Goal: Task Accomplishment & Management: Use online tool/utility

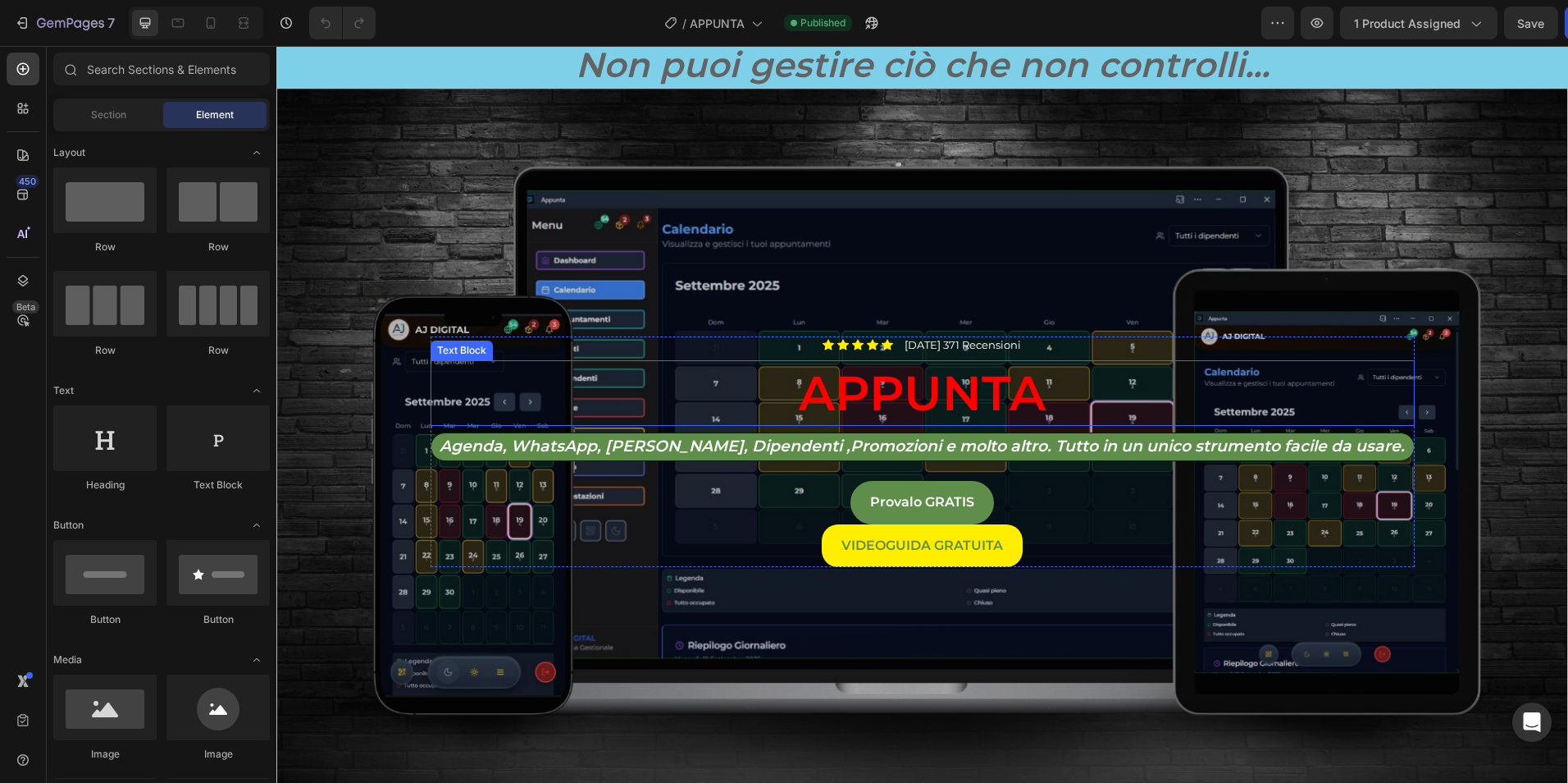
scroll to position [273, 0]
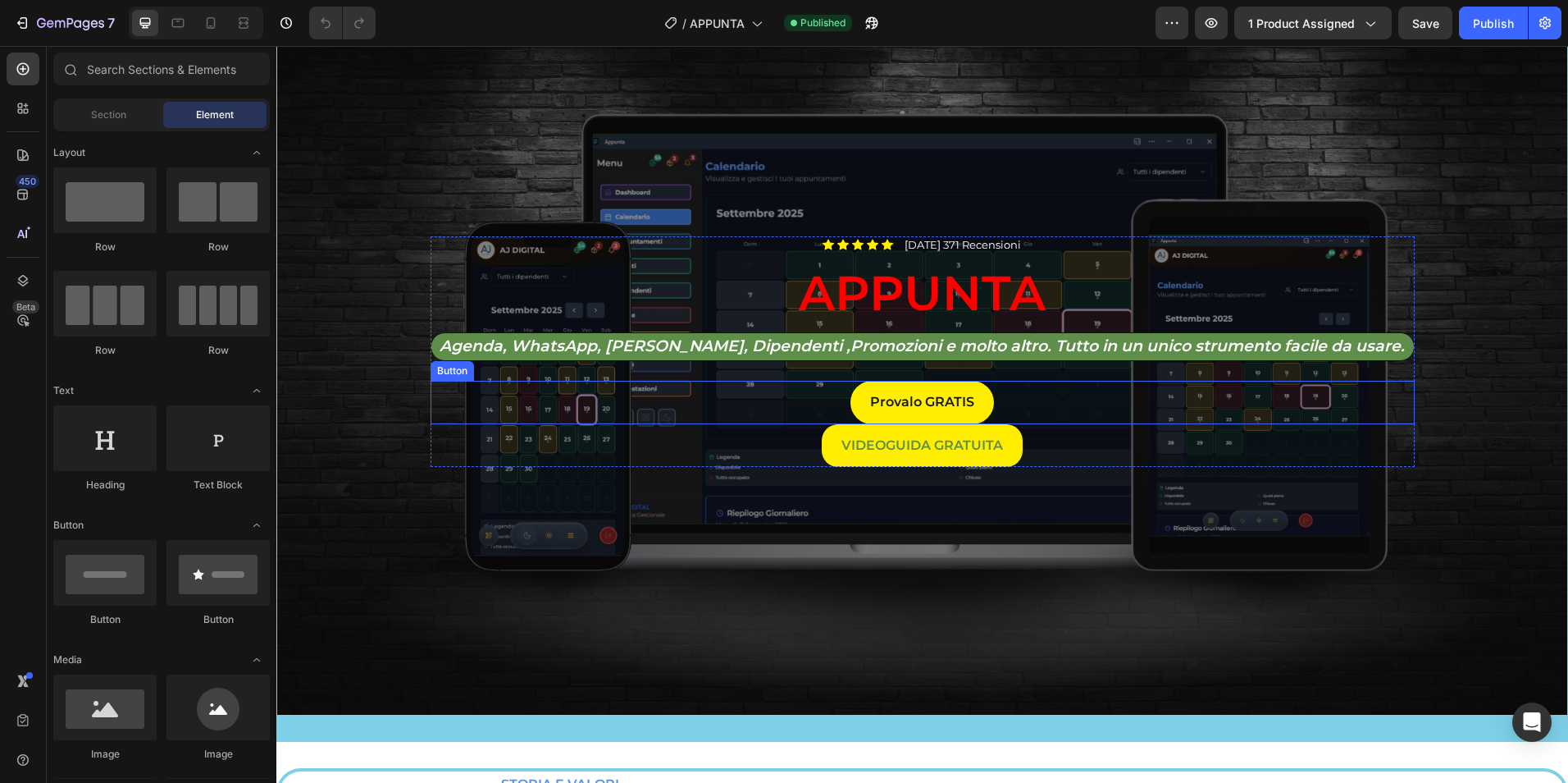
click at [973, 405] on link "Provalo GRATIS" at bounding box center [922, 402] width 143 height 43
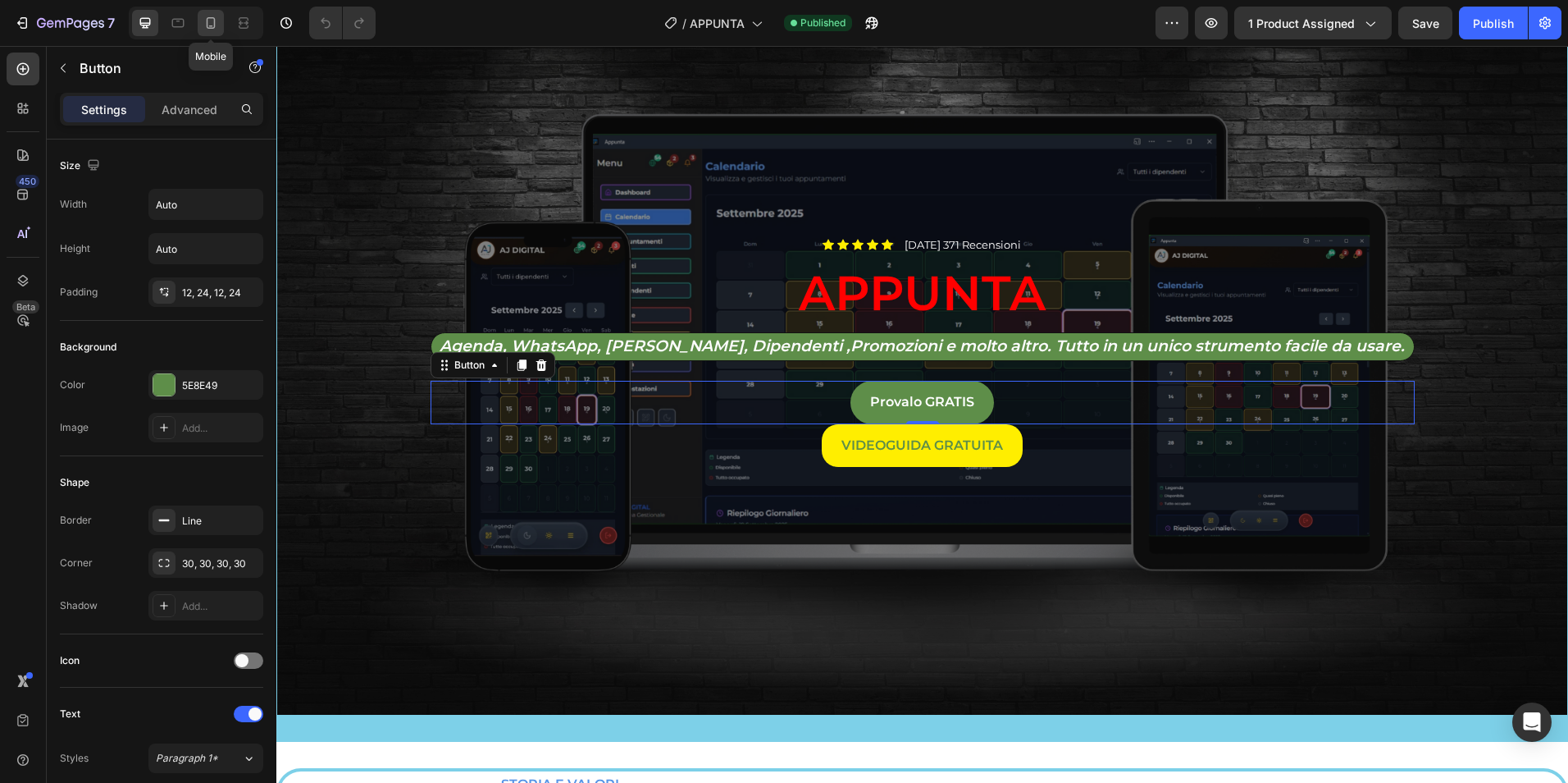
click at [217, 18] on icon at bounding box center [210, 22] width 16 height 16
type input "12"
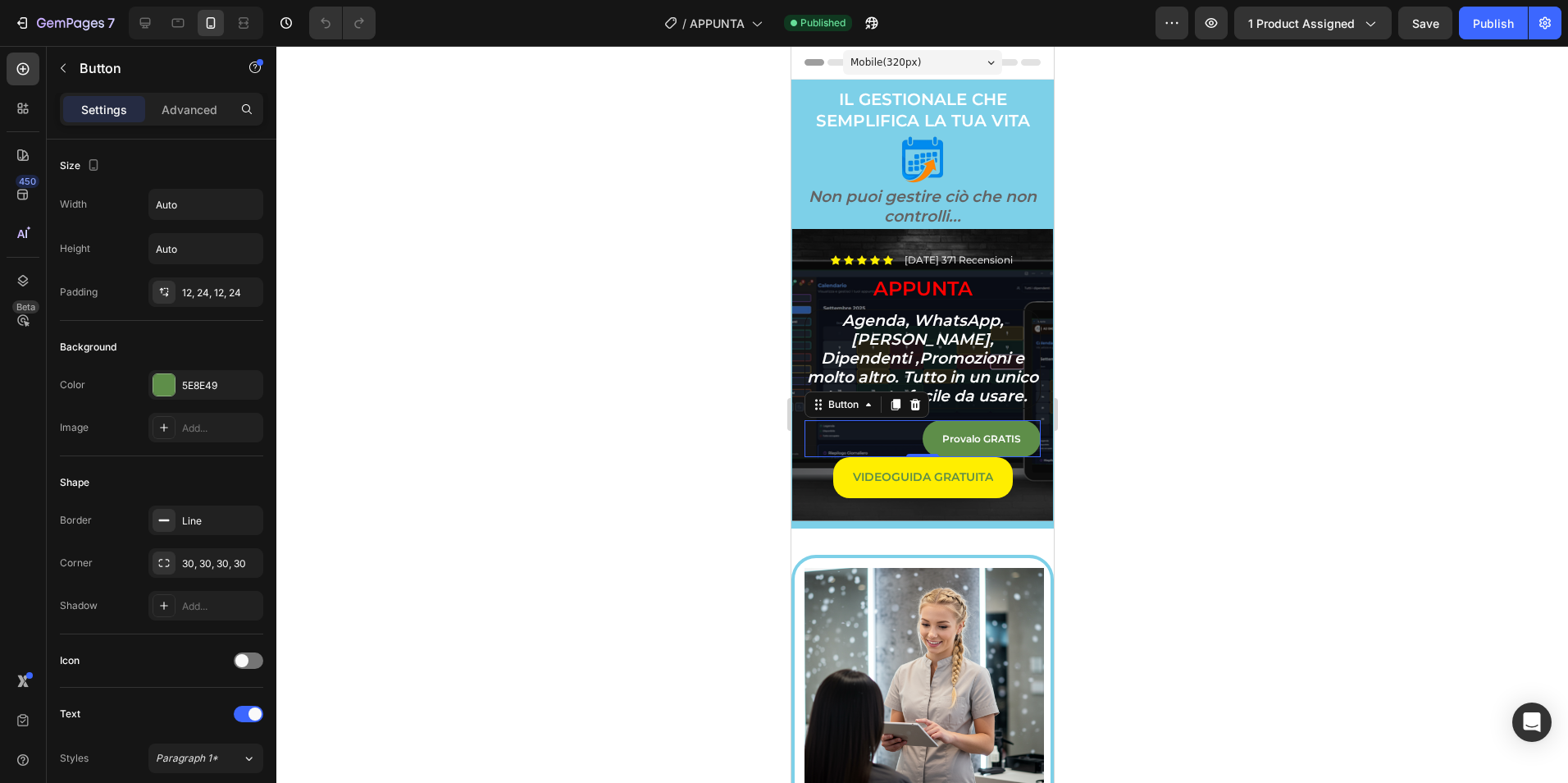
click at [881, 430] on div "Provalo GRATIS Button 0" at bounding box center [921, 439] width 236 height 38
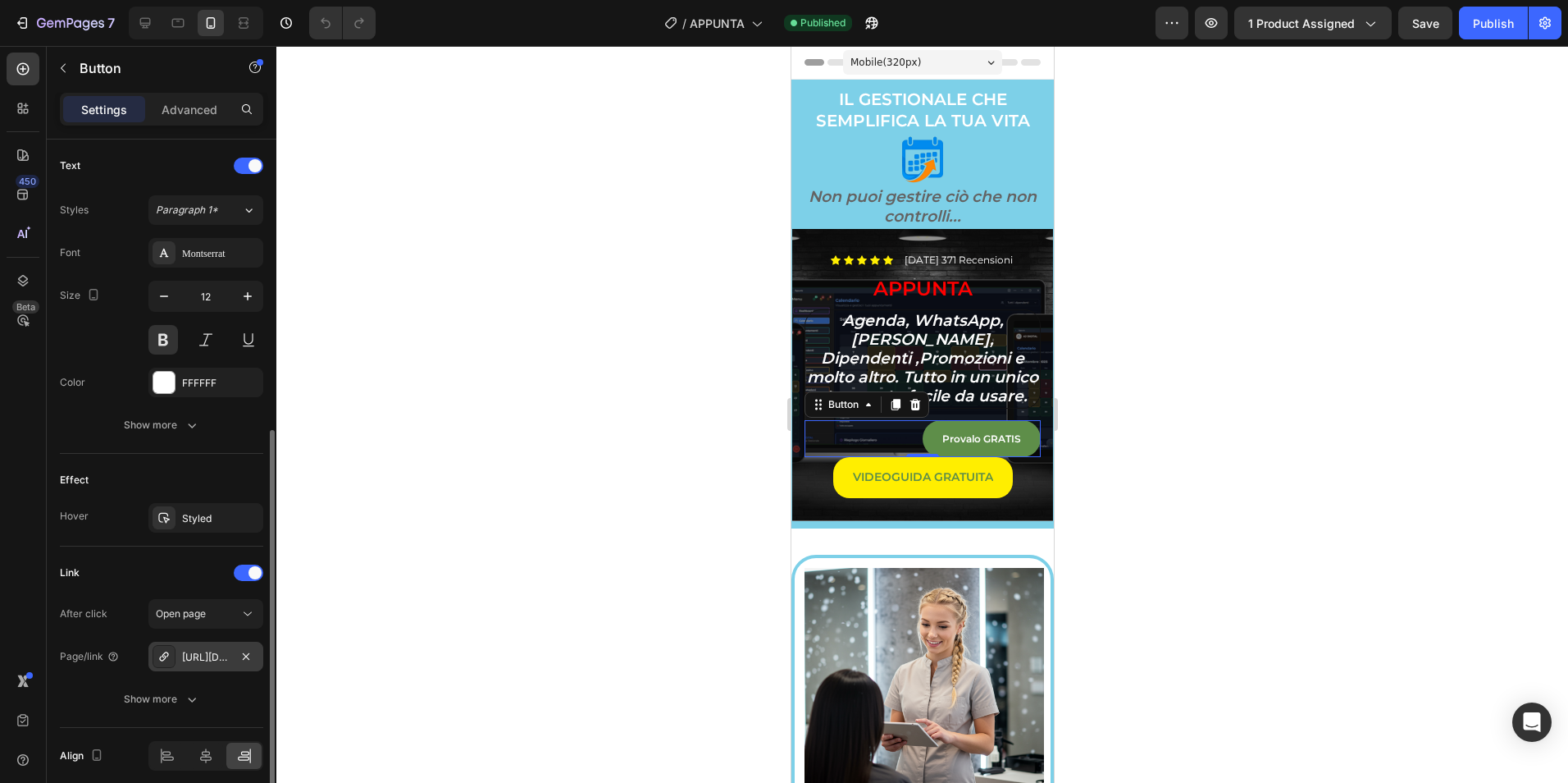
scroll to position [614, 0]
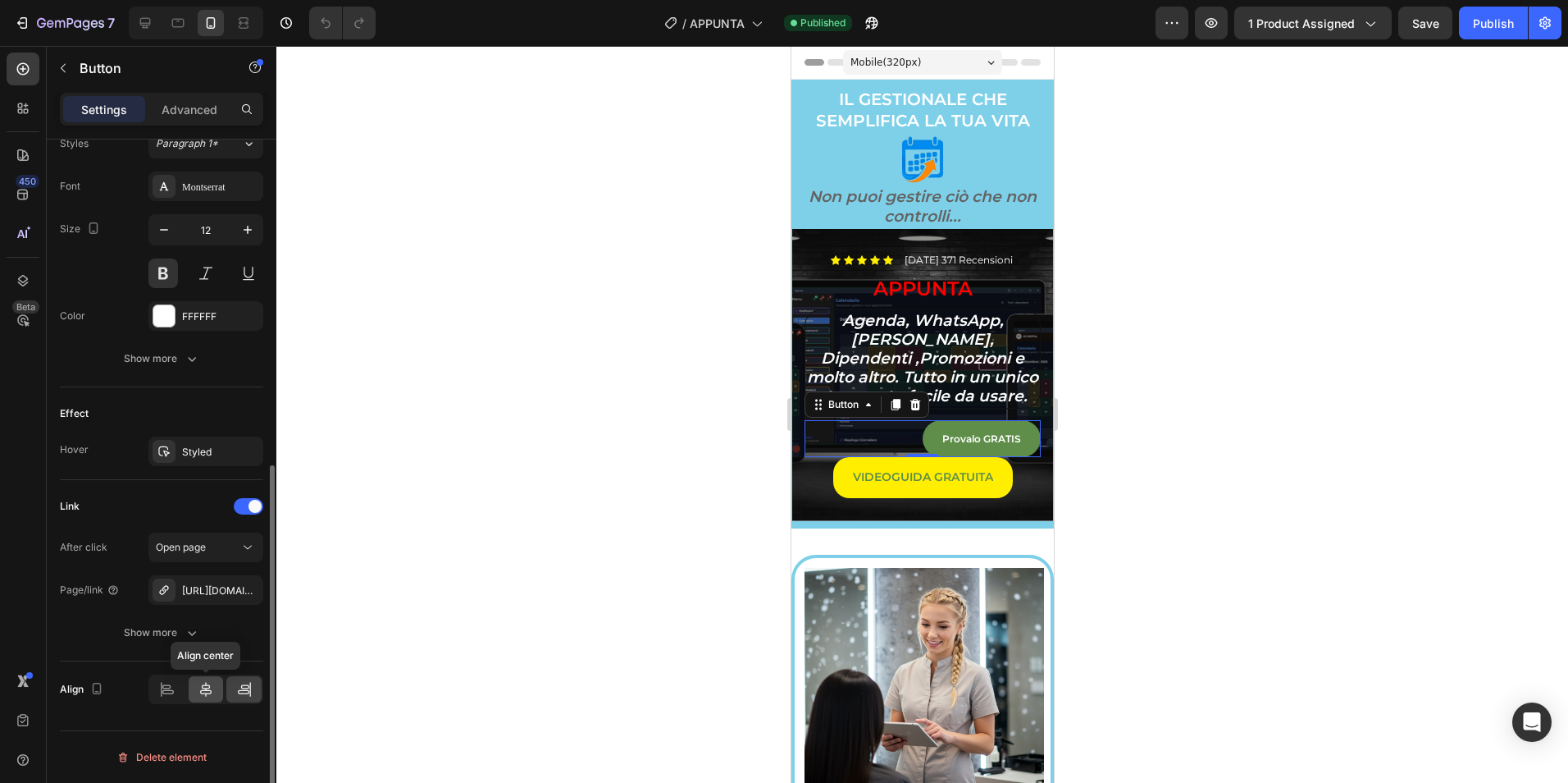
click at [205, 697] on icon at bounding box center [206, 689] width 16 height 16
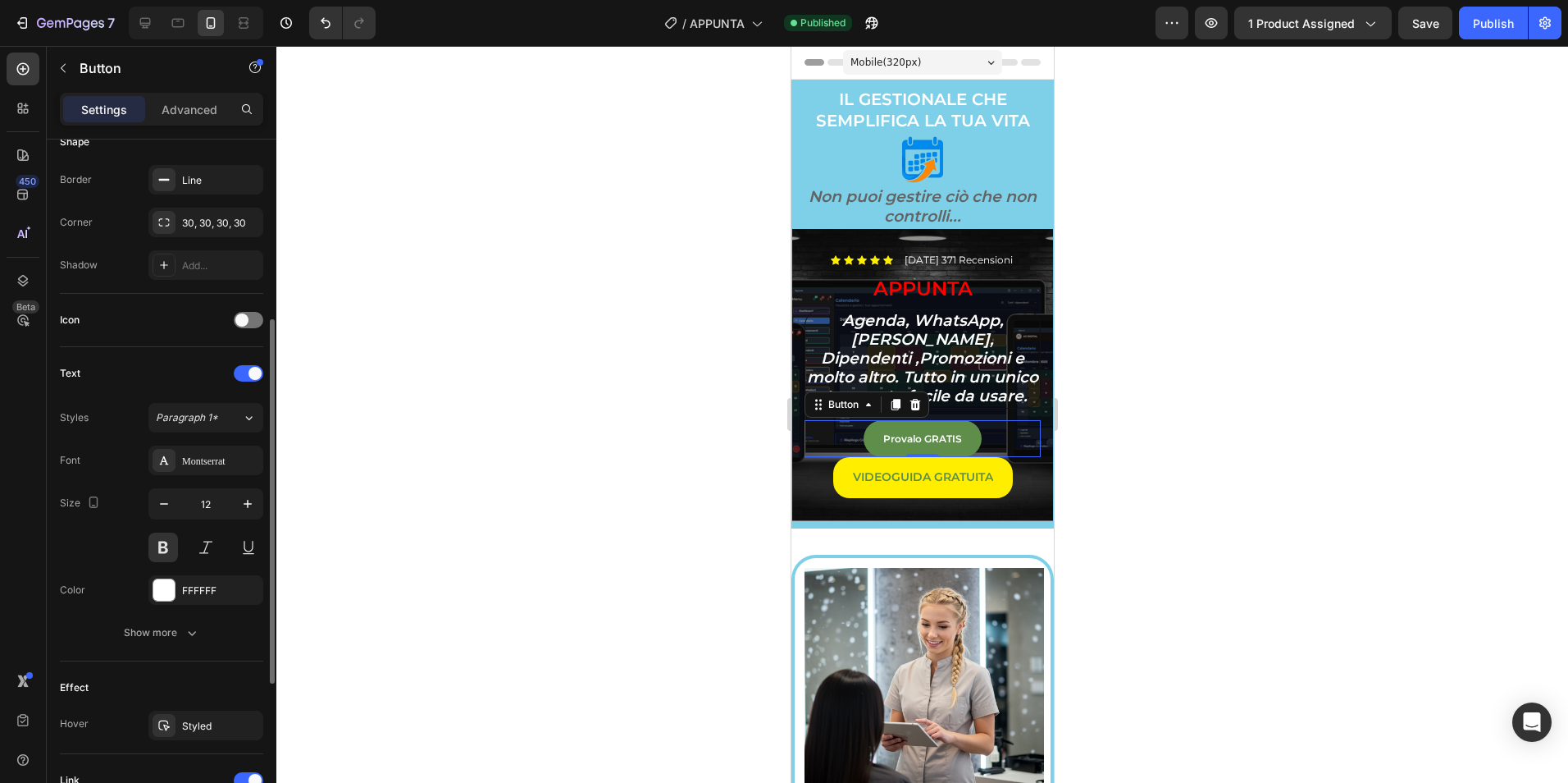
scroll to position [0, 0]
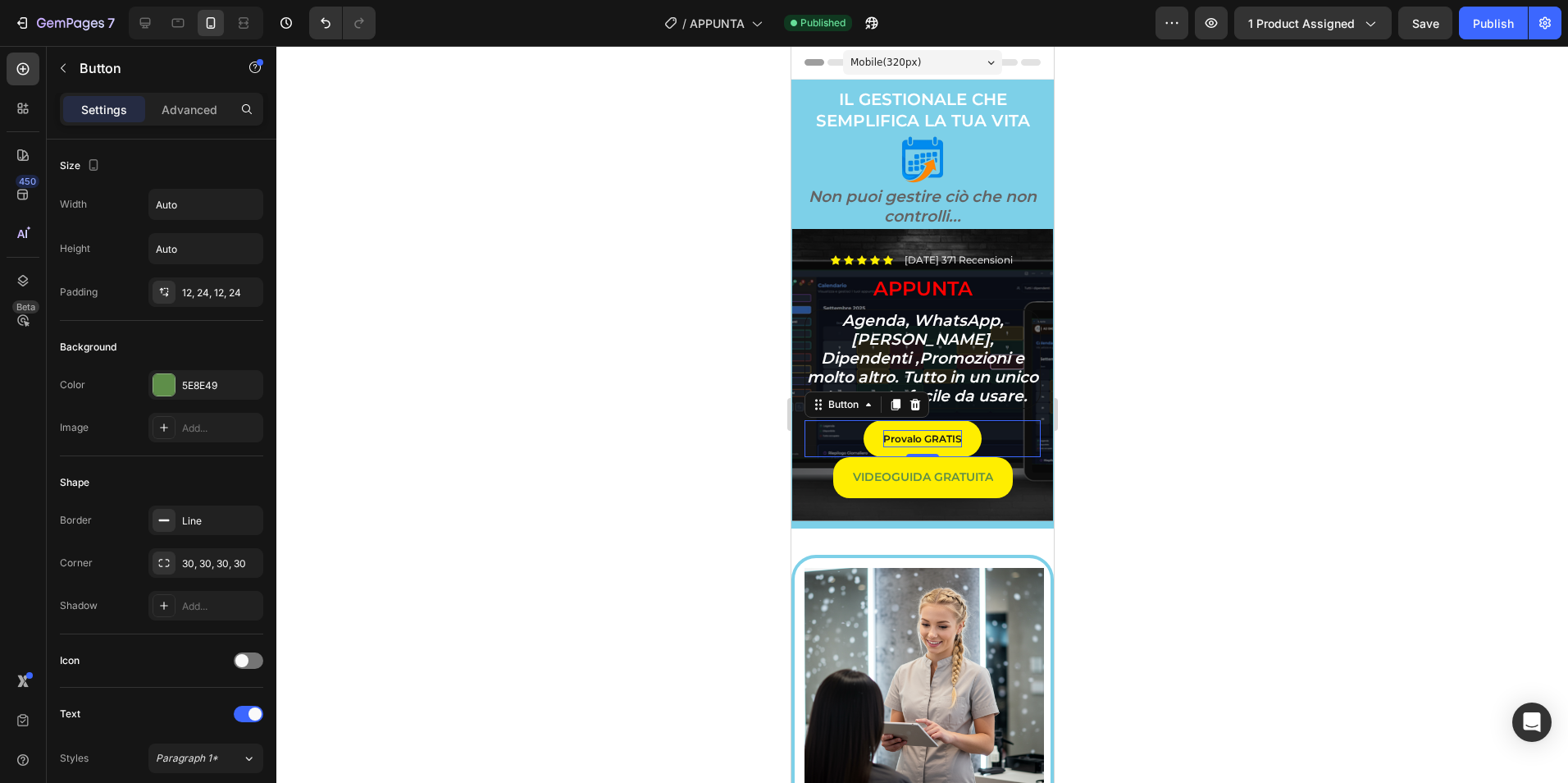
click at [930, 437] on p "Provalo GRATIS" at bounding box center [921, 438] width 79 height 18
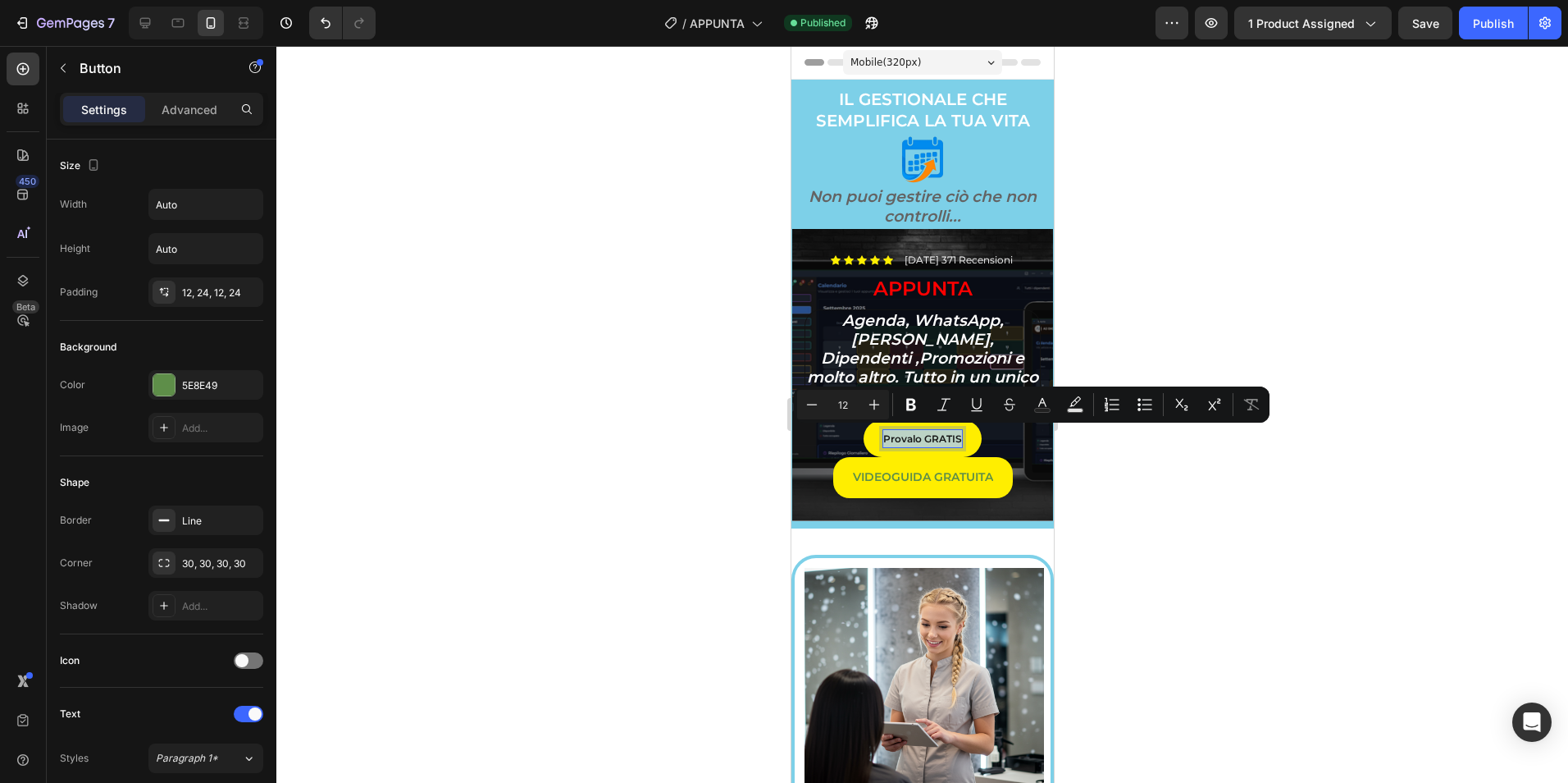
click at [930, 437] on p "Provalo GRATIS" at bounding box center [921, 438] width 79 height 18
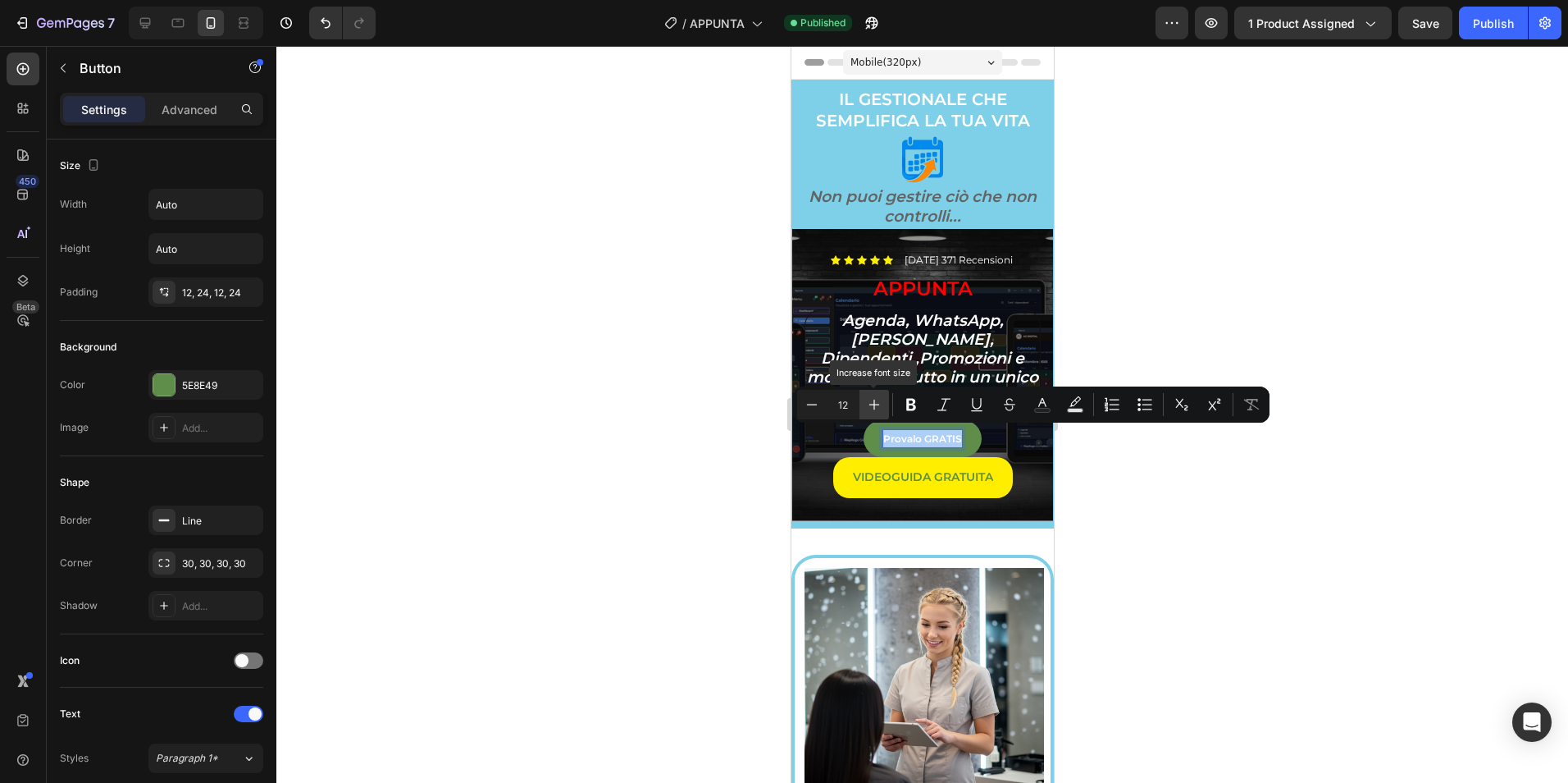
click at [872, 395] on button "Plus" at bounding box center [874, 404] width 29 height 29
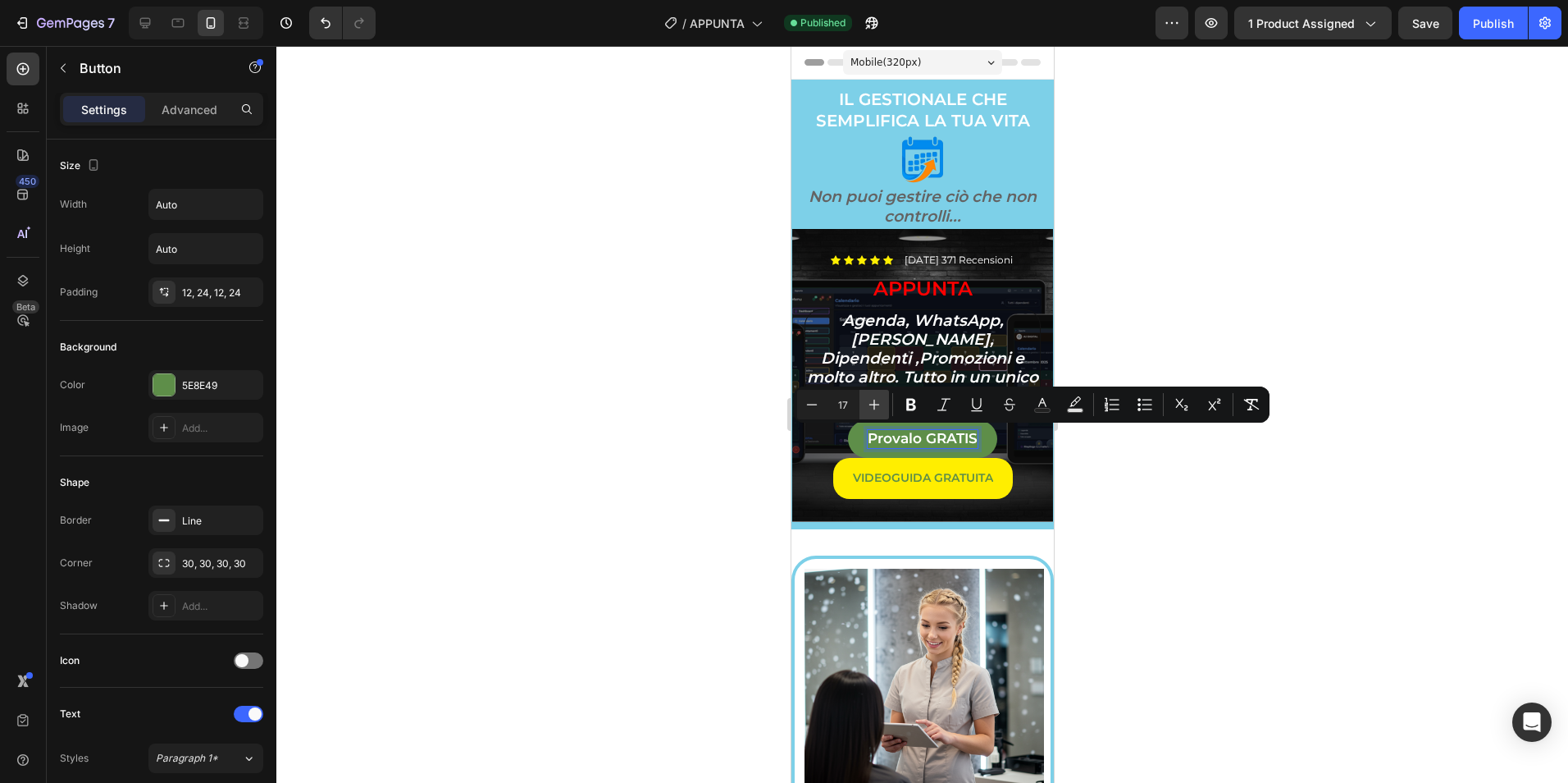
click at [872, 395] on button "Plus" at bounding box center [874, 404] width 29 height 29
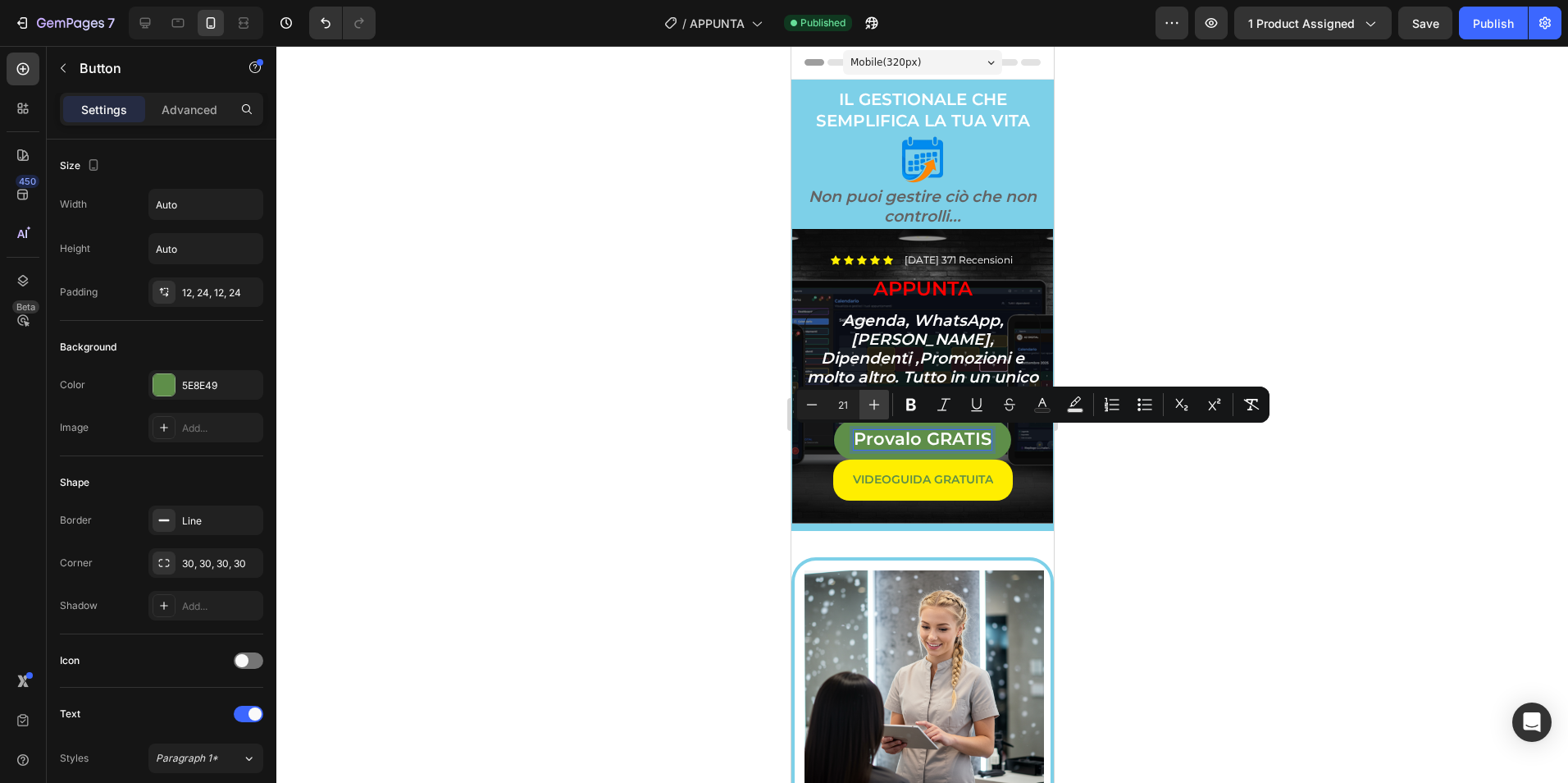
click at [872, 395] on button "Plus" at bounding box center [874, 404] width 29 height 29
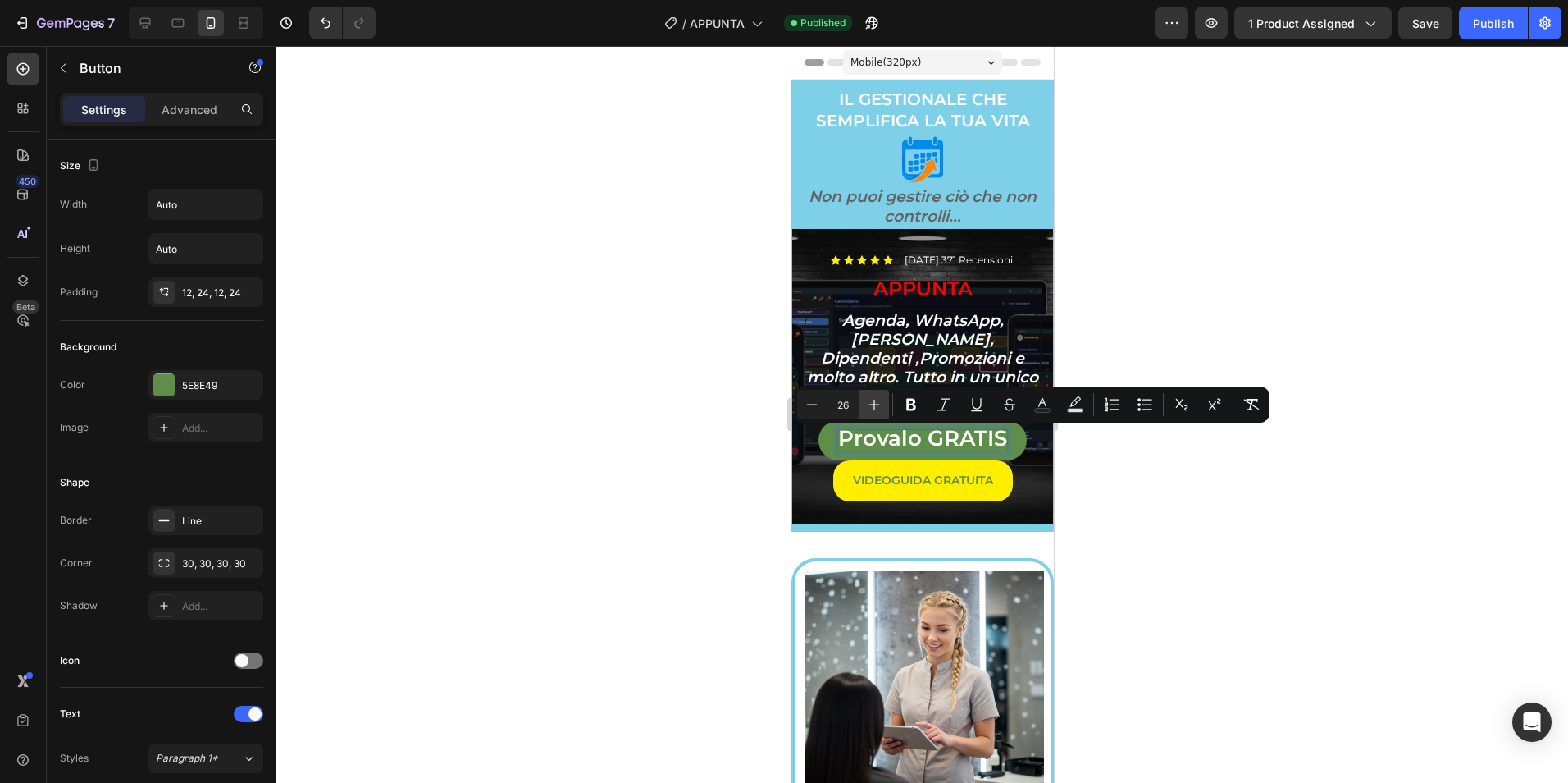
click at [872, 395] on button "Plus" at bounding box center [874, 404] width 29 height 29
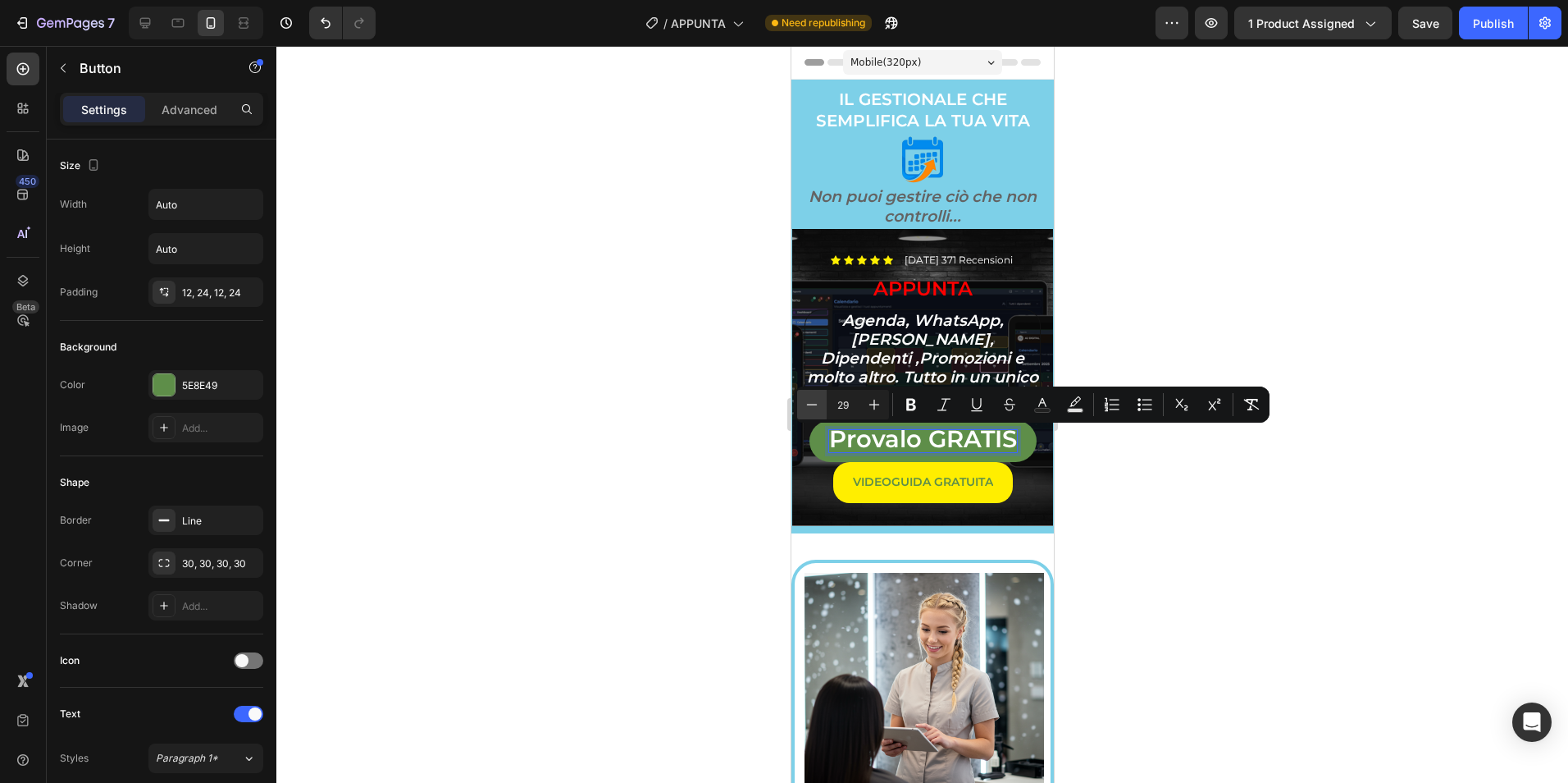
click at [812, 406] on icon "Editor contextual toolbar" at bounding box center [811, 404] width 16 height 16
type input "28"
click at [1163, 303] on div at bounding box center [922, 414] width 1292 height 736
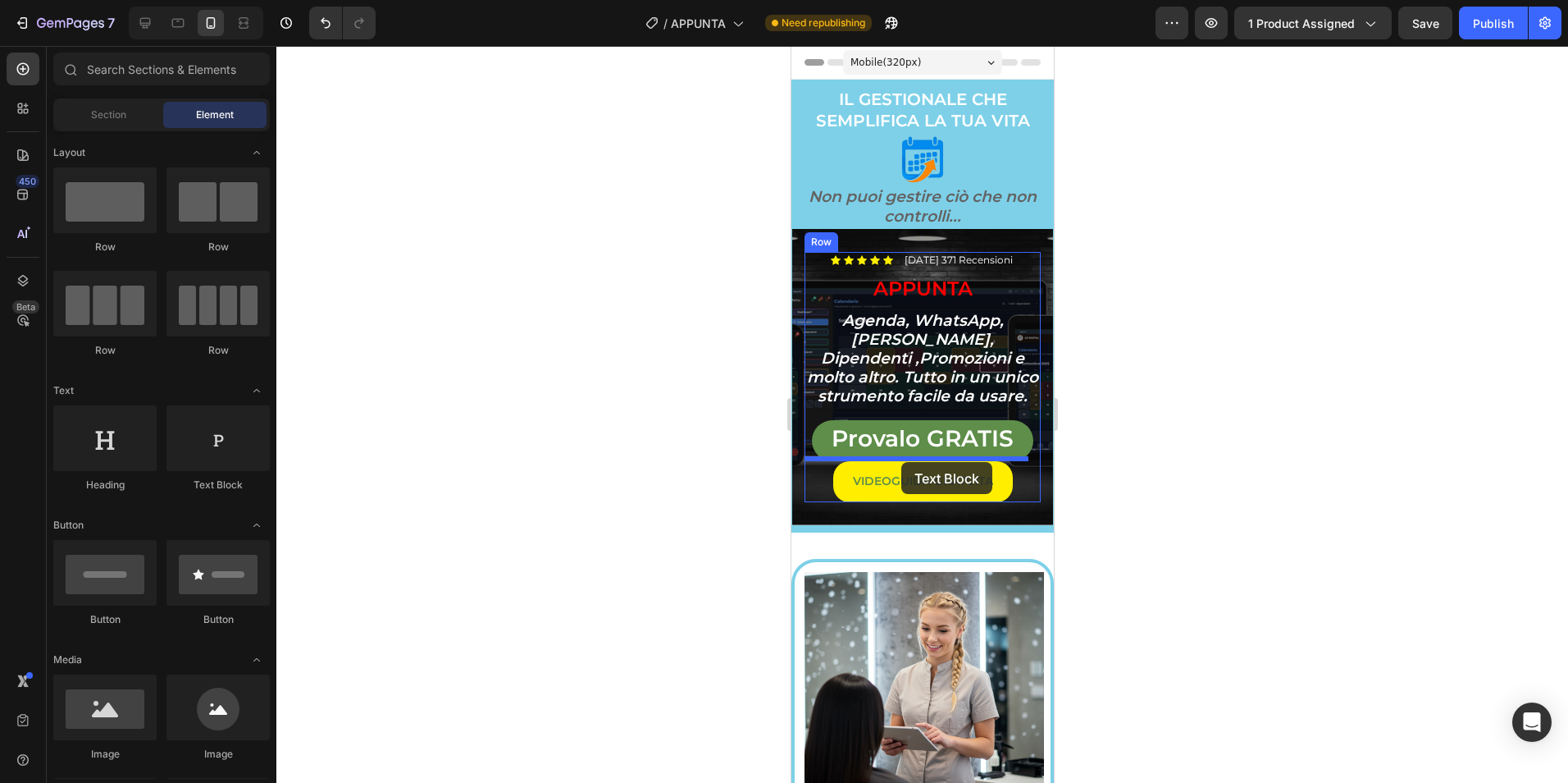
drag, startPoint x: 1019, startPoint y: 516, endPoint x: 900, endPoint y: 462, distance: 130.7
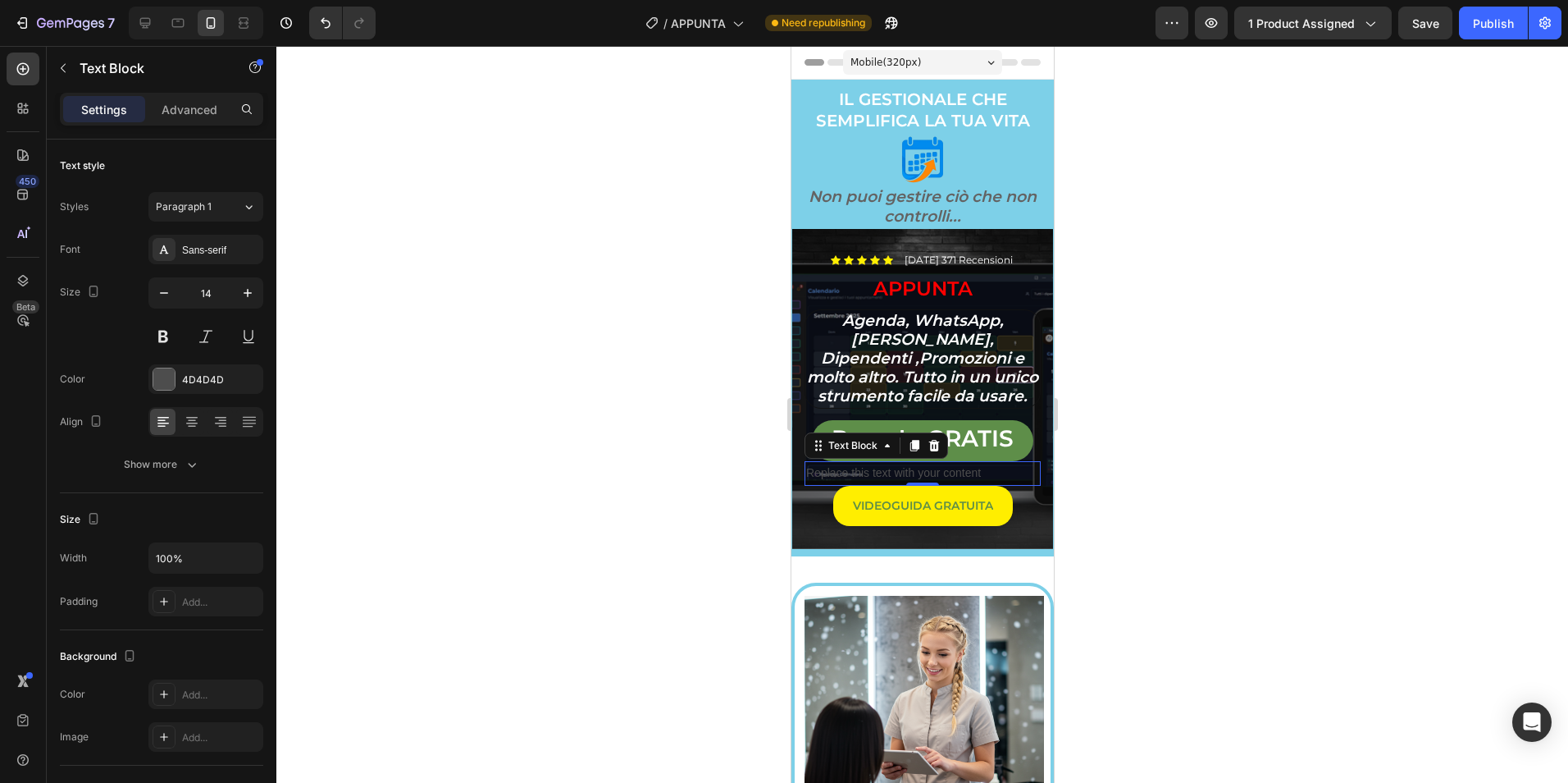
click at [905, 470] on div "Replace this text with your content" at bounding box center [921, 474] width 236 height 24
click at [905, 470] on p "Replace this text with your content" at bounding box center [922, 473] width 233 height 21
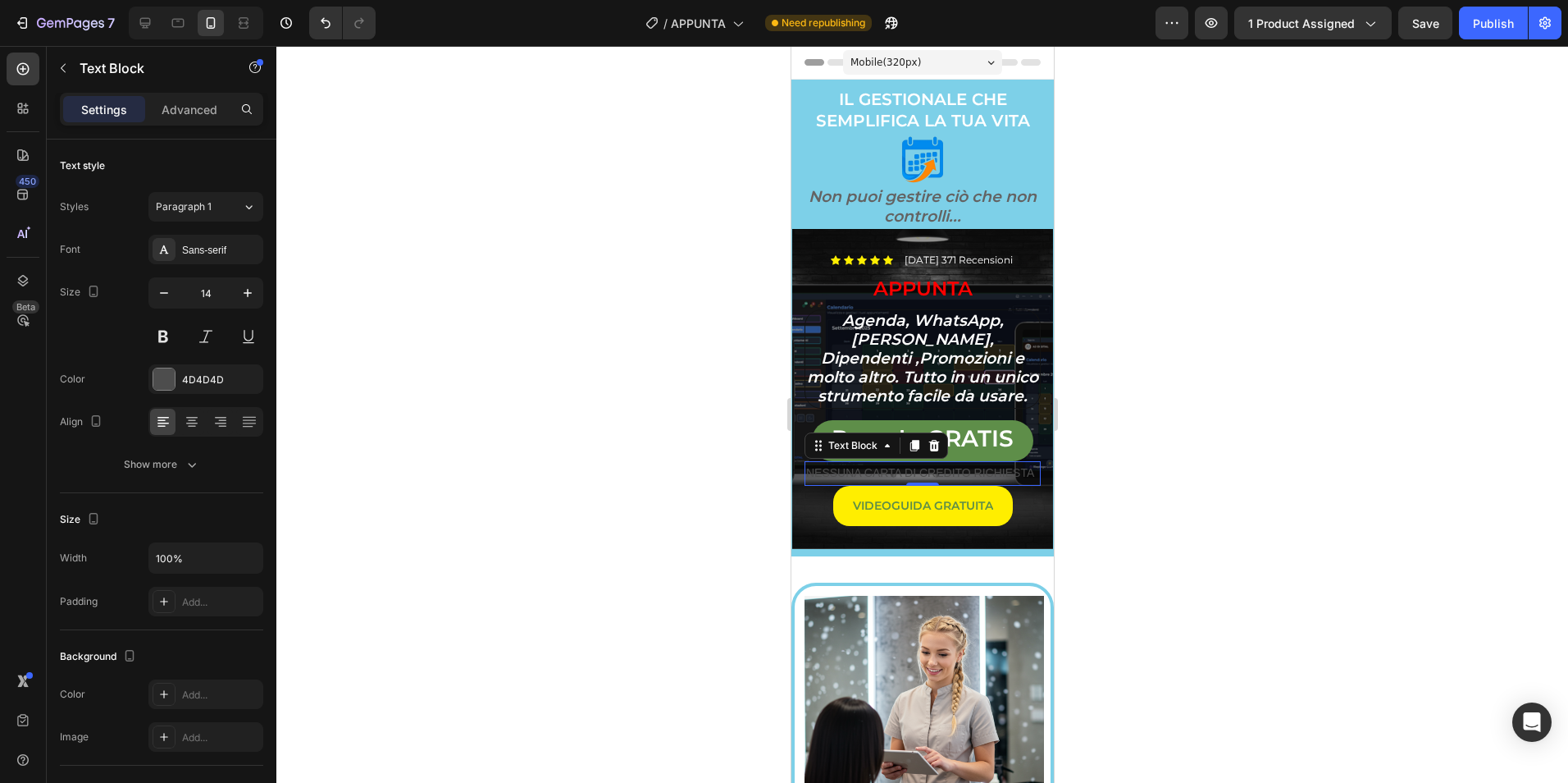
click at [1248, 333] on div at bounding box center [922, 414] width 1292 height 736
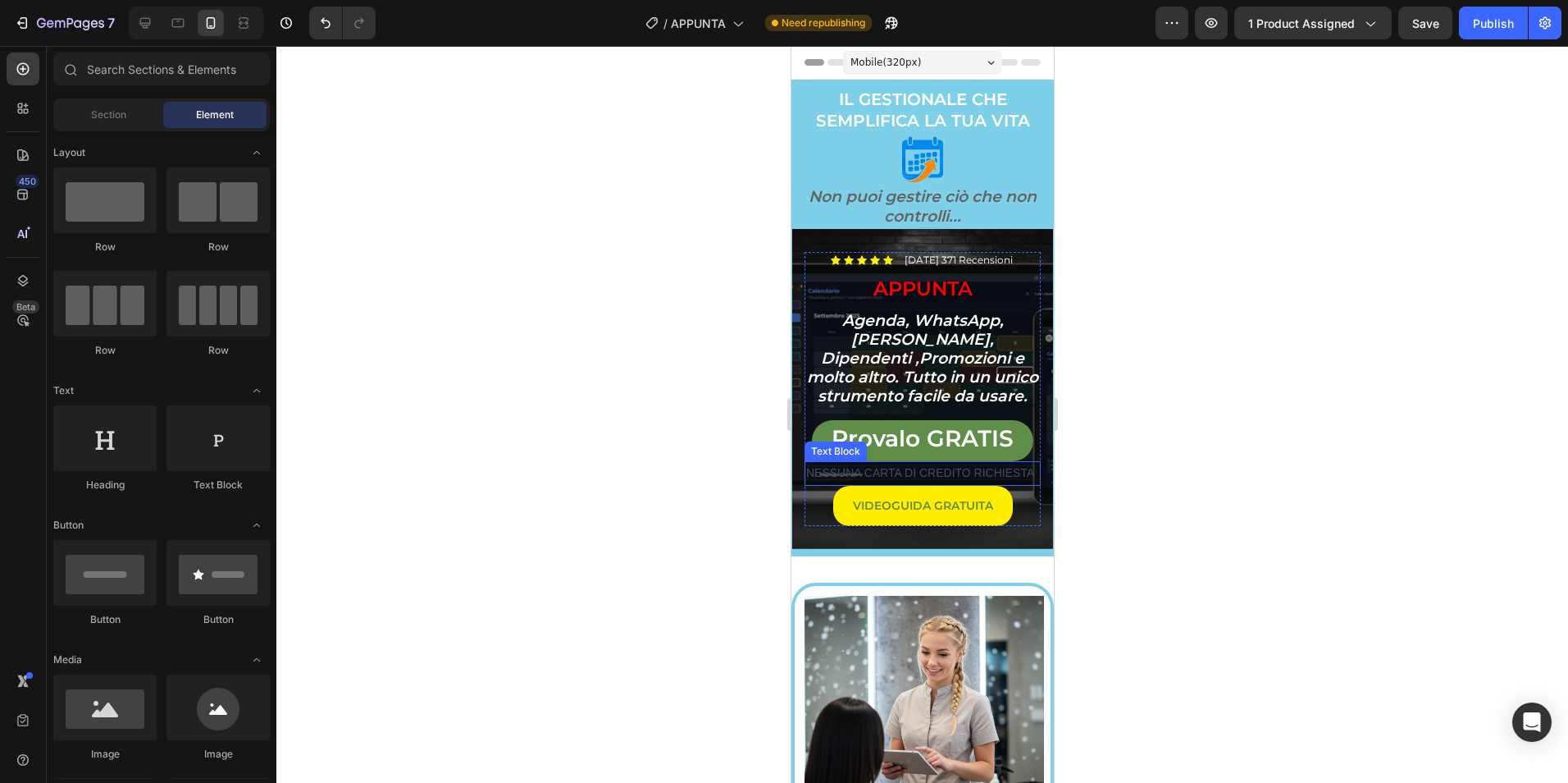
click at [927, 469] on p "NESSUNA CARTA DI CREDITO RICHIESTA" at bounding box center [922, 473] width 233 height 21
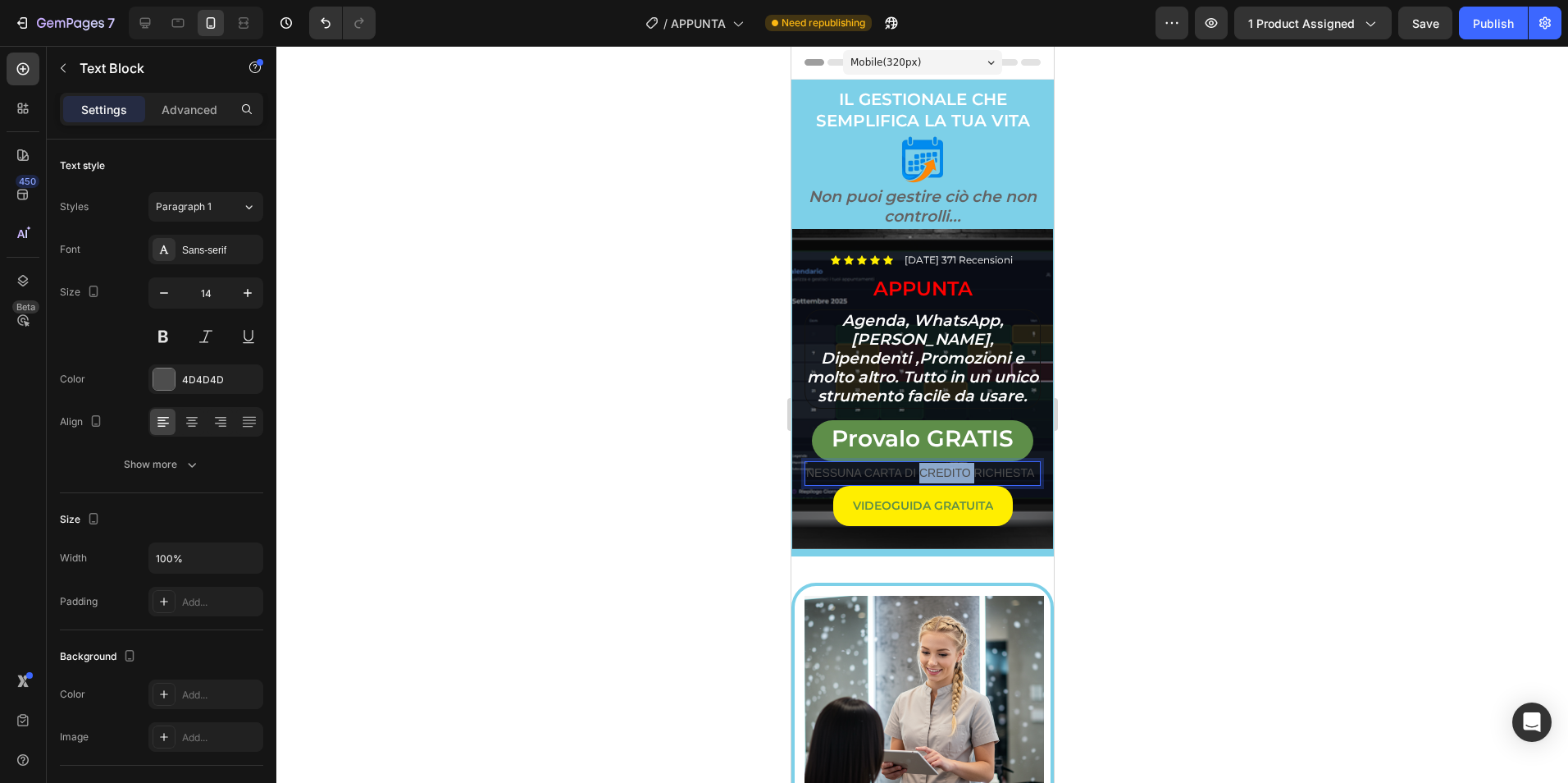
click at [924, 478] on p "NESSUNA CARTA DI CREDITO RICHIESTA" at bounding box center [922, 473] width 233 height 21
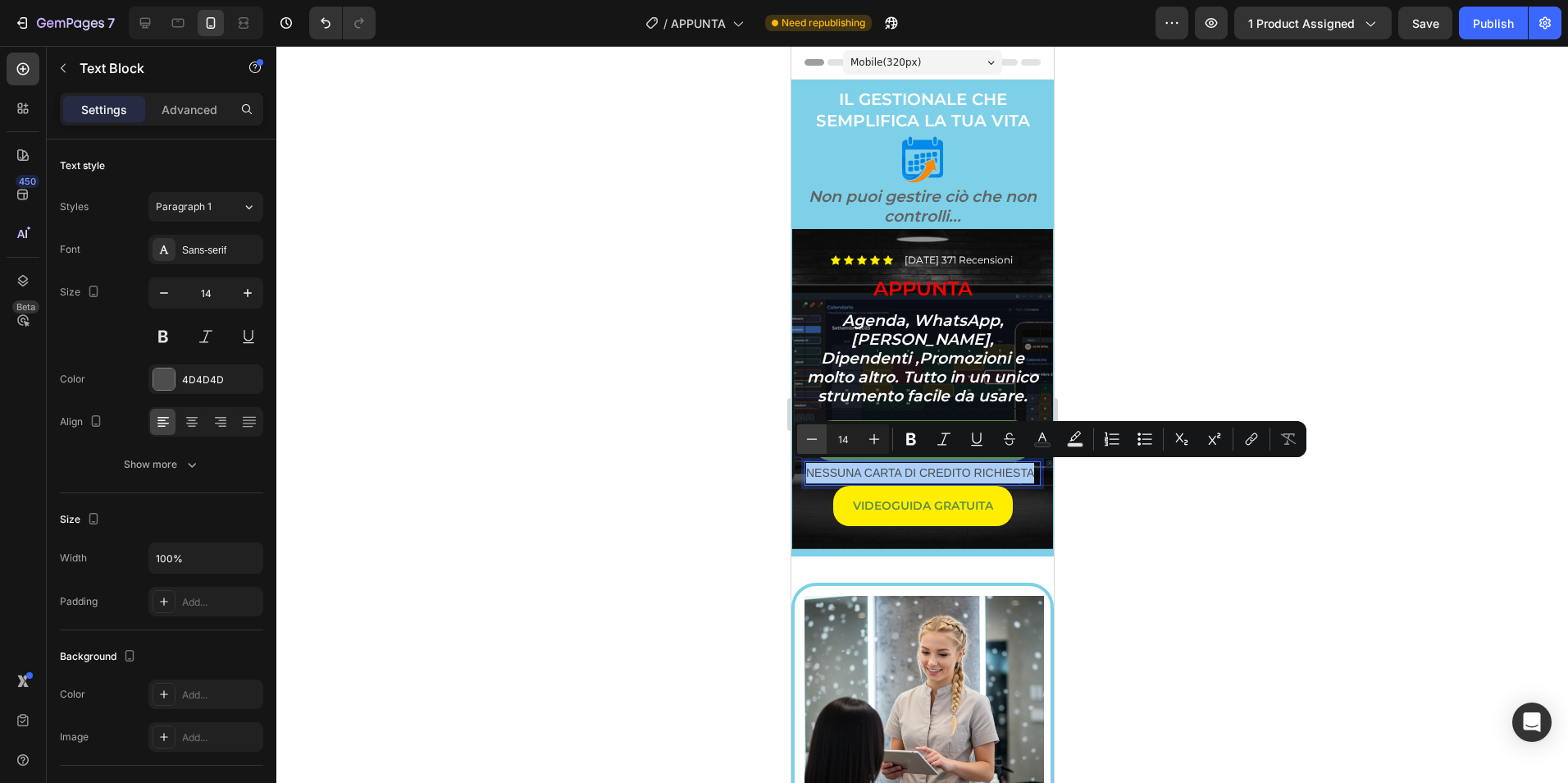
click at [822, 441] on button "Minus" at bounding box center [812, 439] width 29 height 29
type input "13"
click at [911, 442] on icon "Editor contextual toolbar" at bounding box center [911, 438] width 16 height 16
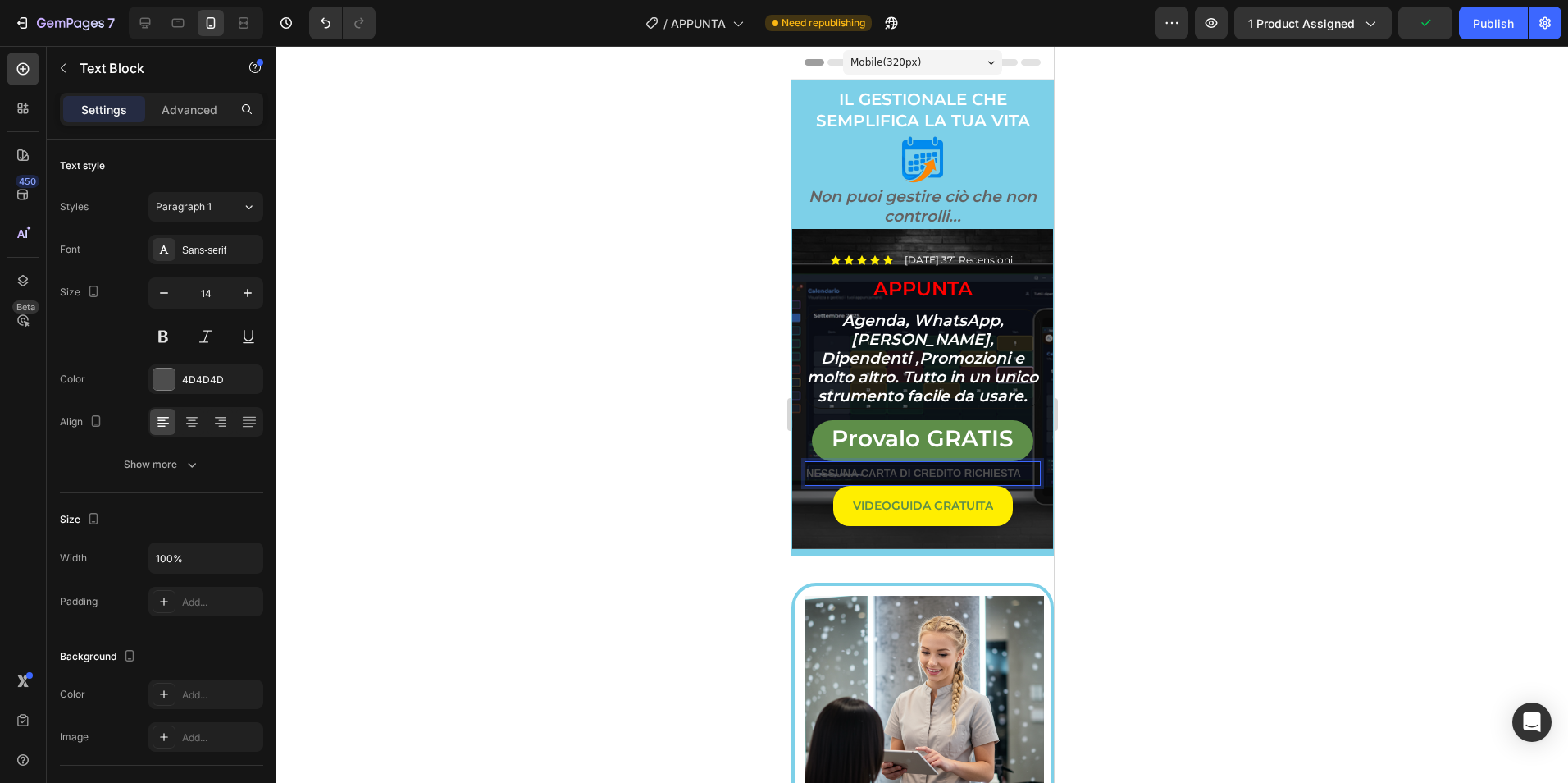
click at [911, 479] on p "NESSUNA CARTA DI CREDITO RICHIESTA" at bounding box center [922, 473] width 233 height 21
click at [912, 472] on strong "NESSUNA CARTA DI CREDITO RICHIESTA" at bounding box center [912, 473] width 215 height 12
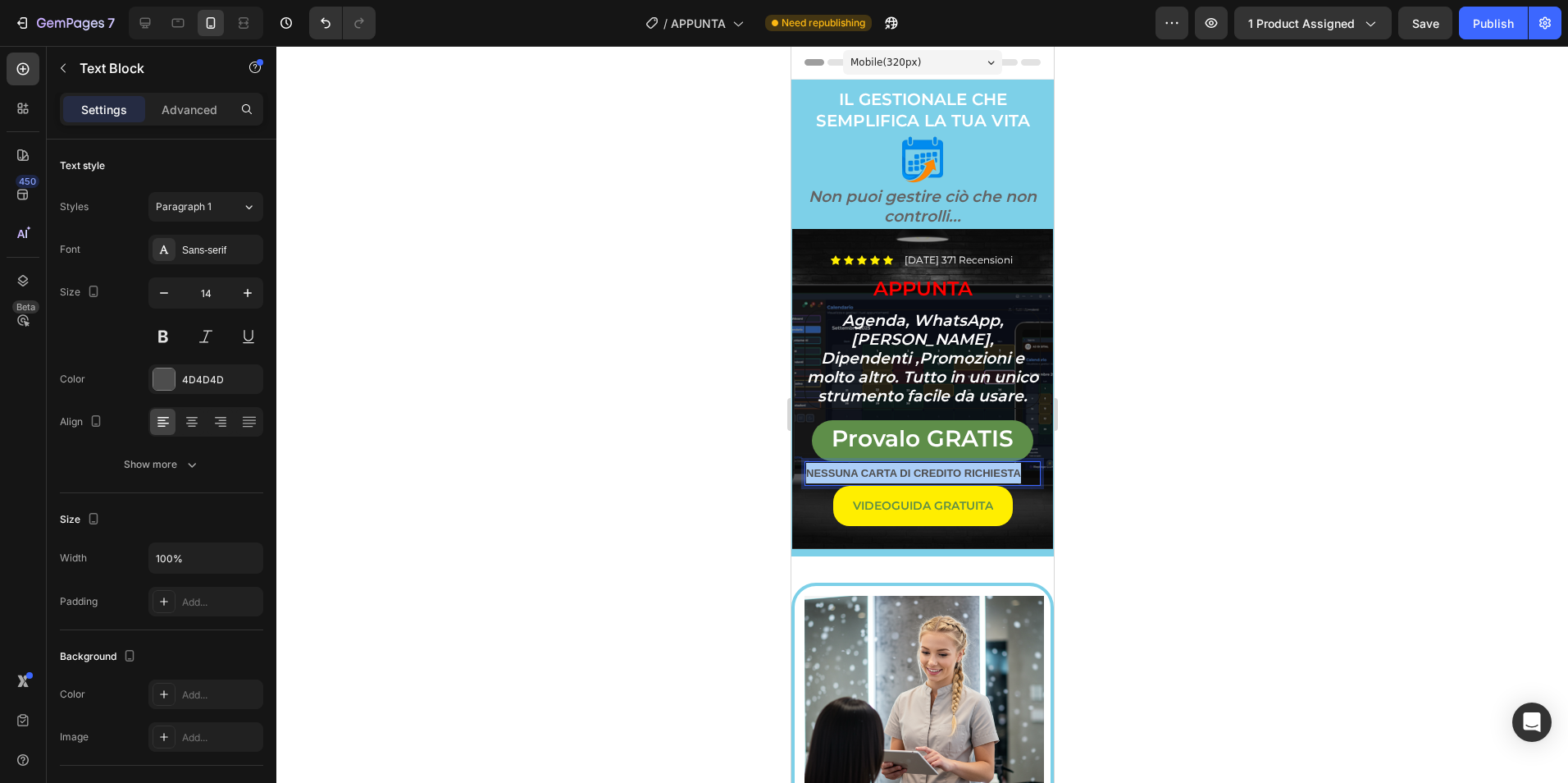
click at [1192, 439] on div at bounding box center [922, 414] width 1292 height 736
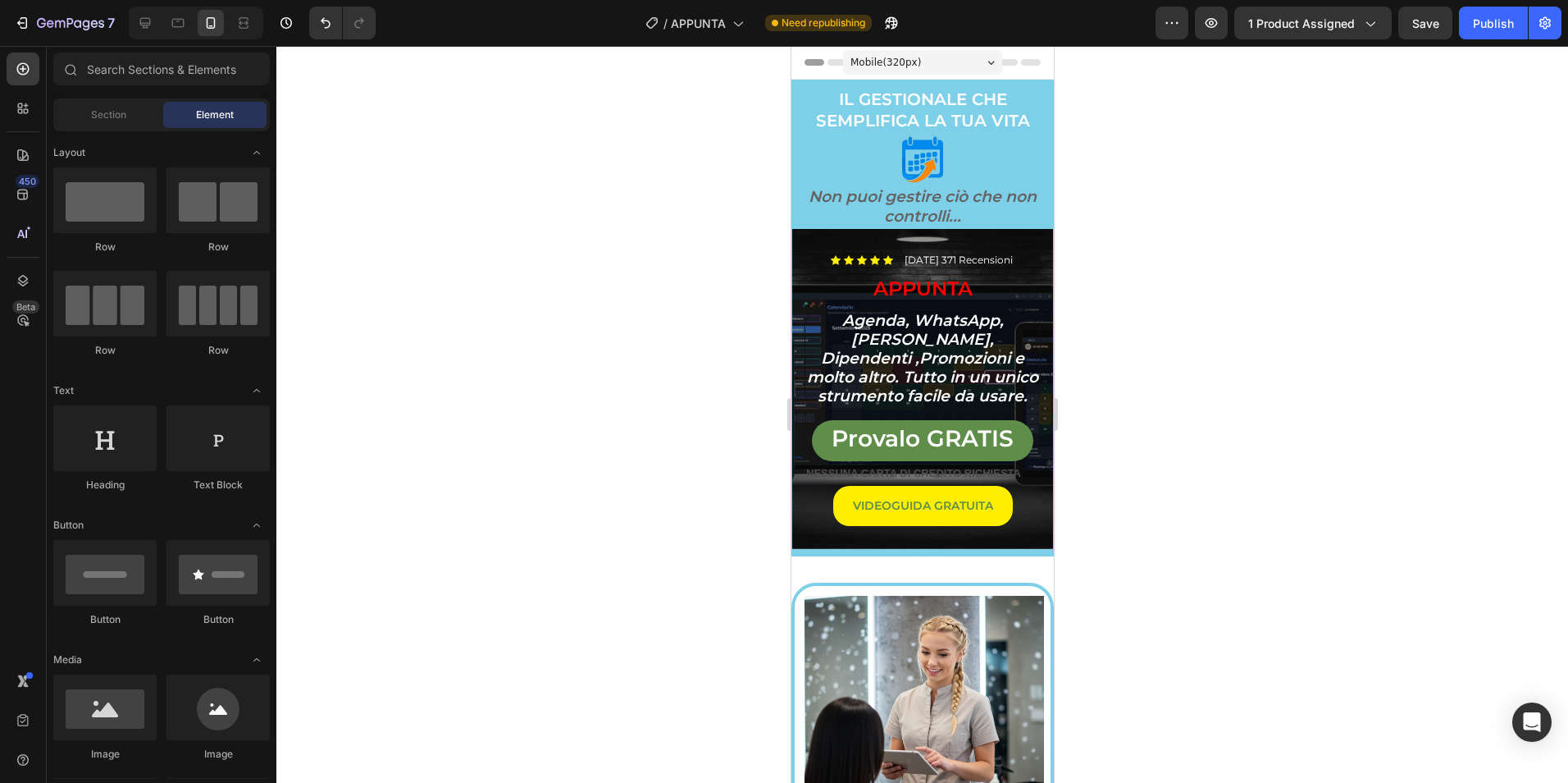
click at [1192, 439] on div at bounding box center [922, 414] width 1292 height 736
drag, startPoint x: 1192, startPoint y: 439, endPoint x: 1064, endPoint y: 465, distance: 130.6
click at [1190, 439] on div at bounding box center [922, 414] width 1292 height 736
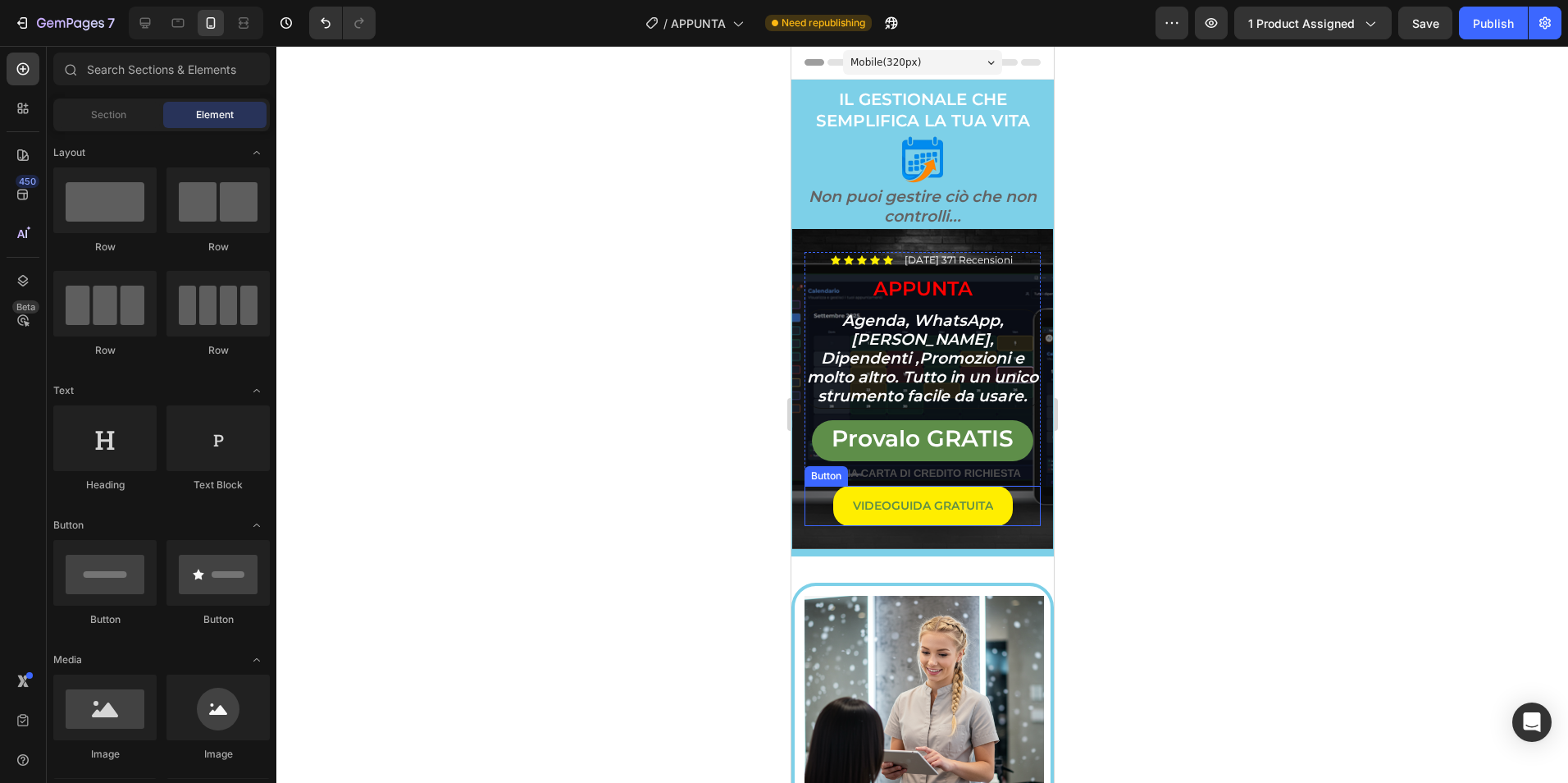
click at [936, 470] on strong "NESSUNA CARTA DI CREDITO RICHIESTA" at bounding box center [912, 473] width 215 height 12
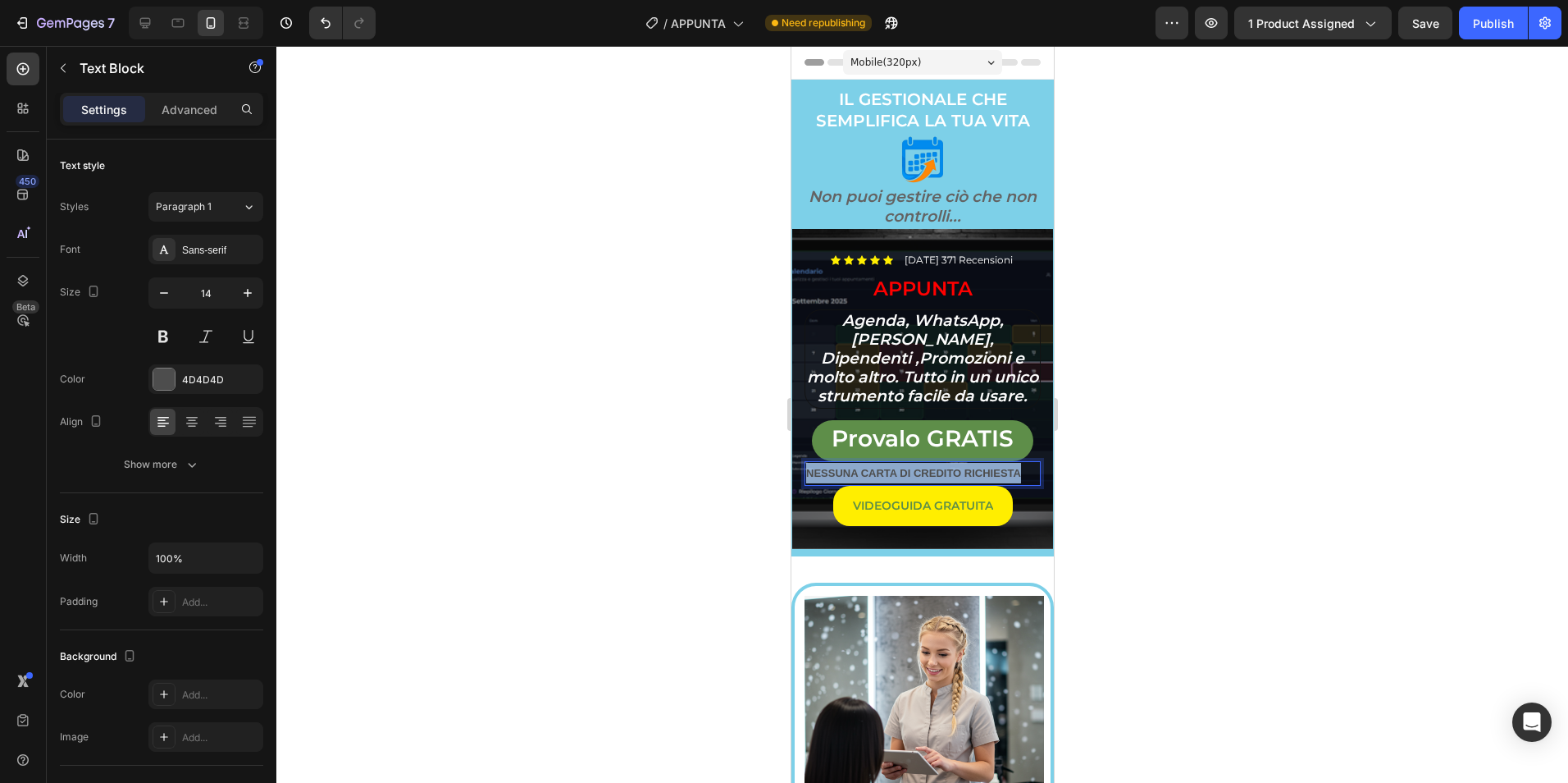
click at [935, 469] on strong "NESSUNA CARTA DI CREDITO RICHIESTA" at bounding box center [912, 473] width 215 height 12
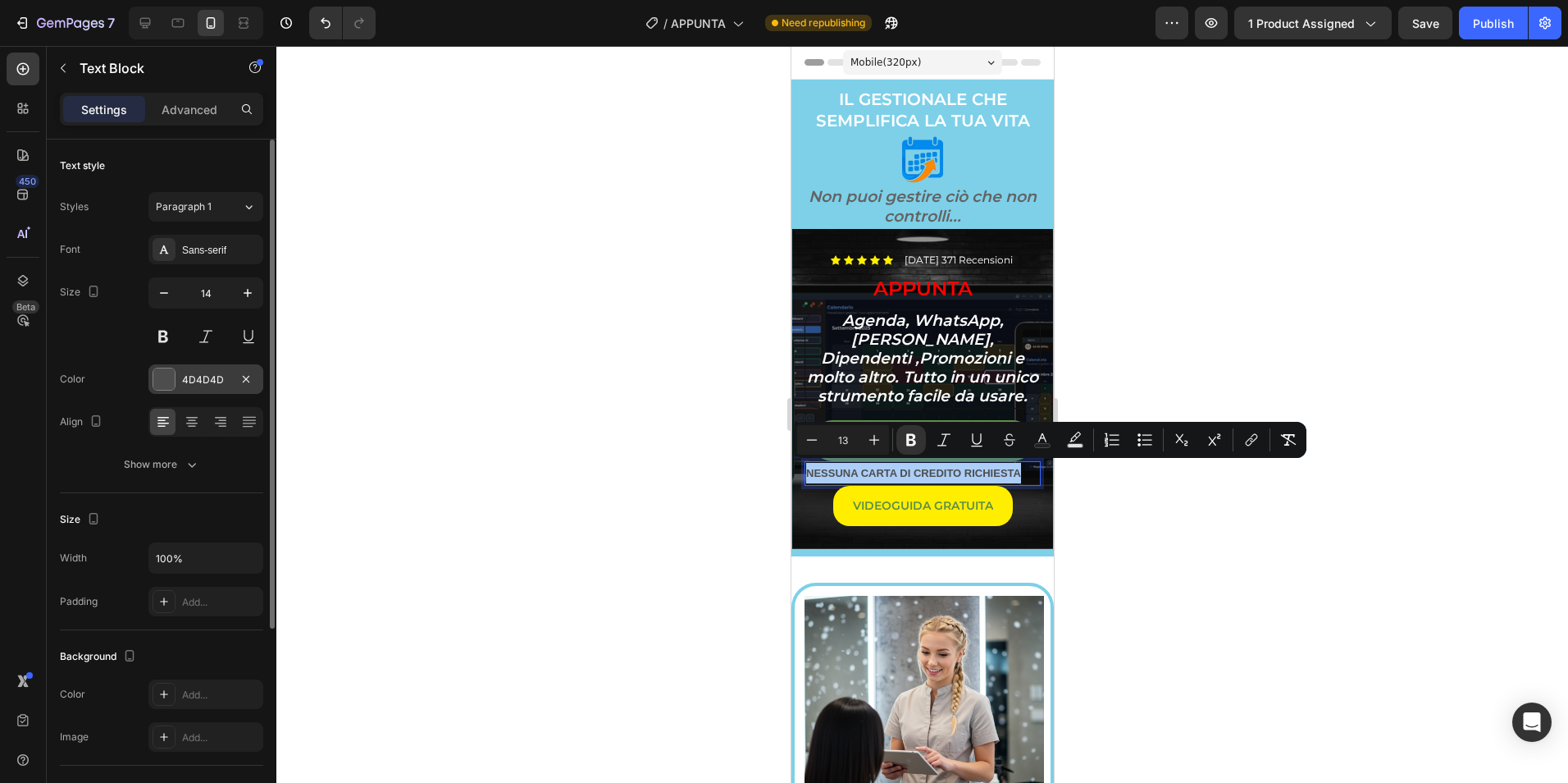
click at [167, 374] on div at bounding box center [164, 379] width 22 height 22
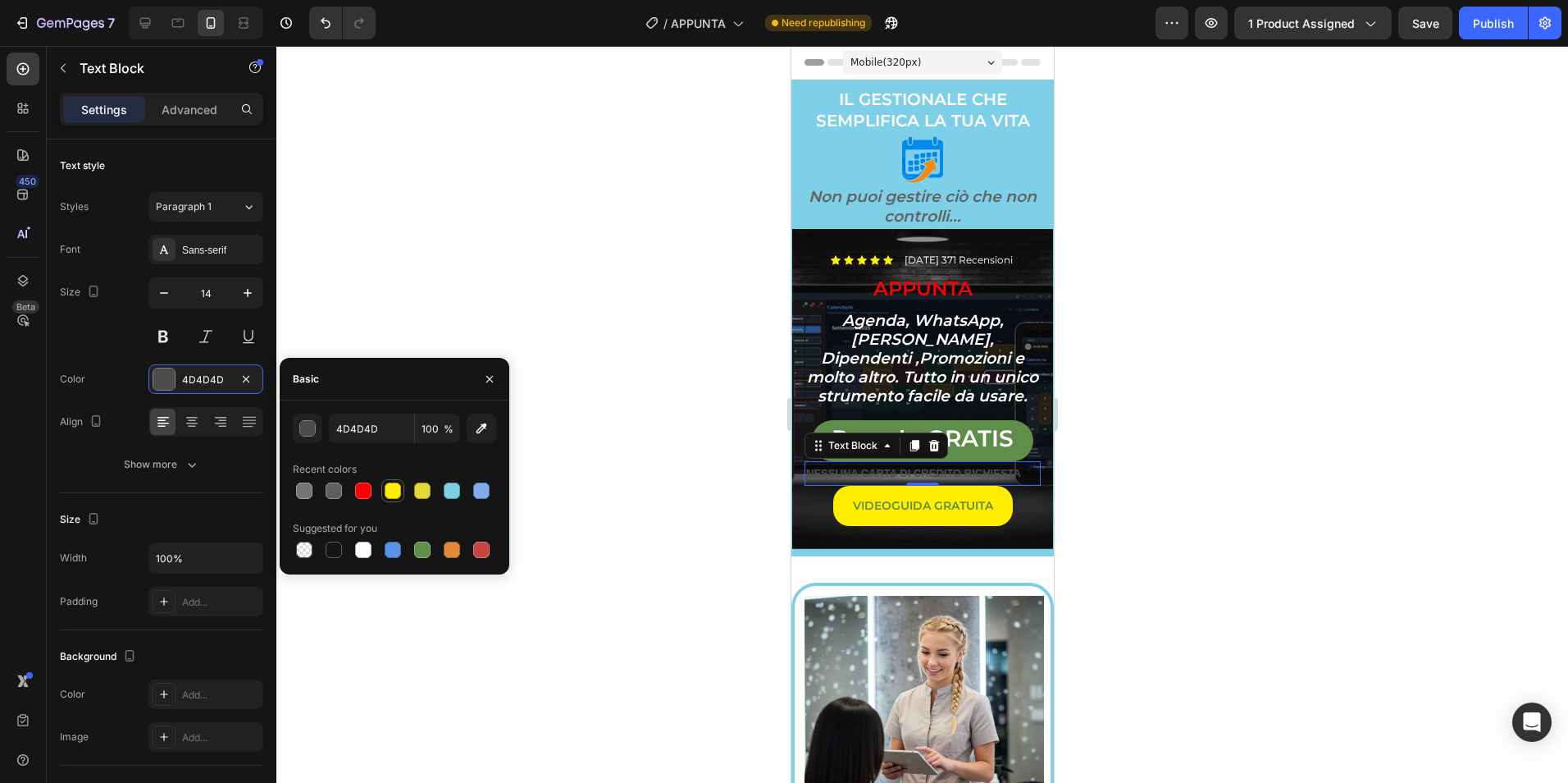
click at [399, 490] on div at bounding box center [392, 490] width 16 height 16
type input "FFEE00"
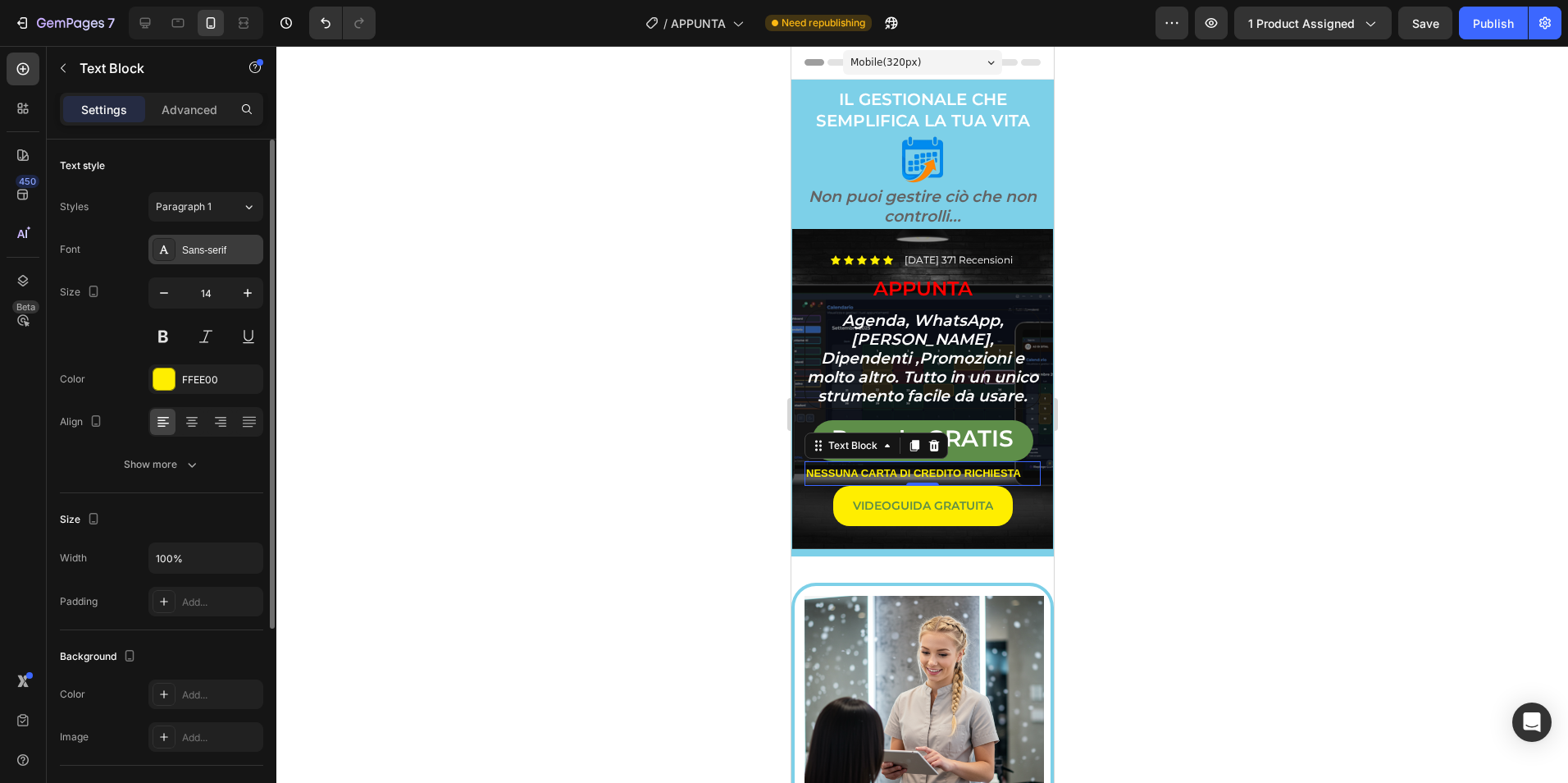
click at [201, 258] on div "Sans-serif" at bounding box center [206, 250] width 115 height 29
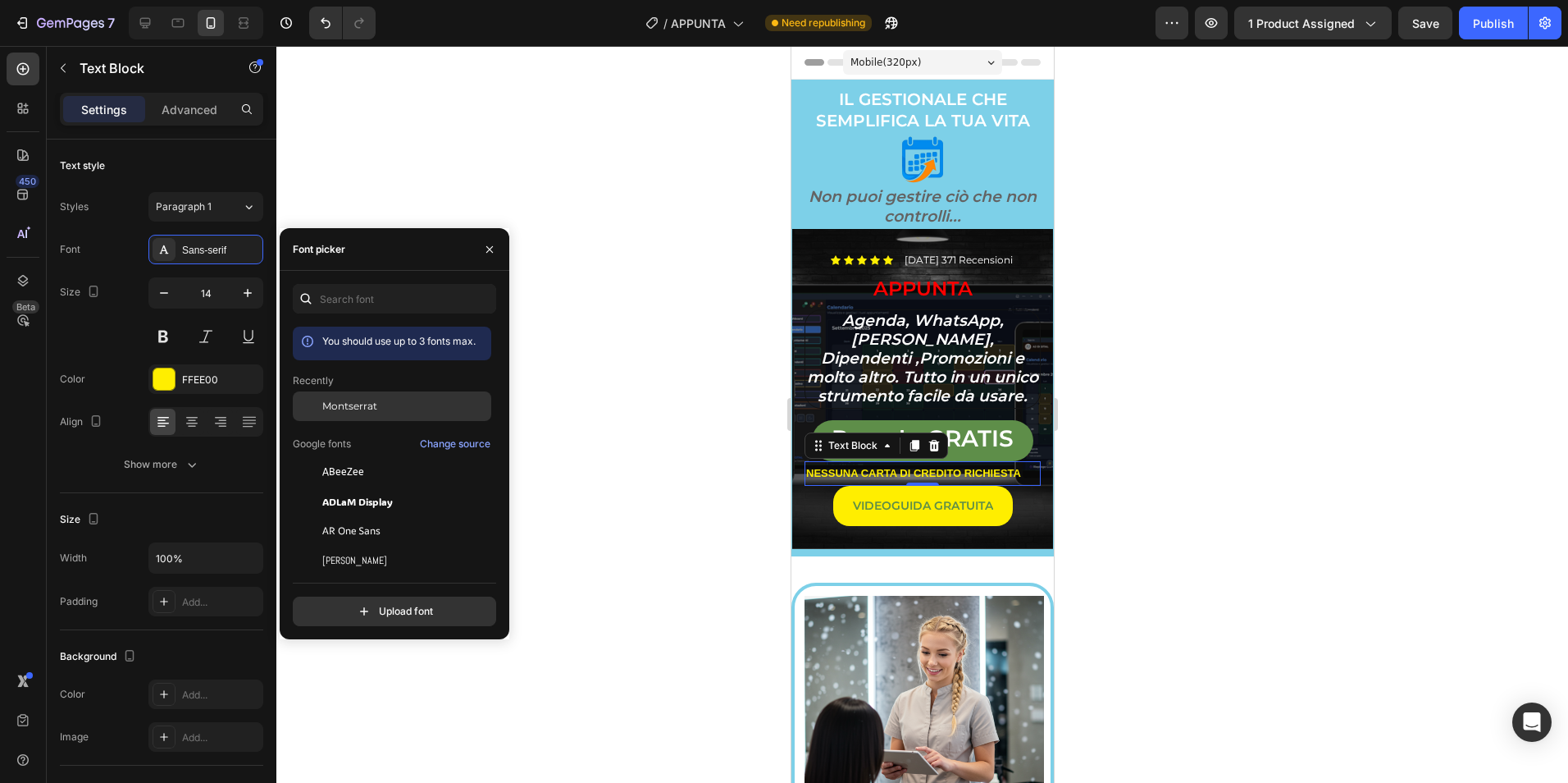
click at [366, 410] on span "Montserrat" at bounding box center [350, 405] width 55 height 15
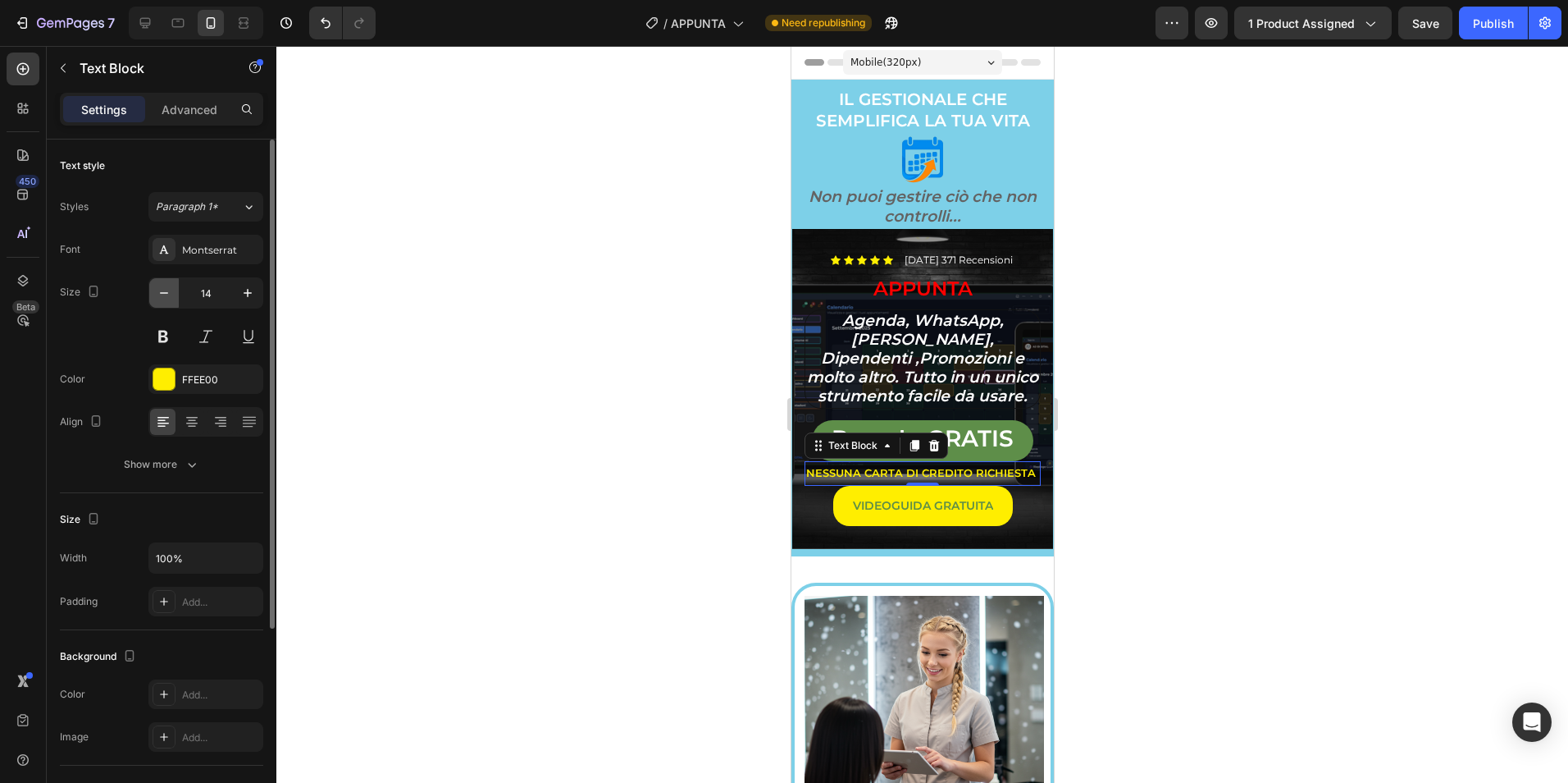
click at [164, 296] on icon "button" at bounding box center [163, 292] width 16 height 16
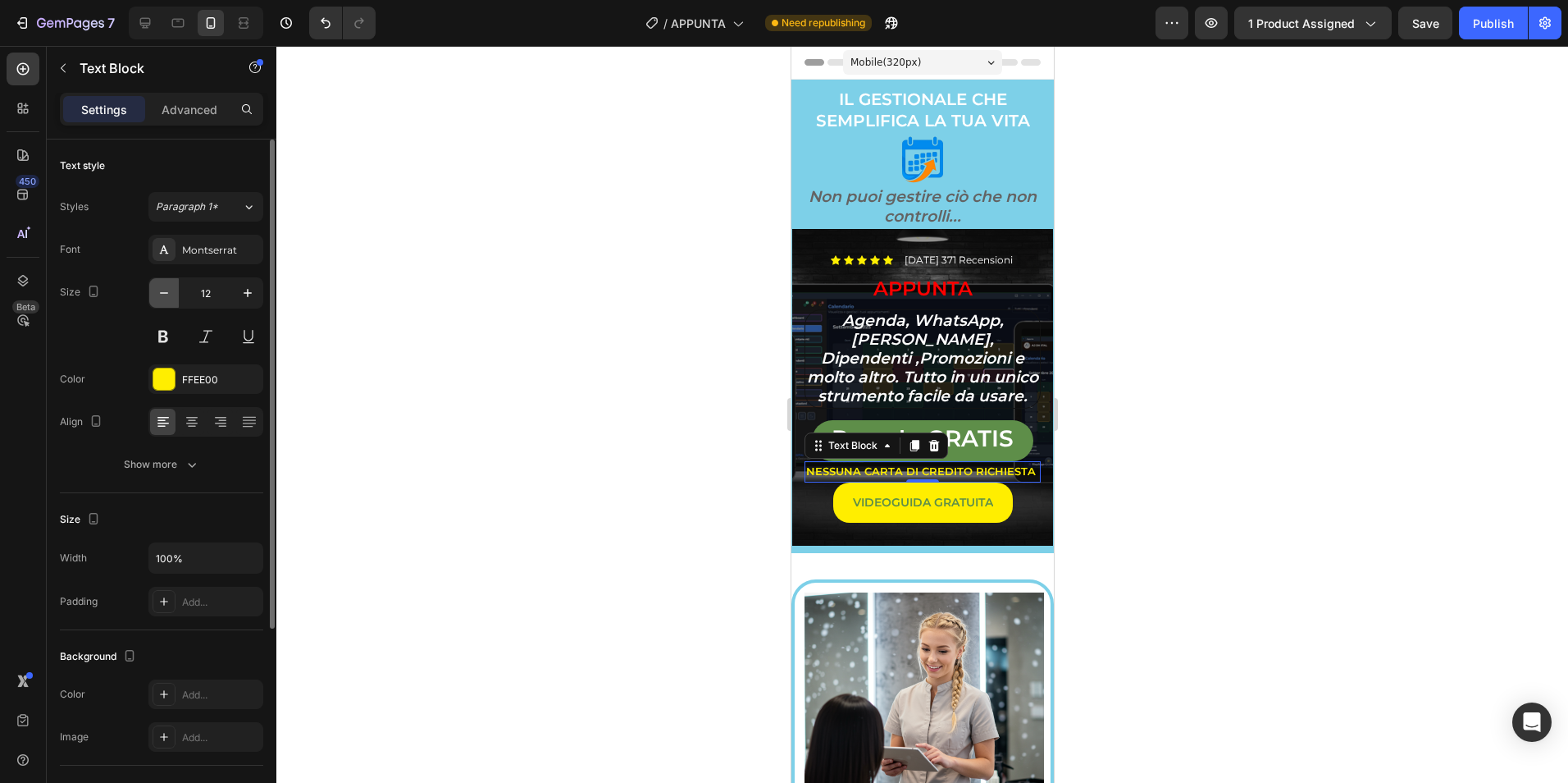
click at [164, 296] on icon "button" at bounding box center [163, 292] width 16 height 16
type input "10"
click at [729, 546] on div at bounding box center [922, 414] width 1292 height 736
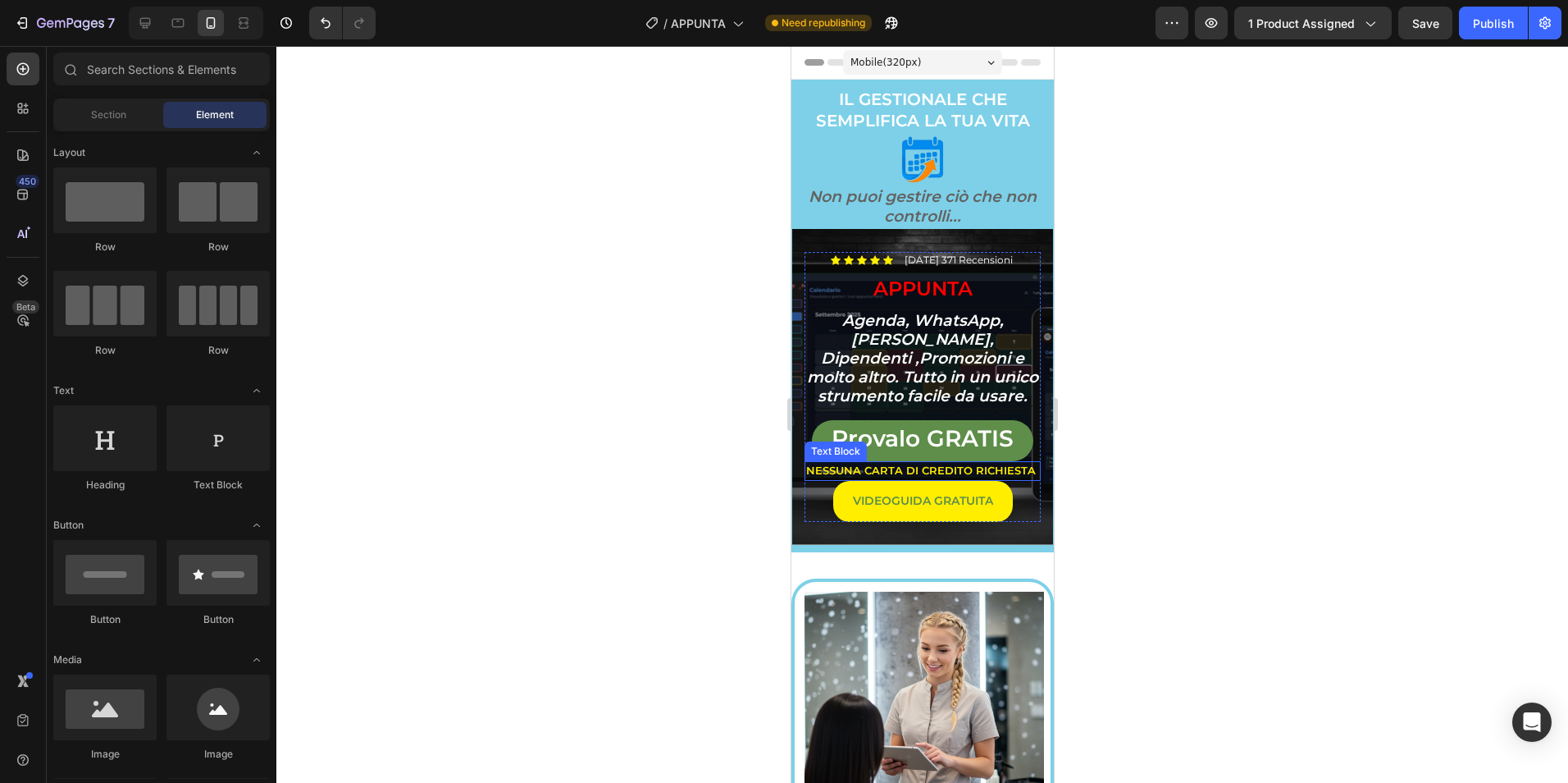
click at [855, 477] on strong "NESSUNA CARTA DI CREDITO RICHIESTA" at bounding box center [920, 469] width 230 height 13
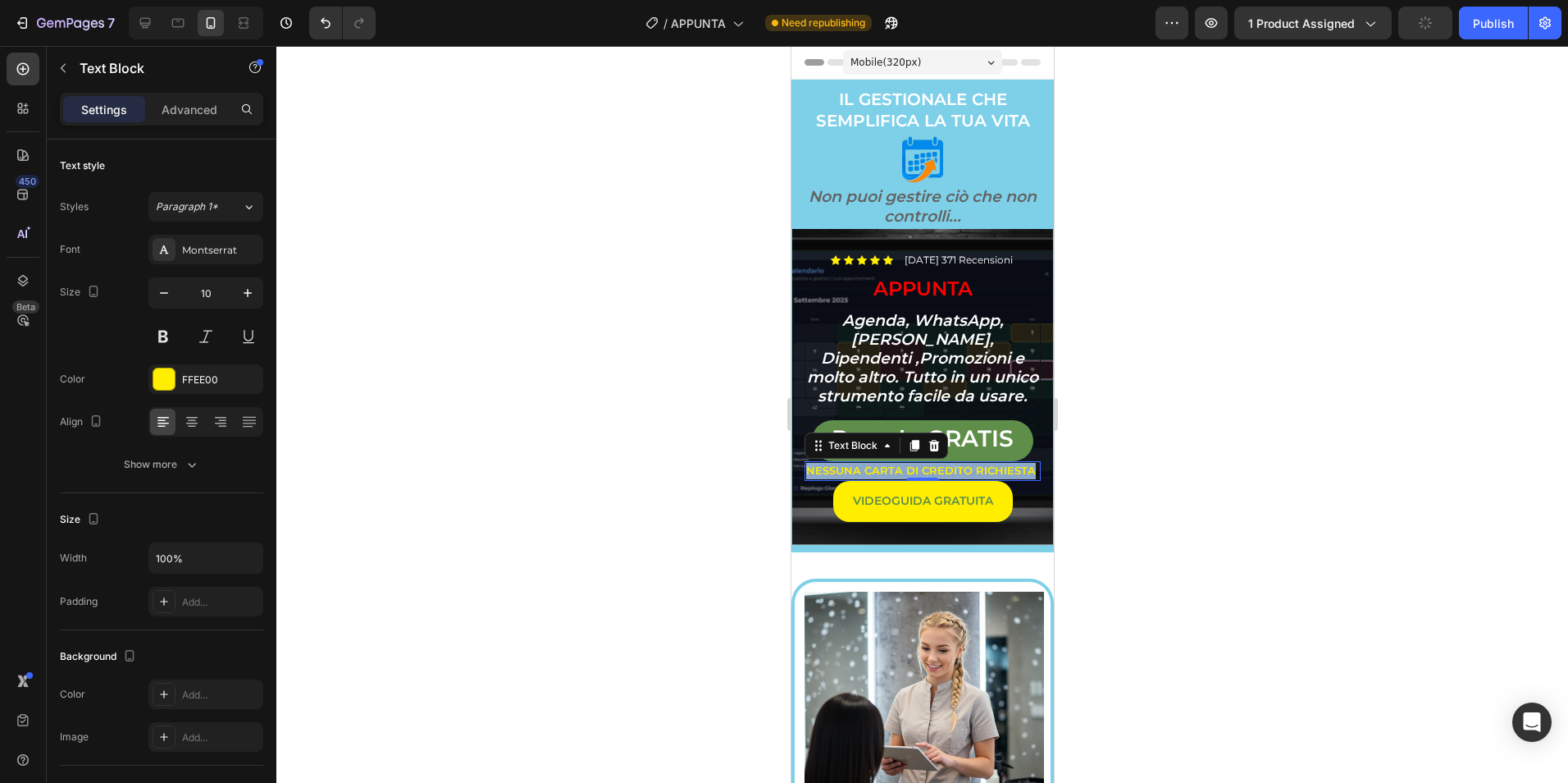
click at [855, 477] on strong "NESSUNA CARTA DI CREDITO RICHIESTA" at bounding box center [920, 469] width 230 height 13
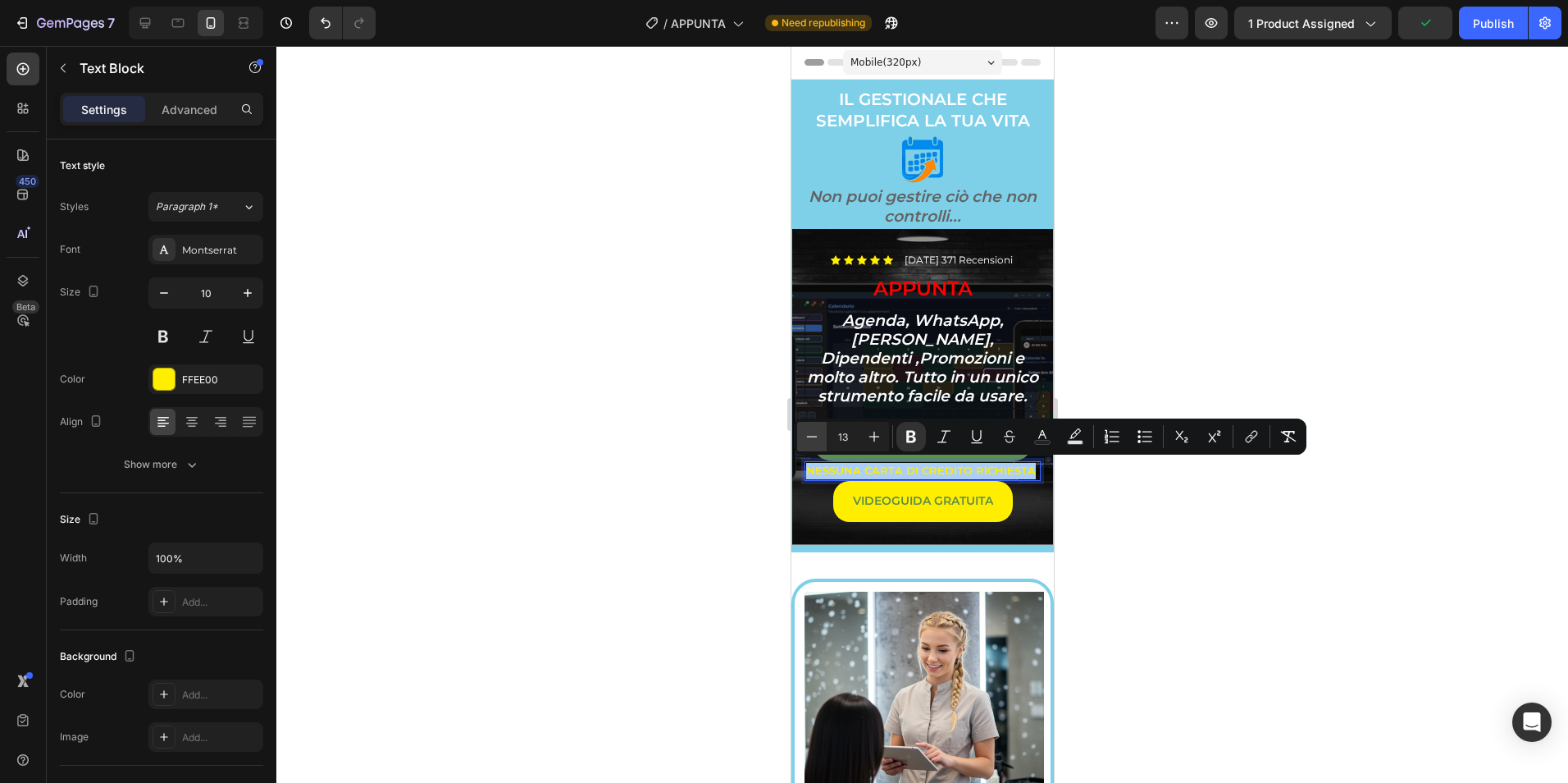
click at [808, 435] on icon "Editor contextual toolbar" at bounding box center [811, 436] width 16 height 16
type input "12"
click at [1276, 329] on div at bounding box center [922, 414] width 1292 height 736
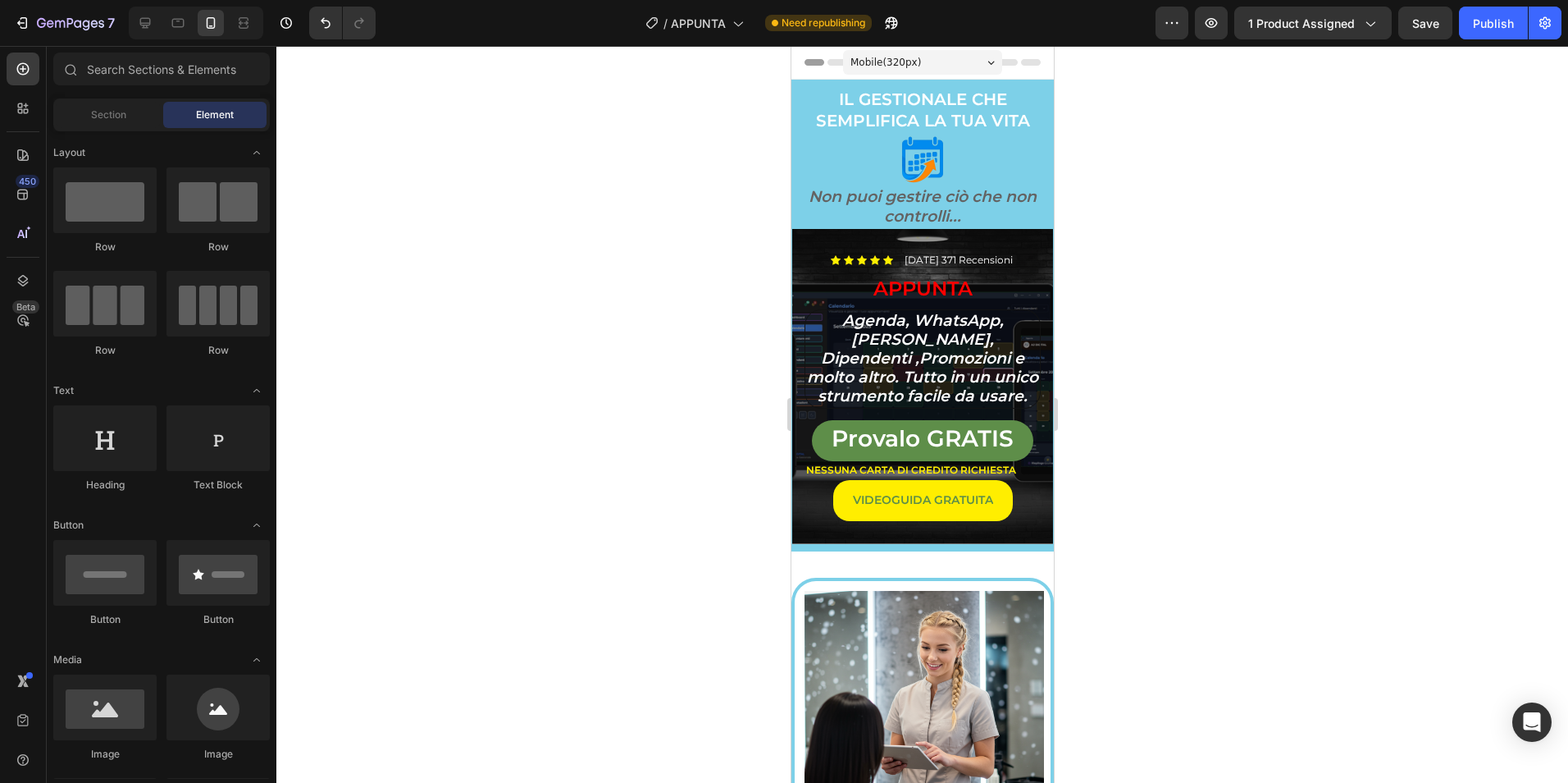
click at [1322, 497] on div at bounding box center [922, 414] width 1292 height 736
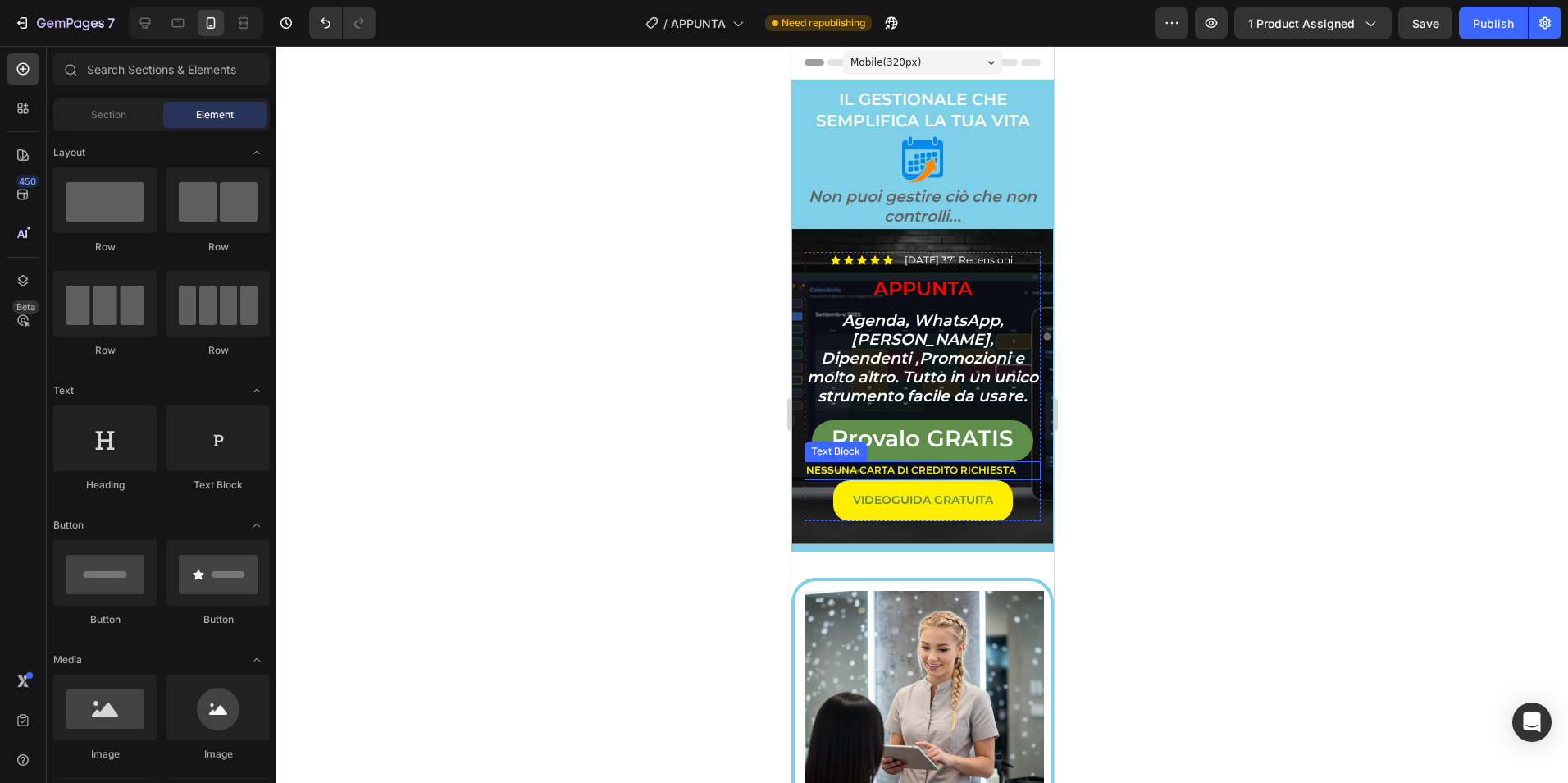
click at [1009, 474] on strong "NESSUNA CARTA DI CREDITO RICHIESTA" at bounding box center [910, 469] width 210 height 12
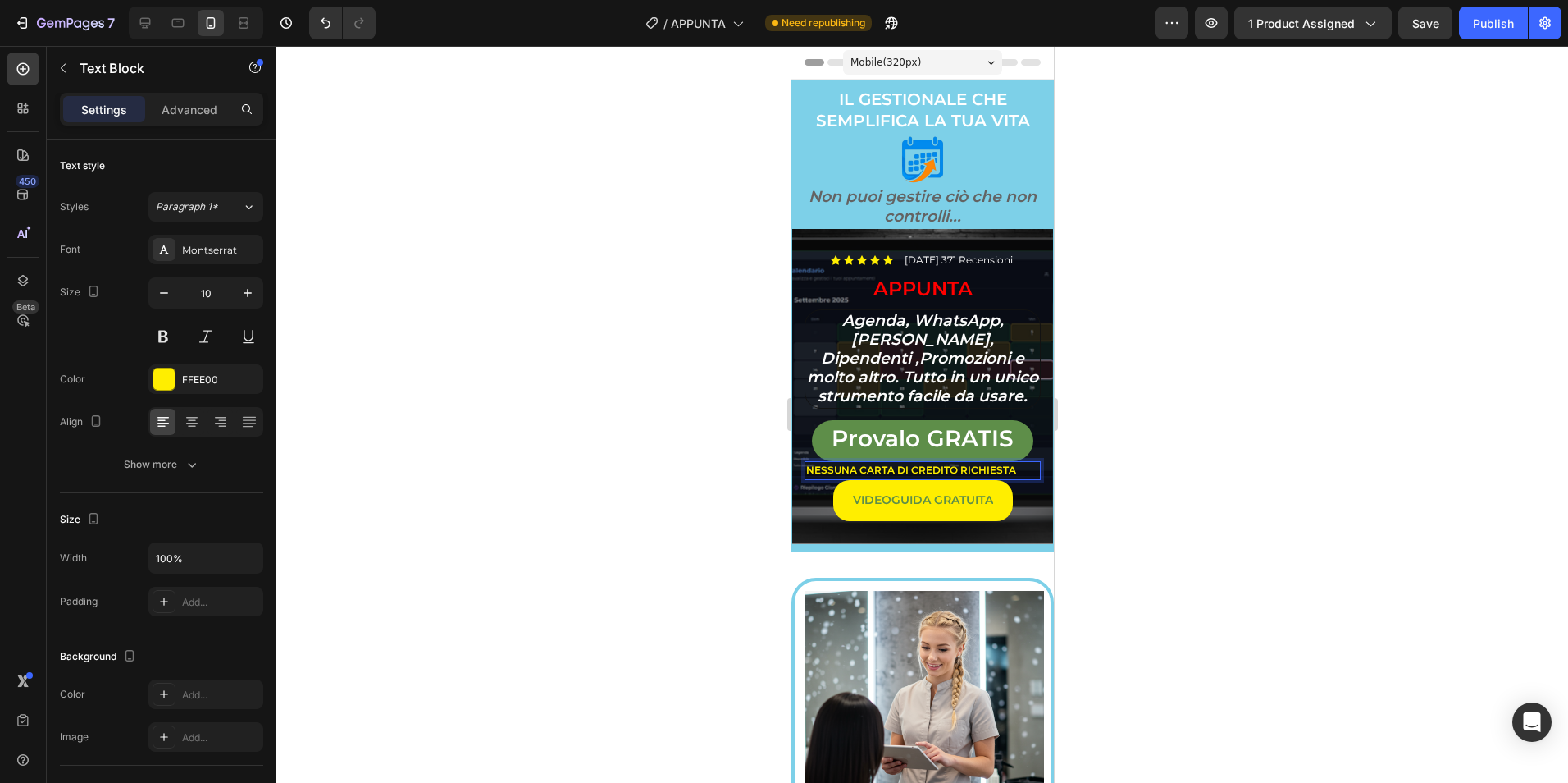
click at [1022, 468] on p "NESSUNA CARTA DI CREDITO RICHIESTA" at bounding box center [922, 470] width 233 height 16
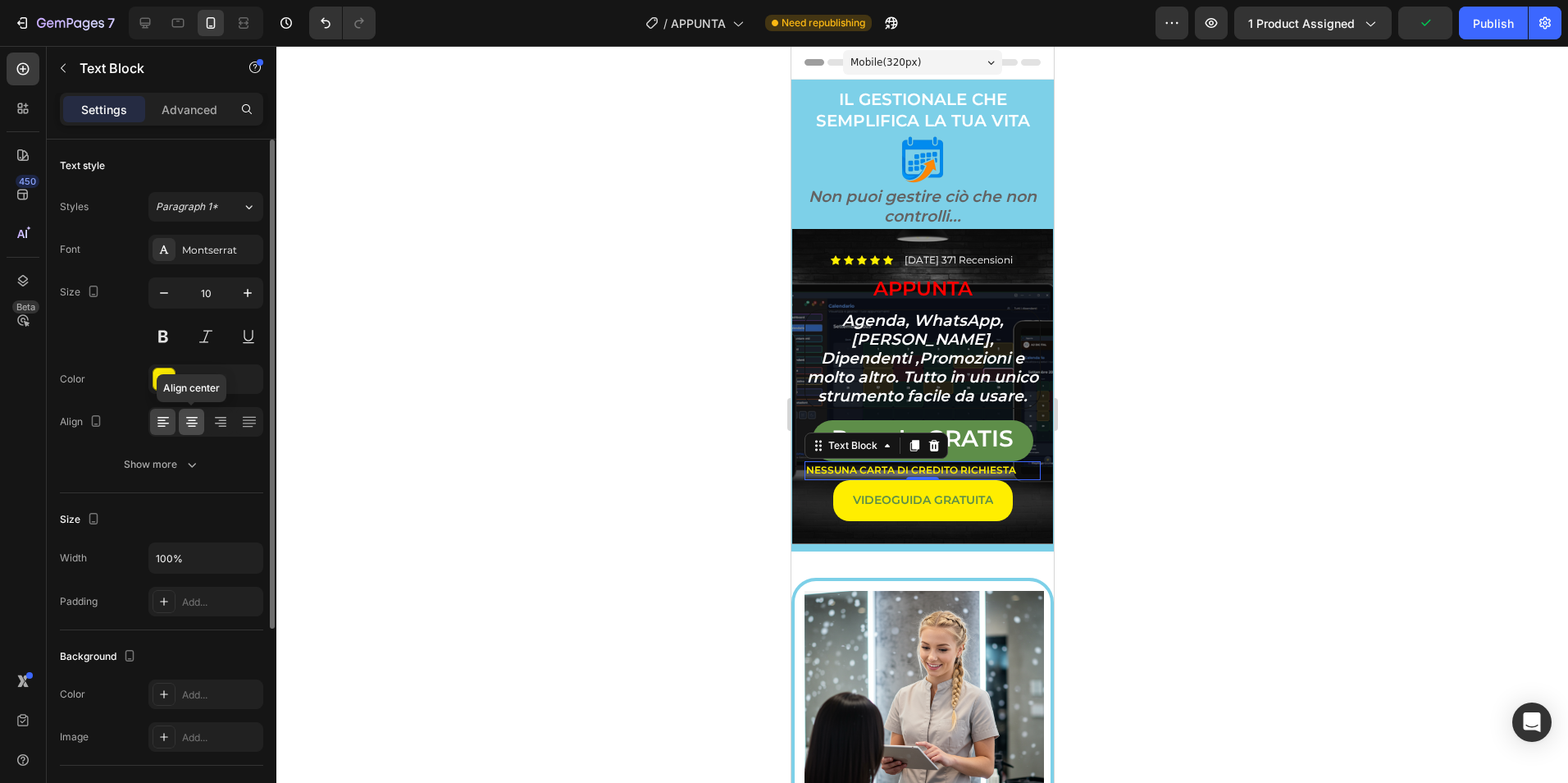
click at [194, 414] on icon at bounding box center [192, 421] width 16 height 16
click at [1252, 419] on div at bounding box center [922, 414] width 1292 height 736
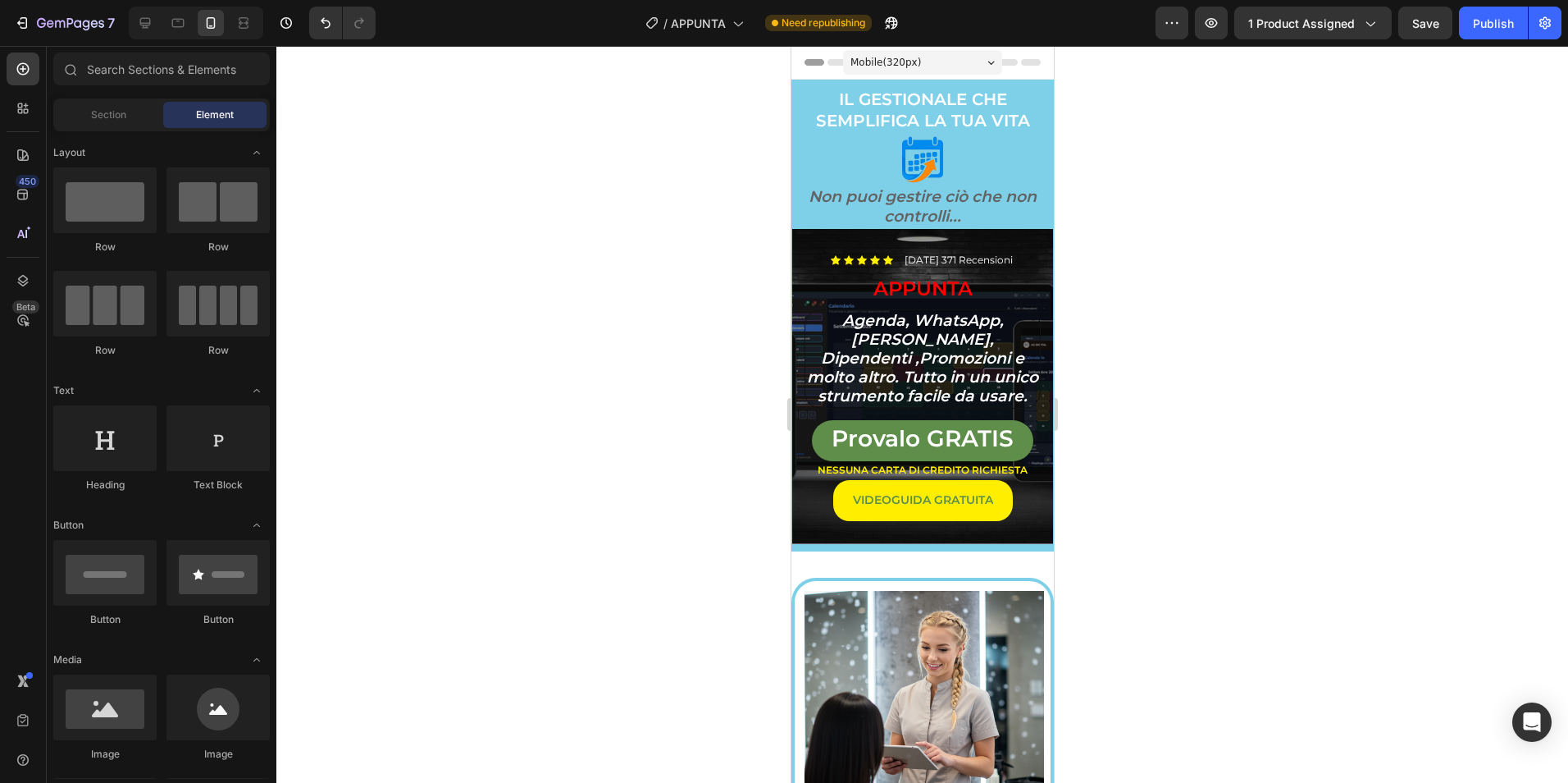
click at [1252, 419] on div at bounding box center [922, 414] width 1292 height 736
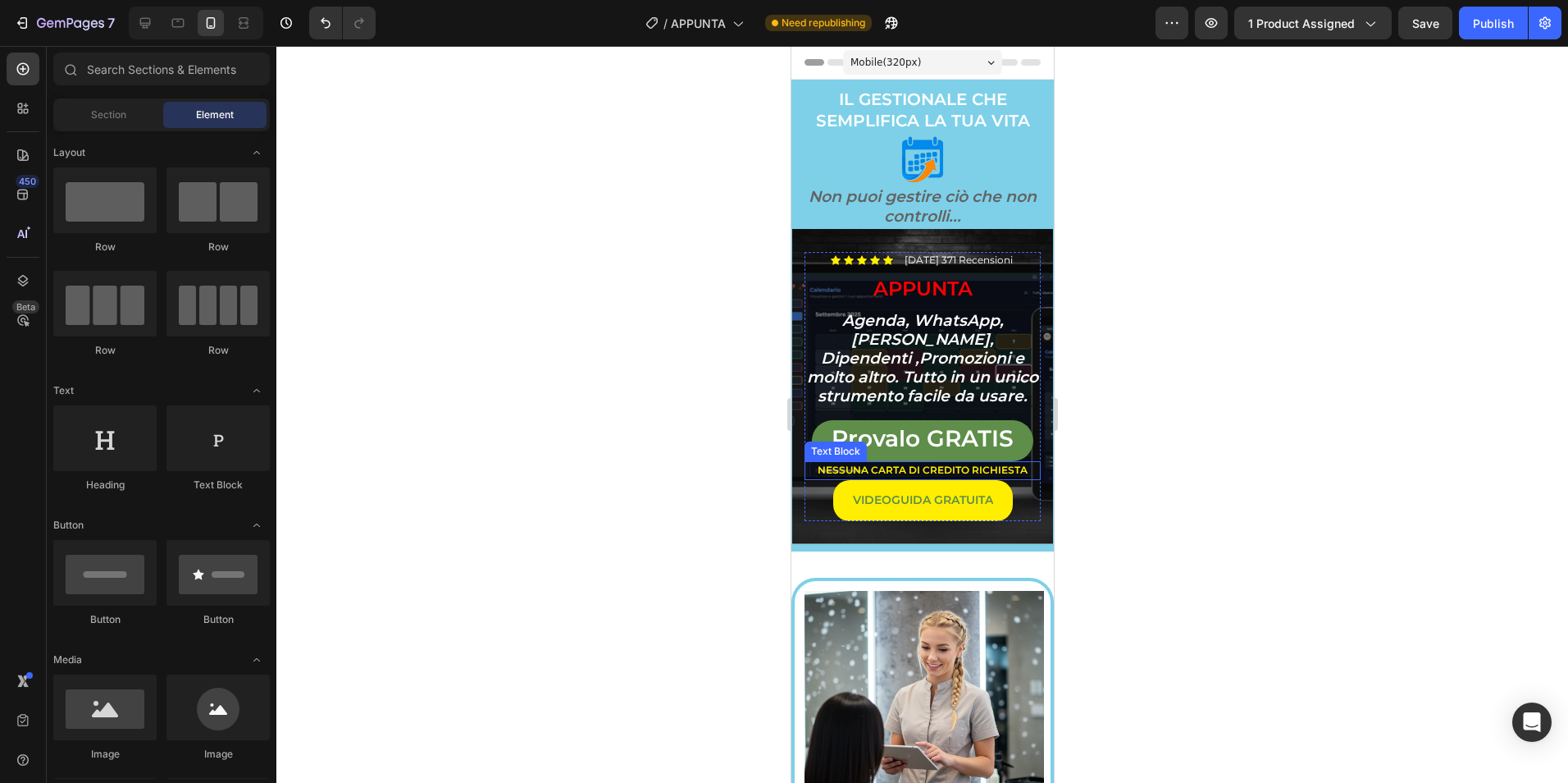
click at [910, 463] on strong "NESSUNA CARTA DI CREDITO RICHIESTA" at bounding box center [922, 469] width 210 height 12
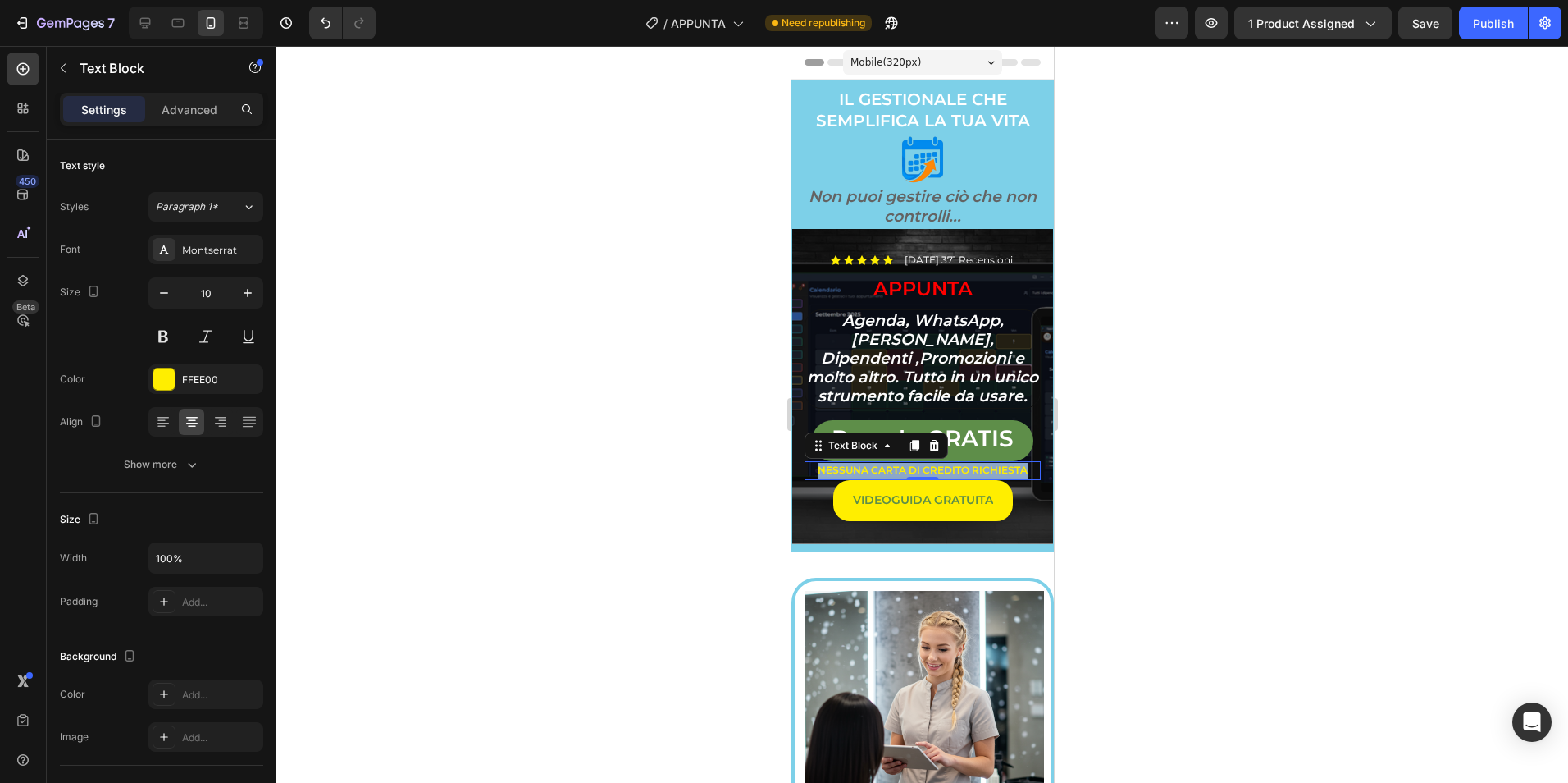
click at [910, 463] on strong "NESSUNA CARTA DI CREDITO RICHIESTA" at bounding box center [922, 469] width 210 height 12
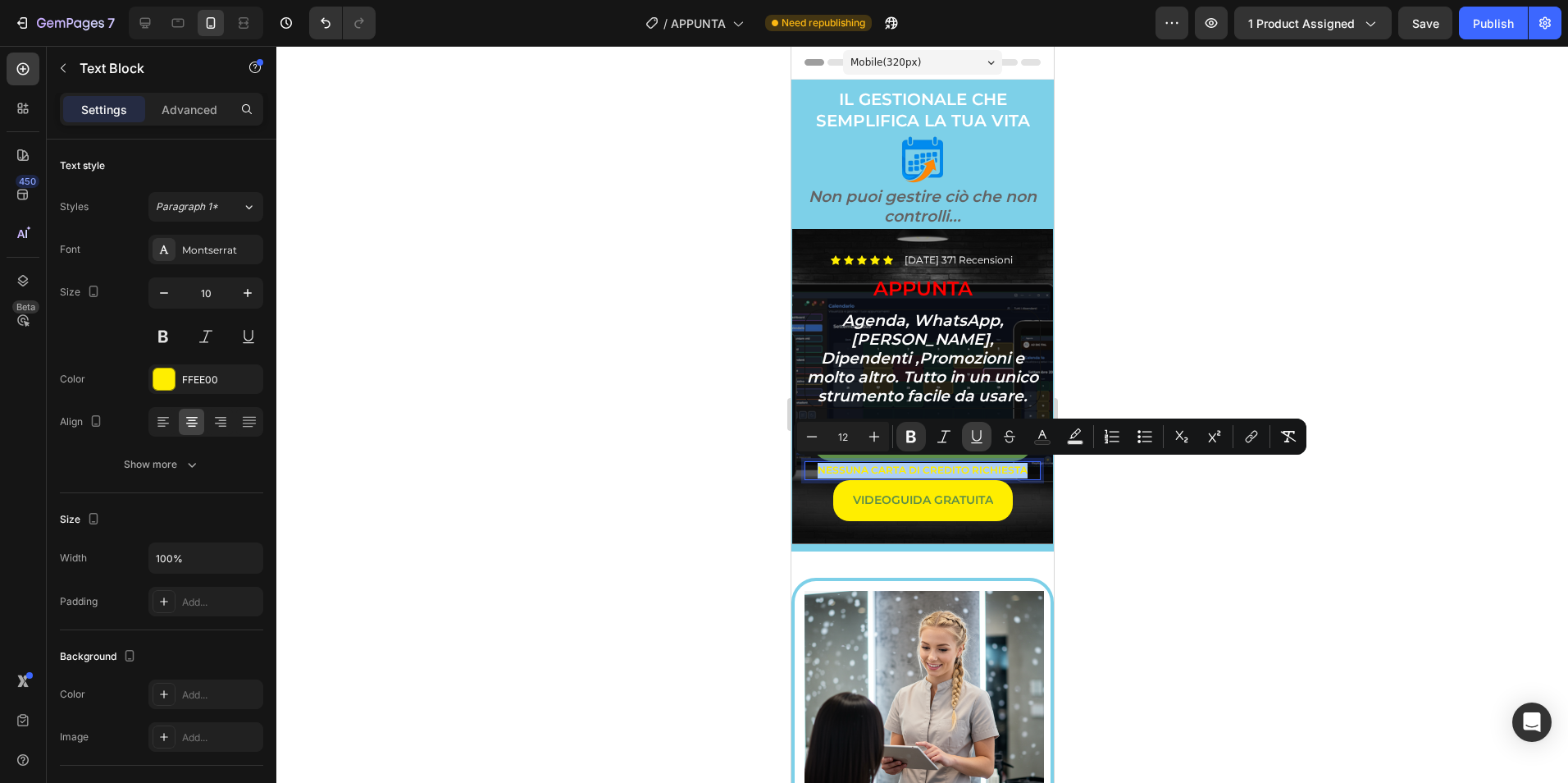
click at [981, 439] on icon "Editor contextual toolbar" at bounding box center [976, 436] width 16 height 16
click at [949, 438] on icon "Editor contextual toolbar" at bounding box center [943, 436] width 16 height 16
click at [876, 436] on icon "Editor contextual toolbar" at bounding box center [873, 436] width 16 height 16
click at [819, 434] on icon "Editor contextual toolbar" at bounding box center [811, 436] width 16 height 16
type input "12"
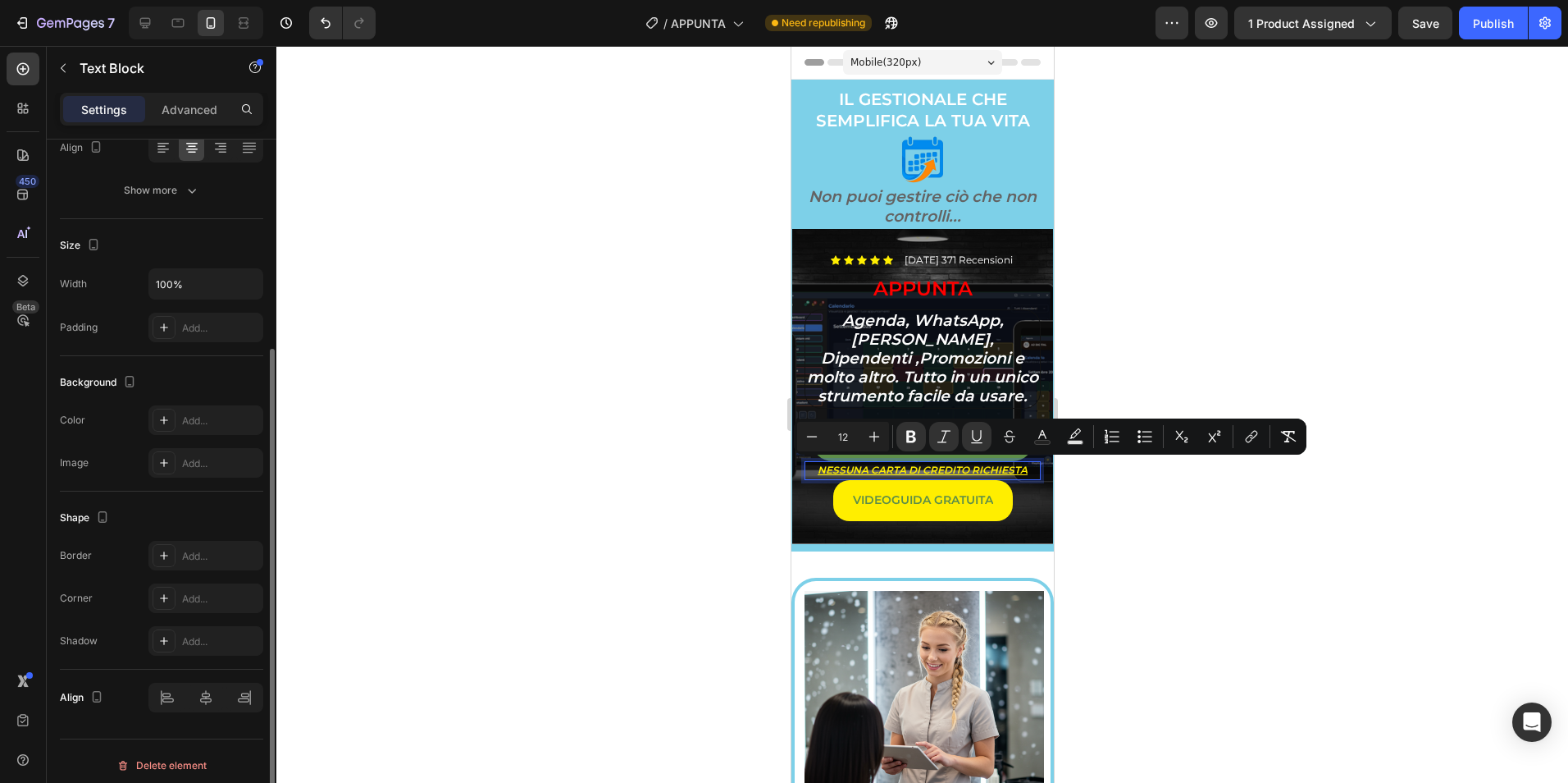
scroll to position [283, 0]
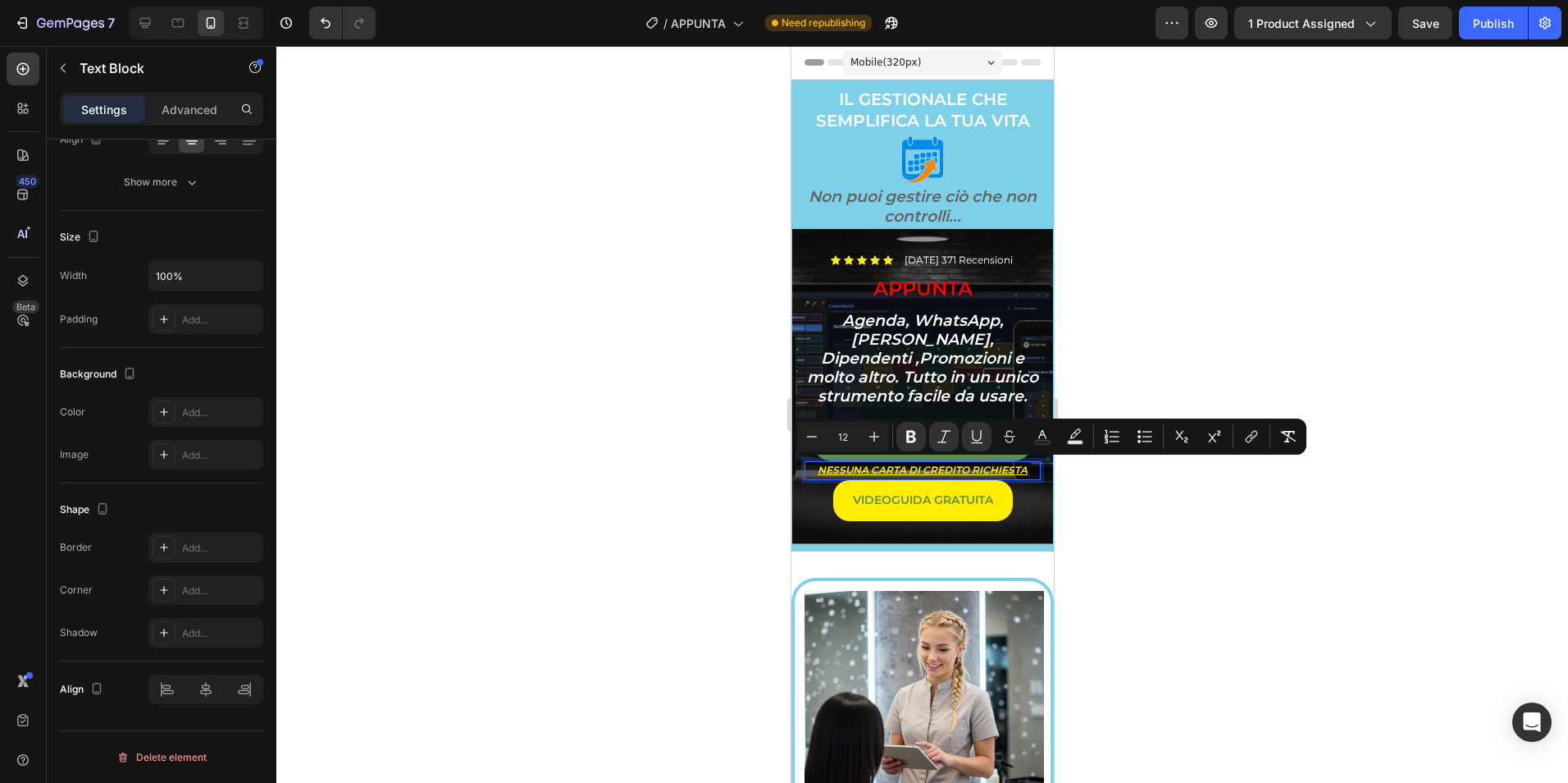
click at [557, 579] on div at bounding box center [922, 414] width 1292 height 736
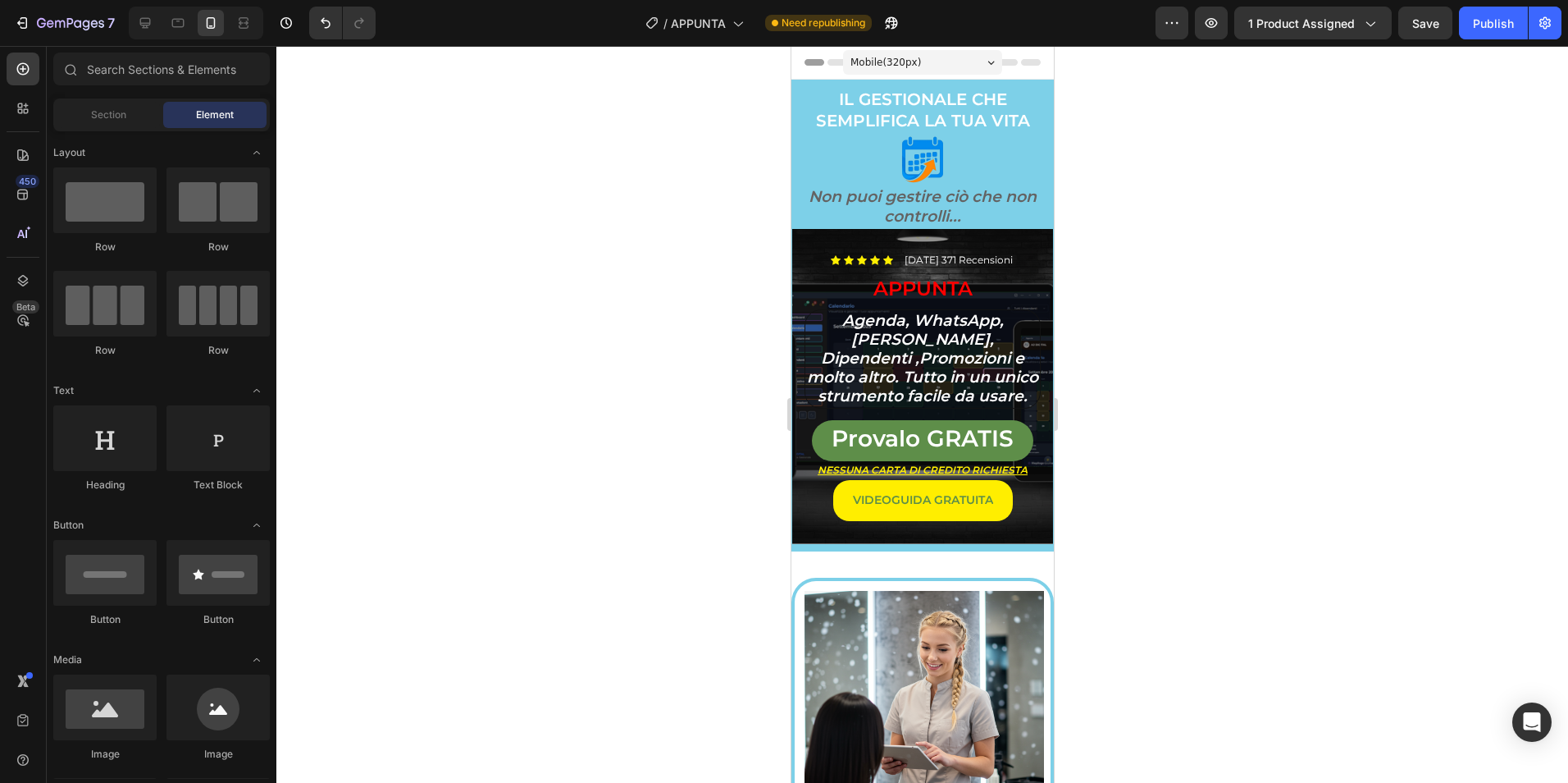
click at [558, 579] on div at bounding box center [922, 414] width 1292 height 736
click at [140, 25] on icon at bounding box center [145, 22] width 16 height 16
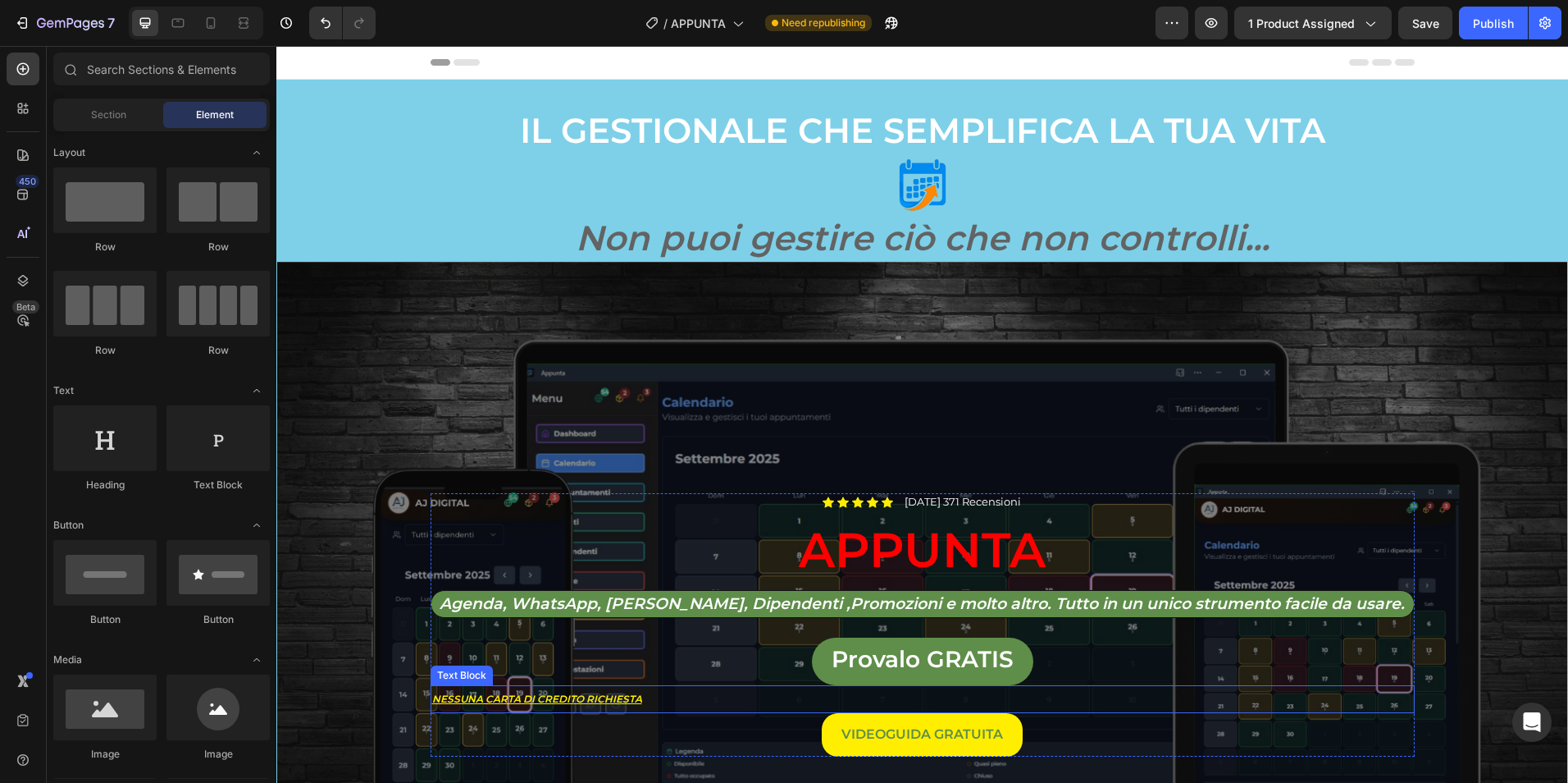
click at [503, 694] on u "NESSUNA CARTA DI CREDITO RICHIESTA" at bounding box center [536, 698] width 210 height 12
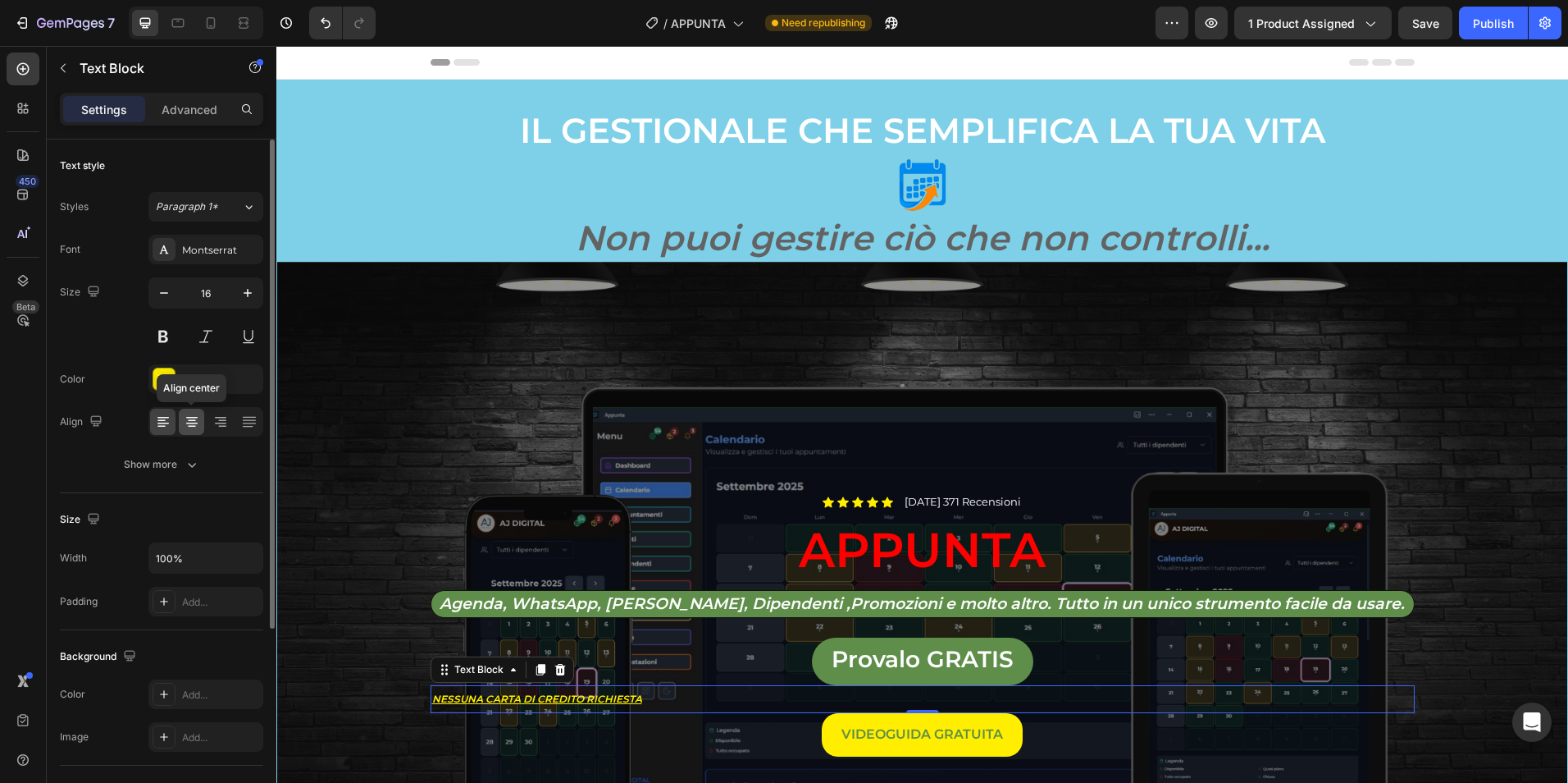
click at [187, 423] on icon at bounding box center [192, 421] width 16 height 16
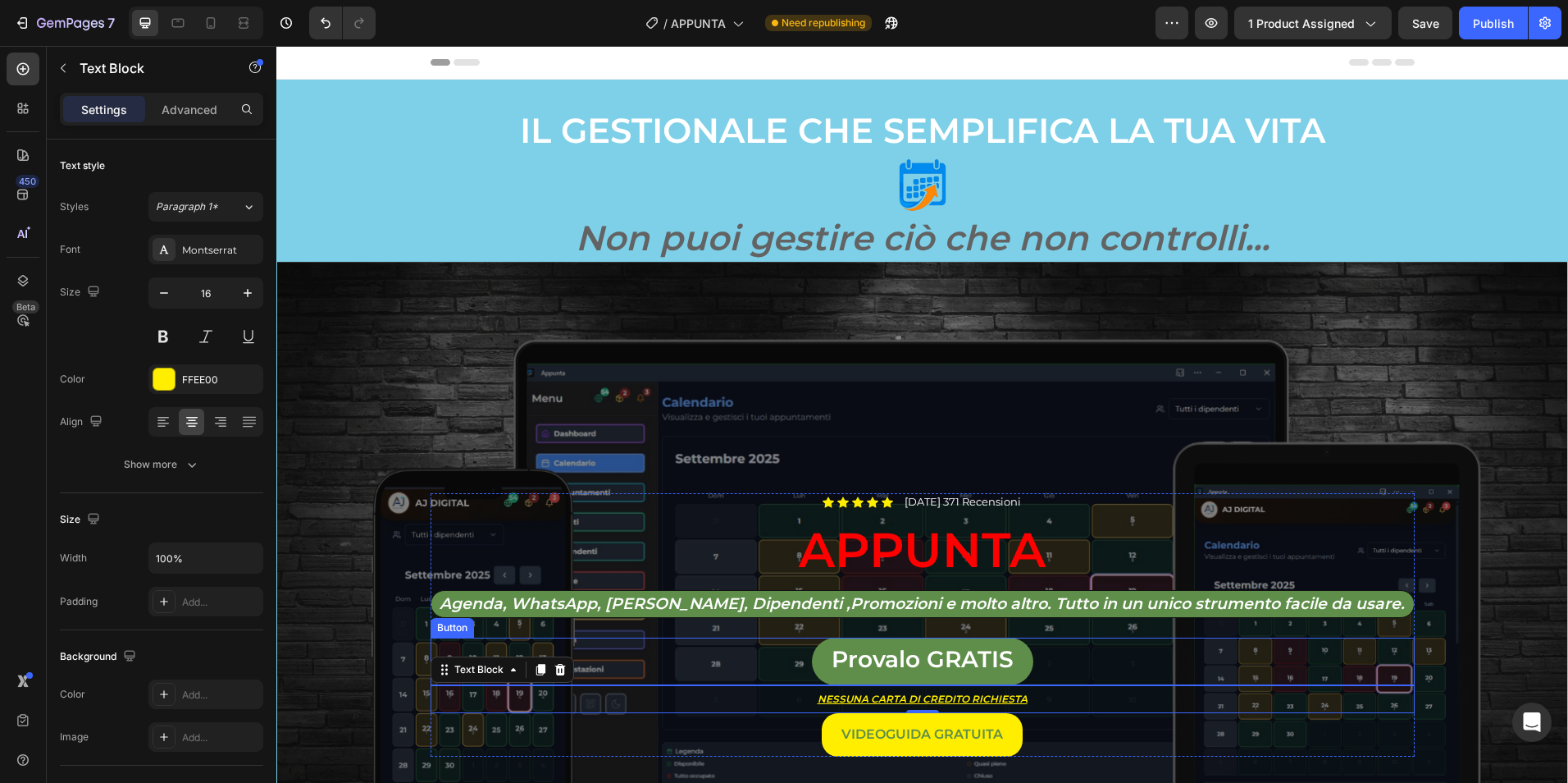
click at [785, 655] on div "Provalo GRATIS Button" at bounding box center [922, 661] width 984 height 48
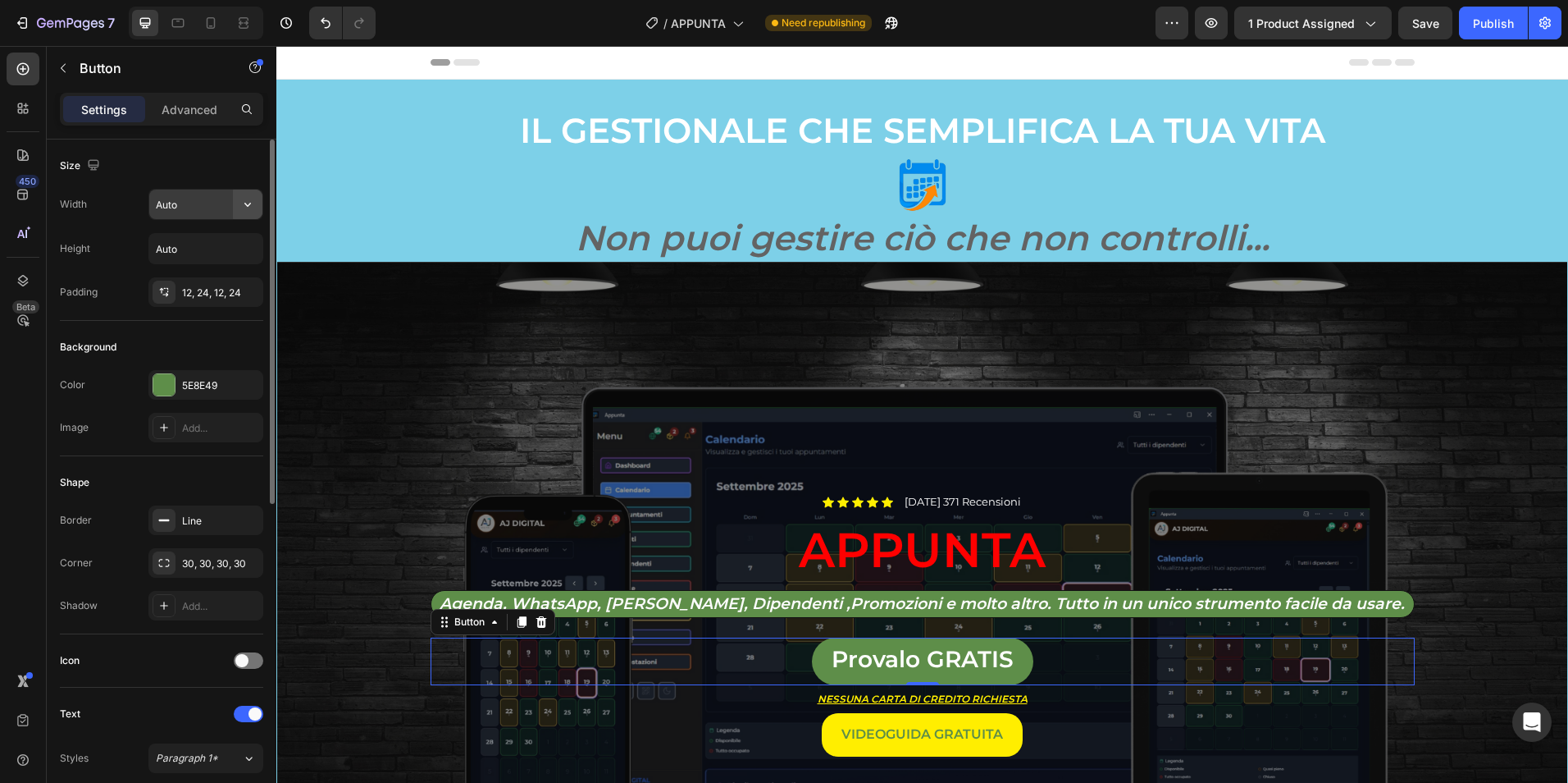
click at [241, 202] on icon "button" at bounding box center [247, 204] width 16 height 16
click at [203, 273] on p "Full 100%" at bounding box center [201, 277] width 93 height 15
type input "100%"
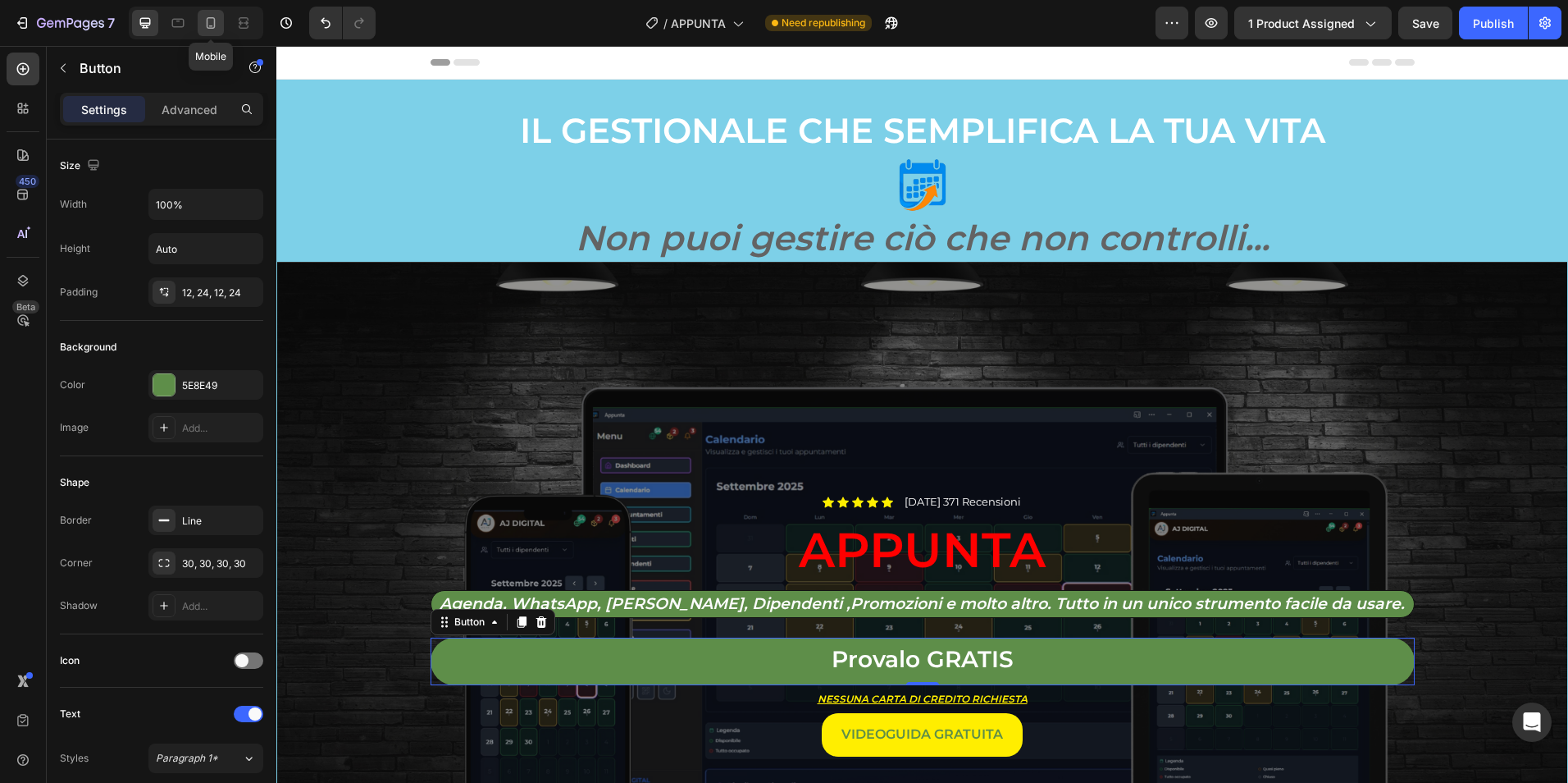
click at [213, 24] on icon at bounding box center [210, 22] width 16 height 16
type input "12"
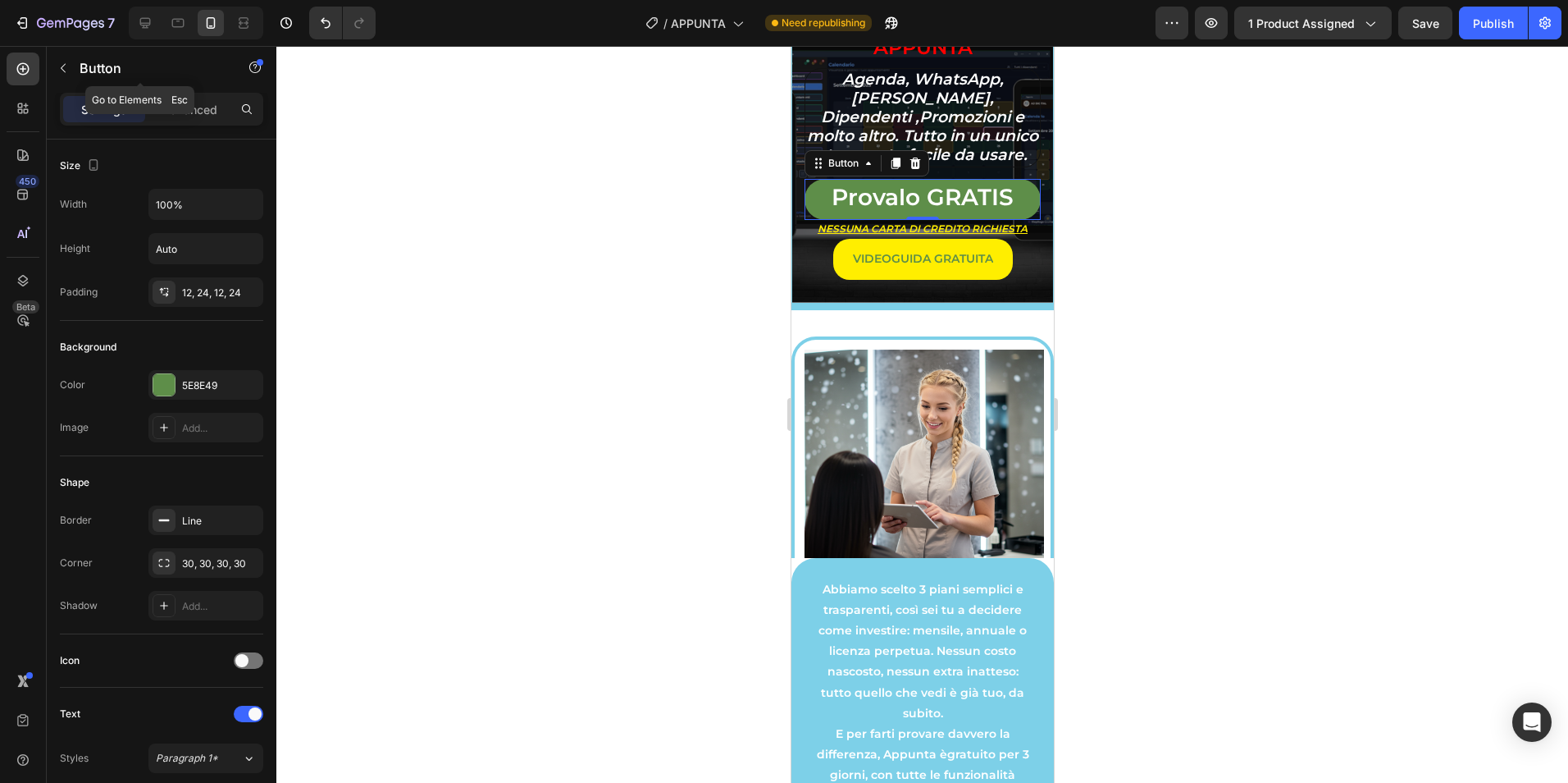
scroll to position [315, 0]
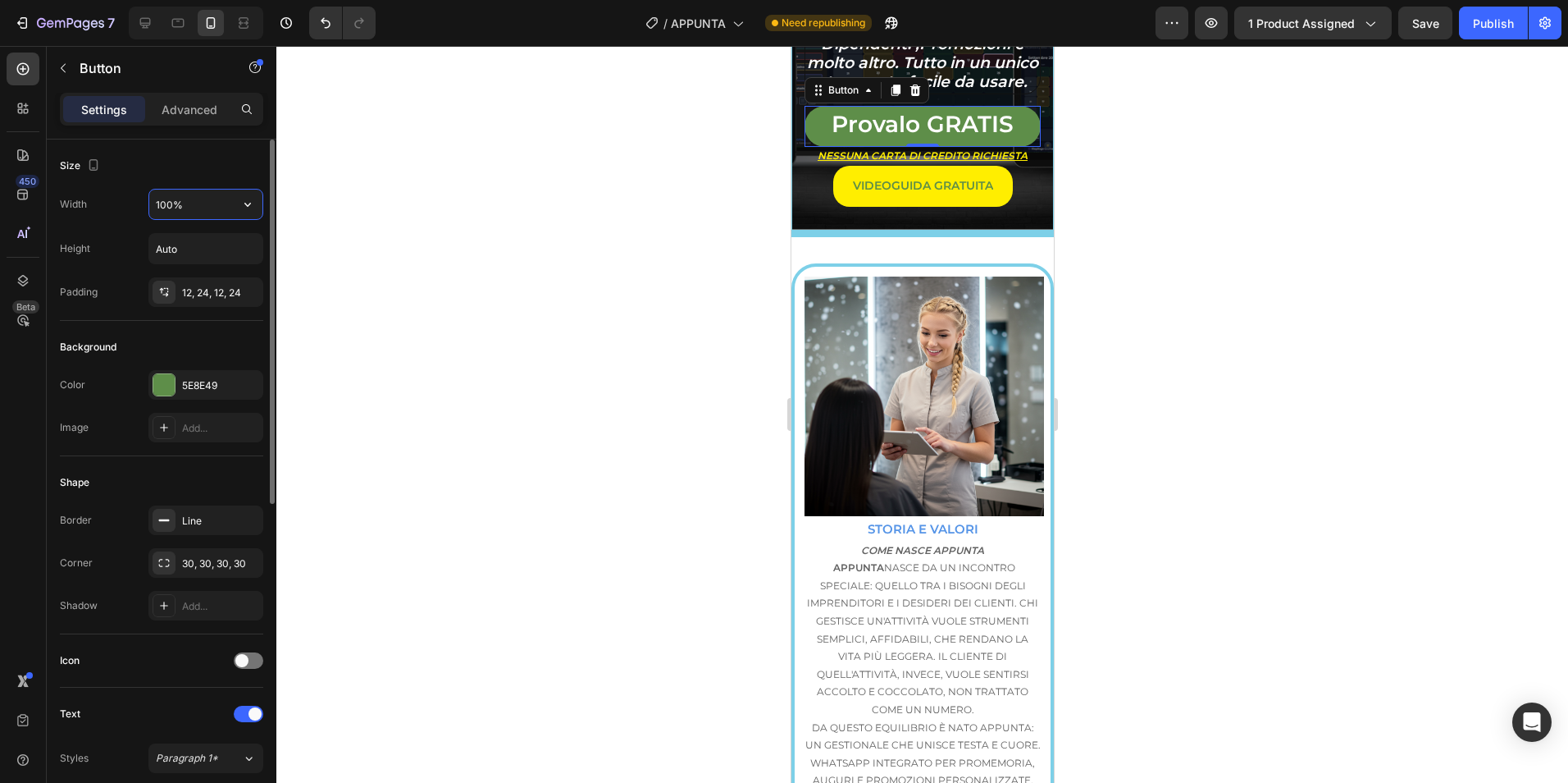
click at [206, 206] on input "100%" at bounding box center [206, 204] width 113 height 29
click at [254, 204] on icon "button" at bounding box center [247, 204] width 16 height 16
click at [204, 242] on span "Fit content" at bounding box center [179, 245] width 49 height 15
type input "Auto"
click at [585, 281] on div at bounding box center [922, 414] width 1292 height 736
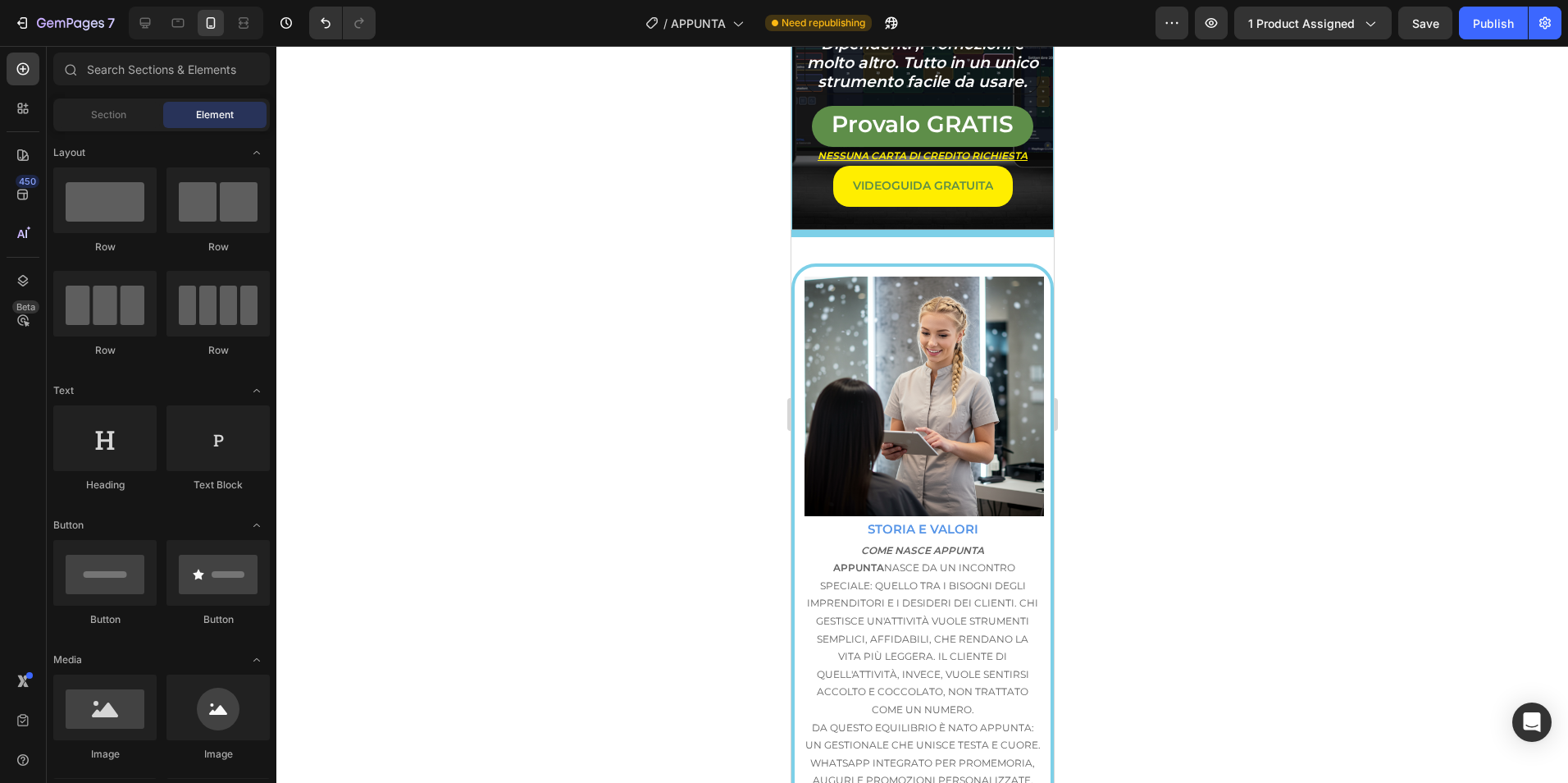
click at [585, 281] on div at bounding box center [922, 414] width 1292 height 736
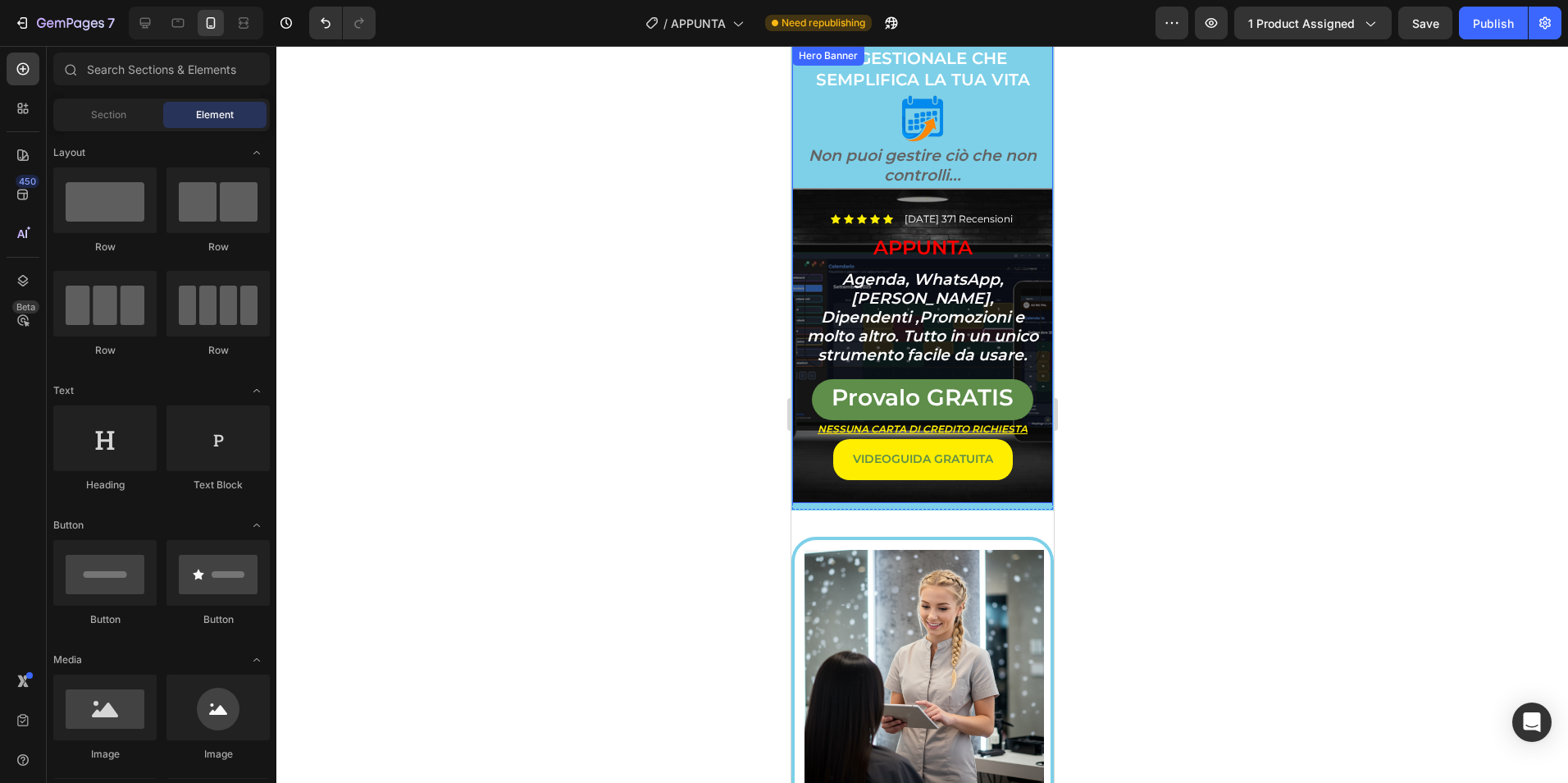
scroll to position [0, 0]
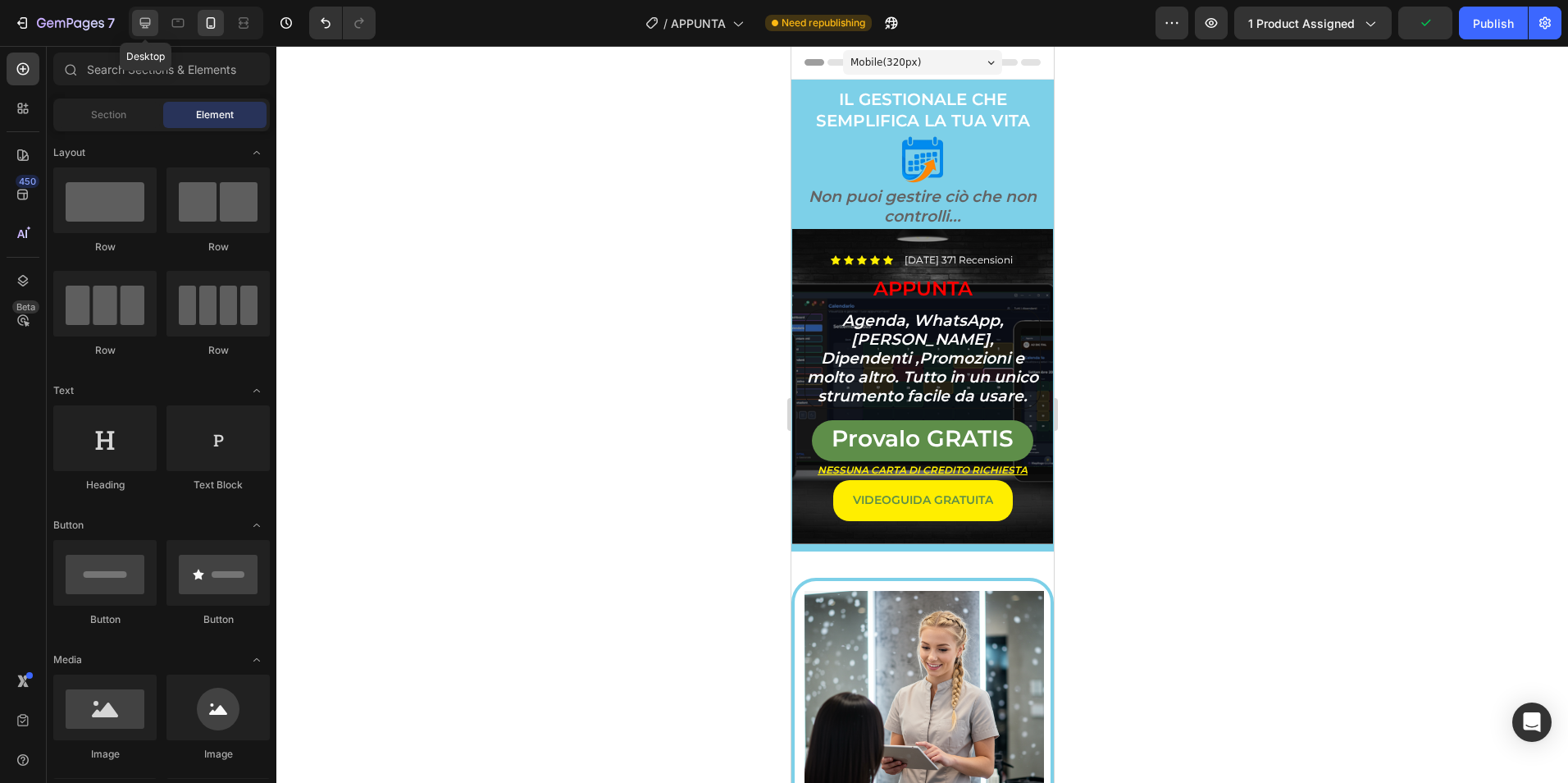
click at [145, 24] on icon at bounding box center [145, 23] width 10 height 10
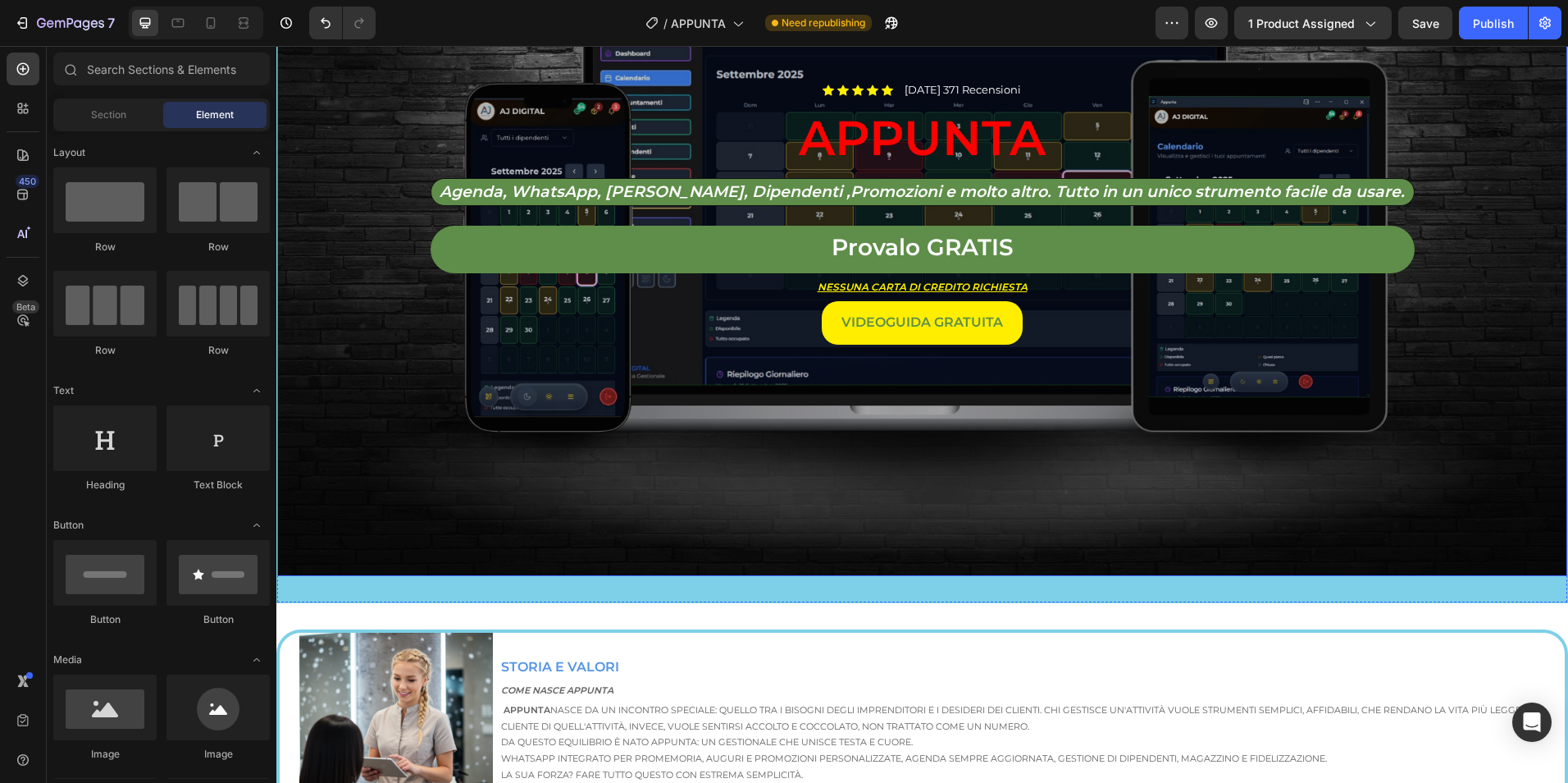
scroll to position [684, 0]
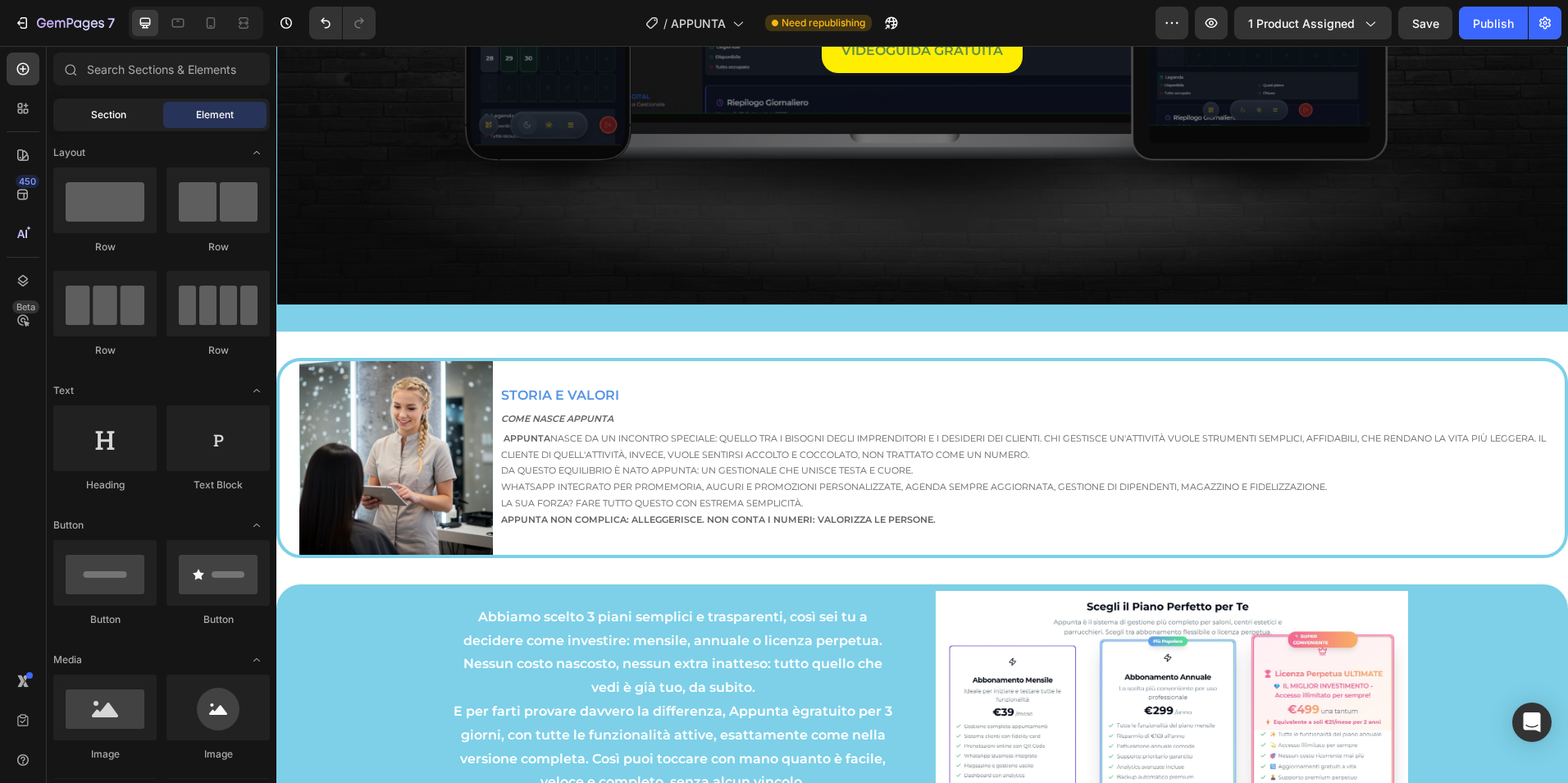
click at [133, 118] on div "Section" at bounding box center [109, 115] width 104 height 26
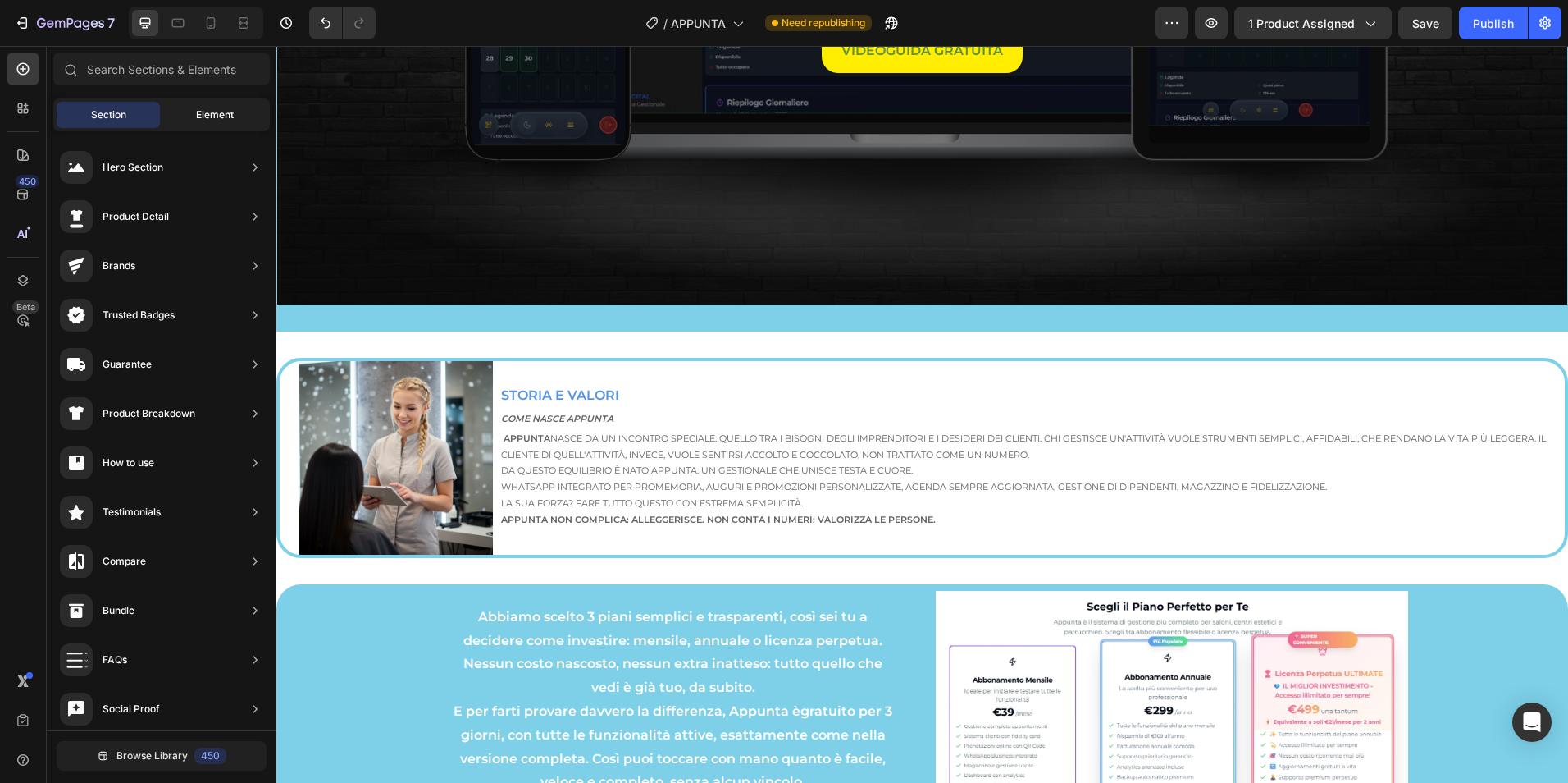
click at [204, 119] on span "Element" at bounding box center [215, 114] width 38 height 15
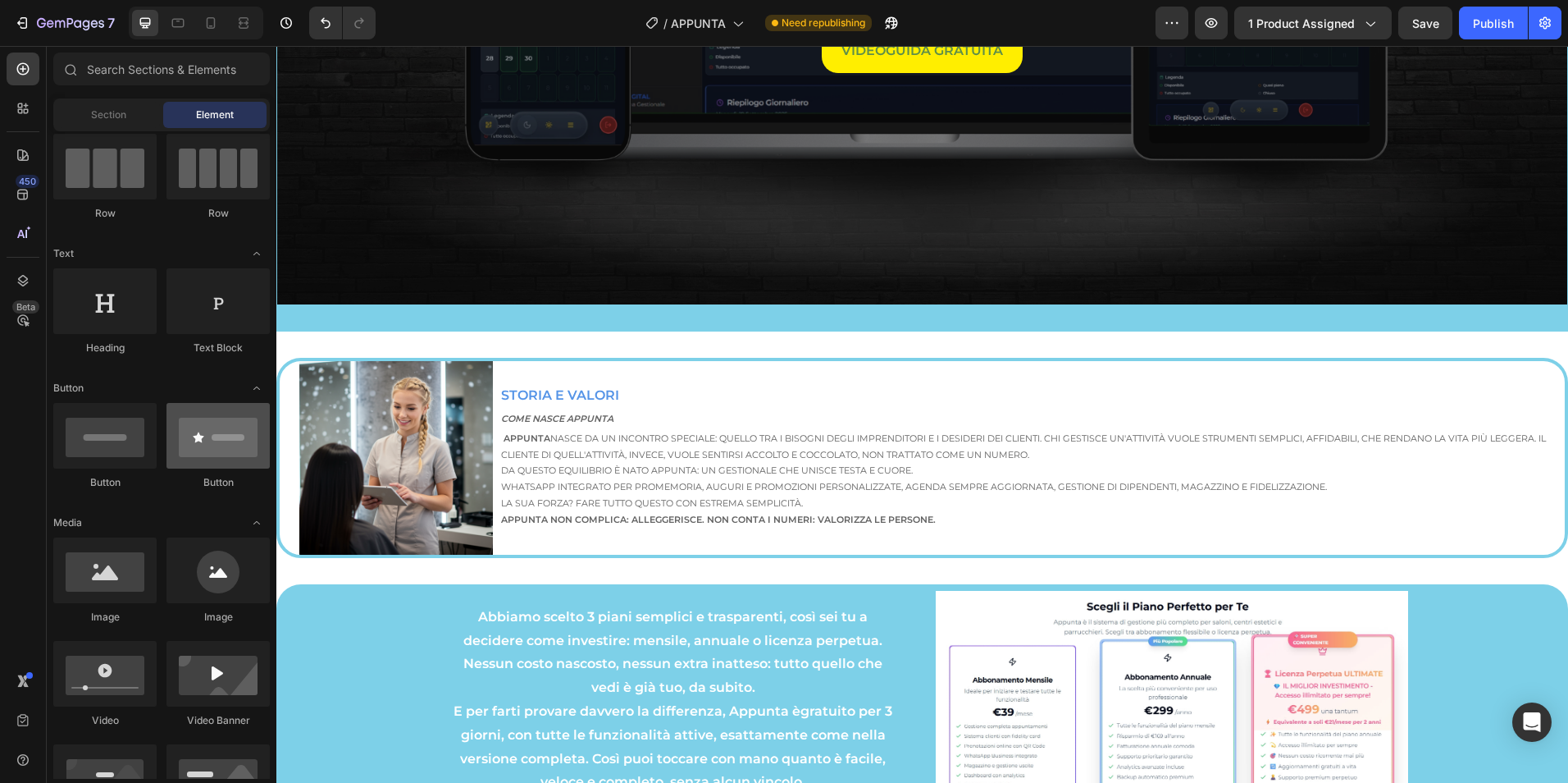
scroll to position [0, 0]
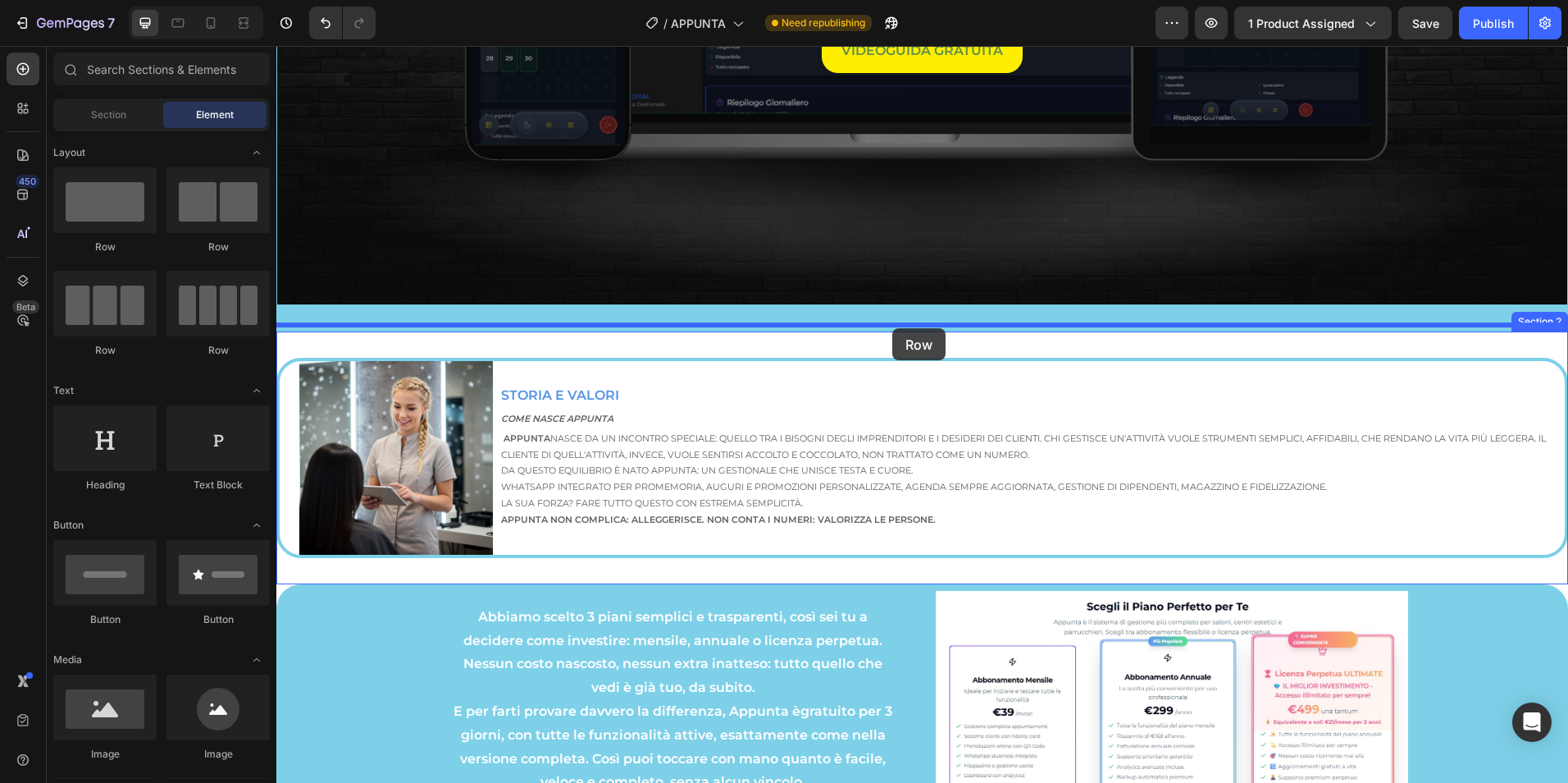
drag, startPoint x: 411, startPoint y: 263, endPoint x: 892, endPoint y: 328, distance: 485.4
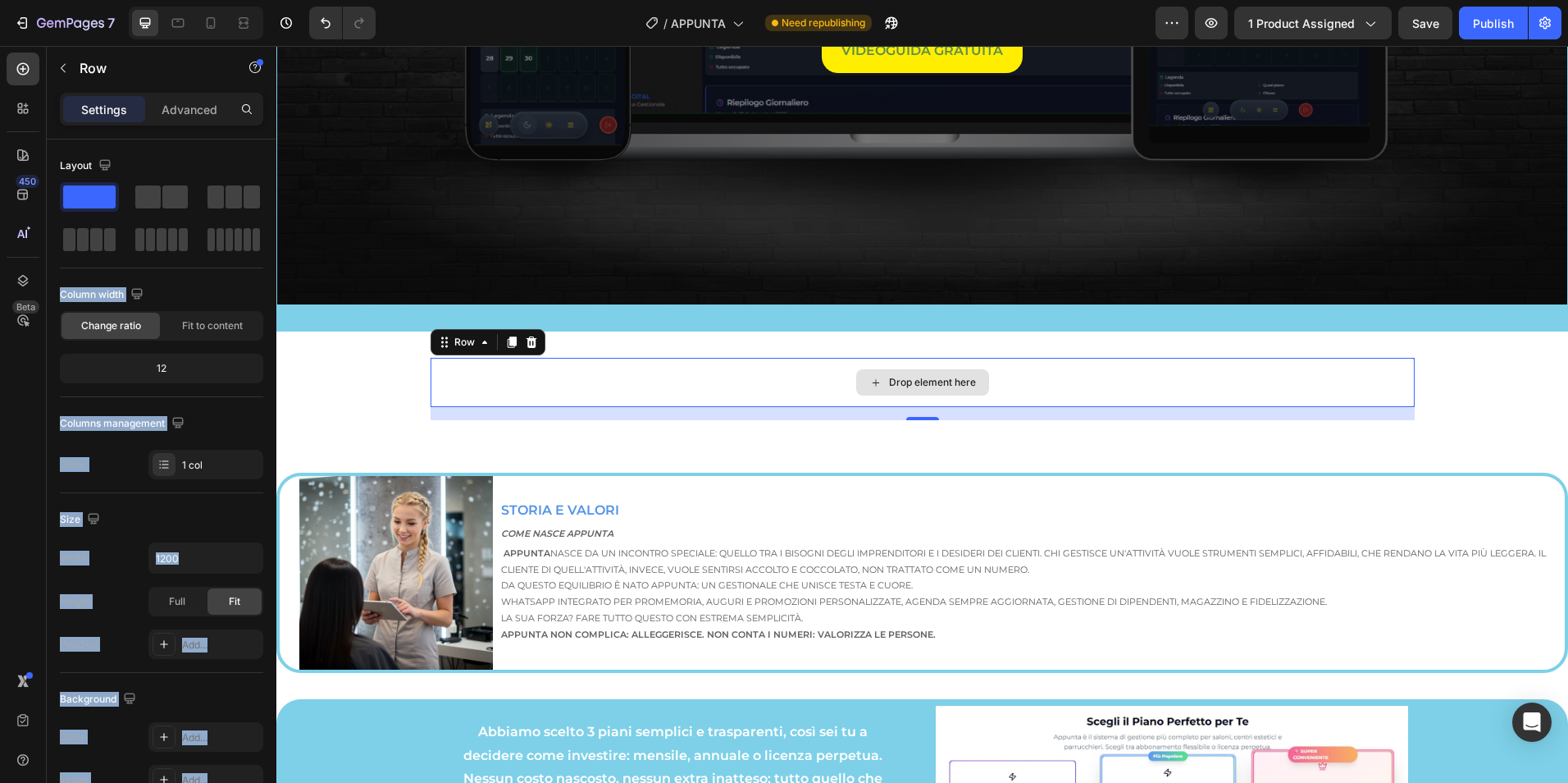
drag, startPoint x: 433, startPoint y: 285, endPoint x: 639, endPoint y: 354, distance: 217.2
click at [162, 239] on span at bounding box center [161, 239] width 9 height 23
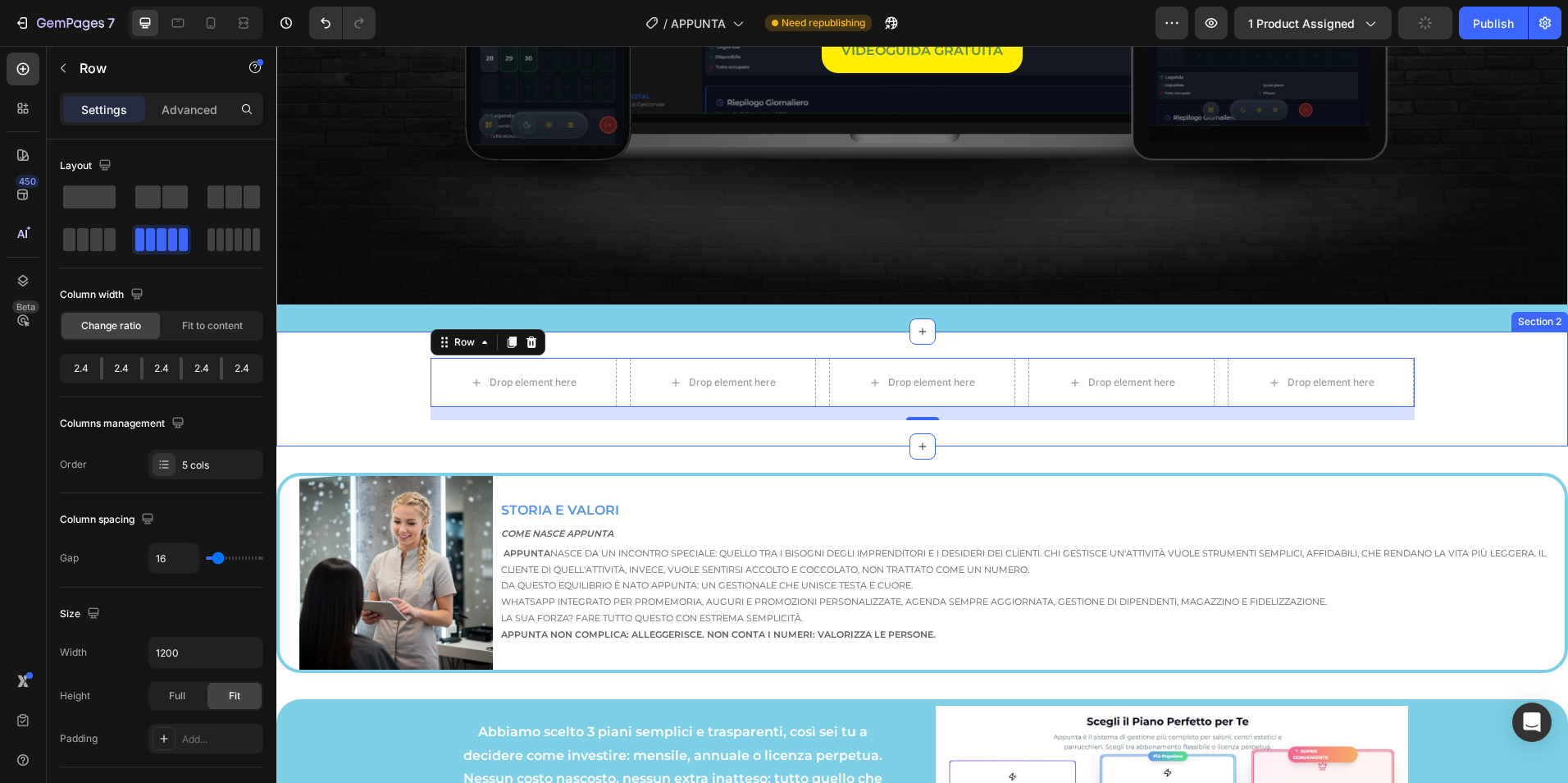
click at [320, 366] on div "Drop element here Drop element here Drop element here Drop element here Drop el…" at bounding box center [922, 389] width 1292 height 62
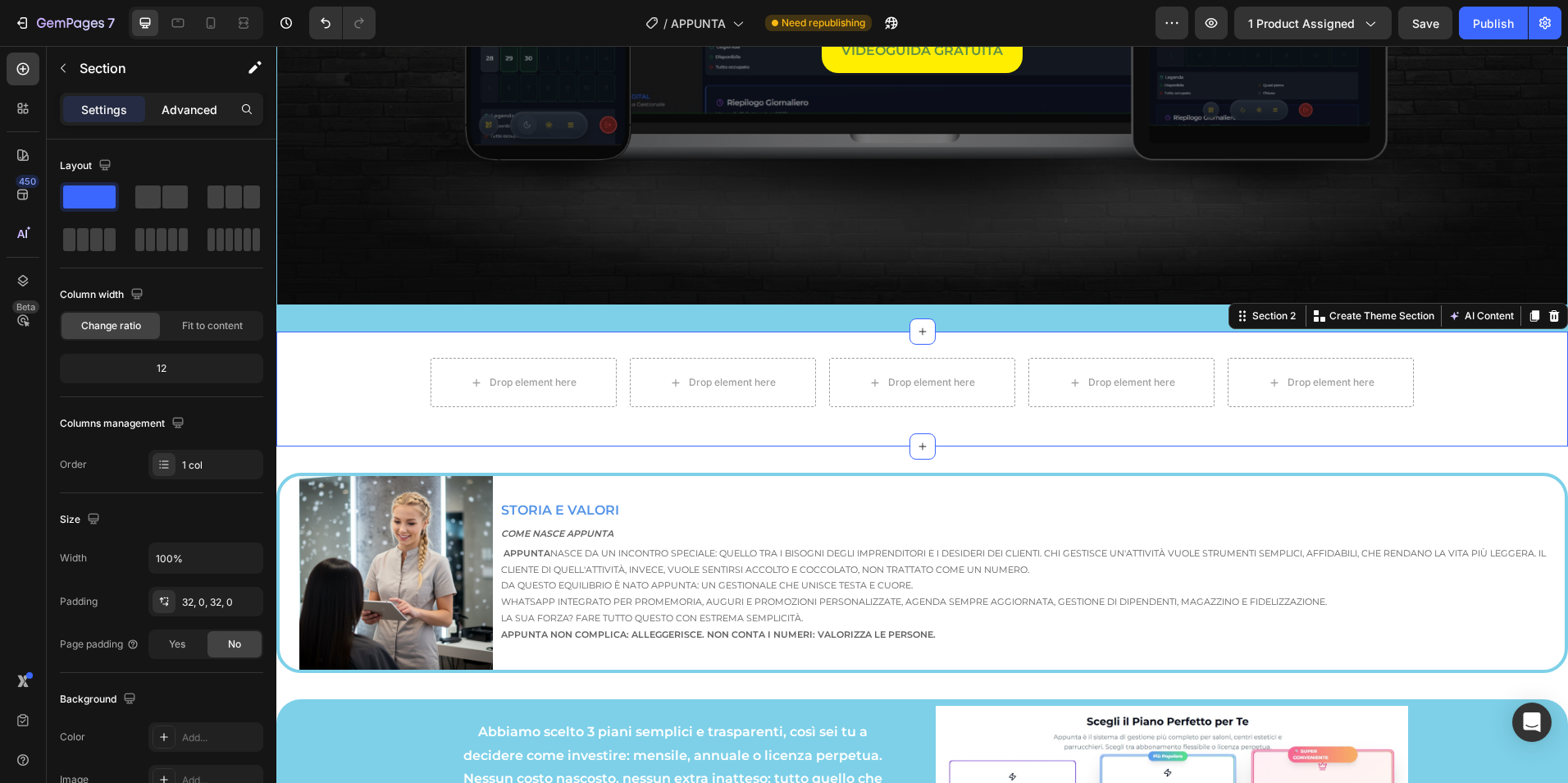
click at [182, 105] on p "Advanced" at bounding box center [189, 110] width 56 height 17
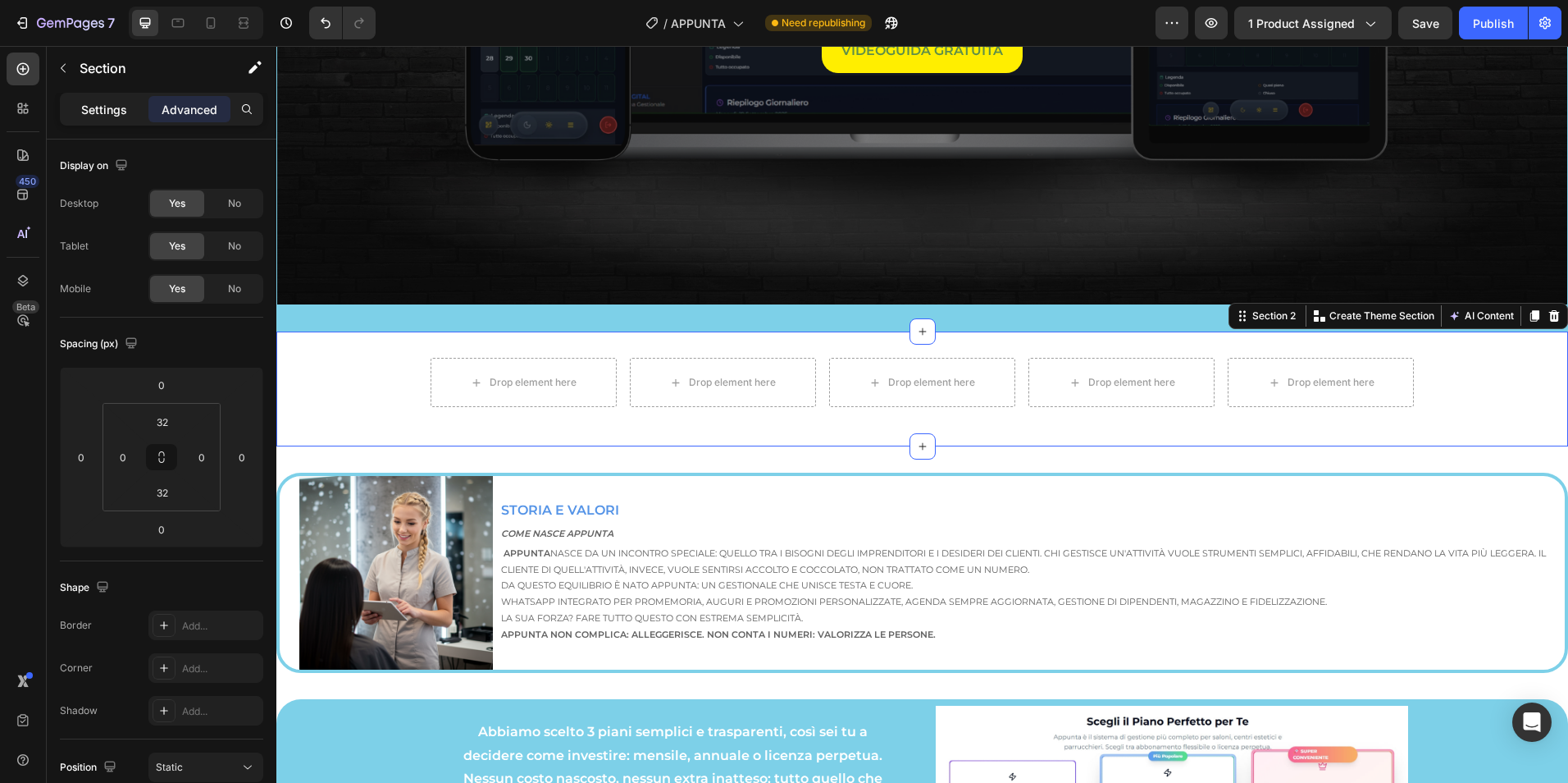
click at [130, 100] on div "Settings" at bounding box center [104, 109] width 82 height 26
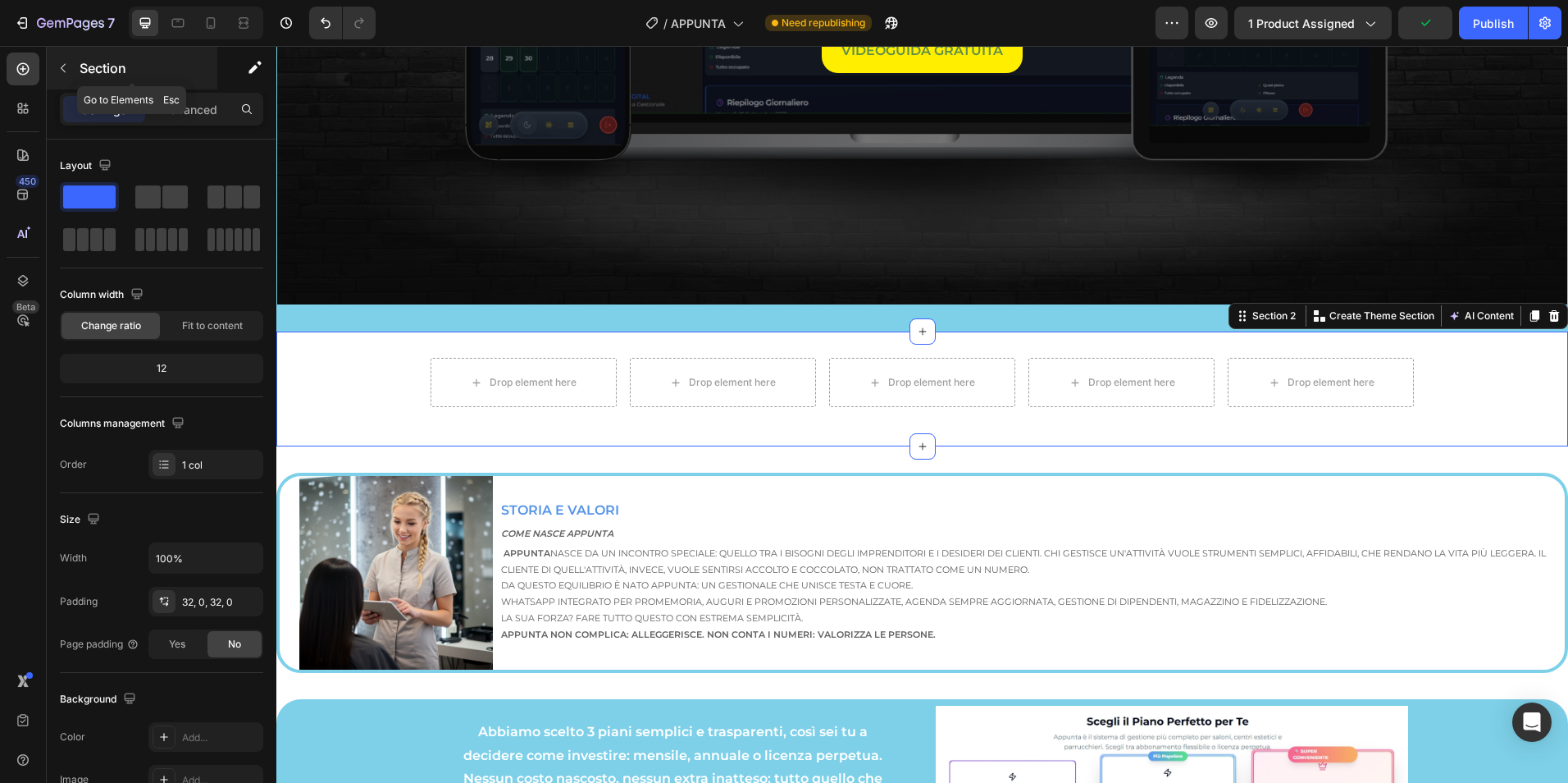
click at [67, 66] on icon "button" at bounding box center [63, 67] width 13 height 13
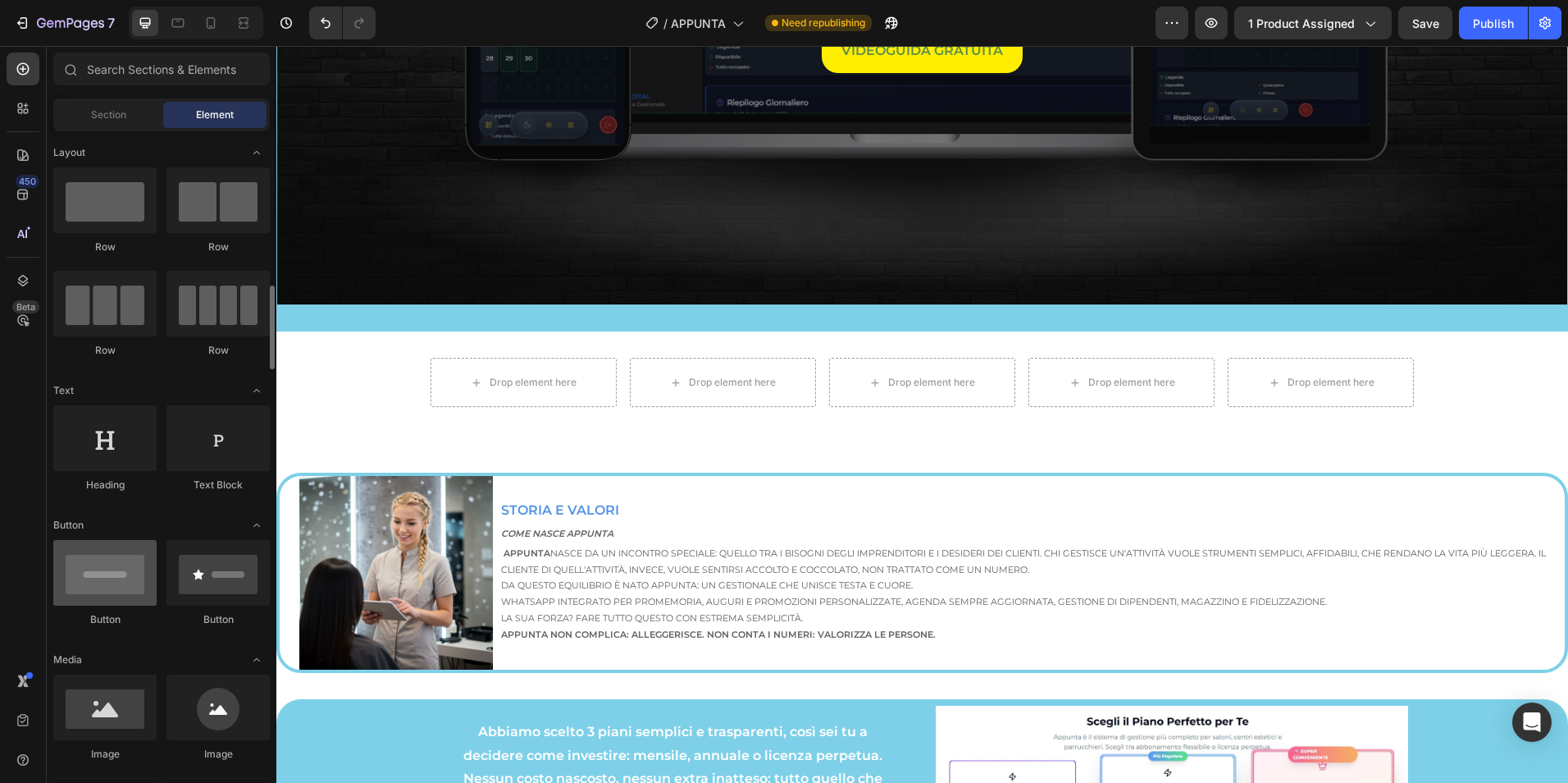
scroll to position [137, 0]
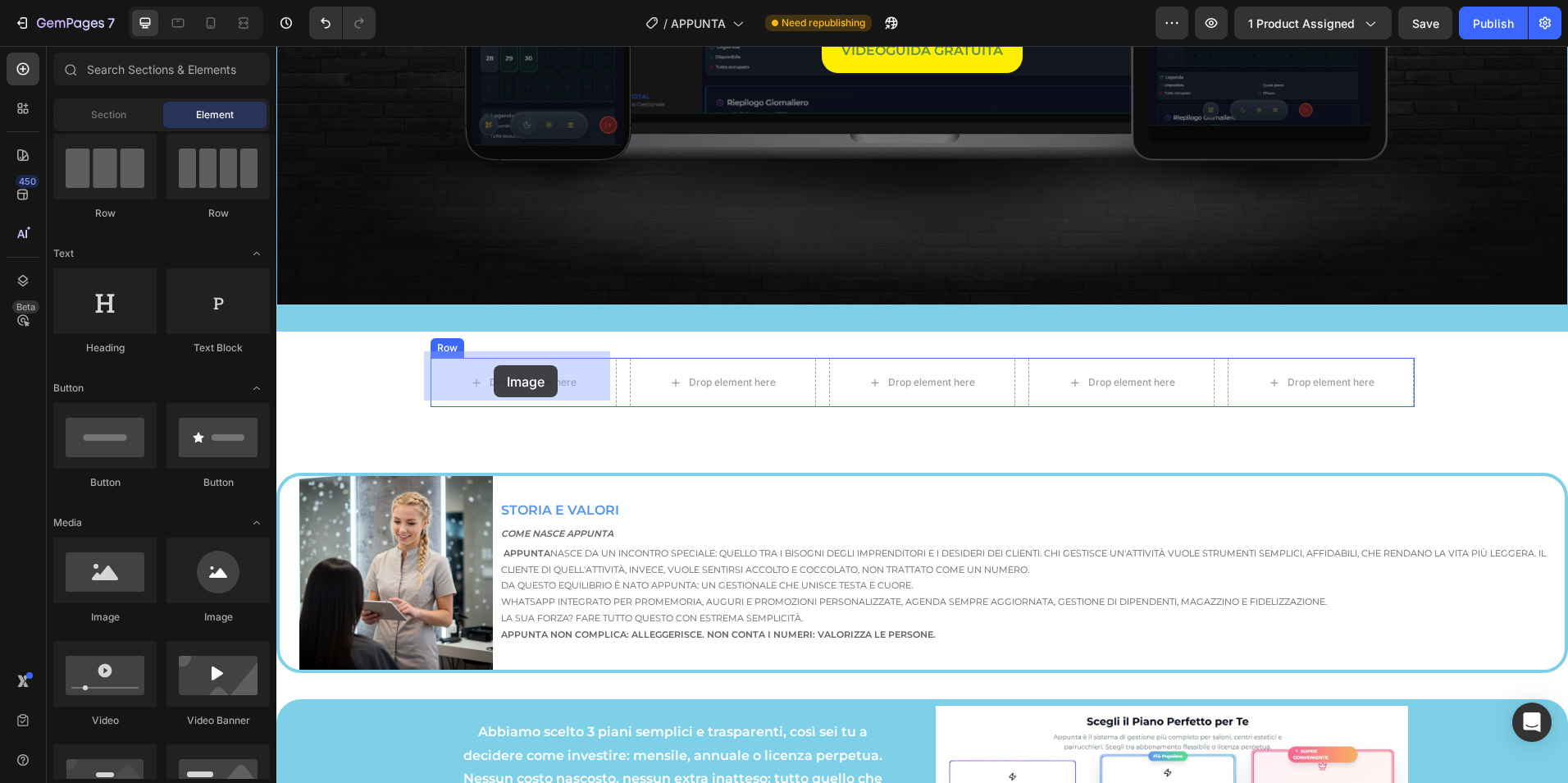
drag, startPoint x: 400, startPoint y: 627, endPoint x: 493, endPoint y: 365, distance: 278.0
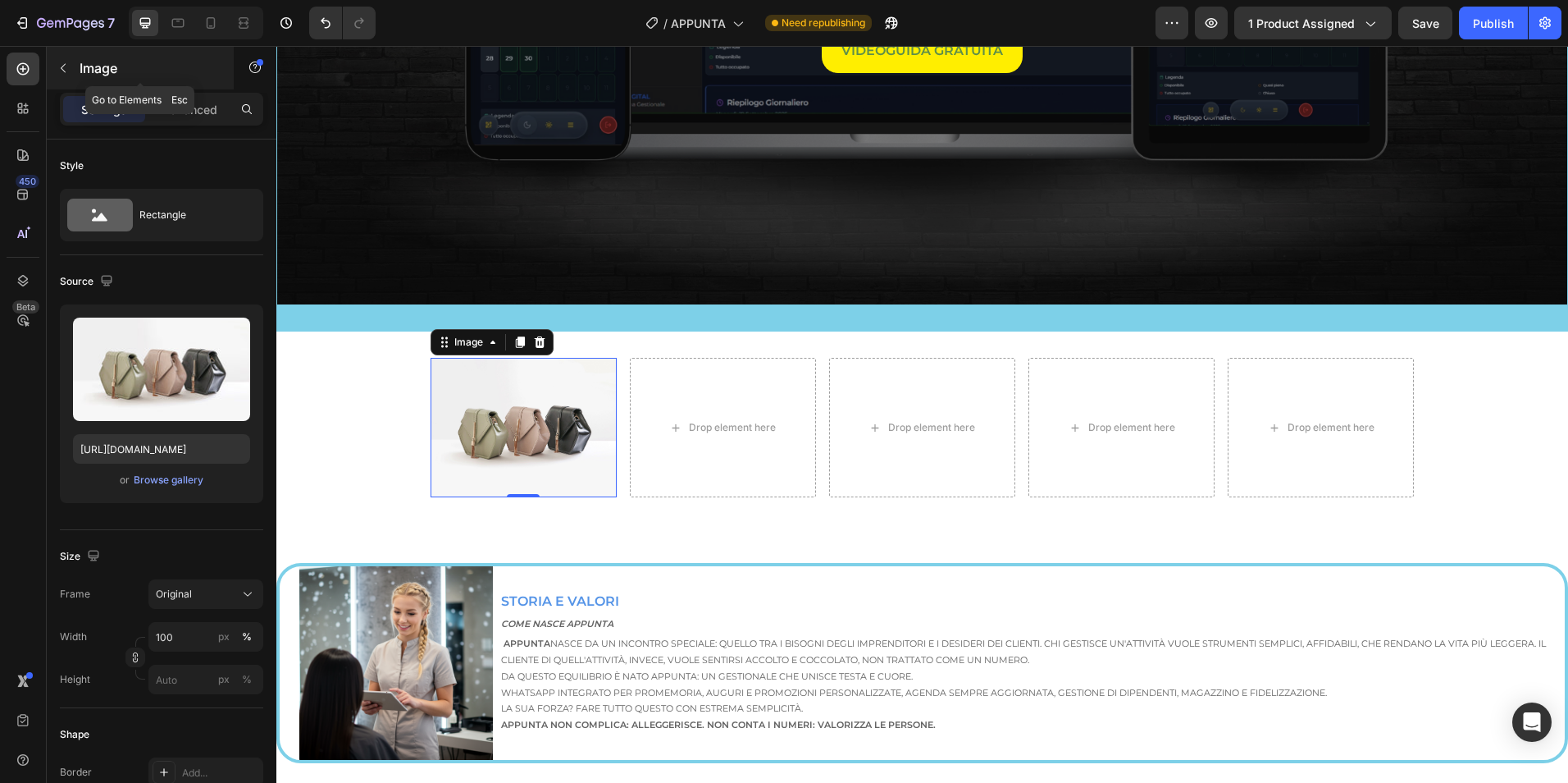
click at [69, 60] on button "button" at bounding box center [63, 68] width 26 height 26
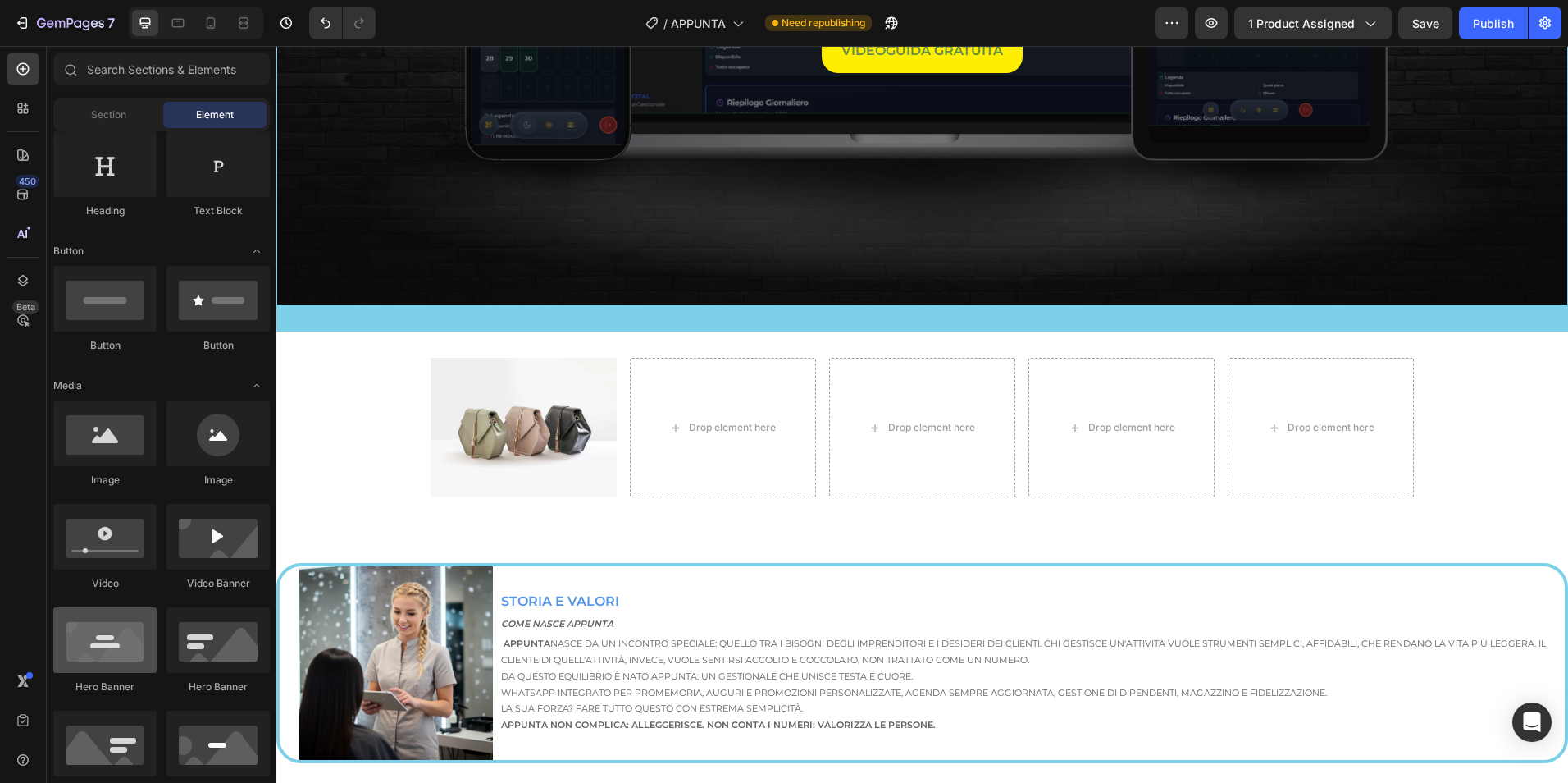
scroll to position [0, 0]
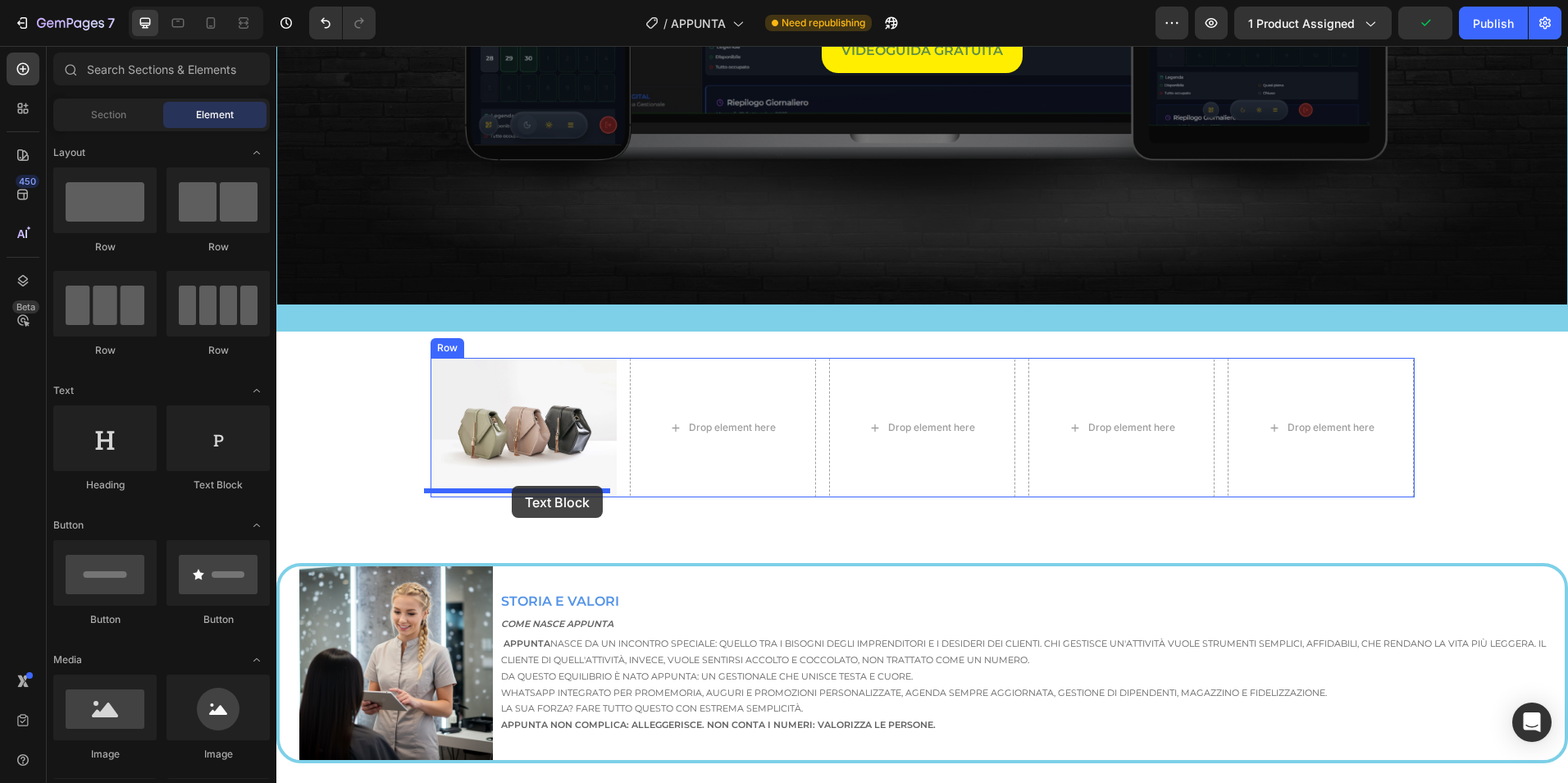
drag, startPoint x: 491, startPoint y: 512, endPoint x: 511, endPoint y: 486, distance: 32.8
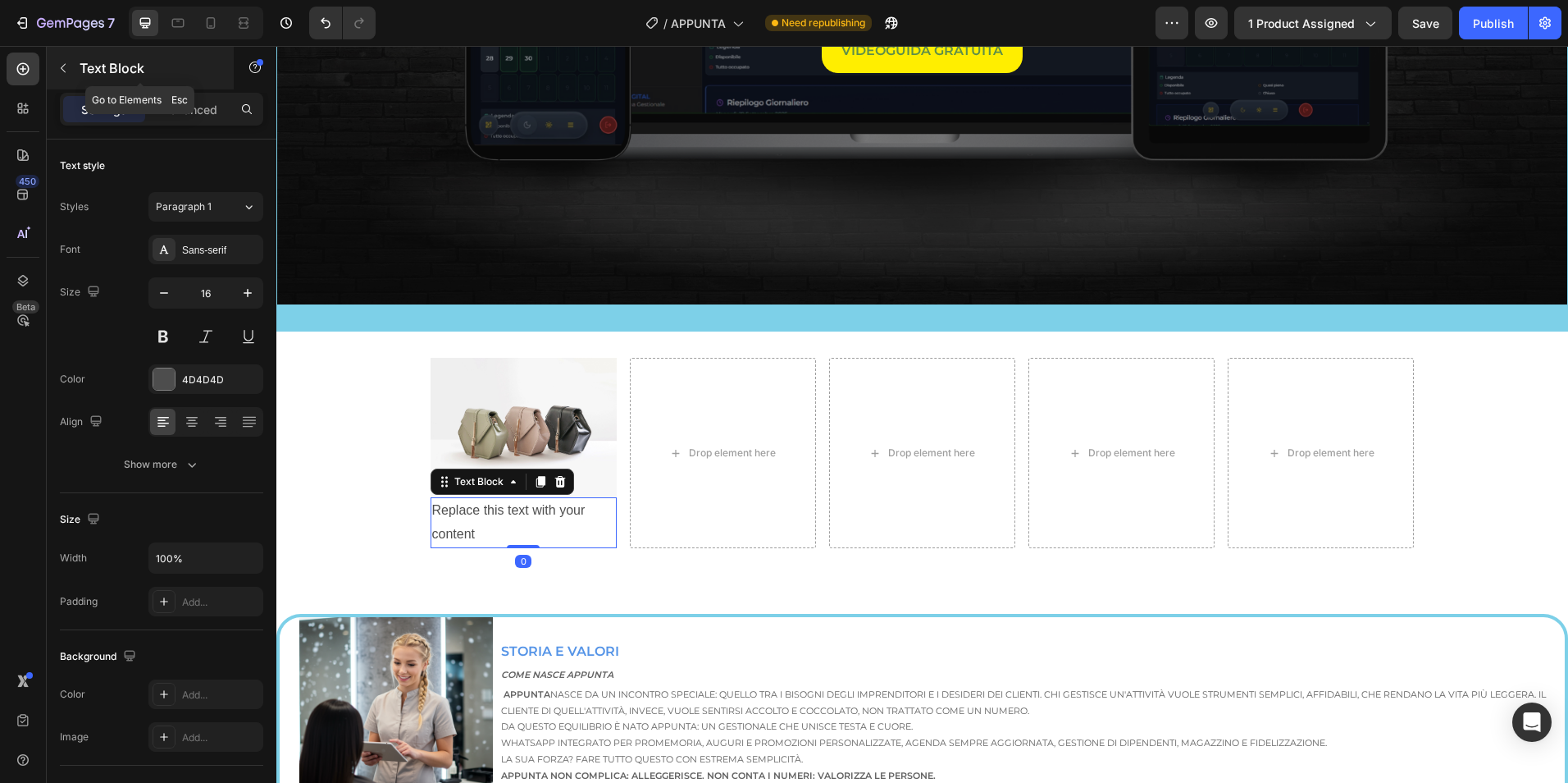
click at [66, 67] on icon "button" at bounding box center [63, 67] width 13 height 13
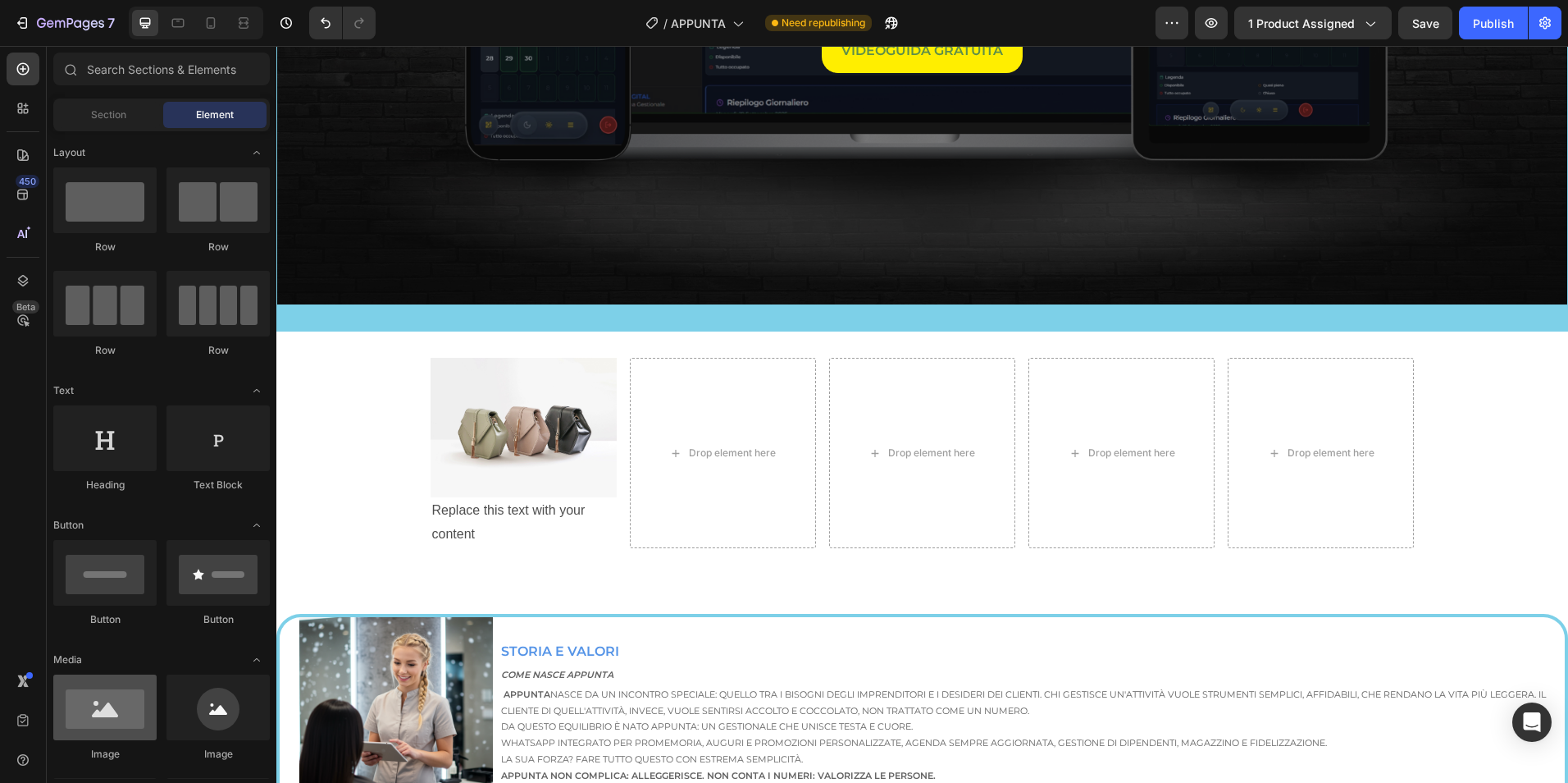
click at [134, 697] on div at bounding box center [105, 707] width 104 height 66
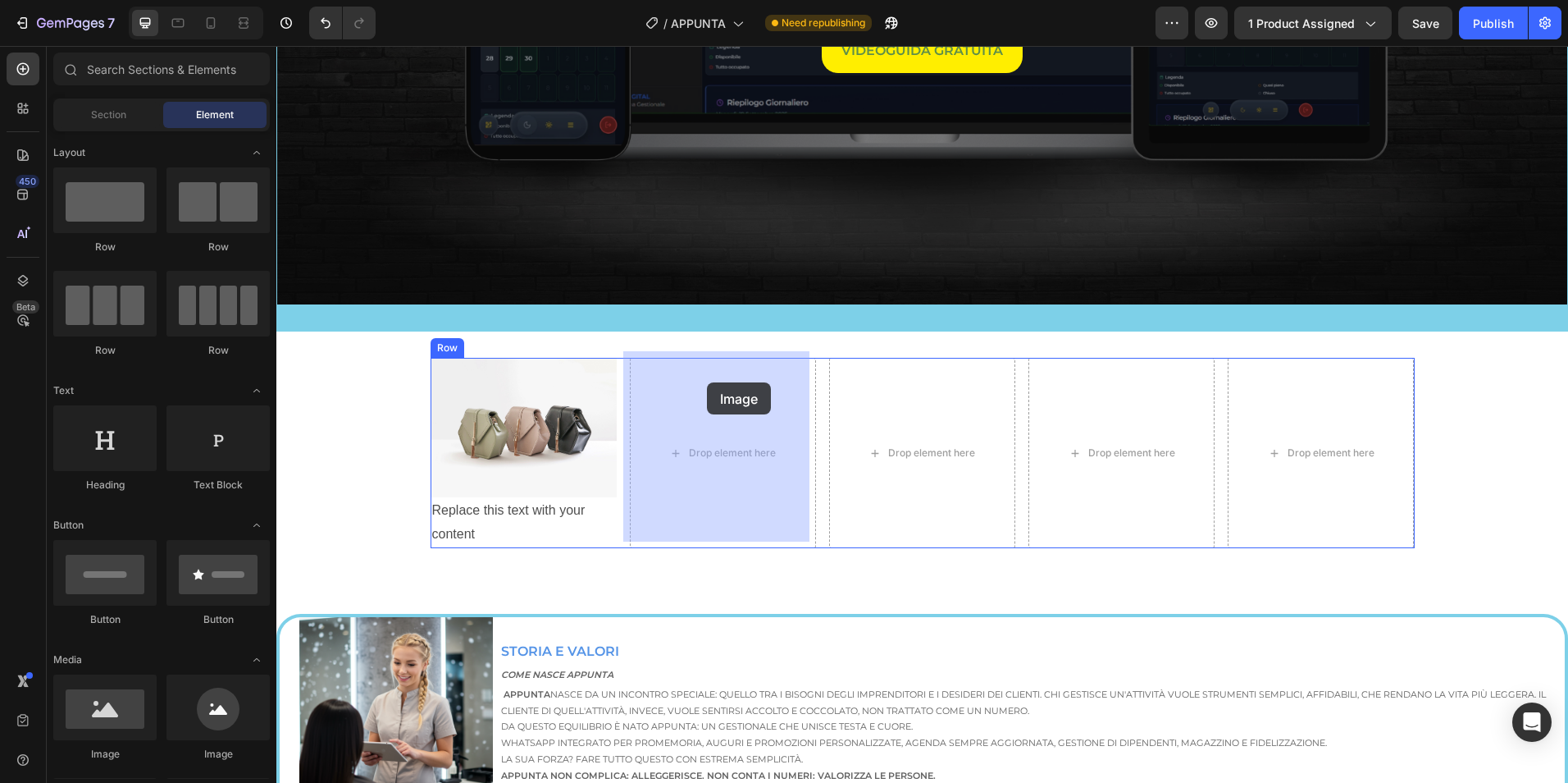
drag, startPoint x: 410, startPoint y: 742, endPoint x: 707, endPoint y: 382, distance: 466.7
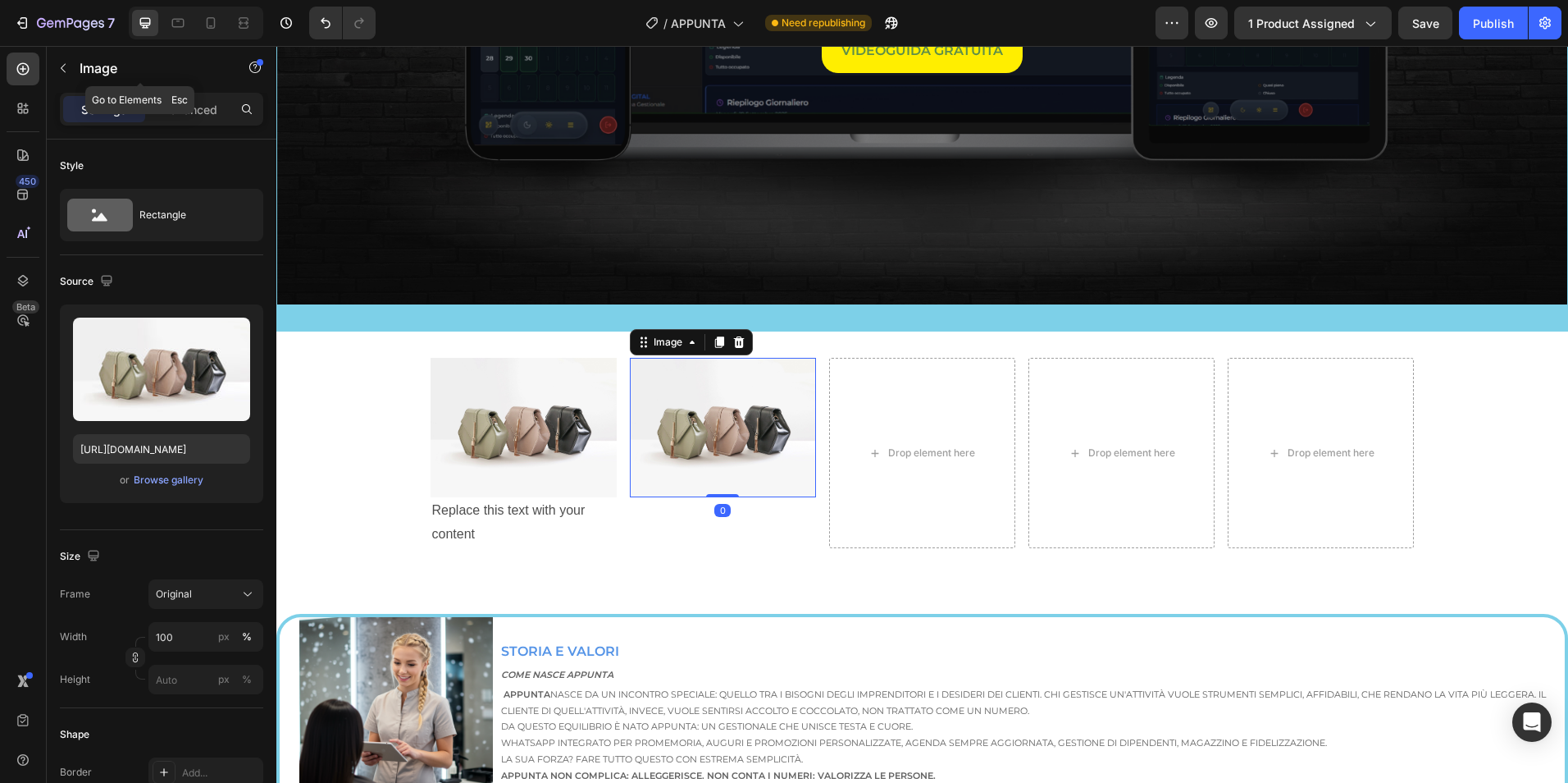
drag, startPoint x: 65, startPoint y: 63, endPoint x: 73, endPoint y: 80, distance: 18.8
click at [65, 65] on icon "button" at bounding box center [63, 67] width 13 height 13
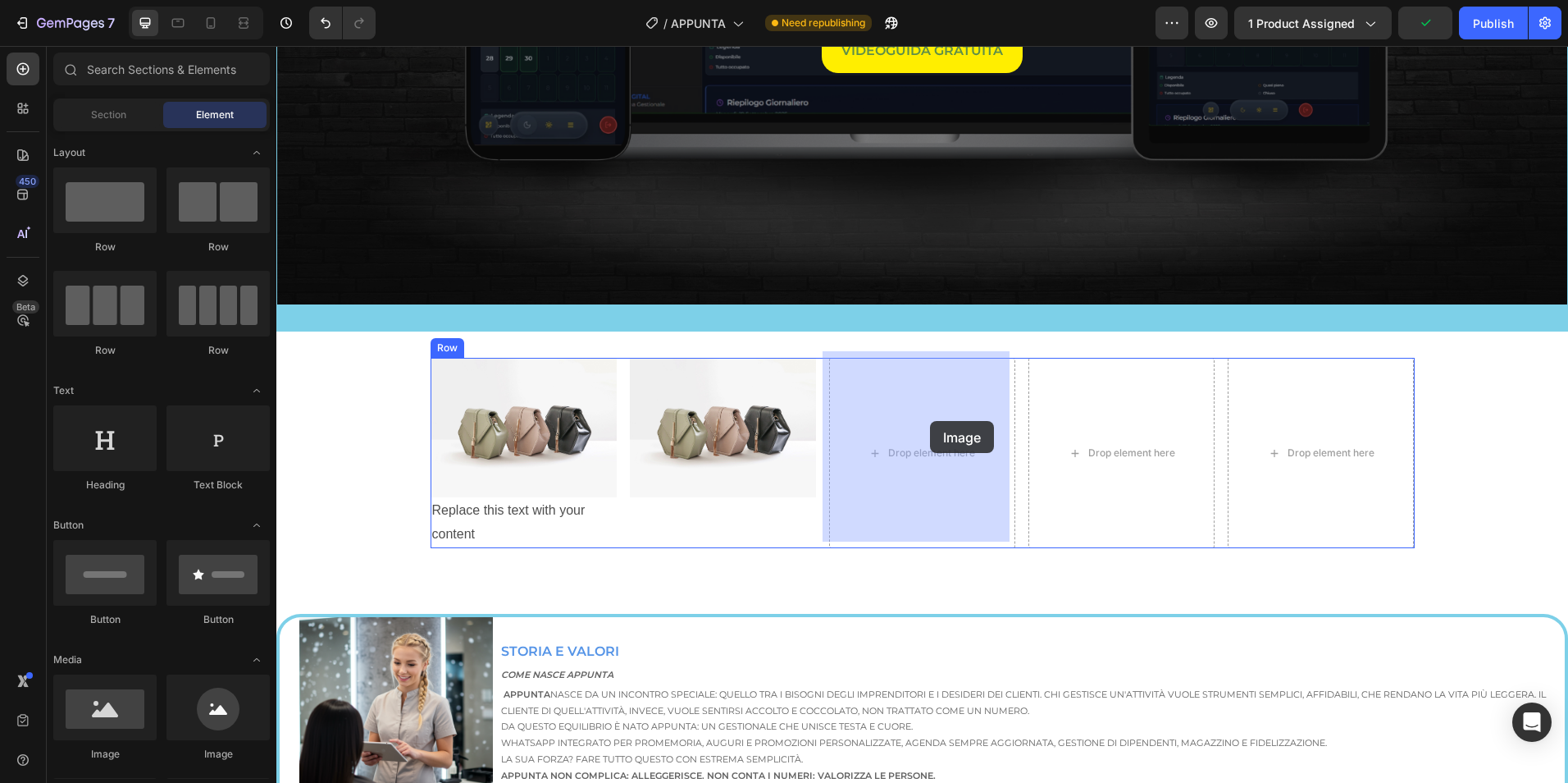
drag, startPoint x: 406, startPoint y: 765, endPoint x: 764, endPoint y: 369, distance: 533.8
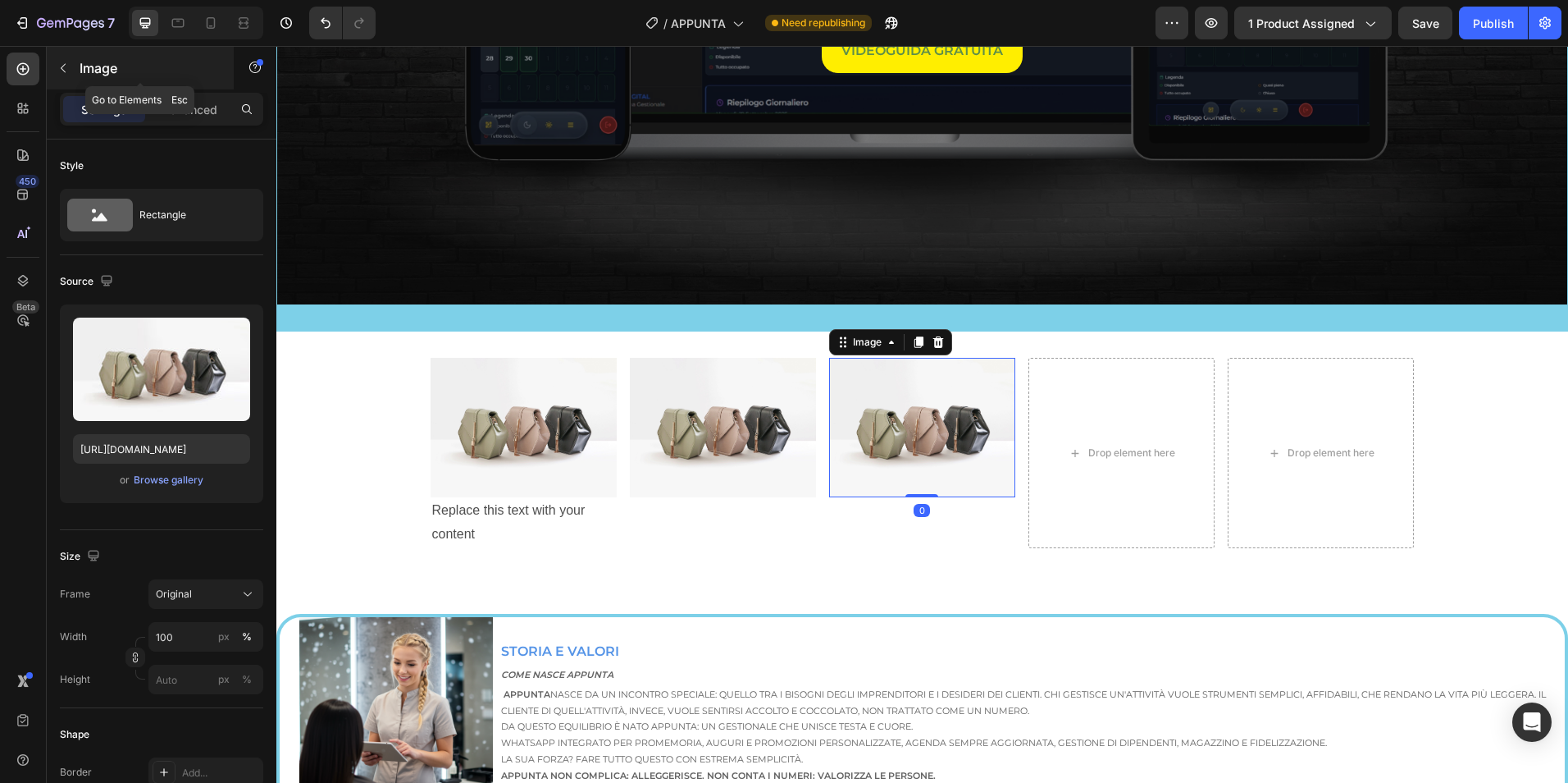
click at [63, 65] on icon "button" at bounding box center [63, 67] width 13 height 13
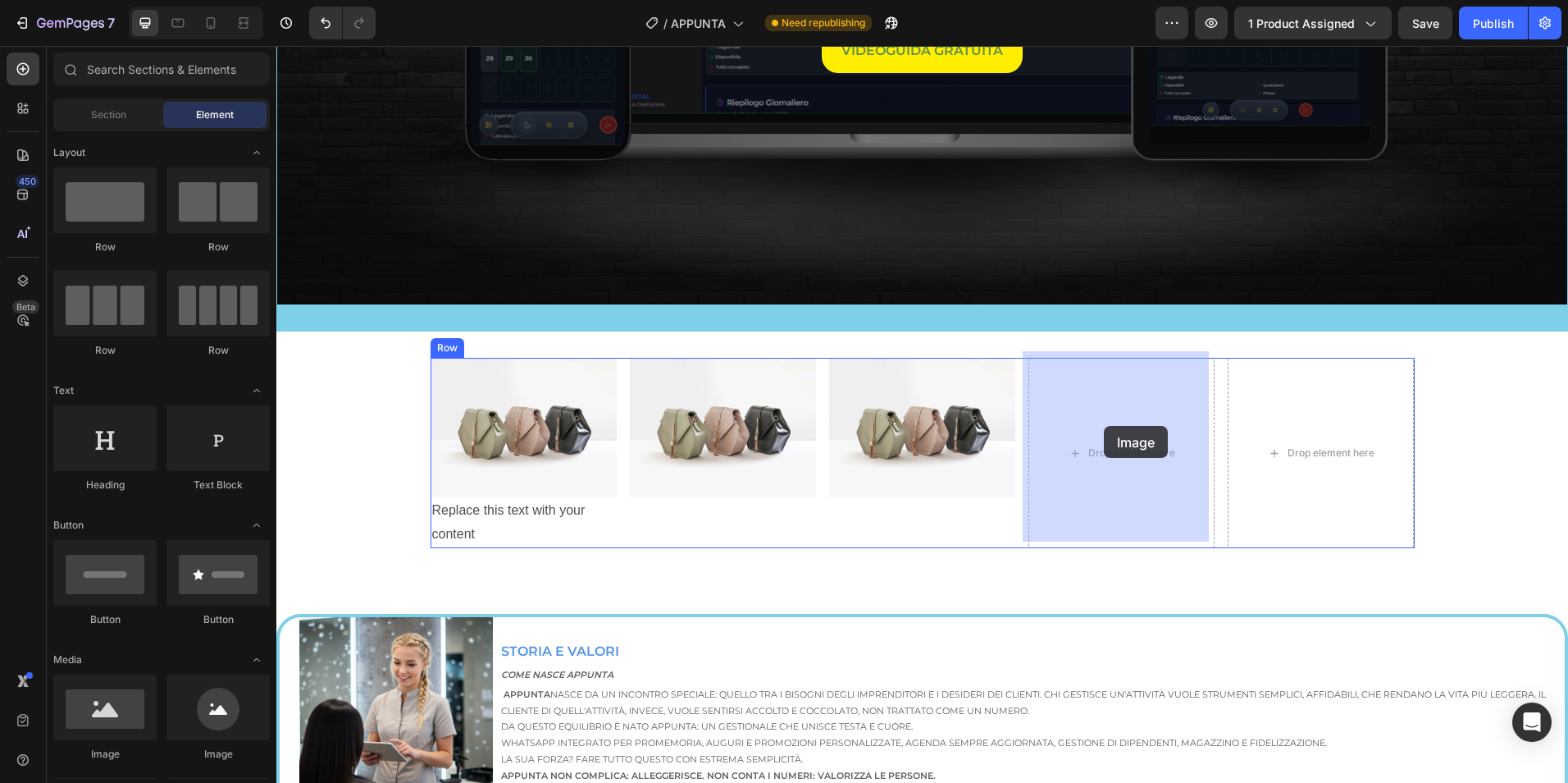
drag, startPoint x: 404, startPoint y: 757, endPoint x: 1104, endPoint y: 426, distance: 774.3
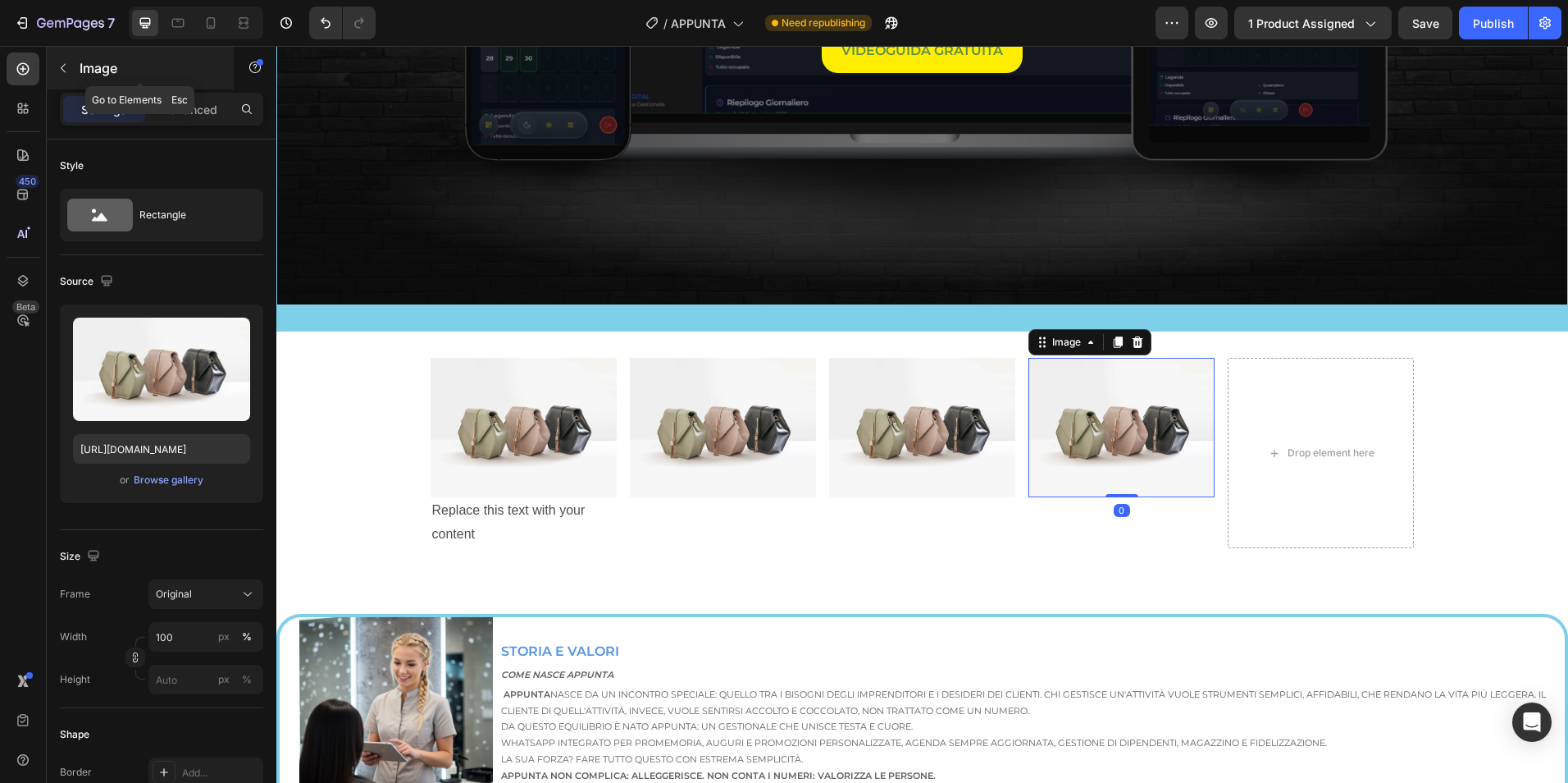
click at [64, 64] on icon "button" at bounding box center [63, 67] width 13 height 13
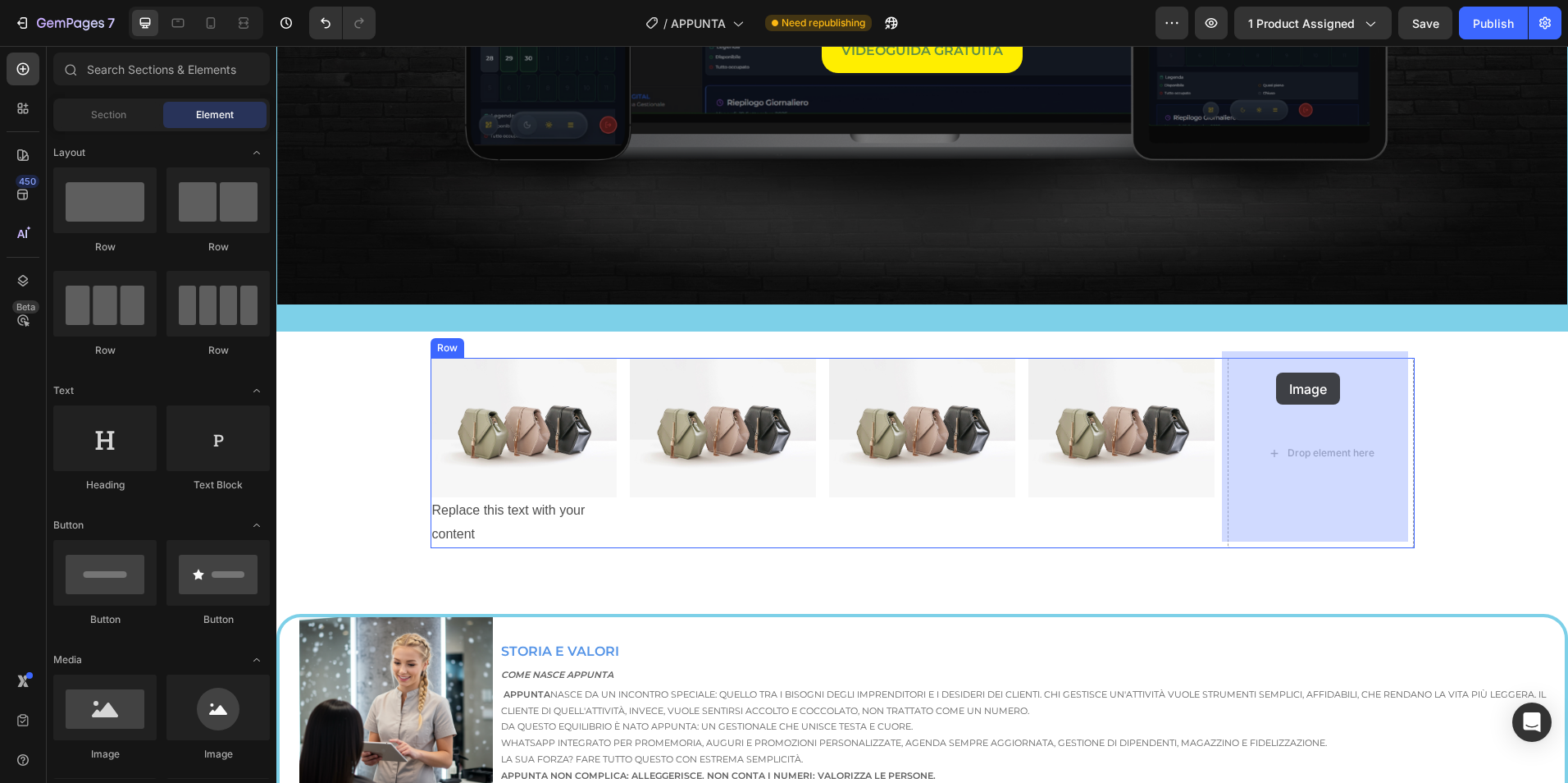
drag, startPoint x: 403, startPoint y: 736, endPoint x: 1276, endPoint y: 372, distance: 945.8
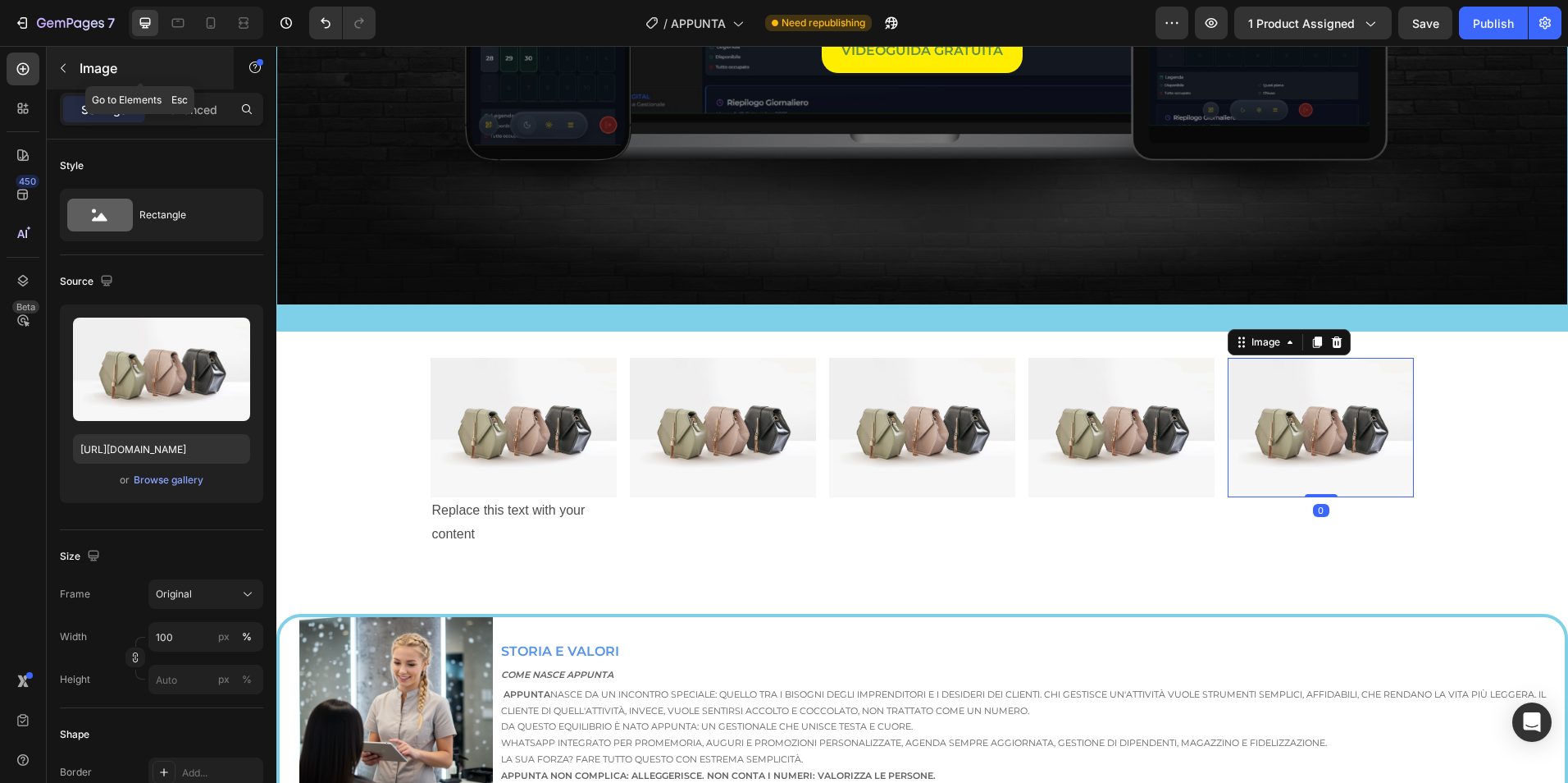
click at [53, 63] on button "button" at bounding box center [63, 68] width 26 height 26
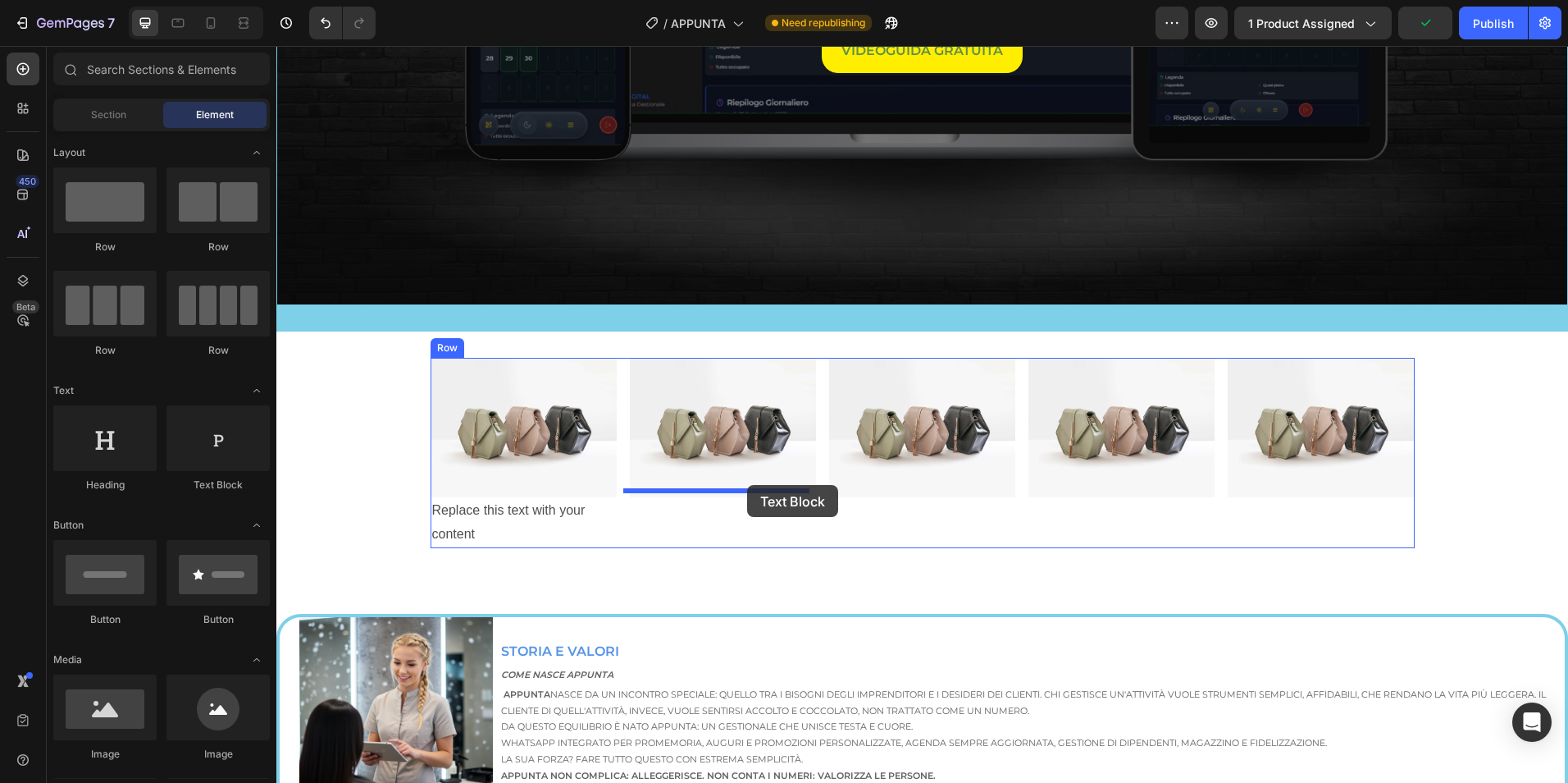
drag, startPoint x: 492, startPoint y: 493, endPoint x: 747, endPoint y: 485, distance: 255.1
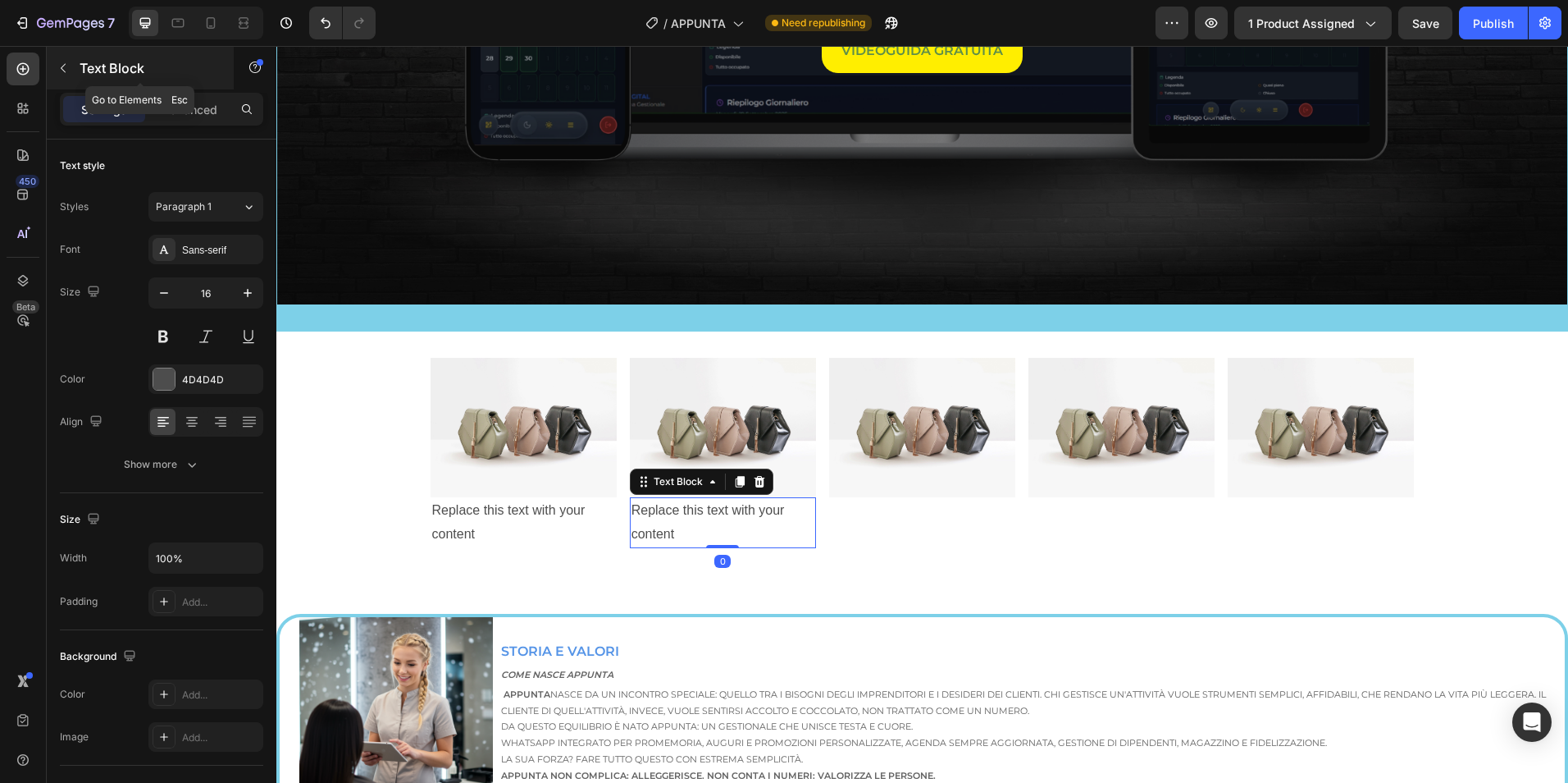
click at [60, 66] on icon "button" at bounding box center [63, 67] width 13 height 13
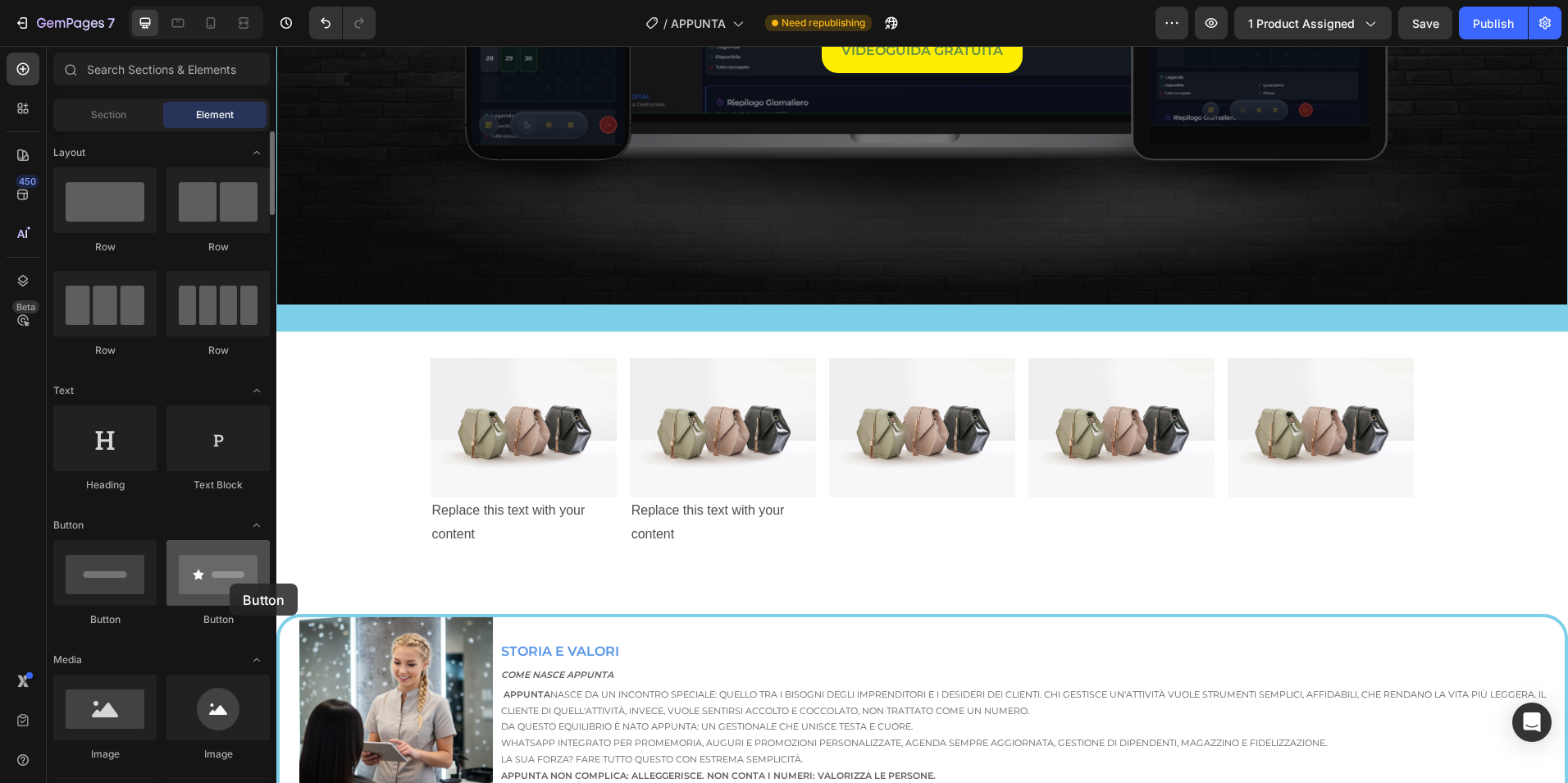
drag, startPoint x: 225, startPoint y: 576, endPoint x: 214, endPoint y: 580, distance: 11.7
click at [214, 580] on div at bounding box center [219, 573] width 104 height 66
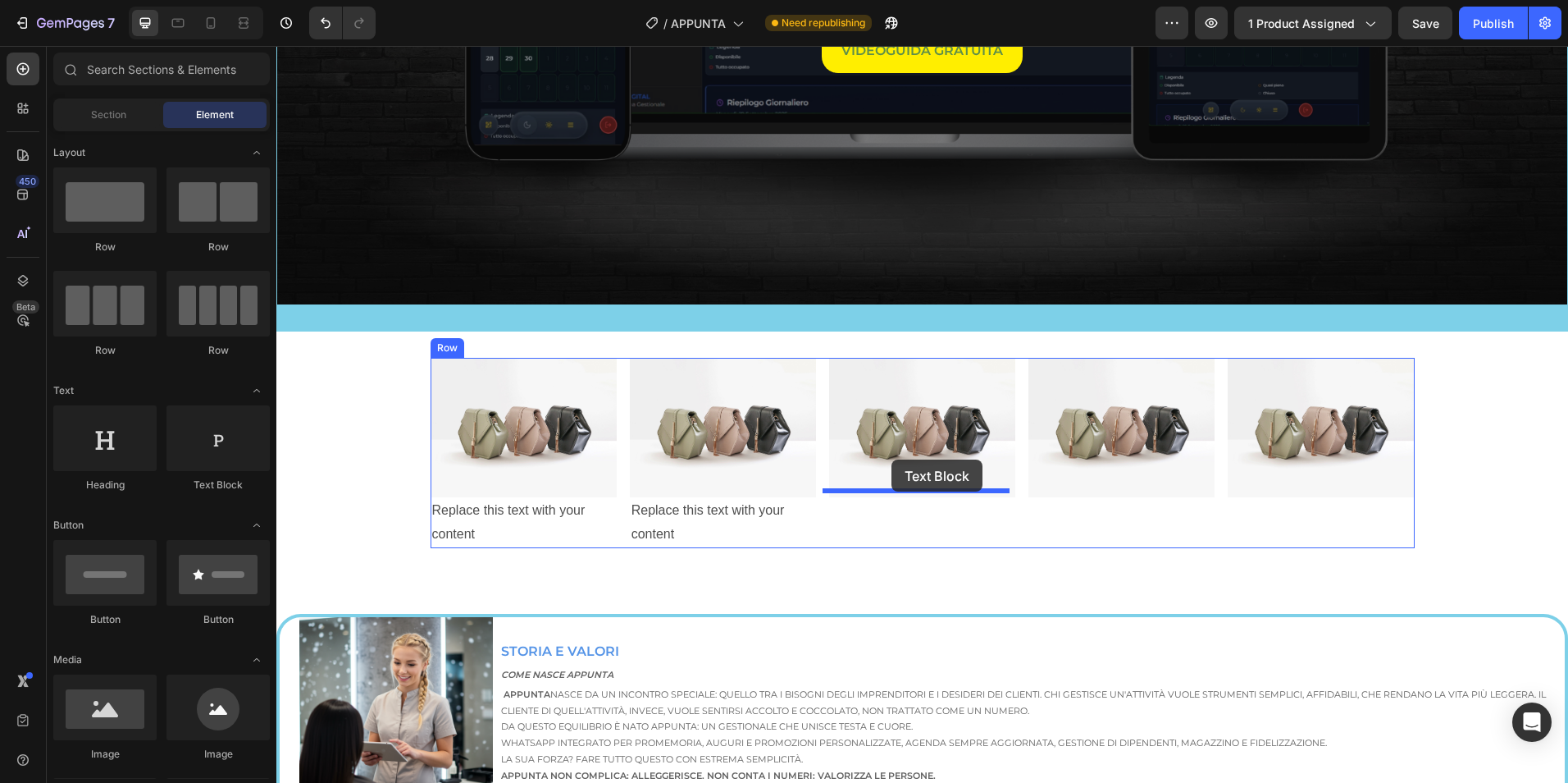
drag, startPoint x: 469, startPoint y: 492, endPoint x: 771, endPoint y: 363, distance: 328.4
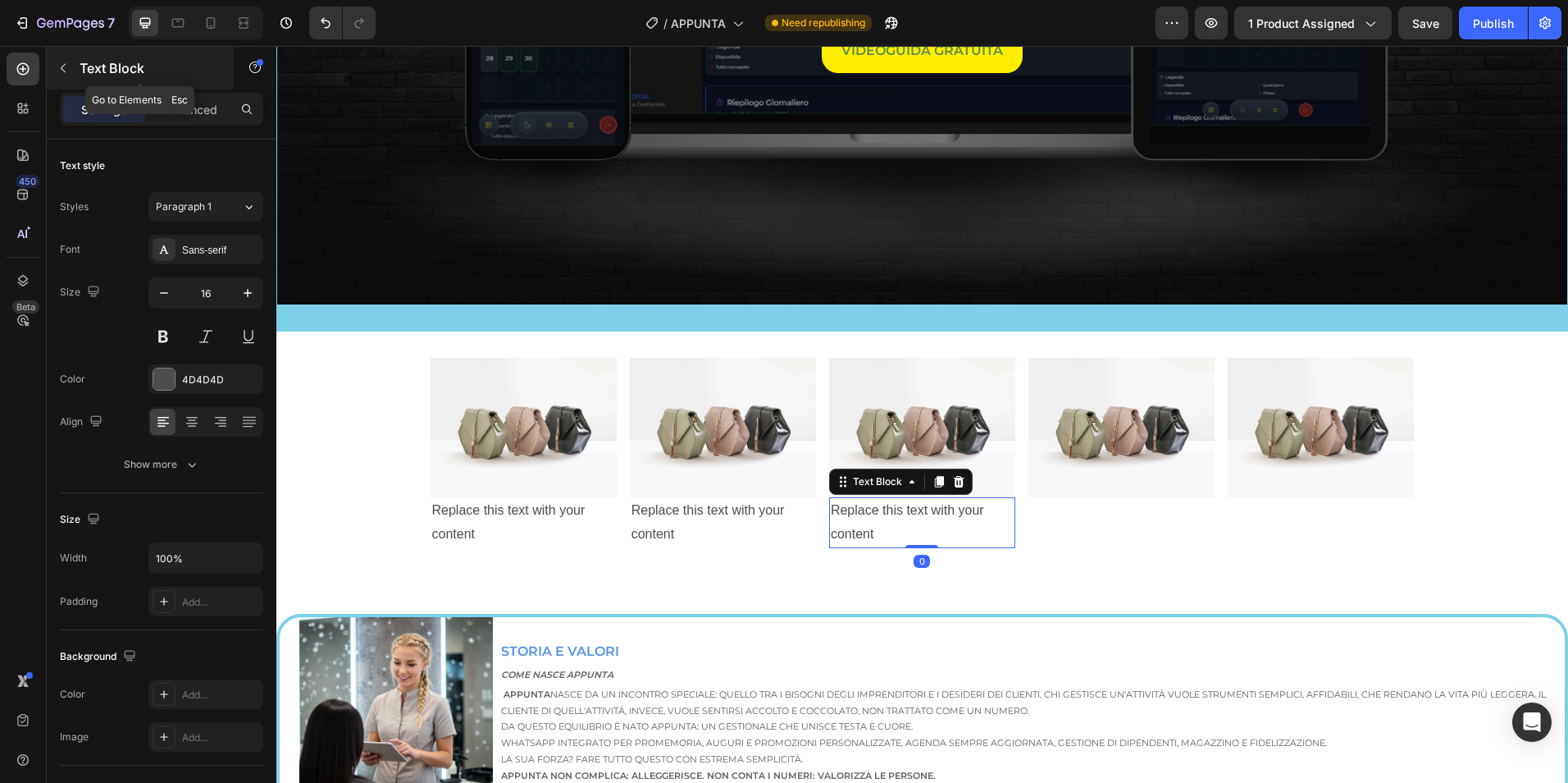
click at [60, 73] on icon "button" at bounding box center [63, 67] width 13 height 13
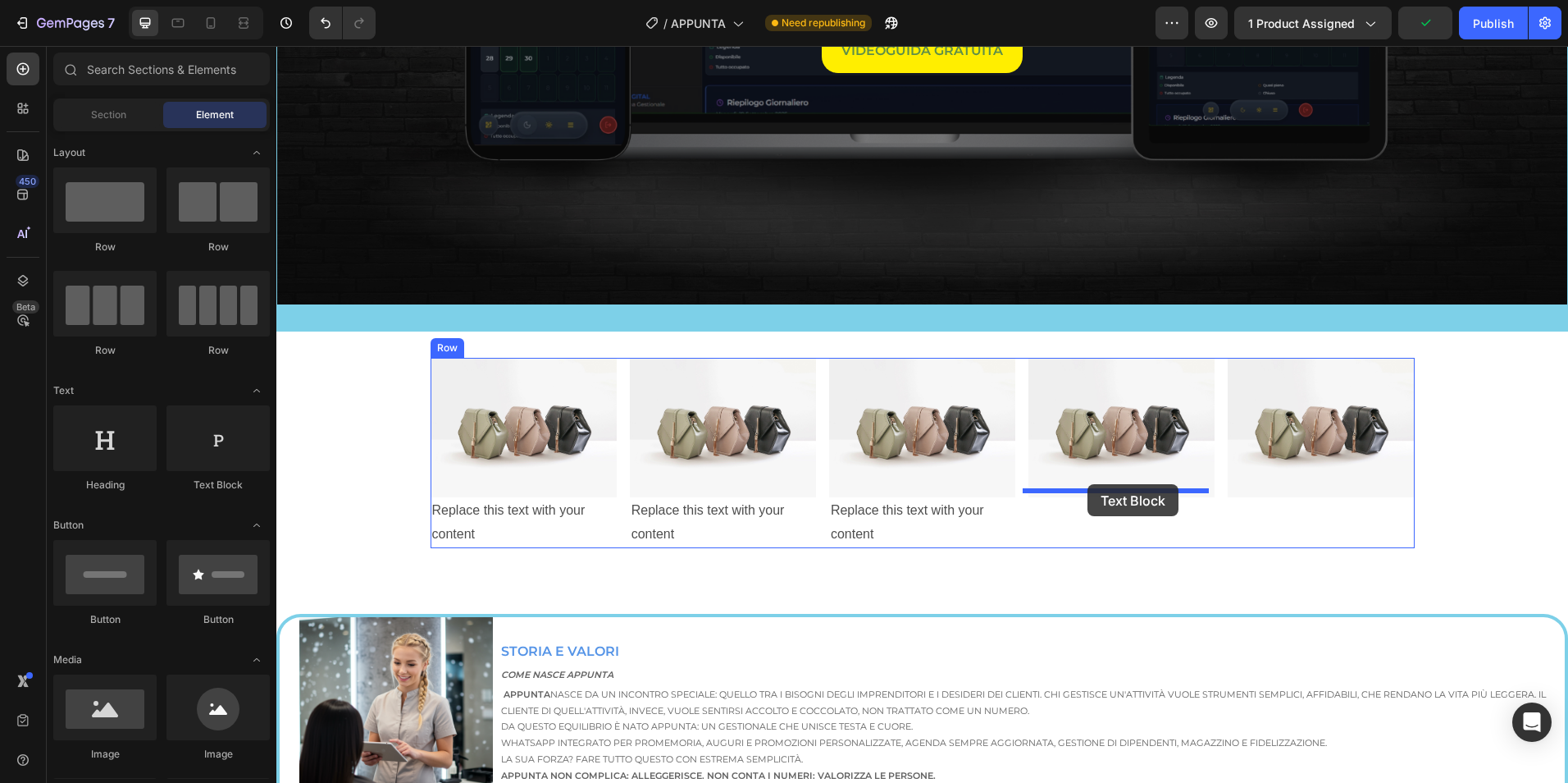
drag, startPoint x: 493, startPoint y: 504, endPoint x: 1088, endPoint y: 484, distance: 595.3
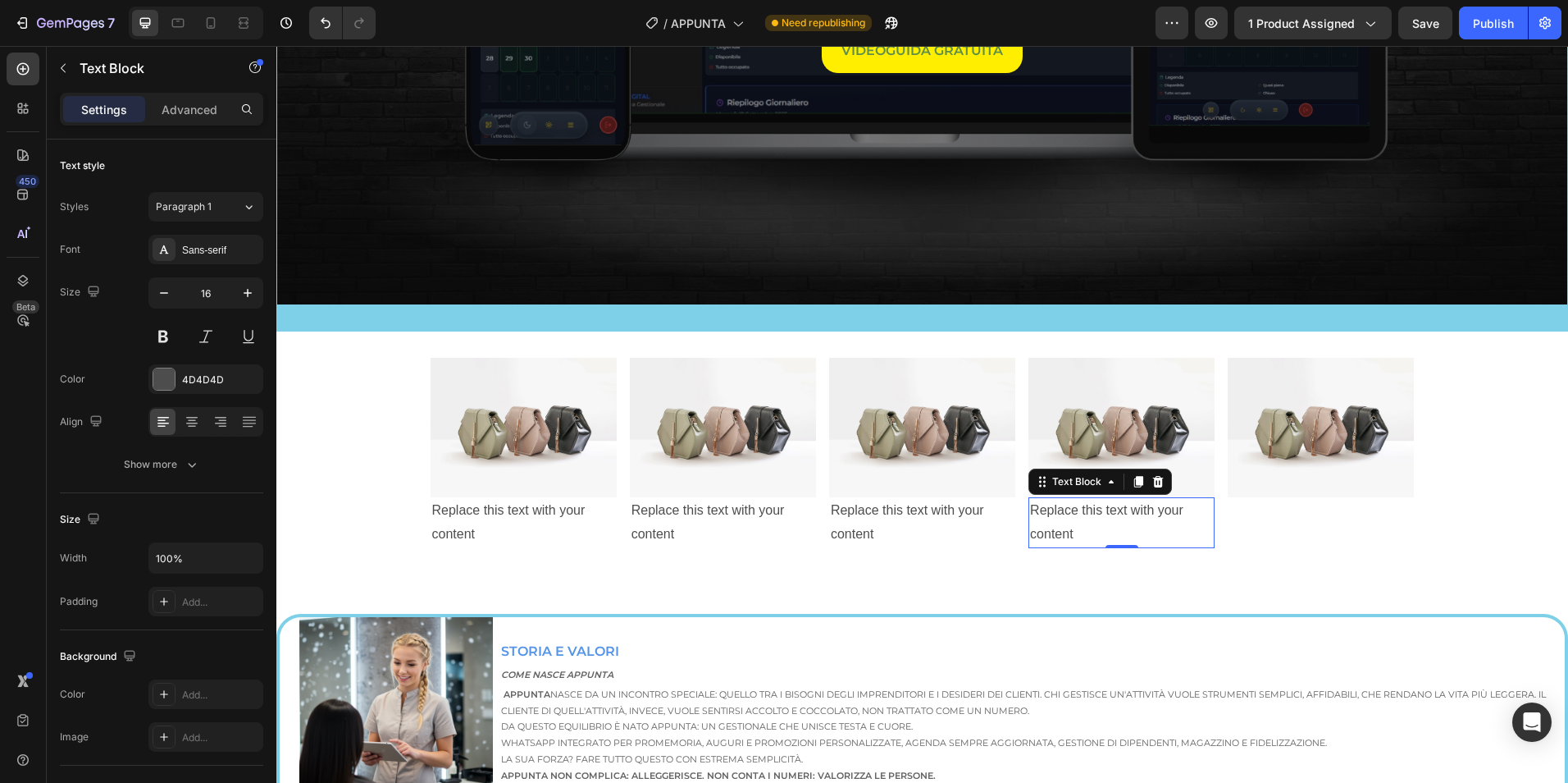
click at [1157, 480] on icon at bounding box center [1158, 481] width 13 height 13
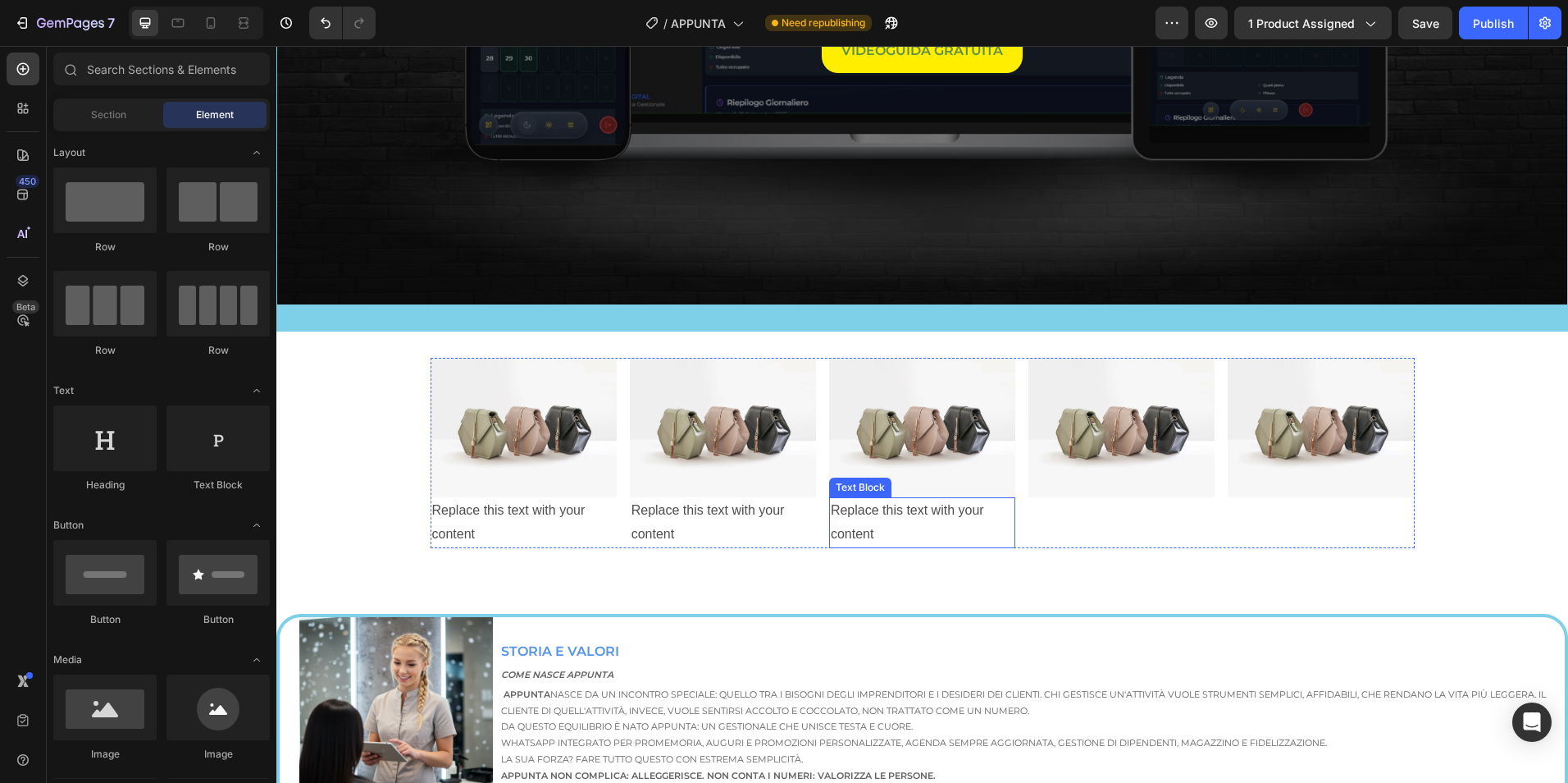
click at [933, 512] on div "Replace this text with your content" at bounding box center [922, 522] width 186 height 51
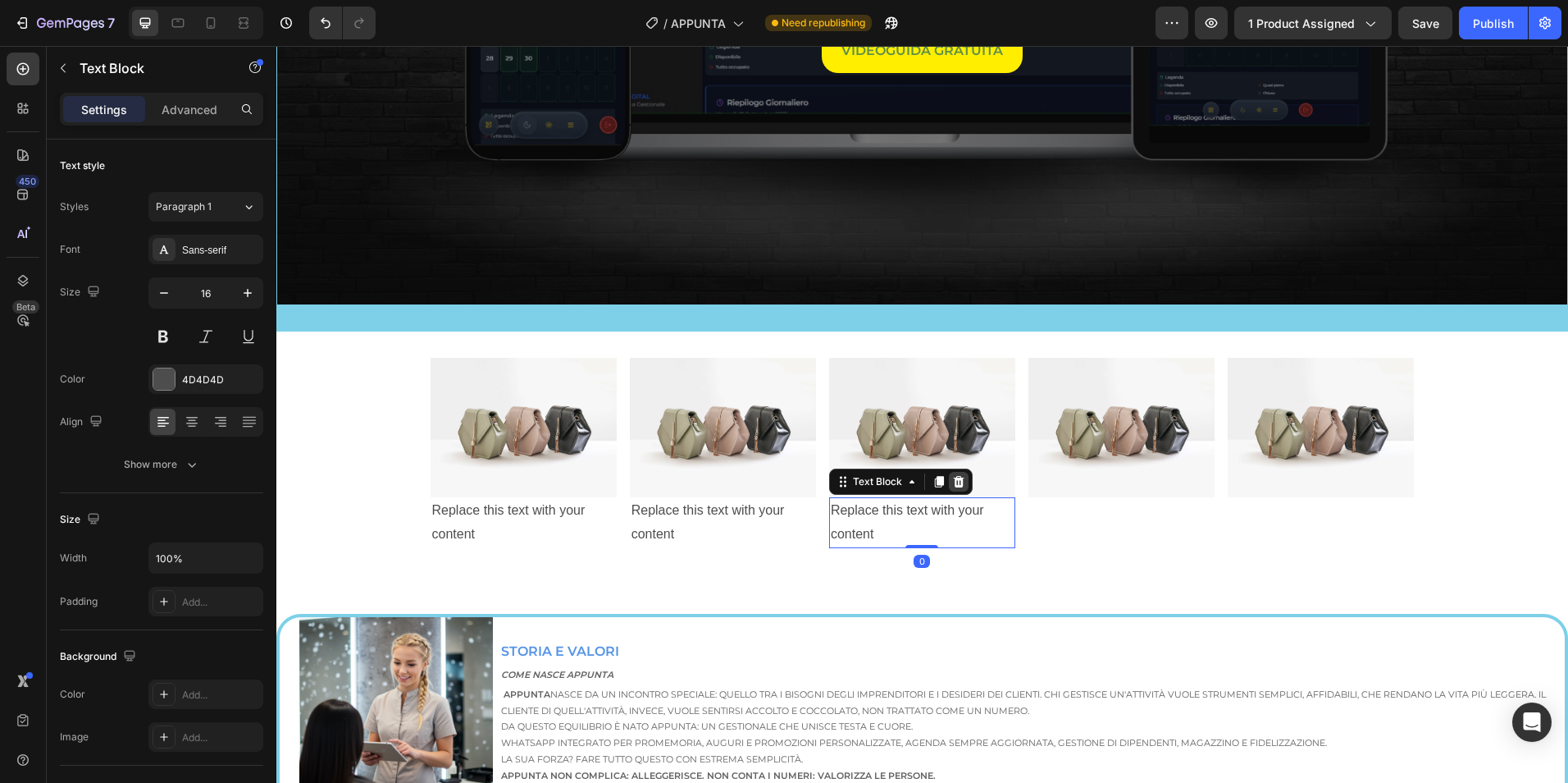
click at [953, 484] on div at bounding box center [958, 481] width 20 height 20
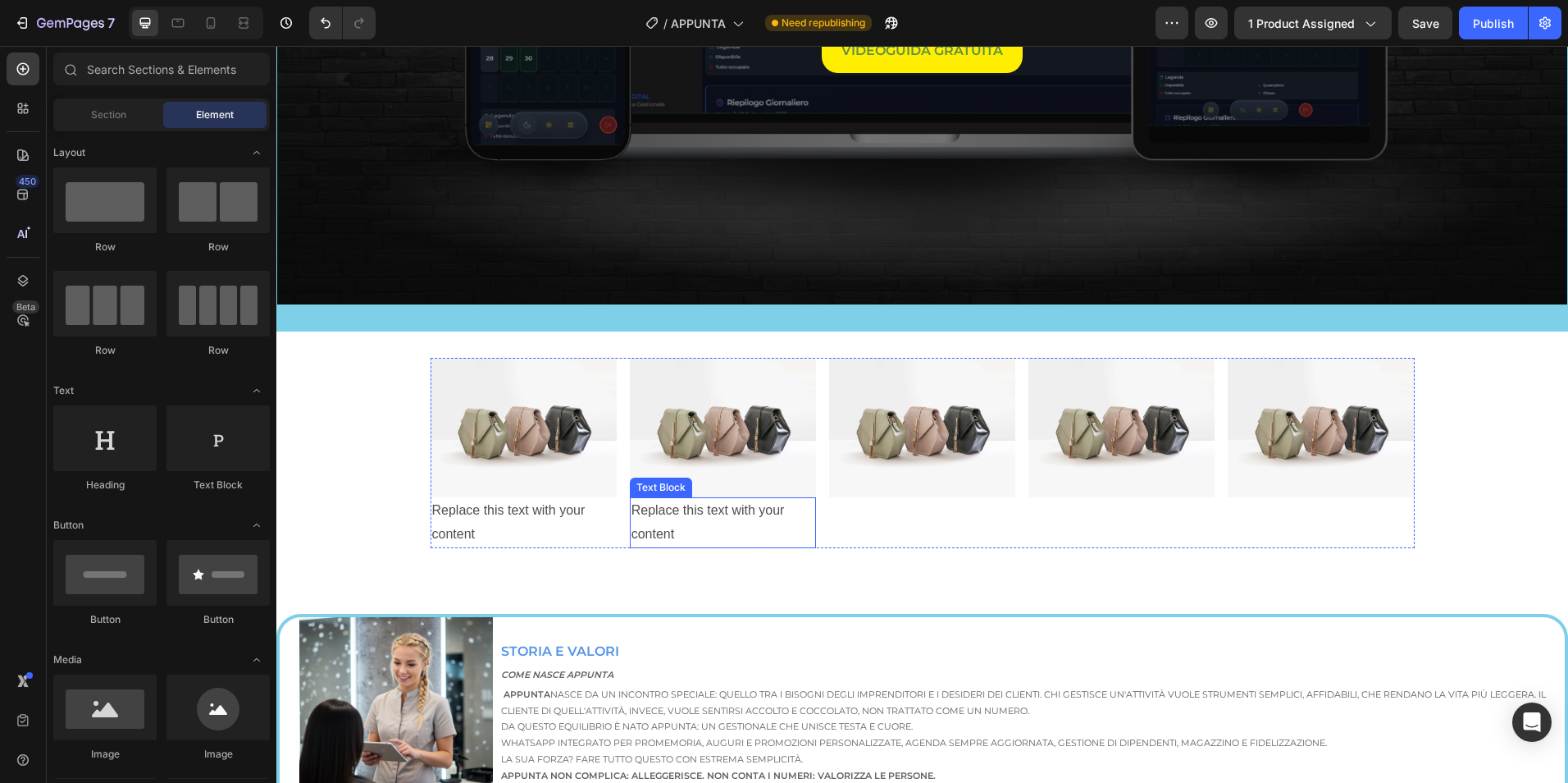
click at [759, 527] on div "Replace this text with your content" at bounding box center [722, 522] width 186 height 51
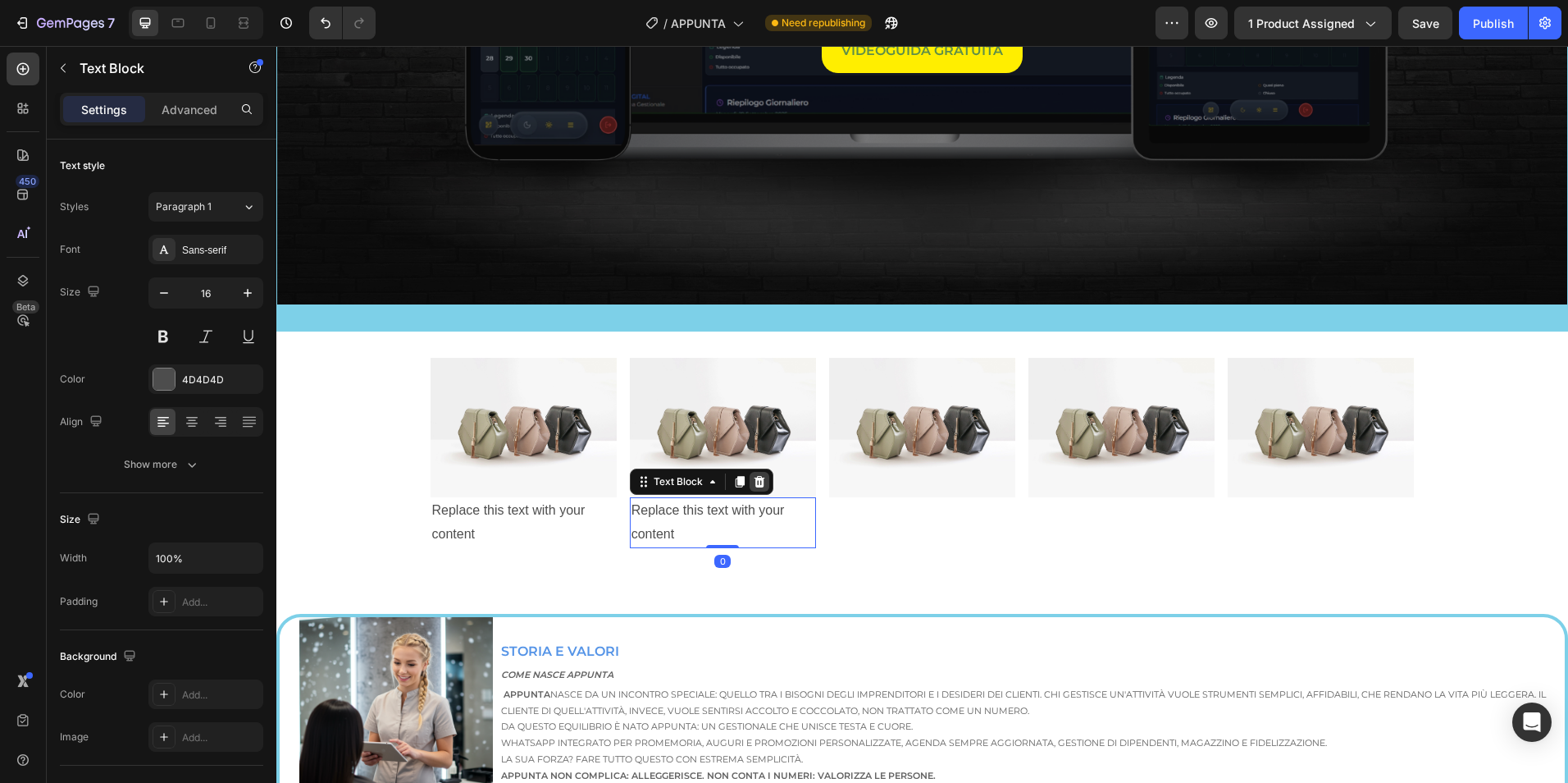
click at [759, 479] on icon at bounding box center [759, 481] width 13 height 13
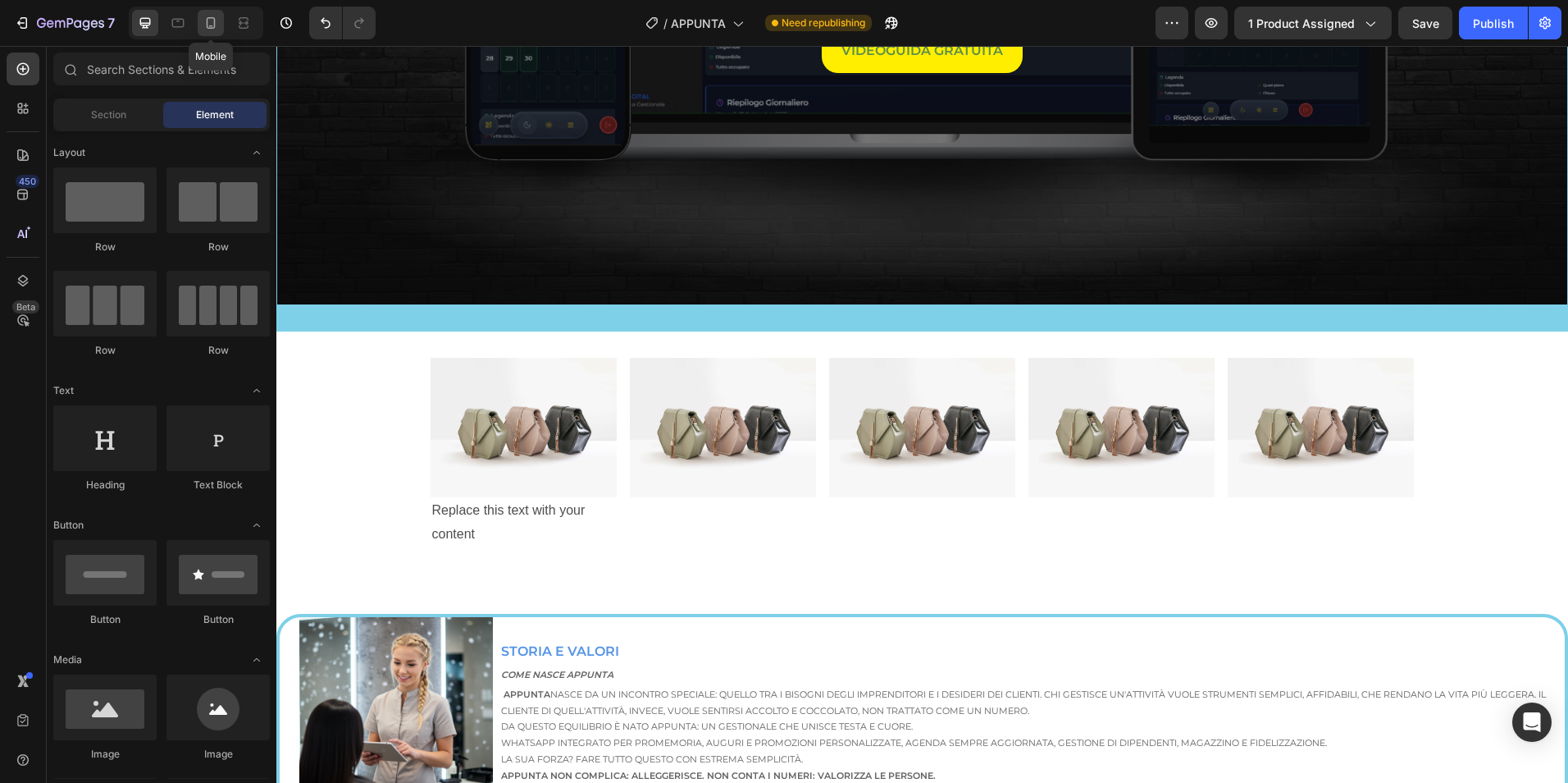
click at [217, 10] on div at bounding box center [211, 22] width 26 height 26
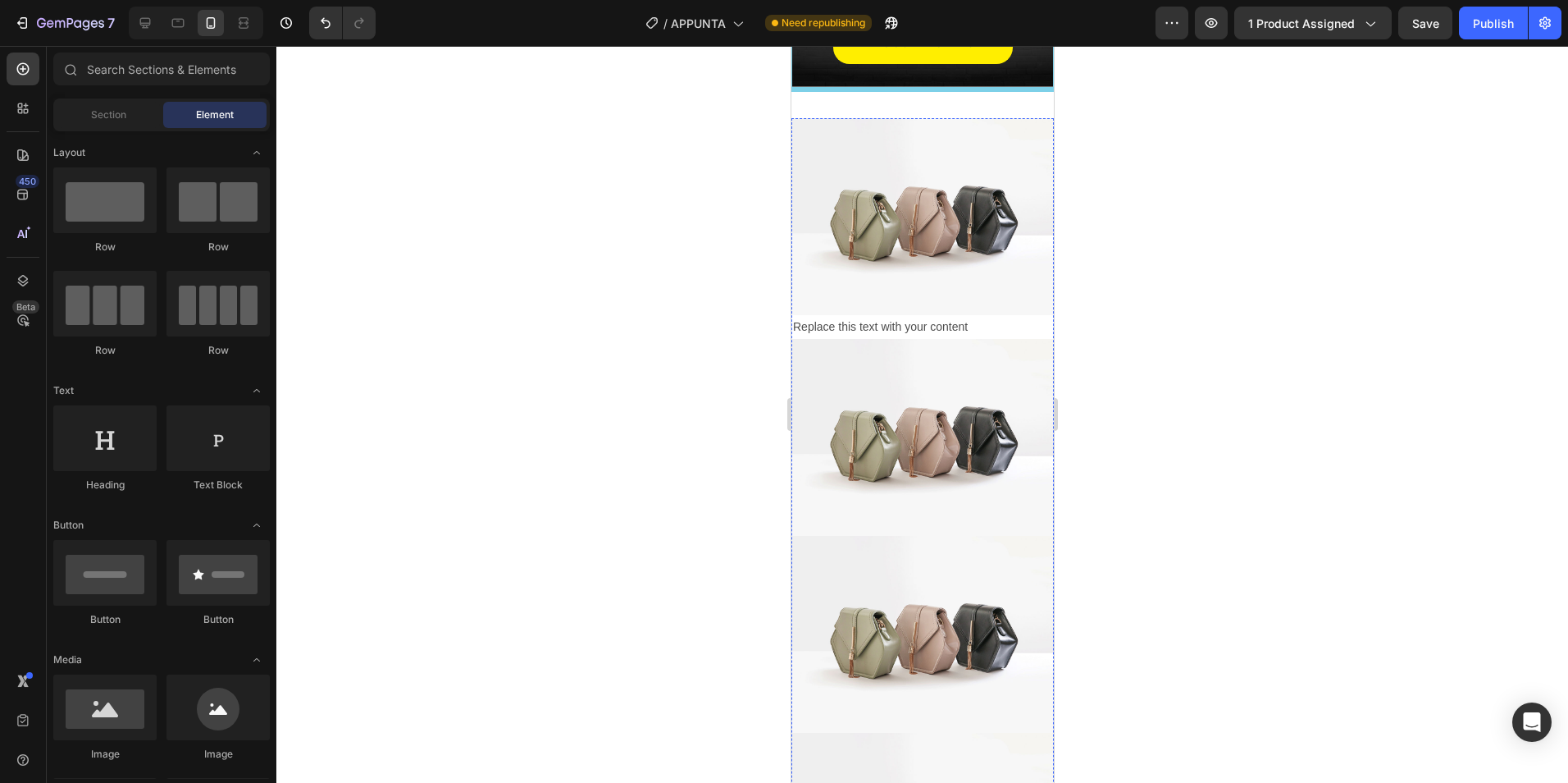
scroll to position [130, 0]
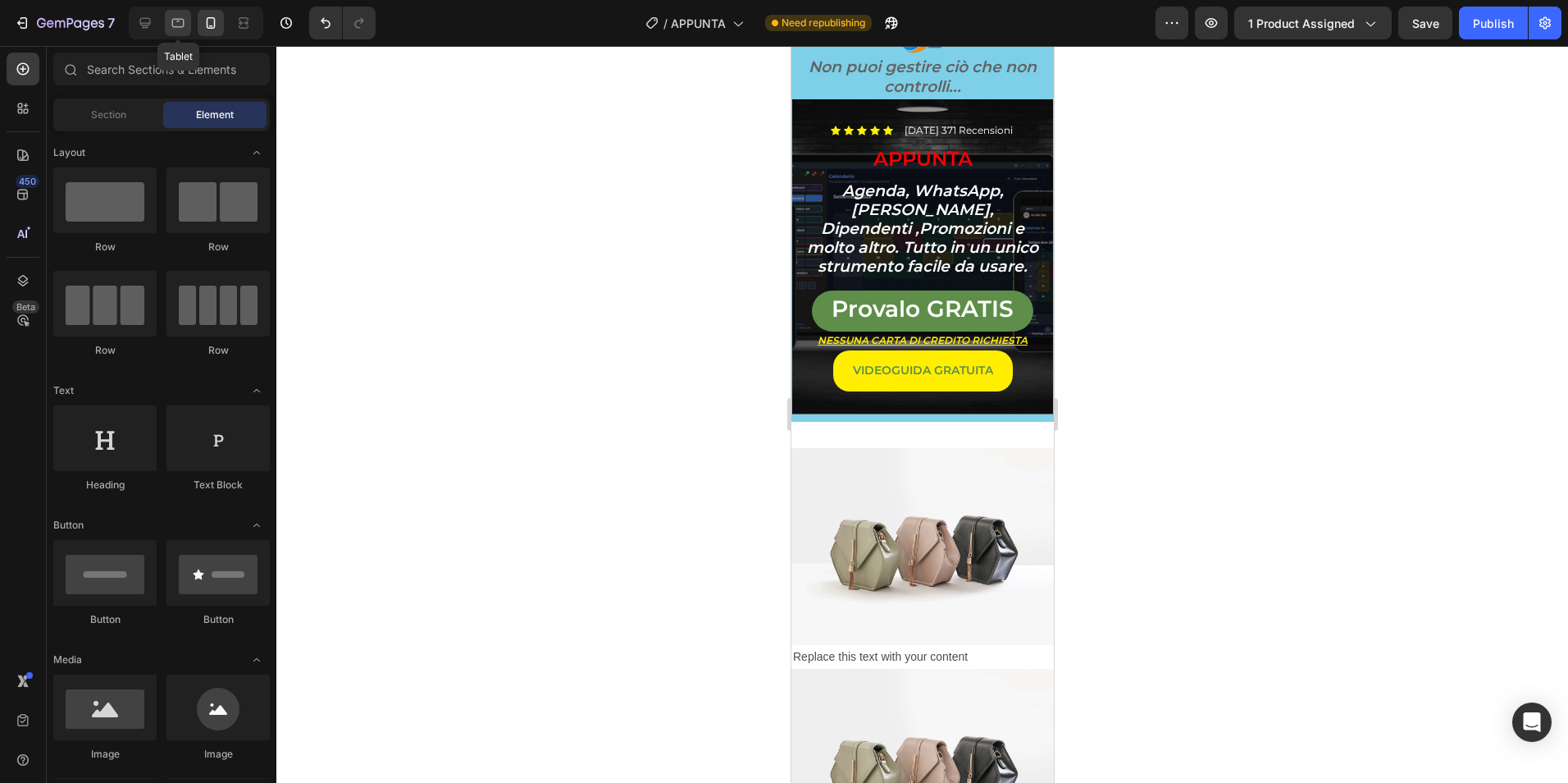
click at [181, 19] on icon at bounding box center [178, 23] width 12 height 9
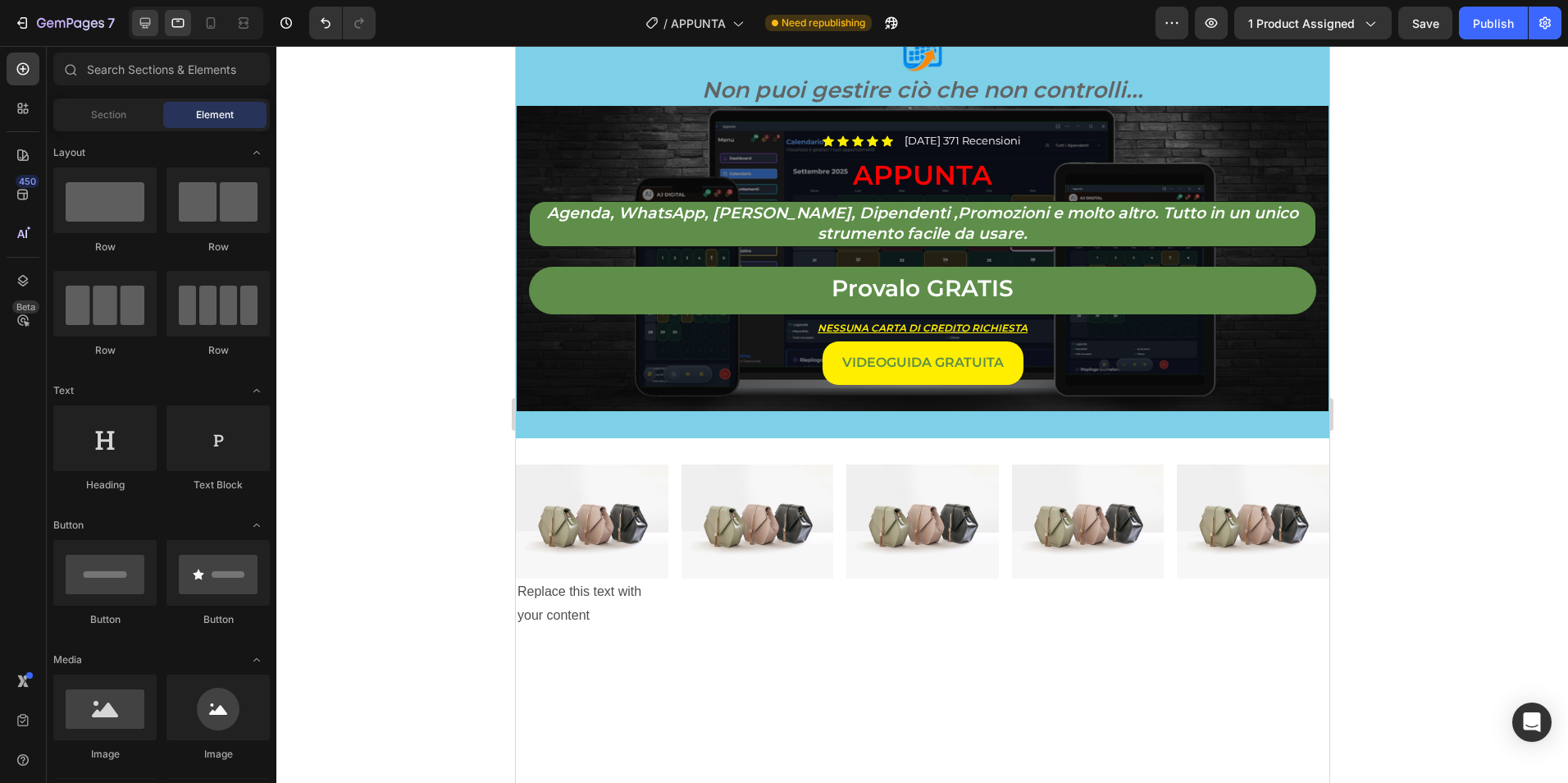
scroll to position [108, 0]
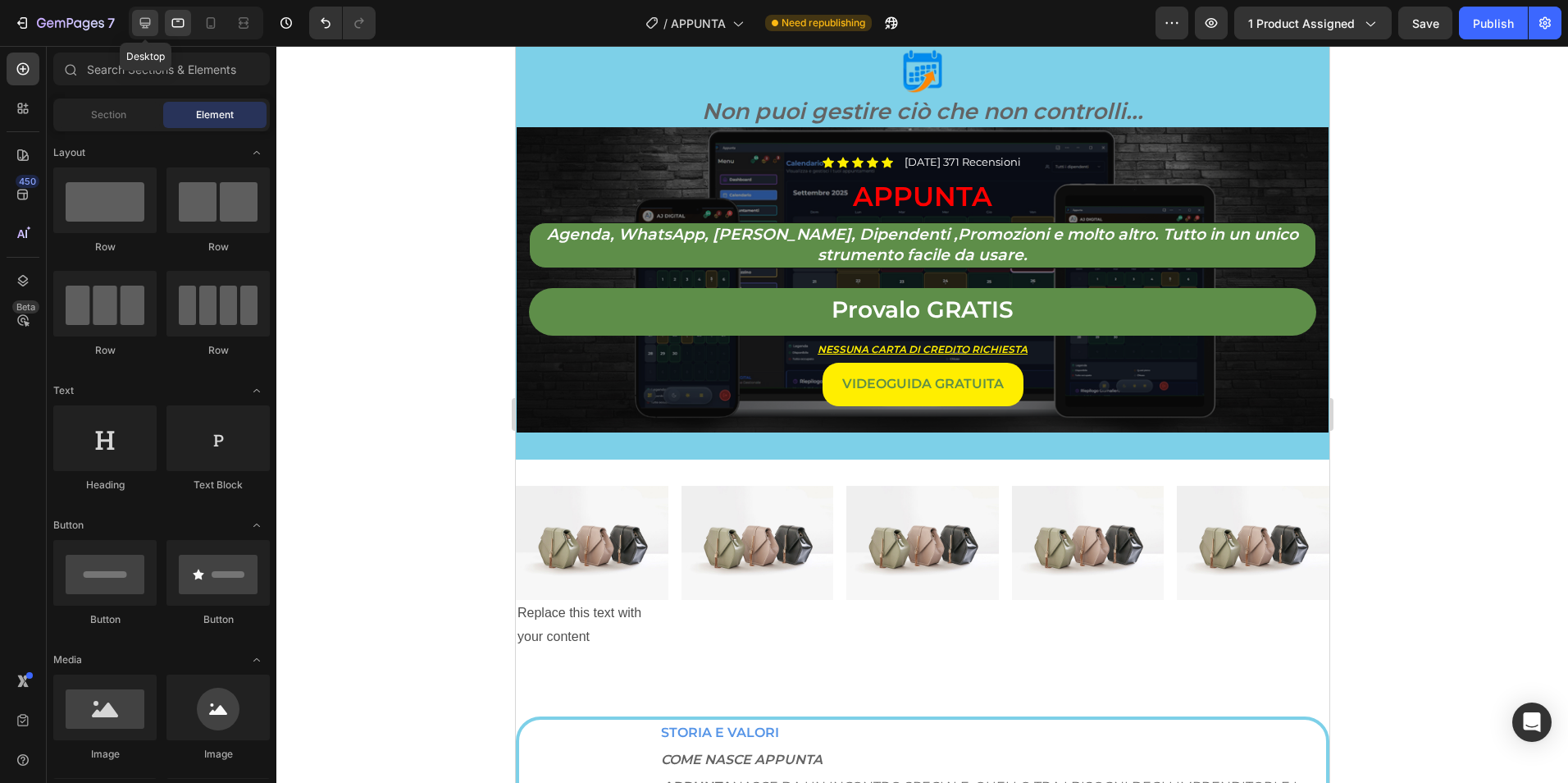
click at [146, 24] on icon at bounding box center [145, 23] width 10 height 10
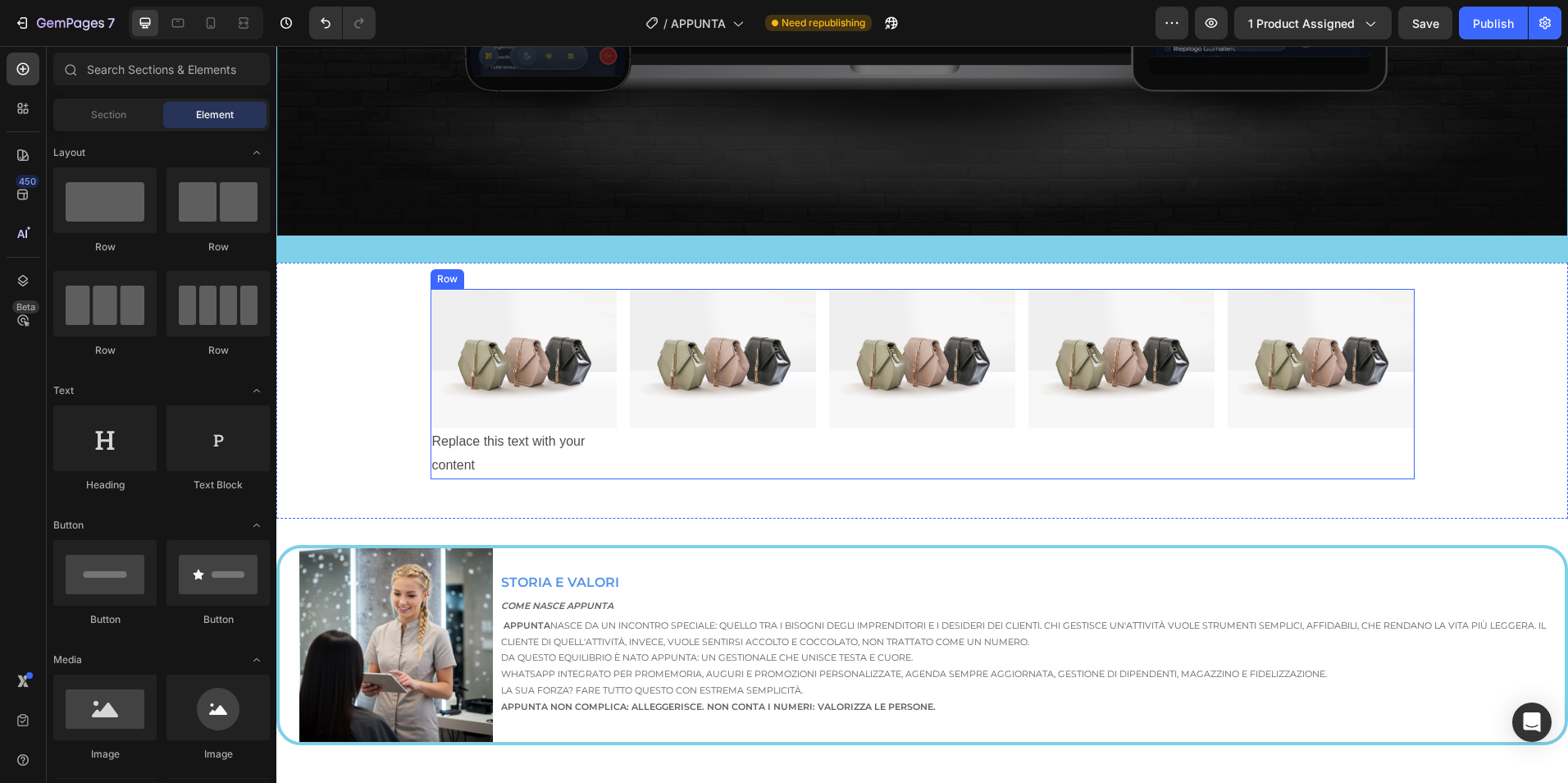
scroll to position [792, 0]
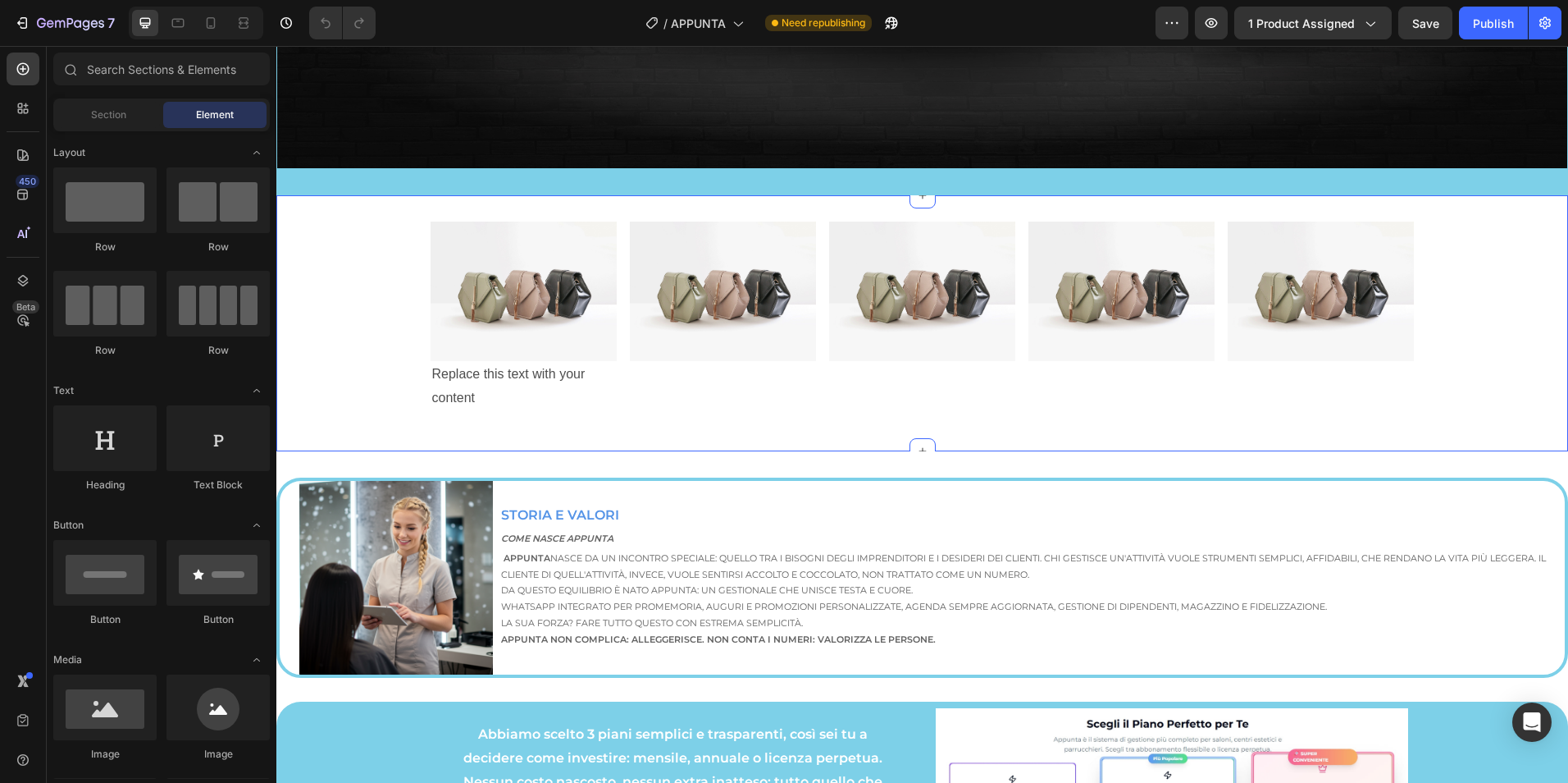
scroll to position [820, 0]
click at [500, 302] on img at bounding box center [523, 290] width 186 height 139
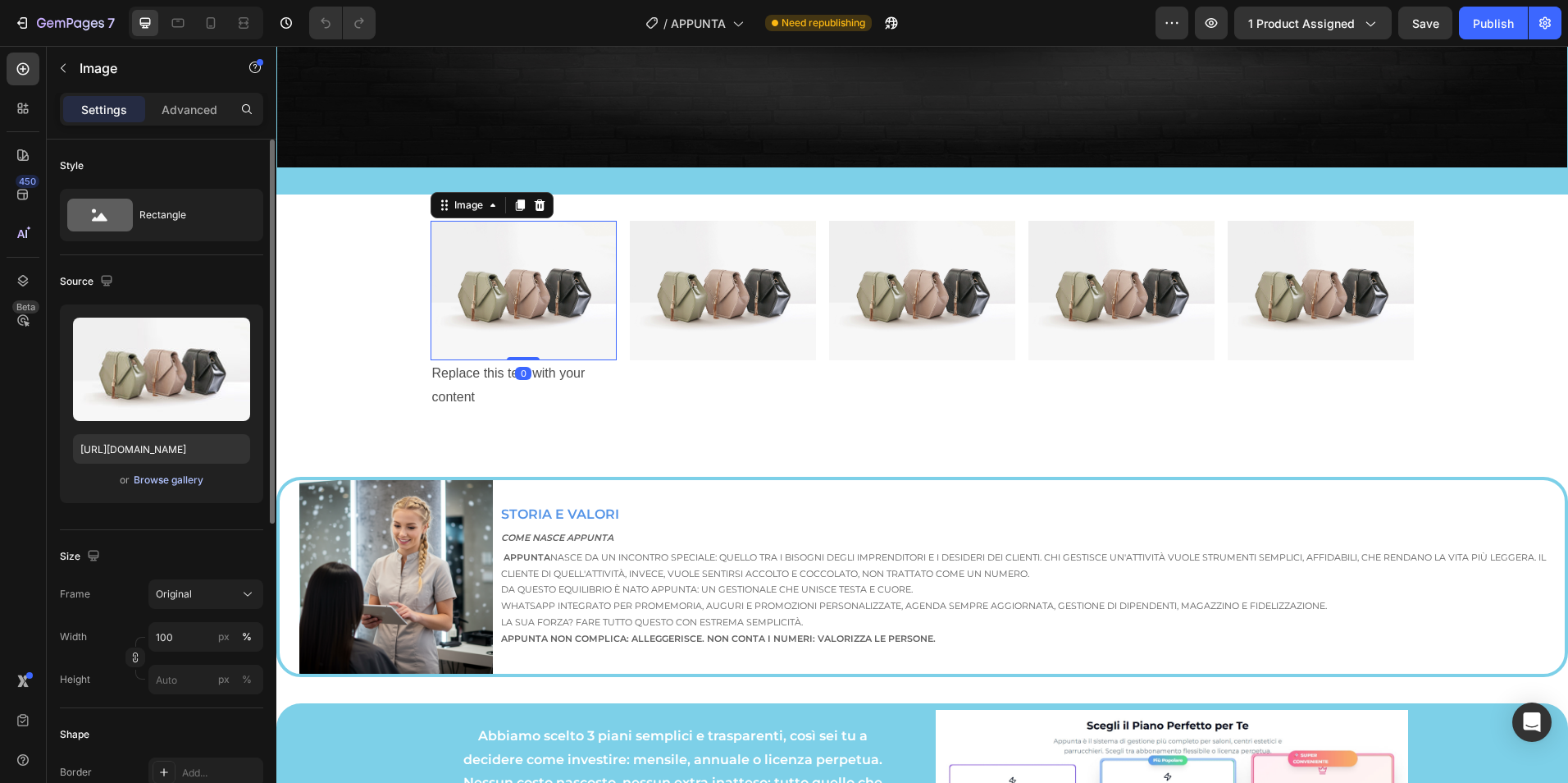
click at [170, 485] on div "Browse gallery" at bounding box center [168, 480] width 70 height 15
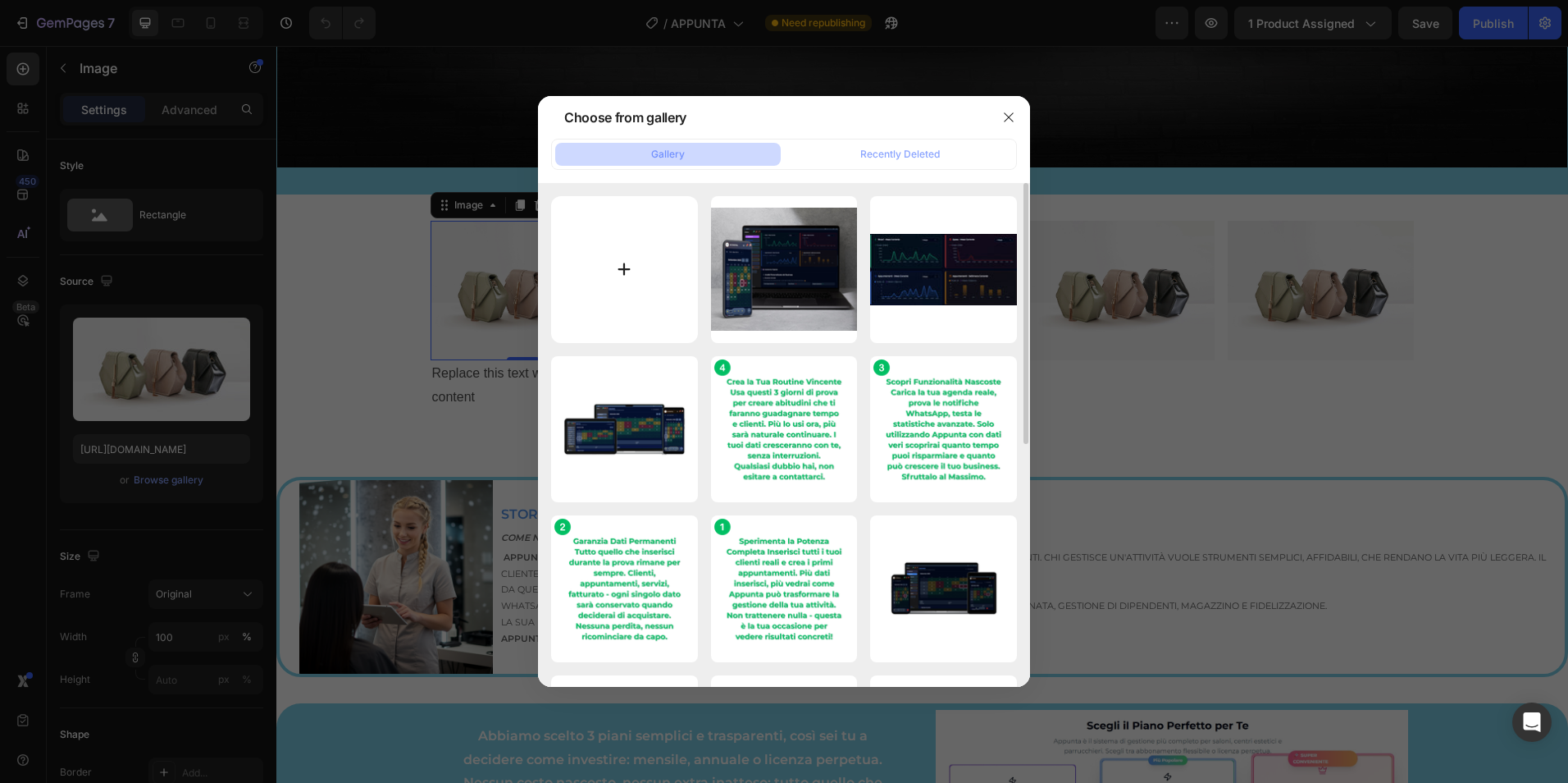
click at [650, 290] on input "file" at bounding box center [625, 270] width 147 height 147
click at [614, 283] on input "file" at bounding box center [625, 270] width 147 height 147
type input "C:\fakepath\APPUNTA (61).png"
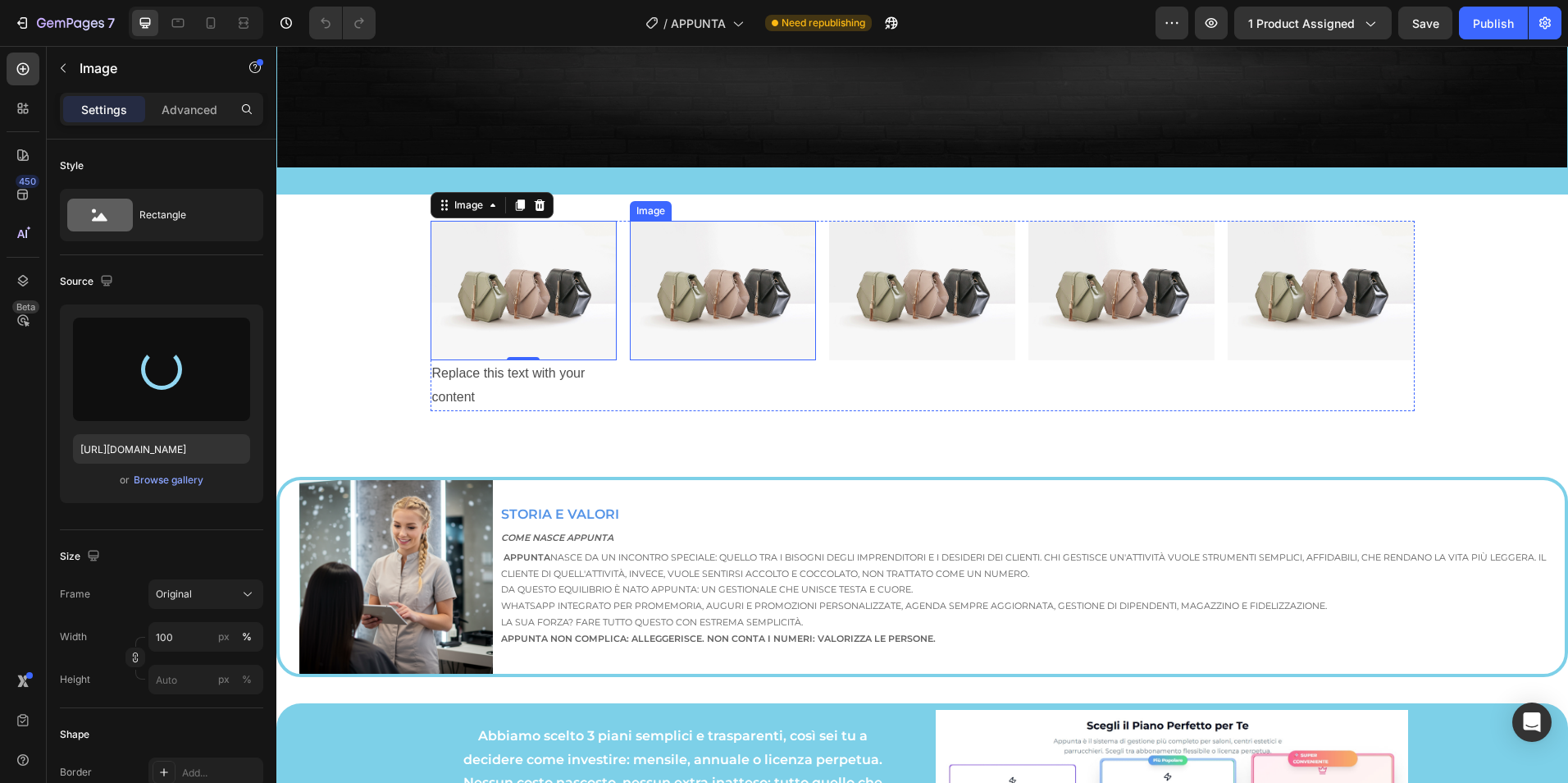
type input "https://cdn.shopify.com/s/files/1/0945/9951/2389/files/gempages_571772735588402…"
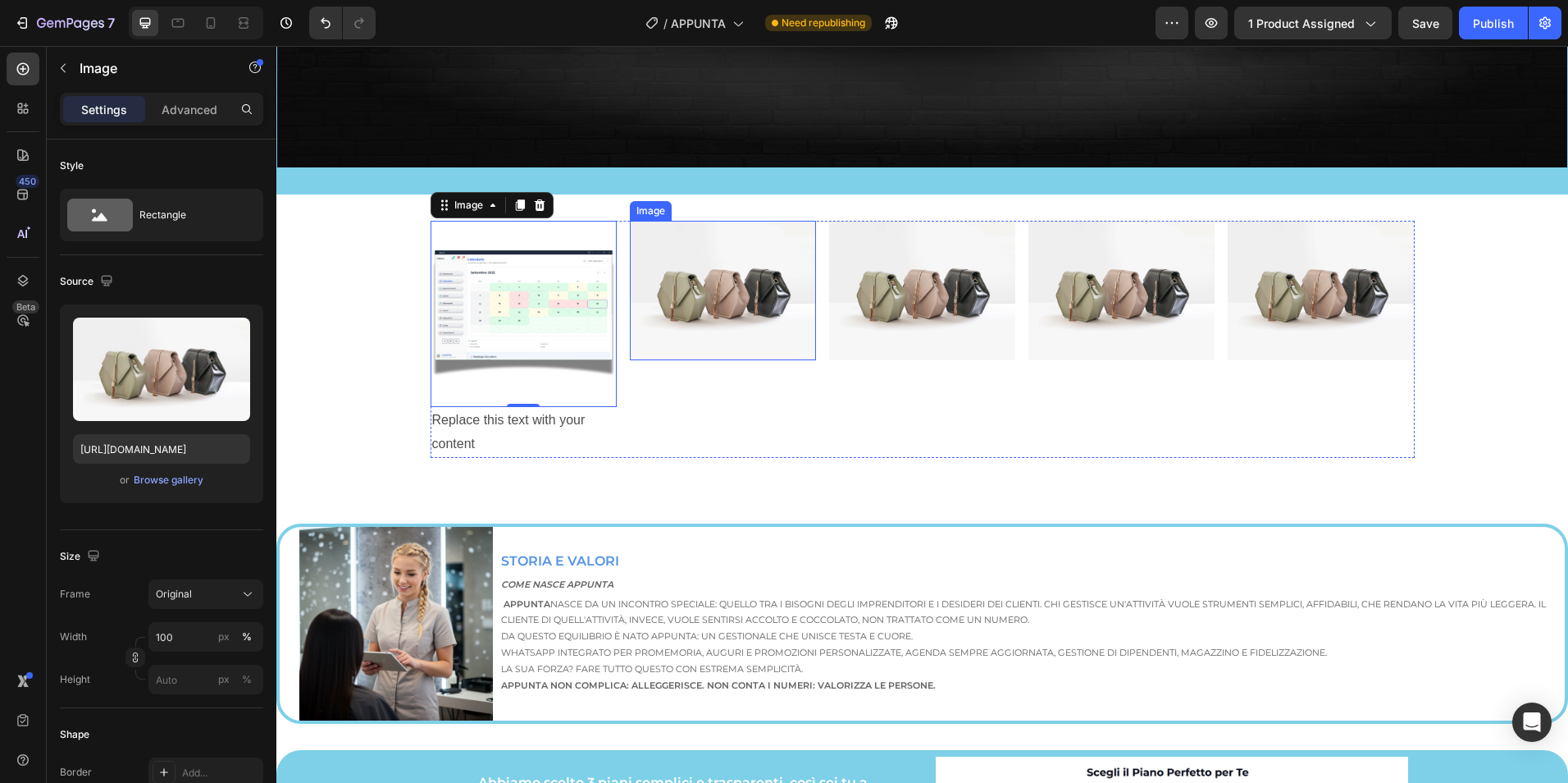
click at [699, 329] on img at bounding box center [722, 290] width 186 height 139
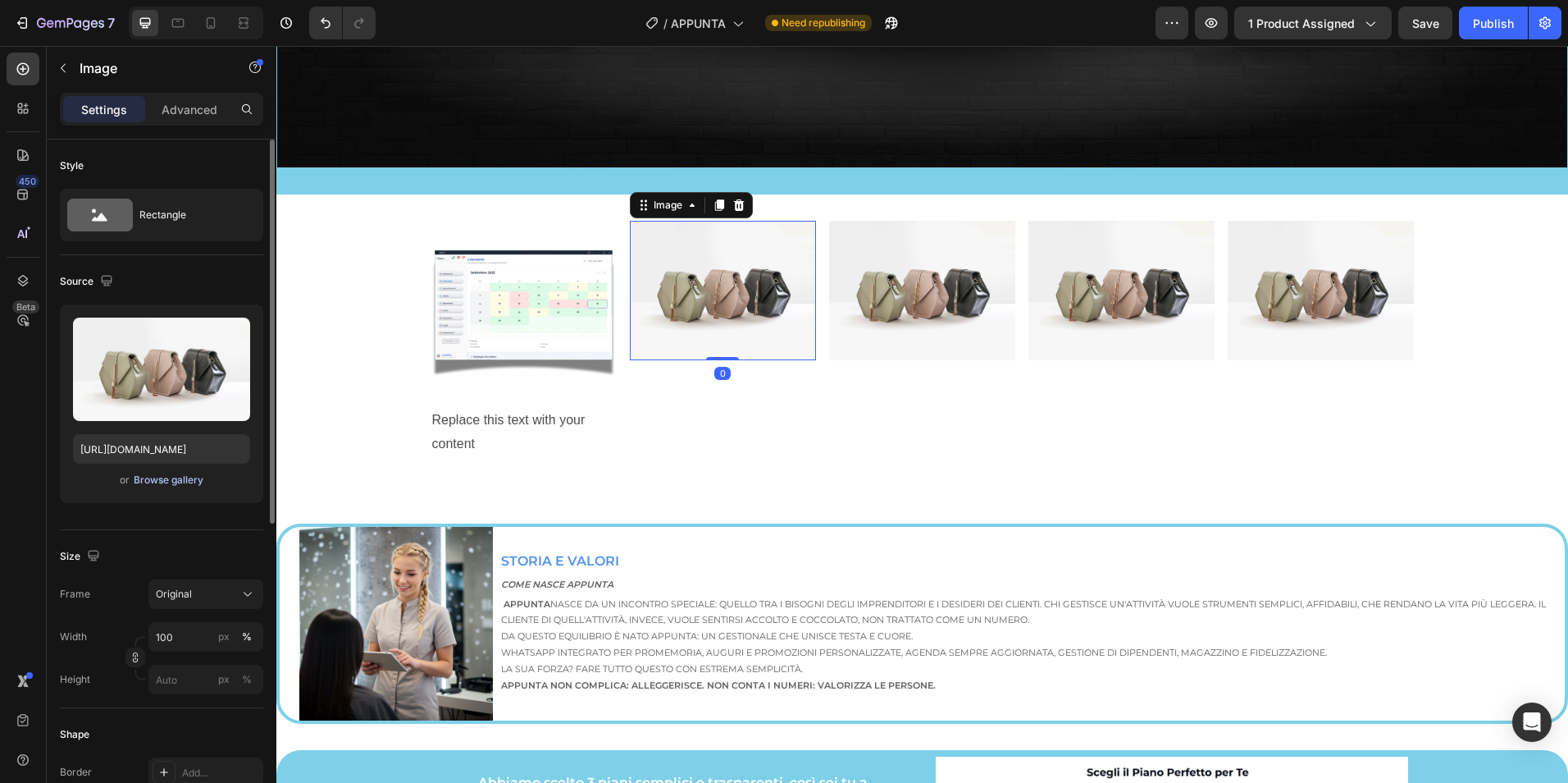
click at [181, 475] on div "Browse gallery" at bounding box center [168, 480] width 70 height 15
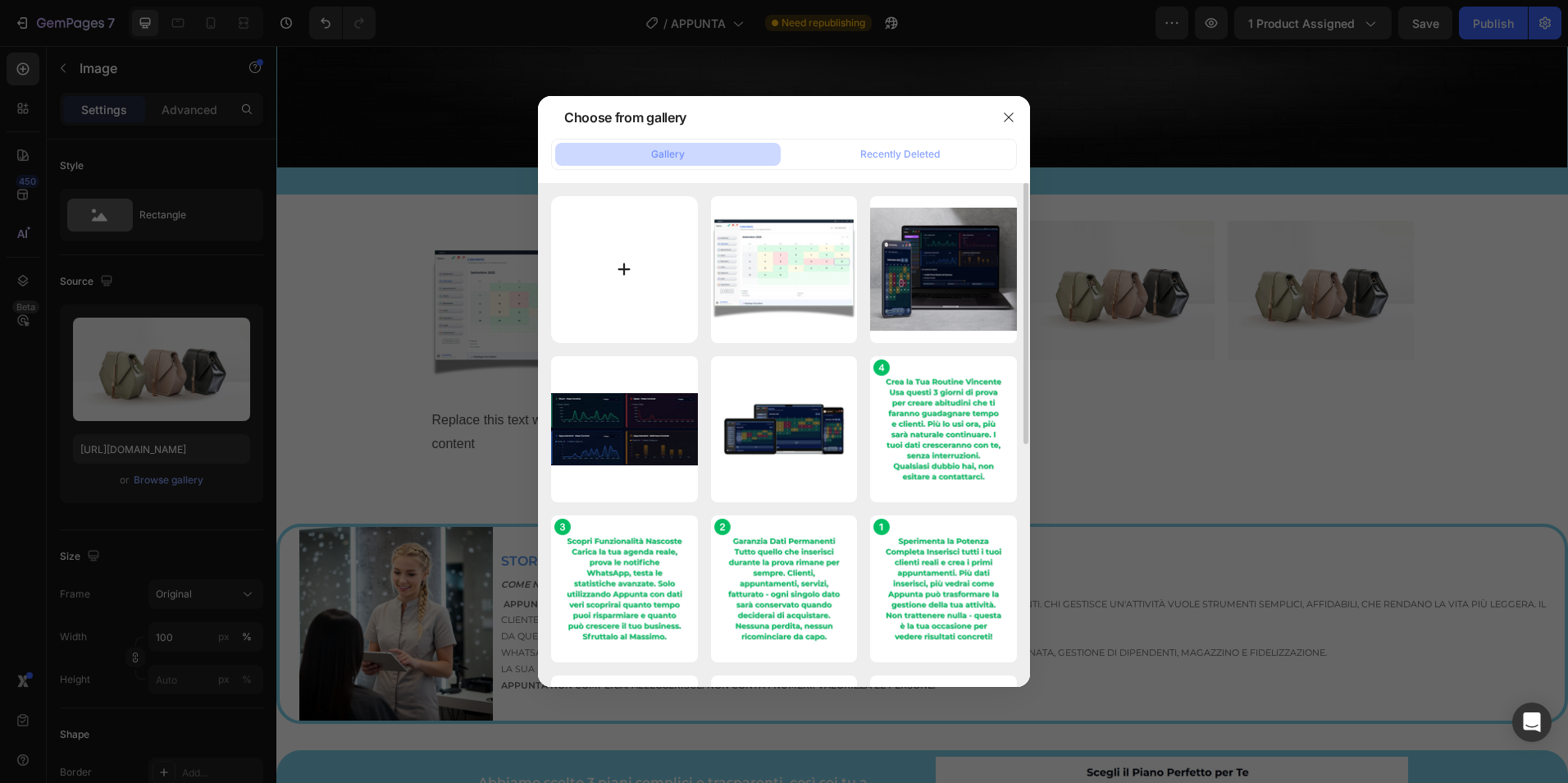
click at [611, 273] on input "file" at bounding box center [625, 270] width 147 height 147
type input "C:\fakepath\APPUNTA (65).png"
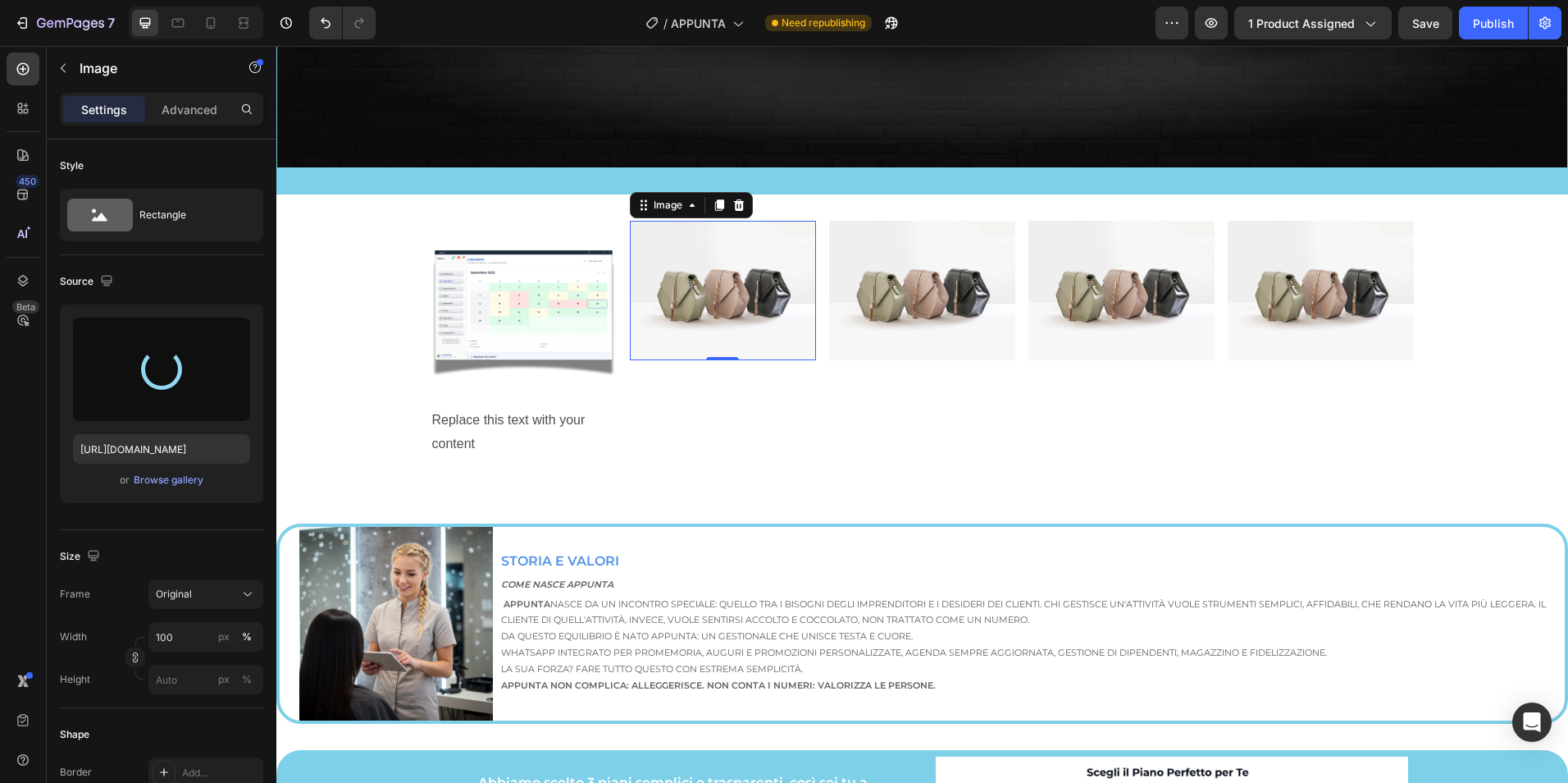
type input "https://cdn.shopify.com/s/files/1/0945/9951/2389/files/gempages_571772735588402…"
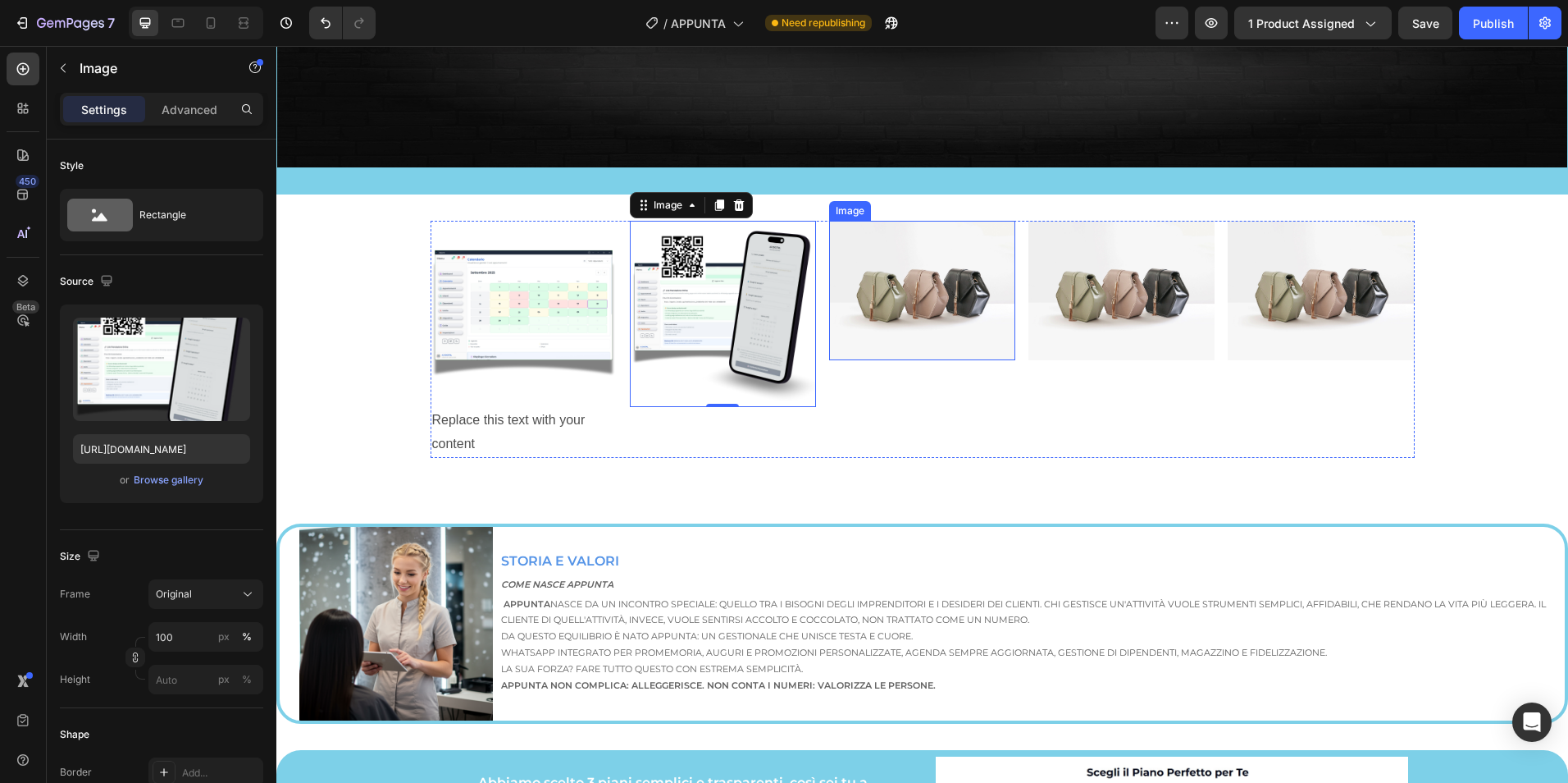
click at [922, 308] on img at bounding box center [922, 290] width 186 height 139
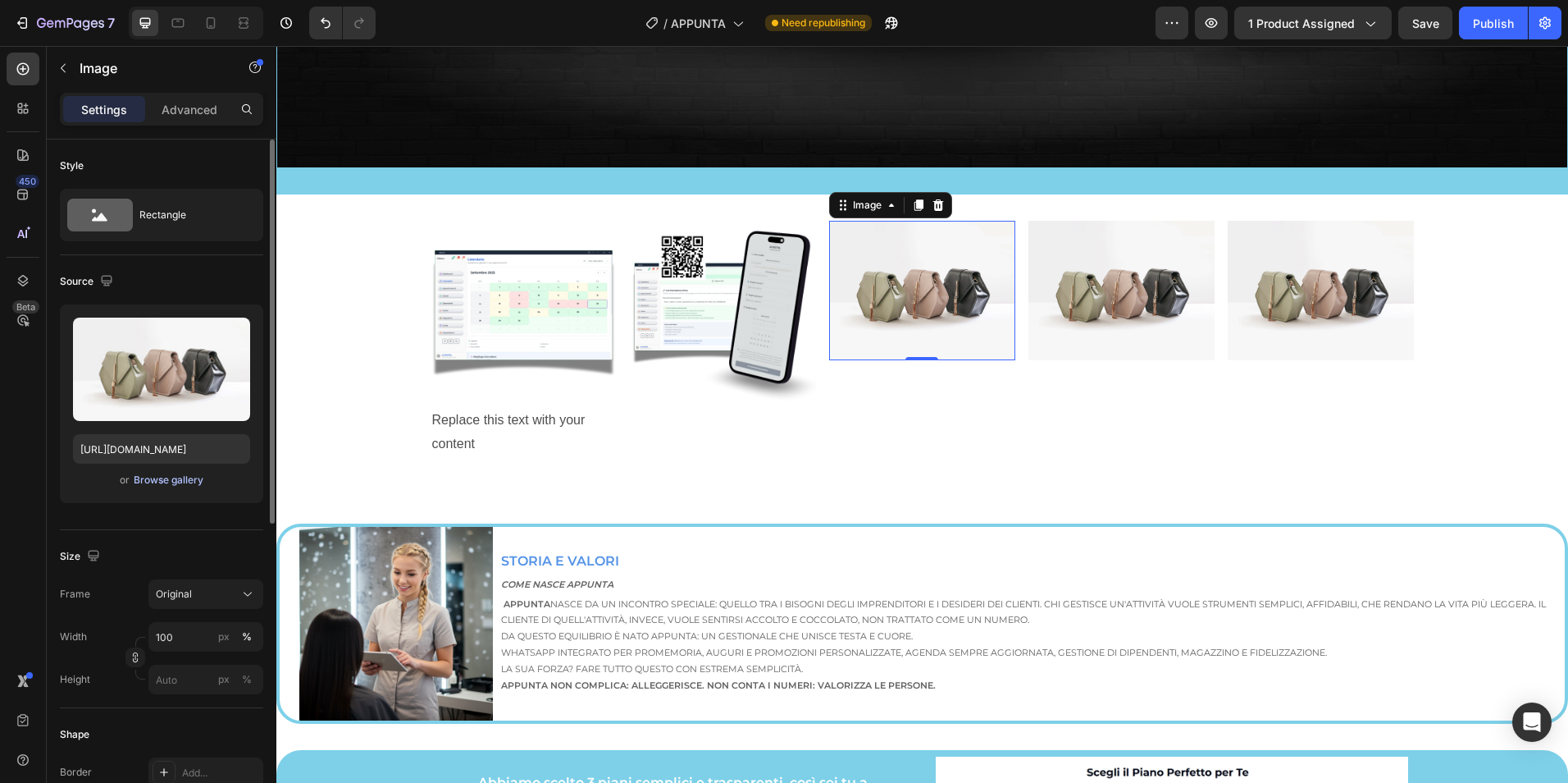
click at [178, 477] on div "Browse gallery" at bounding box center [168, 480] width 70 height 15
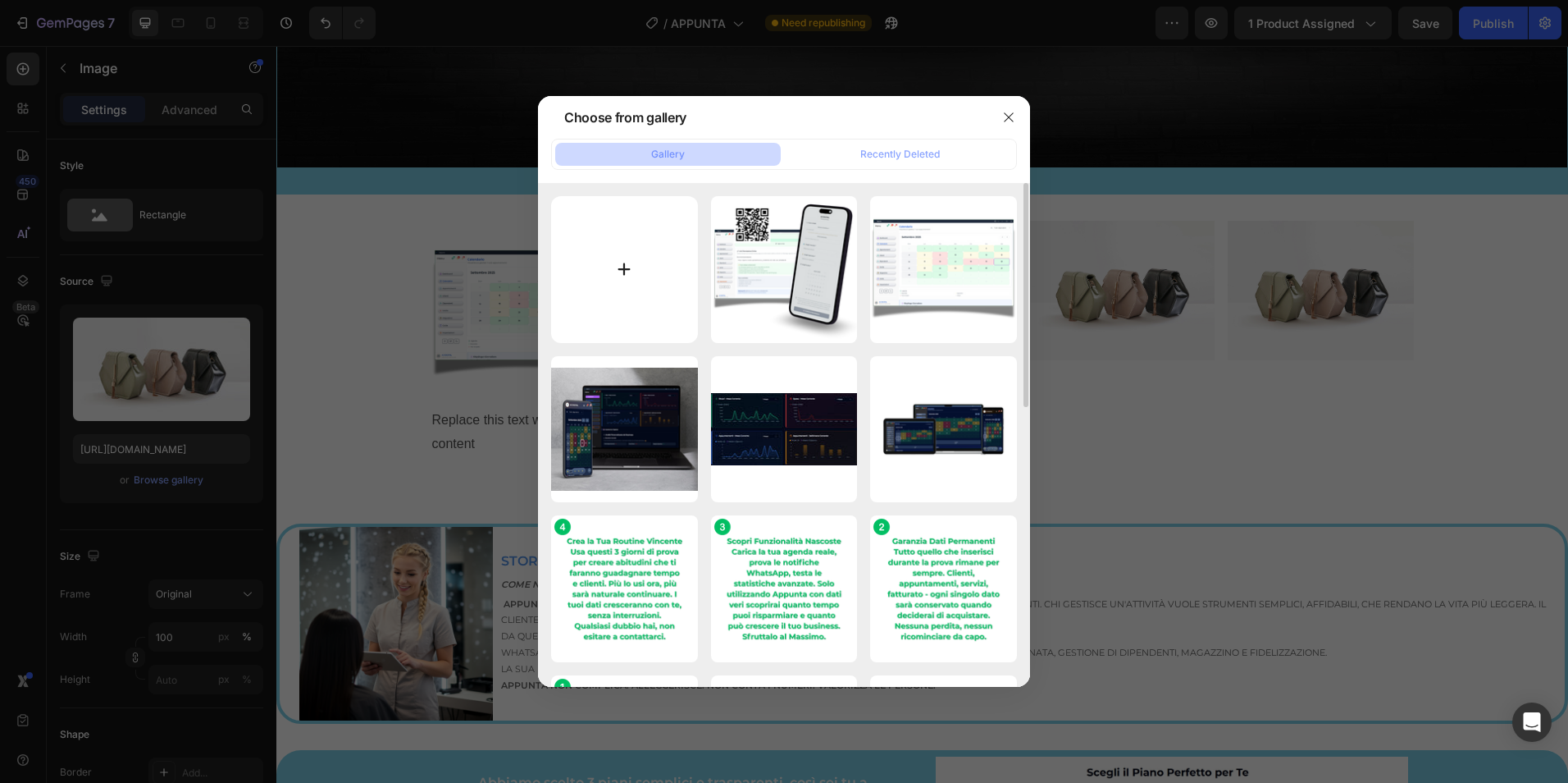
click at [606, 277] on input "file" at bounding box center [625, 270] width 147 height 147
type input "C:\fakepath\APPUNTA (62).png"
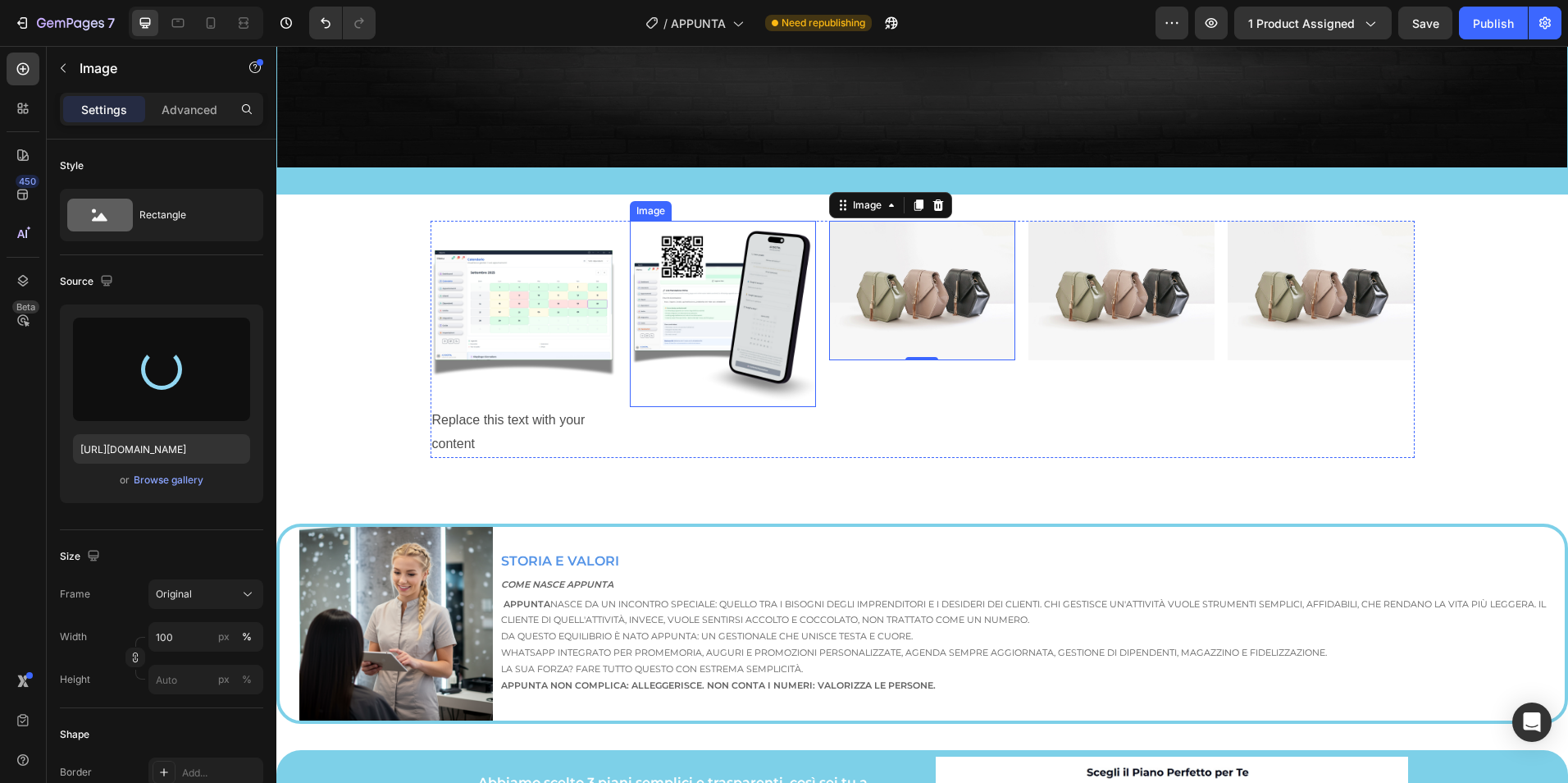
type input "https://cdn.shopify.com/s/files/1/0945/9951/2389/files/gempages_571772735588402…"
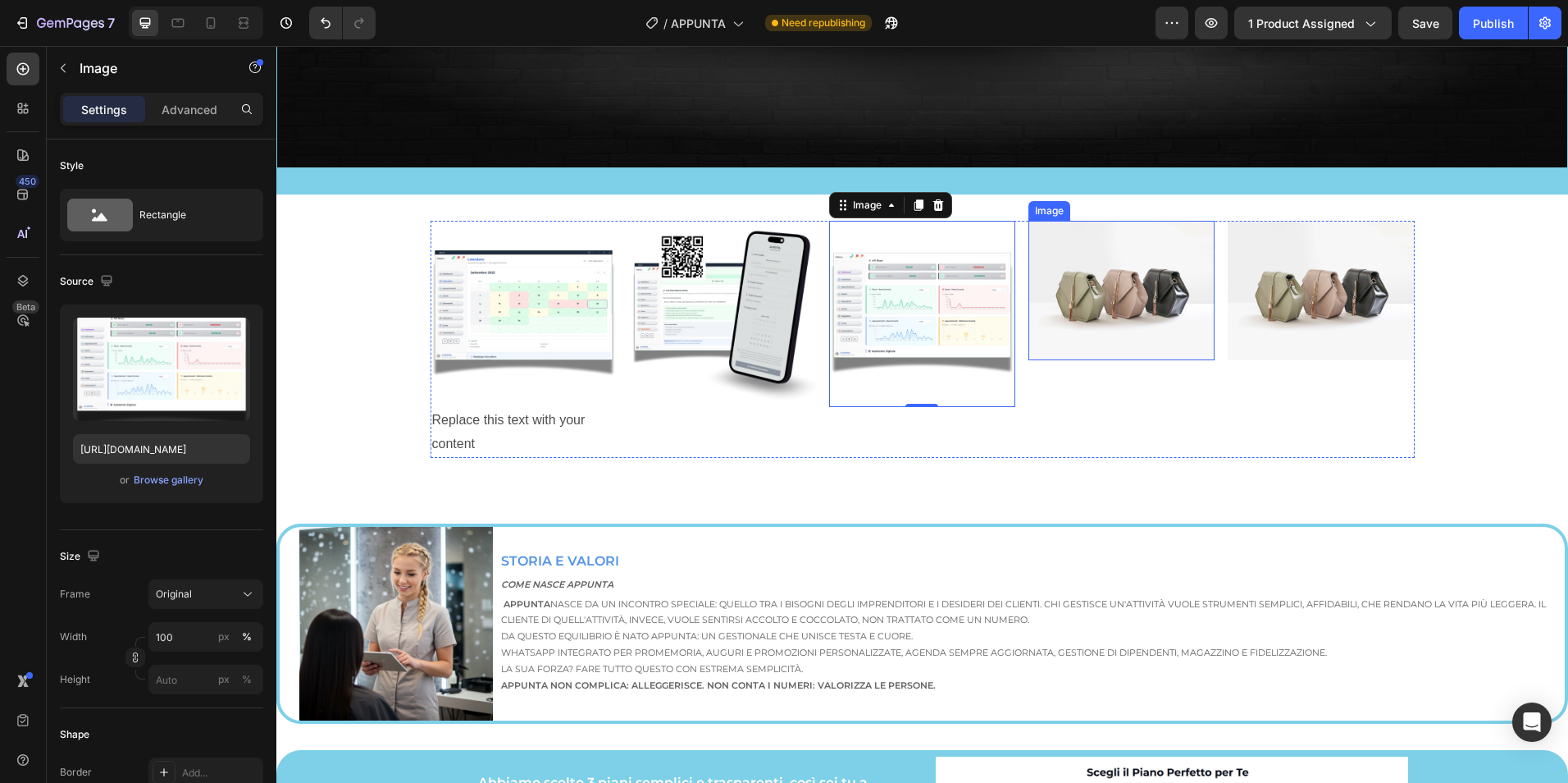
click at [1106, 294] on img at bounding box center [1120, 290] width 186 height 139
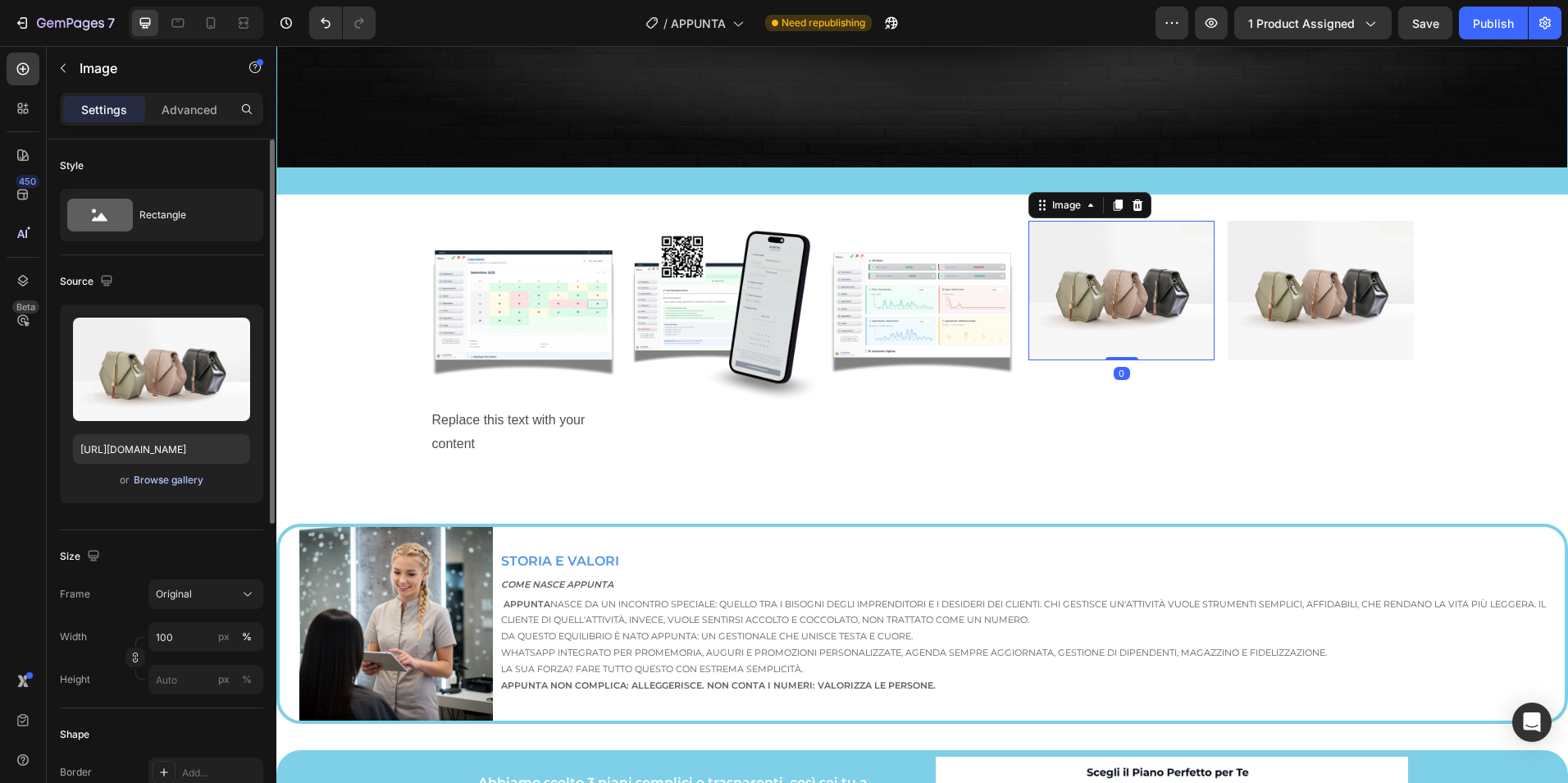
click at [181, 482] on div "Browse gallery" at bounding box center [168, 480] width 70 height 15
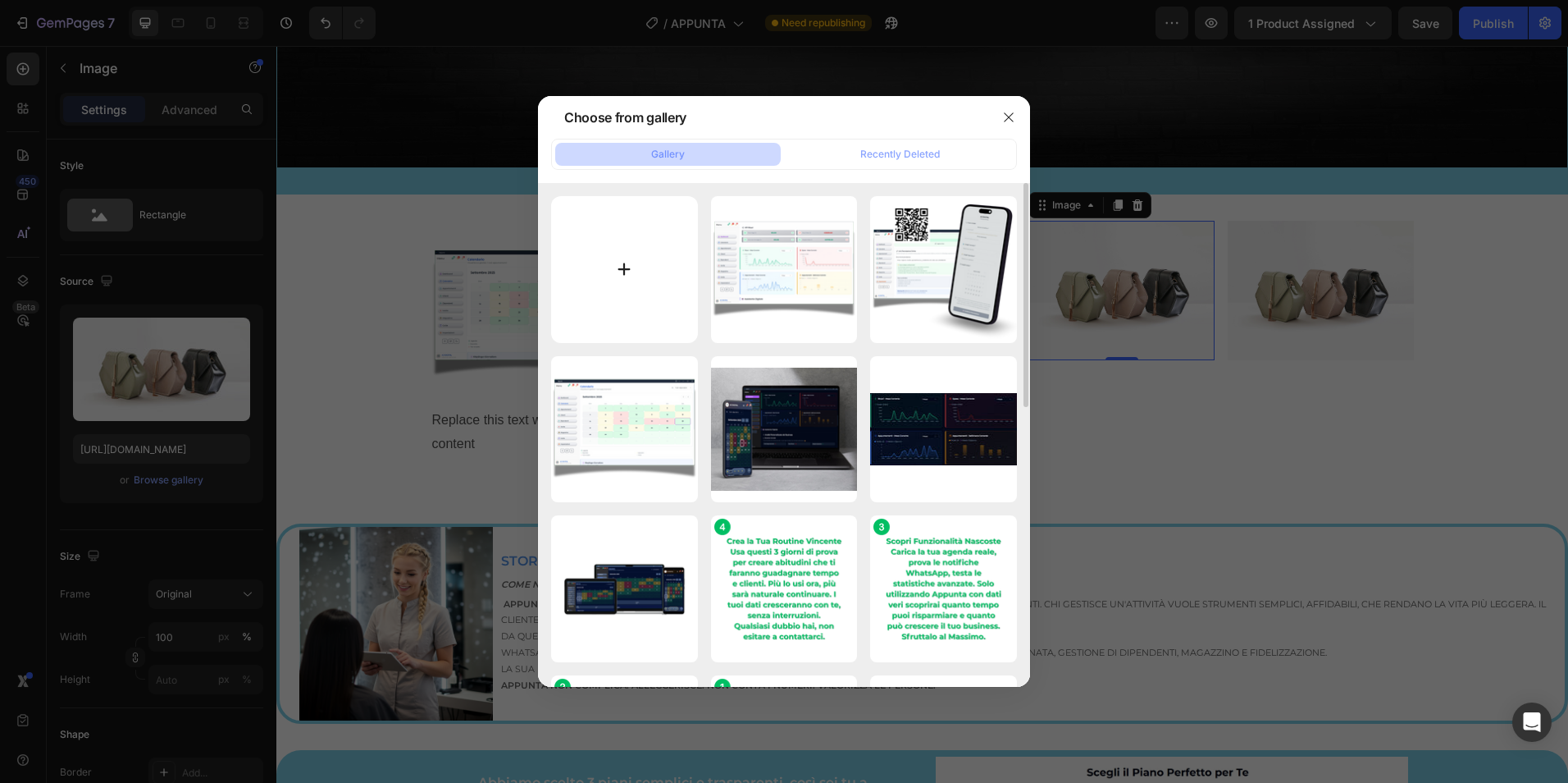
click at [626, 260] on input "file" at bounding box center [625, 270] width 147 height 147
type input "C:\fakepath\APPUNTA (63).png"
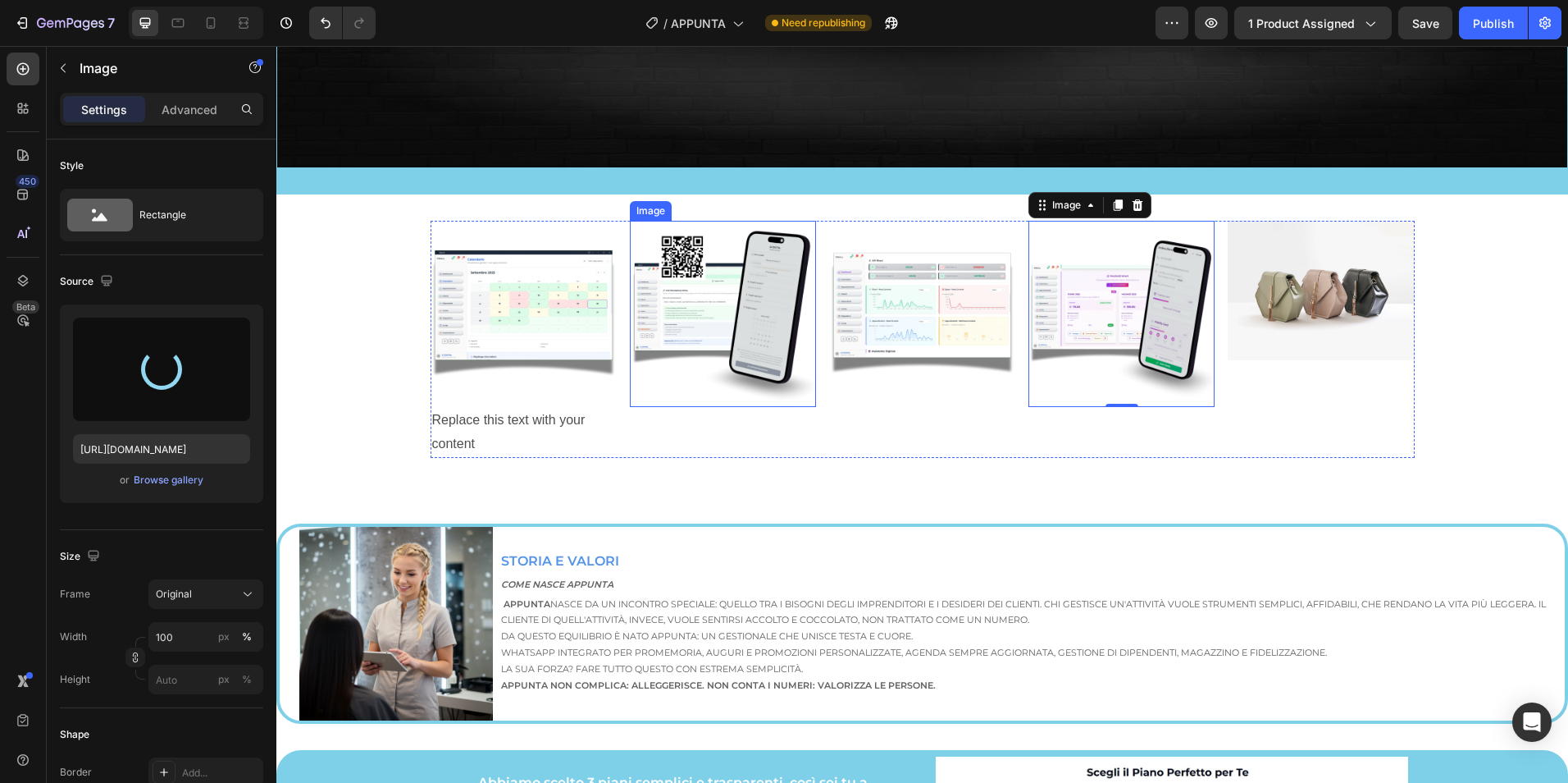
type input "https://cdn.shopify.com/s/files/1/0945/9951/2389/files/gempages_571772735588402…"
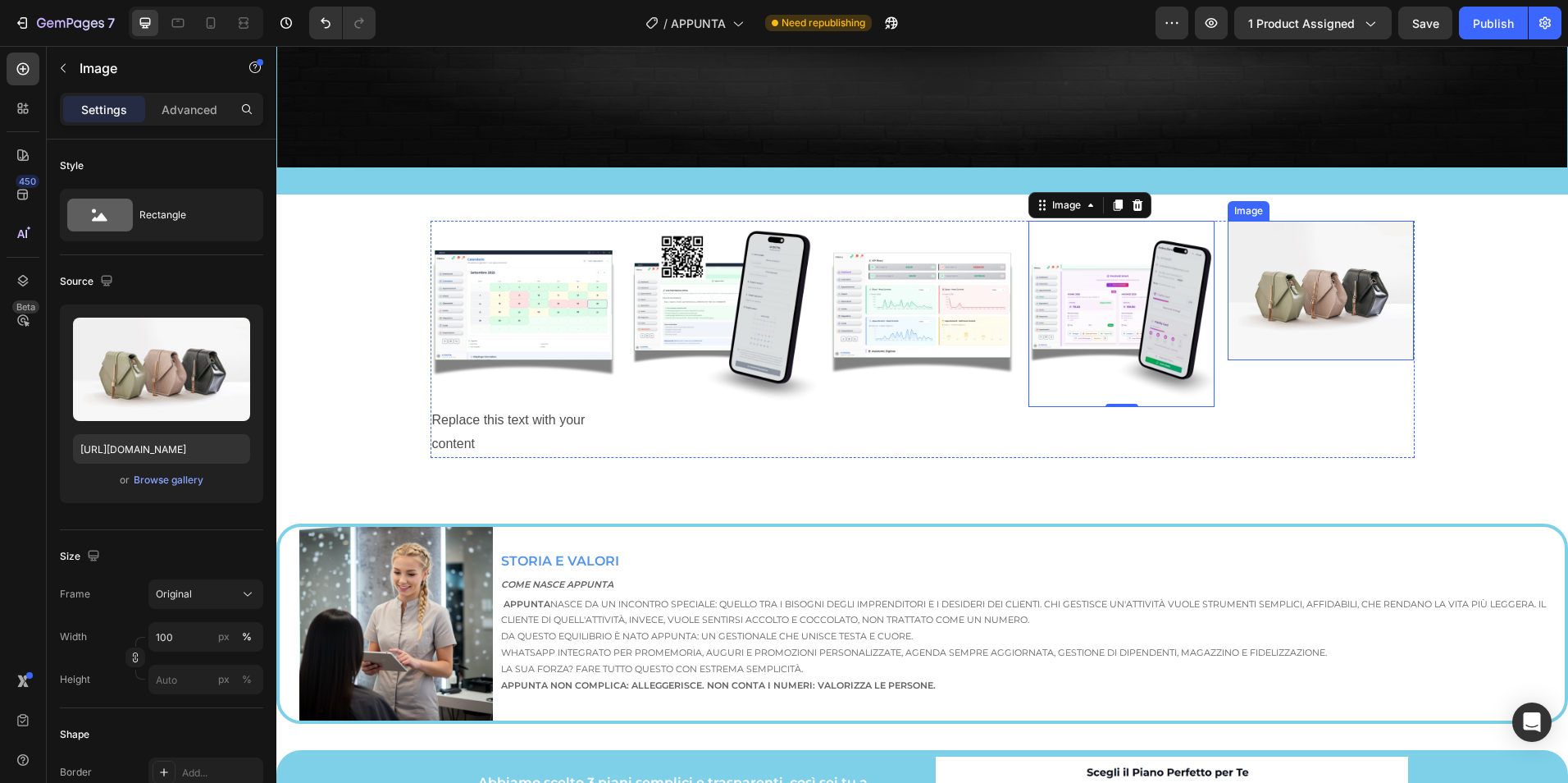
click at [1337, 280] on img at bounding box center [1320, 290] width 186 height 139
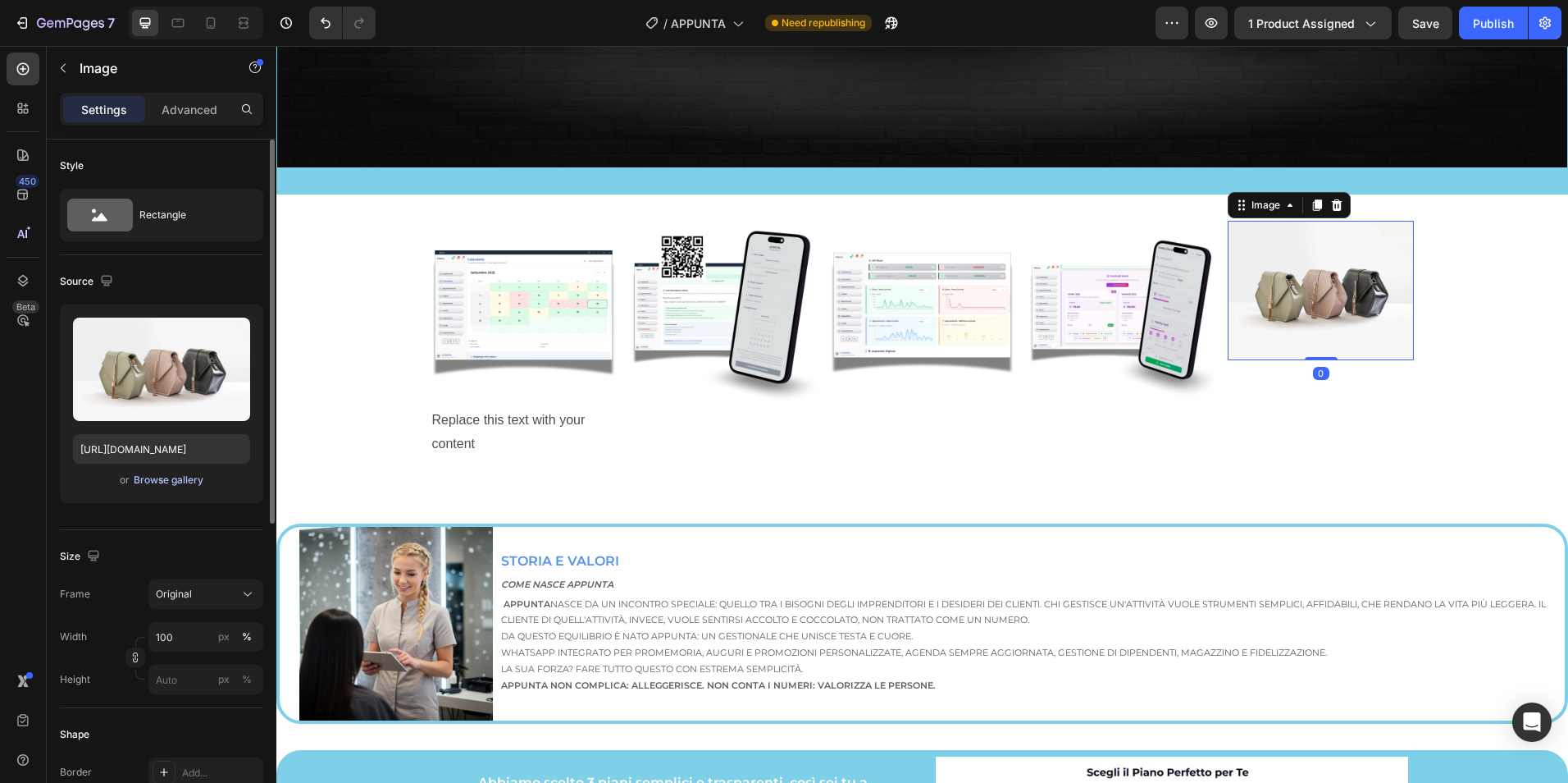
click at [192, 482] on div "Browse gallery" at bounding box center [168, 480] width 70 height 15
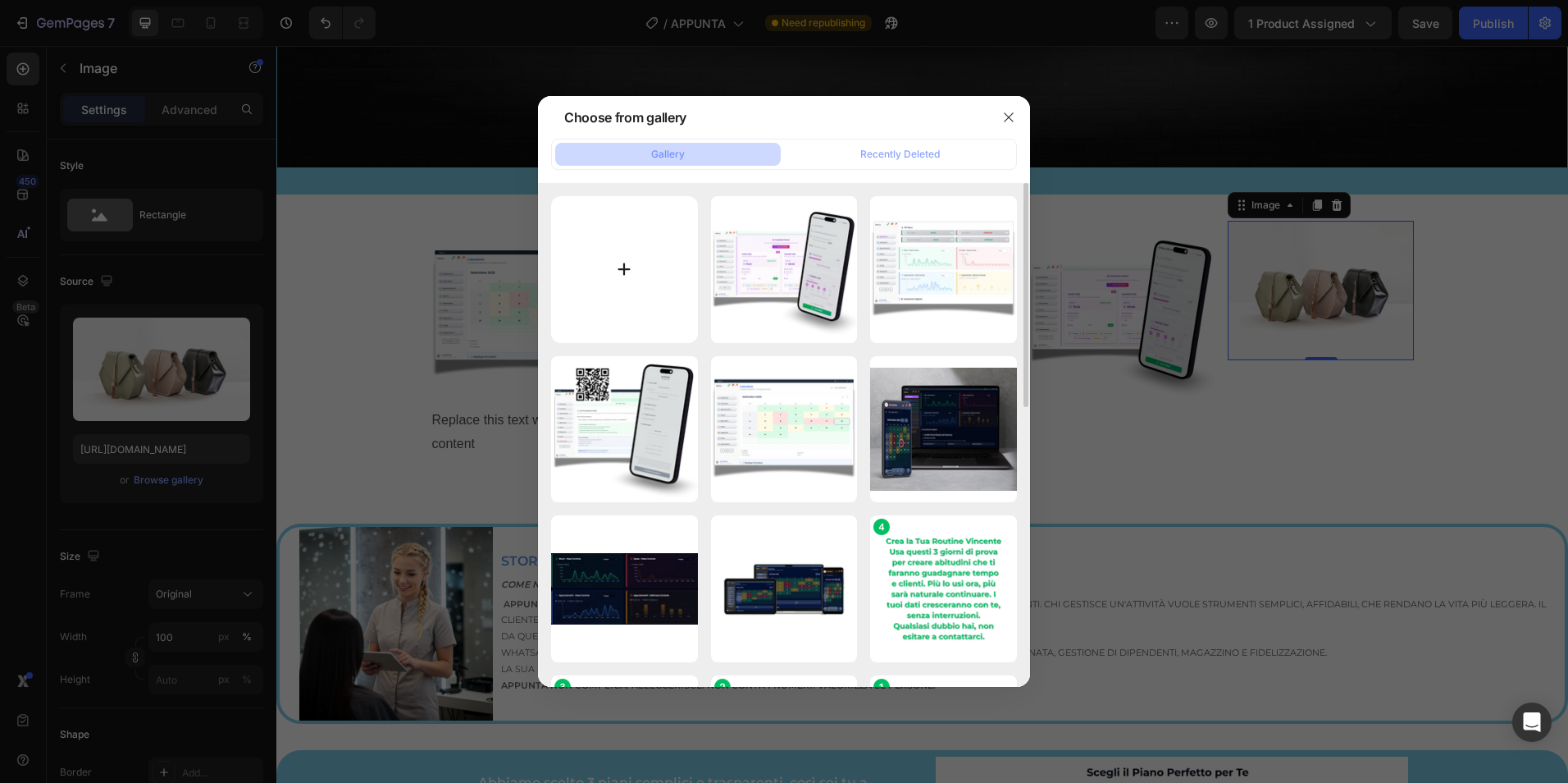
click at [625, 275] on input "file" at bounding box center [625, 270] width 147 height 147
type input "C:\fakepath\APPUNTA (64).png"
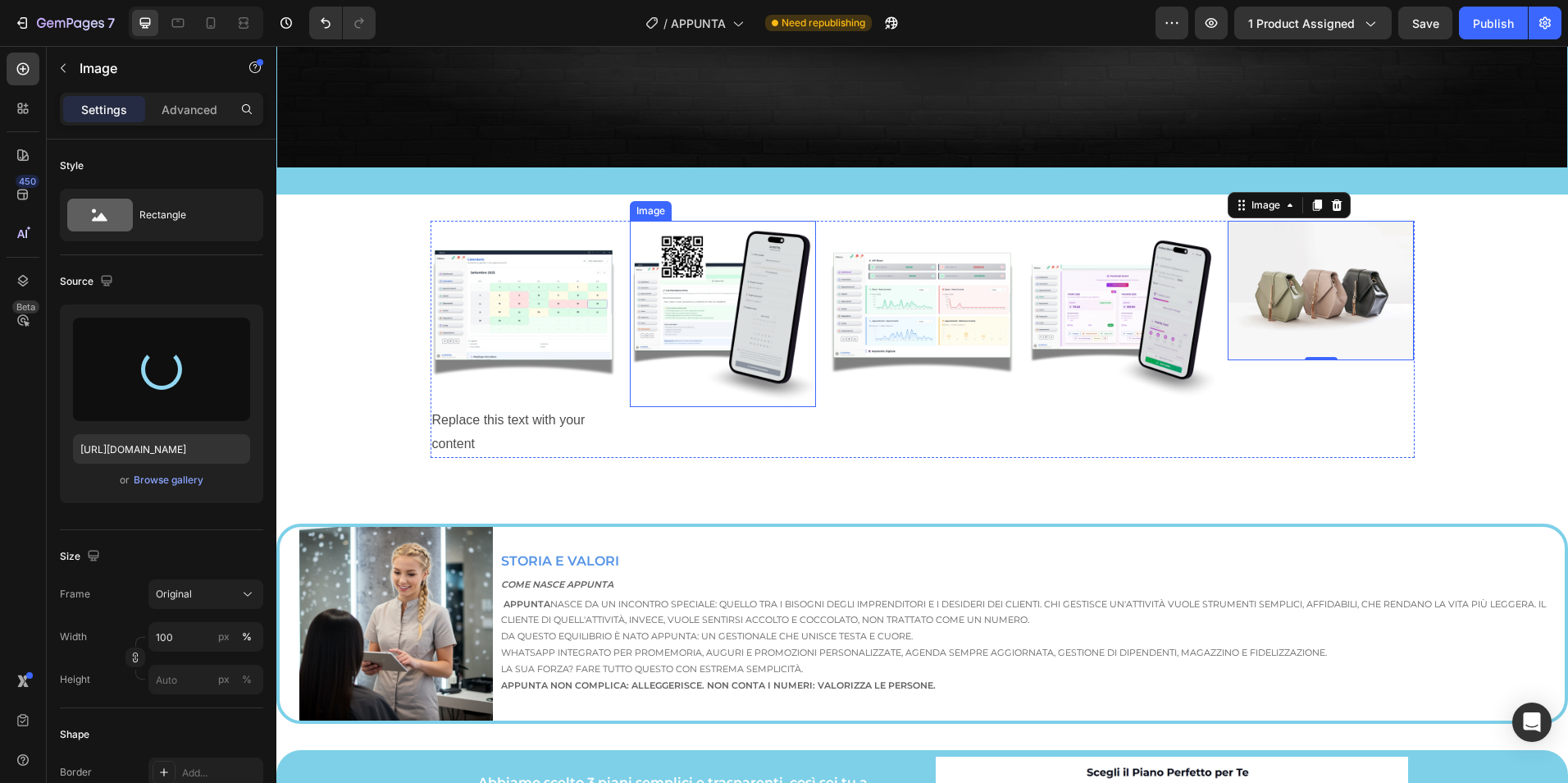
type input "https://cdn.shopify.com/s/files/1/0945/9951/2389/files/gempages_571772735588402…"
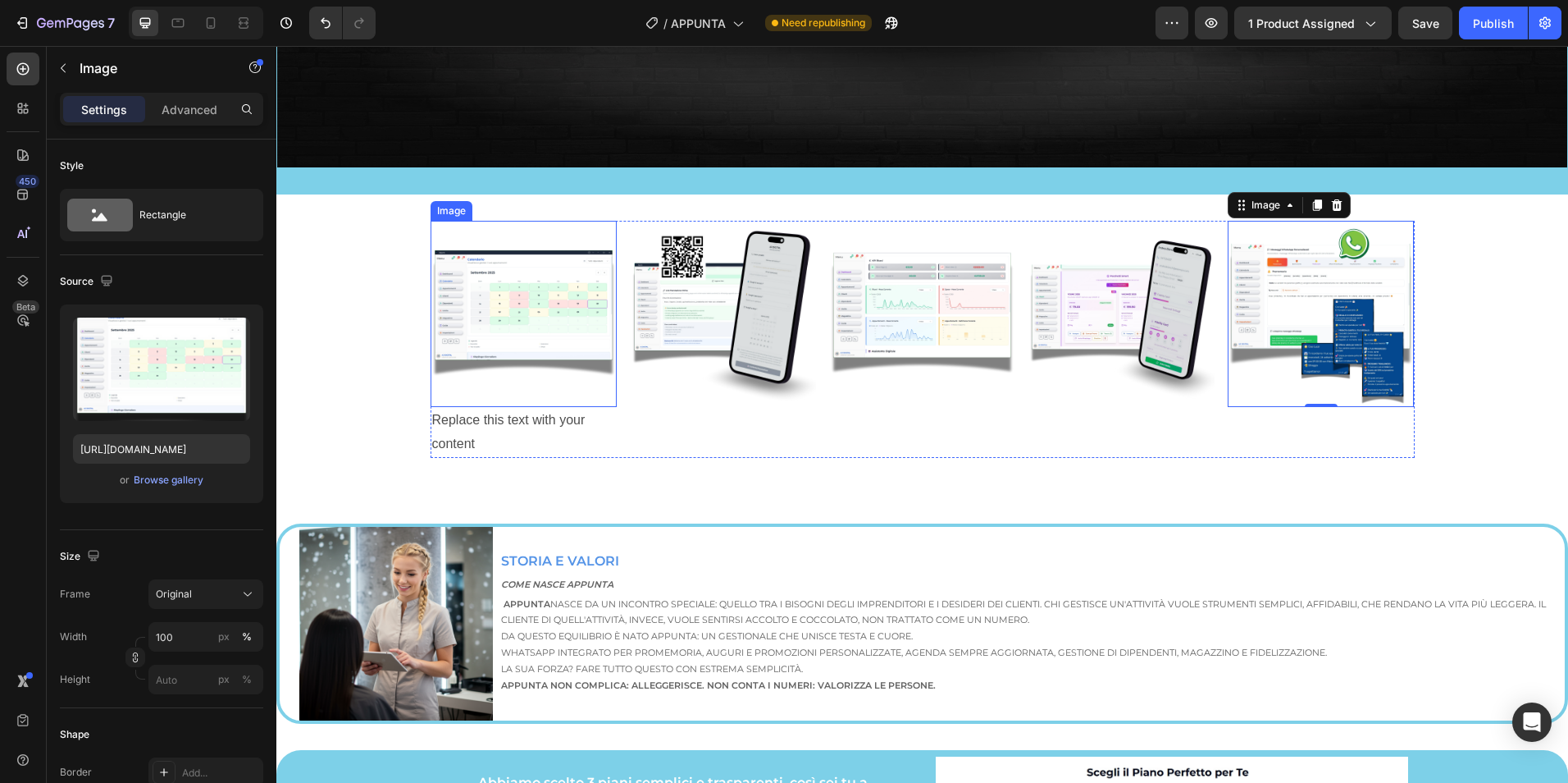
click at [449, 229] on img at bounding box center [523, 313] width 186 height 186
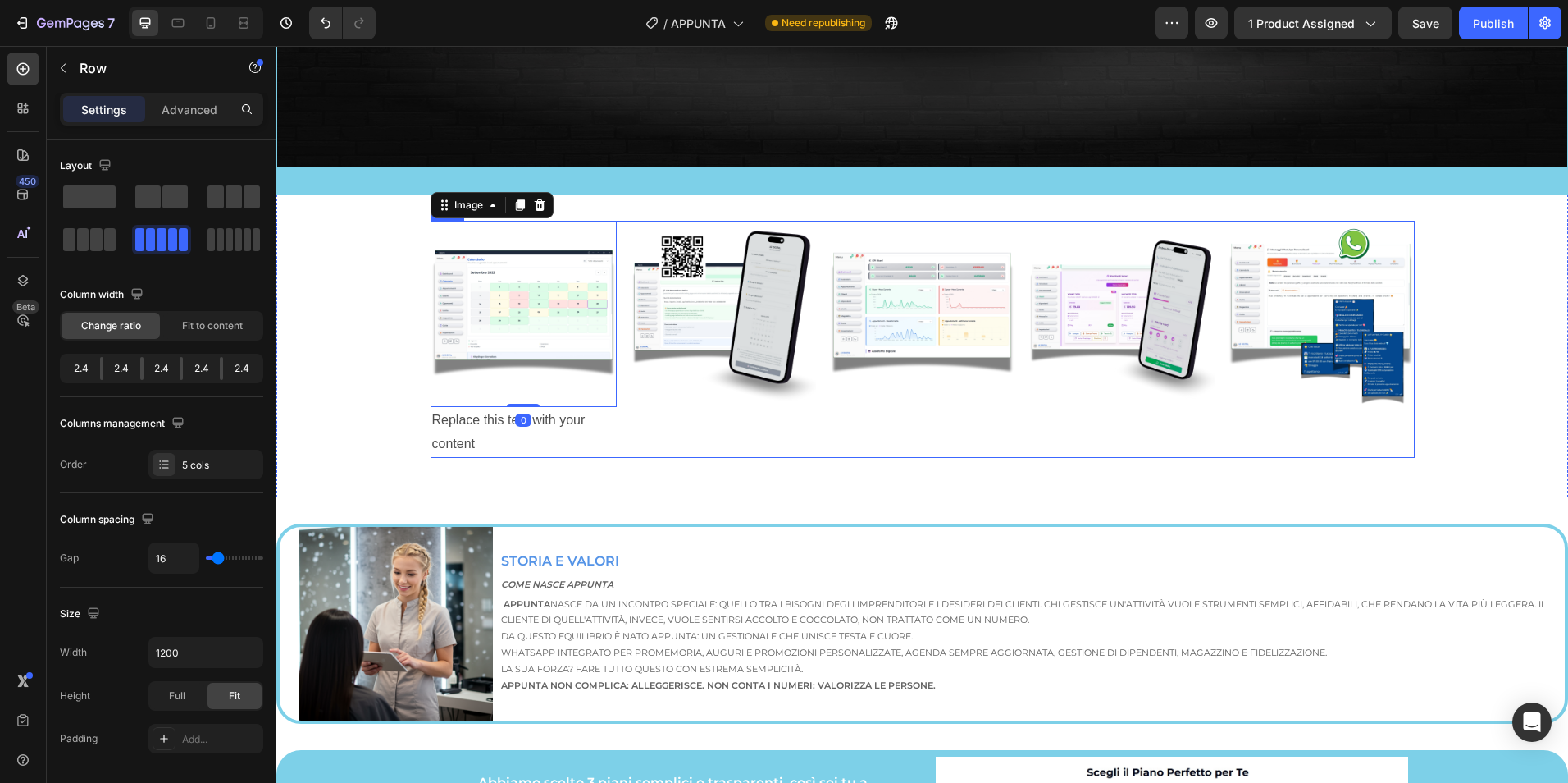
click at [617, 220] on div "Image 0 Replace this text with your content Text Block Image Image Image Image …" at bounding box center [922, 339] width 984 height 237
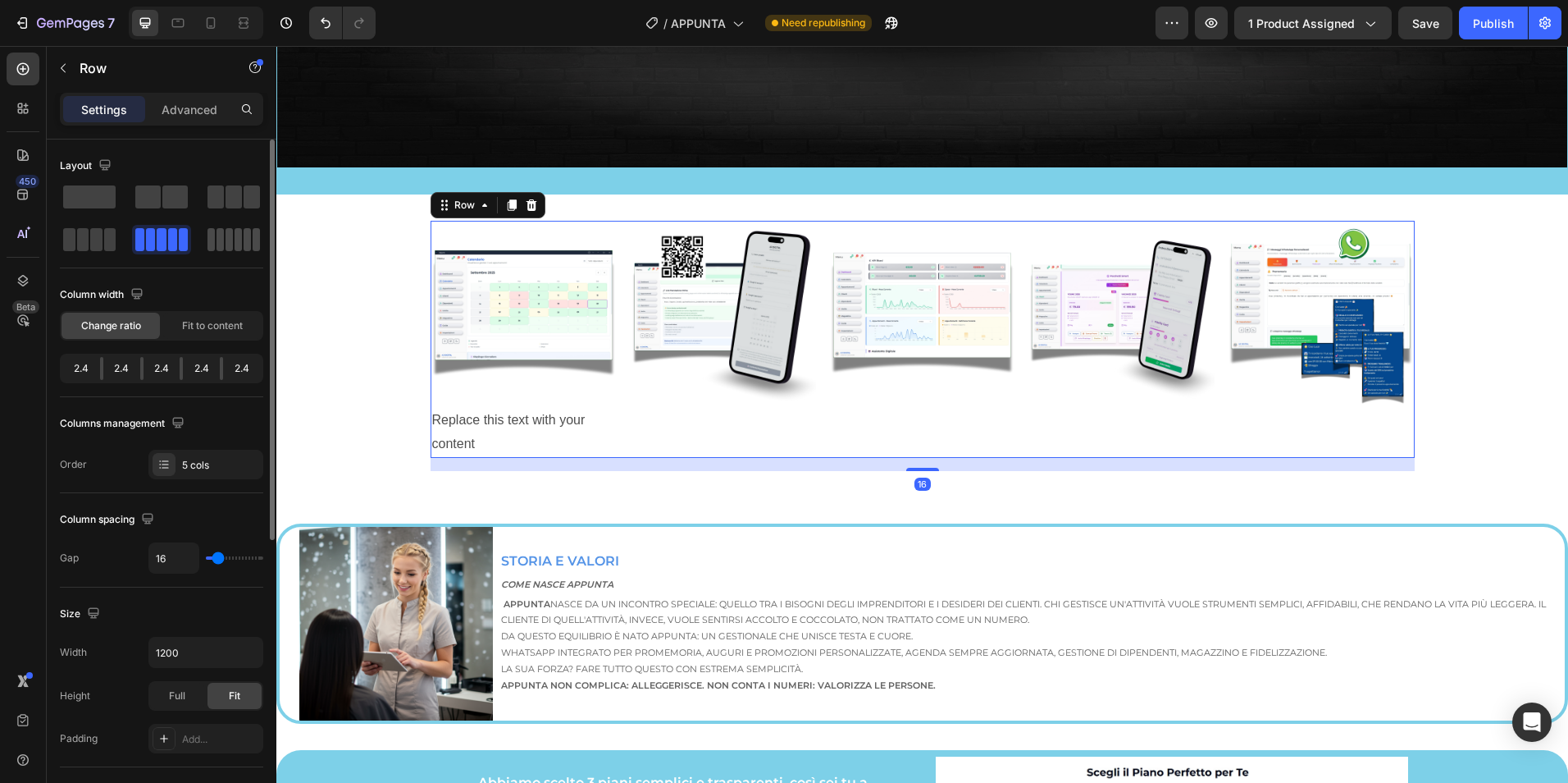
click at [227, 243] on span at bounding box center [229, 239] width 8 height 23
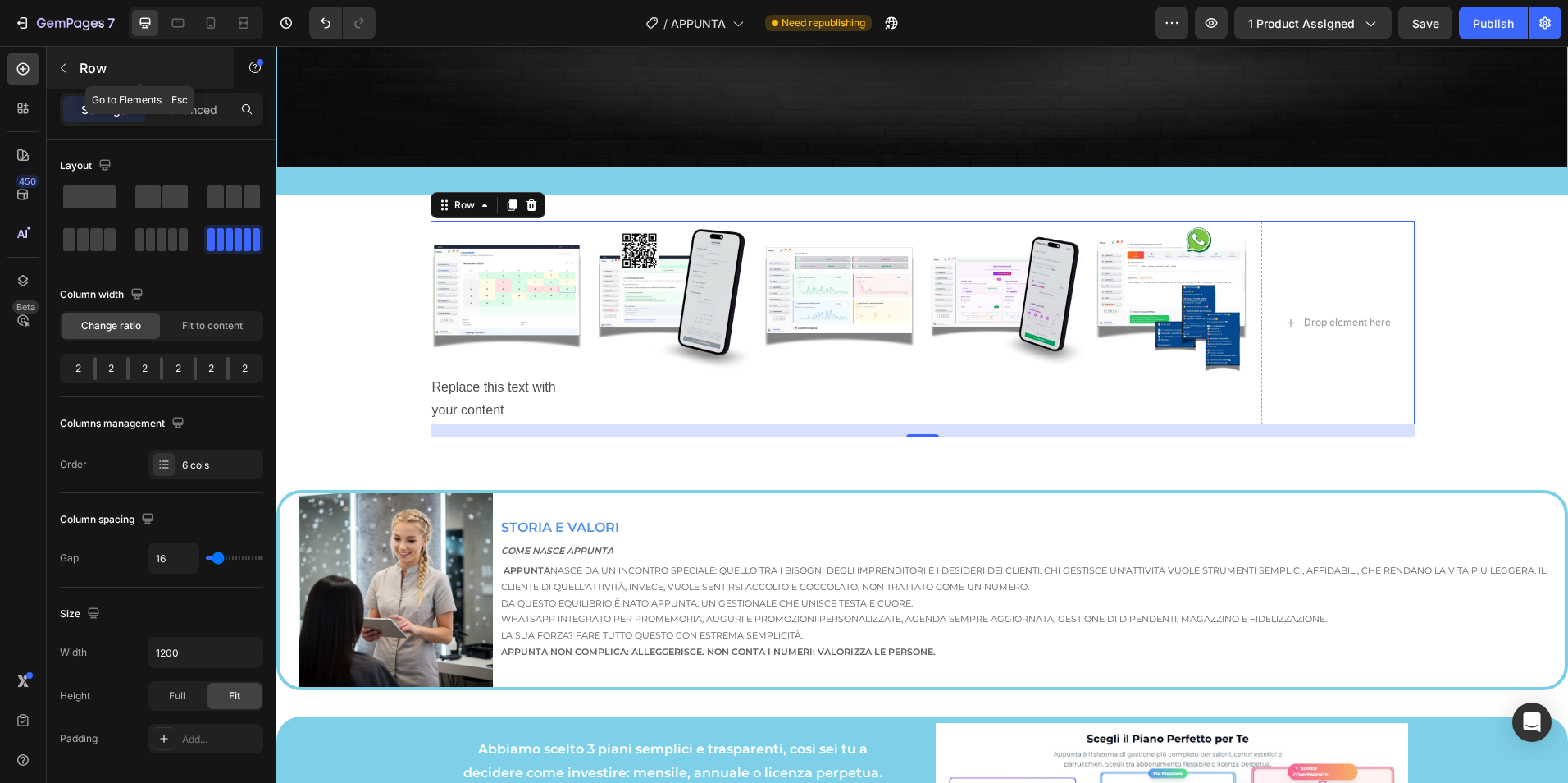
click at [64, 67] on icon "button" at bounding box center [63, 67] width 13 height 13
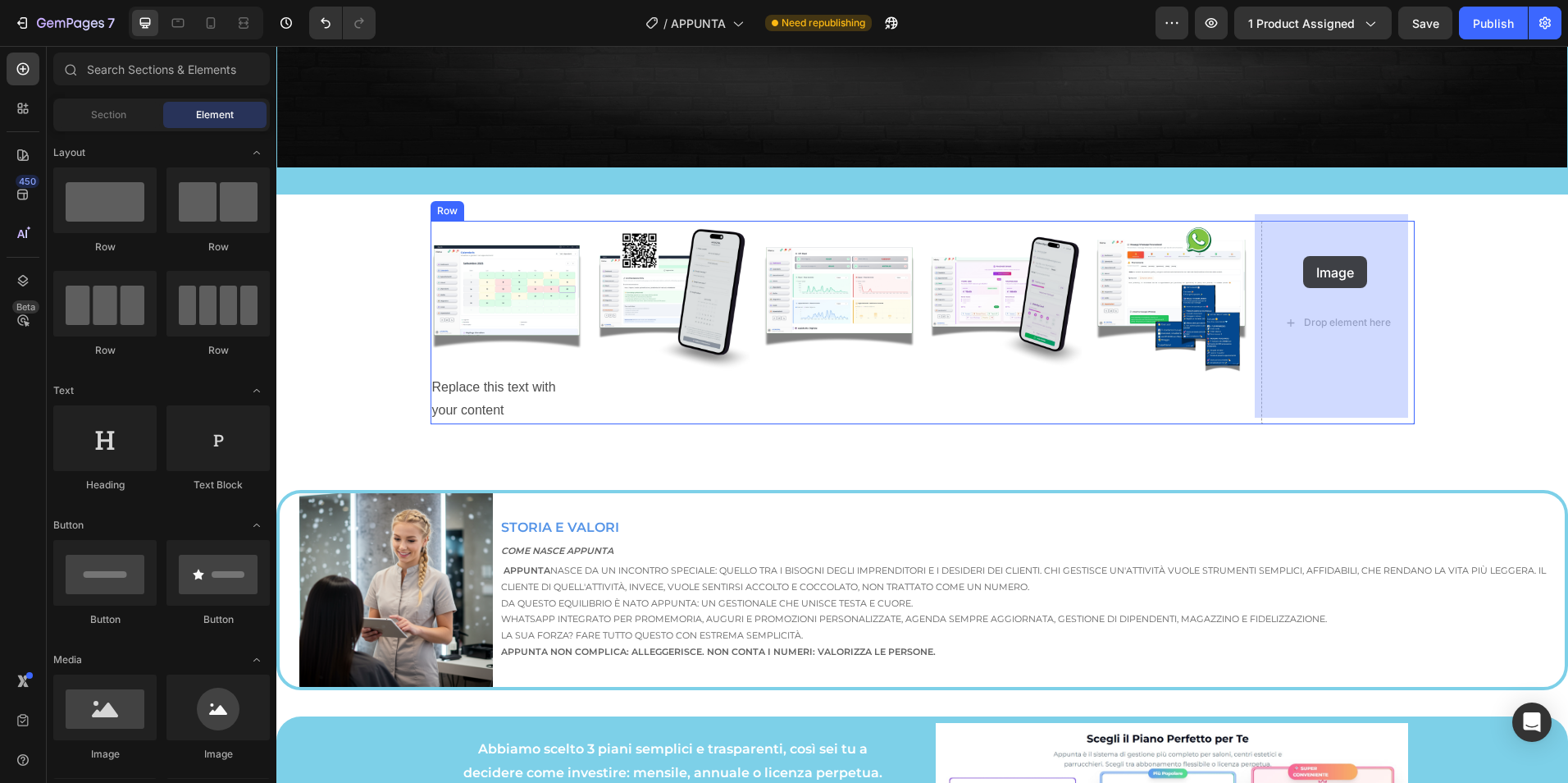
drag, startPoint x: 402, startPoint y: 757, endPoint x: 1303, endPoint y: 256, distance: 1030.9
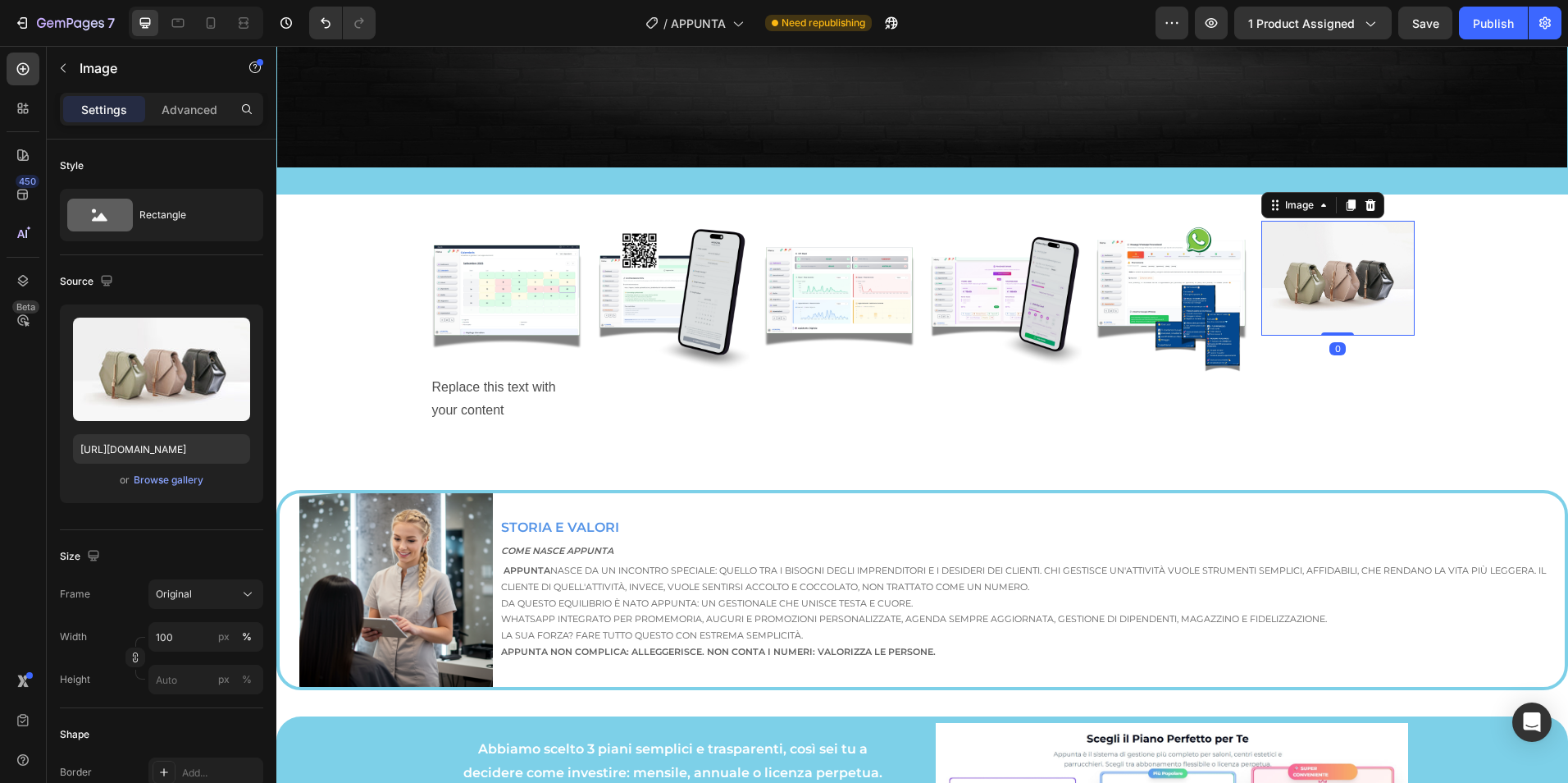
click at [1350, 252] on img at bounding box center [1338, 277] width 154 height 115
click at [147, 482] on div "Browse gallery" at bounding box center [168, 480] width 70 height 15
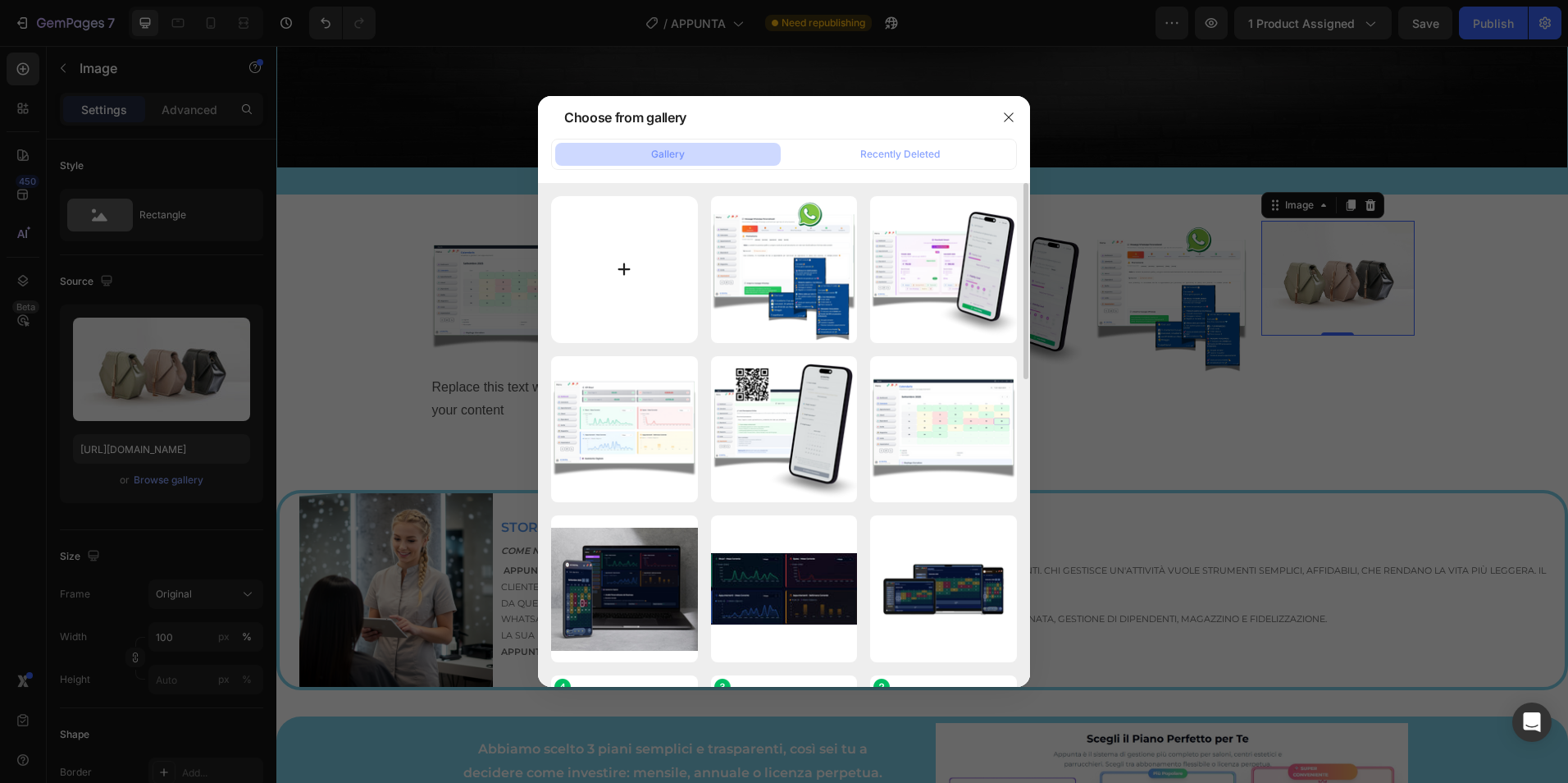
click at [620, 265] on input "file" at bounding box center [625, 270] width 147 height 147
type input "C:\fakepath\APPUNTA (66).png"
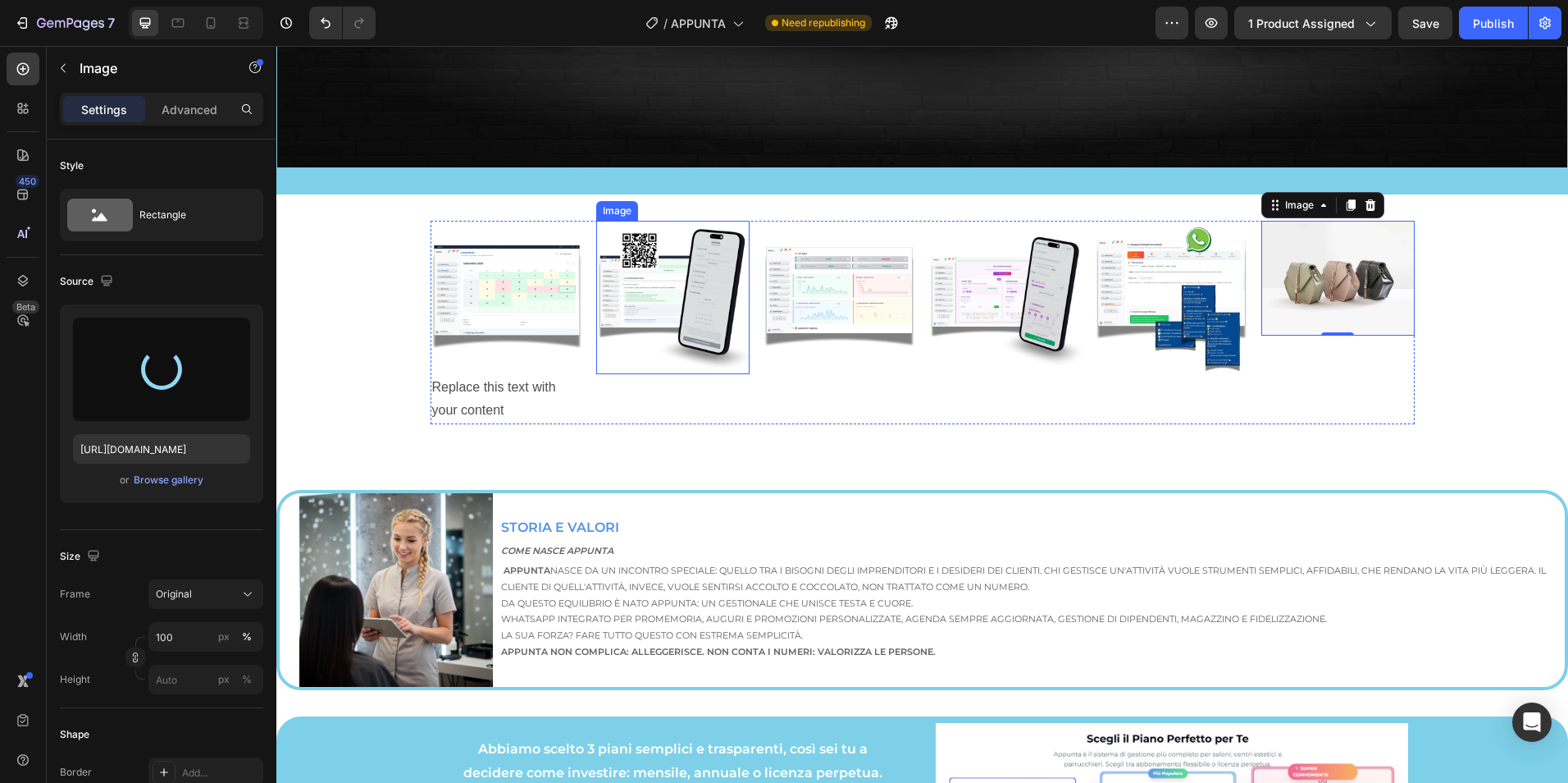
type input "https://cdn.shopify.com/s/files/1/0945/9951/2389/files/gempages_571772735588402…"
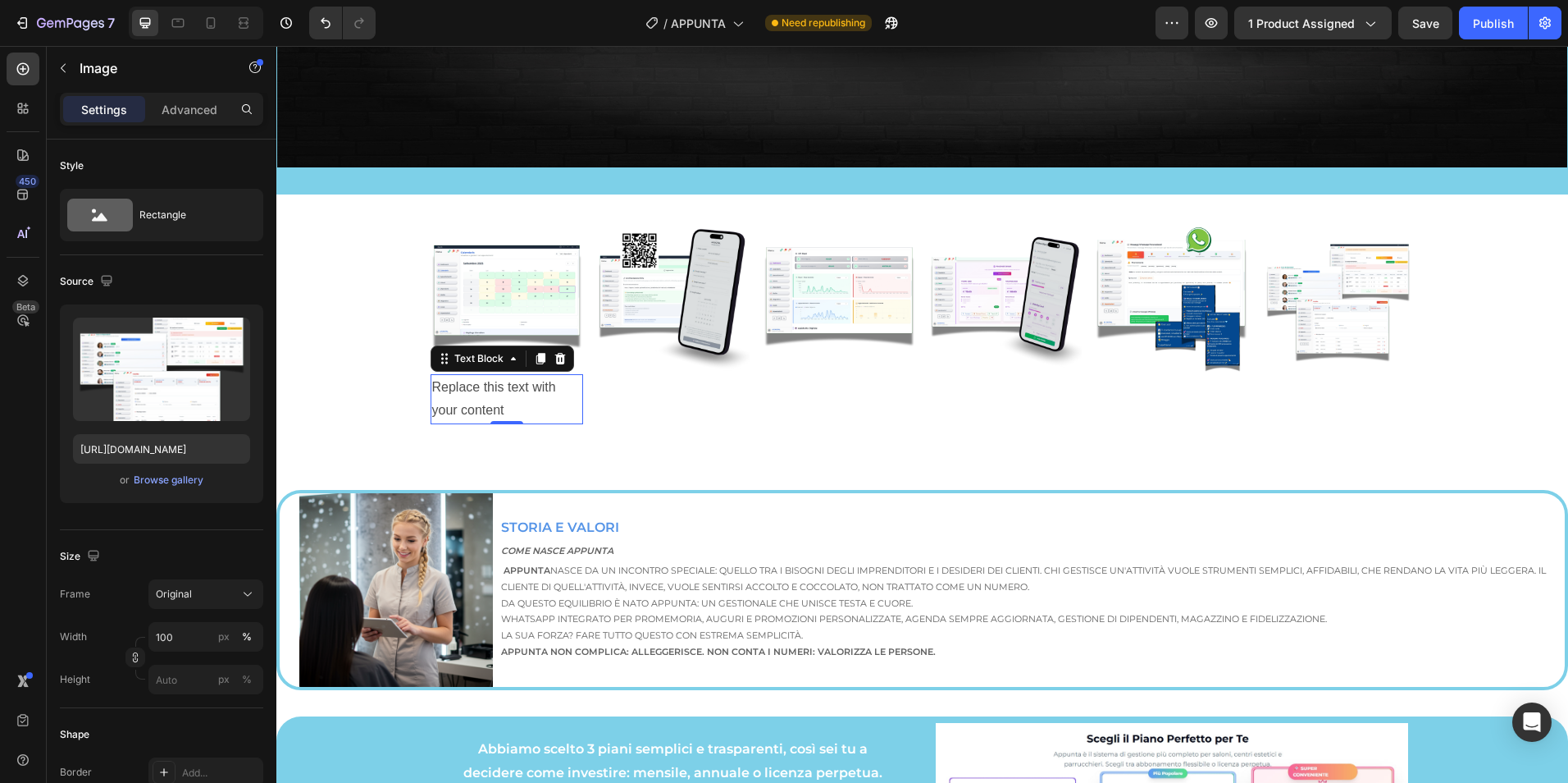
click at [488, 391] on div "Replace this text with your content" at bounding box center [507, 399] width 154 height 51
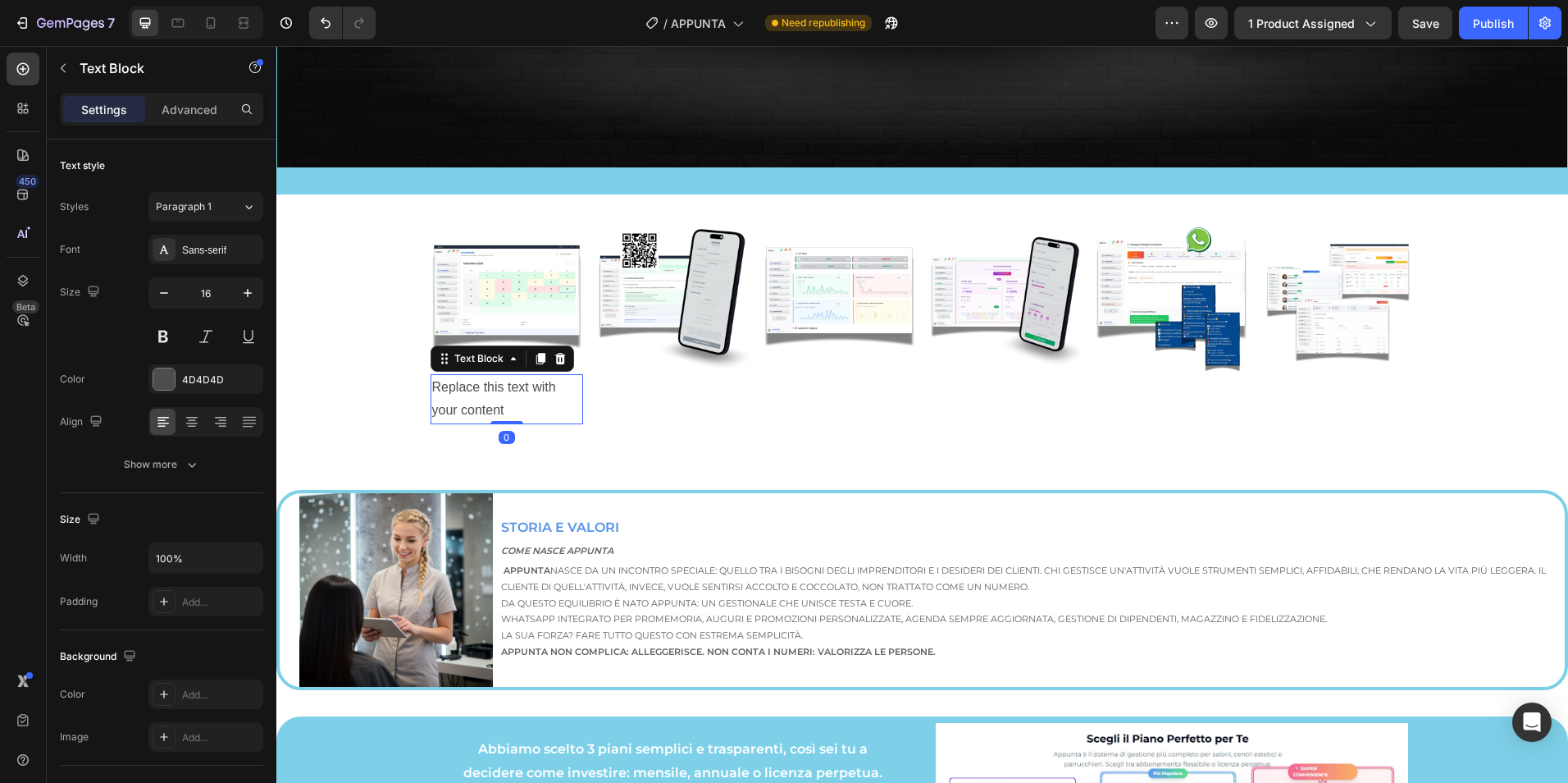
click at [488, 391] on div "Replace this text with your content" at bounding box center [507, 399] width 154 height 51
click at [488, 391] on p "Replace this text with your content" at bounding box center [507, 399] width 150 height 48
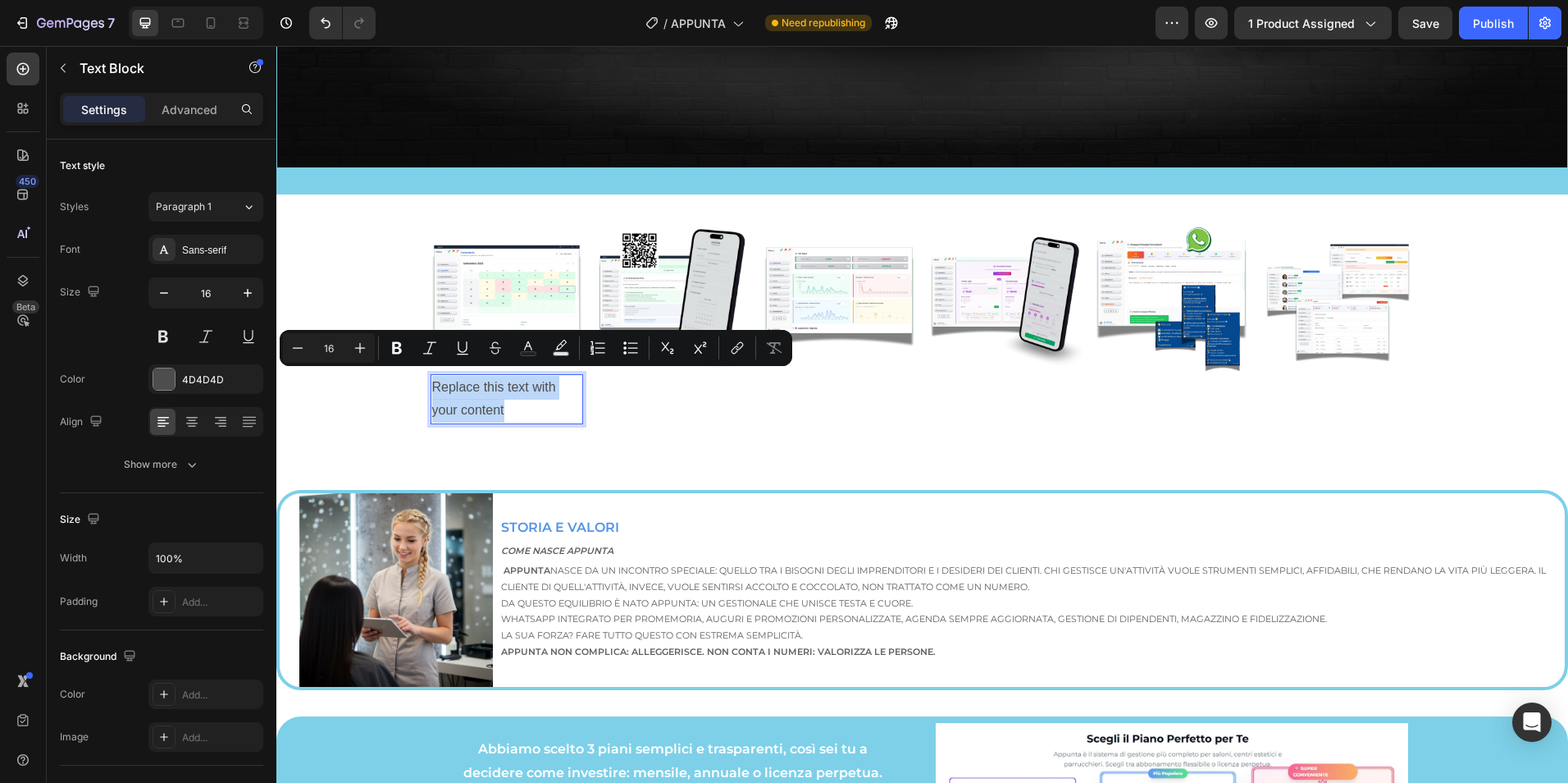
click at [476, 396] on p "Replace this text with your content" at bounding box center [507, 399] width 150 height 48
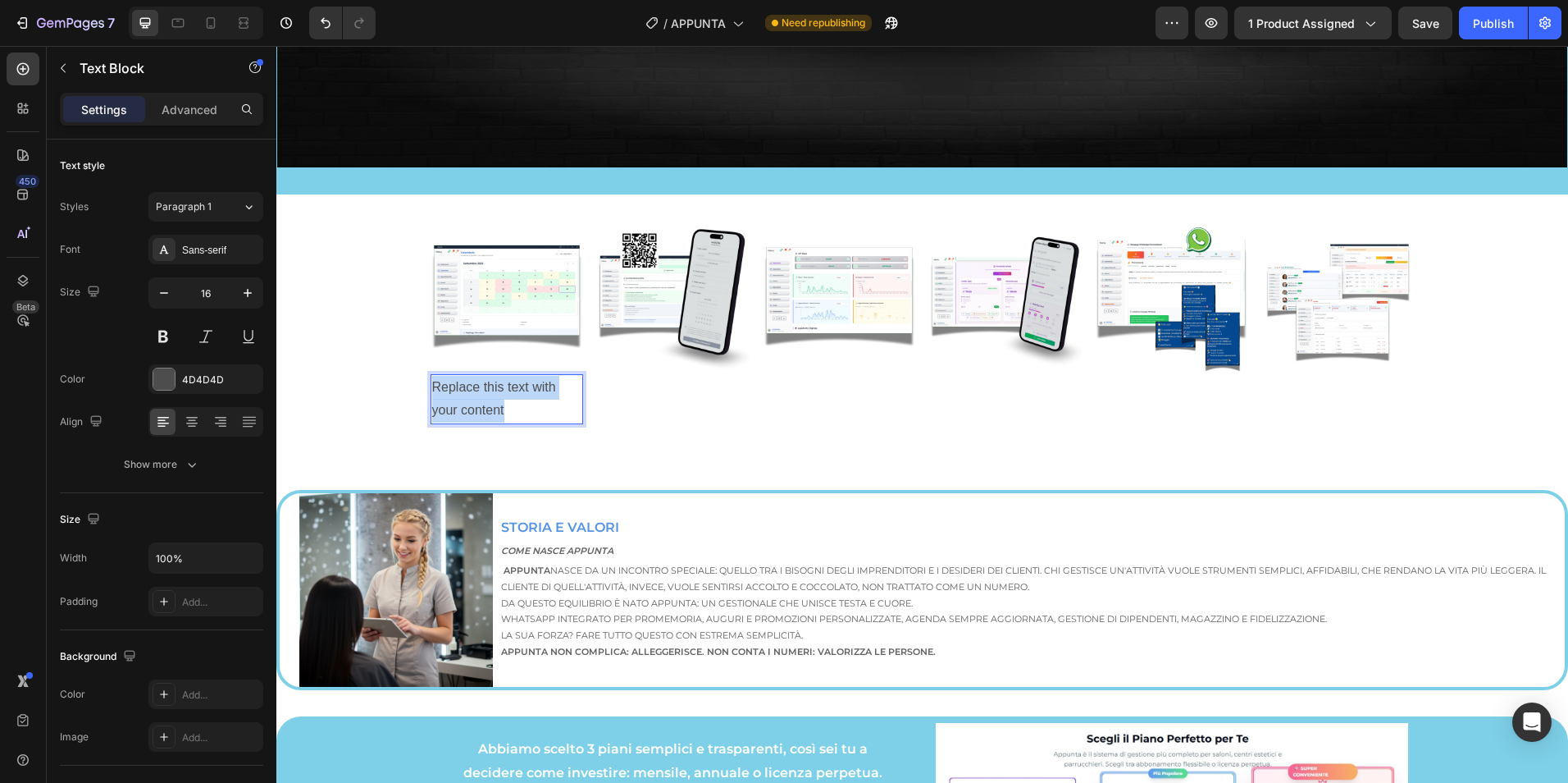
click at [476, 396] on p "Replace this text with your content" at bounding box center [507, 399] width 150 height 48
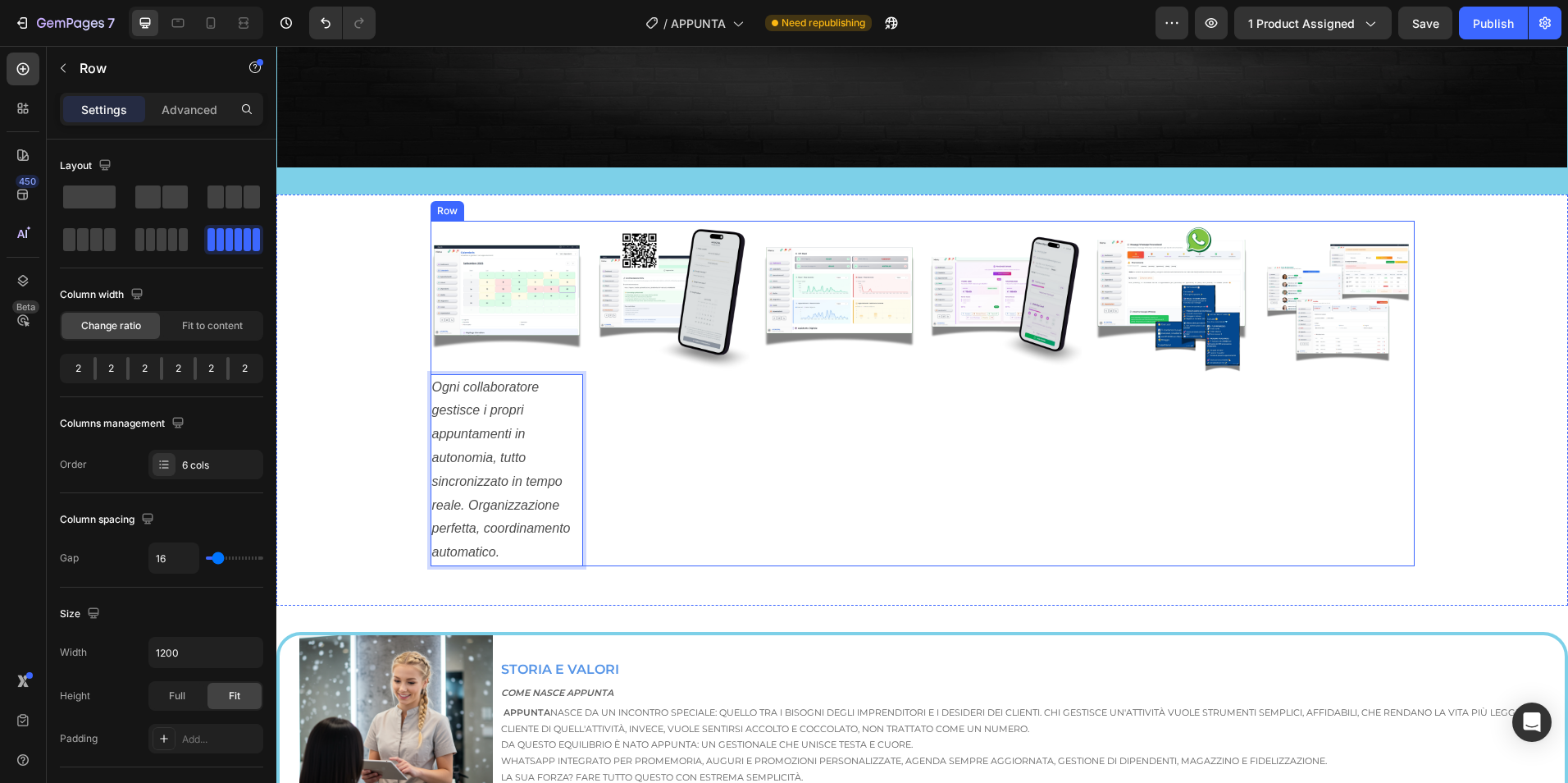
click at [722, 463] on div "Image" at bounding box center [673, 393] width 154 height 346
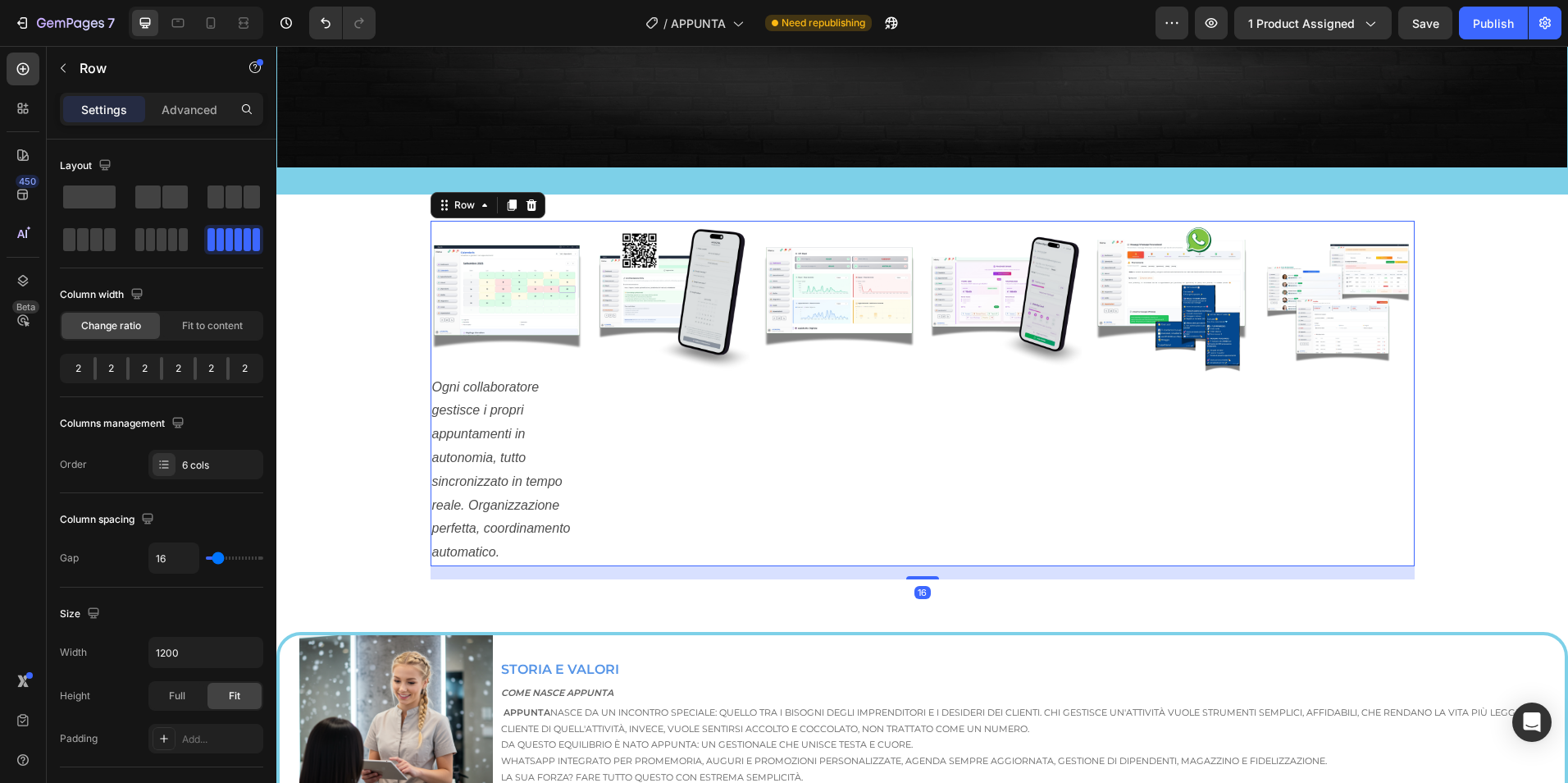
click at [722, 463] on div "Image" at bounding box center [673, 393] width 154 height 346
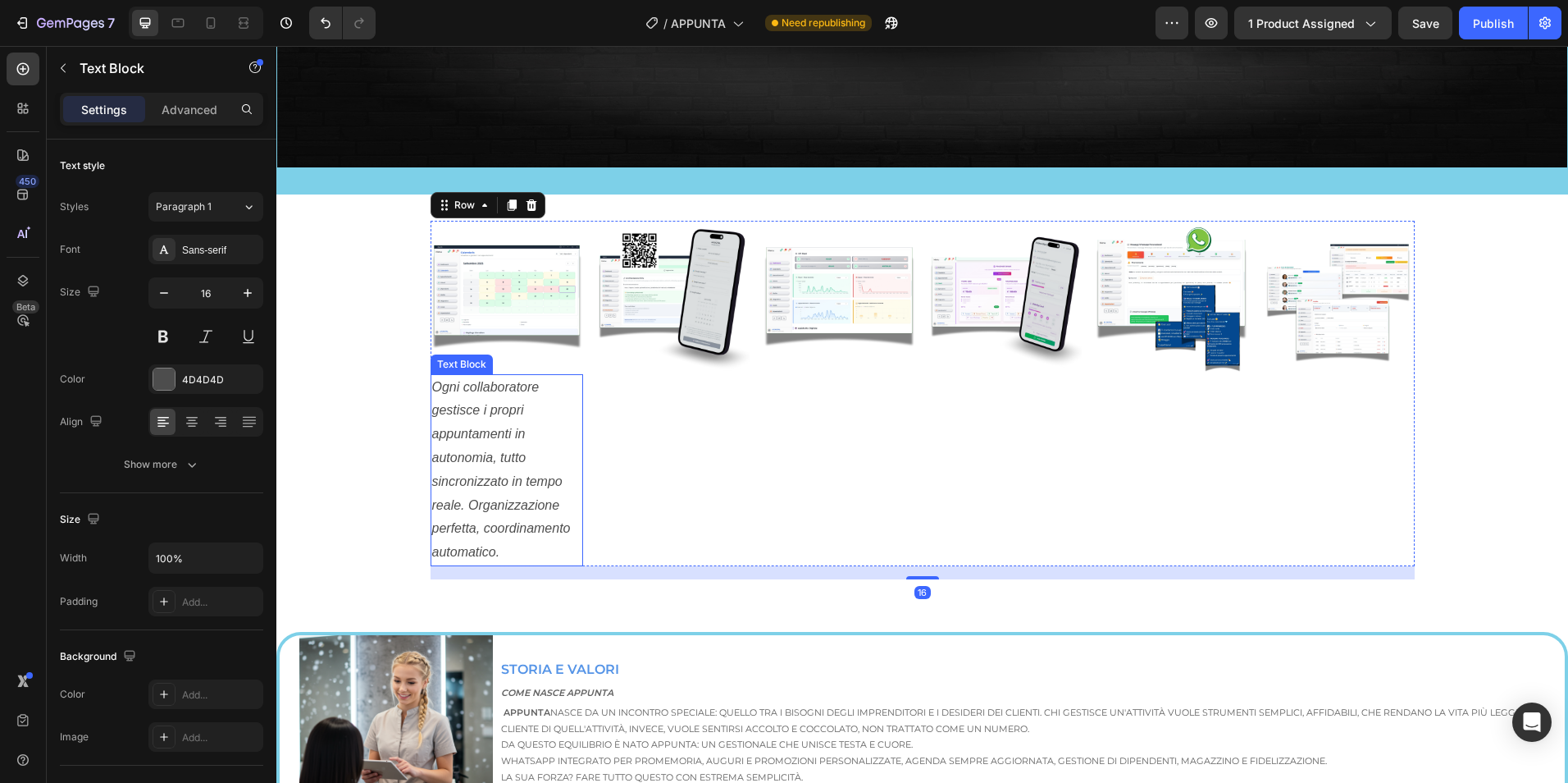
click at [490, 456] on icon "Ogni collaboratore gestisce i propri appuntamenti in autonomia, tutto sincroniz…" at bounding box center [501, 470] width 138 height 180
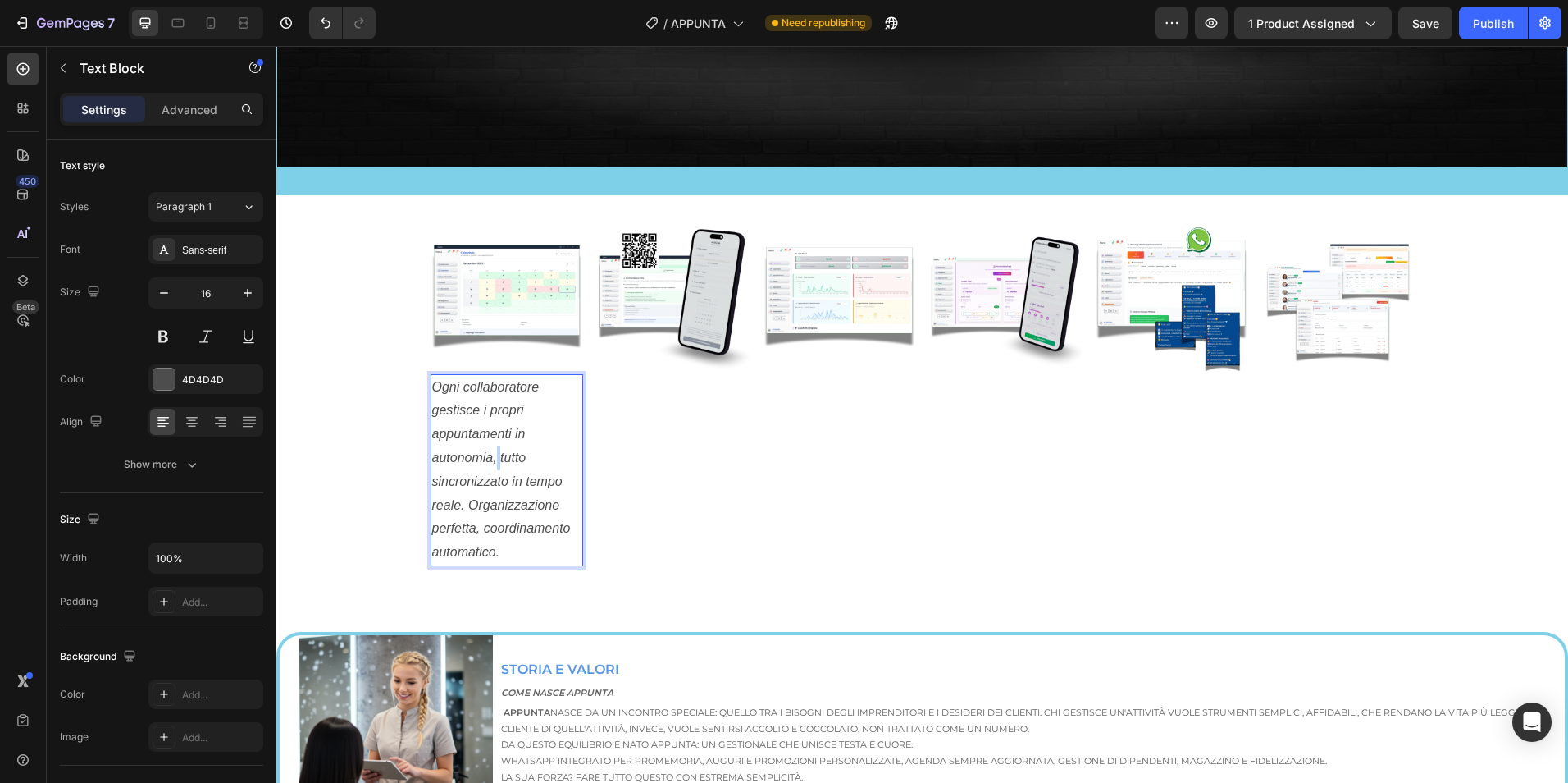
click at [490, 456] on icon "Ogni collaboratore gestisce i propri appuntamenti in autonomia, tutto sincroniz…" at bounding box center [501, 470] width 138 height 180
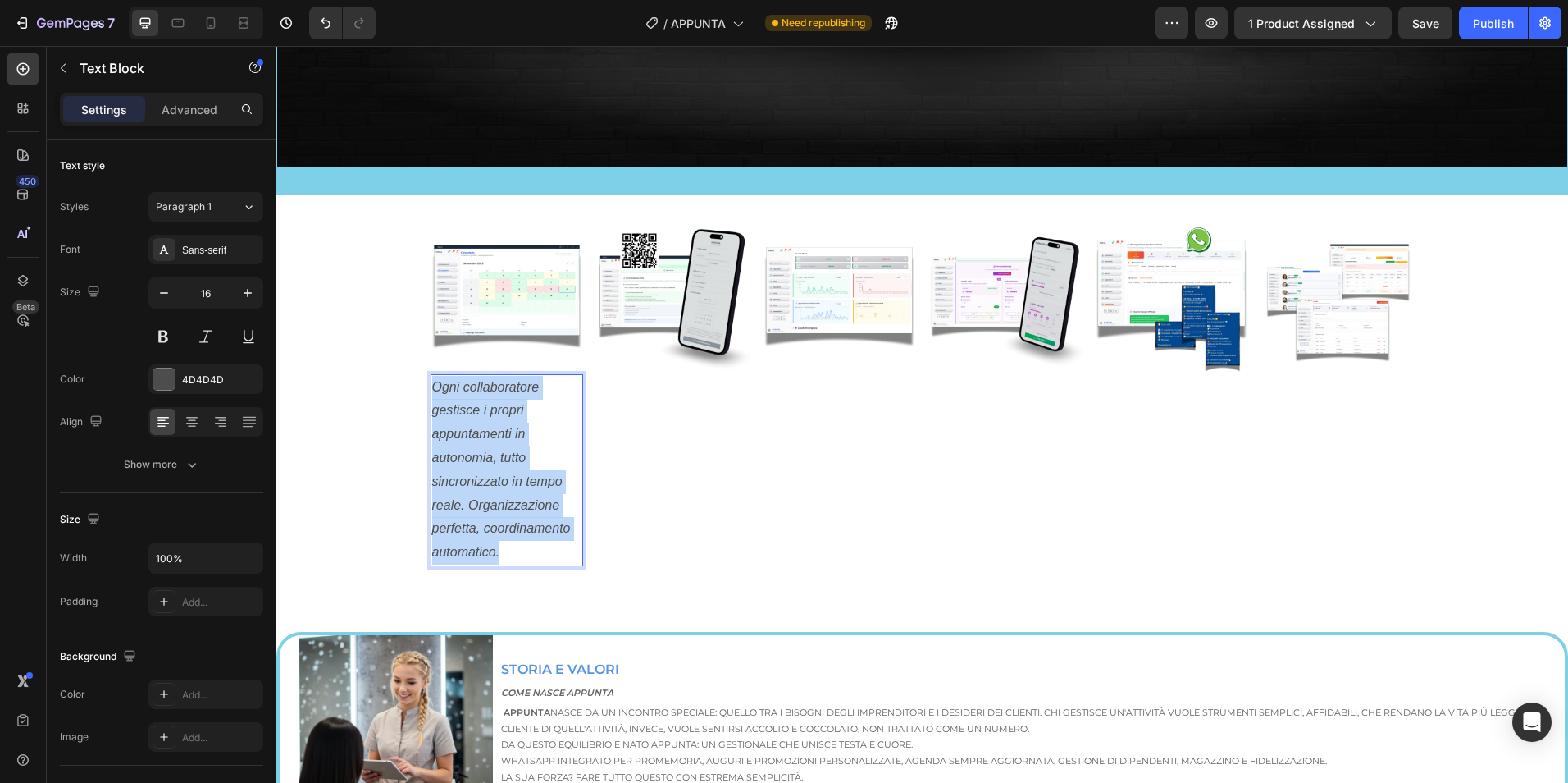
click at [490, 456] on icon "Ogni collaboratore gestisce i propri appuntamenti in autonomia, tutto sincroniz…" at bounding box center [501, 470] width 138 height 180
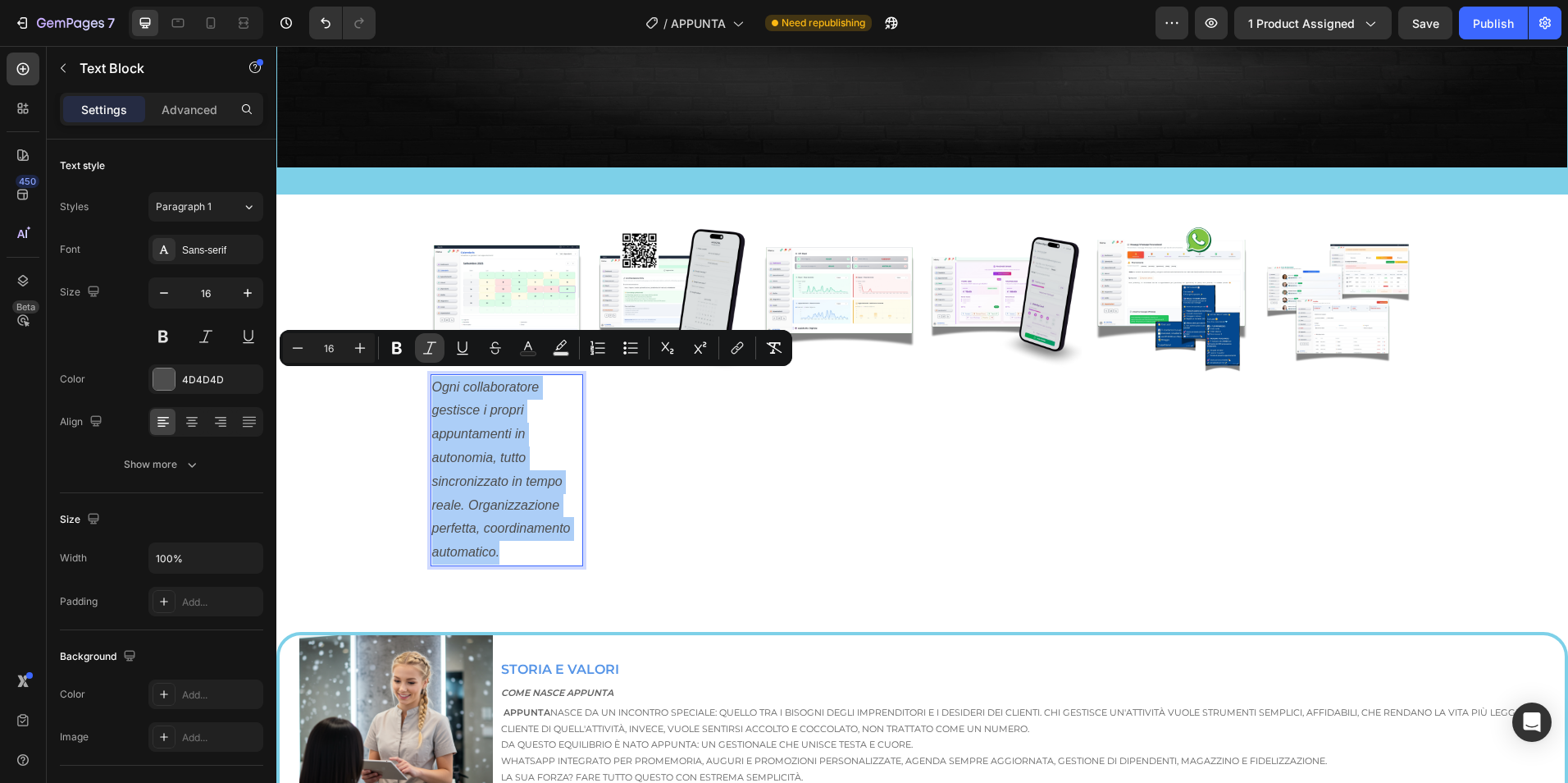
click at [423, 347] on icon "Editor contextual toolbar" at bounding box center [429, 347] width 16 height 16
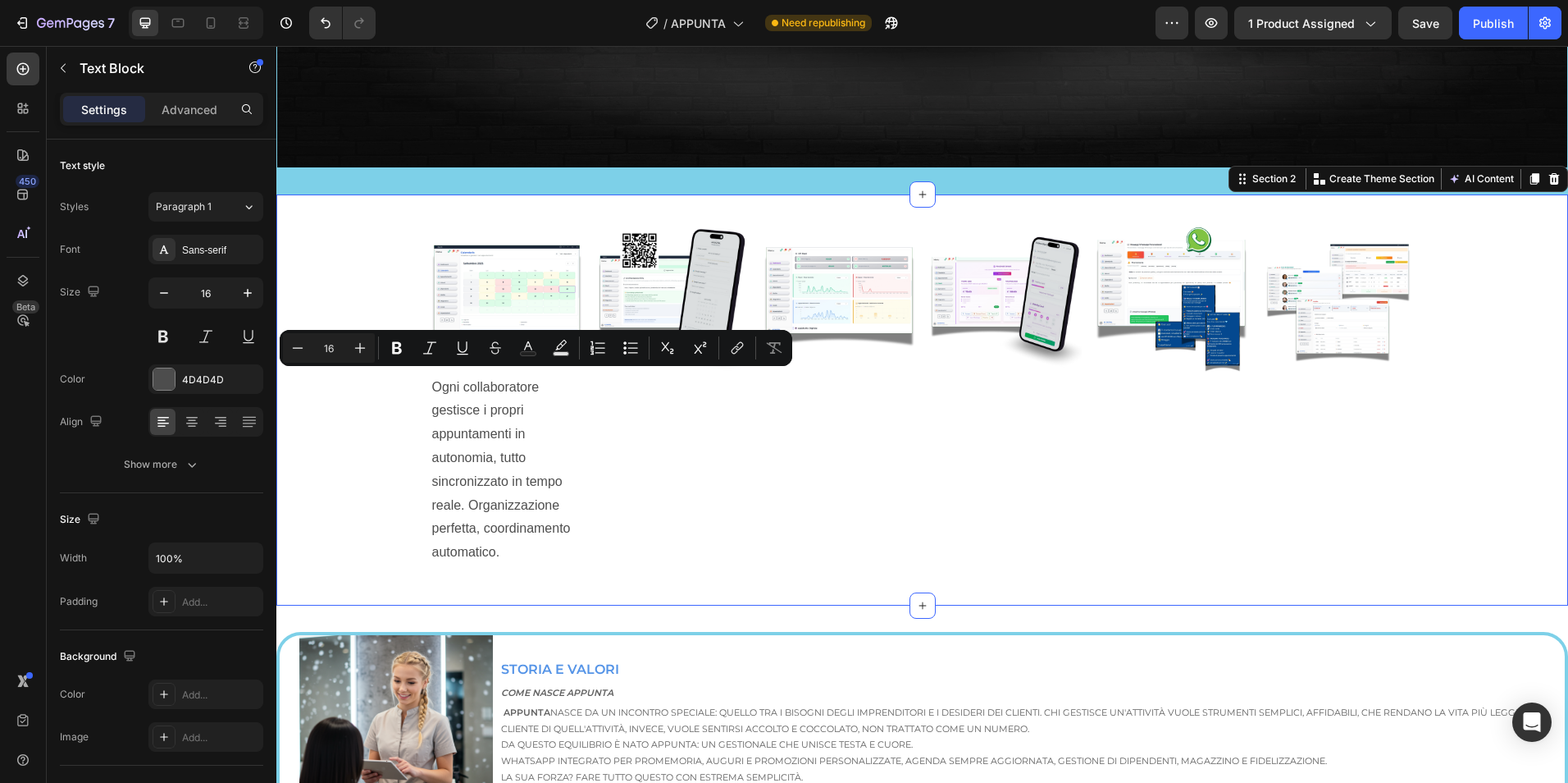
click at [390, 411] on div "Image Ogni collaboratore gestisce i propri appuntamenti in autonomia, tutto sin…" at bounding box center [922, 399] width 1292 height 359
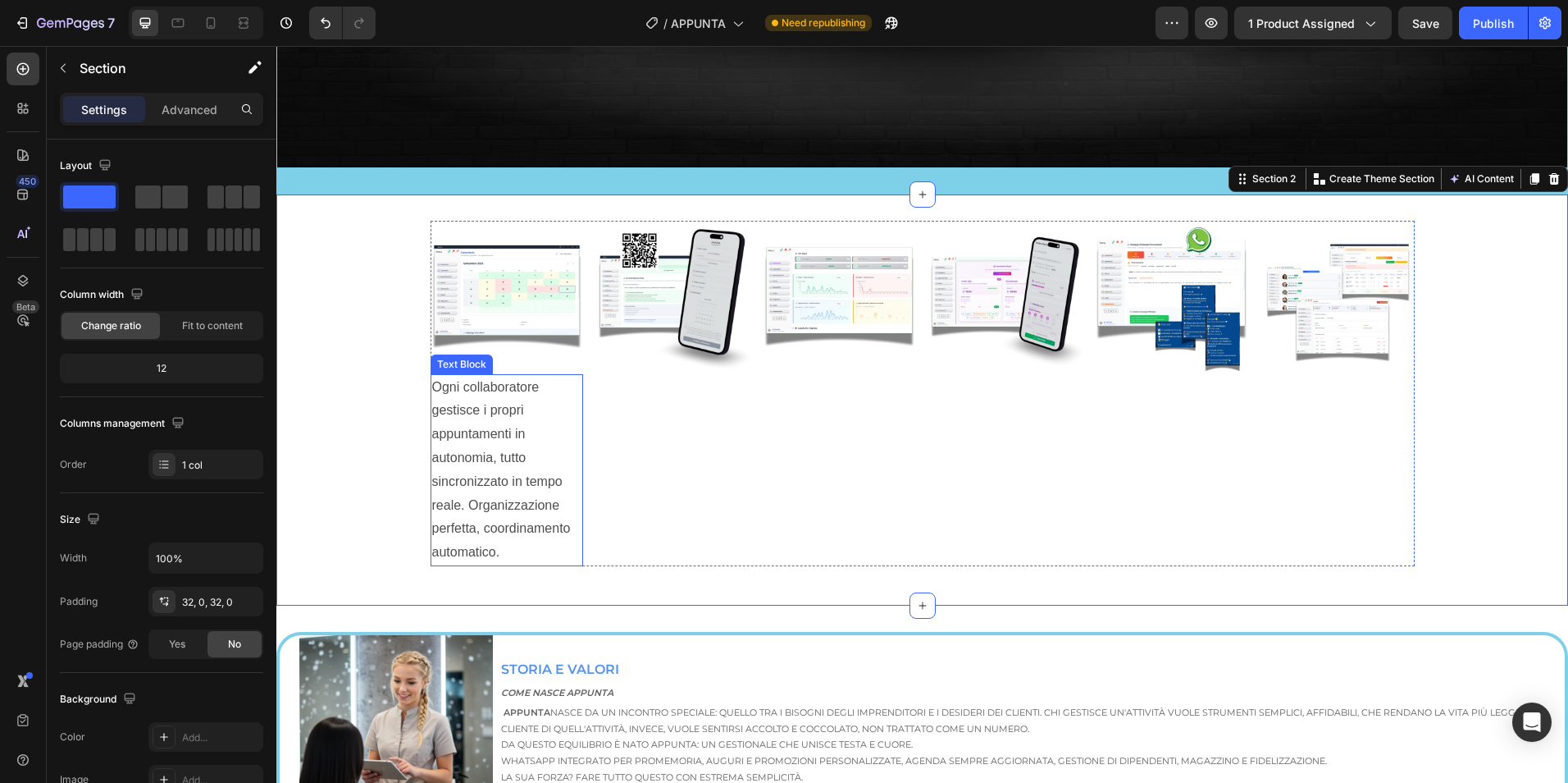
click at [445, 421] on p "Ogni collaboratore gestisce i propri appuntamenti in autonomia, tutto sincroniz…" at bounding box center [507, 470] width 150 height 188
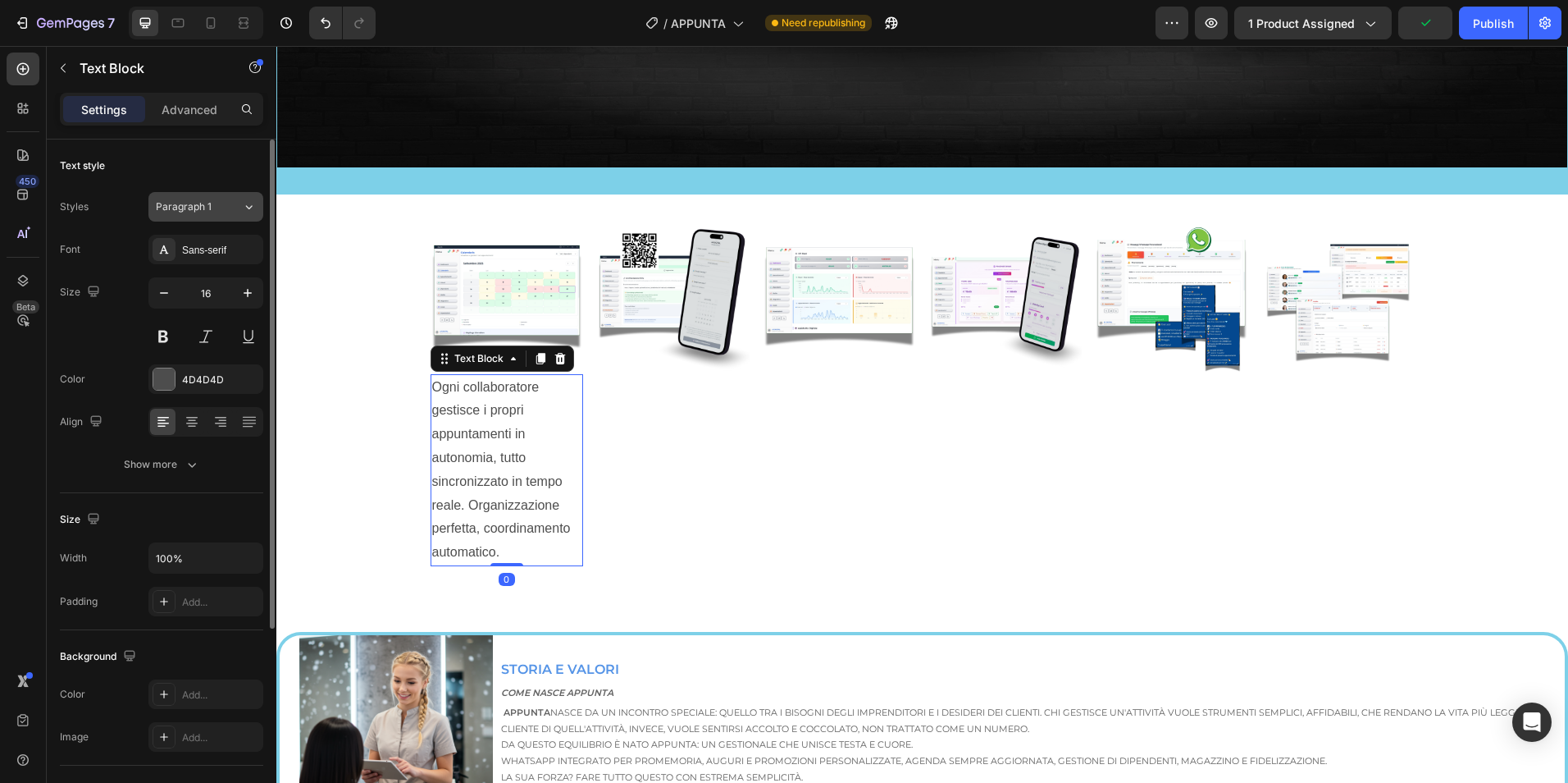
click at [209, 211] on span "Paragraph 1" at bounding box center [183, 207] width 56 height 15
click at [208, 166] on div "Text style" at bounding box center [161, 166] width 203 height 26
click at [212, 248] on div "Sans-serif" at bounding box center [220, 250] width 77 height 15
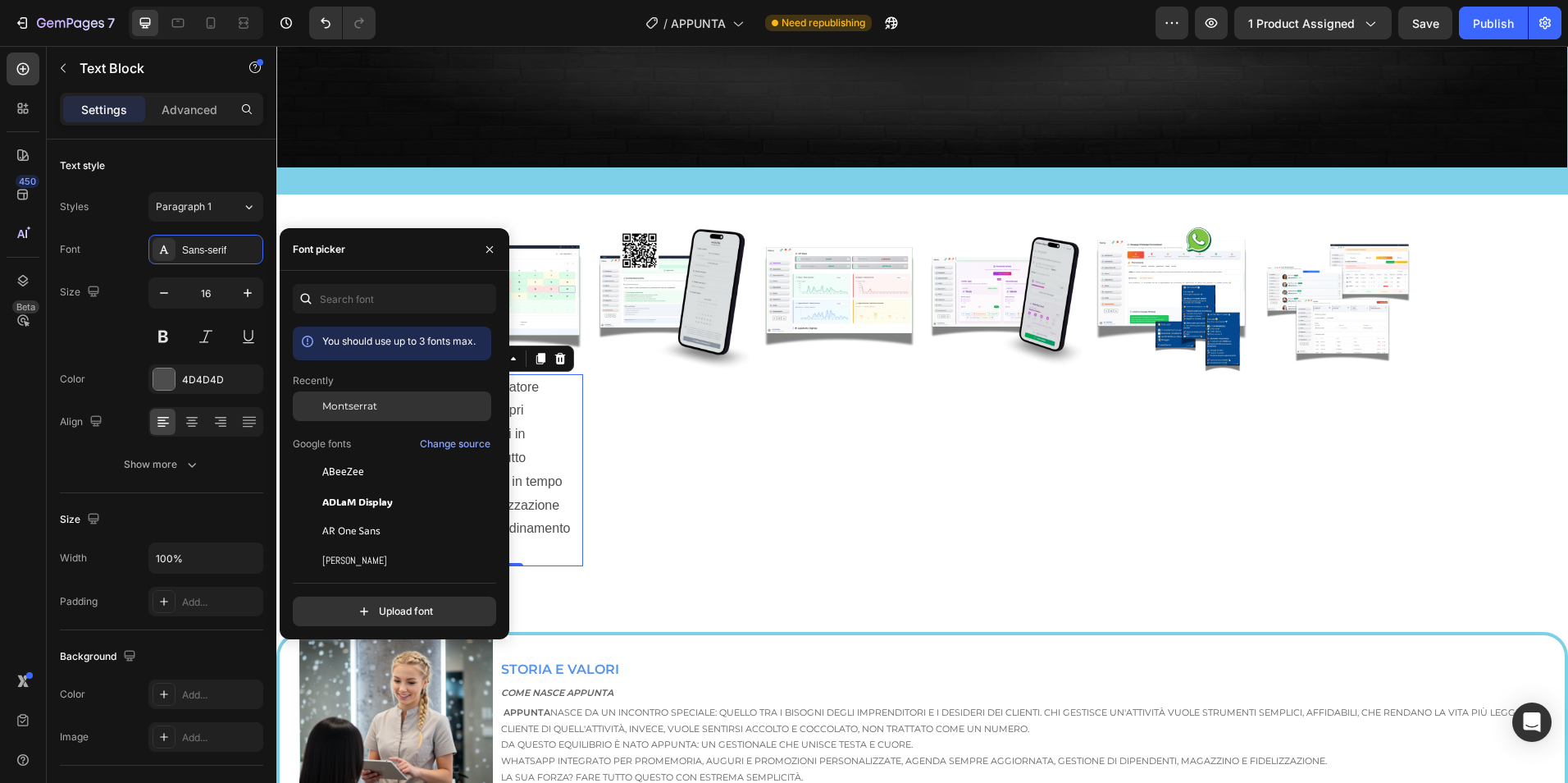
click at [346, 413] on span "Montserrat" at bounding box center [350, 405] width 55 height 15
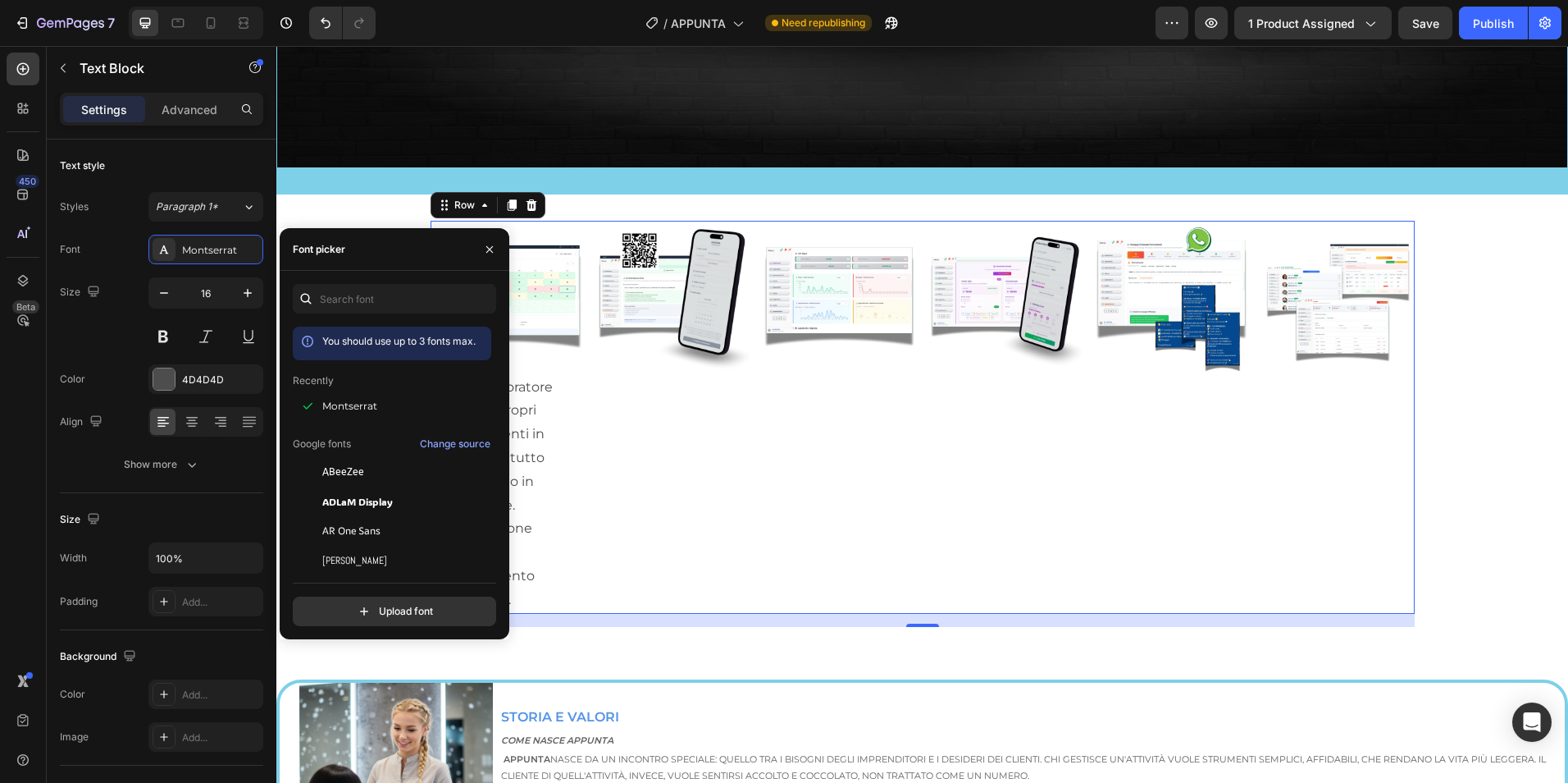
click at [647, 402] on div "Image" at bounding box center [673, 417] width 154 height 393
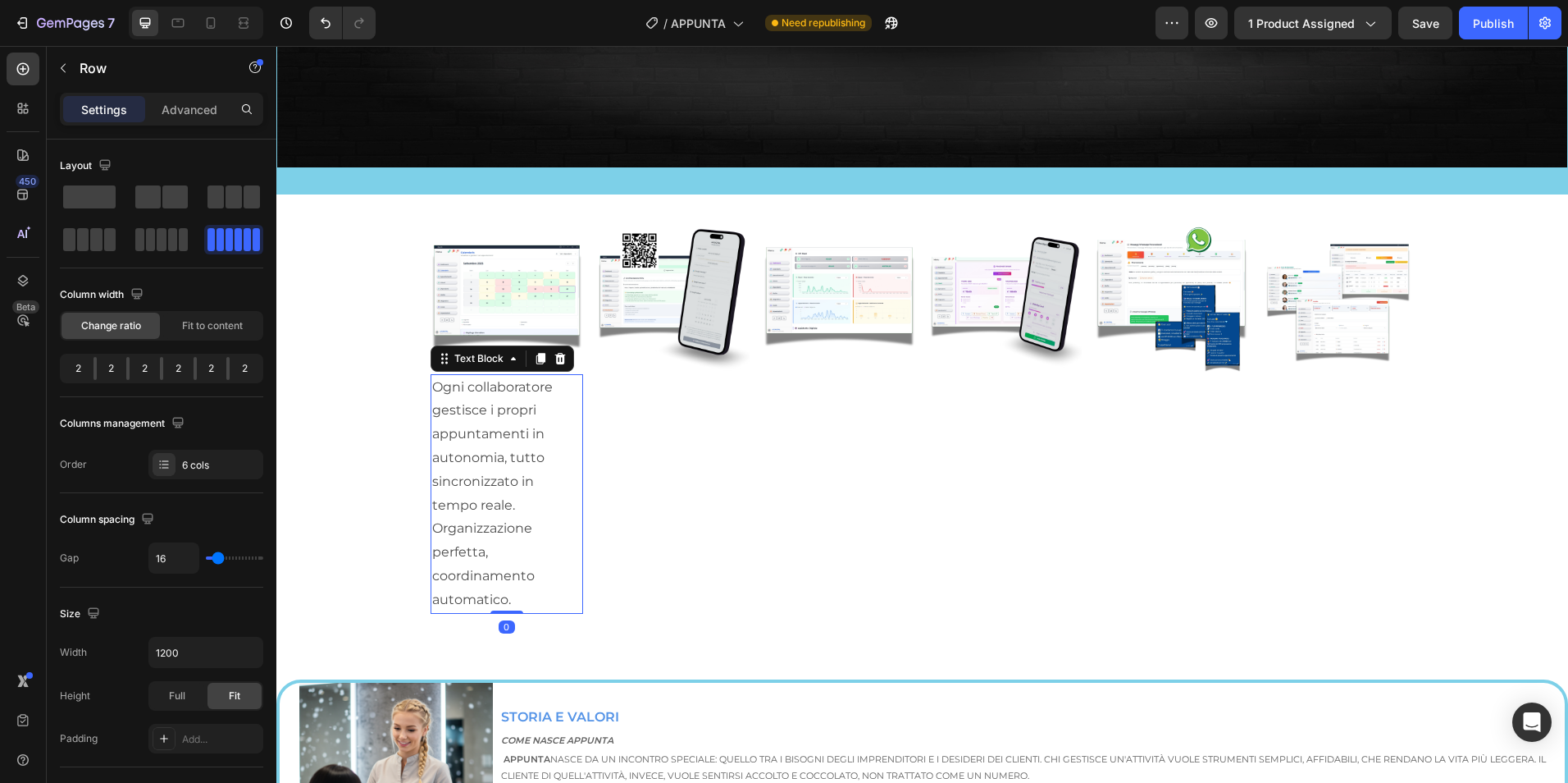
click at [455, 468] on p "Ogni collaboratore gestisce i propri appuntamenti in autonomia, tutto sincroniz…" at bounding box center [507, 493] width 150 height 236
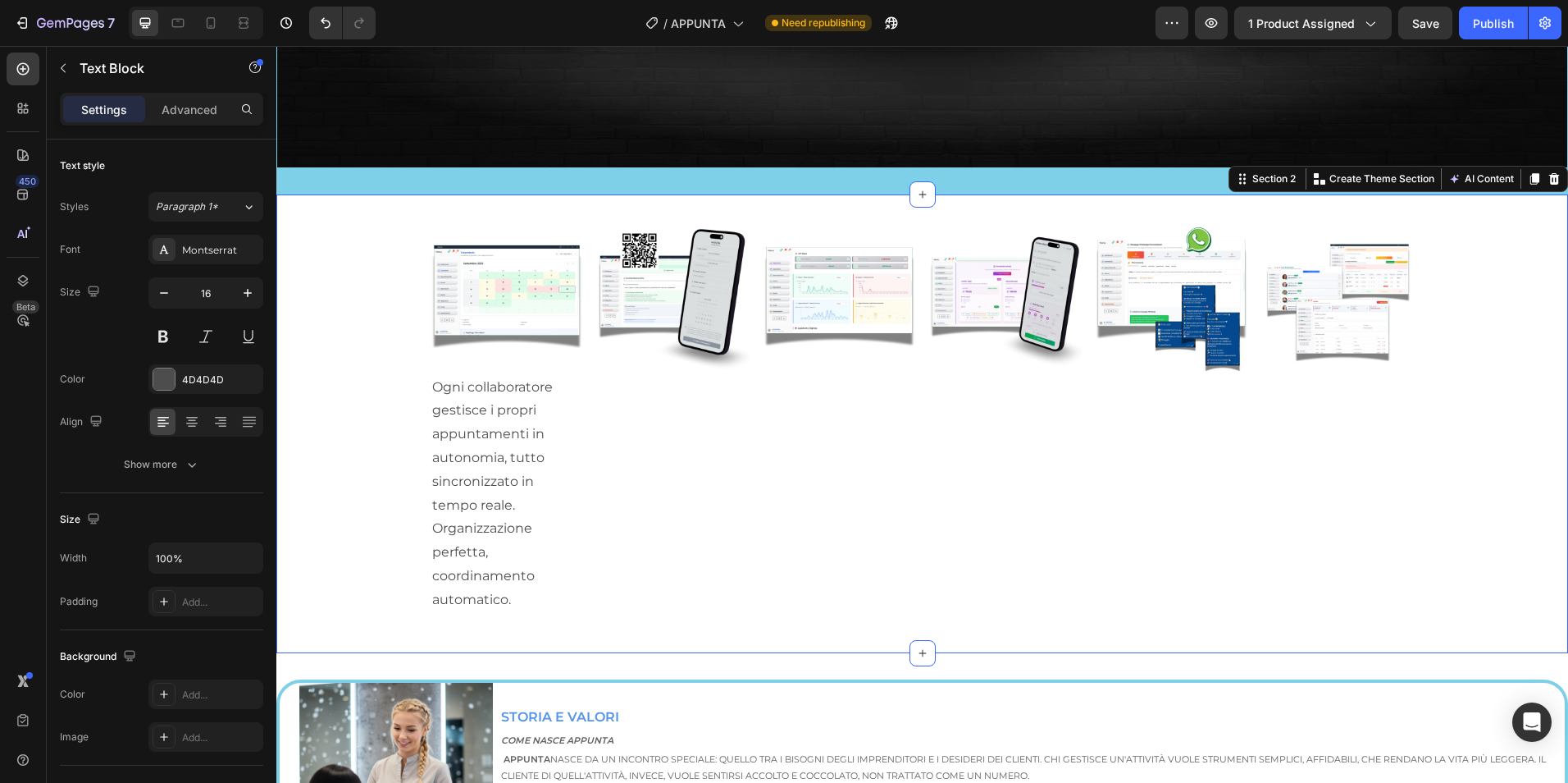
click at [338, 356] on div "Image Ogni collaboratore gestisce i propri appuntamenti in autonomia, tutto sin…" at bounding box center [922, 423] width 1292 height 406
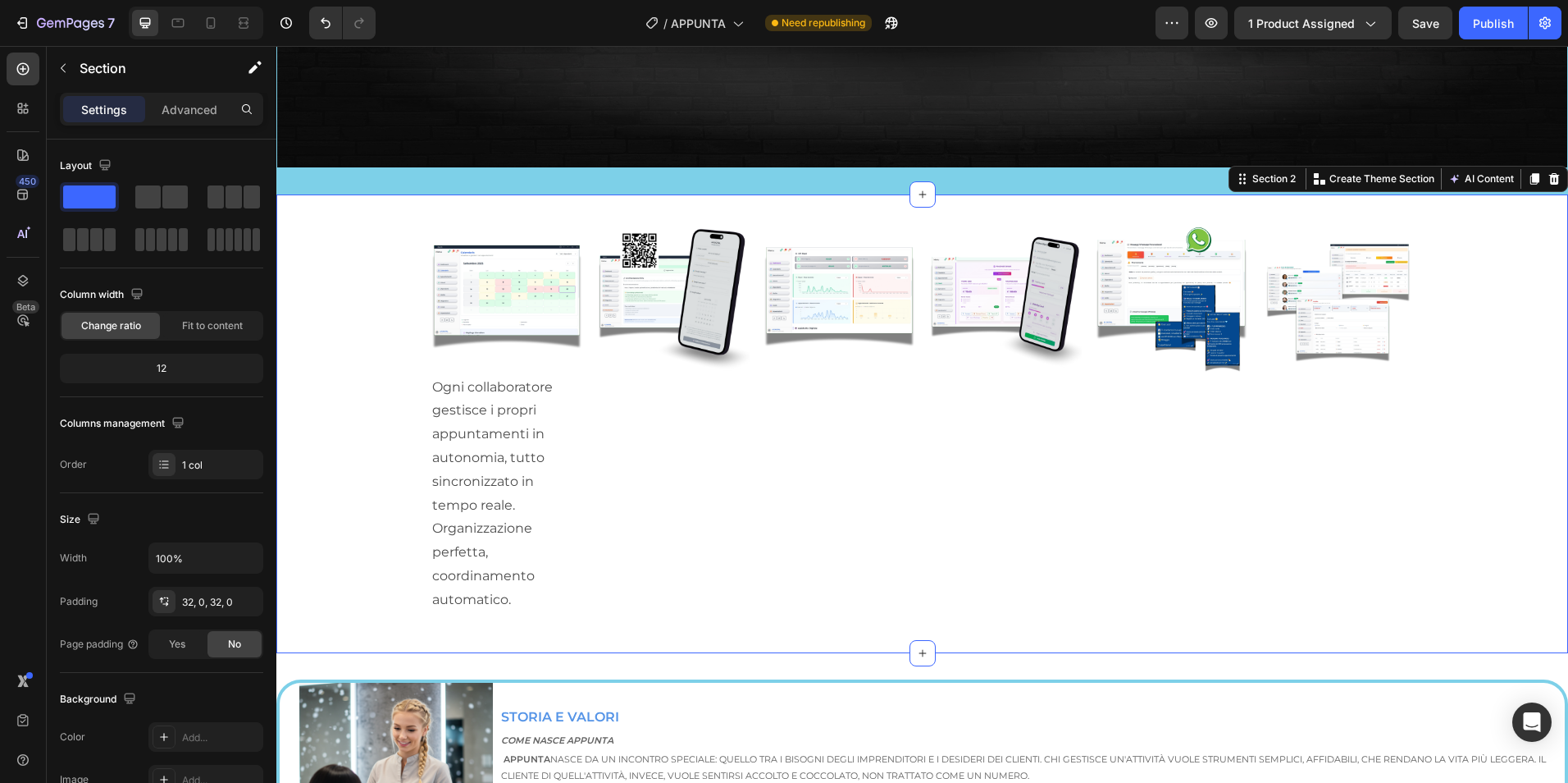
click at [375, 264] on div "Image Ogni collaboratore gestisce i propri appuntamenti in autonomia, tutto sin…" at bounding box center [922, 423] width 1292 height 406
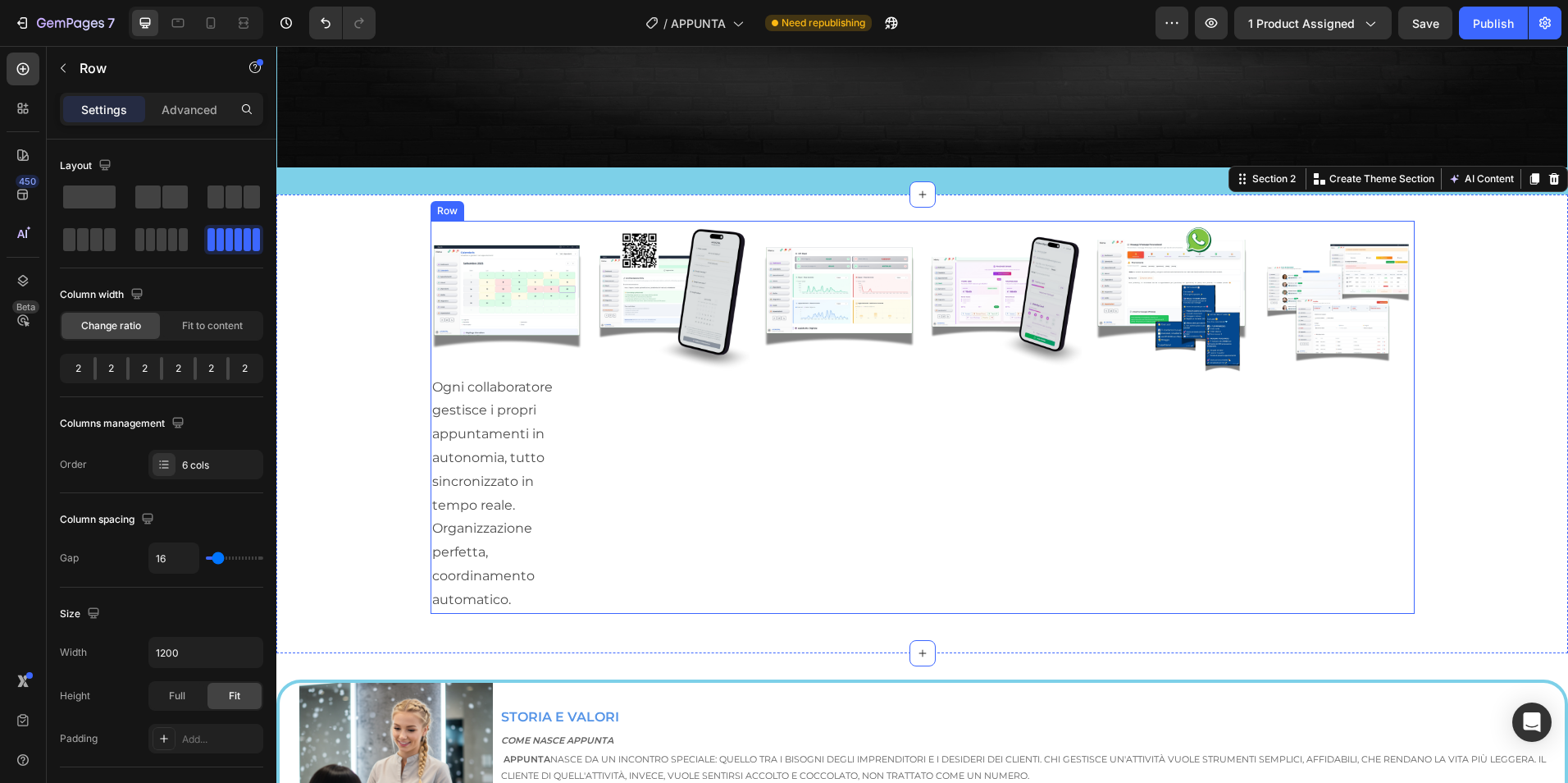
click at [582, 222] on div "Image Ogni collaboratore gestisce i propri appuntamenti in autonomia, tutto sin…" at bounding box center [922, 417] width 984 height 393
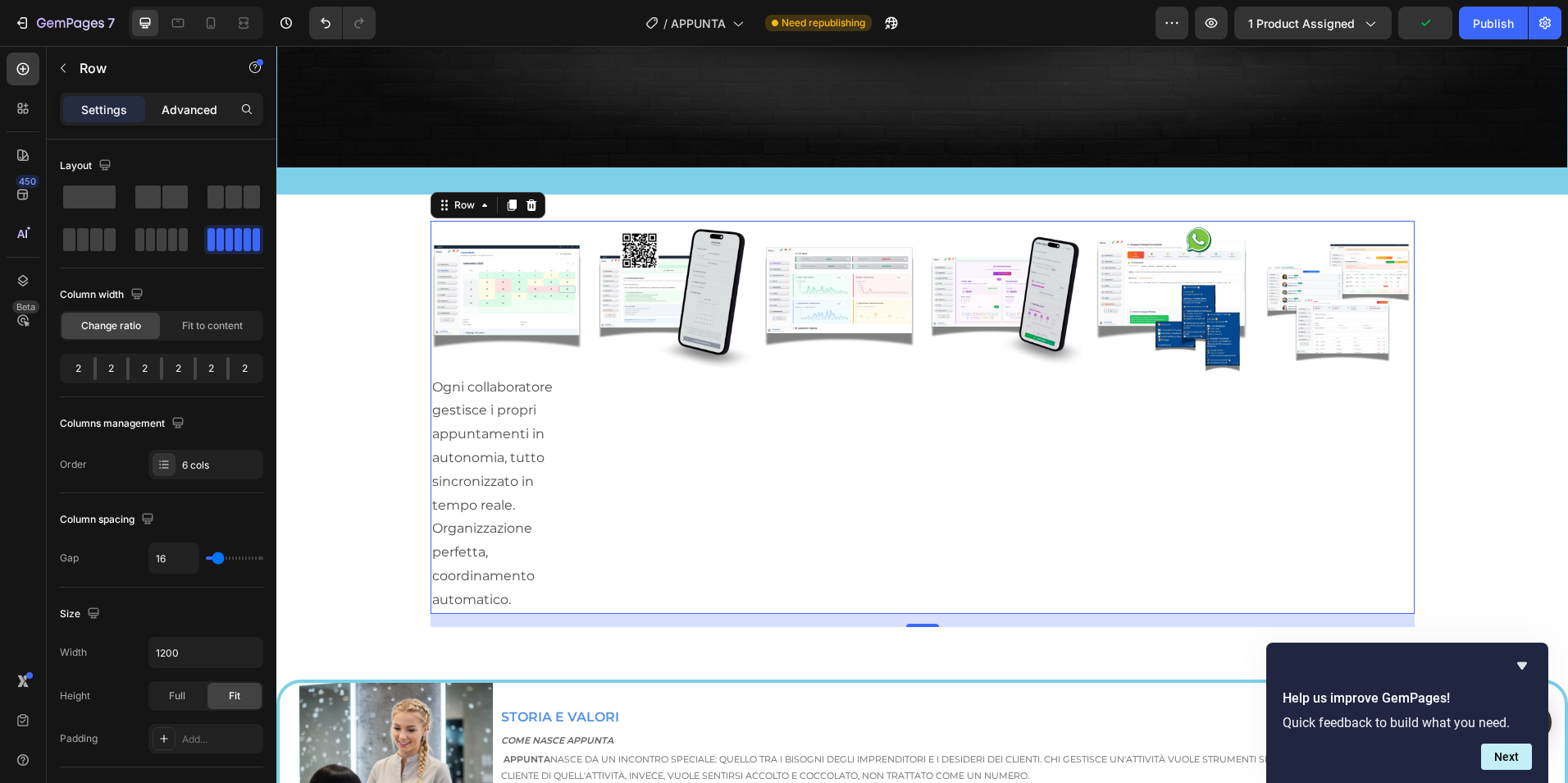
click at [204, 99] on div "Advanced" at bounding box center [189, 109] width 82 height 26
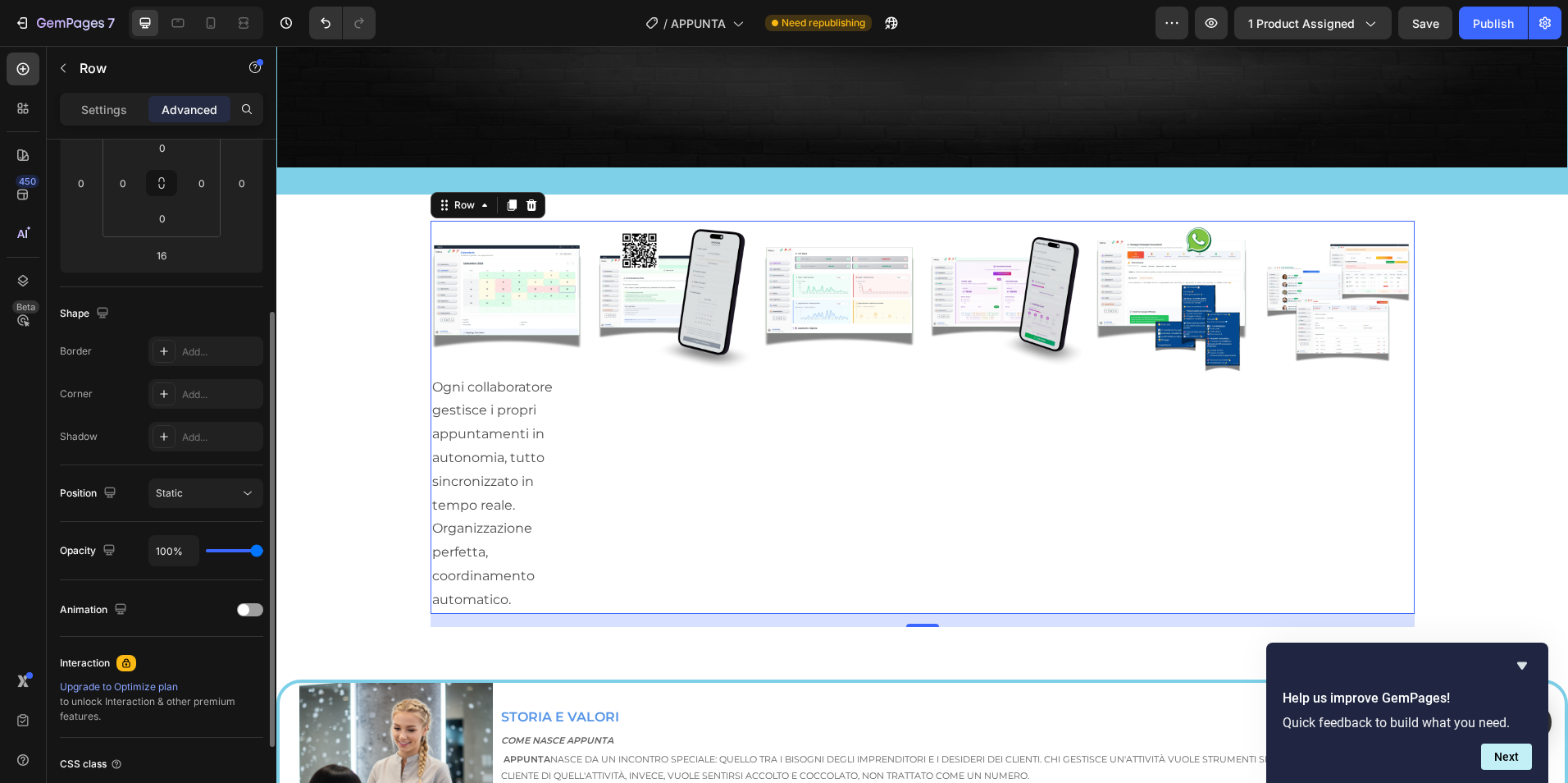
scroll to position [404, 0]
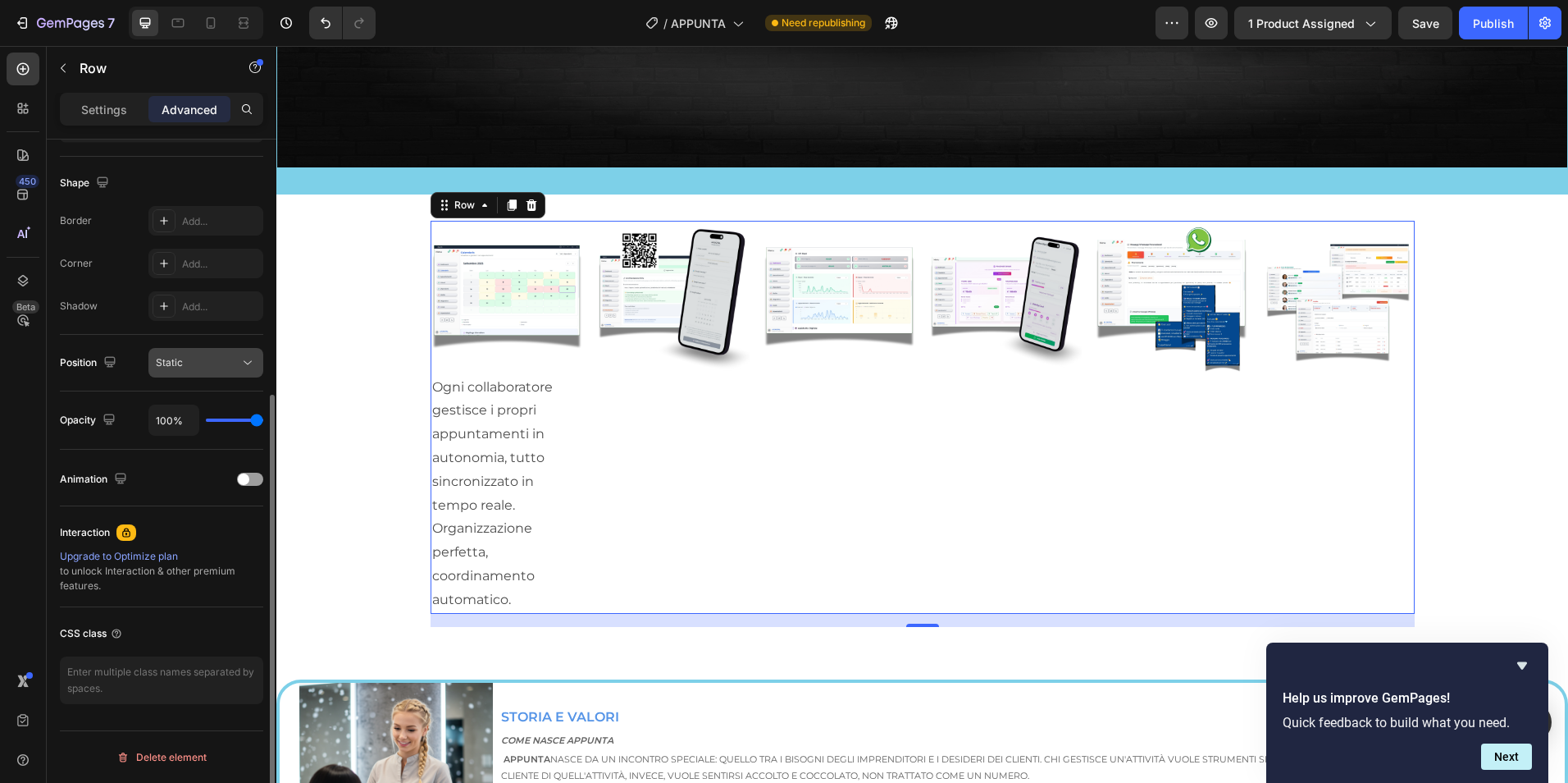
click at [209, 367] on div "Static" at bounding box center [197, 362] width 84 height 15
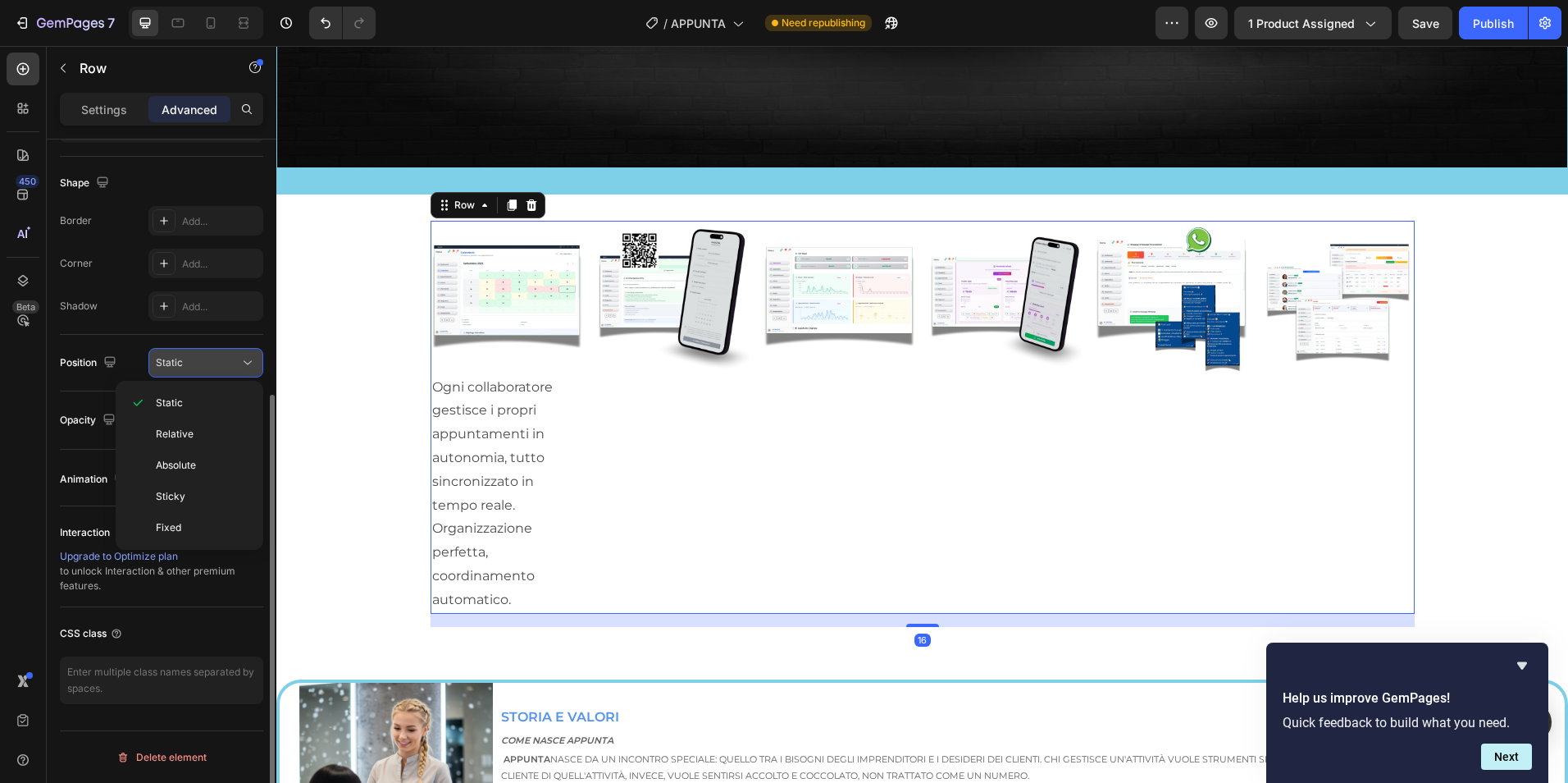
click at [209, 367] on div "Static" at bounding box center [197, 362] width 84 height 15
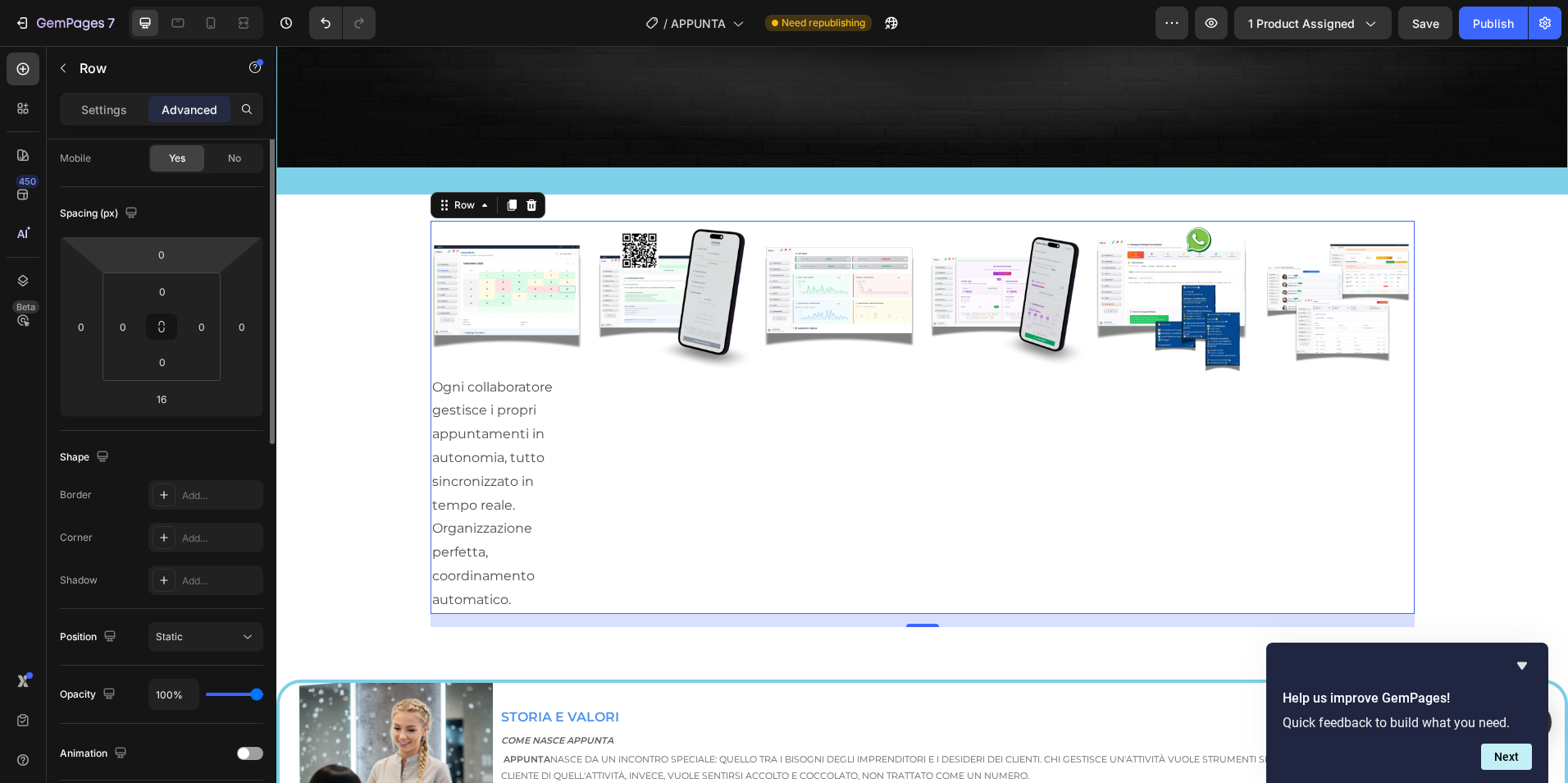
scroll to position [0, 0]
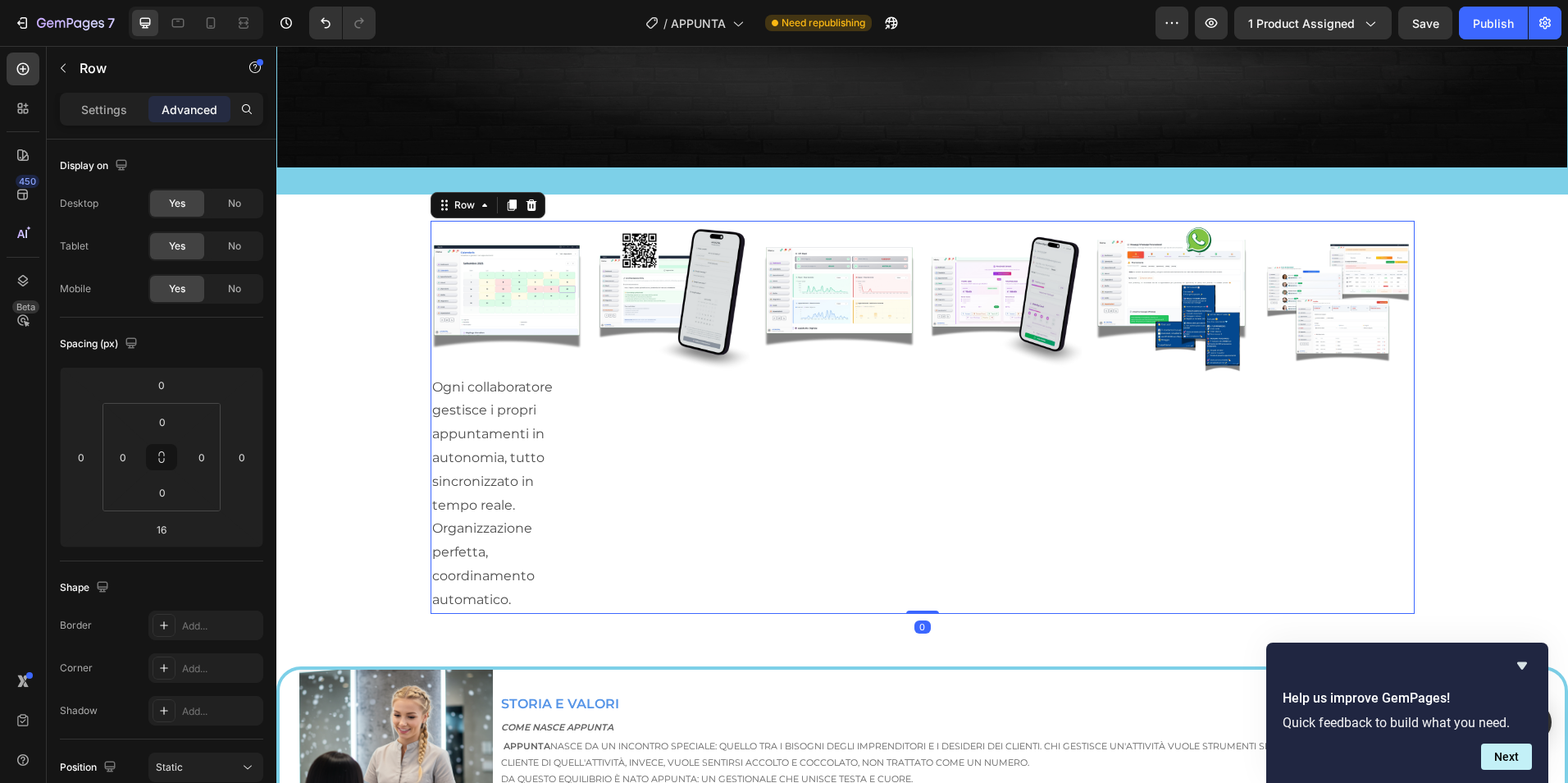
drag, startPoint x: 915, startPoint y: 595, endPoint x: 916, endPoint y: 547, distance: 48.0
click at [916, 547] on div "Image Ogni collaboratore gestisce i propri appuntamenti in autonomia, tutto sin…" at bounding box center [922, 417] width 984 height 393
type input "0"
click at [119, 105] on p "Settings" at bounding box center [104, 110] width 46 height 17
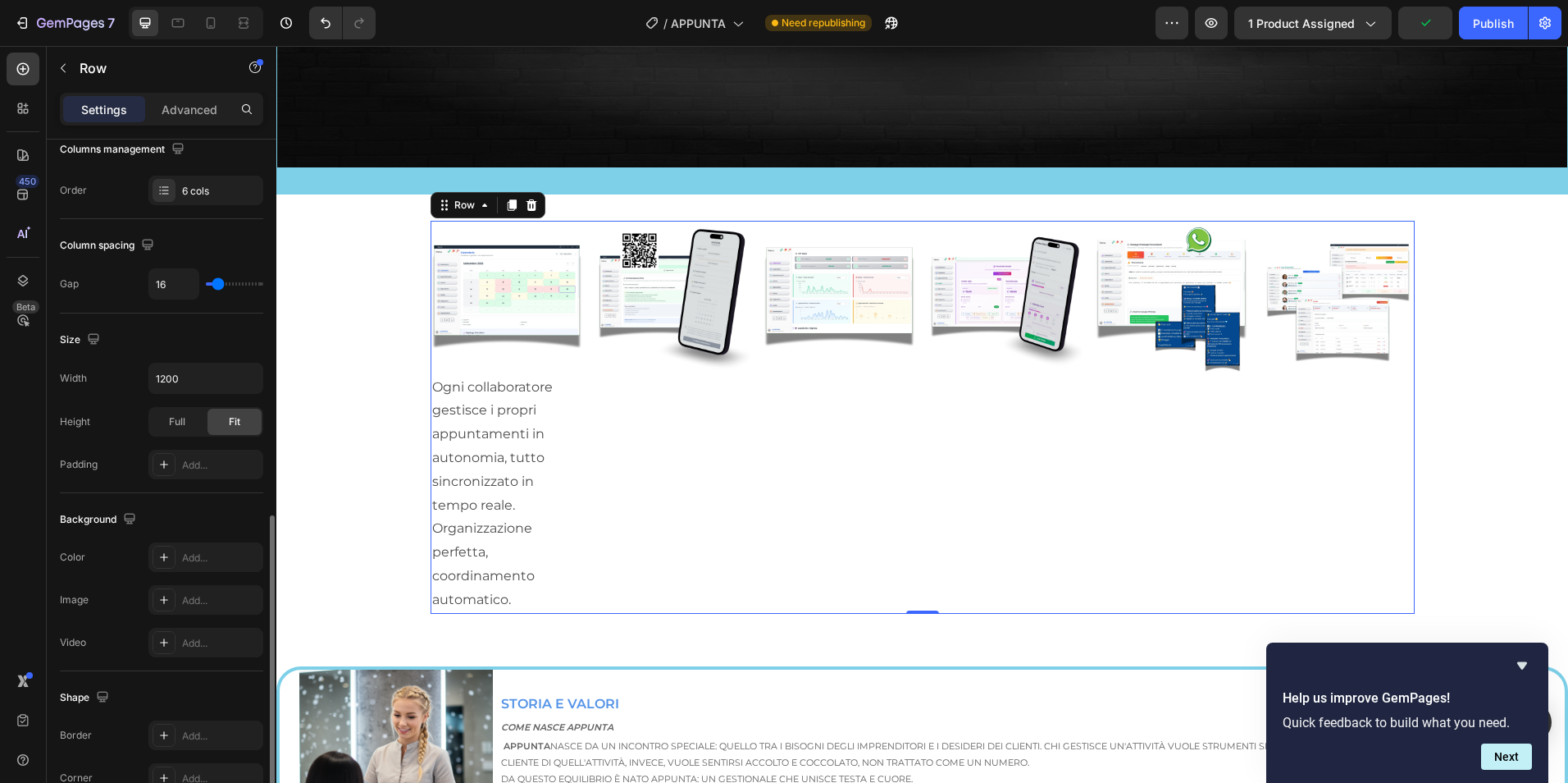
scroll to position [498, 0]
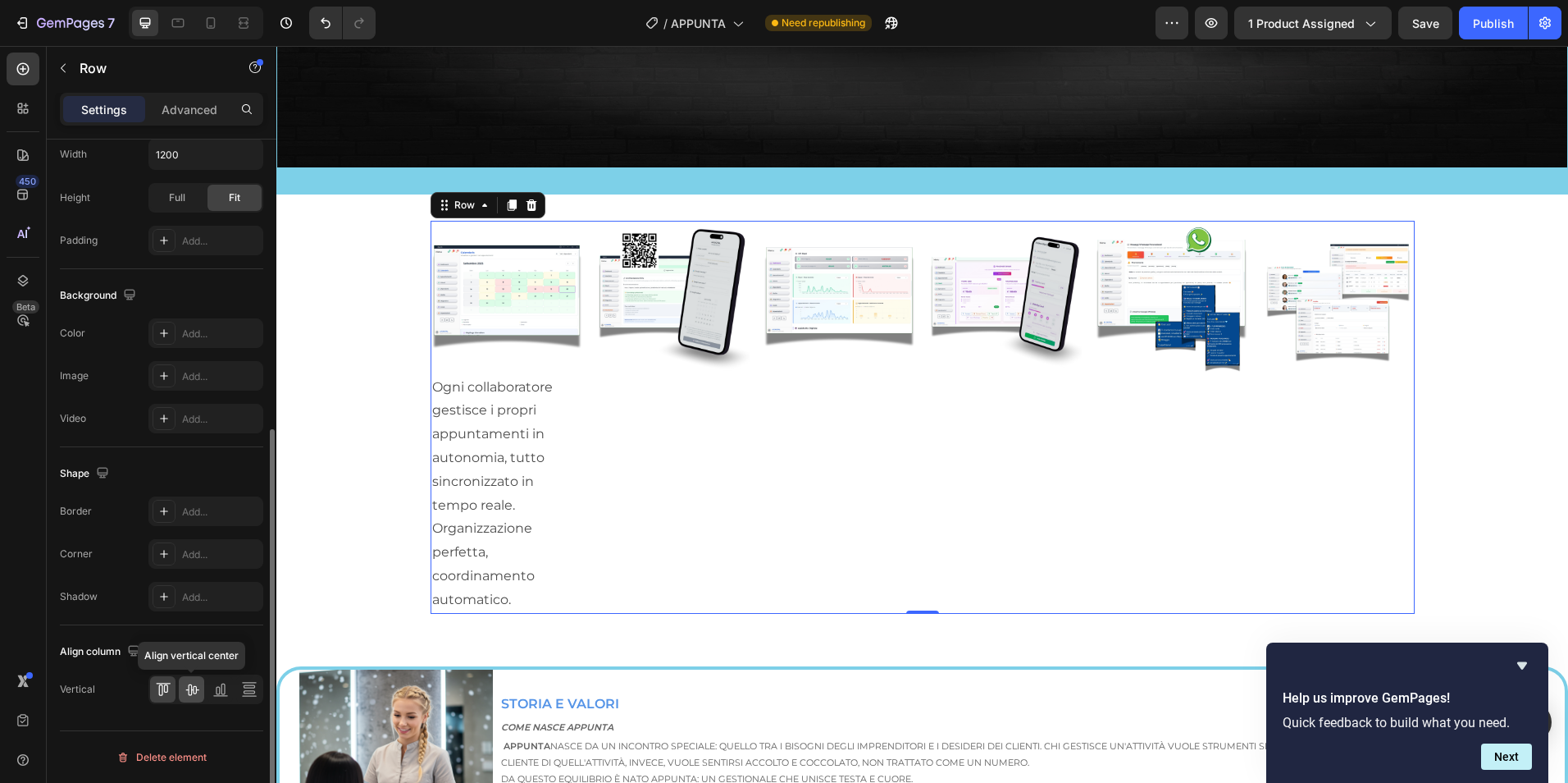
click at [195, 688] on icon at bounding box center [192, 689] width 16 height 16
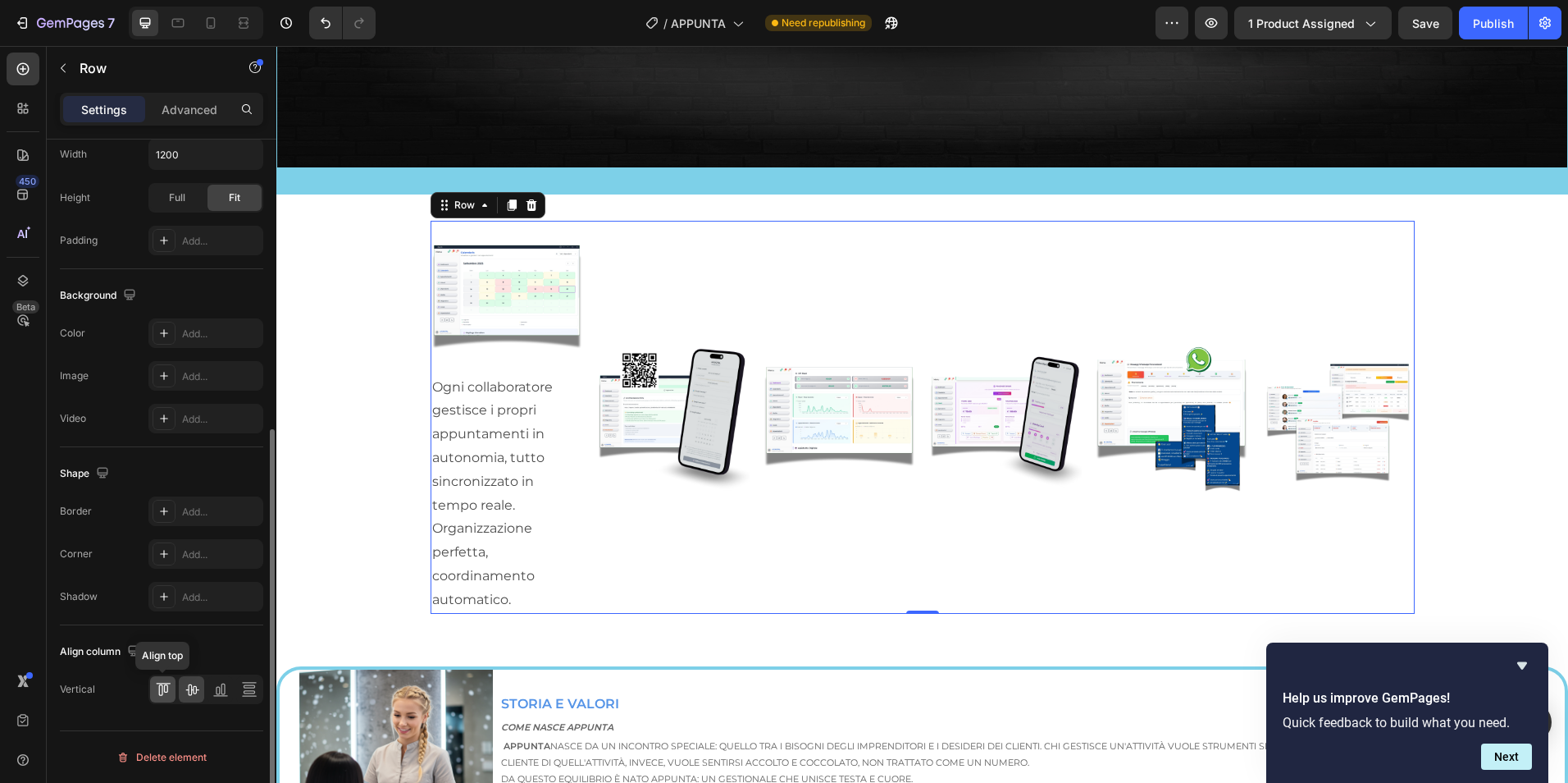
click at [161, 686] on icon at bounding box center [162, 689] width 16 height 16
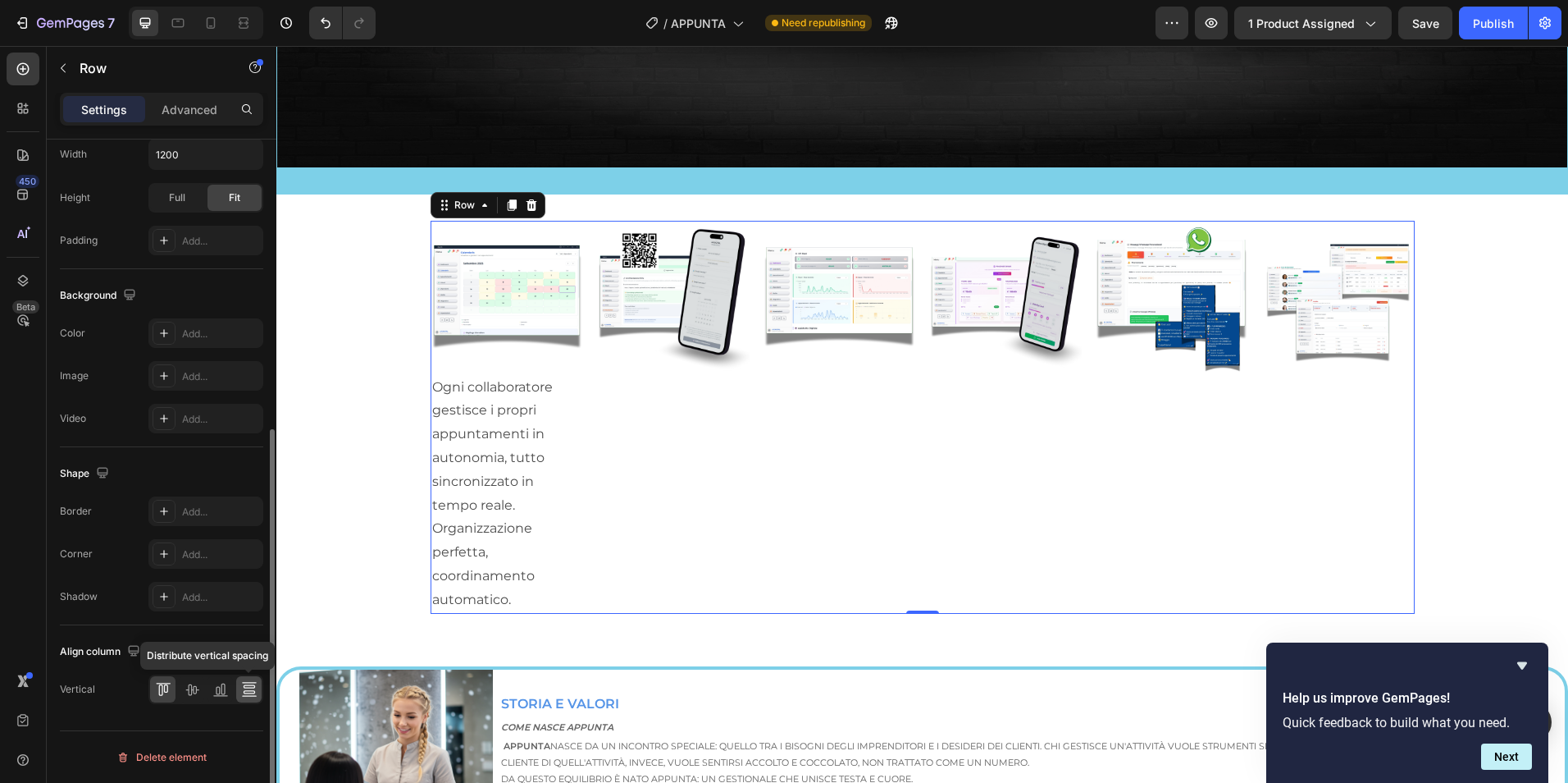
click at [247, 690] on icon at bounding box center [249, 689] width 16 height 16
click at [162, 692] on icon at bounding box center [160, 690] width 4 height 11
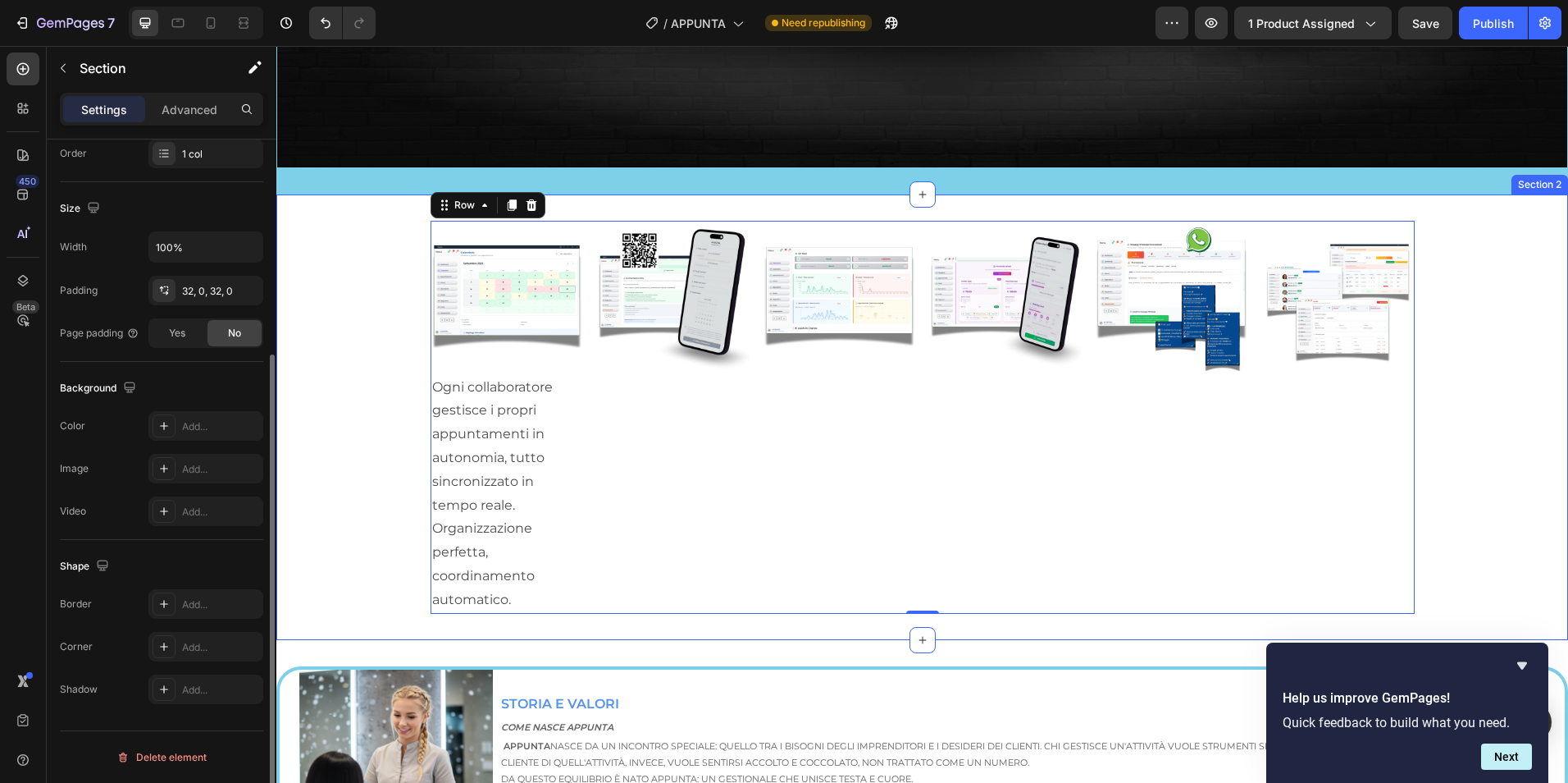
click at [359, 404] on div "Image Ogni collaboratore gestisce i propri appuntamenti in autonomia, tutto sin…" at bounding box center [922, 417] width 1292 height 393
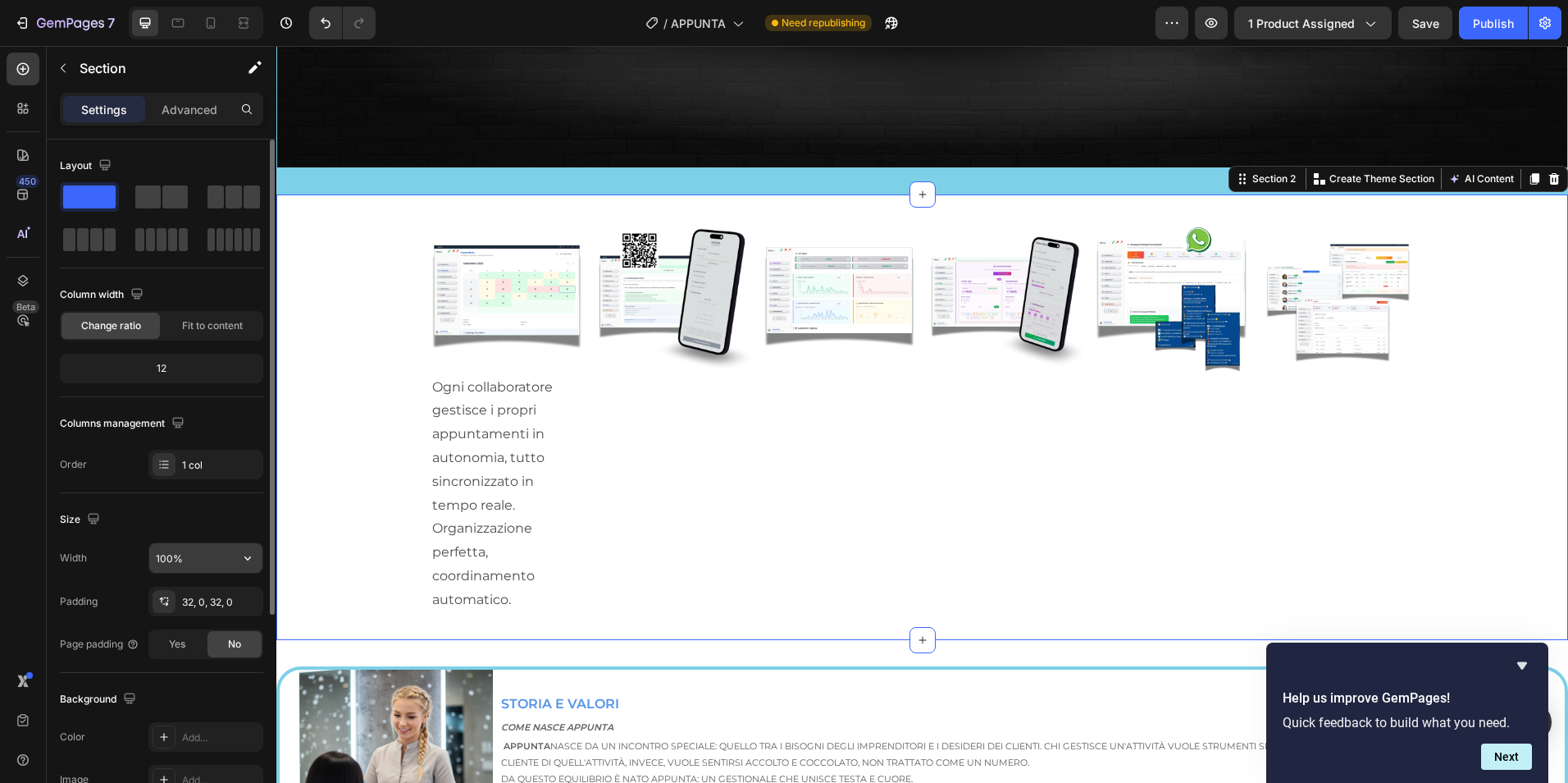
click at [219, 562] on input "100%" at bounding box center [206, 557] width 113 height 29
click at [249, 551] on icon "button" at bounding box center [247, 557] width 16 height 16
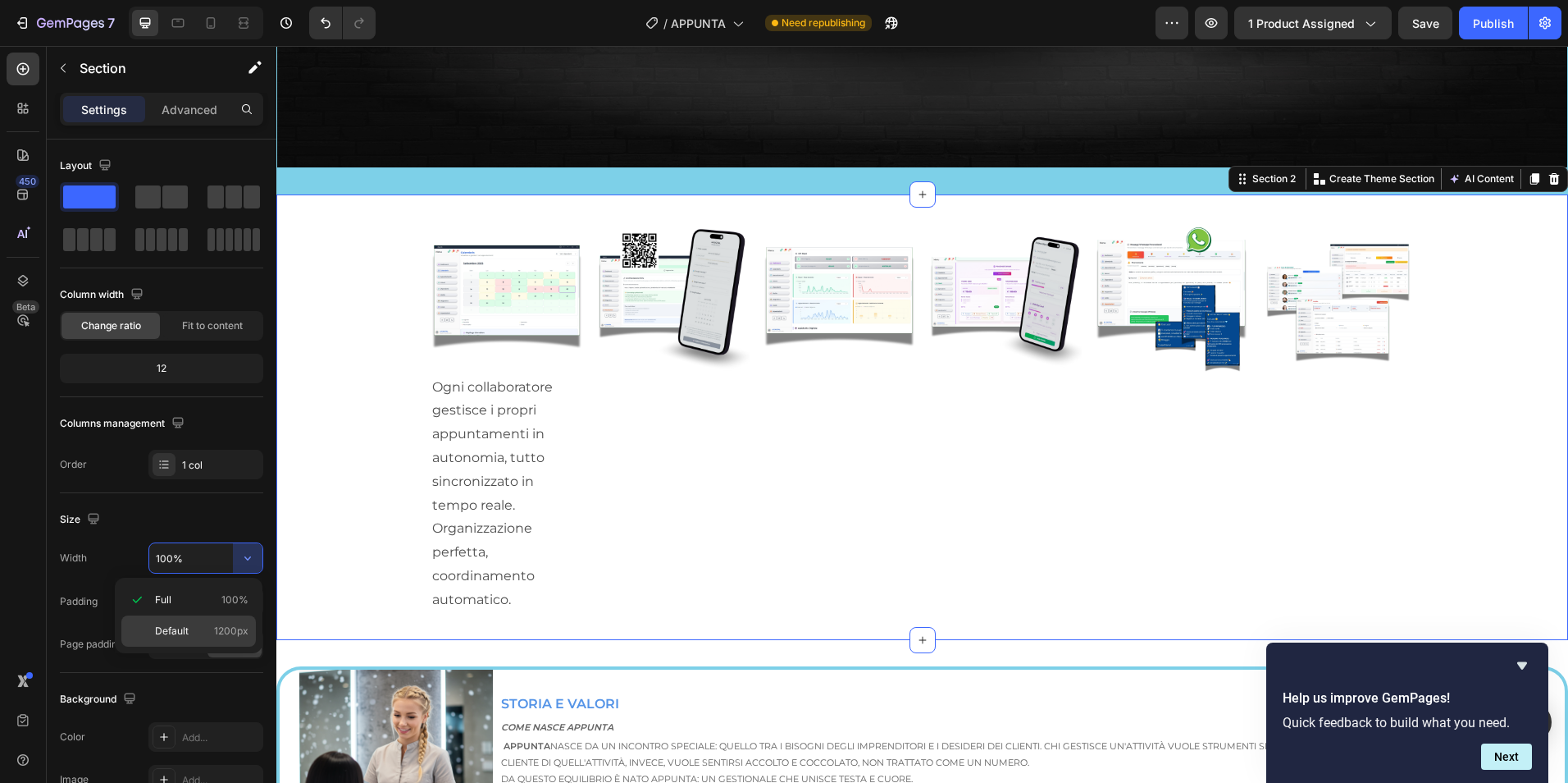
click at [181, 627] on span "Default" at bounding box center [171, 630] width 34 height 15
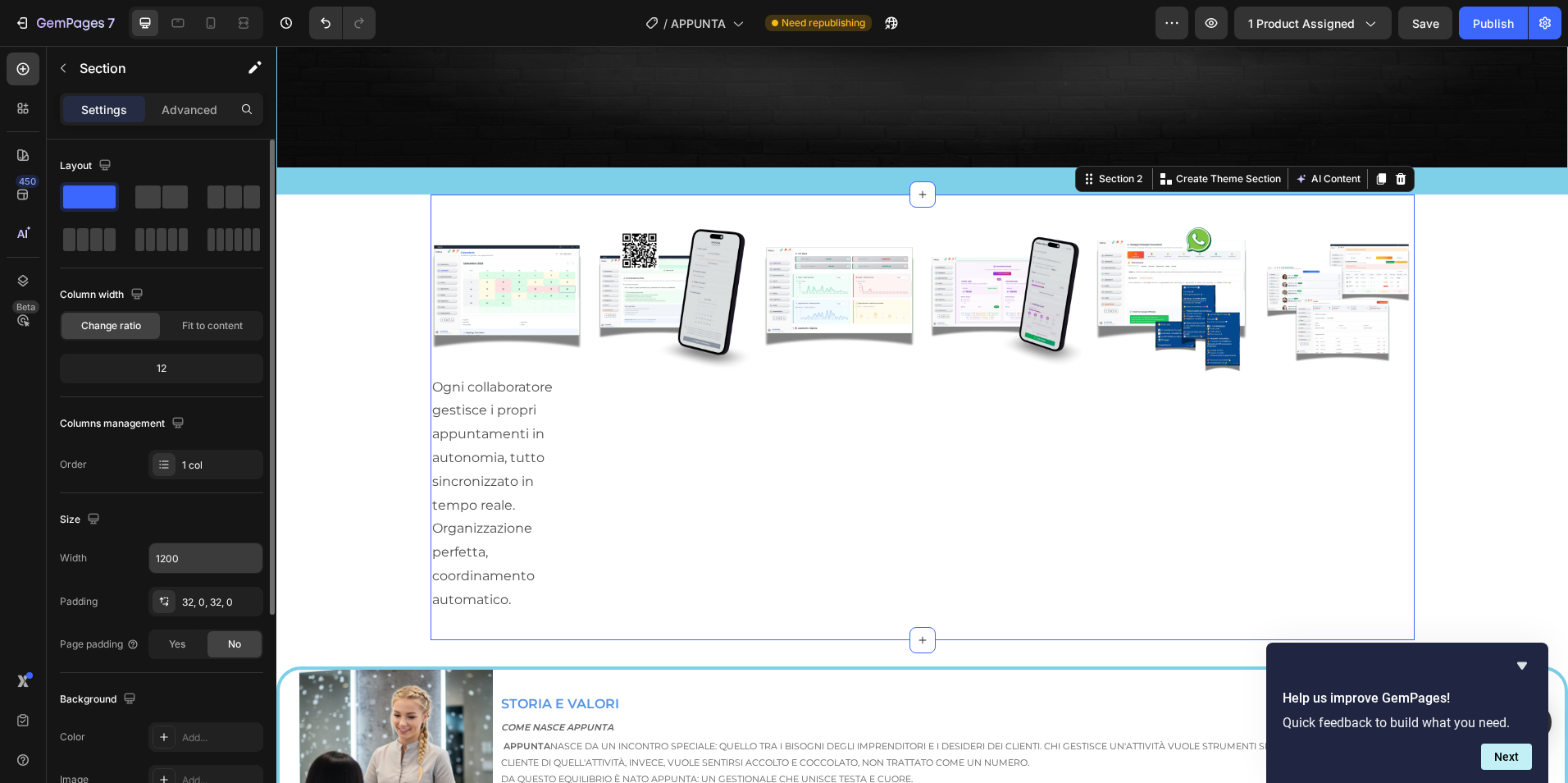
click at [232, 569] on input "1200" at bounding box center [206, 557] width 113 height 29
click at [248, 558] on icon "button" at bounding box center [247, 557] width 16 height 16
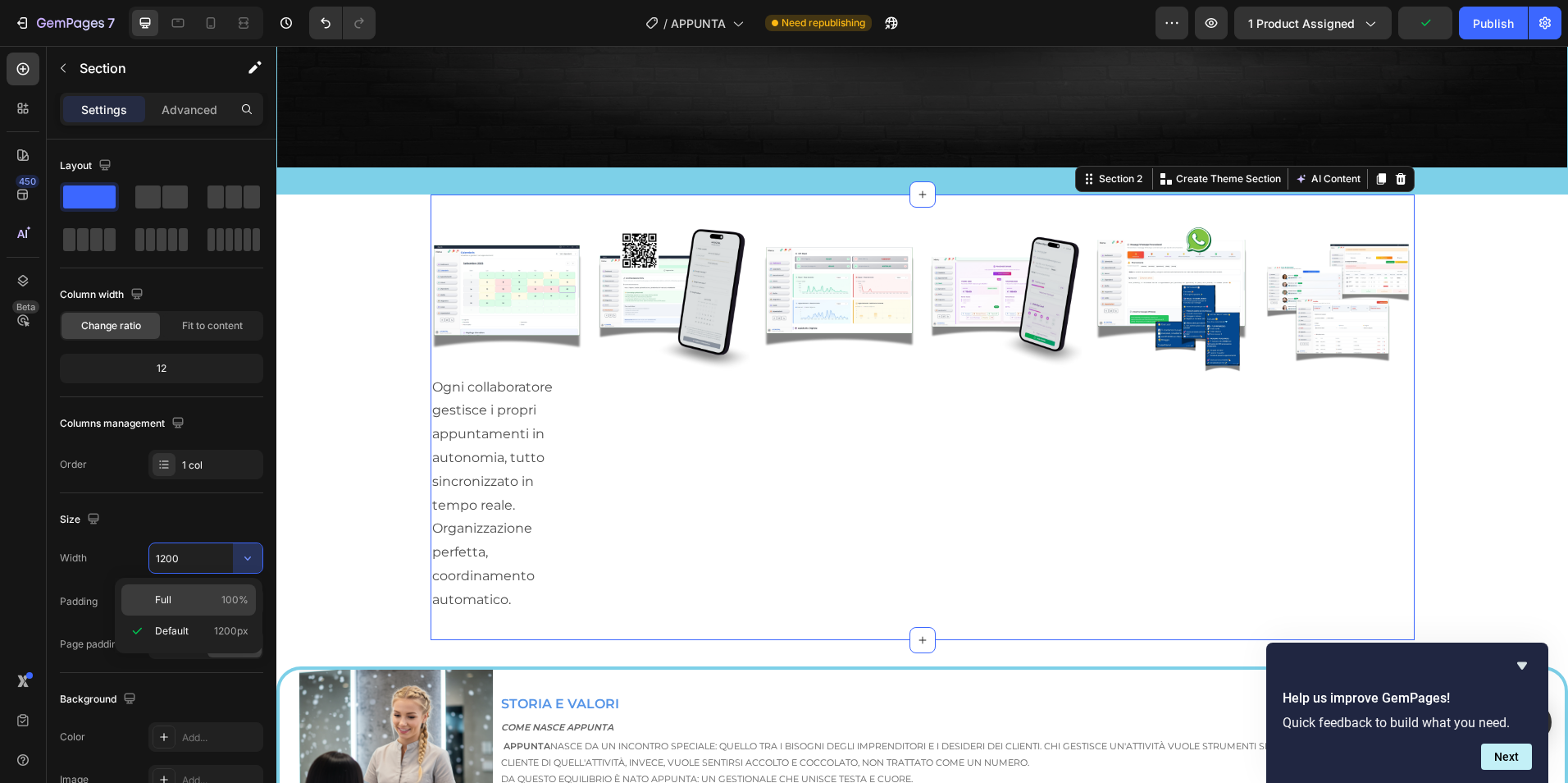
click at [194, 594] on p "Full 100%" at bounding box center [201, 599] width 93 height 15
type input "100%"
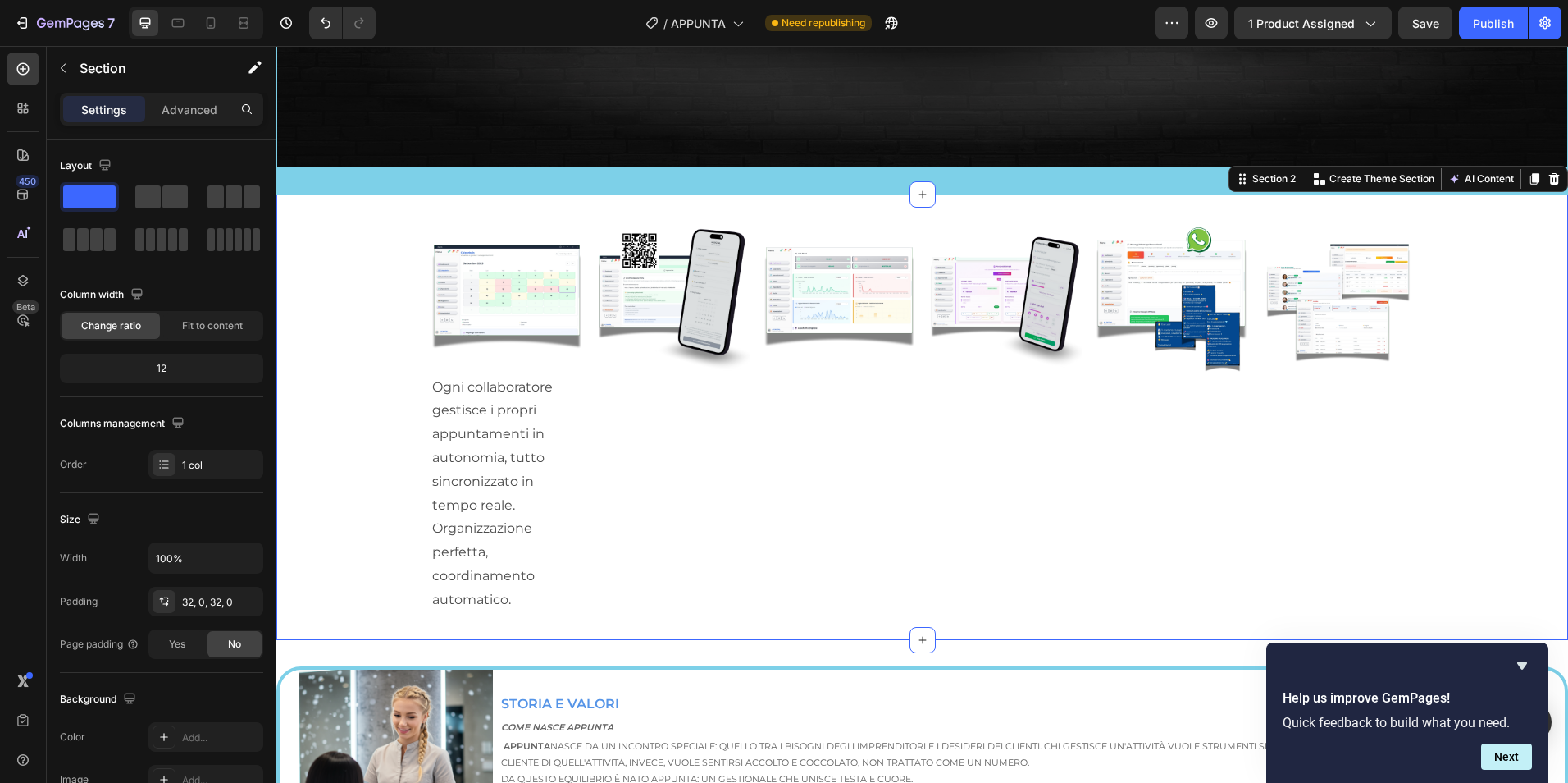
click at [352, 454] on div "Image Ogni collaboratore gestisce i propri appuntamenti in autonomia, tutto sin…" at bounding box center [922, 417] width 1292 height 393
click at [202, 92] on div "Settings Advanced" at bounding box center [161, 109] width 203 height 33
click at [201, 99] on div "Advanced" at bounding box center [189, 109] width 82 height 26
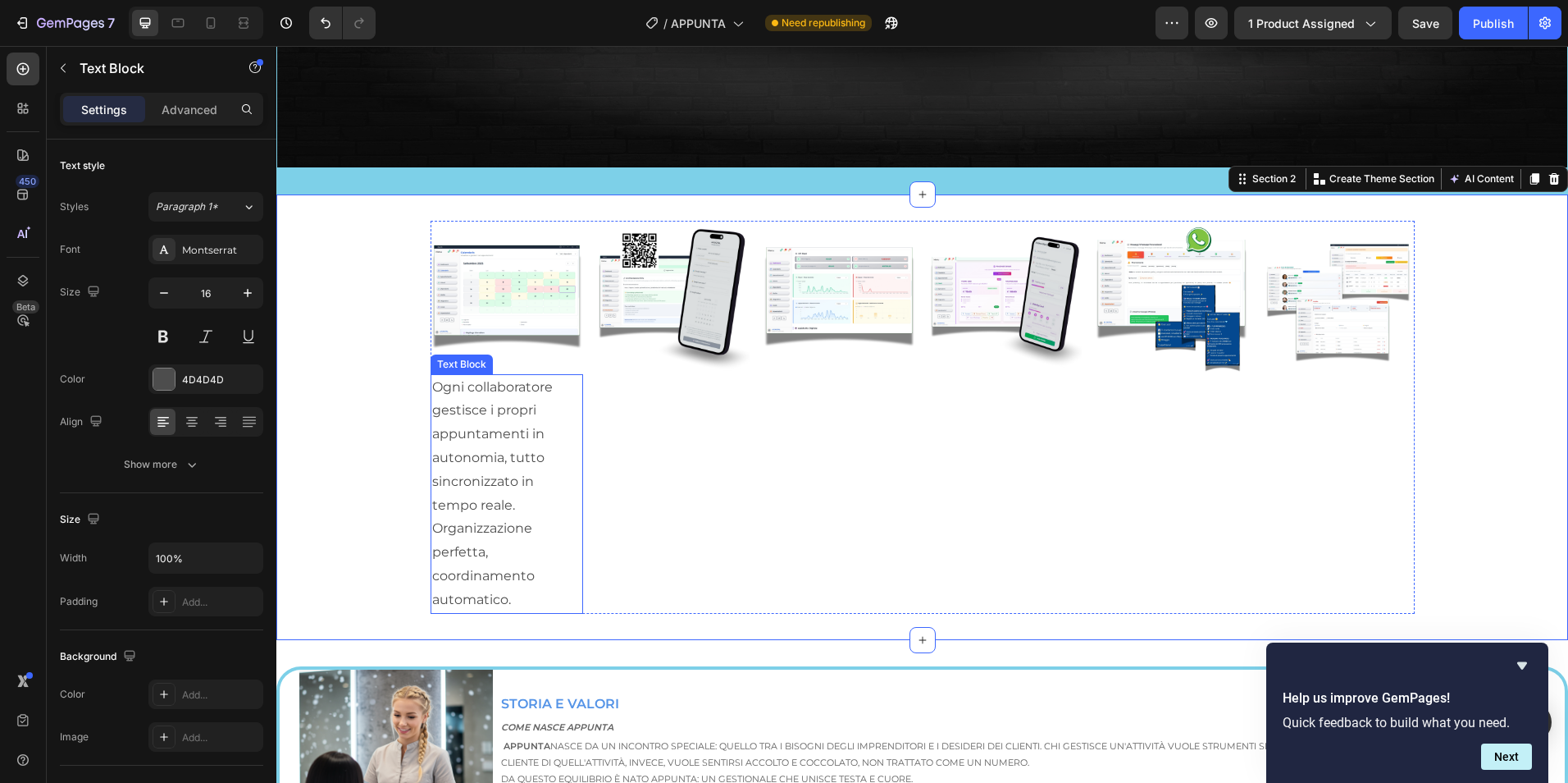
click at [486, 518] on p "Ogni collaboratore gestisce i propri appuntamenti in autonomia, tutto sincroniz…" at bounding box center [507, 493] width 150 height 236
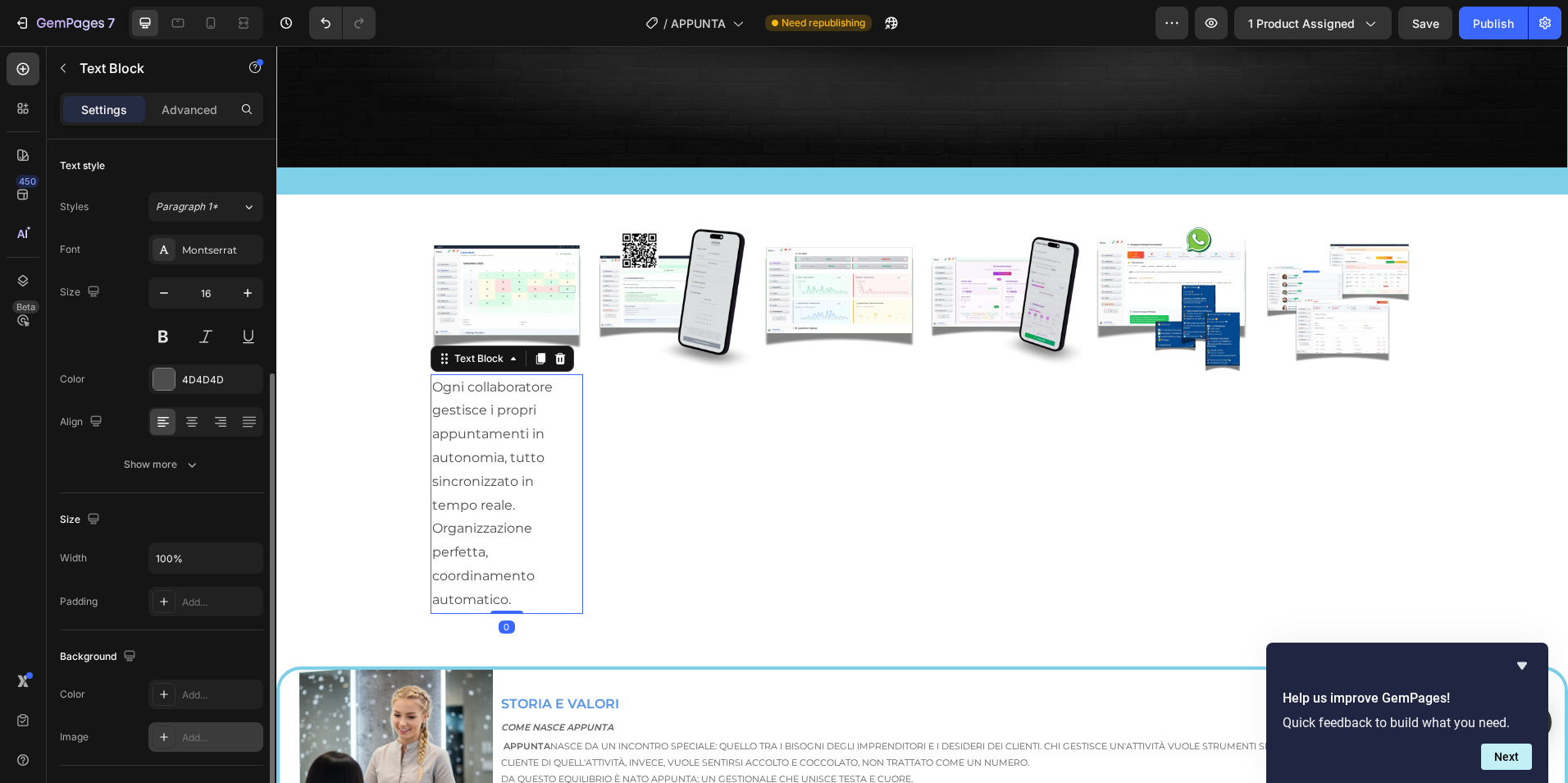
scroll to position [274, 0]
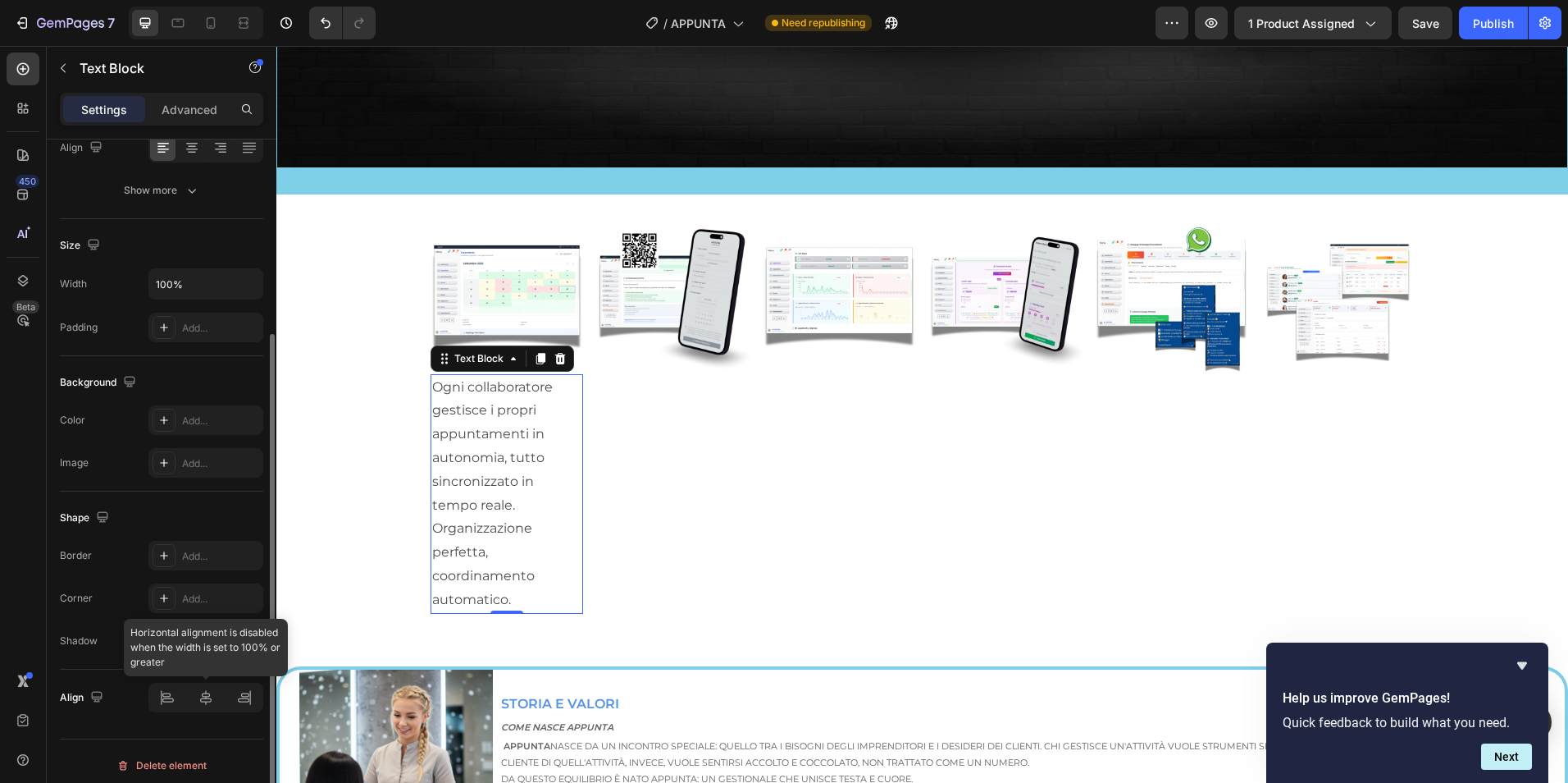
click at [206, 706] on div at bounding box center [206, 697] width 115 height 29
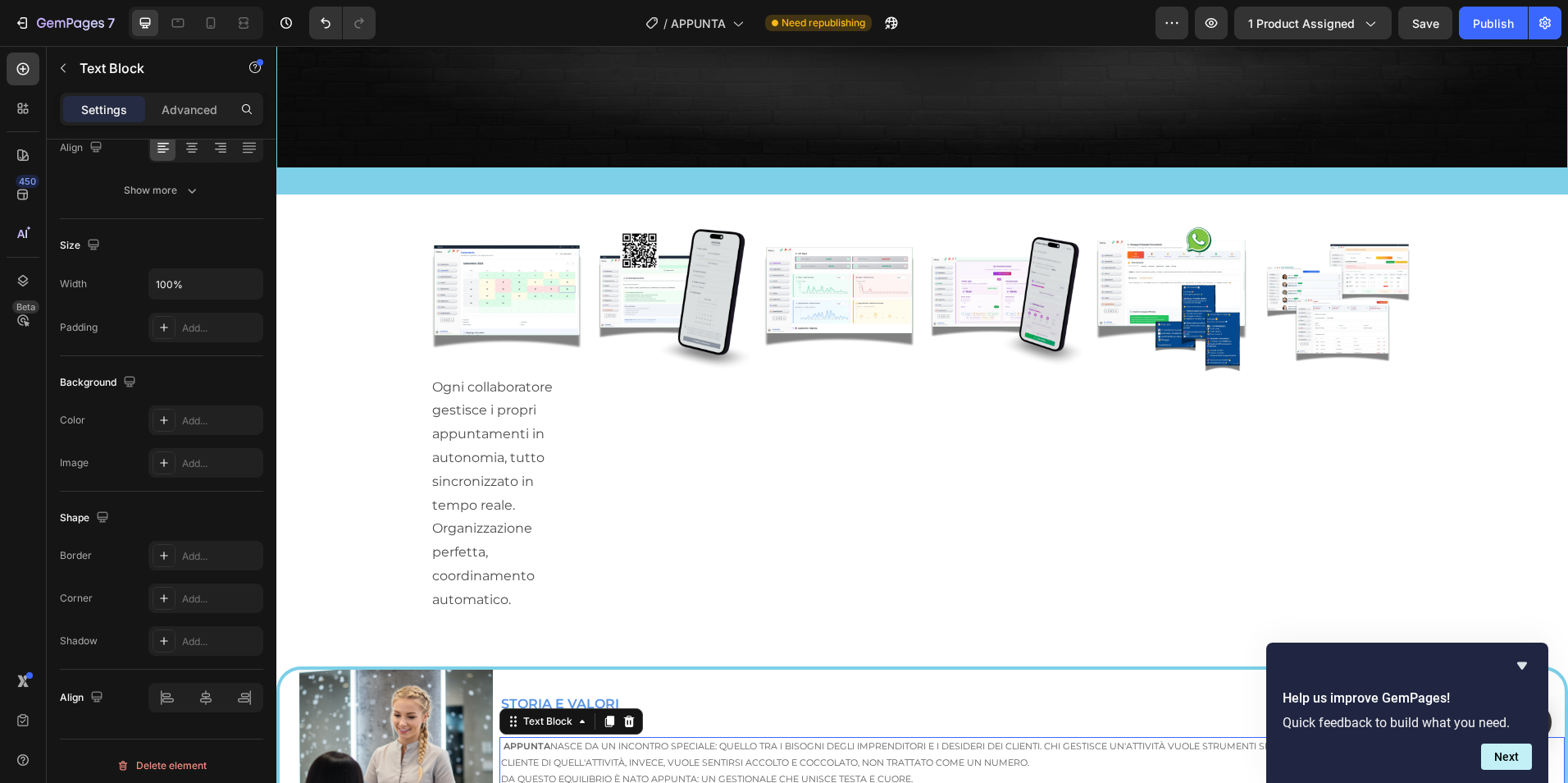
click at [623, 771] on p "Da questo equilibrio è nato Appunta: un gestionale che unisce testa e cuore. Wh…" at bounding box center [1027, 787] width 1052 height 33
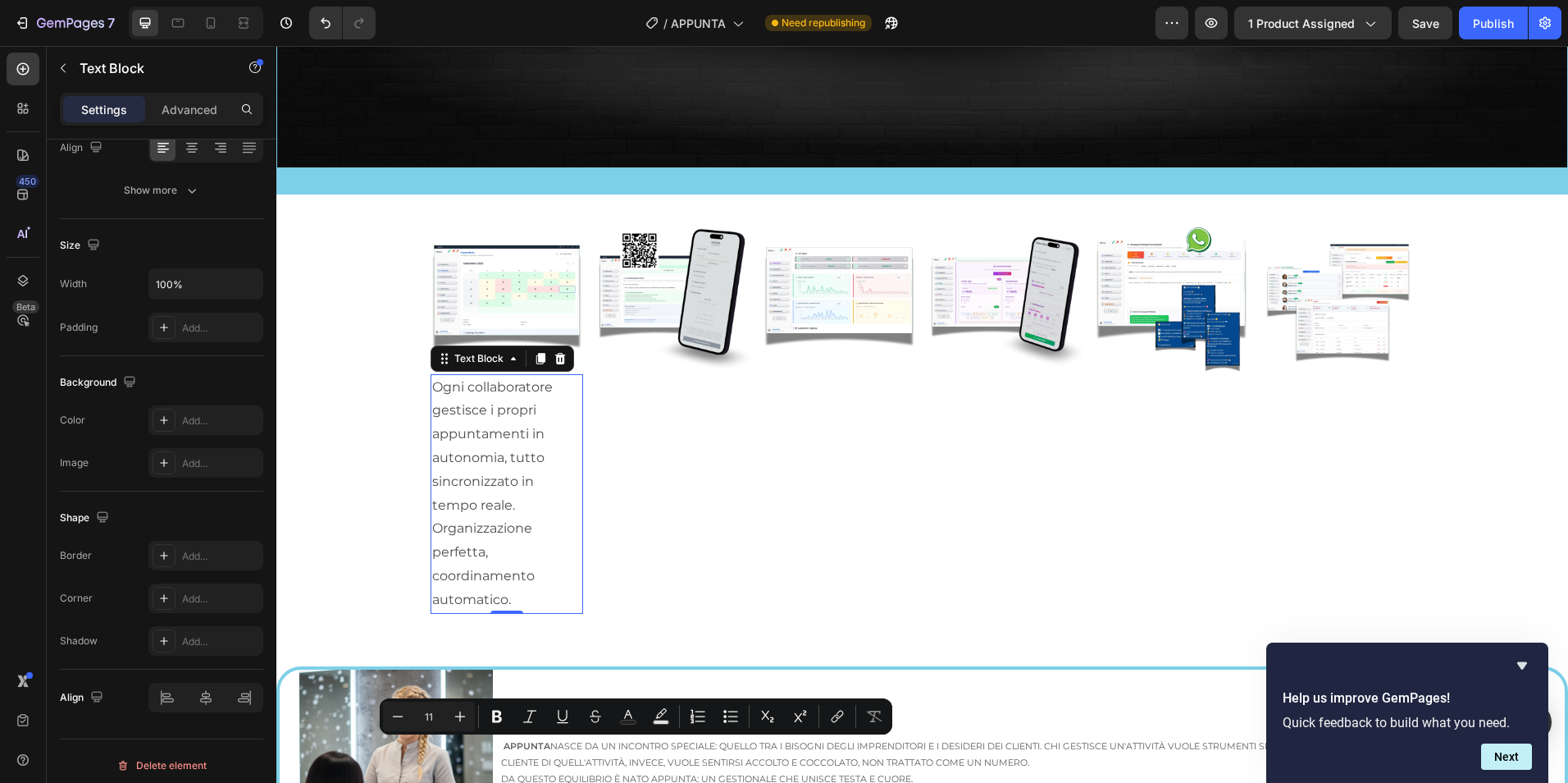
click at [473, 445] on p "Ogni collaboratore gestisce i propri appuntamenti in autonomia, tutto sincroniz…" at bounding box center [507, 493] width 150 height 236
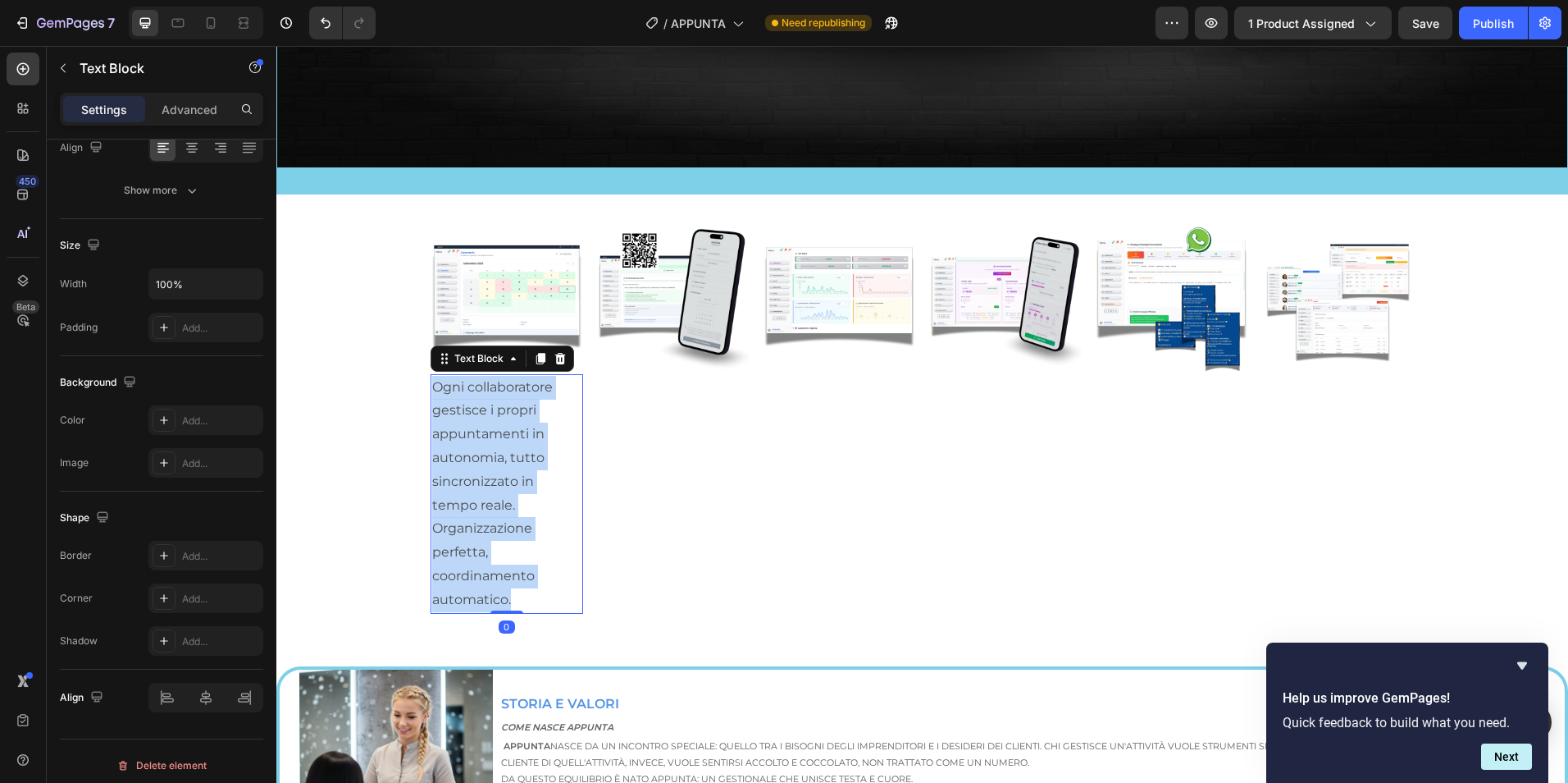
click at [473, 445] on p "Ogni collaboratore gestisce i propri appuntamenti in autonomia, tutto sincroniz…" at bounding box center [507, 493] width 150 height 236
click at [474, 445] on p "Ogni collaboratore gestisce i propri appuntamenti in autonomia, tutto sincroniz…" at bounding box center [507, 493] width 150 height 236
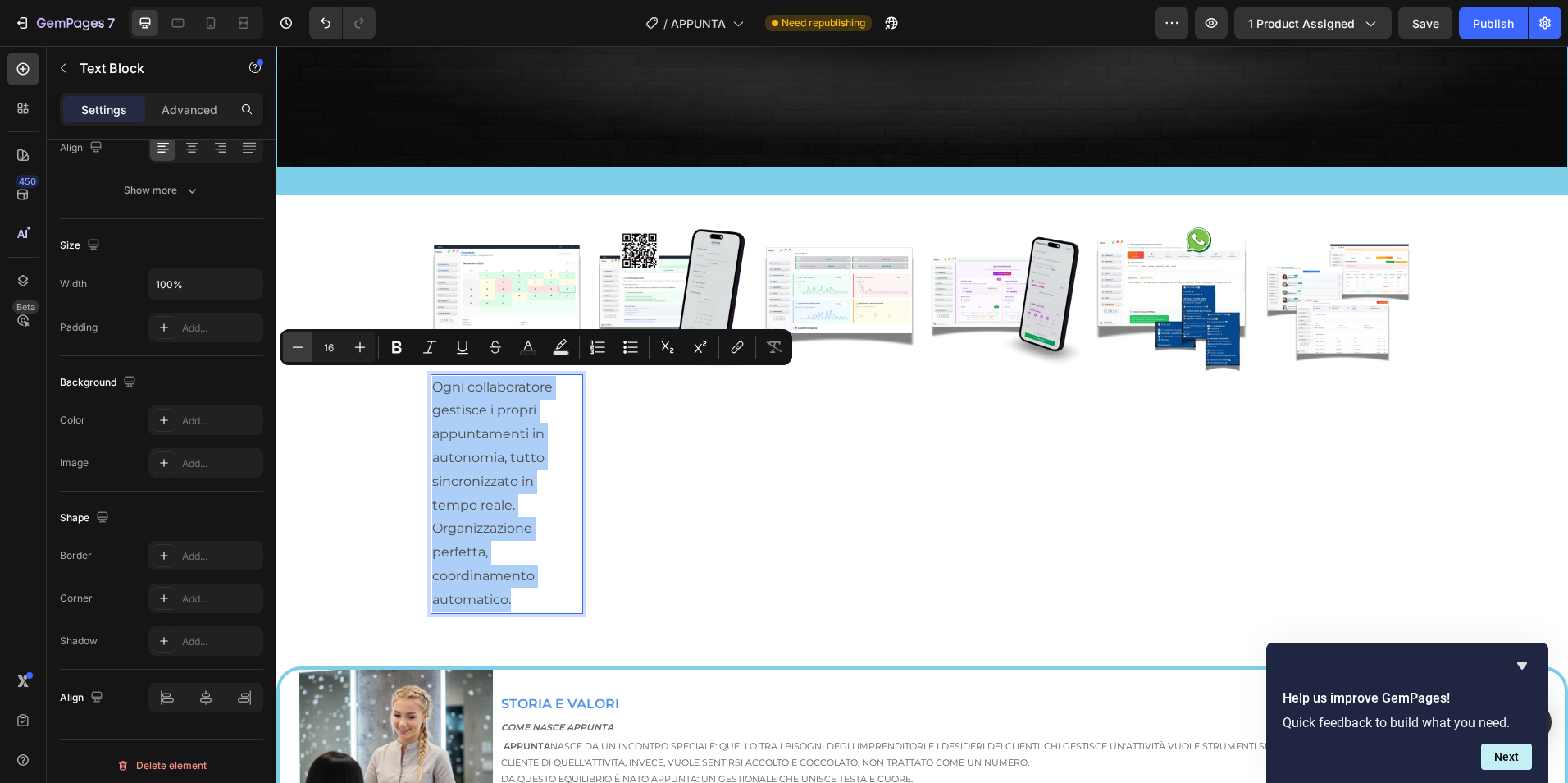
click at [295, 354] on icon "Editor contextual toolbar" at bounding box center [297, 347] width 16 height 16
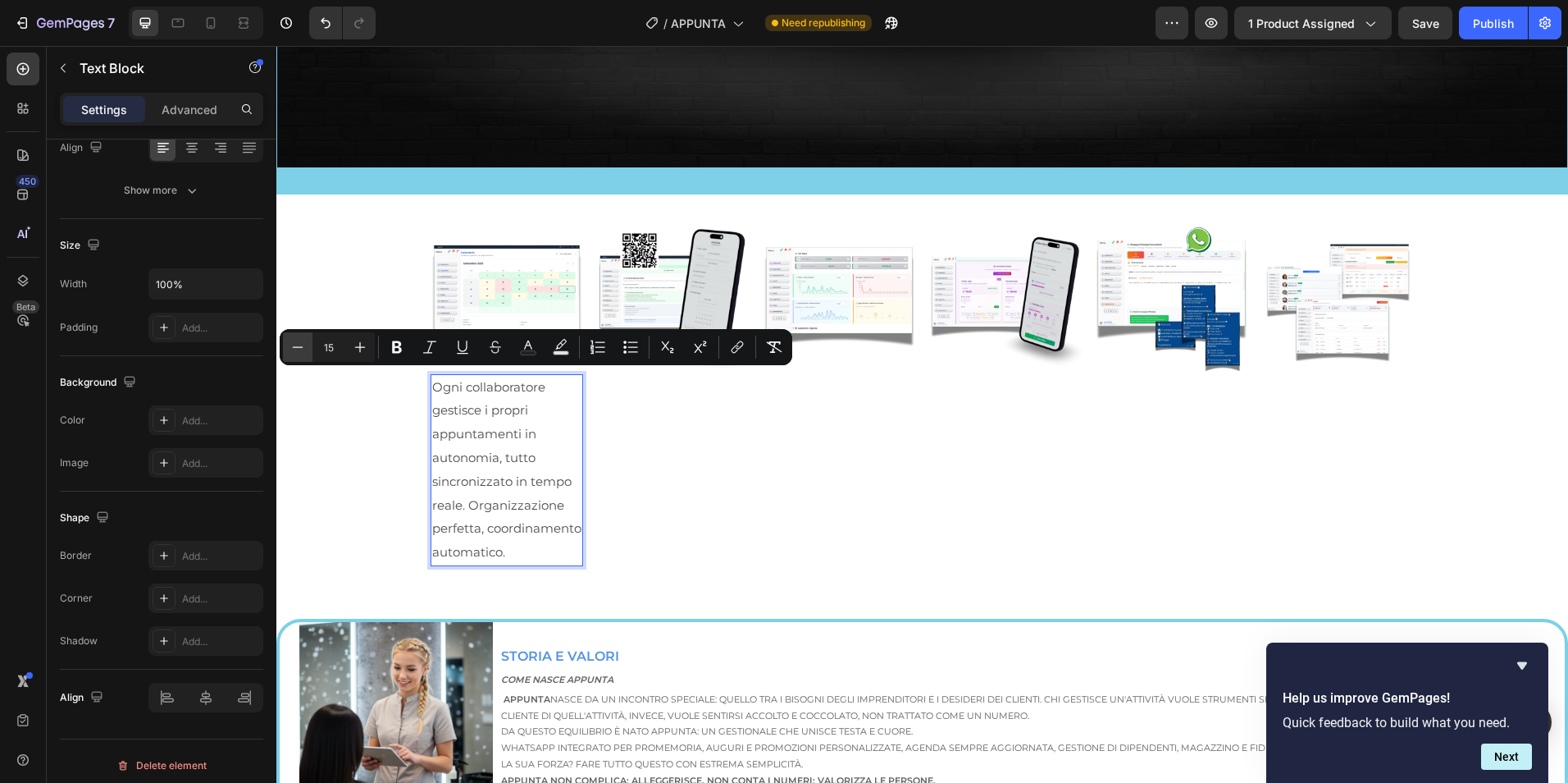
click at [295, 354] on icon "Editor contextual toolbar" at bounding box center [297, 347] width 16 height 16
click at [295, 353] on icon "Editor contextual toolbar" at bounding box center [297, 347] width 16 height 16
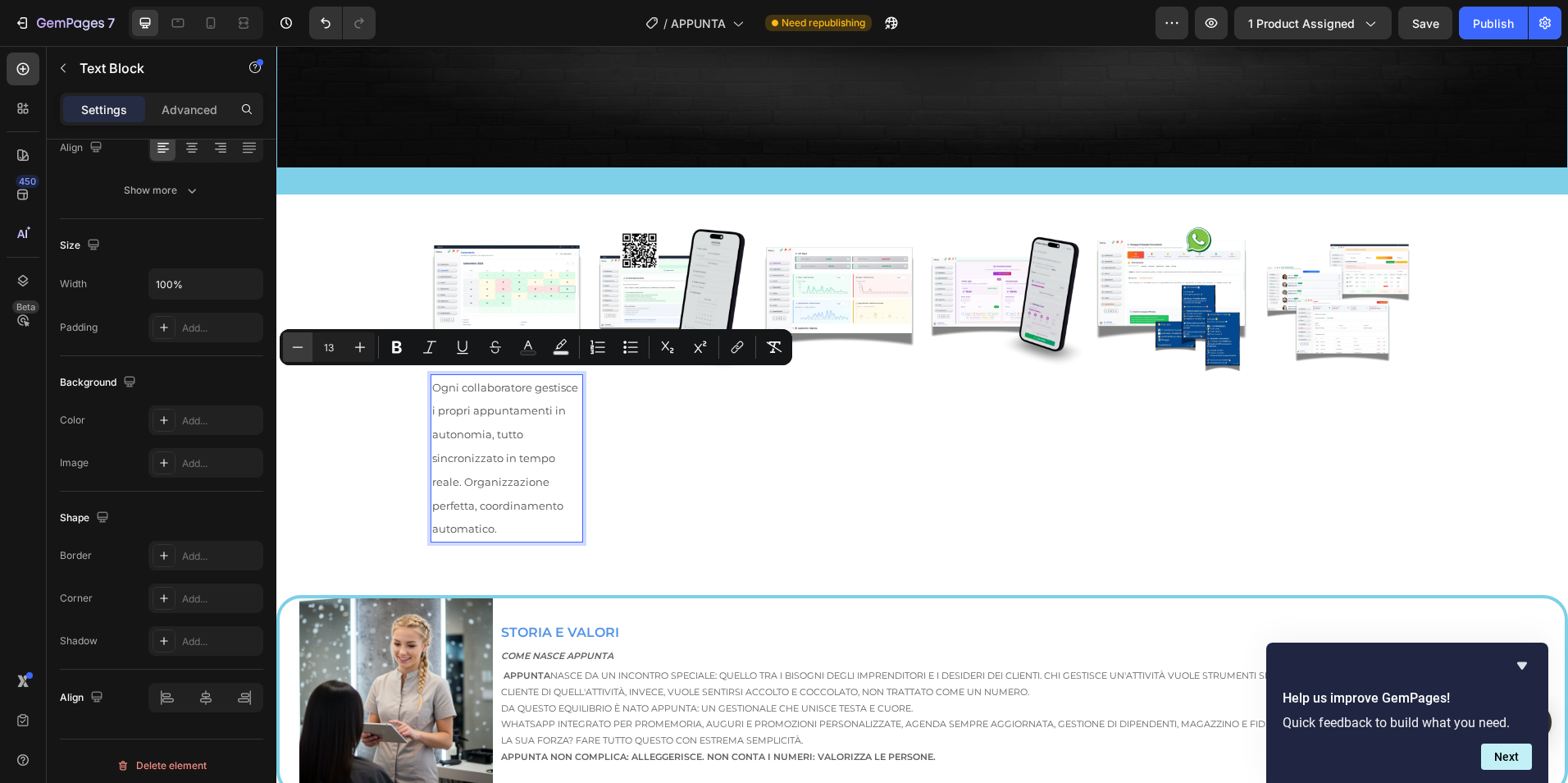
click at [295, 353] on icon "Editor contextual toolbar" at bounding box center [297, 347] width 16 height 16
type input "12"
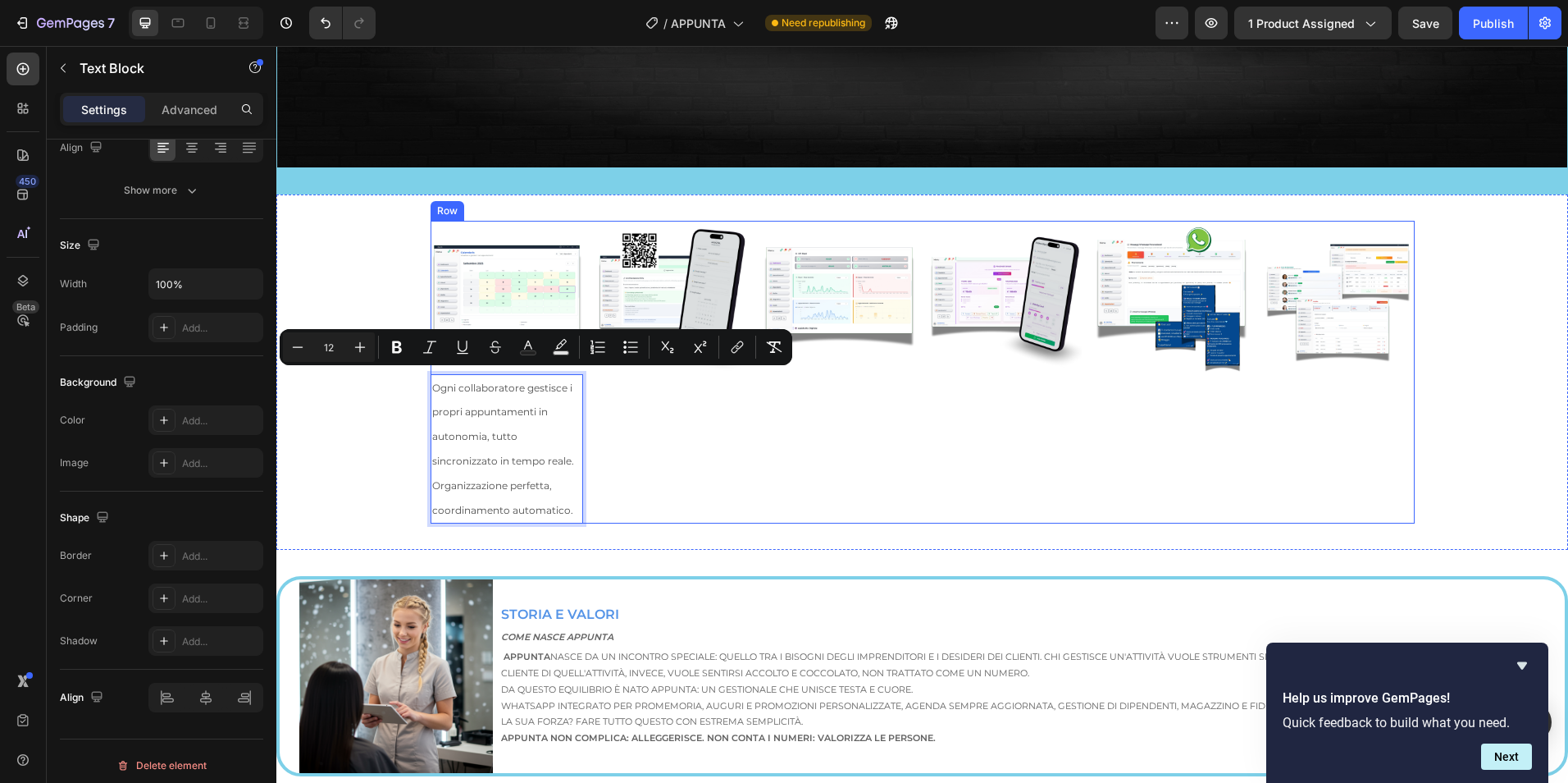
click at [666, 426] on div "Image" at bounding box center [673, 372] width 154 height 302
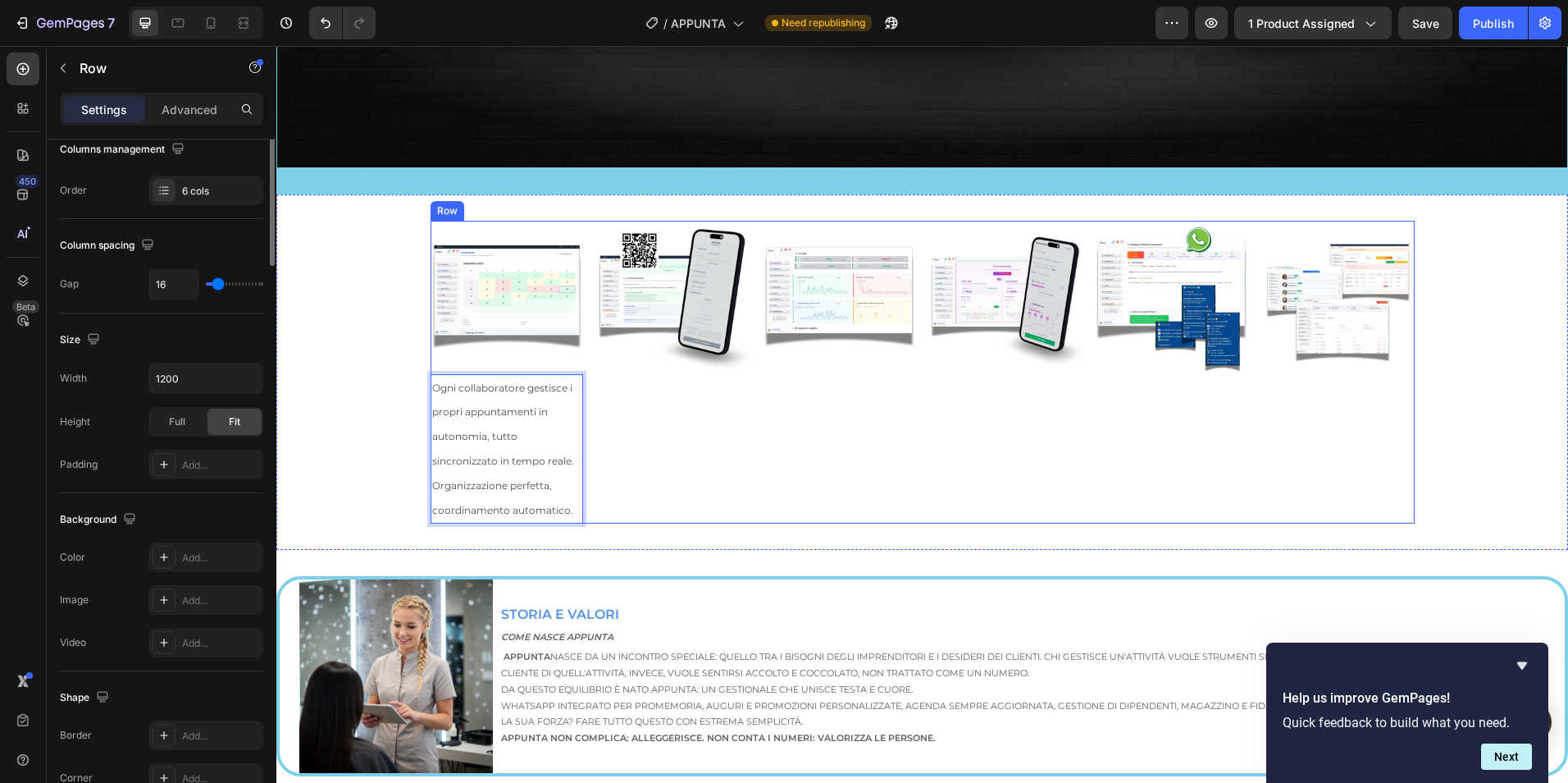
scroll to position [0, 0]
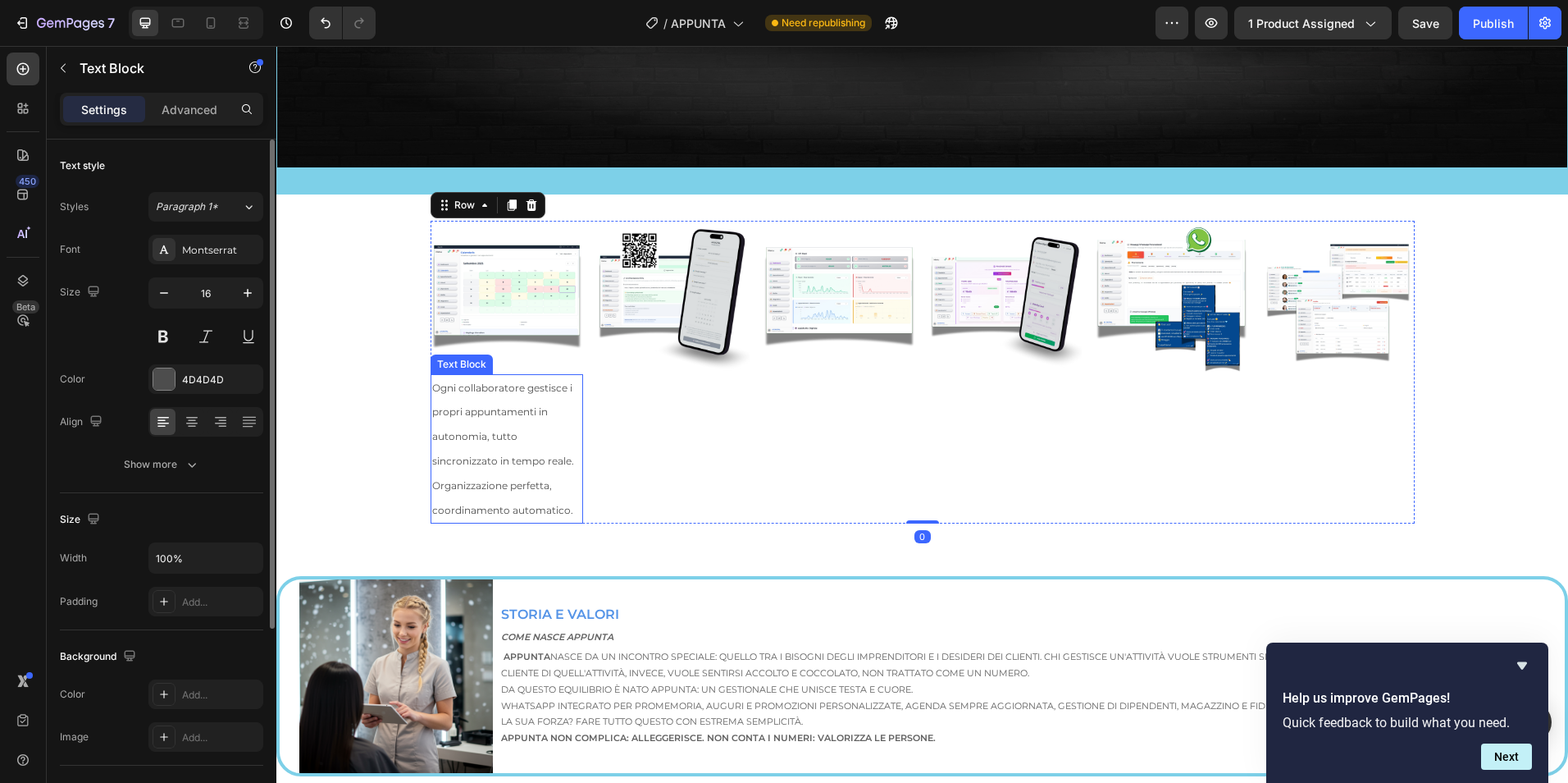
click at [502, 421] on p "Ogni collaboratore gestisce i propri appuntamenti in autonomia, tutto sincroniz…" at bounding box center [507, 449] width 150 height 147
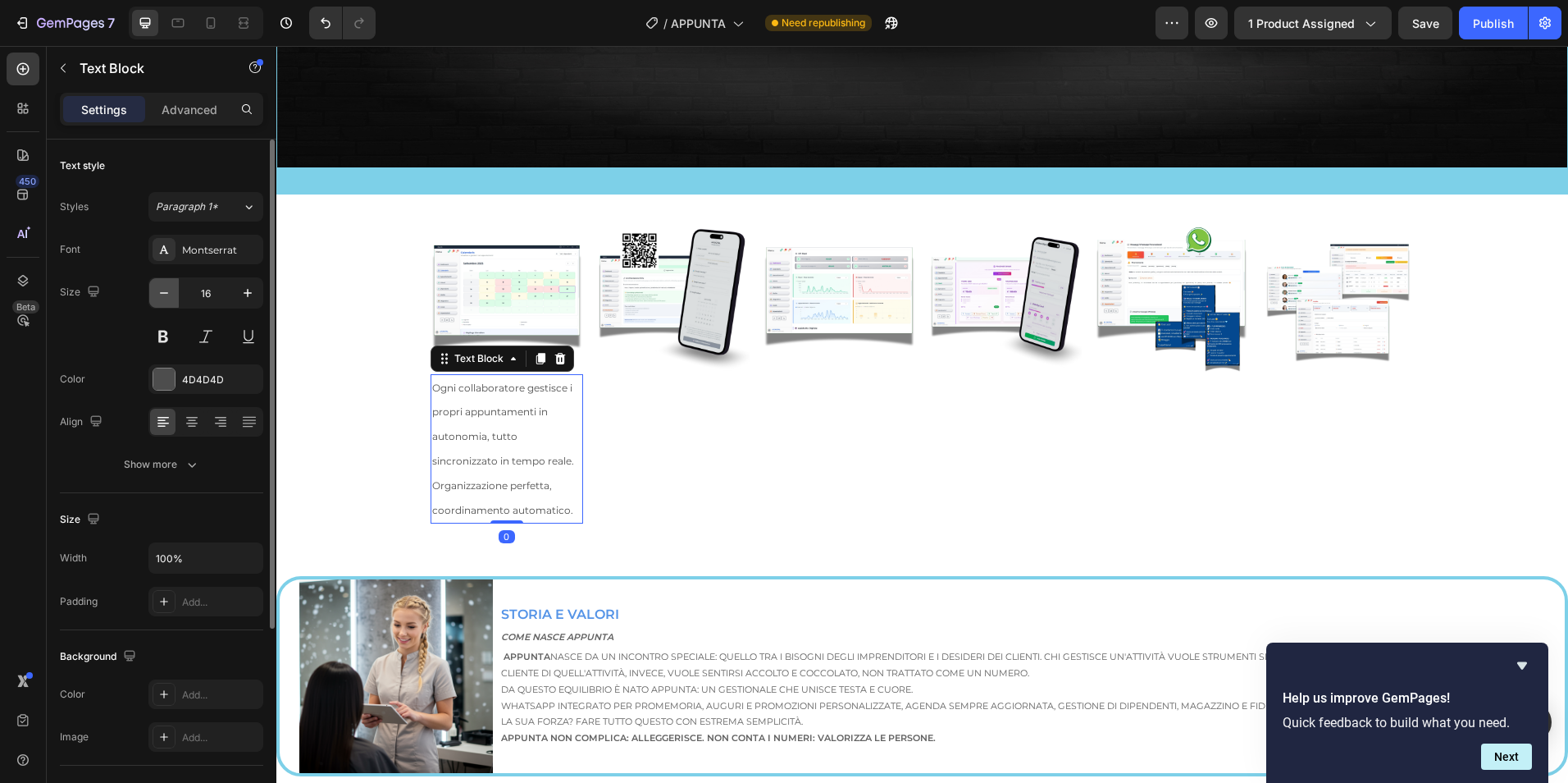
click at [167, 298] on icon "button" at bounding box center [163, 292] width 16 height 16
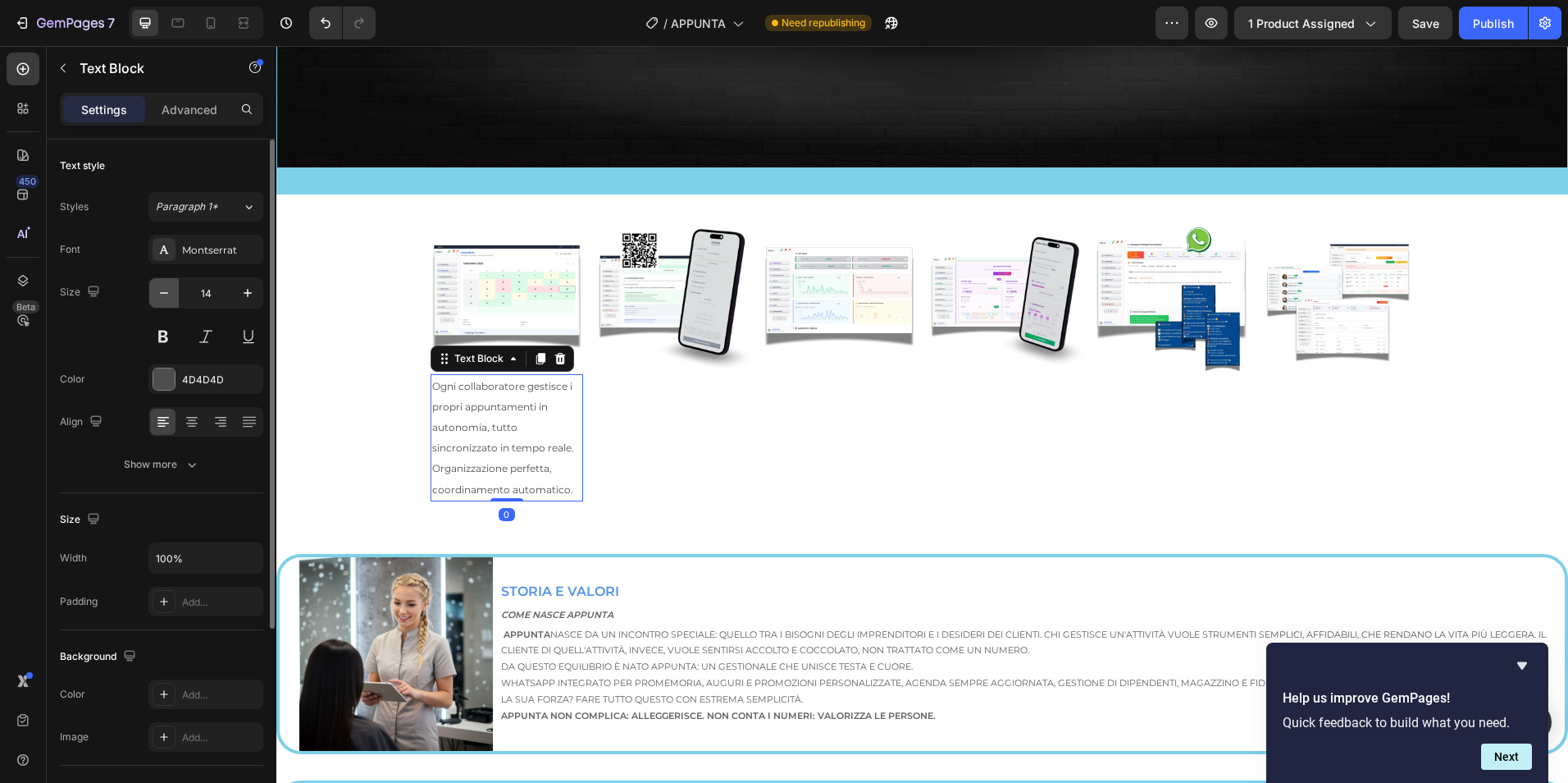
click at [167, 298] on icon "button" at bounding box center [163, 292] width 16 height 16
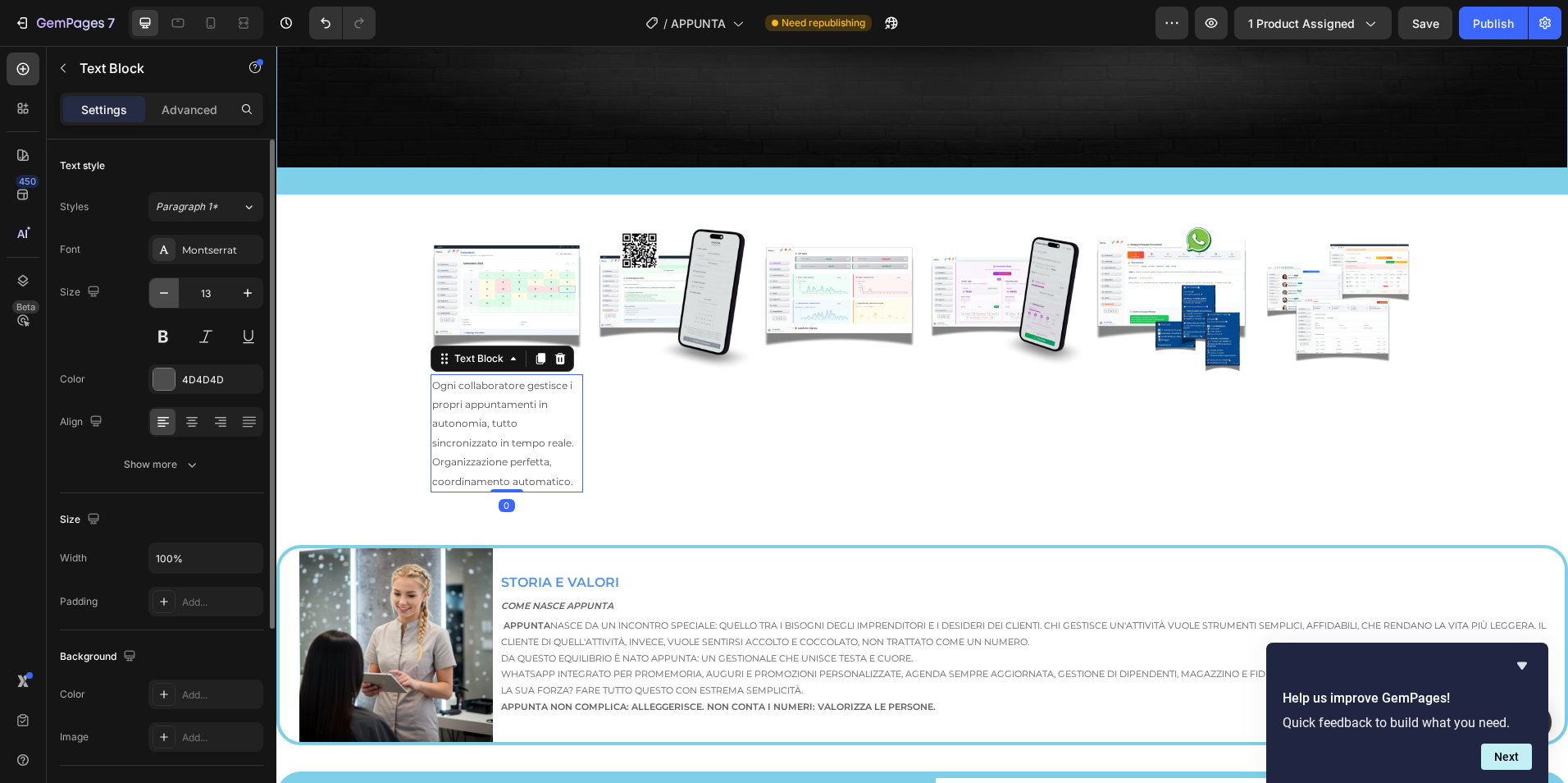
click at [167, 298] on icon "button" at bounding box center [163, 292] width 16 height 16
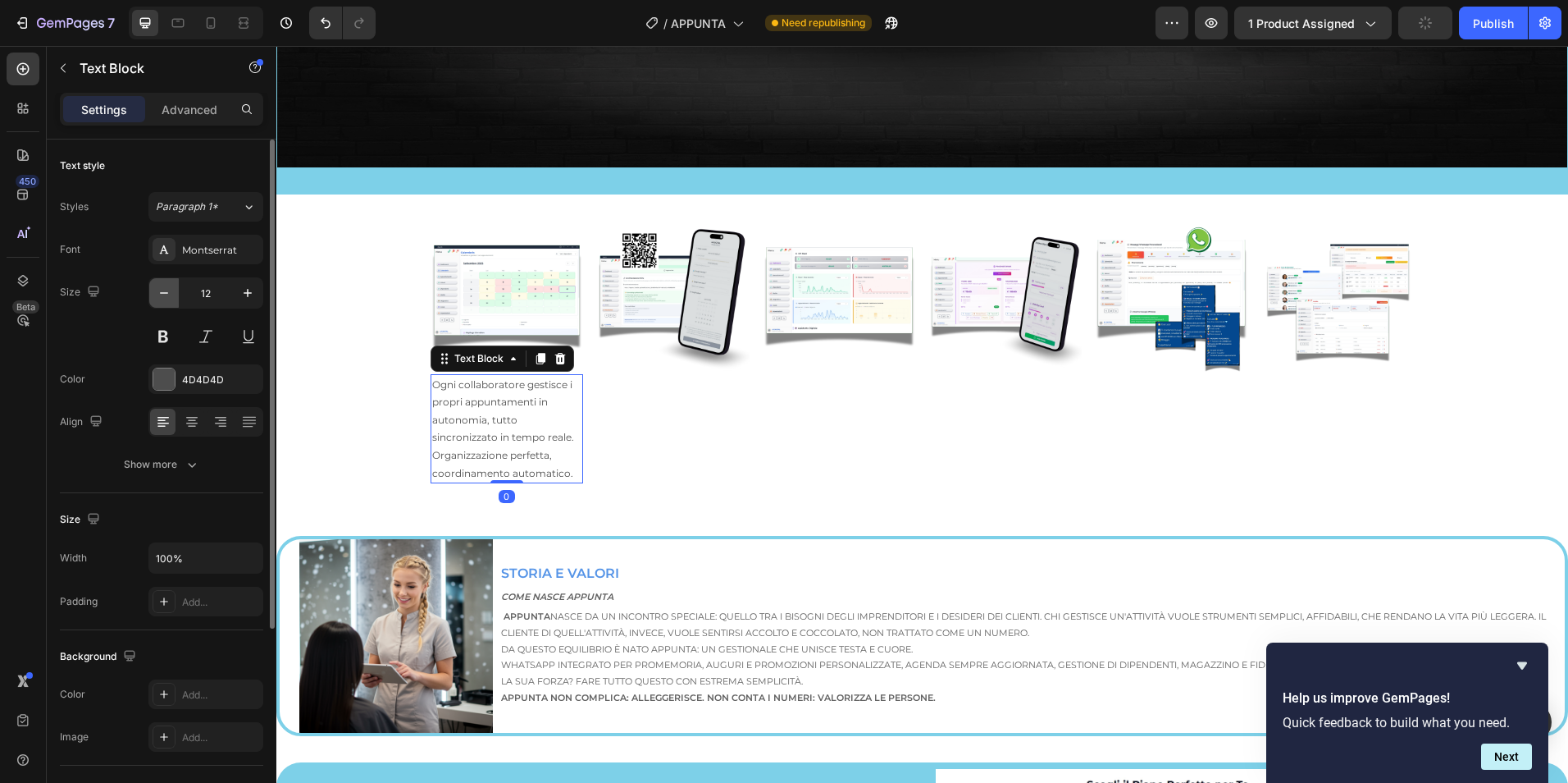
click at [167, 298] on icon "button" at bounding box center [163, 292] width 16 height 16
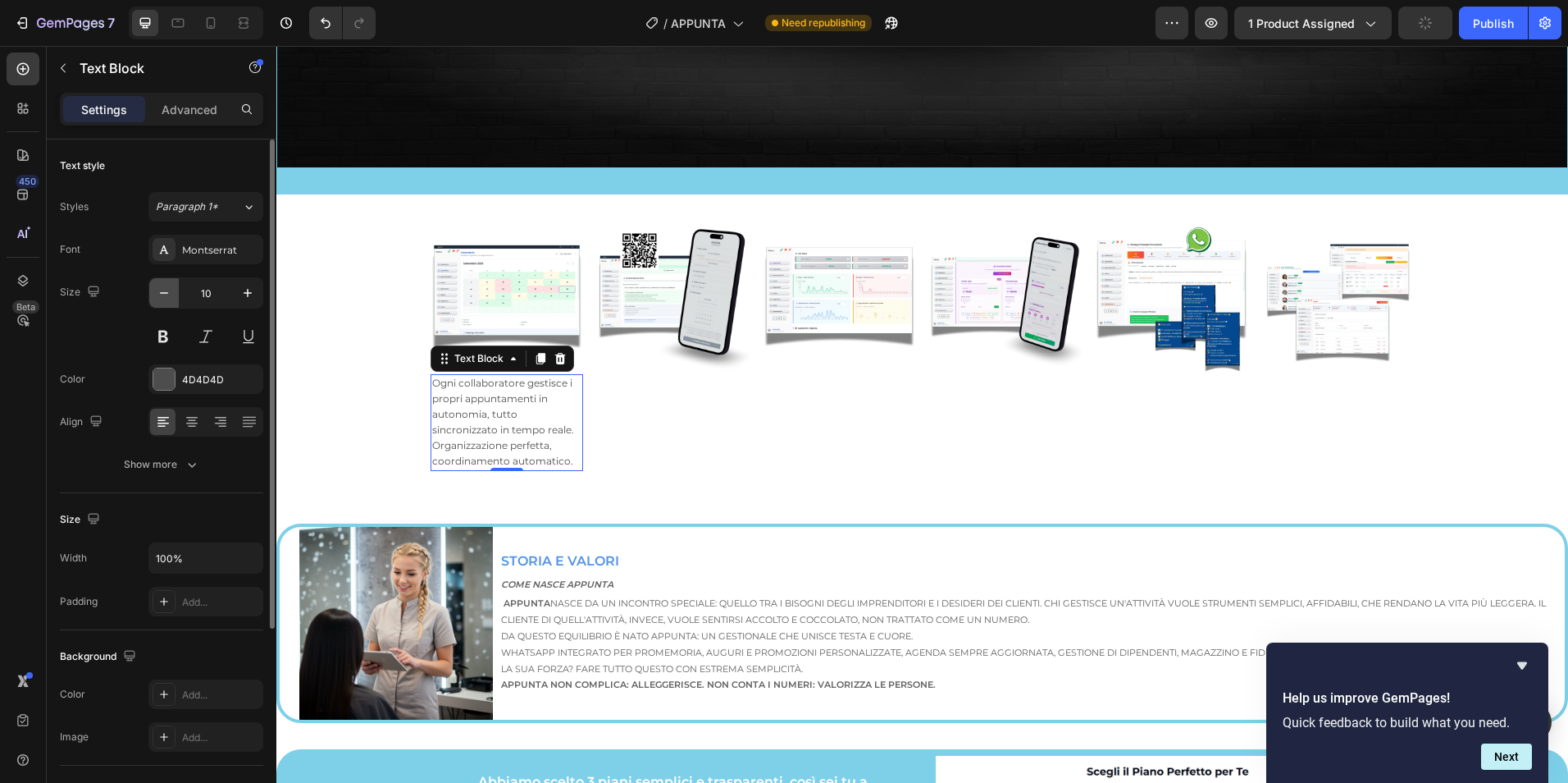
click at [167, 298] on icon "button" at bounding box center [163, 292] width 16 height 16
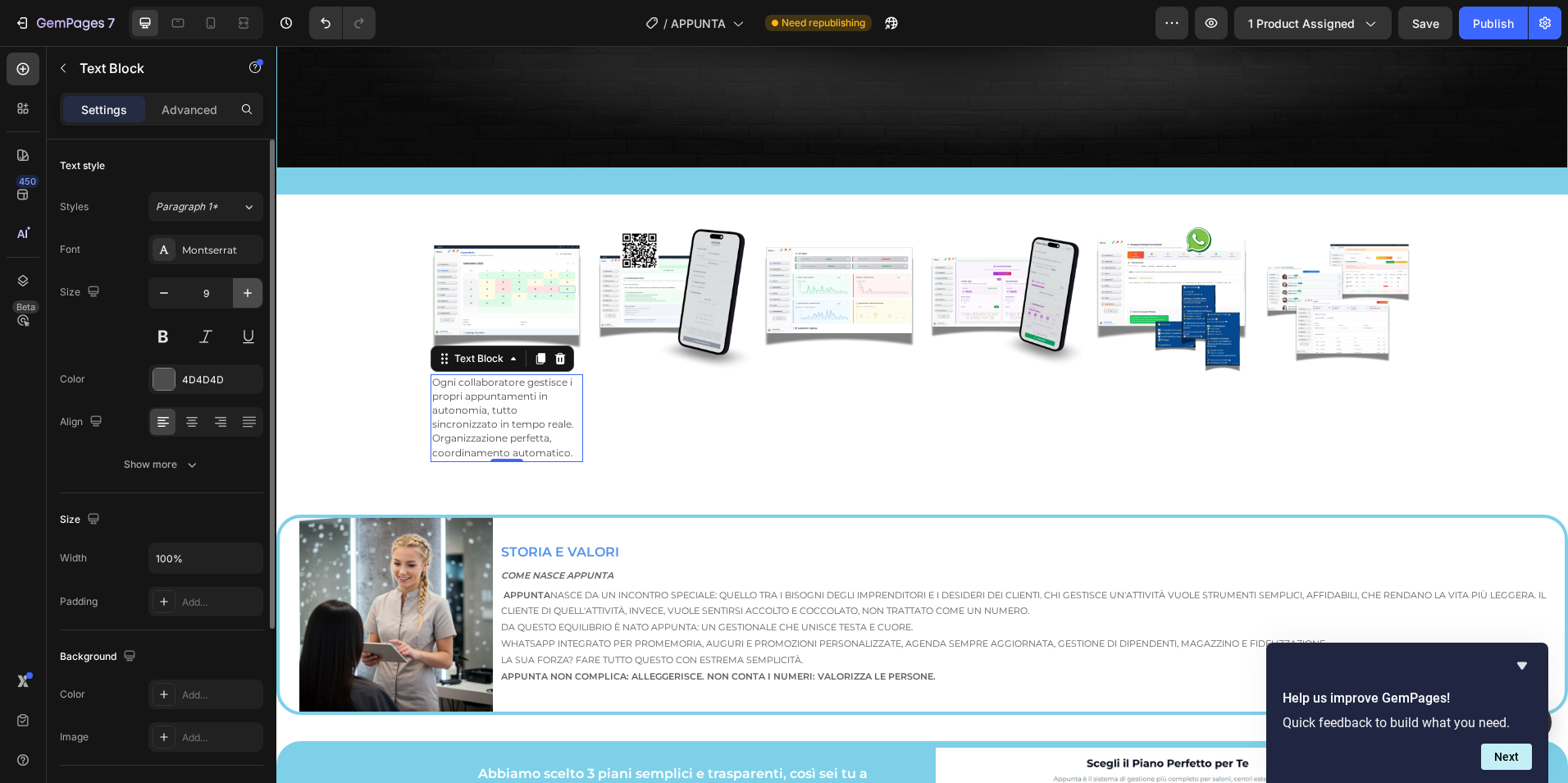
click at [251, 287] on icon "button" at bounding box center [247, 292] width 16 height 16
type input "10"
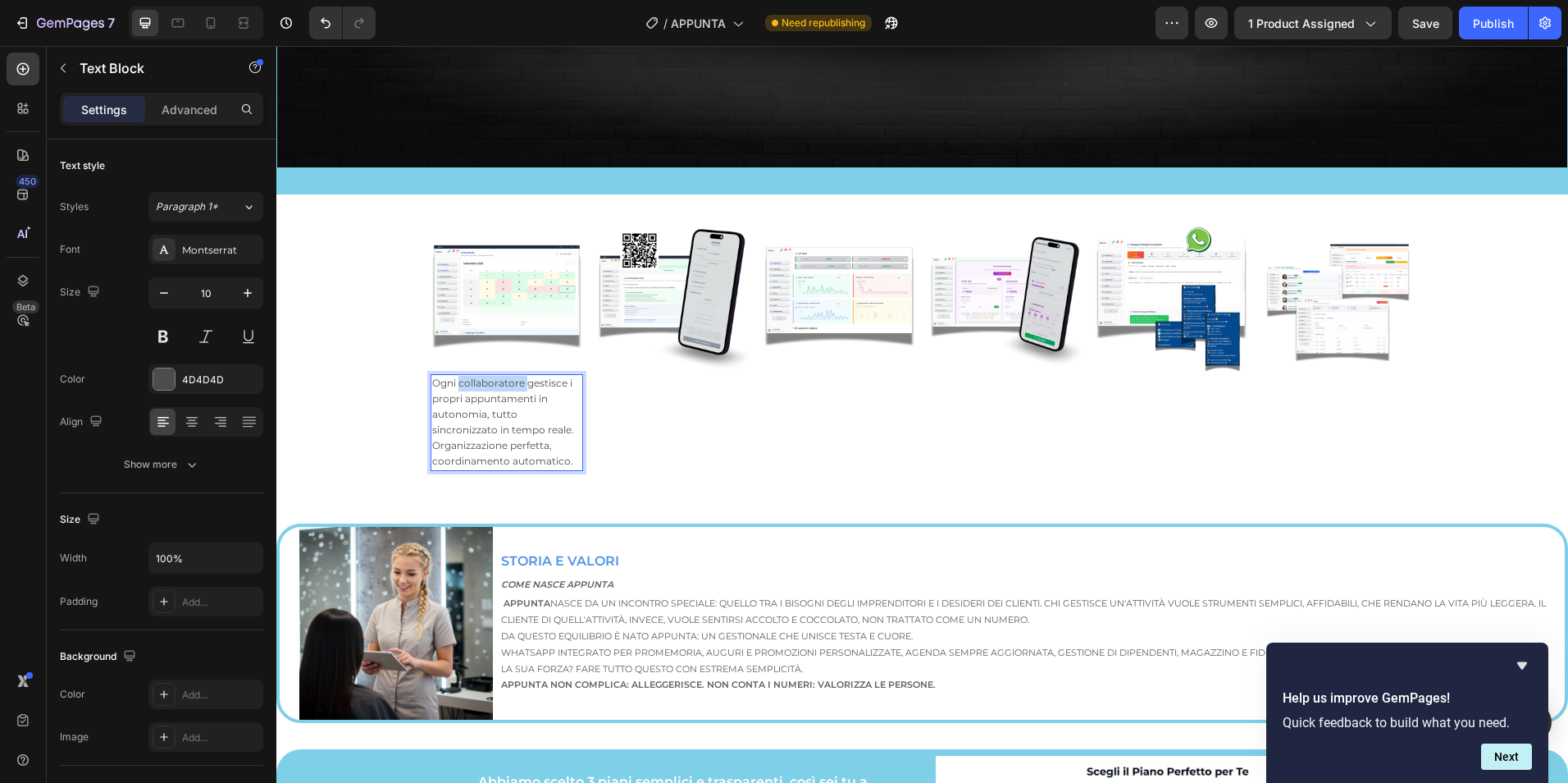
click at [471, 384] on p "Ogni collaboratore gestisce i propri appuntamenti in autonomia, tutto sincroniz…" at bounding box center [507, 423] width 150 height 93
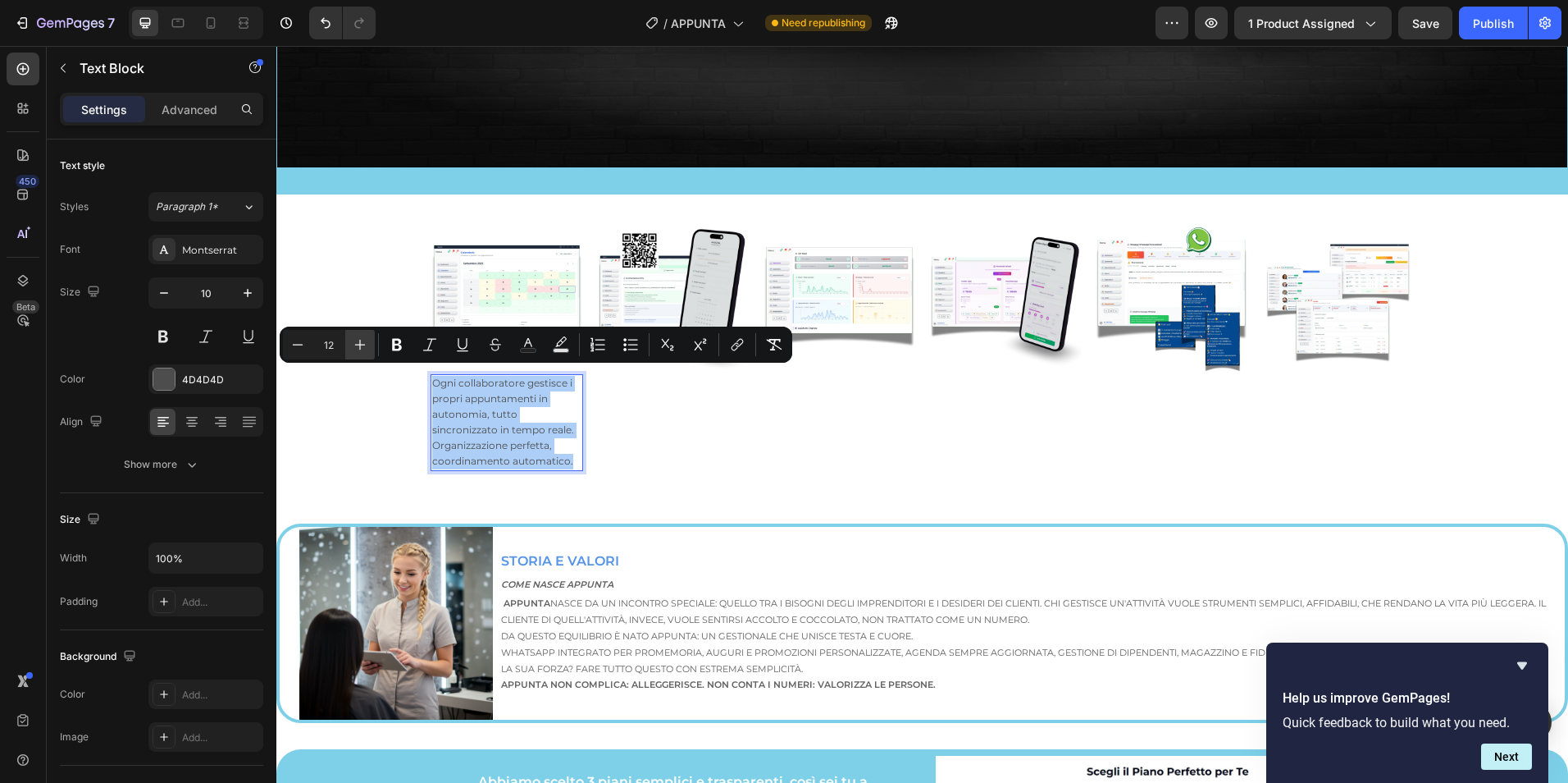
click at [359, 345] on icon "Editor contextual toolbar" at bounding box center [360, 345] width 10 height 10
type input "13"
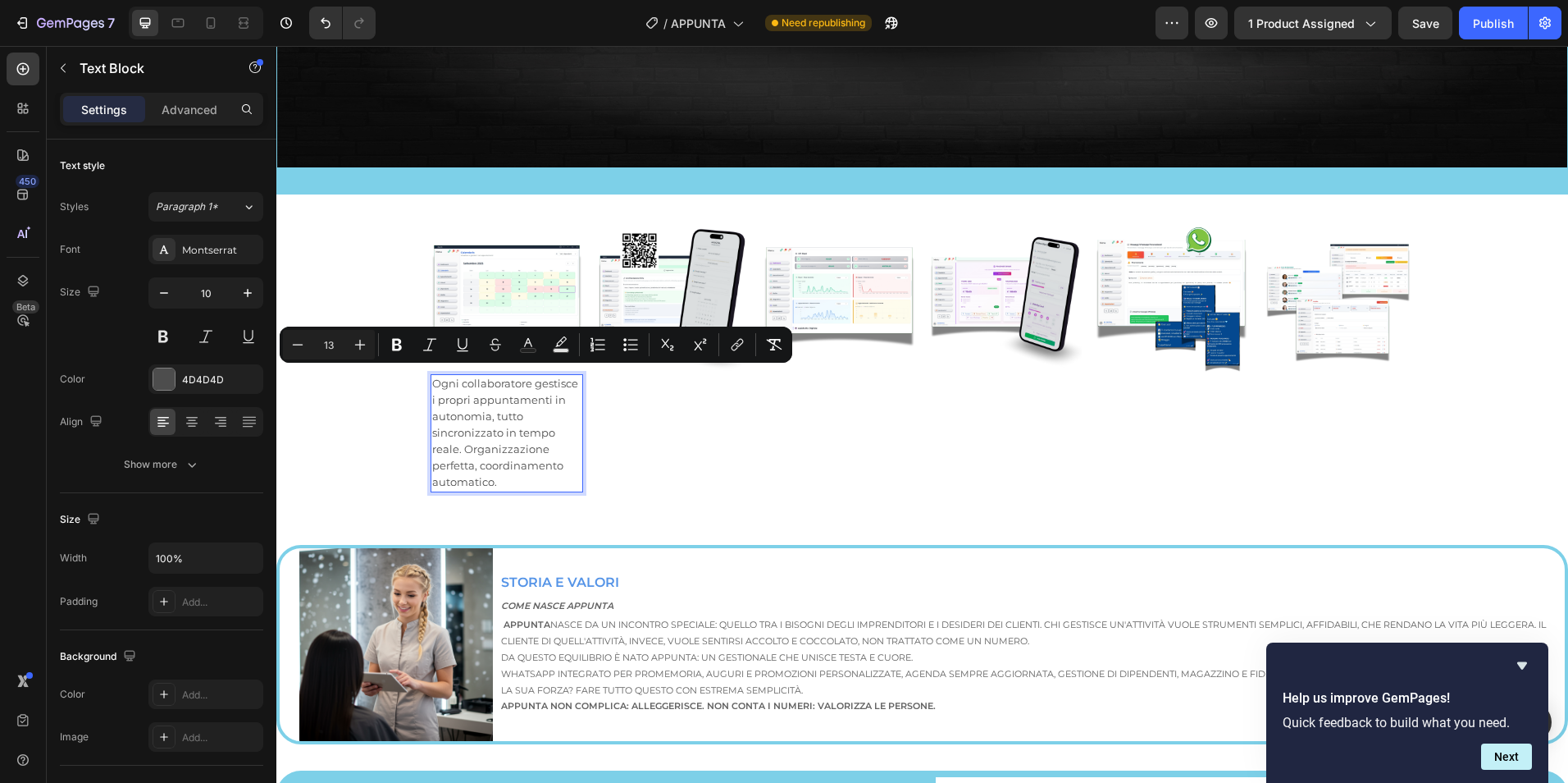
click at [473, 417] on p "Ogni collaboratore gestisce i propri appuntamenti in autonomia, tutto sincroniz…" at bounding box center [507, 433] width 150 height 115
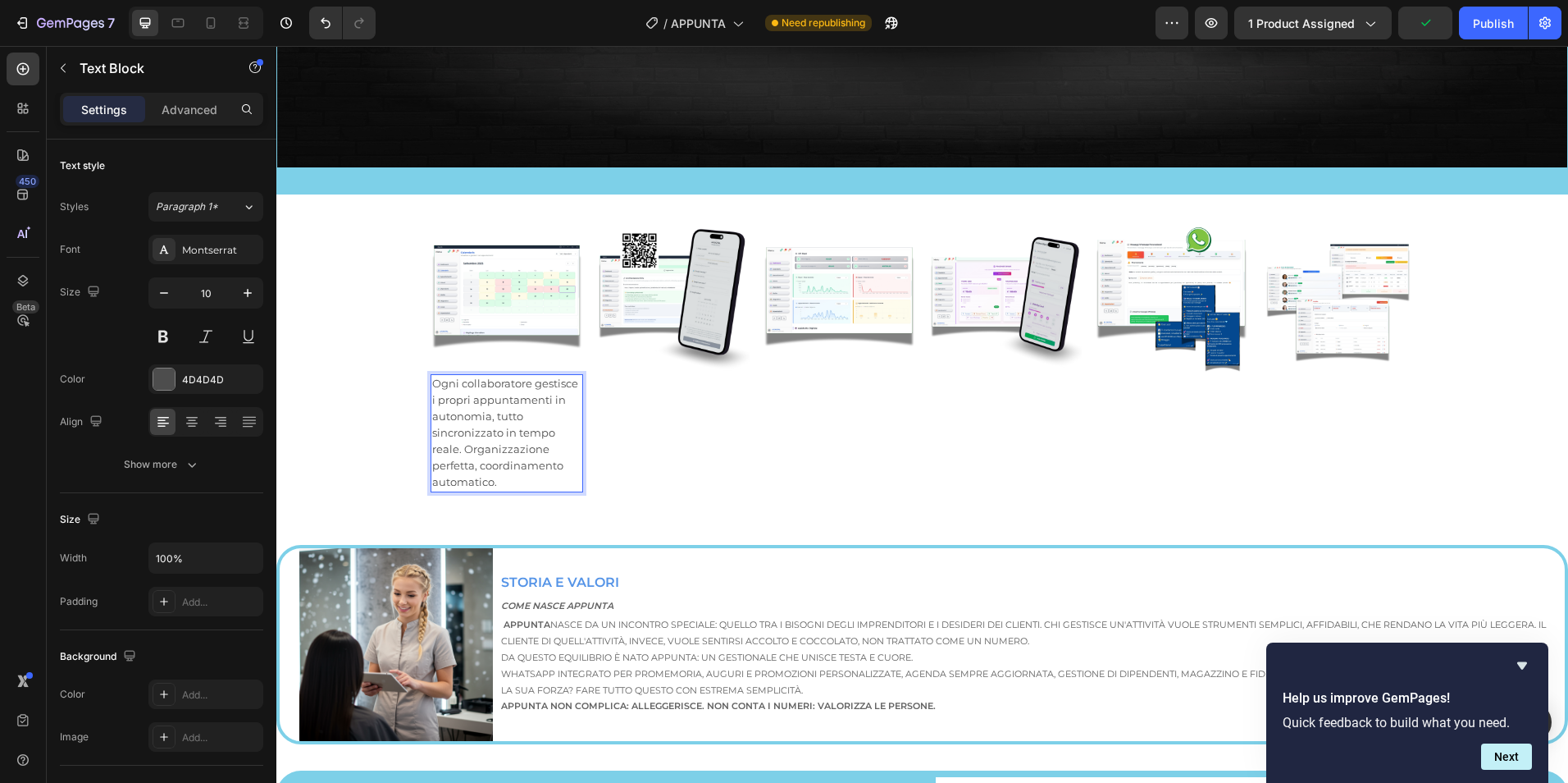
click at [485, 412] on span "Ogni collaboratore gestisce i propri appuntamenti in autonomia, tutto sincroniz…" at bounding box center [505, 432] width 146 height 111
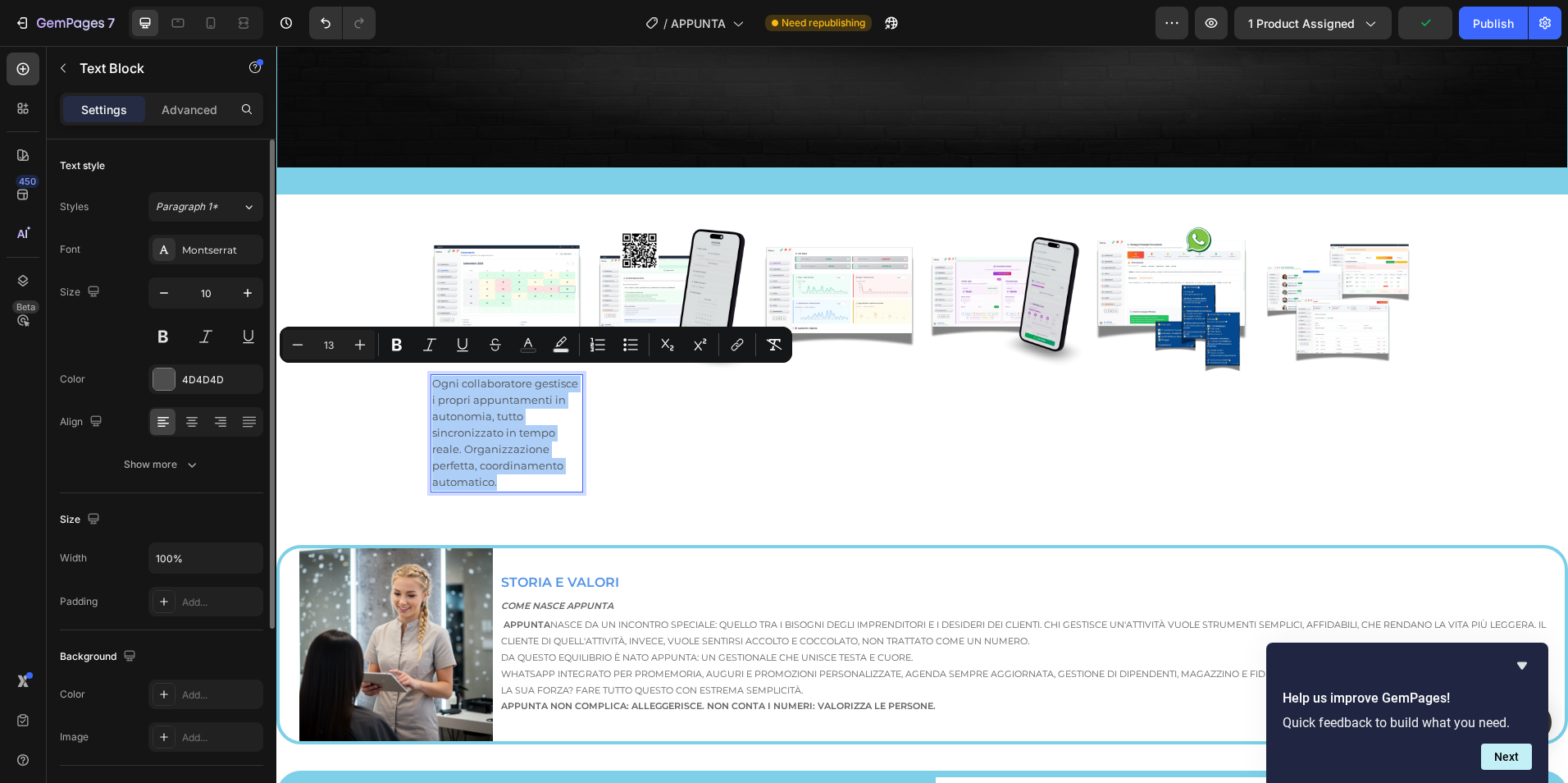
click at [204, 419] on div at bounding box center [206, 422] width 115 height 29
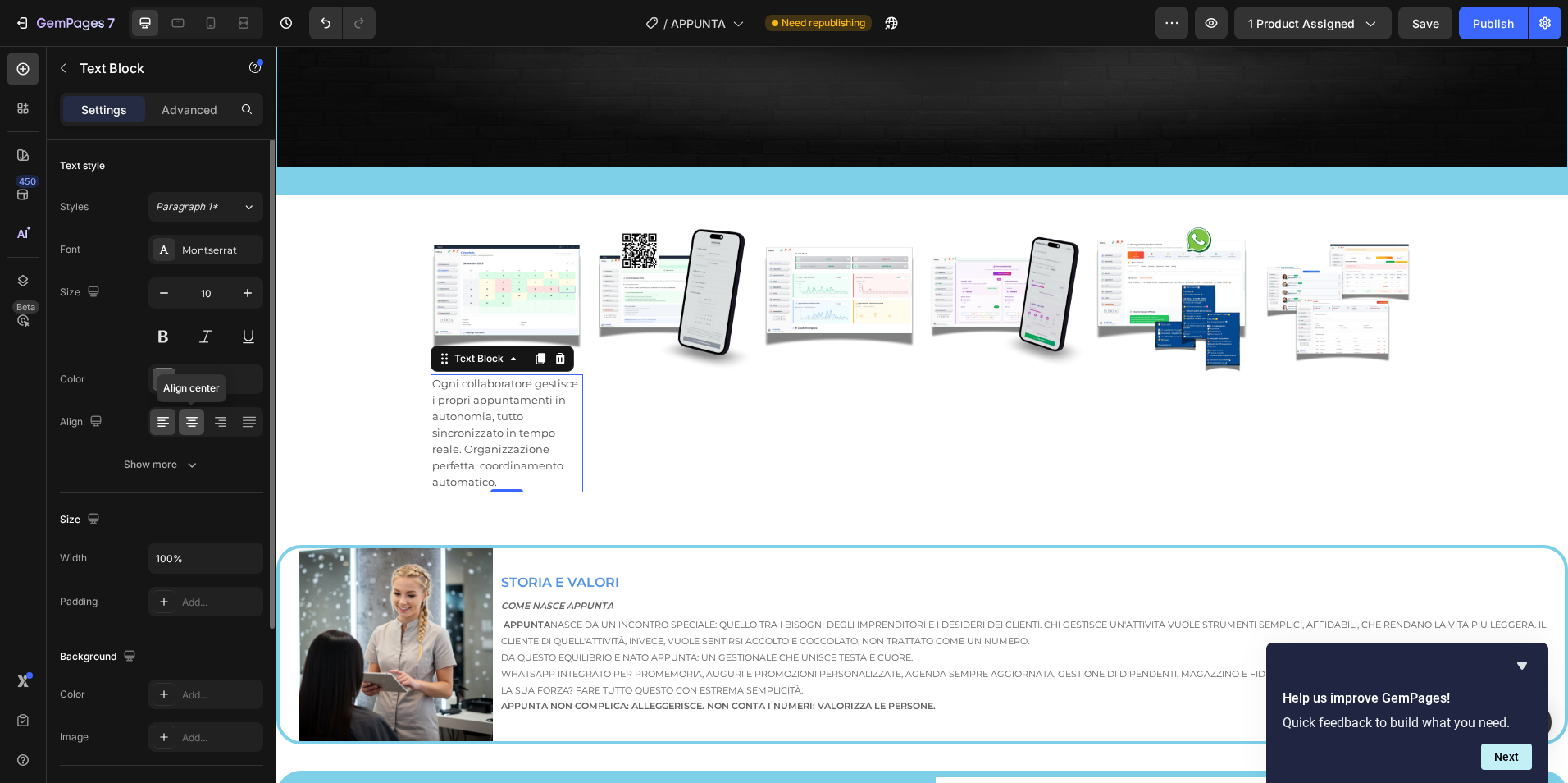
click at [198, 422] on icon at bounding box center [192, 421] width 16 height 16
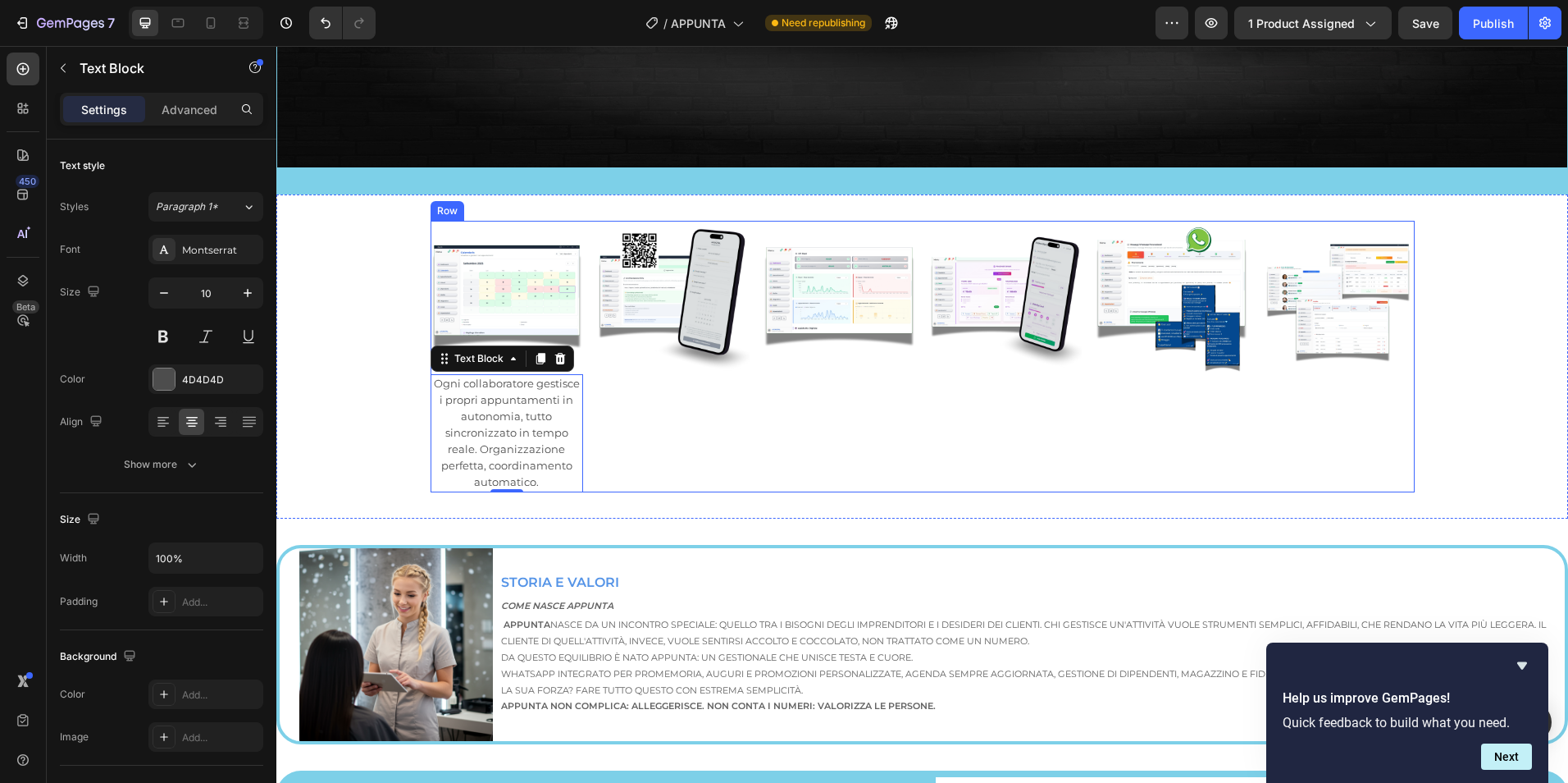
click at [814, 424] on div "Image" at bounding box center [840, 356] width 154 height 271
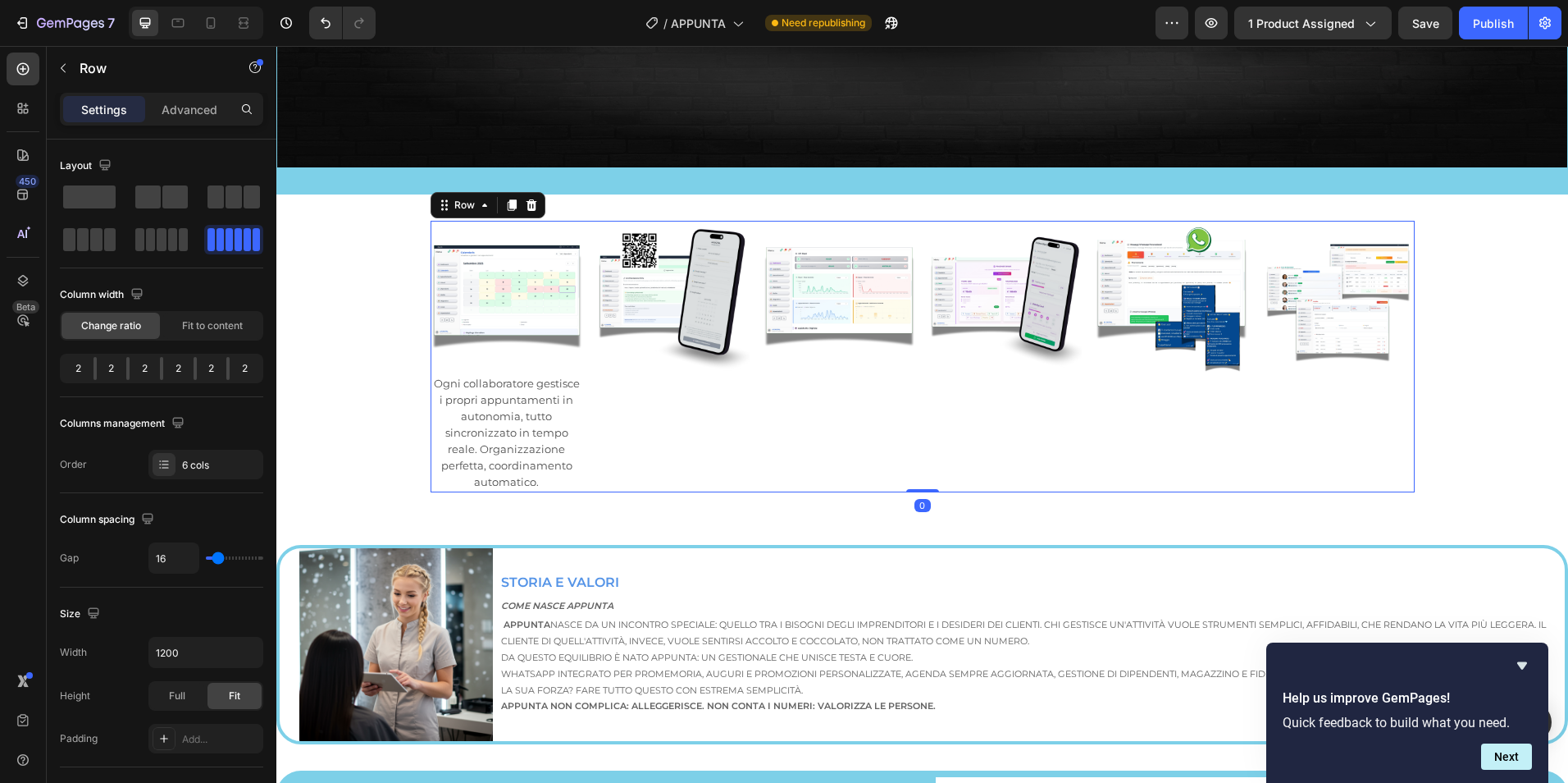
click at [813, 424] on div "Image" at bounding box center [840, 356] width 154 height 271
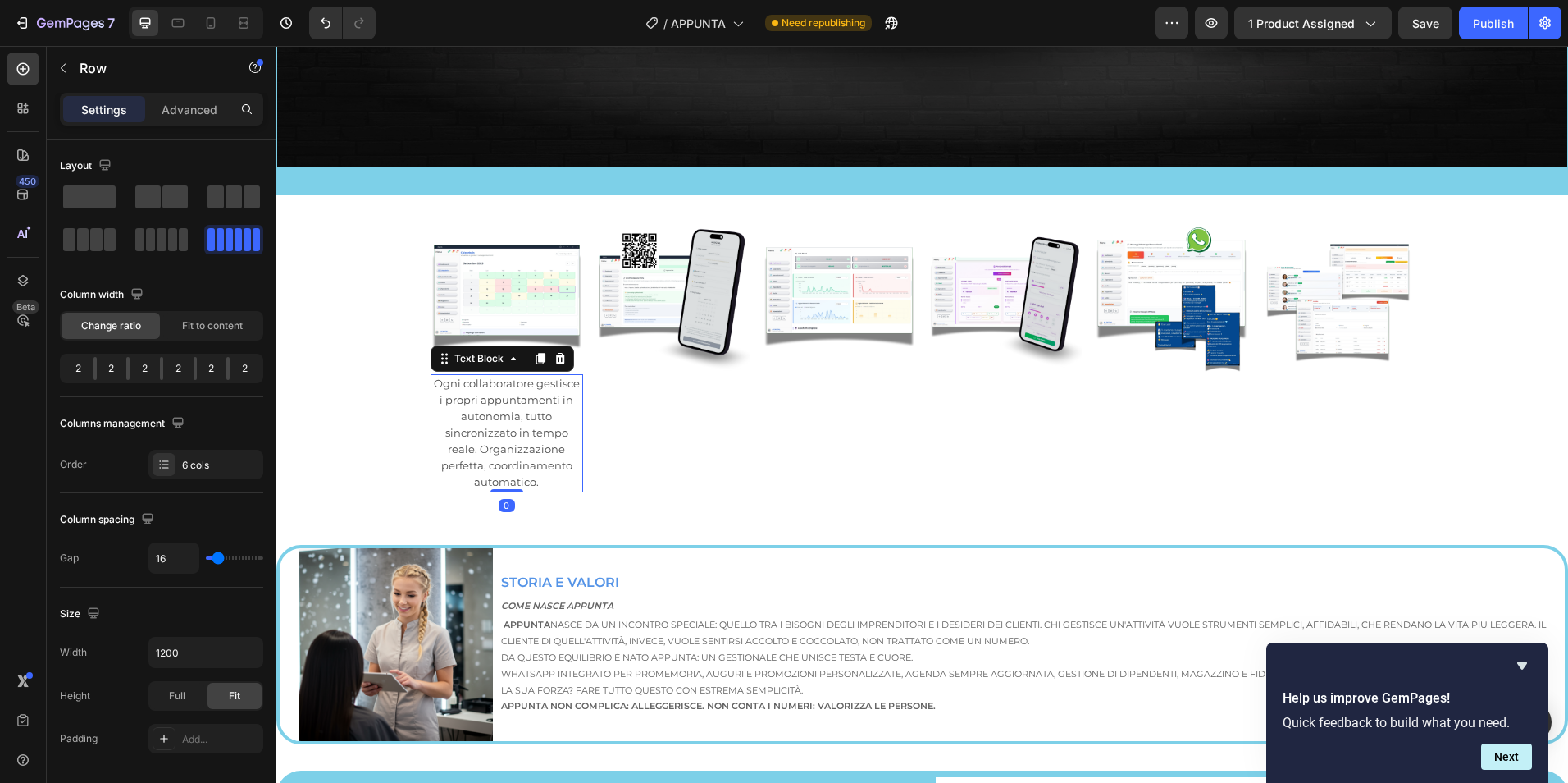
click at [547, 411] on p "Ogni collaboratore gestisce i propri appuntamenti in autonomia, tutto sincroniz…" at bounding box center [507, 433] width 150 height 115
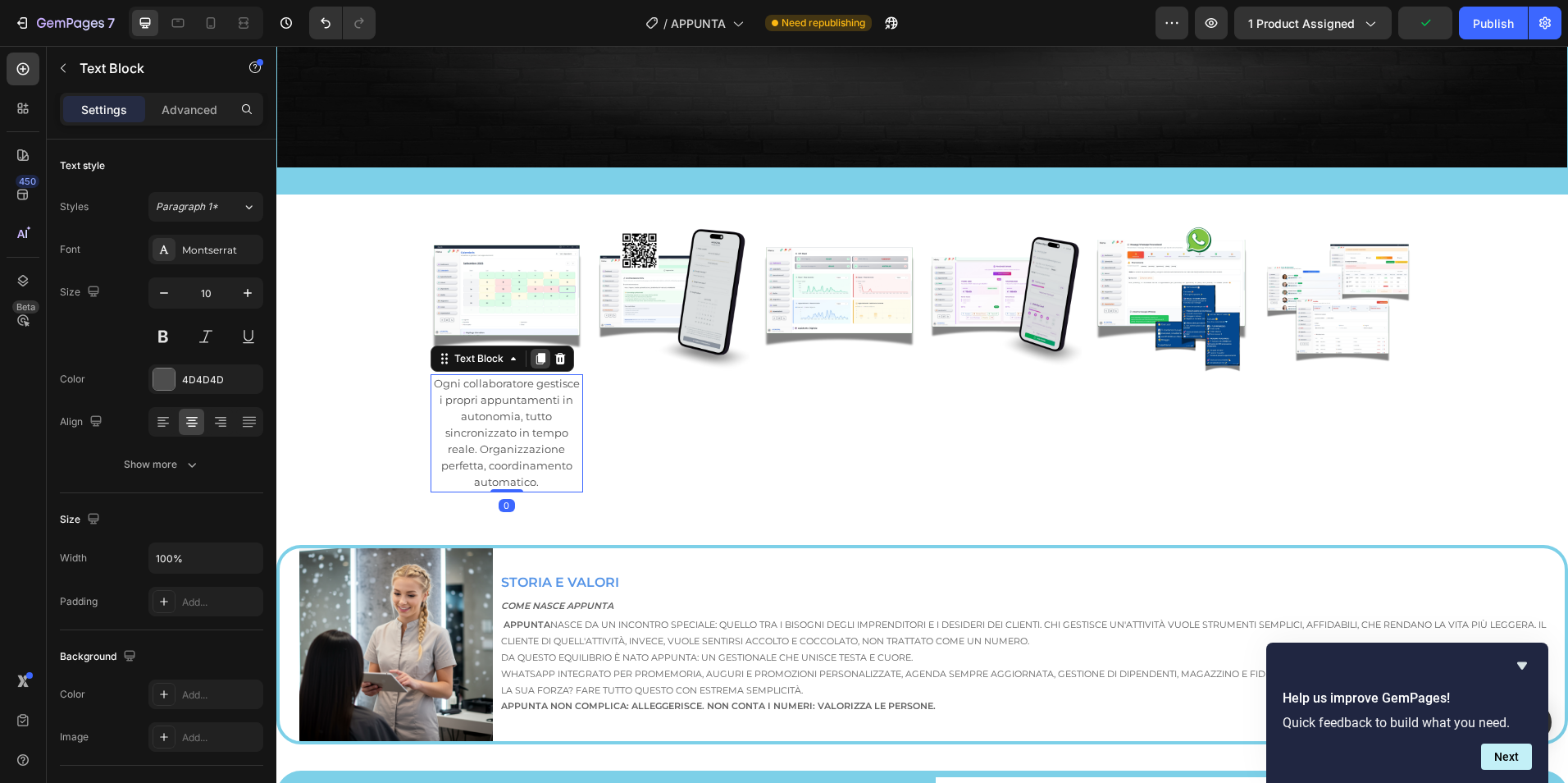
click at [534, 356] on icon at bounding box center [540, 358] width 13 height 13
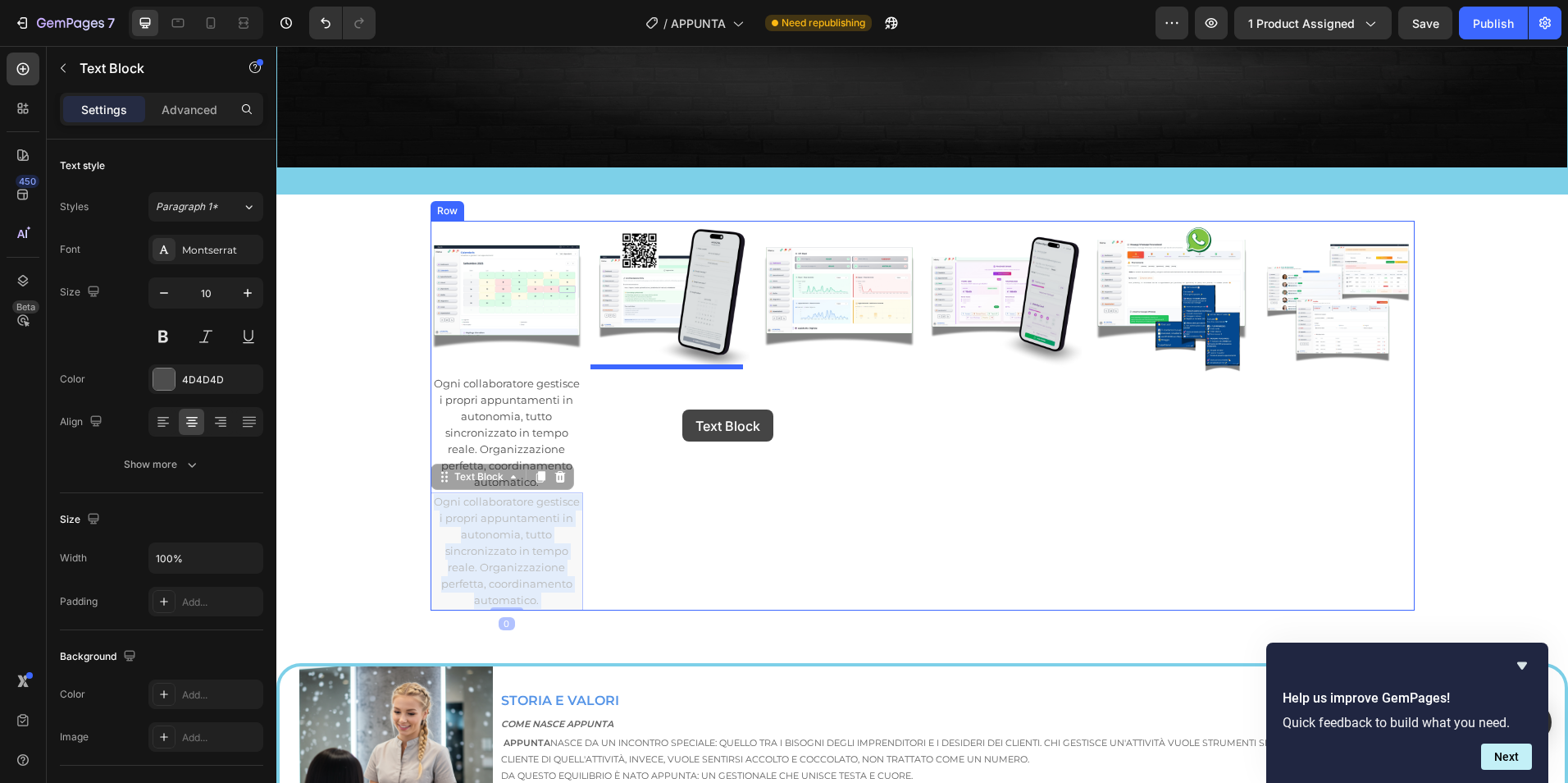
drag, startPoint x: 537, startPoint y: 532, endPoint x: 682, endPoint y: 410, distance: 189.5
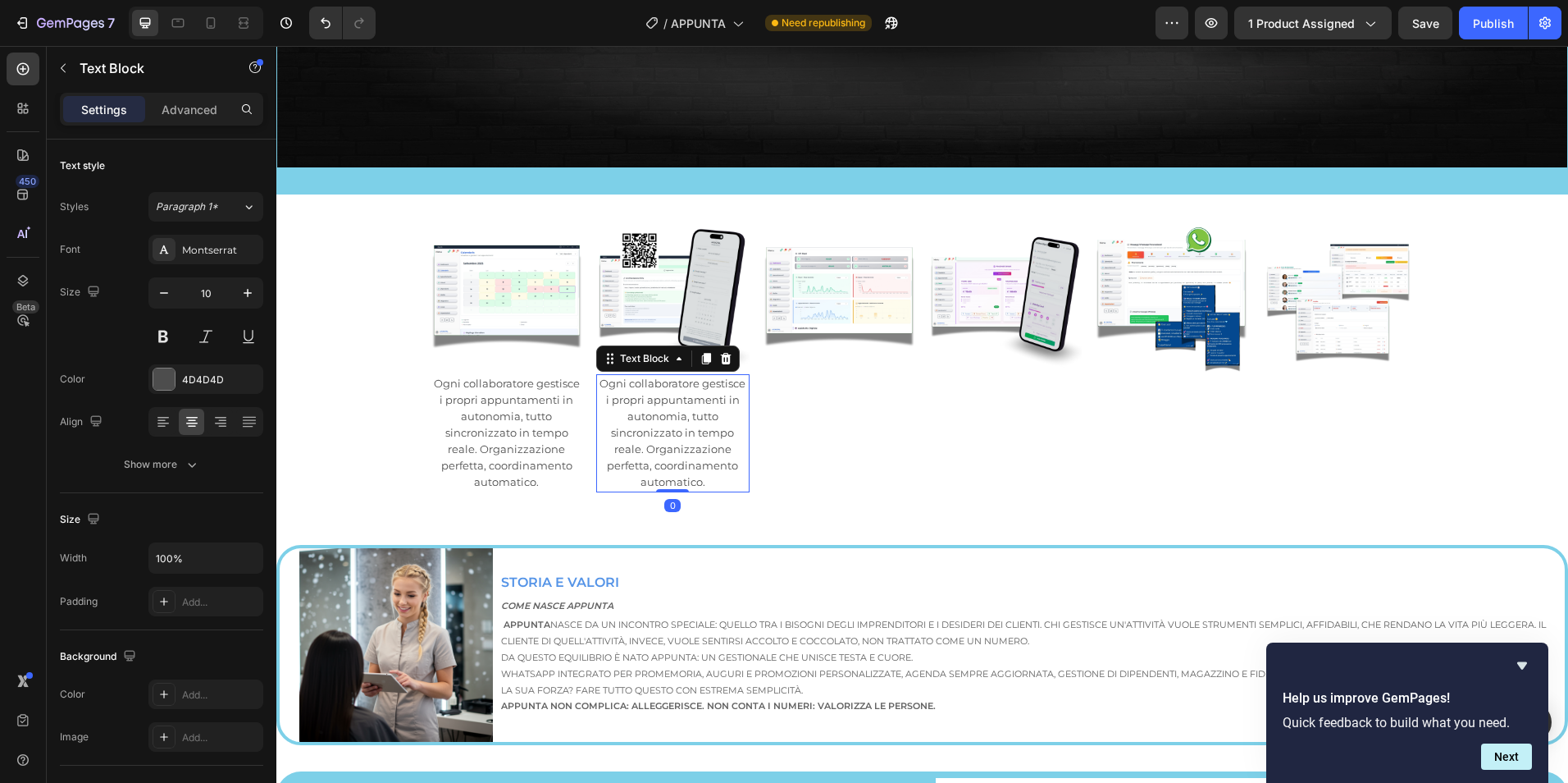
click at [702, 354] on icon at bounding box center [707, 358] width 9 height 11
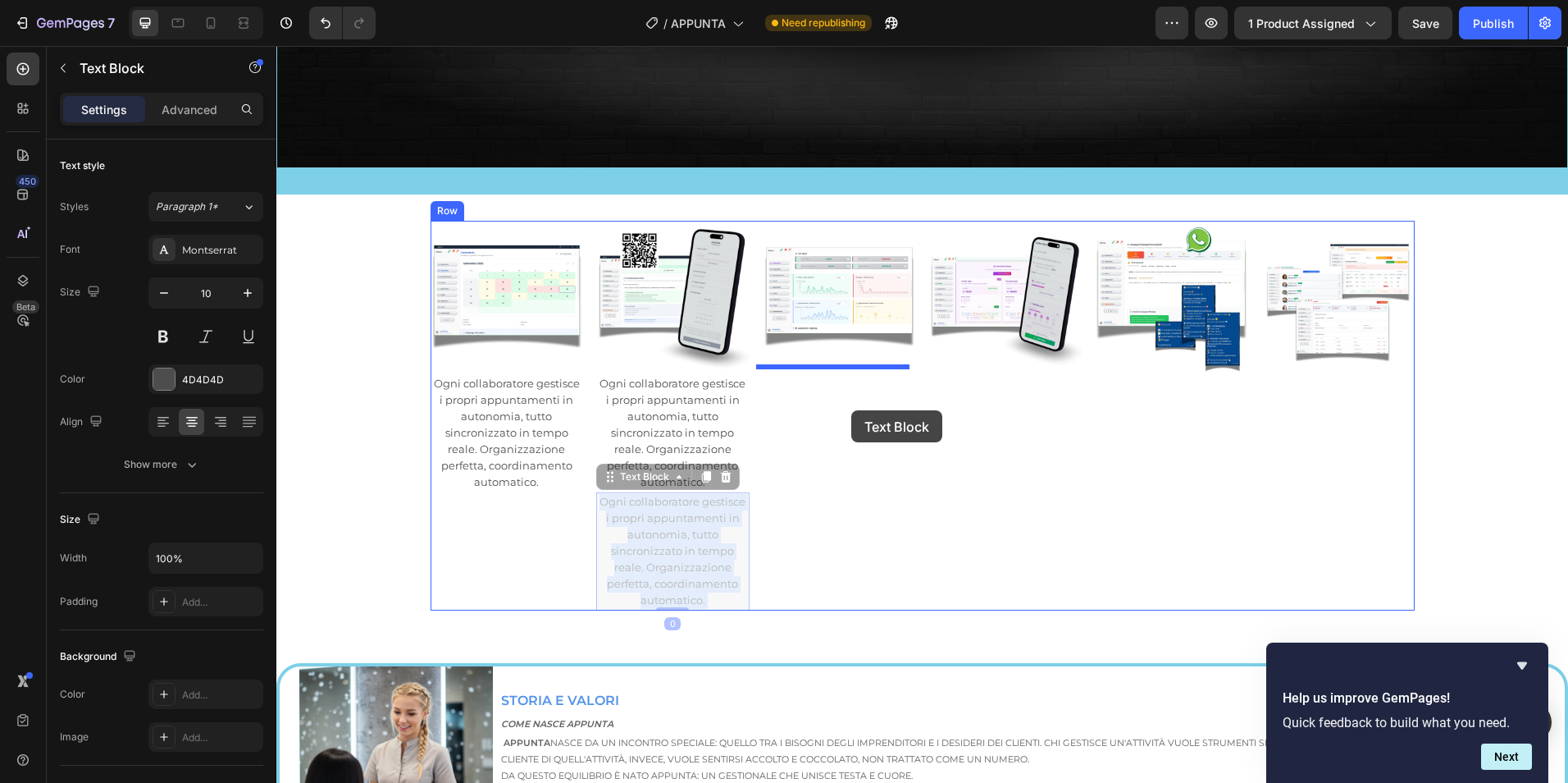
drag, startPoint x: 676, startPoint y: 523, endPoint x: 851, endPoint y: 411, distance: 207.8
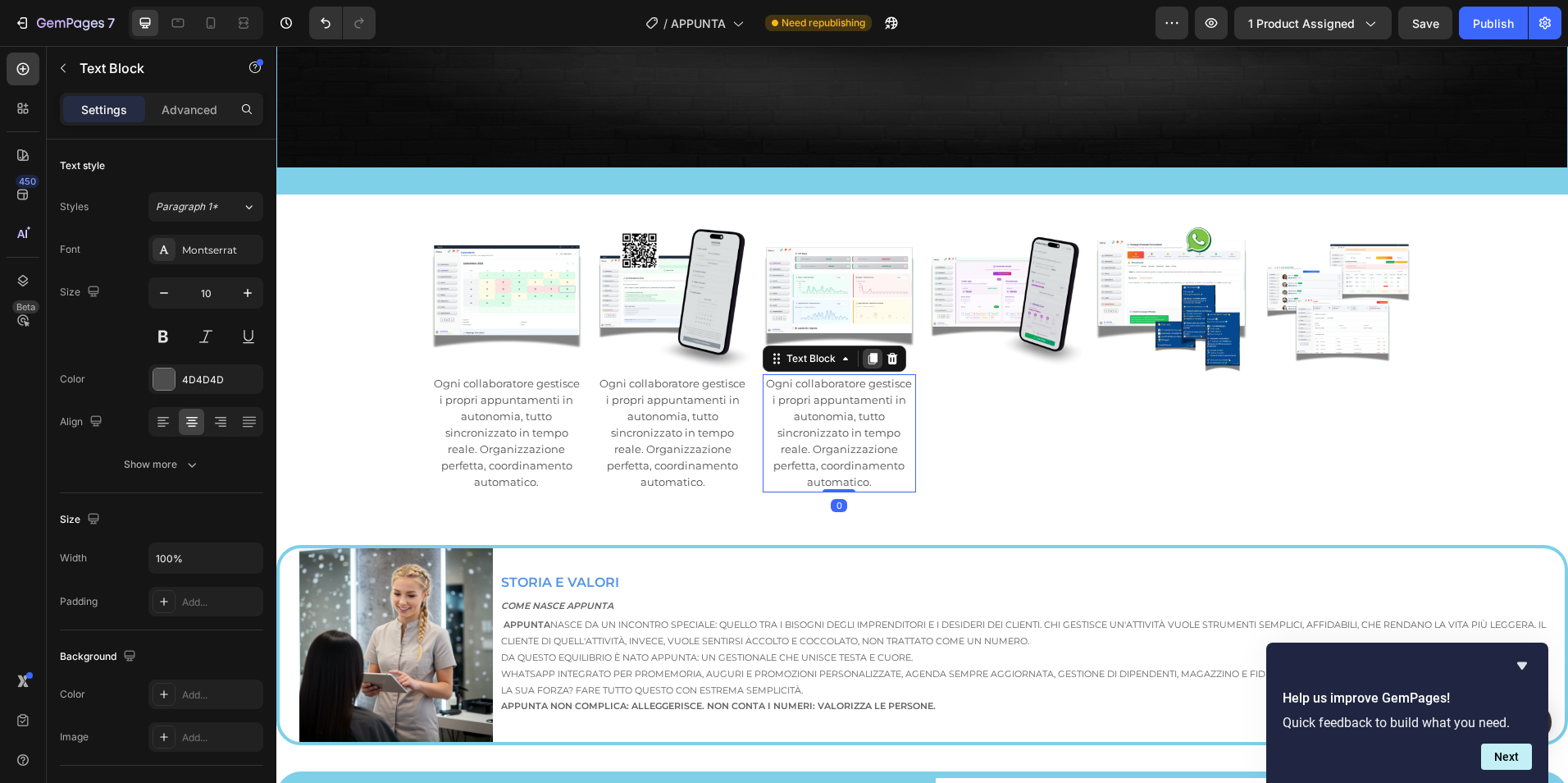
click at [868, 353] on icon at bounding box center [873, 358] width 9 height 11
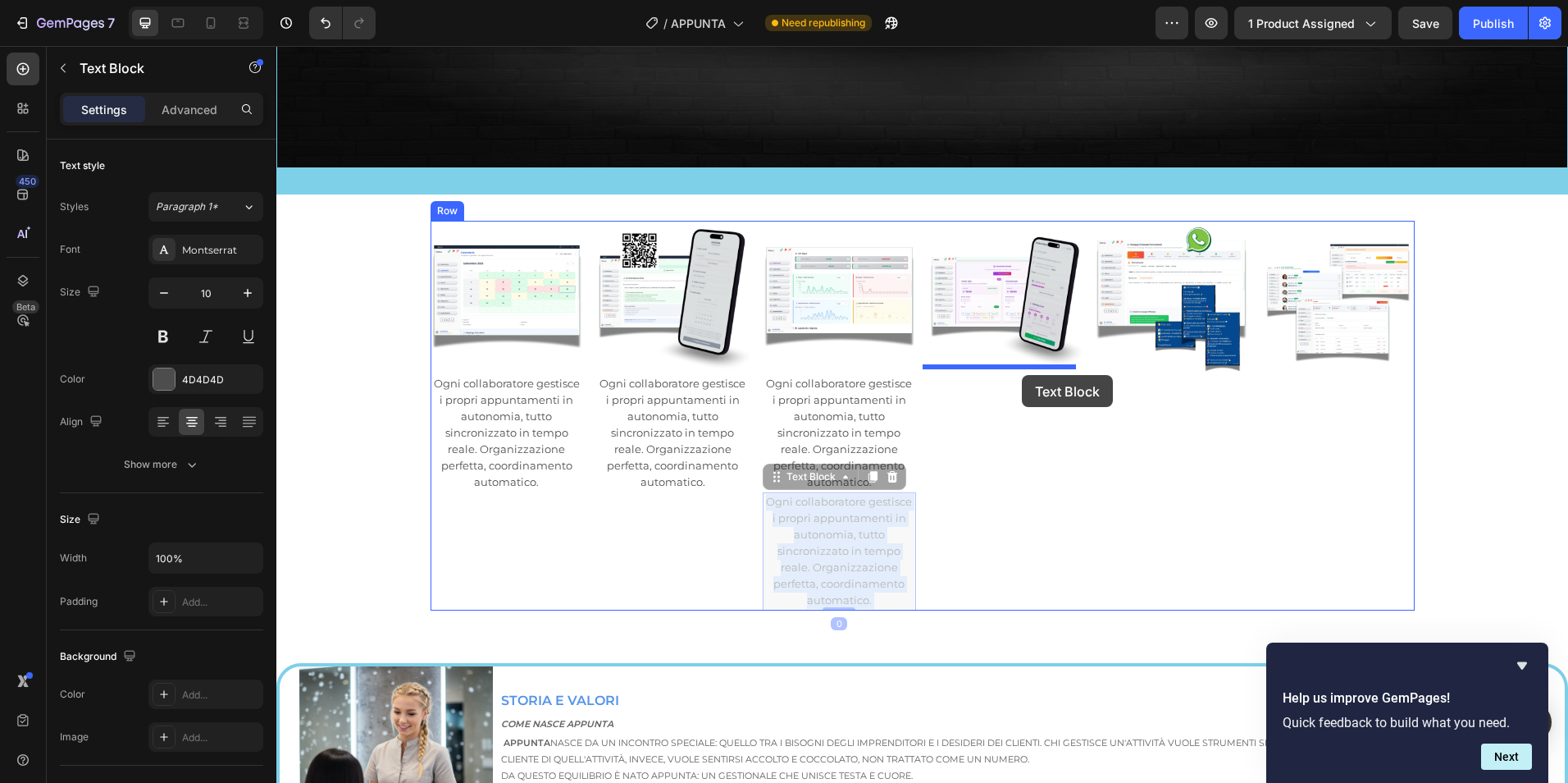
drag, startPoint x: 834, startPoint y: 518, endPoint x: 1022, endPoint y: 375, distance: 236.2
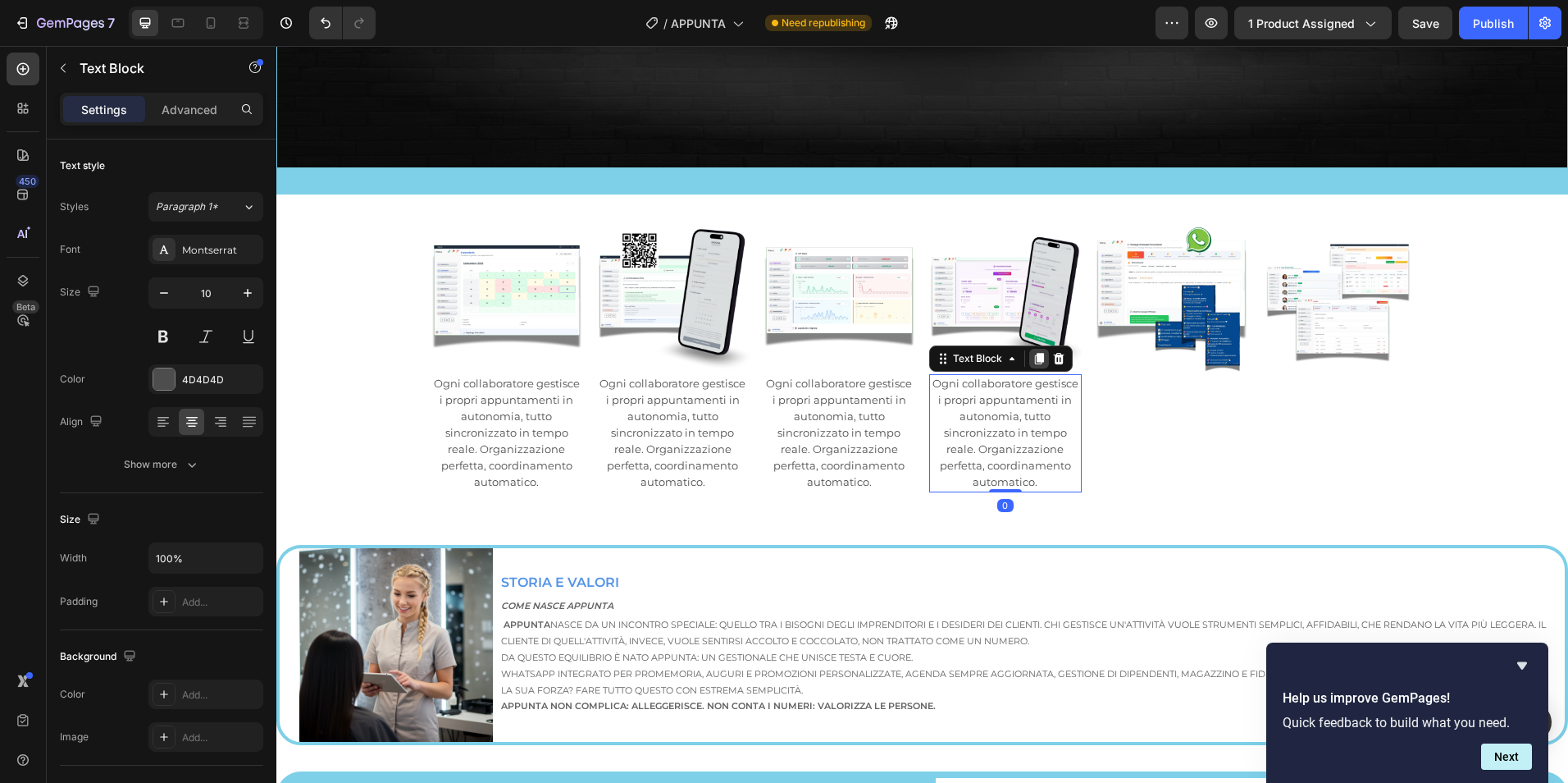
click at [1037, 348] on div at bounding box center [1038, 358] width 20 height 20
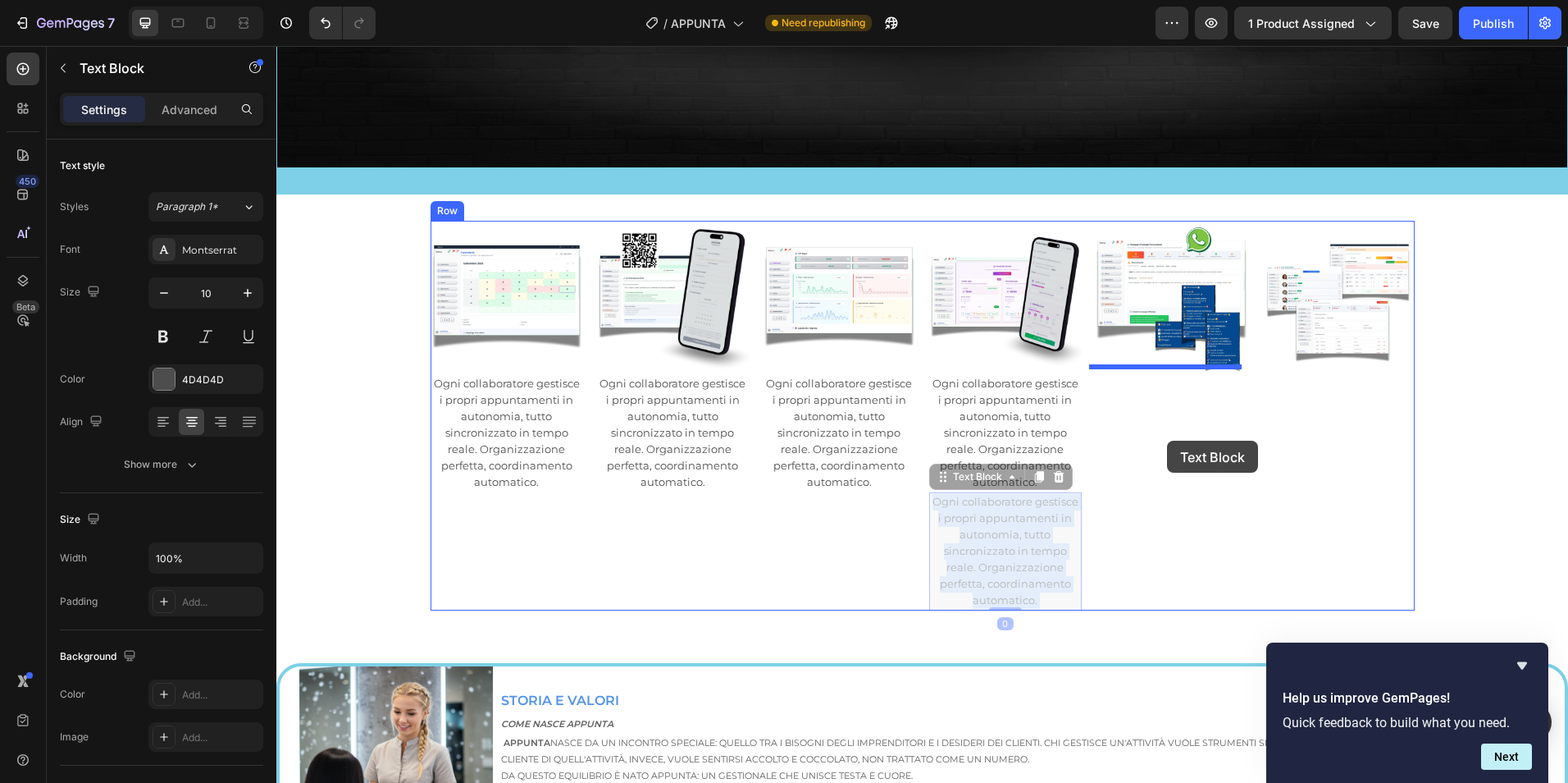
drag, startPoint x: 1035, startPoint y: 532, endPoint x: 1166, endPoint y: 440, distance: 160.1
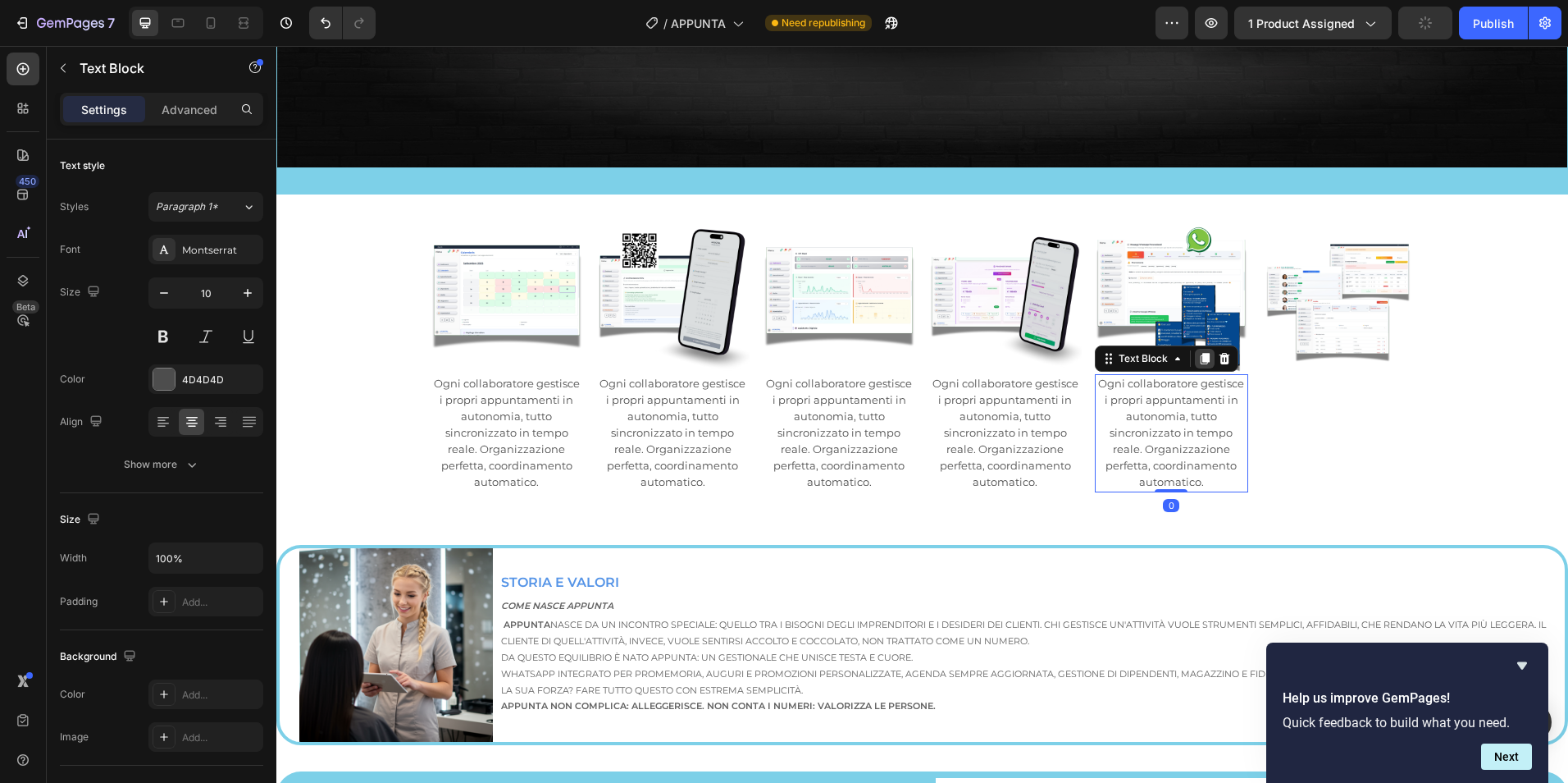
click at [1203, 353] on icon at bounding box center [1205, 358] width 9 height 11
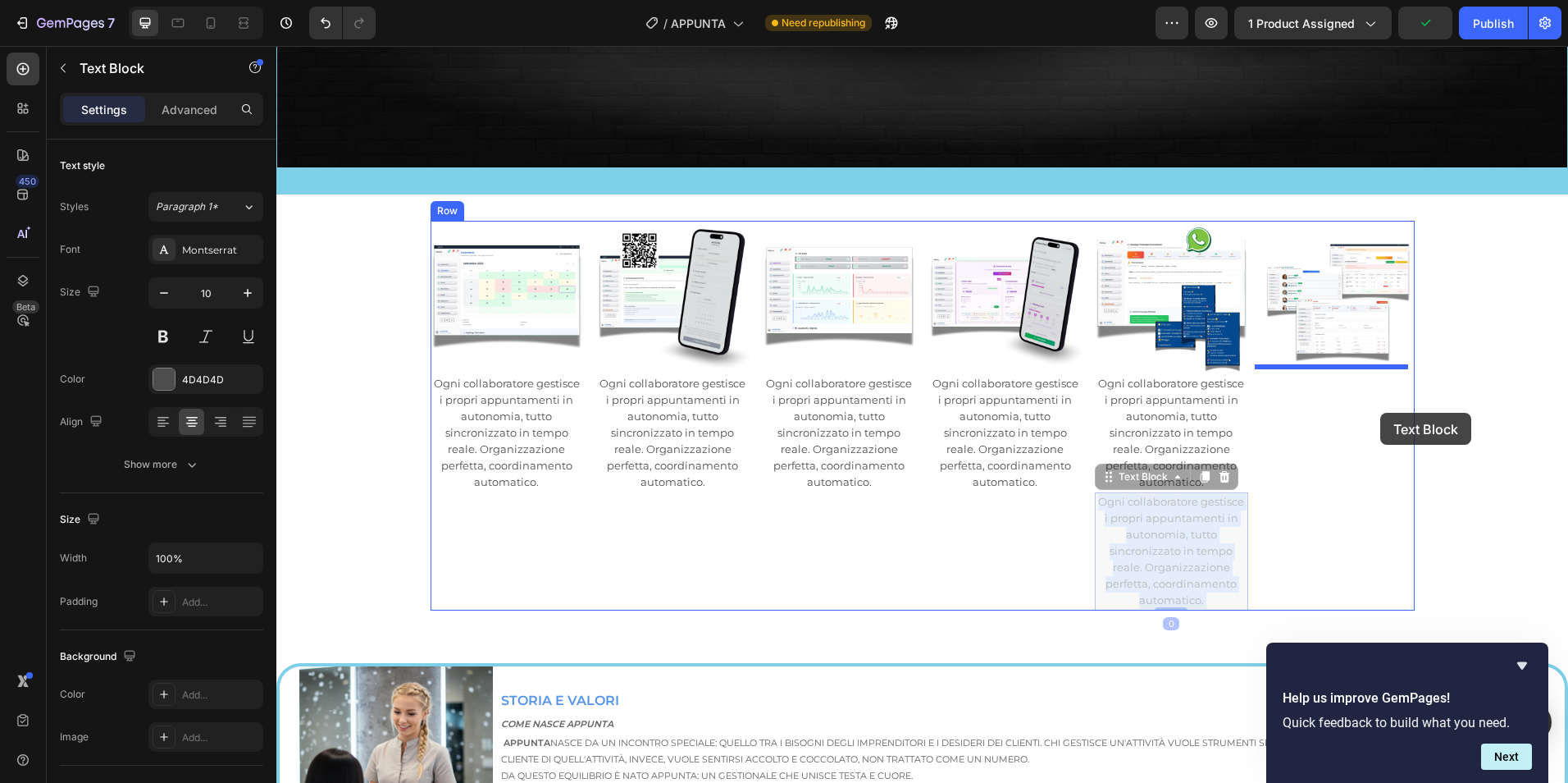
drag, startPoint x: 1198, startPoint y: 538, endPoint x: 1377, endPoint y: 411, distance: 219.5
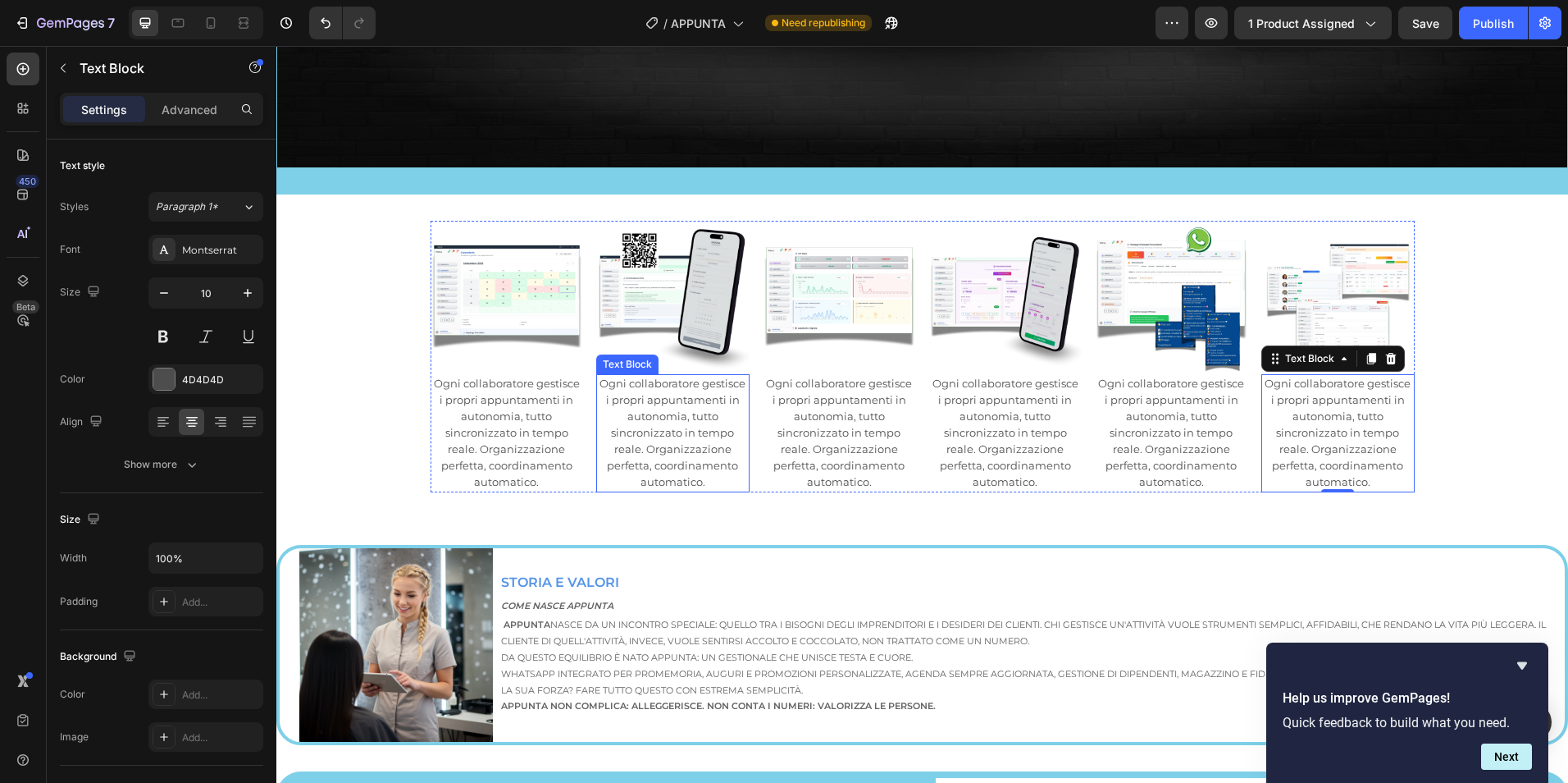
click at [679, 428] on span "Ogni collaboratore gestisce i propri appuntamenti in autonomia, tutto sincroniz…" at bounding box center [672, 432] width 146 height 111
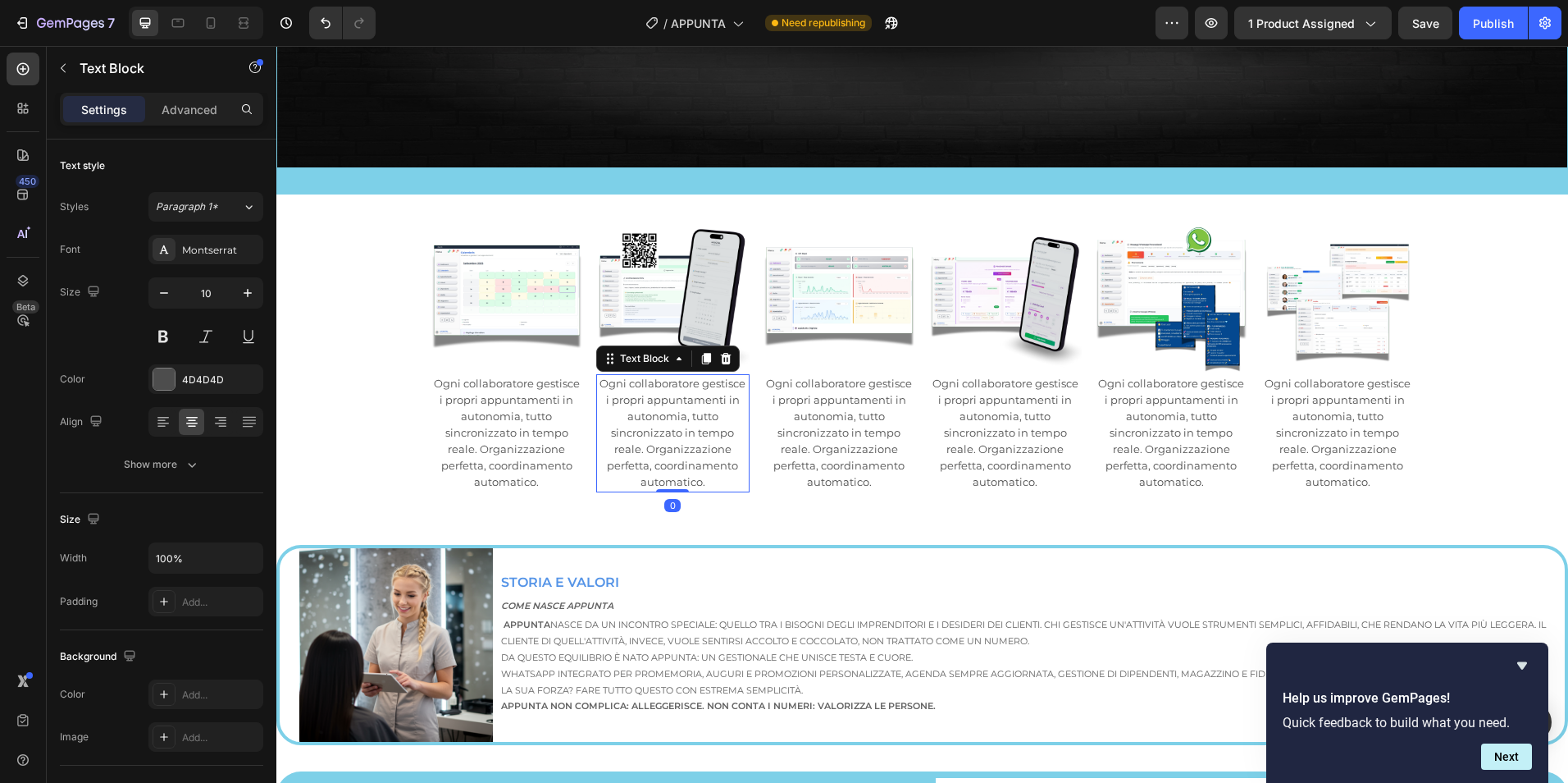
click at [679, 428] on span "Ogni collaboratore gestisce i propri appuntamenti in autonomia, tutto sincroniz…" at bounding box center [672, 432] width 146 height 111
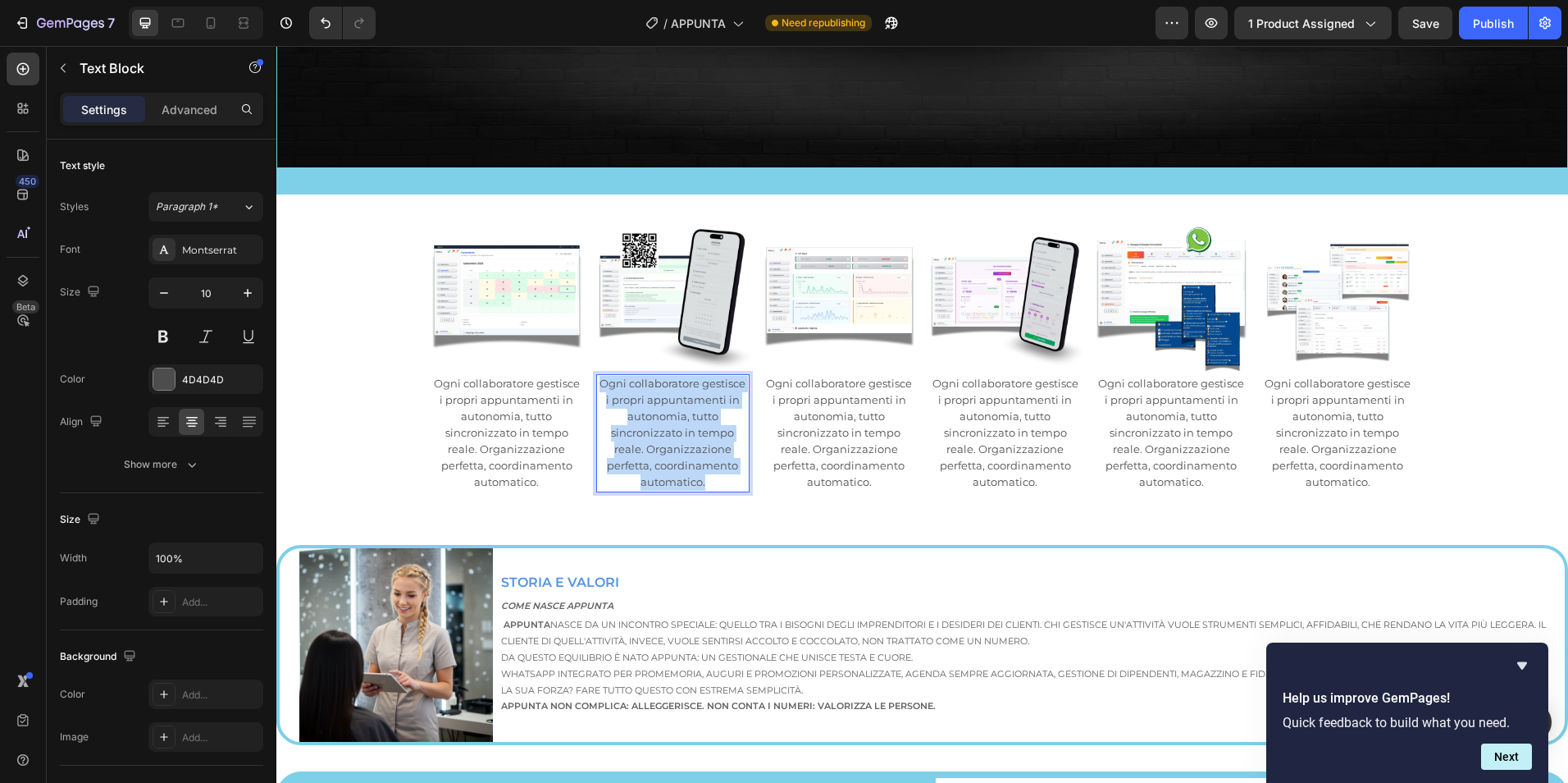
click at [679, 428] on span "Ogni collaboratore gestisce i propri appuntamenti in autonomia, tutto sincroniz…" at bounding box center [672, 432] width 146 height 111
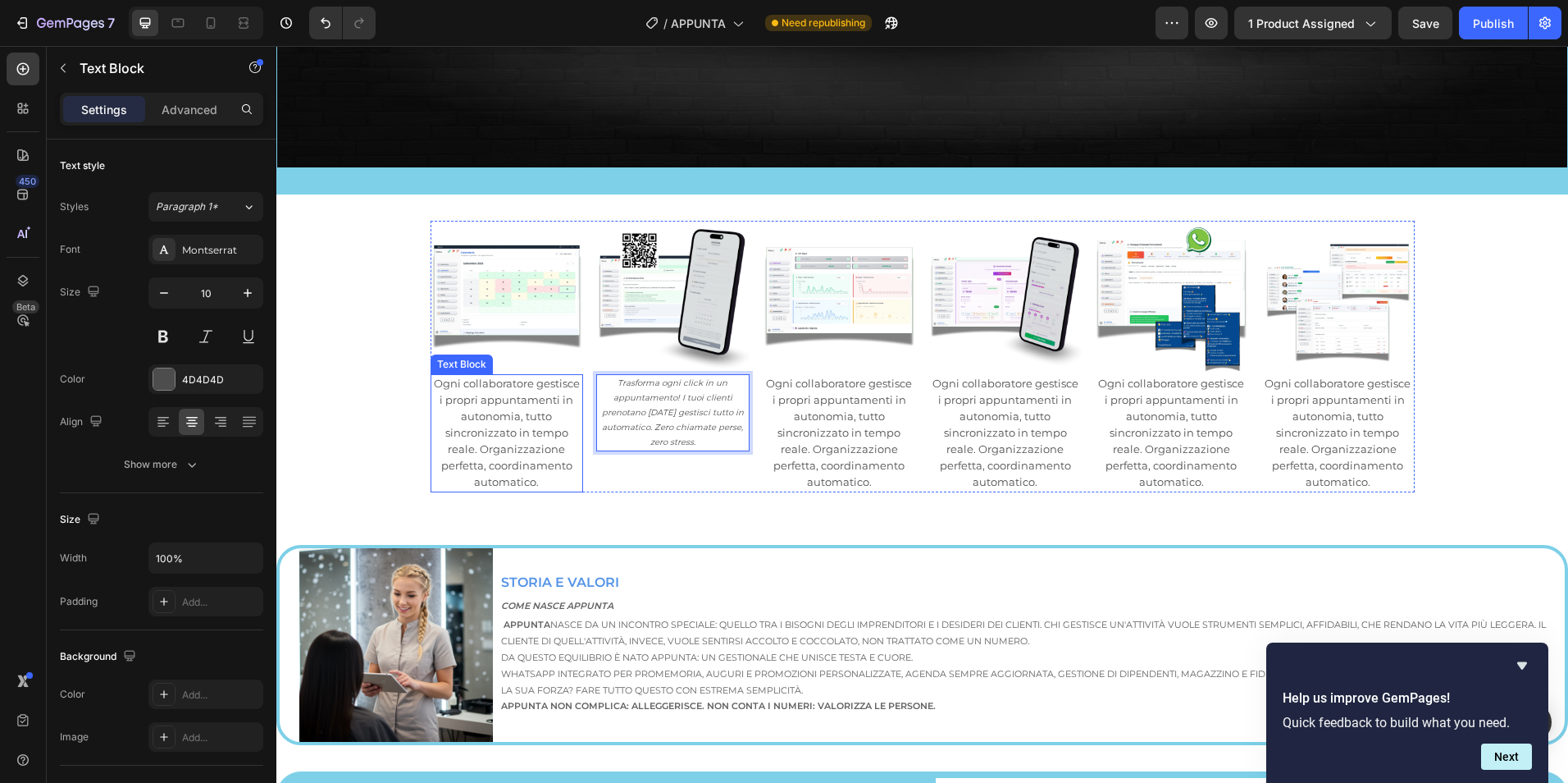
click at [514, 416] on p "Ogni collaboratore gestisce i propri appuntamenti in autonomia, tutto sincroniz…" at bounding box center [507, 433] width 150 height 115
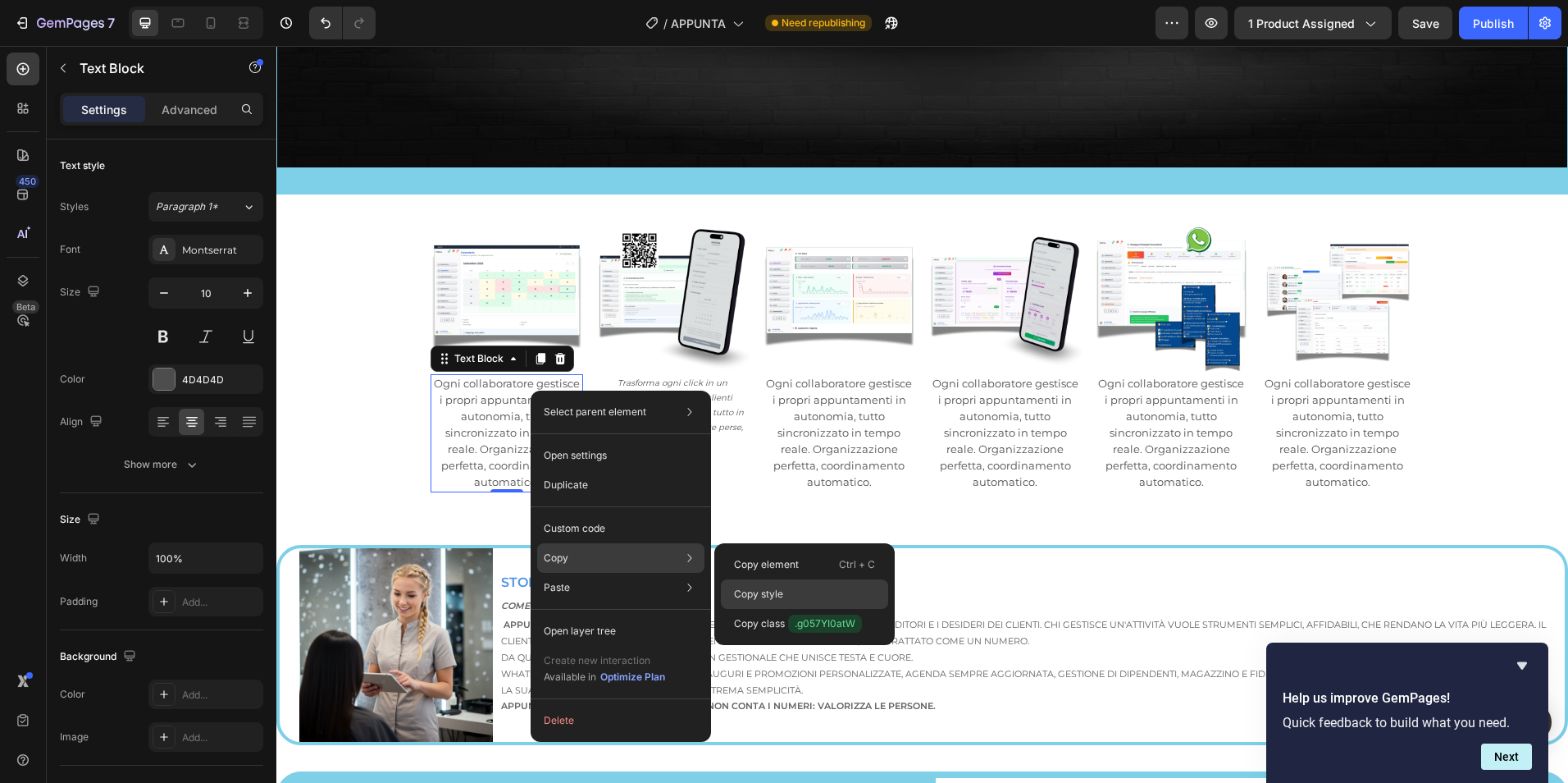
drag, startPoint x: 784, startPoint y: 591, endPoint x: 471, endPoint y: 464, distance: 337.8
click at [784, 591] on div "Copy style" at bounding box center [804, 594] width 168 height 29
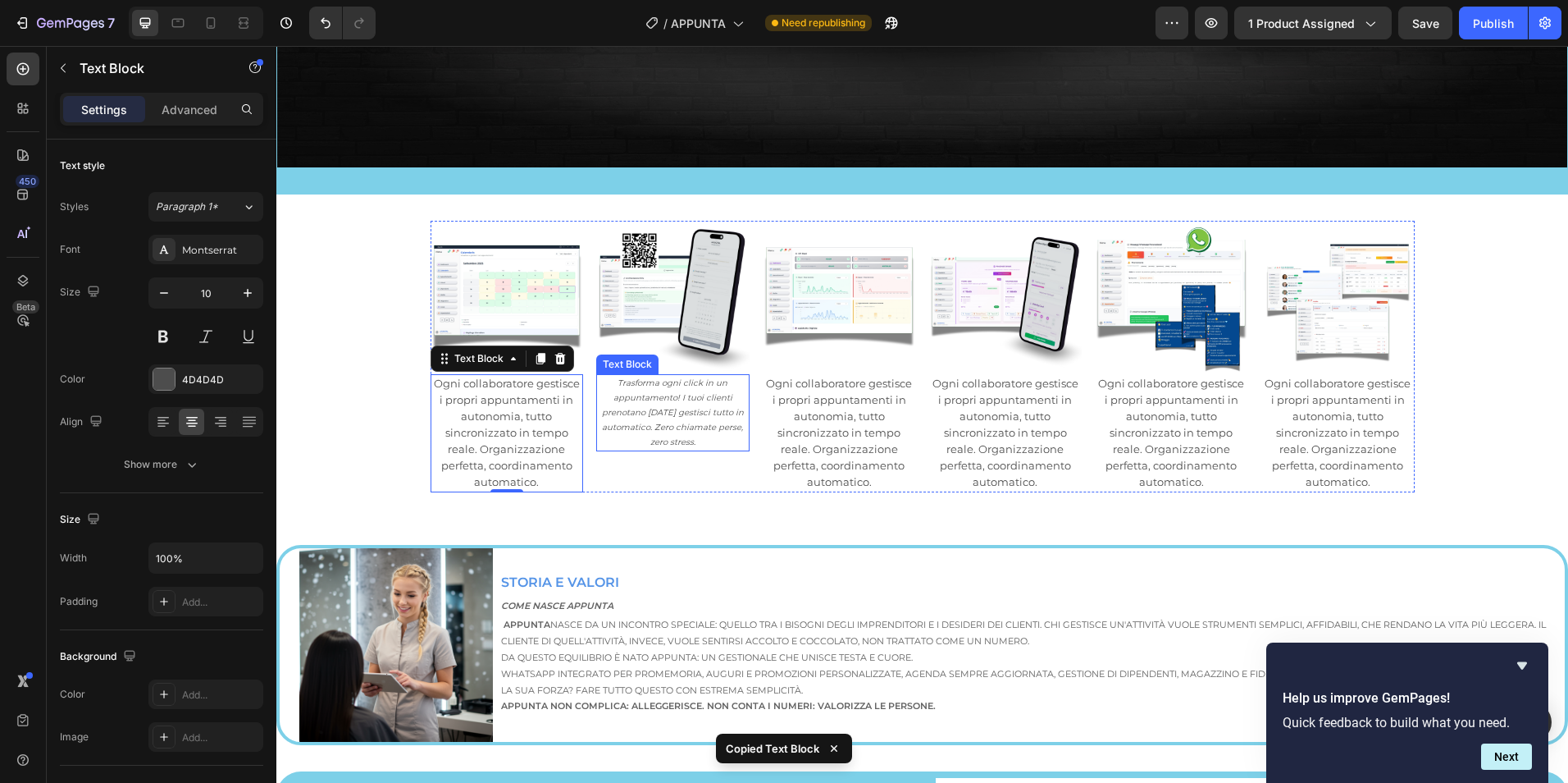
click at [697, 426] on p "Trasforma ogni click in un appuntamento! I tuoi clienti prenotano [DATE] gestis…" at bounding box center [673, 412] width 150 height 73
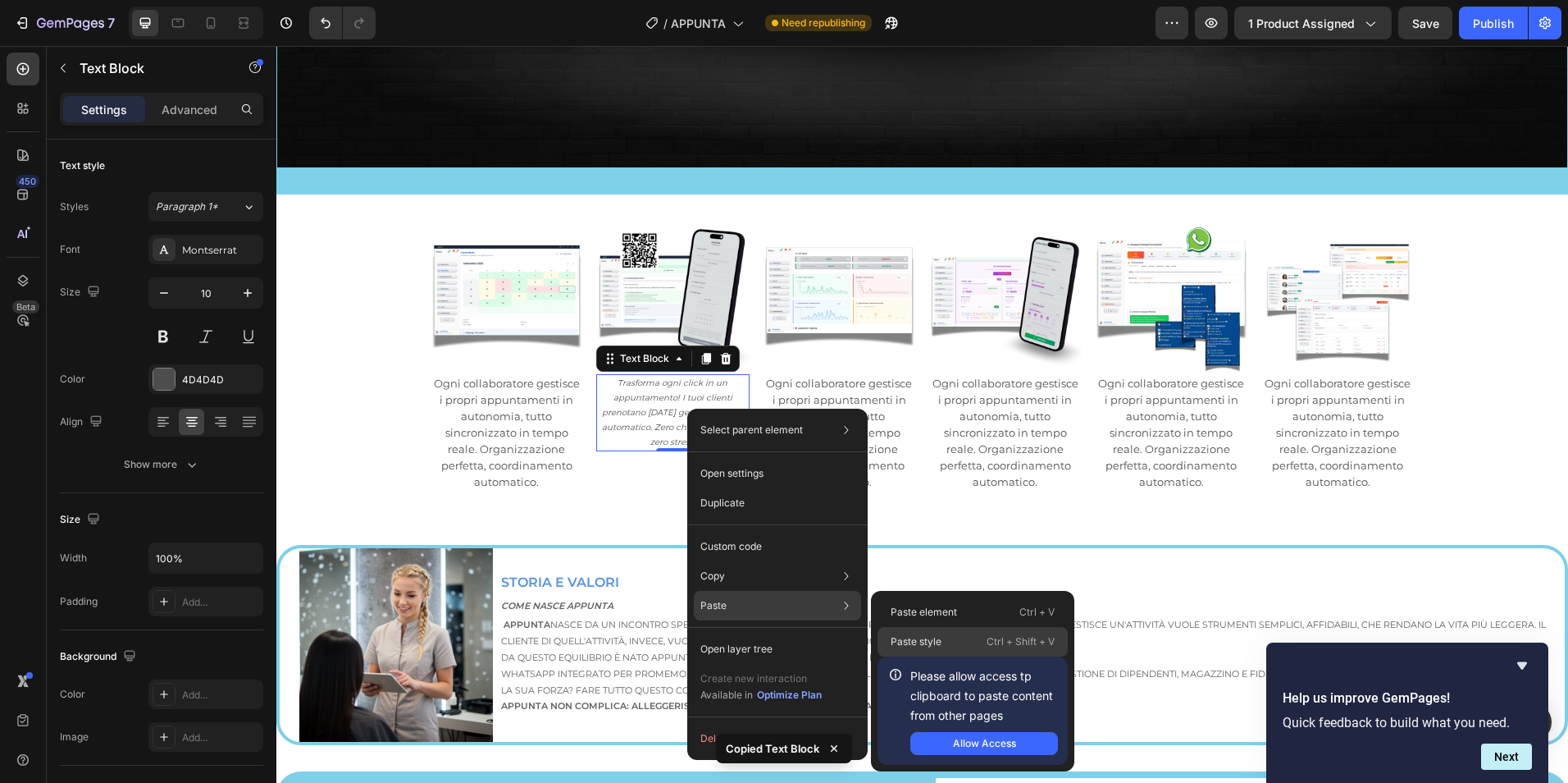
click at [955, 636] on div "Paste style Ctrl + Shift + V" at bounding box center [973, 641] width 190 height 29
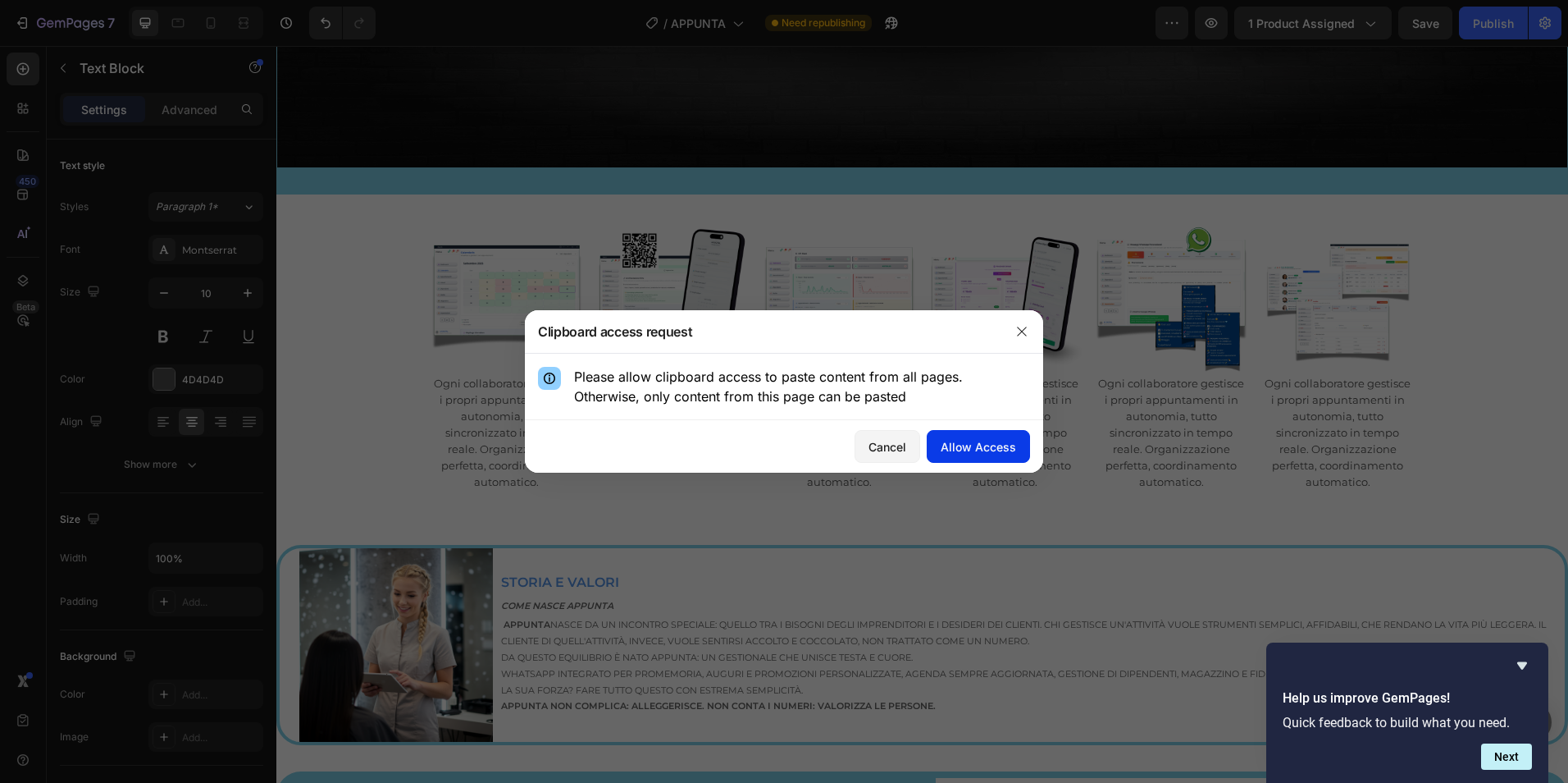
click at [1000, 441] on div "Allow Access" at bounding box center [978, 447] width 75 height 17
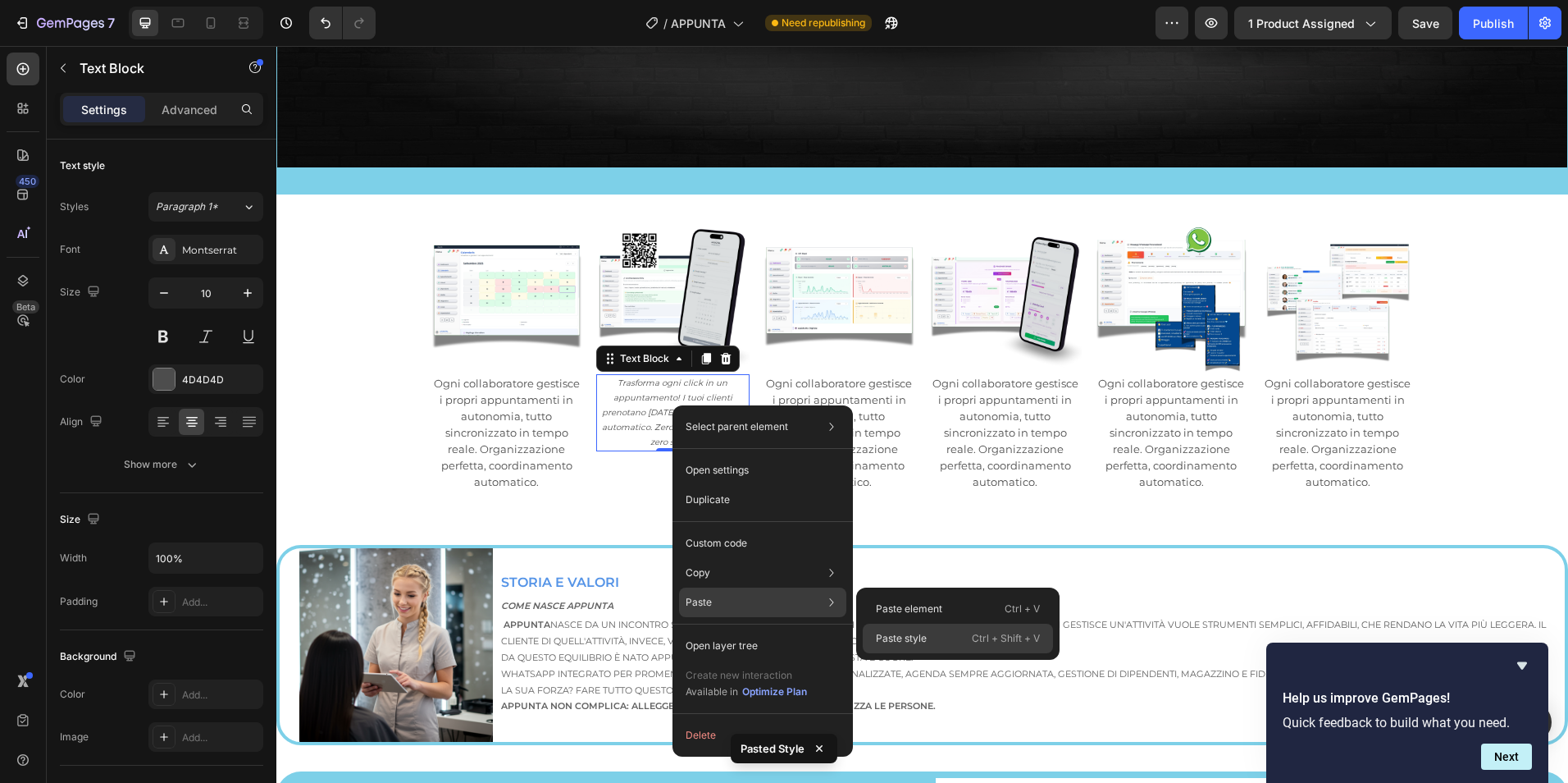
click at [962, 635] on div "Paste style Ctrl + Shift + V" at bounding box center [958, 638] width 190 height 29
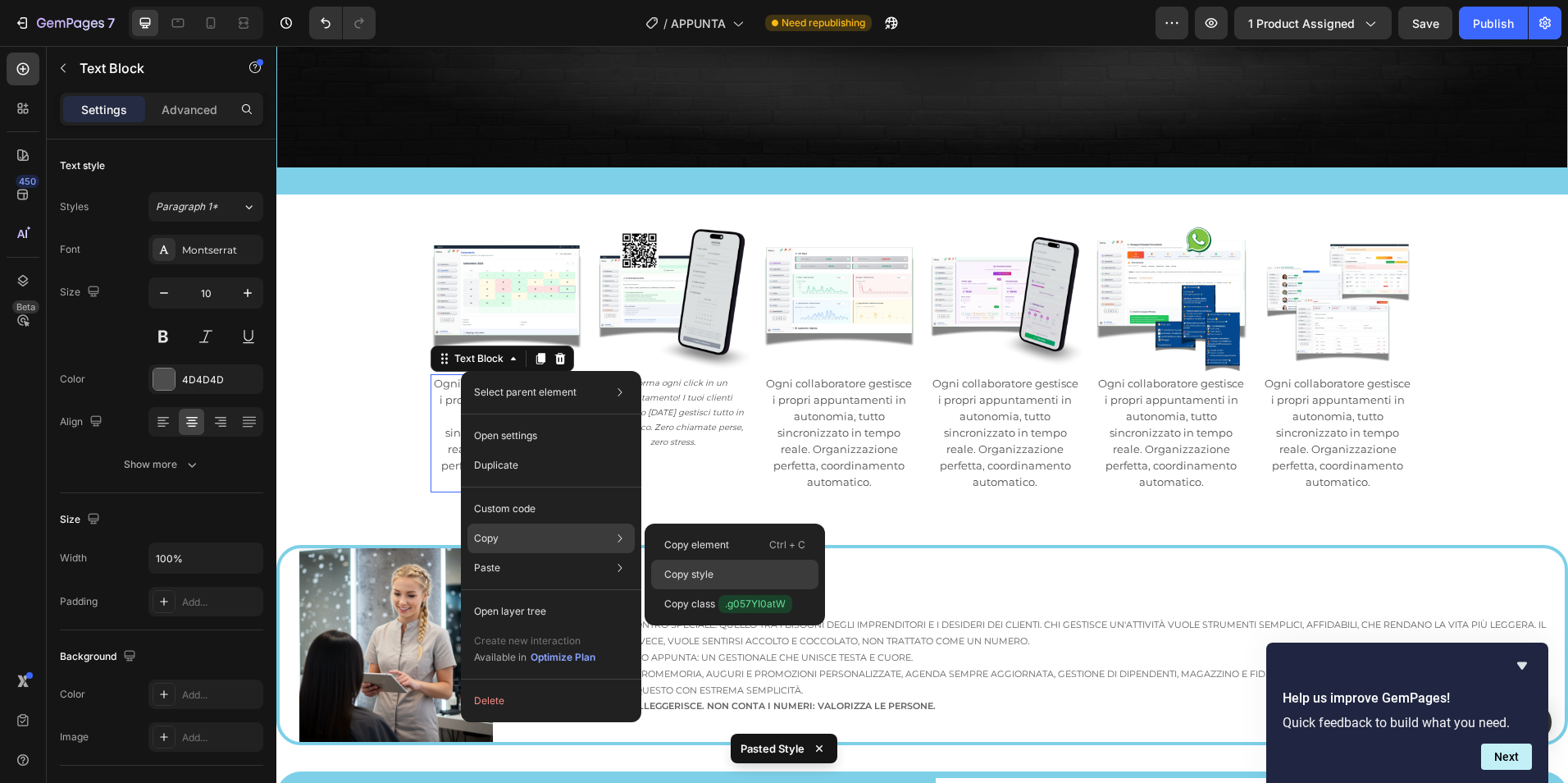
click at [687, 572] on p "Copy style" at bounding box center [689, 574] width 49 height 15
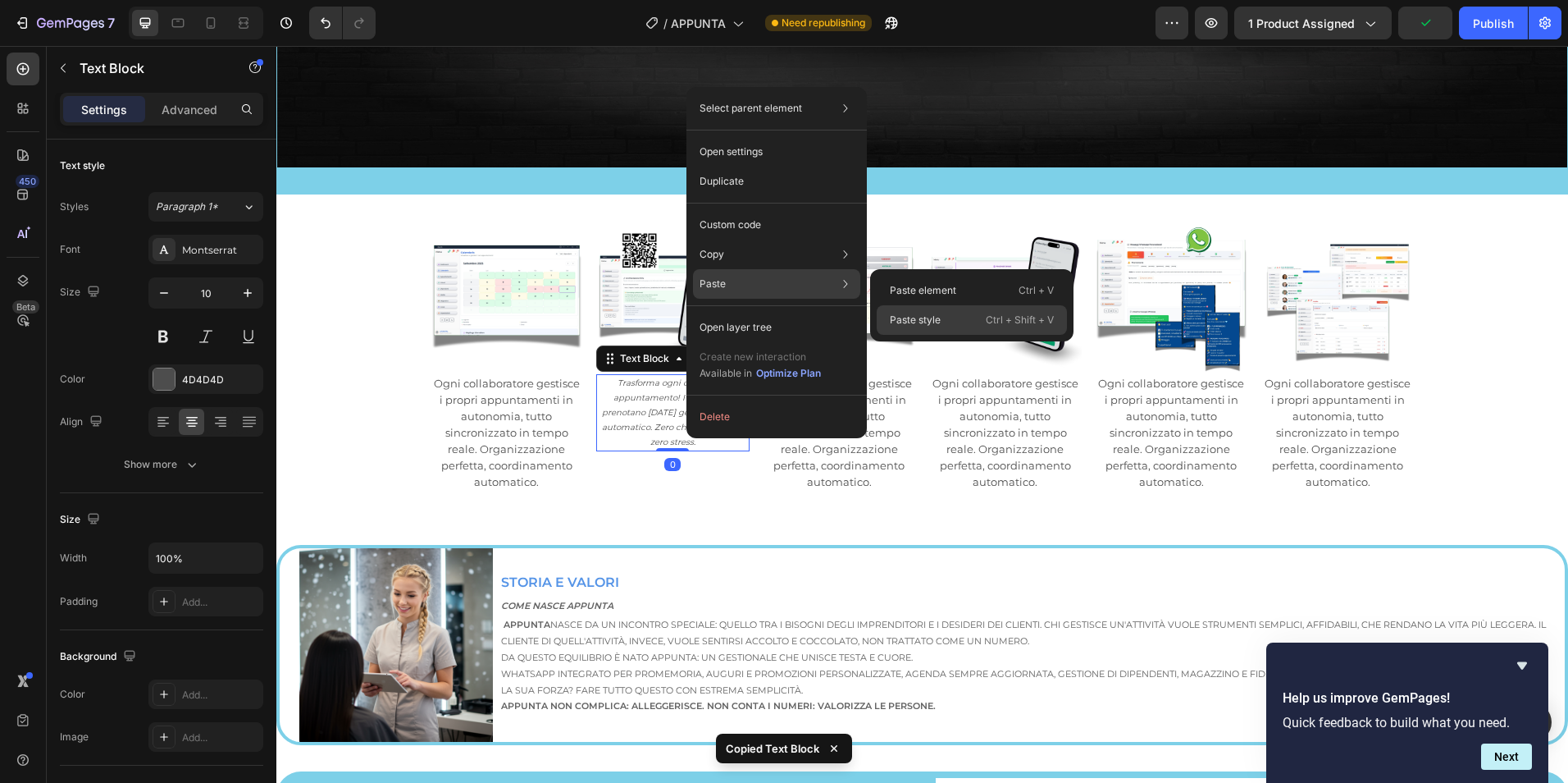
click at [920, 321] on p "Paste style" at bounding box center [915, 320] width 51 height 15
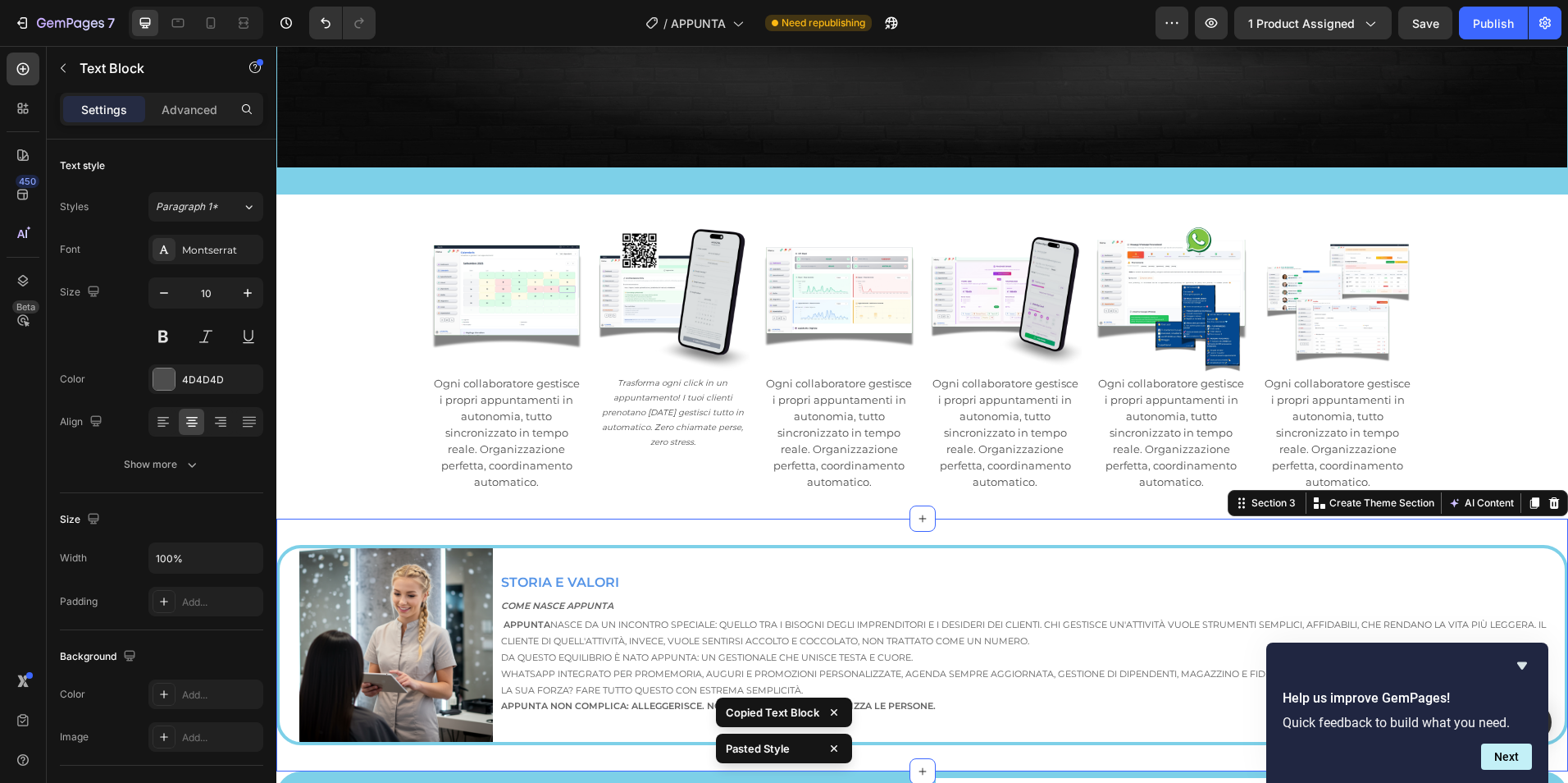
click at [791, 519] on div "Image STORIA E VALORI Text Block COME NASCE APPUNTA Text Block Appunta nasce da…" at bounding box center [922, 645] width 1292 height 252
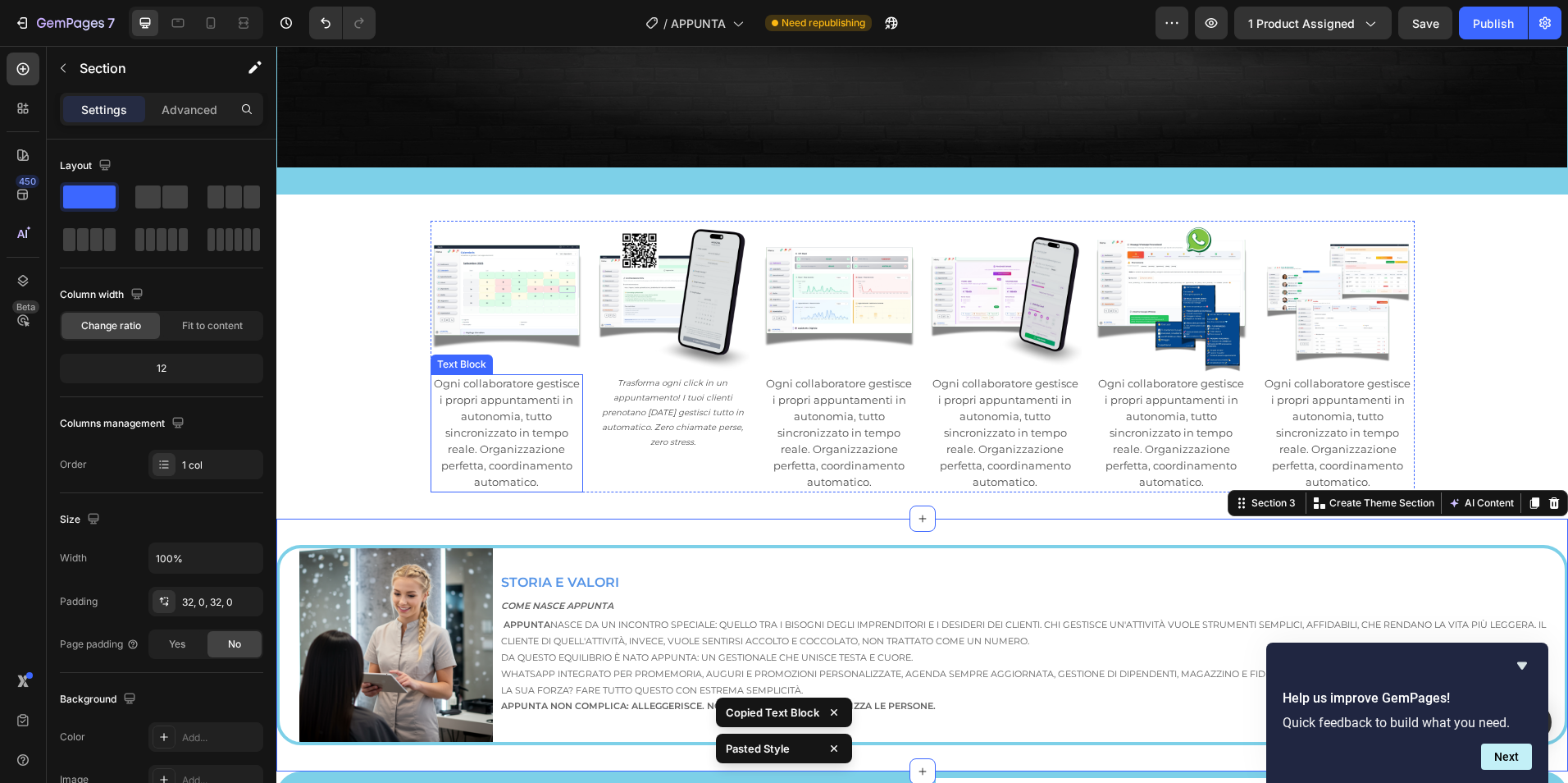
click at [518, 431] on span "Ogni collaboratore gestisce i propri appuntamenti in autonomia, tutto sincroniz…" at bounding box center [506, 432] width 146 height 111
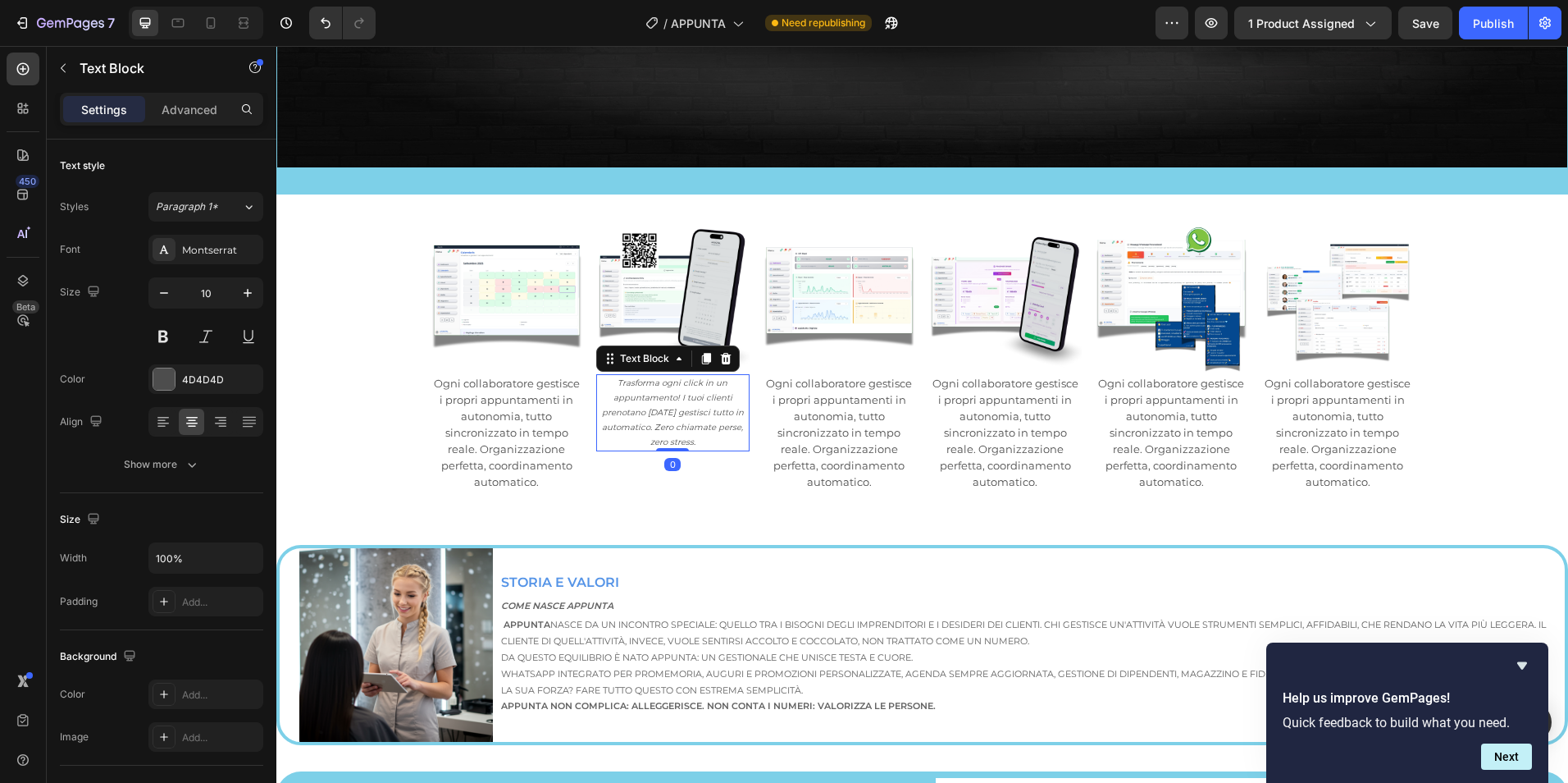
click at [635, 394] on icon "Trasforma ogni click in un appuntamento! I tuoi clienti prenotano [DATE] gestis…" at bounding box center [673, 412] width 142 height 70
click at [724, 352] on icon at bounding box center [726, 358] width 13 height 13
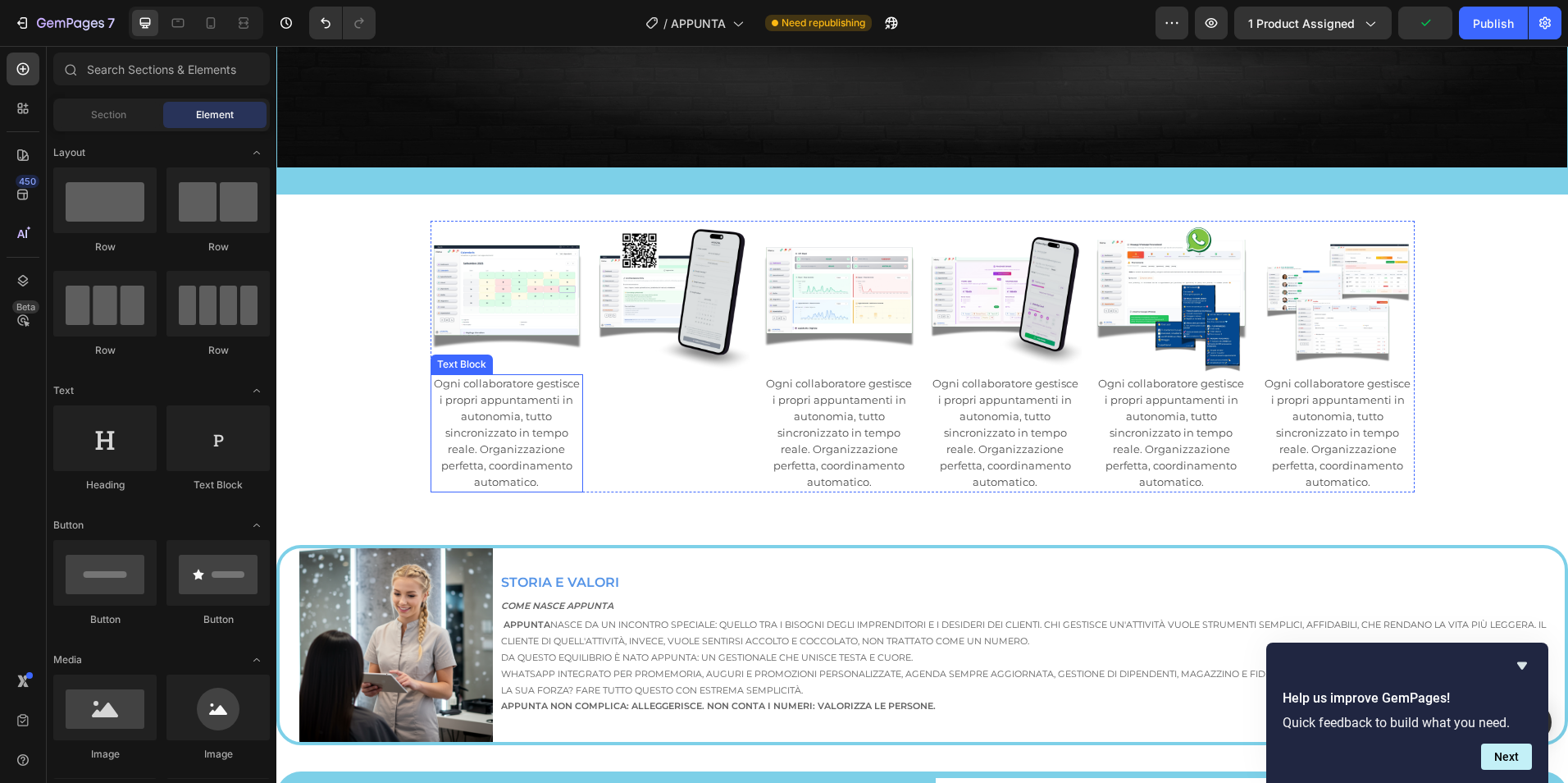
click at [528, 413] on span "Ogni collaboratore gestisce i propri appuntamenti in autonomia, tutto sincroniz…" at bounding box center [506, 432] width 146 height 111
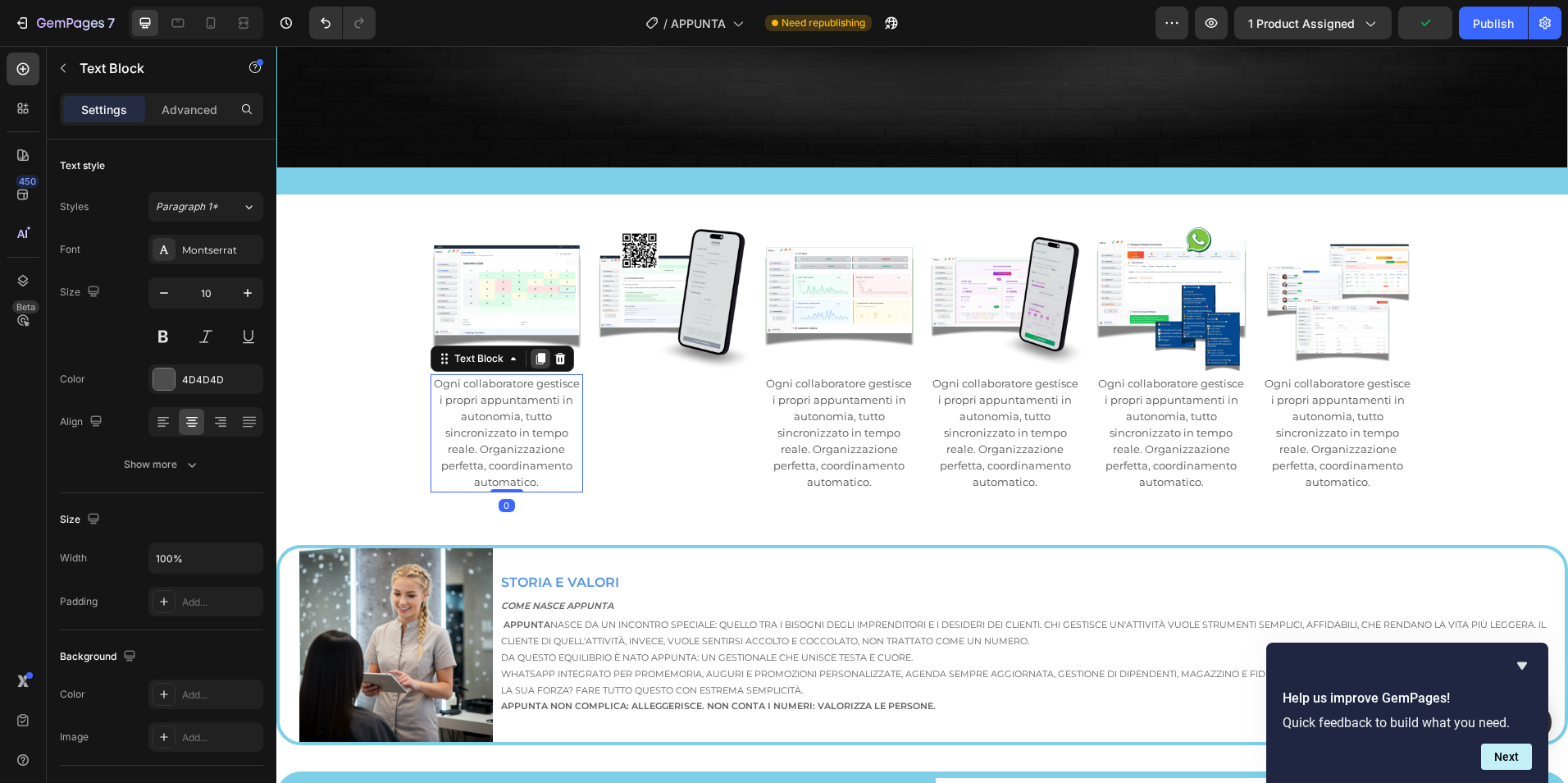
click at [532, 359] on div at bounding box center [540, 358] width 20 height 20
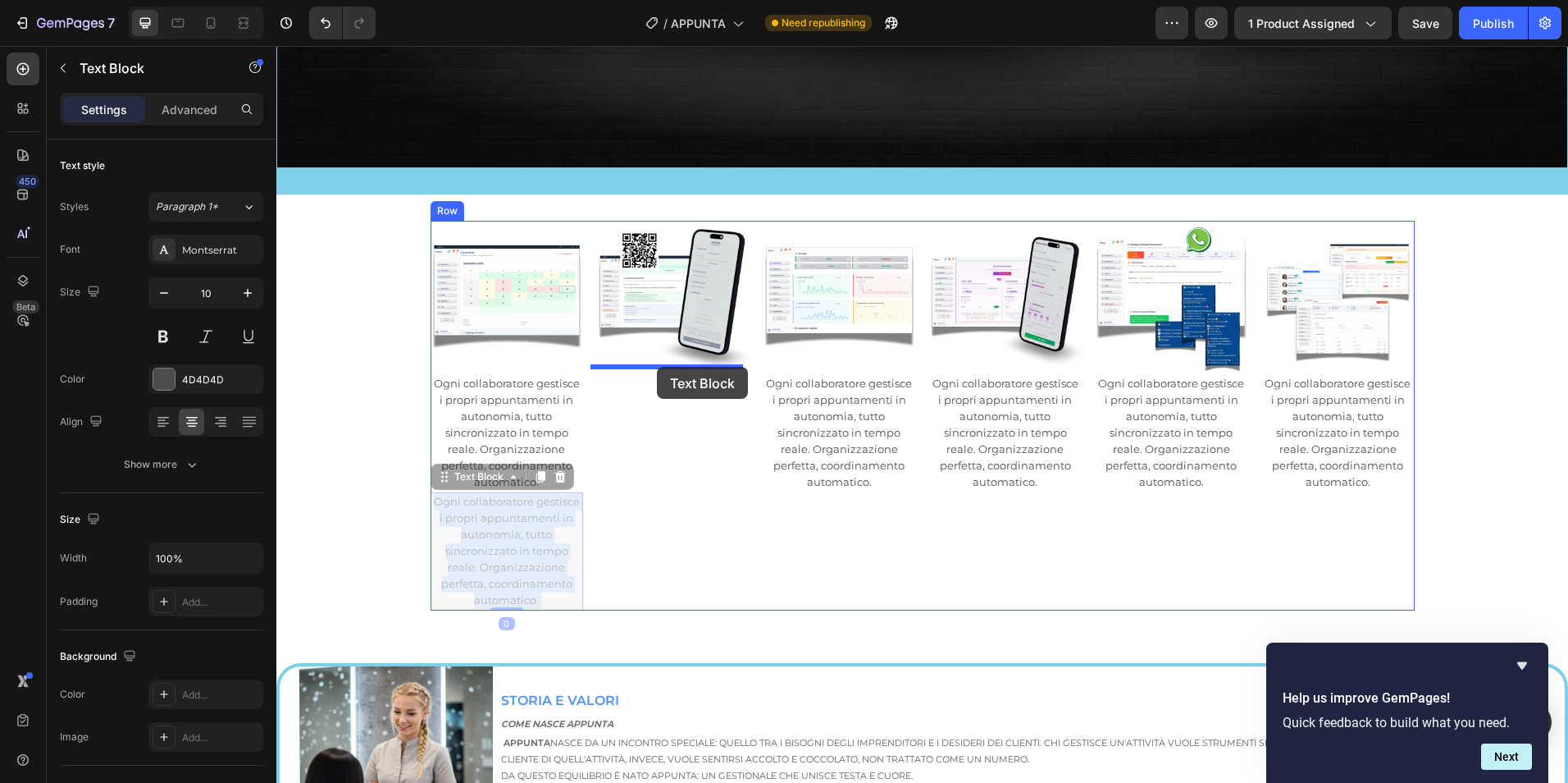
drag, startPoint x: 544, startPoint y: 514, endPoint x: 657, endPoint y: 366, distance: 186.2
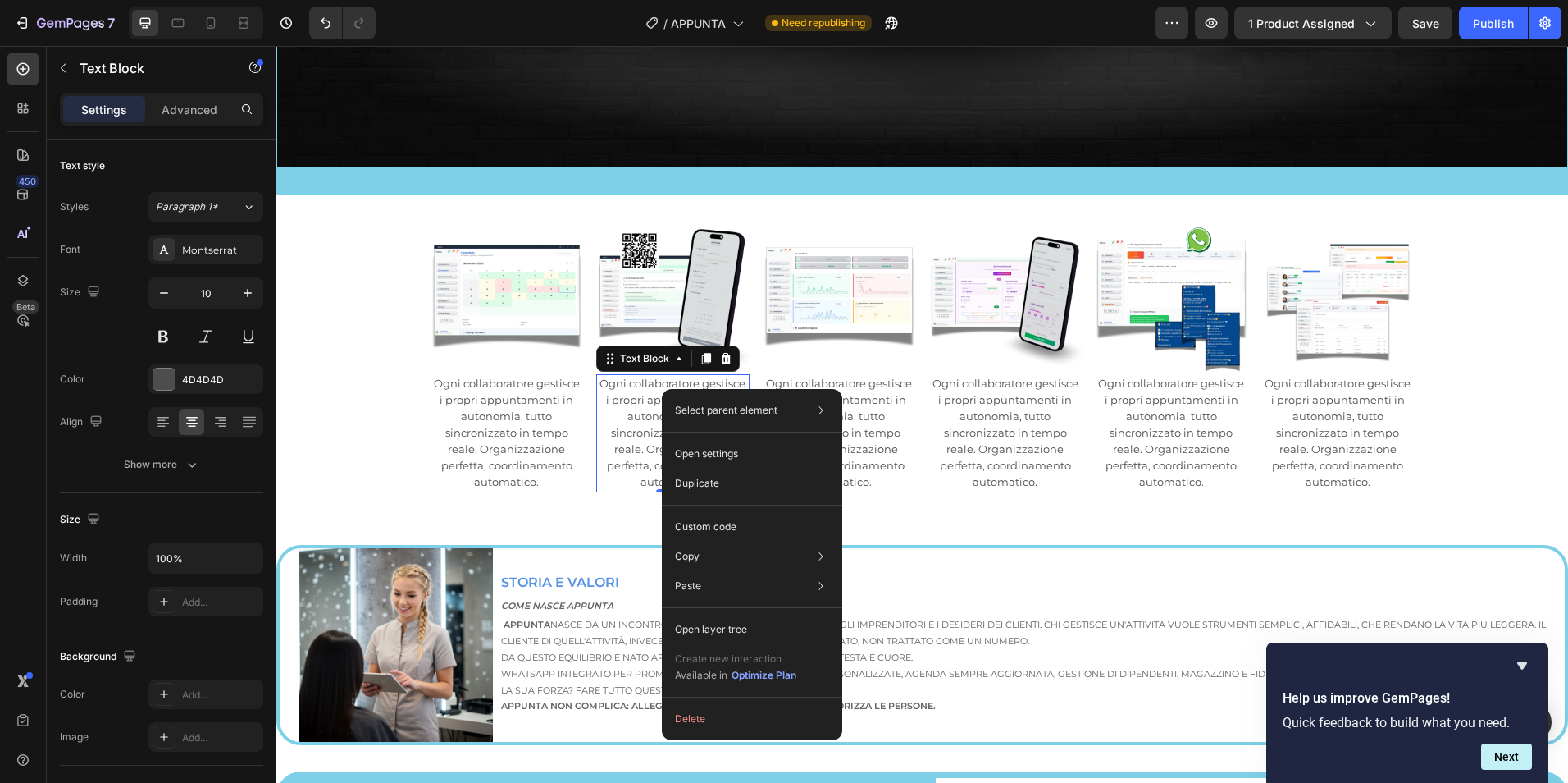
click at [635, 404] on span "Ogni collaboratore gestisce i propri appuntamenti in autonomia, tutto sincroniz…" at bounding box center [672, 432] width 146 height 111
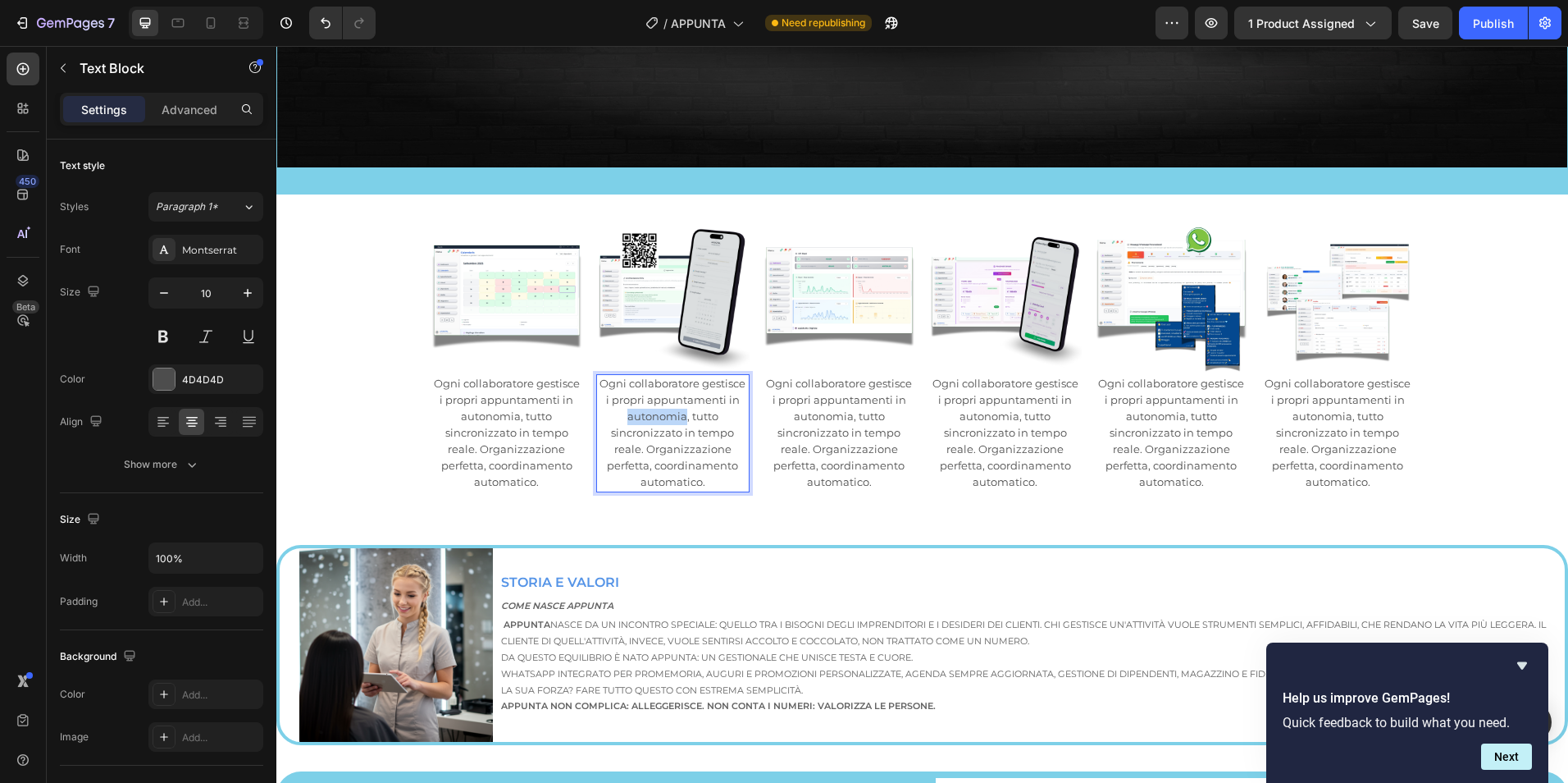
click at [635, 404] on span "Ogni collaboratore gestisce i propri appuntamenti in autonomia, tutto sincroniz…" at bounding box center [672, 432] width 146 height 111
click at [654, 404] on icon "Trasforma ogni click in un appuntamento! I tuoi clienti prenotano [DATE] gestis…" at bounding box center [673, 412] width 142 height 70
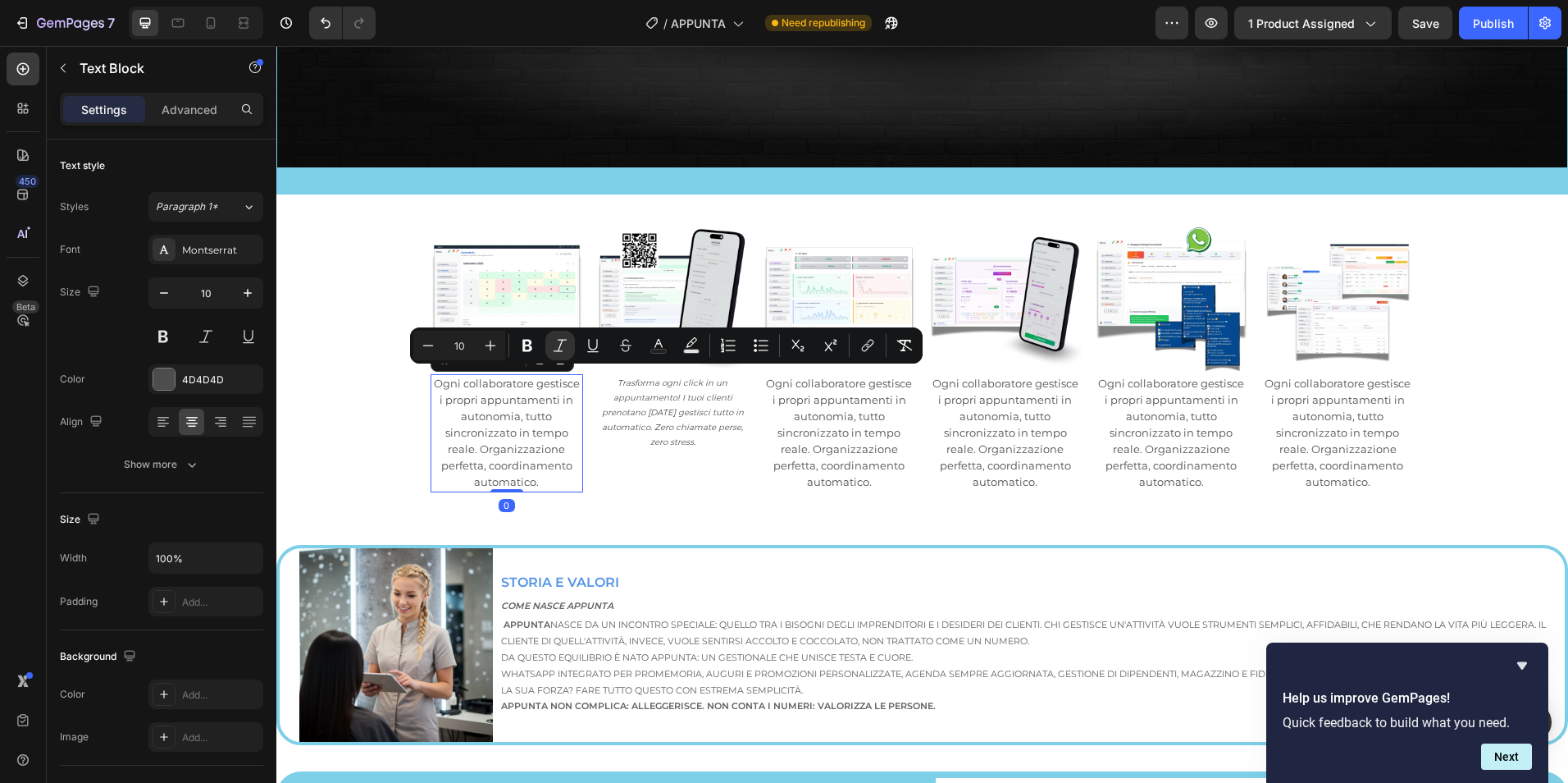
click at [487, 413] on span "Ogni collaboratore gestisce i propri appuntamenti in autonomia, tutto sincroniz…" at bounding box center [506, 432] width 146 height 111
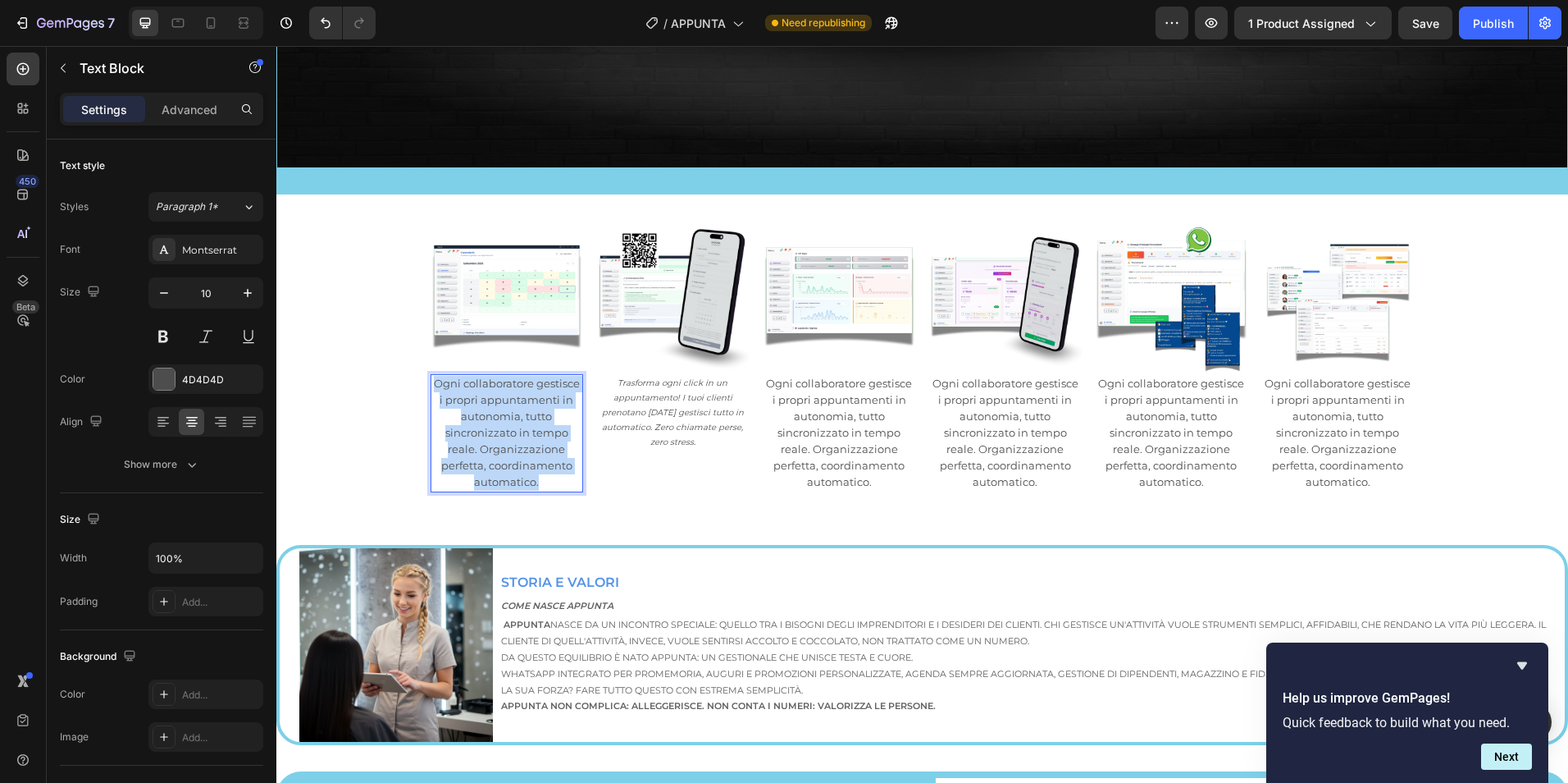
click at [487, 413] on span "Ogni collaboratore gestisce i propri appuntamenti in autonomia, tutto sincroniz…" at bounding box center [506, 432] width 146 height 111
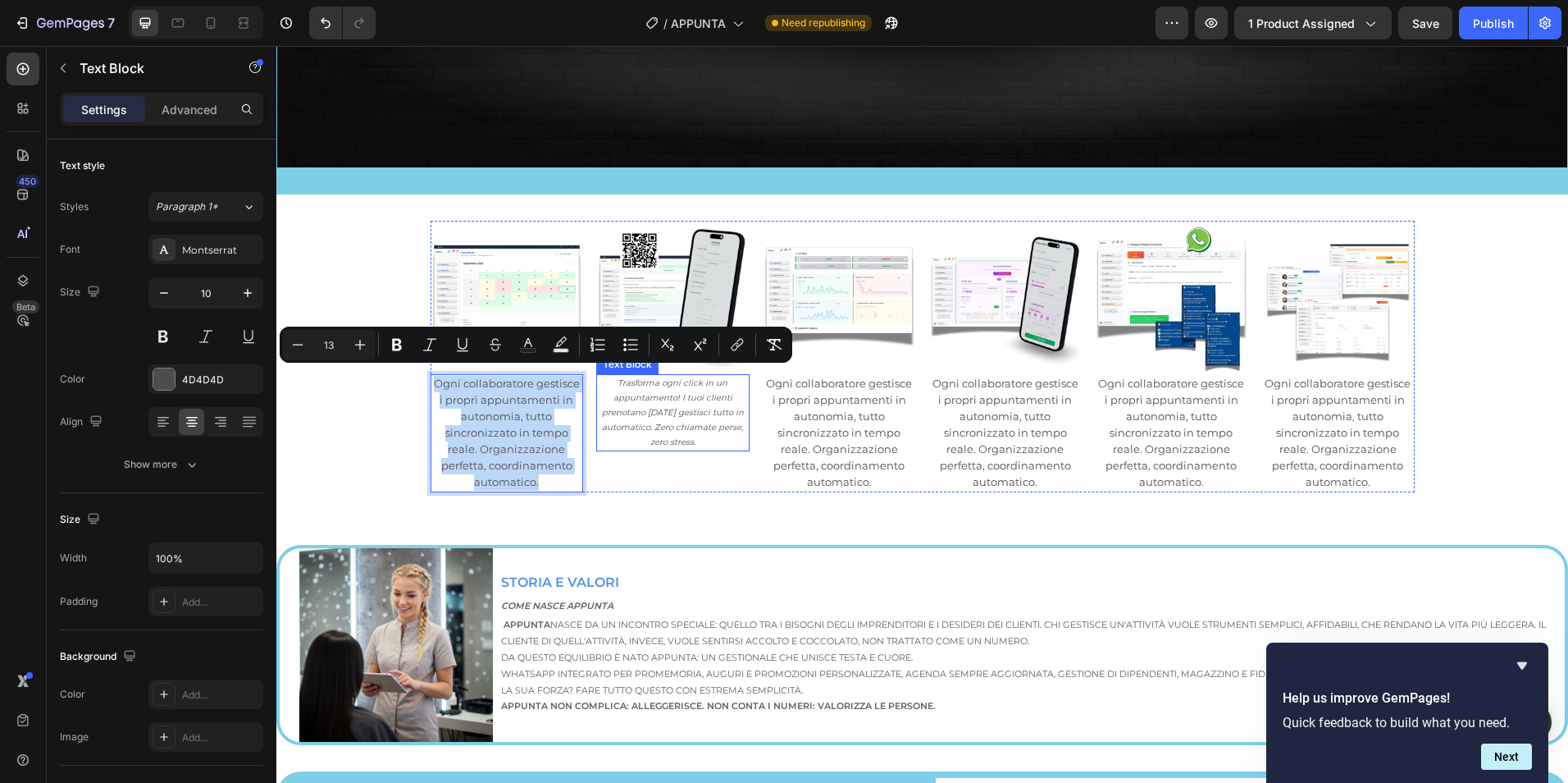
click at [664, 408] on icon "Trasforma ogni click in un appuntamento! I tuoi clienti prenotano [DATE] gestis…" at bounding box center [673, 412] width 142 height 70
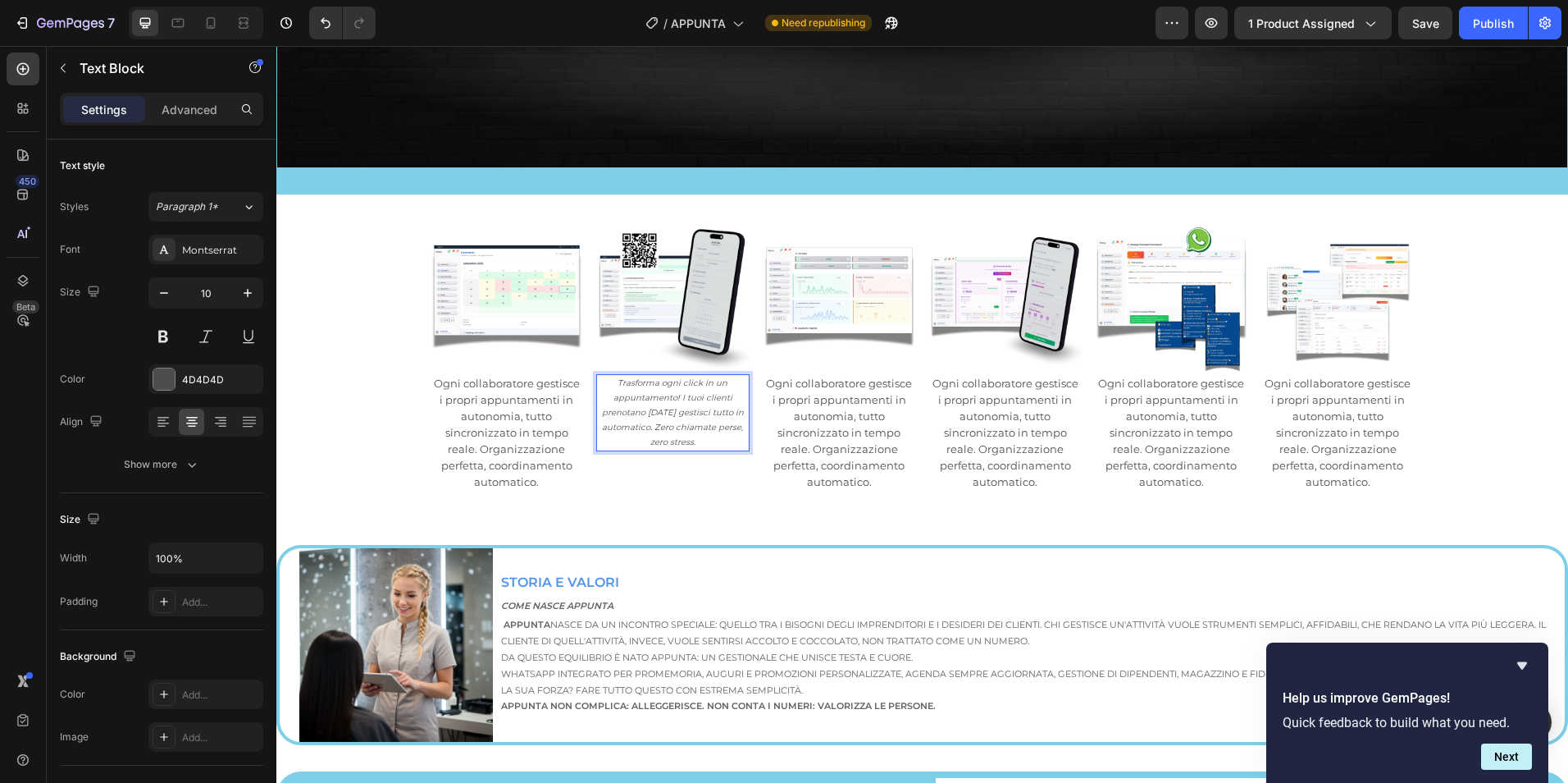
click at [664, 408] on icon "Trasforma ogni click in un appuntamento! I tuoi clienti prenotano [DATE] gestis…" at bounding box center [673, 412] width 142 height 70
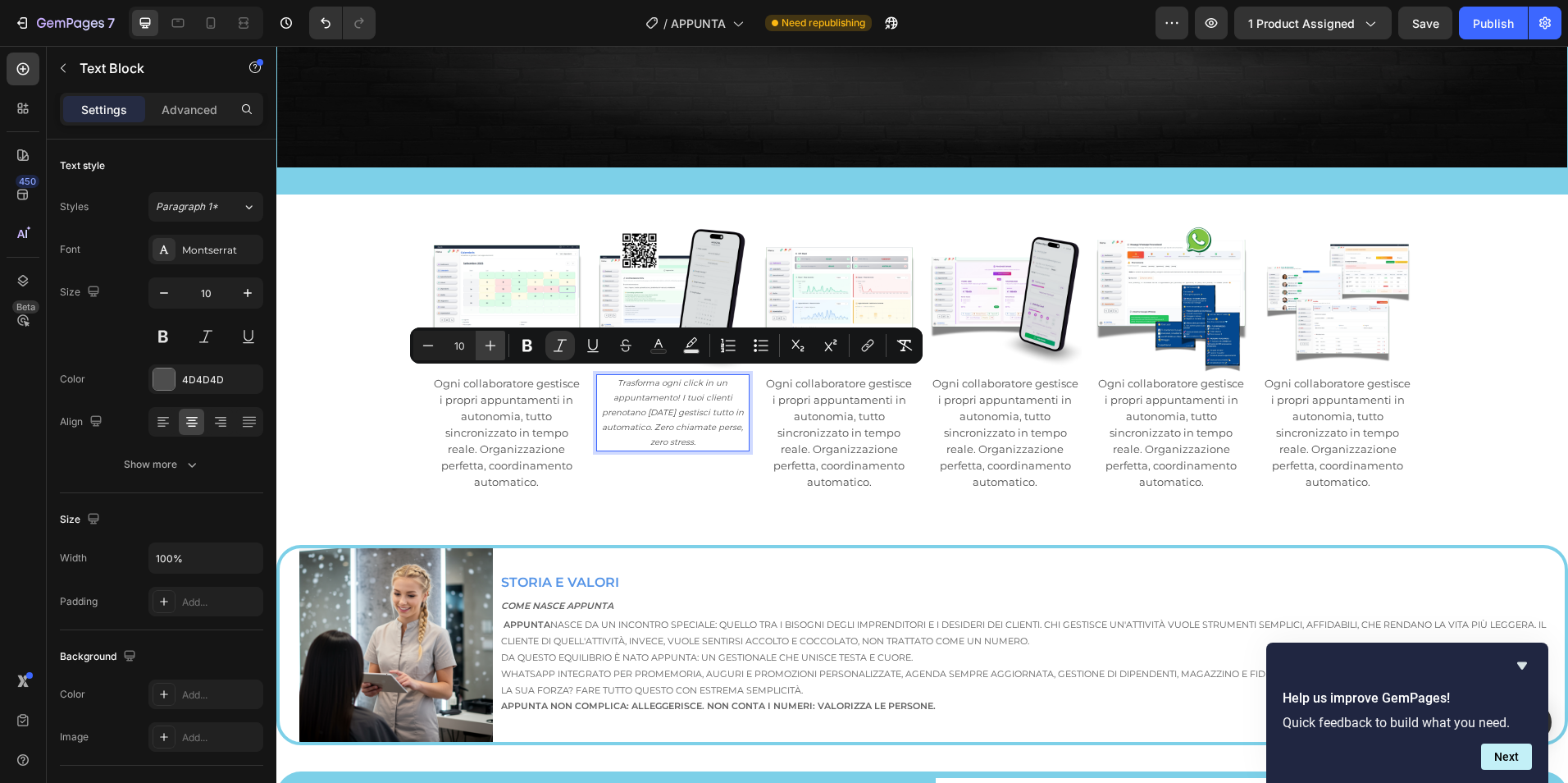
click at [492, 347] on icon "Editor contextual toolbar" at bounding box center [490, 345] width 16 height 16
type input "13"
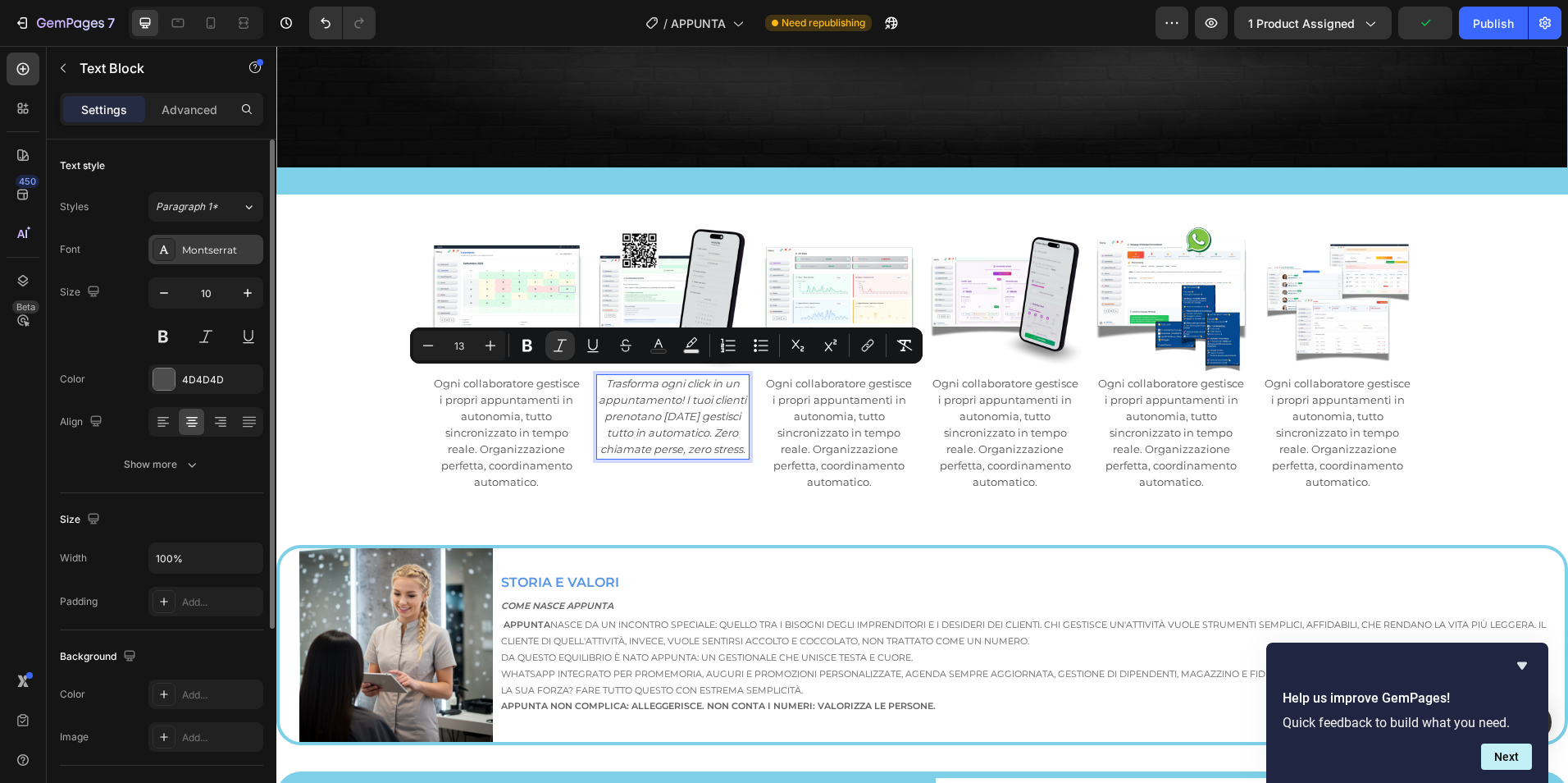
click at [202, 242] on div "Montserrat" at bounding box center [206, 250] width 115 height 29
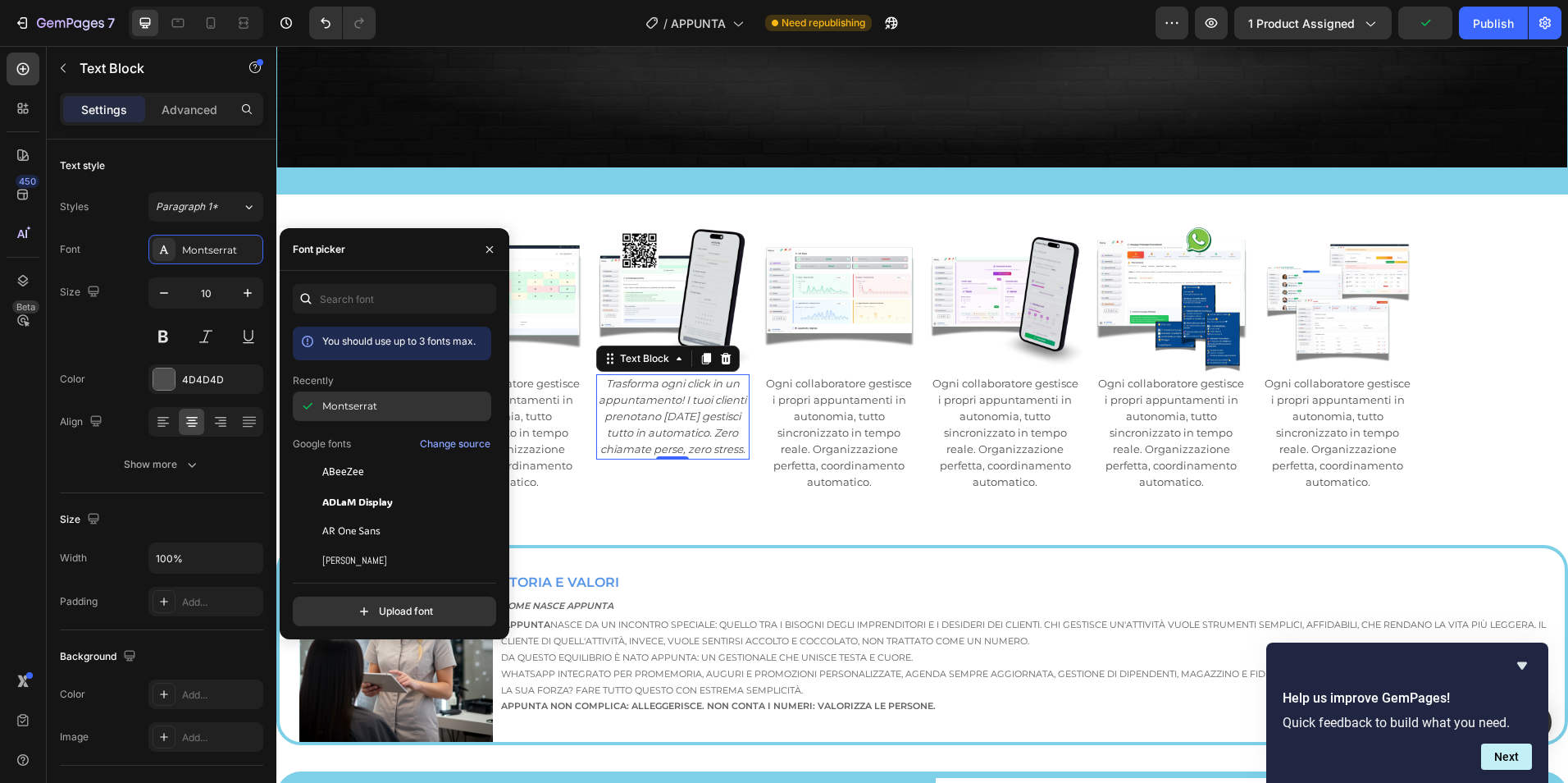
click at [364, 399] on span "Montserrat" at bounding box center [350, 405] width 55 height 15
click at [337, 462] on div "ABeeZee" at bounding box center [392, 472] width 199 height 29
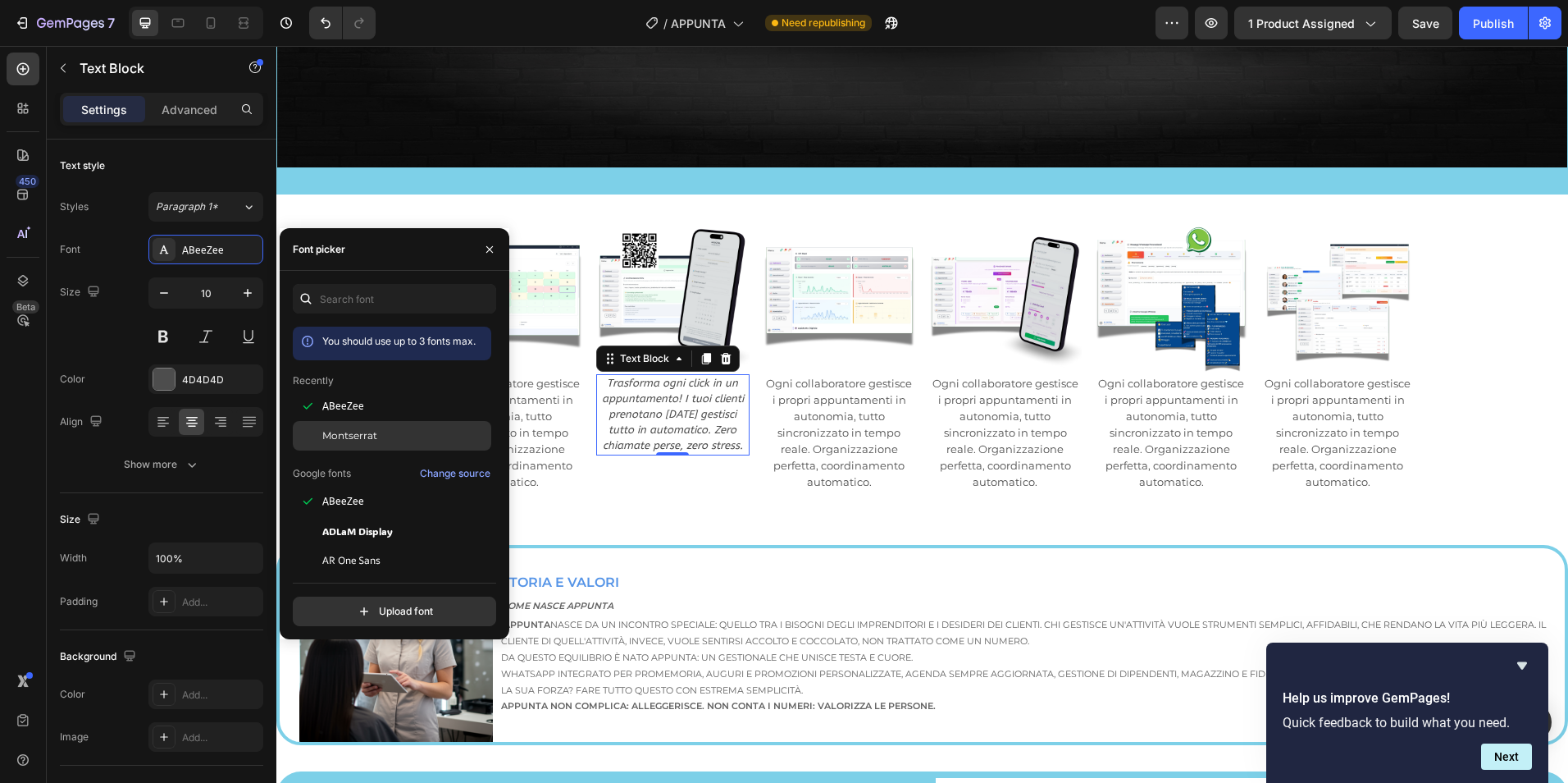
click at [353, 433] on span "Montserrat" at bounding box center [350, 436] width 55 height 15
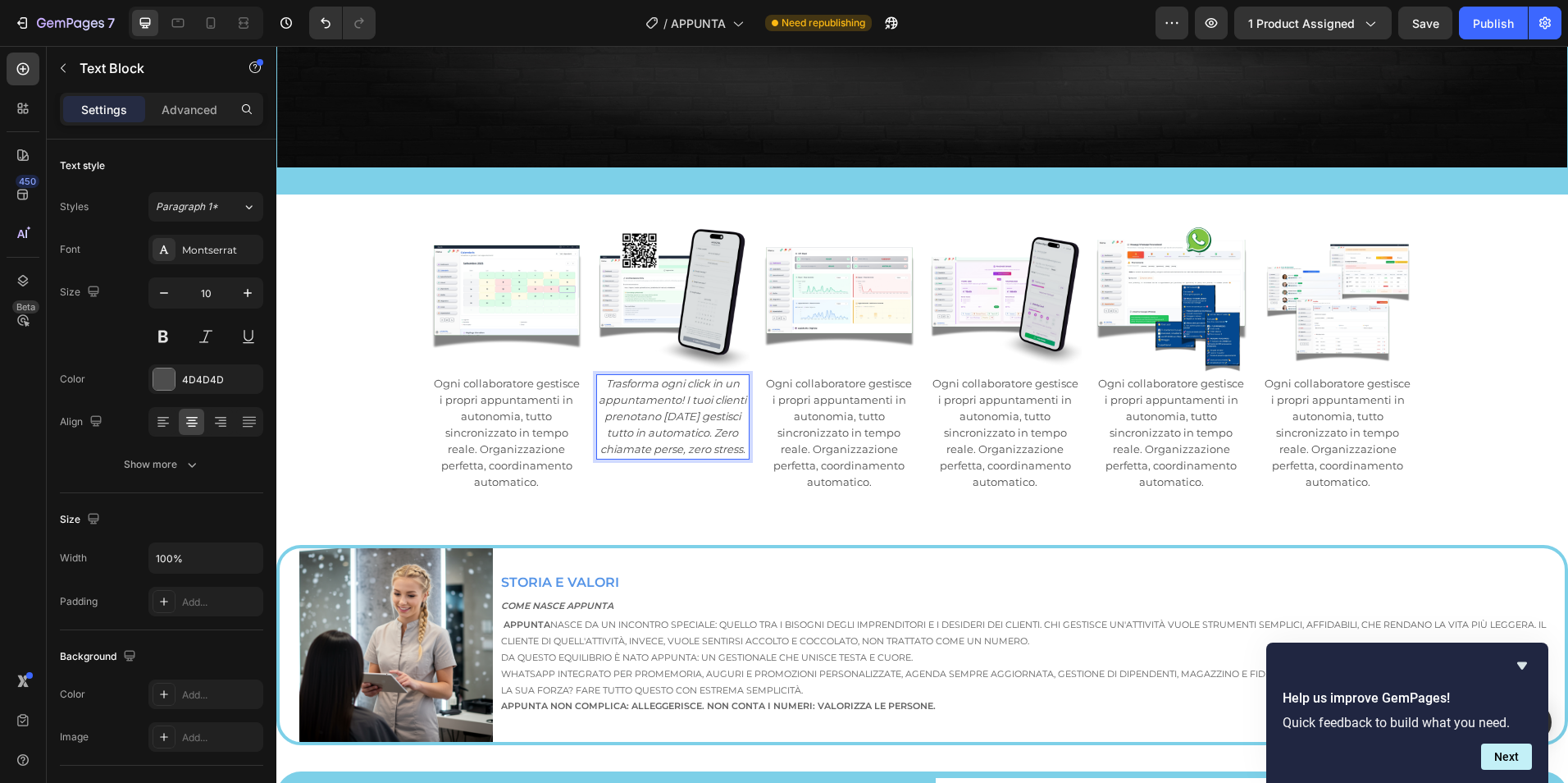
click at [655, 419] on icon "Trasforma ogni click in un appuntamento! I tuoi clienti prenotano [DATE] gestis…" at bounding box center [672, 416] width 148 height 79
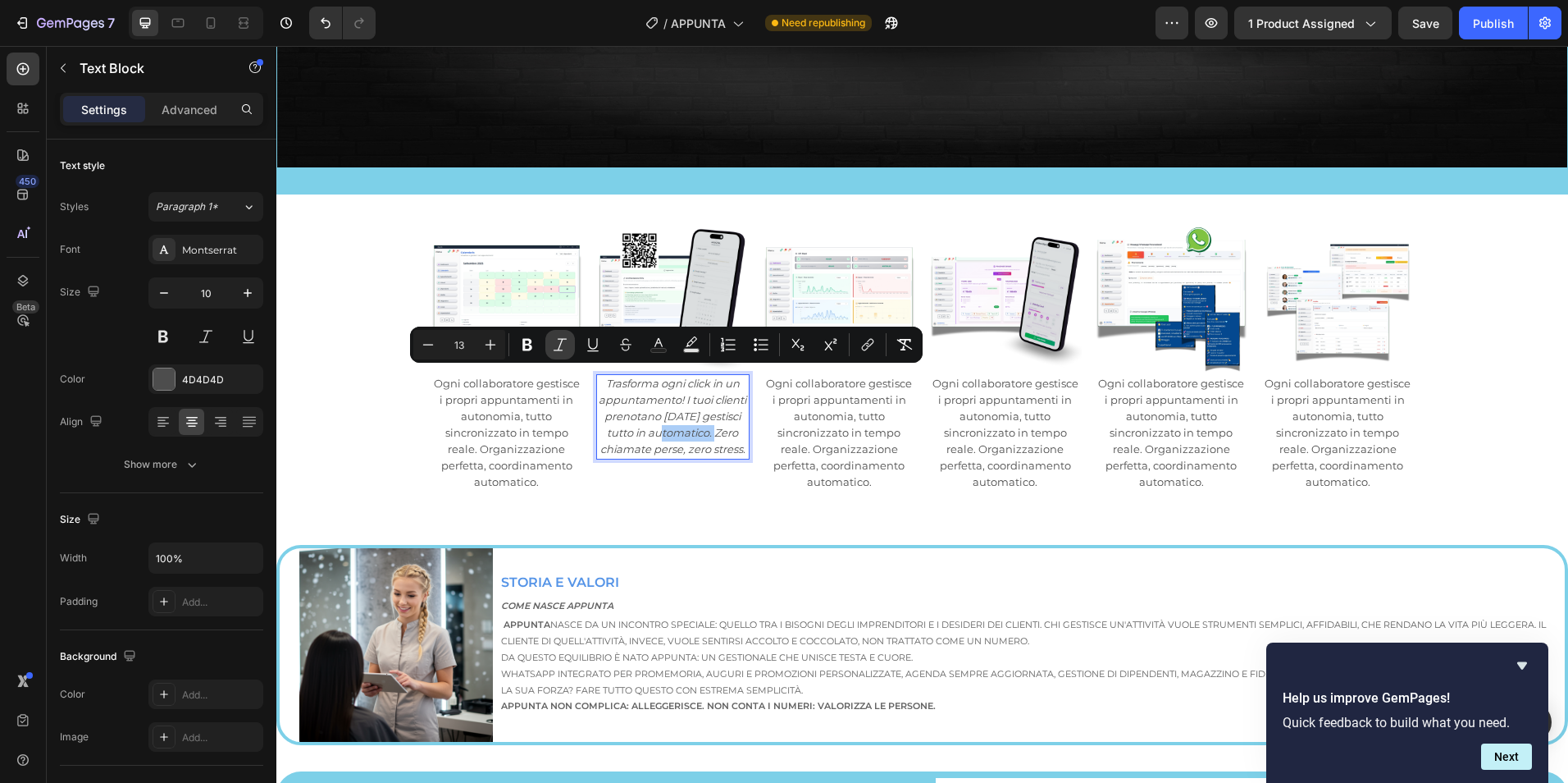
click at [557, 338] on icon "Editor contextual toolbar" at bounding box center [560, 344] width 16 height 16
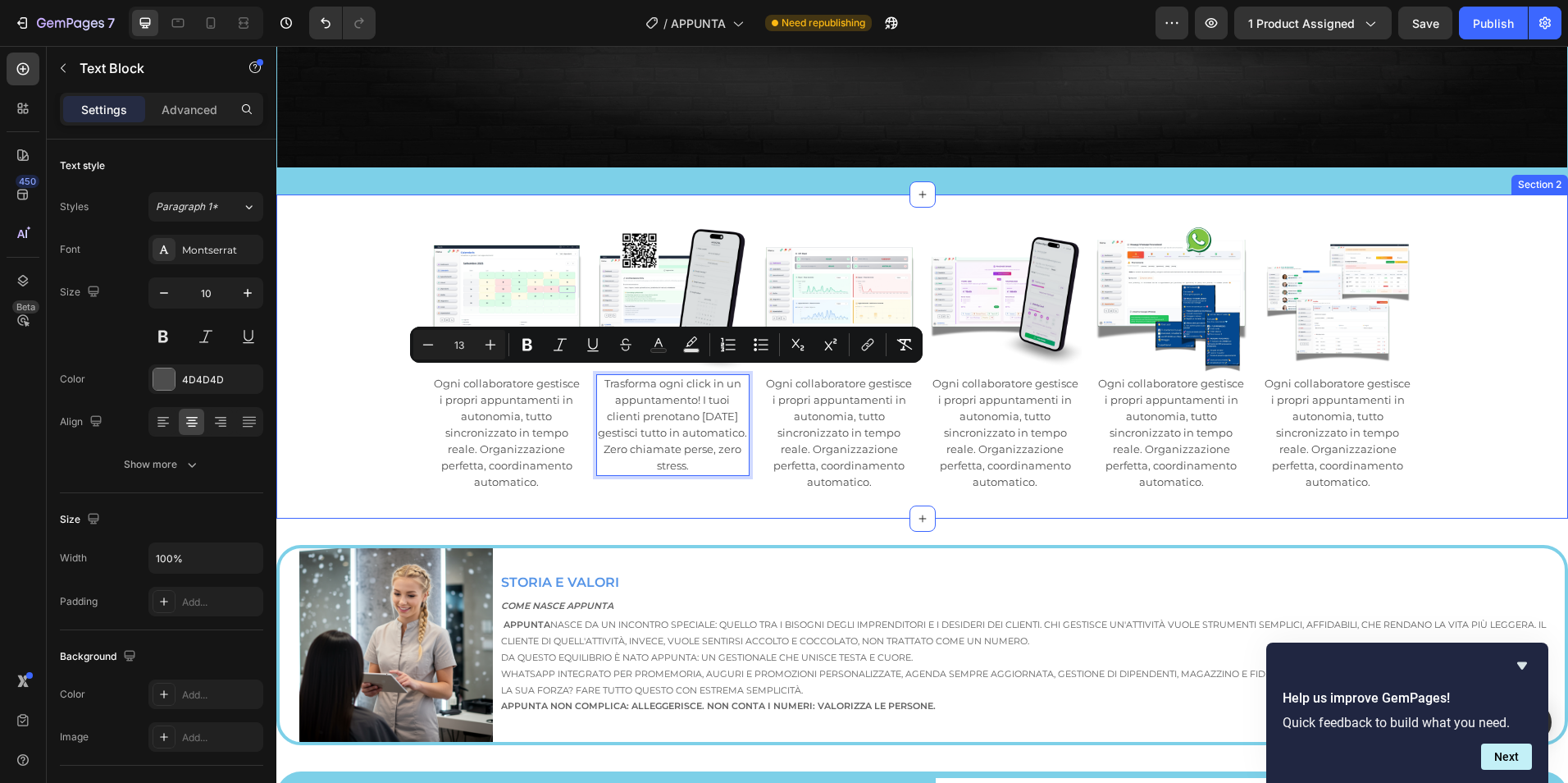
click at [650, 492] on div "Image Ogni collaboratore gestisce i propri appuntamenti in autonomia, tutto sin…" at bounding box center [922, 356] width 1292 height 324
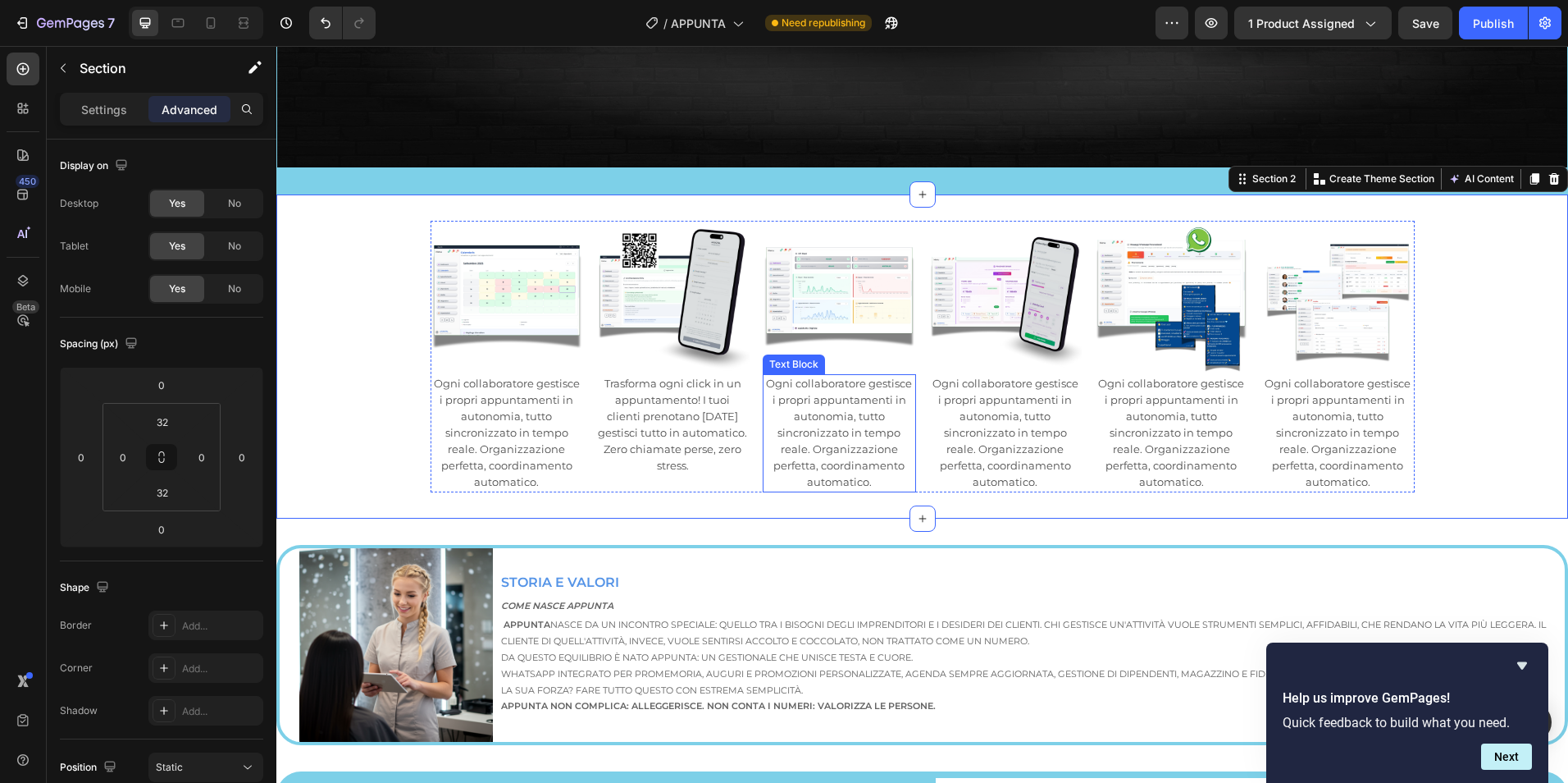
click at [816, 416] on p "Ogni collaboratore gestisce i propri appuntamenti in autonomia, tutto sincroniz…" at bounding box center [840, 433] width 150 height 115
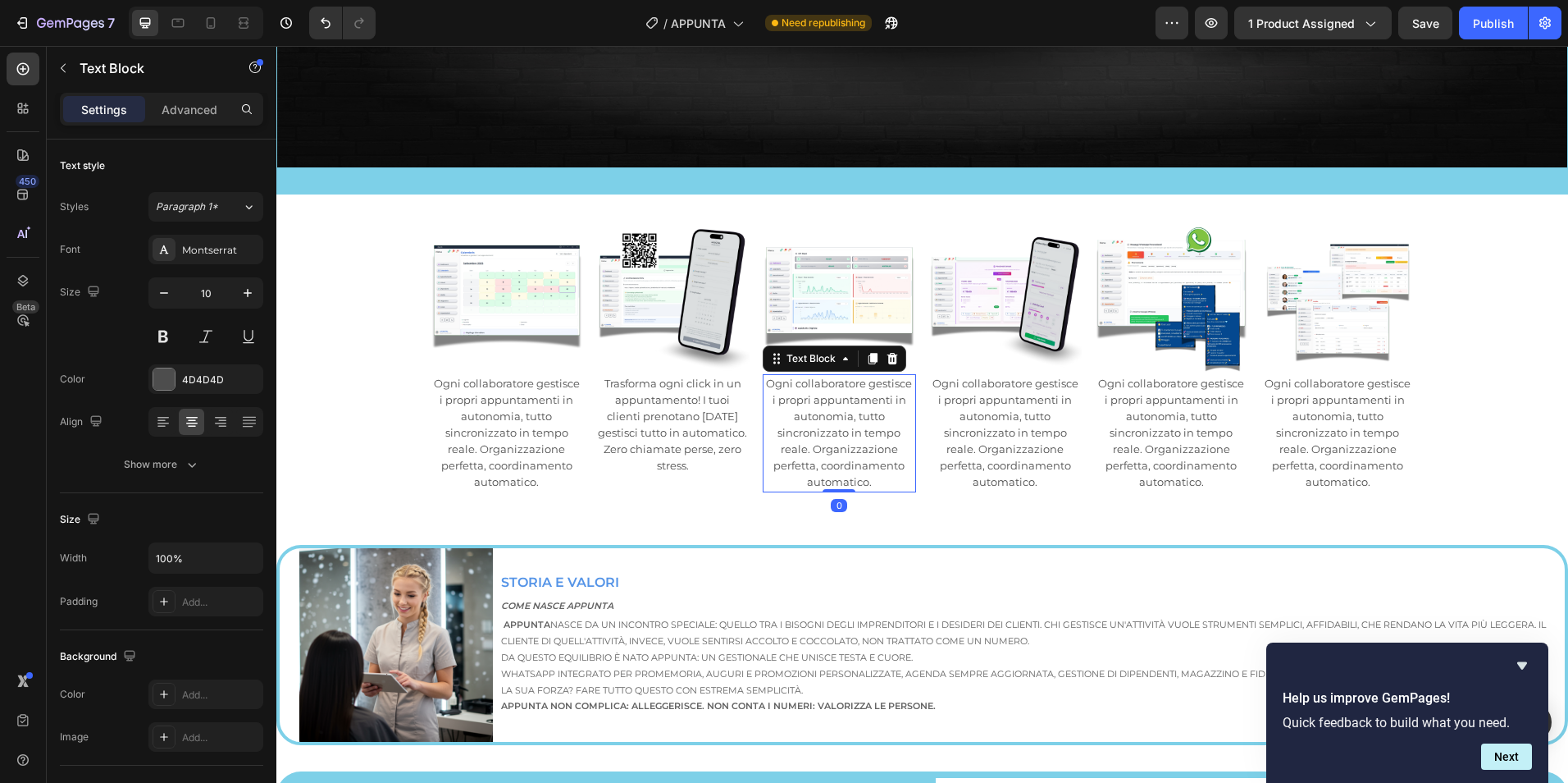
click at [816, 416] on p "Ogni collaboratore gestisce i propri appuntamenti in autonomia, tutto sincroniz…" at bounding box center [840, 433] width 150 height 115
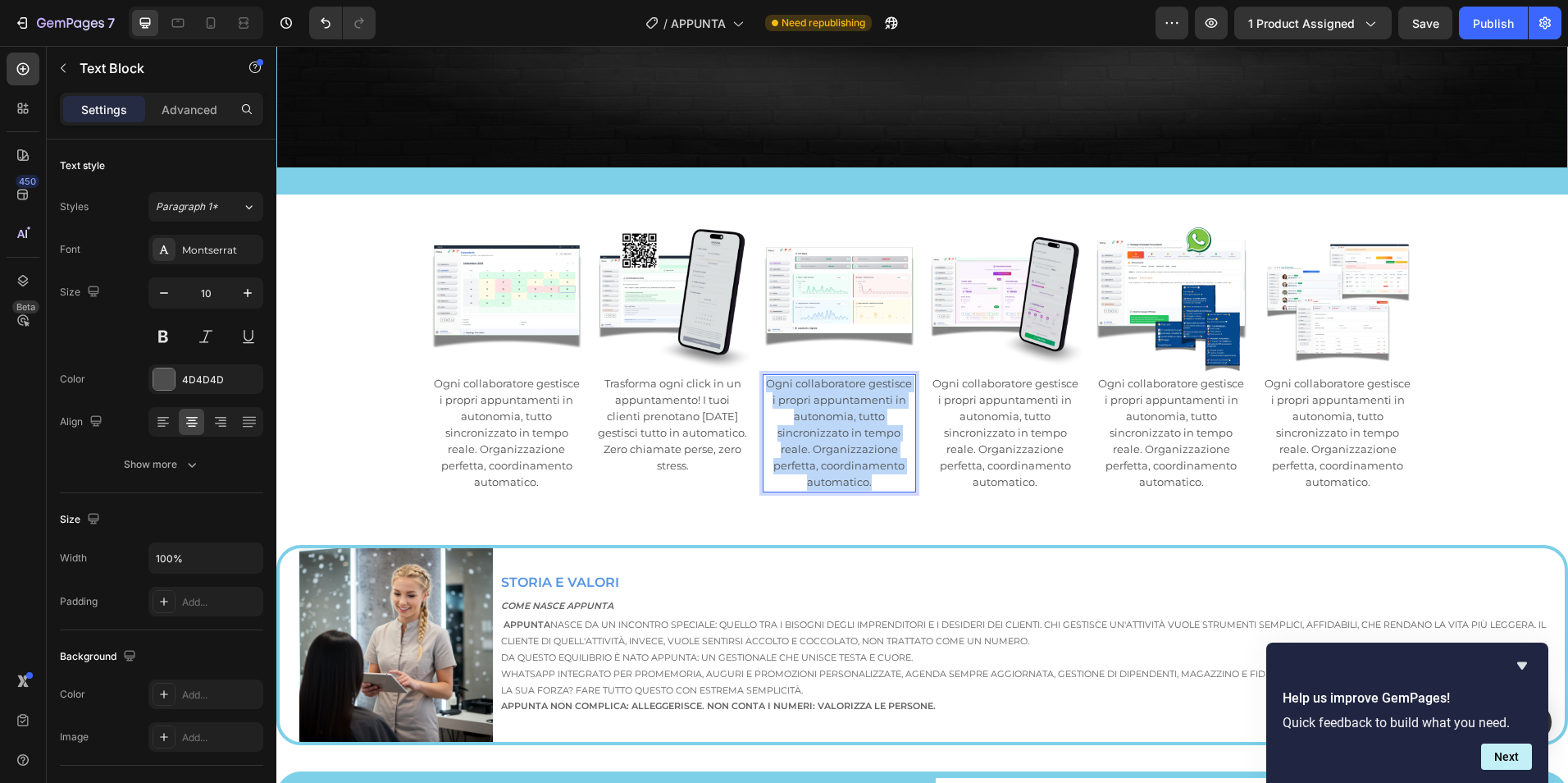
click at [816, 416] on p "Ogni collaboratore gestisce i propri appuntamenti in autonomia, tutto sincroniz…" at bounding box center [840, 433] width 150 height 115
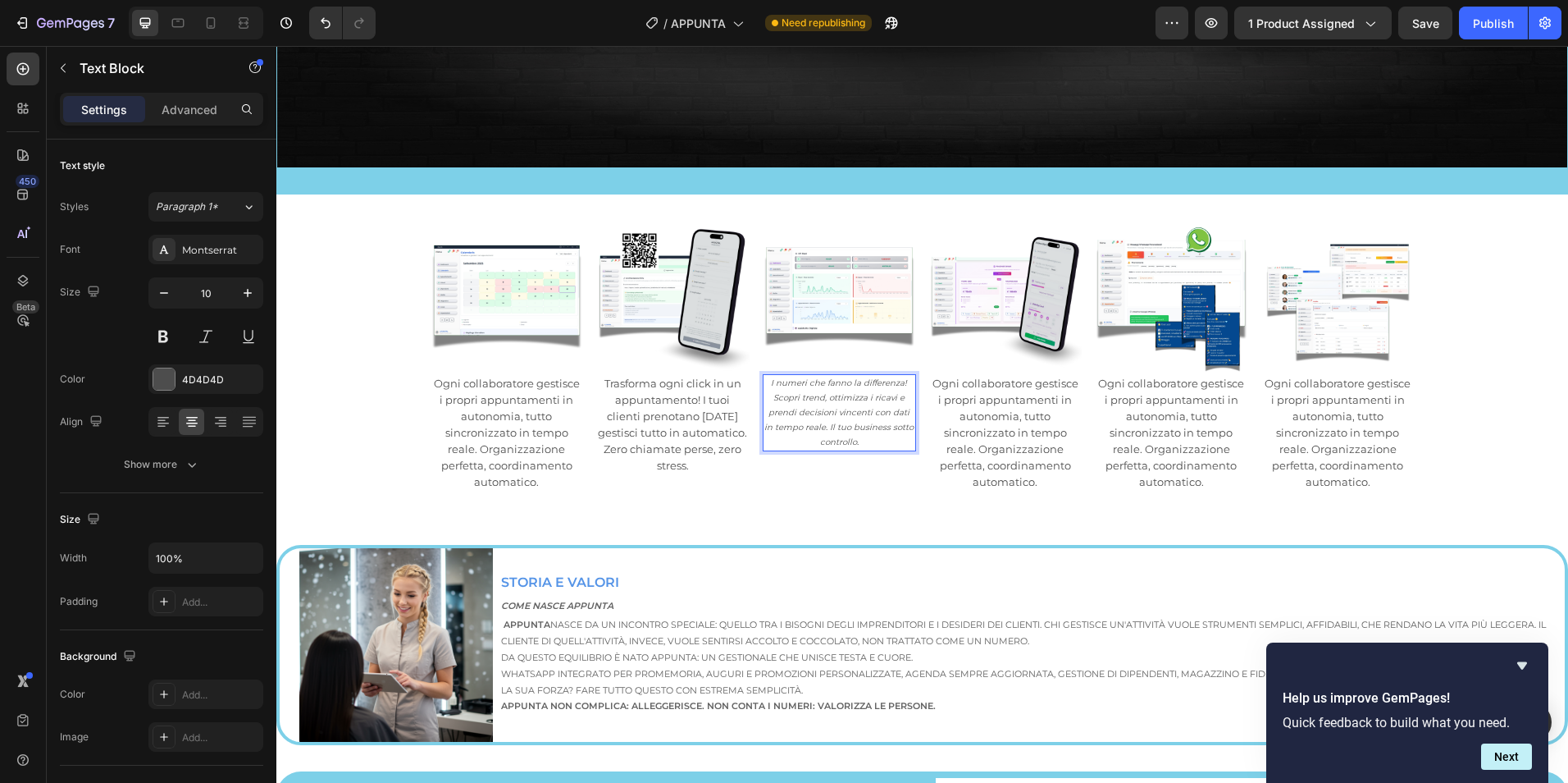
click at [830, 413] on p "I numeri che fanno la differenza! Scopri trend, ottimizza i ricavi e prendi dec…" at bounding box center [840, 412] width 150 height 73
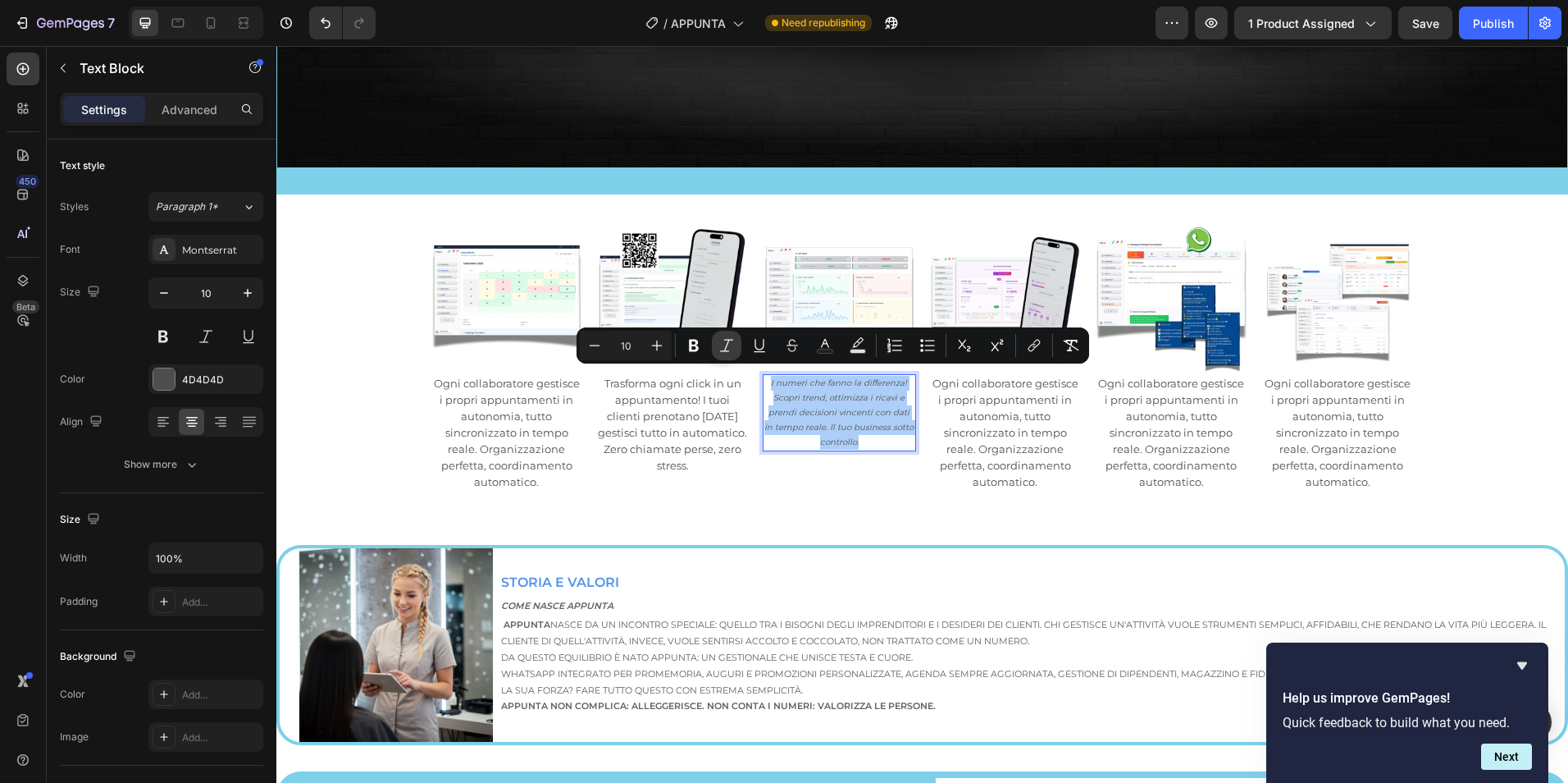
click at [727, 341] on icon "Editor contextual toolbar" at bounding box center [727, 345] width 16 height 16
click at [655, 344] on icon "Editor contextual toolbar" at bounding box center [657, 345] width 16 height 16
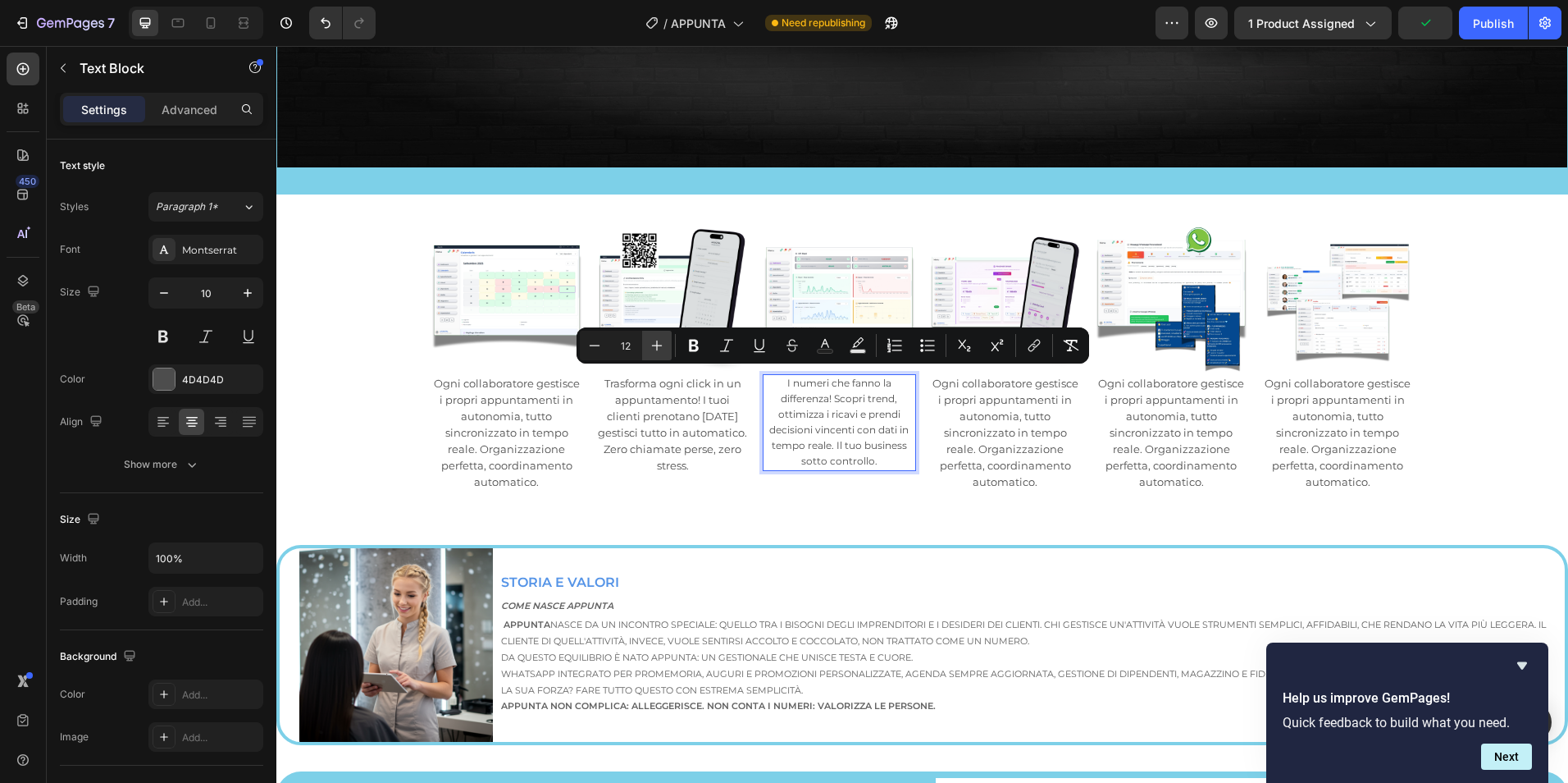
click at [655, 344] on icon "Editor contextual toolbar" at bounding box center [657, 345] width 16 height 16
type input "13"
click at [817, 468] on div "I numeri che fanno la differenza! Scopri trend, ottimizza i ricavi e prendi dec…" at bounding box center [840, 425] width 154 height 102
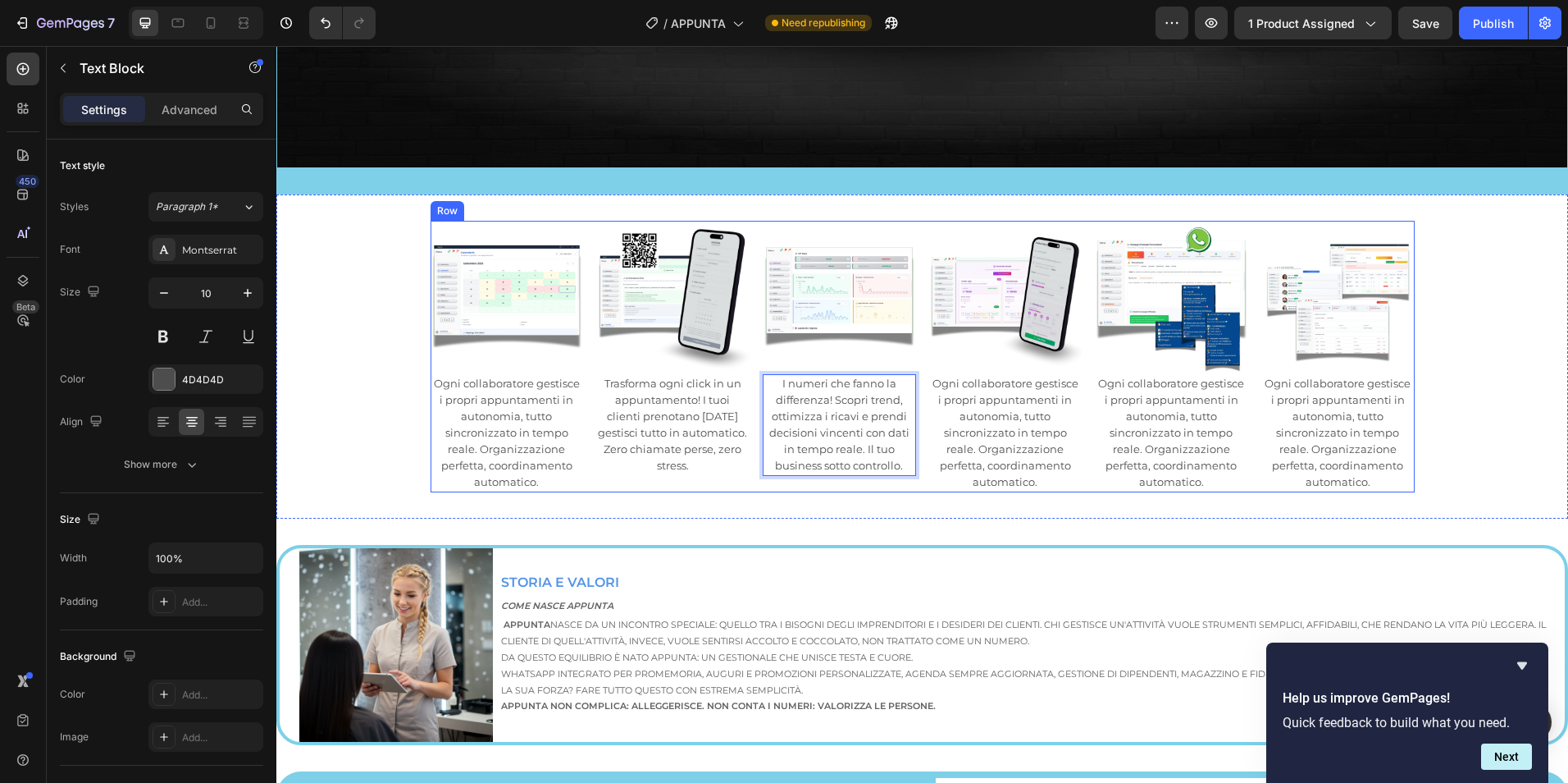
click at [842, 491] on div "Image Ogni collaboratore gestisce i propri appuntamenti in autonomia, tutto sin…" at bounding box center [922, 356] width 1292 height 324
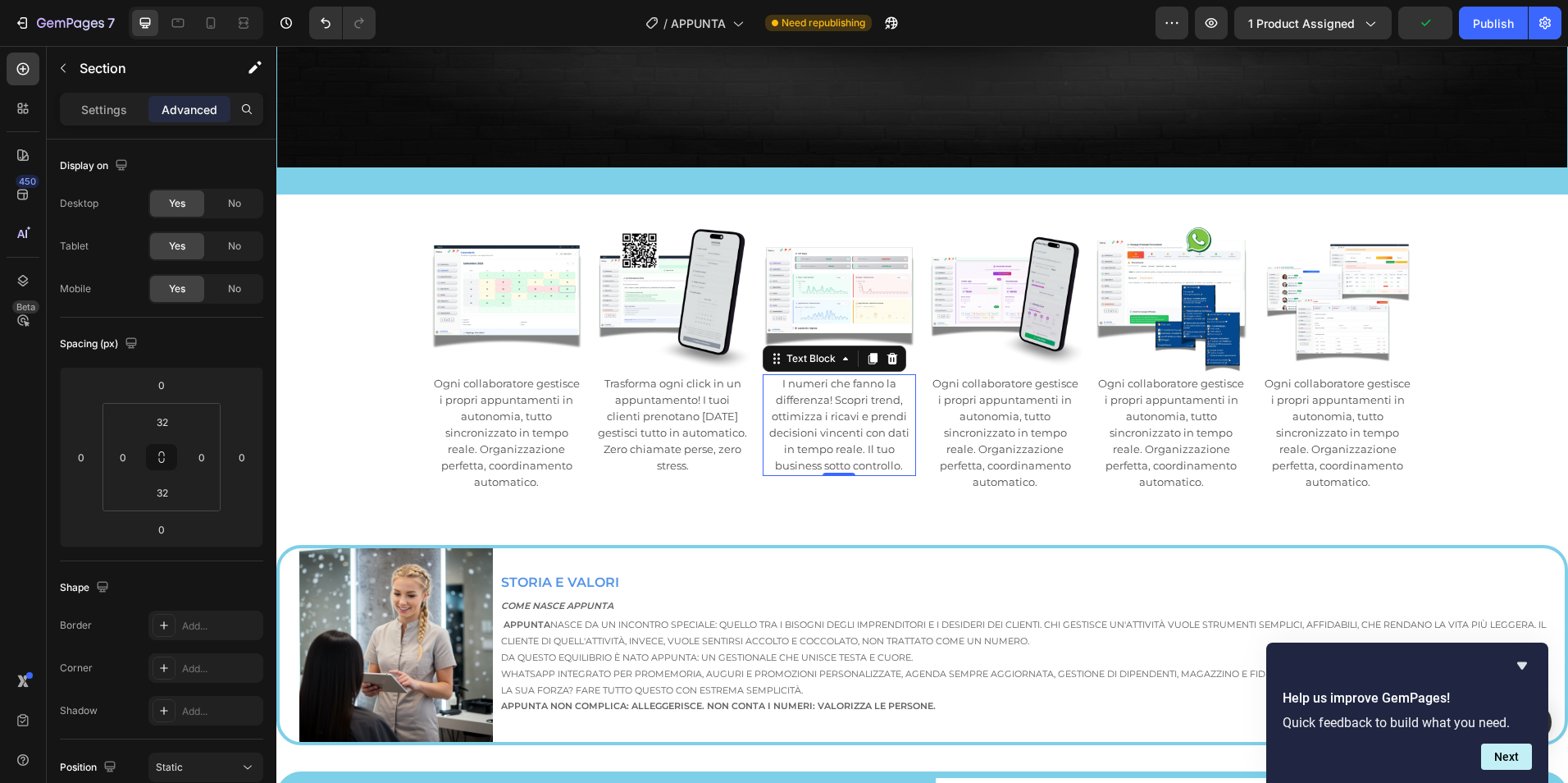
click at [895, 460] on span "I numeri che fanno la differenza! Scopri trend, ottimizza i ricavi e prendi dec…" at bounding box center [839, 424] width 140 height 95
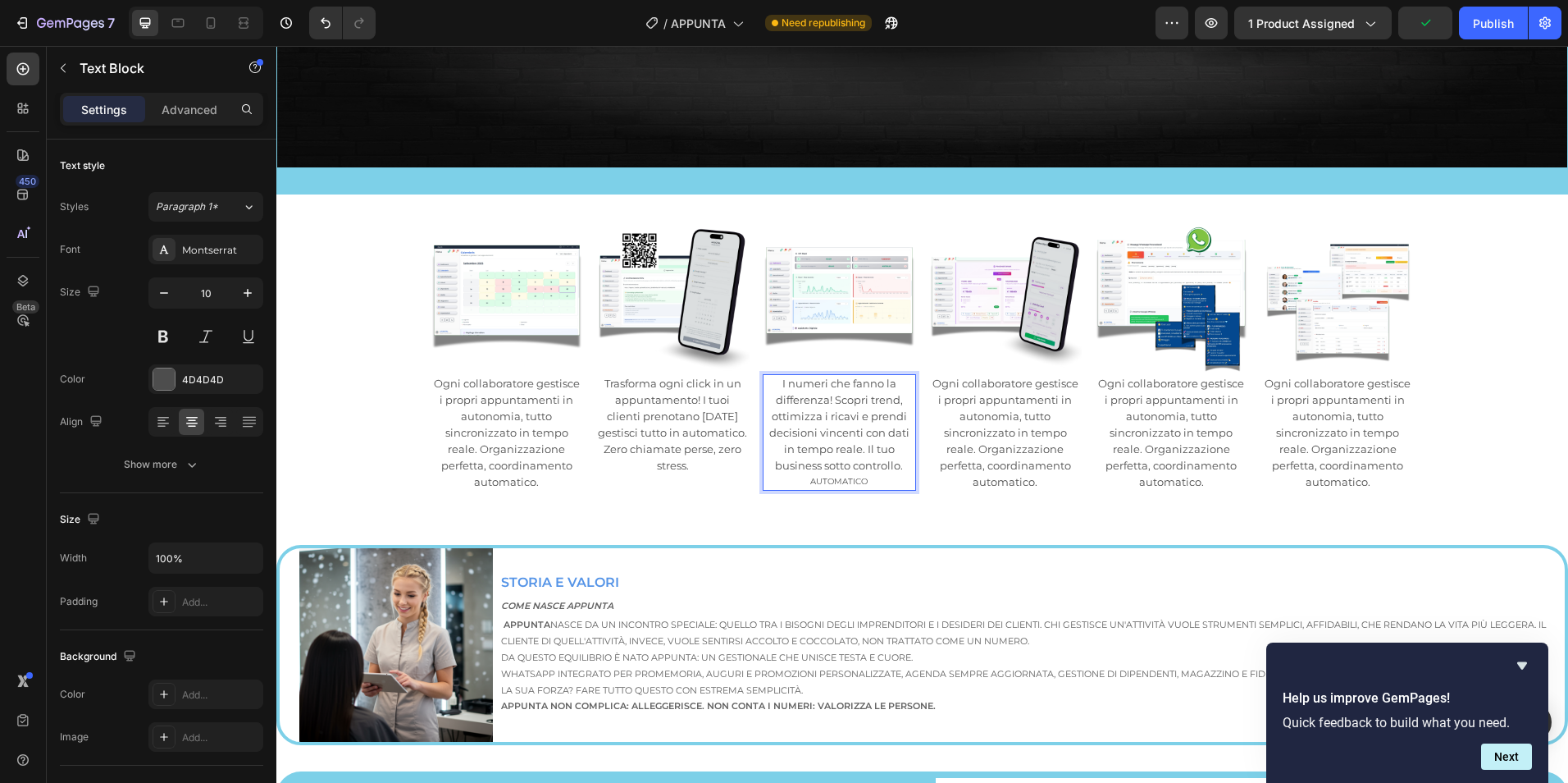
click at [769, 421] on span "I numeri che fanno la differenza! Scopri trend, ottimizza i ricavi e prendi dec…" at bounding box center [839, 424] width 140 height 95
click at [841, 478] on p "AUTOMATICO" at bounding box center [840, 481] width 150 height 15
click at [840, 474] on p "AUTOMATICO" at bounding box center [840, 481] width 150 height 15
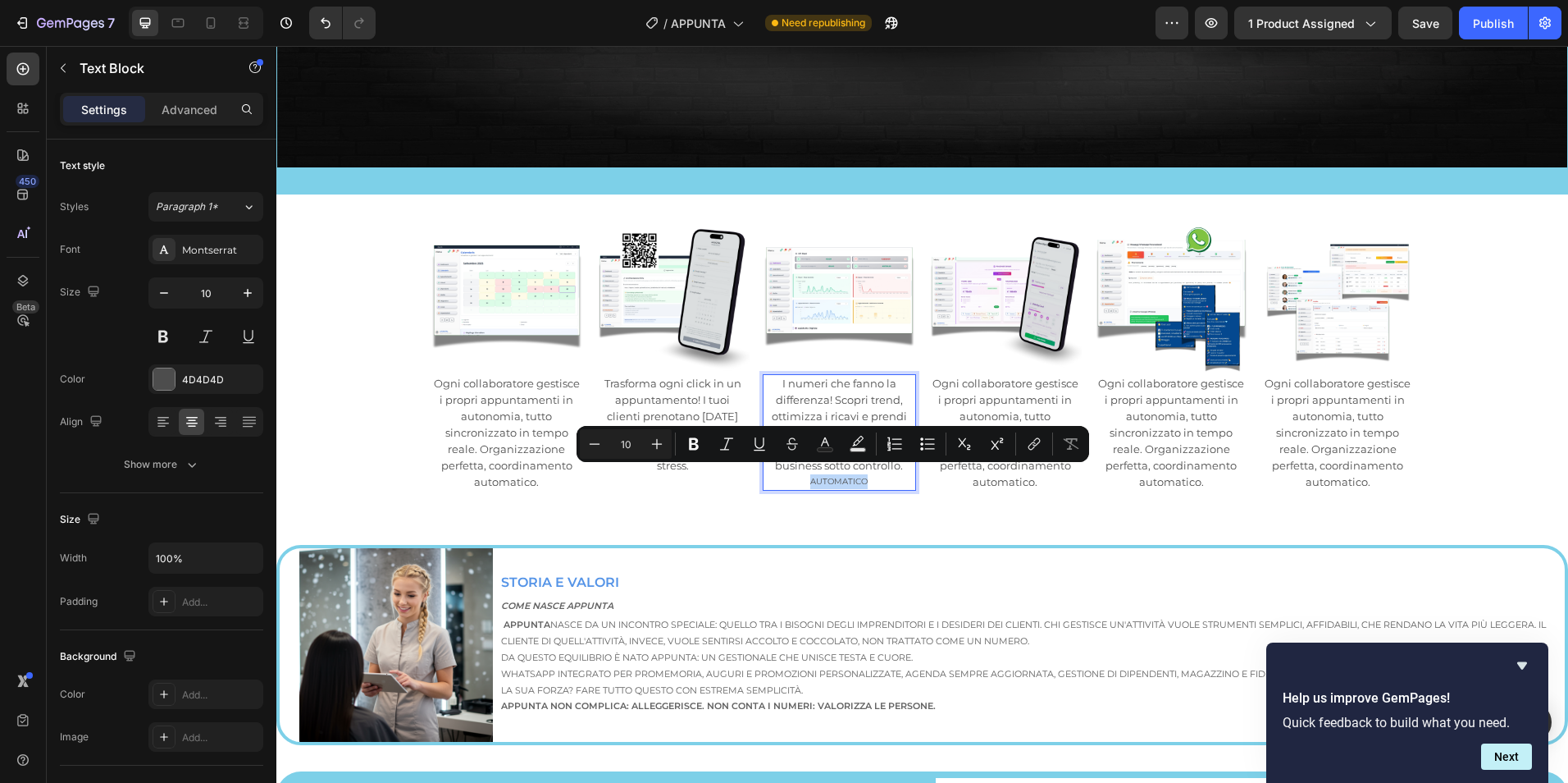
click at [832, 477] on p "AUTOMATICO" at bounding box center [840, 481] width 150 height 15
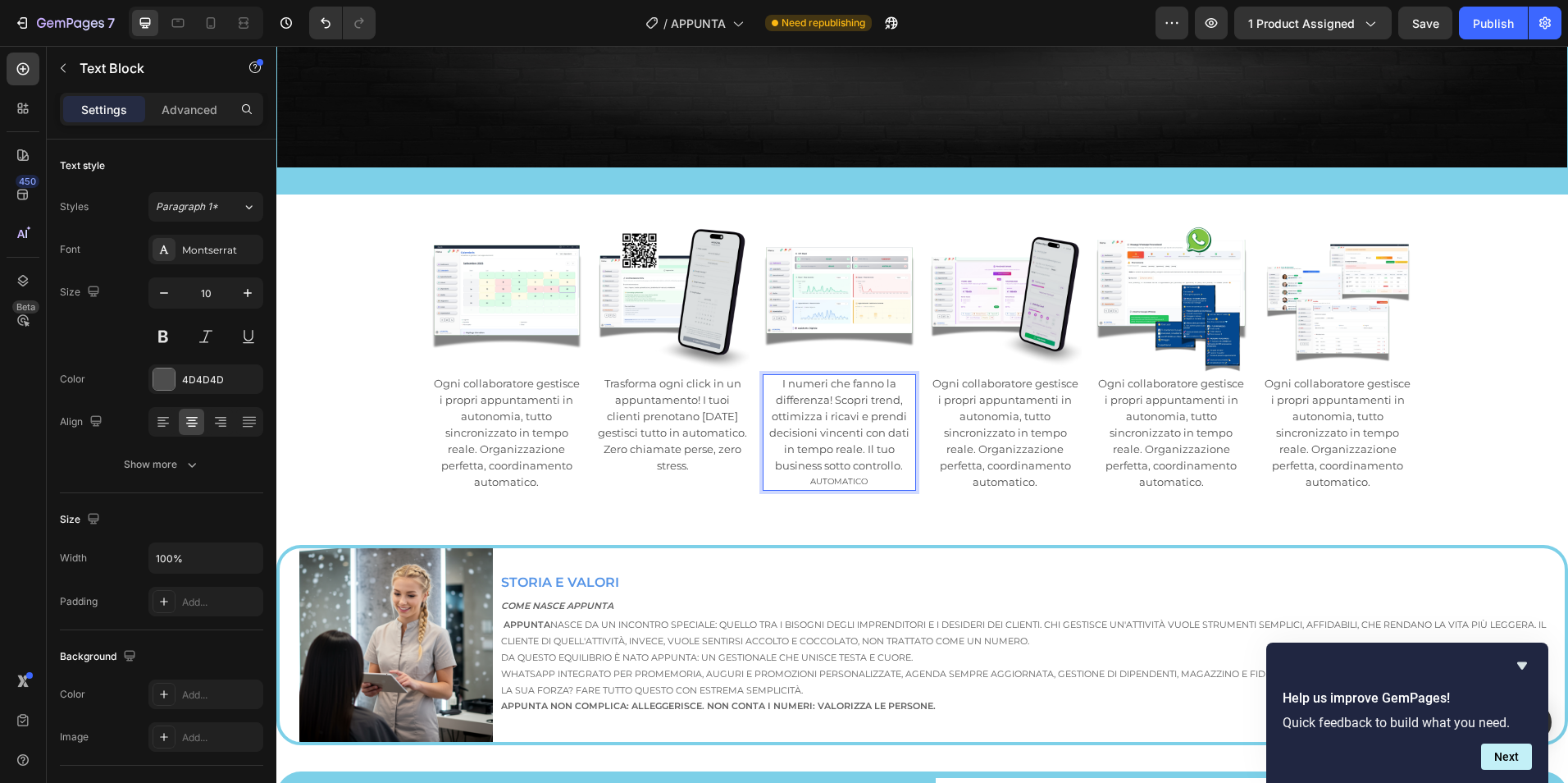
click at [805, 476] on p "AUTOMATICO" at bounding box center [840, 481] width 150 height 15
click at [836, 474] on p "COMPLETAMENTE AUTOMATICO" at bounding box center [840, 481] width 150 height 15
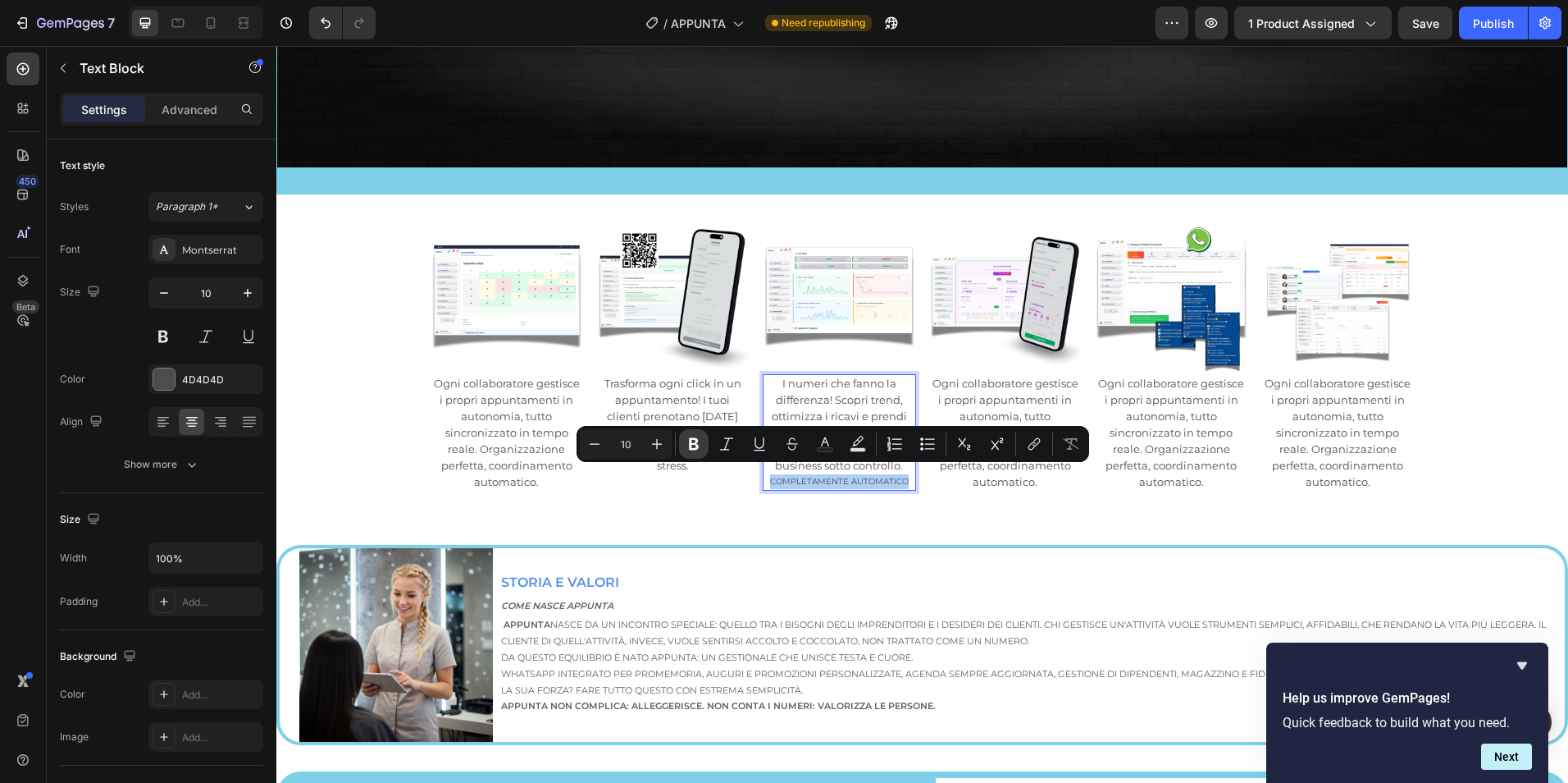
click at [701, 444] on icon "Editor contextual toolbar" at bounding box center [694, 443] width 16 height 16
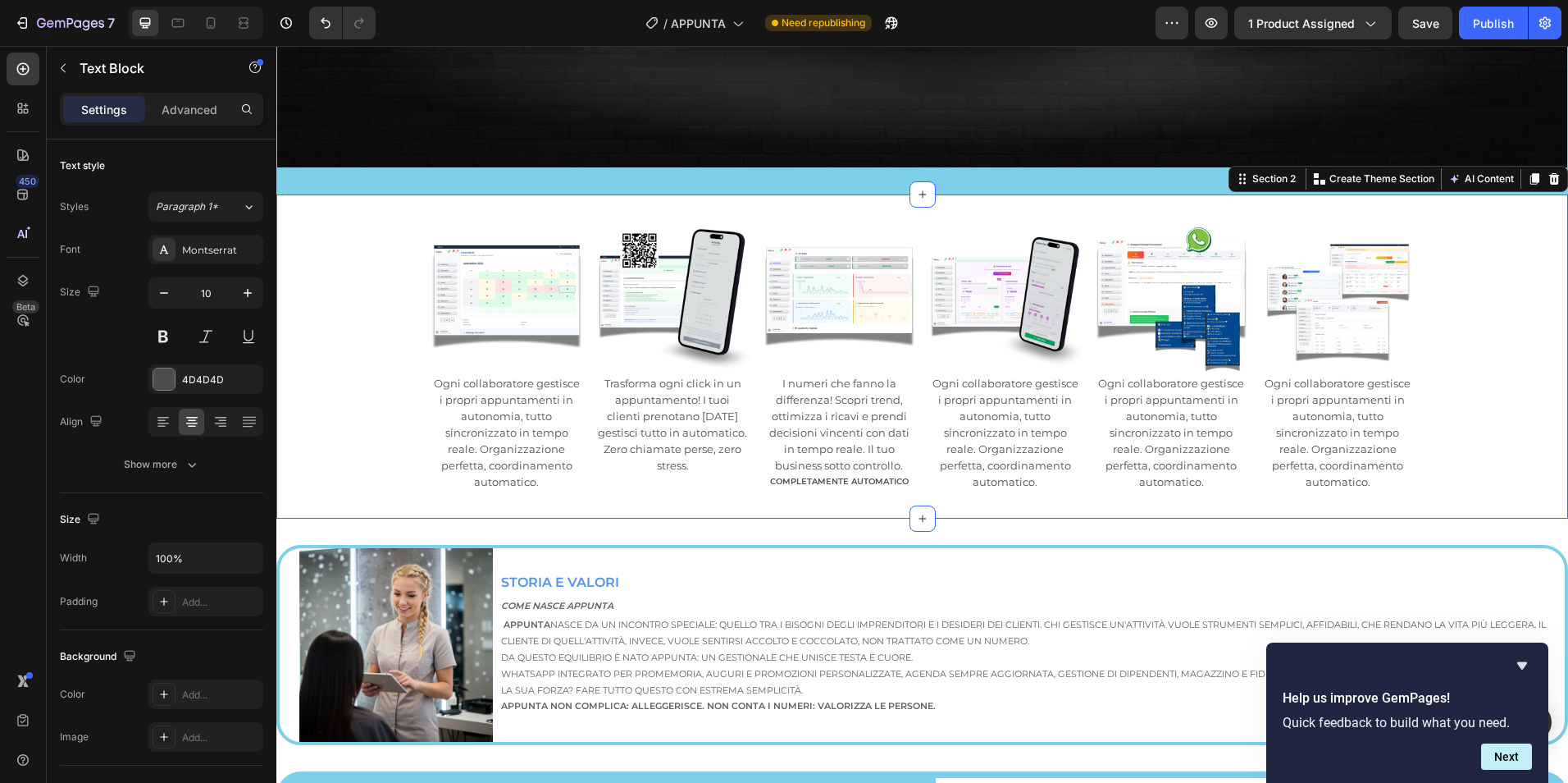
click at [1027, 503] on div "Image Ogni collaboratore gestisce i propri appuntamenti in autonomia, tutto sin…" at bounding box center [922, 356] width 1292 height 324
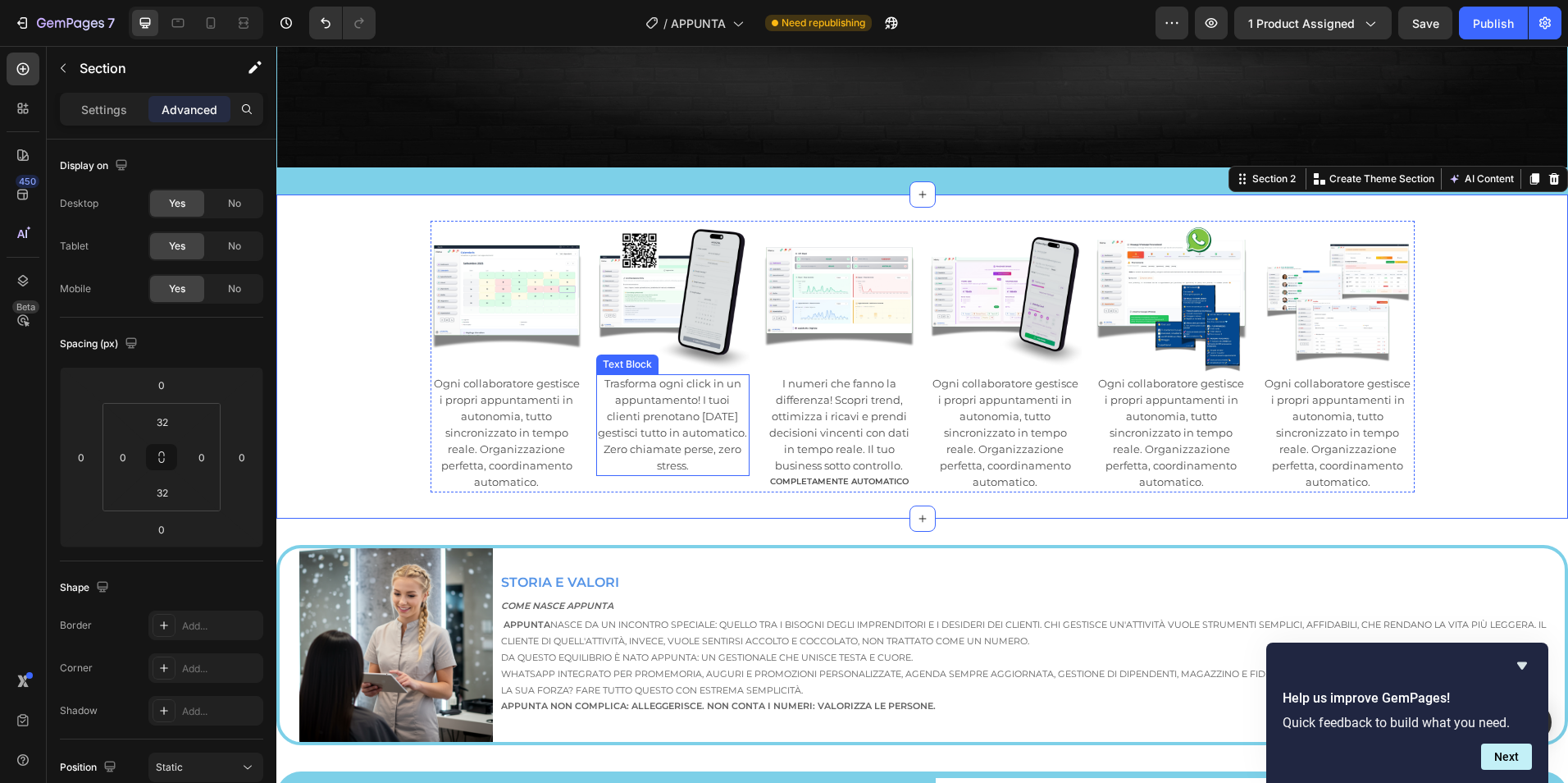
click at [739, 443] on span "Trasforma ogni click in un appuntamento! I tuoi clienti prenotano [DATE] gestis…" at bounding box center [672, 424] width 149 height 95
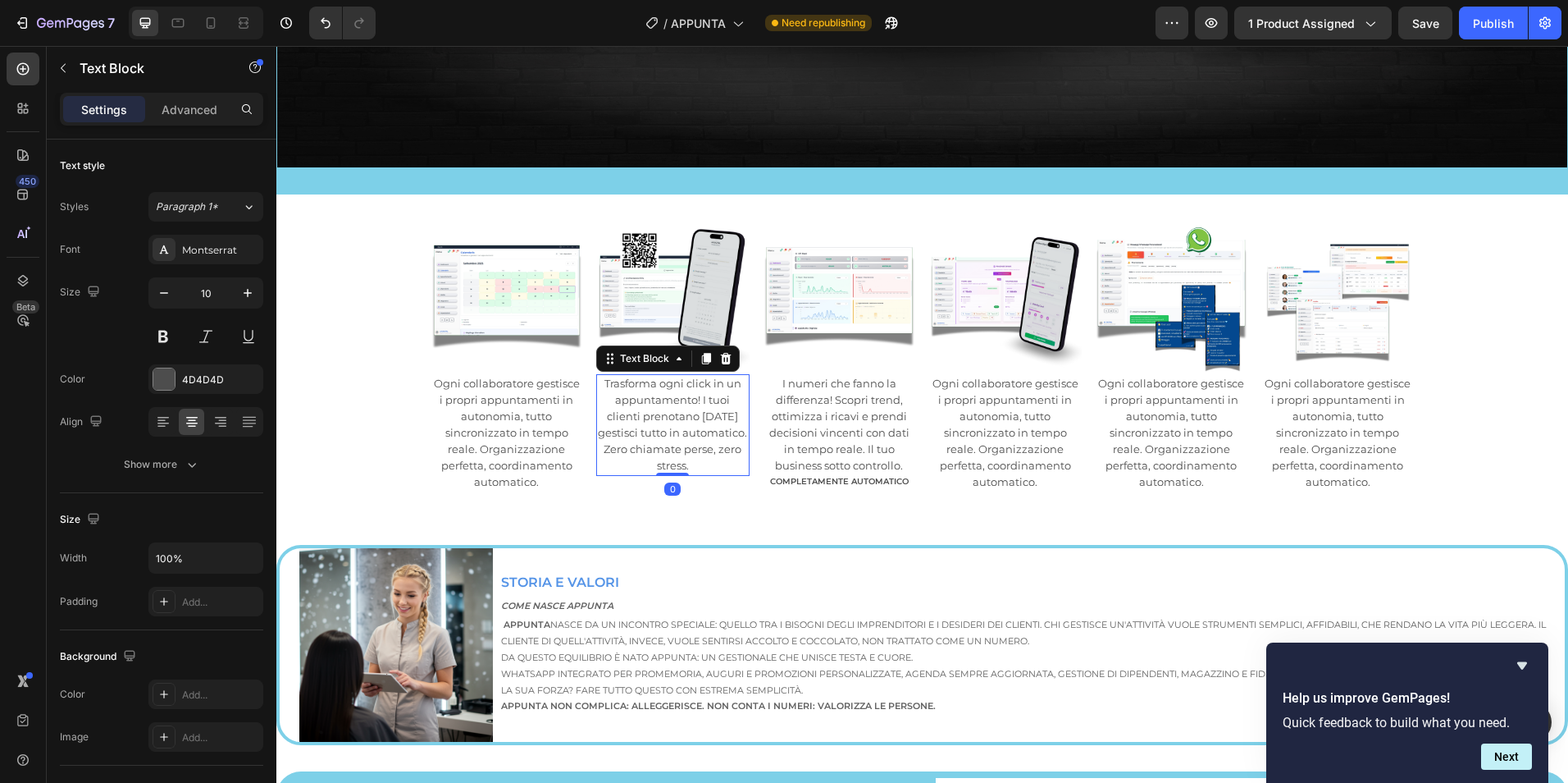
click at [743, 445] on div "Trasforma ogni click in un appuntamento! I tuoi clienti prenotano [DATE] gestis…" at bounding box center [673, 425] width 154 height 102
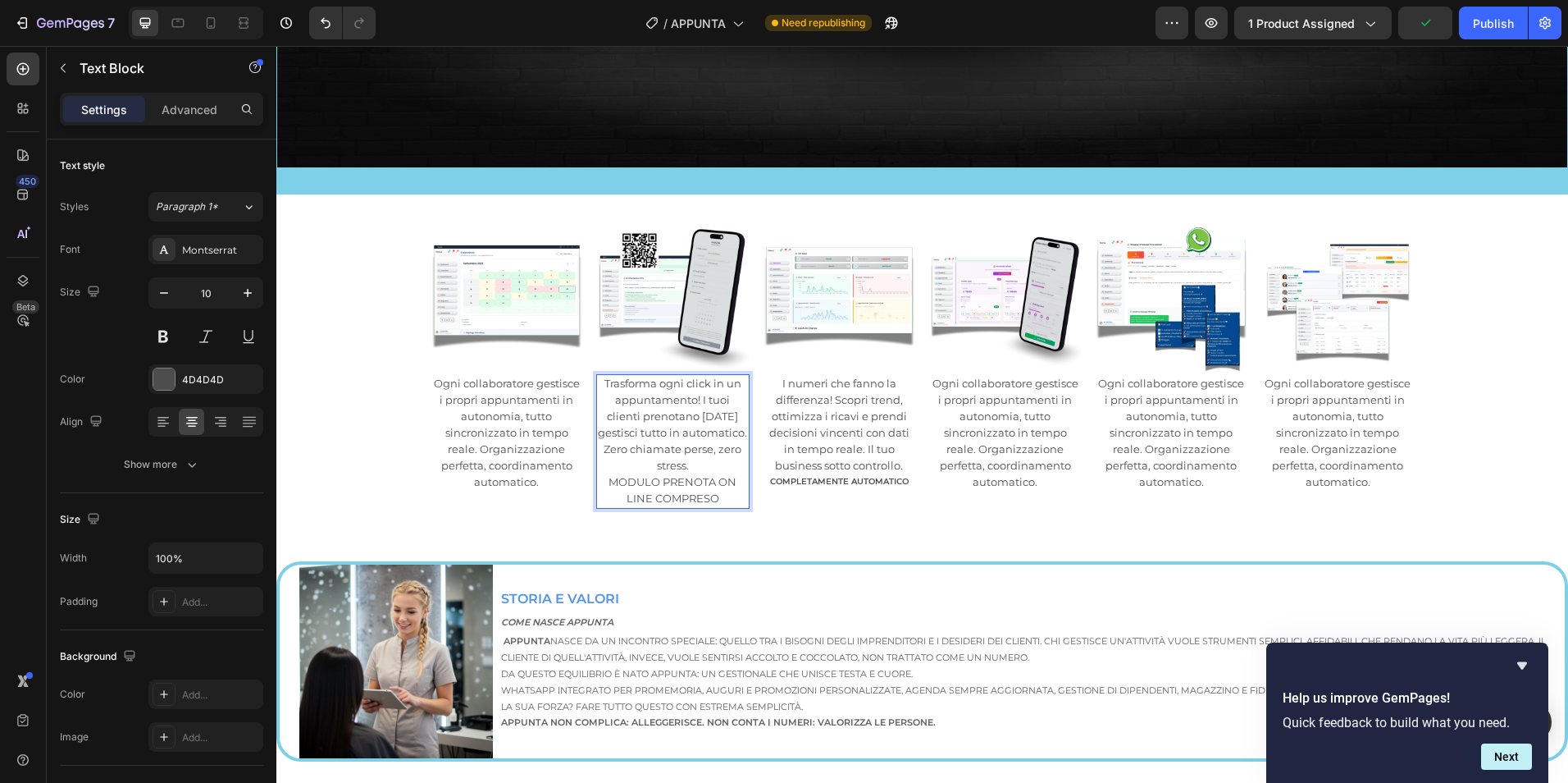
click at [699, 475] on span "MODULO PRENOTA ON LINE COMPRESO" at bounding box center [672, 490] width 128 height 29
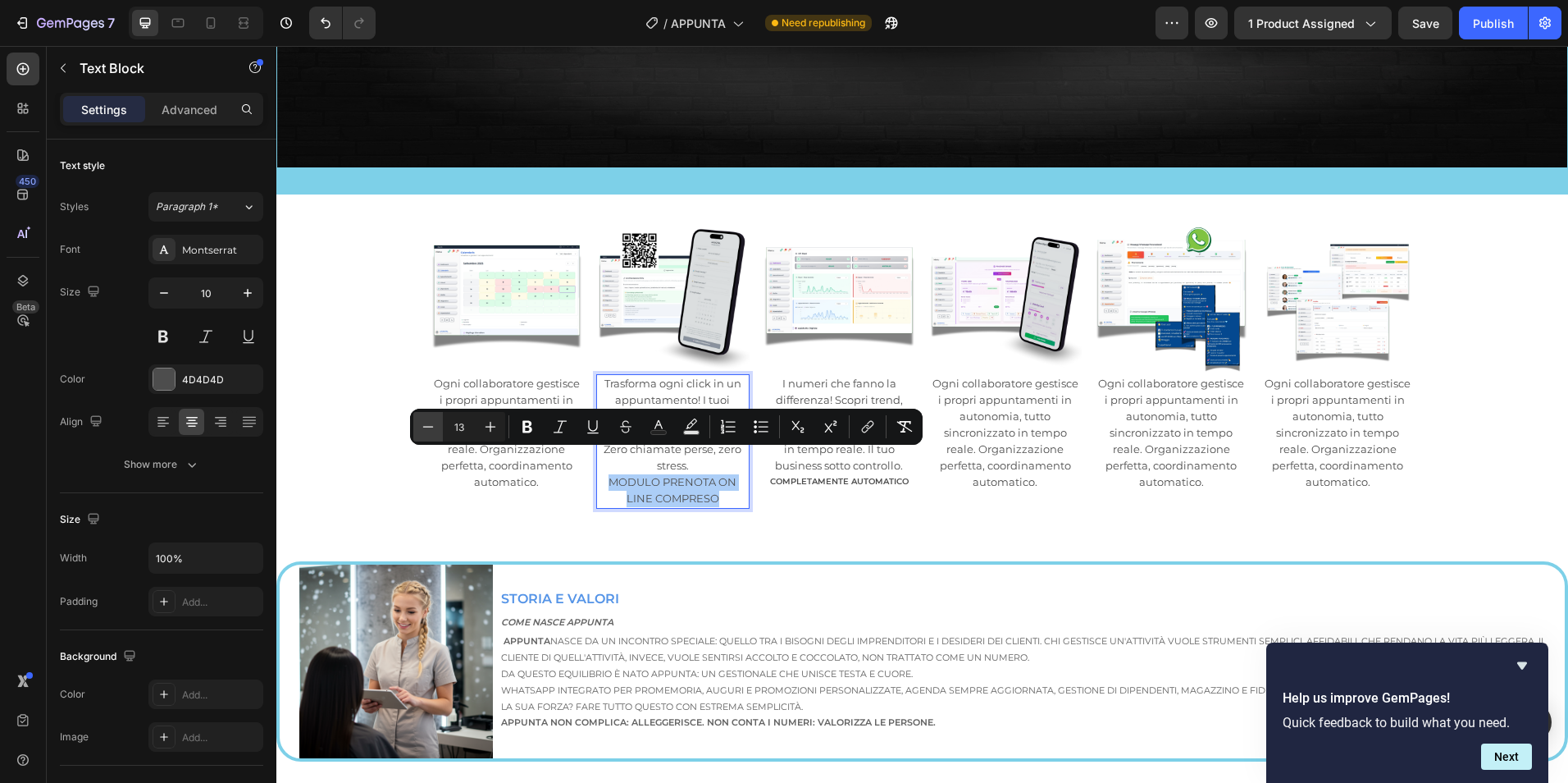
click at [433, 426] on icon "Editor contextual toolbar" at bounding box center [428, 426] width 16 height 16
type input "10"
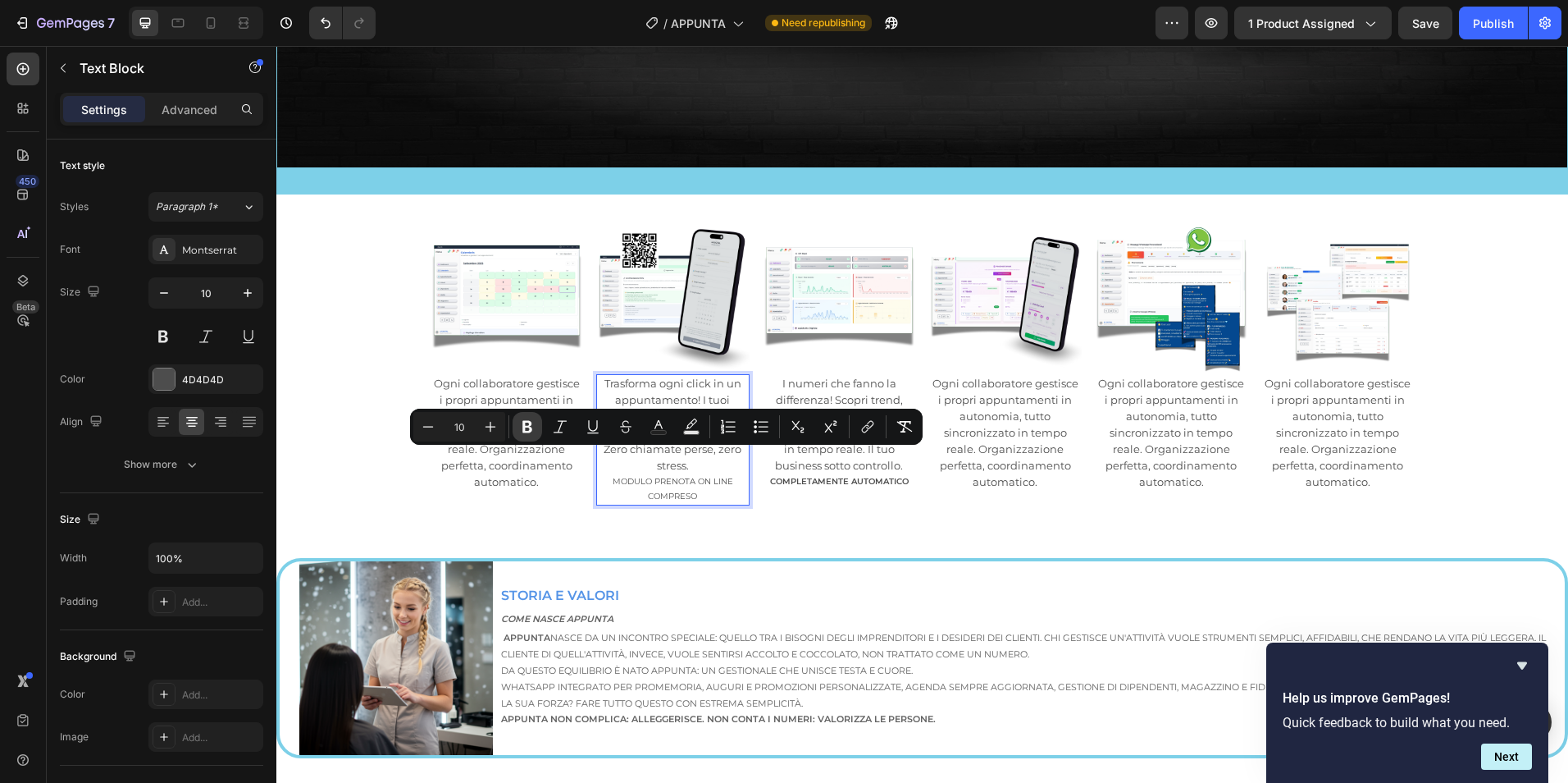
click at [529, 429] on icon "Editor contextual toolbar" at bounding box center [527, 426] width 16 height 16
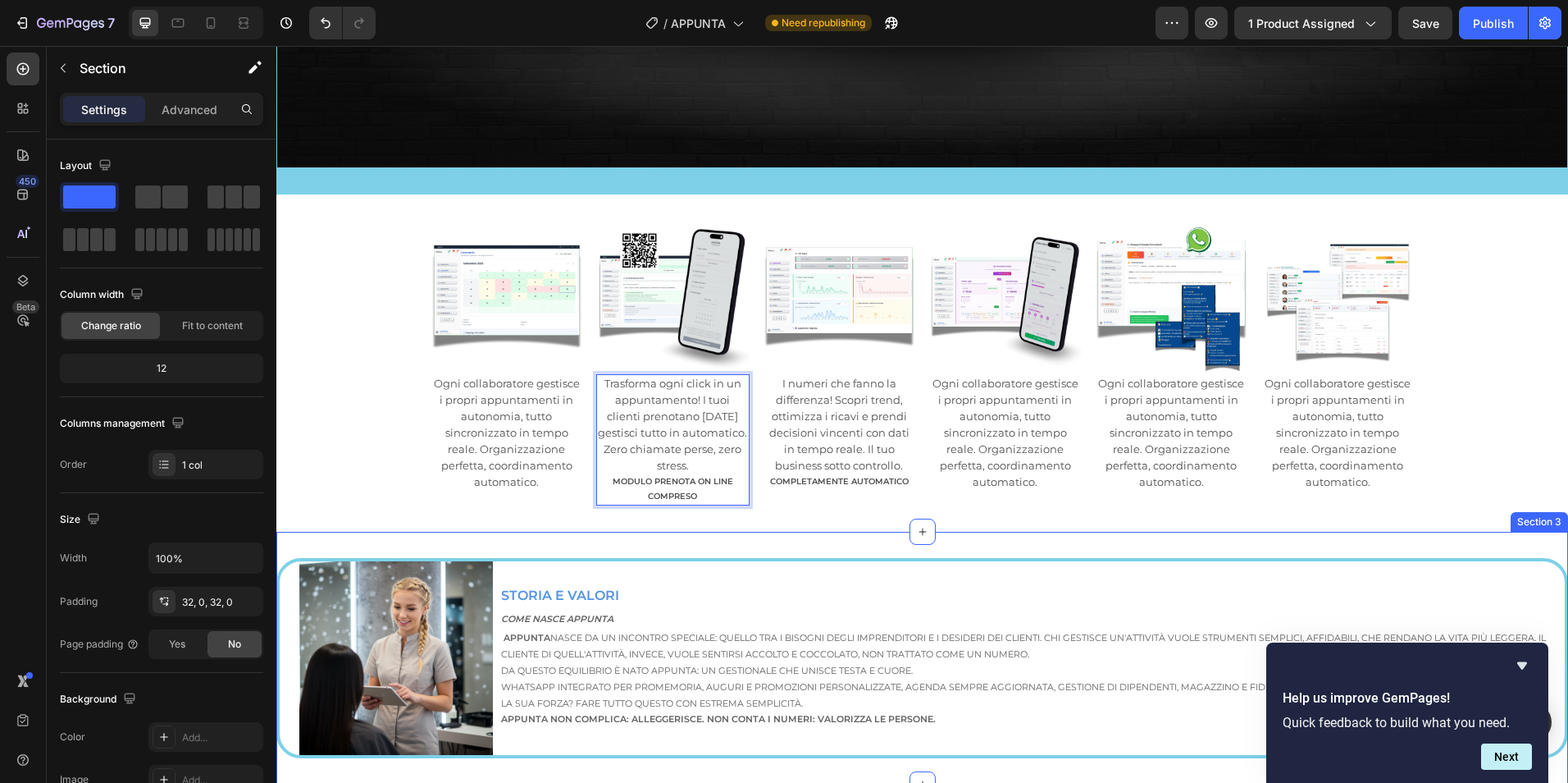
click at [937, 532] on div "Image STORIA E VALORI Text Block COME NASCE APPUNTA Text Block Appunta nasce da…" at bounding box center [922, 658] width 1292 height 252
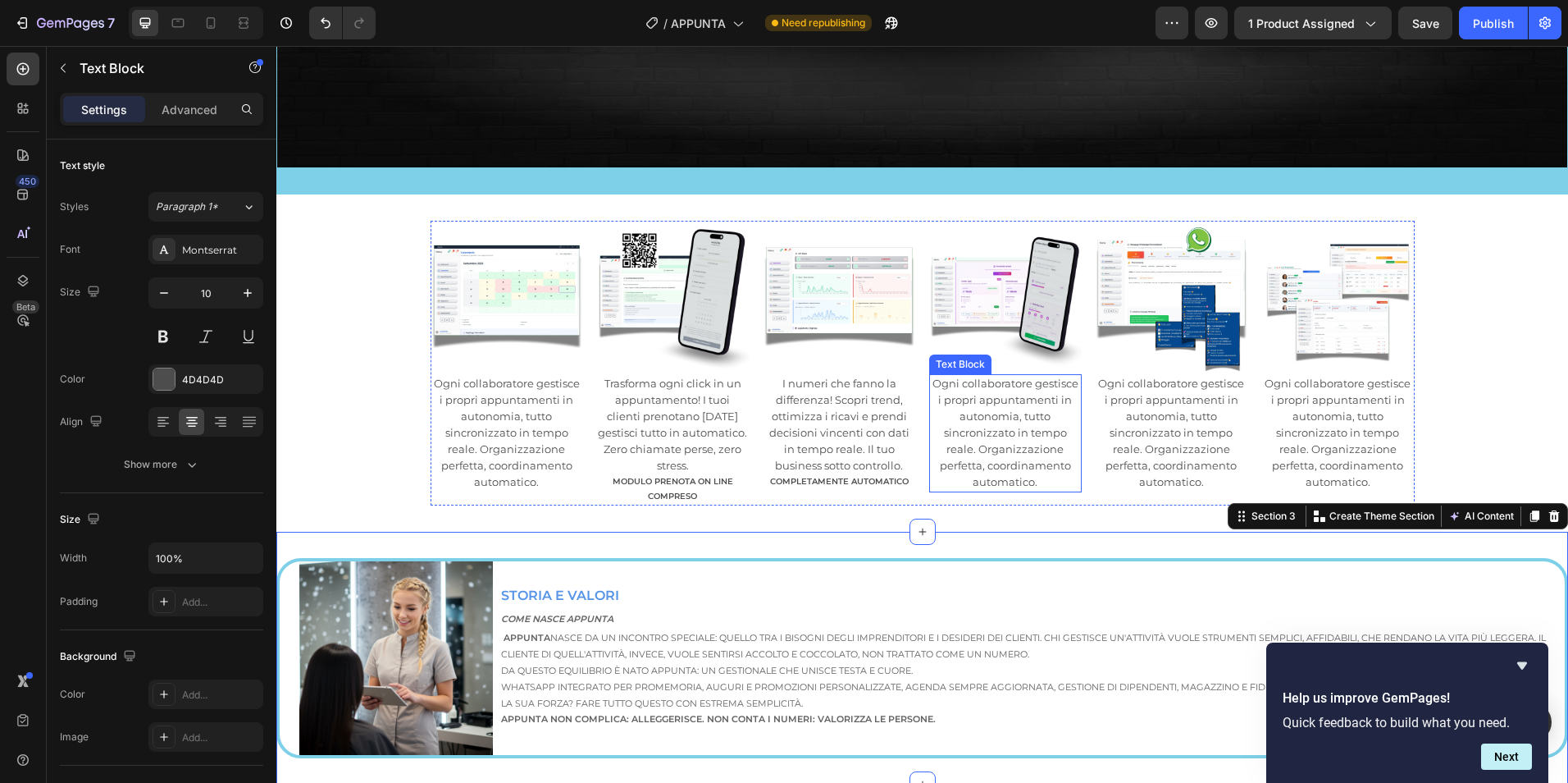
click at [984, 429] on span "Ogni collaboratore gestisce i propri appuntamenti in autonomia, tutto sincroniz…" at bounding box center [1005, 432] width 146 height 111
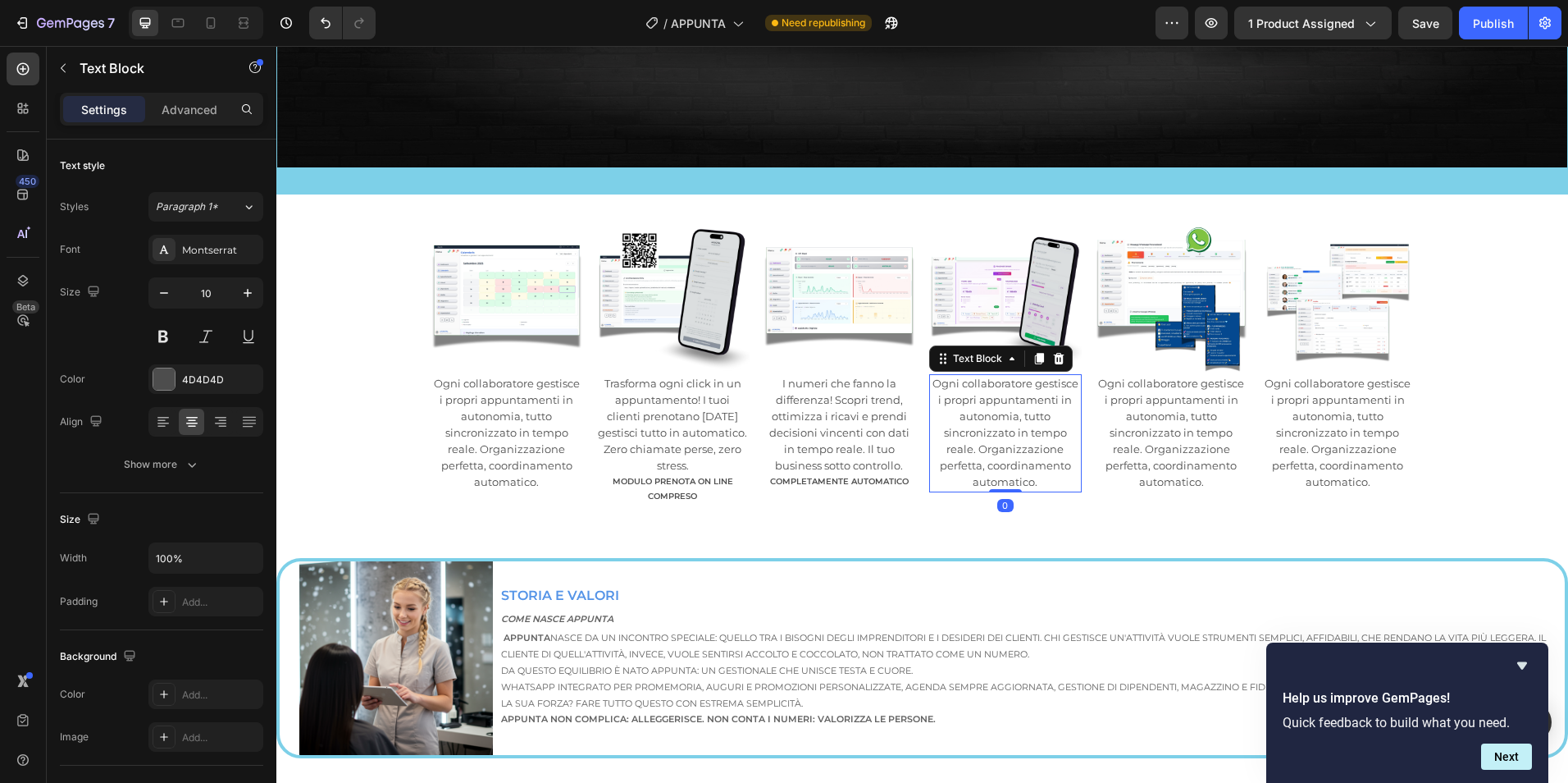
click at [984, 429] on span "Ogni collaboratore gestisce i propri appuntamenti in autonomia, tutto sincroniz…" at bounding box center [1005, 432] width 146 height 111
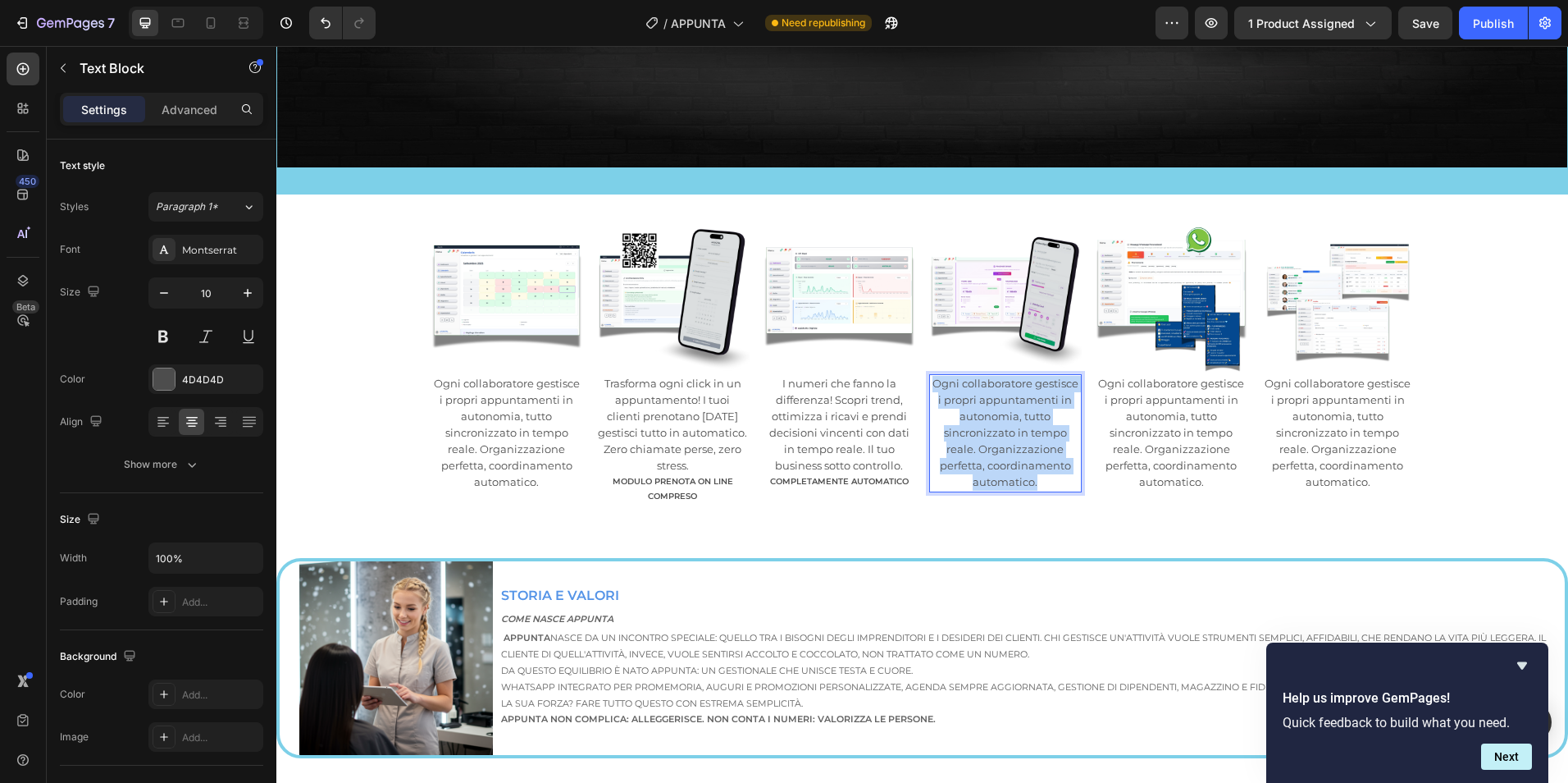
click at [984, 429] on span "Ogni collaboratore gestisce i propri appuntamenti in autonomia, tutto sincroniz…" at bounding box center [1005, 432] width 146 height 111
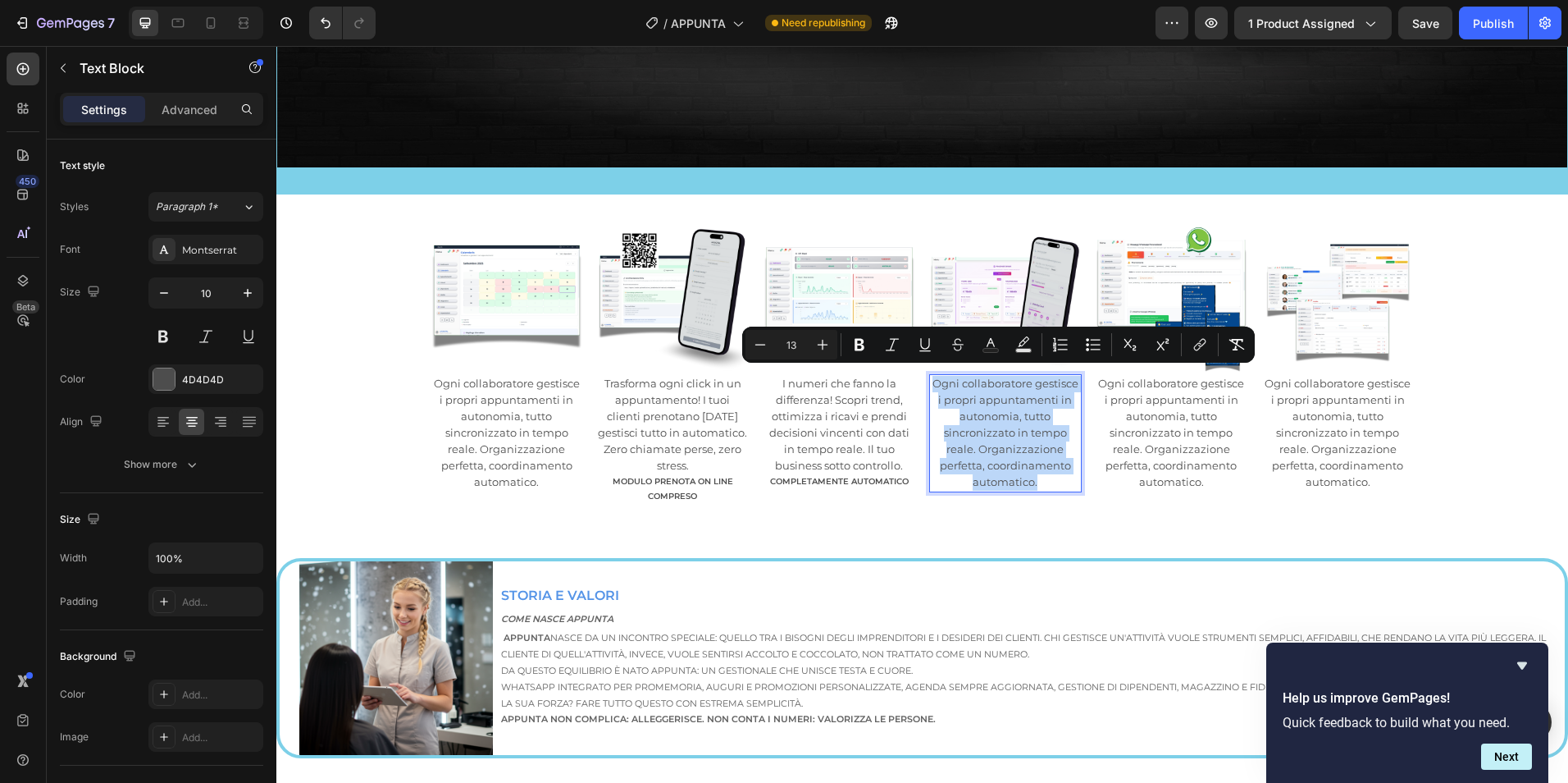
type input "10"
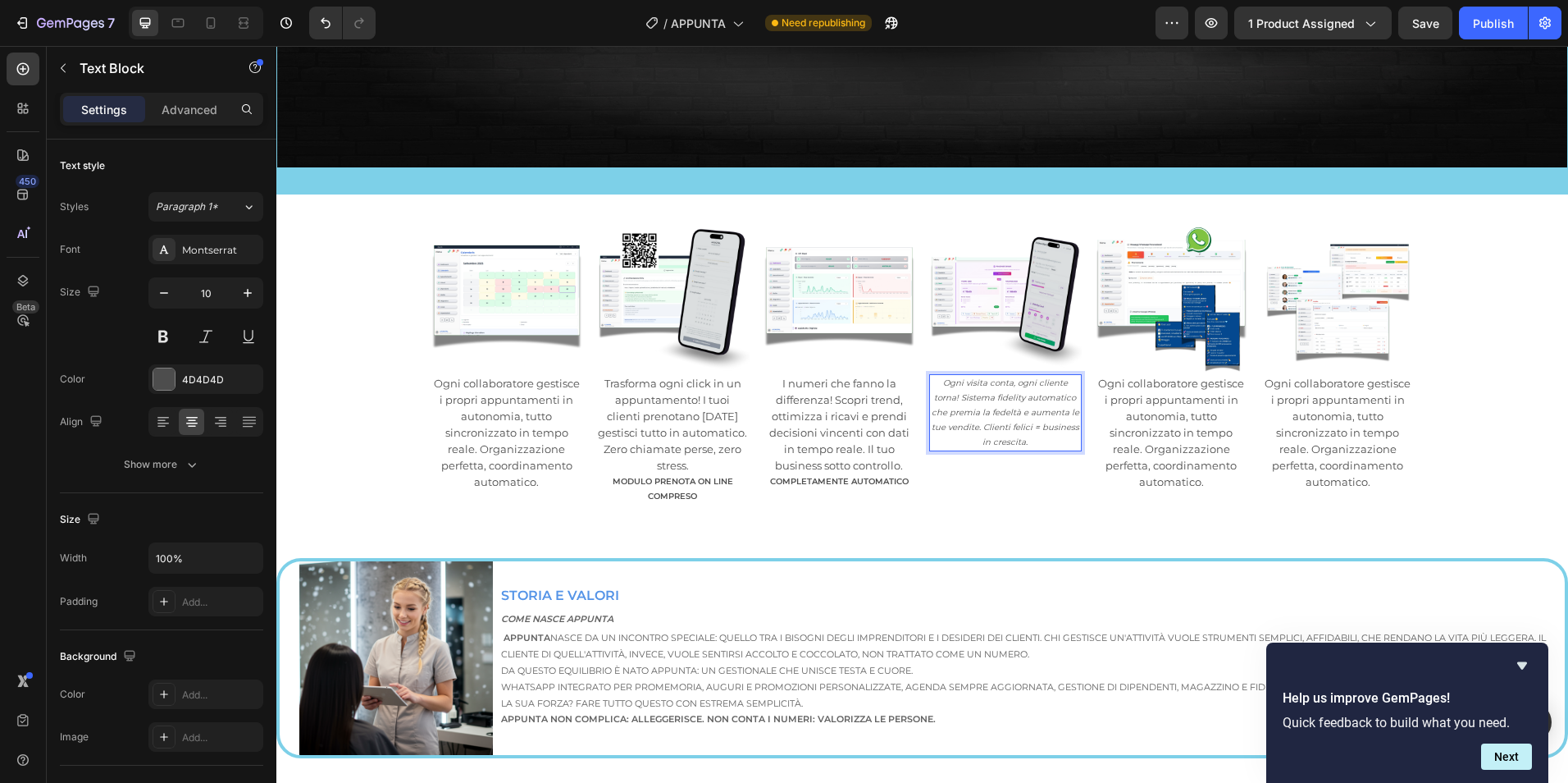
click at [1005, 411] on p "Ogni visita conta, ogni cliente torna! Sistema fidelity automatico che premia l…" at bounding box center [1006, 412] width 150 height 73
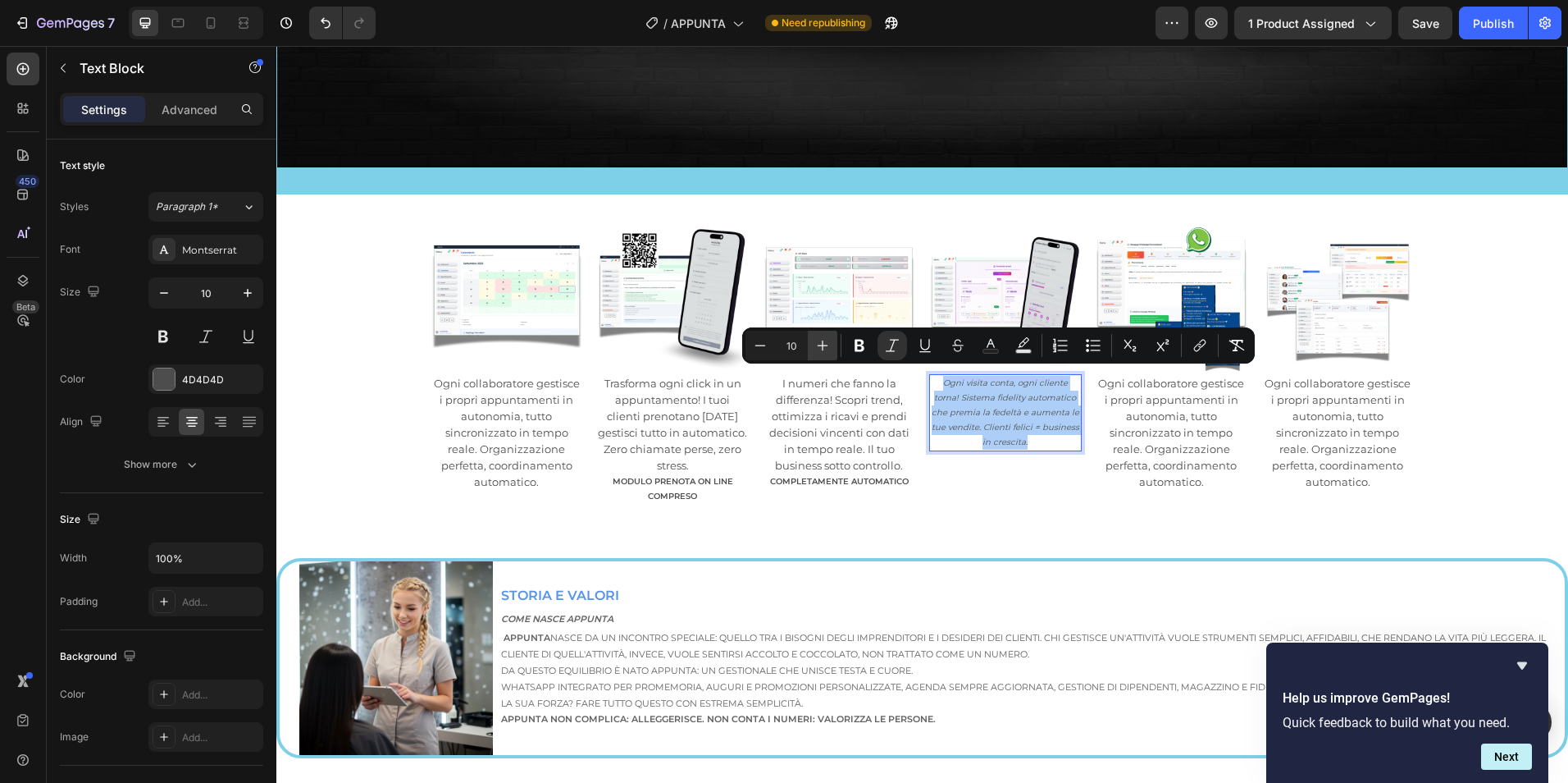
click at [817, 343] on icon "Editor contextual toolbar" at bounding box center [822, 345] width 16 height 16
type input "13"
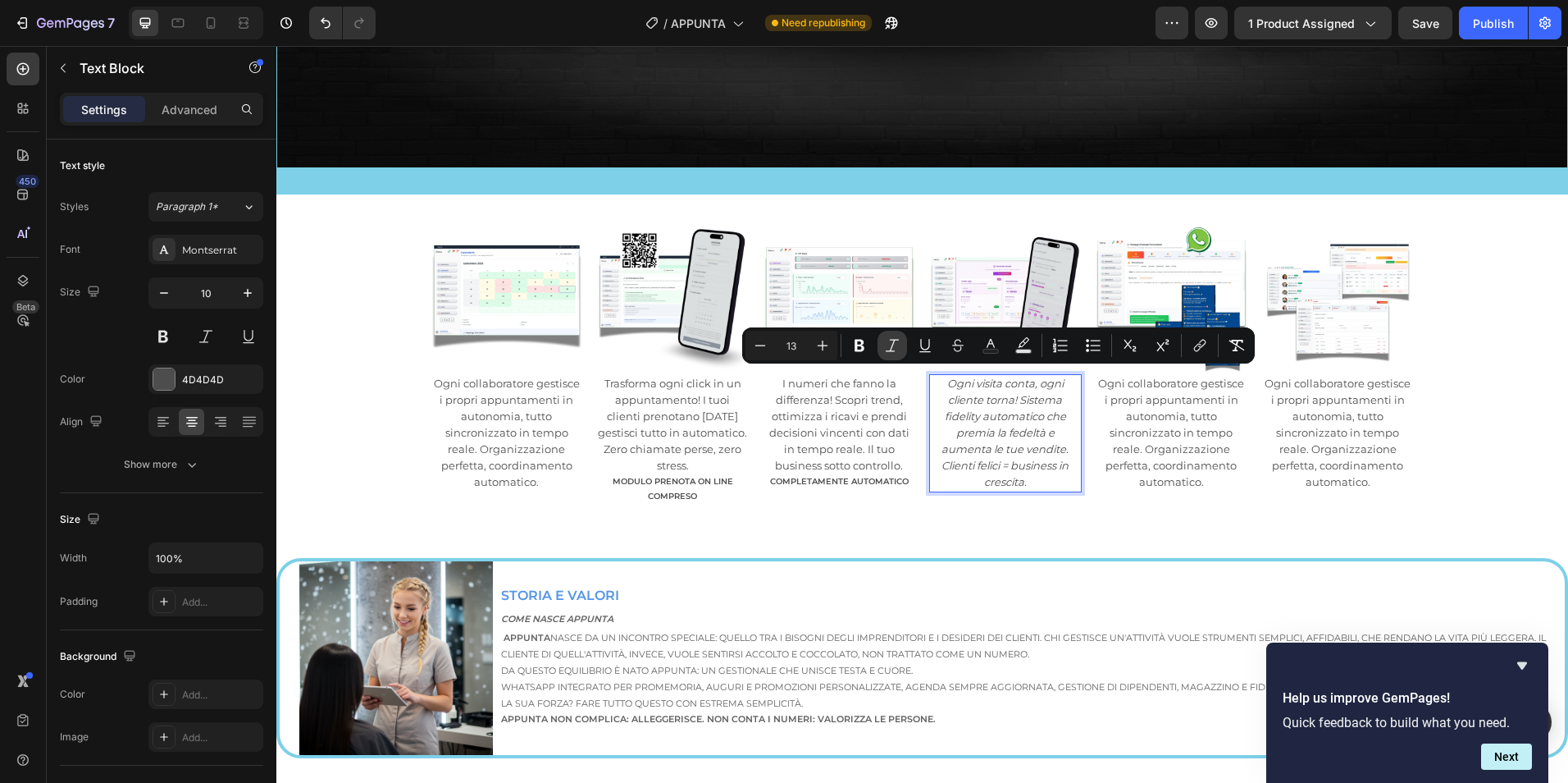
click at [898, 344] on icon "Editor contextual toolbar" at bounding box center [892, 345] width 16 height 16
click at [1162, 444] on span "Ogni collaboratore gestisce i propri appuntamenti in autonomia, tutto sincroniz…" at bounding box center [1171, 432] width 146 height 111
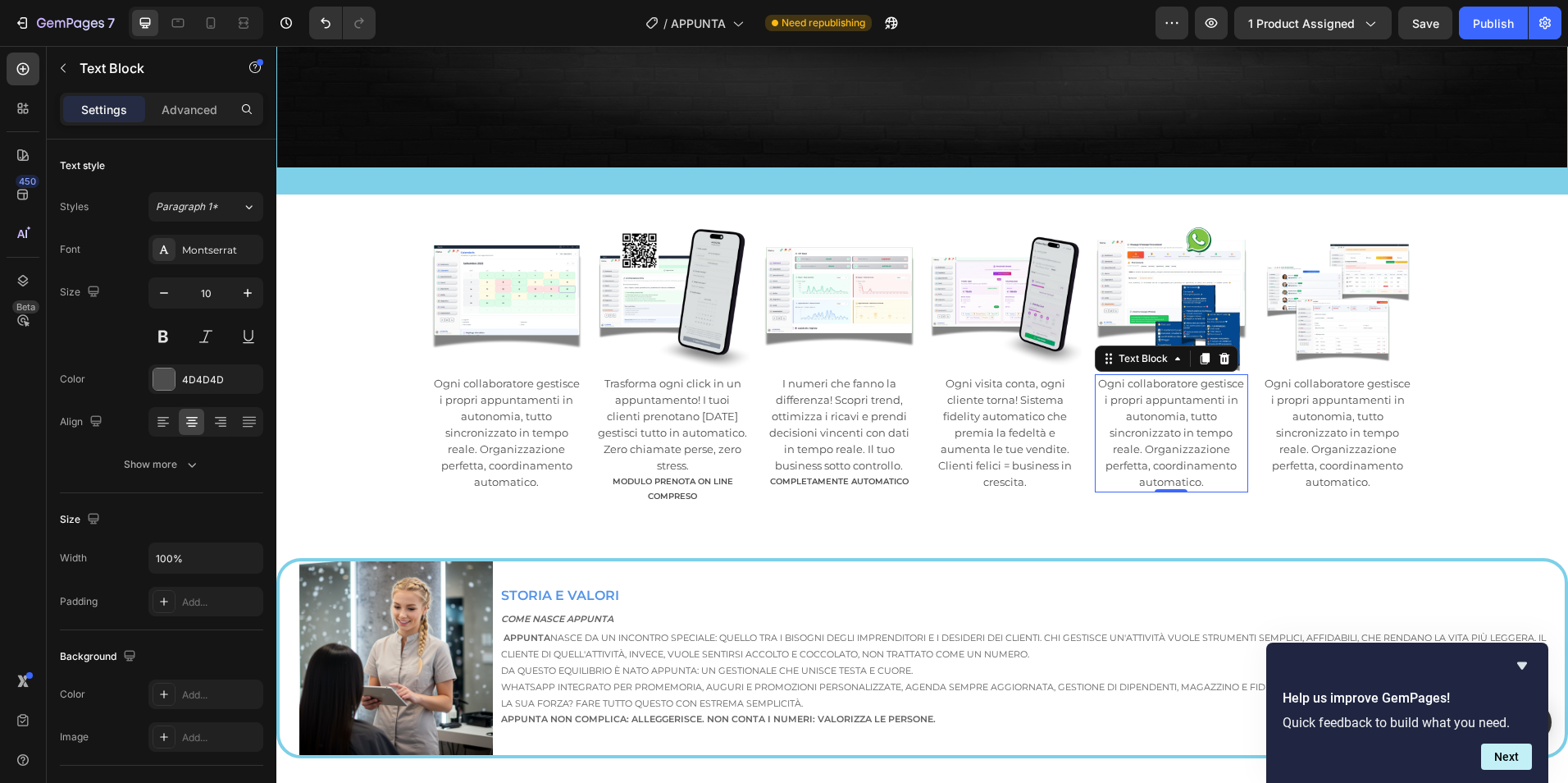
click at [1159, 418] on span "Ogni collaboratore gestisce i propri appuntamenti in autonomia, tutto sincroniz…" at bounding box center [1171, 432] width 146 height 111
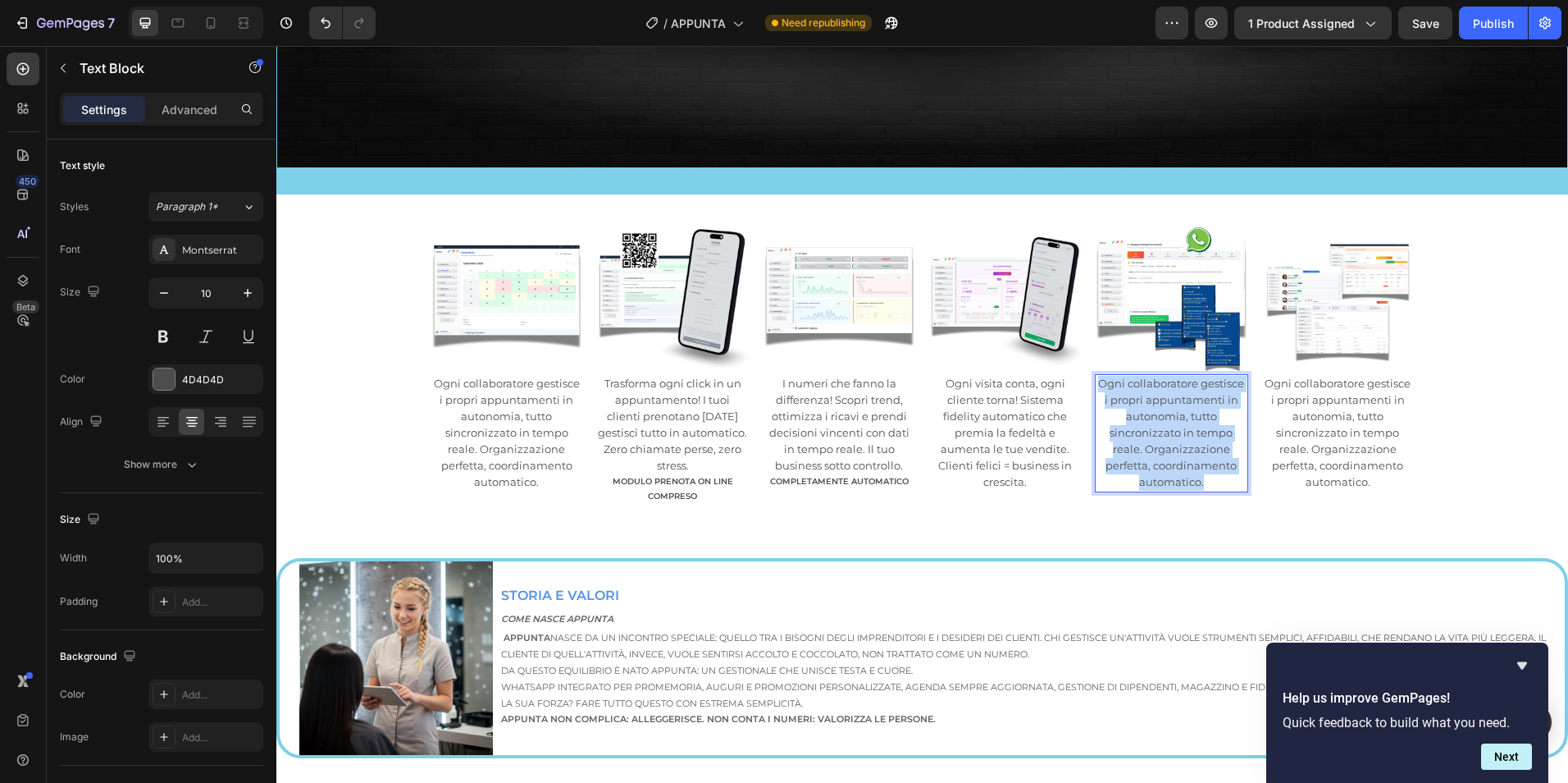
click at [1159, 418] on span "Ogni collaboratore gestisce i propri appuntamenti in autonomia, tutto sincroniz…" at bounding box center [1171, 432] width 146 height 111
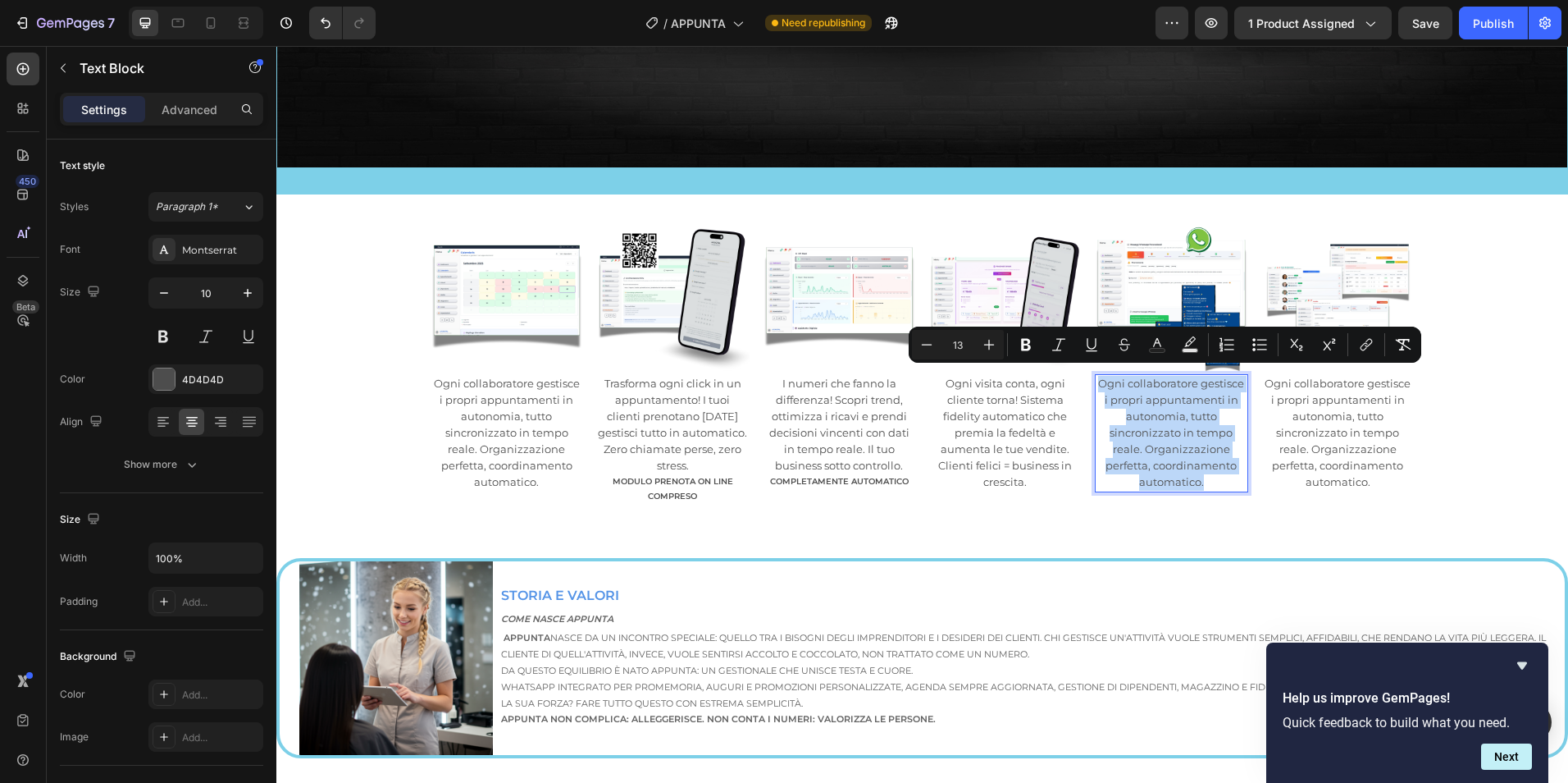
type input "10"
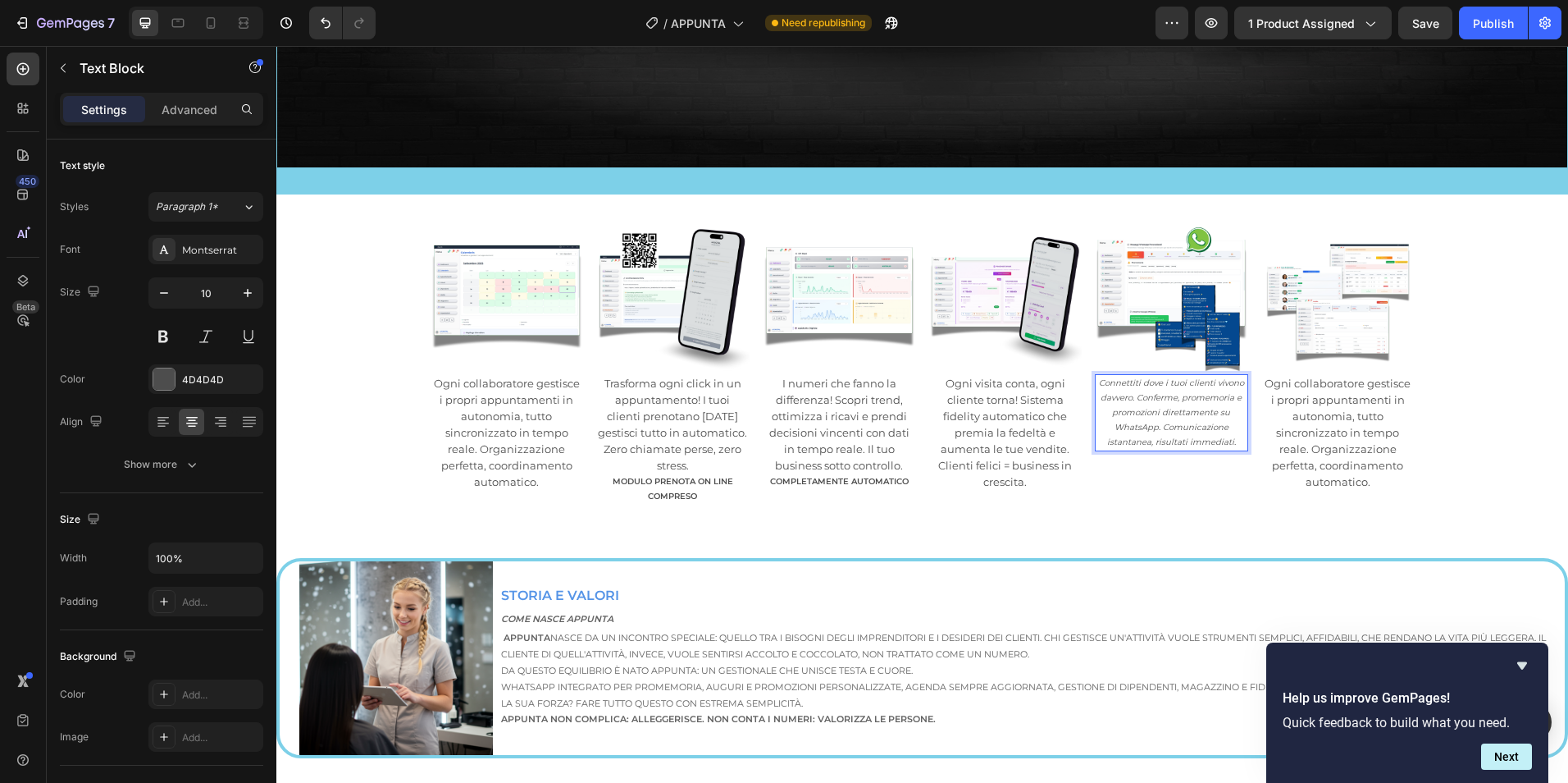
click at [1179, 387] on icon "Connettiti dove i tuoi clienti vivono davvero. Conferme, promemoria e promozion…" at bounding box center [1171, 412] width 145 height 70
click at [1179, 388] on icon "Connettiti dove i tuoi clienti vivono davvero. Conferme, promemoria e promozion…" at bounding box center [1171, 412] width 145 height 70
click at [1178, 389] on icon "Connettiti dove i tuoi clienti vivono davvero. Conferme, promemoria e promozion…" at bounding box center [1171, 412] width 145 height 70
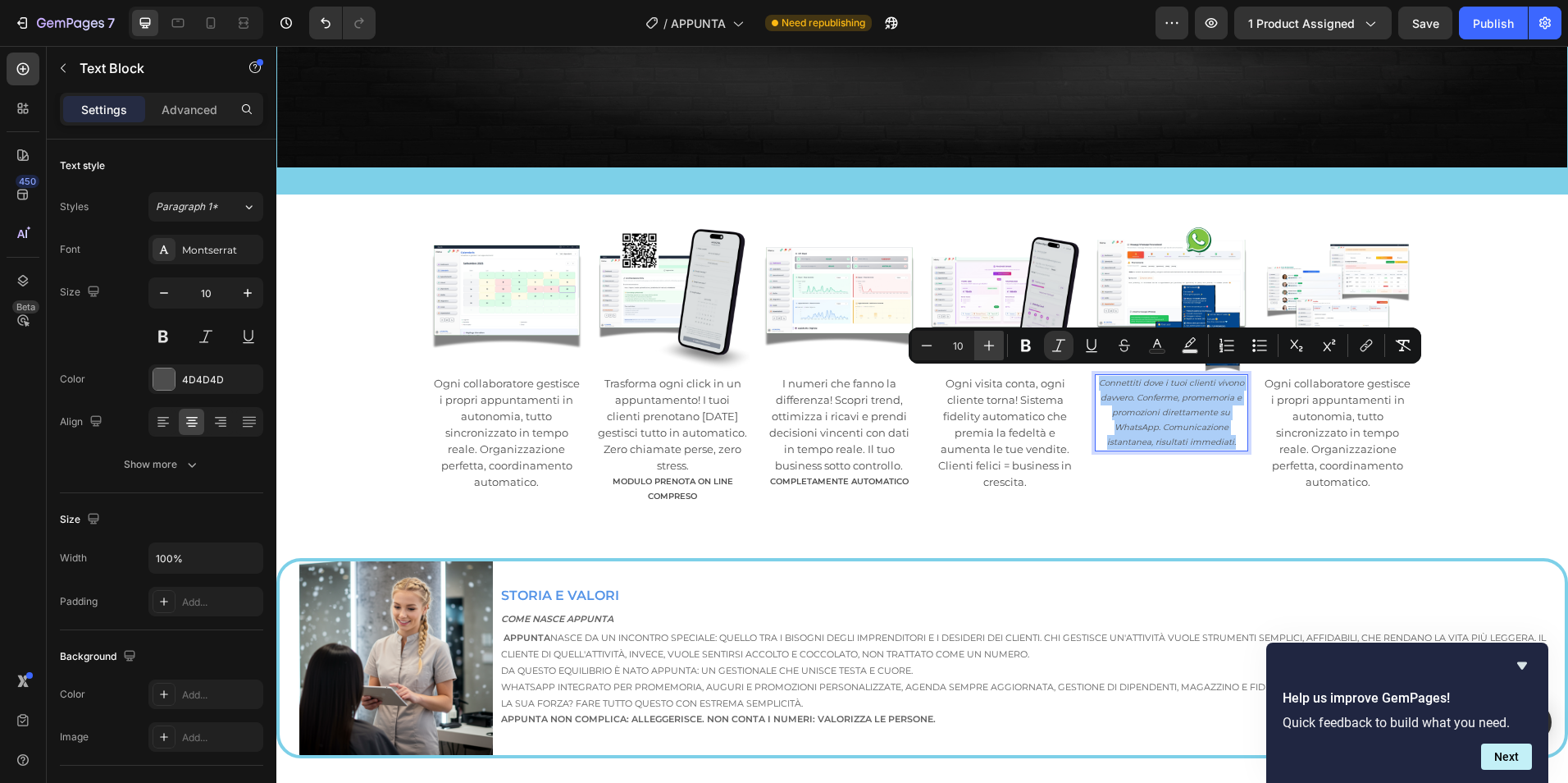
click at [990, 346] on icon "Editor contextual toolbar" at bounding box center [989, 346] width 10 height 10
type input "13"
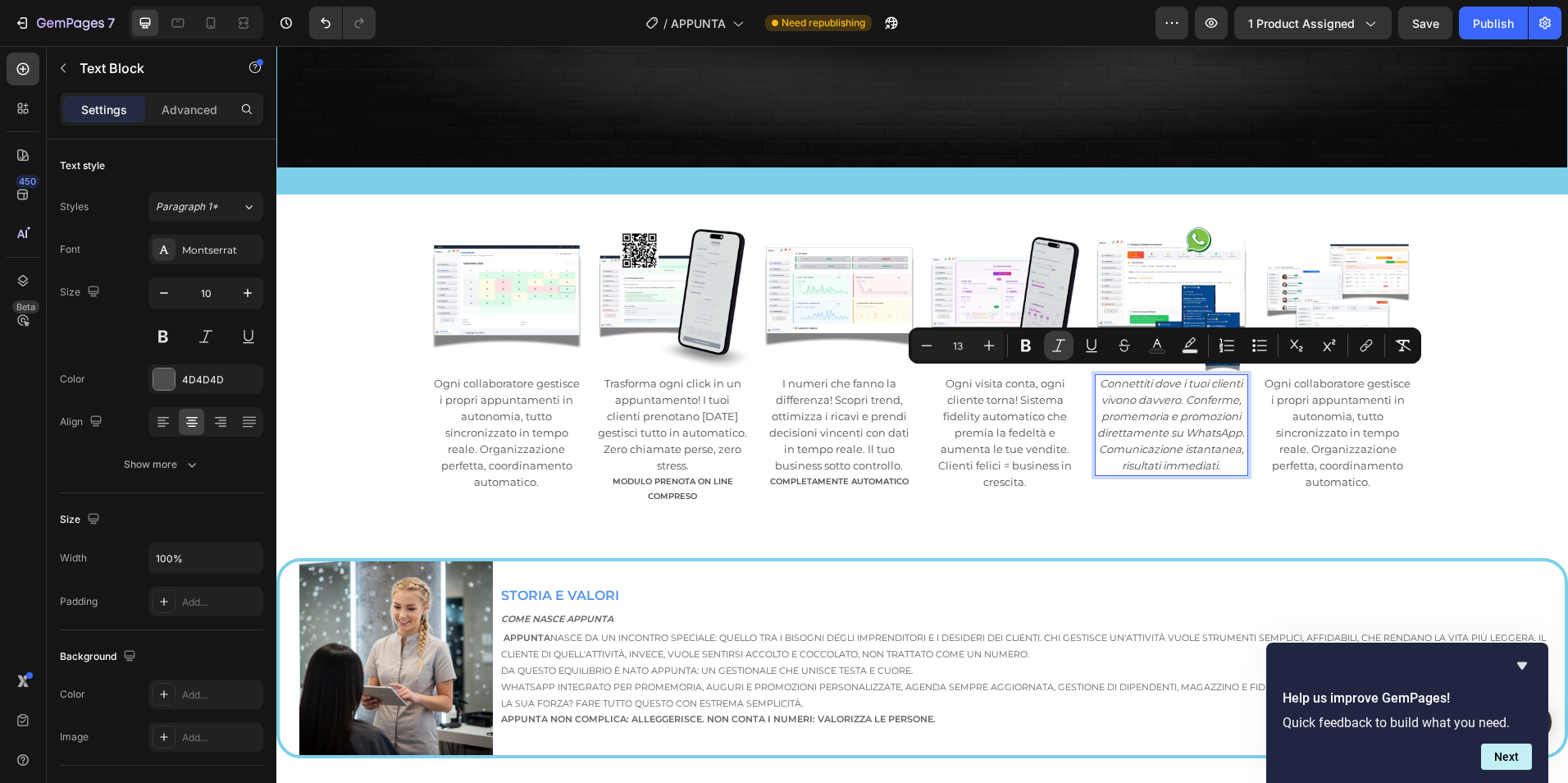
click at [1053, 342] on icon "Editor contextual toolbar" at bounding box center [1058, 345] width 16 height 16
click at [1215, 453] on span "Connettiti dove i tuoi clienti vivono davvero. Conferme, promemoria e promozion…" at bounding box center [1171, 424] width 149 height 95
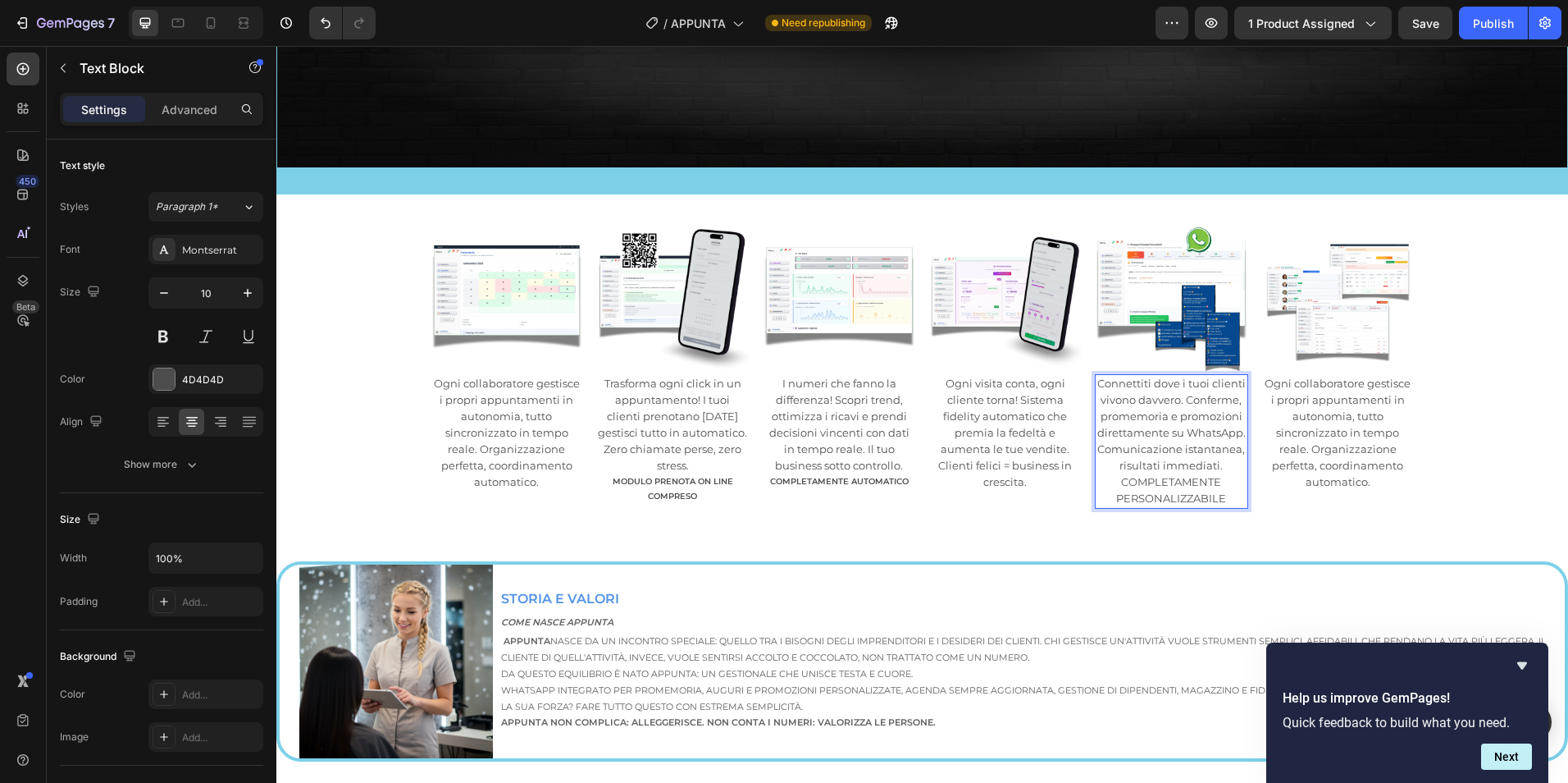
click at [1166, 483] on p "COMPLETAMENTE PERSONALIZZABILE" at bounding box center [1171, 491] width 150 height 33
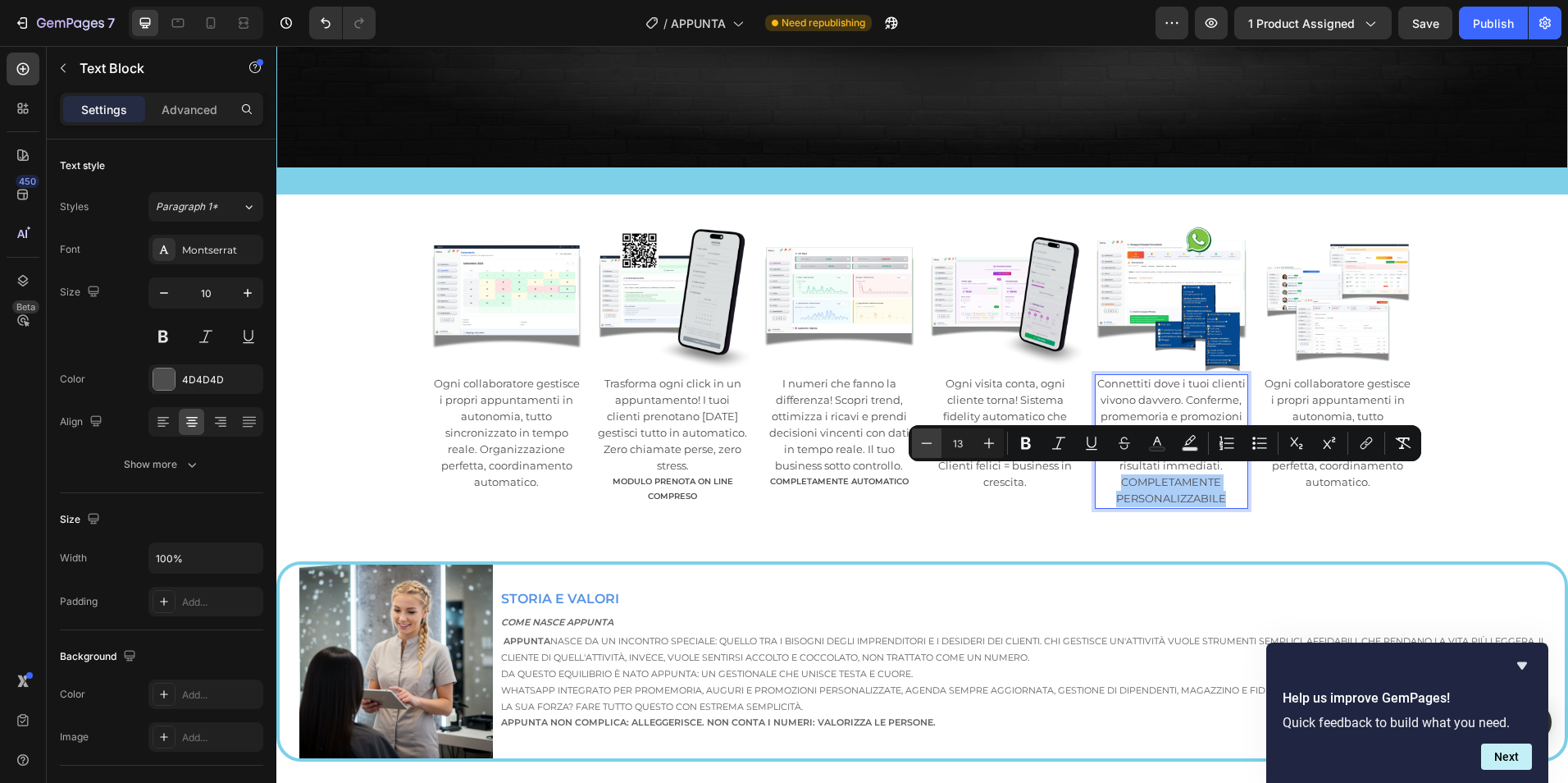
click at [926, 437] on icon "Editor contextual toolbar" at bounding box center [926, 442] width 16 height 16
type input "10"
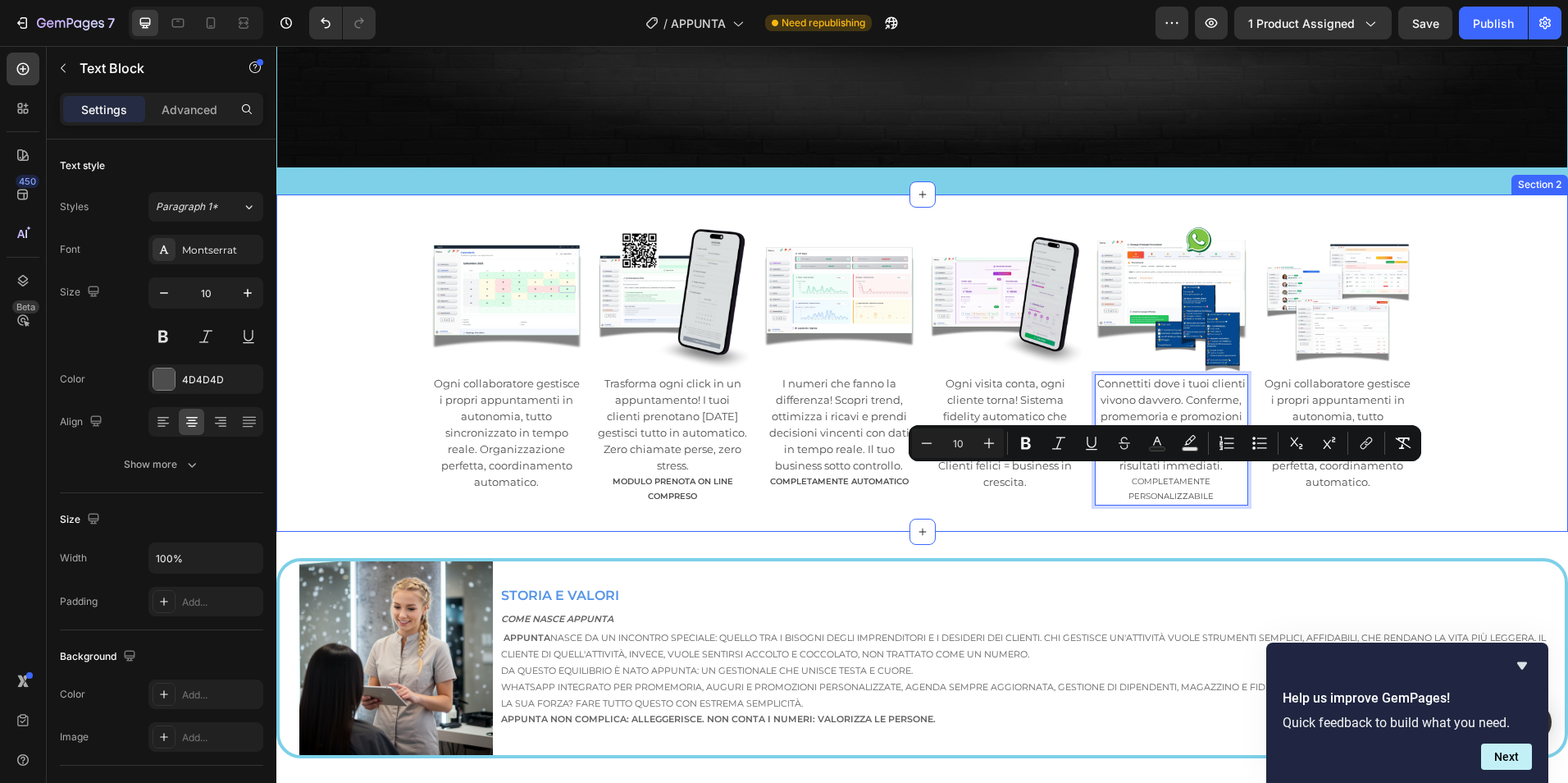
click at [1307, 524] on div "Image Ogni collaboratore gestisce i propri appuntamenti in autonomia, tutto sin…" at bounding box center [922, 363] width 1292 height 337
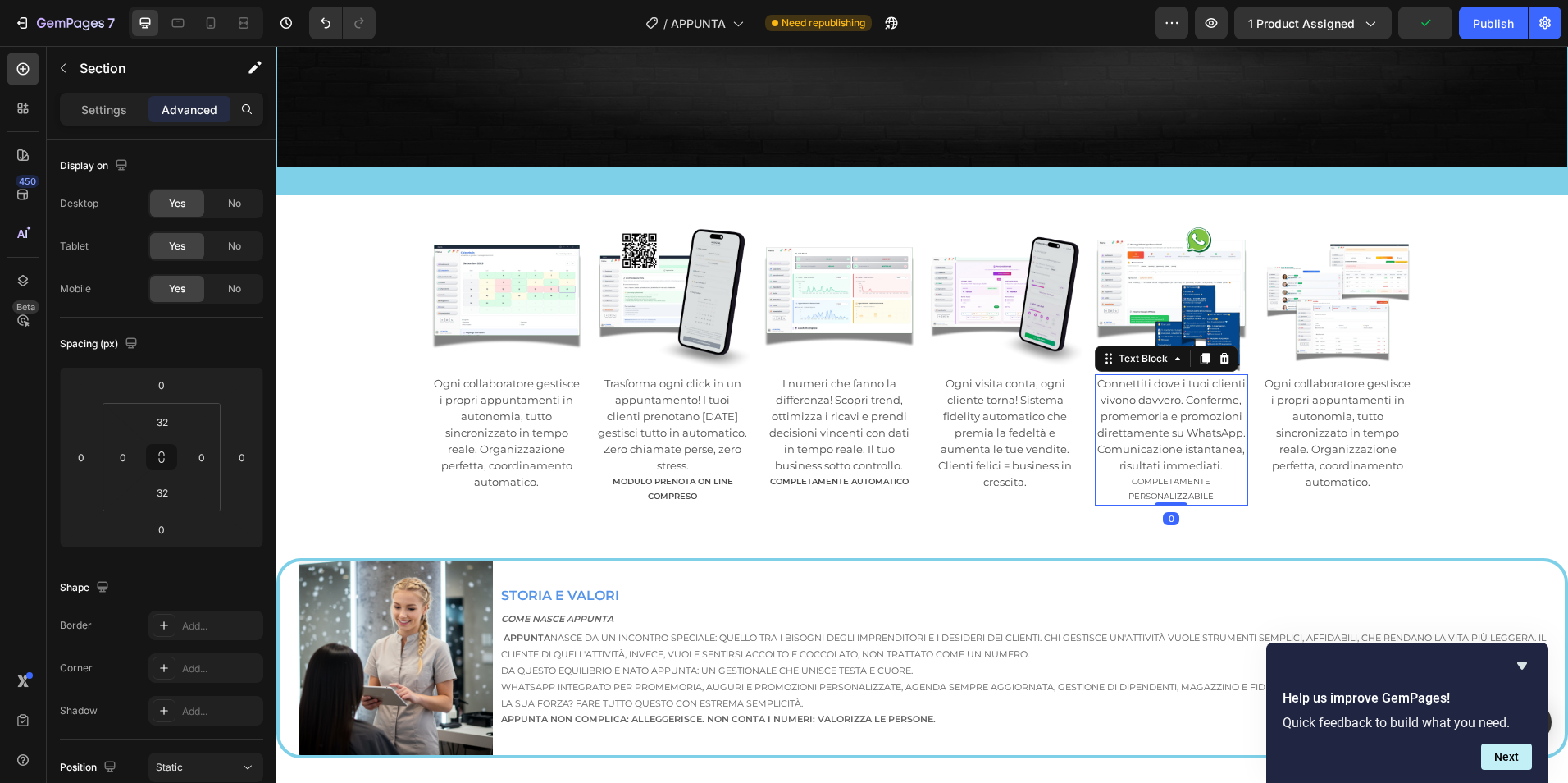
click at [1174, 396] on span "Connettiti dove i tuoi clienti vivono davvero. Conferme, promemoria e promozion…" at bounding box center [1171, 424] width 149 height 95
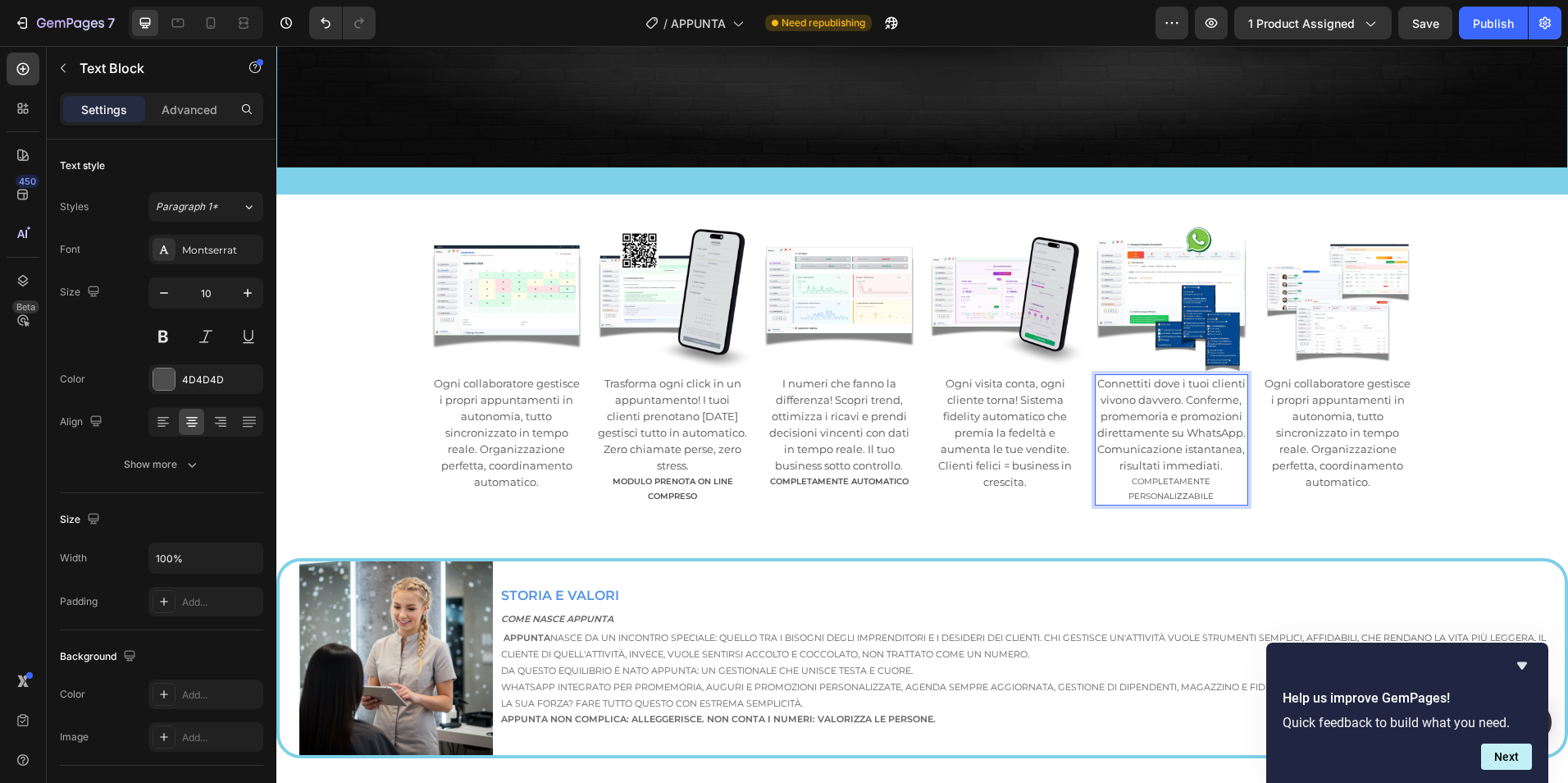
click at [1178, 393] on span "Connettiti dove i tuoi clienti vivono davvero. Conferme, promemoria e promozion…" at bounding box center [1171, 424] width 149 height 95
drag, startPoint x: 1173, startPoint y: 396, endPoint x: 1095, endPoint y: 383, distance: 79.1
click at [1096, 383] on p "Connettiti dove i tuoi clienti vivono davvero. Conferme, promemoria e promozion…" at bounding box center [1171, 425] width 150 height 99
click at [1159, 482] on p "COMPLETAMENTE PERSONALIZZABILE" at bounding box center [1171, 489] width 150 height 29
click at [1128, 488] on span "COMPLETAMENTE PERSONALIZZABILE" at bounding box center [1171, 488] width 86 height 25
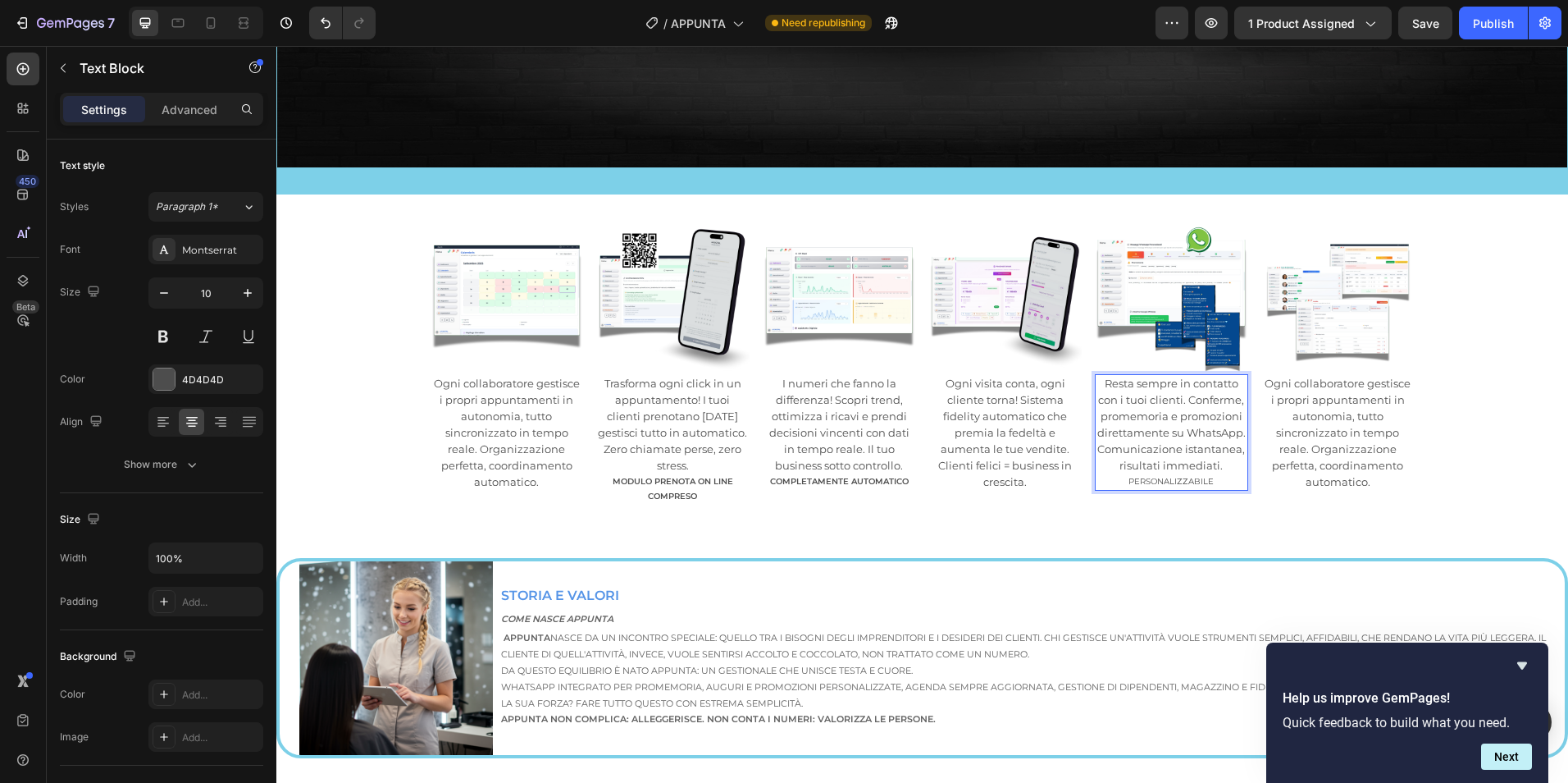
click at [1157, 476] on span "PERSONALIZZABILE" at bounding box center [1171, 481] width 86 height 10
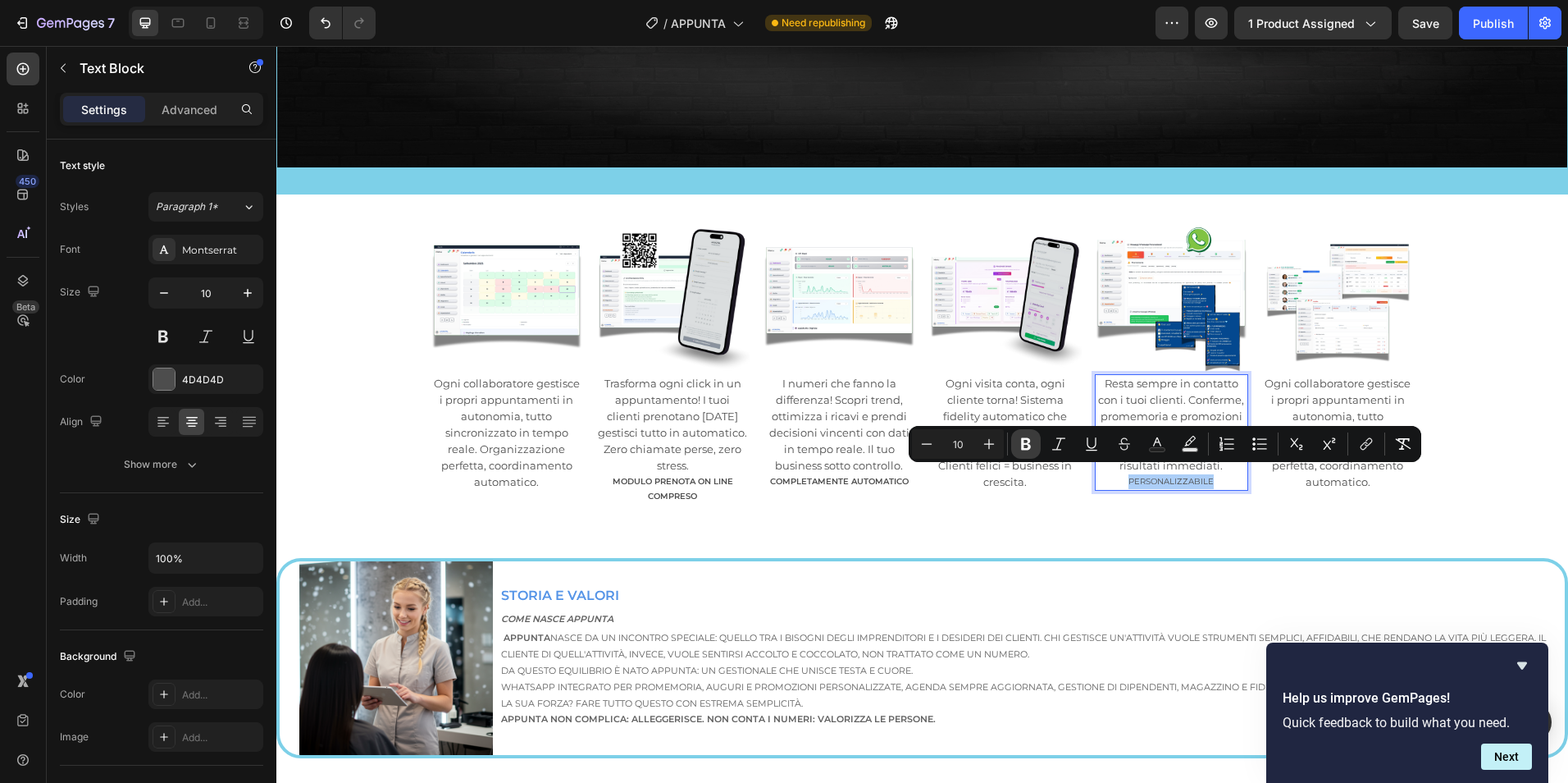
click at [1018, 445] on button "Bold" at bounding box center [1025, 443] width 29 height 29
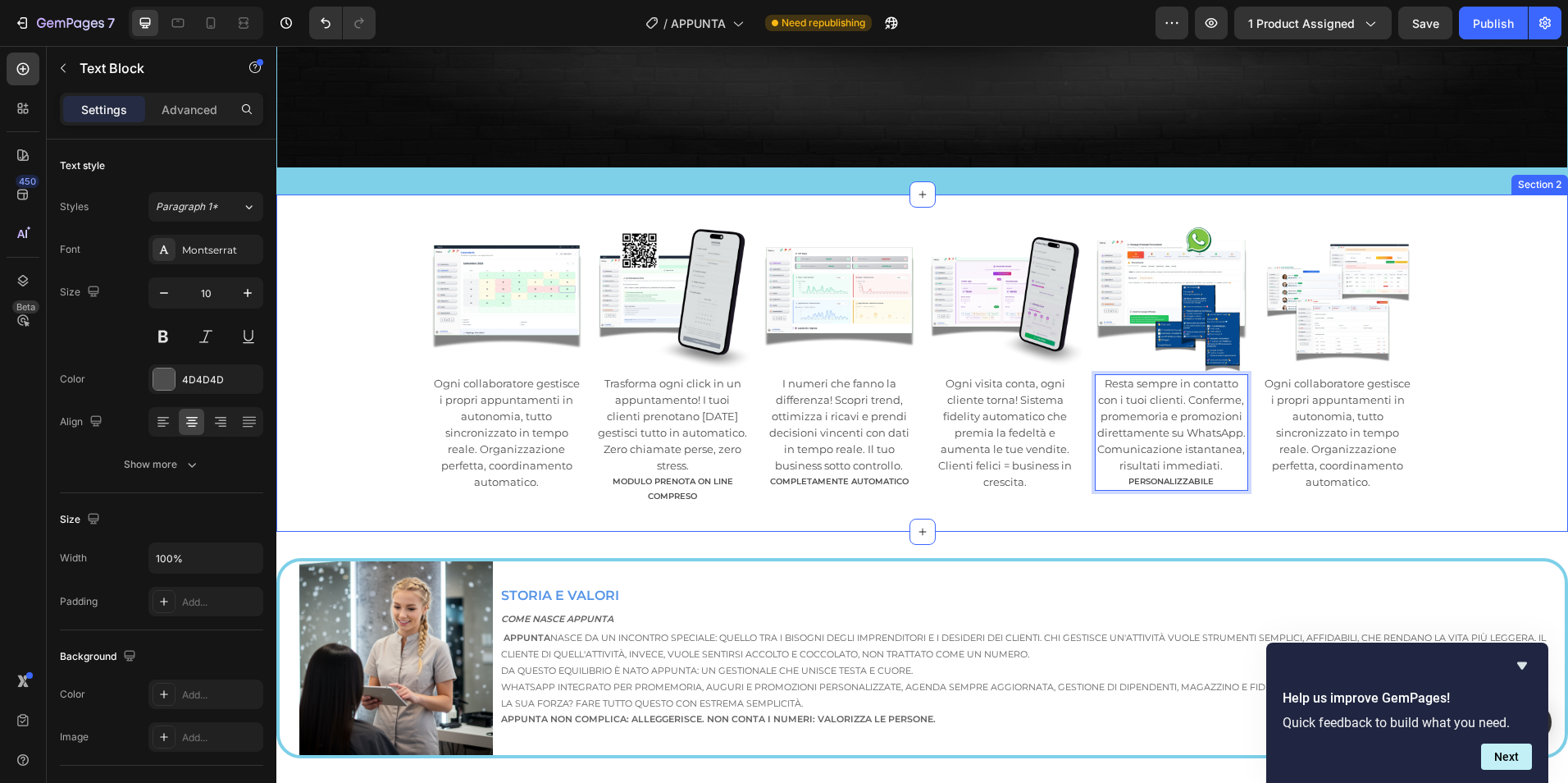
click at [1461, 453] on div "Image Ogni collaboratore gestisce i propri appuntamenti in autonomia, tutto sin…" at bounding box center [922, 362] width 1292 height 284
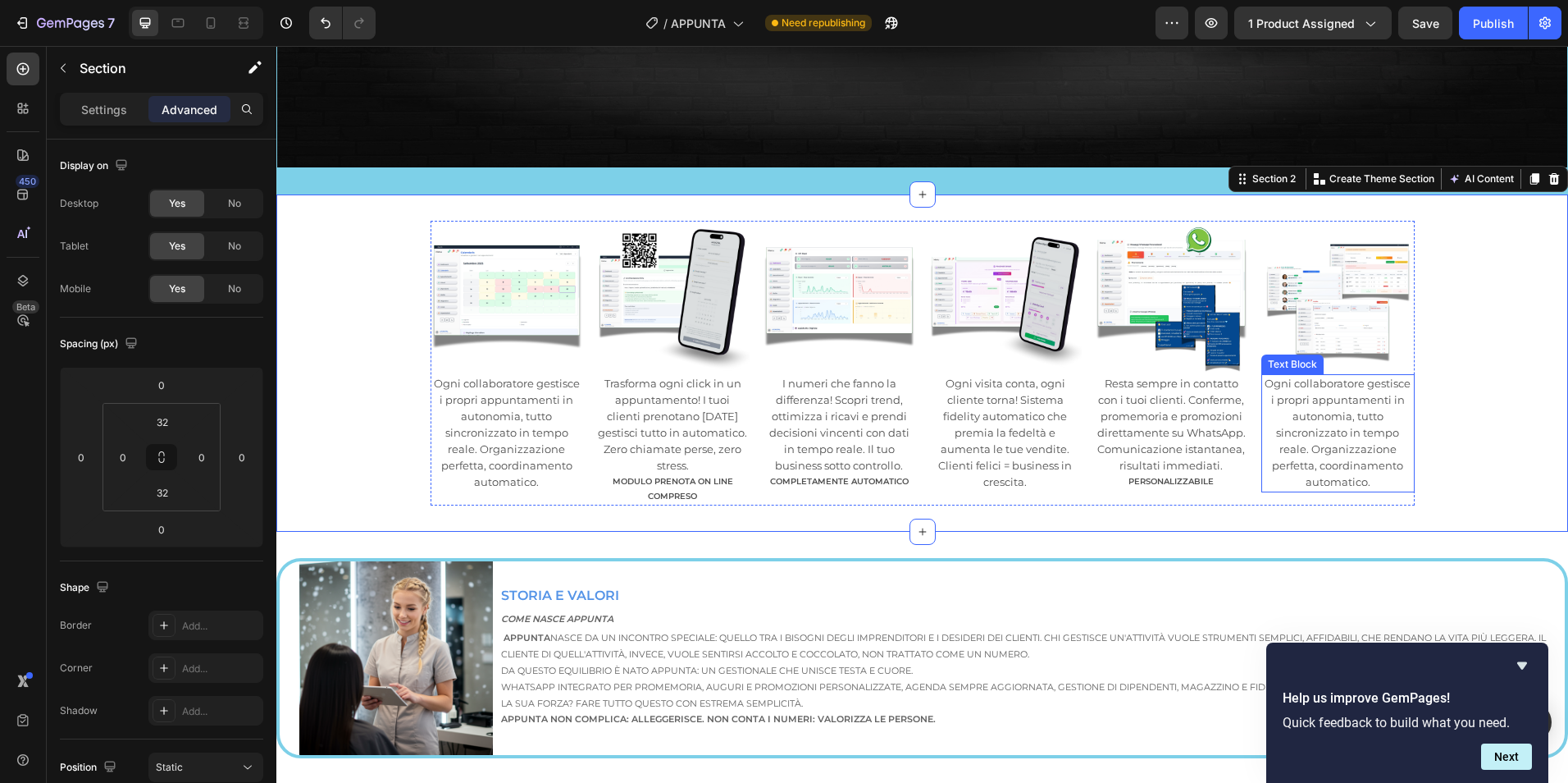
click at [1349, 441] on span "Ogni collaboratore gestisce i propri appuntamenti in autonomia, tutto sincroniz…" at bounding box center [1337, 432] width 146 height 111
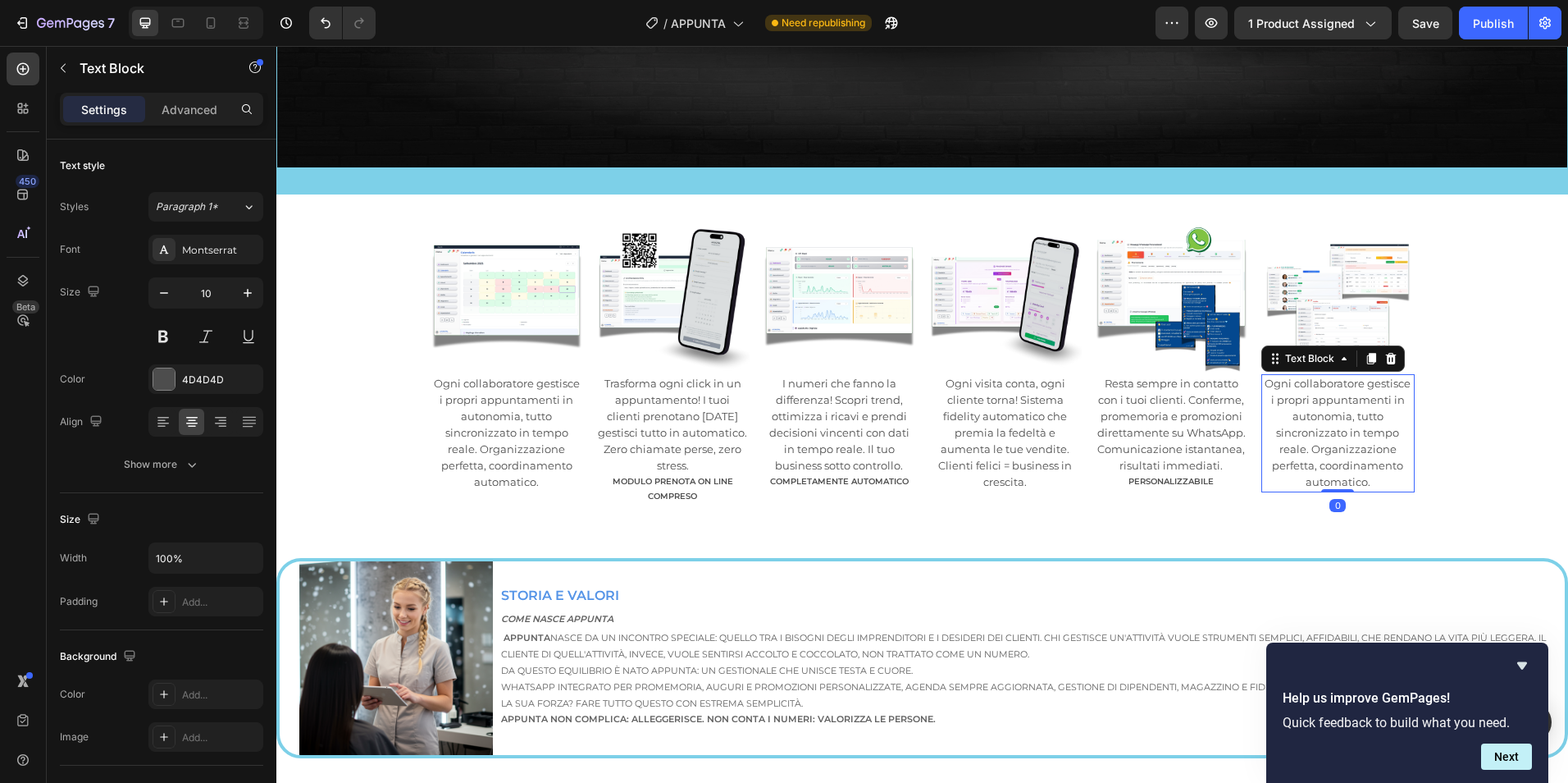
click at [1349, 441] on span "Ogni collaboratore gestisce i propri appuntamenti in autonomia, tutto sincroniz…" at bounding box center [1337, 432] width 146 height 111
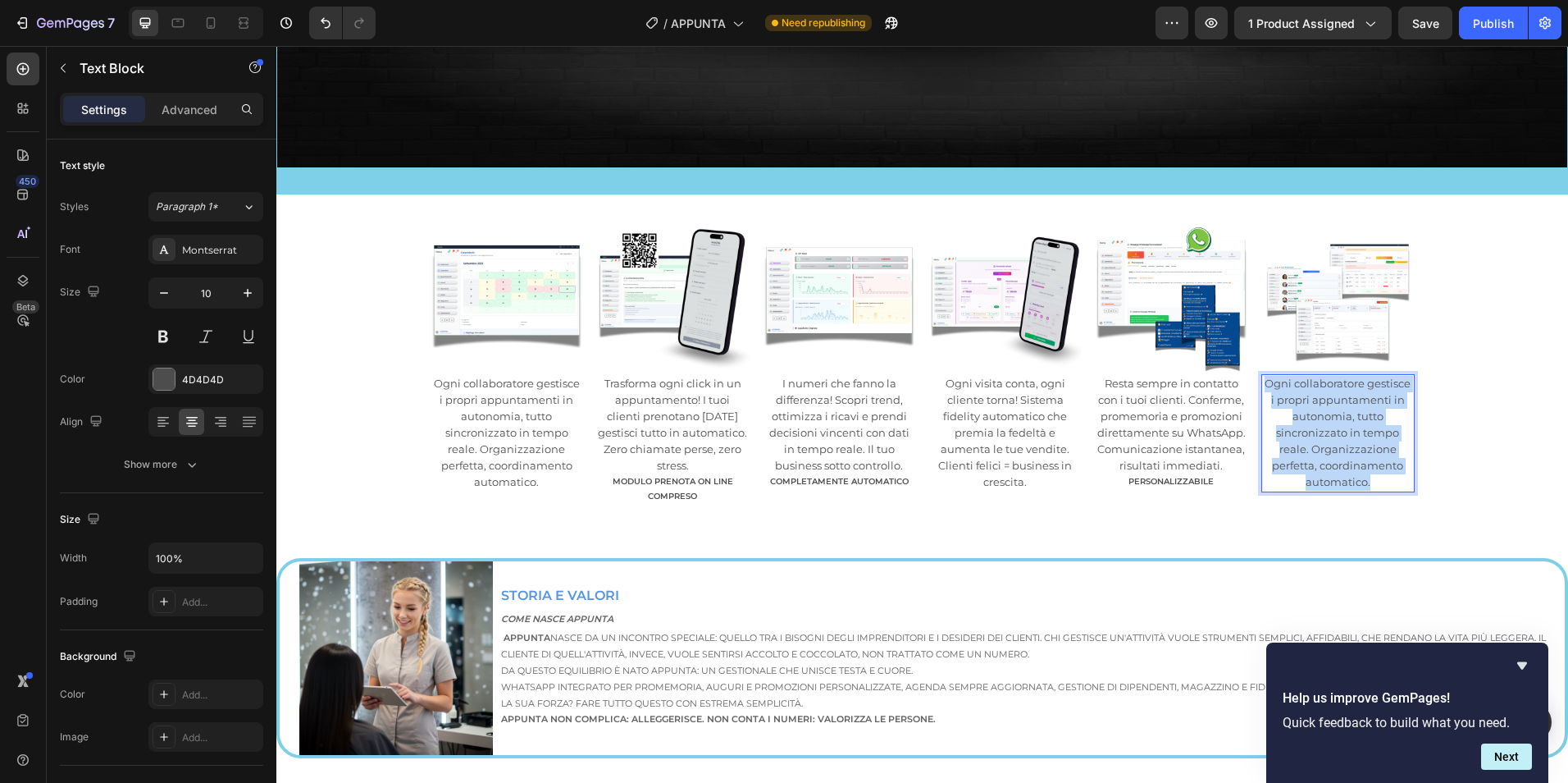
click at [1349, 441] on span "Ogni collaboratore gestisce i propri appuntamenti in autonomia, tutto sincroniz…" at bounding box center [1337, 432] width 146 height 111
click at [1304, 441] on span "Tantissime altre funzionalità ti aspettano dentro Appunta, Gestione Dipendenti …" at bounding box center [1338, 432] width 145 height 111
click at [1300, 442] on span "Tantissime altre funzionalità ti aspettano dentro Appunta, Gestione Dipendenti …" at bounding box center [1338, 432] width 145 height 111
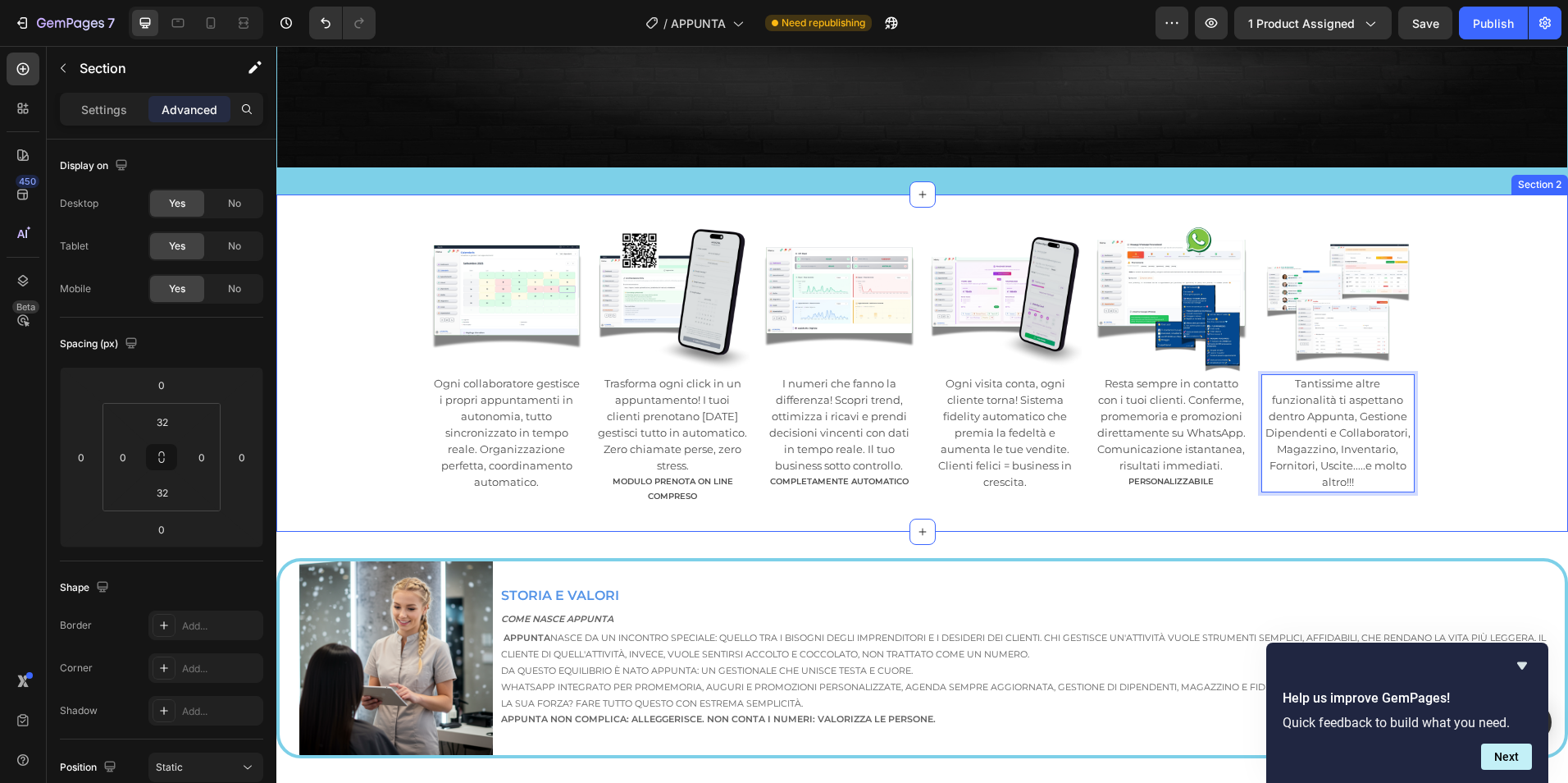
click at [1547, 349] on div "Image Ogni collaboratore gestisce i propri appuntamenti in autonomia, tutto sin…" at bounding box center [922, 362] width 1292 height 284
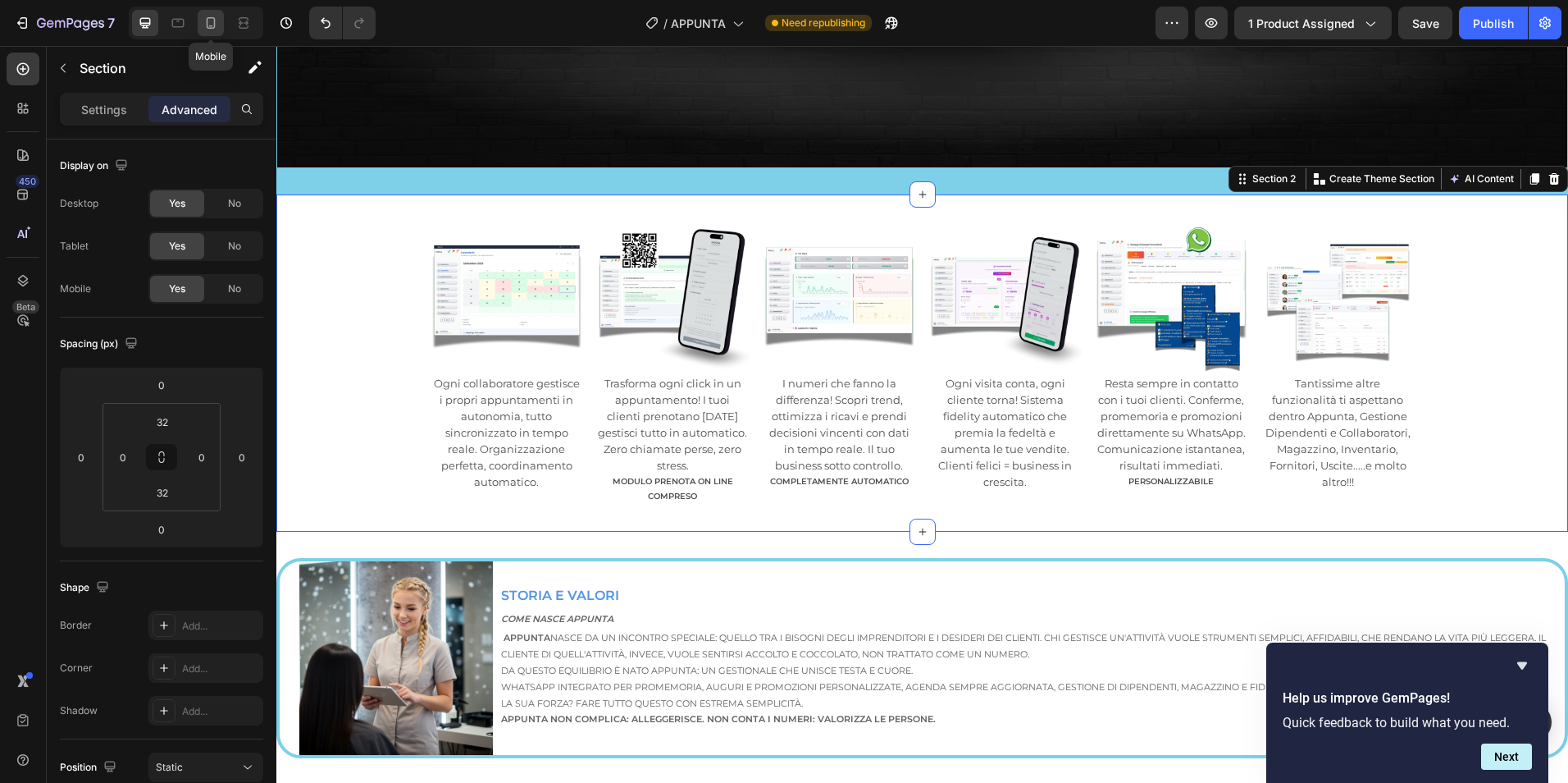
click at [218, 28] on icon at bounding box center [210, 22] width 16 height 16
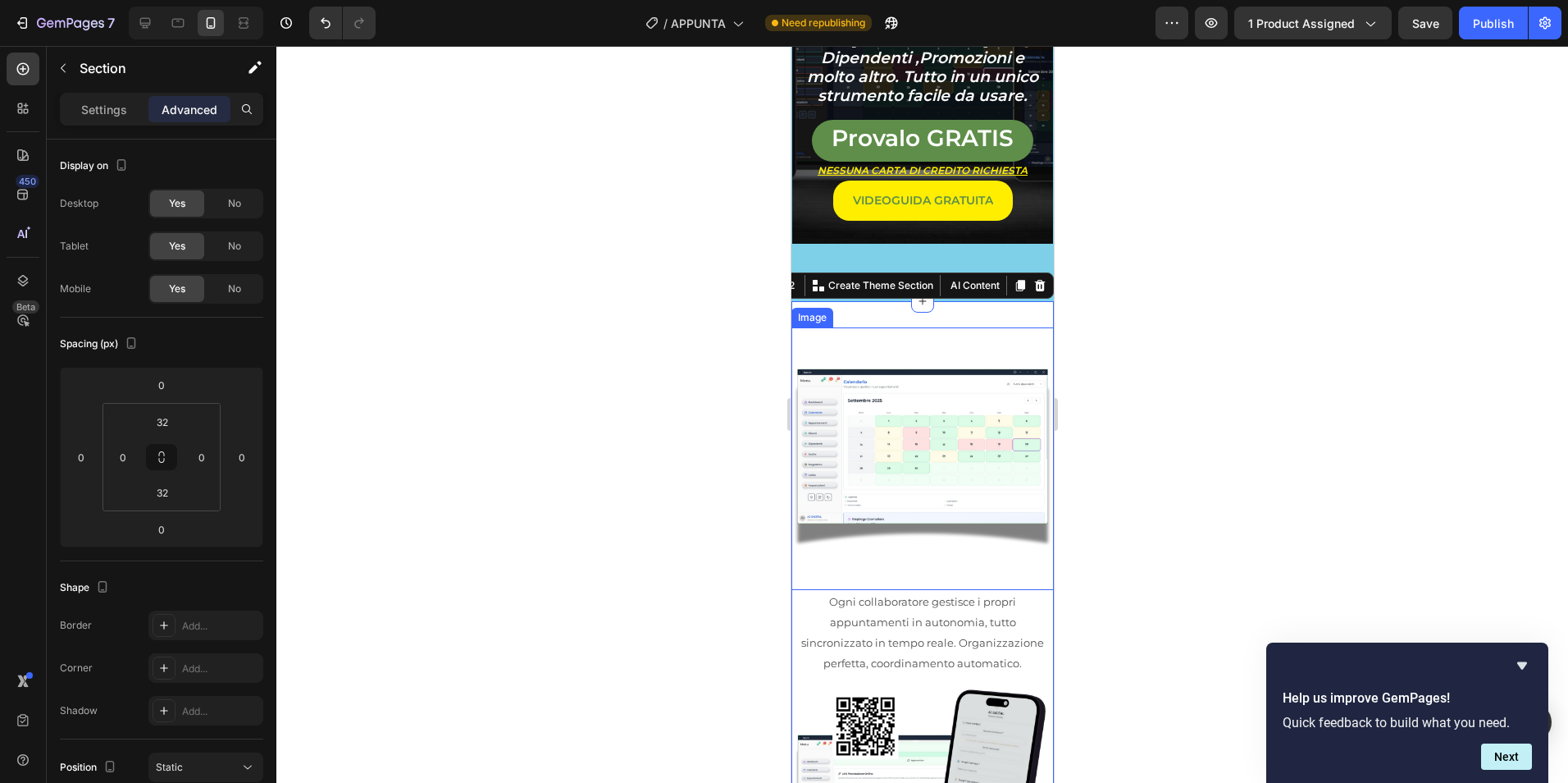
scroll to position [111, 0]
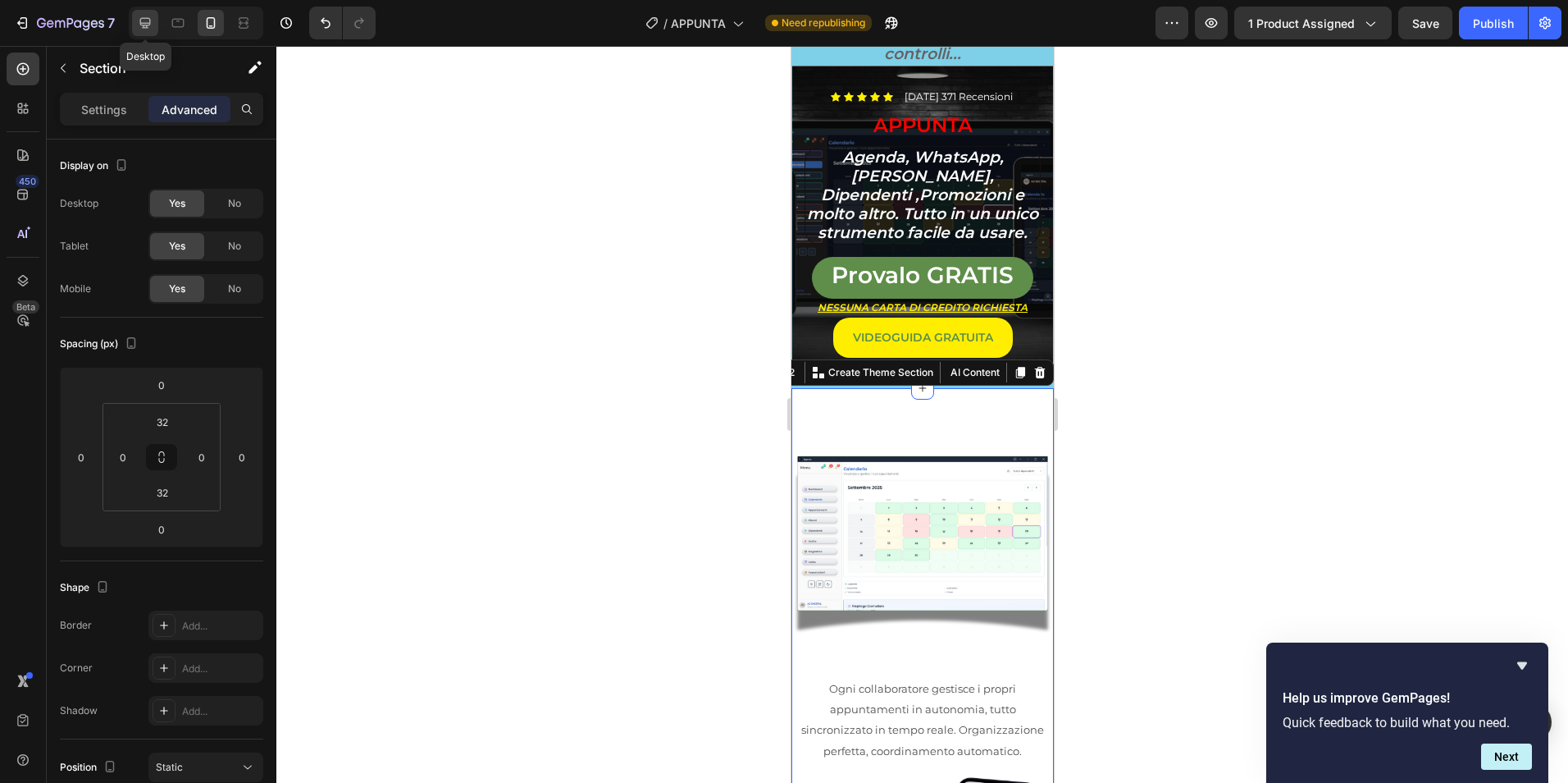
click at [155, 26] on div at bounding box center [145, 22] width 26 height 26
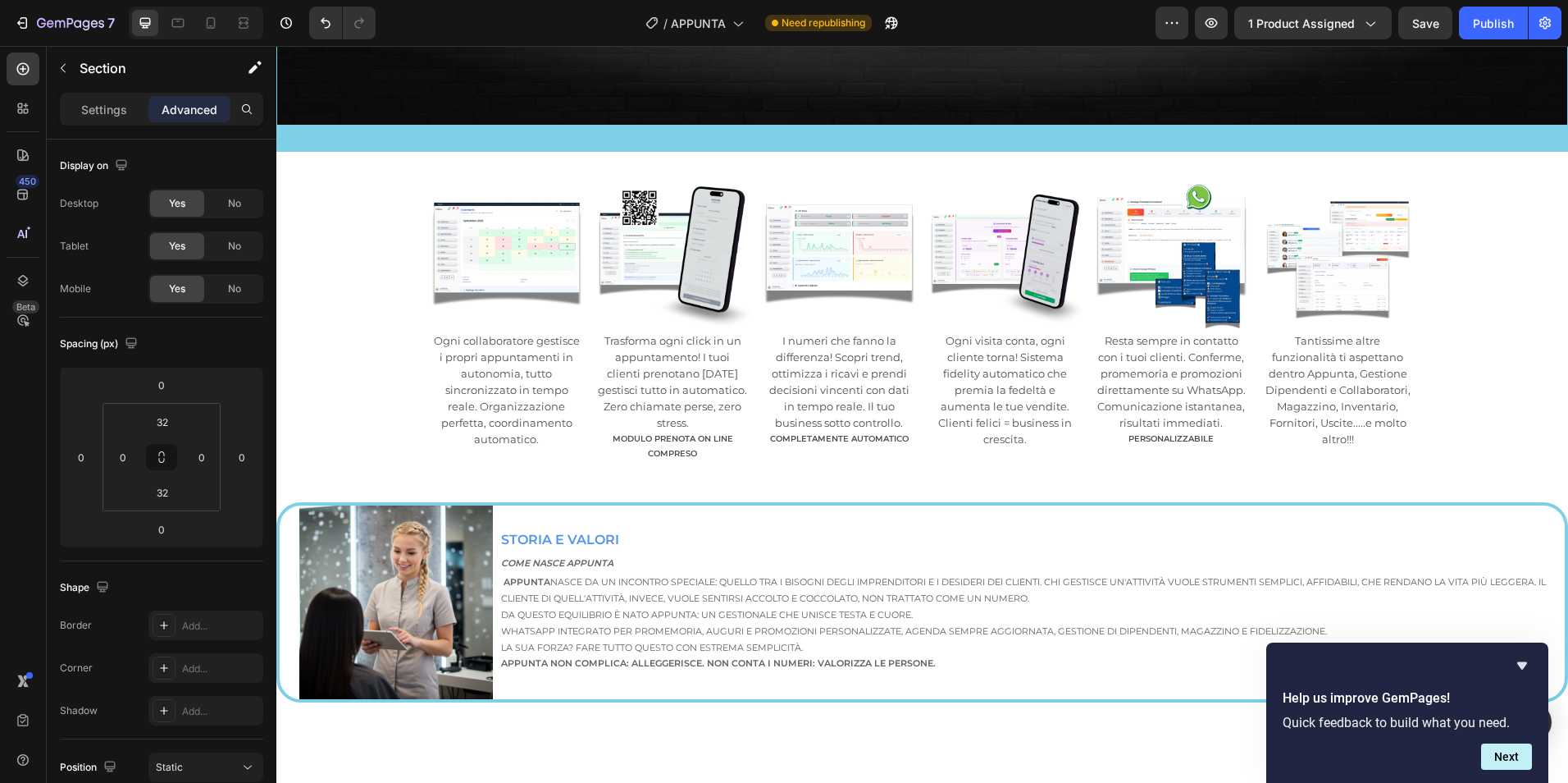
scroll to position [905, 0]
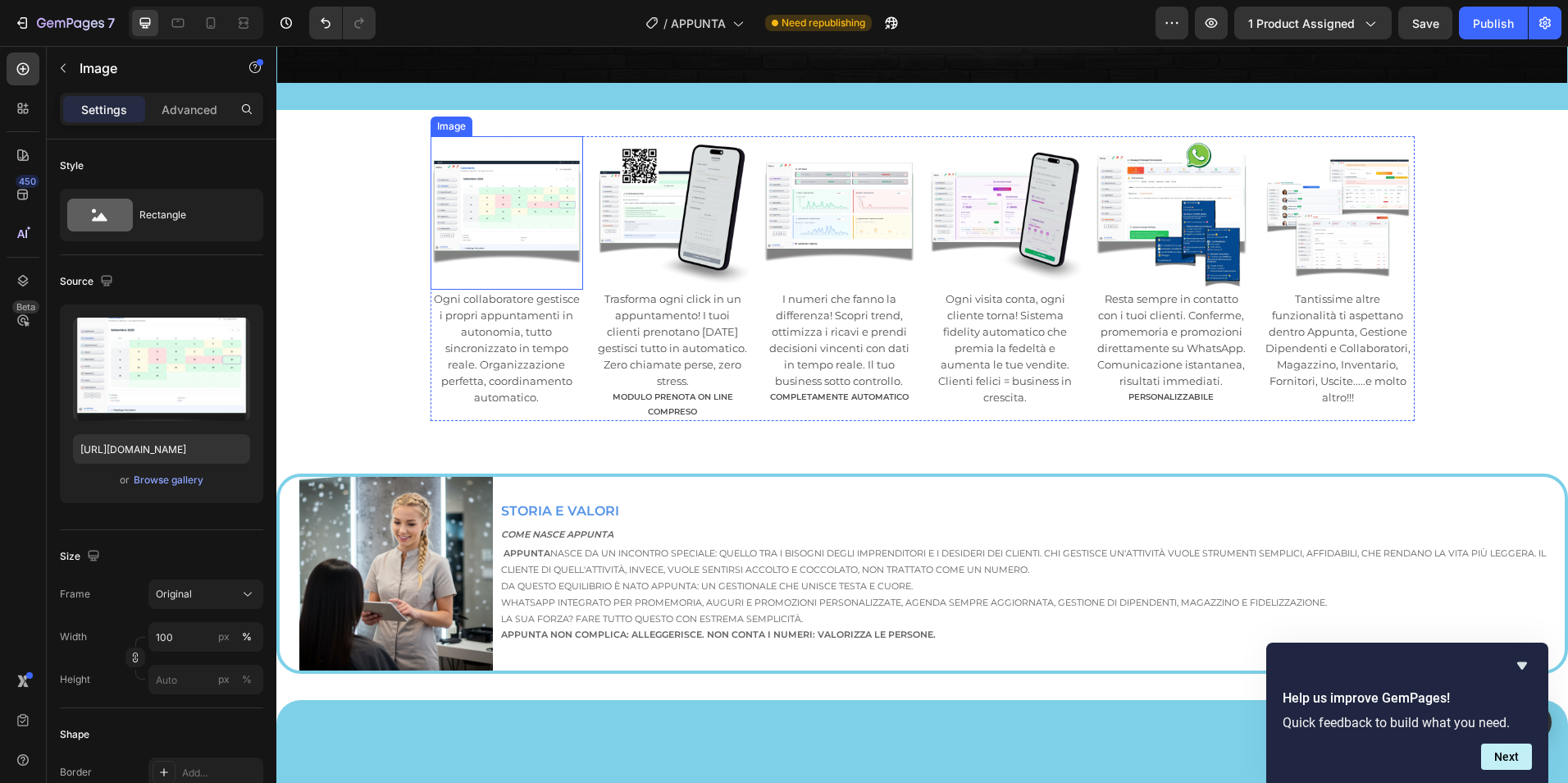
click at [542, 141] on img at bounding box center [507, 213] width 154 height 154
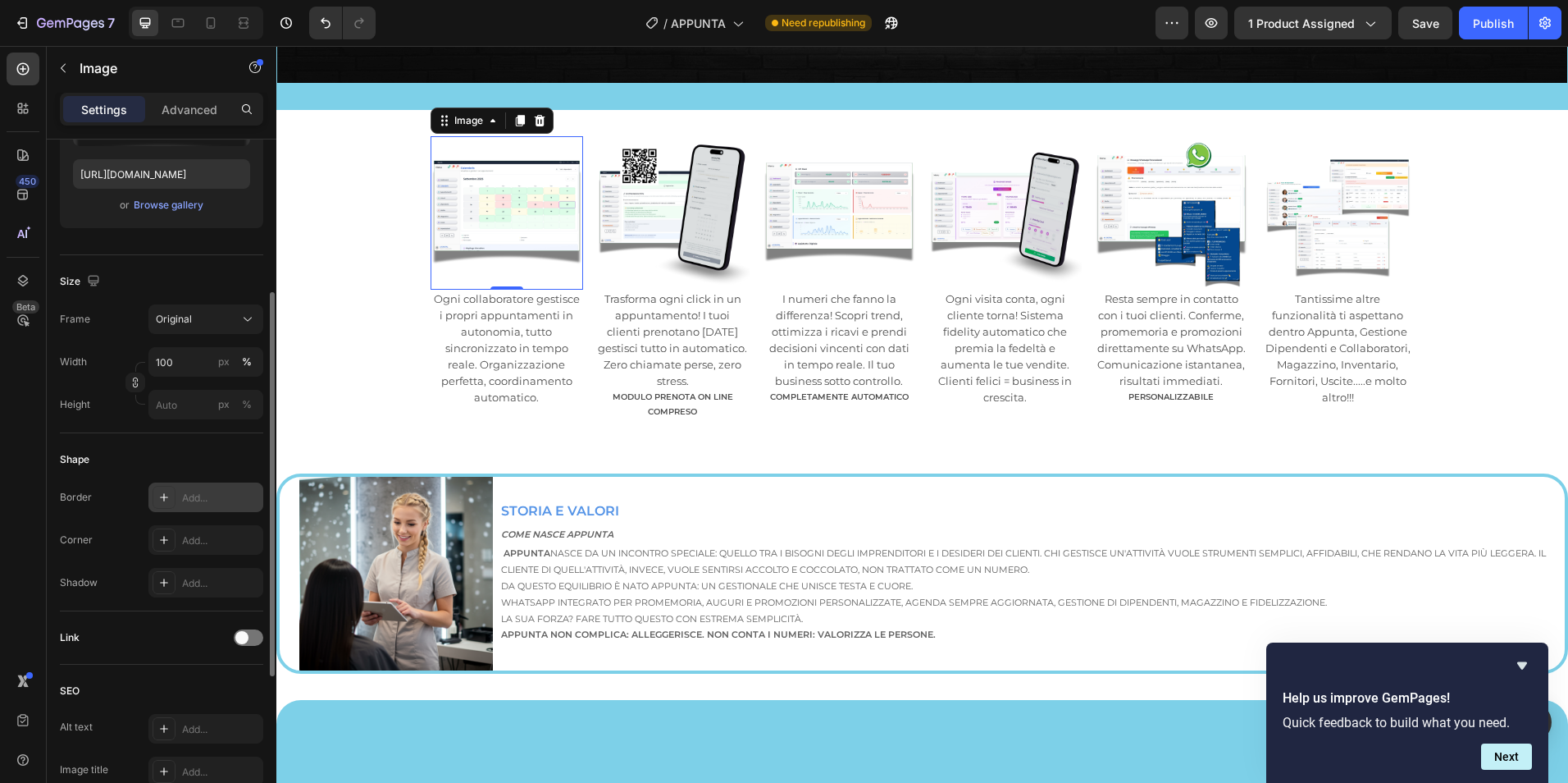
scroll to position [137, 0]
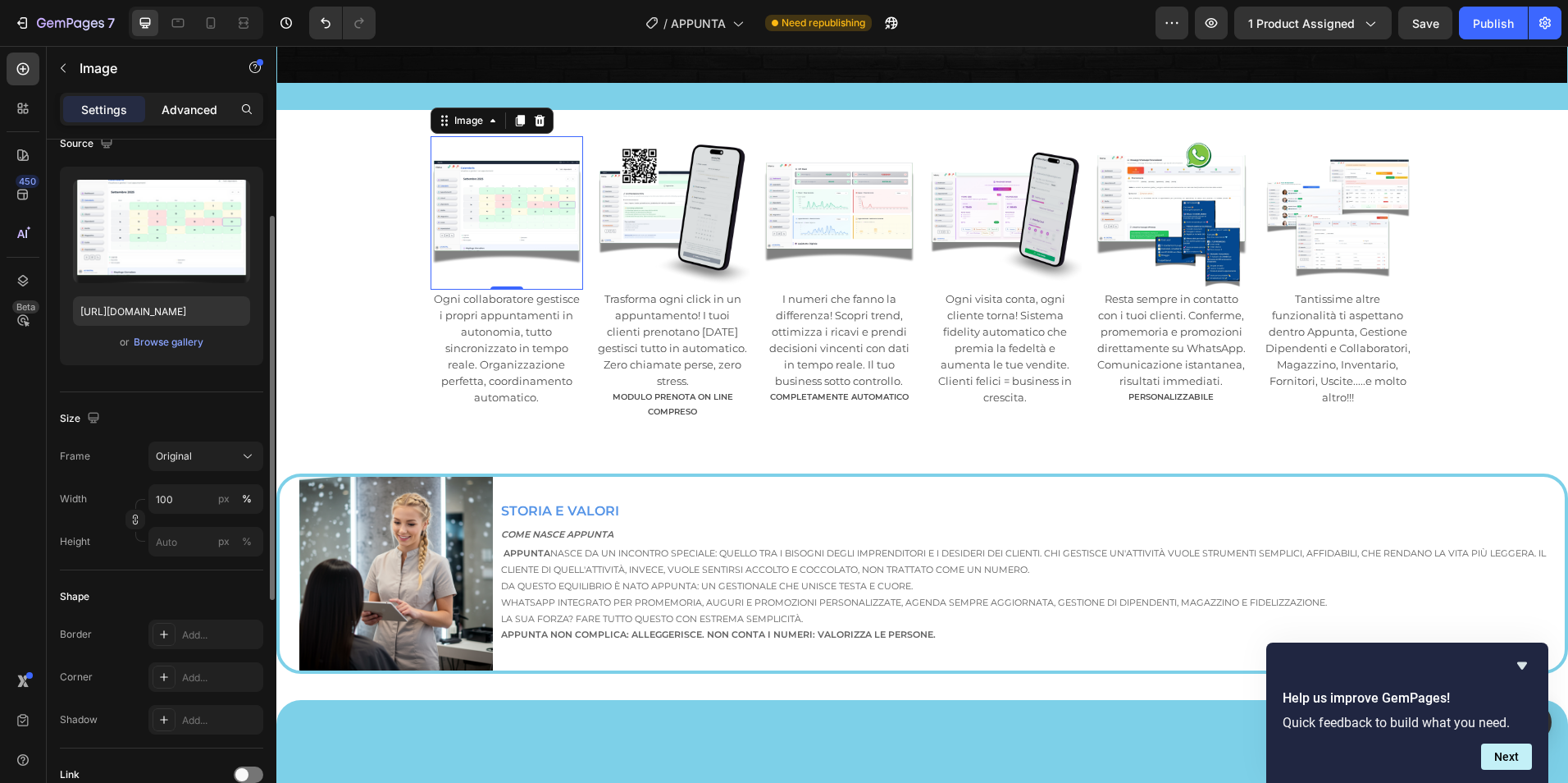
click at [210, 113] on p "Advanced" at bounding box center [189, 110] width 56 height 17
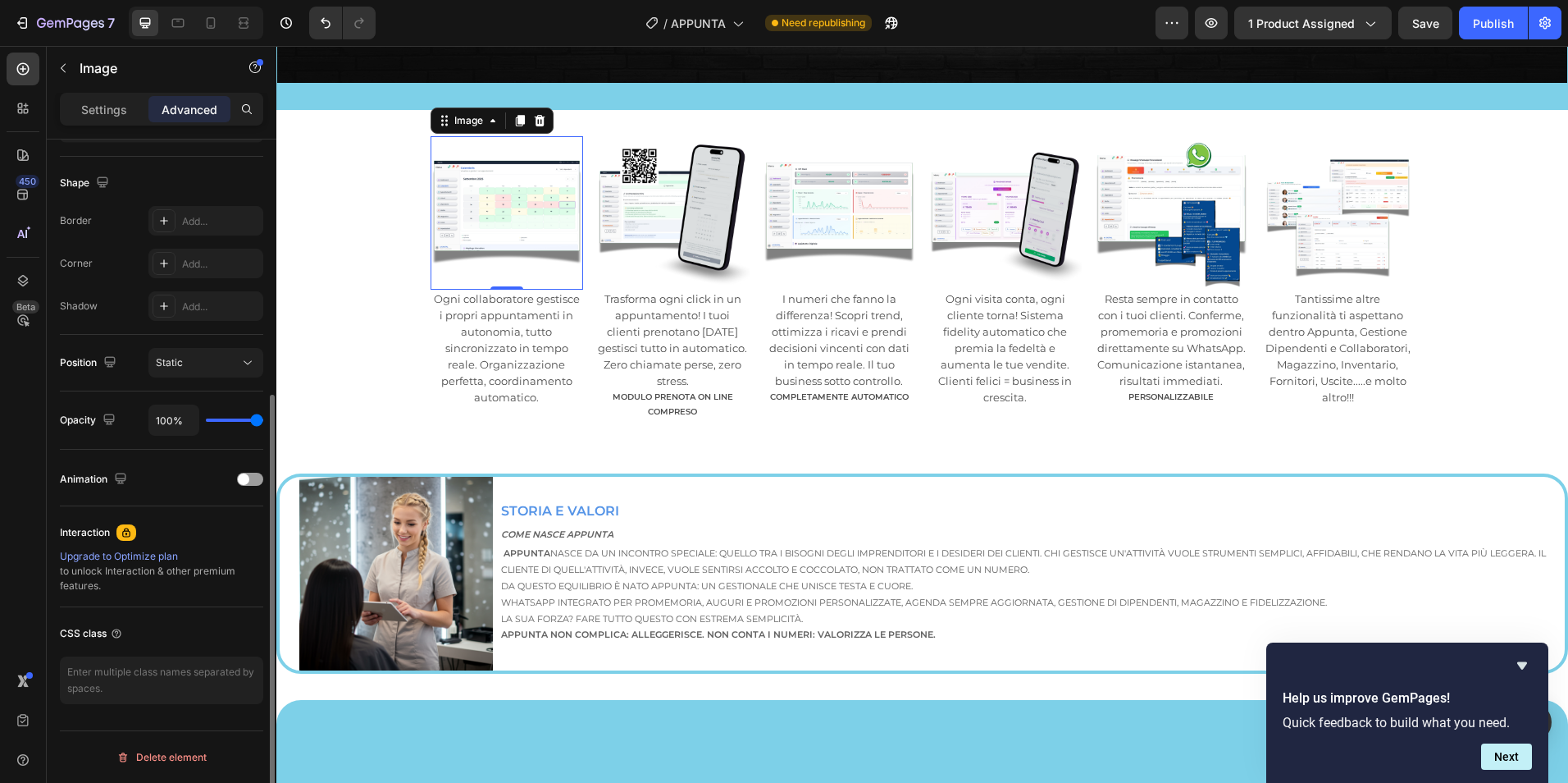
scroll to position [0, 0]
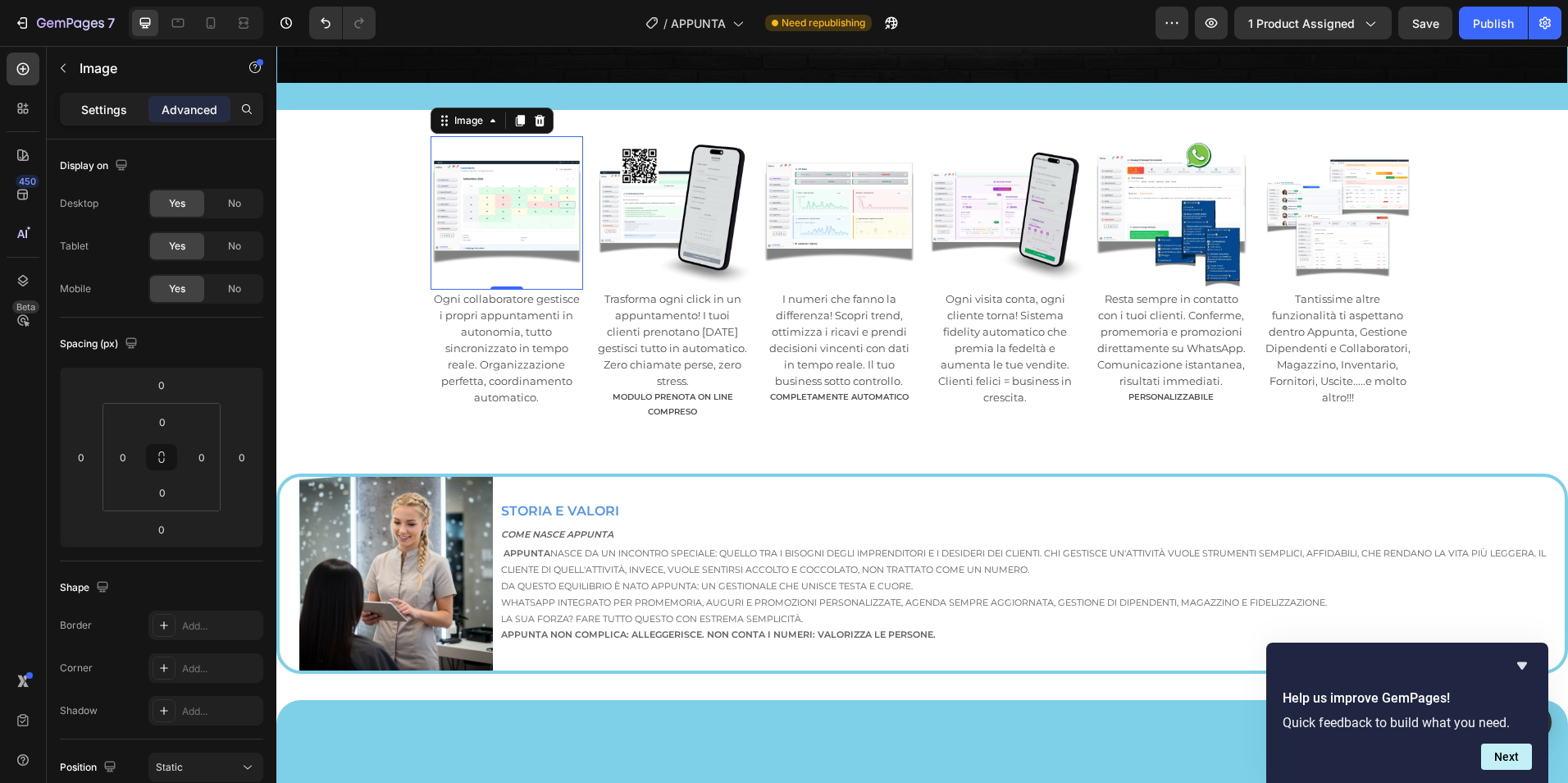
click at [117, 110] on p "Settings" at bounding box center [104, 110] width 46 height 17
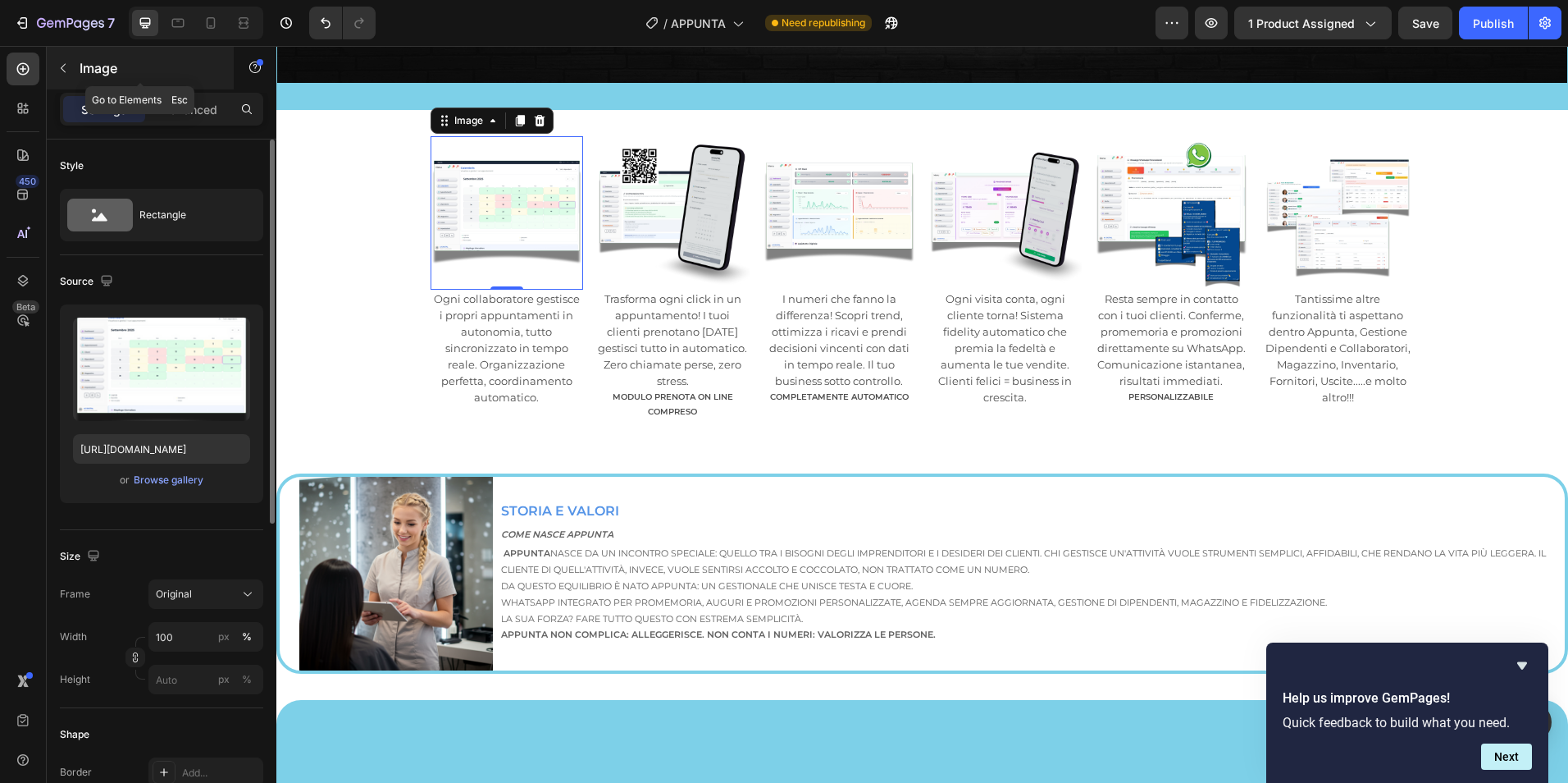
click at [73, 65] on button "button" at bounding box center [63, 68] width 26 height 26
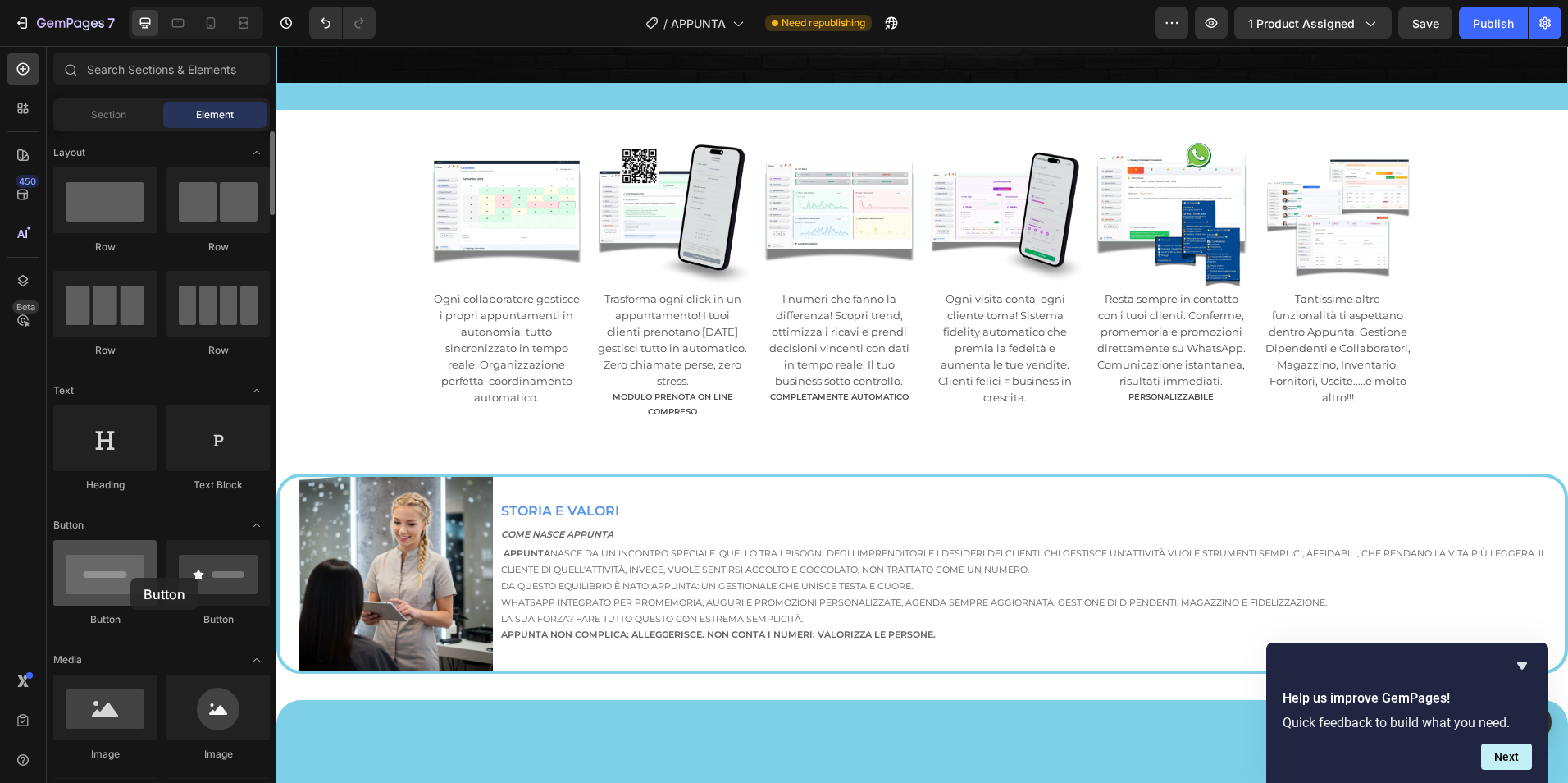
click at [130, 577] on div at bounding box center [105, 573] width 104 height 66
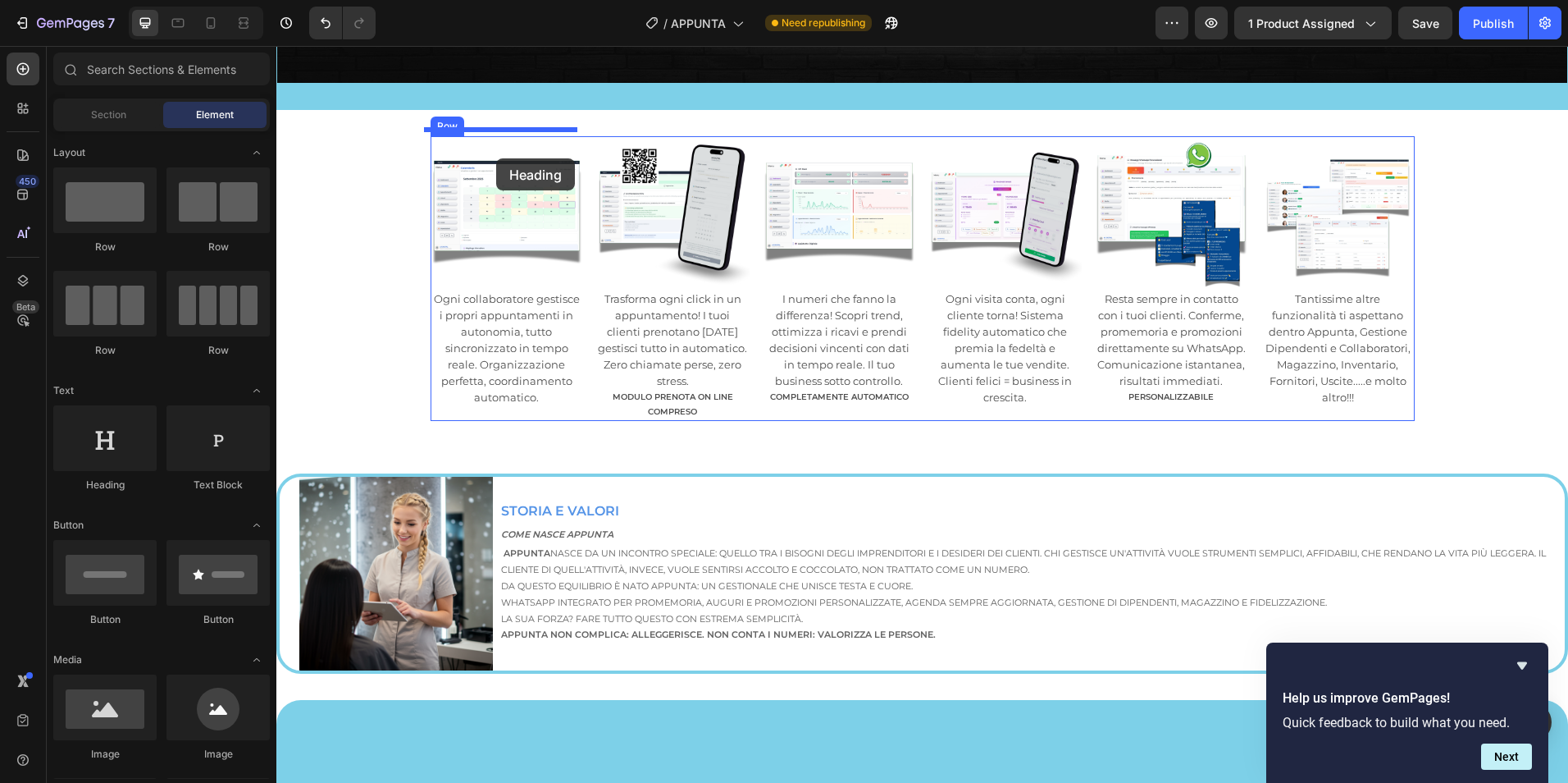
drag, startPoint x: 388, startPoint y: 494, endPoint x: 496, endPoint y: 158, distance: 352.9
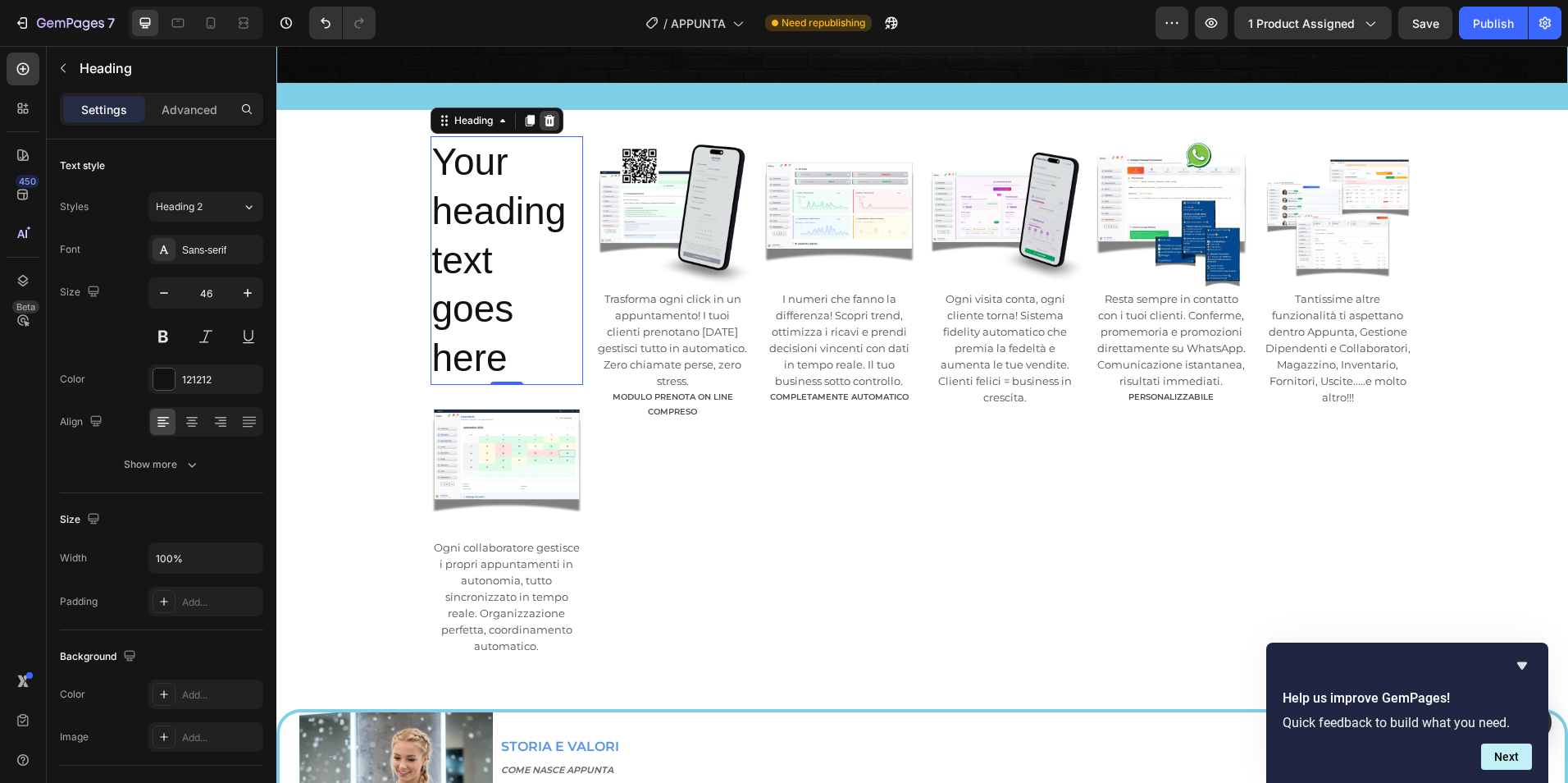
click at [546, 115] on icon at bounding box center [549, 120] width 10 height 11
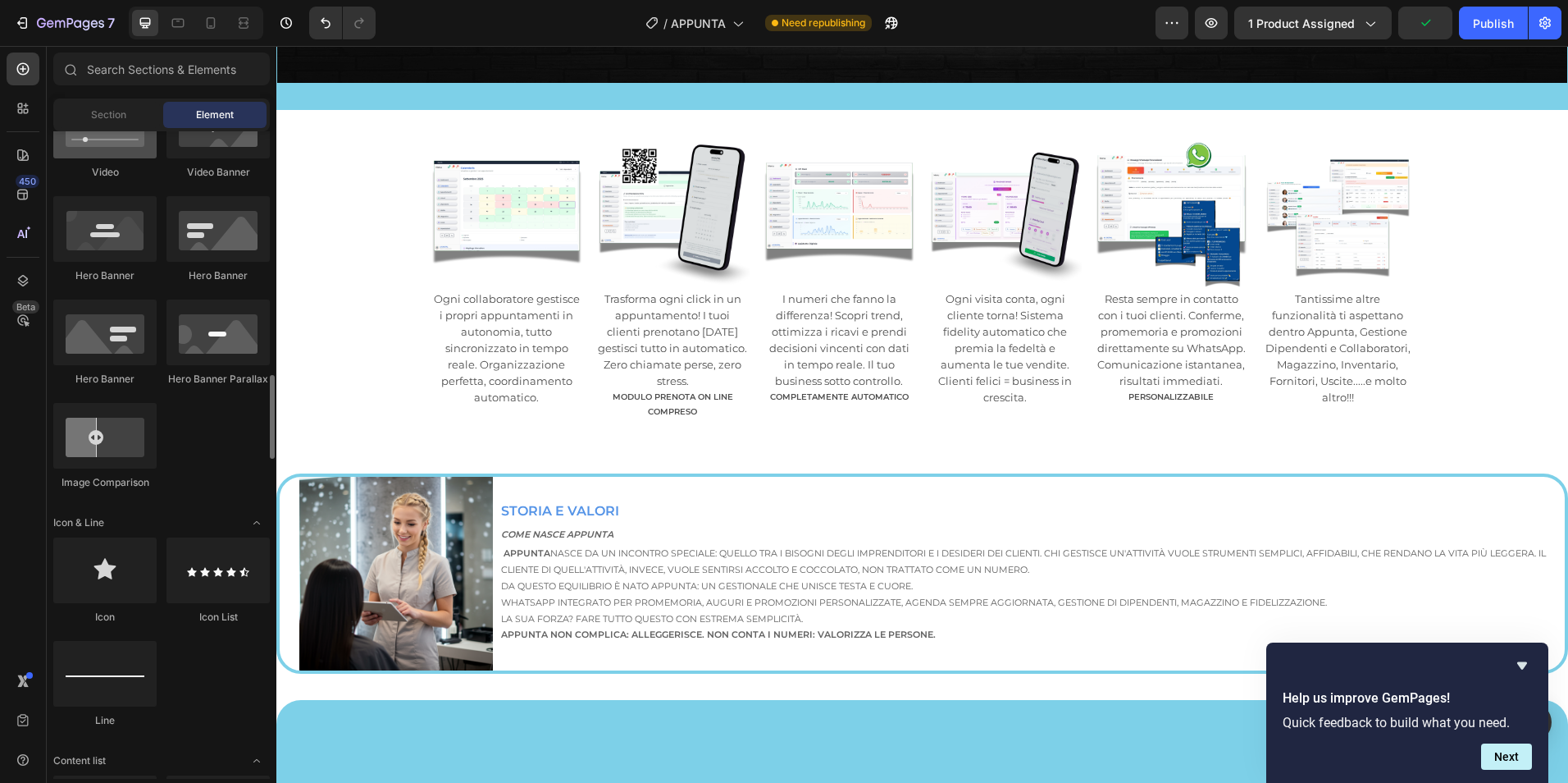
scroll to position [822, 0]
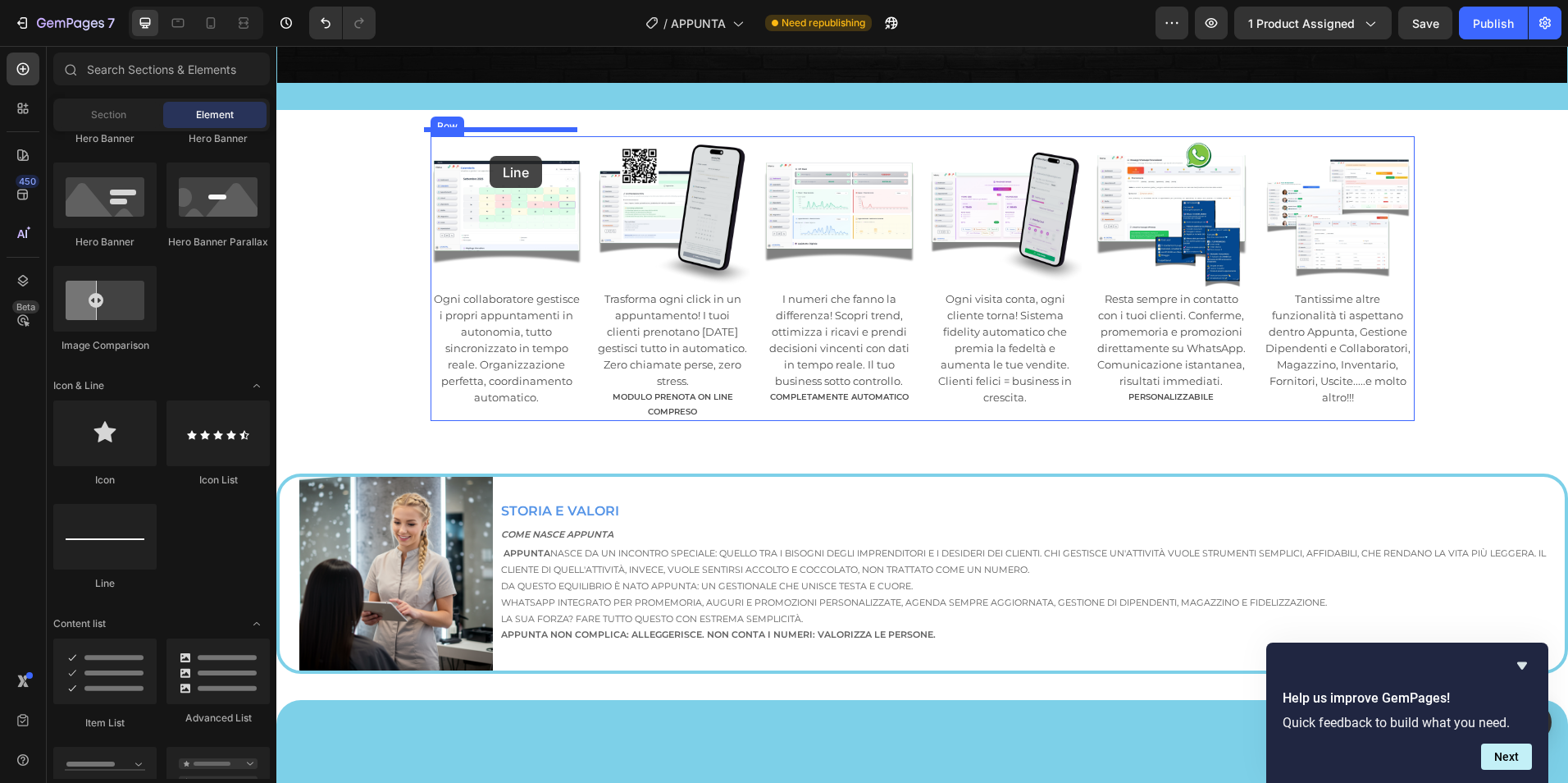
drag, startPoint x: 378, startPoint y: 602, endPoint x: 490, endPoint y: 156, distance: 459.8
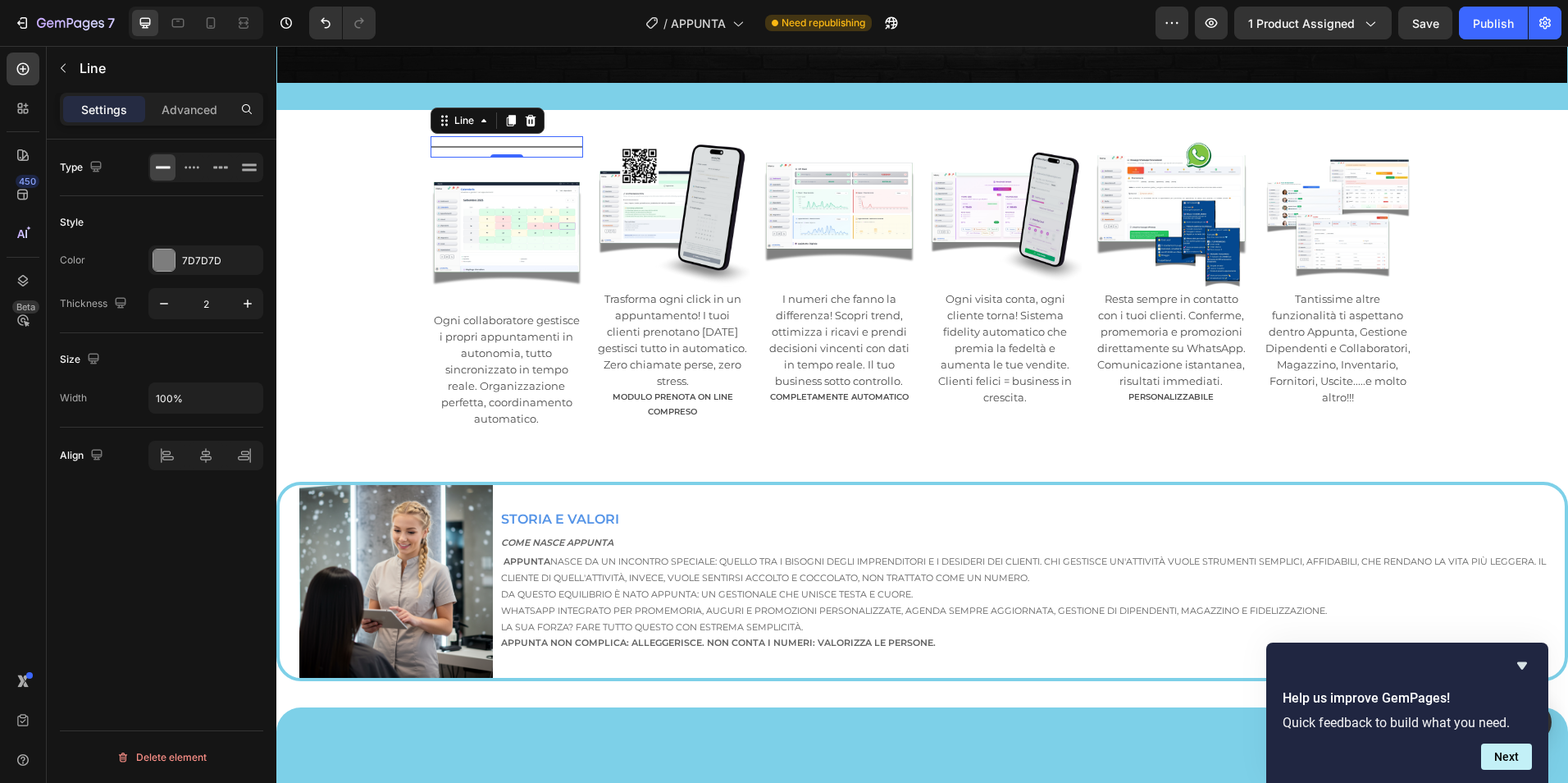
click at [528, 114] on icon at bounding box center [530, 120] width 13 height 13
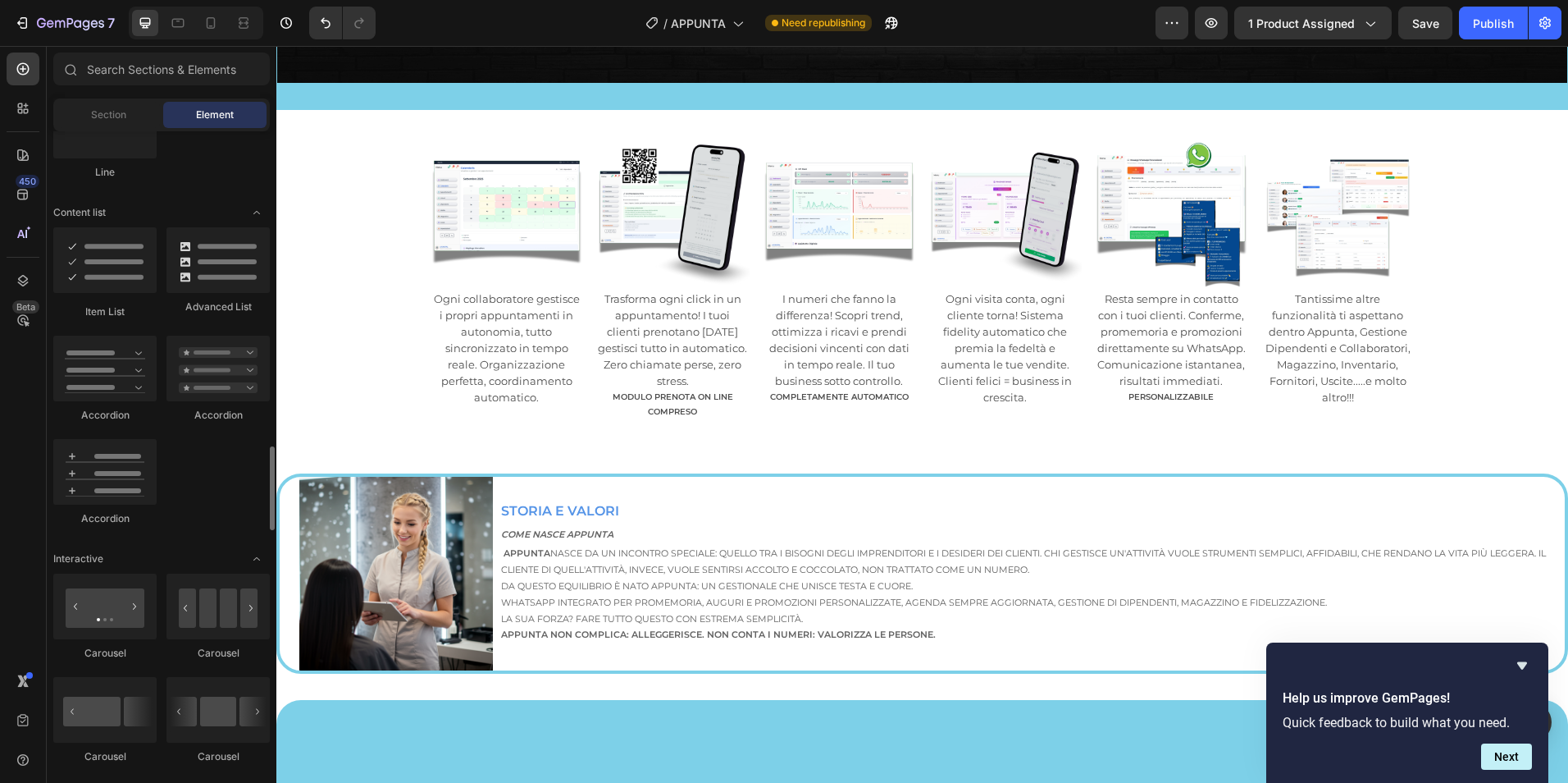
scroll to position [1370, 0]
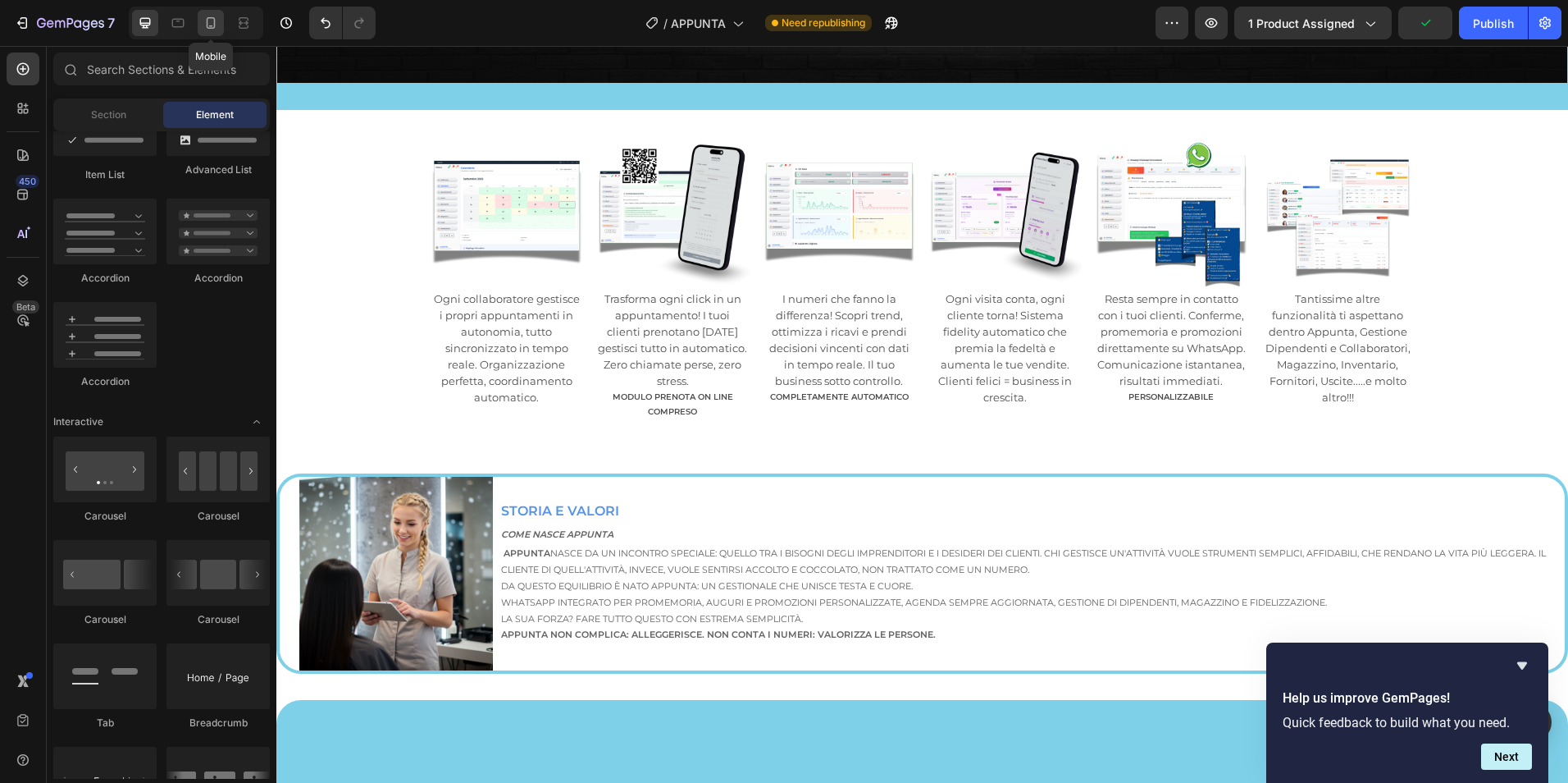
click at [210, 23] on icon at bounding box center [210, 22] width 16 height 16
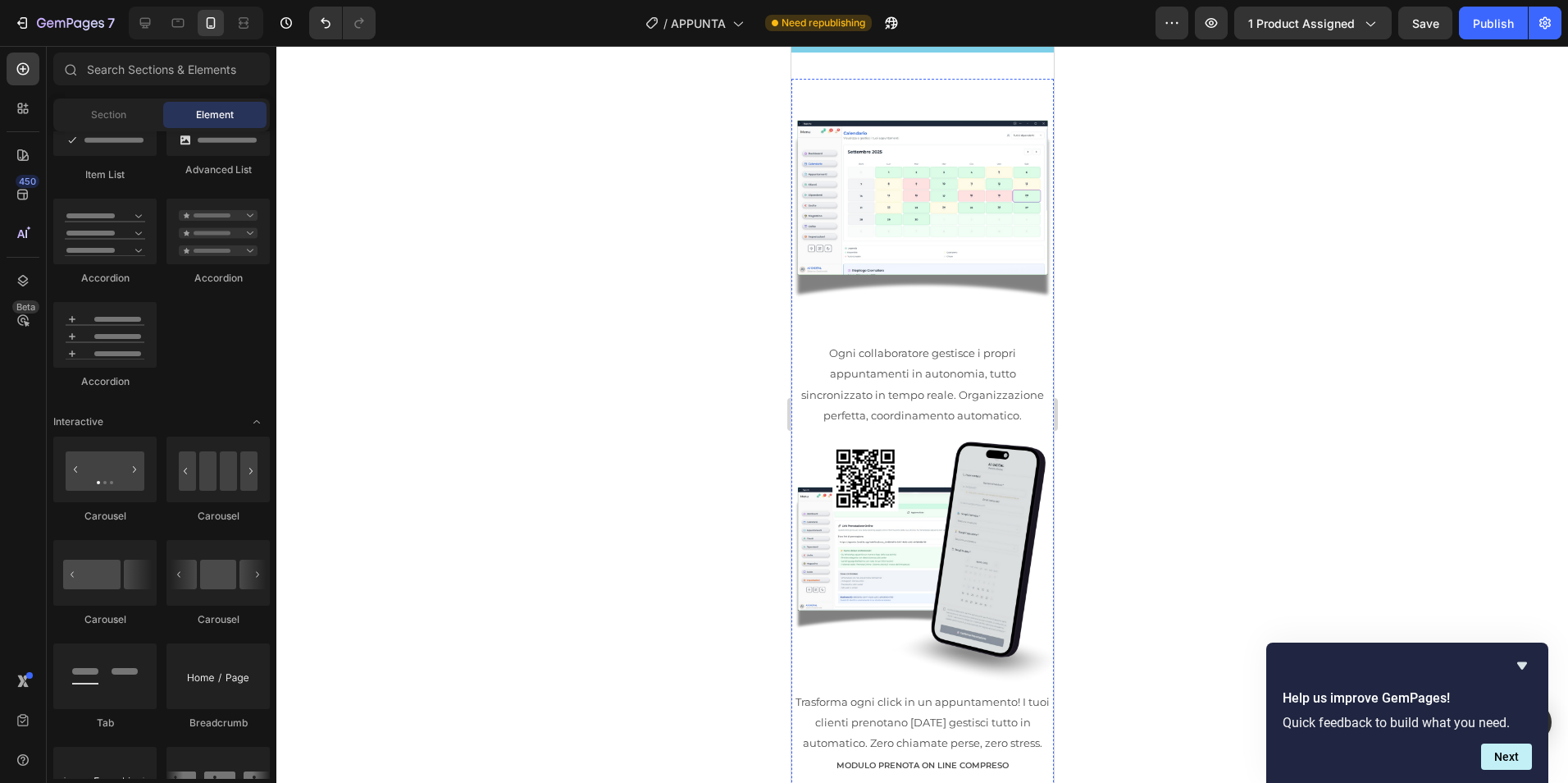
scroll to position [769, 0]
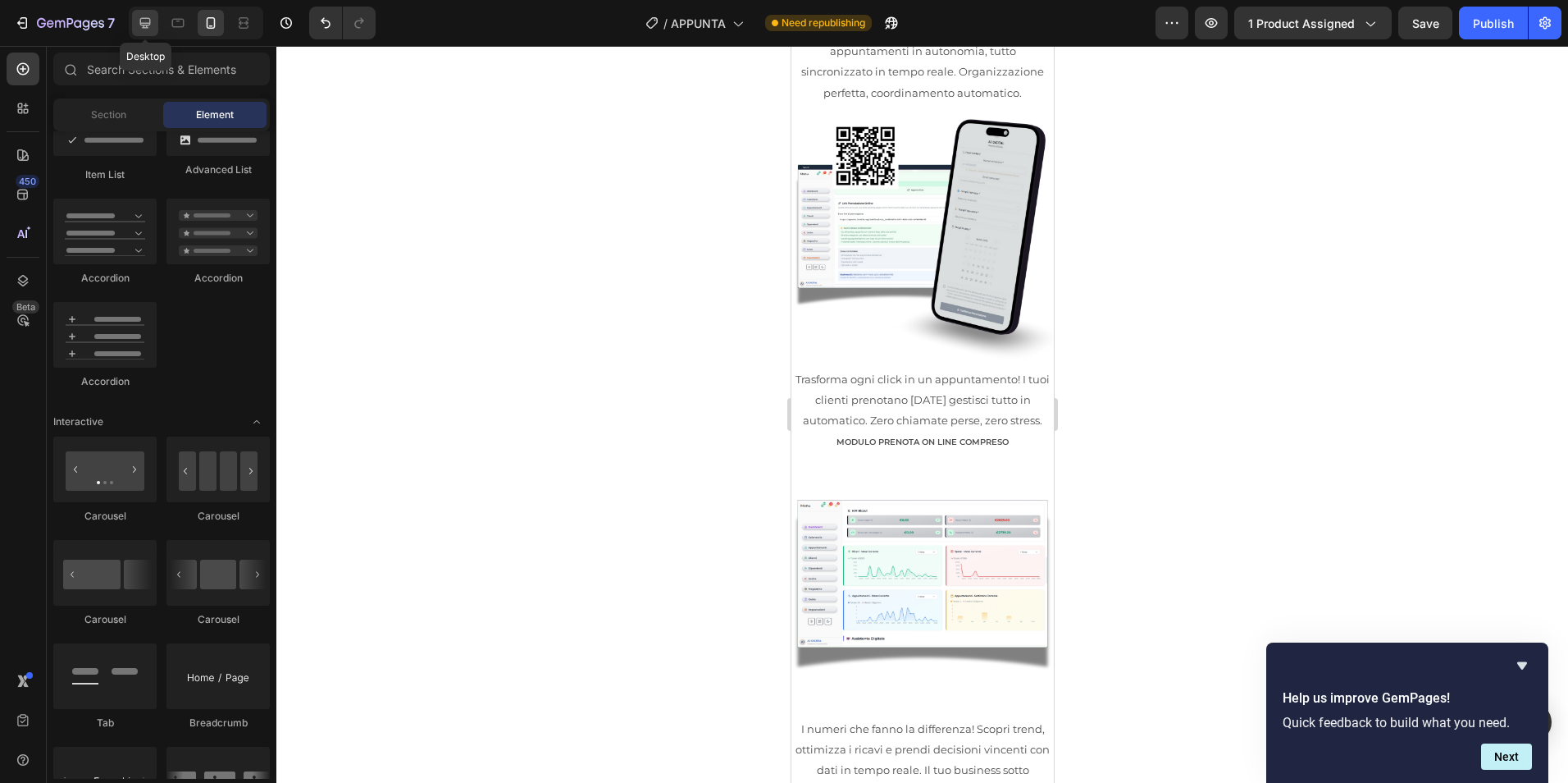
click at [152, 26] on icon at bounding box center [145, 22] width 16 height 16
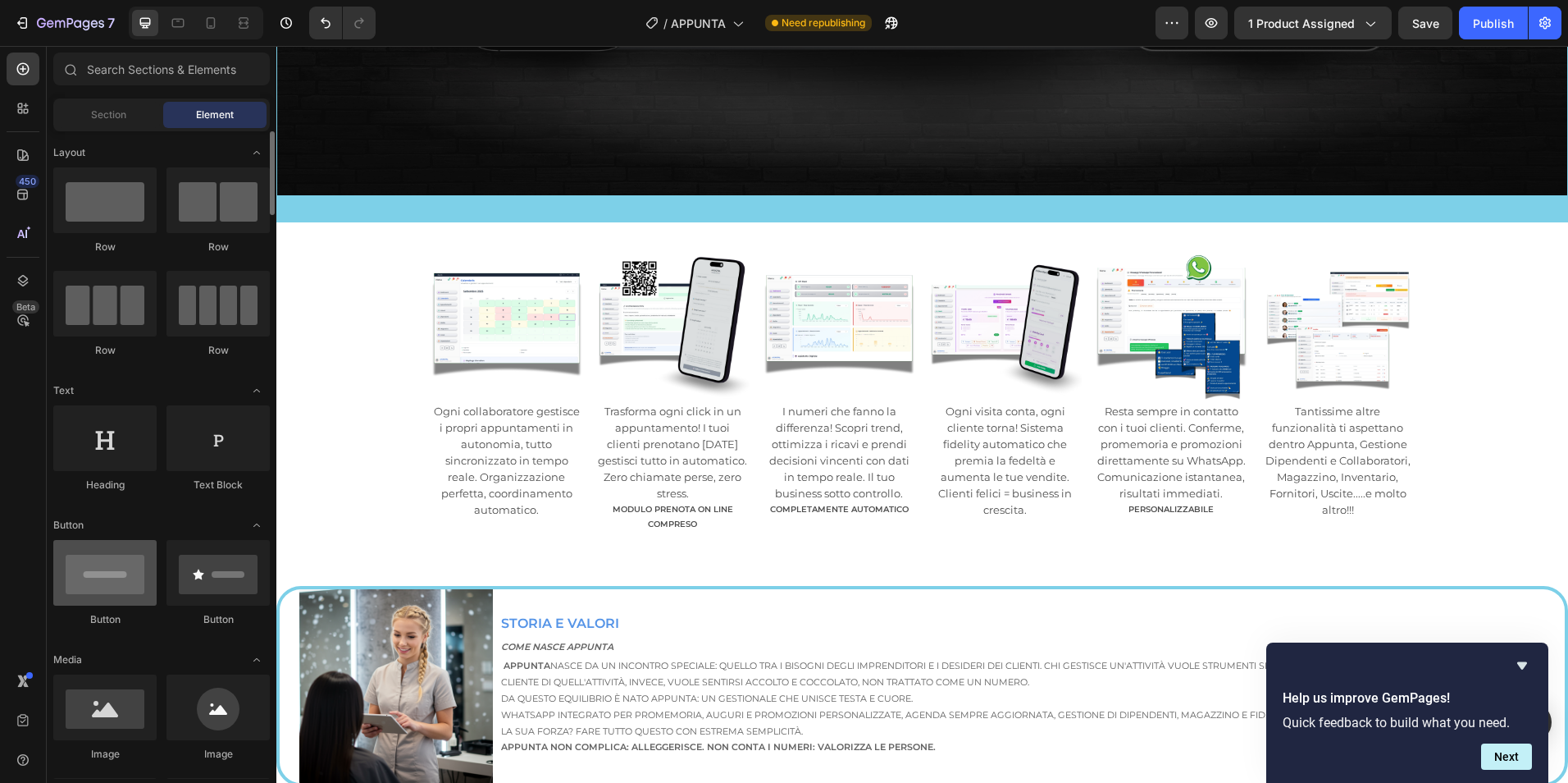
click at [130, 580] on div at bounding box center [105, 573] width 104 height 66
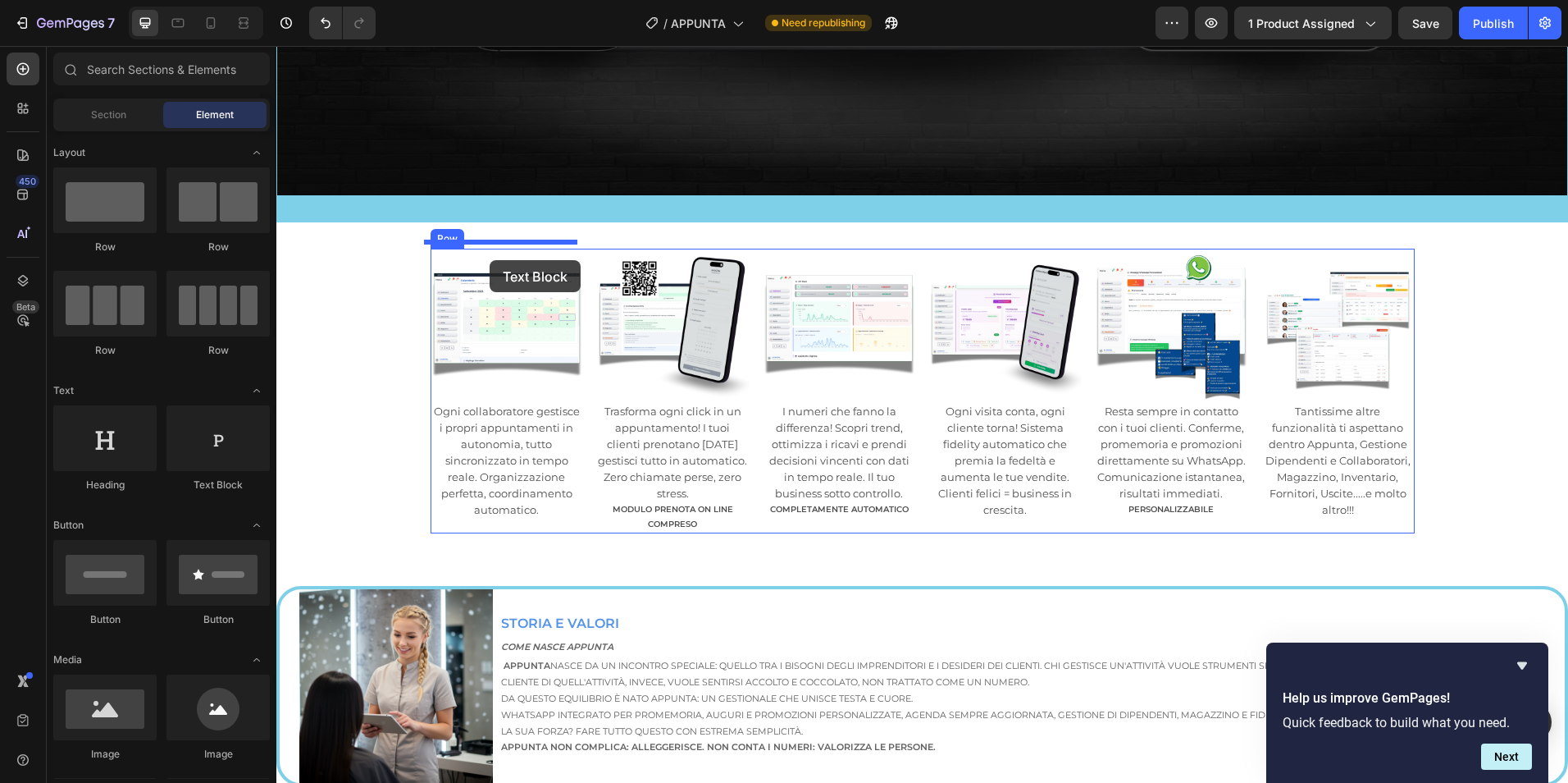
drag, startPoint x: 468, startPoint y: 496, endPoint x: 490, endPoint y: 260, distance: 237.0
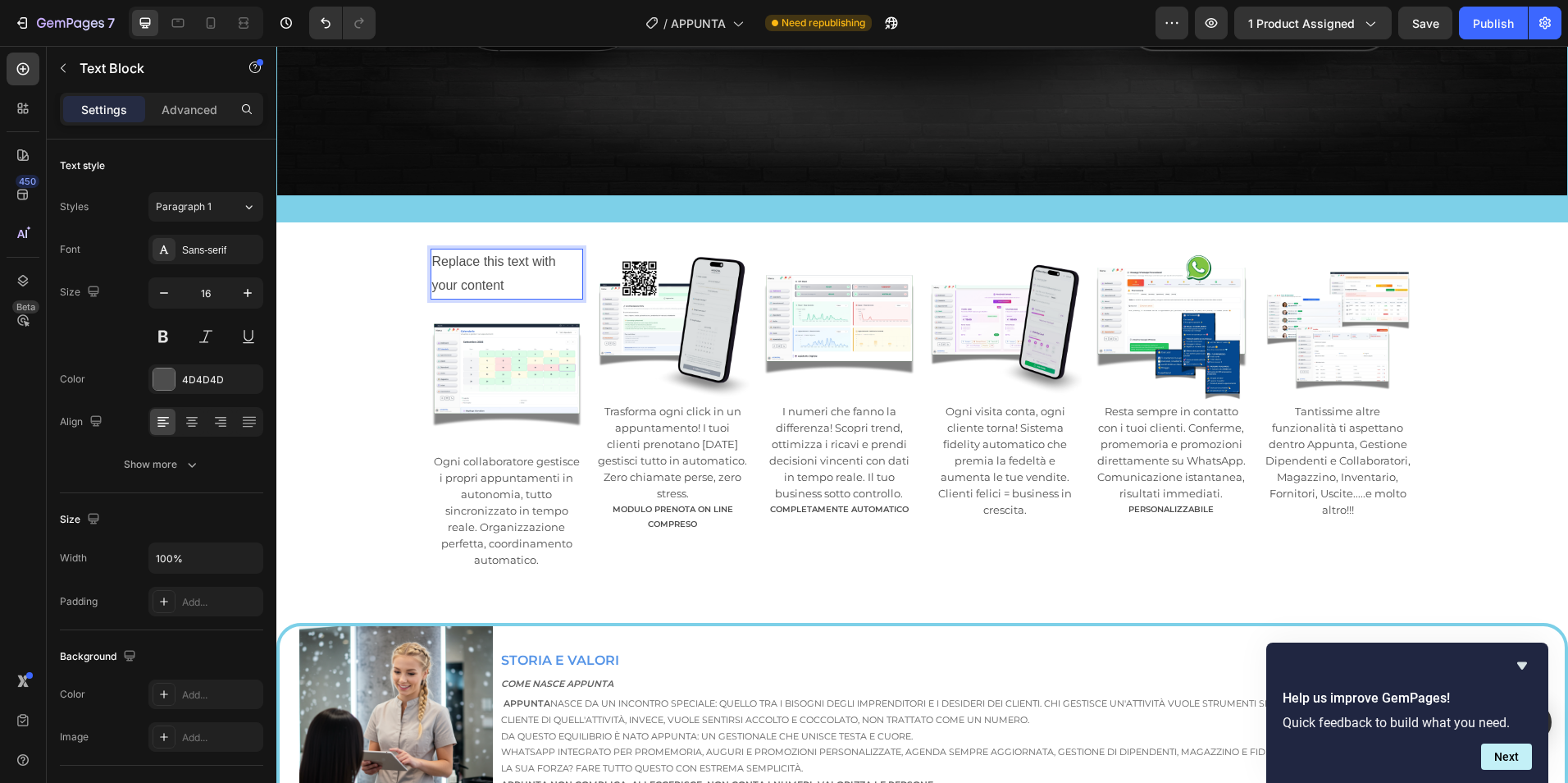
click at [490, 258] on div "Replace this text with your content" at bounding box center [507, 274] width 154 height 51
click at [490, 258] on p "Replace this text with your content" at bounding box center [507, 274] width 150 height 48
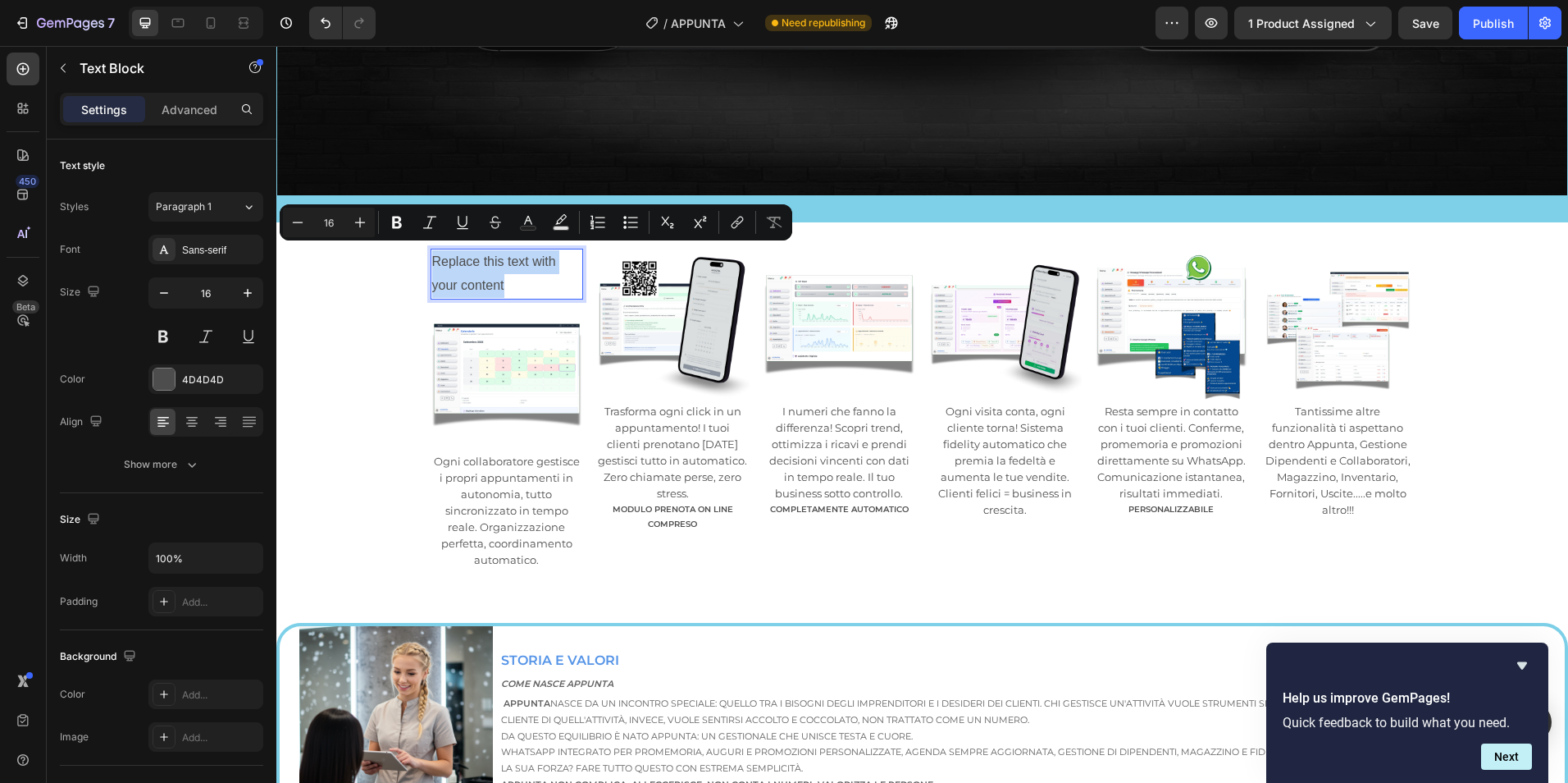
click at [491, 258] on p "Replace this text with your content" at bounding box center [507, 274] width 150 height 48
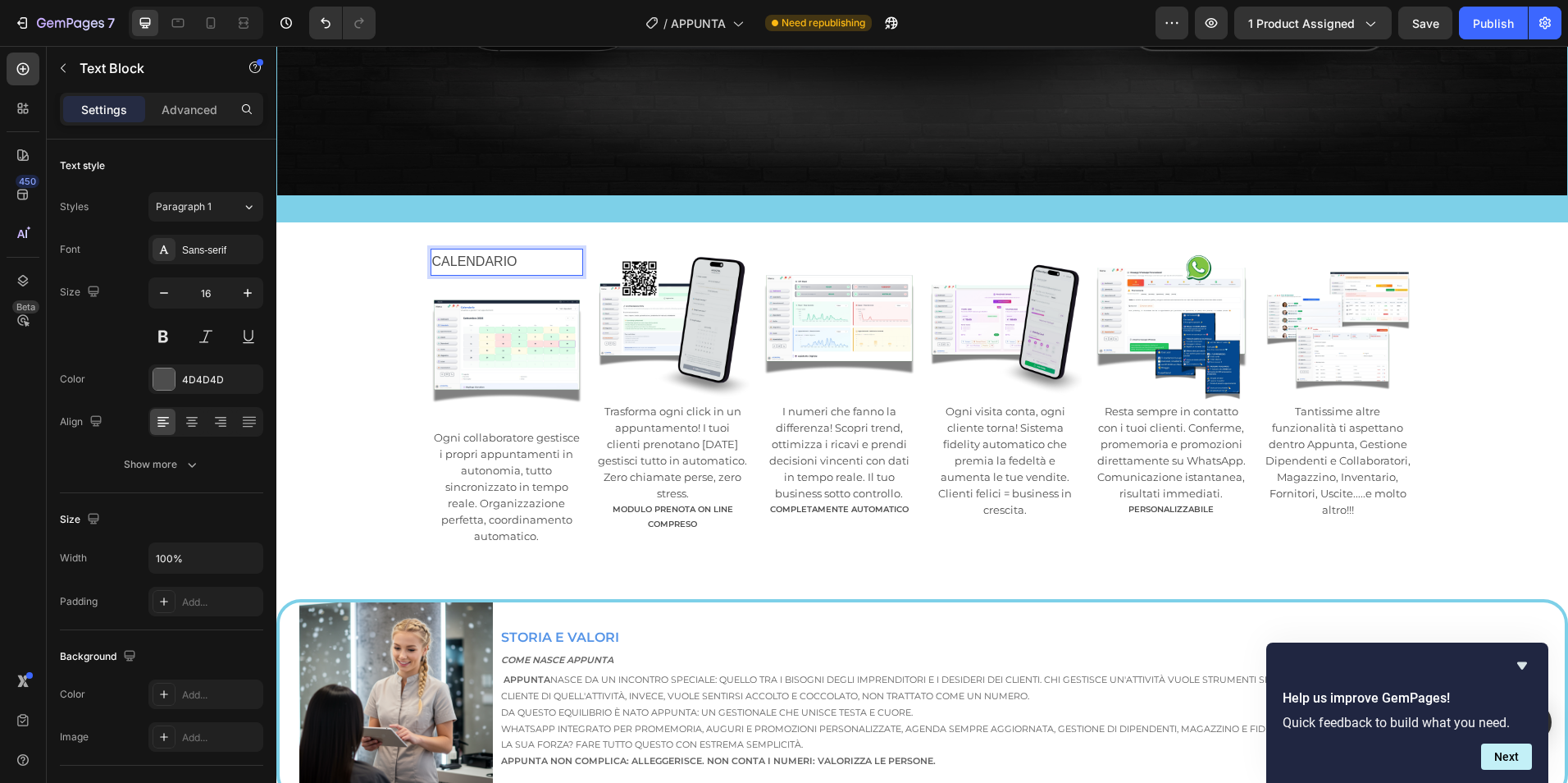
click at [417, 264] on div "CALENDARIO Text Block 0 Image Ogni collaboratore gestisce i propri appuntamenti…" at bounding box center [922, 398] width 1292 height 298
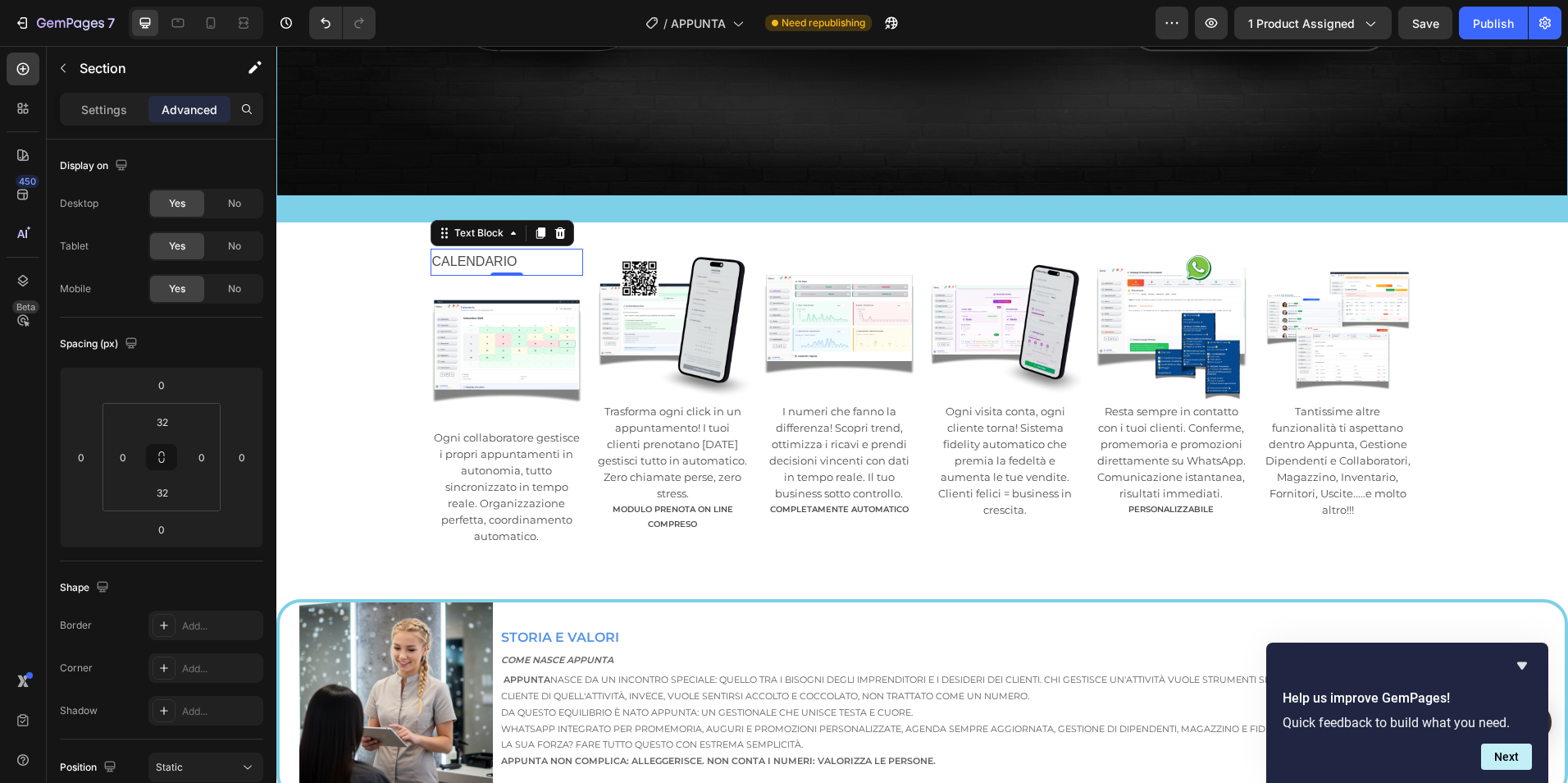
click at [465, 251] on p "CALENDARIO" at bounding box center [507, 263] width 150 height 24
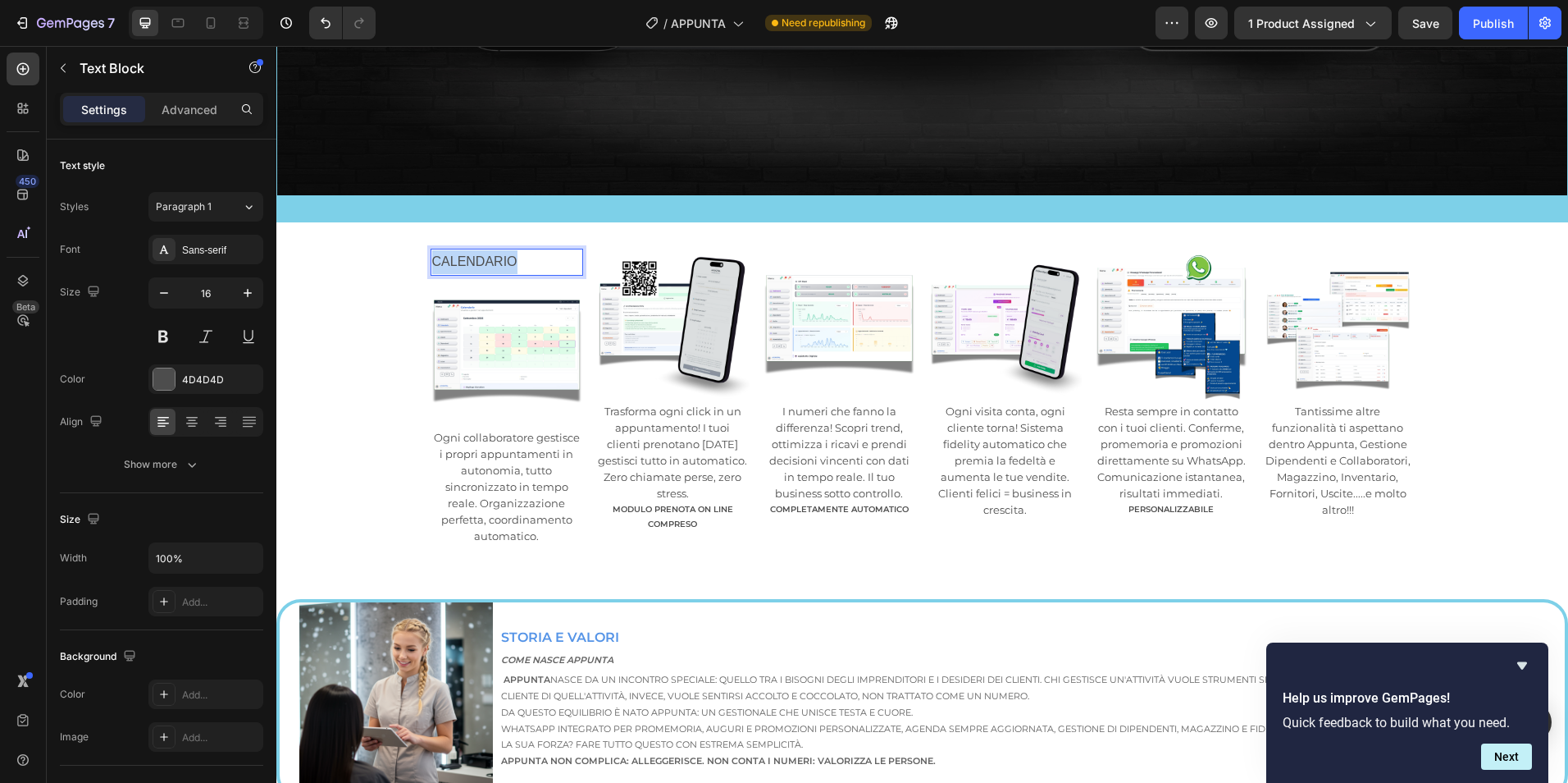
click at [465, 251] on p "CALENDARIO" at bounding box center [507, 263] width 150 height 24
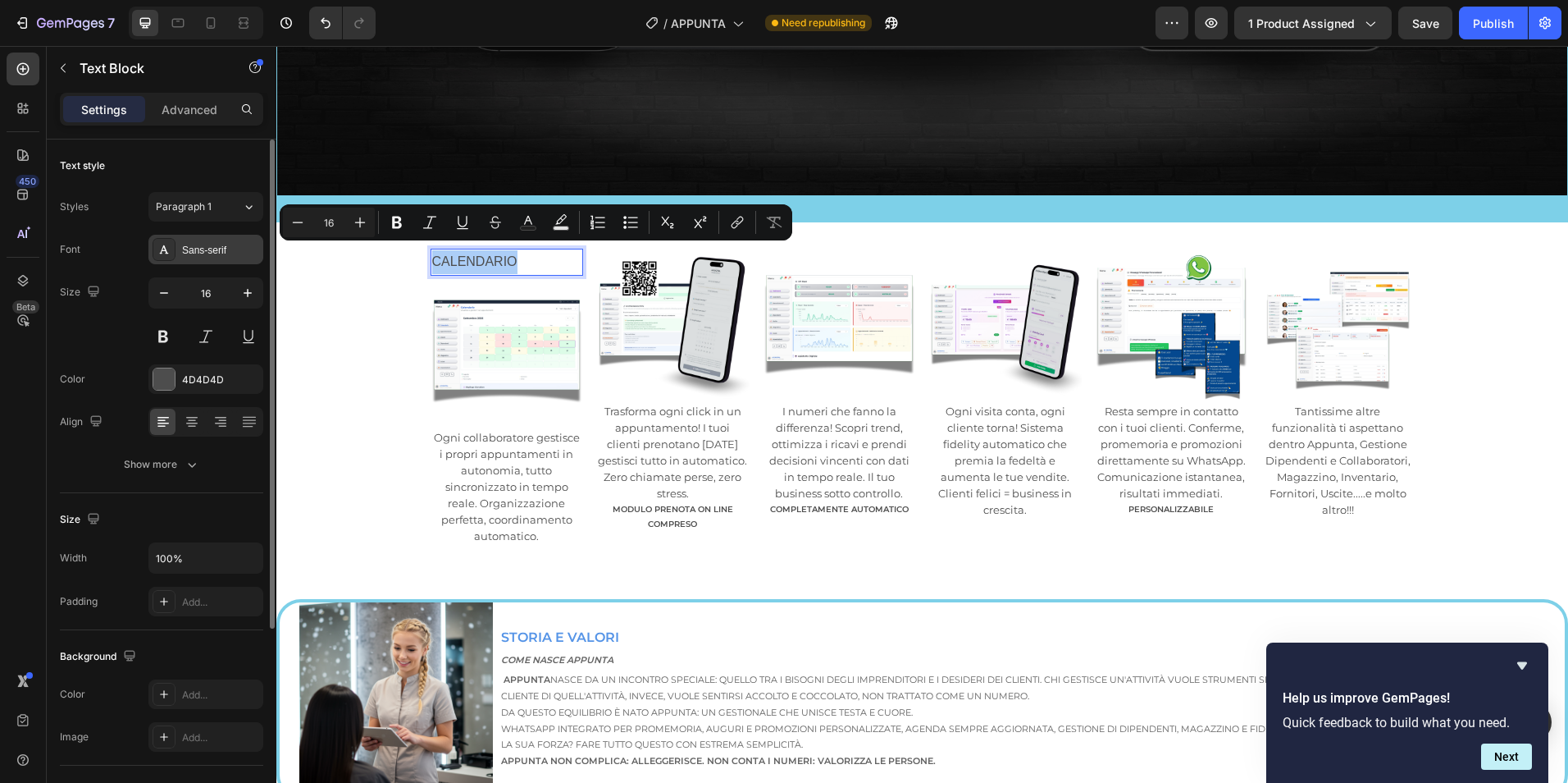
click at [203, 244] on div "Sans-serif" at bounding box center [220, 250] width 77 height 15
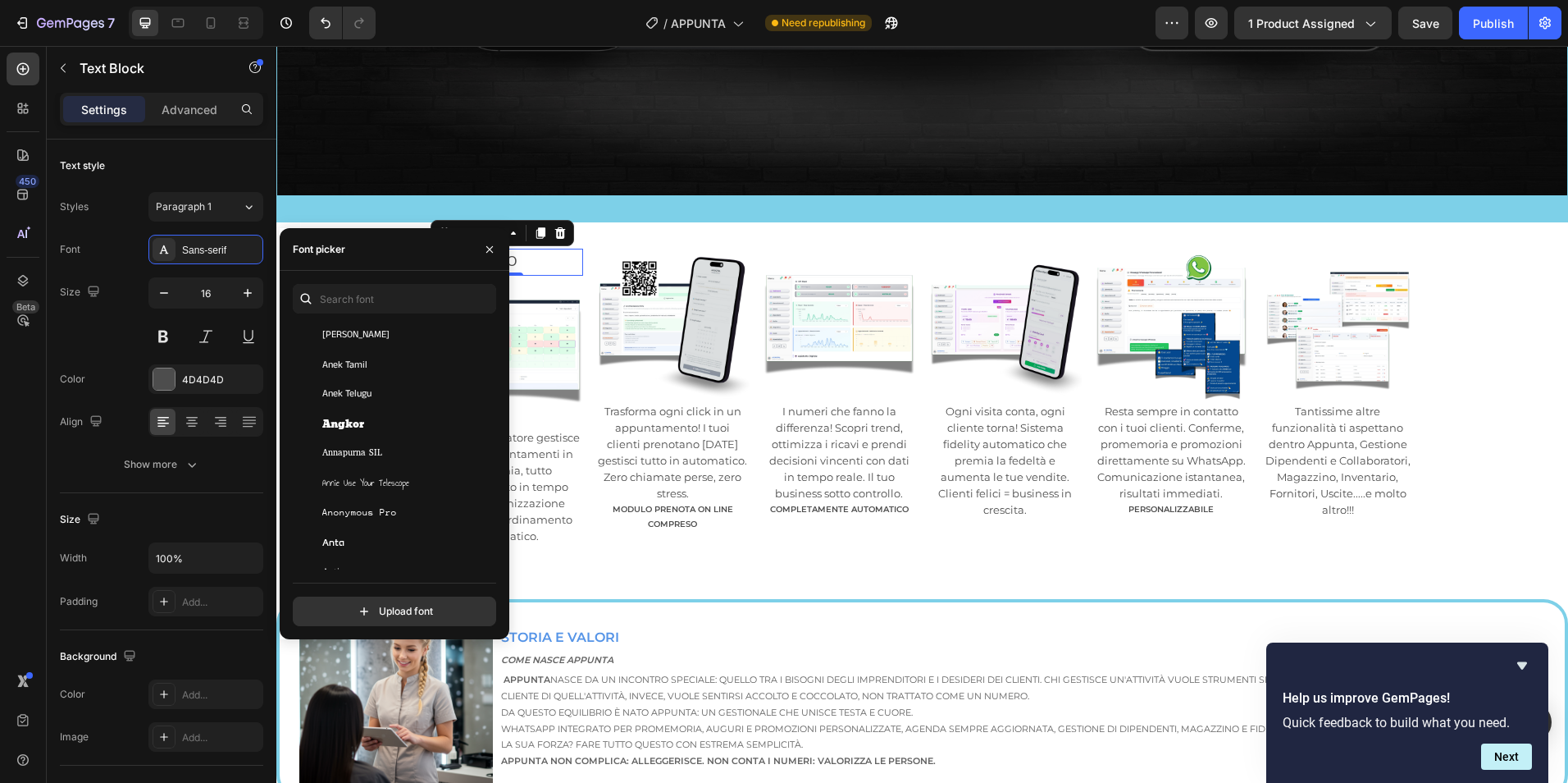
scroll to position [2598, 0]
click at [378, 511] on div "[PERSON_NAME]" at bounding box center [392, 524] width 199 height 29
click at [486, 249] on icon "button" at bounding box center [489, 249] width 13 height 13
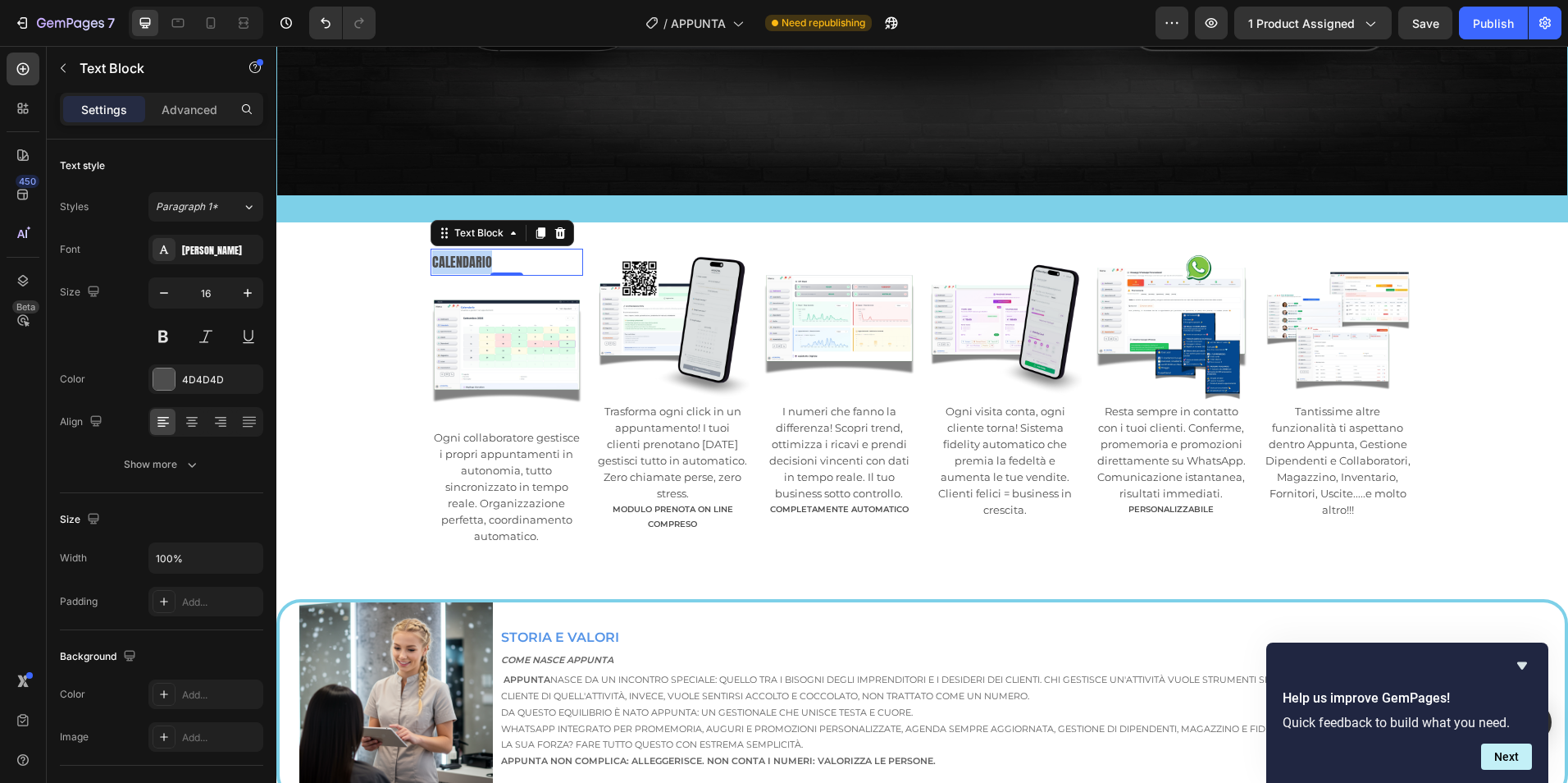
click at [472, 256] on p "CALENDARIO" at bounding box center [507, 263] width 150 height 24
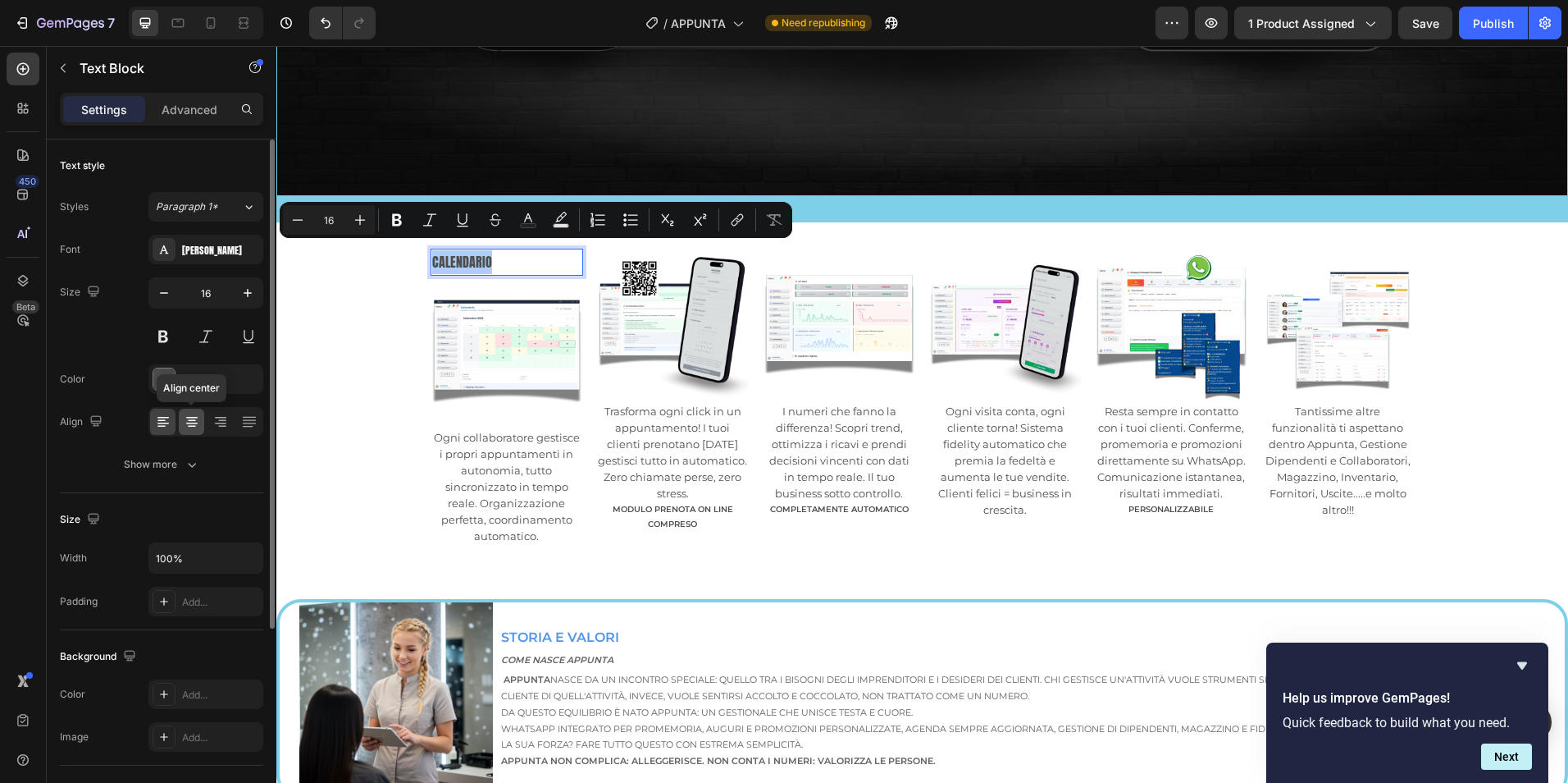
click at [185, 417] on icon at bounding box center [192, 421] width 16 height 16
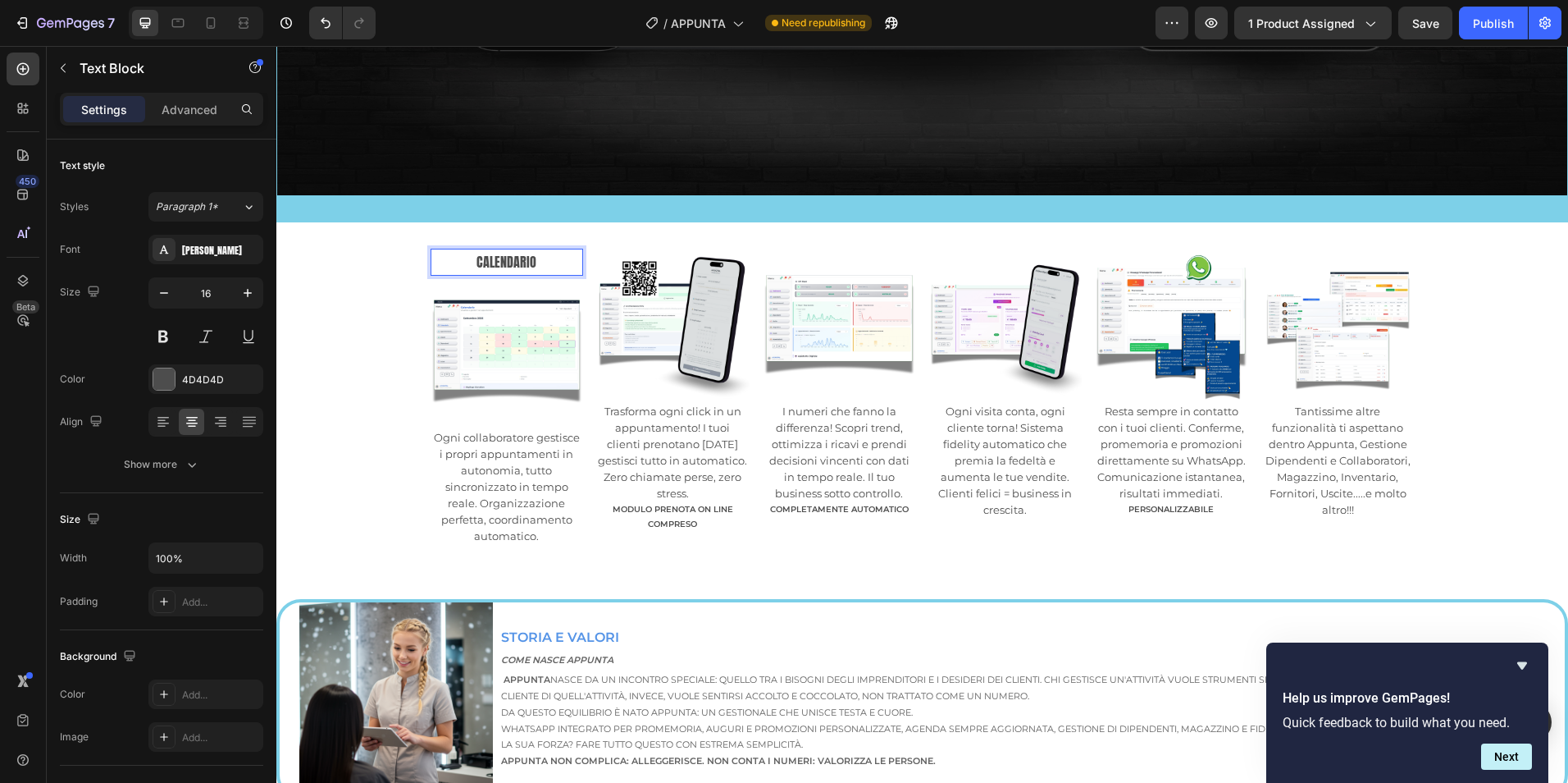
click at [494, 251] on p "CALENDARIO" at bounding box center [507, 263] width 150 height 24
click at [495, 251] on p "CALENDARIO" at bounding box center [507, 263] width 150 height 24
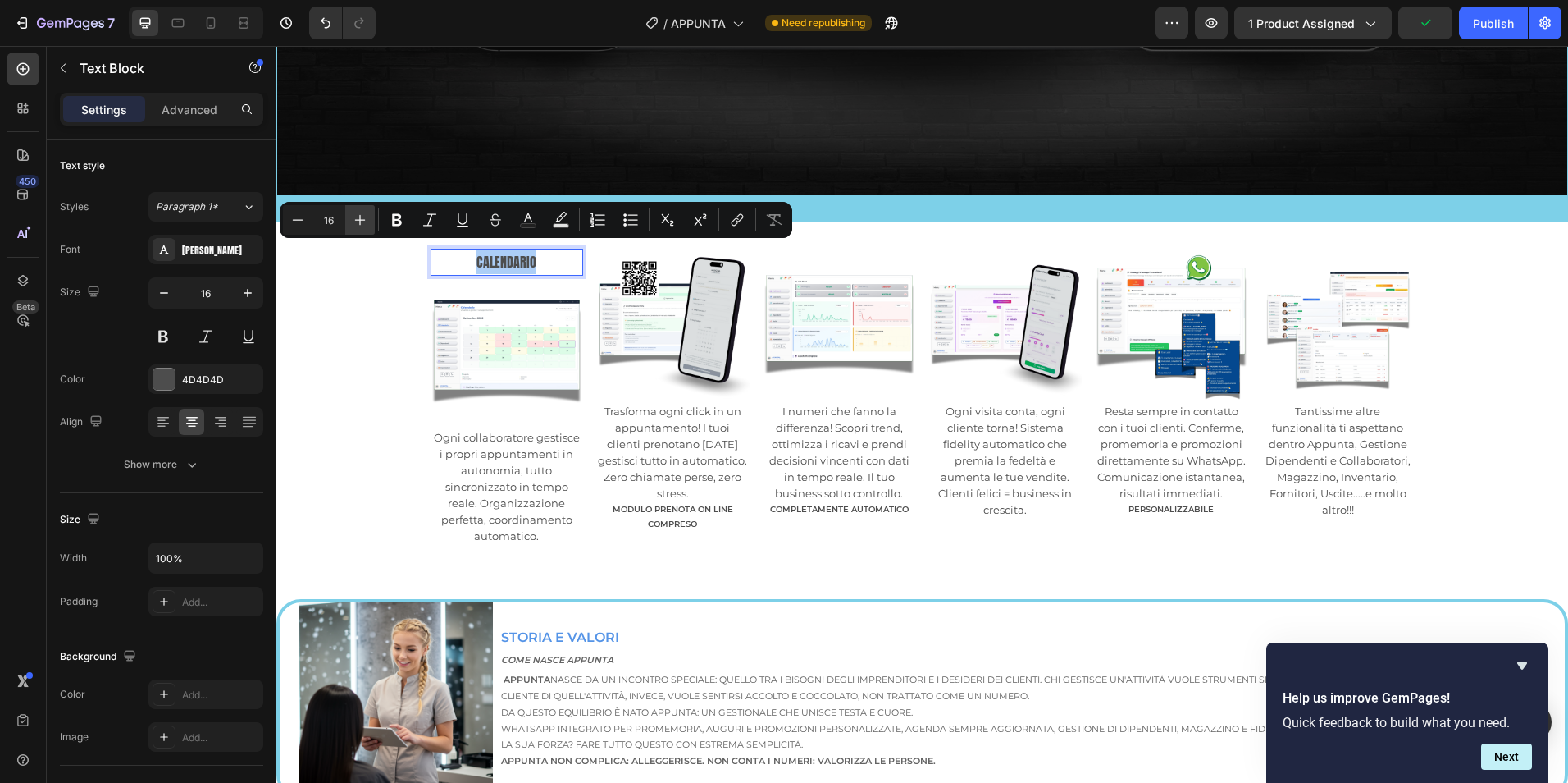
click at [363, 219] on icon "Editor contextual toolbar" at bounding box center [359, 220] width 16 height 16
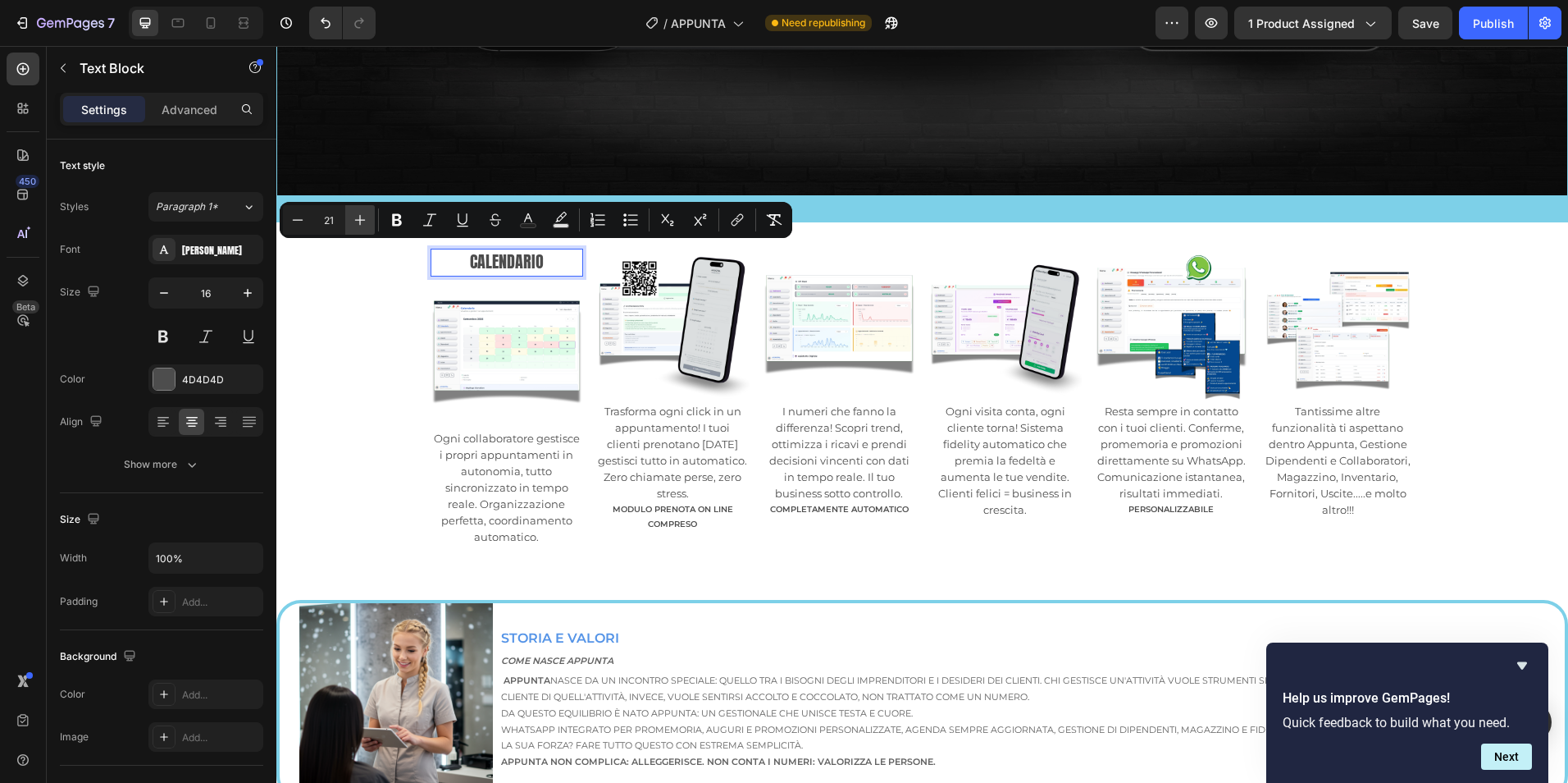
click at [363, 219] on icon "Editor contextual toolbar" at bounding box center [359, 220] width 16 height 16
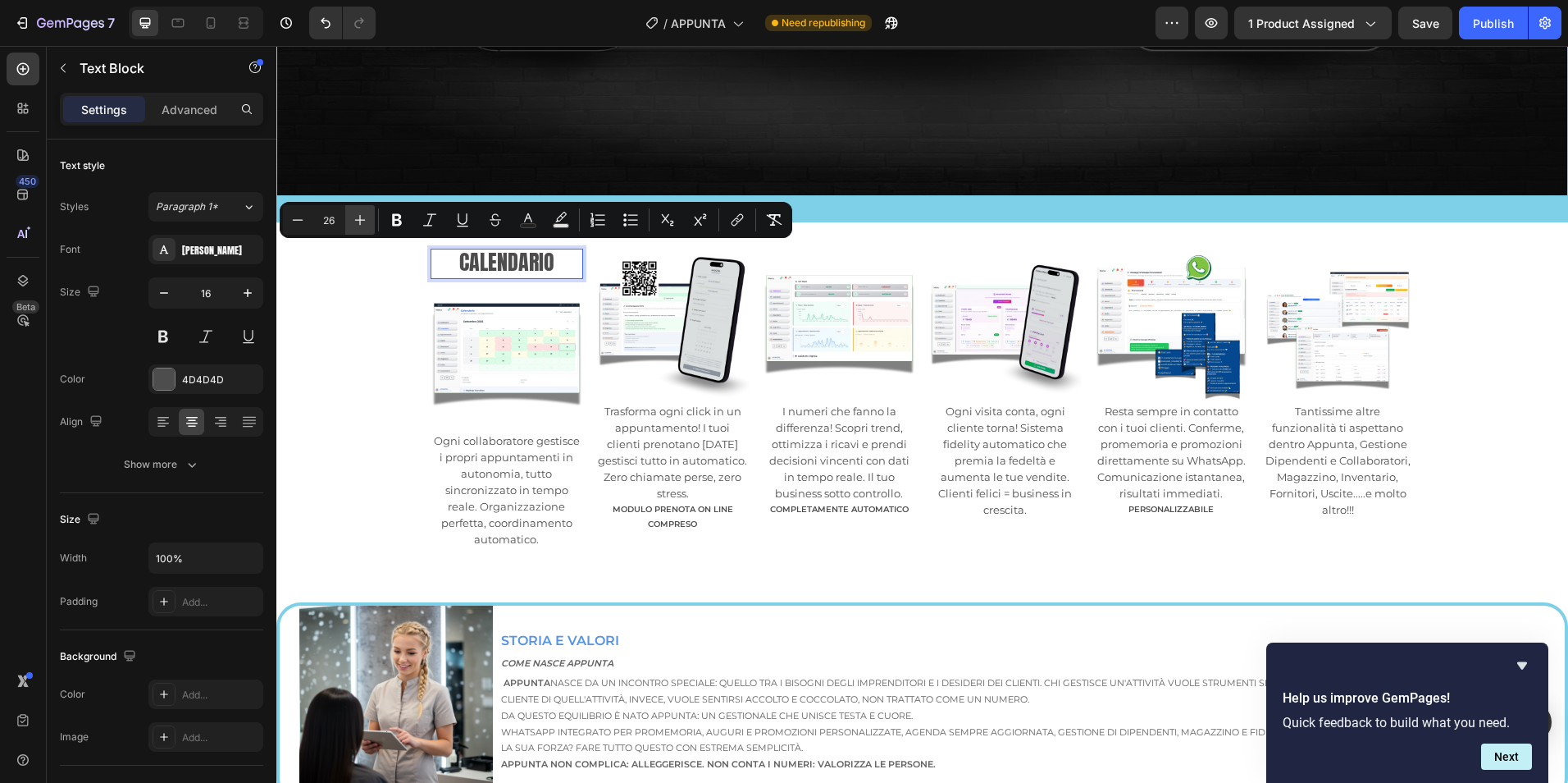
click at [363, 219] on icon "Editor contextual toolbar" at bounding box center [359, 220] width 16 height 16
click at [287, 222] on button "Minus" at bounding box center [298, 220] width 29 height 29
type input "28"
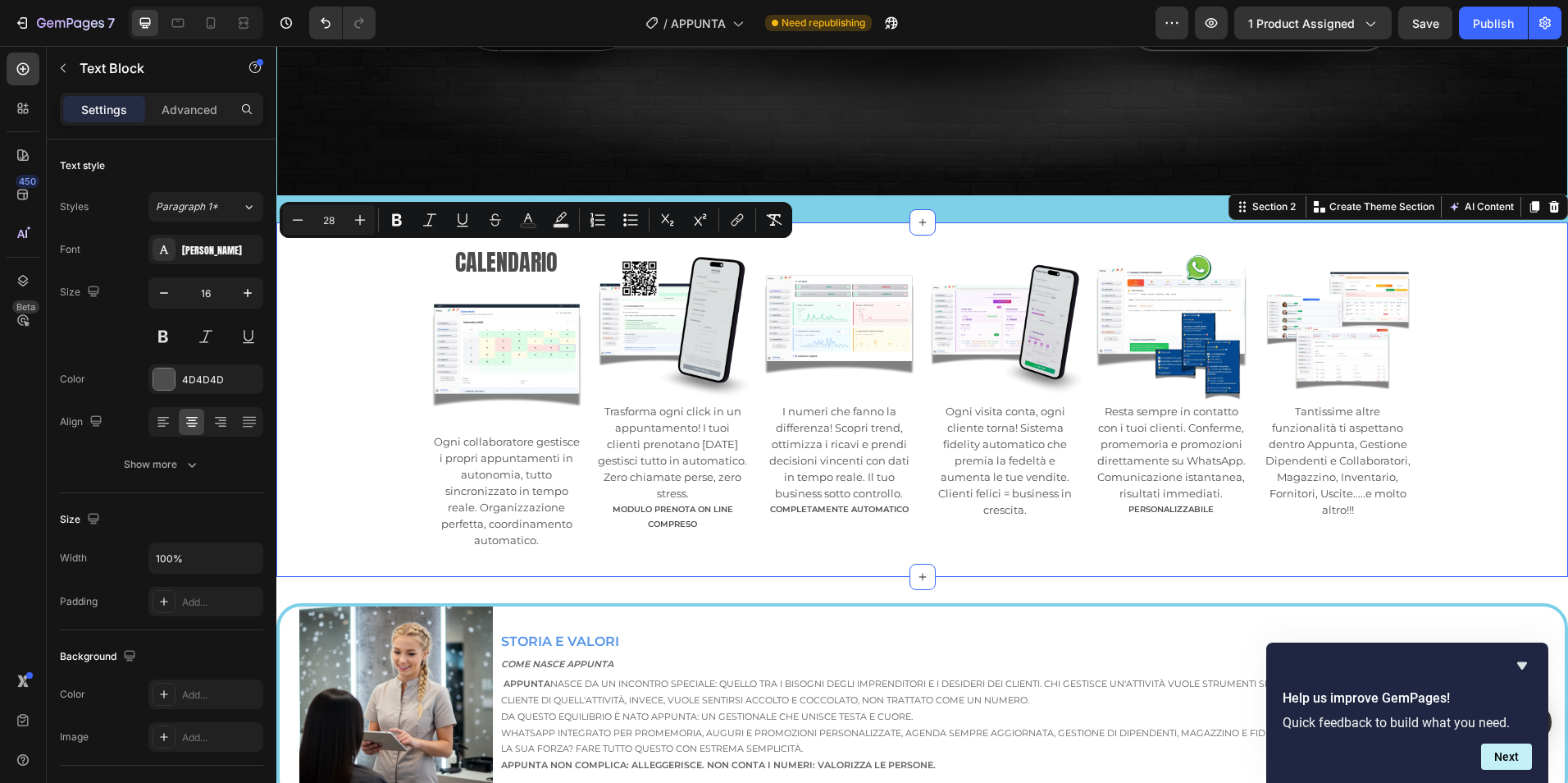
click at [376, 305] on div "CALENDARIO Text Block Image Ogni collaboratore gestisce i propri appuntamenti i…" at bounding box center [922, 399] width 1292 height 302
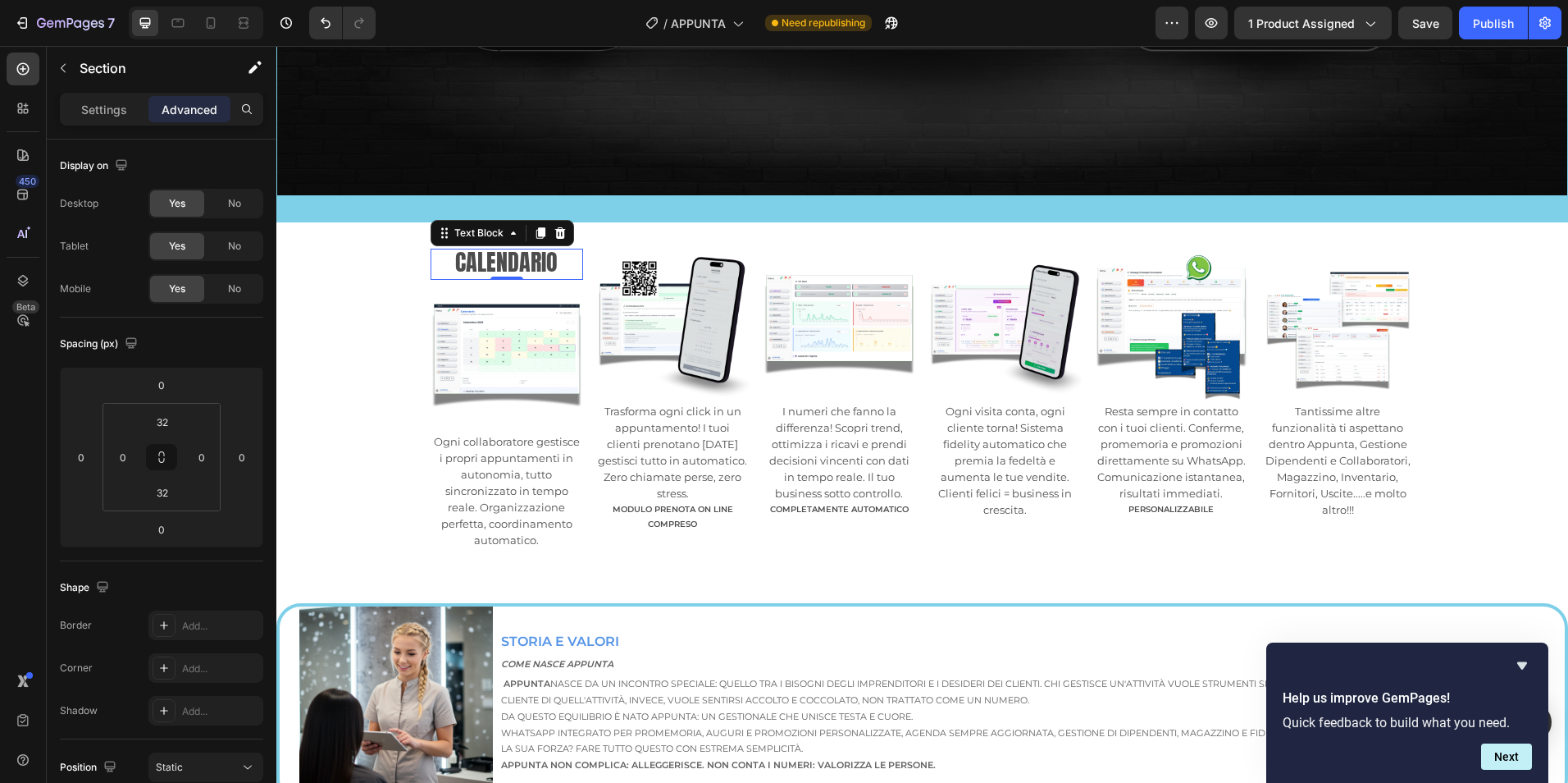
click at [521, 256] on span "CALENDARIO" at bounding box center [506, 262] width 103 height 35
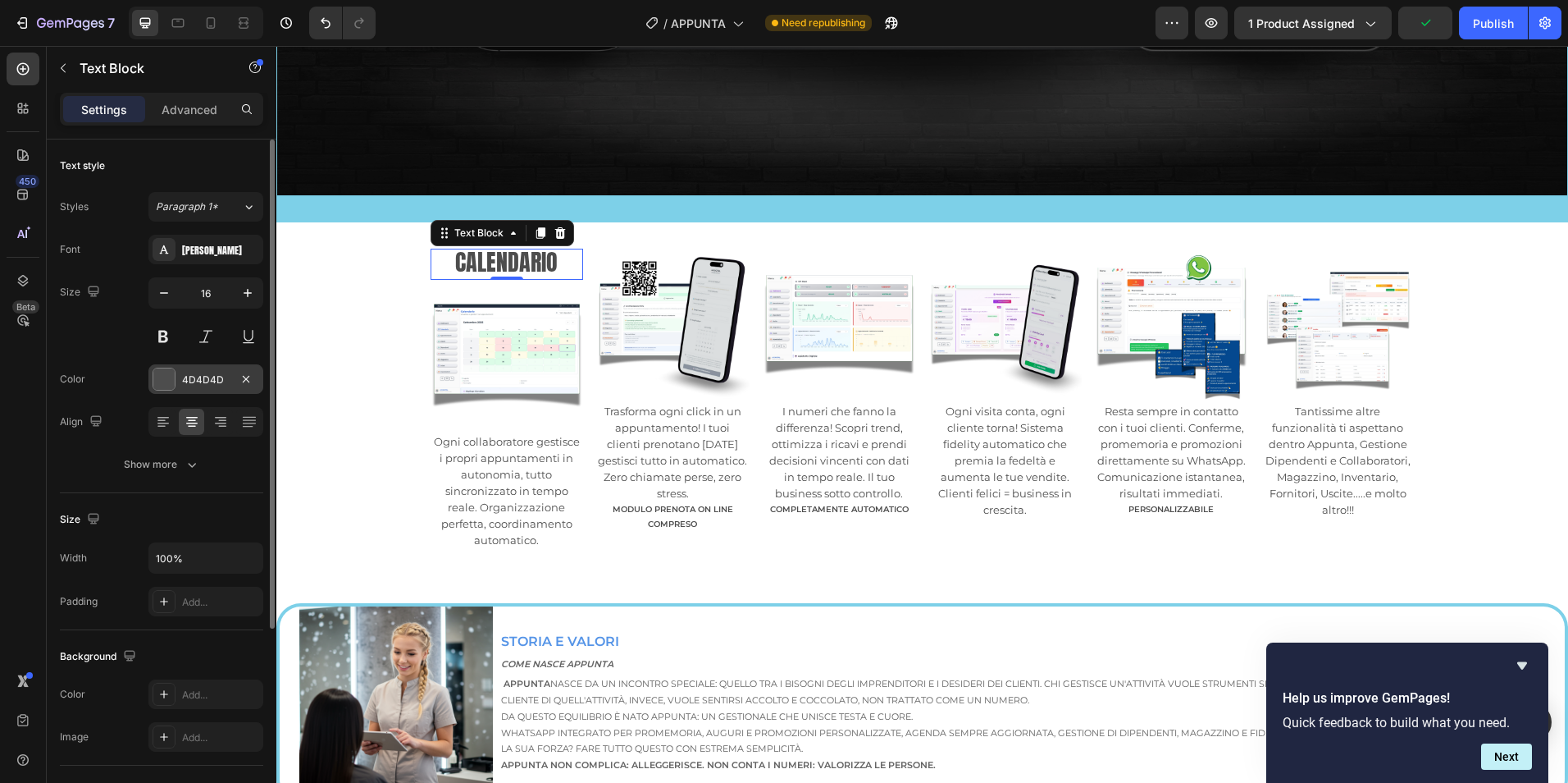
click at [166, 371] on div at bounding box center [164, 379] width 22 height 22
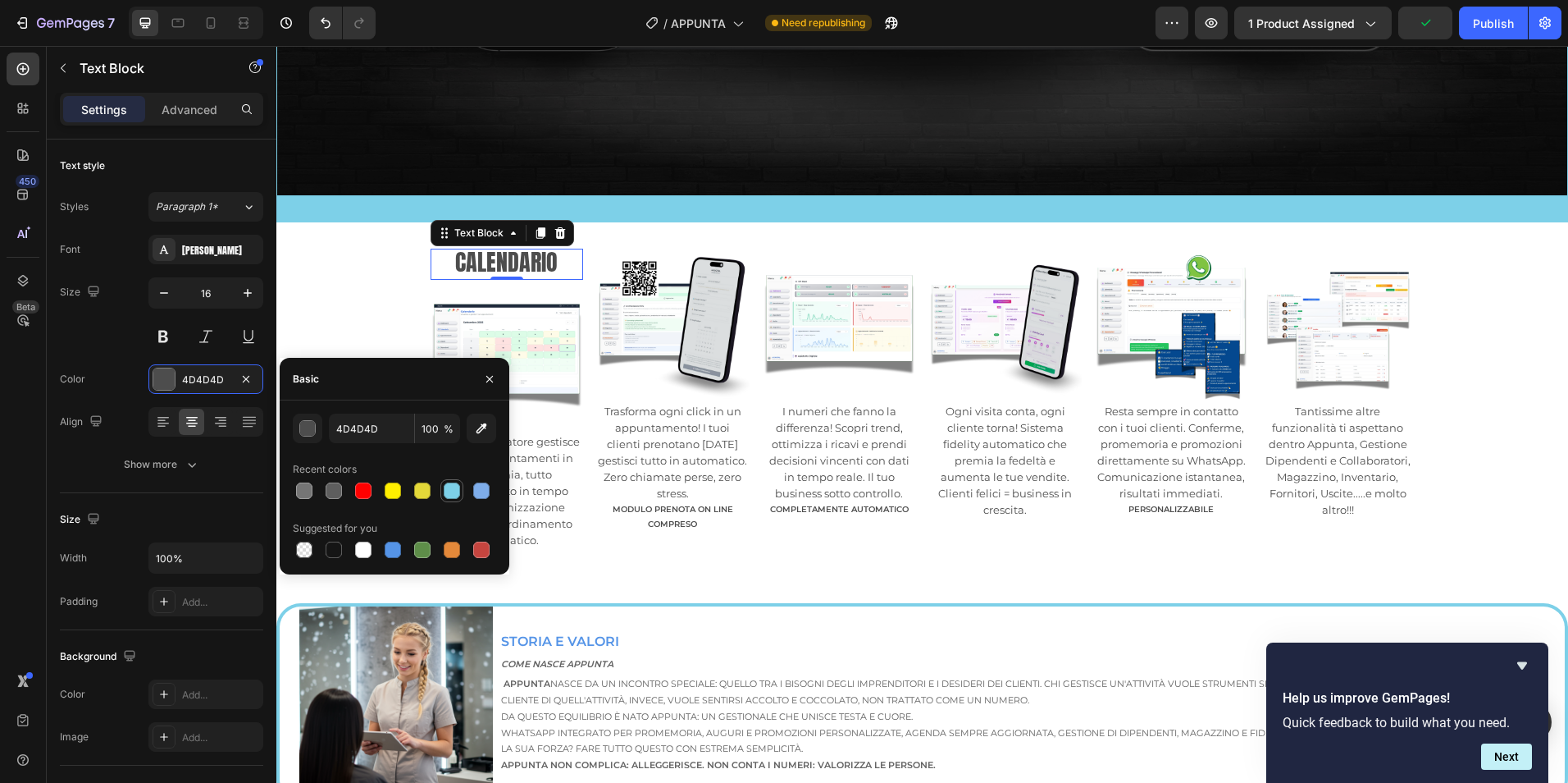
click at [460, 489] on div at bounding box center [452, 490] width 16 height 16
click at [423, 553] on div at bounding box center [422, 550] width 16 height 16
click at [477, 490] on div at bounding box center [481, 490] width 16 height 16
click at [449, 493] on div at bounding box center [452, 490] width 16 height 16
type input "7DD0E8"
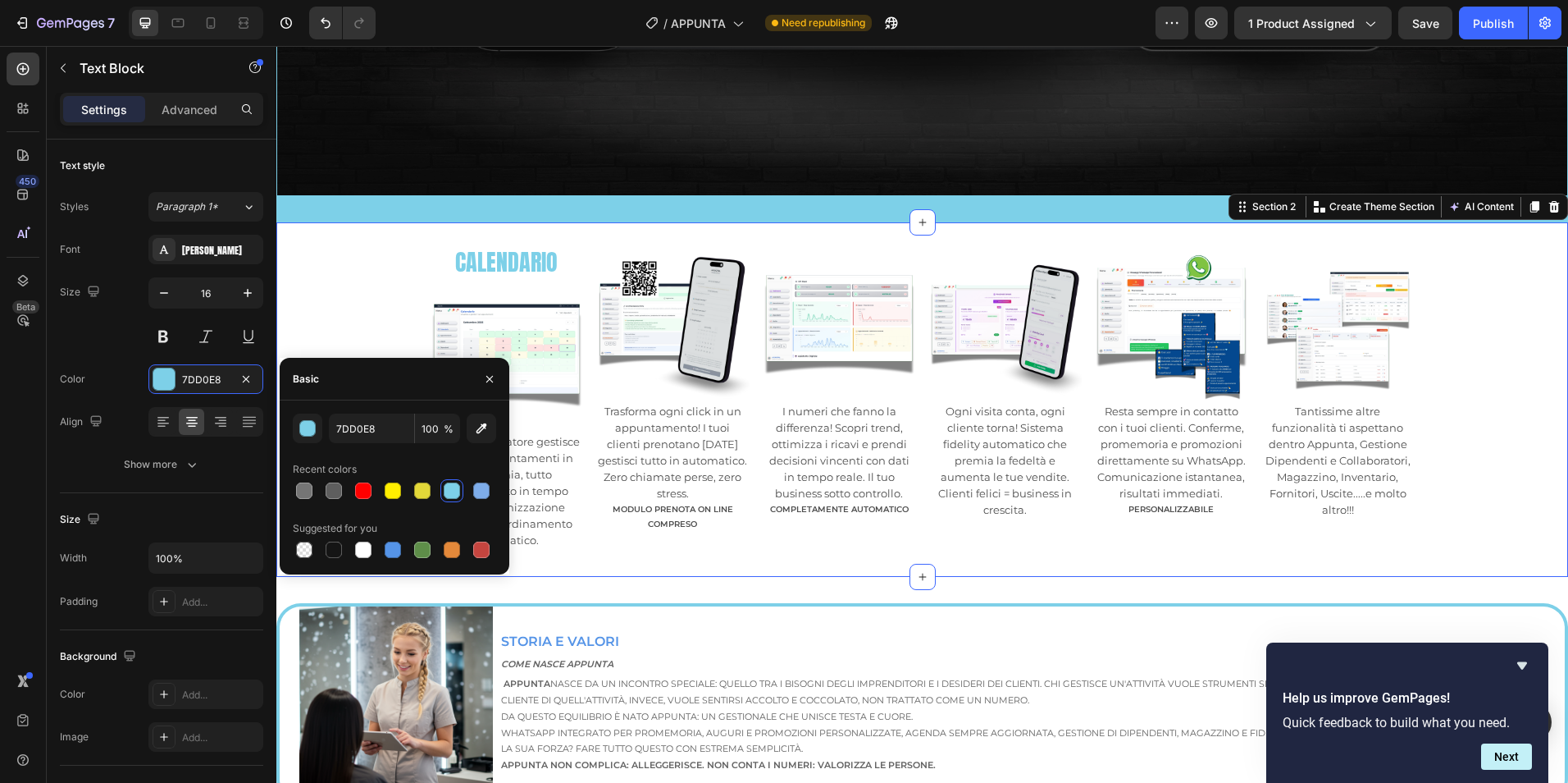
click at [378, 325] on div "CALENDARIO Text Block Image Ogni collaboratore gestisce i propri appuntamenti i…" at bounding box center [922, 399] width 1292 height 302
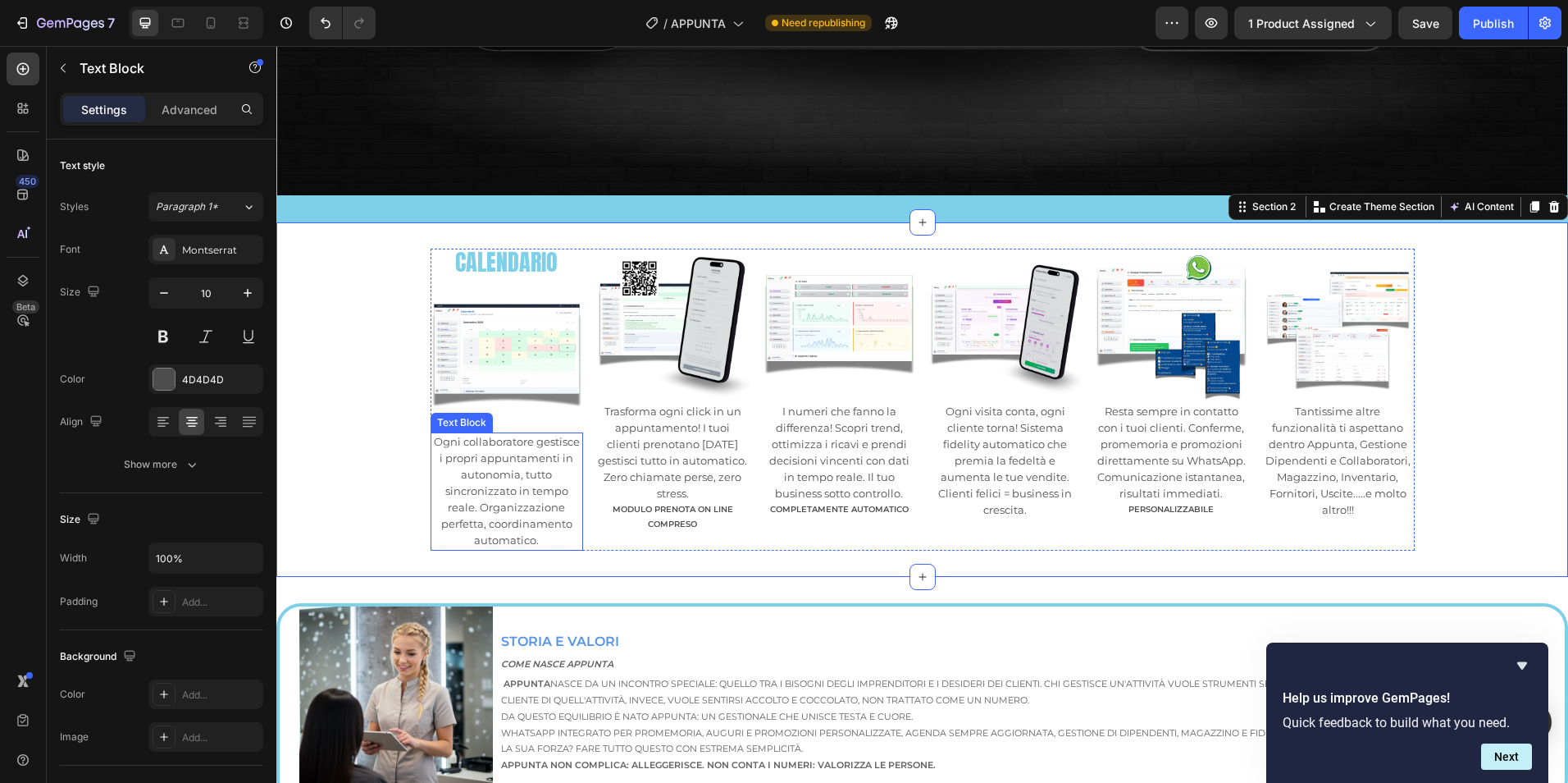
click at [498, 502] on span "Ogni collaboratore gestisce i propri appuntamenti in autonomia, tutto sincroniz…" at bounding box center [506, 490] width 146 height 111
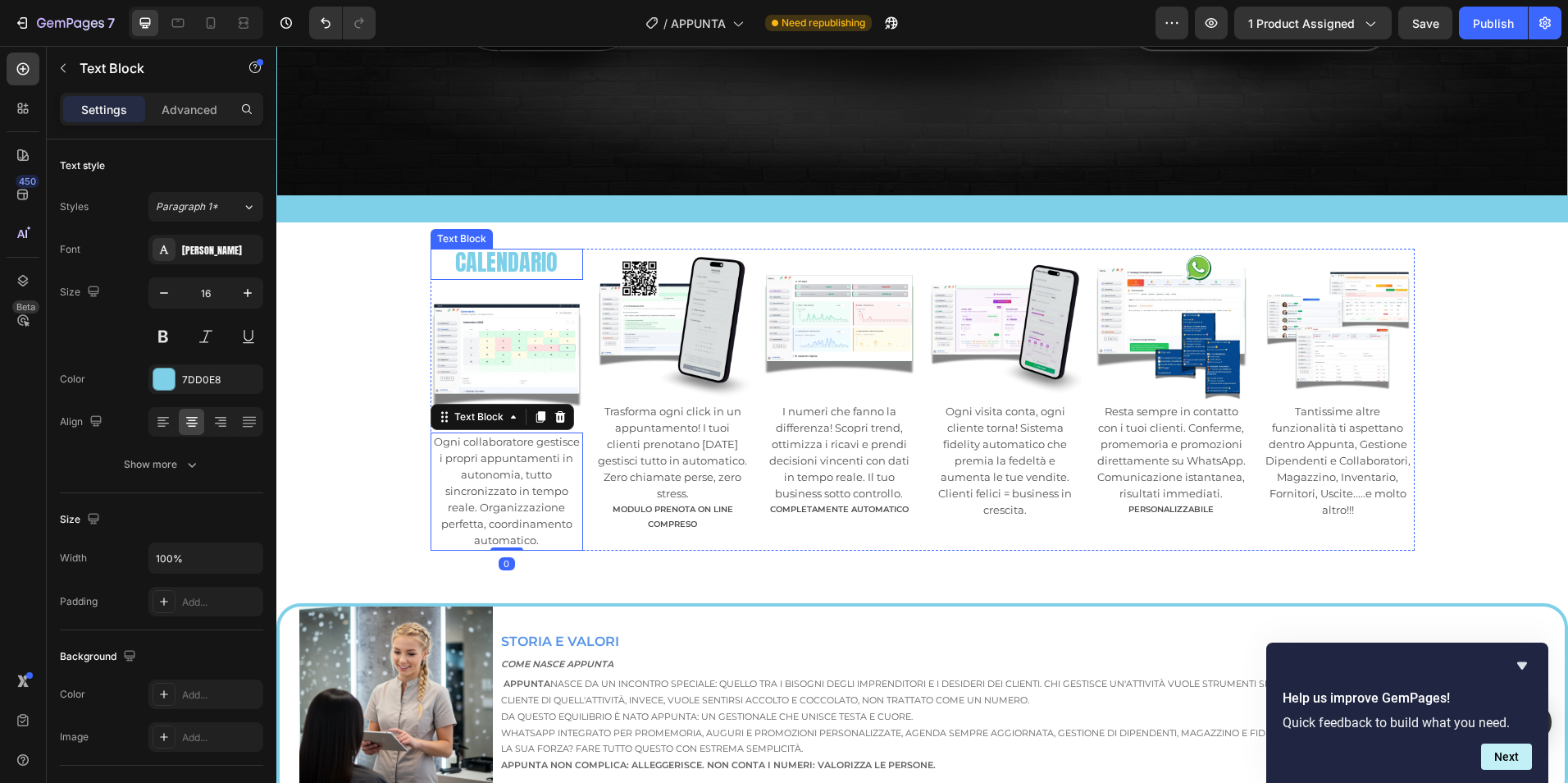
click at [490, 262] on span "CALENDARIO" at bounding box center [506, 262] width 103 height 35
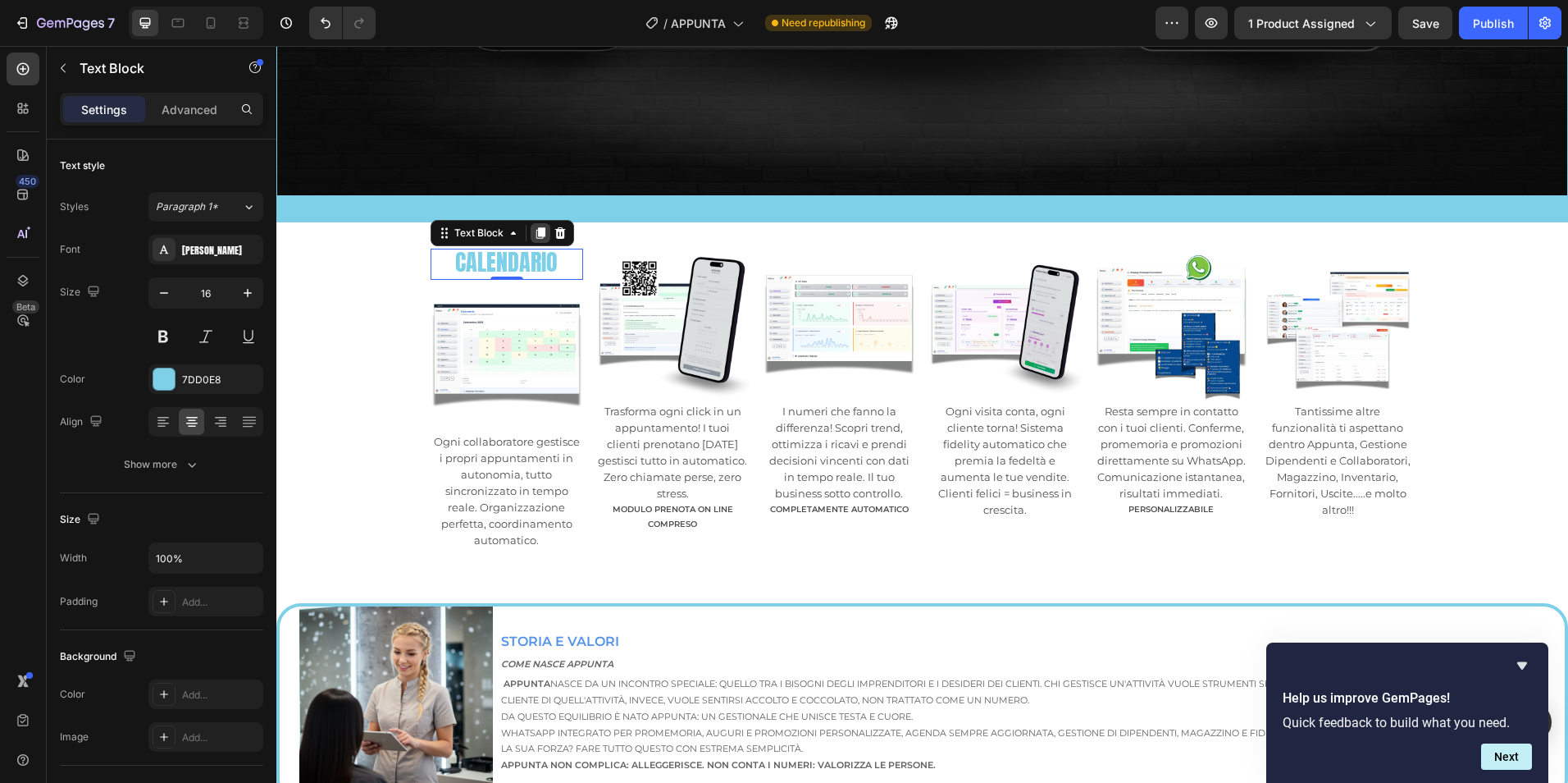
click at [534, 227] on icon at bounding box center [540, 232] width 13 height 13
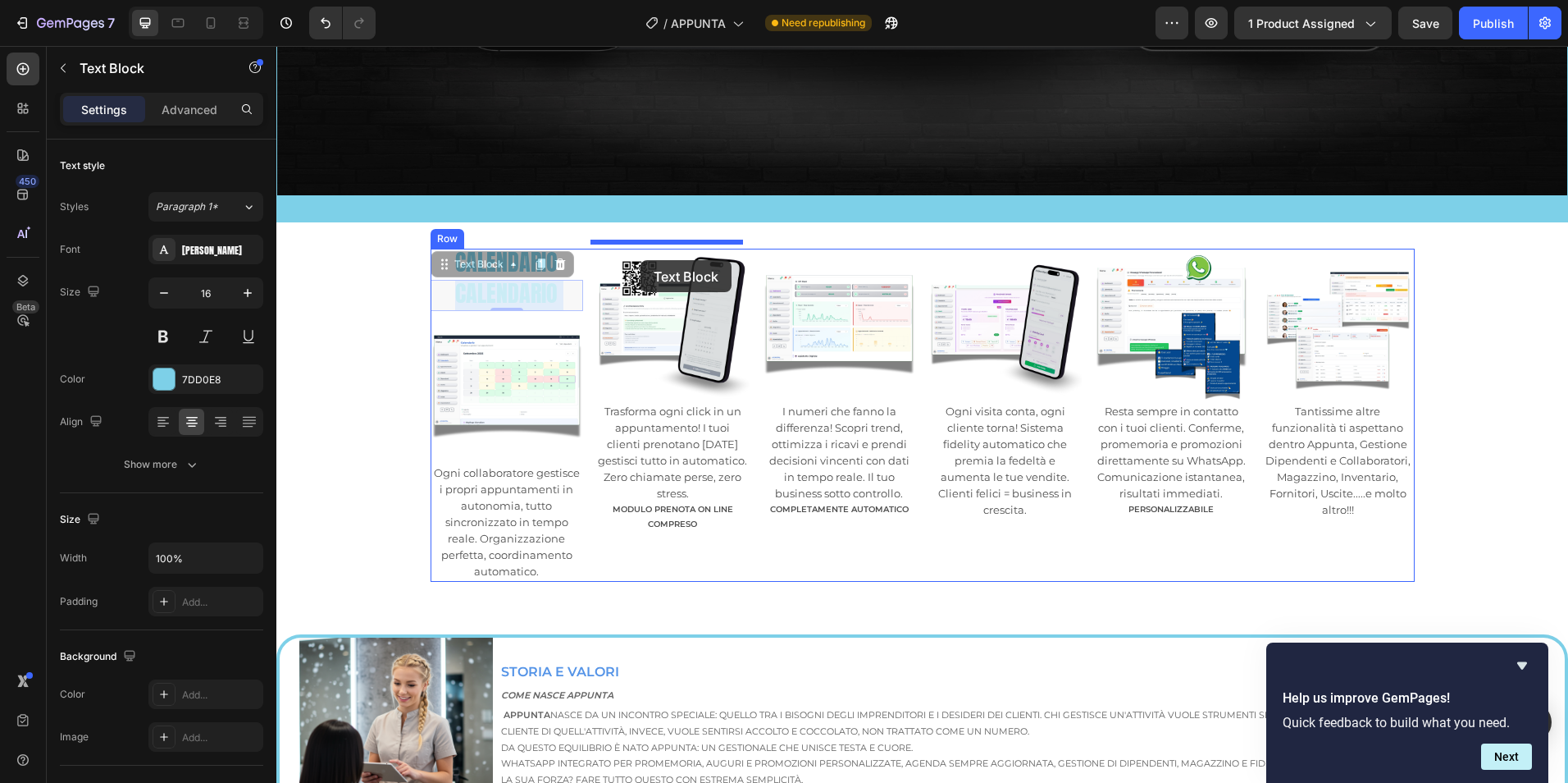
drag, startPoint x: 517, startPoint y: 287, endPoint x: 640, endPoint y: 260, distance: 125.9
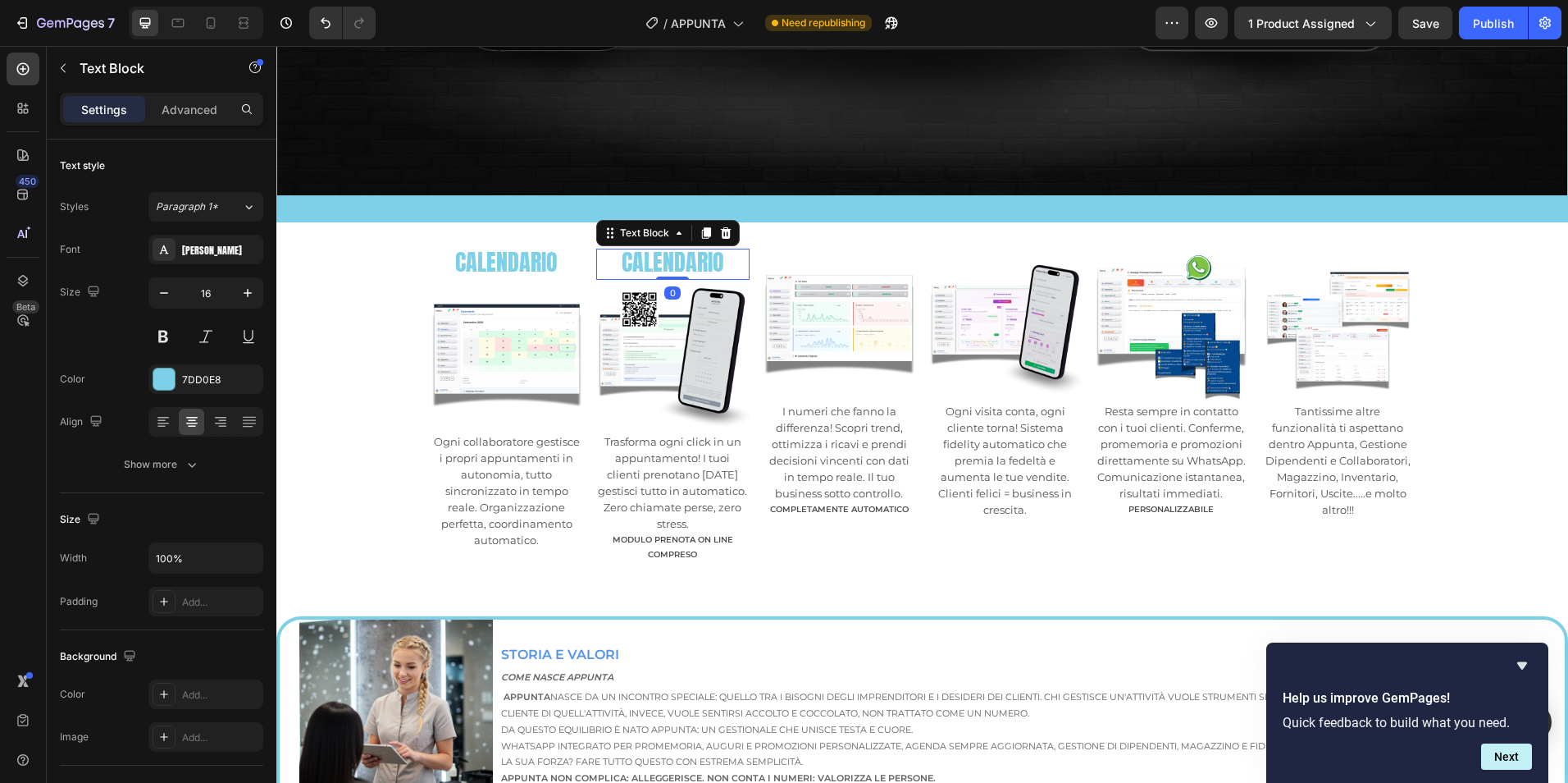
drag, startPoint x: 699, startPoint y: 232, endPoint x: 693, endPoint y: 241, distance: 10.8
click at [702, 232] on icon at bounding box center [707, 232] width 9 height 11
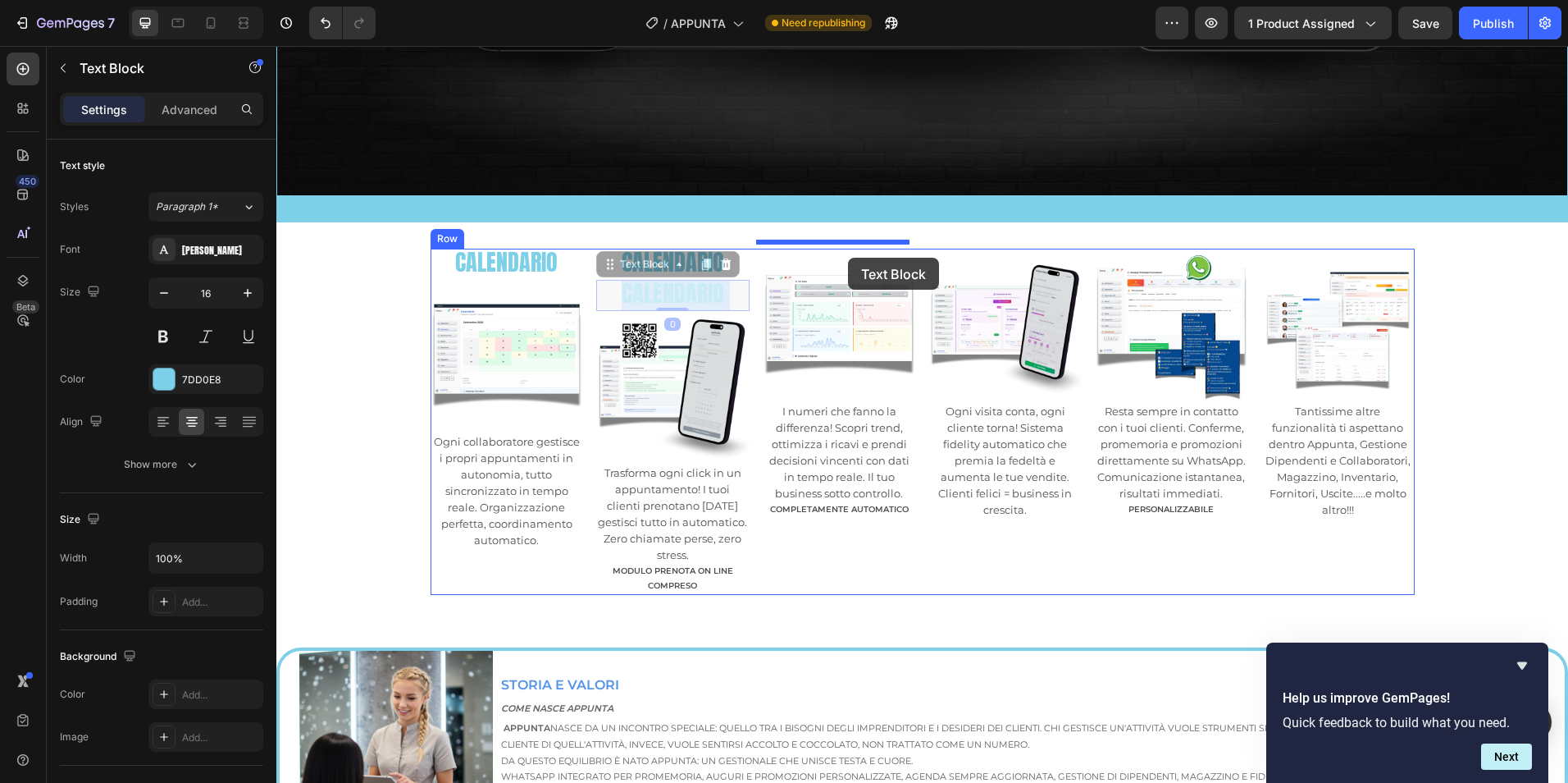
drag, startPoint x: 682, startPoint y: 290, endPoint x: 848, endPoint y: 257, distance: 169.2
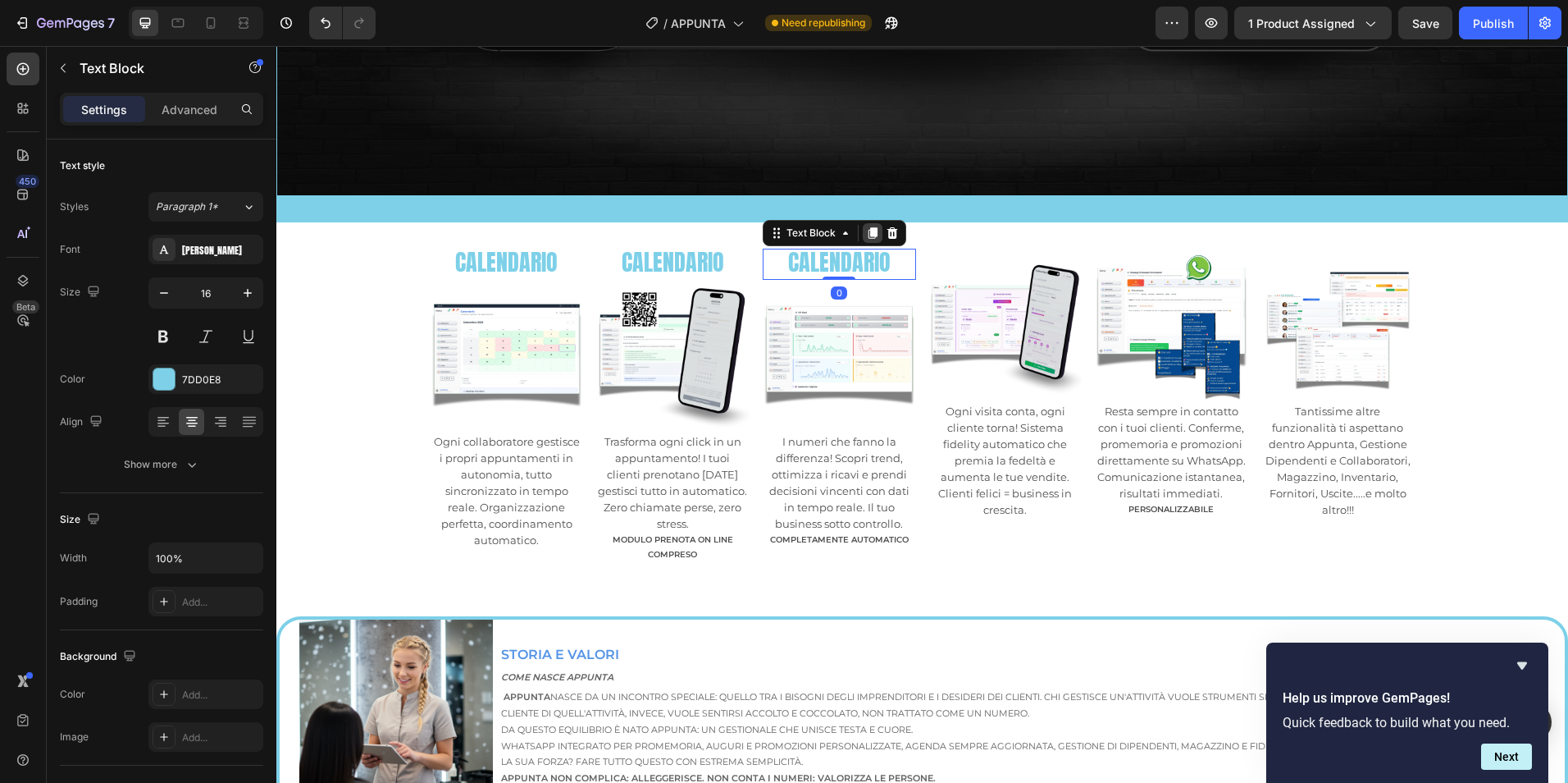
click at [868, 227] on icon at bounding box center [873, 232] width 9 height 11
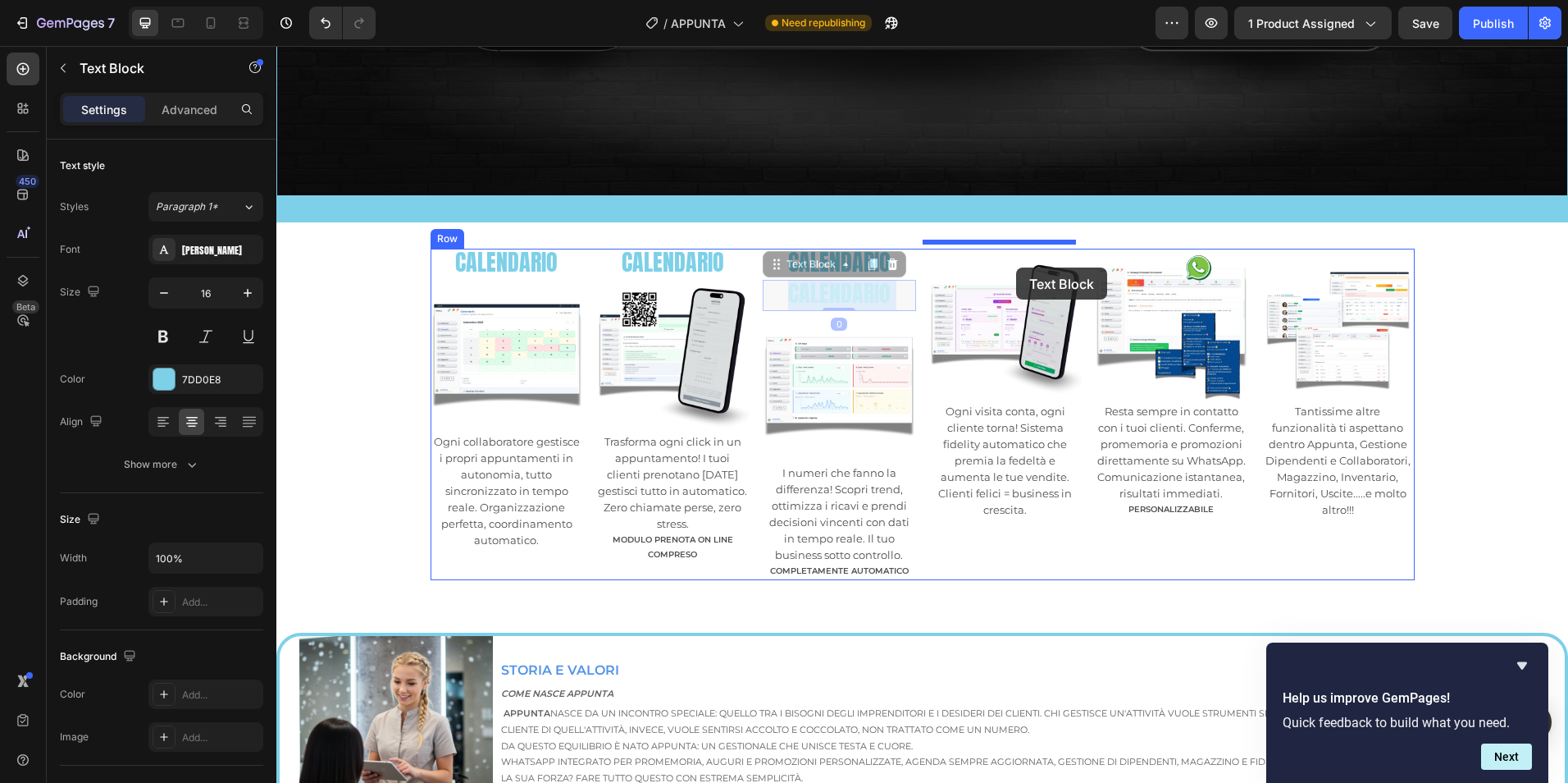
drag, startPoint x: 847, startPoint y: 287, endPoint x: 1016, endPoint y: 267, distance: 170.2
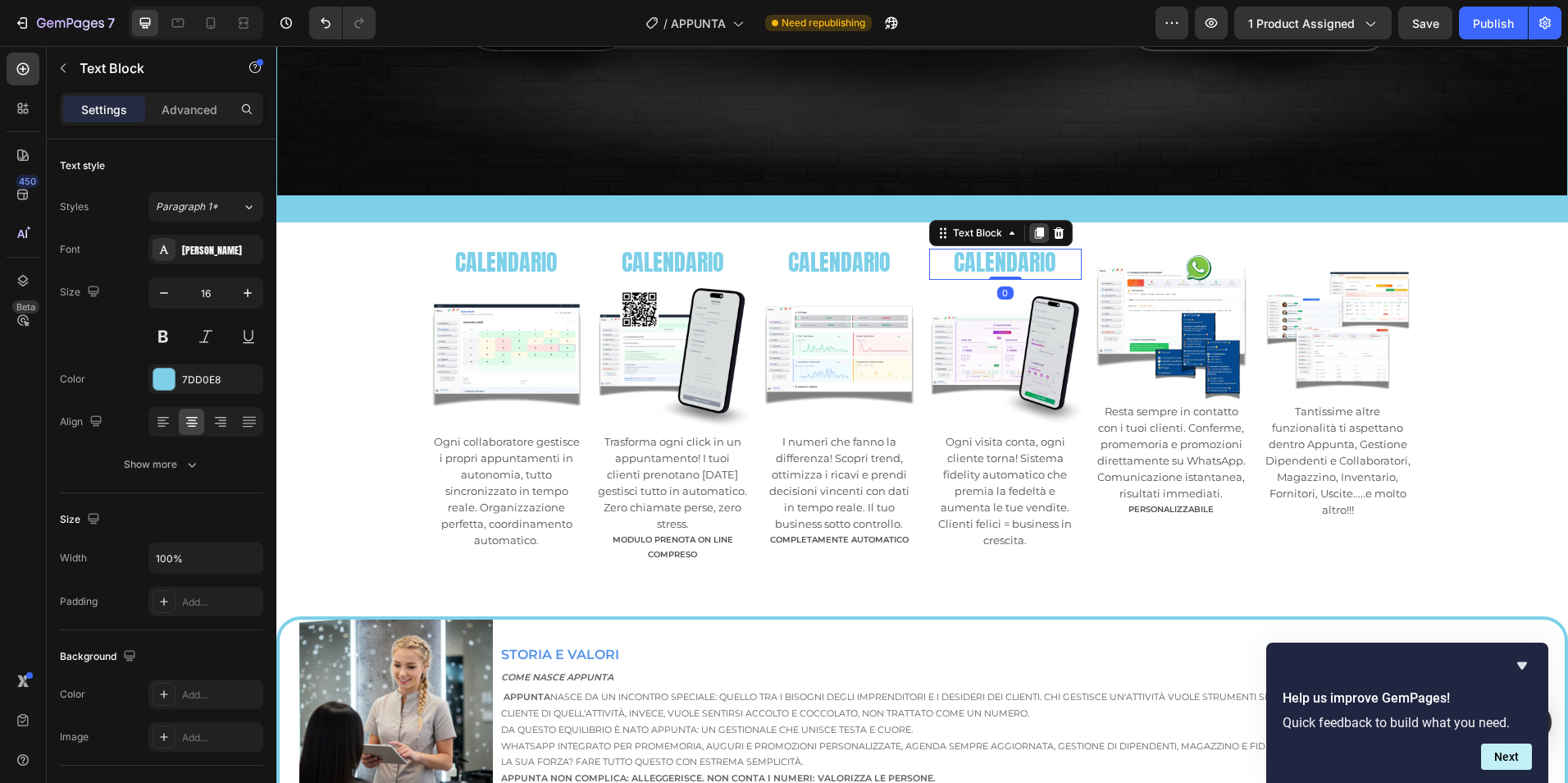
click at [1034, 227] on icon at bounding box center [1038, 232] width 9 height 11
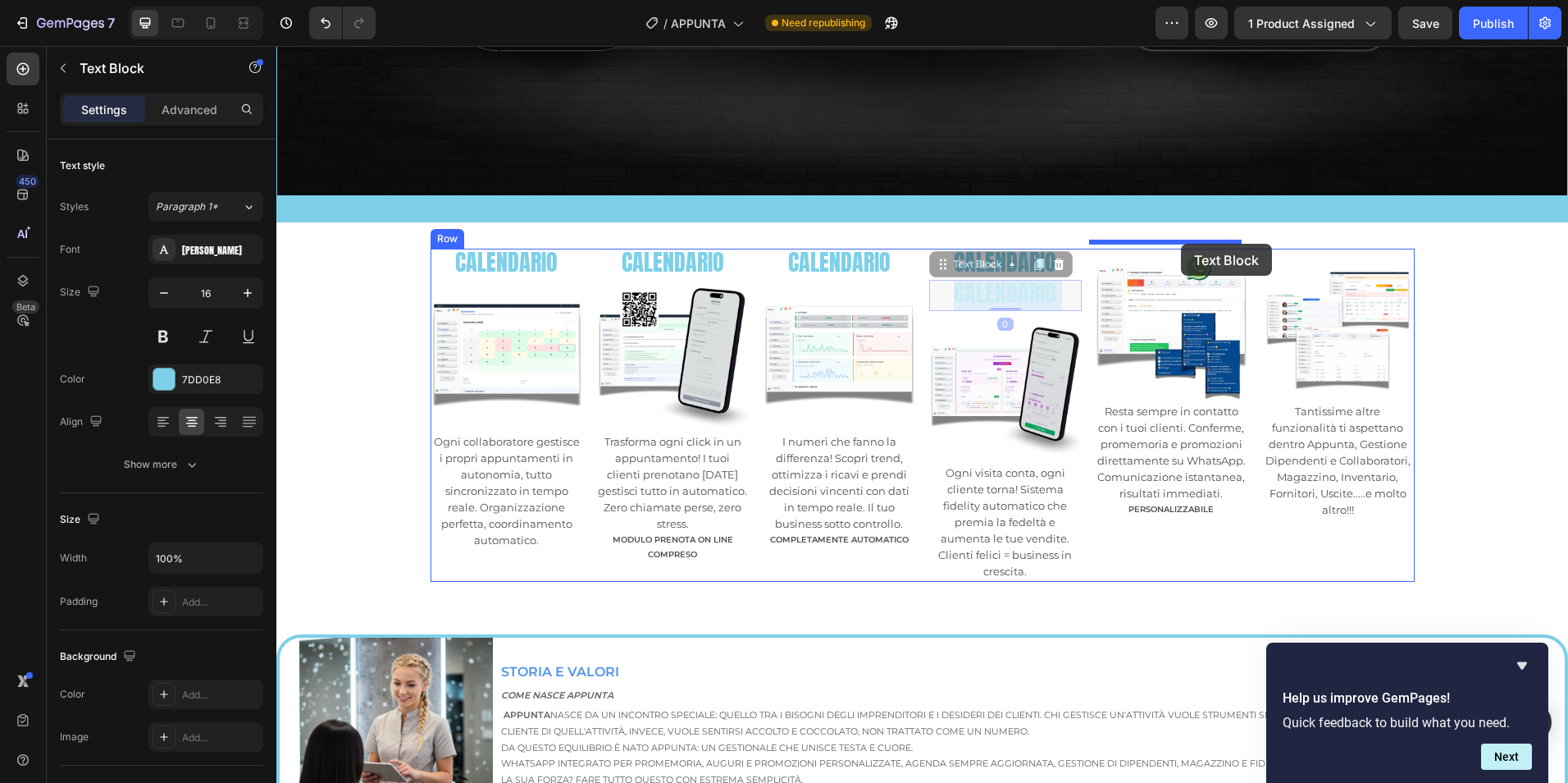
drag, startPoint x: 993, startPoint y: 292, endPoint x: 1181, endPoint y: 244, distance: 194.0
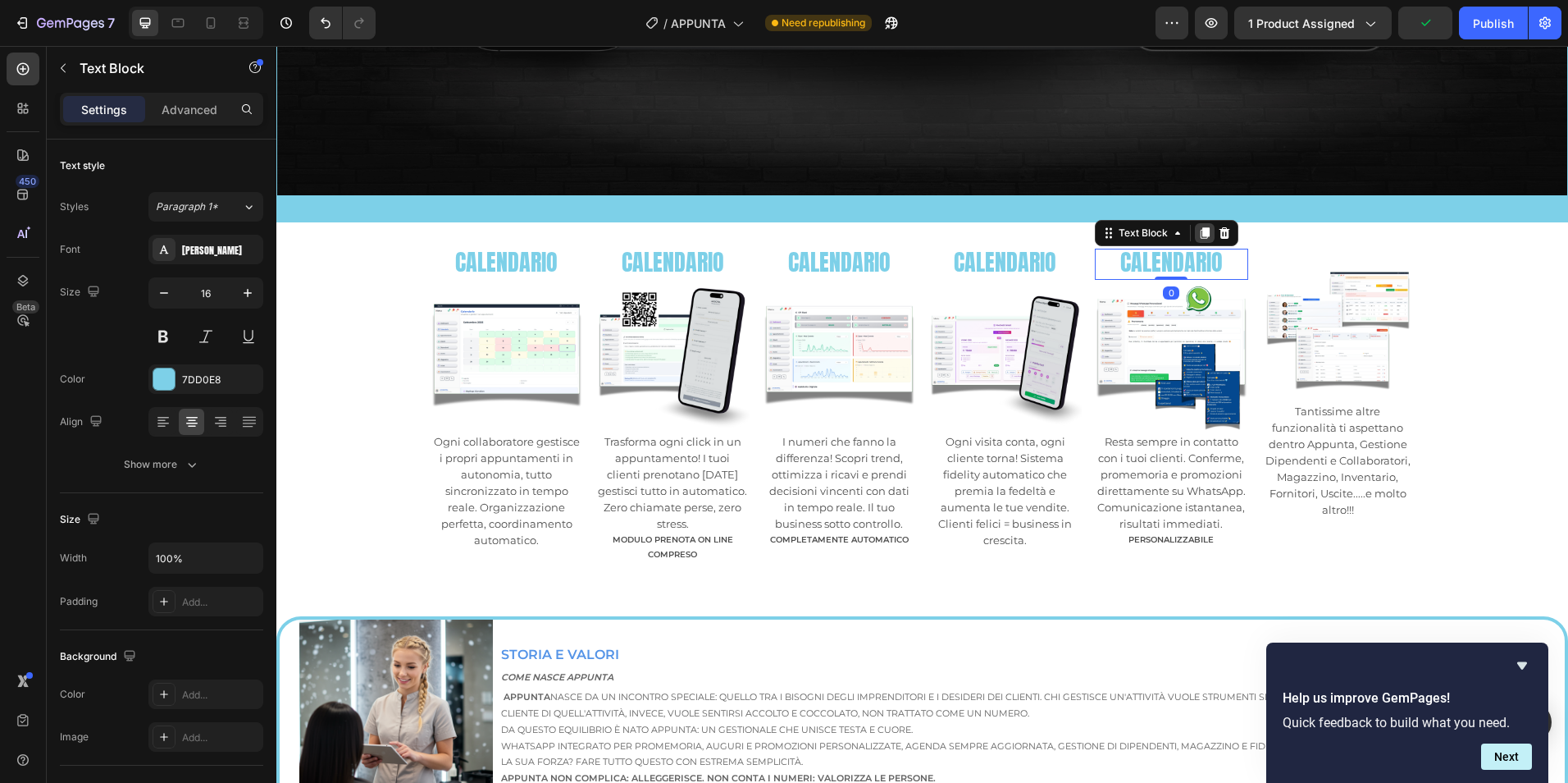
click at [1201, 232] on icon at bounding box center [1205, 232] width 9 height 11
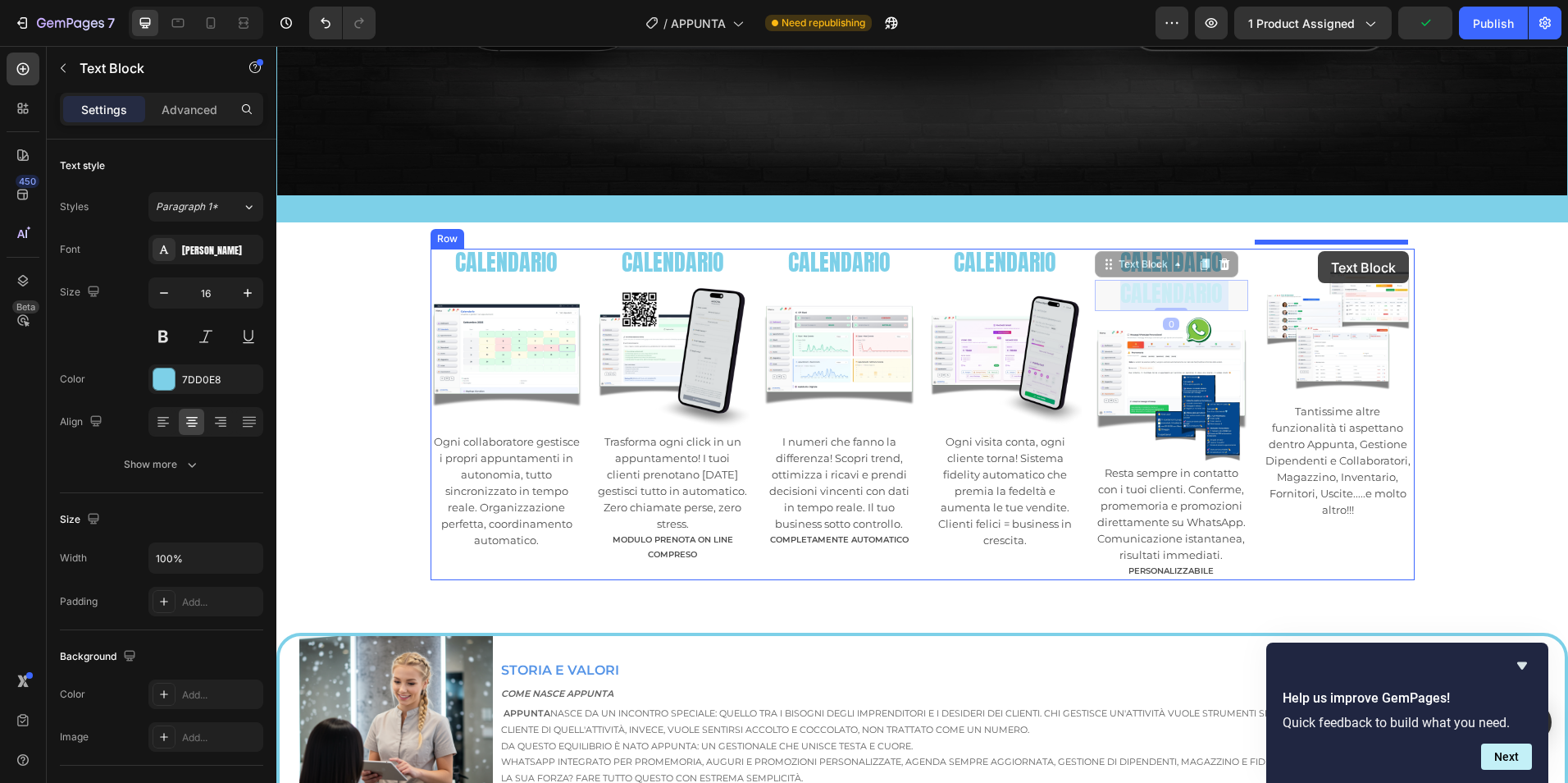
drag, startPoint x: 1162, startPoint y: 289, endPoint x: 1318, endPoint y: 251, distance: 160.6
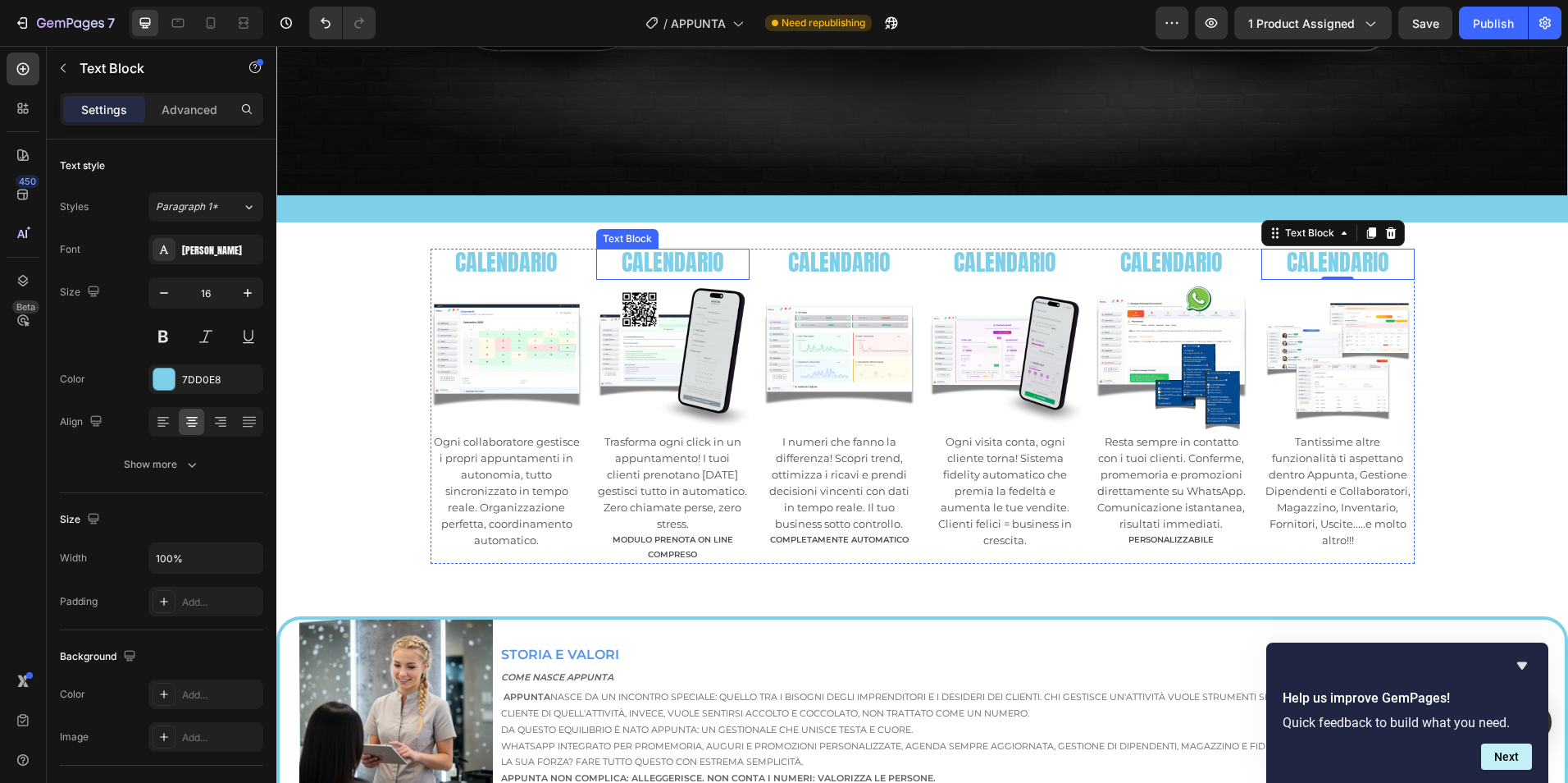
click at [670, 260] on span "CALENDARIO" at bounding box center [673, 262] width 103 height 35
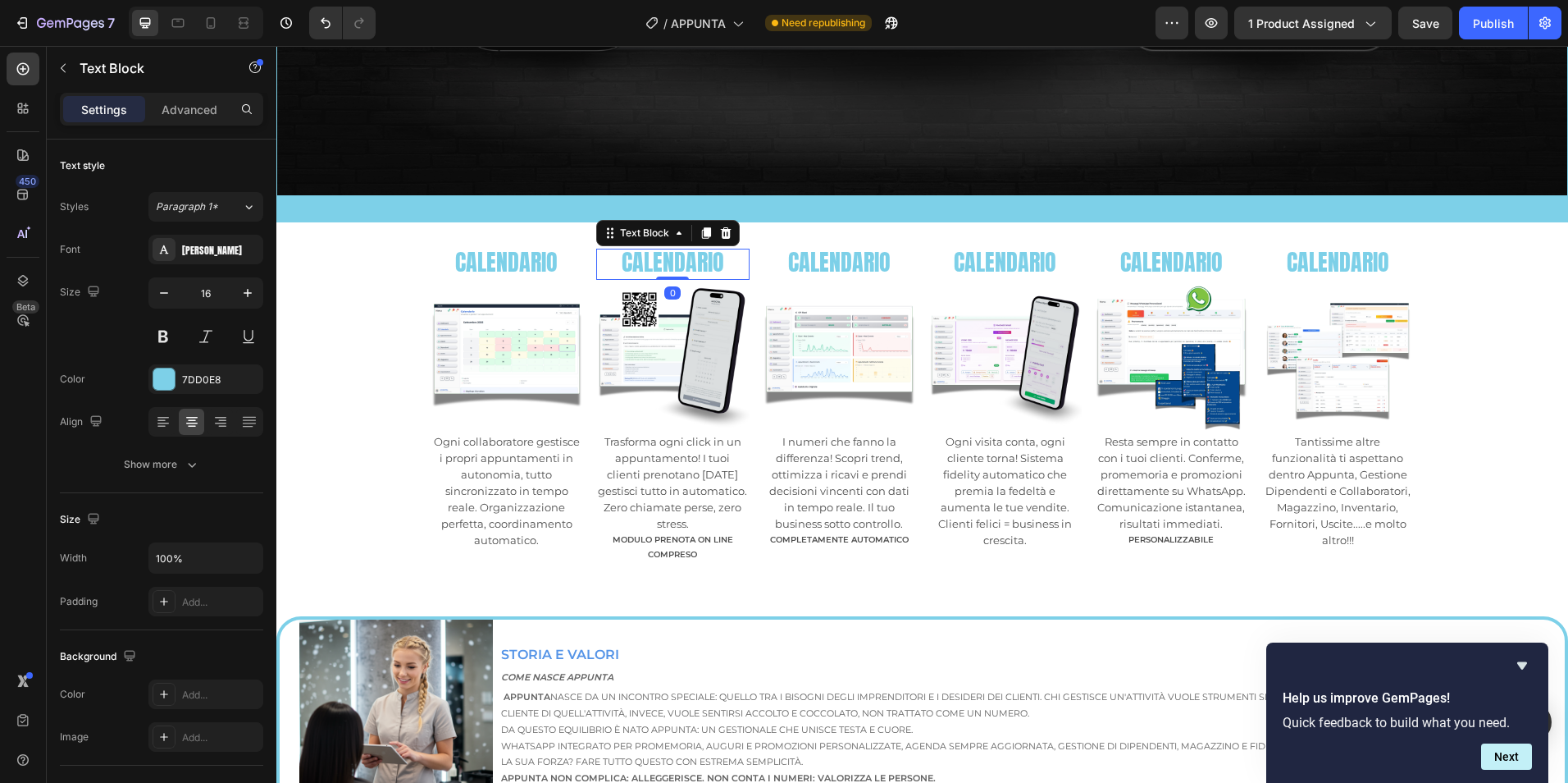
click at [670, 260] on span "CALENDARIO" at bounding box center [673, 262] width 103 height 35
click at [830, 264] on span "CALENDARIO" at bounding box center [839, 262] width 103 height 35
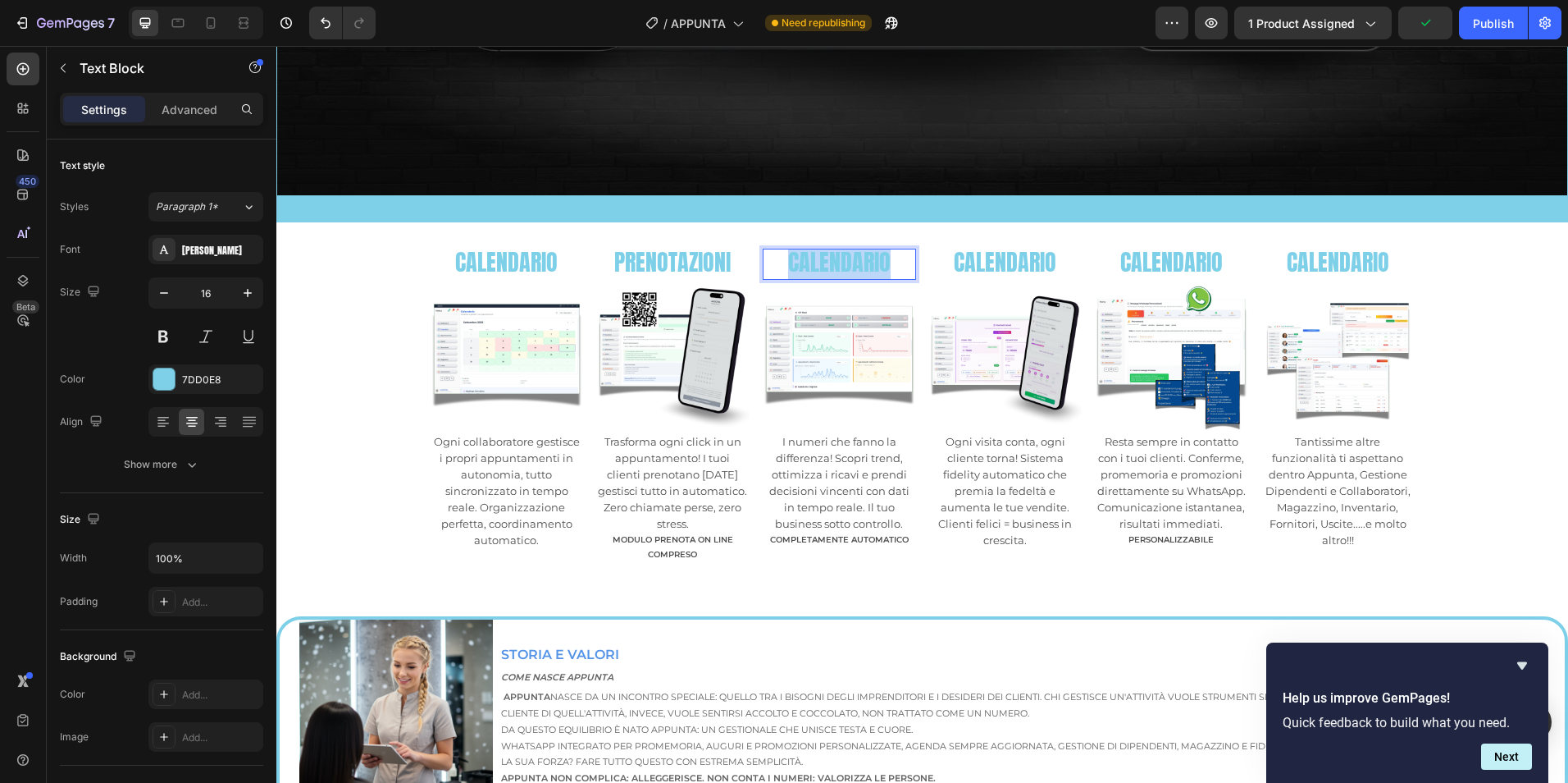
click at [830, 264] on span "CALENDARIO" at bounding box center [839, 262] width 103 height 35
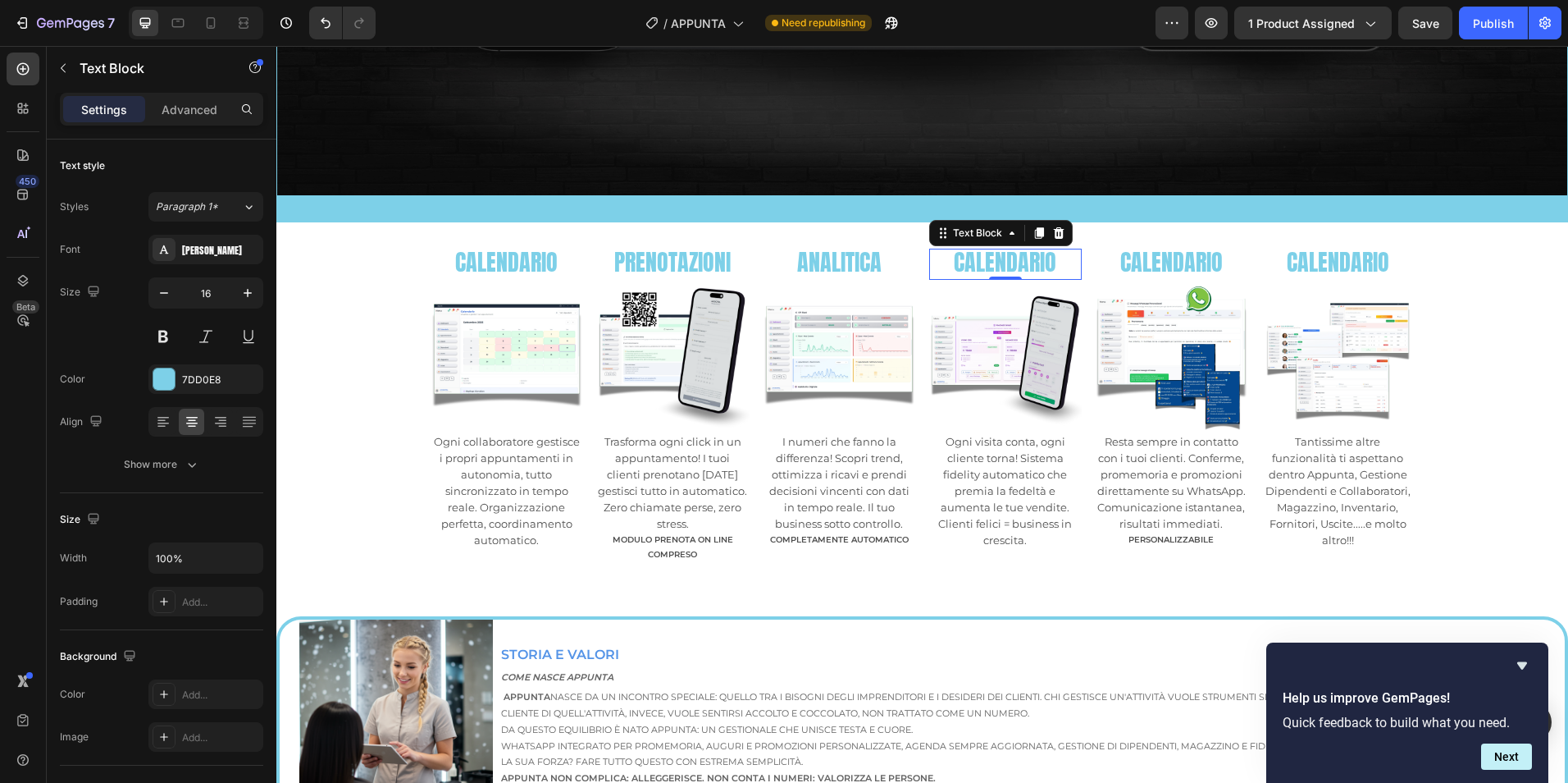
click at [1000, 248] on span "CALENDARIO" at bounding box center [1005, 262] width 103 height 35
click at [1001, 248] on span "CALENDARIO" at bounding box center [1005, 262] width 103 height 35
click at [1177, 267] on span "CALENDARIO" at bounding box center [1171, 262] width 103 height 35
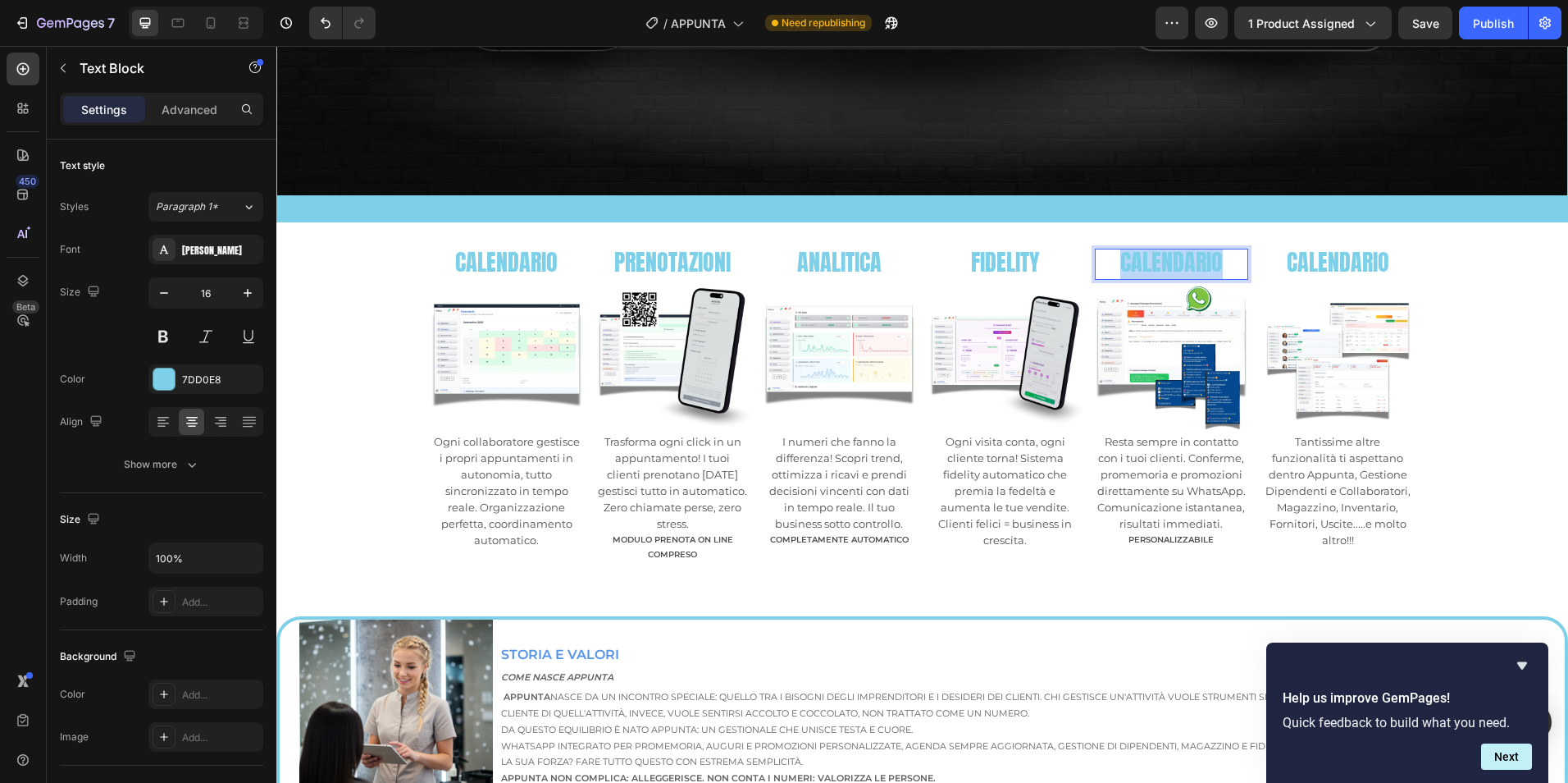
click at [1177, 267] on span "CALENDARIO" at bounding box center [1171, 262] width 103 height 35
click at [1352, 267] on span "CALENDARIO" at bounding box center [1337, 262] width 103 height 35
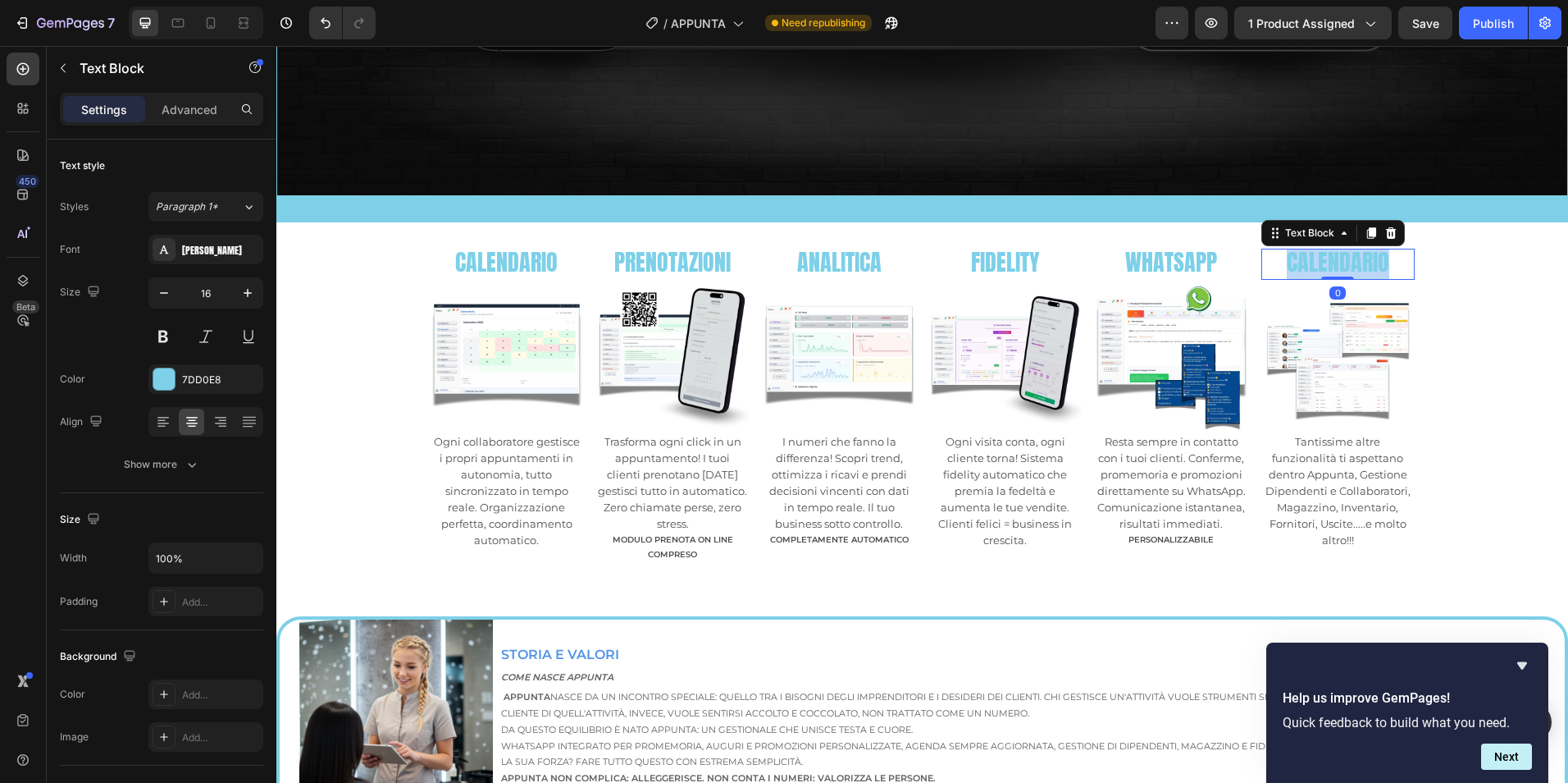
click at [1351, 267] on span "CALENDARIO" at bounding box center [1337, 262] width 103 height 35
click at [206, 24] on icon at bounding box center [210, 22] width 16 height 16
type input "14"
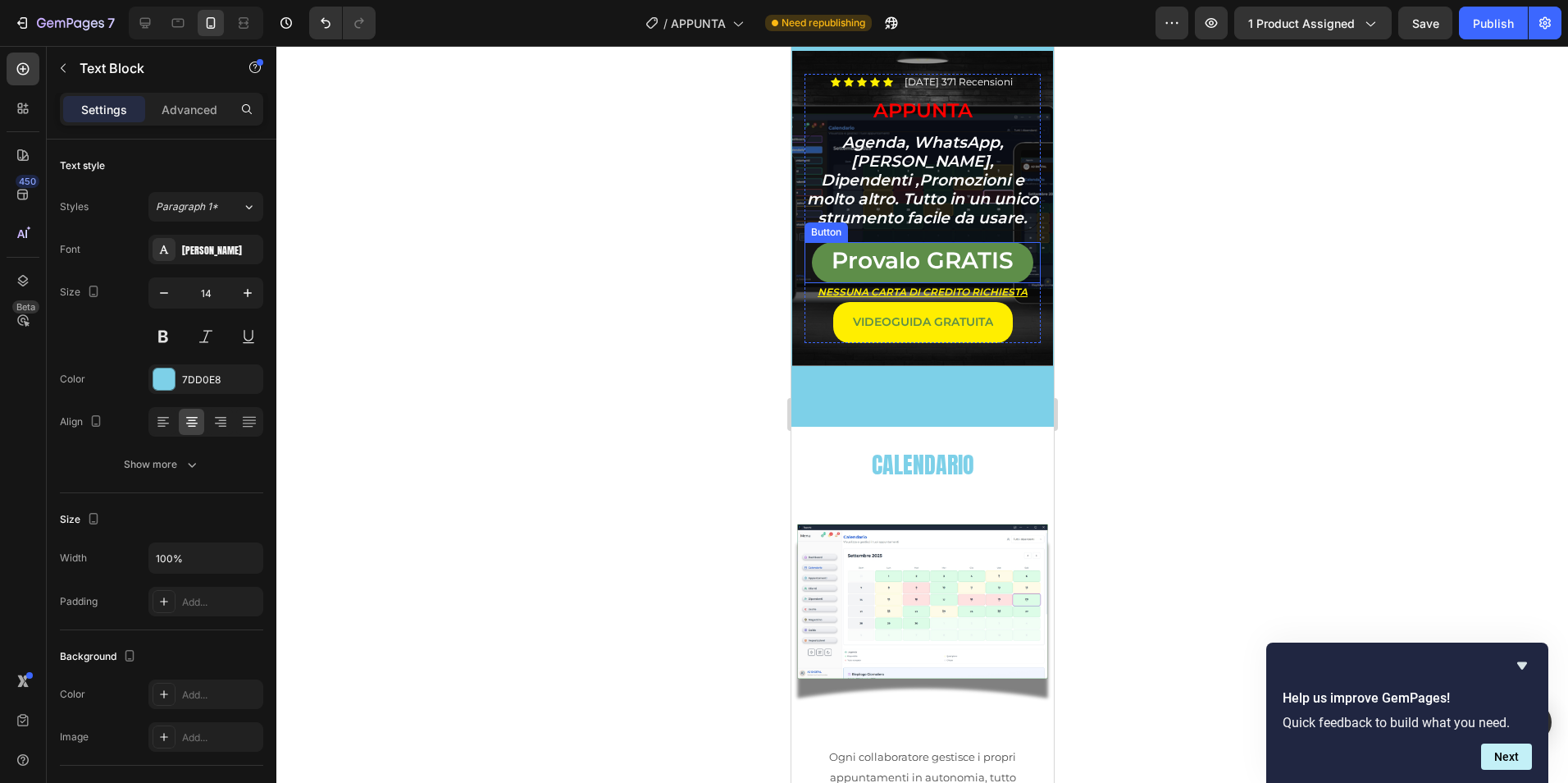
scroll to position [258, 0]
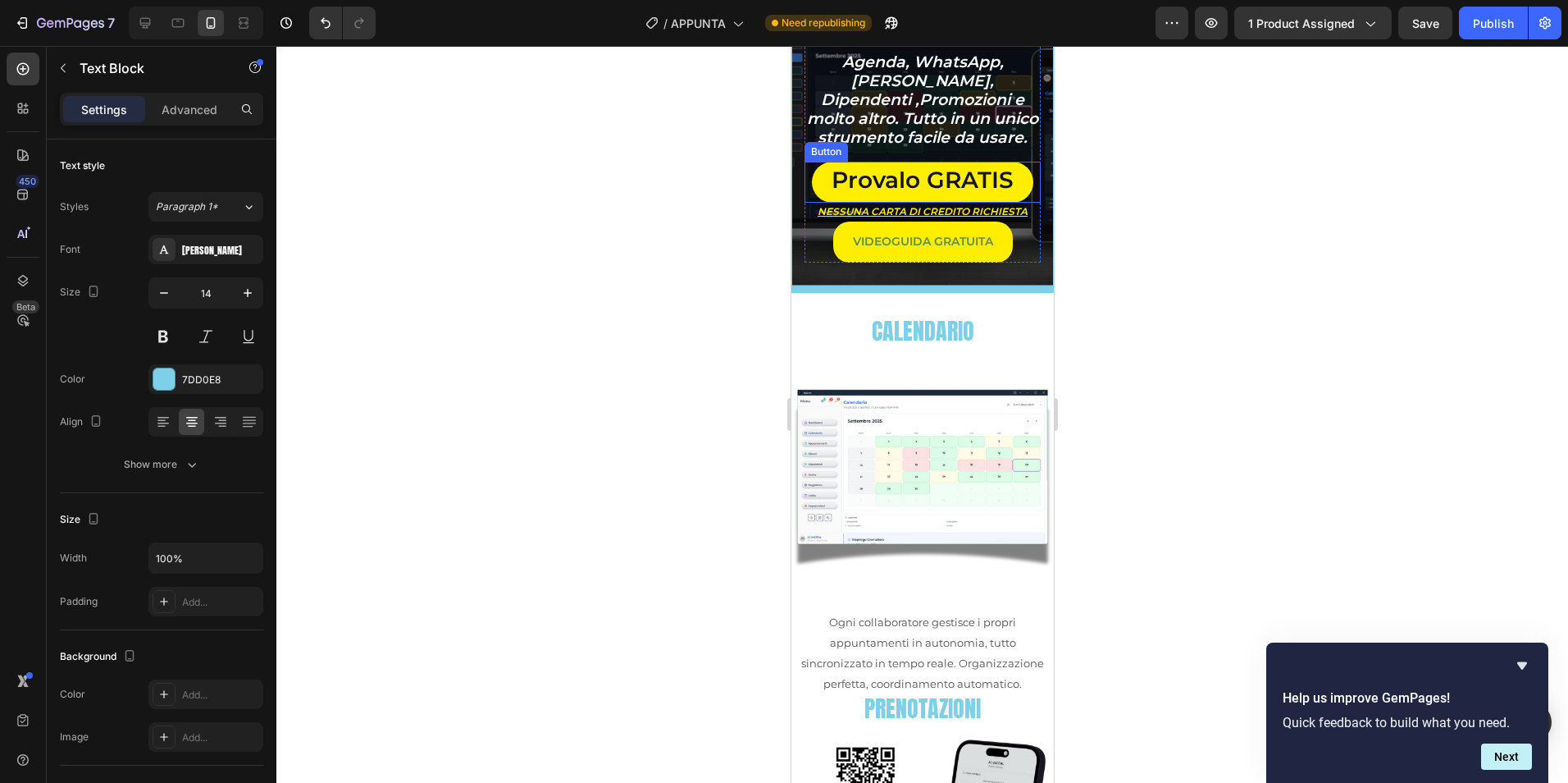
click at [1021, 187] on link "Provalo GRATIS" at bounding box center [922, 182] width 221 height 41
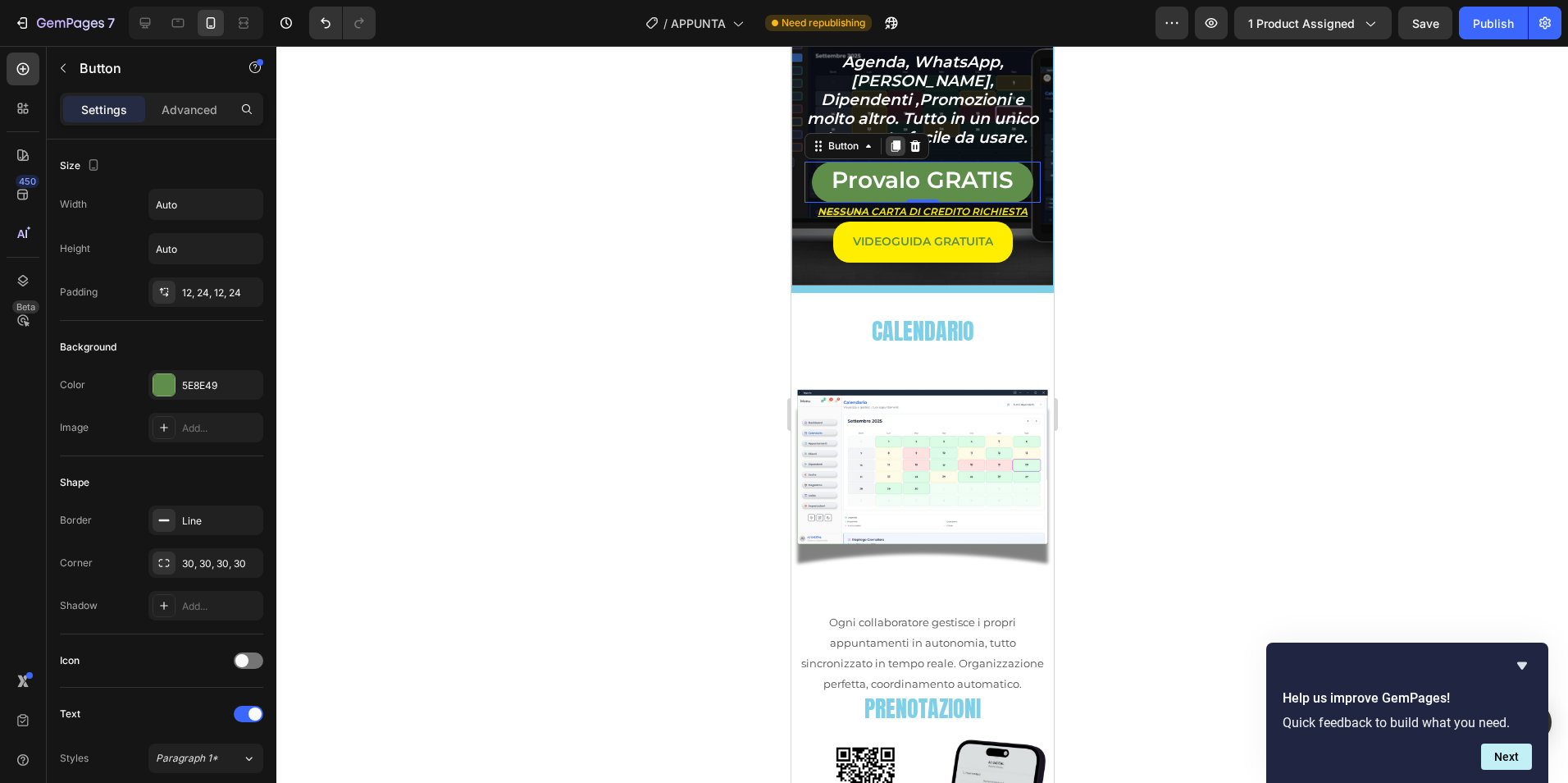
click at [899, 145] on icon at bounding box center [895, 145] width 9 height 11
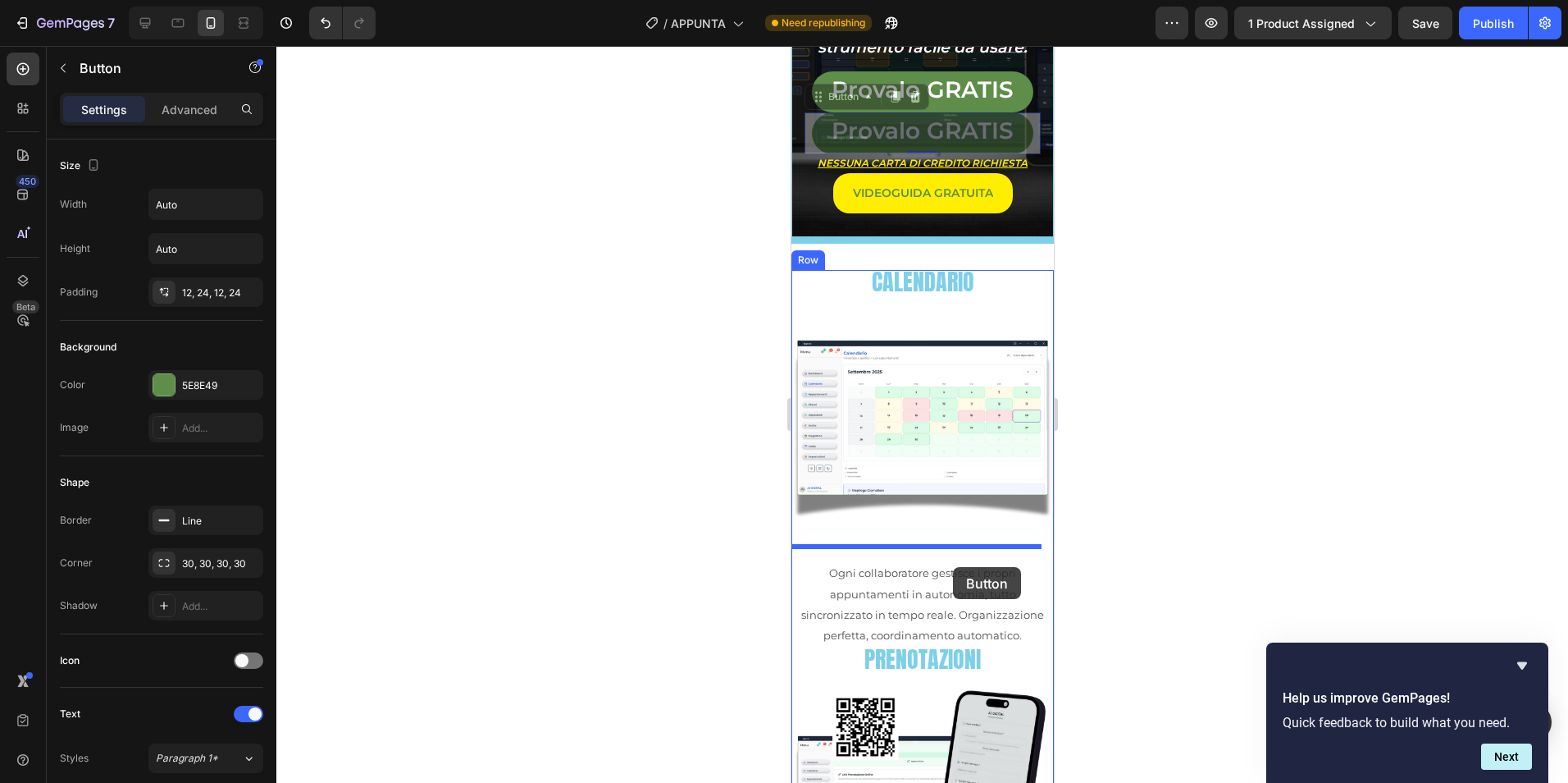
scroll to position [404, 0]
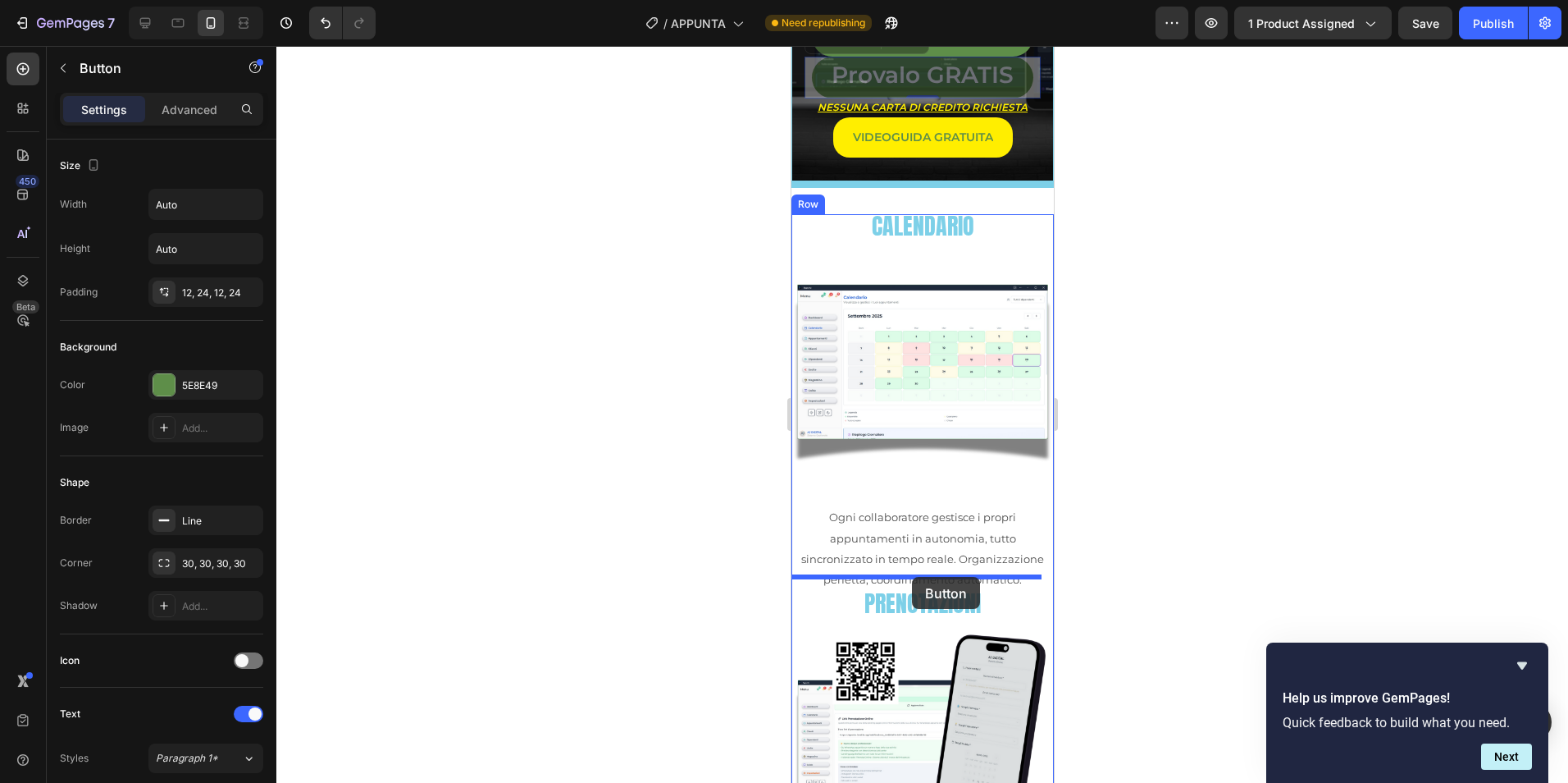
drag, startPoint x: 851, startPoint y: 184, endPoint x: 911, endPoint y: 576, distance: 396.6
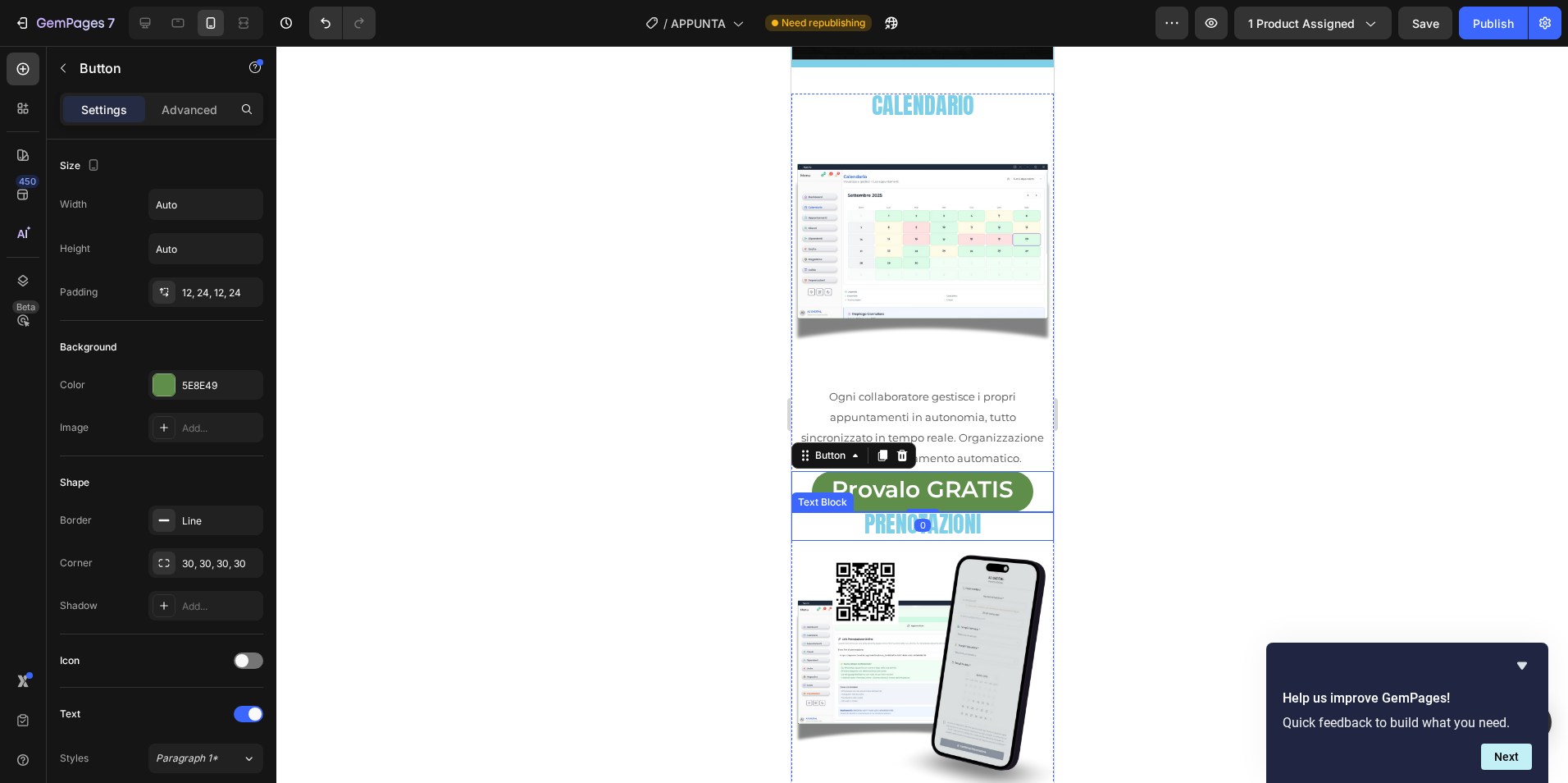
scroll to position [541, 0]
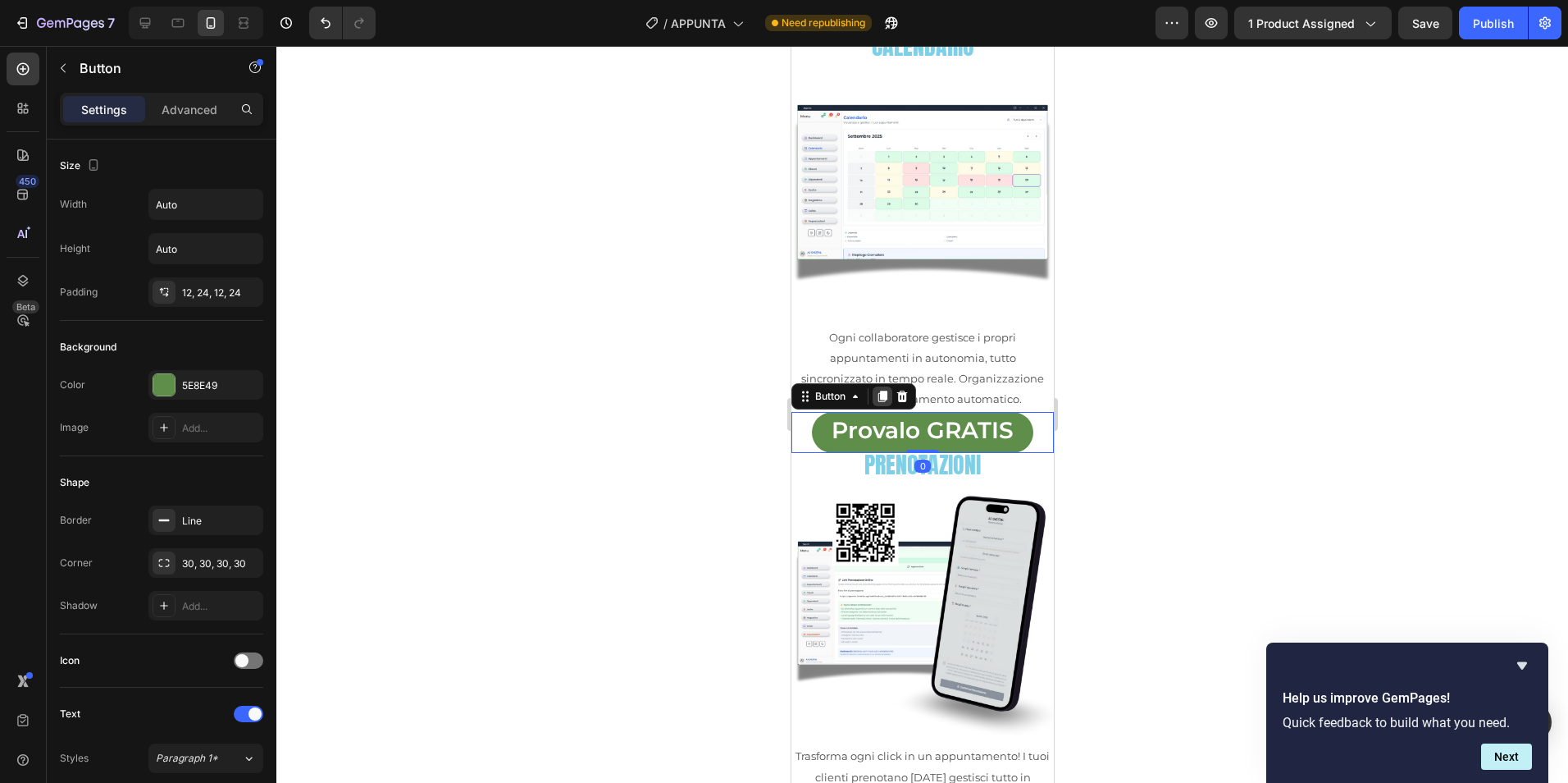
click at [885, 390] on icon at bounding box center [881, 396] width 13 height 13
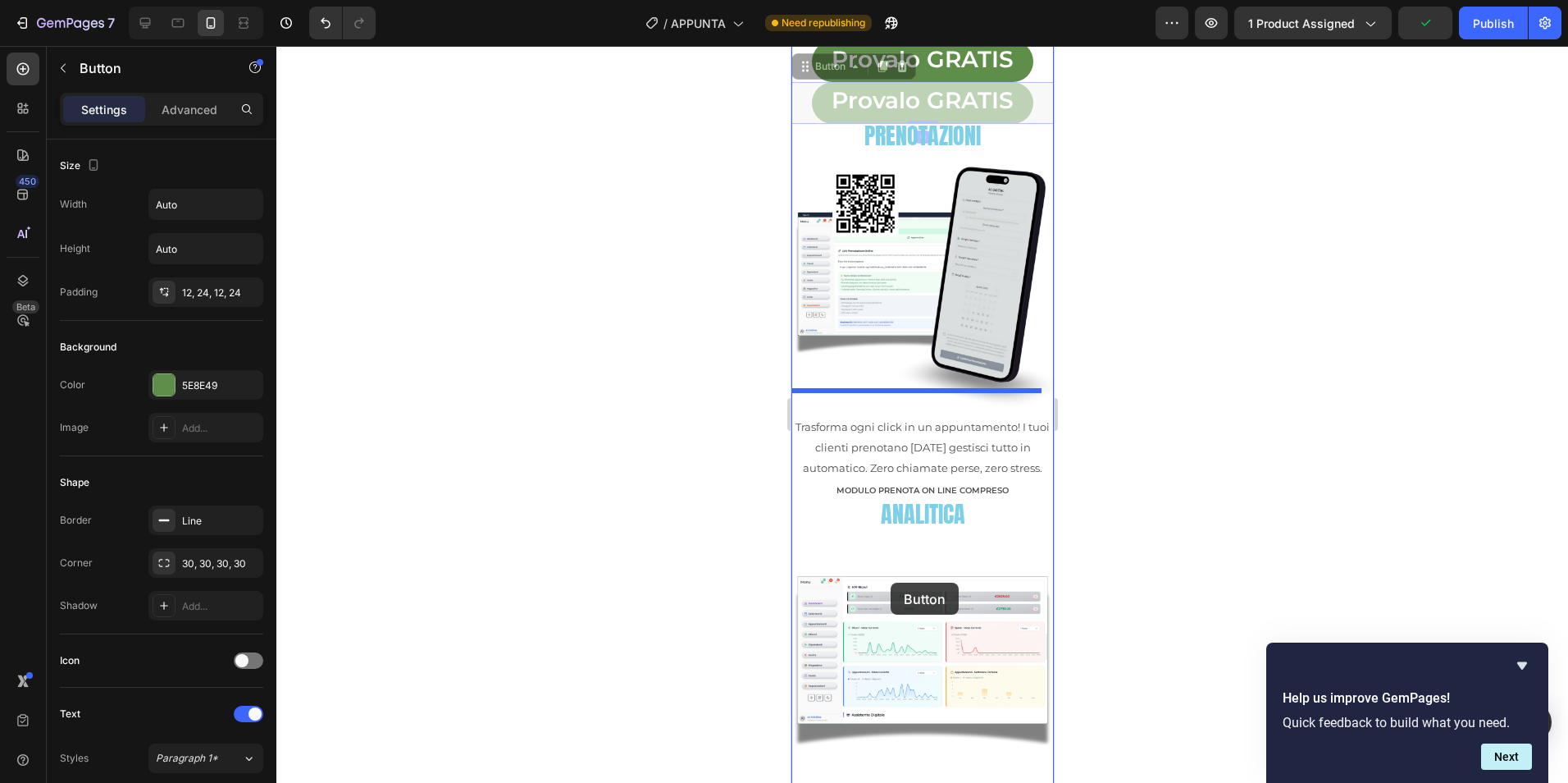
scroll to position [951, 0]
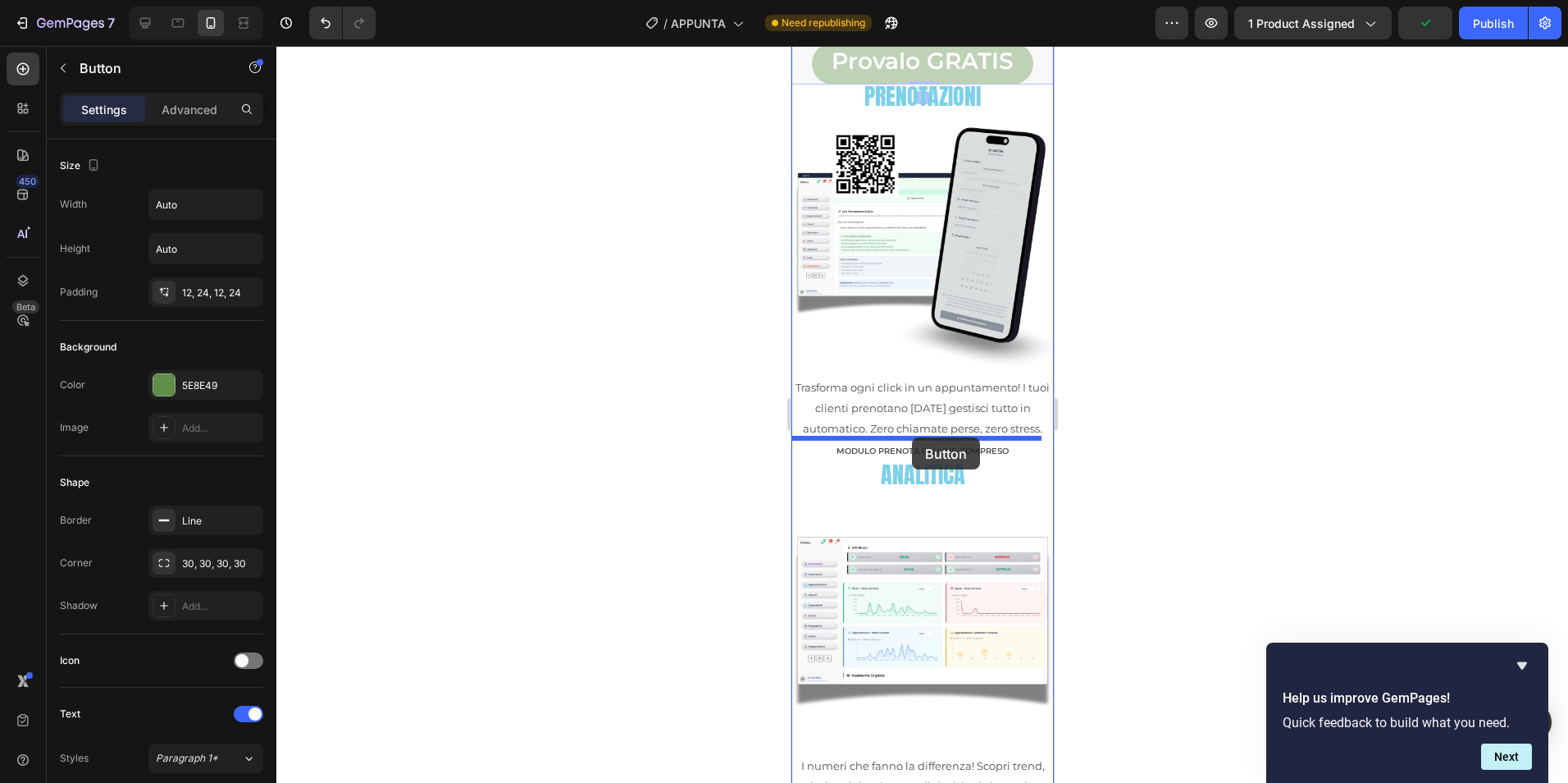
drag, startPoint x: 849, startPoint y: 429, endPoint x: 911, endPoint y: 437, distance: 62.5
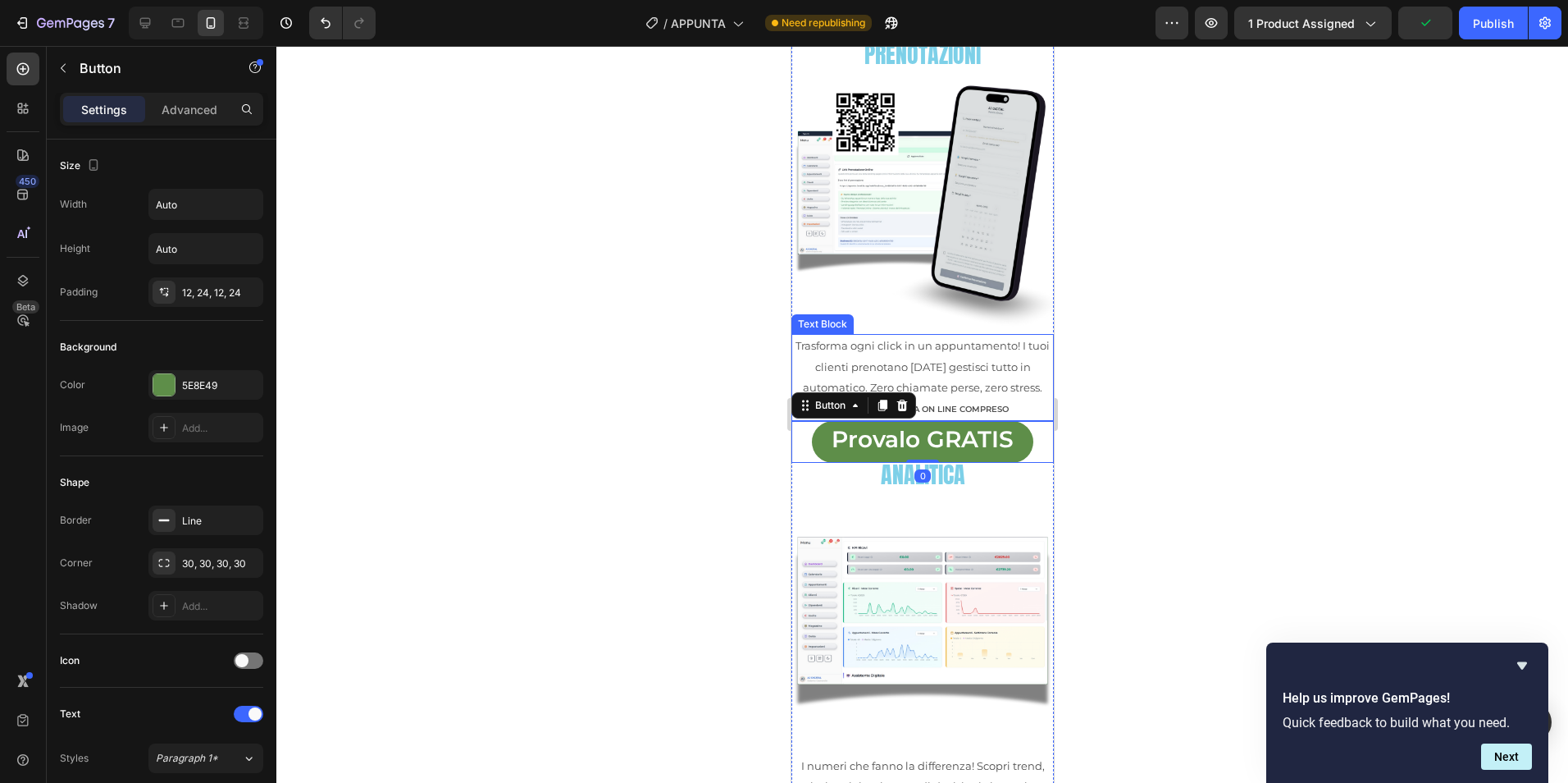
scroll to position [909, 0]
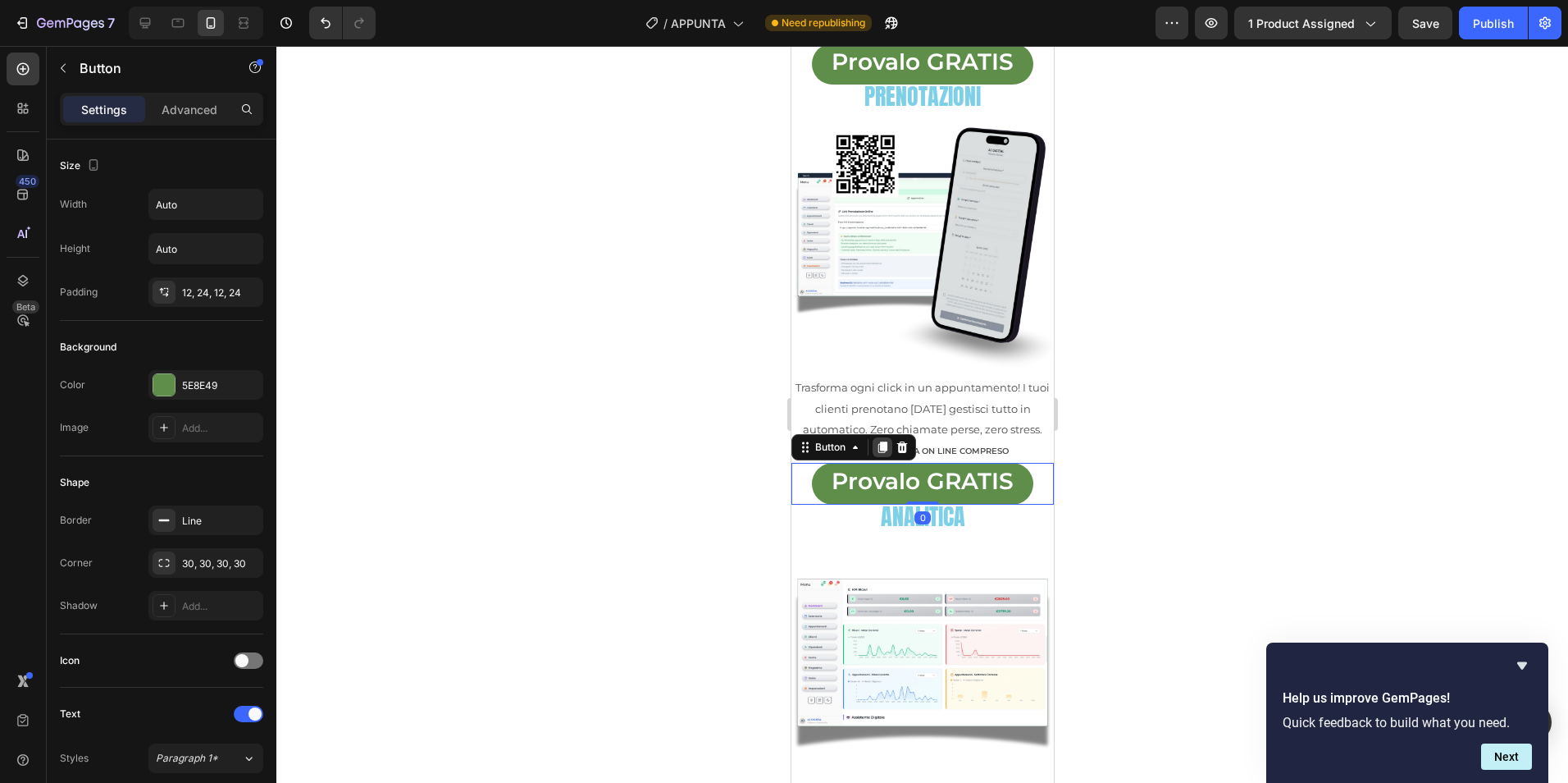
click at [882, 441] on icon at bounding box center [881, 447] width 13 height 13
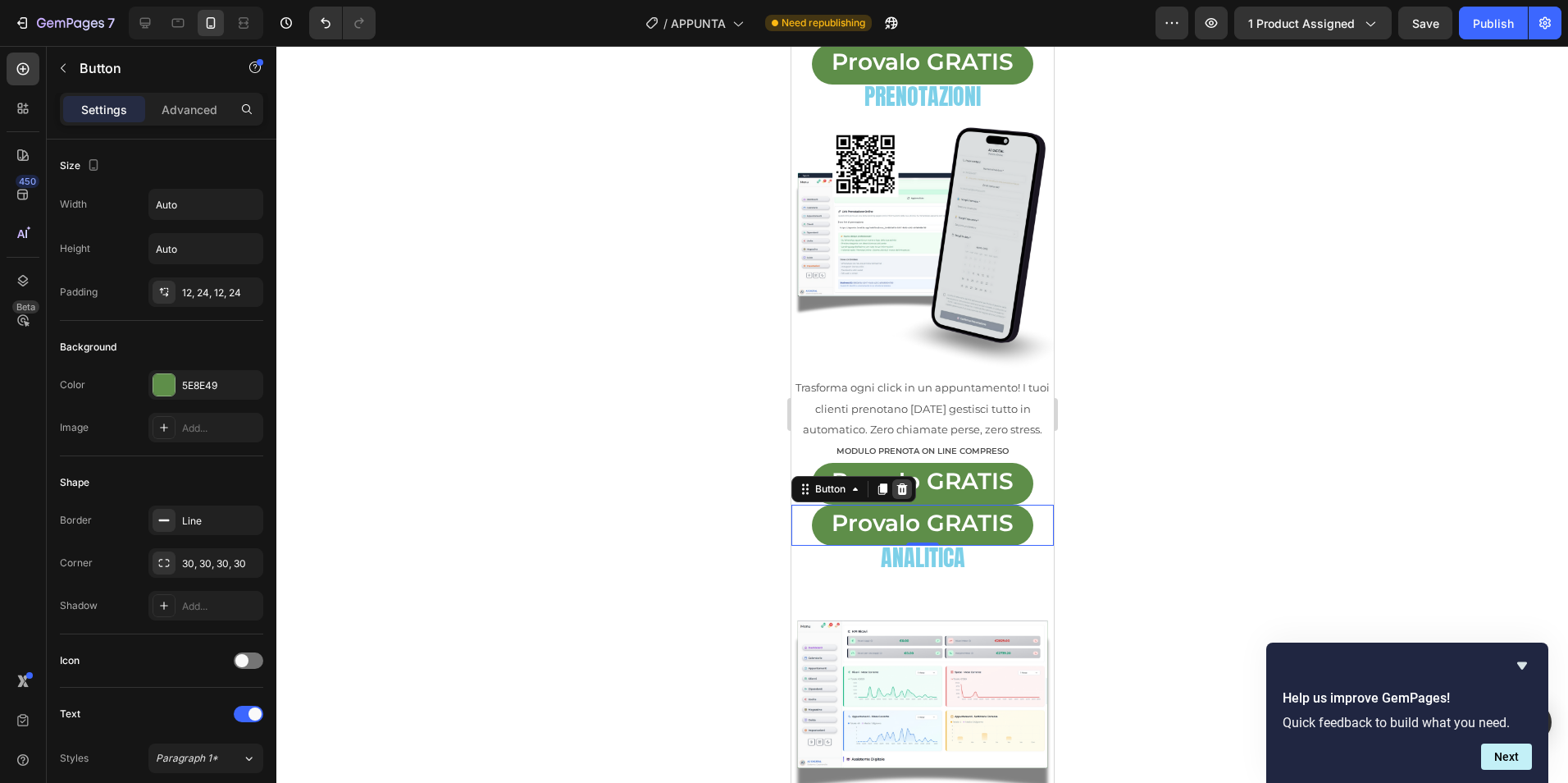
click at [908, 482] on icon at bounding box center [901, 488] width 13 height 13
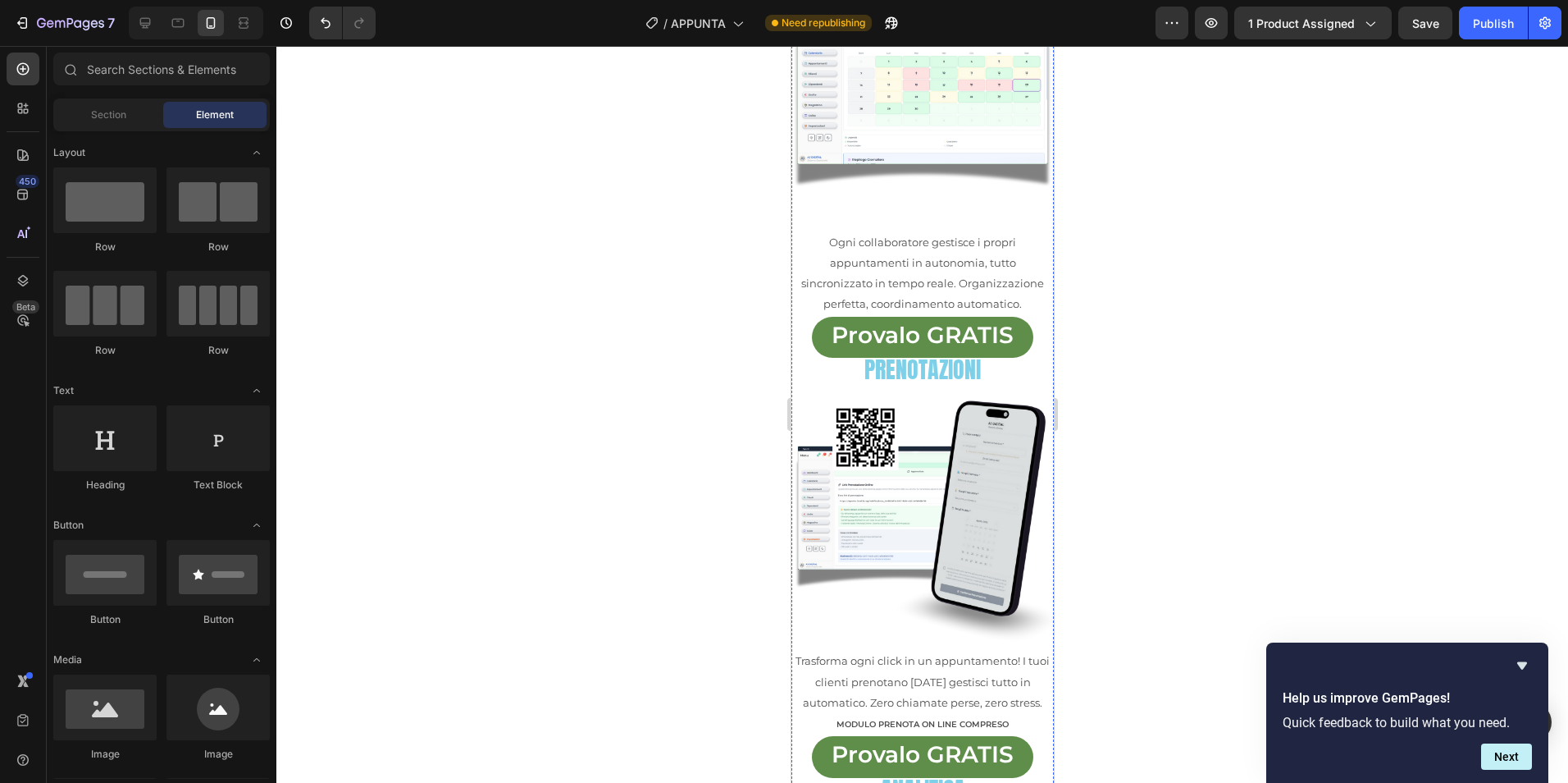
scroll to position [596, 0]
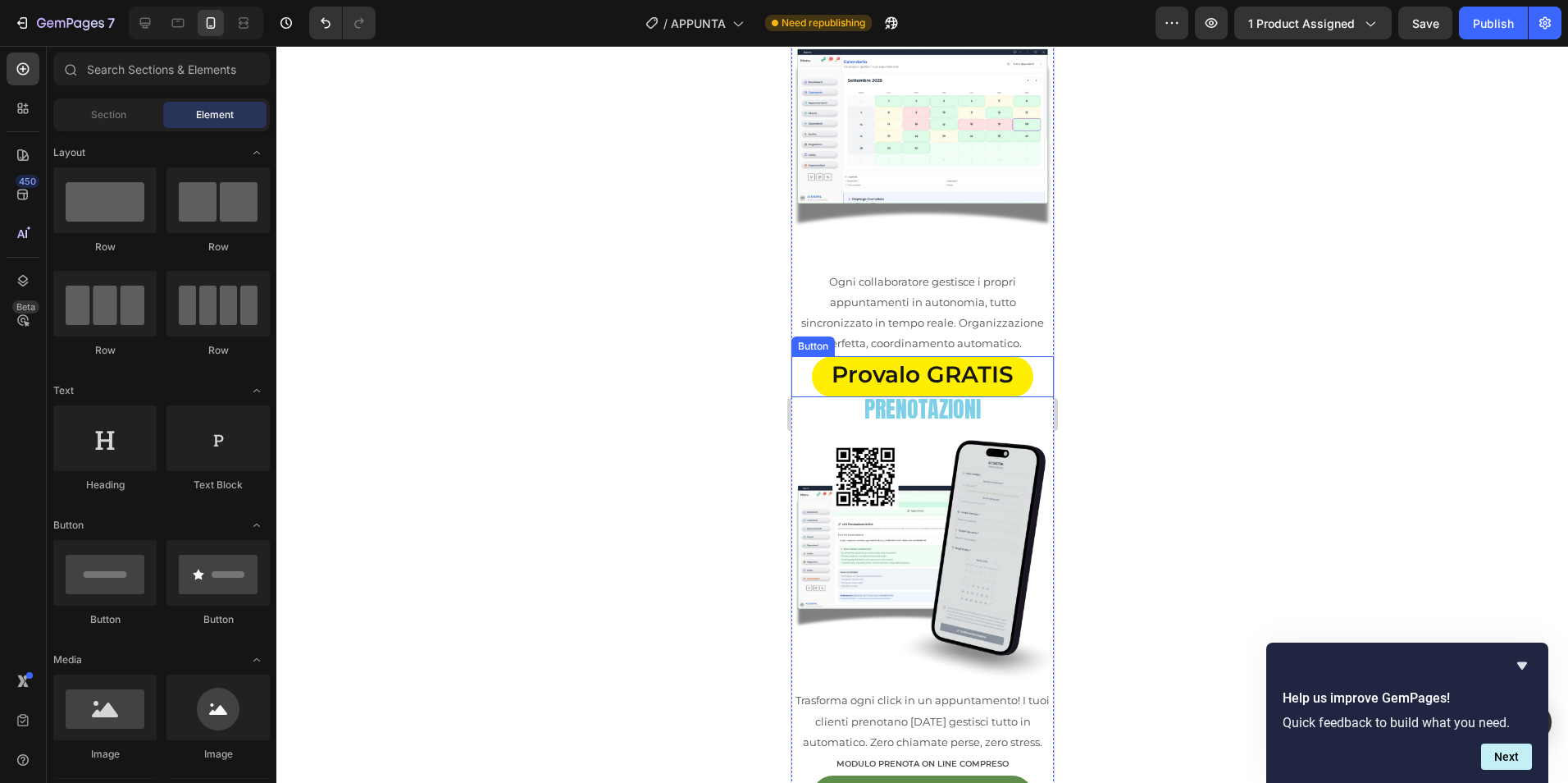
click at [1013, 366] on link "Provalo GRATIS" at bounding box center [922, 377] width 221 height 41
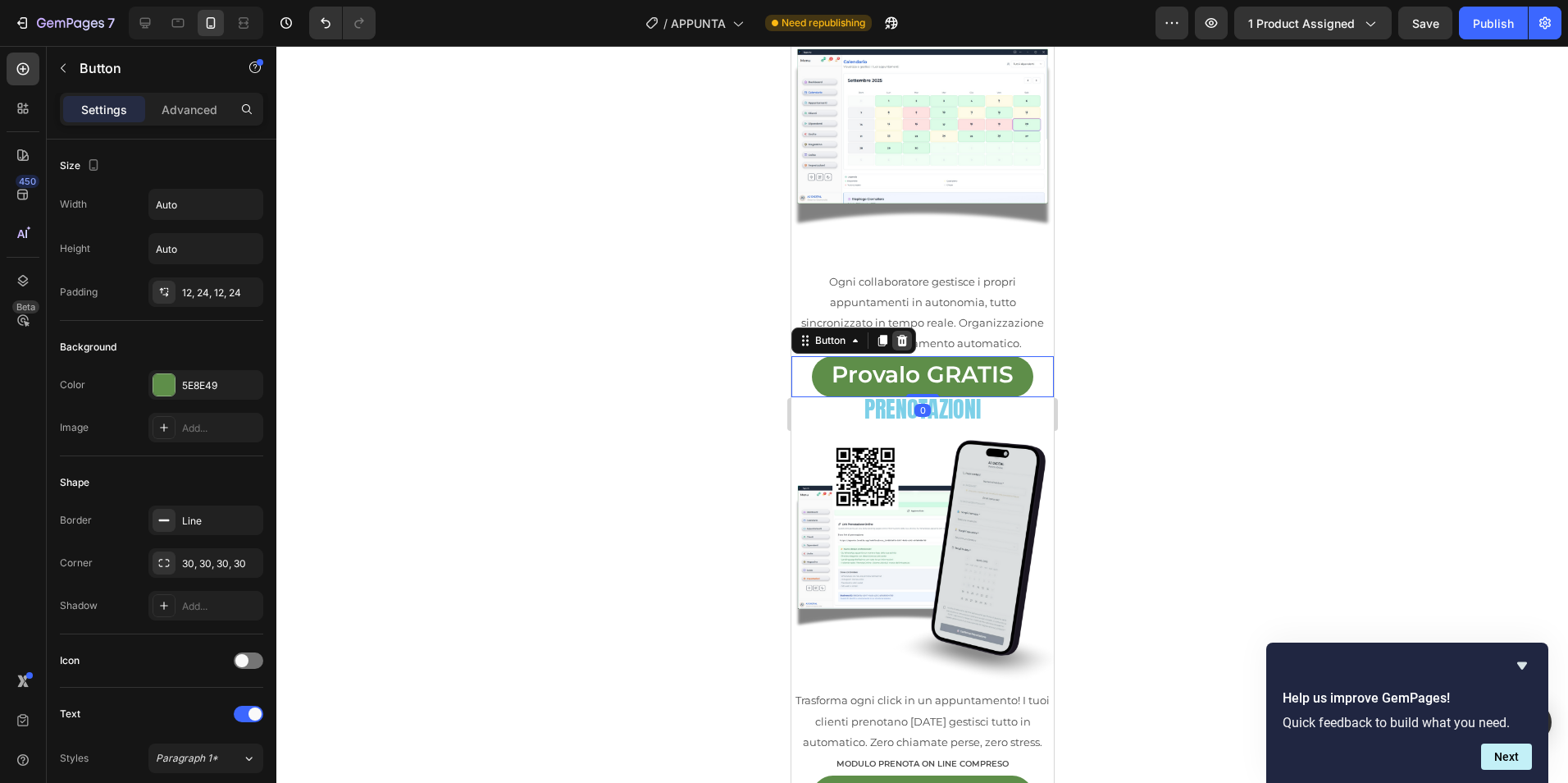
click at [893, 331] on div at bounding box center [901, 341] width 20 height 20
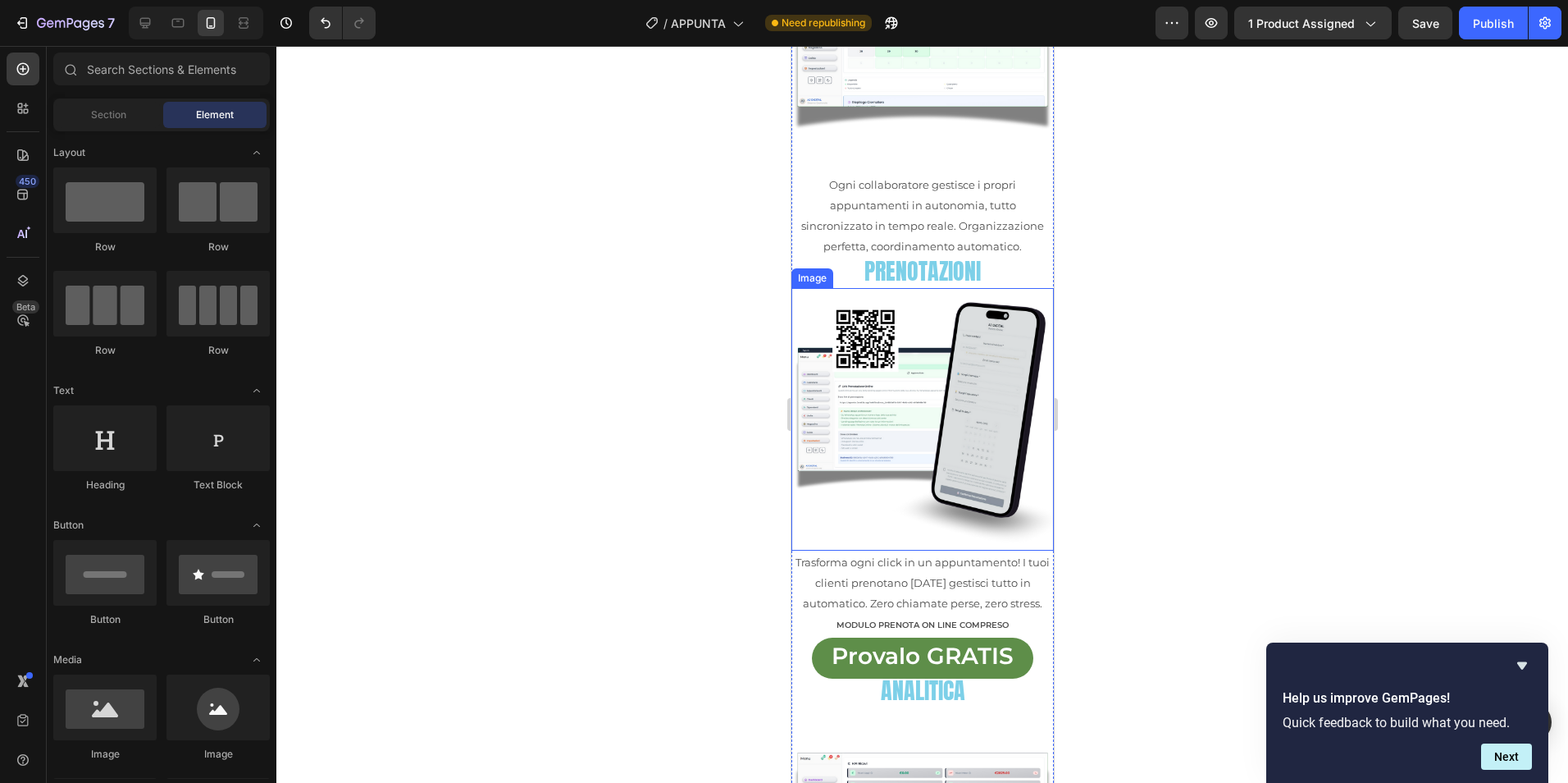
scroll to position [733, 0]
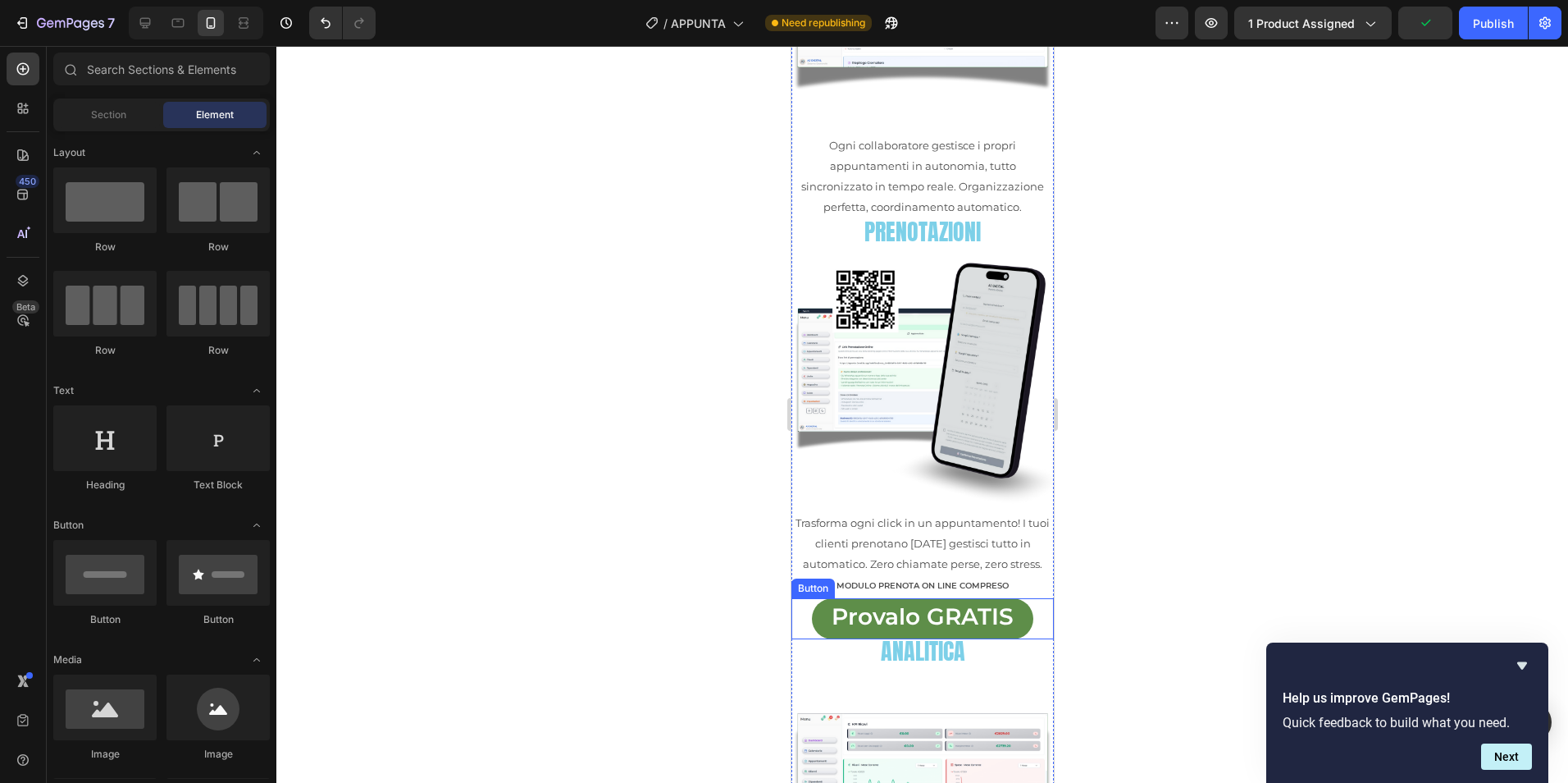
click at [1033, 598] on div "Provalo GRATIS Button" at bounding box center [922, 619] width 263 height 41
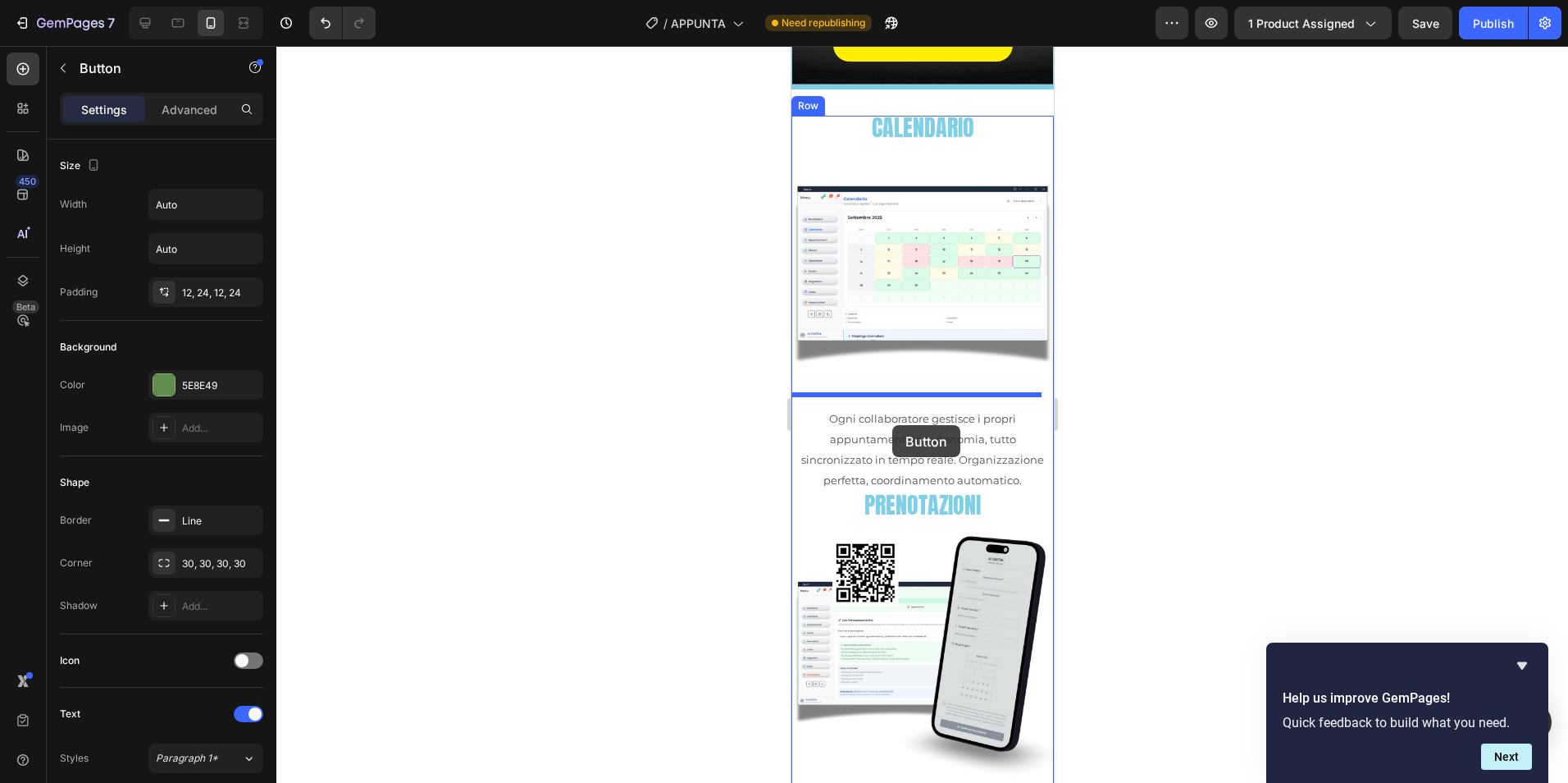
scroll to position [322, 0]
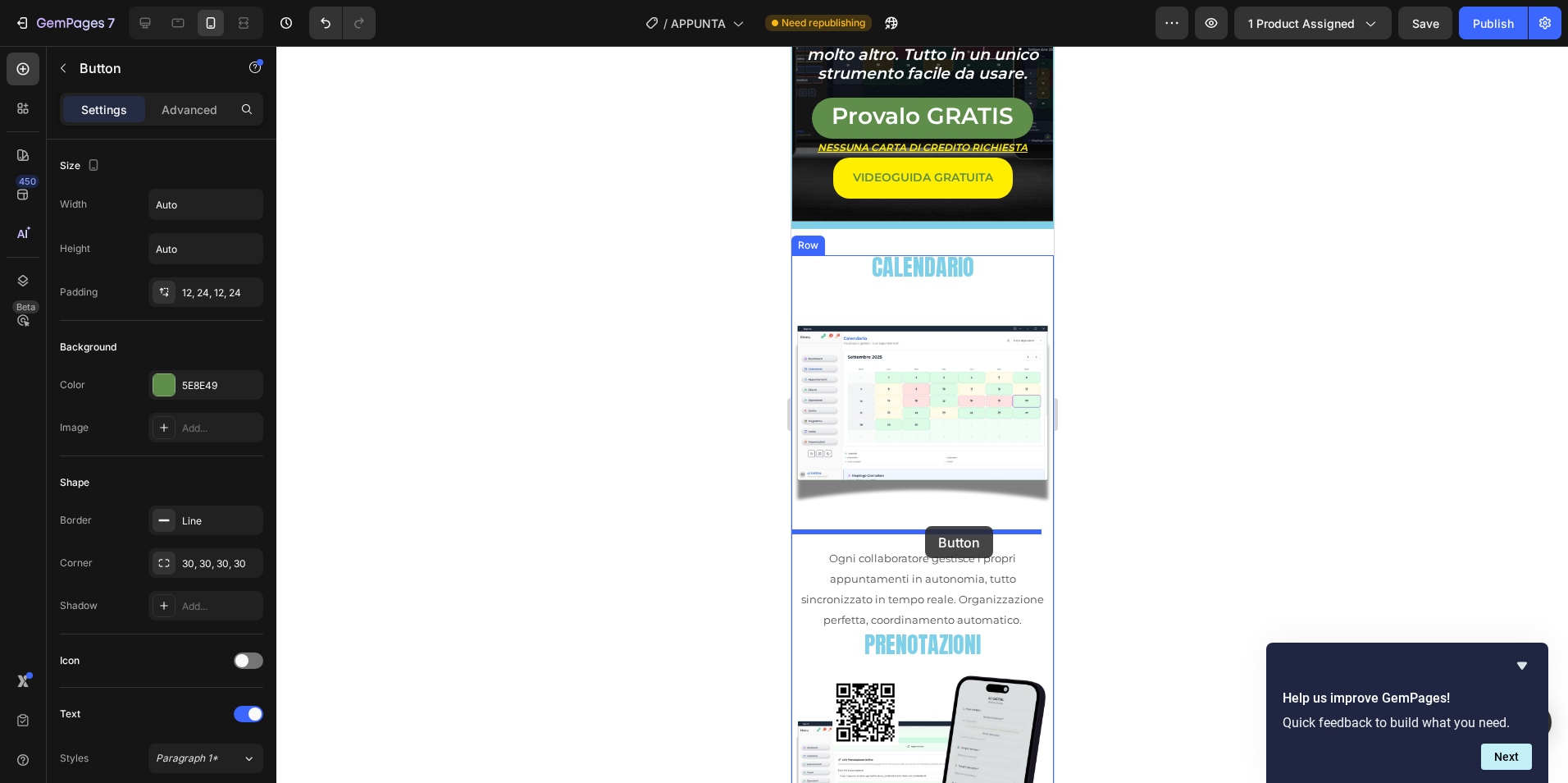
drag, startPoint x: 835, startPoint y: 560, endPoint x: 924, endPoint y: 526, distance: 95.3
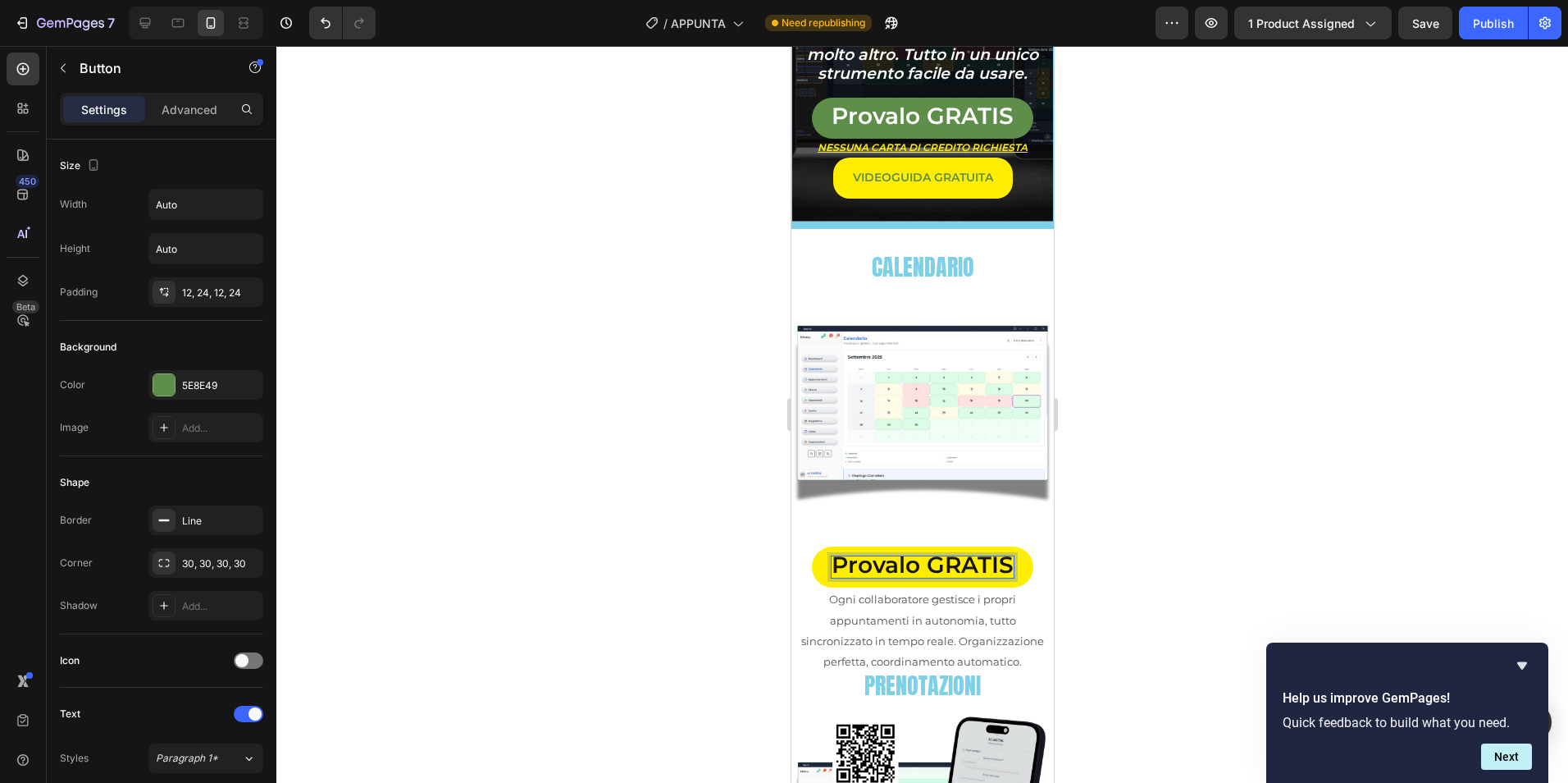
click at [935, 551] on span "Provalo GRATIS" at bounding box center [922, 564] width 182 height 28
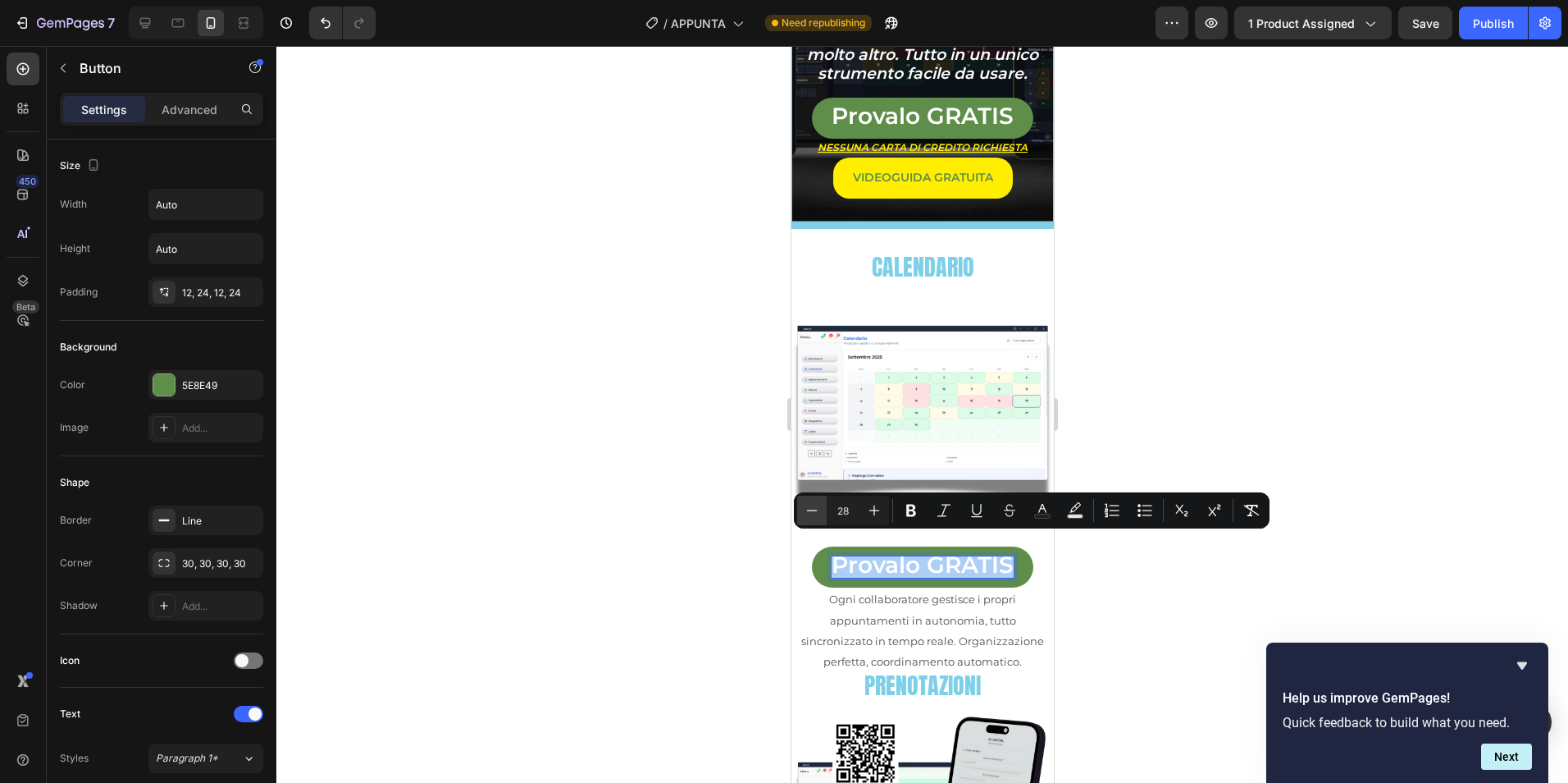
click at [815, 510] on icon "Editor contextual toolbar" at bounding box center [811, 510] width 16 height 16
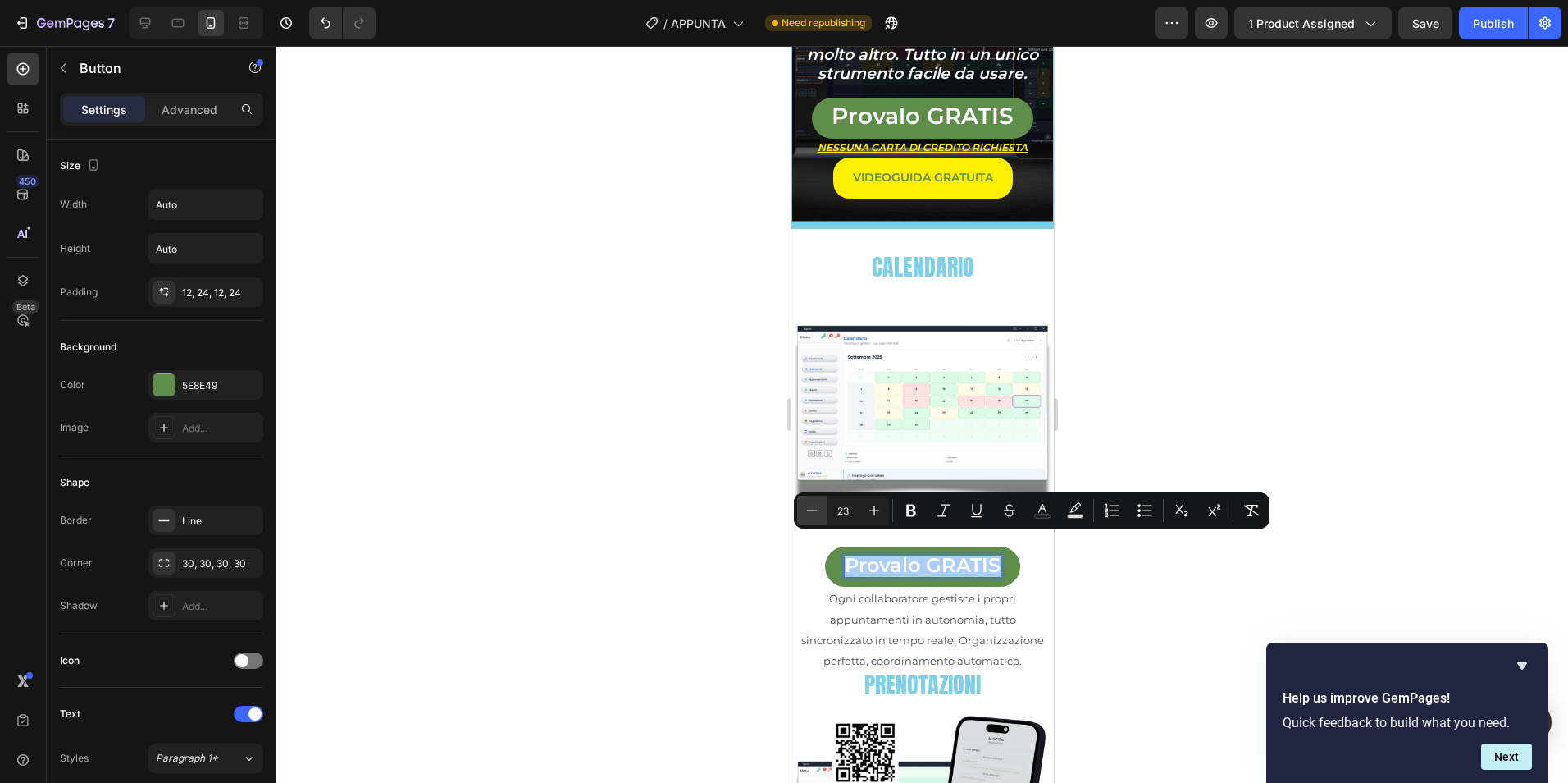
click at [815, 510] on icon "Editor contextual toolbar" at bounding box center [811, 510] width 16 height 16
click at [814, 510] on icon "Editor contextual toolbar" at bounding box center [811, 510] width 16 height 16
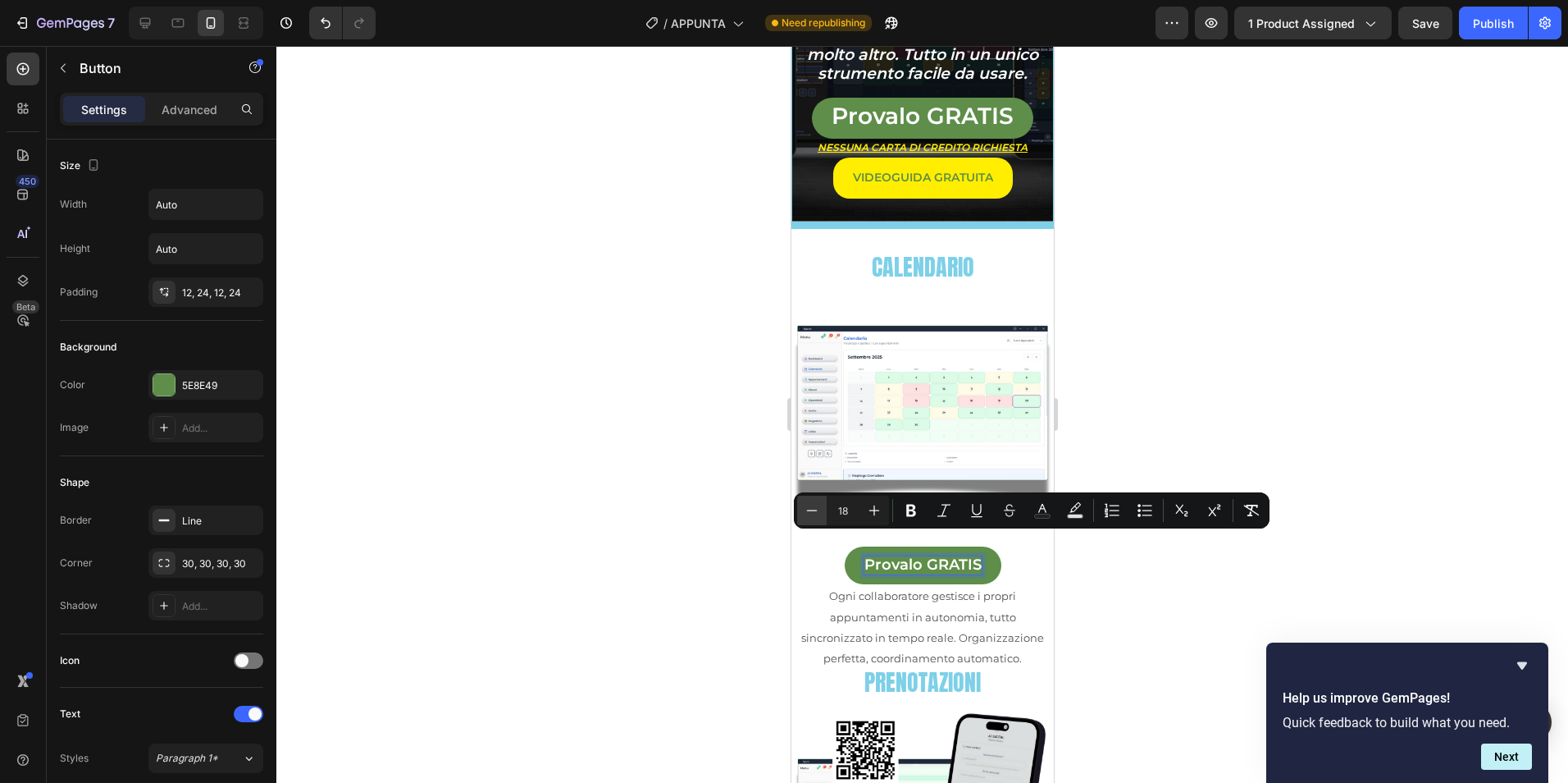
click at [814, 510] on icon "Editor contextual toolbar" at bounding box center [811, 510] width 16 height 16
type input "17"
click at [215, 199] on input "Auto" at bounding box center [206, 204] width 113 height 29
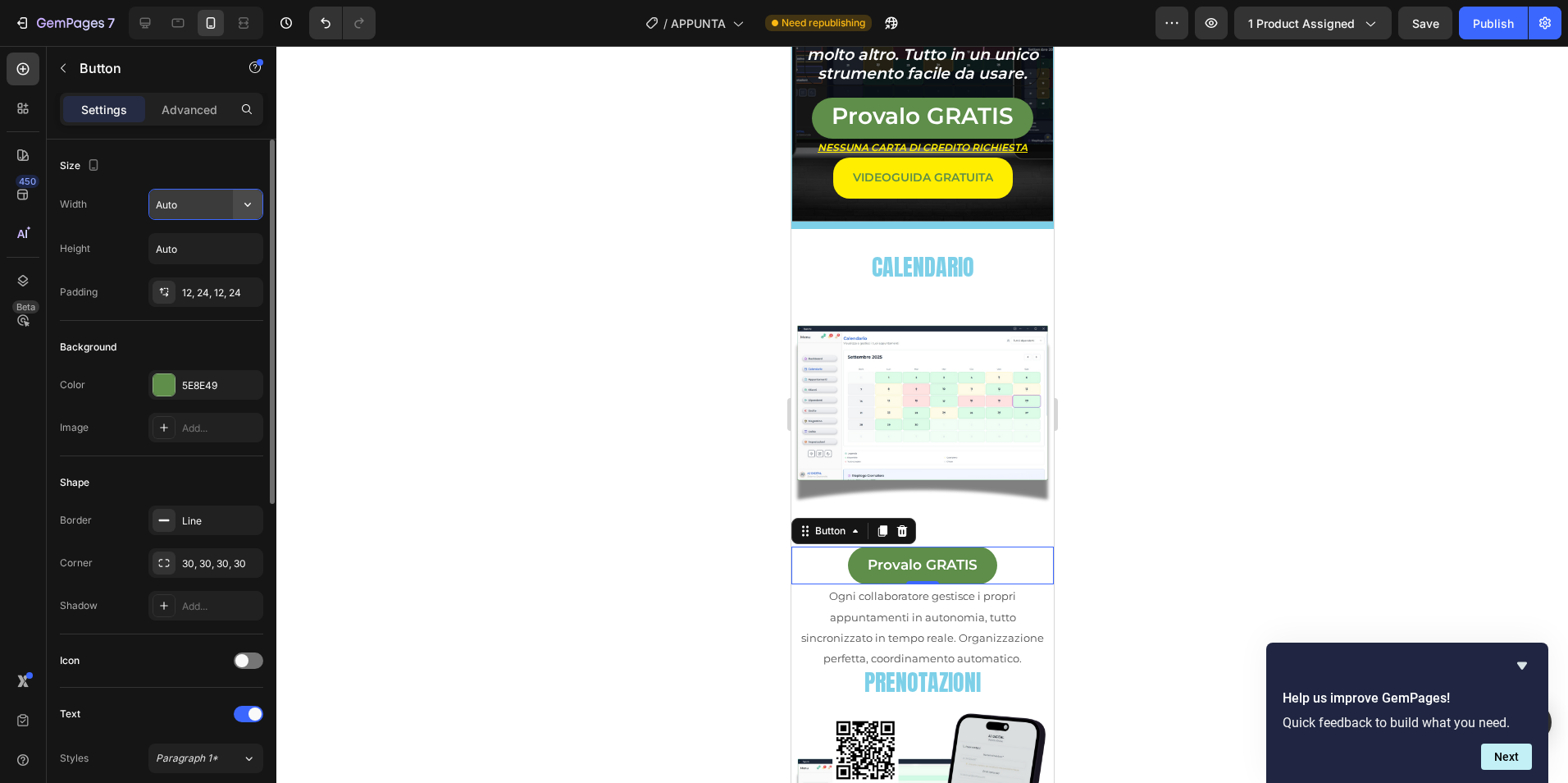
click at [257, 202] on button "button" at bounding box center [248, 204] width 29 height 29
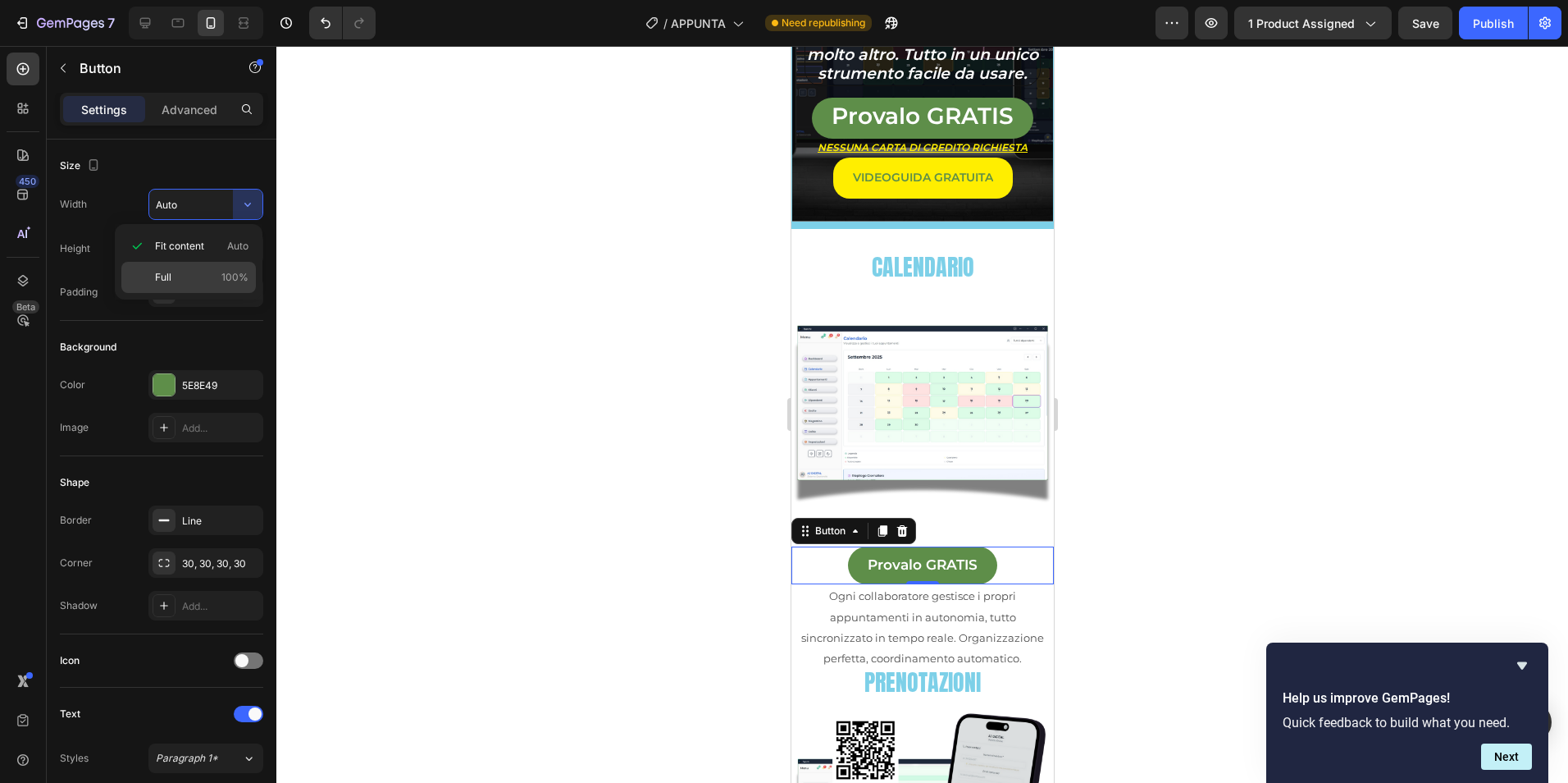
click at [190, 285] on div "Full 100%" at bounding box center [188, 277] width 135 height 31
type input "100%"
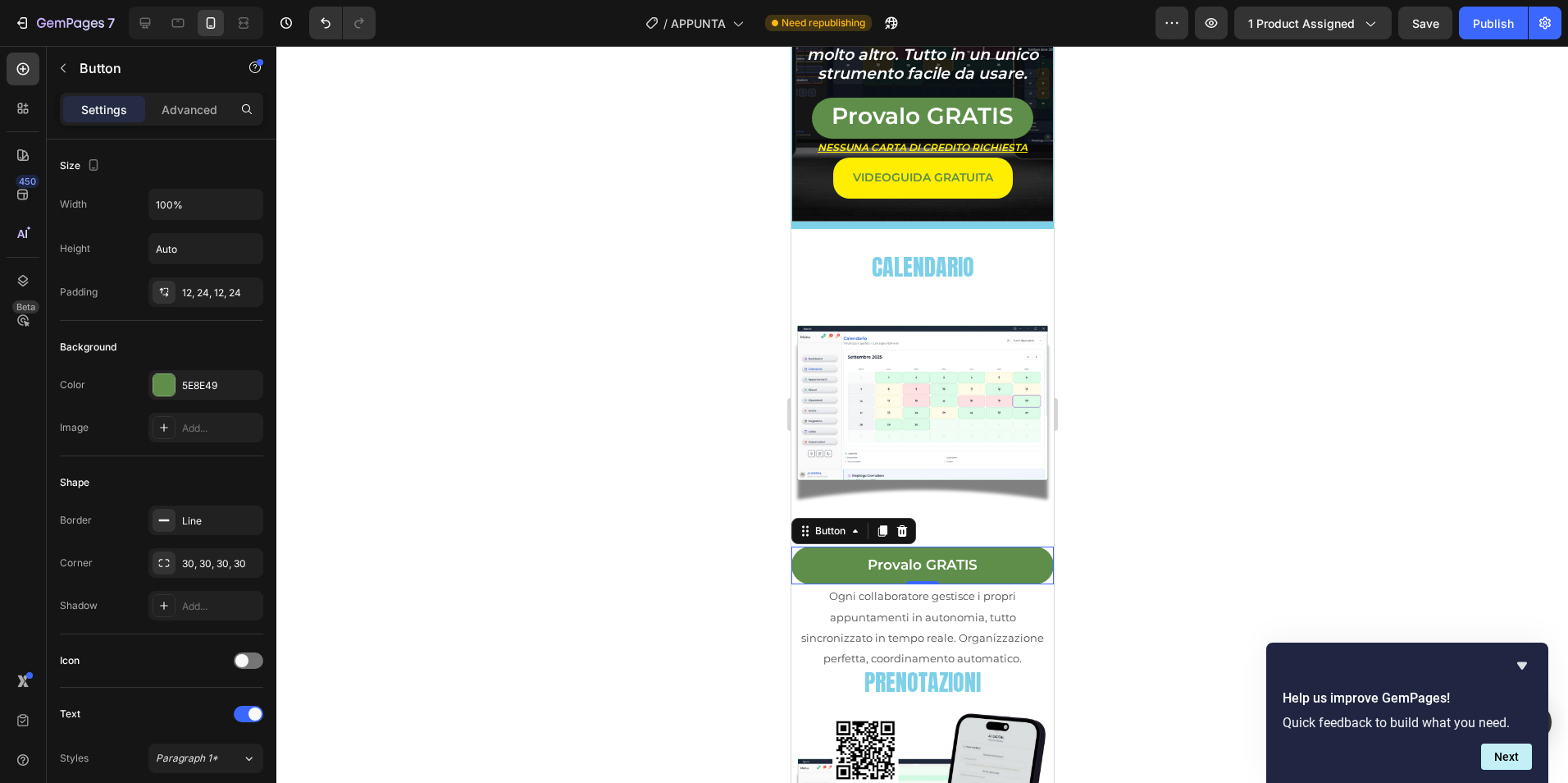
click at [568, 359] on div at bounding box center [922, 414] width 1292 height 736
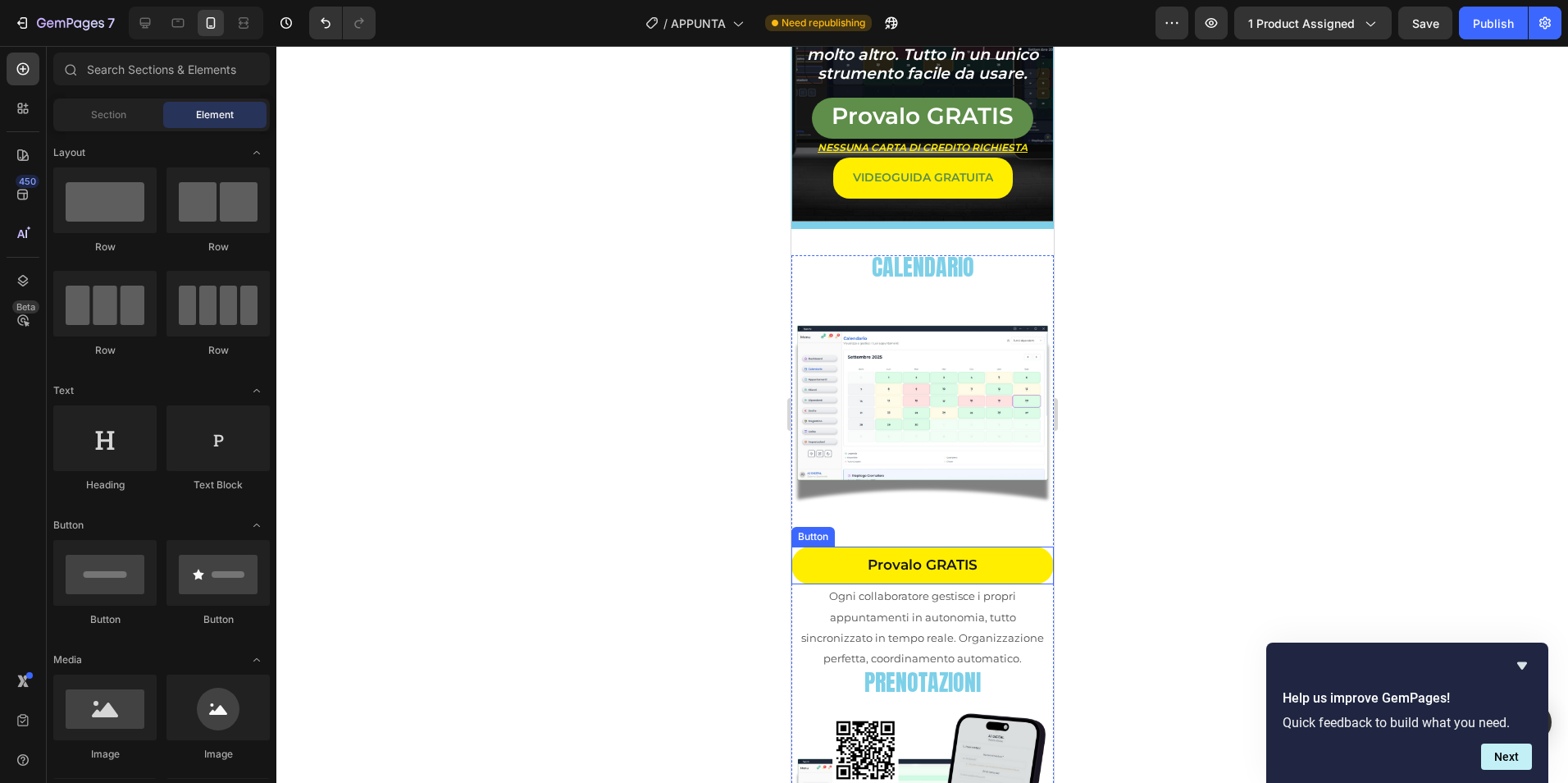
click at [1031, 554] on link "Provalo GRATIS" at bounding box center [922, 565] width 263 height 39
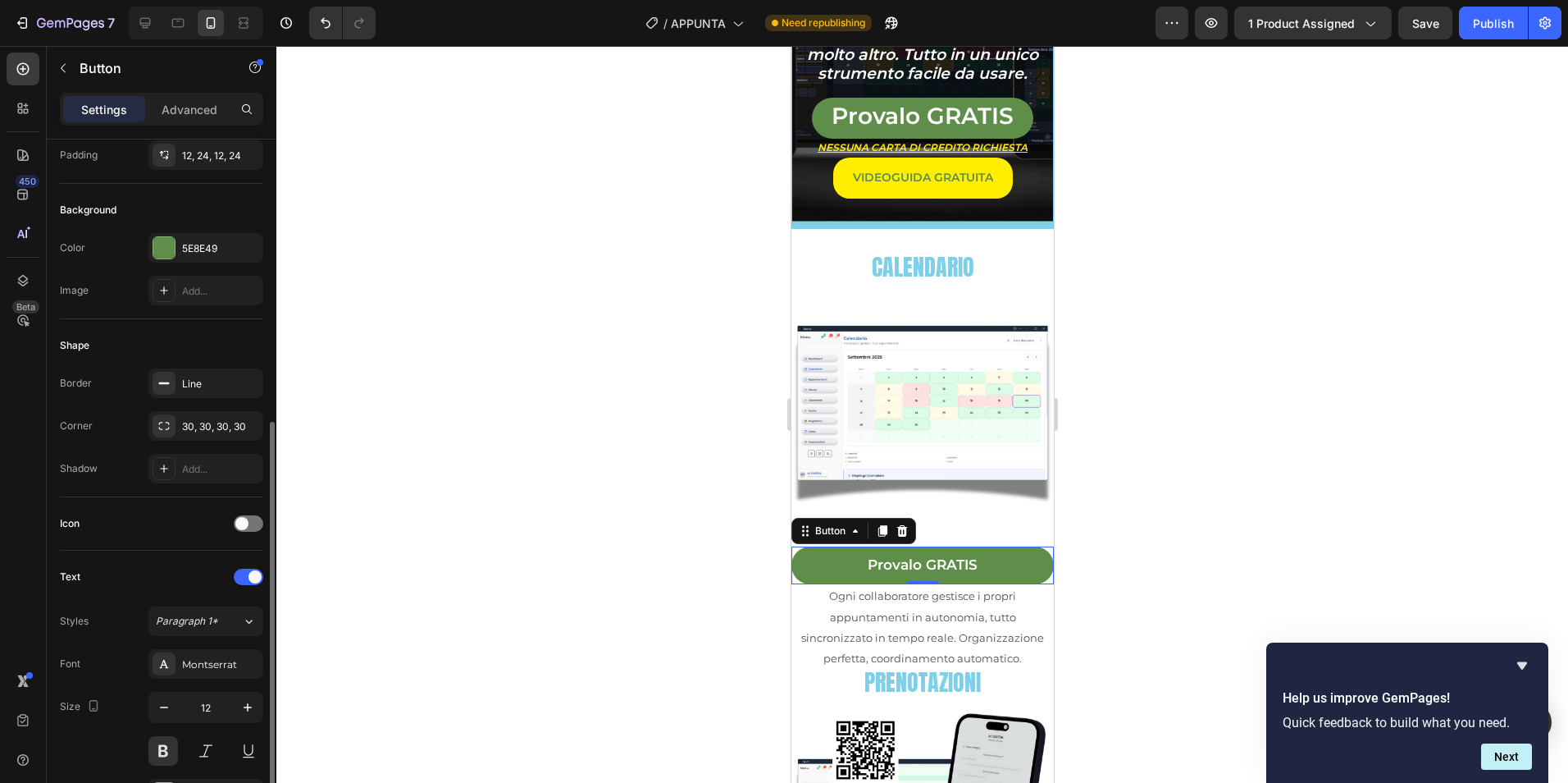
scroll to position [411, 0]
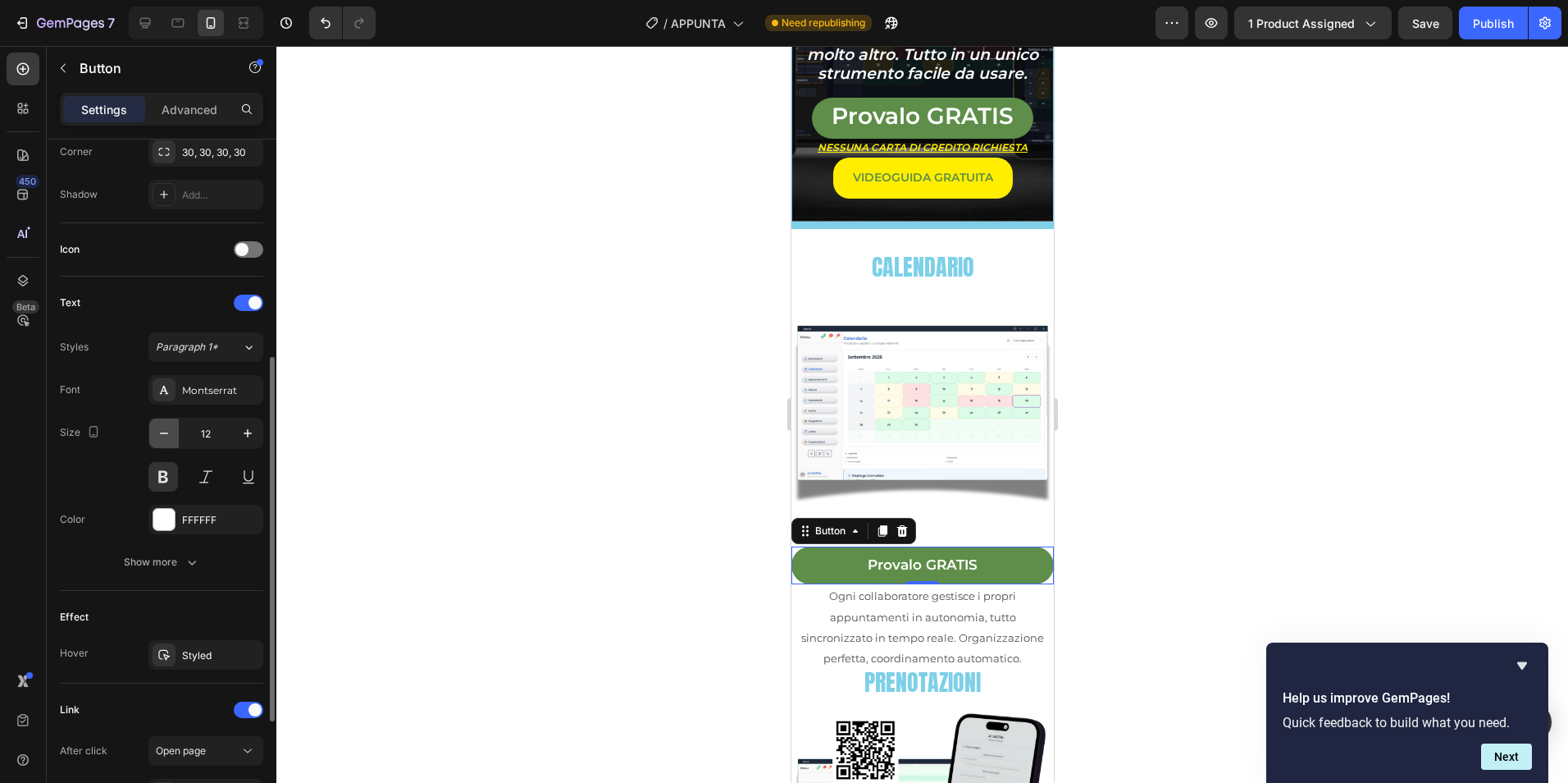
click at [166, 427] on icon "button" at bounding box center [163, 433] width 16 height 16
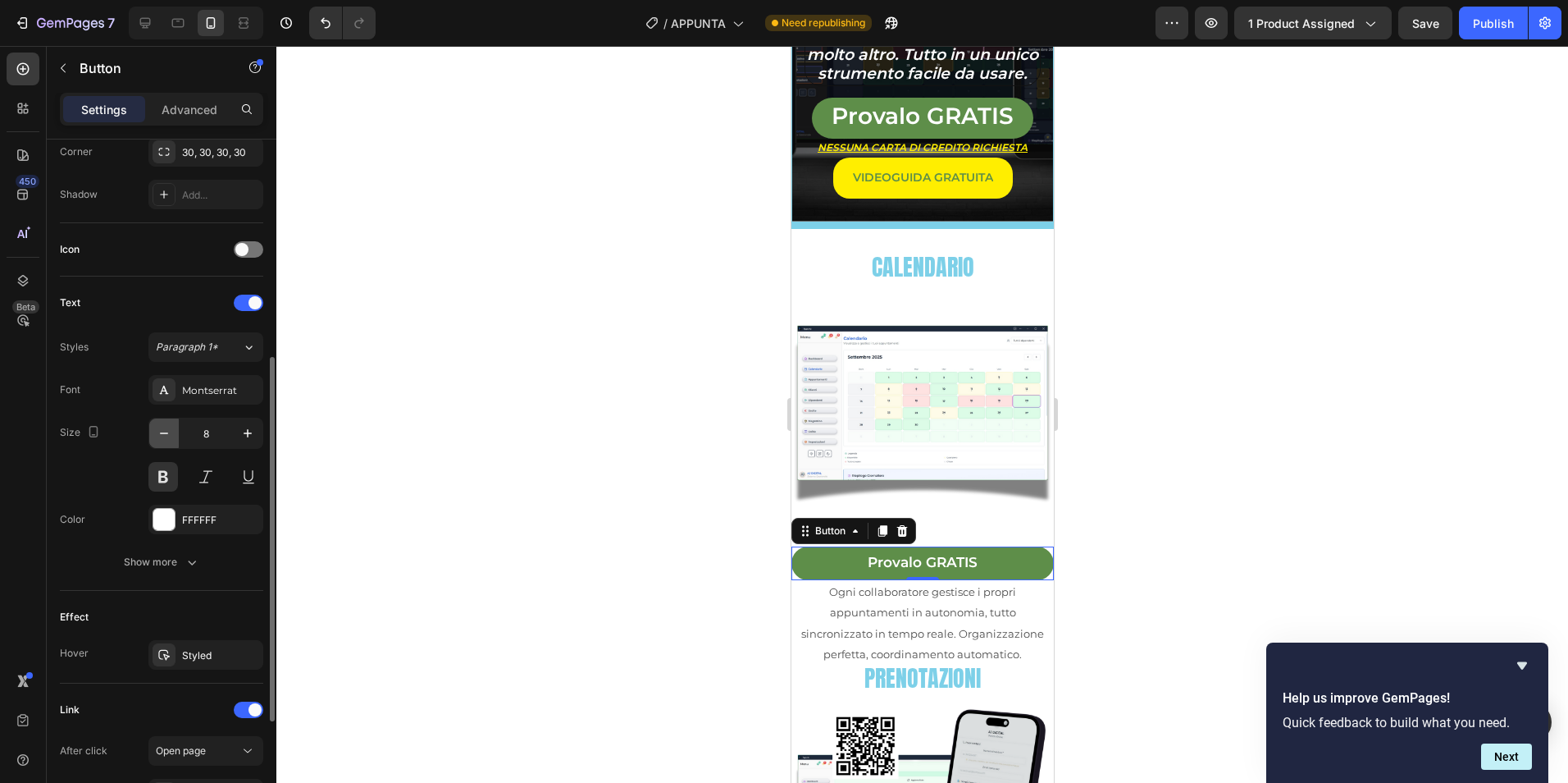
click at [166, 427] on icon "button" at bounding box center [163, 433] width 16 height 16
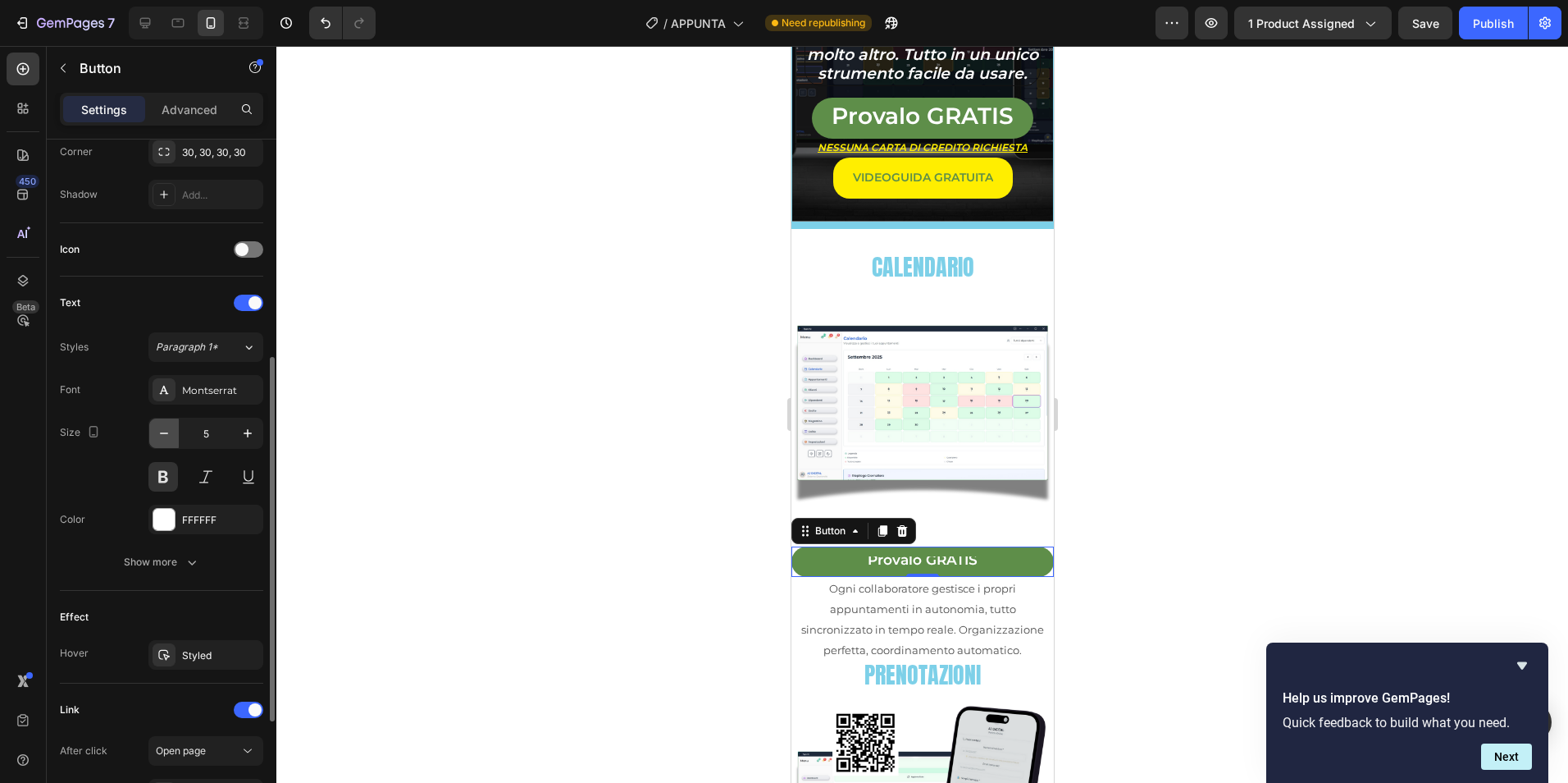
click at [166, 427] on icon "button" at bounding box center [163, 433] width 16 height 16
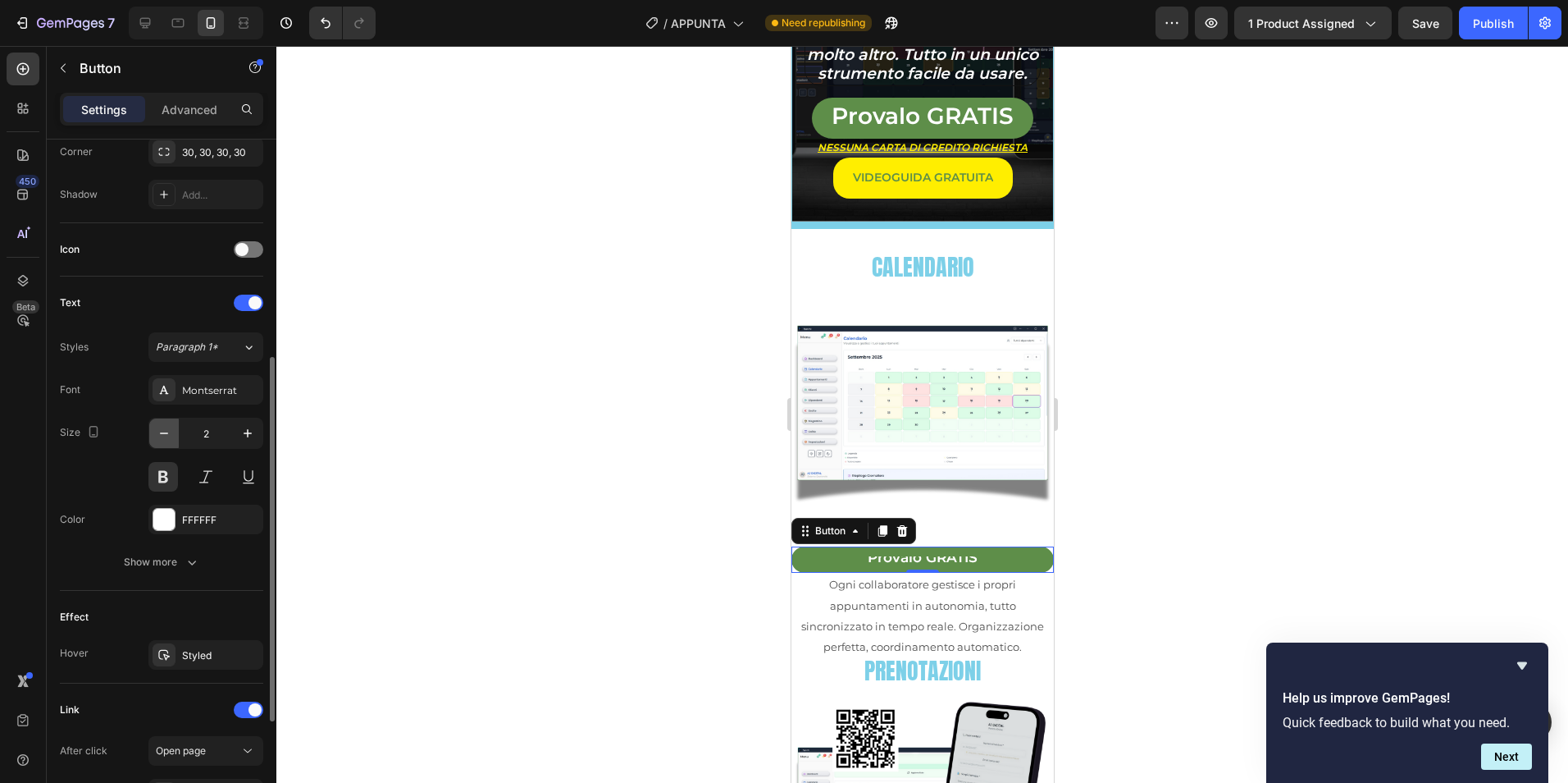
click at [166, 427] on icon "button" at bounding box center [163, 433] width 16 height 16
type input "1"
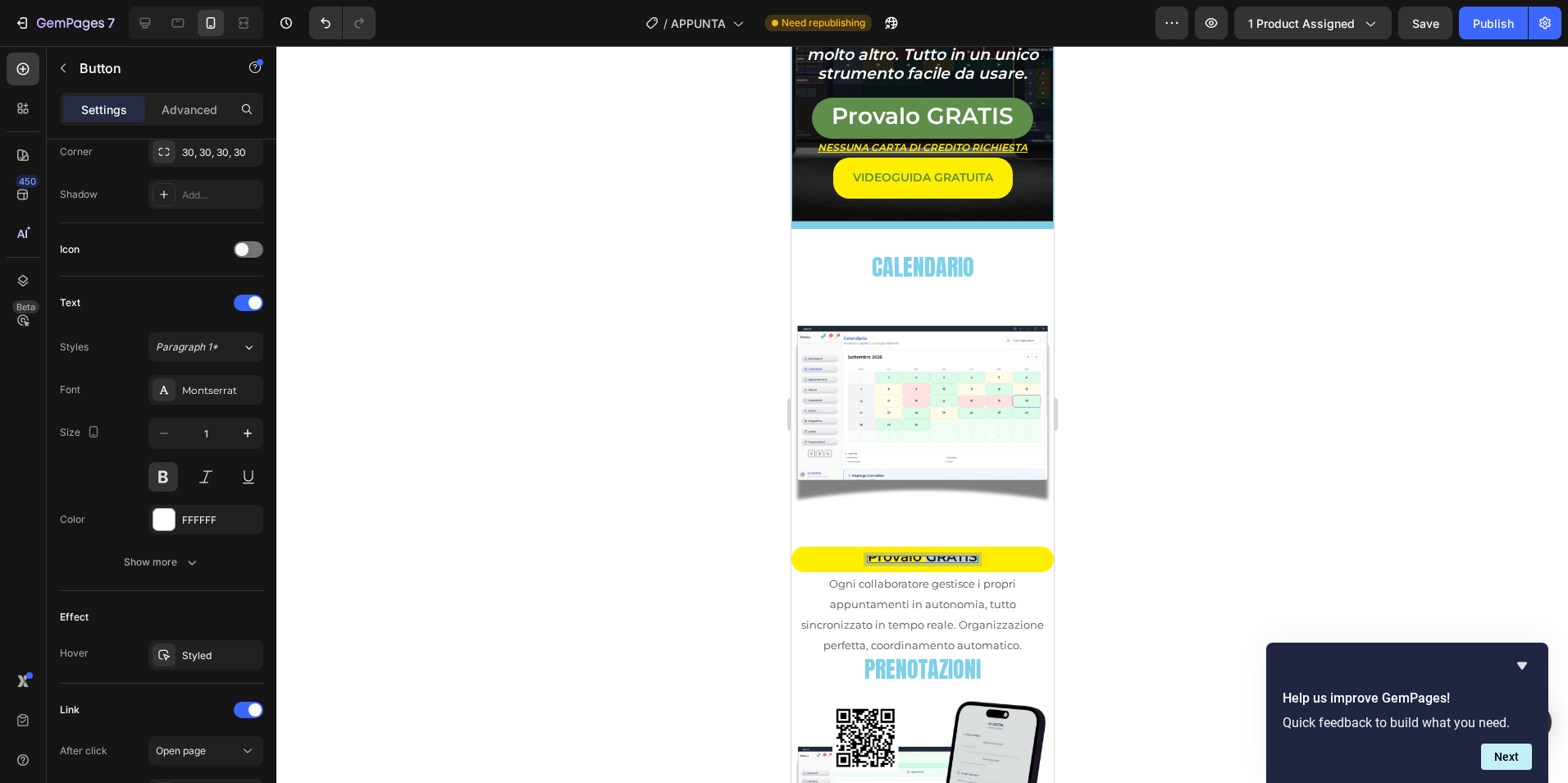
click at [930, 548] on span "Provalo GRATIS" at bounding box center [921, 556] width 110 height 16
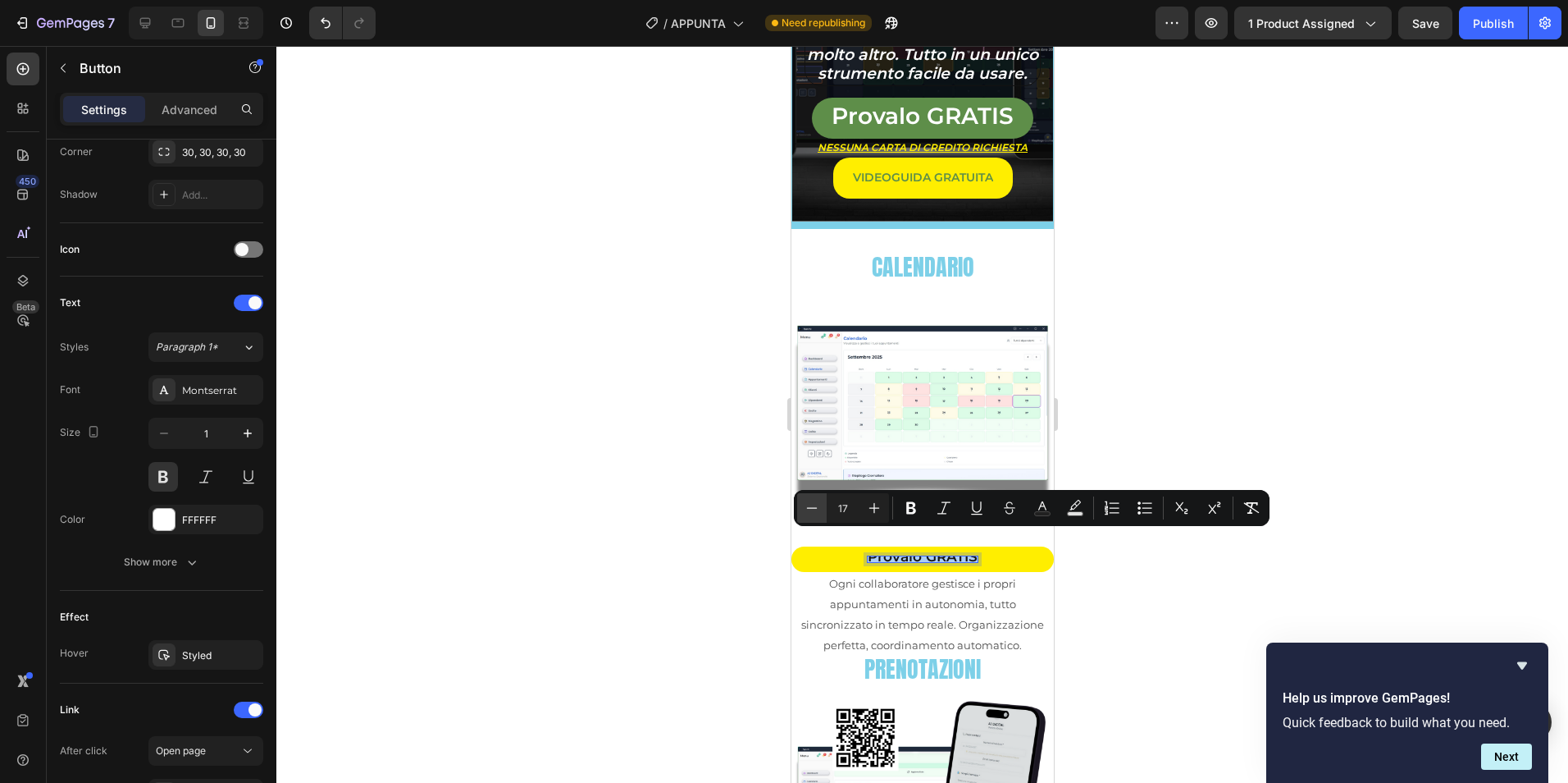
click at [810, 512] on icon "Editor contextual toolbar" at bounding box center [811, 507] width 16 height 16
click at [873, 512] on icon "Editor contextual toolbar" at bounding box center [873, 507] width 16 height 16
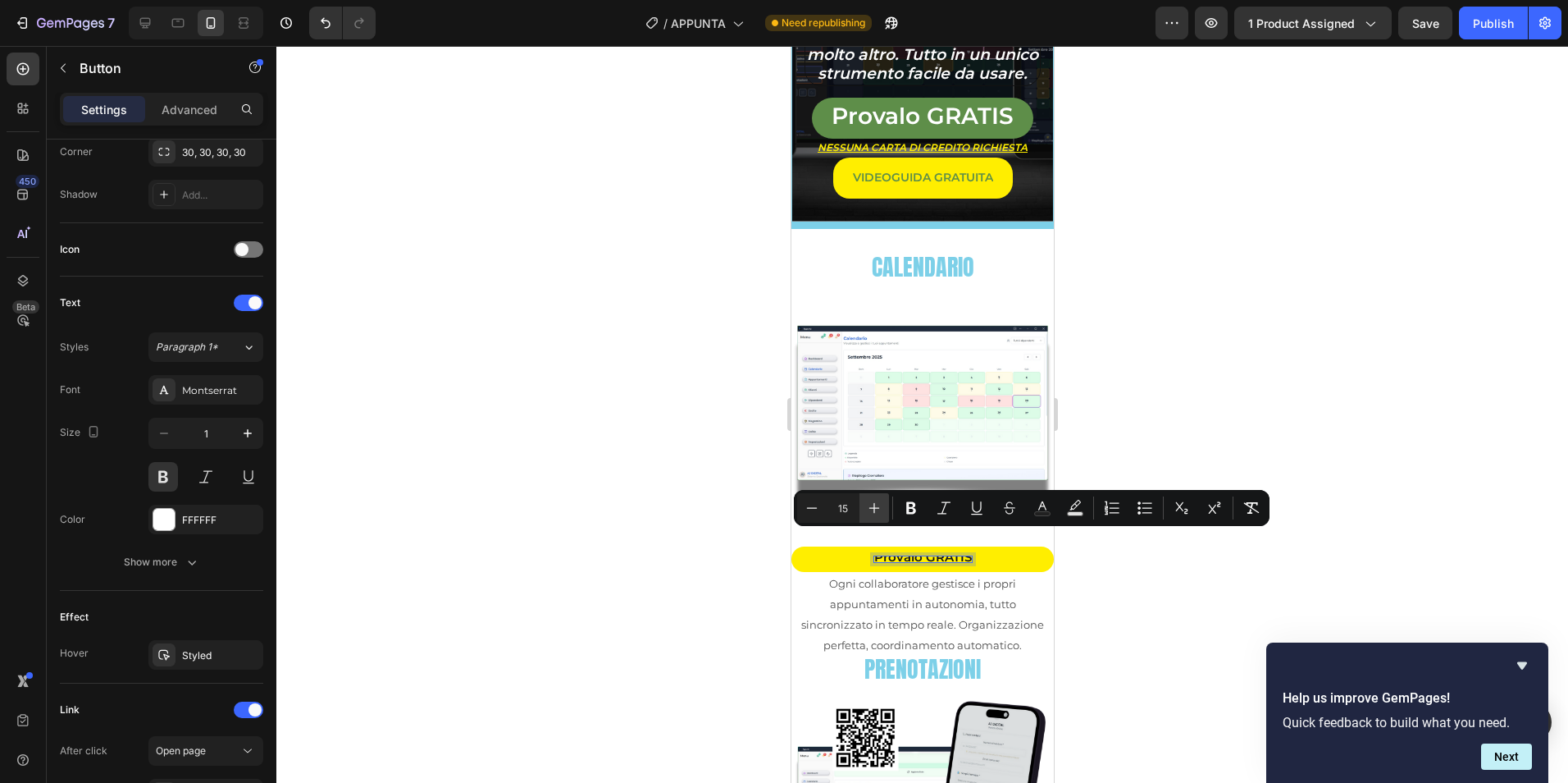
type input "16"
click at [208, 143] on div "30, 30, 30, 30" at bounding box center [206, 152] width 115 height 29
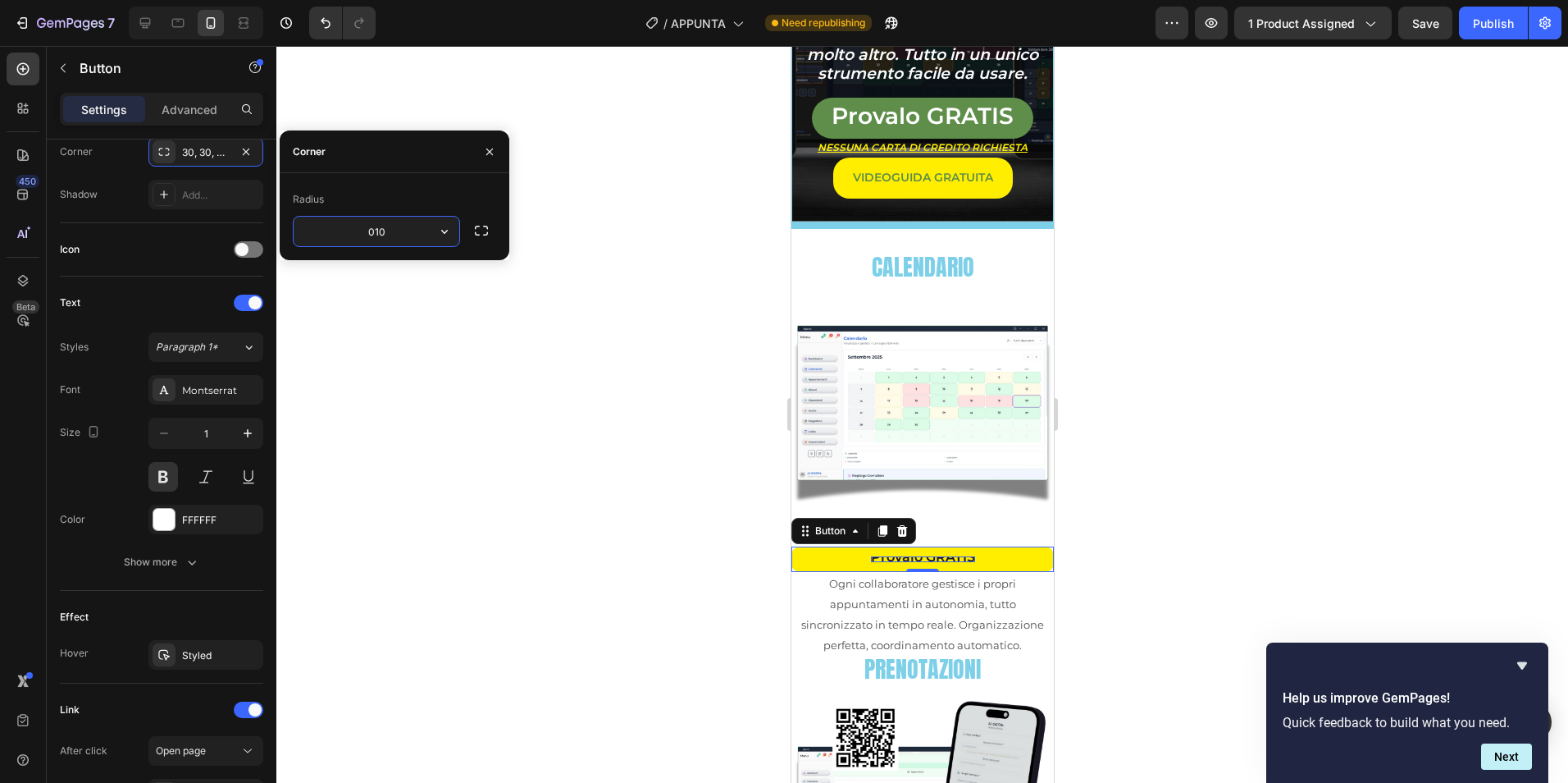
type input "10"
click at [557, 385] on div at bounding box center [922, 414] width 1292 height 736
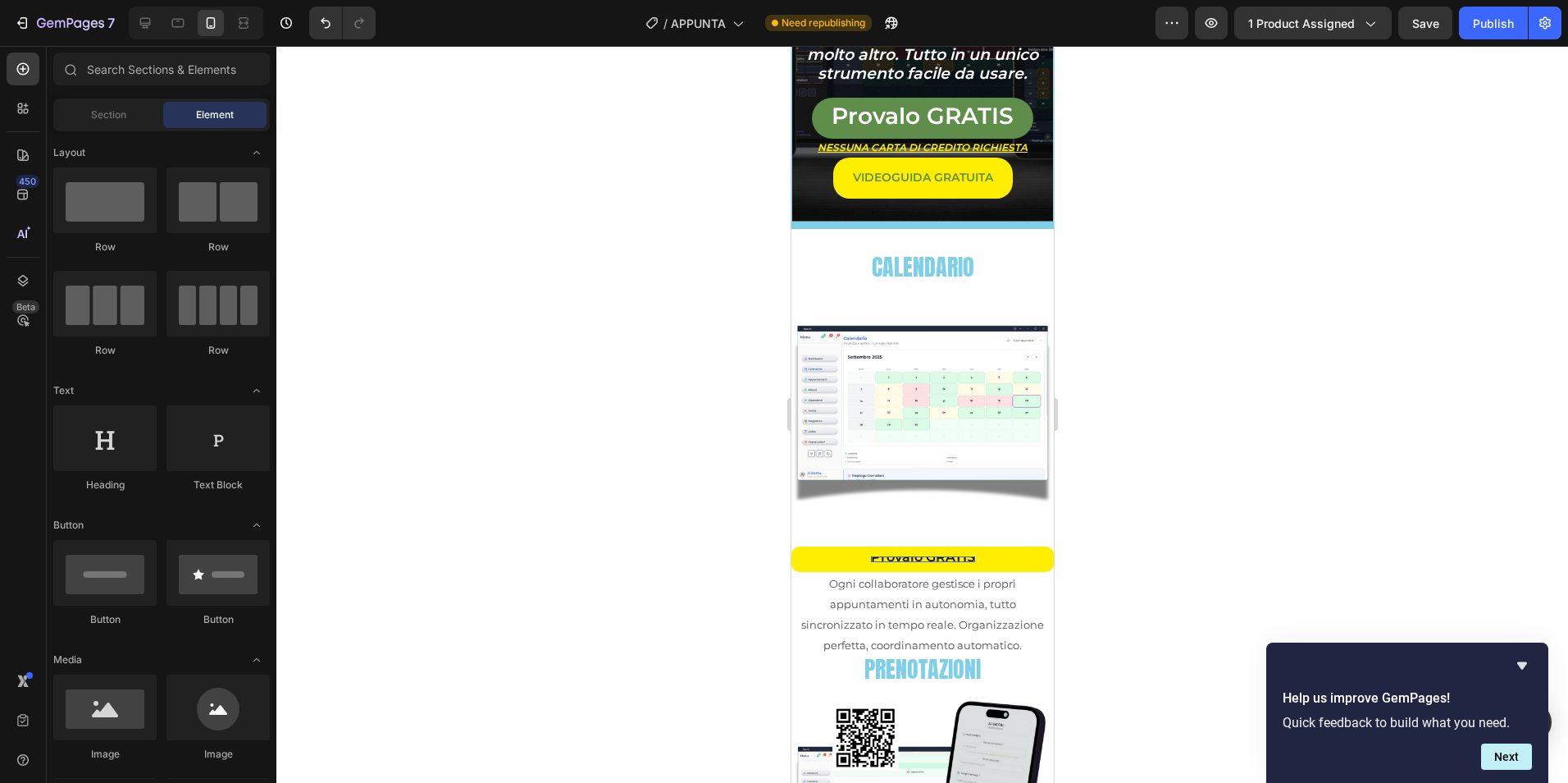
click at [559, 386] on div at bounding box center [922, 414] width 1292 height 736
click at [917, 549] on span "Provalo GRATIS" at bounding box center [922, 557] width 105 height 16
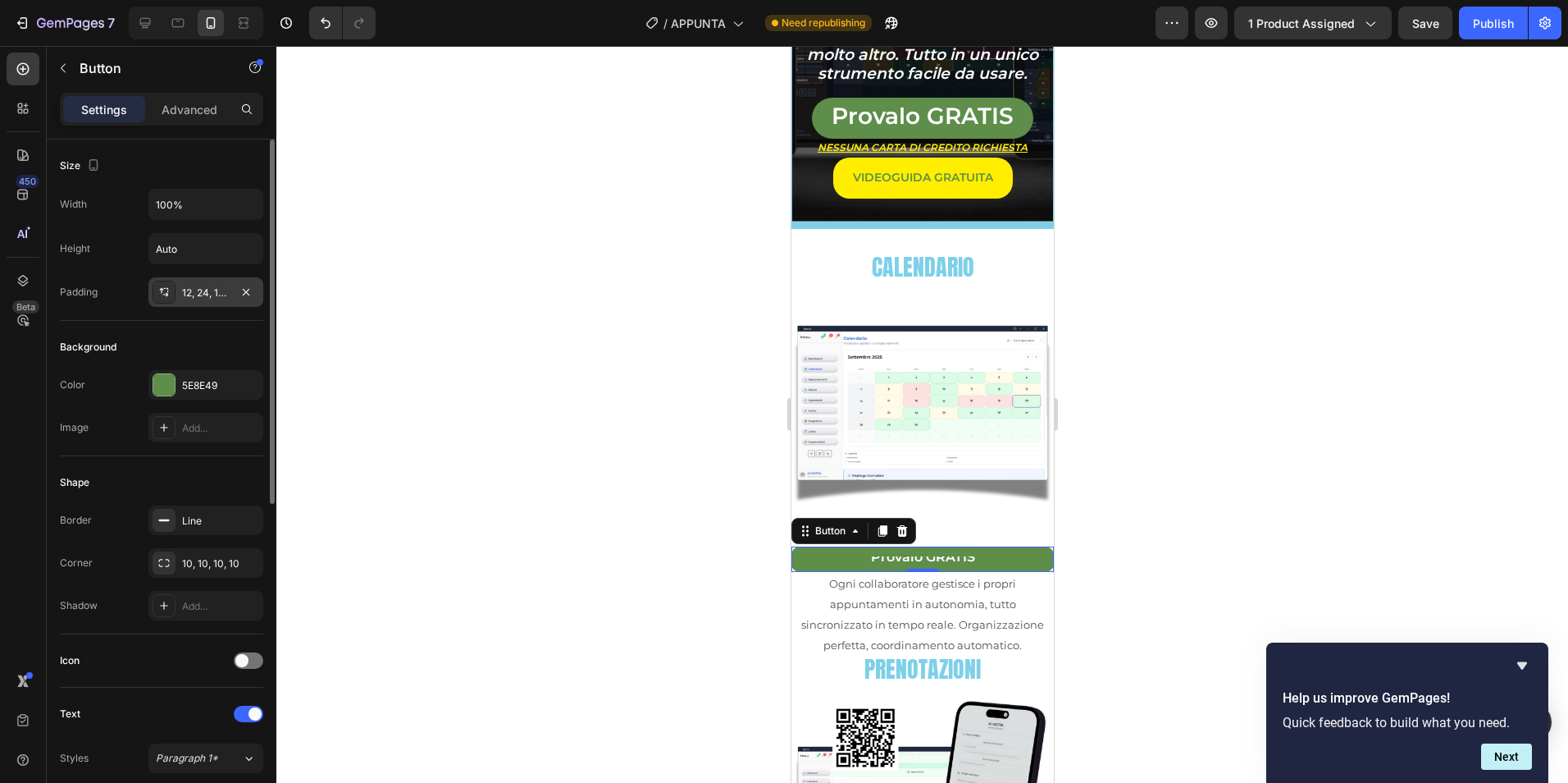
click at [206, 296] on div "12, 24, 12, 24" at bounding box center [206, 292] width 48 height 15
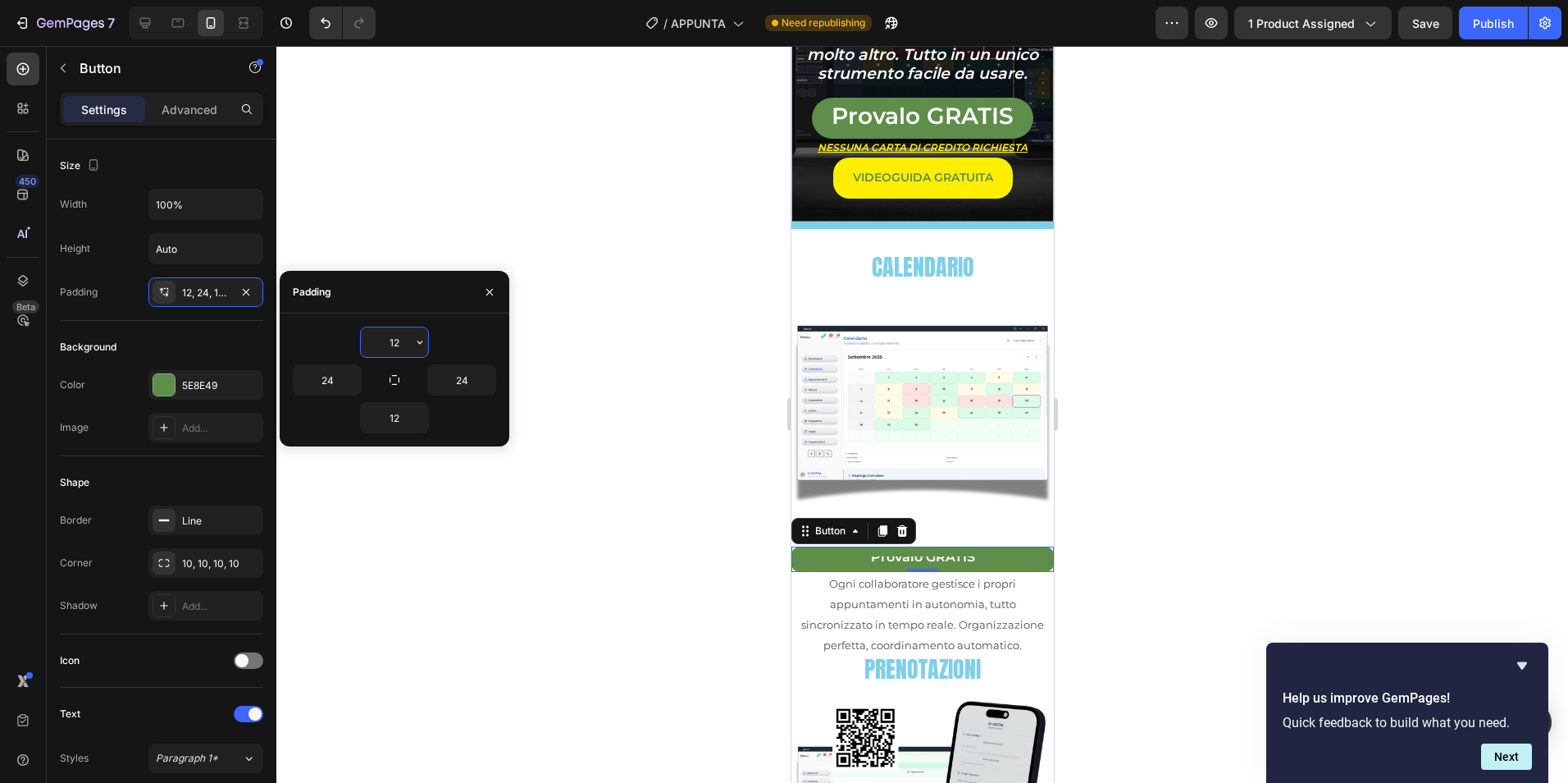
click at [398, 336] on input "12" at bounding box center [395, 342] width 67 height 29
type input "0"
click at [392, 381] on icon "button" at bounding box center [394, 379] width 13 height 13
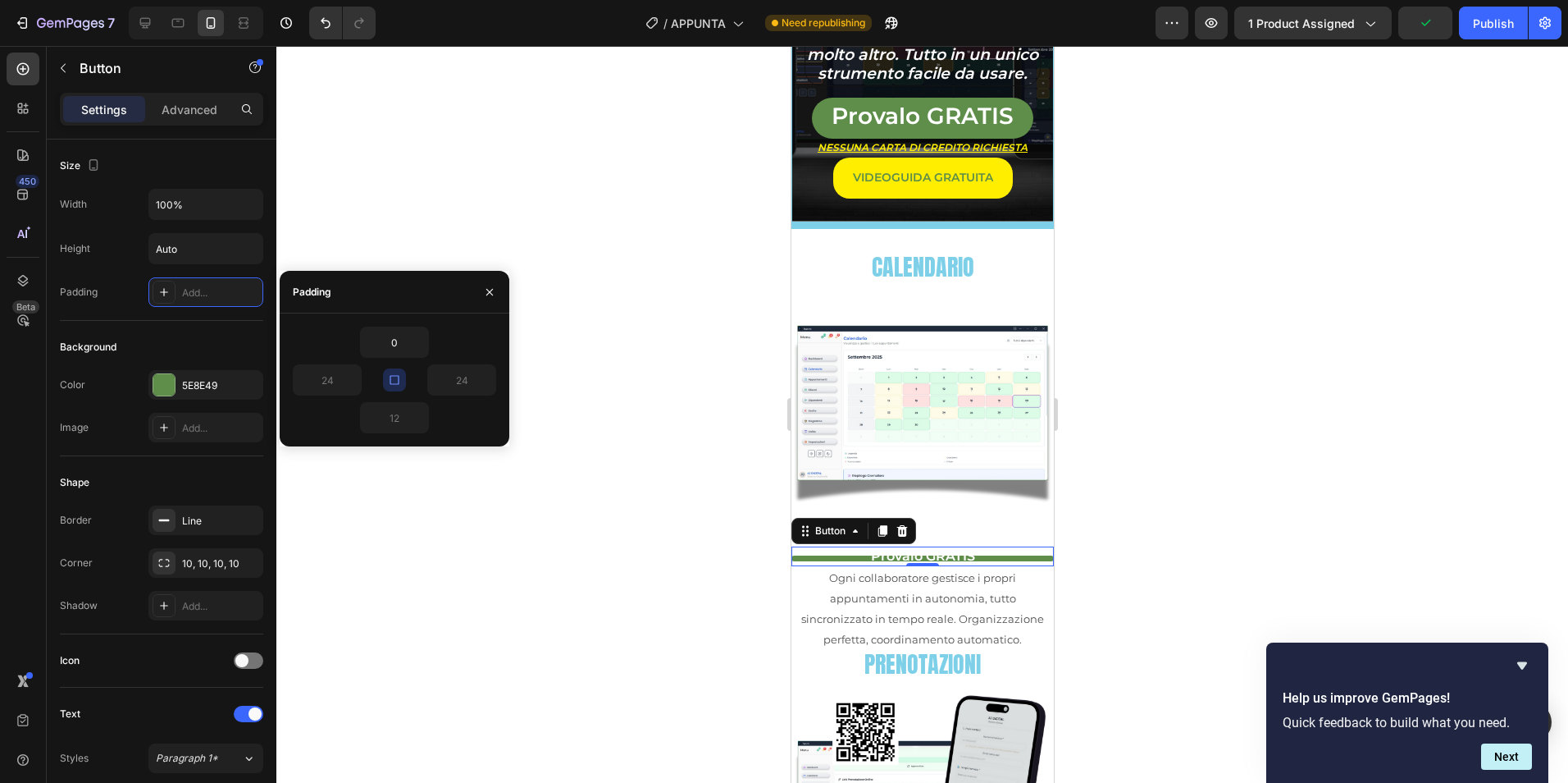
type input "0"
click at [424, 345] on icon "button" at bounding box center [419, 341] width 13 height 13
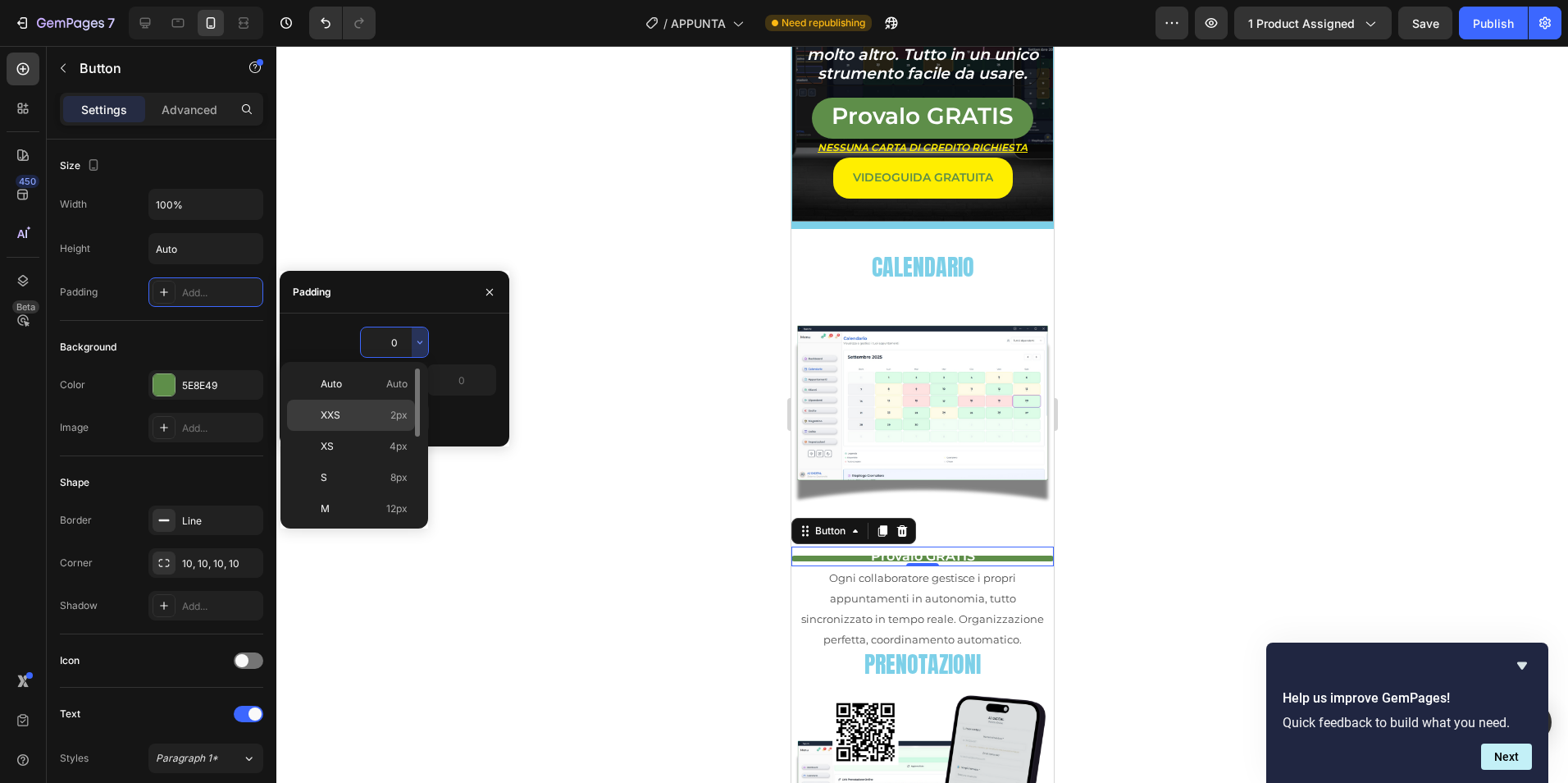
click at [378, 410] on p "XXS 2px" at bounding box center [364, 415] width 87 height 15
type input "2"
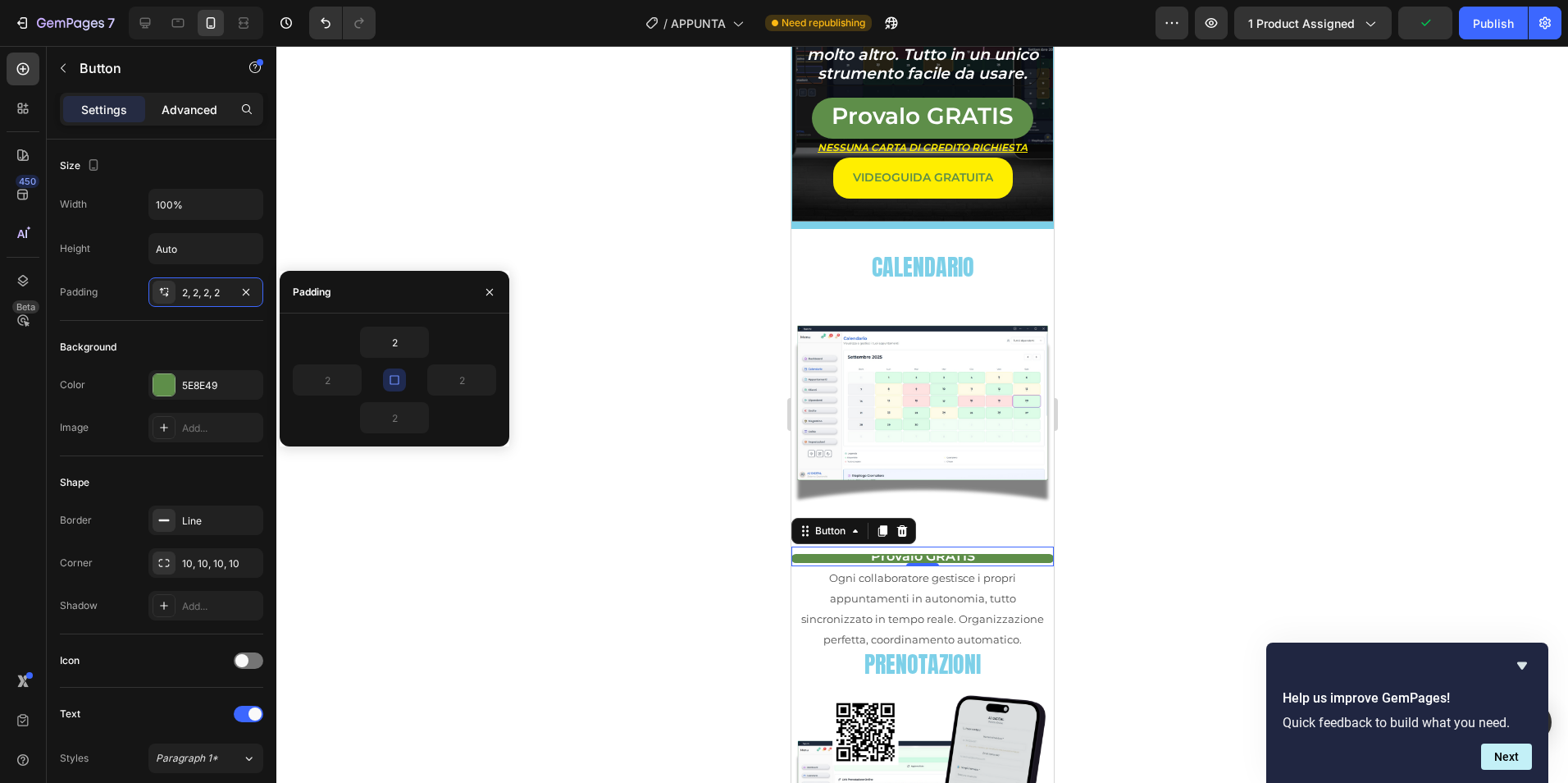
click at [210, 101] on p "Advanced" at bounding box center [189, 110] width 56 height 17
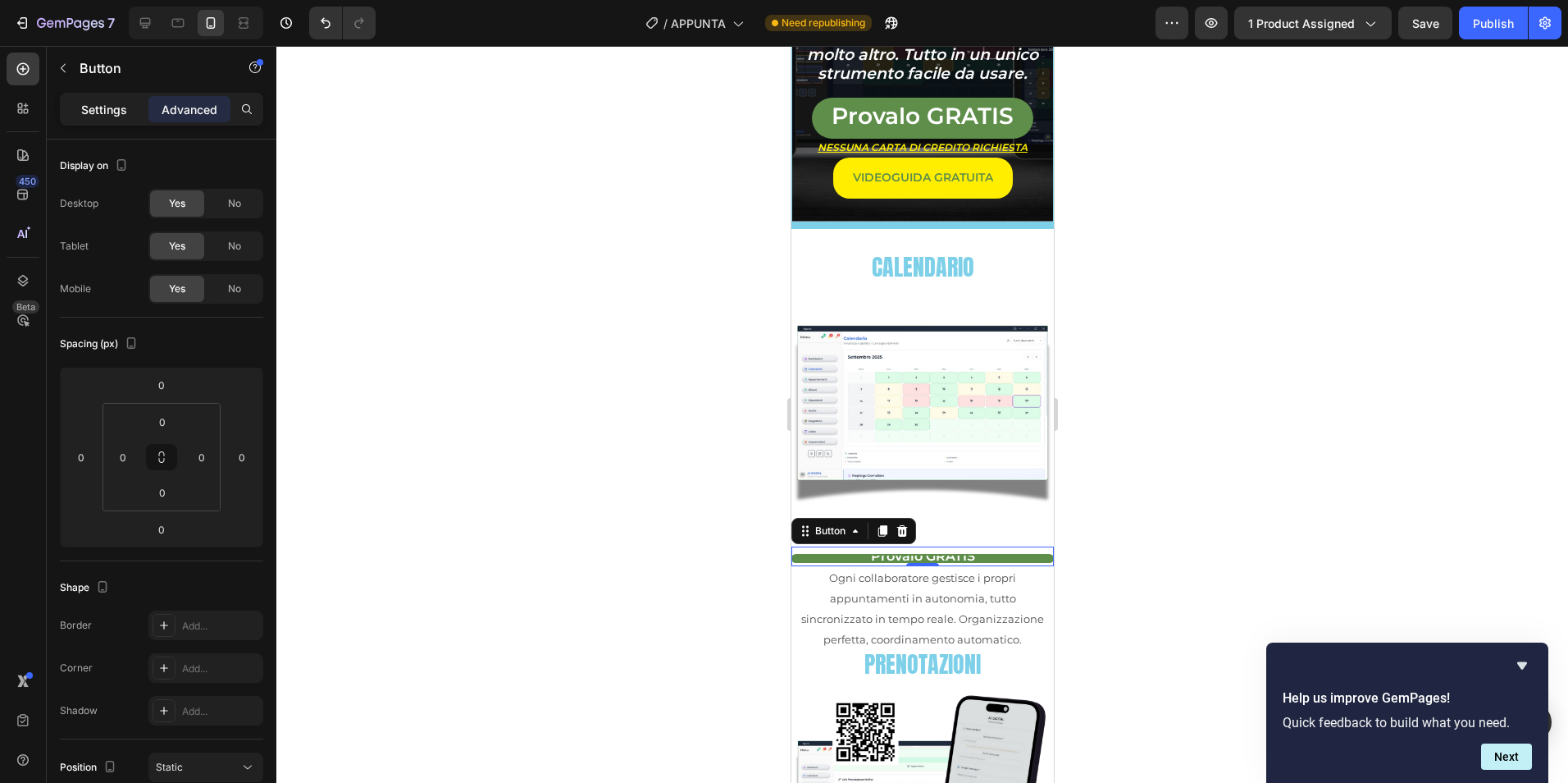
click at [95, 117] on p "Settings" at bounding box center [104, 110] width 46 height 17
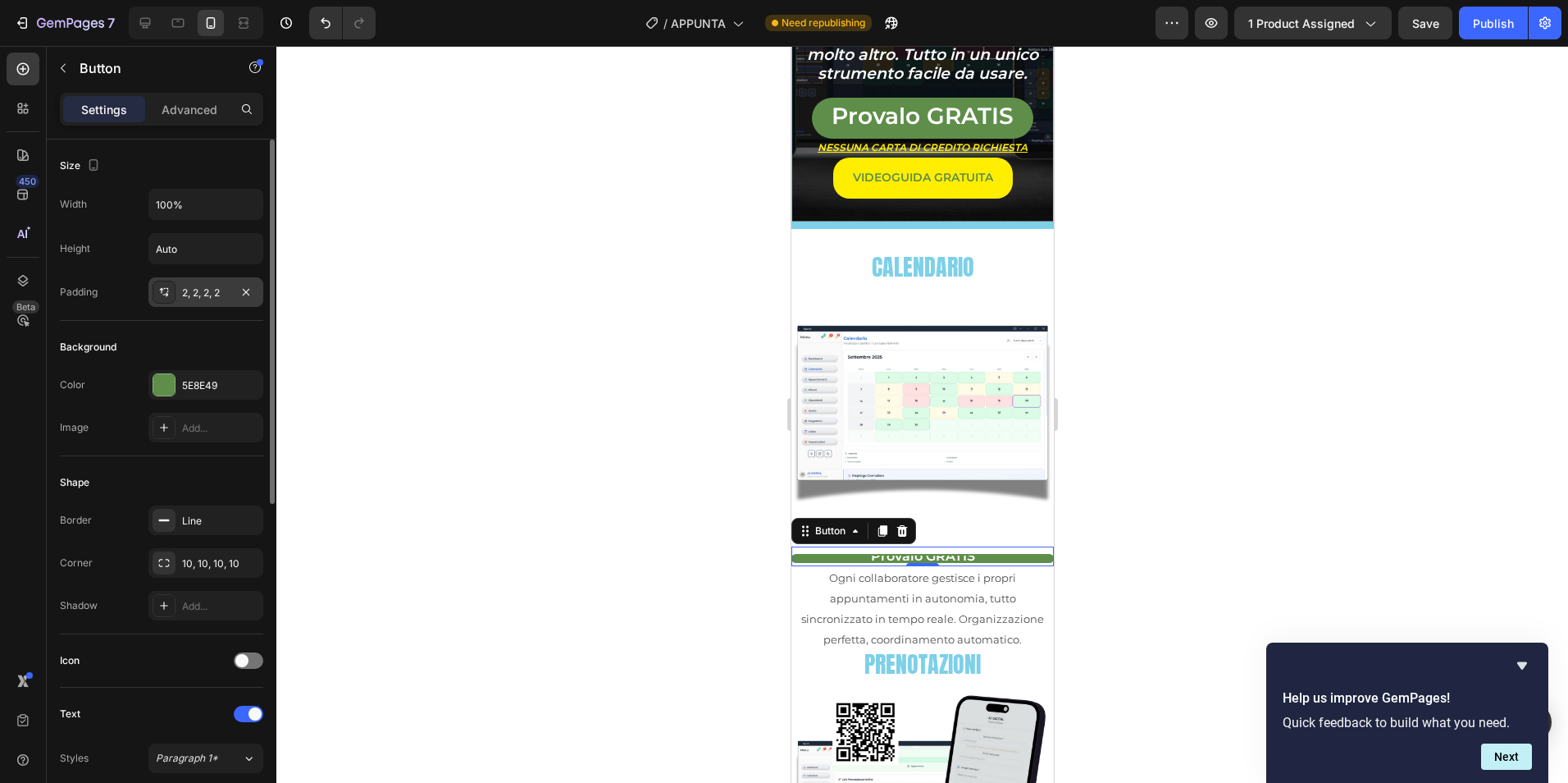
click at [199, 292] on div "2, 2, 2, 2" at bounding box center [206, 292] width 48 height 15
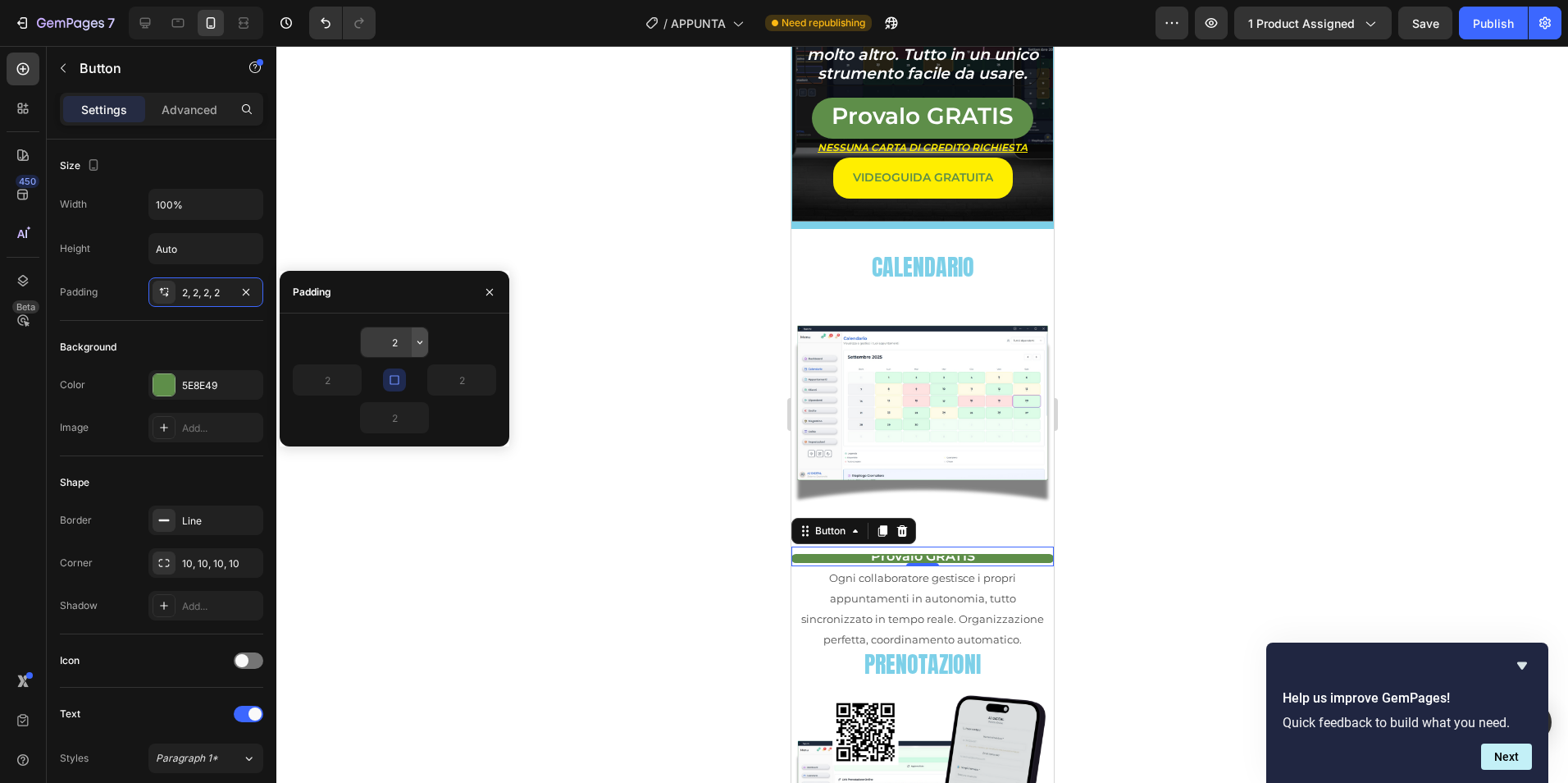
click at [413, 342] on icon "button" at bounding box center [419, 341] width 13 height 13
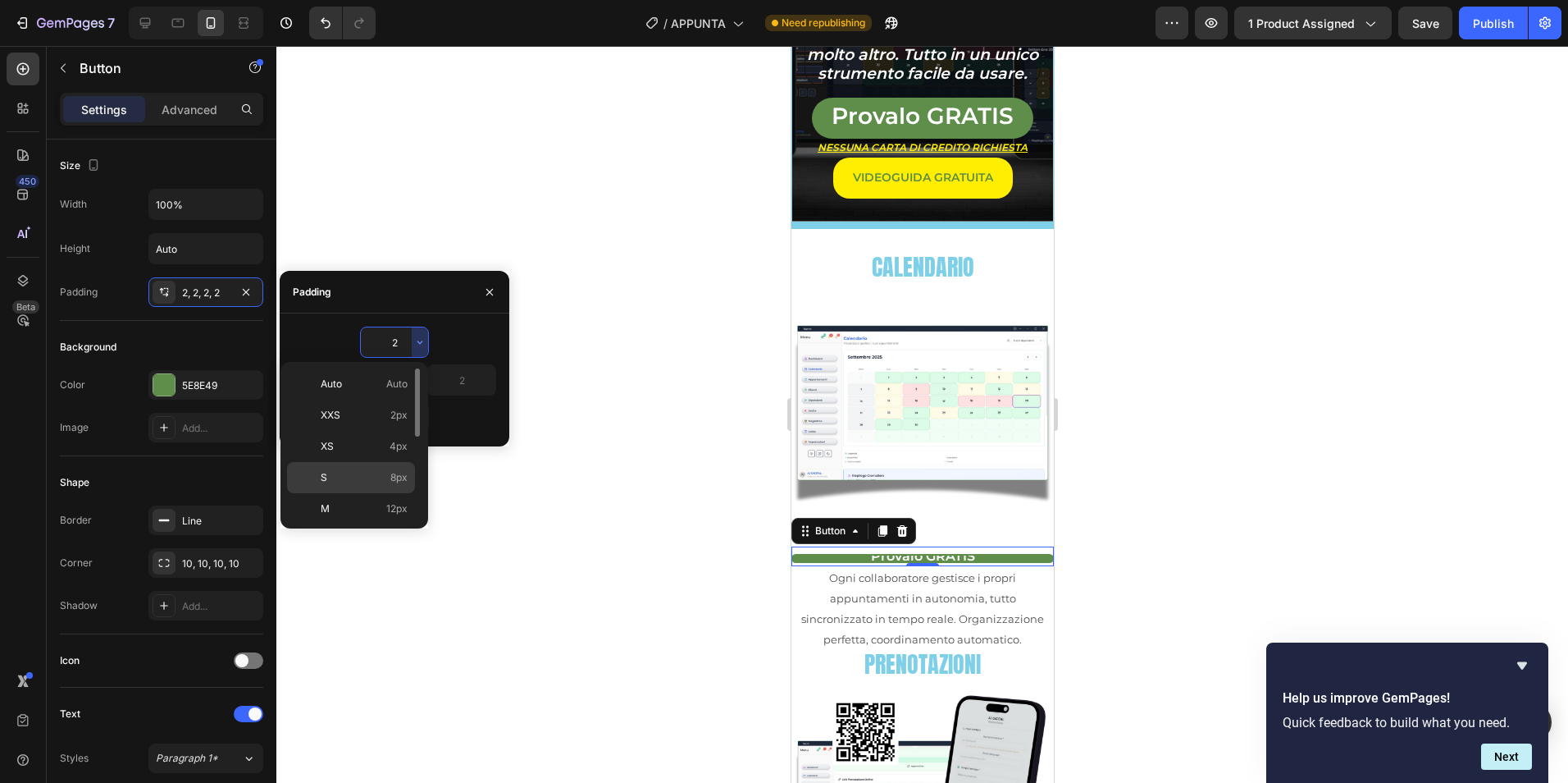
click at [384, 468] on div "S 8px" at bounding box center [351, 477] width 128 height 31
type input "8"
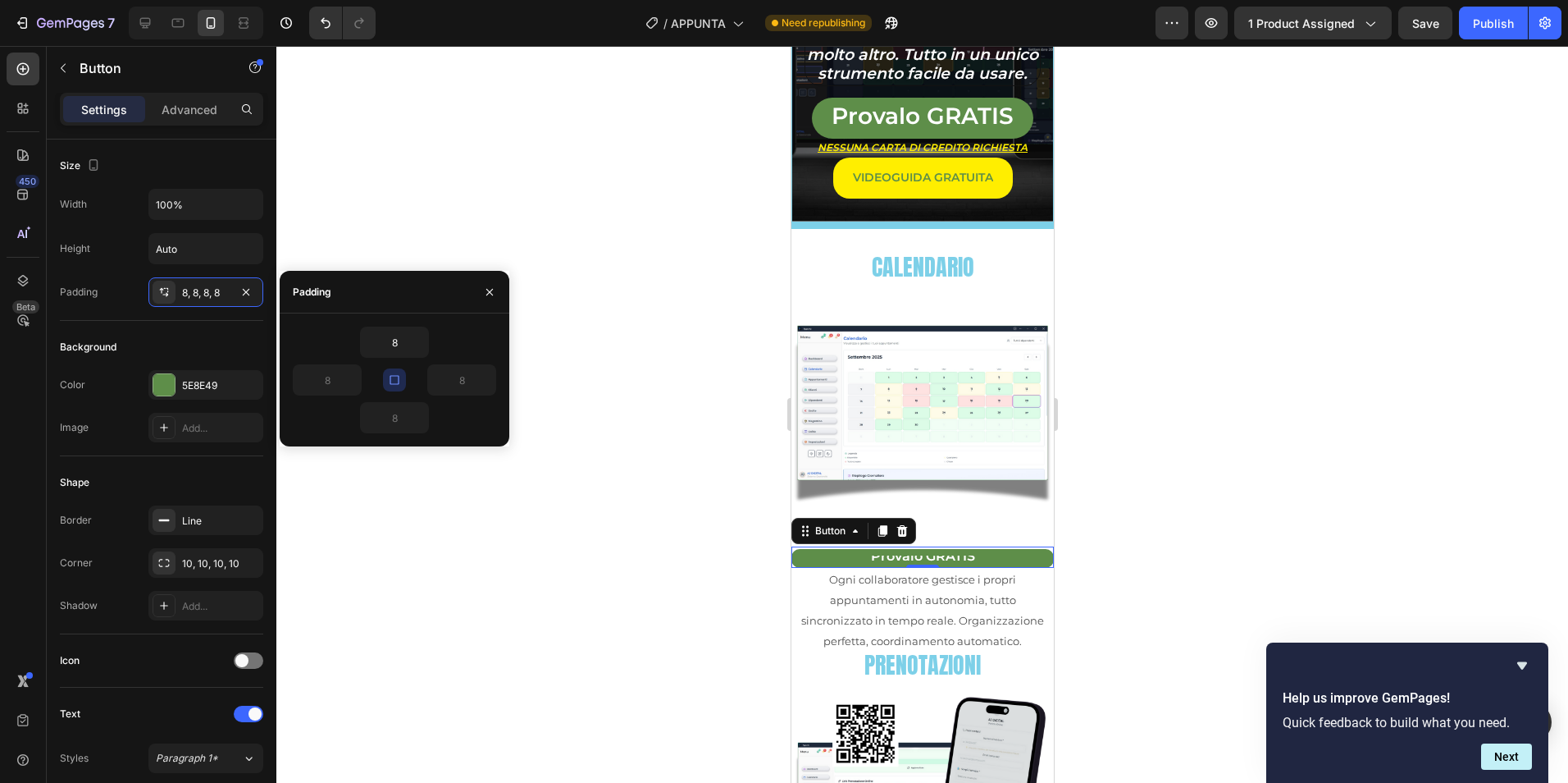
click at [626, 495] on div at bounding box center [922, 414] width 1292 height 736
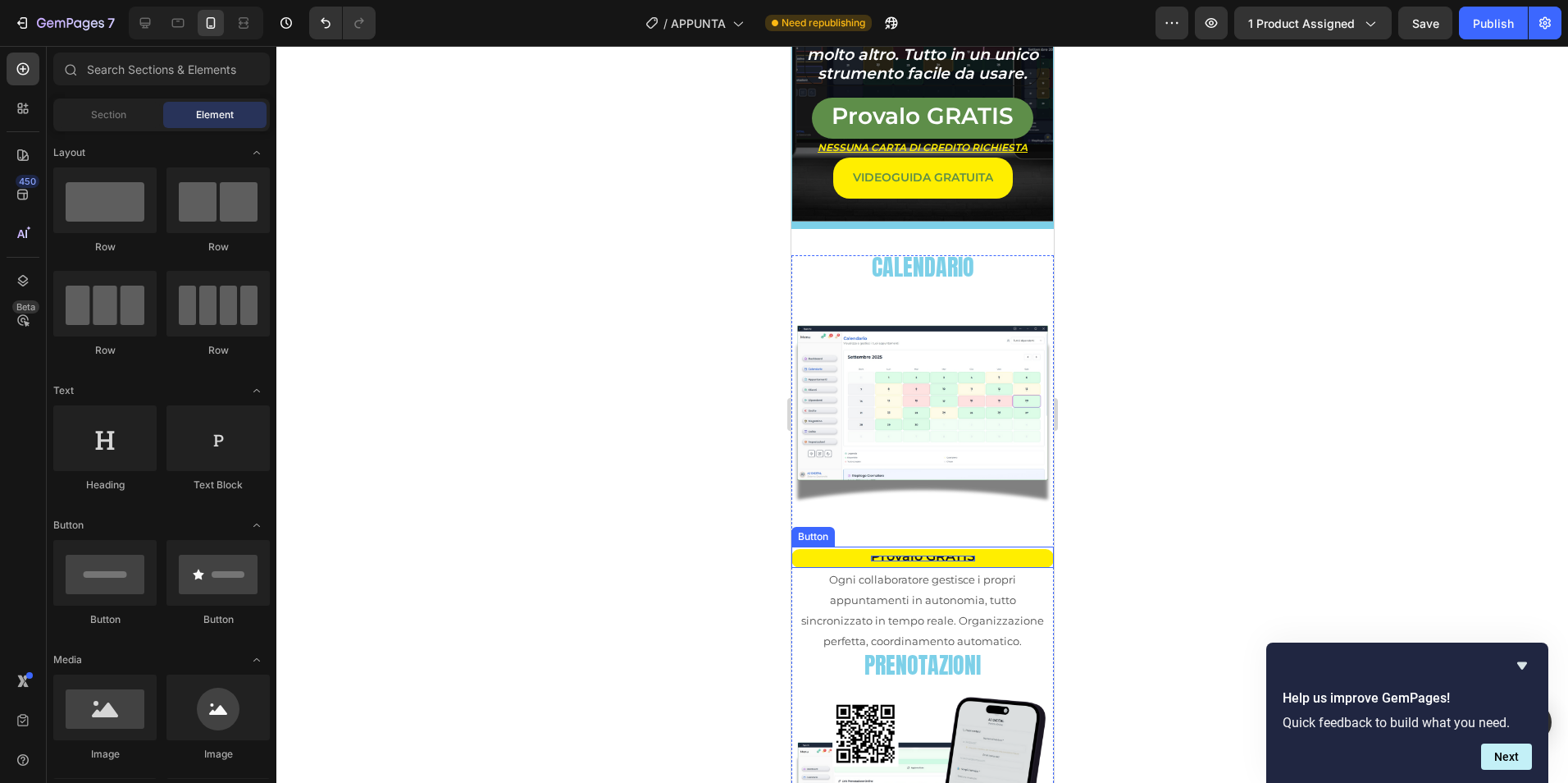
click at [959, 548] on span "Provalo GRATIS" at bounding box center [922, 556] width 105 height 16
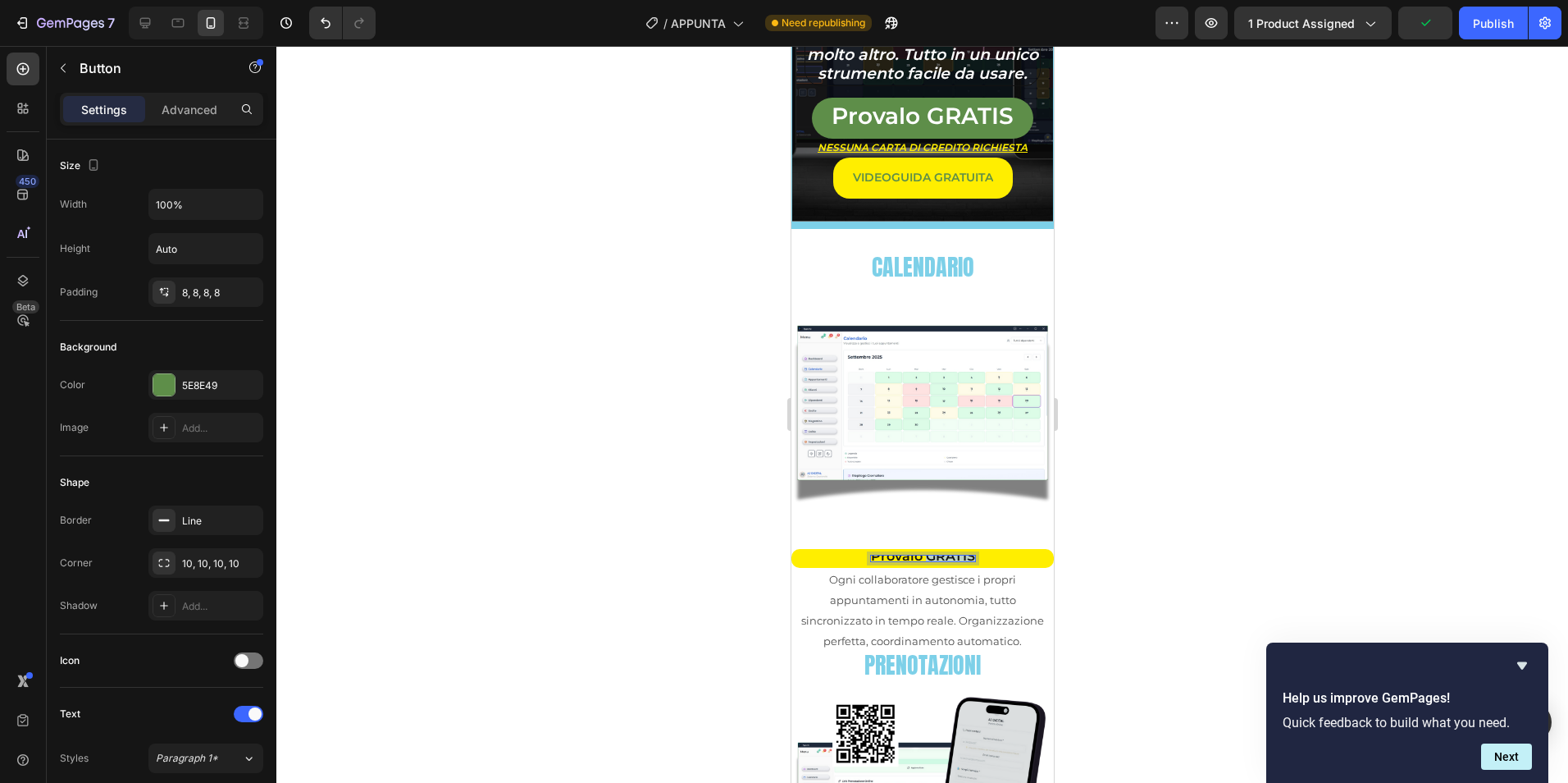
click at [924, 548] on span "Provalo GRATIS" at bounding box center [922, 556] width 105 height 16
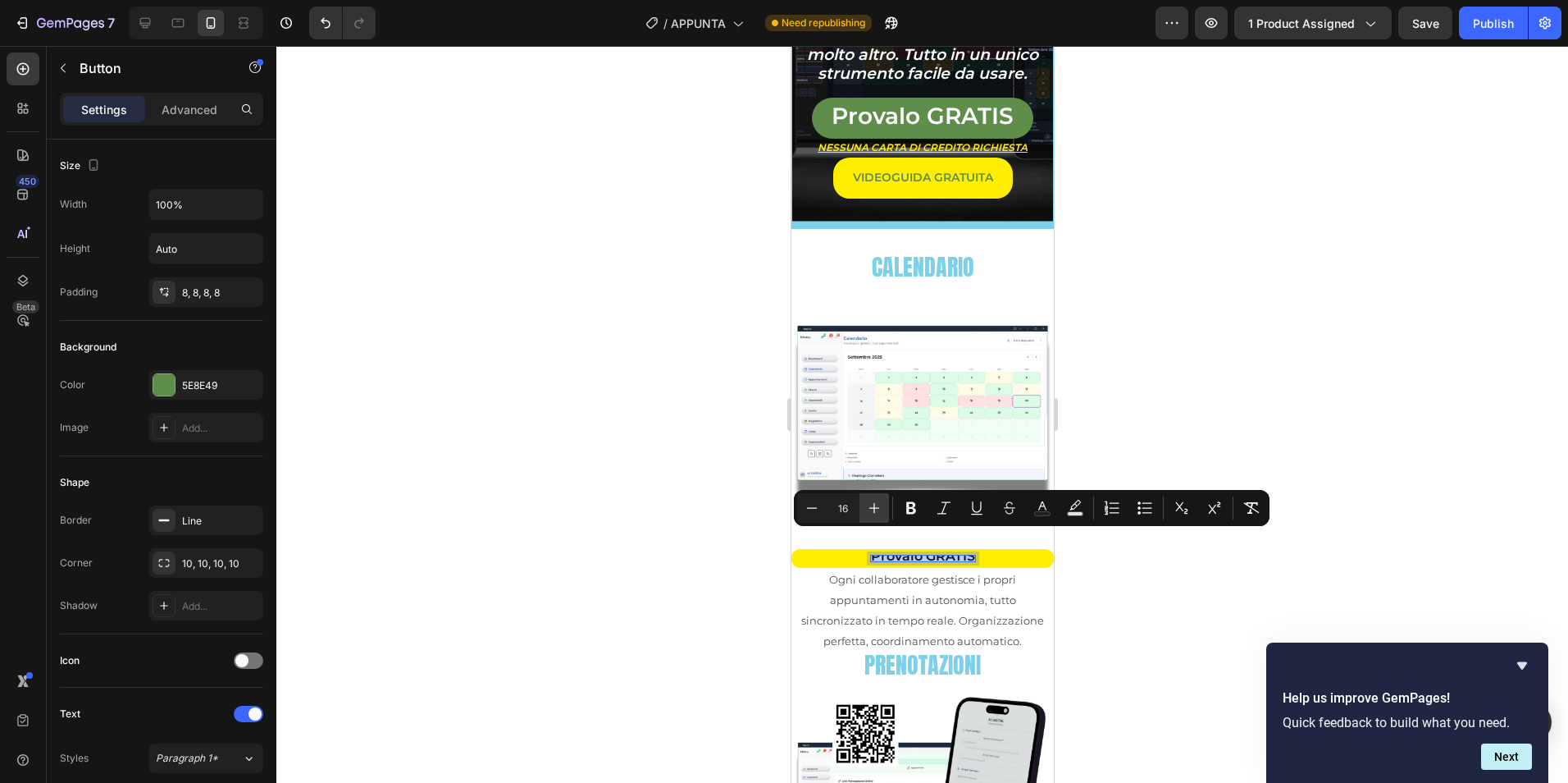
click at [881, 513] on icon "Editor contextual toolbar" at bounding box center [873, 507] width 16 height 16
type input "19"
click at [438, 379] on div at bounding box center [922, 414] width 1292 height 736
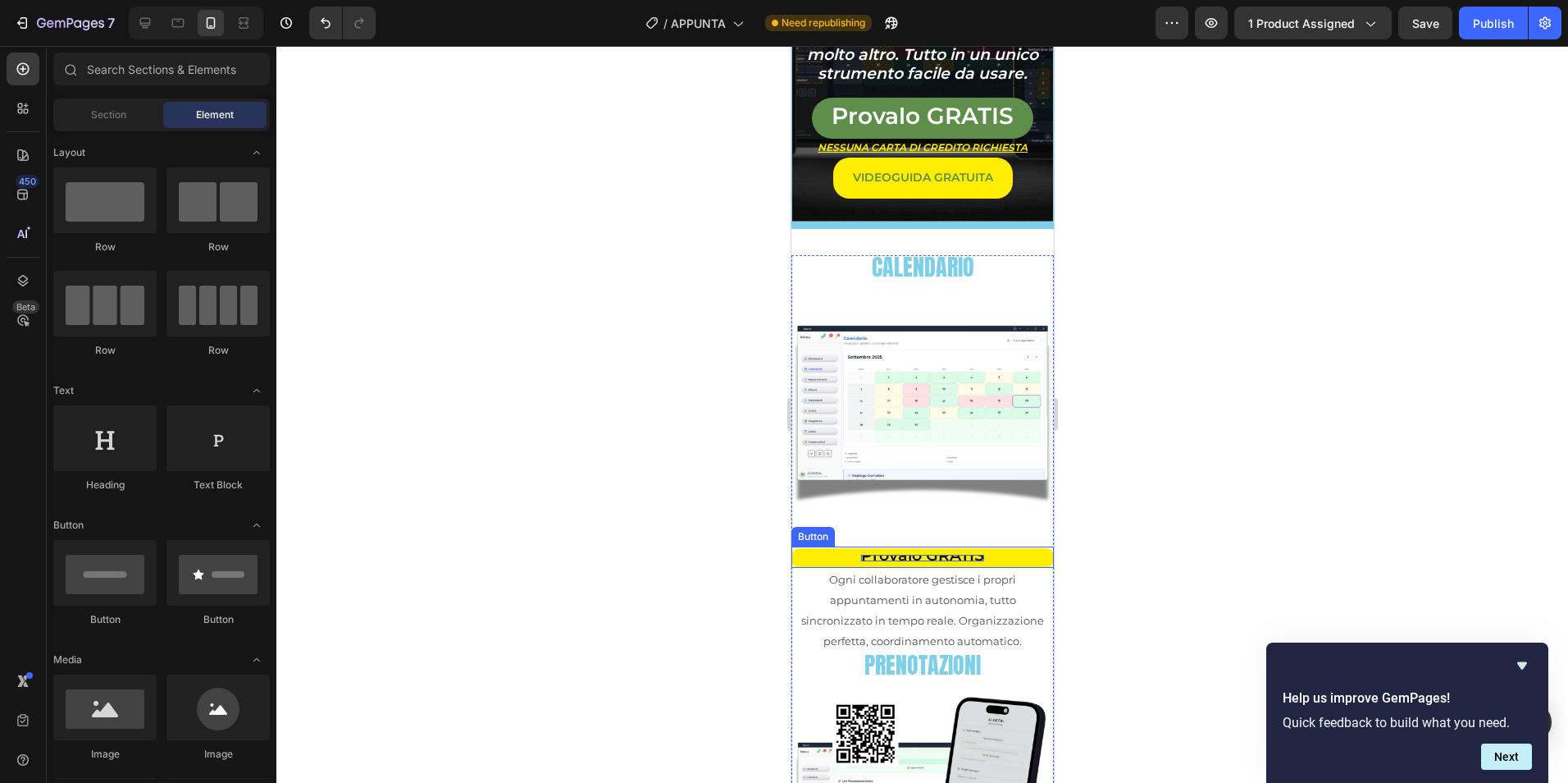
click at [911, 545] on span "Provalo GRATIS" at bounding box center [922, 555] width 123 height 19
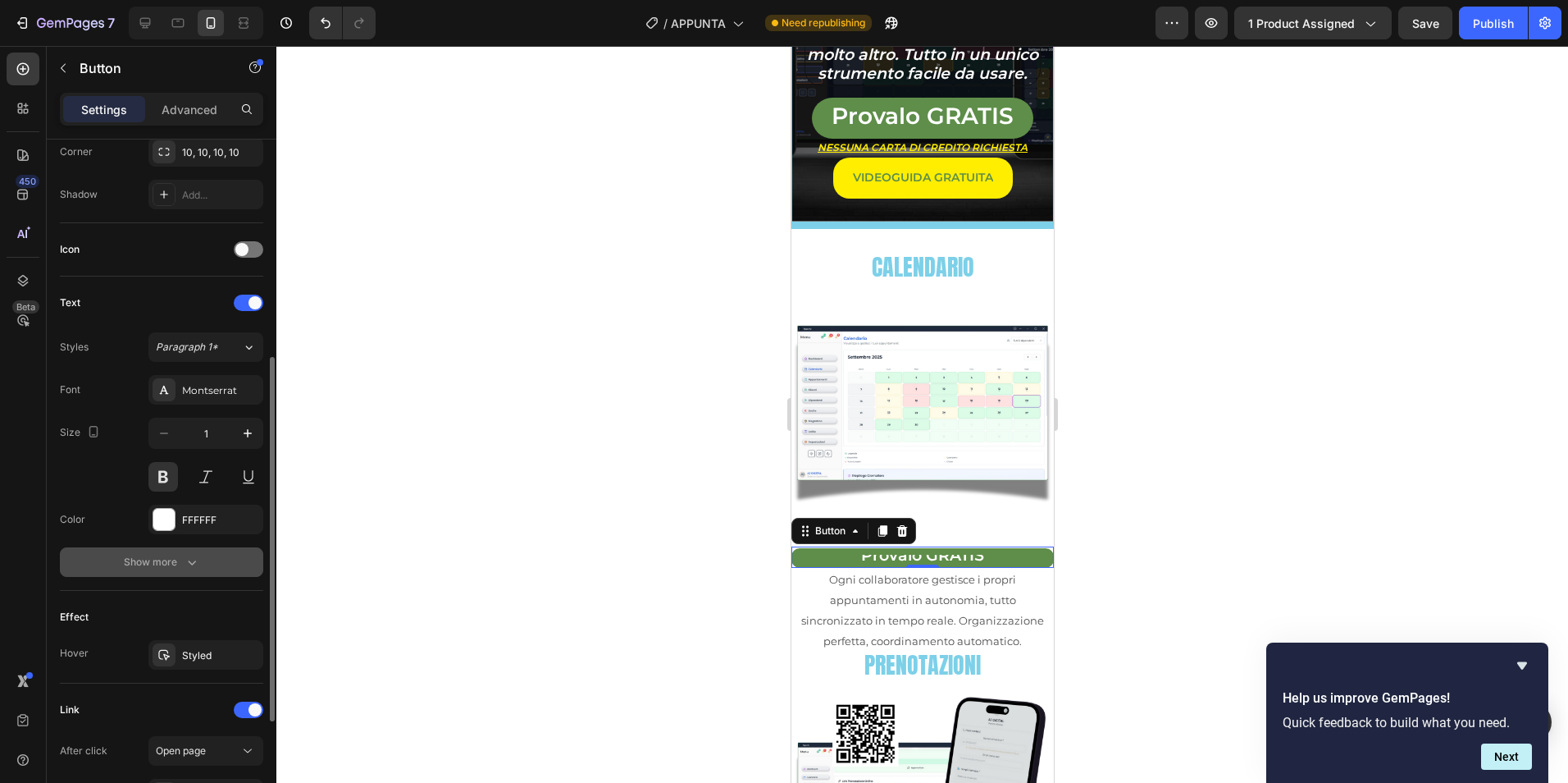
click at [217, 563] on button "Show more" at bounding box center [161, 562] width 203 height 29
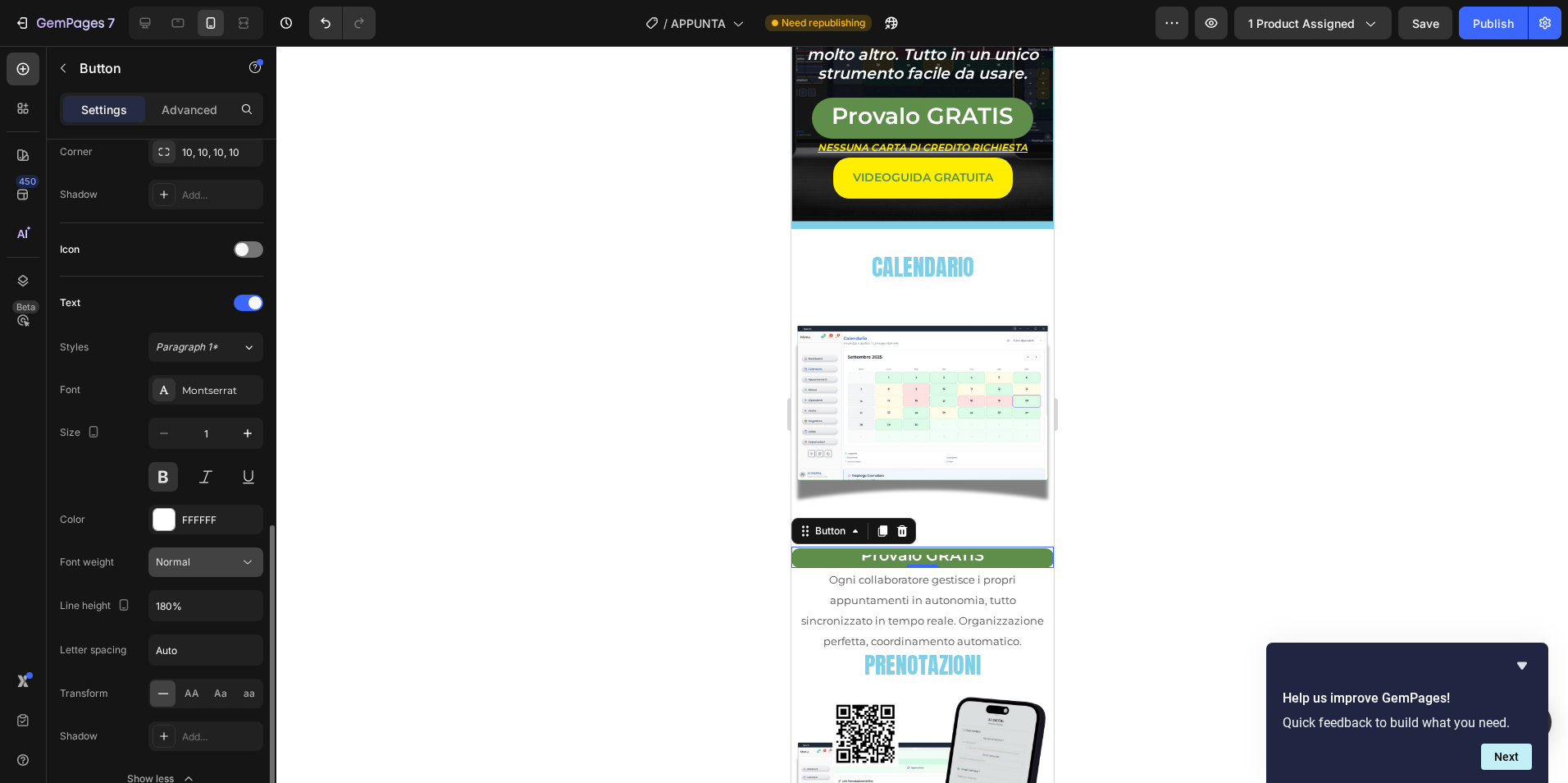
scroll to position [548, 0]
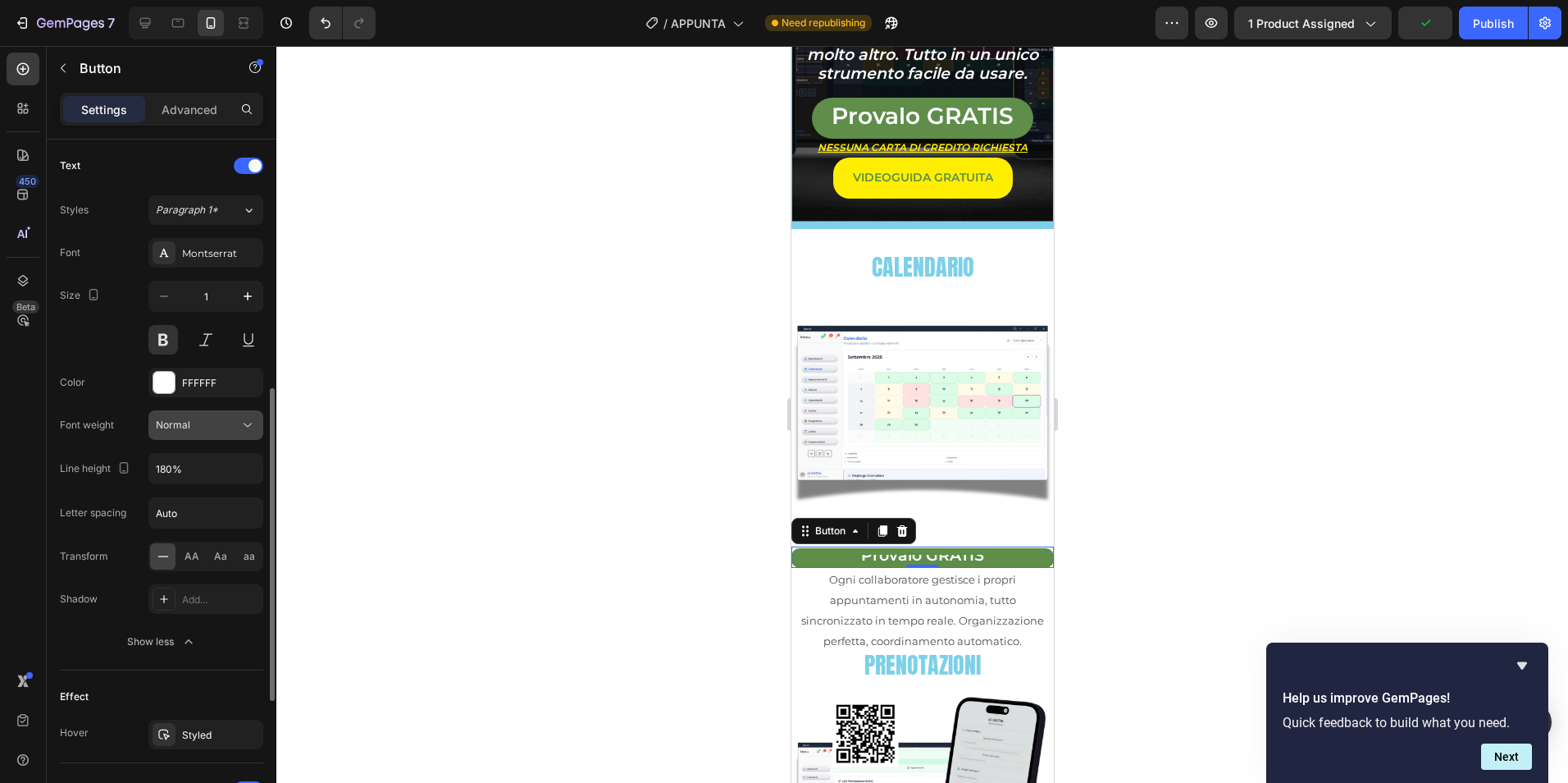
click at [225, 419] on div "Normal" at bounding box center [197, 424] width 84 height 15
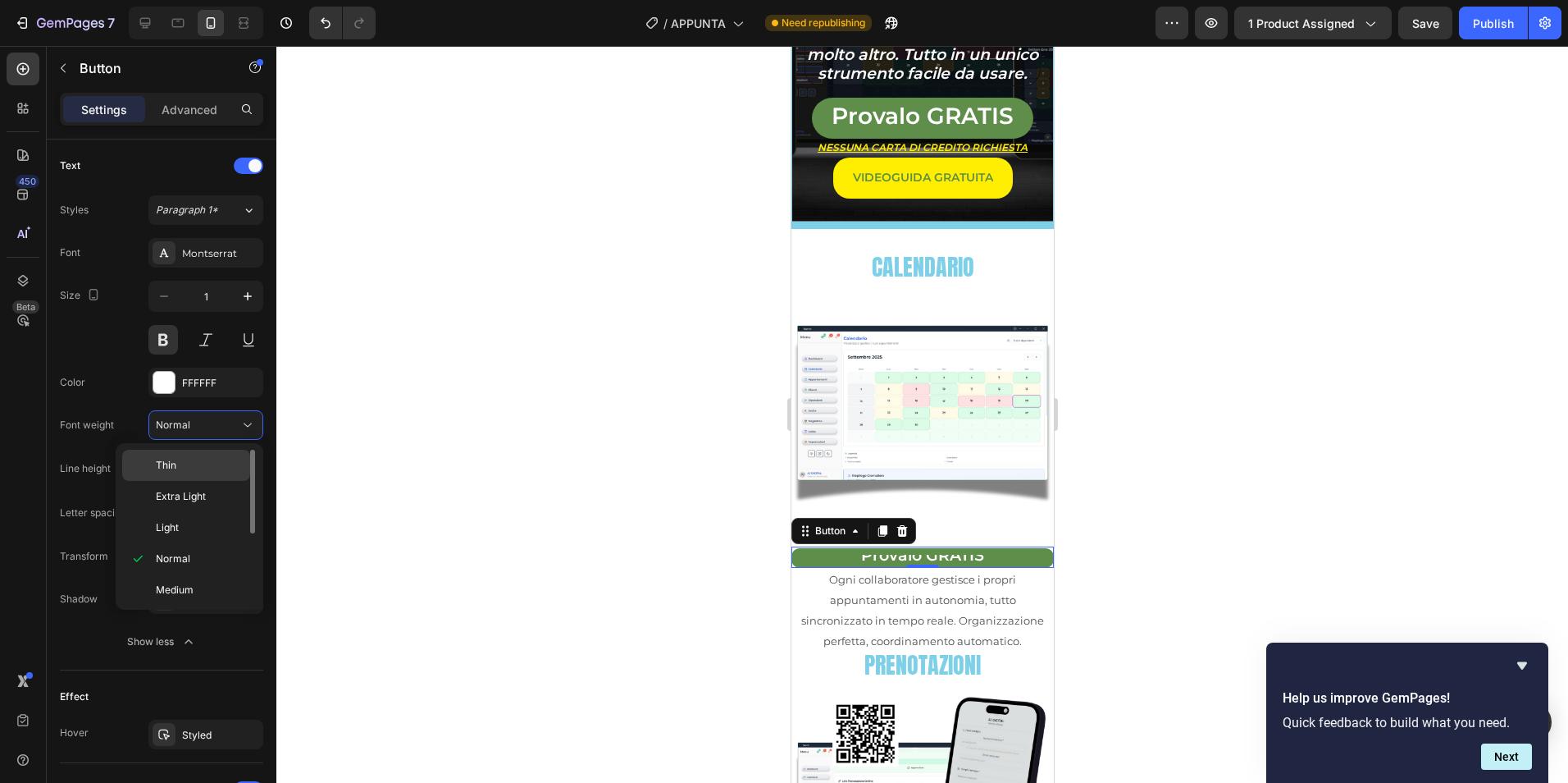
click at [210, 459] on p "Thin" at bounding box center [199, 465] width 87 height 15
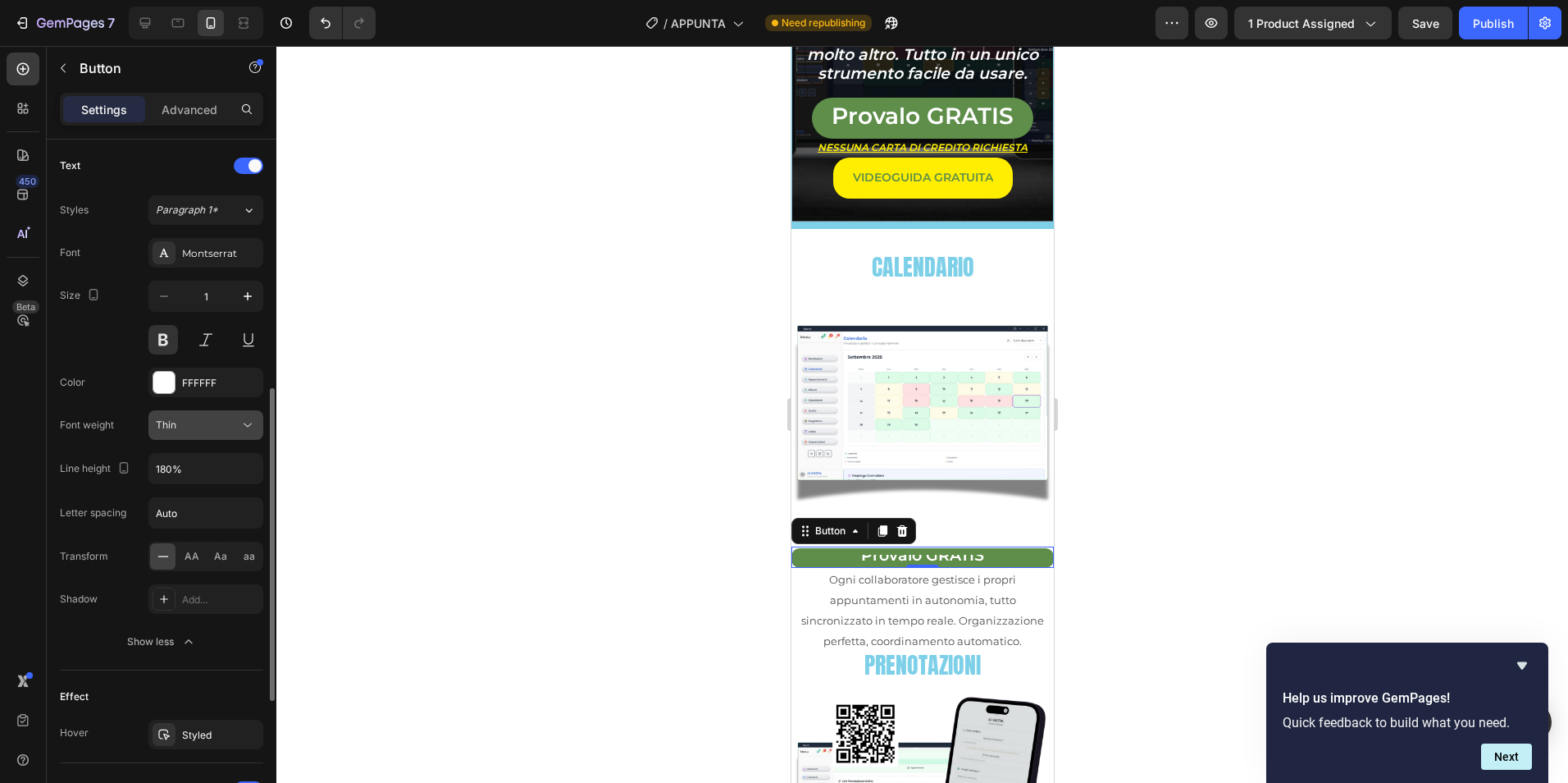
click at [219, 423] on div "Thin" at bounding box center [197, 424] width 84 height 15
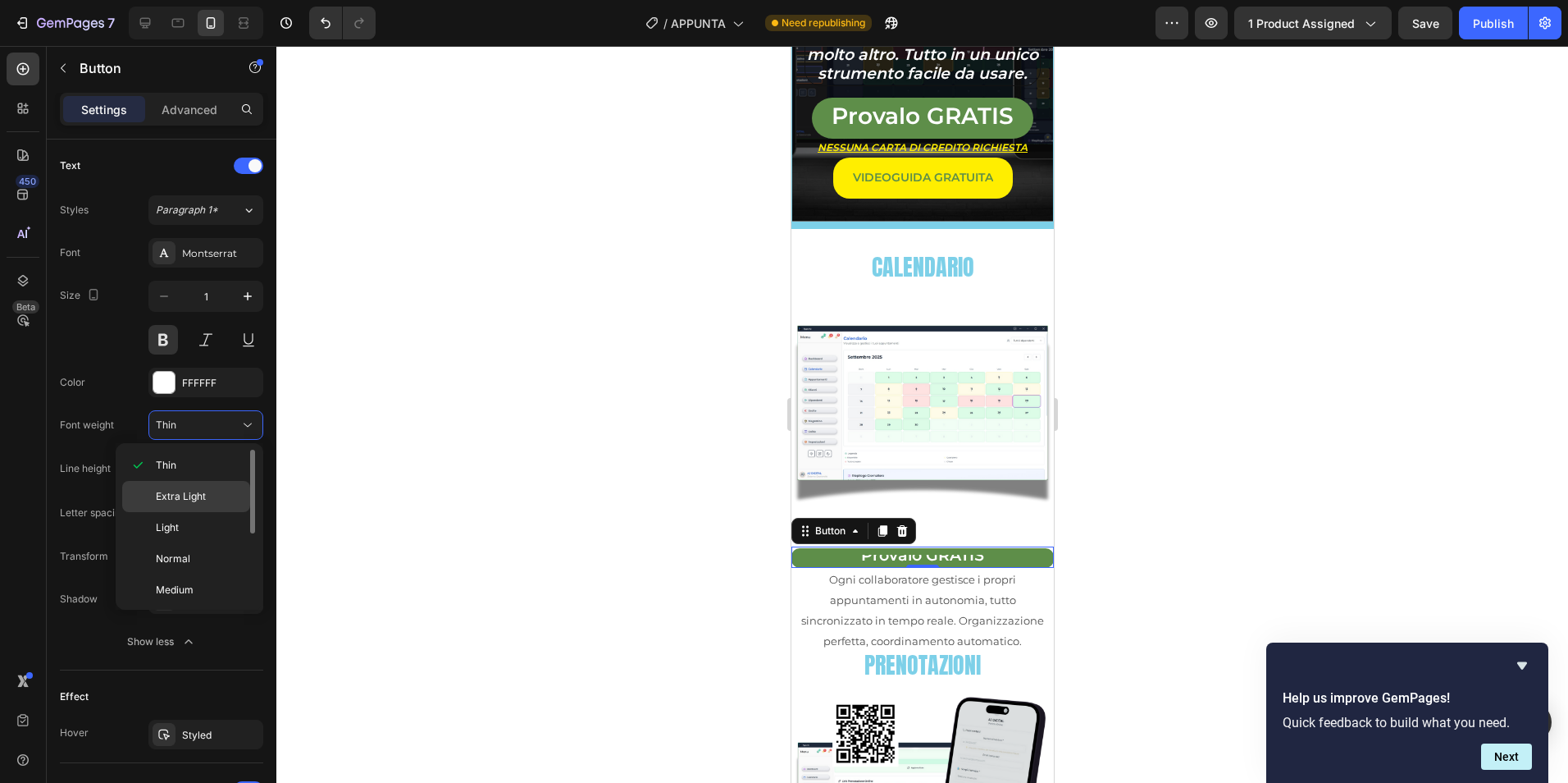
click at [199, 500] on span "Extra Light" at bounding box center [181, 496] width 50 height 15
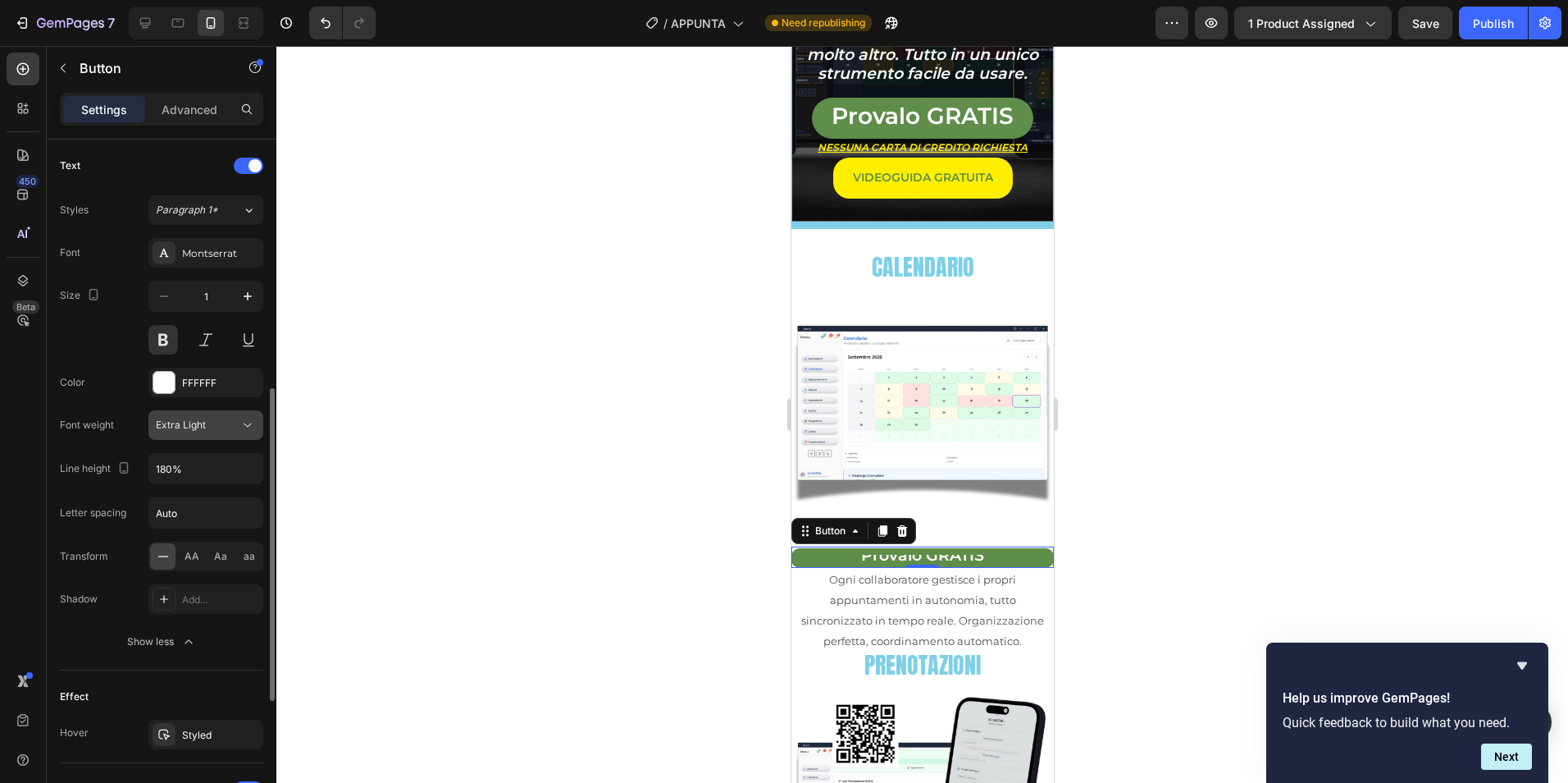
click at [222, 434] on button "Extra Light" at bounding box center [206, 425] width 115 height 29
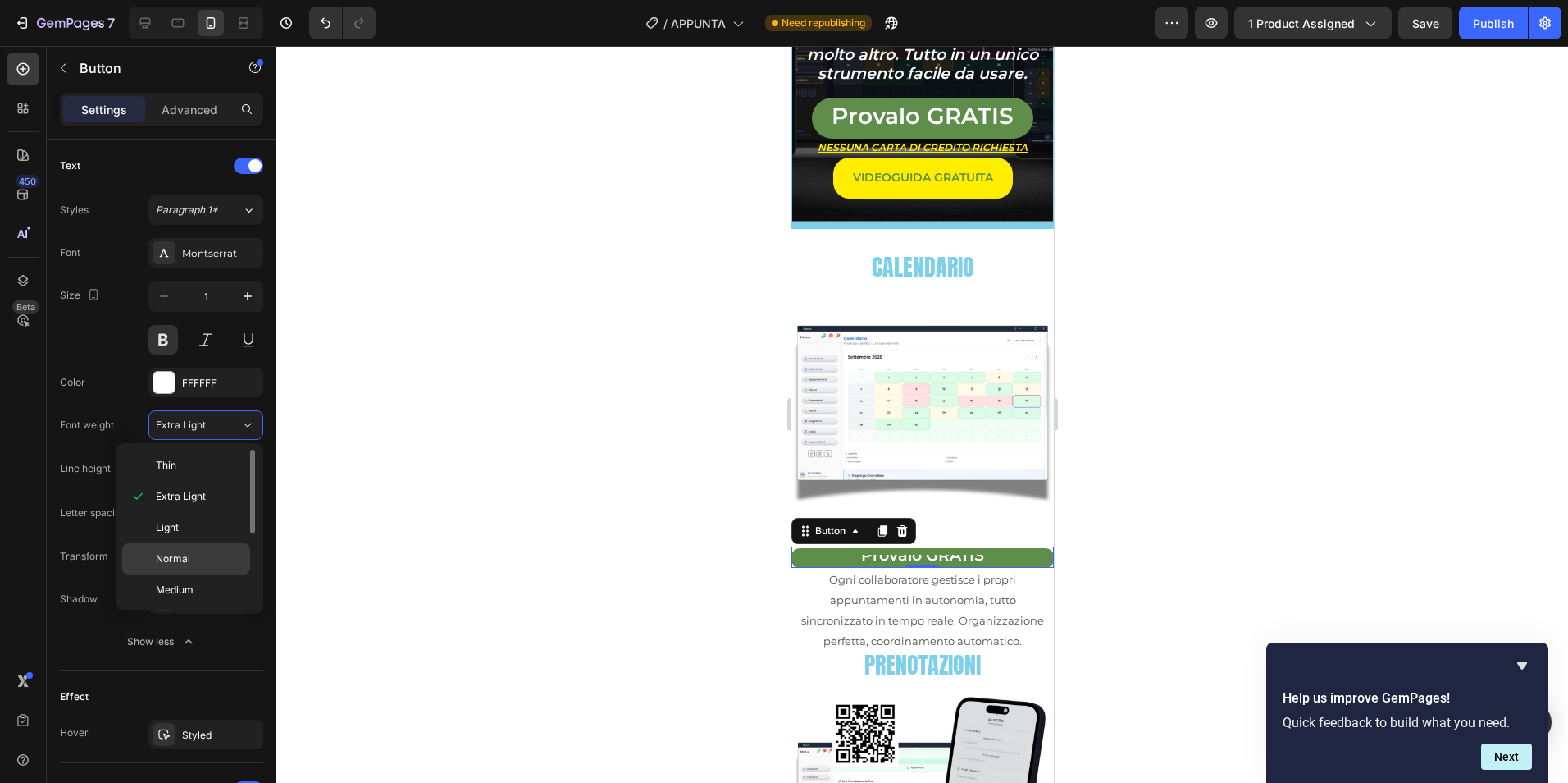
click at [187, 556] on span "Normal" at bounding box center [173, 558] width 35 height 15
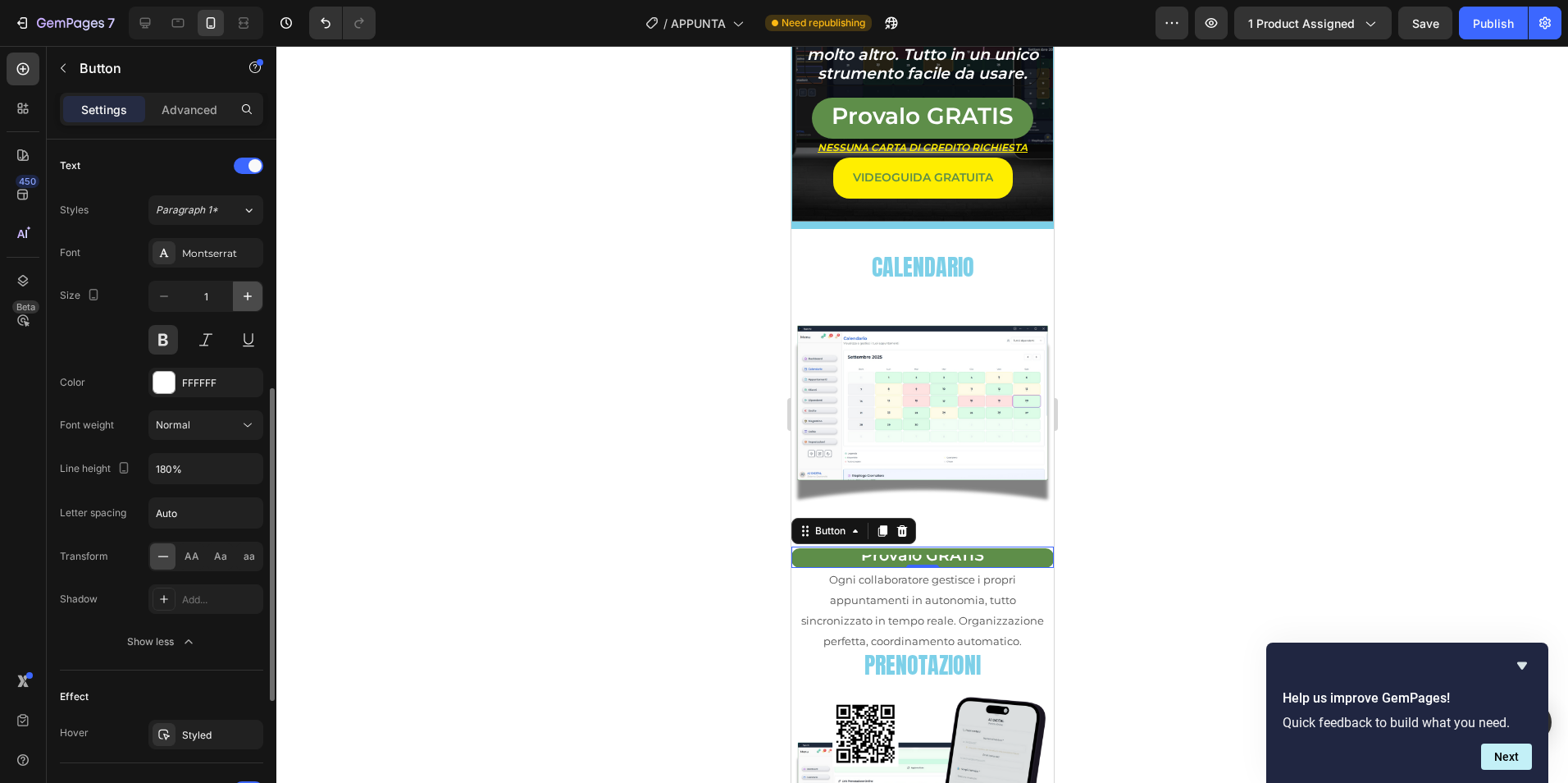
click at [244, 292] on icon "button" at bounding box center [247, 296] width 16 height 16
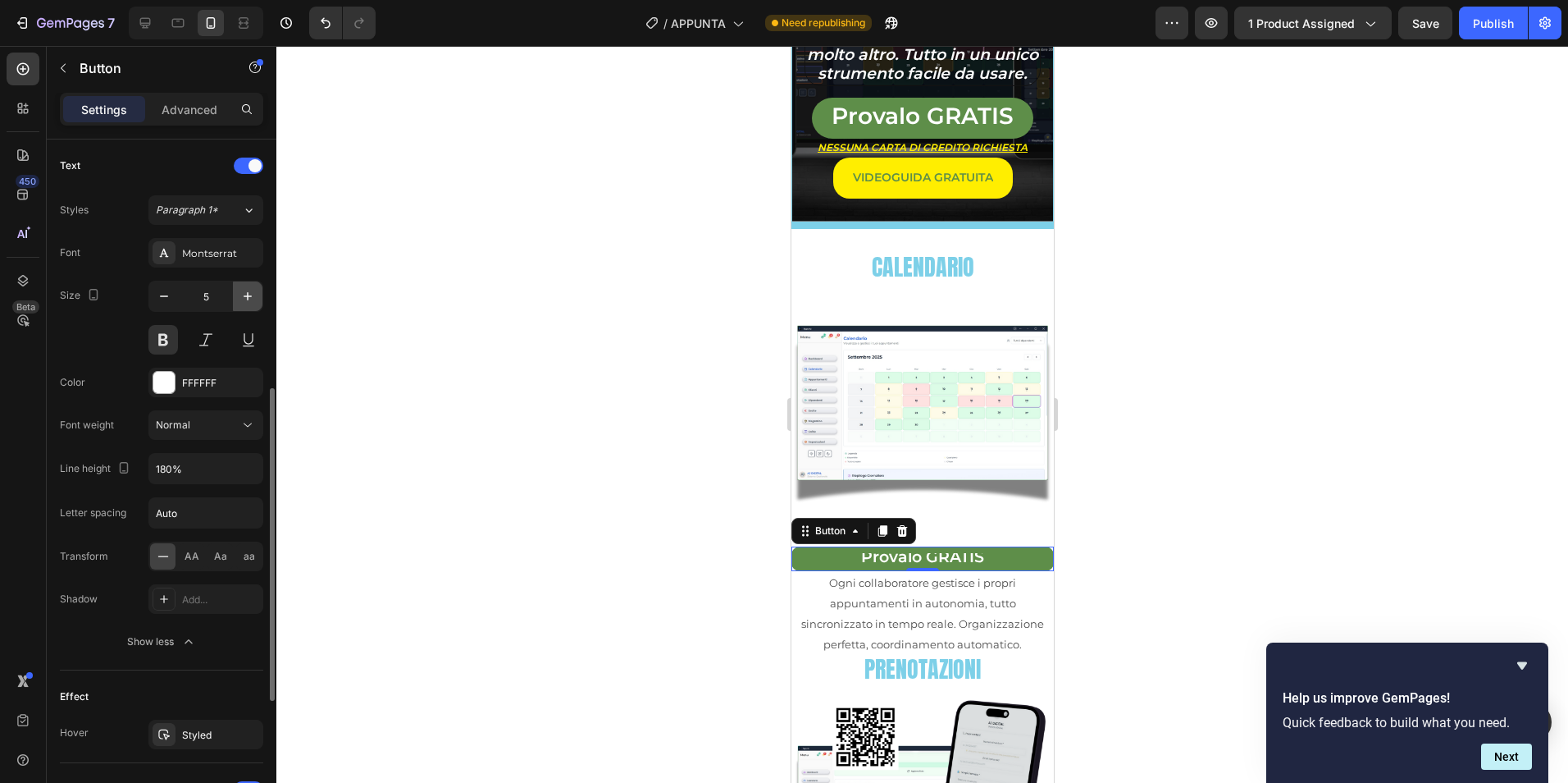
click at [244, 292] on icon "button" at bounding box center [247, 296] width 16 height 16
click at [247, 293] on icon "button" at bounding box center [247, 296] width 16 height 16
type input "9"
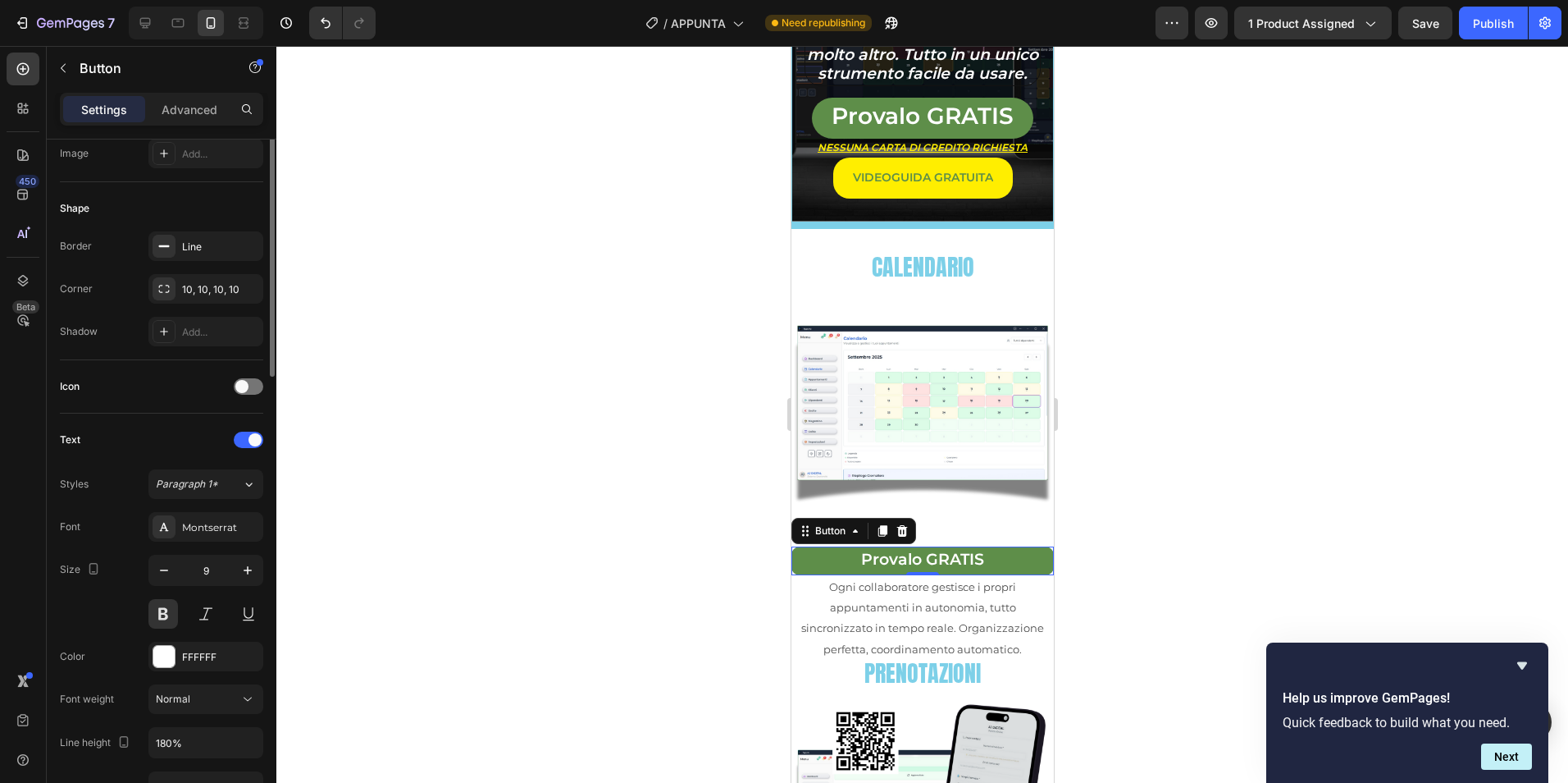
scroll to position [137, 0]
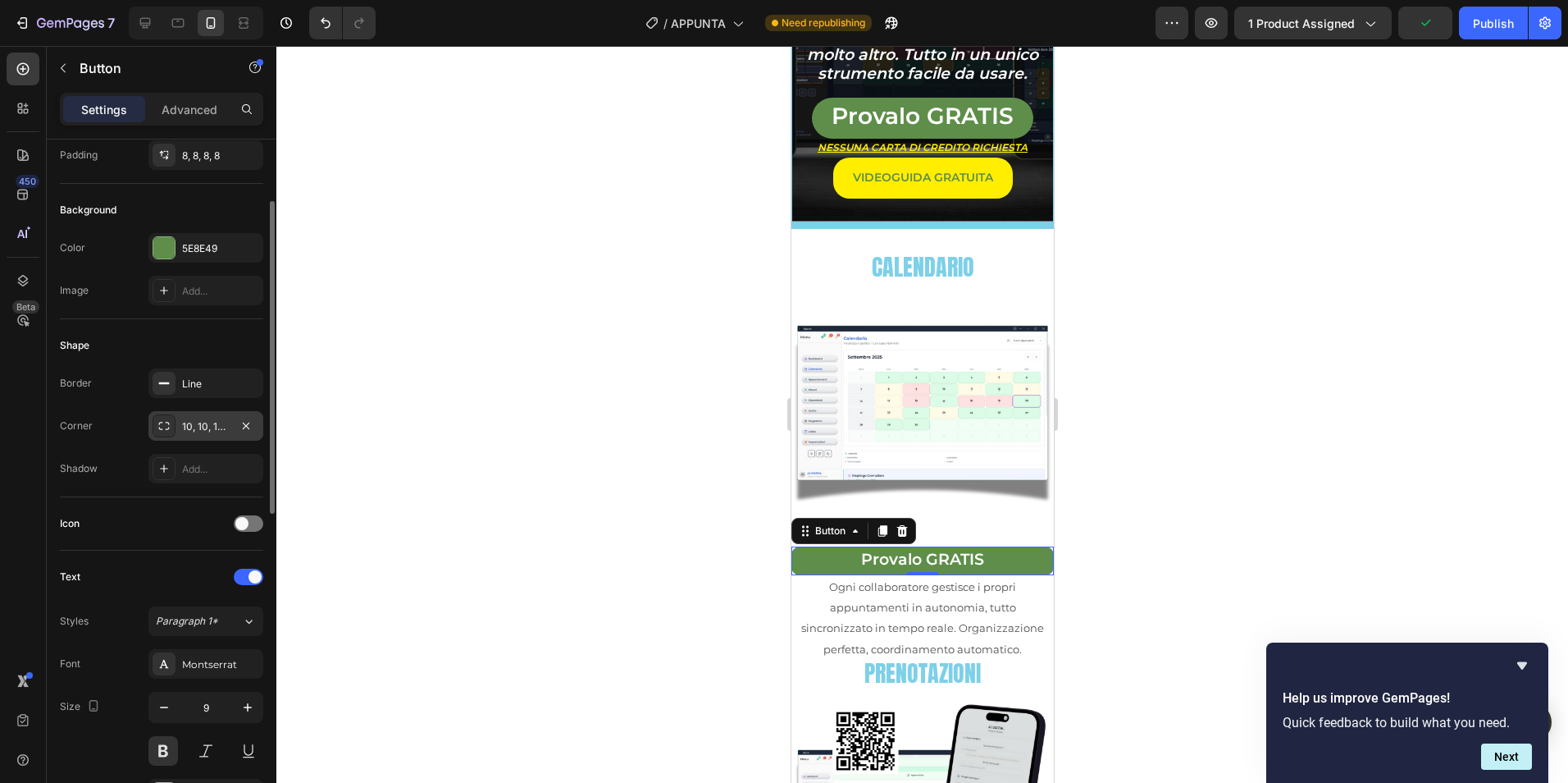
click at [214, 430] on div "10, 10, 10, 10" at bounding box center [206, 426] width 48 height 15
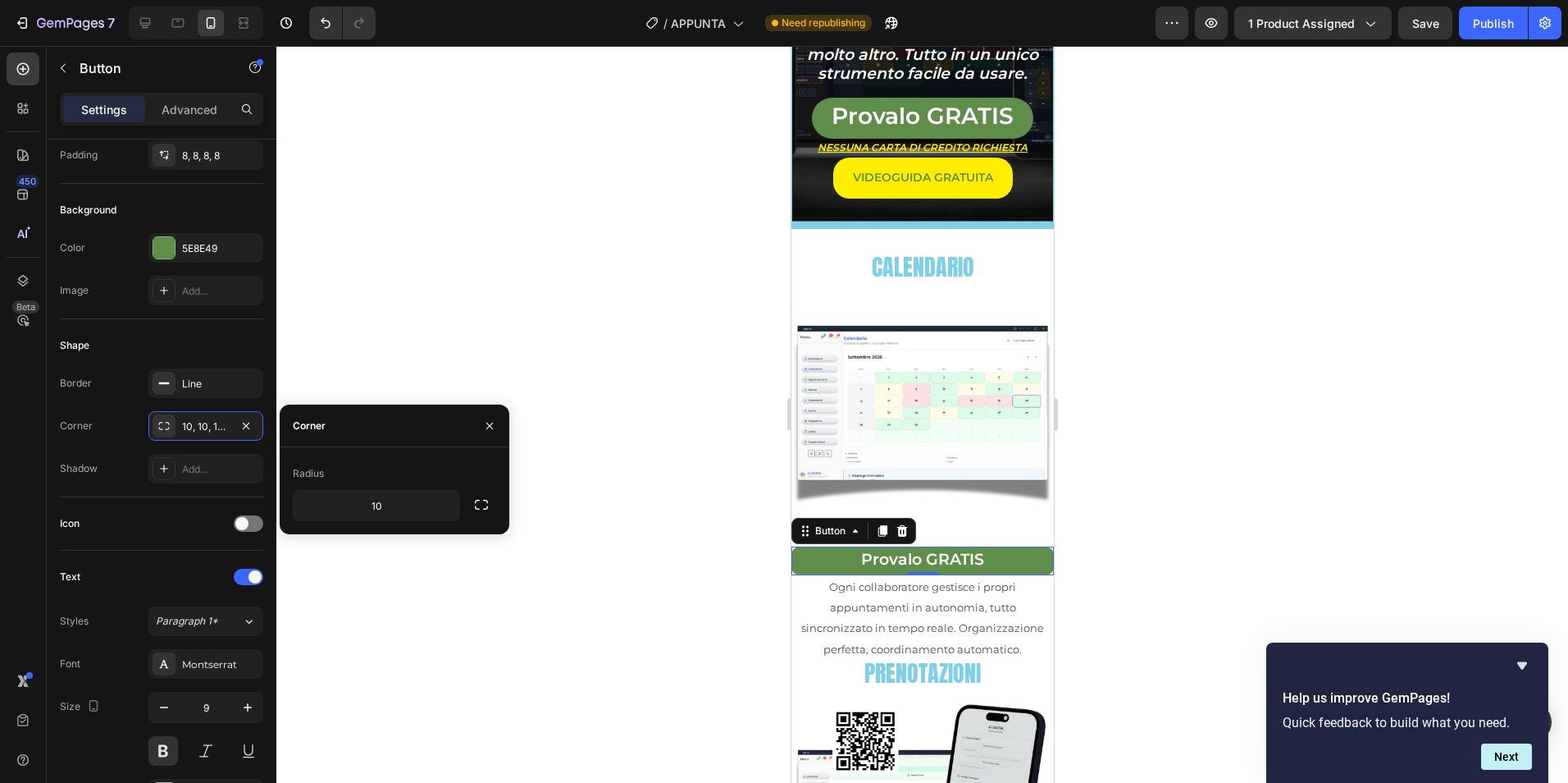
click at [542, 232] on div at bounding box center [922, 414] width 1292 height 736
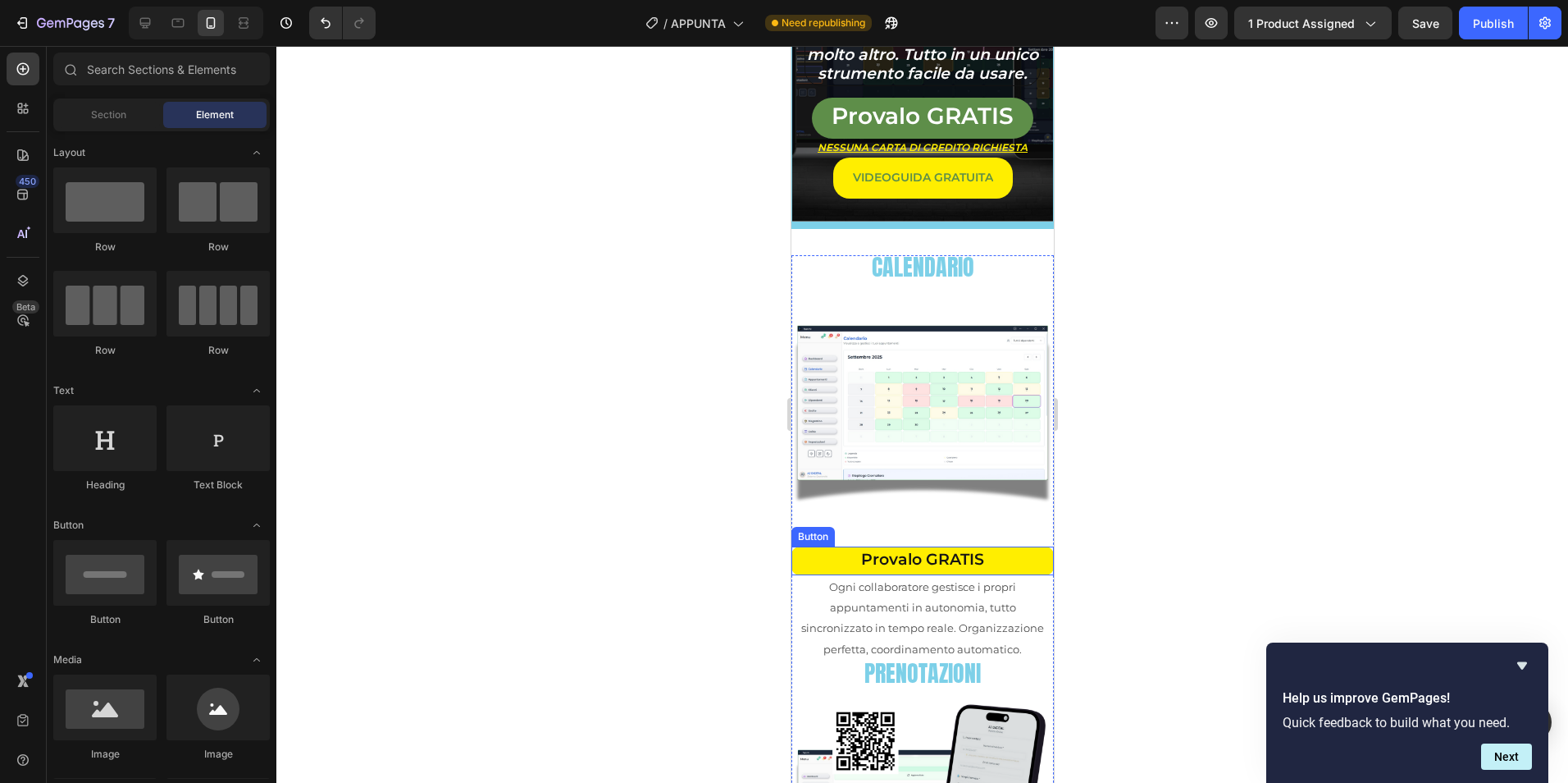
click at [1027, 548] on link "Provalo GRATIS" at bounding box center [922, 560] width 263 height 29
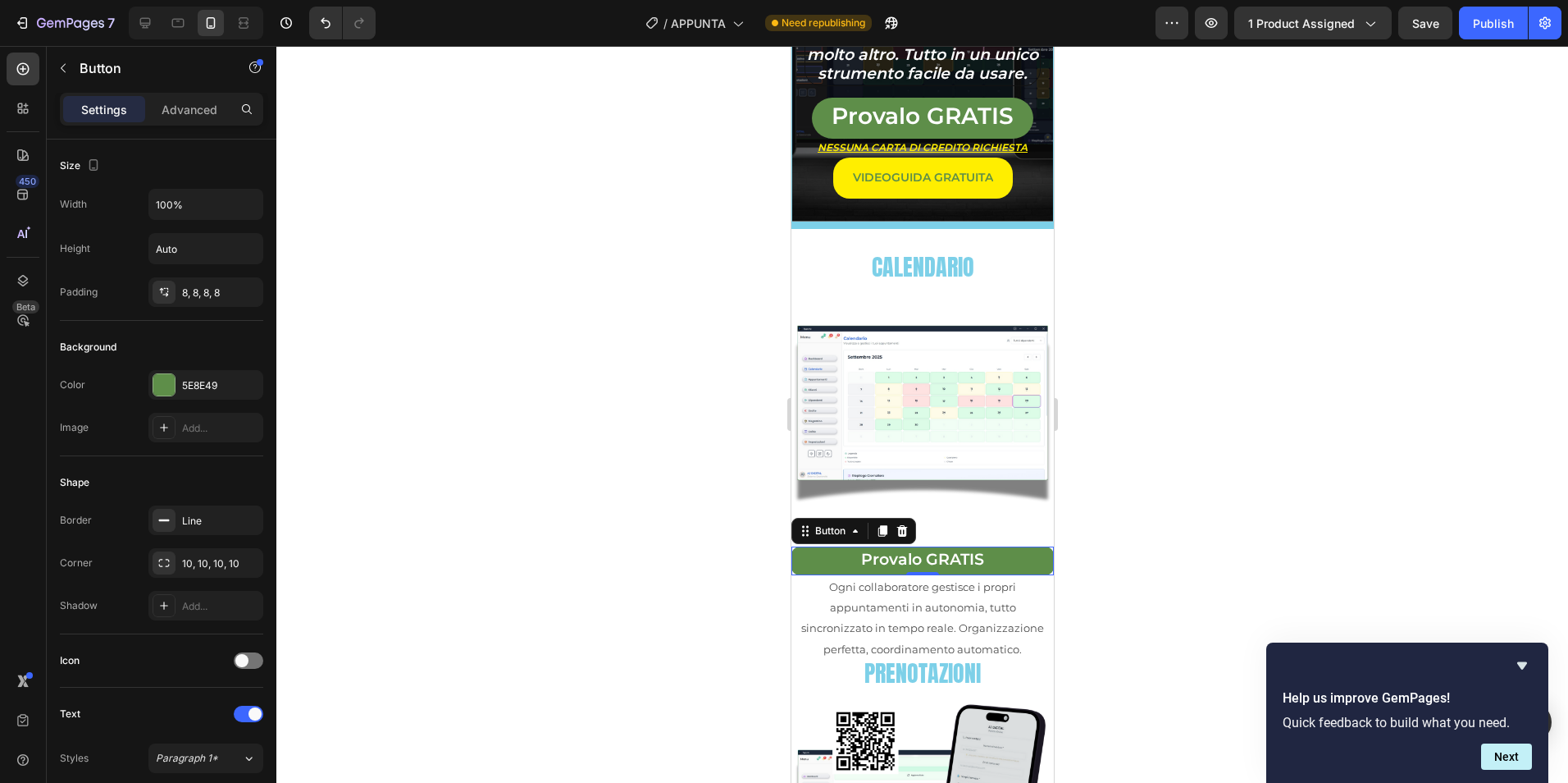
drag, startPoint x: 882, startPoint y: 516, endPoint x: 911, endPoint y: 525, distance: 30.4
click at [882, 525] on icon at bounding box center [882, 531] width 9 height 11
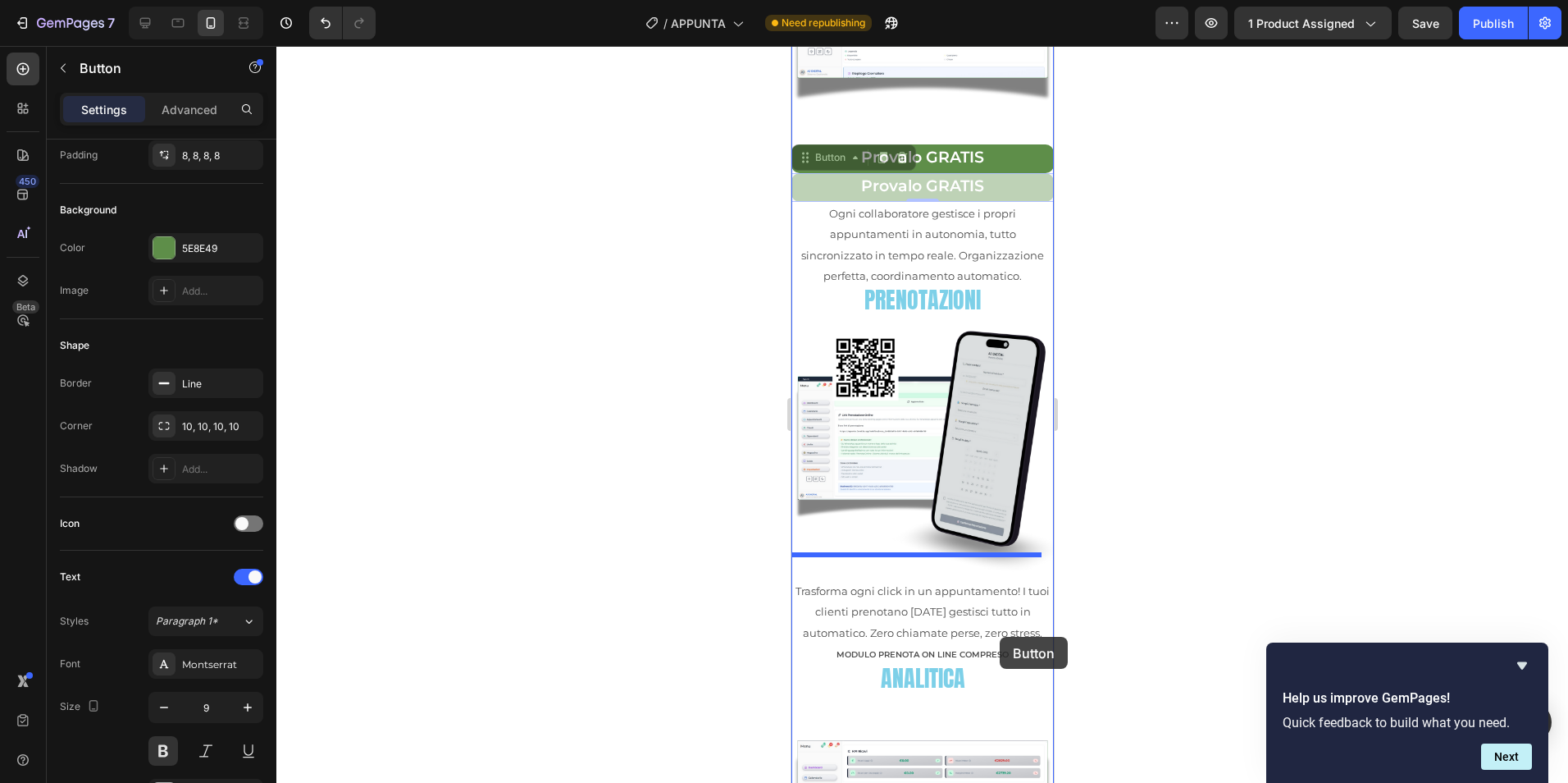
scroll to position [733, 0]
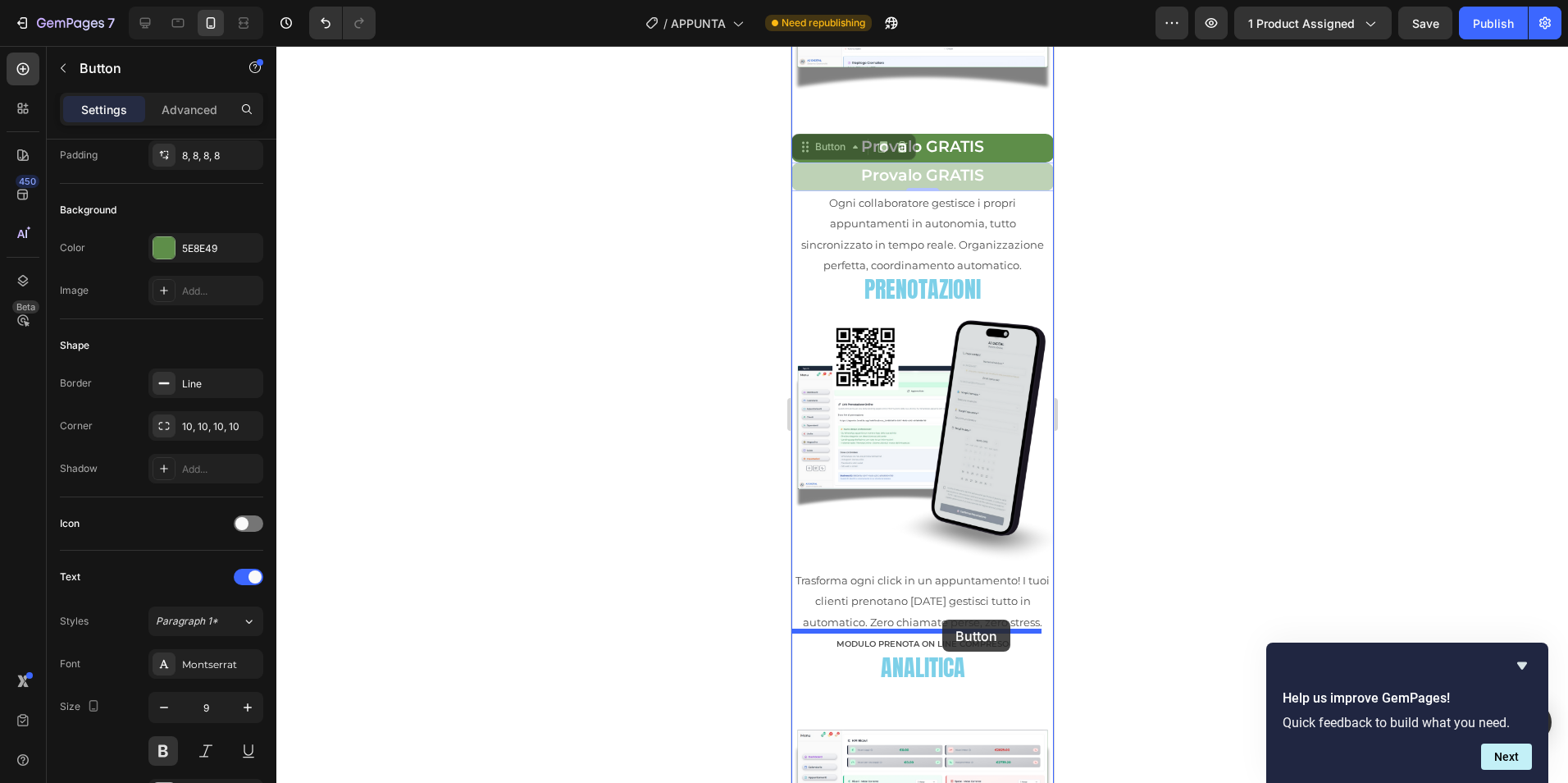
drag, startPoint x: 1005, startPoint y: 583, endPoint x: 941, endPoint y: 620, distance: 73.9
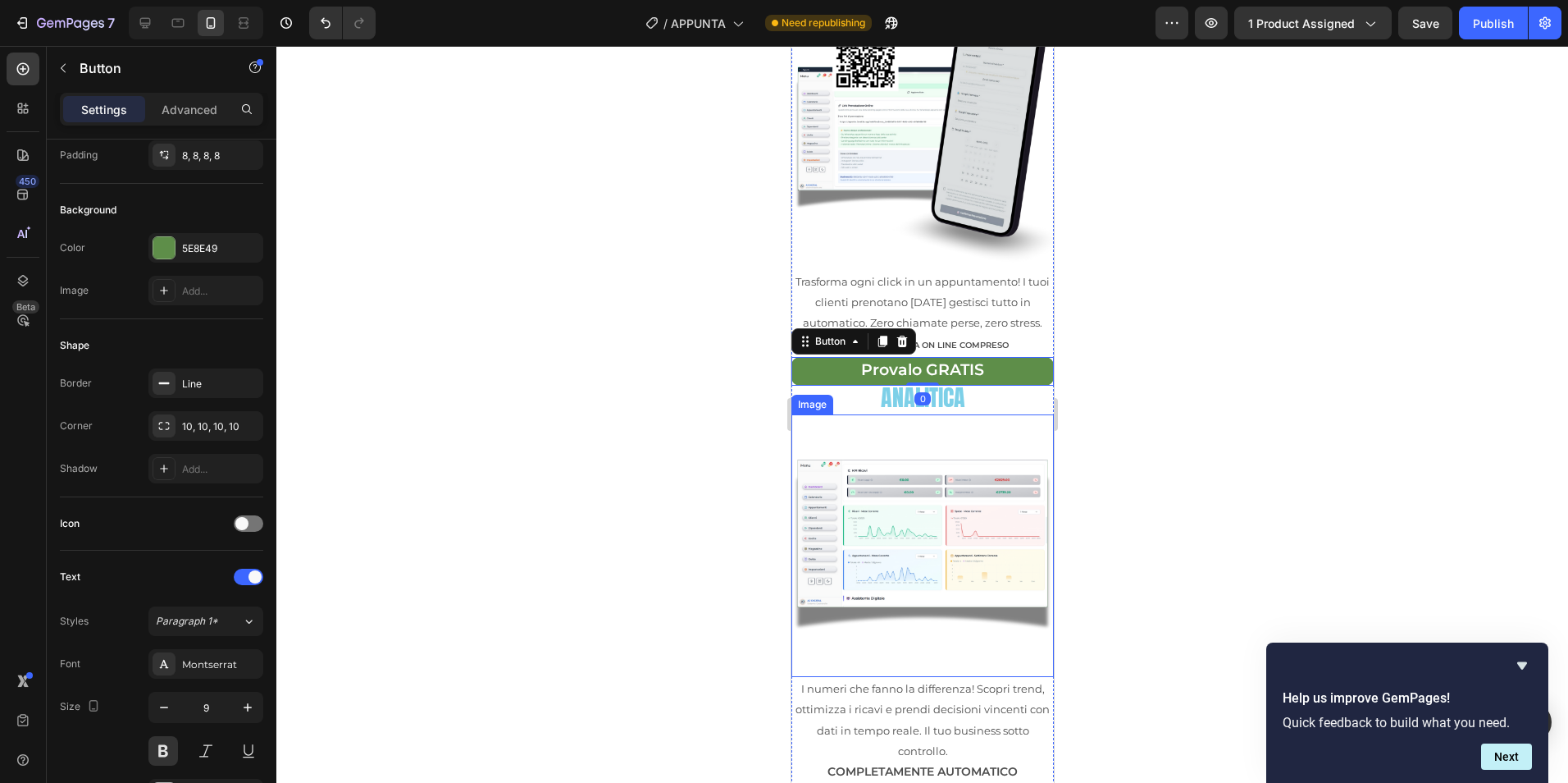
scroll to position [1007, 0]
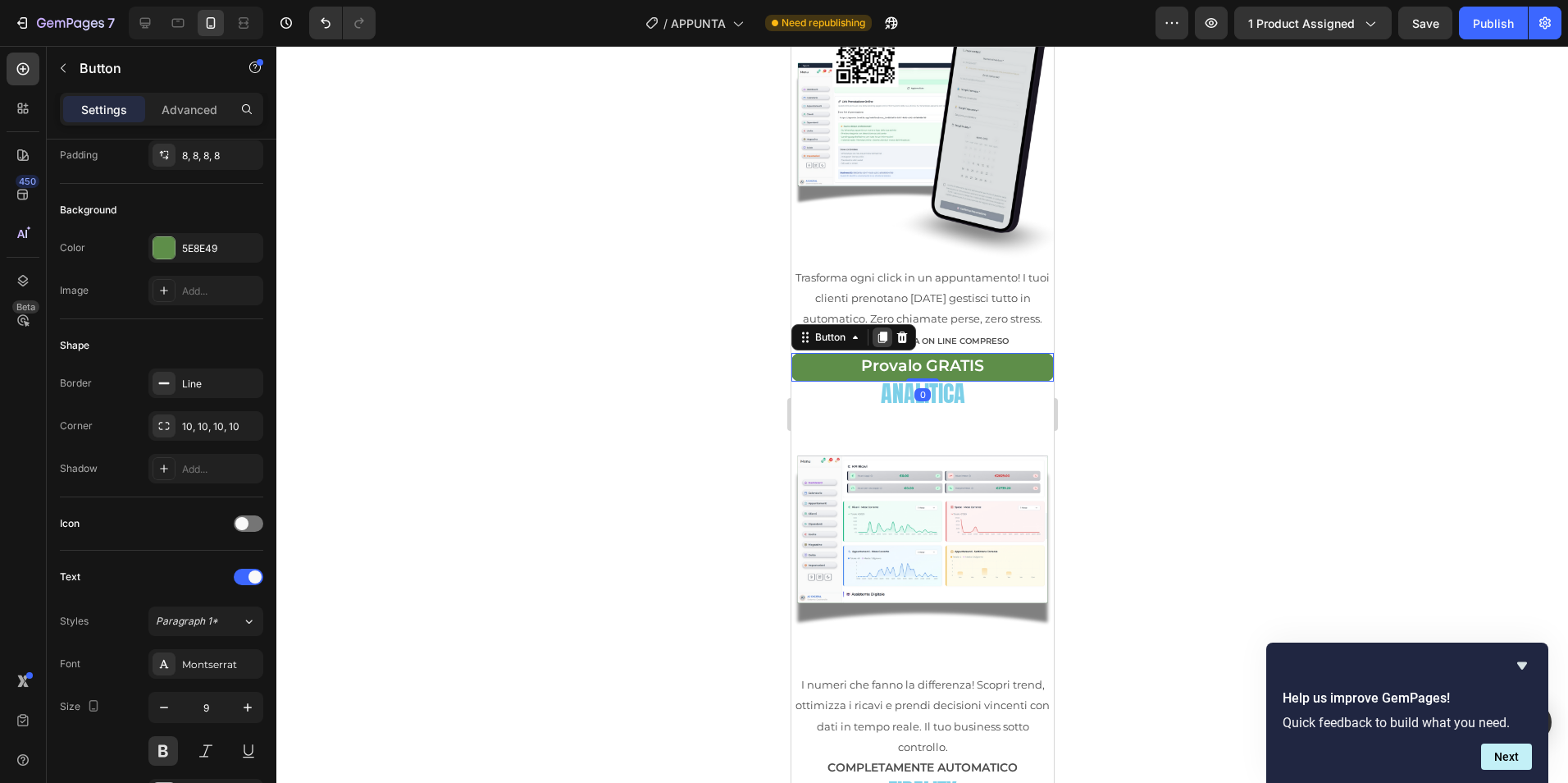
click at [877, 331] on icon at bounding box center [881, 337] width 13 height 13
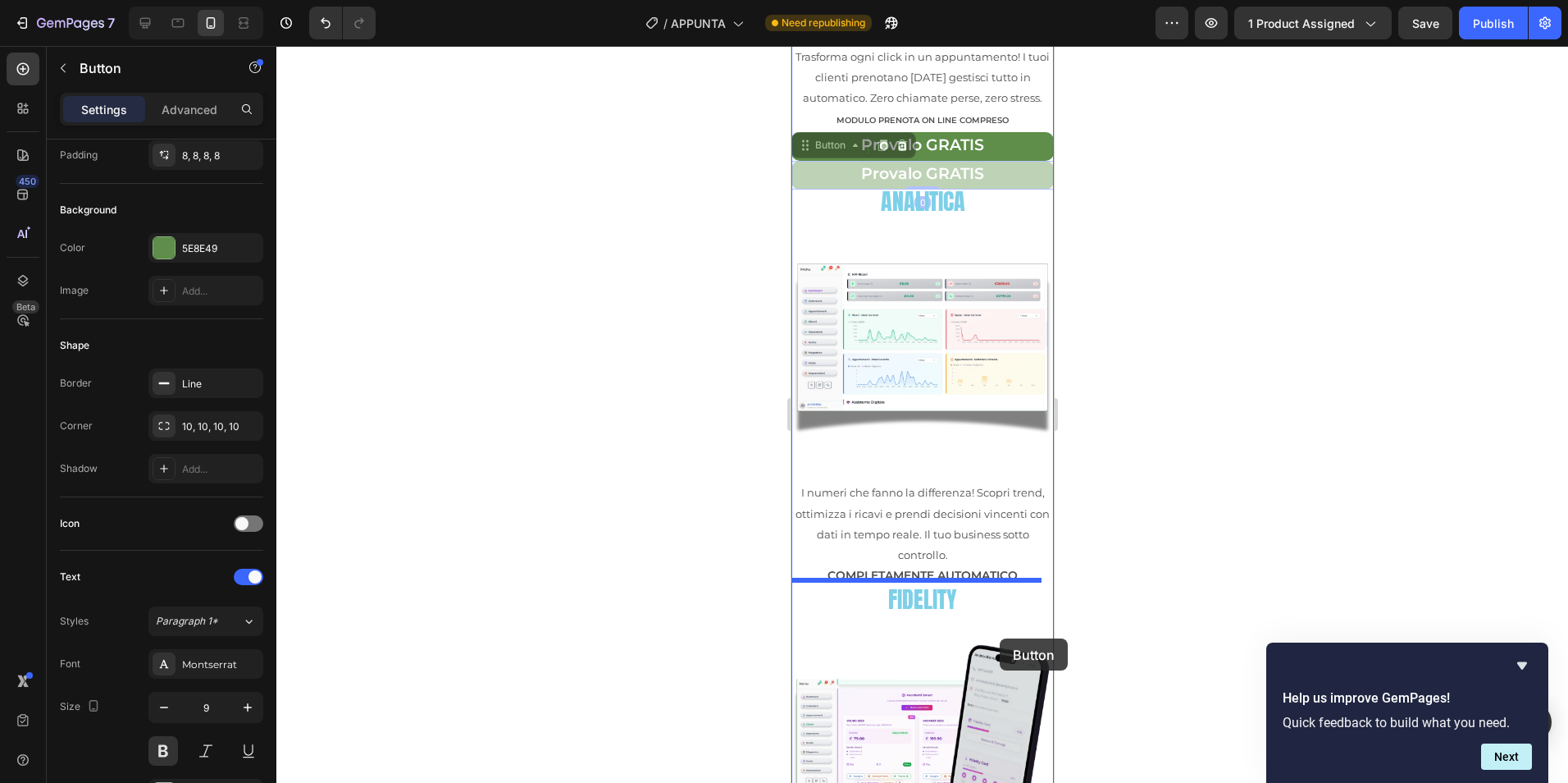
scroll to position [1280, 0]
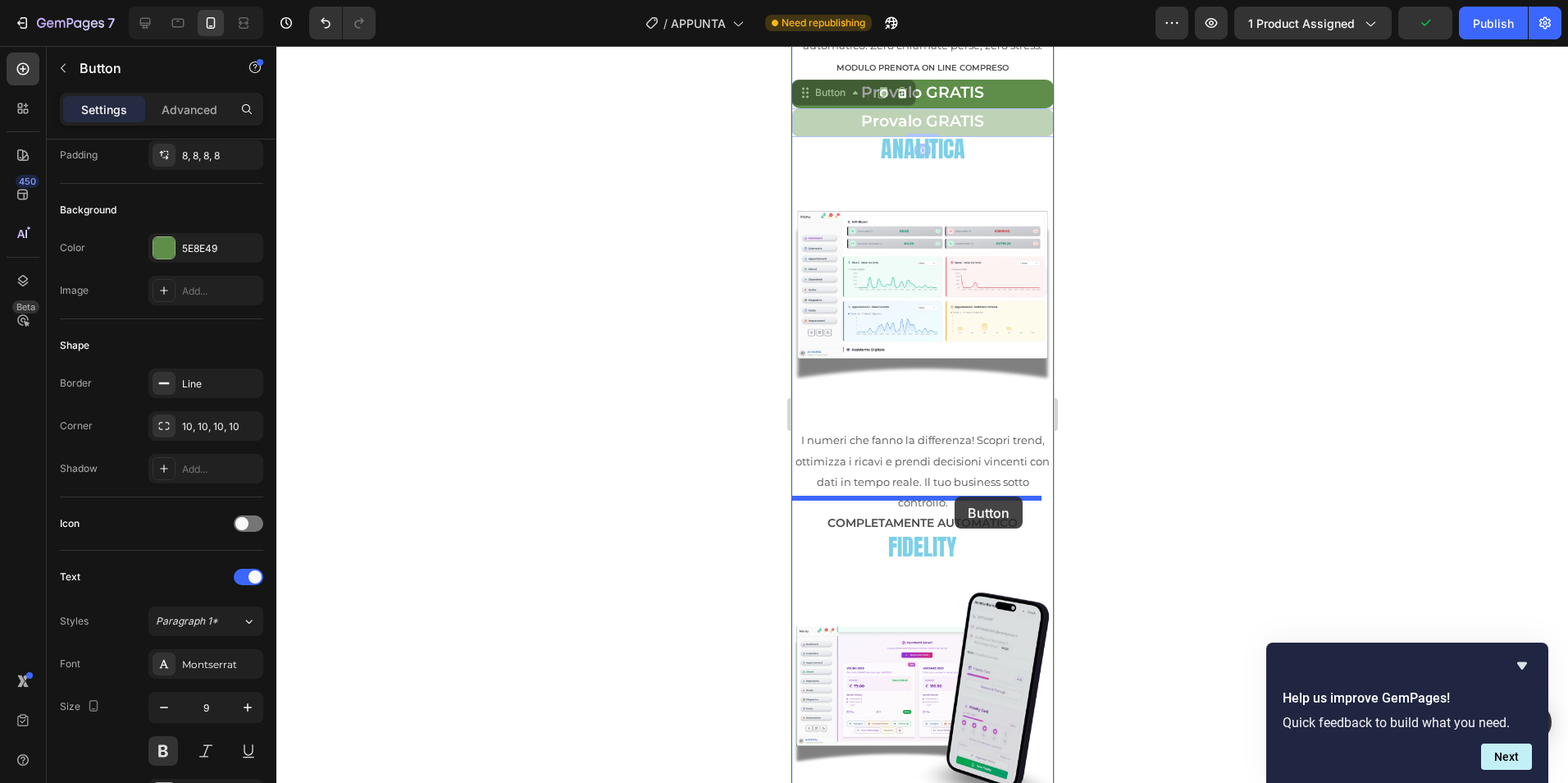
drag, startPoint x: 1027, startPoint y: 373, endPoint x: 954, endPoint y: 496, distance: 143.0
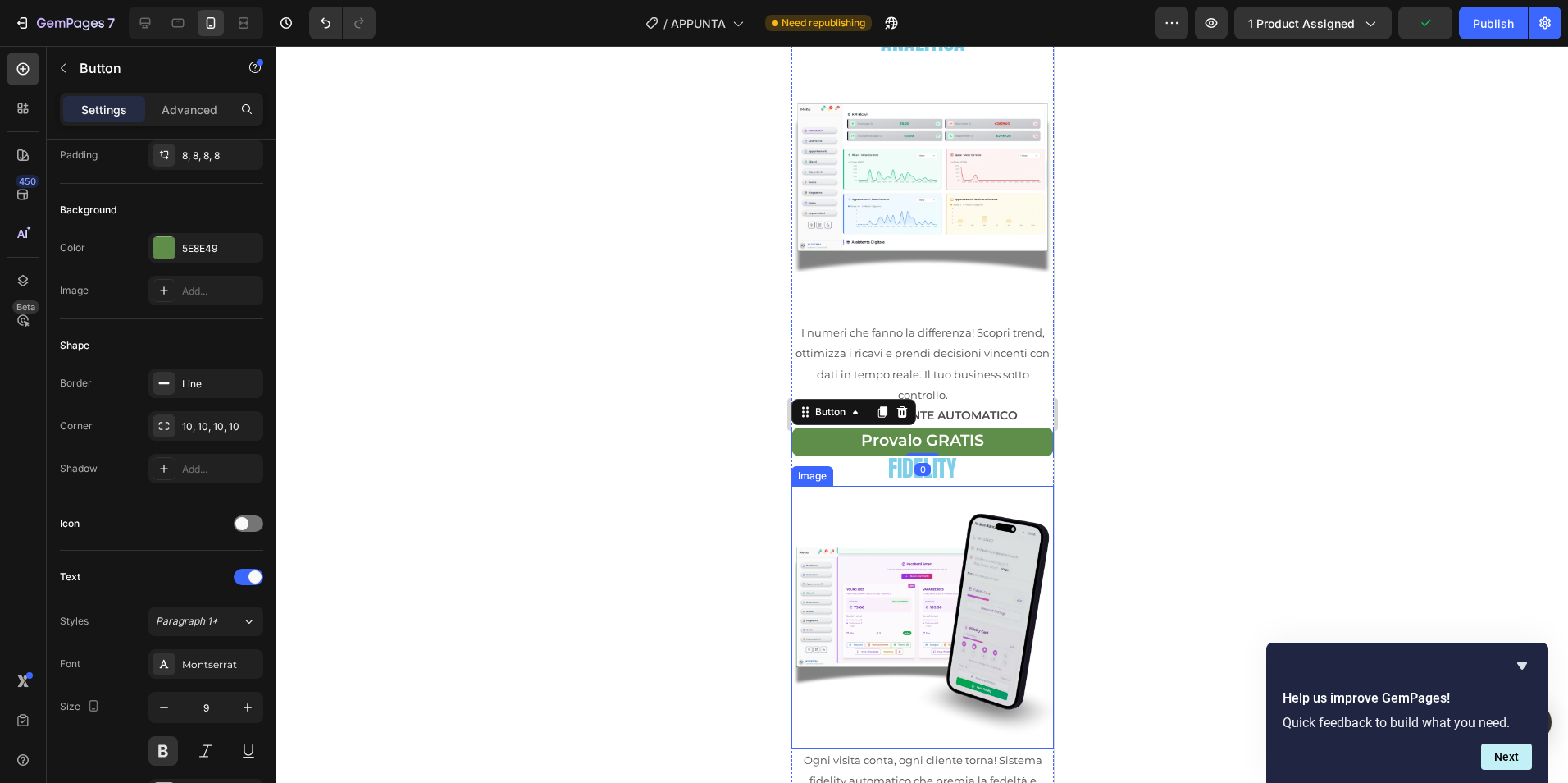
scroll to position [1416, 0]
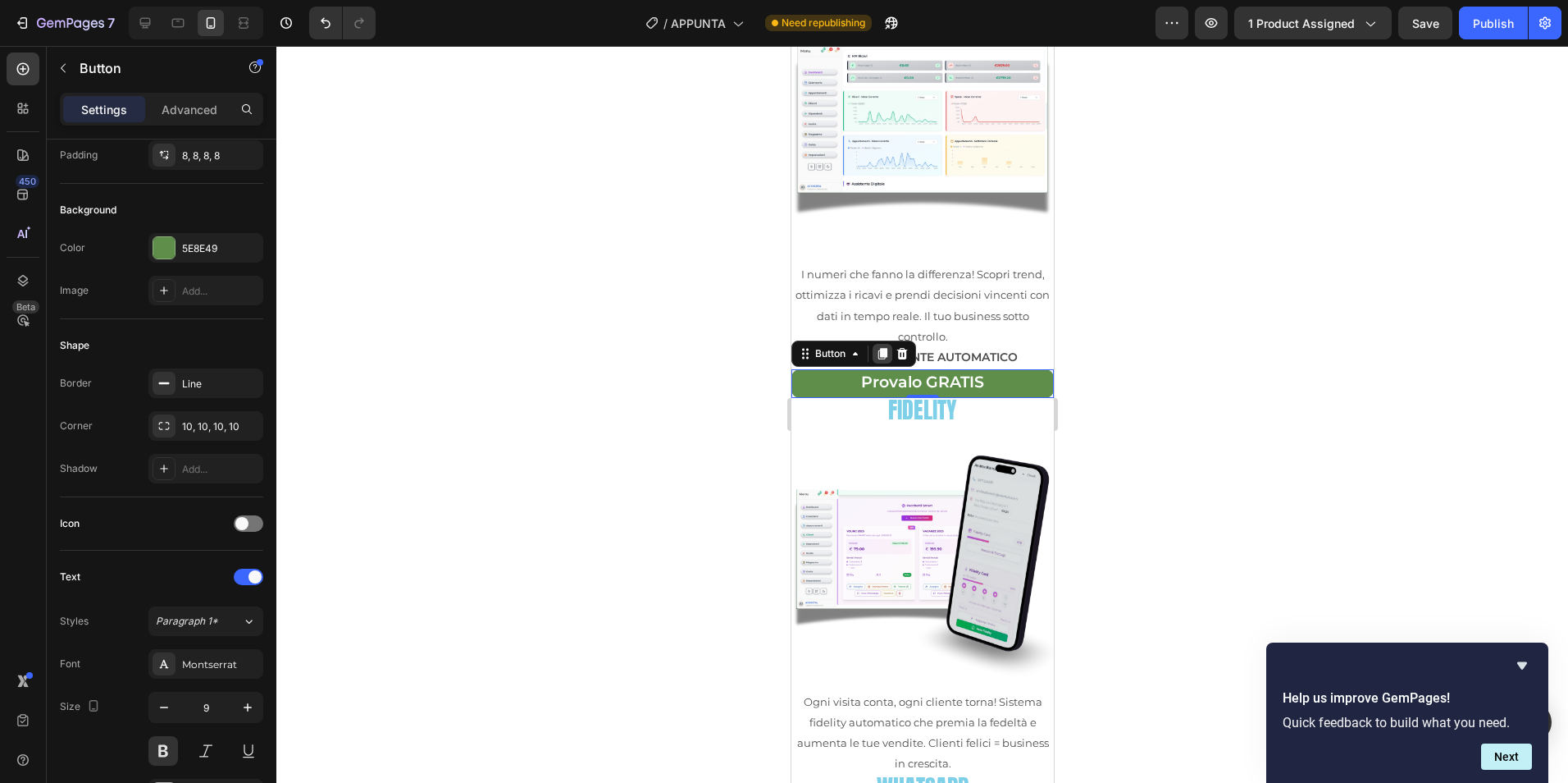
click at [885, 348] on icon at bounding box center [882, 353] width 9 height 11
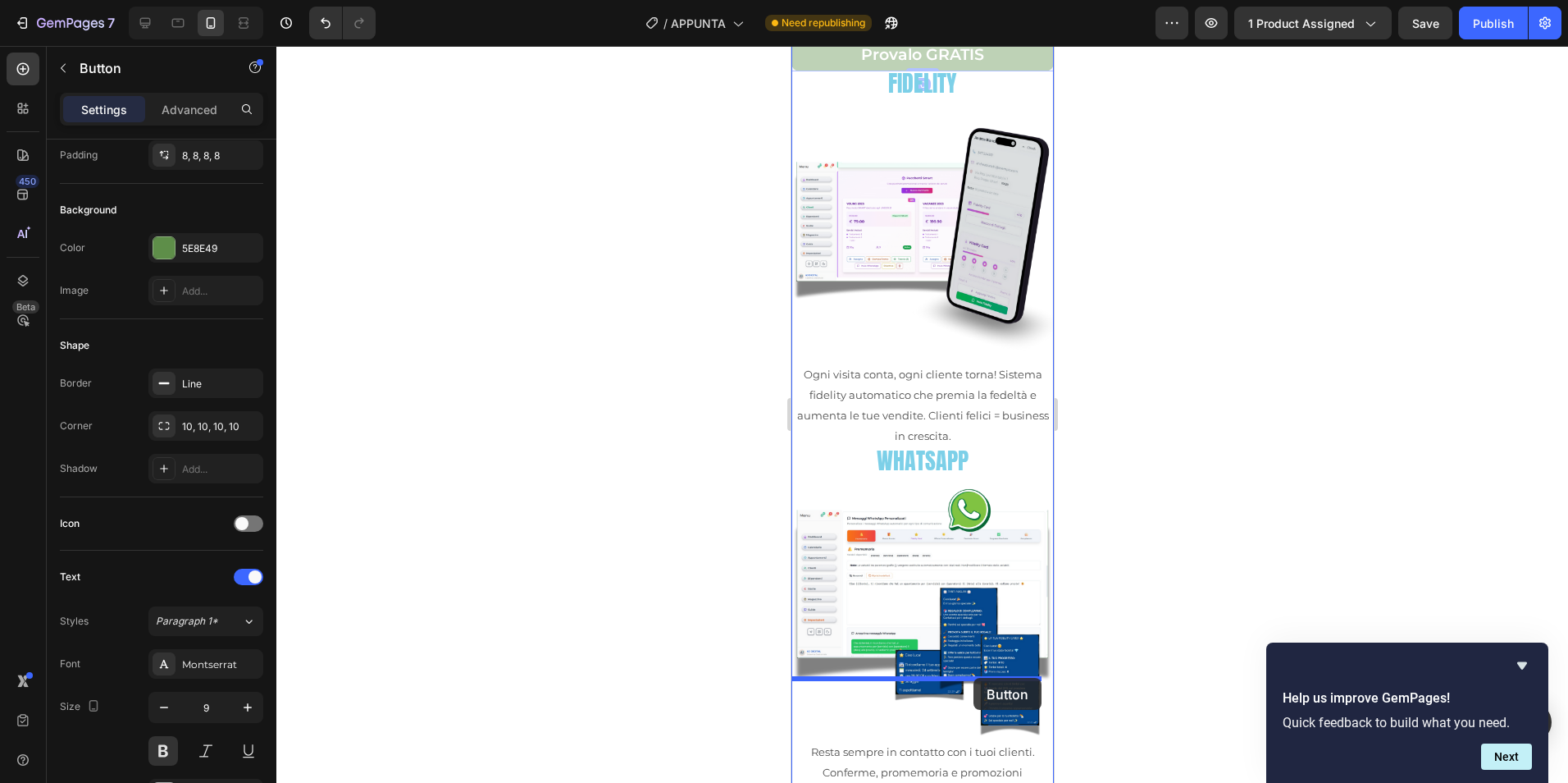
scroll to position [1964, 0]
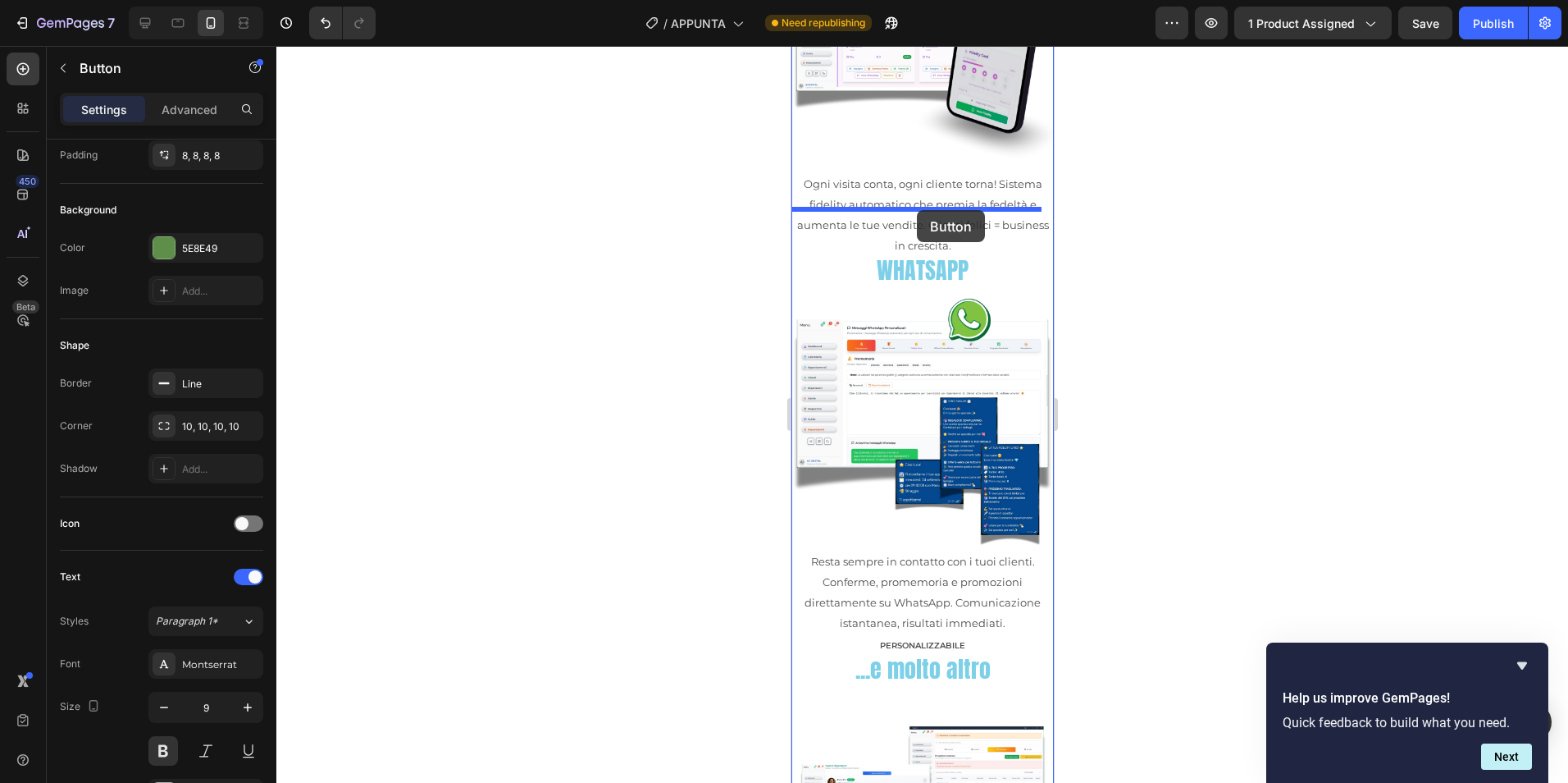
drag, startPoint x: 1003, startPoint y: 379, endPoint x: 916, endPoint y: 210, distance: 190.1
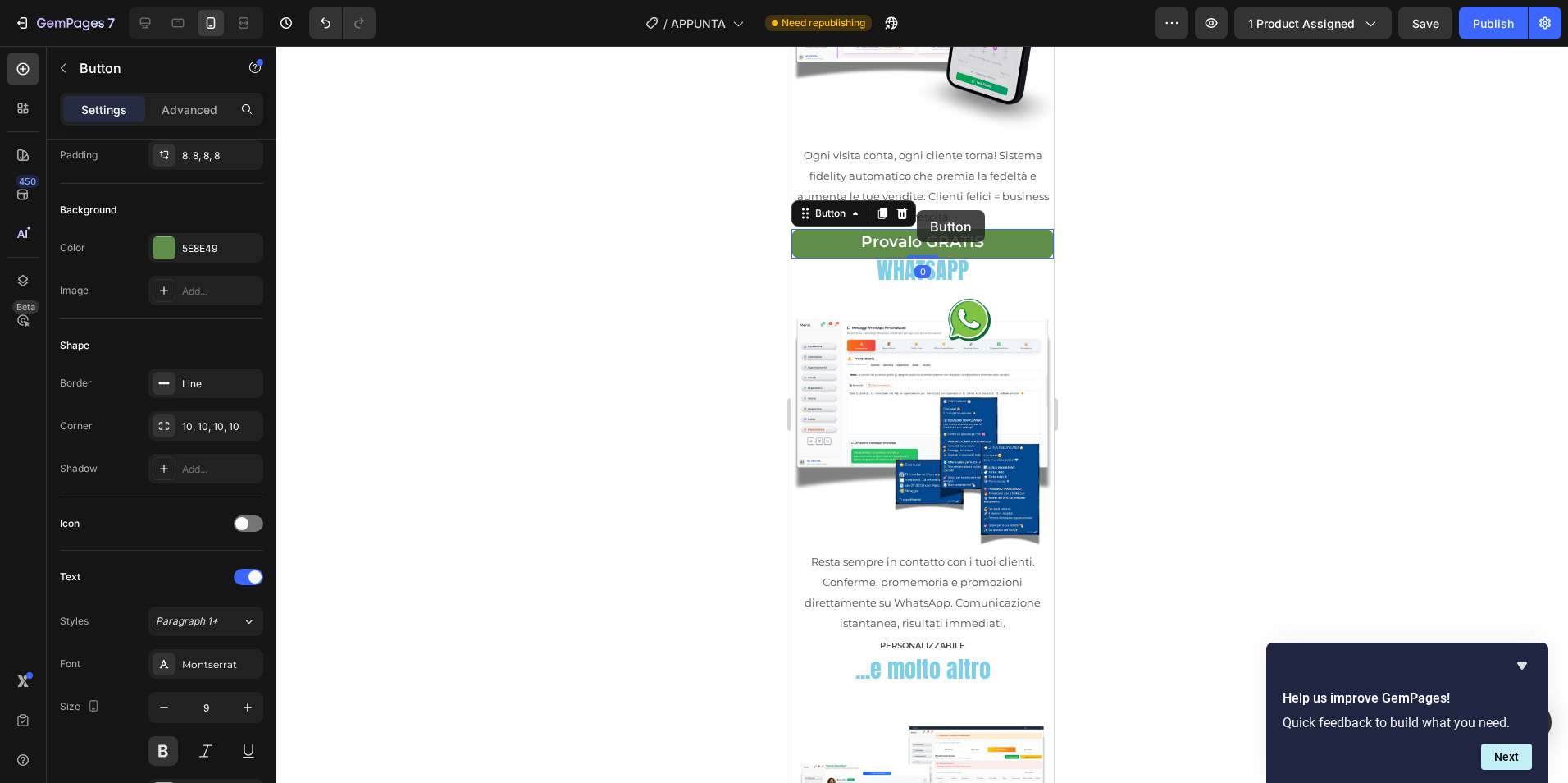
scroll to position [1934, 0]
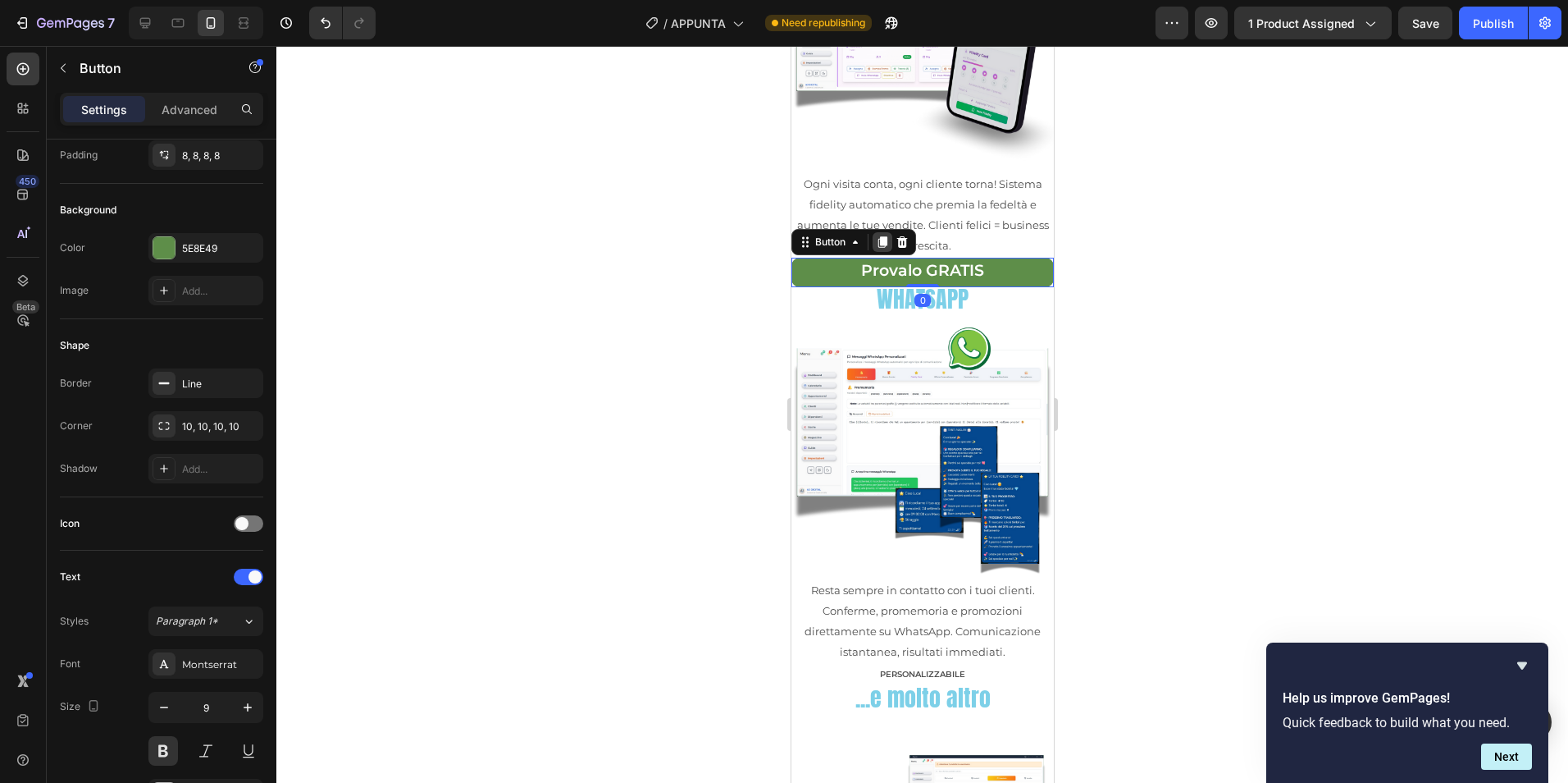
click at [883, 237] on icon at bounding box center [882, 242] width 9 height 11
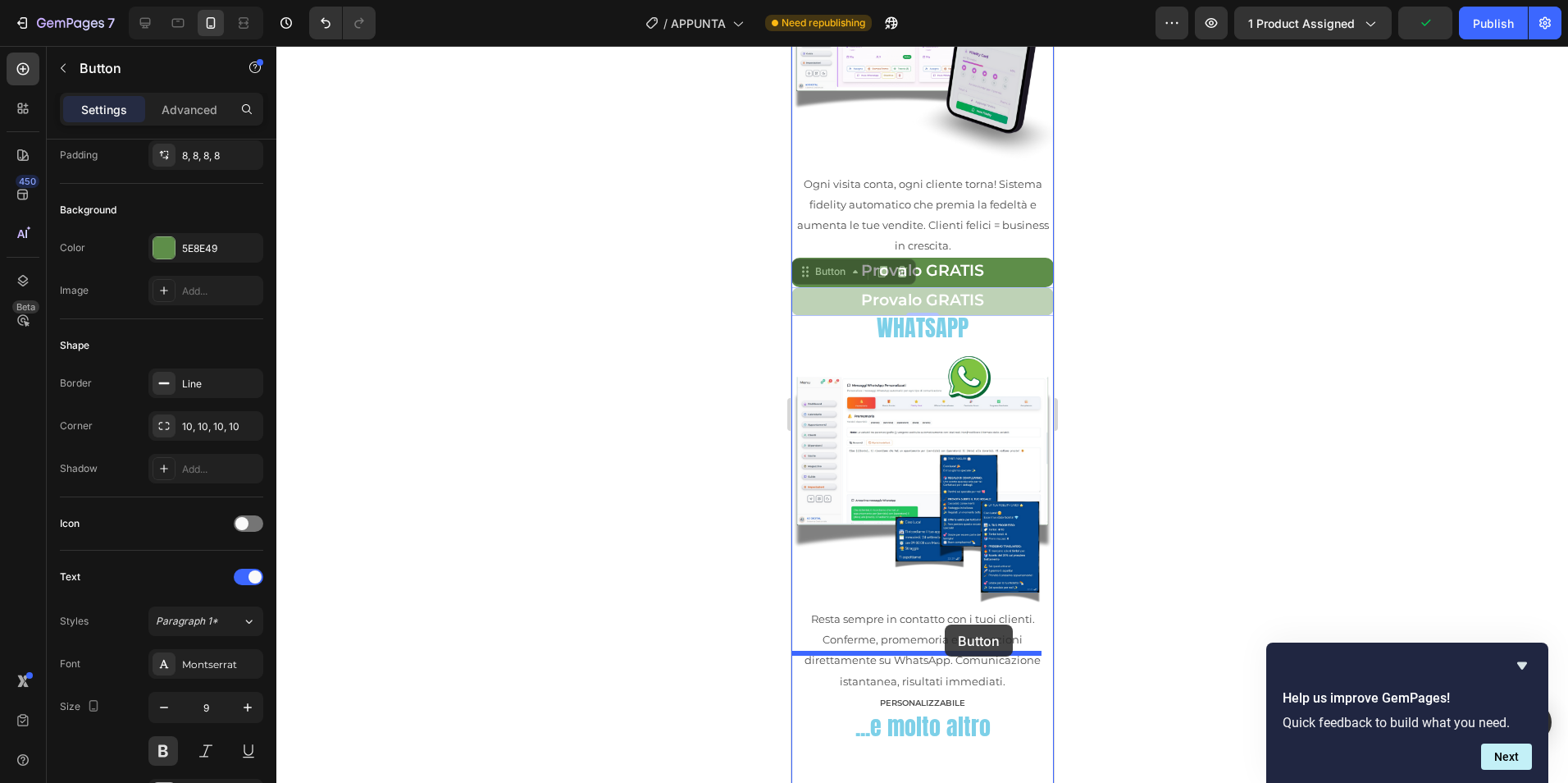
scroll to position [2209, 0]
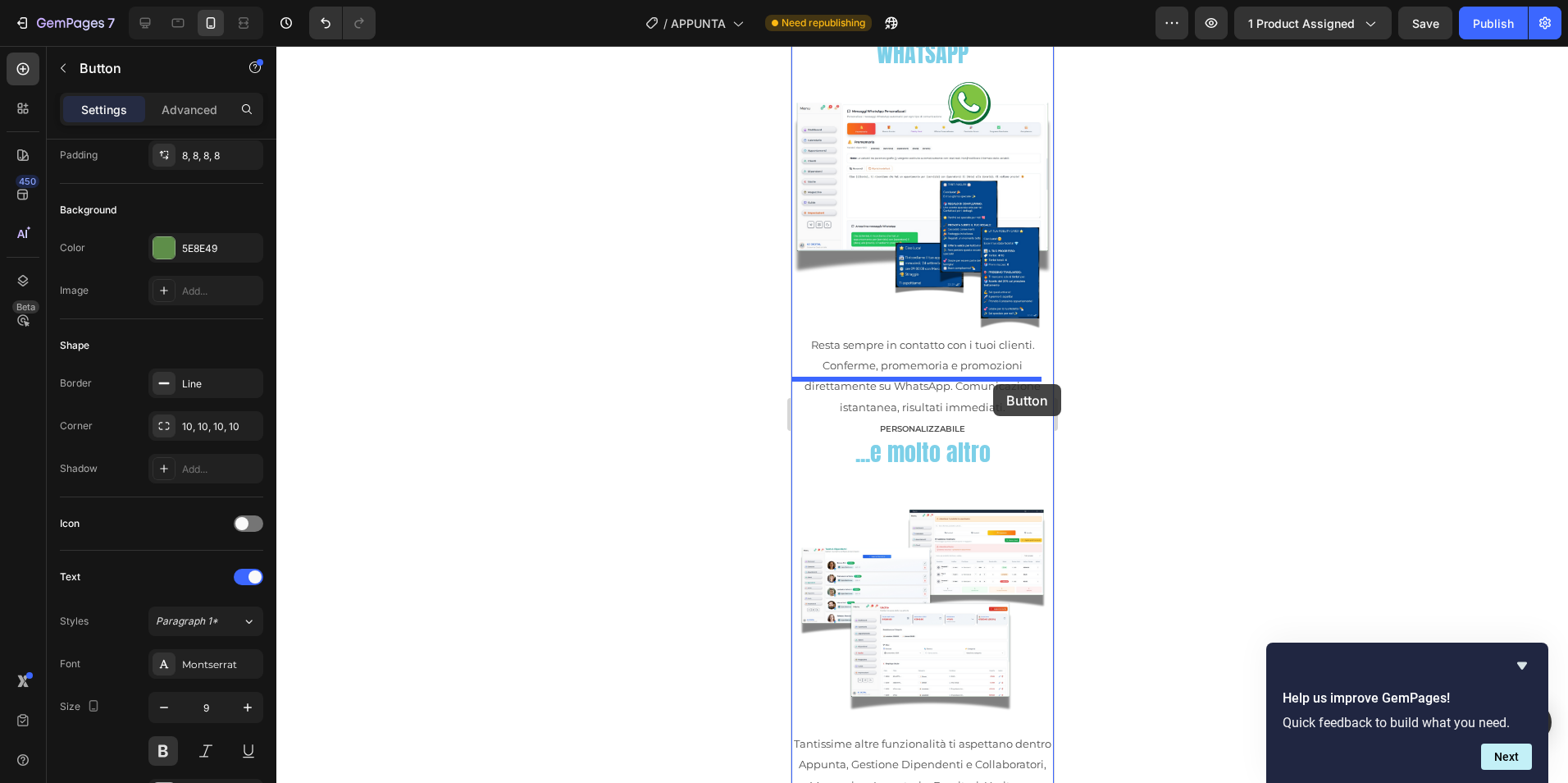
drag, startPoint x: 1019, startPoint y: 250, endPoint x: 993, endPoint y: 384, distance: 136.5
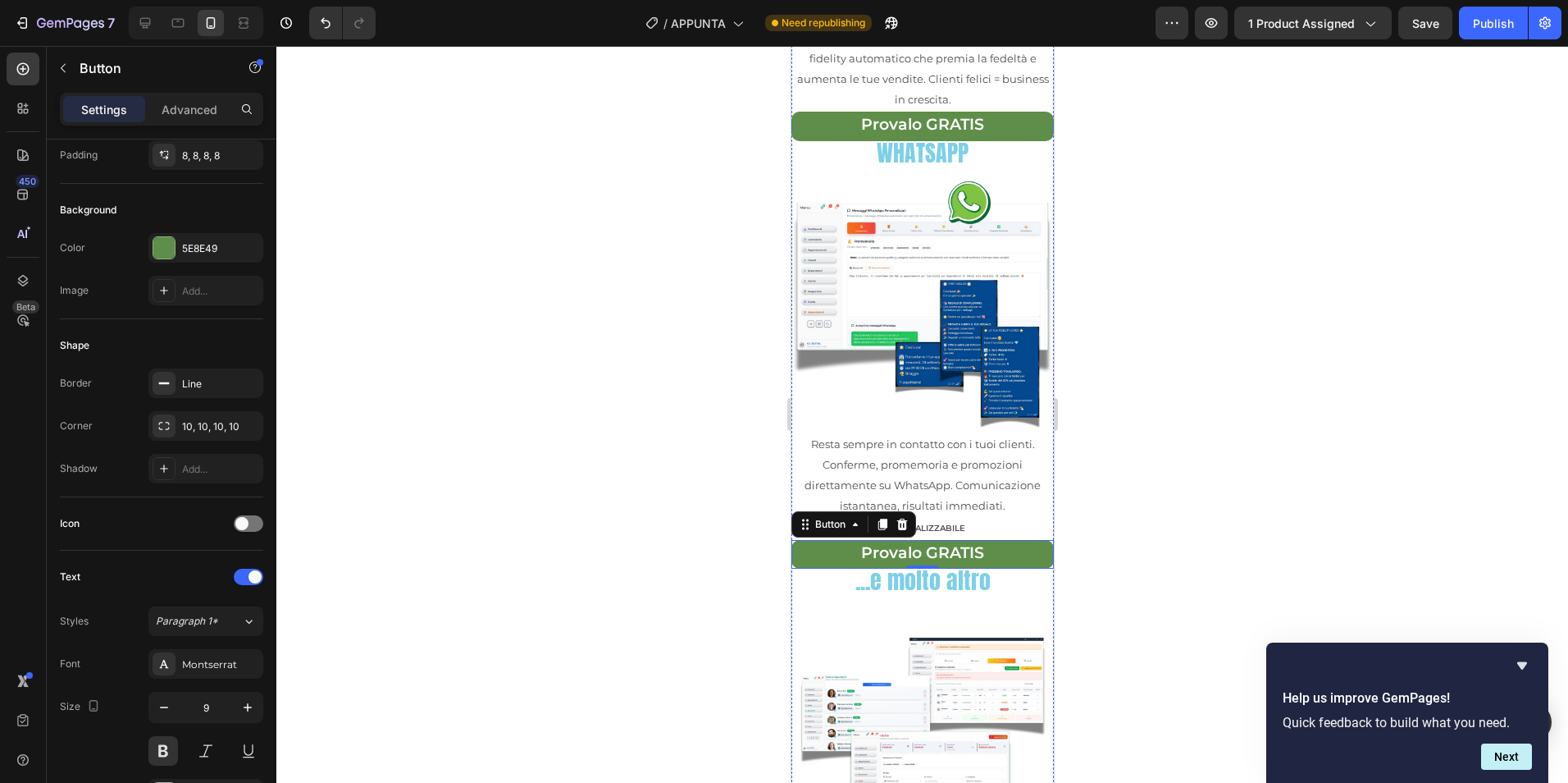
scroll to position [2230, 0]
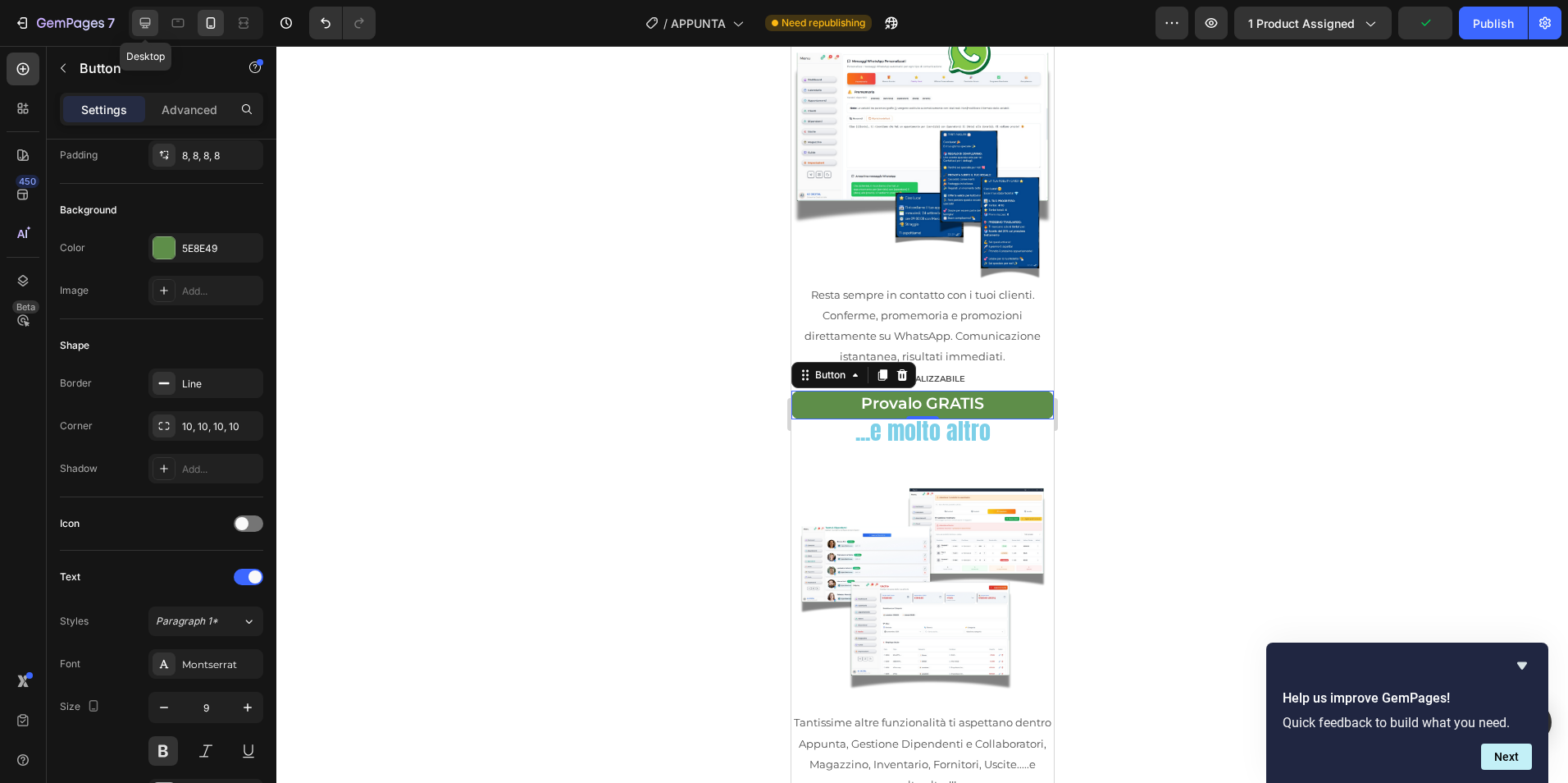
click at [143, 13] on div at bounding box center [145, 22] width 26 height 26
type input "16"
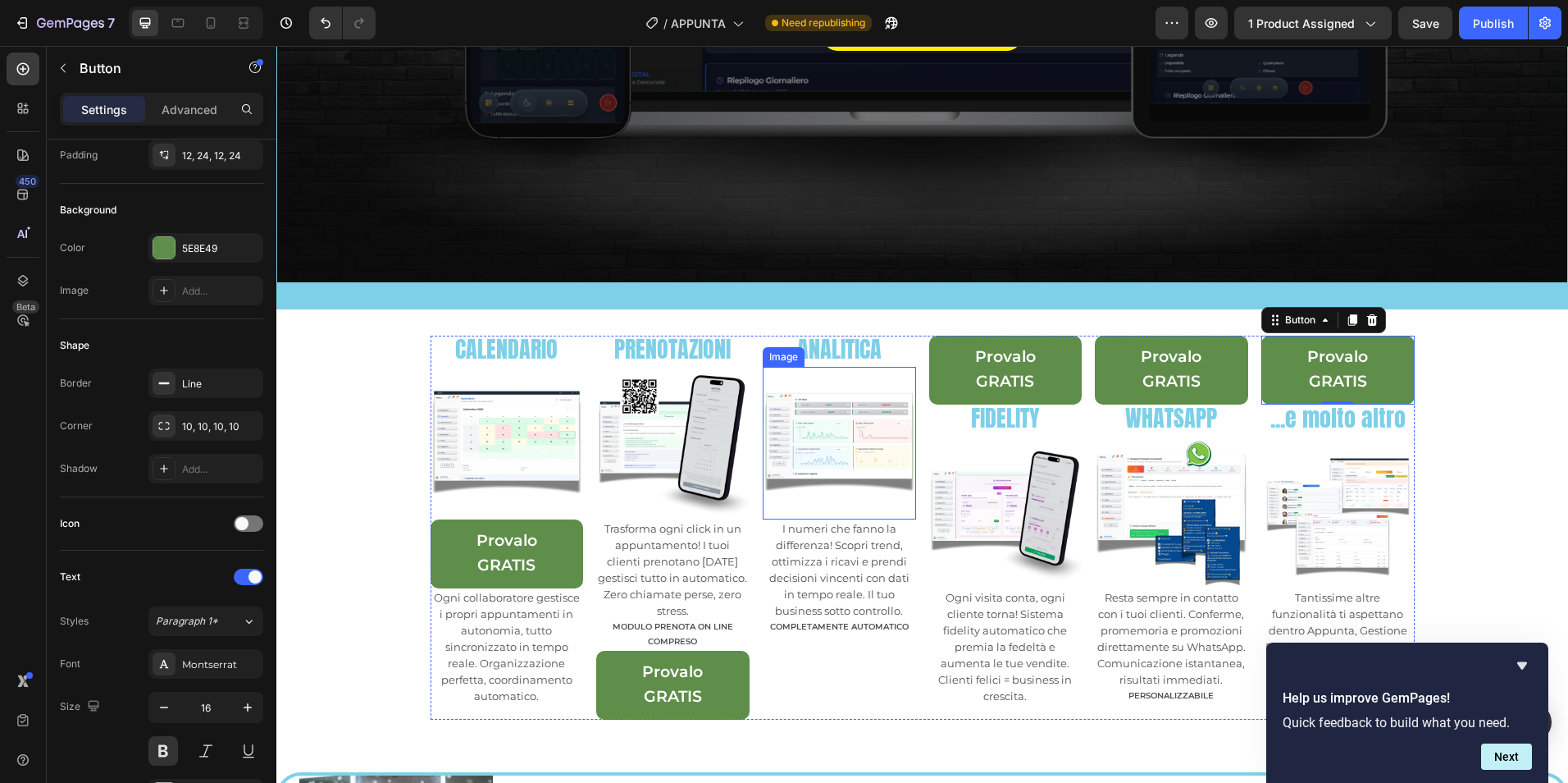
scroll to position [745, 0]
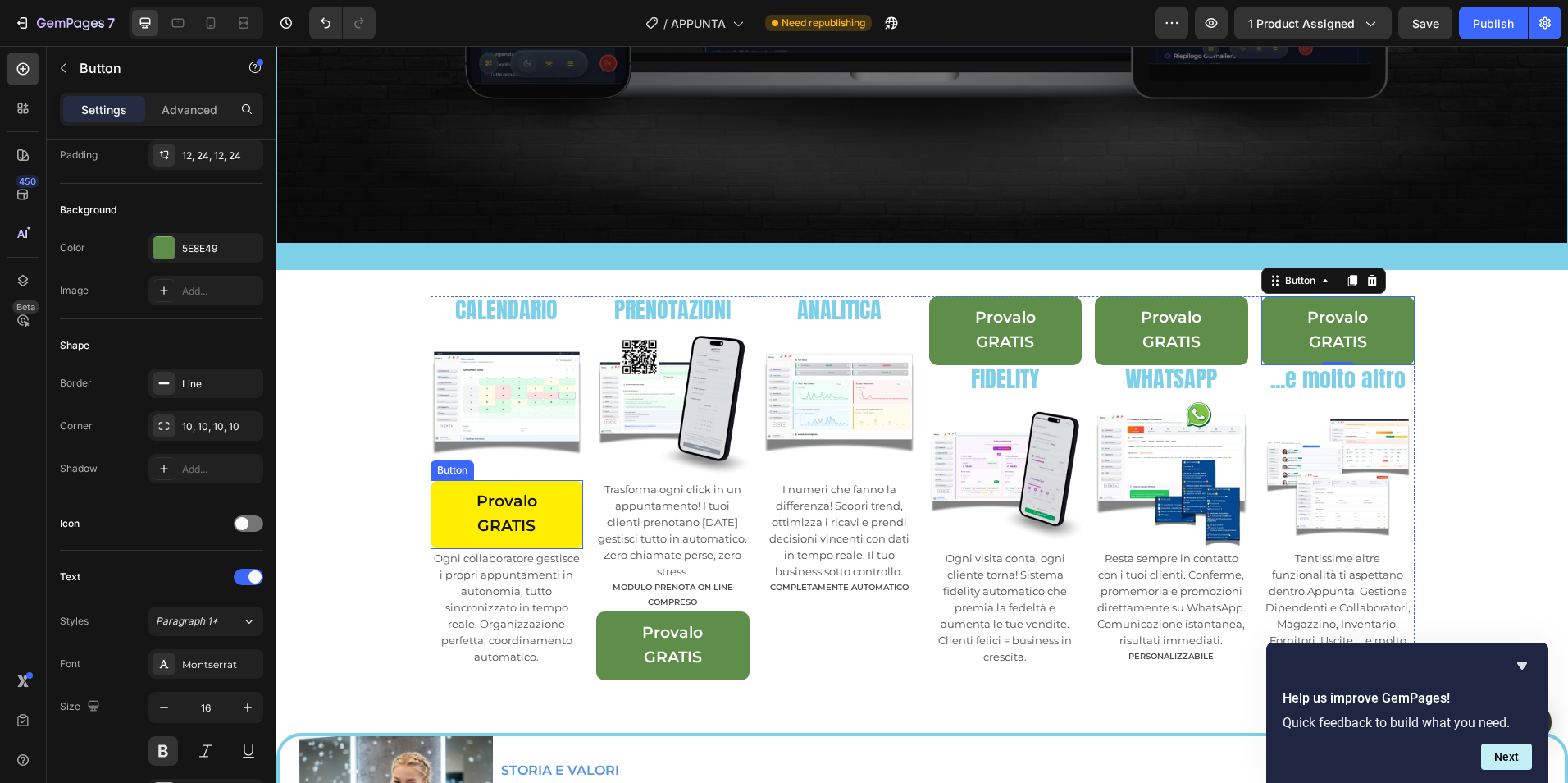
click at [564, 506] on link "Provalo GRATIS" at bounding box center [507, 514] width 154 height 69
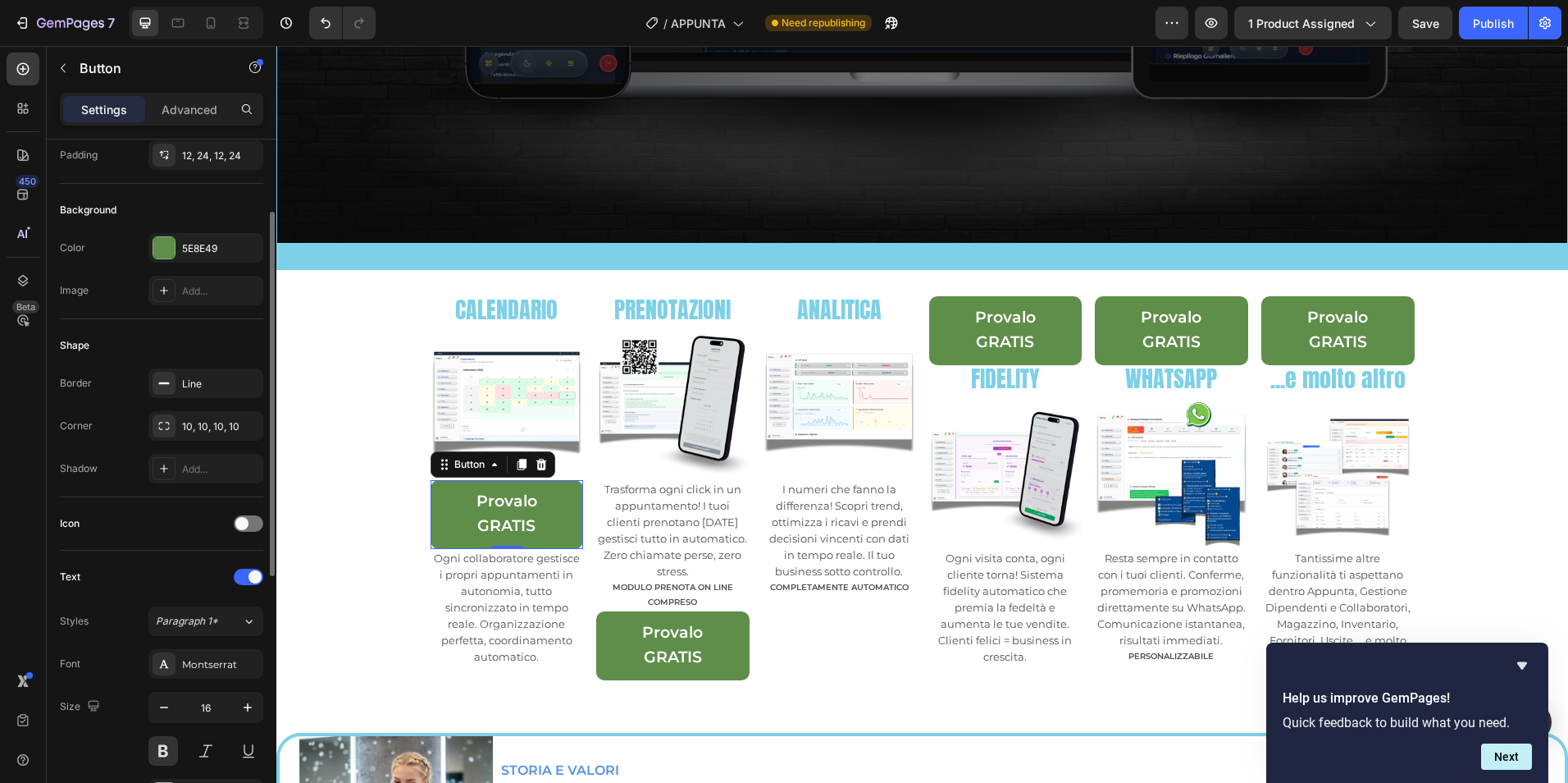
scroll to position [0, 0]
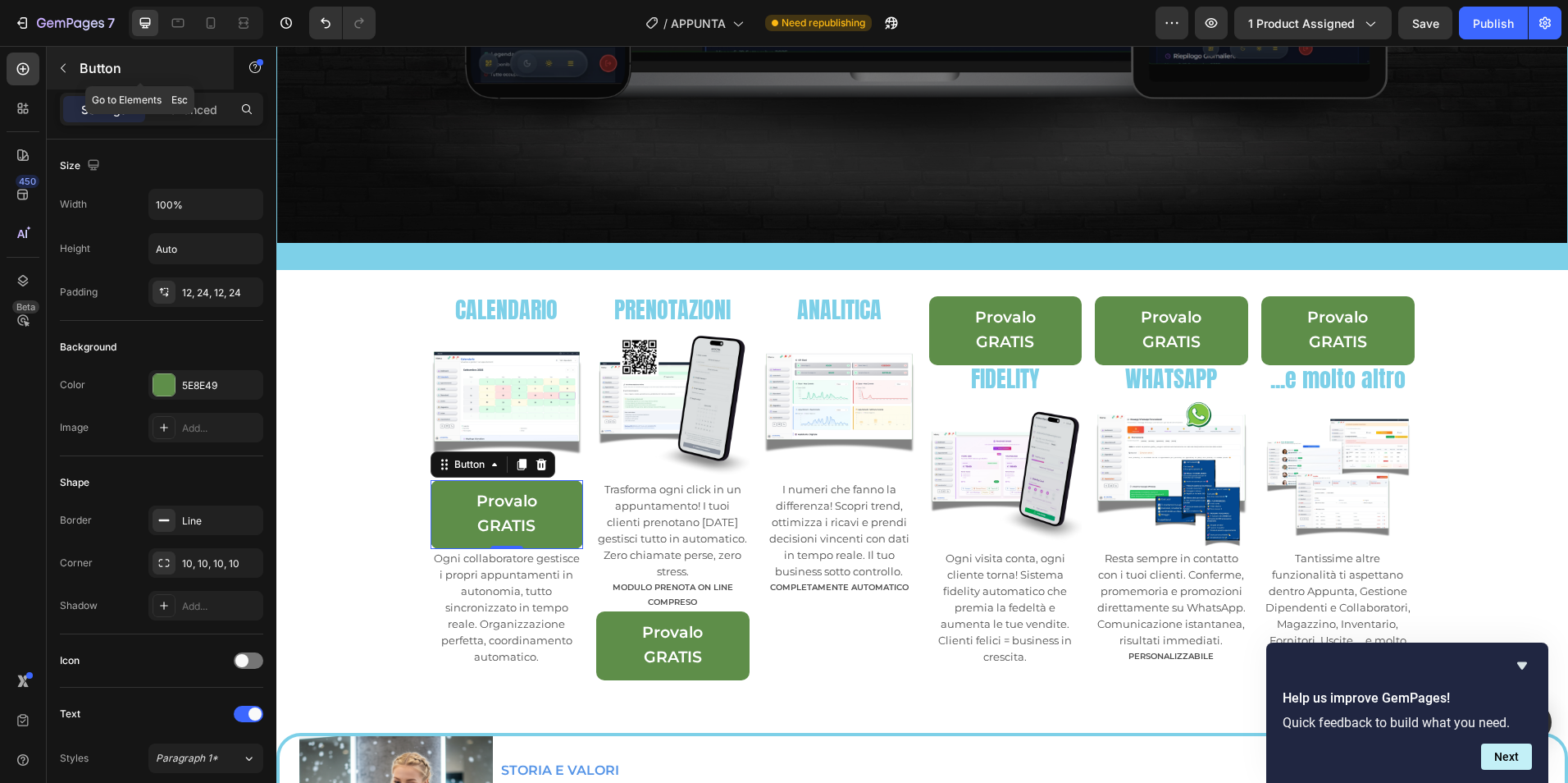
click at [56, 73] on button "button" at bounding box center [63, 68] width 26 height 26
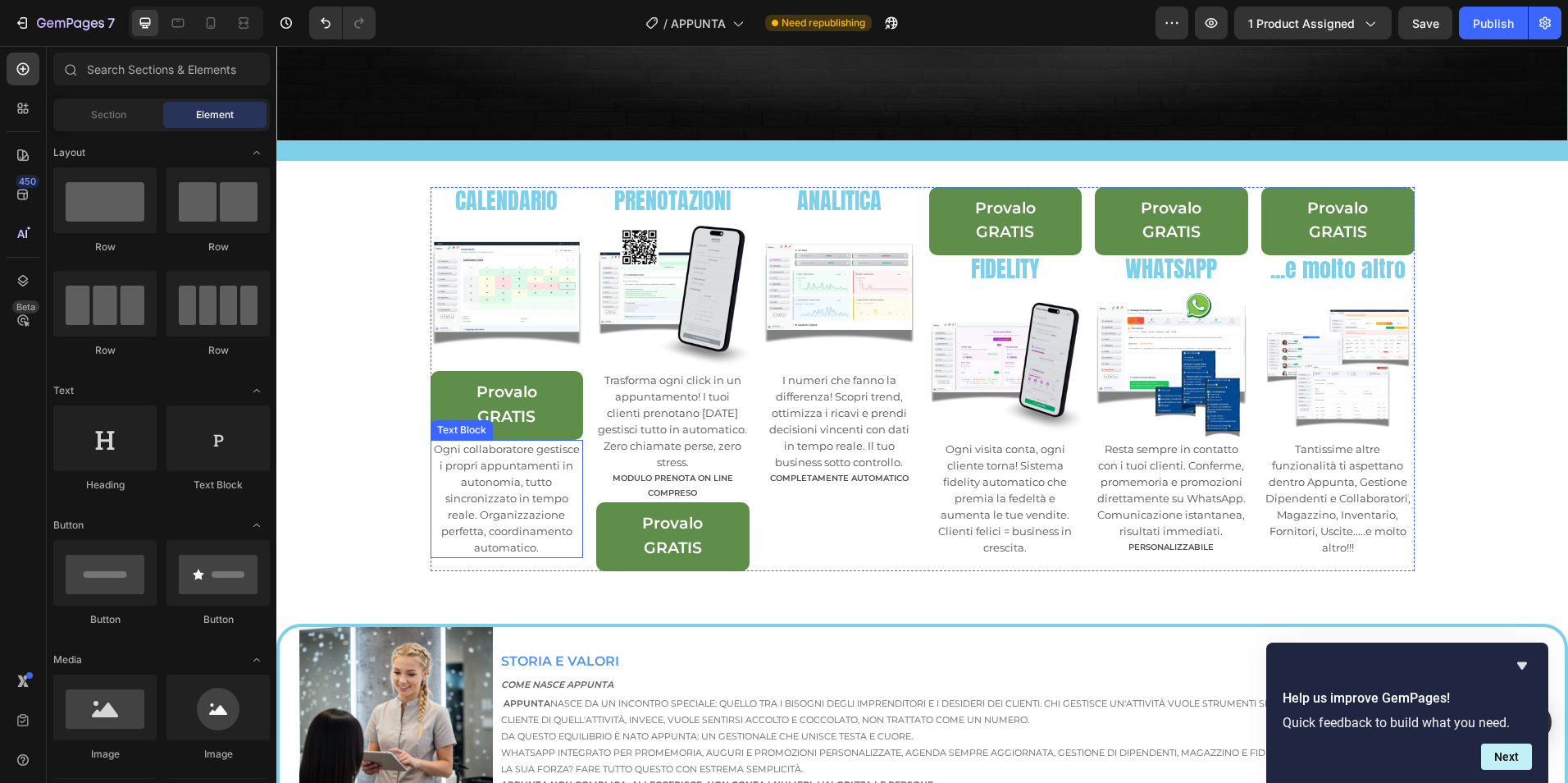
scroll to position [745, 0]
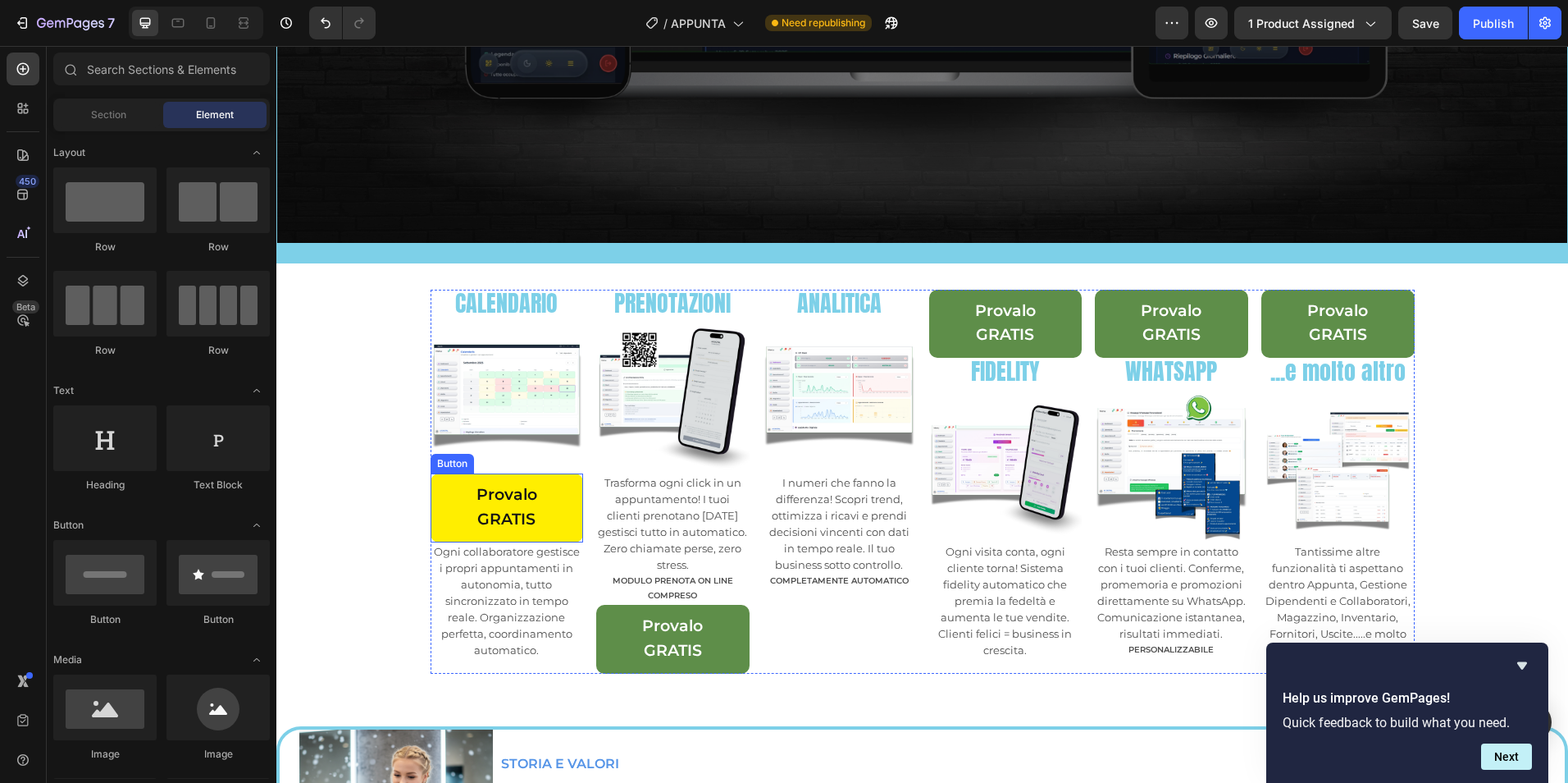
click at [560, 496] on link "Provalo GRATIS" at bounding box center [507, 508] width 154 height 69
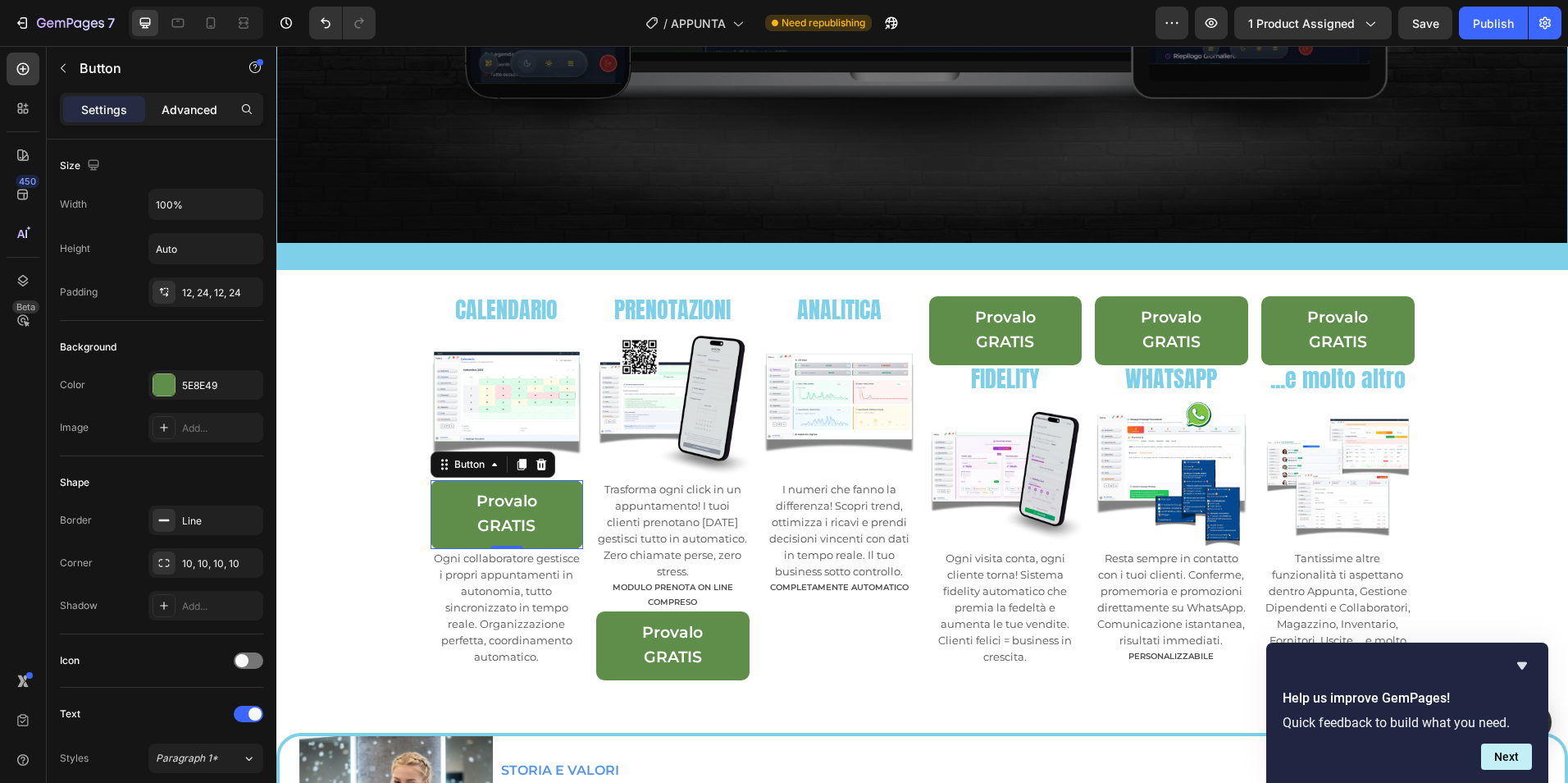
click at [200, 108] on p "Advanced" at bounding box center [189, 110] width 56 height 17
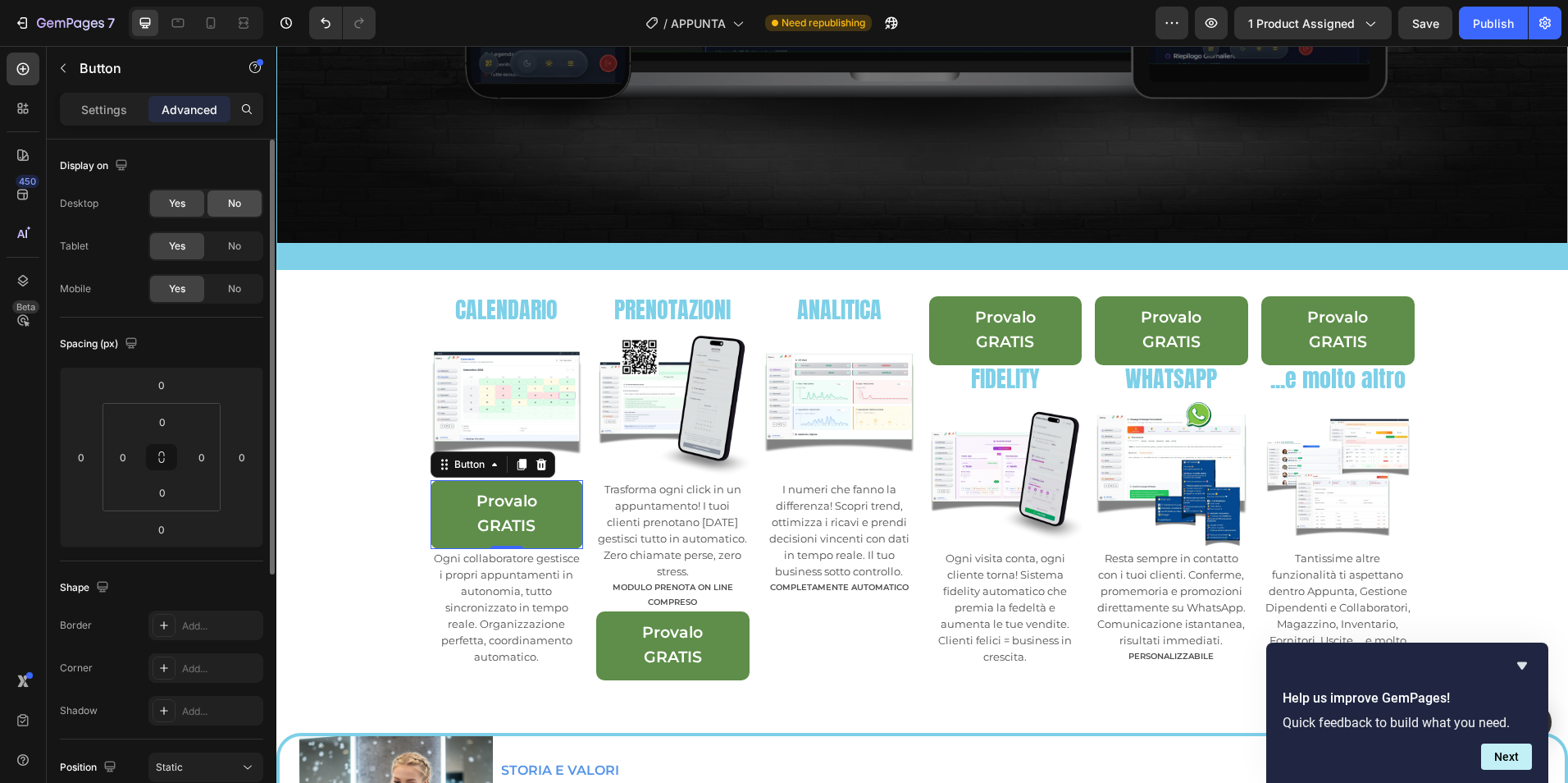
click at [237, 201] on span "No" at bounding box center [234, 203] width 13 height 15
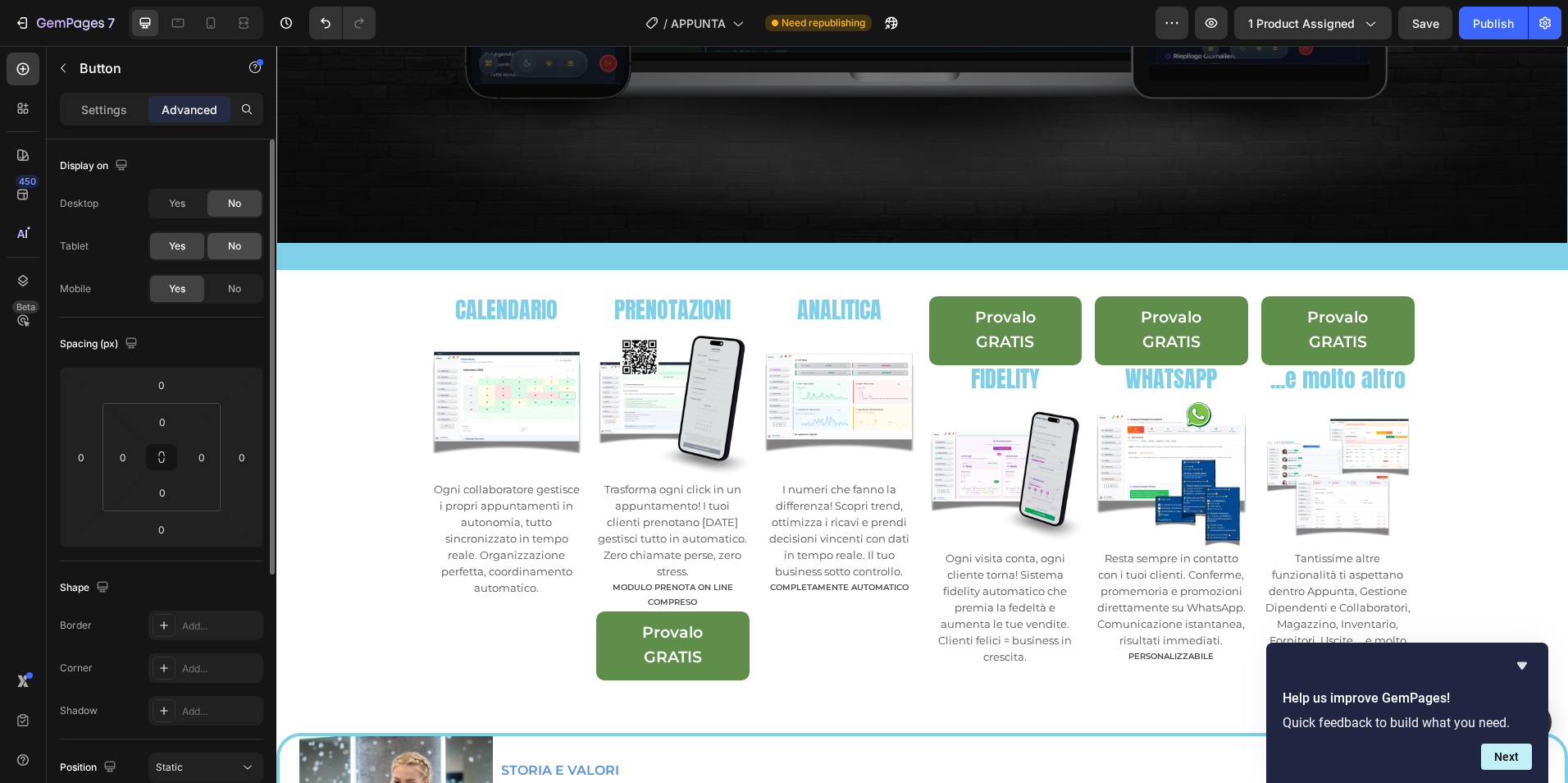
click at [241, 247] on span "No" at bounding box center [234, 245] width 13 height 15
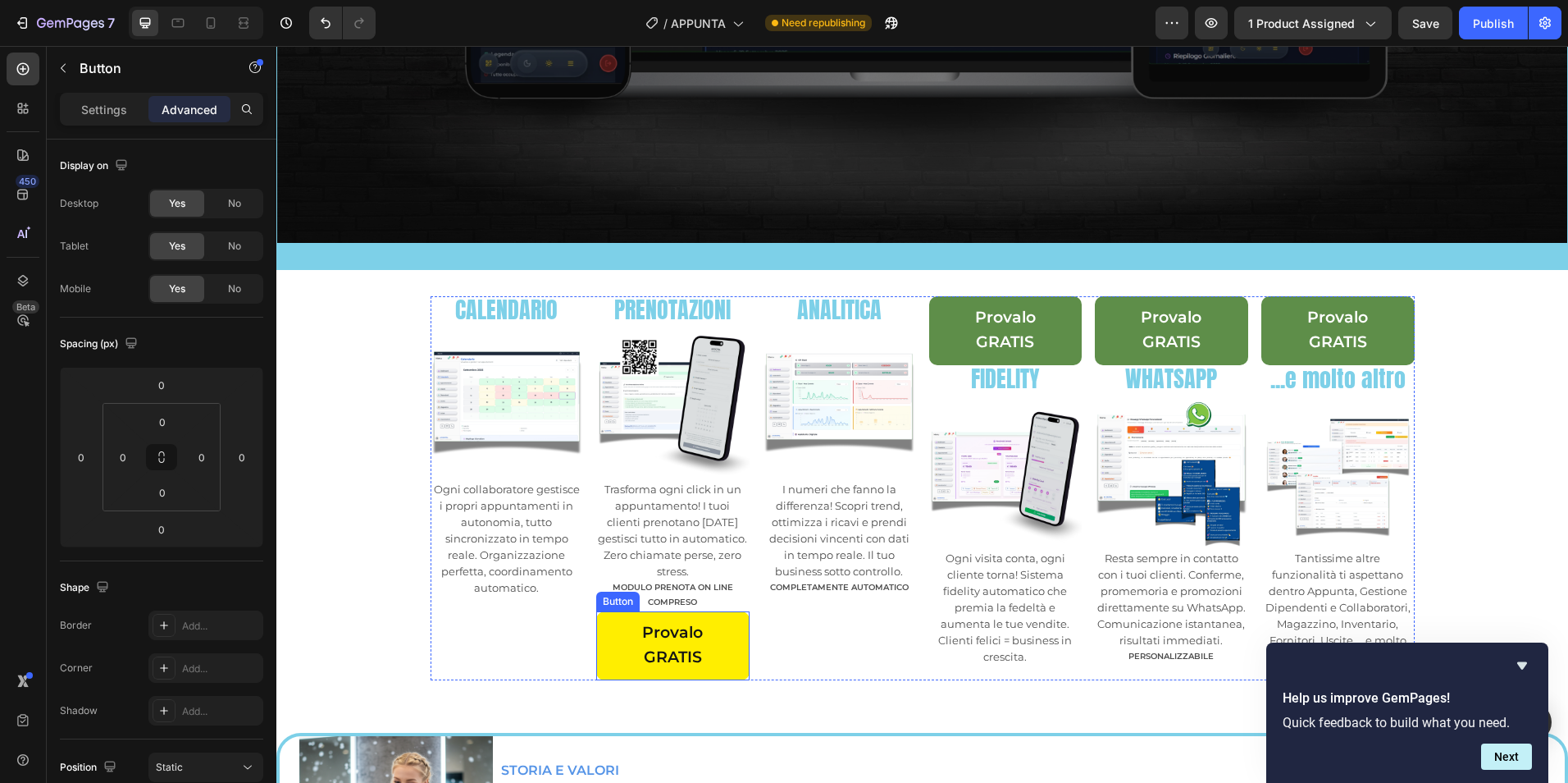
click at [733, 611] on link "Provalo GRATIS" at bounding box center [673, 646] width 154 height 69
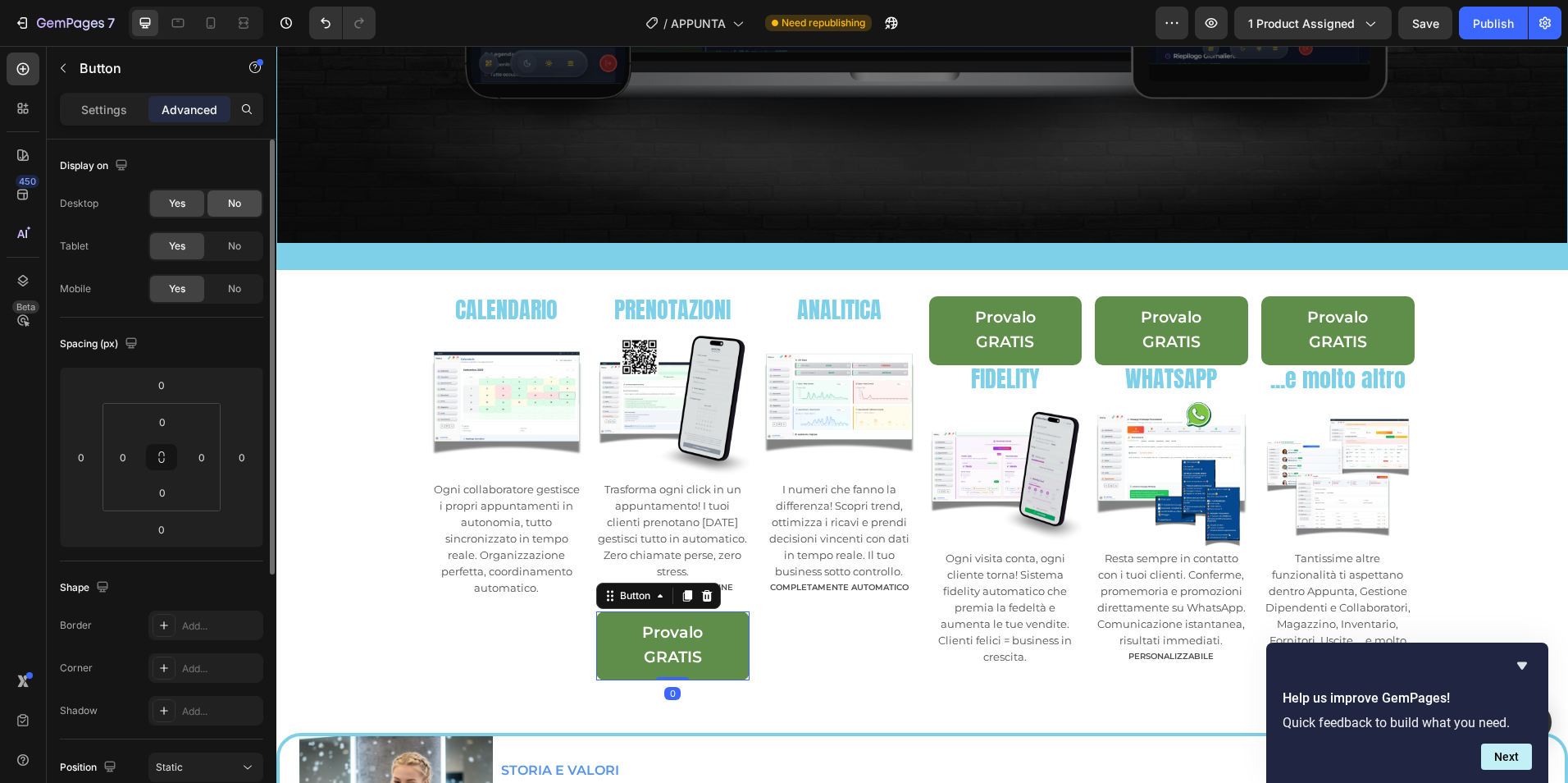
click at [251, 205] on div "No" at bounding box center [234, 203] width 54 height 26
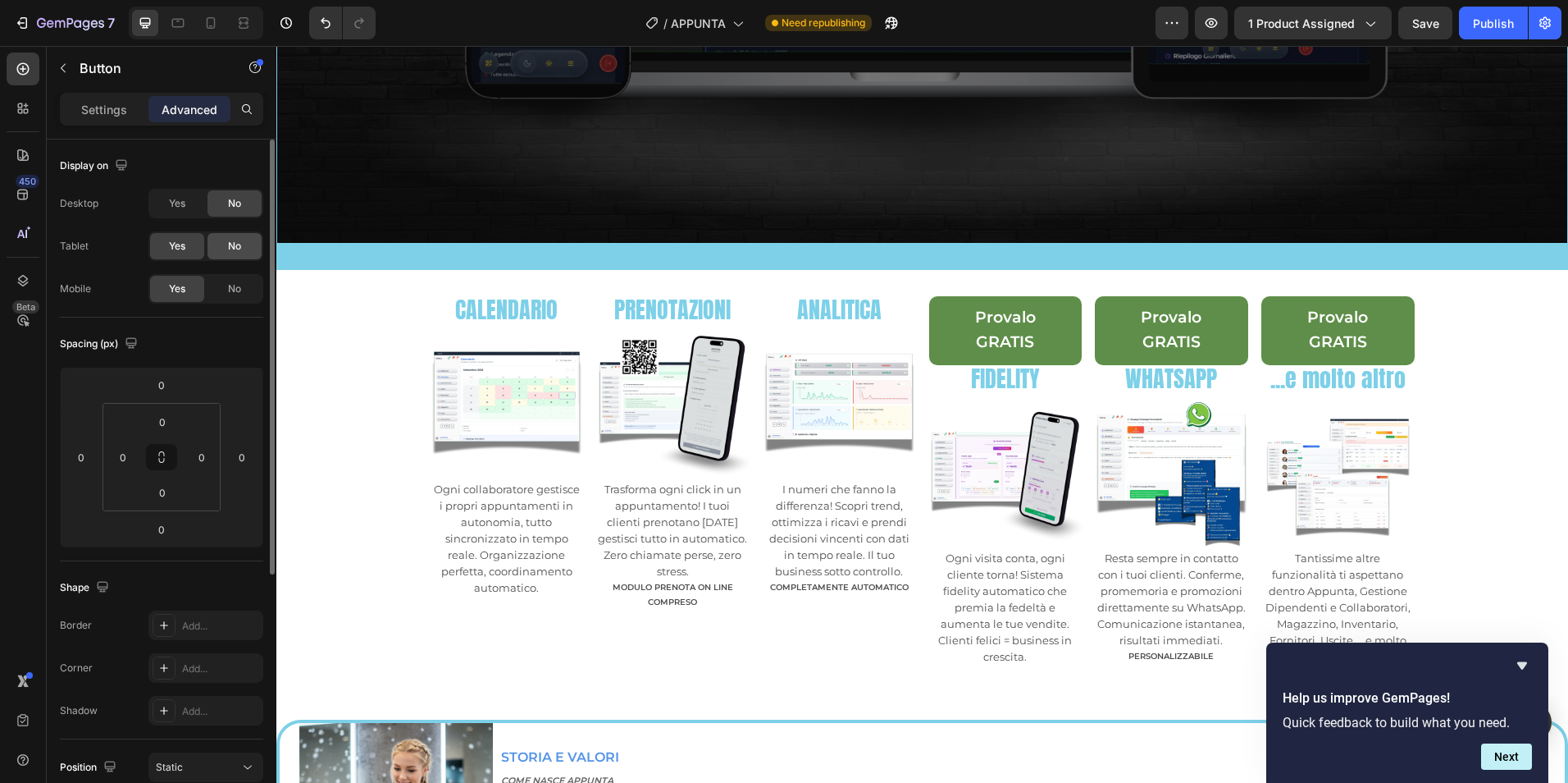
click at [246, 239] on div "No" at bounding box center [234, 246] width 54 height 26
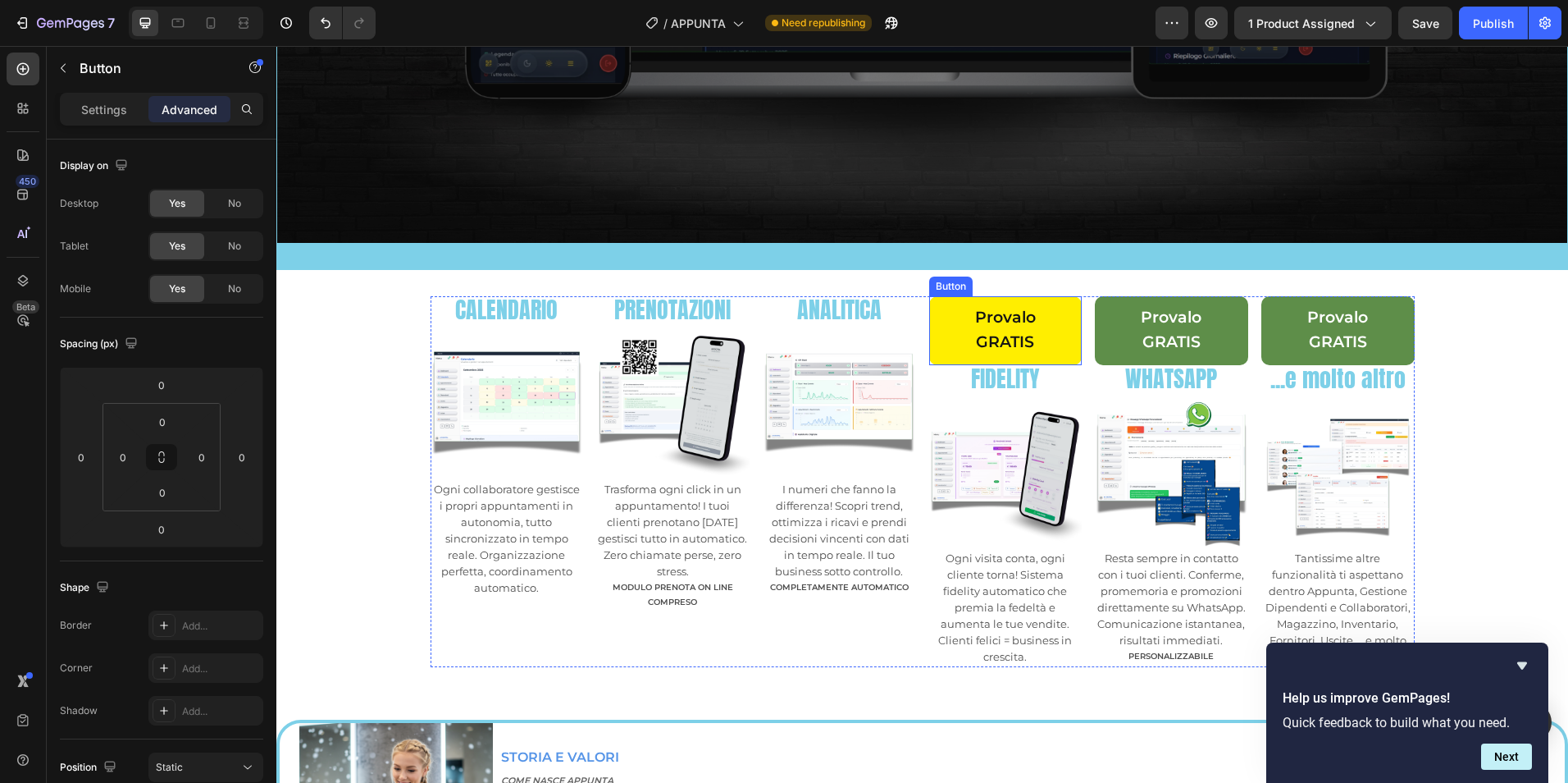
click at [1062, 309] on link "Provalo GRATIS" at bounding box center [1006, 331] width 154 height 69
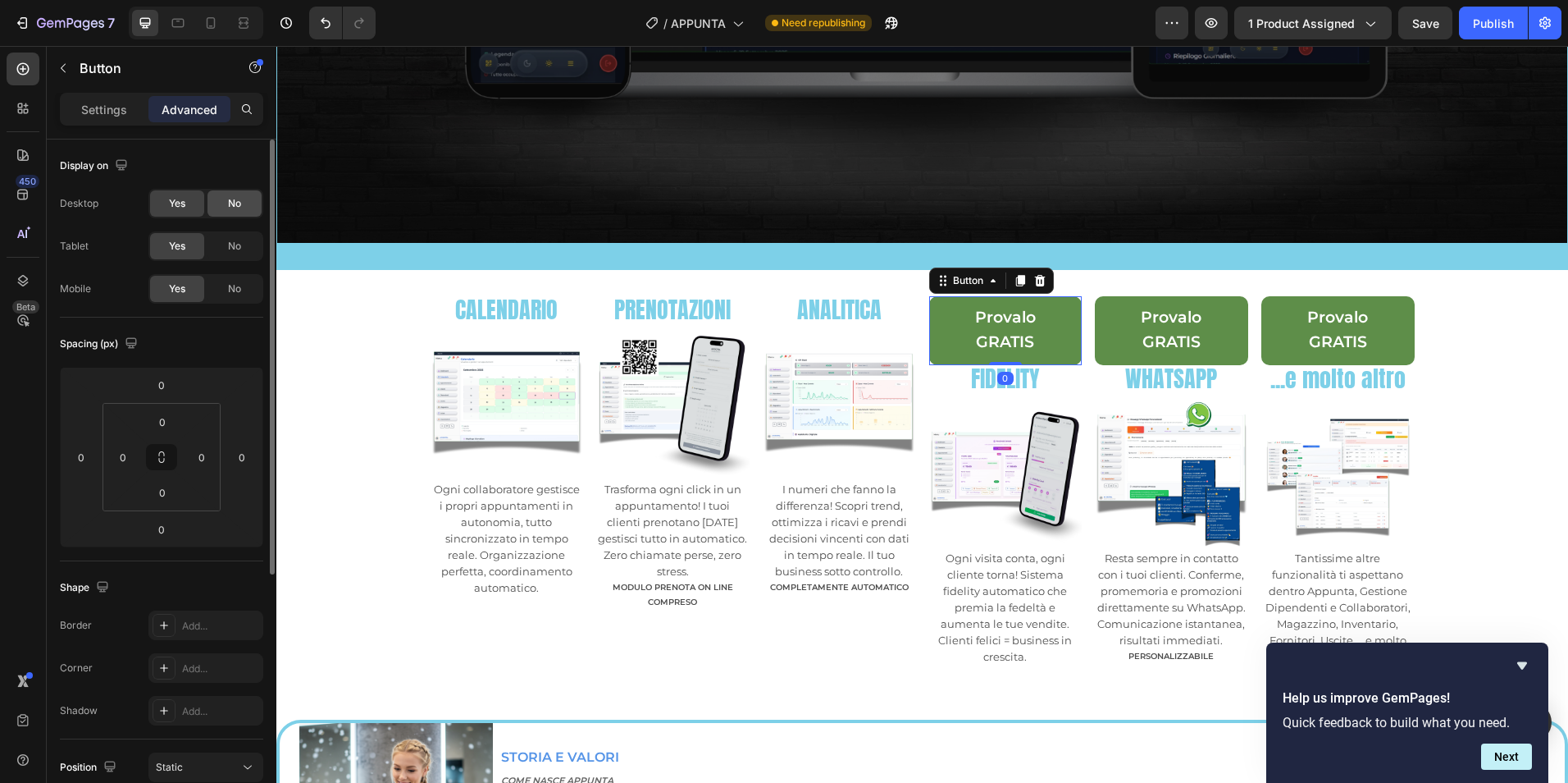
click at [240, 197] on span "No" at bounding box center [234, 203] width 13 height 15
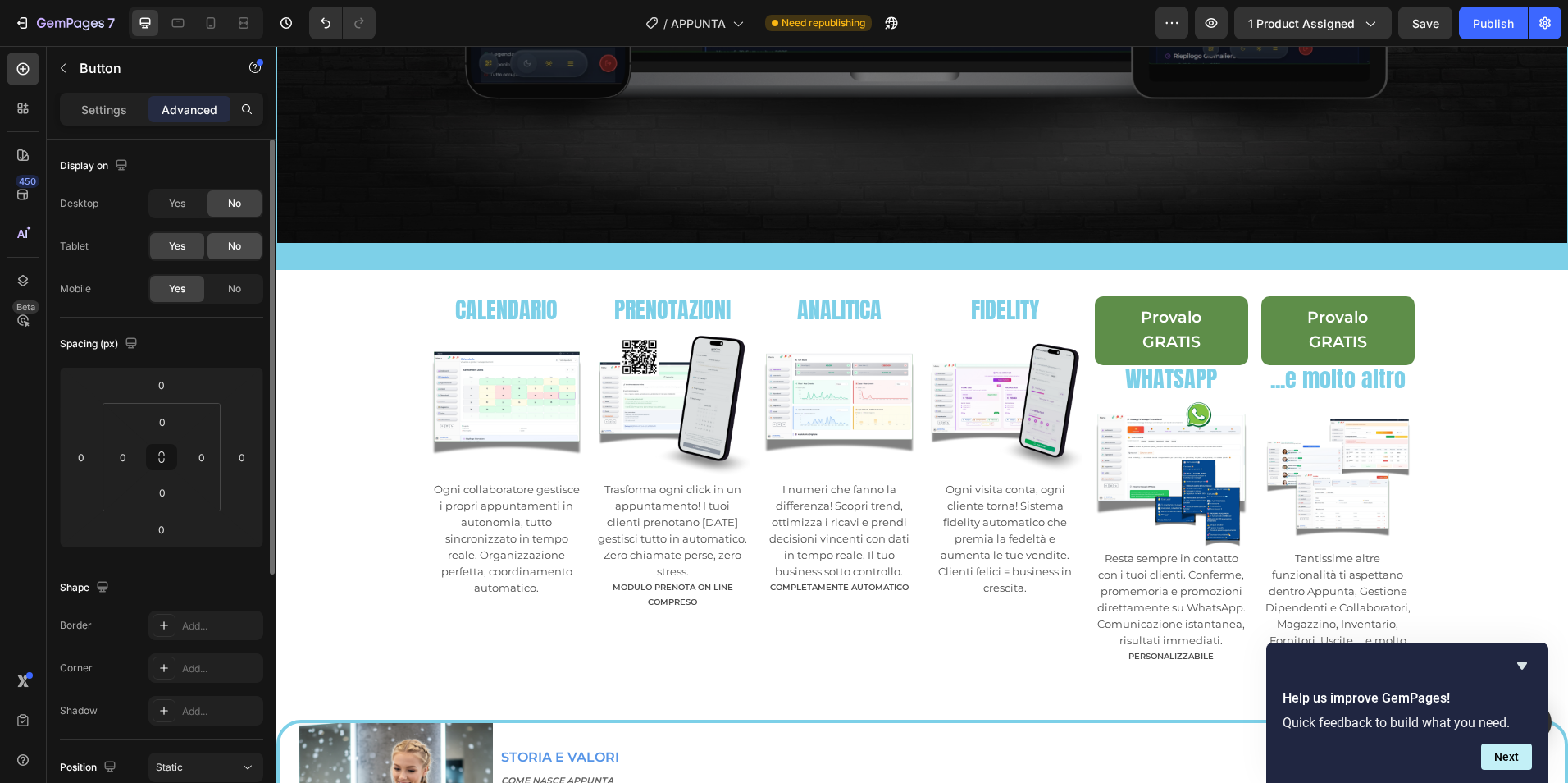
click at [235, 242] on span "No" at bounding box center [234, 245] width 13 height 15
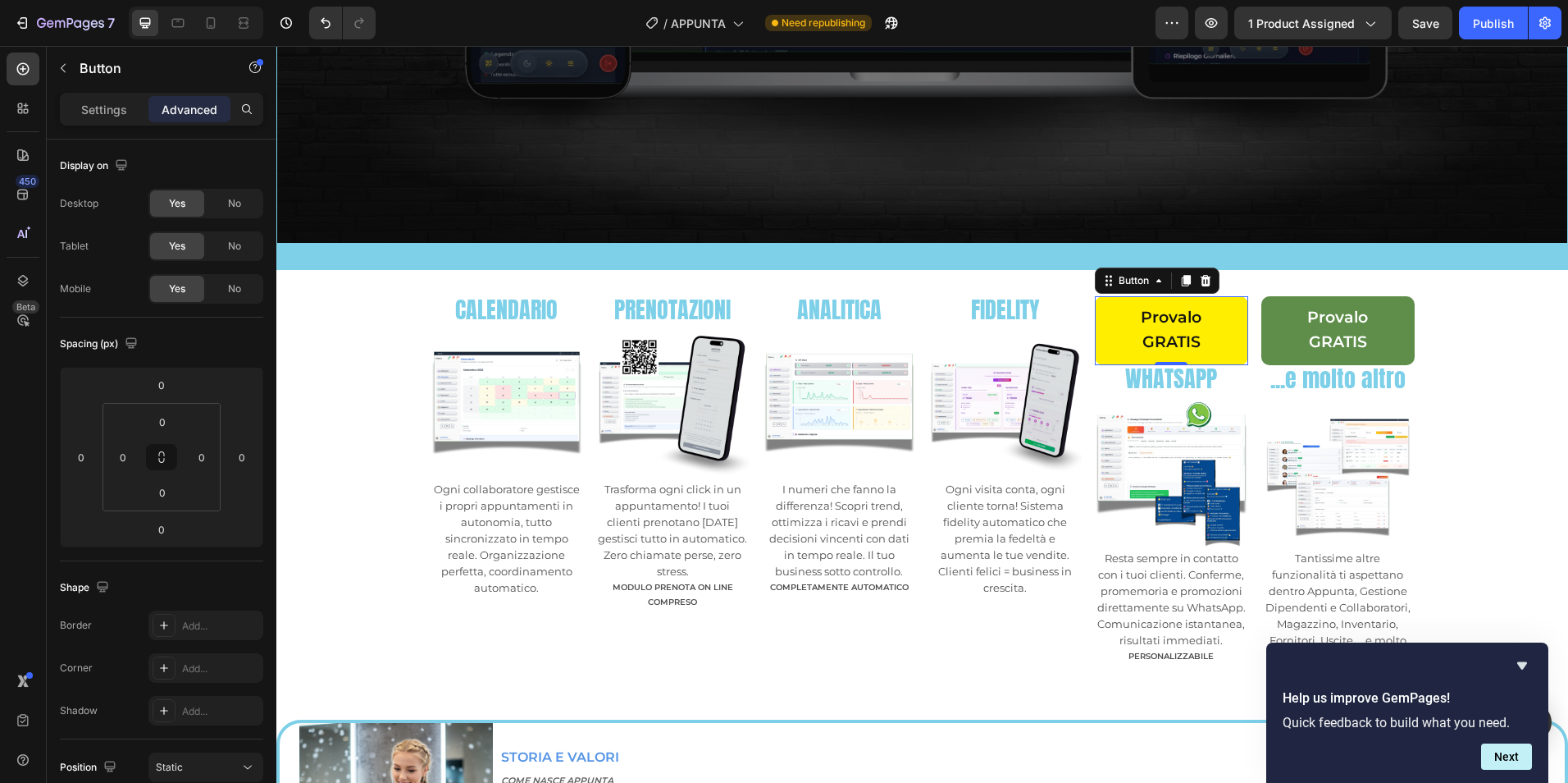
click at [1229, 313] on link "Provalo GRATIS" at bounding box center [1171, 331] width 154 height 69
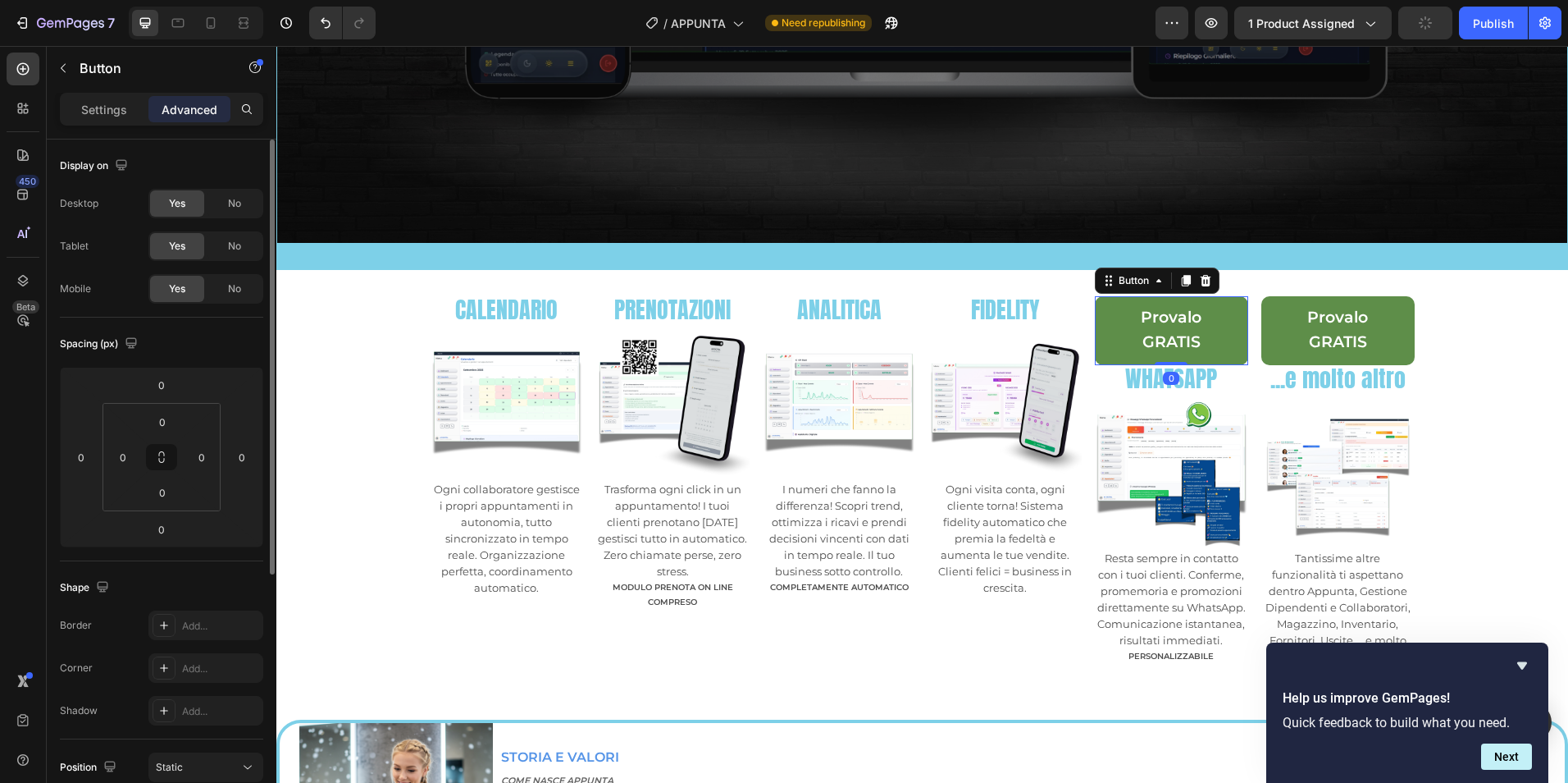
click at [240, 201] on span "No" at bounding box center [234, 203] width 13 height 15
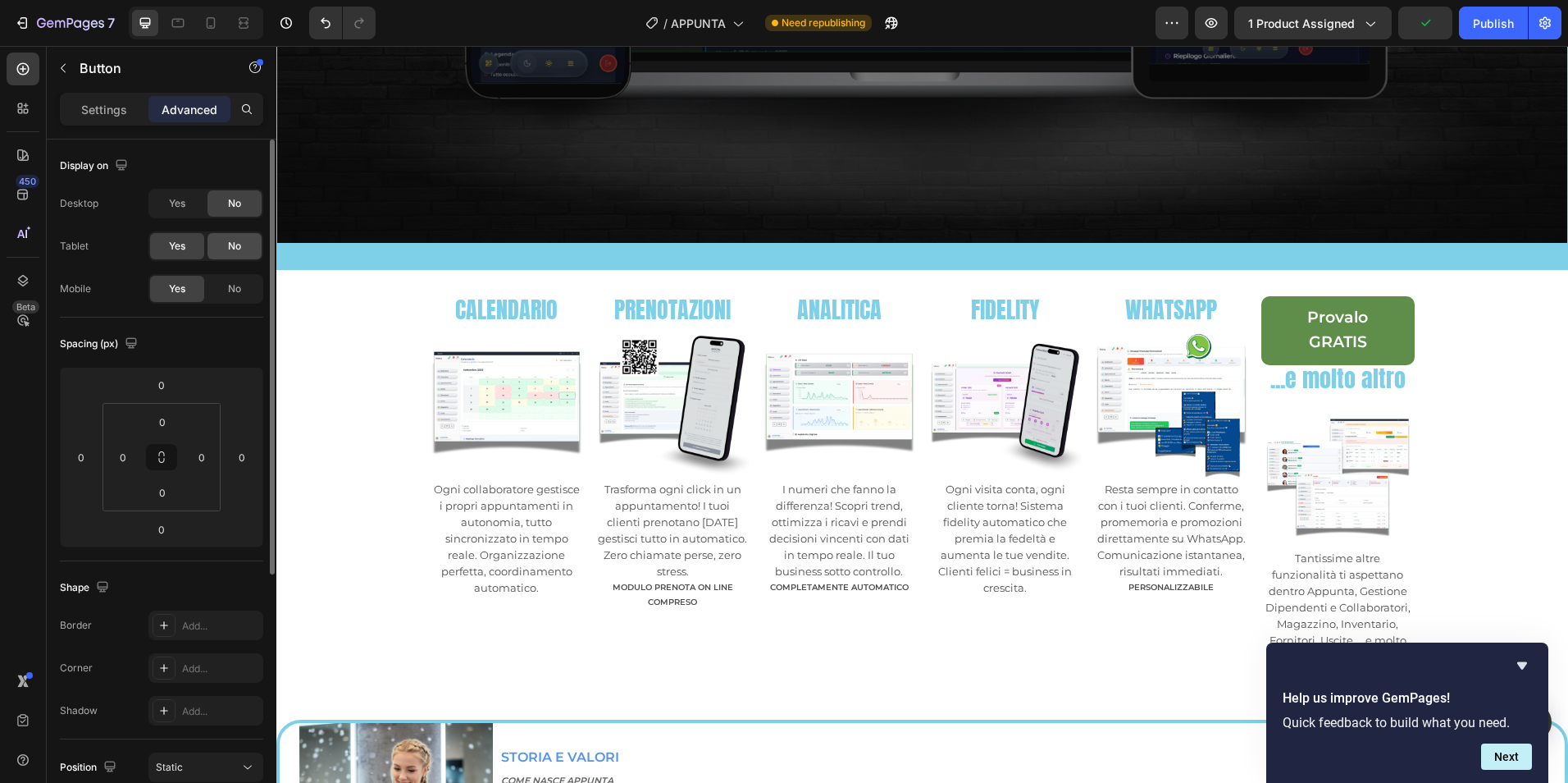
drag, startPoint x: 238, startPoint y: 242, endPoint x: 259, endPoint y: 252, distance: 23.3
click at [238, 243] on span "No" at bounding box center [234, 245] width 13 height 15
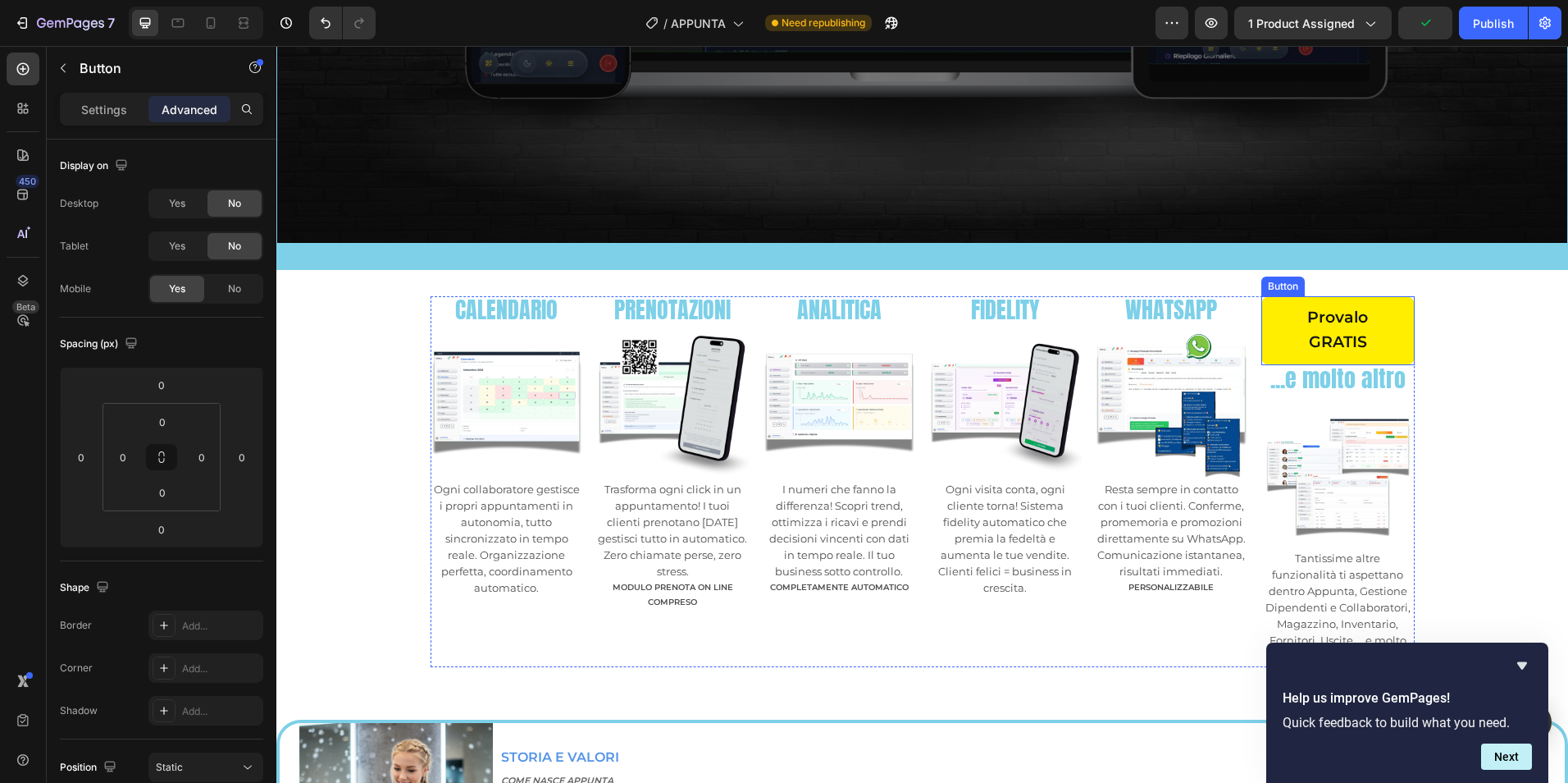
click at [1400, 311] on link "Provalo GRATIS" at bounding box center [1338, 331] width 154 height 69
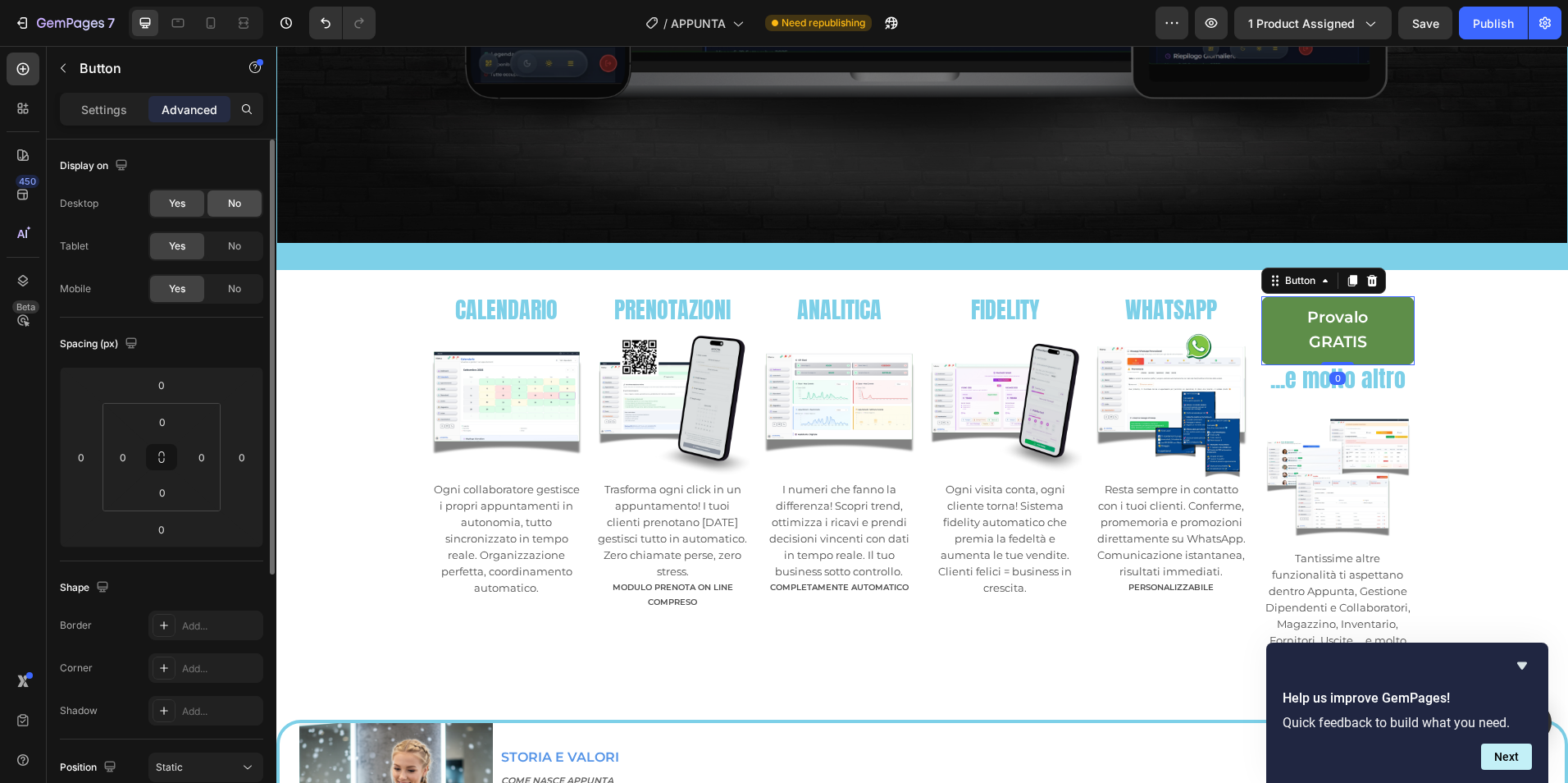
click at [251, 199] on div "No" at bounding box center [234, 203] width 54 height 26
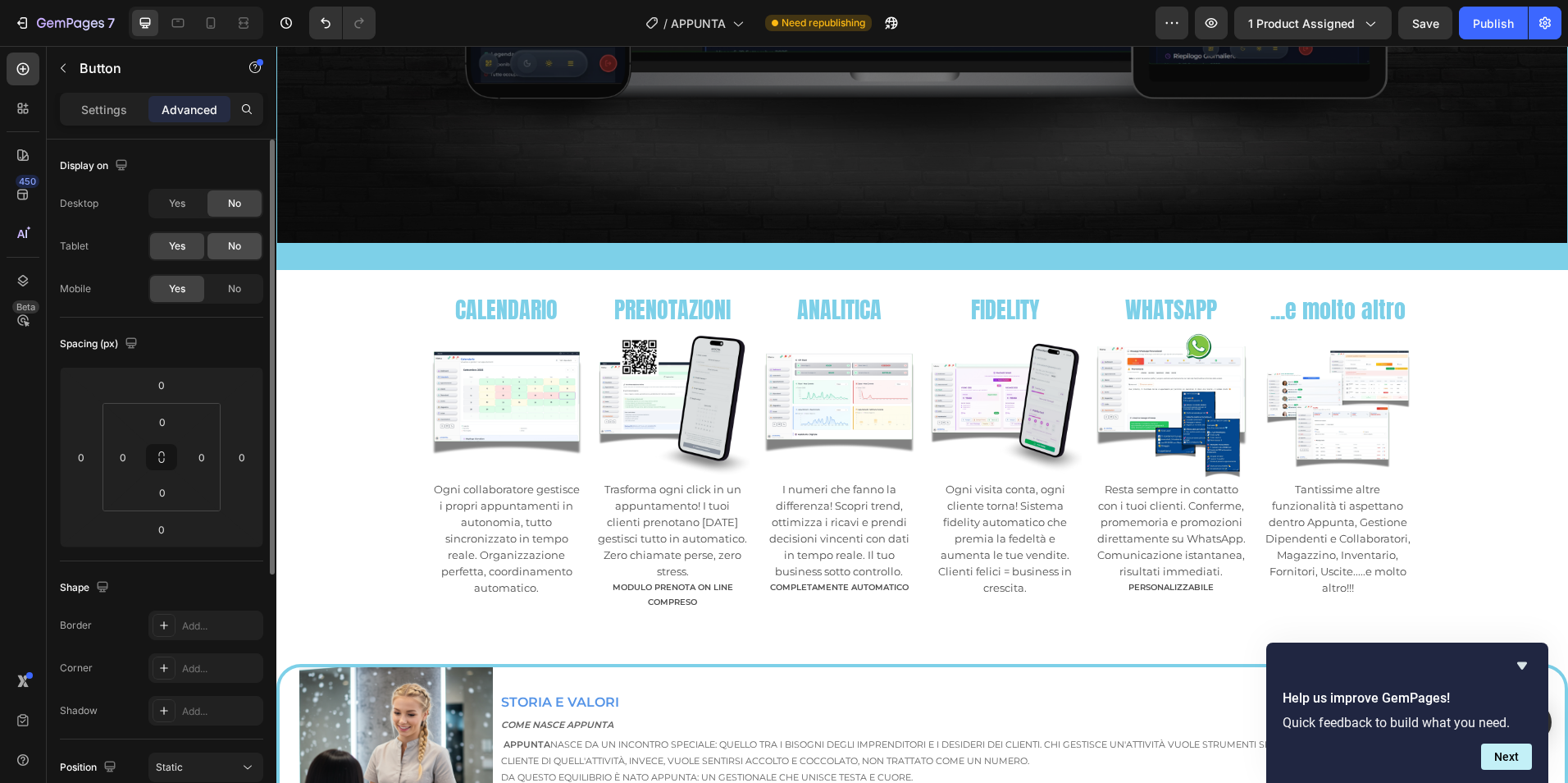
click at [244, 247] on div "No" at bounding box center [234, 246] width 54 height 26
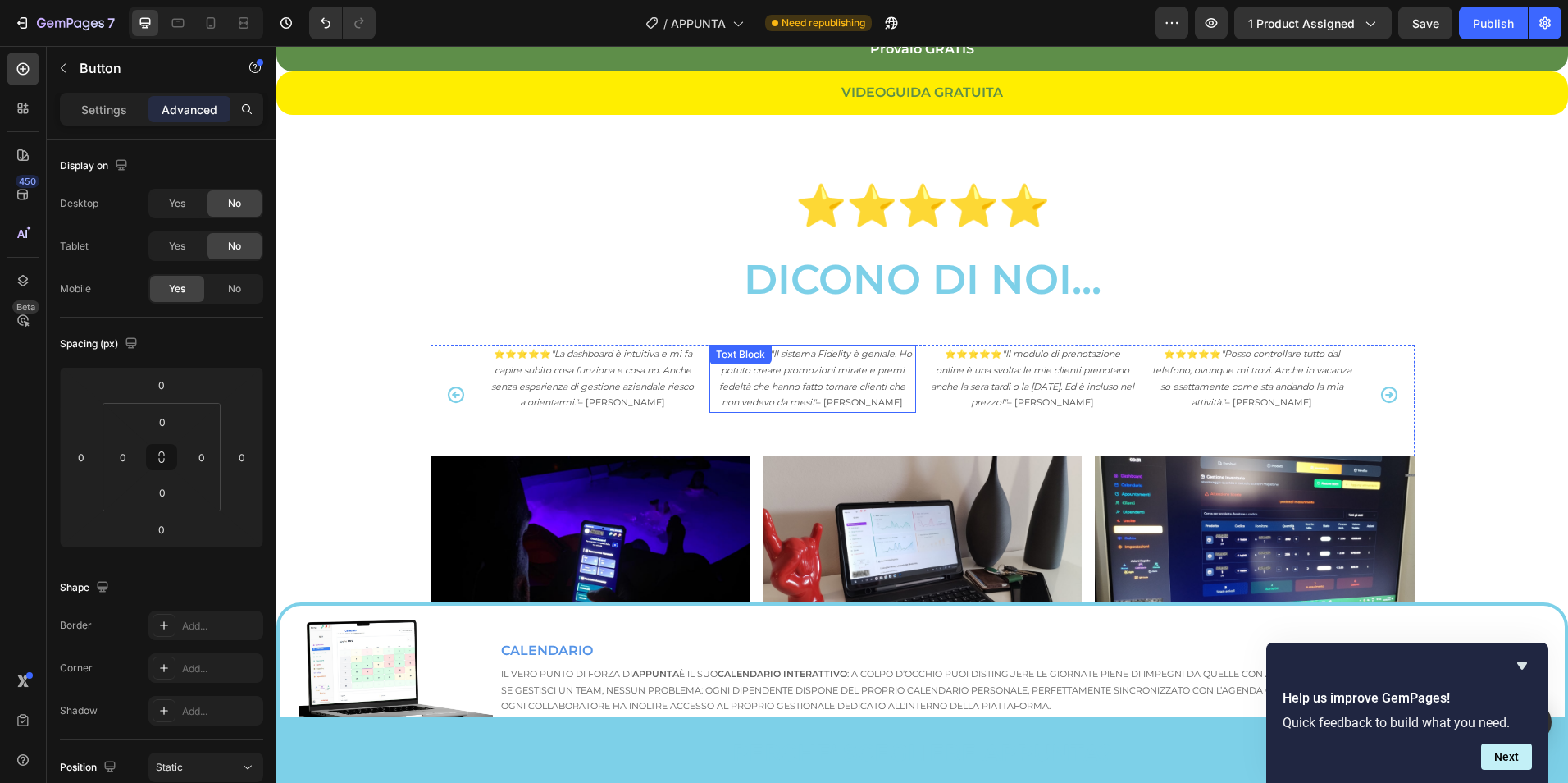
scroll to position [2064, 0]
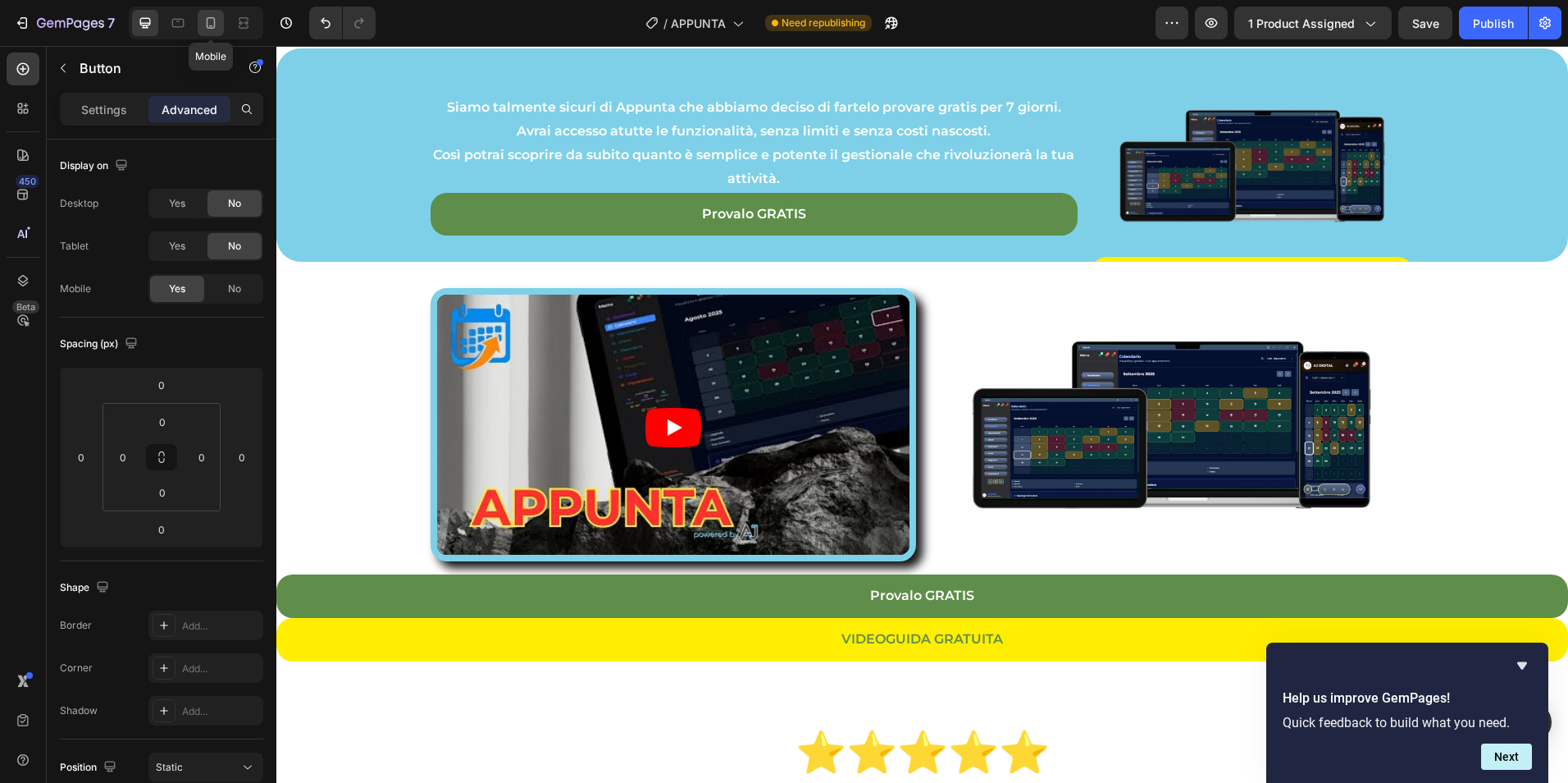
click at [203, 15] on icon at bounding box center [210, 22] width 16 height 16
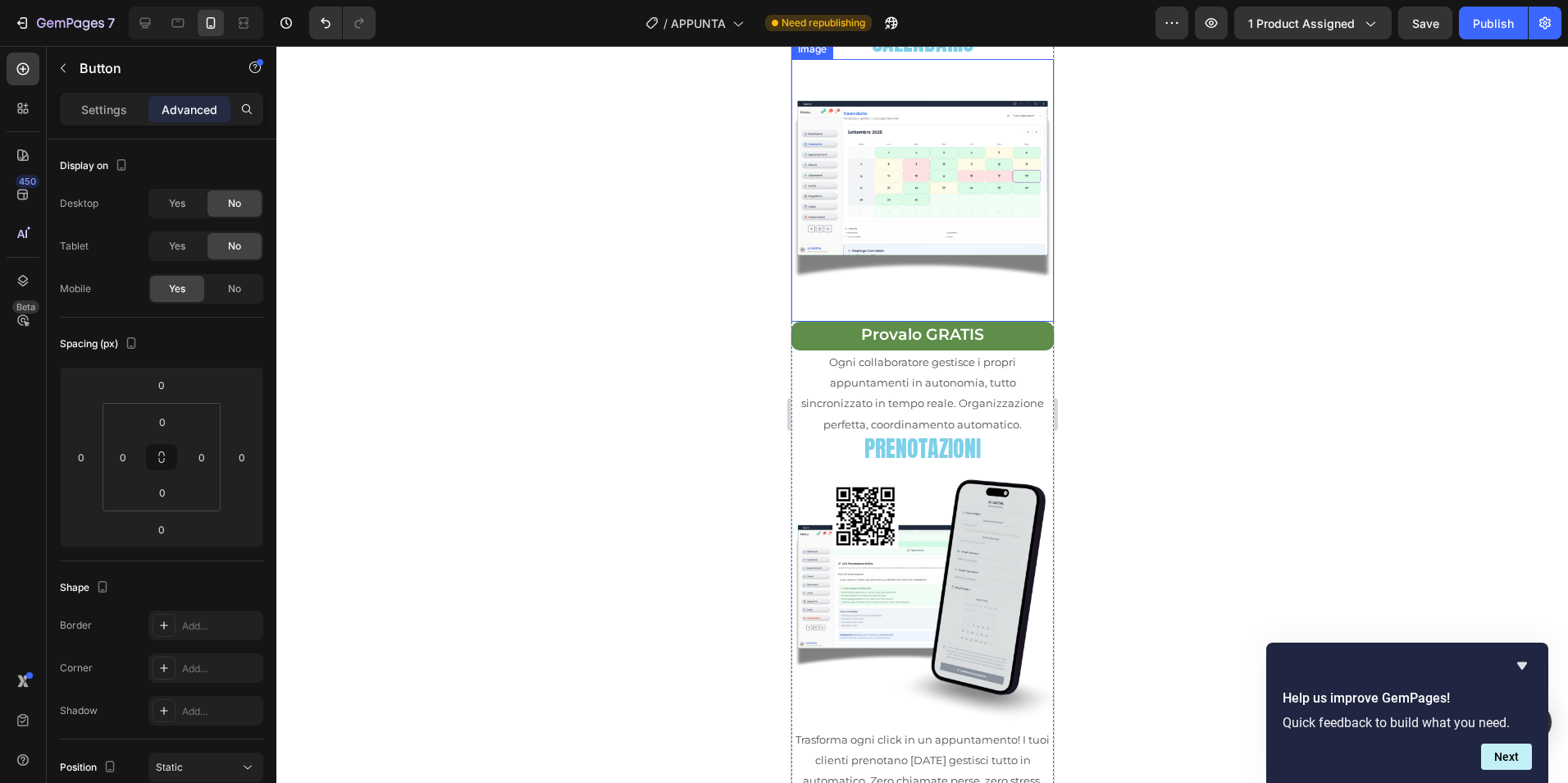
scroll to position [558, 0]
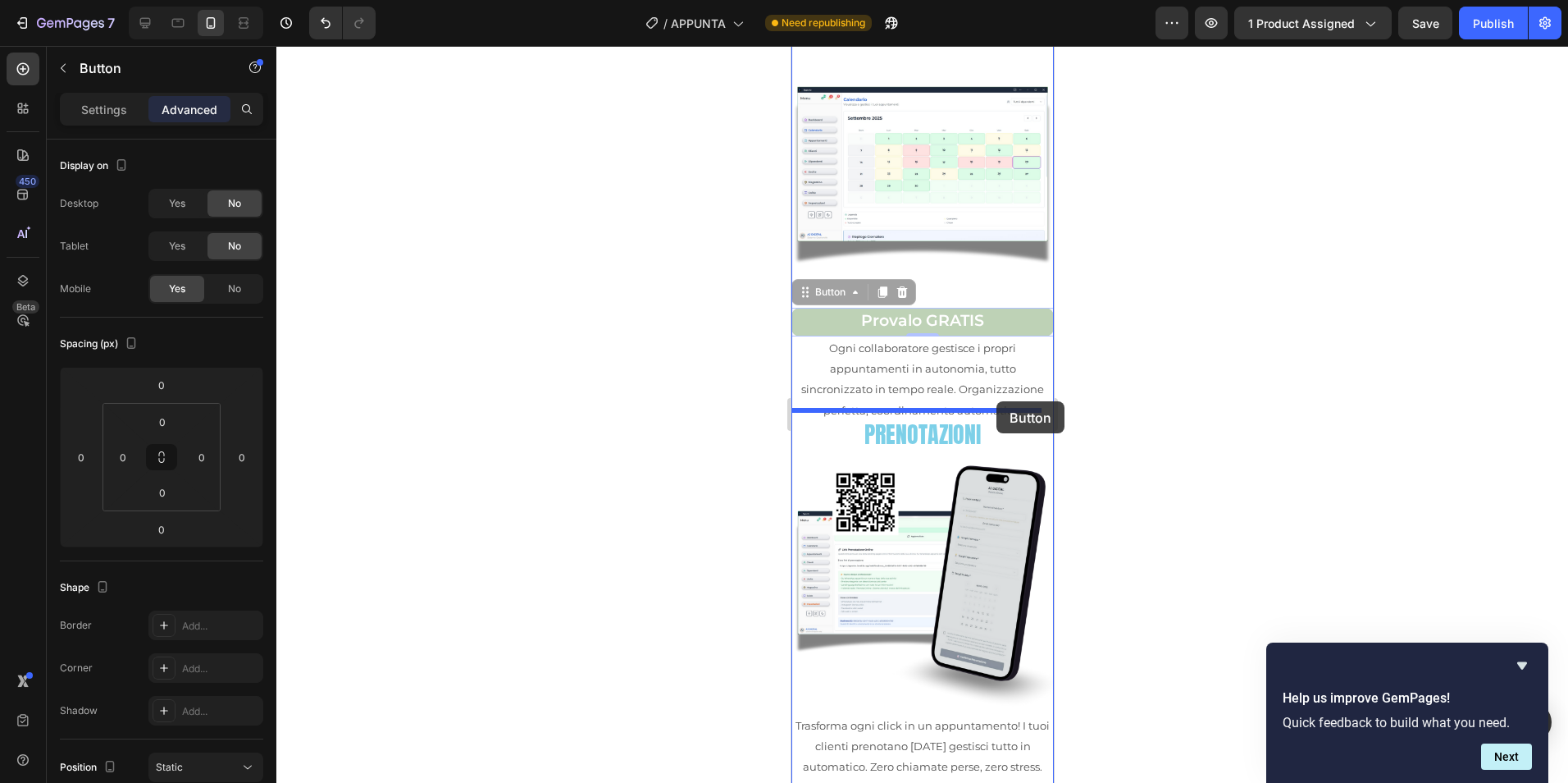
drag, startPoint x: 1010, startPoint y: 310, endPoint x: 995, endPoint y: 402, distance: 93.2
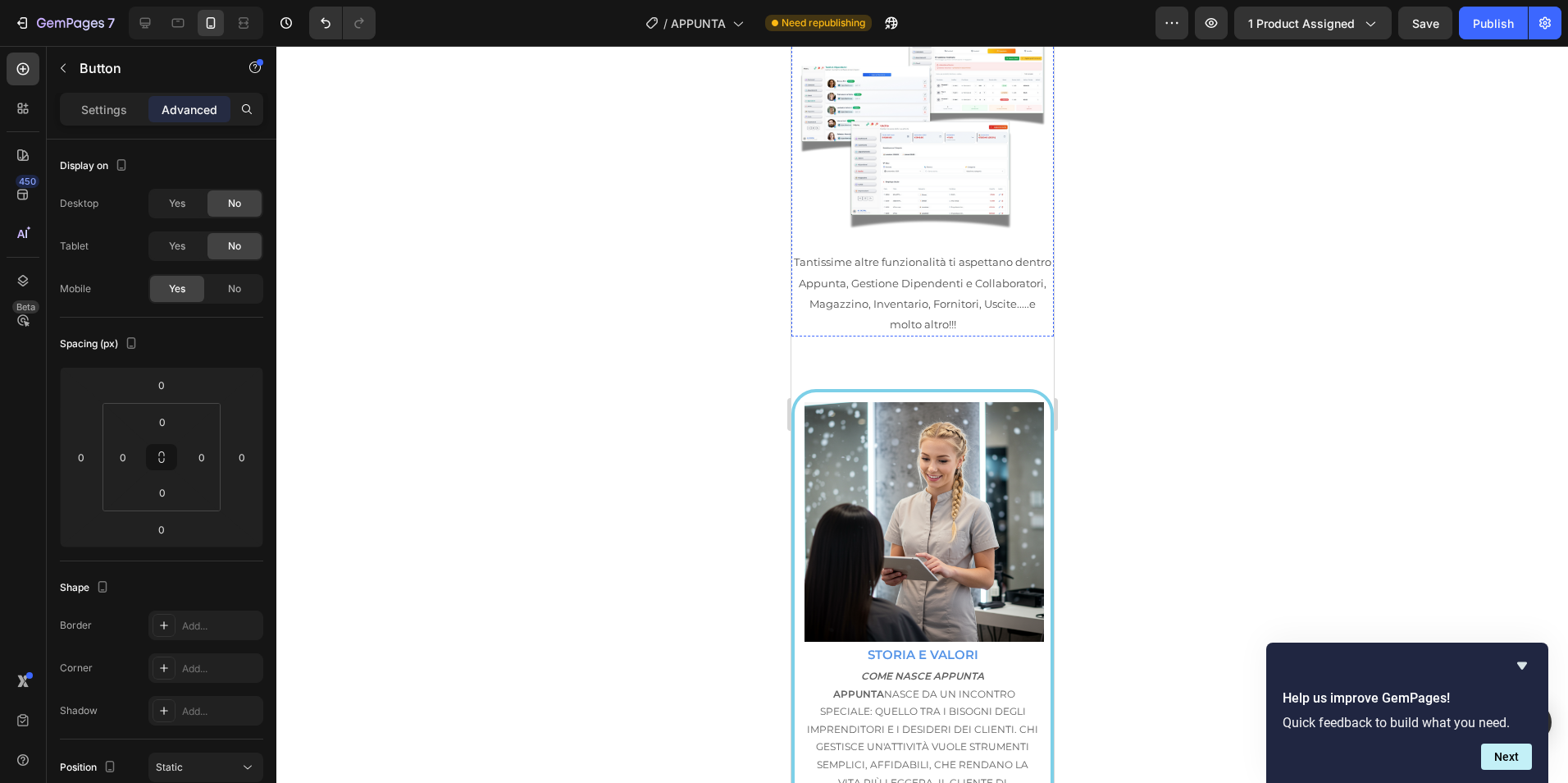
scroll to position [2747, 0]
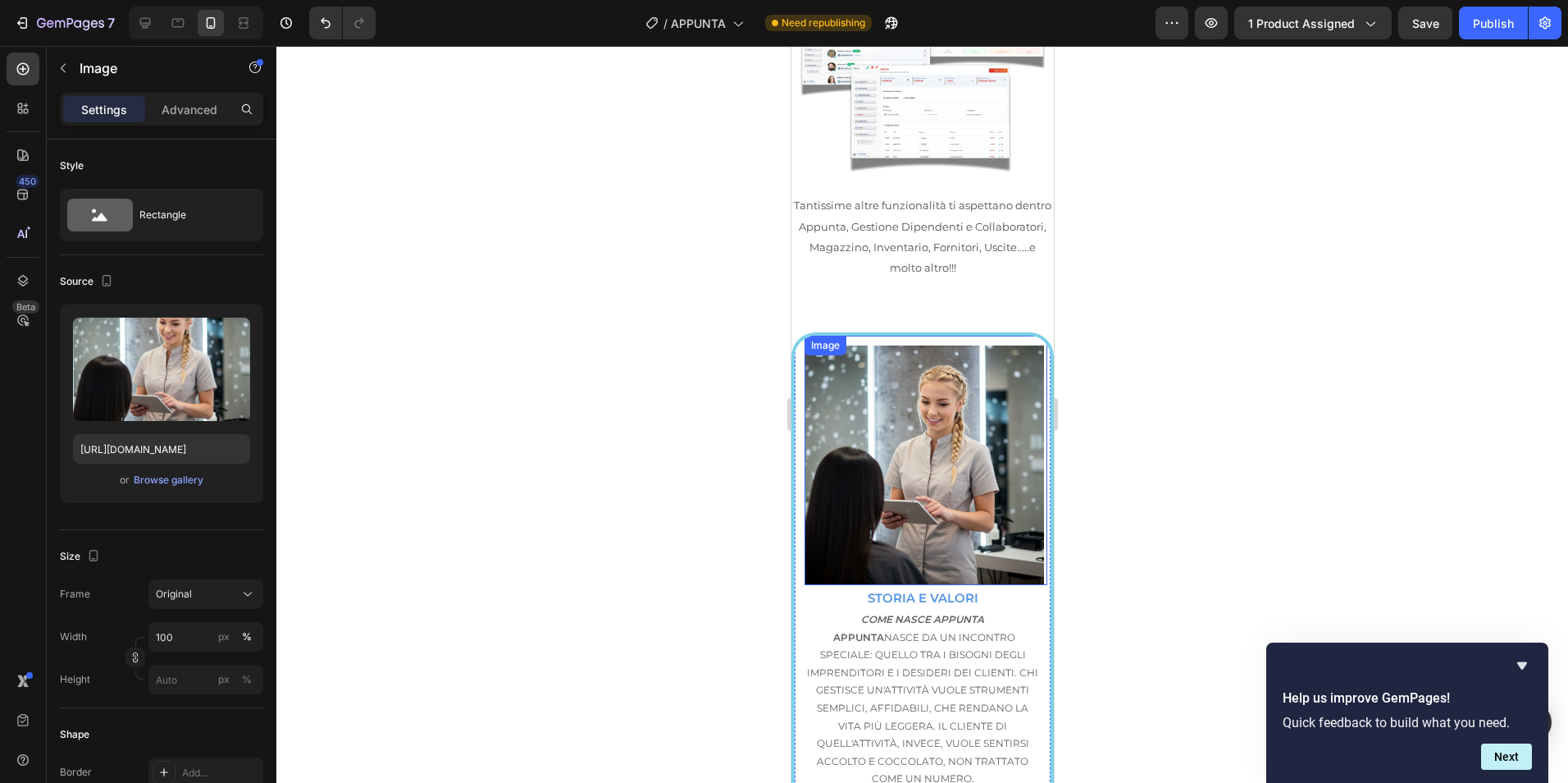
click at [981, 346] on img at bounding box center [923, 465] width 239 height 239
click at [171, 481] on div "Browse gallery" at bounding box center [168, 480] width 70 height 15
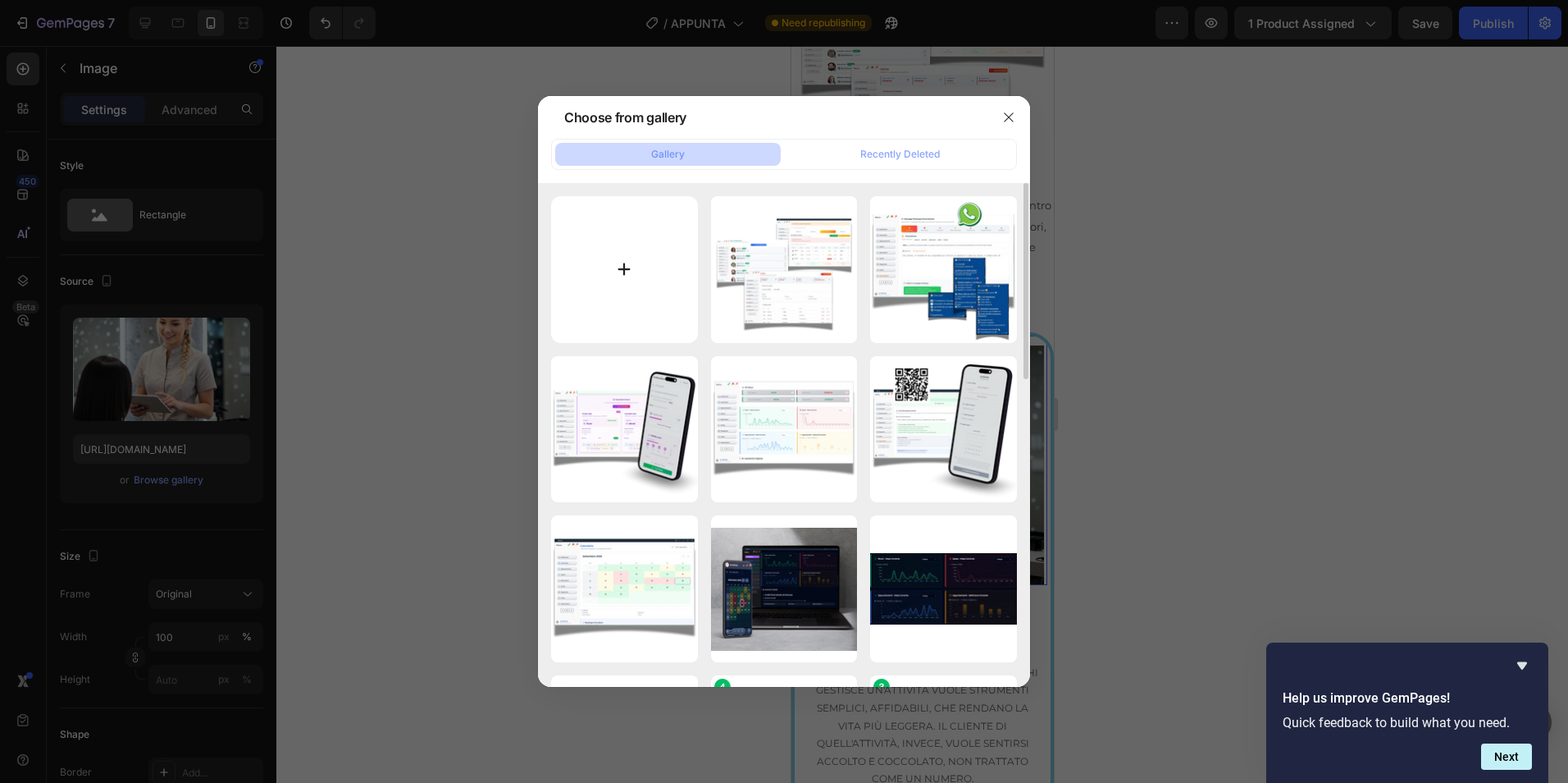
click at [638, 251] on input "file" at bounding box center [625, 270] width 147 height 147
type input "C:\fakepath\freepik__a-closeup-shot-a-smiling-hairdresser-in-a-modern-s__37471.…"
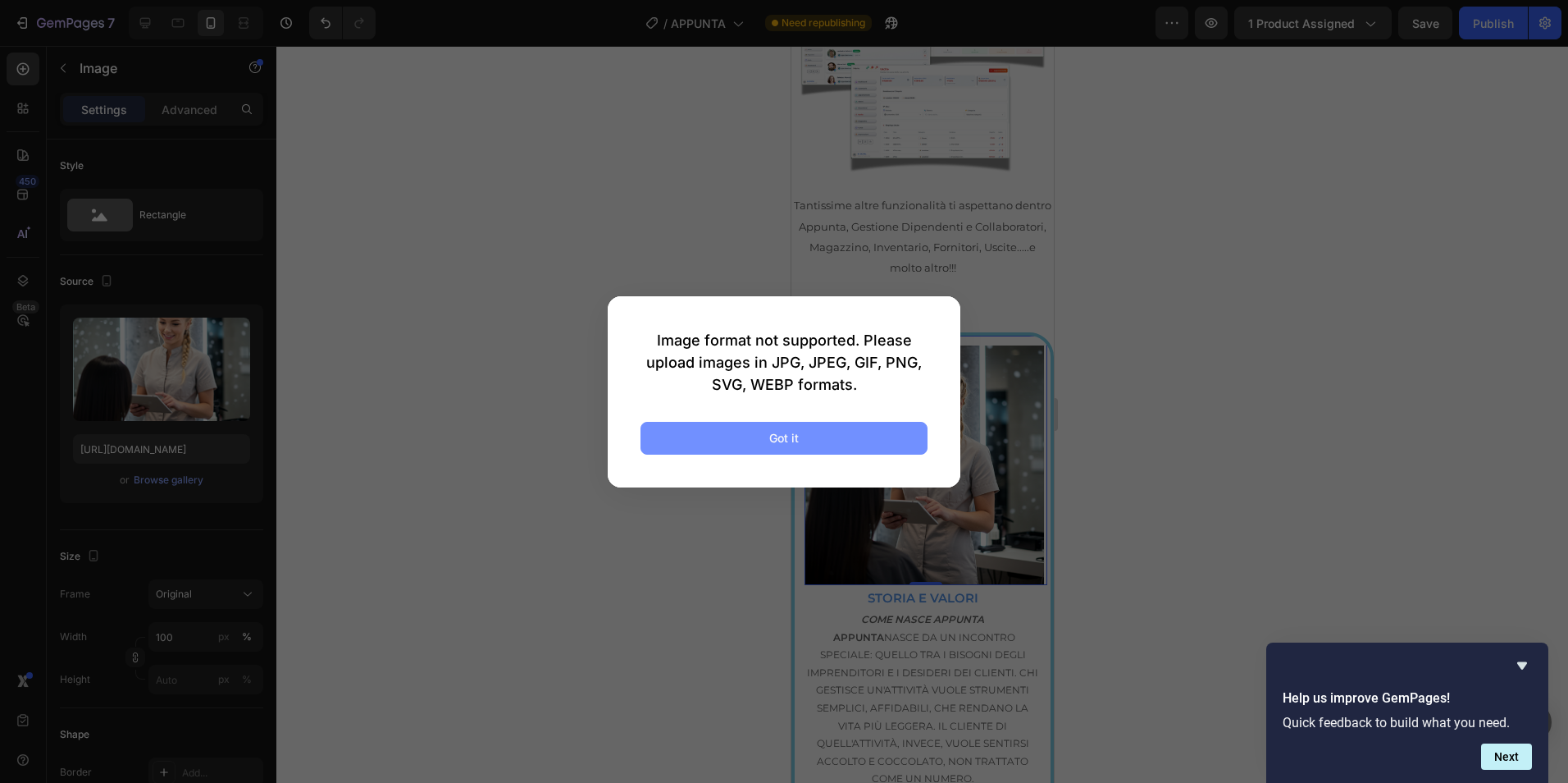
click at [785, 442] on div "Got it" at bounding box center [784, 437] width 29 height 17
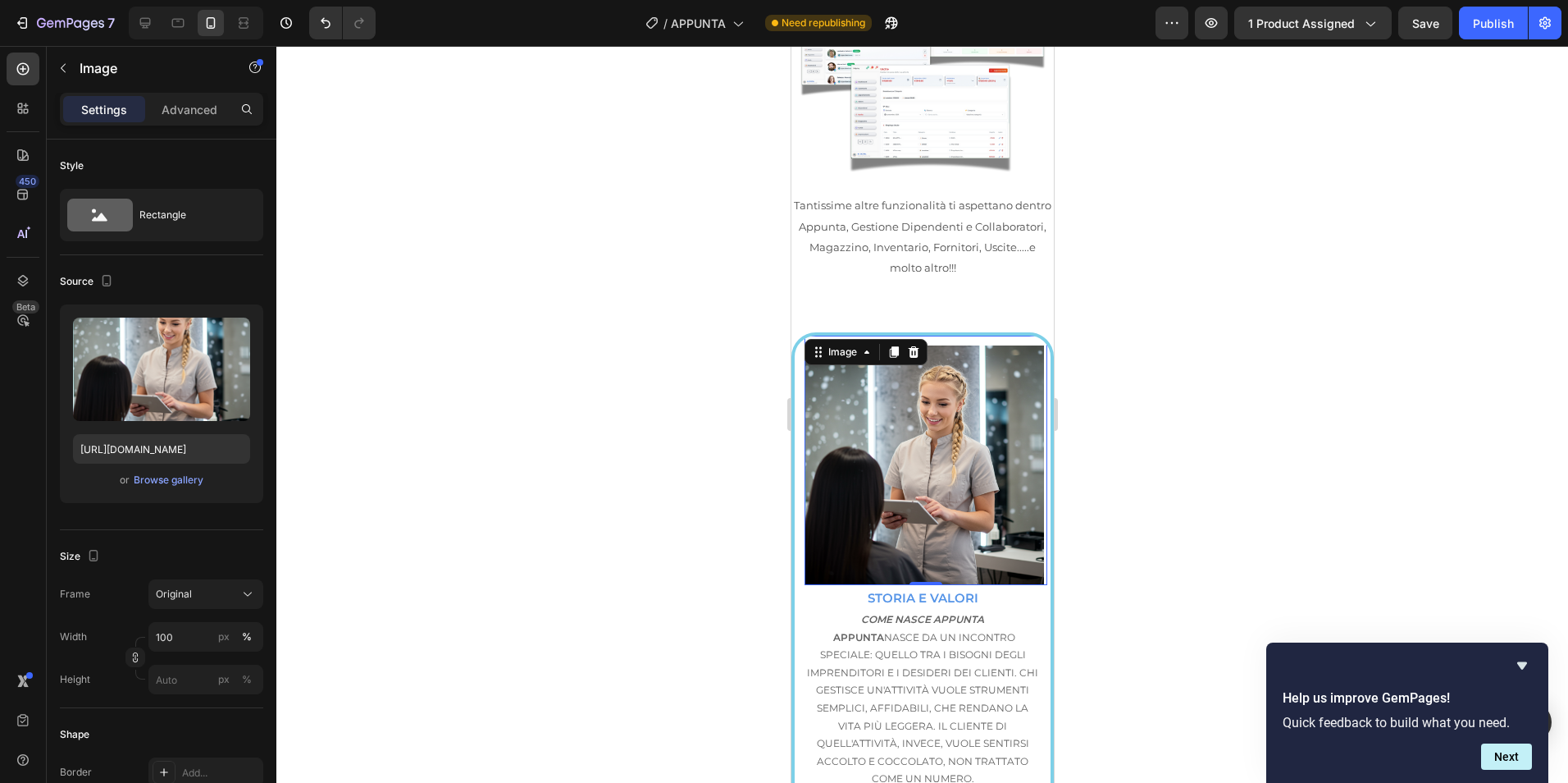
click at [865, 398] on img at bounding box center [923, 465] width 239 height 239
click at [921, 342] on div at bounding box center [912, 352] width 20 height 20
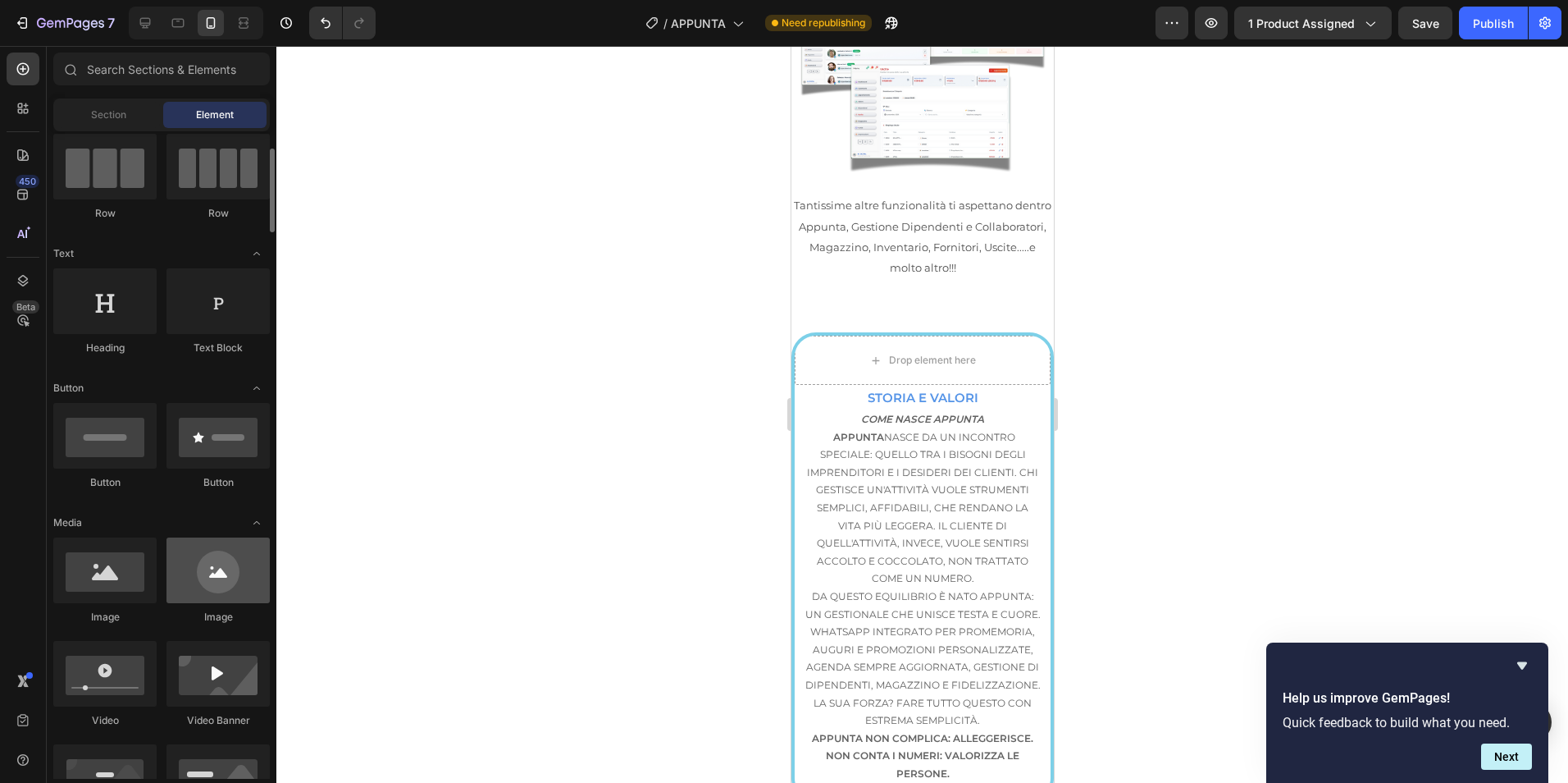
scroll to position [274, 0]
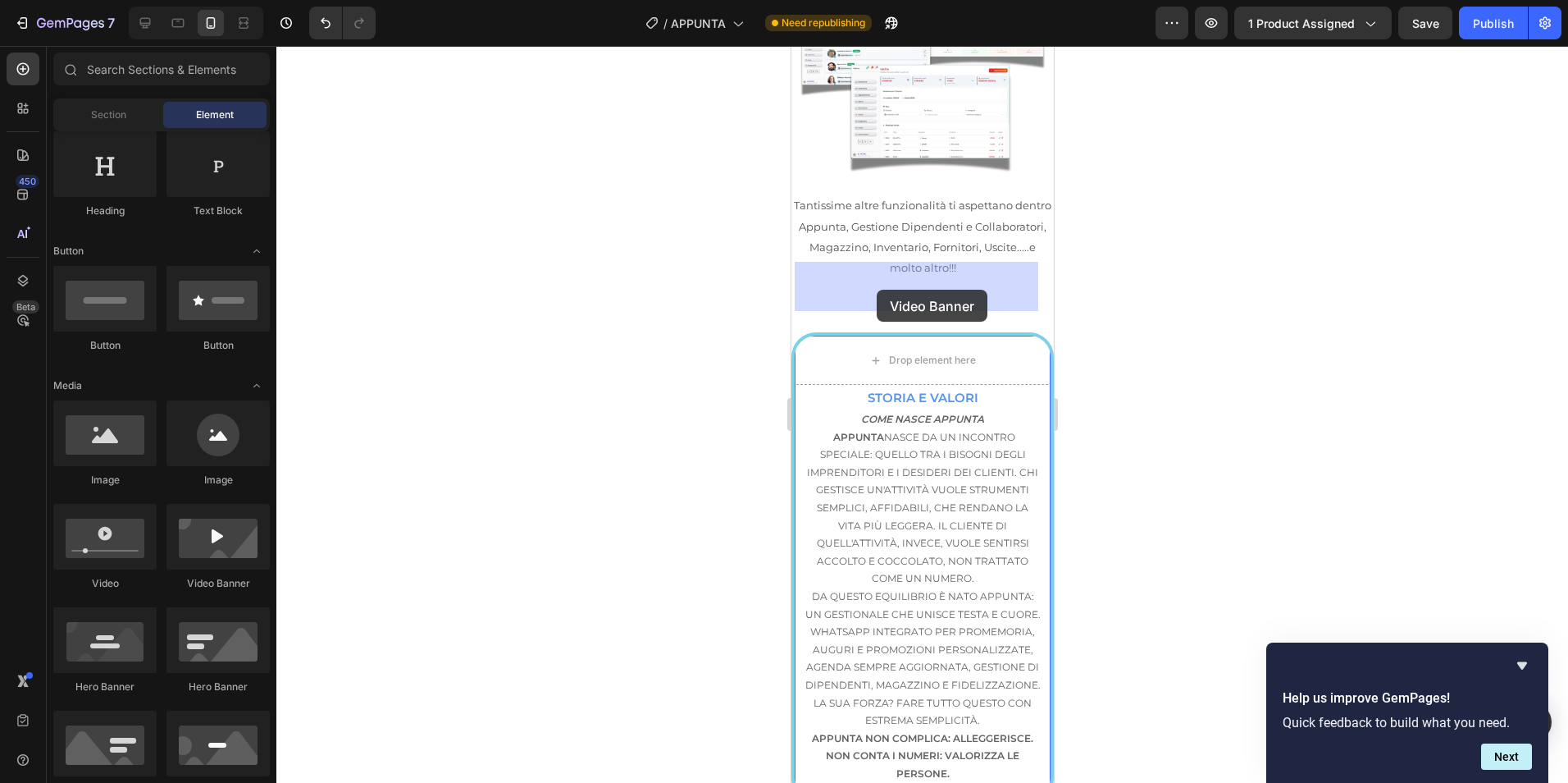
drag, startPoint x: 1032, startPoint y: 607, endPoint x: 879, endPoint y: 286, distance: 355.6
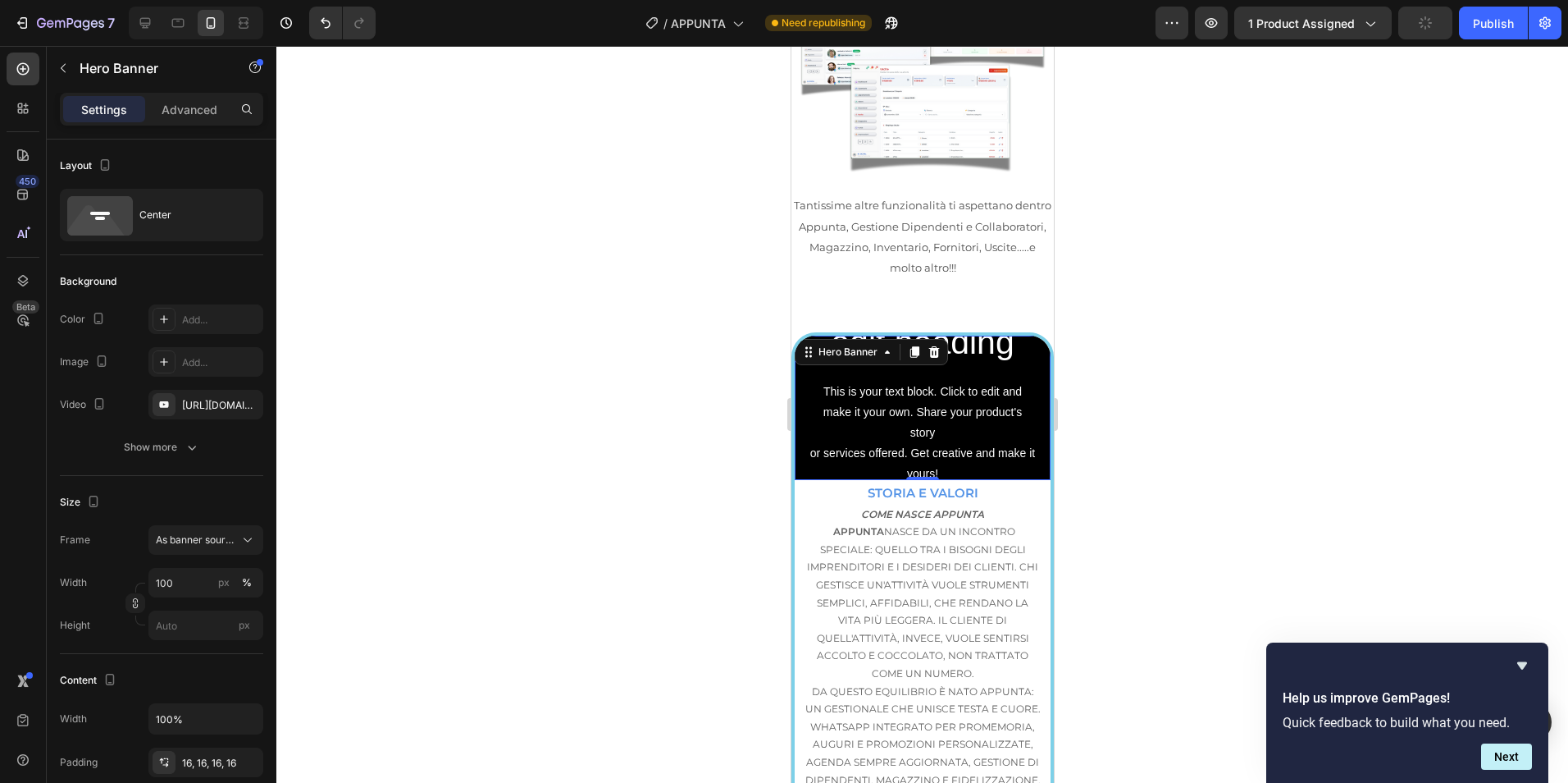
click at [579, 408] on div at bounding box center [922, 414] width 1292 height 736
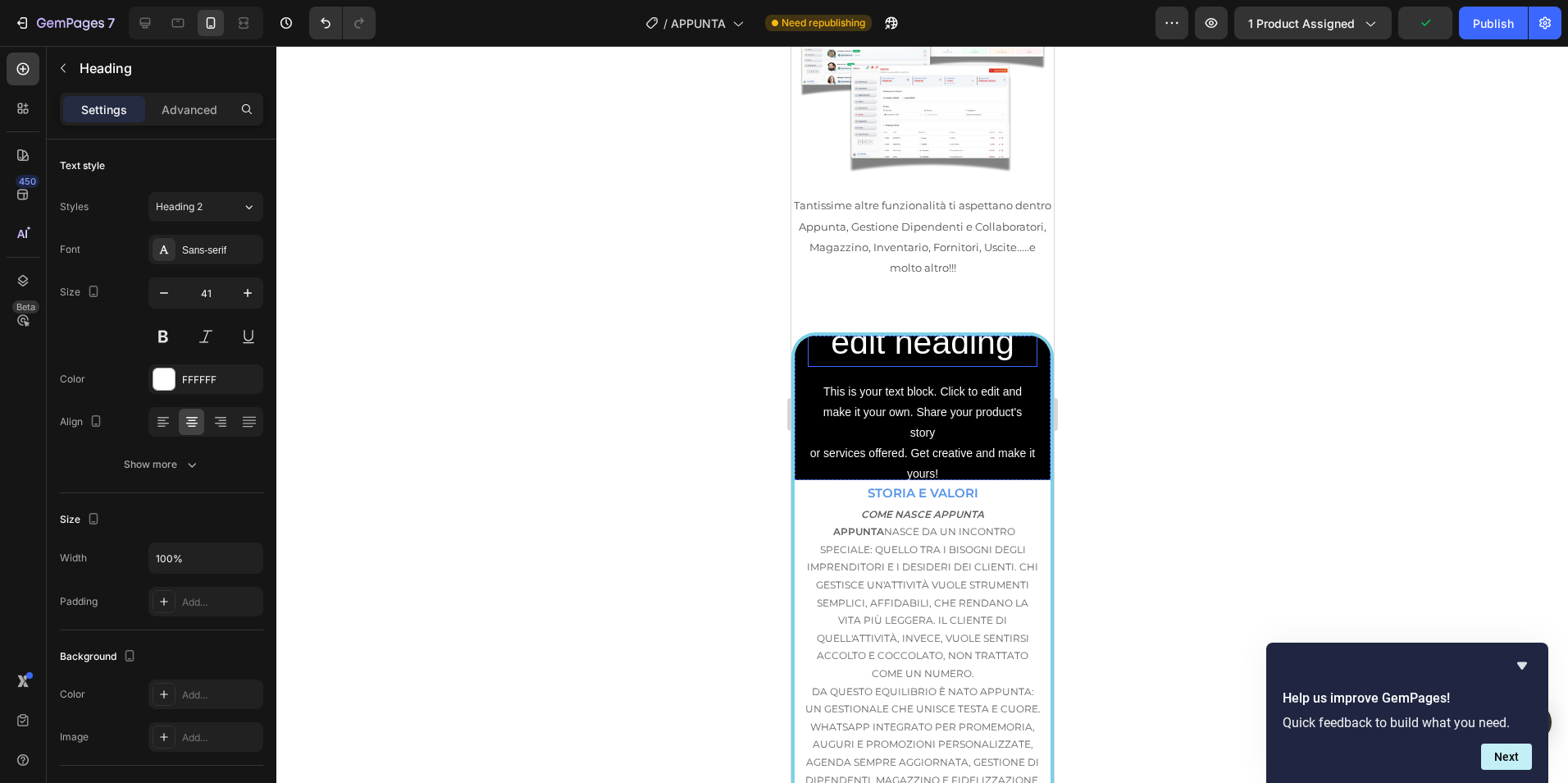
click at [1009, 288] on h2 "Click here to edit heading" at bounding box center [922, 321] width 230 height 91
click at [1028, 368] on div "Click here to edit heading Heading This is your text block. Click to edit and m…" at bounding box center [922, 408] width 256 height 290
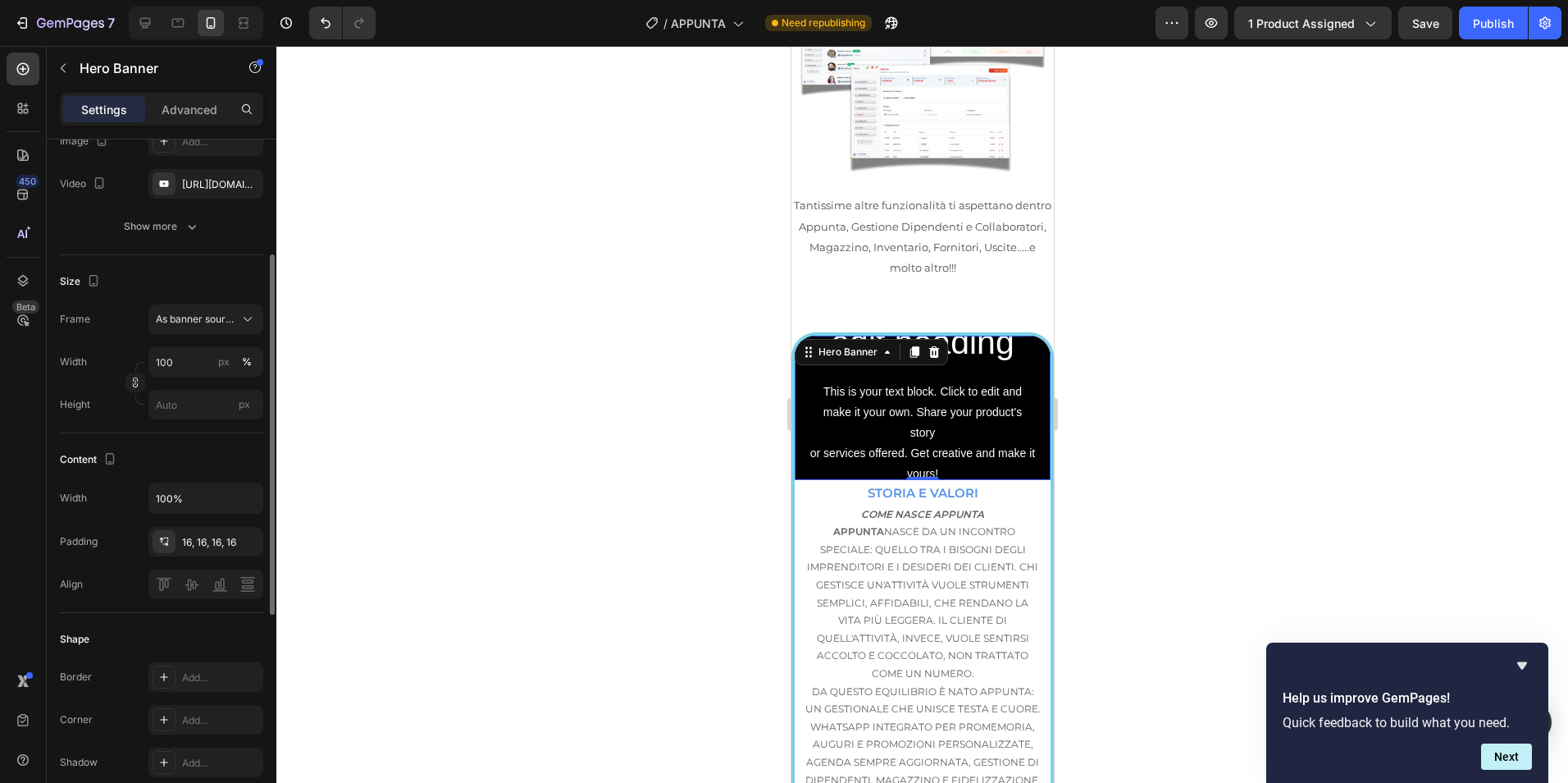
scroll to position [0, 0]
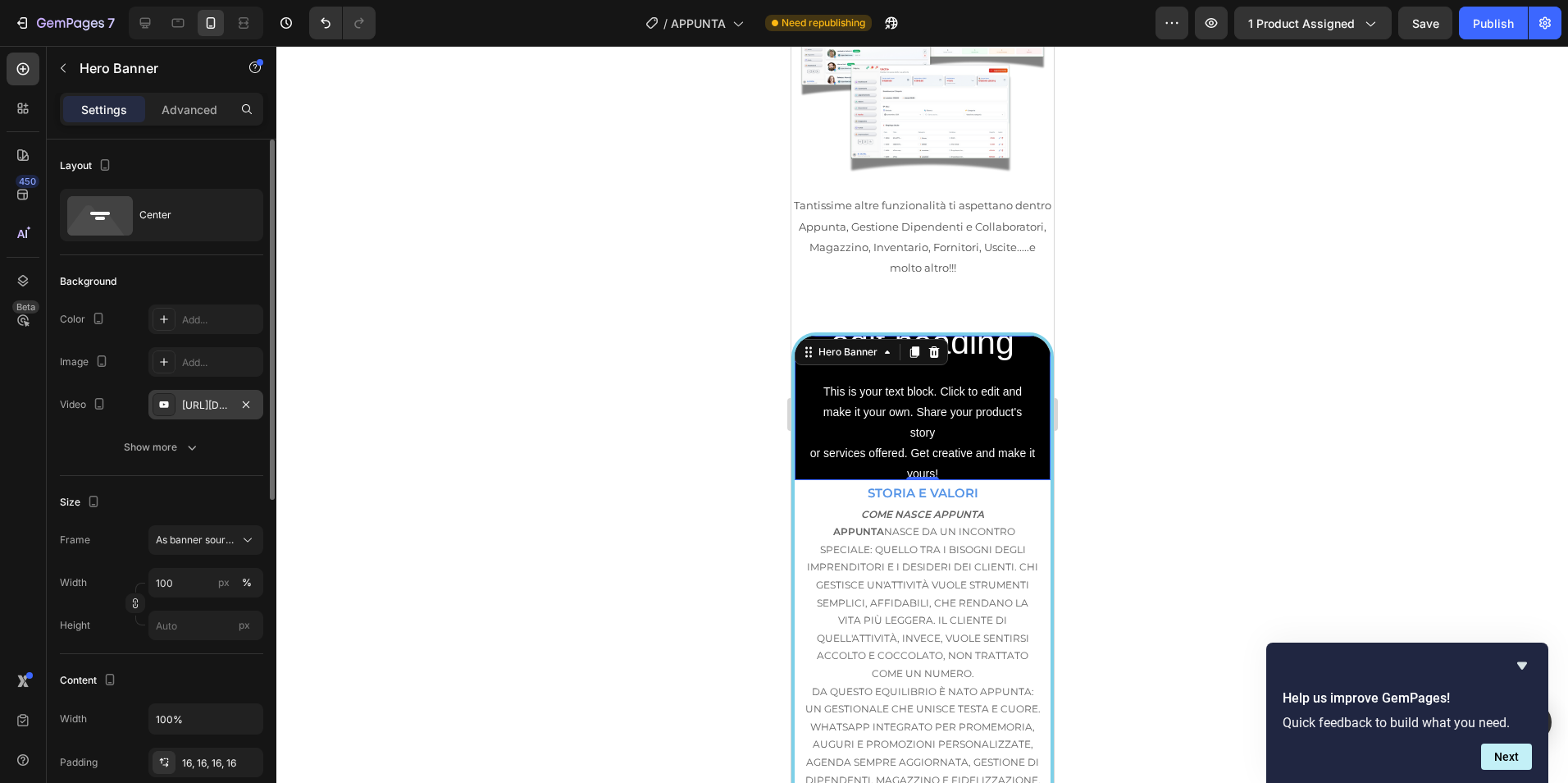
click at [218, 402] on div "https://www.youtube.com/watch?v=drIt4RH_kyQ" at bounding box center [206, 404] width 48 height 15
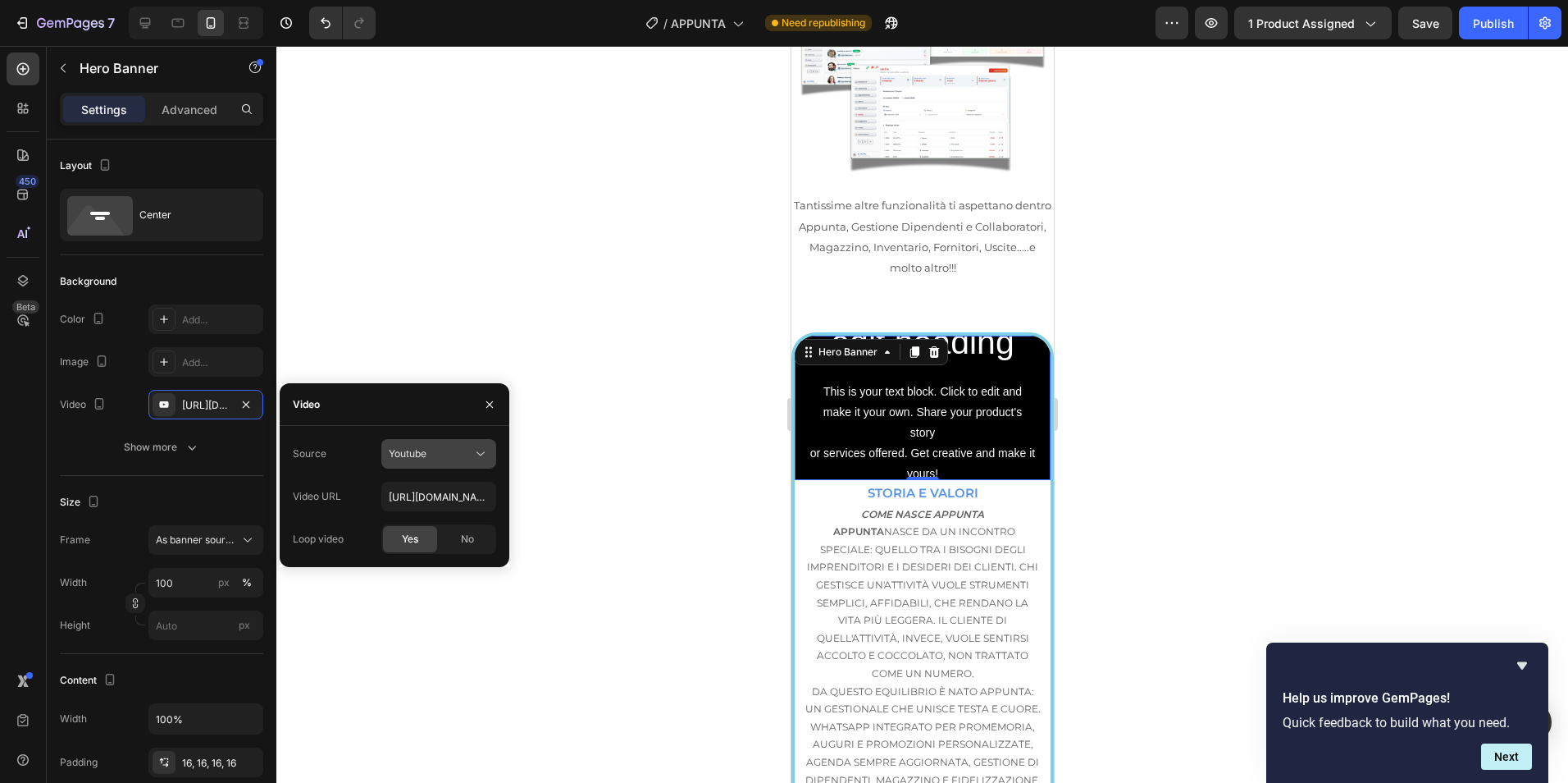
click at [435, 449] on div "Youtube" at bounding box center [430, 453] width 84 height 15
click at [413, 526] on span "Youtube" at bounding box center [408, 525] width 38 height 15
type input "Auto"
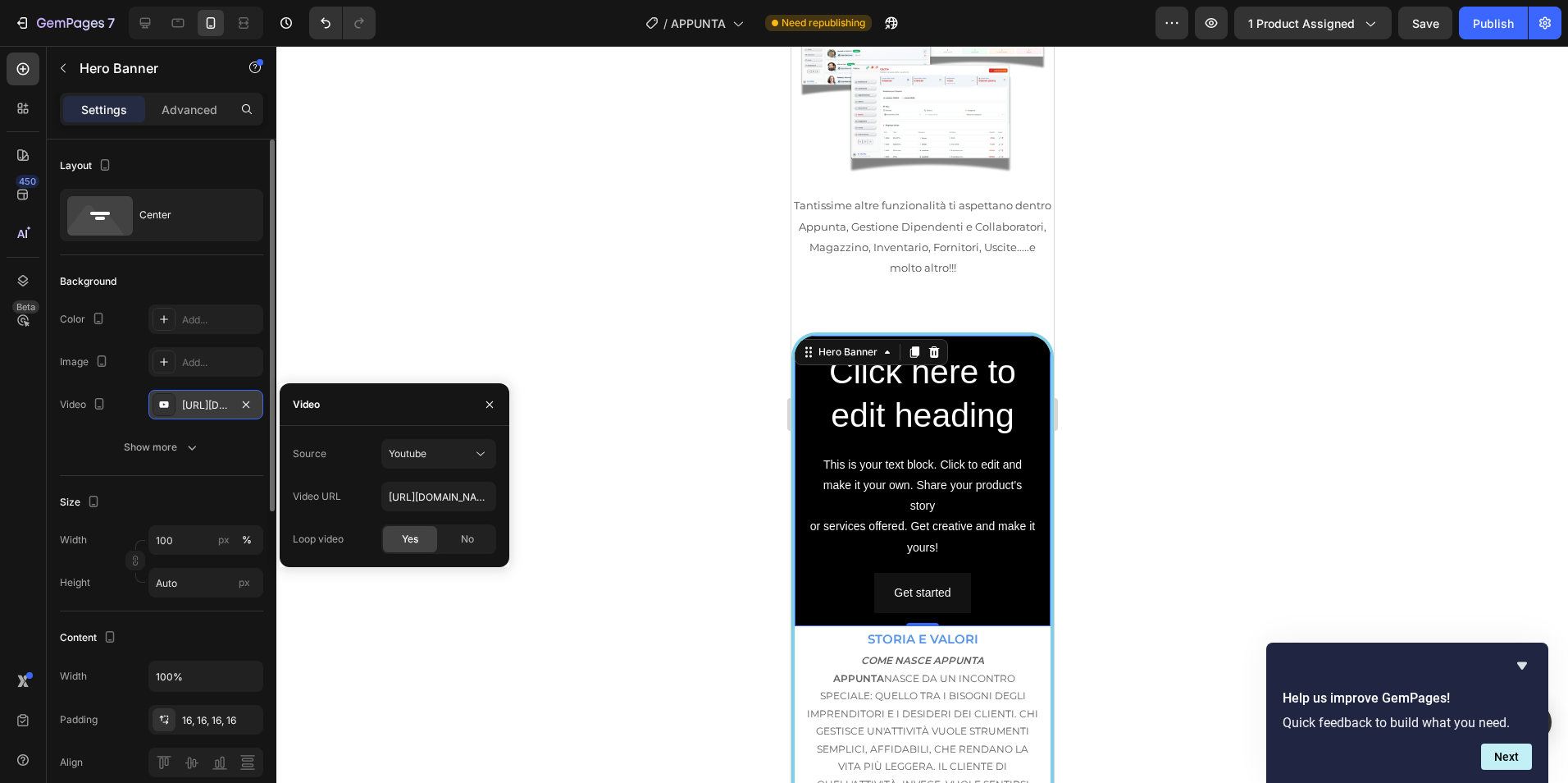
click at [206, 408] on div "https://www.youtube.com/watch?v=drIt4RH_kyQ" at bounding box center [206, 404] width 48 height 15
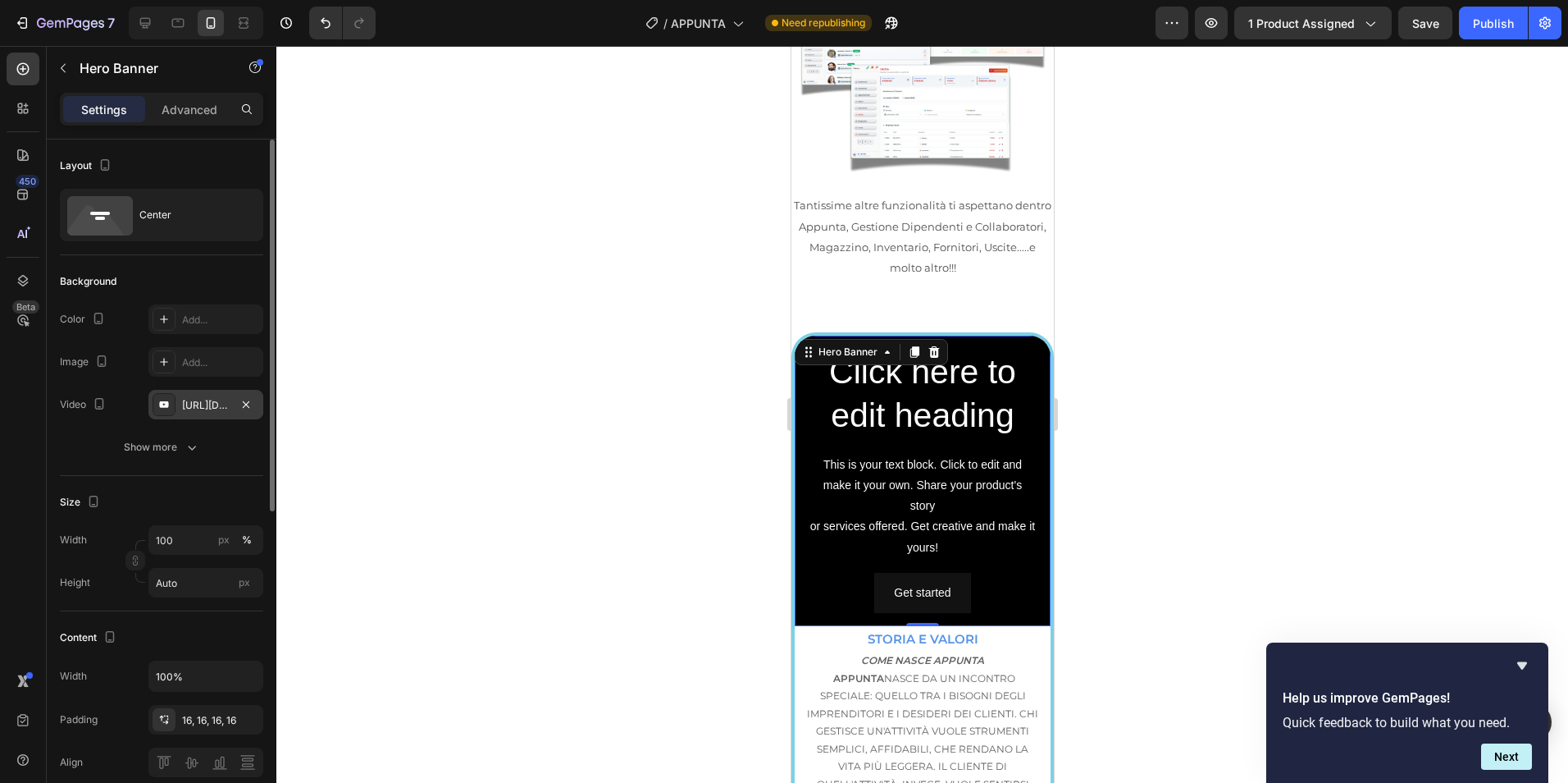
click at [206, 404] on div "https://www.youtube.com/watch?v=drIt4RH_kyQ" at bounding box center [206, 404] width 48 height 15
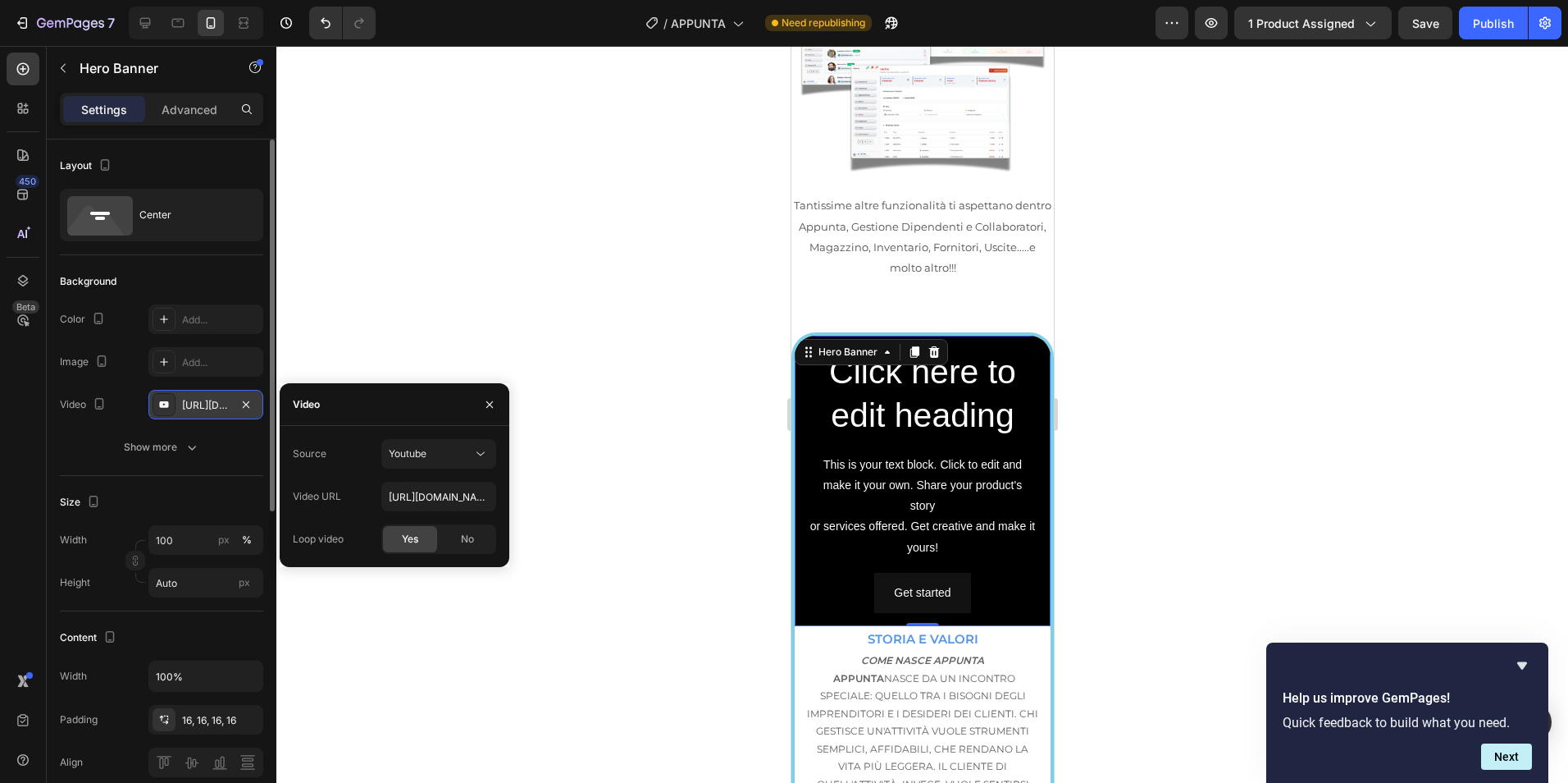
click at [200, 401] on div "https://www.youtube.com/watch?v=drIt4RH_kyQ" at bounding box center [206, 404] width 48 height 15
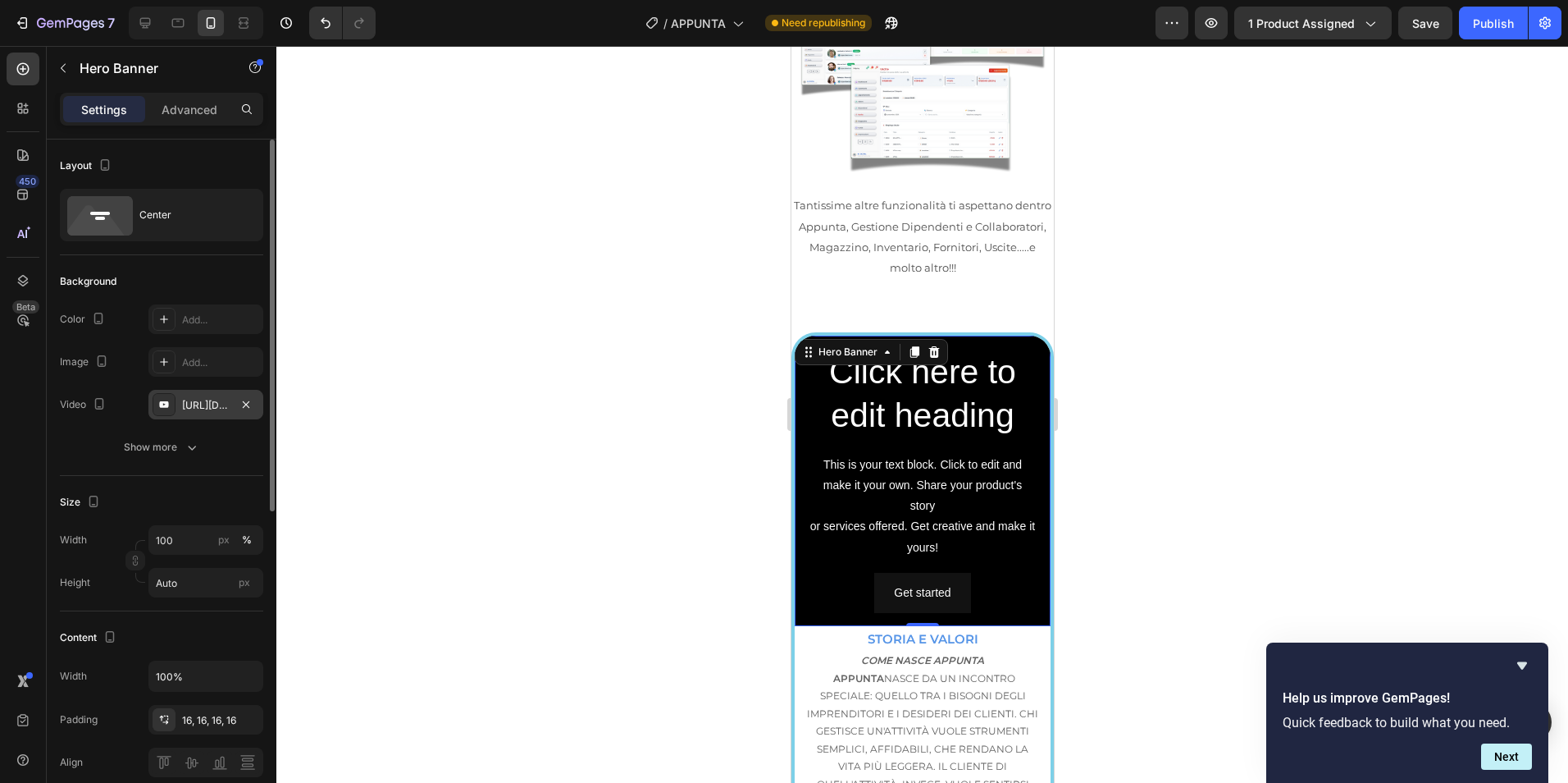
click at [200, 401] on div "https://www.youtube.com/watch?v=drIt4RH_kyQ" at bounding box center [206, 404] width 48 height 15
click at [200, 403] on div "https://www.youtube.com/watch?v=drIt4RH_kyQ" at bounding box center [206, 404] width 48 height 15
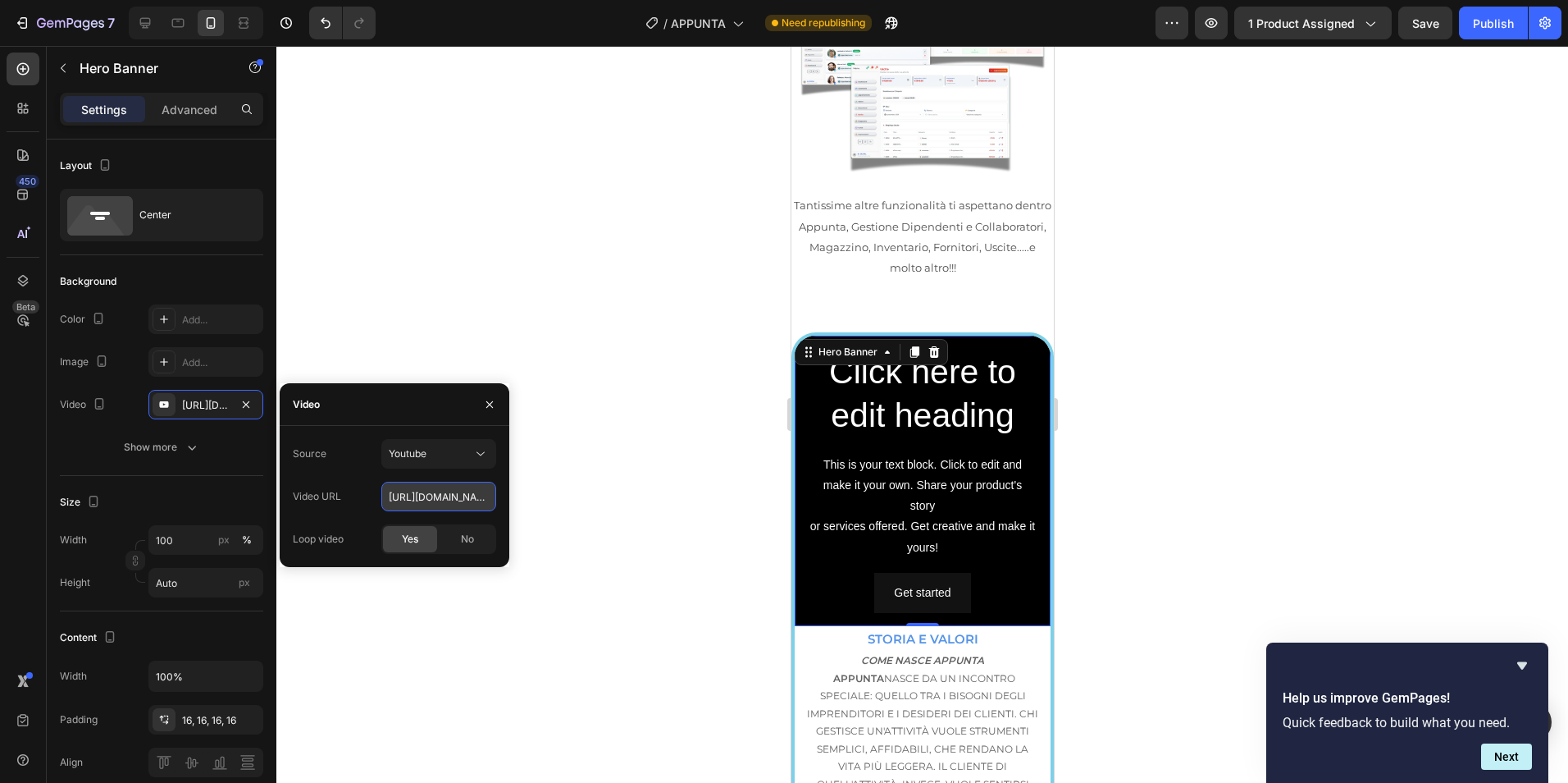
click at [452, 504] on input "https://www.youtube.com/watch?v=drIt4RH_kyQ" at bounding box center [438, 496] width 115 height 29
paste input "youtube.com/shorts/CXAklgZV7KY?feature=share"
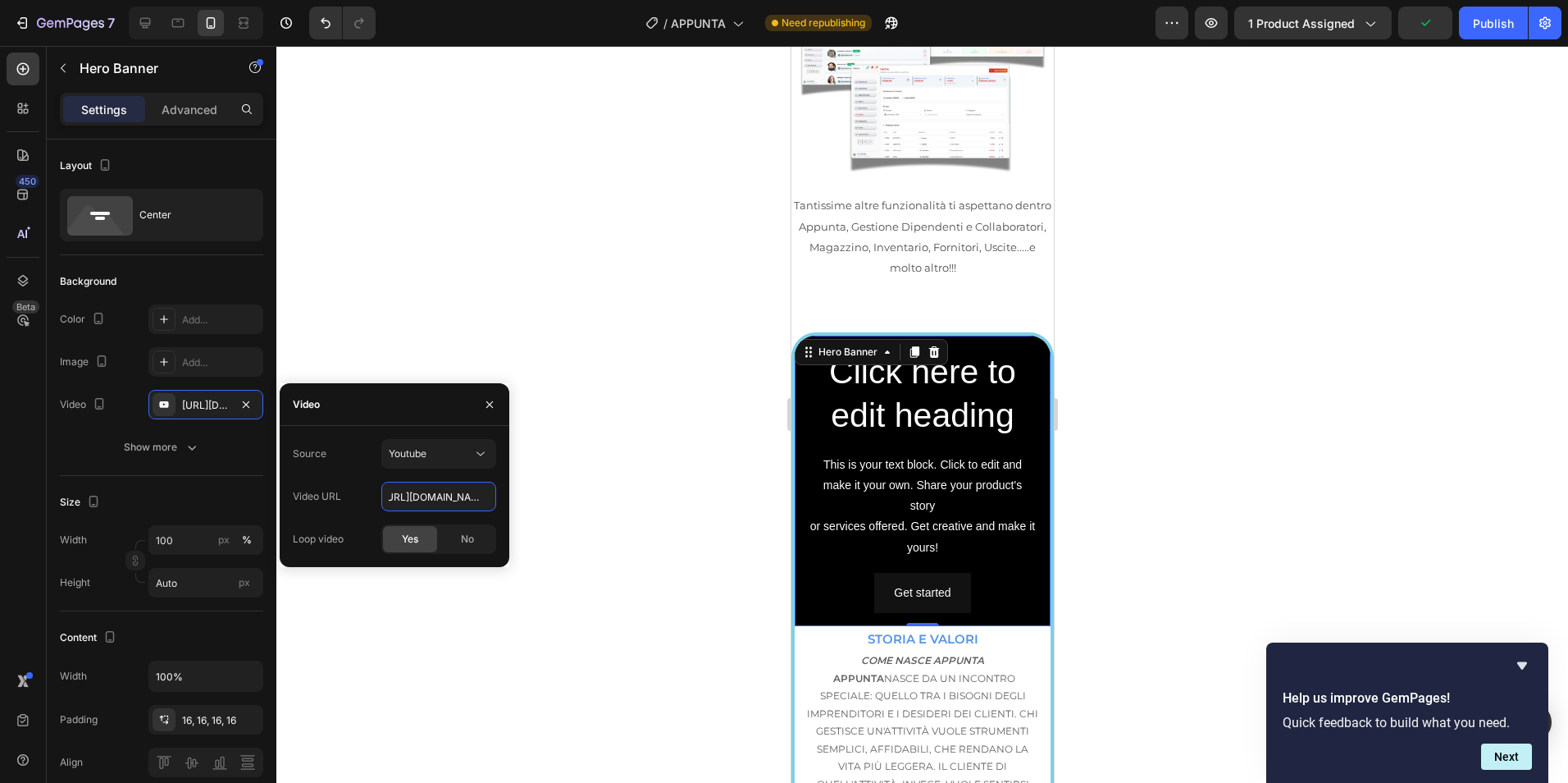
type input "https://youtube.com/shorts/CXAklgZV7KY?feature=share"
click at [627, 332] on div at bounding box center [922, 414] width 1292 height 736
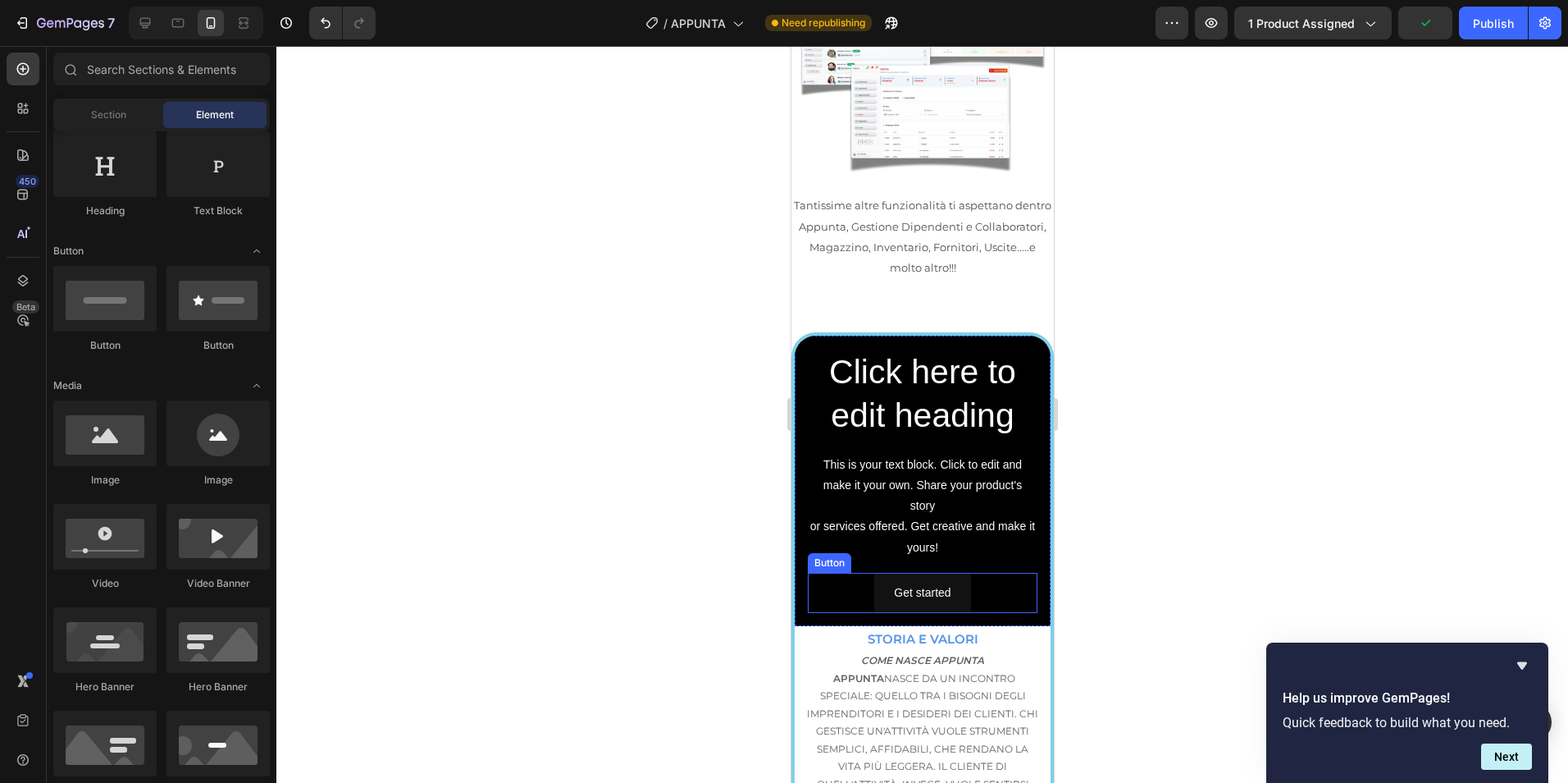
click at [993, 573] on div "Get started Button" at bounding box center [922, 593] width 230 height 41
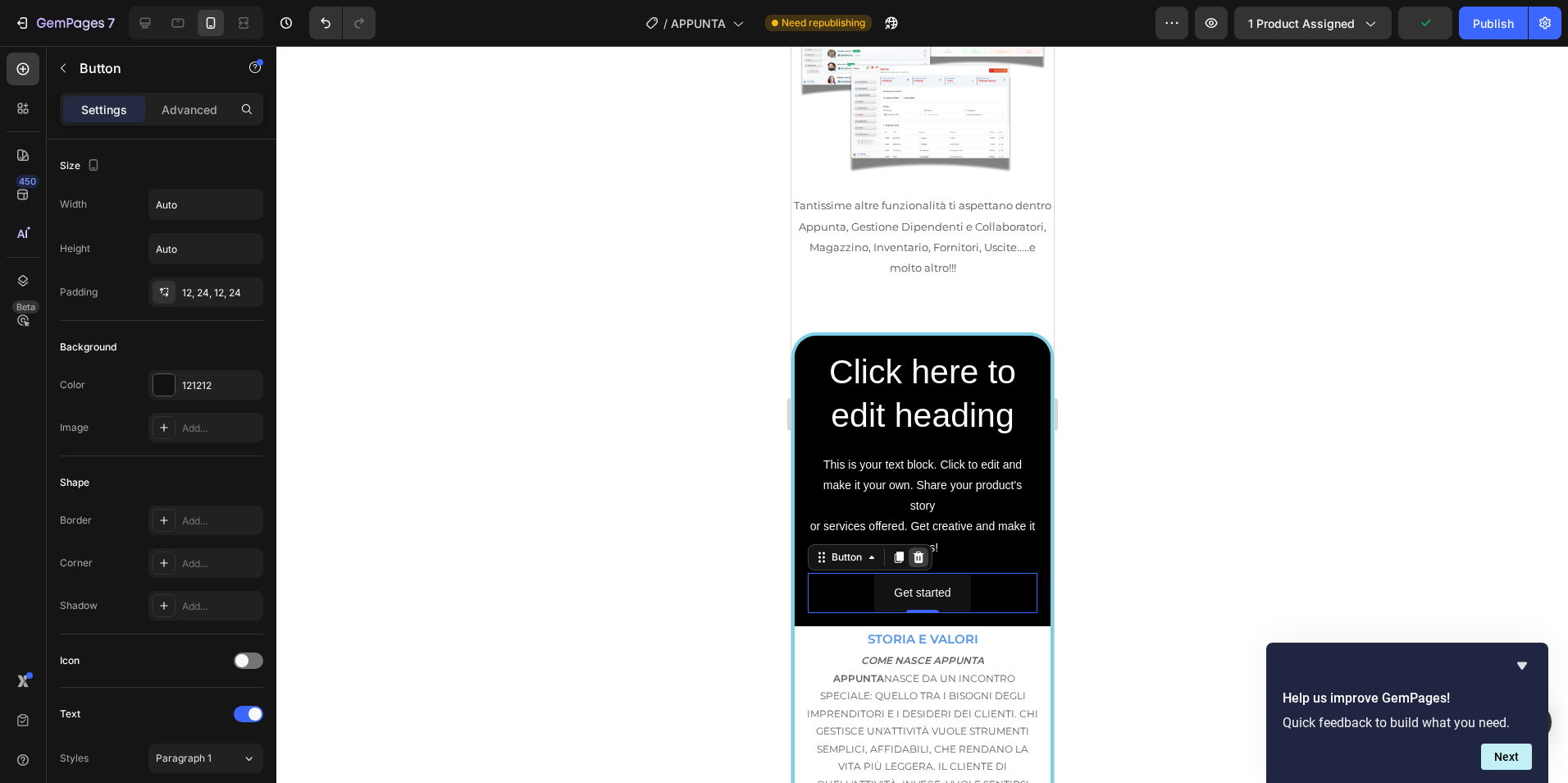
click at [917, 551] on icon at bounding box center [918, 557] width 10 height 11
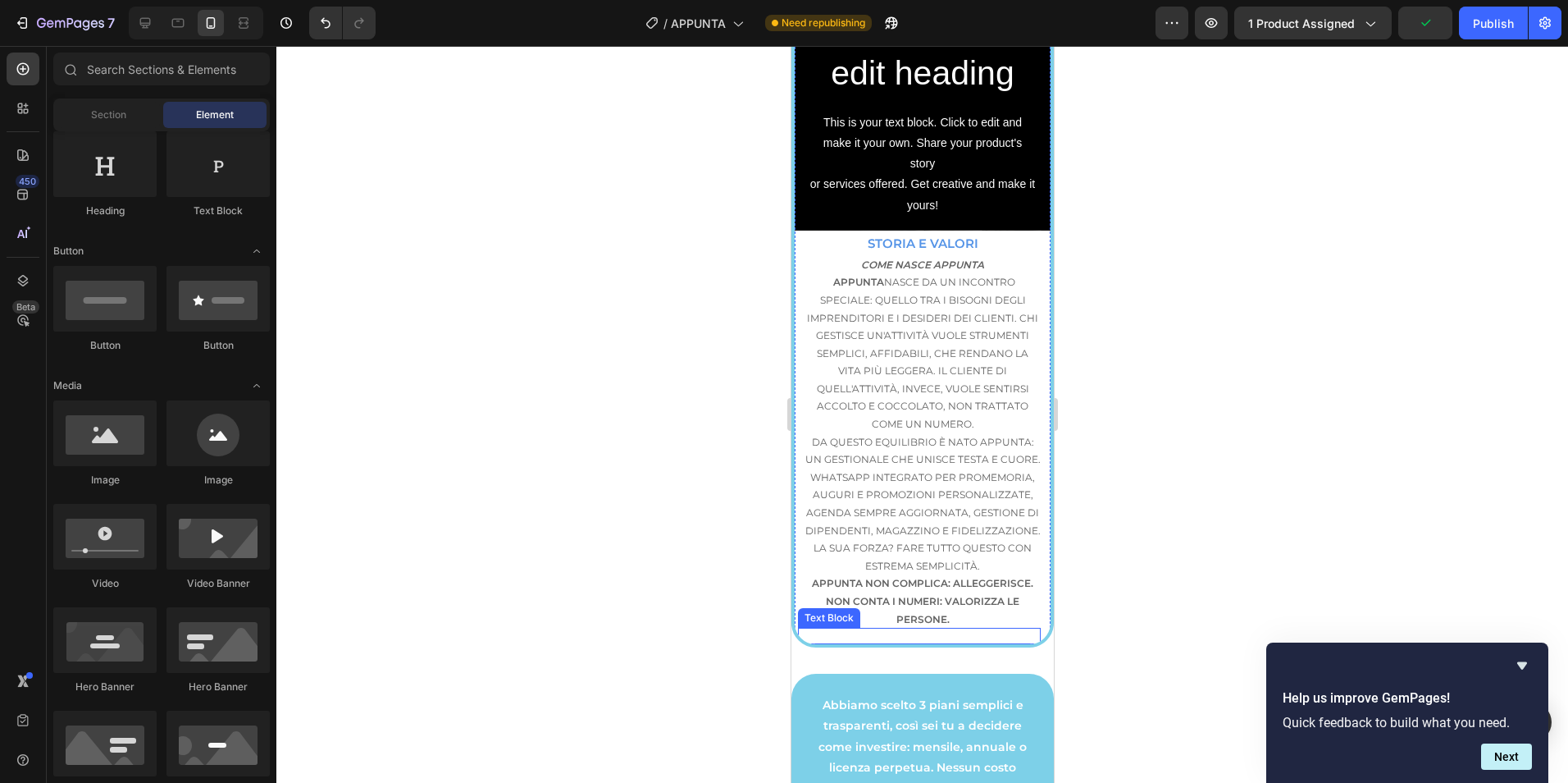
scroll to position [3020, 0]
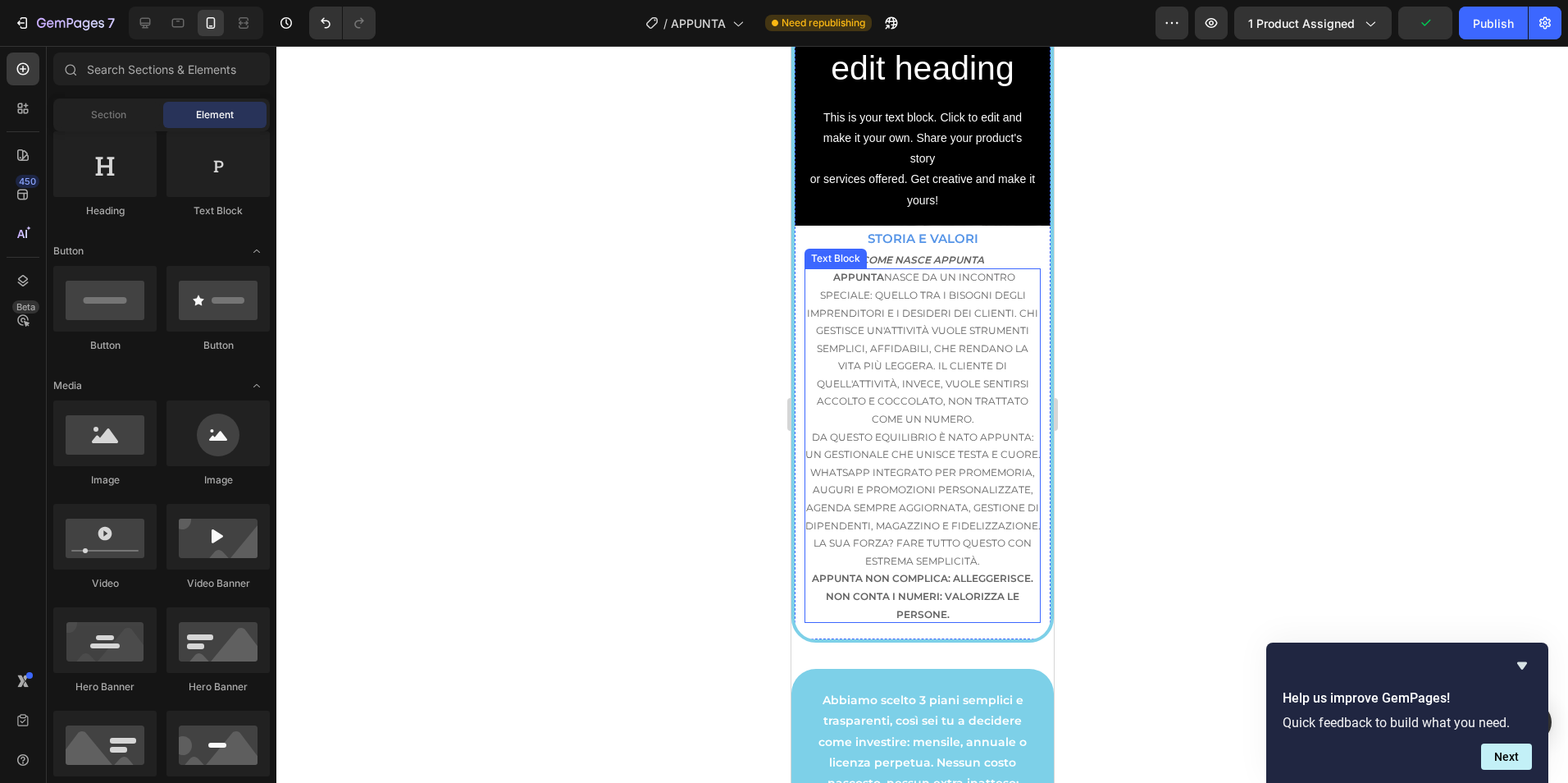
click at [1211, 291] on div at bounding box center [922, 414] width 1292 height 736
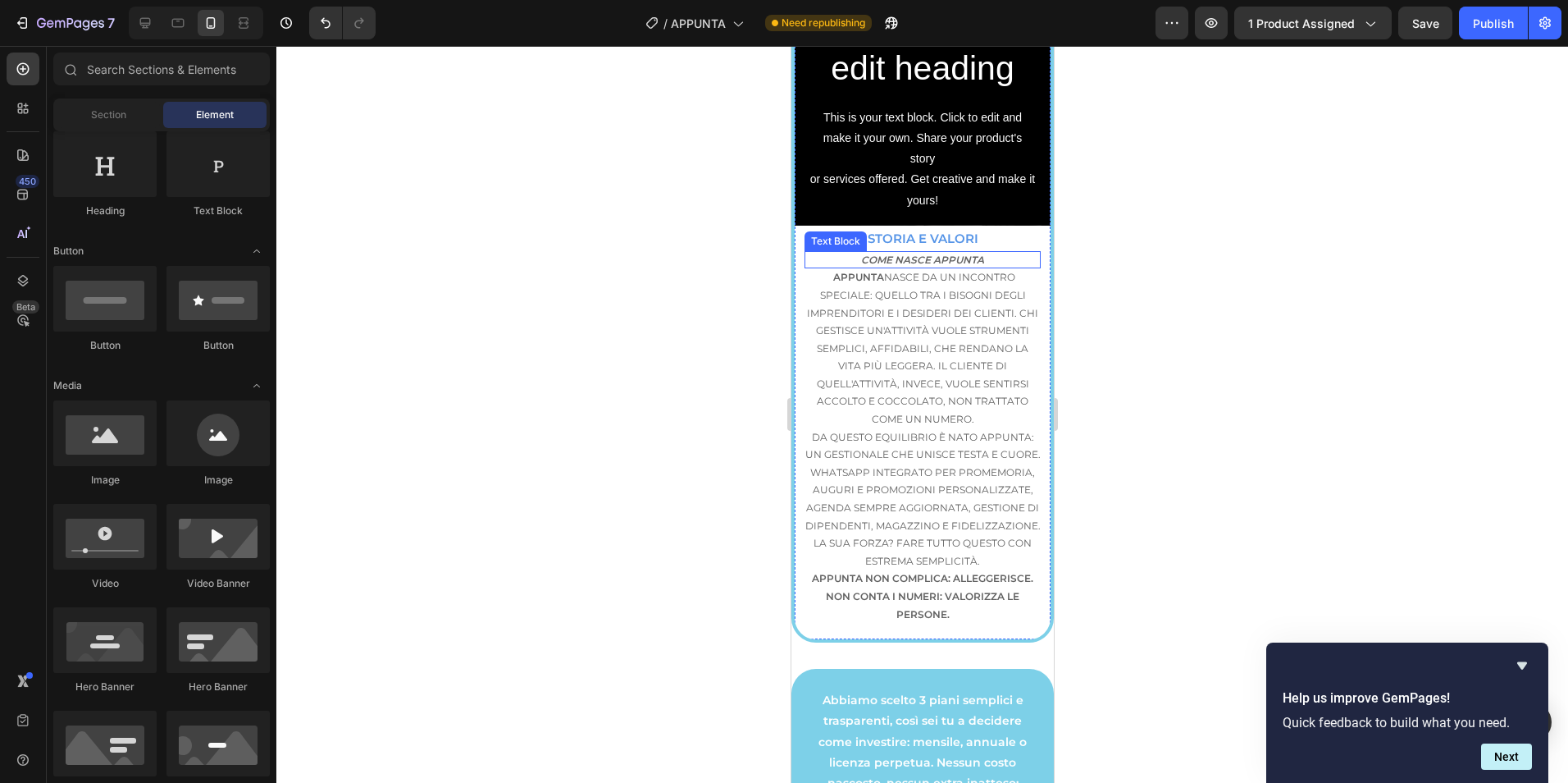
click at [878, 267] on p "COME NASCE APPUNTA" at bounding box center [921, 259] width 236 height 18
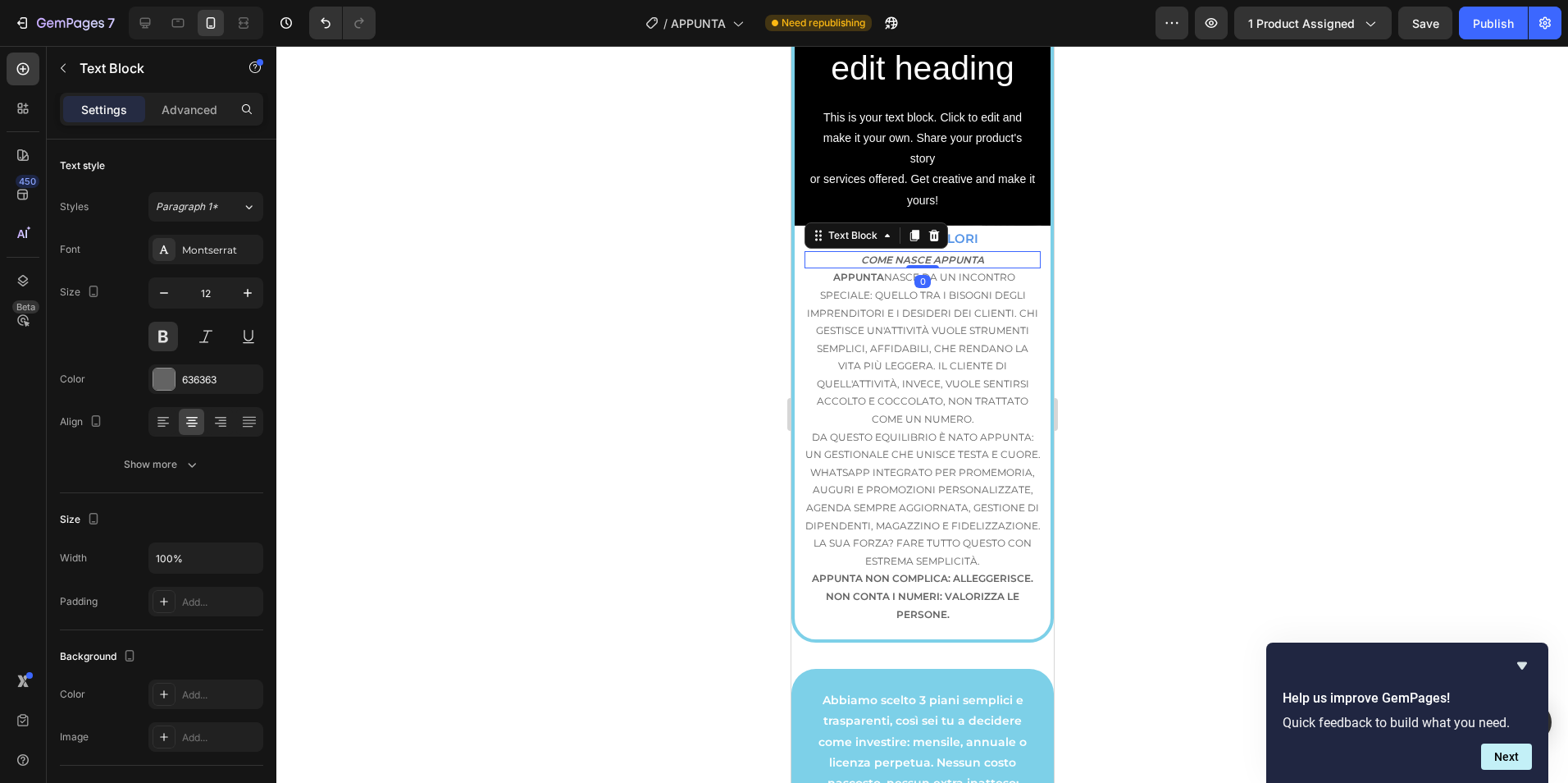
click at [860, 264] on strong "COME NASCE APPUNTA" at bounding box center [922, 259] width 123 height 12
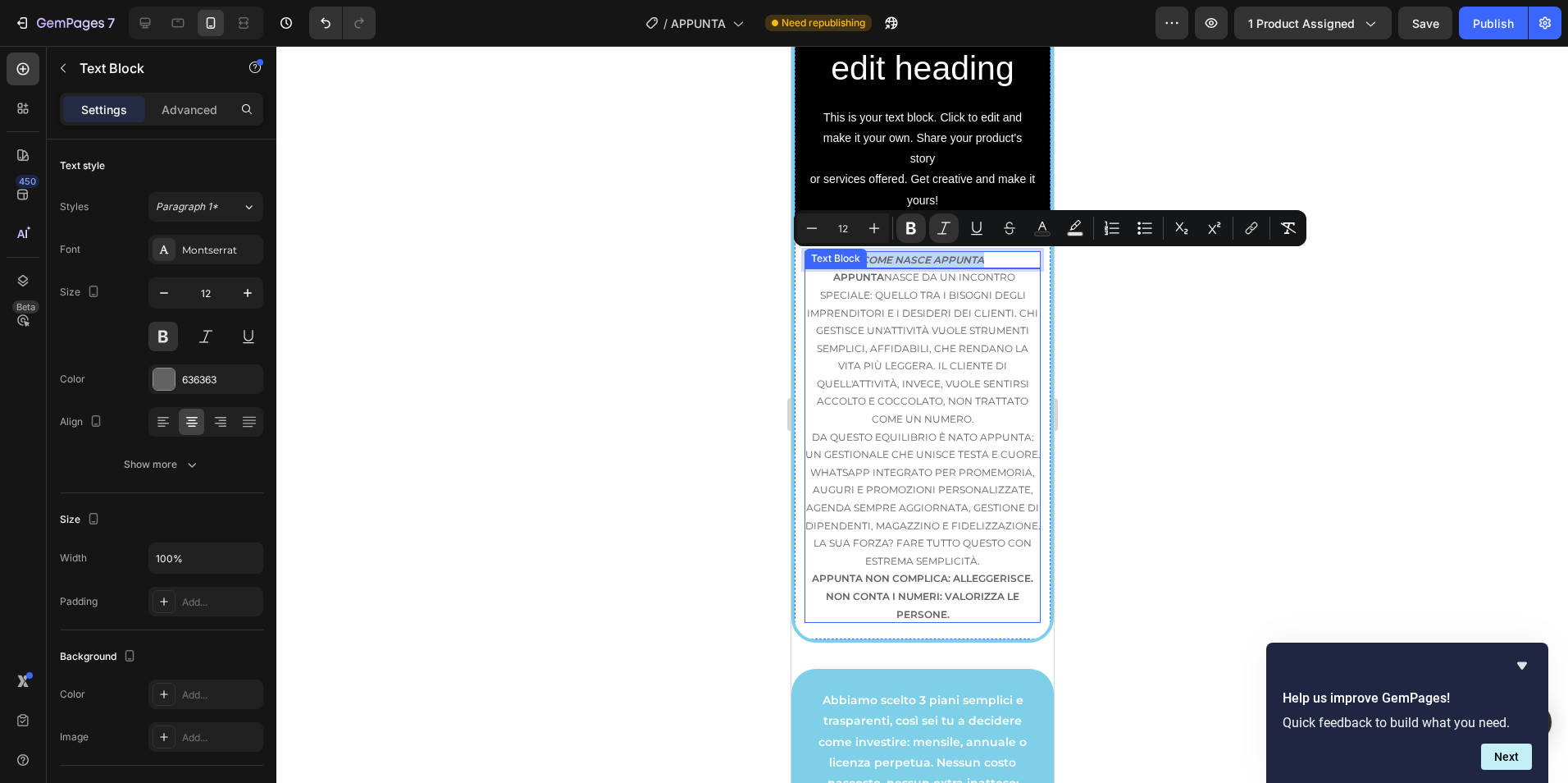
drag, startPoint x: 854, startPoint y: 262, endPoint x: 981, endPoint y: 426, distance: 207.4
click at [981, 426] on div "STORIA E VALORI Text Block COME NASCE APPUNTA Text Block 0 Appunta nasce da un …" at bounding box center [922, 432] width 256 height 413
click at [974, 385] on p "Appunta nasce da un incontro speciale: quello tra i bisogni degli imprenditori …" at bounding box center [921, 347] width 236 height 159
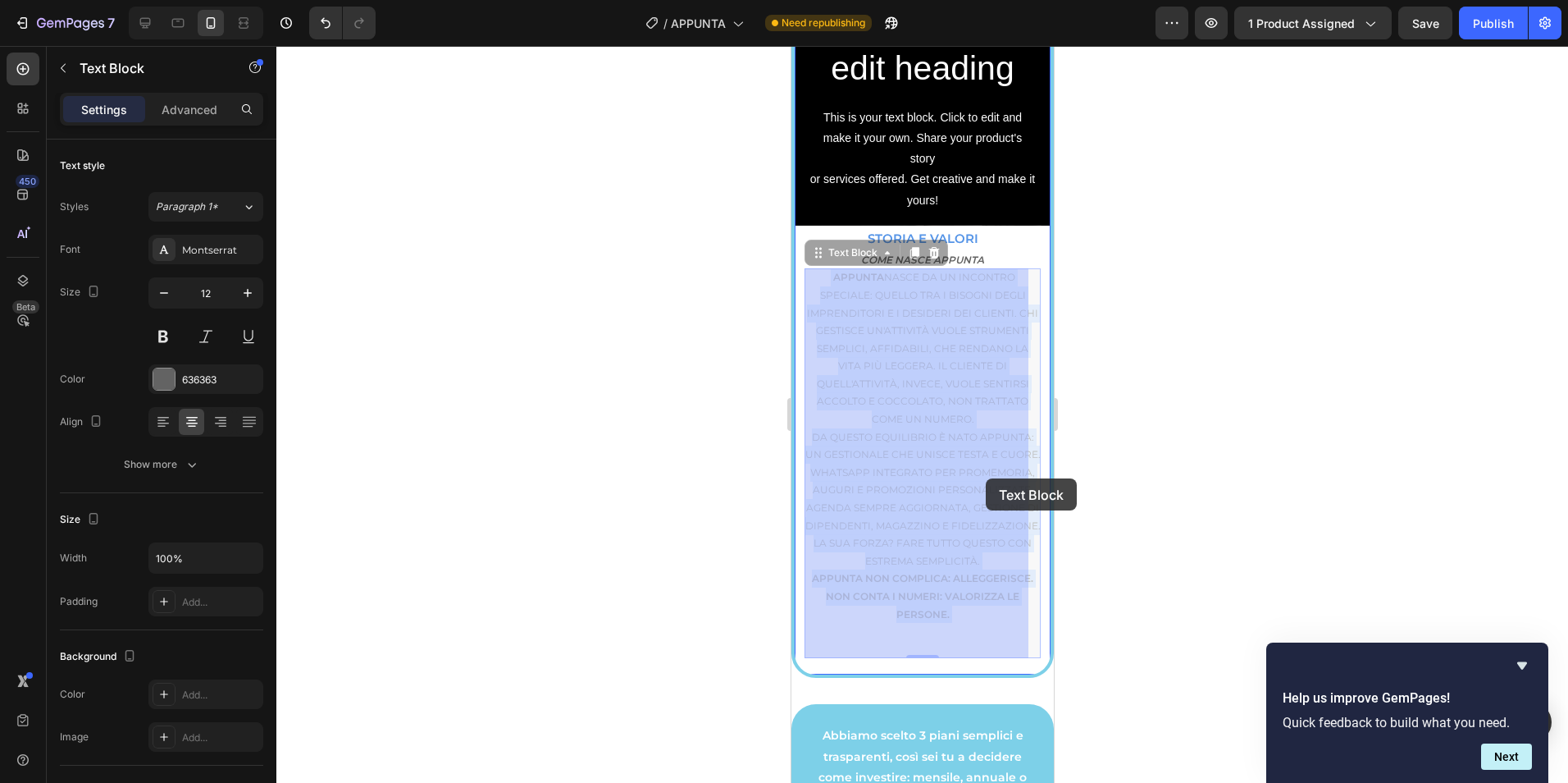
drag, startPoint x: 817, startPoint y: 273, endPoint x: 985, endPoint y: 478, distance: 265.0
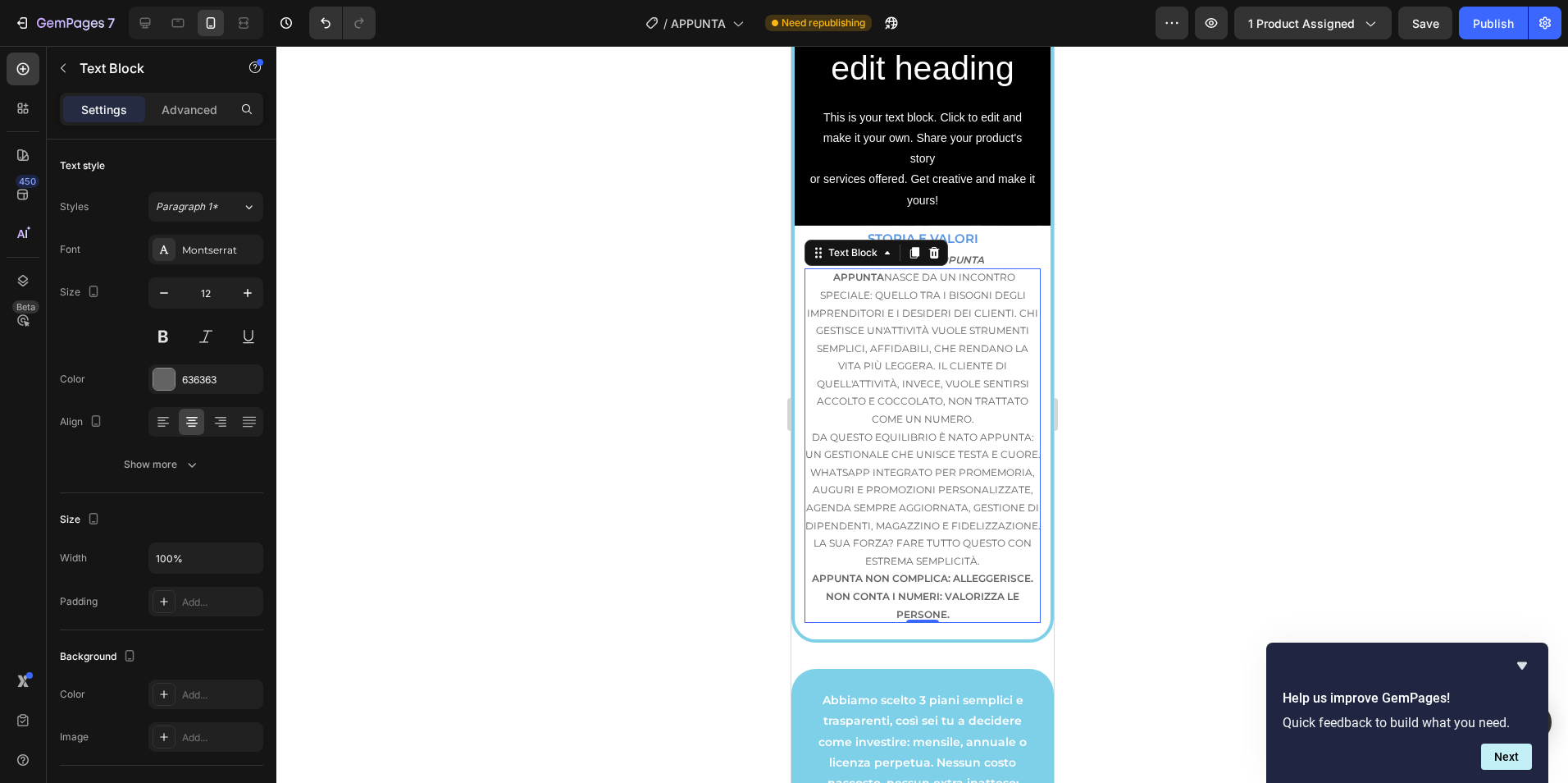
click at [1165, 434] on div at bounding box center [922, 414] width 1292 height 736
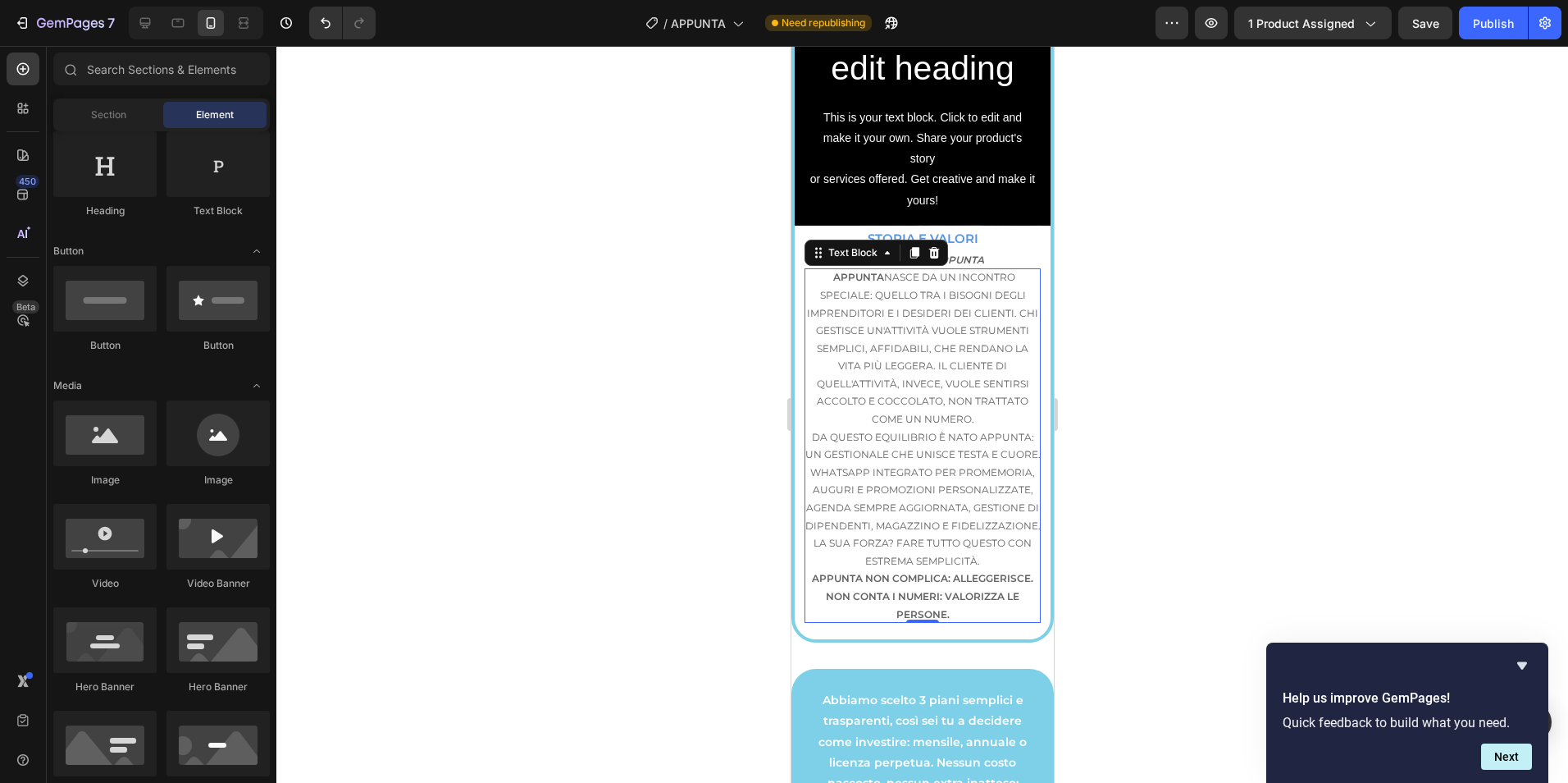
click at [918, 576] on p "La sua forza? Fare tutto questo con estrema semplicità. Appunta non complica: a…" at bounding box center [921, 578] width 236 height 89
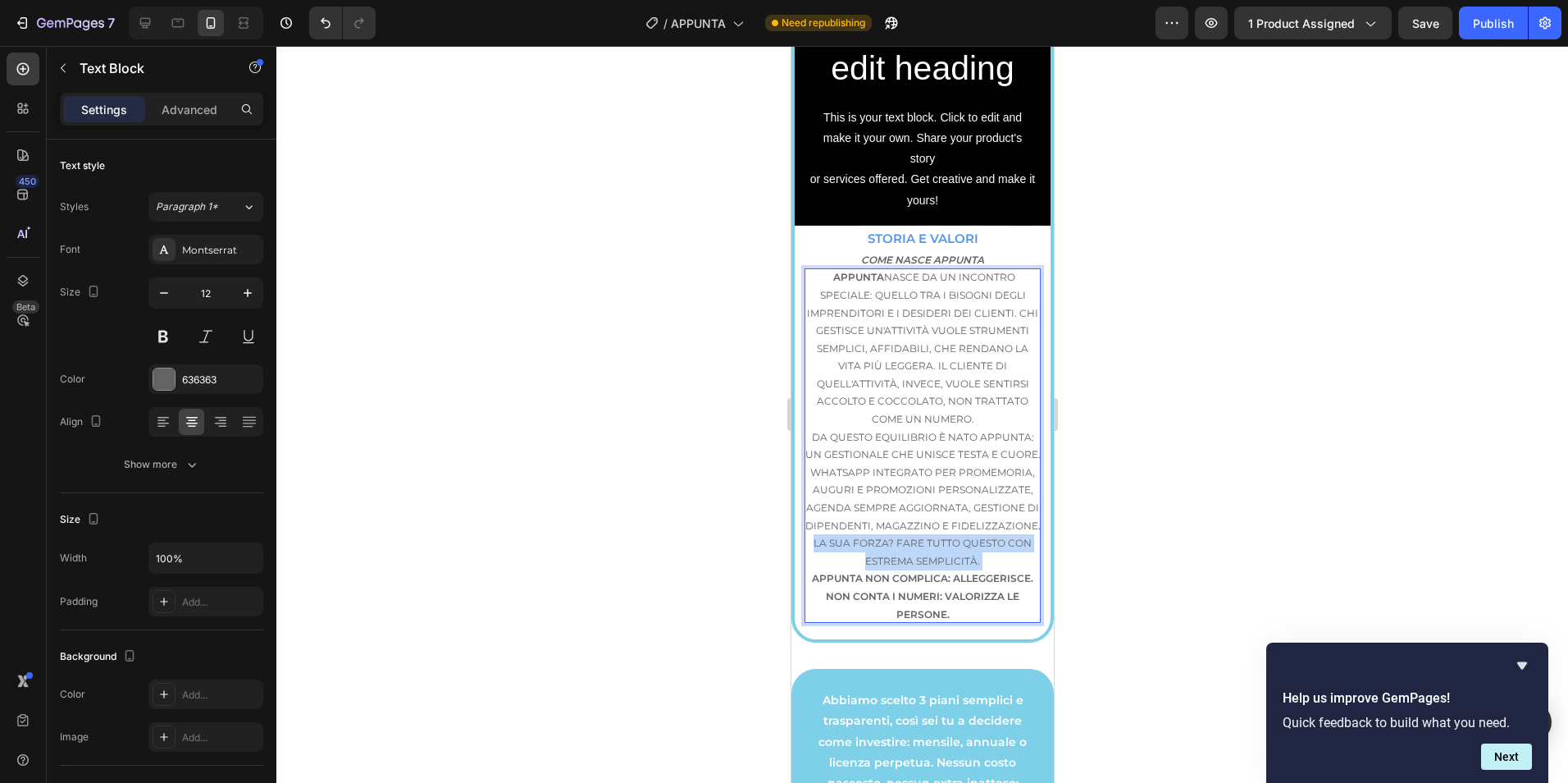
click at [918, 576] on p "La sua forza? Fare tutto questo con estrema semplicità. Appunta non complica: a…" at bounding box center [921, 578] width 236 height 89
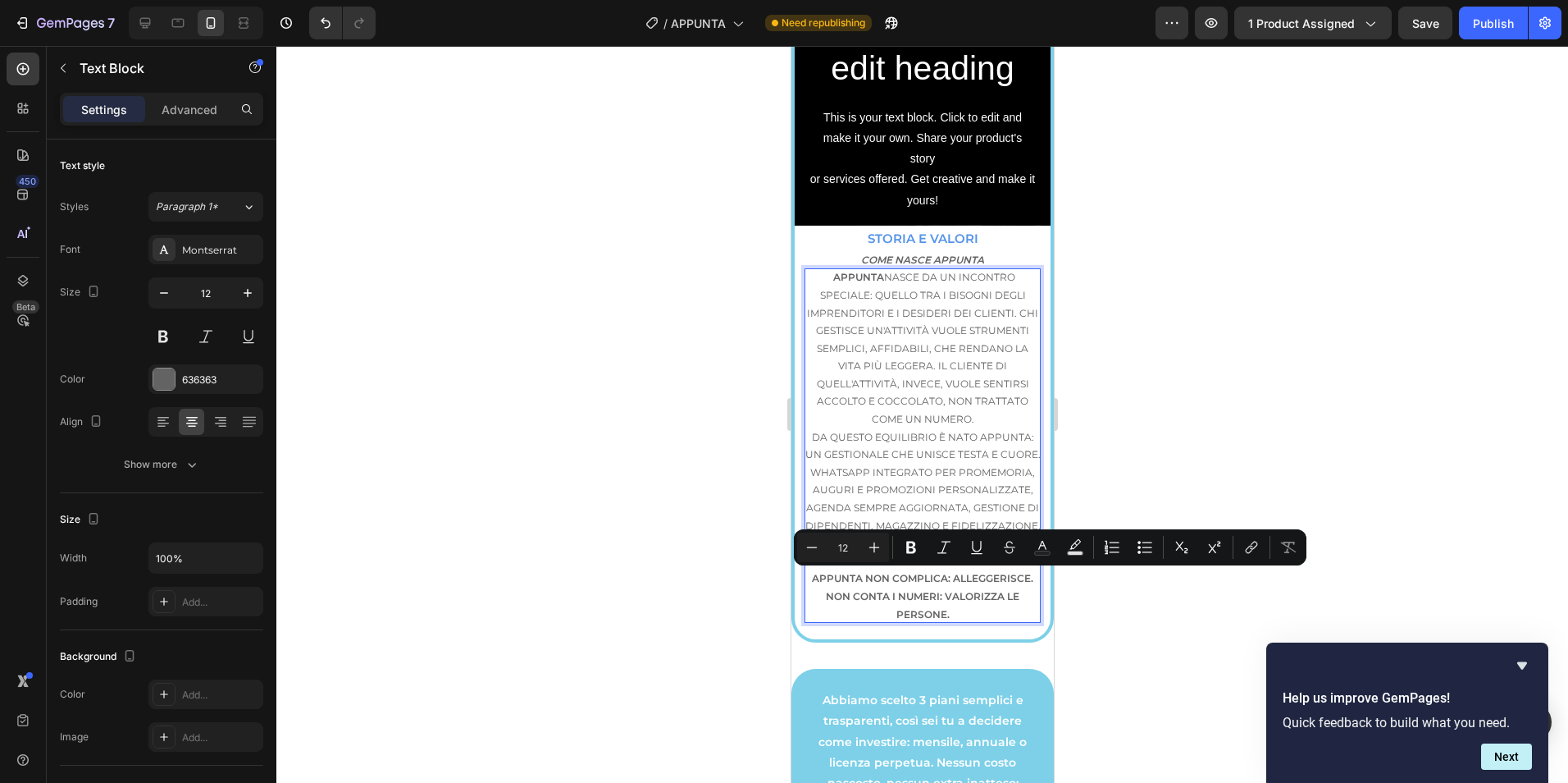
drag, startPoint x: 947, startPoint y: 623, endPoint x: 956, endPoint y: 631, distance: 12.0
click at [947, 623] on p "La sua forza? Fare tutto questo con estrema semplicità. Appunta non complica: a…" at bounding box center [921, 578] width 236 height 89
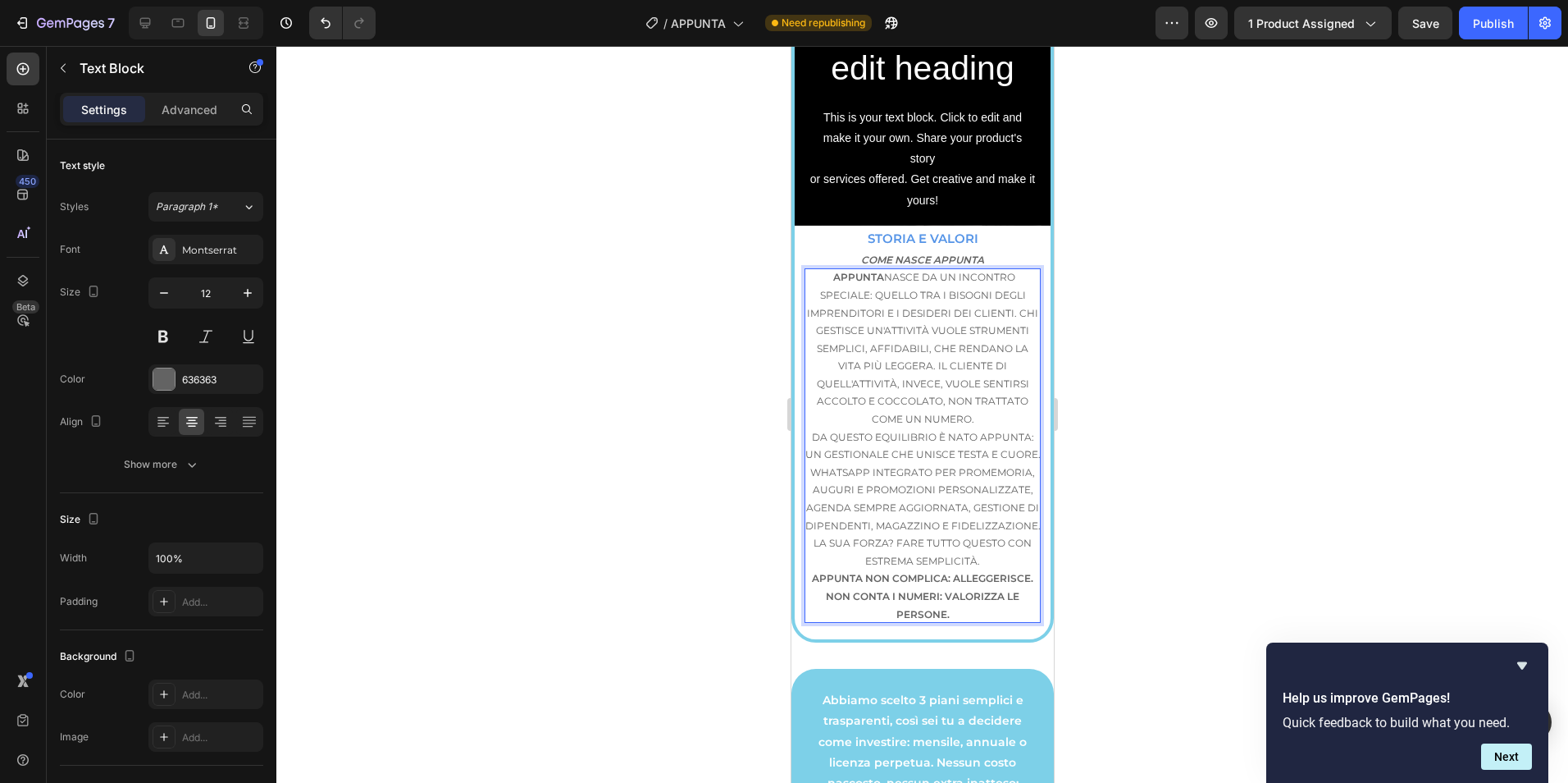
click at [959, 623] on p "La sua forza? Fare tutto questo con estrema semplicità. Appunta non complica: a…" at bounding box center [921, 578] width 236 height 89
drag, startPoint x: 957, startPoint y: 647, endPoint x: 964, endPoint y: 629, distance: 19.3
click at [961, 623] on p "La sua forza? Fare tutto questo con estrema semplicità. Appunta non complica: a…" at bounding box center [921, 578] width 236 height 89
click at [978, 603] on p "La sua forza? Fare tutto questo con estrema semplicità. Appunta non complica: a…" at bounding box center [921, 578] width 236 height 89
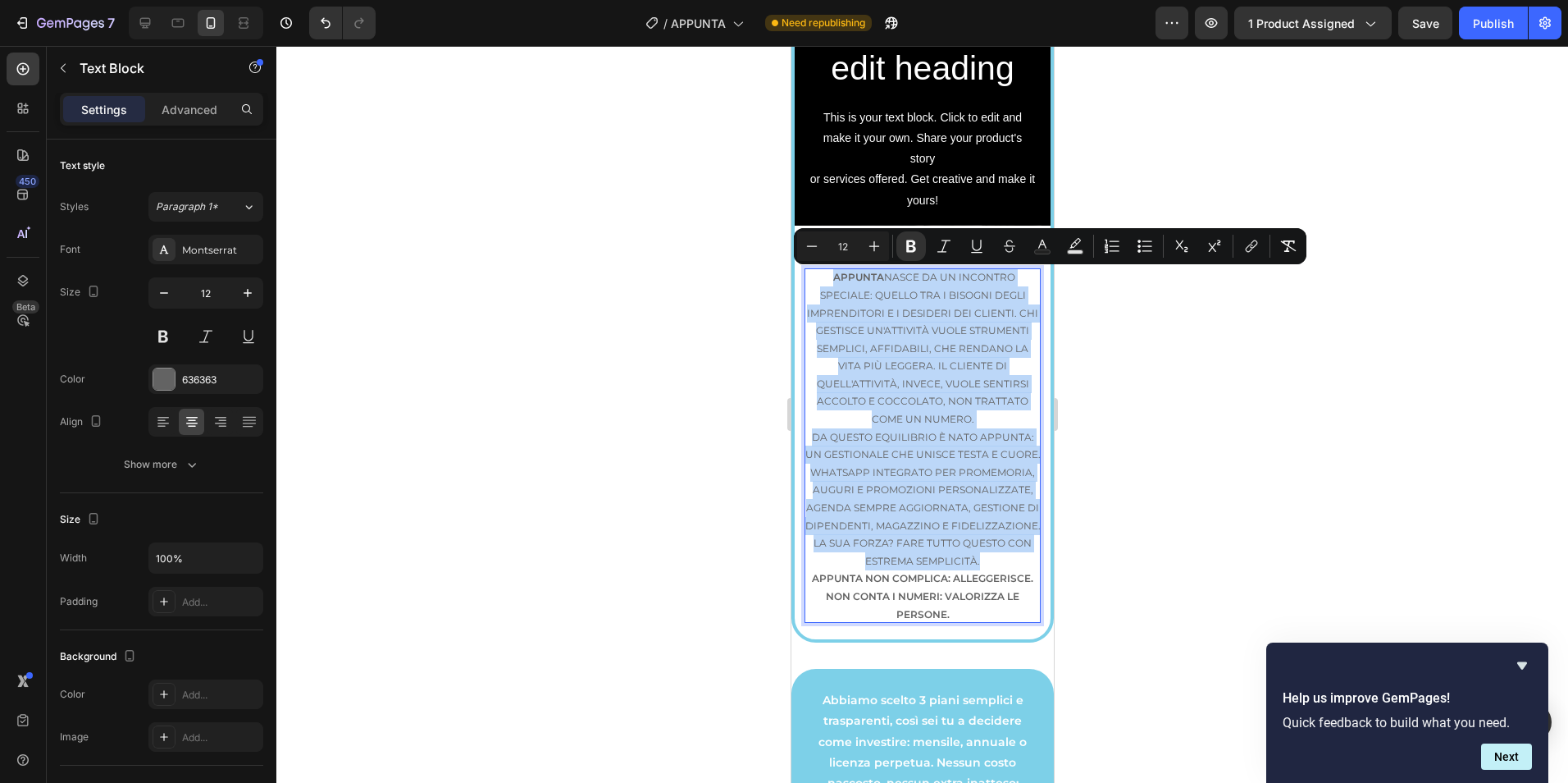
drag, startPoint x: 979, startPoint y: 597, endPoint x: 827, endPoint y: 281, distance: 350.7
click at [827, 281] on div "Appunta nasce da un incontro speciale: quello tra i bisogni degli imprenditori …" at bounding box center [921, 445] width 236 height 354
copy div "Appunta nasce da un incontro speciale: quello tra i bisogni degli imprenditori …"
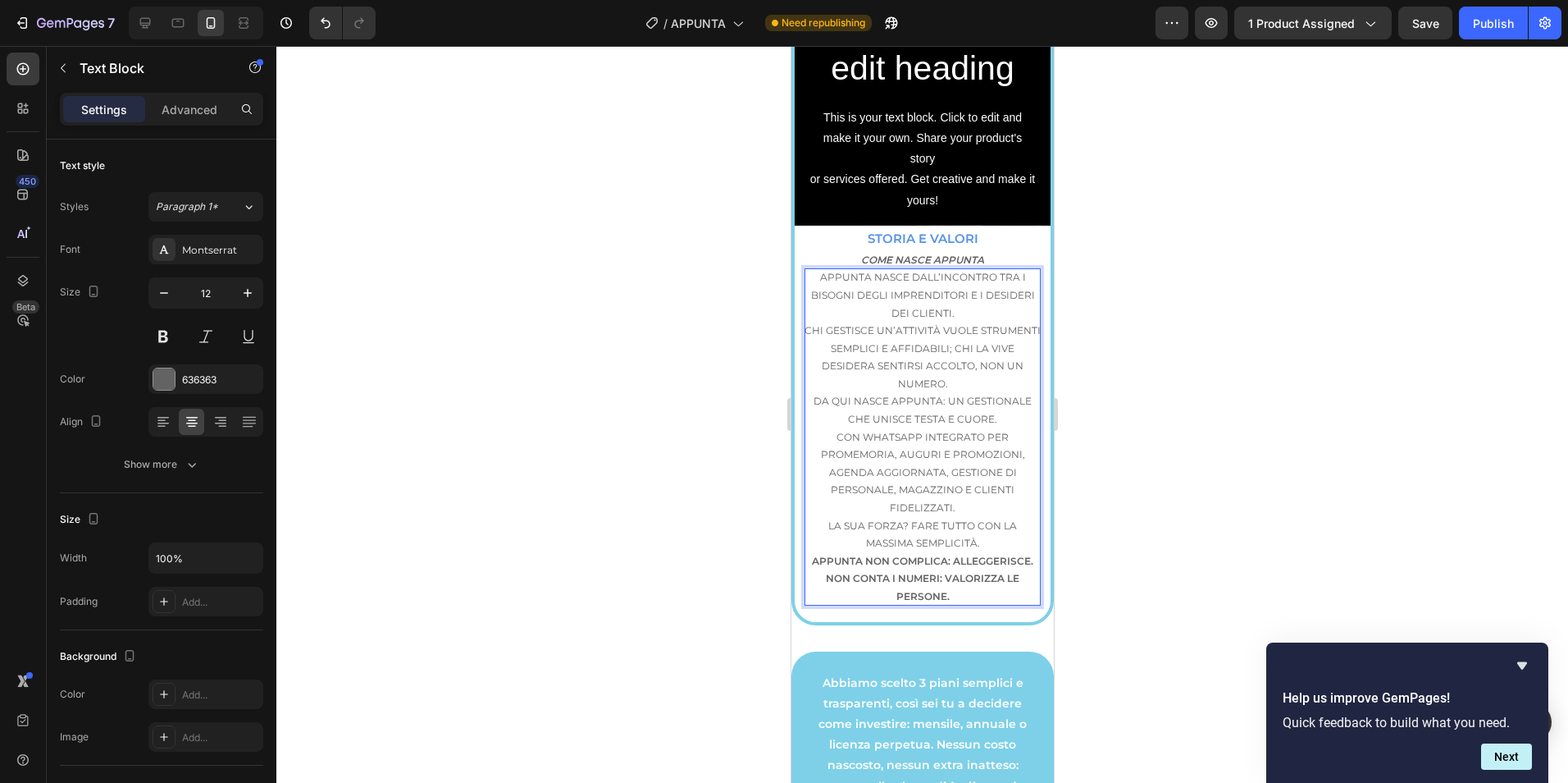
click at [846, 273] on p "Appunta nasce dall’incontro tra i bisogni degli imprenditori e i desideri dei c…" at bounding box center [921, 329] width 236 height 124
click at [842, 277] on p "Appunta nasce dall’incontro tra i bisogni degli imprenditori e i desideri dei c…" at bounding box center [921, 329] width 236 height 124
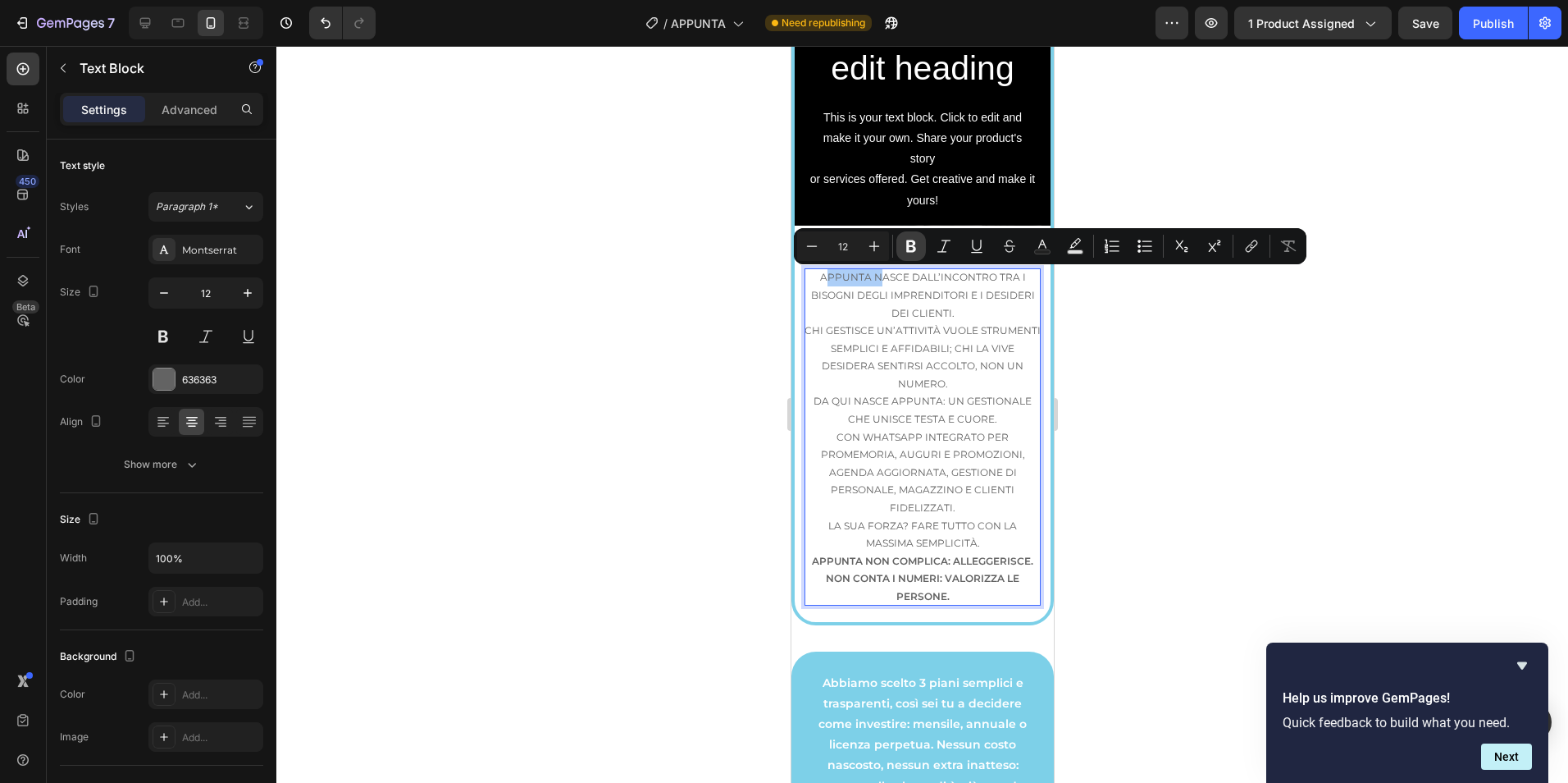
click at [906, 252] on icon "Editor contextual toolbar" at bounding box center [911, 245] width 16 height 16
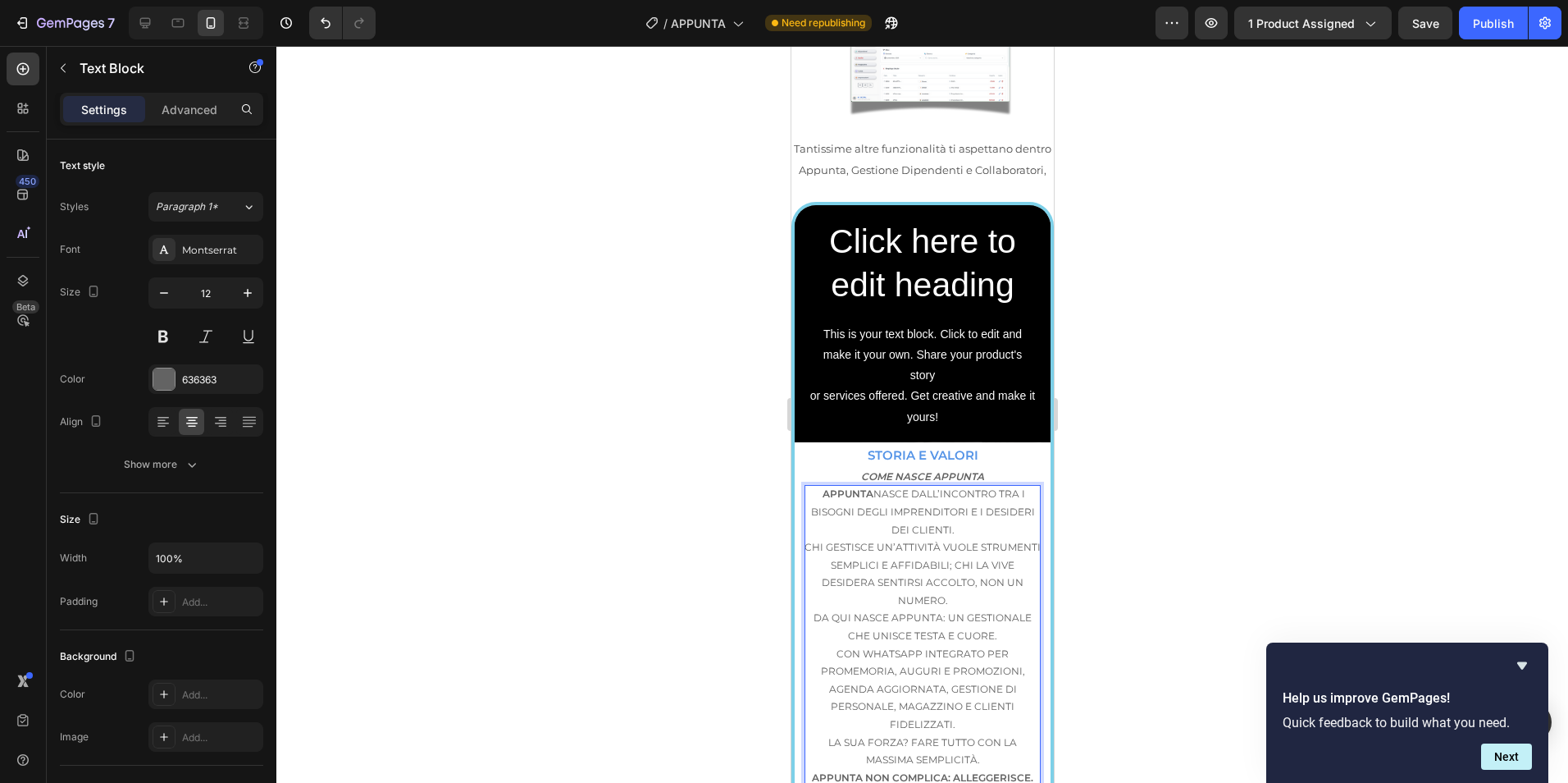
scroll to position [2747, 0]
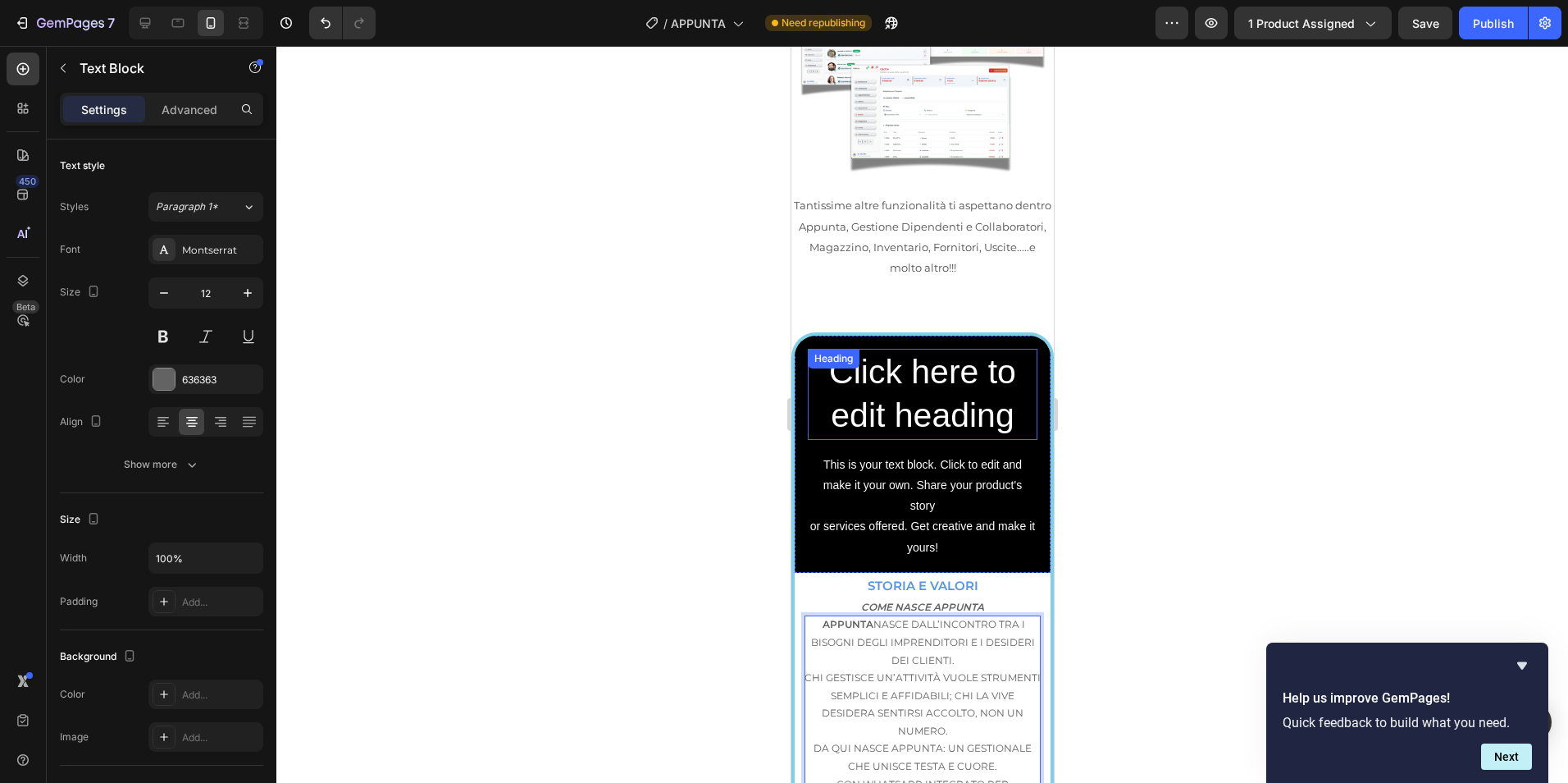
click at [933, 348] on h2 "Click here to edit heading" at bounding box center [922, 393] width 230 height 91
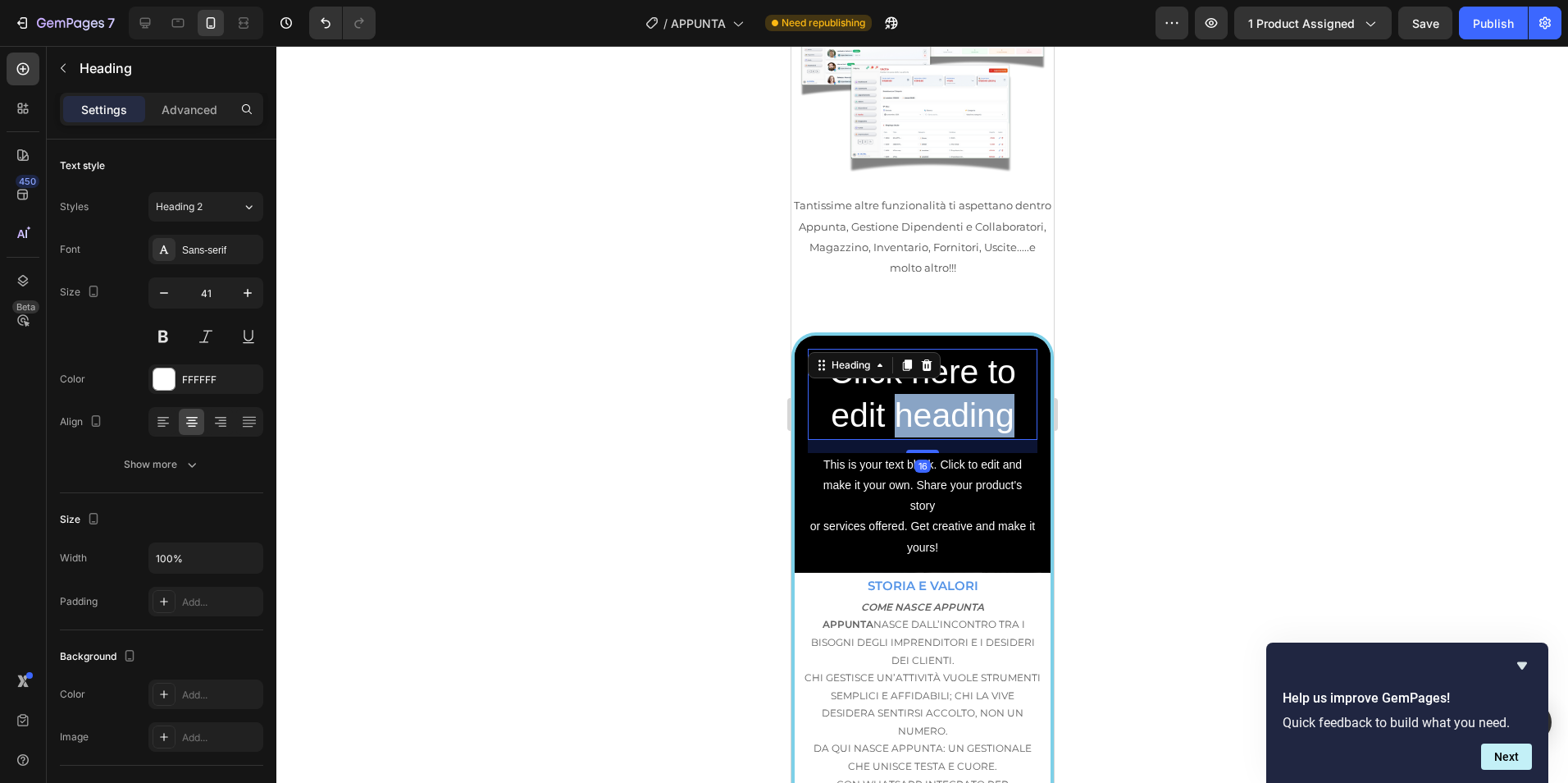
click at [933, 348] on h2 "Click here to edit heading" at bounding box center [922, 393] width 230 height 91
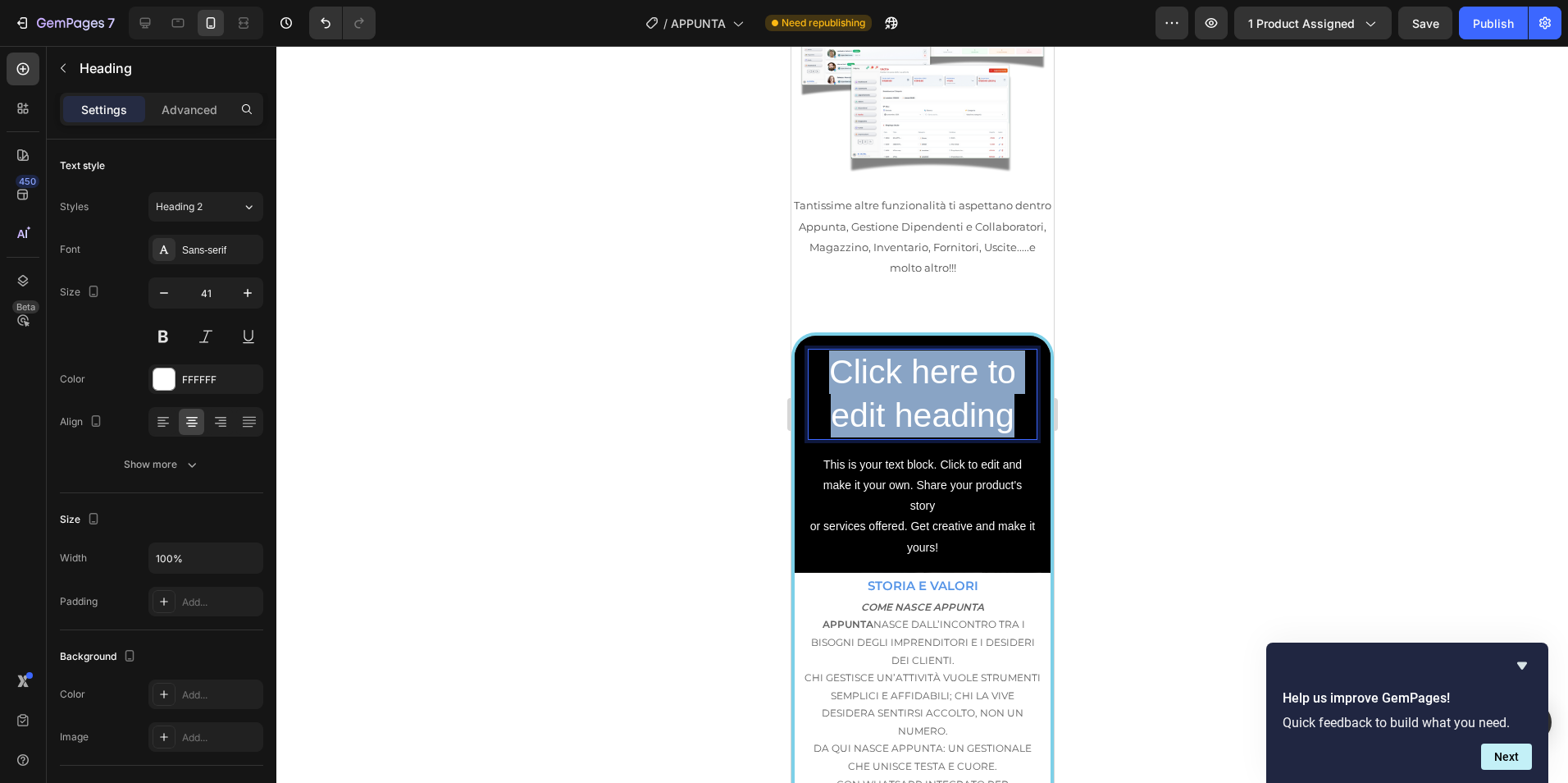
click at [933, 350] on p "Click here to edit heading" at bounding box center [922, 394] width 226 height 88
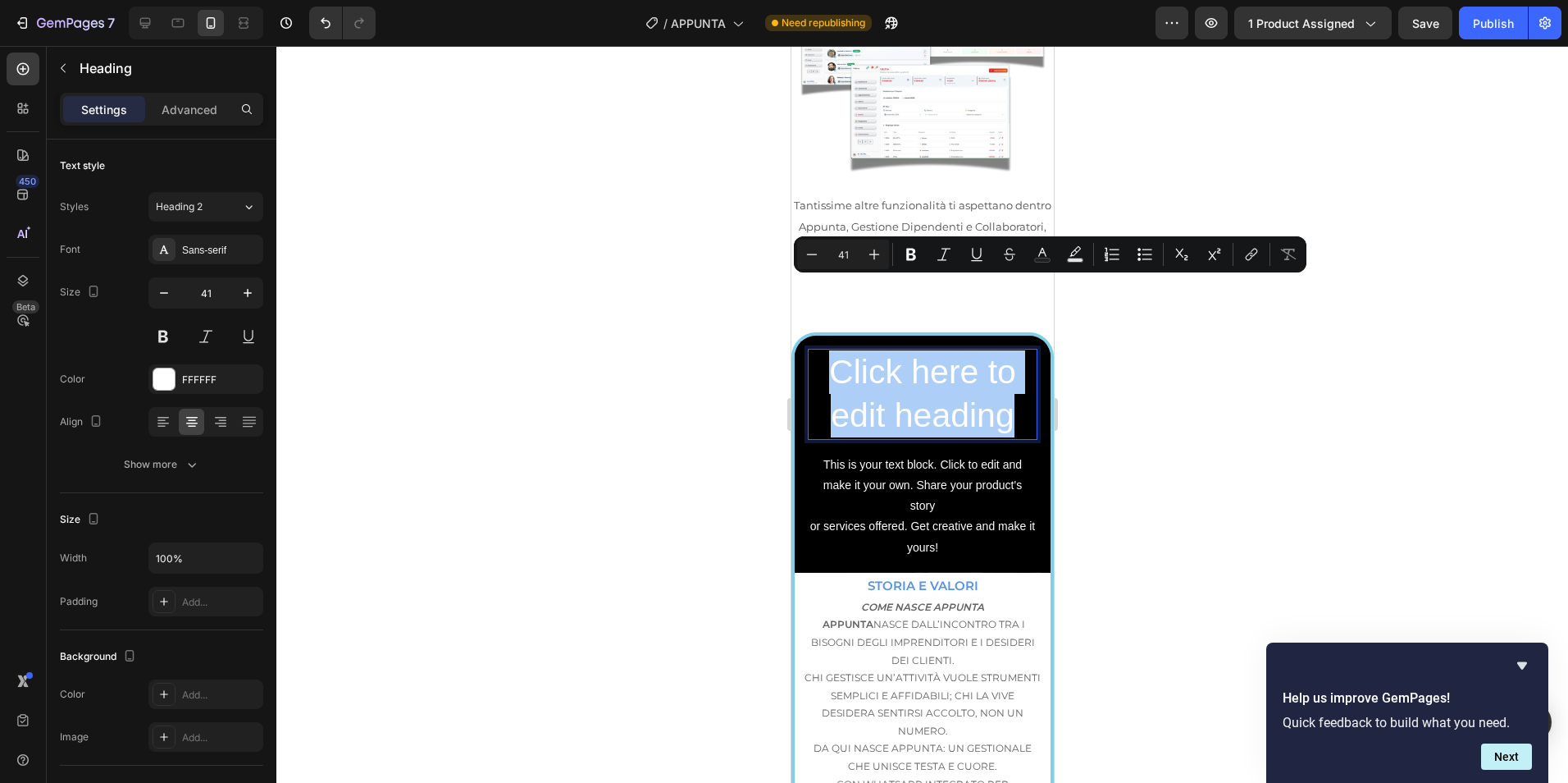
click at [1118, 344] on div at bounding box center [922, 414] width 1292 height 736
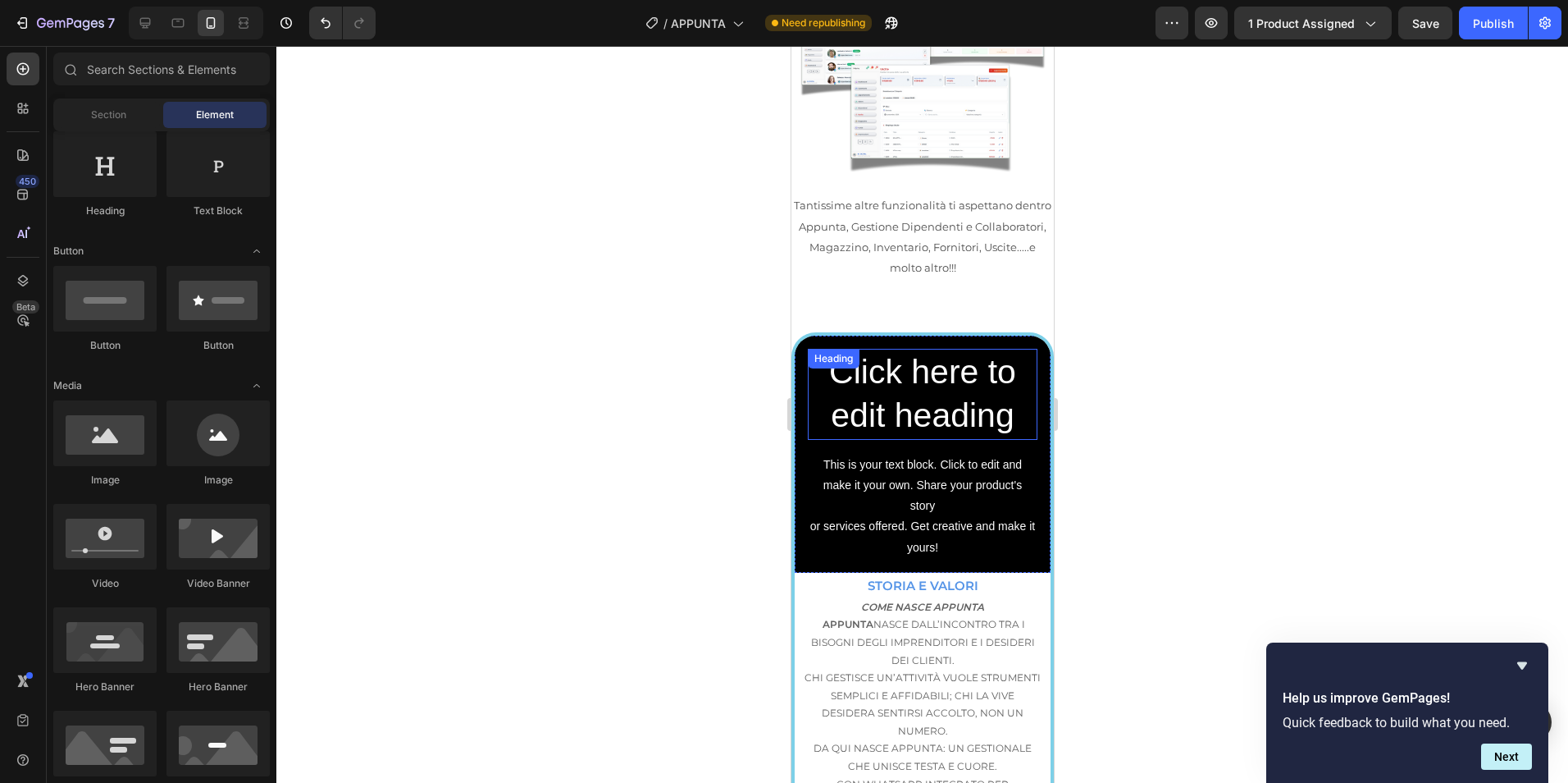
click at [976, 350] on p "Click here to edit heading" at bounding box center [922, 394] width 226 height 88
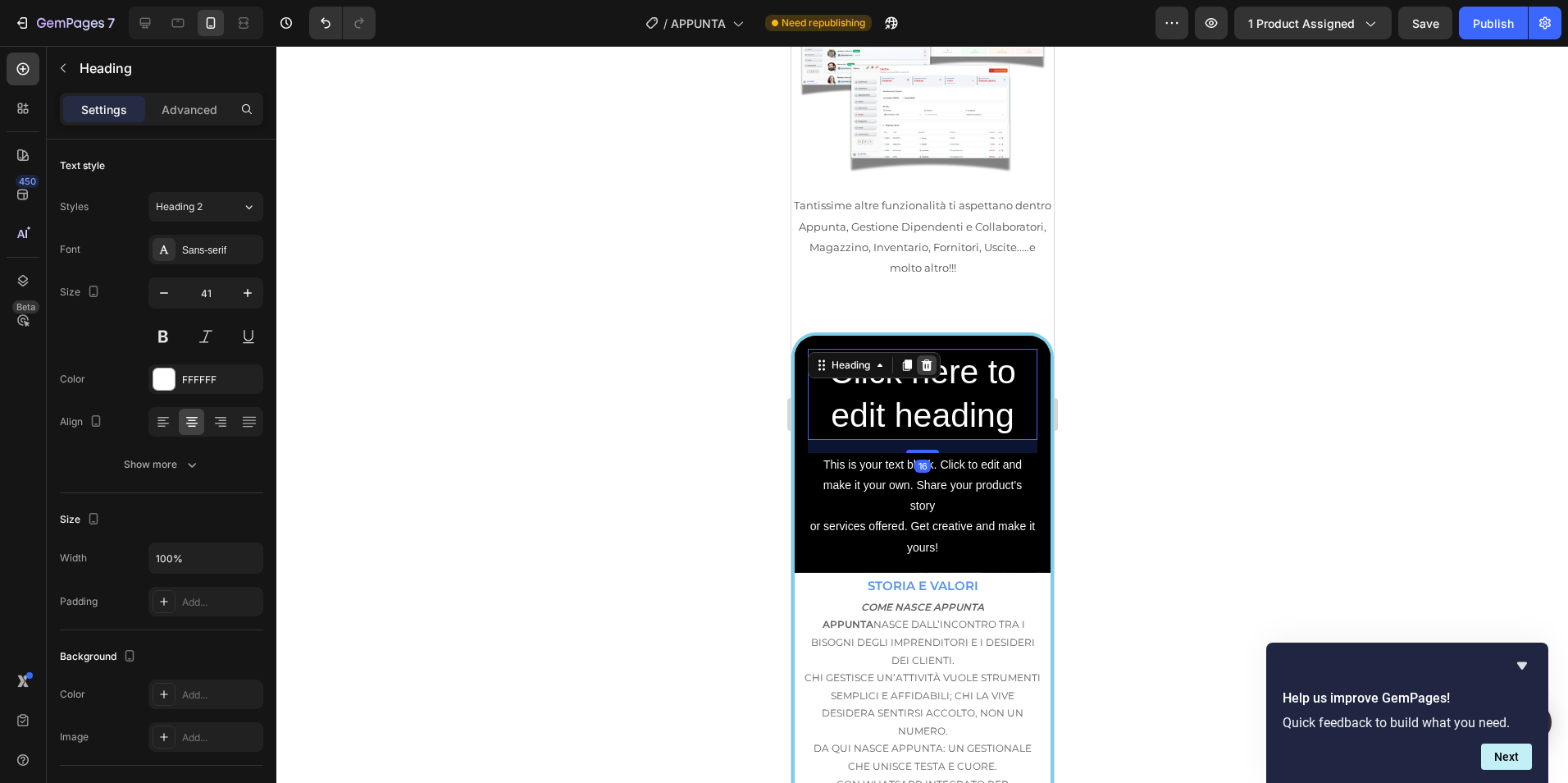
click at [930, 360] on icon at bounding box center [926, 365] width 10 height 11
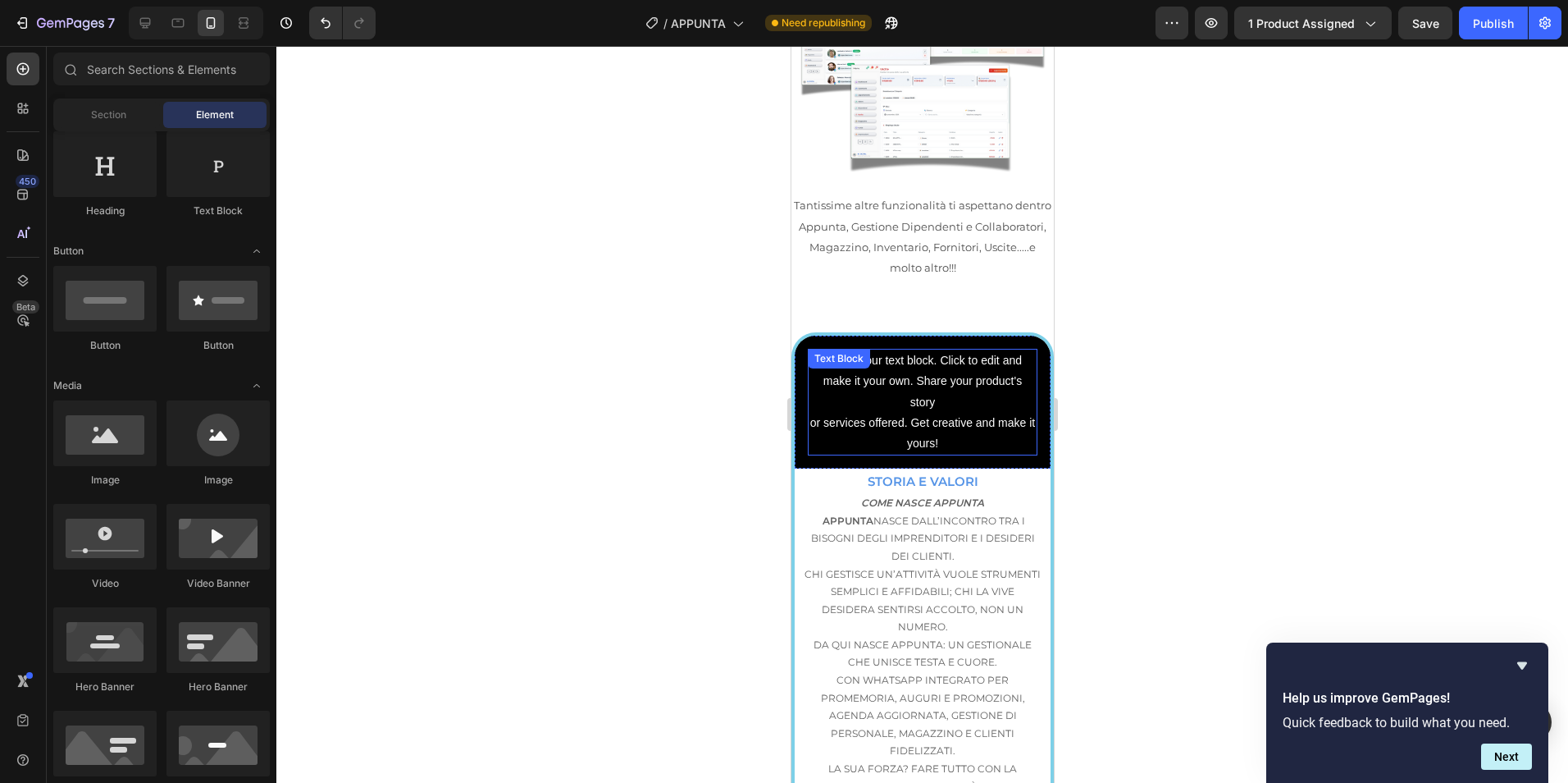
click at [948, 348] on div "This is your text block. Click to edit and make it your own. Share your product…" at bounding box center [922, 401] width 230 height 106
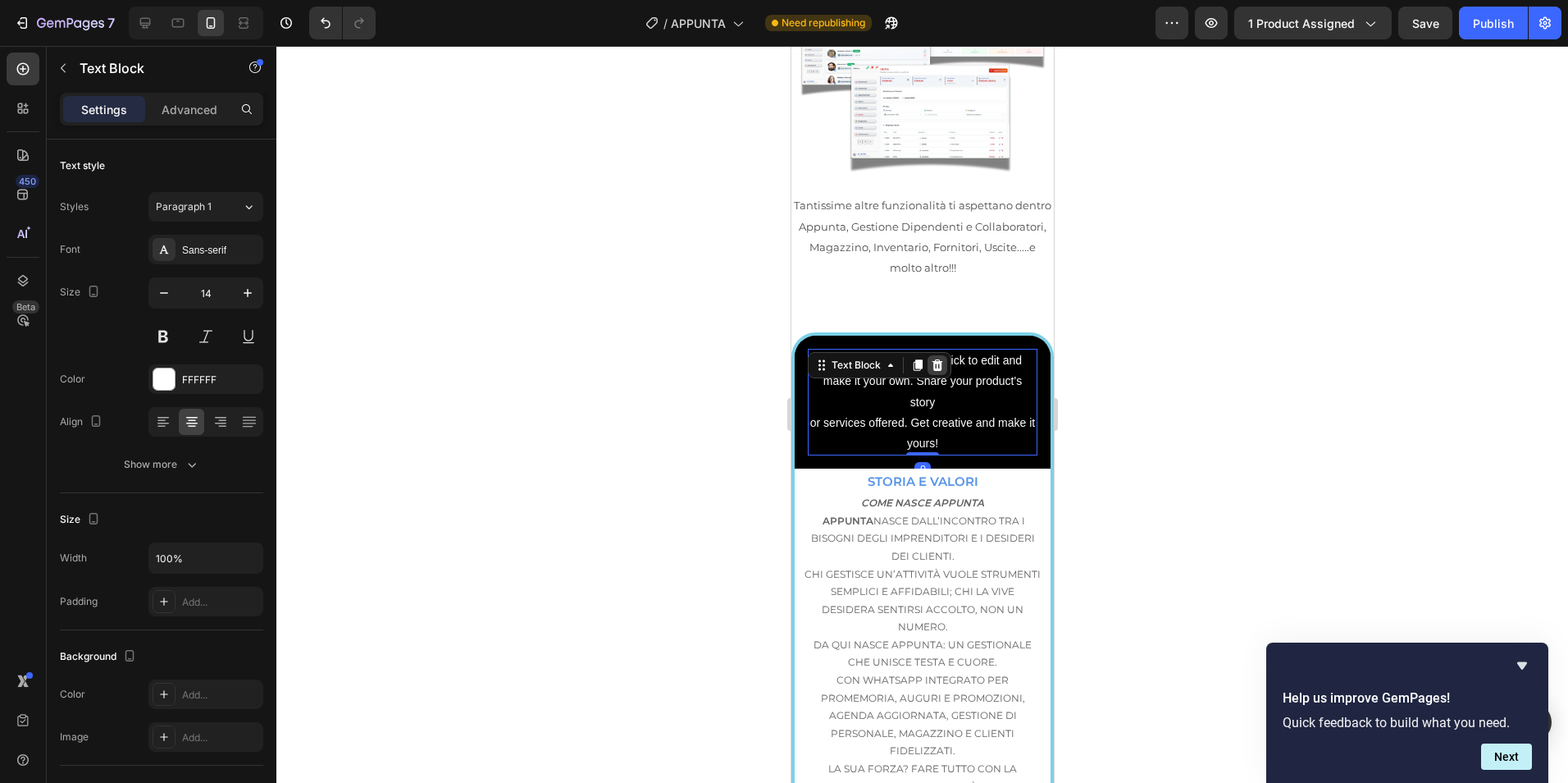
click at [935, 359] on icon at bounding box center [936, 365] width 13 height 13
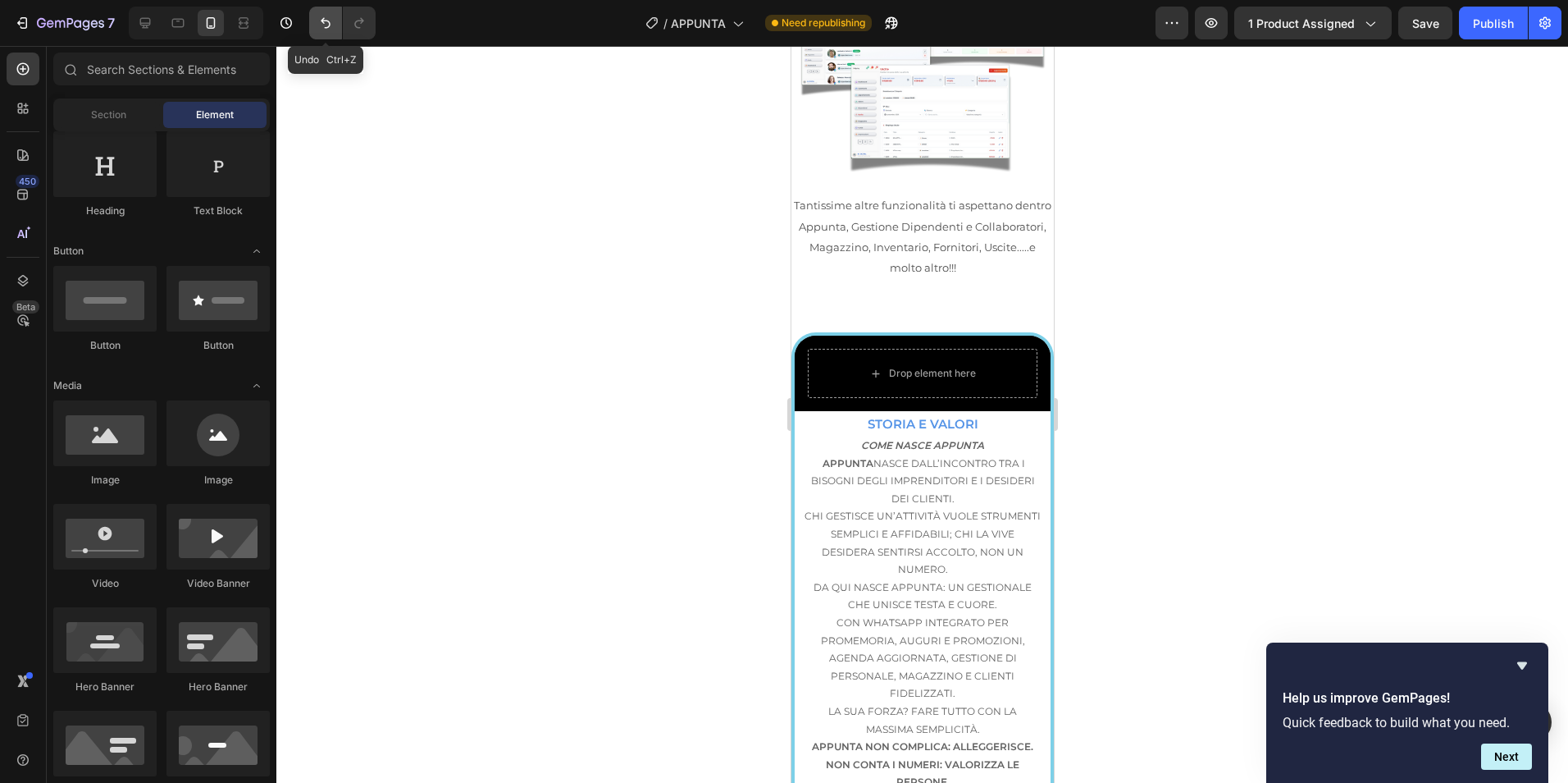
click at [327, 15] on icon "Undo/Redo" at bounding box center [325, 22] width 16 height 16
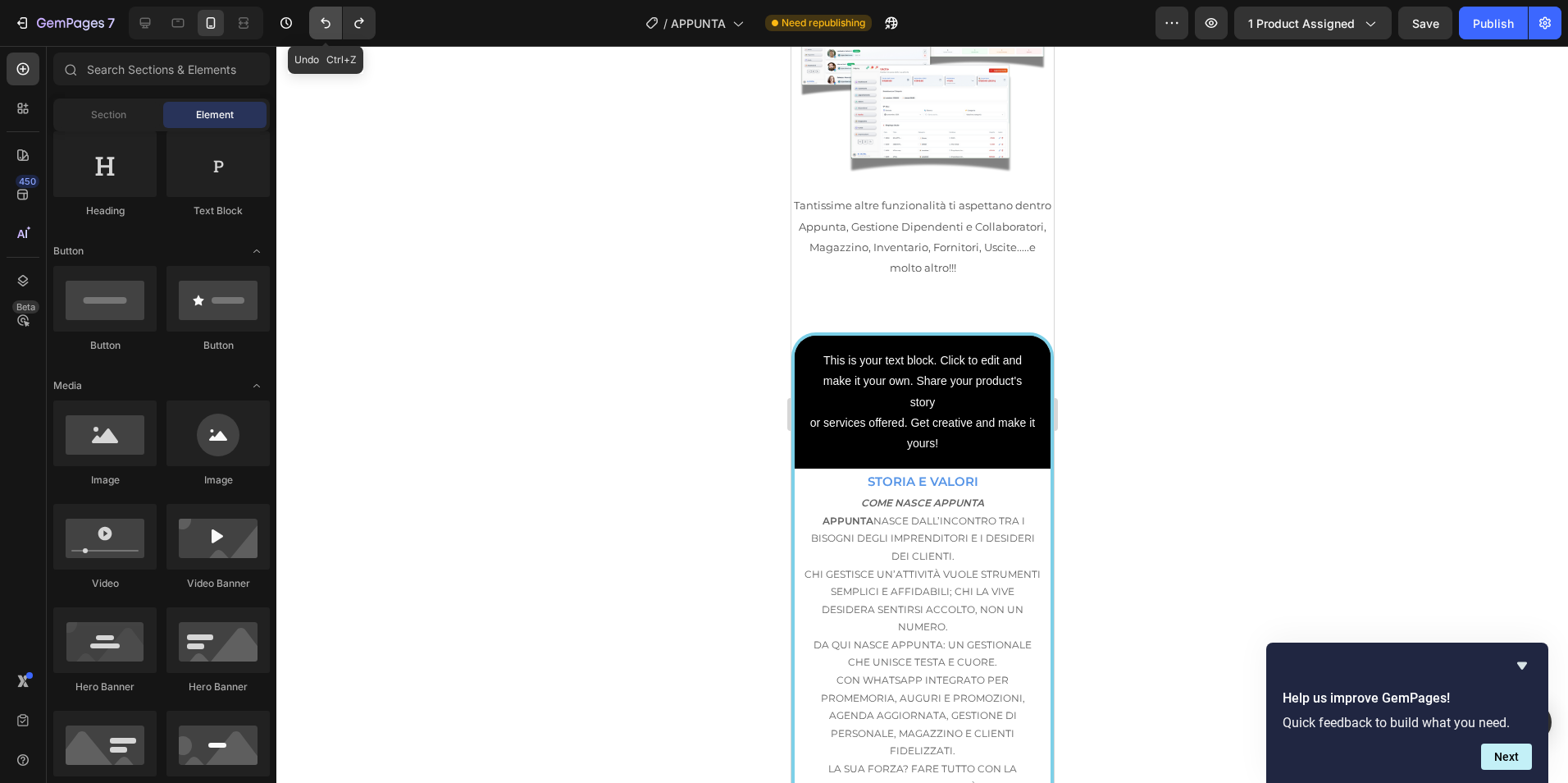
click at [327, 15] on icon "Undo/Redo" at bounding box center [325, 22] width 16 height 16
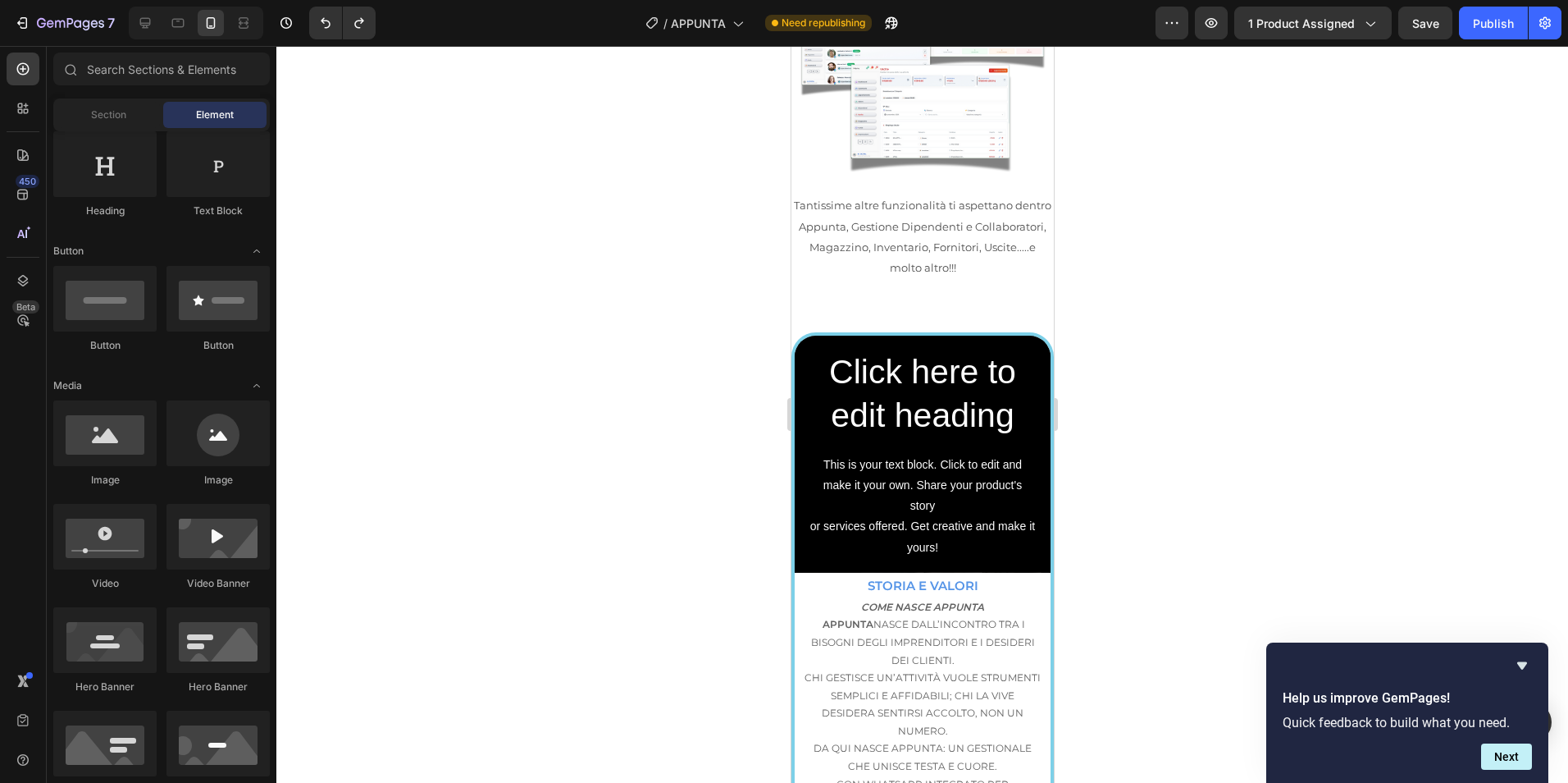
click at [569, 302] on div at bounding box center [922, 414] width 1292 height 736
click at [914, 348] on h2 "Click here to edit heading" at bounding box center [922, 393] width 230 height 91
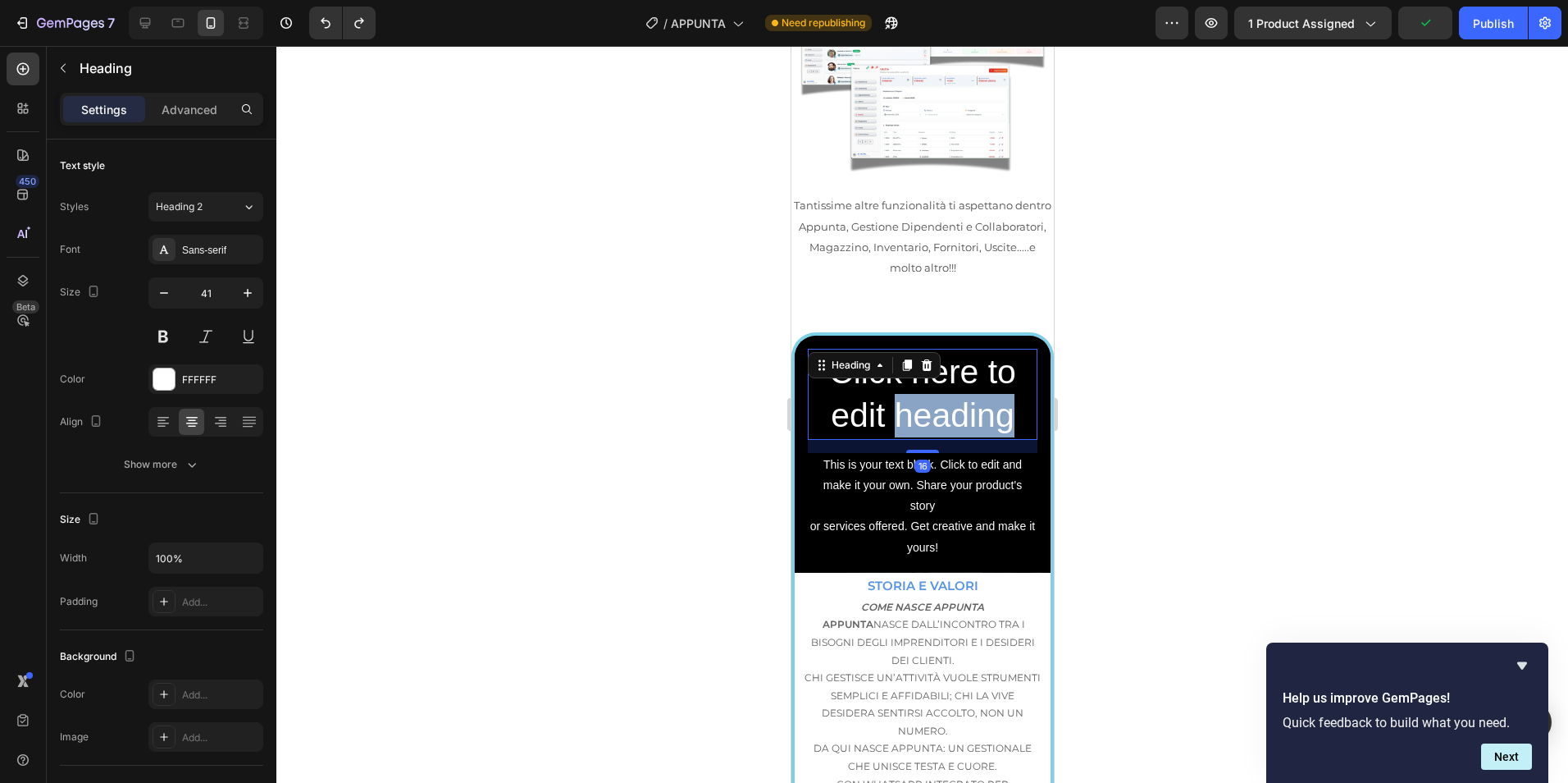
click at [914, 348] on h2 "Click here to edit heading" at bounding box center [922, 393] width 230 height 91
click at [914, 350] on p "Click here to edit heading" at bounding box center [922, 394] width 226 height 88
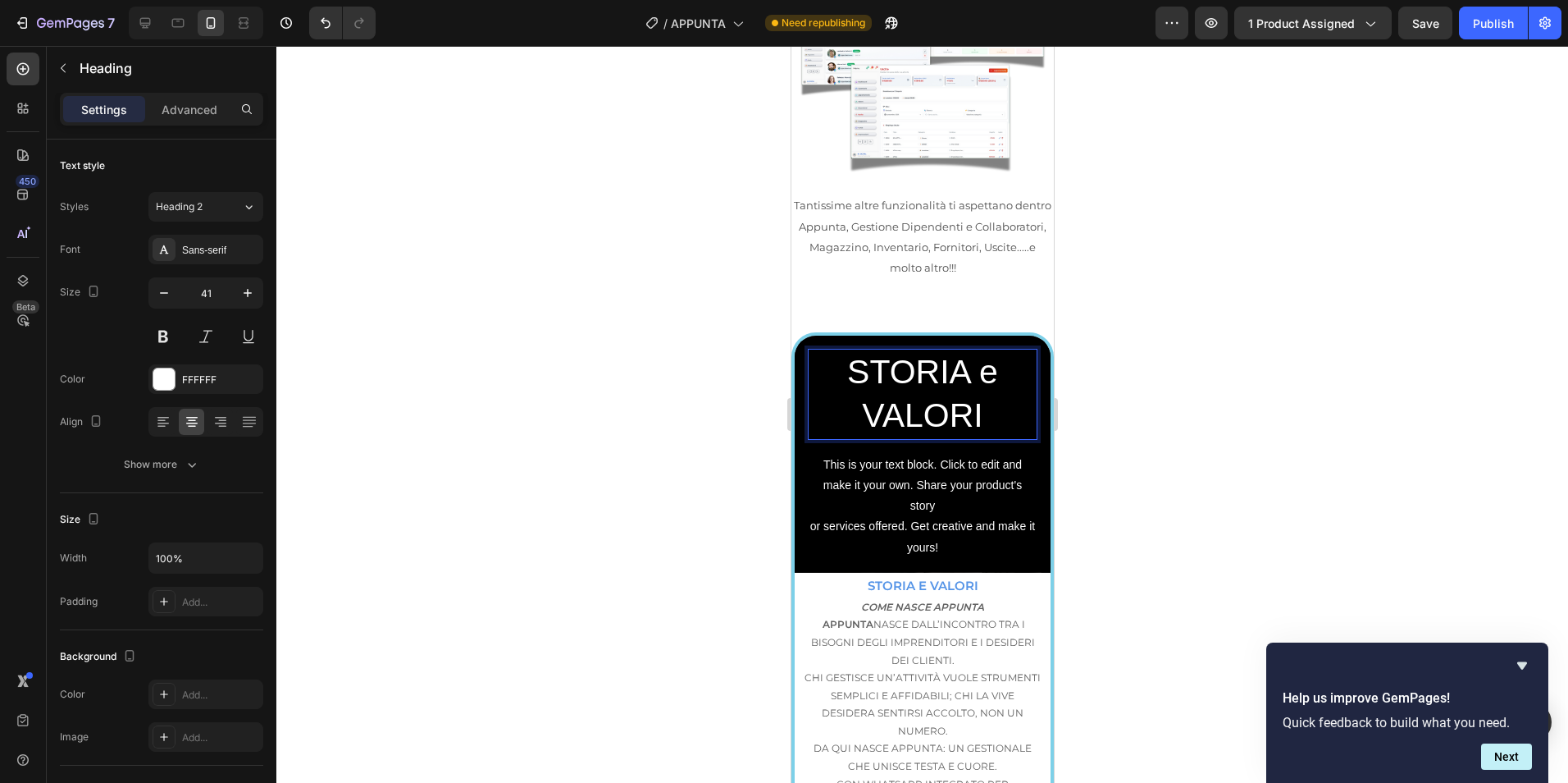
click at [989, 350] on p "STORIA e VALORI" at bounding box center [922, 394] width 226 height 88
click at [1252, 280] on div at bounding box center [922, 414] width 1292 height 736
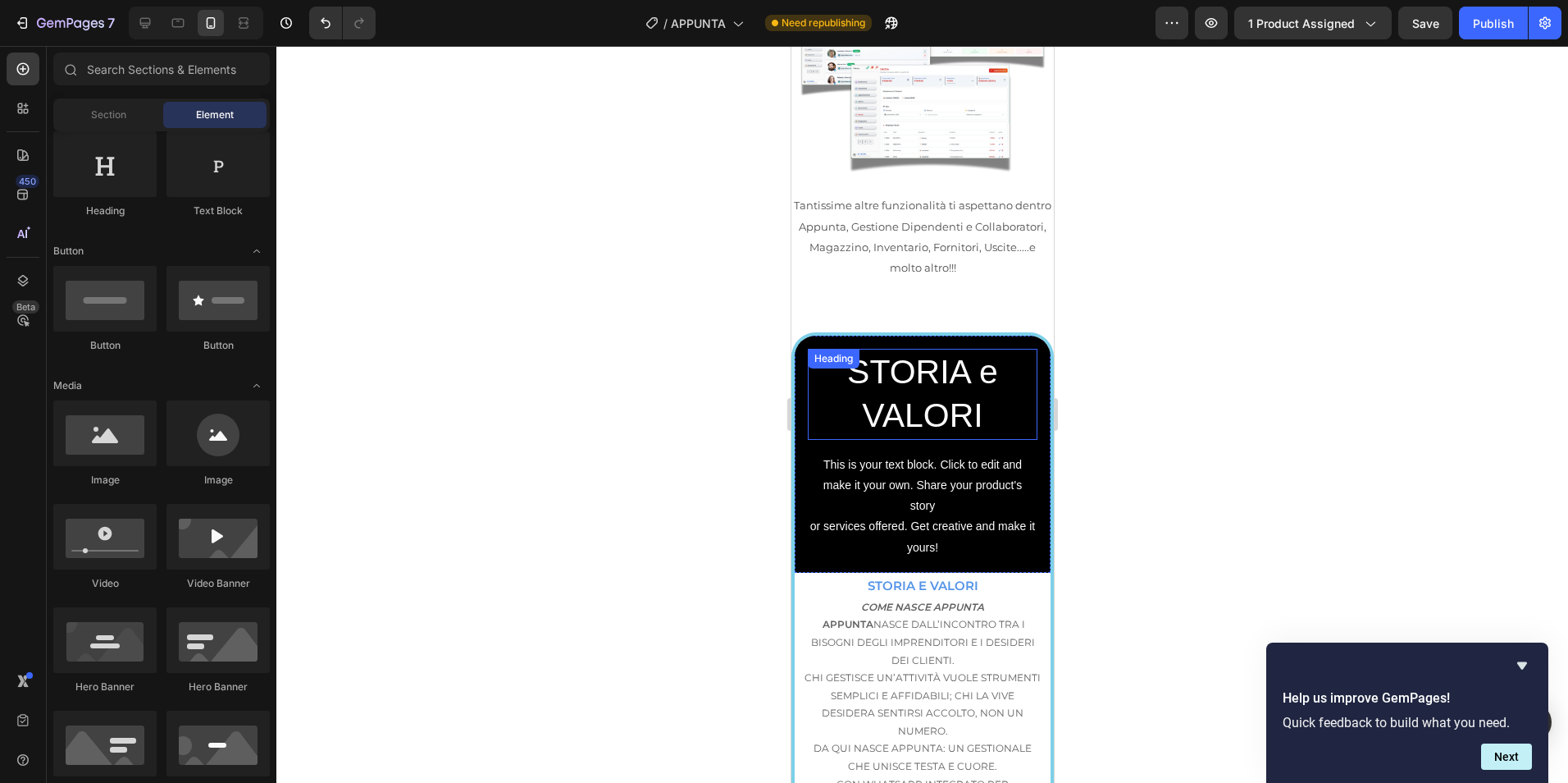
click at [995, 350] on p "STORIA e VALORI" at bounding box center [922, 394] width 226 height 88
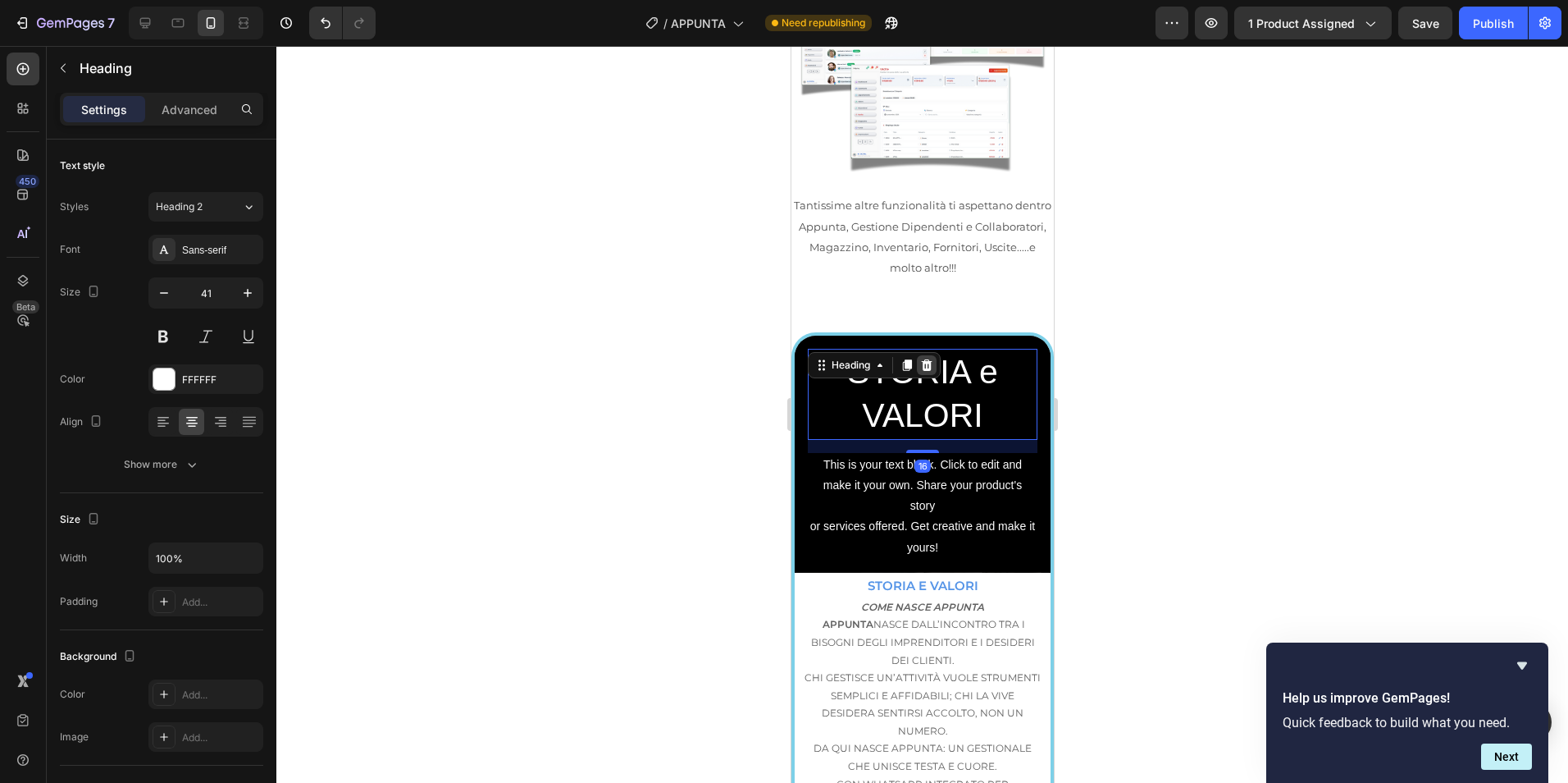
click at [922, 359] on icon at bounding box center [925, 365] width 13 height 13
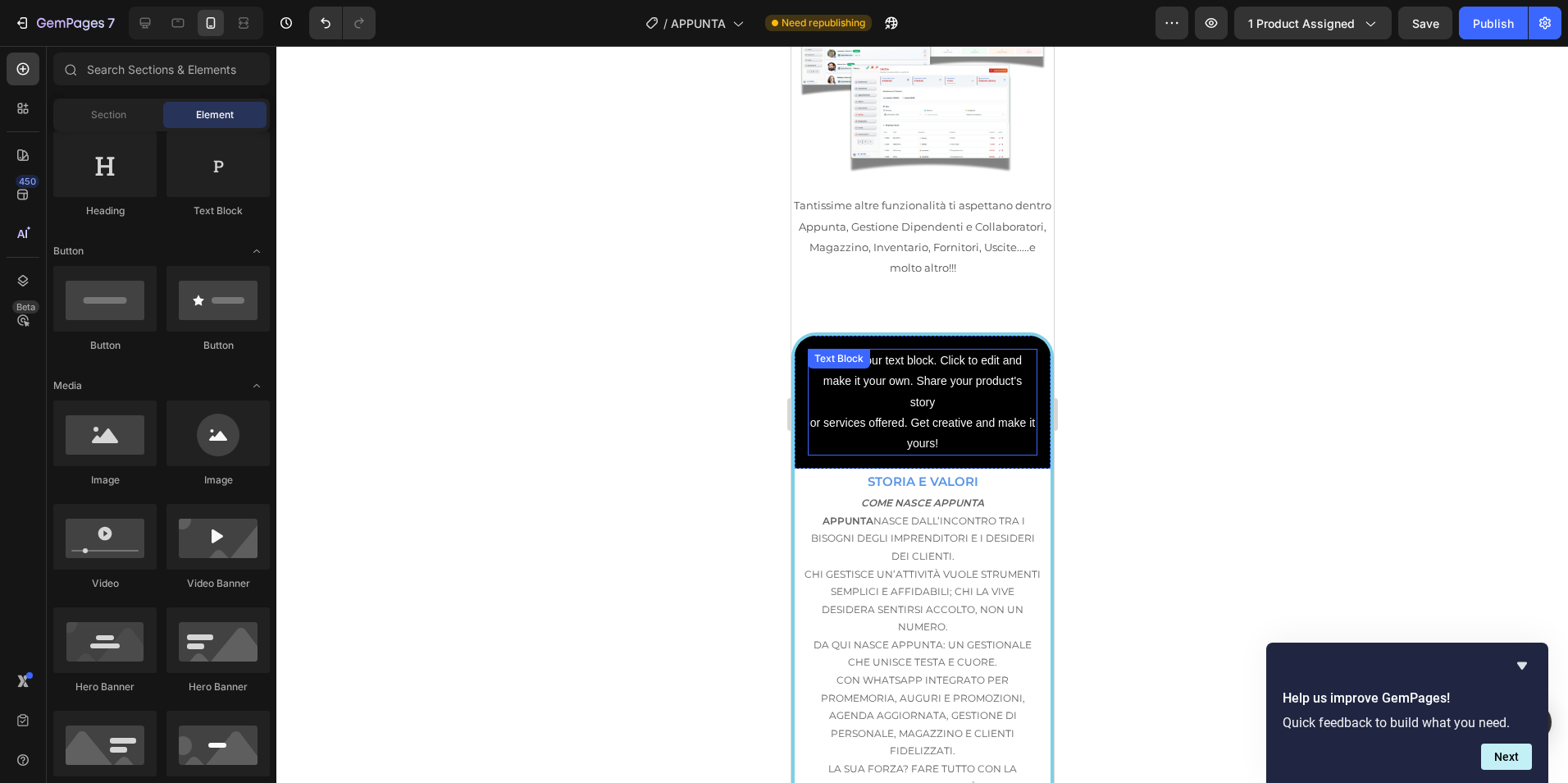
click at [996, 348] on div "This is your text block. Click to edit and make it your own. Share your product…" at bounding box center [922, 401] width 230 height 106
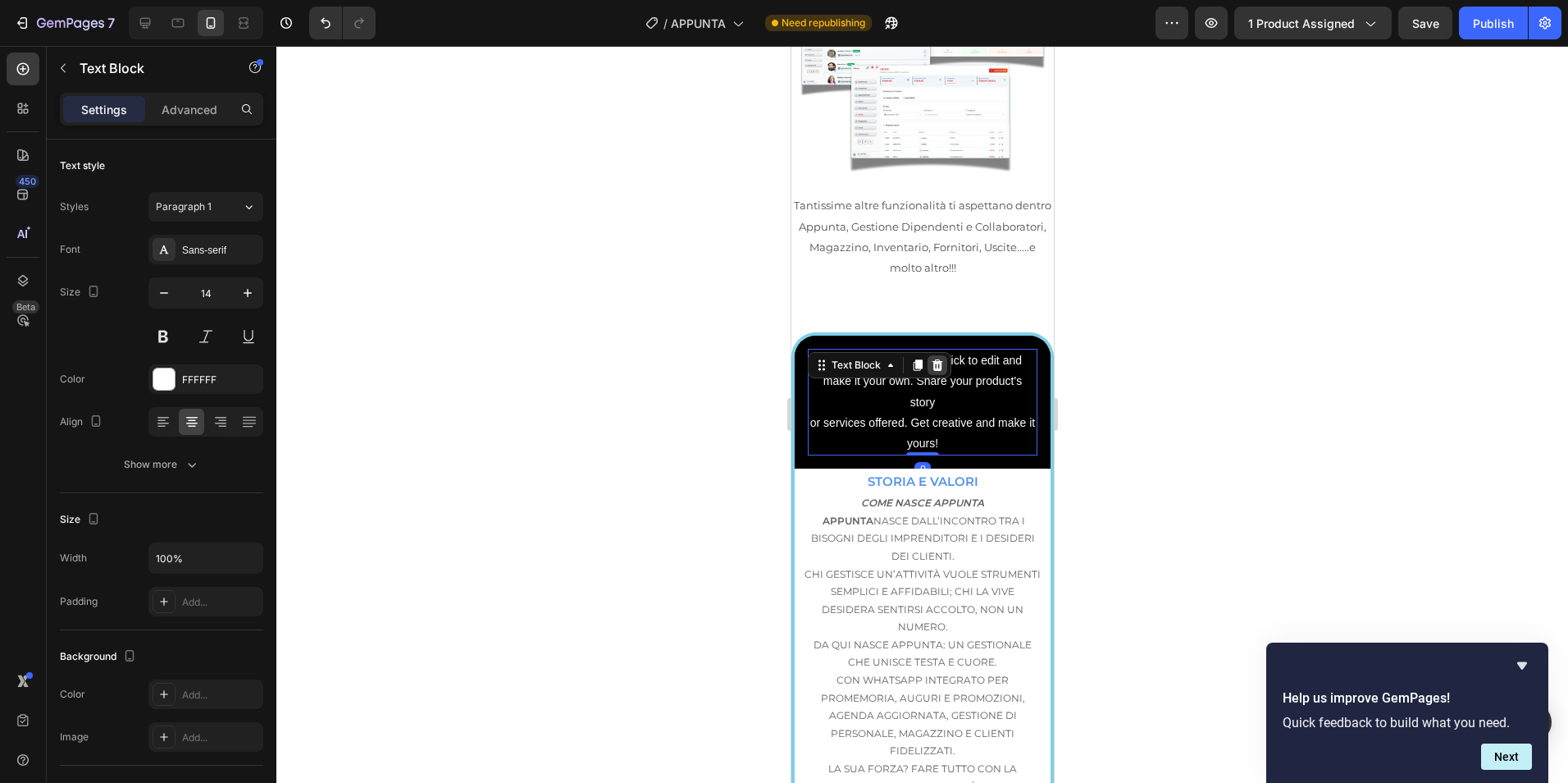
click at [943, 359] on icon at bounding box center [936, 365] width 13 height 13
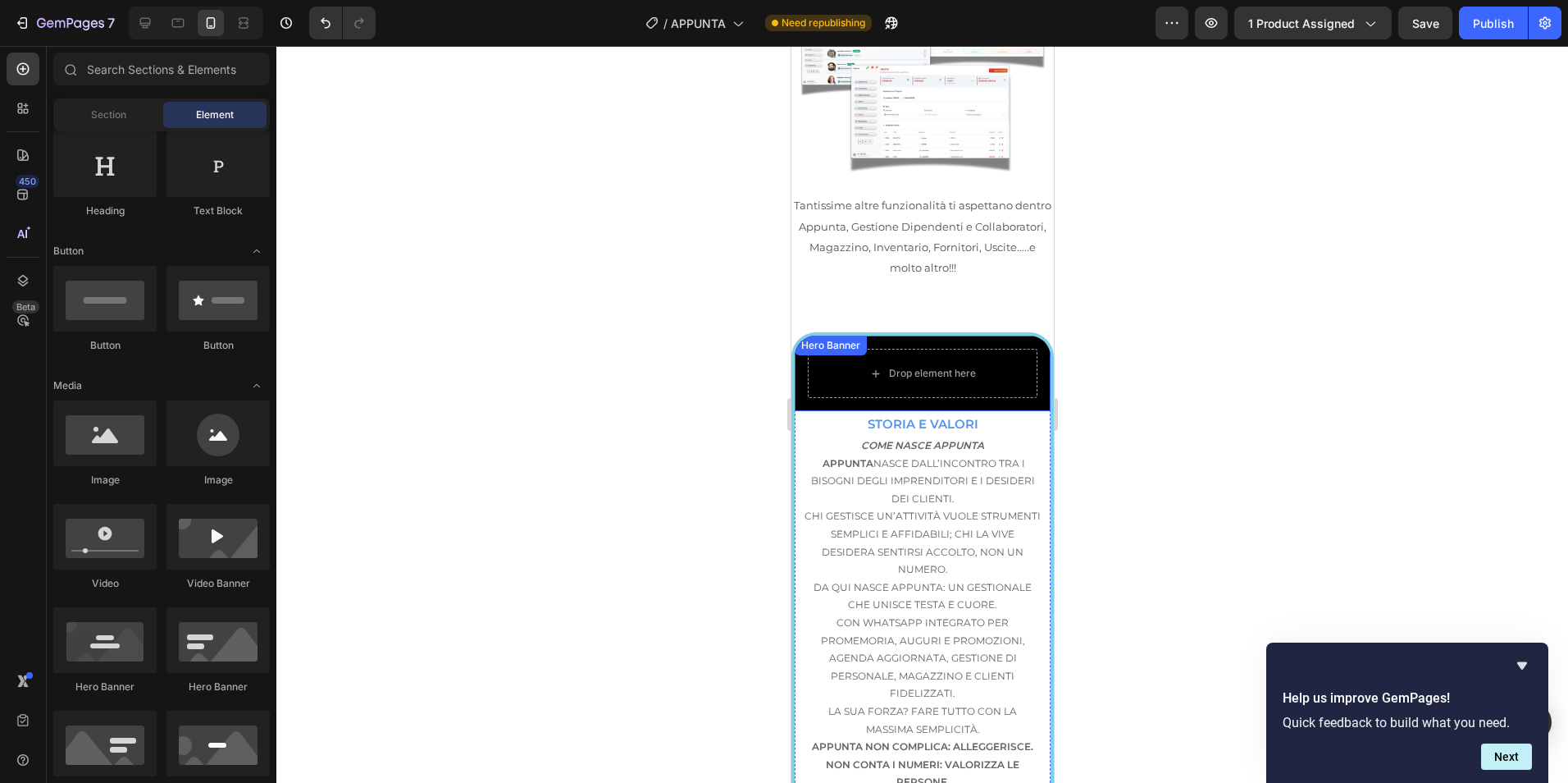
click at [1167, 275] on div at bounding box center [922, 414] width 1292 height 736
click at [1133, 255] on div at bounding box center [922, 414] width 1292 height 736
click at [1031, 335] on div "Drop element here" at bounding box center [922, 372] width 256 height 75
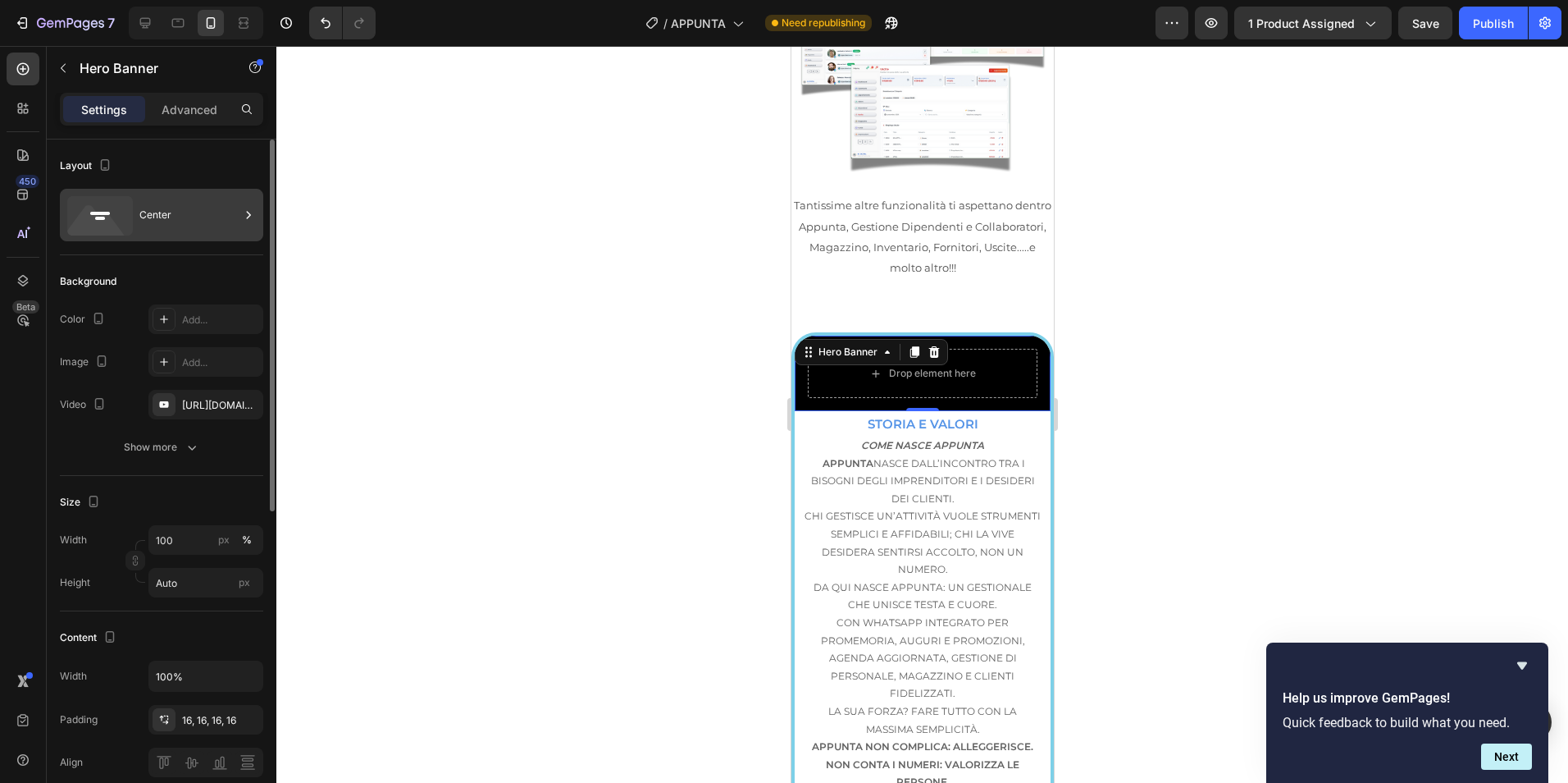
click at [132, 227] on icon at bounding box center [100, 216] width 66 height 40
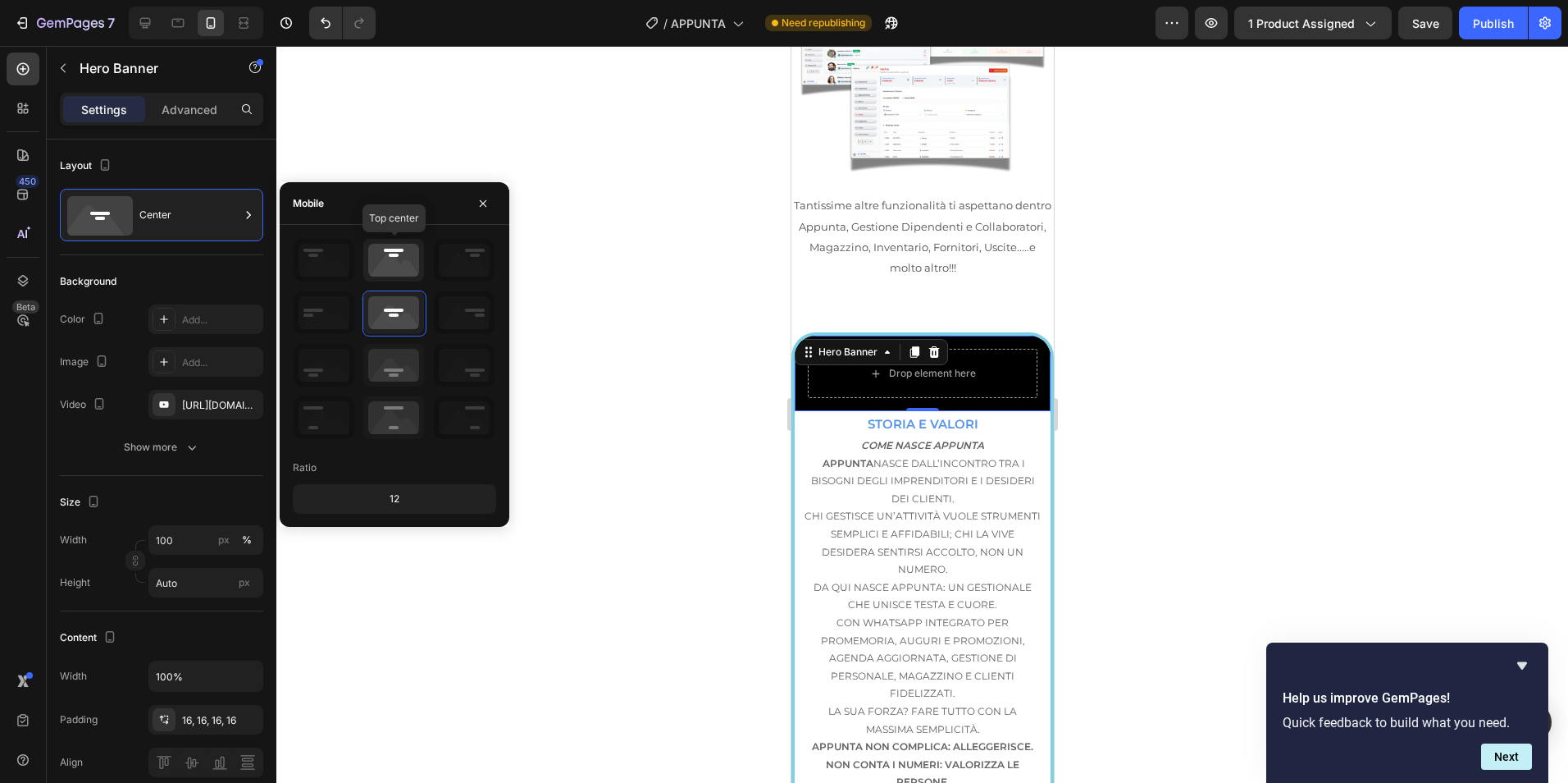
click at [397, 272] on icon at bounding box center [394, 259] width 60 height 42
click at [398, 366] on icon at bounding box center [394, 365] width 60 height 42
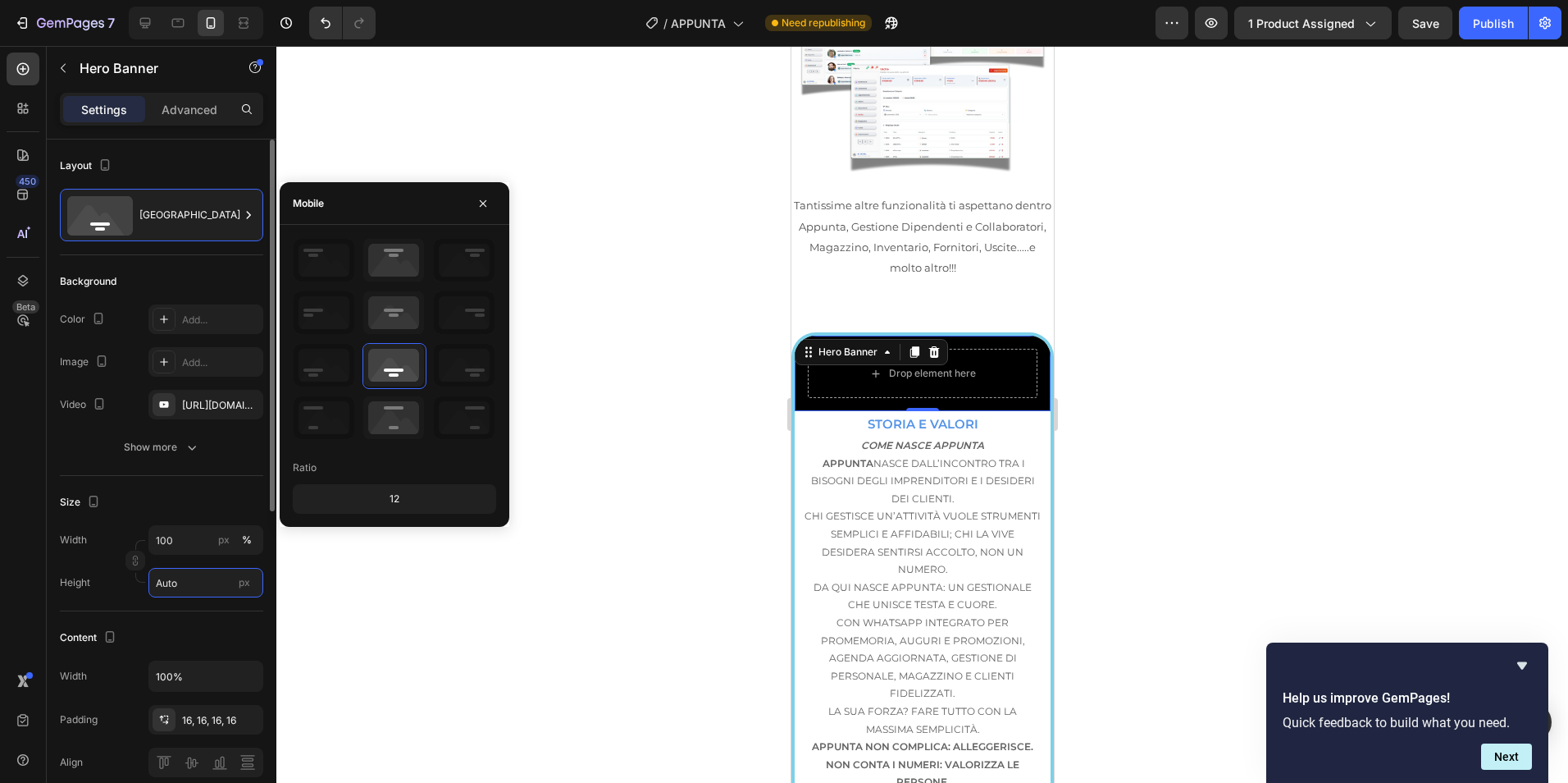
click at [187, 586] on input "Auto" at bounding box center [206, 582] width 115 height 29
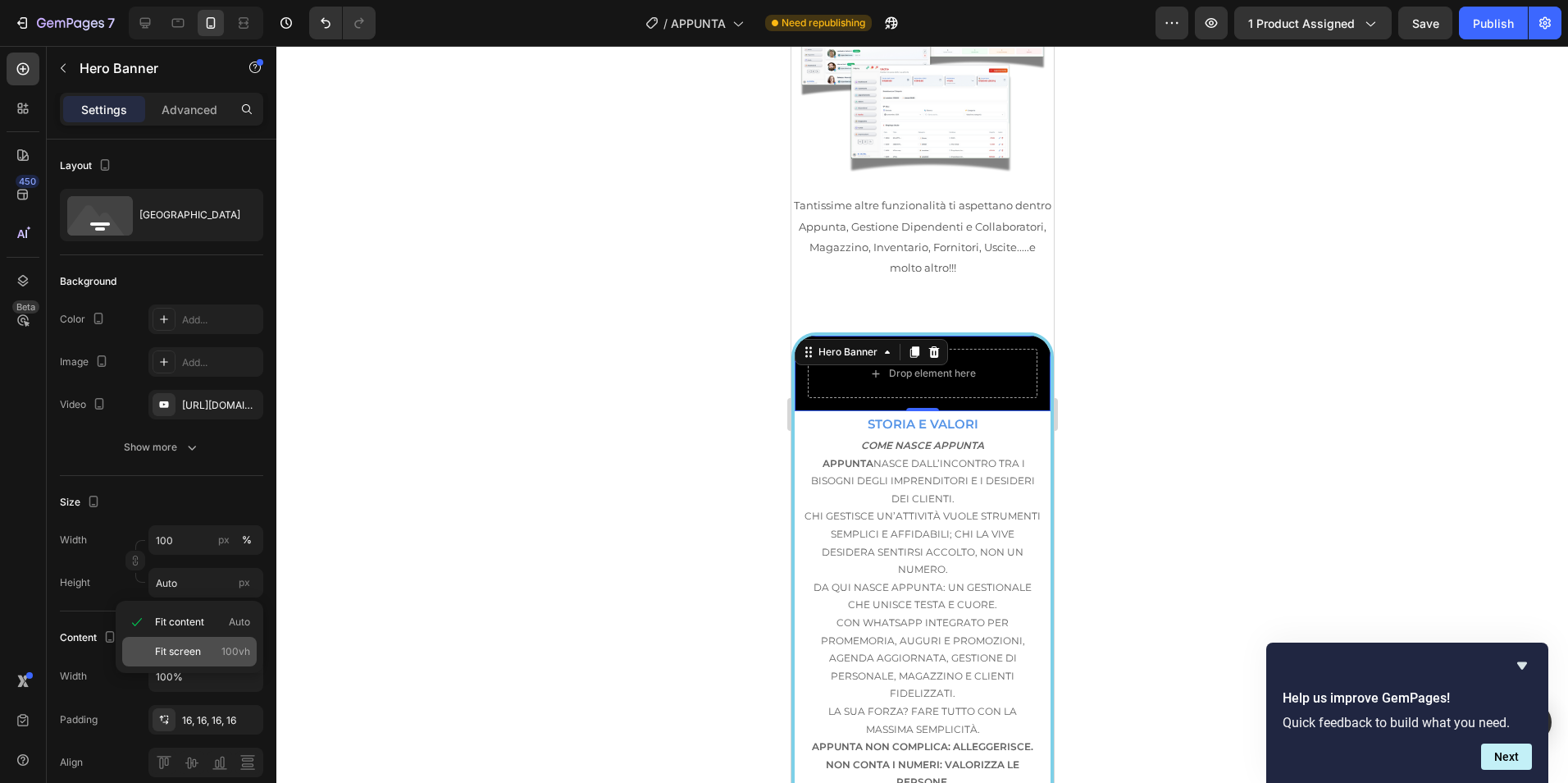
click at [198, 645] on span "Fit screen" at bounding box center [177, 651] width 46 height 15
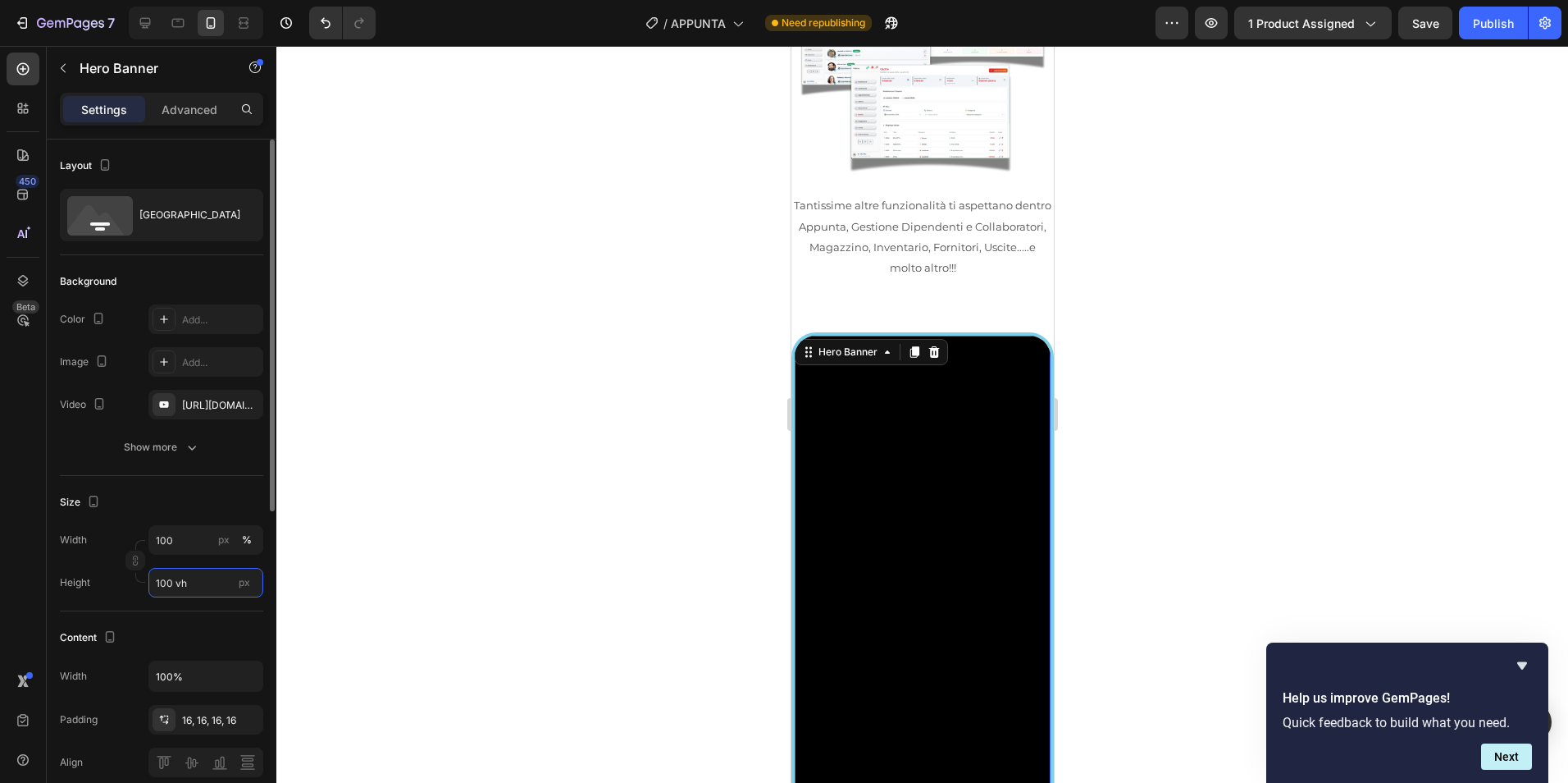
click at [202, 591] on input "100 vh" at bounding box center [206, 582] width 115 height 29
click at [189, 627] on span "Fit content" at bounding box center [179, 621] width 49 height 15
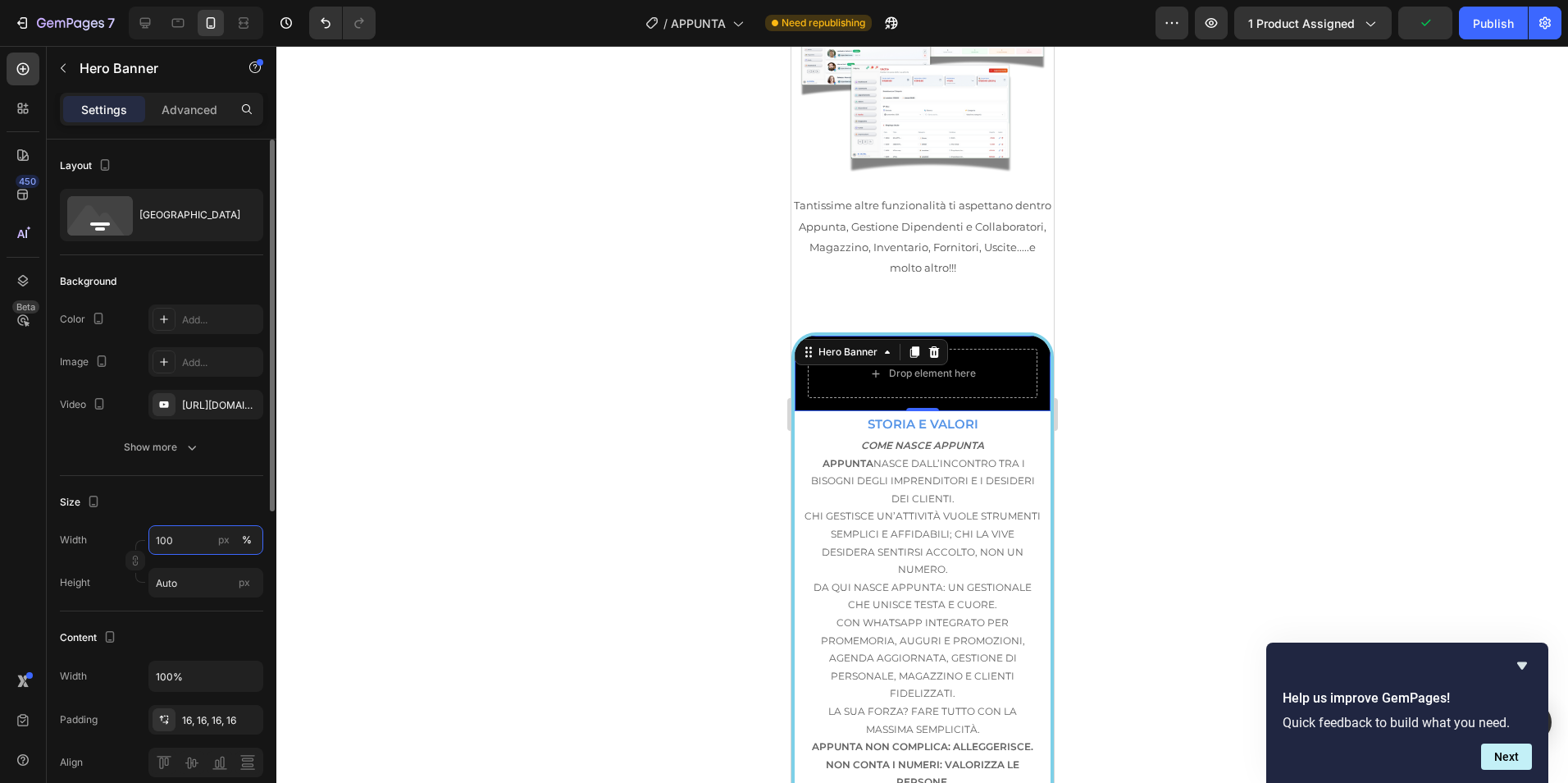
click at [200, 543] on input "100" at bounding box center [206, 540] width 115 height 29
click at [204, 602] on p "Default 100%" at bounding box center [202, 608] width 95 height 15
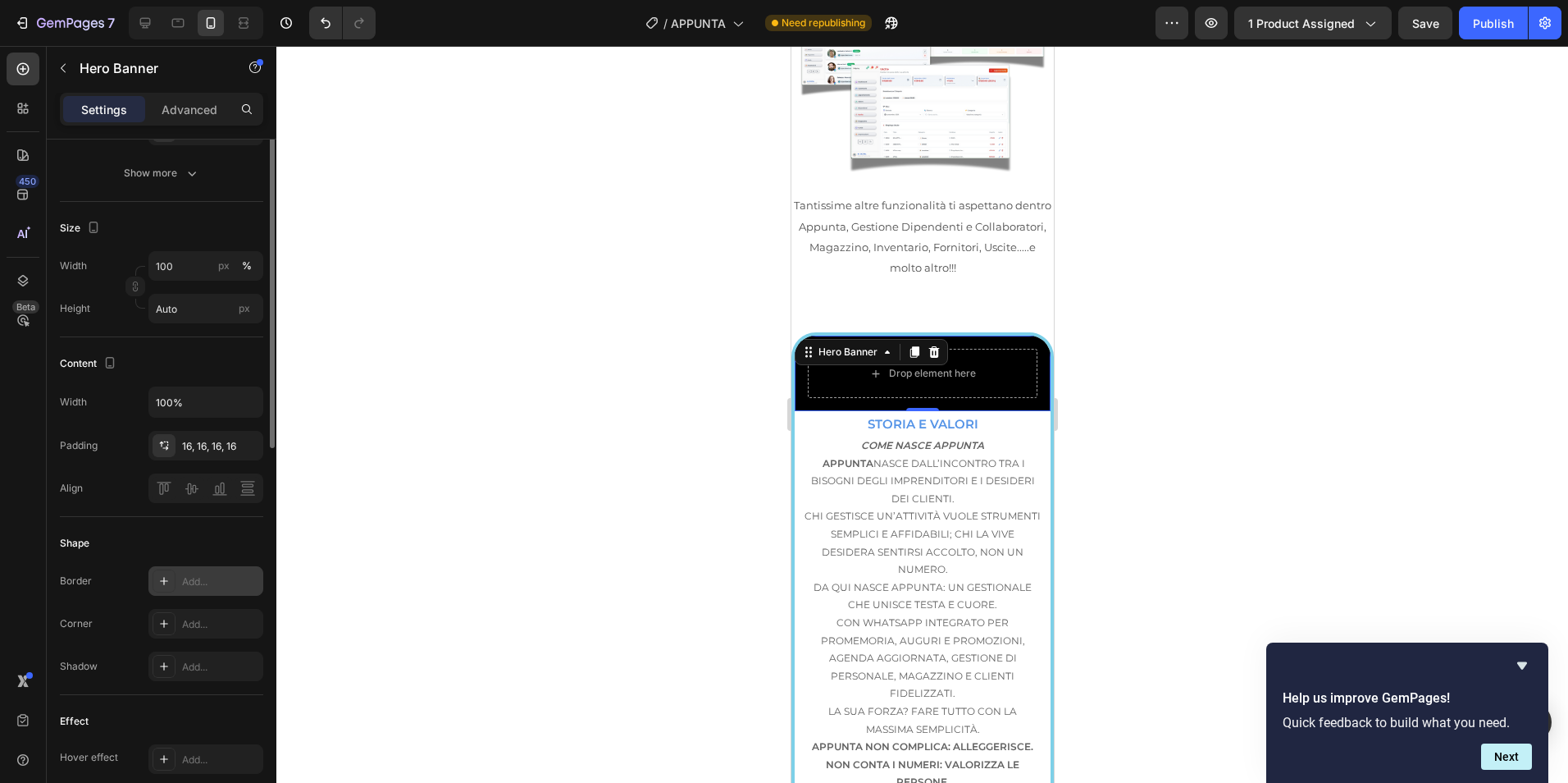
scroll to position [0, 0]
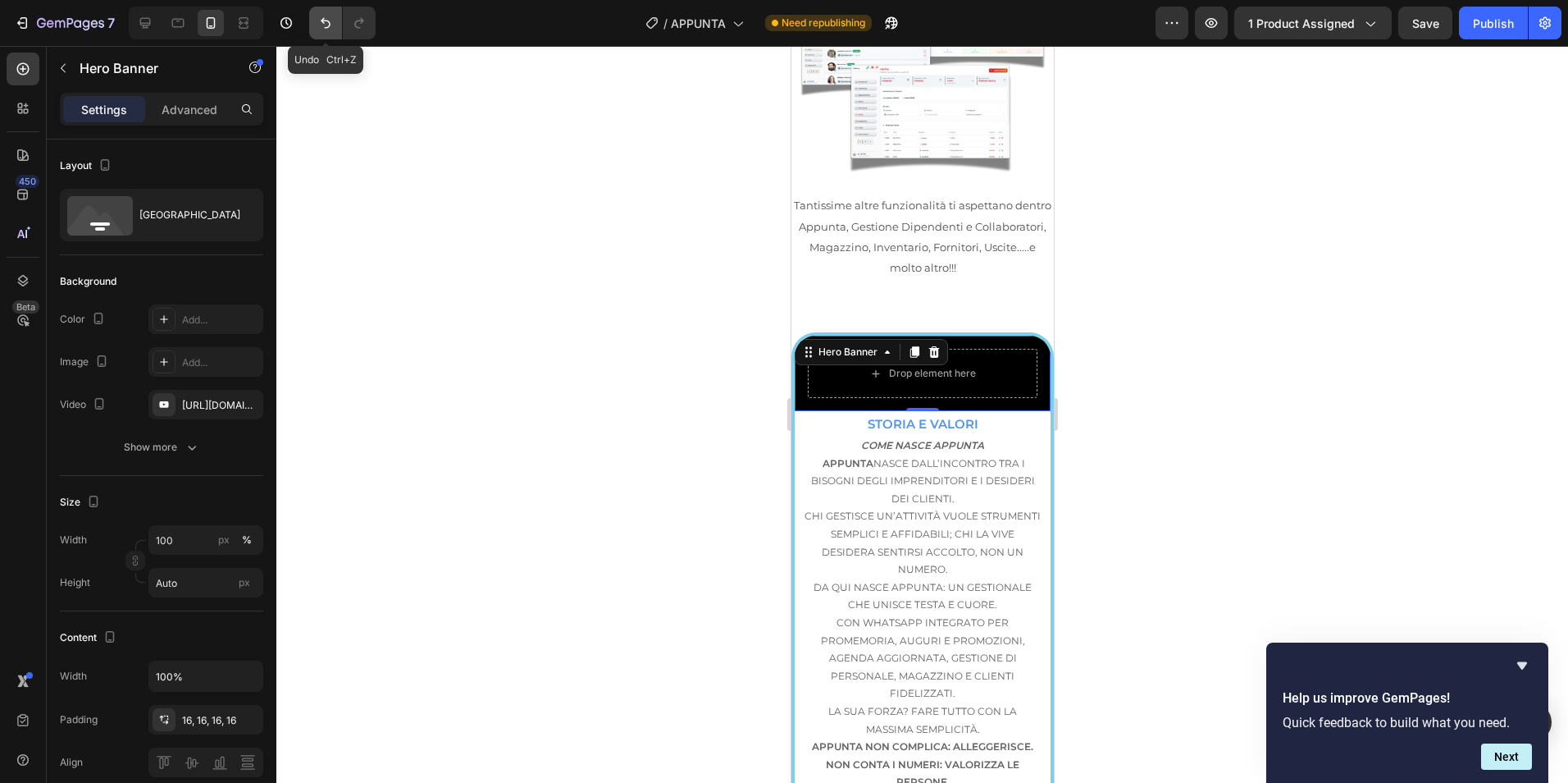
click at [322, 24] on icon "Undo/Redo" at bounding box center [325, 22] width 16 height 16
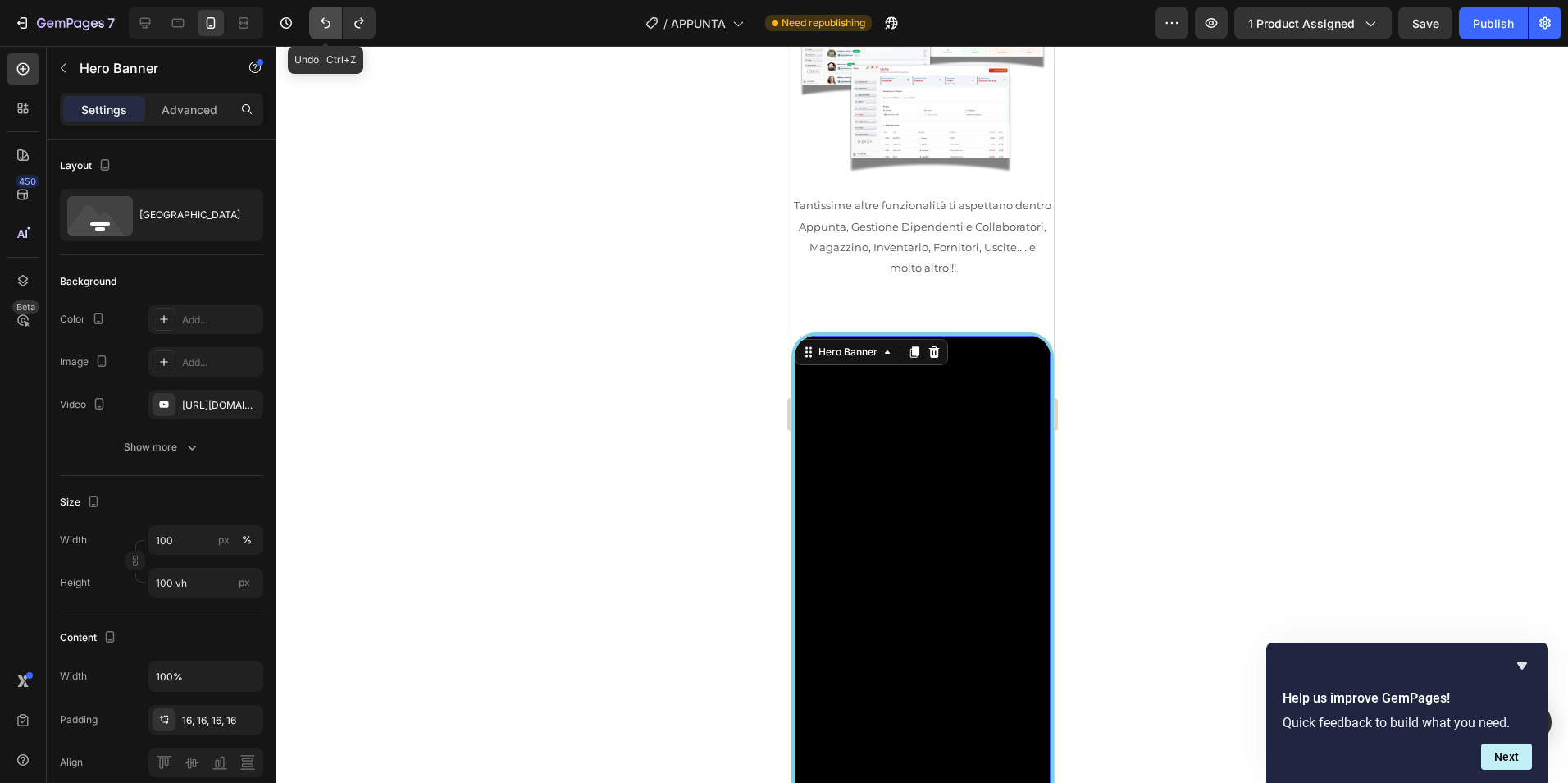
click at [322, 24] on icon "Undo/Redo" at bounding box center [325, 22] width 16 height 16
type input "Auto"
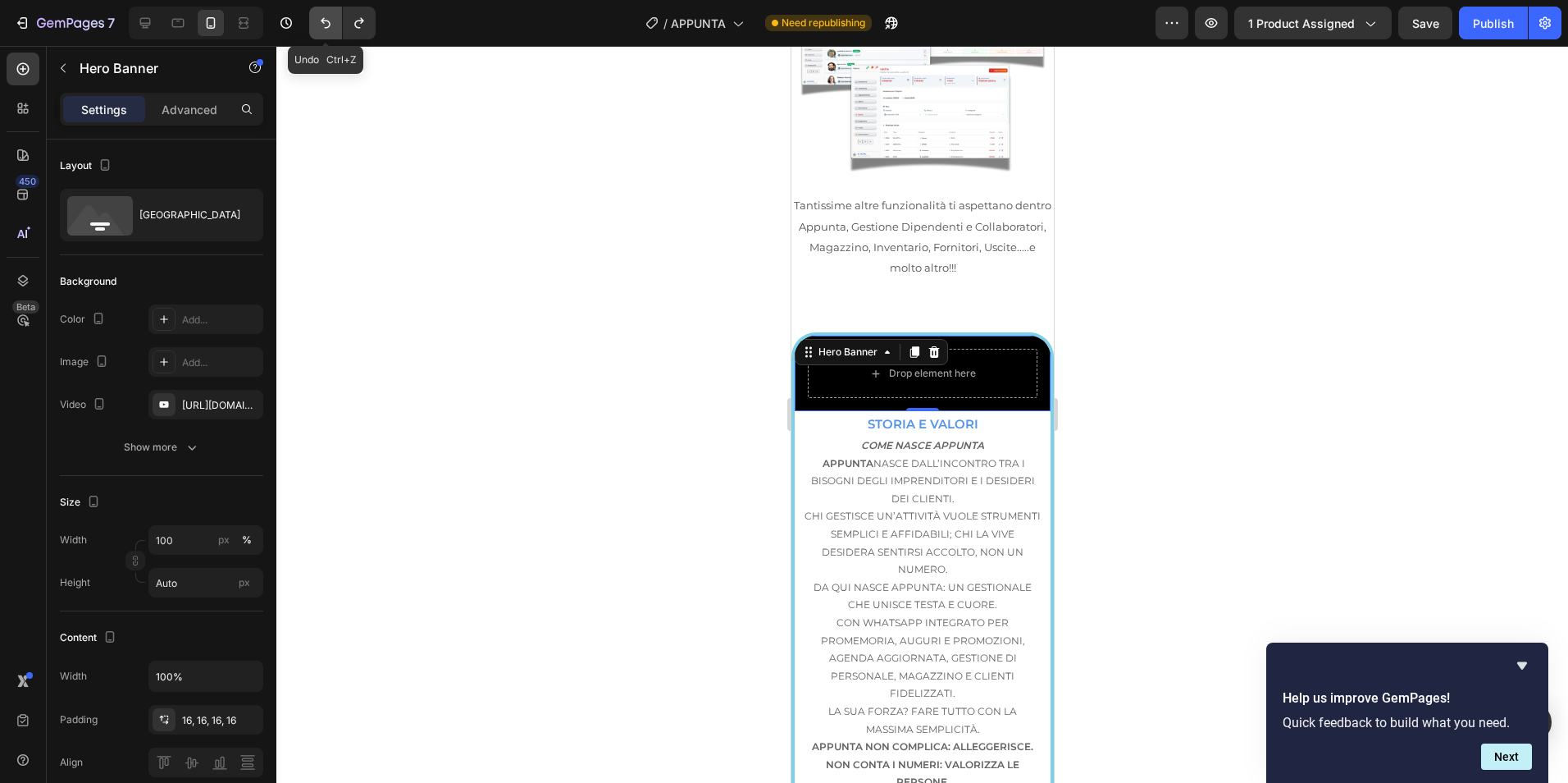
click at [322, 24] on icon "Undo/Redo" at bounding box center [325, 22] width 16 height 16
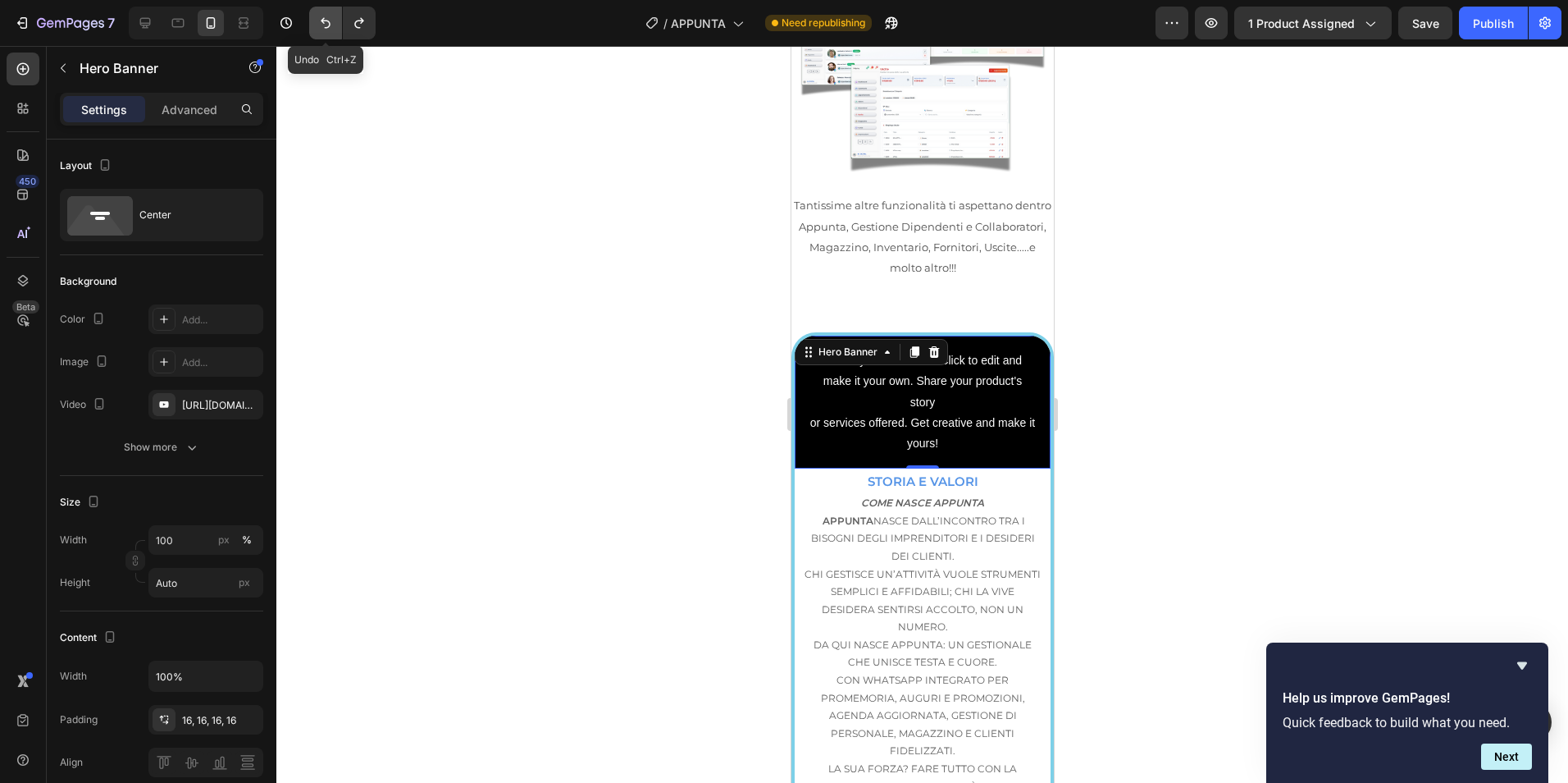
click at [322, 24] on icon "Undo/Redo" at bounding box center [325, 22] width 16 height 16
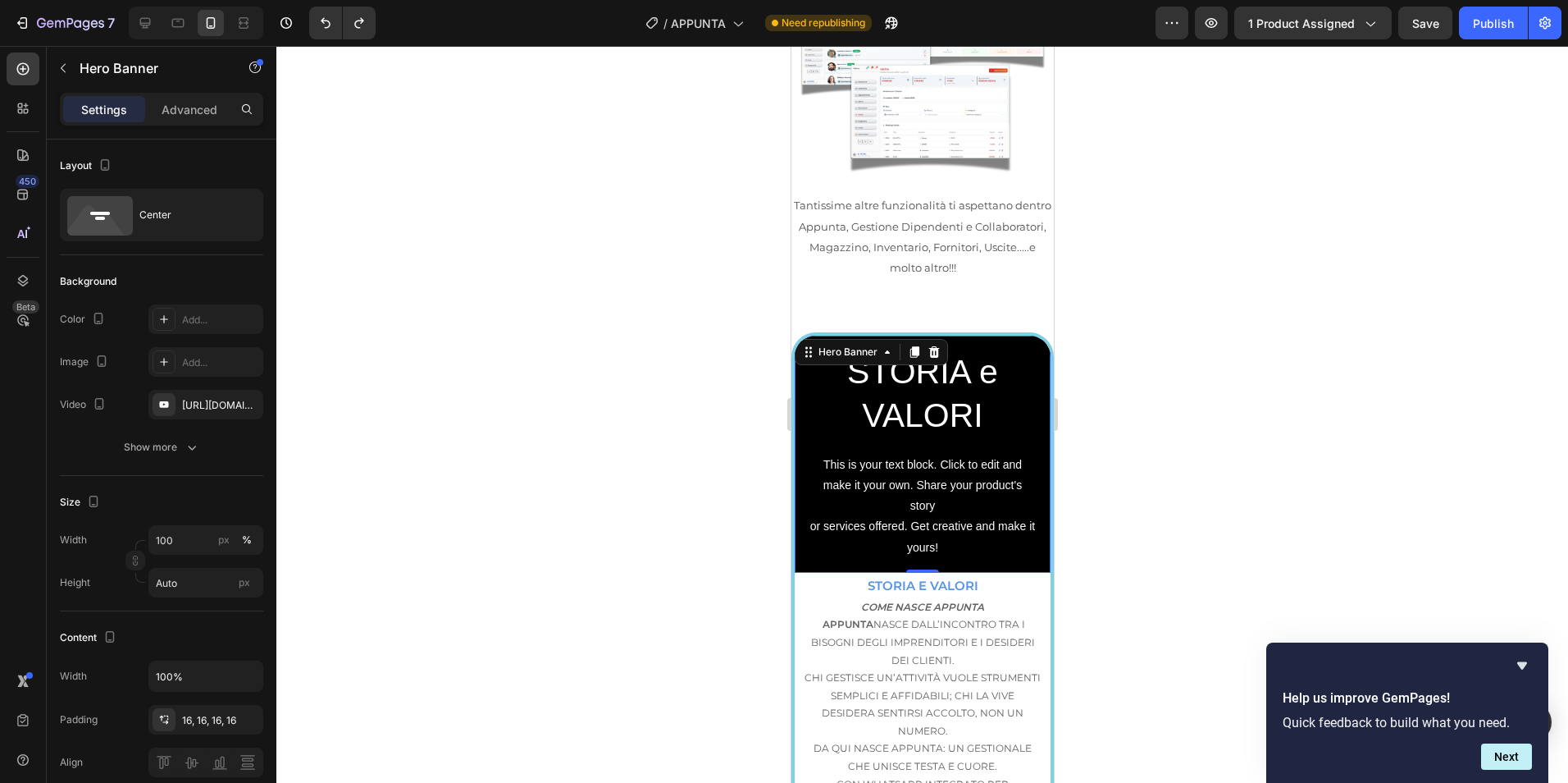
click at [1286, 413] on div at bounding box center [922, 414] width 1292 height 736
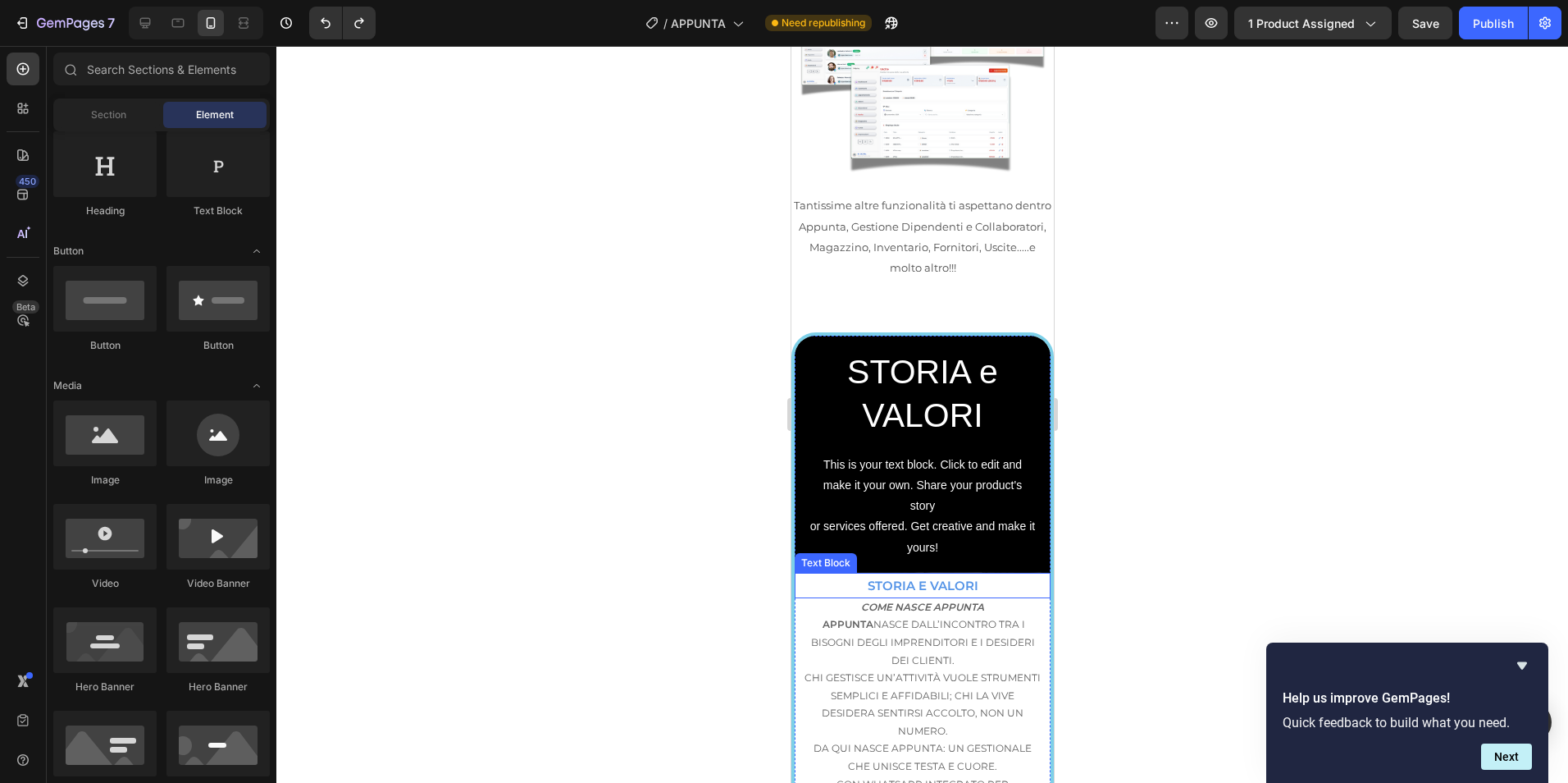
click at [930, 577] on strong "STORIA E VALORI" at bounding box center [922, 585] width 111 height 16
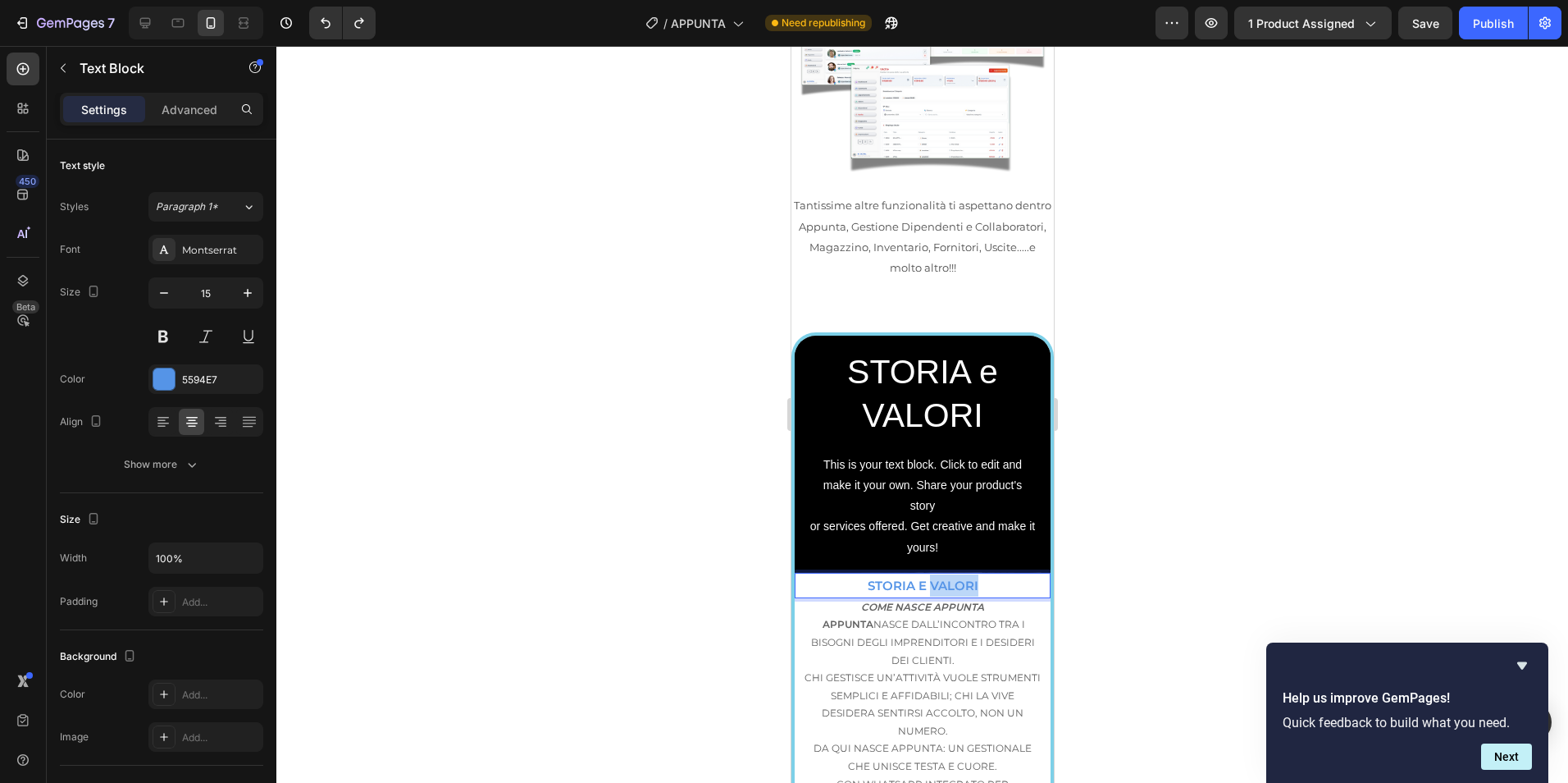
click at [930, 577] on strong "STORIA E VALORI" at bounding box center [922, 585] width 111 height 16
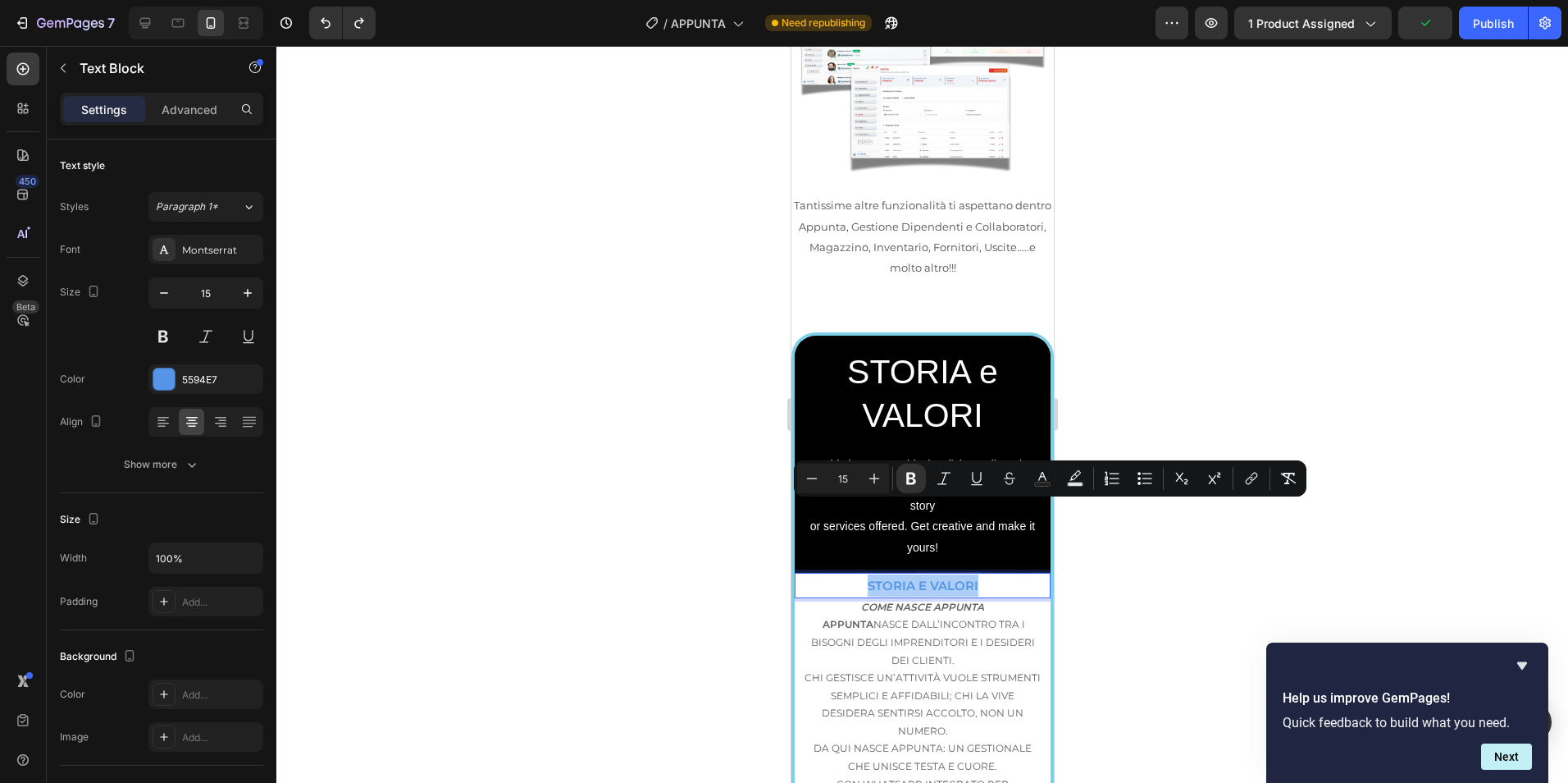
click at [1139, 533] on div at bounding box center [922, 414] width 1292 height 736
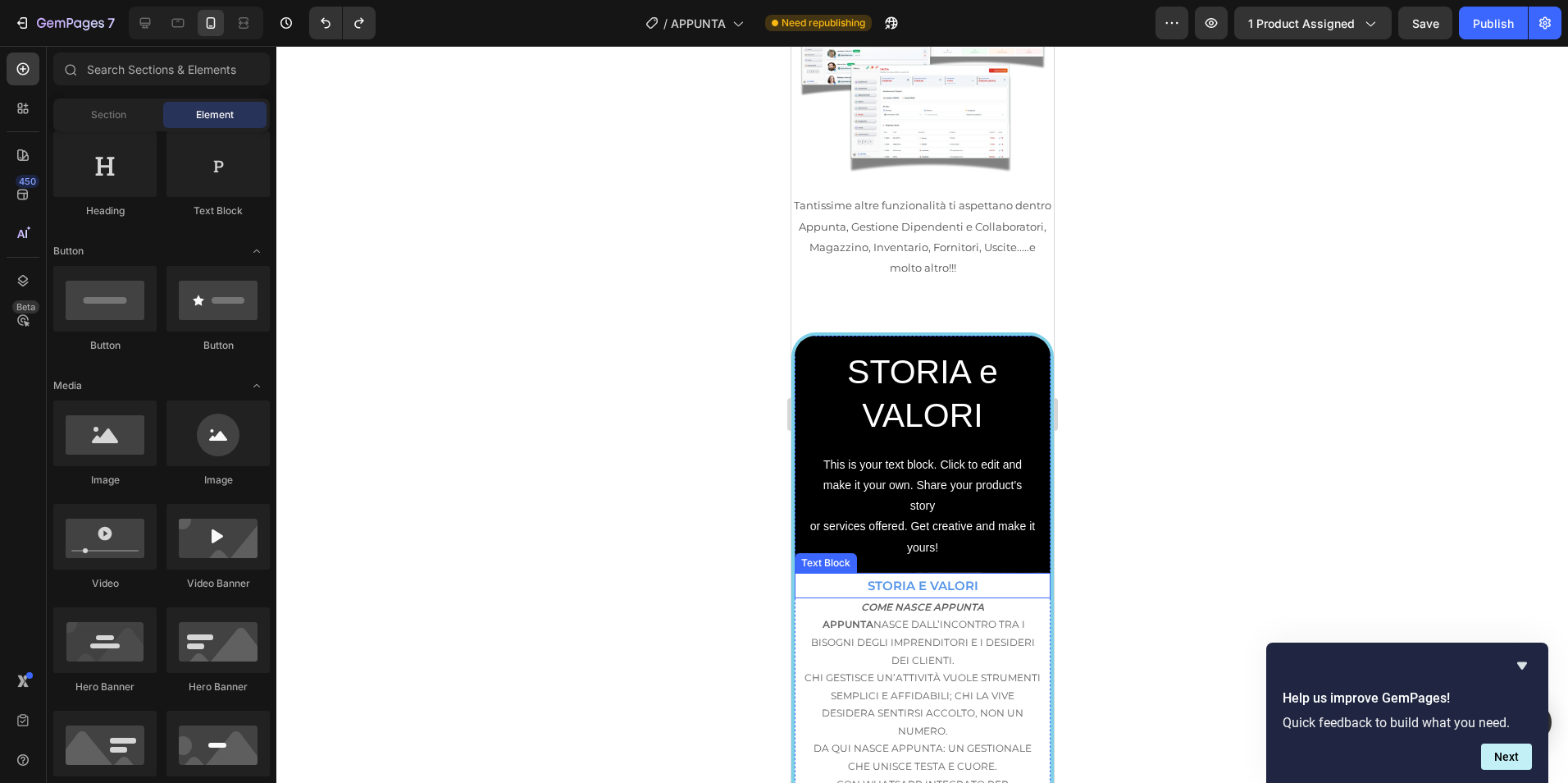
click at [1014, 575] on p "STORIA E VALORI" at bounding box center [922, 586] width 252 height 22
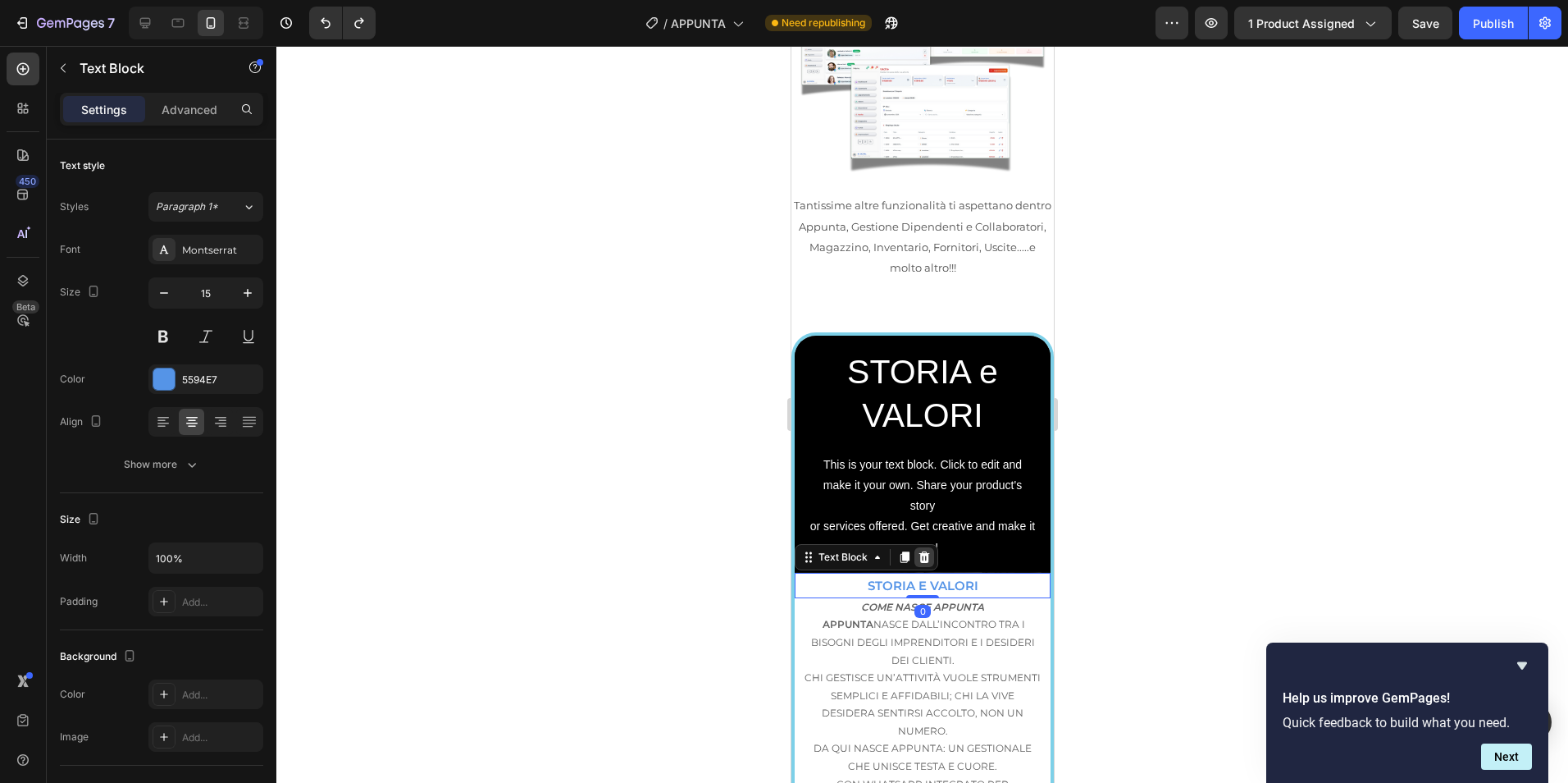
click at [931, 547] on div at bounding box center [924, 557] width 20 height 20
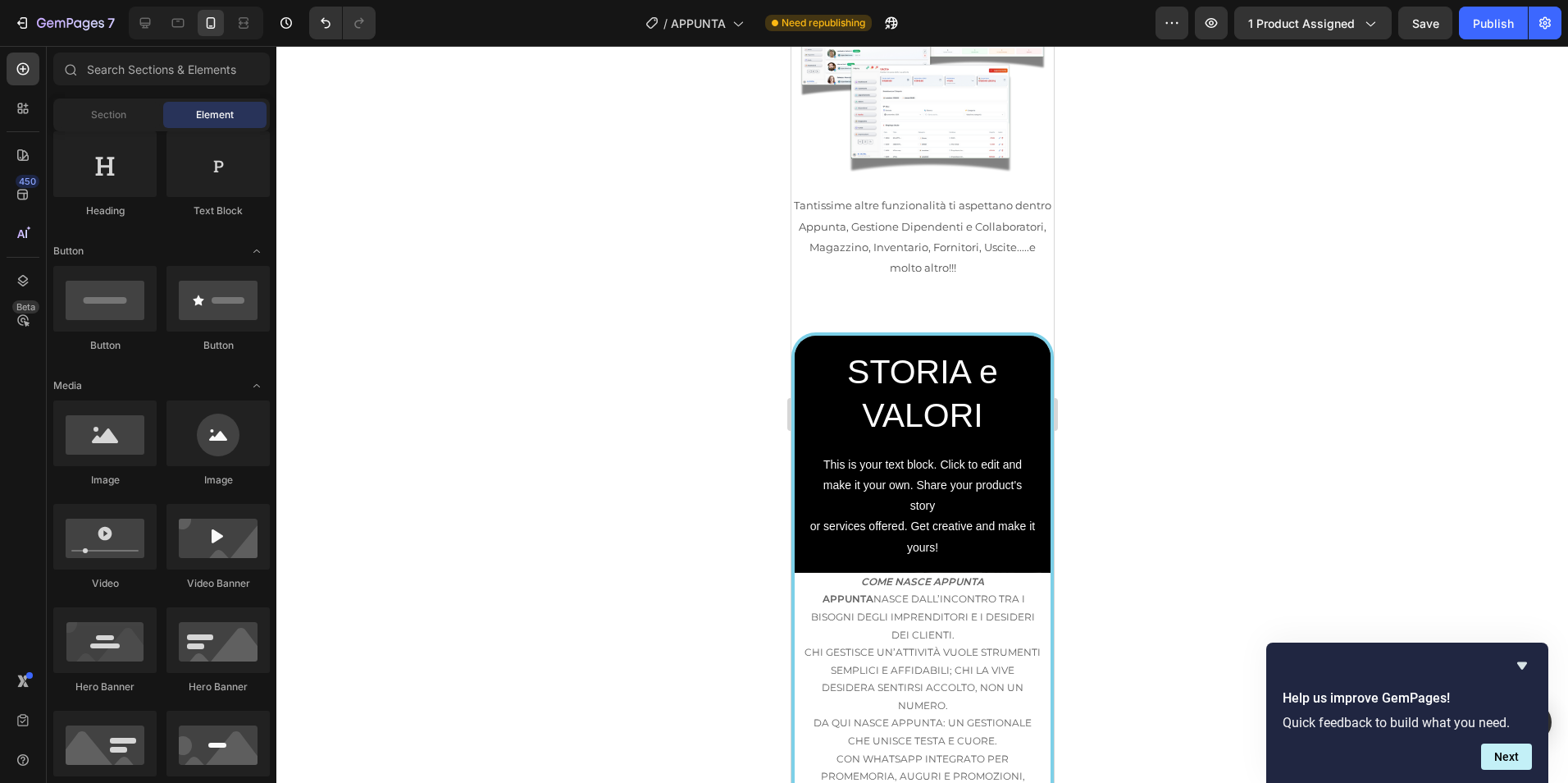
click at [1122, 495] on div at bounding box center [922, 414] width 1292 height 736
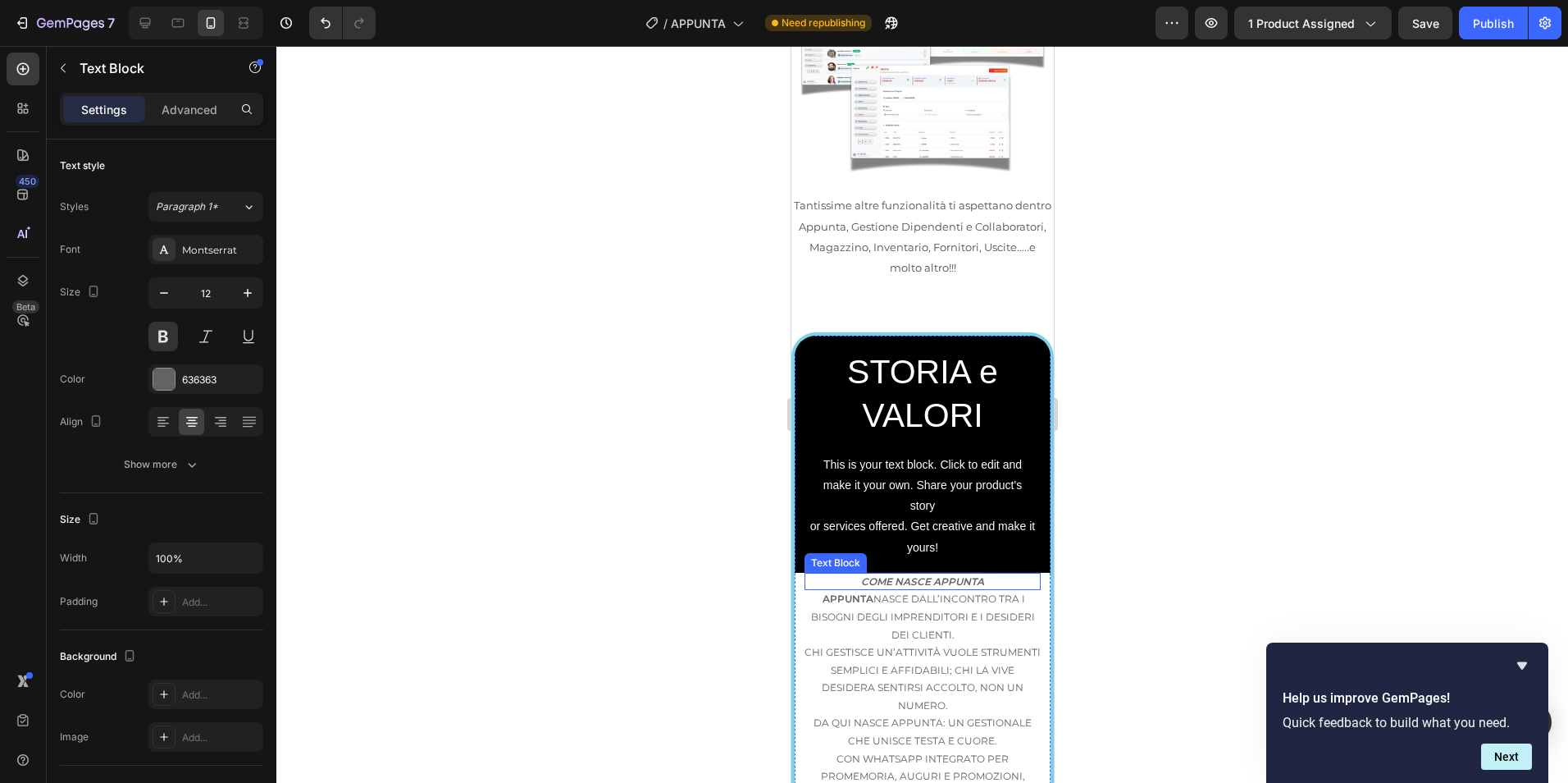
click at [994, 573] on p "COME NASCE APPUNTA" at bounding box center [921, 582] width 236 height 18
click at [937, 551] on icon at bounding box center [933, 557] width 13 height 13
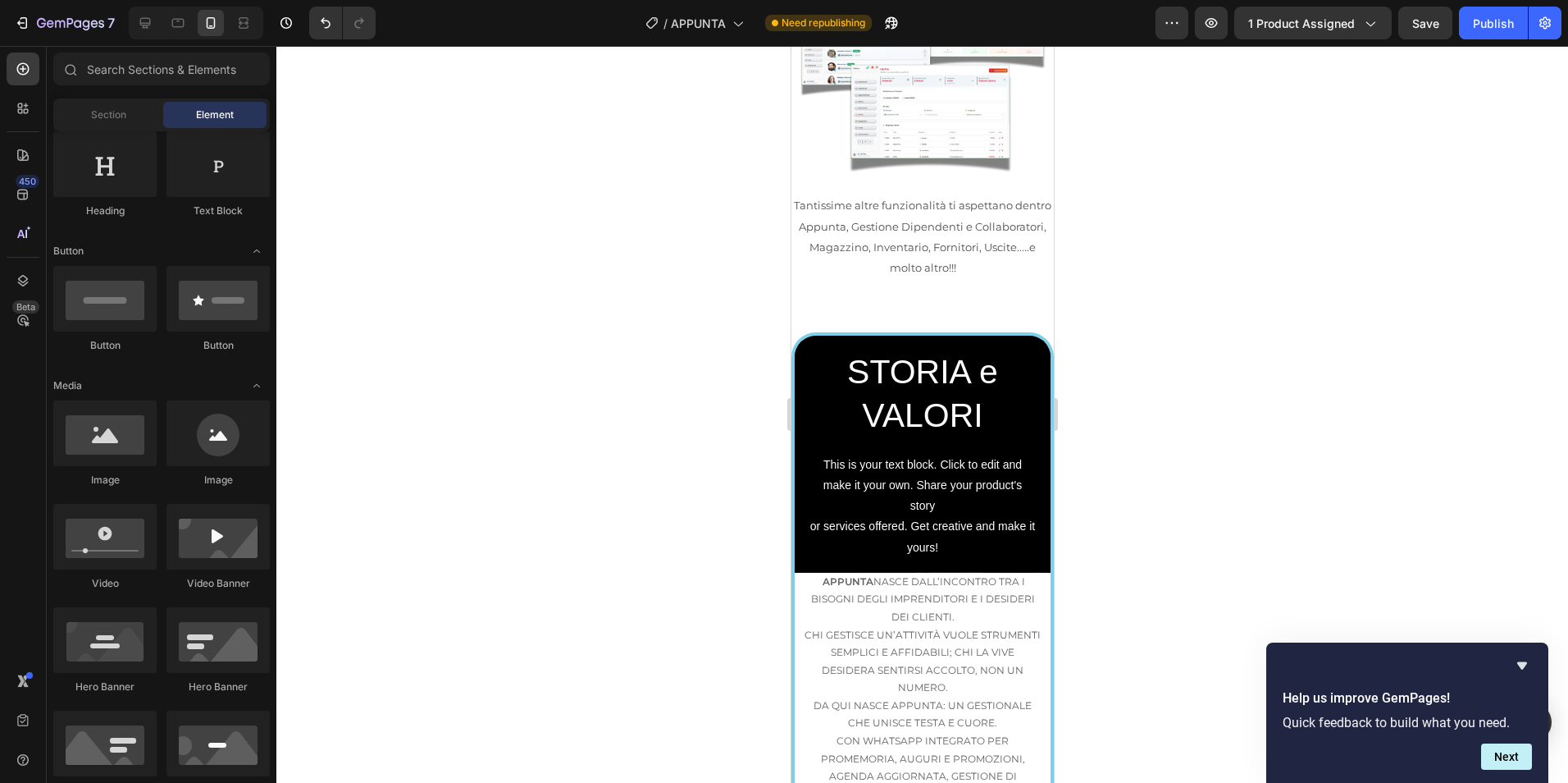
click at [1088, 487] on div at bounding box center [922, 414] width 1292 height 736
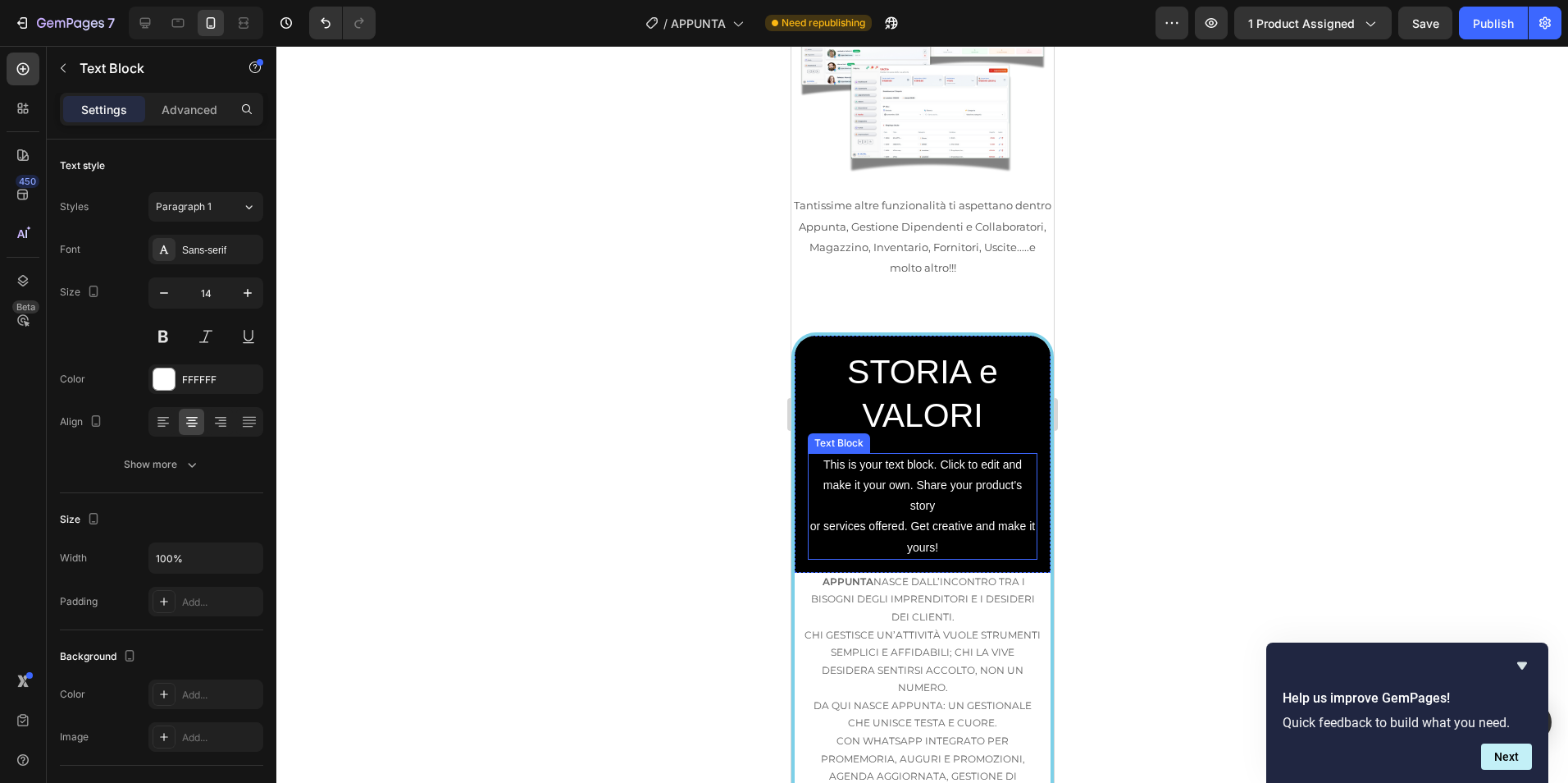
click at [912, 453] on div "This is your text block. Click to edit and make it your own. Share your product…" at bounding box center [922, 506] width 230 height 106
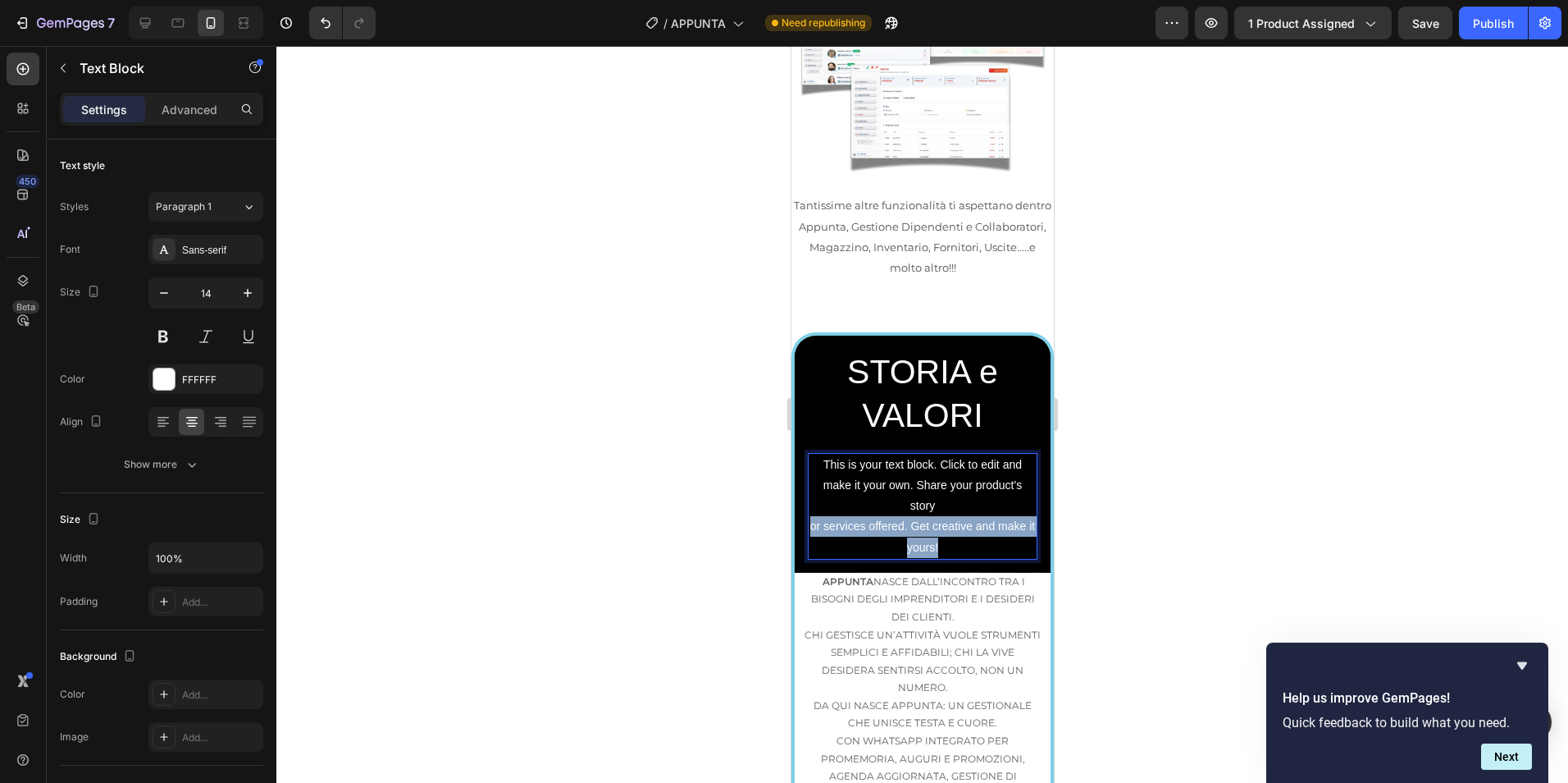
click at [912, 455] on p "This is your text block. Click to edit and make it your own. Share your product…" at bounding box center [922, 506] width 226 height 104
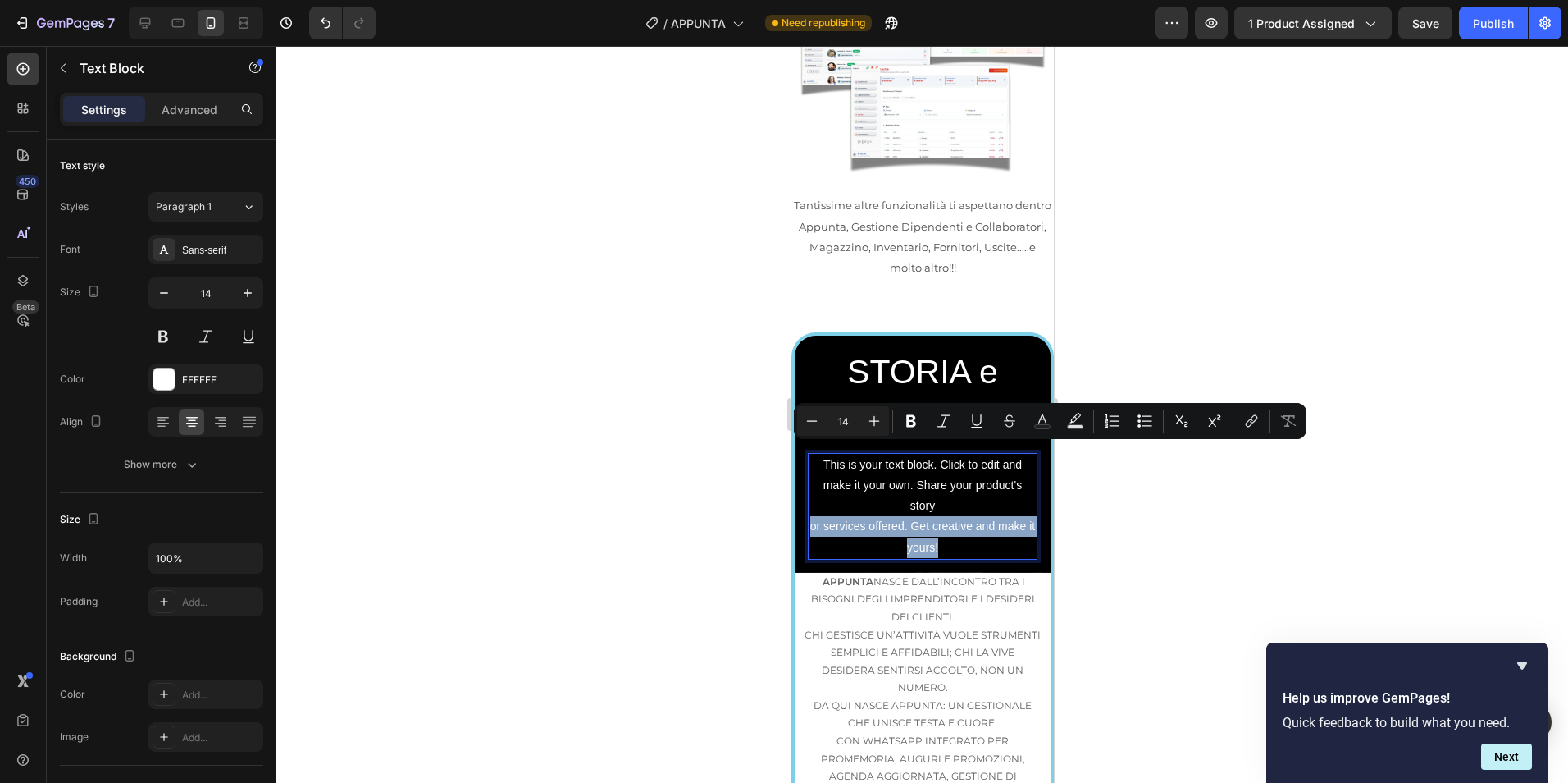
click at [912, 455] on p "This is your text block. Click to edit and make it your own. Share your product…" at bounding box center [922, 506] width 226 height 104
click at [1099, 486] on div at bounding box center [922, 414] width 1292 height 736
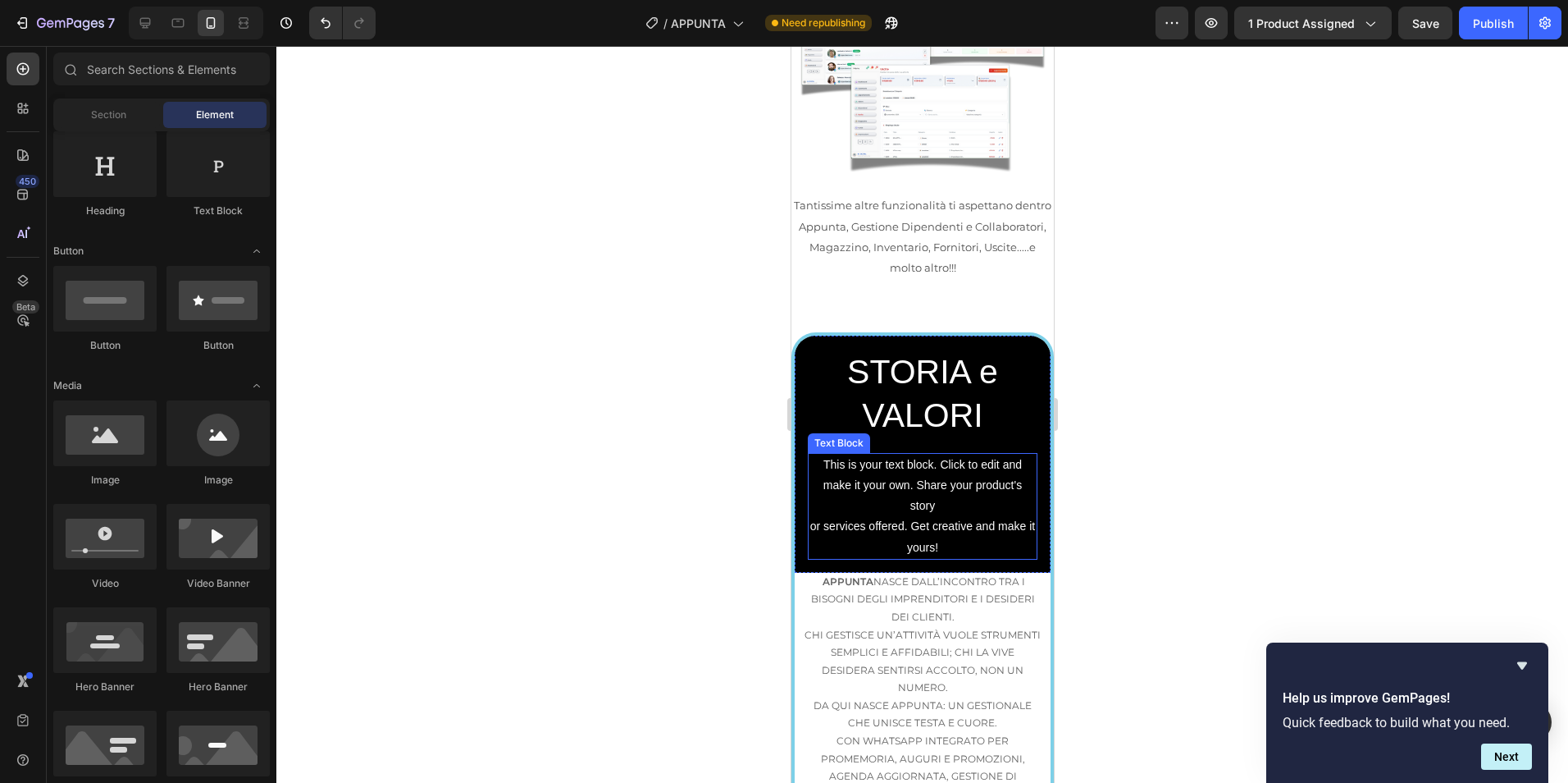
click at [931, 455] on p "This is your text block. Click to edit and make it your own. Share your product…" at bounding box center [922, 506] width 226 height 104
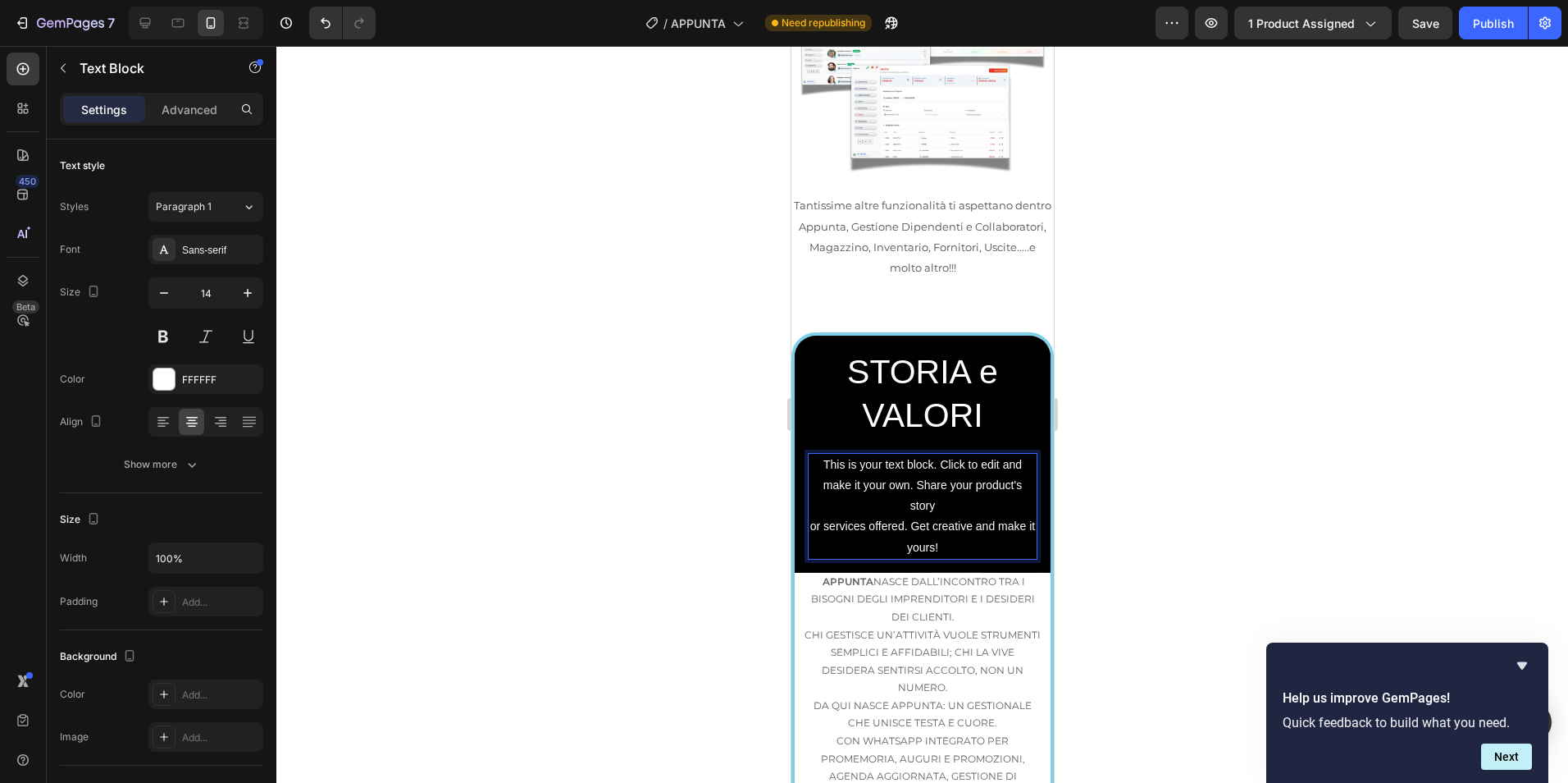
click at [931, 455] on p "This is your text block. Click to edit and make it your own. Share your product…" at bounding box center [922, 506] width 226 height 104
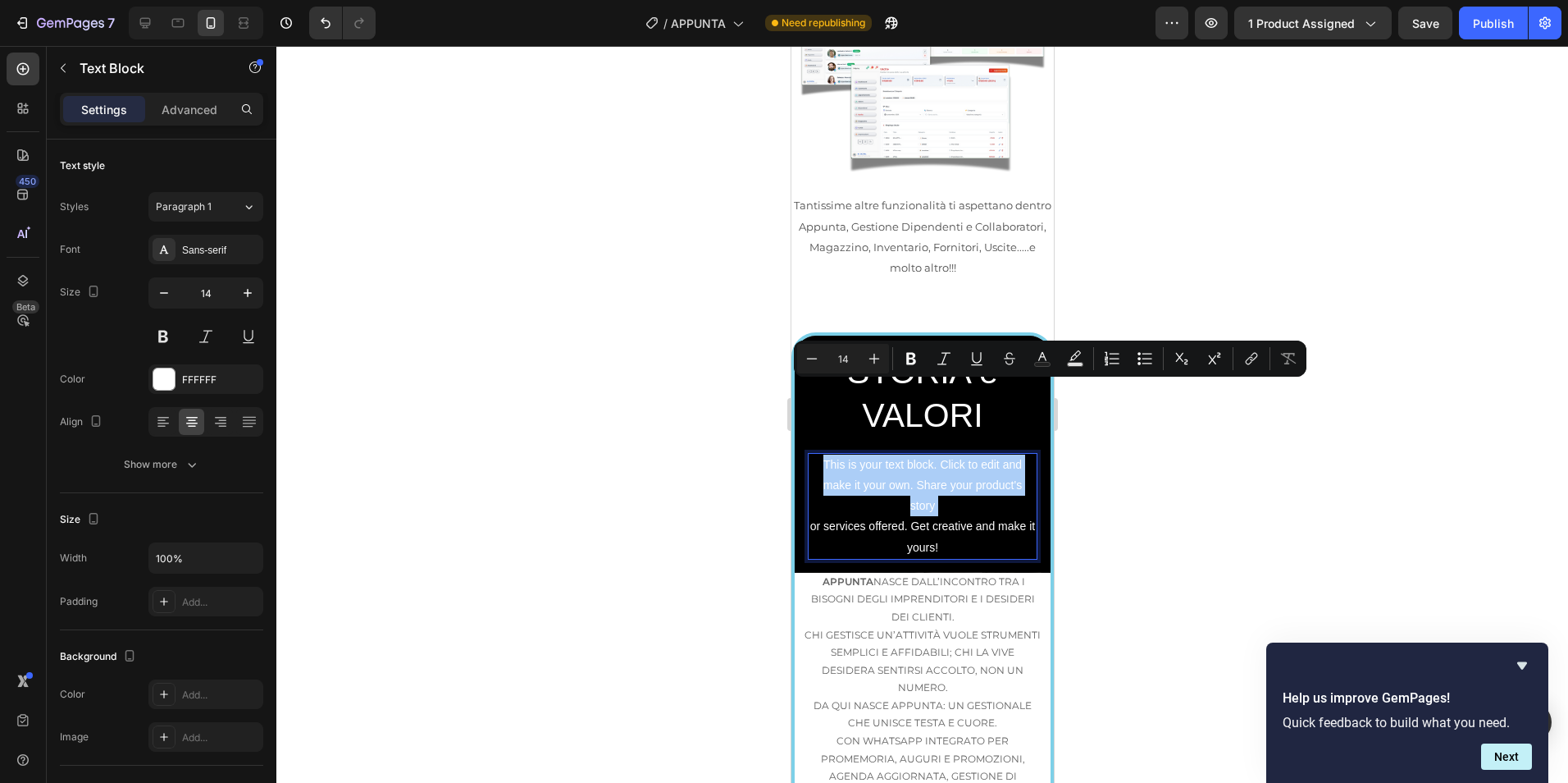
click at [1165, 546] on div at bounding box center [922, 414] width 1292 height 736
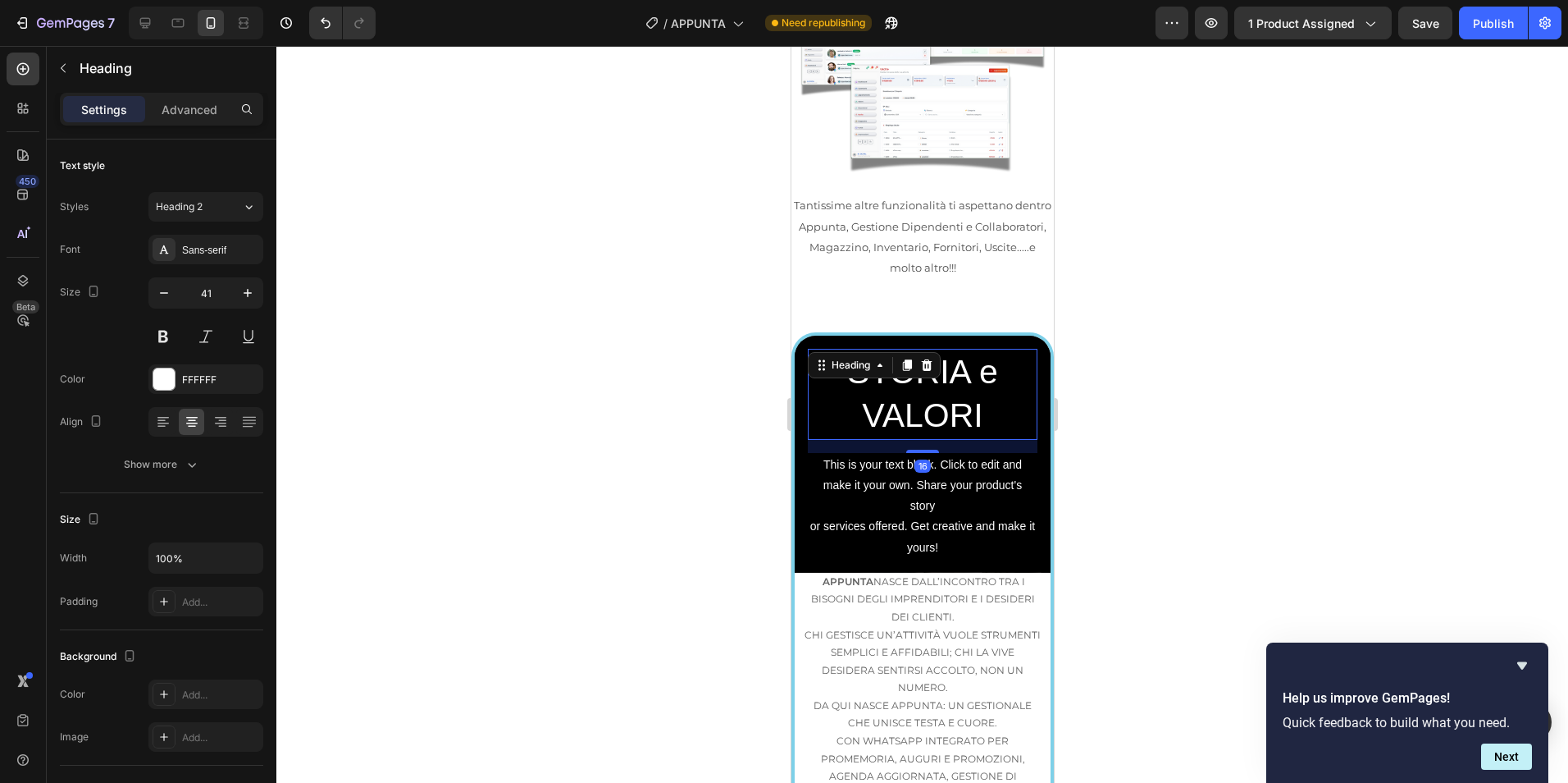
click at [921, 348] on h2 "STORIA e VALORI" at bounding box center [922, 393] width 230 height 91
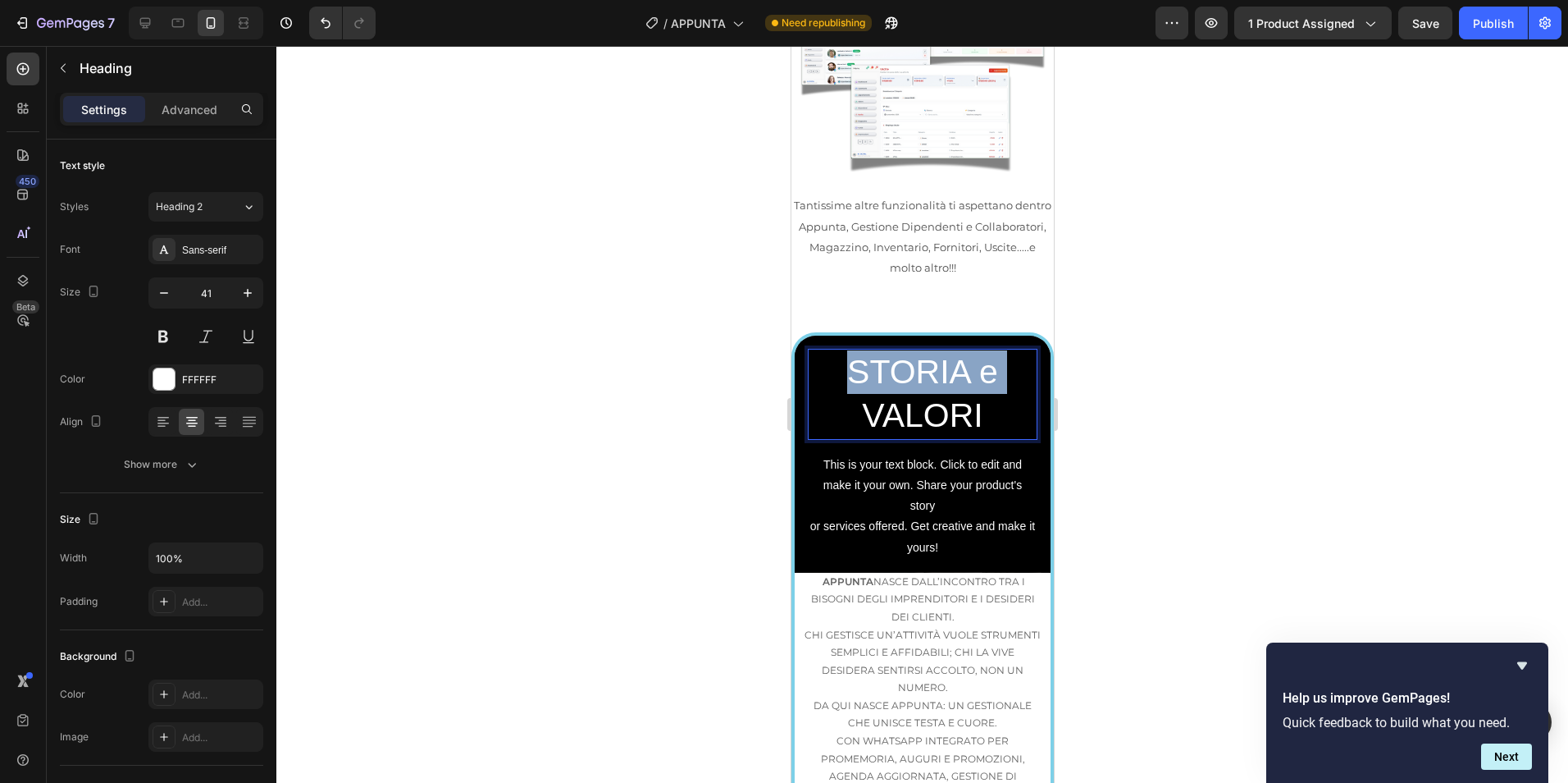
click at [921, 350] on p "STORIA e VALORI" at bounding box center [922, 394] width 226 height 88
click at [953, 350] on p "Come nasce VALORI" at bounding box center [922, 394] width 226 height 88
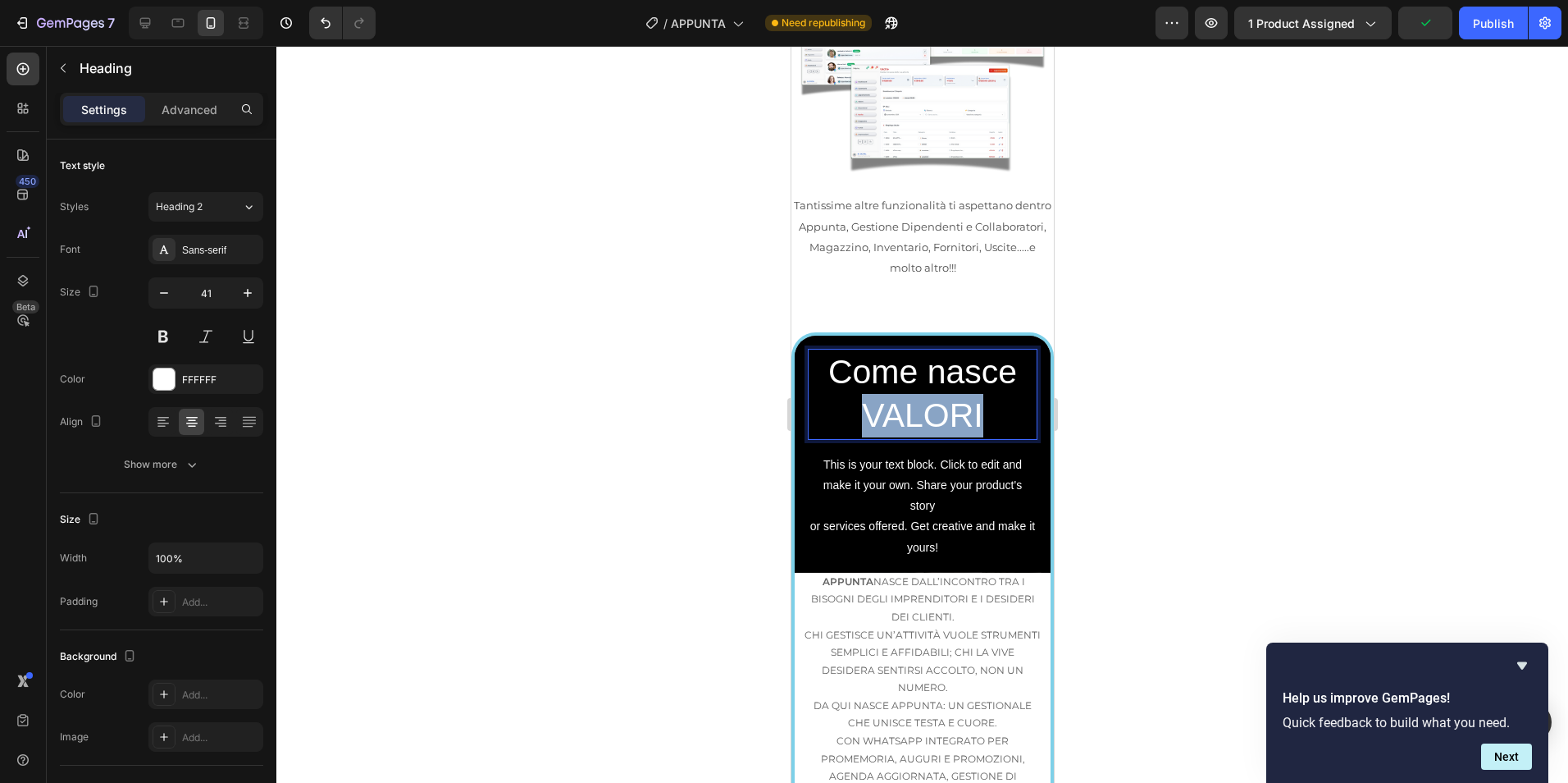
click at [953, 350] on p "Come nasce VALORI" at bounding box center [922, 394] width 226 height 88
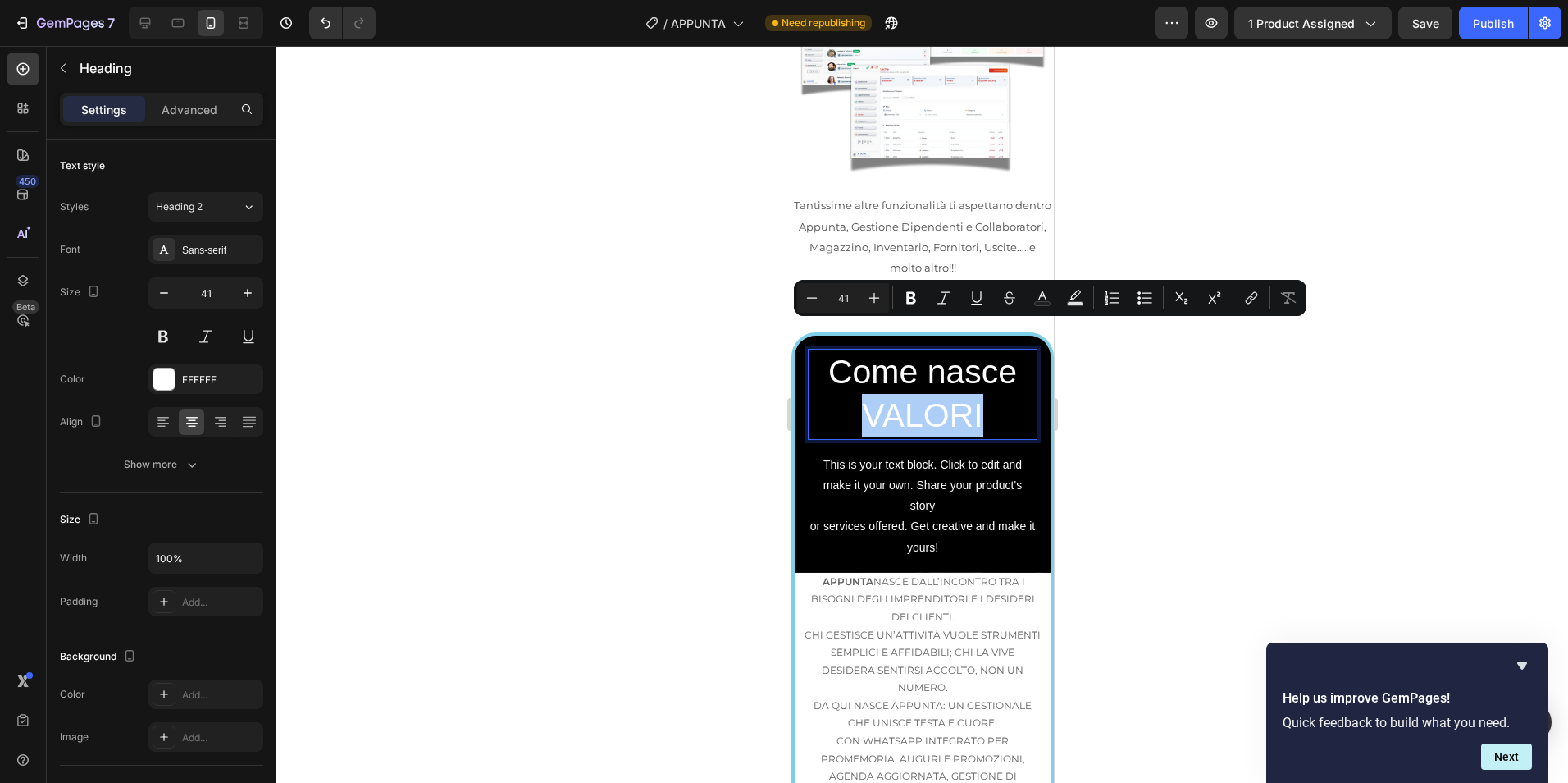
drag, startPoint x: 1120, startPoint y: 375, endPoint x: 1067, endPoint y: 311, distance: 83.1
click at [1120, 372] on div at bounding box center [922, 414] width 1292 height 736
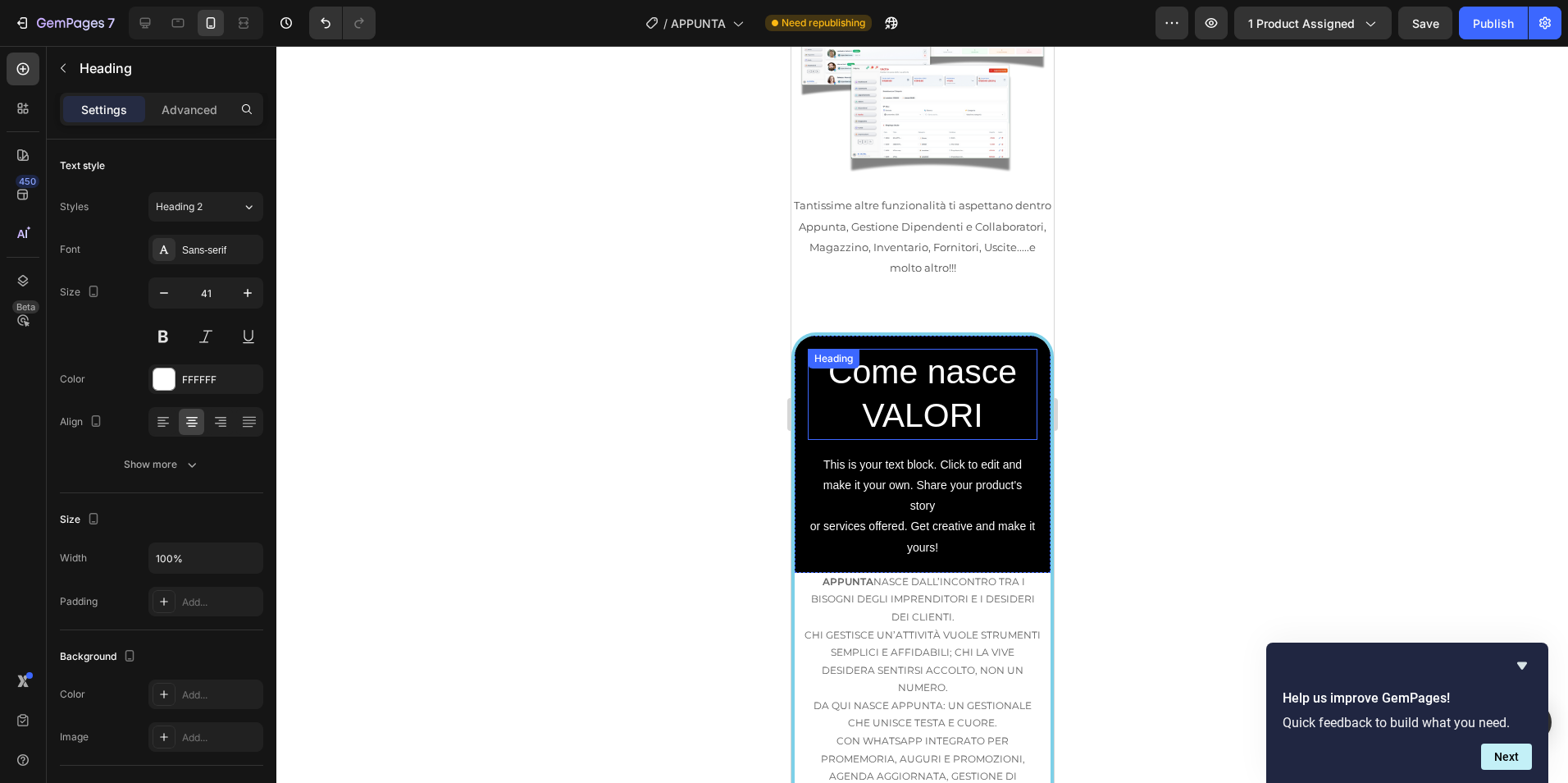
click at [927, 348] on div "Come nasce VALORI Heading" at bounding box center [922, 393] width 230 height 91
click at [926, 360] on icon at bounding box center [926, 365] width 10 height 11
click at [926, 455] on p "This is your text block. Click to edit and make it your own. Share your product…" at bounding box center [922, 506] width 226 height 104
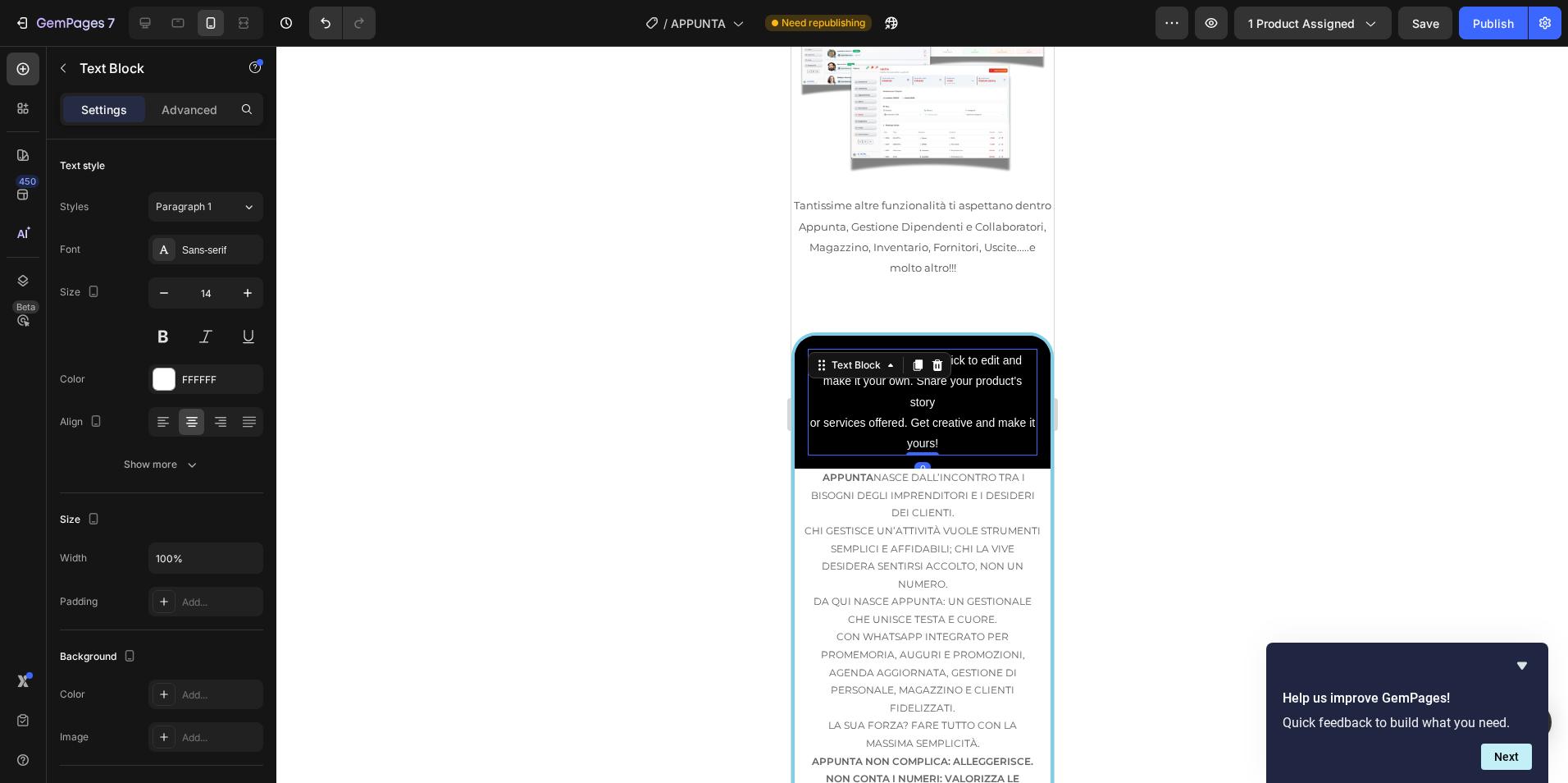
click at [681, 214] on div at bounding box center [922, 414] width 1292 height 736
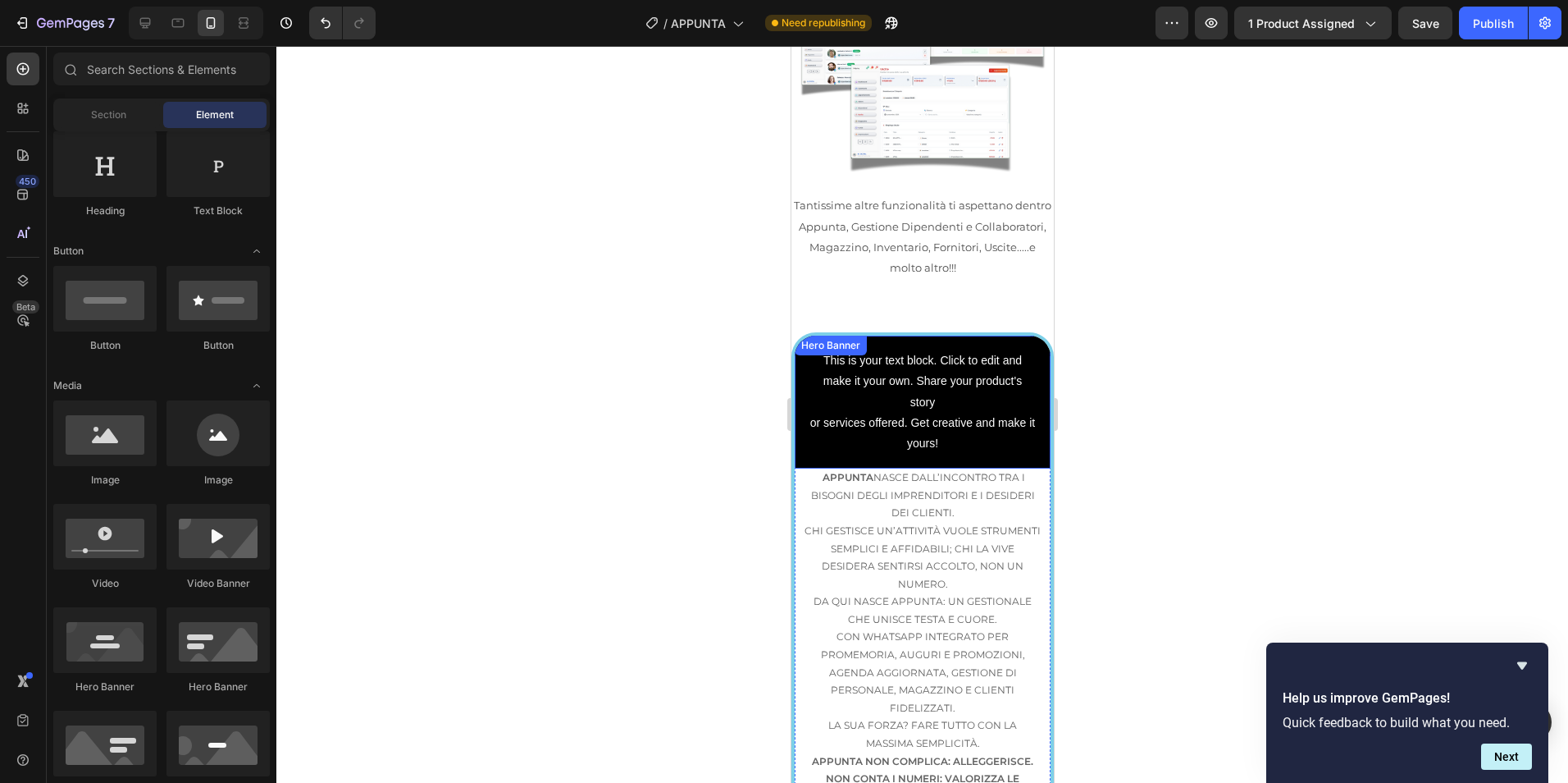
click at [1032, 335] on div "This is your text block. Click to edit and make it your own. Share your product…" at bounding box center [922, 402] width 256 height 133
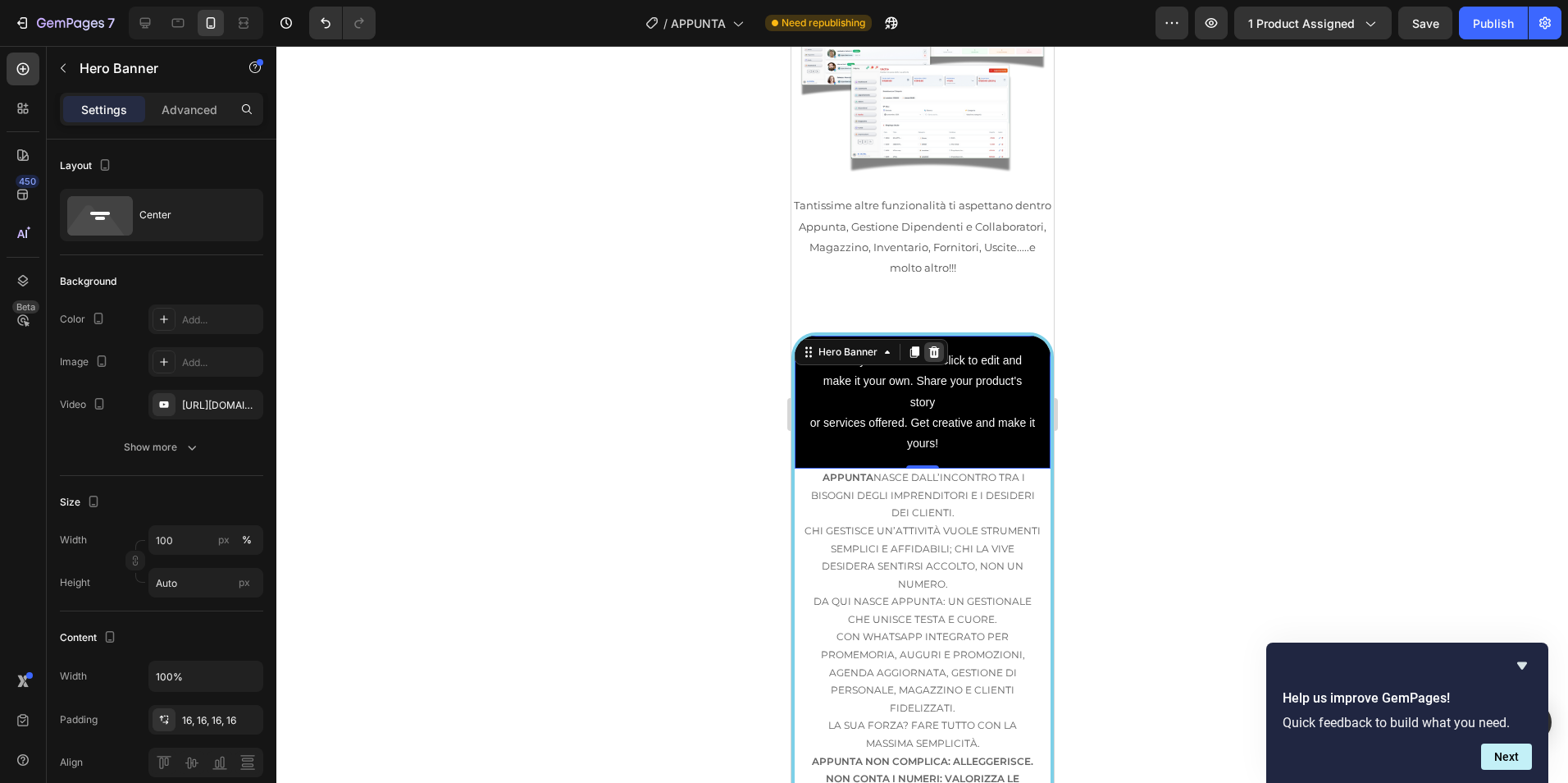
click at [936, 347] on icon at bounding box center [934, 352] width 10 height 11
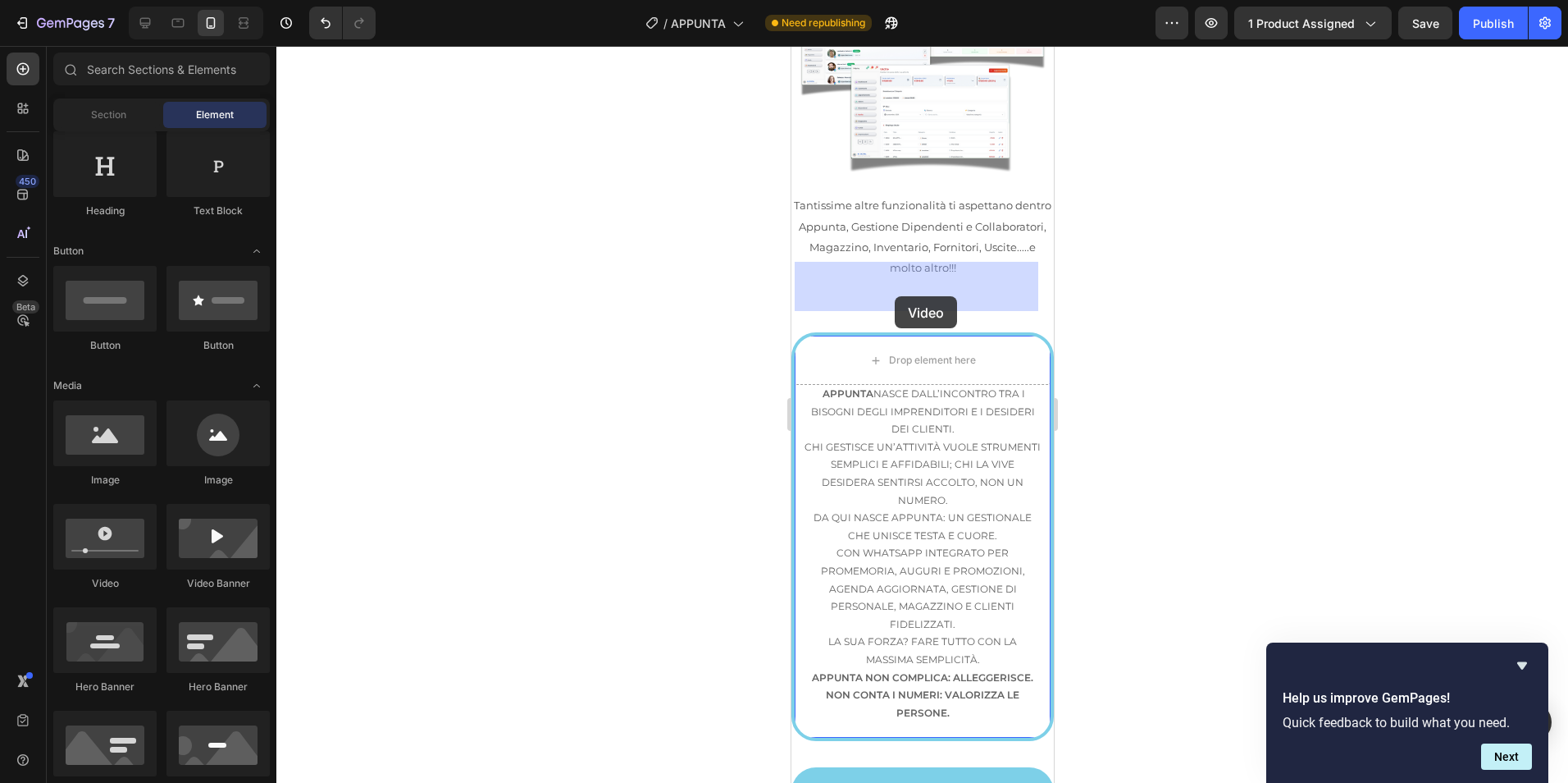
drag, startPoint x: 920, startPoint y: 607, endPoint x: 894, endPoint y: 296, distance: 312.1
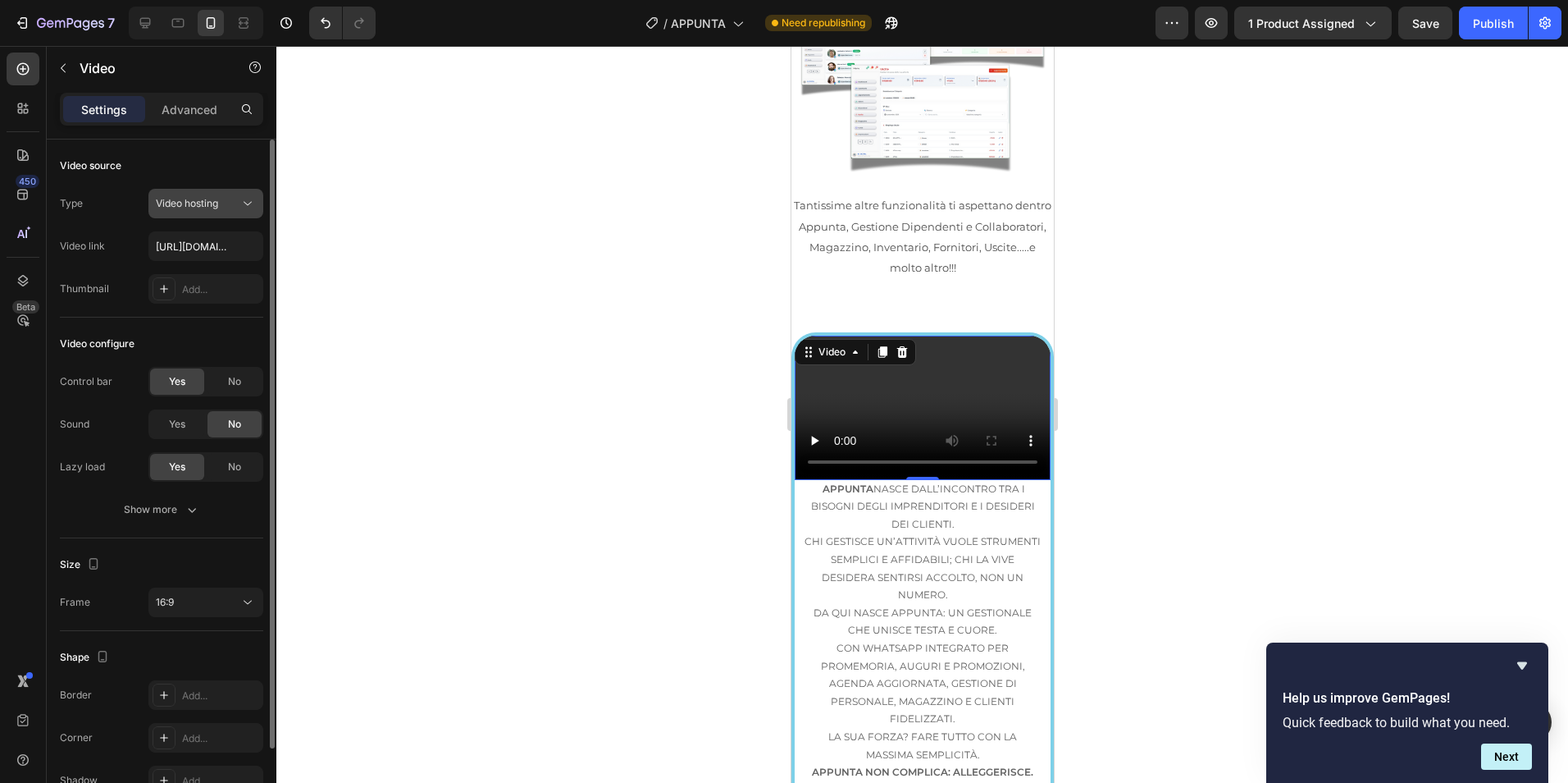
click at [244, 206] on icon at bounding box center [247, 203] width 16 height 16
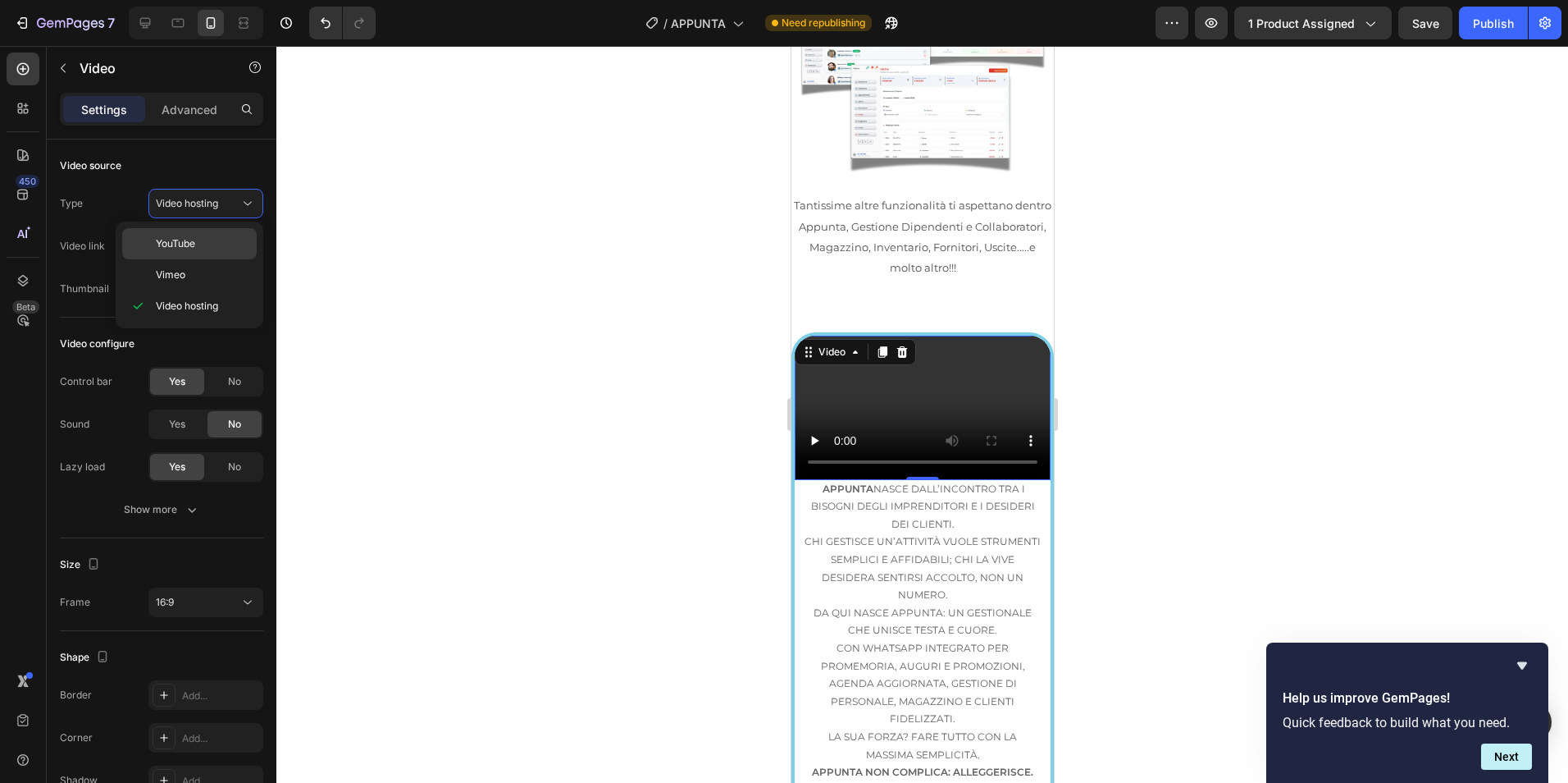
click at [194, 248] on span "YouTube" at bounding box center [175, 243] width 40 height 15
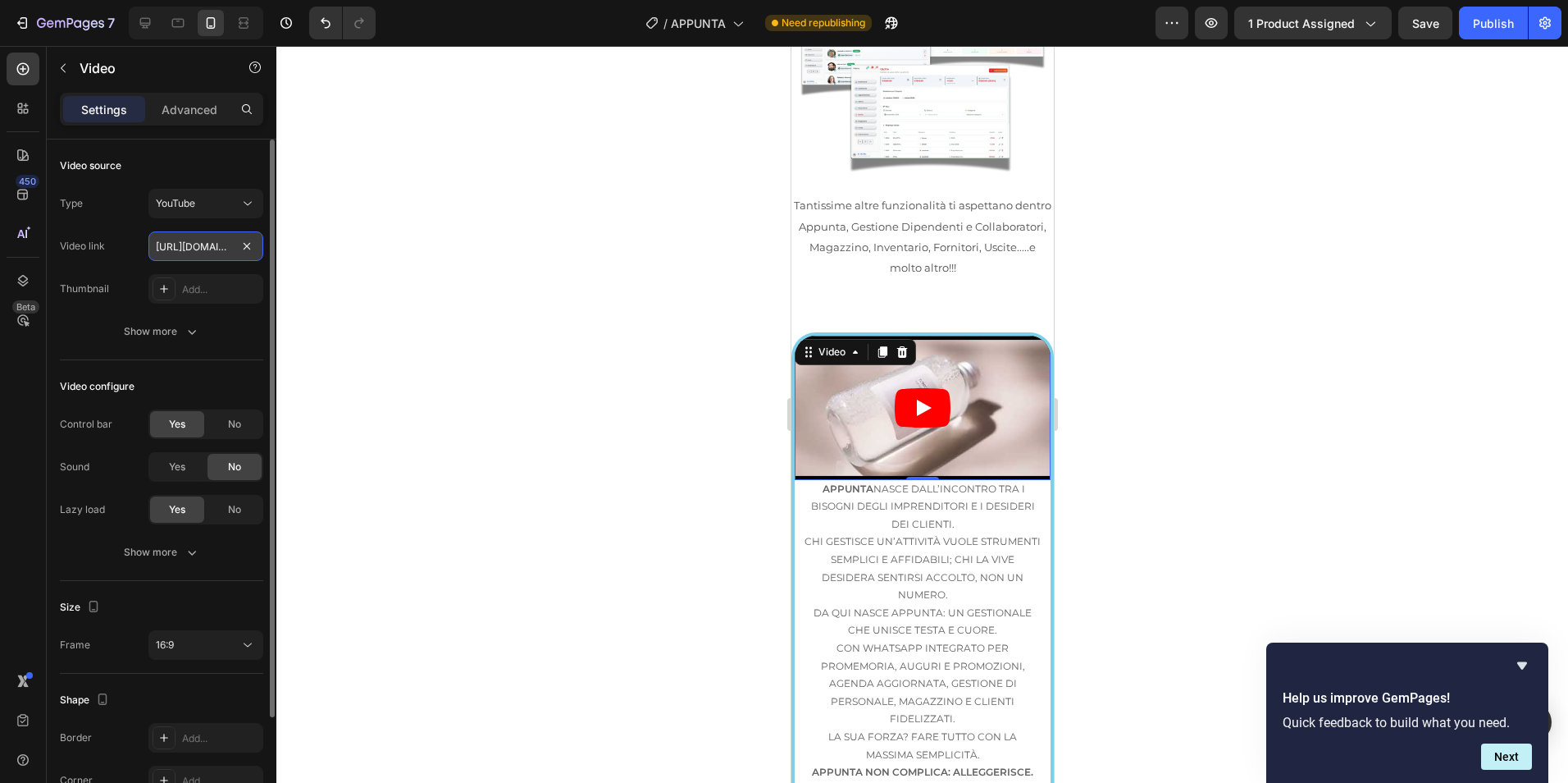
click at [213, 251] on input "https://www.youtube.com/watch?v=drIt4RH_kyQ" at bounding box center [206, 246] width 115 height 29
click at [216, 242] on input "https://www.youtube.com/watch?v=drIt4RH_kyQ" at bounding box center [206, 246] width 115 height 29
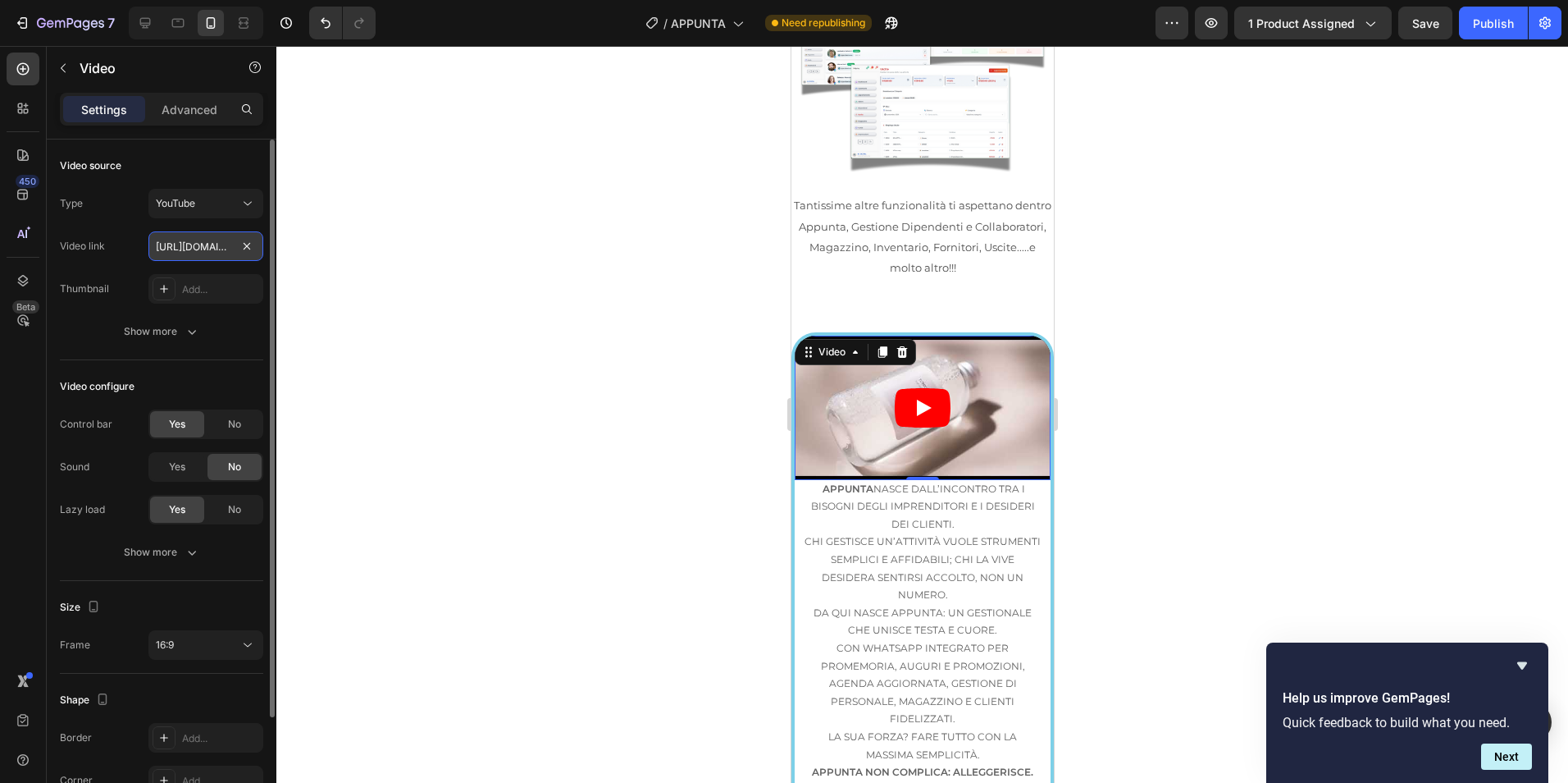
paste input "Appunta nasce dall’incontro tra i bisogni degli imprenditori e i desideri dei c…"
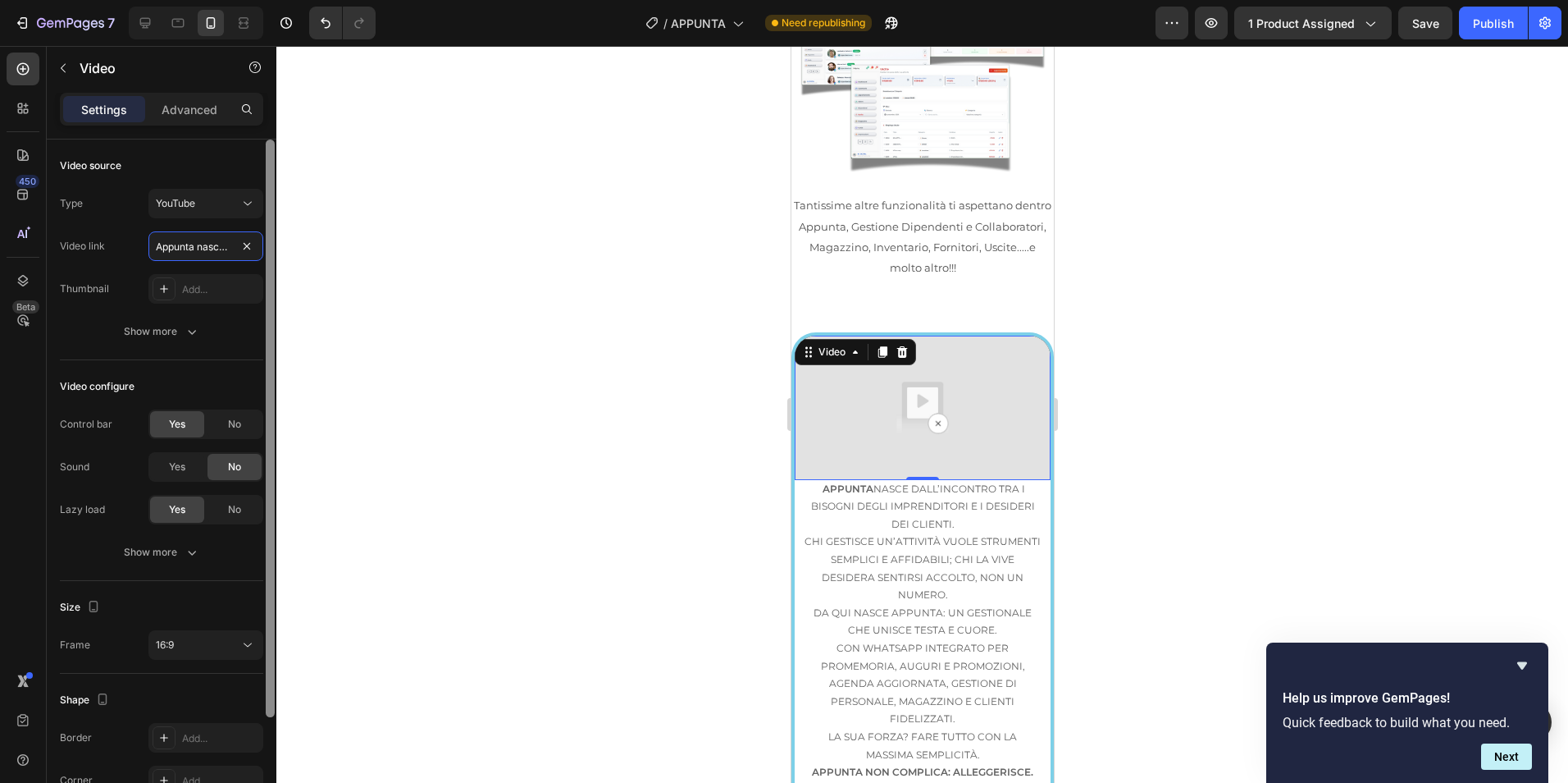
scroll to position [0, 1995]
drag, startPoint x: 232, startPoint y: 247, endPoint x: 26, endPoint y: 258, distance: 206.3
click at [32, 258] on div "450 Beta Sections(18) Elements(84) Section Element Hero Section Product Detail …" at bounding box center [138, 414] width 276 height 736
type input "Appunta nasce dall’incontro tra i bisogni degli imprenditori e i desideri dei c…"
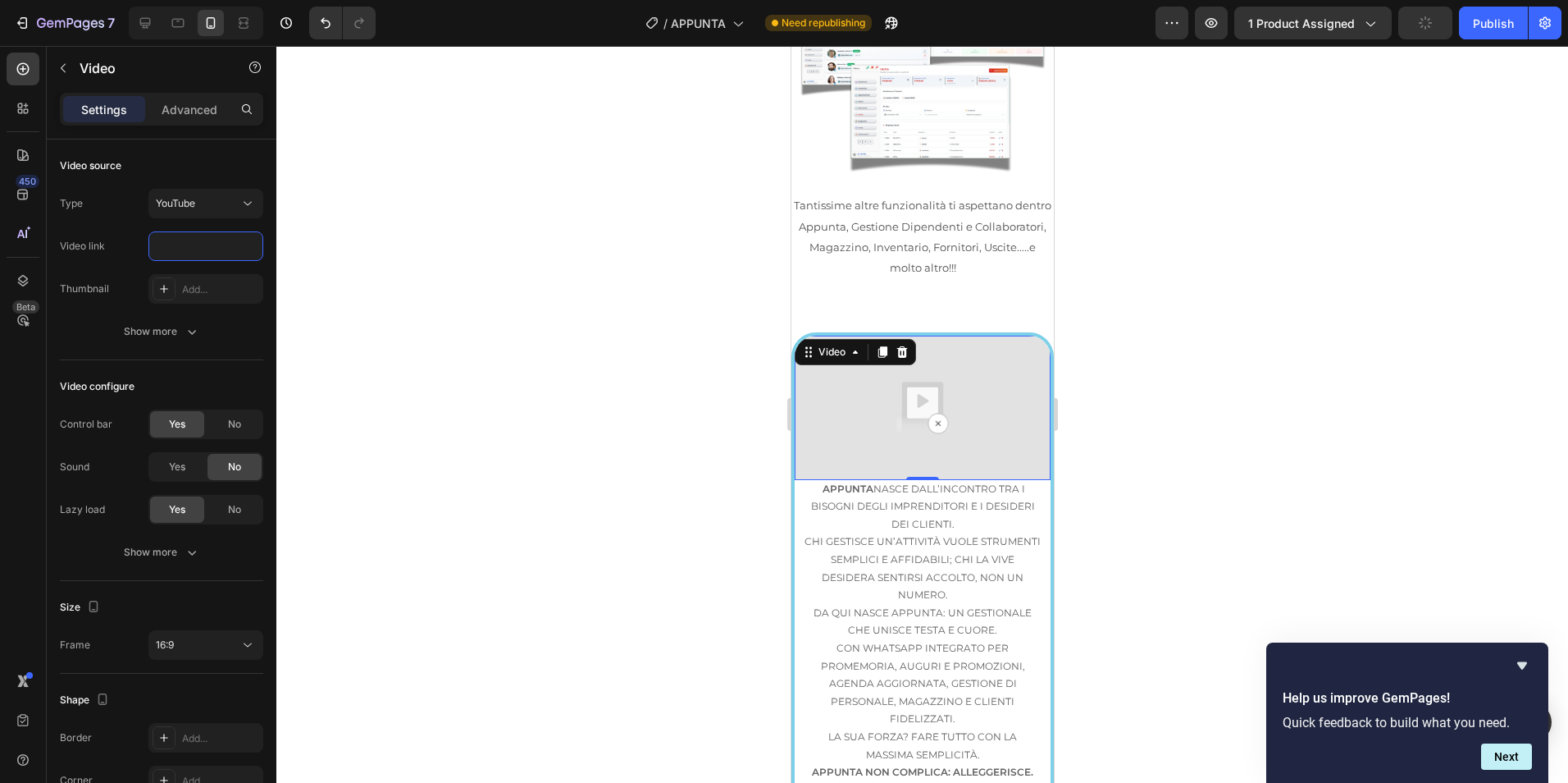
scroll to position [0, 0]
click at [183, 250] on input "text" at bounding box center [206, 246] width 115 height 29
paste input "https://youtube.com/shorts/CXAklgZV7KY?feature=share"
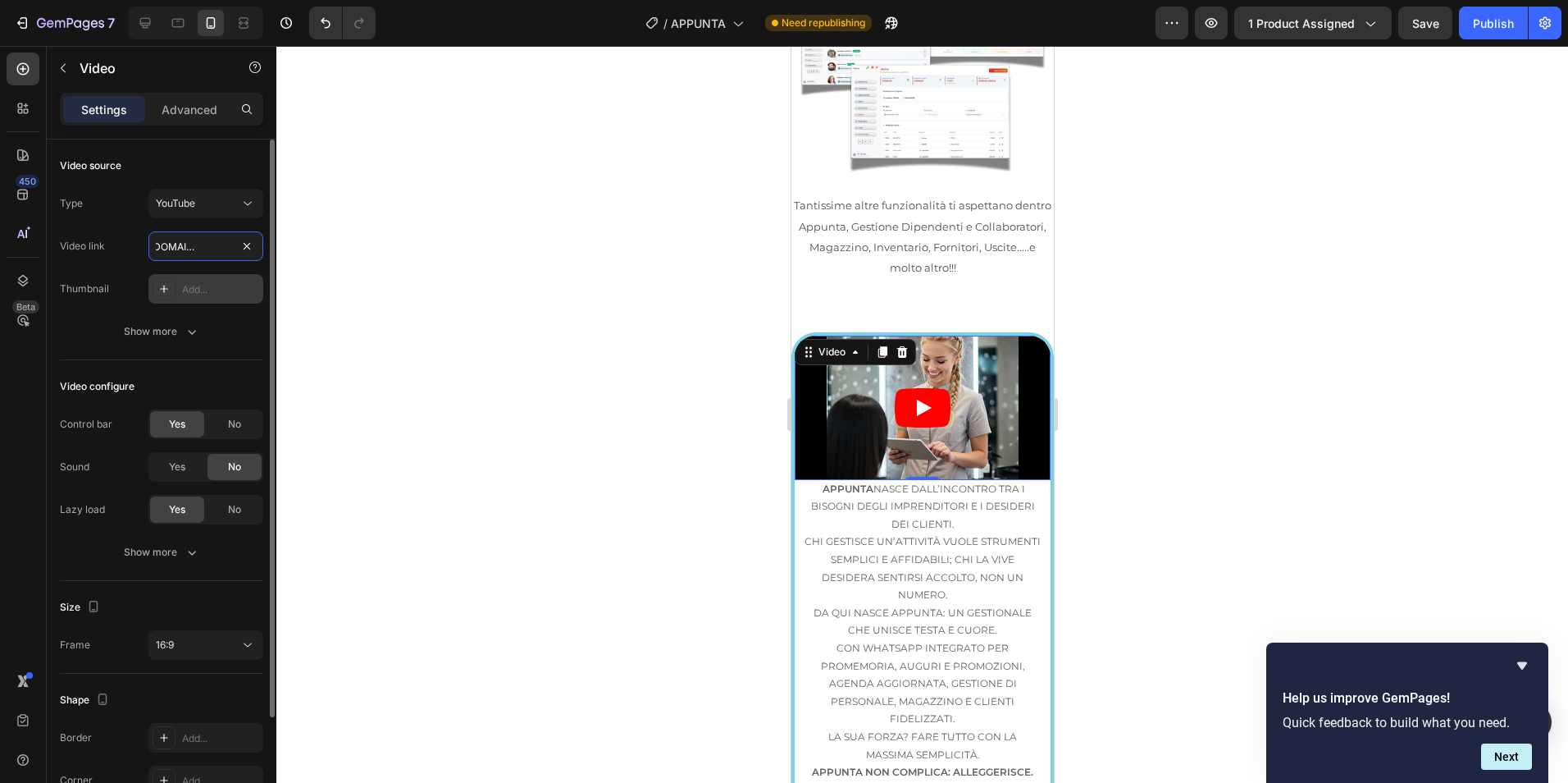
type input "https://youtube.com/shorts/CXAklgZV7KY?feature=share"
click at [220, 281] on div "Add..." at bounding box center [206, 289] width 115 height 29
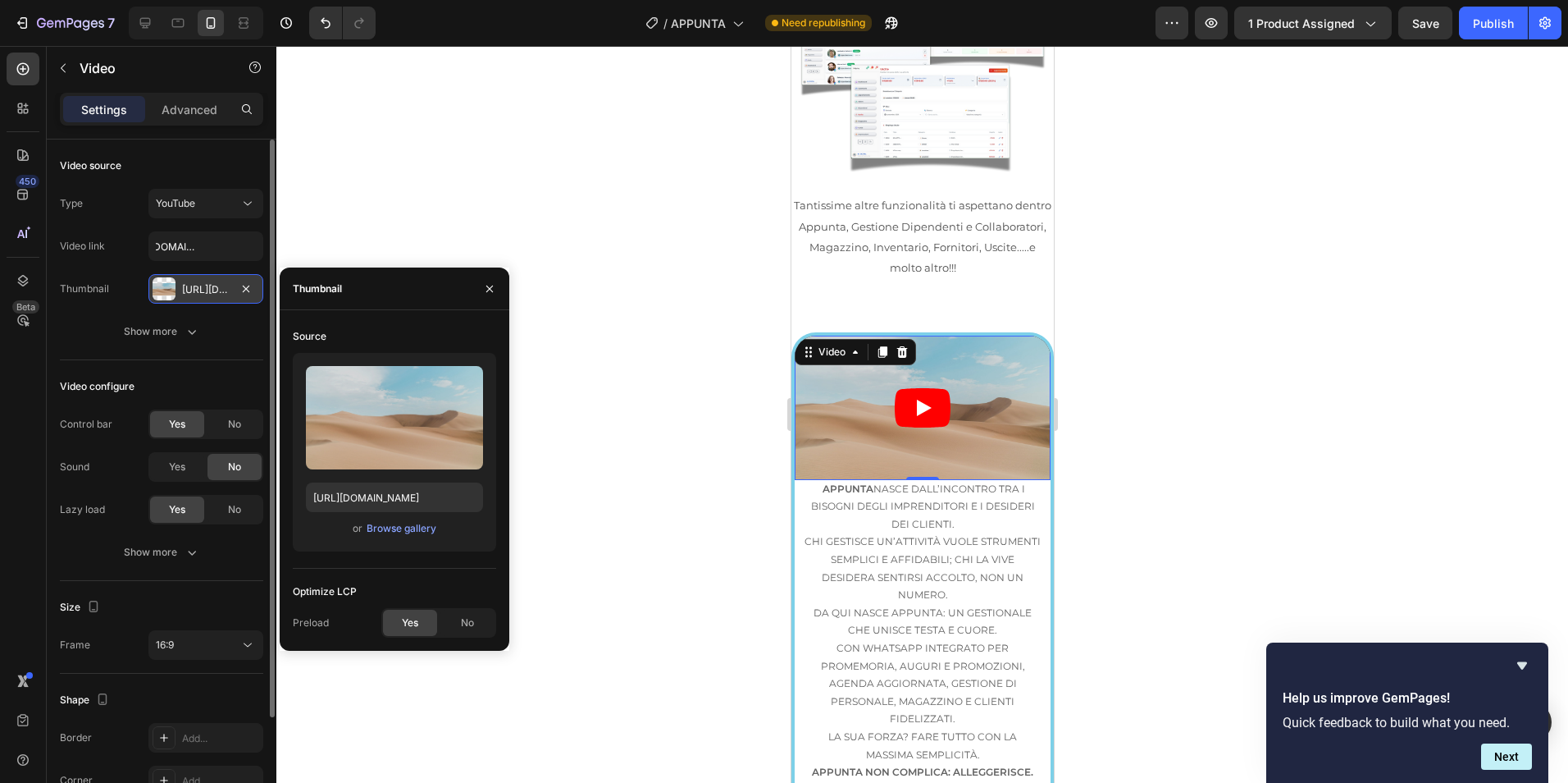
scroll to position [0, 0]
click at [414, 526] on div "Browse gallery" at bounding box center [401, 528] width 70 height 15
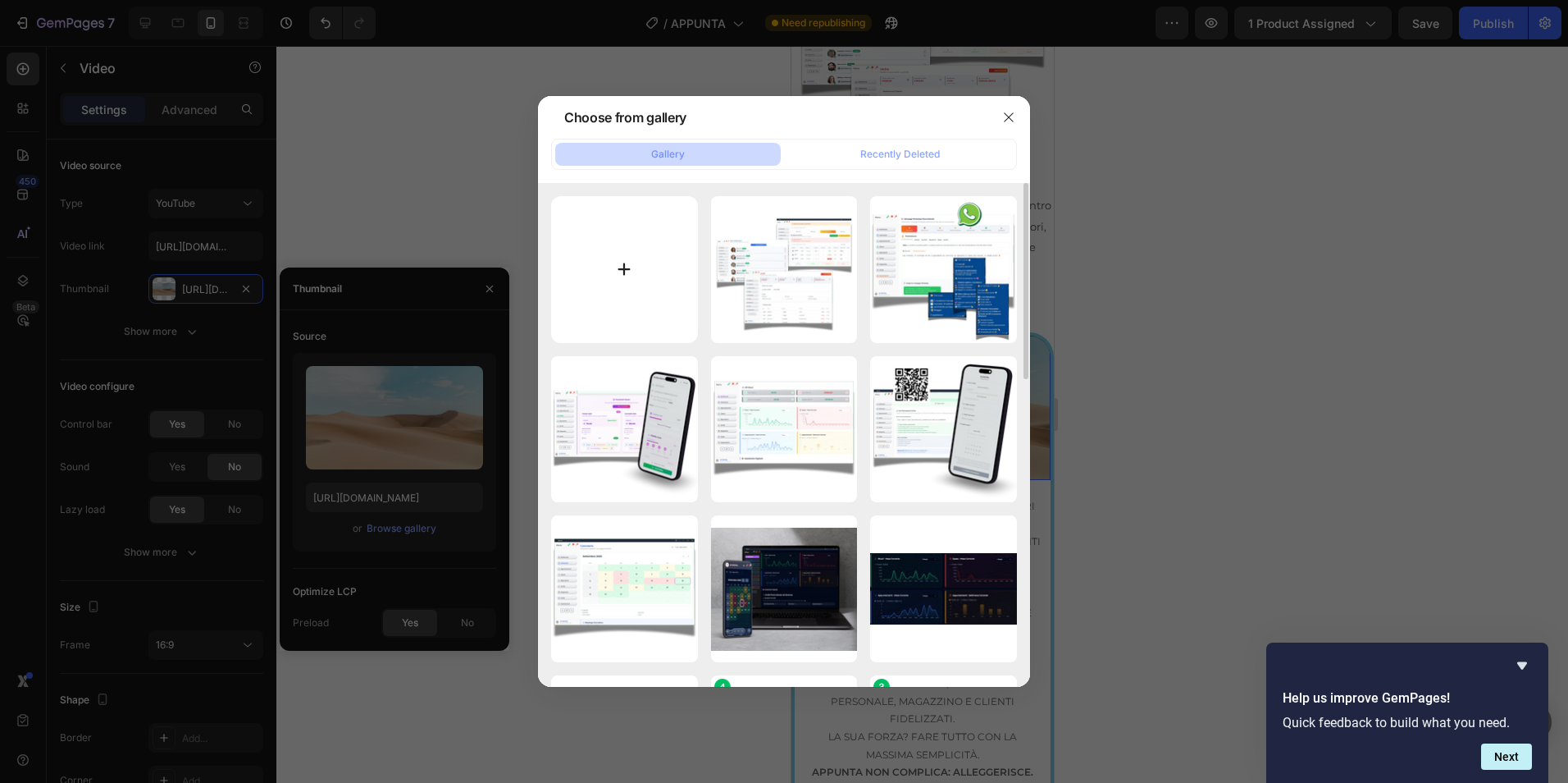
click at [639, 249] on input "file" at bounding box center [625, 270] width 147 height 147
type input "C:\fakepath\freepik__a-closeup-shot-a-smiling-hairdresser-in-a-modern-s__37471.…"
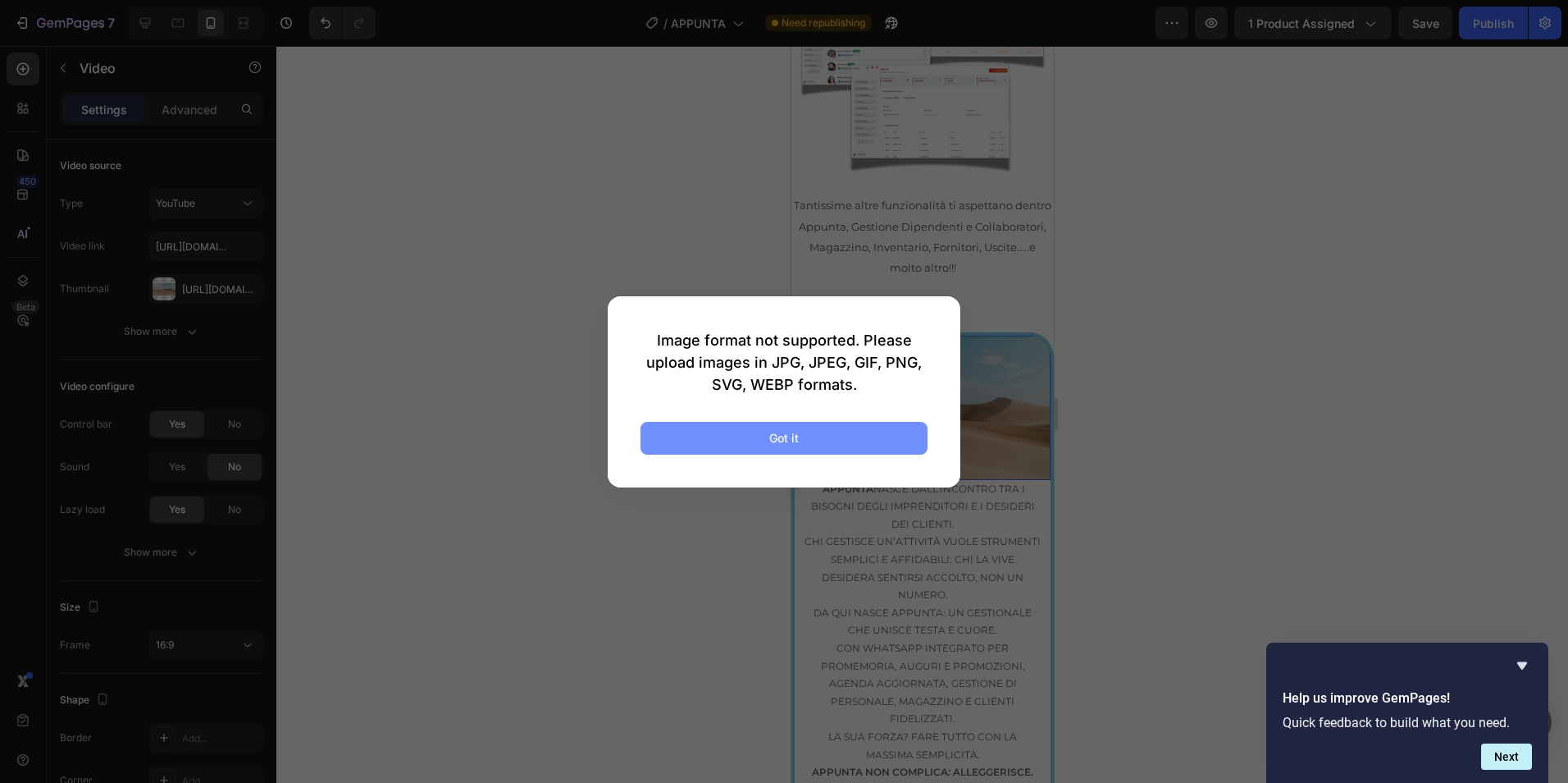
click at [745, 437] on button "Got it" at bounding box center [784, 438] width 287 height 33
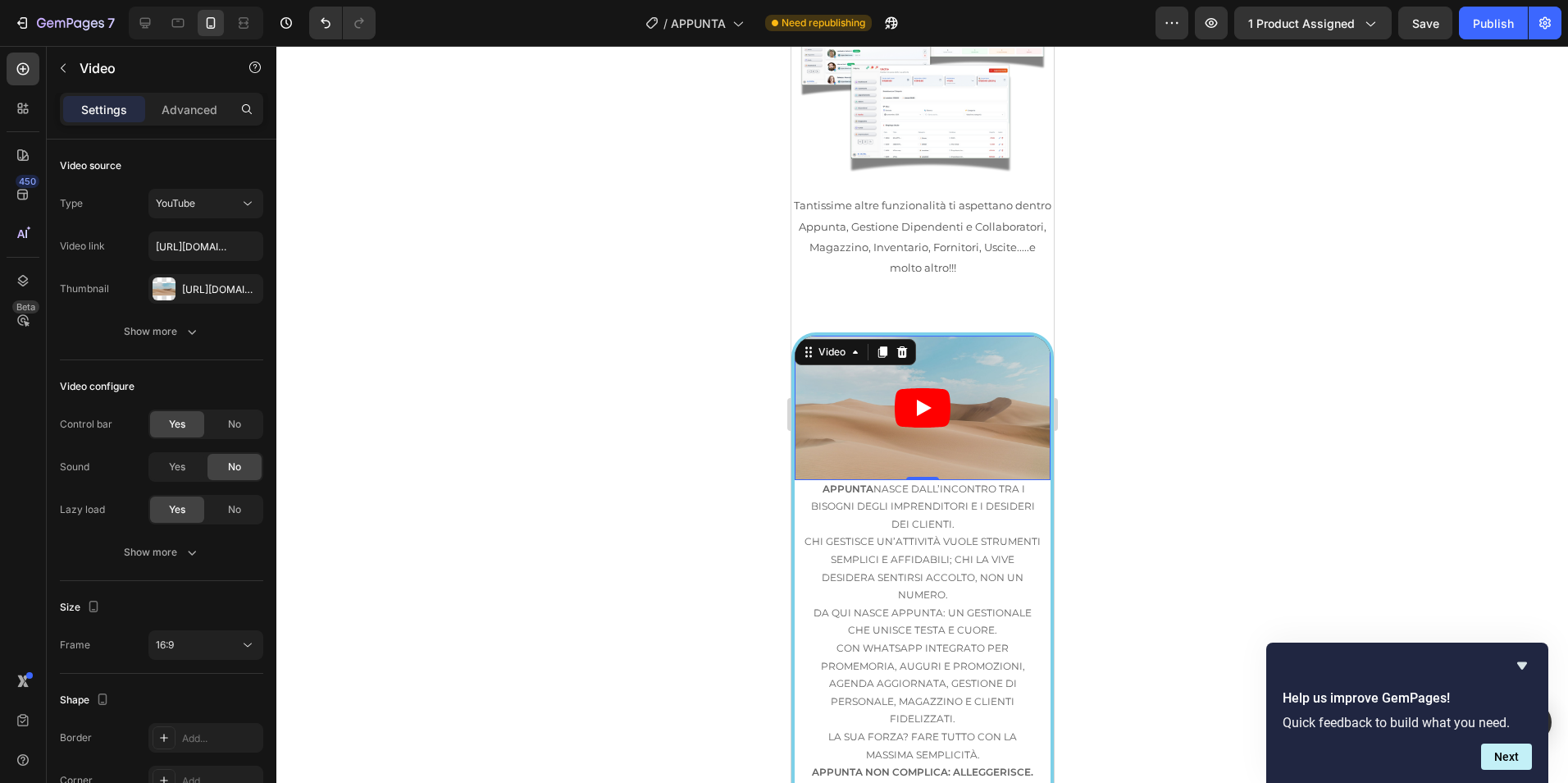
click at [646, 381] on div at bounding box center [922, 414] width 1292 height 736
click at [903, 335] on div "Video 0" at bounding box center [922, 407] width 256 height 144
click at [232, 428] on span "No" at bounding box center [234, 423] width 13 height 15
click at [235, 517] on div "No" at bounding box center [234, 509] width 54 height 26
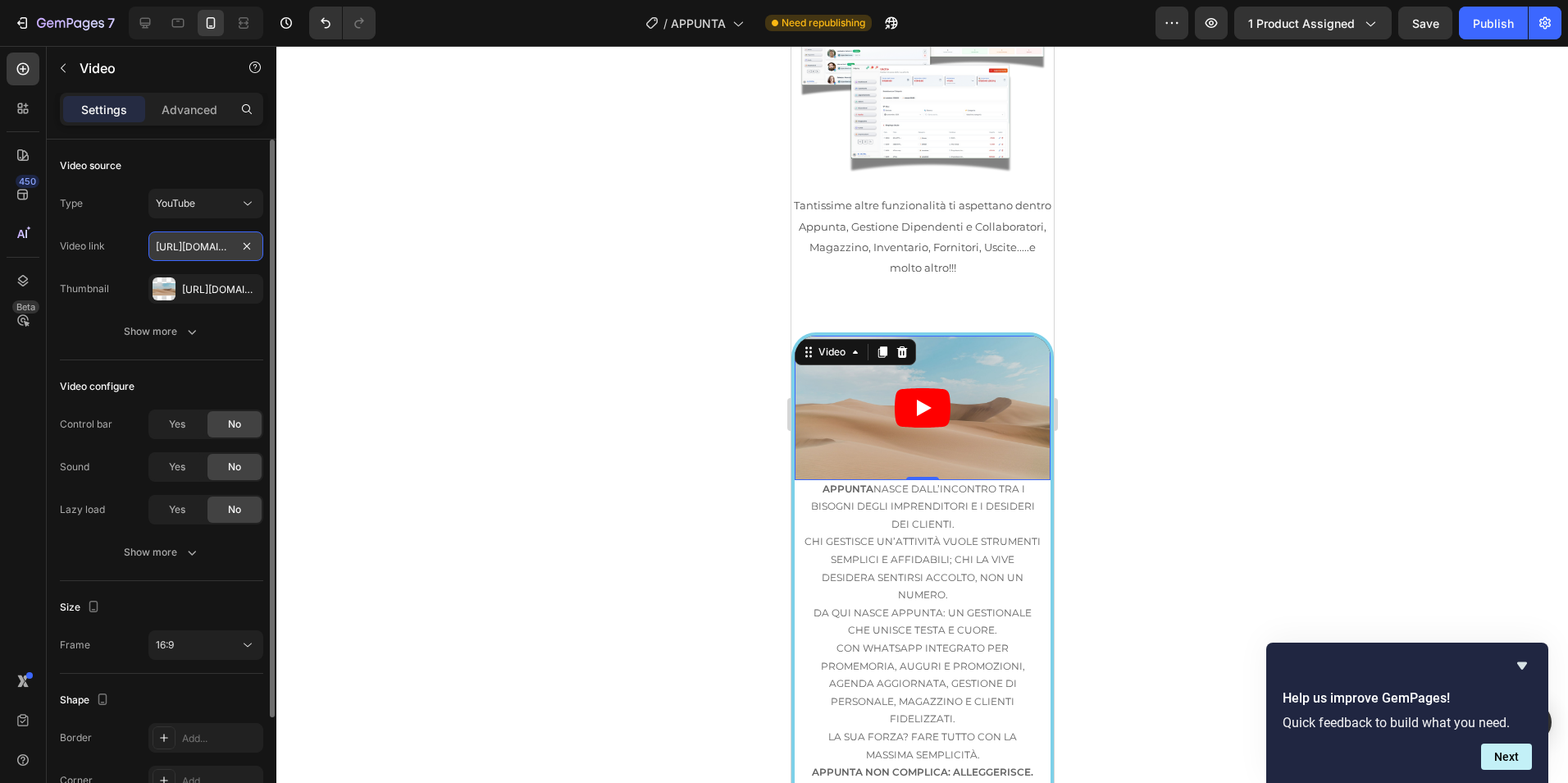
click at [225, 245] on input "https://youtube.com/shorts/CXAklgZV7KY?feature=share" at bounding box center [206, 246] width 115 height 29
click at [244, 292] on icon "button" at bounding box center [245, 289] width 13 height 13
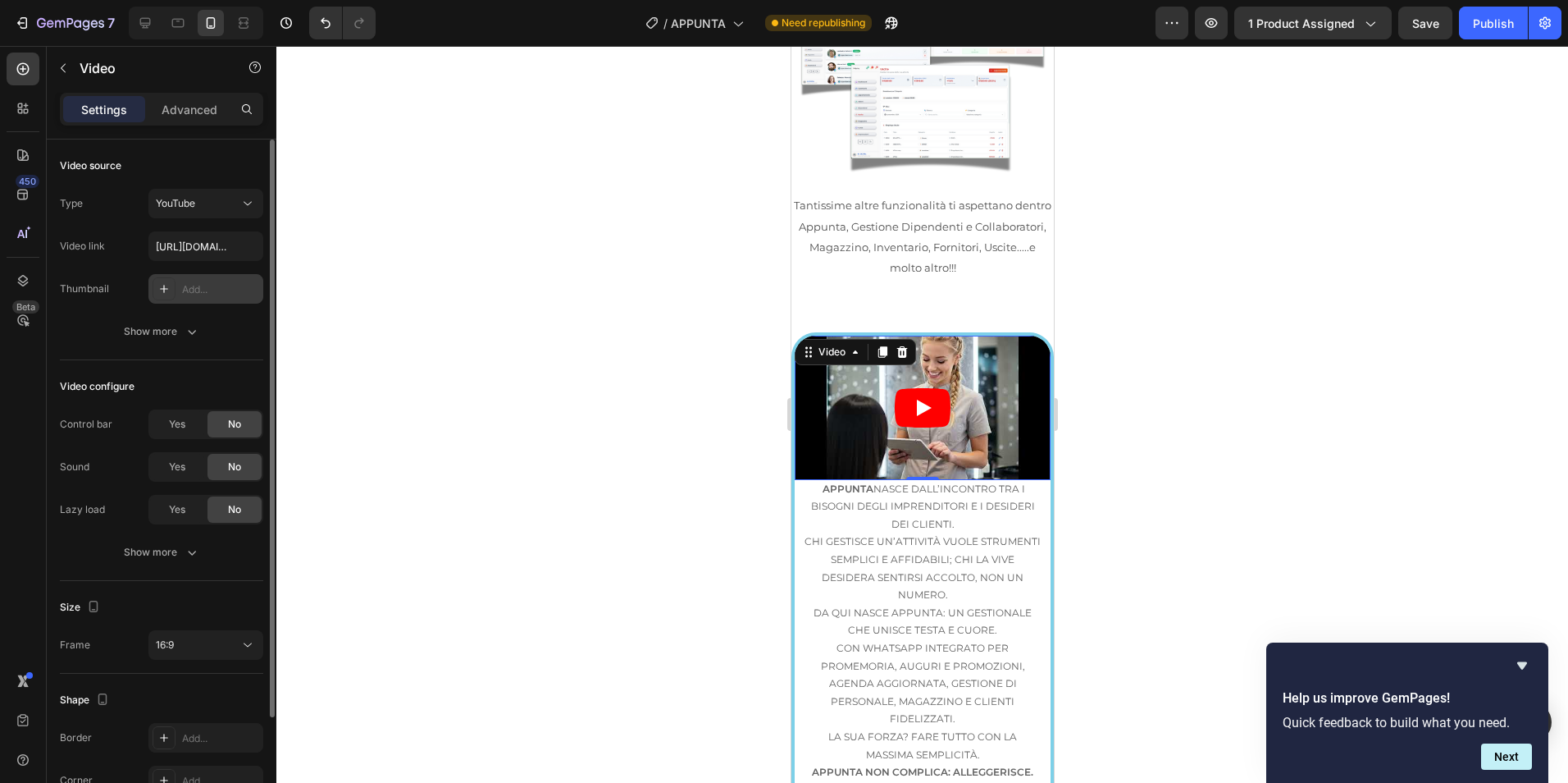
click at [599, 302] on div at bounding box center [922, 414] width 1292 height 736
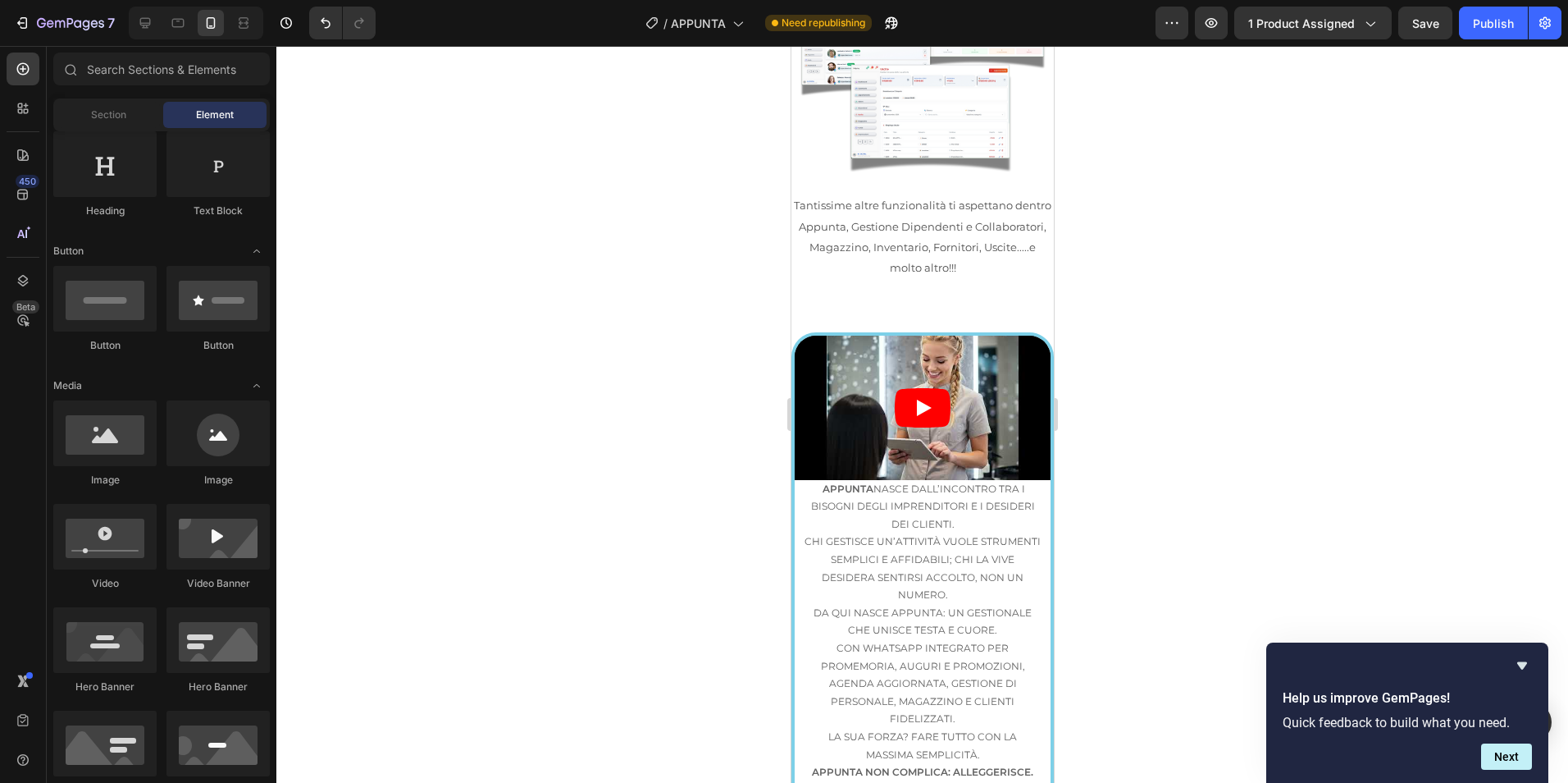
click at [1339, 364] on div at bounding box center [922, 414] width 1292 height 736
click at [991, 347] on article at bounding box center [922, 407] width 256 height 144
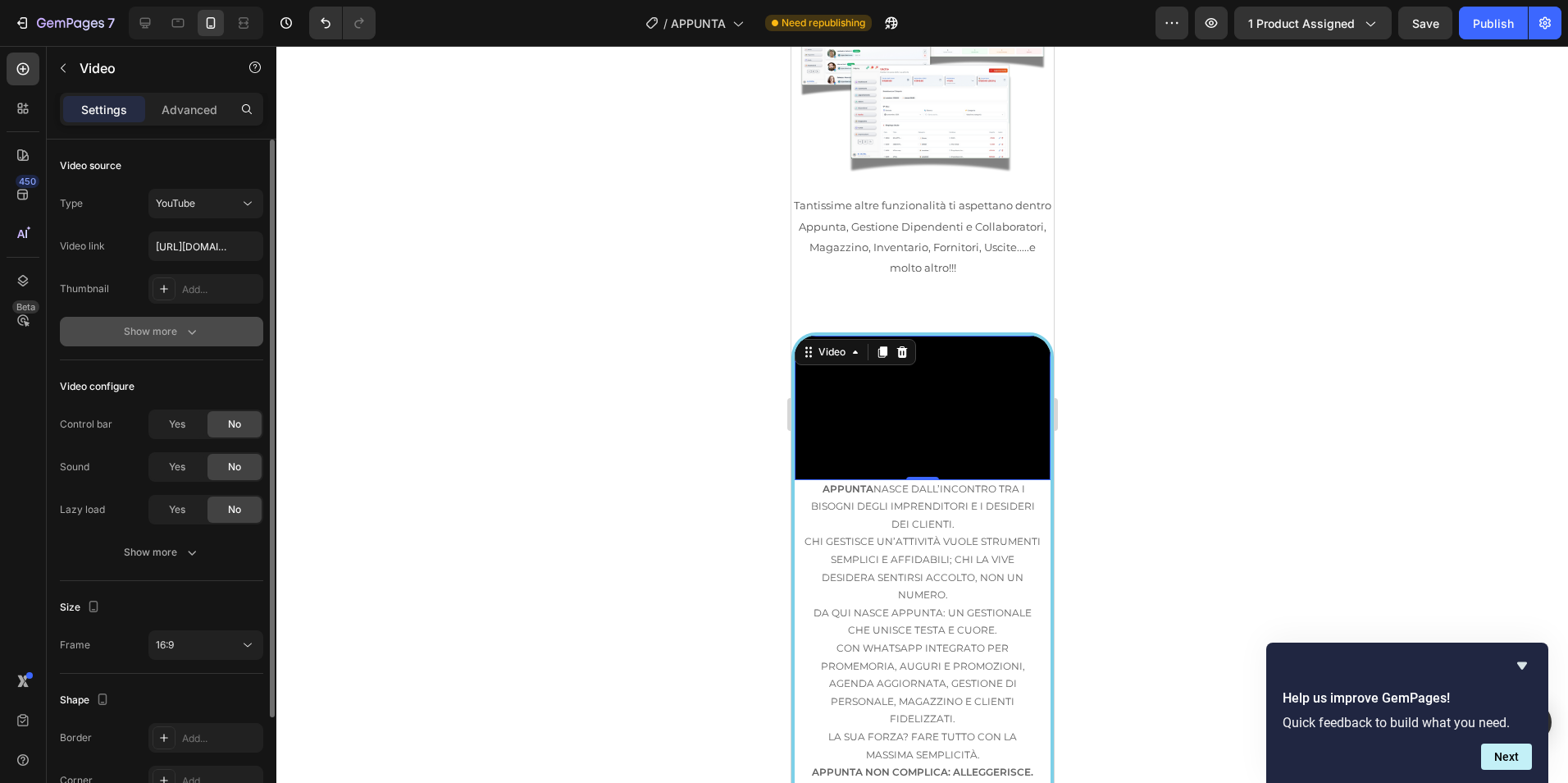
click at [171, 332] on div "Show more" at bounding box center [162, 331] width 76 height 16
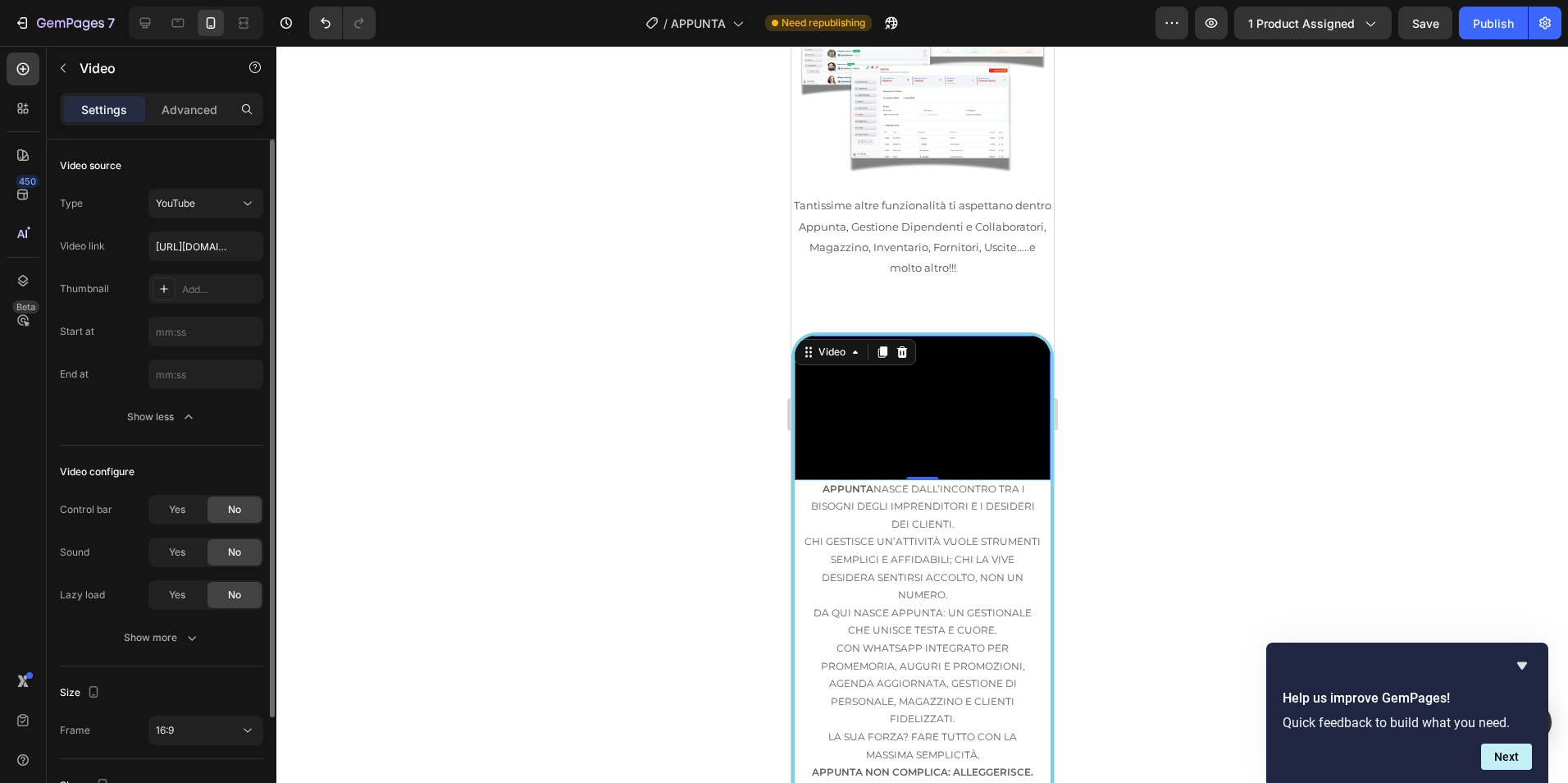
scroll to position [137, 0]
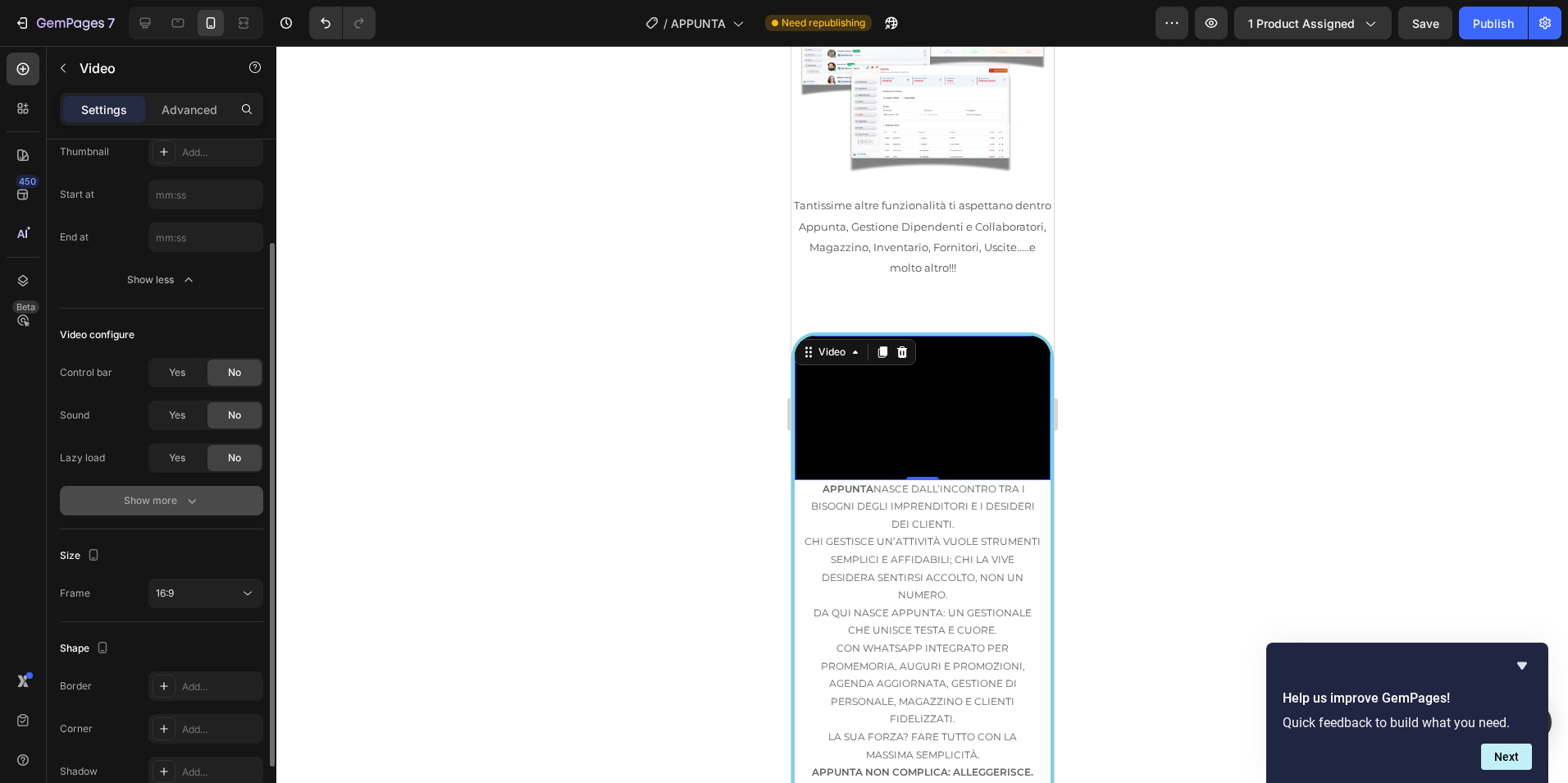
click at [168, 510] on button "Show more" at bounding box center [161, 500] width 203 height 29
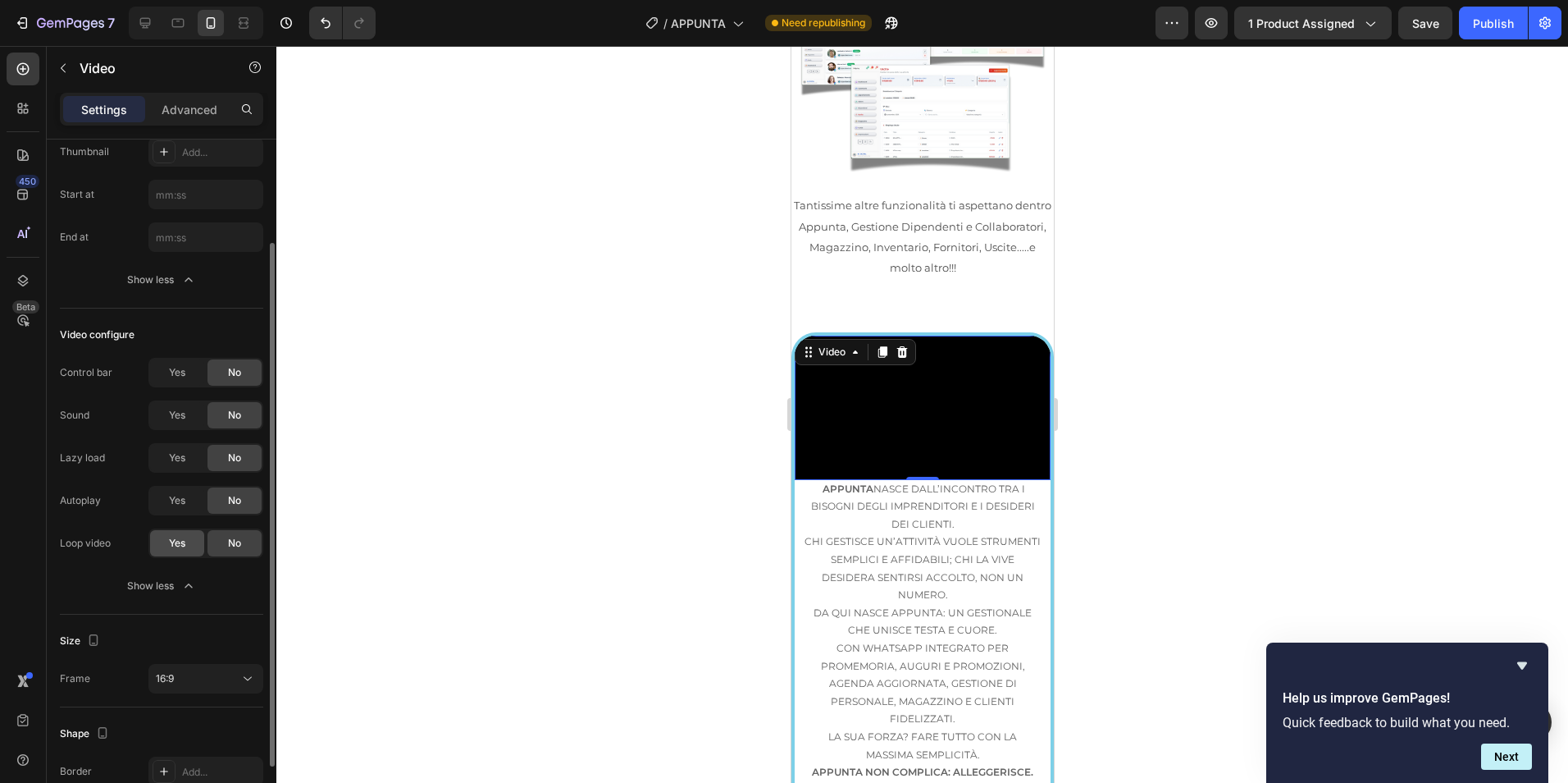
click at [170, 547] on span "Yes" at bounding box center [177, 543] width 16 height 15
click at [177, 501] on span "Yes" at bounding box center [177, 500] width 16 height 15
click at [688, 370] on div at bounding box center [922, 414] width 1292 height 736
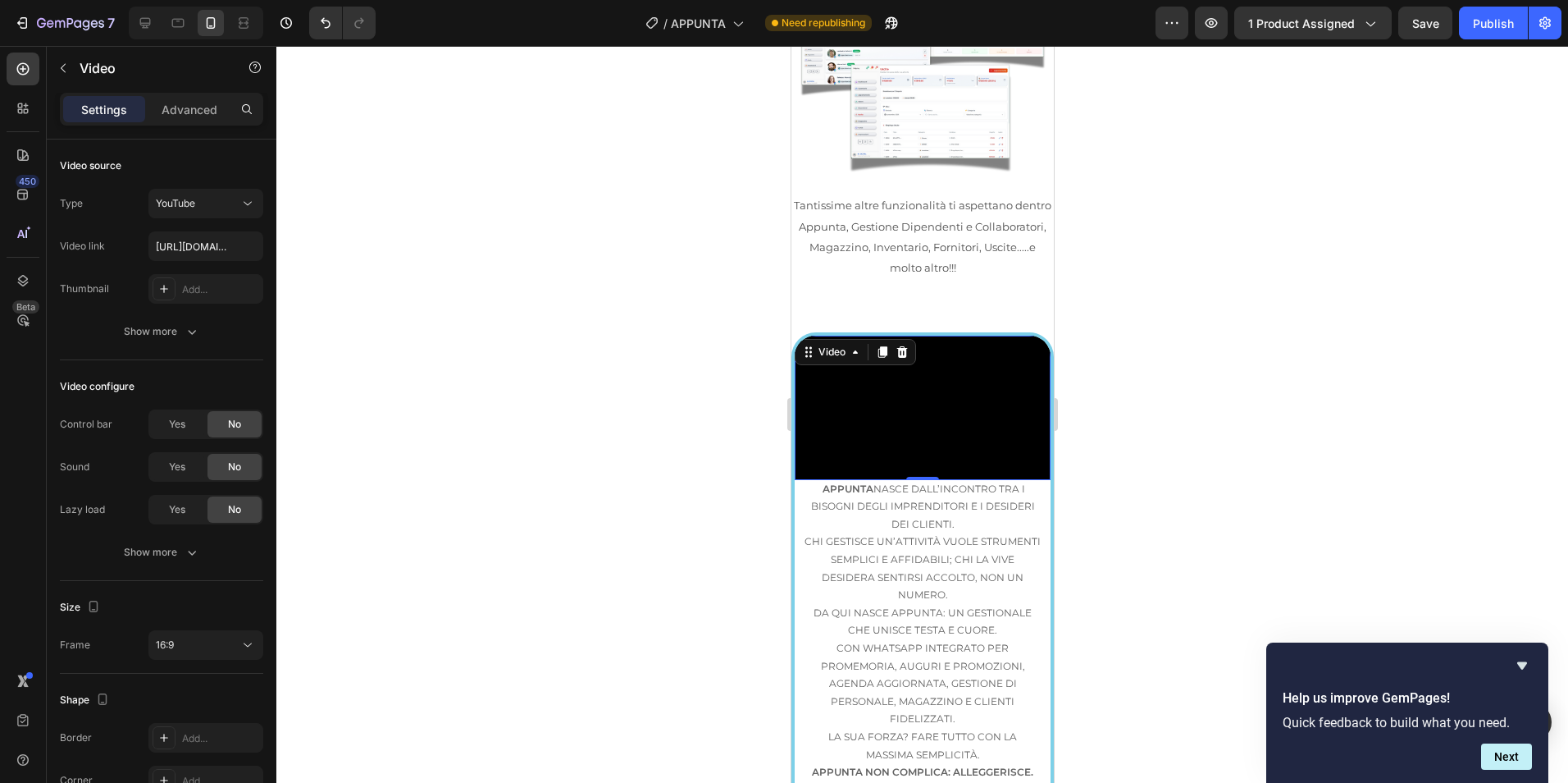
click at [817, 335] on div "Video 0" at bounding box center [922, 407] width 256 height 144
click at [903, 347] on icon at bounding box center [902, 352] width 10 height 11
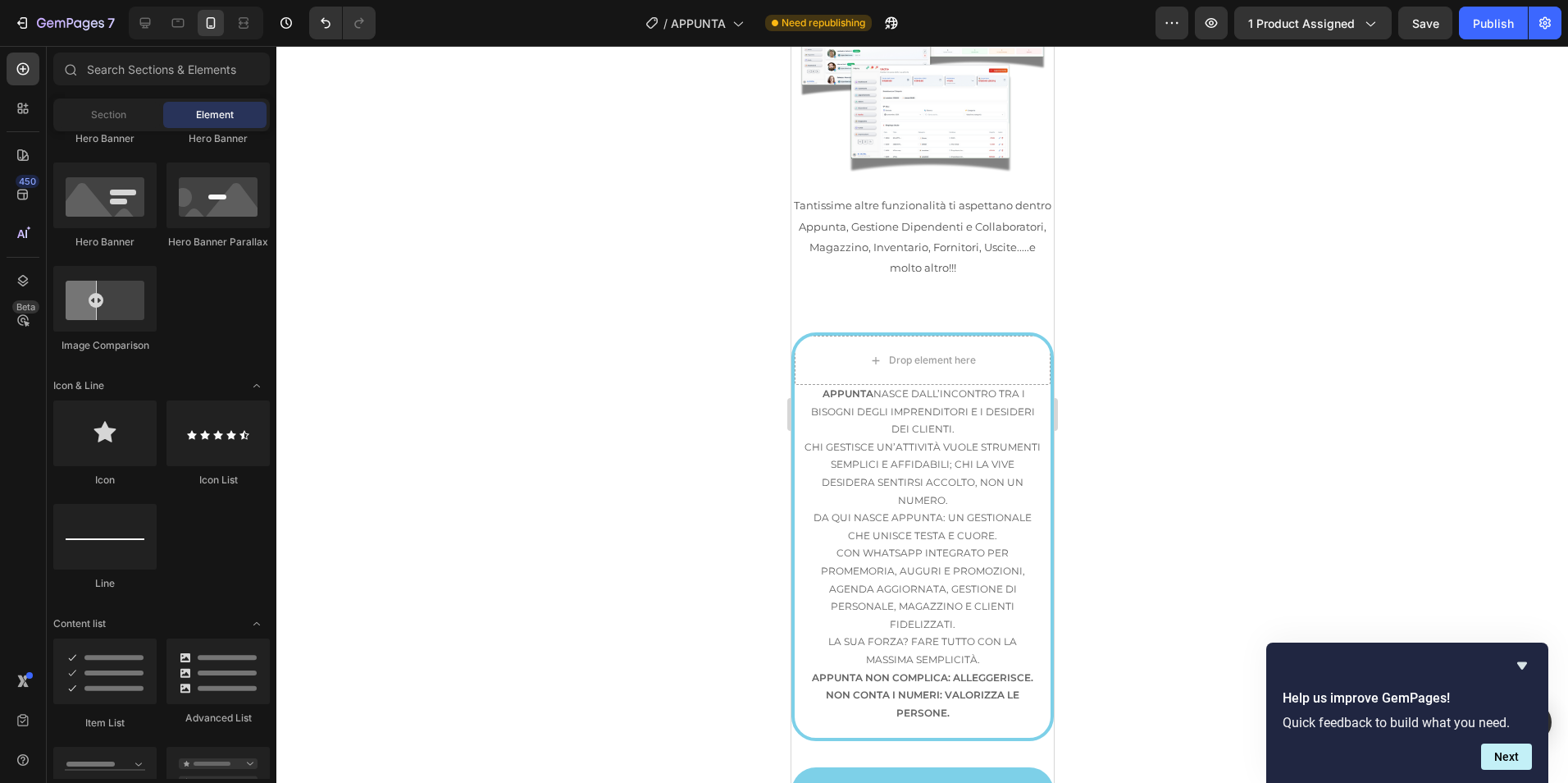
scroll to position [548, 0]
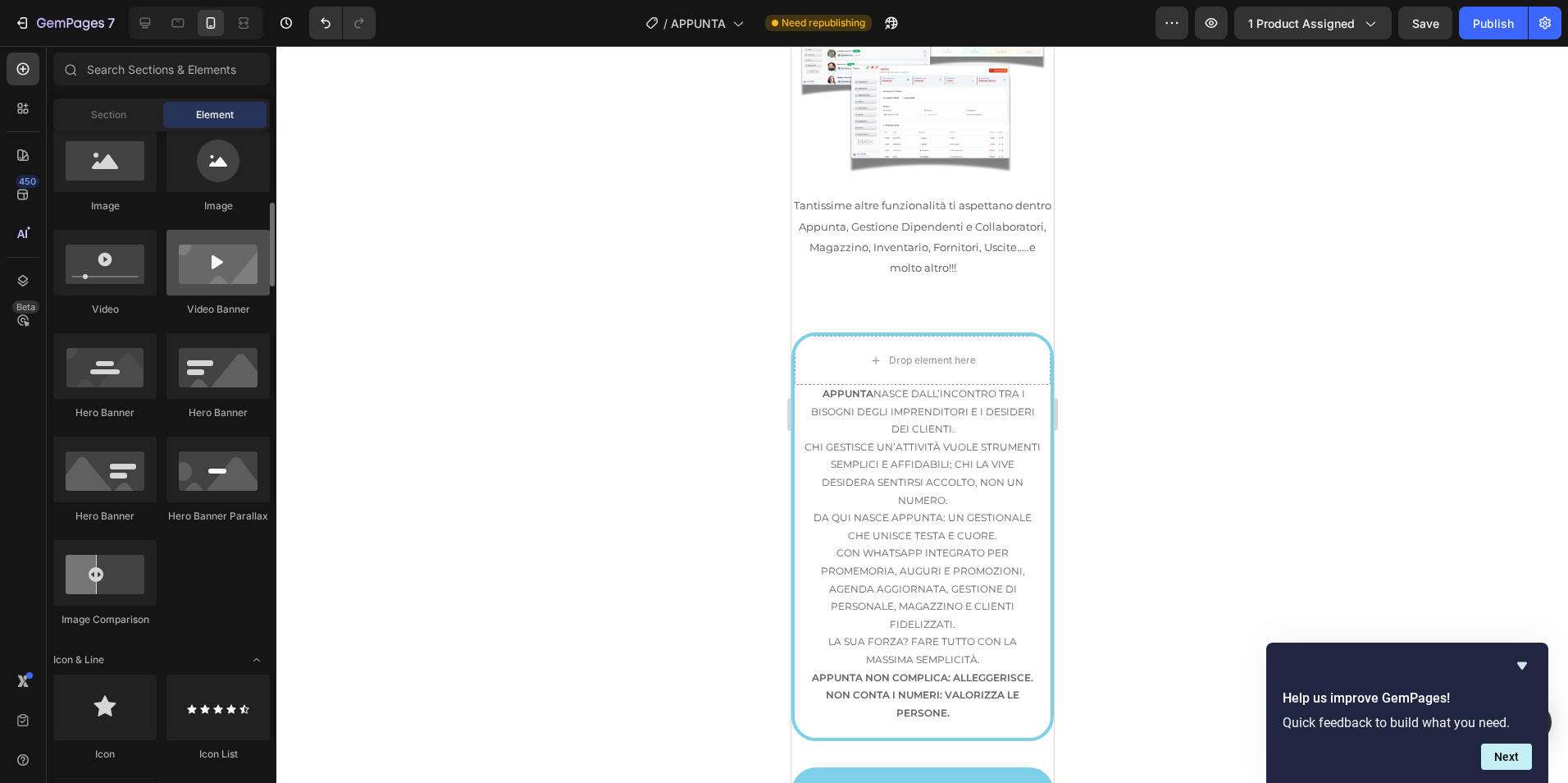
click at [246, 286] on div at bounding box center [219, 263] width 104 height 66
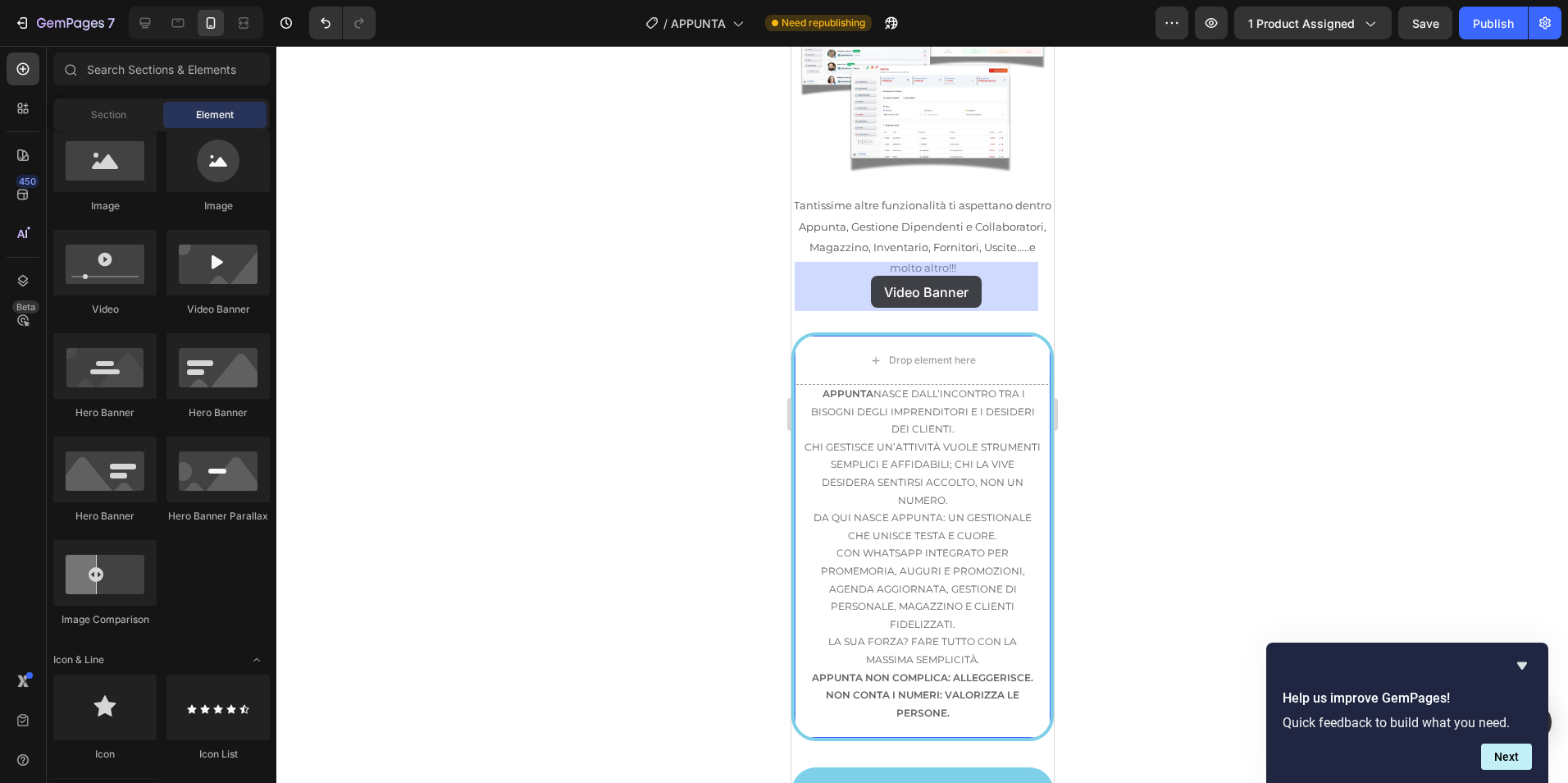
drag, startPoint x: 1032, startPoint y: 332, endPoint x: 870, endPoint y: 276, distance: 171.4
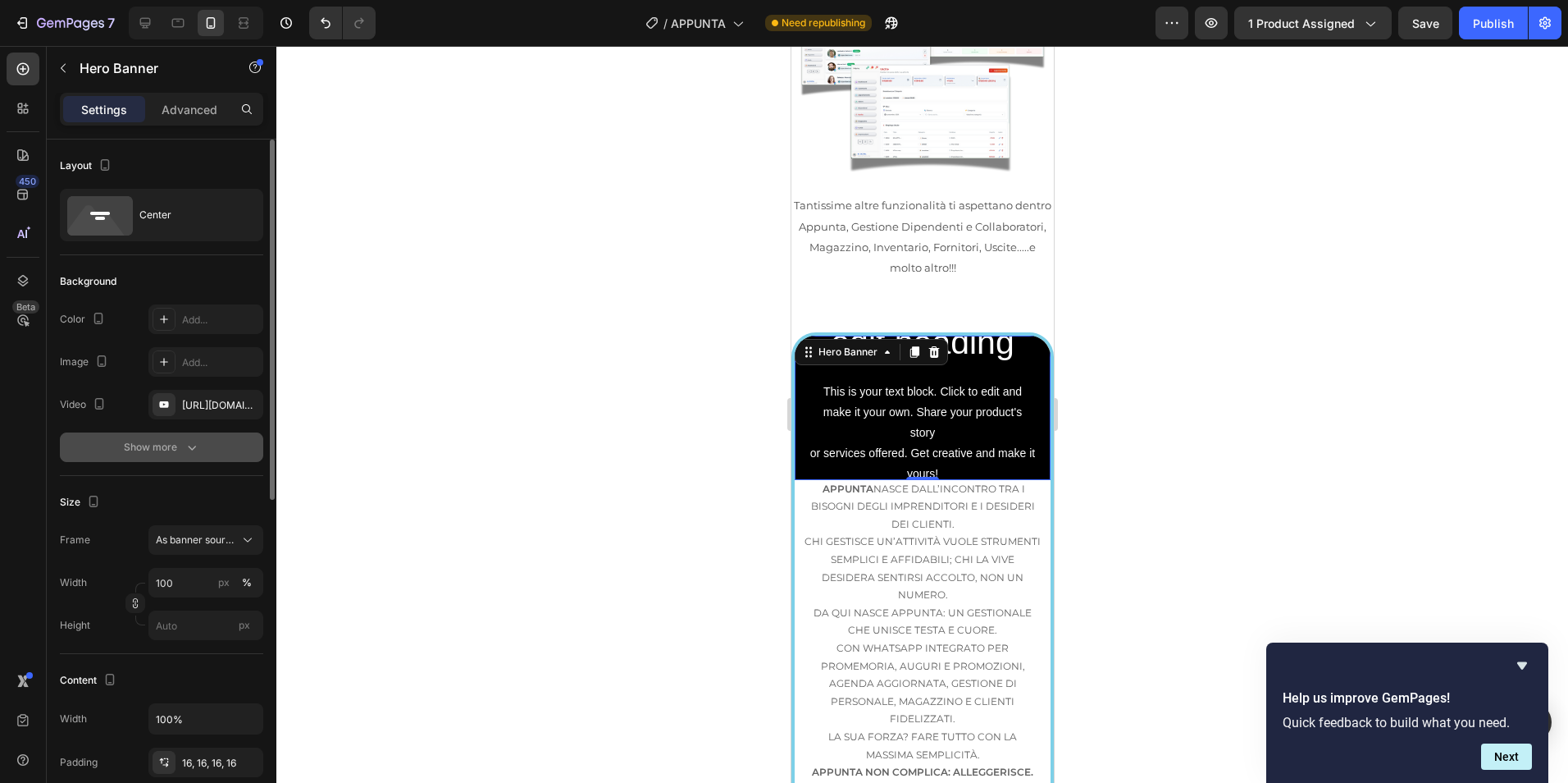
click at [167, 449] on div "Show more" at bounding box center [162, 447] width 76 height 16
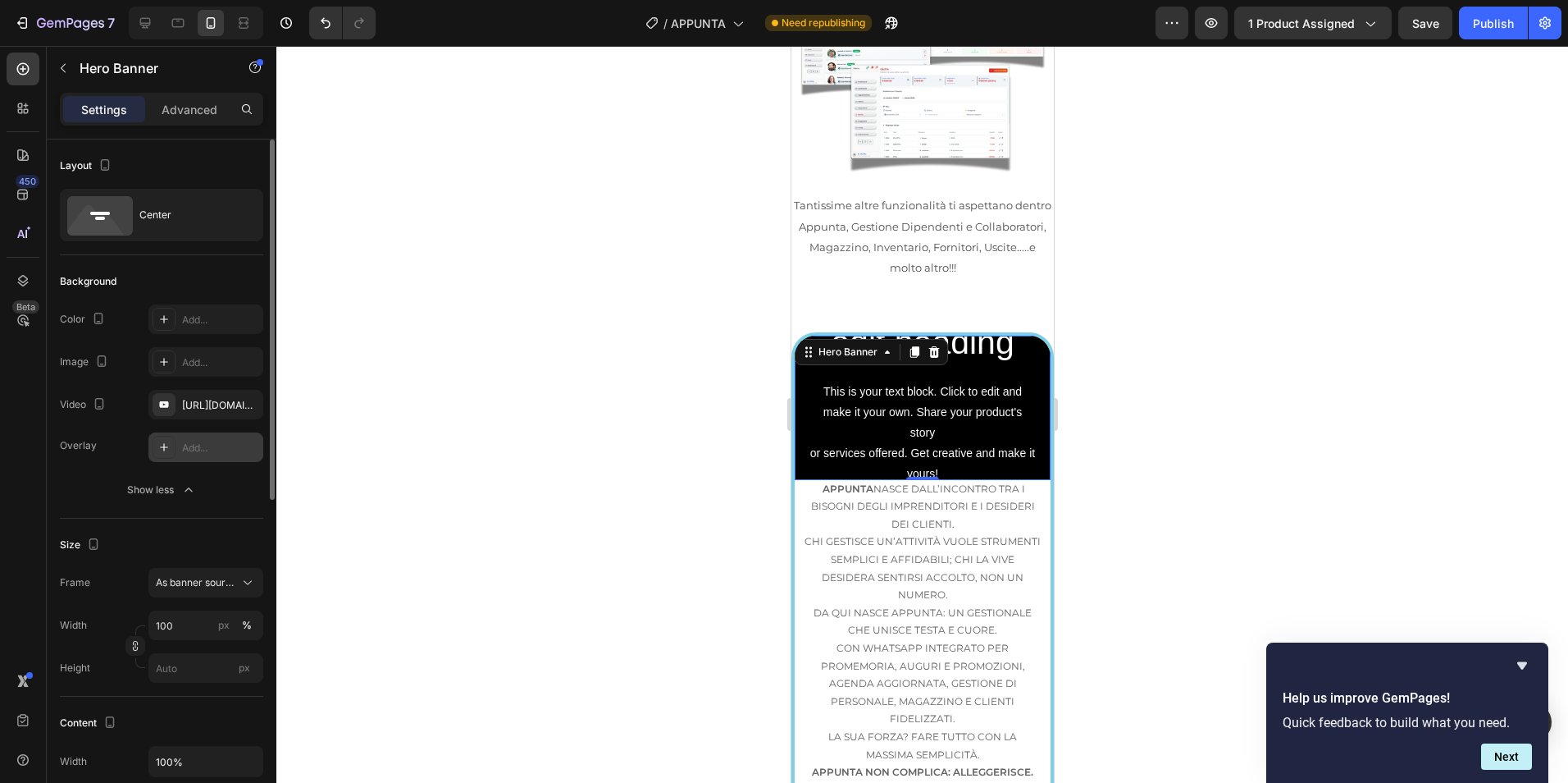
click at [198, 442] on div "Add..." at bounding box center [220, 448] width 77 height 15
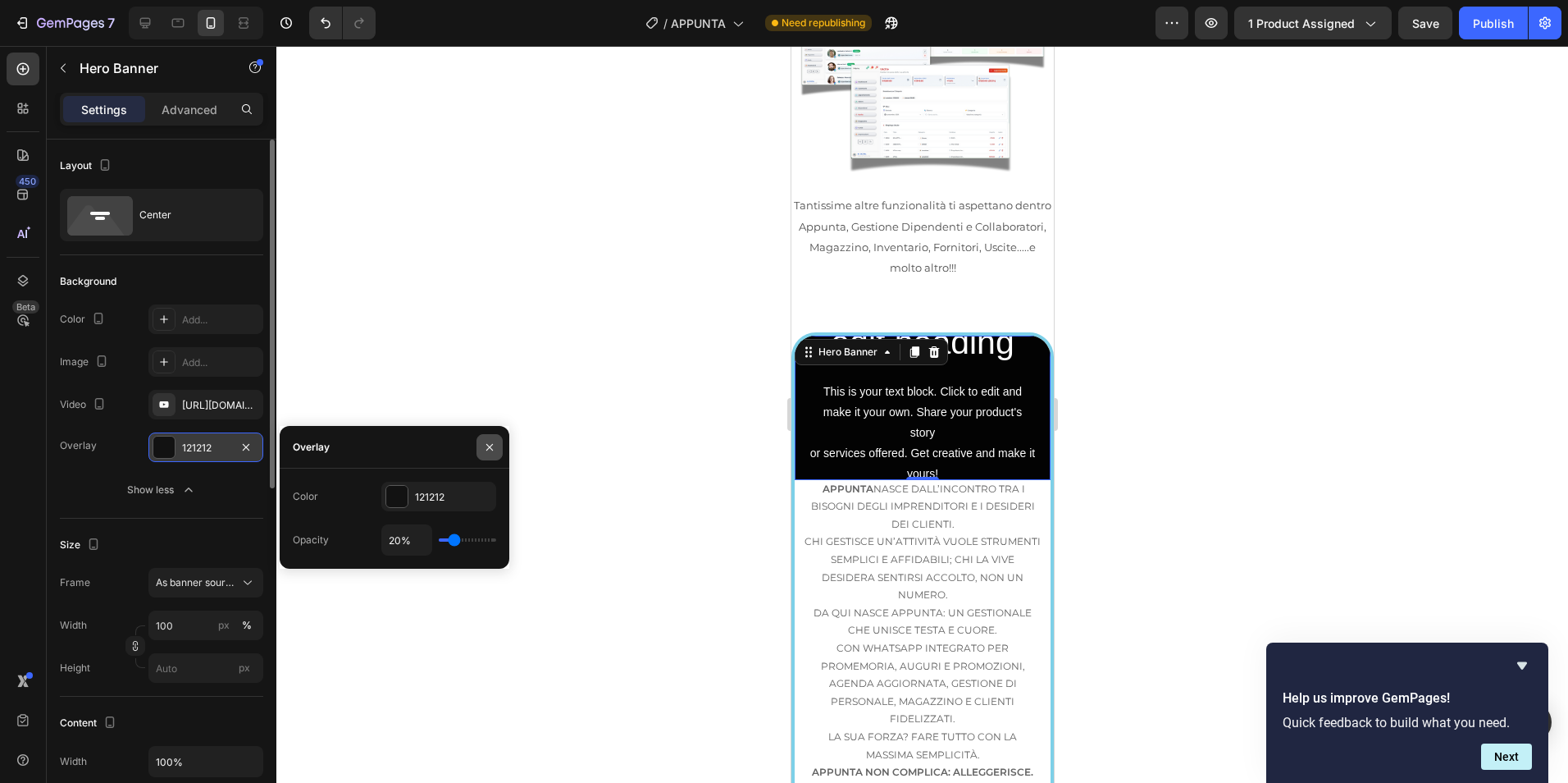
click at [495, 450] on icon "button" at bounding box center [489, 447] width 13 height 13
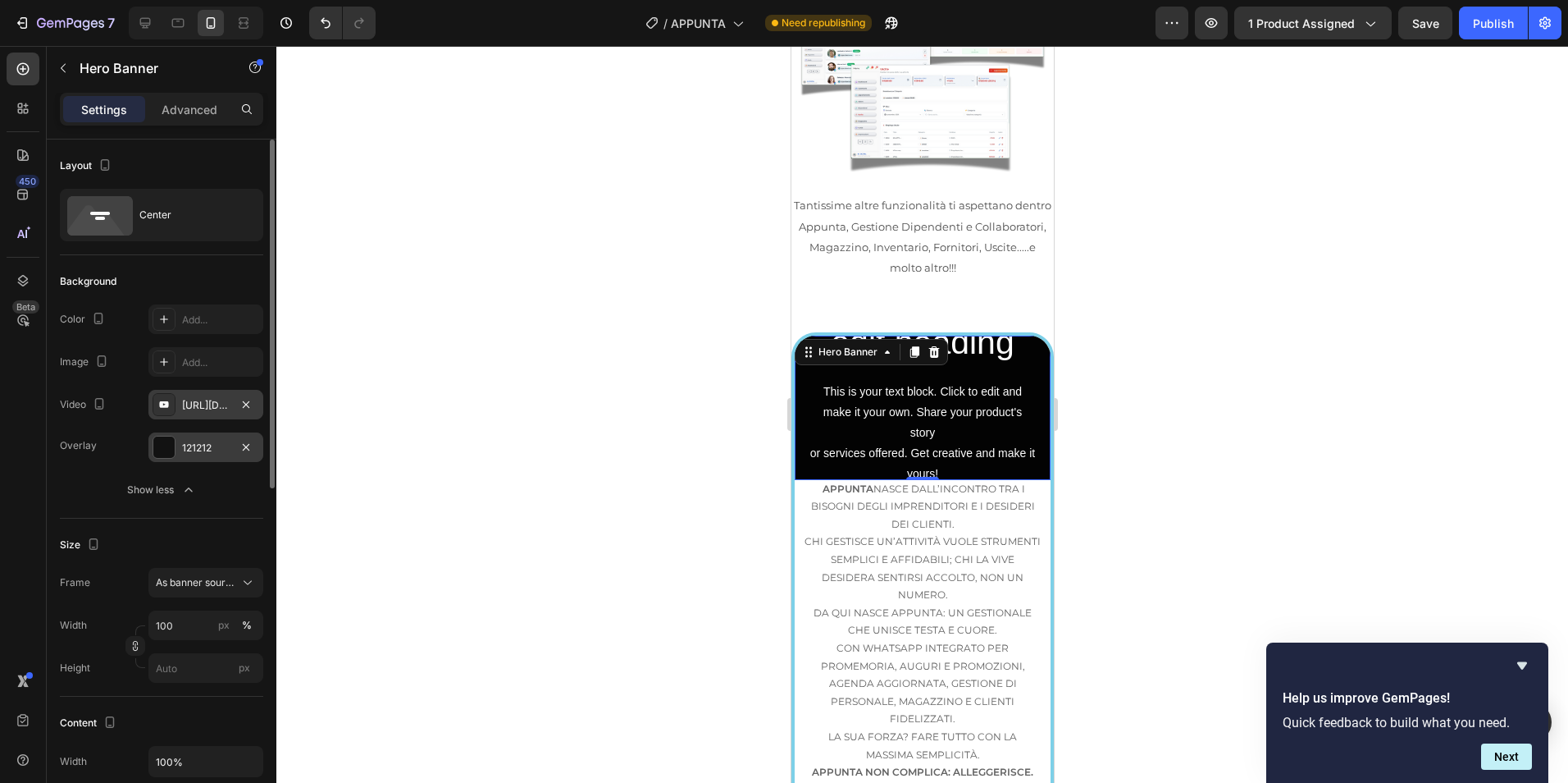
click at [212, 402] on div "https://www.youtube.com/watch?v=drIt4RH_kyQ" at bounding box center [206, 404] width 48 height 15
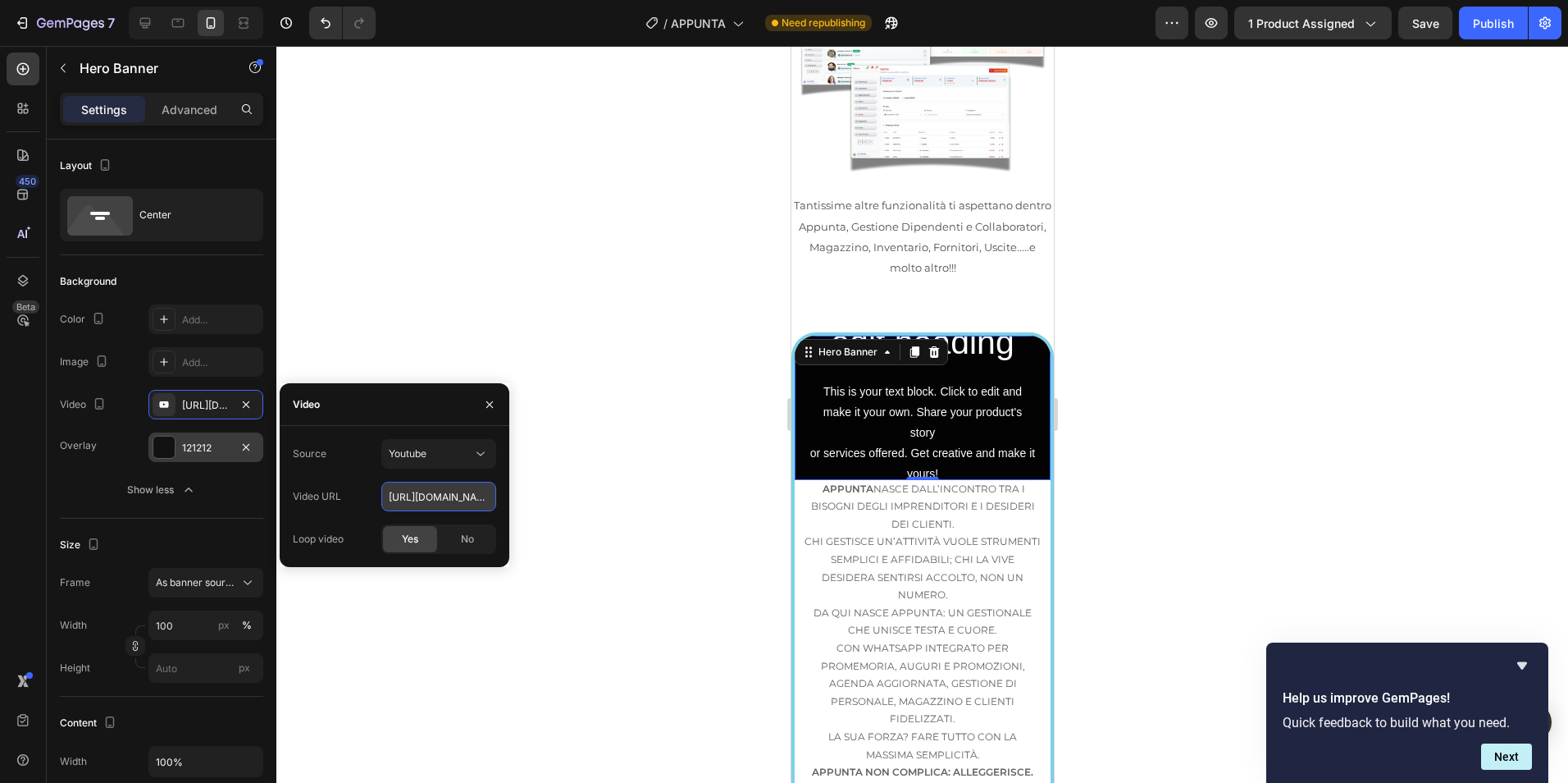
click at [465, 499] on input "https://www.youtube.com/watch?v=drIt4RH_kyQ" at bounding box center [438, 496] width 115 height 29
paste input "youtube.com/shorts/CXAklgZV7KY?feature=share"
type input "https://youtube.com/shorts/CXAklgZV7KY?feature=share"
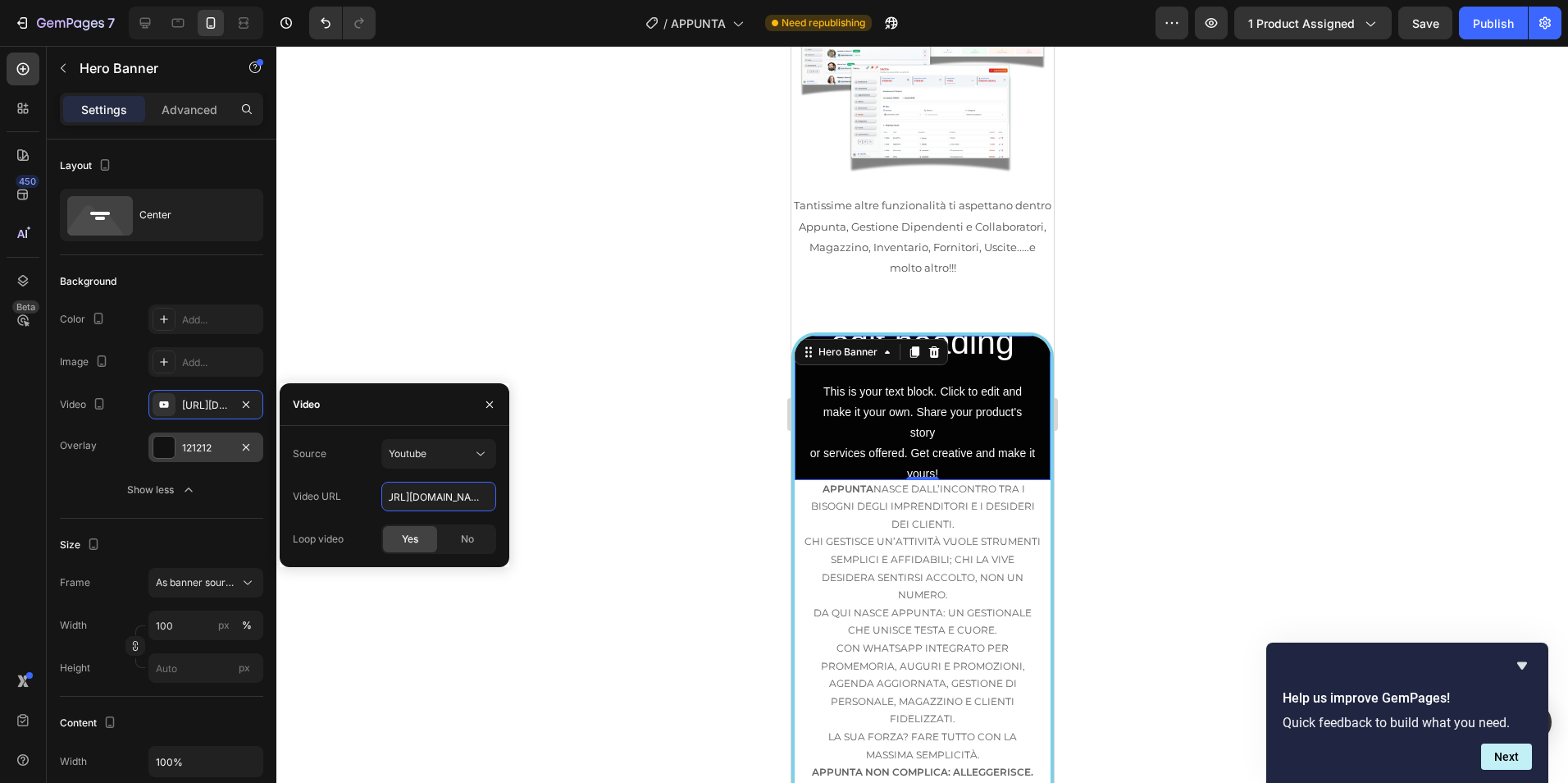
type input "Auto"
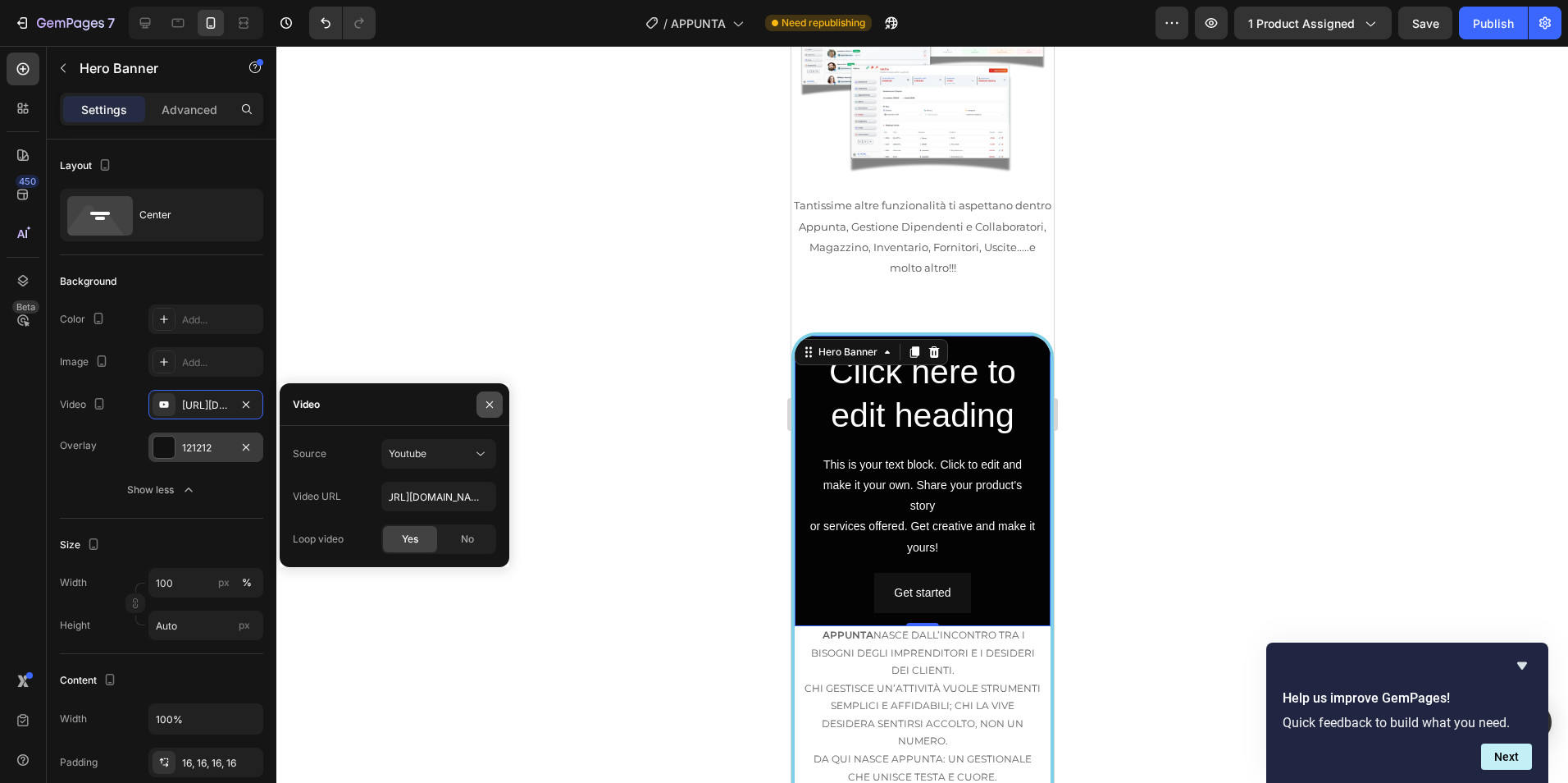
scroll to position [0, 0]
click at [491, 399] on icon "button" at bounding box center [489, 404] width 13 height 13
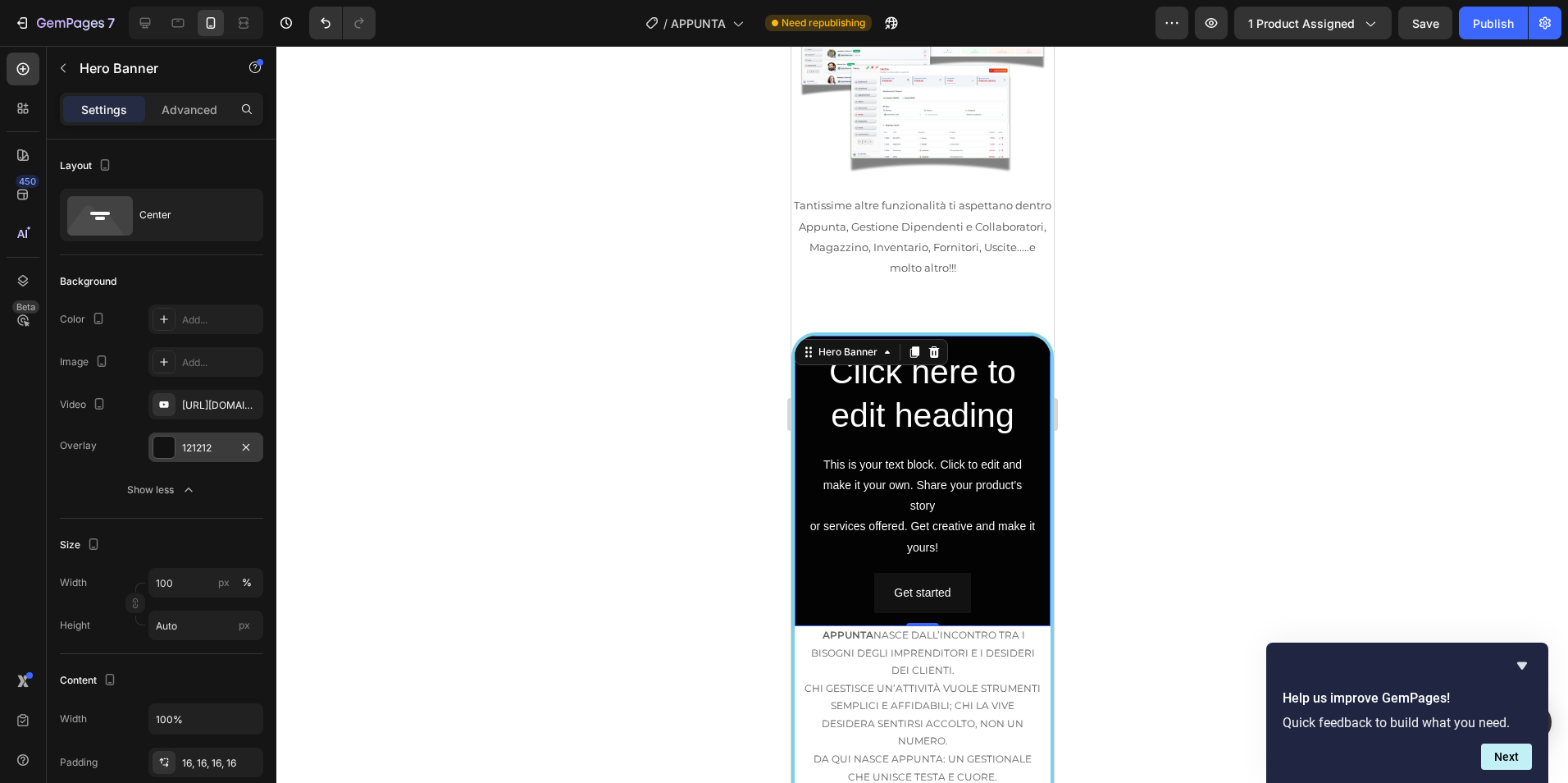
click at [1011, 335] on div "Click here to edit heading Heading This is your text block. Click to edit and m…" at bounding box center [922, 481] width 256 height 290
click at [217, 220] on div "Center" at bounding box center [189, 215] width 100 height 38
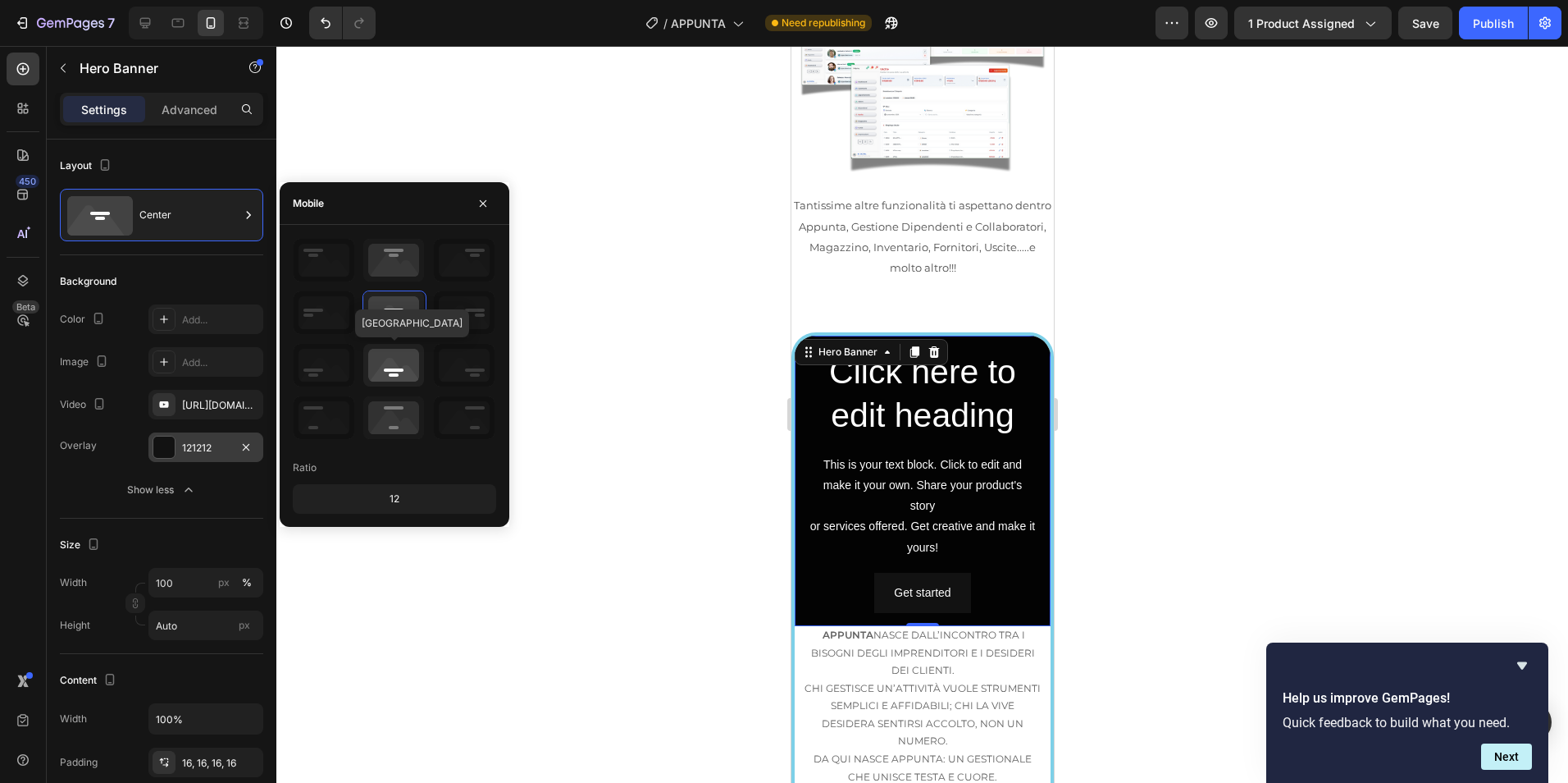
click at [414, 376] on icon at bounding box center [394, 365] width 60 height 42
click at [399, 405] on icon at bounding box center [394, 417] width 60 height 42
click at [403, 488] on div "12" at bounding box center [395, 499] width 197 height 23
click at [402, 501] on div "12" at bounding box center [395, 499] width 197 height 23
click at [396, 501] on div "12" at bounding box center [395, 499] width 197 height 23
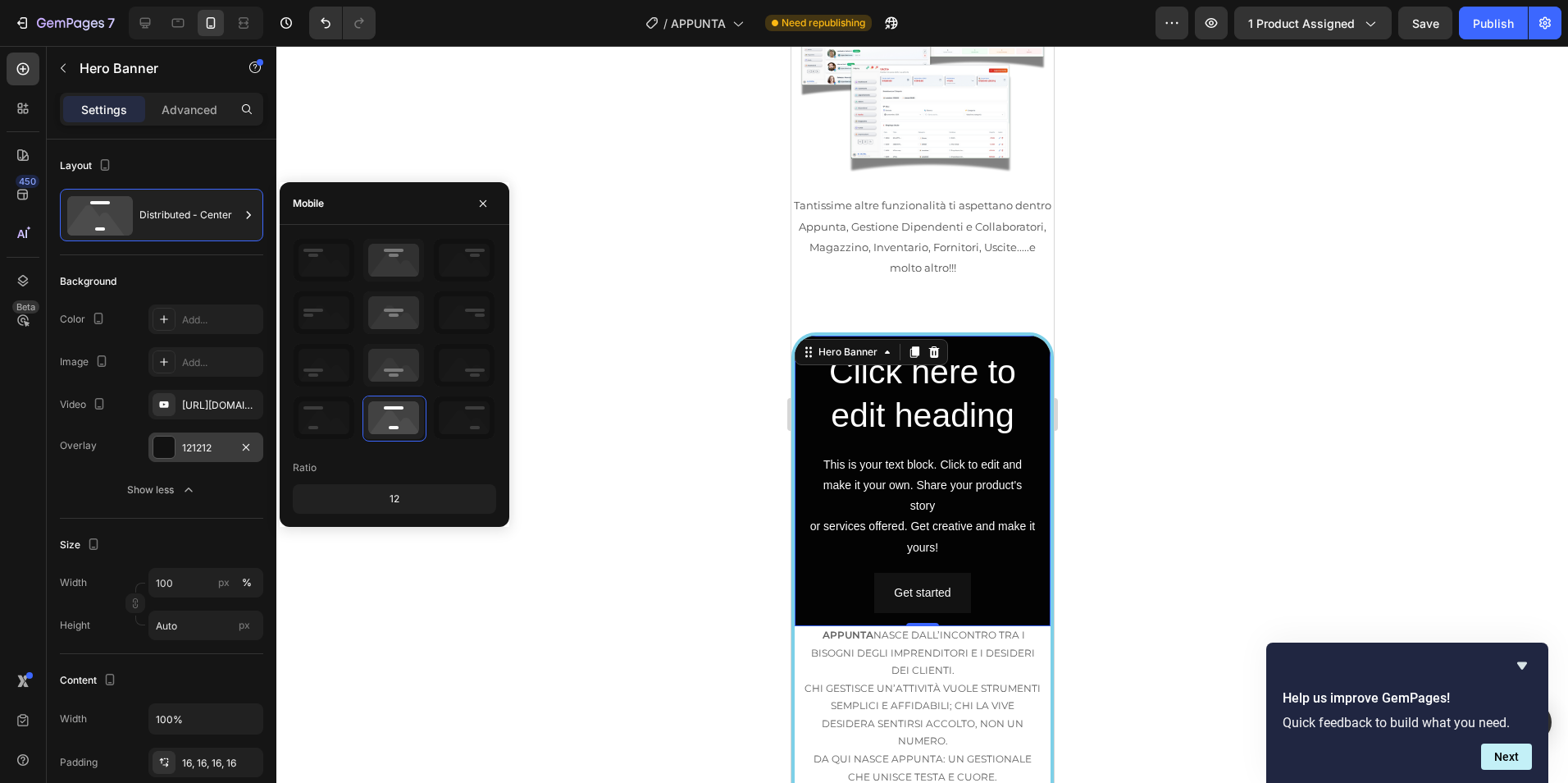
click at [396, 501] on div "12" at bounding box center [395, 499] width 197 height 23
click at [377, 253] on icon at bounding box center [394, 259] width 60 height 42
click at [657, 321] on div at bounding box center [922, 414] width 1292 height 736
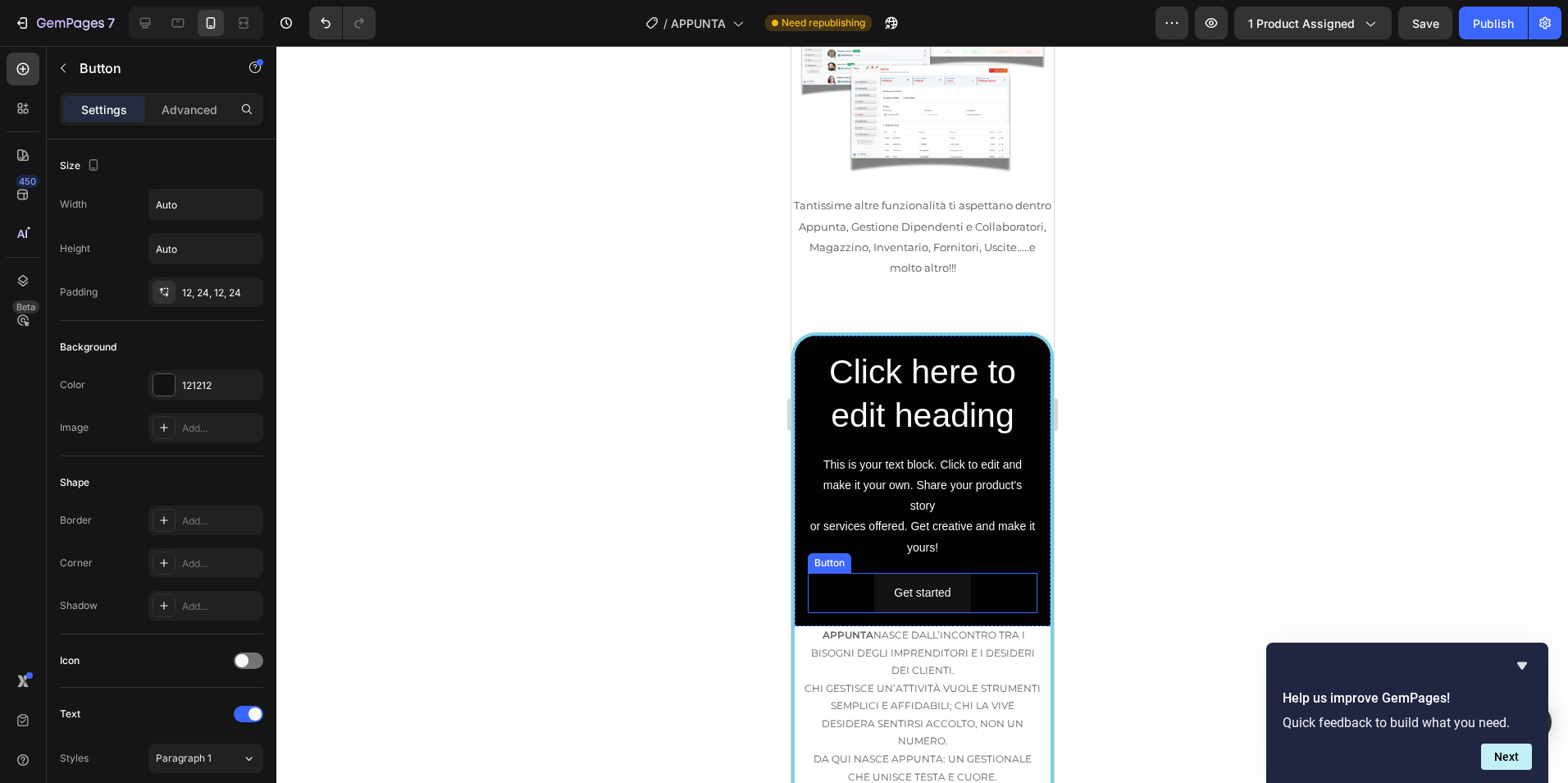
click at [1004, 573] on div "Get started Button" at bounding box center [922, 593] width 230 height 41
click at [924, 551] on icon at bounding box center [917, 557] width 13 height 13
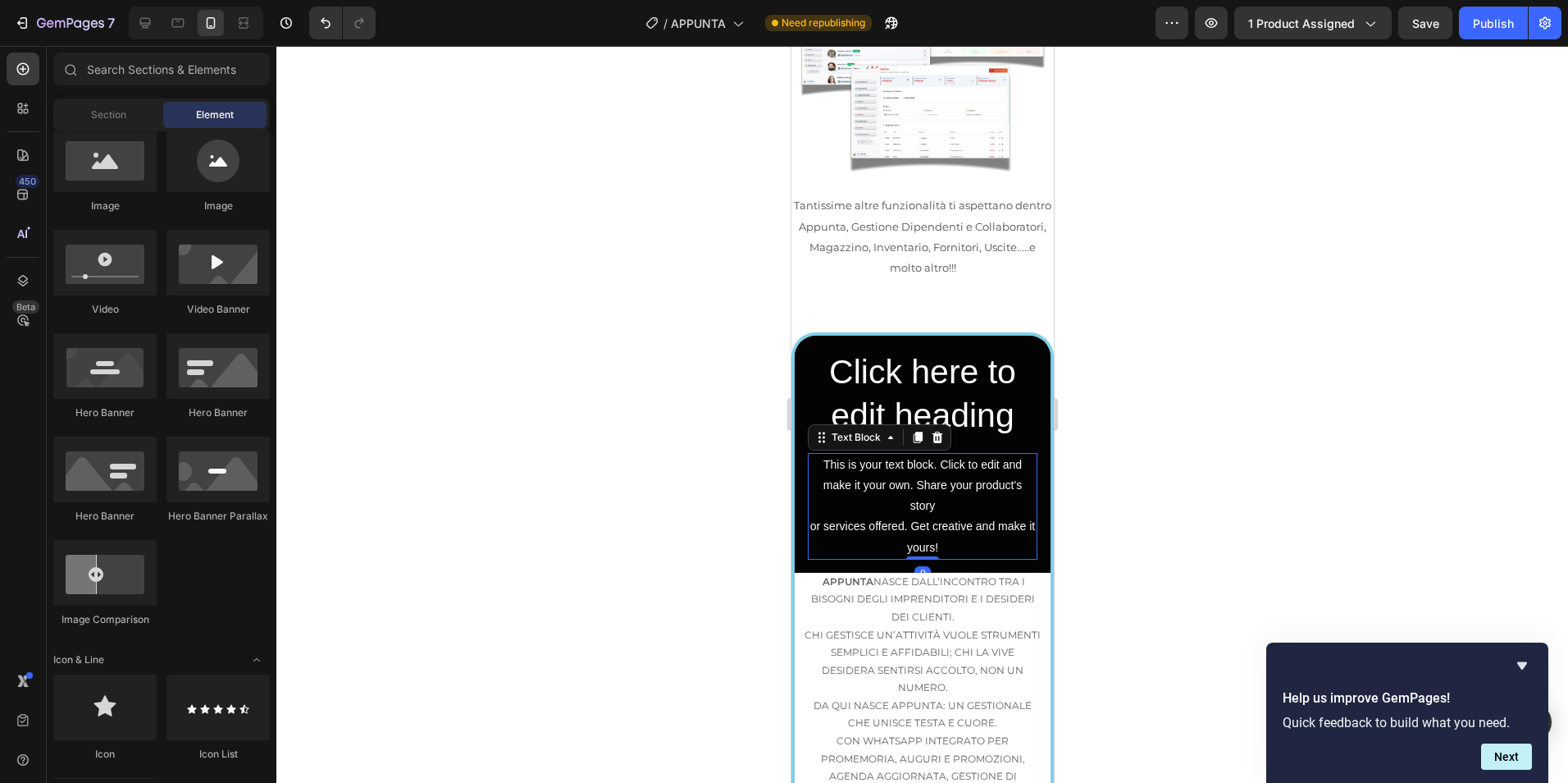
click at [936, 453] on div "This is your text block. Click to edit and make it your own. Share your product…" at bounding box center [922, 506] width 230 height 106
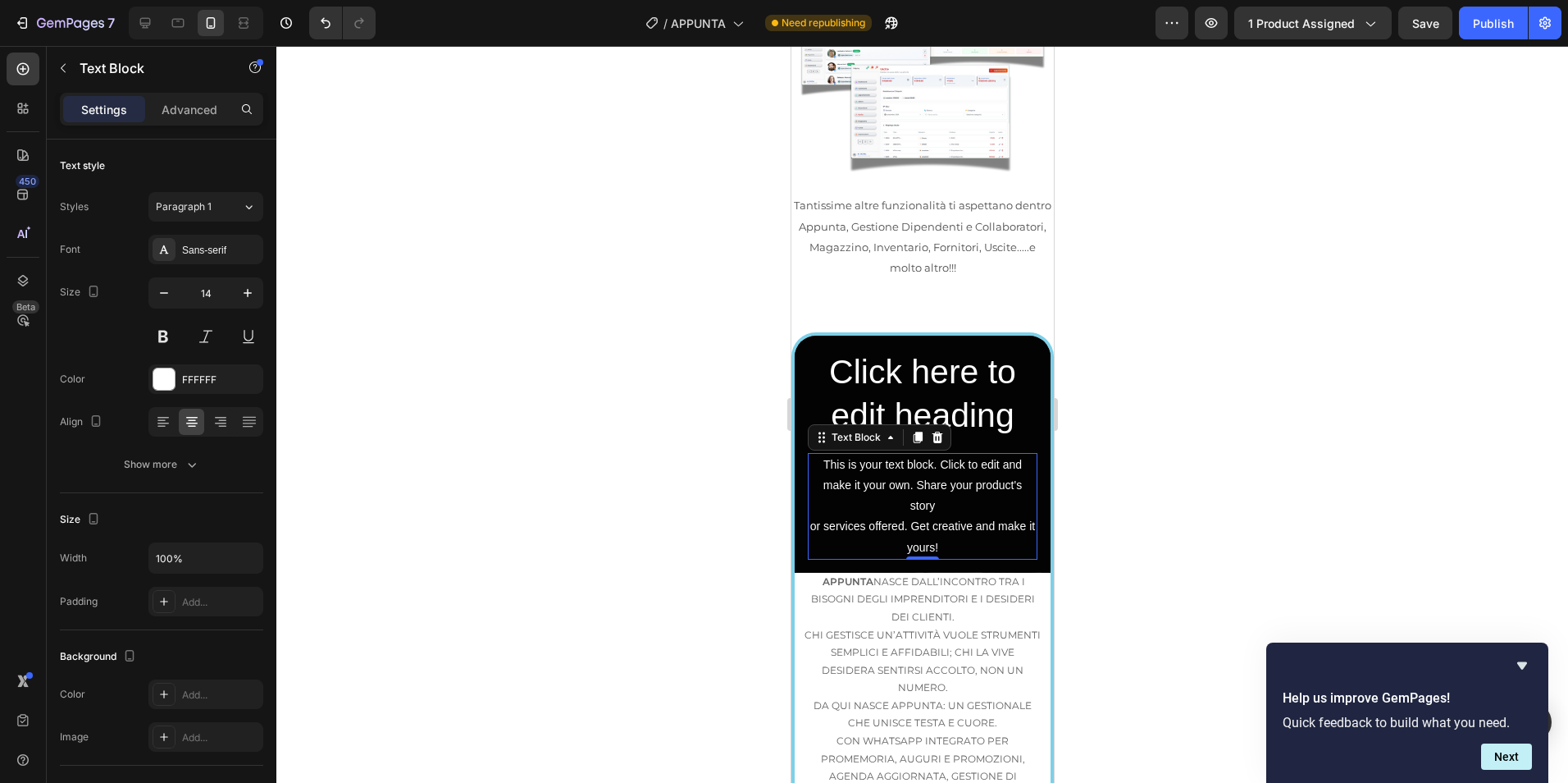
click at [962, 453] on div "This is your text block. Click to edit and make it your own. Share your product…" at bounding box center [922, 506] width 230 height 106
click at [962, 455] on p "This is your text block. Click to edit and make it your own. Share your product…" at bounding box center [922, 506] width 226 height 104
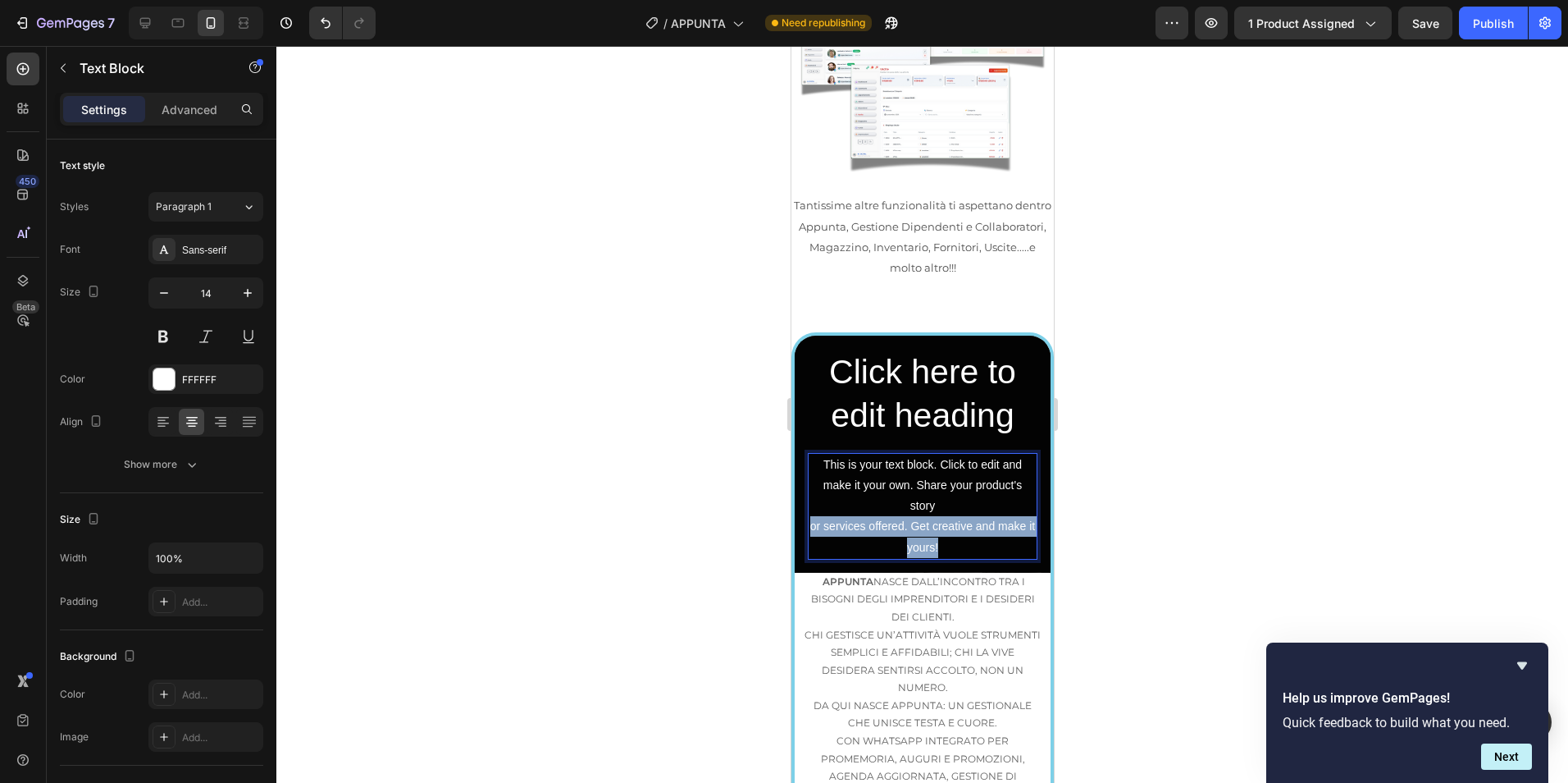
click at [962, 455] on p "This is your text block. Click to edit and make it your own. Share your product…" at bounding box center [922, 506] width 226 height 104
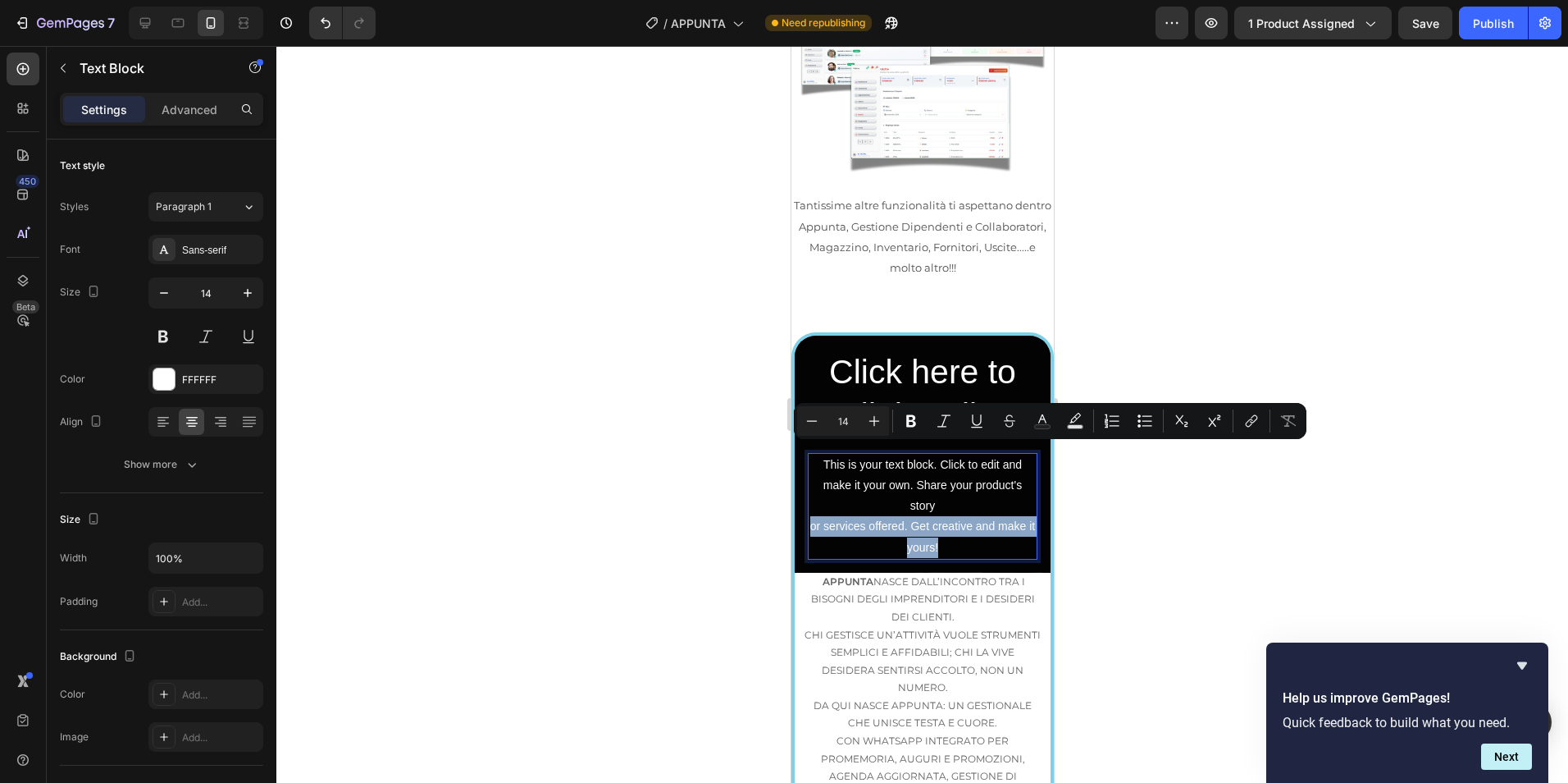
click at [962, 455] on p "This is your text block. Click to edit and make it your own. Share your product…" at bounding box center [922, 506] width 226 height 104
click at [1089, 477] on div at bounding box center [922, 414] width 1292 height 736
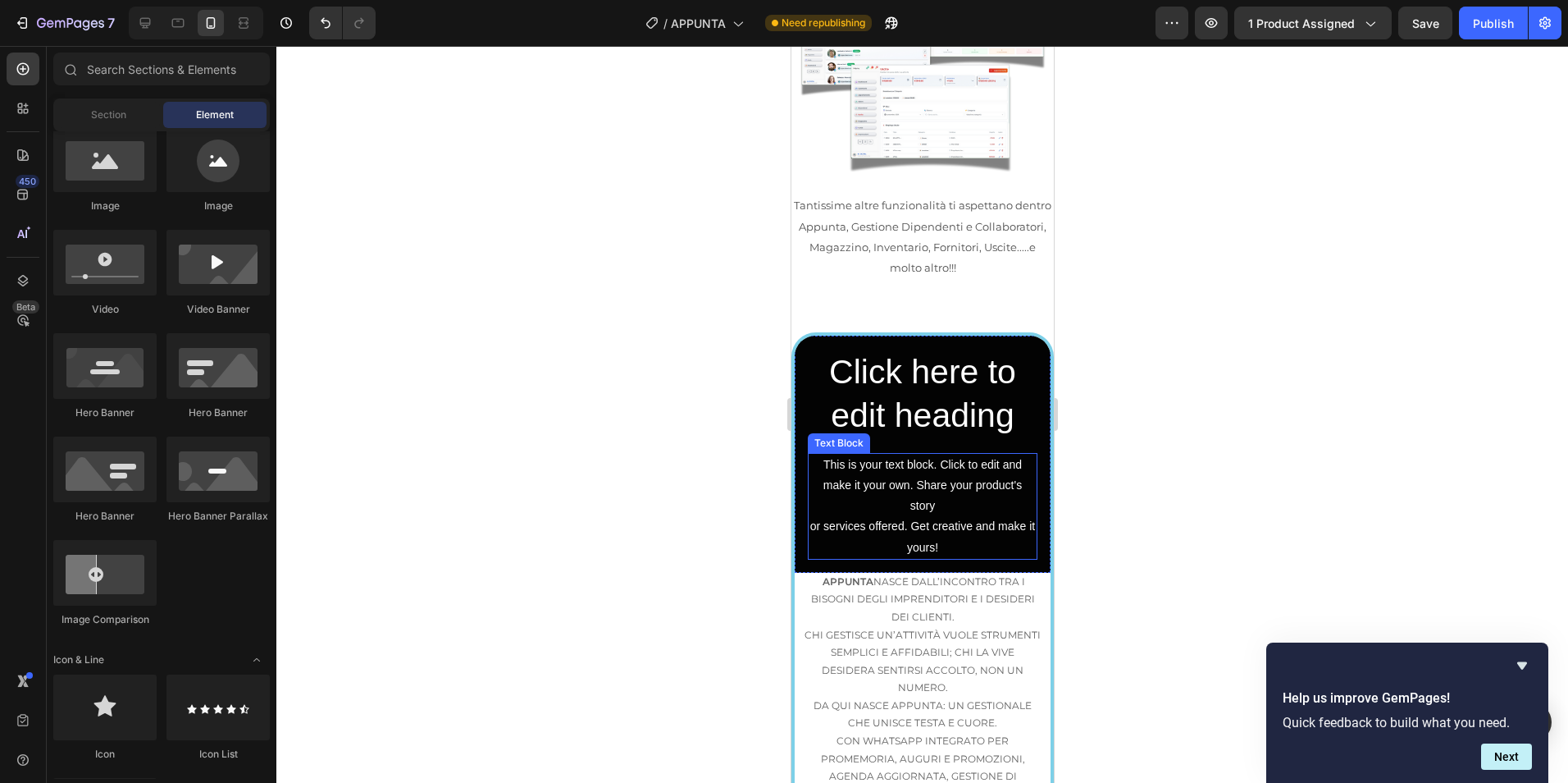
click at [855, 455] on p "This is your text block. Click to edit and make it your own. Share your product…" at bounding box center [922, 506] width 226 height 104
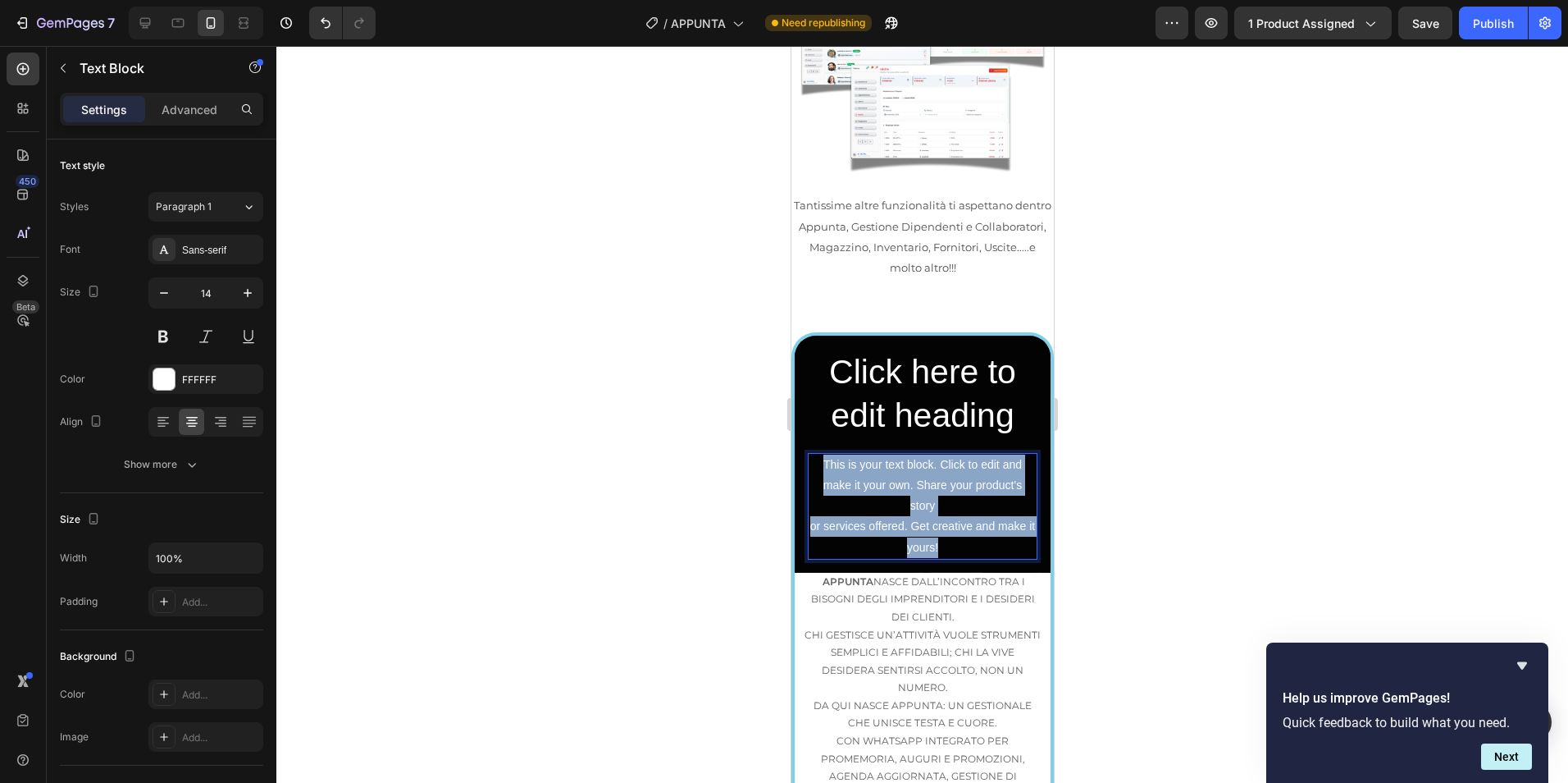
drag, startPoint x: 817, startPoint y: 392, endPoint x: 983, endPoint y: 482, distance: 188.8
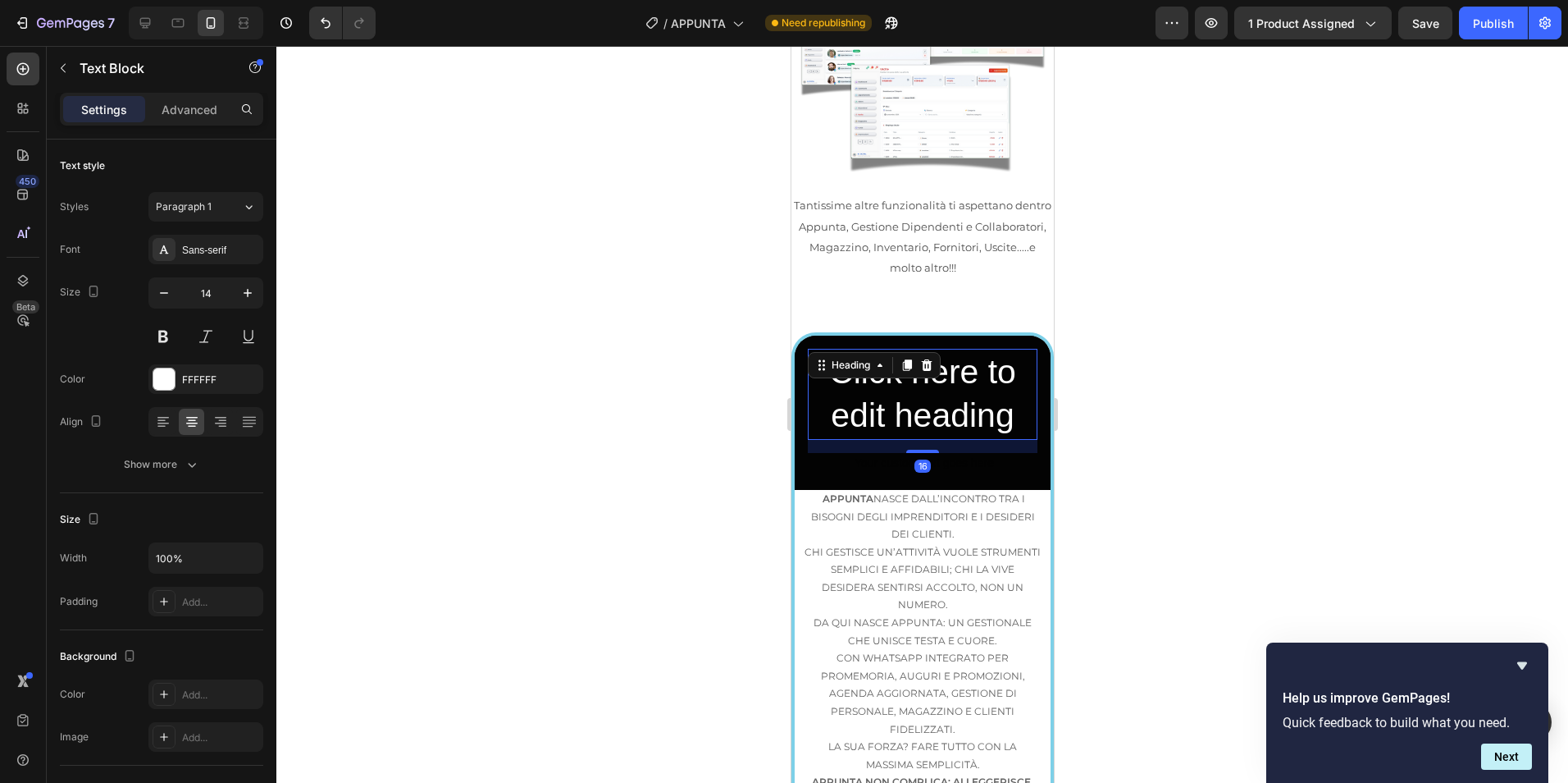
click at [878, 348] on h2 "Click here to edit heading" at bounding box center [922, 393] width 230 height 91
click at [931, 348] on h2 "Click here to edit heading" at bounding box center [922, 393] width 230 height 91
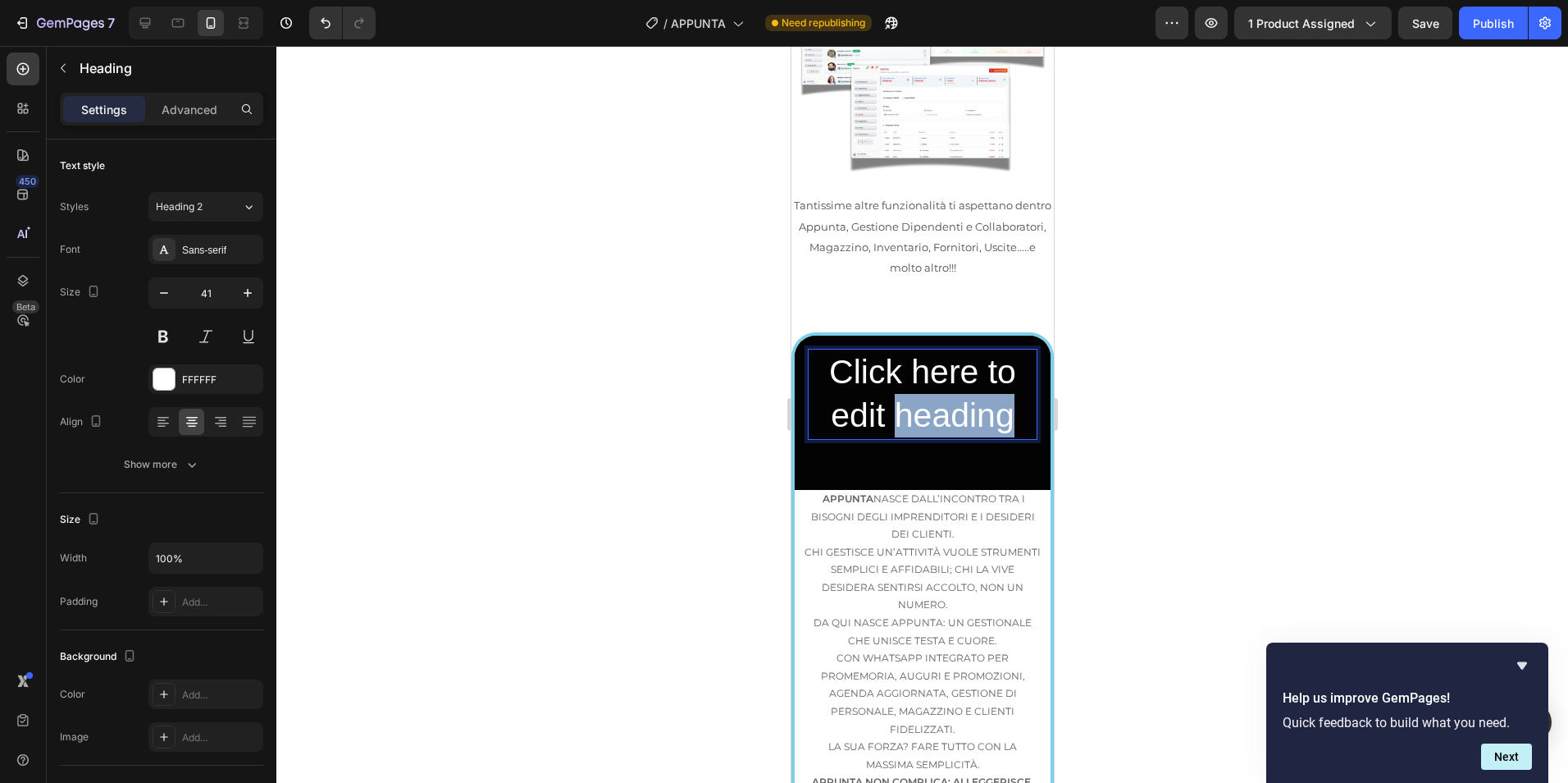
click at [931, 350] on p "Click here to edit heading" at bounding box center [922, 394] width 226 height 88
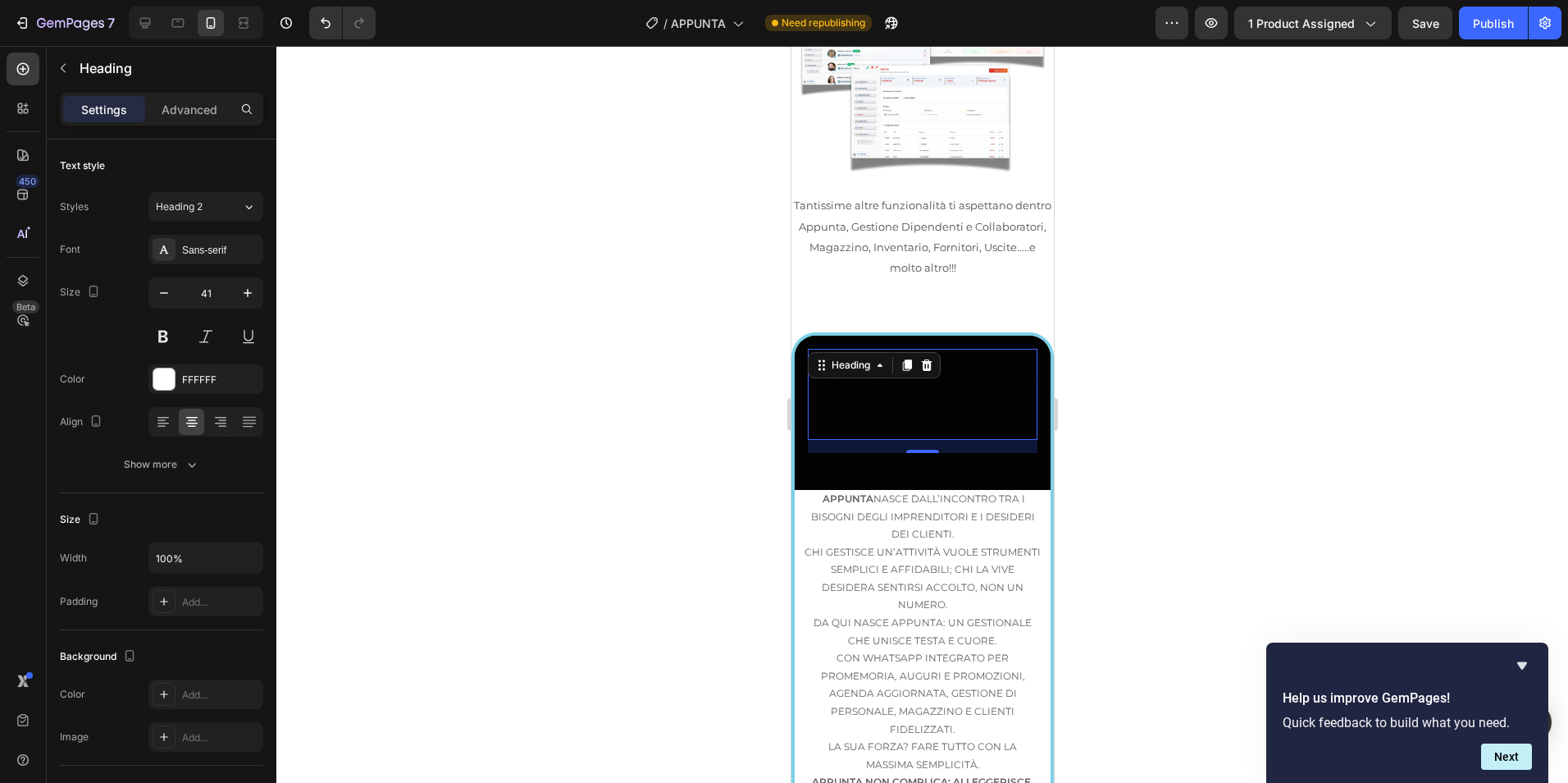
click at [1161, 342] on div at bounding box center [922, 414] width 1292 height 736
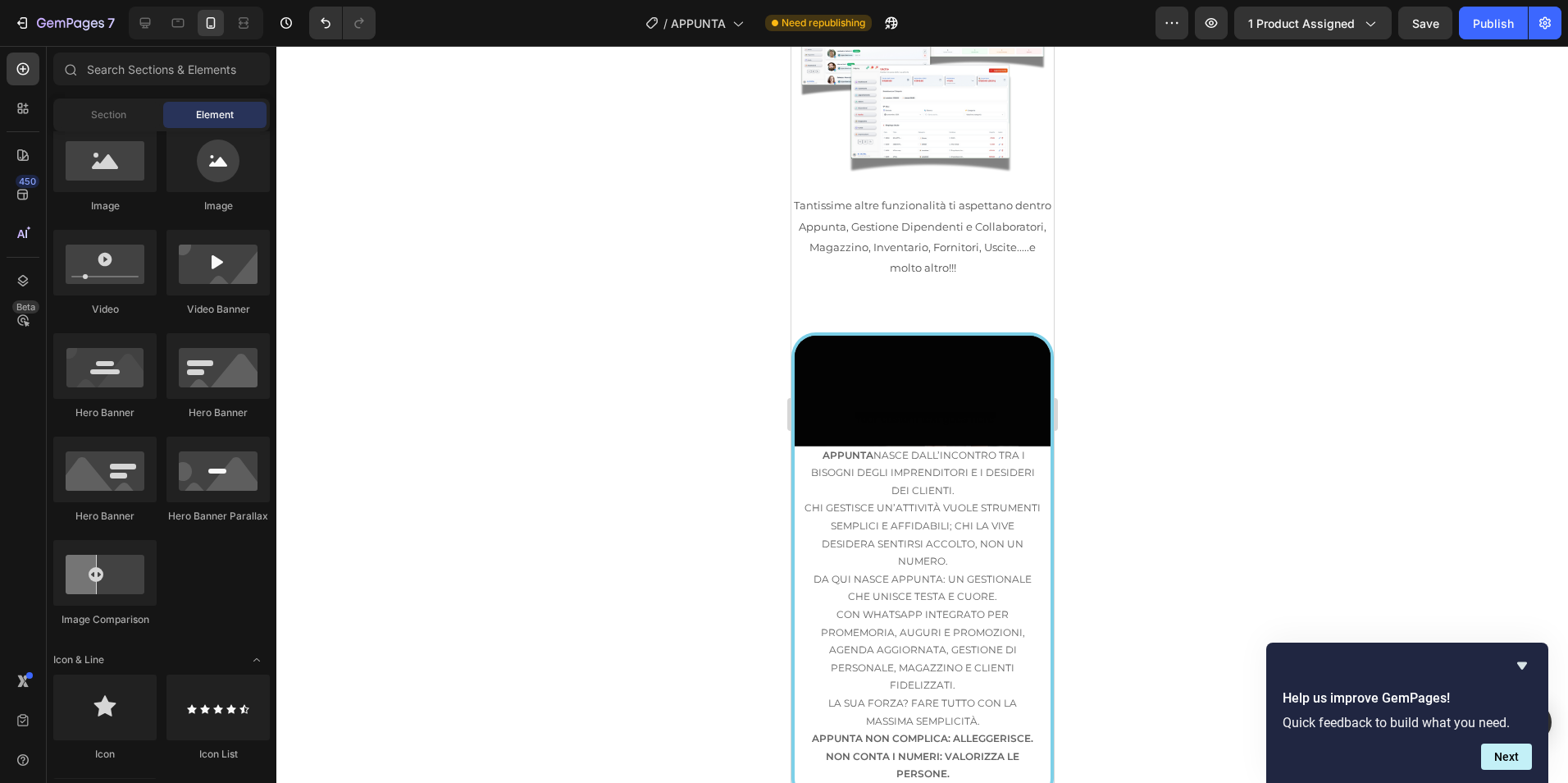
click at [1161, 342] on div at bounding box center [922, 414] width 1292 height 736
click at [1163, 343] on div at bounding box center [922, 414] width 1292 height 736
click at [317, 25] on button "Undo/Redo" at bounding box center [326, 23] width 33 height 33
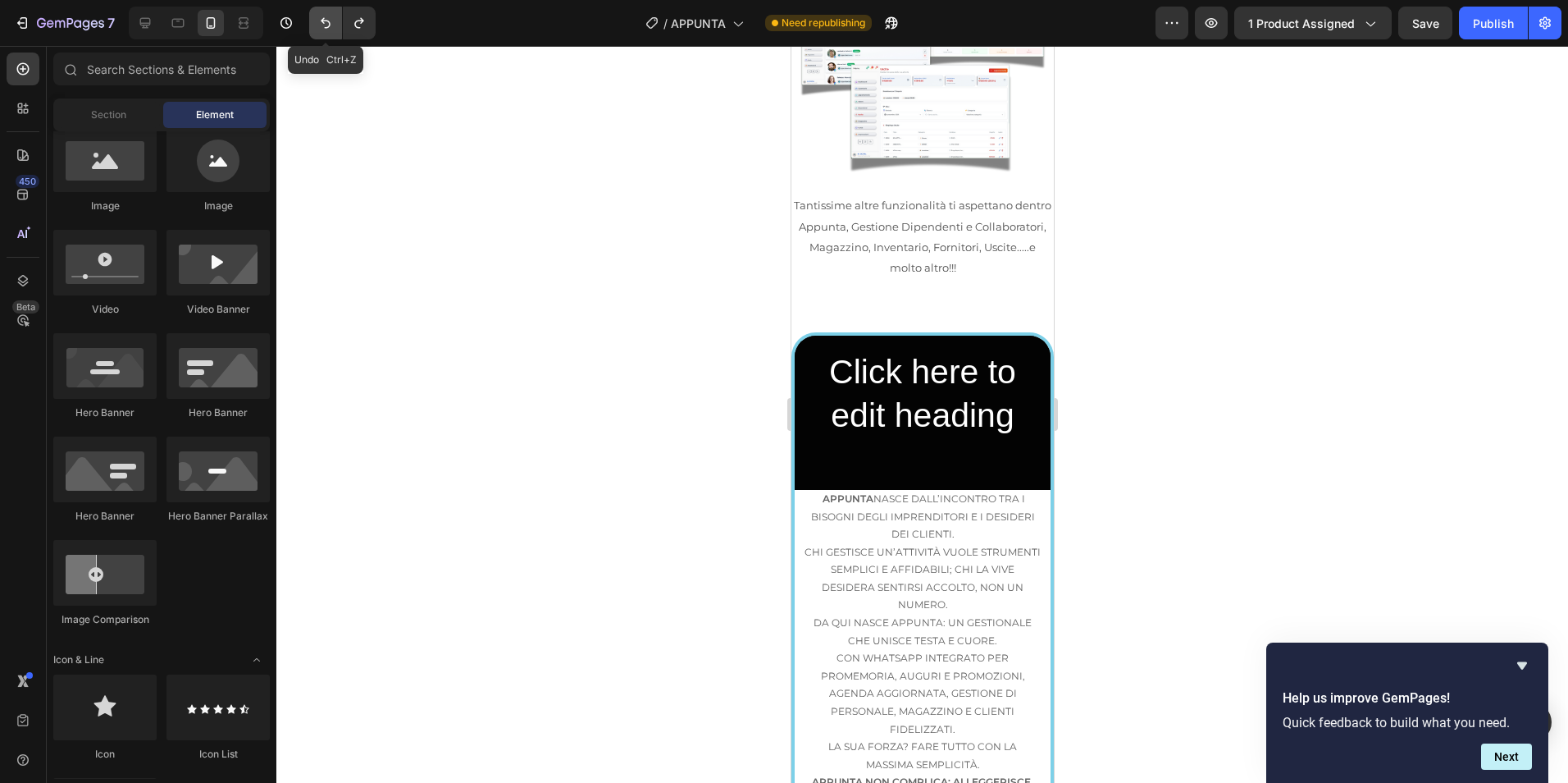
click at [317, 25] on icon "Undo/Redo" at bounding box center [325, 22] width 16 height 16
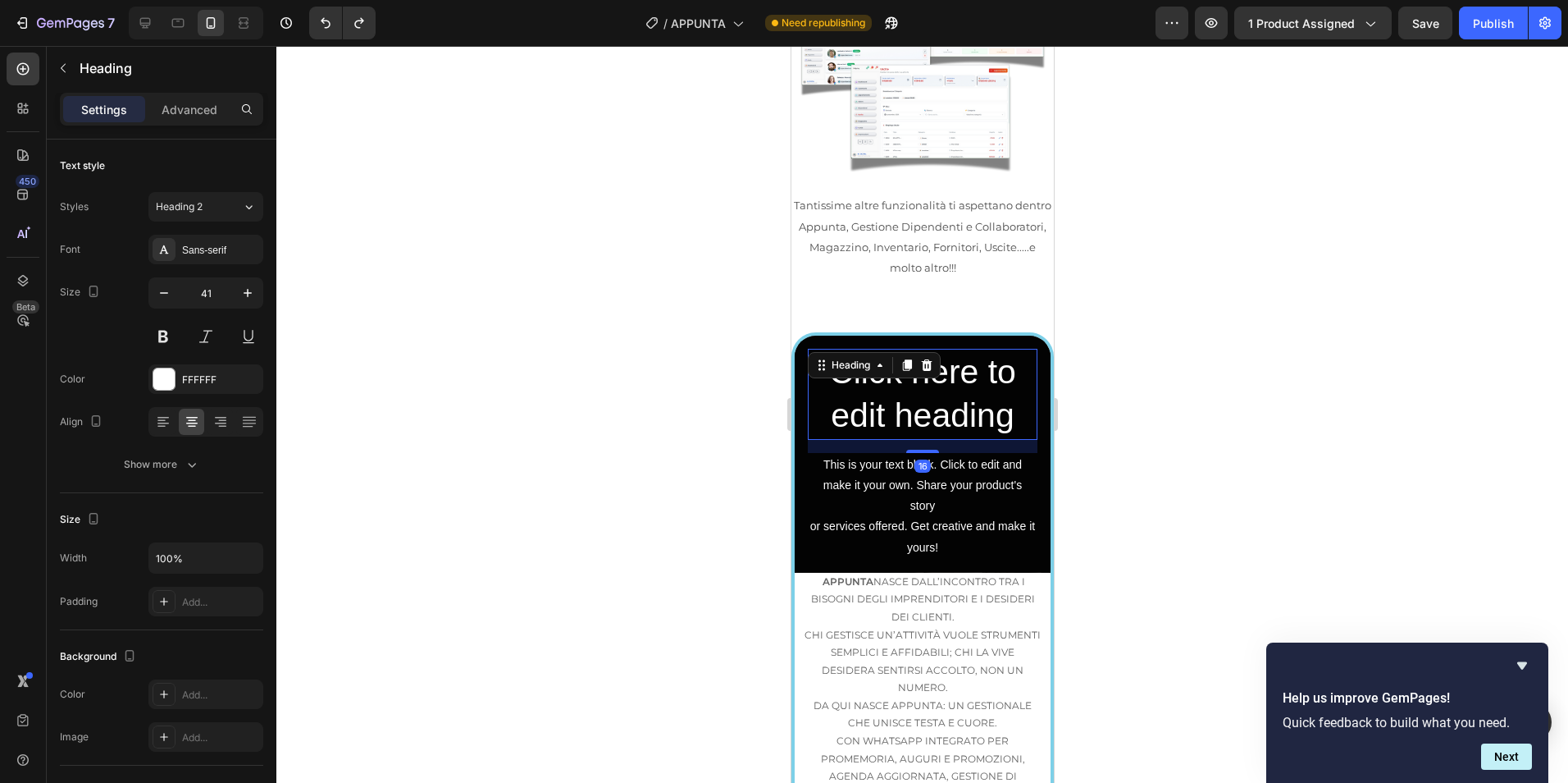
click at [919, 348] on h2 "Click here to edit heading" at bounding box center [922, 393] width 230 height 91
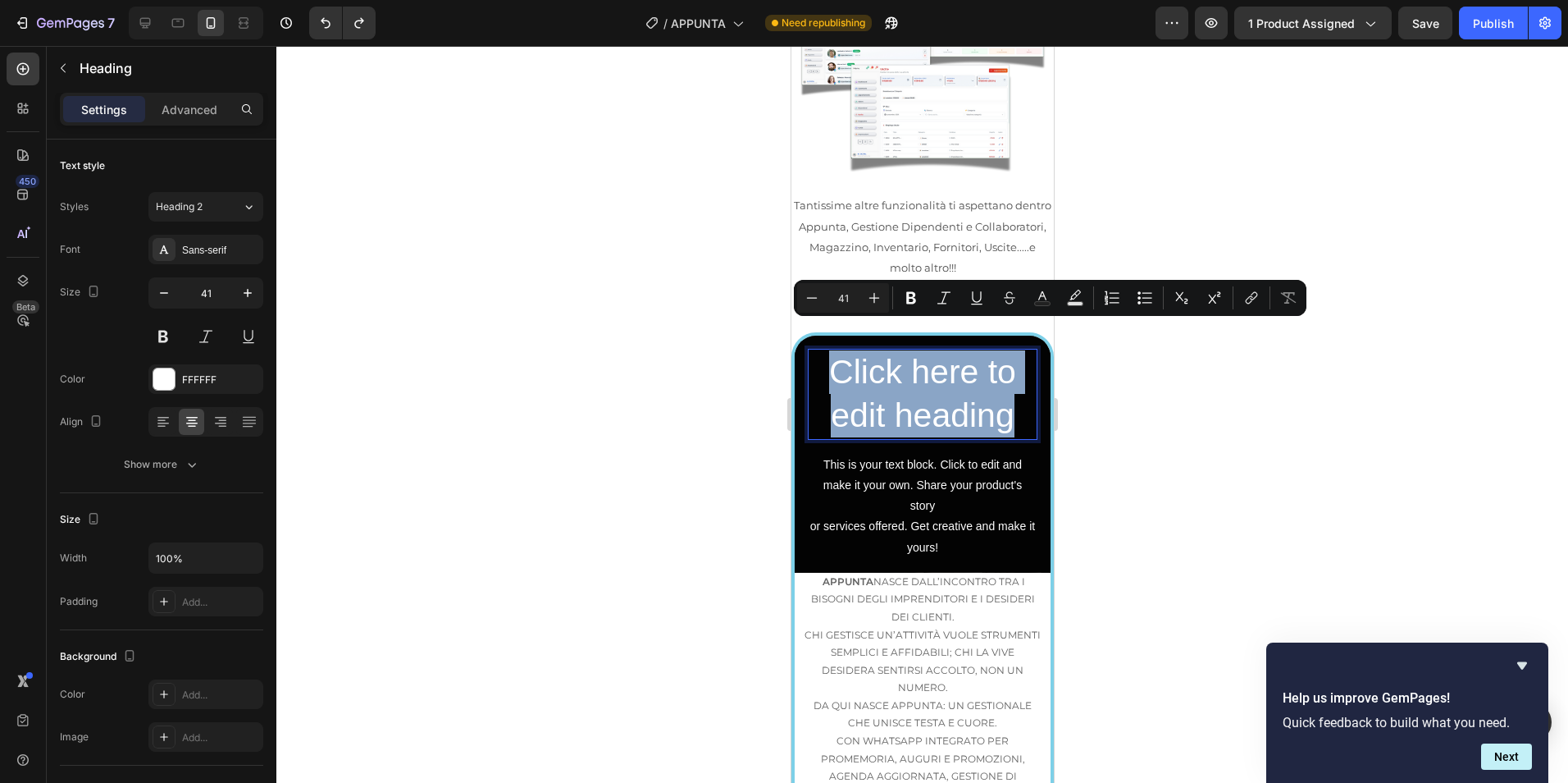
click at [919, 350] on p "Click here to edit heading" at bounding box center [922, 394] width 226 height 88
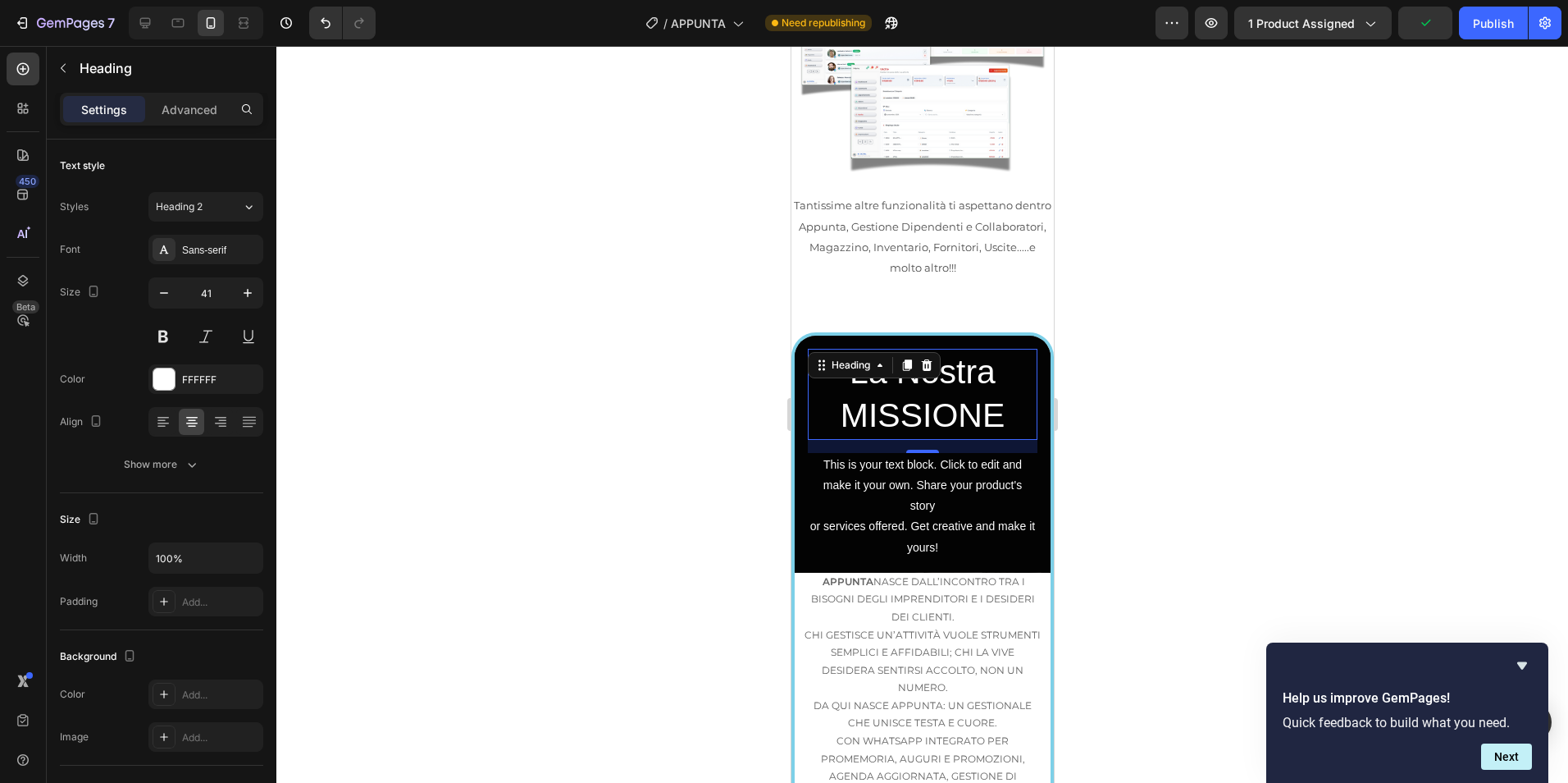
click at [1085, 261] on div at bounding box center [922, 414] width 1292 height 736
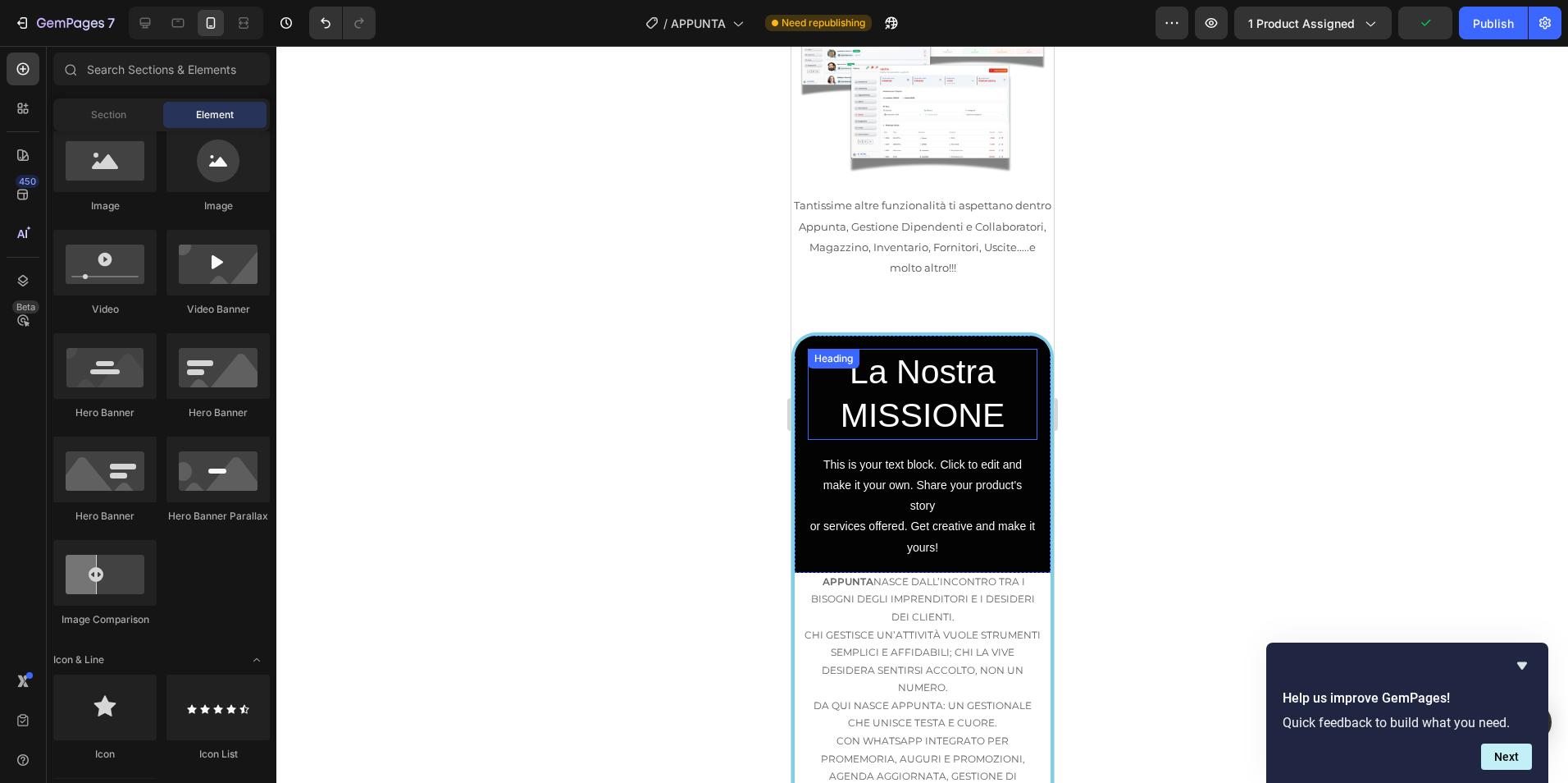
click at [907, 350] on p "La Nostra MISSIONE" at bounding box center [922, 394] width 226 height 88
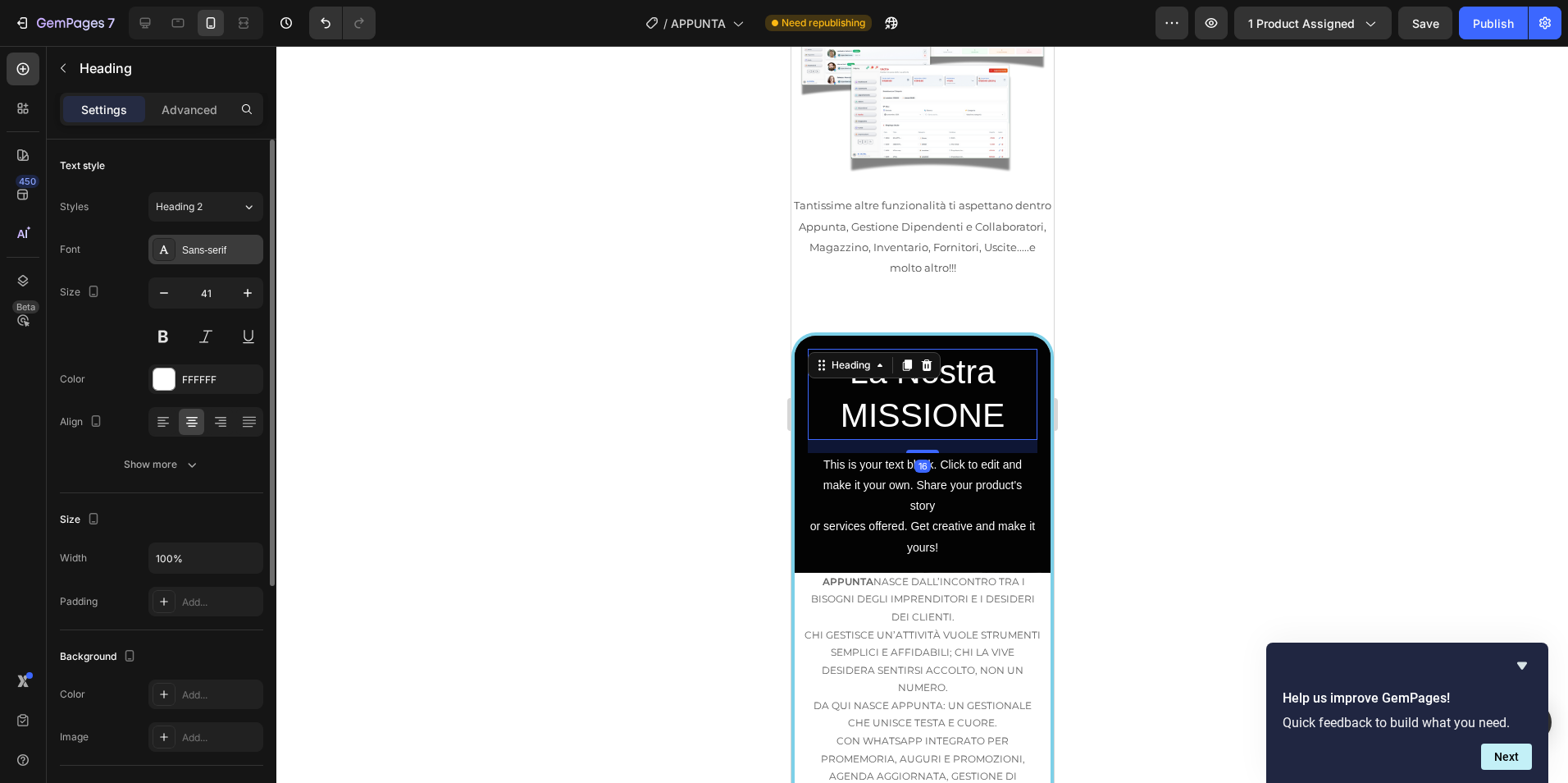
click at [194, 248] on div "Sans-serif" at bounding box center [220, 250] width 77 height 15
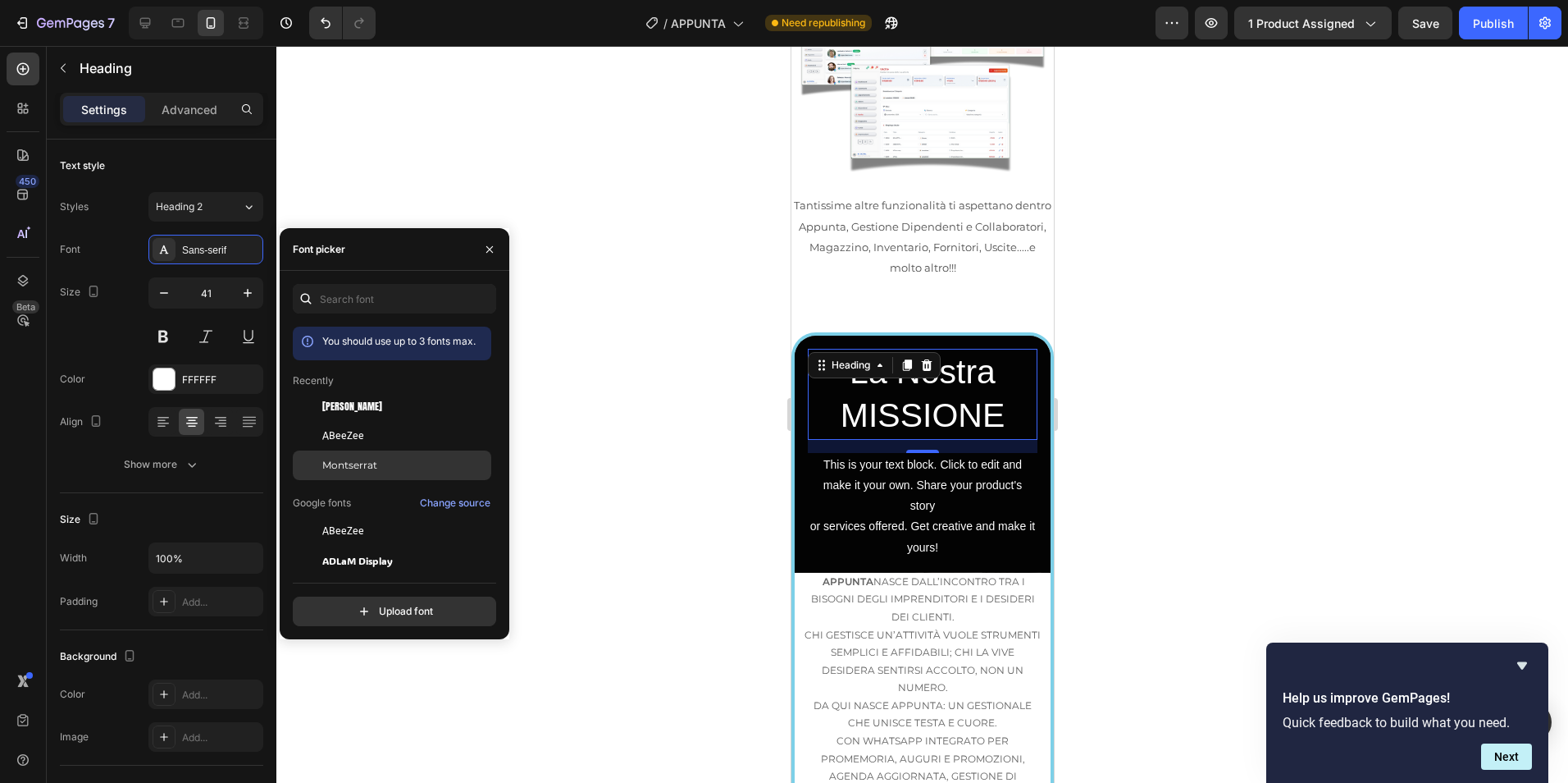
click at [385, 462] on div "Montserrat" at bounding box center [405, 465] width 166 height 15
click at [1217, 376] on div at bounding box center [922, 414] width 1292 height 736
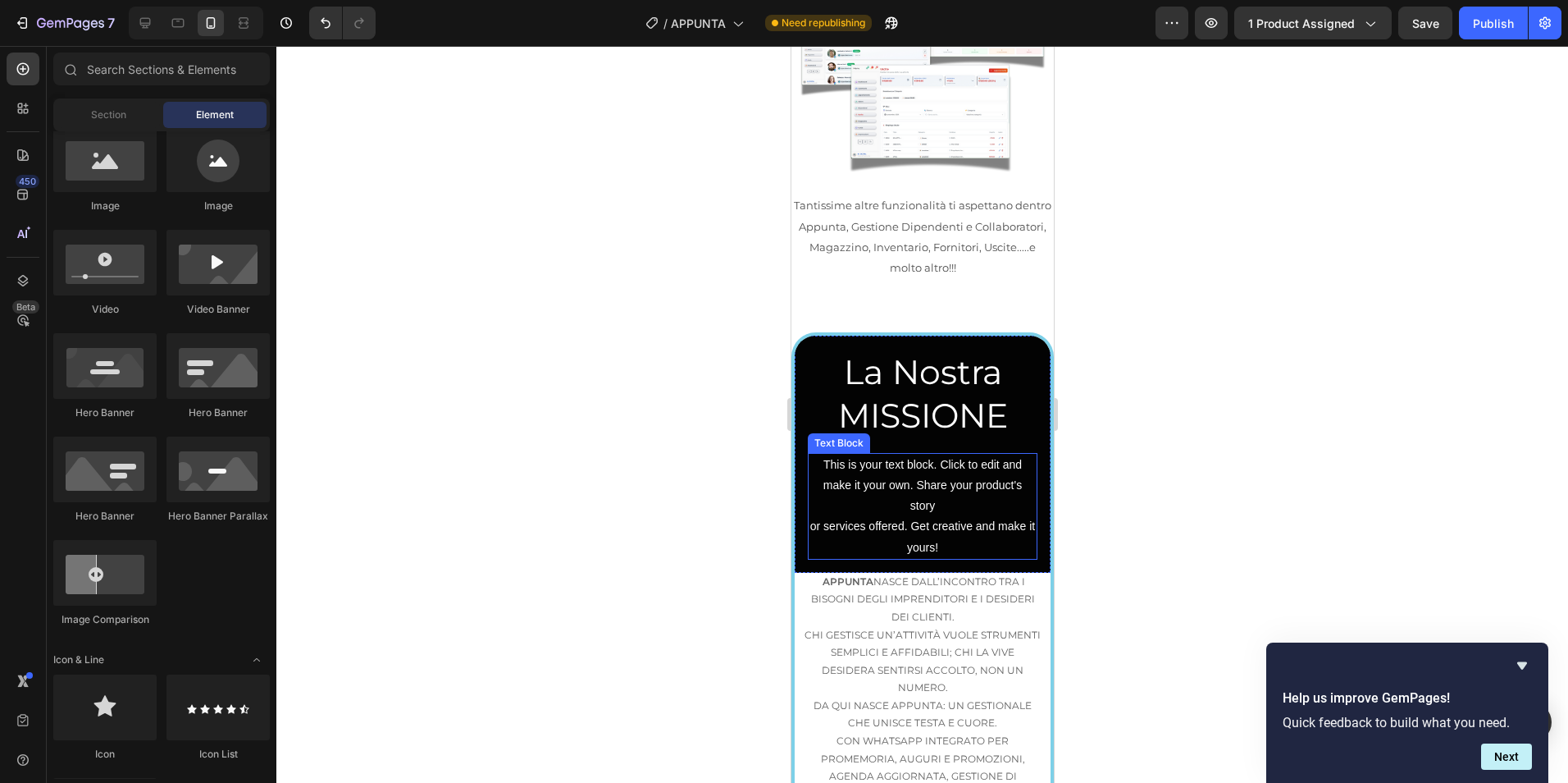
click at [924, 453] on div "This is your text block. Click to edit and make it your own. Share your product…" at bounding box center [922, 506] width 230 height 106
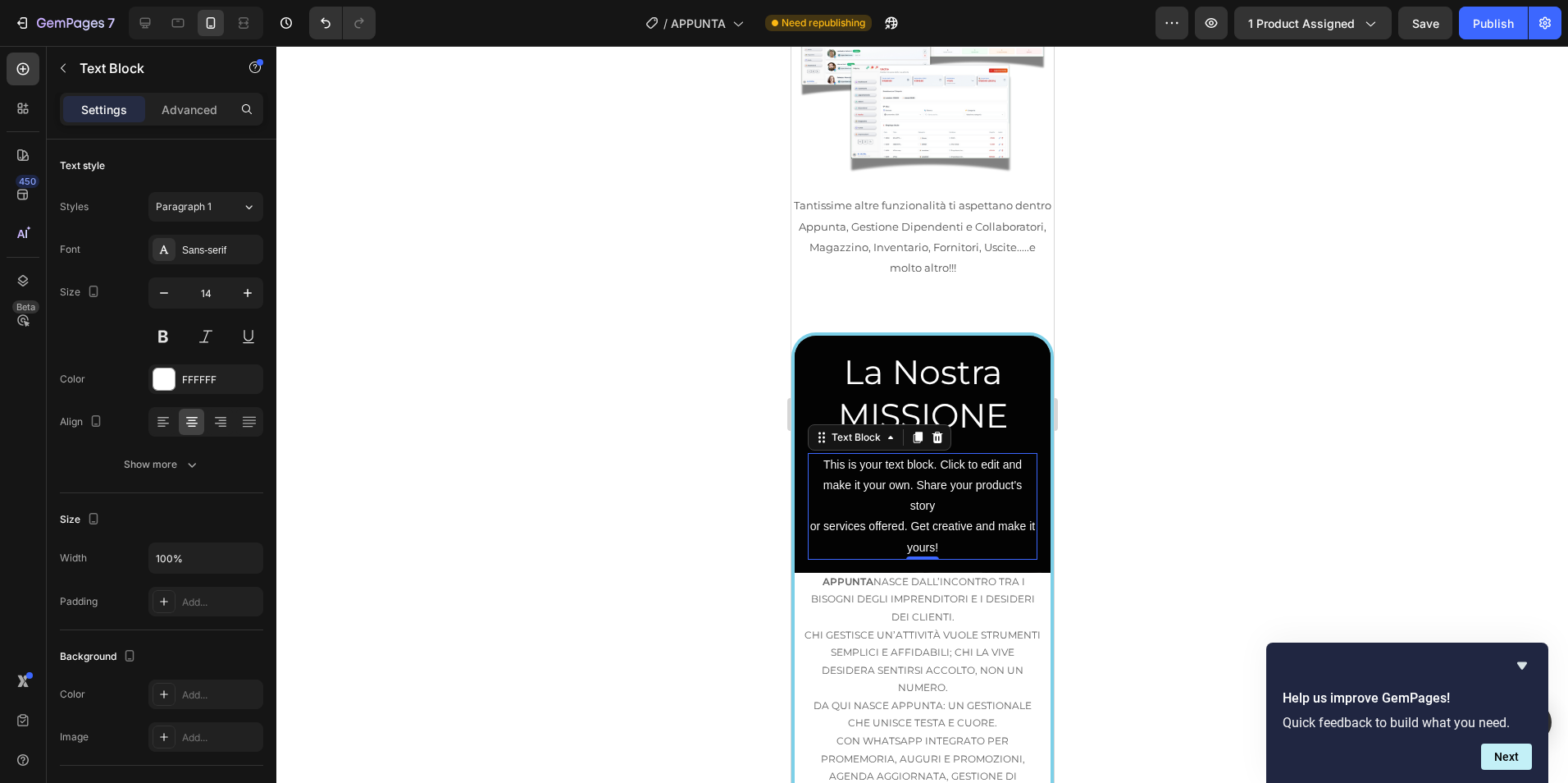
click at [910, 453] on div "This is your text block. Click to edit and make it your own. Share your product…" at bounding box center [922, 506] width 230 height 106
click at [910, 455] on p "This is your text block. Click to edit and make it your own. Share your product…" at bounding box center [922, 506] width 226 height 104
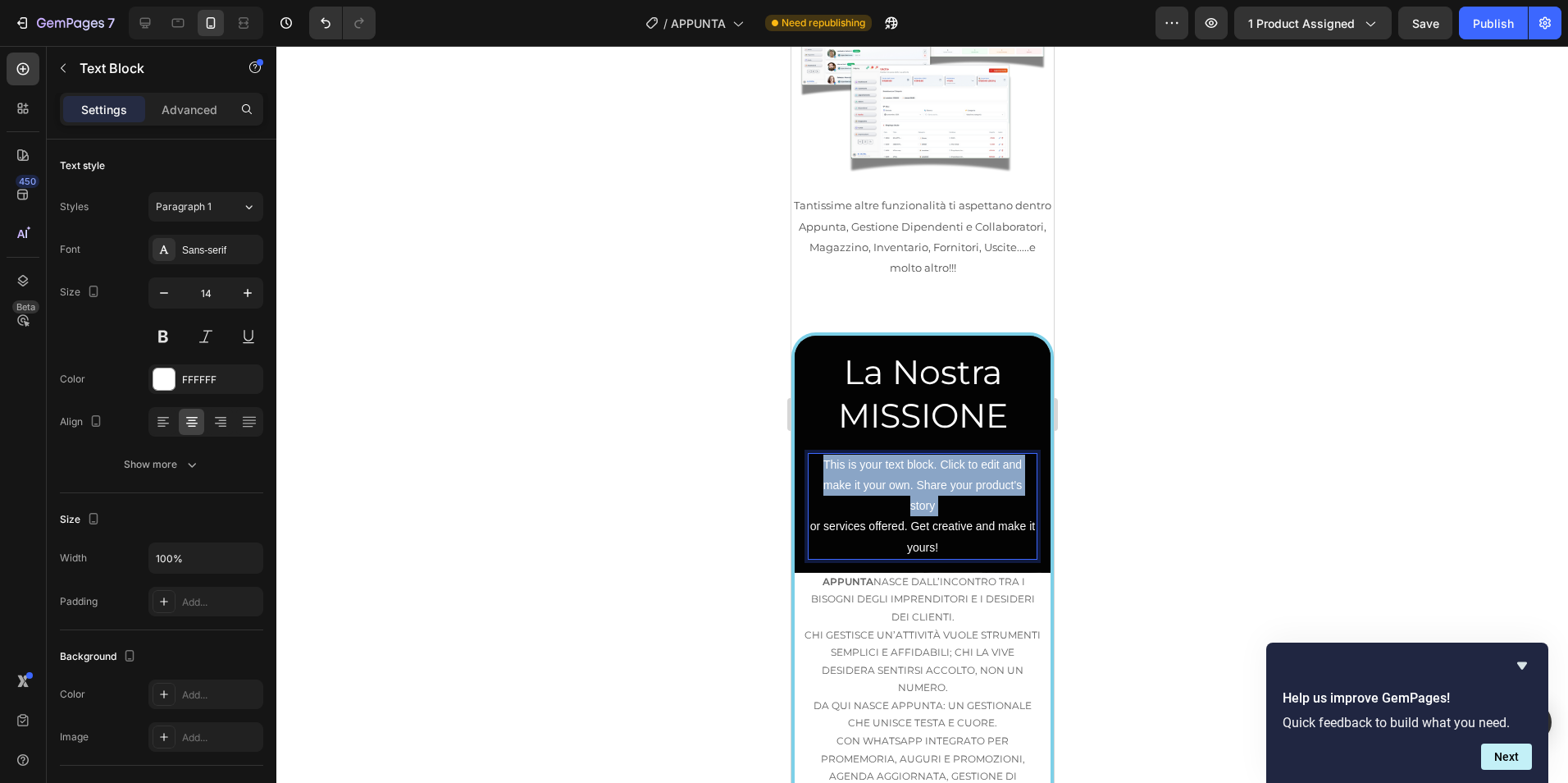
click at [910, 455] on p "This is your text block. Click to edit and make it your own. Share your product…" at bounding box center [922, 506] width 226 height 104
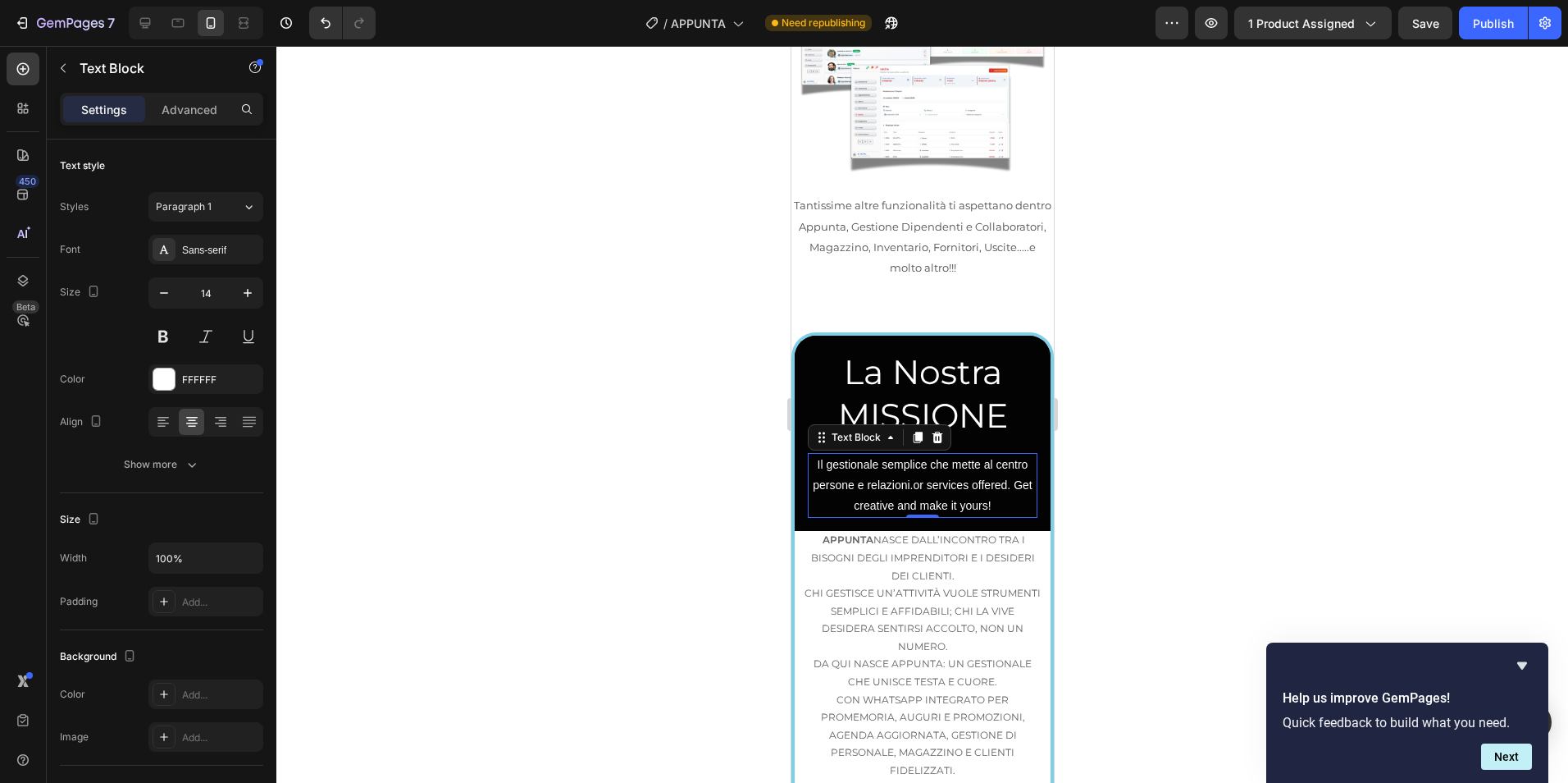
click at [1130, 456] on div at bounding box center [922, 414] width 1292 height 736
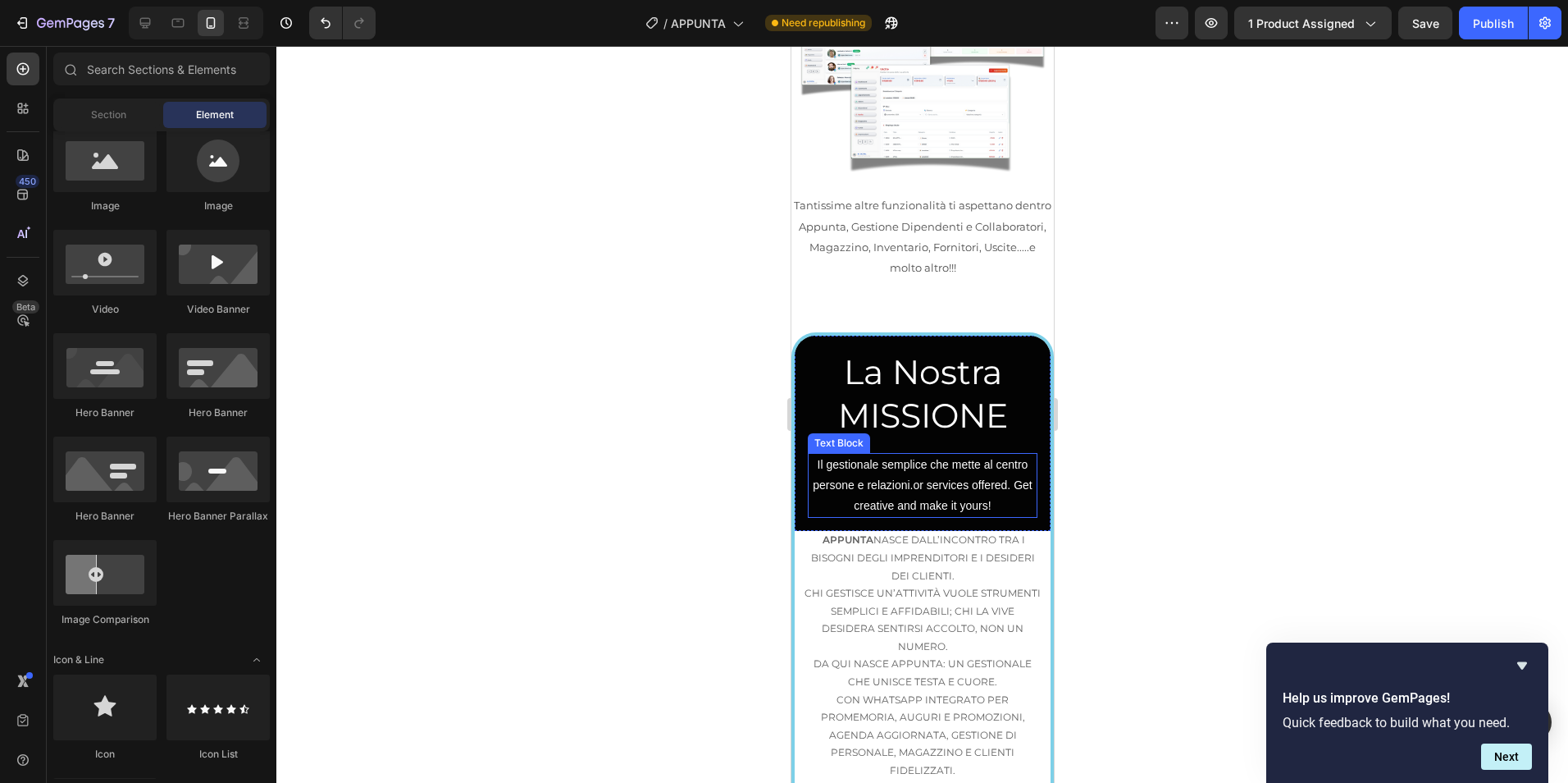
click at [962, 455] on p "Il gestionale semplice che mette al centro persone e relazioni.or services offe…" at bounding box center [922, 486] width 226 height 62
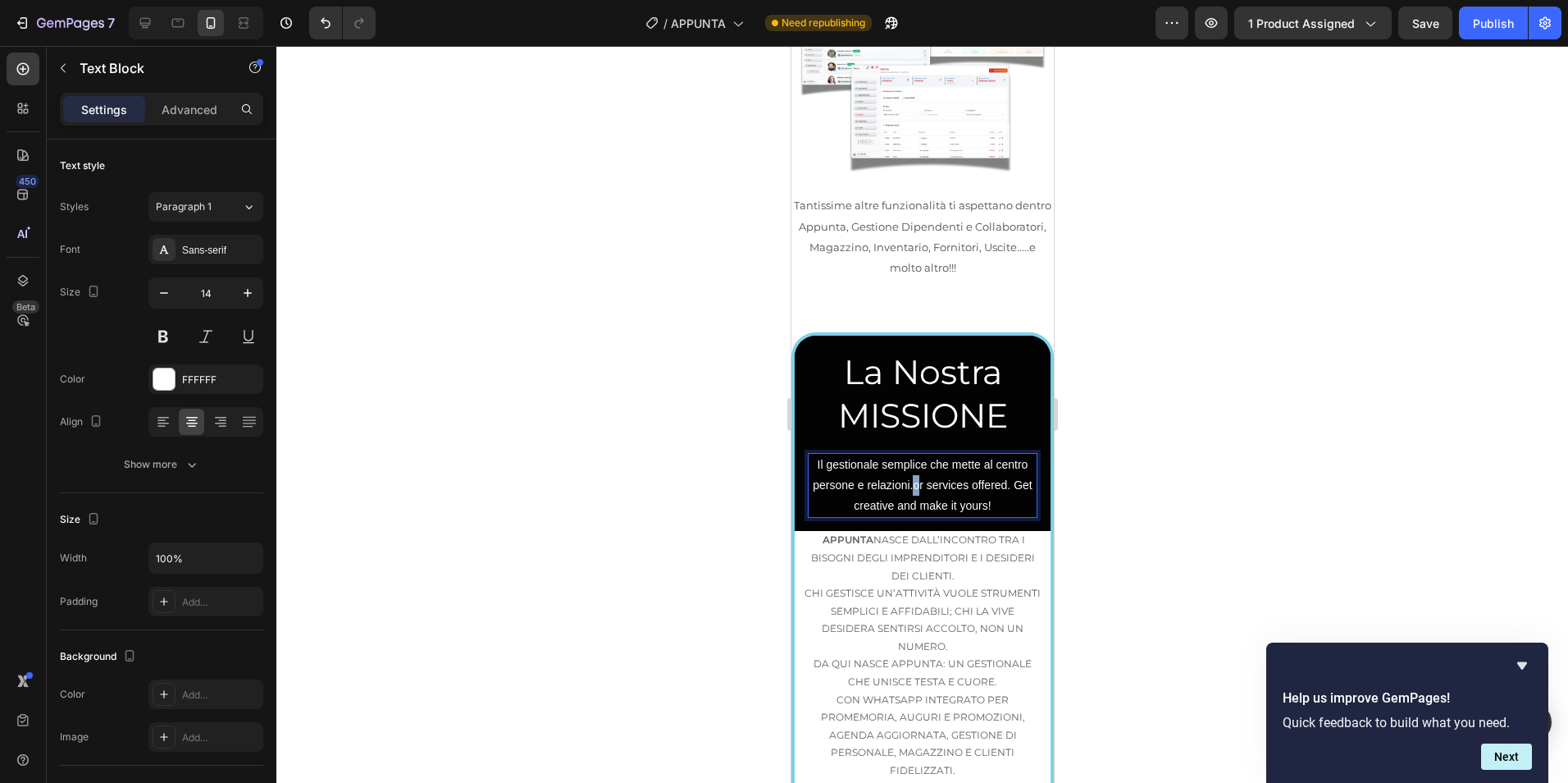
click at [920, 455] on p "Il gestionale semplice che mette al centro persone e relazioni.or services offe…" at bounding box center [922, 486] width 226 height 62
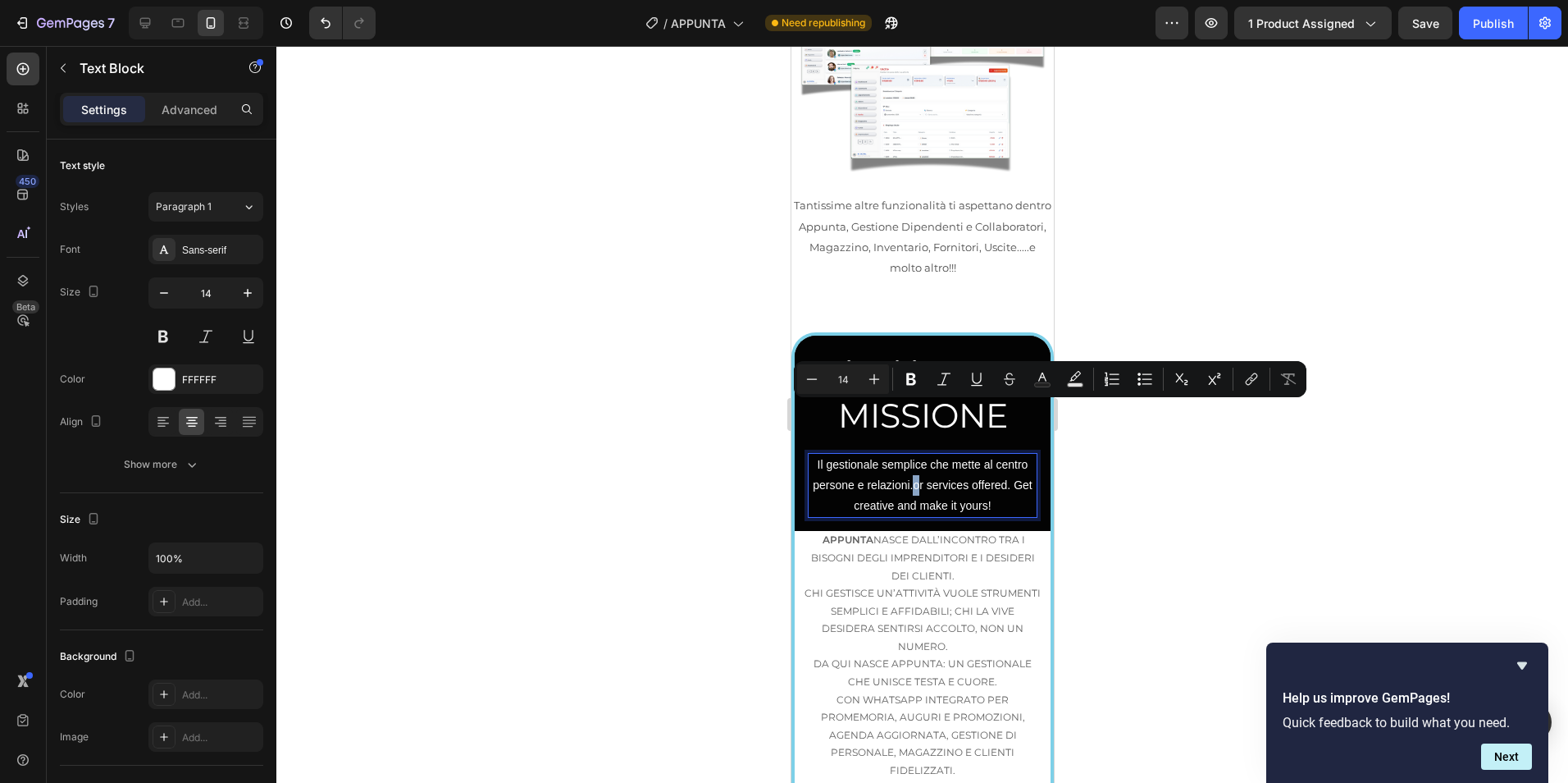
click at [921, 455] on p "Il gestionale semplice che mette al centro persone e relazioni.or services offe…" at bounding box center [922, 486] width 226 height 62
click at [949, 455] on p "Il gestionale semplice che mette al centro persone e relazioni.or services offe…" at bounding box center [922, 486] width 226 height 62
drag, startPoint x: 919, startPoint y: 412, endPoint x: 1003, endPoint y: 432, distance: 86.3
click at [1003, 455] on p "Il gestionale semplice che mette al centro persone e relazioni.or services offe…" at bounding box center [922, 486] width 226 height 62
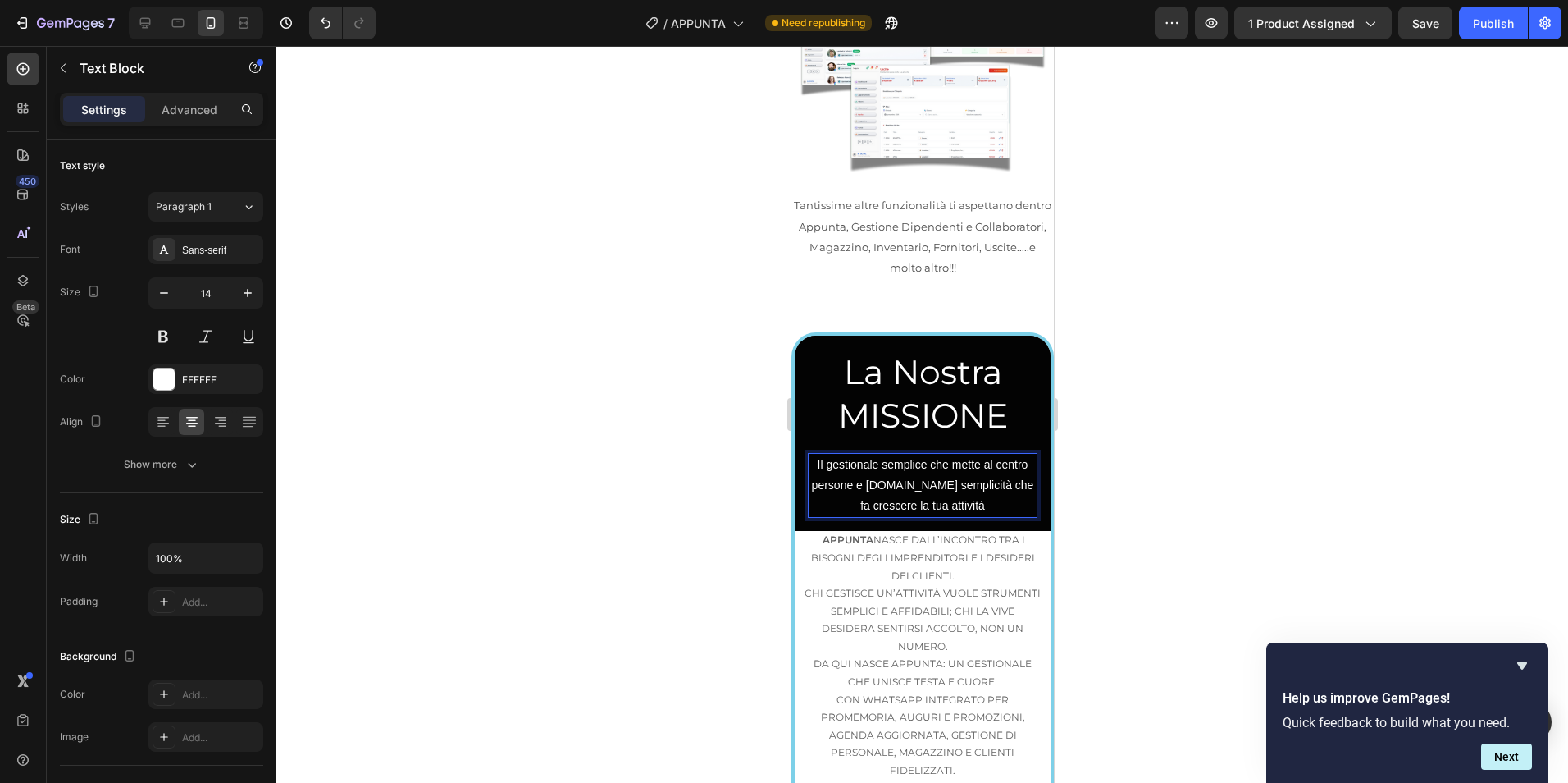
click at [954, 455] on p "Il gestionale semplice che mette al centro persone e relazioni.La semplicità ch…" at bounding box center [922, 486] width 226 height 62
click at [928, 455] on p "Il gestionale semplice che mette al centro persone e relazioni.La semplicità ch…" at bounding box center [922, 486] width 226 height 62
click at [916, 455] on p "Il gestionale semplice che mette al centro persone e relazioni.La semplicità ch…" at bounding box center [922, 486] width 226 height 62
click at [974, 455] on p "Il gestionale semplice che mette al centro persone e relazioni." at bounding box center [922, 474] width 226 height 41
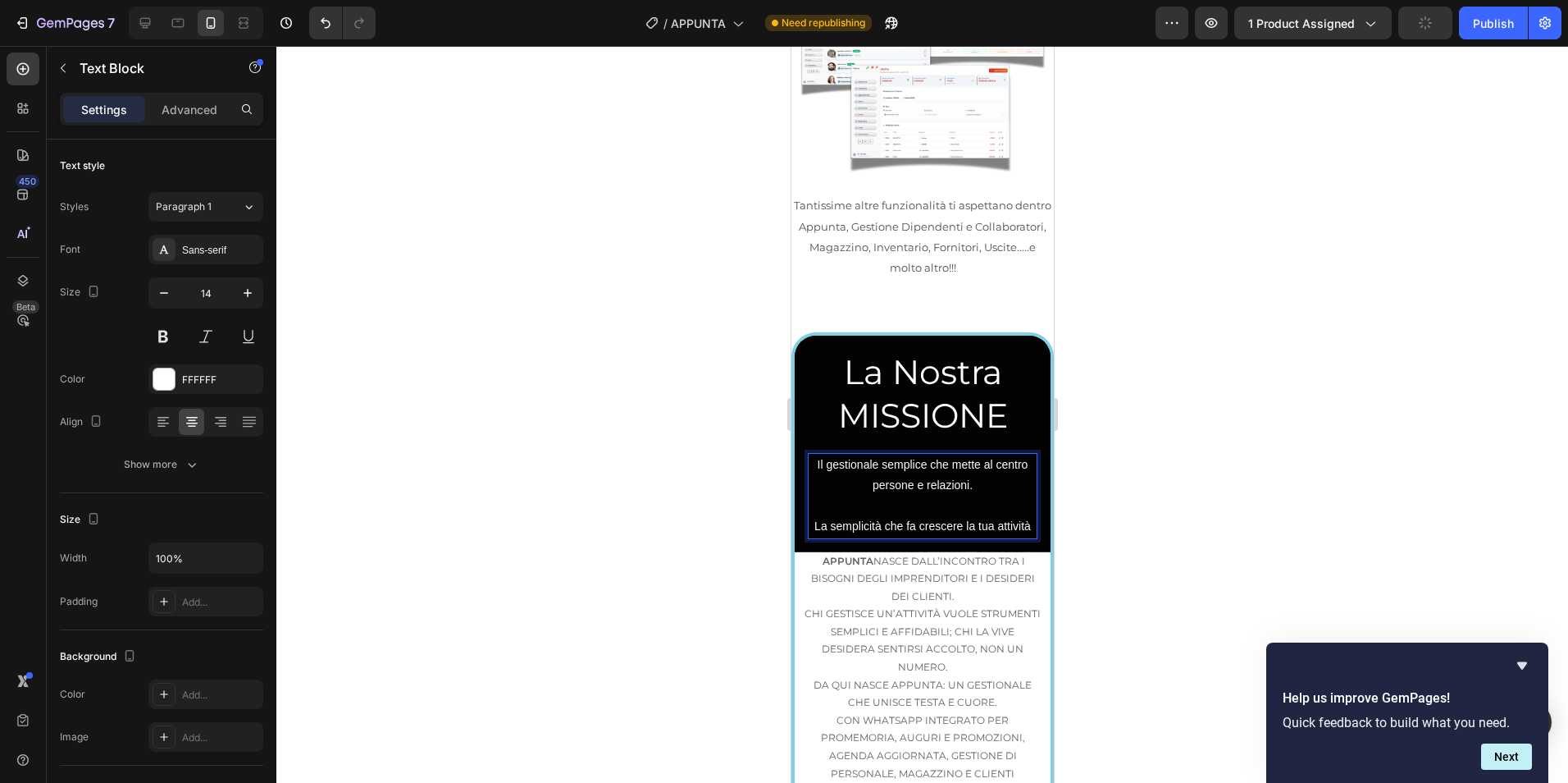
click at [1232, 377] on div at bounding box center [922, 414] width 1292 height 736
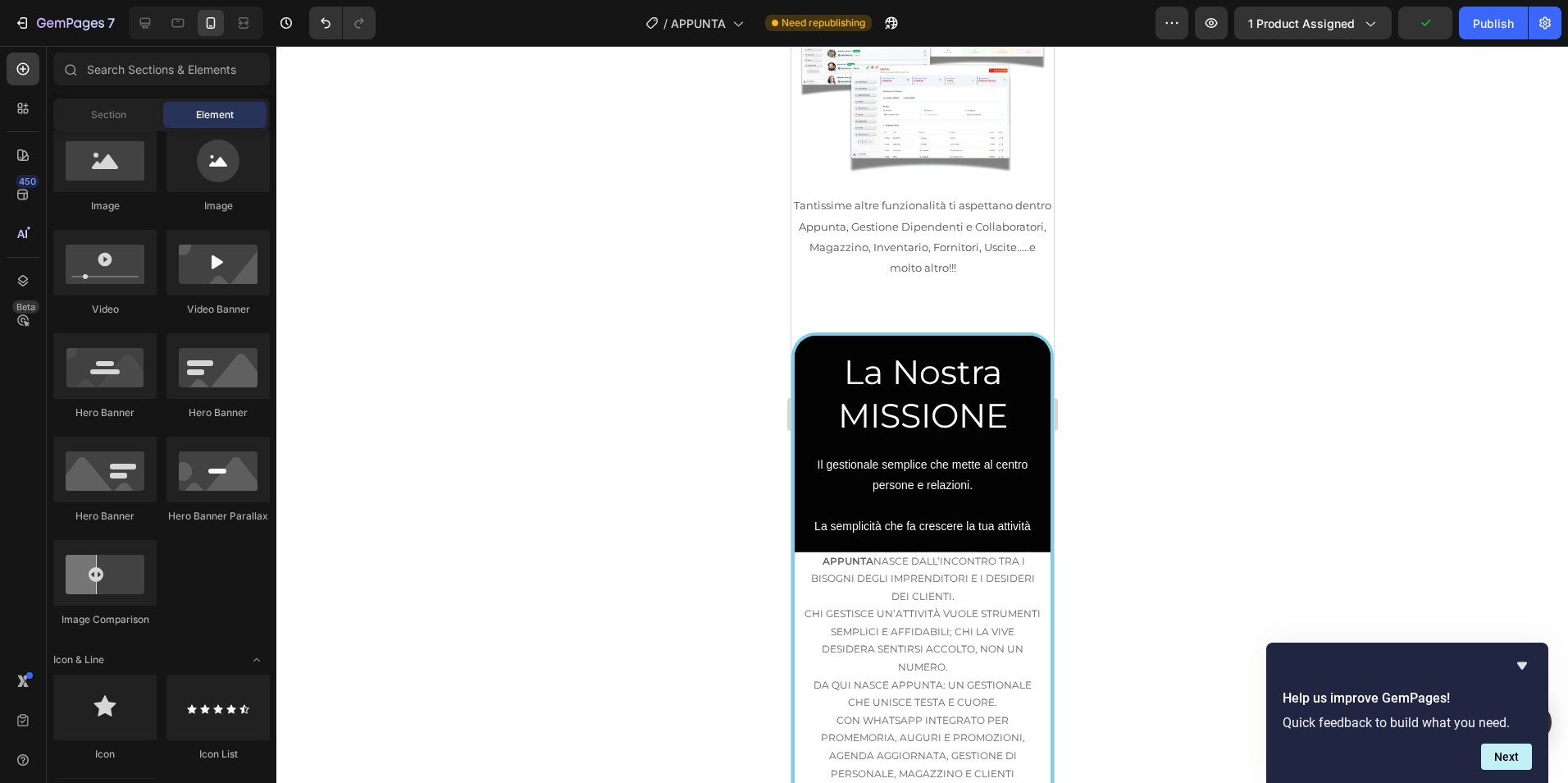
click at [1234, 375] on div at bounding box center [922, 414] width 1292 height 736
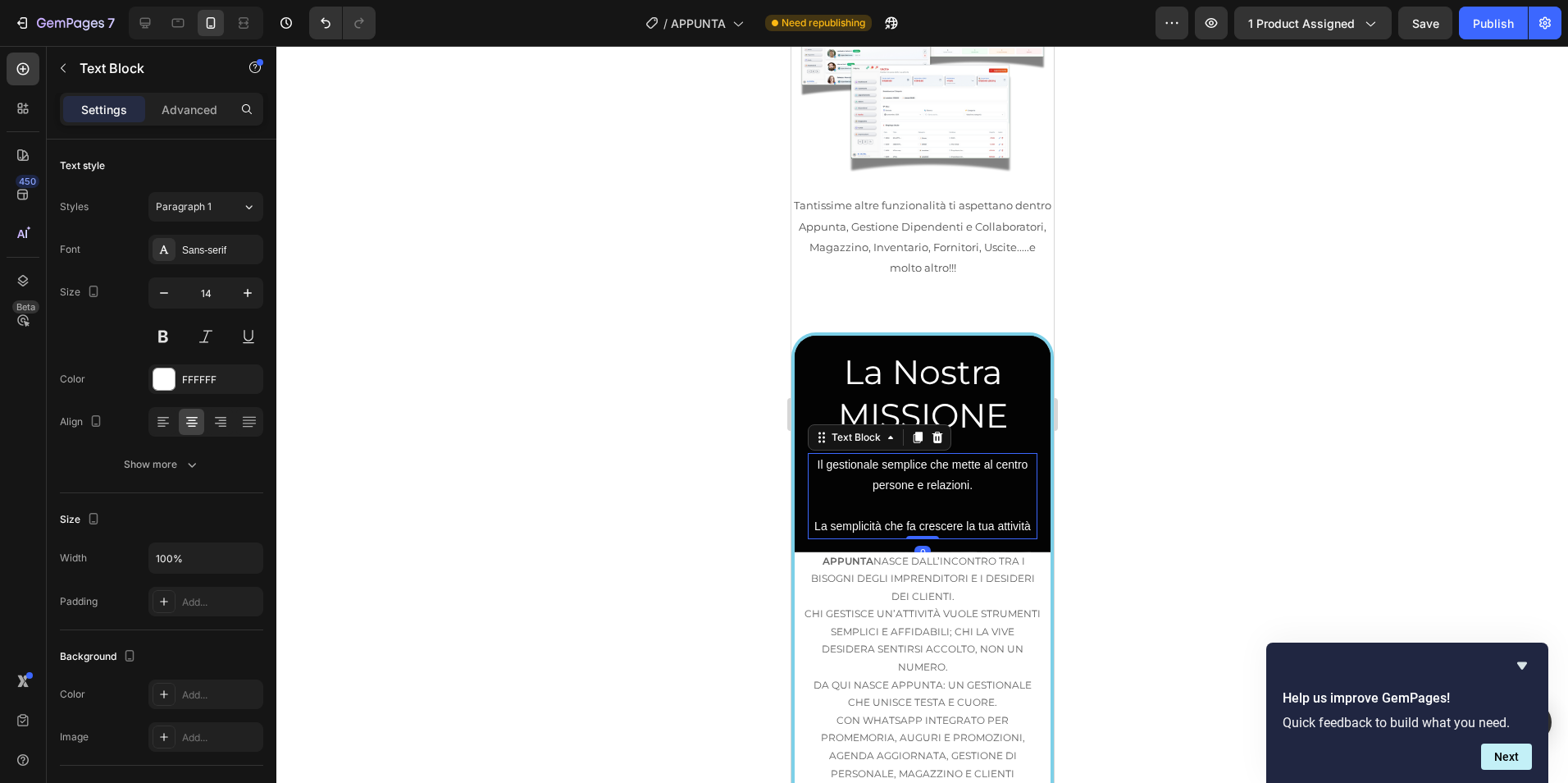
drag, startPoint x: 949, startPoint y: 445, endPoint x: 837, endPoint y: 464, distance: 113.6
click at [943, 516] on p "La semplicità che fa crescere la tua attività" at bounding box center [922, 526] width 226 height 21
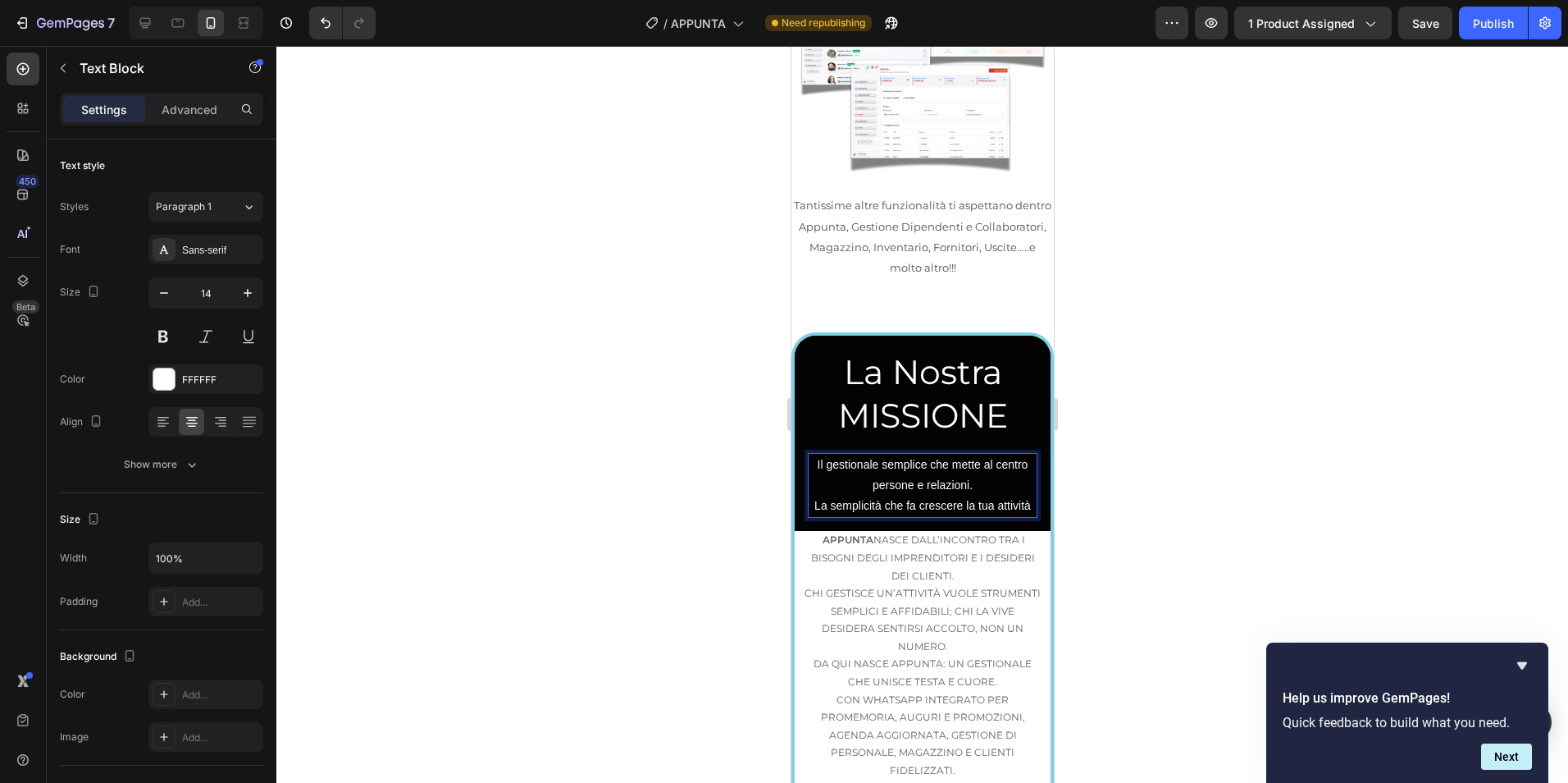
click at [905, 455] on p "Il gestionale semplice che mette al centro persone e relazioni." at bounding box center [922, 474] width 226 height 41
click at [809, 455] on p "Il gestionale semplice che mette al centro persone e relazioni." at bounding box center [922, 474] width 226 height 41
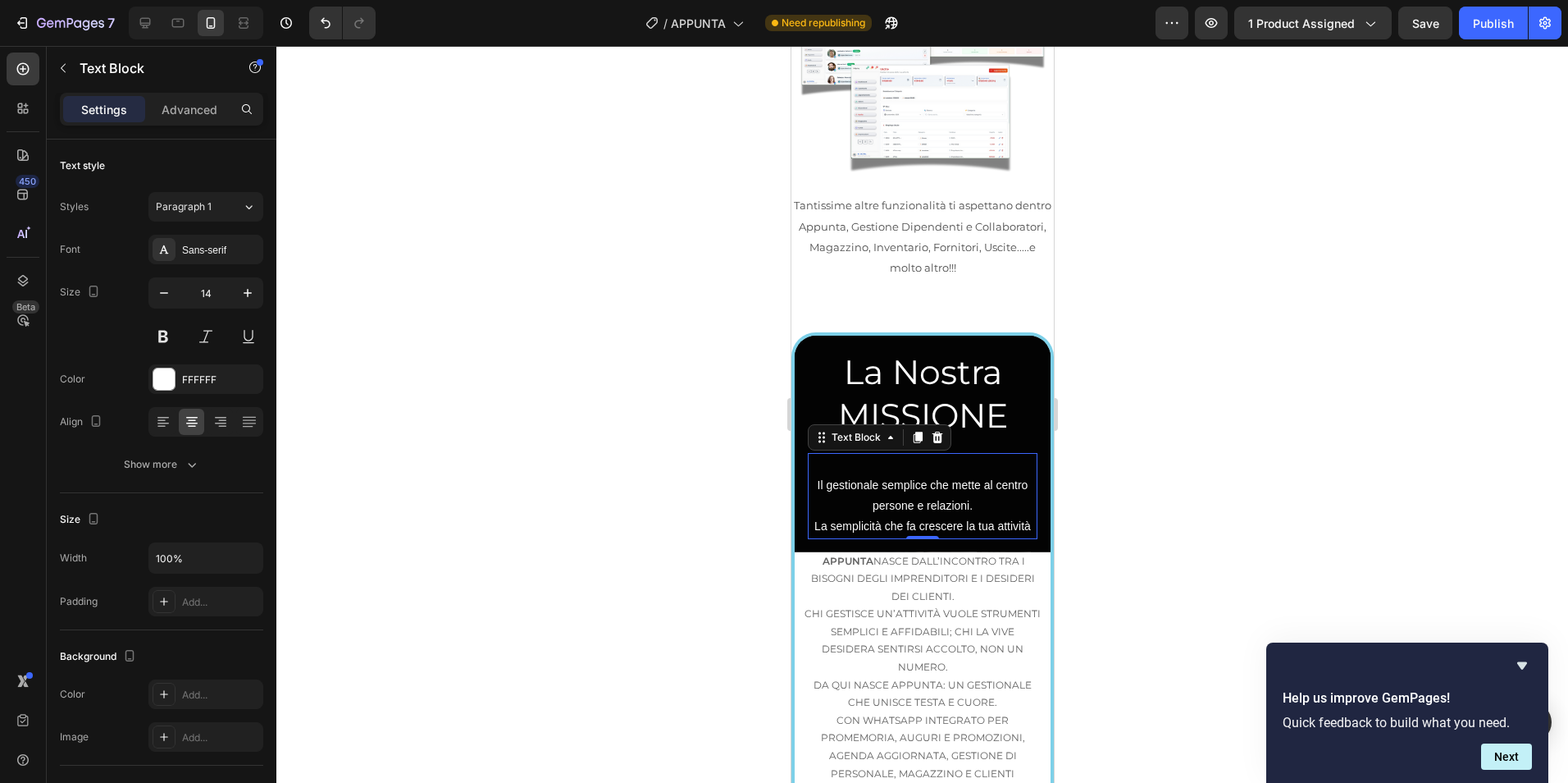
click at [1363, 372] on div at bounding box center [922, 414] width 1292 height 736
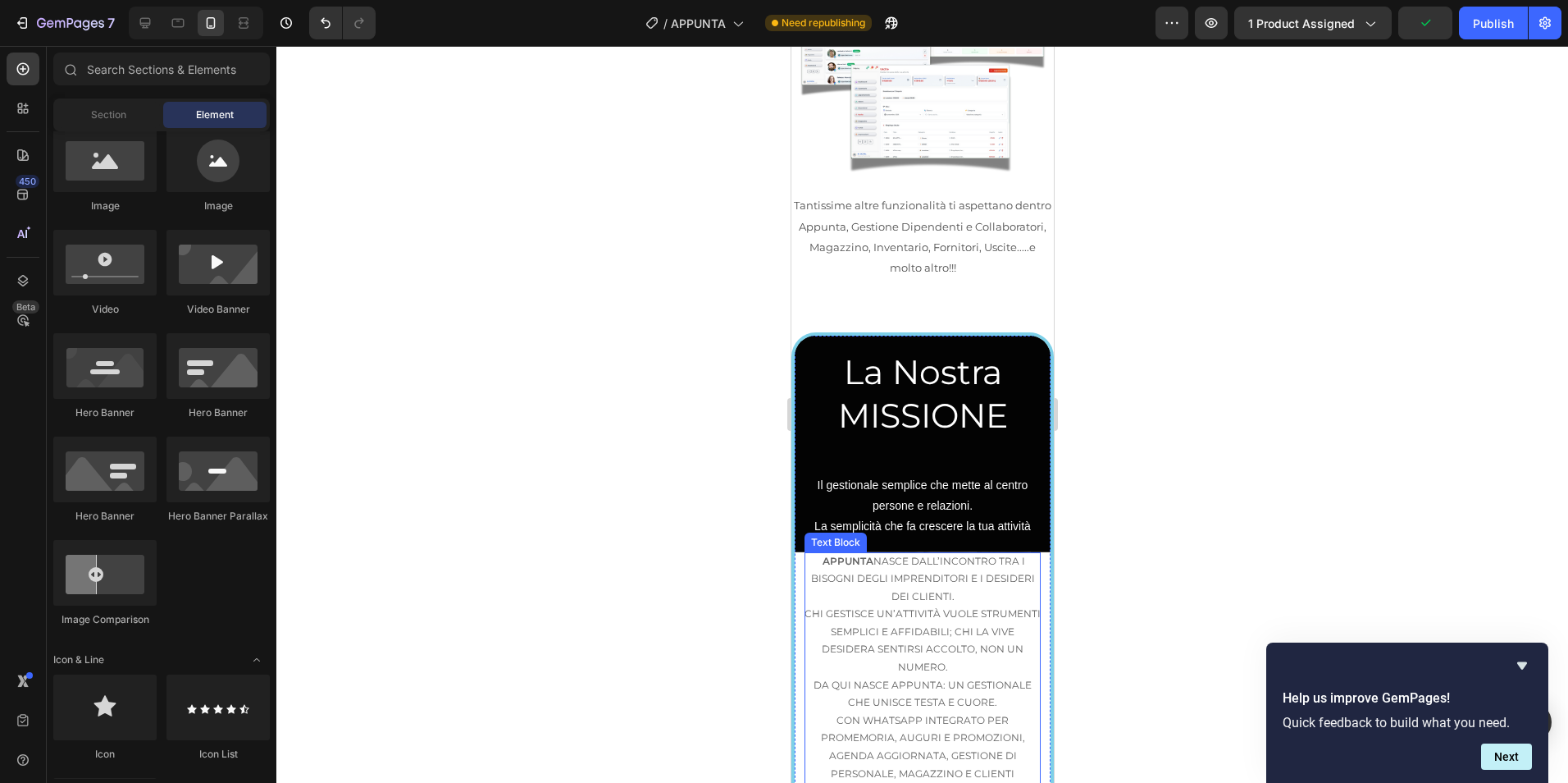
click at [988, 552] on p "Appunta nasce dall’incontro tra i bisogni degli imprenditori e i desideri dei c…" at bounding box center [921, 614] width 236 height 124
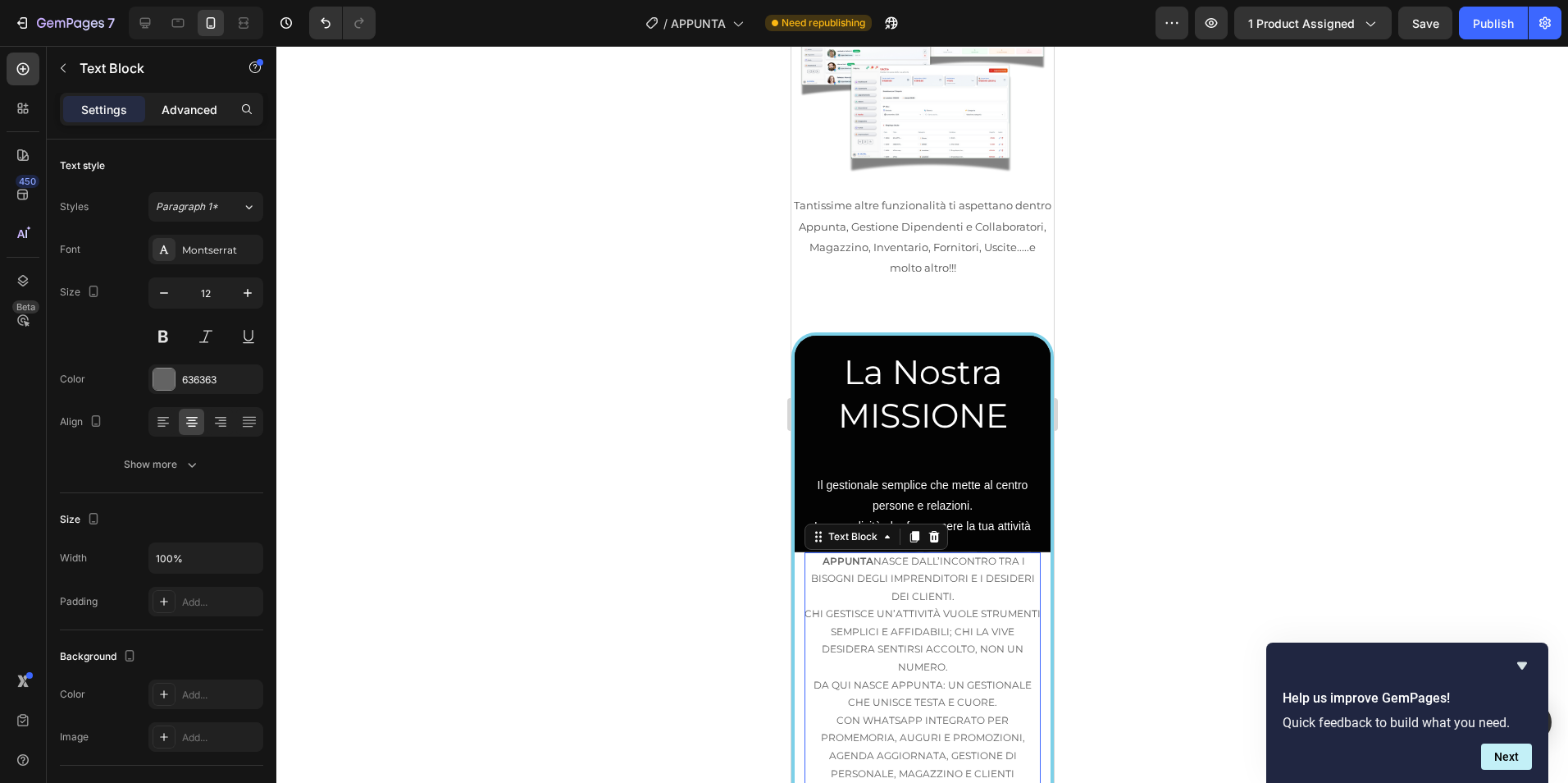
click at [210, 109] on p "Advanced" at bounding box center [189, 110] width 56 height 17
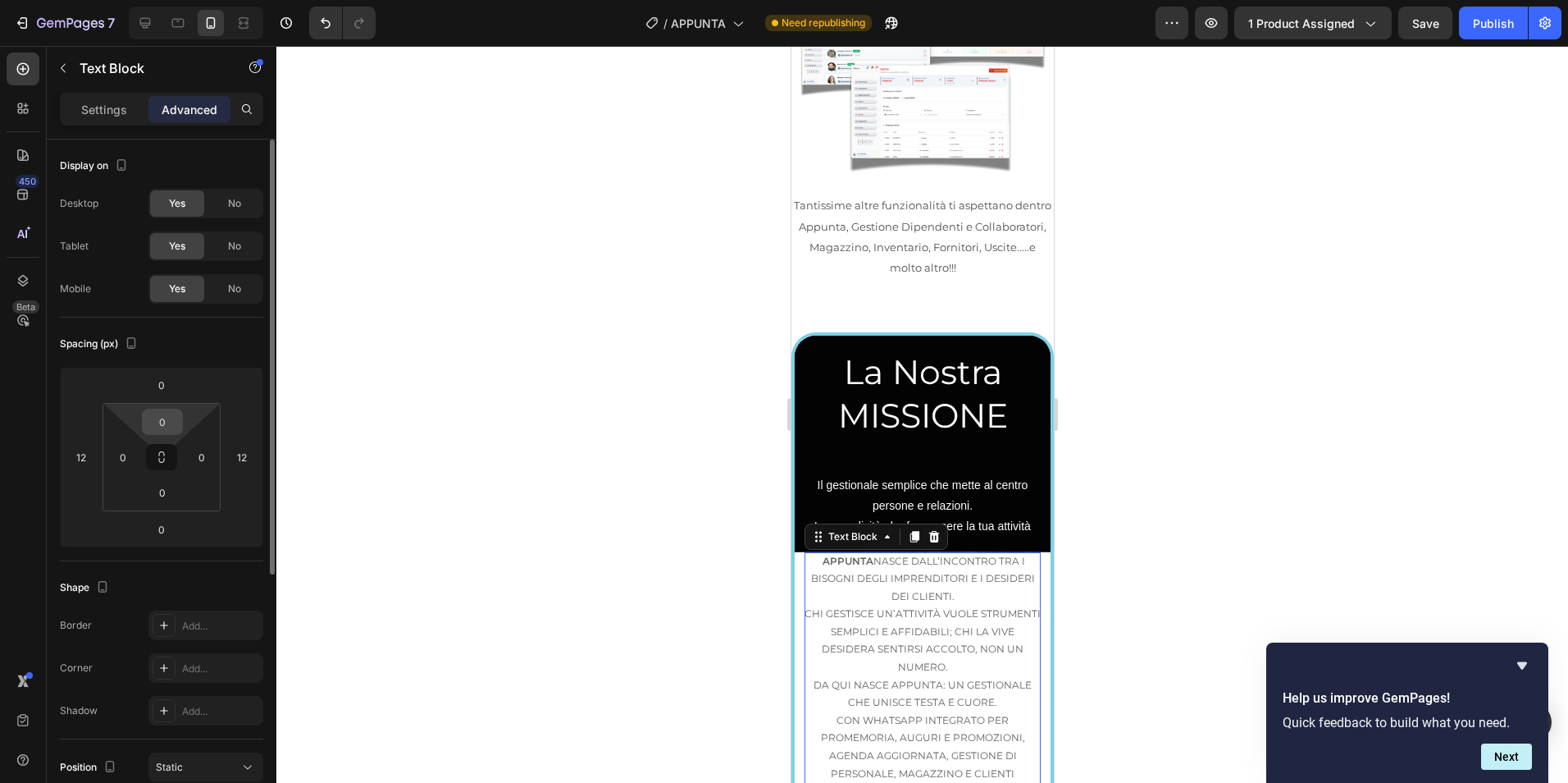
click at [170, 428] on input "0" at bounding box center [162, 422] width 33 height 24
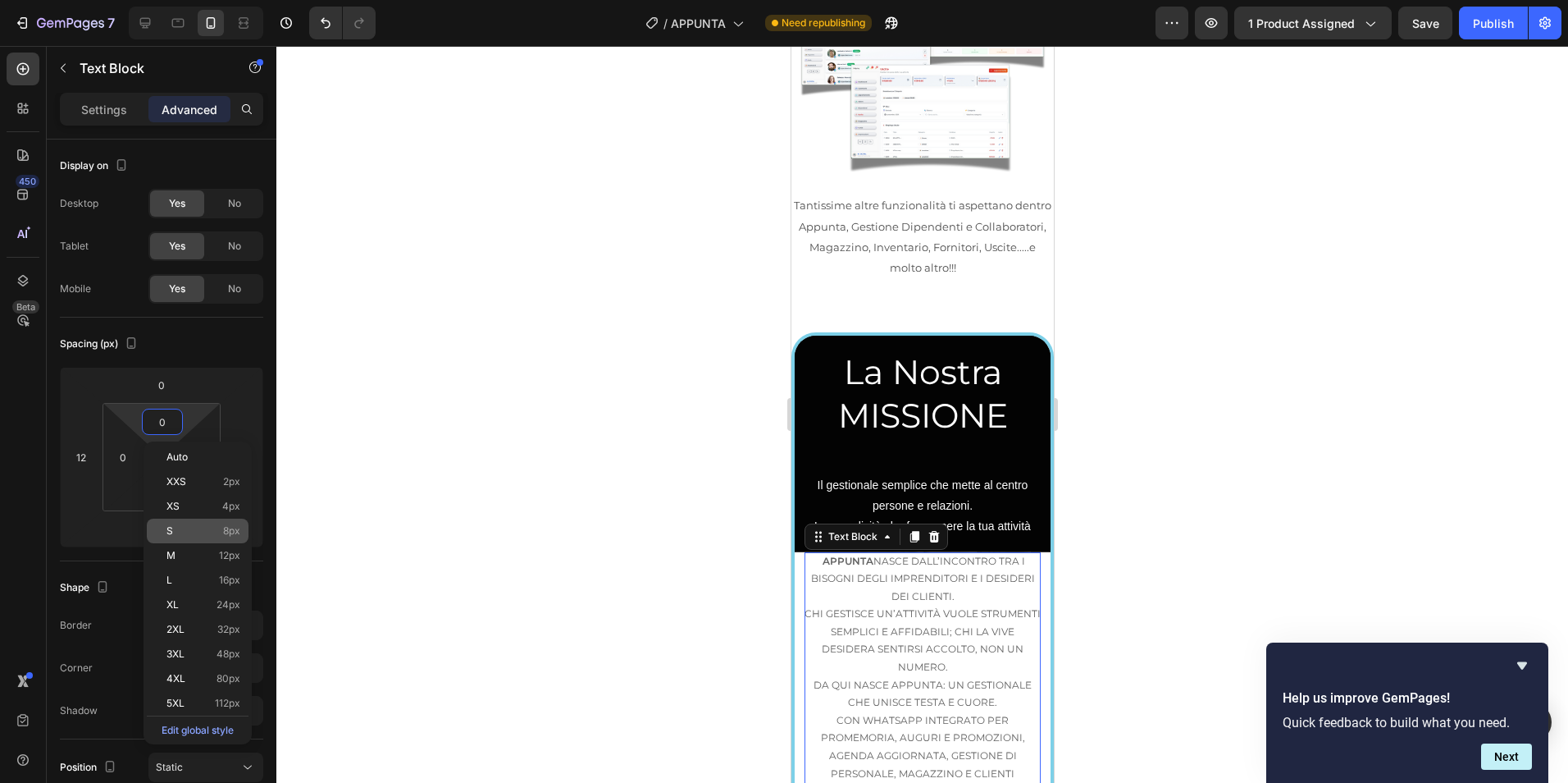
click at [202, 538] on div "S 8px" at bounding box center [198, 531] width 102 height 24
type input "8"
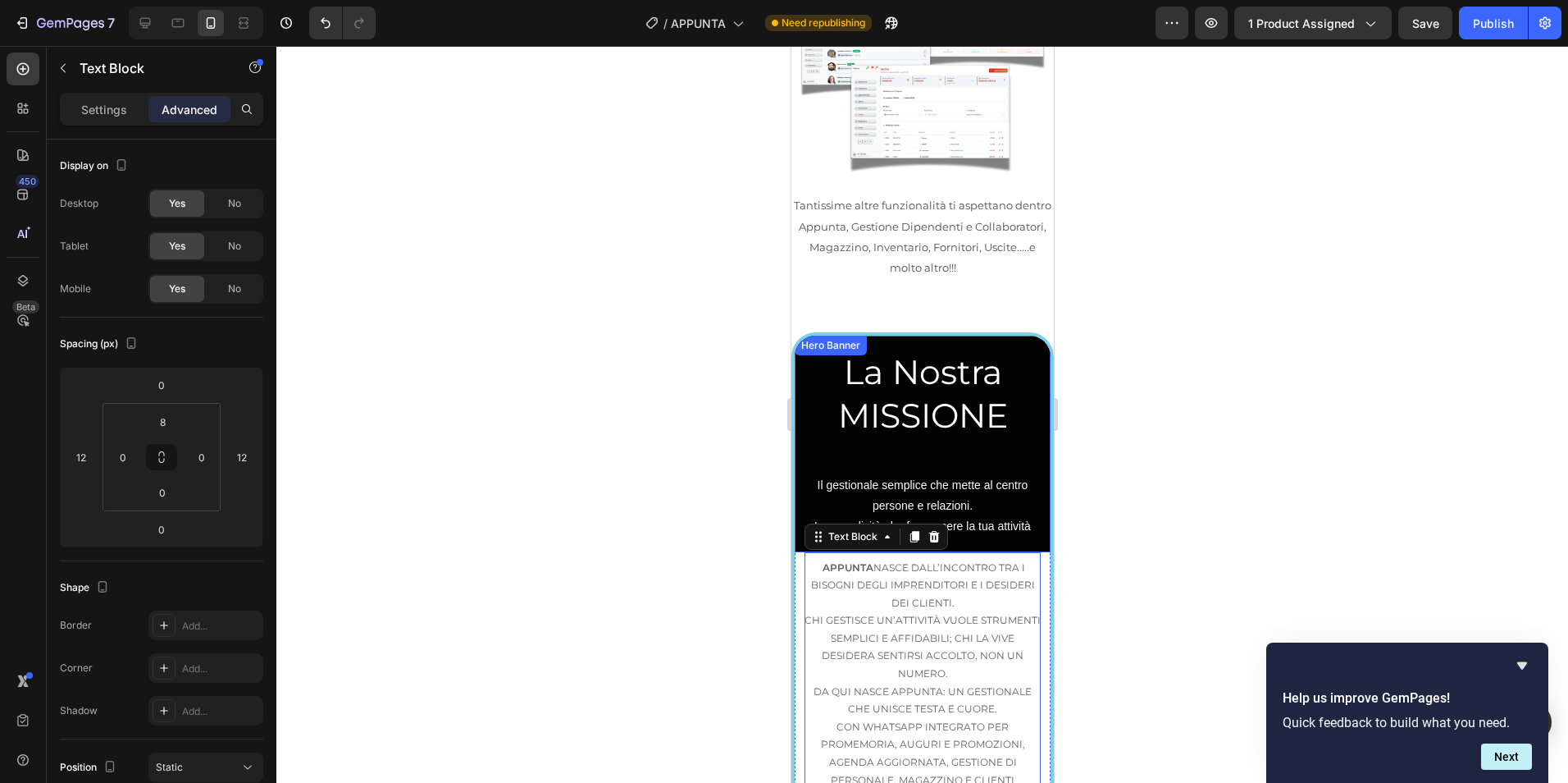
click at [1224, 324] on div at bounding box center [922, 414] width 1292 height 736
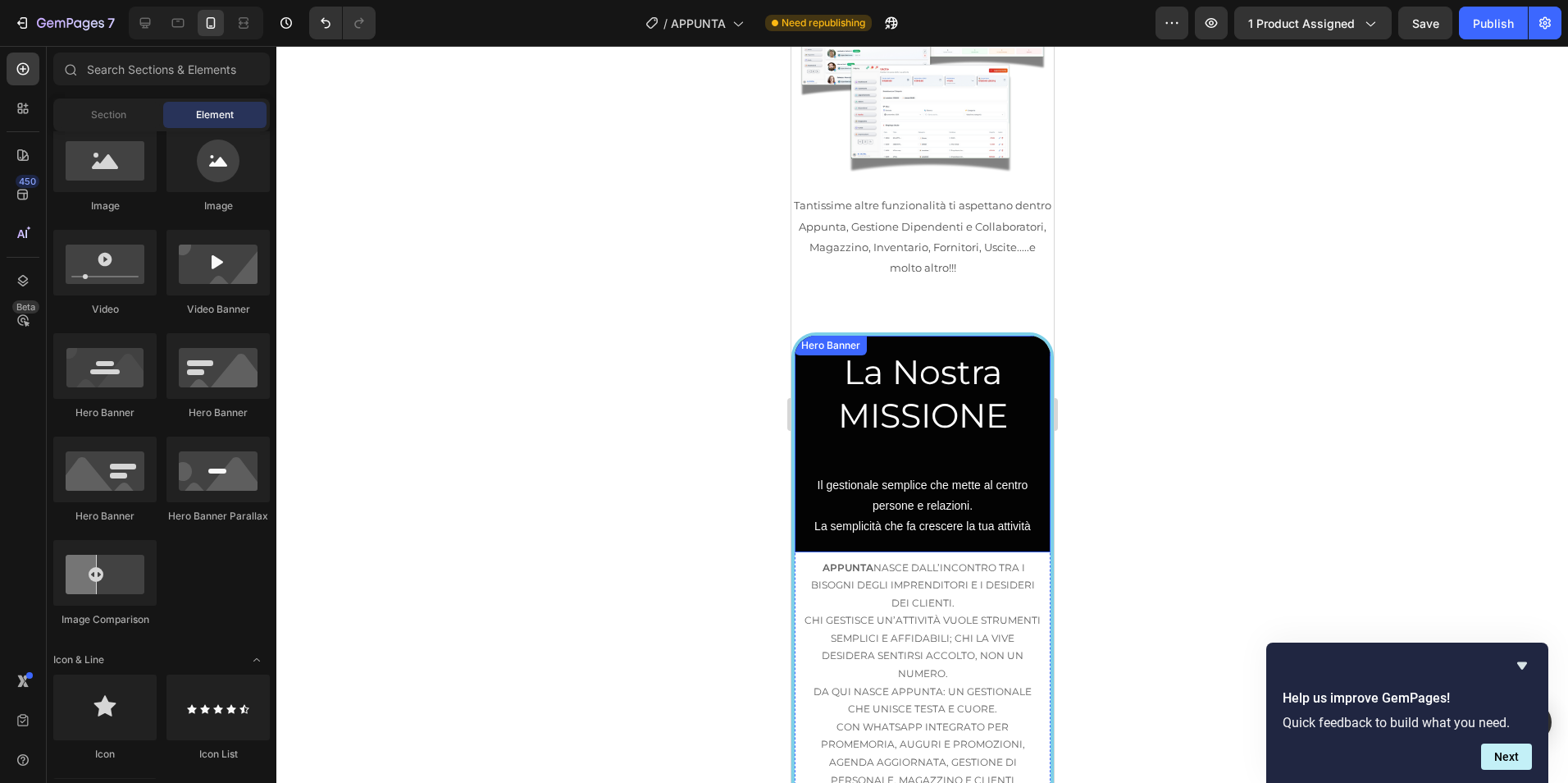
click at [1226, 324] on div at bounding box center [922, 414] width 1292 height 736
click at [924, 350] on p "La Nostra MISSIONE" at bounding box center [922, 394] width 226 height 88
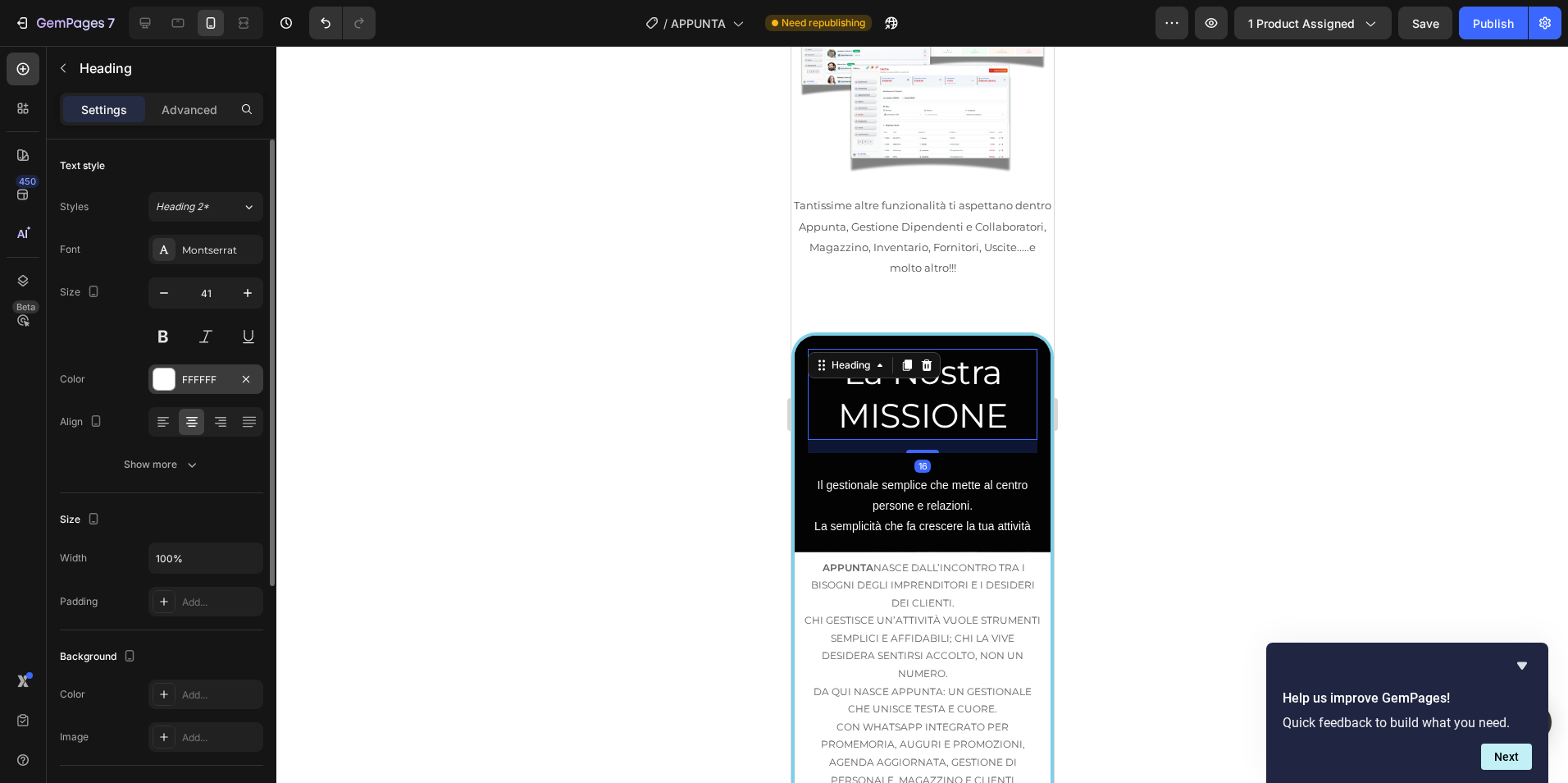
click at [204, 381] on div "FFFFFF" at bounding box center [206, 379] width 48 height 15
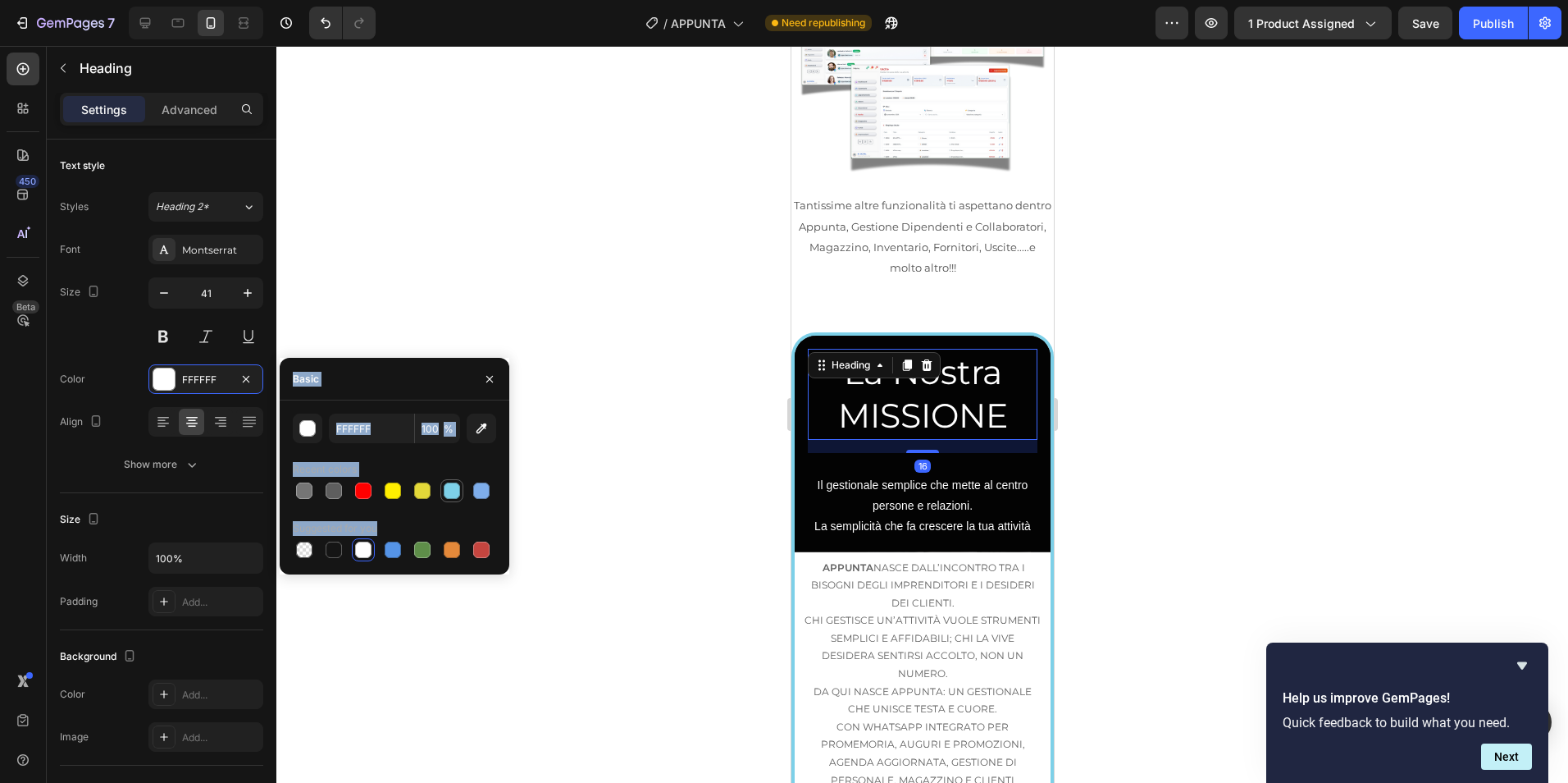
click at [453, 495] on div at bounding box center [452, 490] width 16 height 16
type input "7DD0E8"
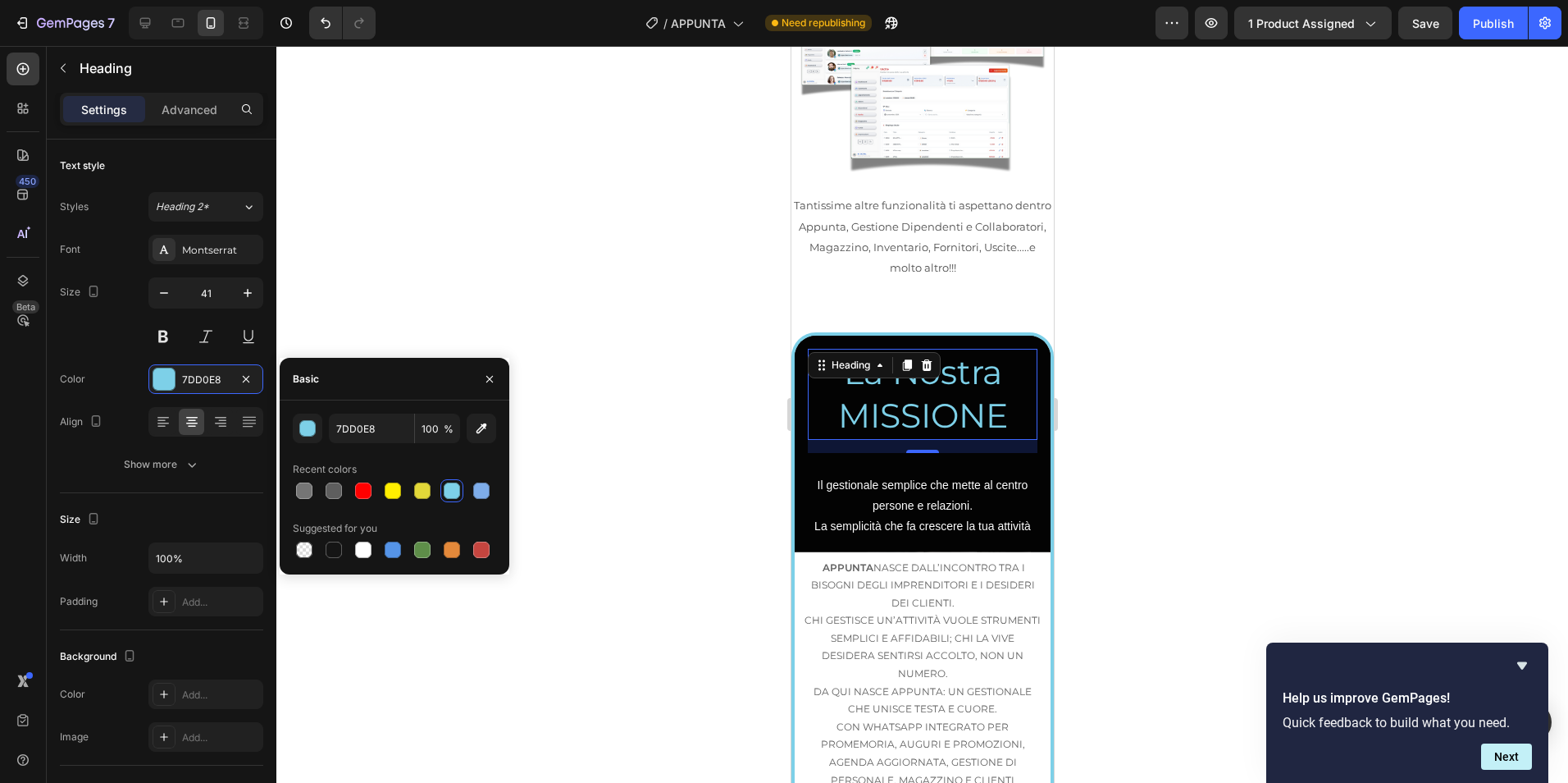
click at [1213, 343] on div at bounding box center [922, 414] width 1292 height 736
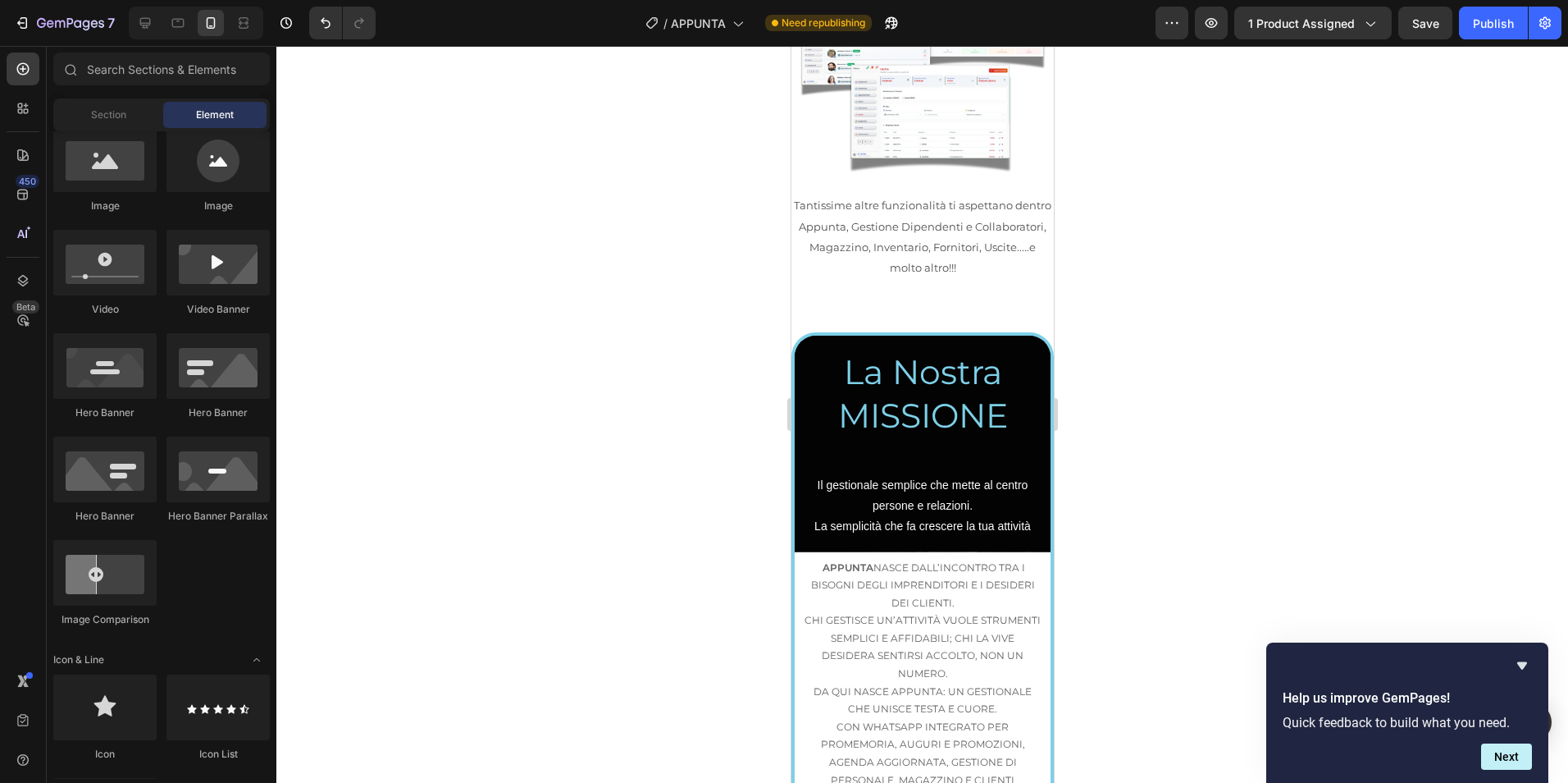
click at [1213, 343] on div at bounding box center [922, 414] width 1292 height 736
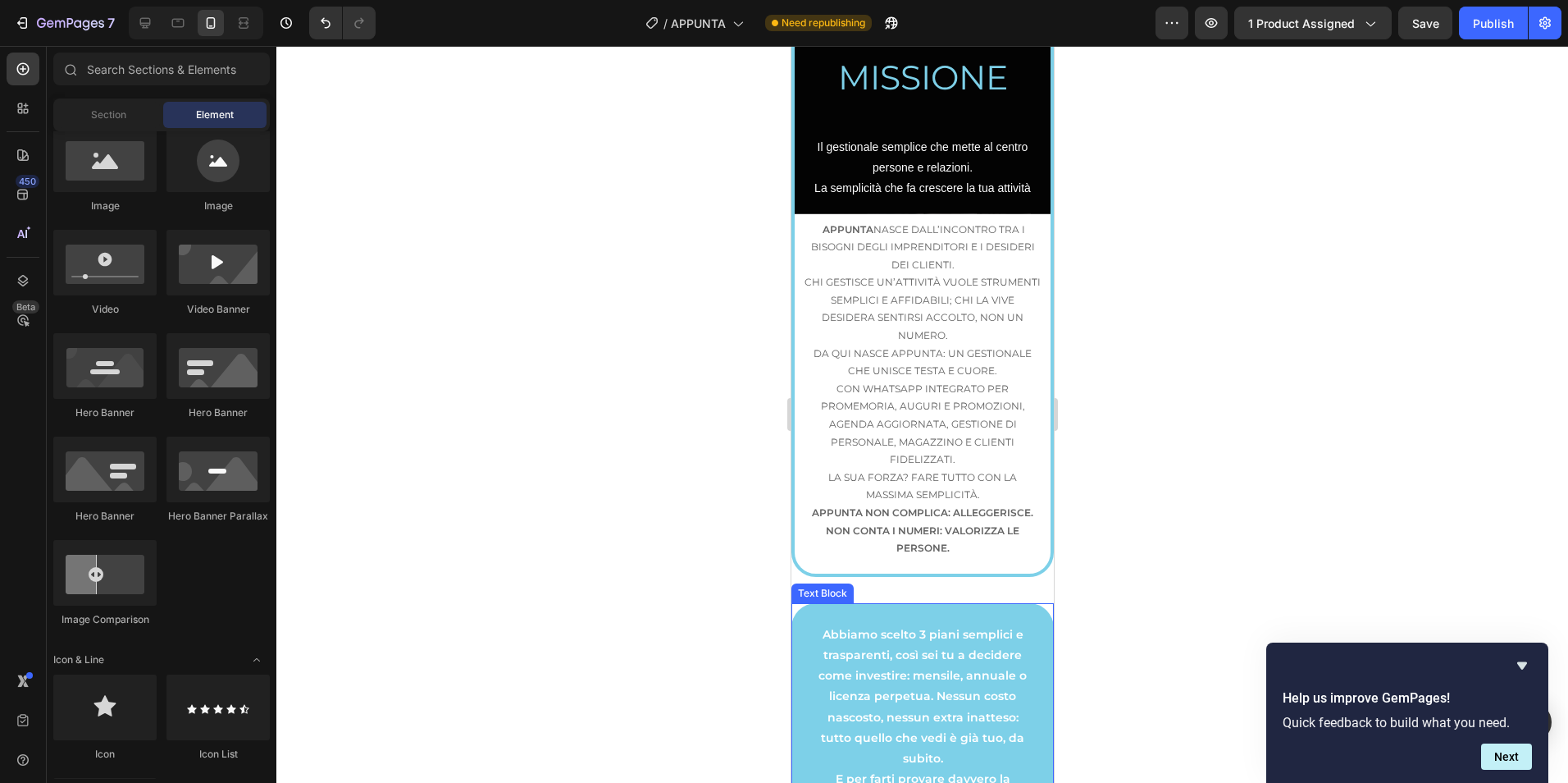
scroll to position [2884, 0]
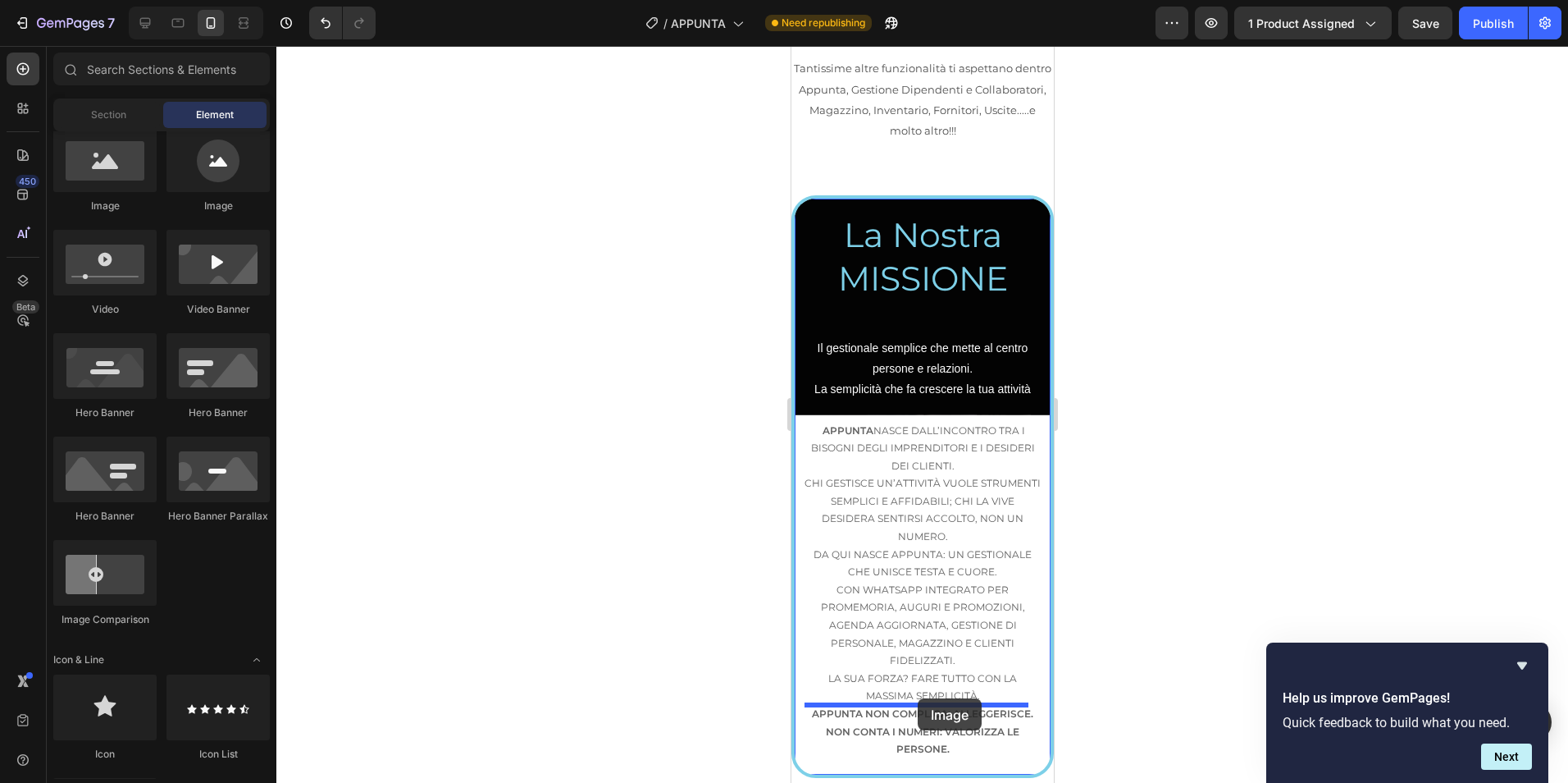
drag, startPoint x: 924, startPoint y: 236, endPoint x: 916, endPoint y: 697, distance: 461.1
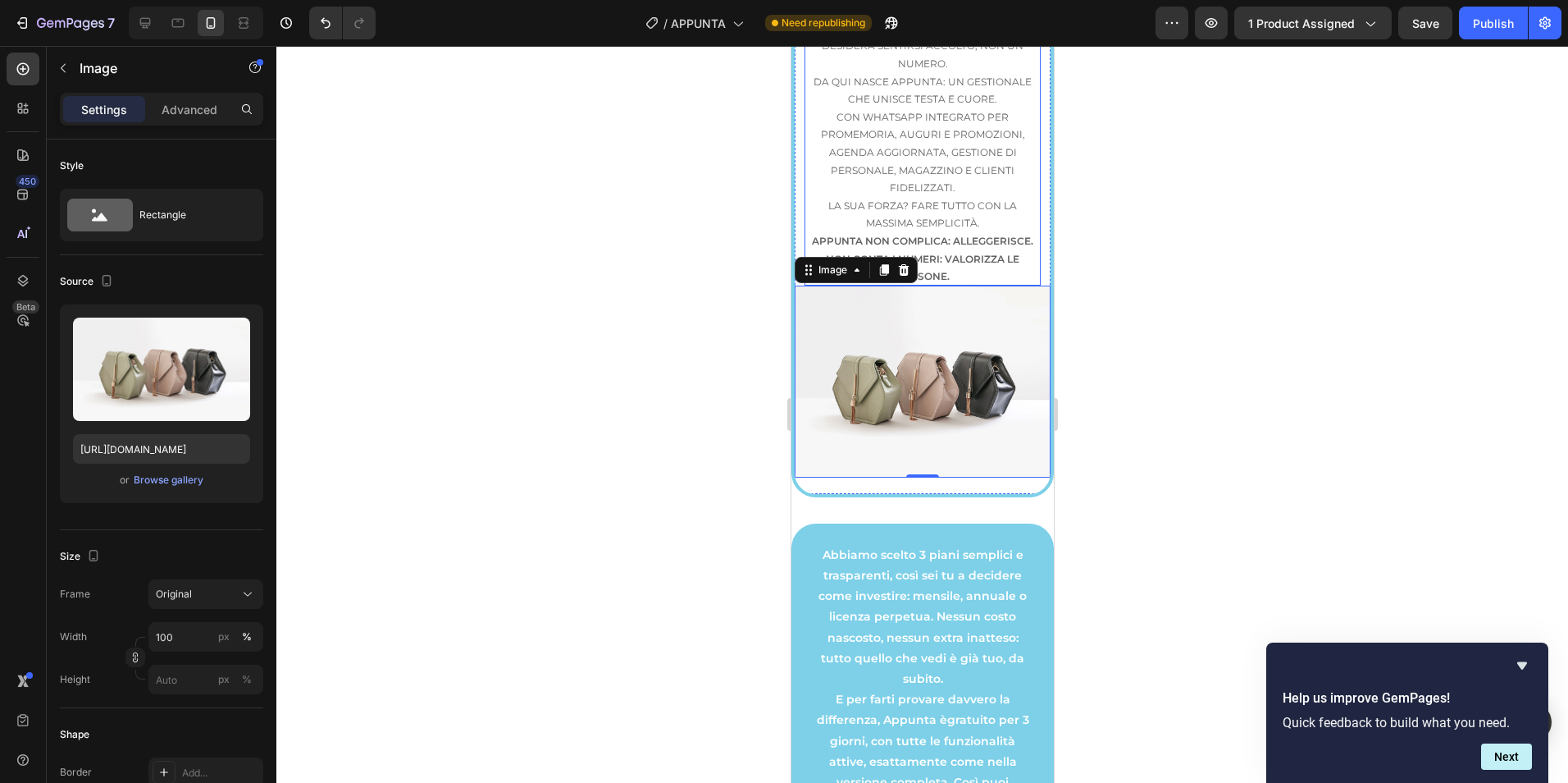
scroll to position [3294, 0]
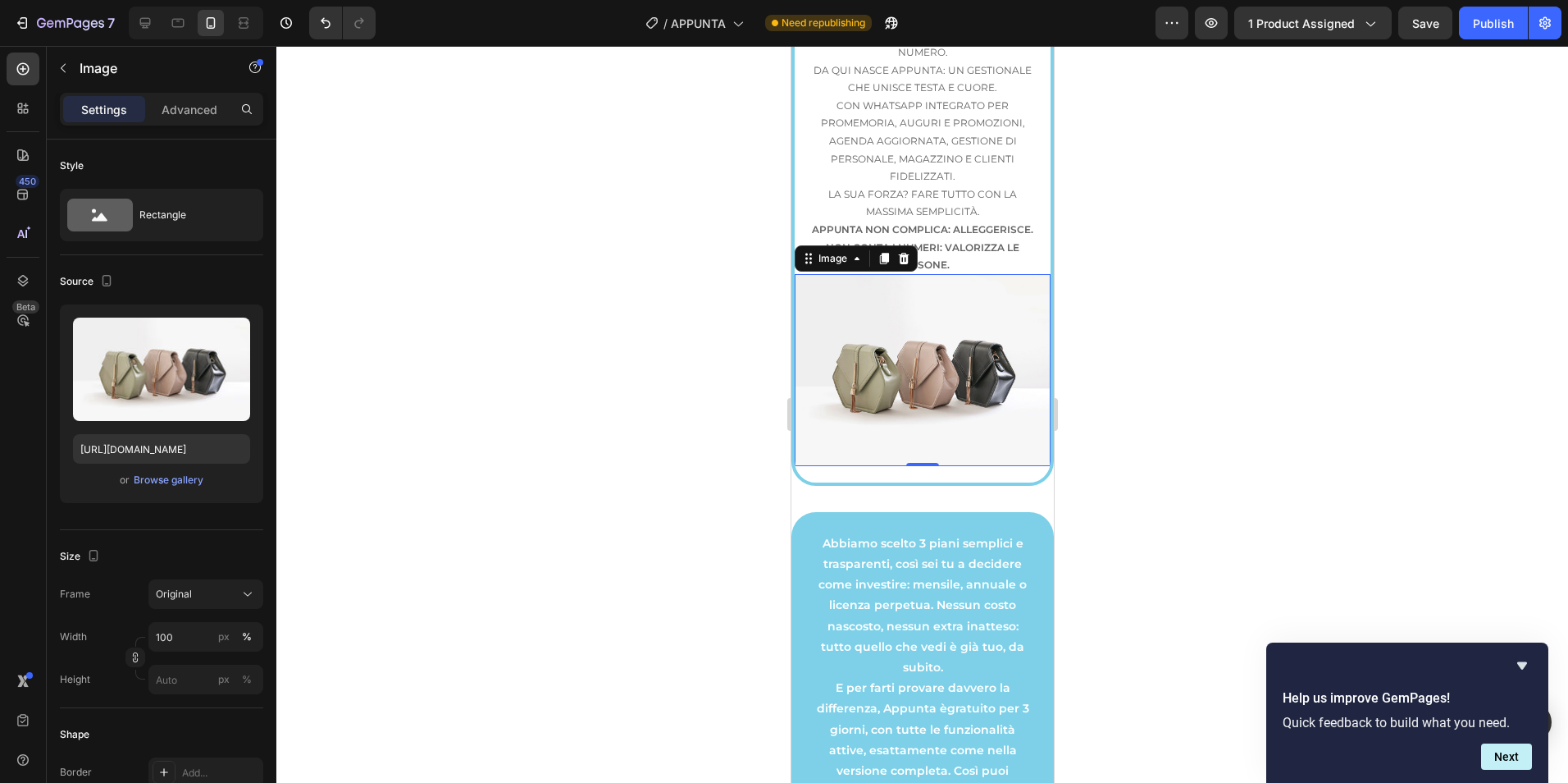
click at [1219, 482] on div at bounding box center [922, 414] width 1292 height 736
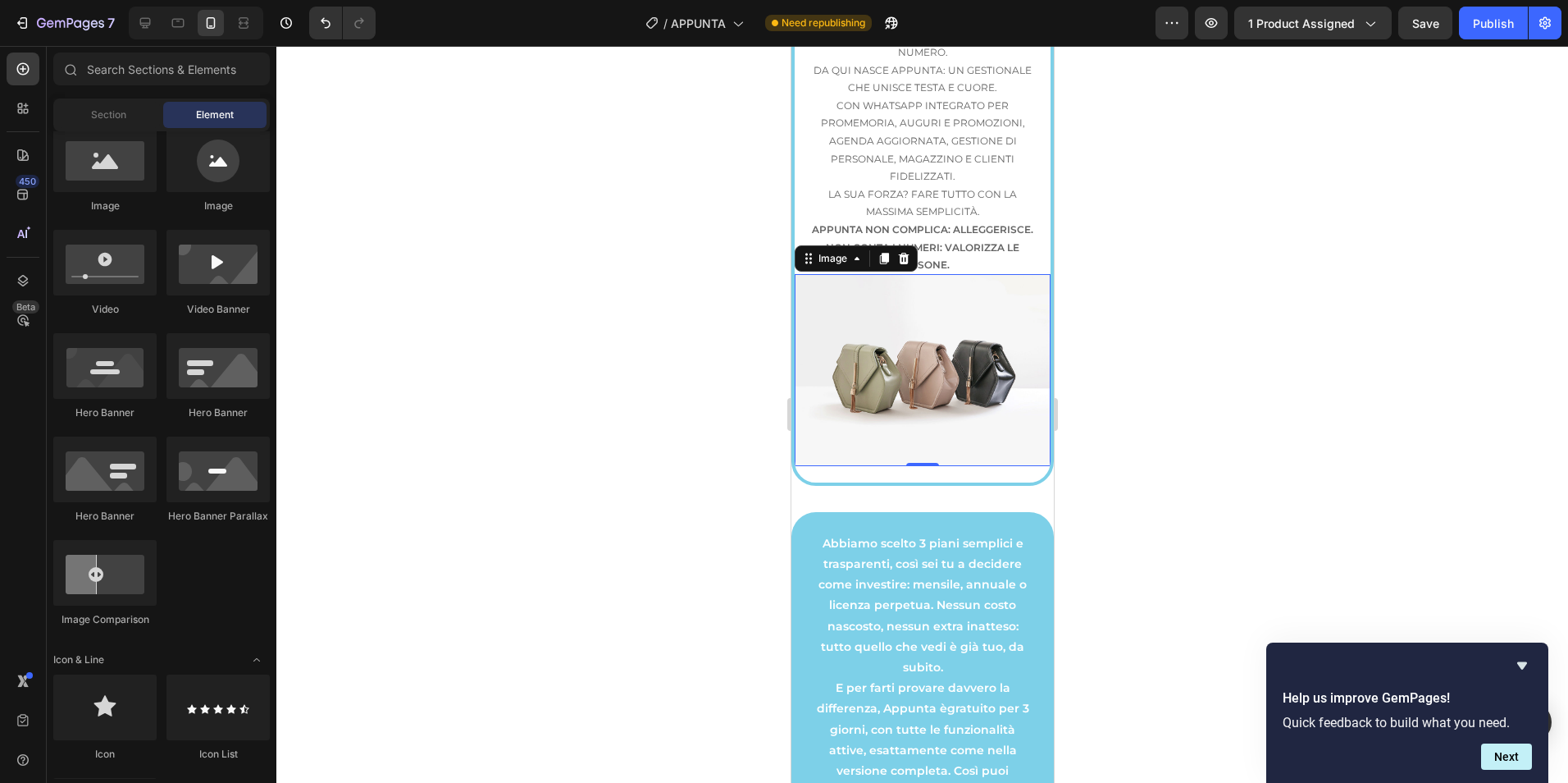
click at [962, 419] on img at bounding box center [922, 370] width 256 height 192
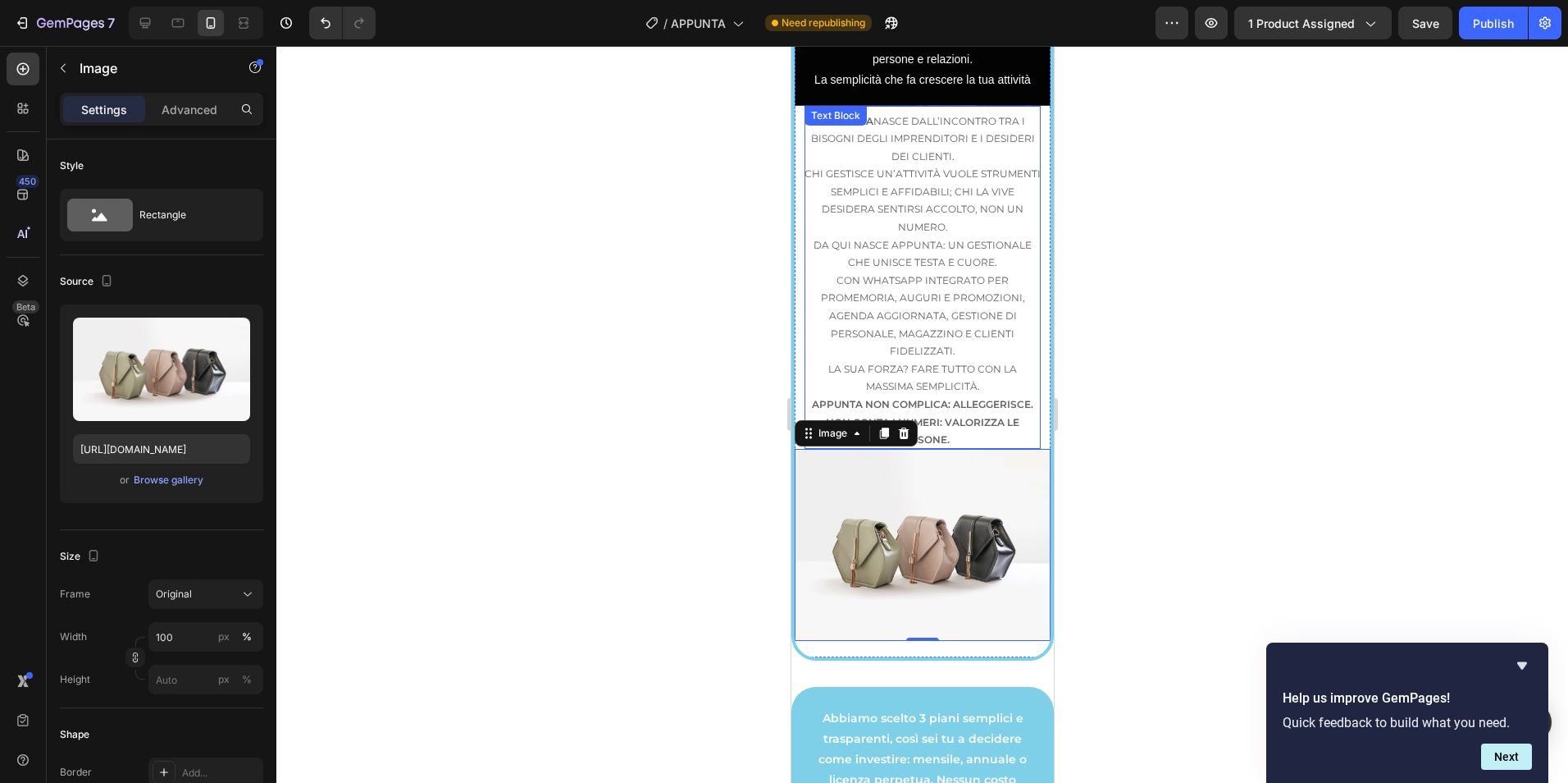
scroll to position [3157, 0]
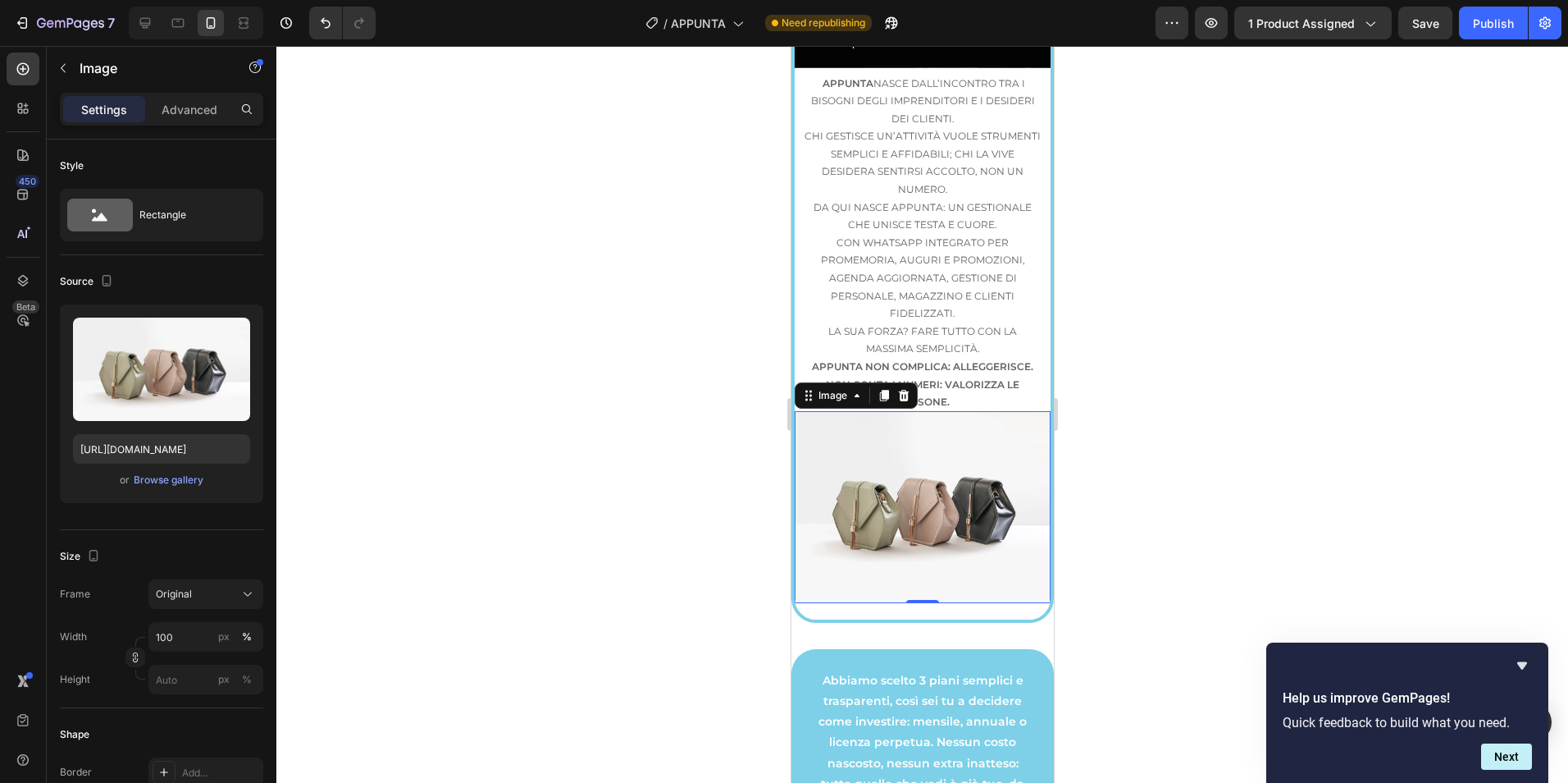
click at [450, 420] on div at bounding box center [922, 414] width 1292 height 736
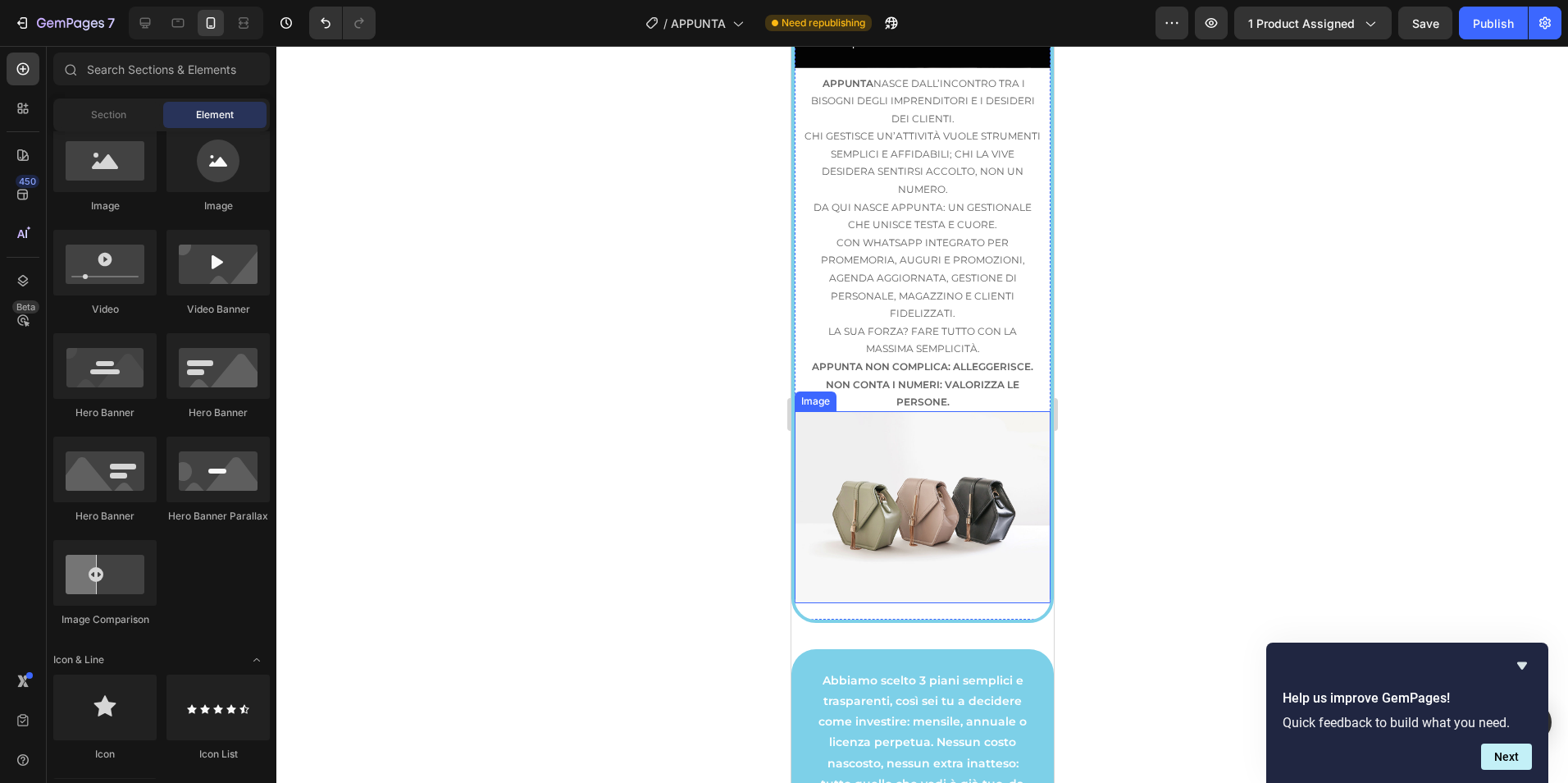
click at [935, 550] on img at bounding box center [922, 507] width 256 height 192
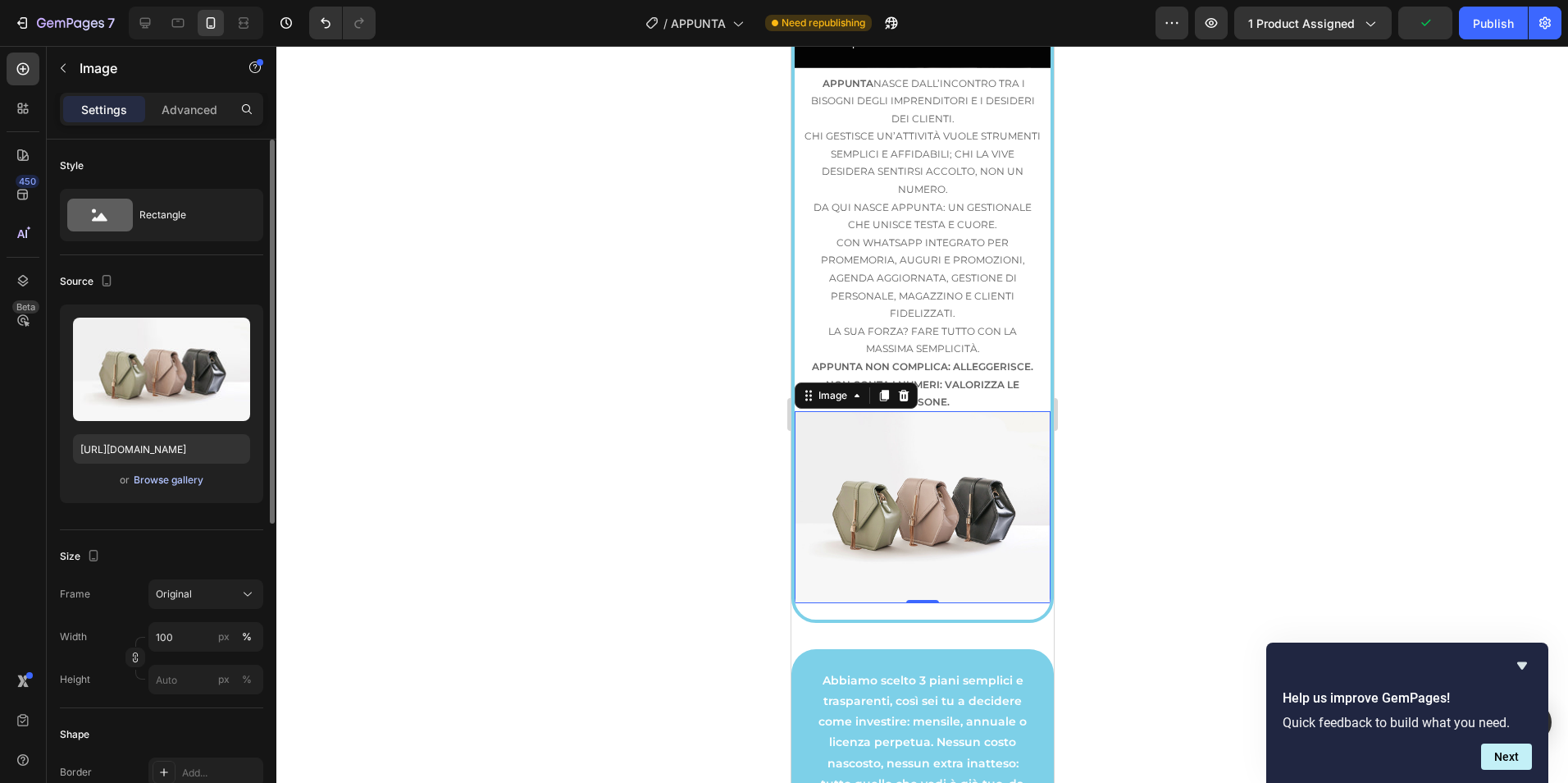
click at [169, 483] on div "Browse gallery" at bounding box center [168, 480] width 70 height 15
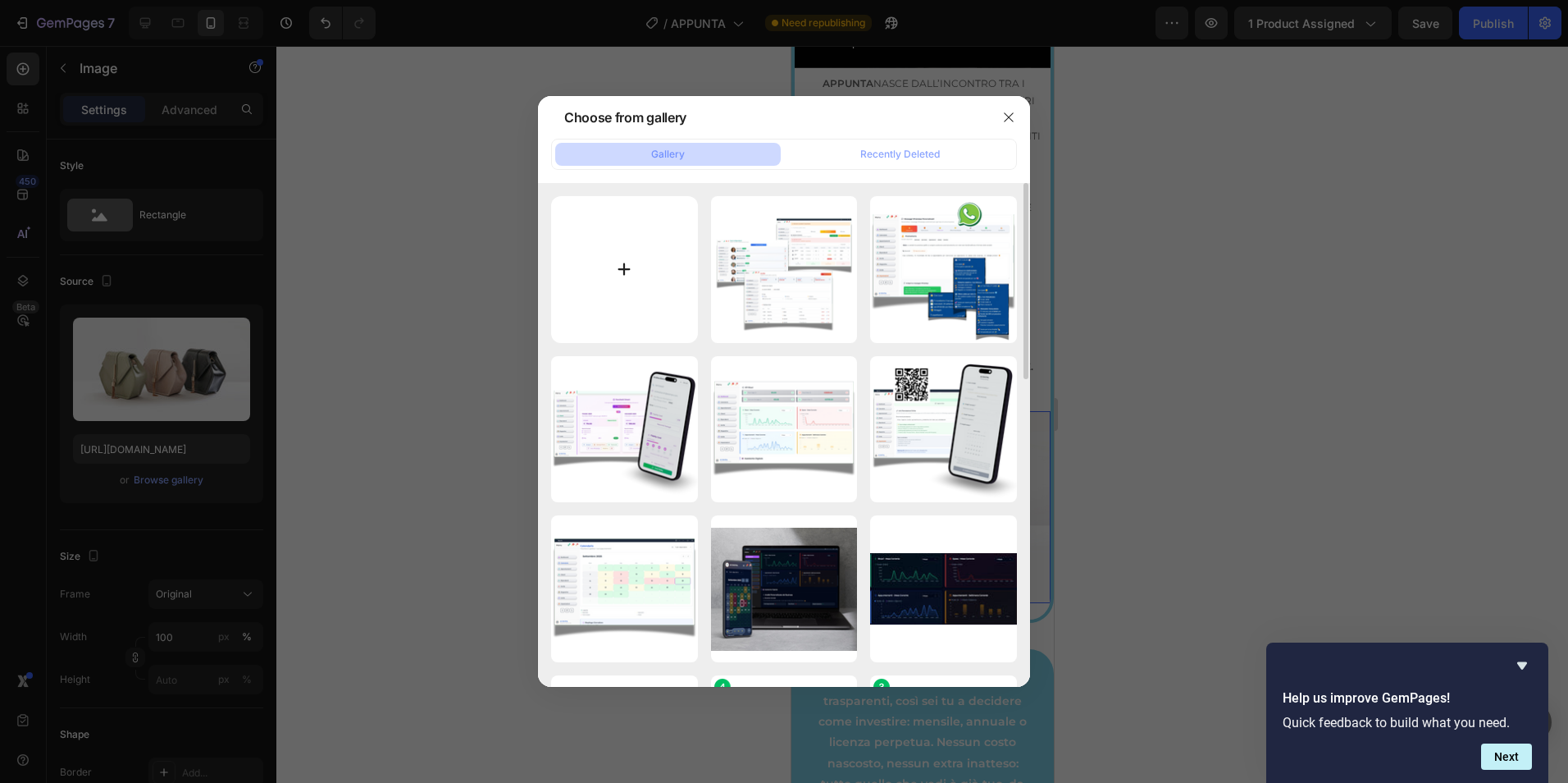
click at [621, 277] on input "file" at bounding box center [625, 270] width 147 height 147
type input "C:\fakepath\freepik__the-style-is-candid-image-photography-with-natural__37469.…"
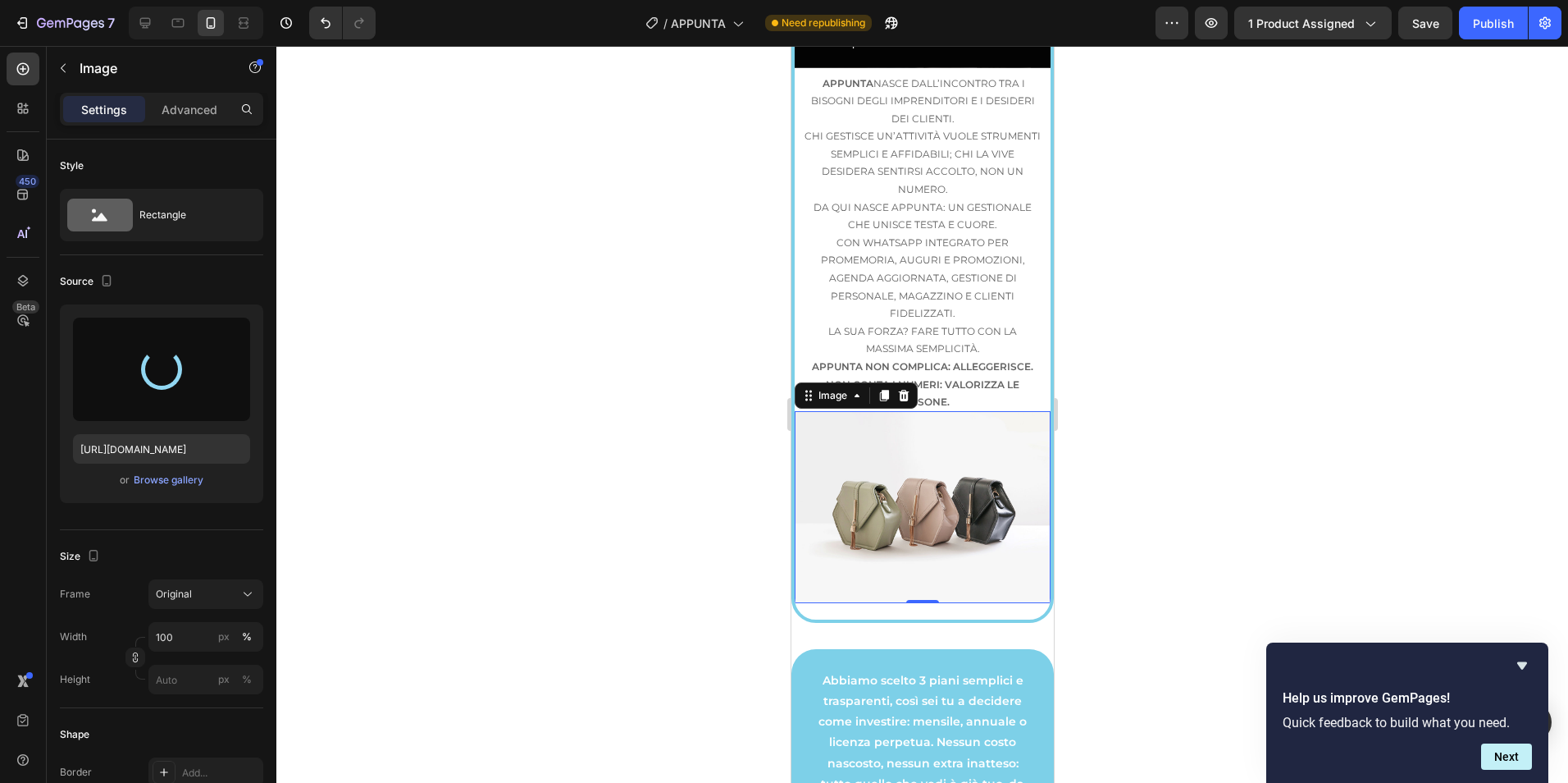
type input "https://cdn.shopify.com/s/files/1/0945/9951/2389/files/gempages_571772735588402…"
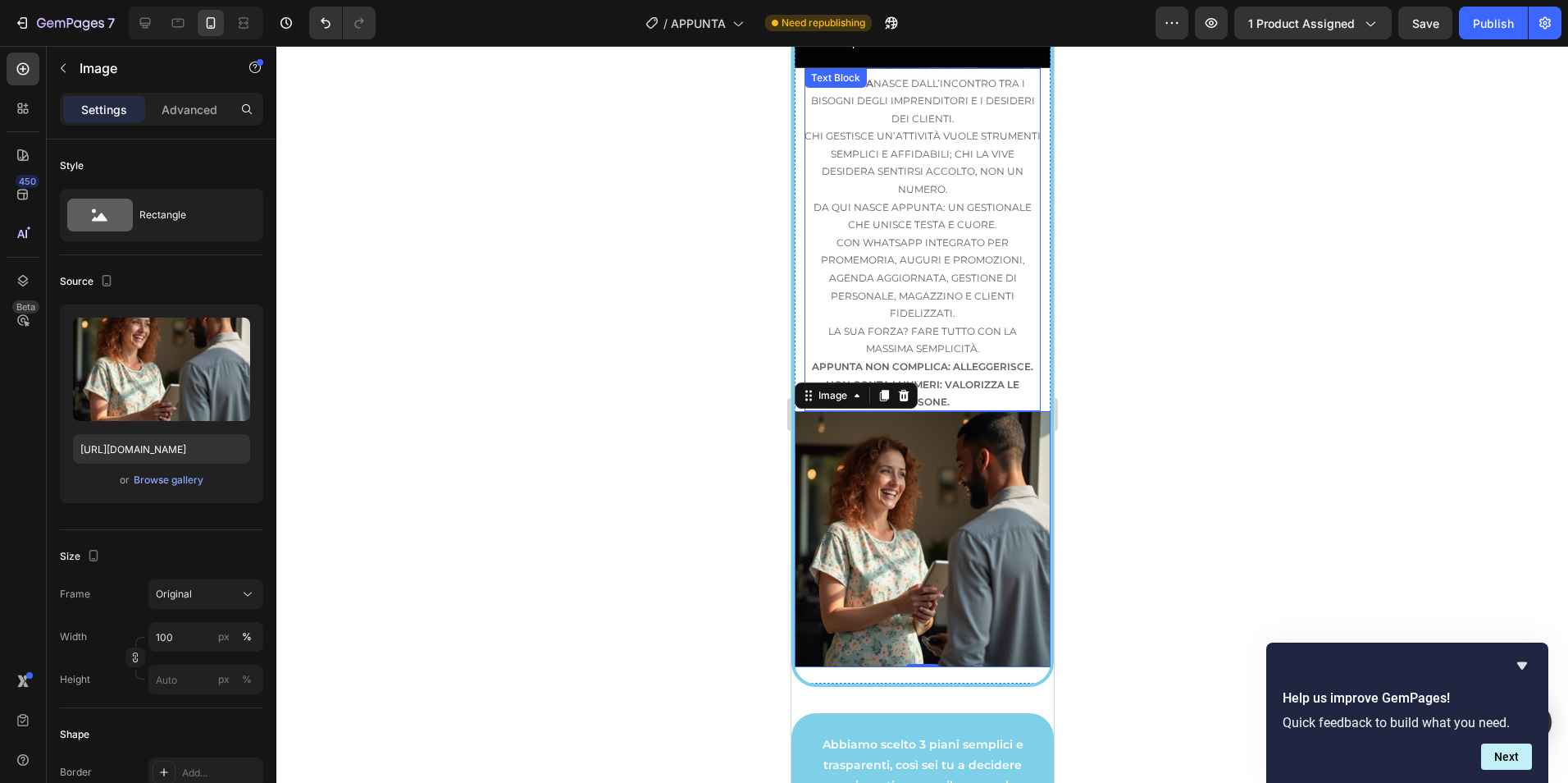
click at [1241, 287] on div at bounding box center [922, 414] width 1292 height 736
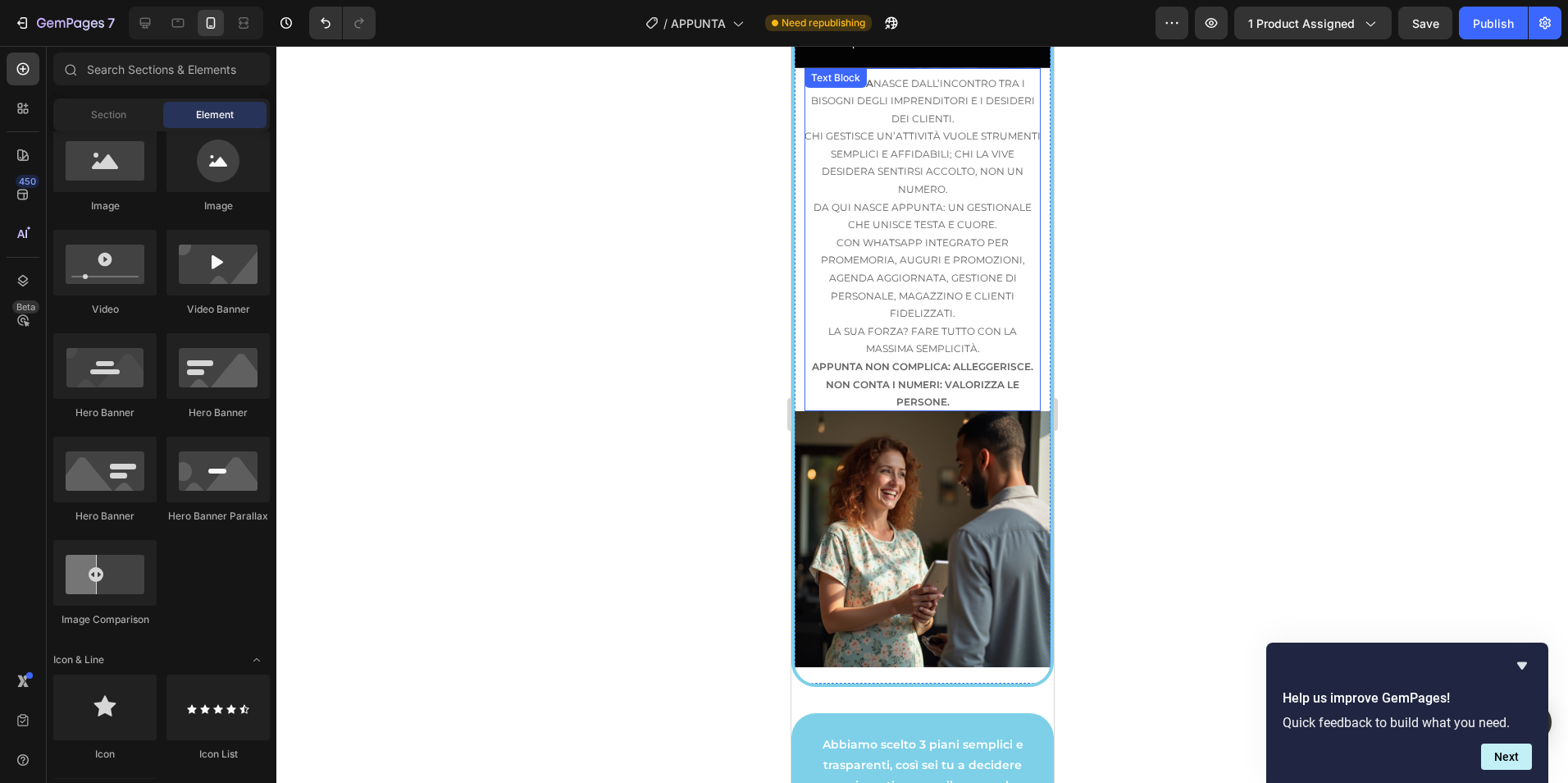
click at [1178, 399] on div at bounding box center [922, 414] width 1292 height 736
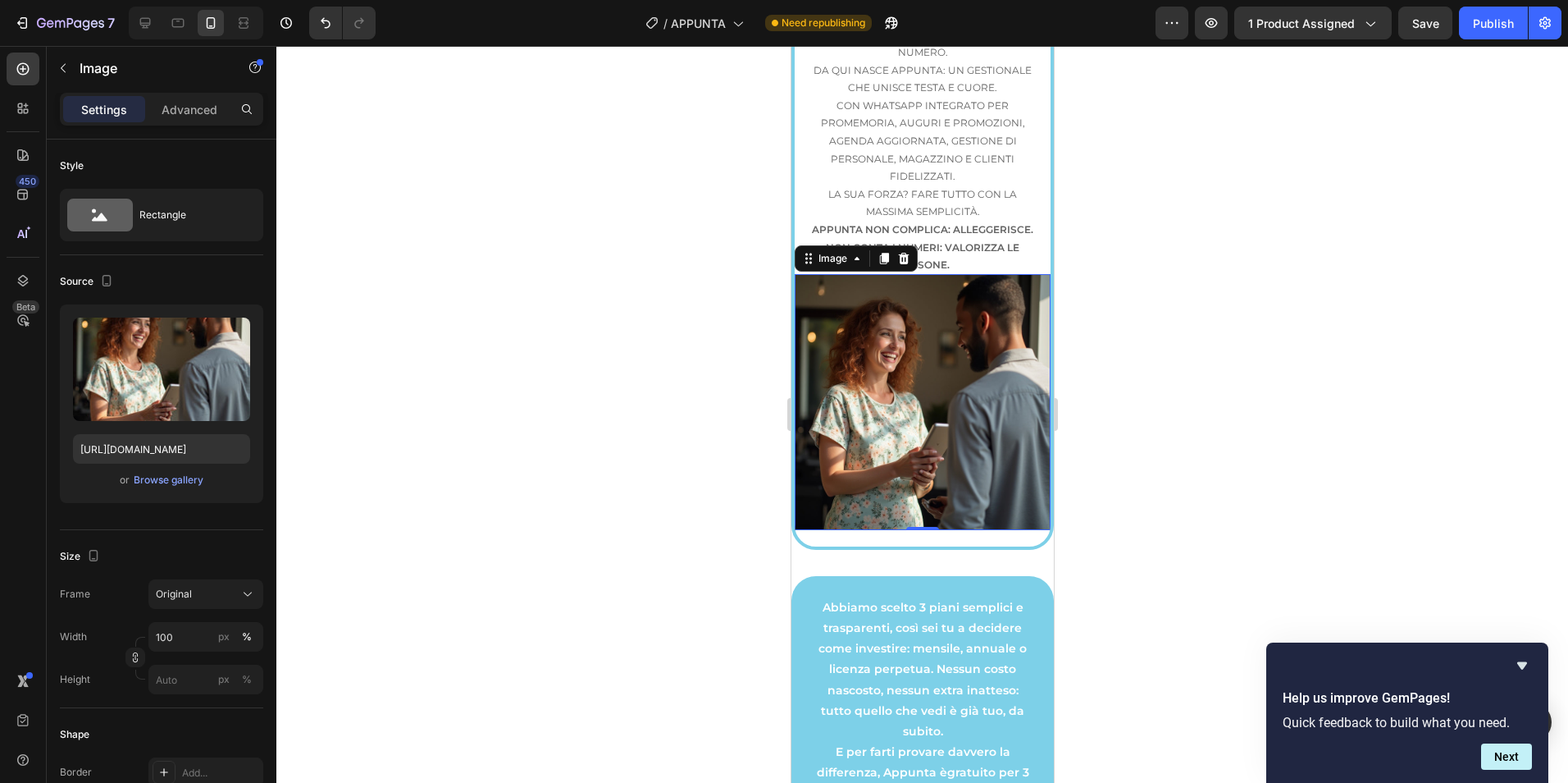
click at [947, 468] on img at bounding box center [922, 402] width 256 height 256
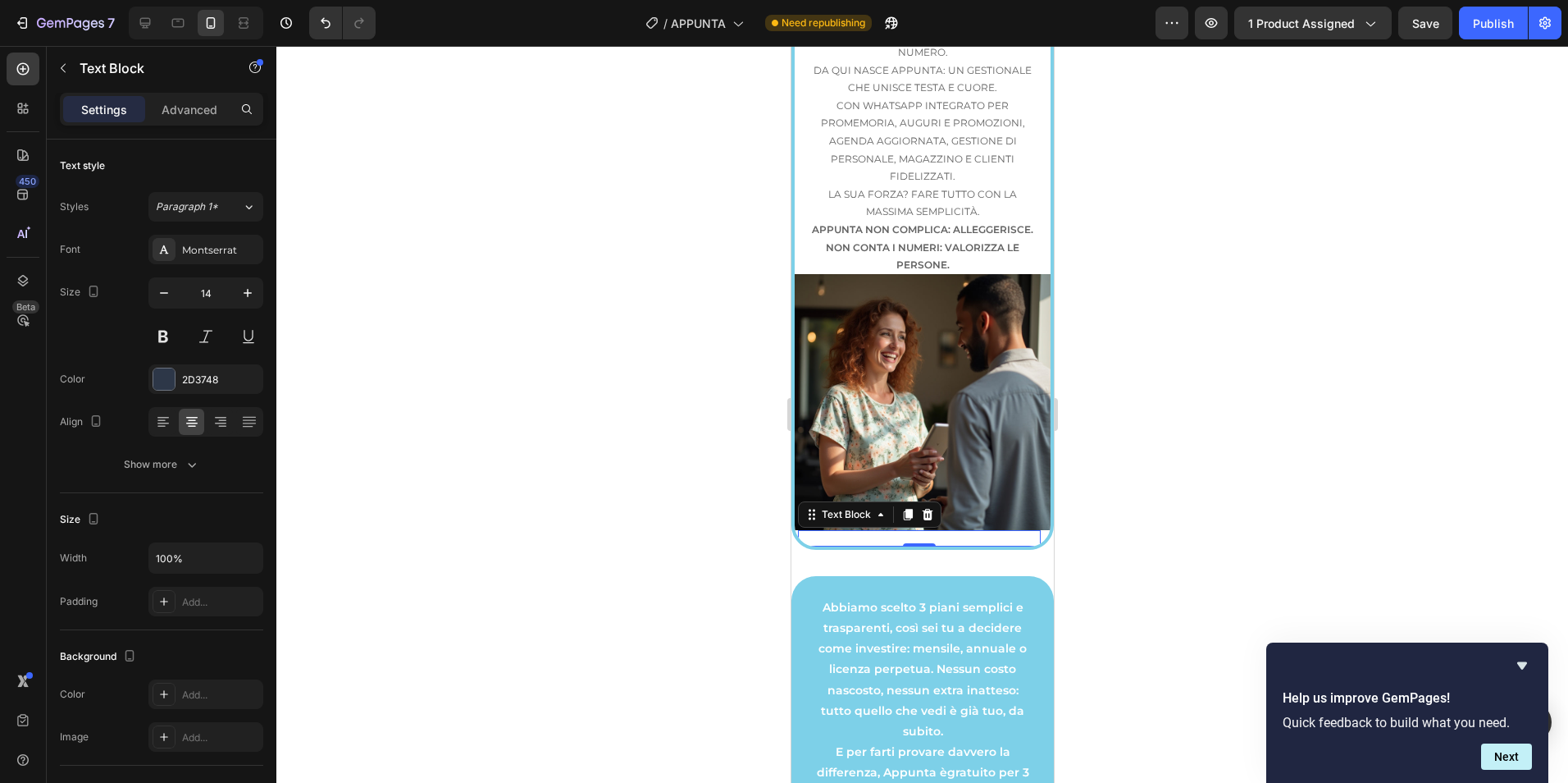
click at [911, 546] on div "Text Block 0" at bounding box center [918, 538] width 243 height 16
click at [927, 520] on icon at bounding box center [927, 514] width 10 height 11
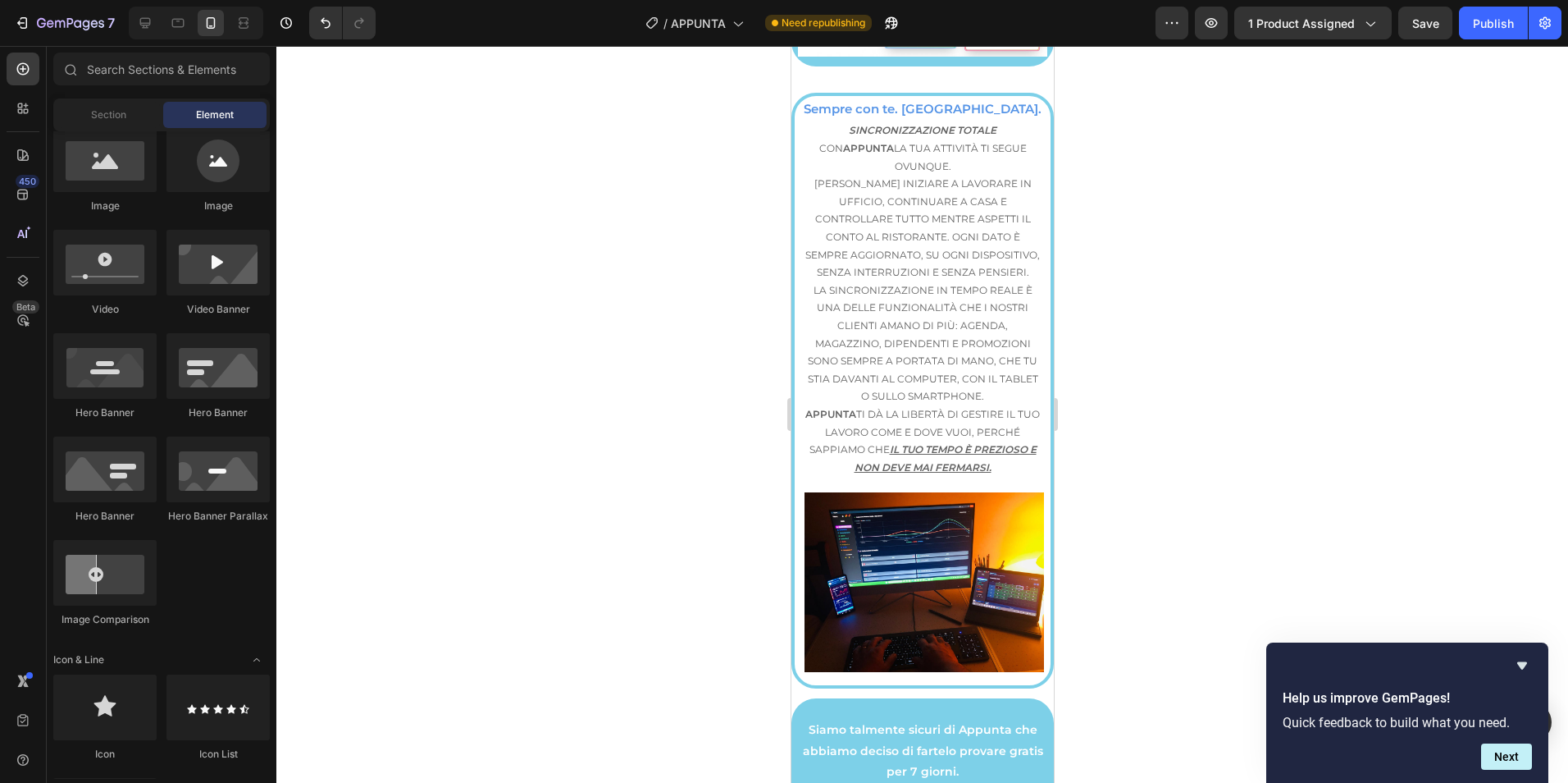
scroll to position [4250, 0]
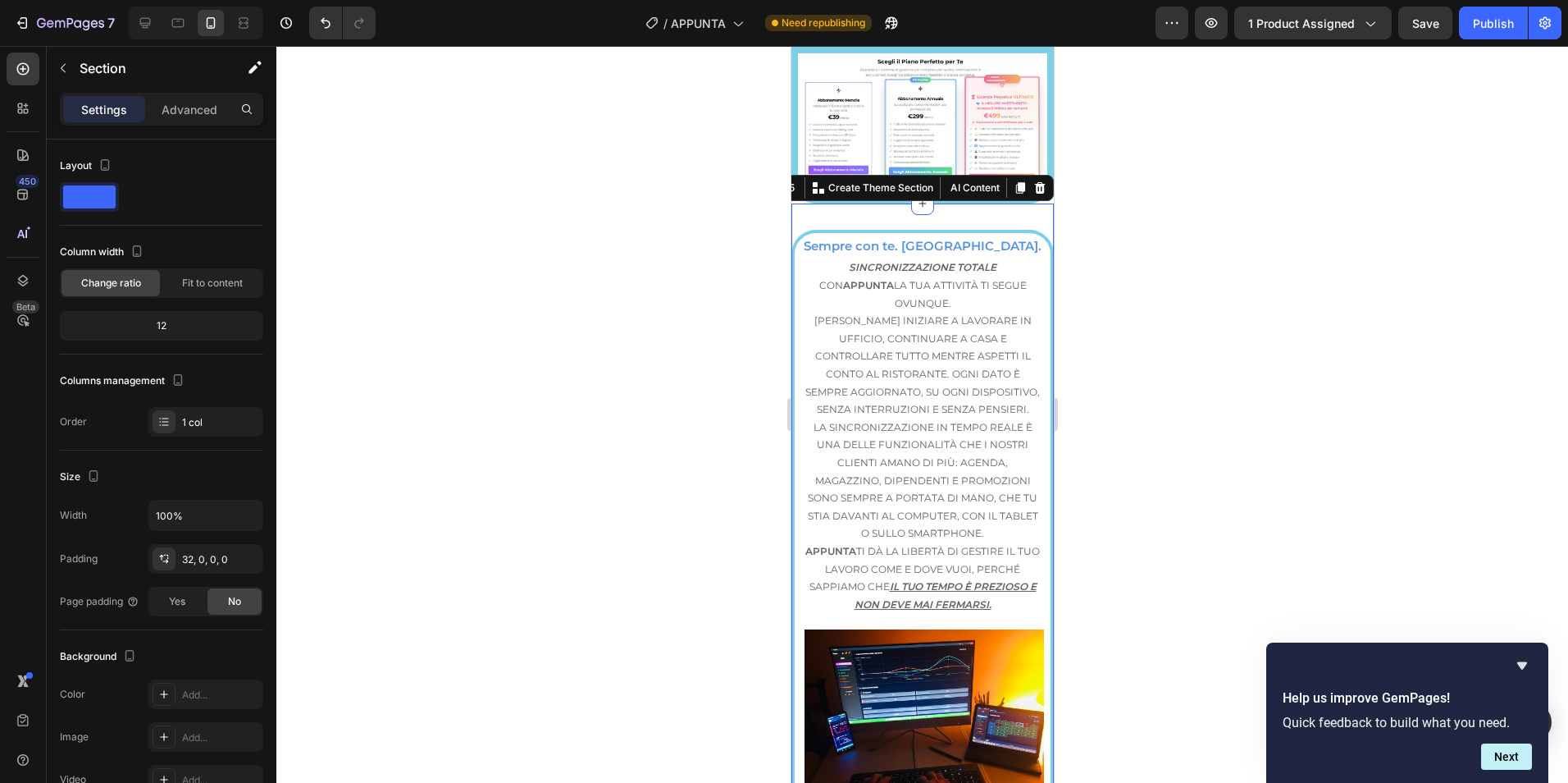
click at [1038, 230] on div "Image Sempre con te. Ovunque. Text Block SINCRONIZZAZIONE TOTALE Text Block Con…" at bounding box center [922, 527] width 263 height 595
click at [1032, 181] on icon at bounding box center [1038, 188] width 13 height 13
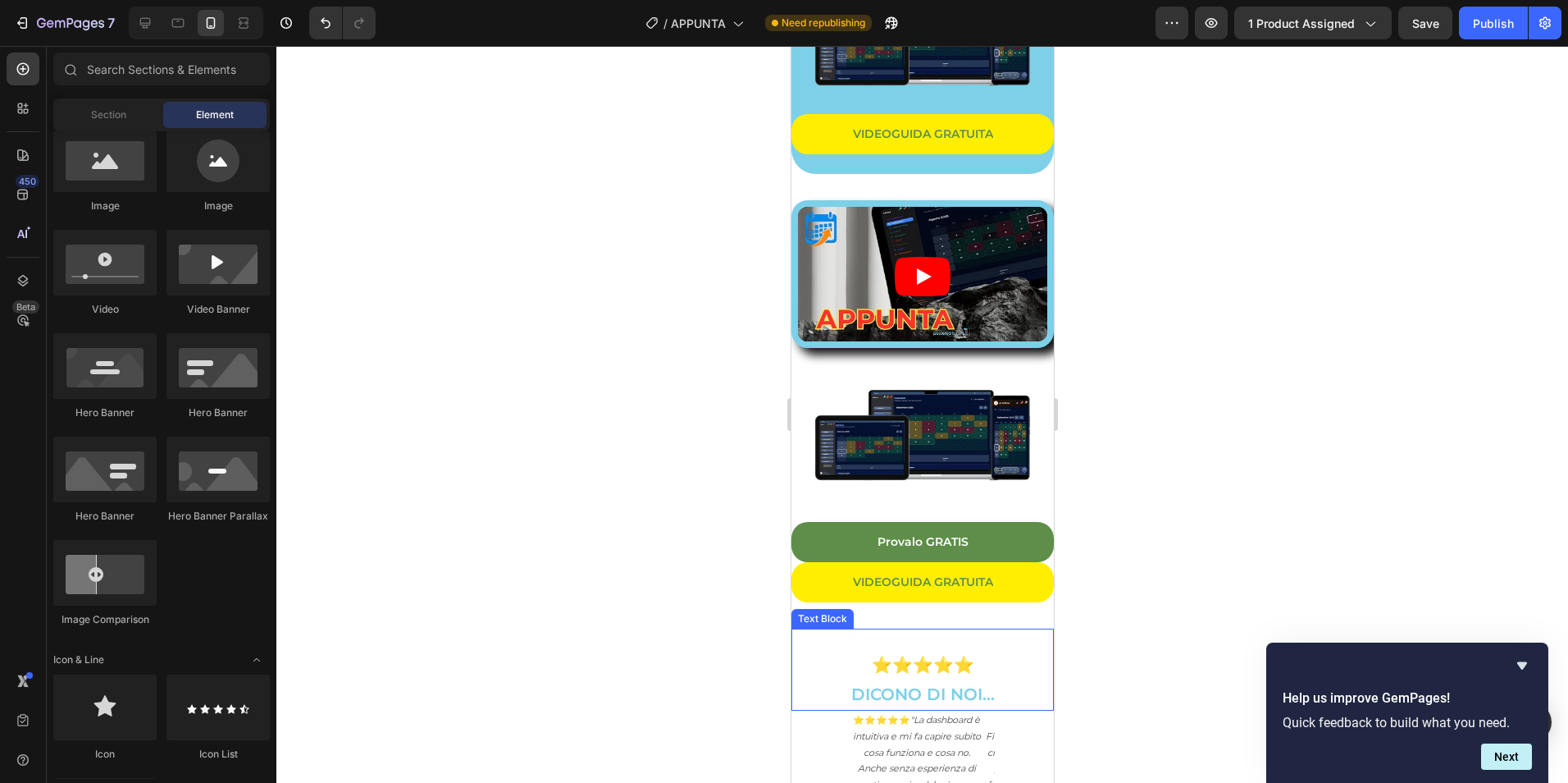
scroll to position [4661, 0]
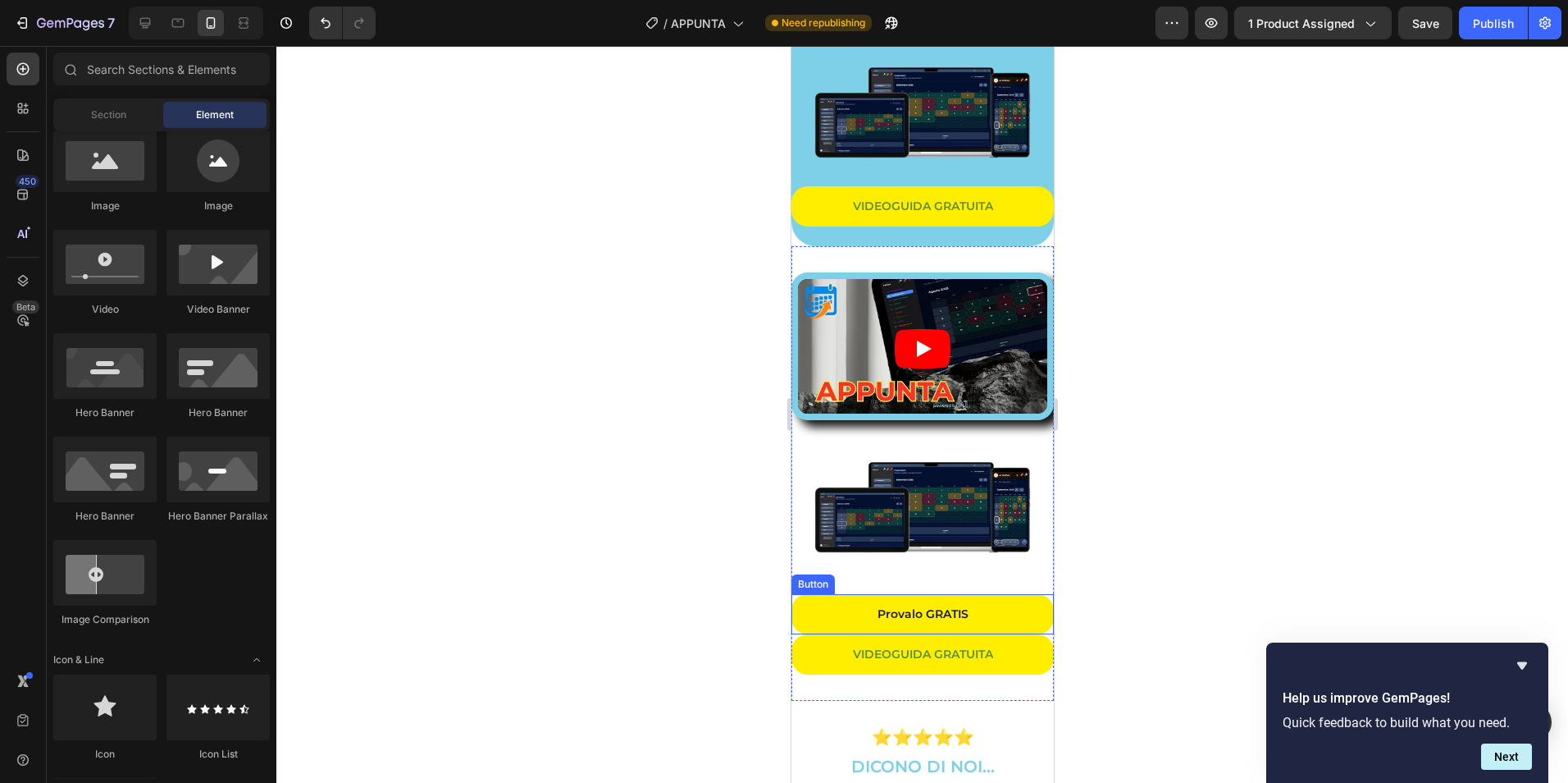
click at [1010, 598] on link "Provalo GRATIS" at bounding box center [922, 614] width 263 height 41
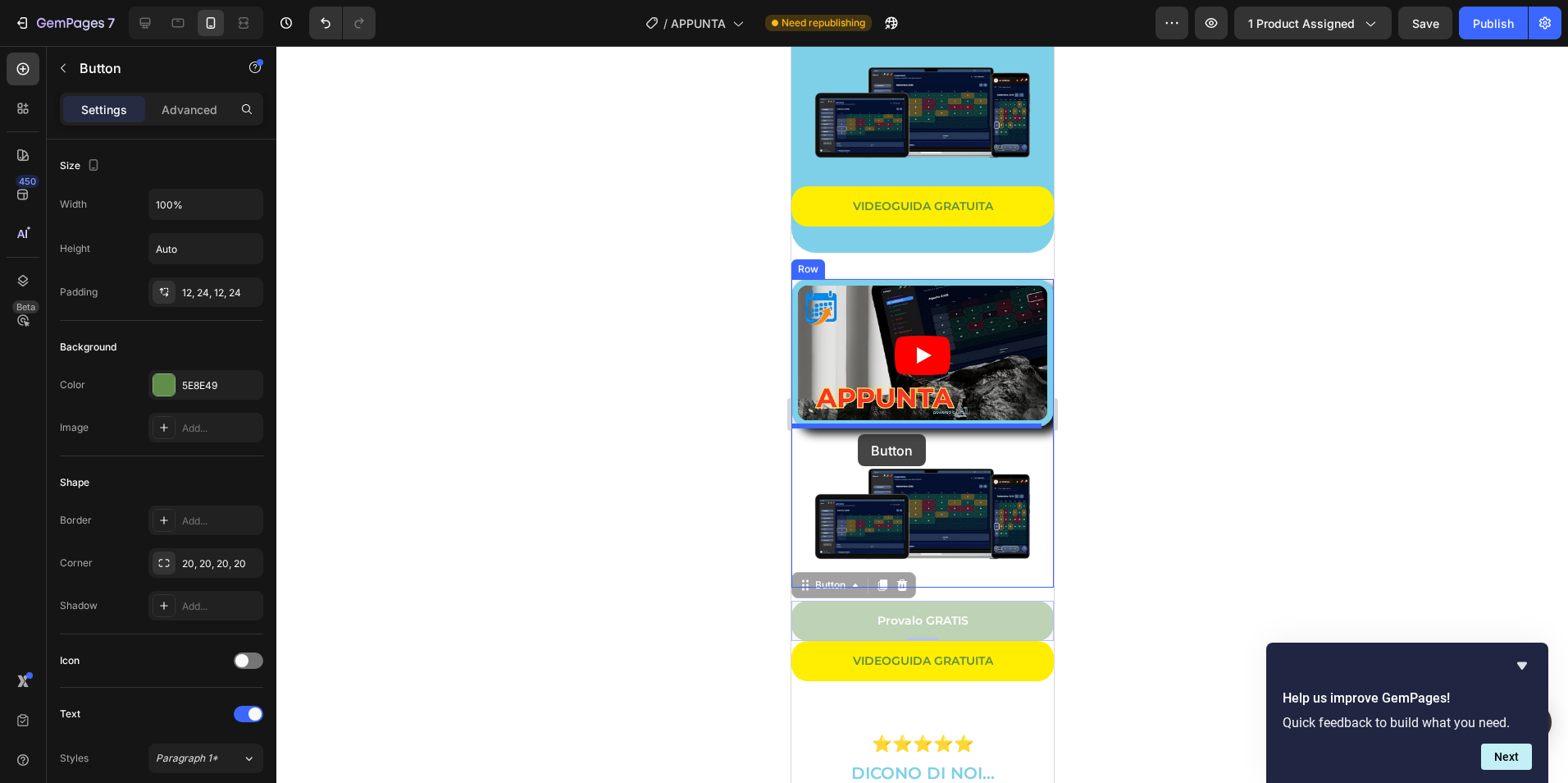
drag, startPoint x: 832, startPoint y: 565, endPoint x: 857, endPoint y: 434, distance: 133.4
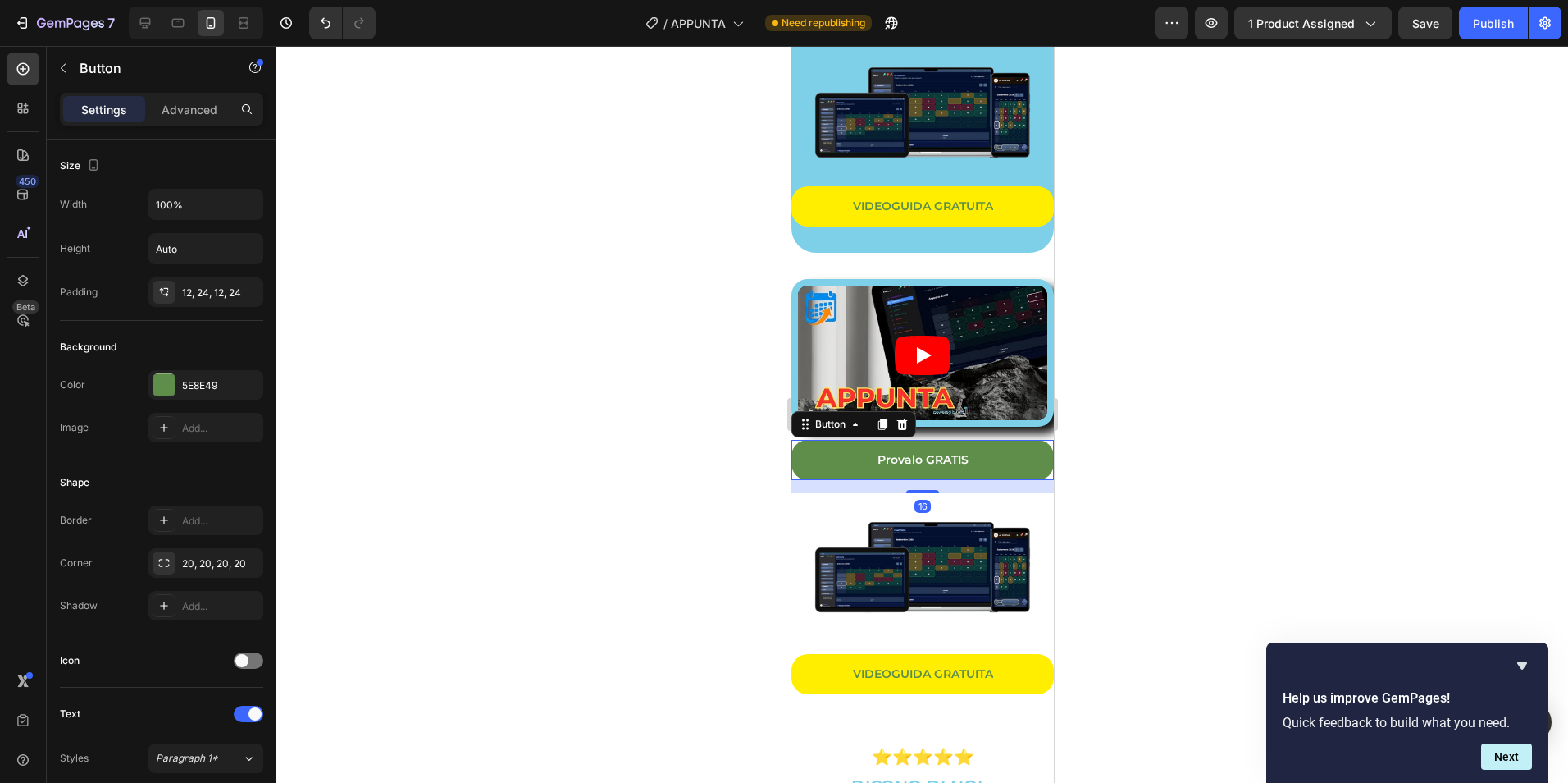
click at [1177, 428] on div at bounding box center [922, 414] width 1292 height 736
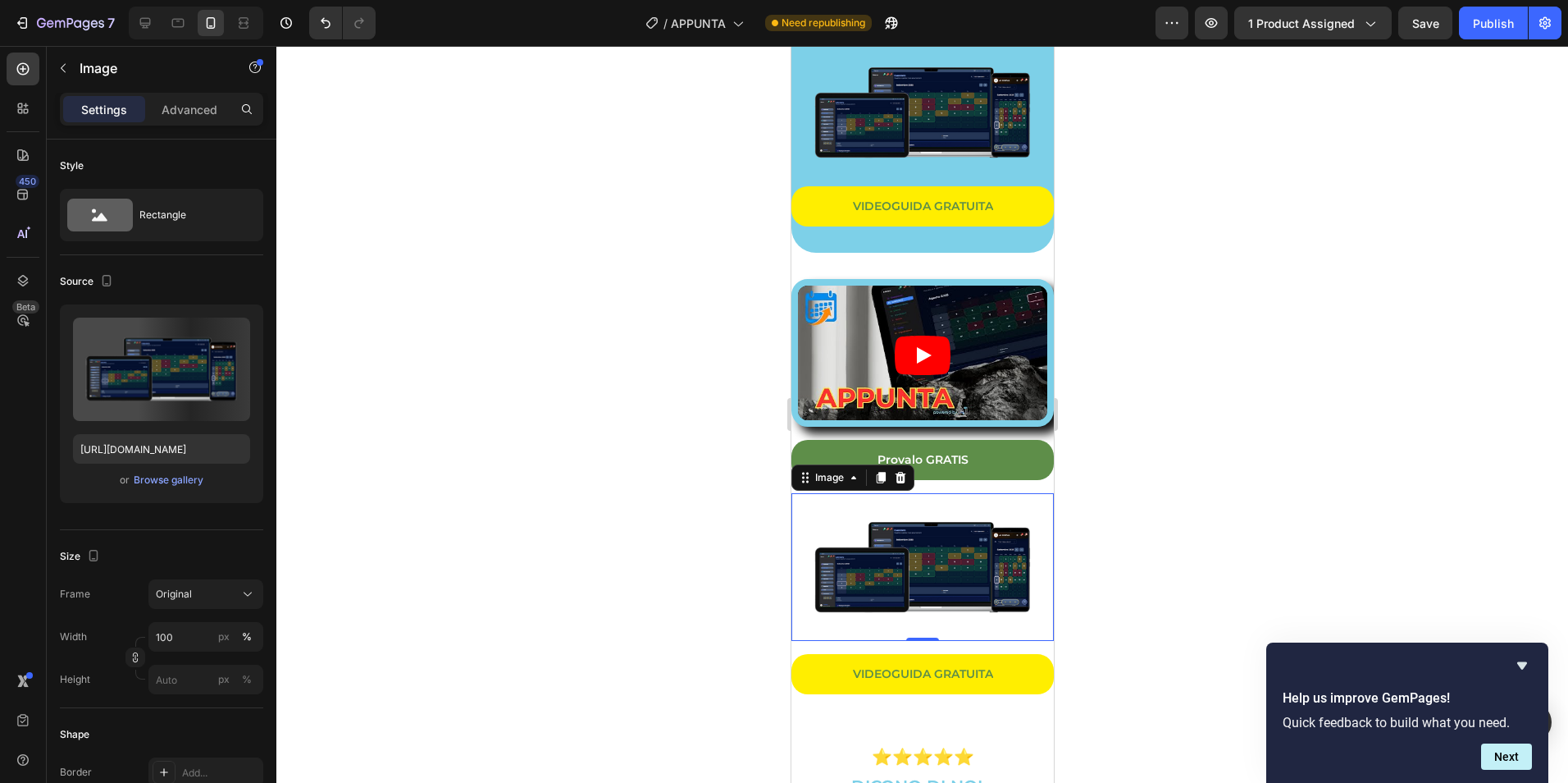
click at [1011, 609] on img at bounding box center [922, 567] width 263 height 148
click at [200, 101] on p "Advanced" at bounding box center [189, 110] width 56 height 17
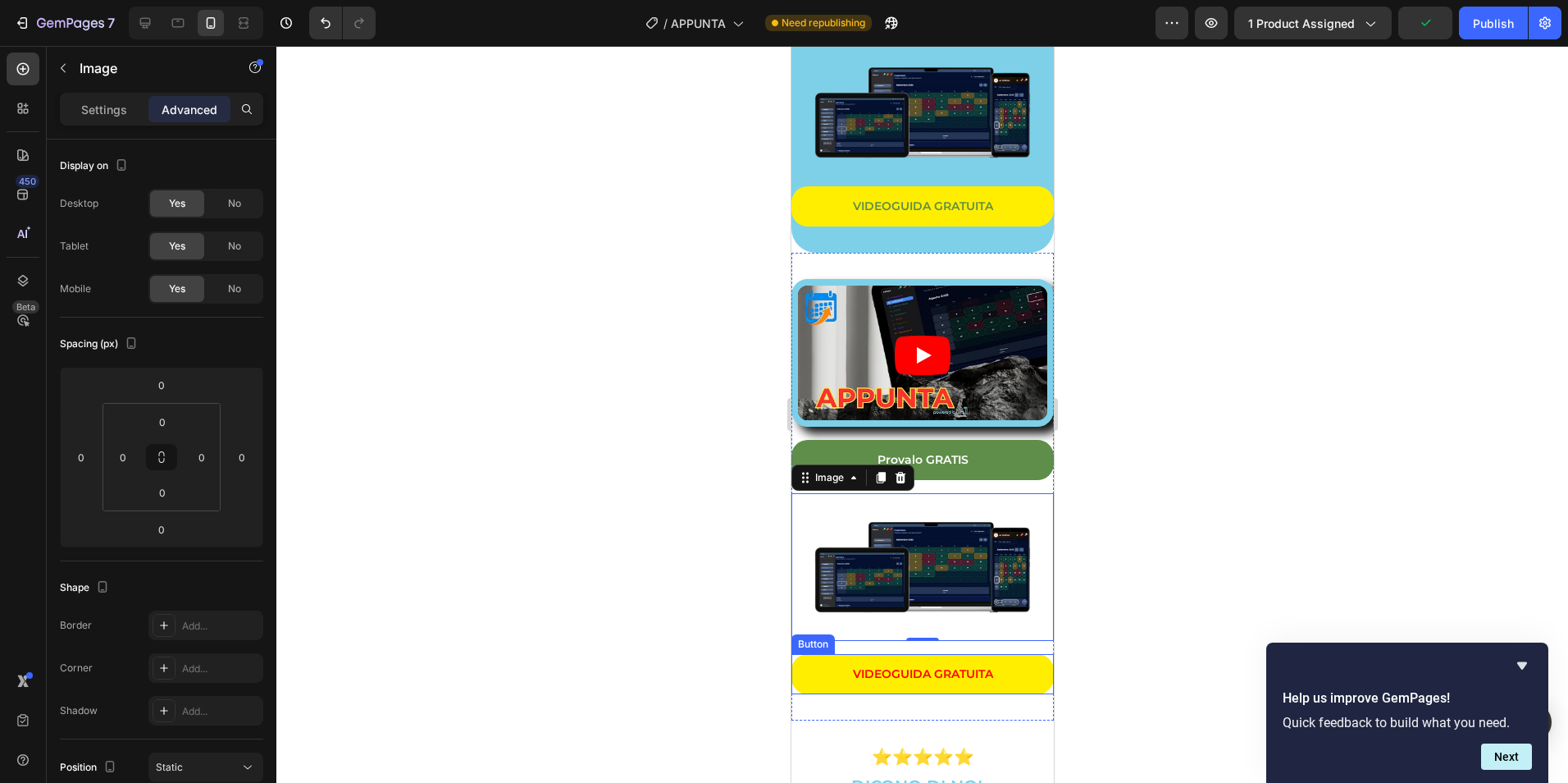
click at [1032, 654] on link "VIDEOGUIDA GRATUITA" at bounding box center [922, 674] width 263 height 41
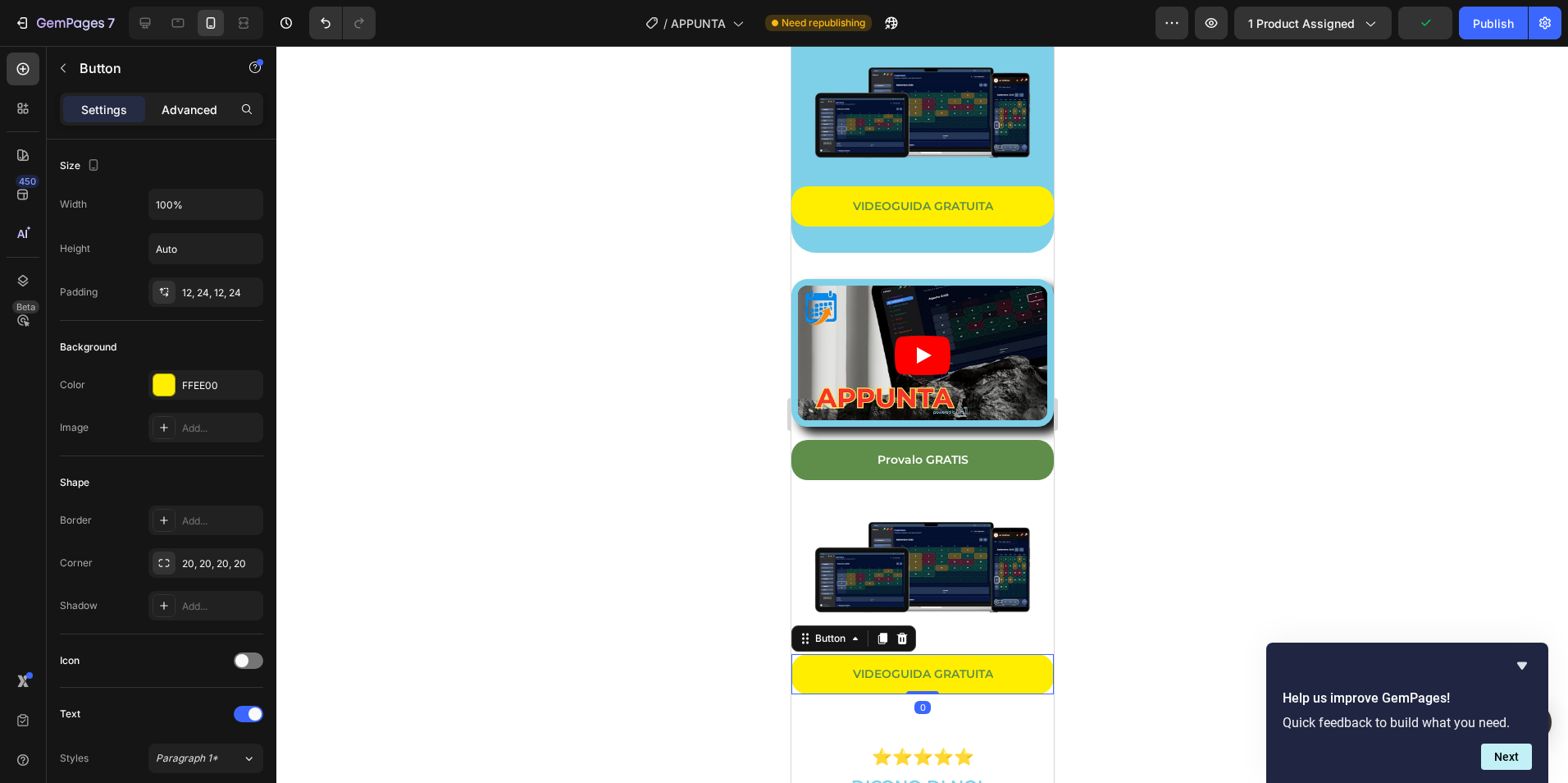
click at [187, 110] on p "Advanced" at bounding box center [189, 110] width 56 height 17
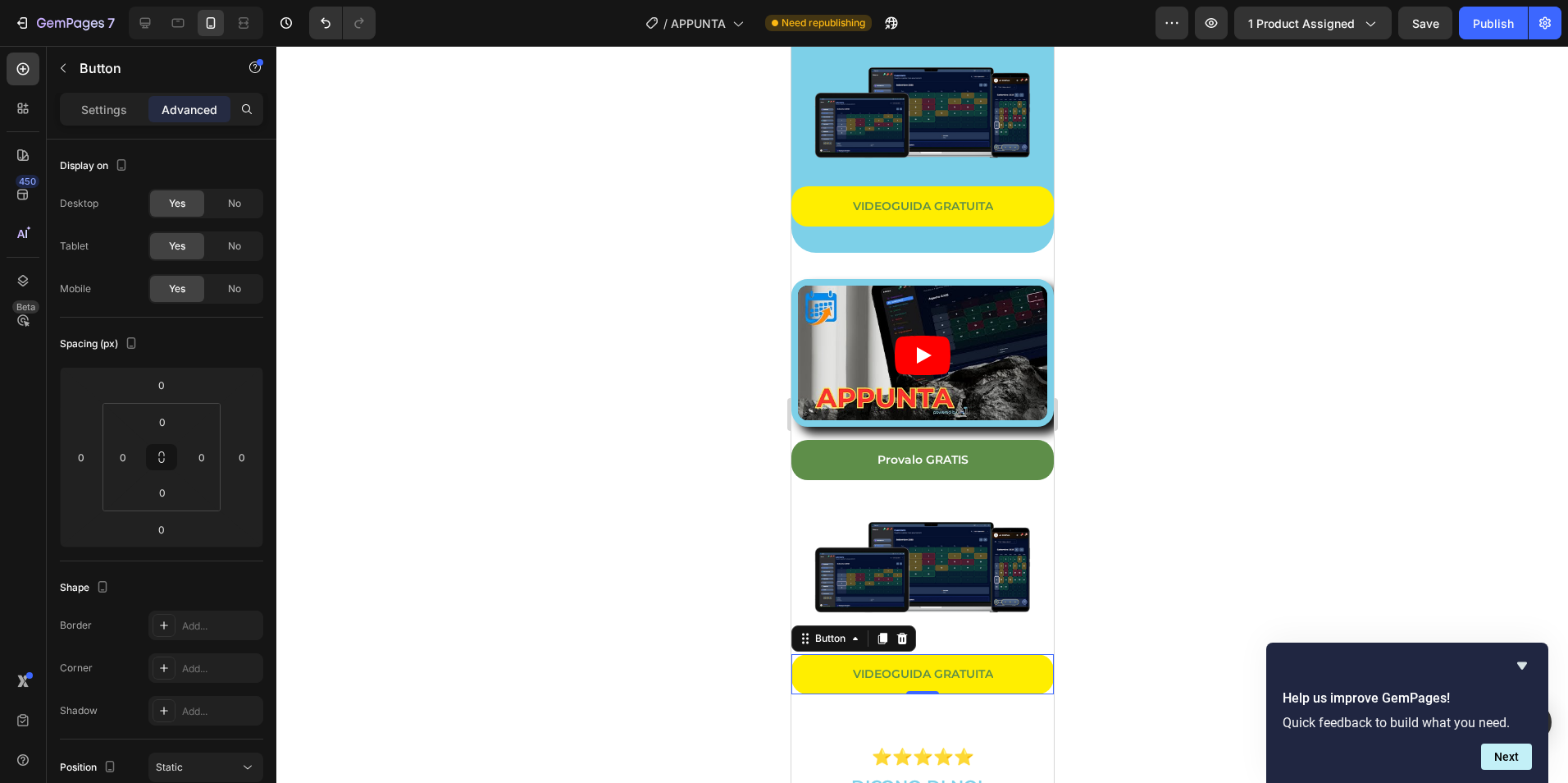
click at [1305, 492] on div at bounding box center [922, 414] width 1292 height 736
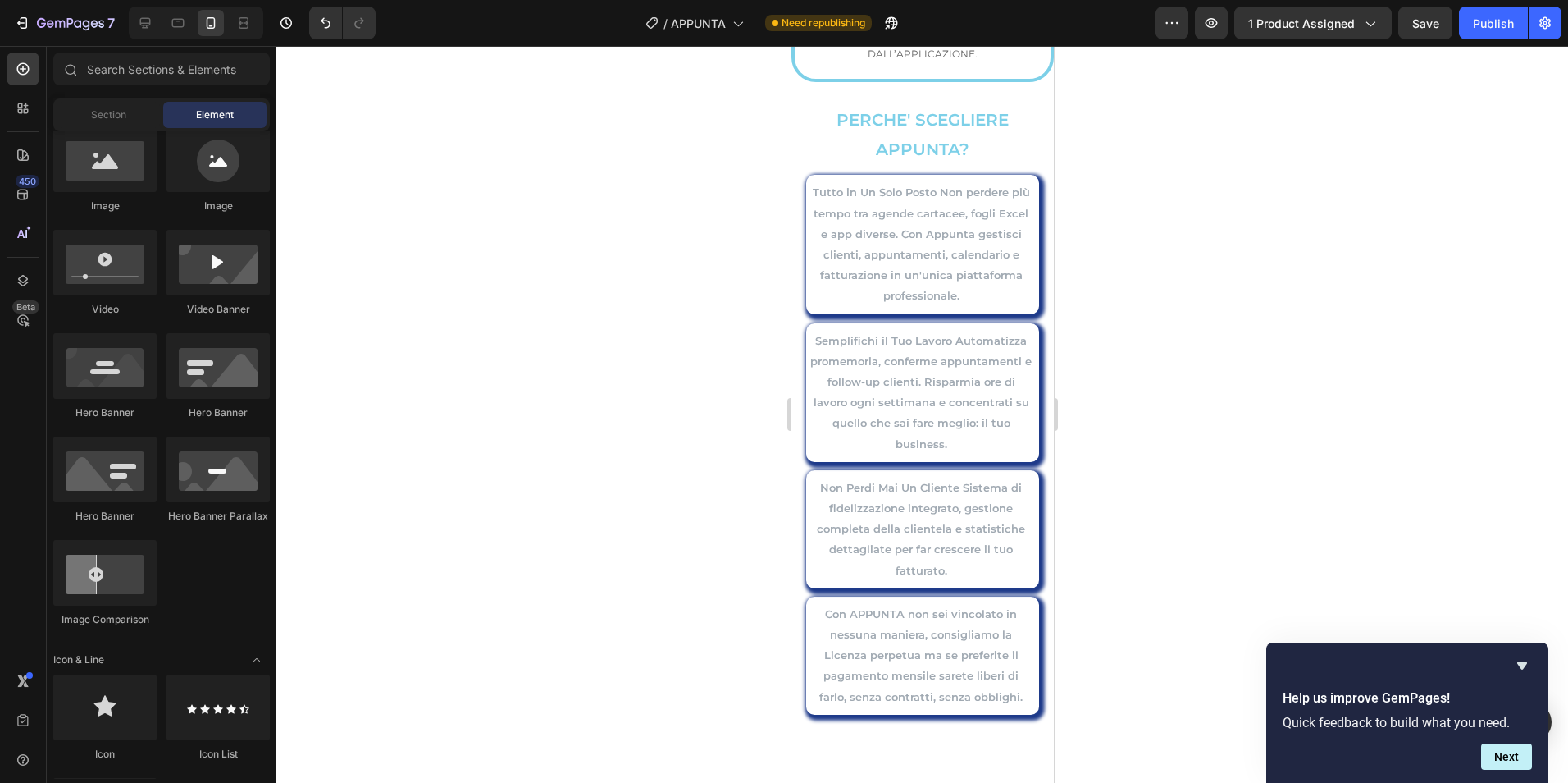
scroll to position [6939, 0]
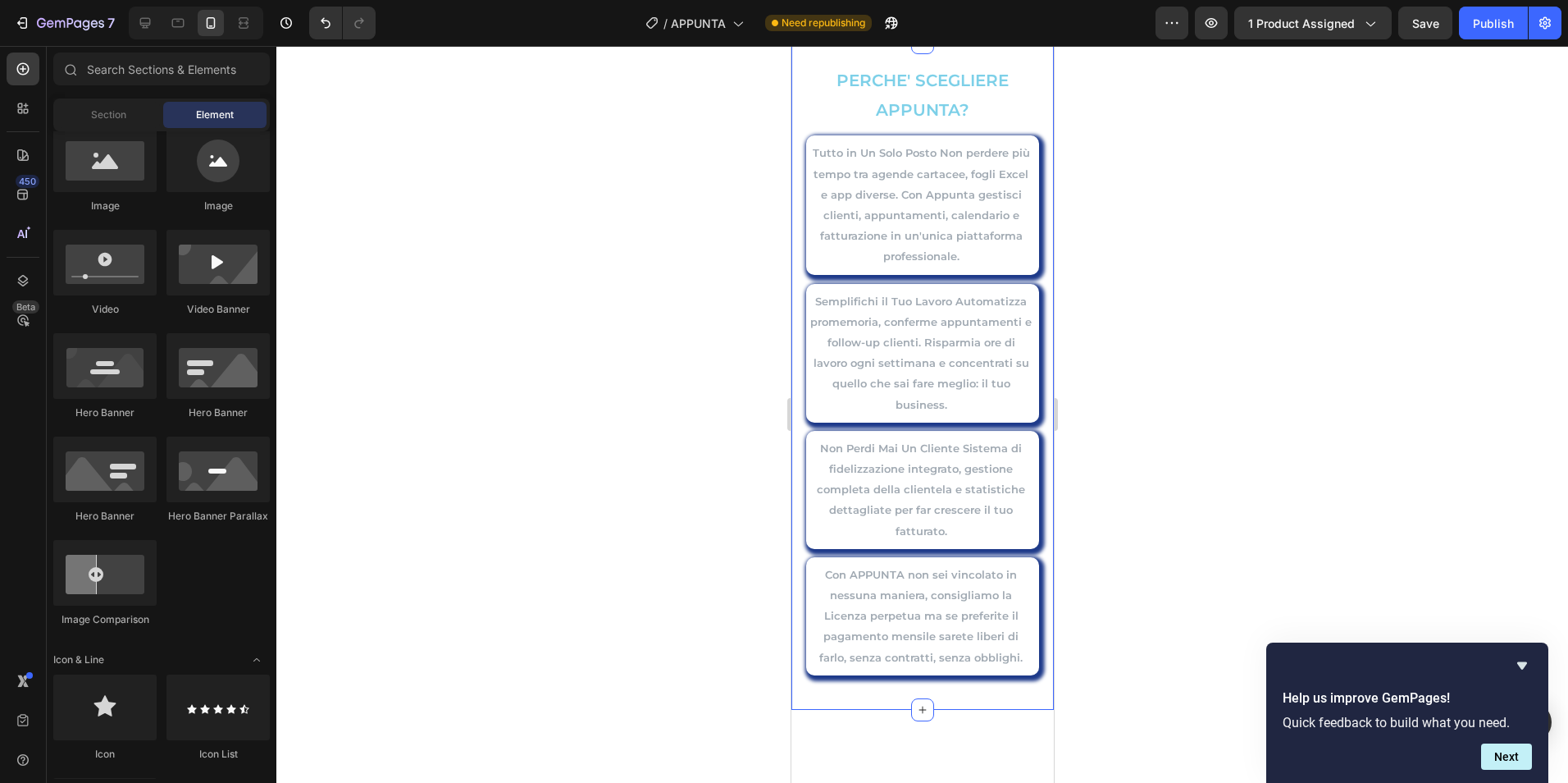
click at [1036, 257] on div "PERCHE' SCEGLIERE APPUNTA? Text Block Tutto in Un Solo Posto Non perdere più te…" at bounding box center [922, 375] width 263 height 666
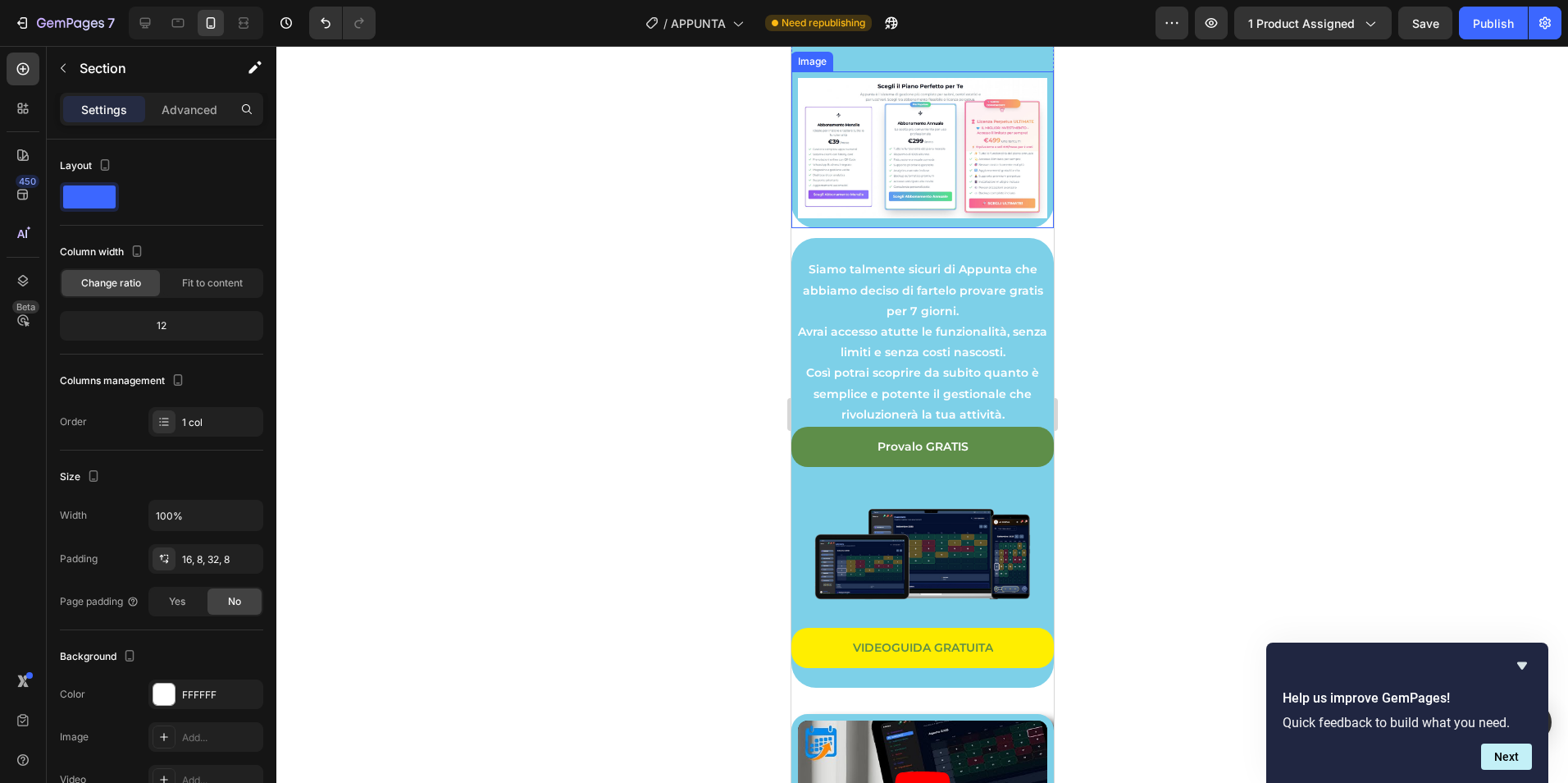
scroll to position [4236, 0]
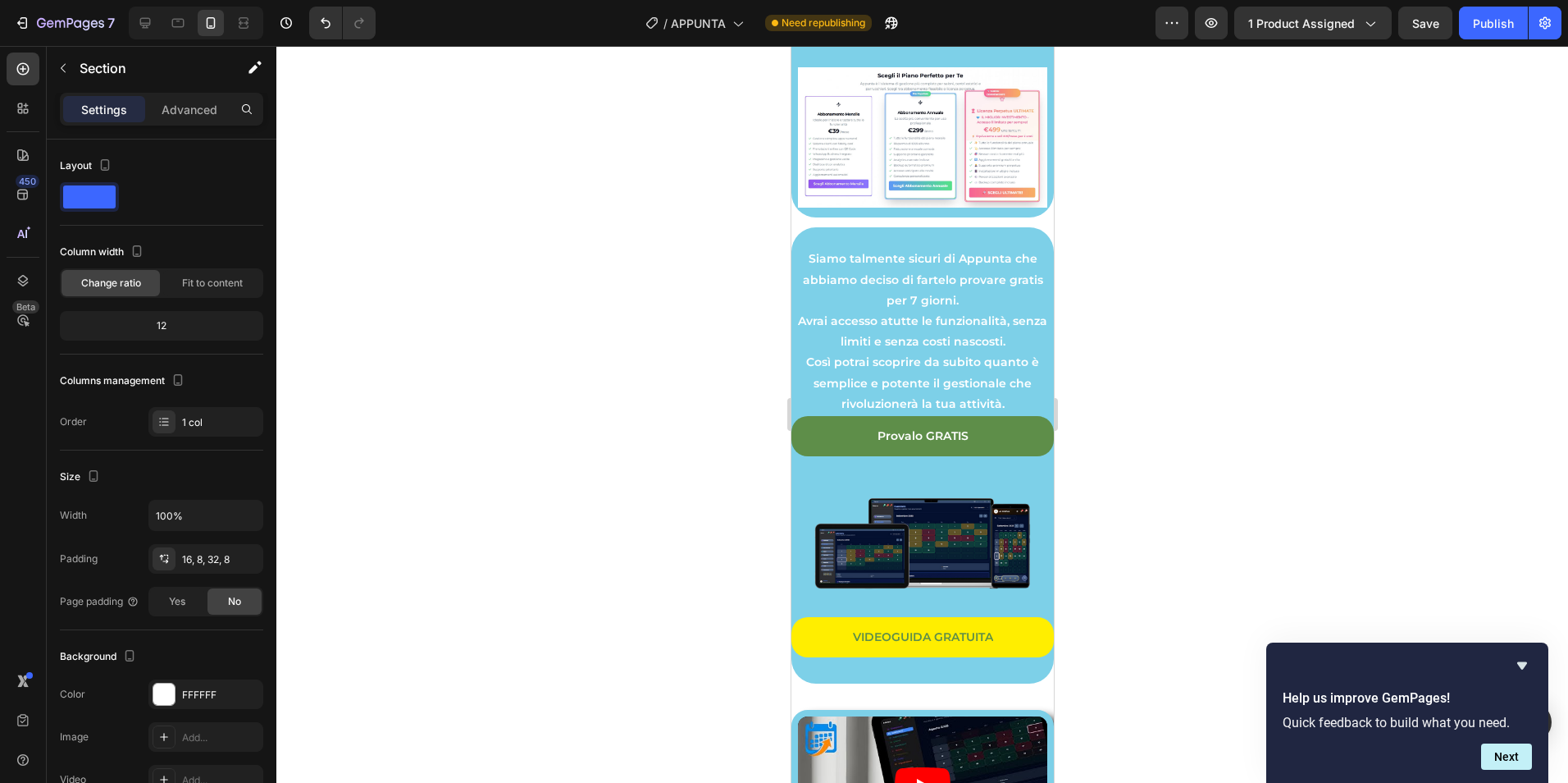
drag, startPoint x: 847, startPoint y: 202, endPoint x: 936, endPoint y: 219, distance: 90.6
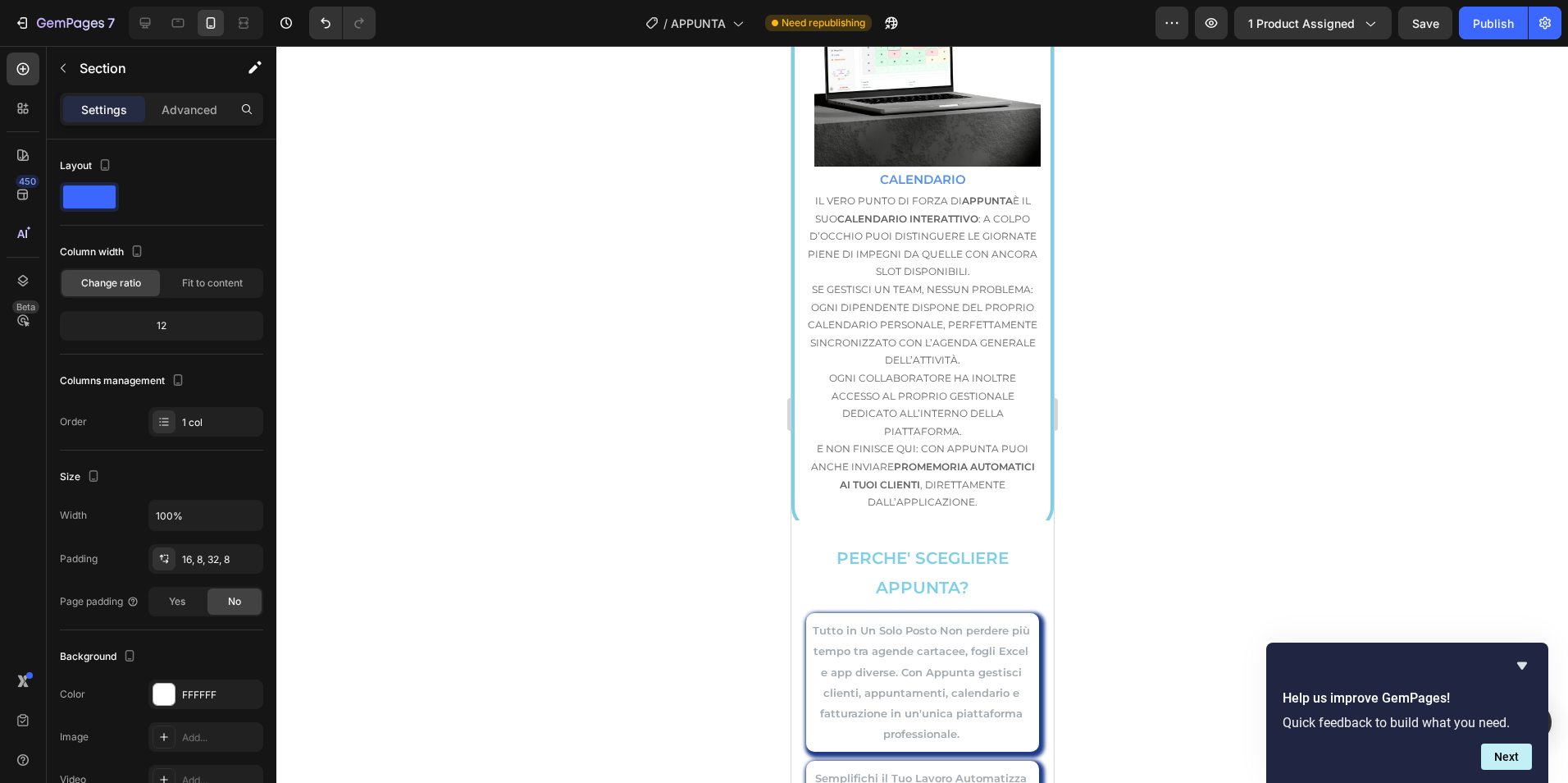
scroll to position [6698, 0]
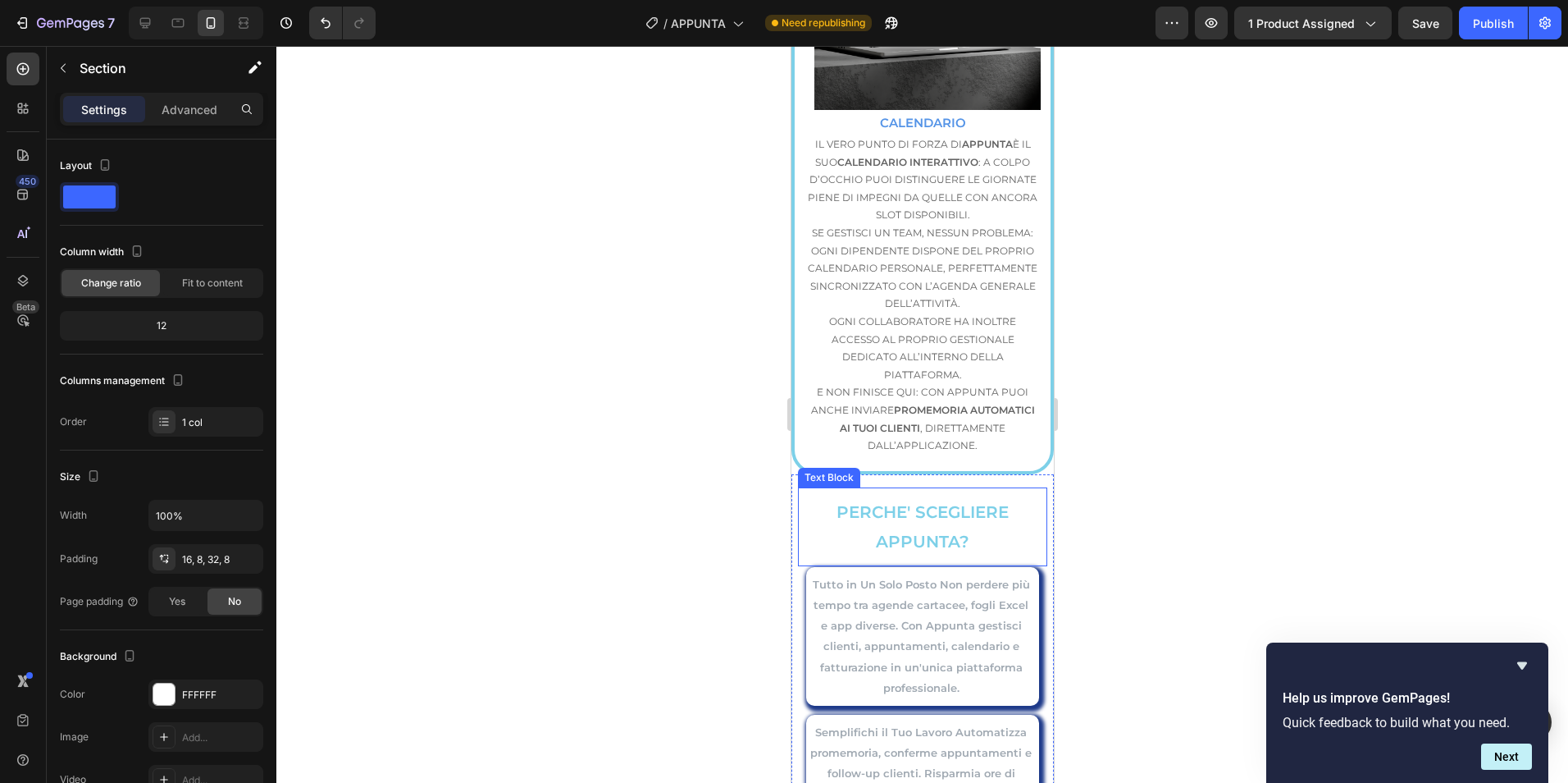
click at [1028, 497] on p "PERCHE' SCEGLIERE APPUNTA?" at bounding box center [922, 526] width 246 height 59
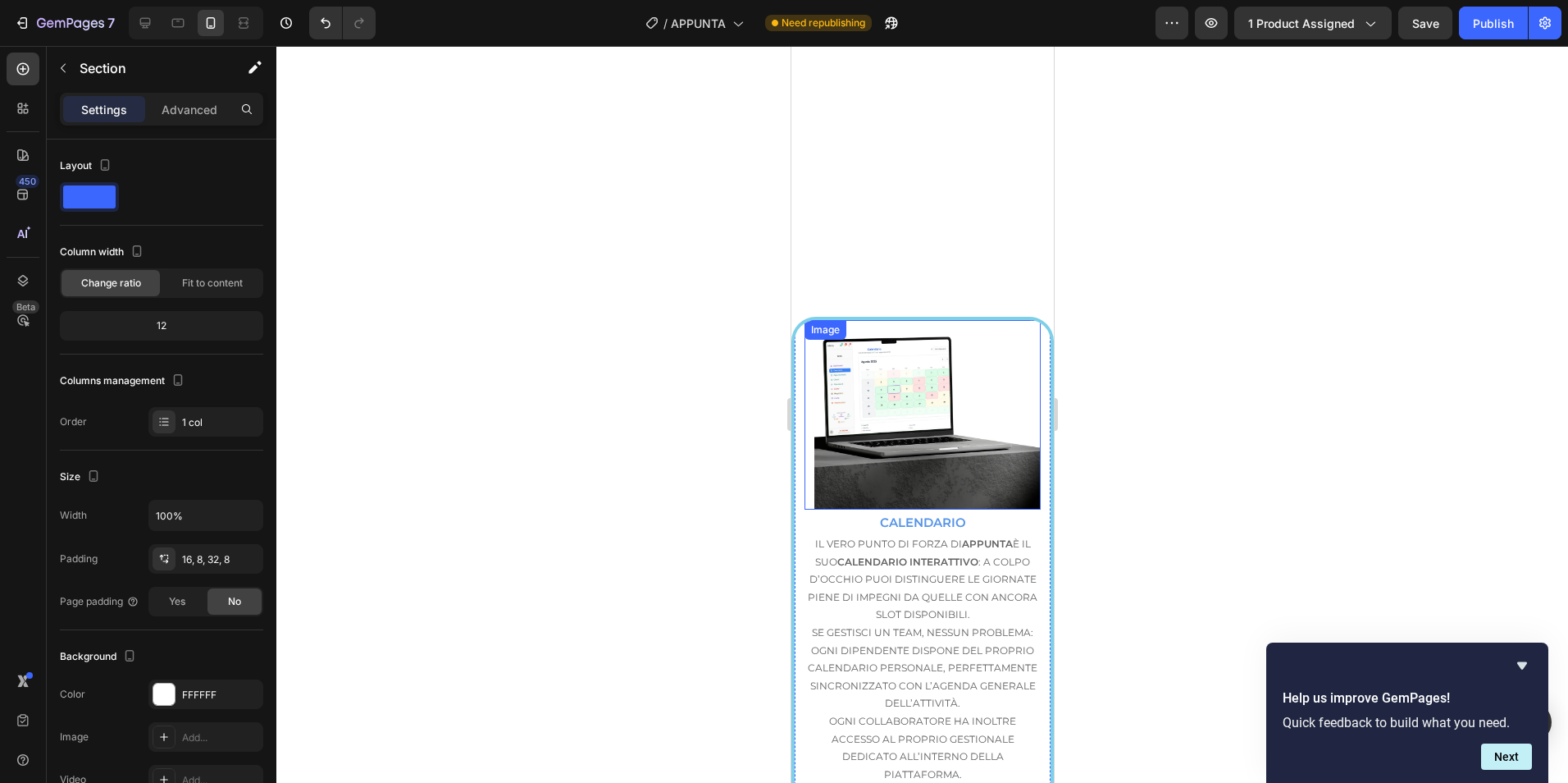
scroll to position [6287, 0]
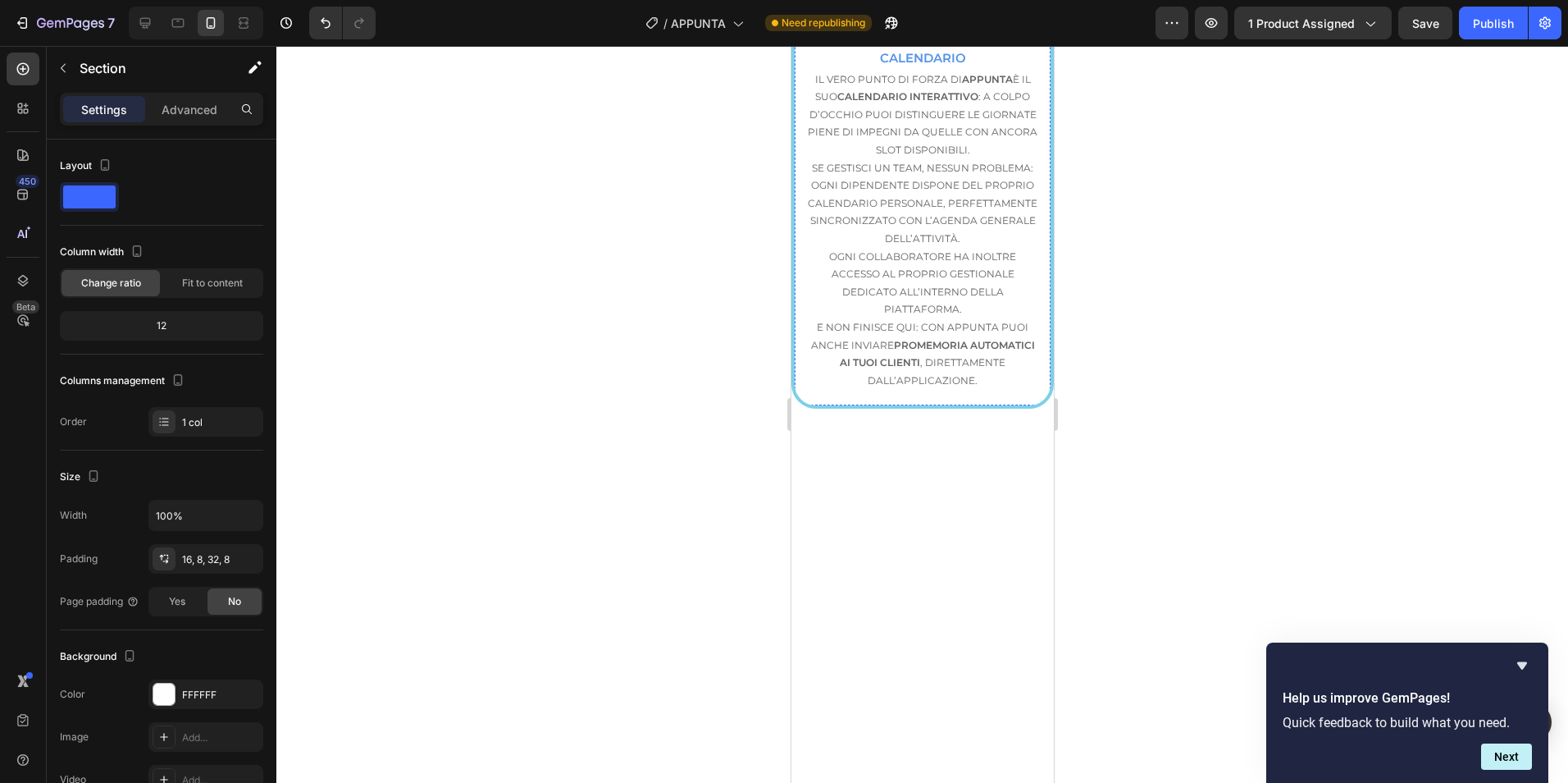
drag, startPoint x: 847, startPoint y: 447, endPoint x: 943, endPoint y: 458, distance: 96.6
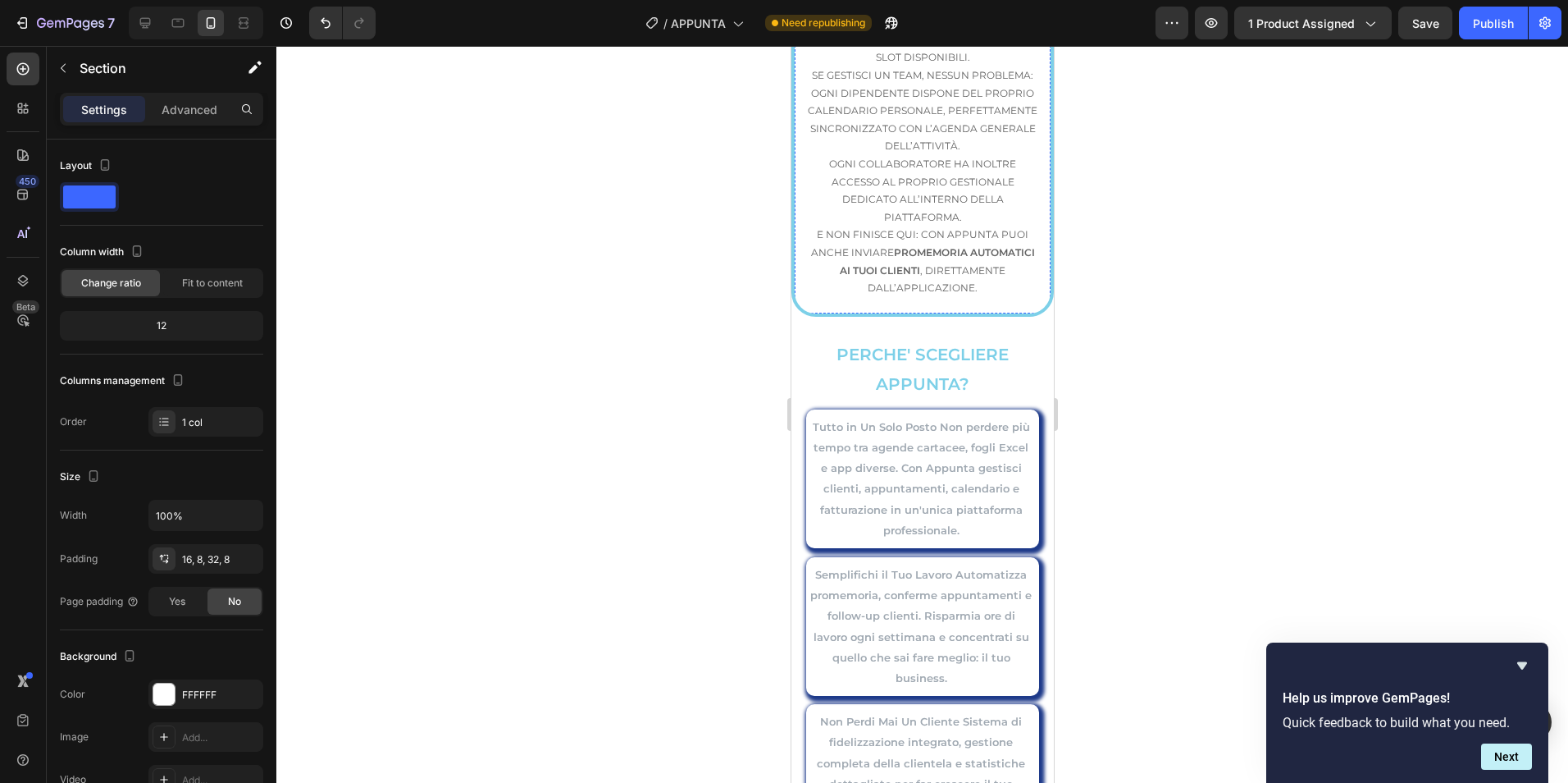
scroll to position [6834, 0]
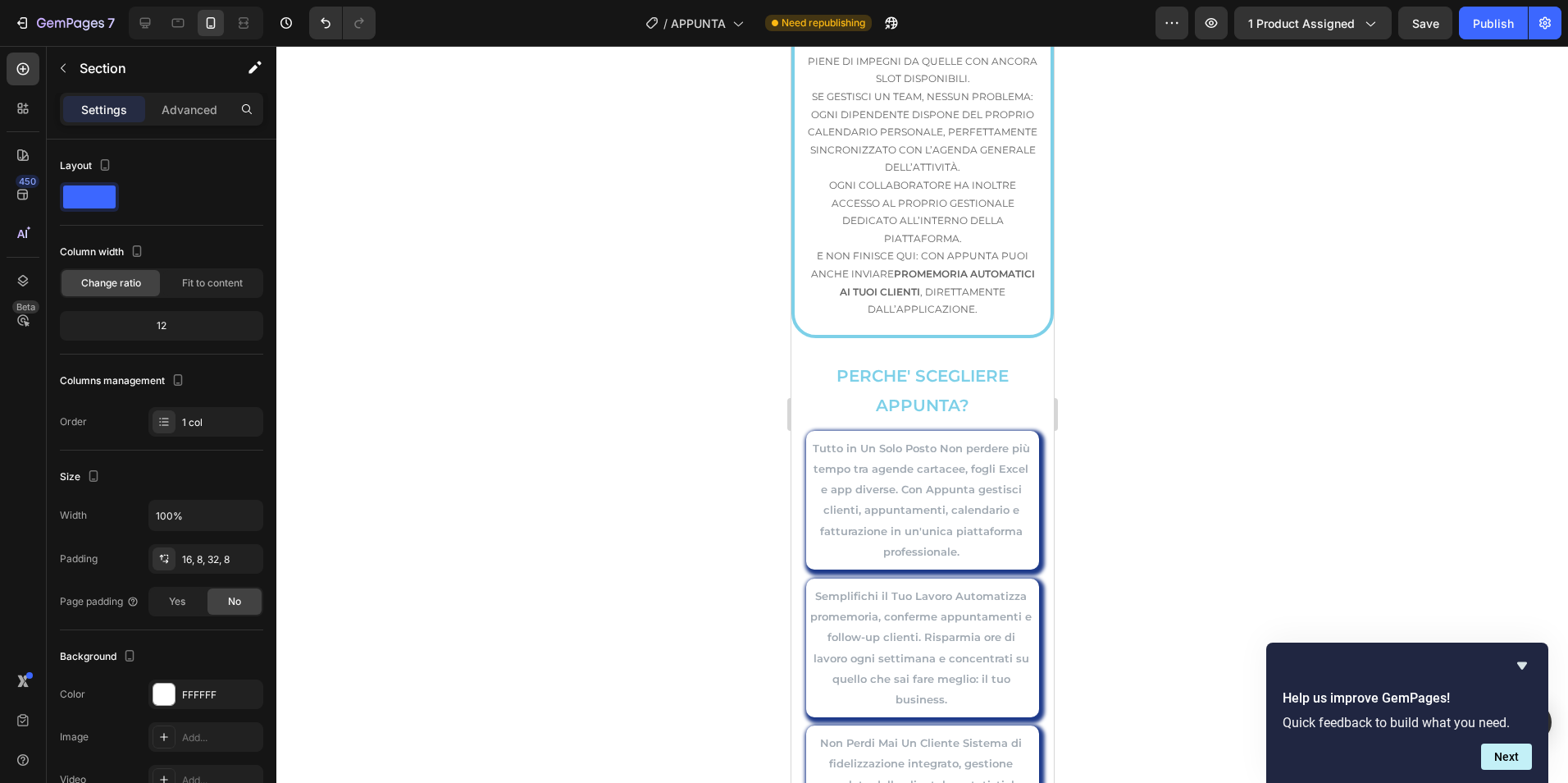
click at [1037, 338] on div "PERCHE' SCEGLIERE APPUNTA? Text Block Tutto in Un Solo Posto Non perdere più te…" at bounding box center [922, 671] width 263 height 666
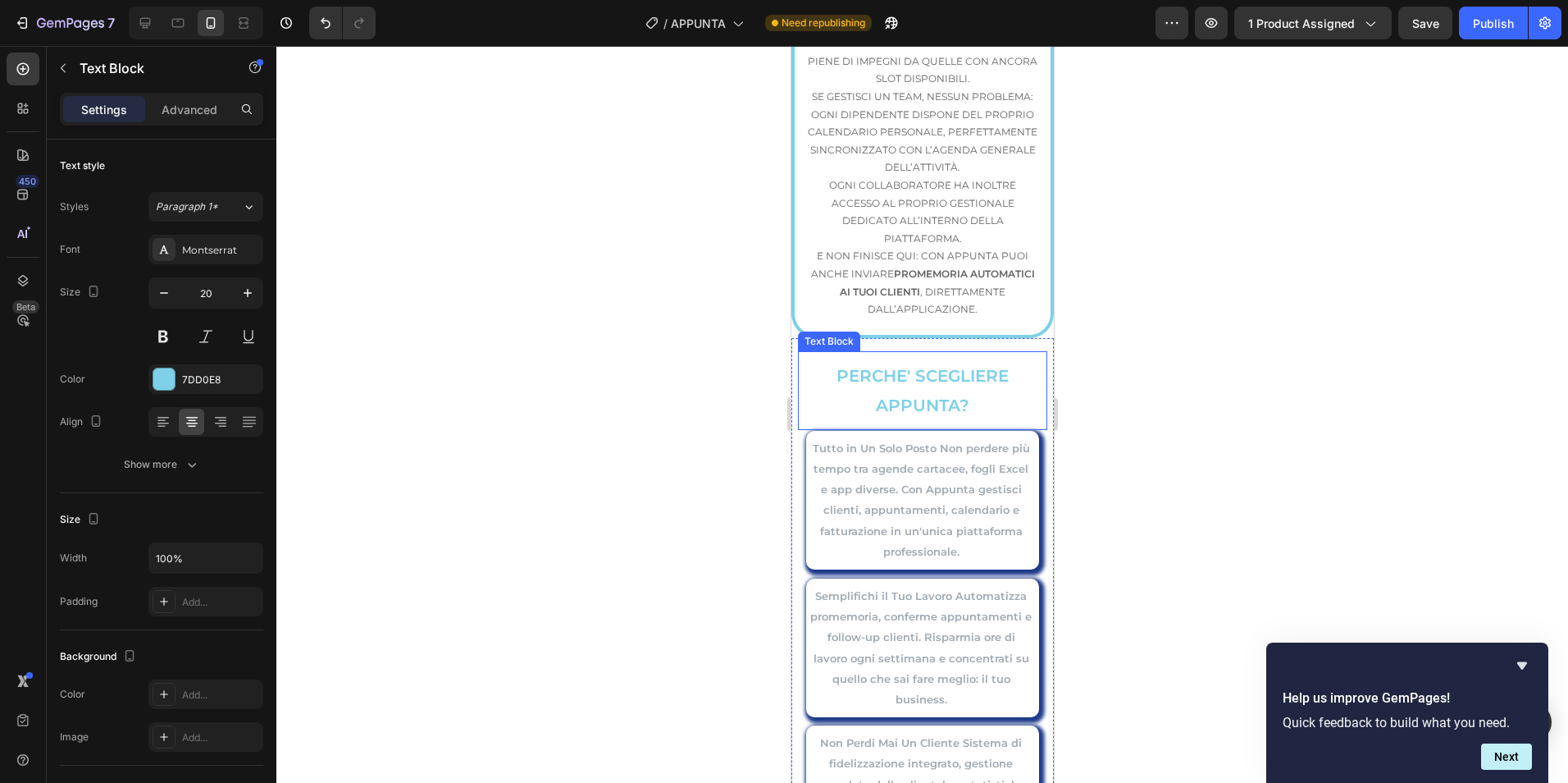
click at [1017, 361] on p "PERCHE' SCEGLIERE APPUNTA?" at bounding box center [922, 391] width 246 height 59
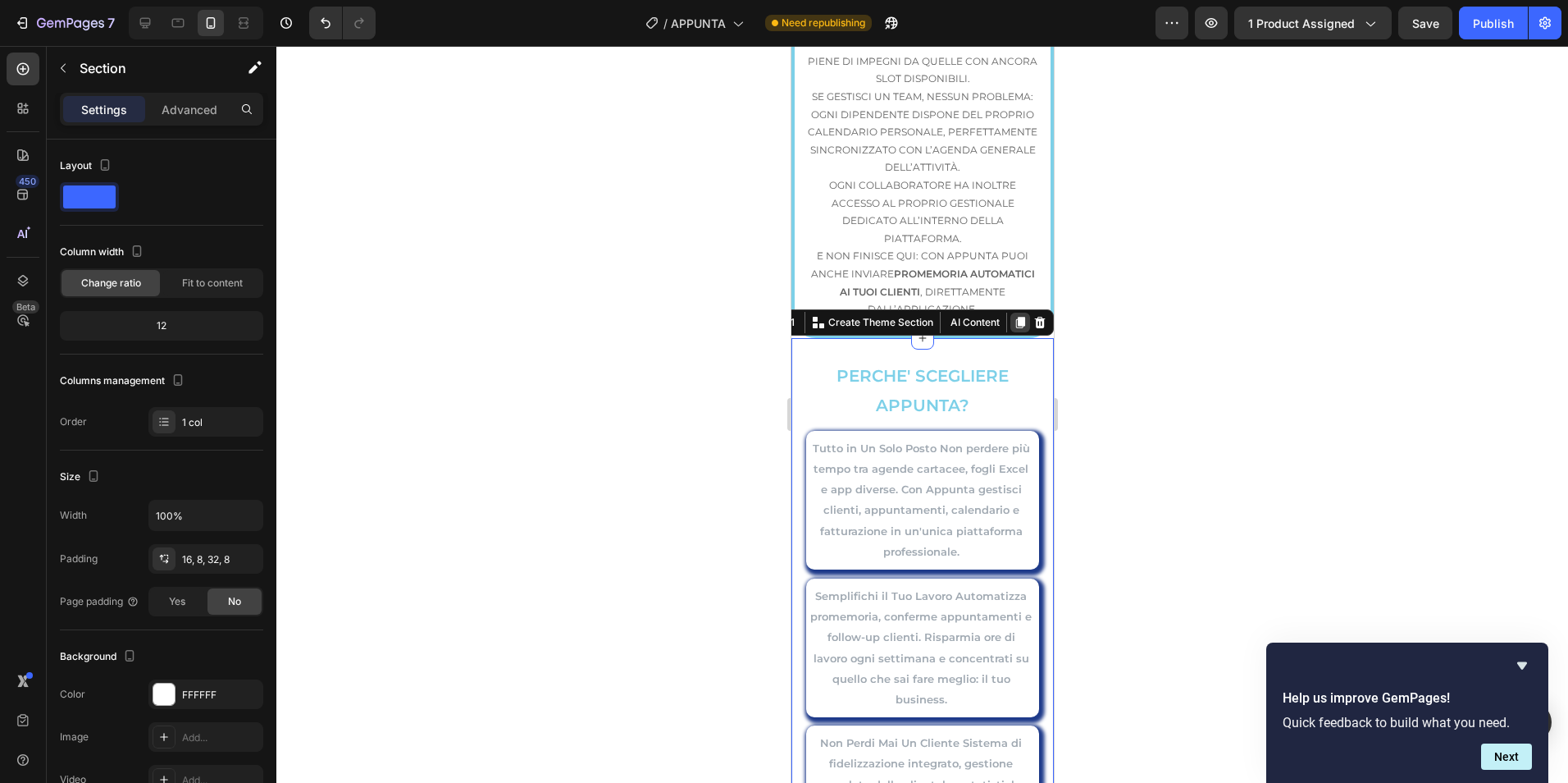
click at [1015, 316] on icon at bounding box center [1019, 321] width 9 height 11
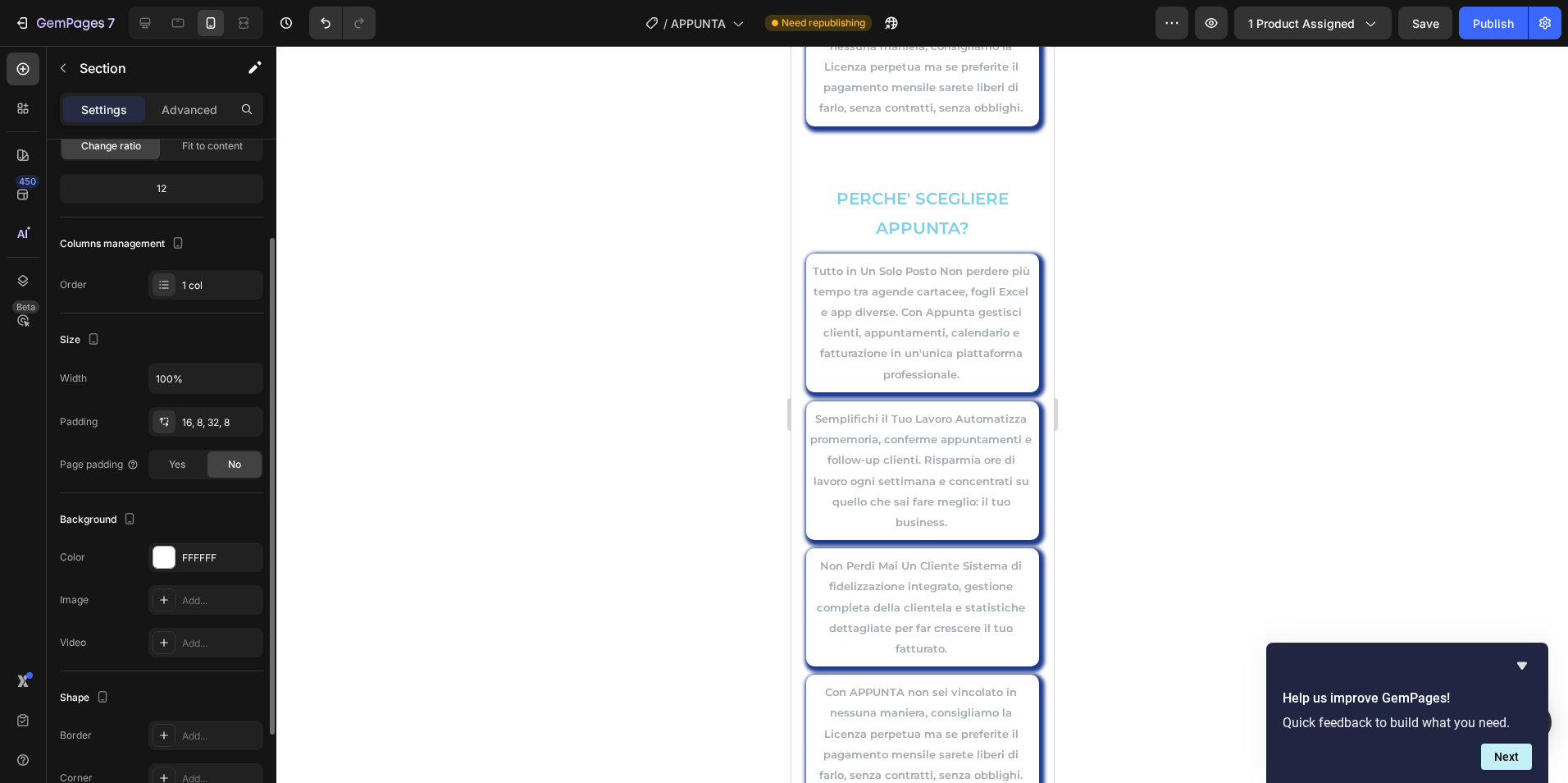
scroll to position [7725, 0]
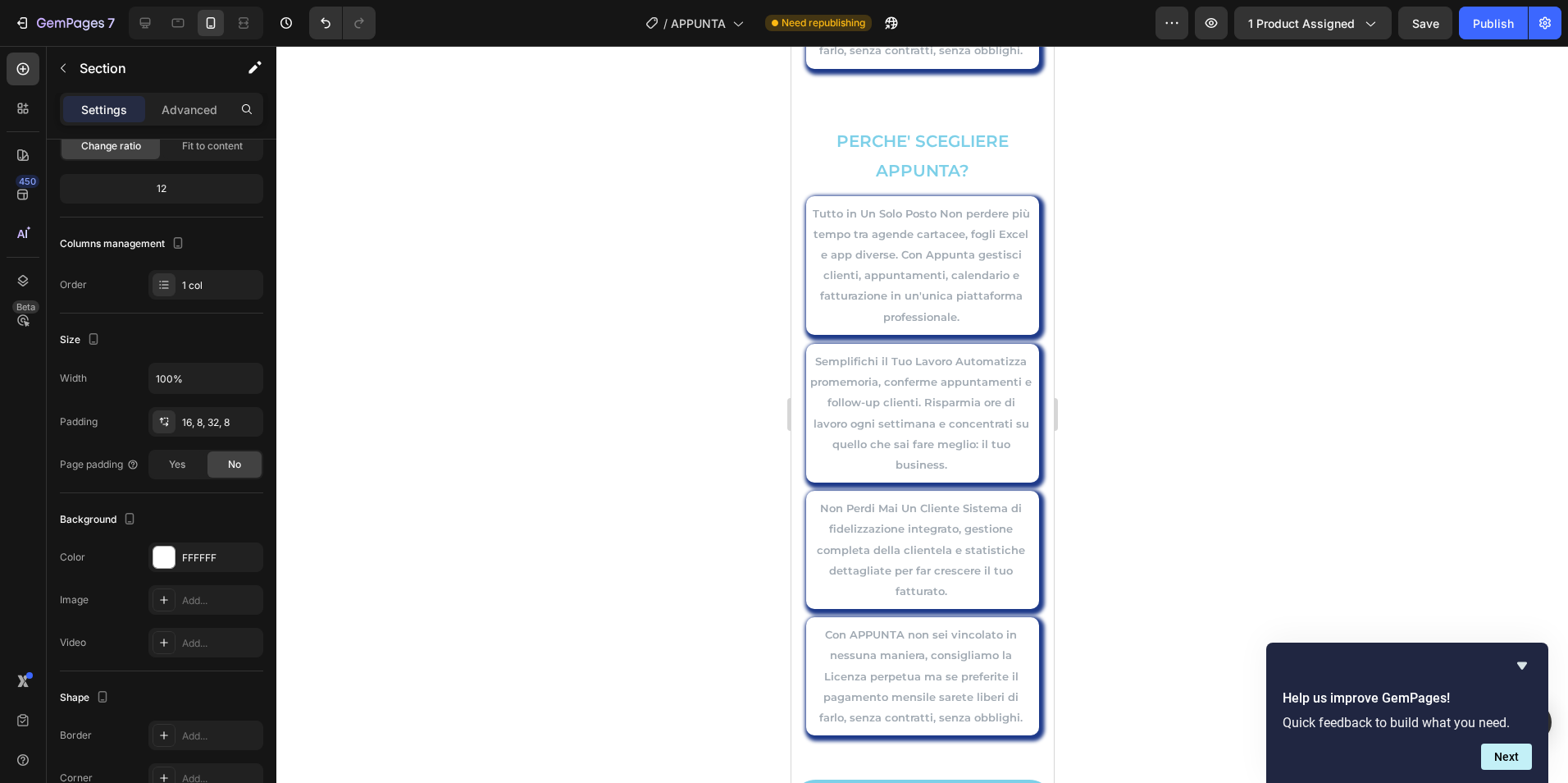
click at [1036, 209] on div "PERCHE' SCEGLIERE APPUNTA? Text Block Tutto in Un Solo Posto Non perdere più te…" at bounding box center [922, 436] width 263 height 666
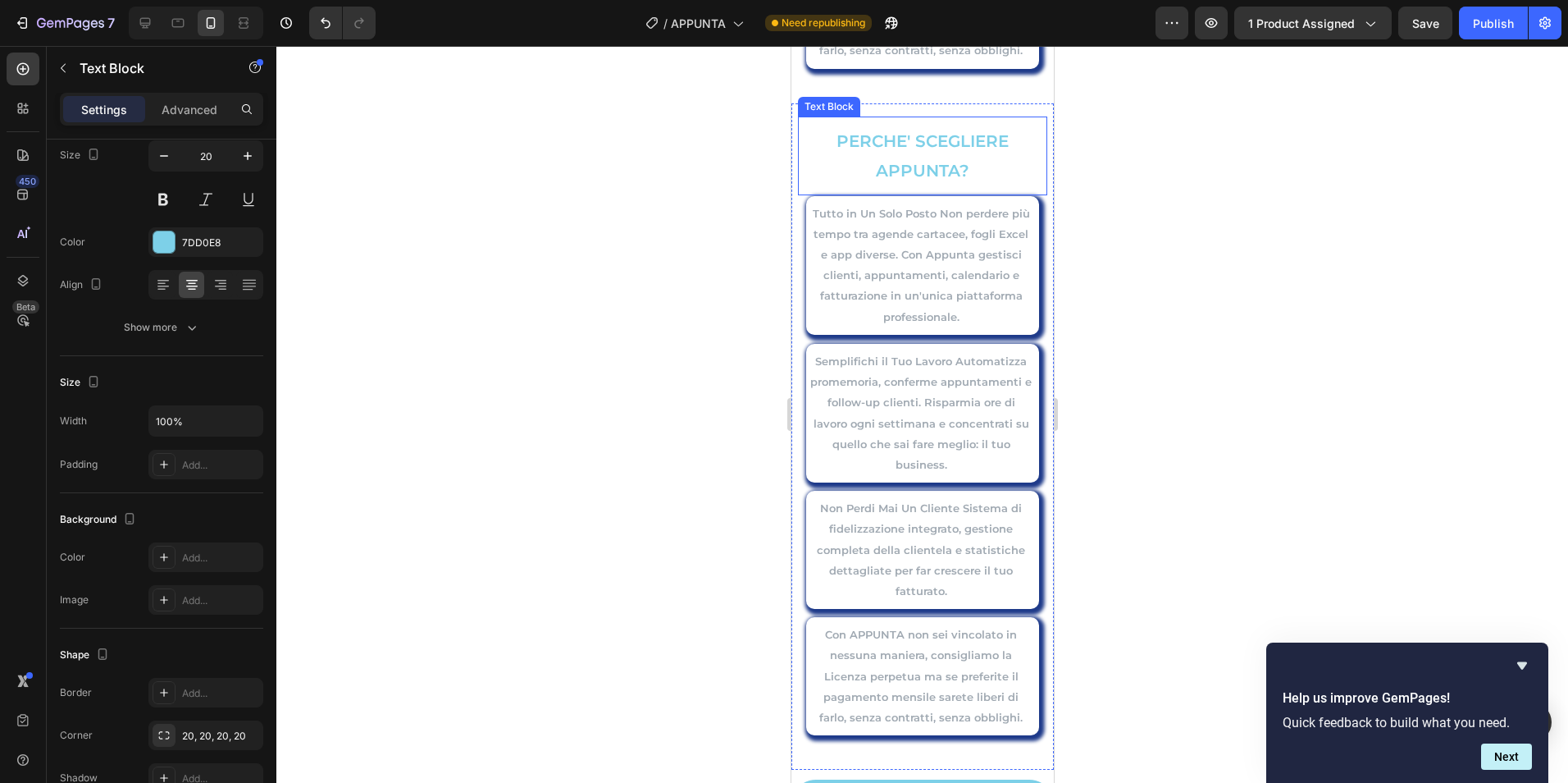
click at [1026, 156] on p "PERCHE' SCEGLIERE APPUNTA?" at bounding box center [922, 156] width 246 height 59
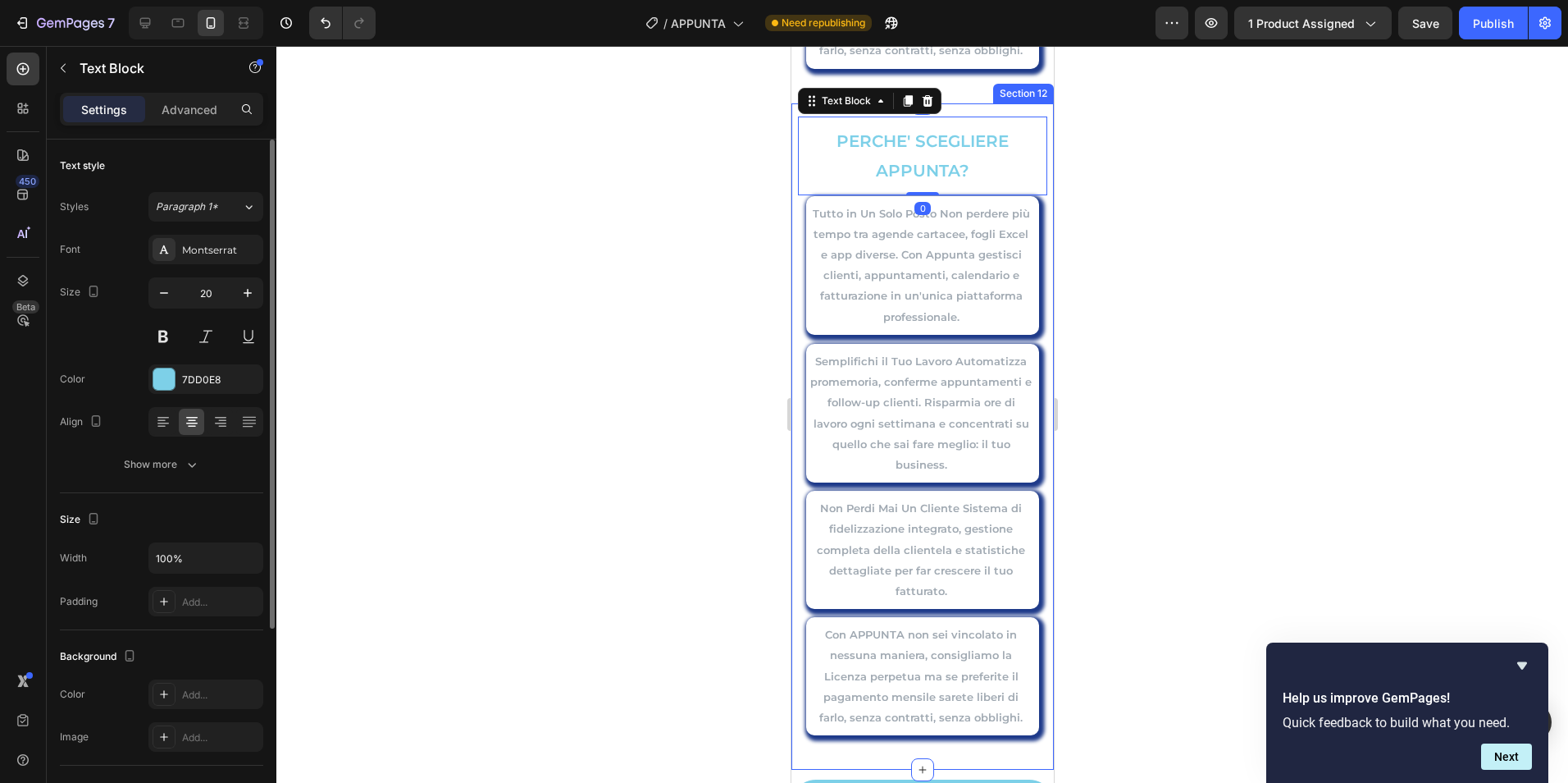
click at [1032, 106] on div "PERCHE' SCEGLIERE APPUNTA? Text Block 0 Tutto in Un Solo Posto Non perdere più …" at bounding box center [922, 436] width 263 height 666
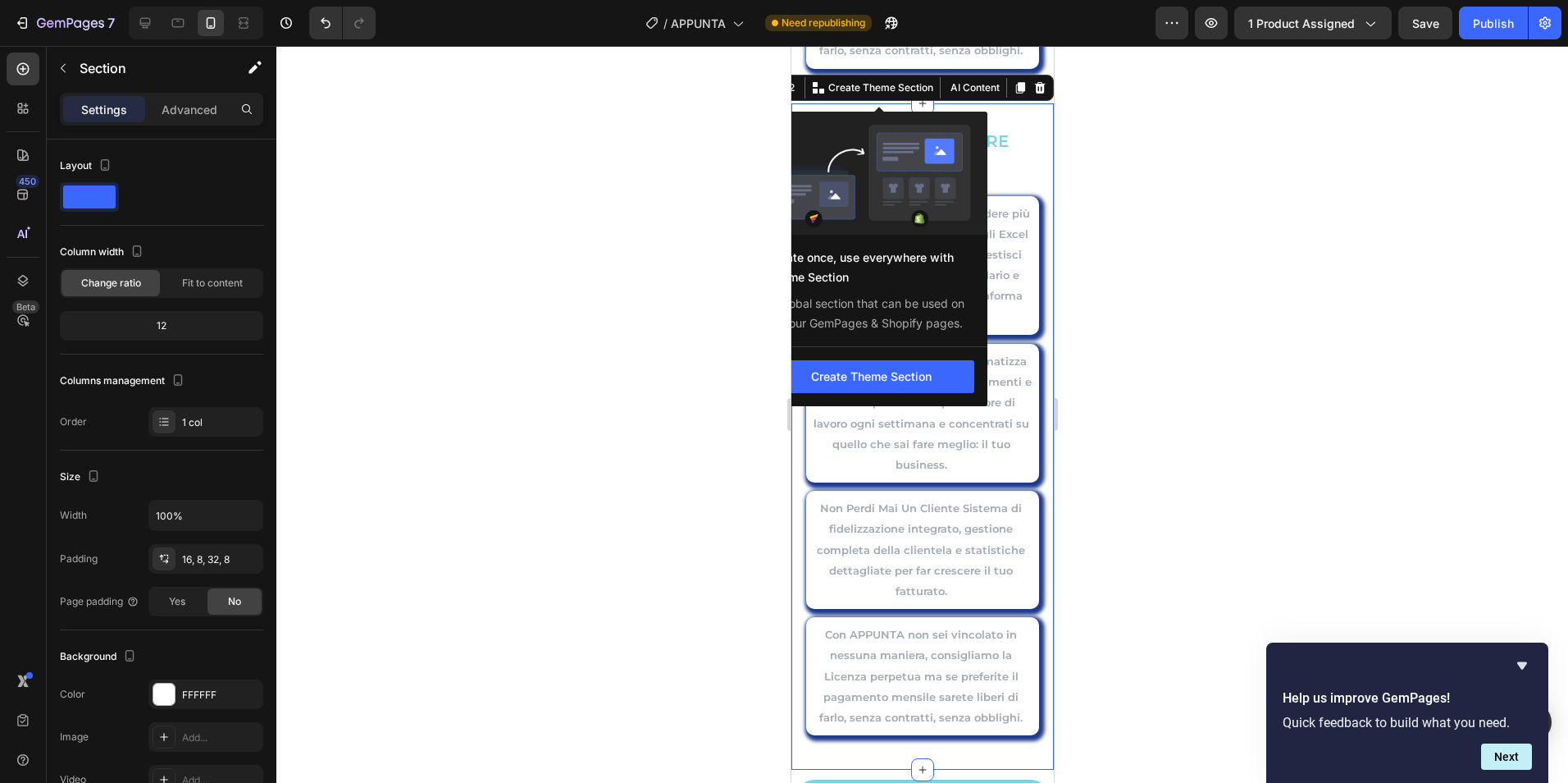
drag, startPoint x: 871, startPoint y: 83, endPoint x: 898, endPoint y: 199, distance: 119.1
click at [898, 99] on div "You can create reusable sections Create Theme Section Create once, use everywhe…" at bounding box center [872, 87] width 143 height 22
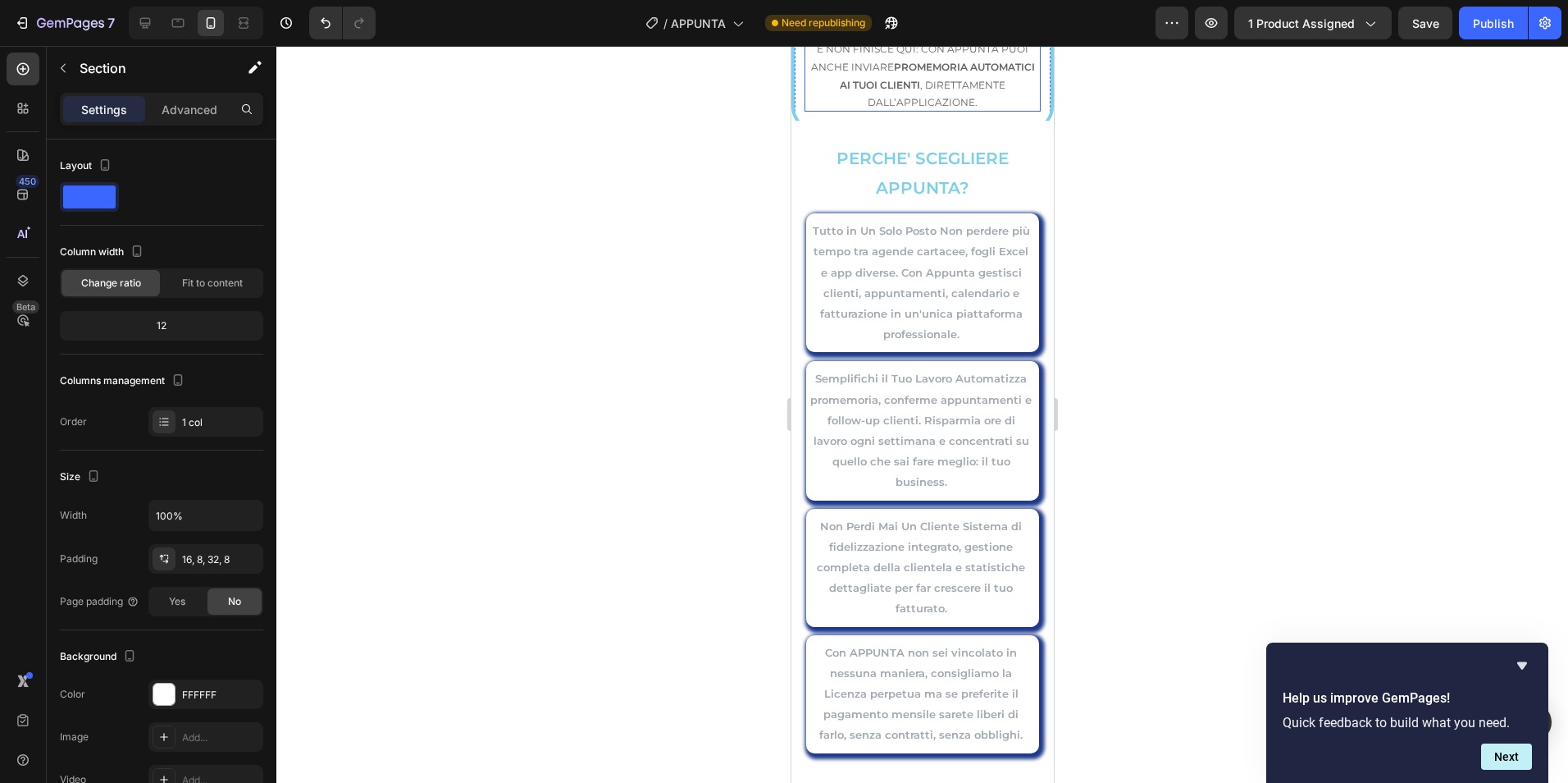
scroll to position [7042, 0]
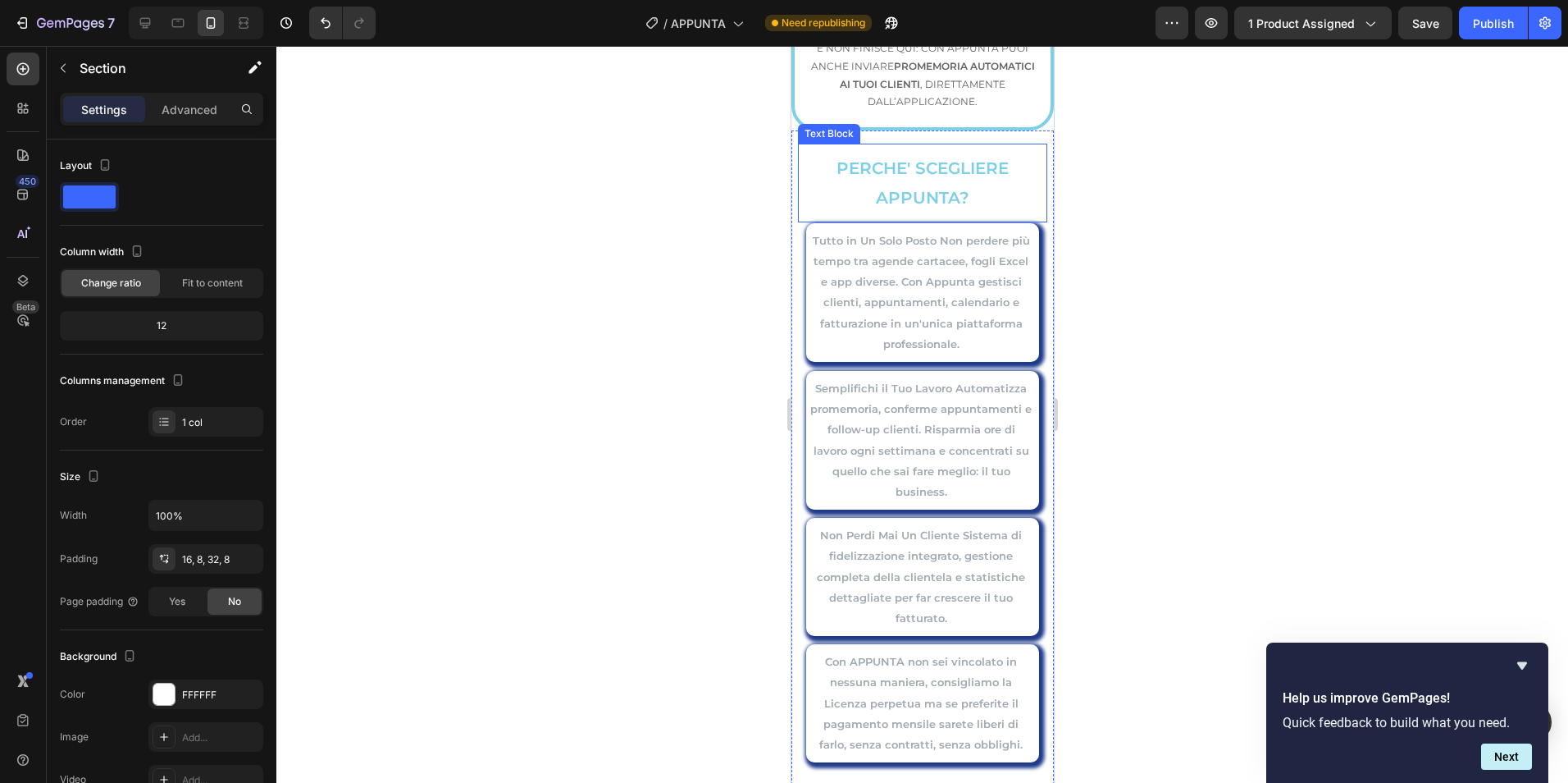
drag, startPoint x: 873, startPoint y: 86, endPoint x: 857, endPoint y: 176, distance: 91.4
click at [1032, 130] on div "PERCHE' SCEGLIERE APPUNTA? Text Block Tutto in Un Solo Posto Non perdere più te…" at bounding box center [922, 463] width 263 height 666
click at [1032, 108] on icon at bounding box center [1038, 114] width 13 height 13
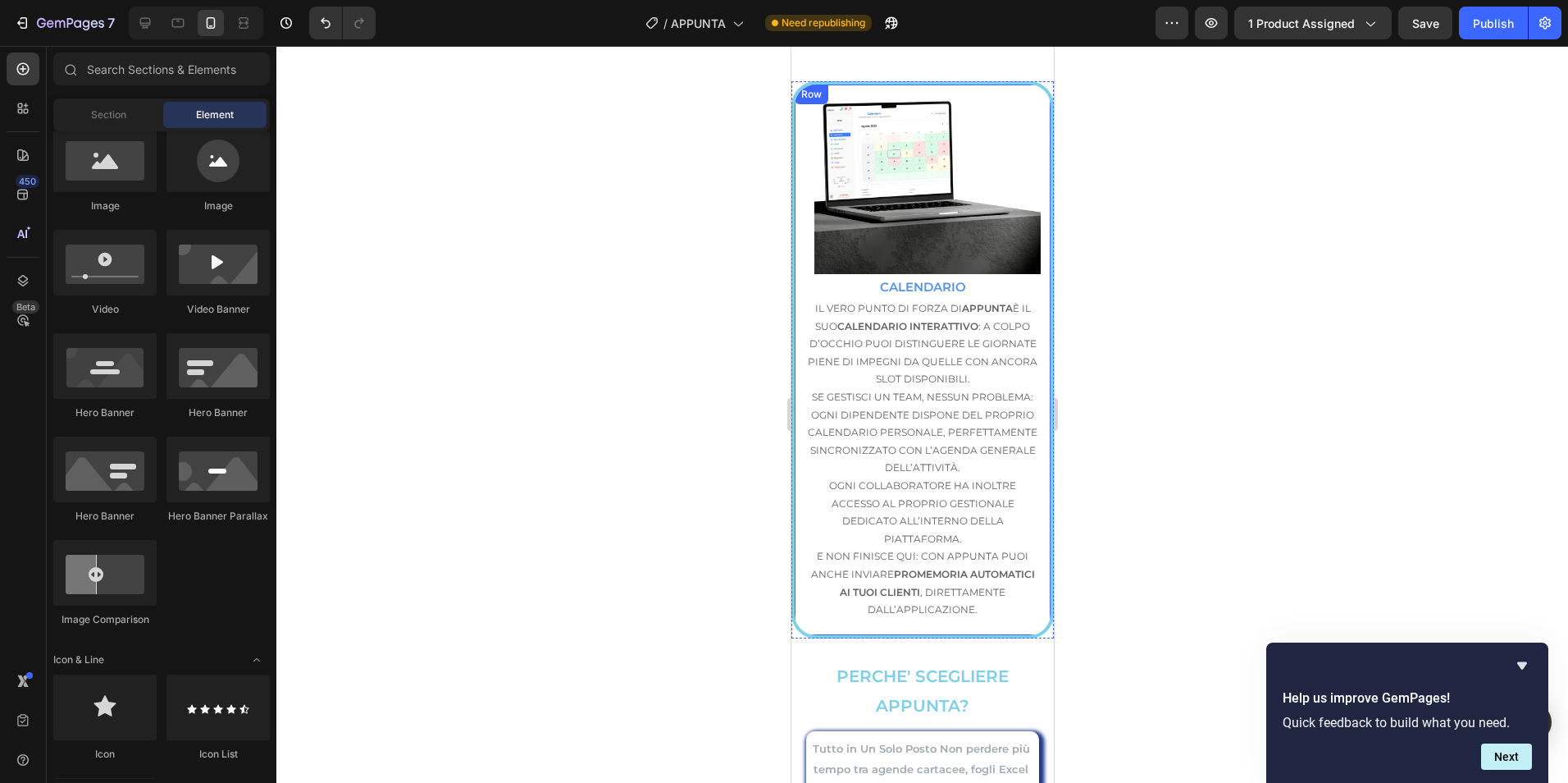
scroll to position [6495, 0]
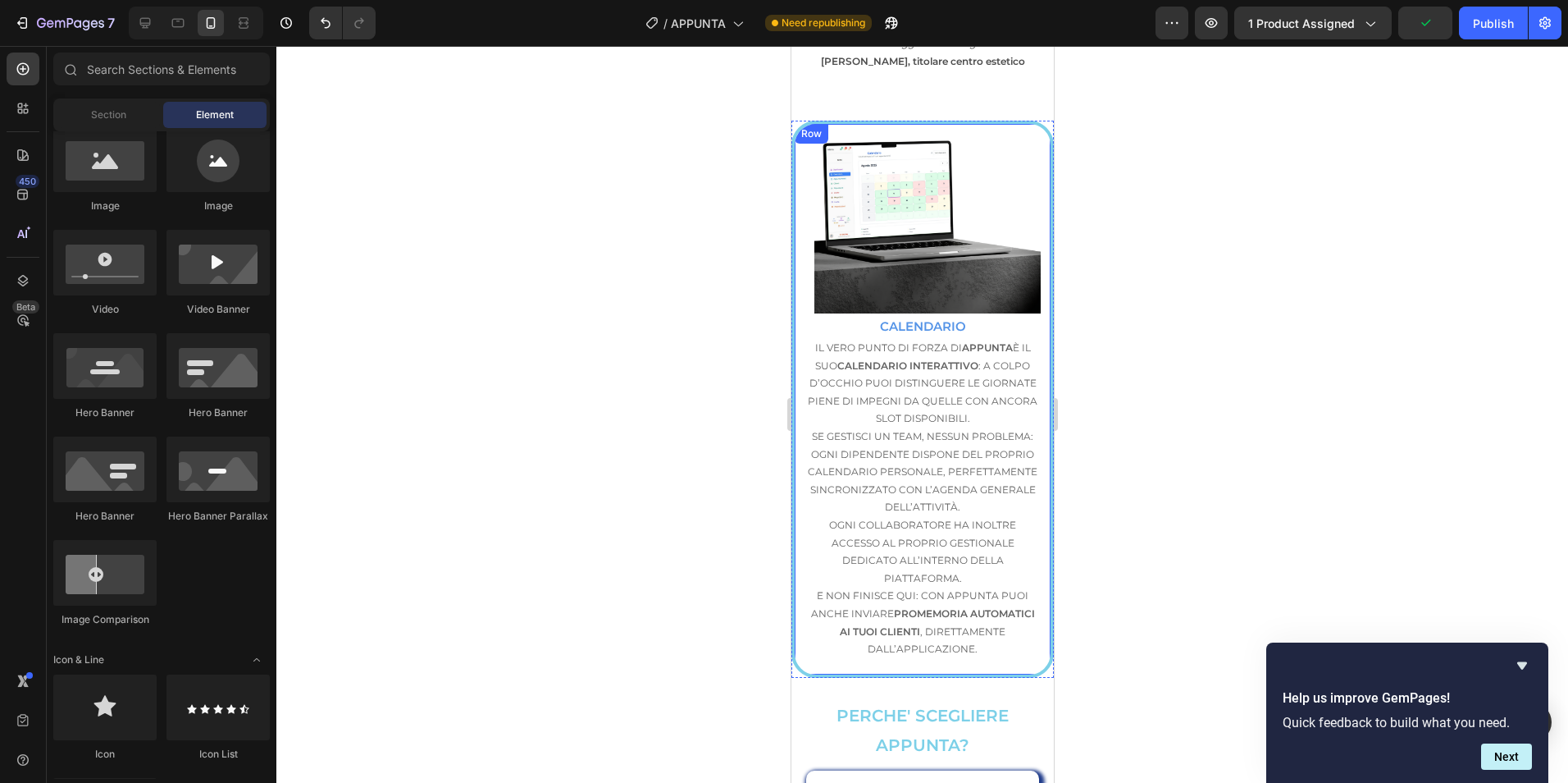
click at [1035, 141] on div "Image" at bounding box center [922, 218] width 256 height 189
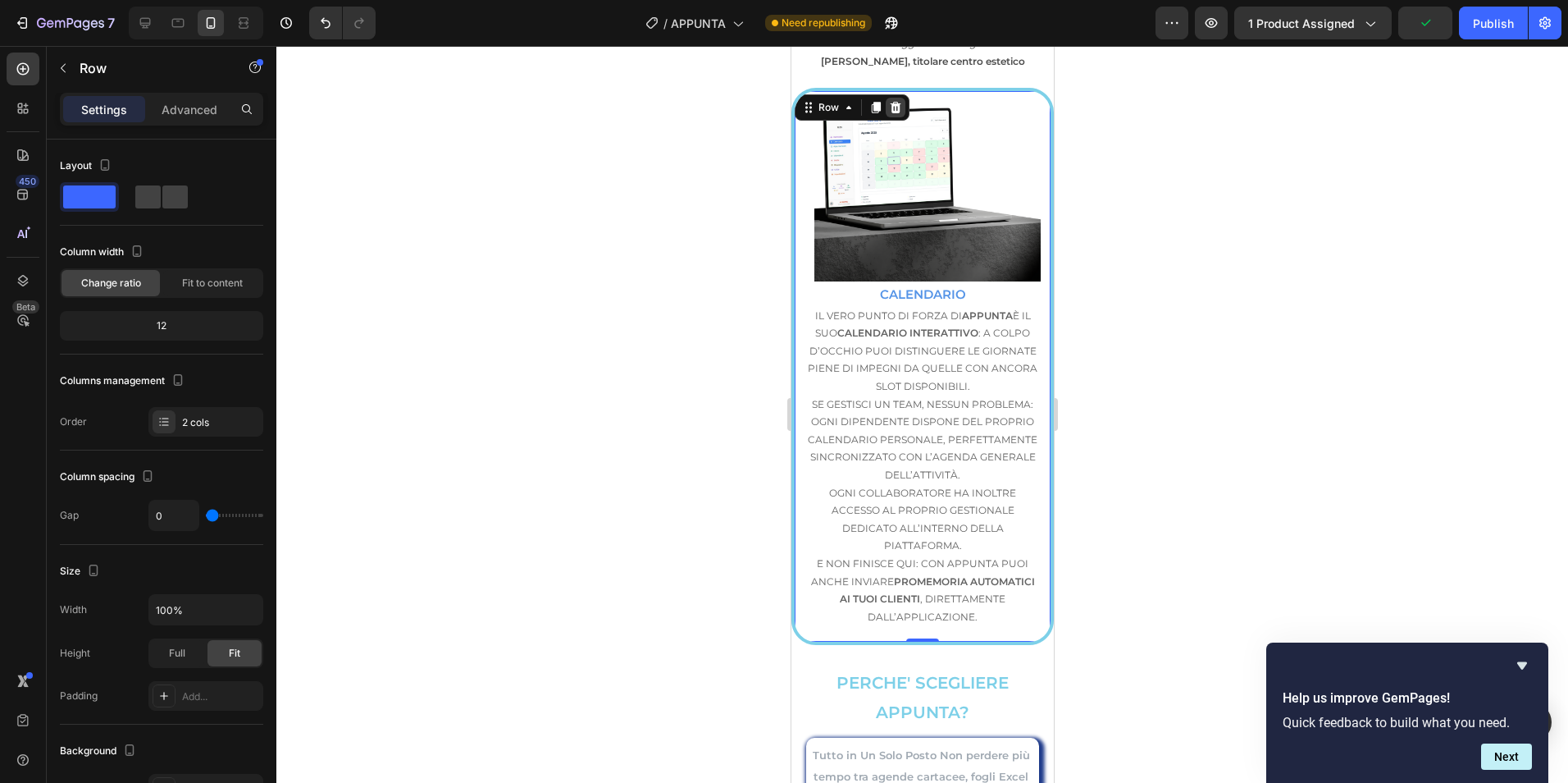
click at [899, 114] on icon at bounding box center [894, 107] width 13 height 13
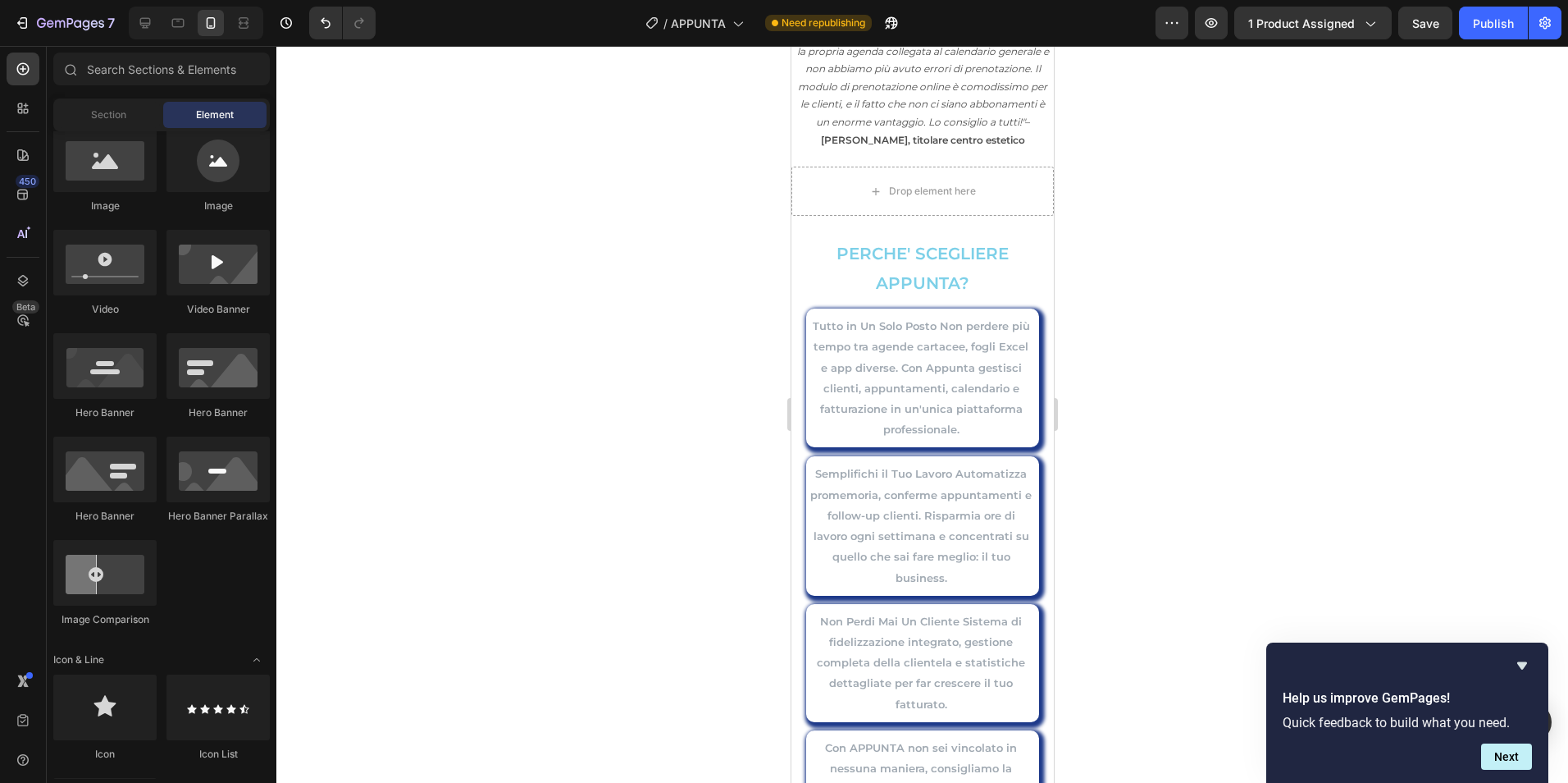
scroll to position [6358, 0]
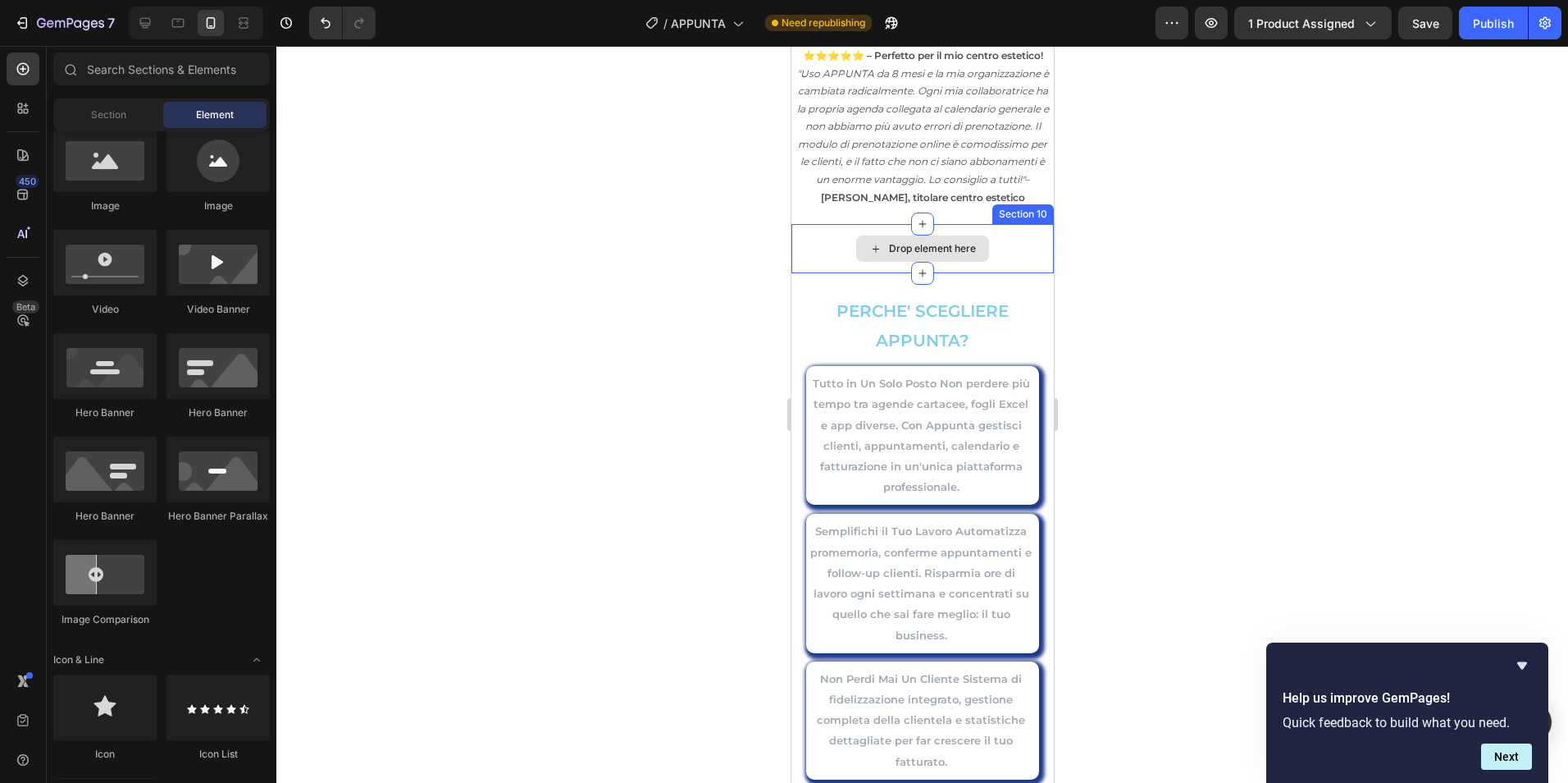
click at [1017, 271] on div "Drop element here" at bounding box center [922, 248] width 263 height 49
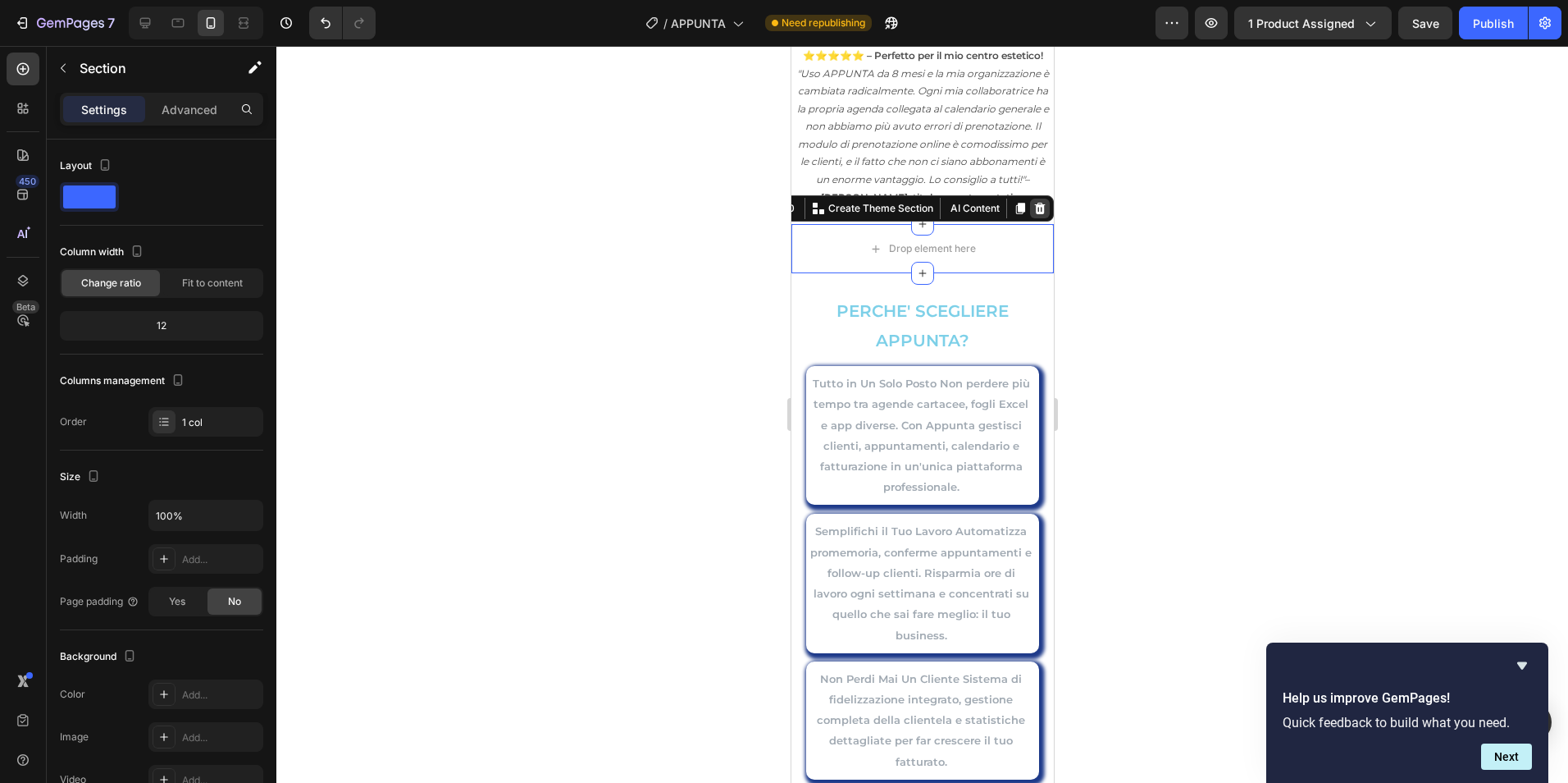
click at [1034, 214] on icon at bounding box center [1039, 207] width 10 height 11
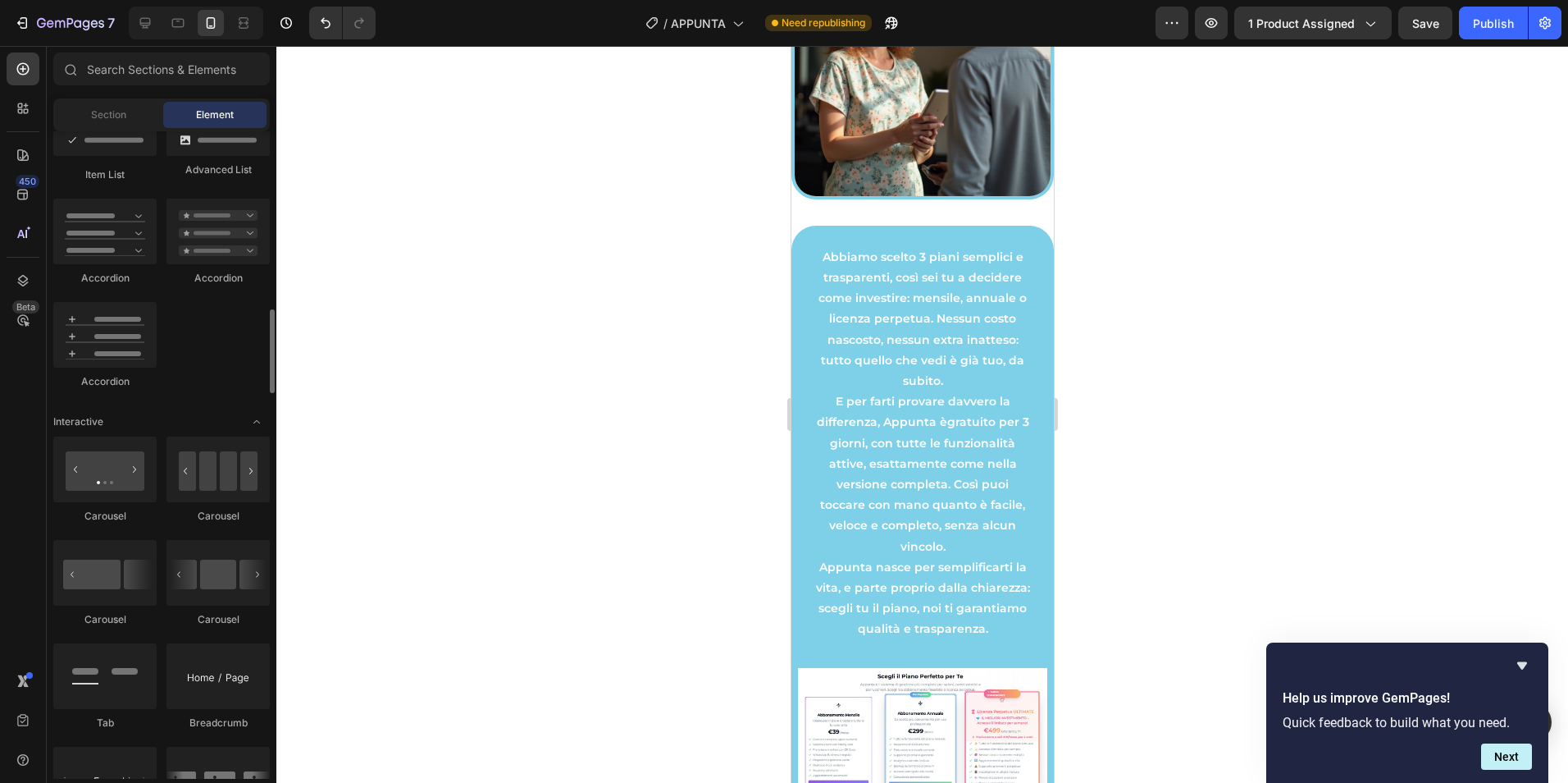
scroll to position [1507, 0]
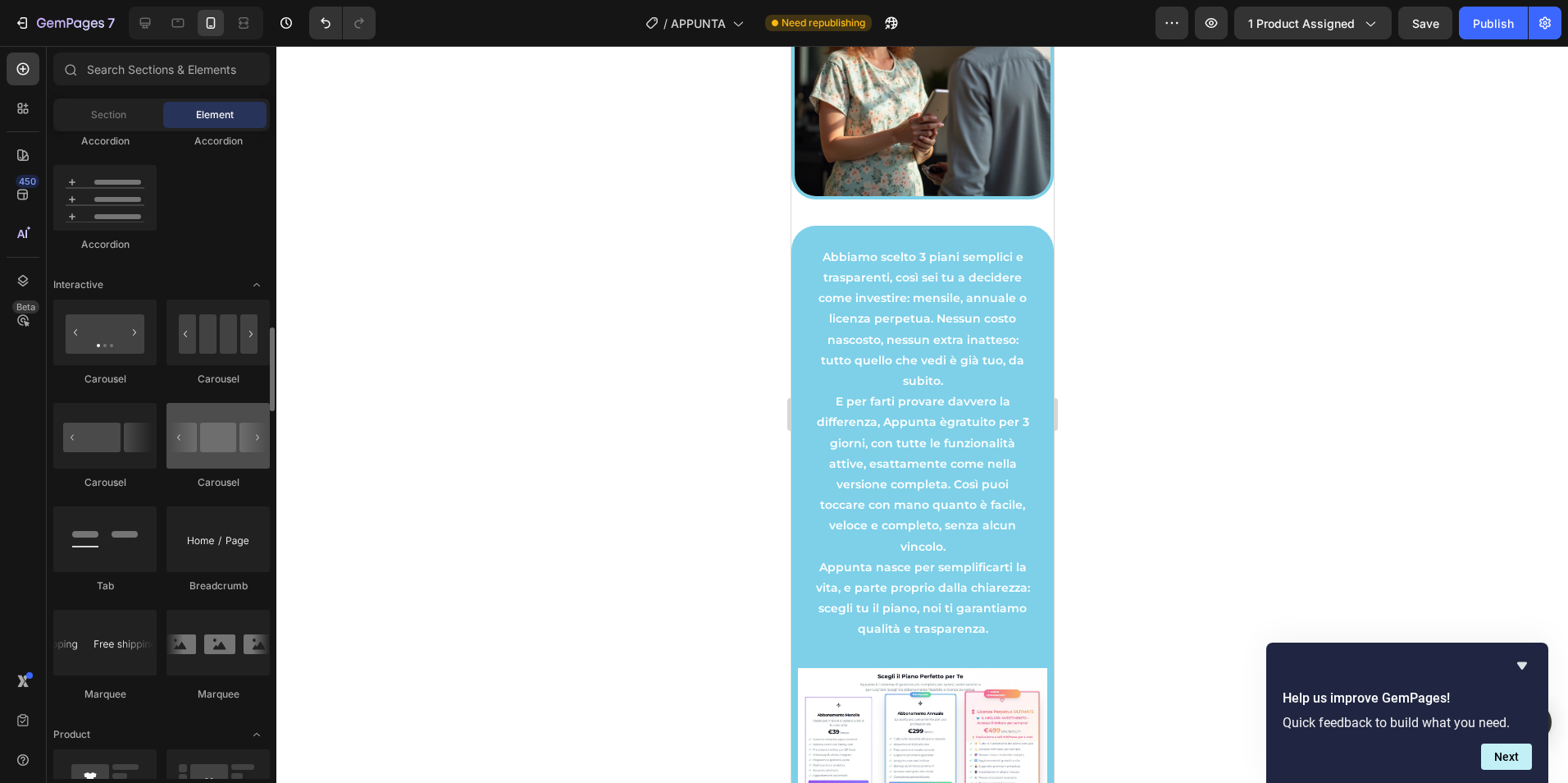
click at [205, 448] on div at bounding box center [219, 436] width 104 height 66
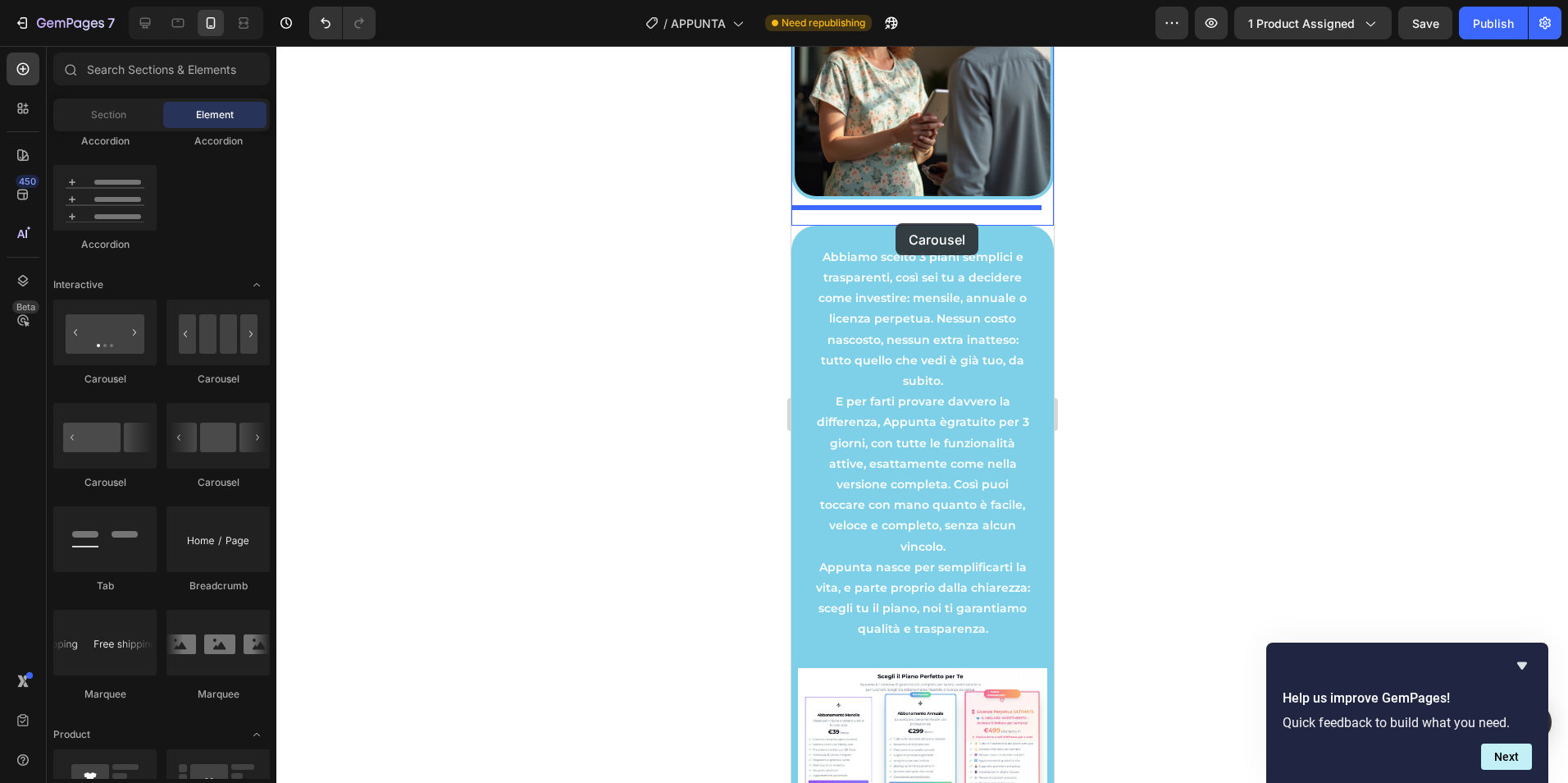
drag, startPoint x: 997, startPoint y: 493, endPoint x: 895, endPoint y: 223, distance: 288.6
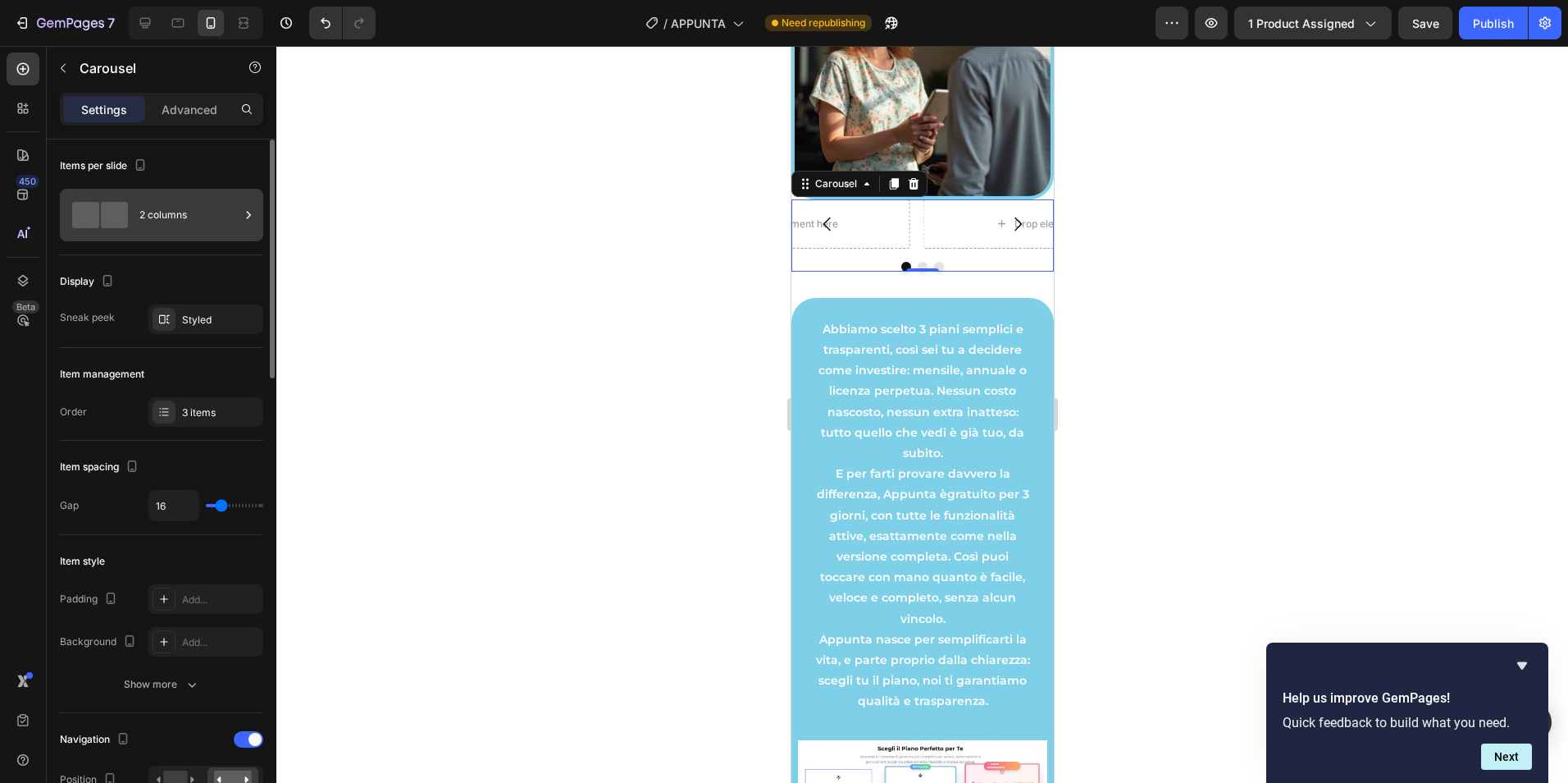
click at [224, 223] on div "2 columns" at bounding box center [189, 215] width 100 height 38
click at [403, 335] on div at bounding box center [922, 414] width 1292 height 736
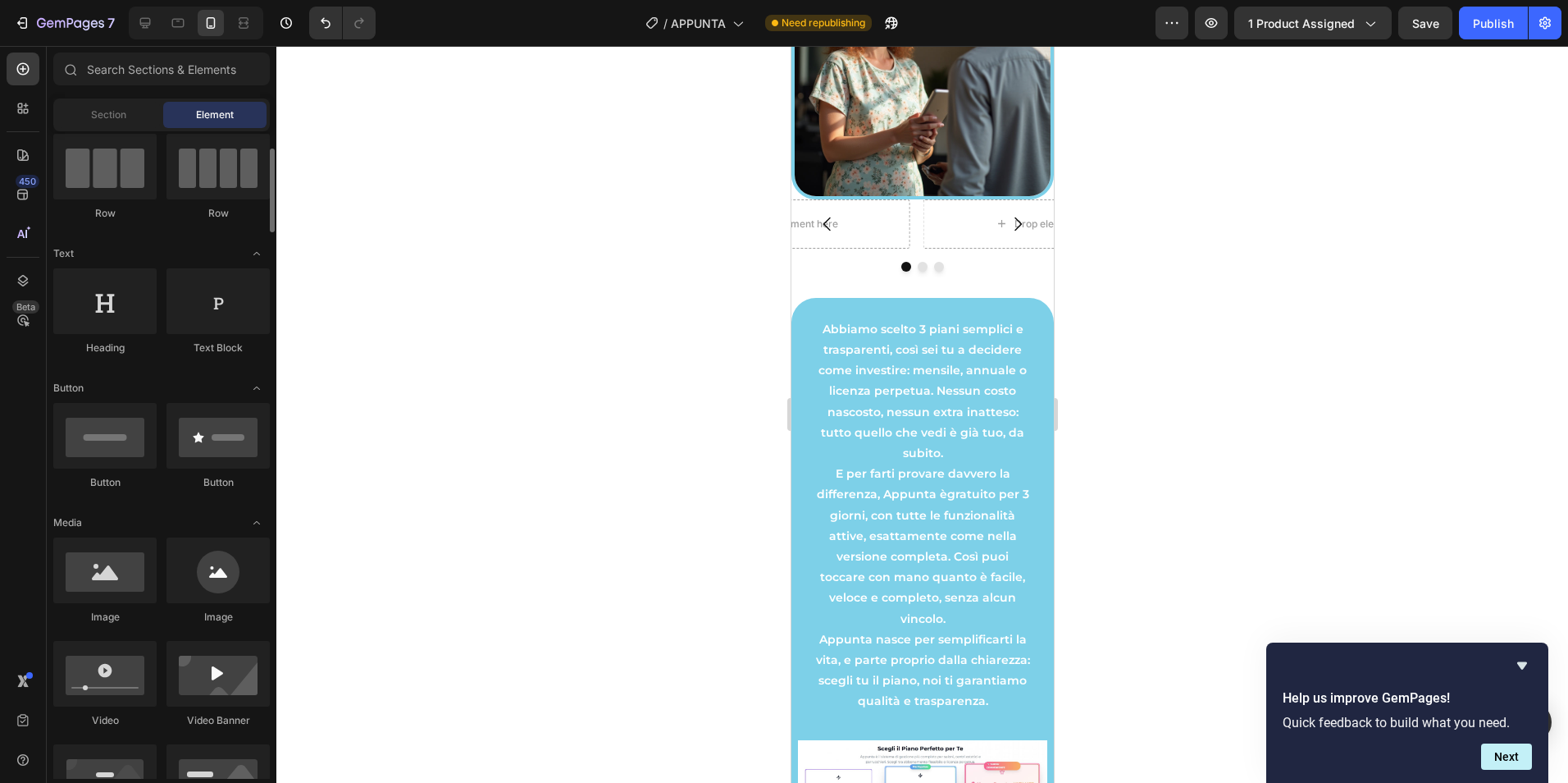
scroll to position [274, 0]
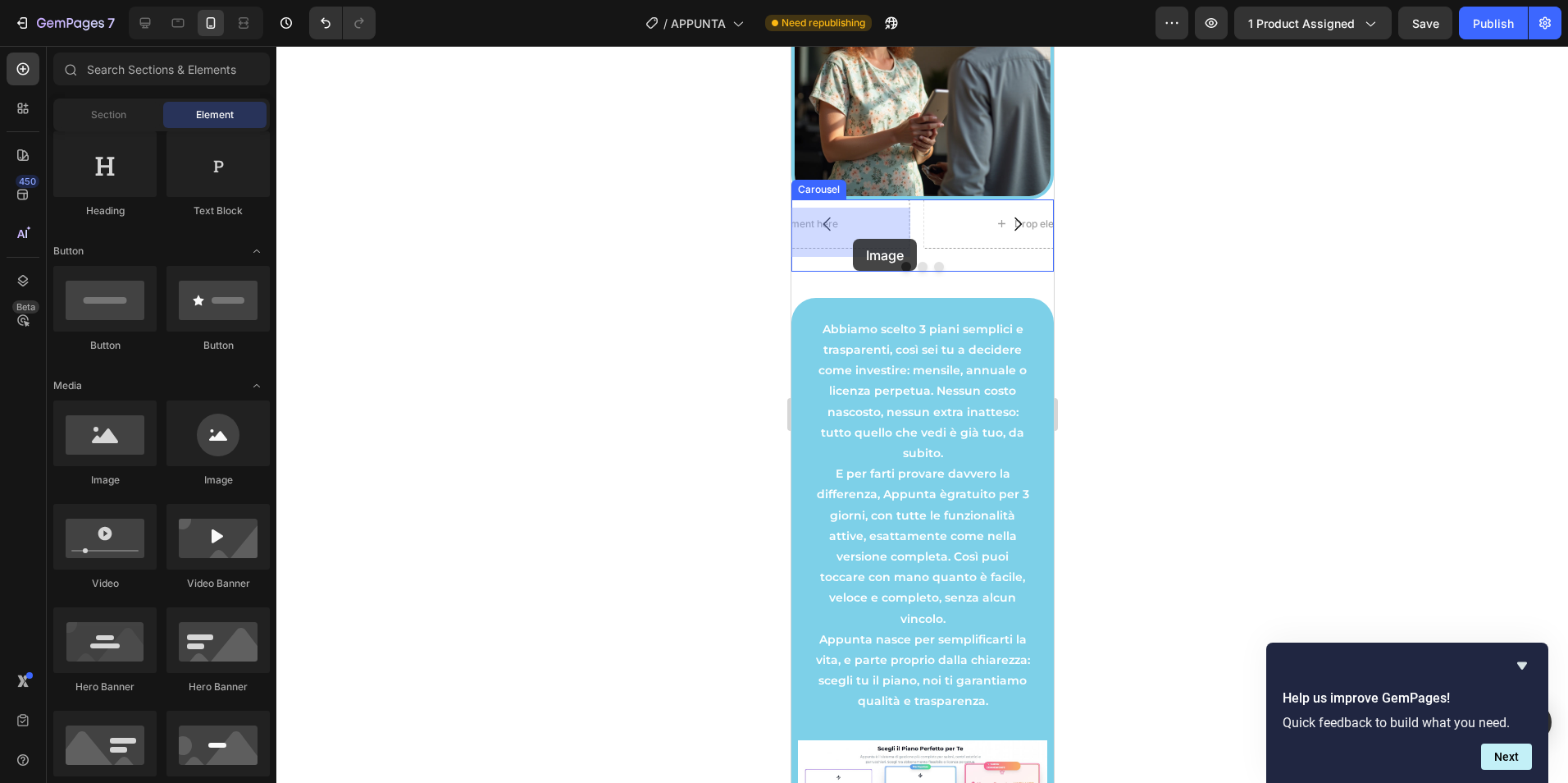
drag, startPoint x: 904, startPoint y: 497, endPoint x: 852, endPoint y: 239, distance: 263.2
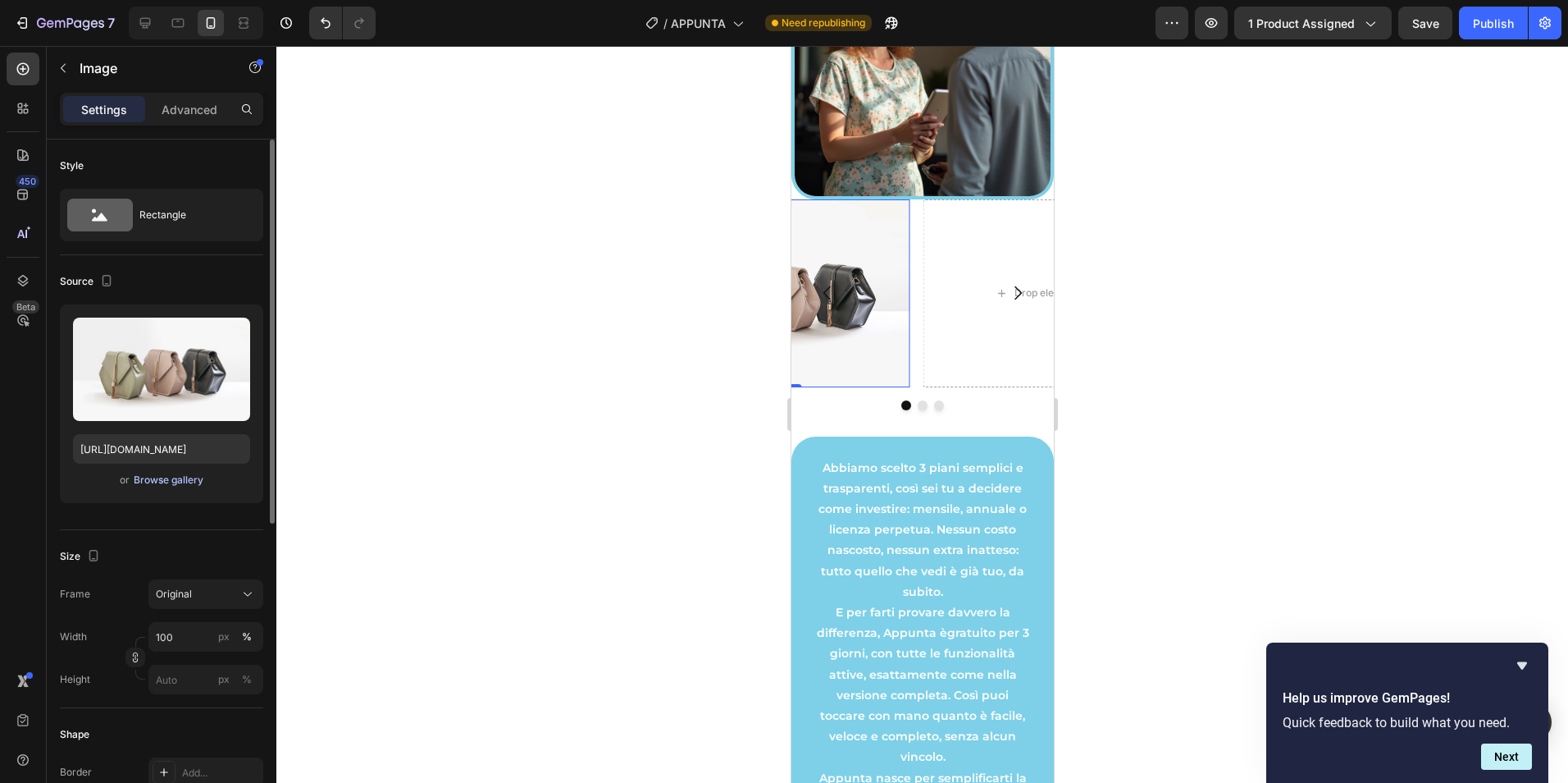
click at [185, 481] on div "Browse gallery" at bounding box center [168, 480] width 70 height 15
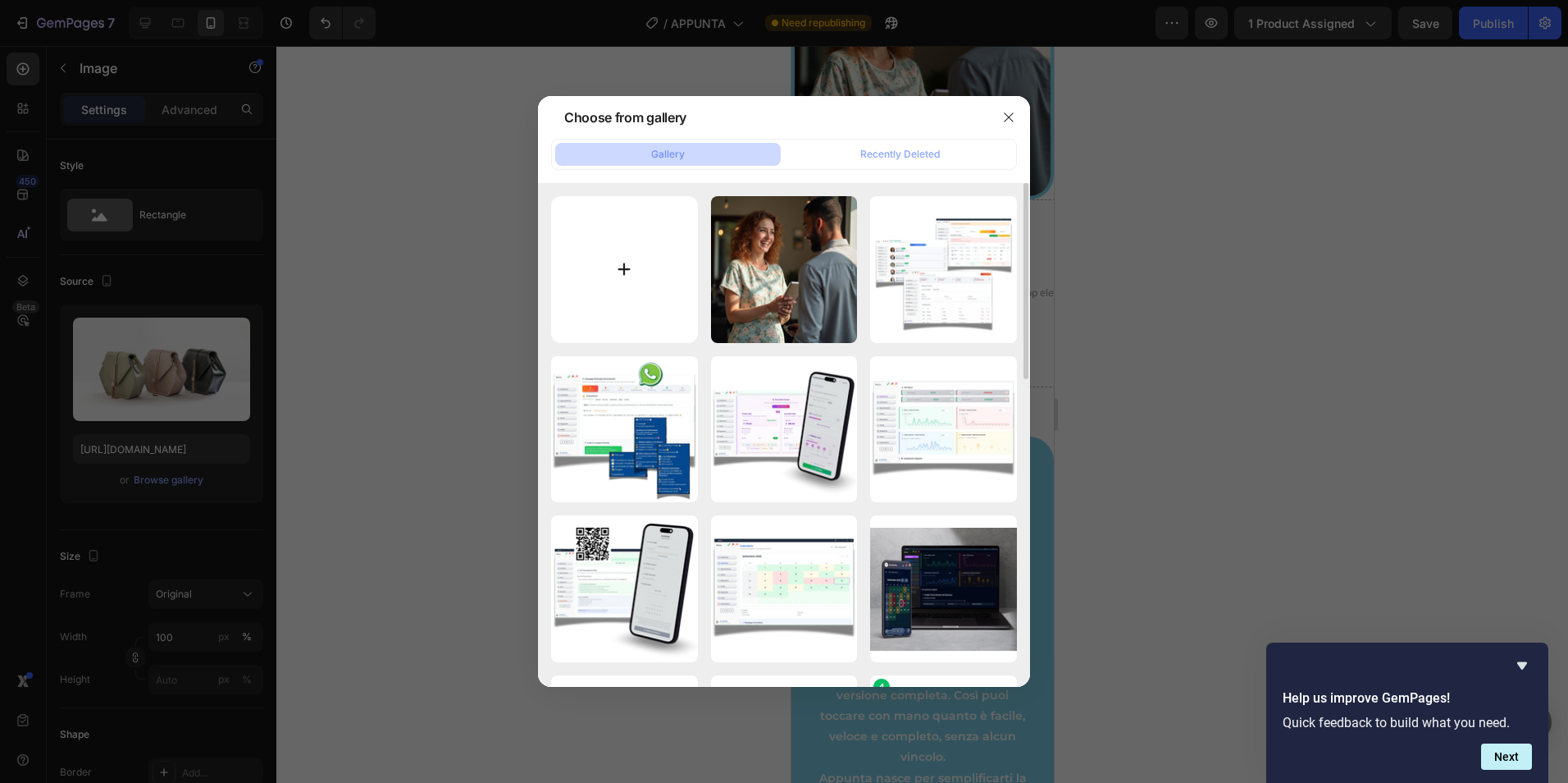
click at [634, 288] on input "file" at bounding box center [625, 270] width 147 height 147
type input "C:\fakepath\APPUNTA (70).png"
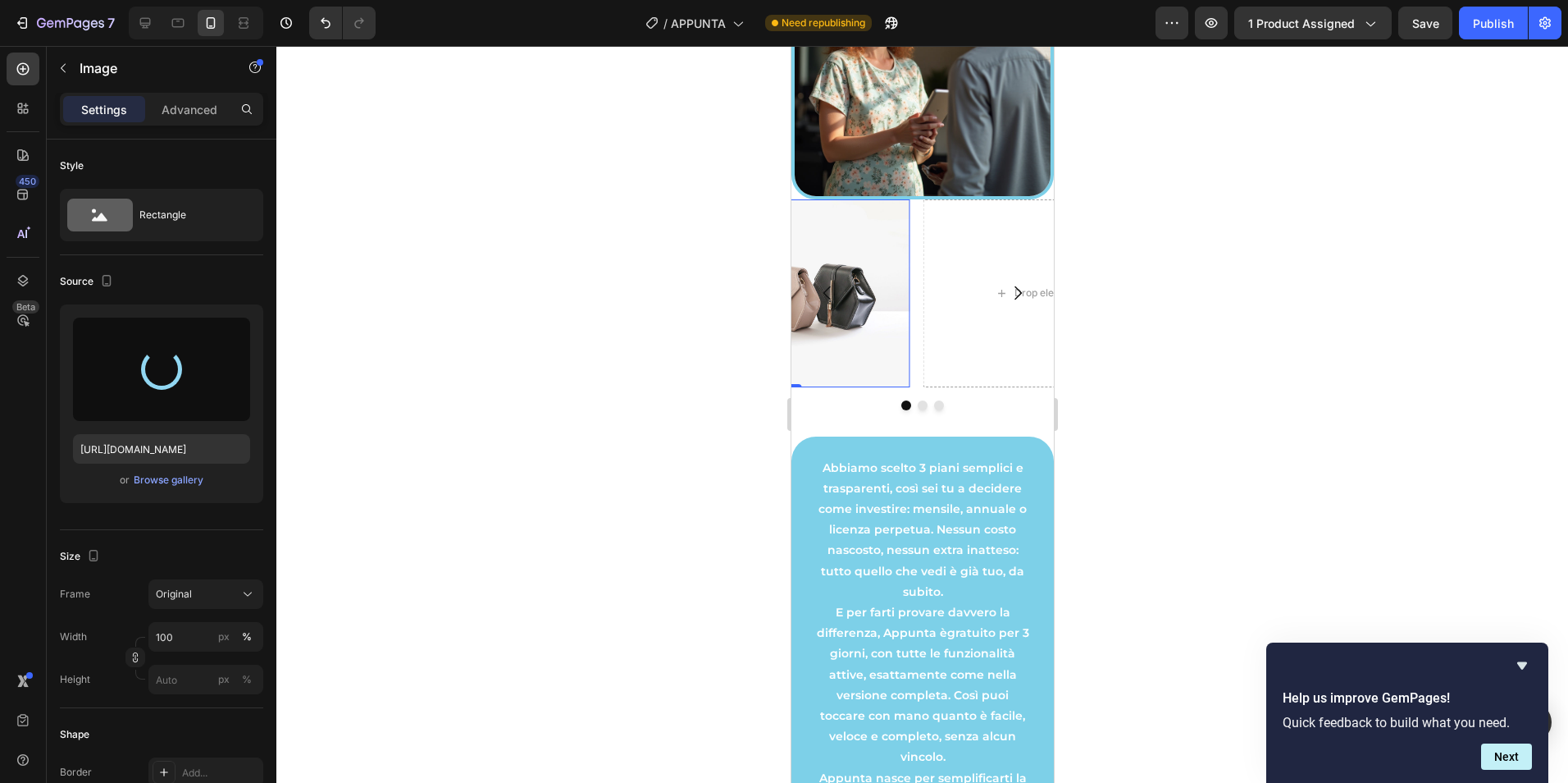
type input "[URL][DOMAIN_NAME]"
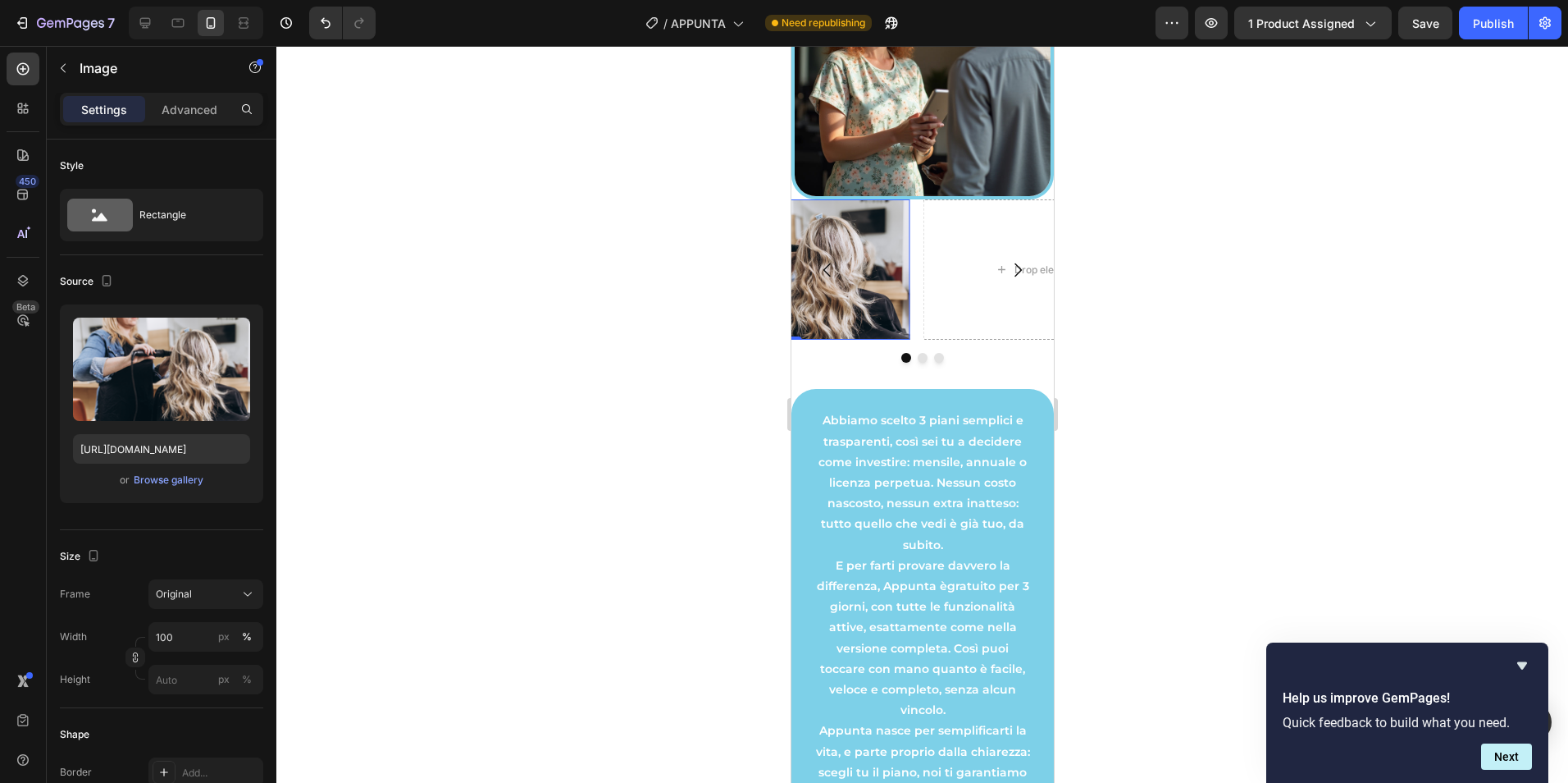
click at [620, 357] on div at bounding box center [922, 414] width 1292 height 736
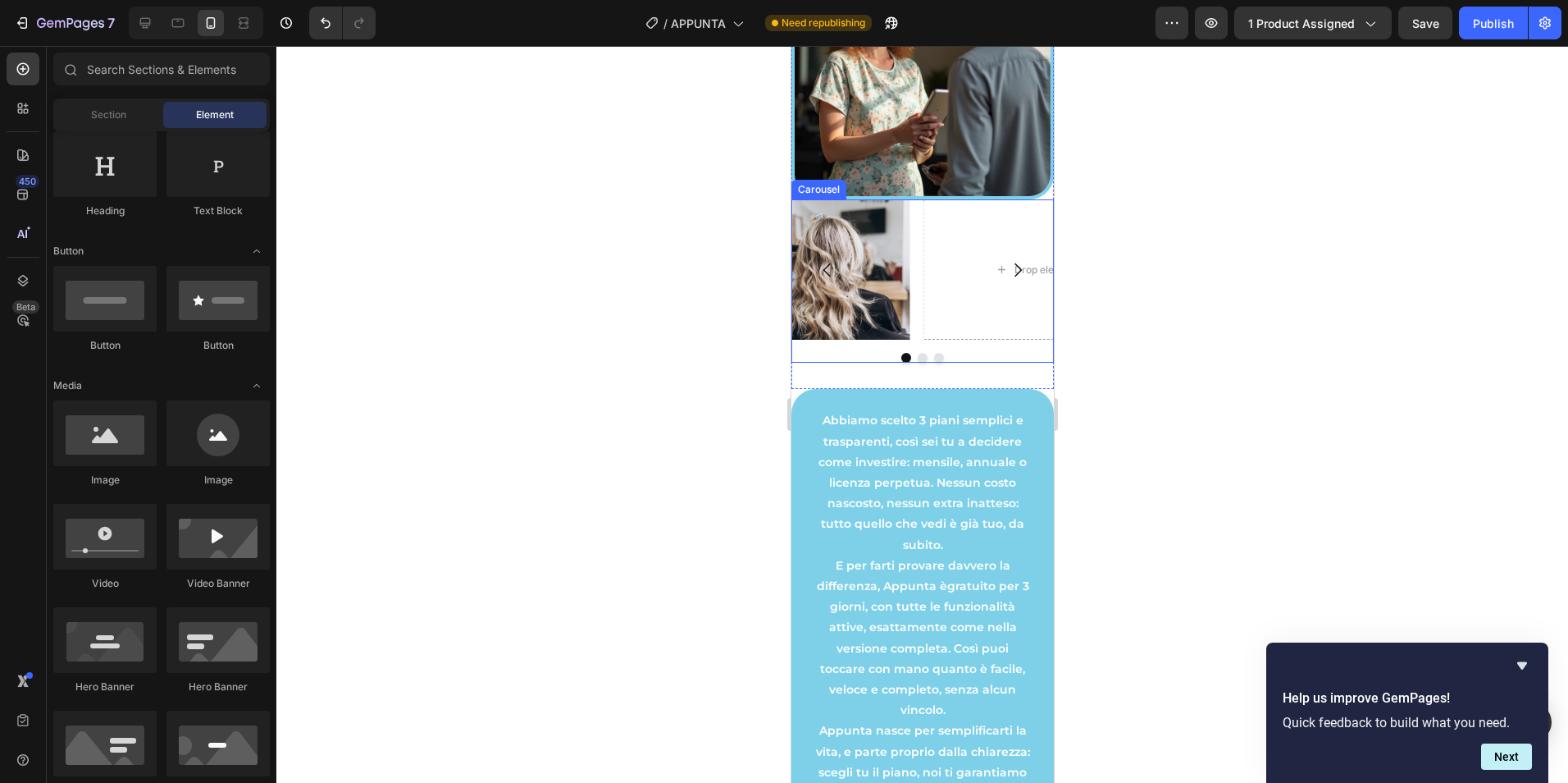
click at [913, 341] on div "Drop element here Drop element here Image" at bounding box center [922, 270] width 263 height 141
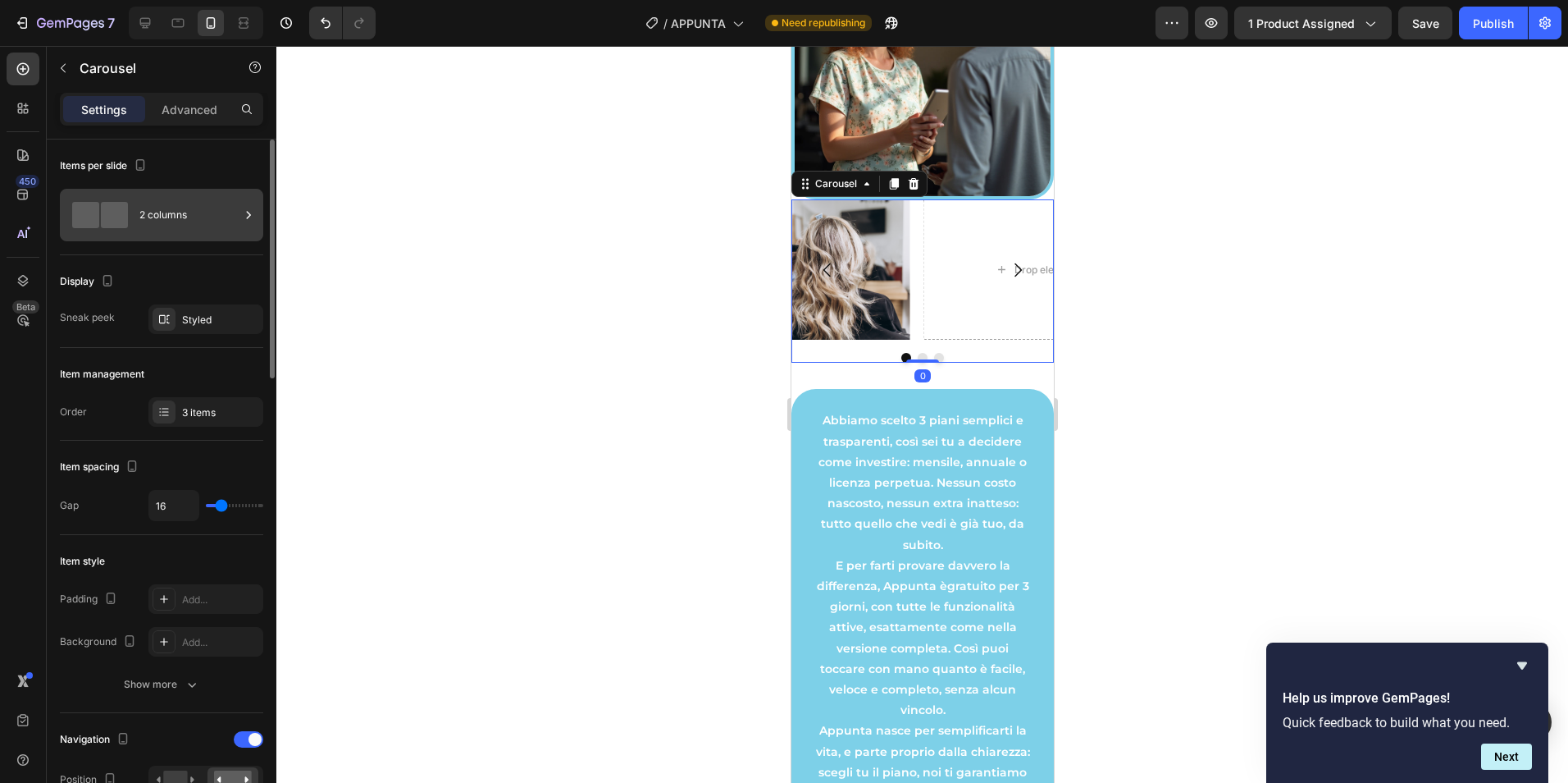
click at [196, 201] on div "2 columns" at bounding box center [189, 215] width 100 height 38
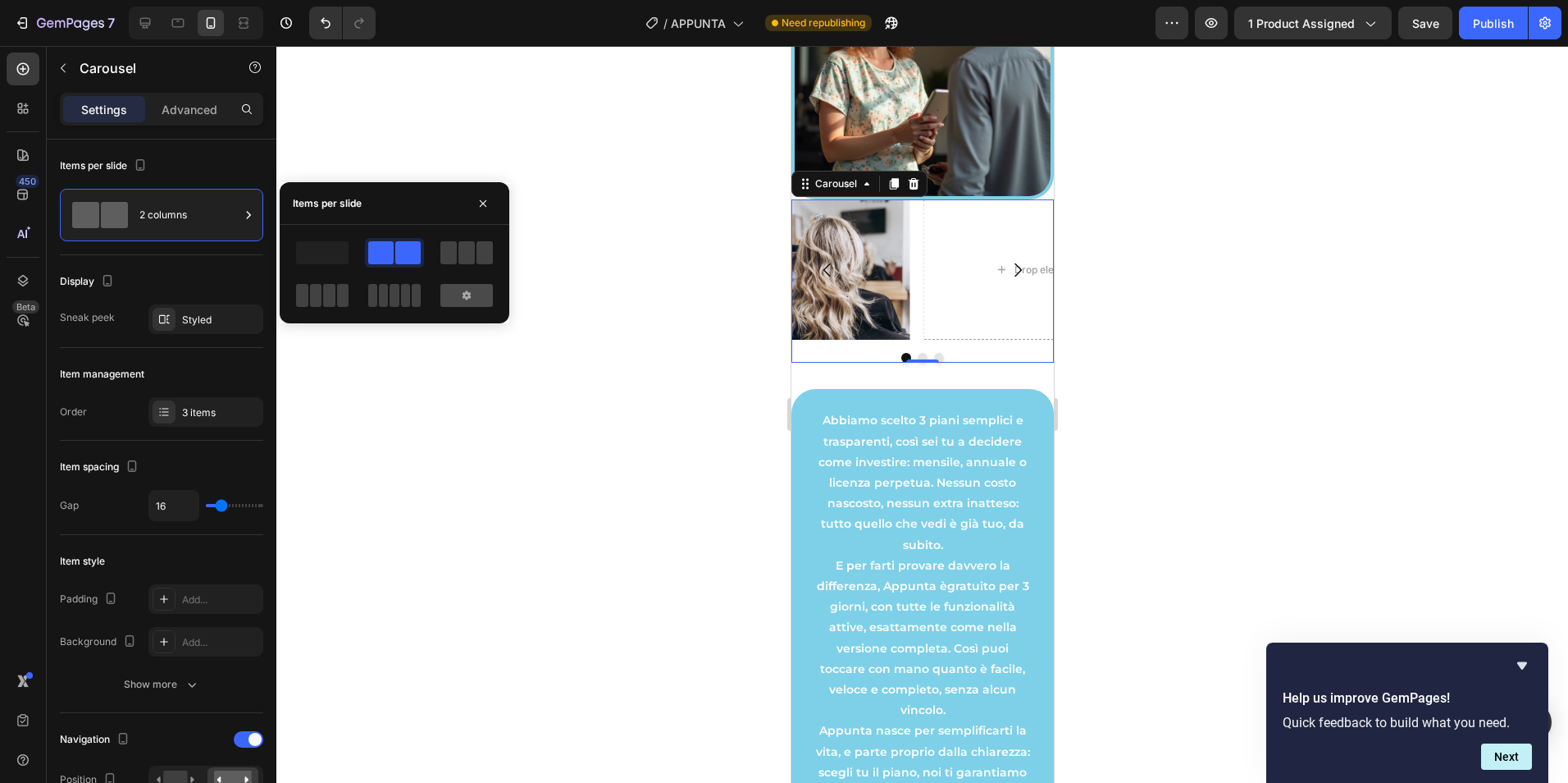
click at [478, 294] on div at bounding box center [467, 295] width 53 height 23
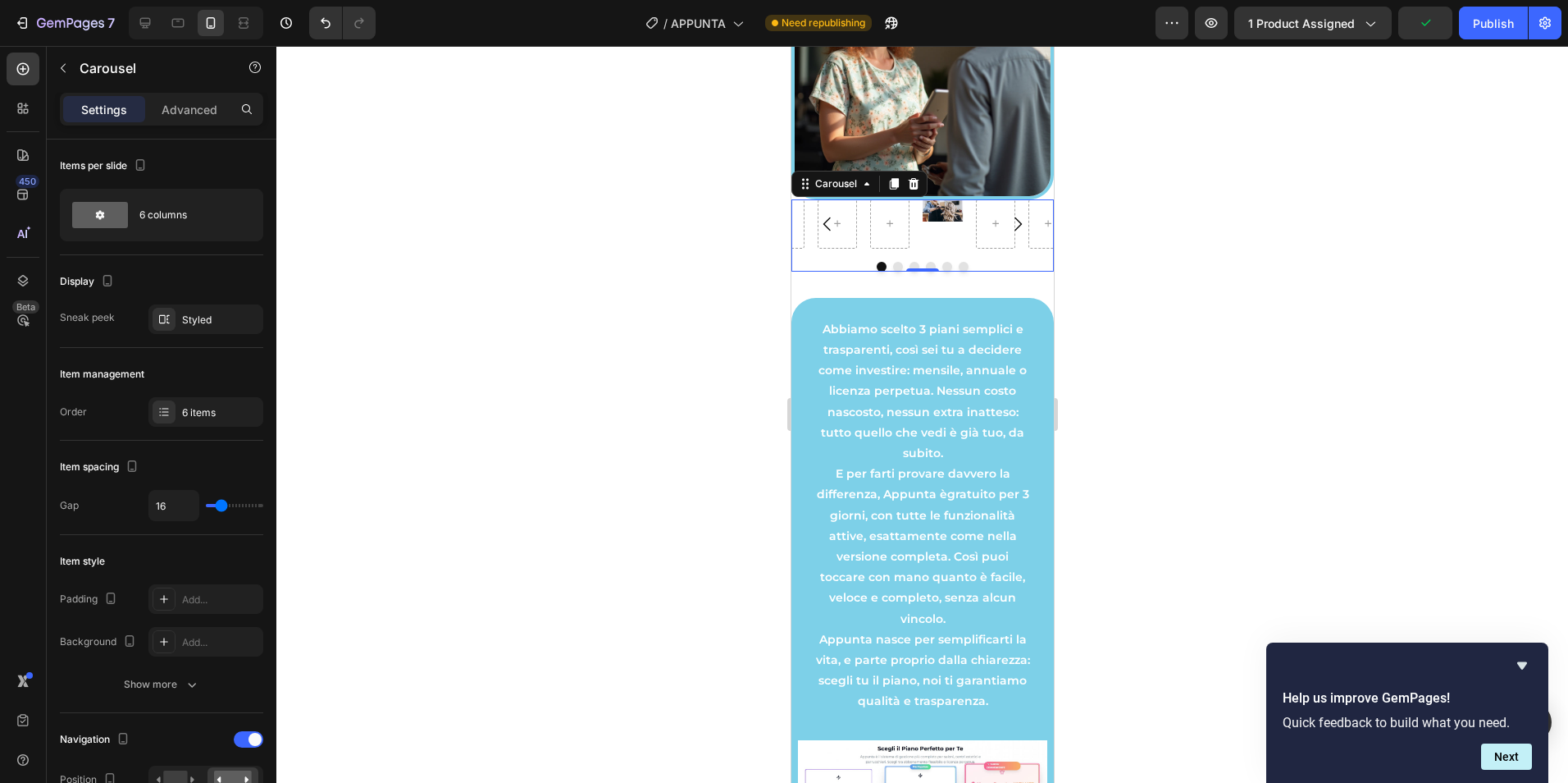
click at [562, 330] on div at bounding box center [922, 414] width 1292 height 736
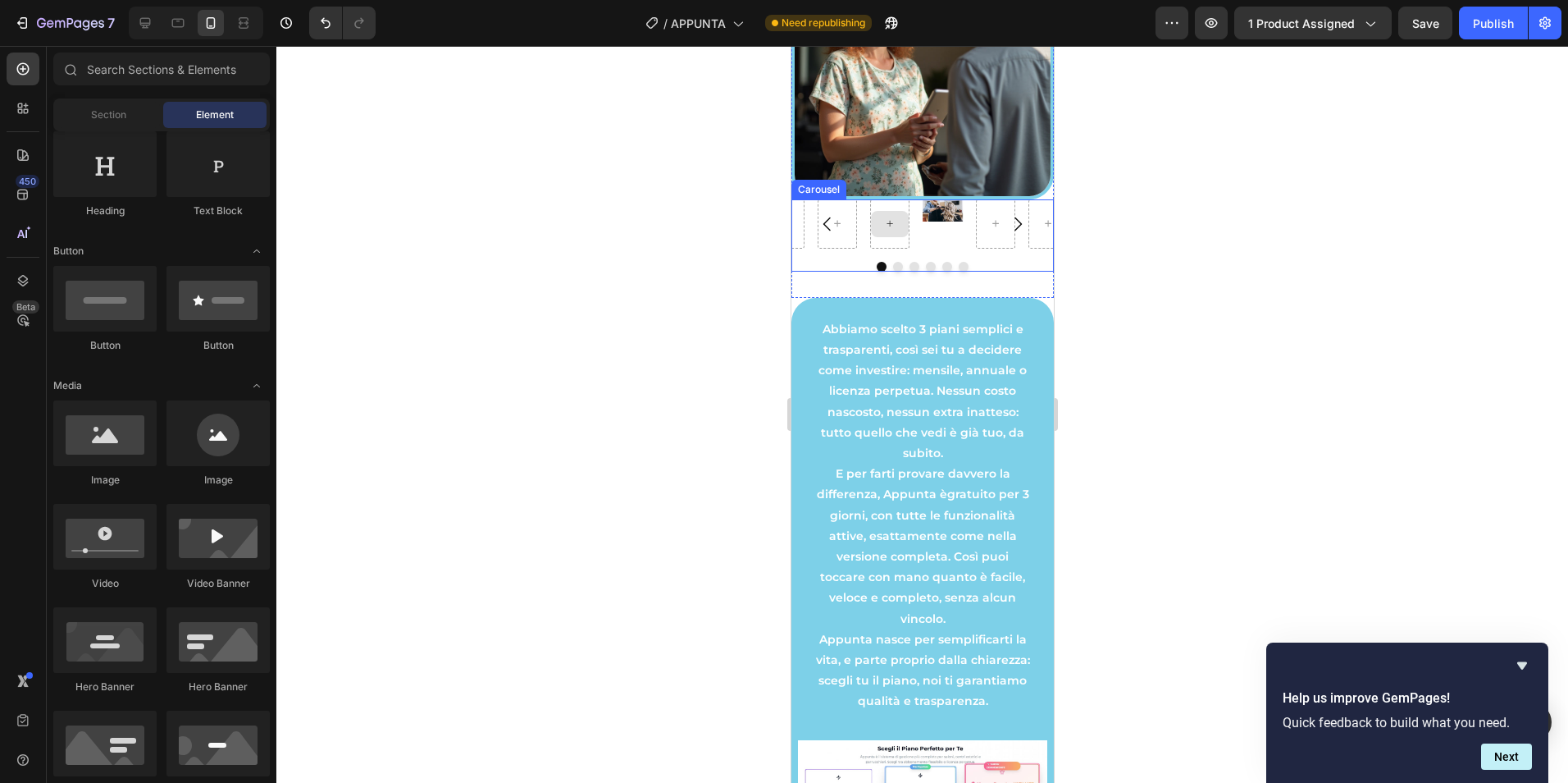
click at [889, 231] on icon at bounding box center [888, 224] width 11 height 14
drag, startPoint x: 915, startPoint y: 503, endPoint x: 893, endPoint y: 235, distance: 268.9
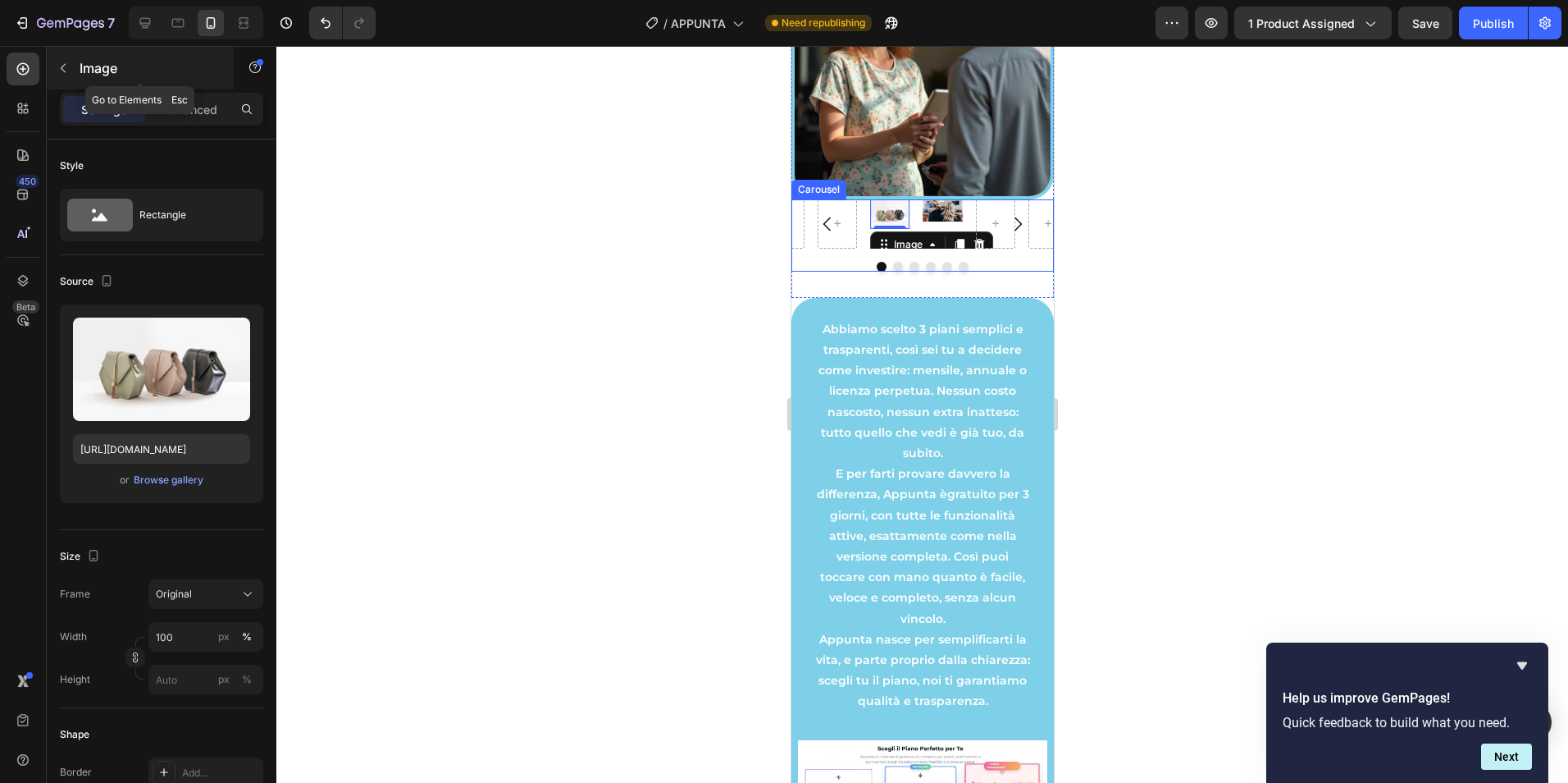
click at [59, 67] on icon "button" at bounding box center [63, 67] width 13 height 13
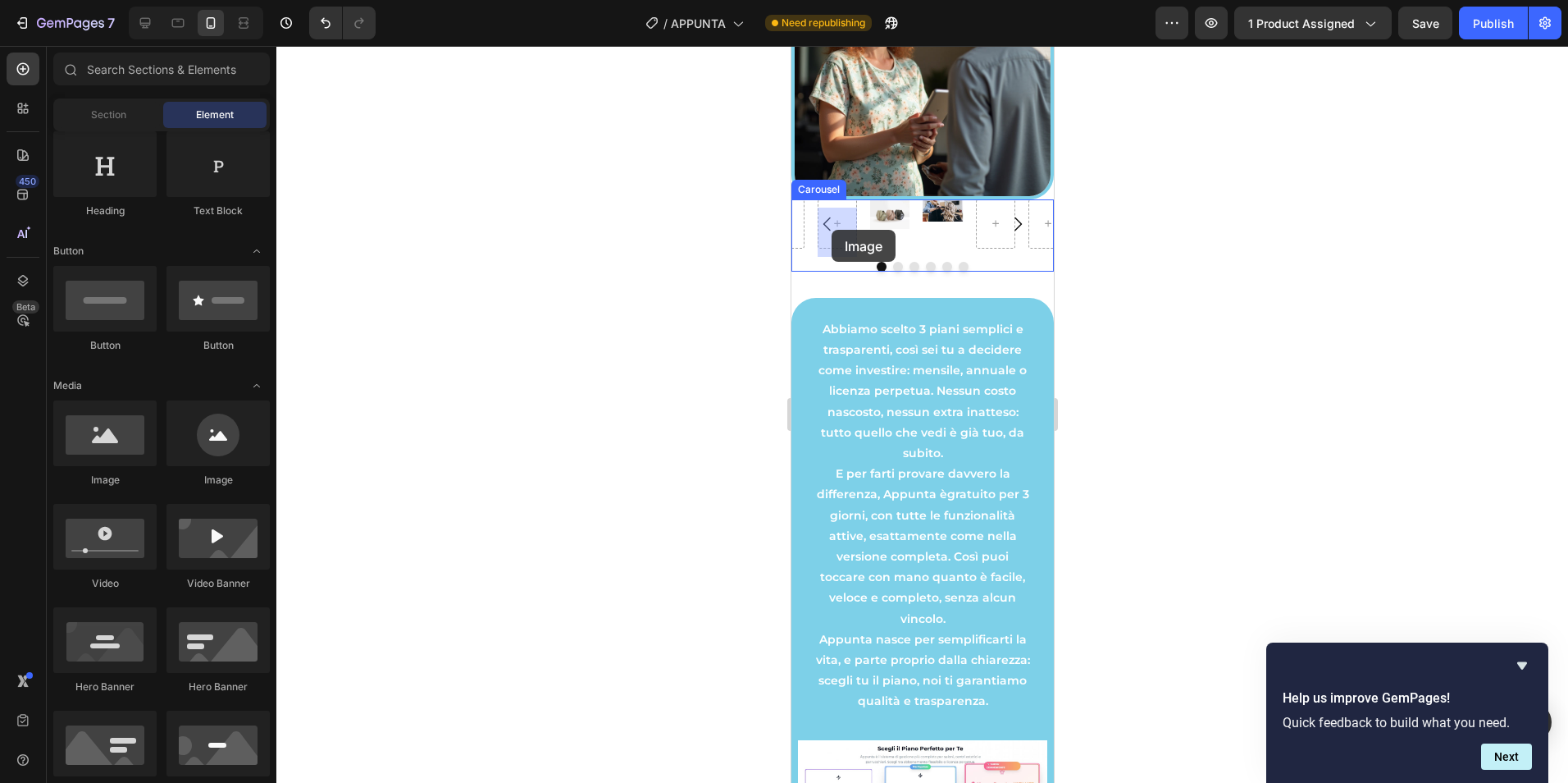
drag, startPoint x: 890, startPoint y: 475, endPoint x: 833, endPoint y: 230, distance: 251.5
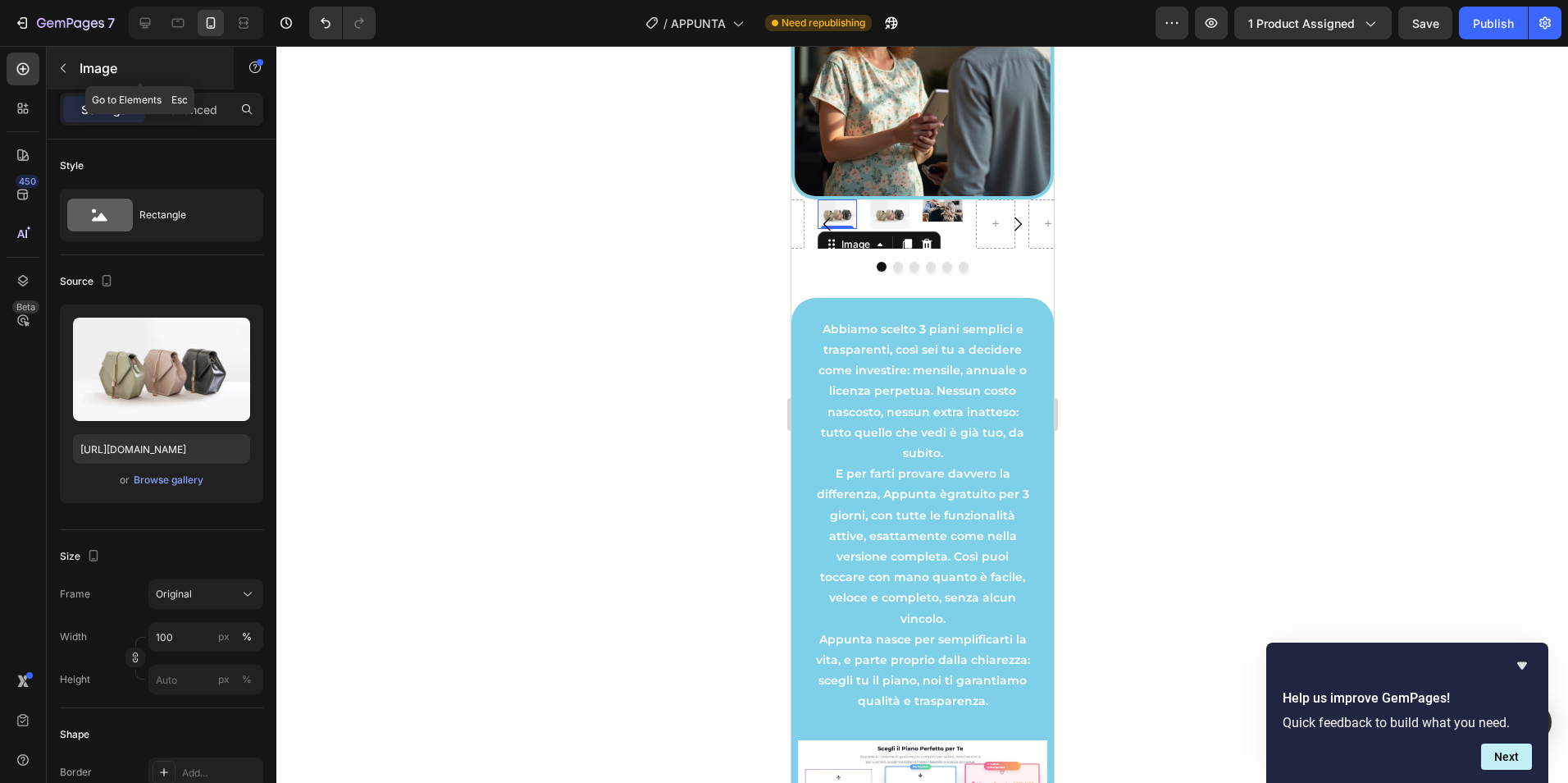
click at [55, 69] on button "button" at bounding box center [63, 68] width 26 height 26
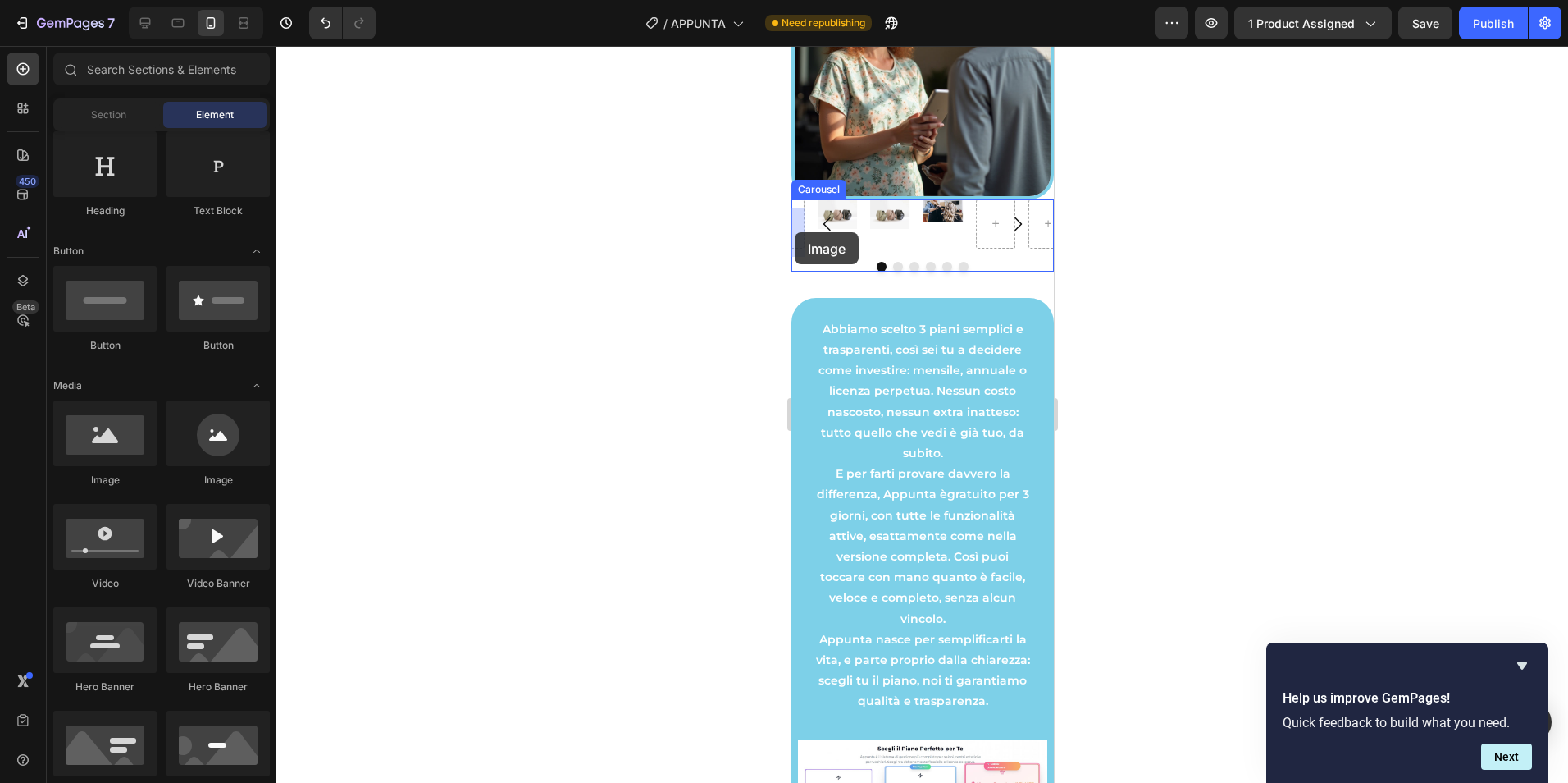
drag, startPoint x: 941, startPoint y: 497, endPoint x: 794, endPoint y: 232, distance: 303.0
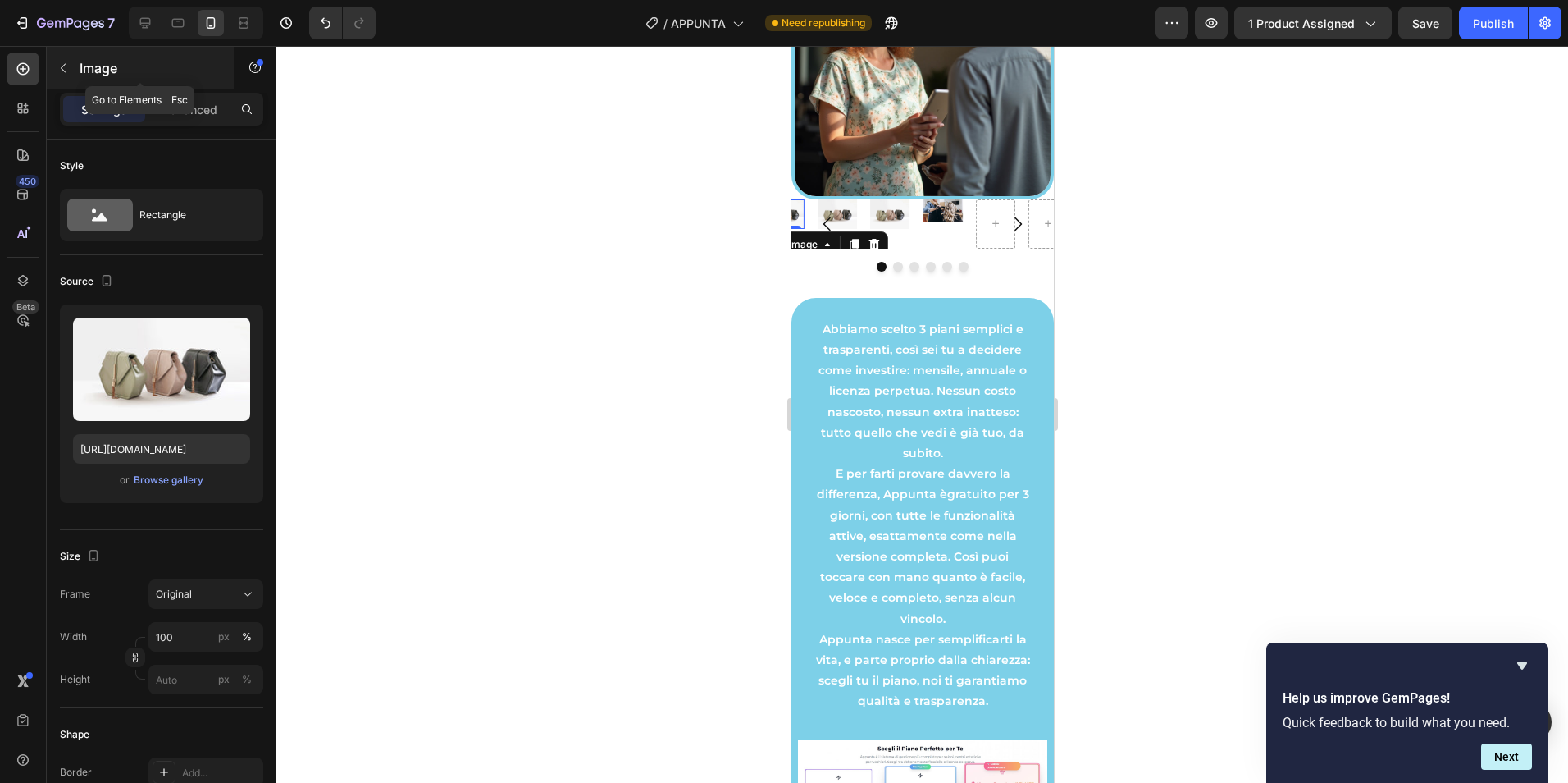
click at [60, 70] on icon "button" at bounding box center [63, 67] width 13 height 13
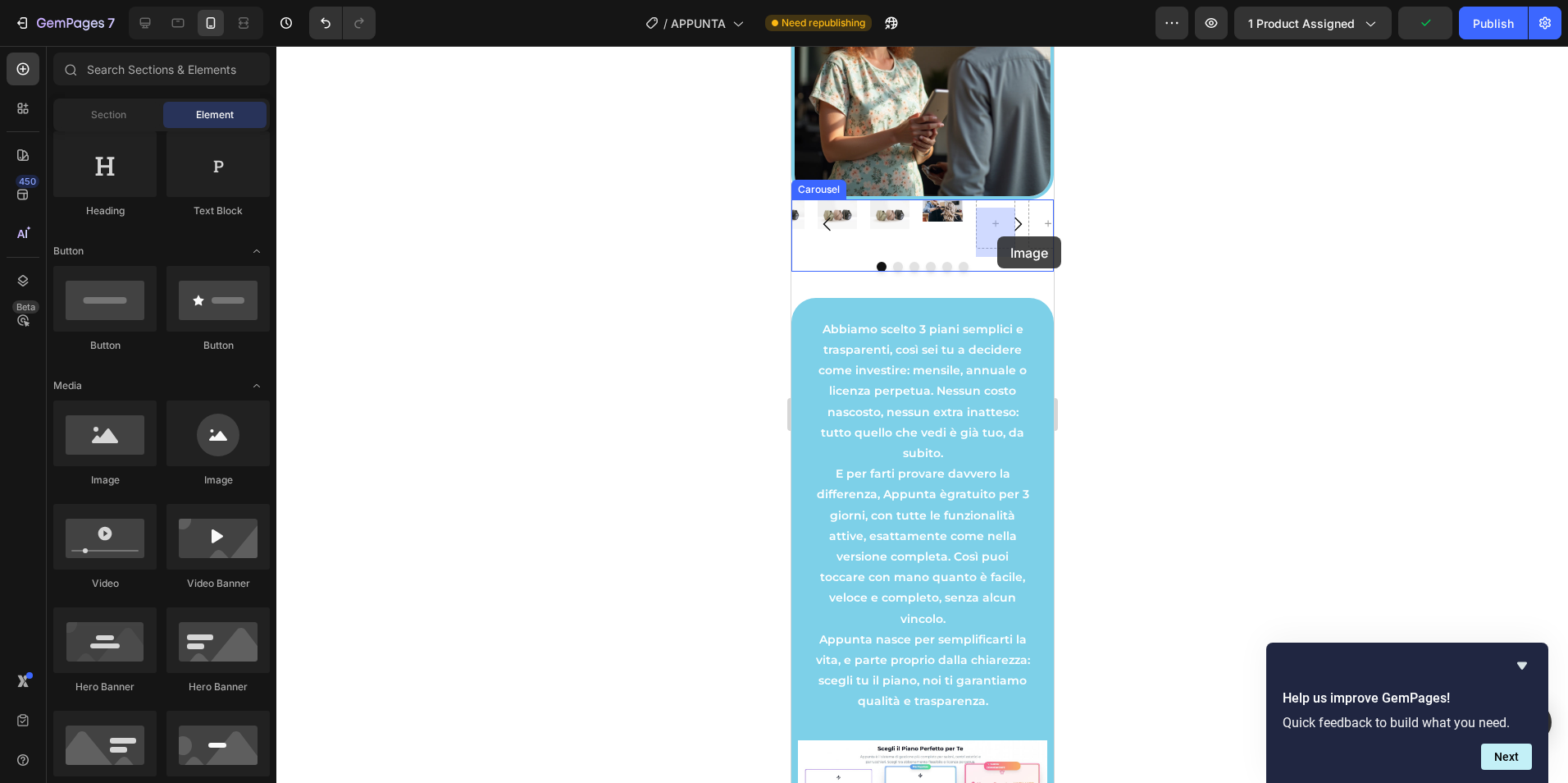
drag, startPoint x: 935, startPoint y: 505, endPoint x: 996, endPoint y: 236, distance: 275.8
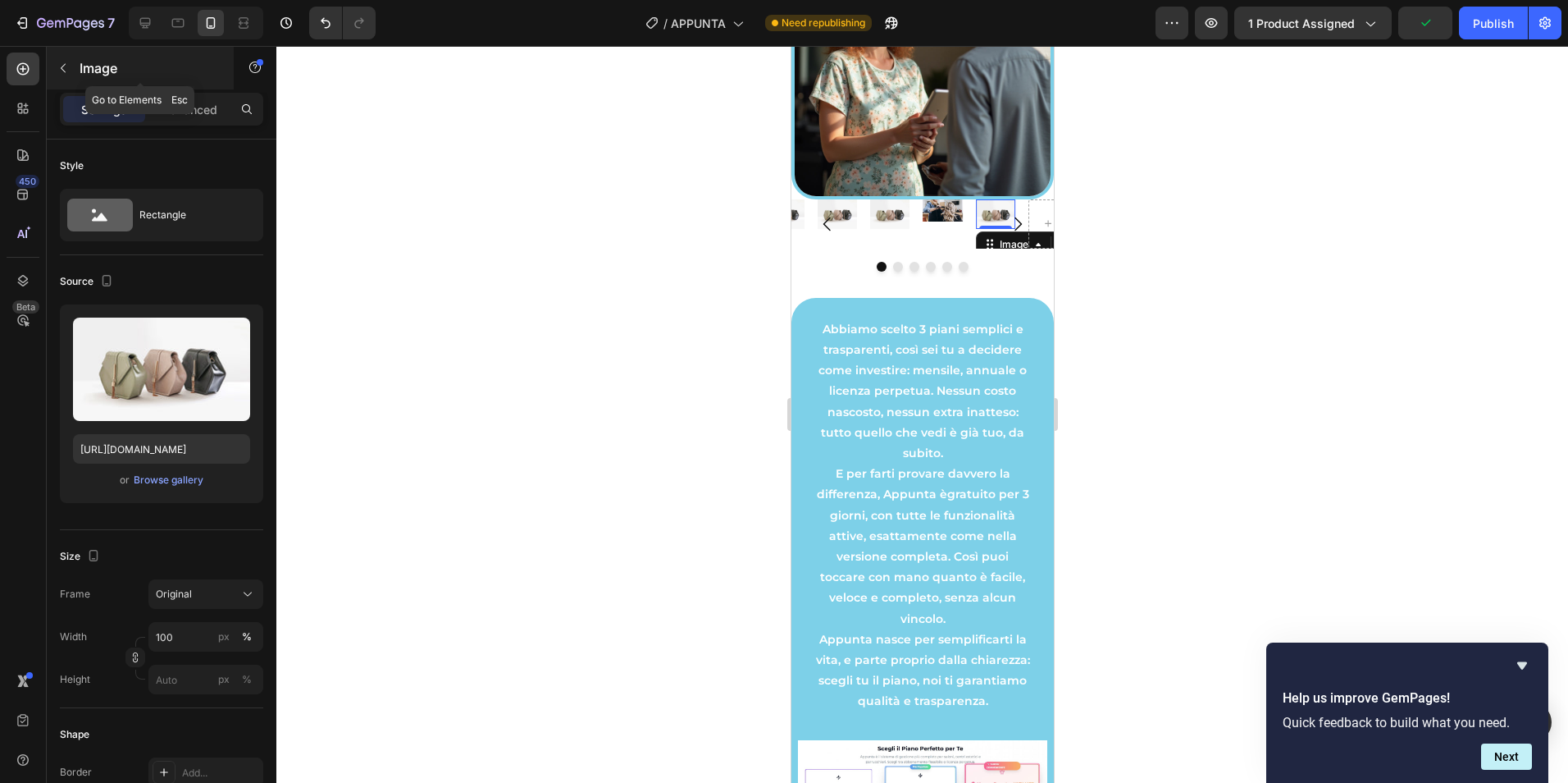
click at [60, 73] on icon "button" at bounding box center [63, 67] width 13 height 13
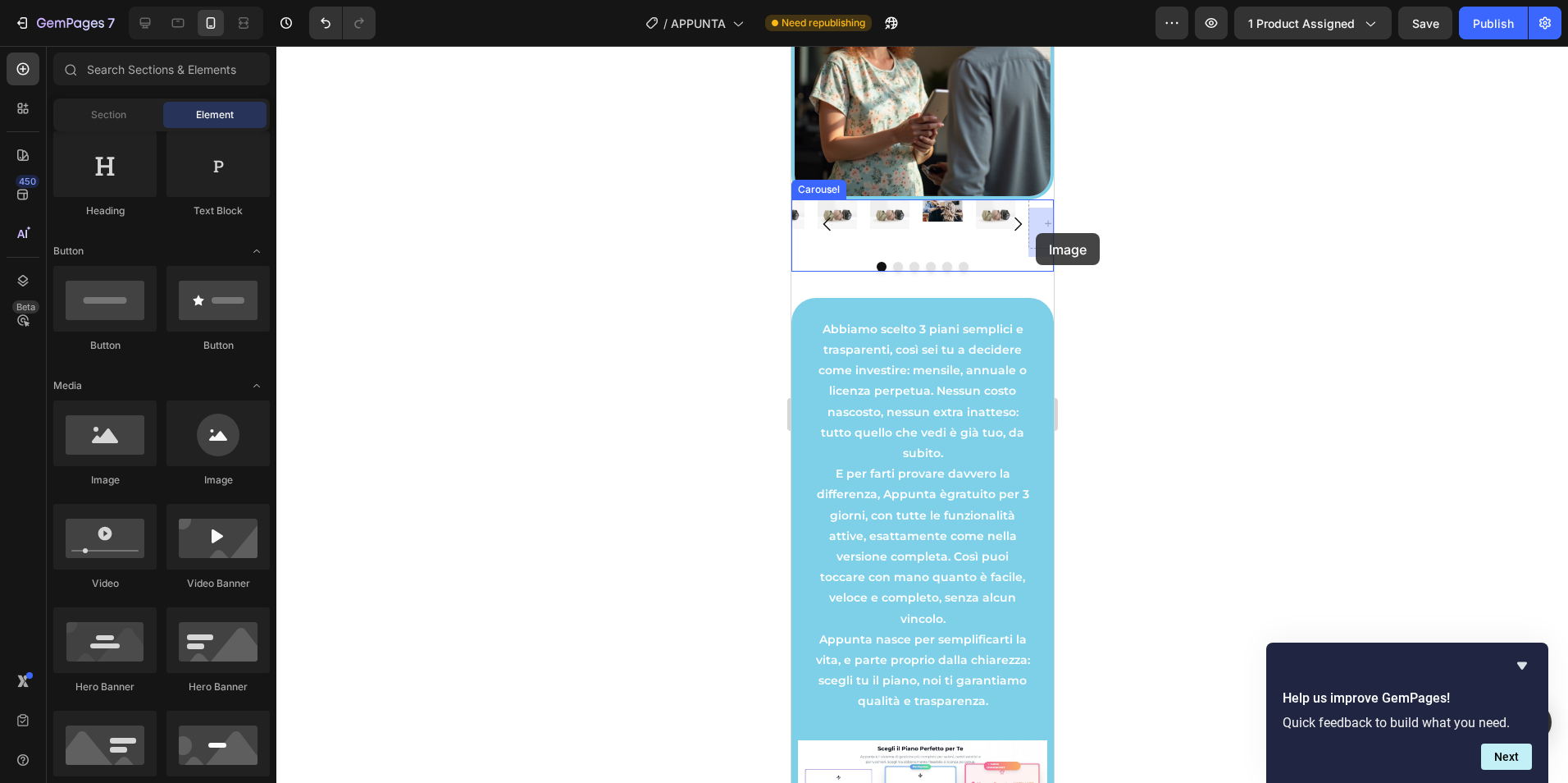
drag, startPoint x: 914, startPoint y: 474, endPoint x: 1037, endPoint y: 233, distance: 270.6
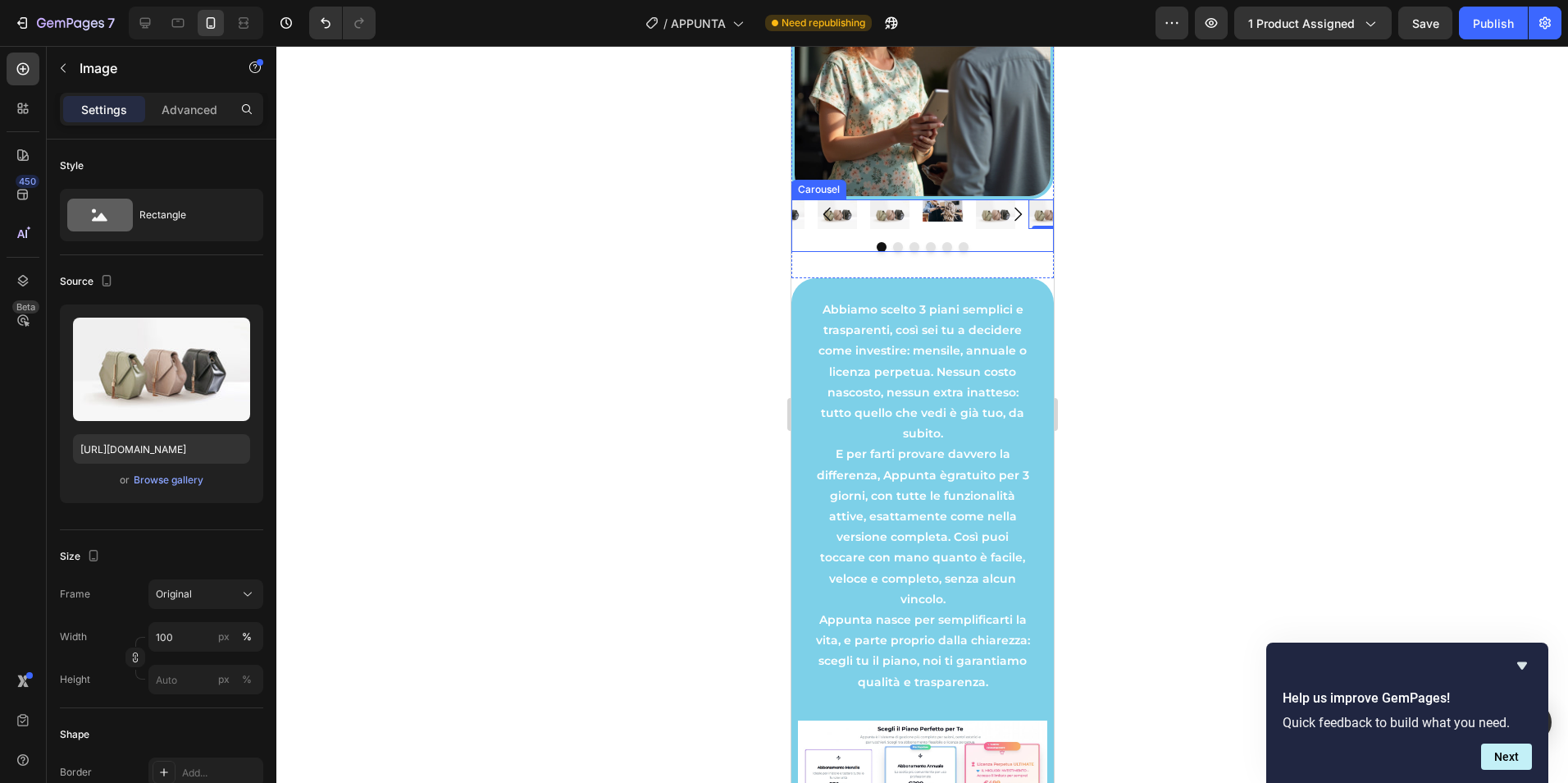
click at [1007, 220] on icon "Carousel Next Arrow" at bounding box center [1017, 213] width 20 height 20
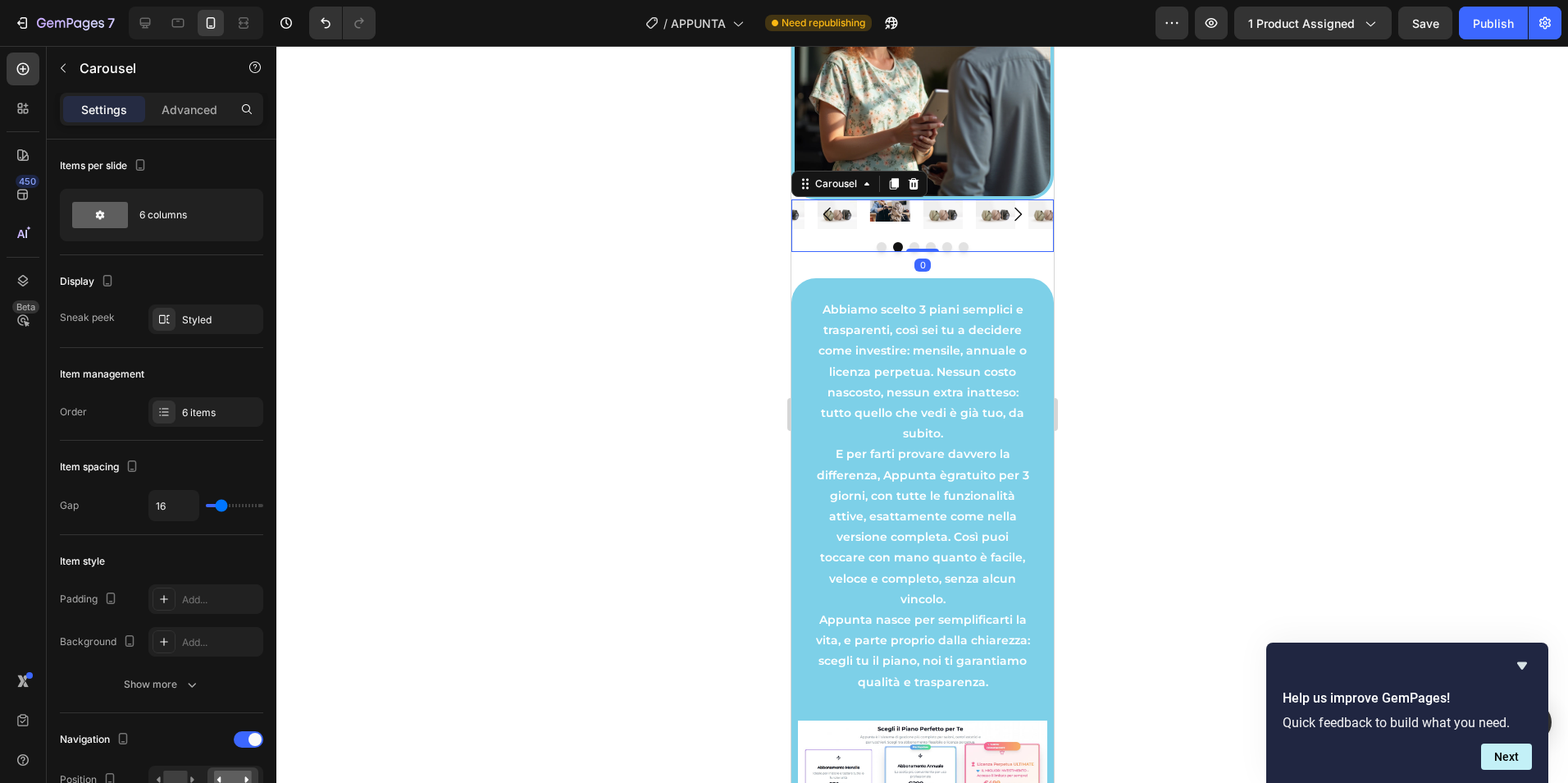
click at [1007, 220] on icon "Carousel Next Arrow" at bounding box center [1017, 213] width 20 height 20
click at [846, 224] on button "Carousel Back Arrow" at bounding box center [826, 213] width 46 height 46
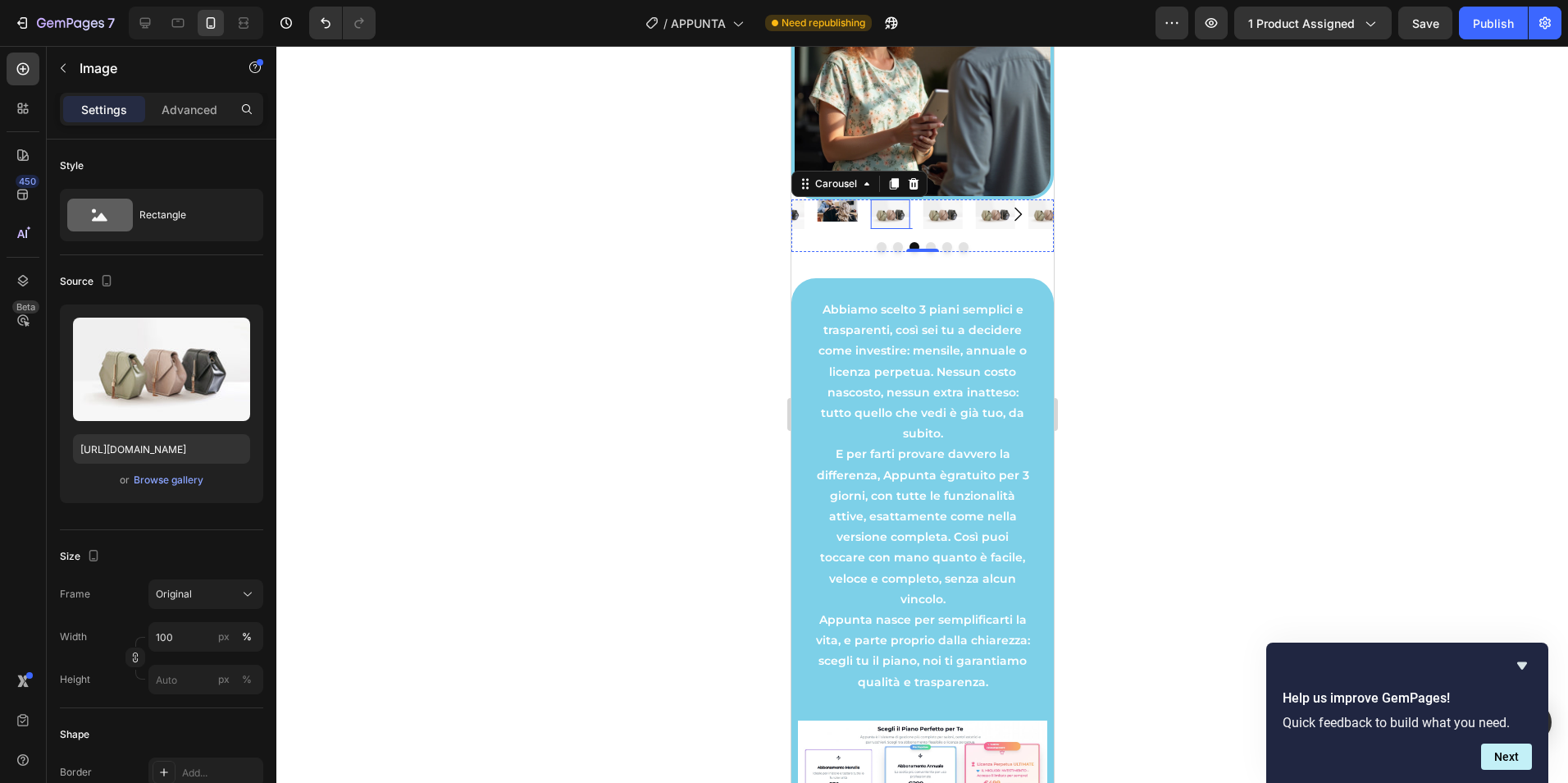
click at [897, 218] on img at bounding box center [889, 214] width 40 height 29
click at [144, 477] on div "Browse gallery" at bounding box center [168, 480] width 70 height 15
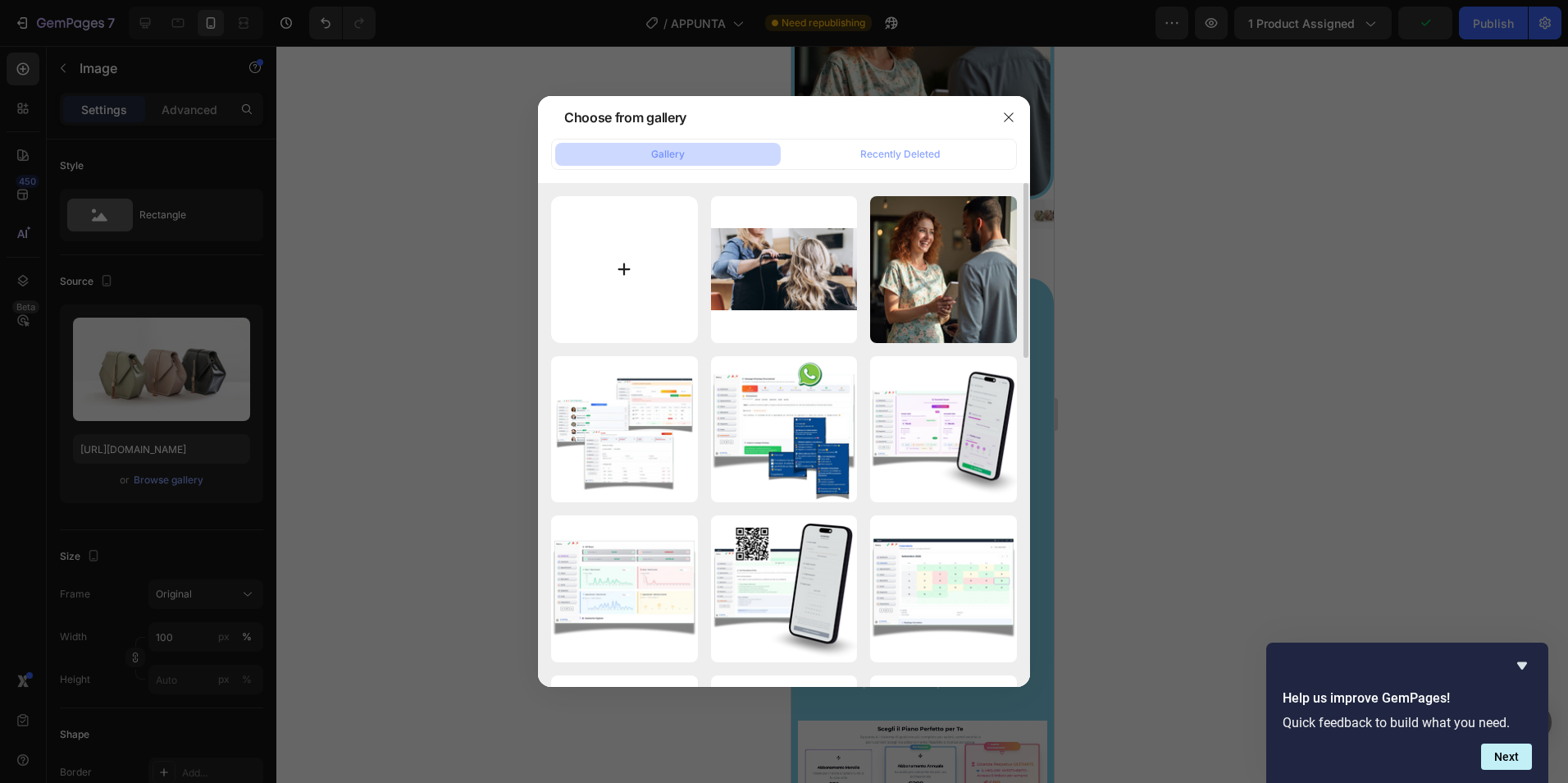
click at [680, 244] on input "file" at bounding box center [625, 270] width 147 height 147
type input "C:\fakepath\APPUNTA (67).png"
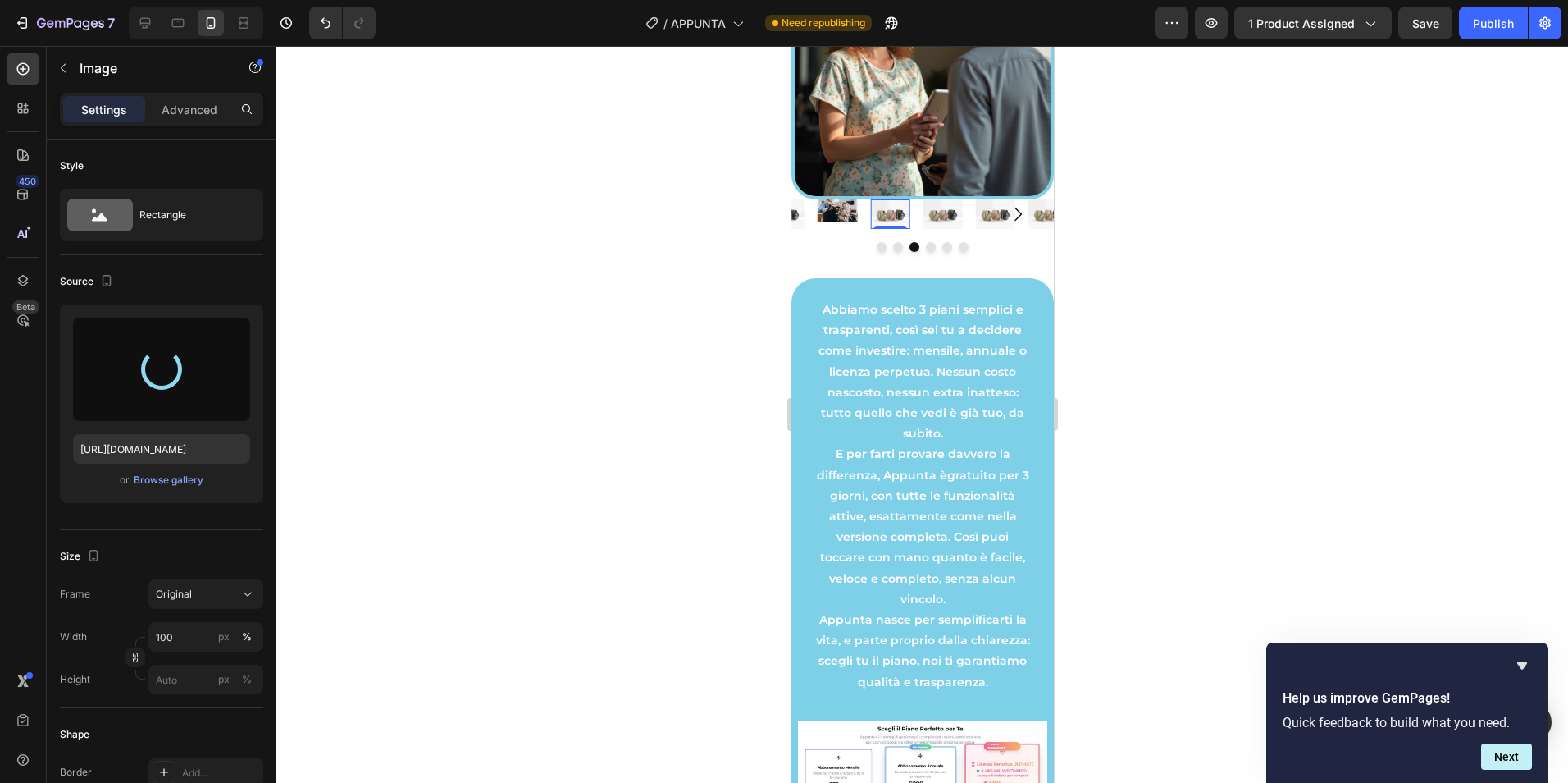
type input "[URL][DOMAIN_NAME]"
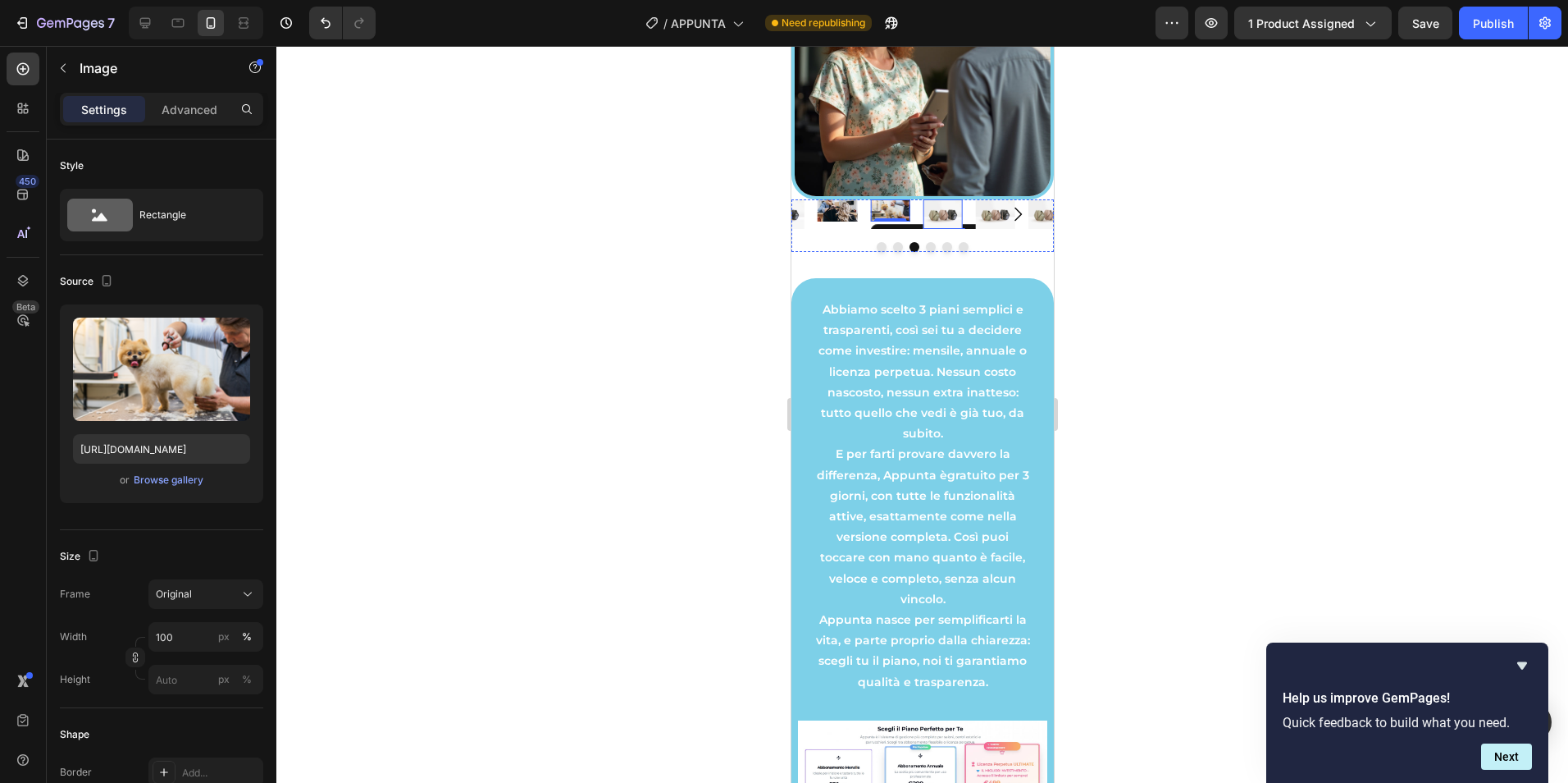
click at [949, 220] on img at bounding box center [942, 214] width 40 height 29
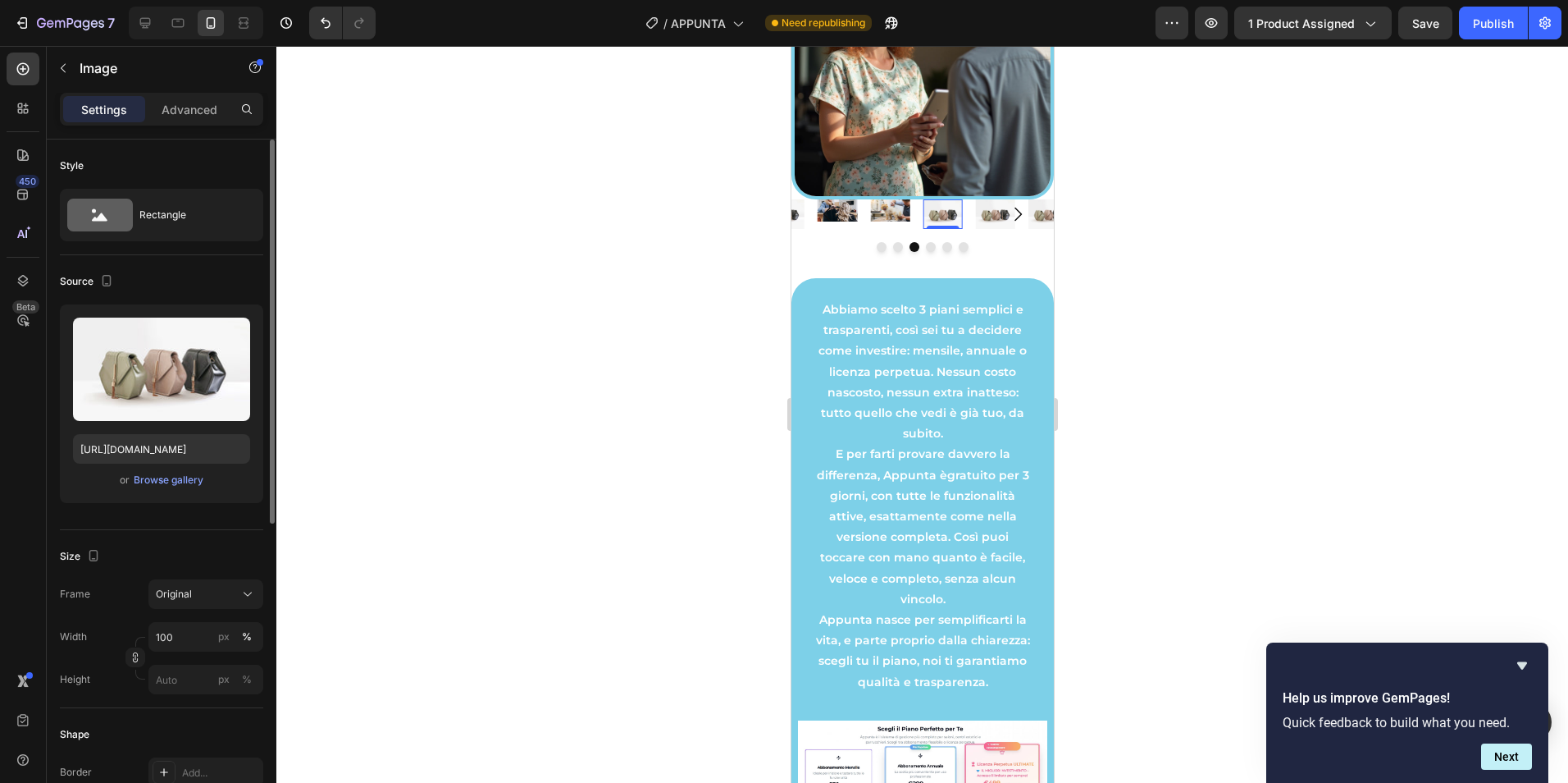
click at [166, 488] on div "or Browse gallery" at bounding box center [161, 480] width 177 height 20
click at [170, 483] on div "Browse gallery" at bounding box center [168, 480] width 70 height 15
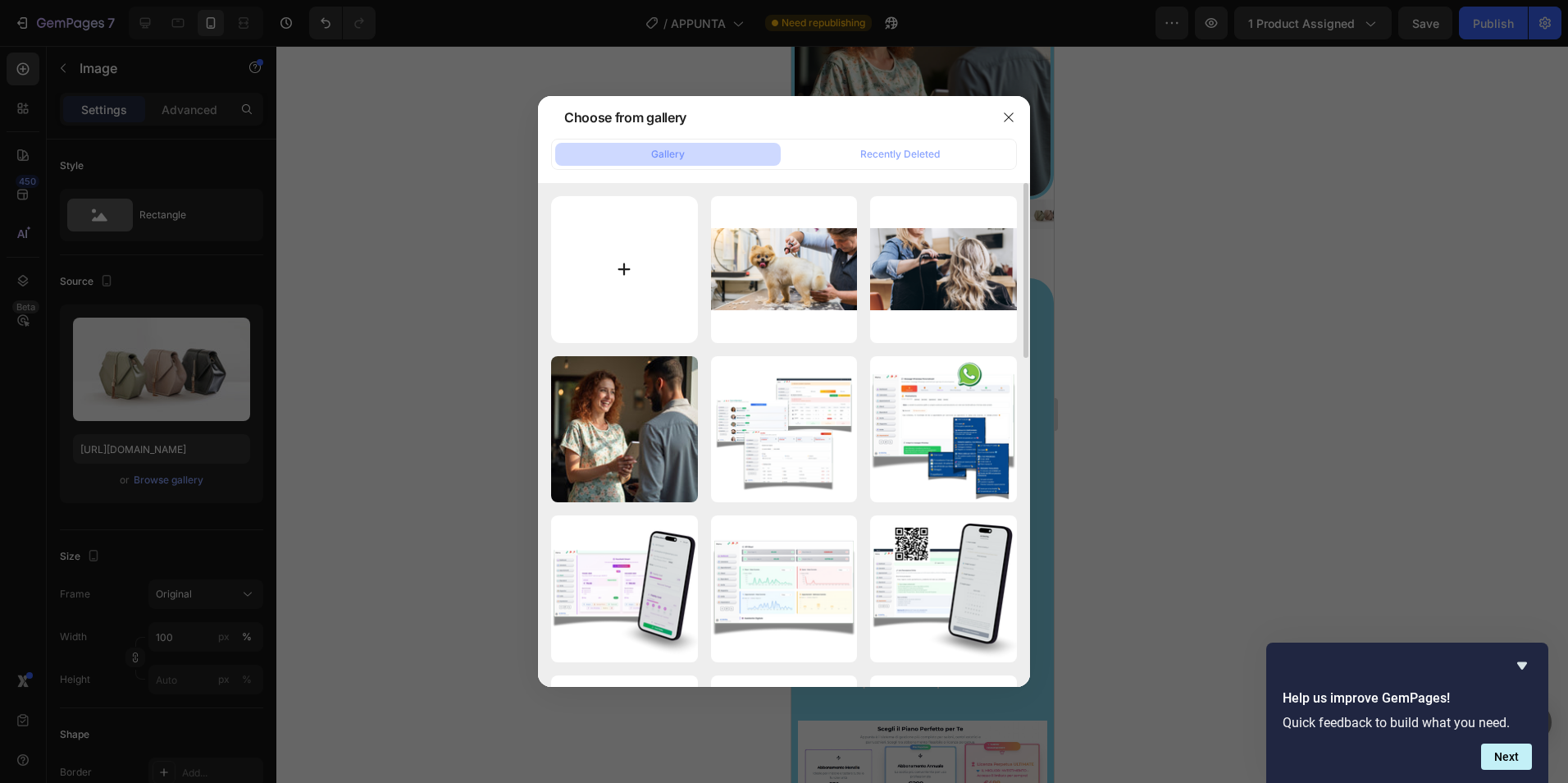
click at [613, 271] on input "file" at bounding box center [625, 270] width 147 height 147
type input "C:\fakepath\APPUNTA (68).png"
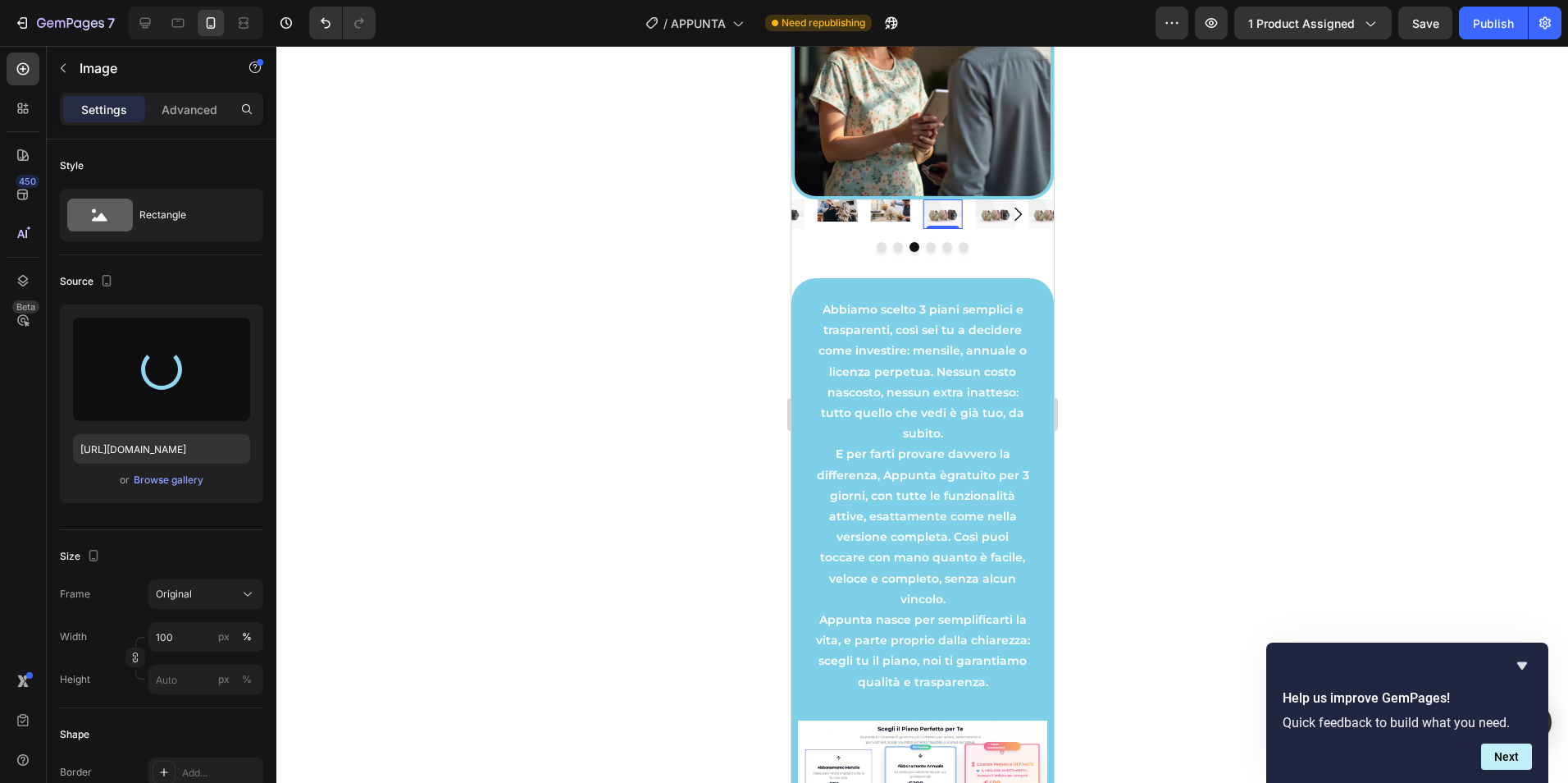
type input "[URL][DOMAIN_NAME]"
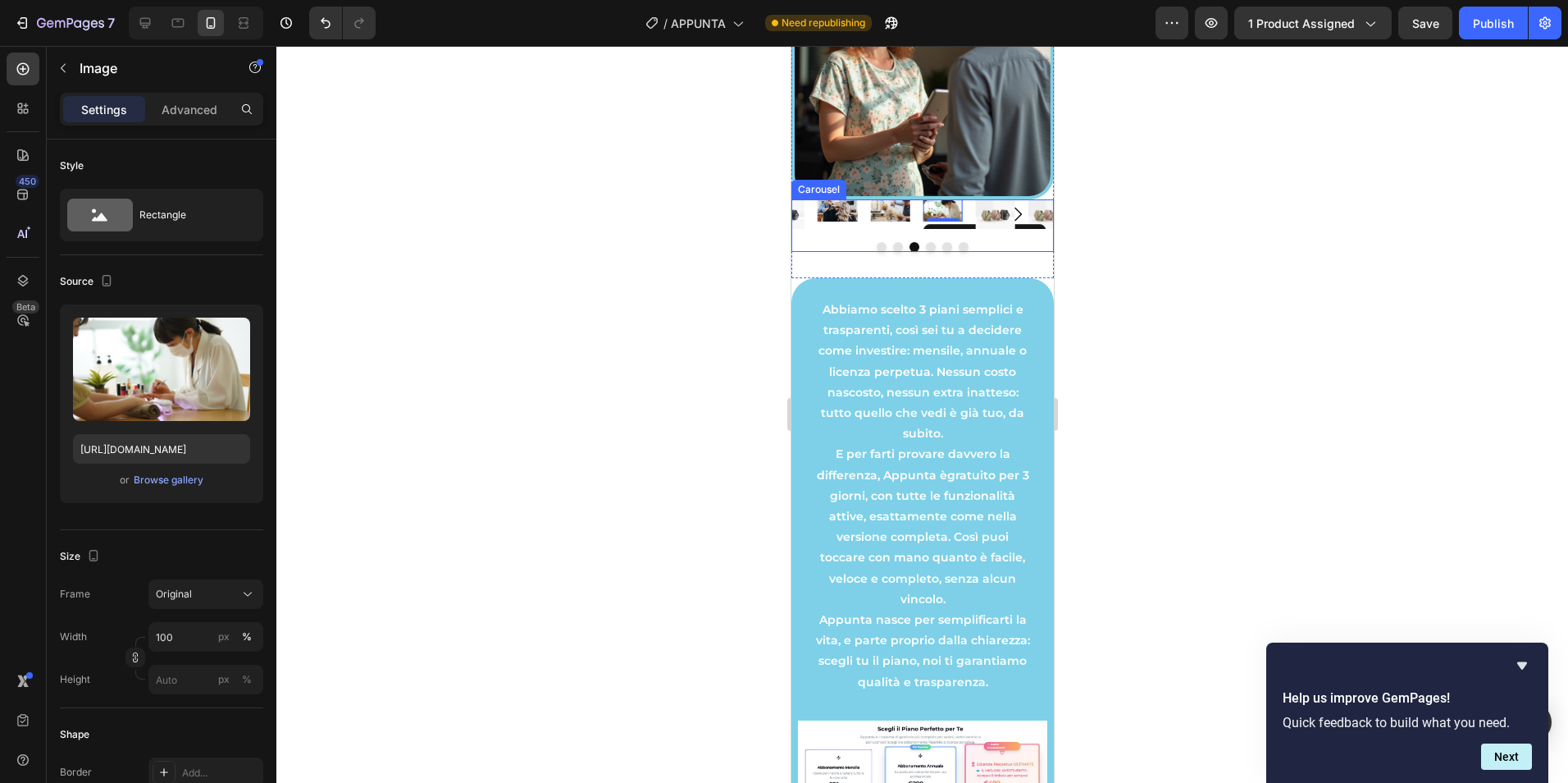
click at [994, 226] on button "Carousel Next Arrow" at bounding box center [1017, 213] width 46 height 46
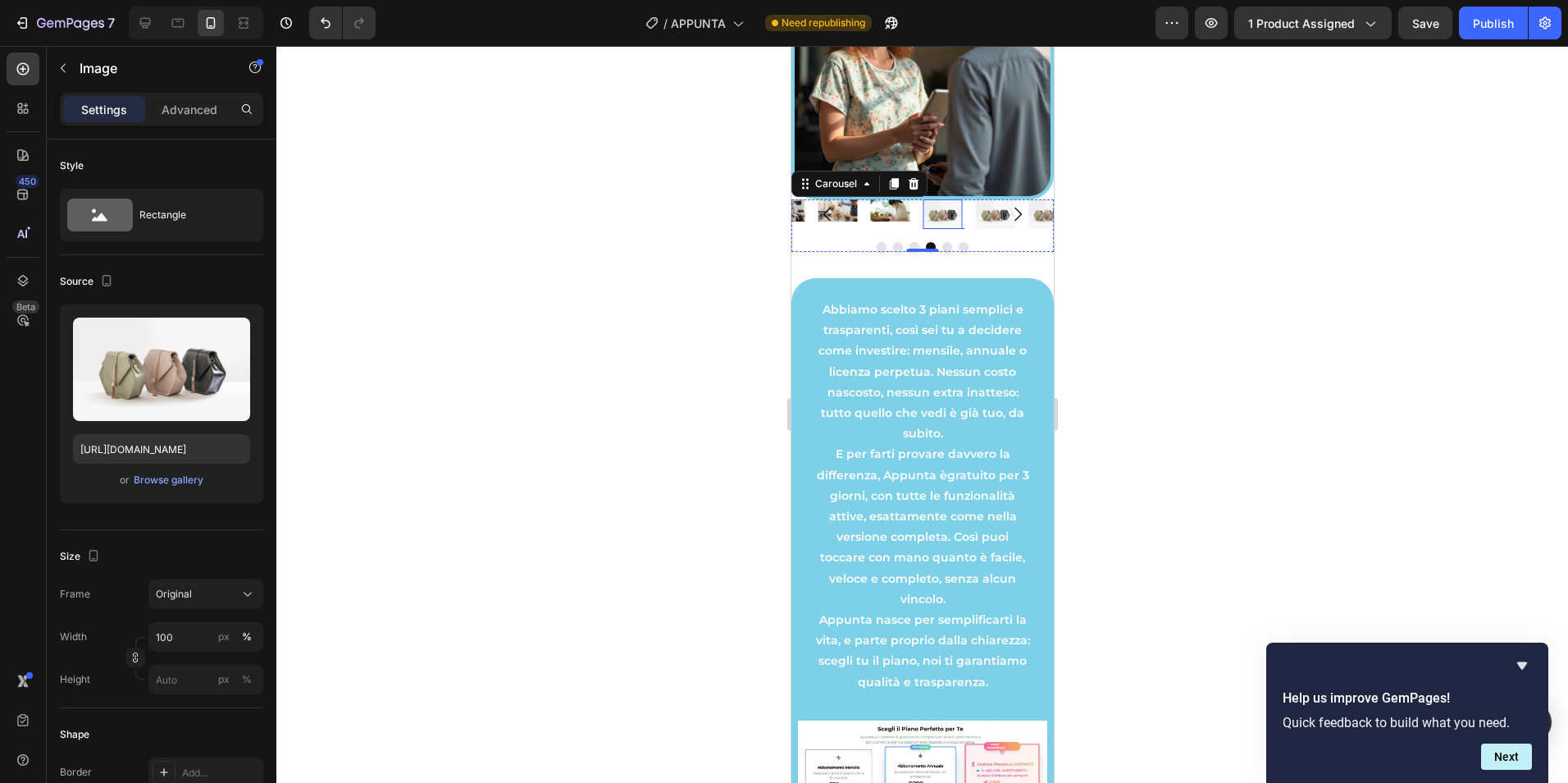
click at [954, 221] on img at bounding box center [942, 214] width 40 height 29
click at [172, 477] on div "Browse gallery" at bounding box center [168, 480] width 70 height 15
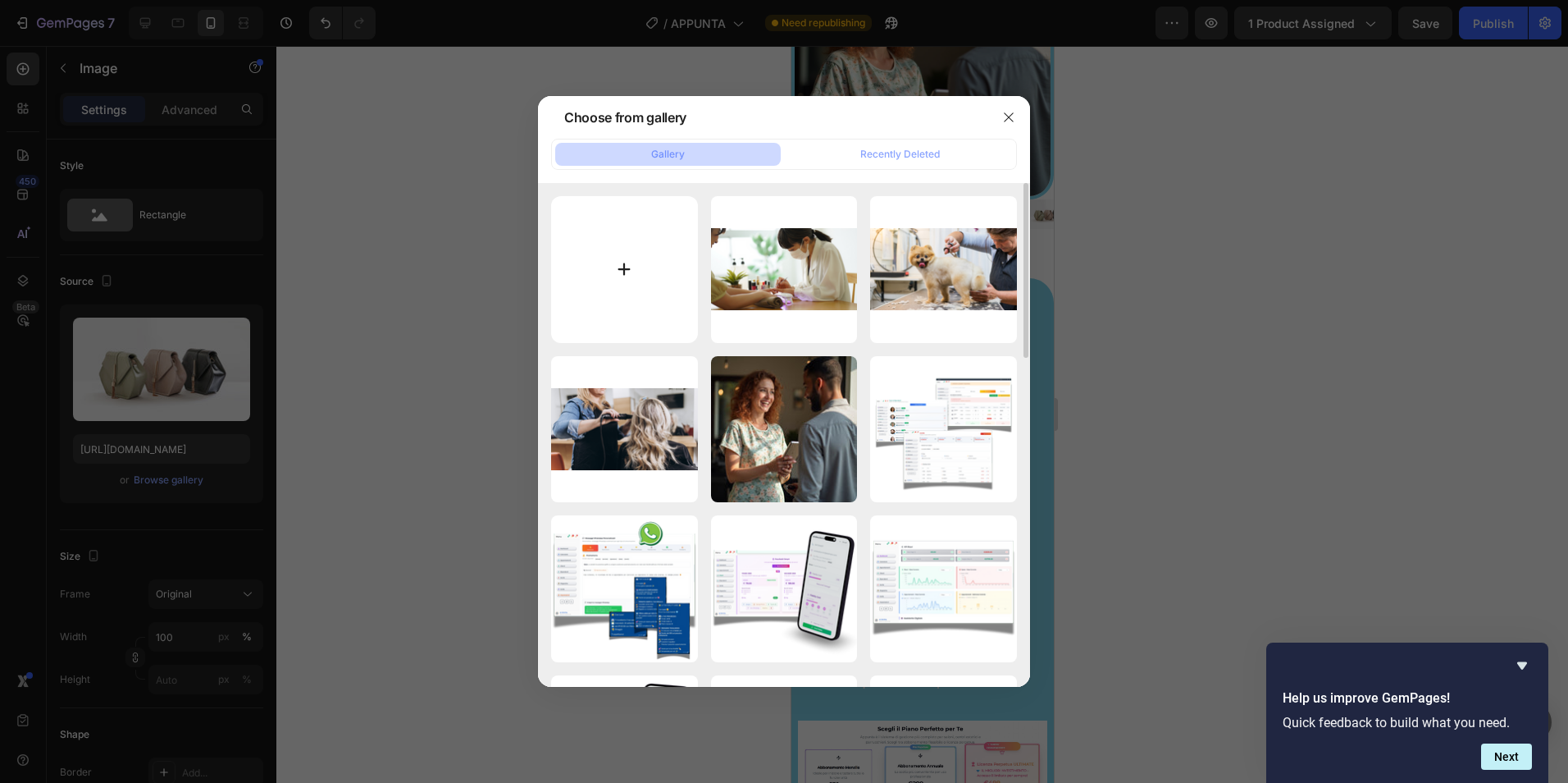
click at [594, 285] on input "file" at bounding box center [625, 270] width 147 height 147
type input "C:\fakepath\APPUNTA (72).png"
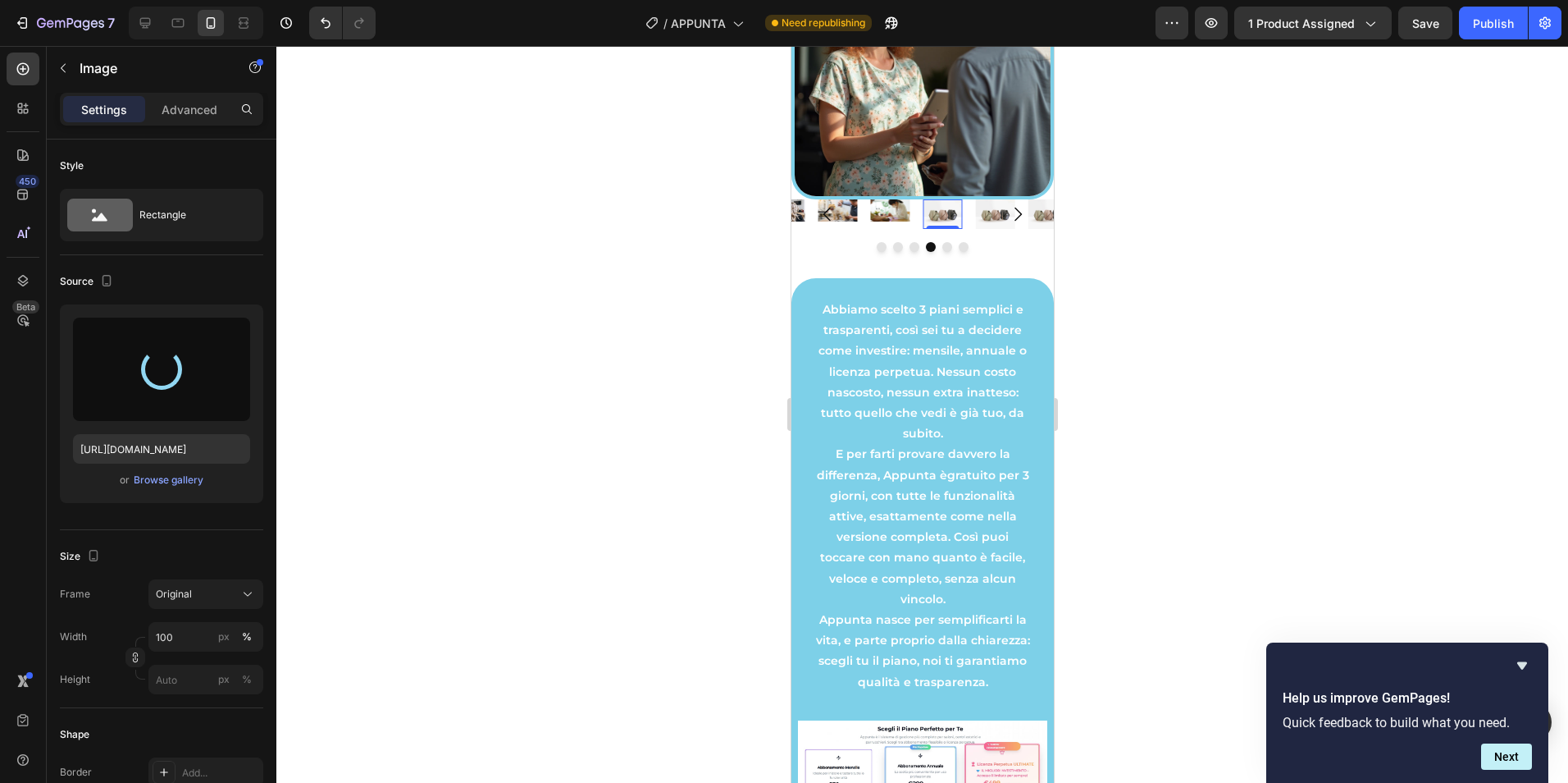
type input "[URL][DOMAIN_NAME]"
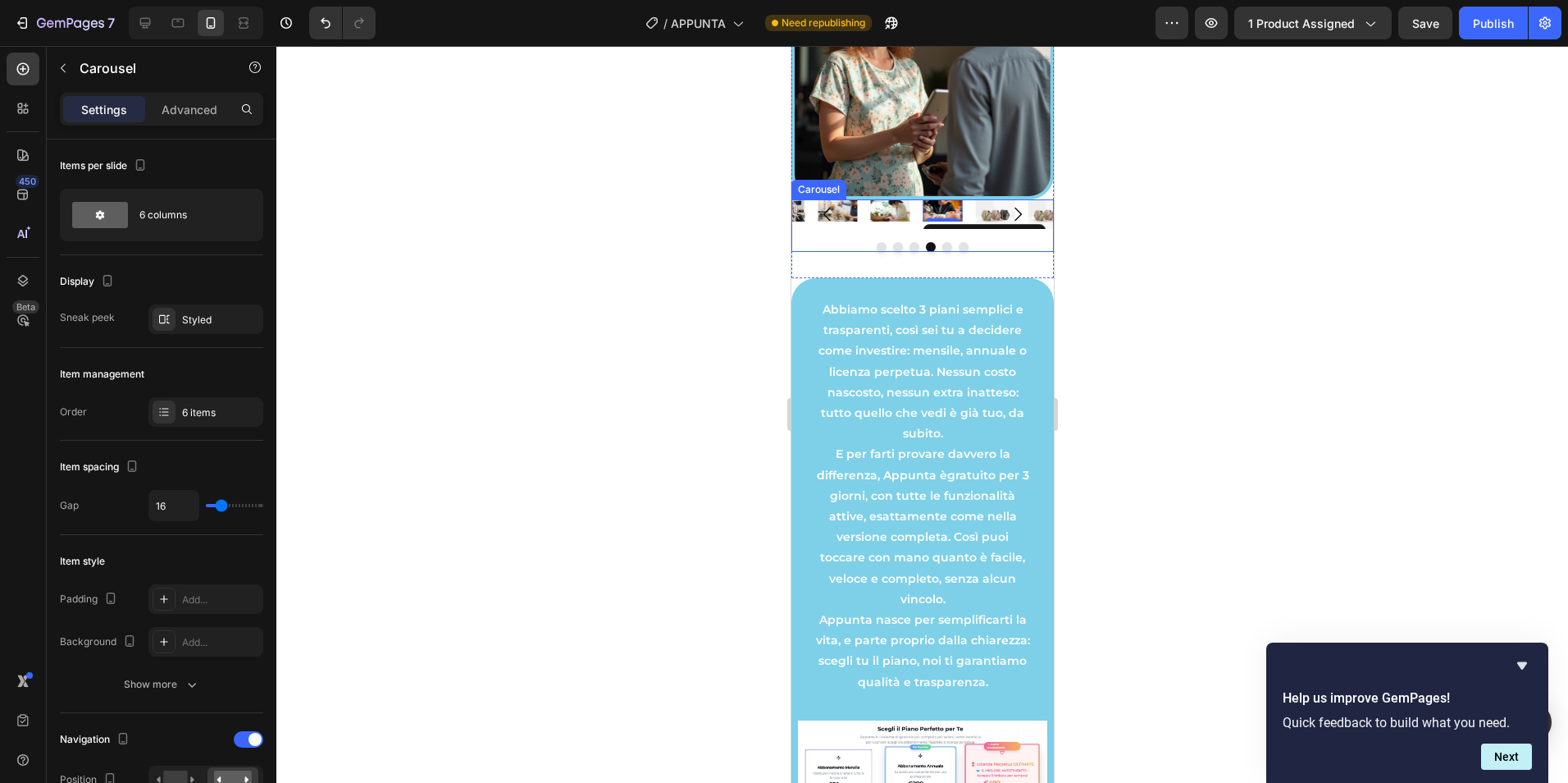
click at [1007, 220] on icon "Carousel Next Arrow" at bounding box center [1017, 213] width 20 height 20
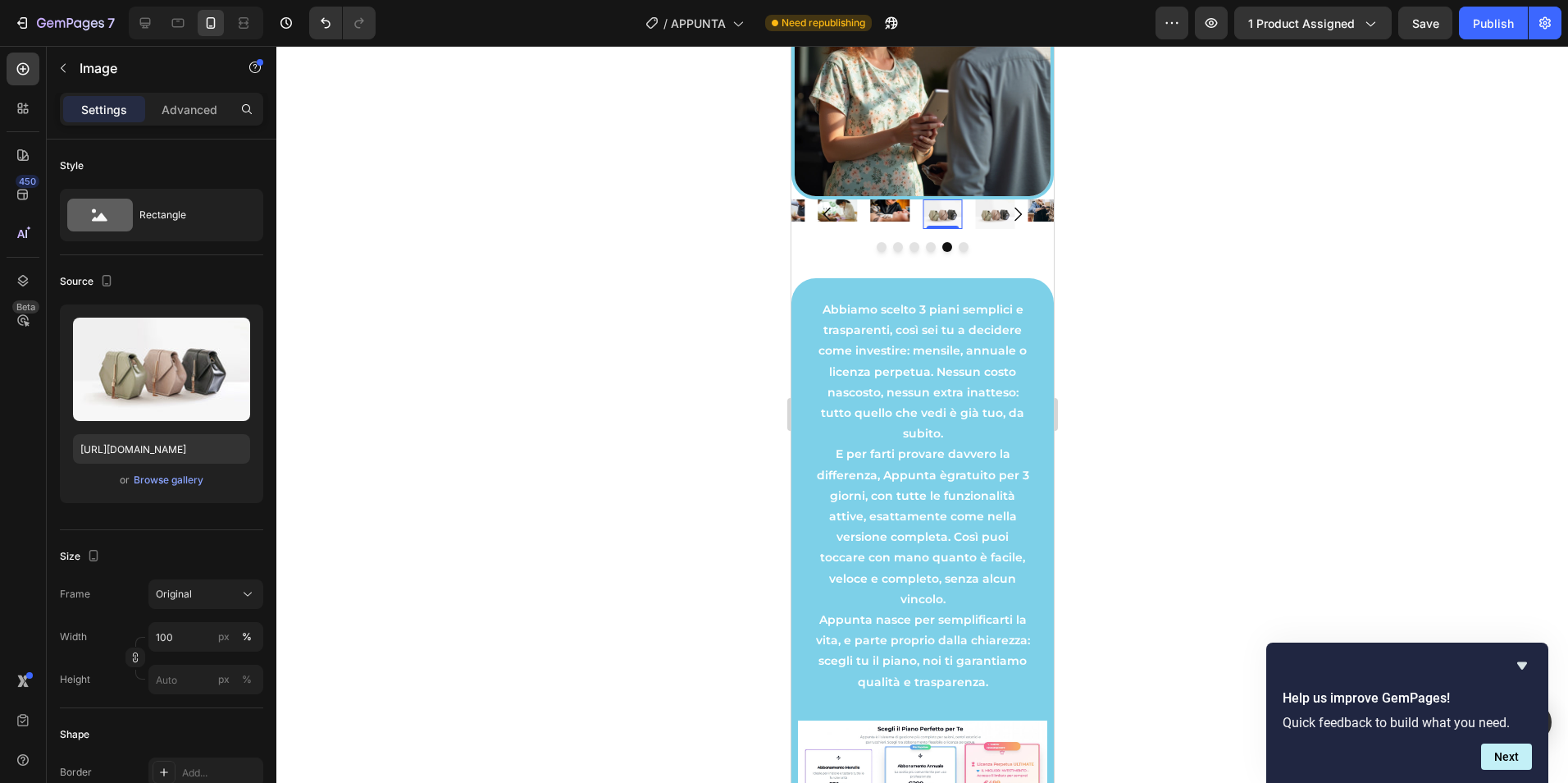
click at [939, 219] on img at bounding box center [943, 214] width 40 height 29
click at [168, 477] on div "Browse gallery" at bounding box center [168, 480] width 70 height 15
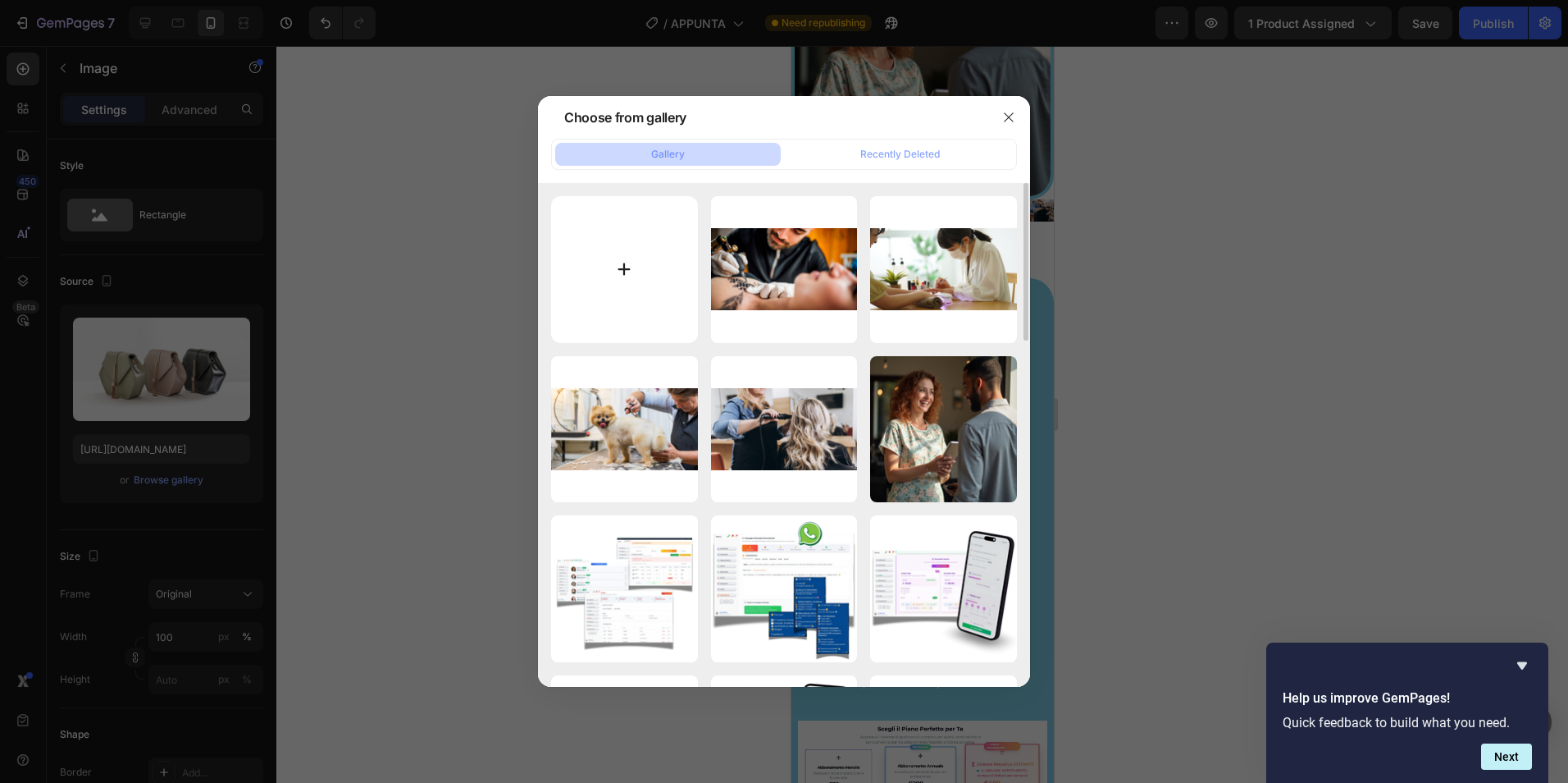
click at [632, 281] on input "file" at bounding box center [625, 270] width 147 height 147
type input "C:\fakepath\APPUNTA (71).png"
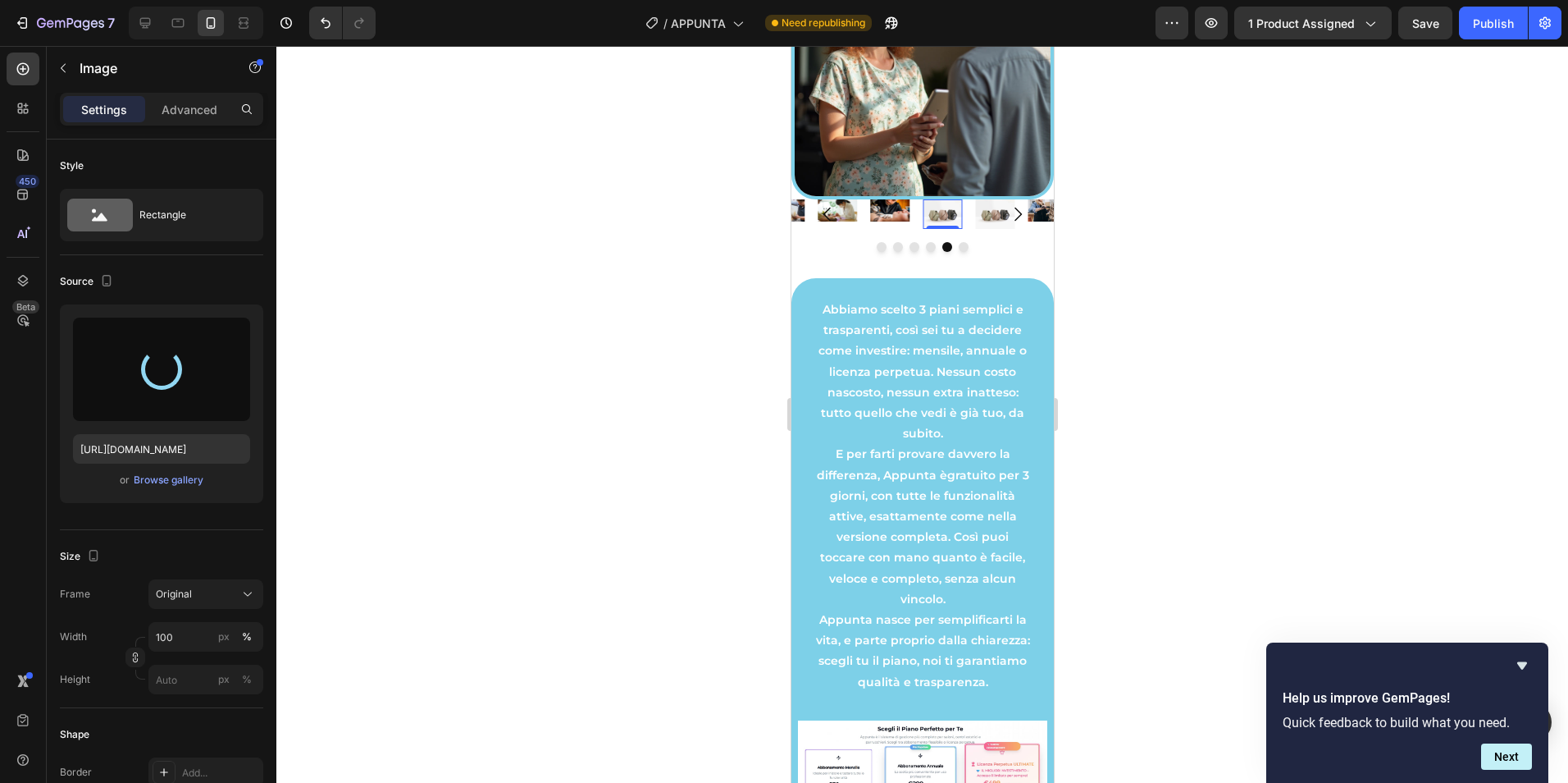
type input "[URL][DOMAIN_NAME]"
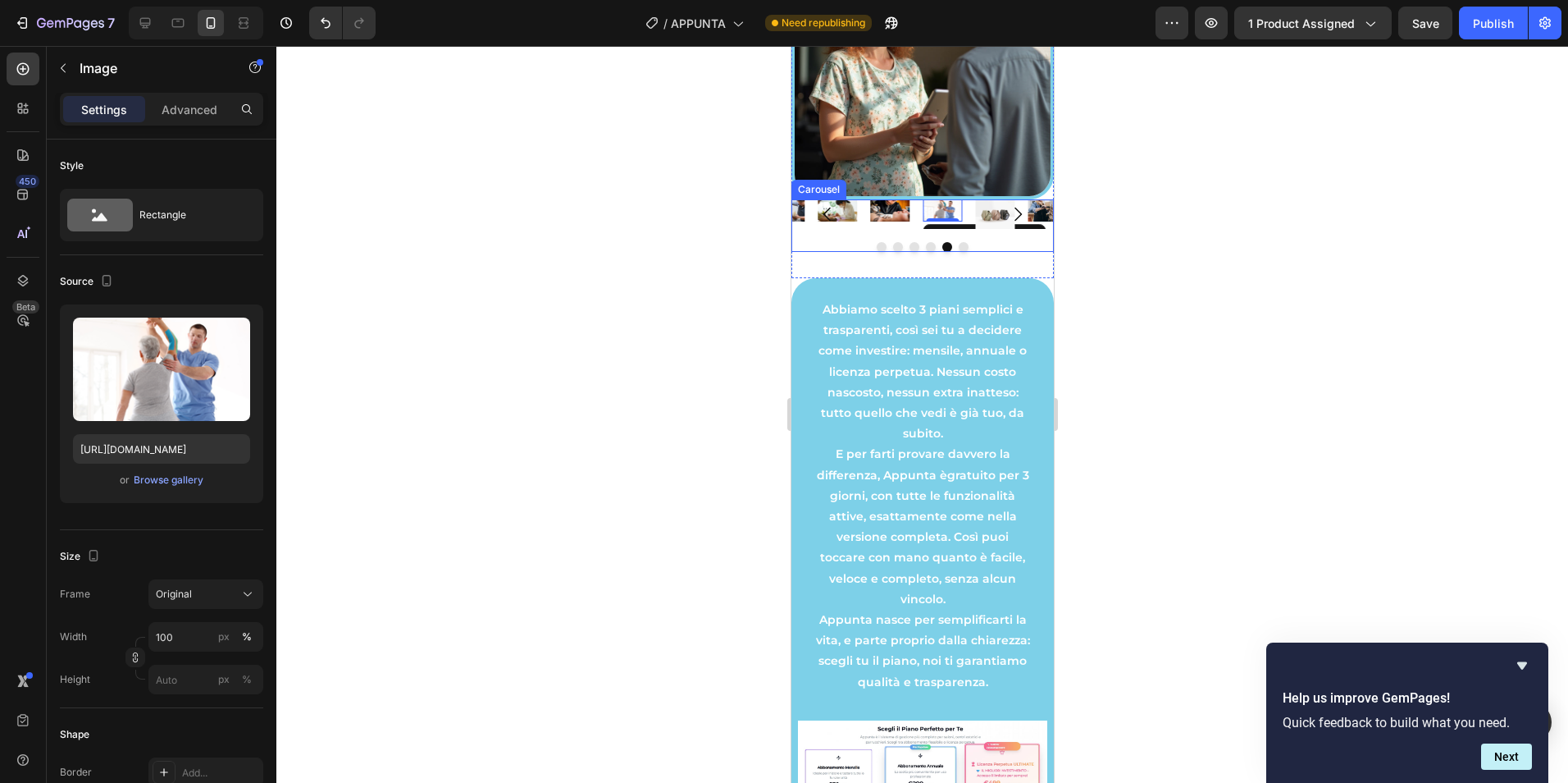
click at [1007, 223] on icon "Carousel Next Arrow" at bounding box center [1017, 213] width 20 height 20
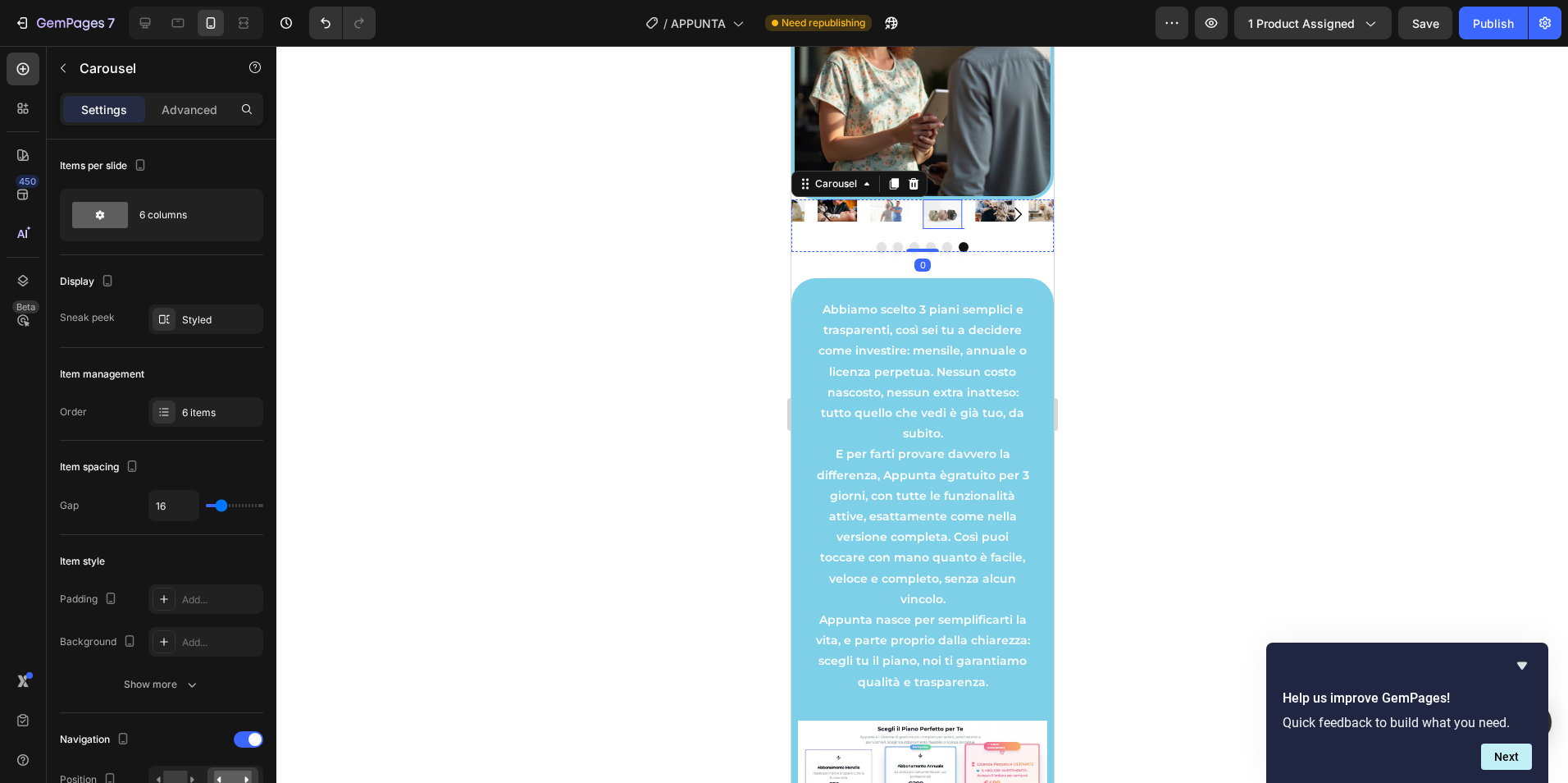
click at [937, 219] on img at bounding box center [942, 214] width 40 height 29
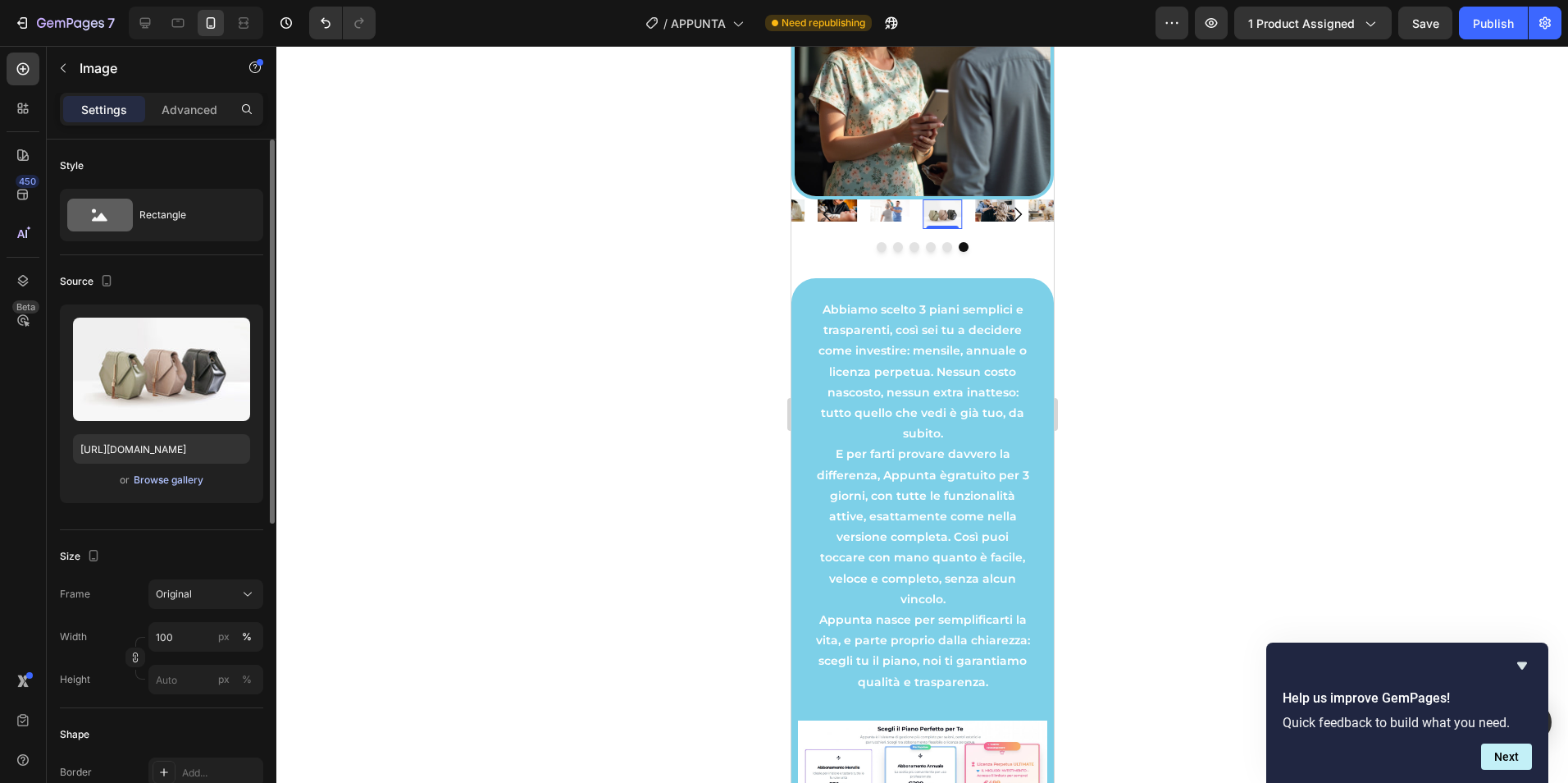
click at [184, 479] on div "Browse gallery" at bounding box center [168, 480] width 70 height 15
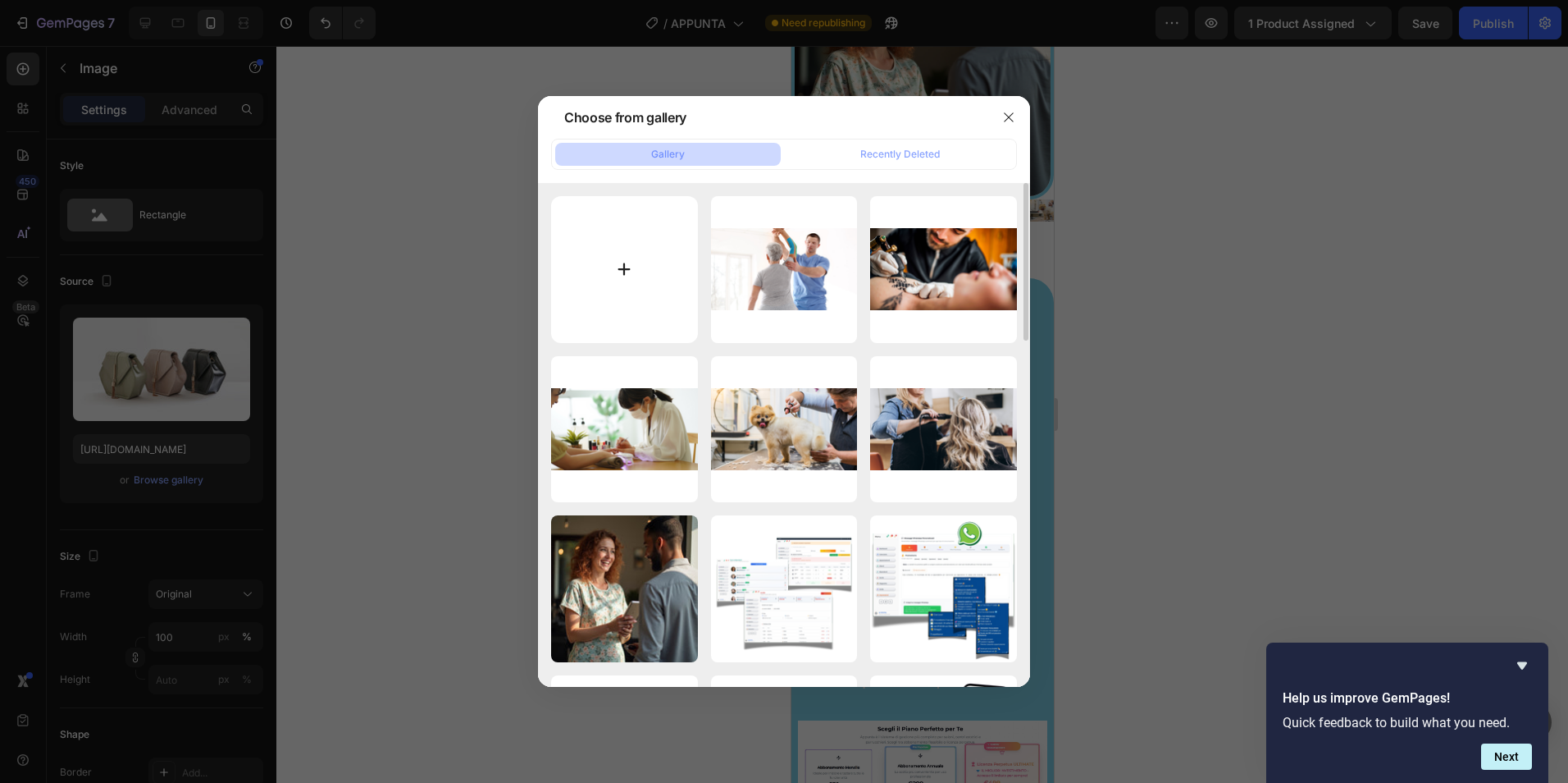
click at [618, 283] on input "file" at bounding box center [625, 270] width 147 height 147
type input "C:\fakepath\APPUNTA (69).png"
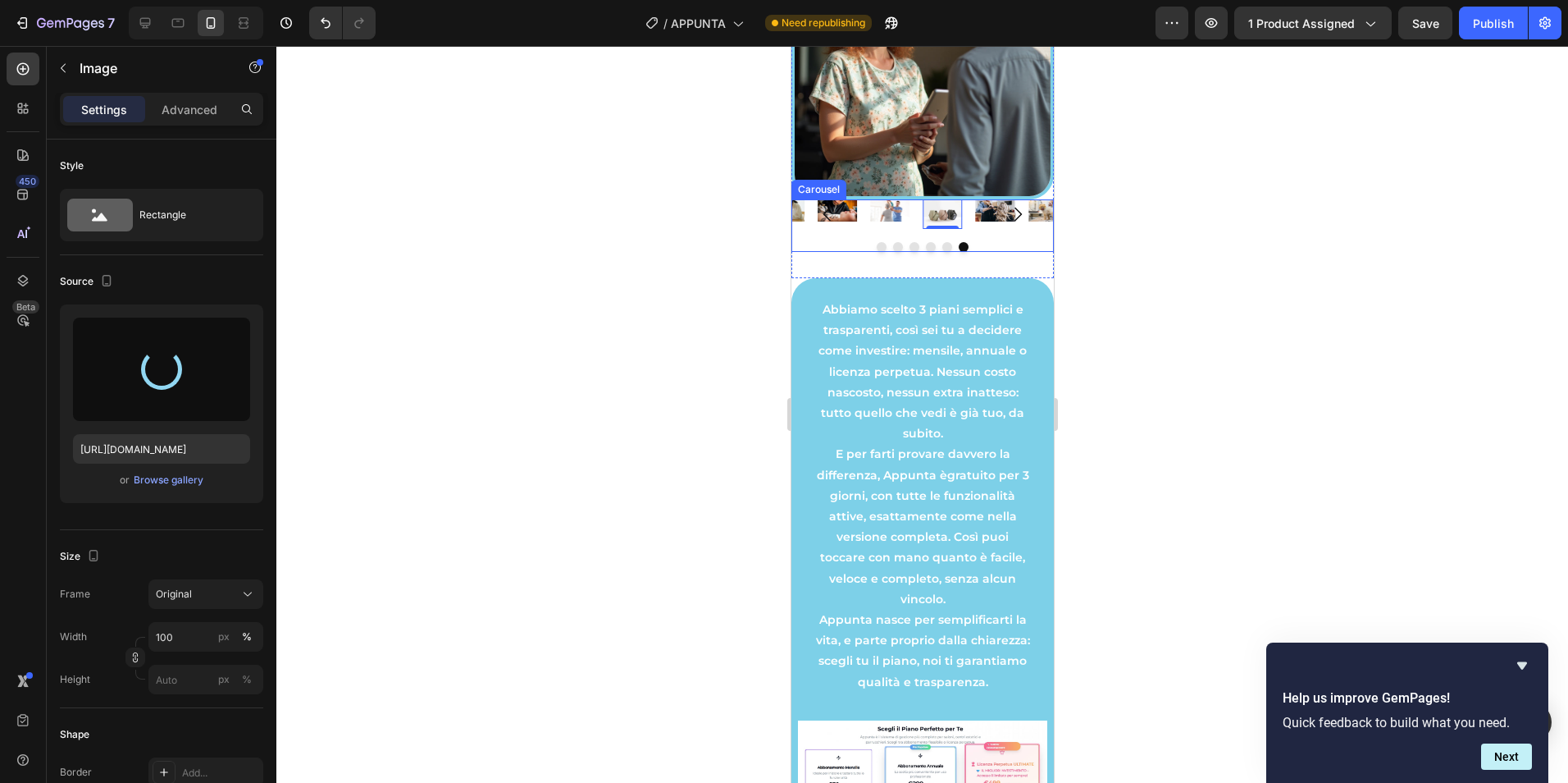
type input "[URL][DOMAIN_NAME]"
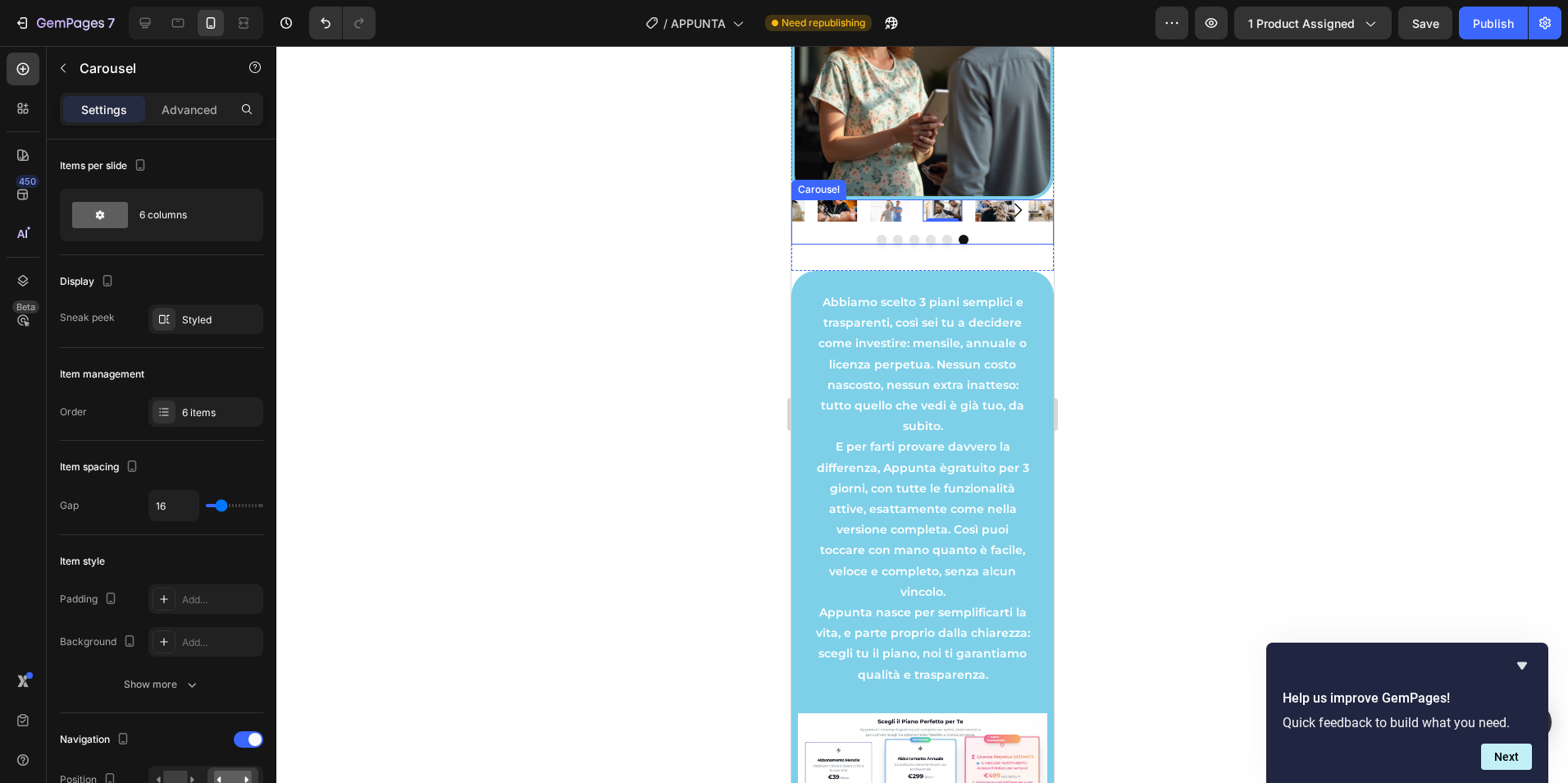
click at [1004, 233] on button "Carousel Next Arrow" at bounding box center [1017, 209] width 46 height 46
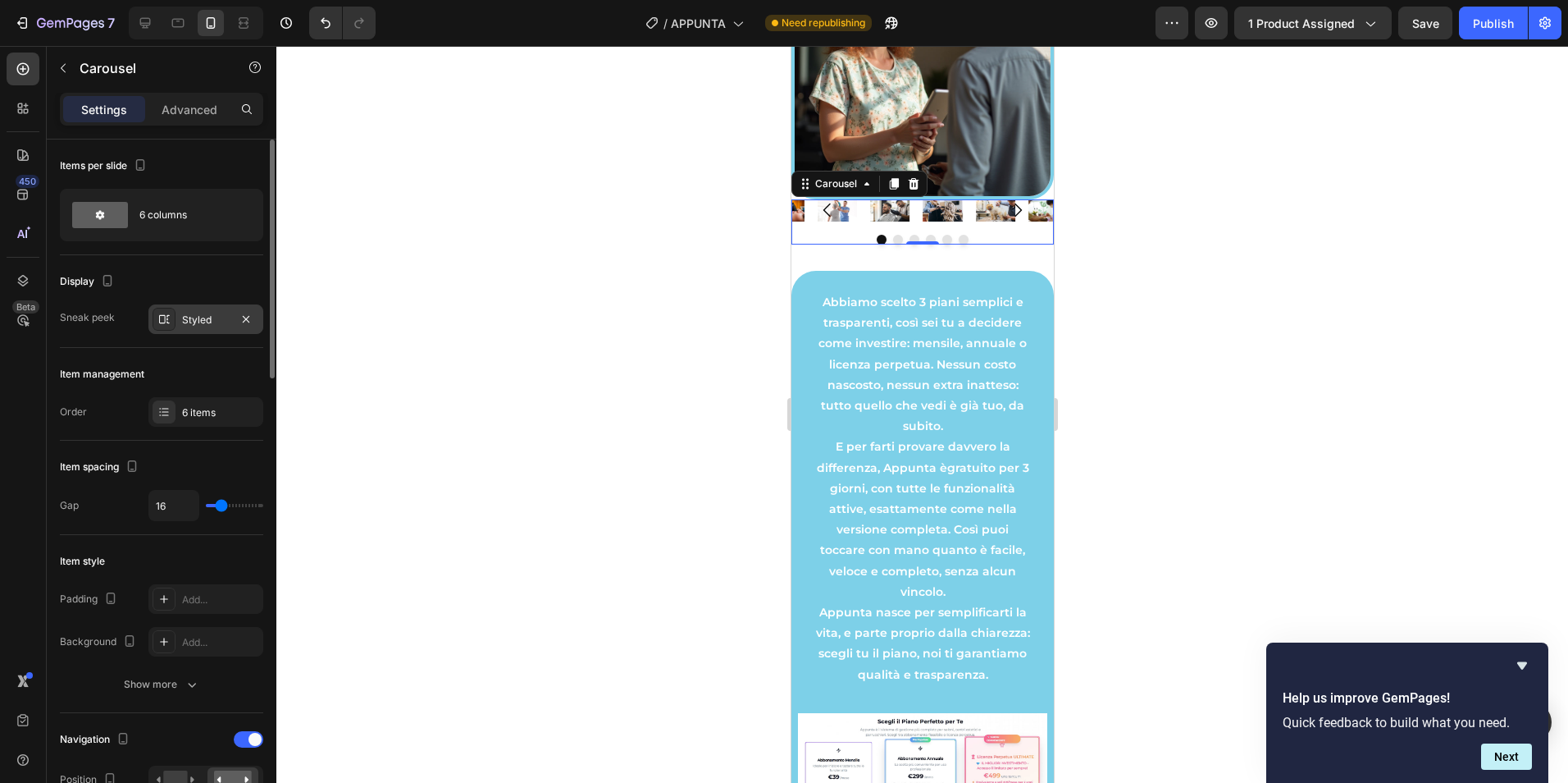
click at [215, 317] on div "Styled" at bounding box center [206, 320] width 48 height 15
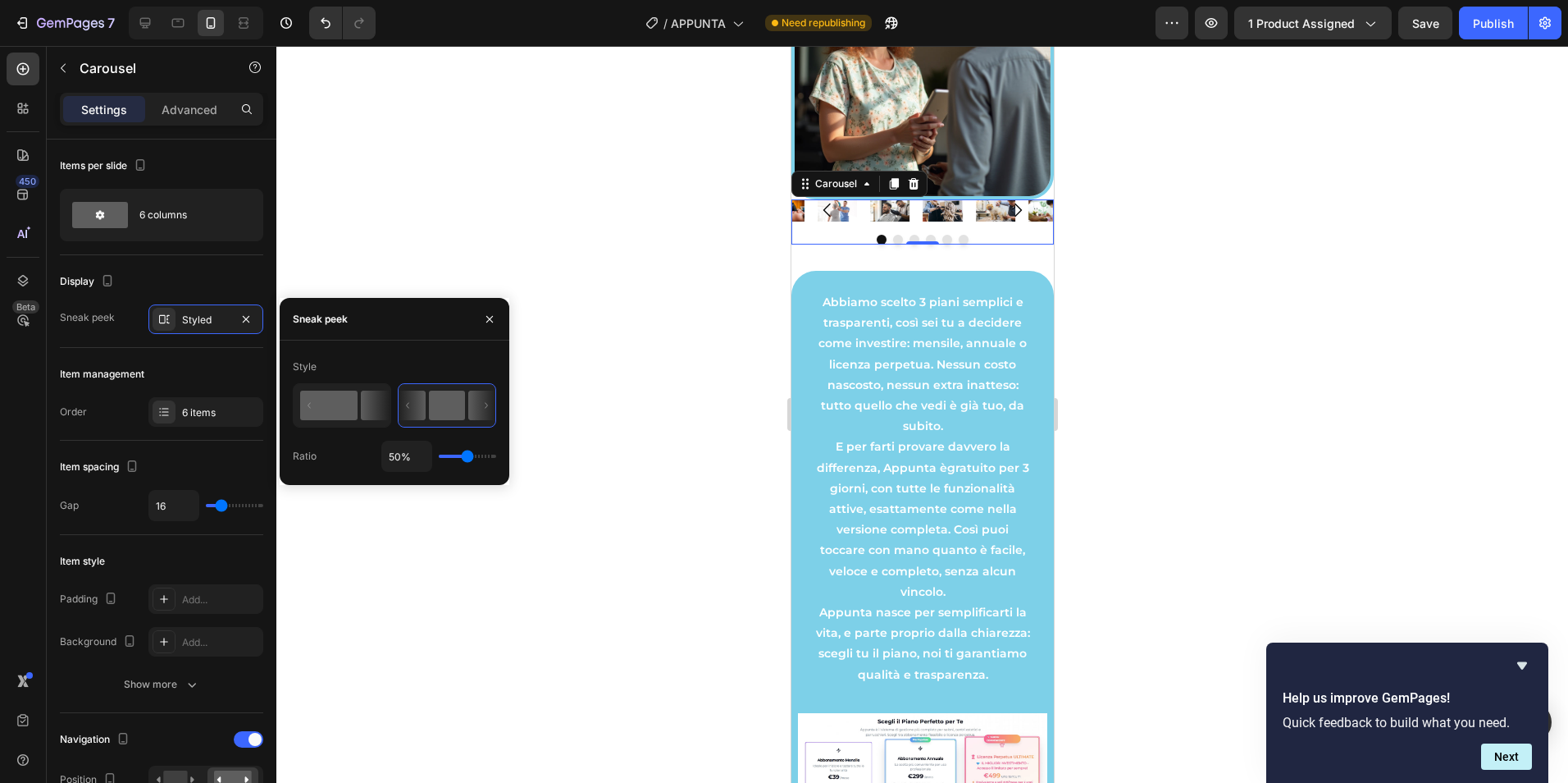
click at [336, 412] on rect at bounding box center [328, 405] width 57 height 29
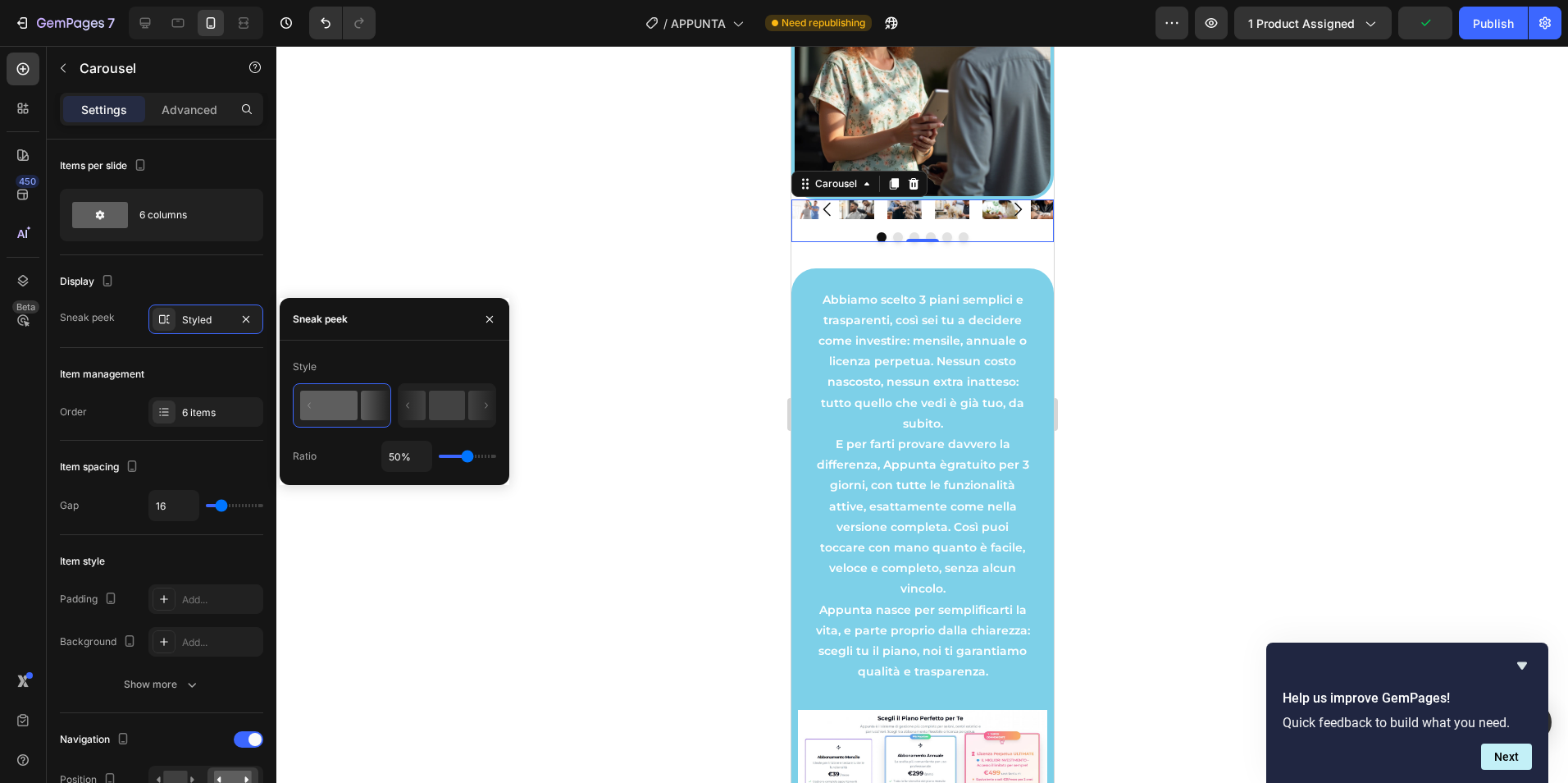
type input "76%"
type input "76"
type input "100%"
drag, startPoint x: 468, startPoint y: 458, endPoint x: 538, endPoint y: 455, distance: 70.1
type input "100"
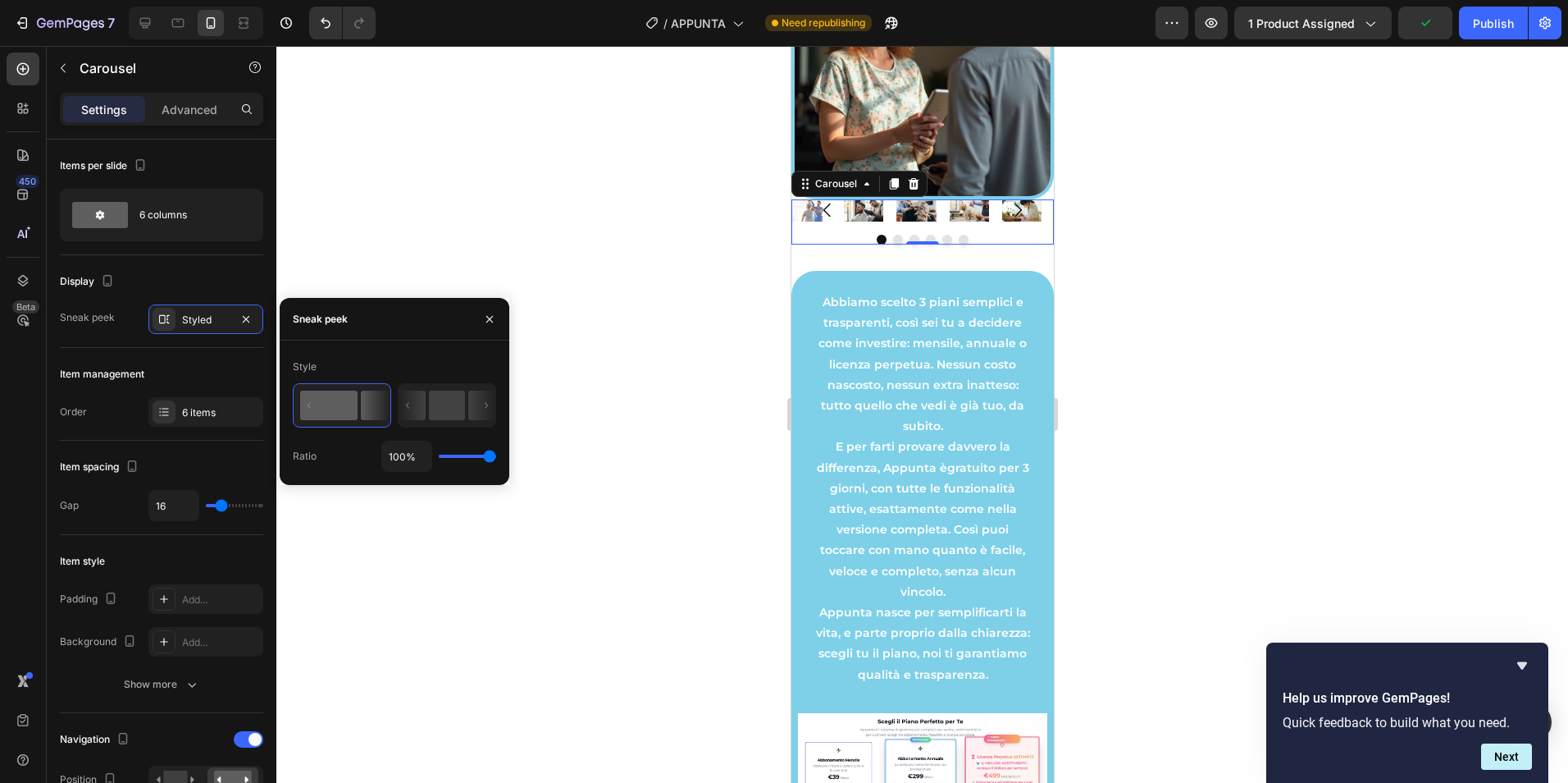
click at [496, 455] on input "range" at bounding box center [467, 456] width 57 height 3
click at [403, 455] on input "100%" at bounding box center [406, 456] width 49 height 29
type input "2%"
type input "2"
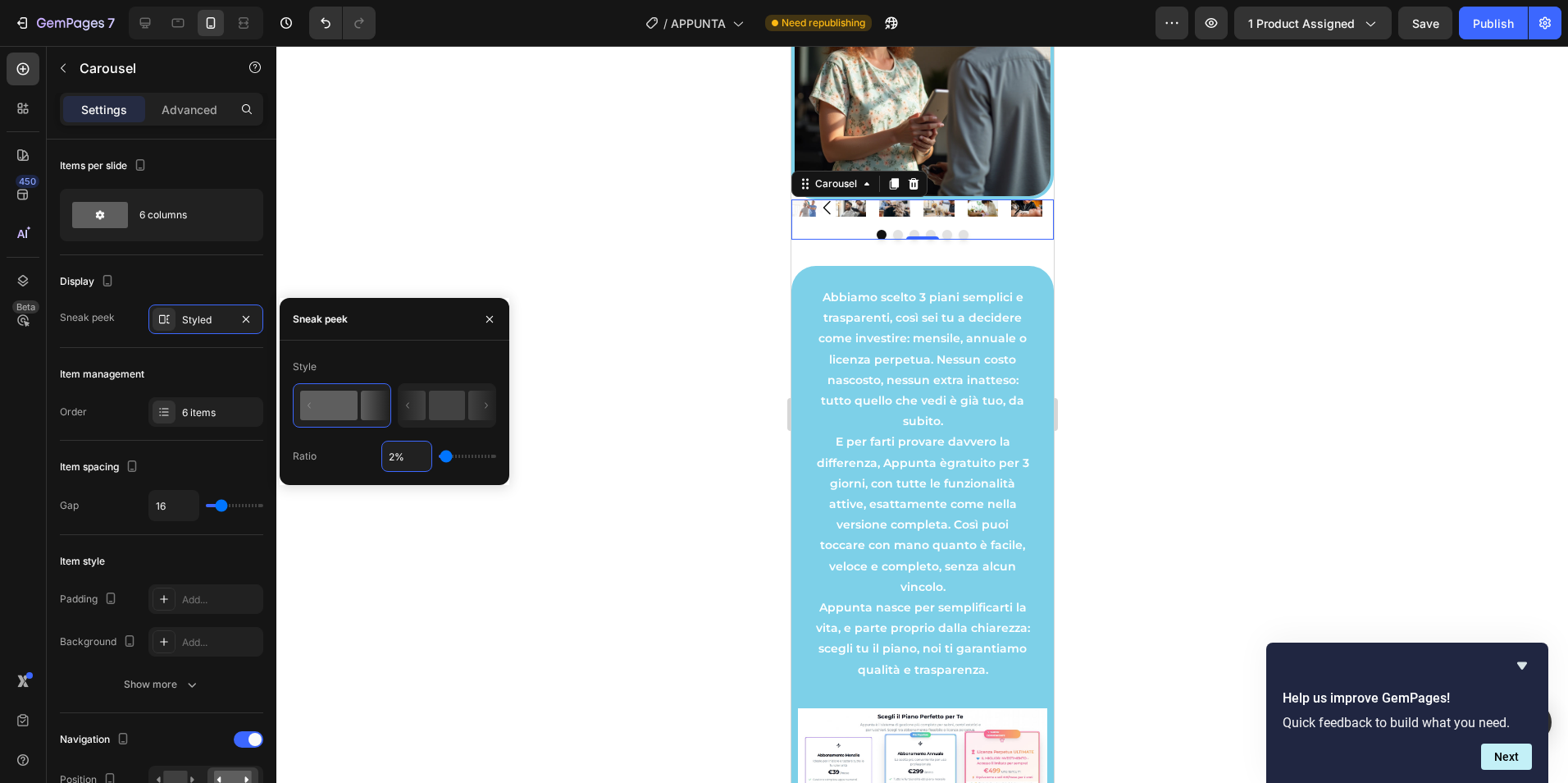
type input "20%"
type input "20"
type input "200%"
type input "100"
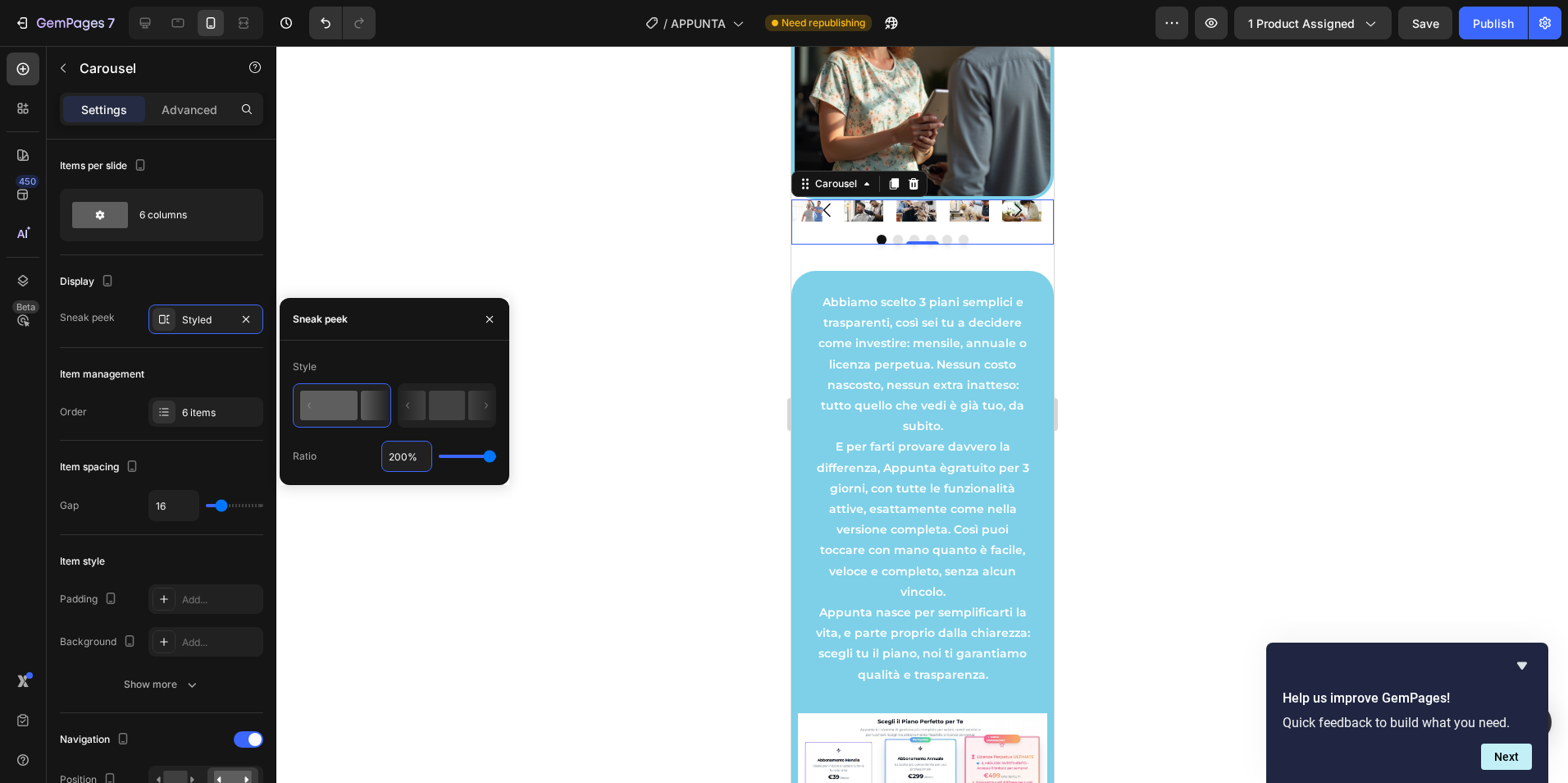
type input "100%"
click at [628, 306] on div at bounding box center [922, 414] width 1292 height 736
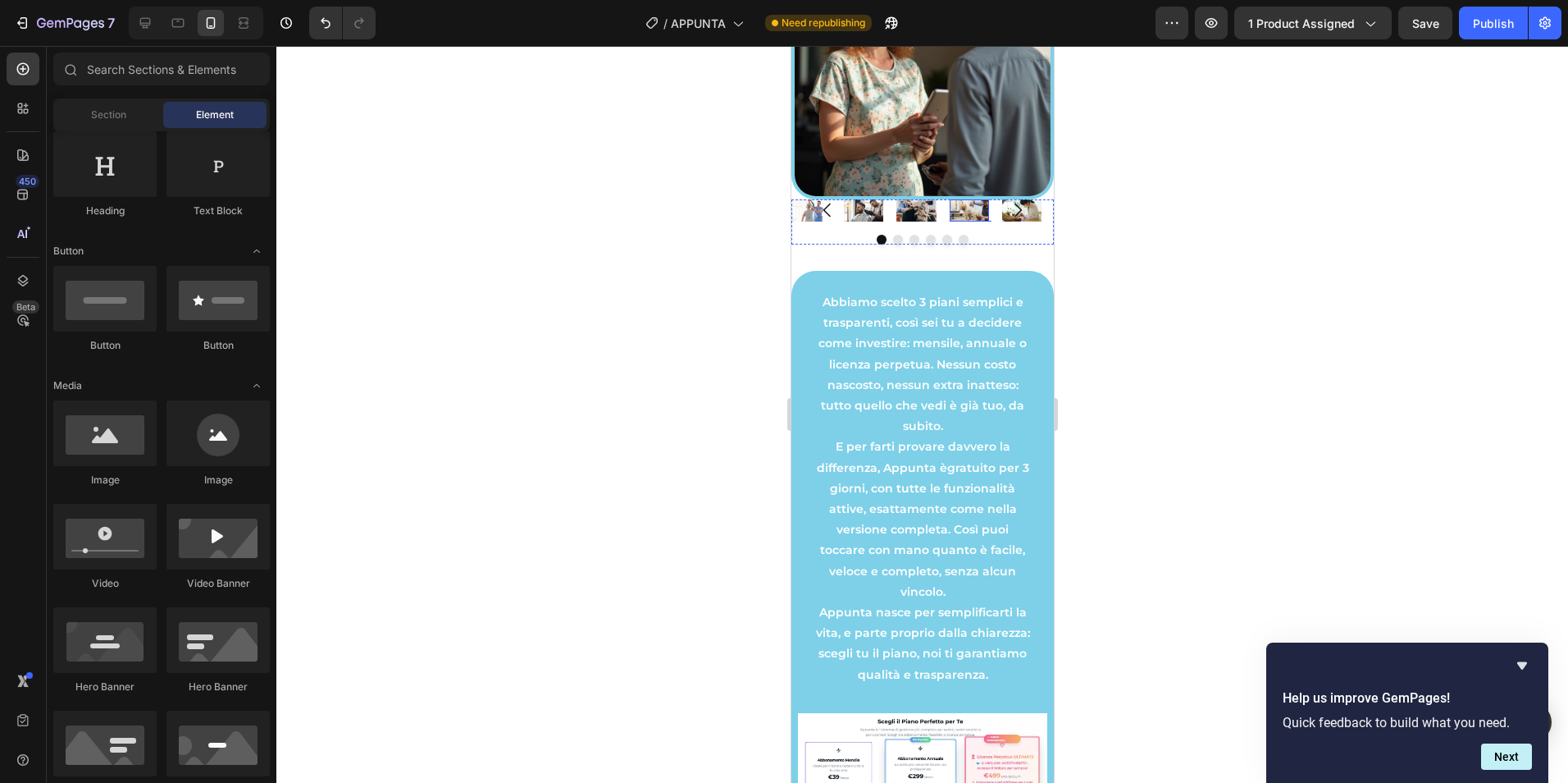
click at [962, 207] on img at bounding box center [968, 211] width 40 height 22
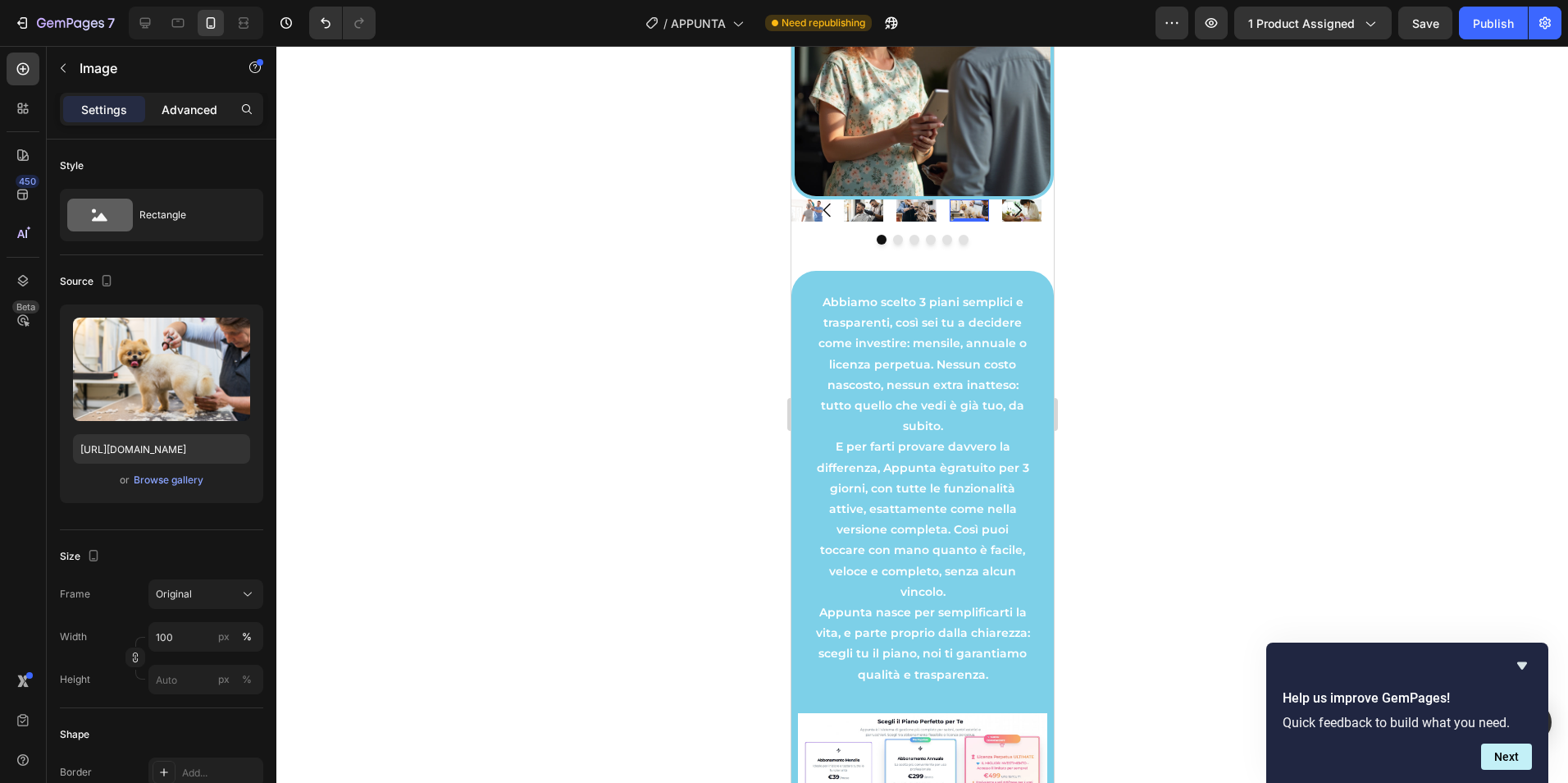
click at [190, 114] on p "Advanced" at bounding box center [189, 110] width 56 height 17
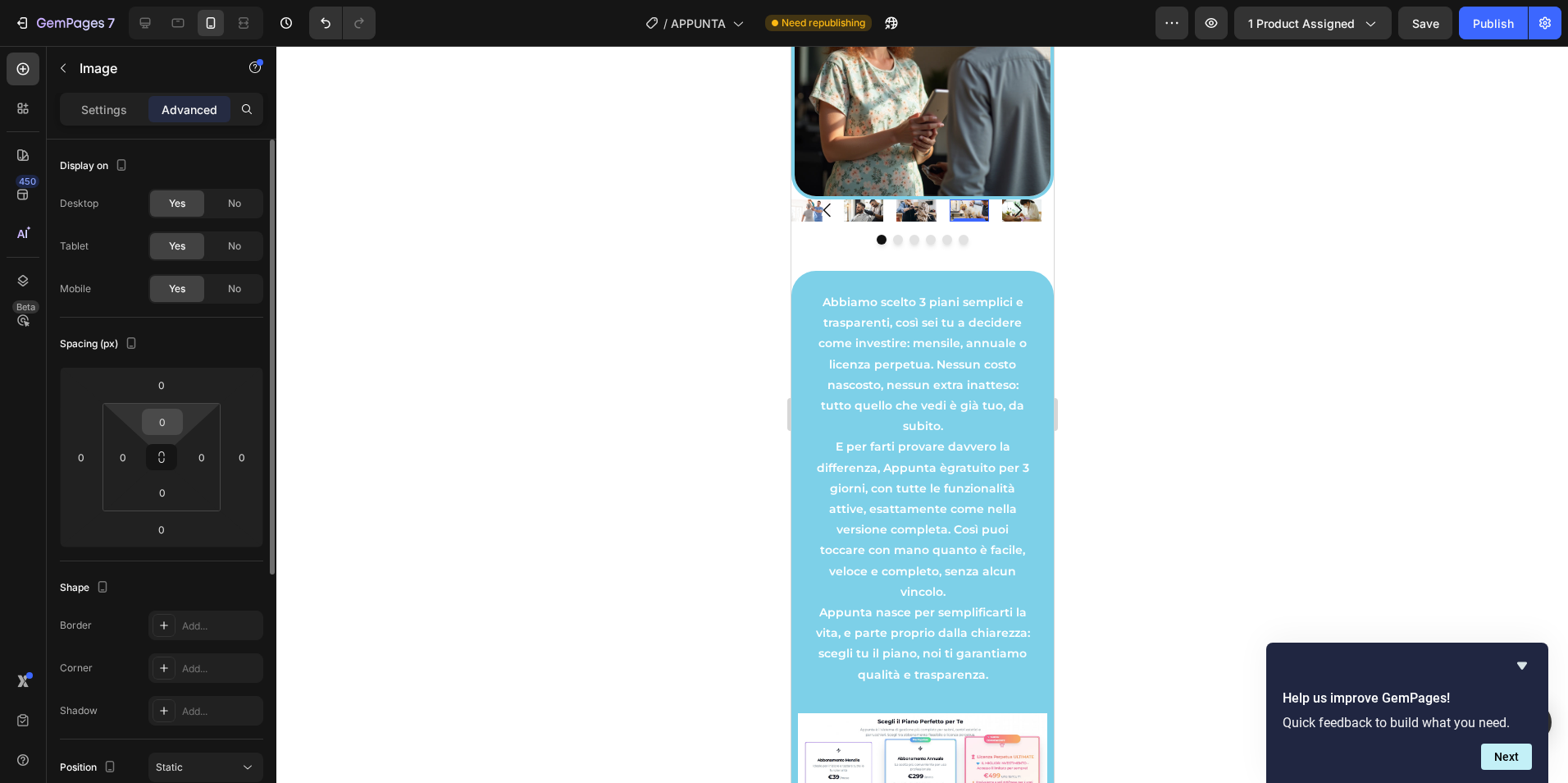
click at [165, 417] on input "0" at bounding box center [162, 422] width 33 height 24
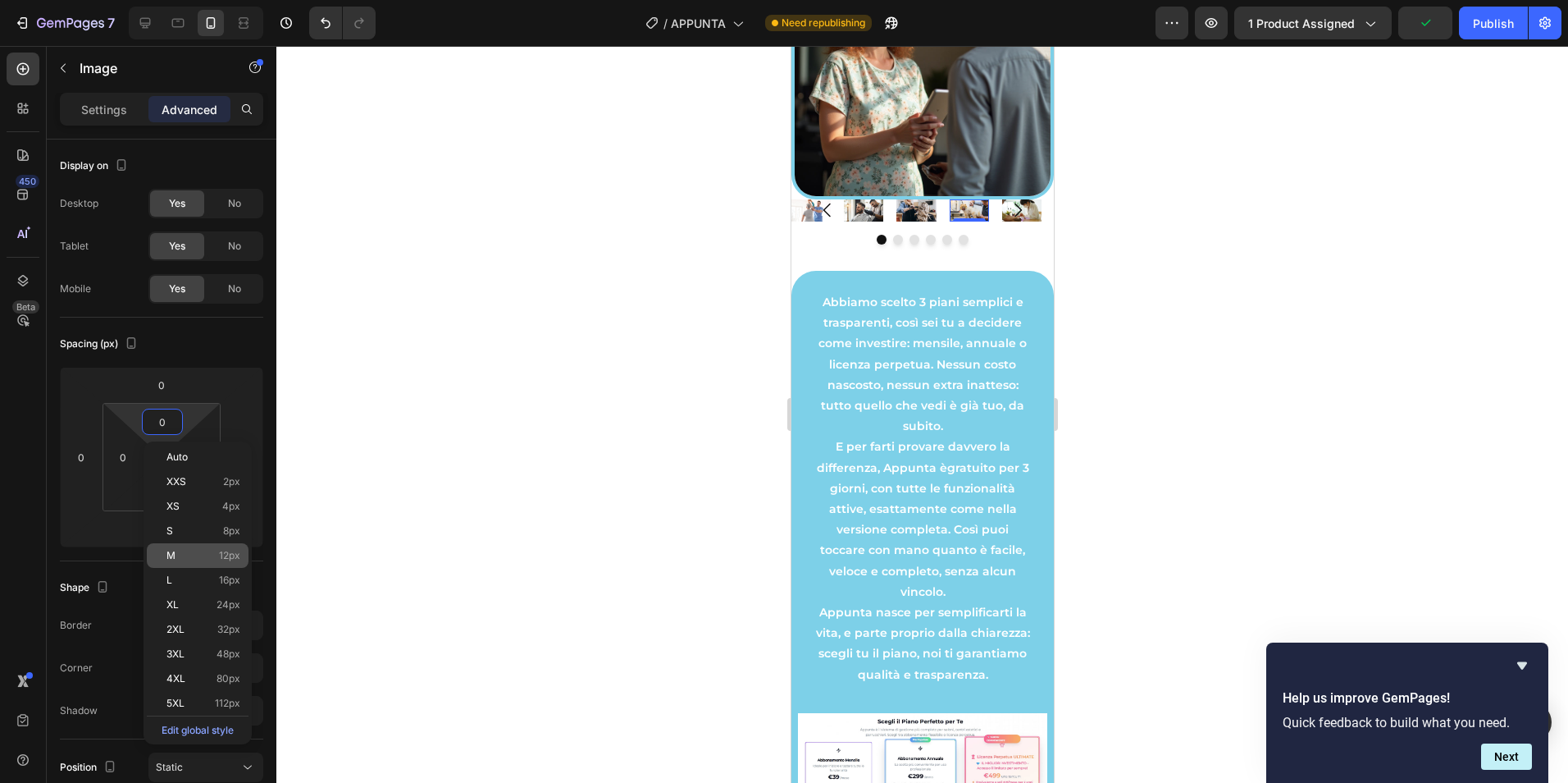
click at [181, 544] on div "M 12px" at bounding box center [198, 555] width 102 height 24
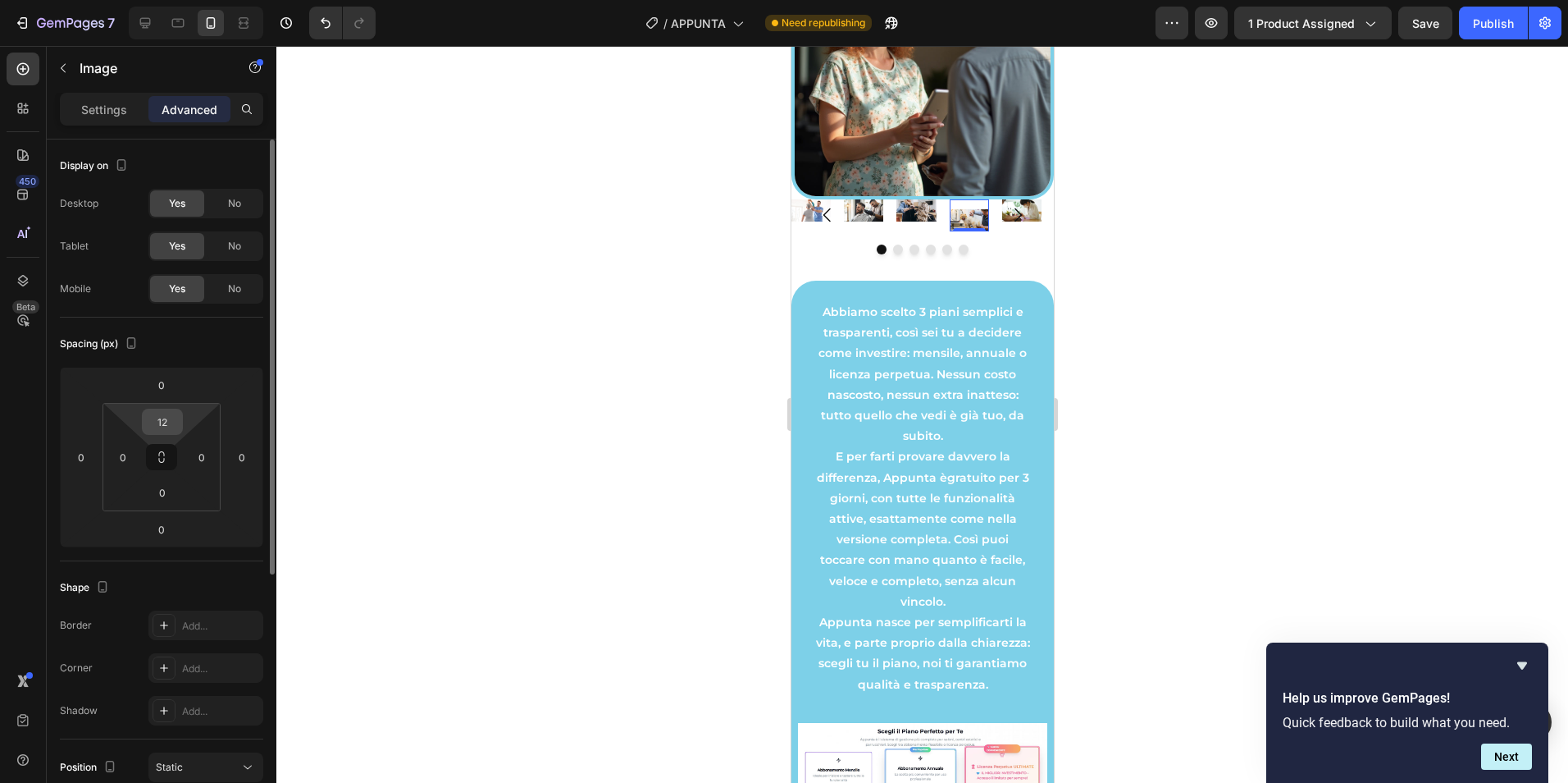
click at [169, 422] on input "12" at bounding box center [162, 422] width 33 height 24
type input "0"
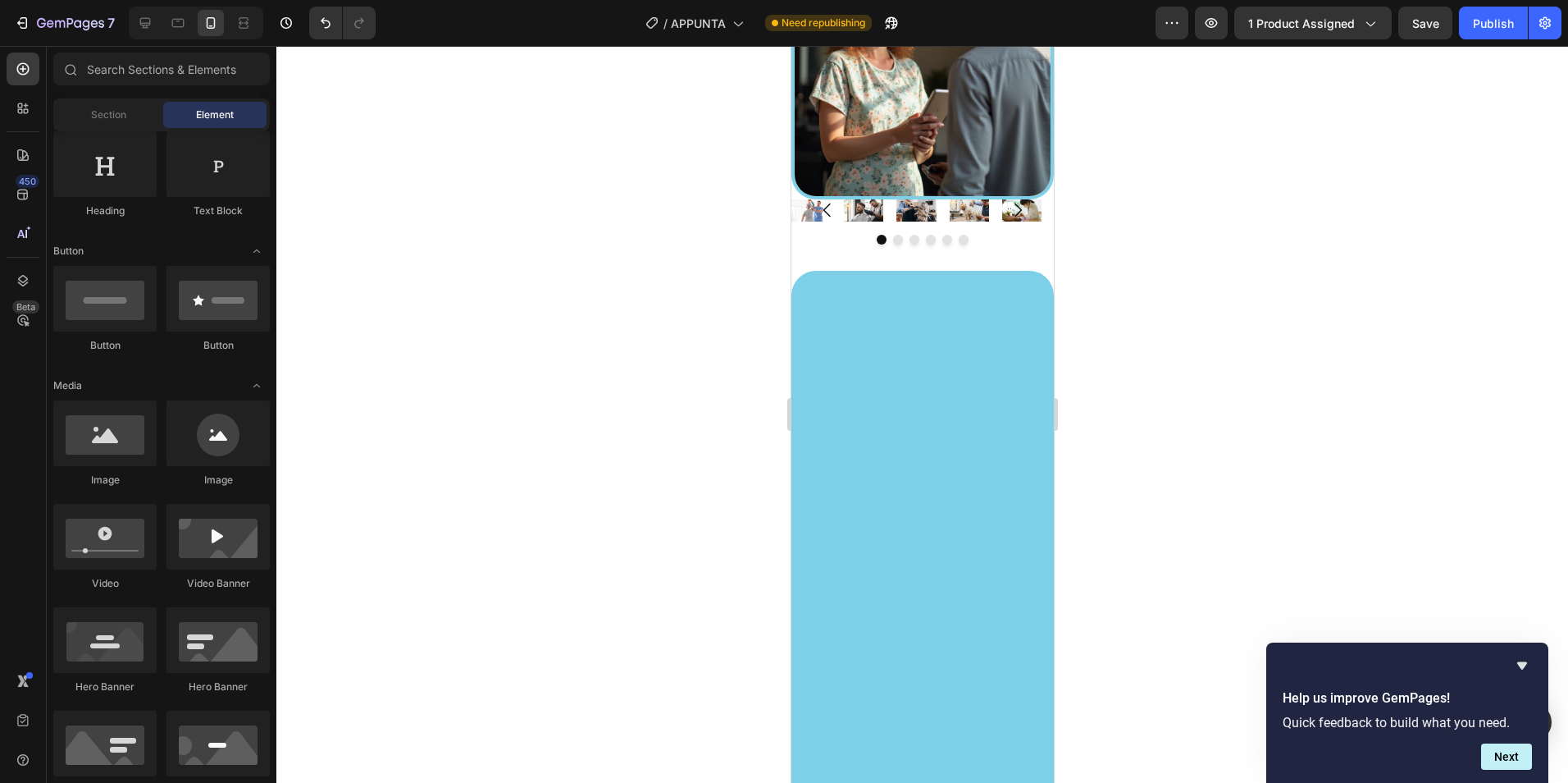
scroll to position [2984, 0]
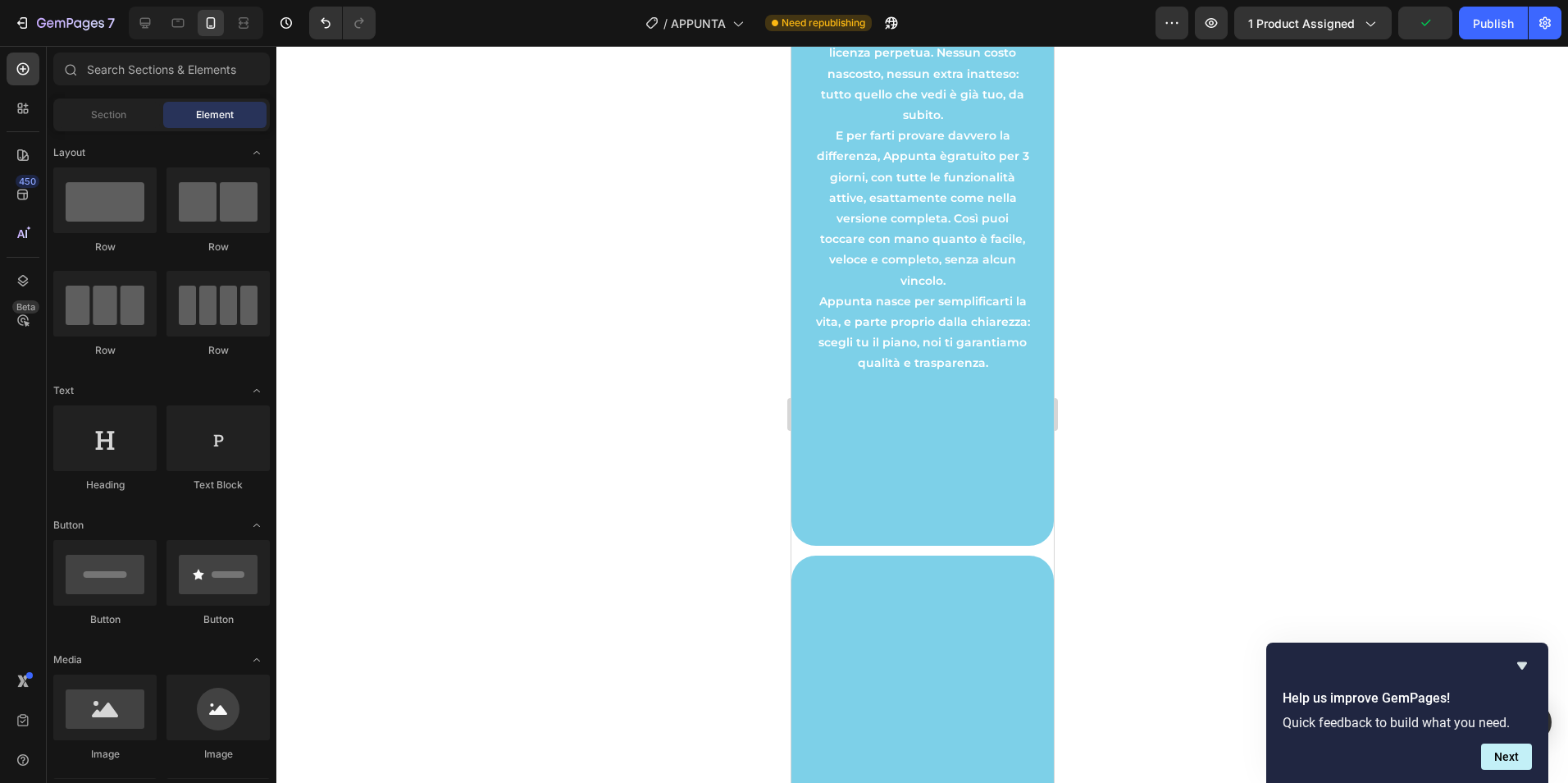
scroll to position [274, 0]
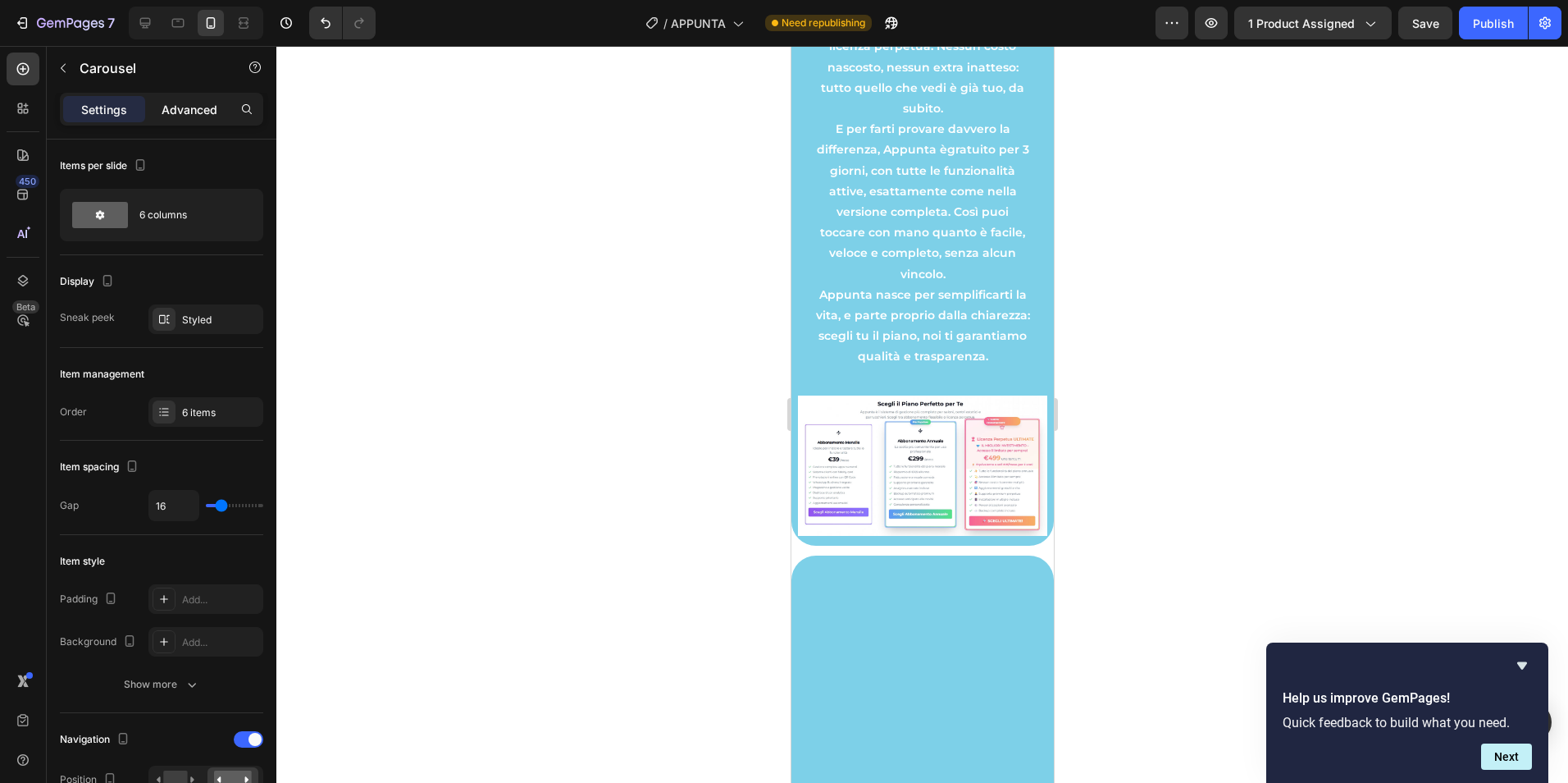
click at [178, 103] on p "Advanced" at bounding box center [189, 110] width 56 height 17
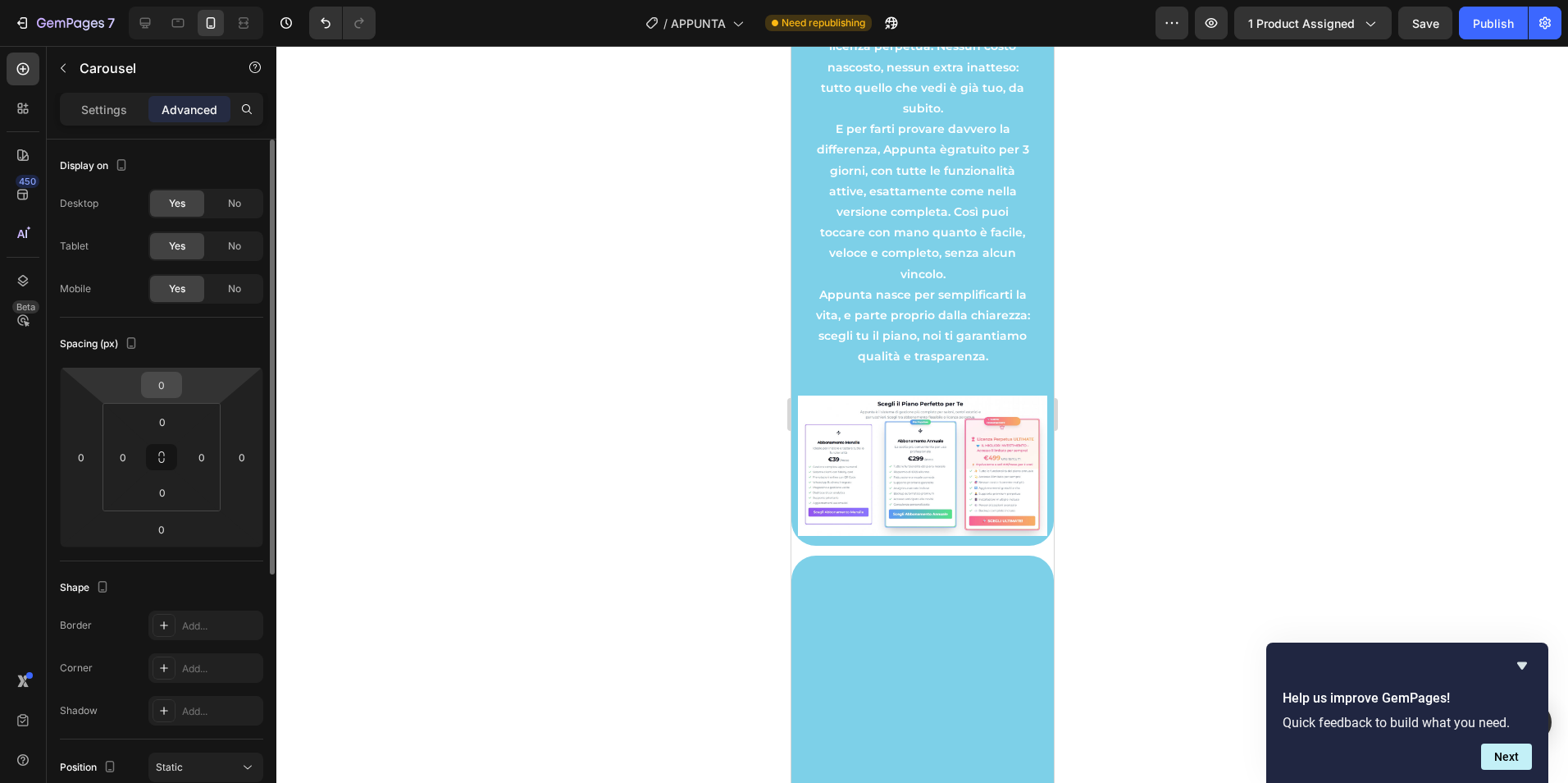
click at [156, 380] on input "0" at bounding box center [162, 385] width 33 height 24
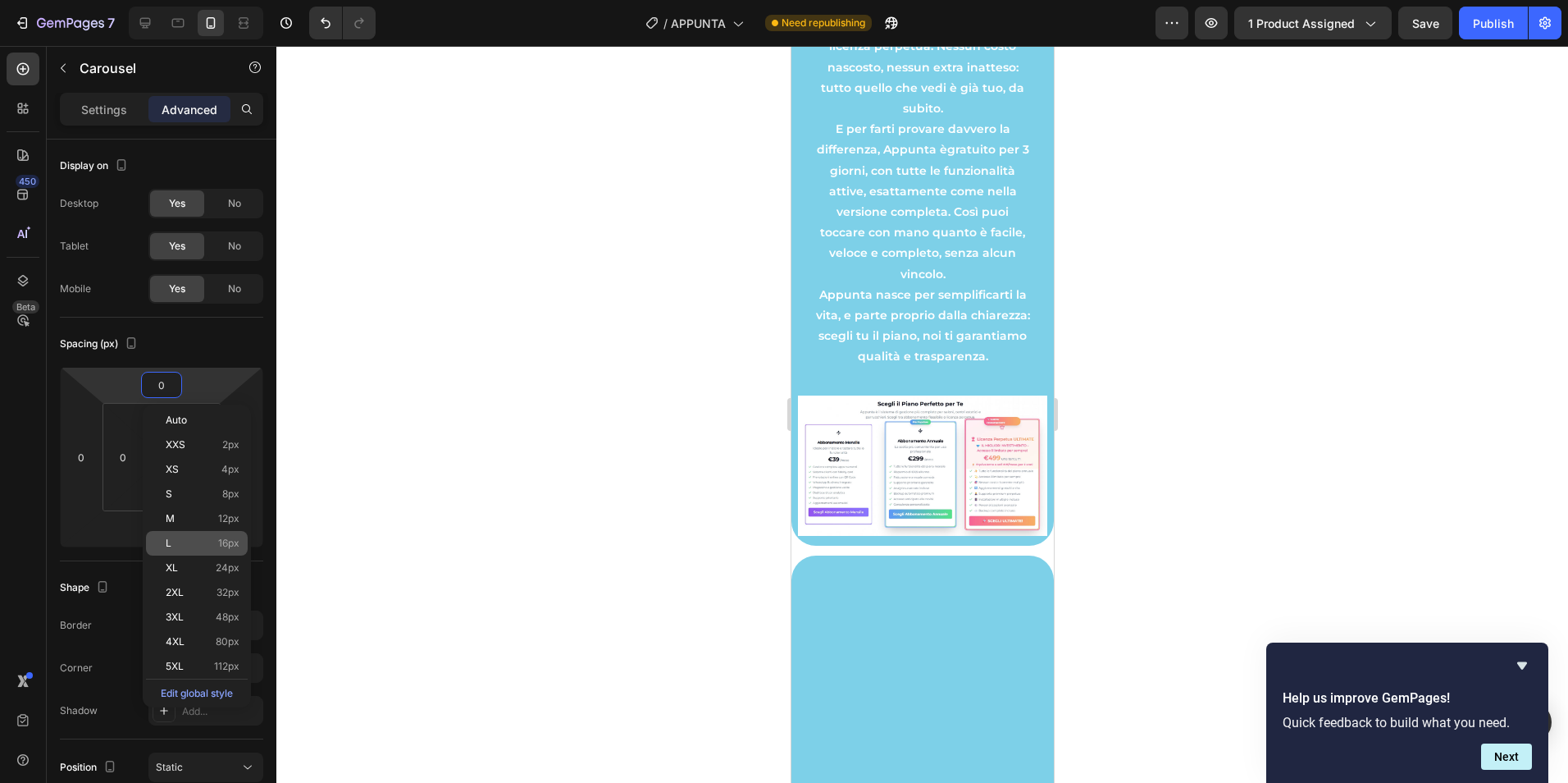
click at [202, 550] on div "L 16px" at bounding box center [197, 543] width 102 height 24
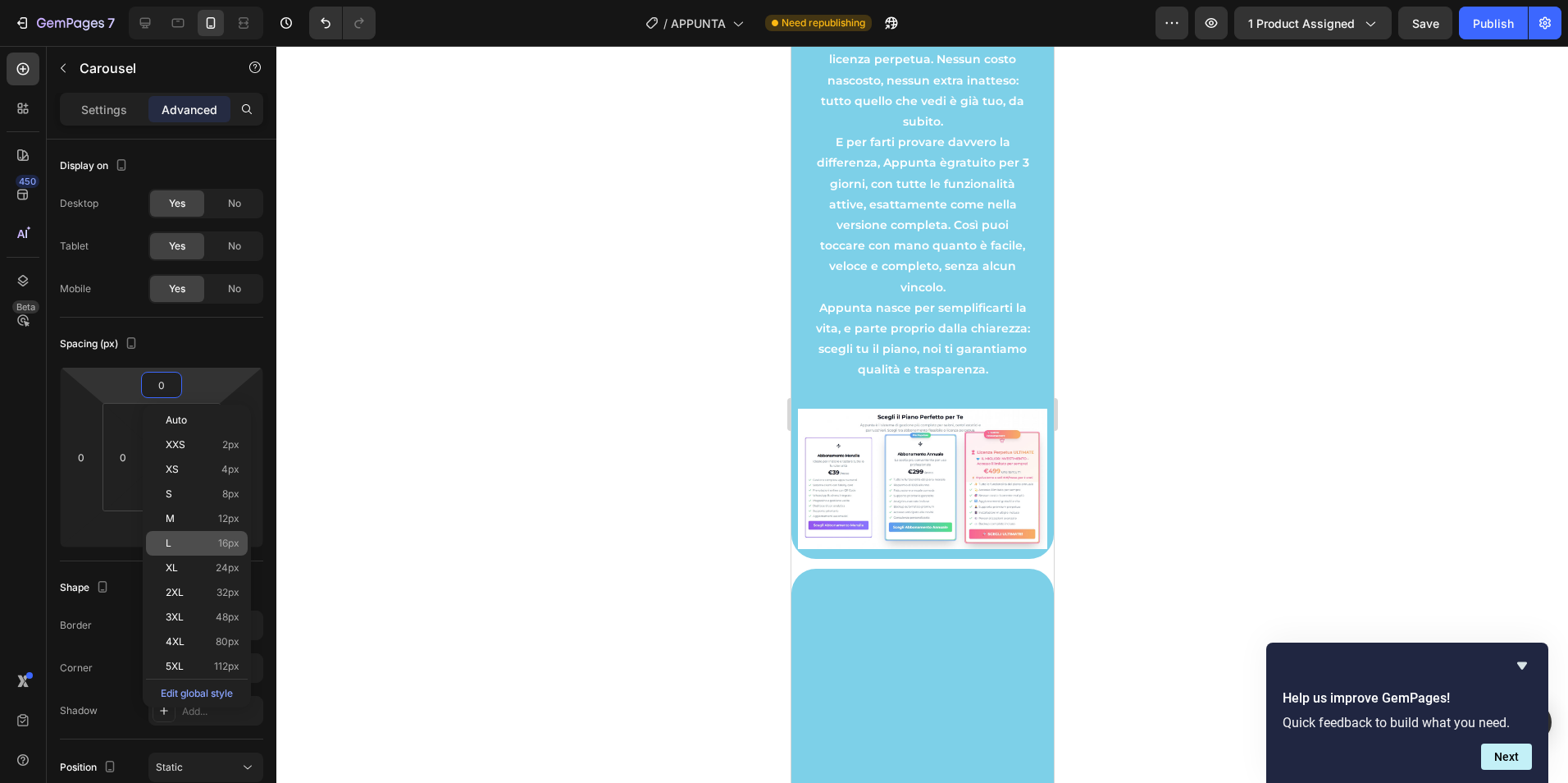
type input "16"
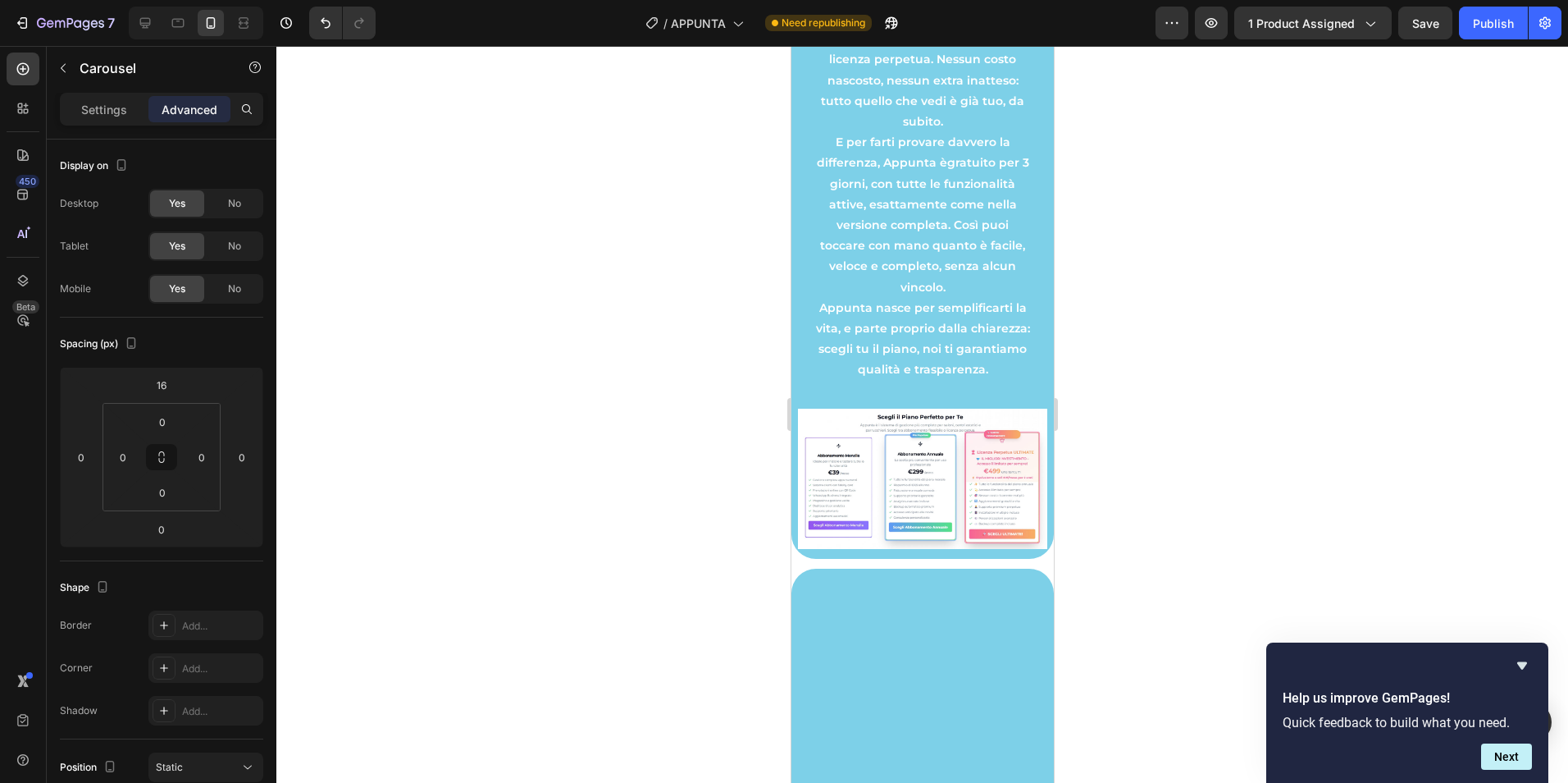
click at [1311, 316] on div at bounding box center [922, 414] width 1292 height 736
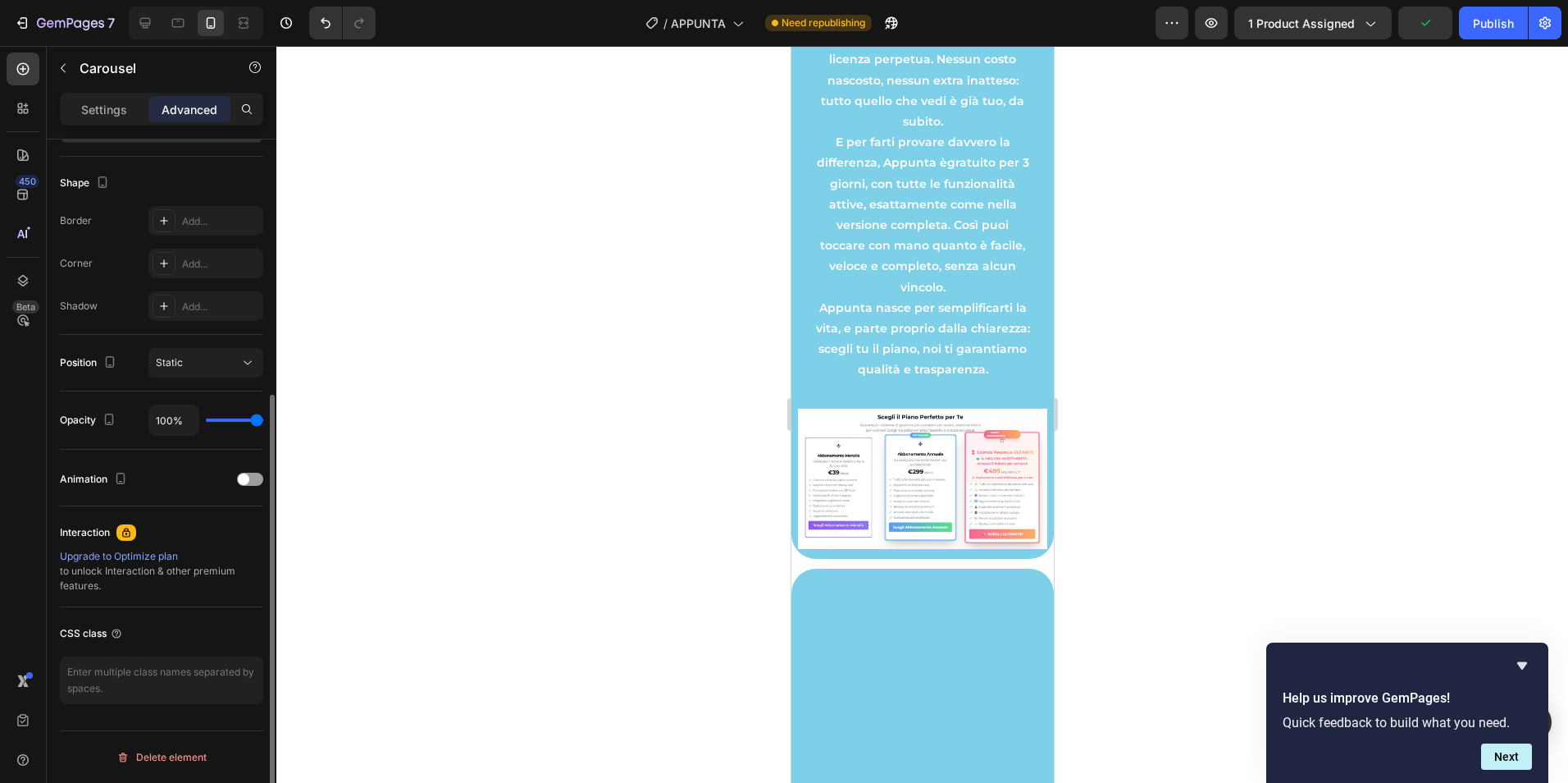
scroll to position [0, 0]
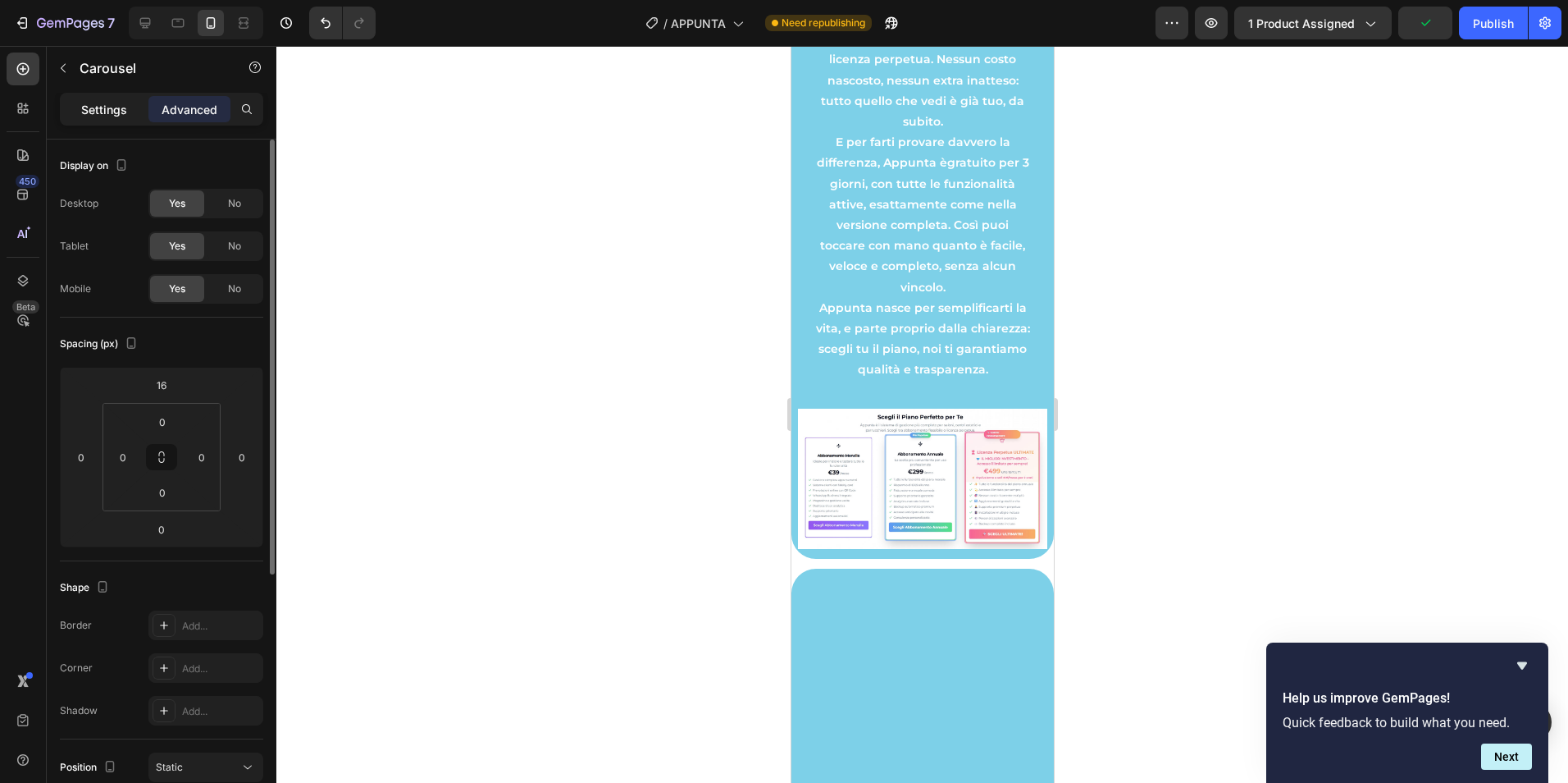
click at [111, 110] on p "Settings" at bounding box center [104, 110] width 46 height 17
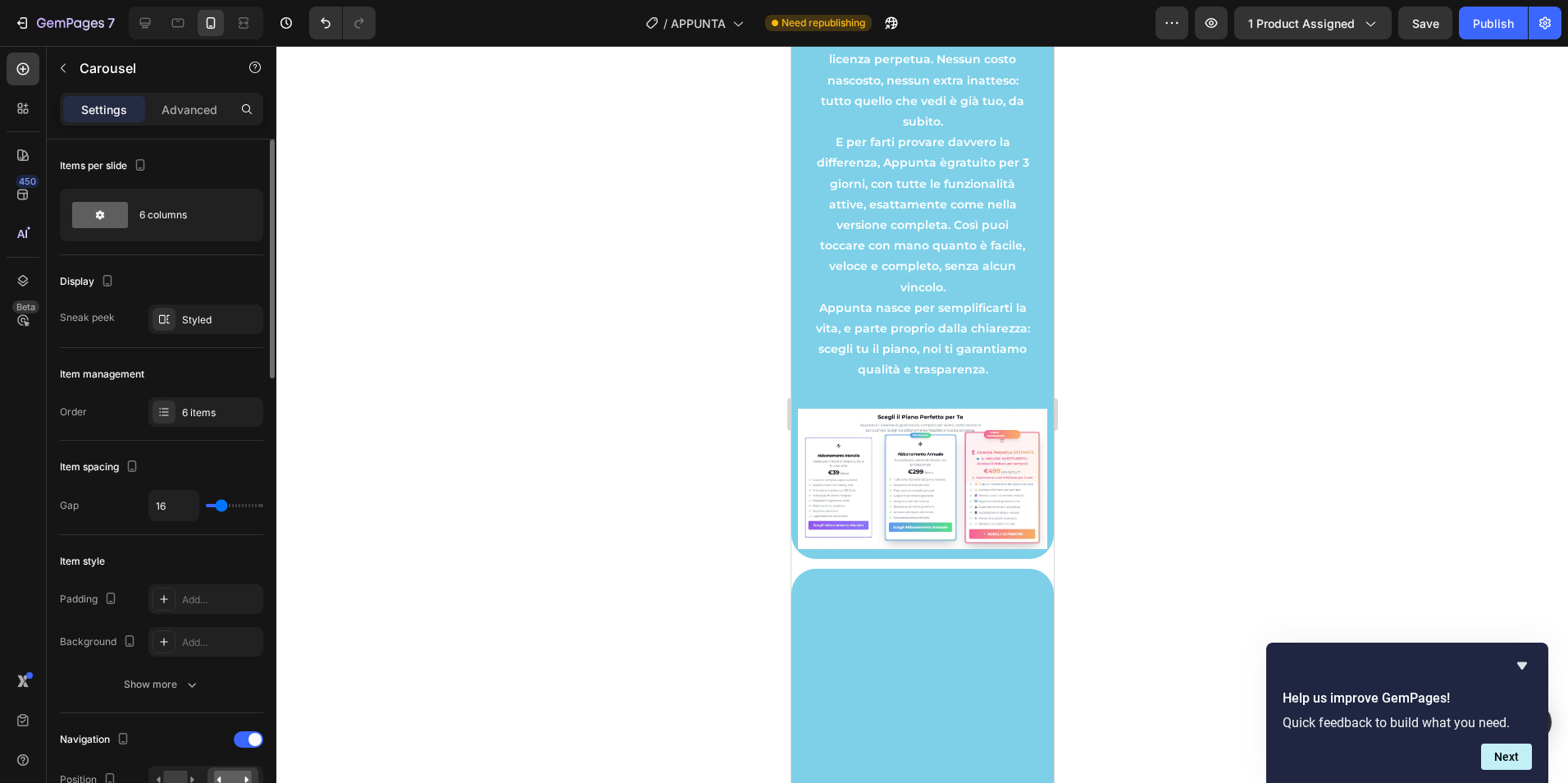
type input "36"
type input "46"
type input "52"
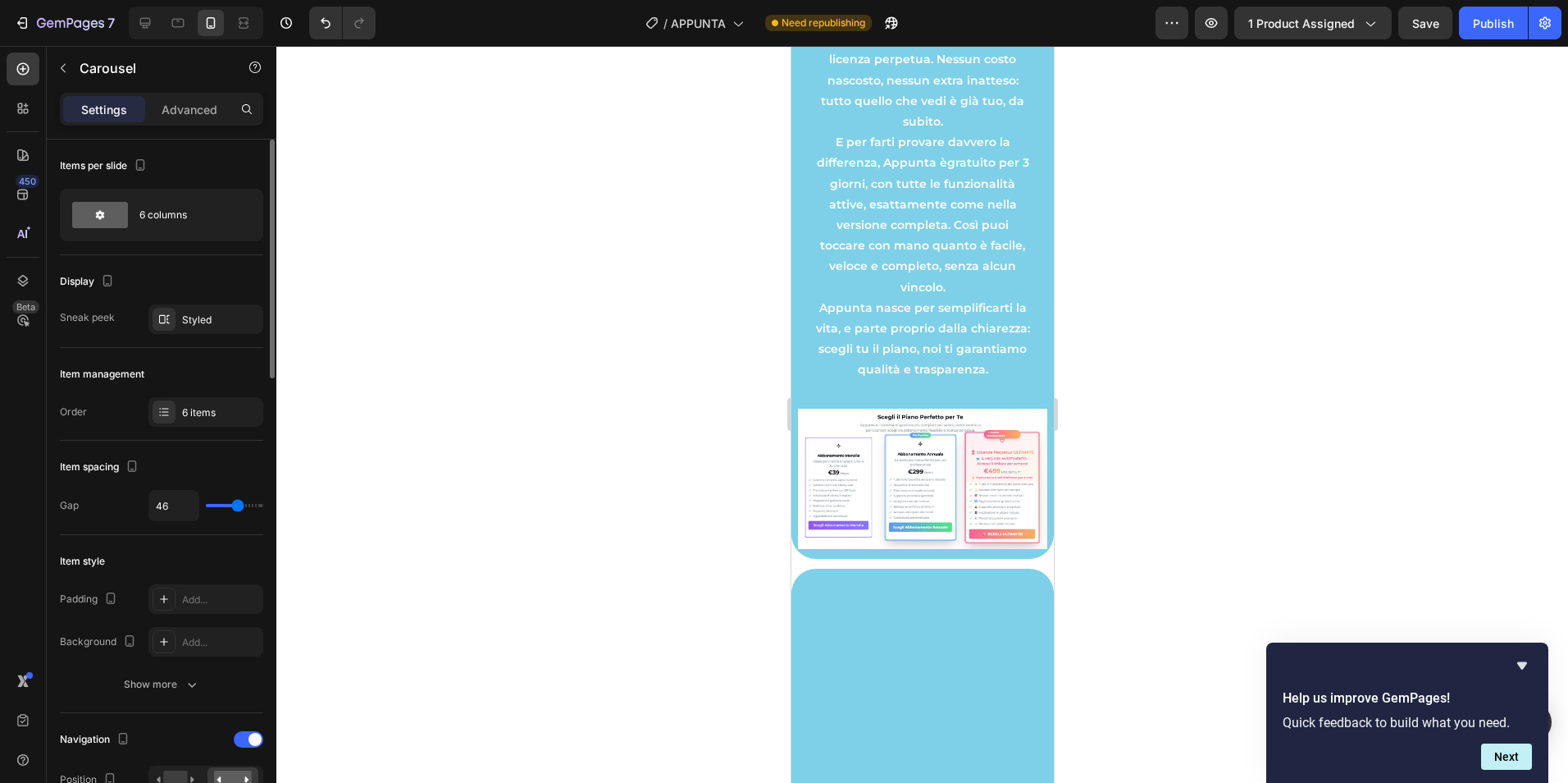
type input "52"
type input "53"
type input "34"
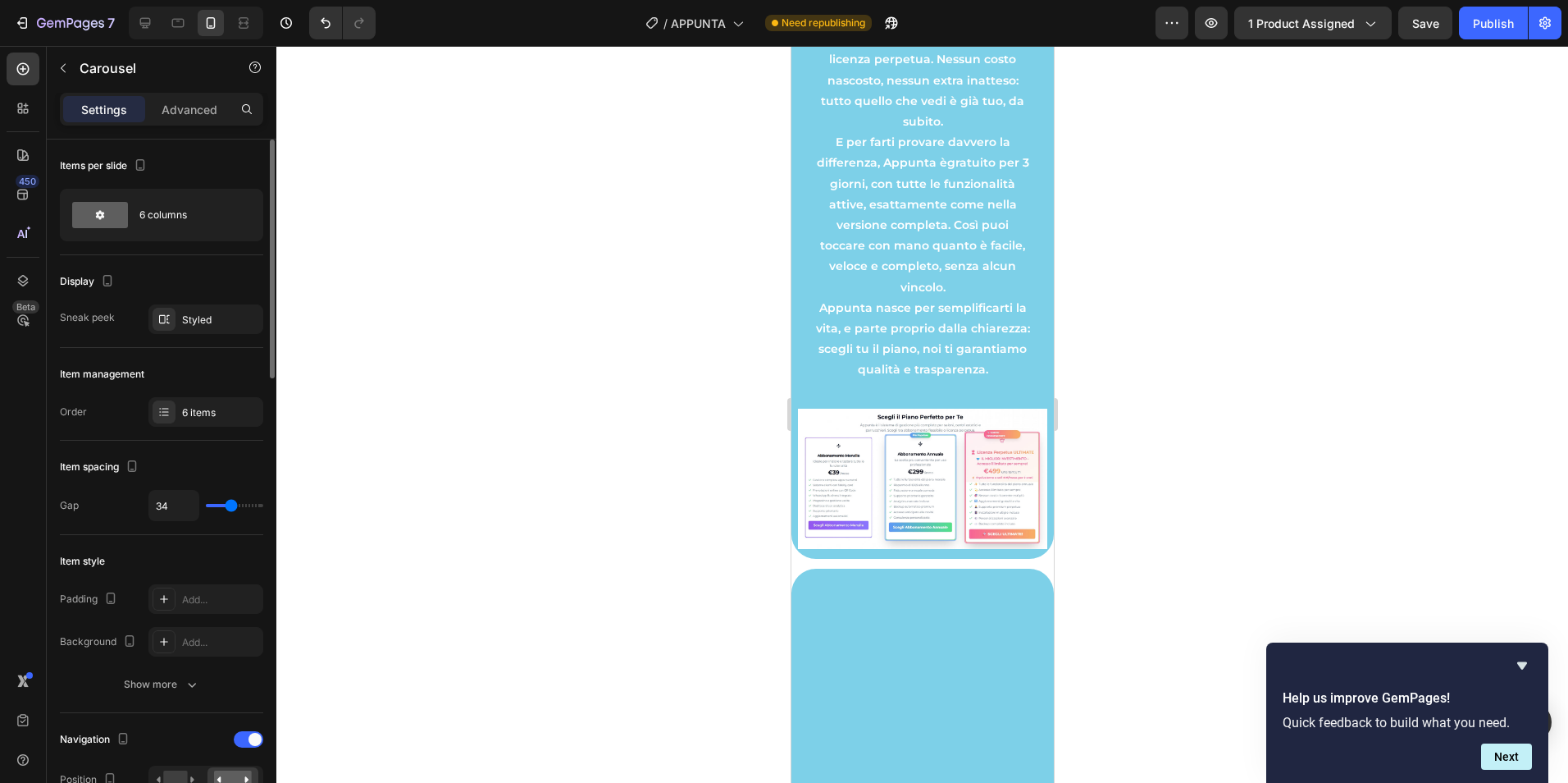
type input "30"
type input "28"
type input "27"
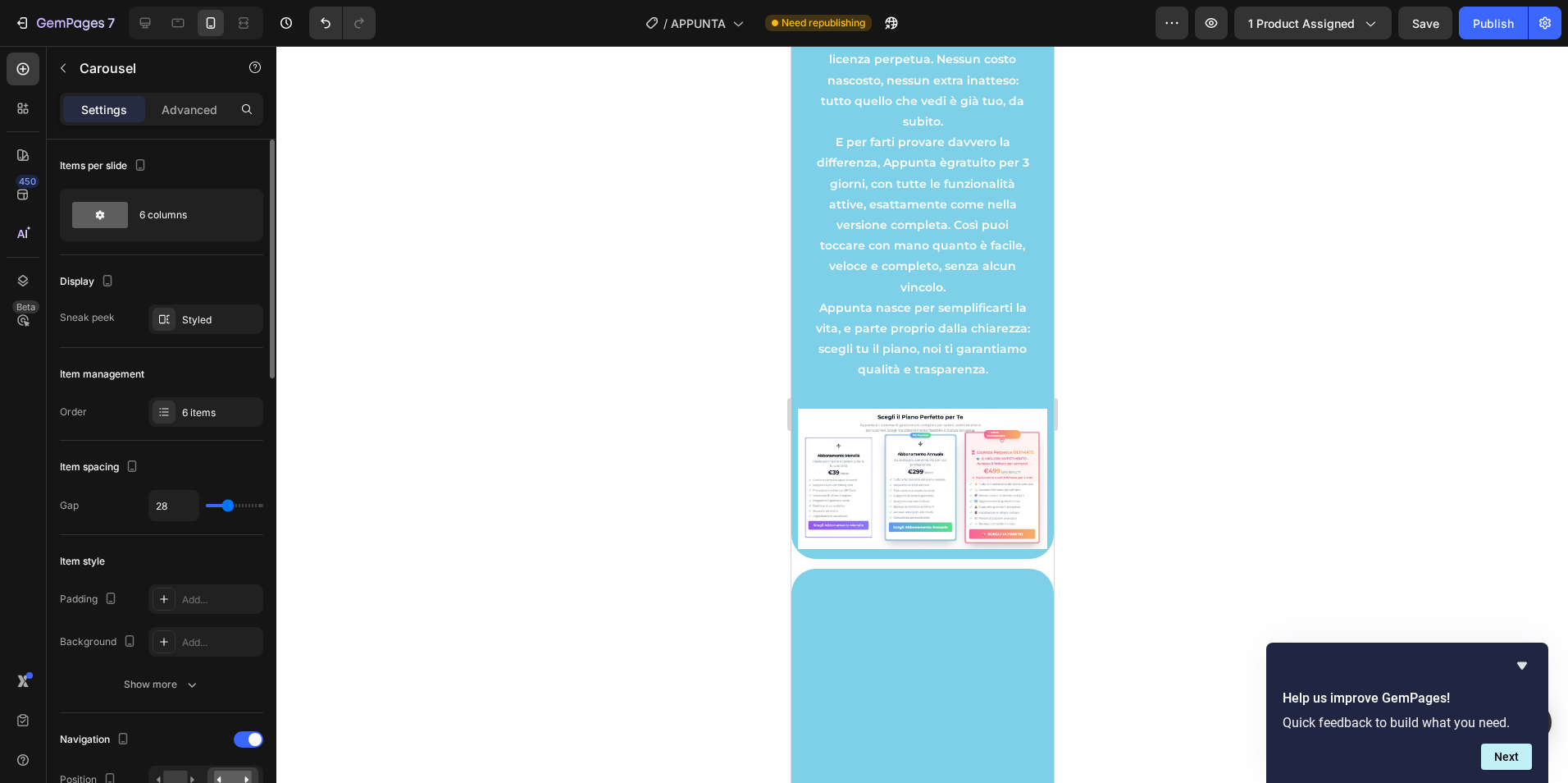
type input "27"
type input "25"
type input "21"
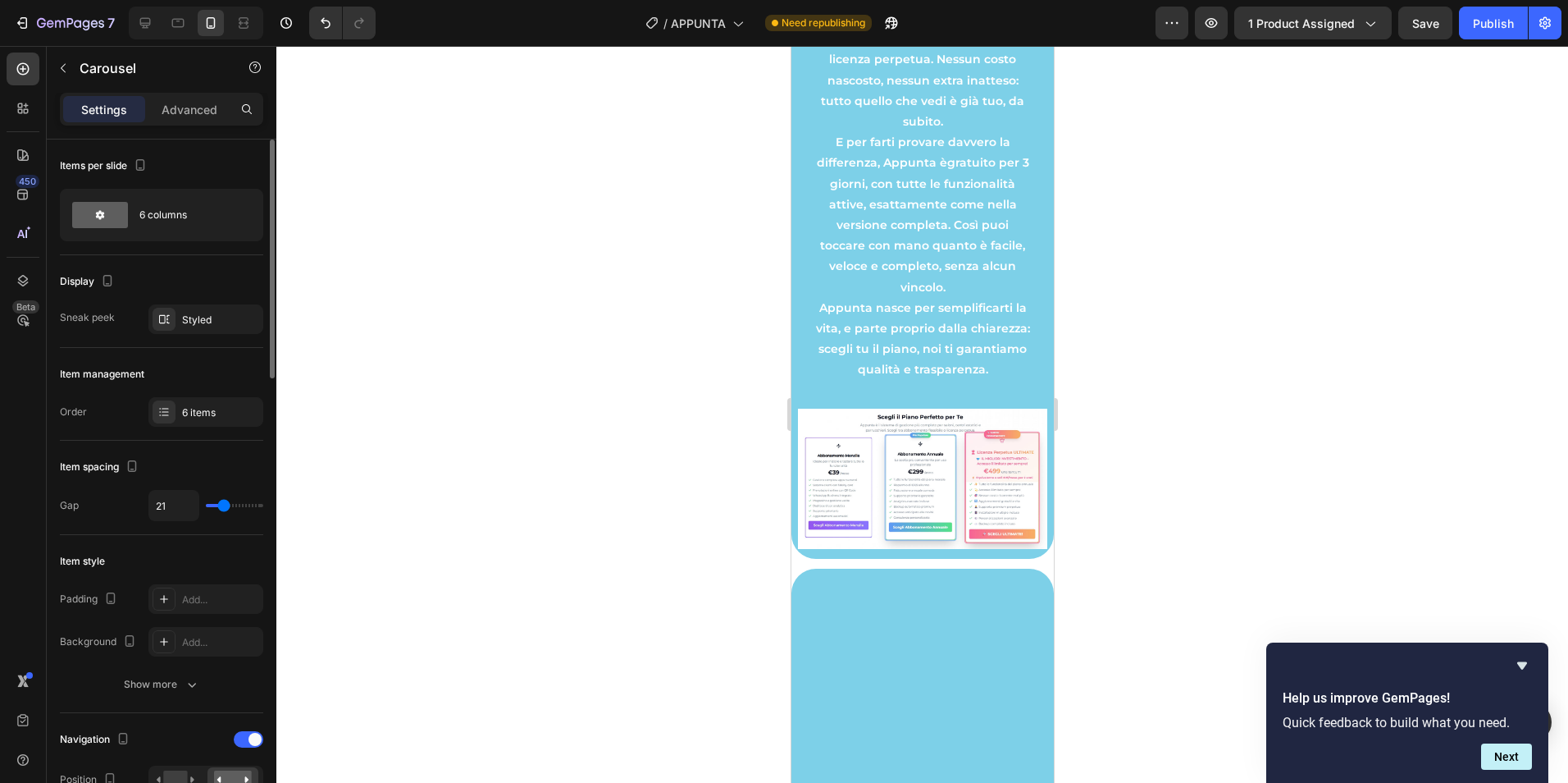
type input "19"
type input "18"
type input "16"
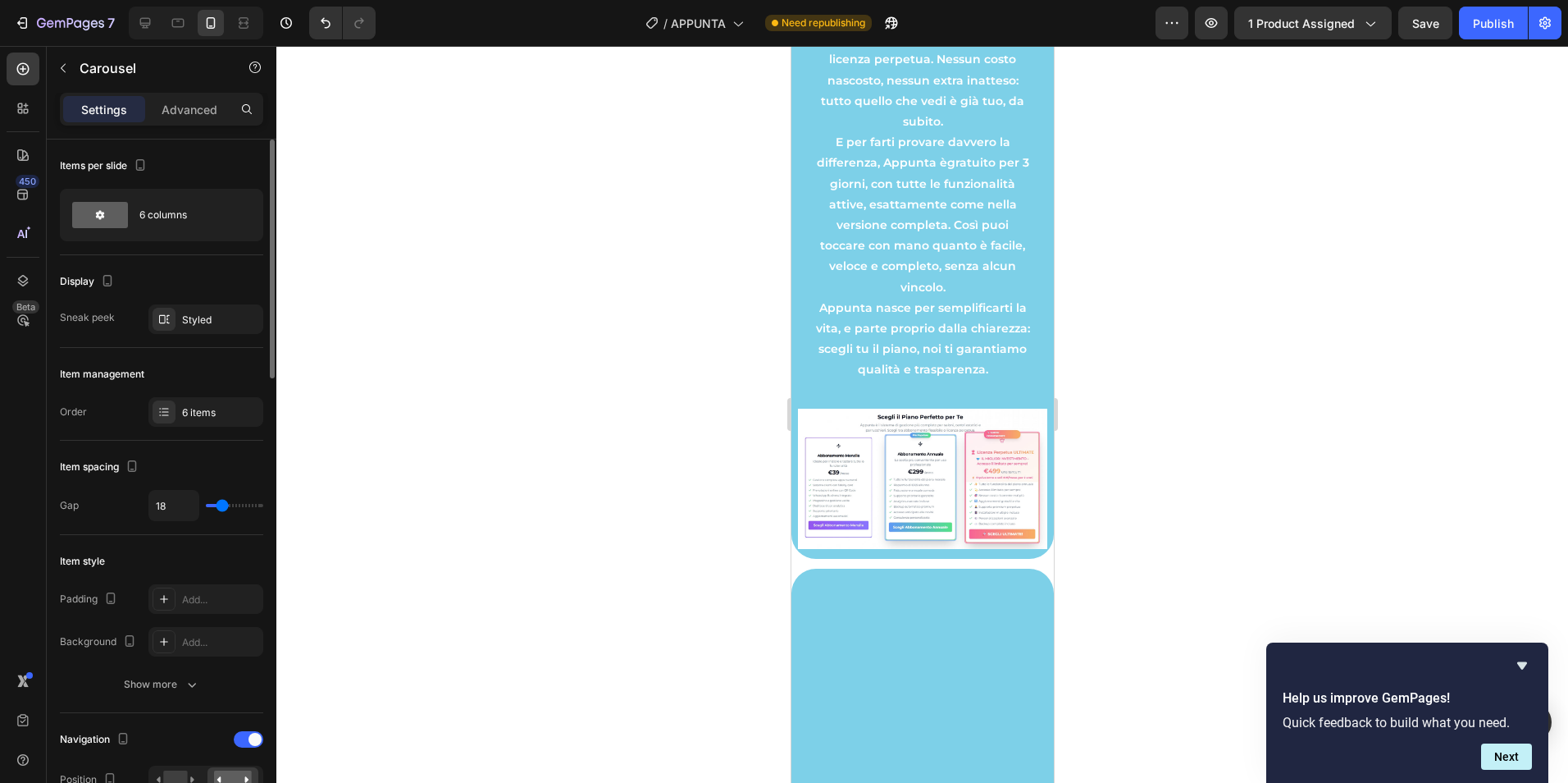
type input "16"
type input "13"
type input "12"
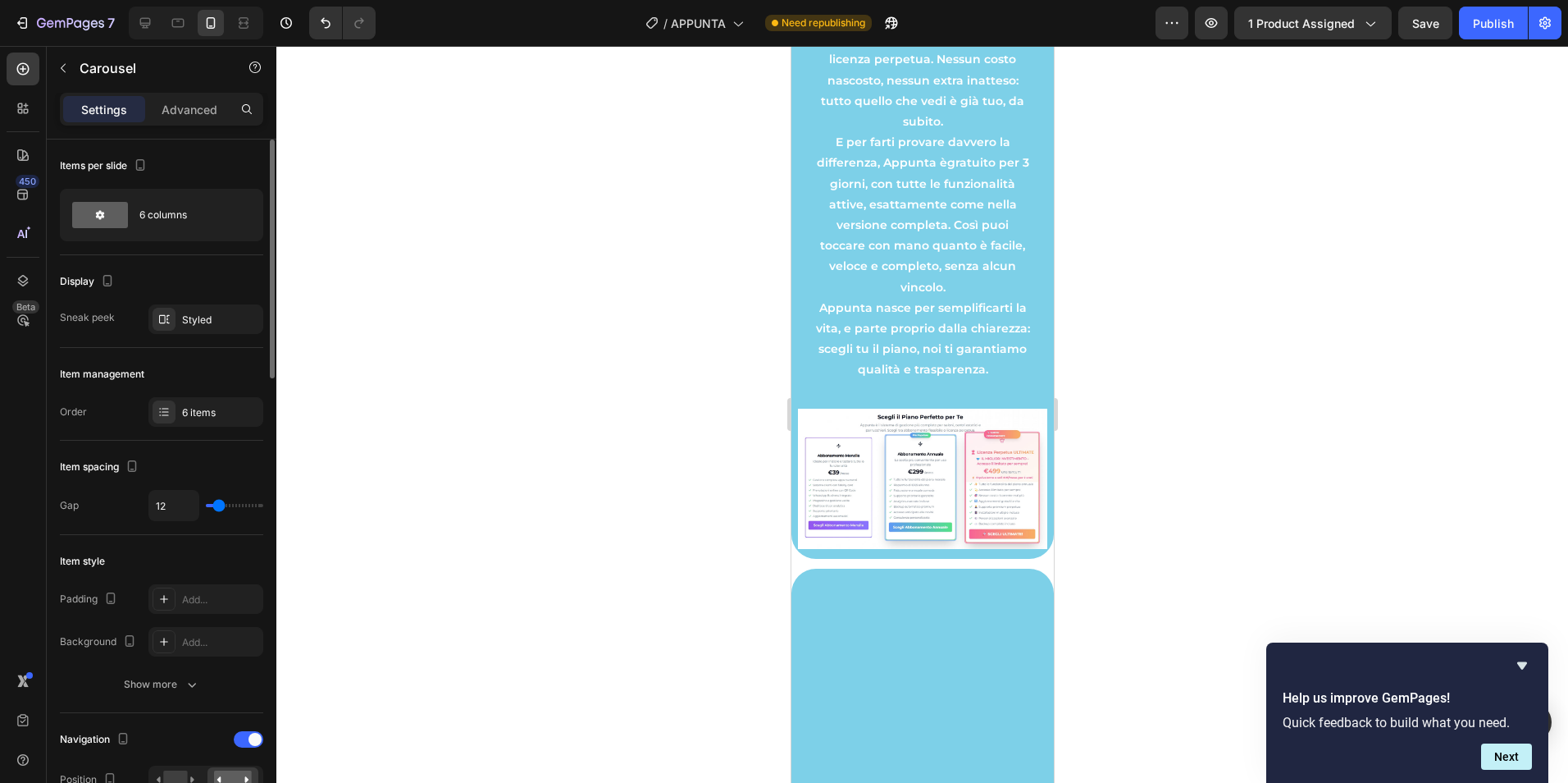
type input "9"
type input "6"
type input "0"
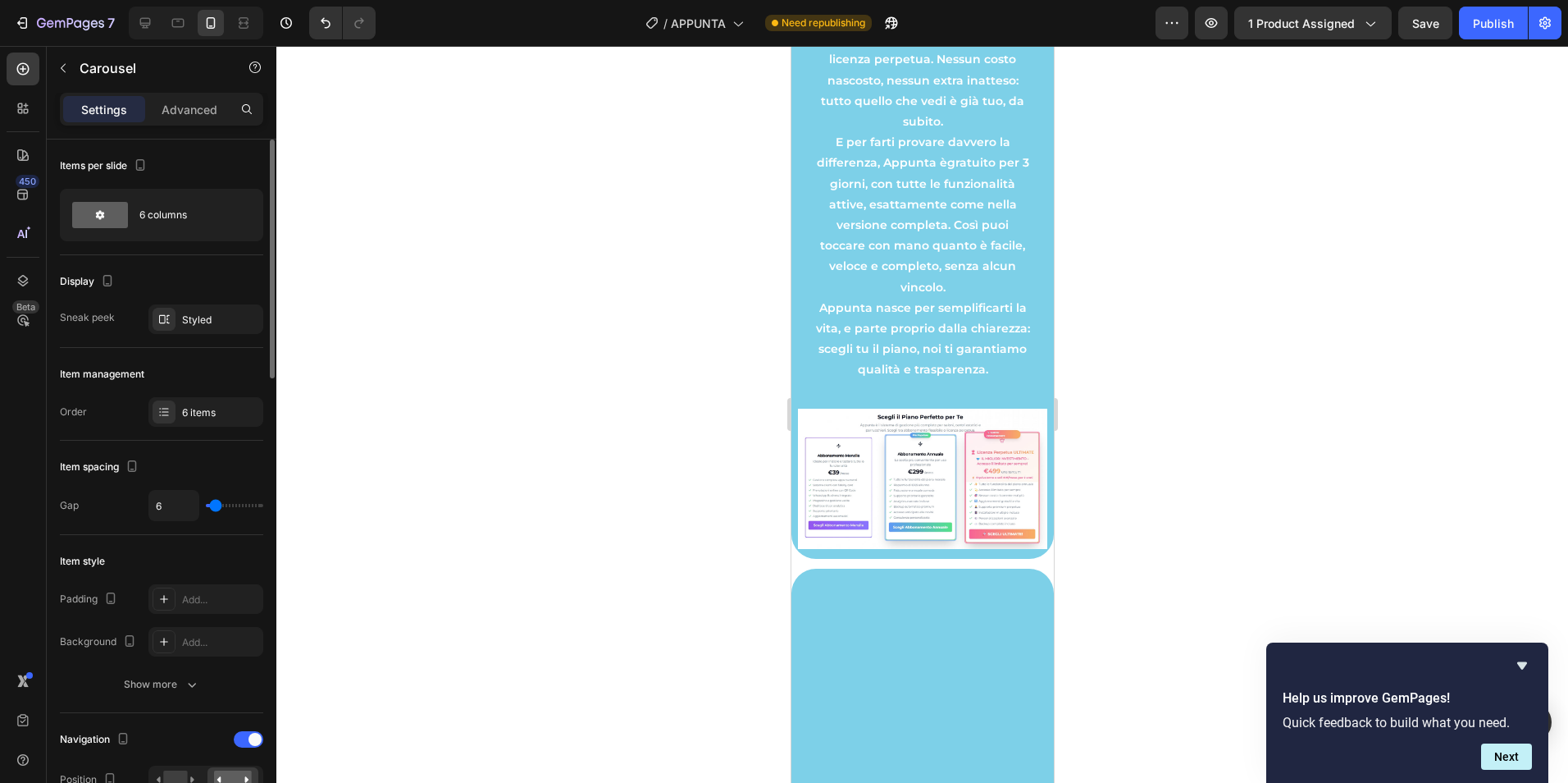
type input "0"
type input "10"
type input "12"
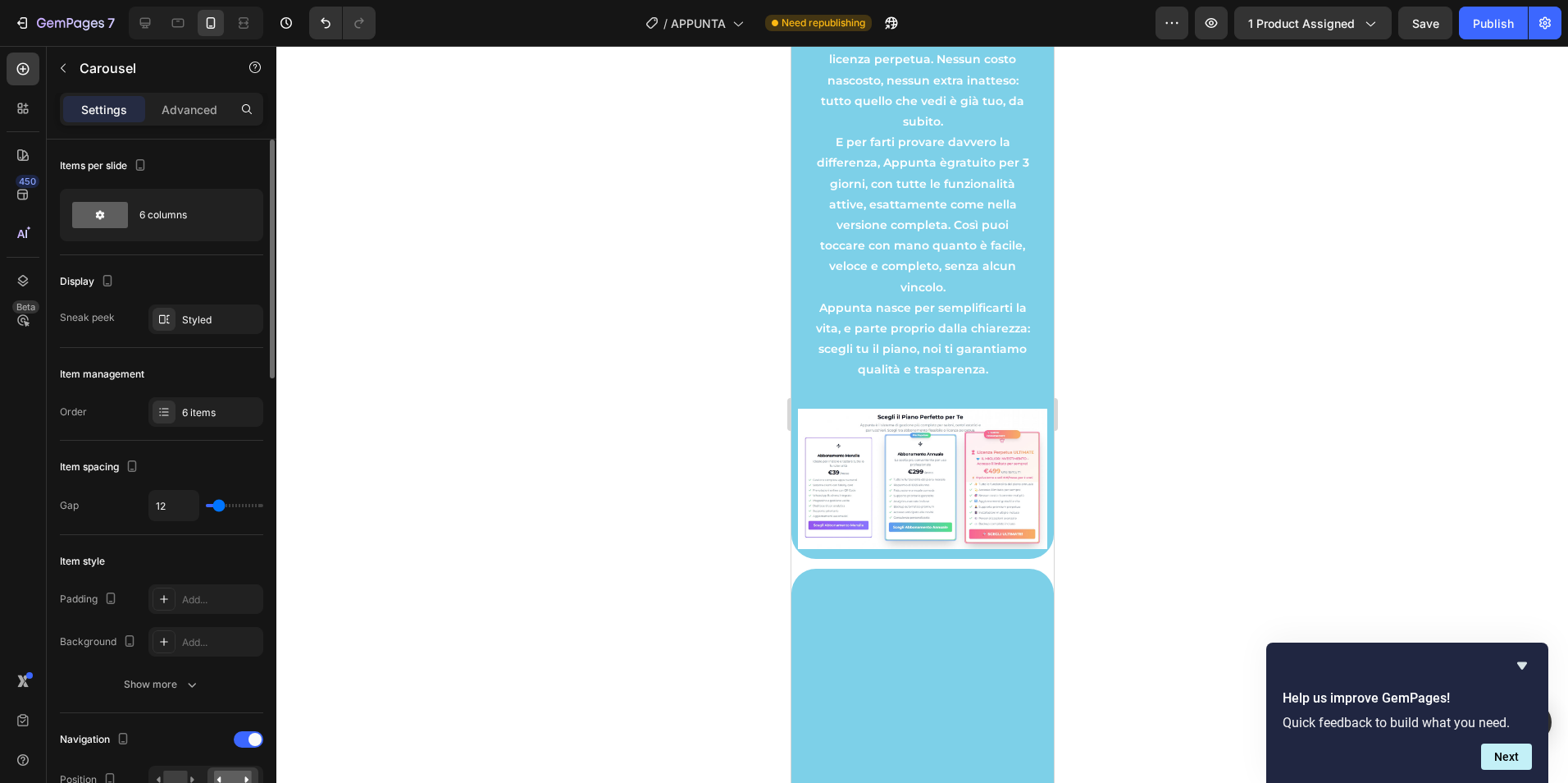
type input "13"
type input "10"
click at [219, 507] on input "range" at bounding box center [234, 506] width 57 height 3
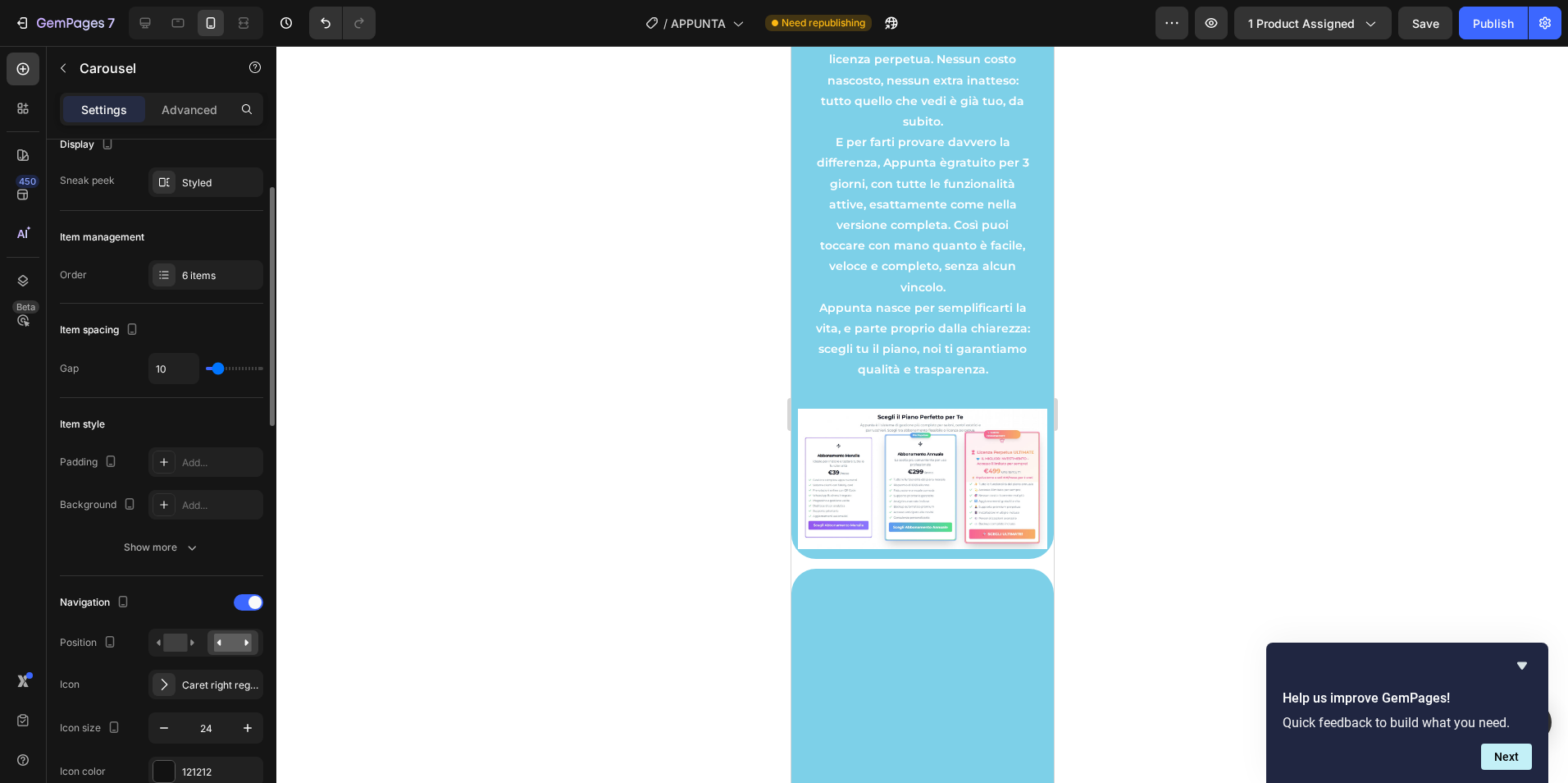
scroll to position [274, 0]
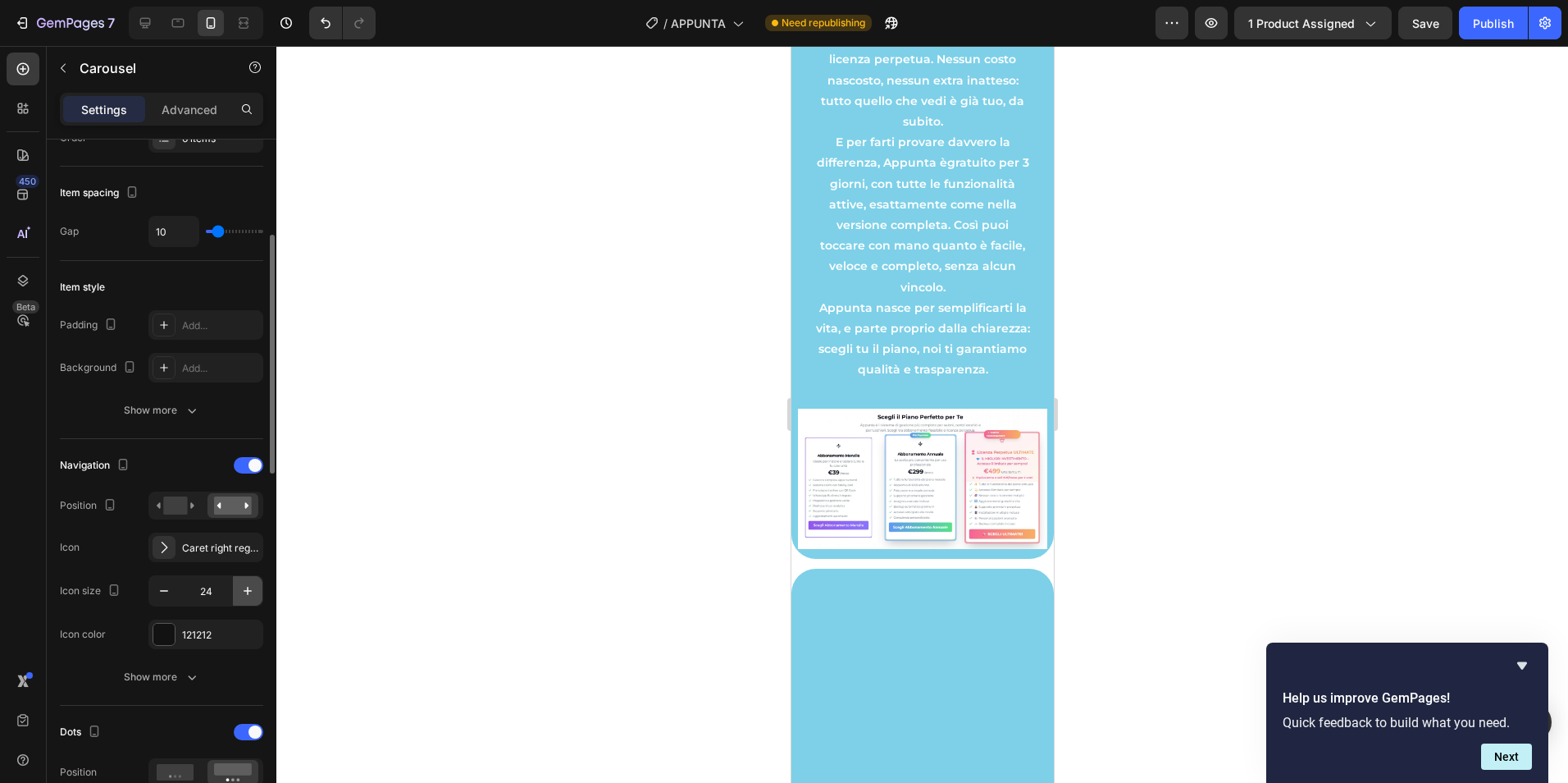
click at [251, 591] on icon "button" at bounding box center [247, 590] width 16 height 16
click at [249, 591] on icon "button" at bounding box center [247, 590] width 16 height 16
type input "28"
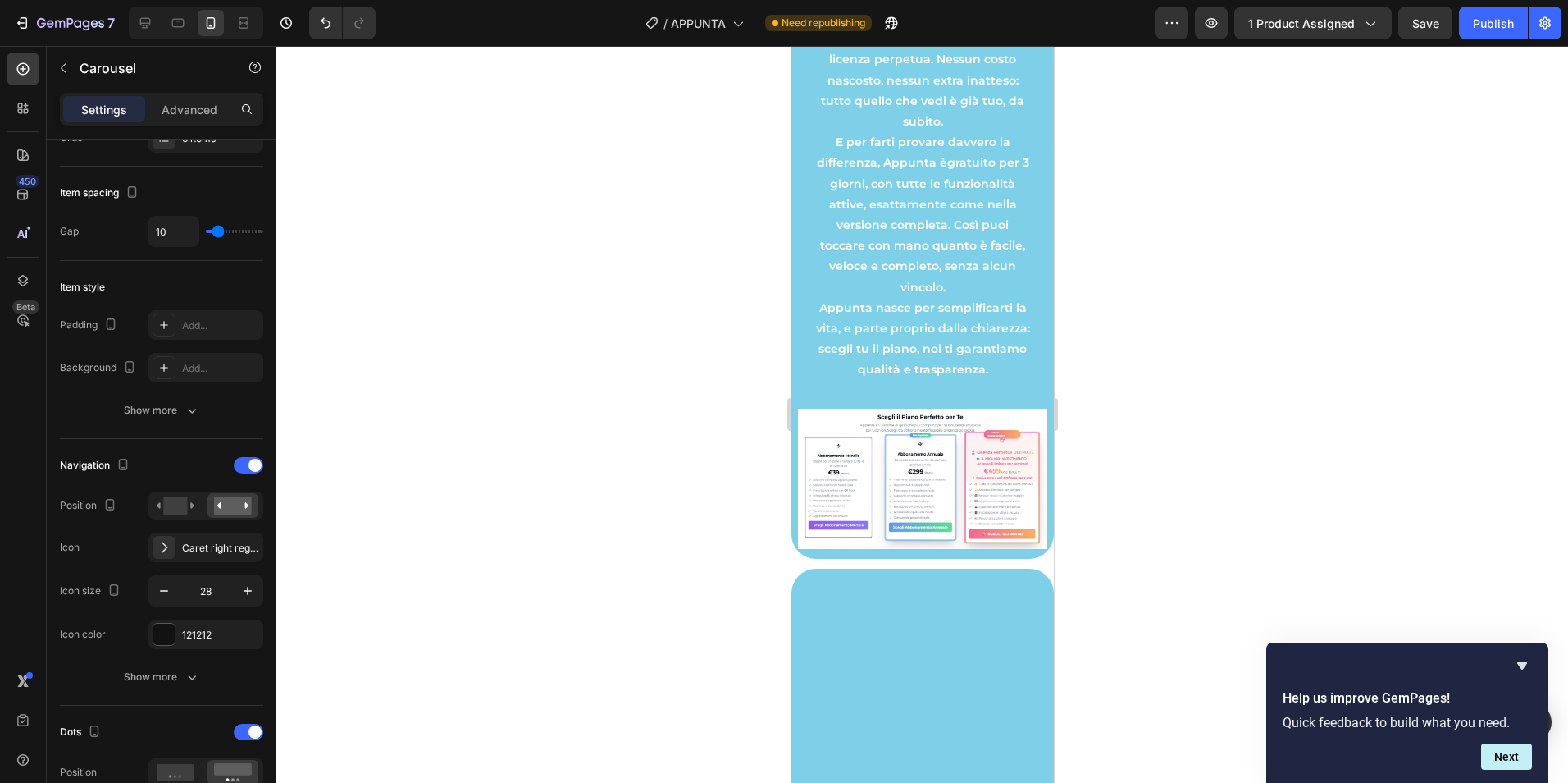
click at [408, 533] on div at bounding box center [922, 414] width 1292 height 736
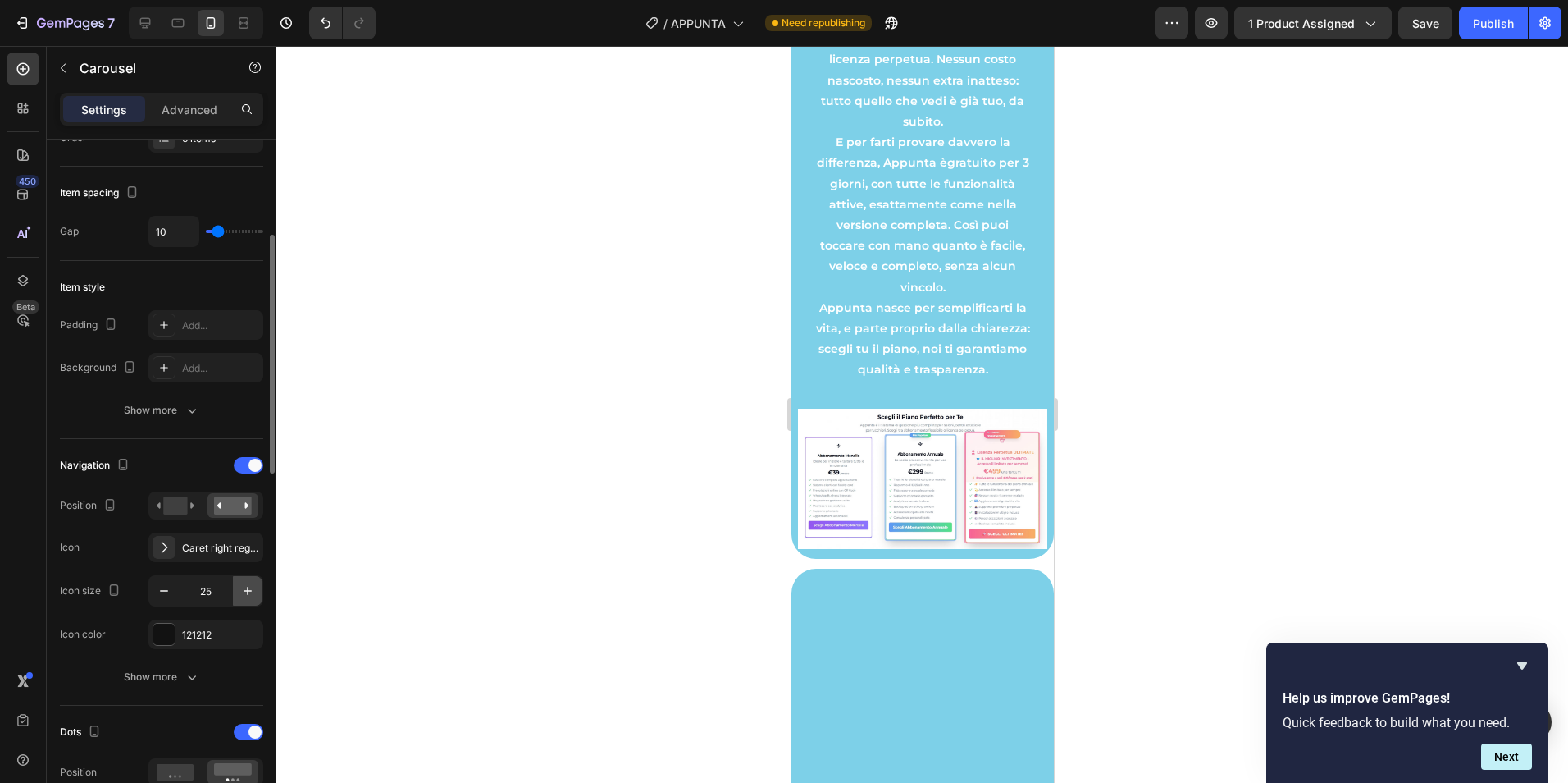
click at [251, 590] on icon "button" at bounding box center [247, 590] width 16 height 16
click at [249, 590] on icon "button" at bounding box center [247, 590] width 16 height 16
click at [248, 590] on icon "button" at bounding box center [247, 590] width 16 height 16
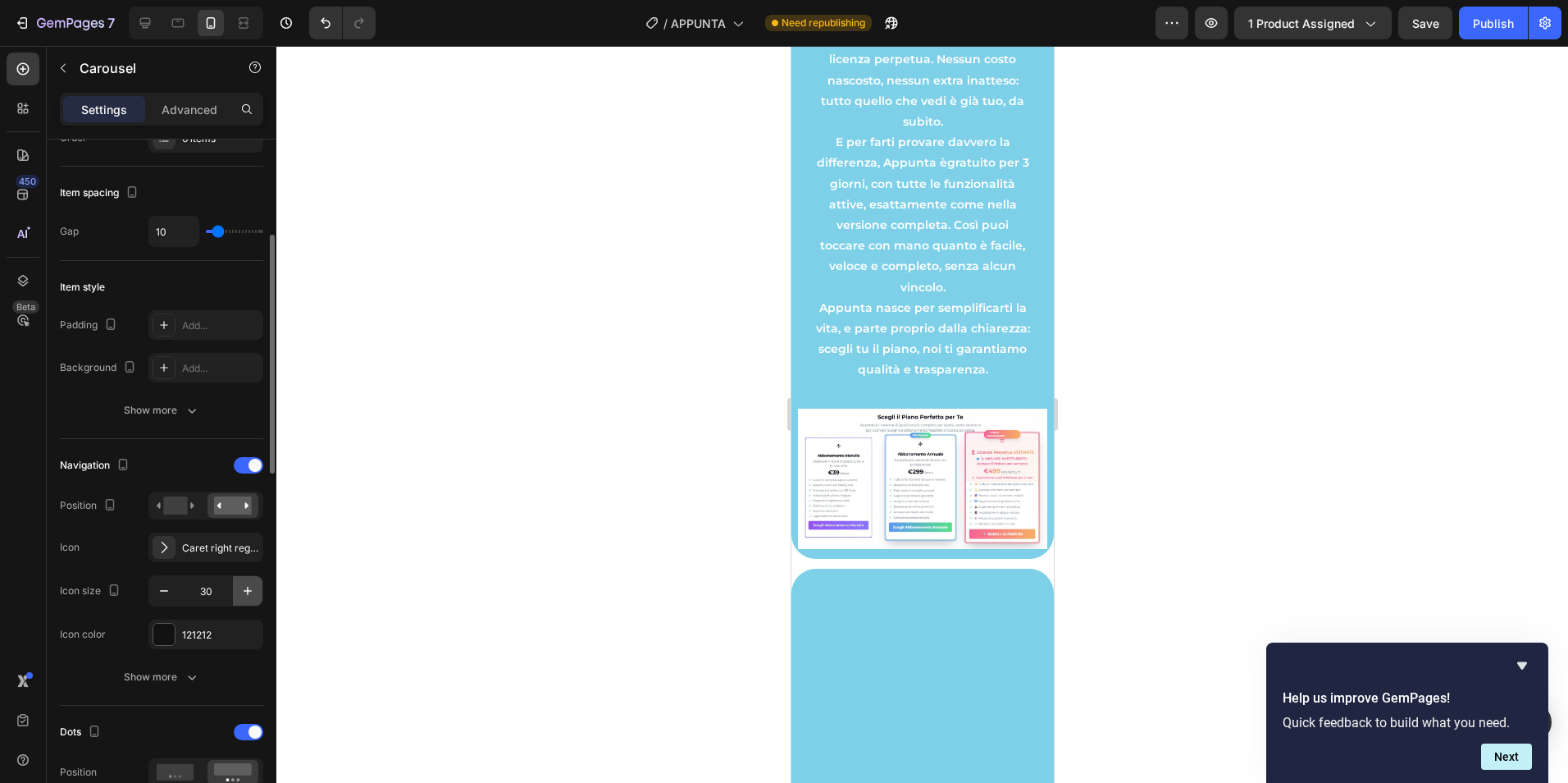
click at [248, 590] on icon "button" at bounding box center [247, 590] width 8 height 8
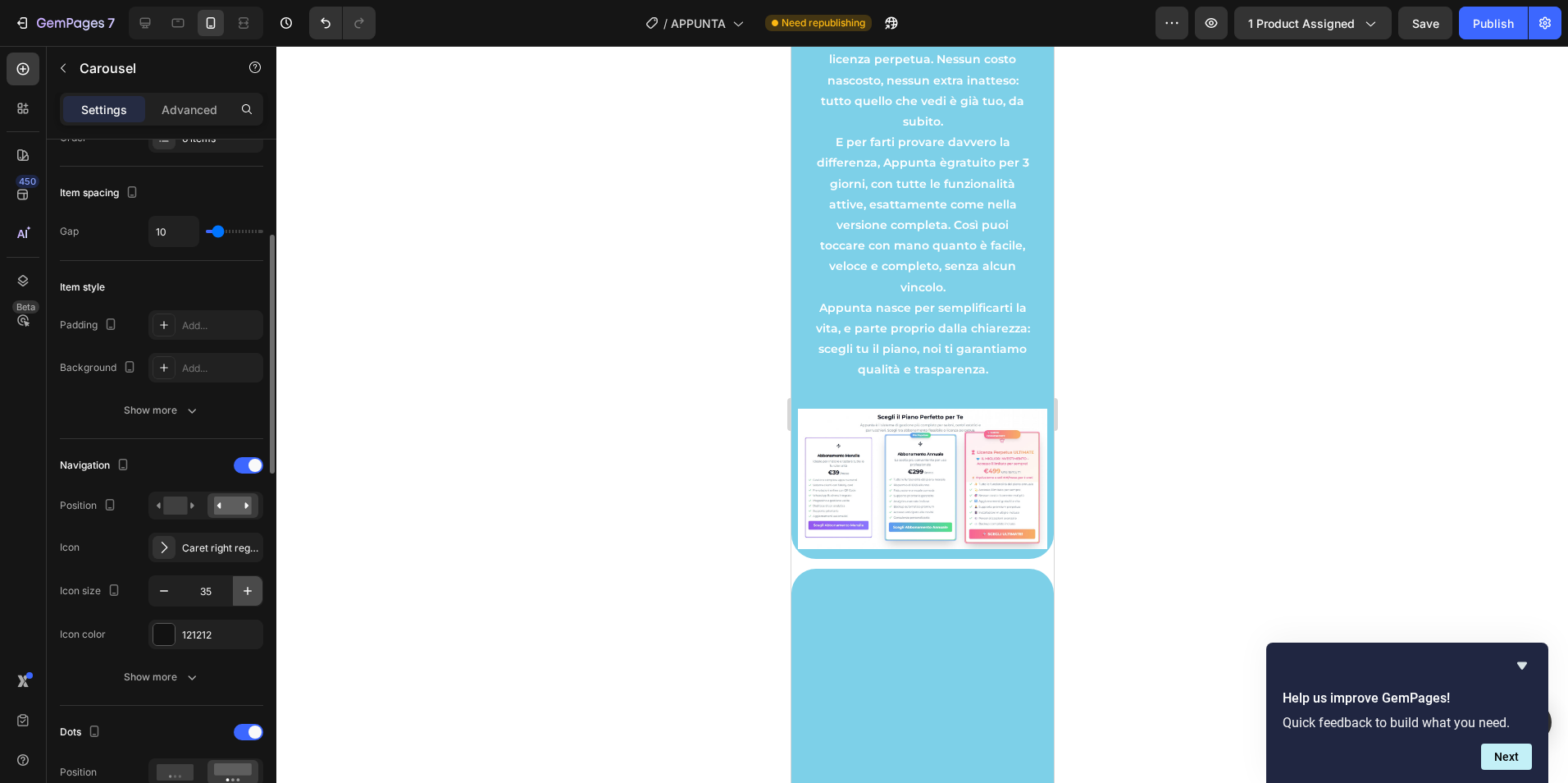
click at [248, 590] on icon "button" at bounding box center [247, 590] width 8 height 8
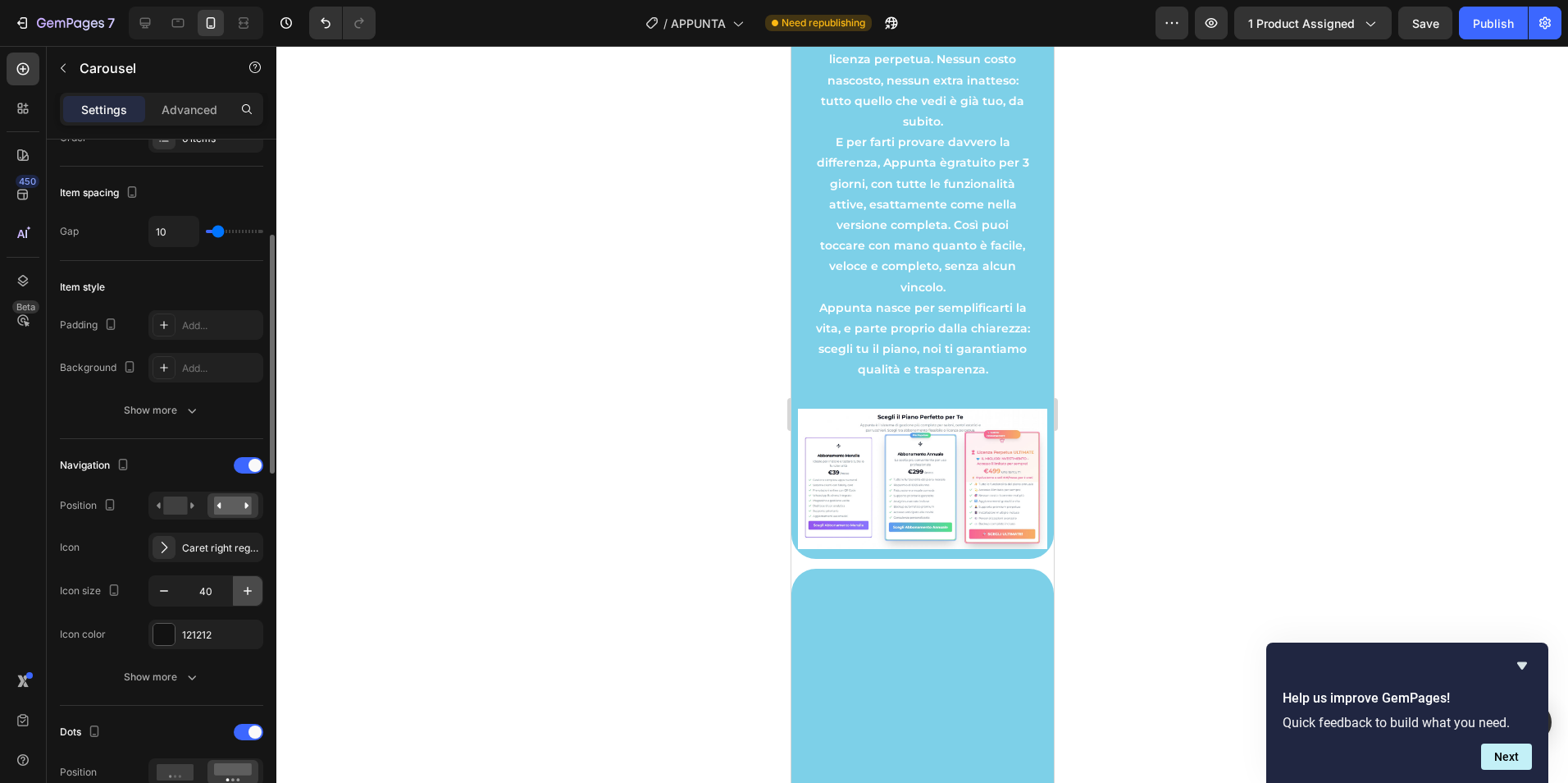
click at [248, 590] on icon "button" at bounding box center [247, 590] width 8 height 8
click at [174, 592] on button "button" at bounding box center [164, 590] width 29 height 29
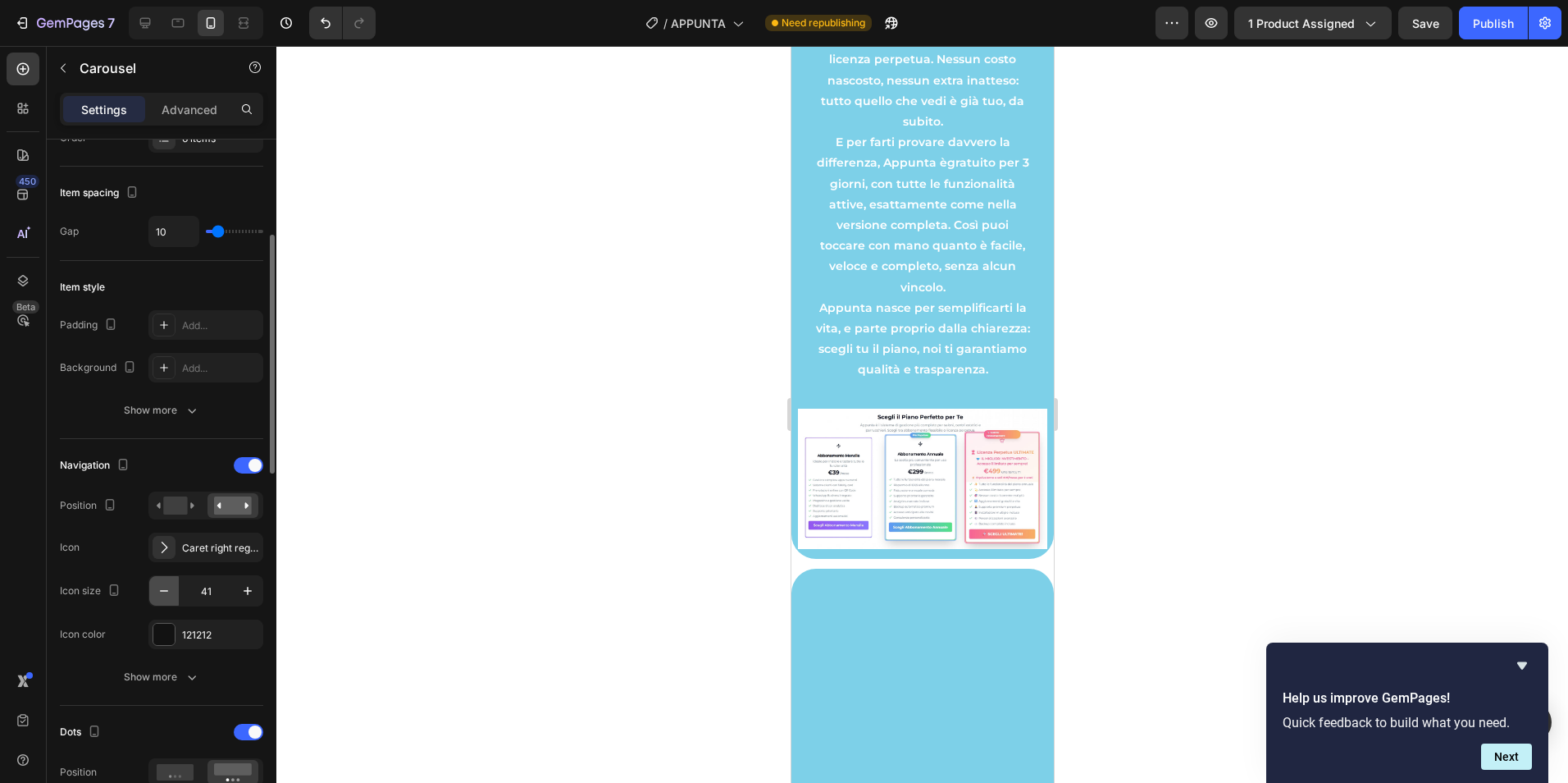
click at [174, 592] on button "button" at bounding box center [164, 590] width 29 height 29
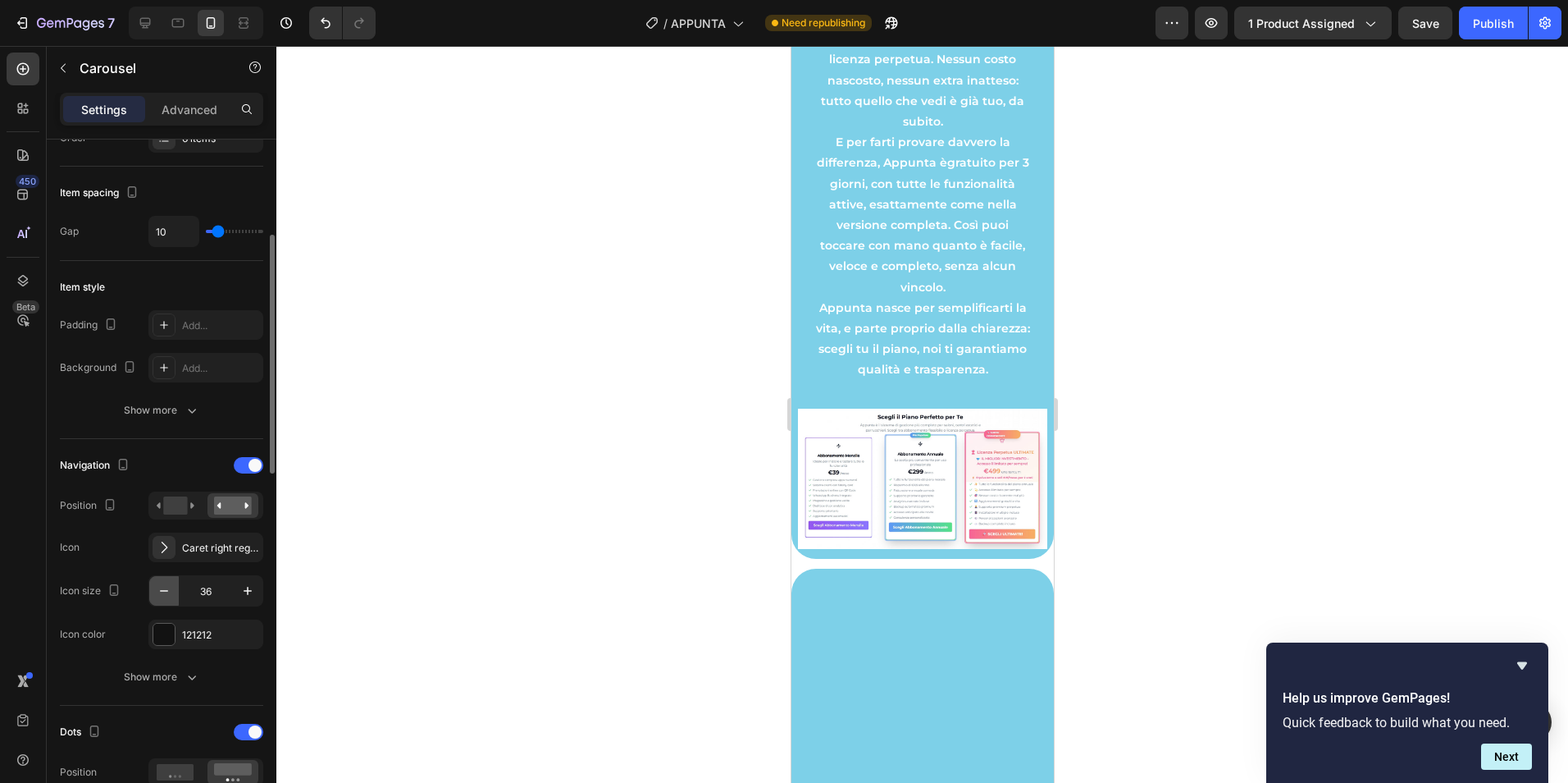
click at [174, 592] on button "button" at bounding box center [164, 590] width 29 height 29
click at [173, 592] on button "button" at bounding box center [164, 590] width 29 height 29
click at [172, 592] on button "button" at bounding box center [164, 590] width 29 height 29
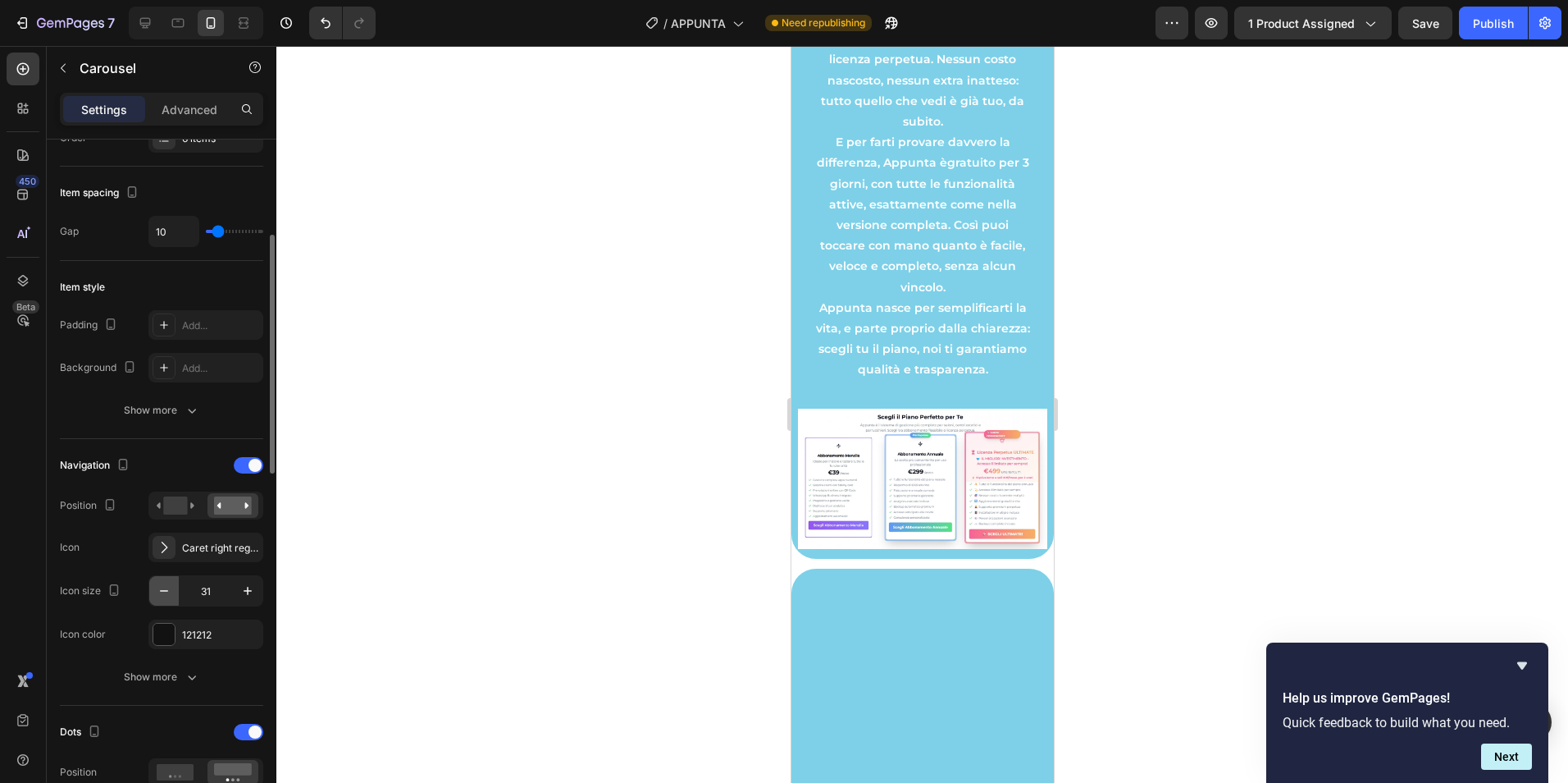
click at [172, 592] on button "button" at bounding box center [164, 590] width 29 height 29
click at [172, 591] on button "button" at bounding box center [164, 590] width 29 height 29
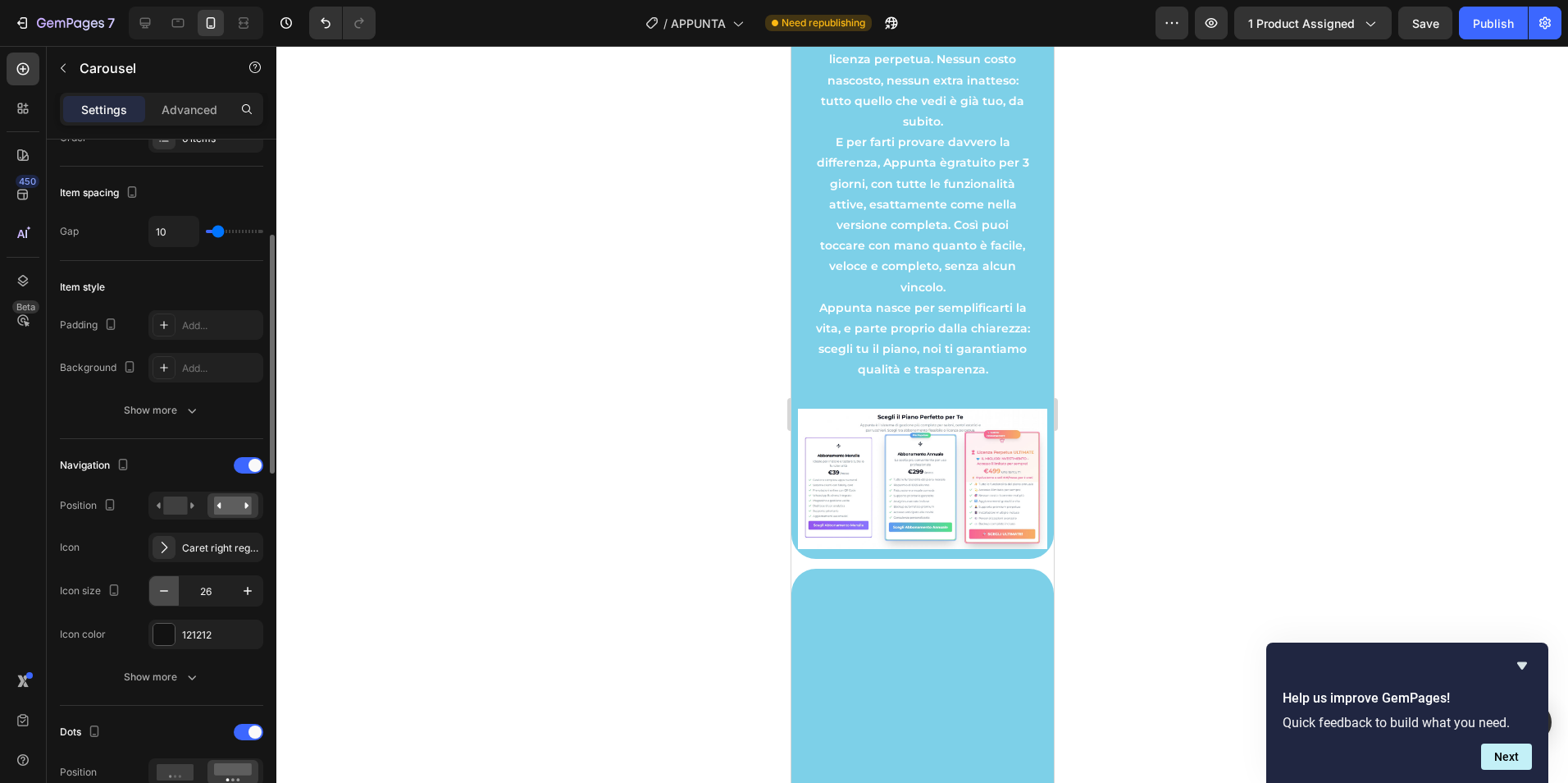
click at [172, 591] on button "button" at bounding box center [164, 590] width 29 height 29
click at [252, 589] on icon "button" at bounding box center [247, 590] width 16 height 16
type input "26"
click at [175, 641] on div "121212" at bounding box center [206, 634] width 115 height 29
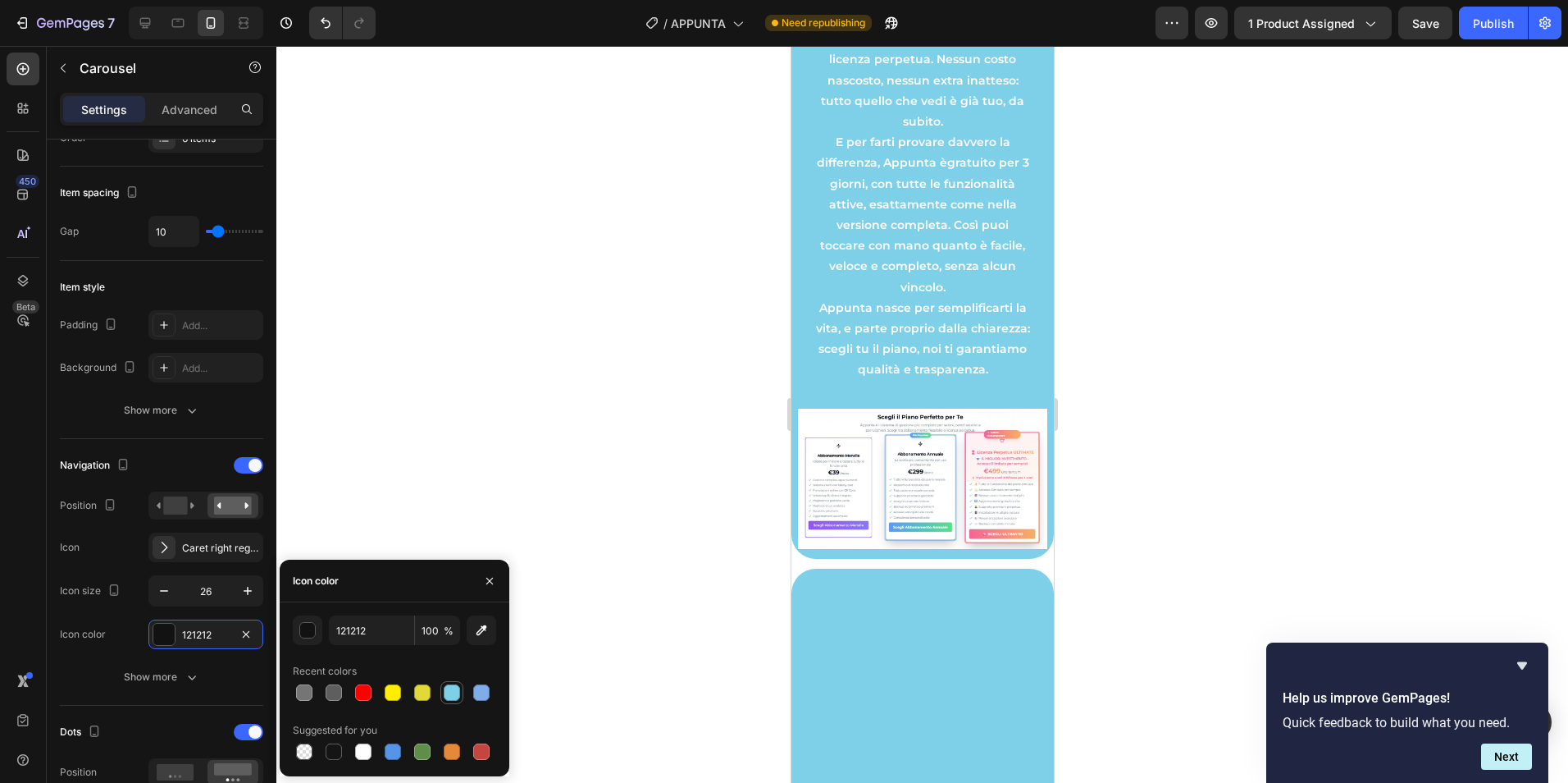
click at [447, 695] on div at bounding box center [452, 692] width 16 height 16
type input "7DD0E8"
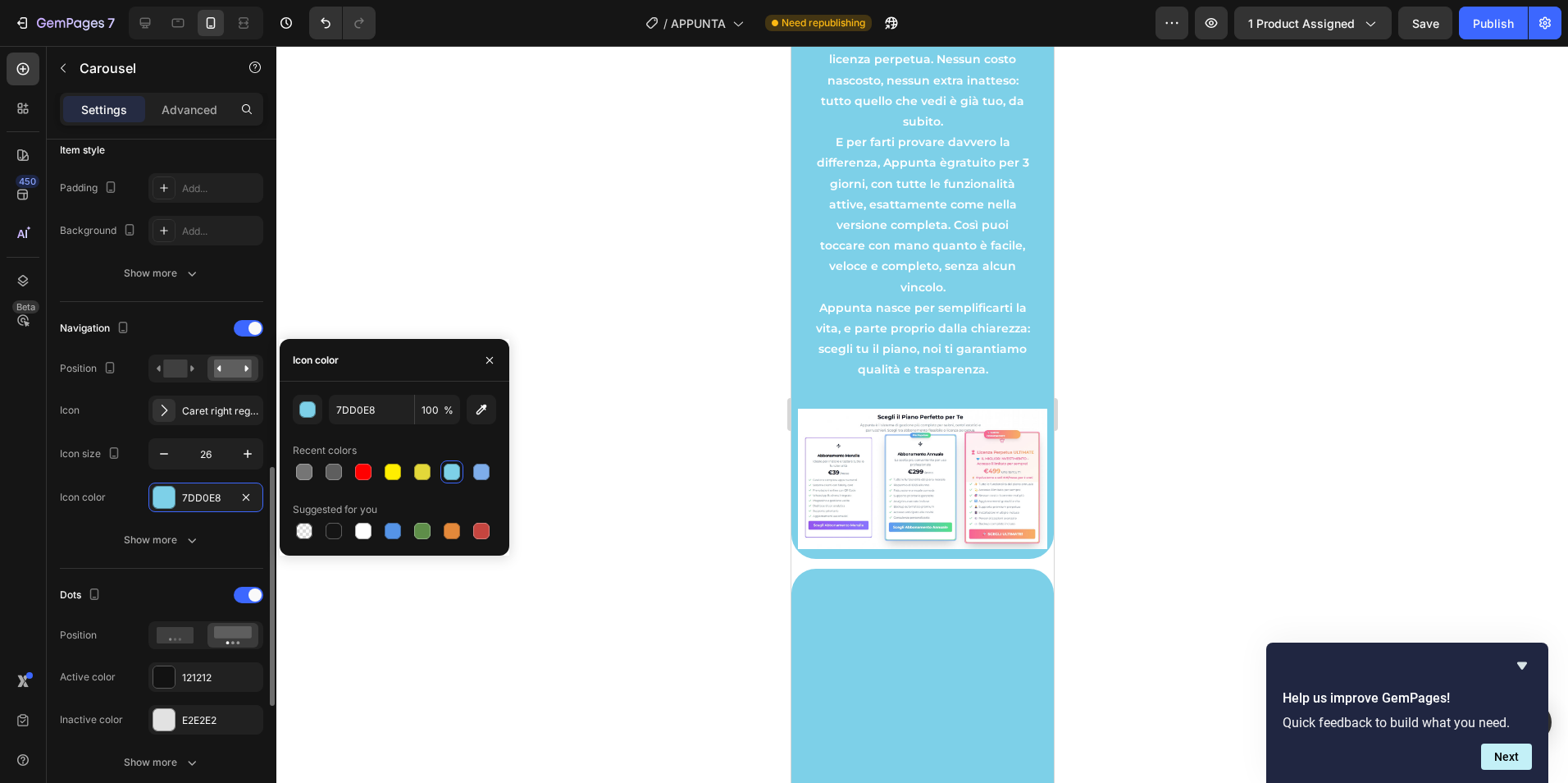
scroll to position [548, 0]
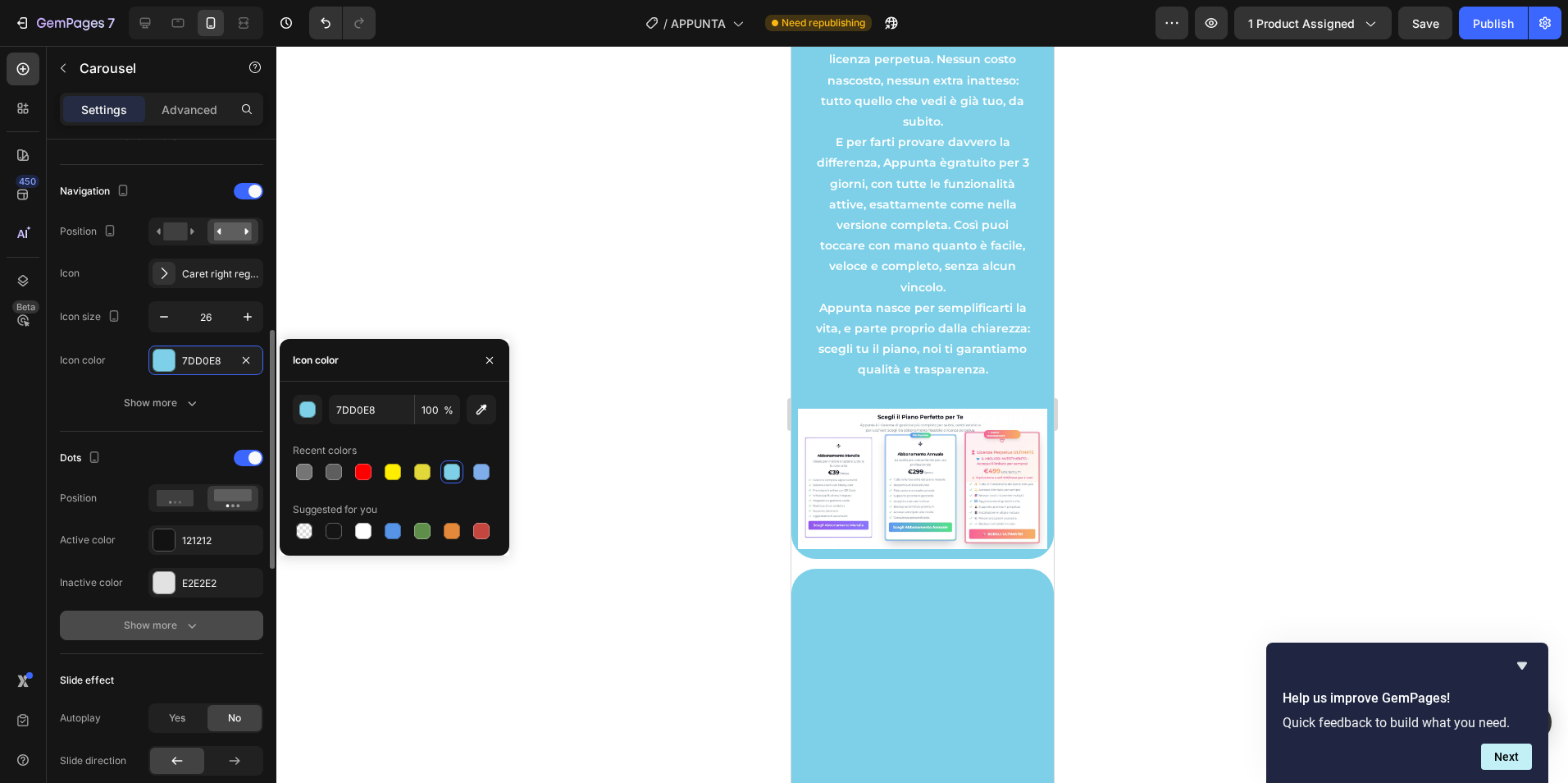
click at [181, 621] on div "Show more" at bounding box center [162, 625] width 76 height 16
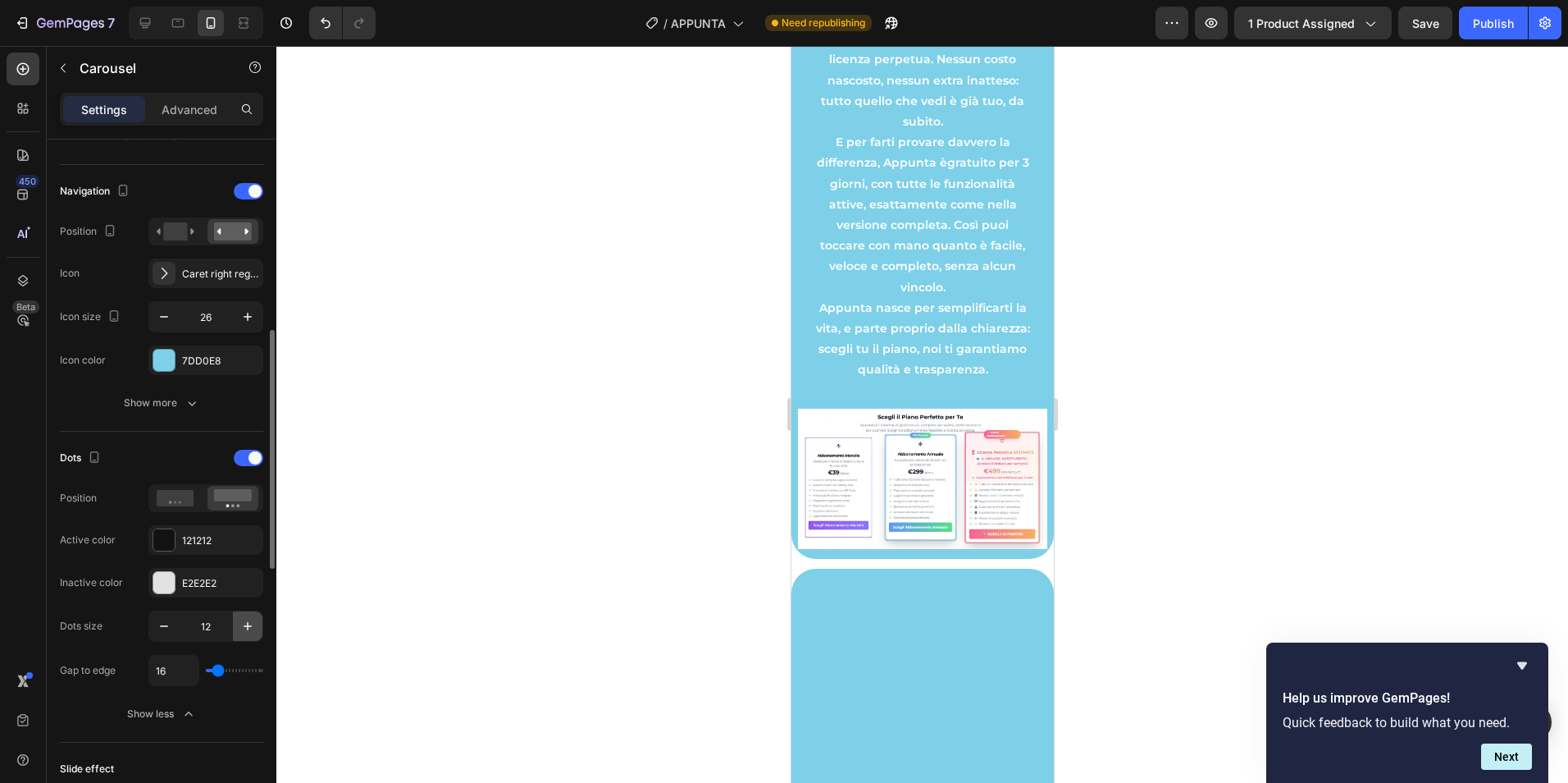
click at [249, 633] on icon "button" at bounding box center [247, 626] width 16 height 16
click at [162, 632] on icon "button" at bounding box center [163, 626] width 16 height 16
click at [162, 631] on icon "button" at bounding box center [163, 626] width 16 height 16
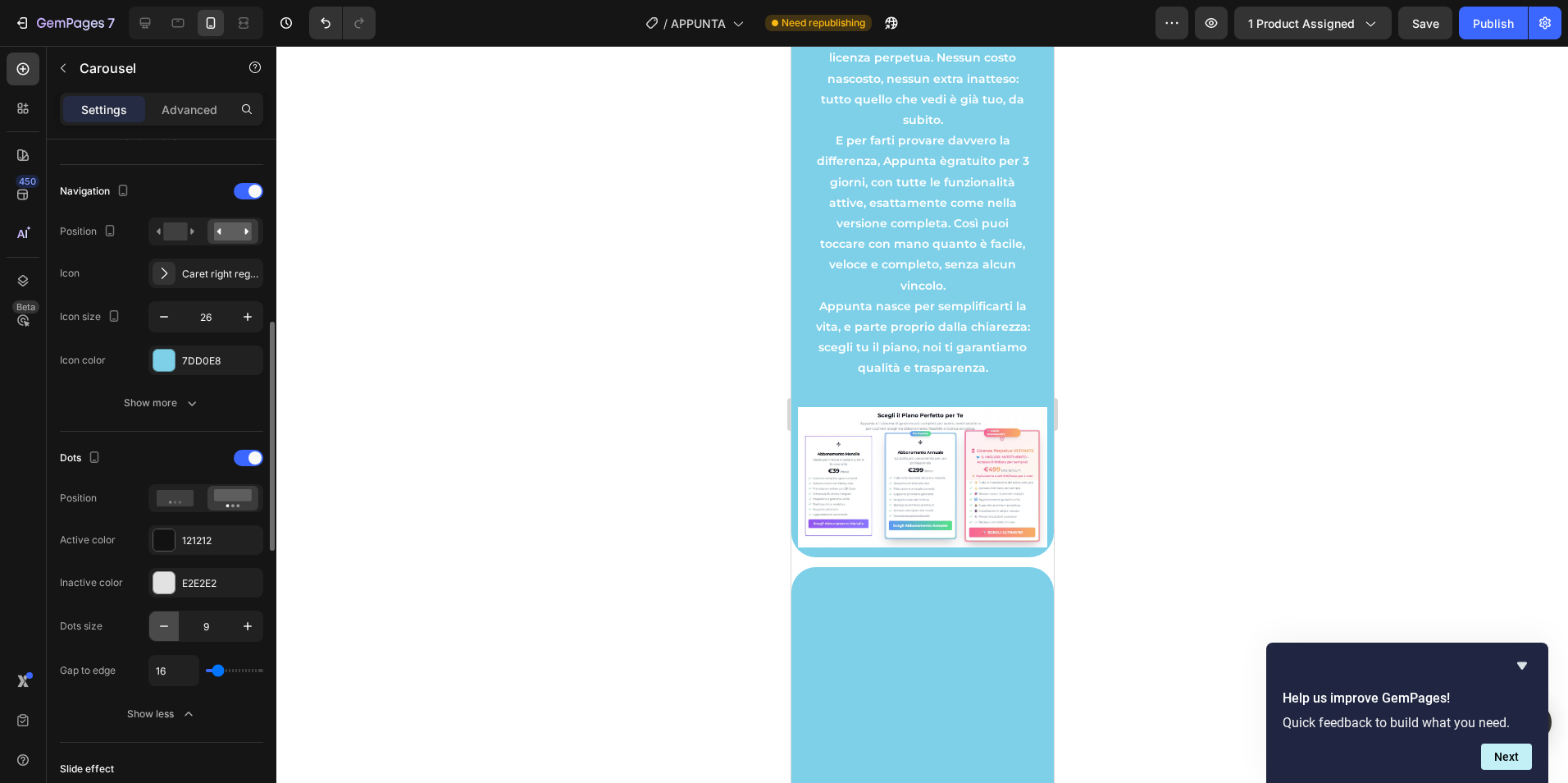
click at [162, 631] on icon "button" at bounding box center [163, 626] width 16 height 16
type input "8"
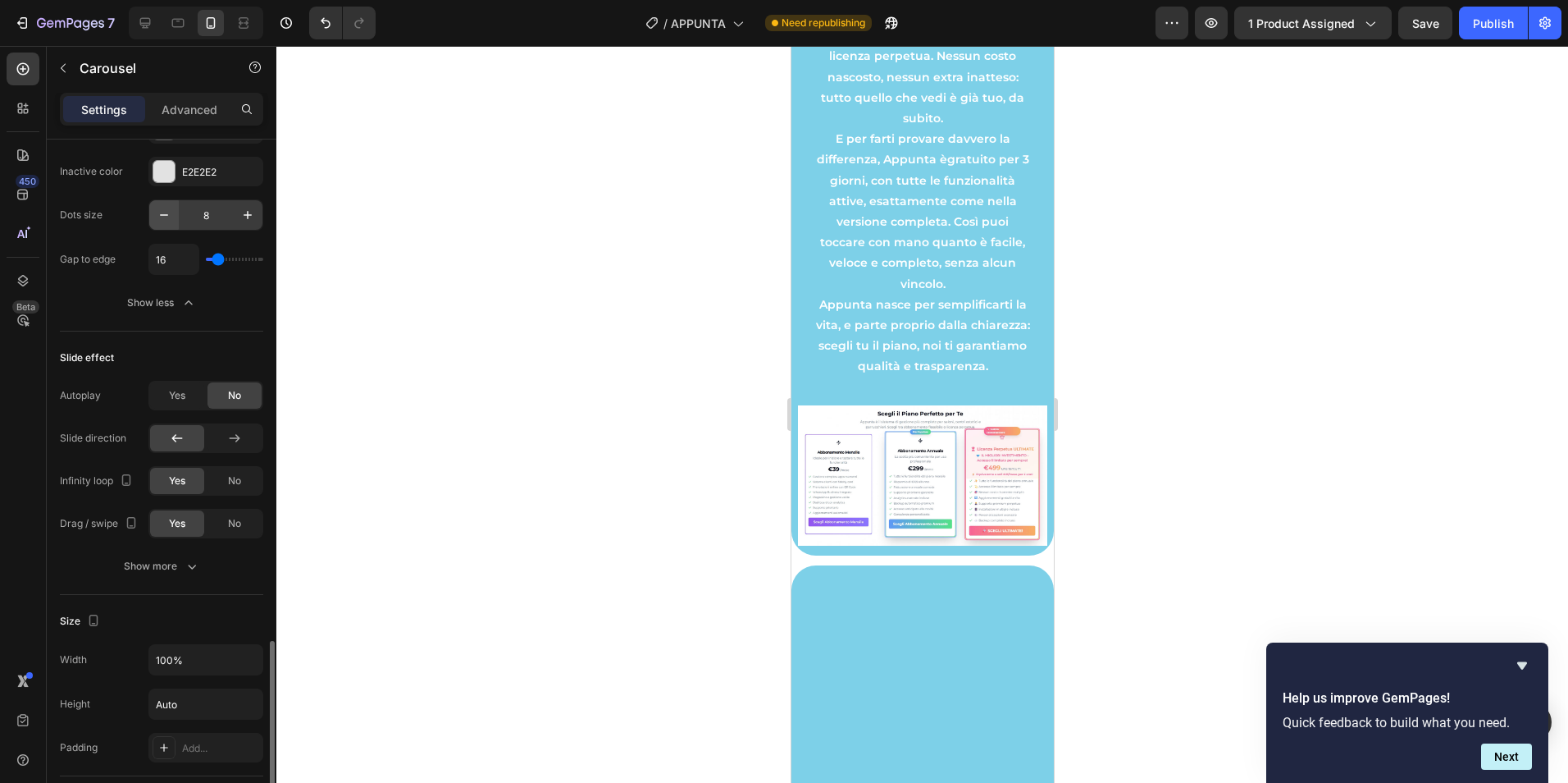
scroll to position [1096, 0]
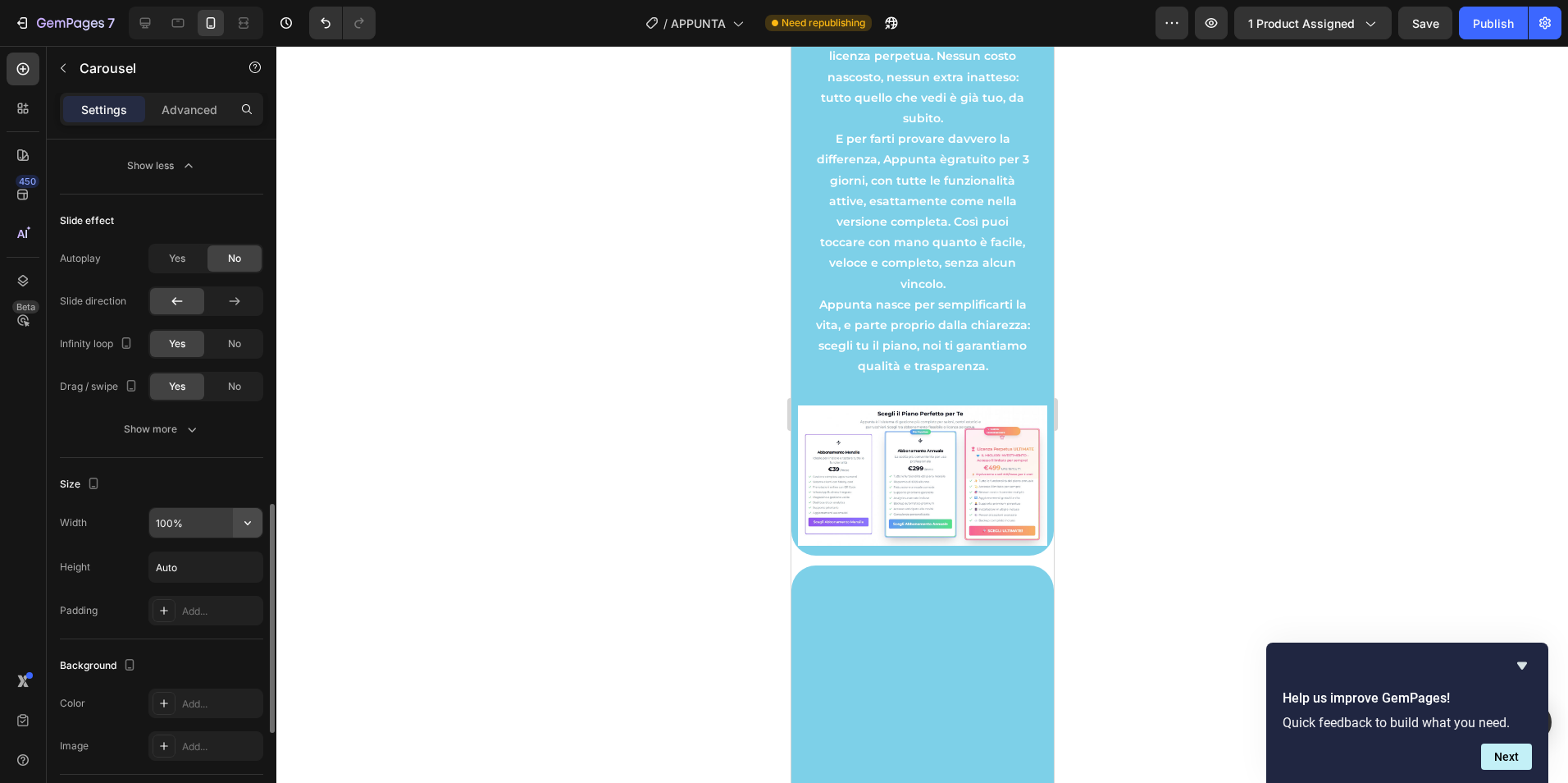
click at [238, 523] on button "button" at bounding box center [248, 523] width 29 height 29
click at [184, 523] on input "100%" at bounding box center [206, 523] width 113 height 29
click at [248, 527] on icon "button" at bounding box center [247, 522] width 16 height 16
type input "100%"
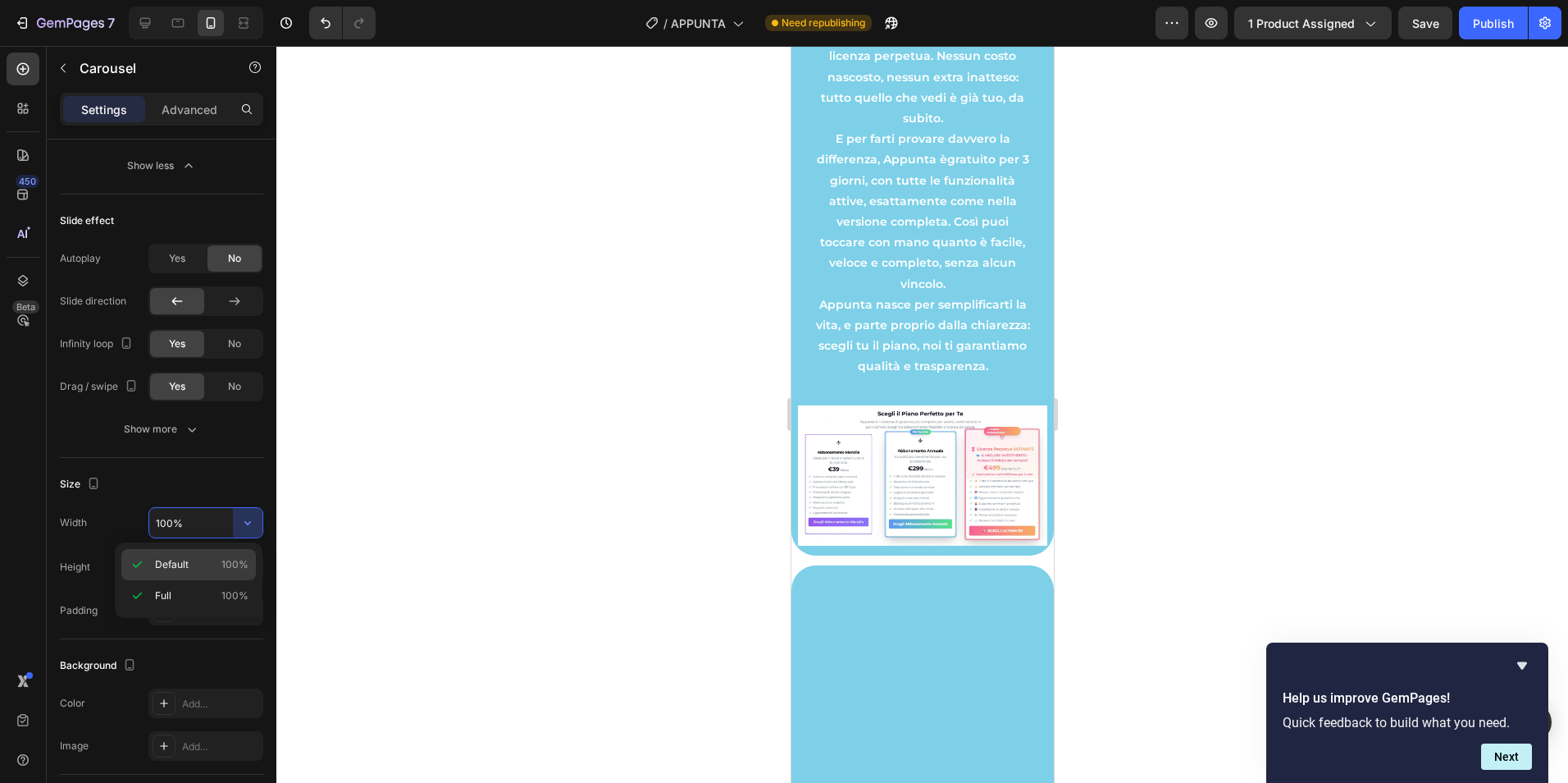
click at [162, 567] on span "Default" at bounding box center [171, 564] width 34 height 15
click at [206, 507] on div "Size Width 100% Height Auto Padding Add..." at bounding box center [161, 549] width 203 height 181
click at [212, 526] on input "100%" at bounding box center [206, 523] width 113 height 29
click at [253, 520] on icon "button" at bounding box center [247, 522] width 16 height 16
click at [149, 595] on div "Full 100%" at bounding box center [188, 595] width 135 height 31
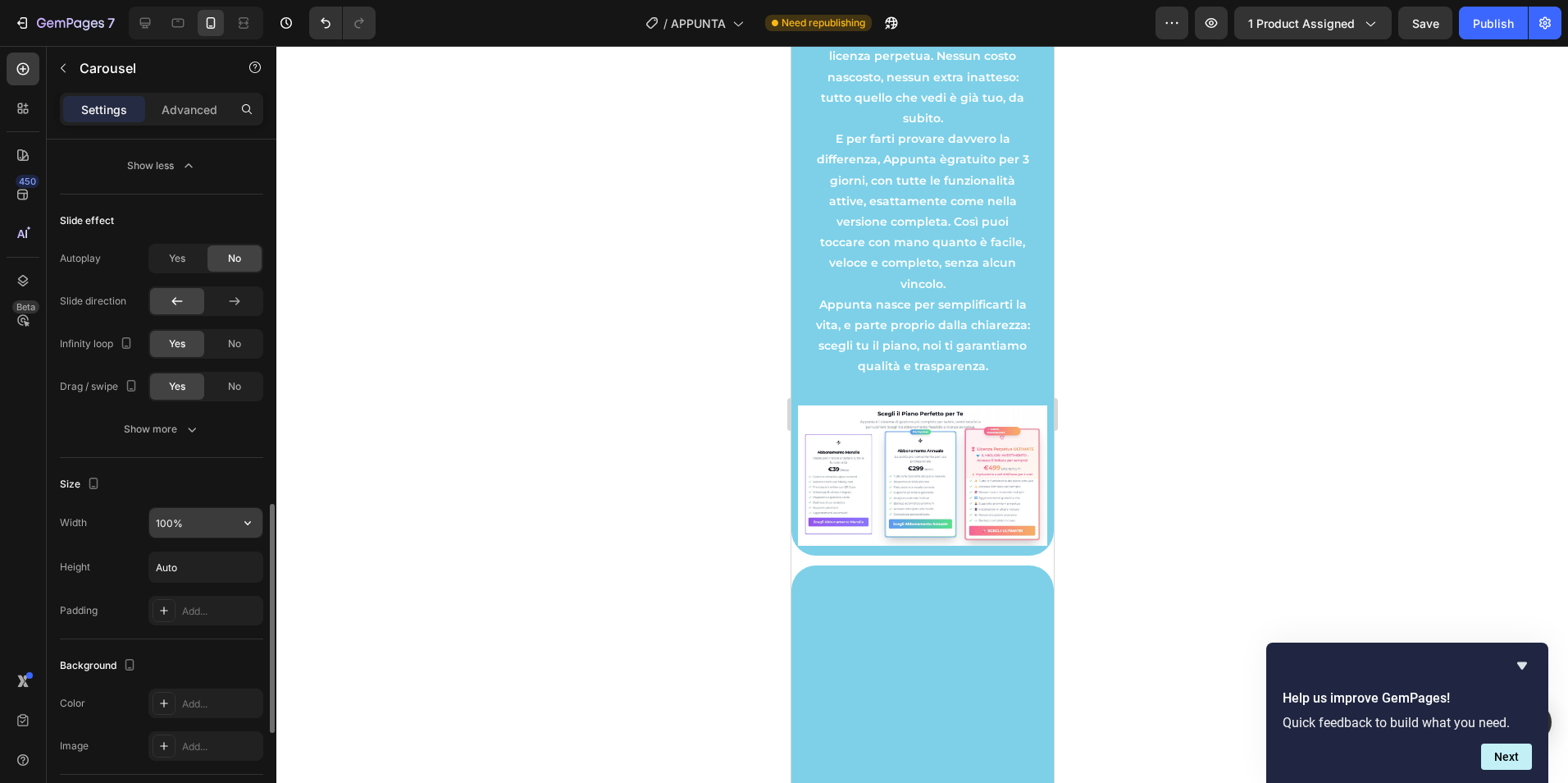
click at [216, 531] on input "100%" at bounding box center [206, 523] width 113 height 29
click at [205, 572] on input "Auto" at bounding box center [206, 567] width 113 height 29
click at [235, 571] on button "button" at bounding box center [248, 567] width 29 height 29
click at [136, 608] on icon at bounding box center [136, 608] width 16 height 16
click at [210, 612] on div "Add..." at bounding box center [220, 611] width 77 height 15
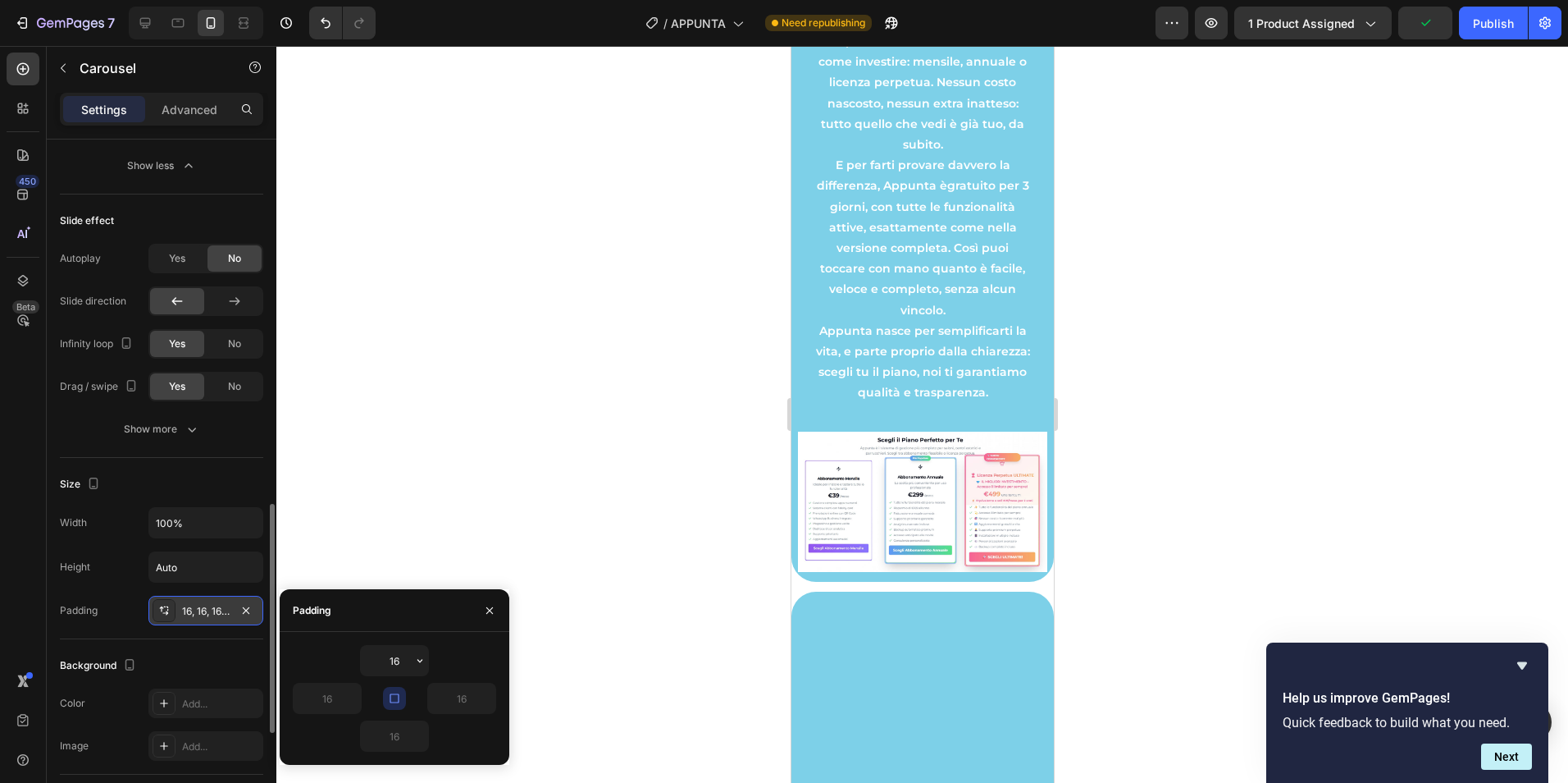
click at [208, 612] on div "16, 16, 16, 16" at bounding box center [206, 611] width 48 height 15
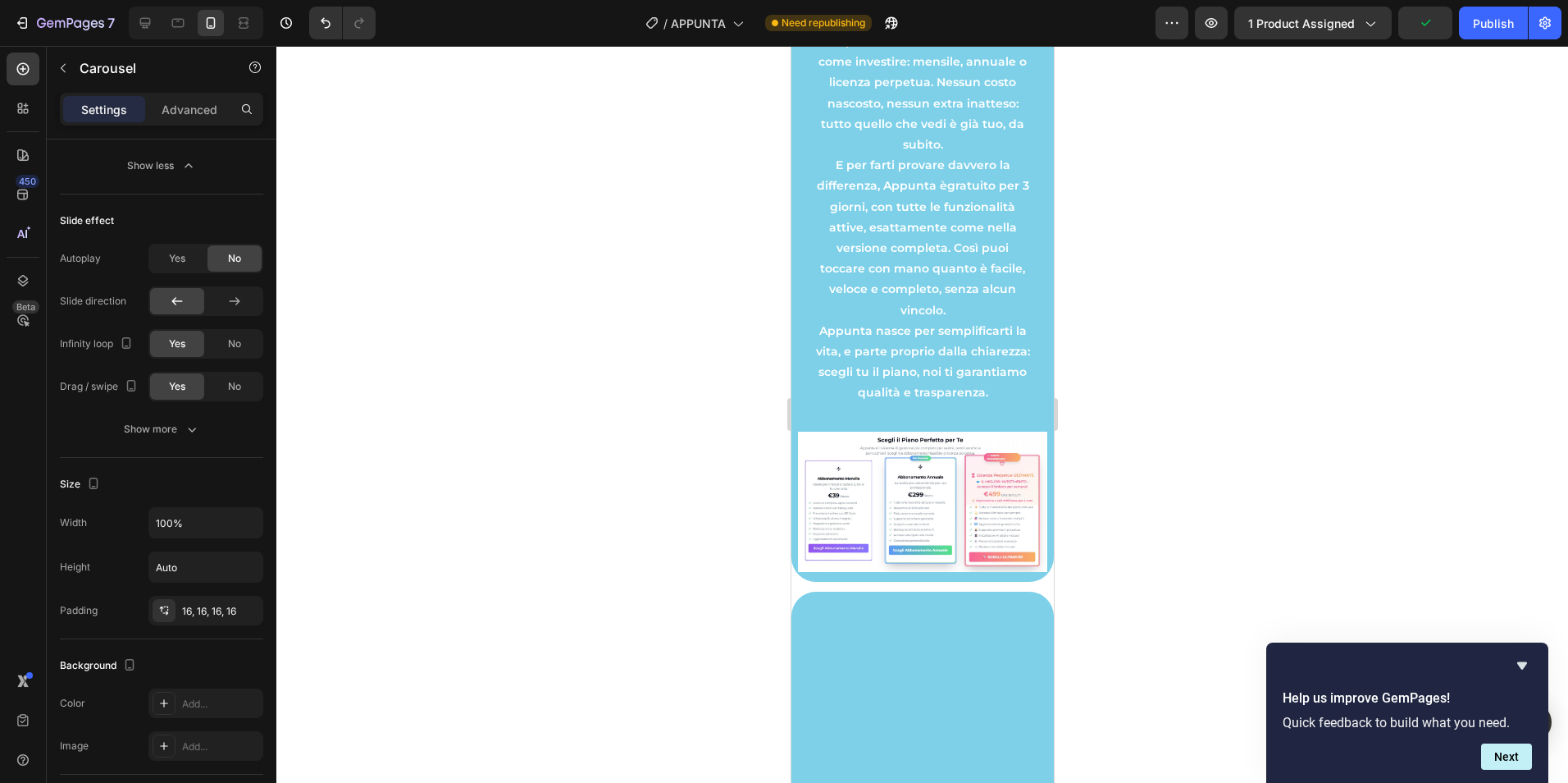
click at [299, 540] on div at bounding box center [922, 414] width 1292 height 736
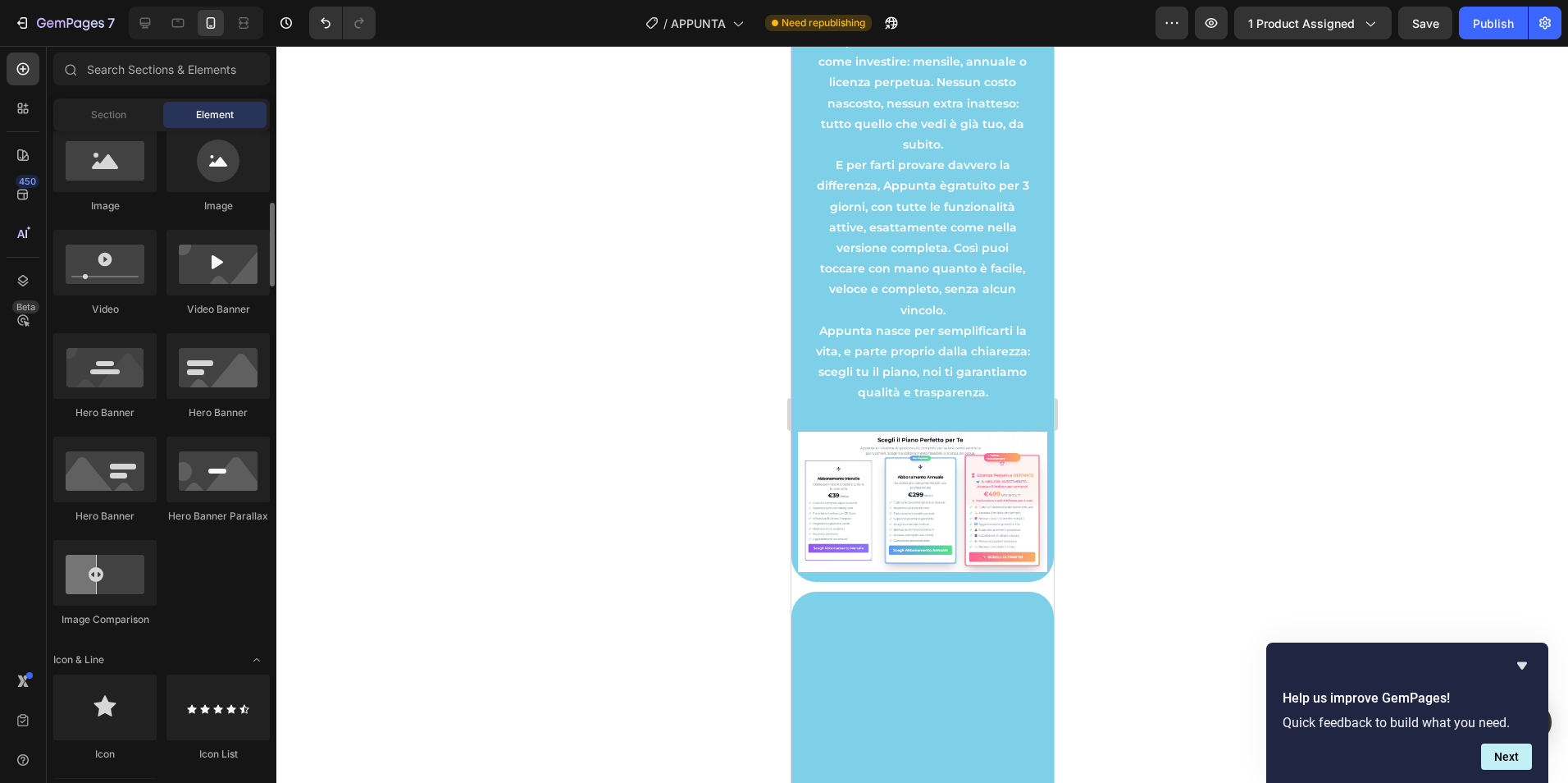
scroll to position [411, 0]
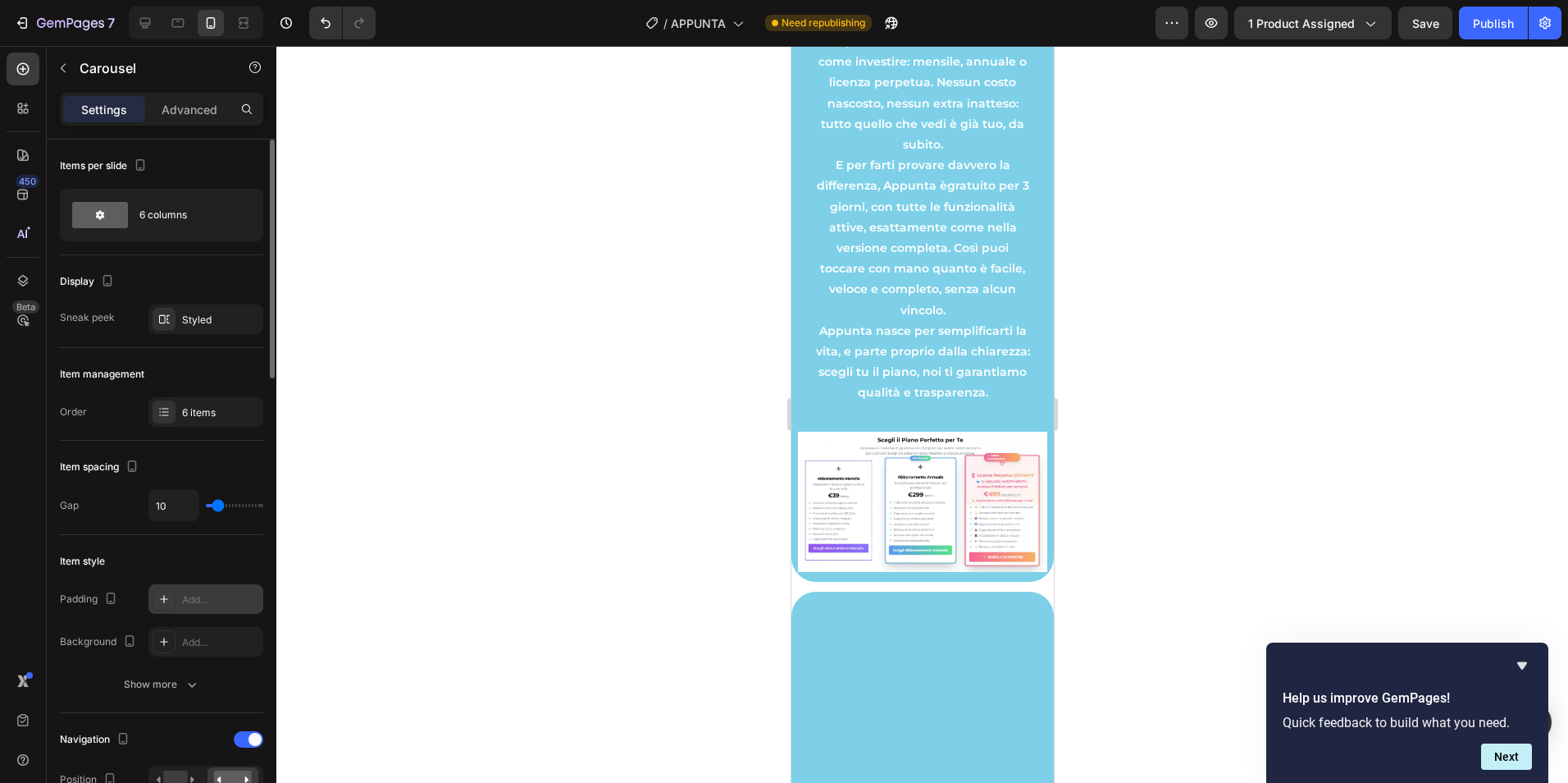
click at [220, 604] on div "Add..." at bounding box center [220, 599] width 77 height 15
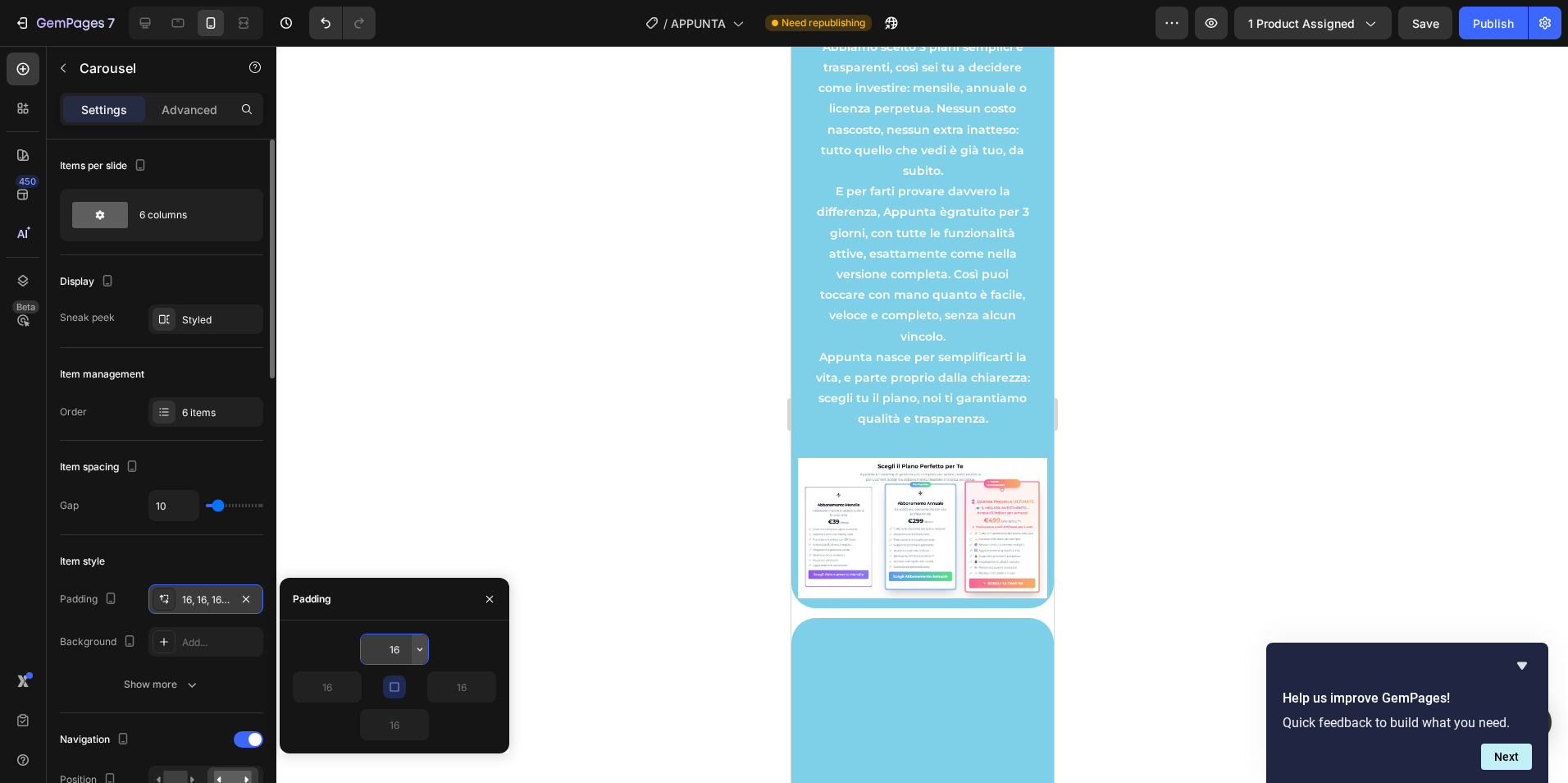
click at [423, 652] on icon "button" at bounding box center [419, 648] width 13 height 13
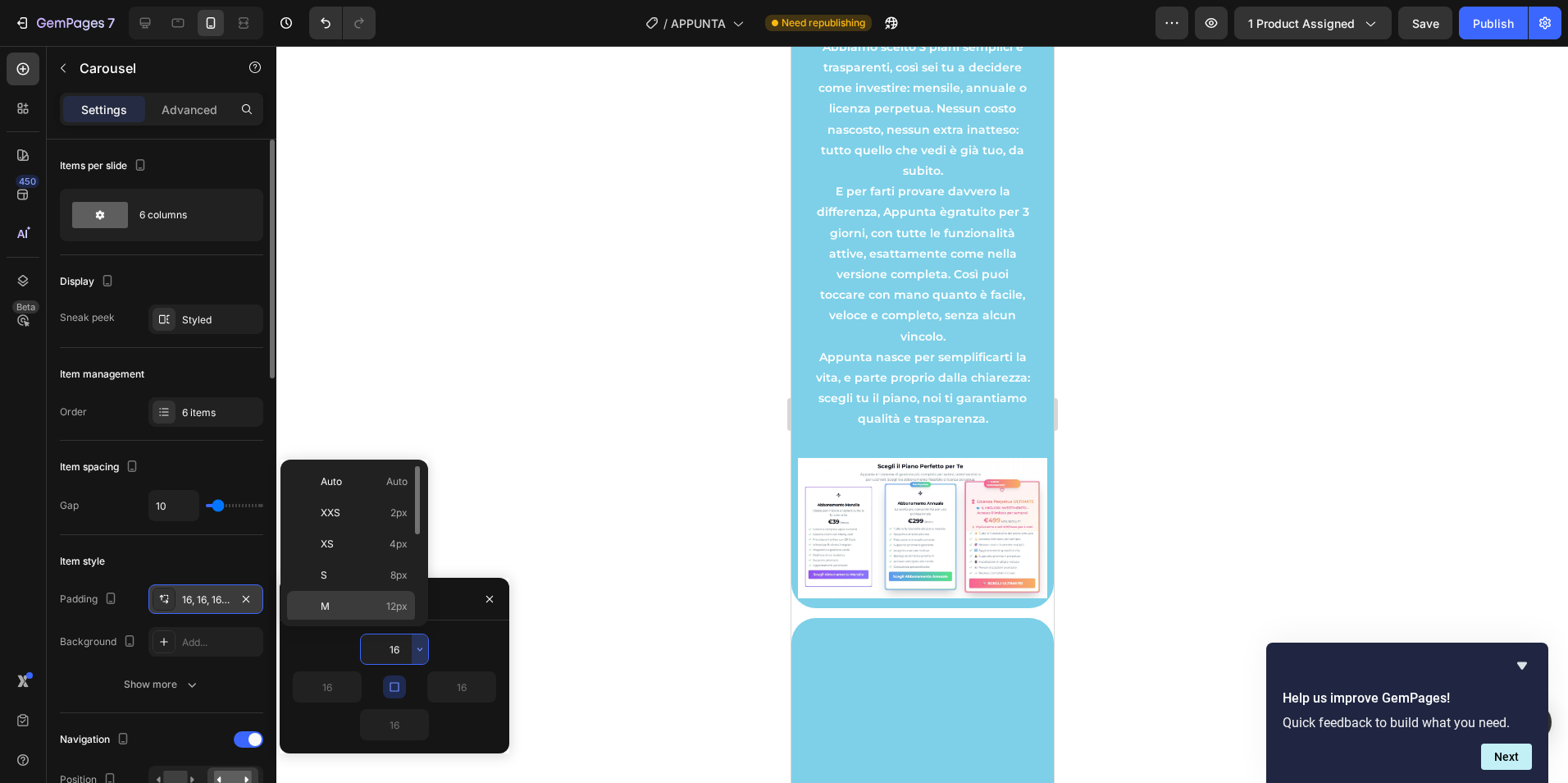
click button "button" at bounding box center [420, 649] width 16 height 29
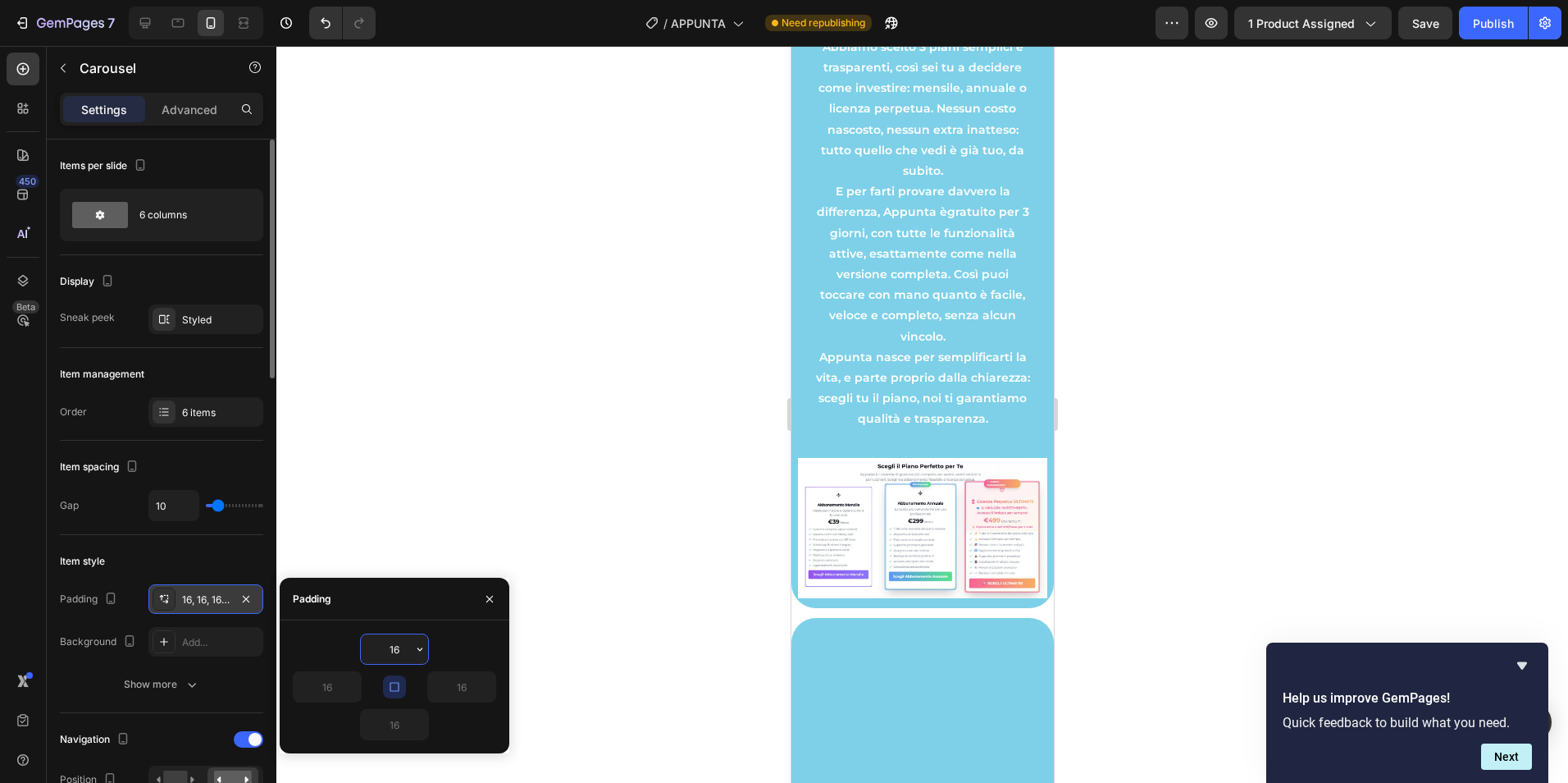
click at [399, 645] on input "16" at bounding box center [395, 649] width 67 height 29
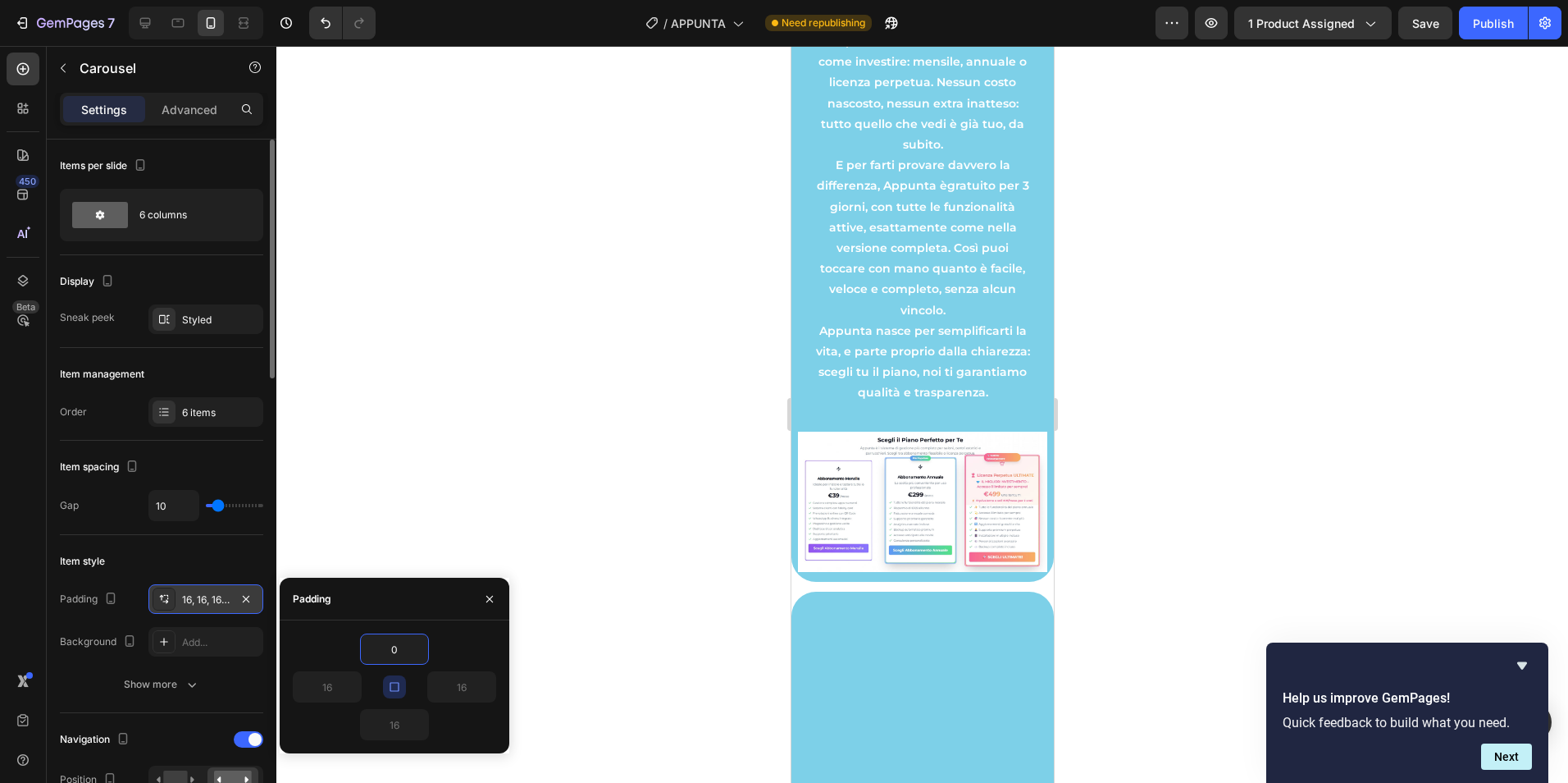
type input "0"
click at [397, 684] on icon "button" at bounding box center [394, 686] width 13 height 13
type input "0"
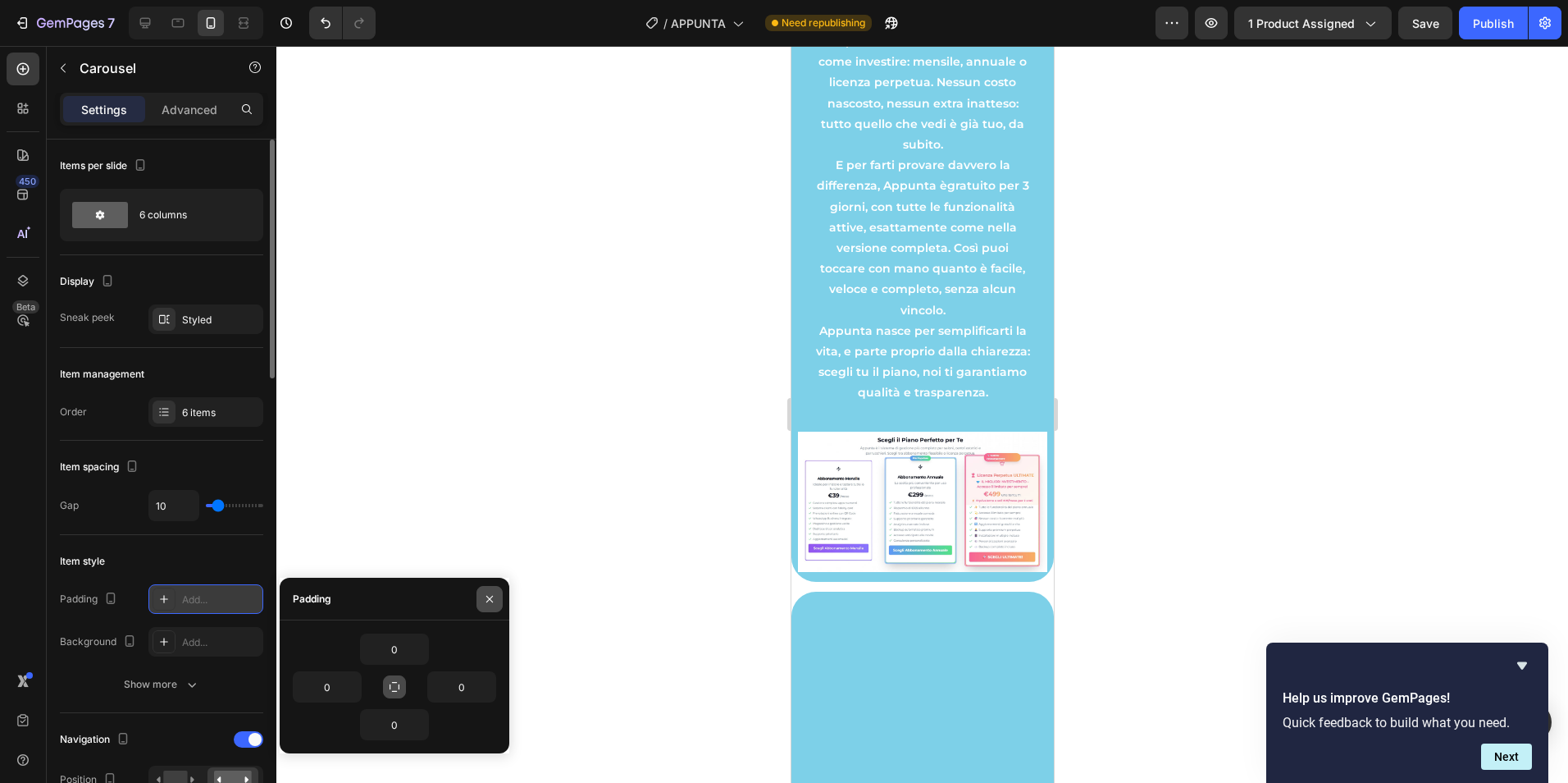
click at [486, 597] on icon "button" at bounding box center [489, 598] width 13 height 13
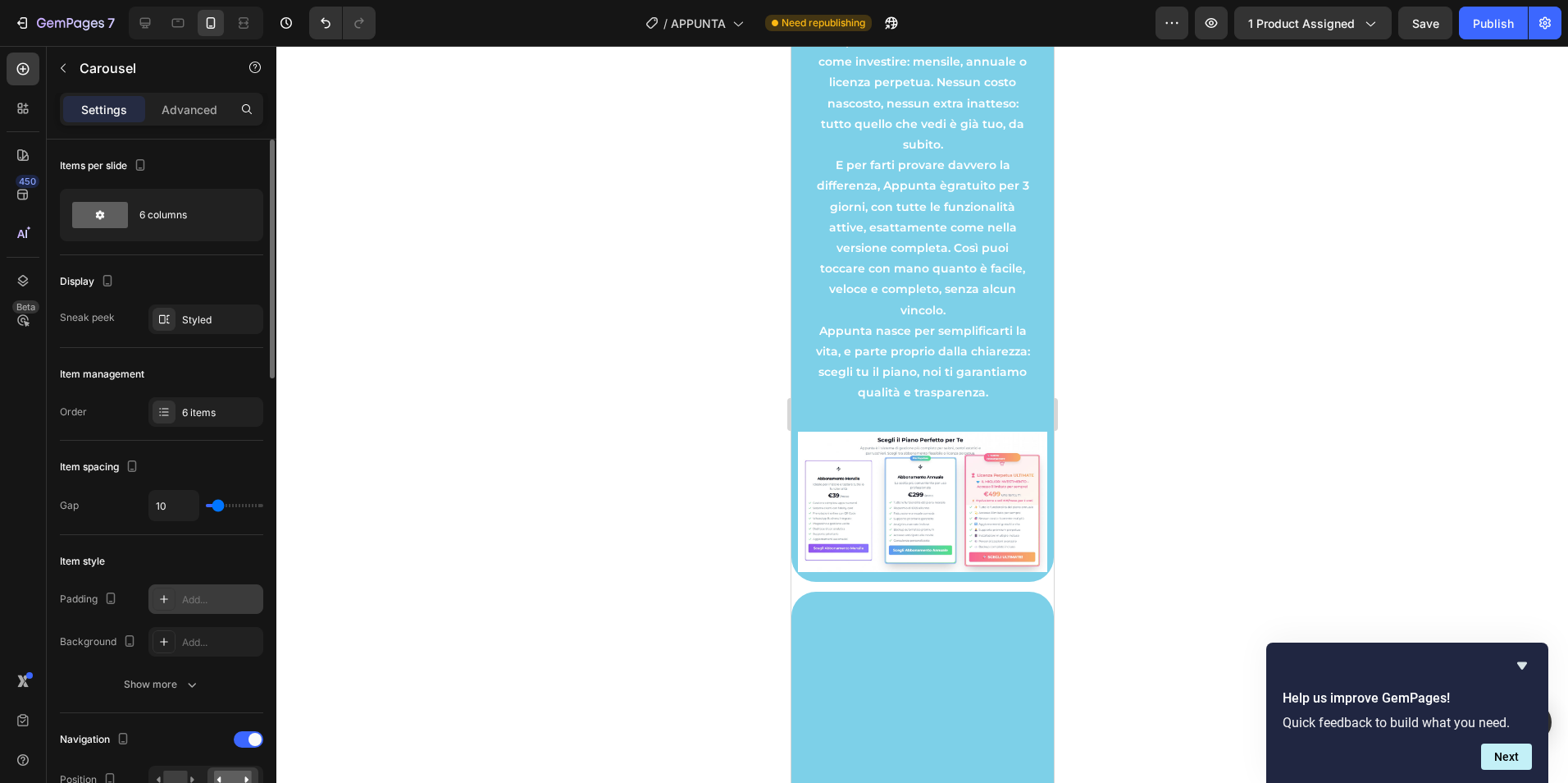
type input "21"
type input "24"
type input "25"
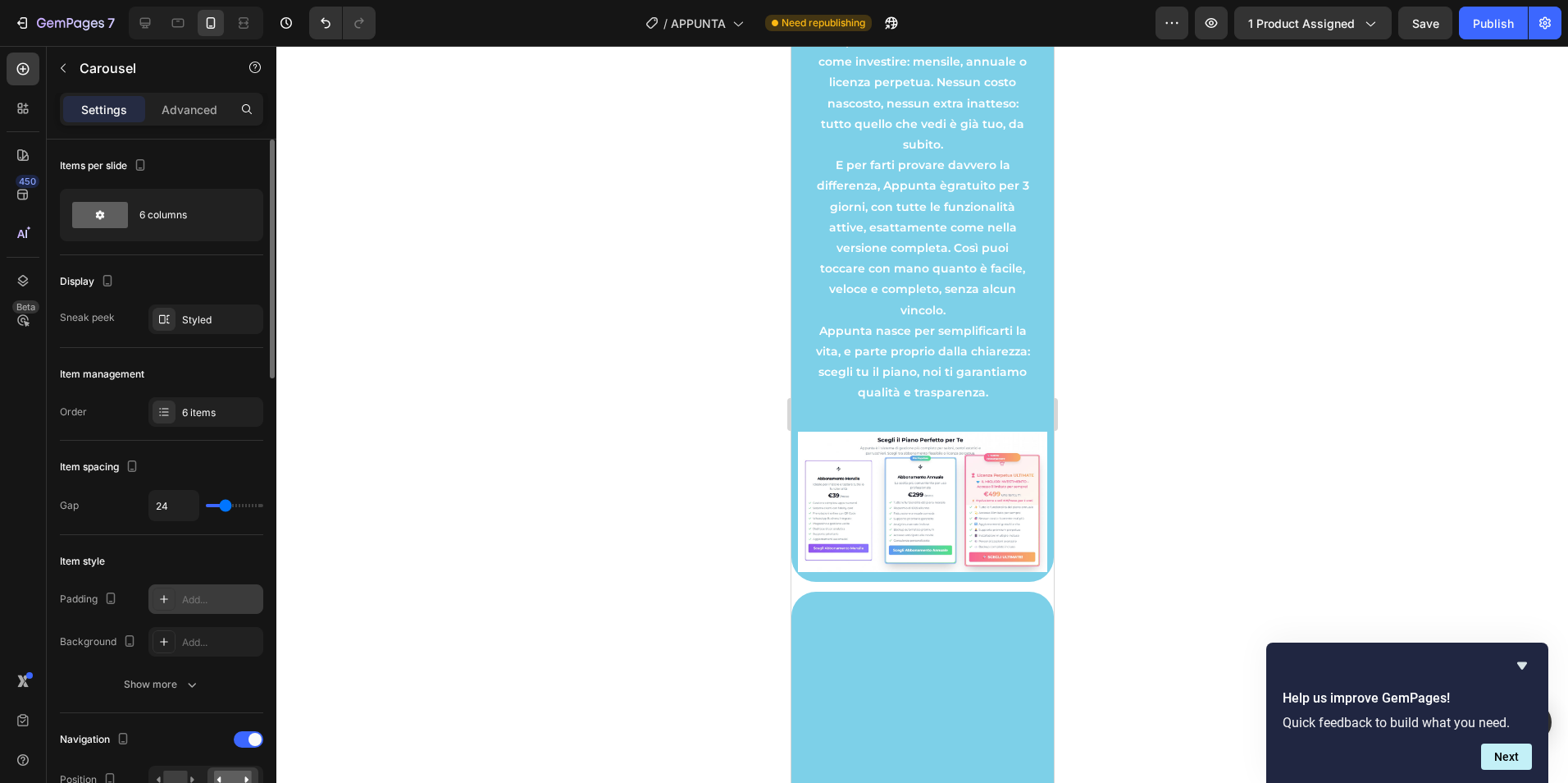
type input "25"
type input "28"
type input "30"
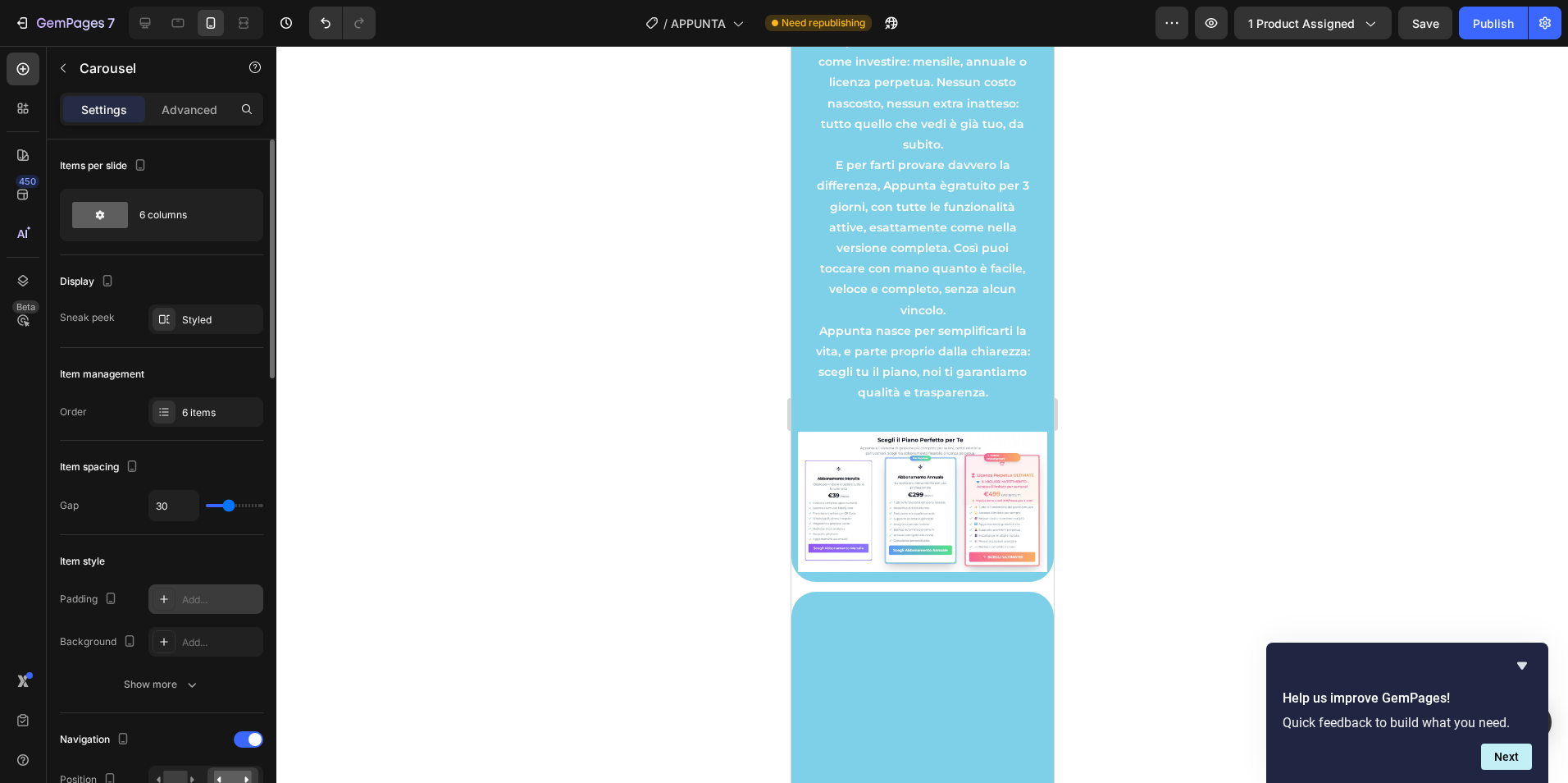
type input "31"
type input "33"
type input "24"
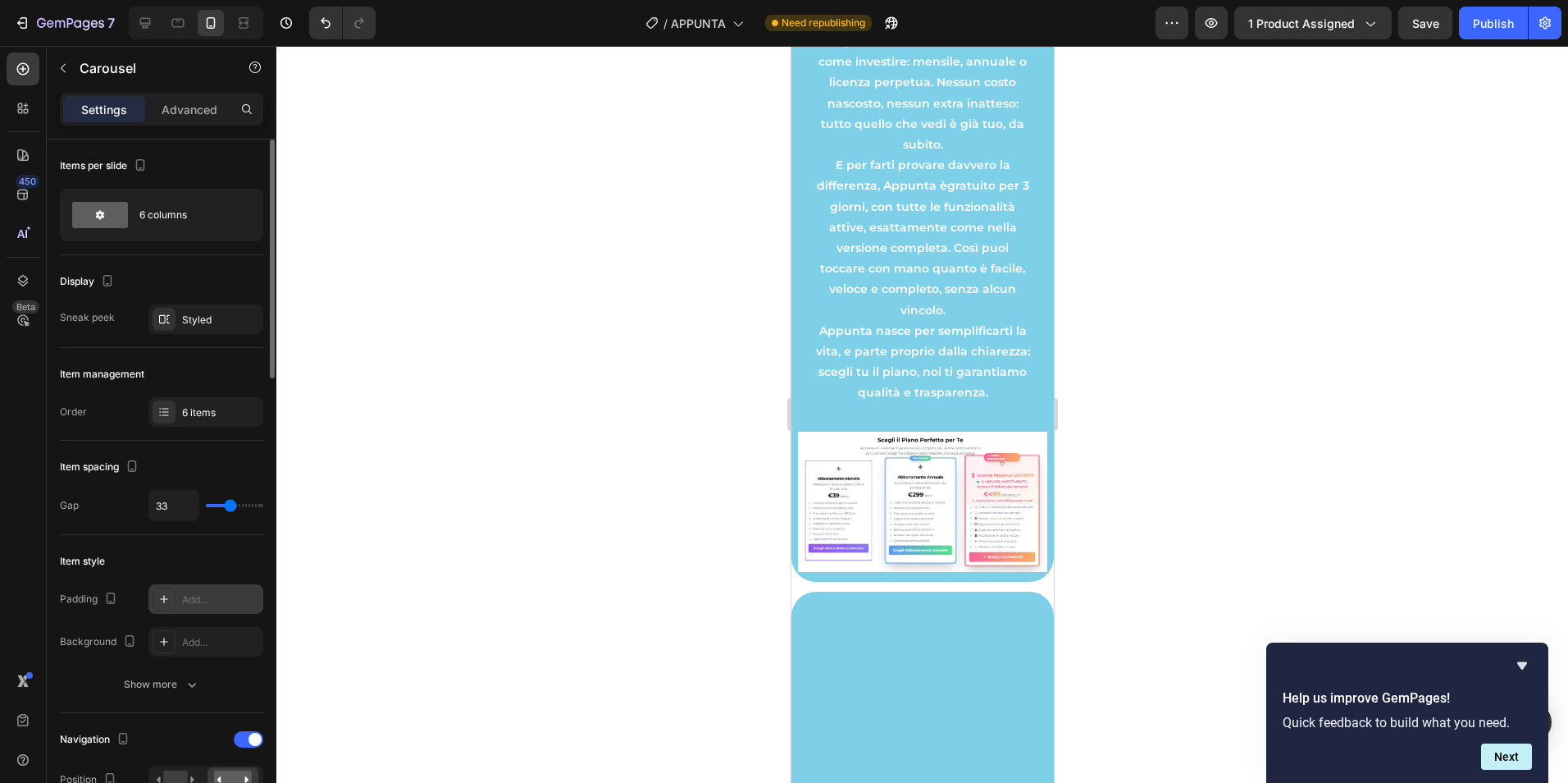
type input "24"
type input "21"
type input "19"
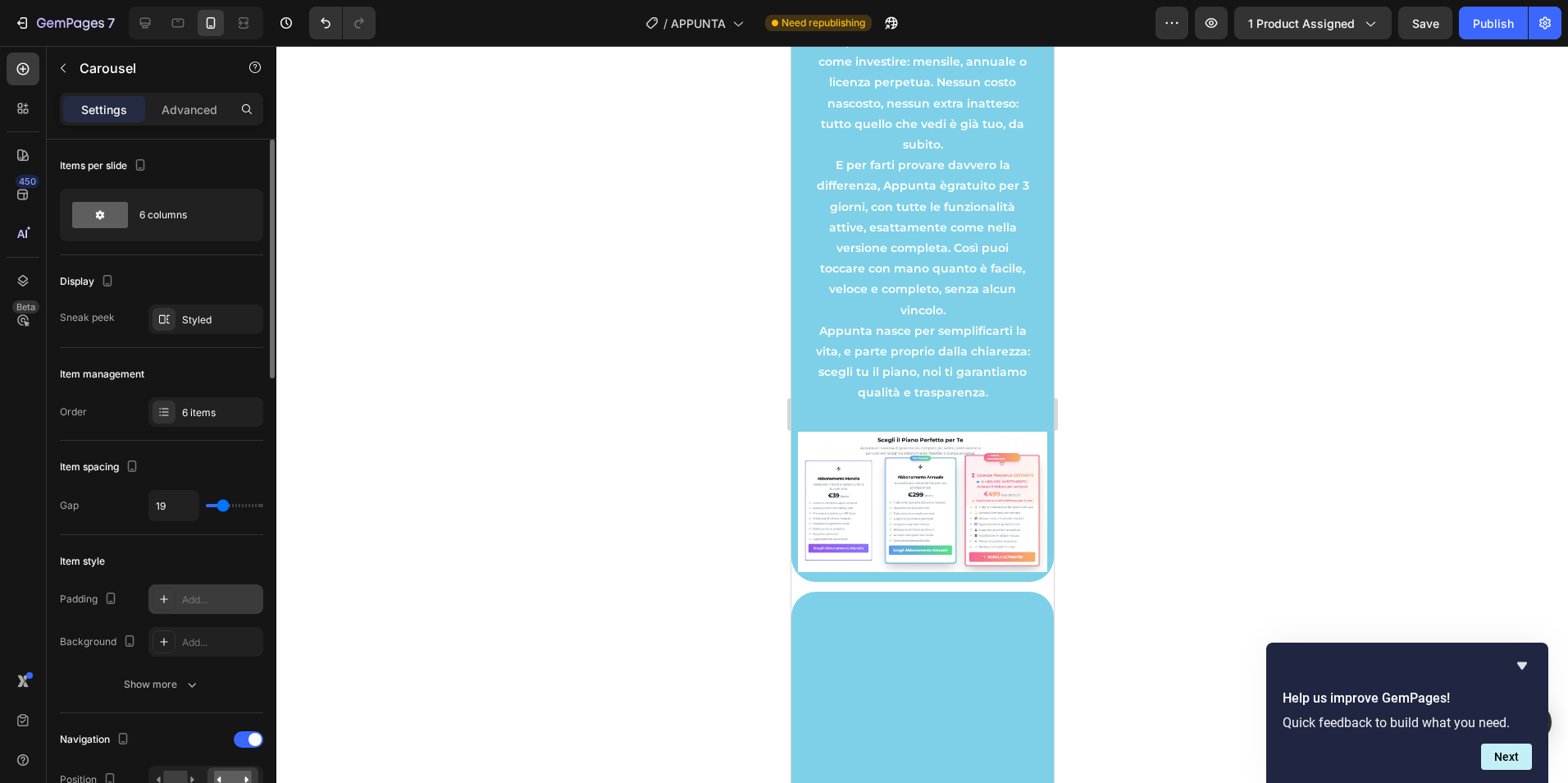
type input "7"
type input "4"
type input "0"
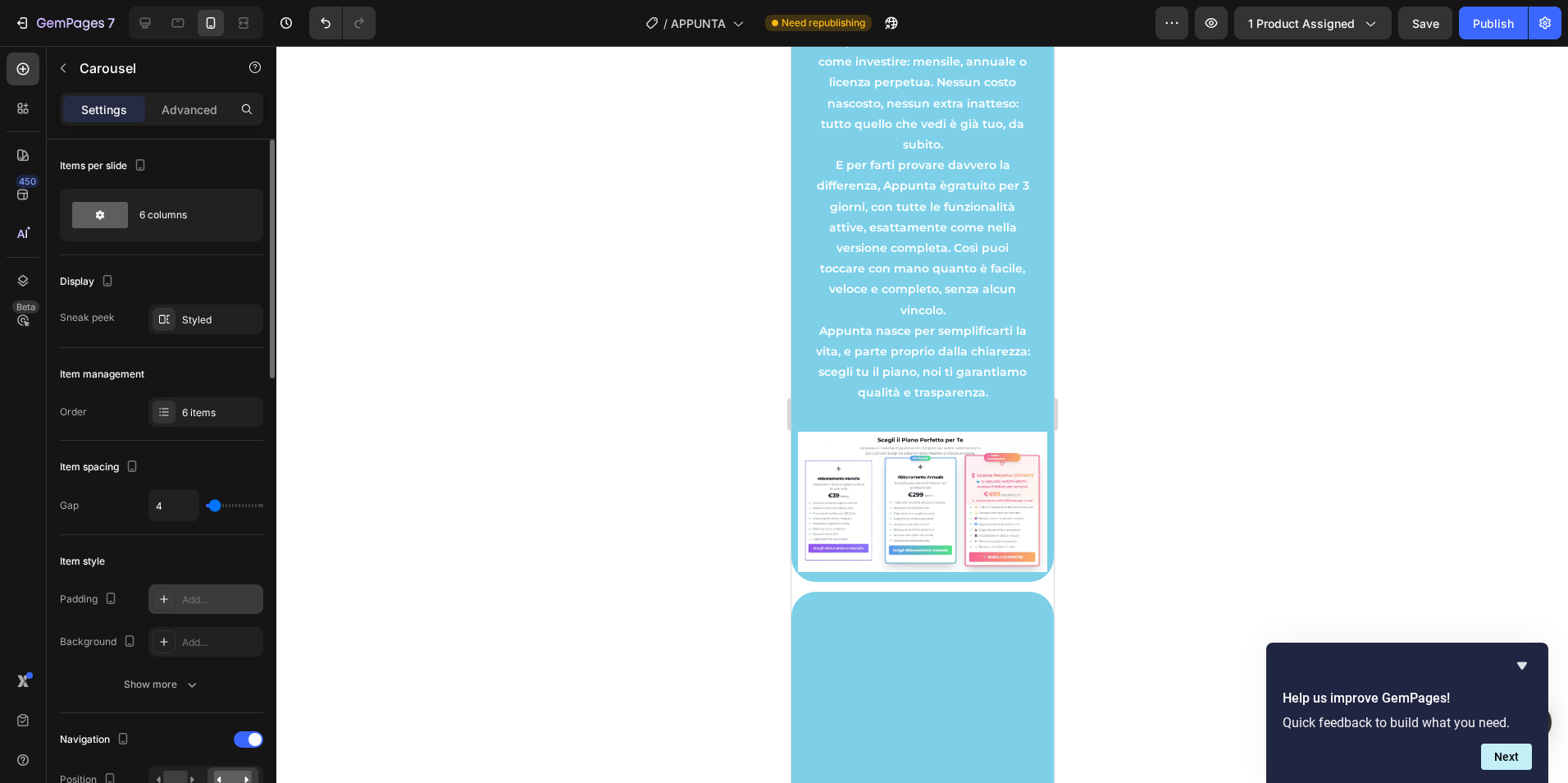
type input "0"
type input "1"
type input "3"
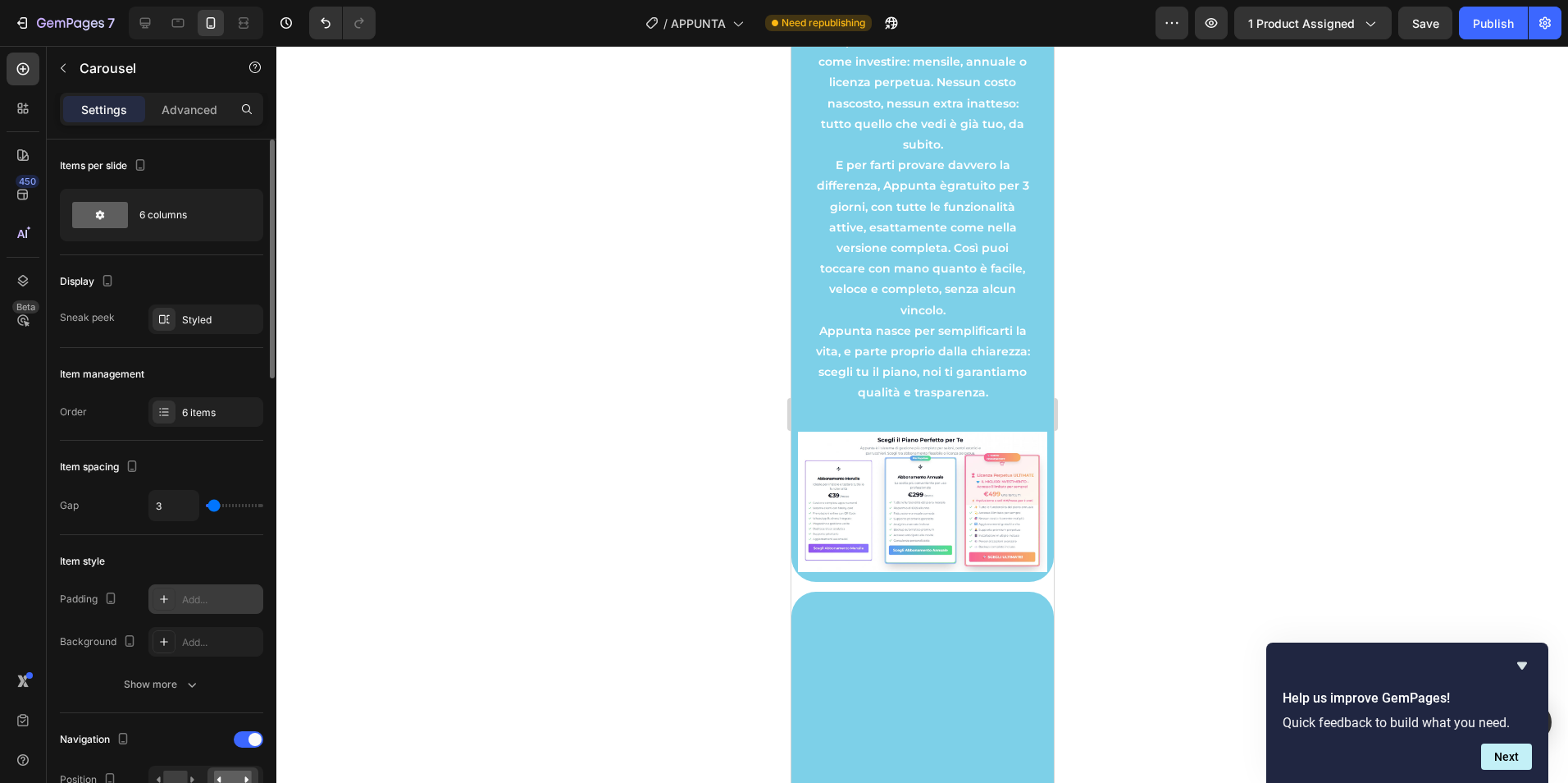
type input "4"
type input "6"
type input "7"
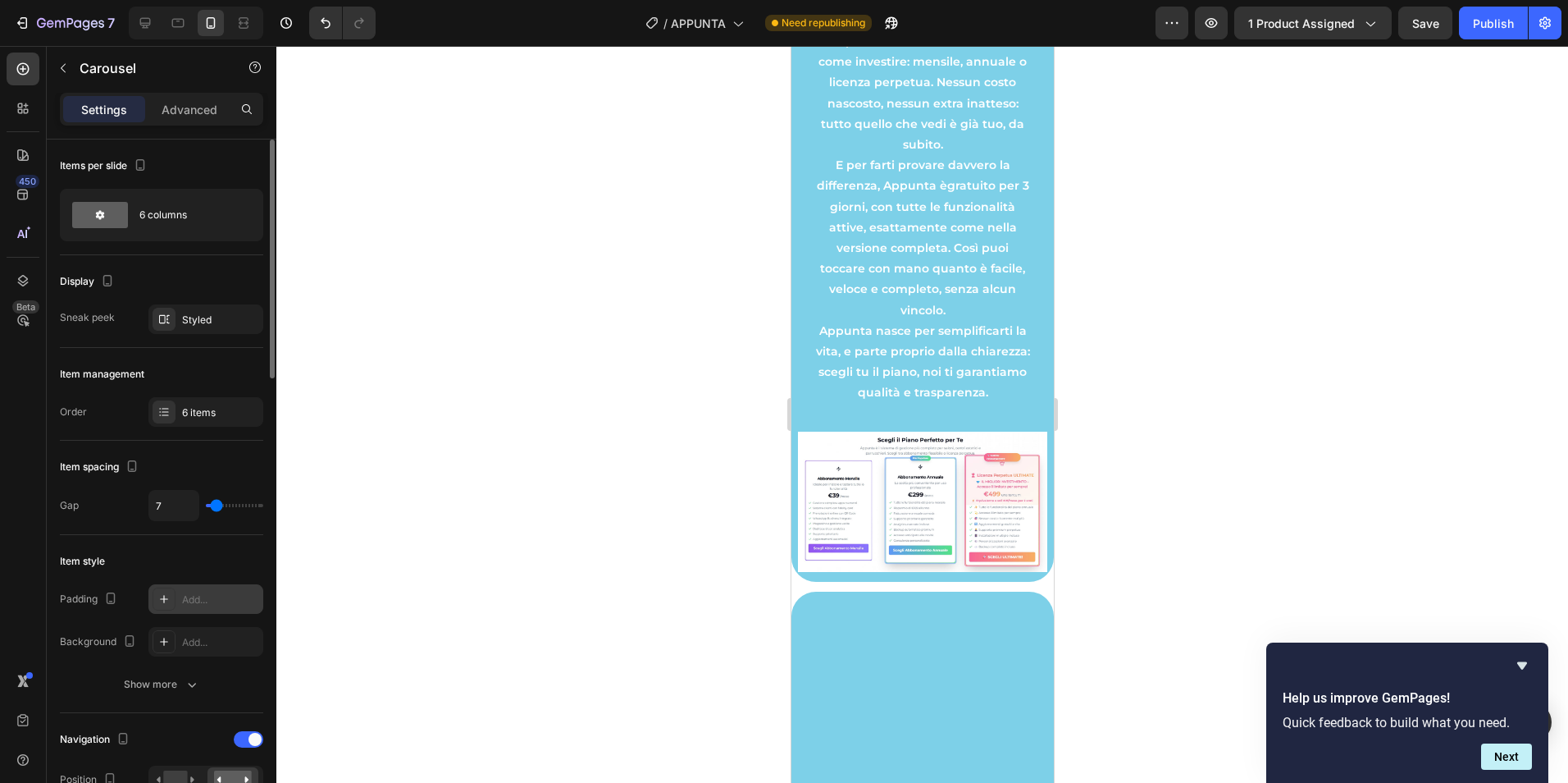
drag, startPoint x: 220, startPoint y: 509, endPoint x: 217, endPoint y: 517, distance: 8.5
type input "7"
click at [217, 507] on input "range" at bounding box center [234, 506] width 57 height 3
click at [218, 307] on div "Styled" at bounding box center [206, 319] width 115 height 29
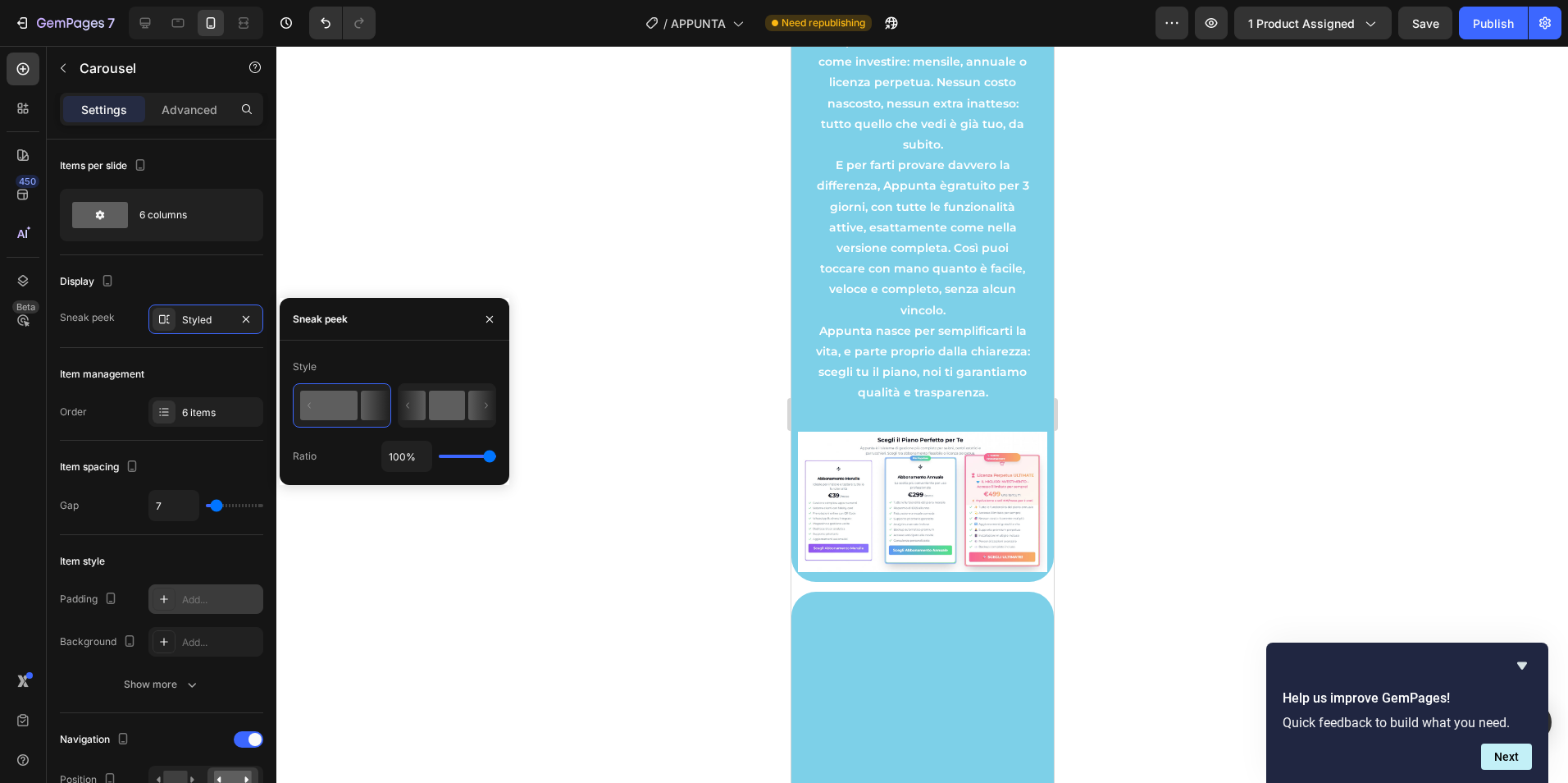
click at [423, 418] on icon at bounding box center [411, 405] width 27 height 29
type input "50%"
type input "50"
type input "58%"
type input "58"
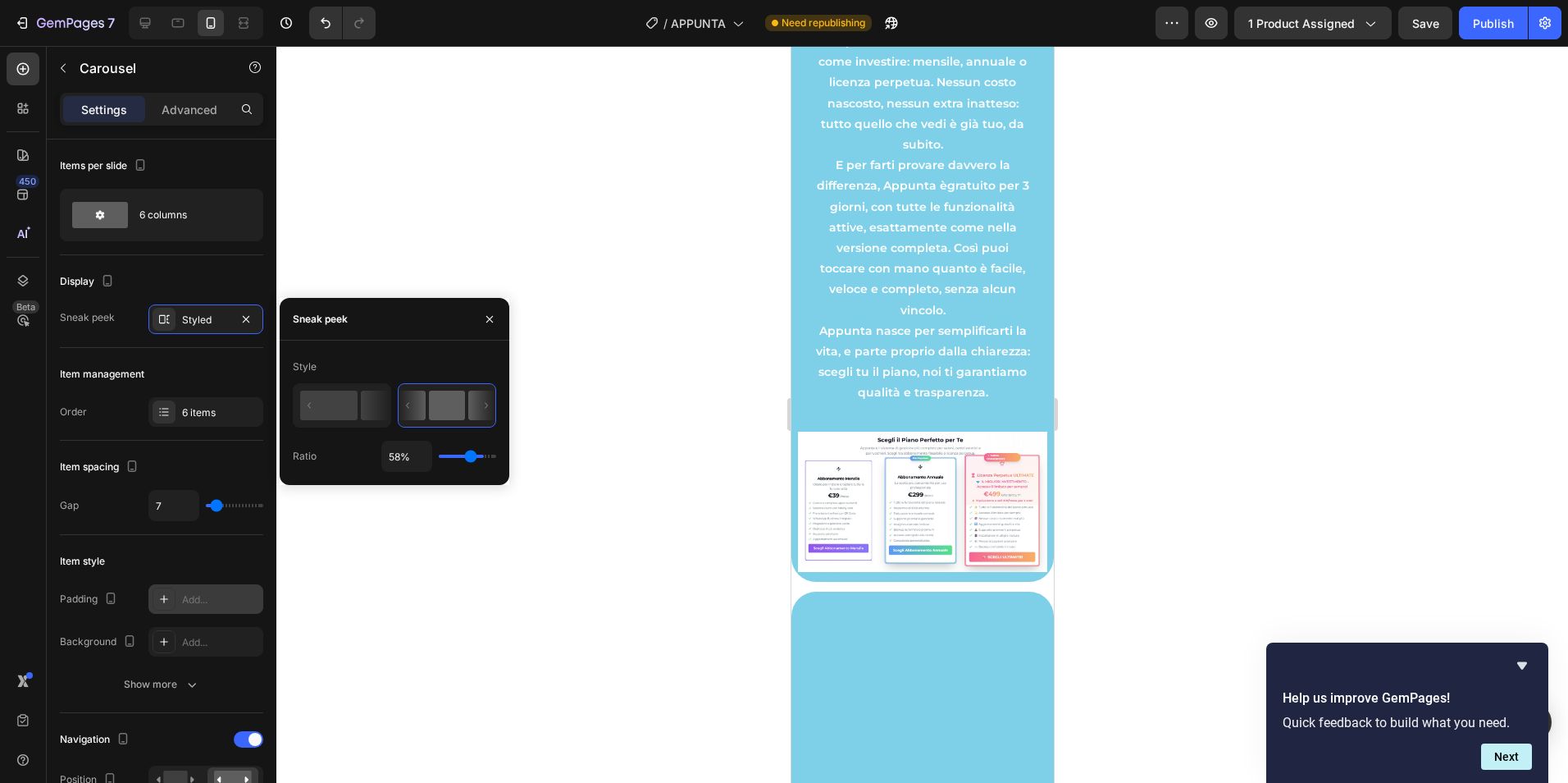
type input "76%"
type input "76"
type input "78%"
type input "78"
type input "100%"
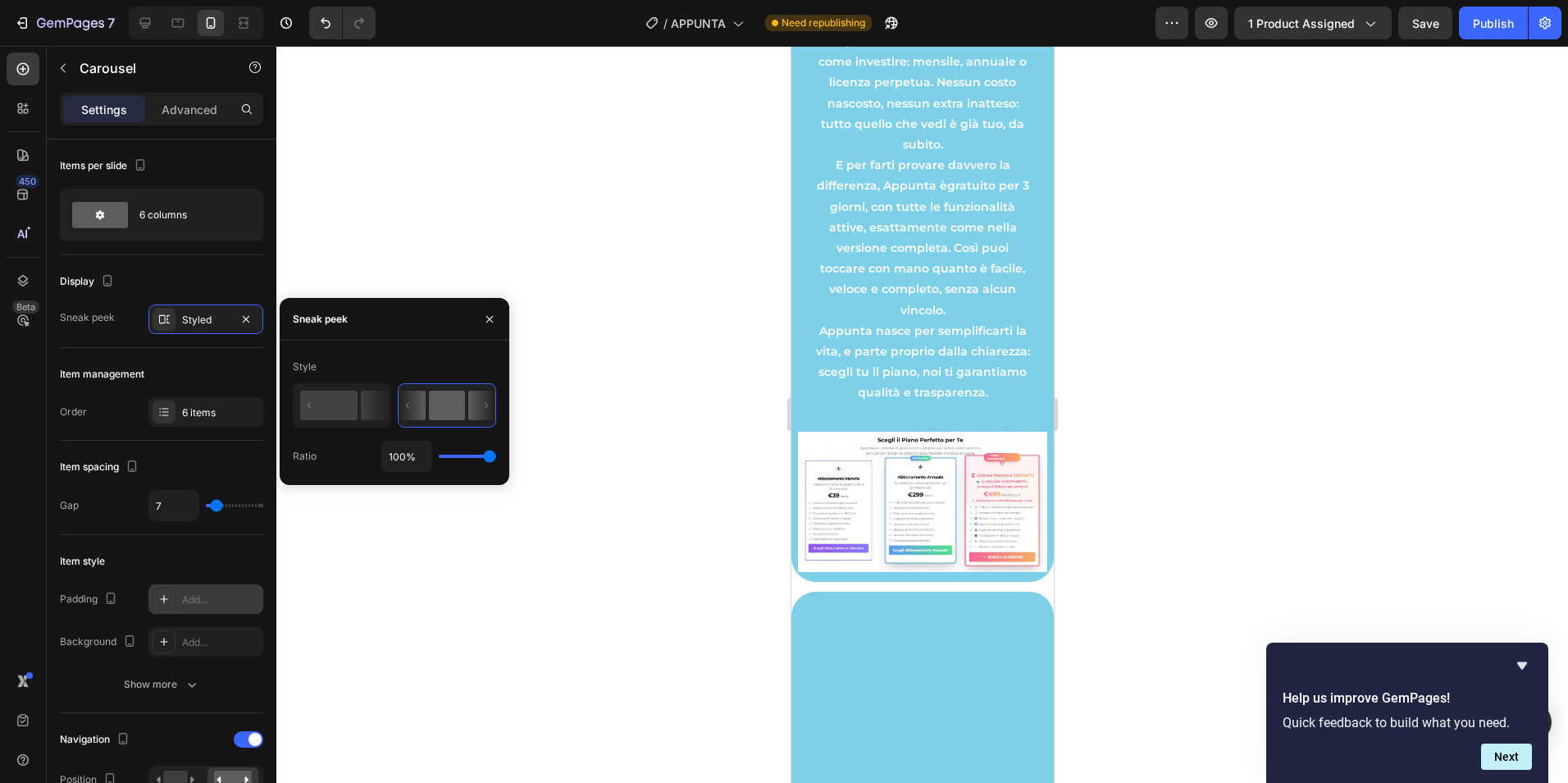
drag, startPoint x: 464, startPoint y: 452, endPoint x: 535, endPoint y: 461, distance: 71.6
type input "100"
click at [496, 458] on input "range" at bounding box center [467, 456] width 57 height 3
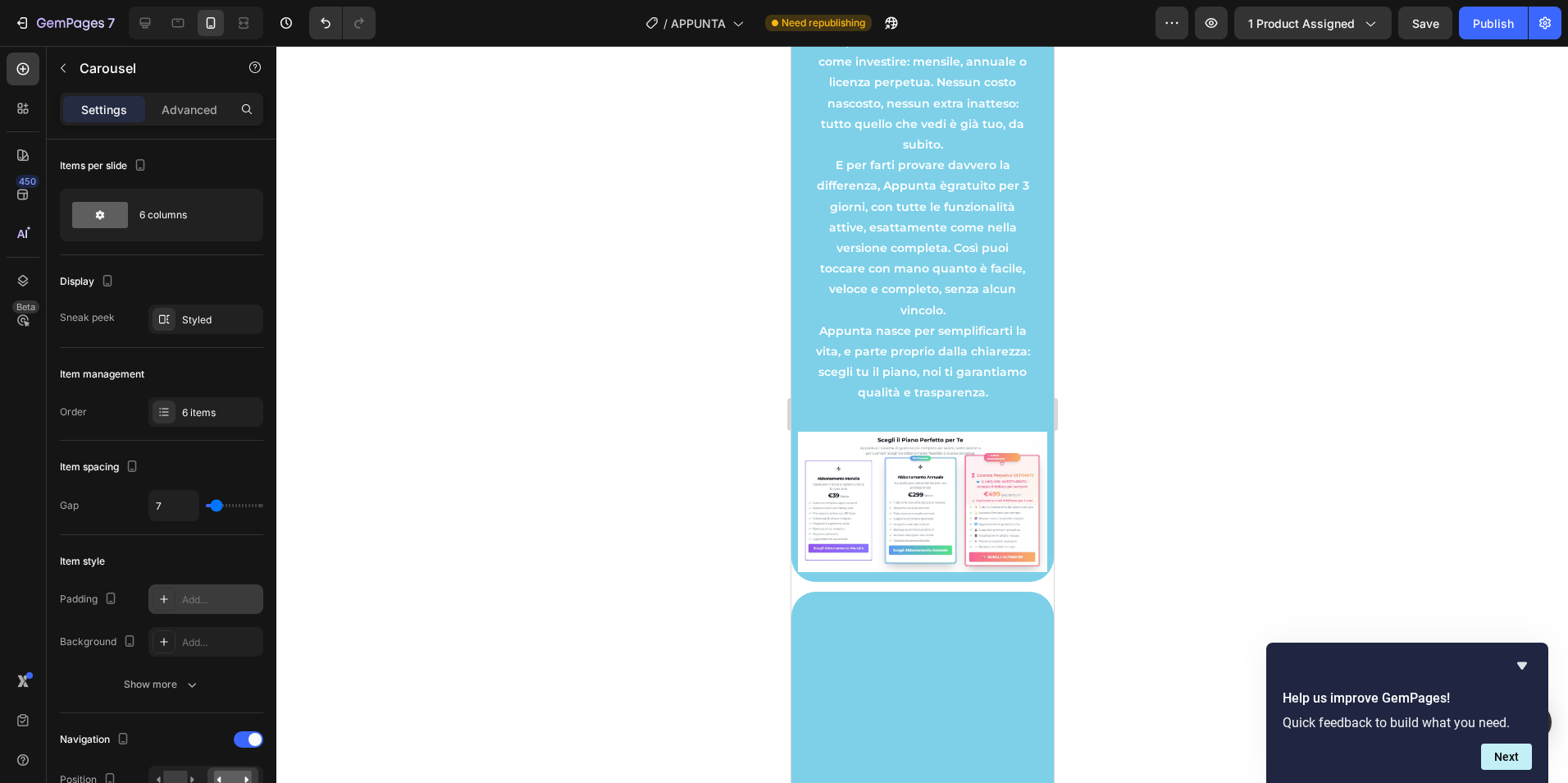
type input "3"
type input "4"
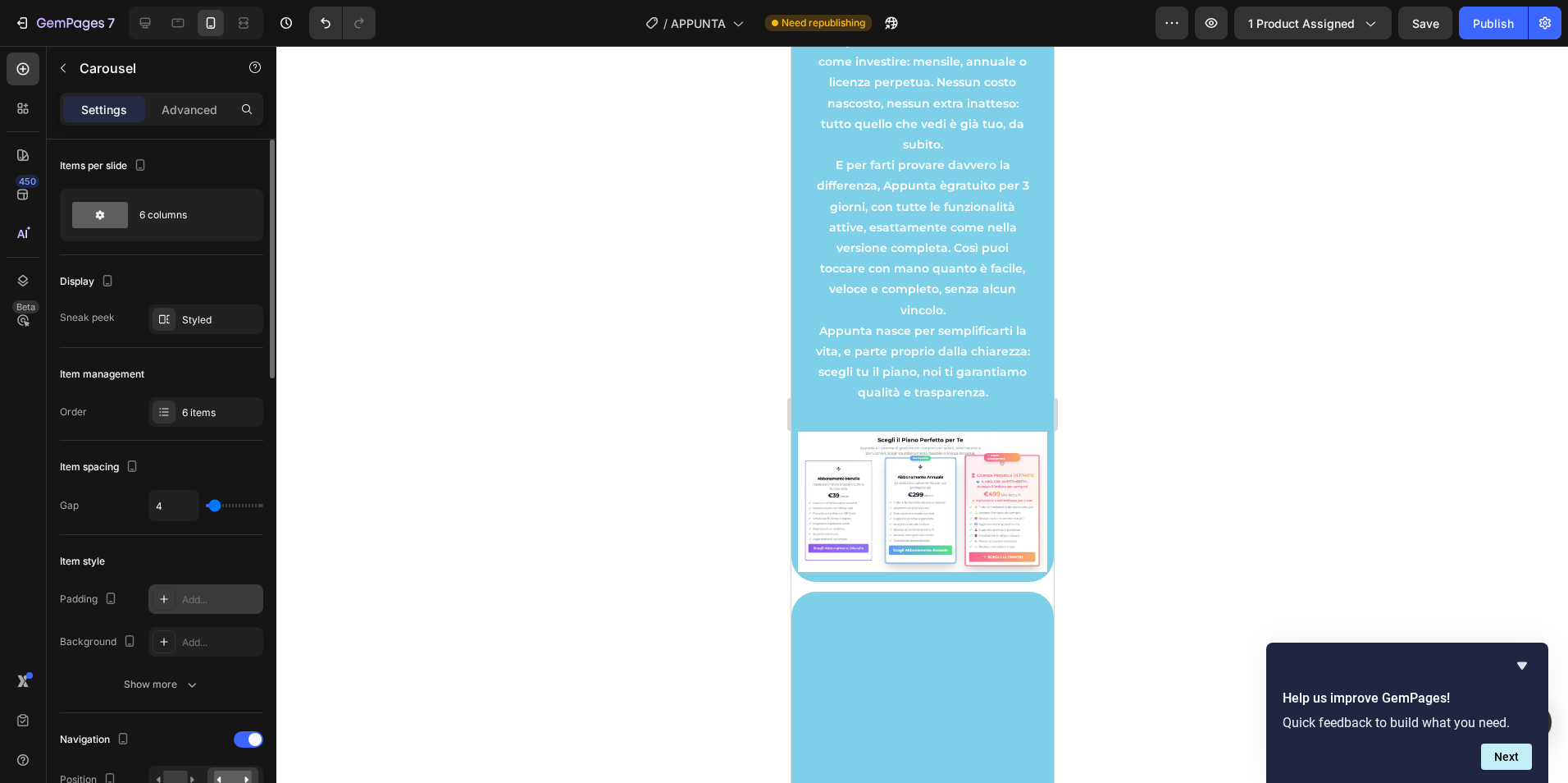
type input "6"
type input "9"
type input "18"
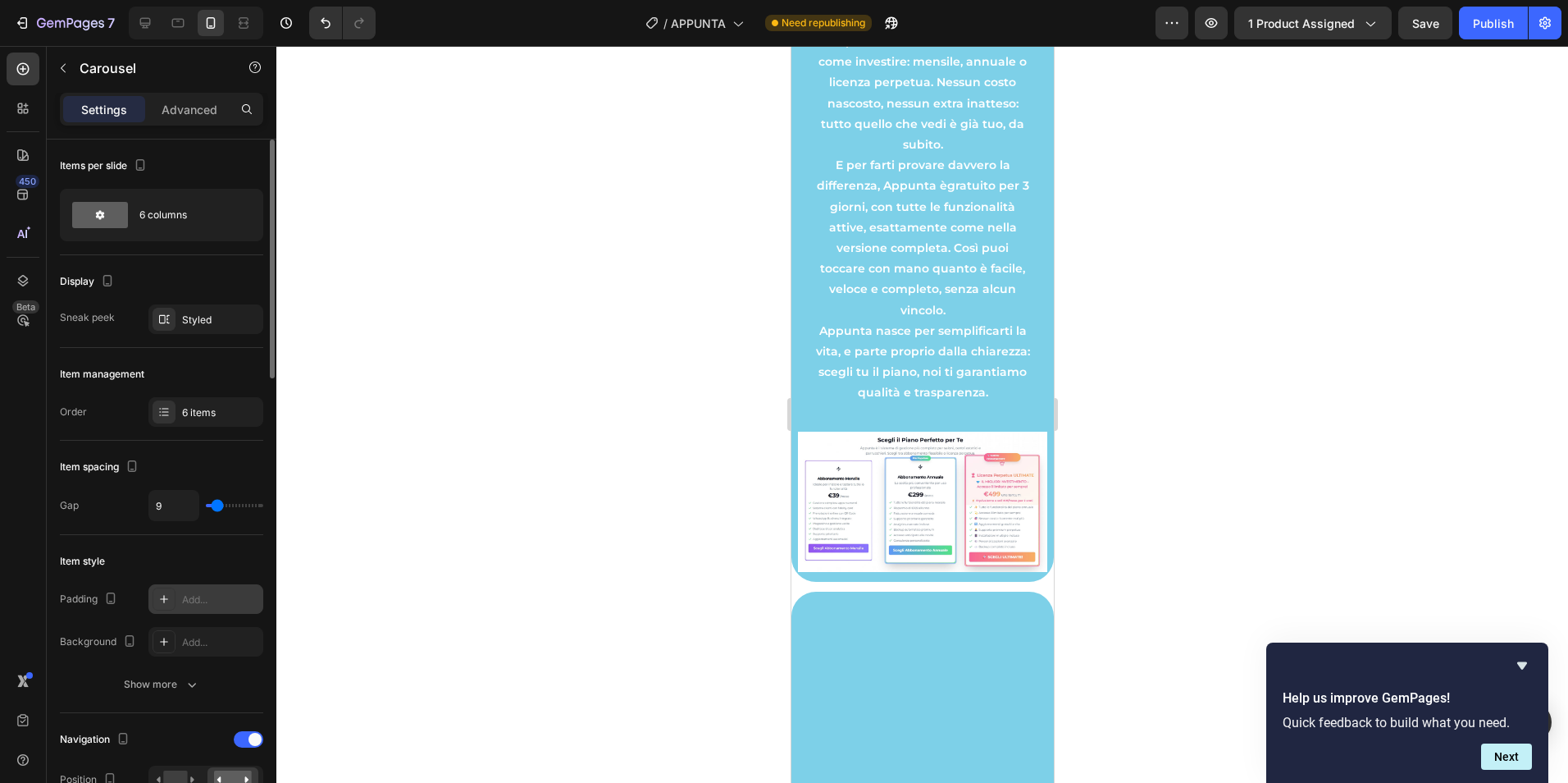
type input "18"
type input "19"
type input "21"
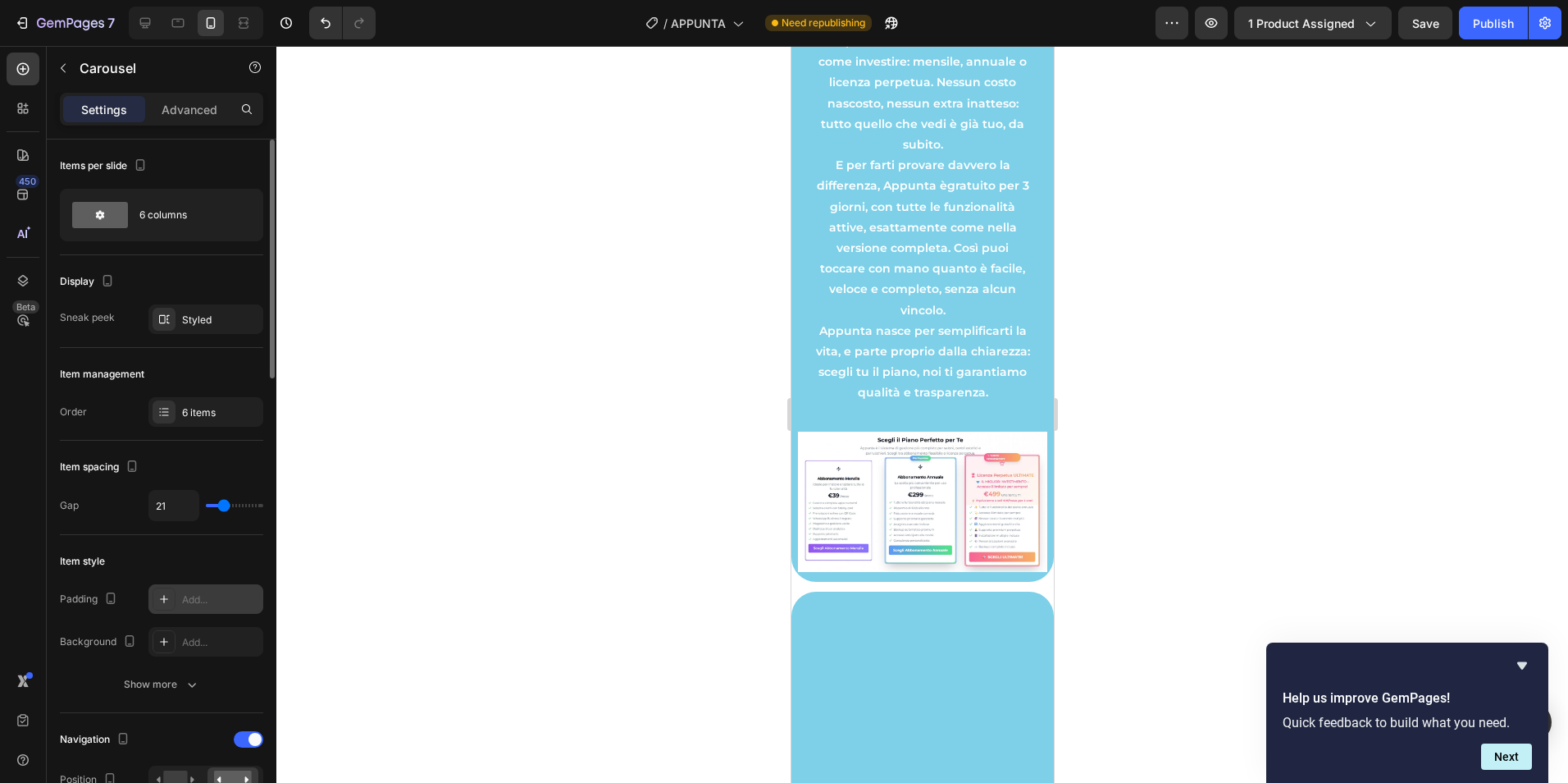
type input "24"
type input "28"
type input "30"
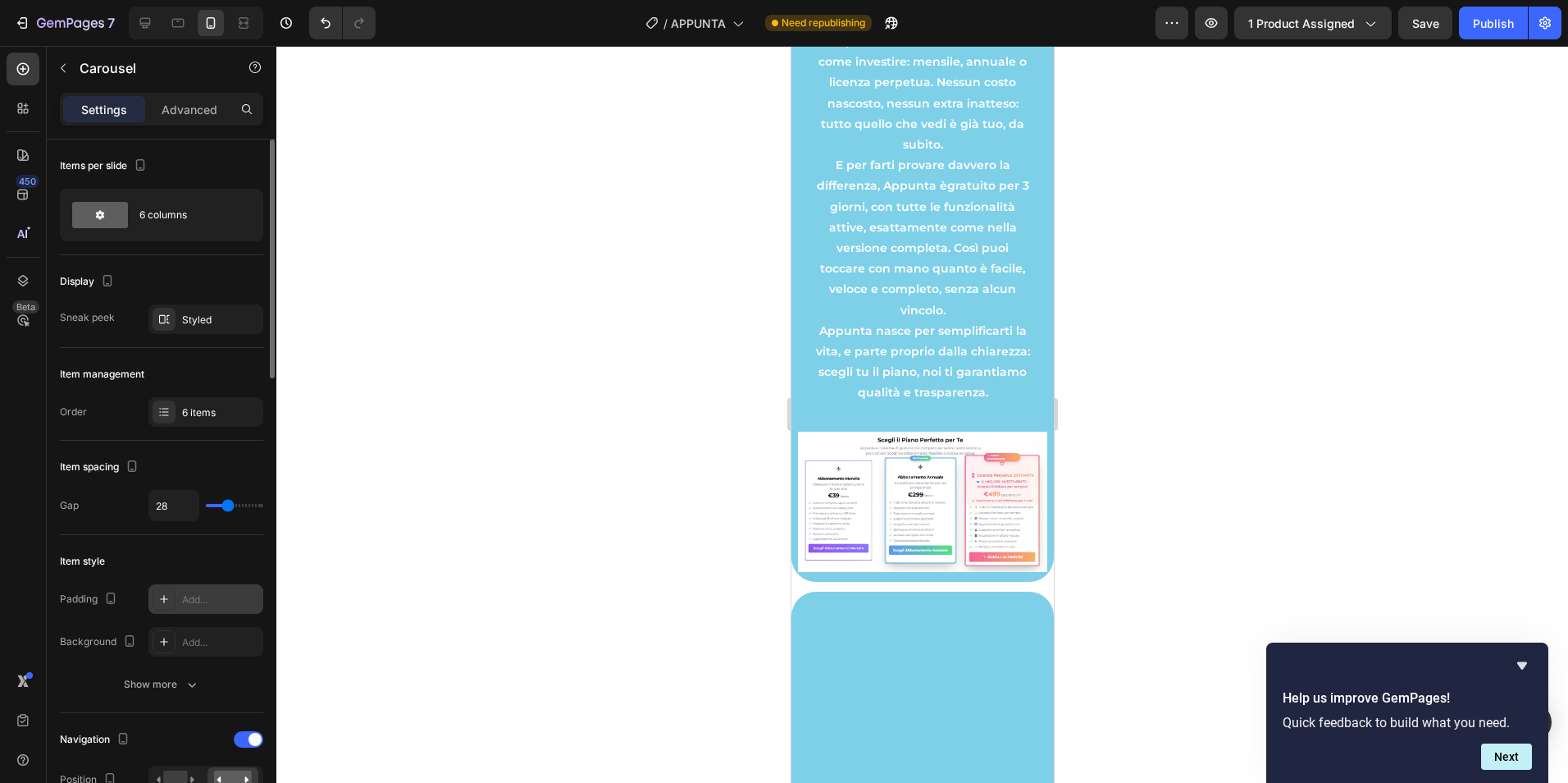
type input "30"
type input "16"
type input "0"
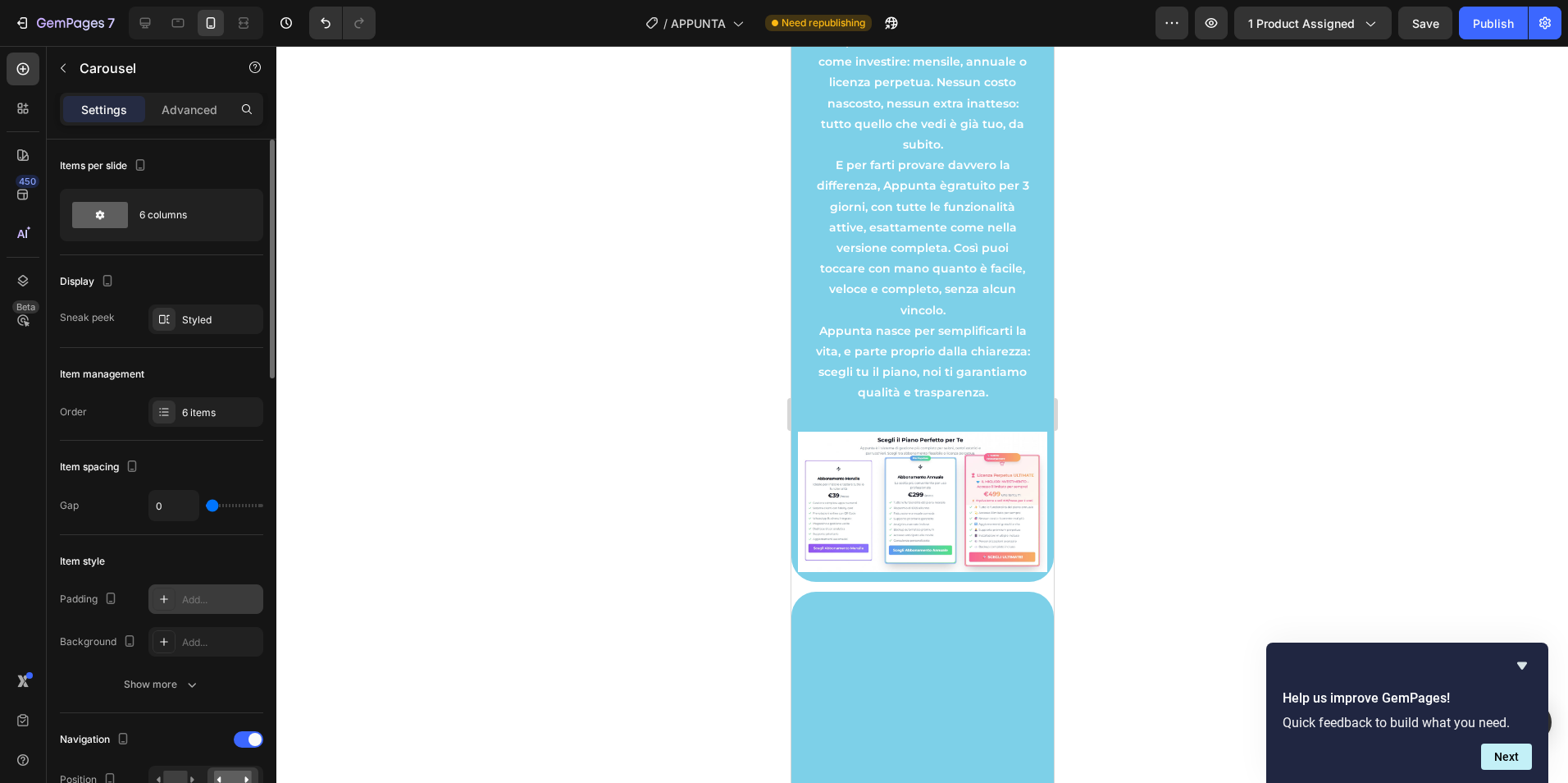
type input "7"
type input "12"
type input "10"
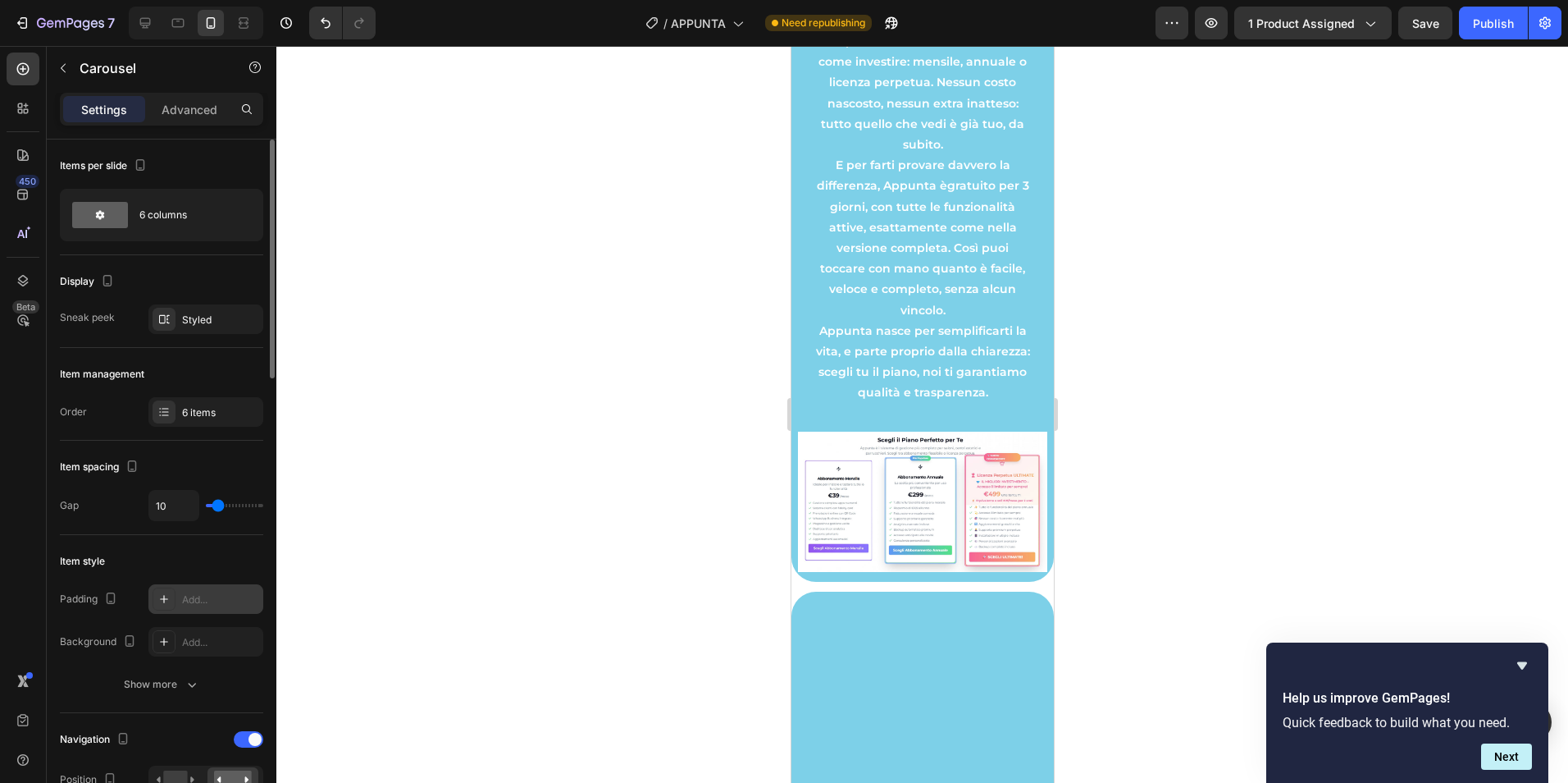
type input "10"
click at [219, 507] on input "range" at bounding box center [234, 506] width 57 height 3
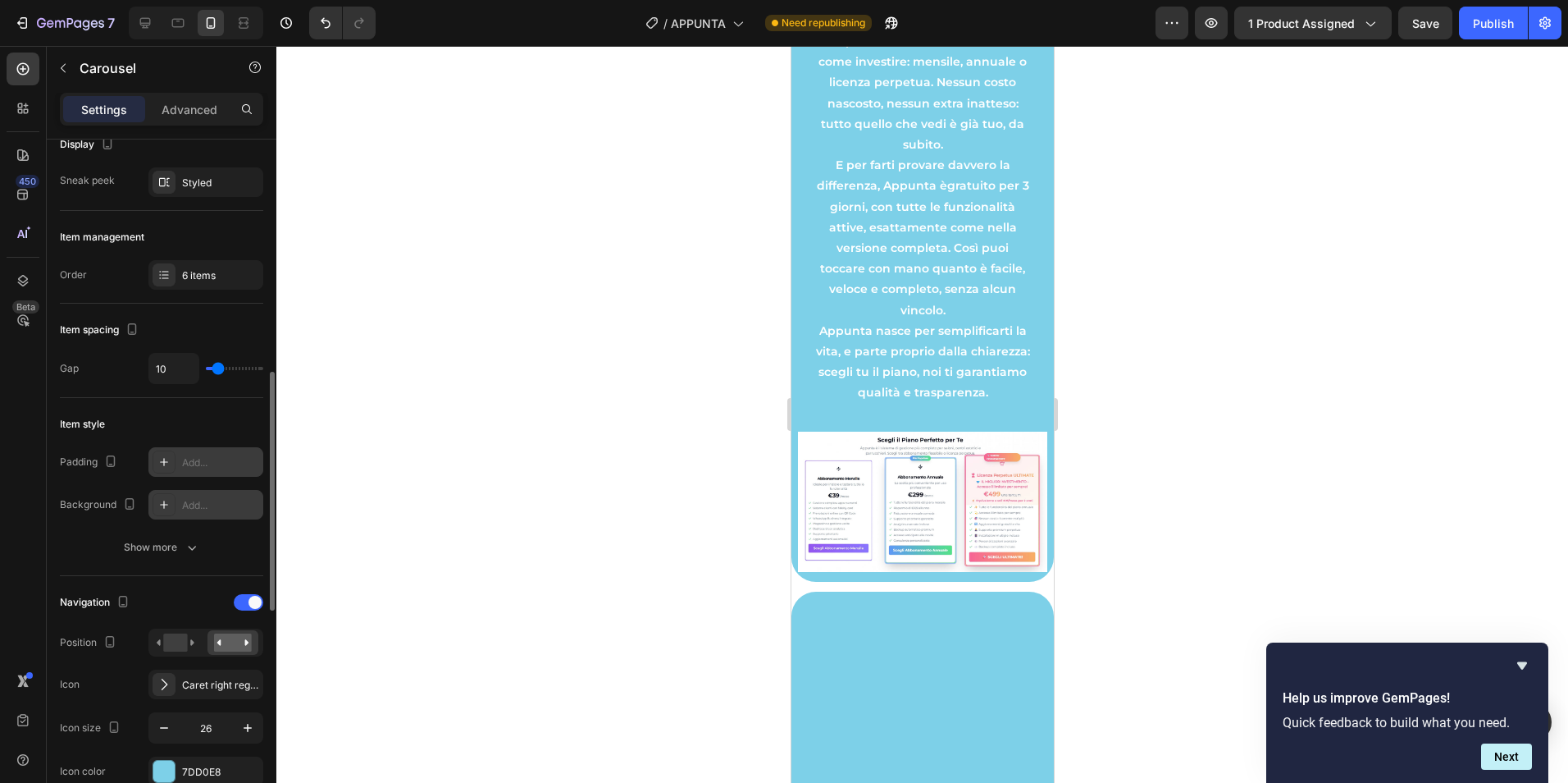
scroll to position [274, 0]
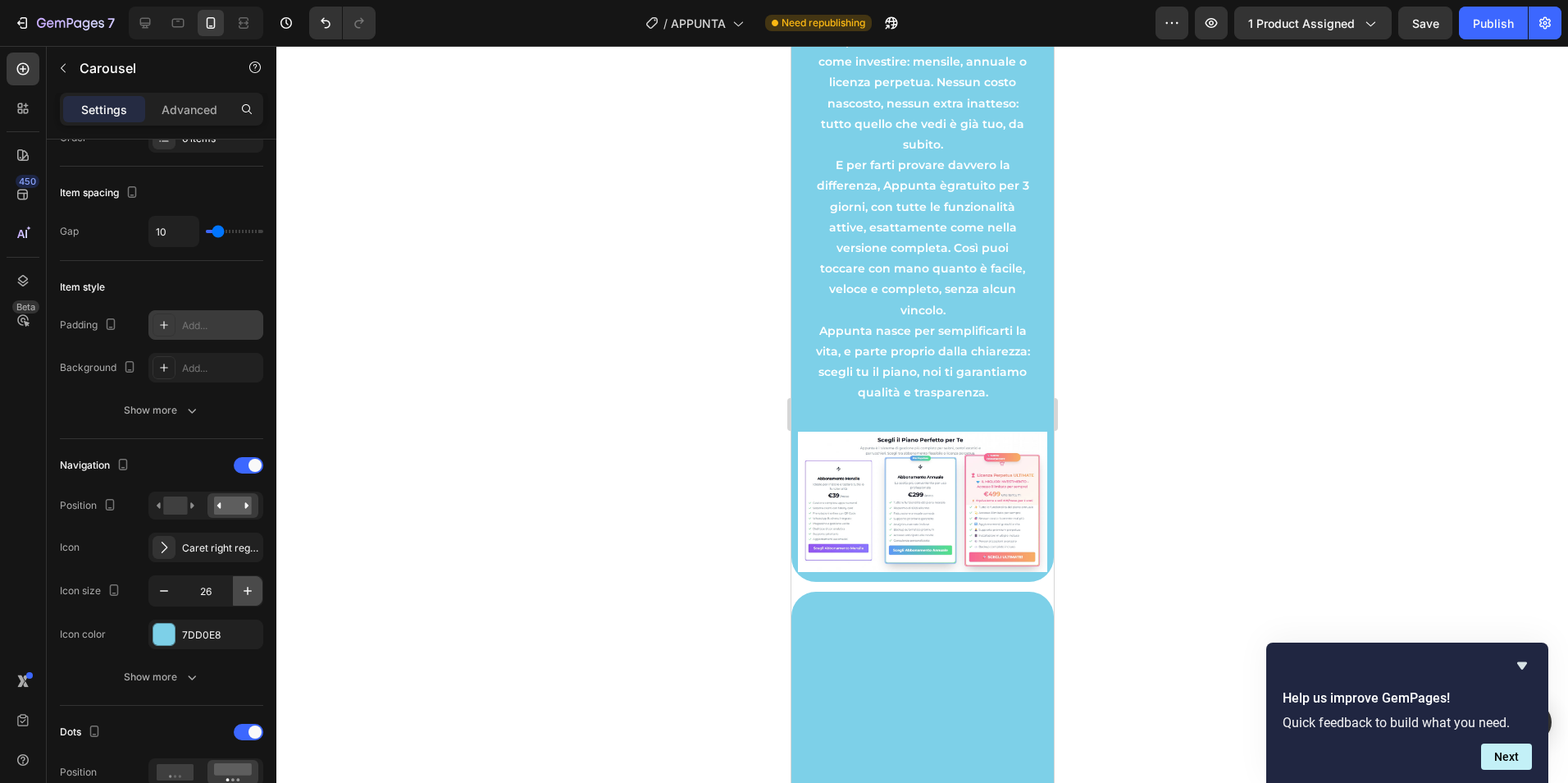
click at [249, 593] on icon "button" at bounding box center [247, 590] width 16 height 16
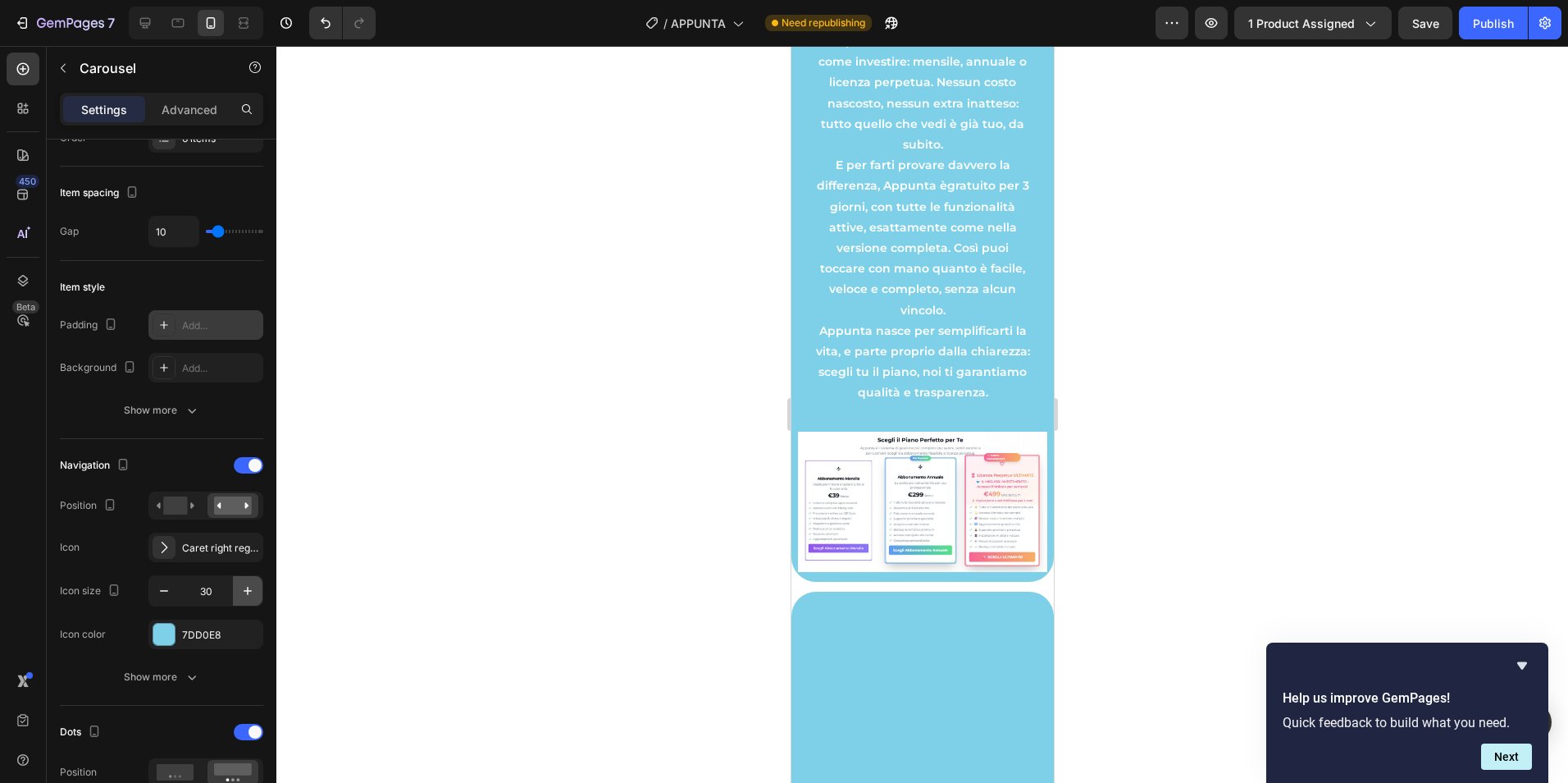
click at [249, 593] on icon "button" at bounding box center [247, 590] width 16 height 16
click at [166, 596] on icon "button" at bounding box center [163, 590] width 16 height 16
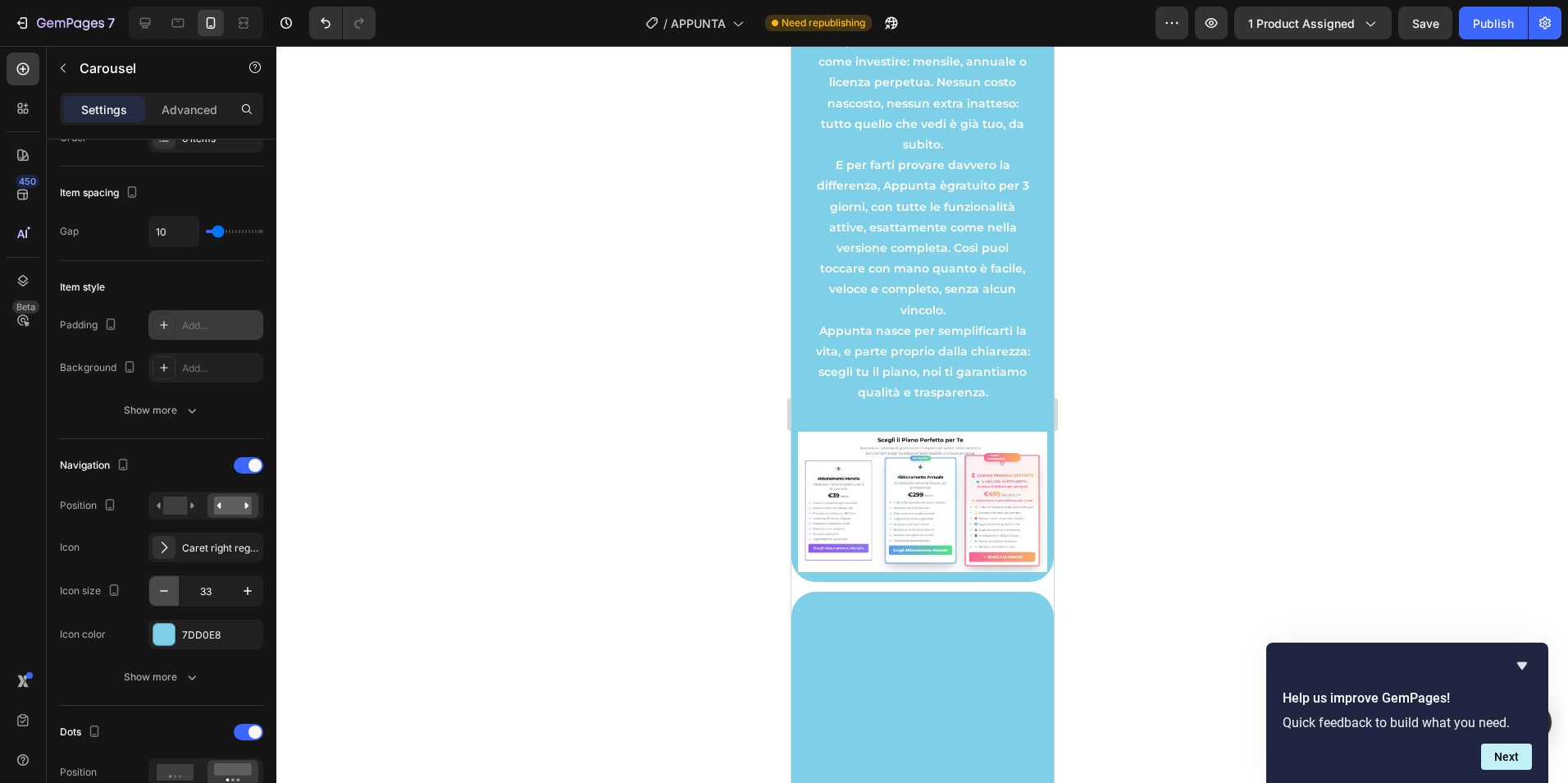
click at [166, 596] on icon "button" at bounding box center [163, 590] width 16 height 16
type input "32"
click at [168, 672] on div "Show more" at bounding box center [162, 677] width 76 height 16
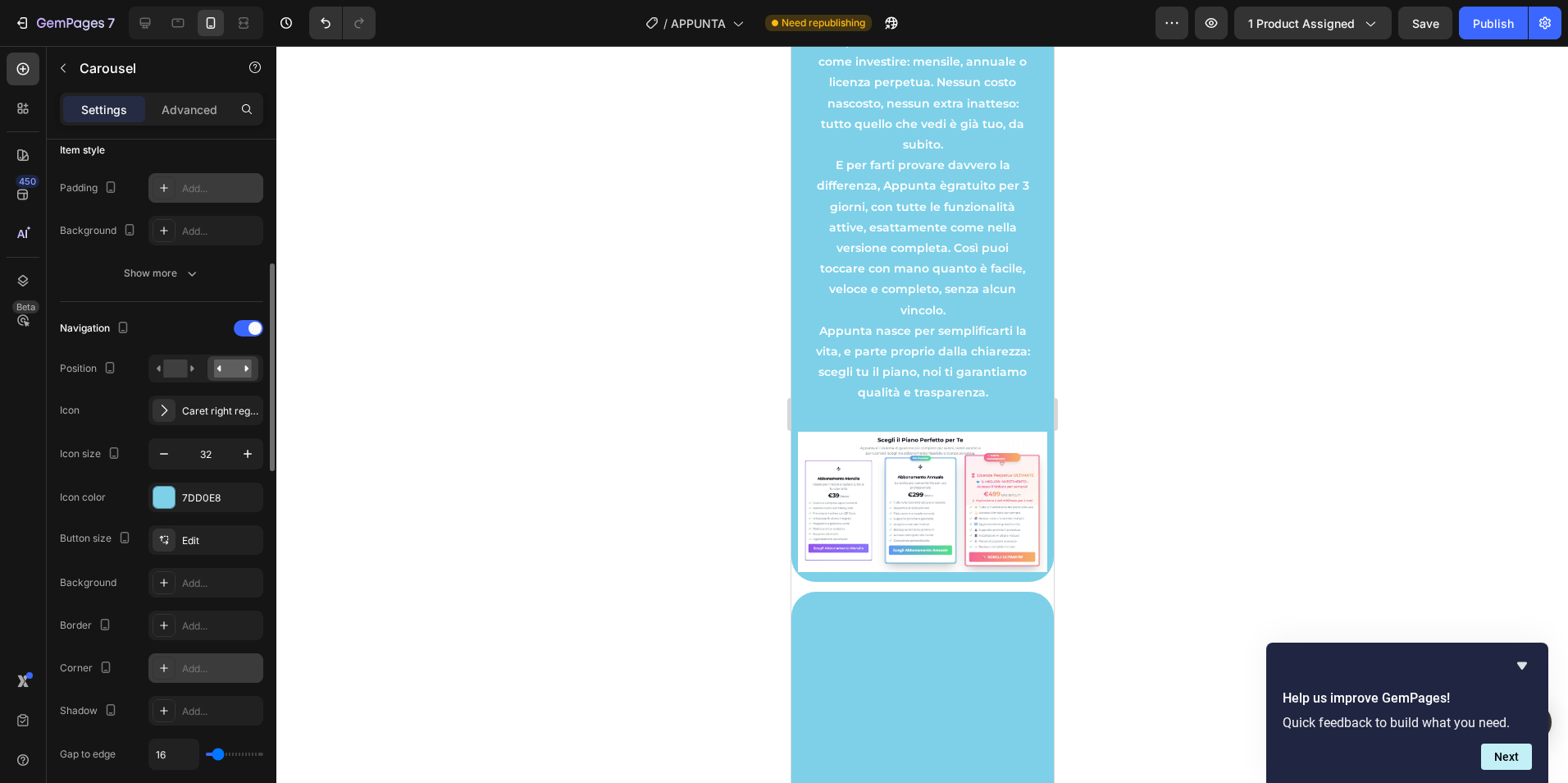
scroll to position [548, 0]
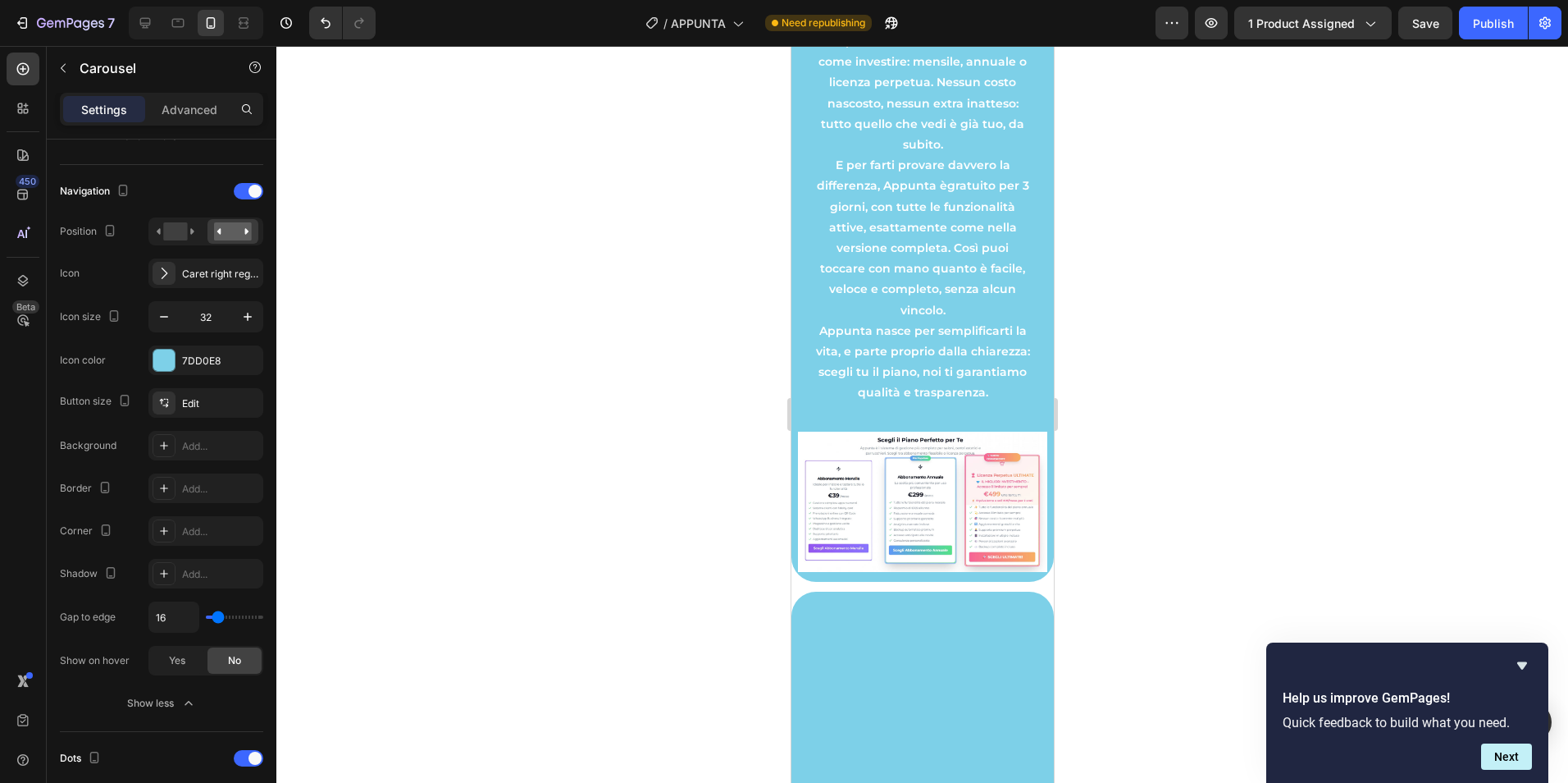
type input "22"
type input "58"
type input "60"
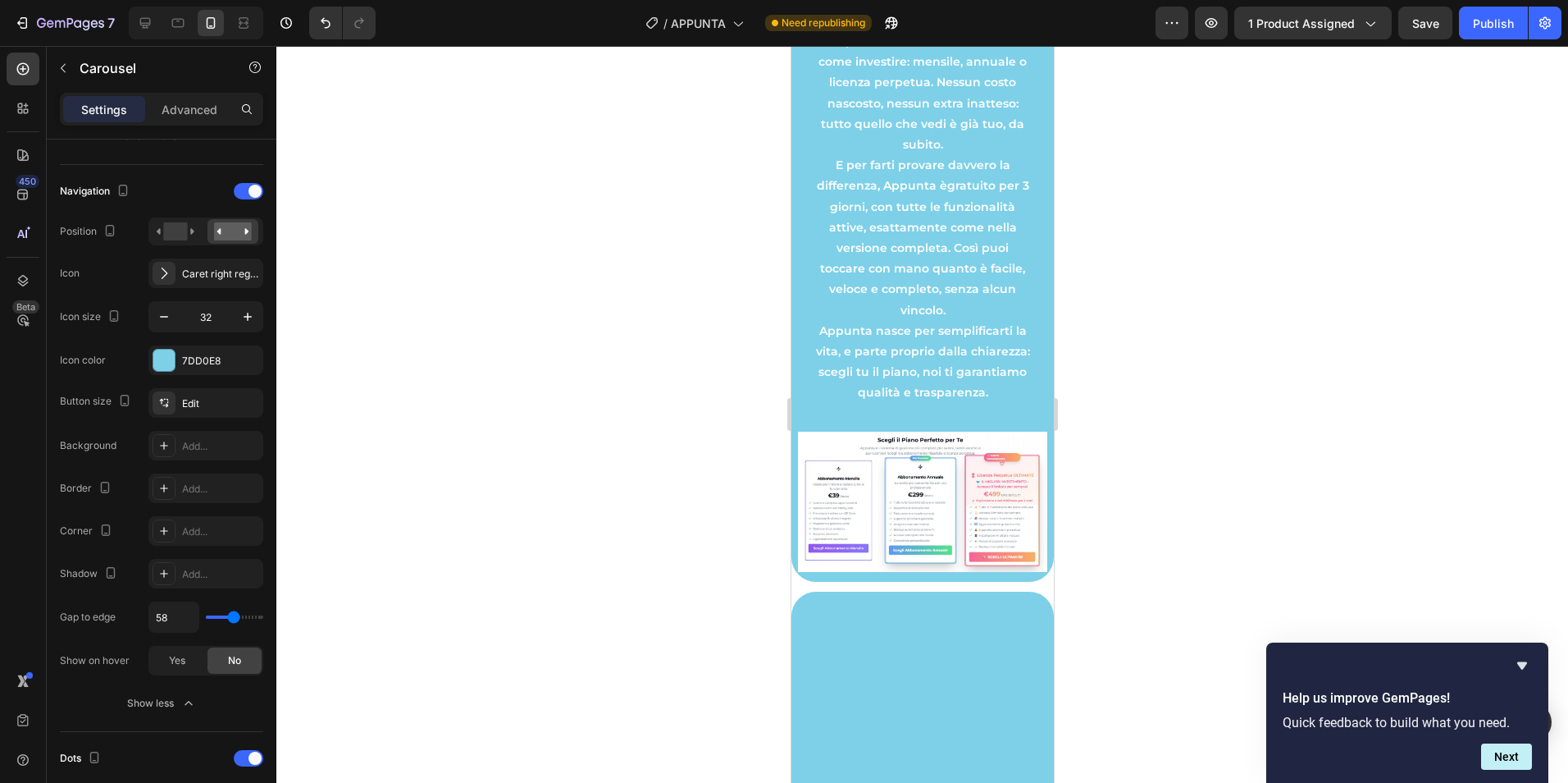
type input "60"
type input "64"
type input "71"
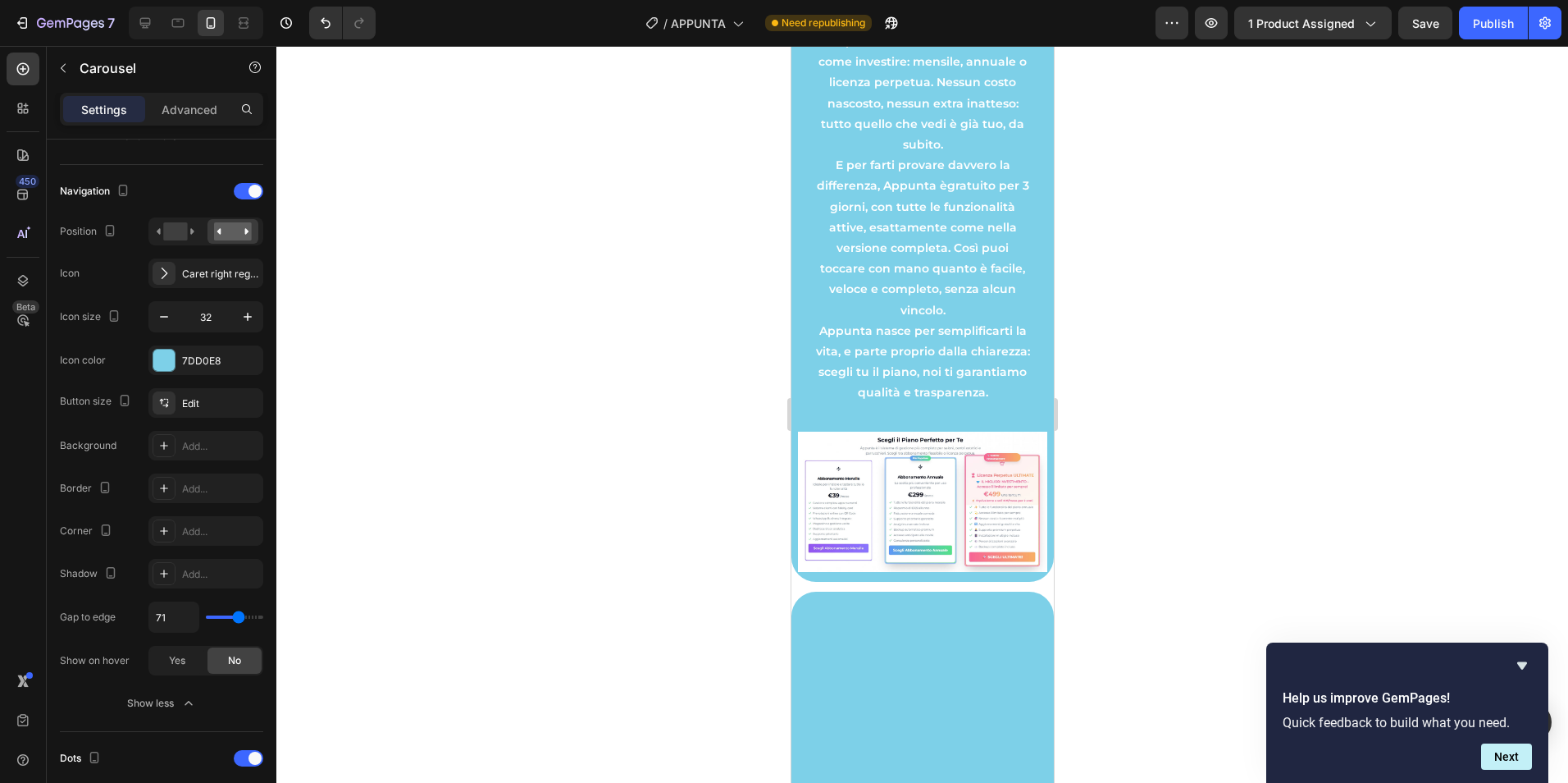
type input "73"
type input "80"
type input "89"
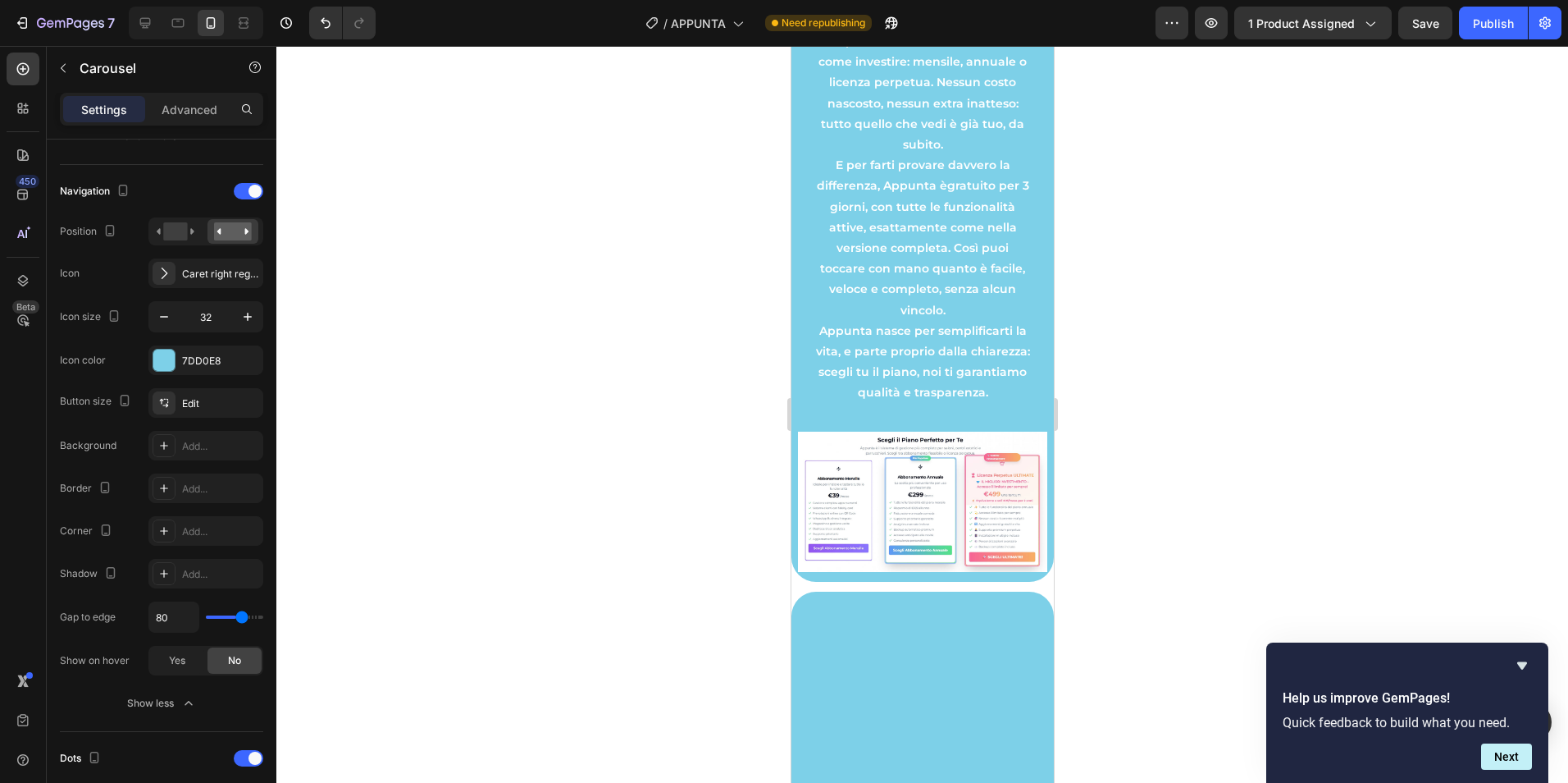
type input "89"
type input "93"
type input "62"
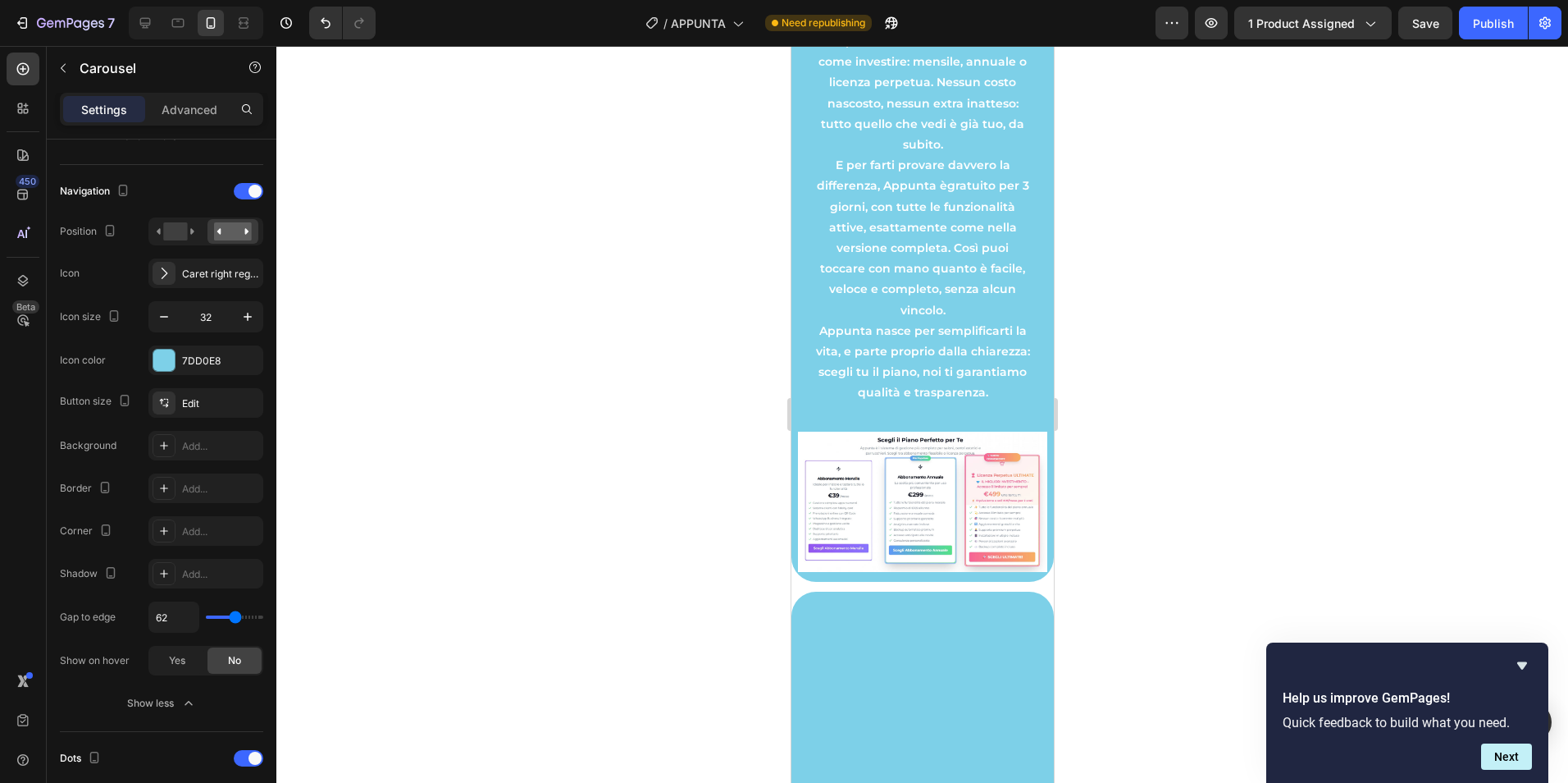
type input "56"
type input "51"
type input "47"
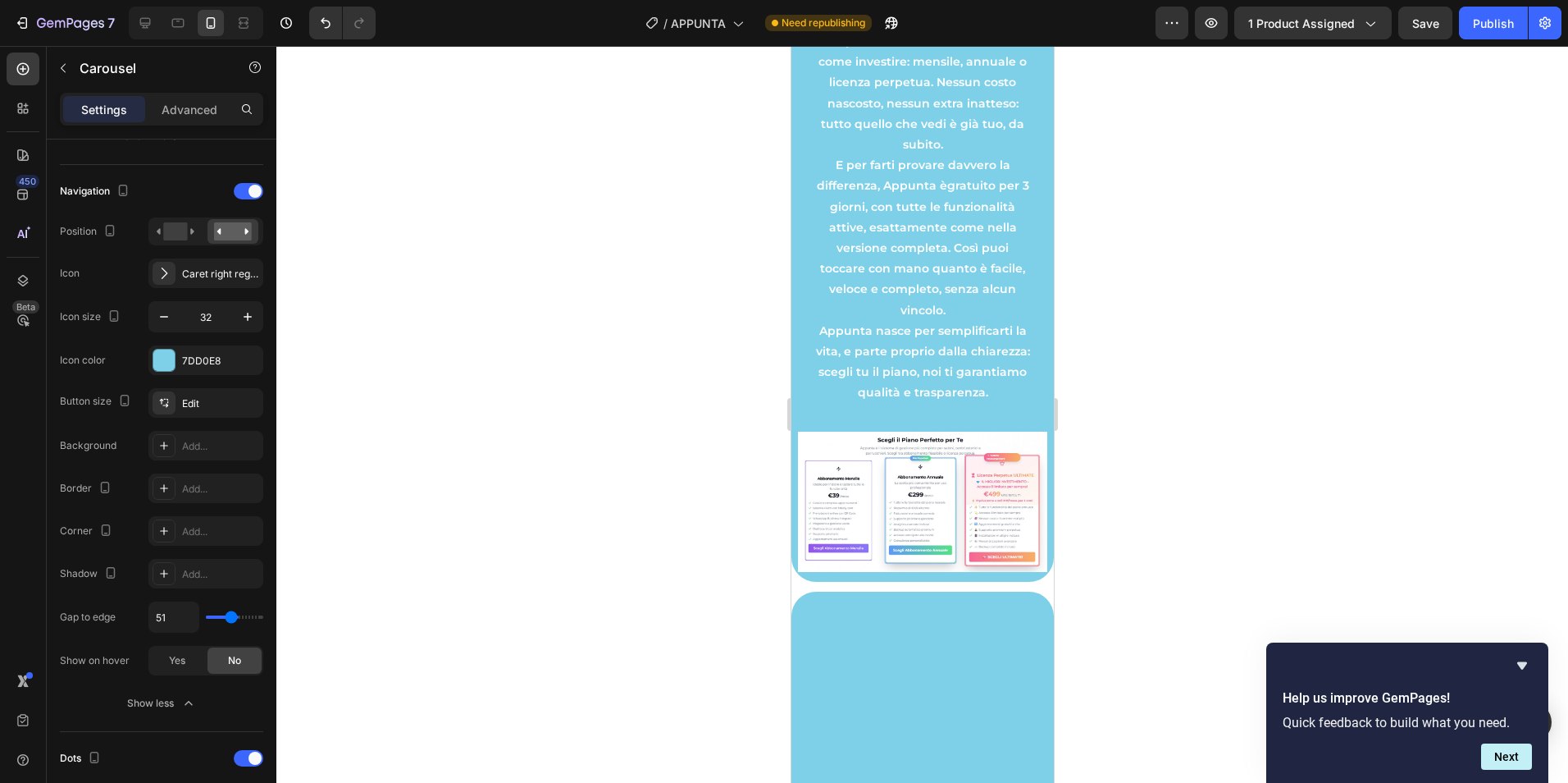
type input "47"
type input "42"
type input "38"
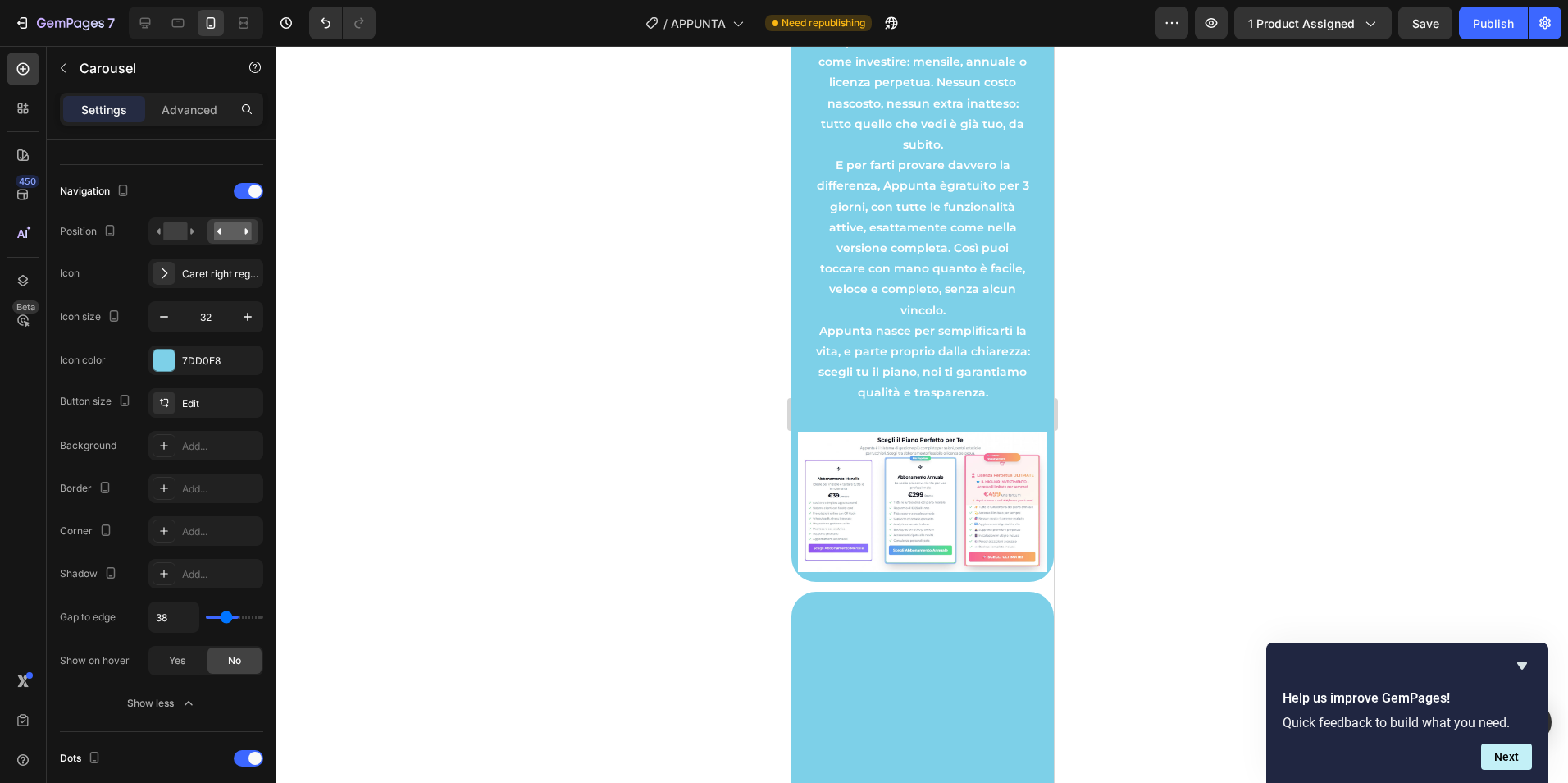
type input "31"
type input "27"
type input "22"
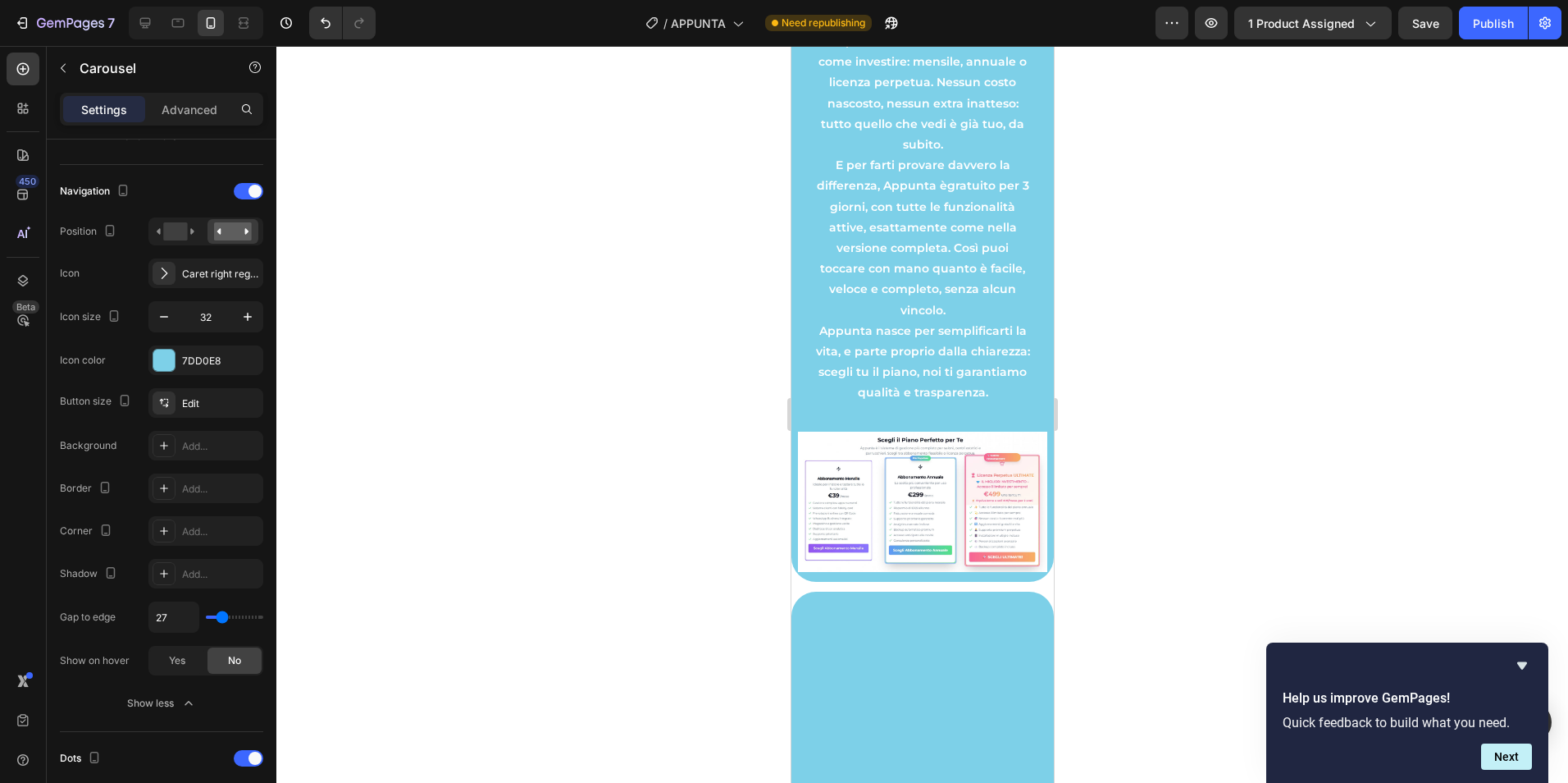
type input "22"
type input "13"
type input "4"
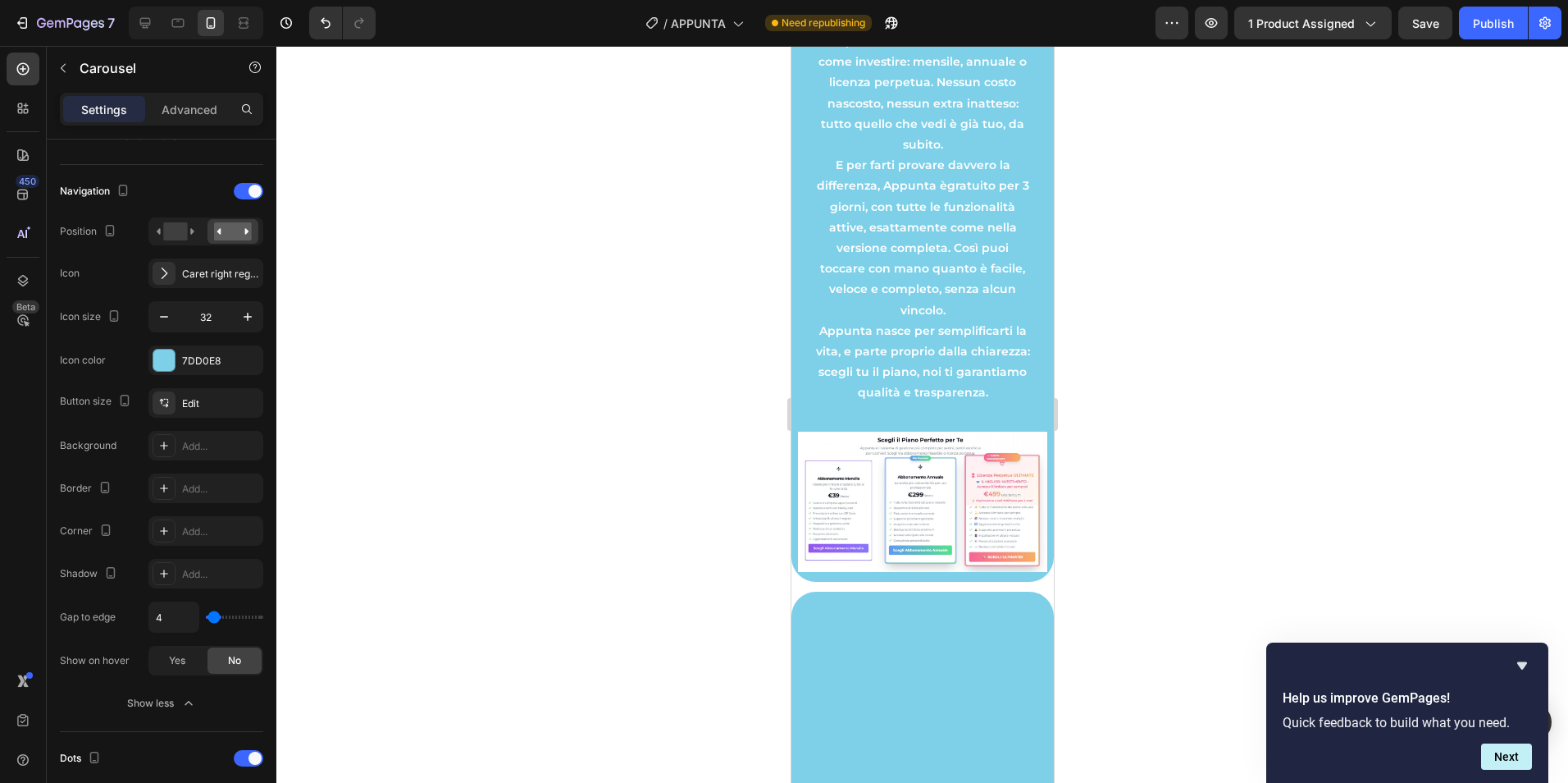
type input "0"
drag, startPoint x: 219, startPoint y: 622, endPoint x: 186, endPoint y: 630, distance: 34.0
type input "0"
click at [206, 619] on input "range" at bounding box center [234, 617] width 57 height 3
click at [202, 270] on div "Caret right regular" at bounding box center [220, 274] width 77 height 15
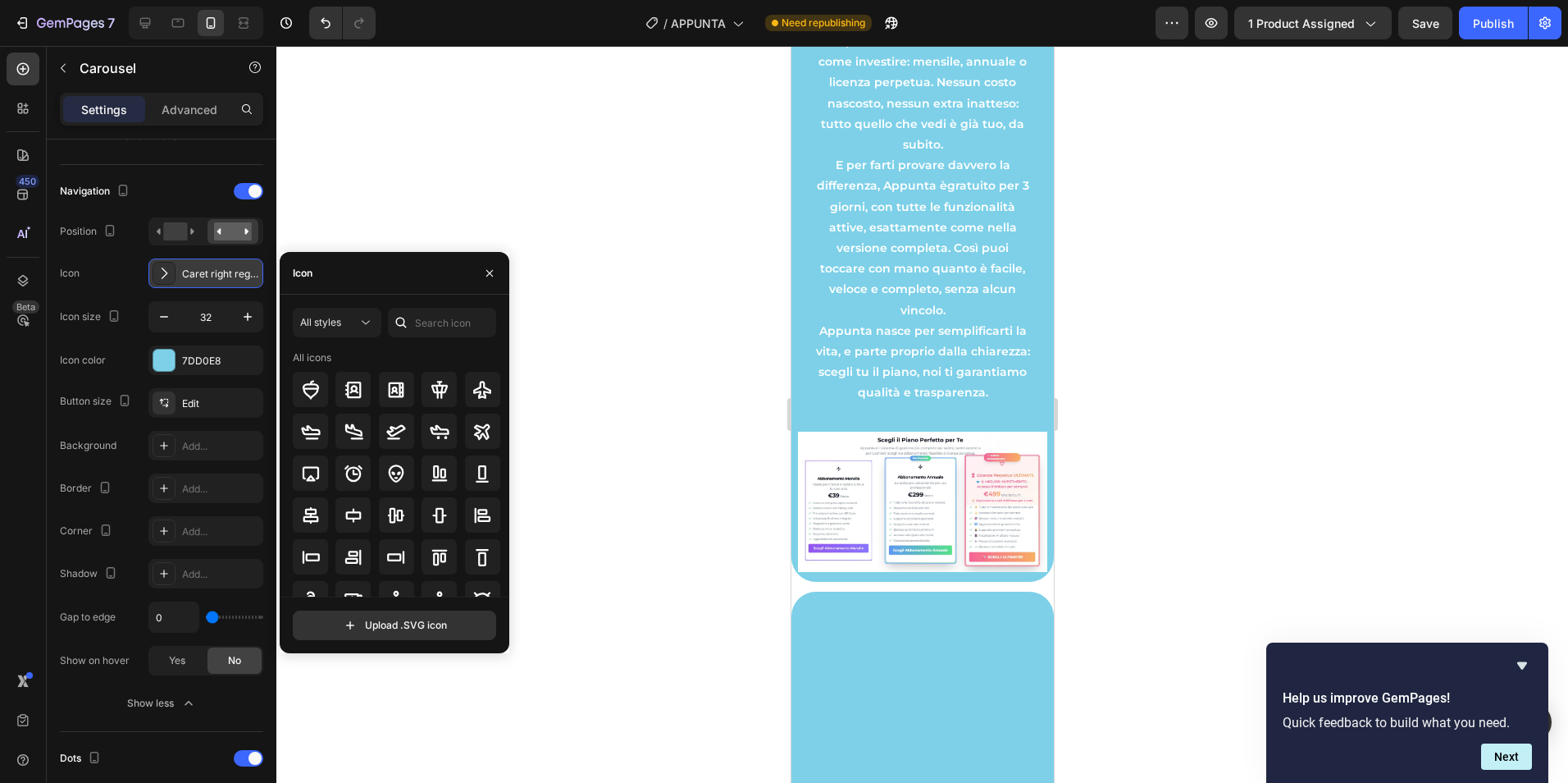
click at [202, 269] on div "Caret right regular" at bounding box center [220, 274] width 77 height 15
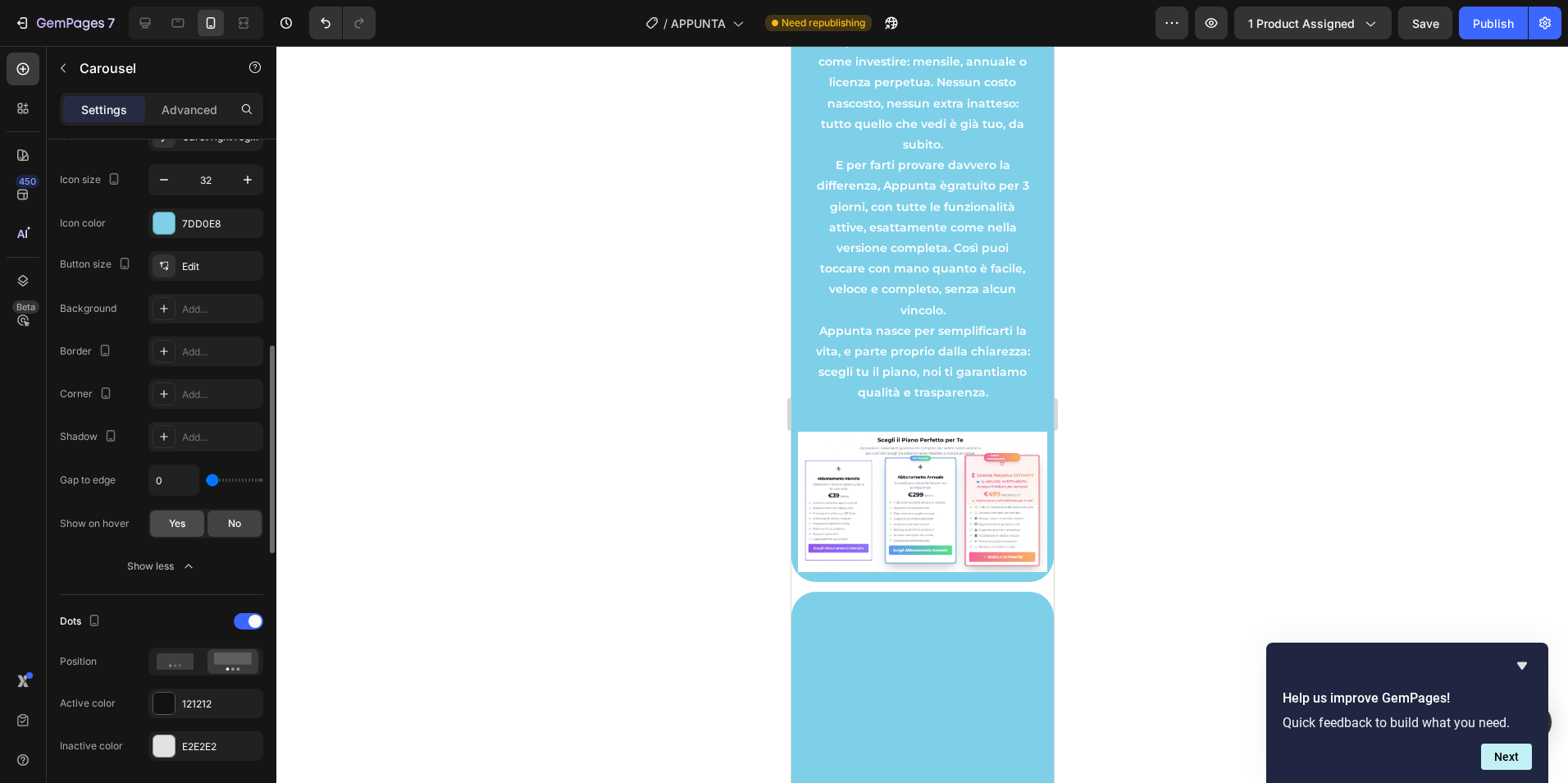
scroll to position [822, 0]
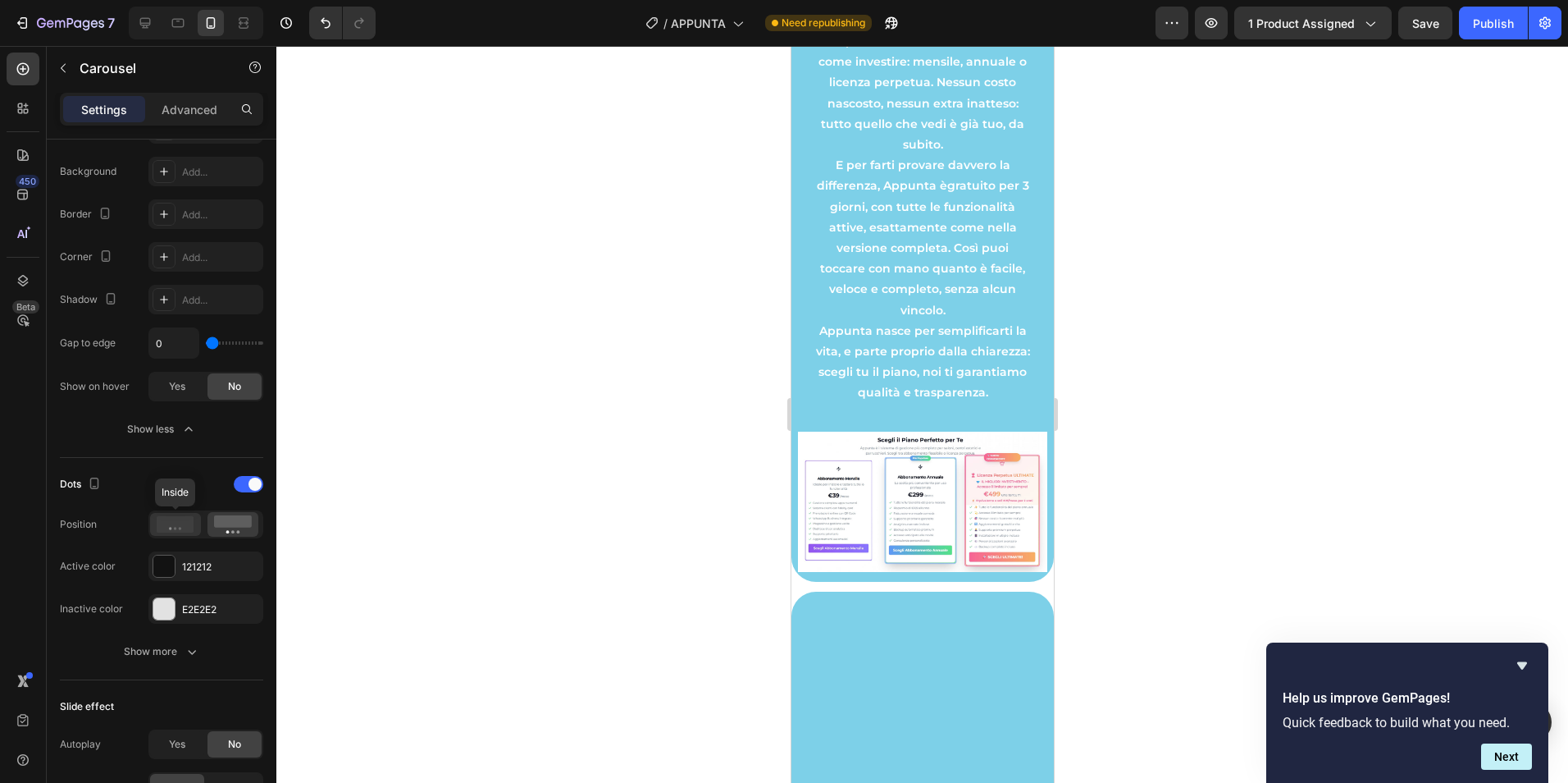
click at [184, 529] on icon at bounding box center [175, 524] width 38 height 16
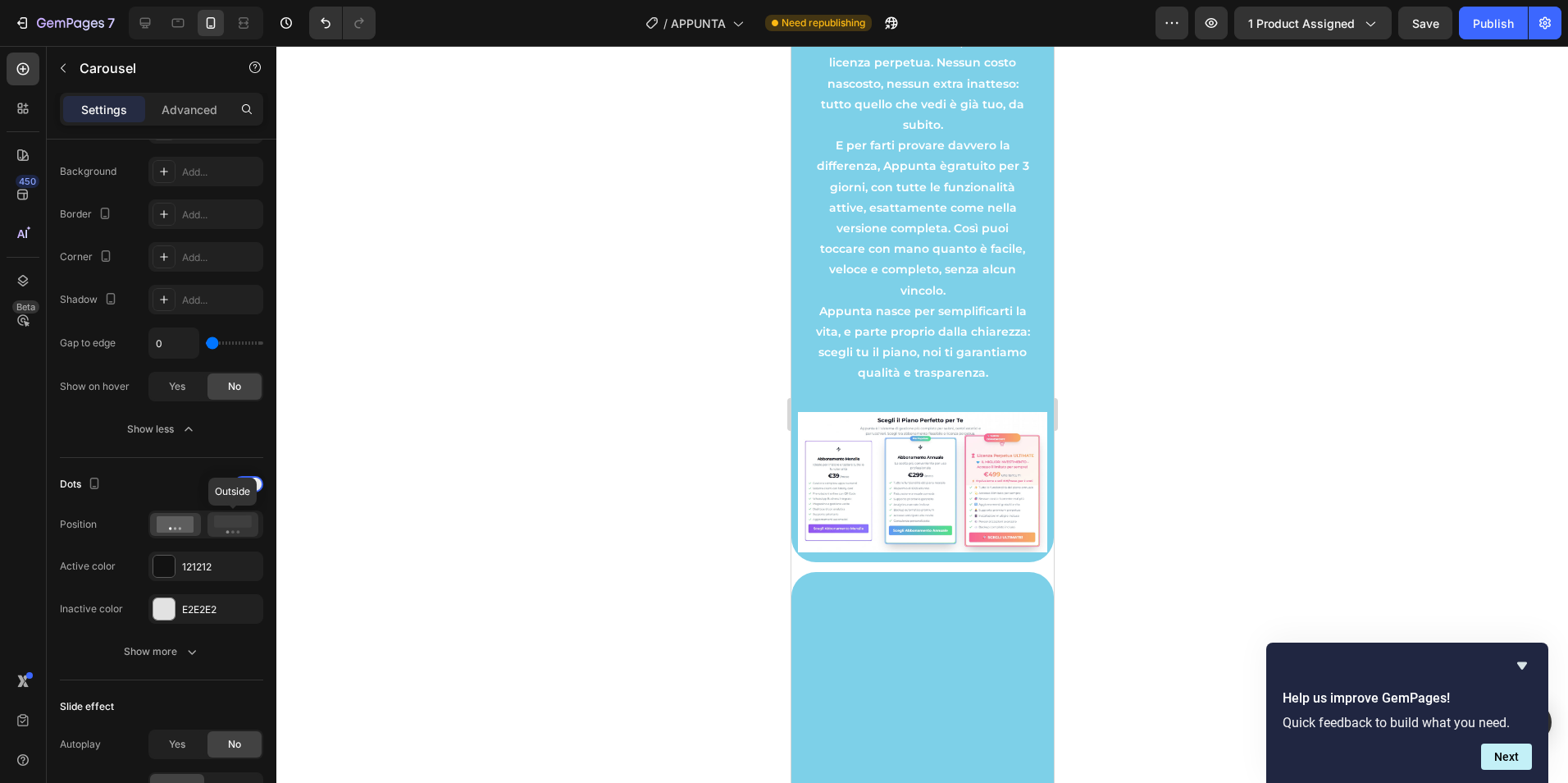
click at [239, 529] on icon at bounding box center [233, 524] width 38 height 18
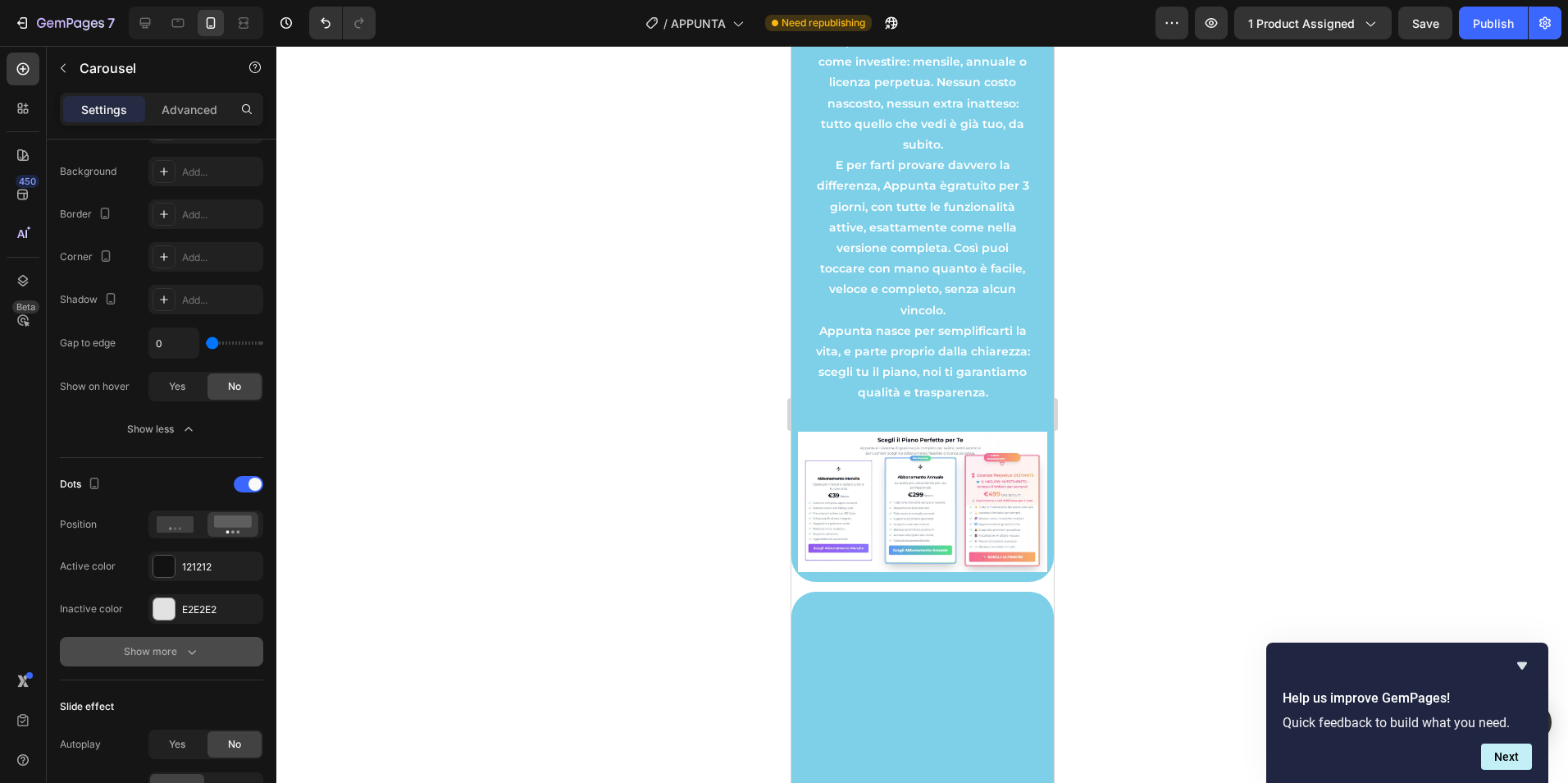
click at [181, 646] on div "Show more" at bounding box center [162, 651] width 76 height 16
click at [251, 648] on icon "button" at bounding box center [247, 652] width 16 height 16
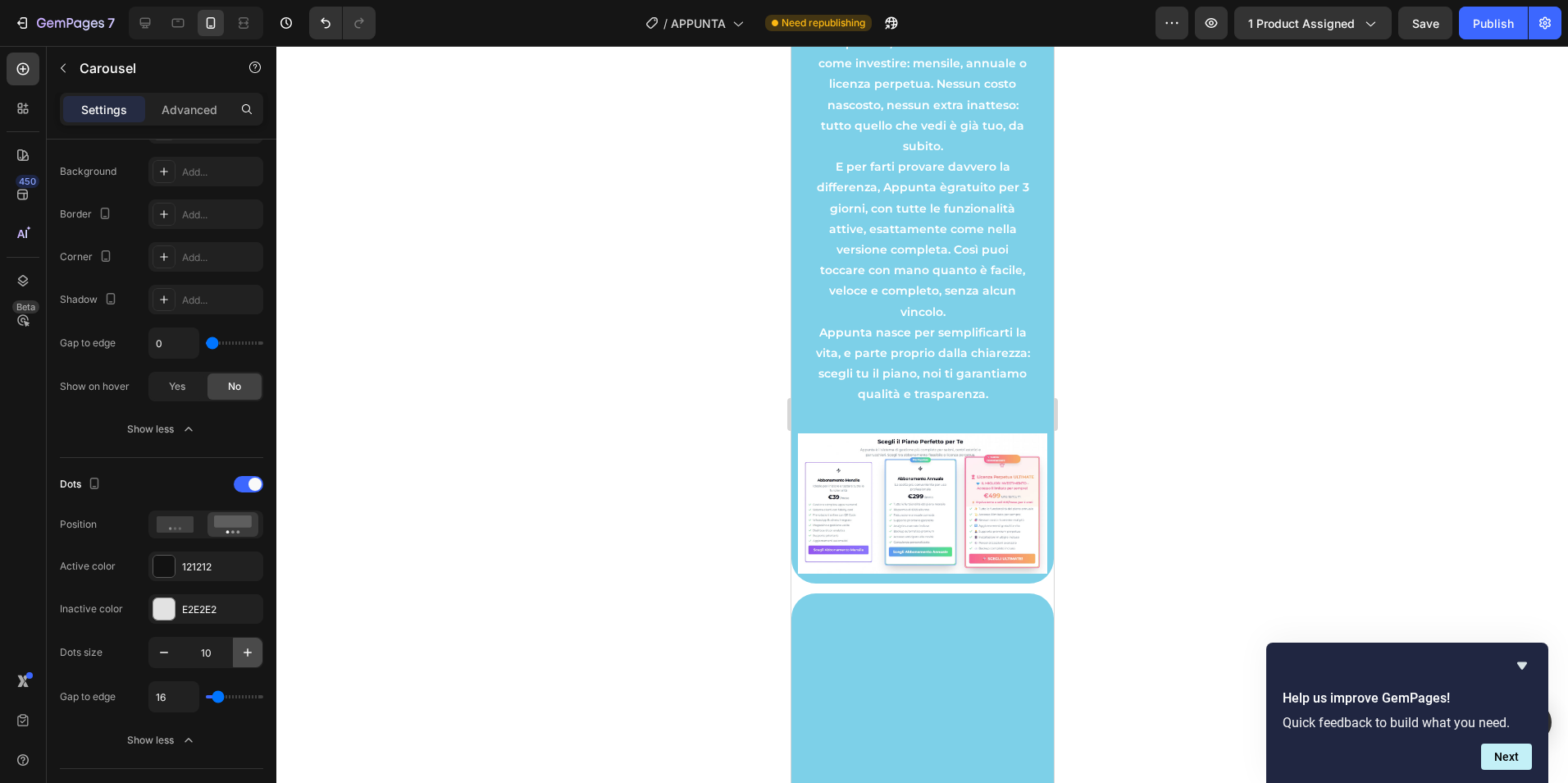
click at [251, 648] on icon "button" at bounding box center [247, 652] width 16 height 16
click at [165, 655] on icon "button" at bounding box center [163, 652] width 16 height 16
click at [166, 655] on icon "button" at bounding box center [163, 652] width 16 height 16
type input "8"
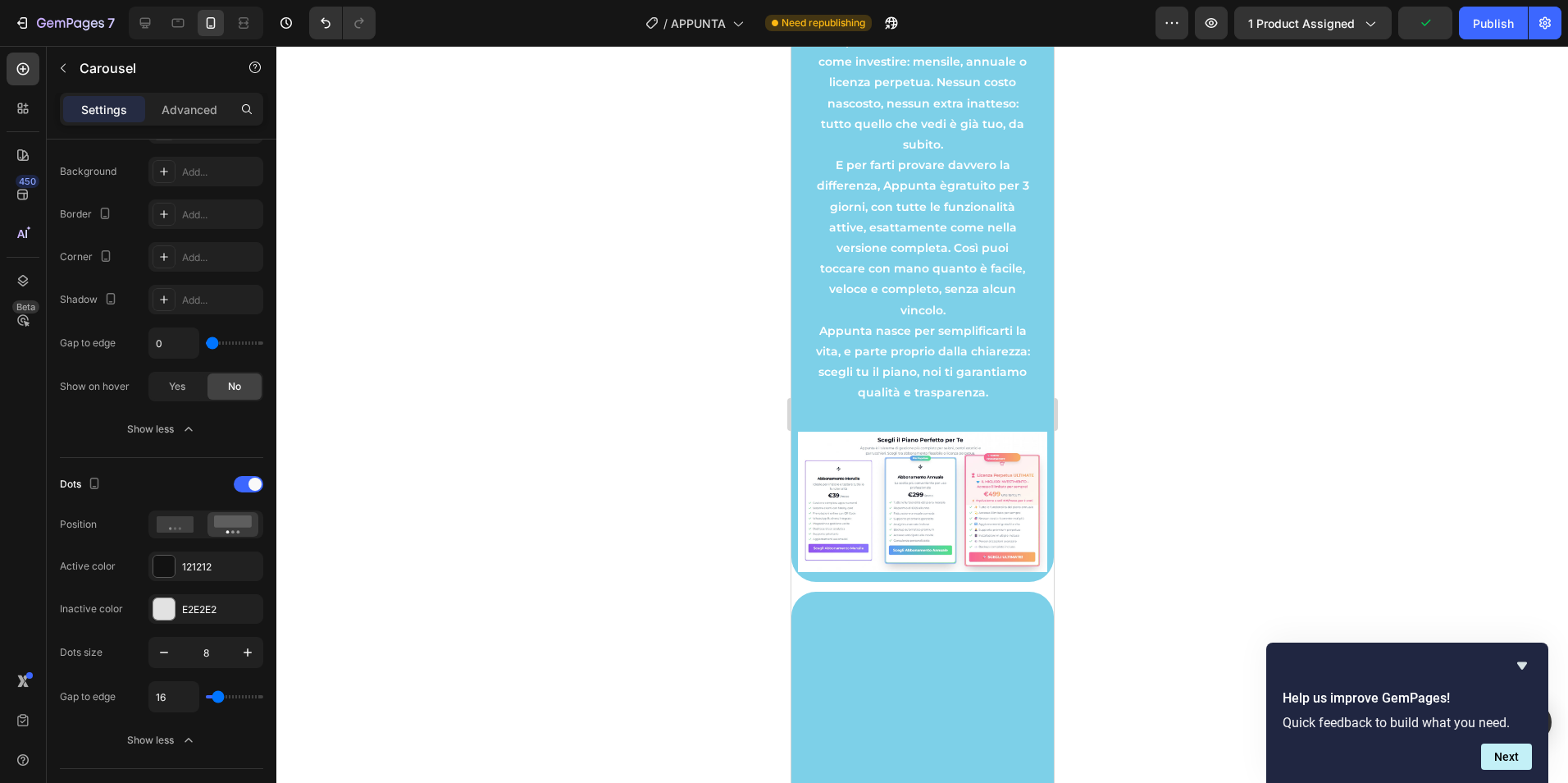
type input "18"
type input "20"
type input "27"
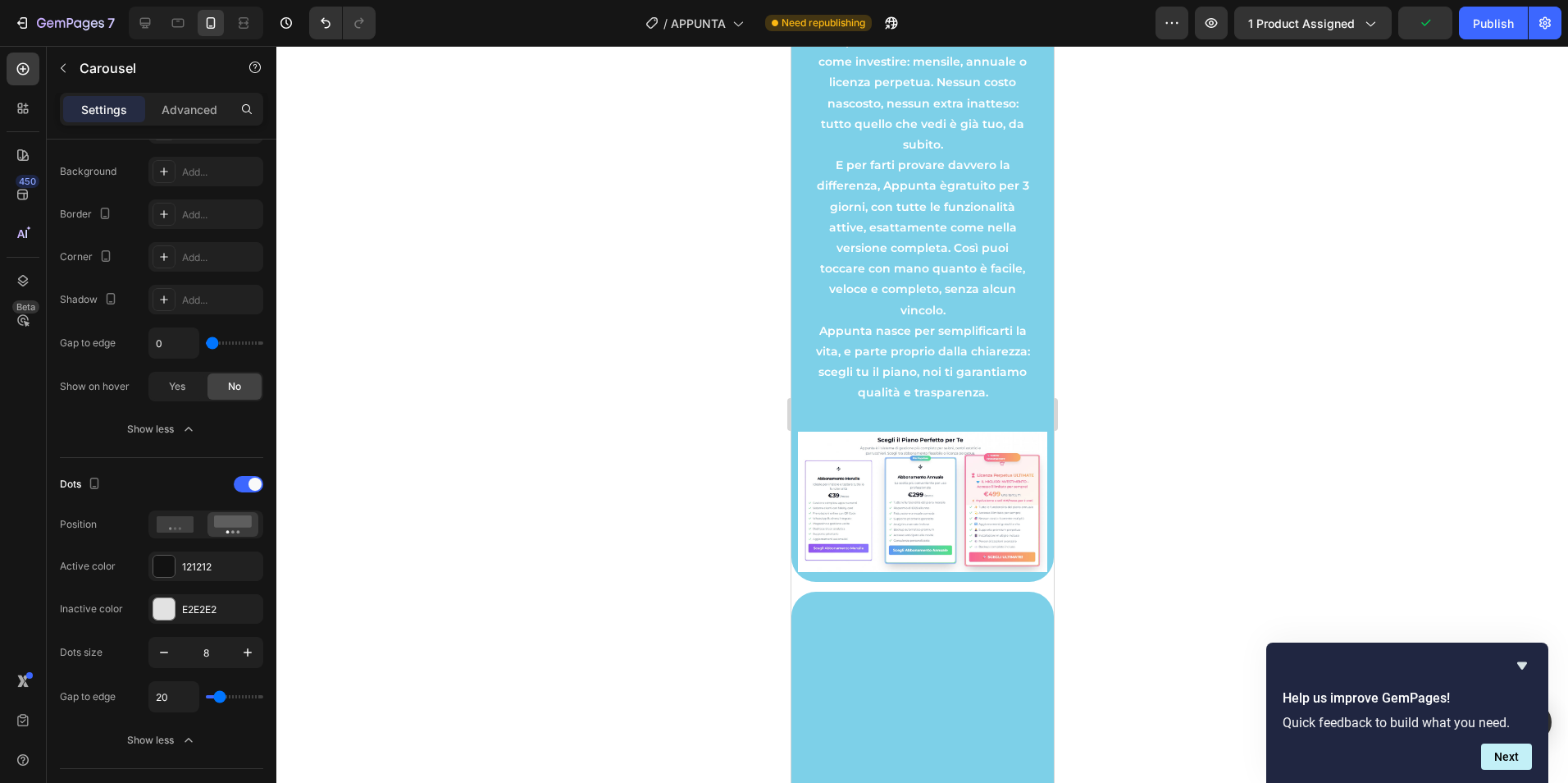
type input "27"
type input "38"
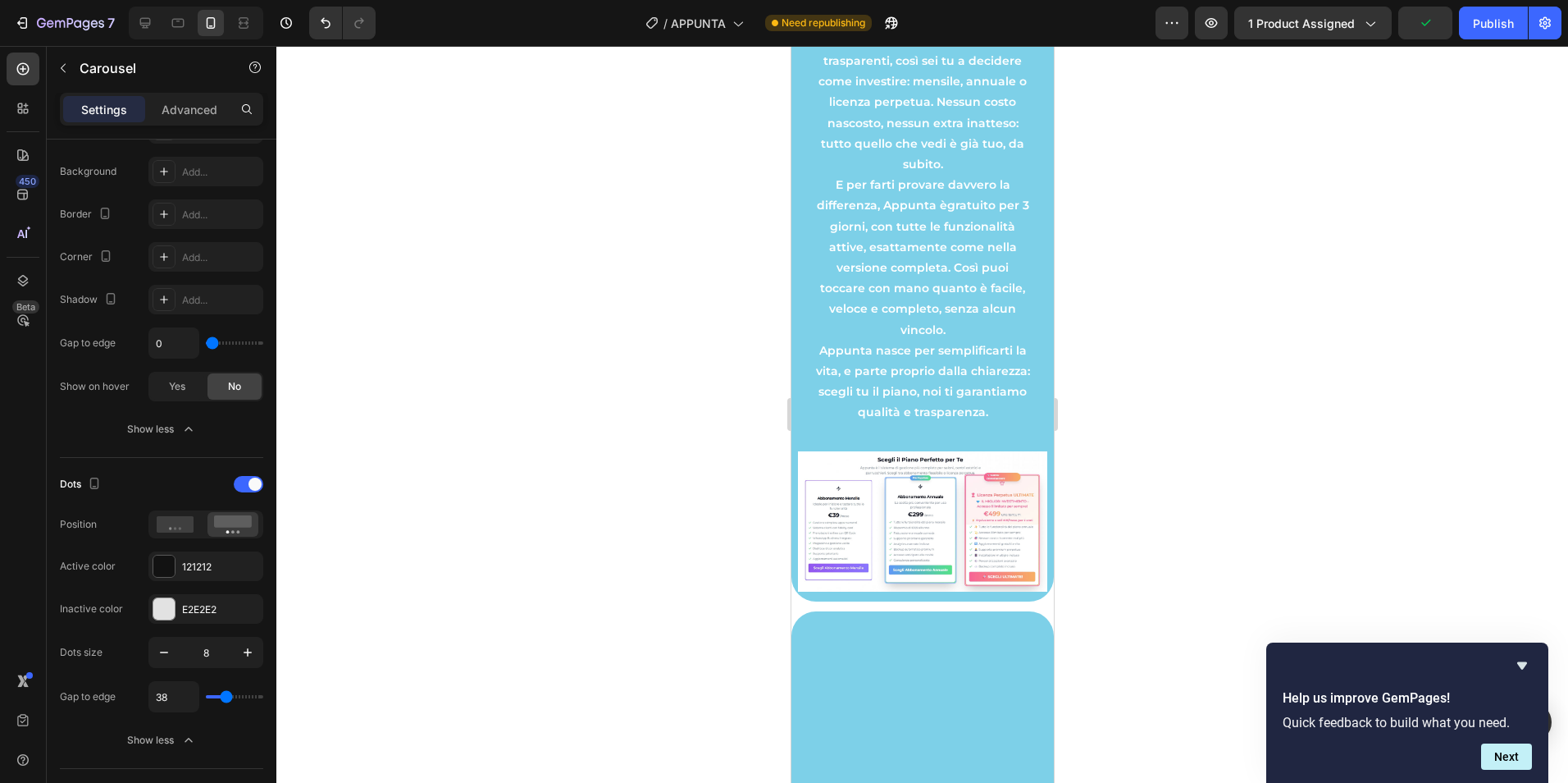
type input "40"
type input "42"
type input "36"
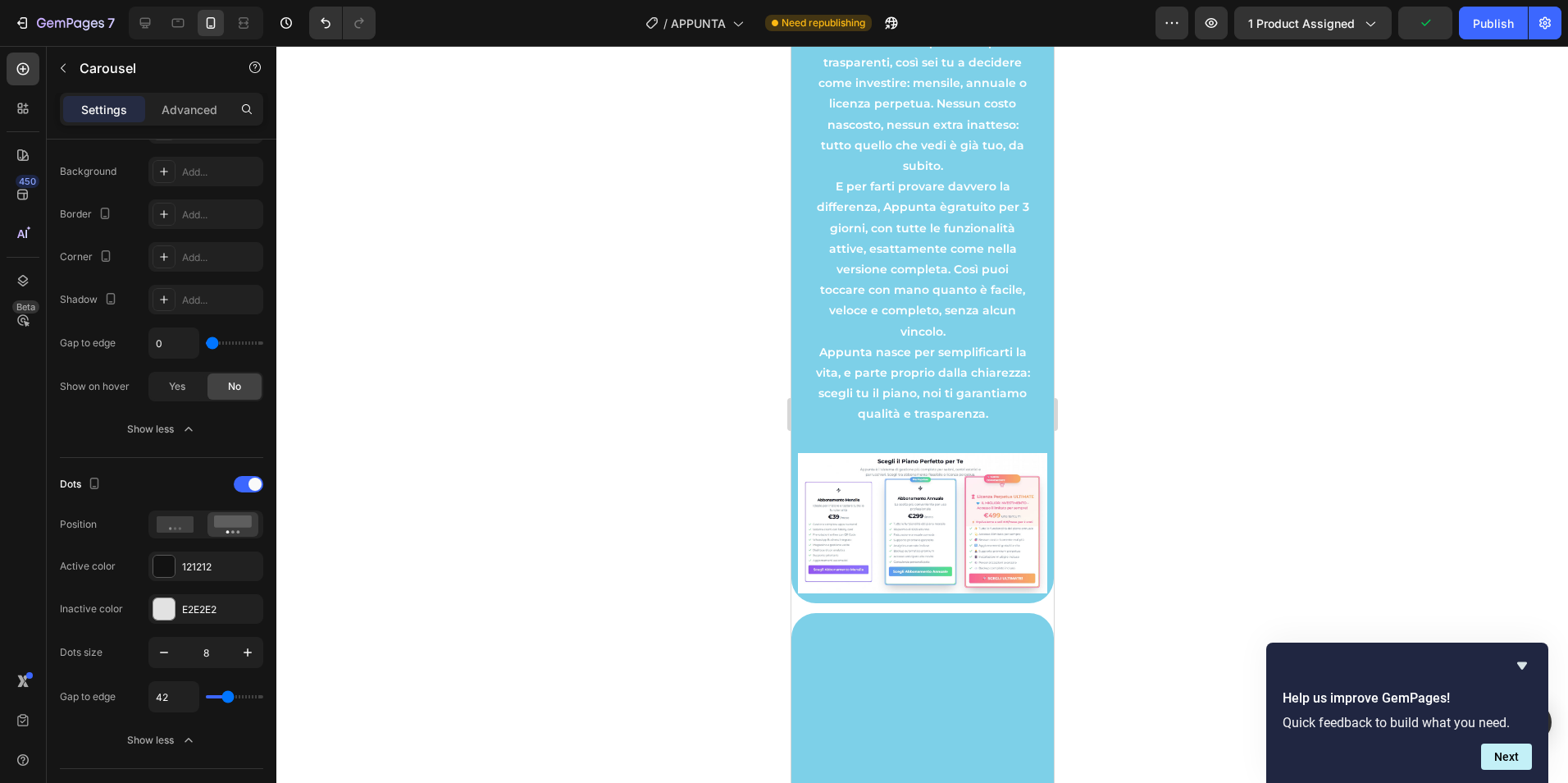
type input "36"
type input "22"
type input "13"
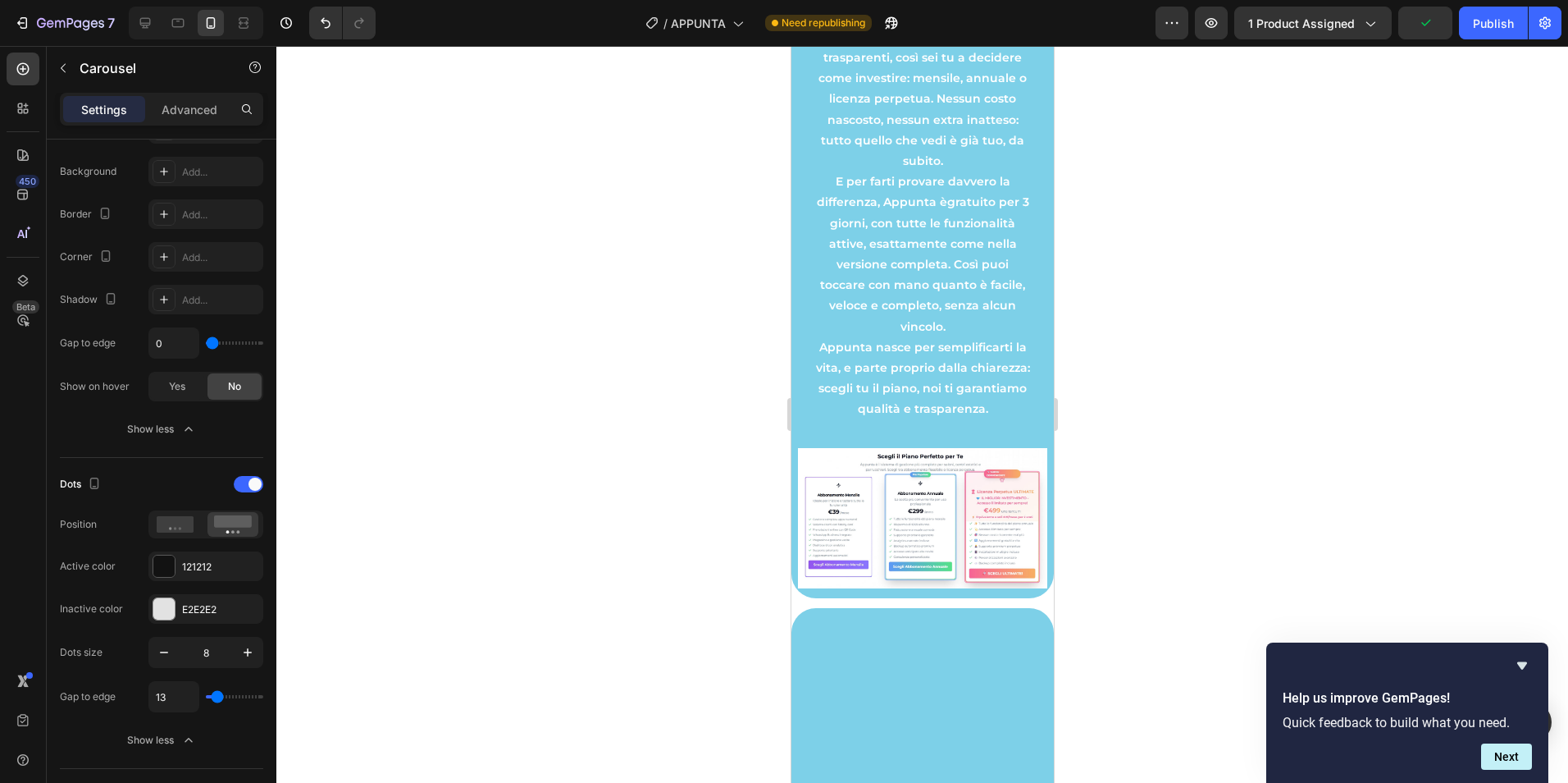
type input "9"
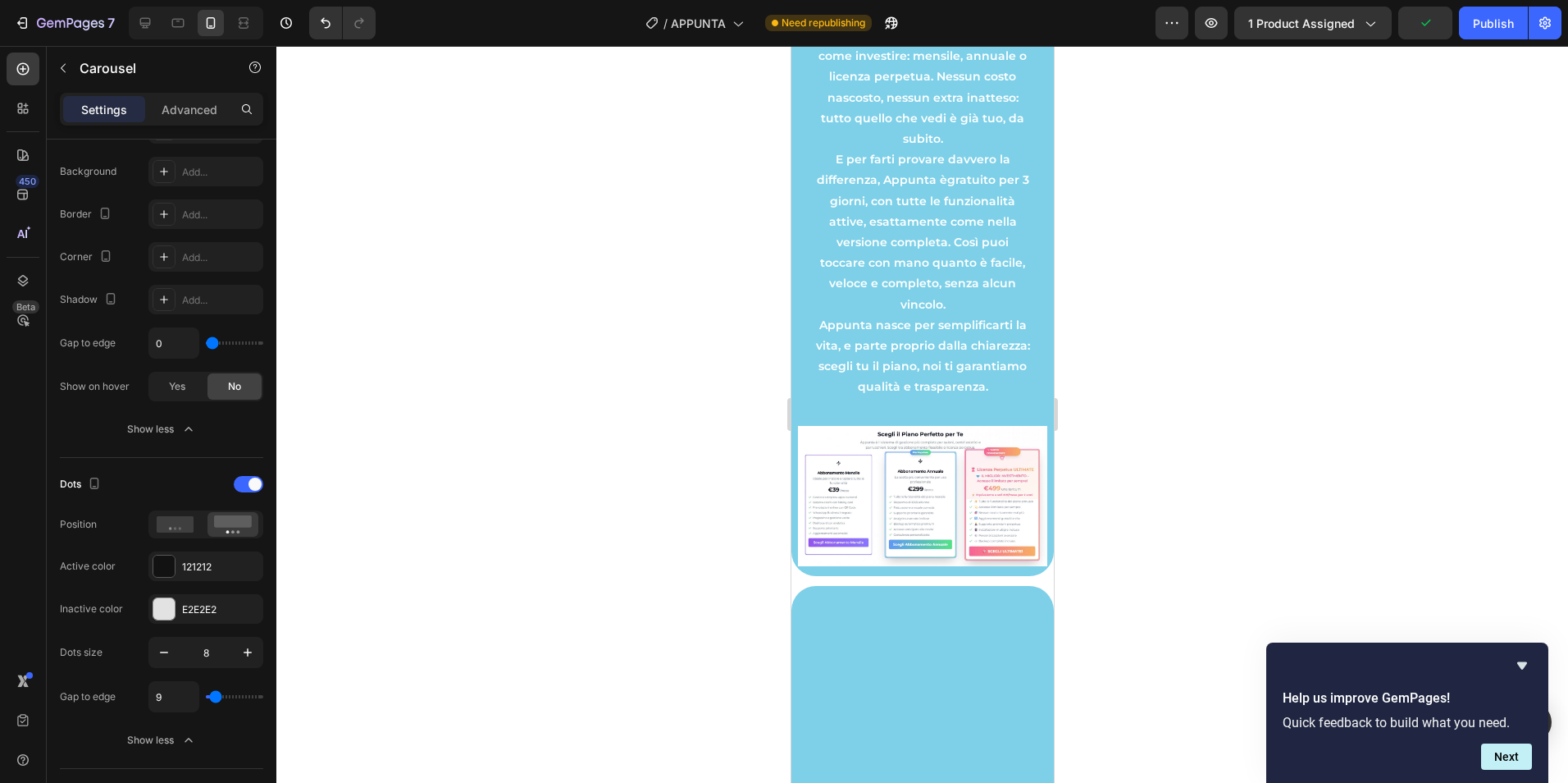
type input "4"
type input "2"
type input "0"
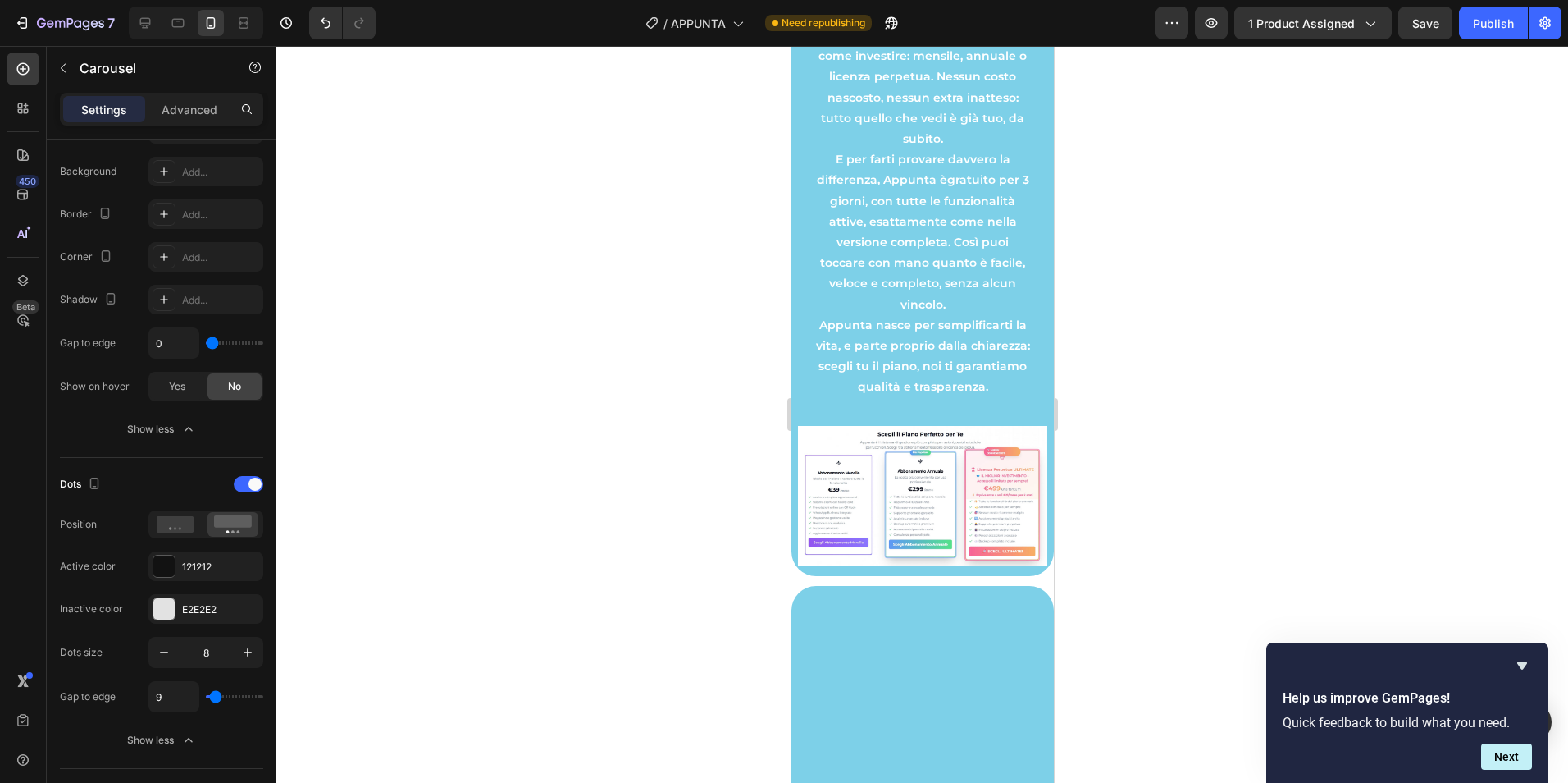
click at [216, 698] on input "range" at bounding box center [234, 697] width 57 height 3
click at [1142, 241] on div at bounding box center [922, 414] width 1292 height 736
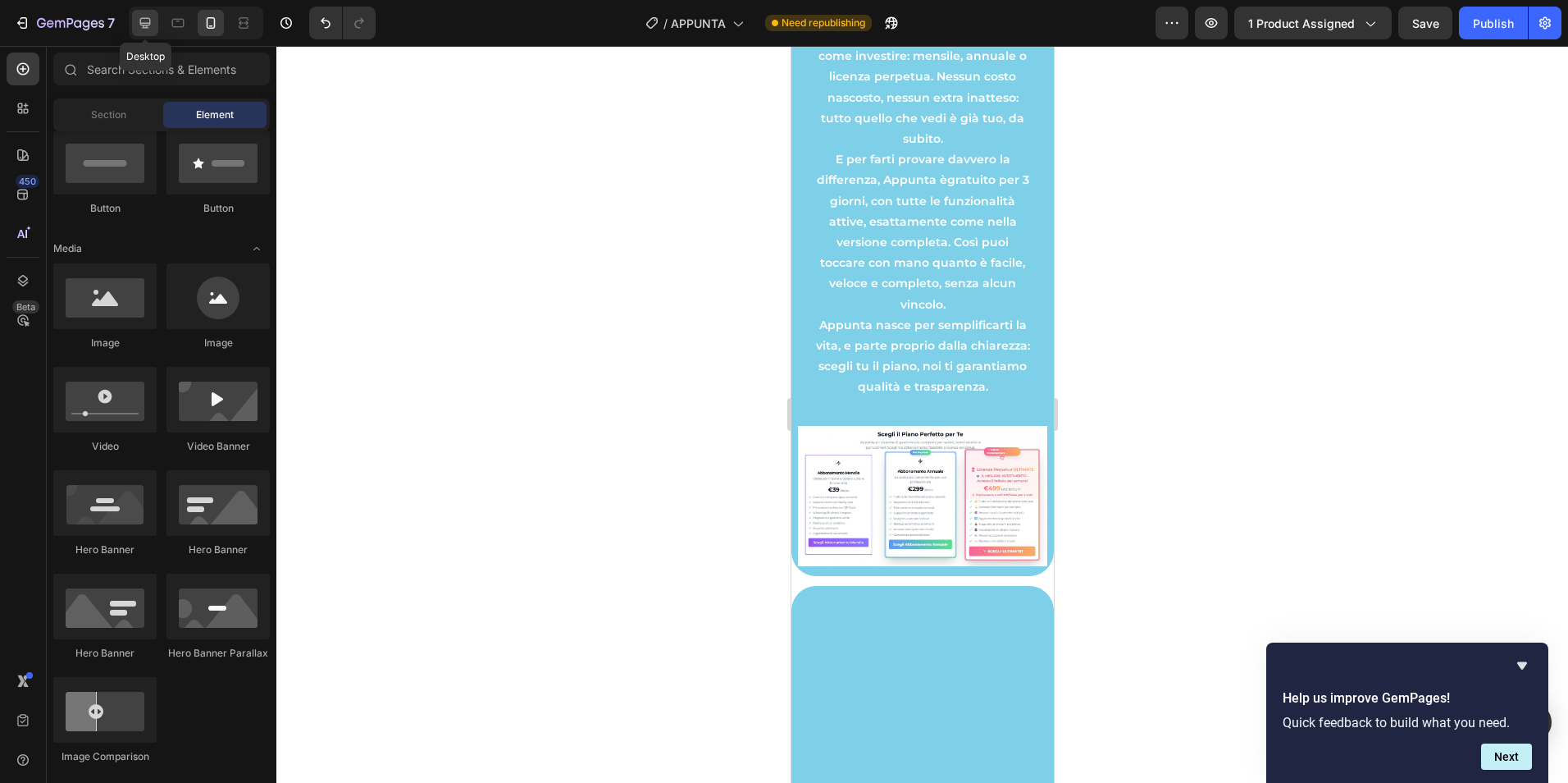
click at [155, 21] on div at bounding box center [145, 22] width 26 height 26
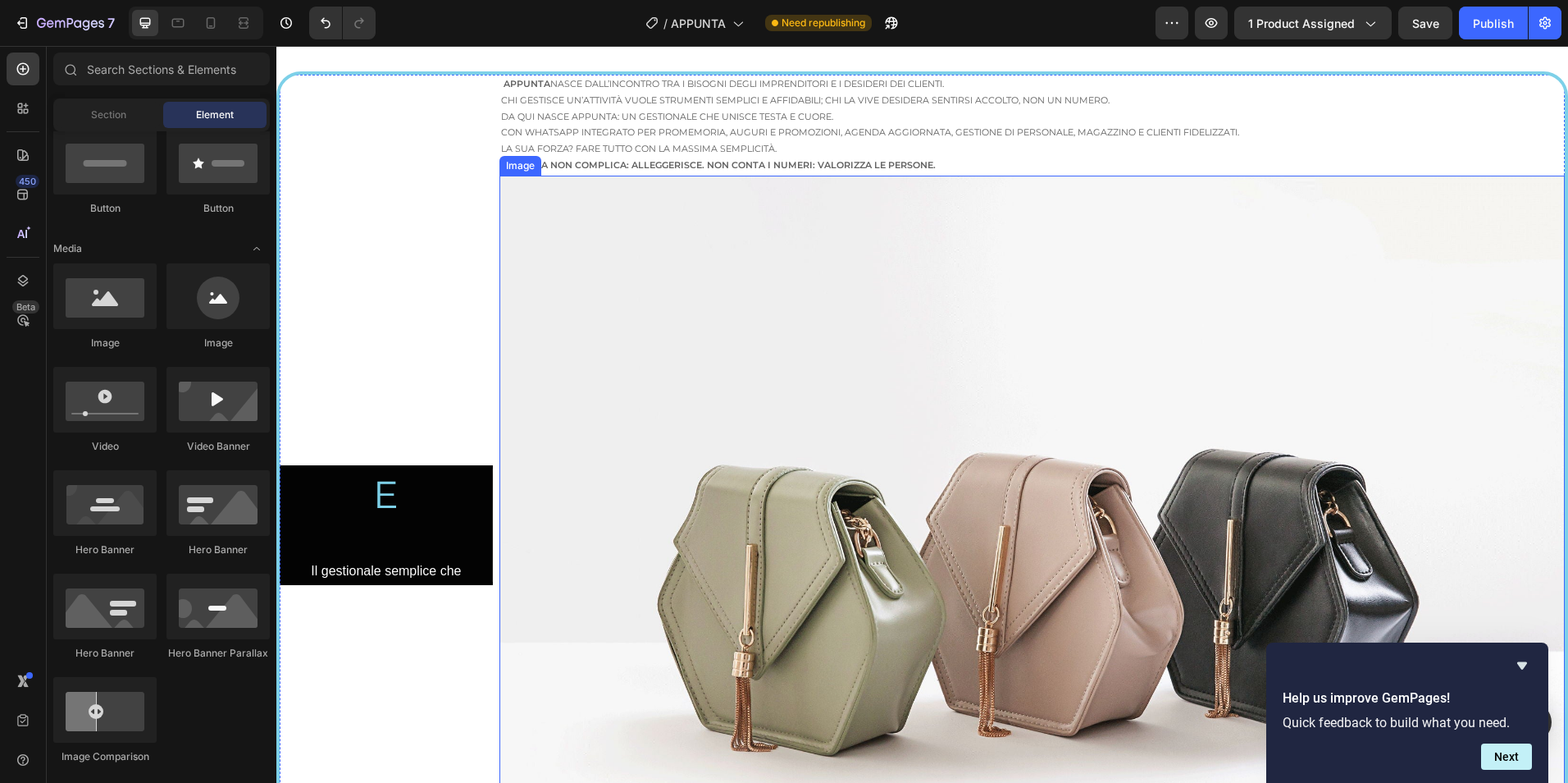
scroll to position [820, 0]
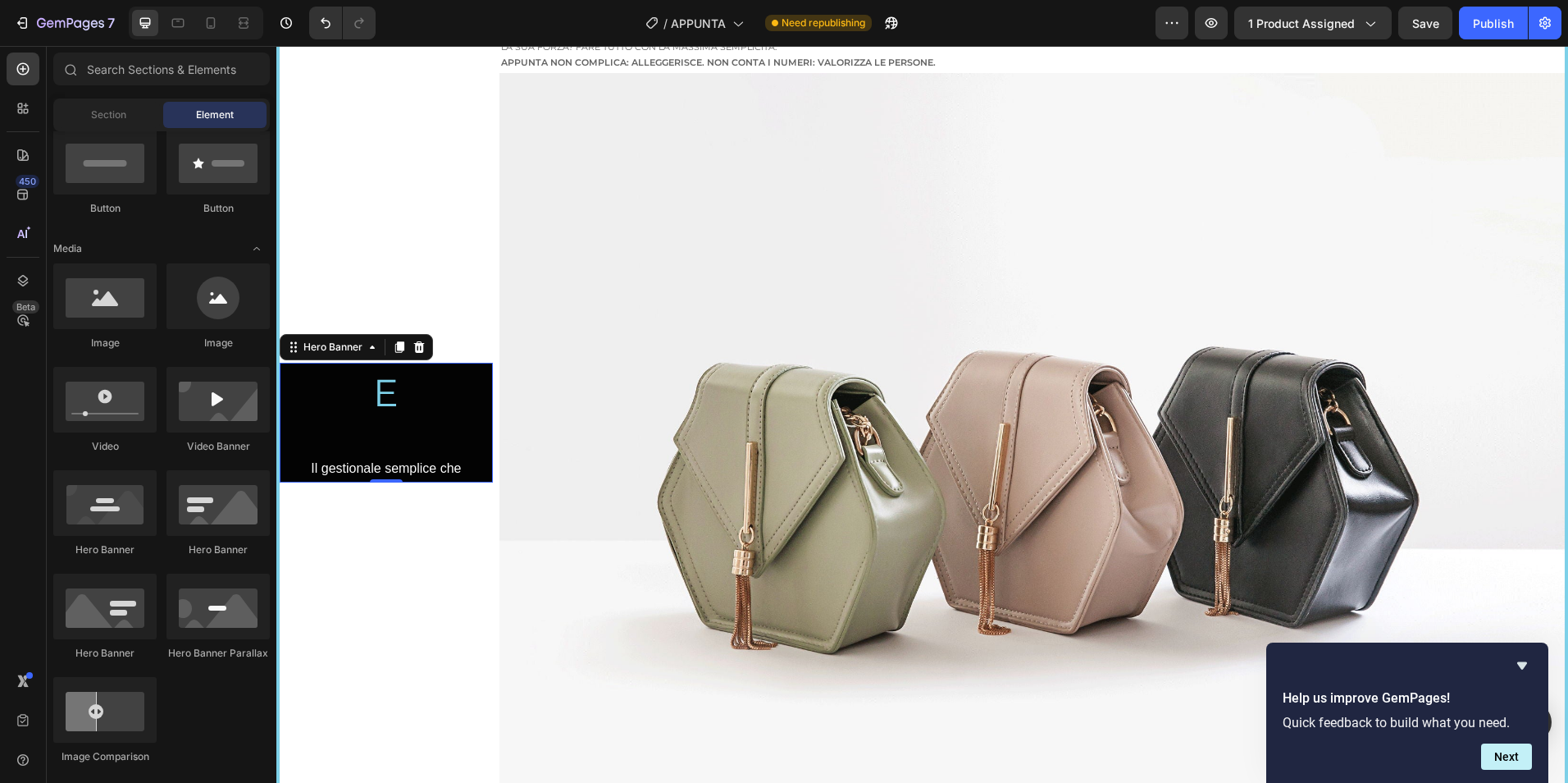
click at [476, 567] on div "La Nostra MISSIONE Heading Il gestionale semplice che mette al centro persone e…" at bounding box center [386, 422] width 187 height 309
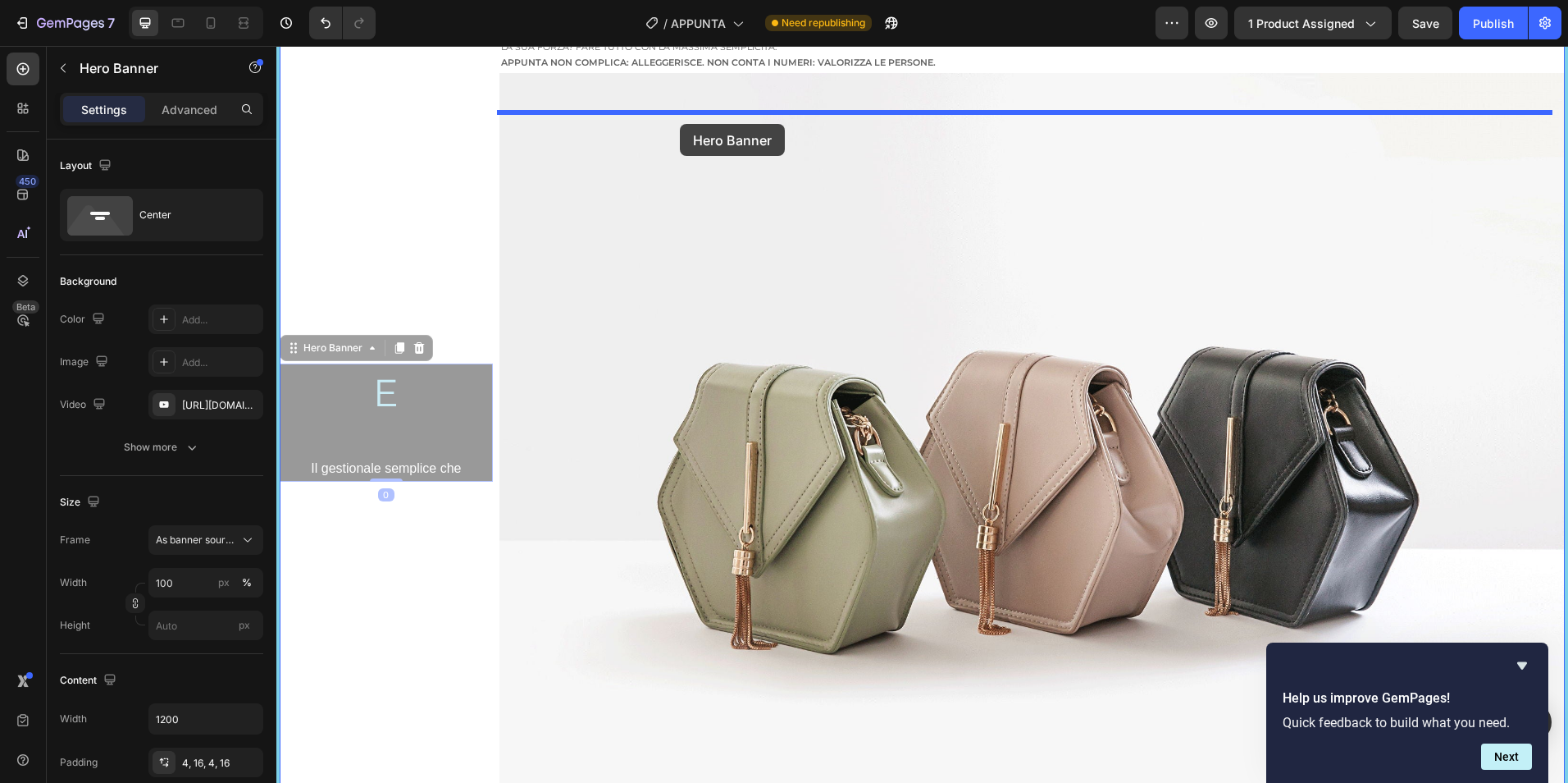
drag, startPoint x: 353, startPoint y: 486, endPoint x: 680, endPoint y: 124, distance: 487.8
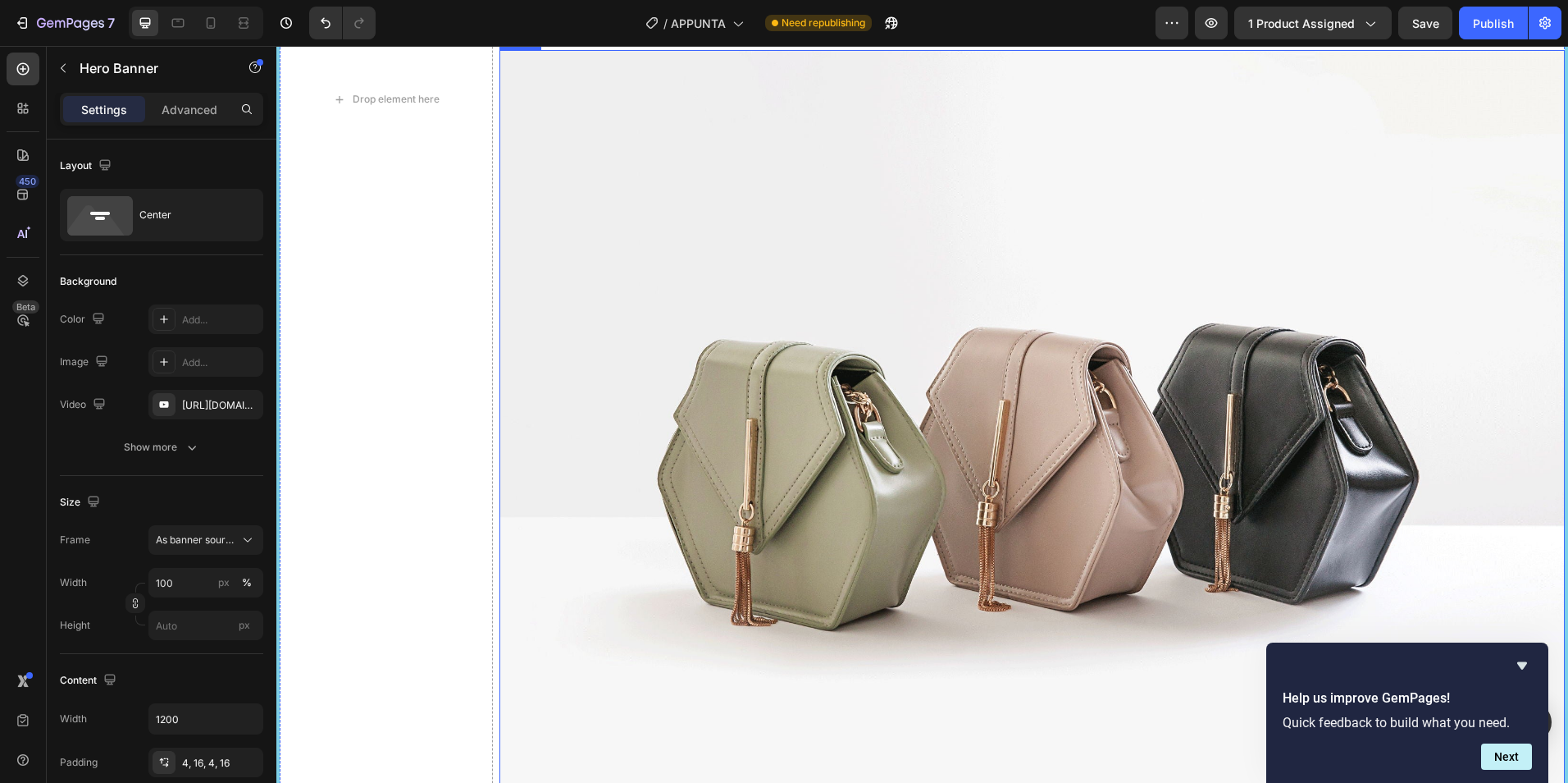
scroll to position [1641, 0]
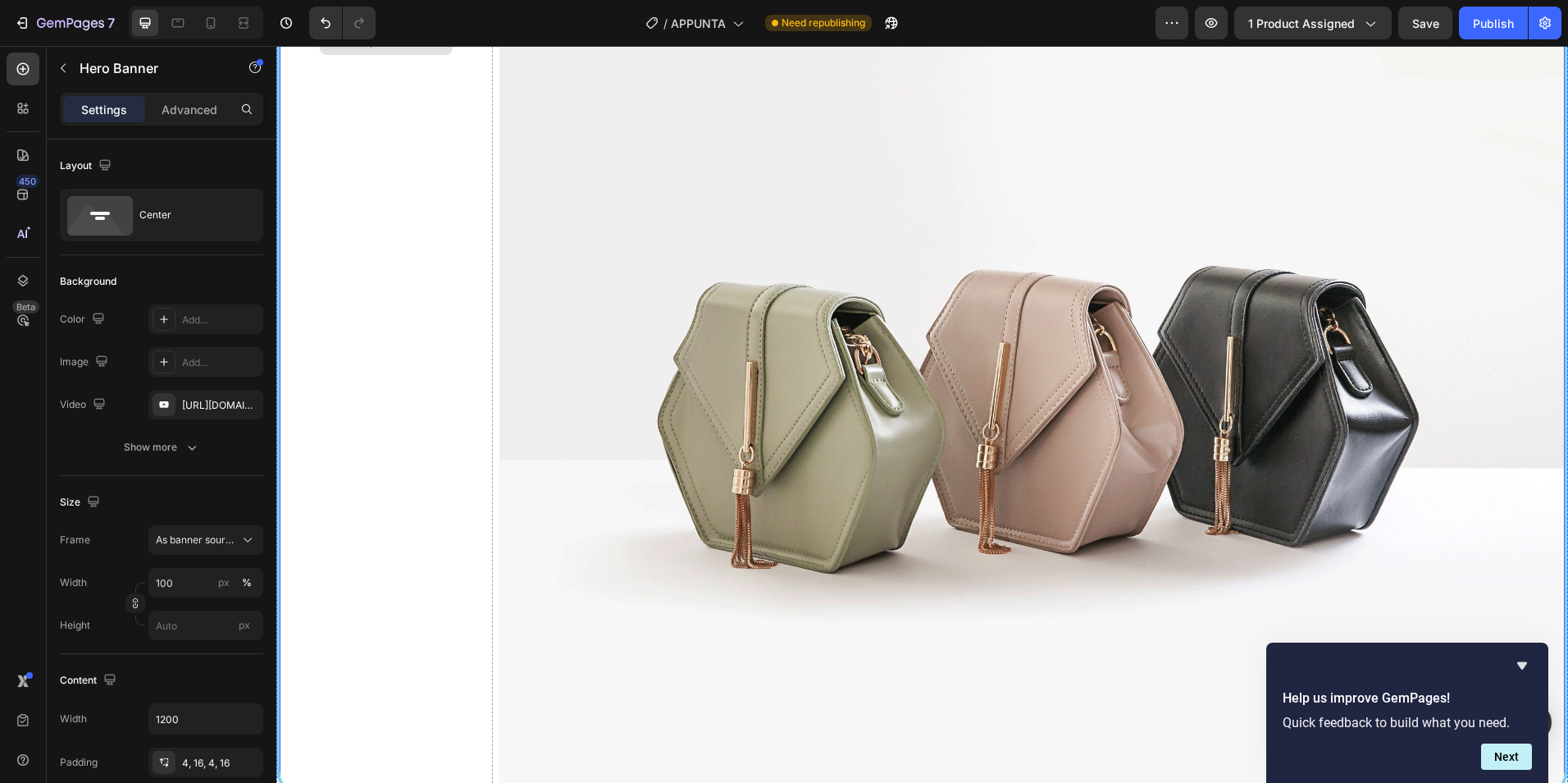
click at [435, 312] on div "Drop element here" at bounding box center [386, 41] width 213 height 1499
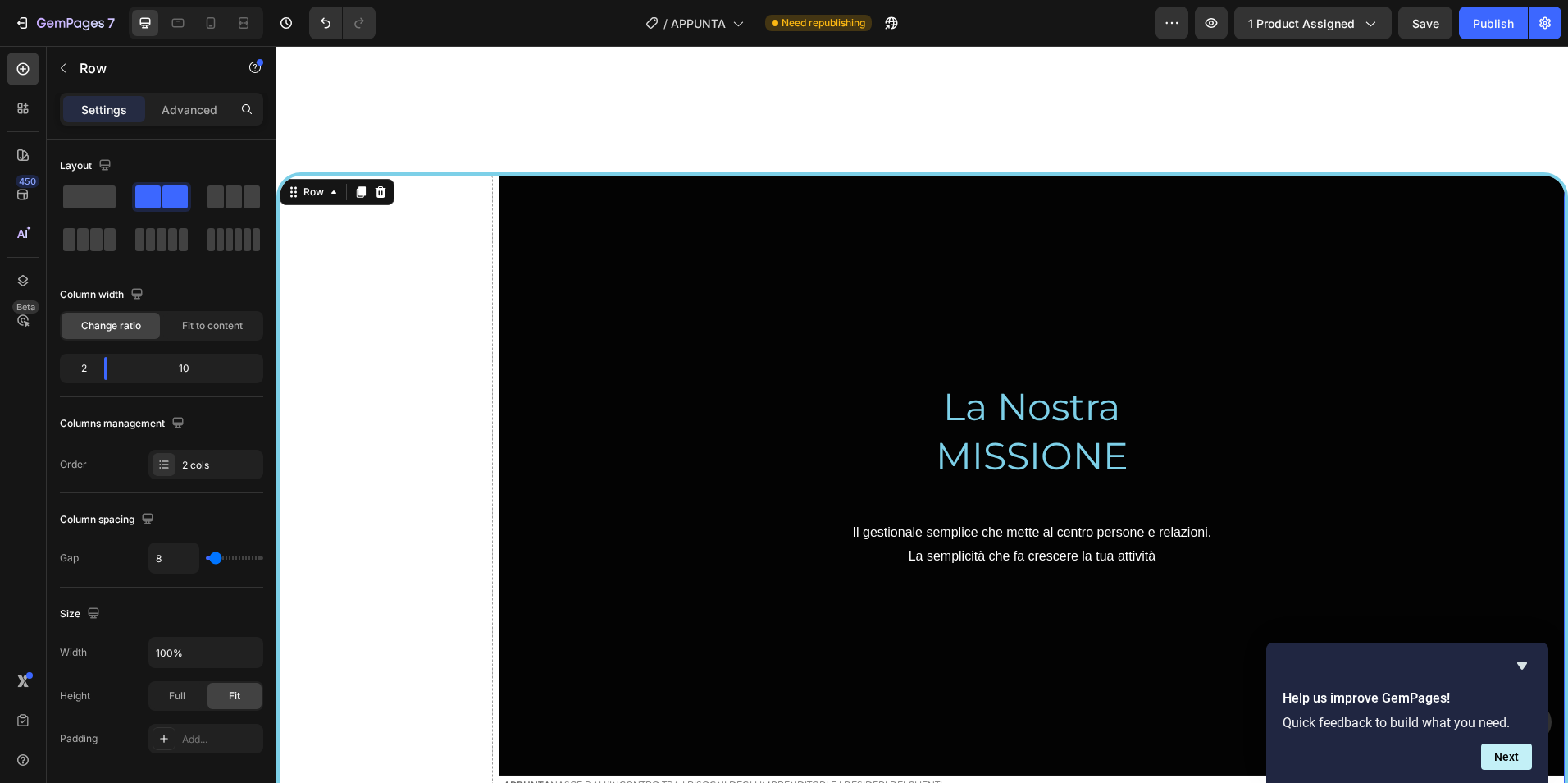
scroll to position [684, 0]
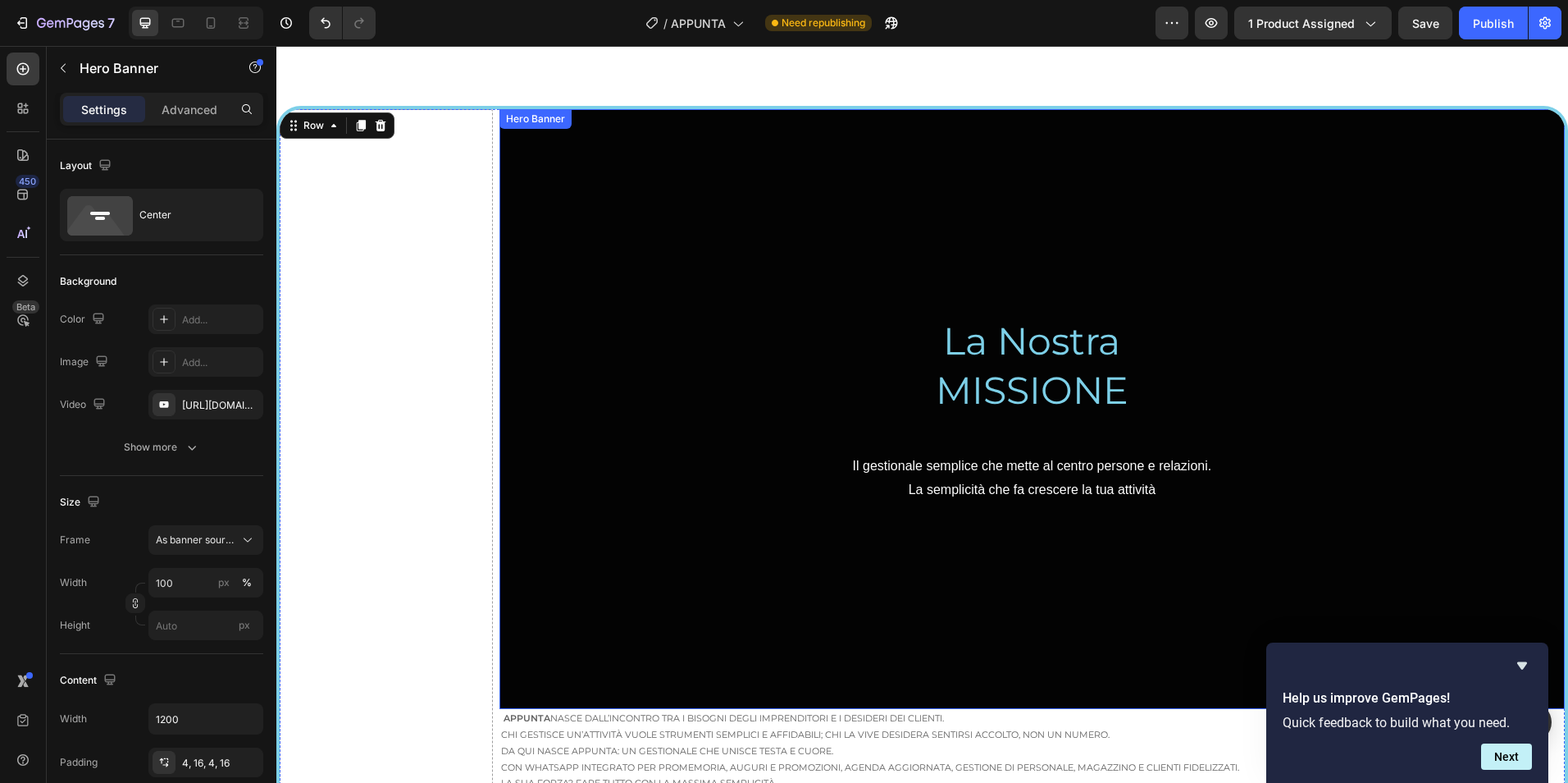
click at [638, 302] on div "Overlay" at bounding box center [1032, 409] width 1065 height 600
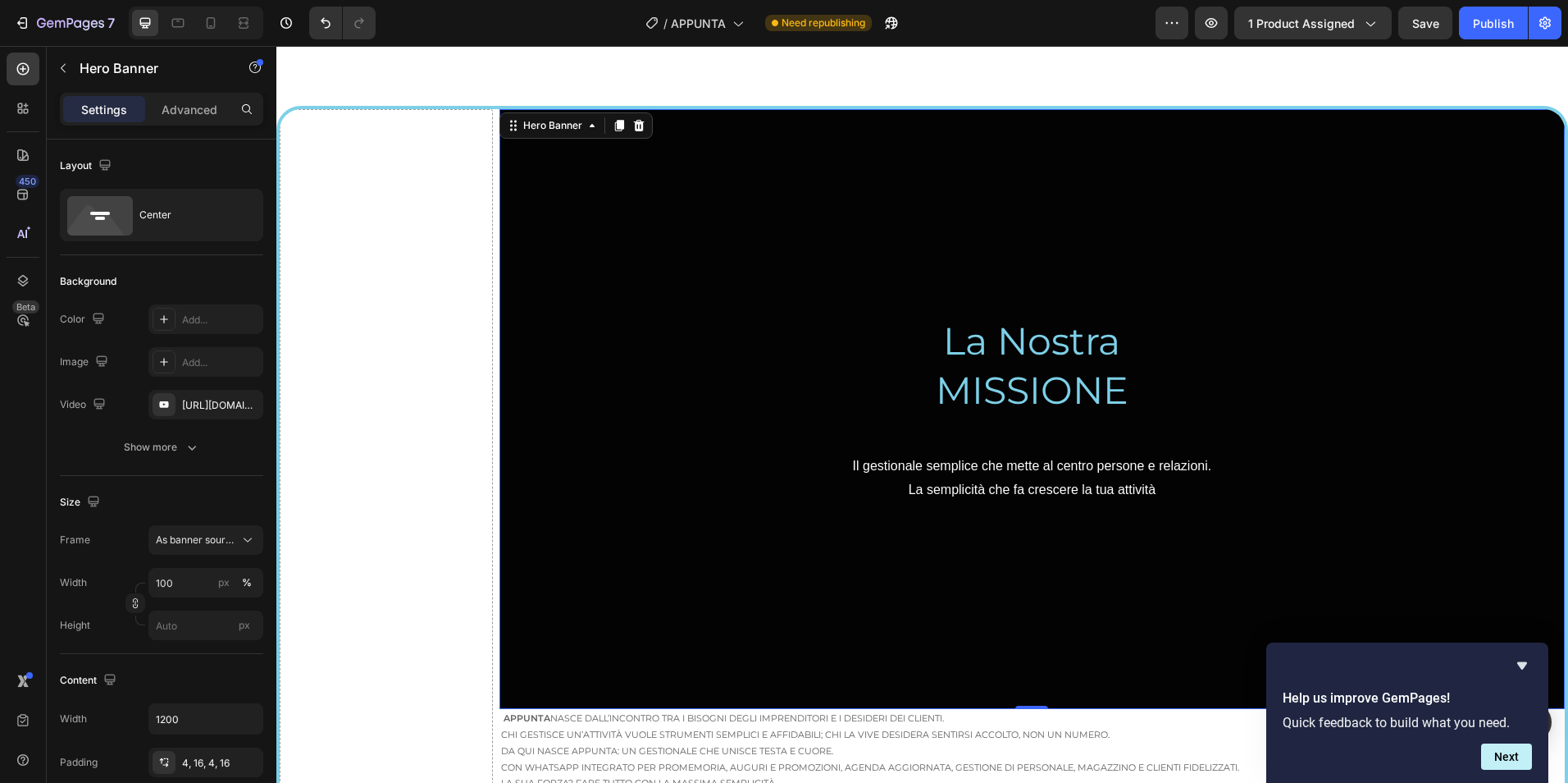
click at [639, 386] on div "Overlay" at bounding box center [1032, 409] width 1065 height 600
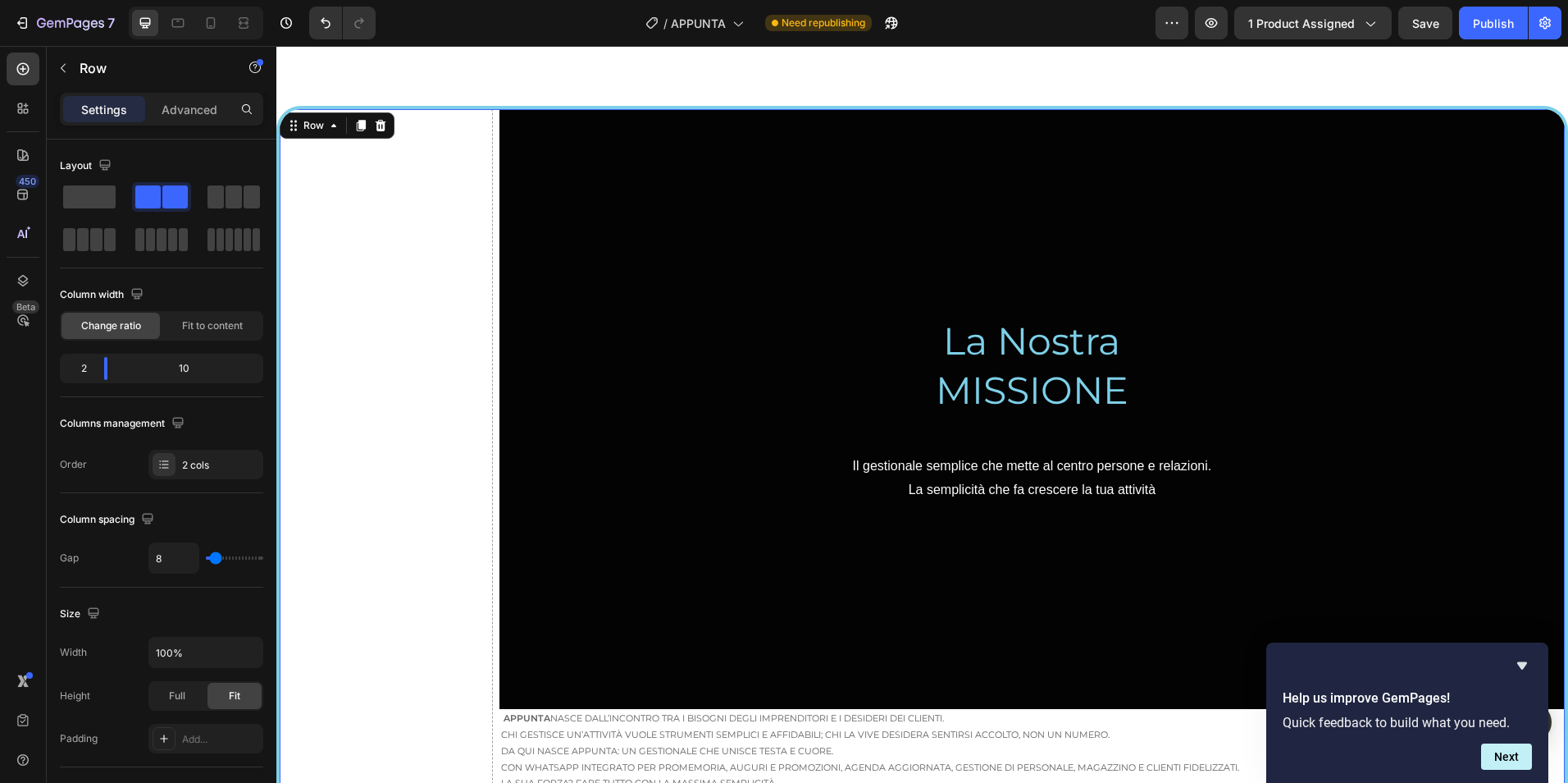
click at [384, 132] on icon at bounding box center [380, 125] width 13 height 13
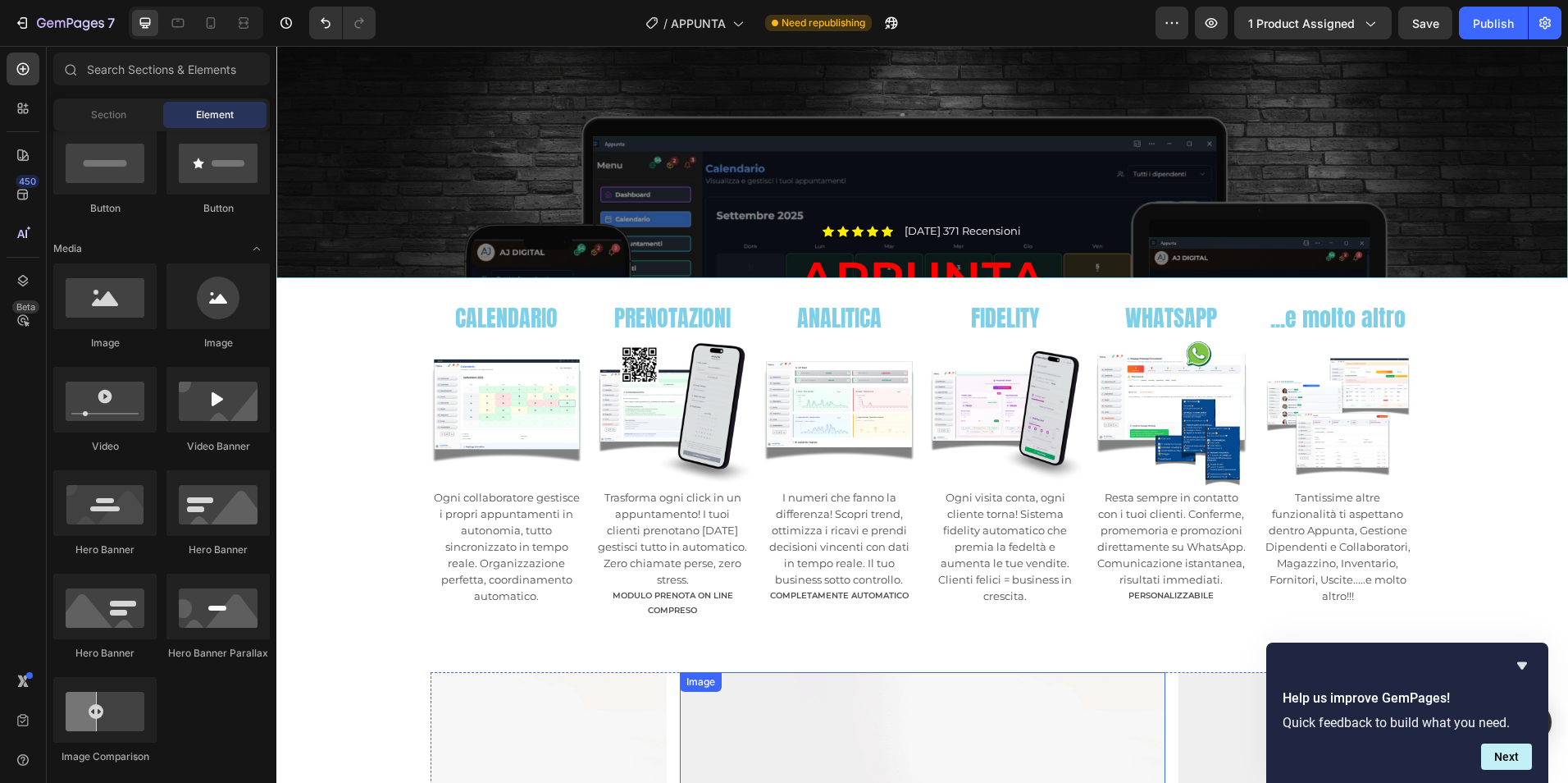
scroll to position [137, 0]
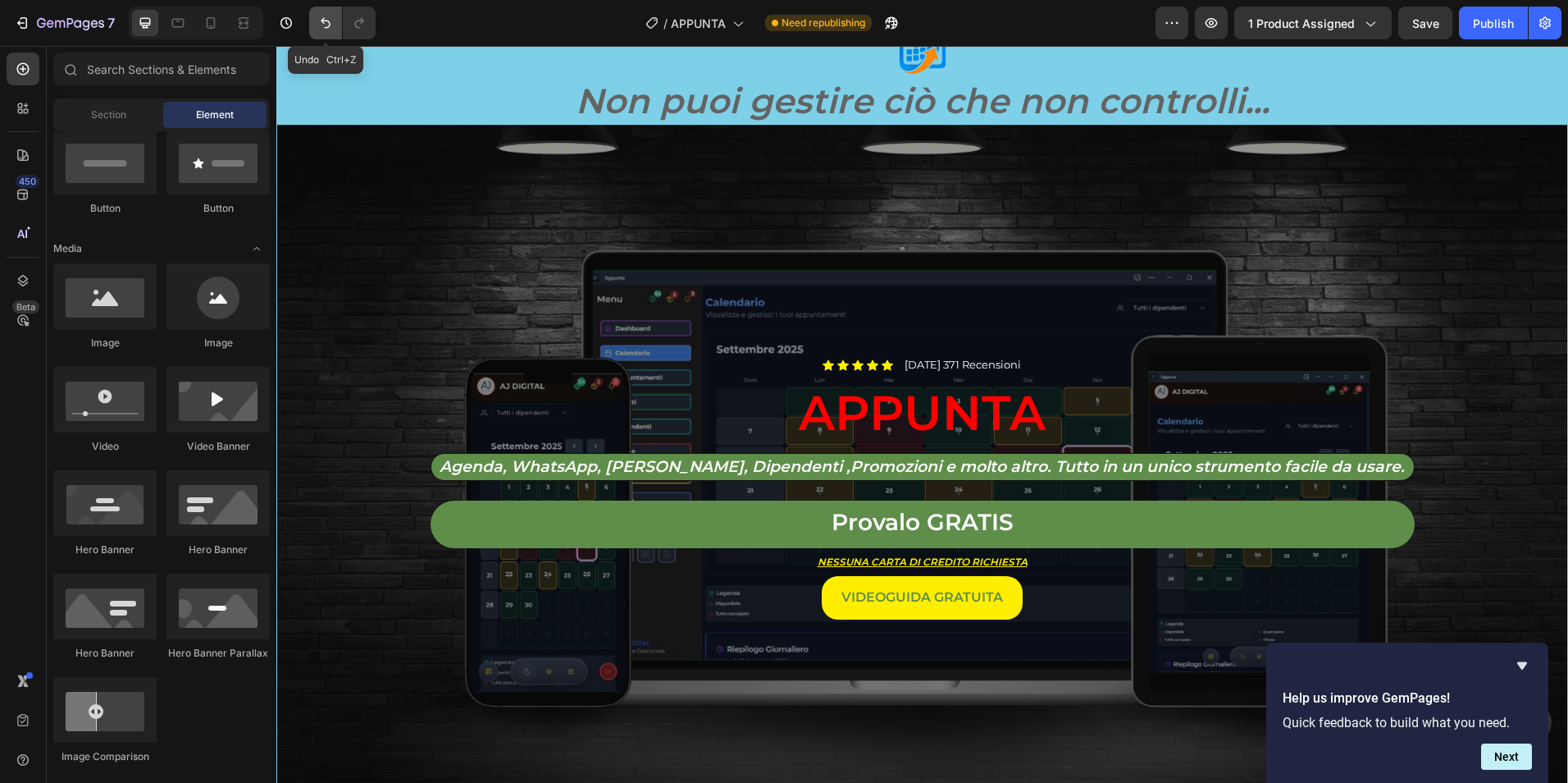
click at [317, 31] on button "Undo/Redo" at bounding box center [326, 23] width 33 height 33
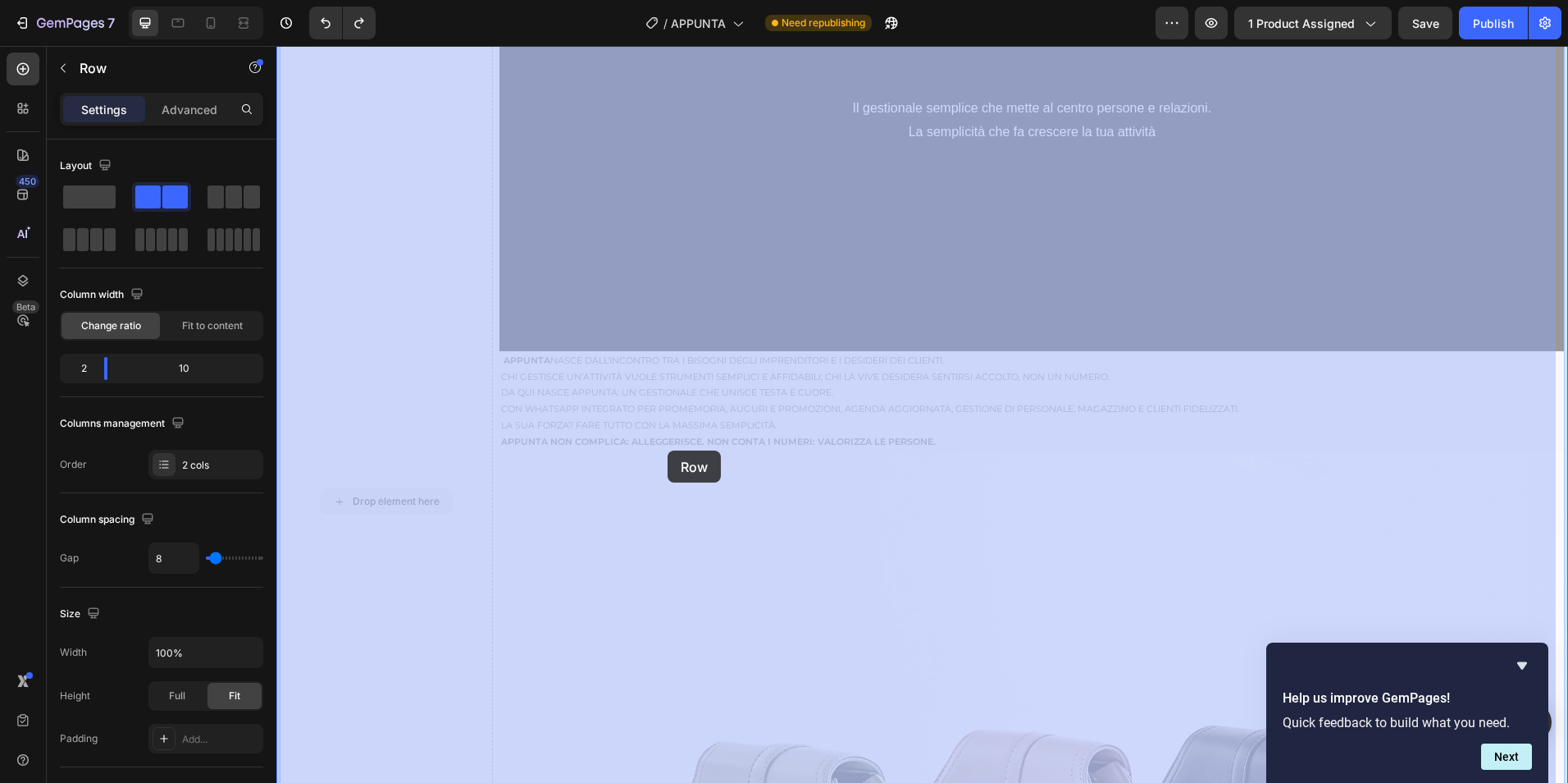
scroll to position [1504, 0]
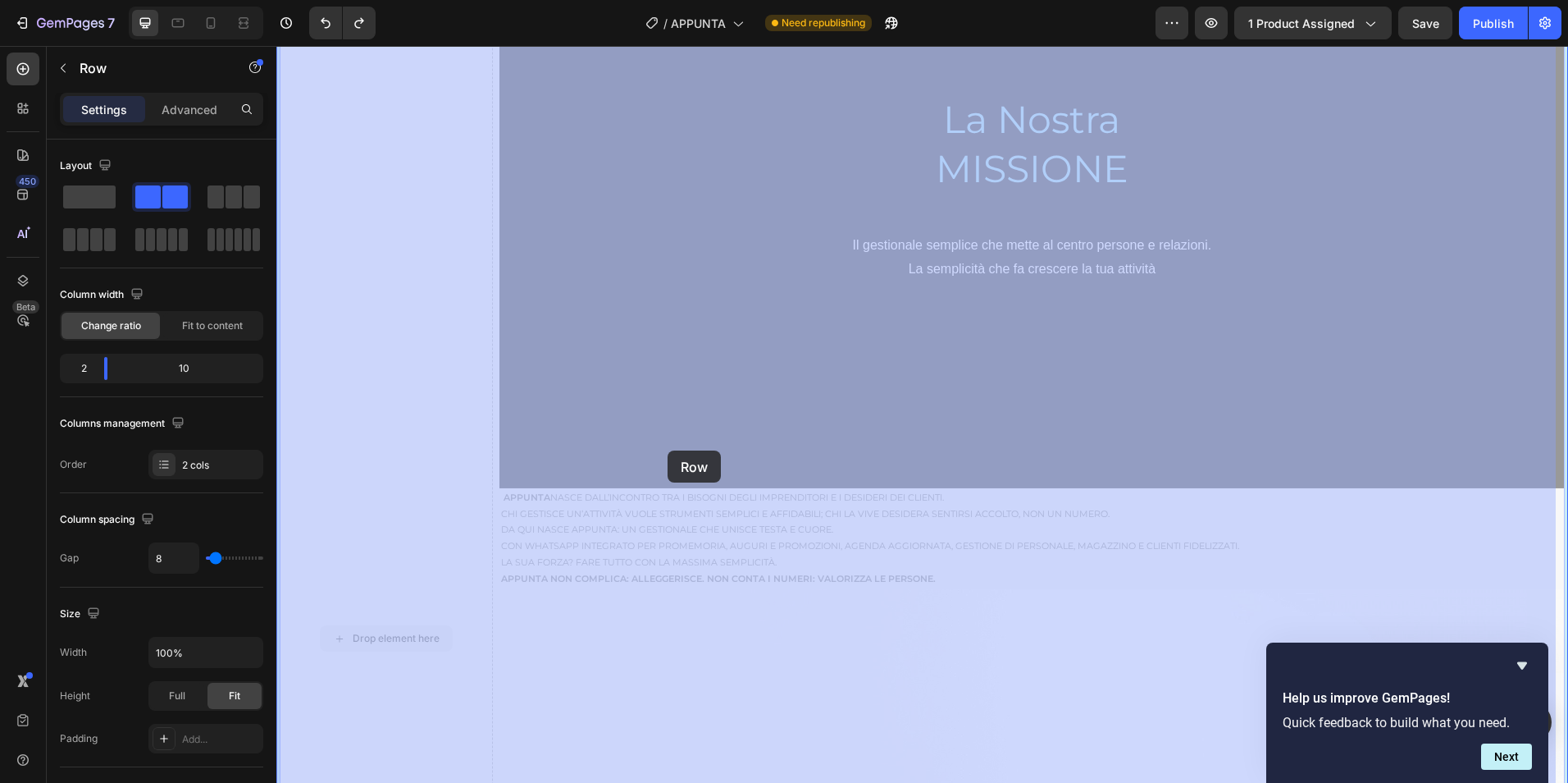
drag, startPoint x: 431, startPoint y: 405, endPoint x: 668, endPoint y: 450, distance: 241.2
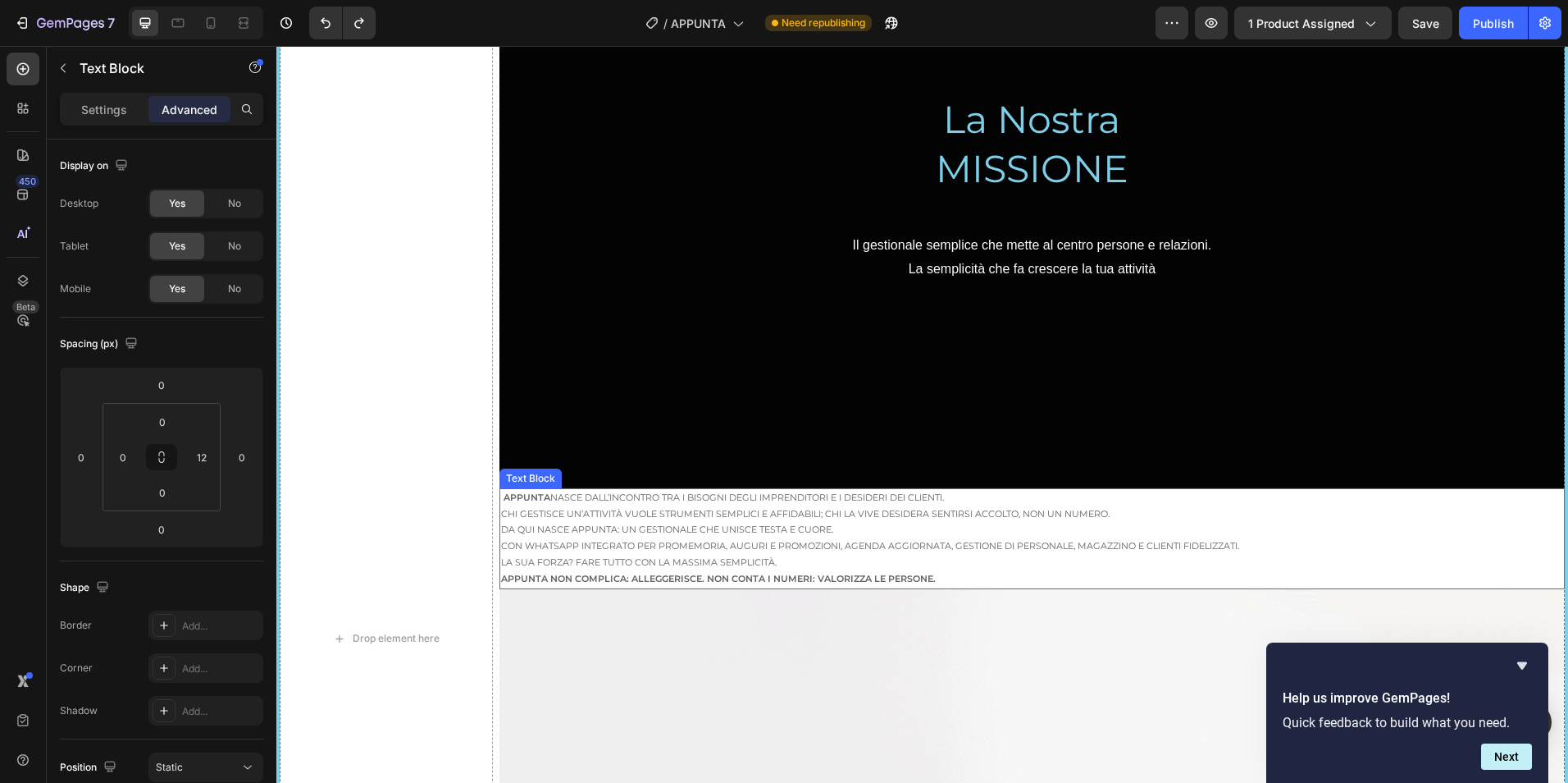
click at [651, 522] on p "Da qui nasce Appunta: un gestionale che unisce testa e cuore. Con WhatsApp inte…" at bounding box center [1027, 538] width 1052 height 33
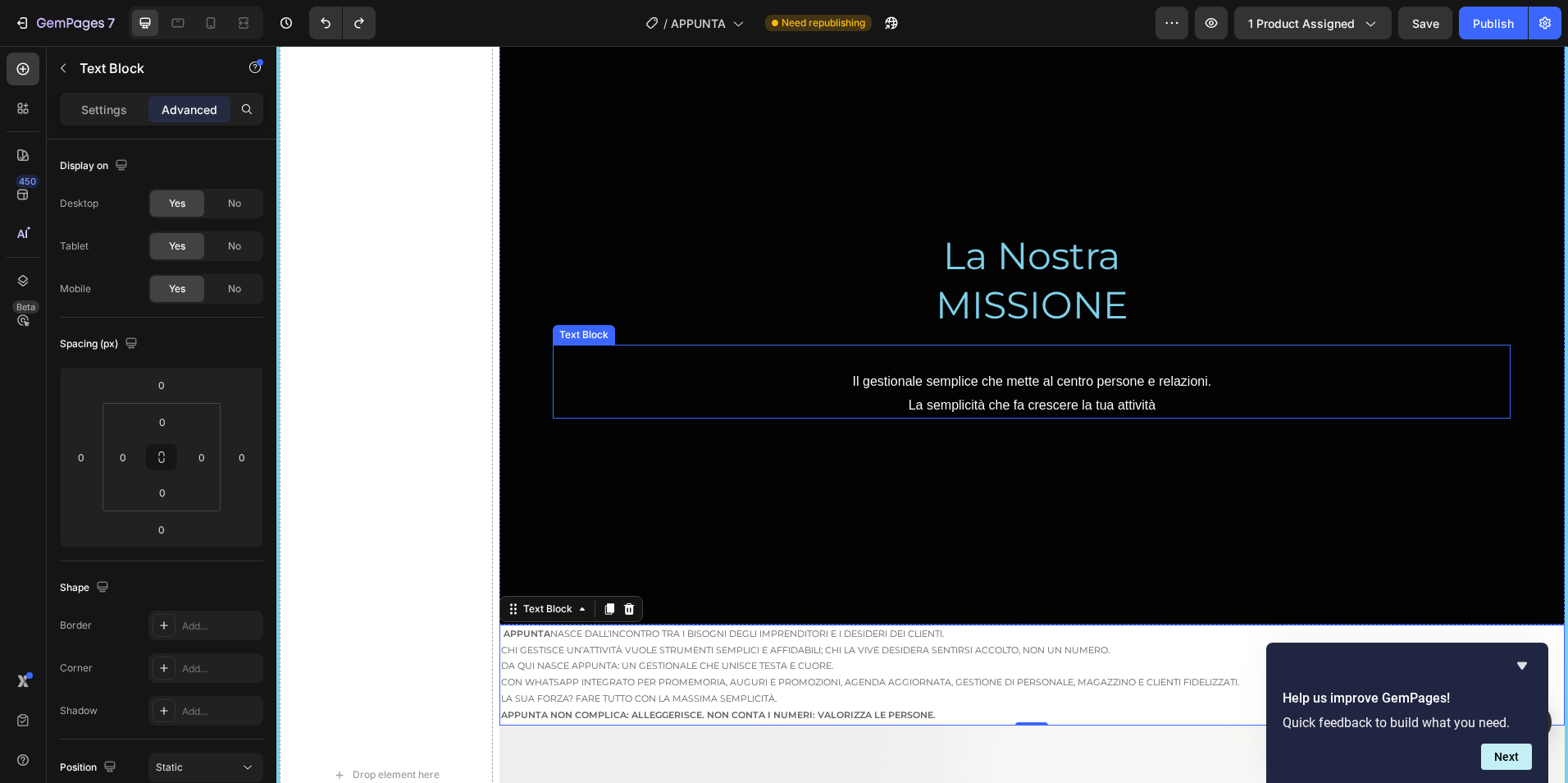
scroll to position [404, 0]
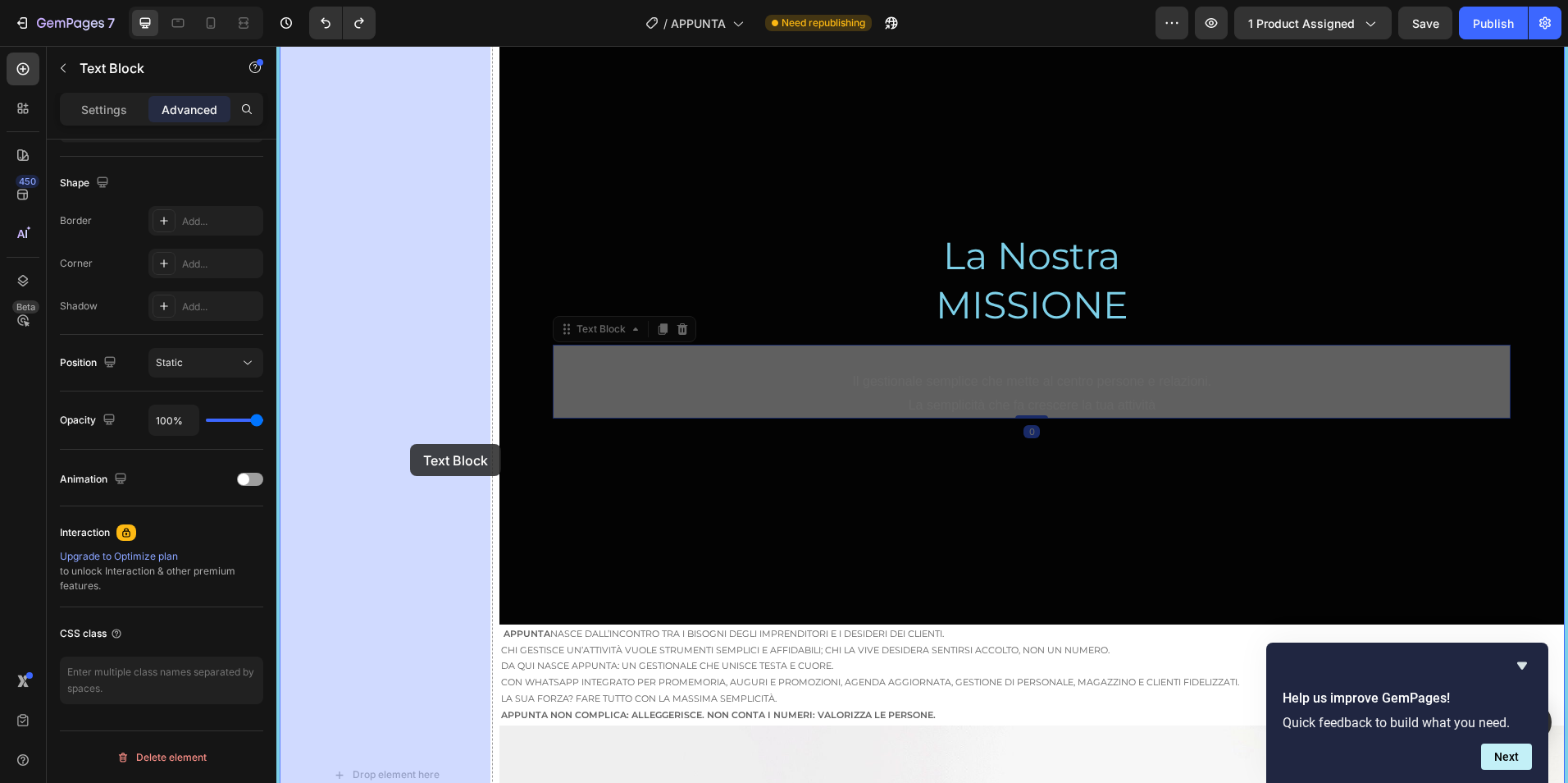
drag, startPoint x: 710, startPoint y: 414, endPoint x: 409, endPoint y: 445, distance: 302.6
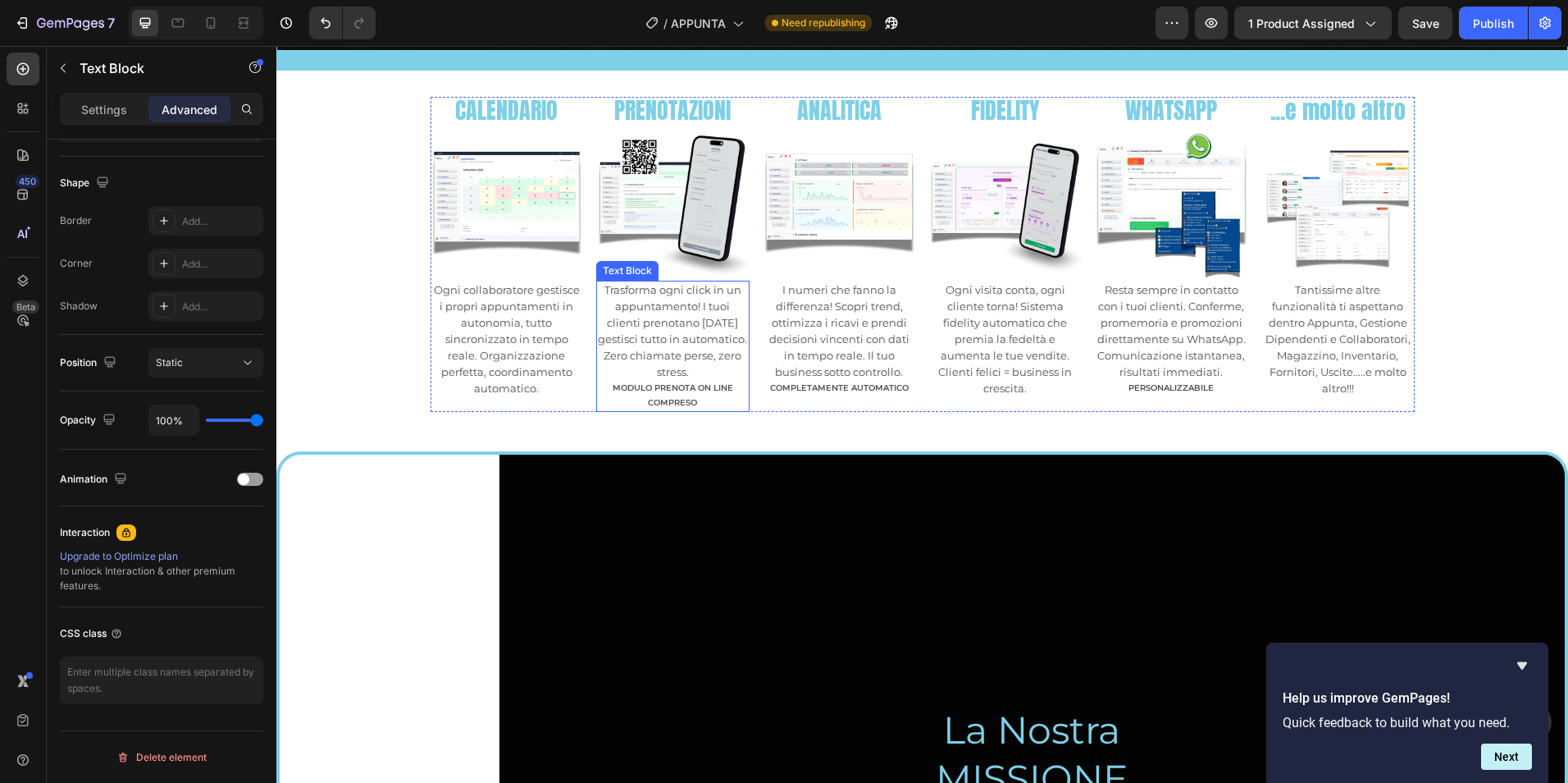
scroll to position [958, 0]
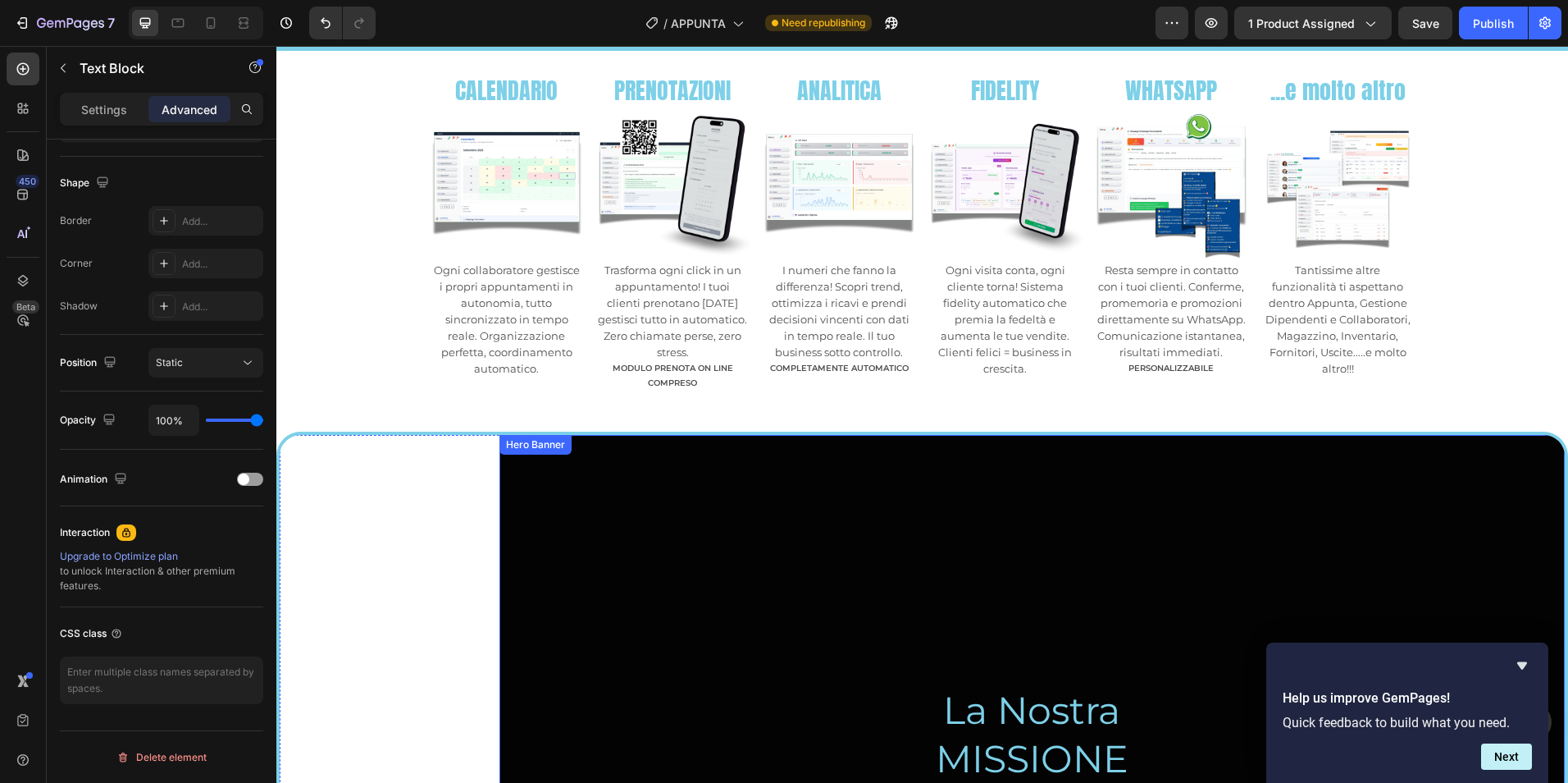
click at [649, 492] on div "Overlay" at bounding box center [1032, 735] width 1065 height 600
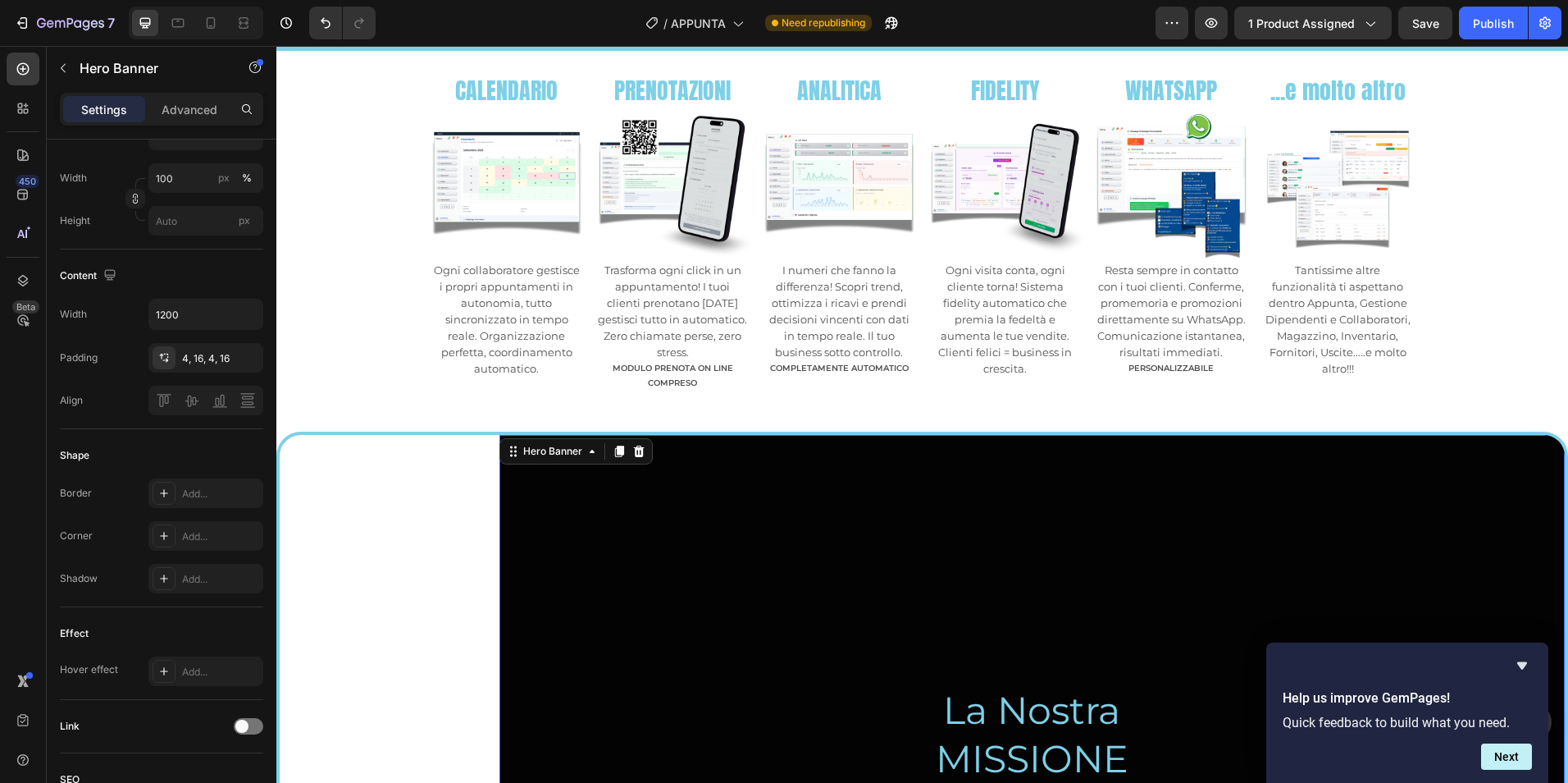
scroll to position [0, 0]
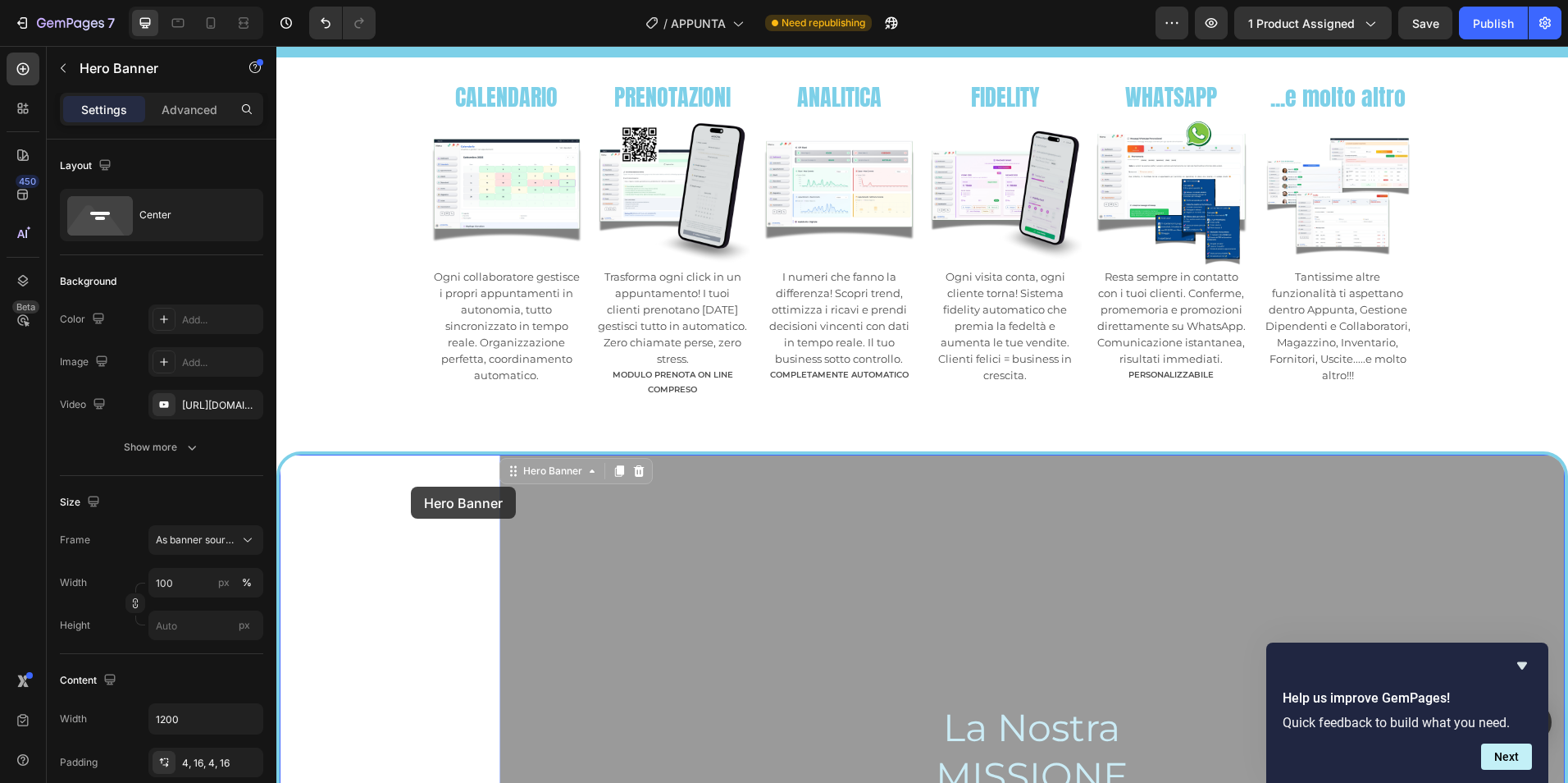
drag, startPoint x: 568, startPoint y: 449, endPoint x: 411, endPoint y: 487, distance: 161.5
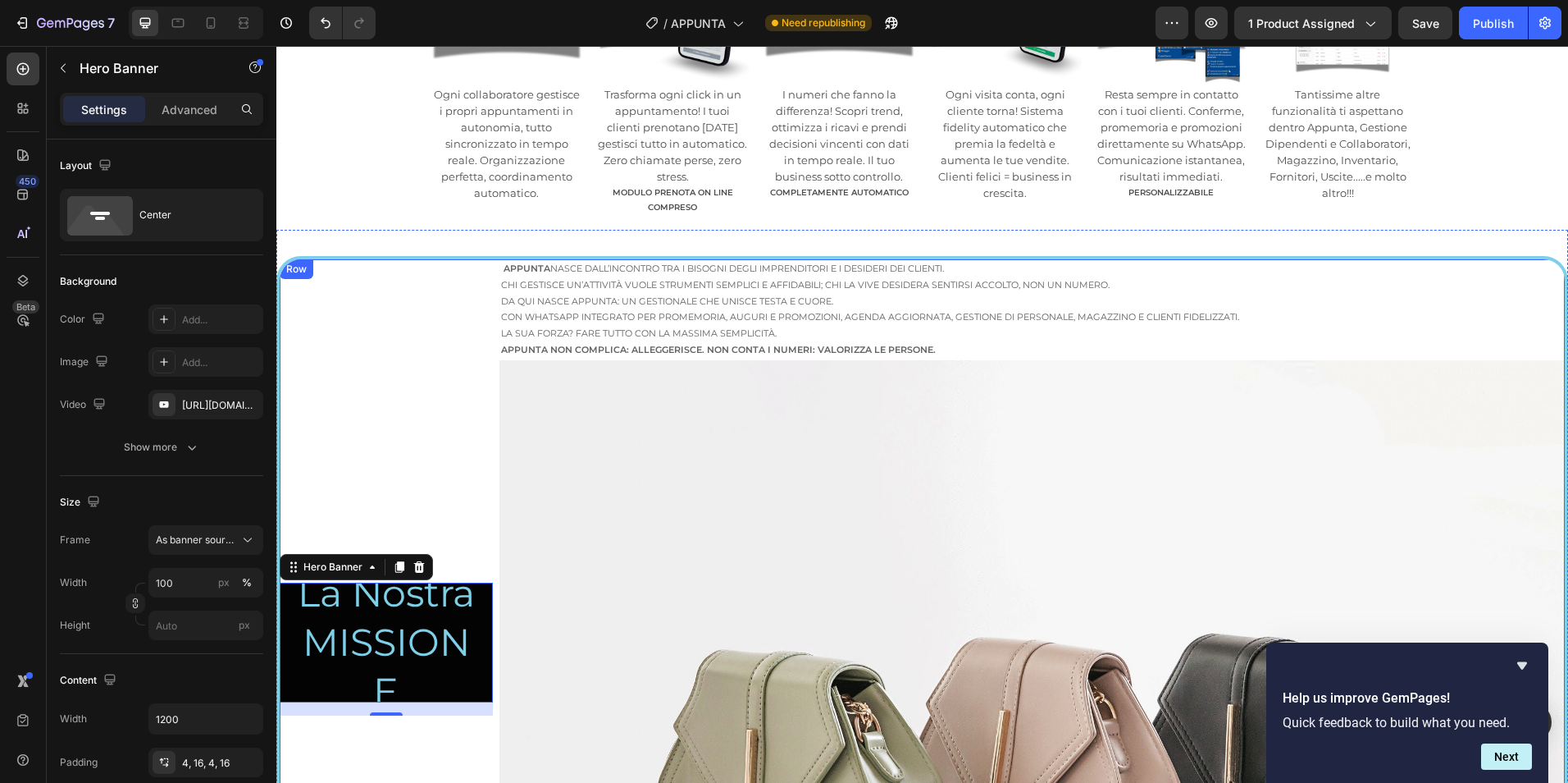
scroll to position [1093, 0]
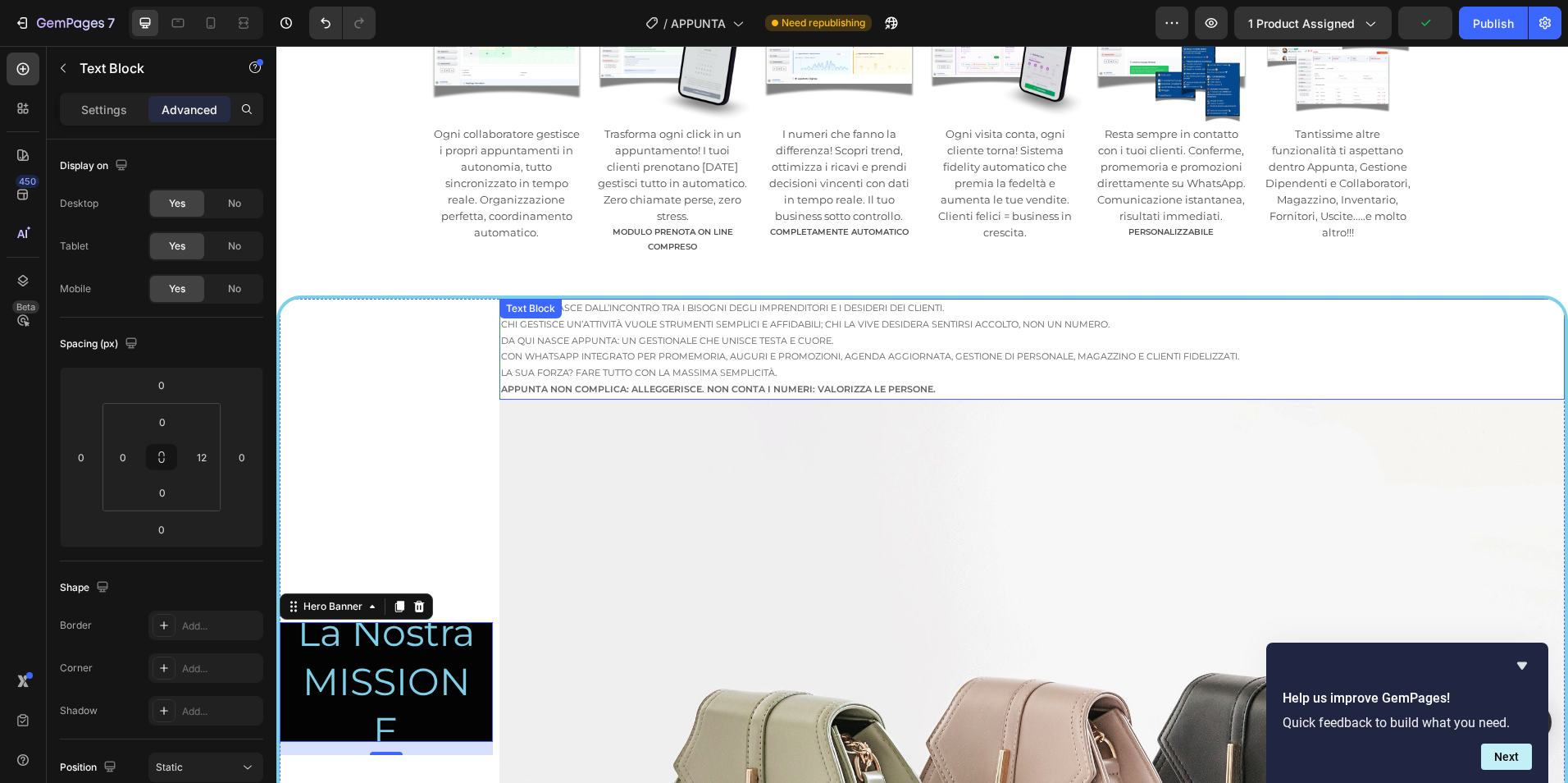
click at [695, 331] on p "Appunta nasce dall’incontro tra i bisogni degli imprenditori e i desideri dei c…" at bounding box center [1027, 316] width 1052 height 33
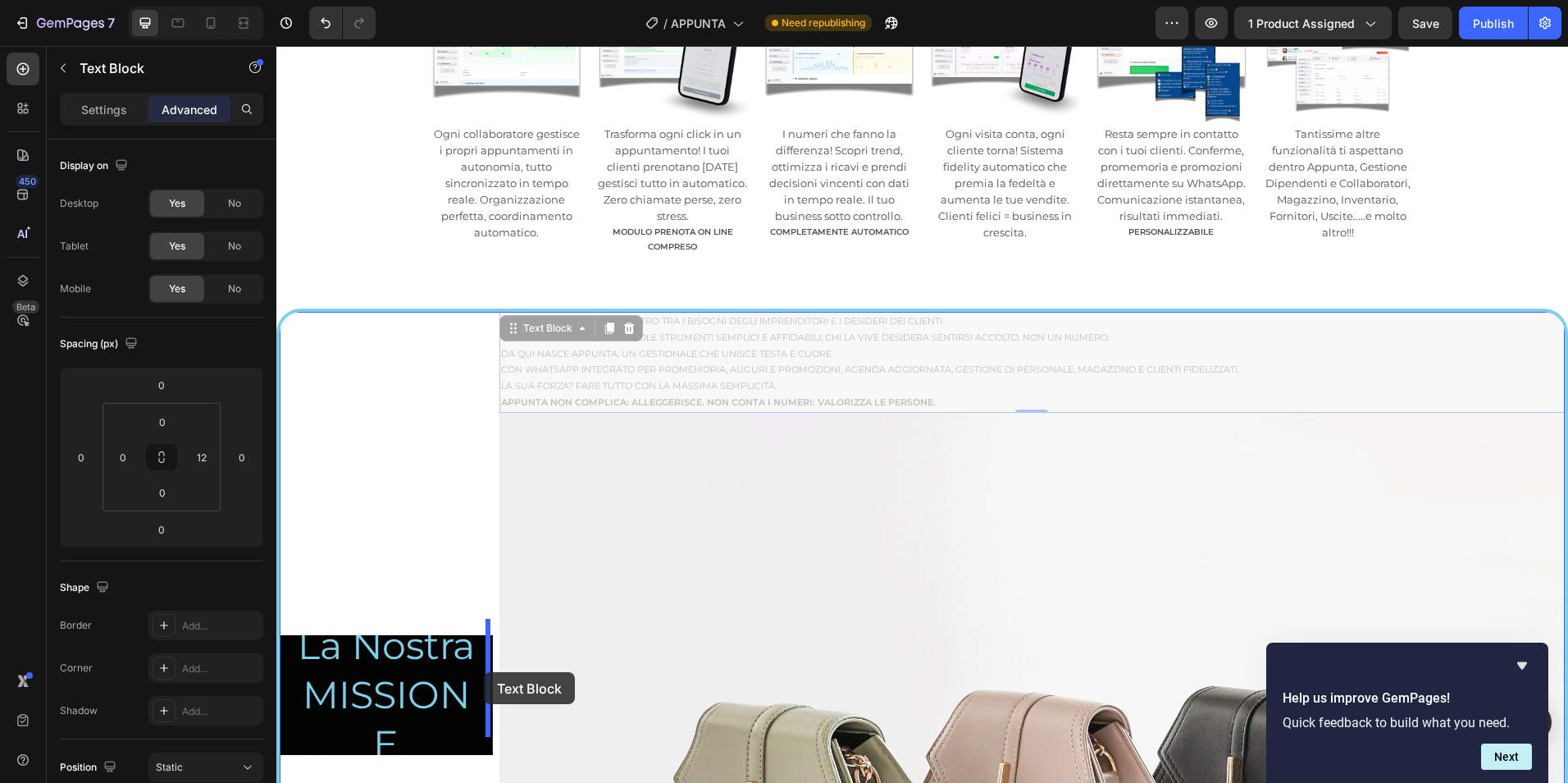
drag, startPoint x: 571, startPoint y: 315, endPoint x: 484, endPoint y: 672, distance: 367.4
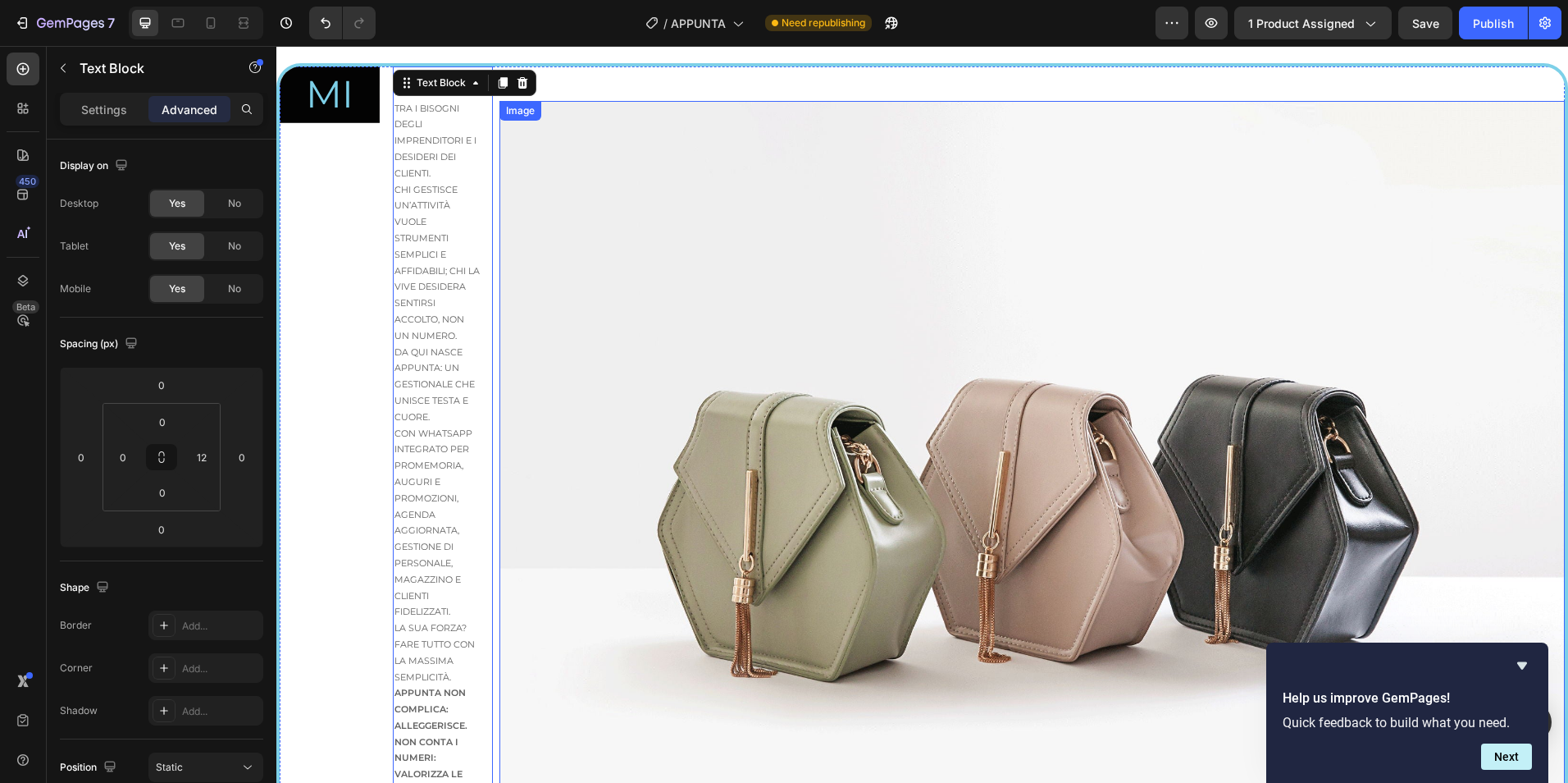
scroll to position [1367, 0]
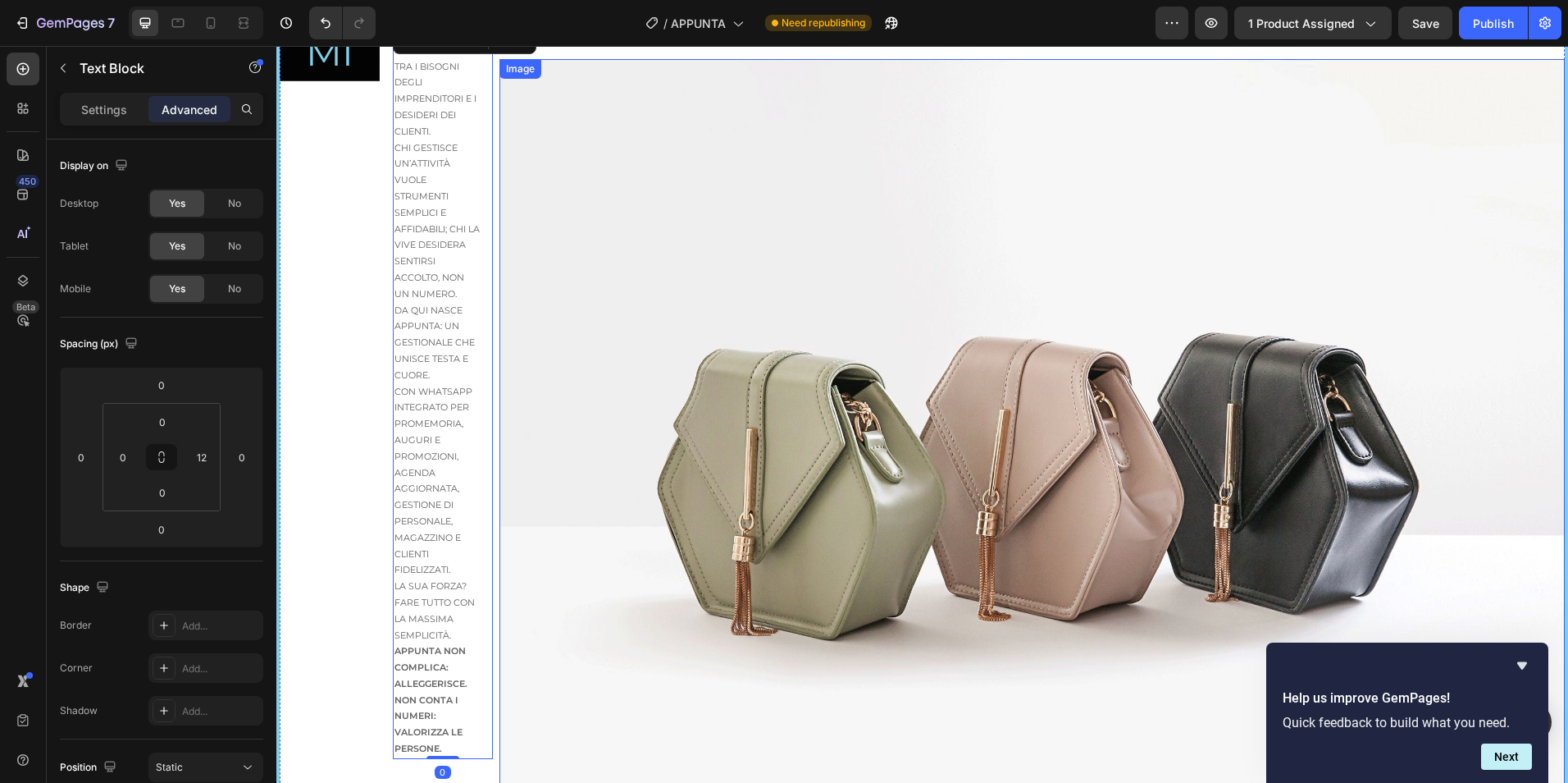
click at [575, 522] on img at bounding box center [1032, 459] width 1065 height 800
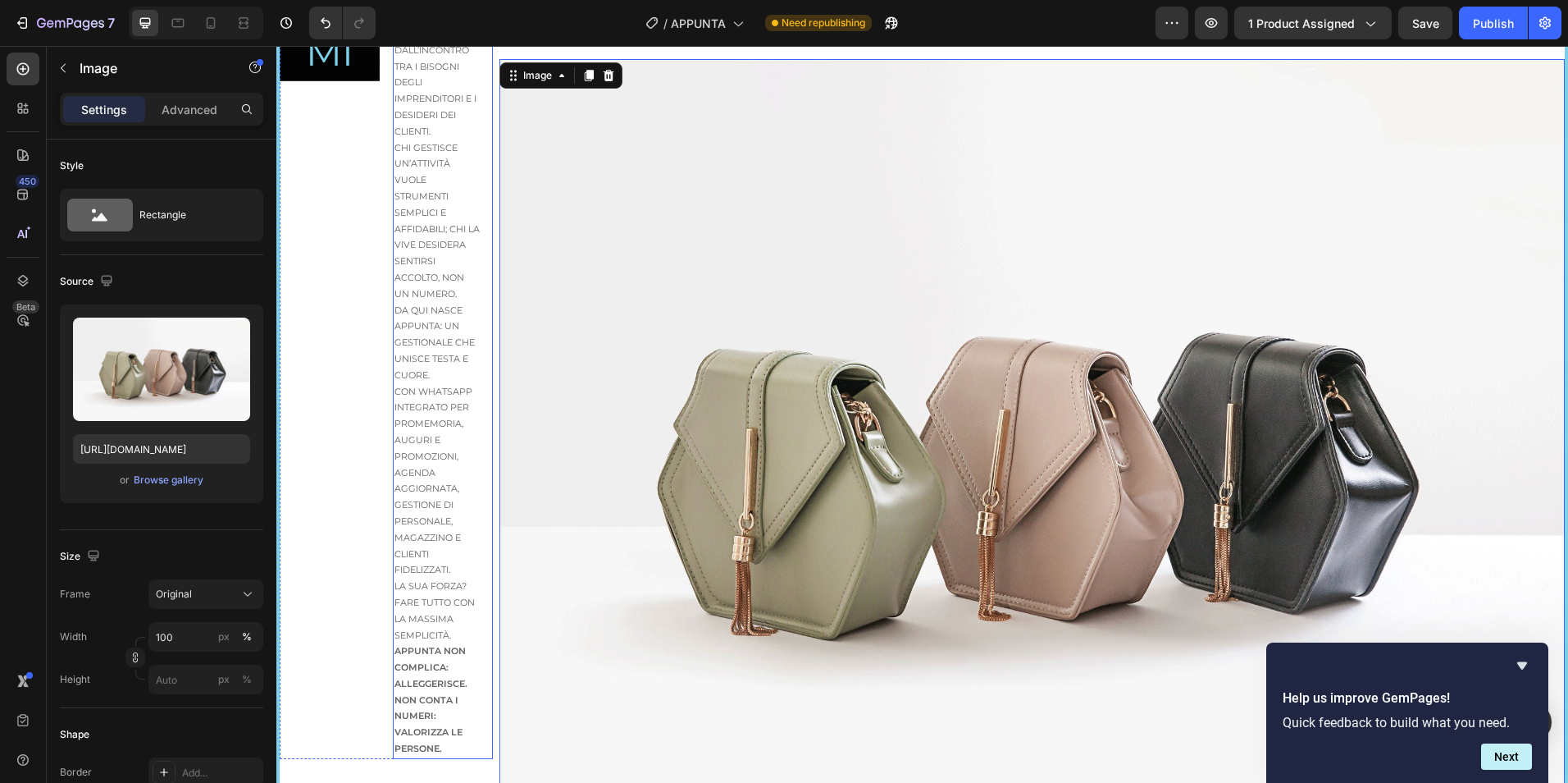
drag, startPoint x: 589, startPoint y: 83, endPoint x: 537, endPoint y: 108, distance: 57.7
click at [536, 105] on div "Image 0" at bounding box center [1032, 459] width 1065 height 800
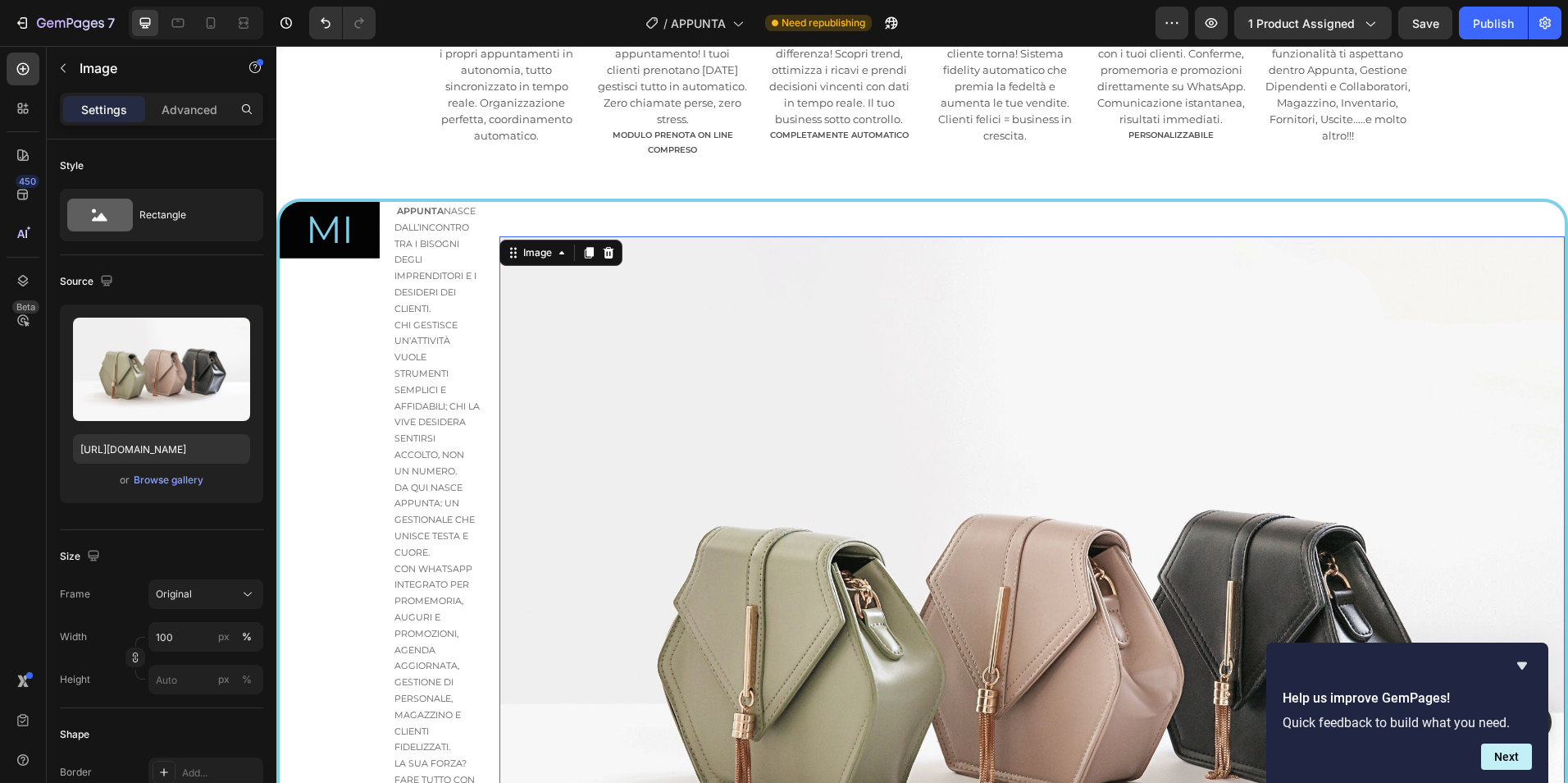
scroll to position [1093, 0]
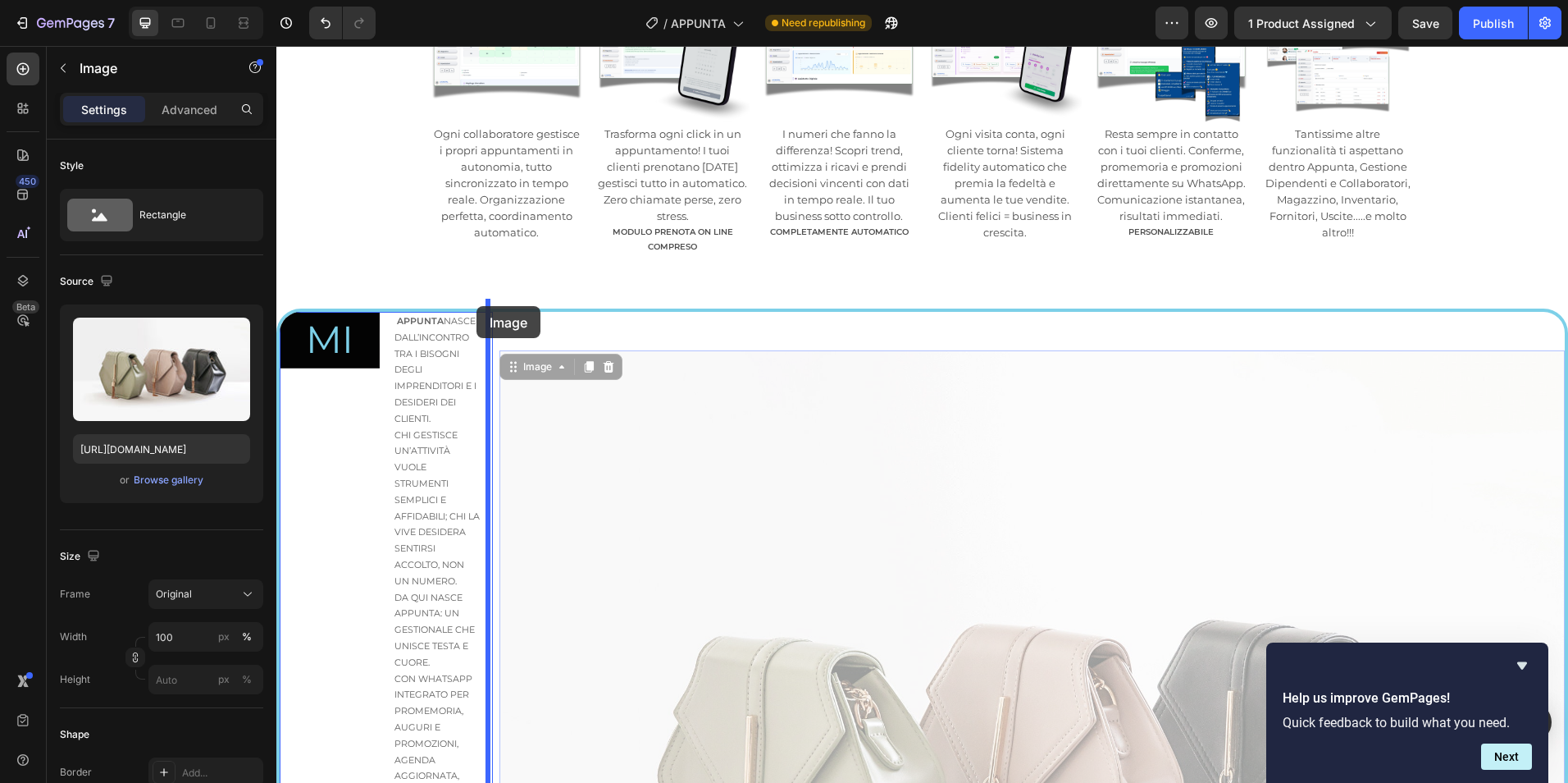
drag, startPoint x: 536, startPoint y: 351, endPoint x: 477, endPoint y: 306, distance: 74.2
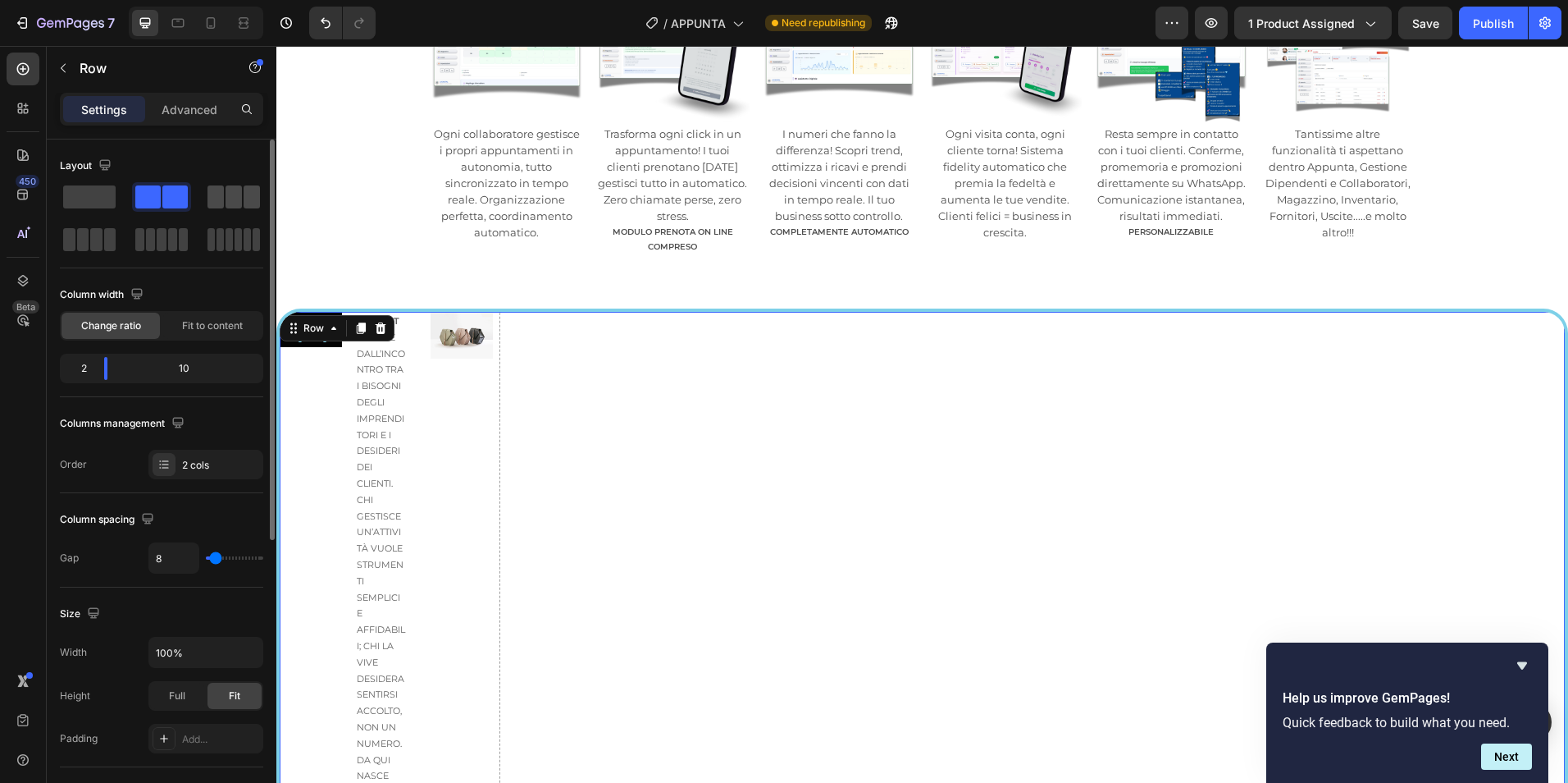
click at [219, 201] on span at bounding box center [215, 197] width 16 height 23
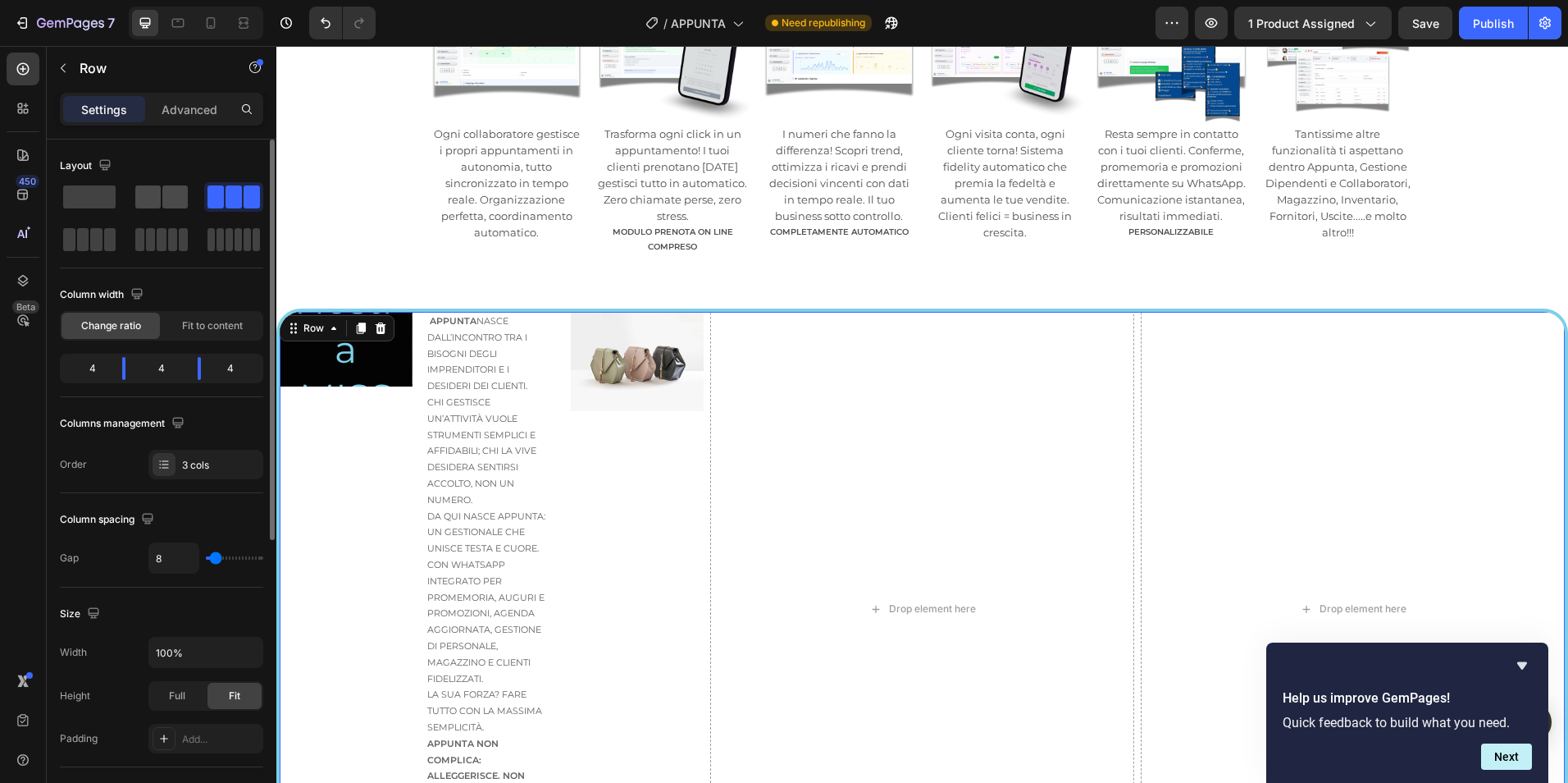
drag, startPoint x: 232, startPoint y: 190, endPoint x: 170, endPoint y: 198, distance: 62.5
click at [163, 198] on div at bounding box center [161, 219] width 203 height 73
click at [79, 191] on span at bounding box center [89, 197] width 53 height 23
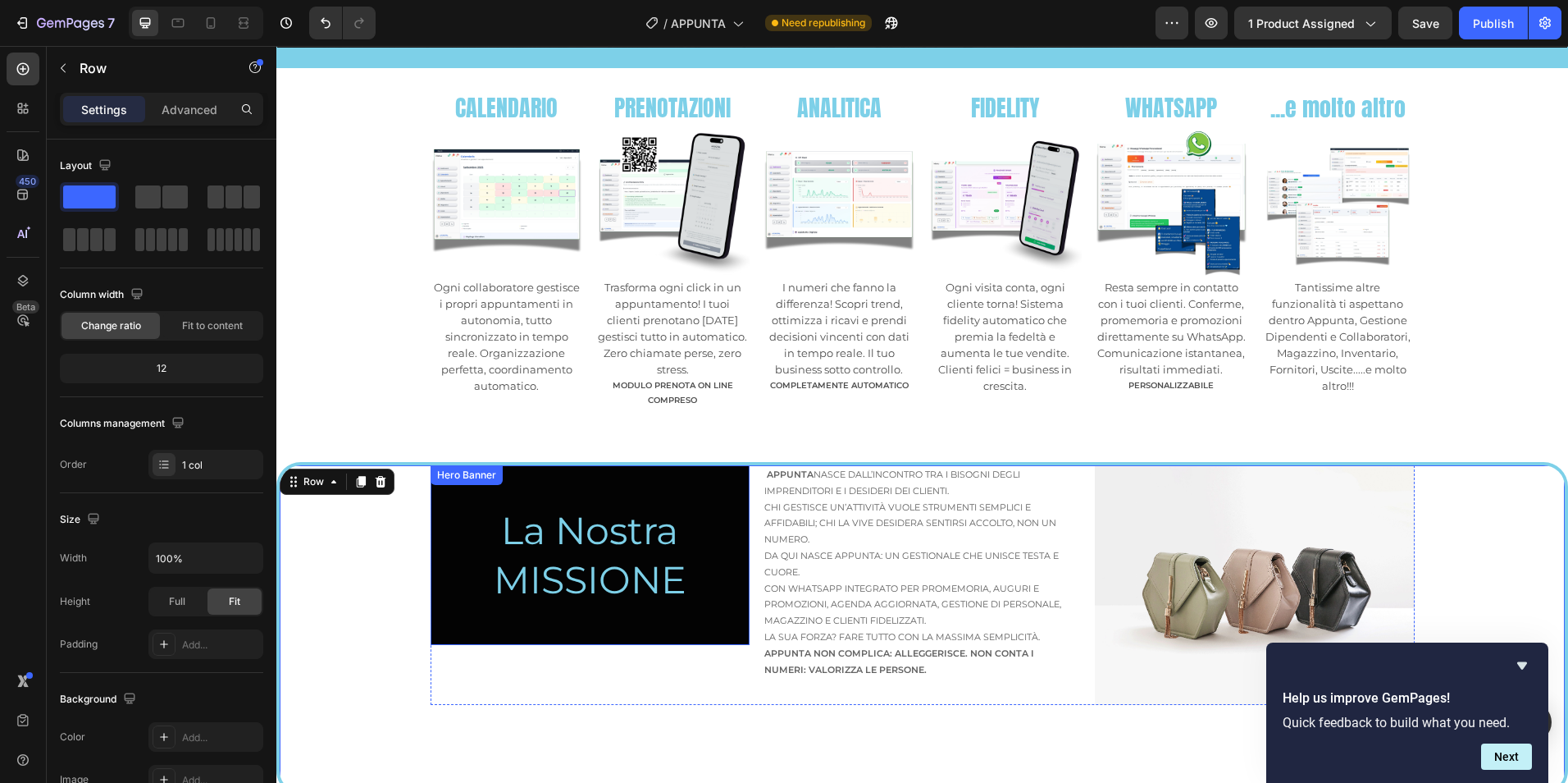
scroll to position [958, 0]
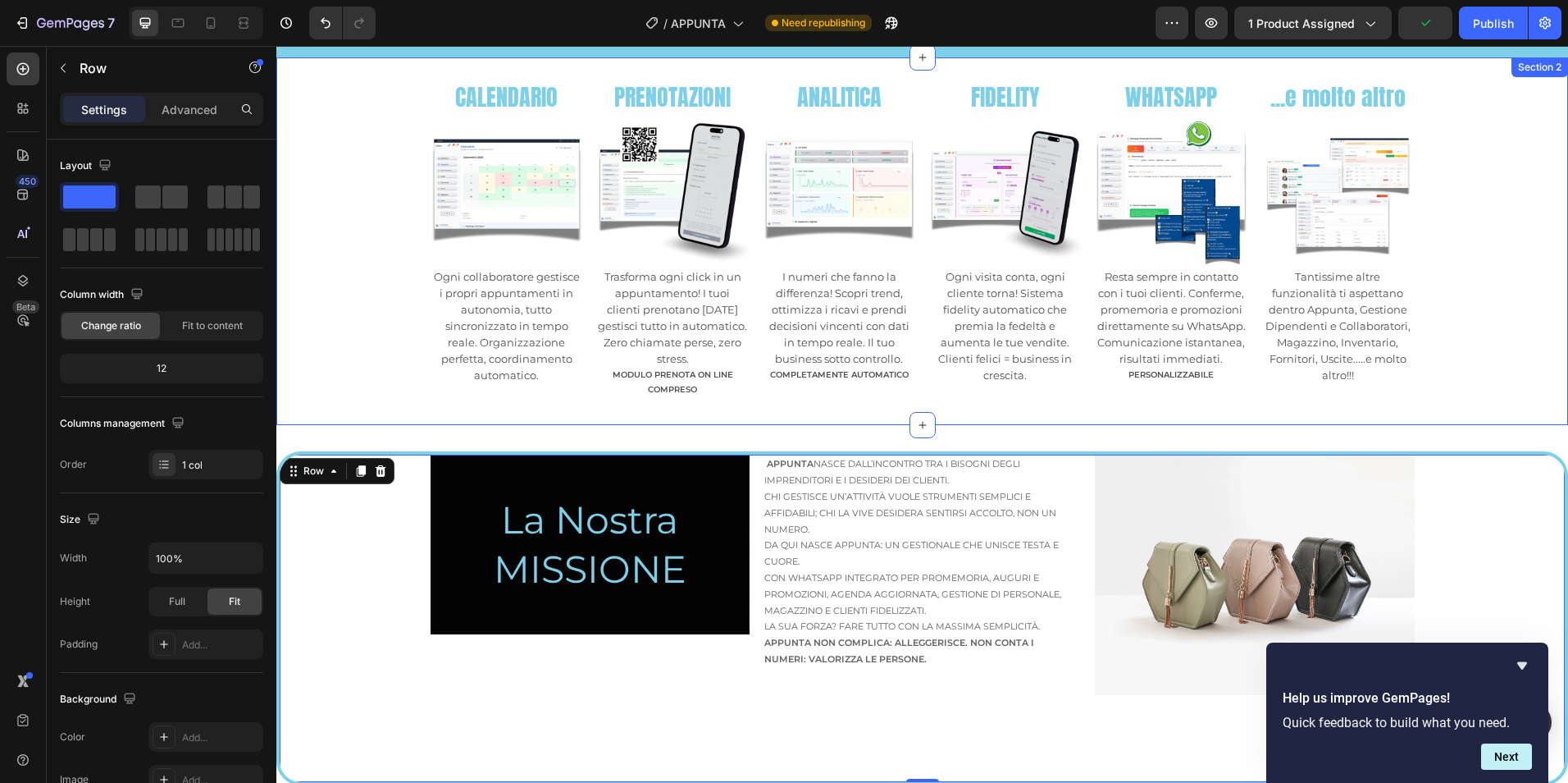
drag, startPoint x: 376, startPoint y: 244, endPoint x: 716, endPoint y: 381, distance: 366.6
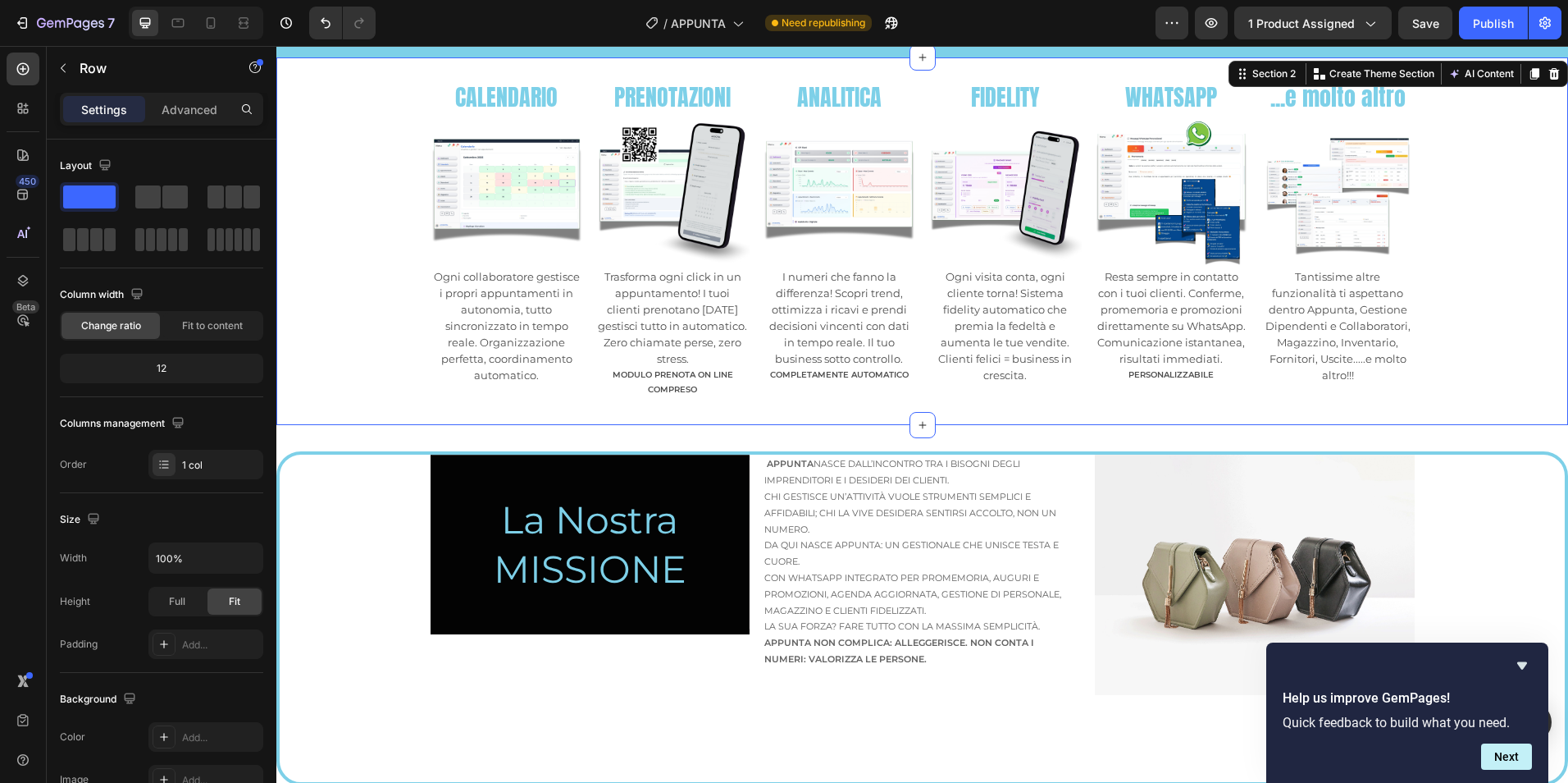
click at [338, 292] on div "CALENDARIO Text Block Image Ogni collaboratore gestisce i propri appuntamenti i…" at bounding box center [922, 241] width 1292 height 315
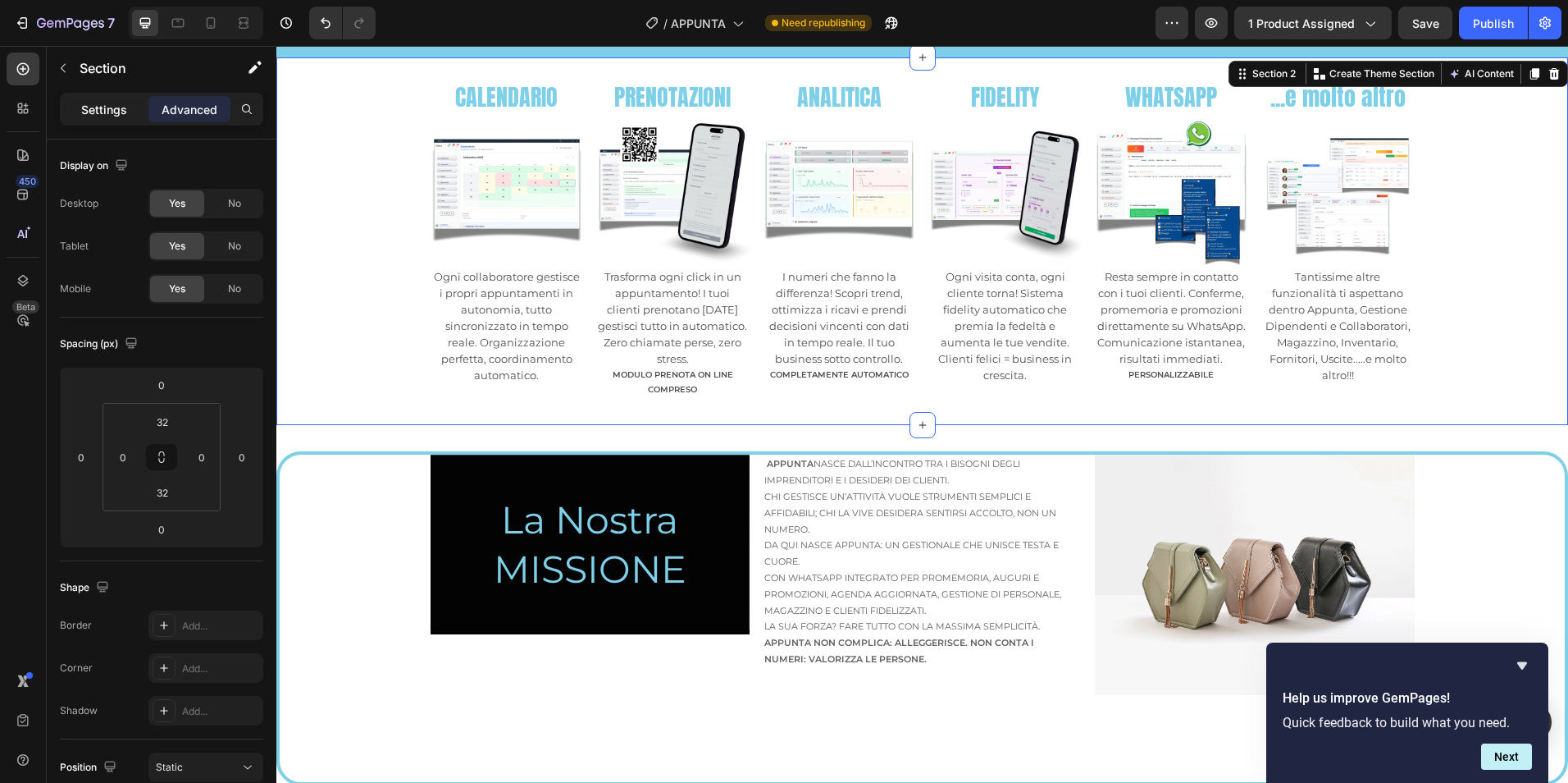
click at [101, 107] on p "Settings" at bounding box center [104, 110] width 46 height 17
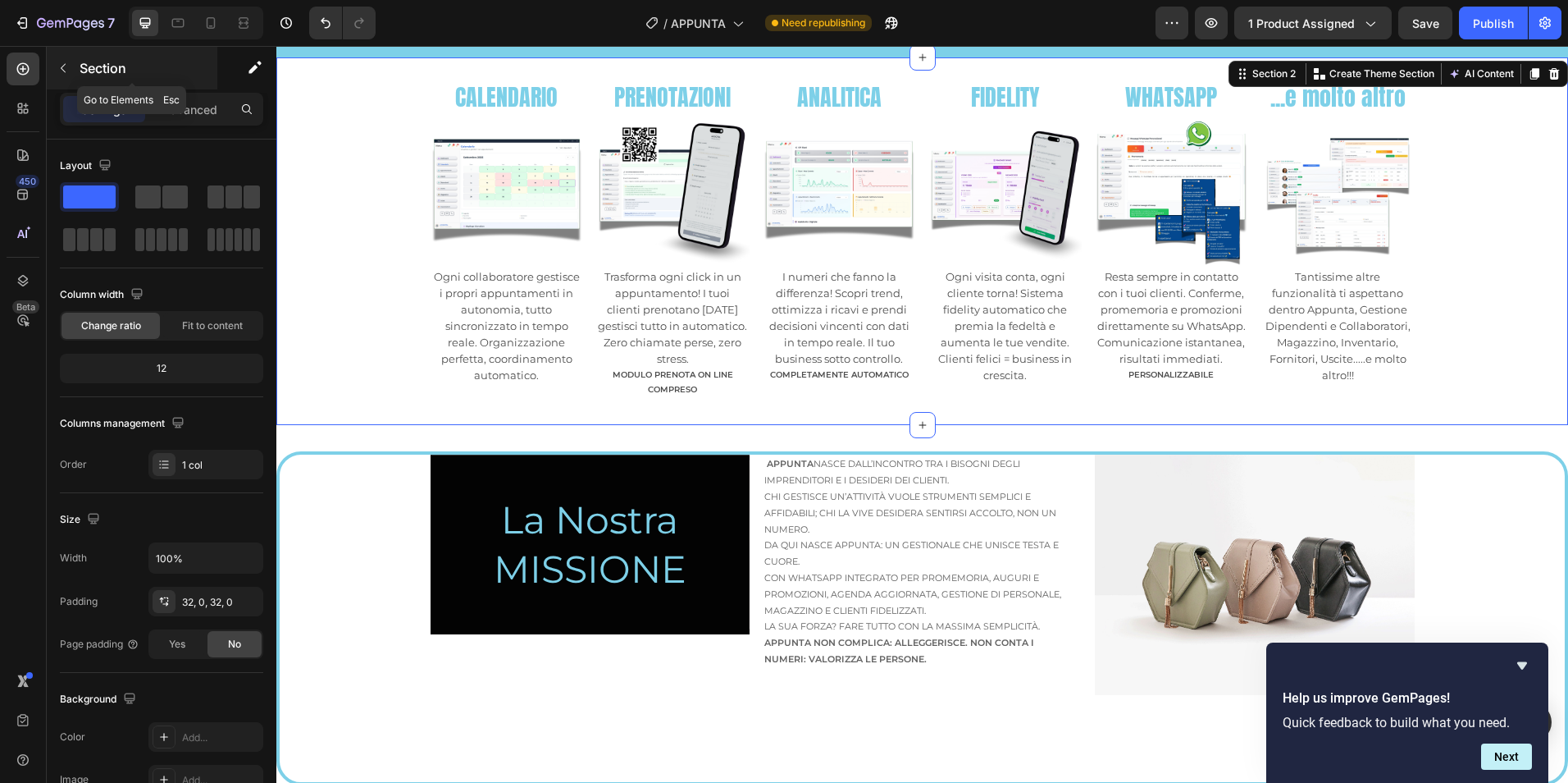
click at [70, 67] on button "button" at bounding box center [63, 68] width 26 height 26
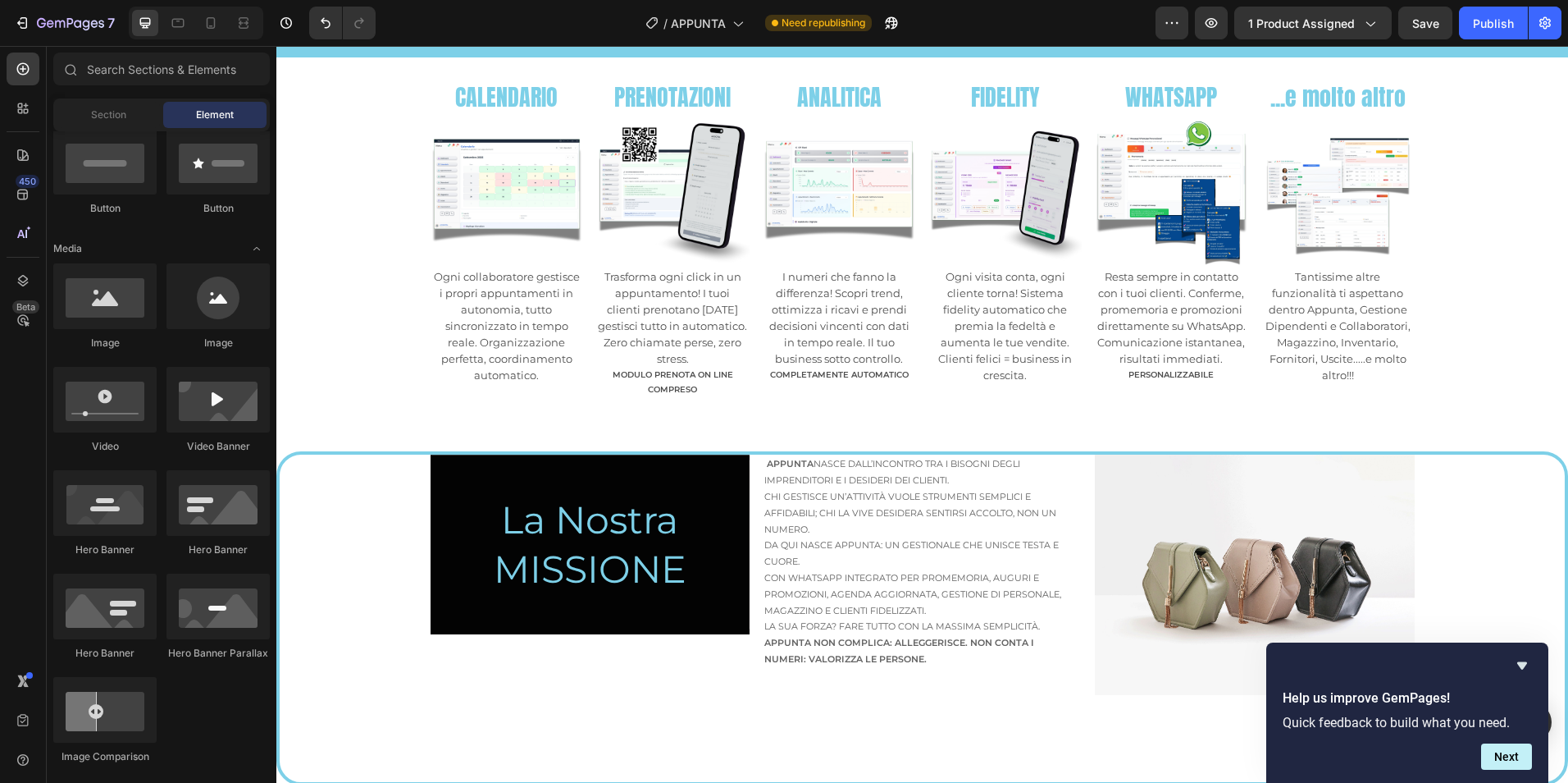
scroll to position [0, 0]
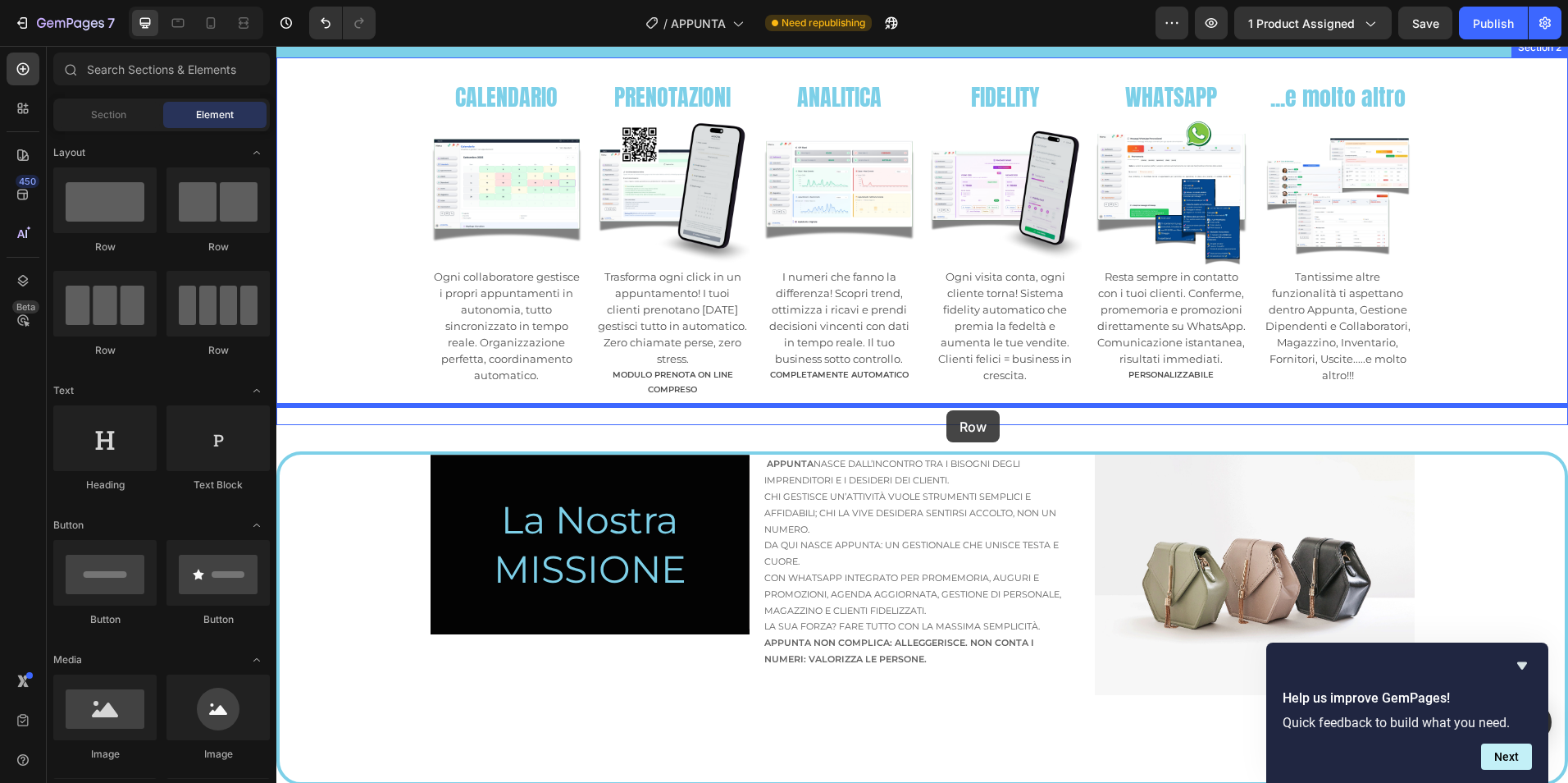
drag, startPoint x: 411, startPoint y: 340, endPoint x: 946, endPoint y: 411, distance: 539.7
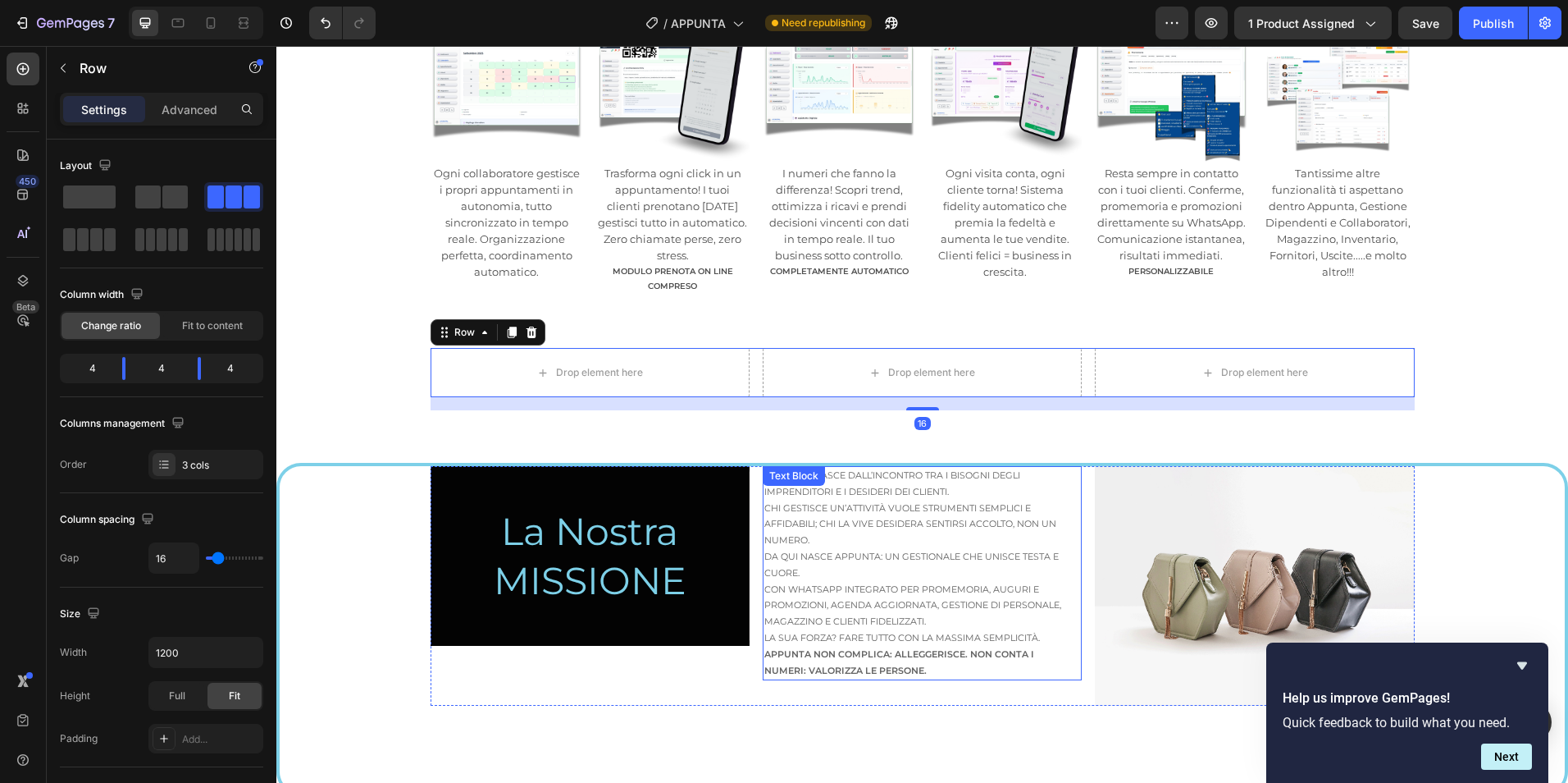
scroll to position [1093, 0]
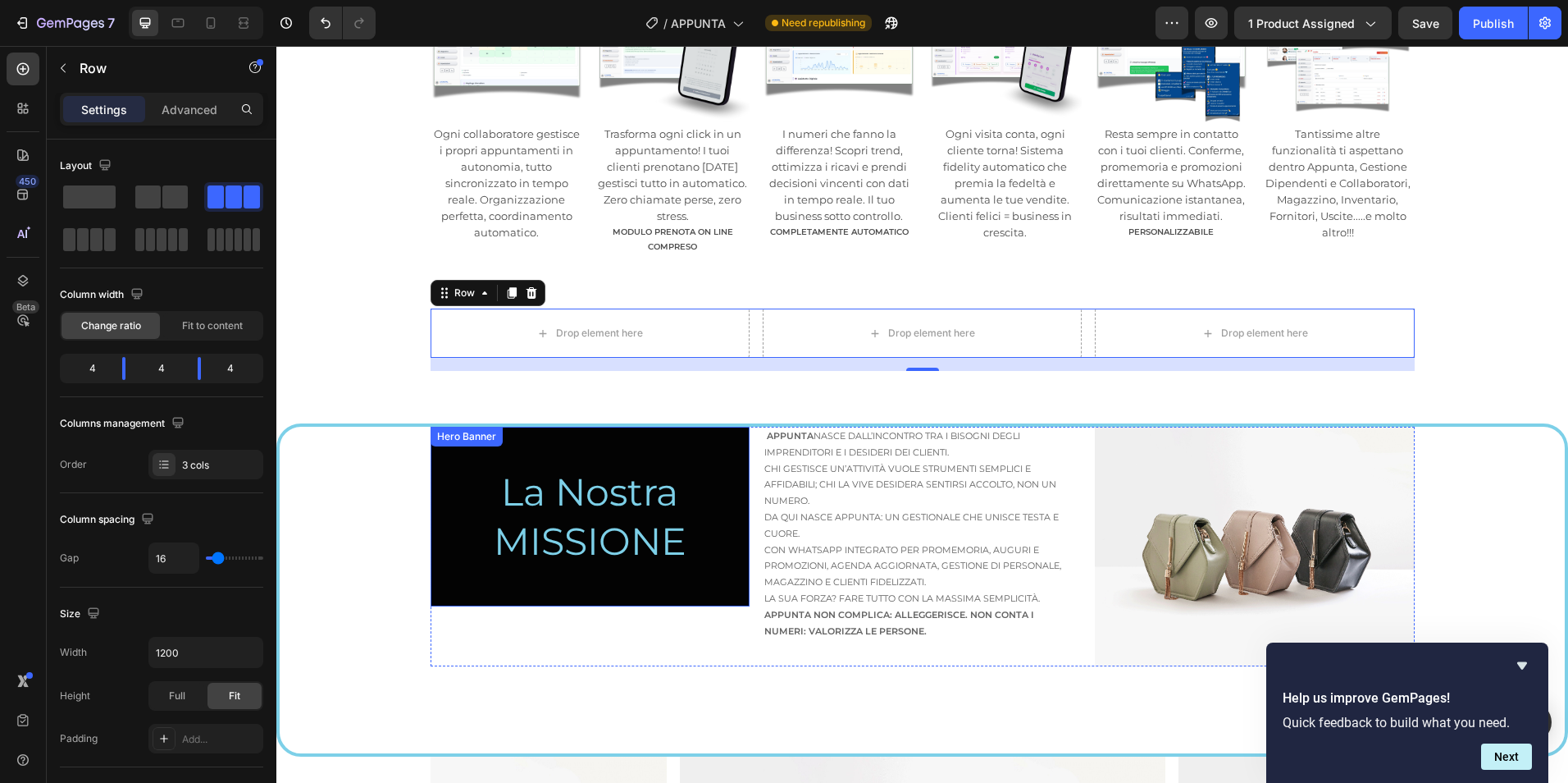
click at [650, 434] on div "Overlay" at bounding box center [589, 517] width 319 height 180
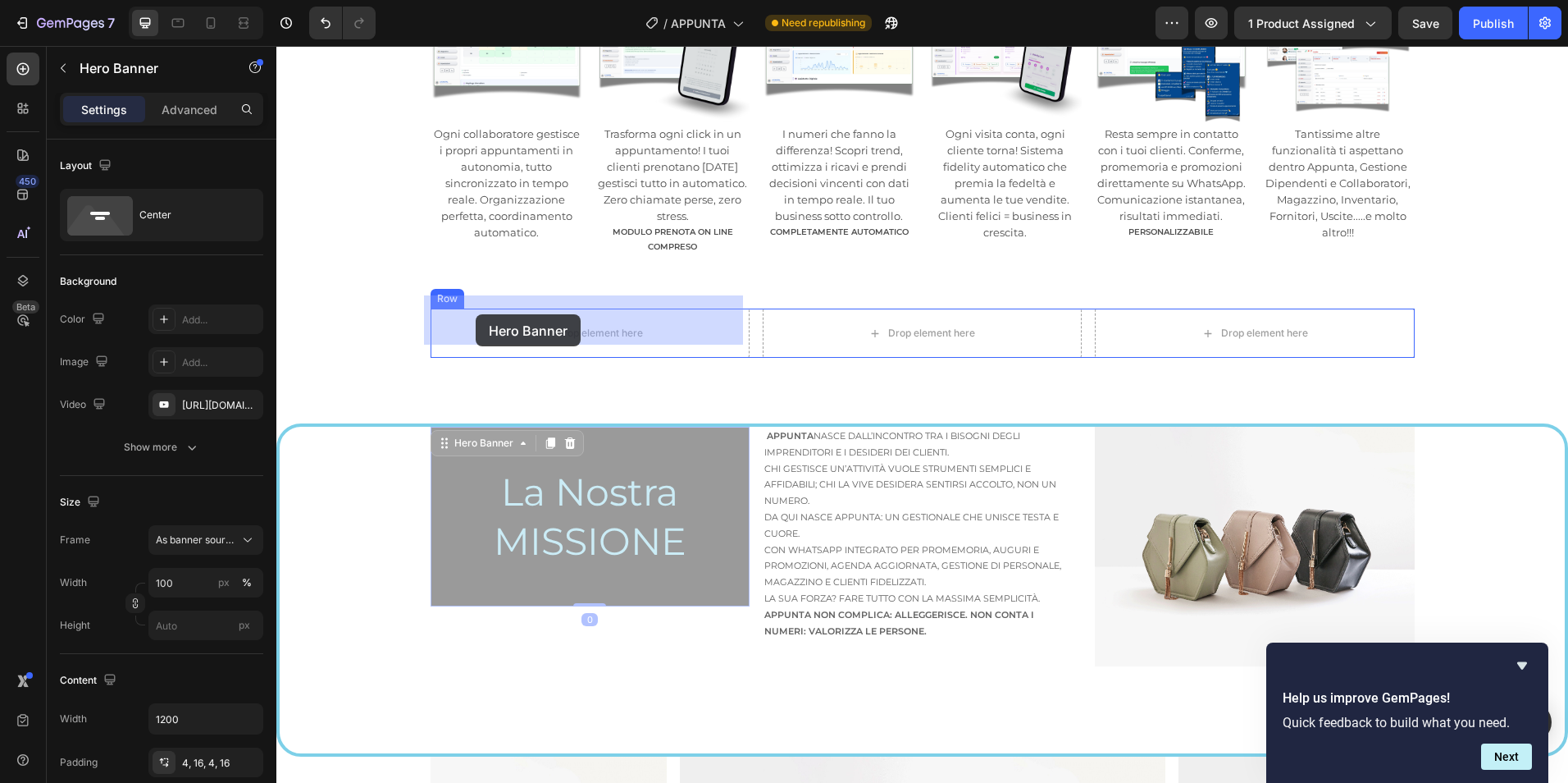
drag, startPoint x: 479, startPoint y: 426, endPoint x: 476, endPoint y: 315, distance: 111.0
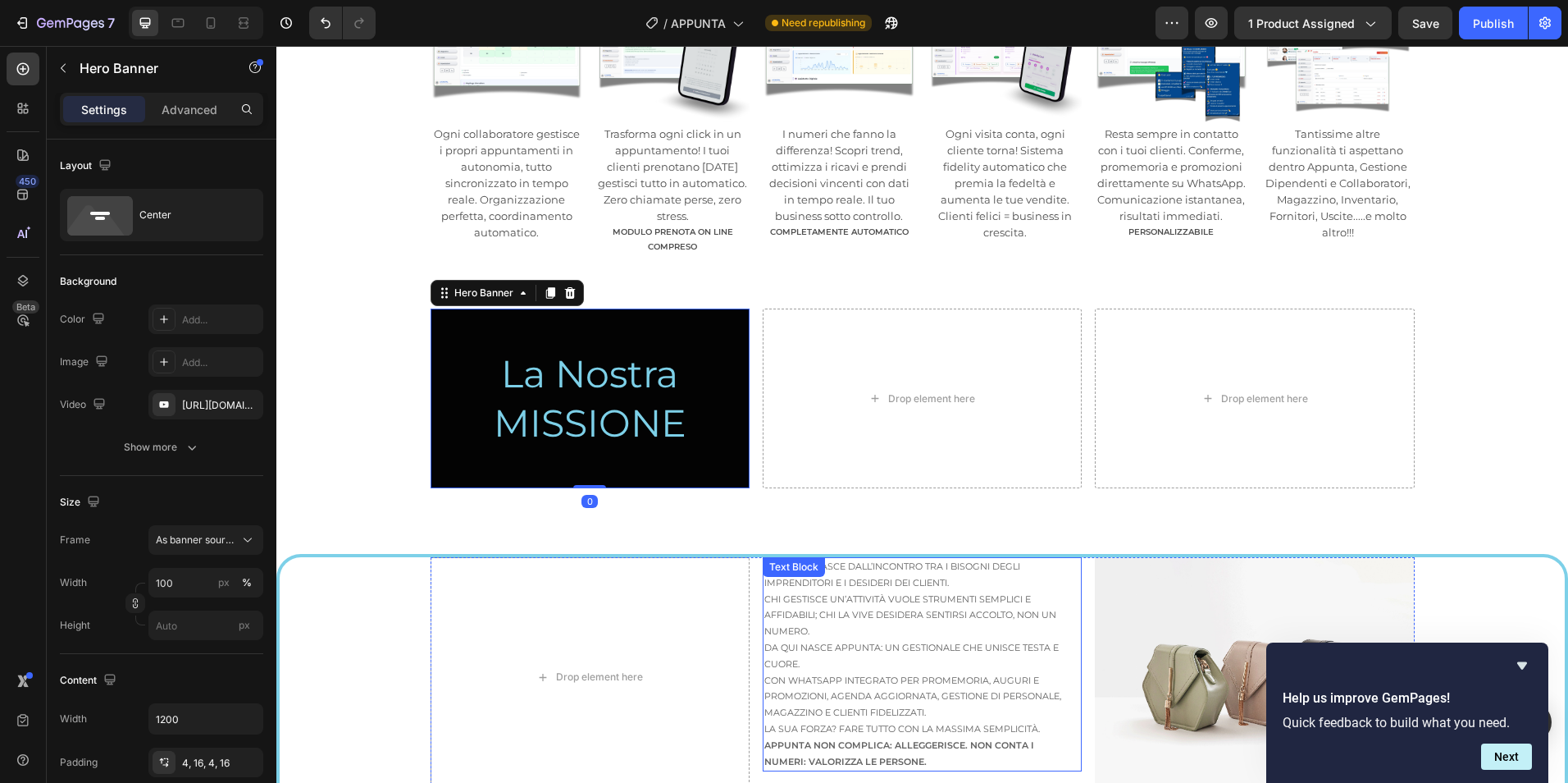
click at [967, 597] on p "Appunta nasce dall’incontro tra i bisogni degli imprenditori e i desideri dei c…" at bounding box center [917, 599] width 306 height 81
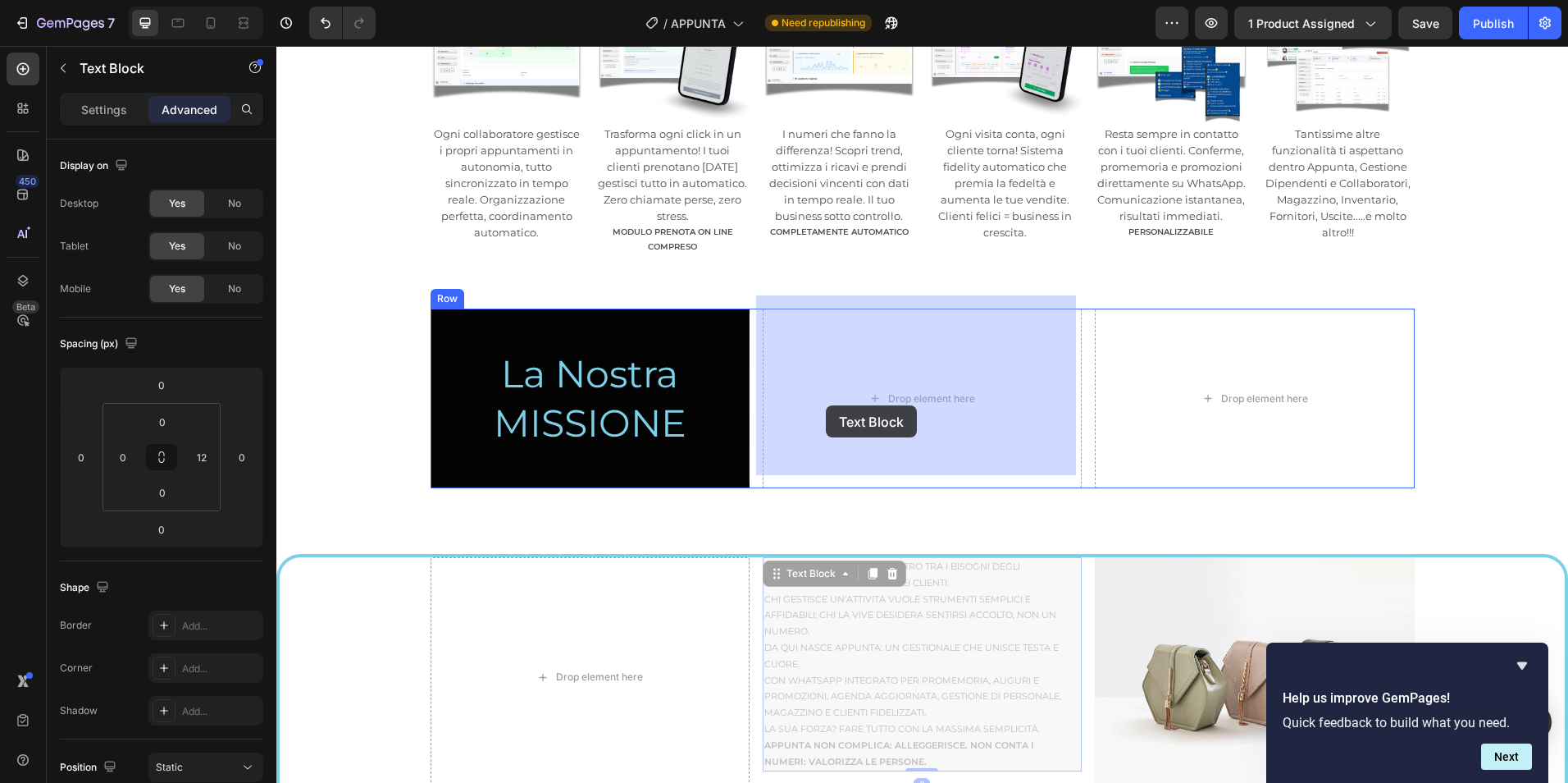
drag, startPoint x: 818, startPoint y: 563, endPoint x: 826, endPoint y: 405, distance: 158.2
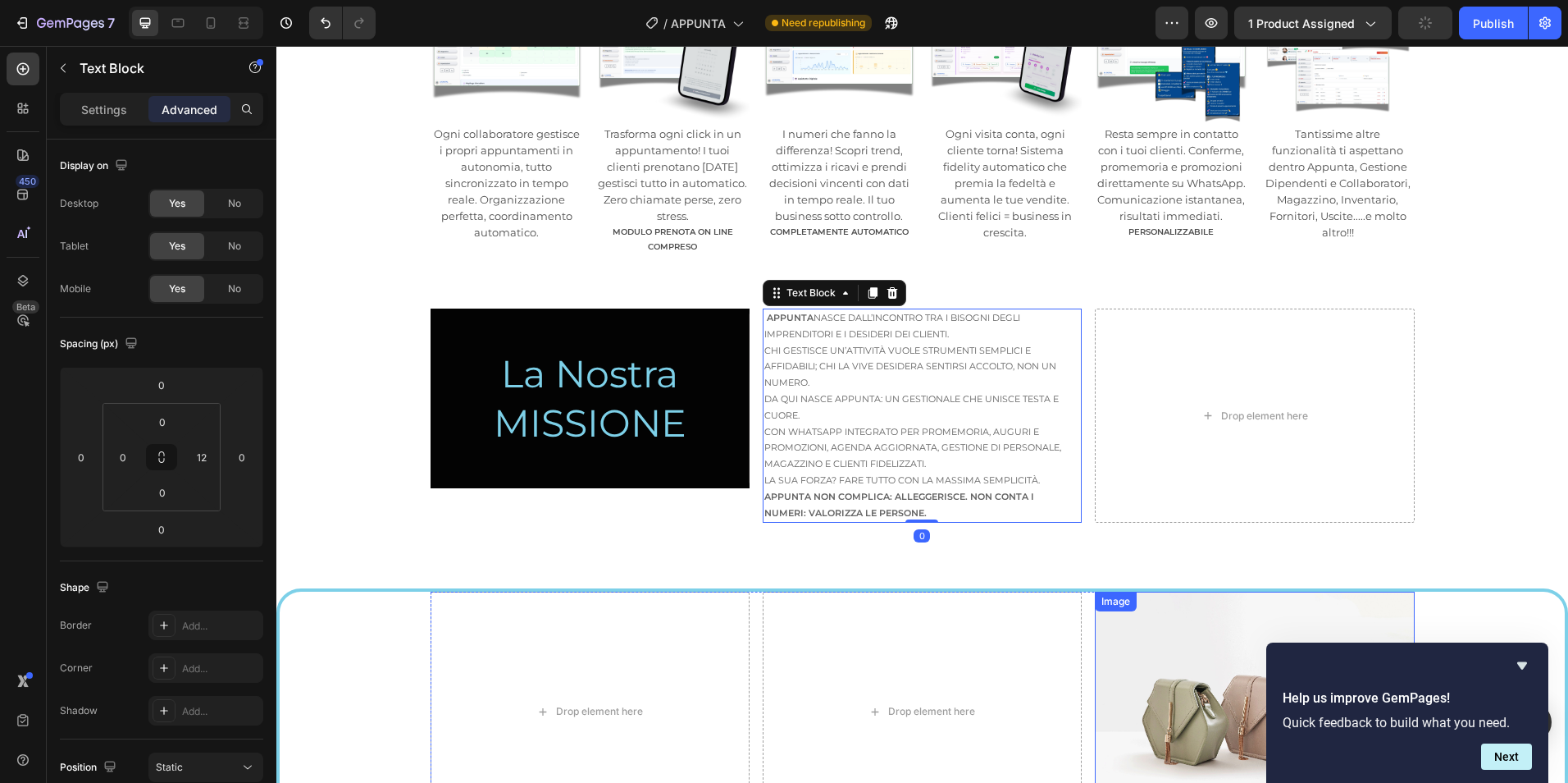
click at [1272, 606] on img at bounding box center [1254, 710] width 319 height 239
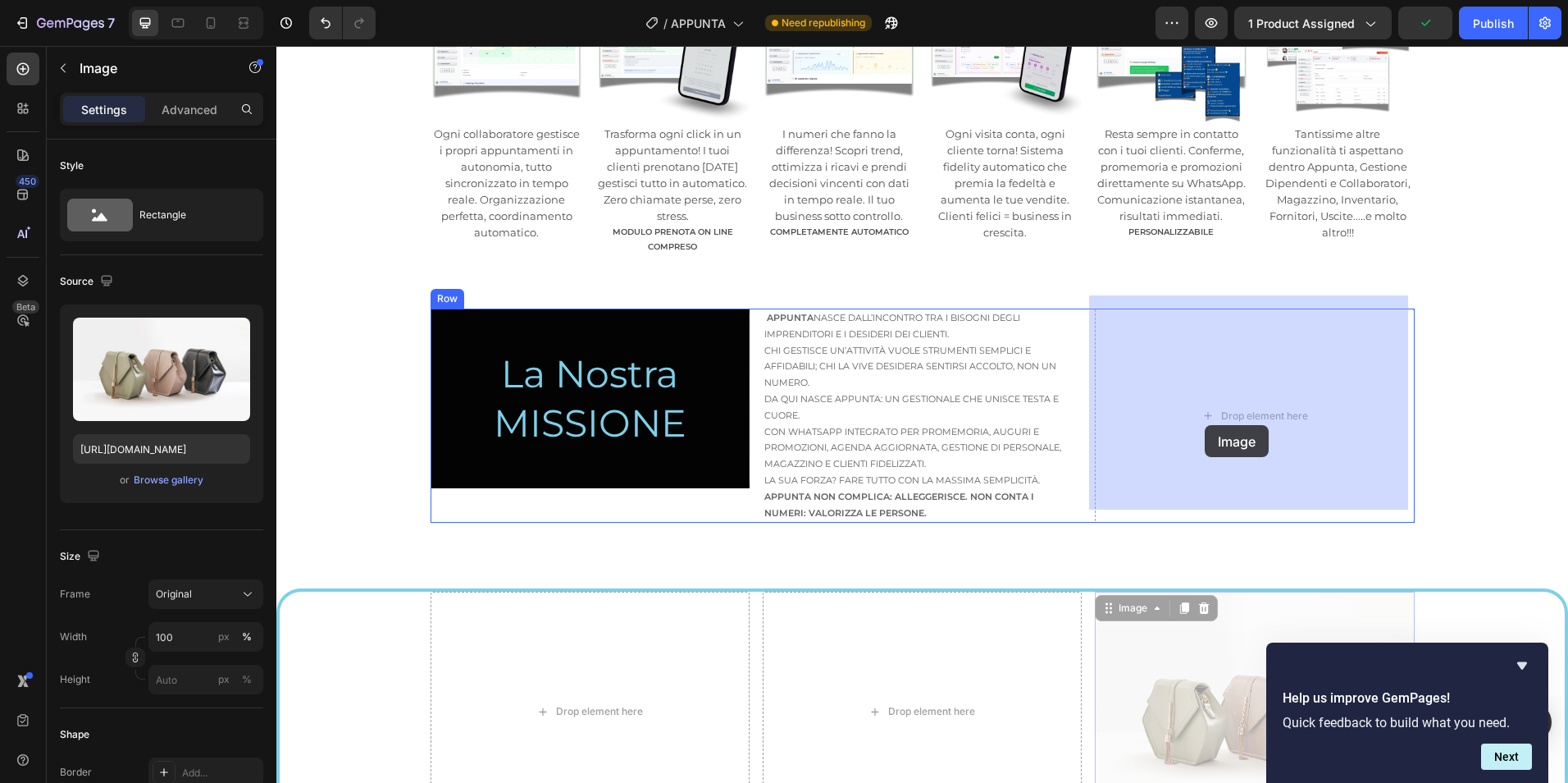
drag, startPoint x: 1140, startPoint y: 591, endPoint x: 1205, endPoint y: 425, distance: 178.3
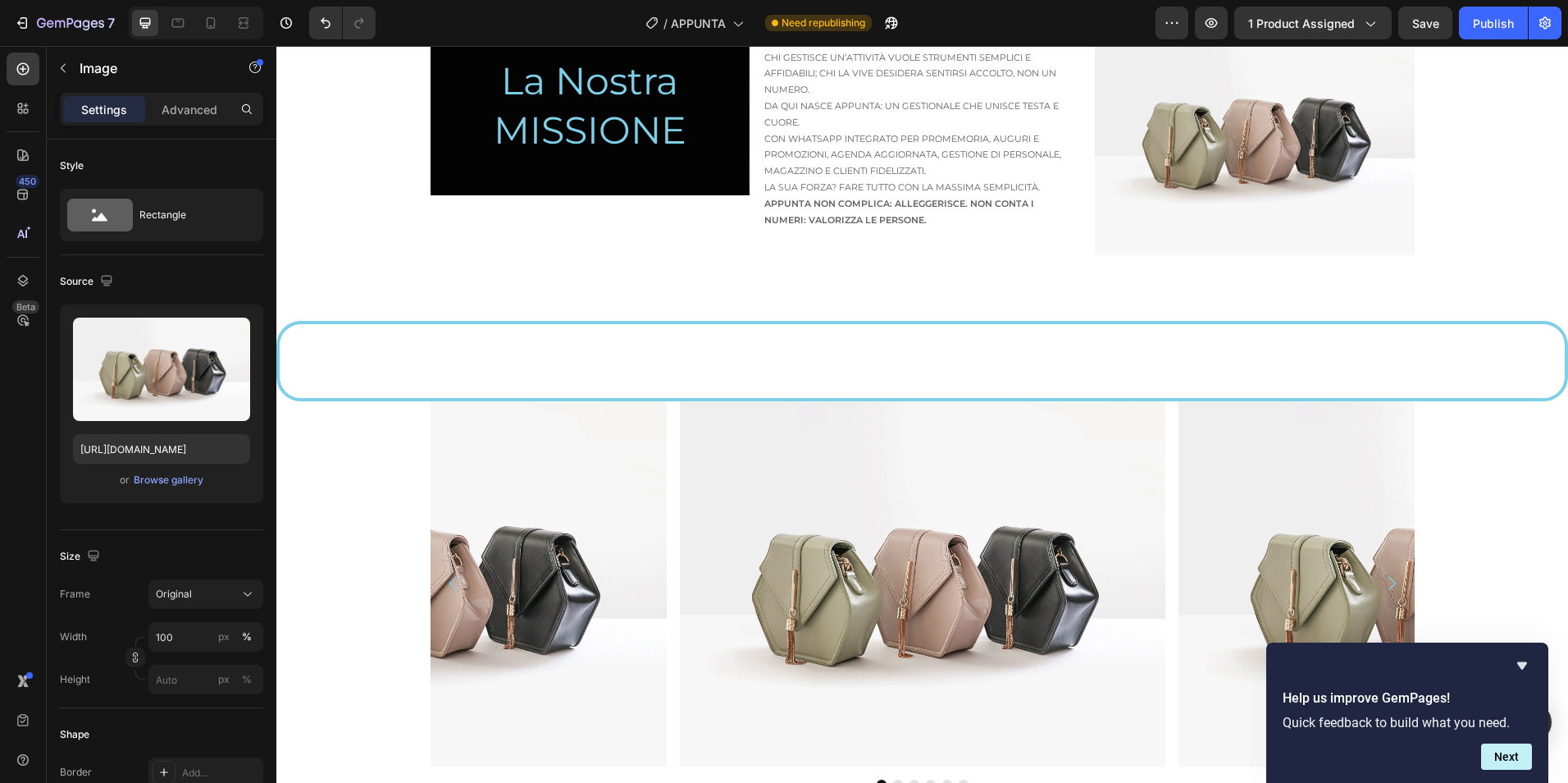
scroll to position [1367, 0]
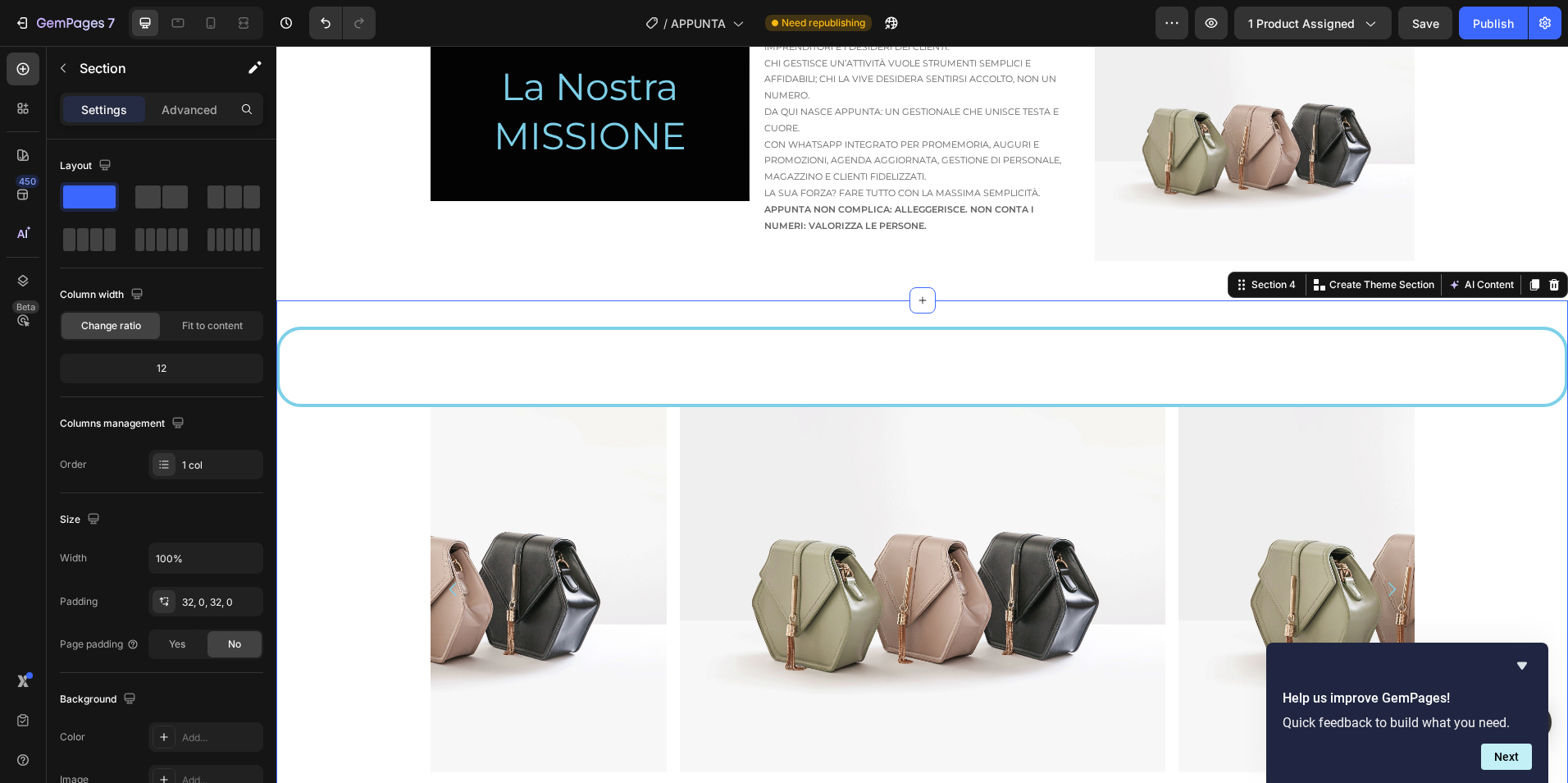
click at [437, 318] on div "Il gestionale semplice che mette al centro persone e relazioni. La semplicità c…" at bounding box center [922, 560] width 1292 height 520
click at [1517, 426] on div "Image Image Image Image Image Image Carousel" at bounding box center [922, 601] width 1292 height 387
click at [1497, 373] on p "Il gestionale semplice che mette al centro persone e relazioni." at bounding box center [923, 367] width 1282 height 24
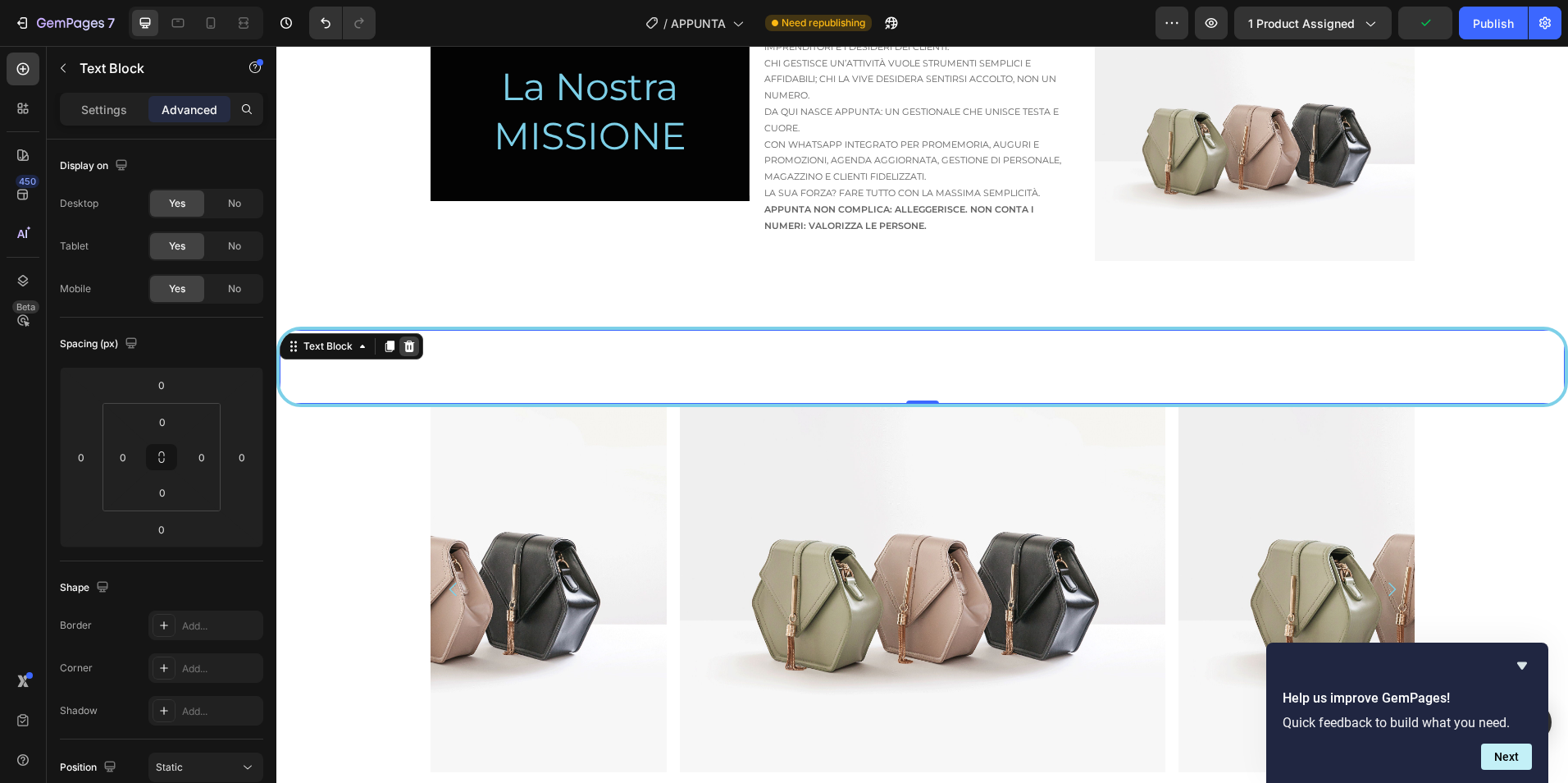
click at [415, 348] on icon at bounding box center [409, 346] width 13 height 13
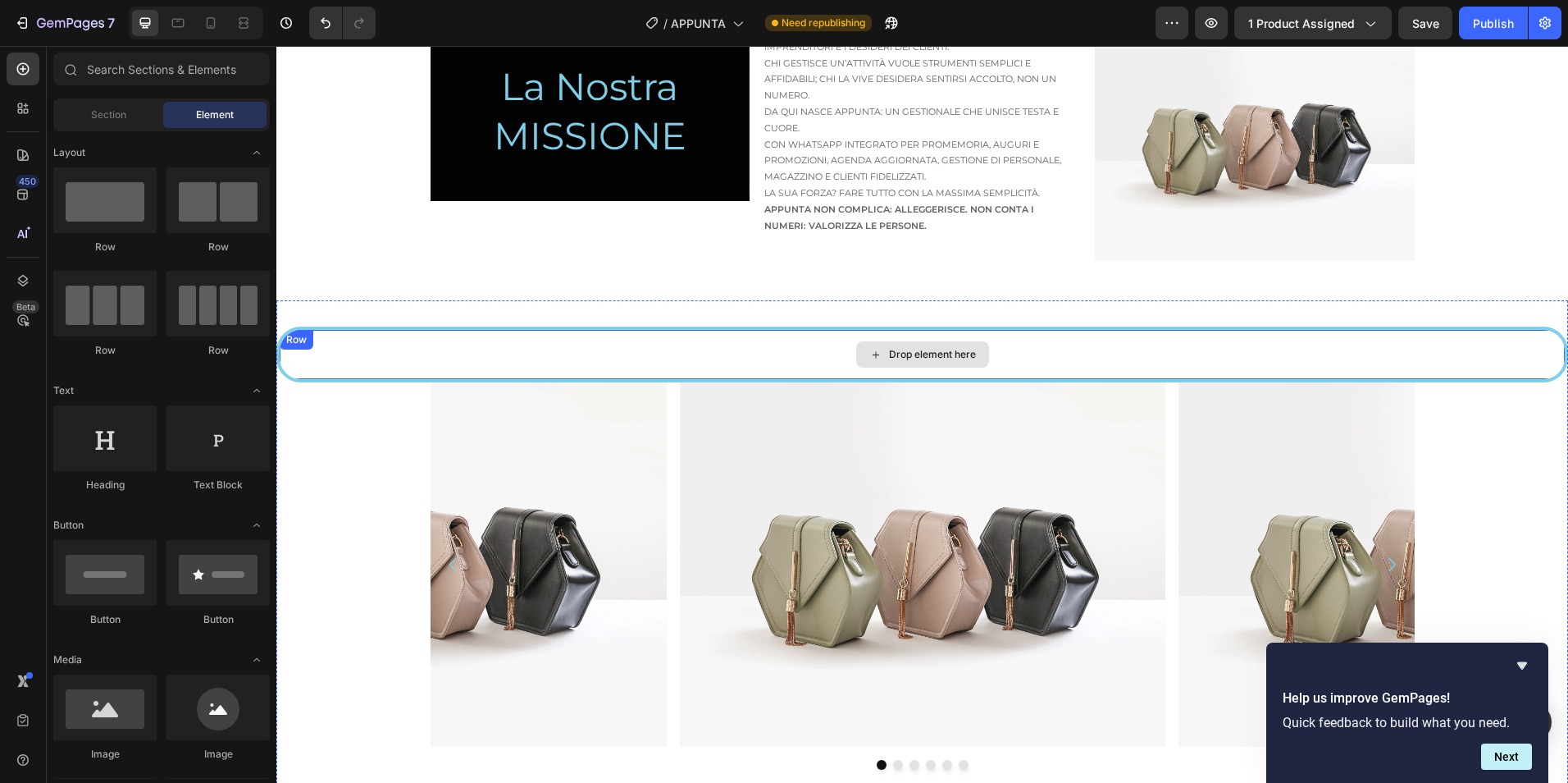
click at [441, 355] on div "Drop element here" at bounding box center [923, 354] width 1286 height 49
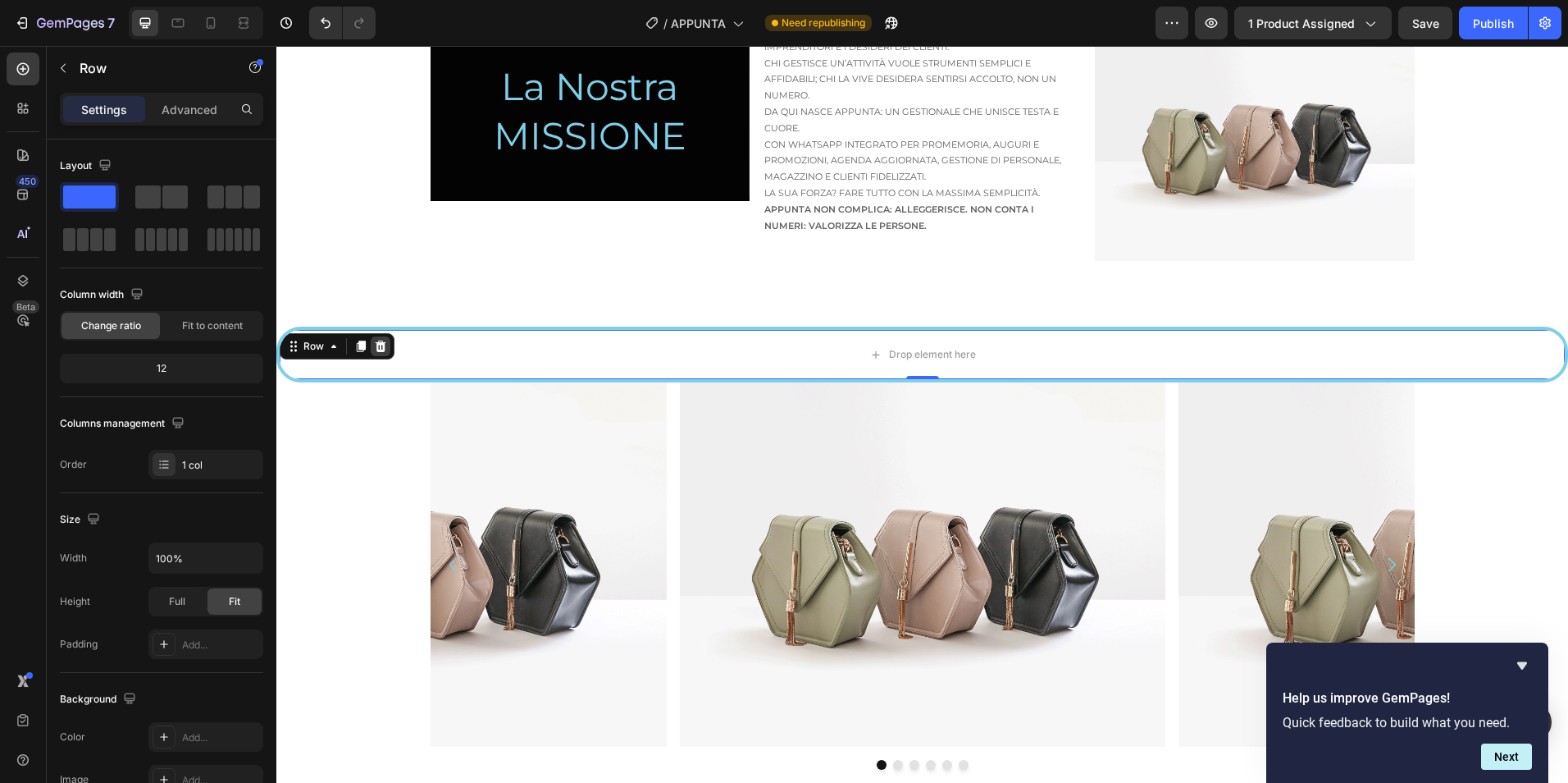
click at [387, 355] on div "Row" at bounding box center [337, 346] width 115 height 26
click at [381, 344] on icon at bounding box center [381, 346] width 10 height 11
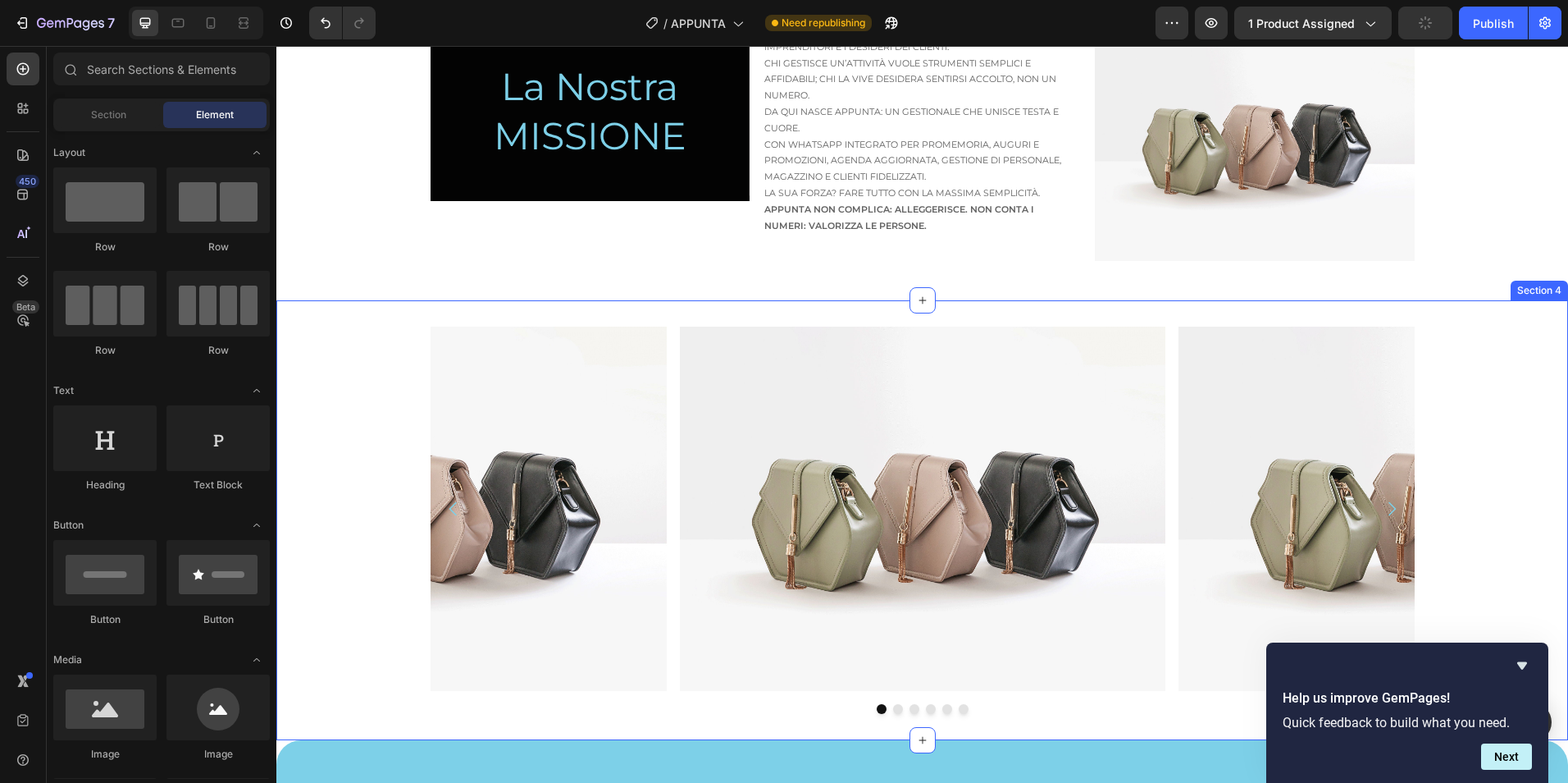
click at [1516, 617] on div "Image Image Image Image Image Image Carousel" at bounding box center [922, 520] width 1292 height 387
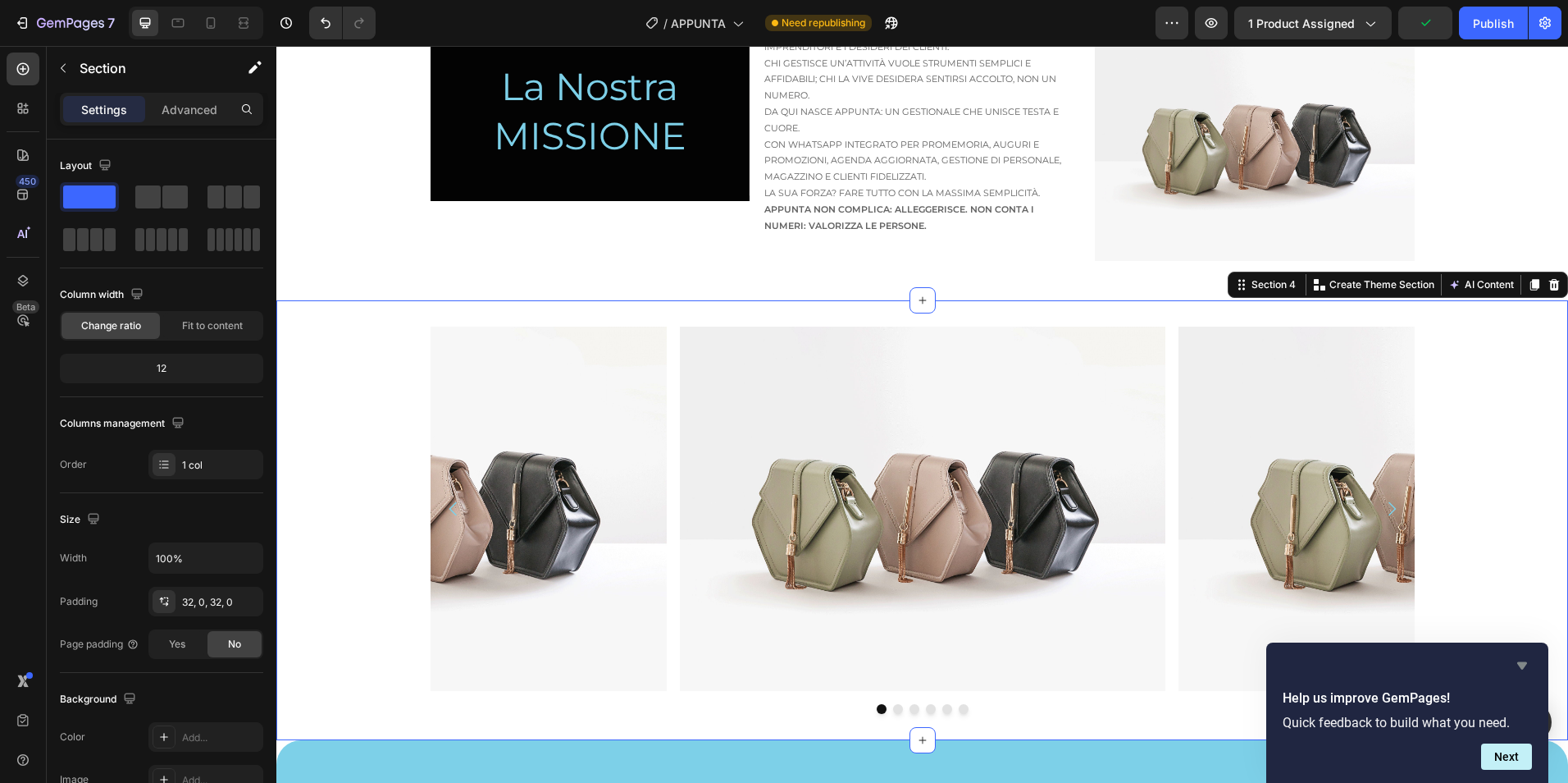
click at [1525, 665] on icon "Hide survey" at bounding box center [1521, 665] width 10 height 8
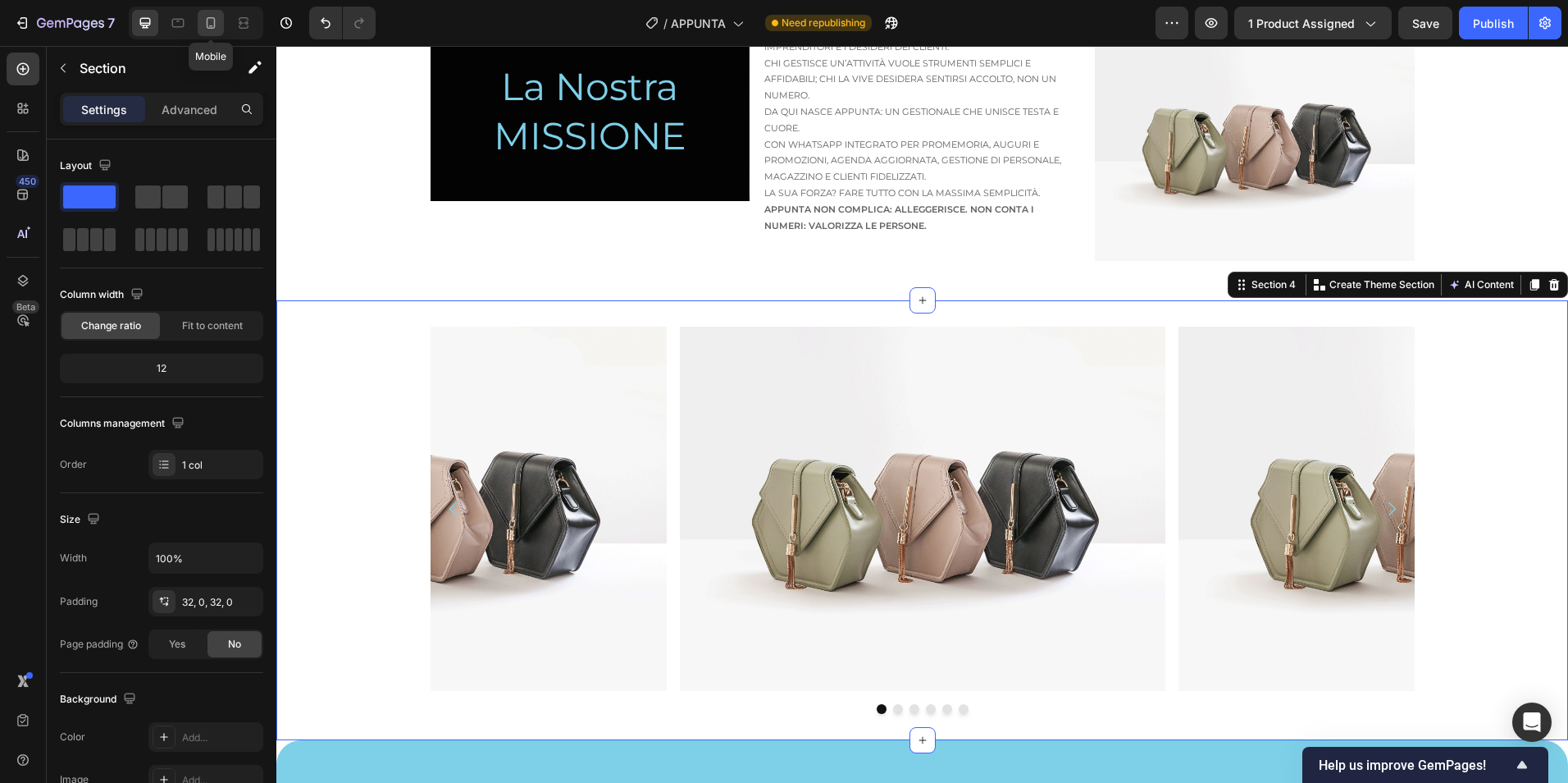
click at [212, 19] on icon at bounding box center [210, 22] width 16 height 16
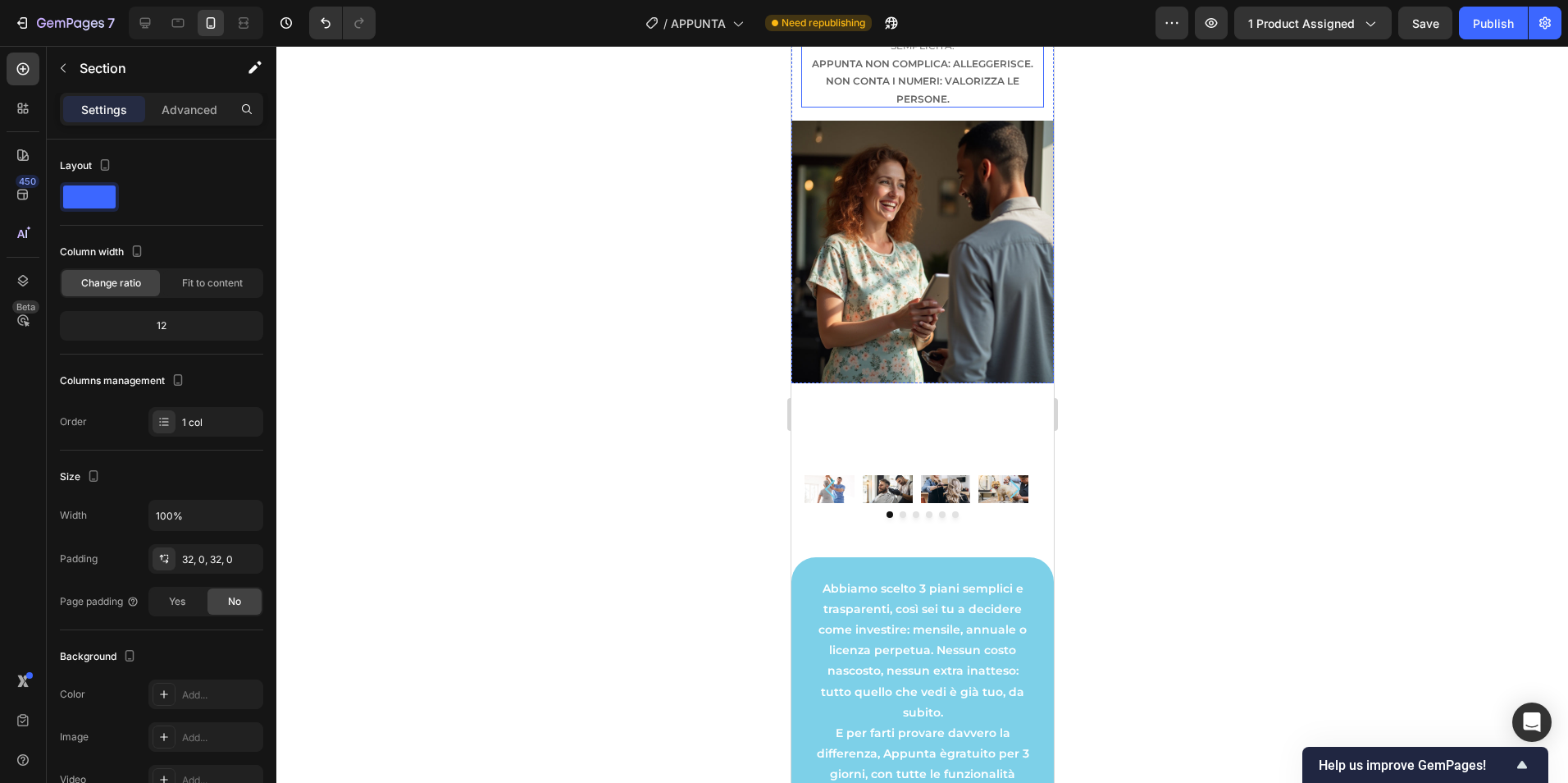
scroll to position [3406, 0]
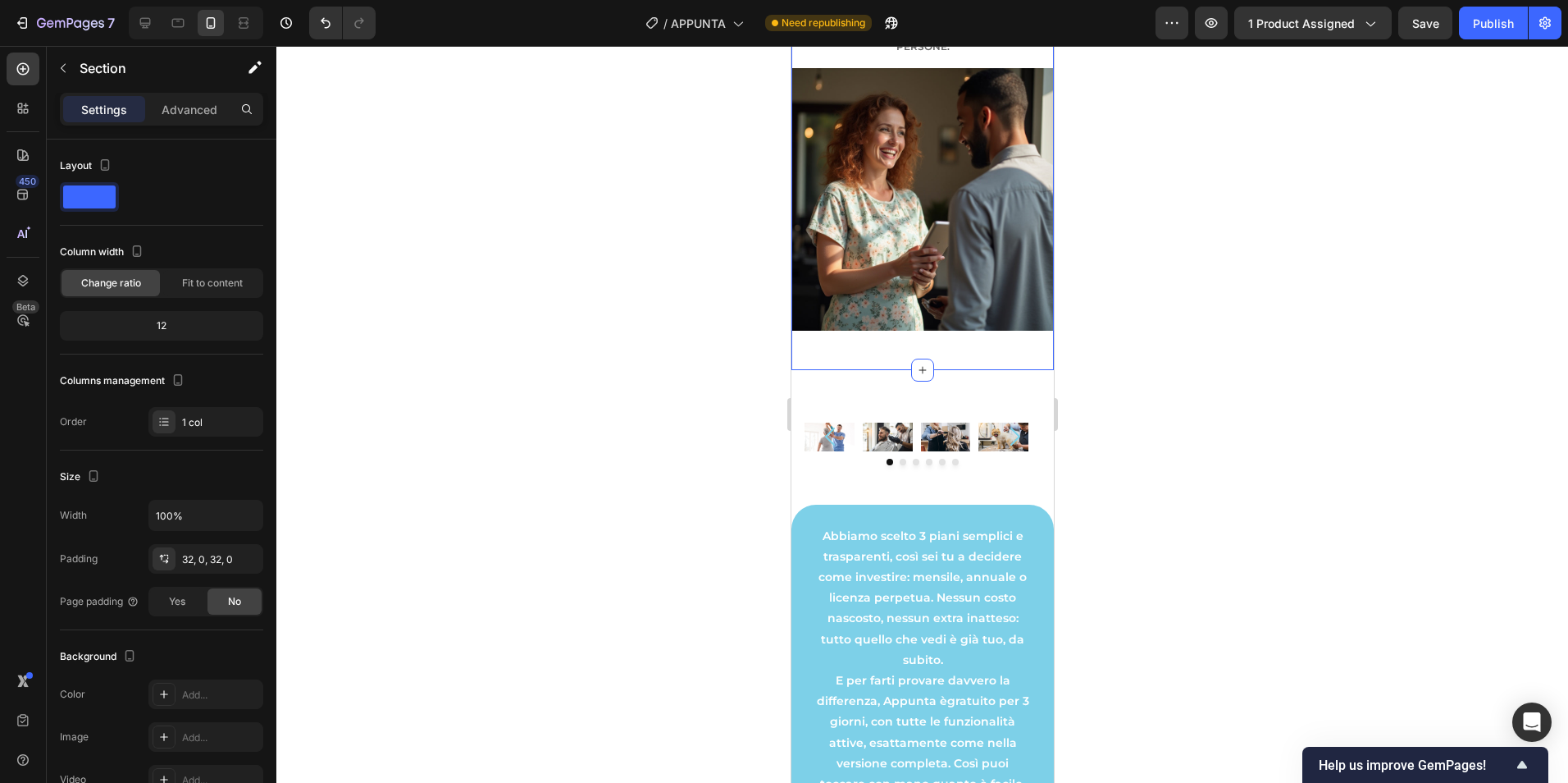
click at [183, 108] on p "Advanced" at bounding box center [189, 110] width 56 height 17
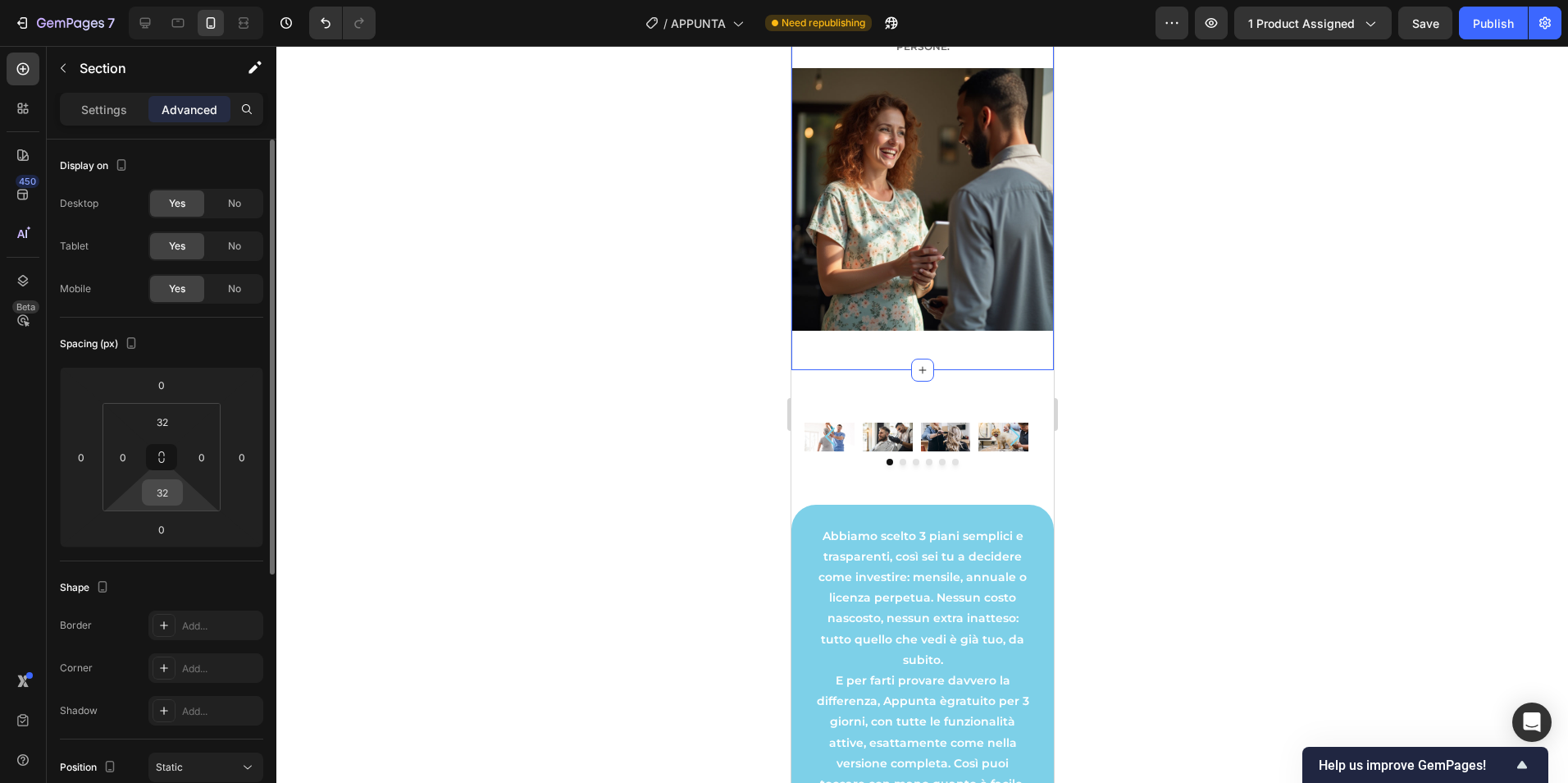
click at [166, 491] on input "32" at bounding box center [162, 492] width 33 height 24
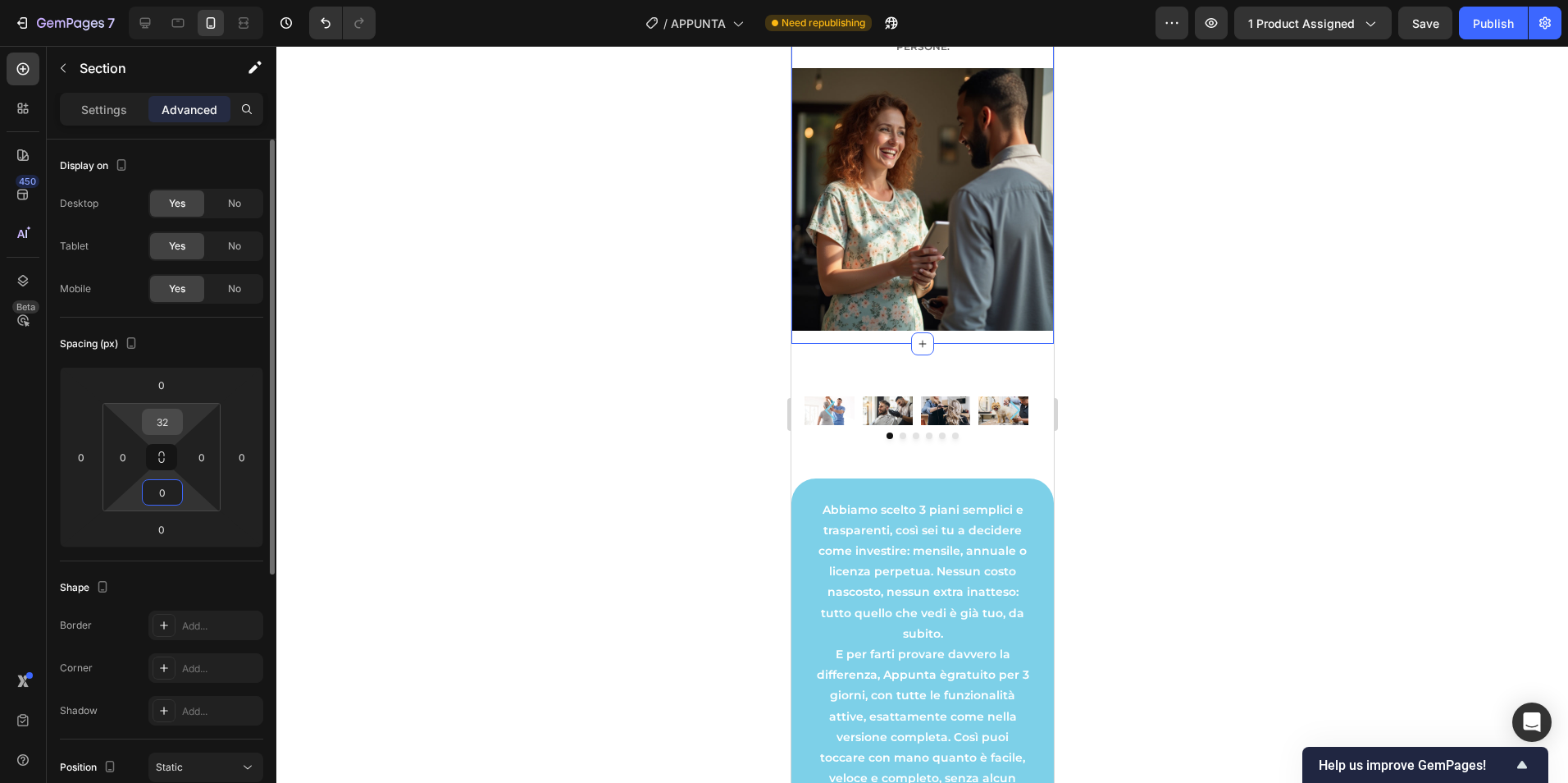
click at [159, 425] on input "32" at bounding box center [162, 422] width 33 height 24
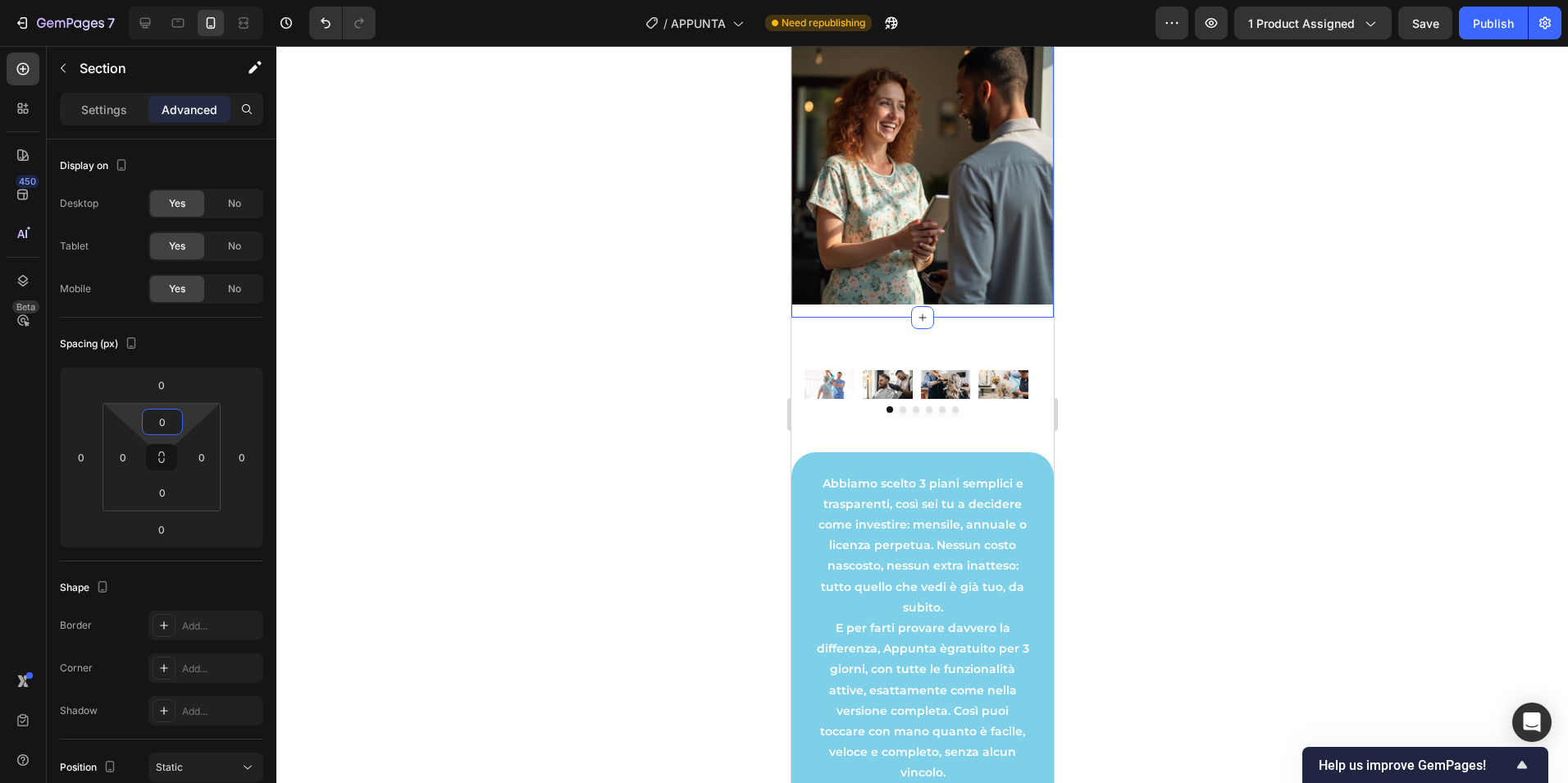
click at [1173, 461] on div at bounding box center [922, 414] width 1292 height 736
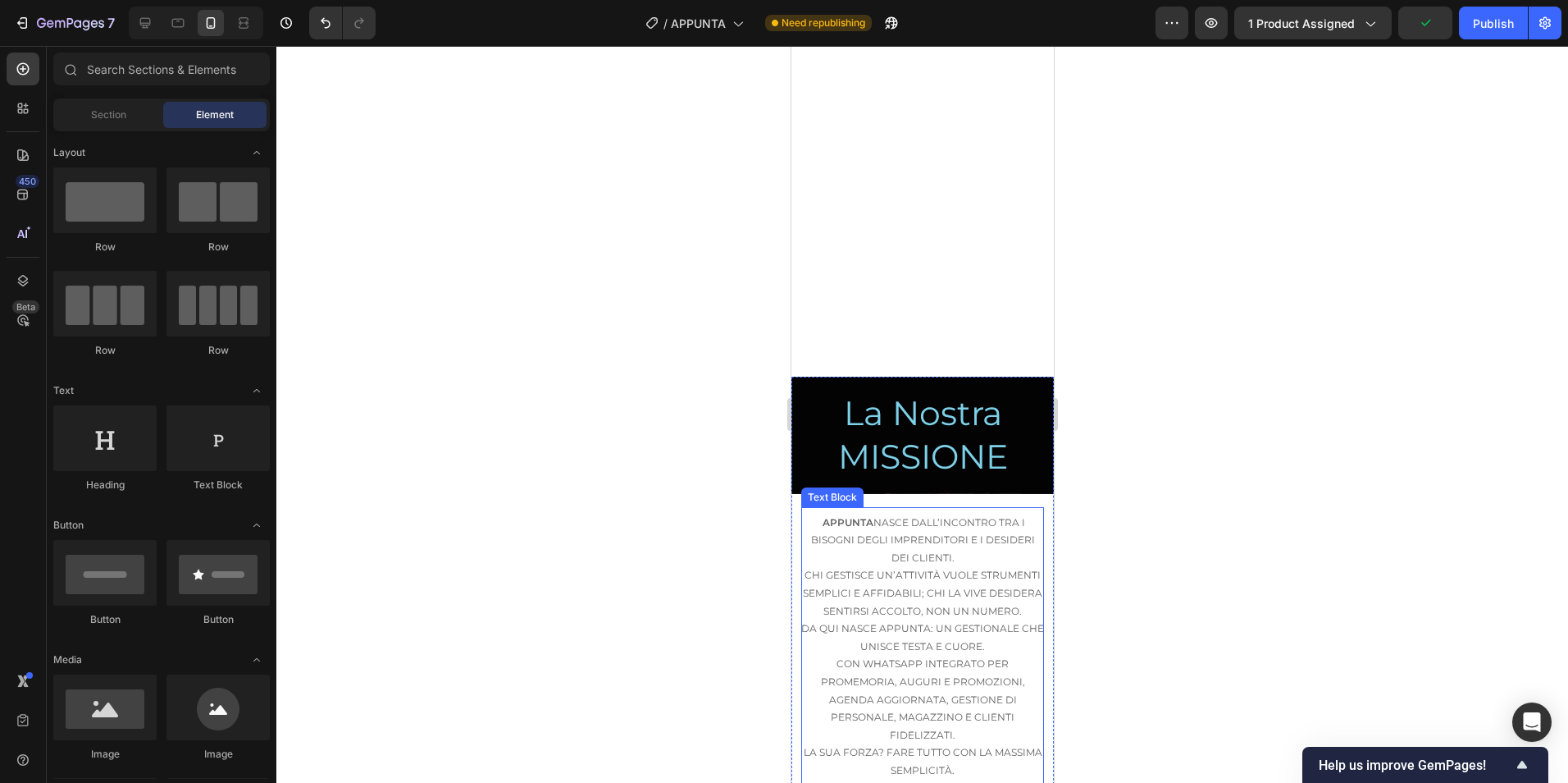
scroll to position [2585, 0]
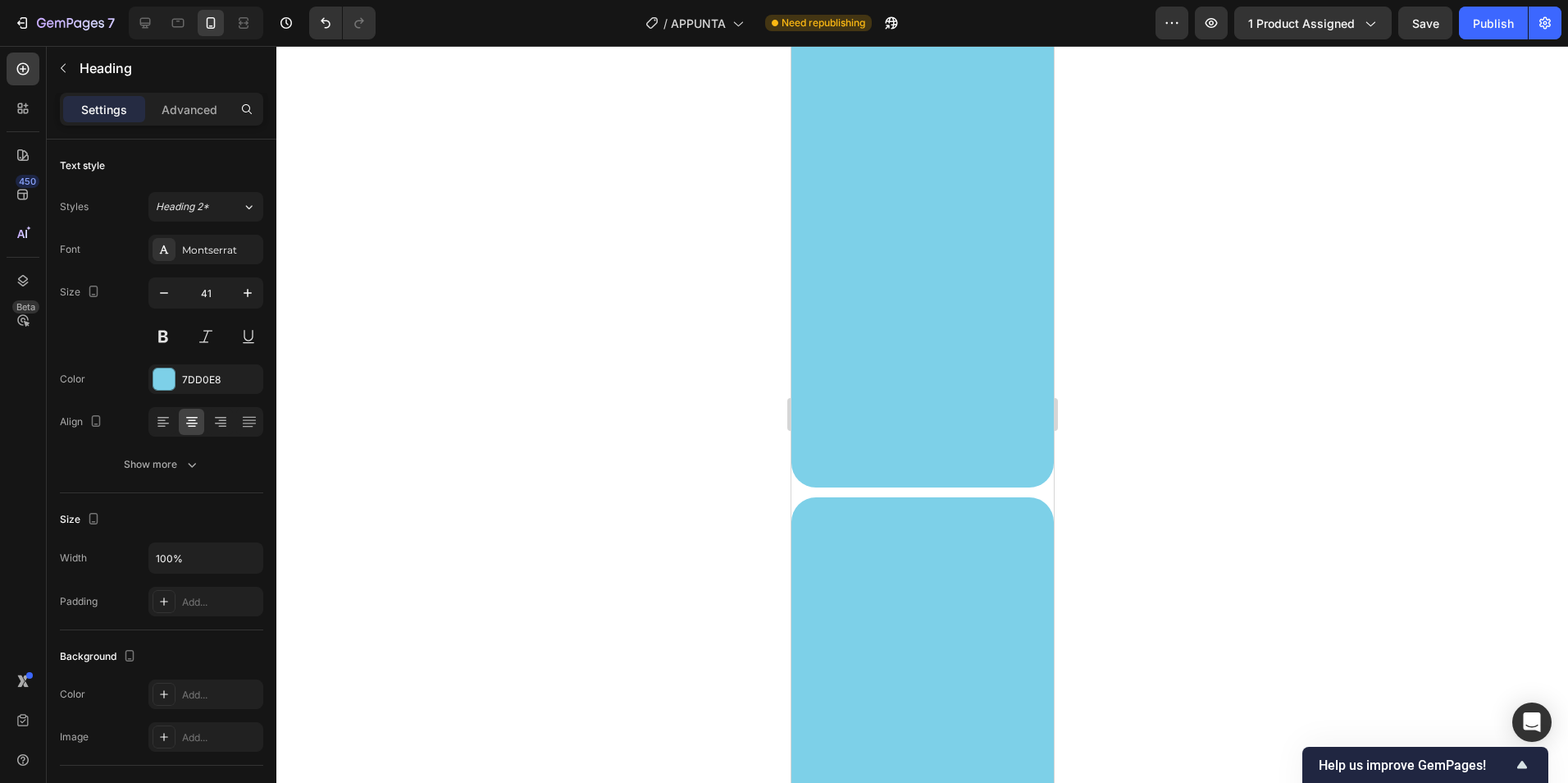
click at [1115, 463] on div at bounding box center [922, 414] width 1292 height 736
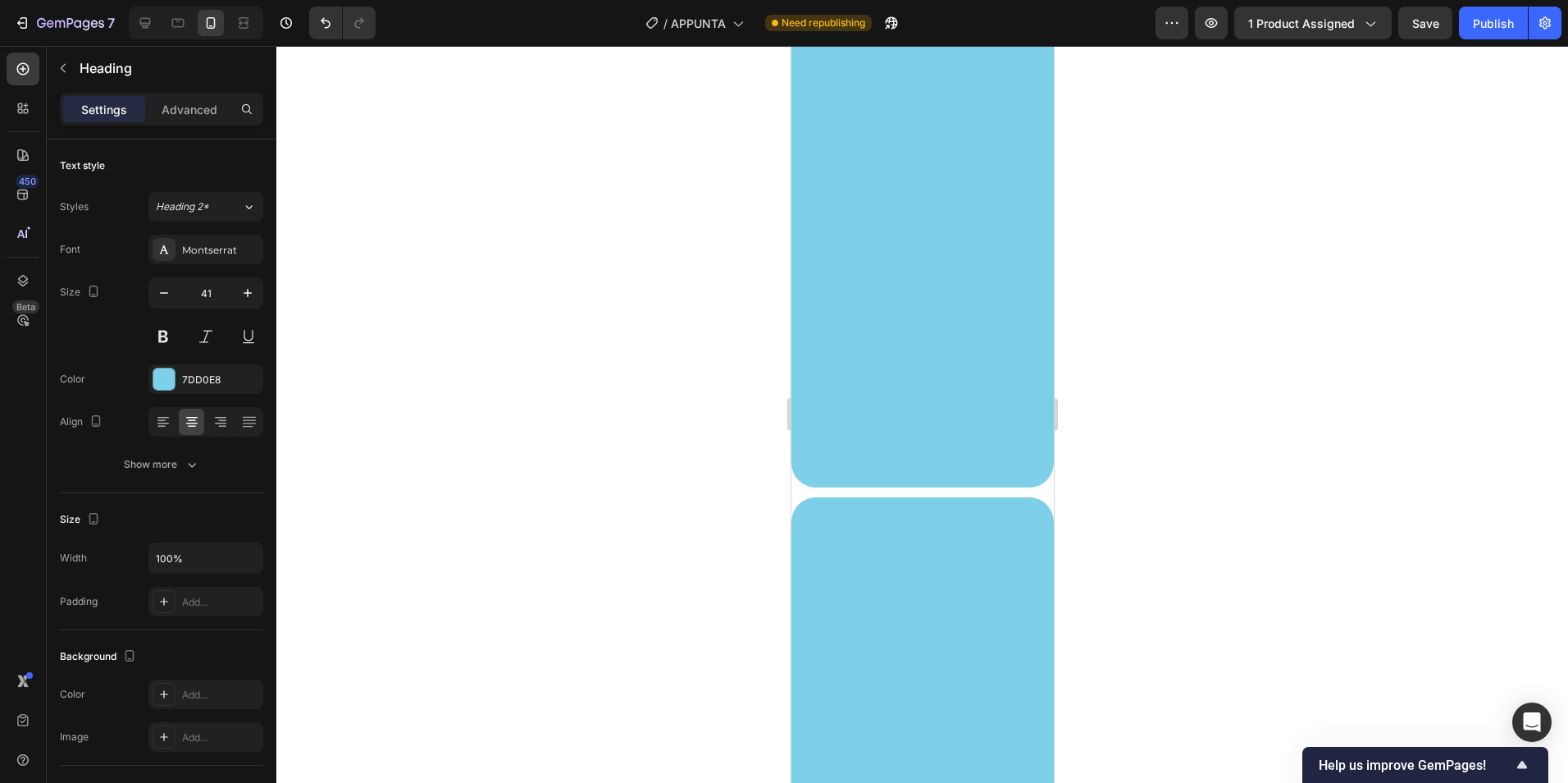
click at [1124, 488] on div at bounding box center [922, 414] width 1292 height 736
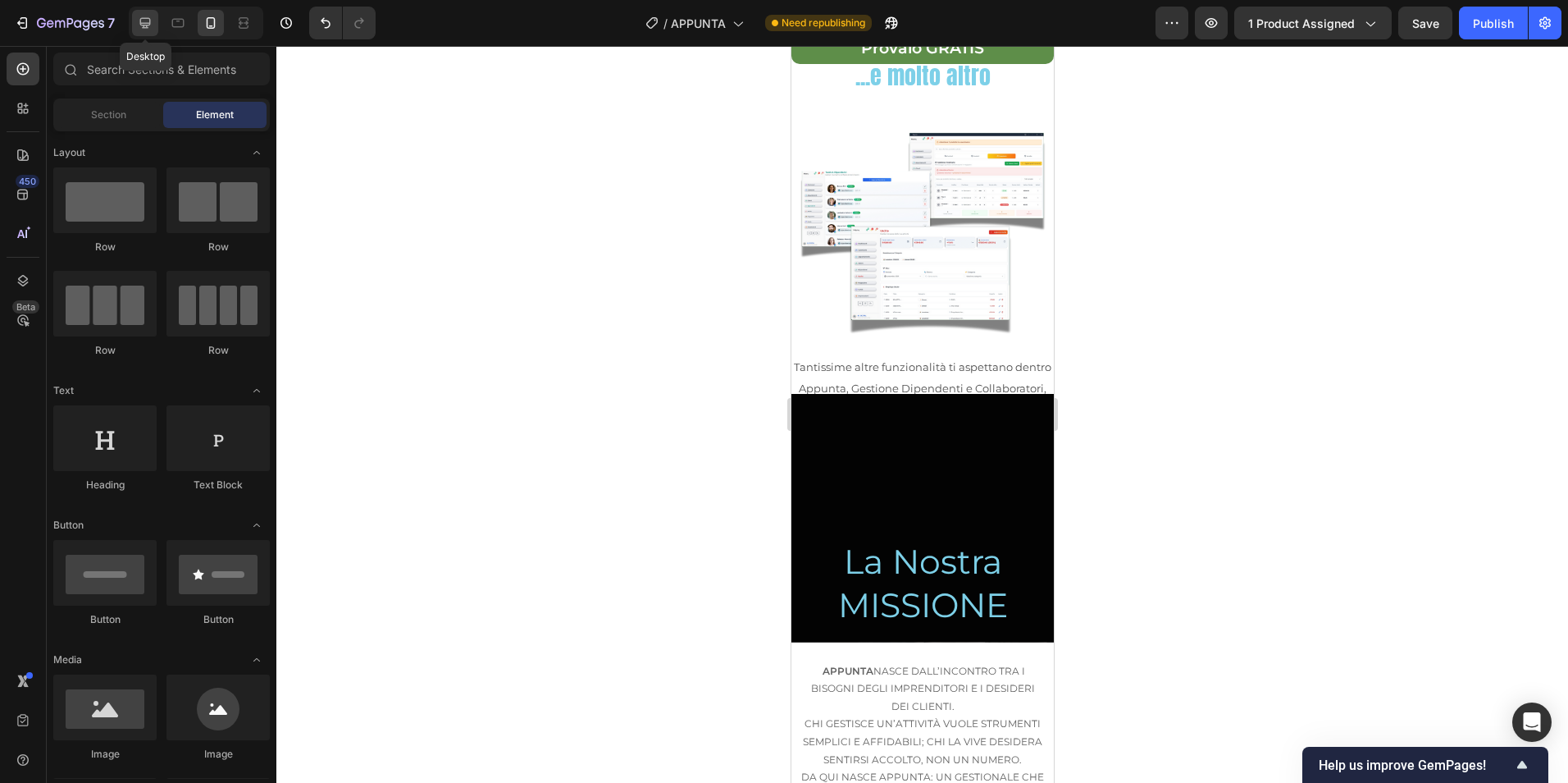
click at [151, 25] on icon at bounding box center [145, 22] width 16 height 16
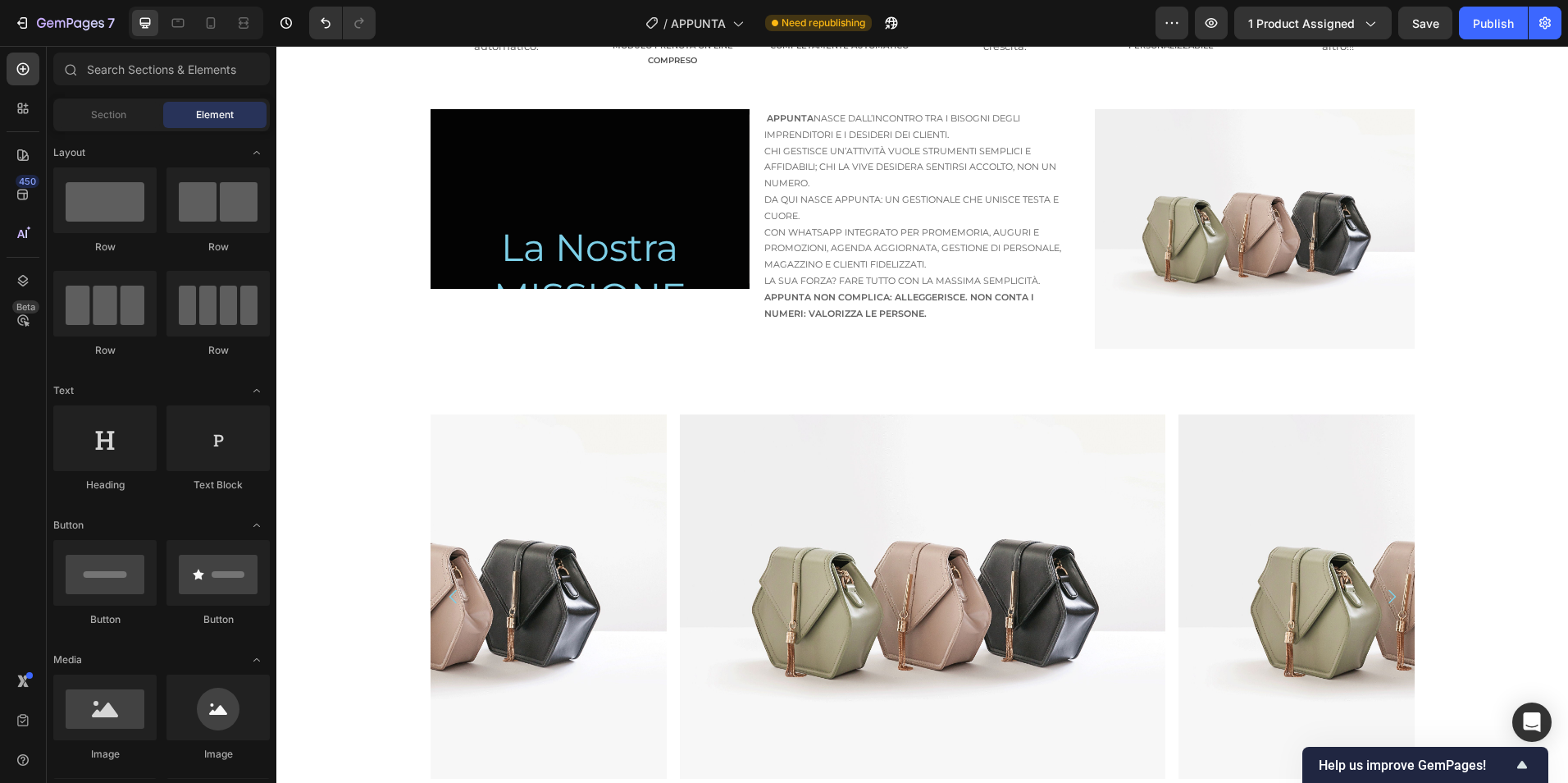
scroll to position [684, 0]
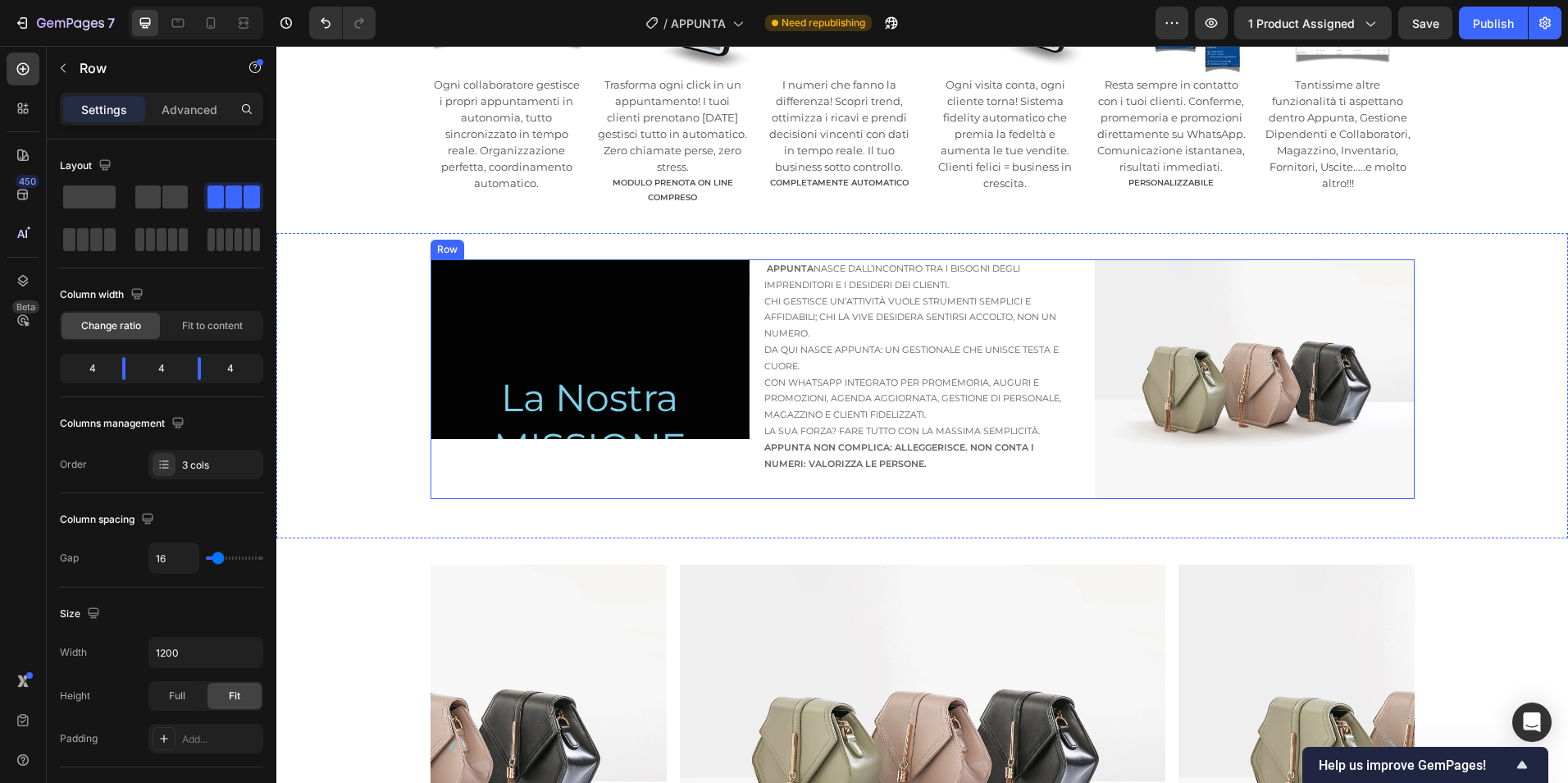
click at [695, 443] on div "La Nostra MISSIONE Heading Hero Banner" at bounding box center [589, 379] width 319 height 239
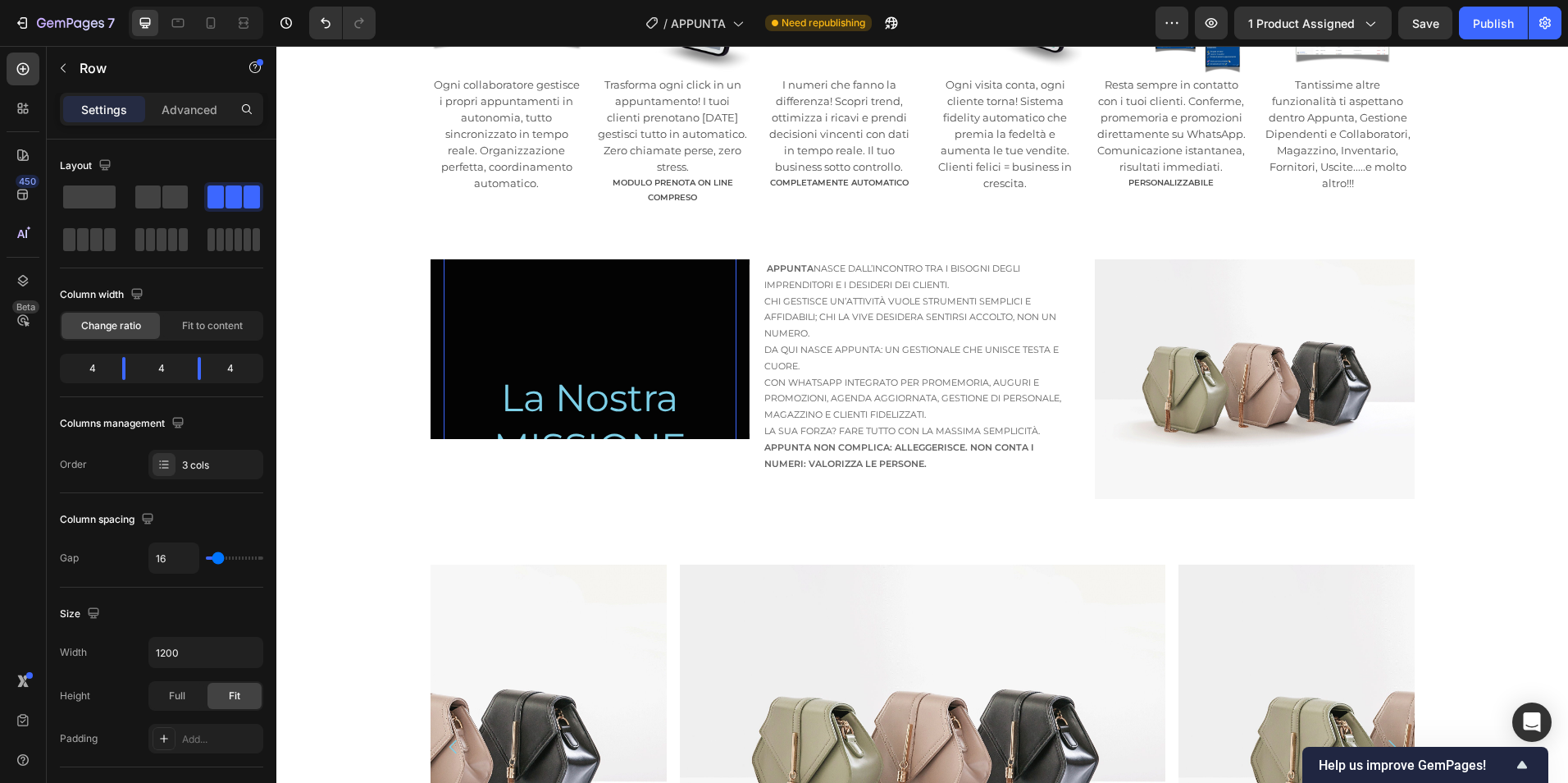
click at [700, 286] on h2 "La Nostra MISSIONE" at bounding box center [590, 349] width 293 height 249
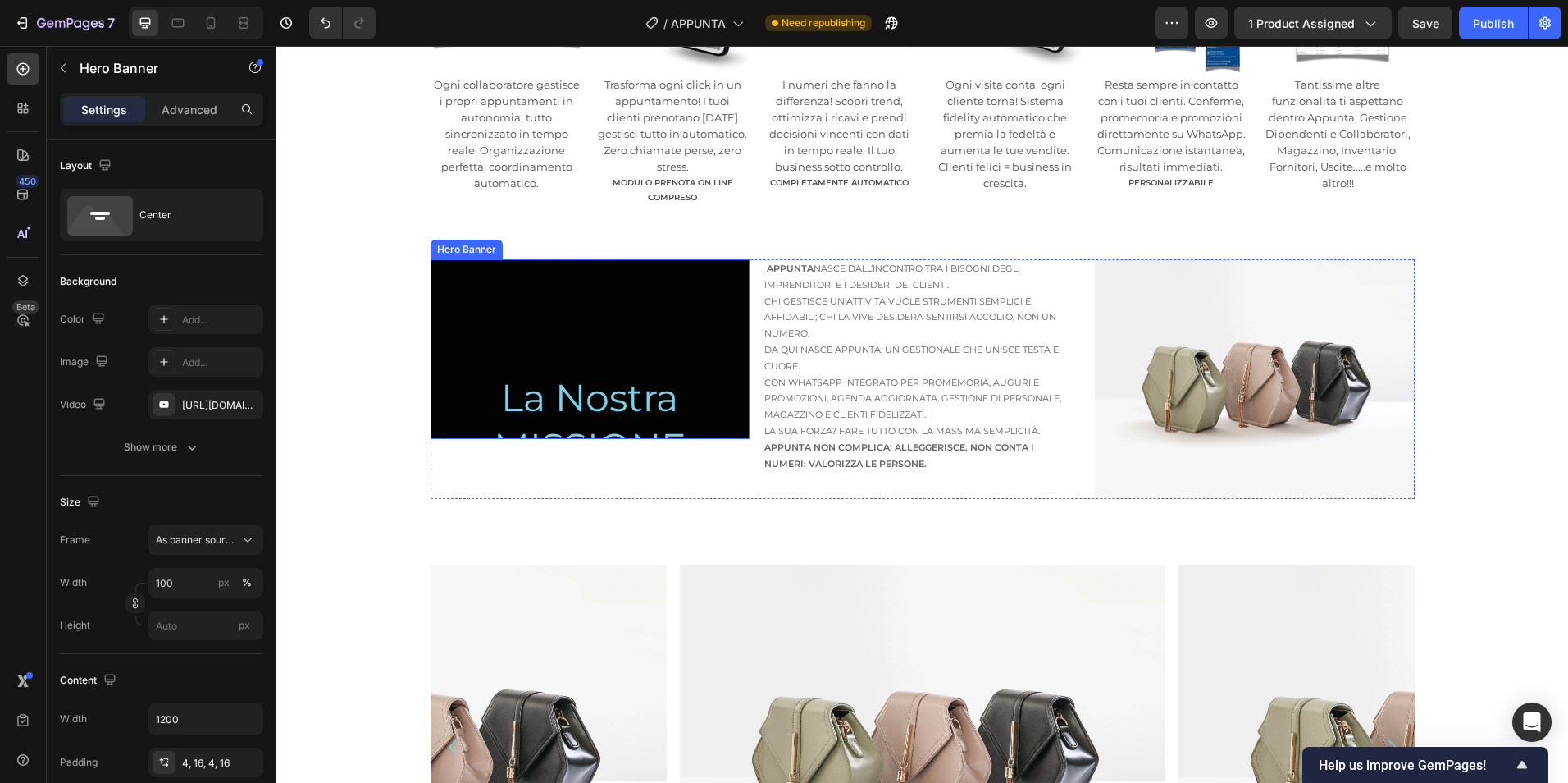
click at [433, 256] on div "La Nostra MISSIONE Heading 0" at bounding box center [589, 348] width 319 height 255
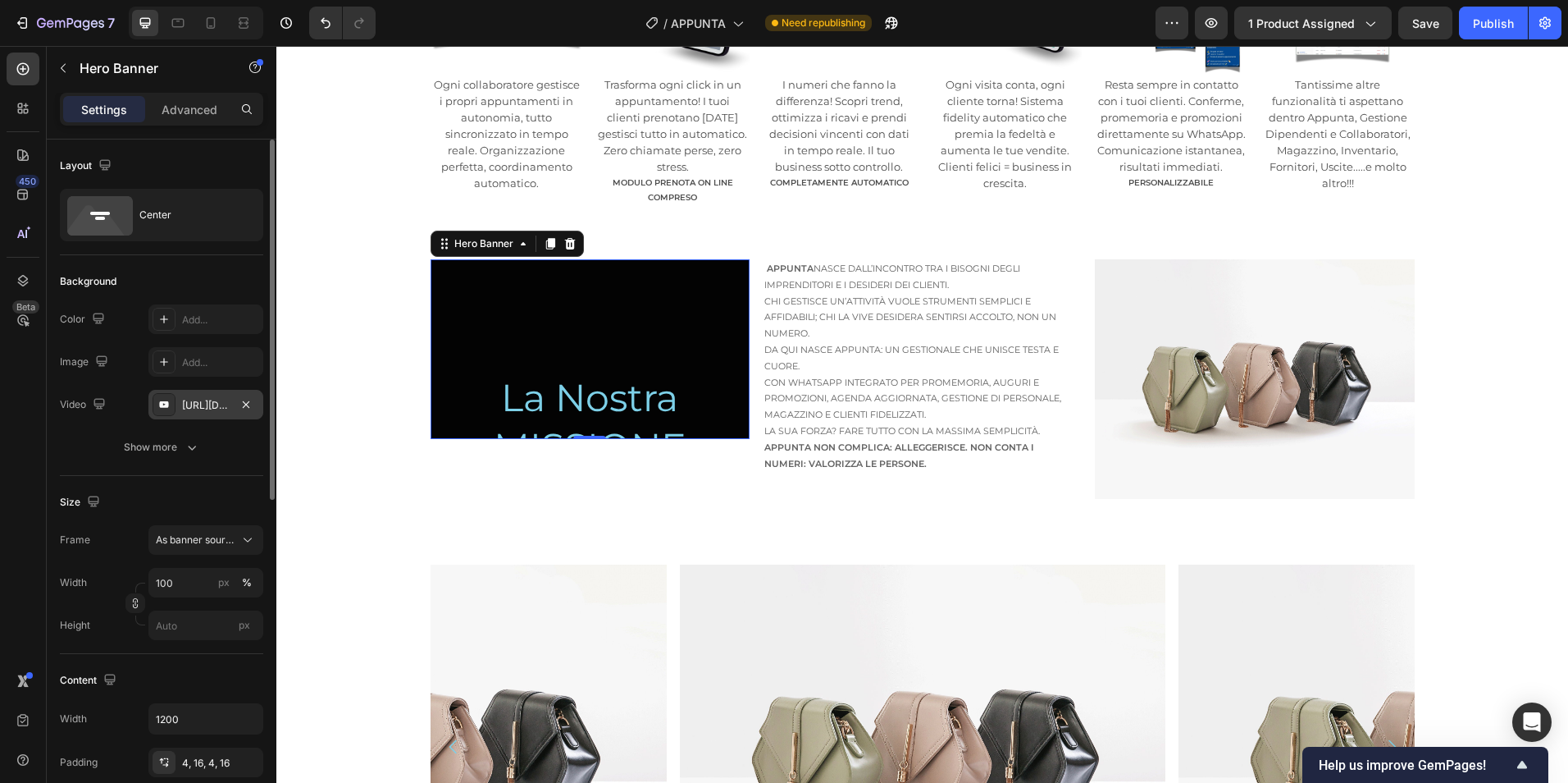
click at [224, 399] on div "https://www.youtube.com/watch?v=drIt4RH_kyQ" at bounding box center [206, 404] width 48 height 15
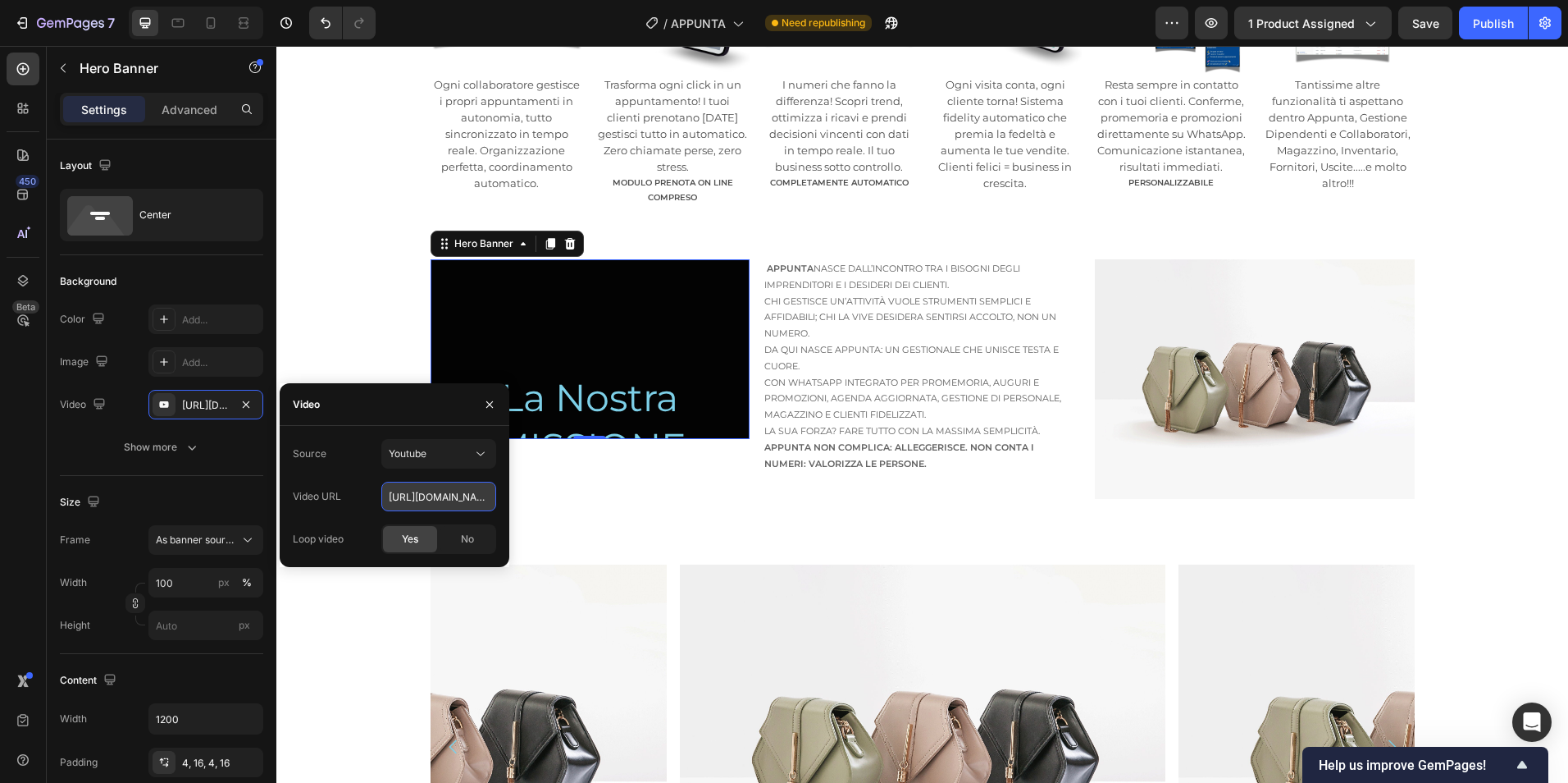
click at [438, 490] on input "https://www.youtube.com/watch?v=drIt4RH_kyQ" at bounding box center [438, 496] width 115 height 29
paste input "youtube.com/shorts/CXAklgZV7KY?feature=share"
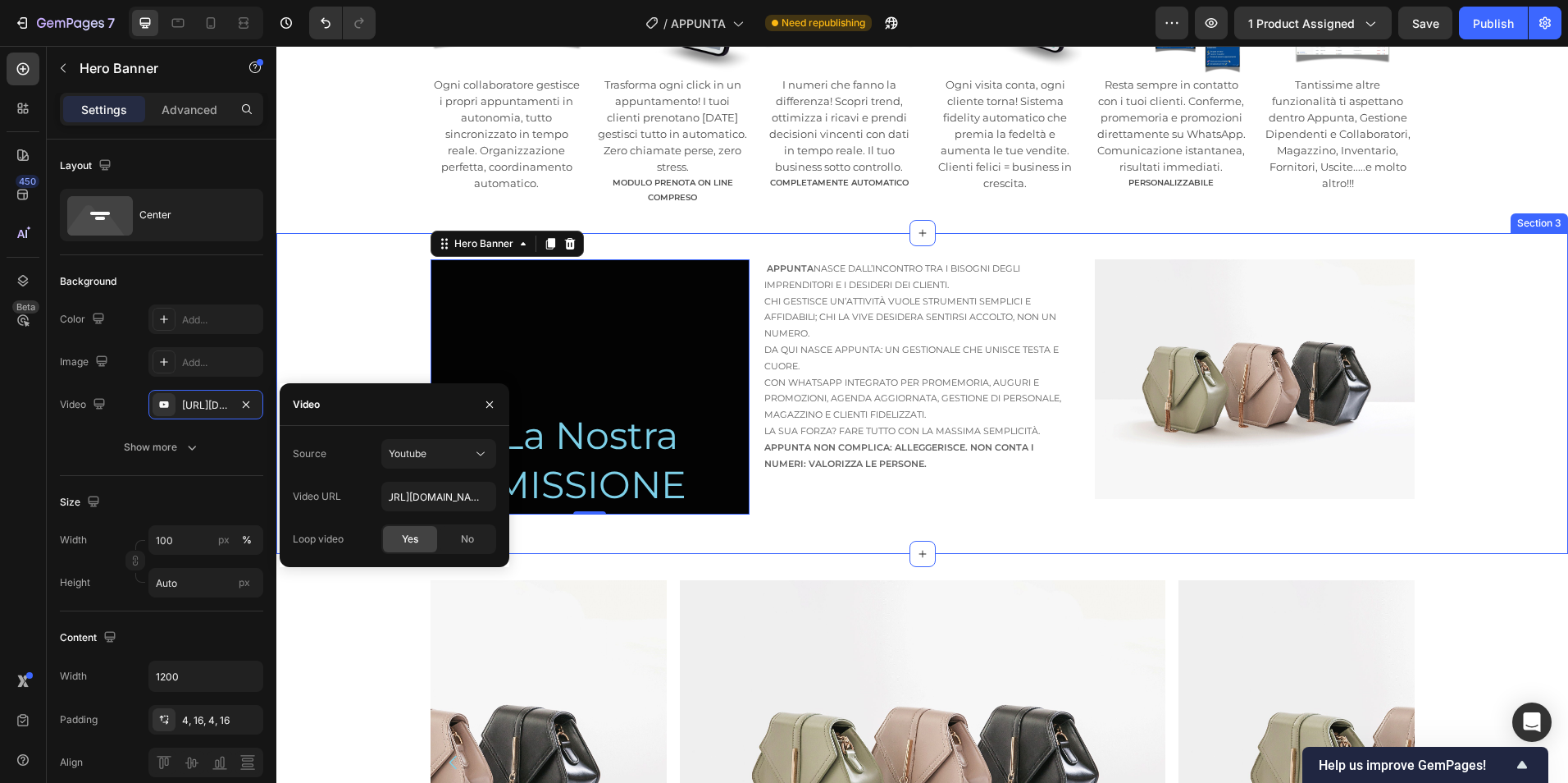
click at [364, 351] on div "La Nostra MISSIONE Heading Hero Banner 0 Appunta nasce dall’incontro tra i biso…" at bounding box center [922, 393] width 1292 height 268
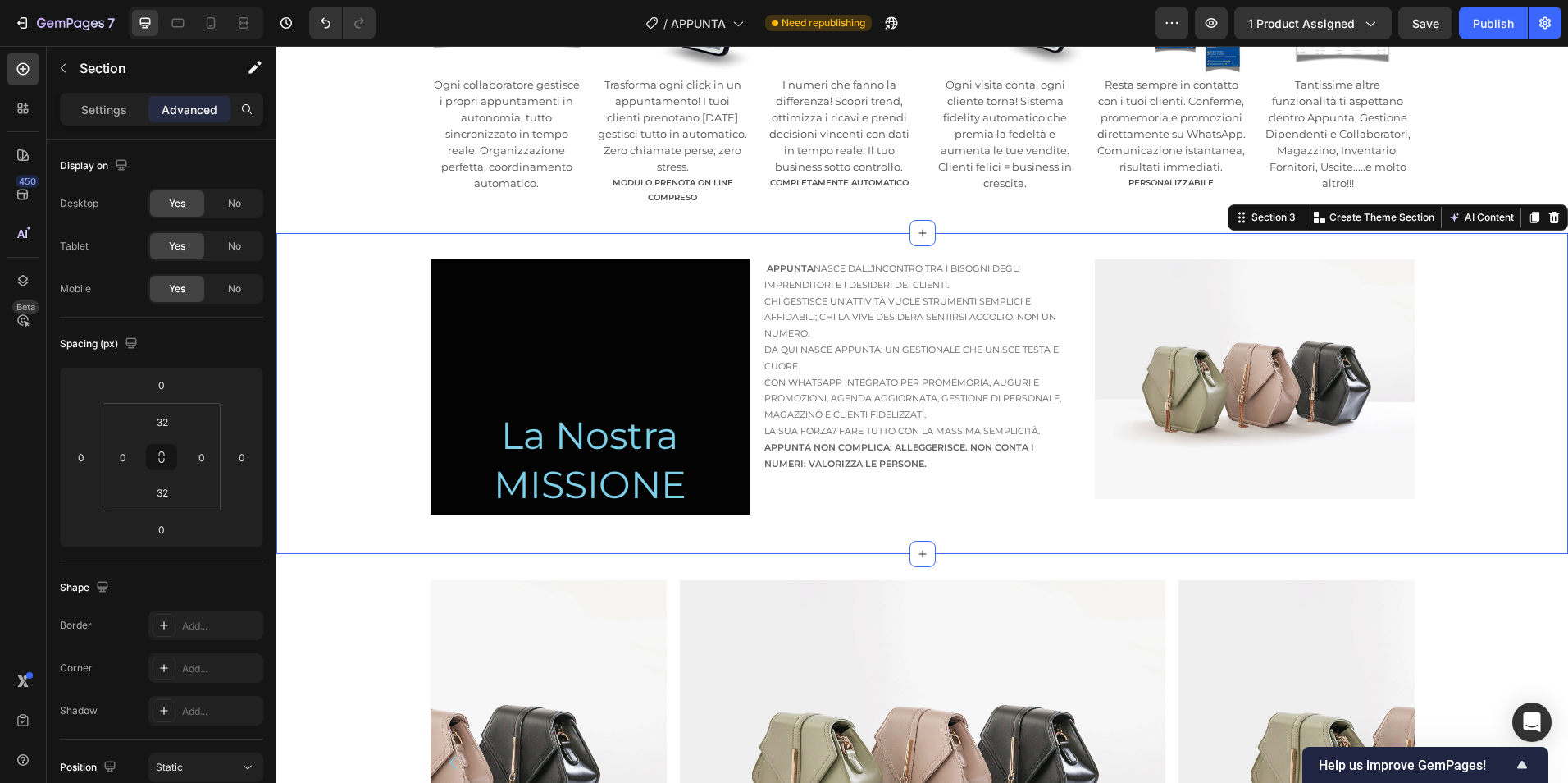
click at [1509, 477] on div "La Nostra MISSIONE Heading Hero Banner Appunta nasce dall’incontro tra i bisogn…" at bounding box center [922, 393] width 1292 height 268
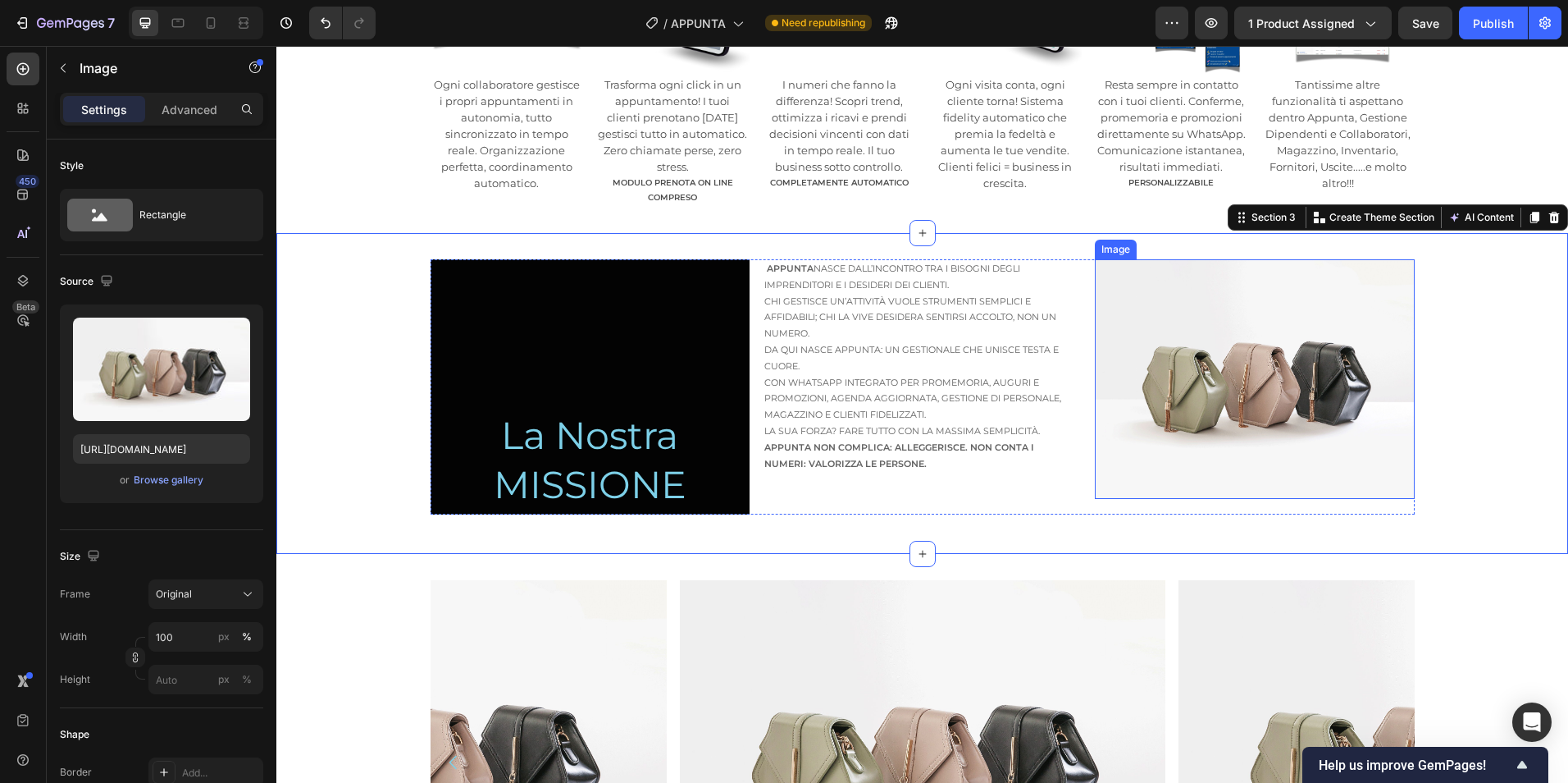
click at [1380, 276] on img at bounding box center [1254, 379] width 319 height 239
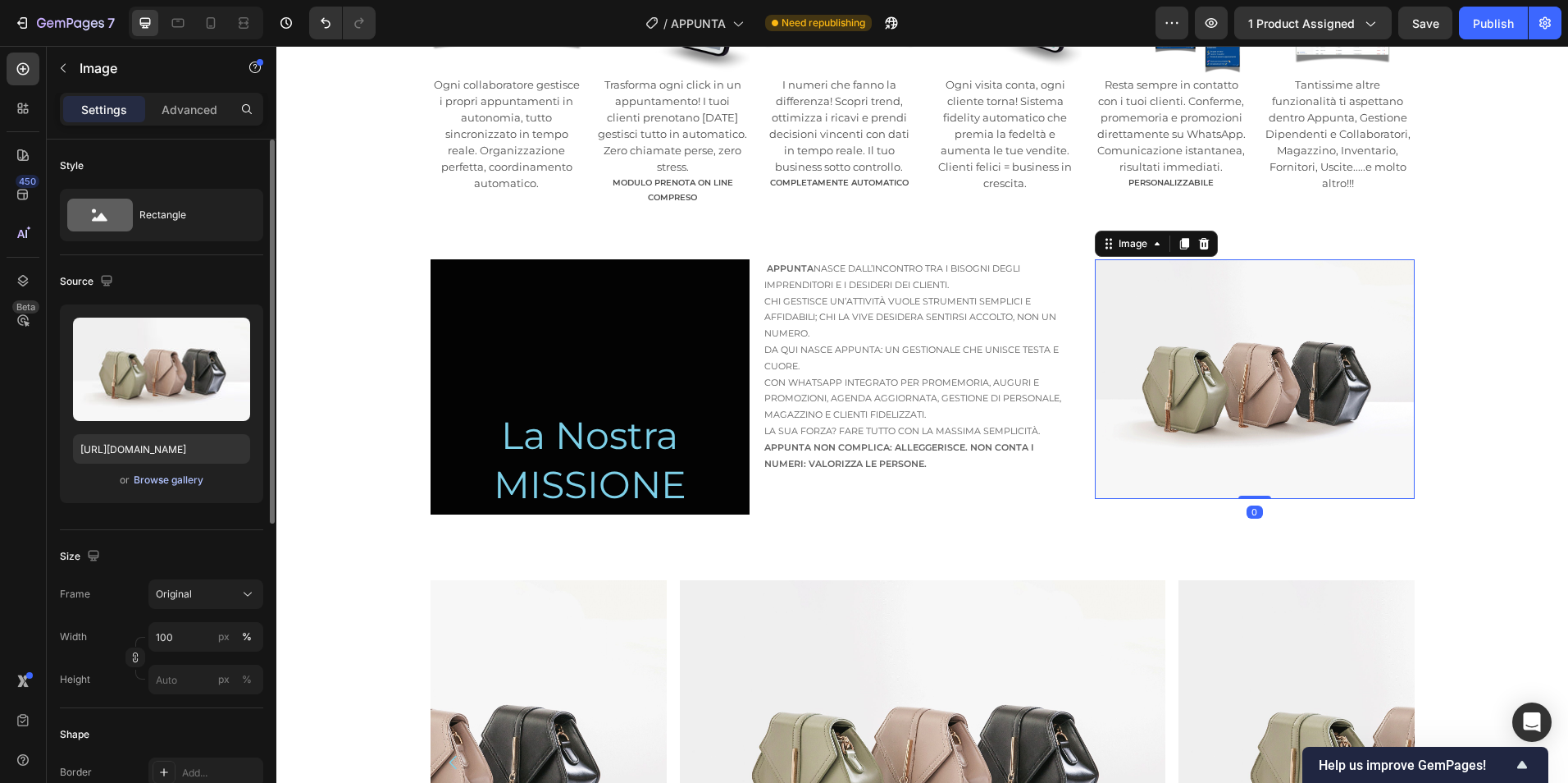
click at [183, 487] on div "Browse gallery" at bounding box center [168, 480] width 70 height 15
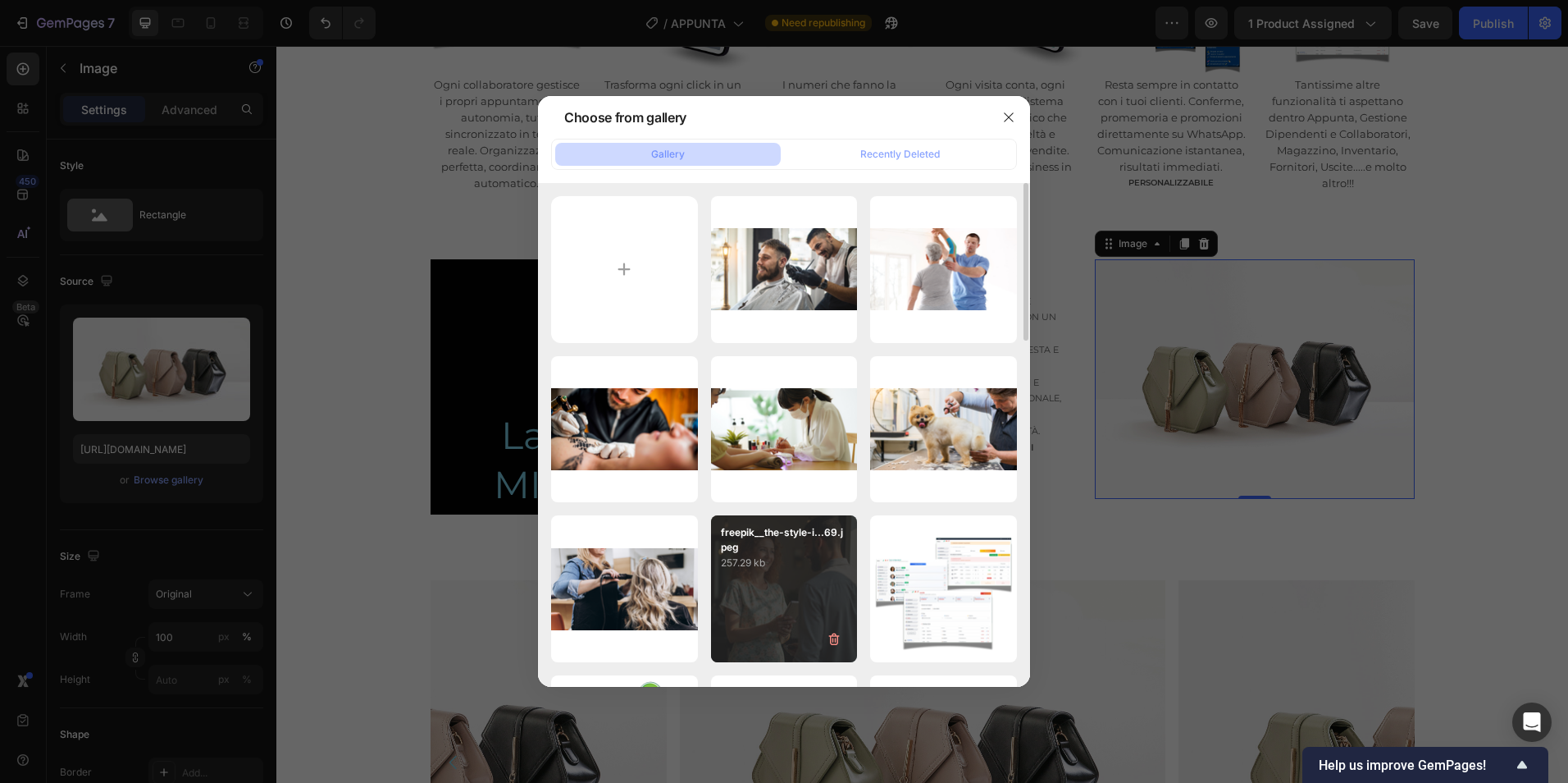
click at [752, 602] on div "freepik__the-style-i...69.jpeg 257.29 kb" at bounding box center [784, 589] width 147 height 147
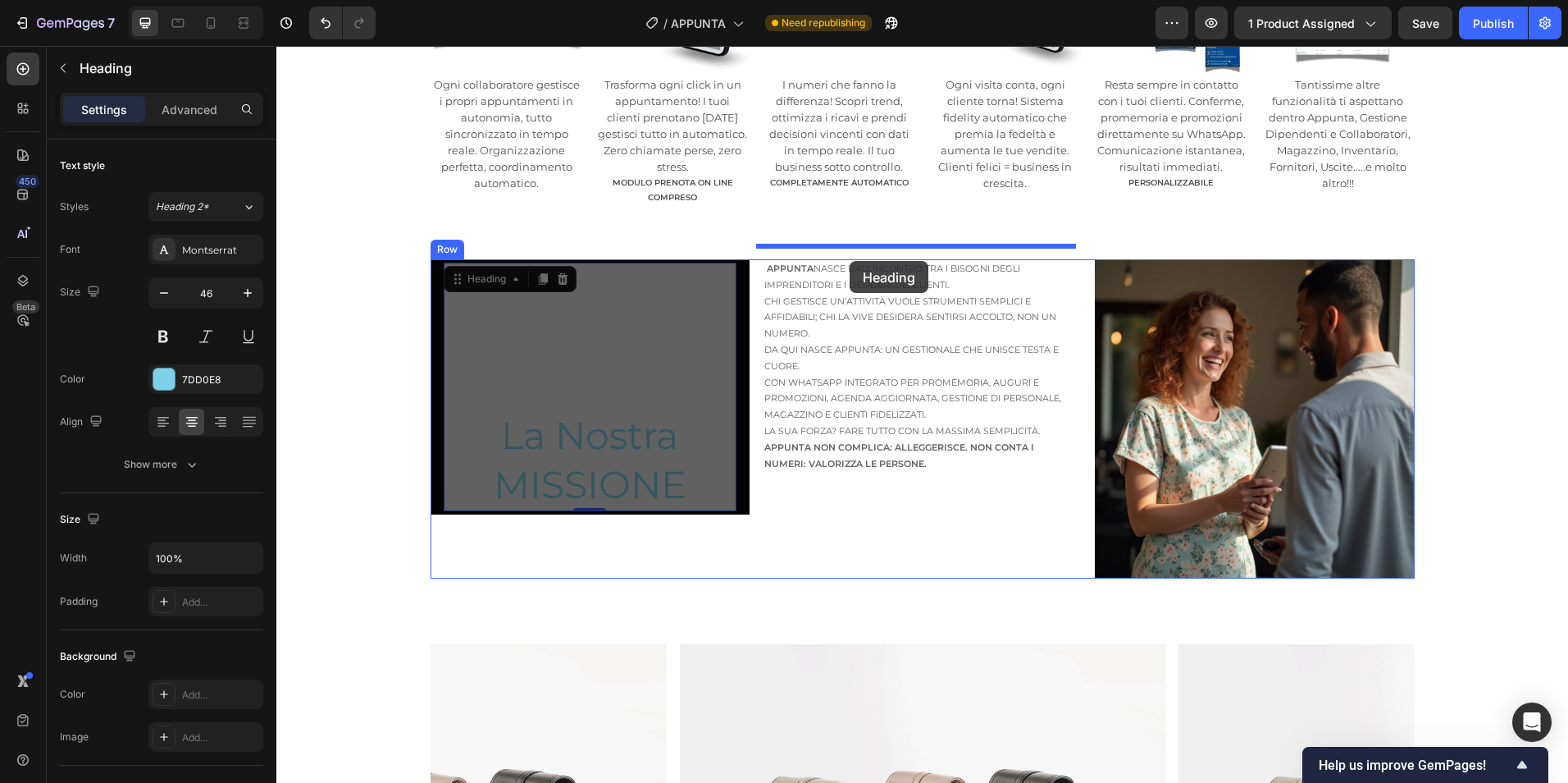
drag, startPoint x: 486, startPoint y: 267, endPoint x: 849, endPoint y: 261, distance: 363.0
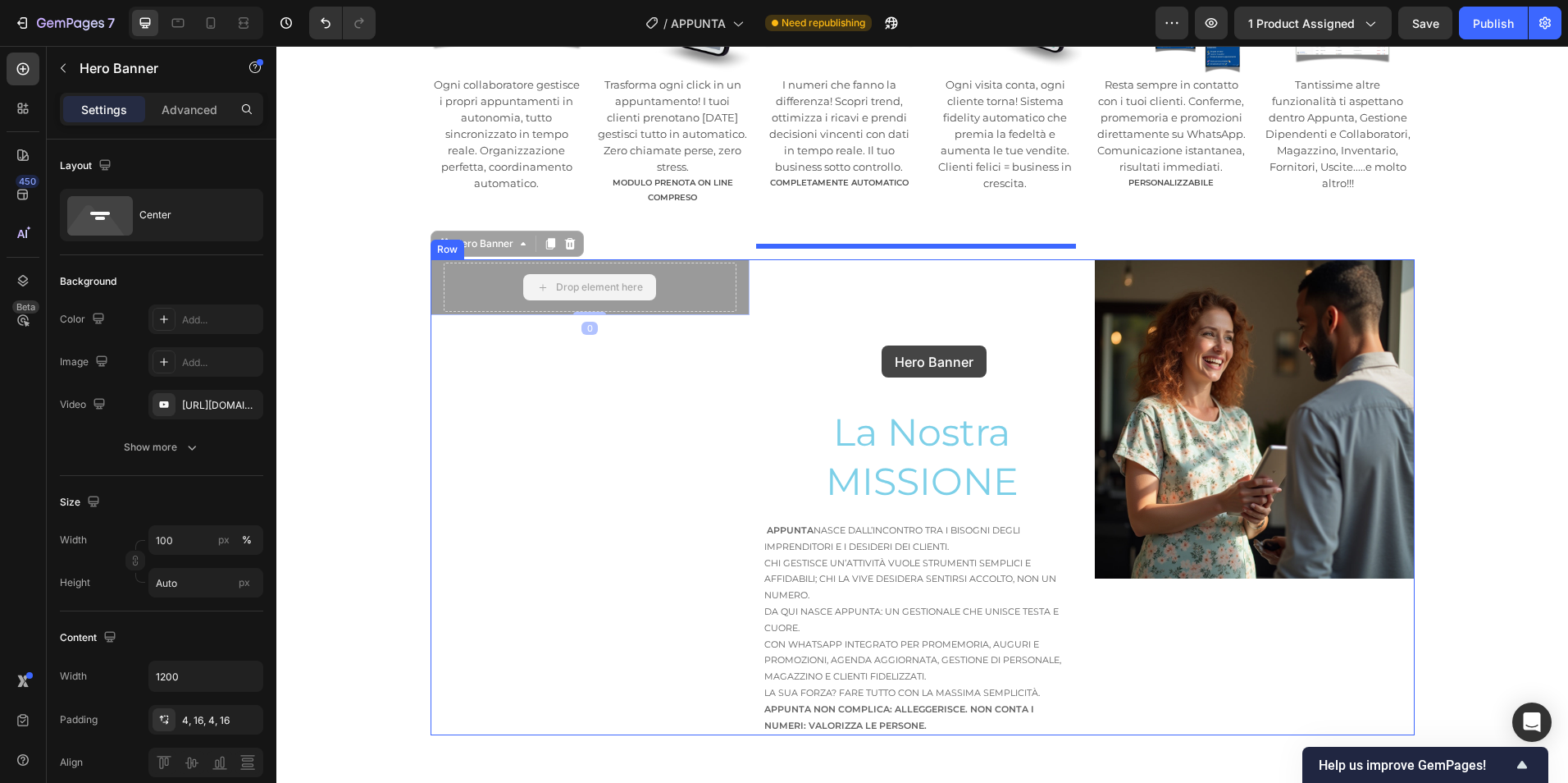
drag, startPoint x: 682, startPoint y: 262, endPoint x: 882, endPoint y: 346, distance: 216.9
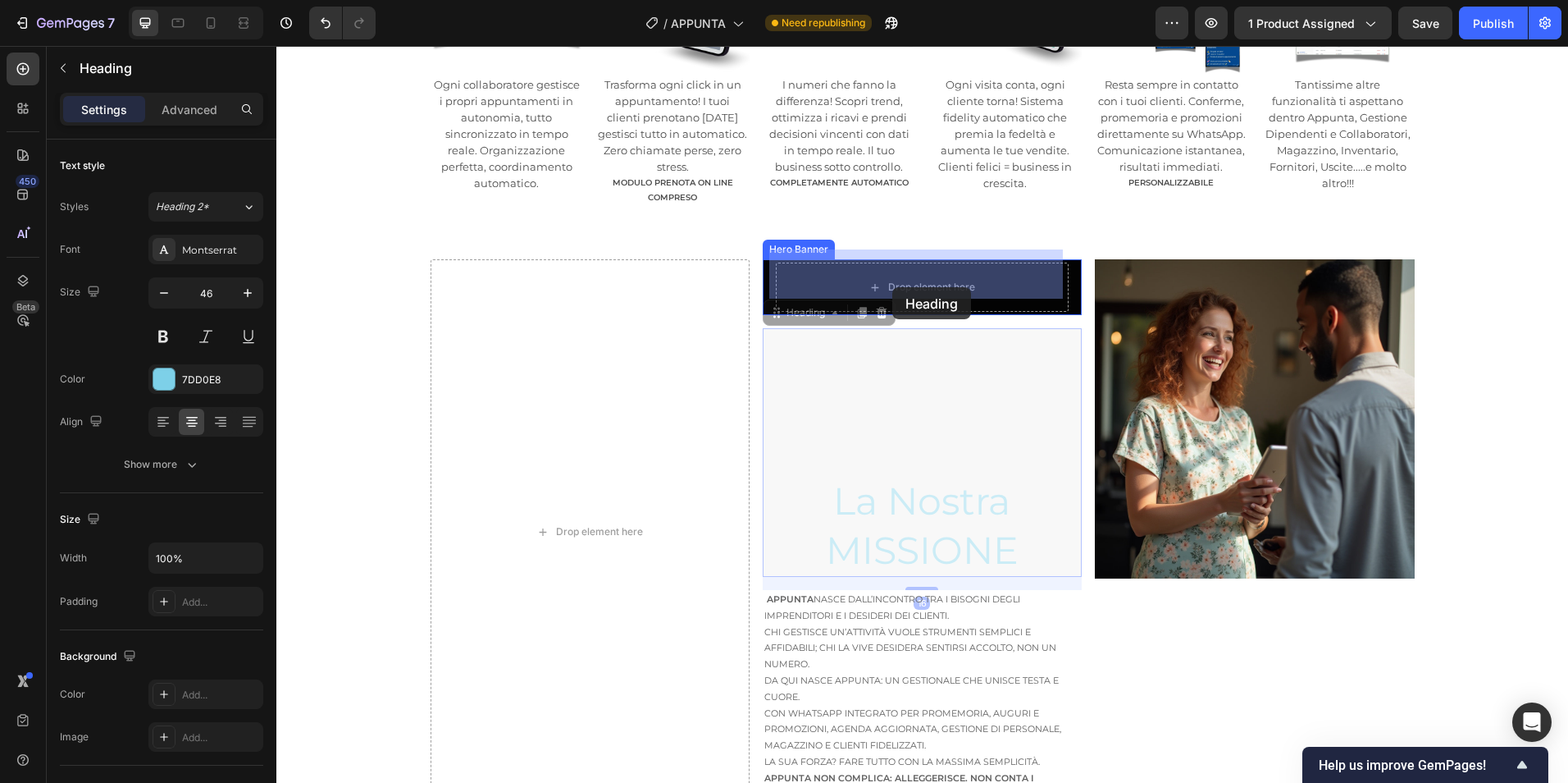
drag, startPoint x: 903, startPoint y: 359, endPoint x: 892, endPoint y: 287, distance: 72.8
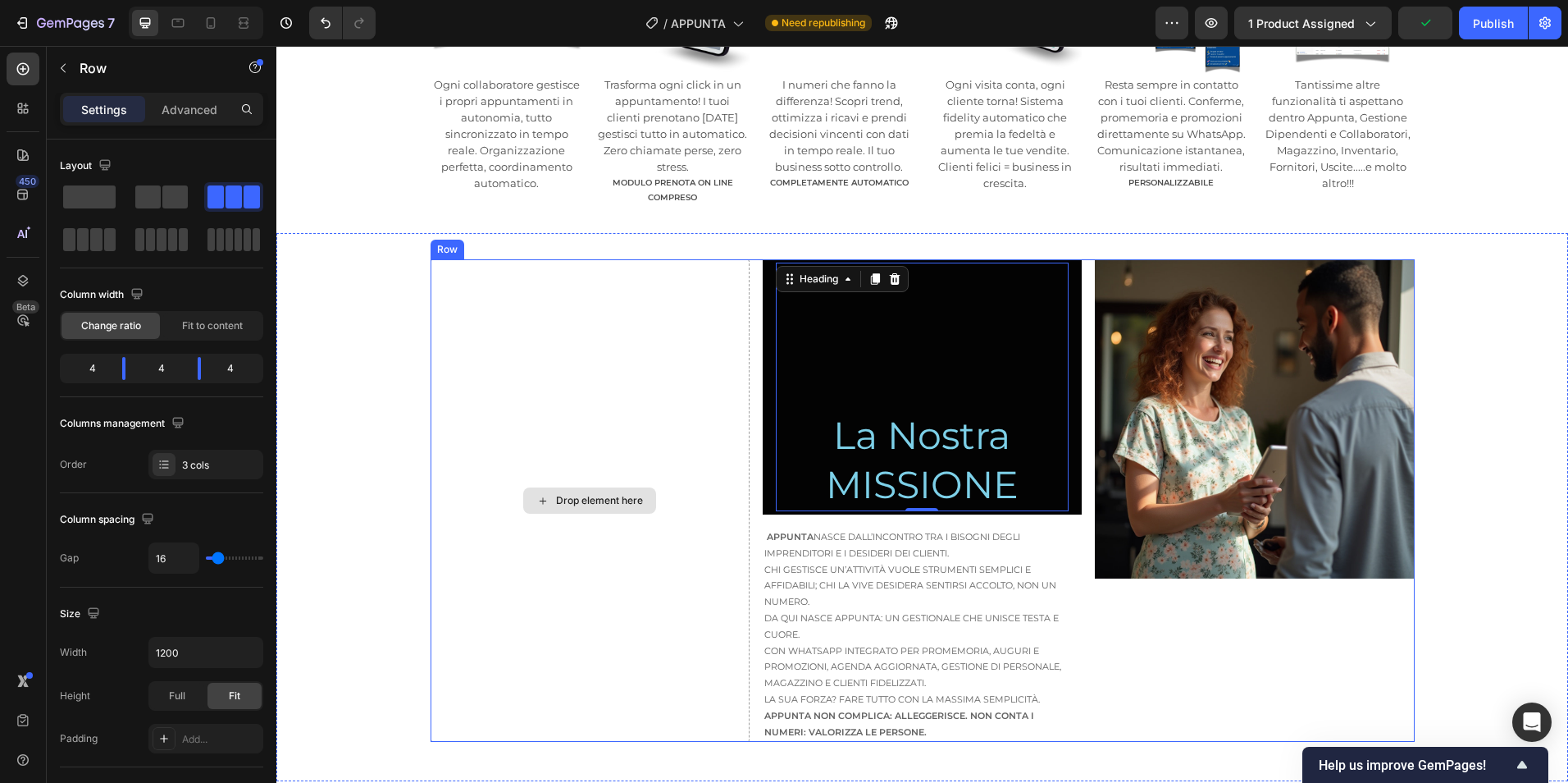
click at [721, 353] on div "Drop element here" at bounding box center [589, 500] width 319 height 482
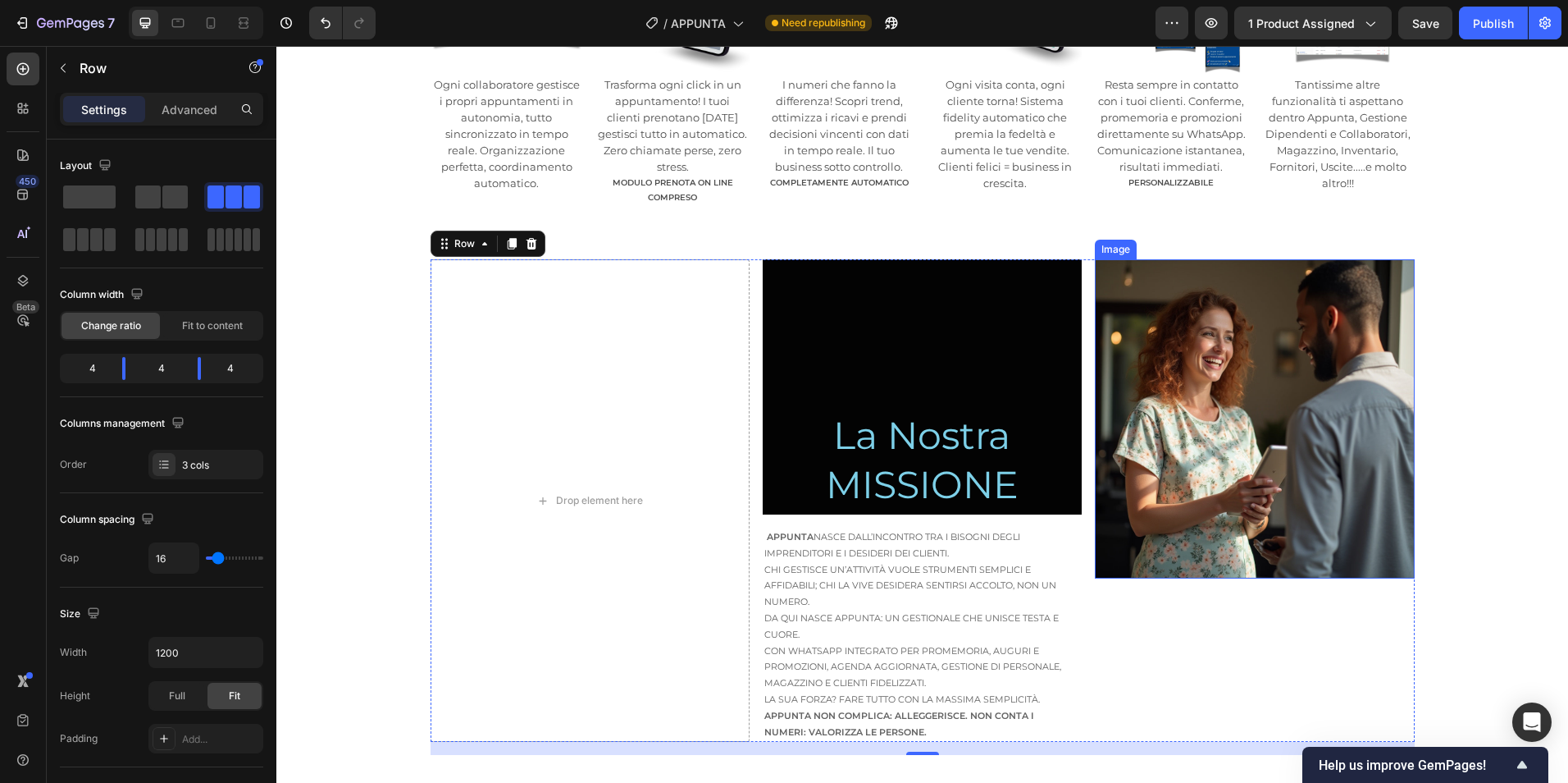
click at [1286, 496] on img at bounding box center [1254, 418] width 319 height 319
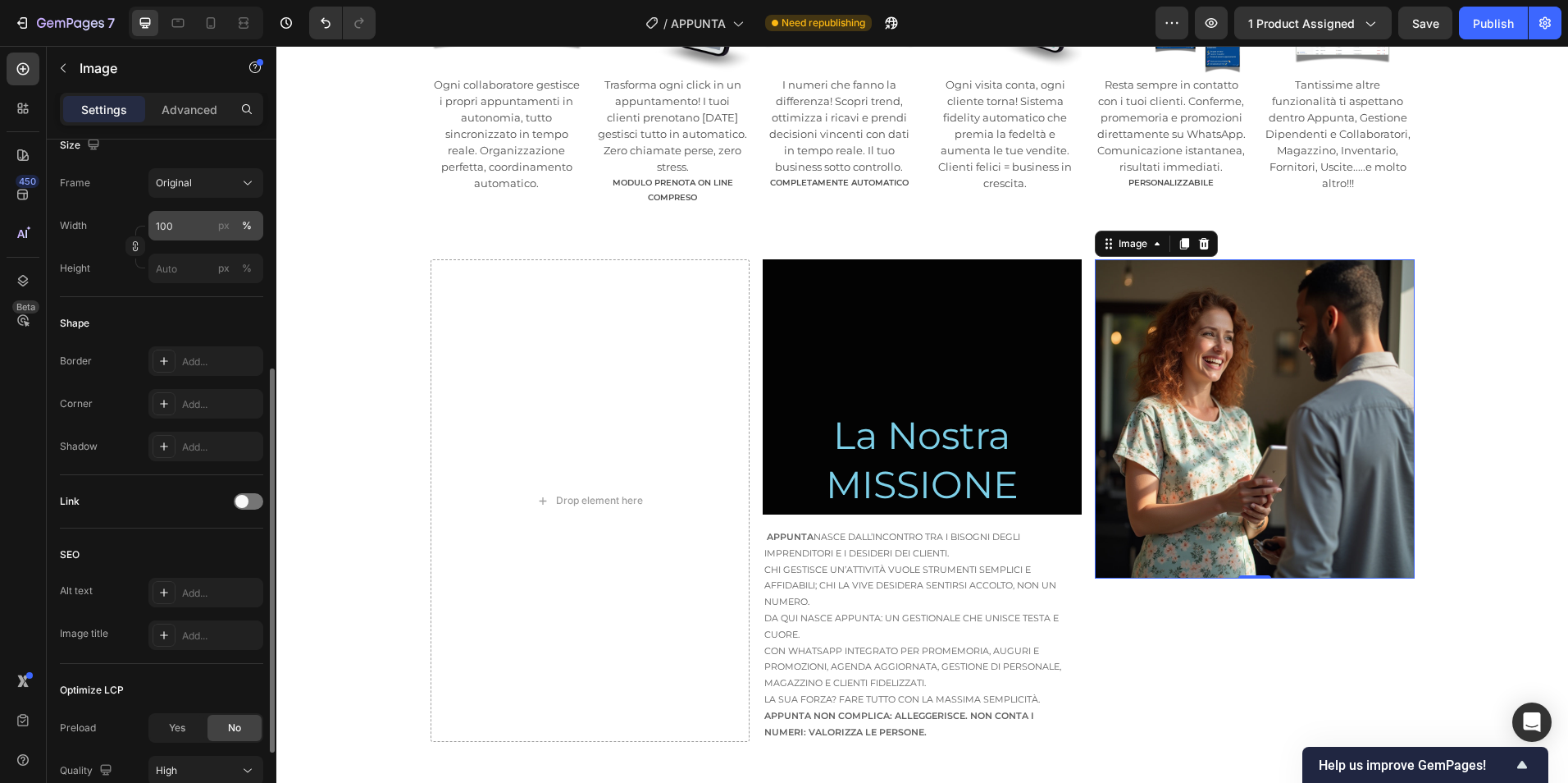
scroll to position [549, 0]
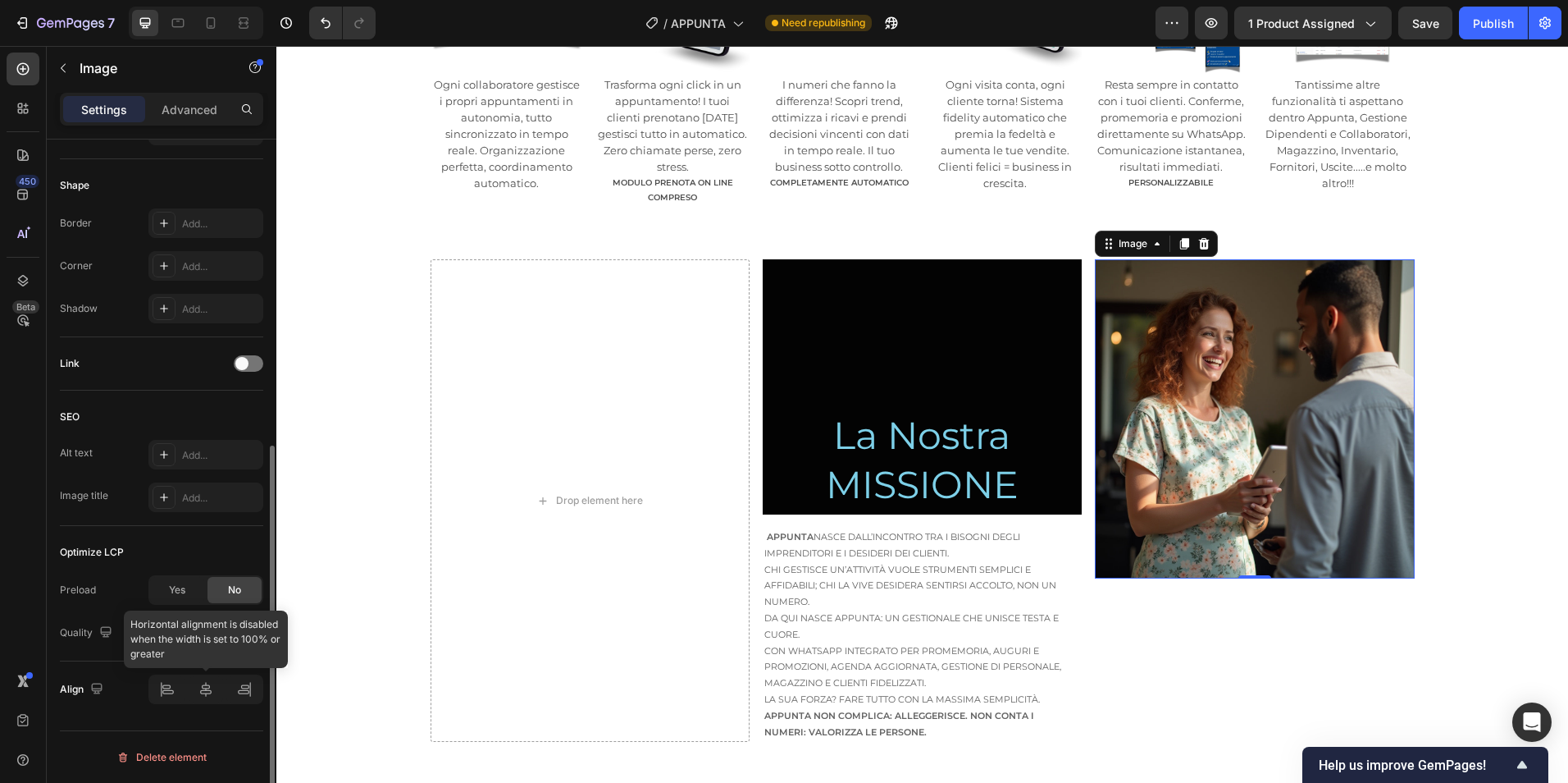
click at [202, 694] on div at bounding box center [206, 689] width 115 height 29
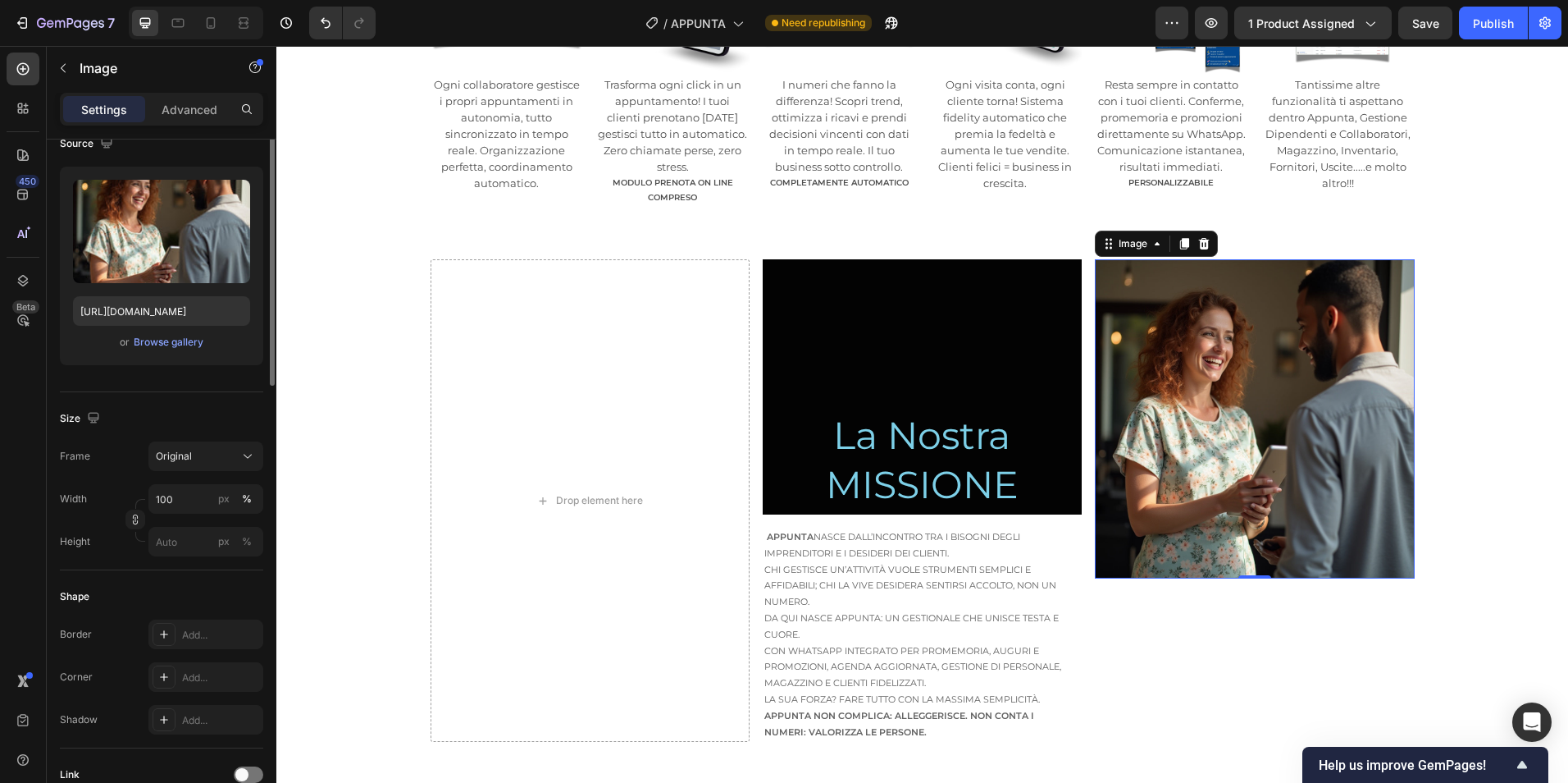
scroll to position [0, 0]
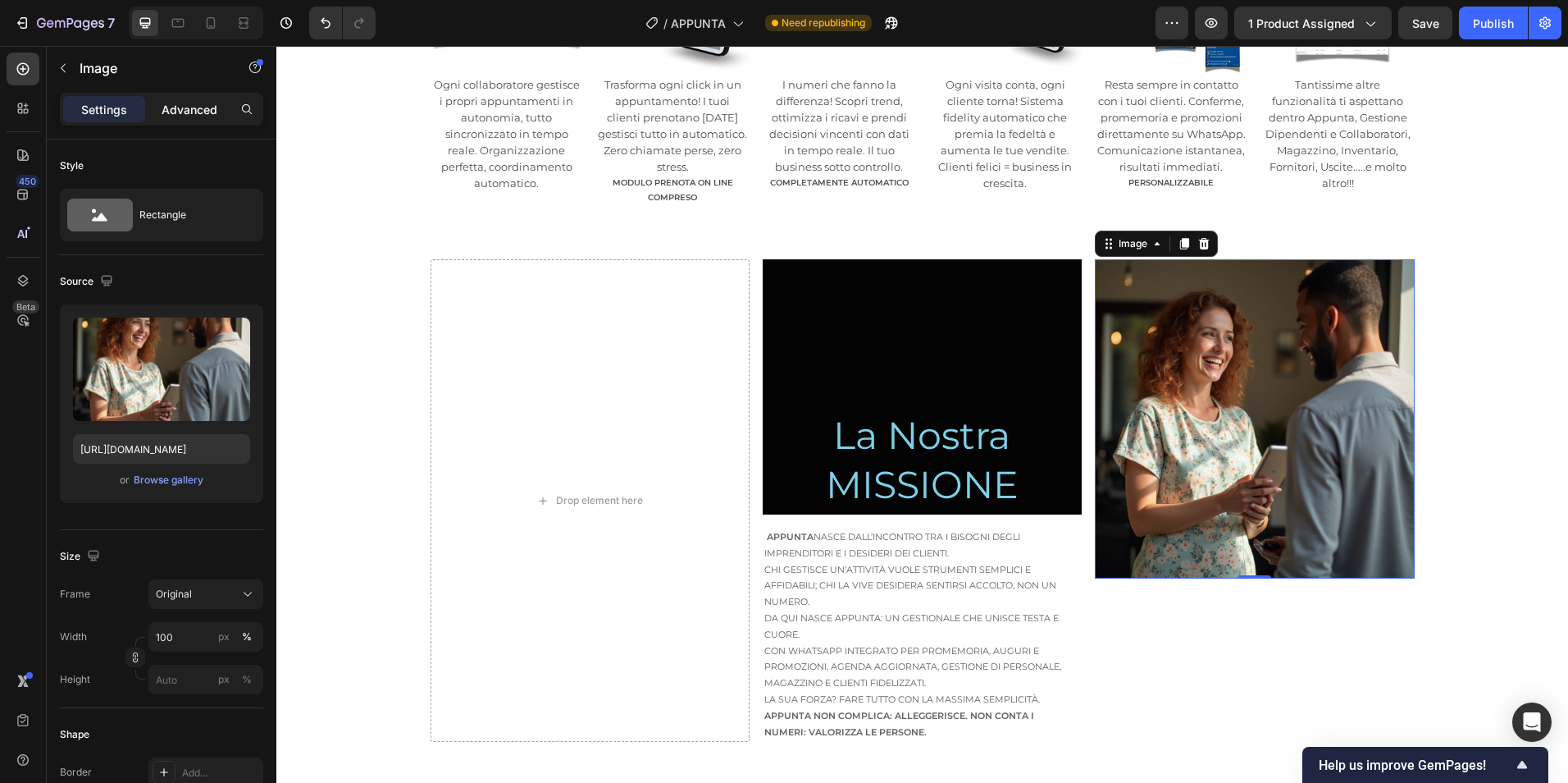
click at [200, 111] on p "Advanced" at bounding box center [189, 110] width 56 height 17
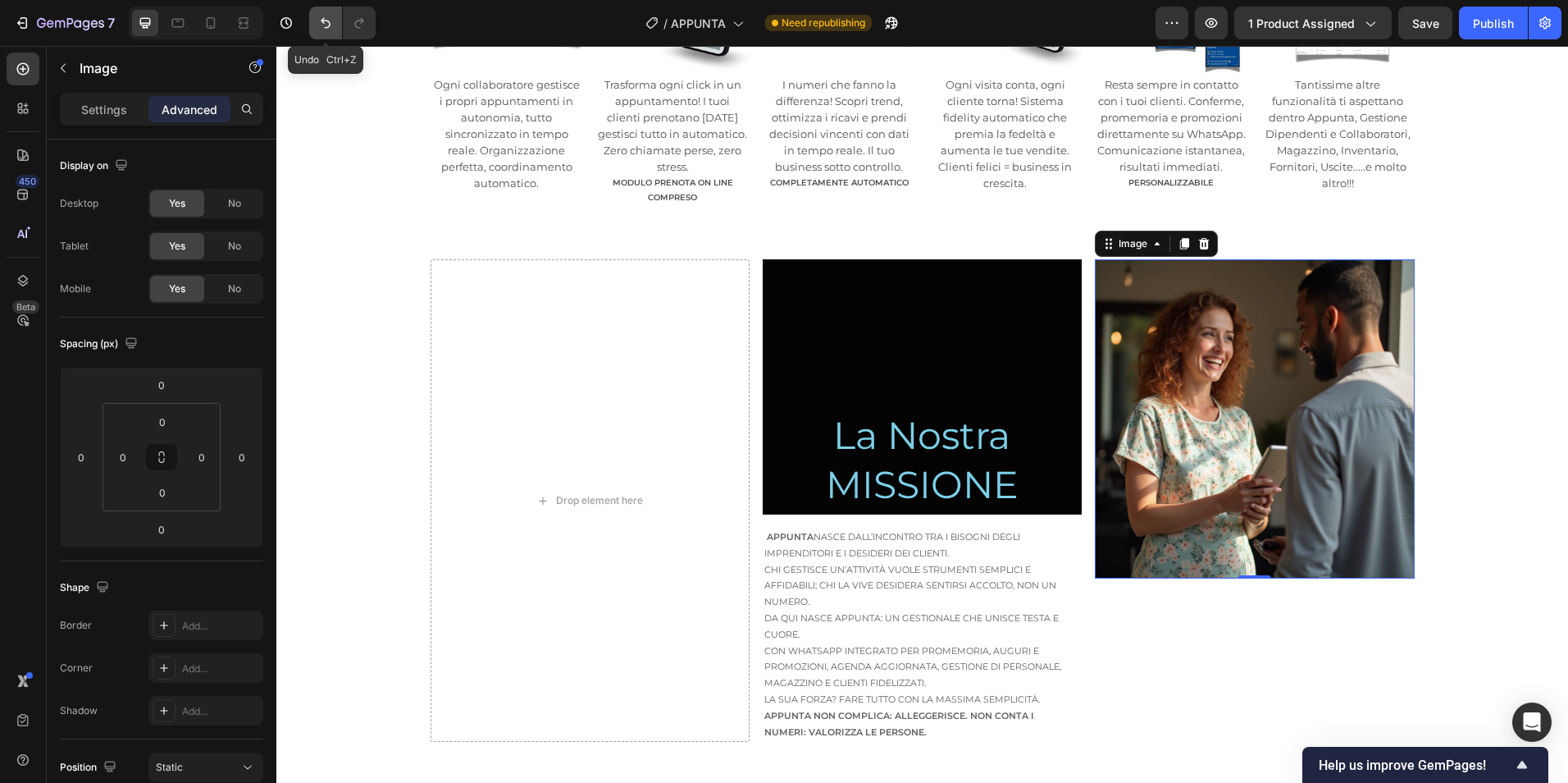
click at [327, 15] on icon "Undo/Redo" at bounding box center [325, 22] width 16 height 16
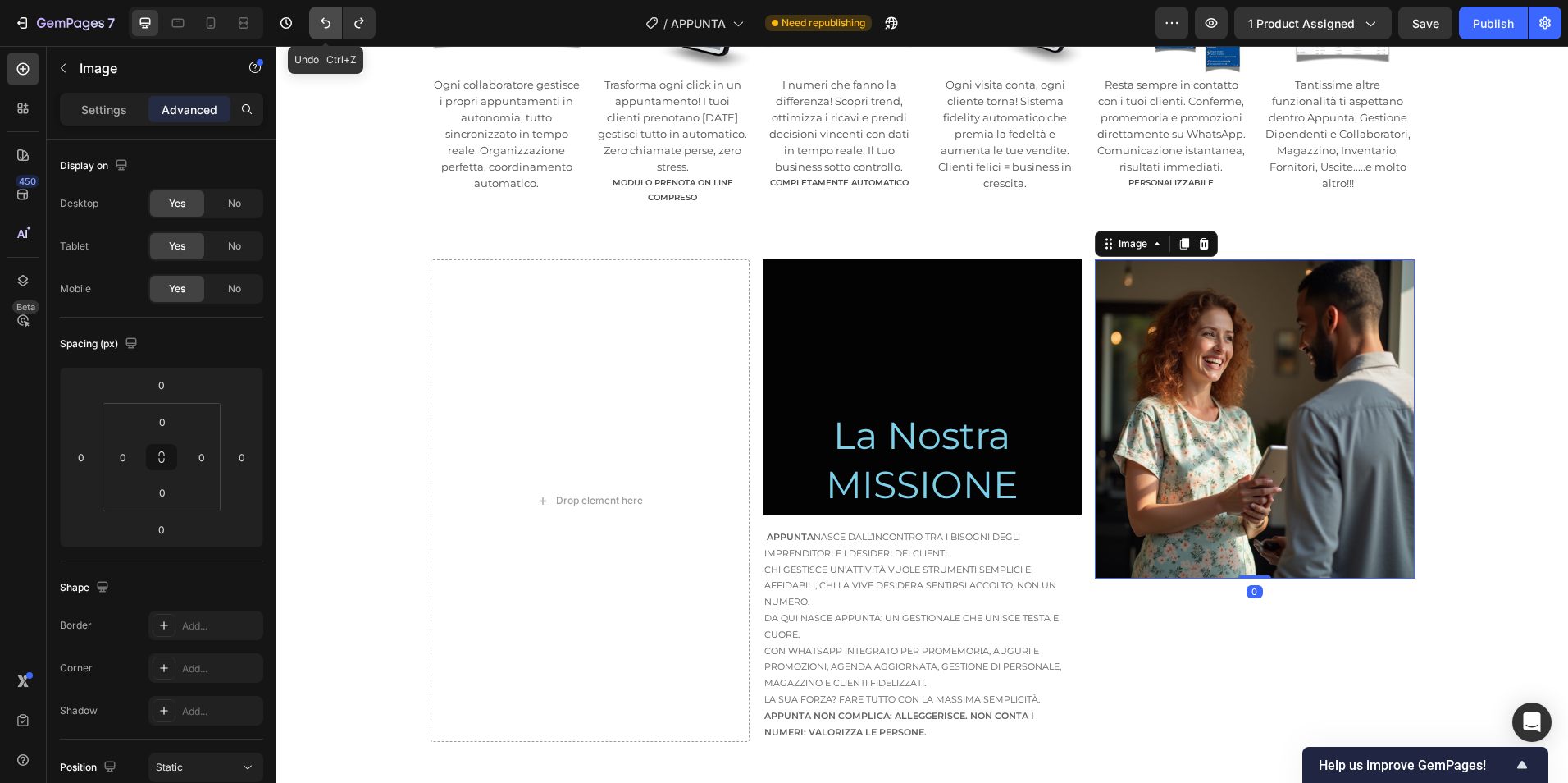
click at [327, 15] on icon "Undo/Redo" at bounding box center [325, 22] width 16 height 16
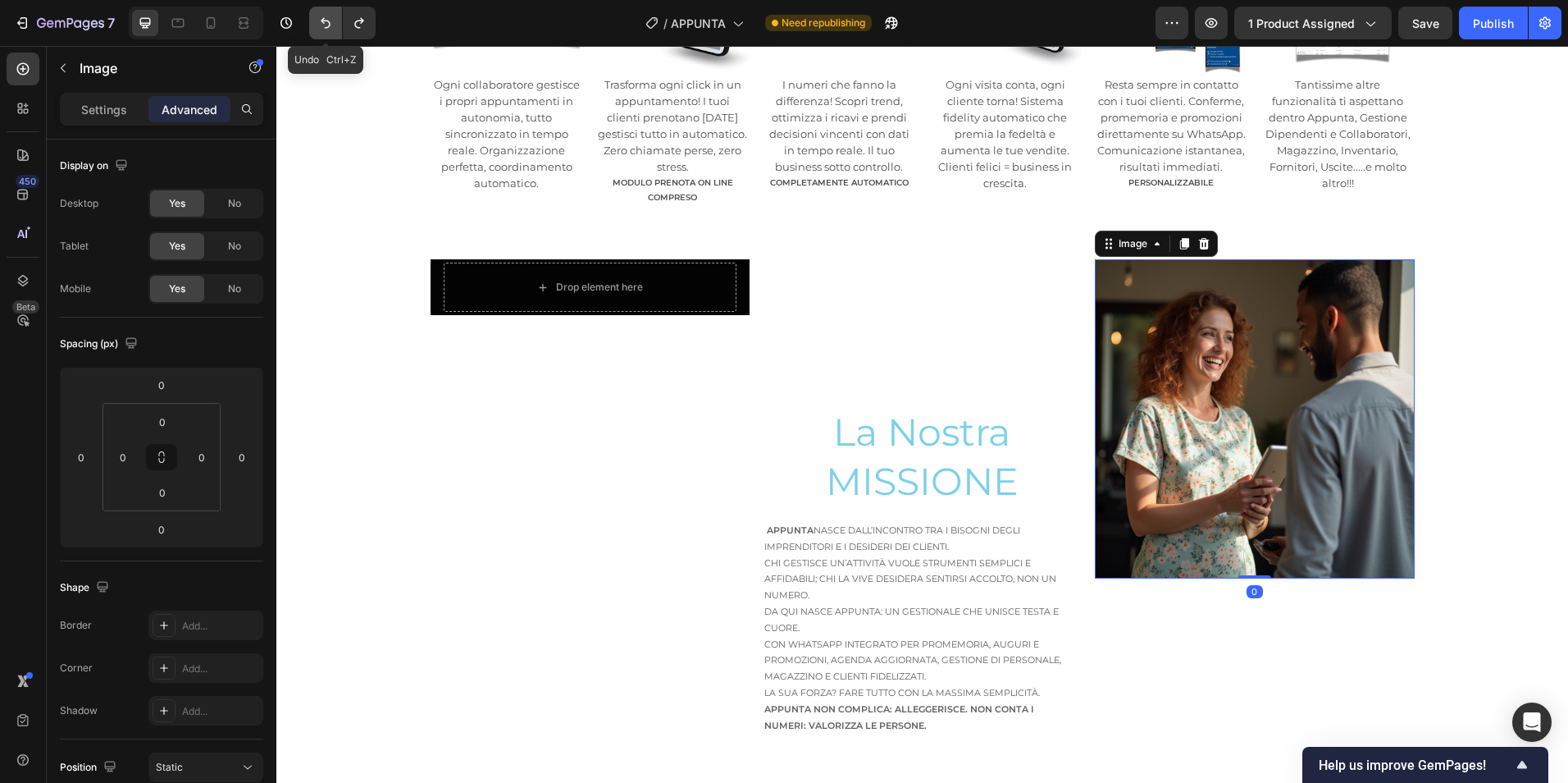
click at [327, 15] on icon "Undo/Redo" at bounding box center [325, 22] width 16 height 16
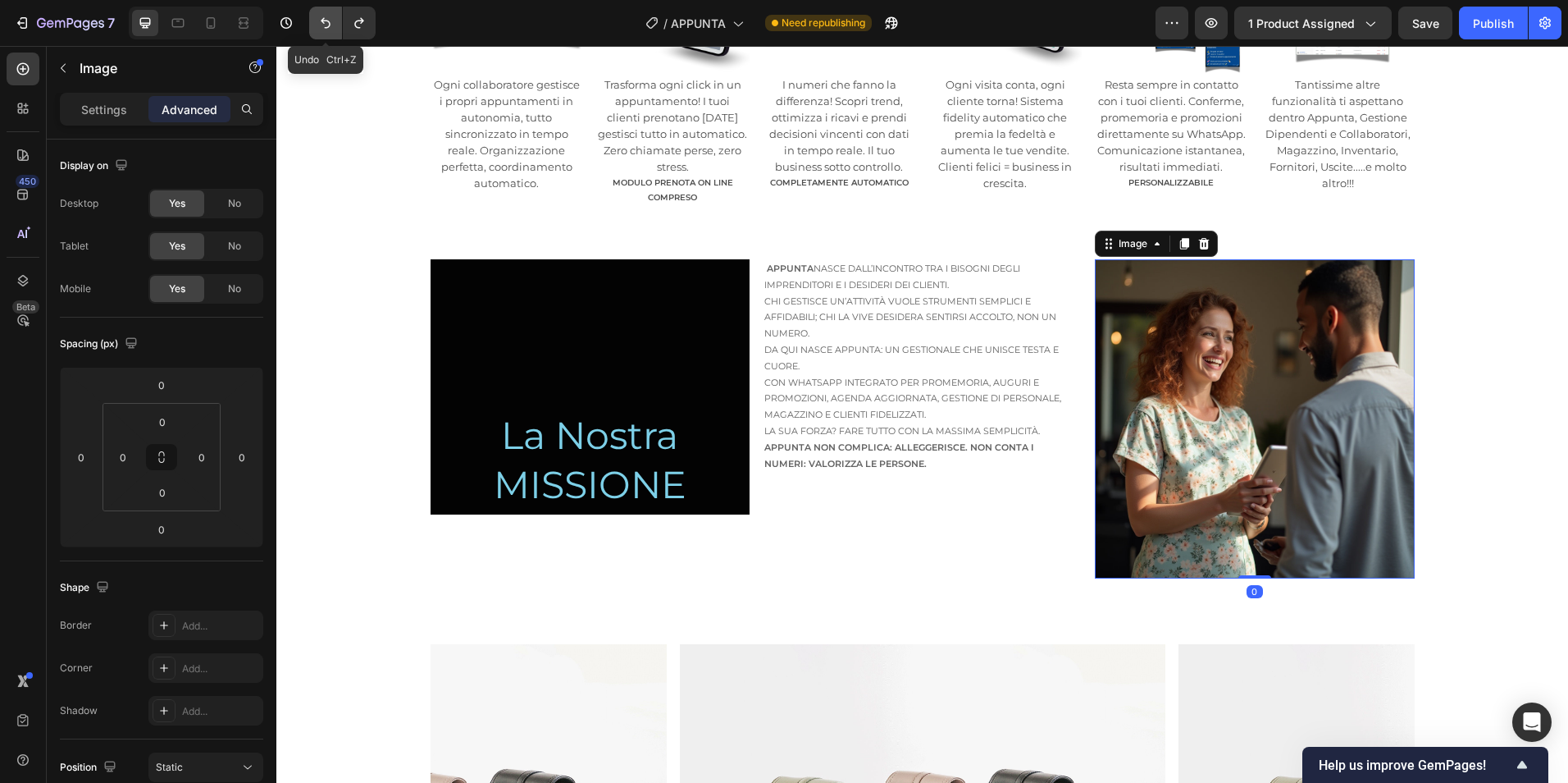
click at [327, 15] on icon "Undo/Redo" at bounding box center [325, 22] width 16 height 16
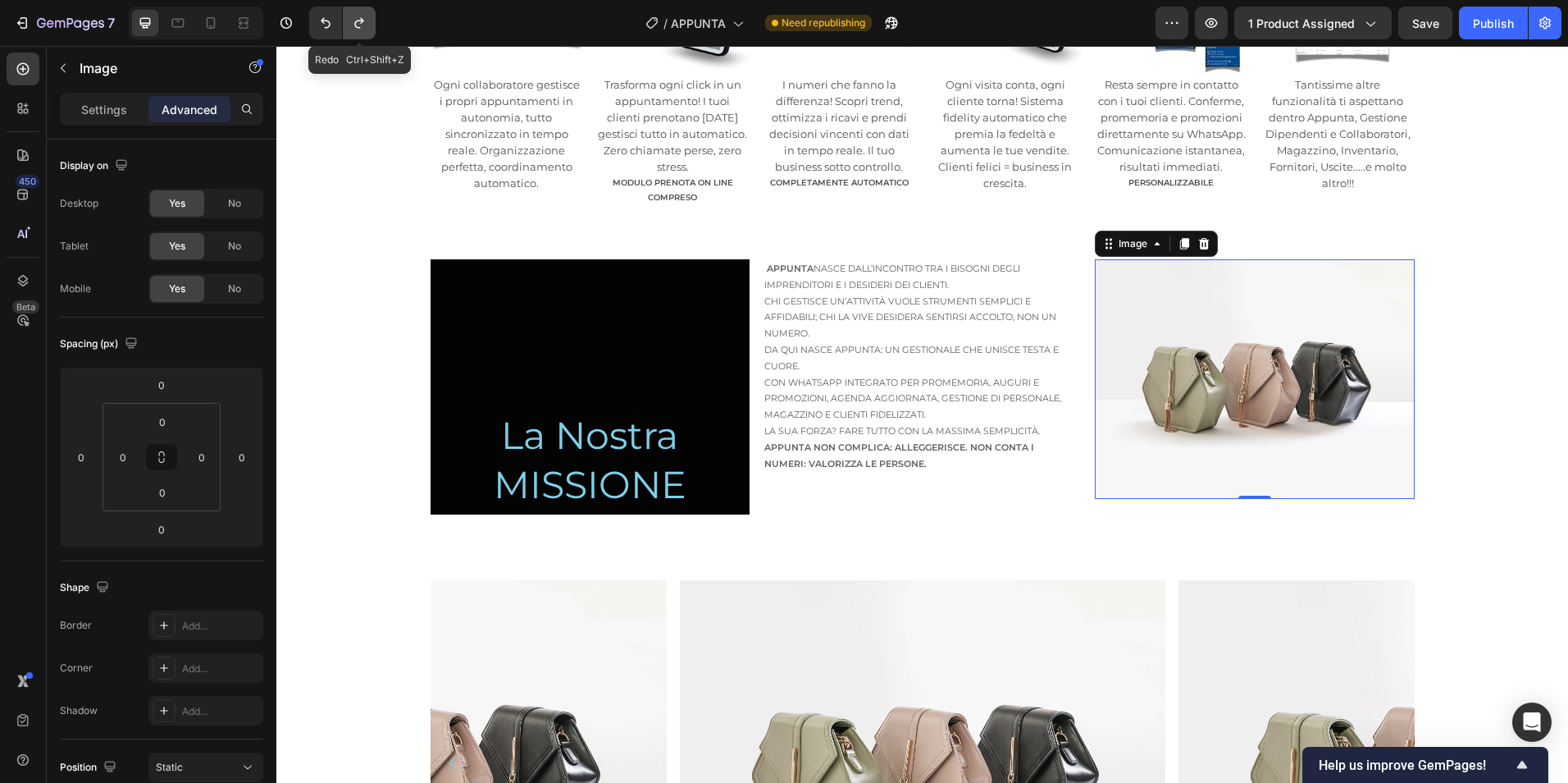
click at [373, 22] on button "Undo/Redo" at bounding box center [359, 23] width 33 height 33
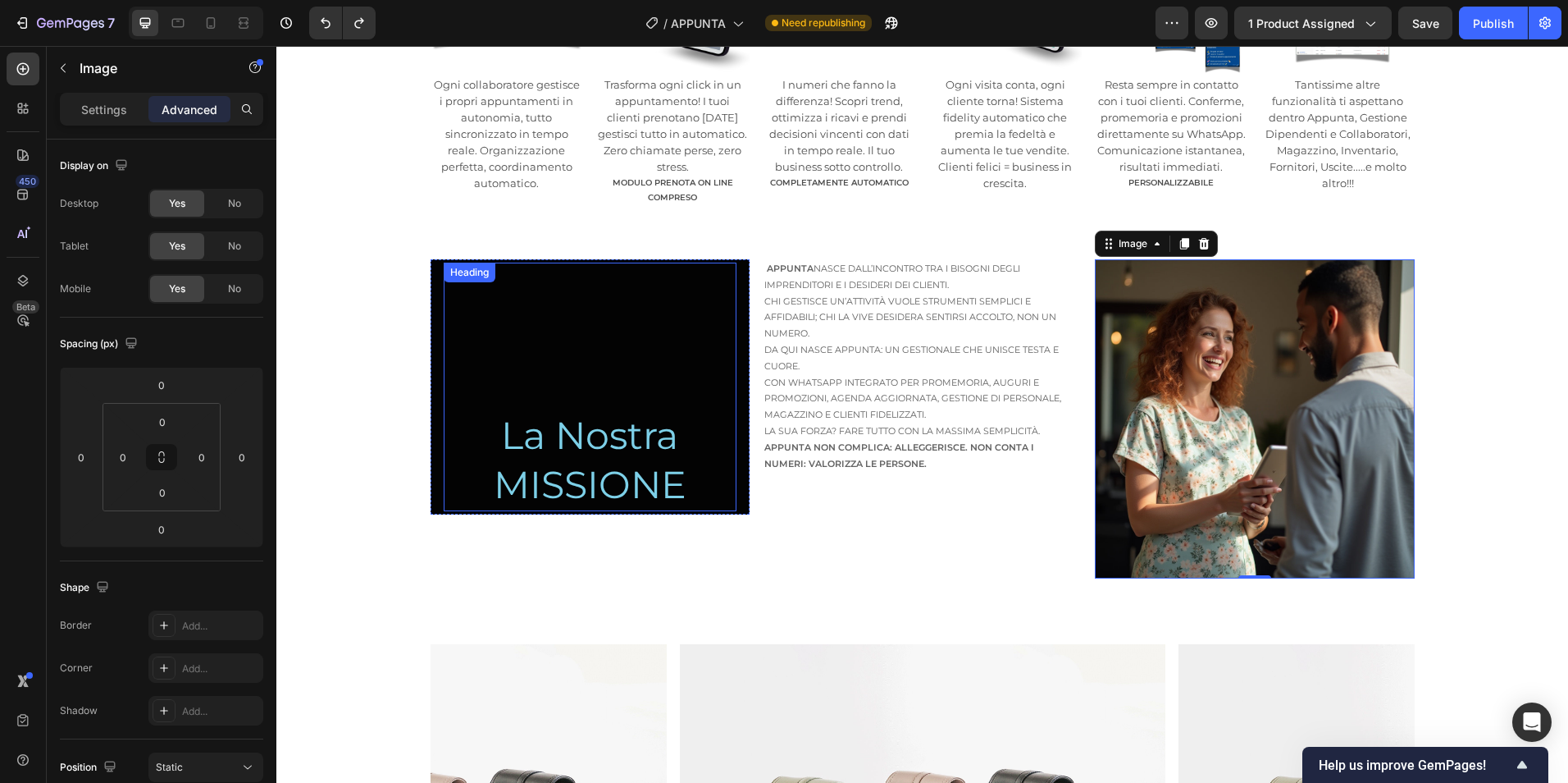
click at [646, 469] on h2 "La Nostra MISSIONE" at bounding box center [590, 387] width 293 height 249
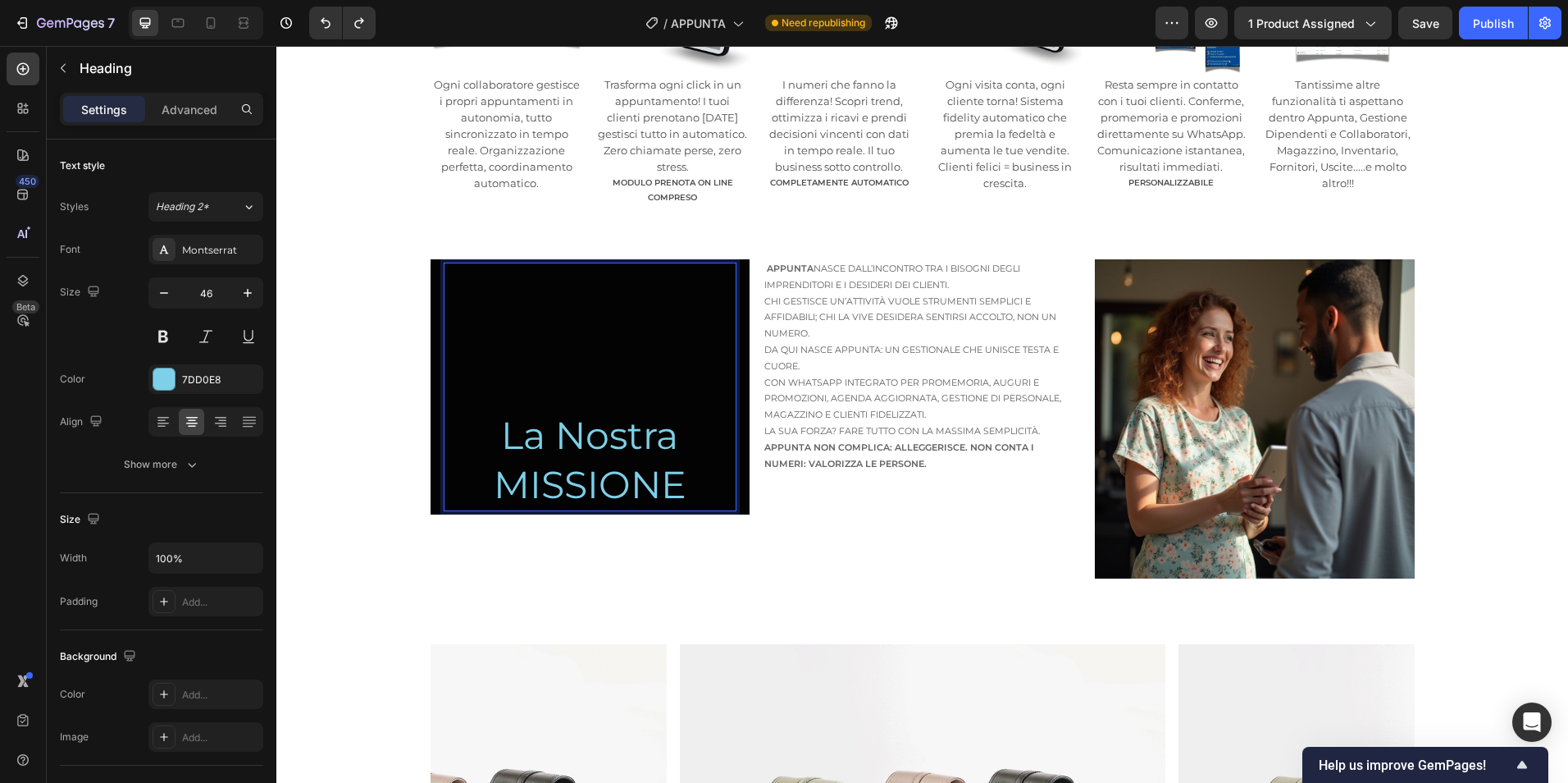
click at [664, 434] on h2 "⁠⁠⁠⁠⁠⁠⁠ La Nostra MISSIONE" at bounding box center [590, 387] width 293 height 249
click at [590, 391] on p "La Nostra MISSIONE" at bounding box center [589, 387] width 289 height 245
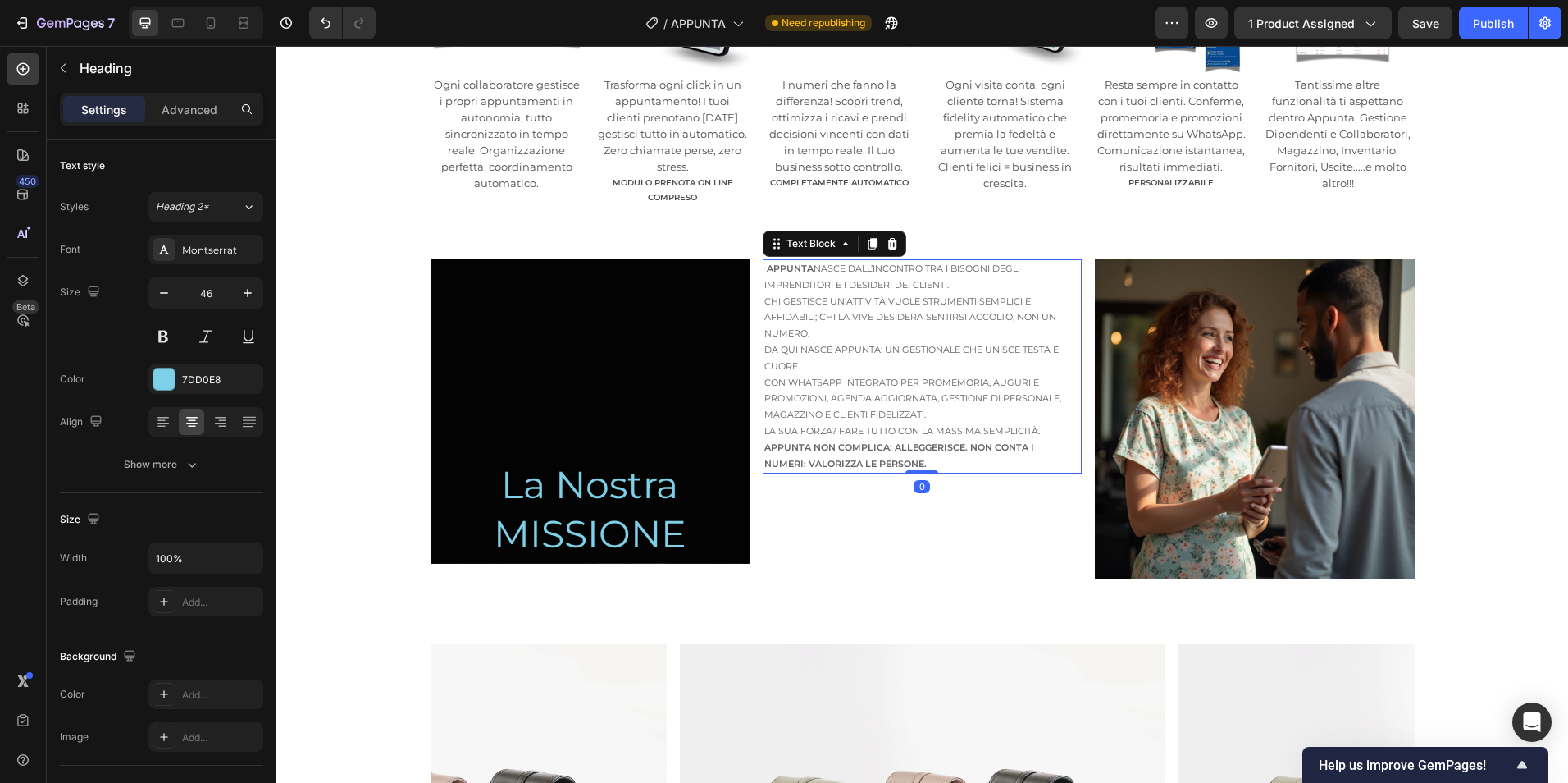
click at [925, 305] on p "Appunta nasce dall’incontro tra i bisogni degli imprenditori e i desideri dei c…" at bounding box center [917, 302] width 306 height 81
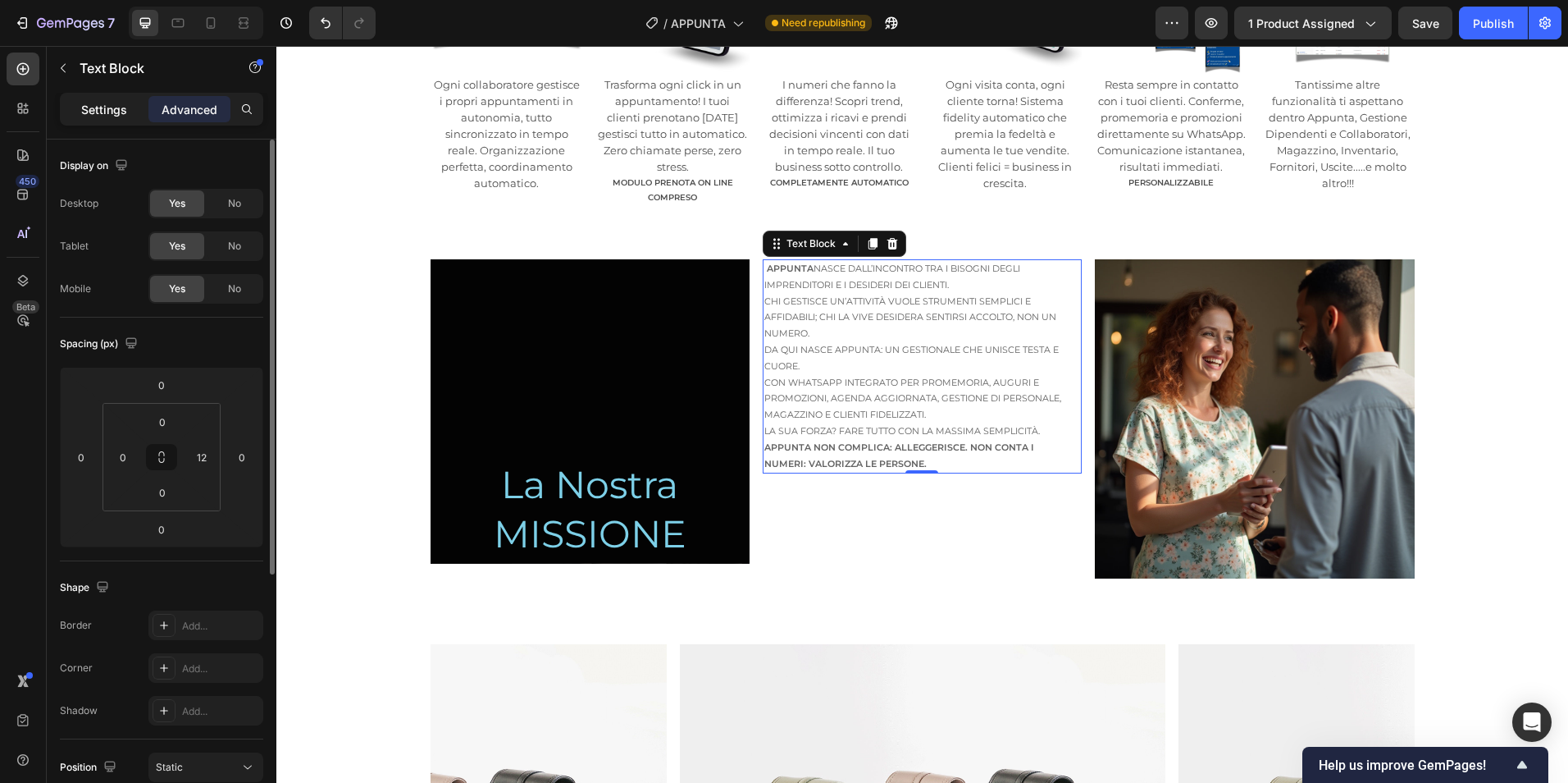
click at [109, 111] on p "Settings" at bounding box center [104, 110] width 46 height 17
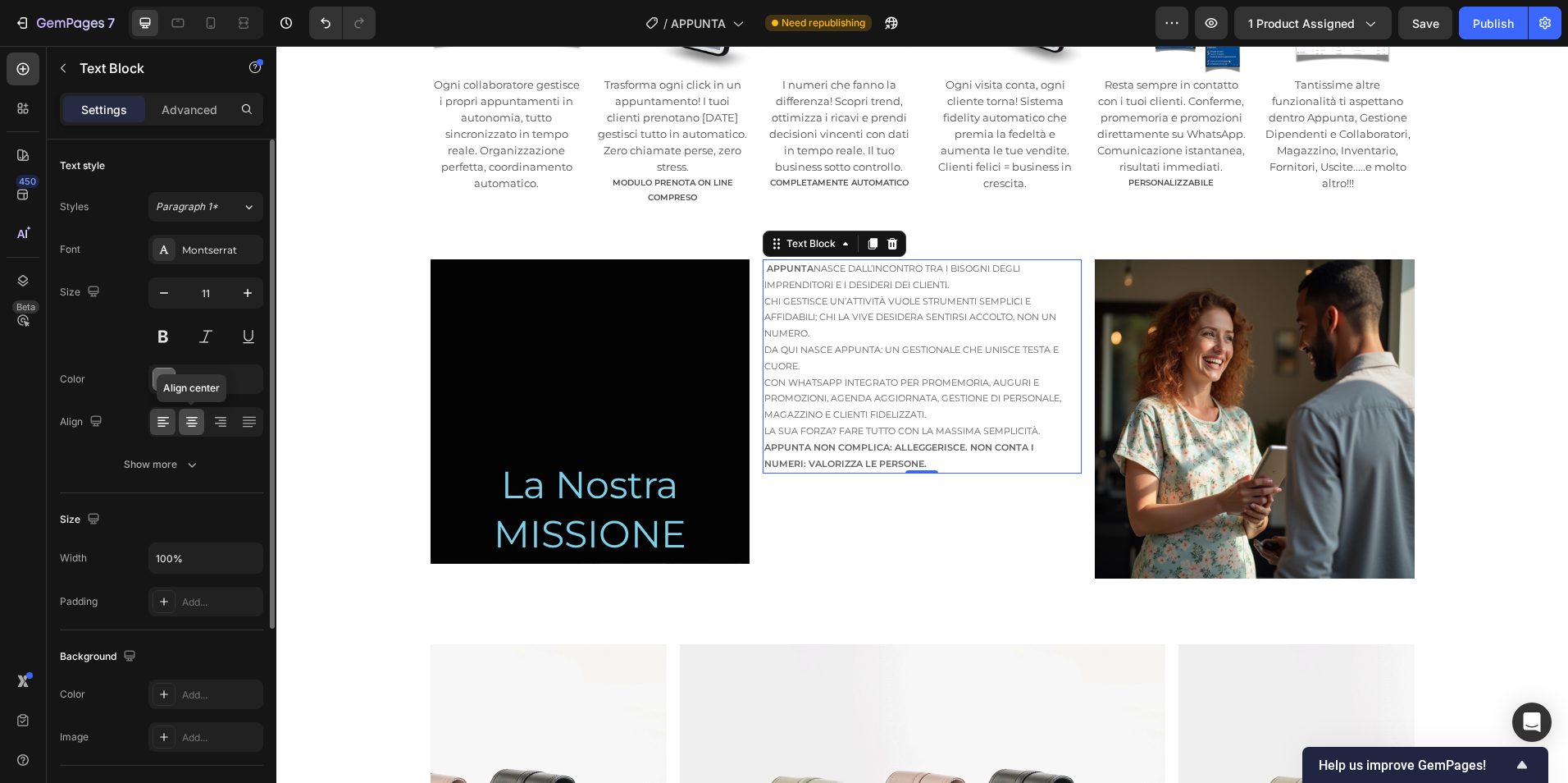
click at [192, 420] on icon at bounding box center [191, 421] width 8 height 2
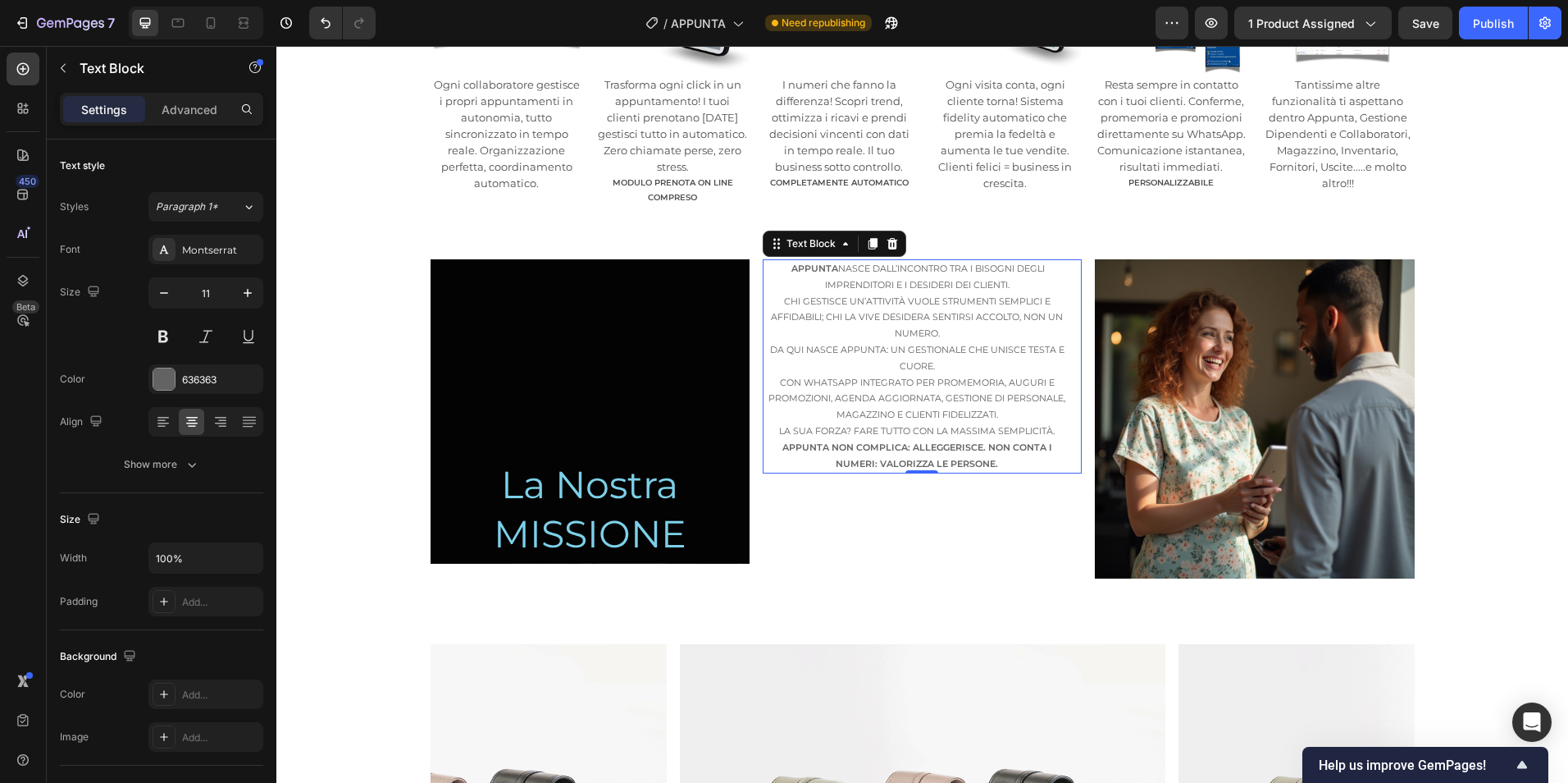
click at [1544, 426] on div "⁠⁠⁠⁠⁠⁠⁠ La Nostra MISSIONE Heading Hero Banner Appunta nasce dall’incontro tra …" at bounding box center [922, 425] width 1292 height 332
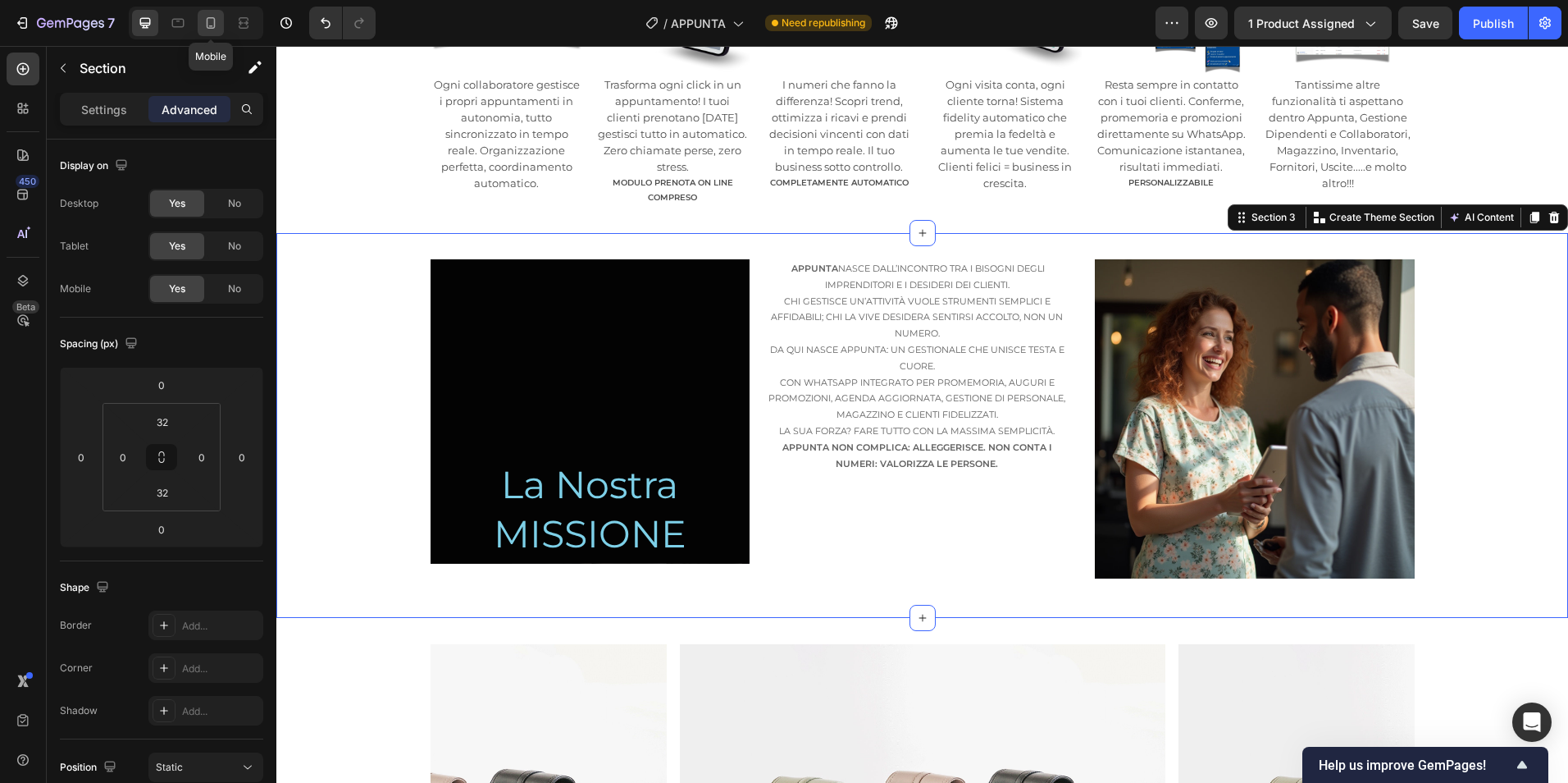
click at [218, 13] on div at bounding box center [211, 22] width 26 height 26
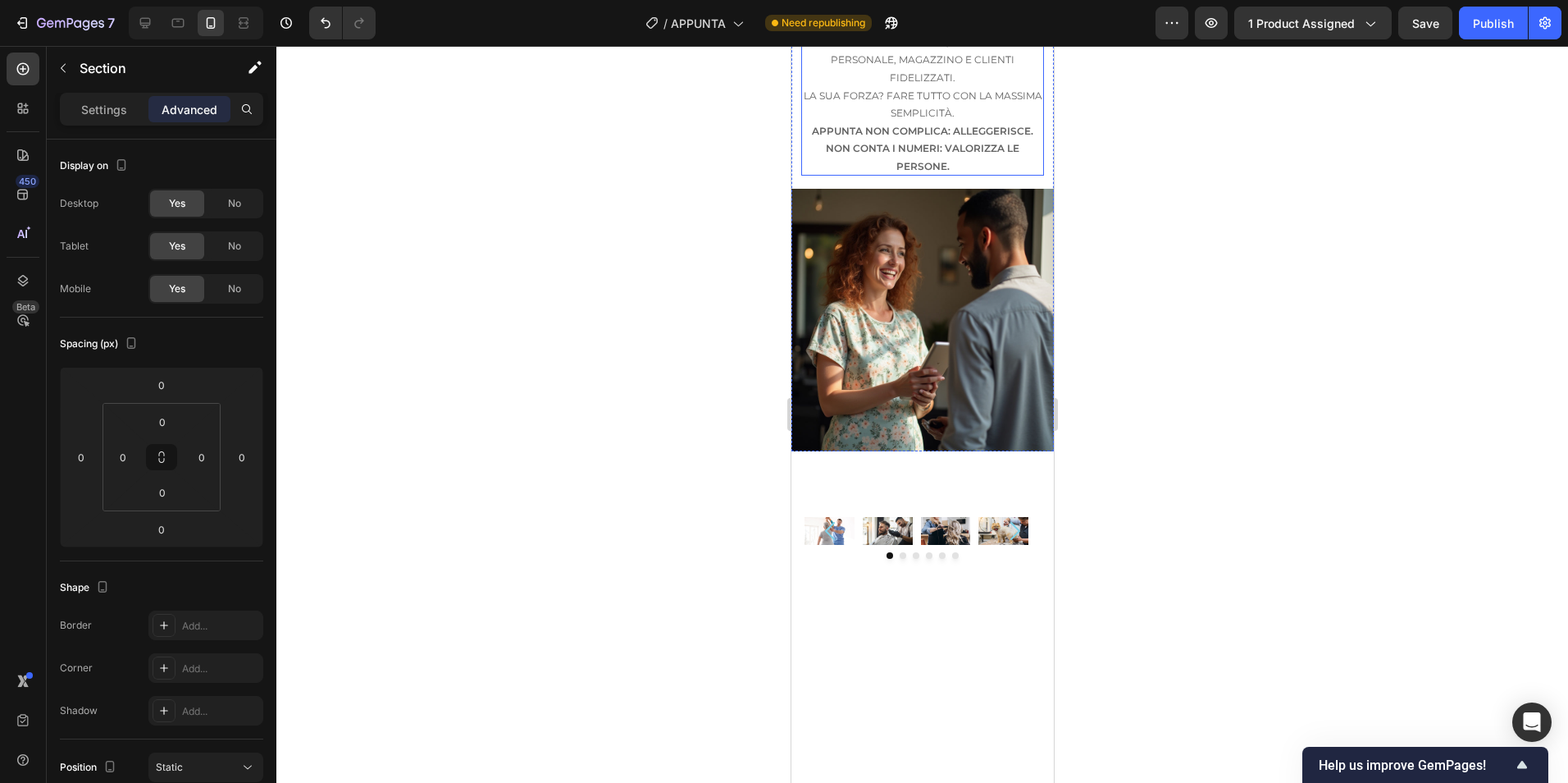
scroll to position [3560, 0]
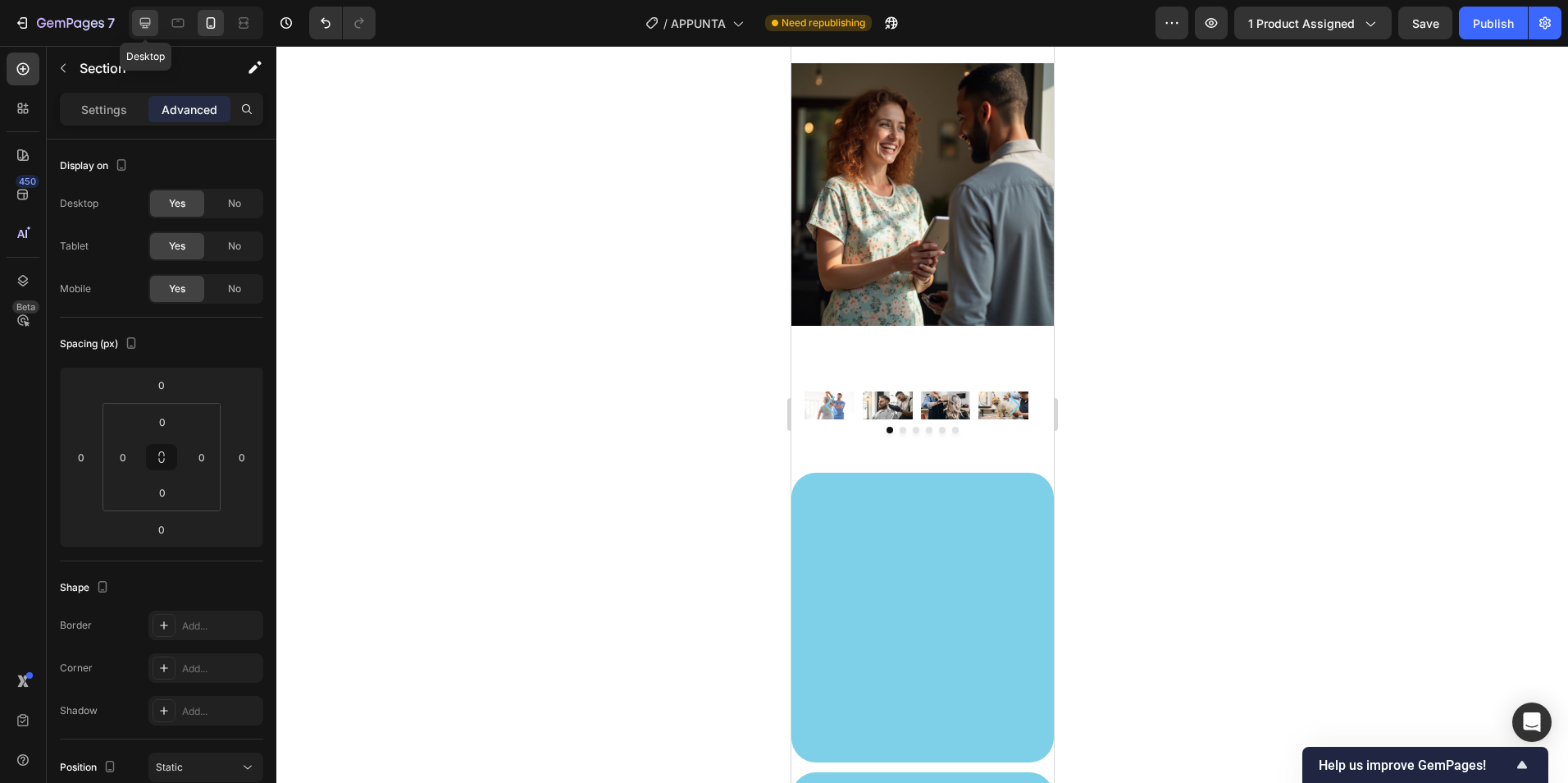
click at [141, 26] on icon at bounding box center [145, 22] width 16 height 16
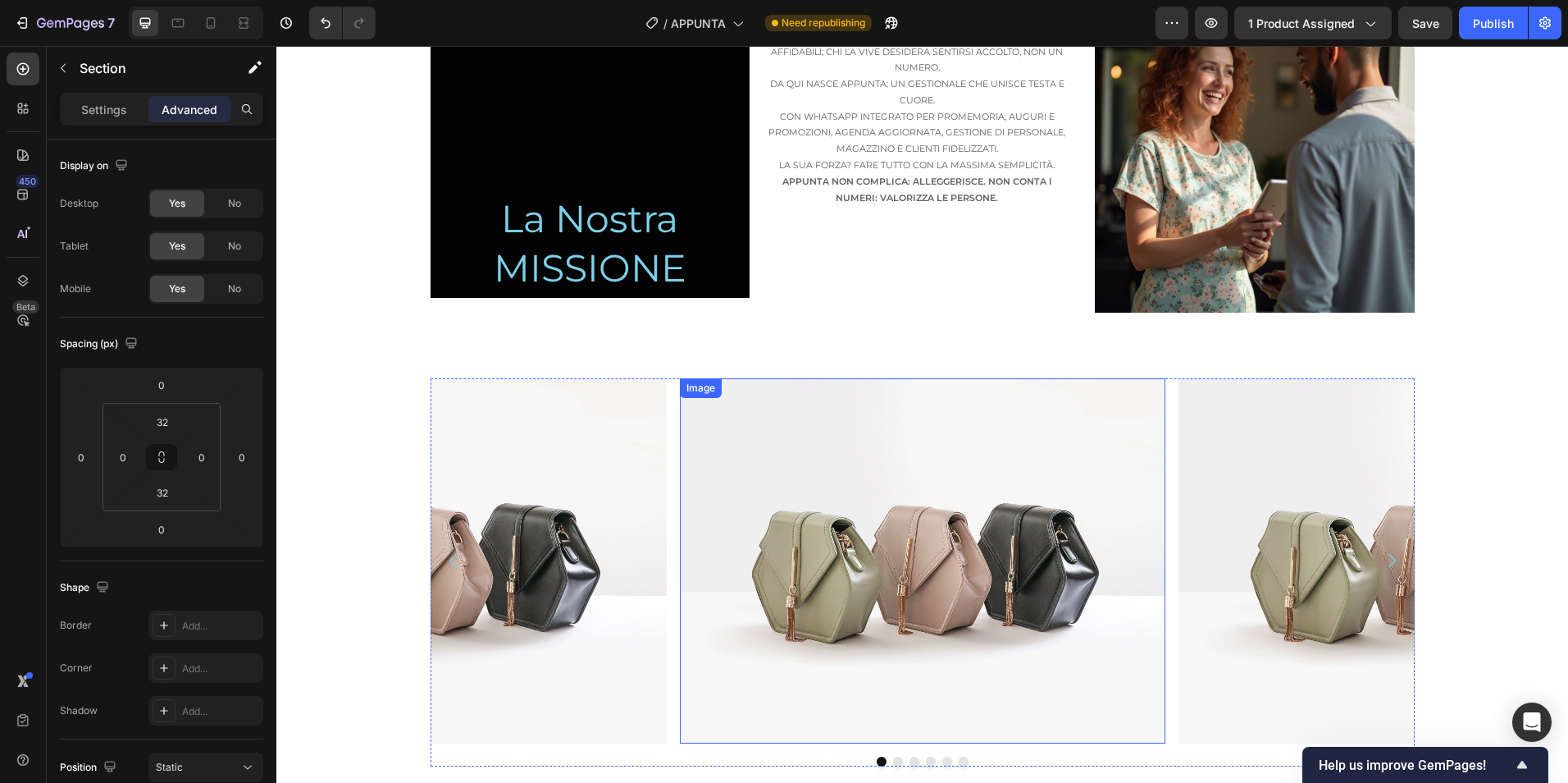
scroll to position [3148, 0]
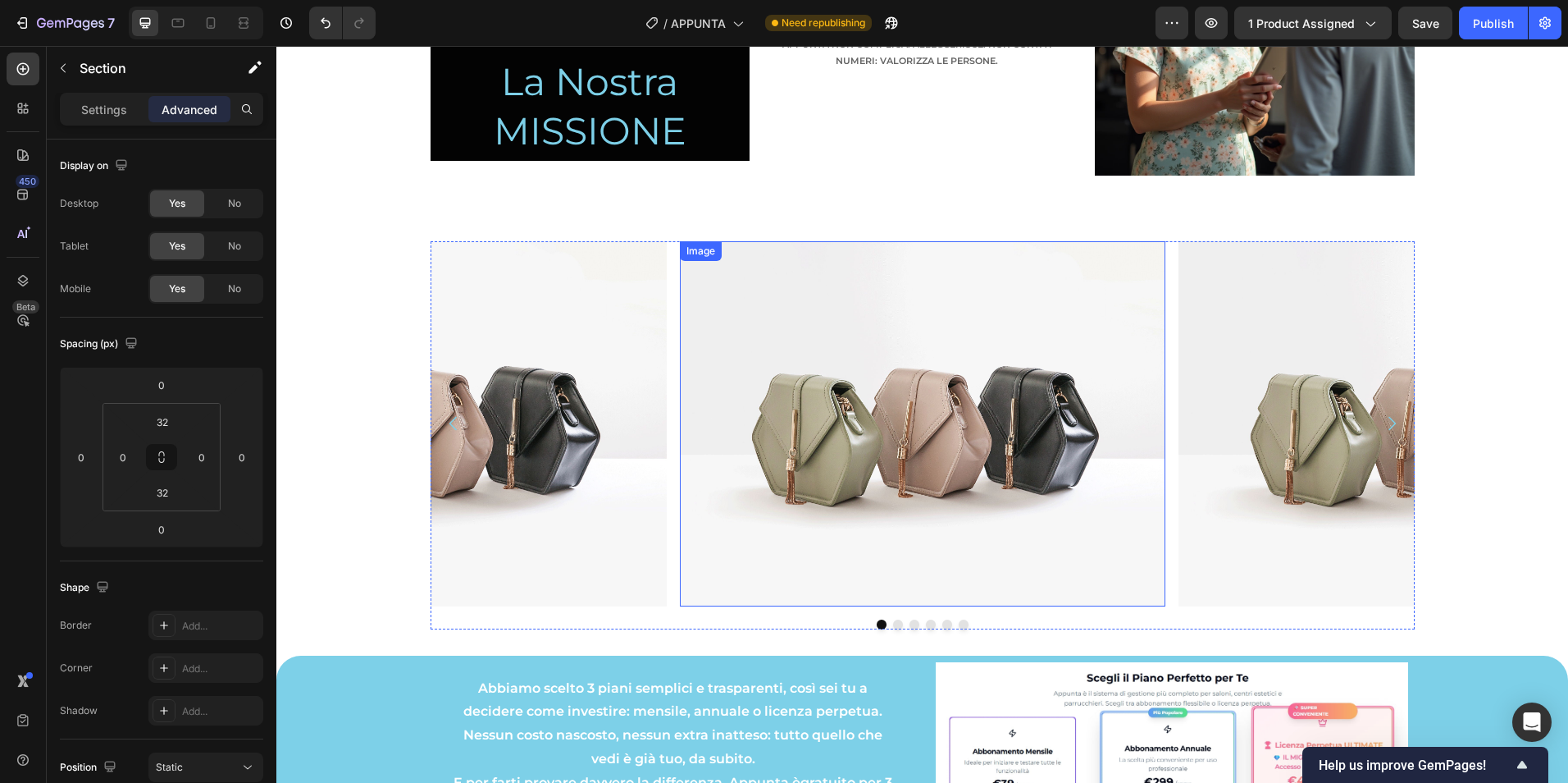
click at [745, 299] on img at bounding box center [923, 423] width 486 height 364
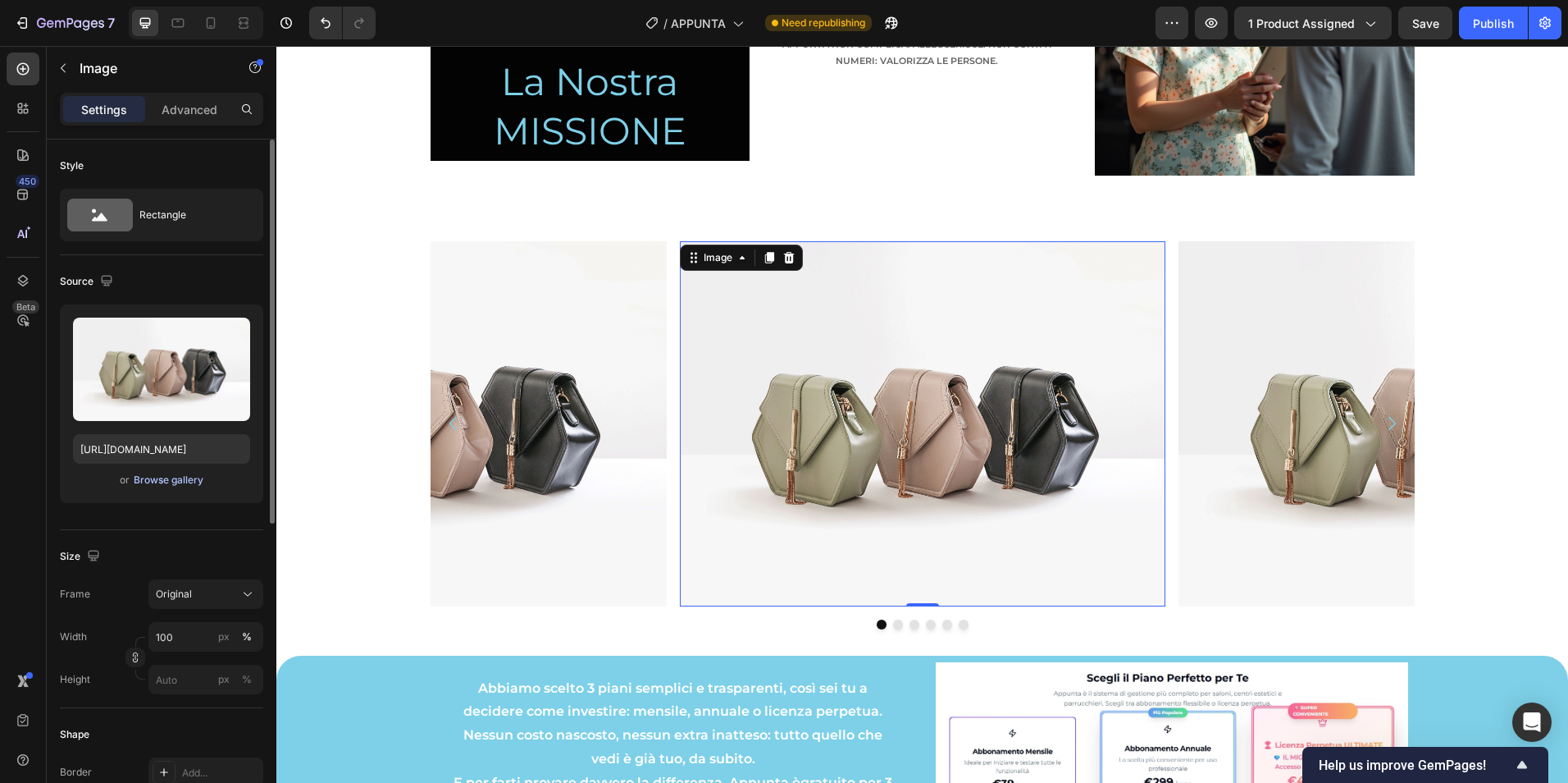
click at [158, 476] on div "Browse gallery" at bounding box center [168, 480] width 70 height 15
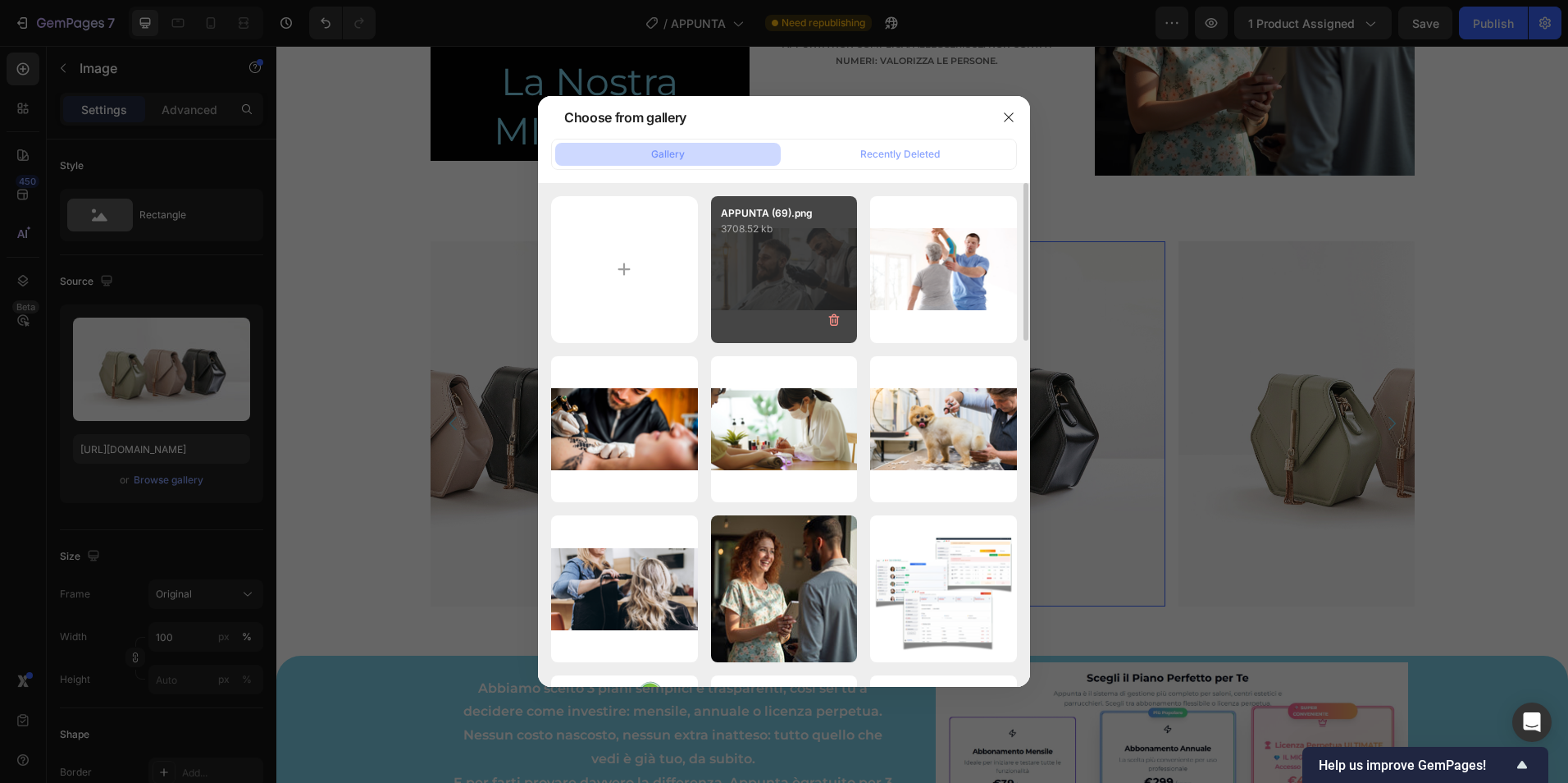
click at [775, 282] on div "APPUNTA (69).png 3708.52 kb" at bounding box center [784, 270] width 147 height 147
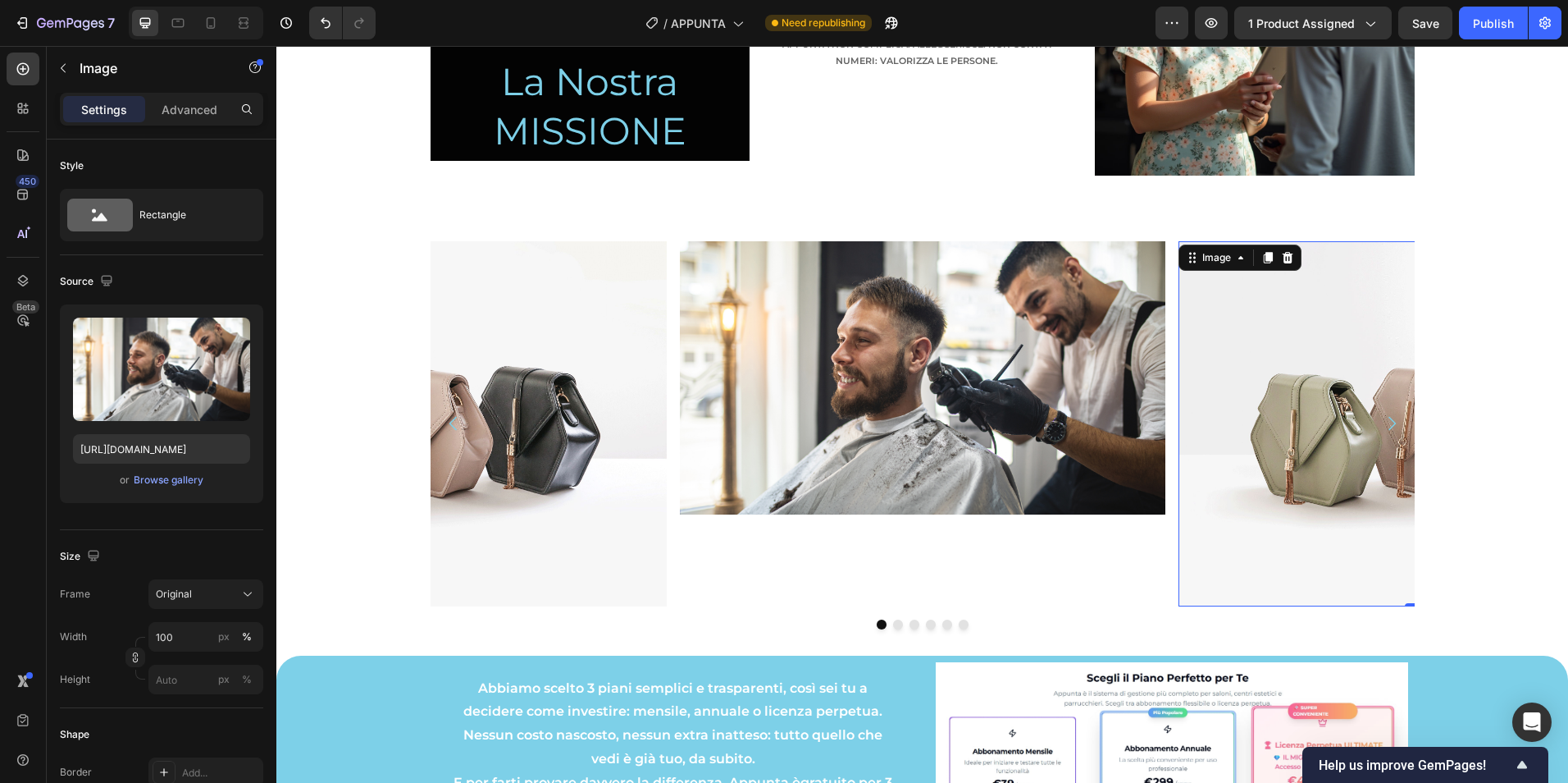
click at [1286, 315] on img at bounding box center [1421, 423] width 486 height 364
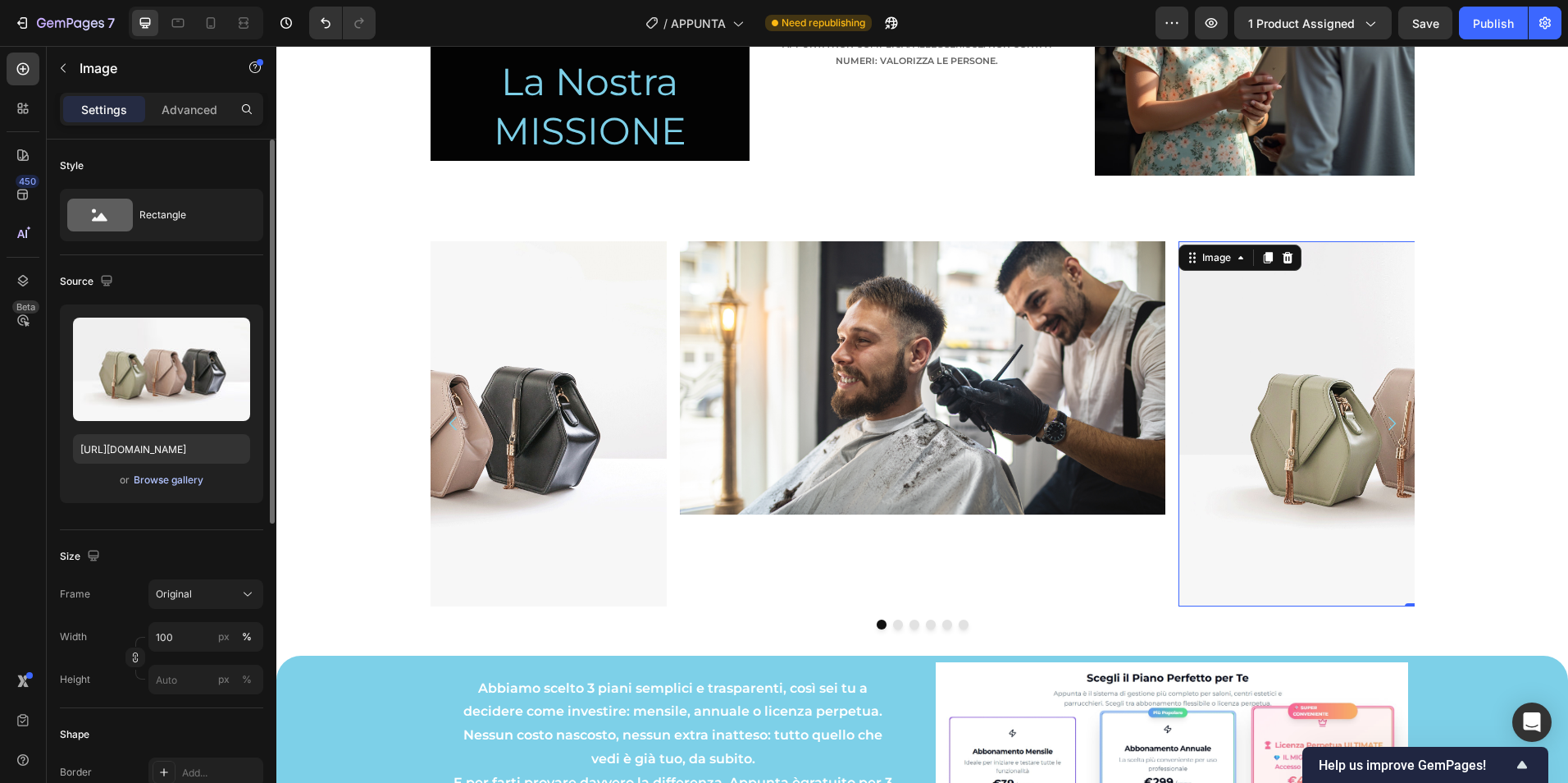
click at [193, 477] on div "Browse gallery" at bounding box center [168, 480] width 70 height 15
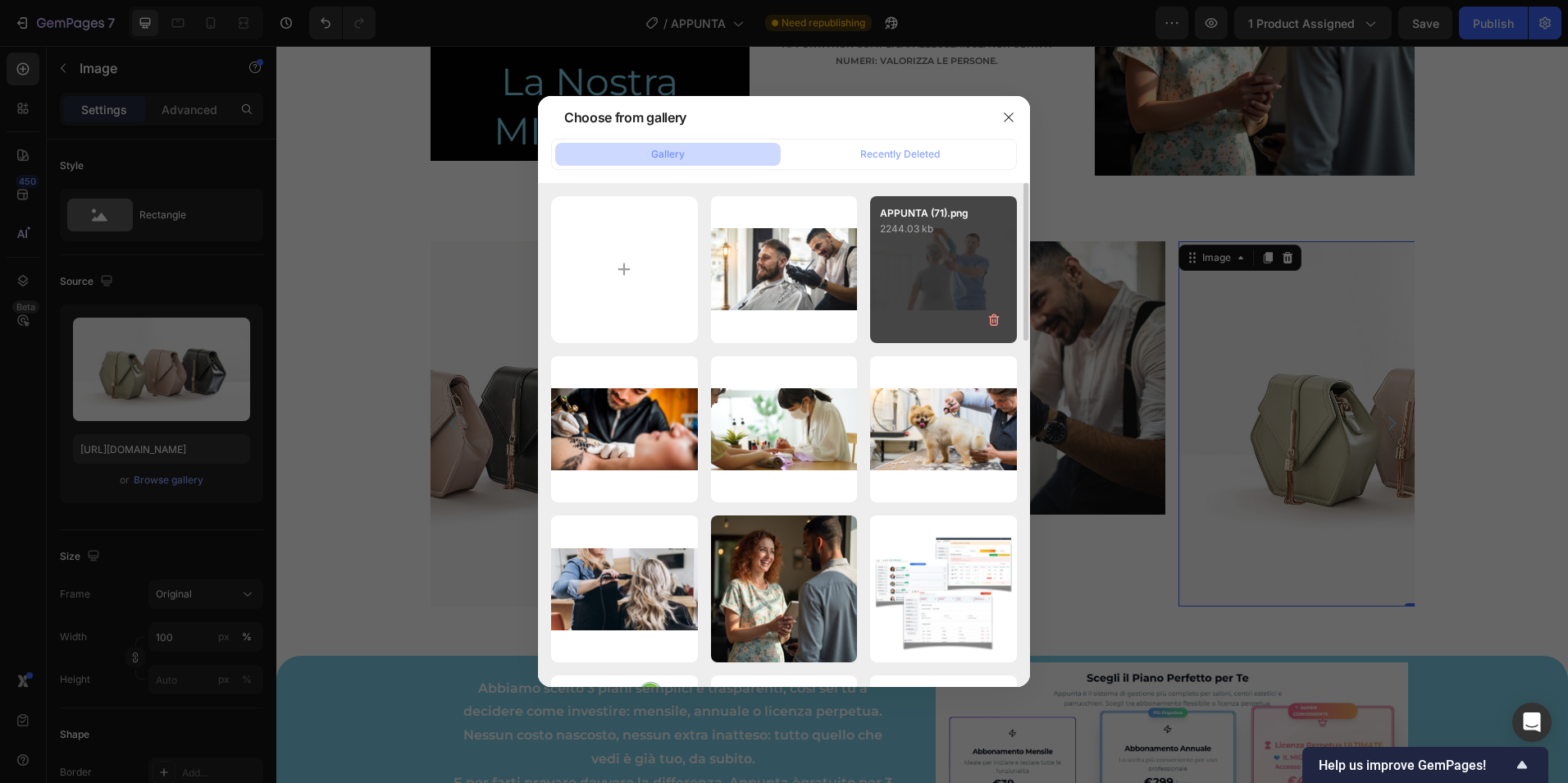
click at [924, 275] on div "APPUNTA (71).png 2244.03 kb" at bounding box center [943, 270] width 147 height 147
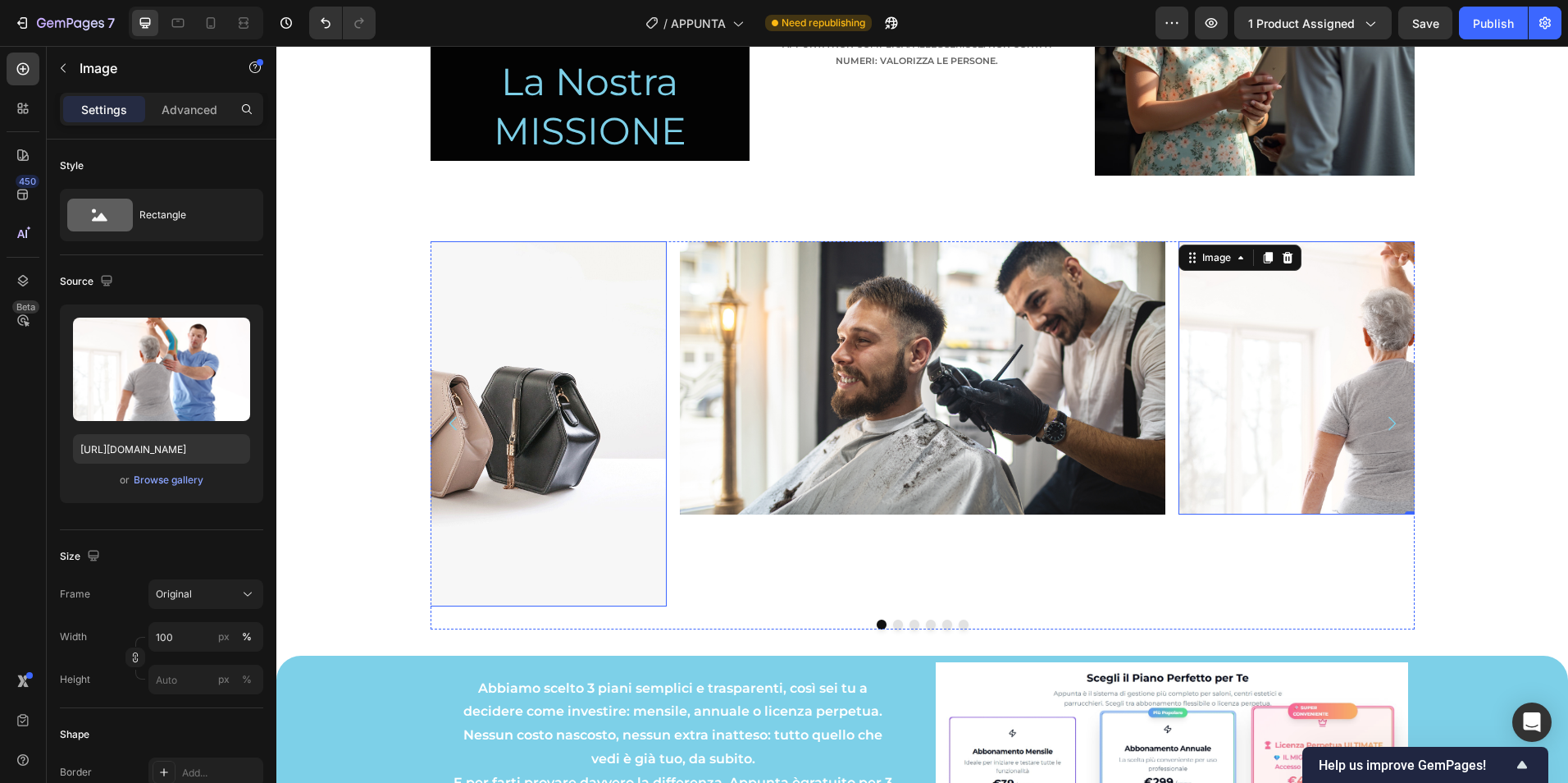
click at [600, 399] on img at bounding box center [424, 423] width 486 height 364
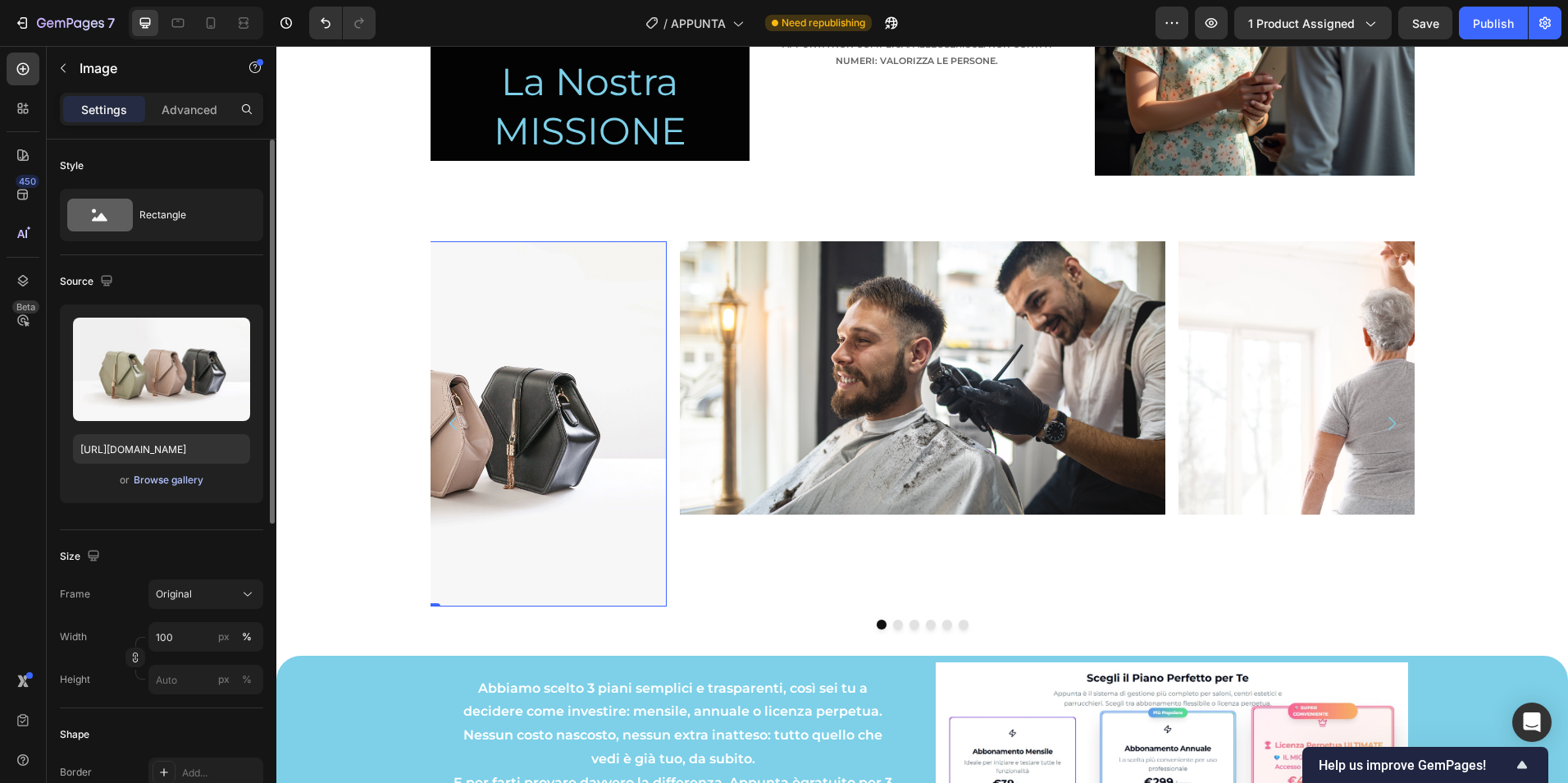
click at [200, 478] on div "Browse gallery" at bounding box center [168, 480] width 70 height 15
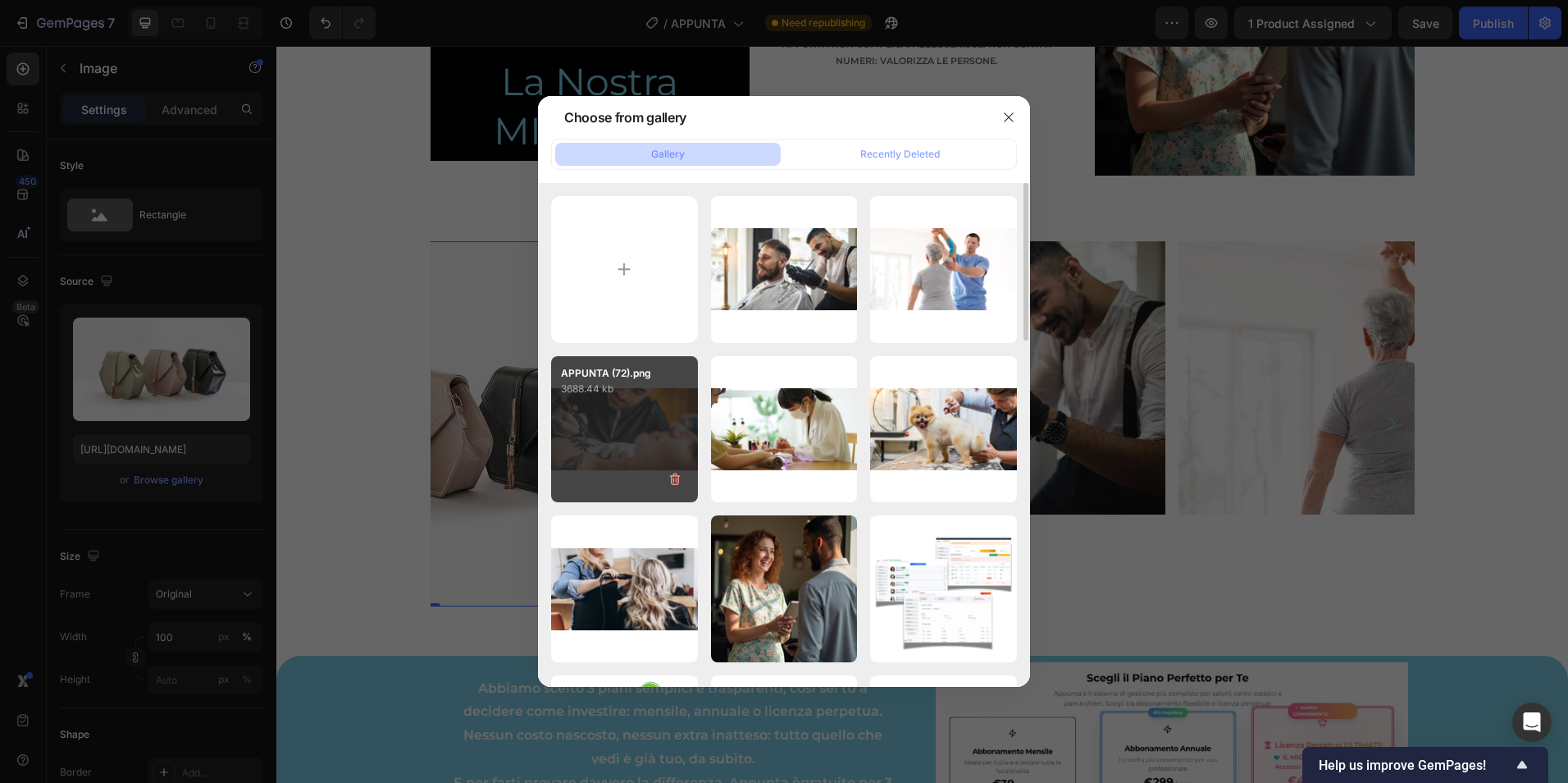
click at [615, 434] on div "APPUNTA (72).png 3688.44 kb" at bounding box center [625, 430] width 147 height 147
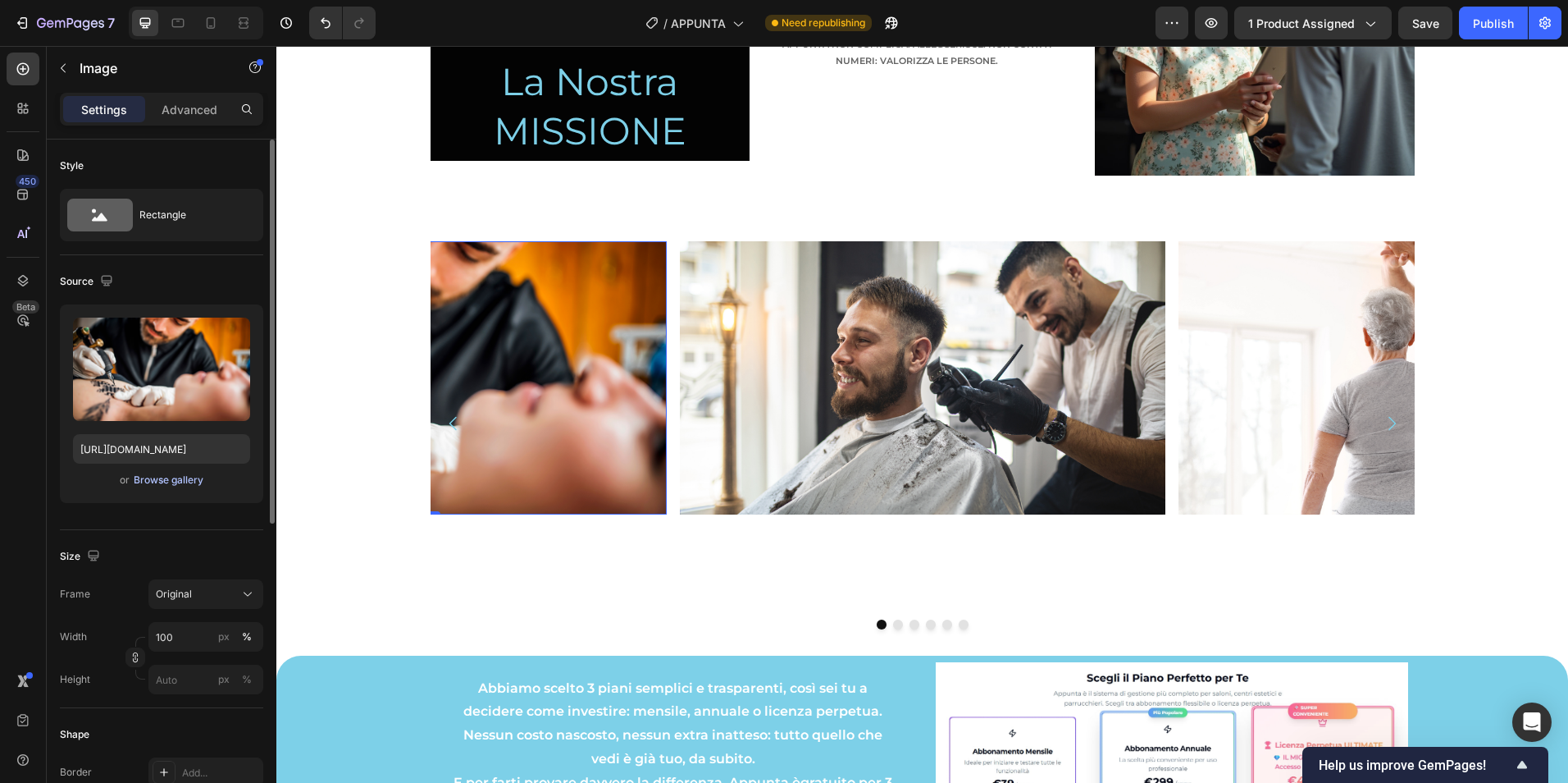
click at [181, 482] on div "Browse gallery" at bounding box center [168, 480] width 70 height 15
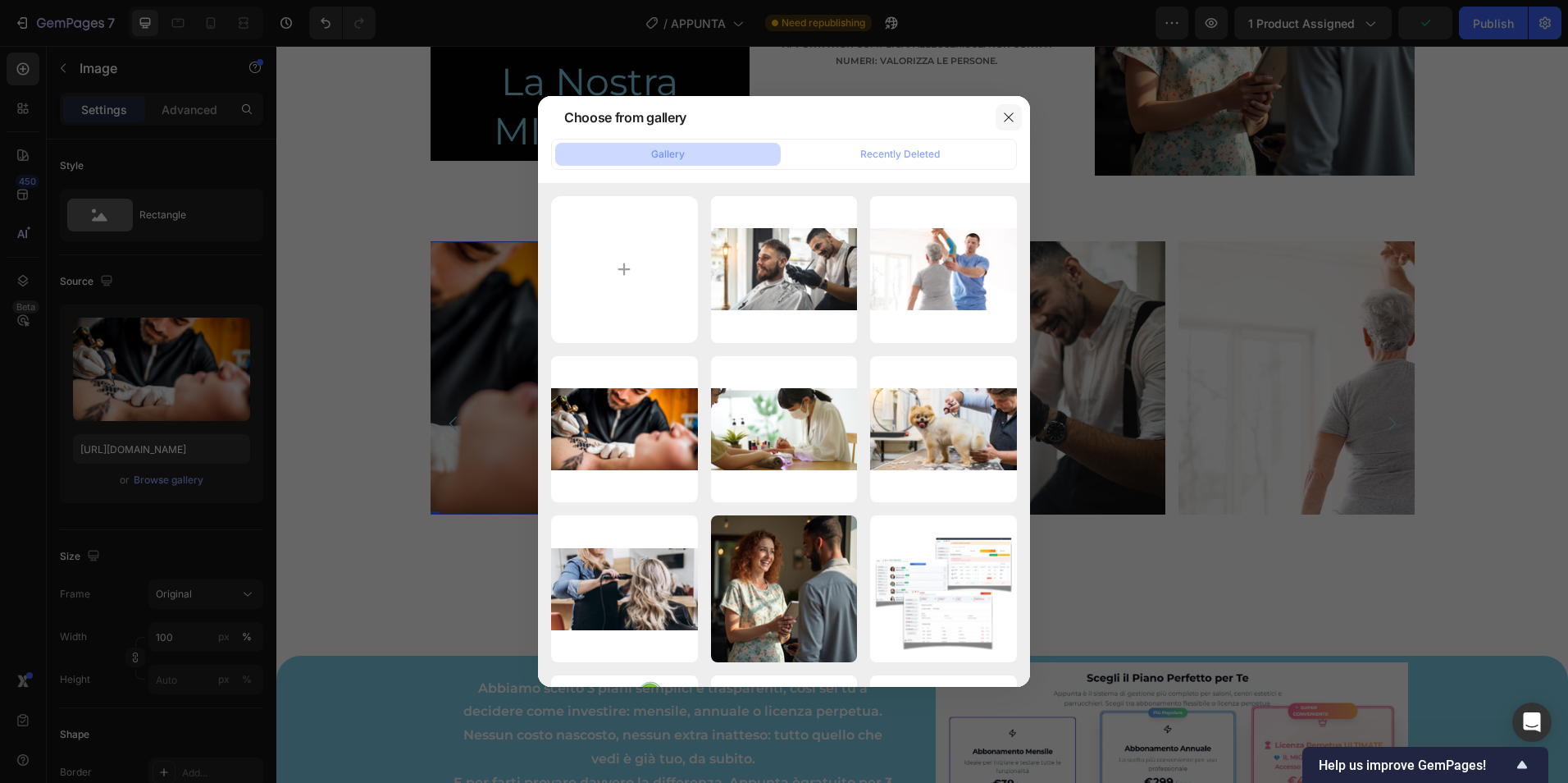
click at [1016, 119] on button "button" at bounding box center [1008, 118] width 26 height 26
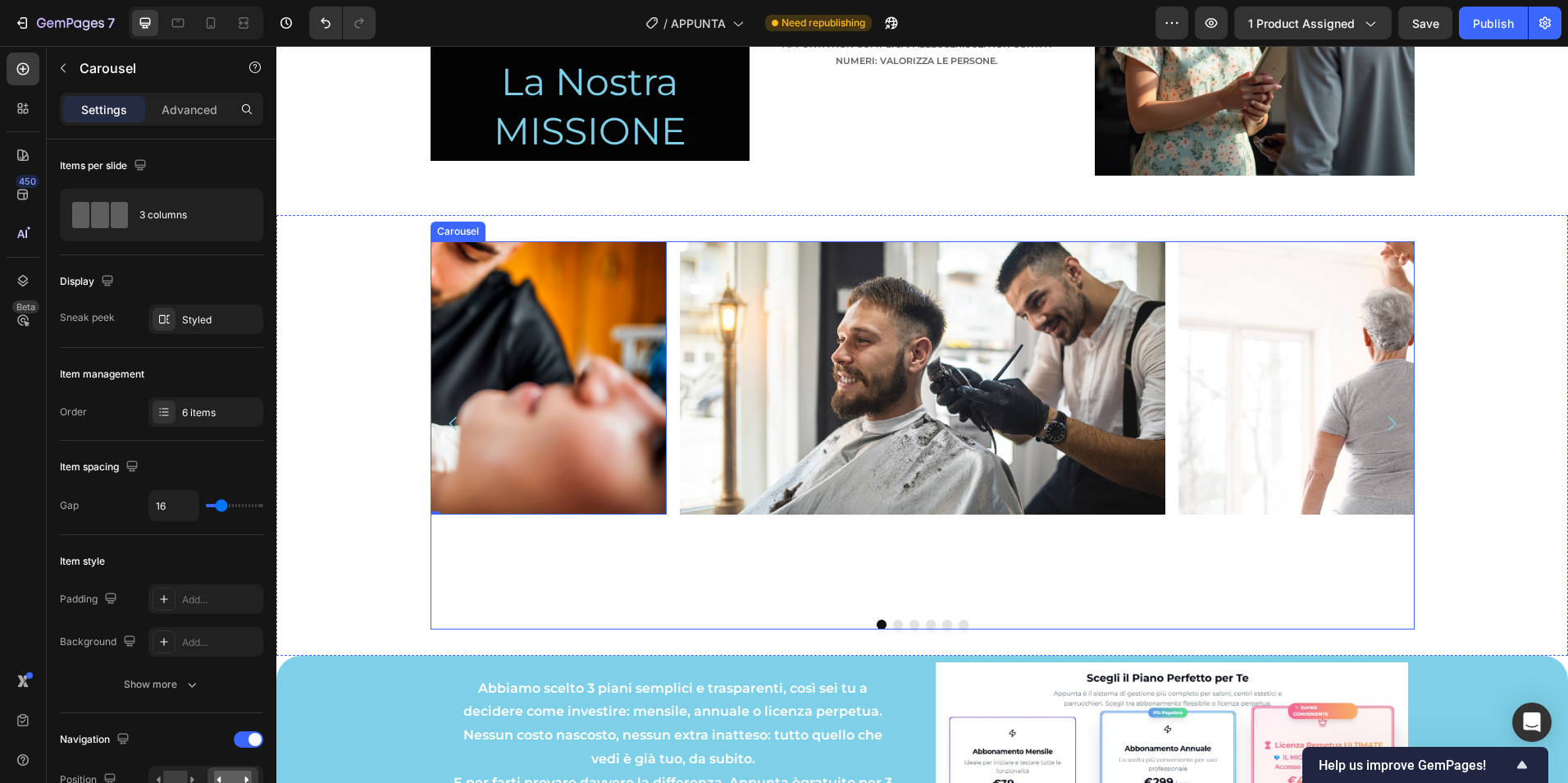
click at [444, 420] on icon "Carousel Back Arrow" at bounding box center [454, 423] width 20 height 20
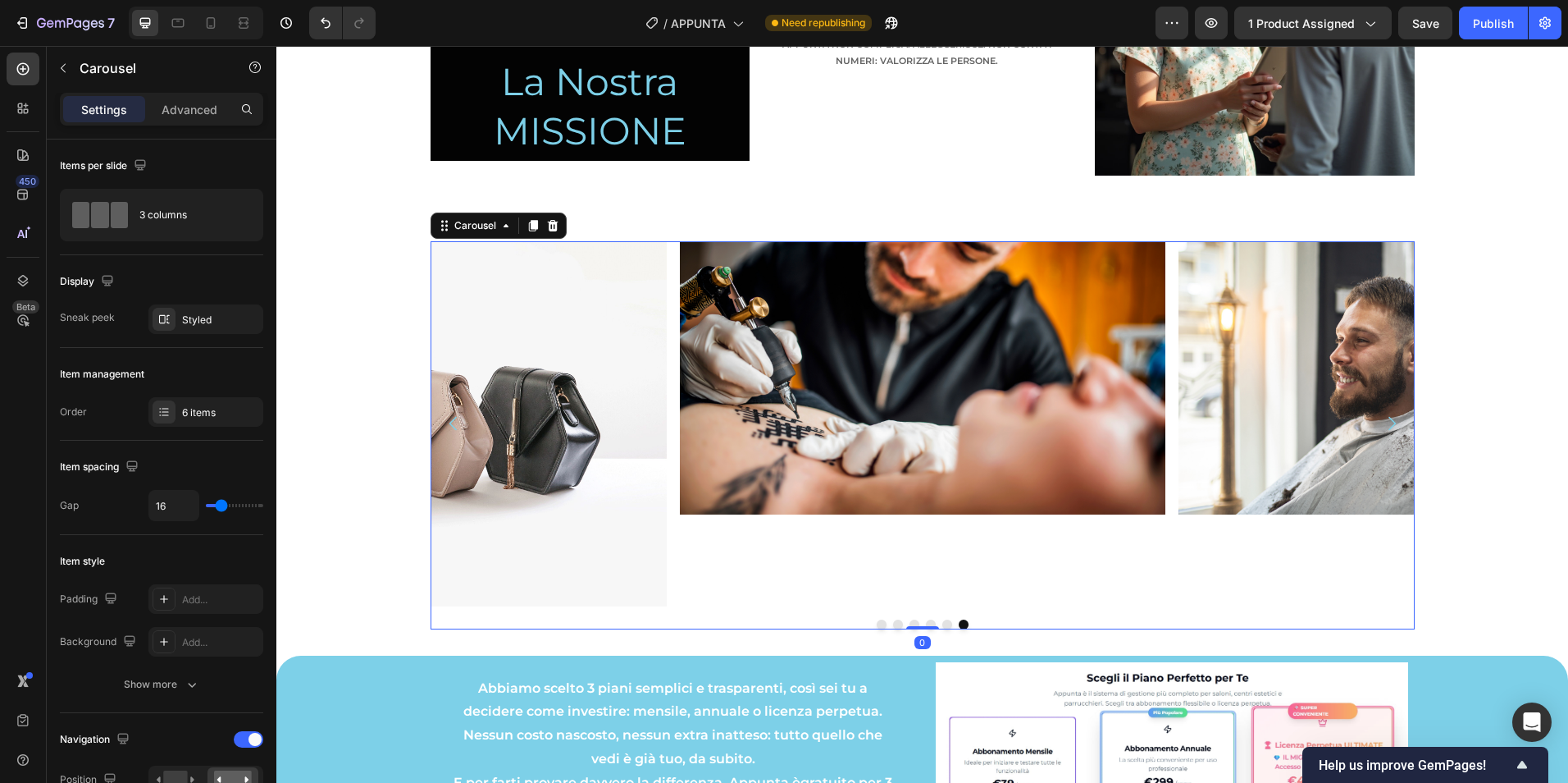
click at [444, 420] on icon "Carousel Back Arrow" at bounding box center [454, 423] width 20 height 20
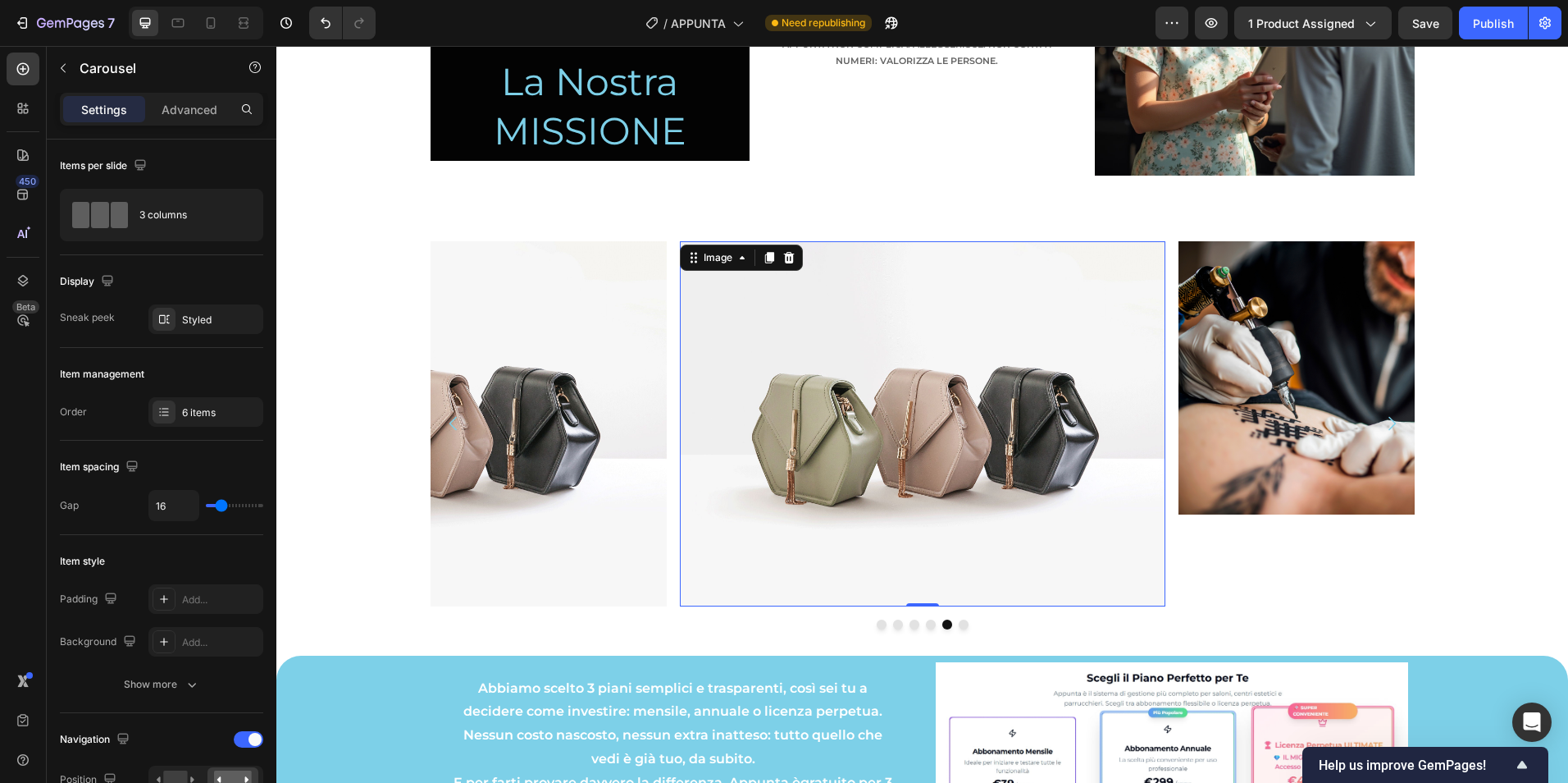
click at [1004, 395] on img at bounding box center [923, 423] width 486 height 364
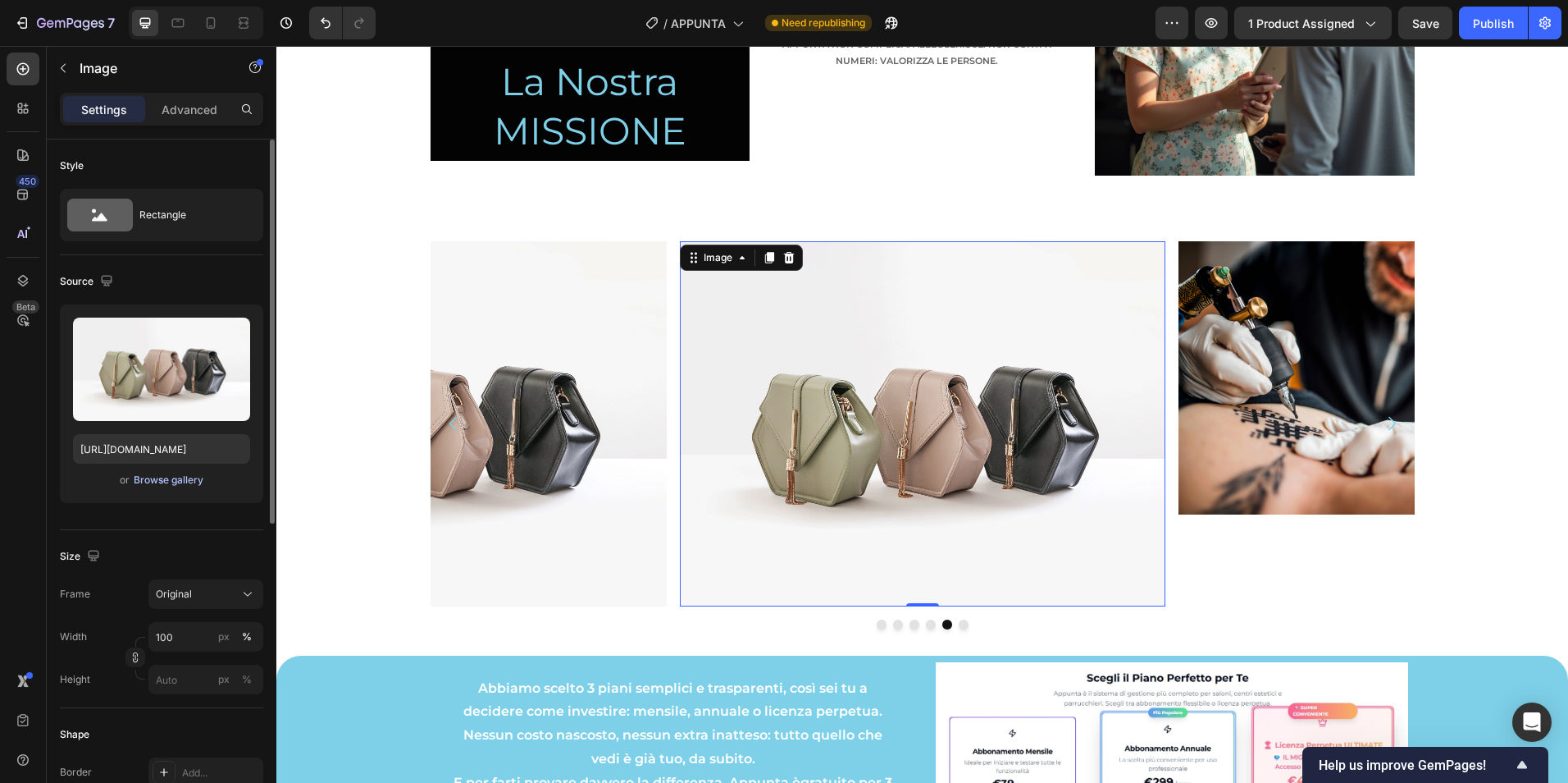
click at [196, 481] on div "Browse gallery" at bounding box center [168, 480] width 70 height 15
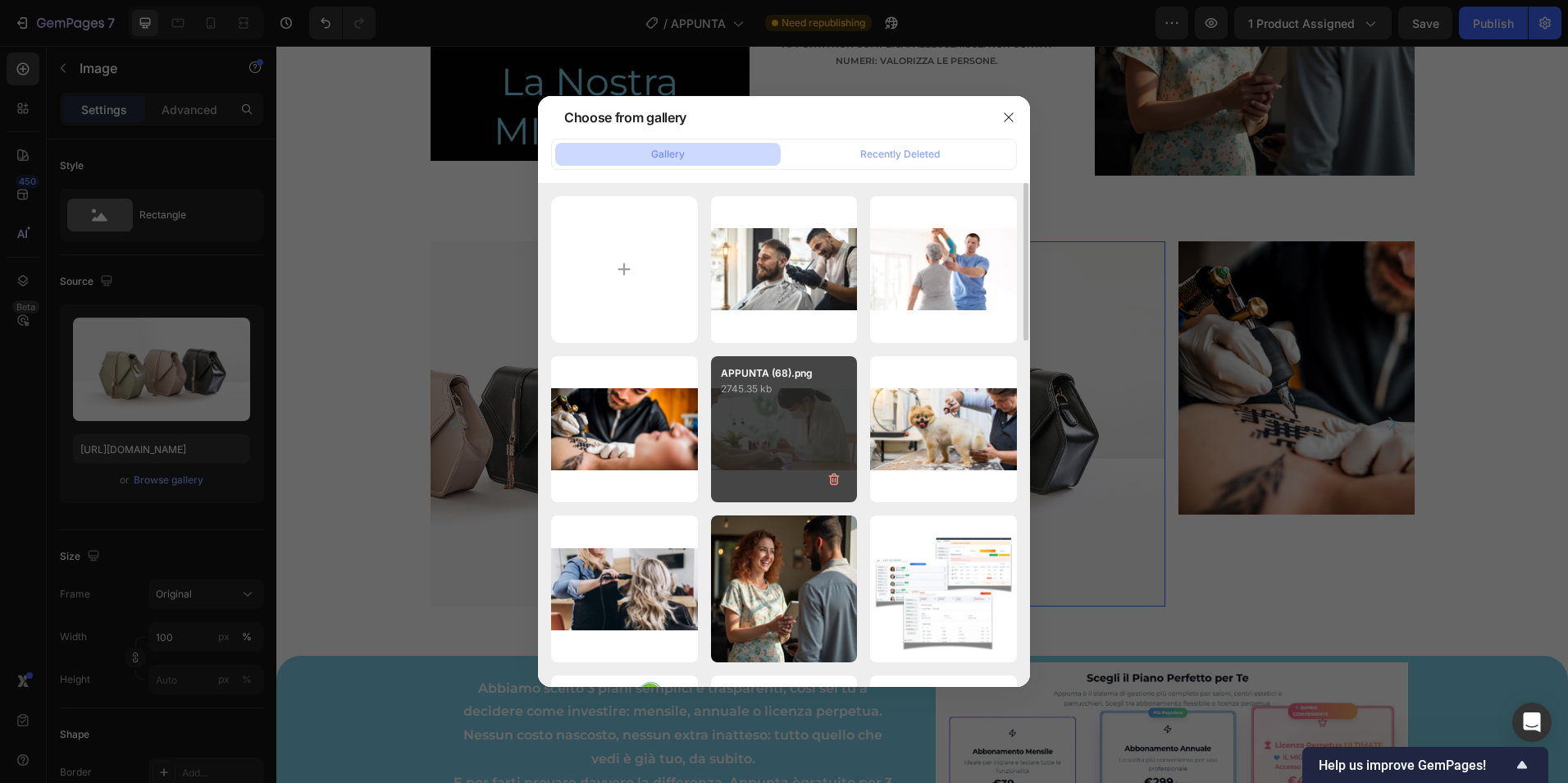
click at [833, 445] on div "APPUNTA (68).png 2745.35 kb" at bounding box center [784, 430] width 147 height 147
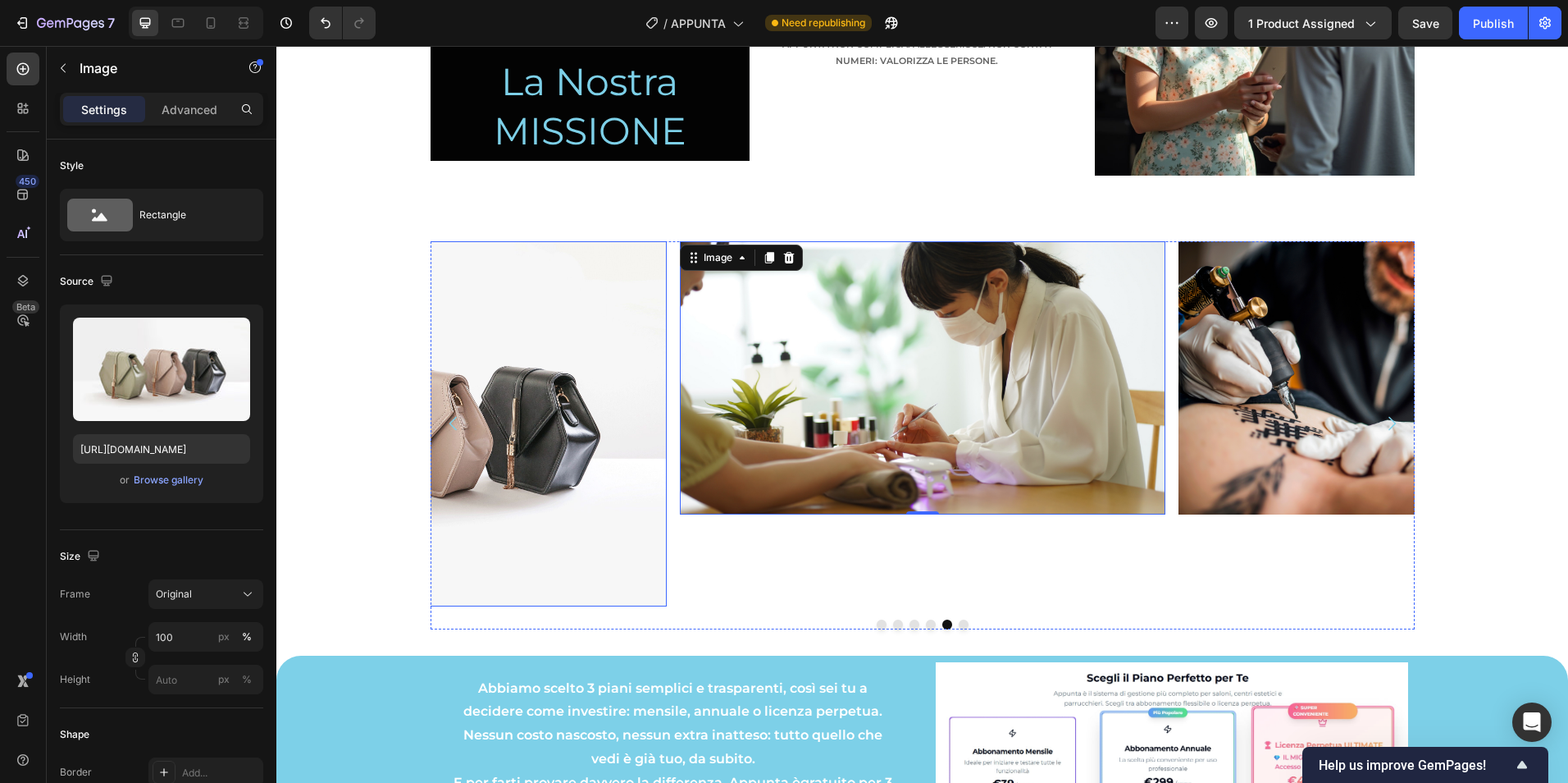
click at [549, 517] on img at bounding box center [424, 423] width 486 height 364
click at [194, 485] on div "Browse gallery" at bounding box center [168, 480] width 70 height 15
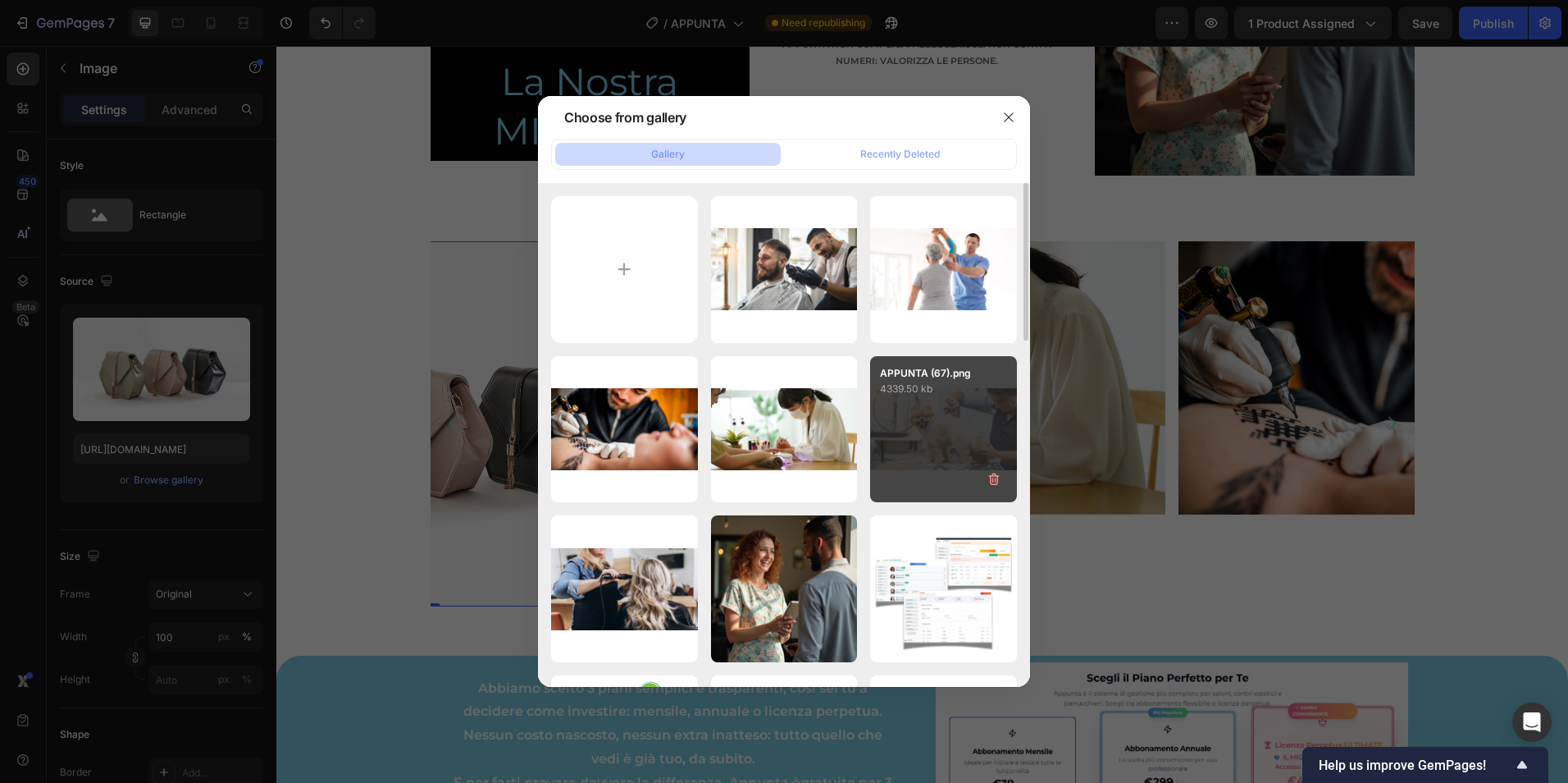
click at [953, 466] on div "APPUNTA (67).png 4339.50 kb" at bounding box center [943, 430] width 147 height 147
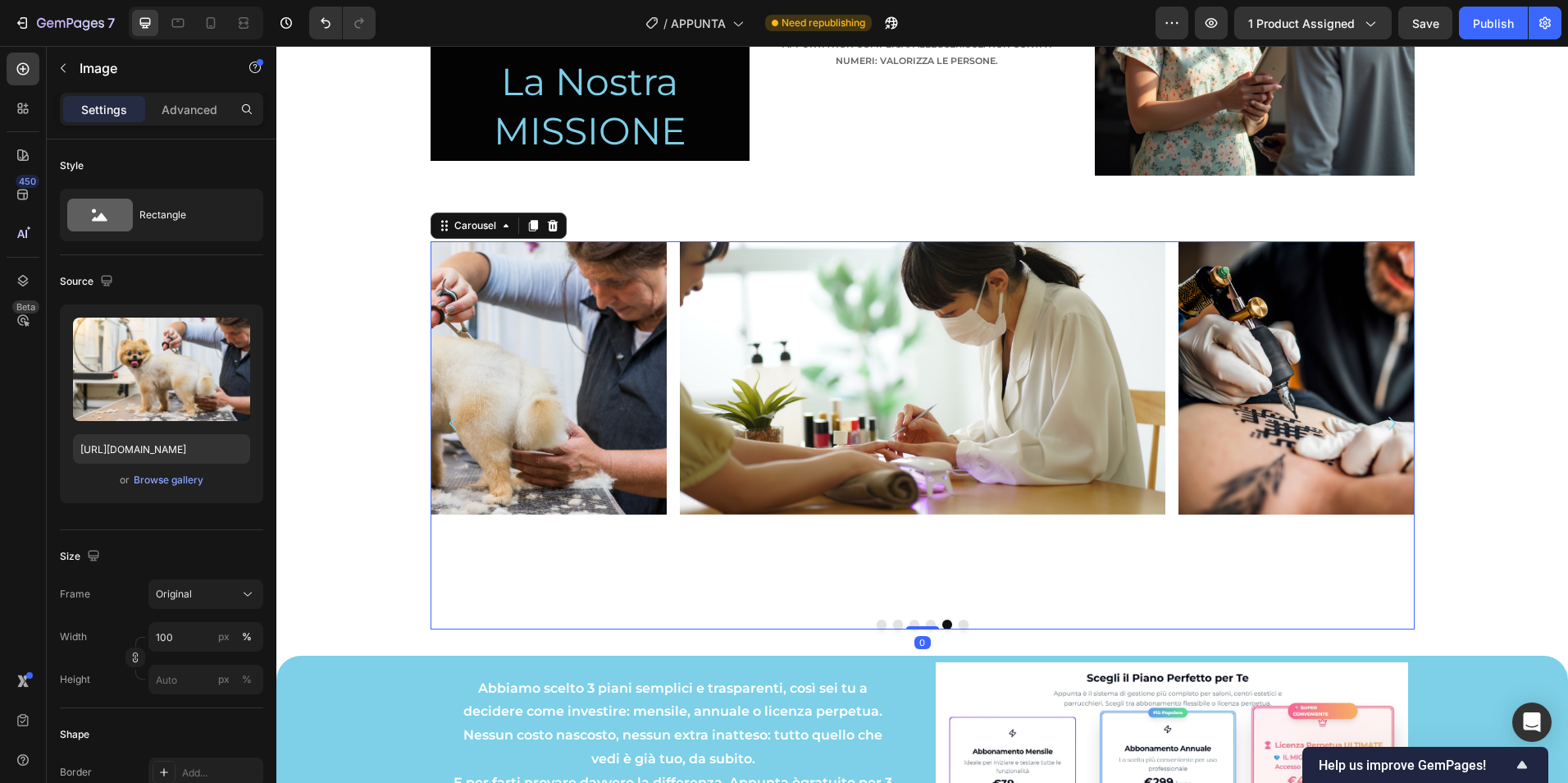
click at [444, 426] on icon "Carousel Back Arrow" at bounding box center [454, 423] width 20 height 20
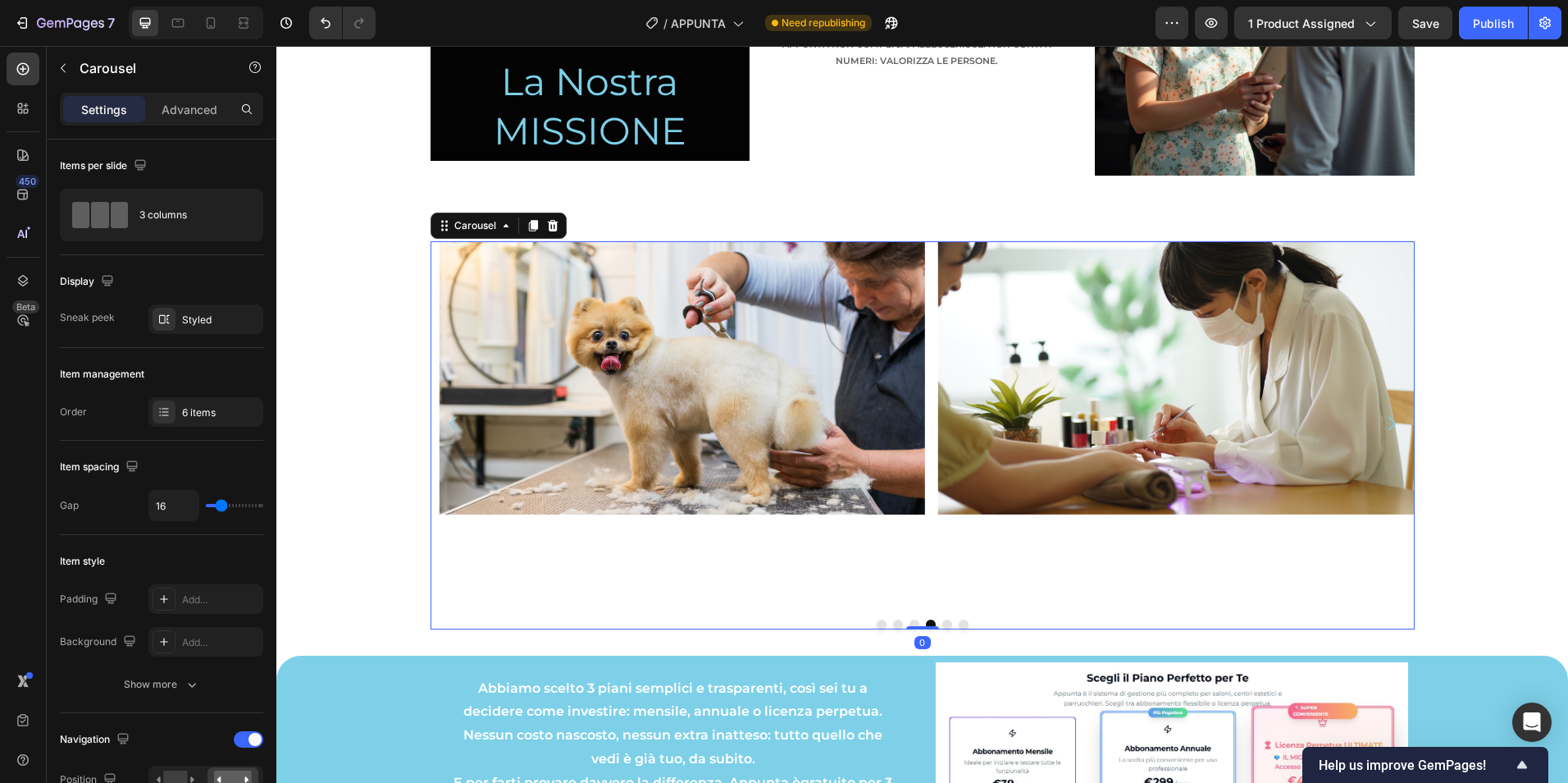
click at [444, 426] on icon "Carousel Back Arrow" at bounding box center [454, 423] width 20 height 20
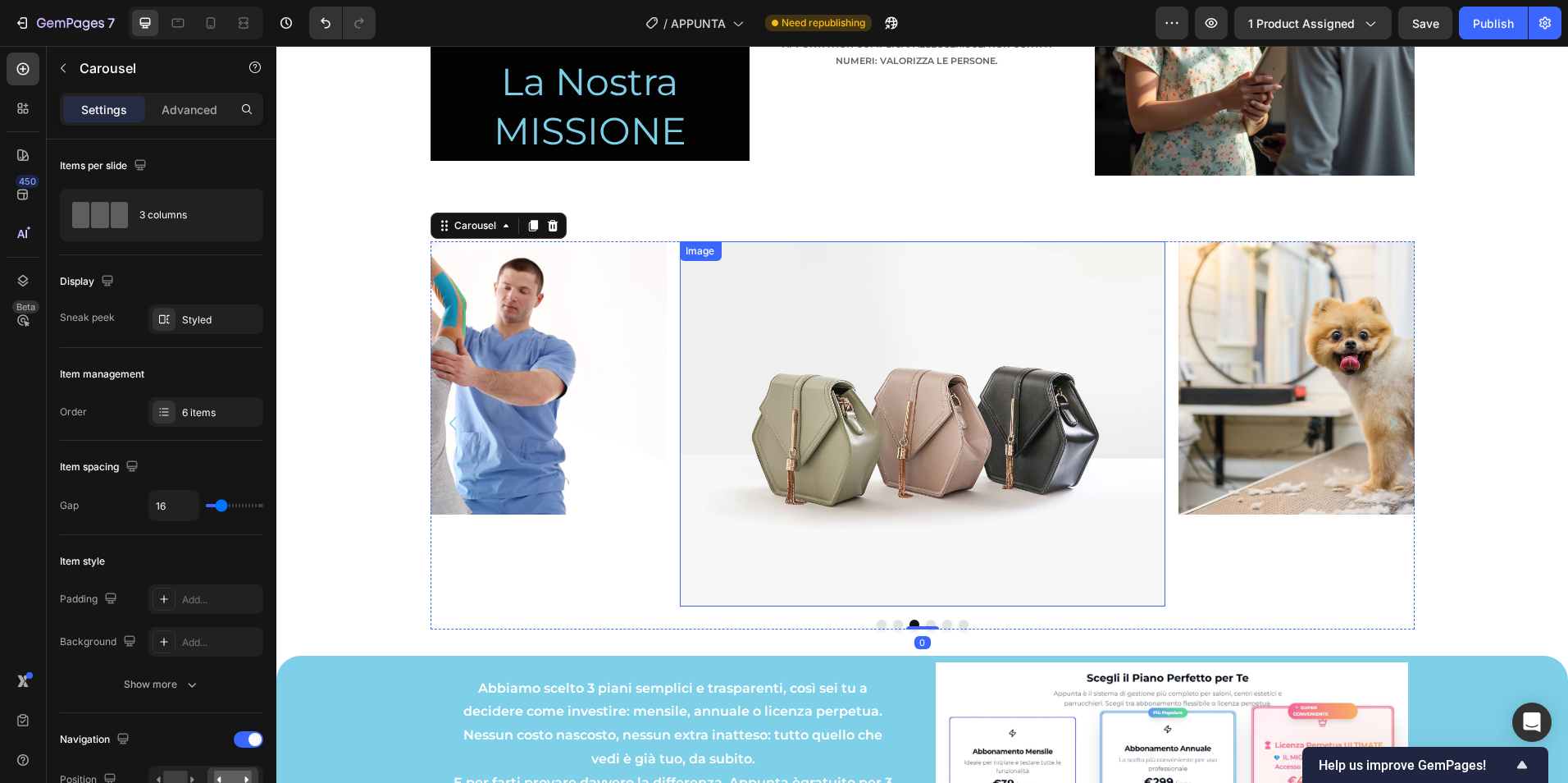
click at [918, 436] on img at bounding box center [922, 423] width 486 height 364
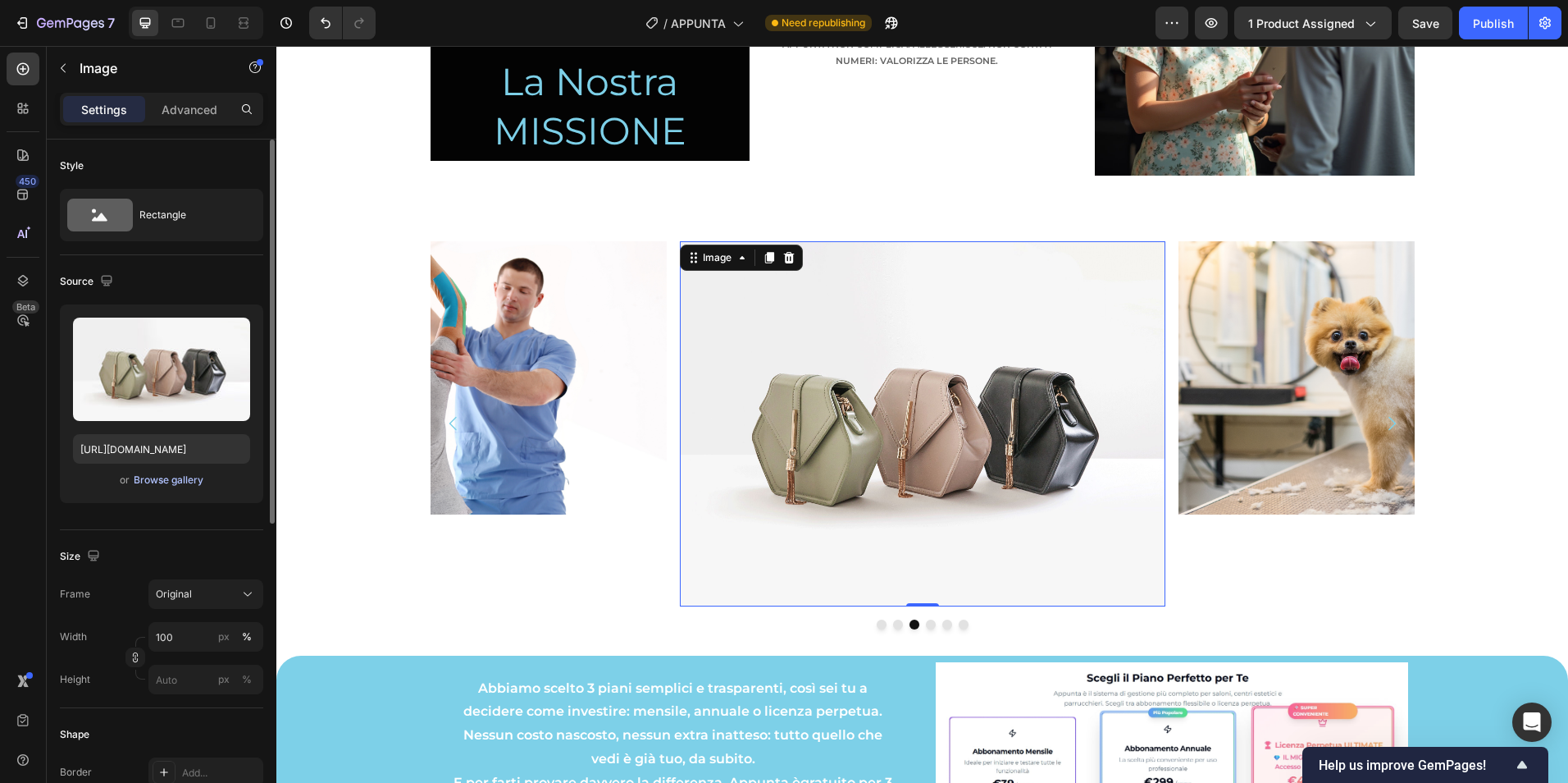
click at [195, 481] on div "Browse gallery" at bounding box center [168, 480] width 70 height 15
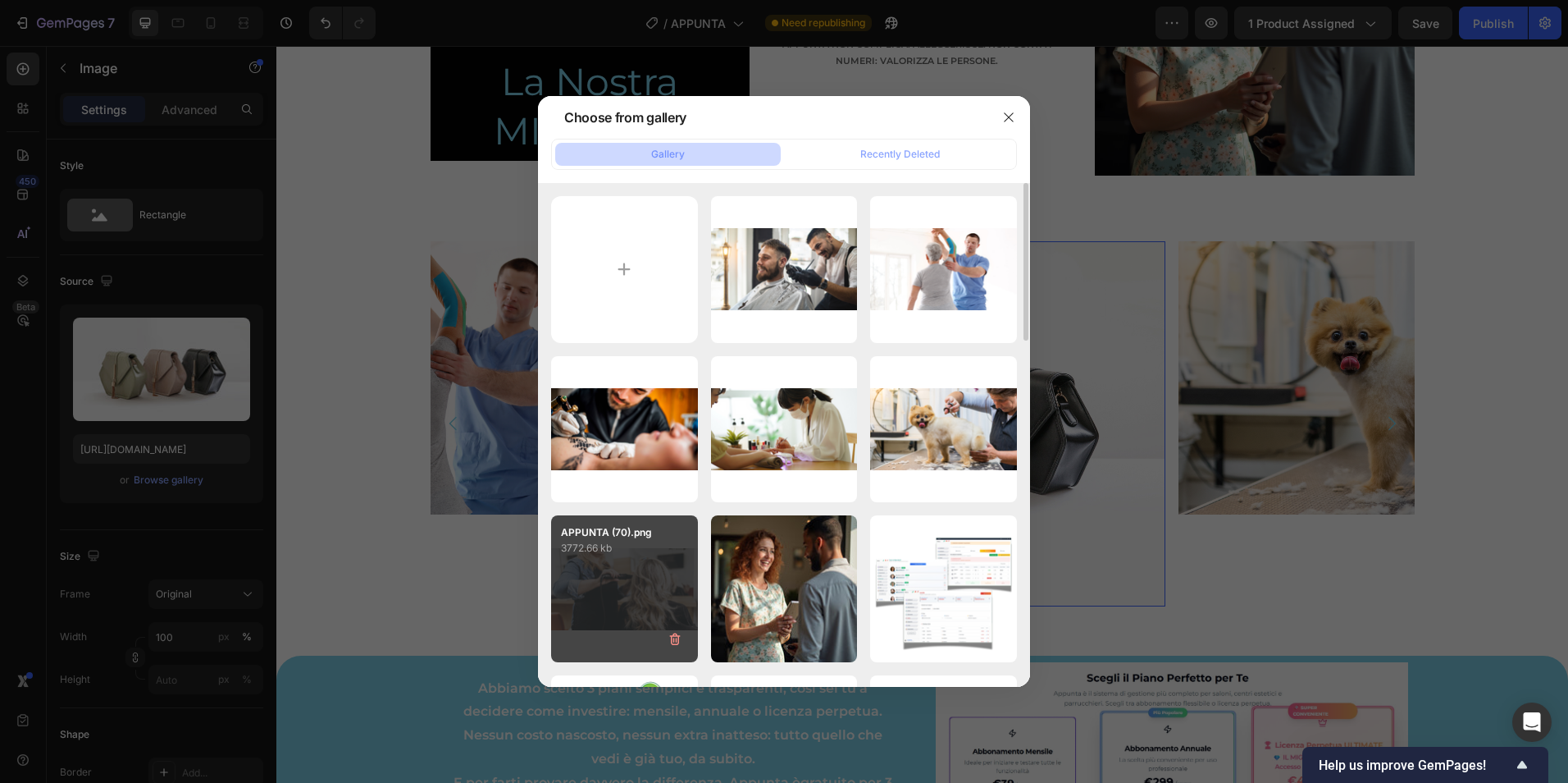
click at [632, 586] on div "APPUNTA (70).png 3772.66 kb" at bounding box center [625, 589] width 147 height 147
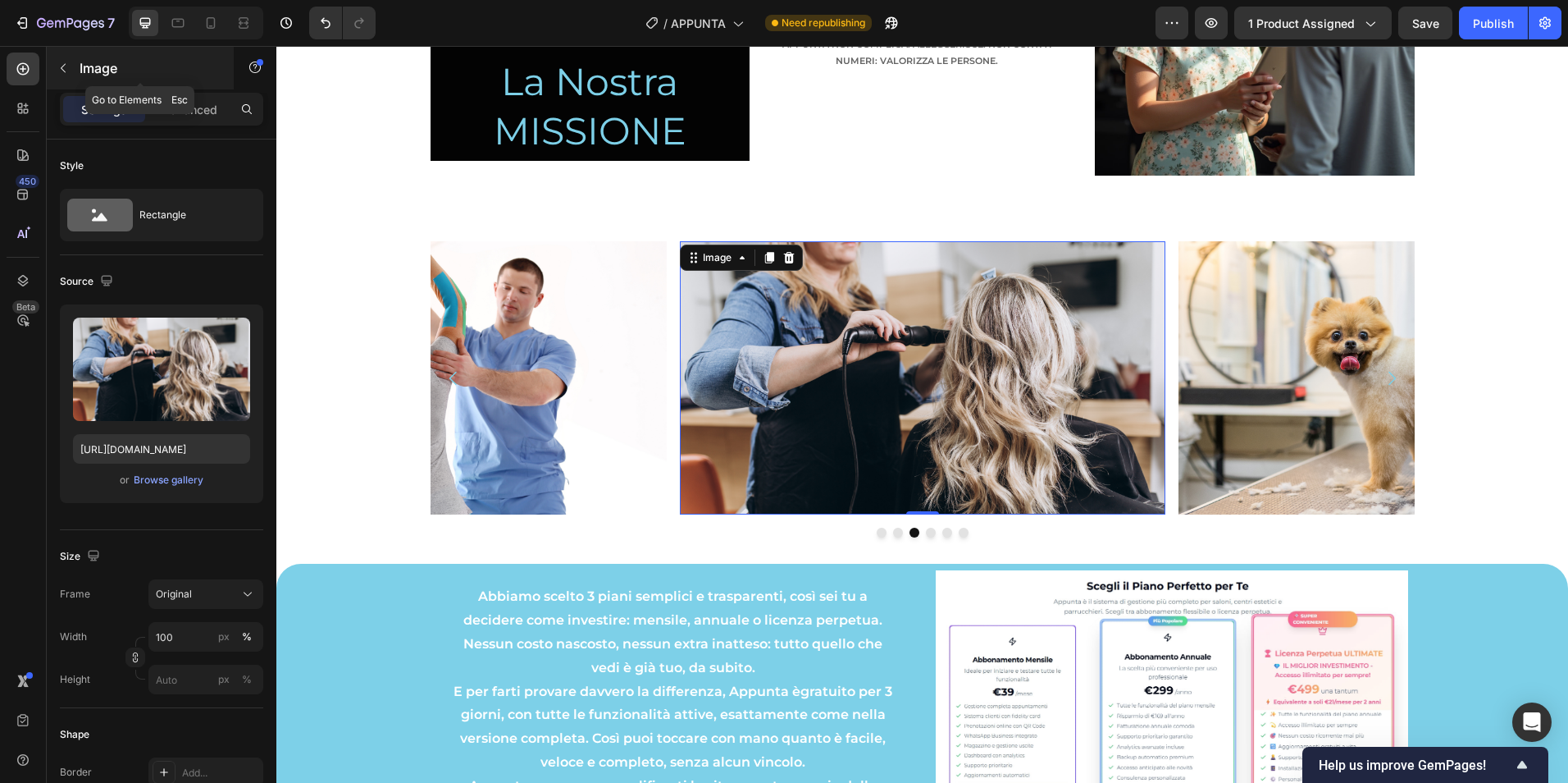
click at [55, 67] on button "button" at bounding box center [63, 68] width 26 height 26
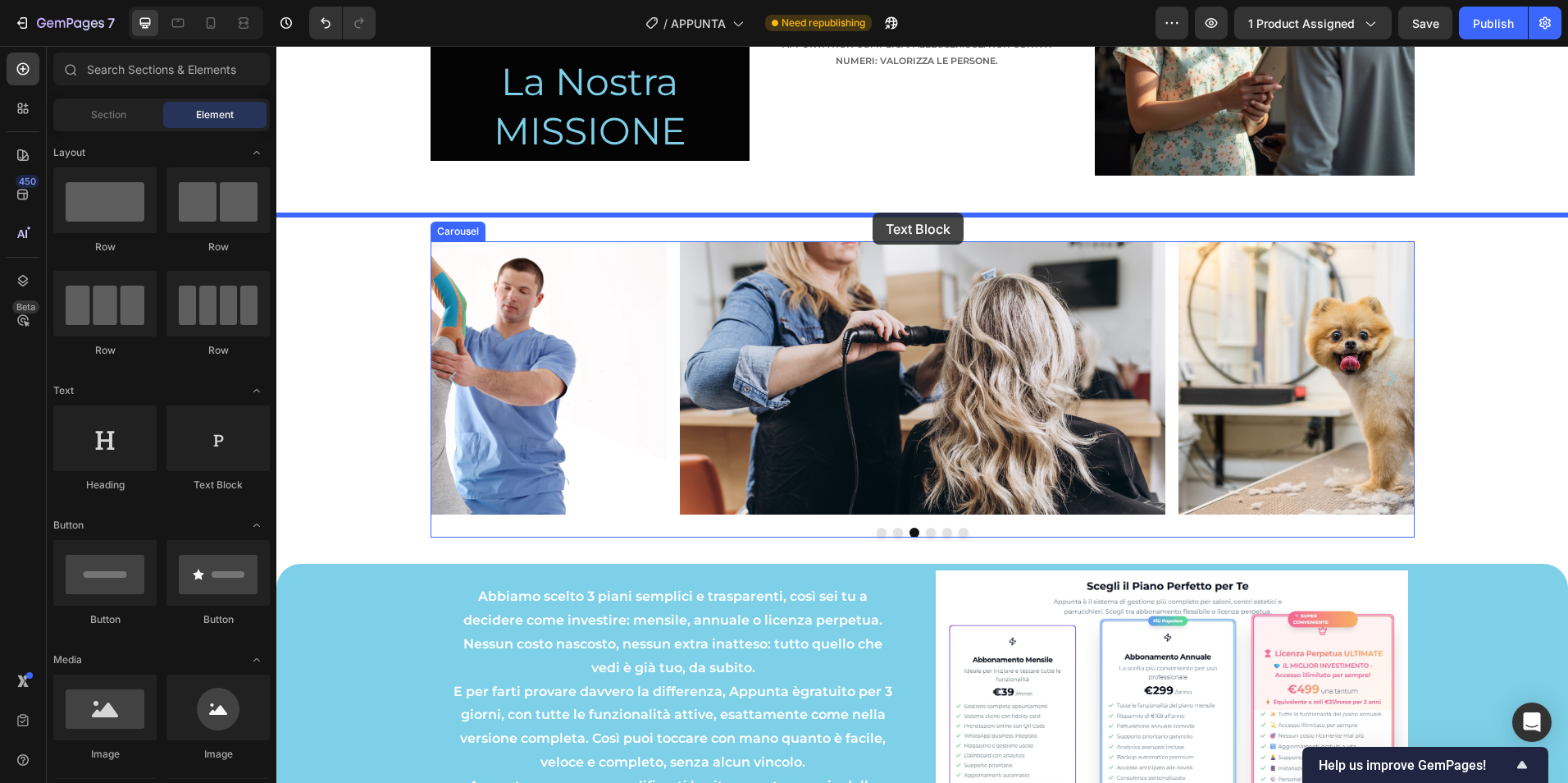
drag, startPoint x: 486, startPoint y: 512, endPoint x: 873, endPoint y: 213, distance: 489.1
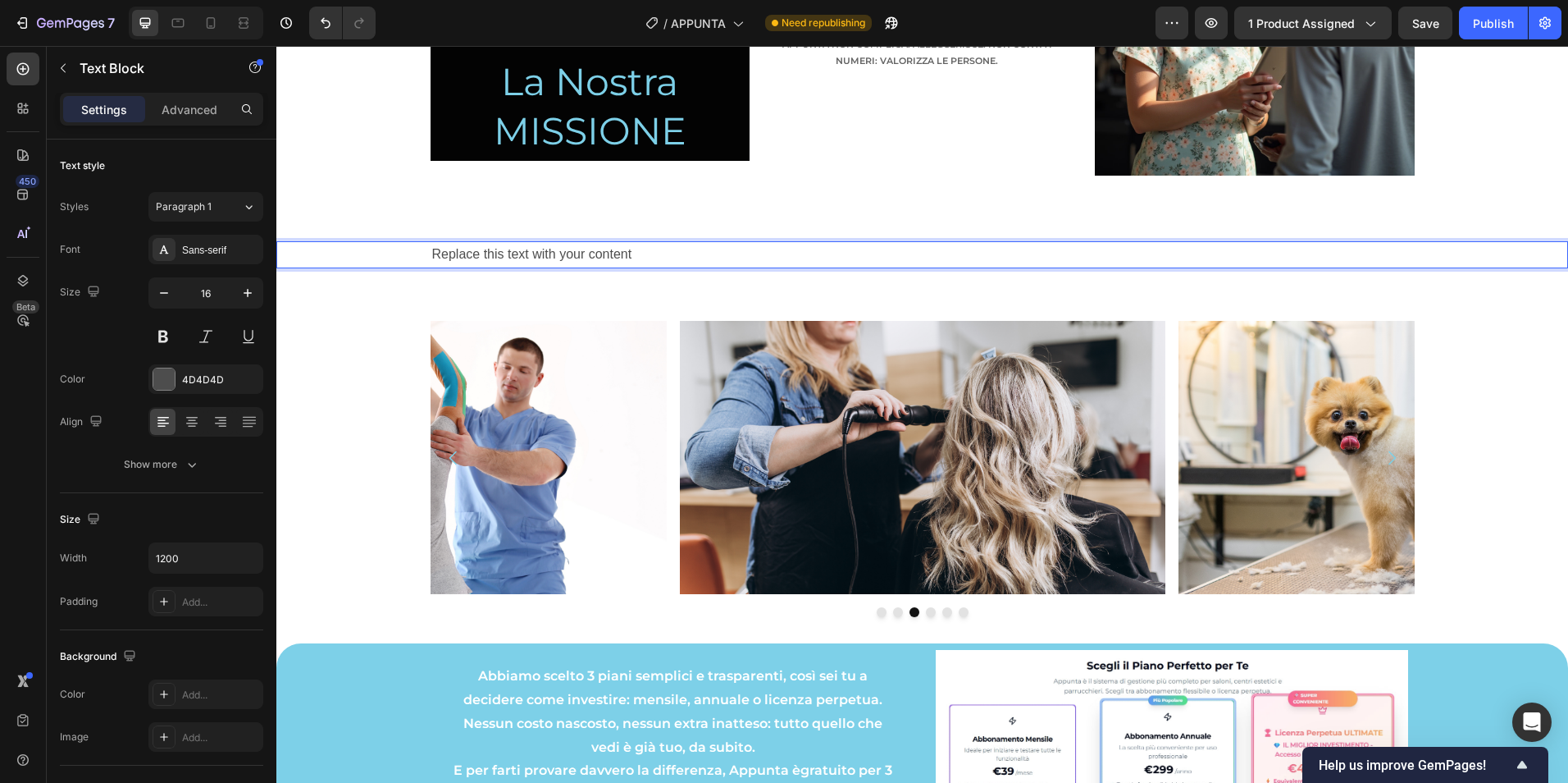
click at [532, 252] on div "Replace this text with your content" at bounding box center [922, 254] width 984 height 27
click at [532, 252] on p "Replace this text with your content" at bounding box center [922, 255] width 981 height 24
click at [548, 253] on p "...PER CHI E' APPUNTA?" at bounding box center [922, 255] width 981 height 24
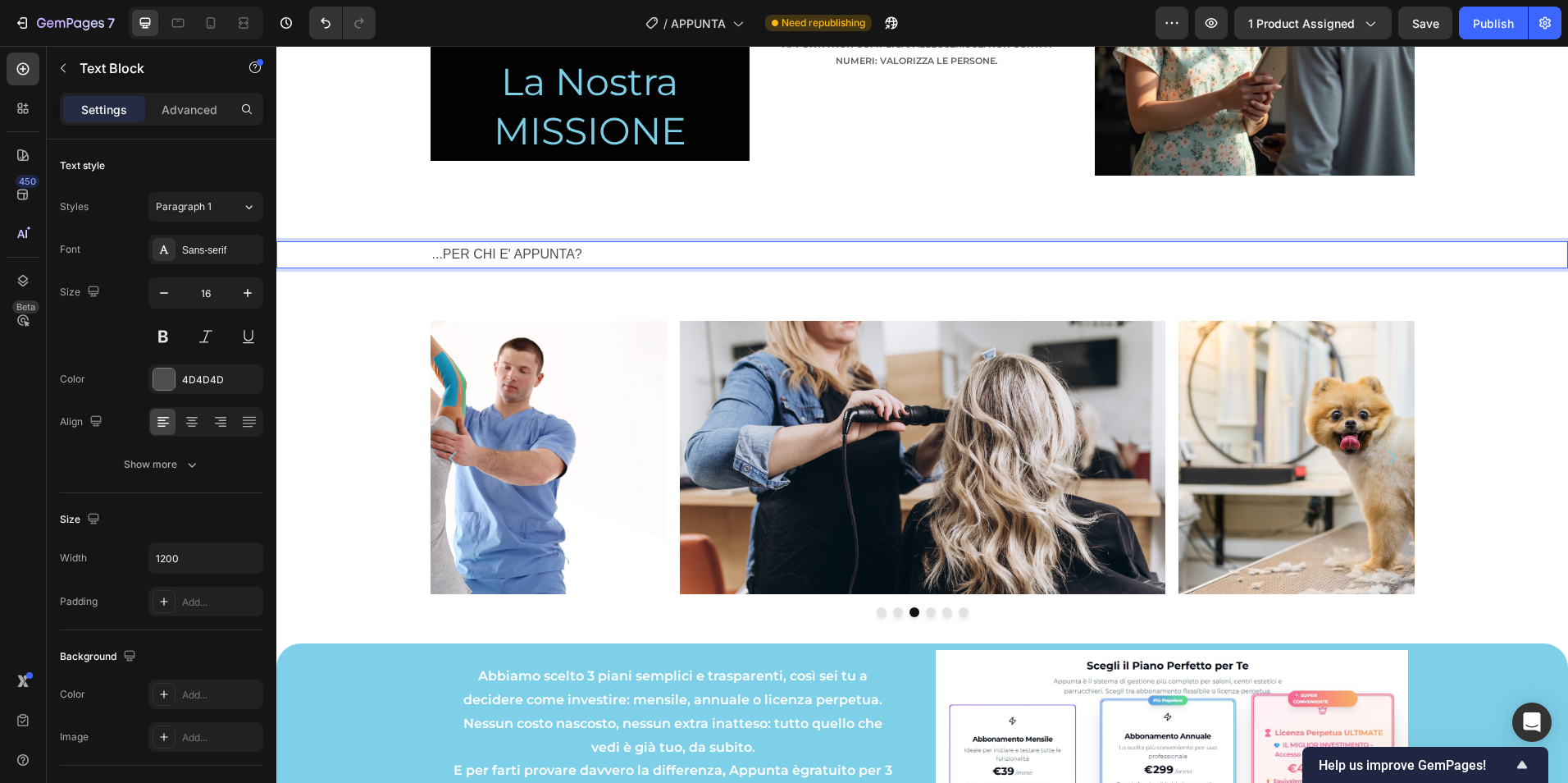
click at [543, 253] on p "...PER CHI E' APPUNTA?" at bounding box center [922, 255] width 981 height 24
click at [543, 254] on p "...PER CHI E' APPUNTA?" at bounding box center [922, 255] width 981 height 24
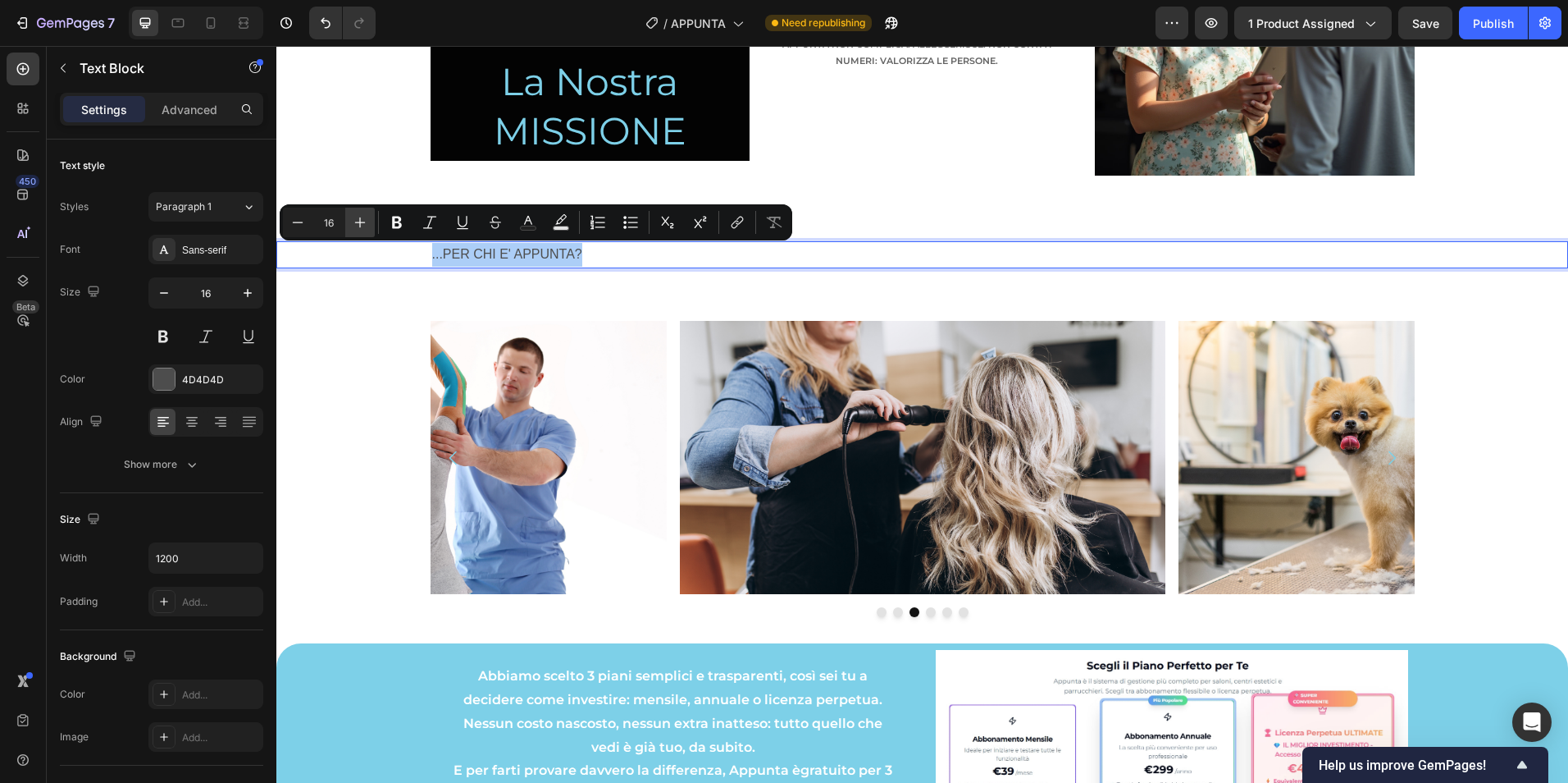
click at [361, 220] on icon "Editor contextual toolbar" at bounding box center [359, 222] width 16 height 16
click at [360, 220] on icon "Editor contextual toolbar" at bounding box center [359, 222] width 16 height 16
click at [360, 220] on icon "Editor contextual toolbar" at bounding box center [360, 223] width 10 height 10
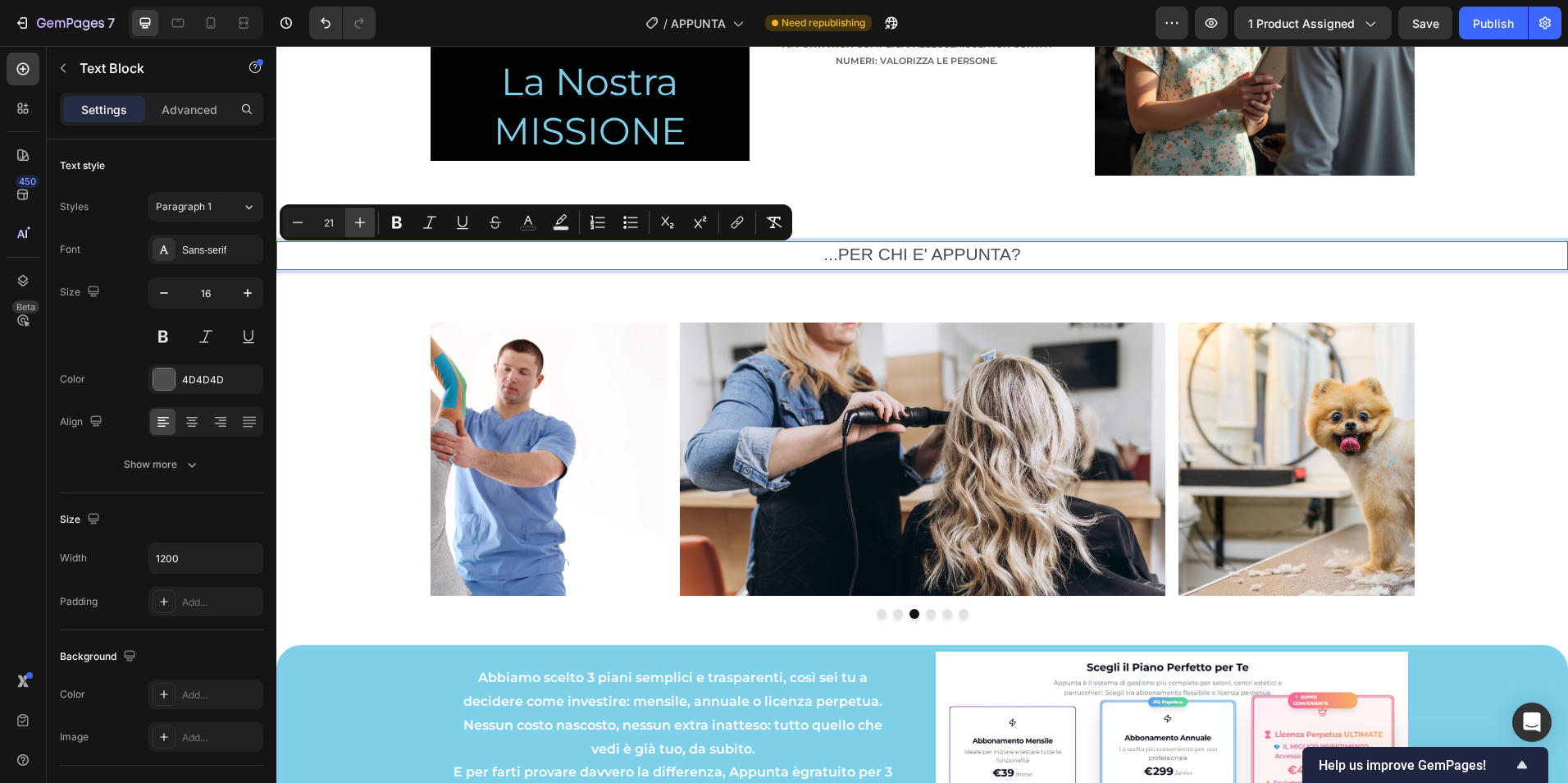
click at [360, 220] on icon "Editor contextual toolbar" at bounding box center [360, 223] width 10 height 10
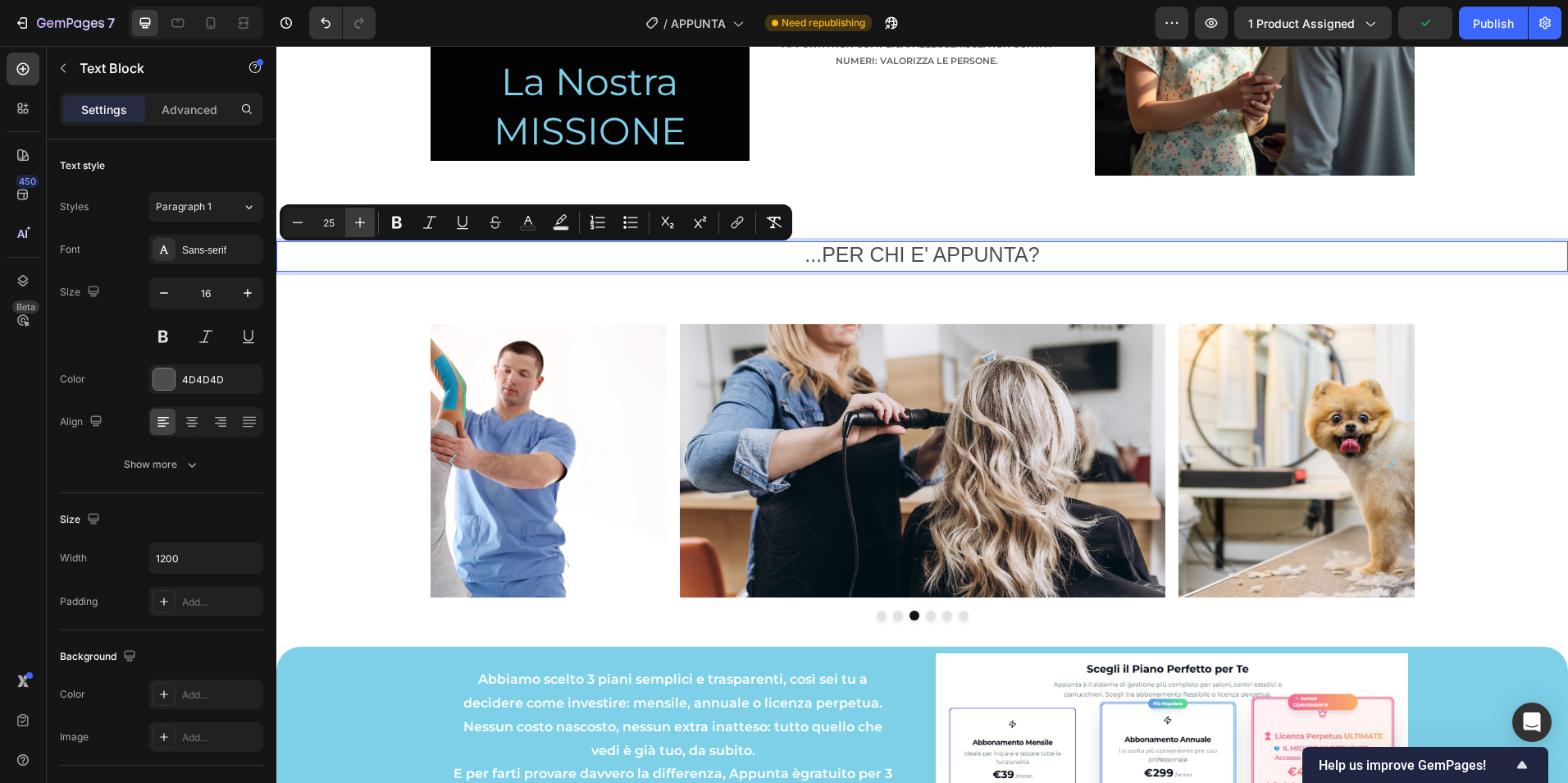
click at [360, 220] on icon "Editor contextual toolbar" at bounding box center [360, 223] width 10 height 10
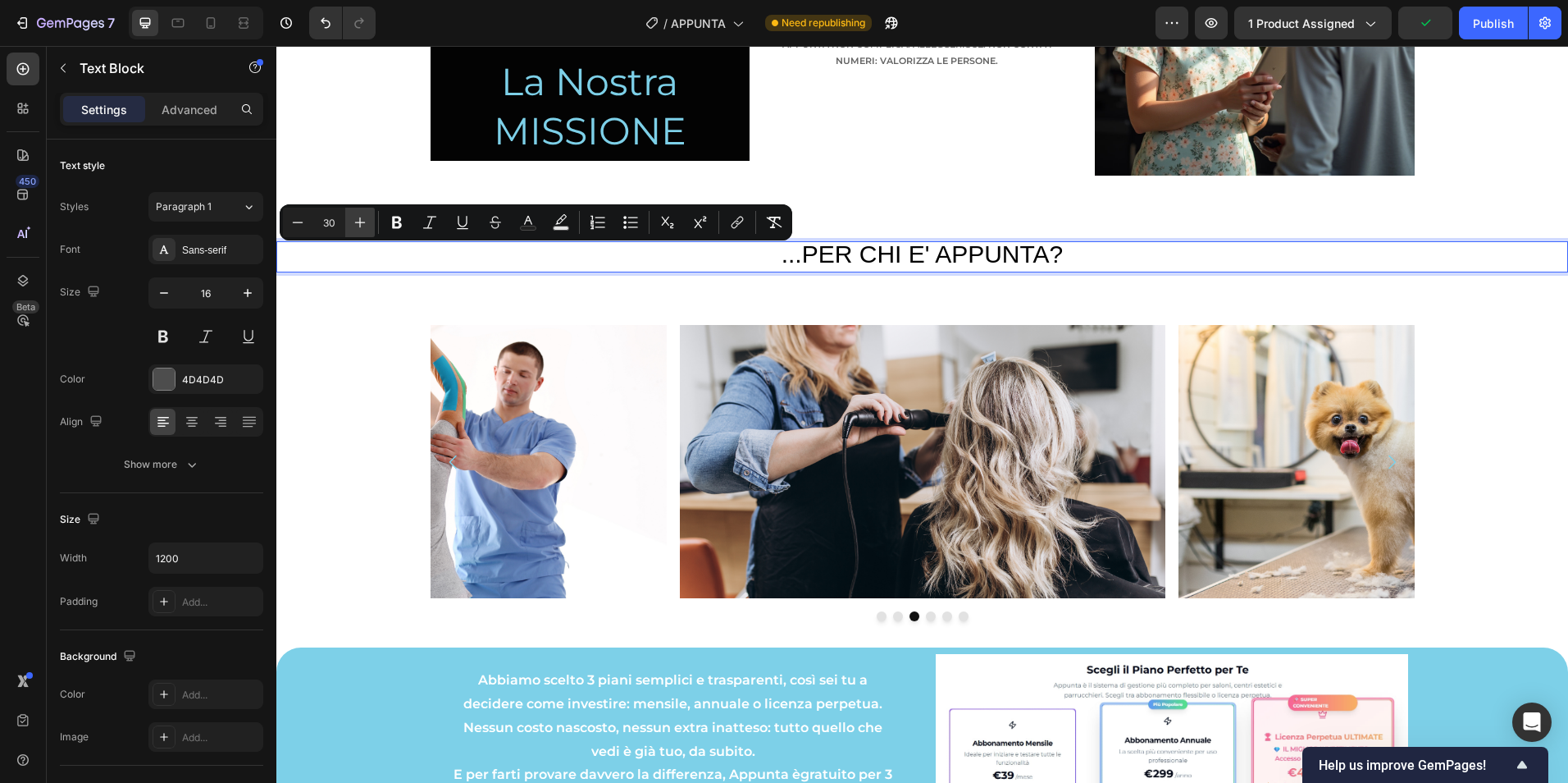
click at [360, 220] on icon "Editor contextual toolbar" at bounding box center [360, 223] width 10 height 10
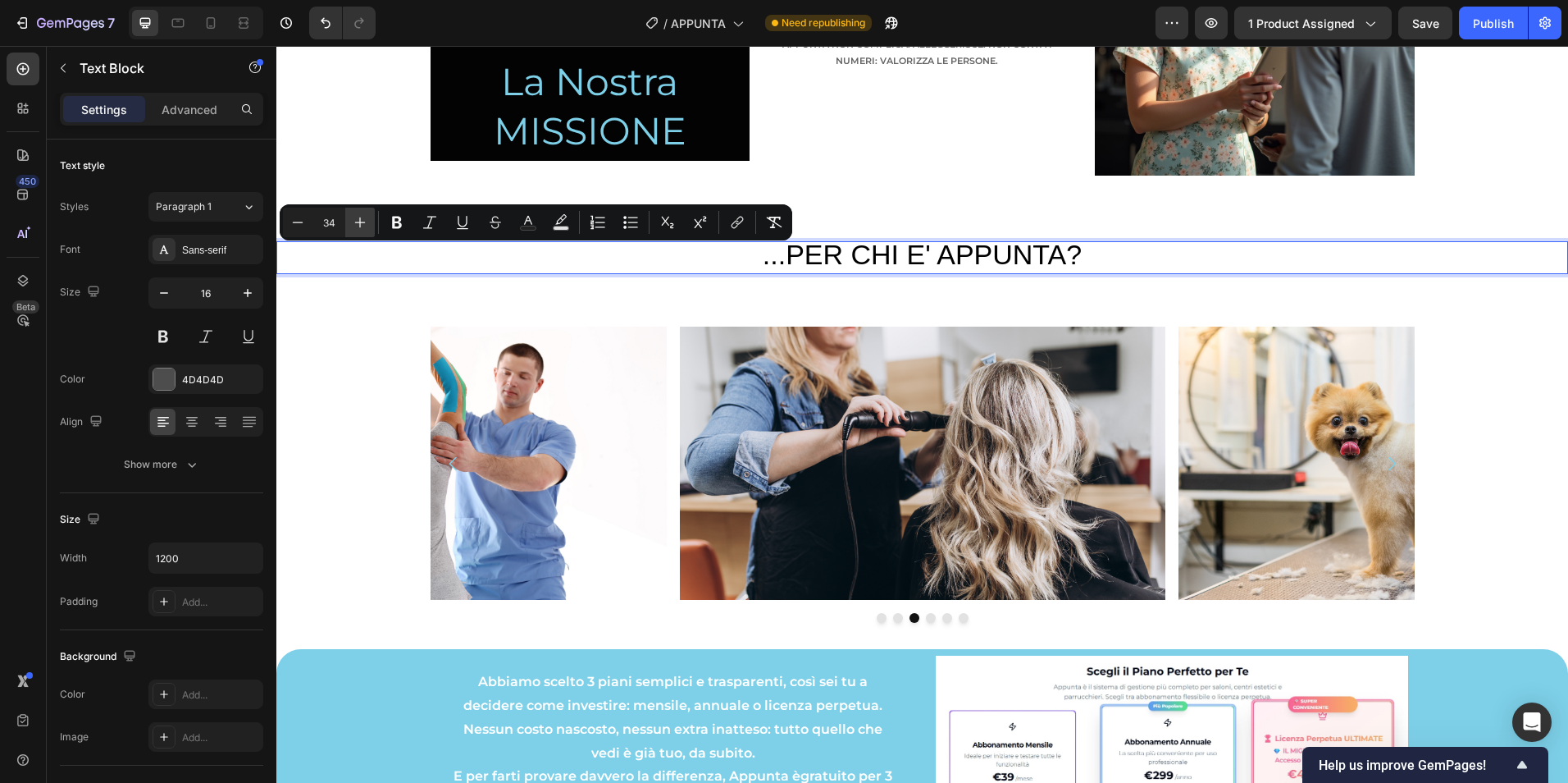
click at [360, 220] on icon "Editor contextual toolbar" at bounding box center [360, 223] width 10 height 10
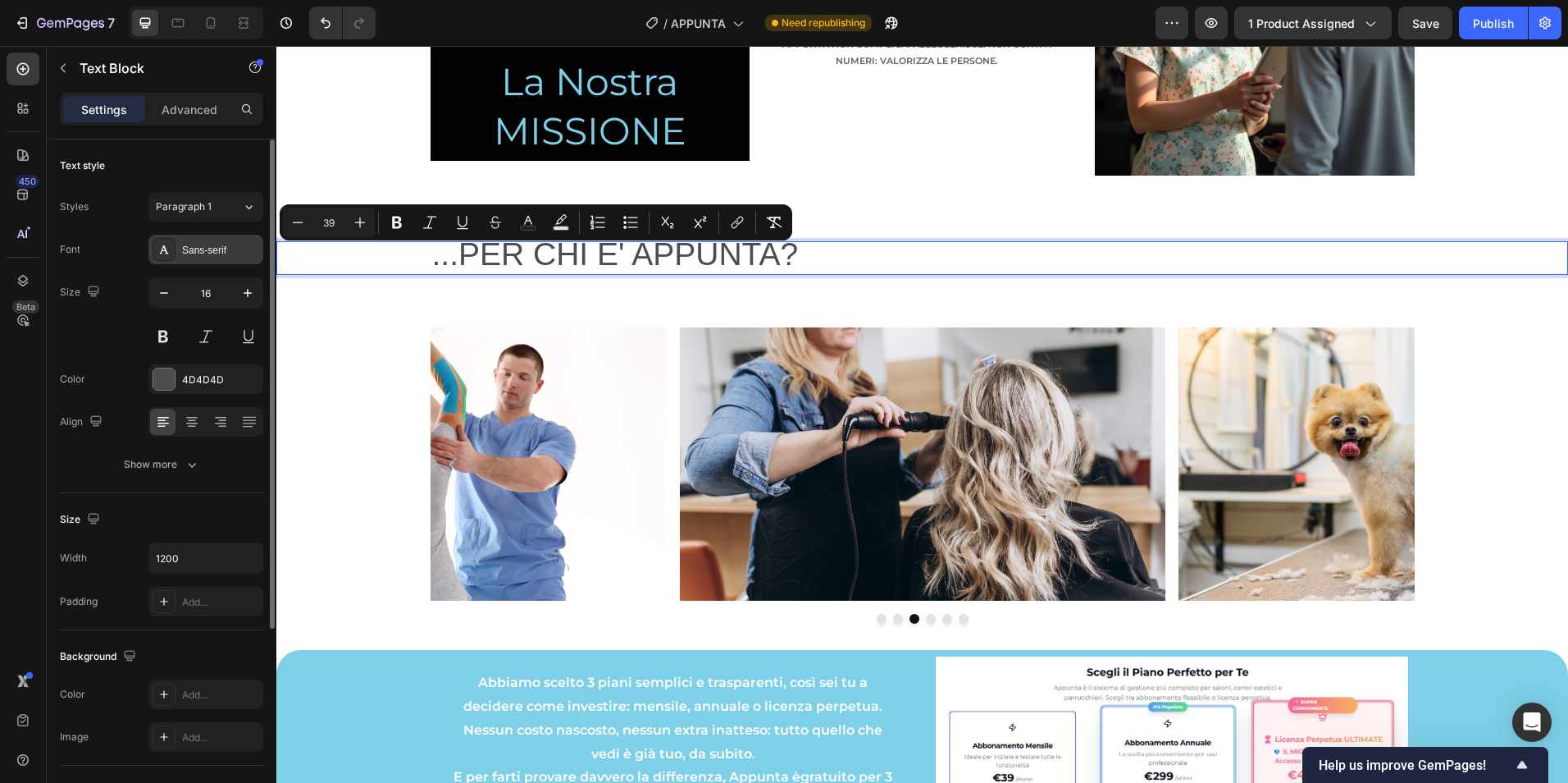
click at [223, 258] on div "Sans-serif" at bounding box center [206, 250] width 115 height 29
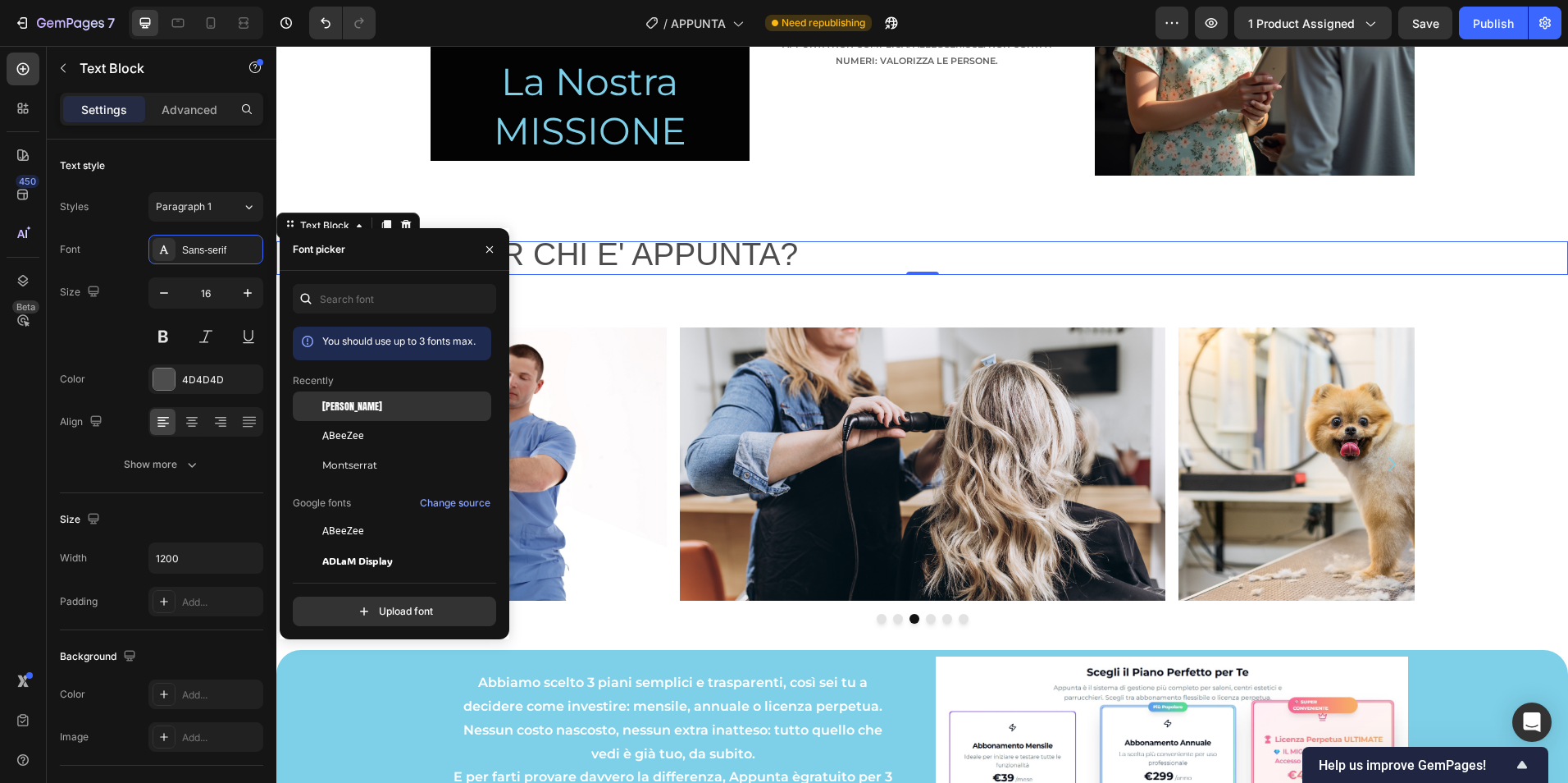
click at [346, 405] on div "[PERSON_NAME]" at bounding box center [405, 405] width 166 height 15
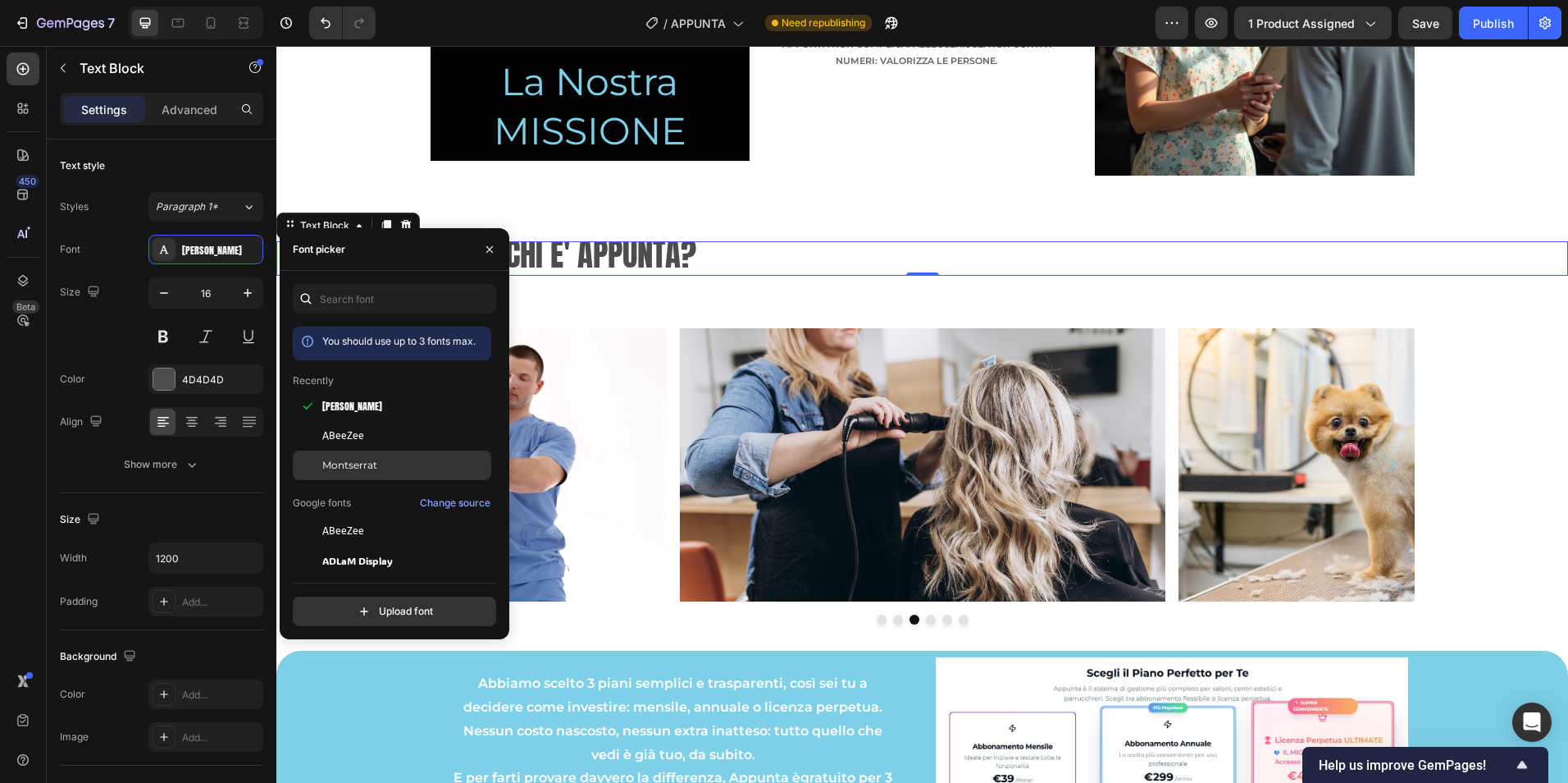
click at [368, 456] on div "Montserrat" at bounding box center [392, 465] width 199 height 29
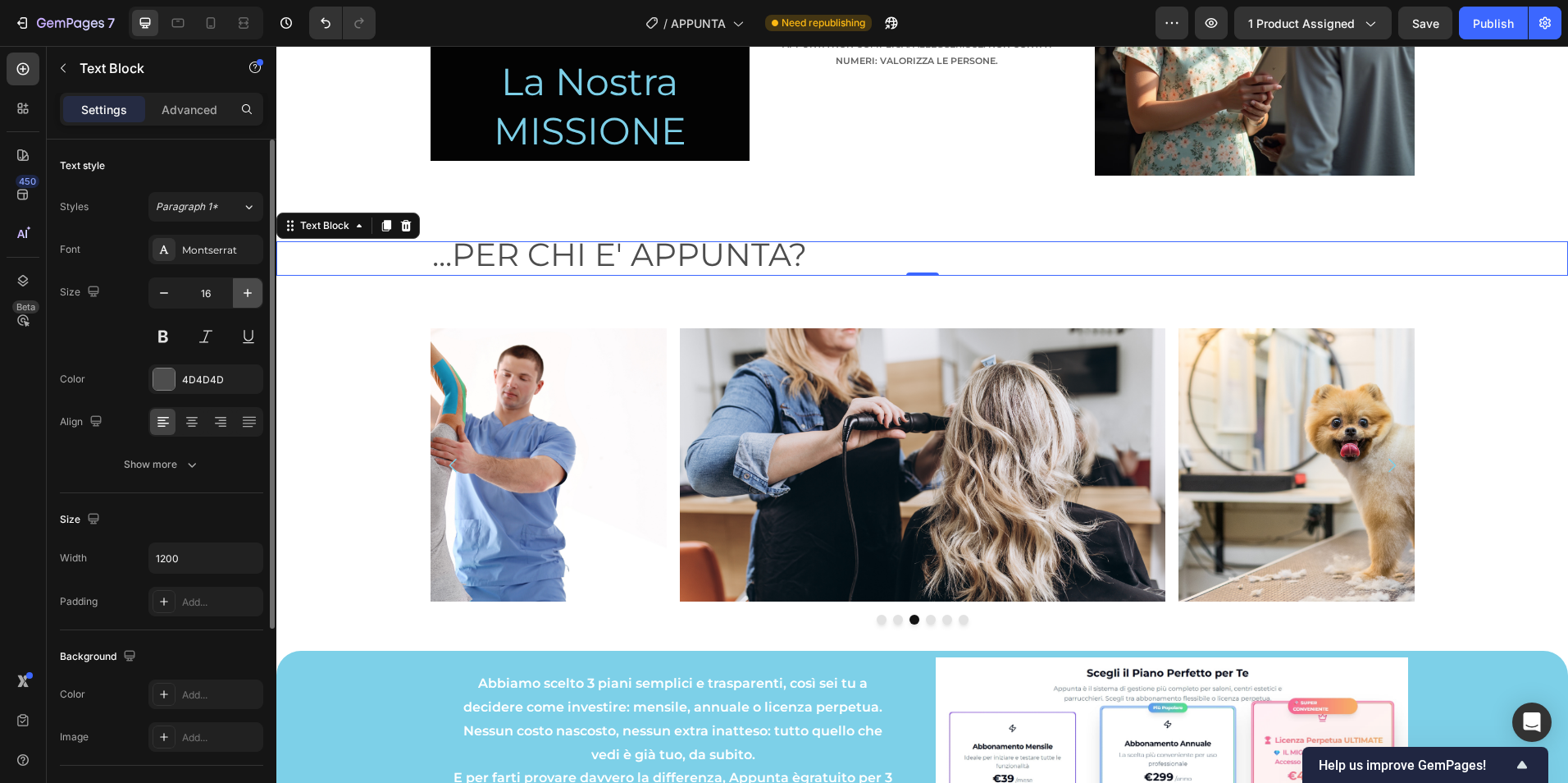
click at [251, 291] on icon "button" at bounding box center [247, 292] width 16 height 16
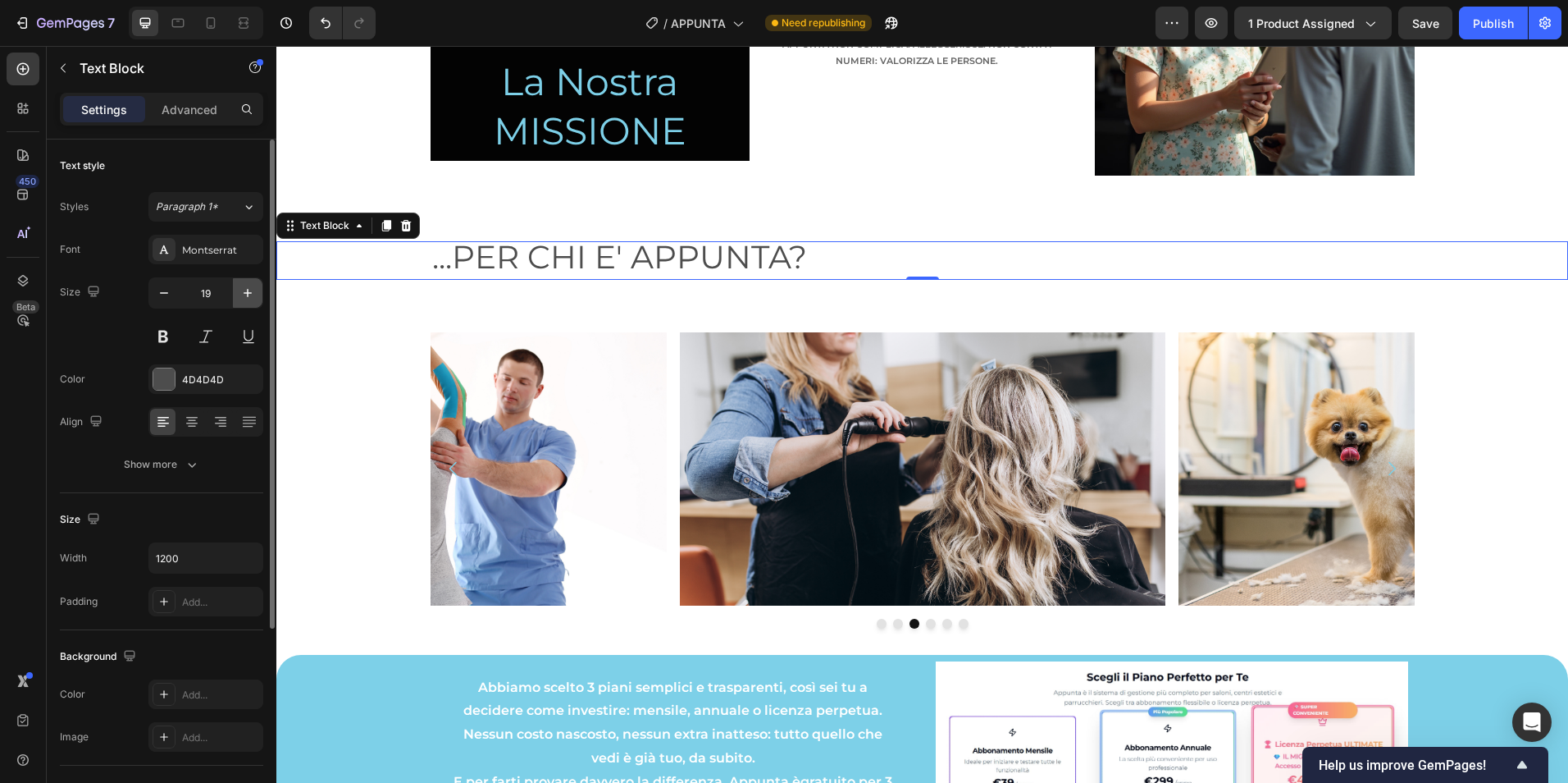
click at [251, 291] on icon "button" at bounding box center [247, 292] width 16 height 16
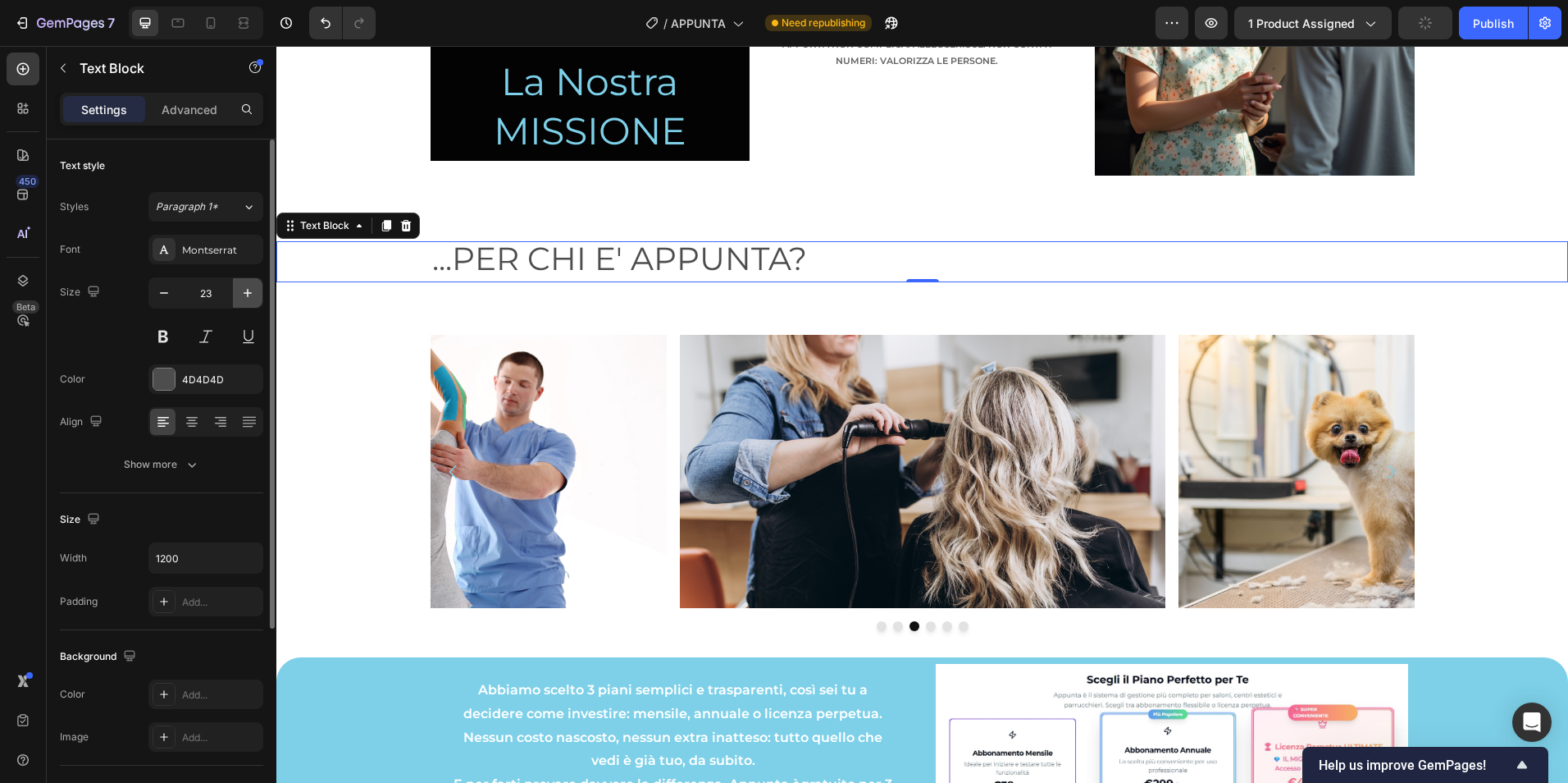
click at [251, 291] on icon "button" at bounding box center [247, 292] width 16 height 16
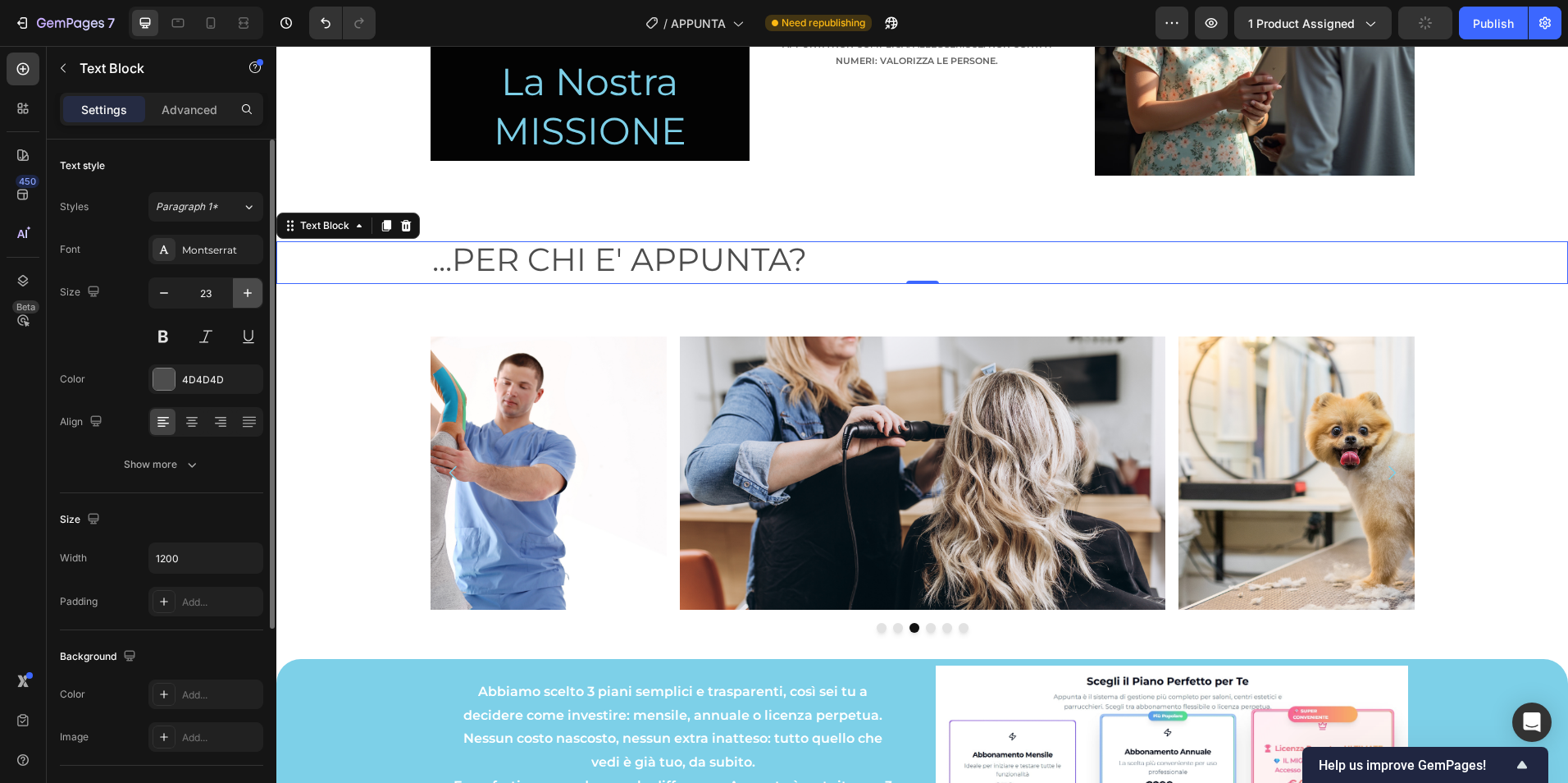
click at [251, 291] on icon "button" at bounding box center [247, 292] width 16 height 16
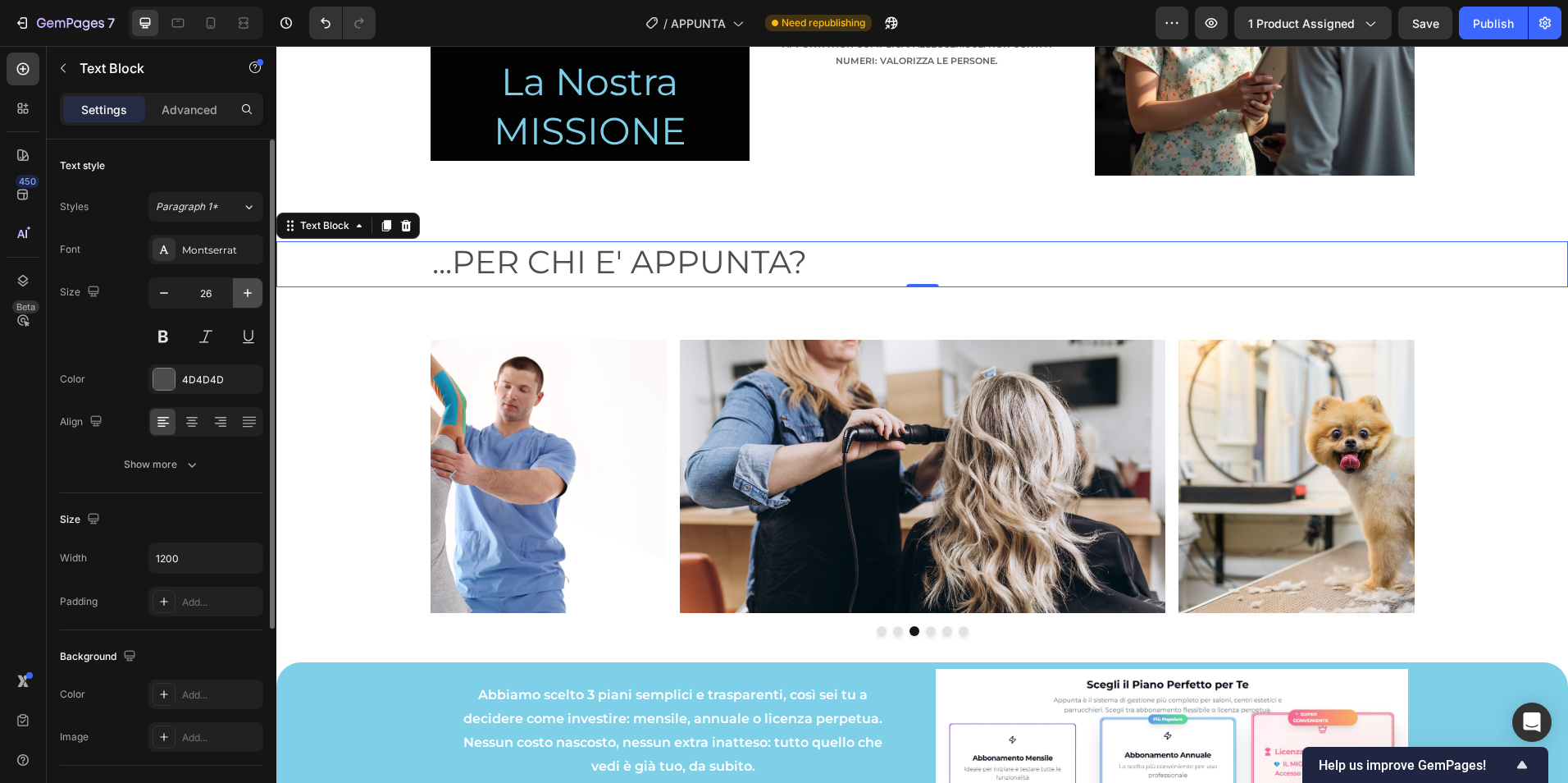
click at [251, 291] on icon "button" at bounding box center [247, 292] width 16 height 16
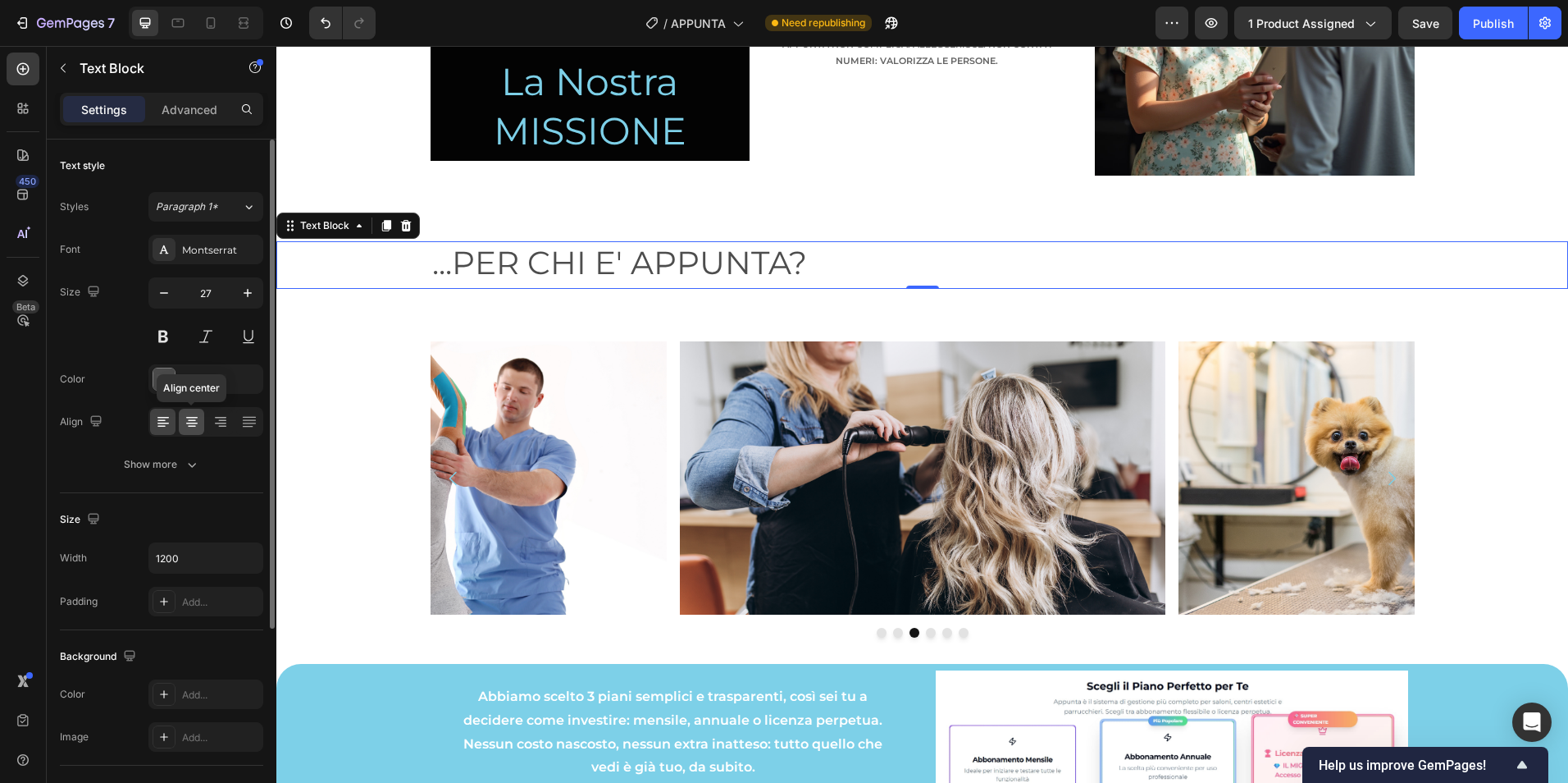
click at [194, 422] on icon at bounding box center [192, 421] width 16 height 16
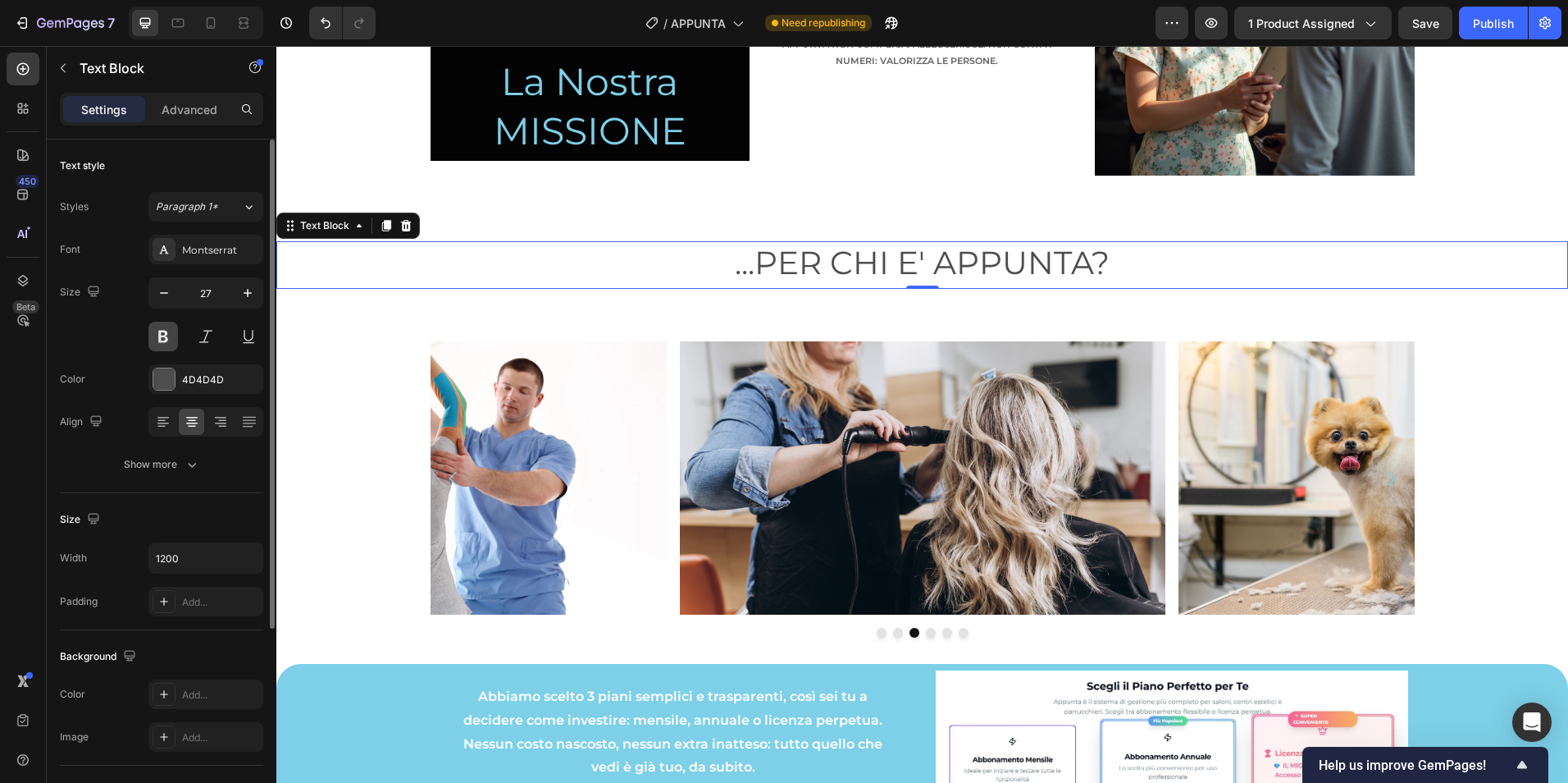
click at [158, 337] on button at bounding box center [163, 336] width 29 height 29
click at [195, 372] on div "4D4D4D" at bounding box center [206, 379] width 48 height 15
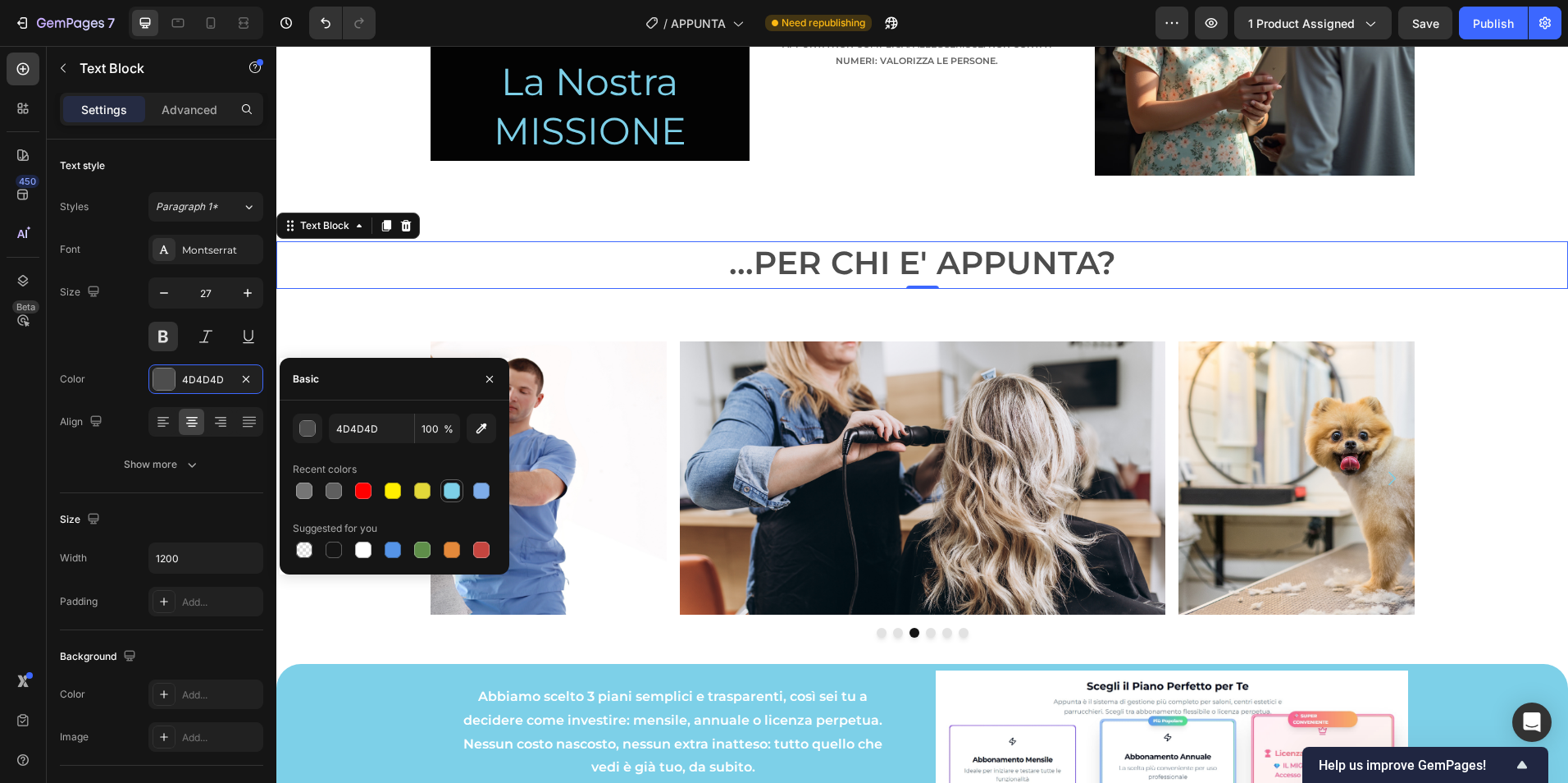
click at [458, 493] on div at bounding box center [452, 490] width 16 height 16
click at [219, 24] on icon at bounding box center [210, 22] width 16 height 16
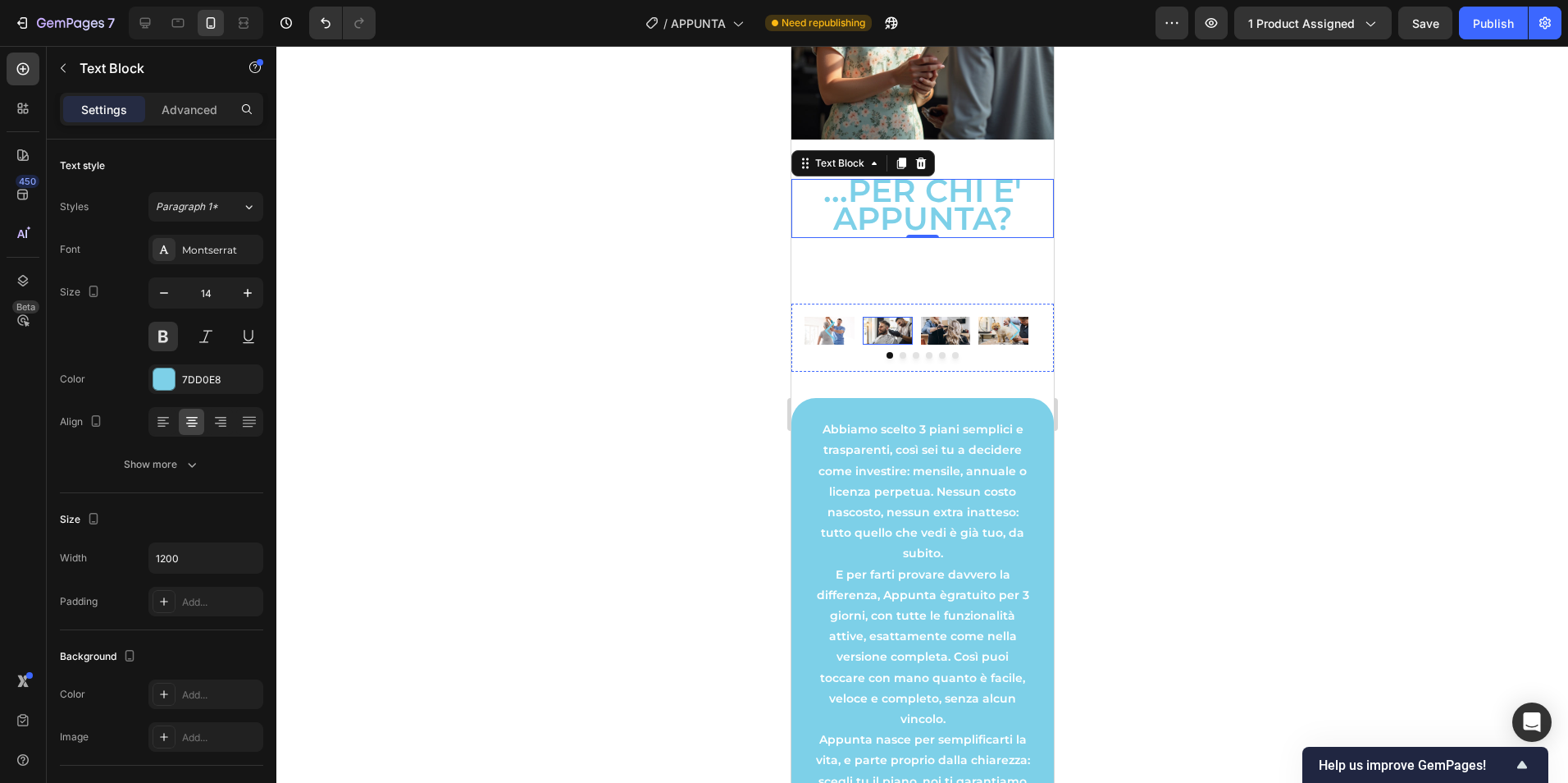
scroll to position [3689, 0]
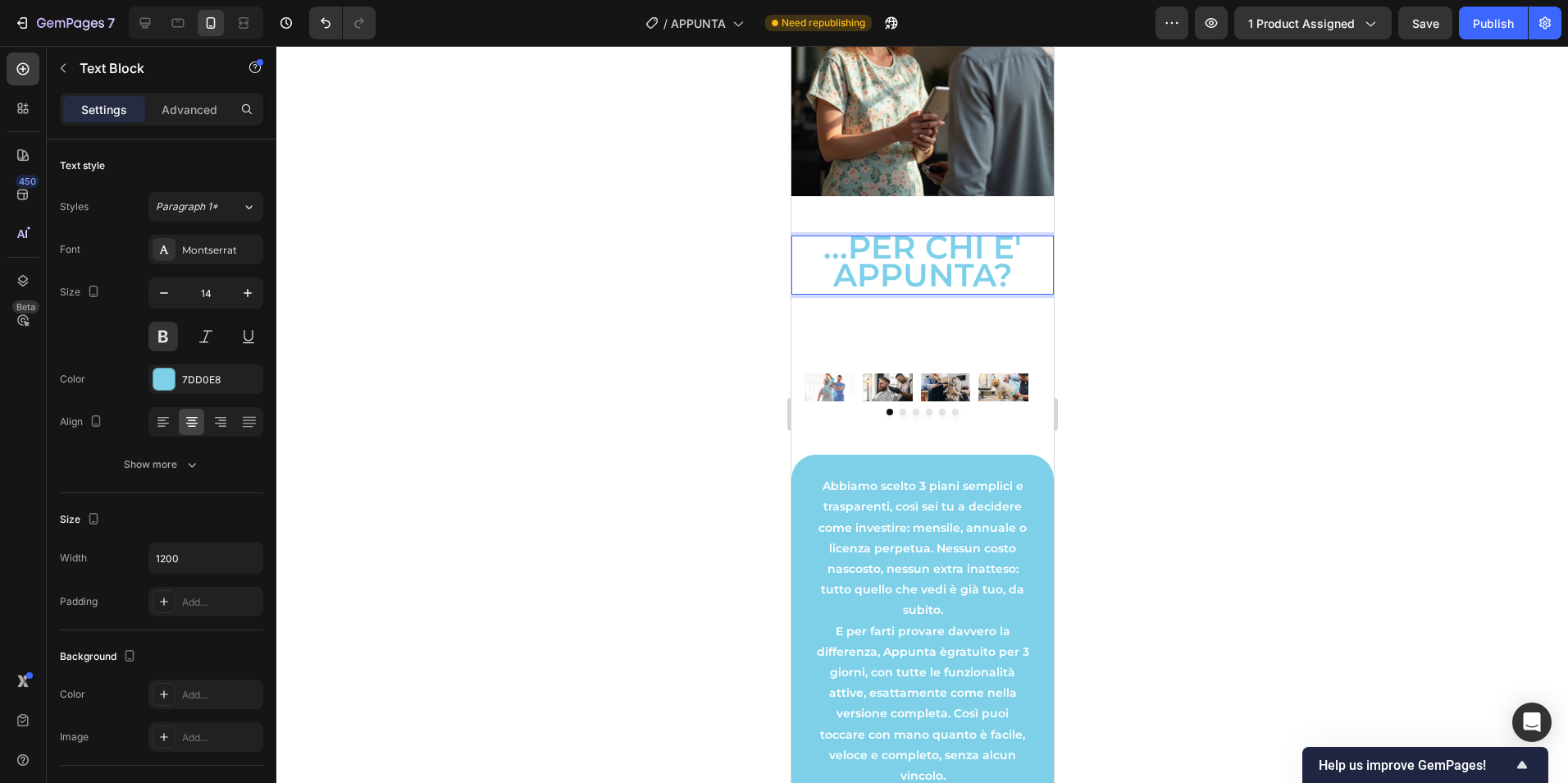
click at [933, 277] on span "...PER CHI E' APPUNTA?" at bounding box center [922, 261] width 199 height 67
click at [932, 277] on span "...PER CHI E' APPUNTA?" at bounding box center [922, 261] width 199 height 67
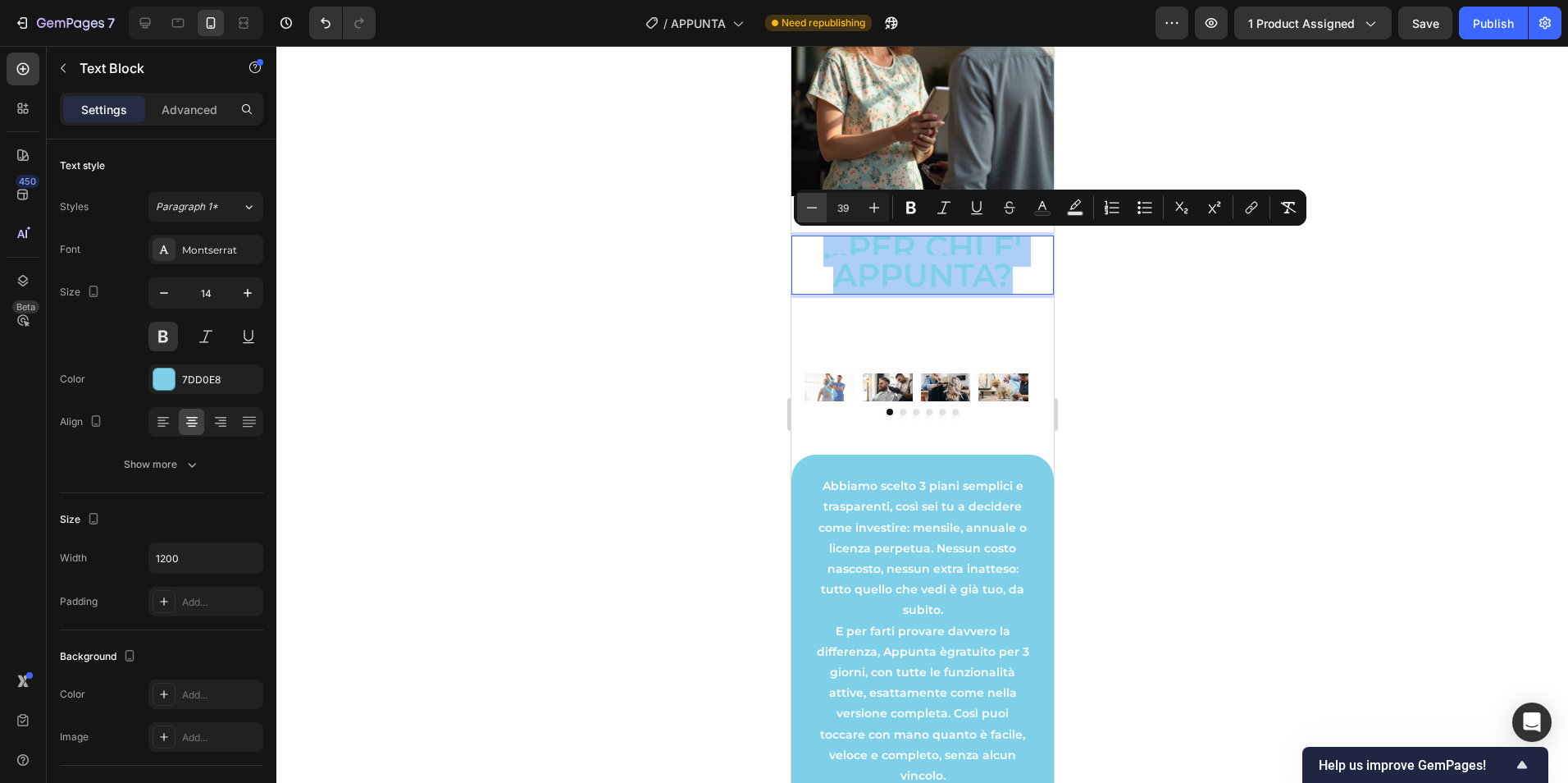
click at [815, 206] on icon "Editor contextual toolbar" at bounding box center [811, 207] width 16 height 16
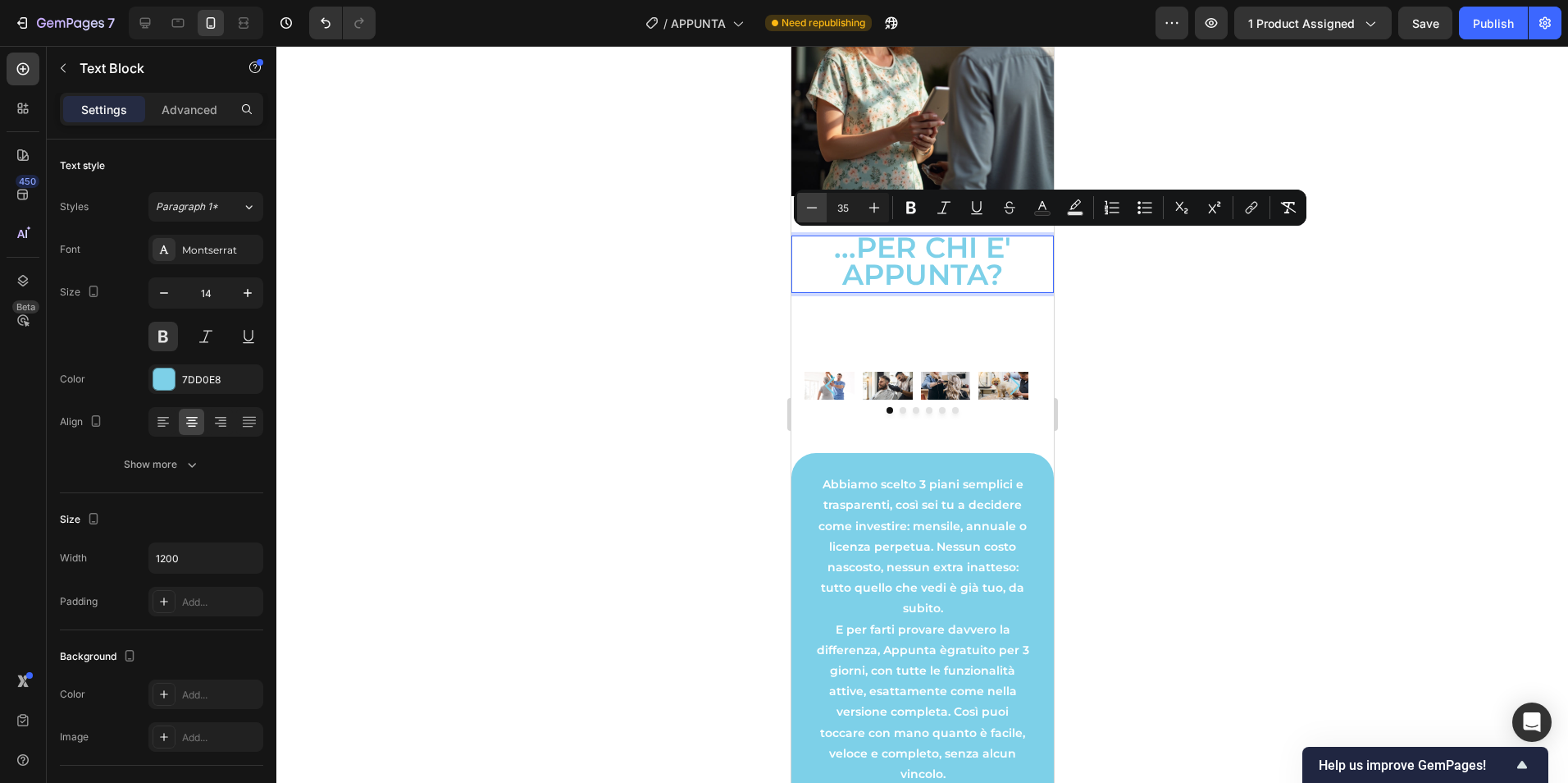
click at [815, 206] on icon "Editor contextual toolbar" at bounding box center [811, 207] width 16 height 16
click at [997, 329] on div "Image Image Image Image Image Image Carousel Section 5" at bounding box center [922, 384] width 263 height 134
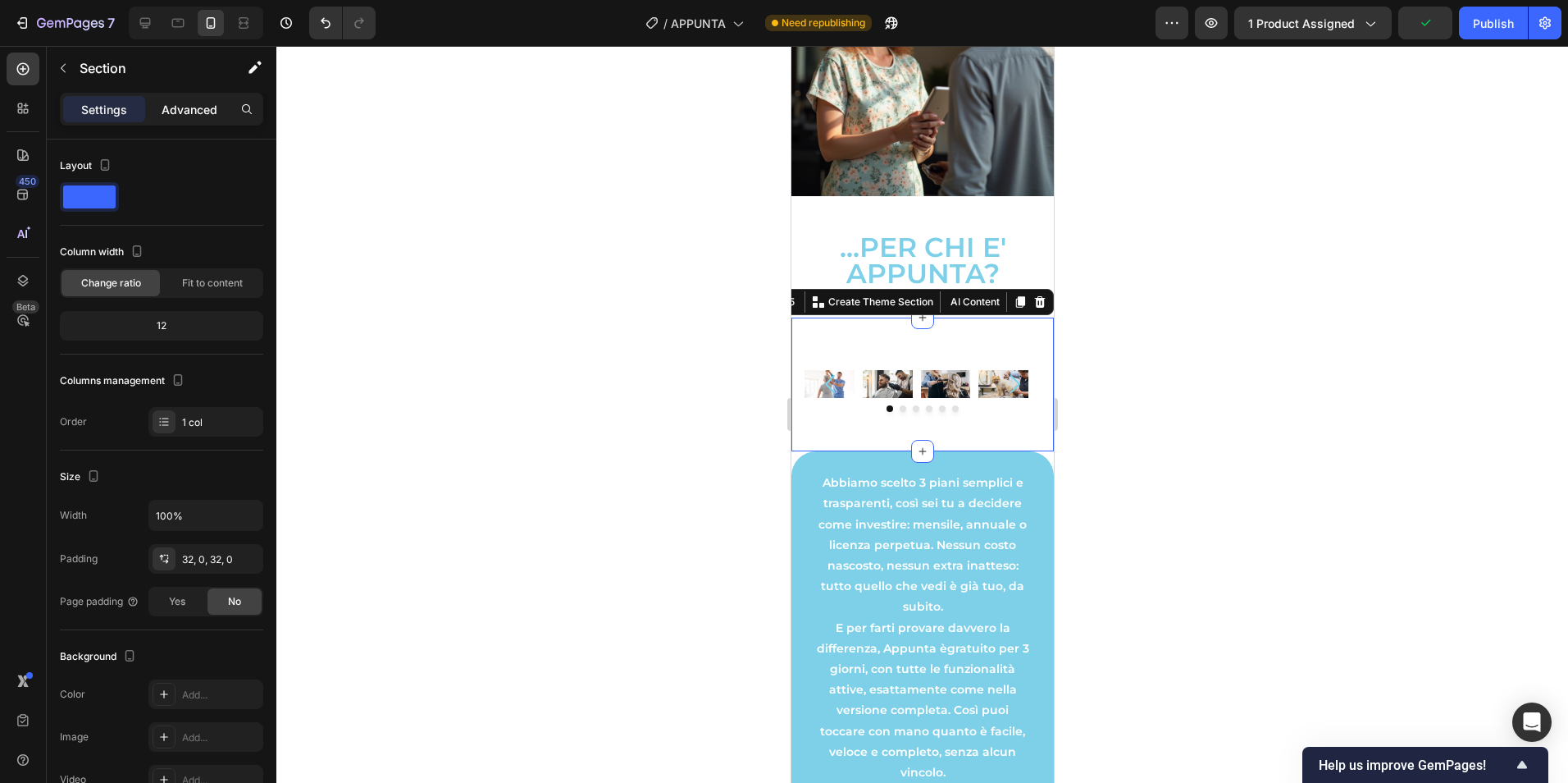
click at [160, 119] on div "Advanced" at bounding box center [189, 109] width 82 height 26
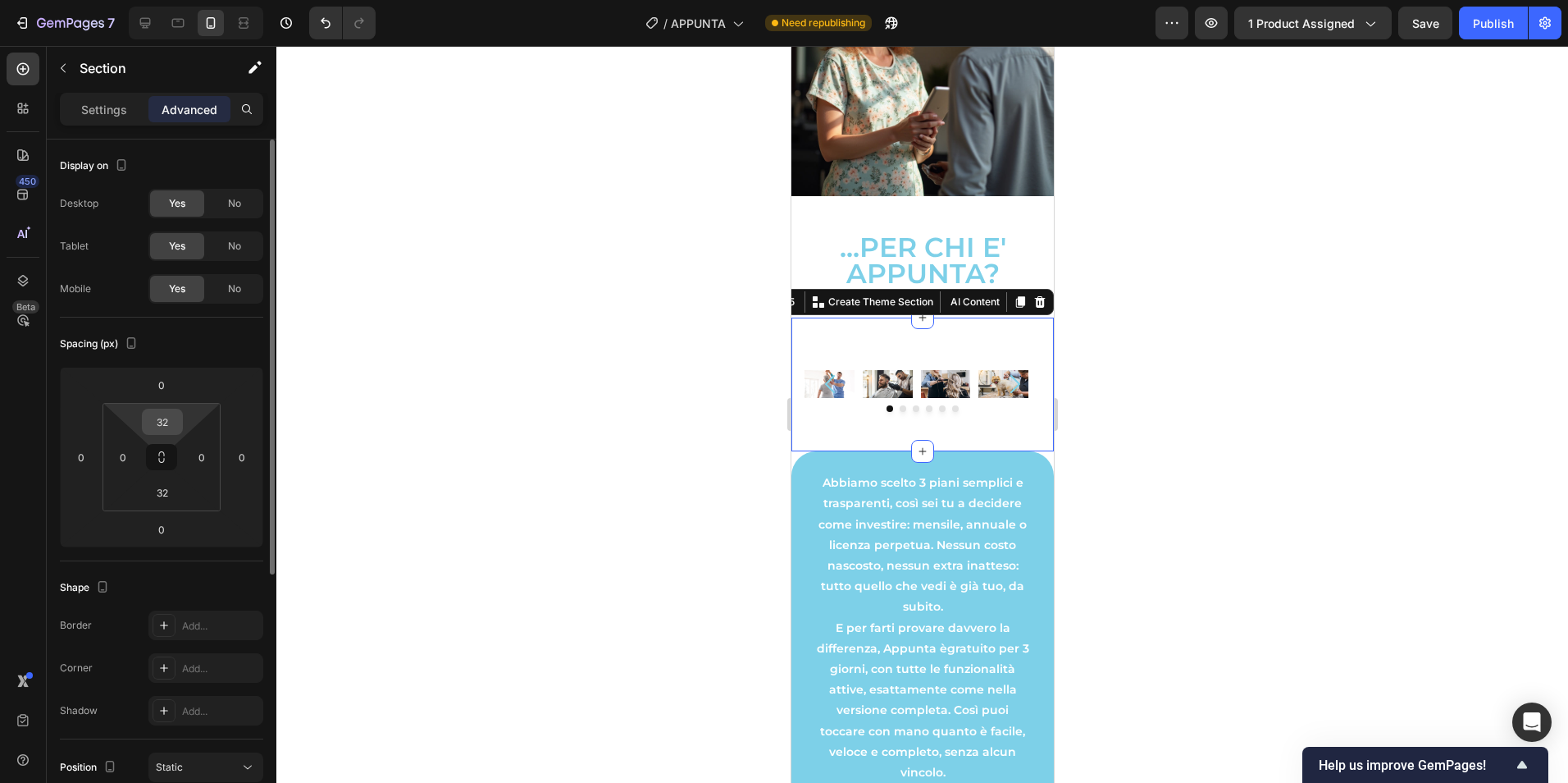
click at [170, 424] on input "32" at bounding box center [162, 422] width 33 height 24
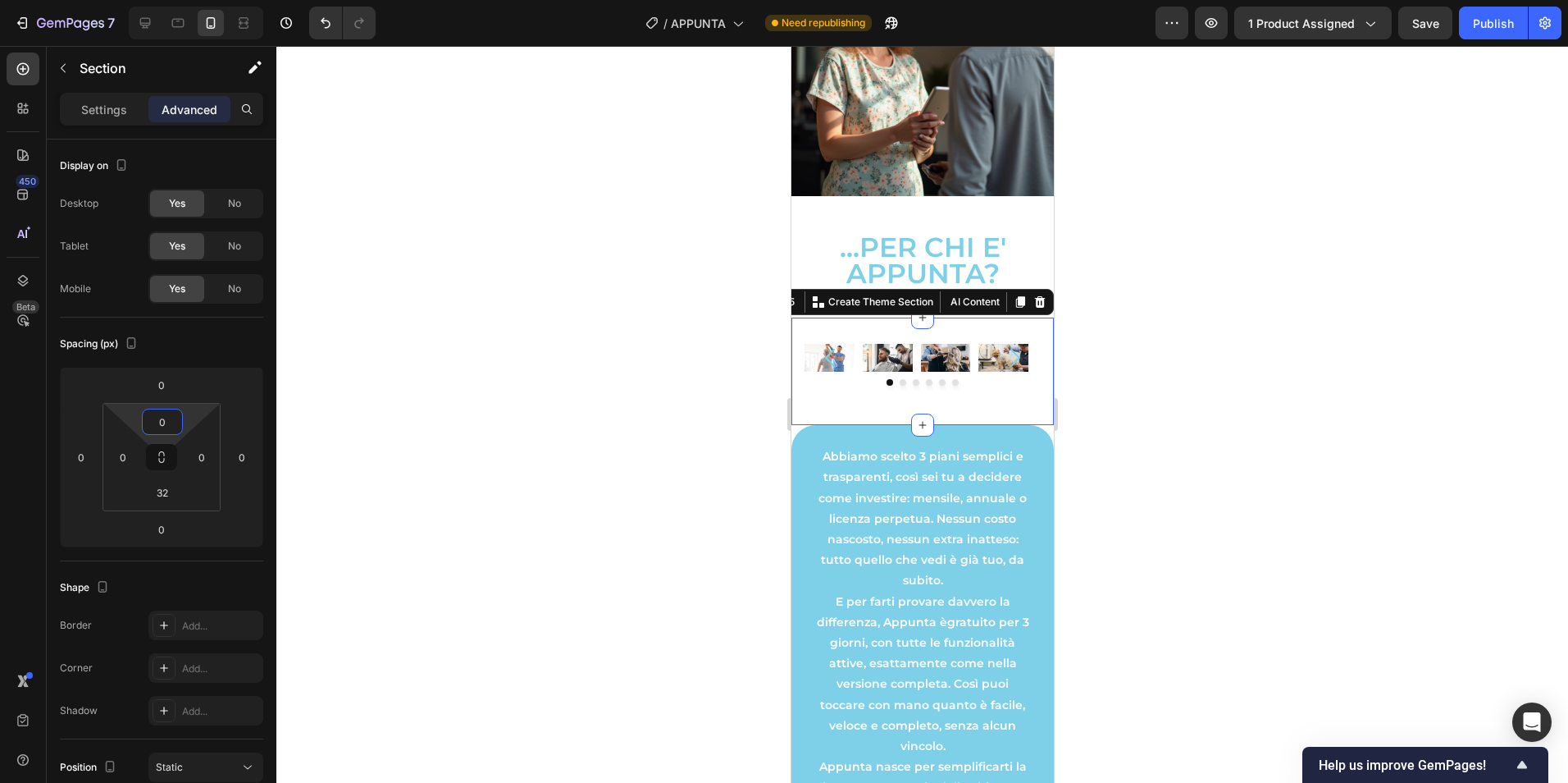
click at [651, 439] on div at bounding box center [922, 414] width 1292 height 736
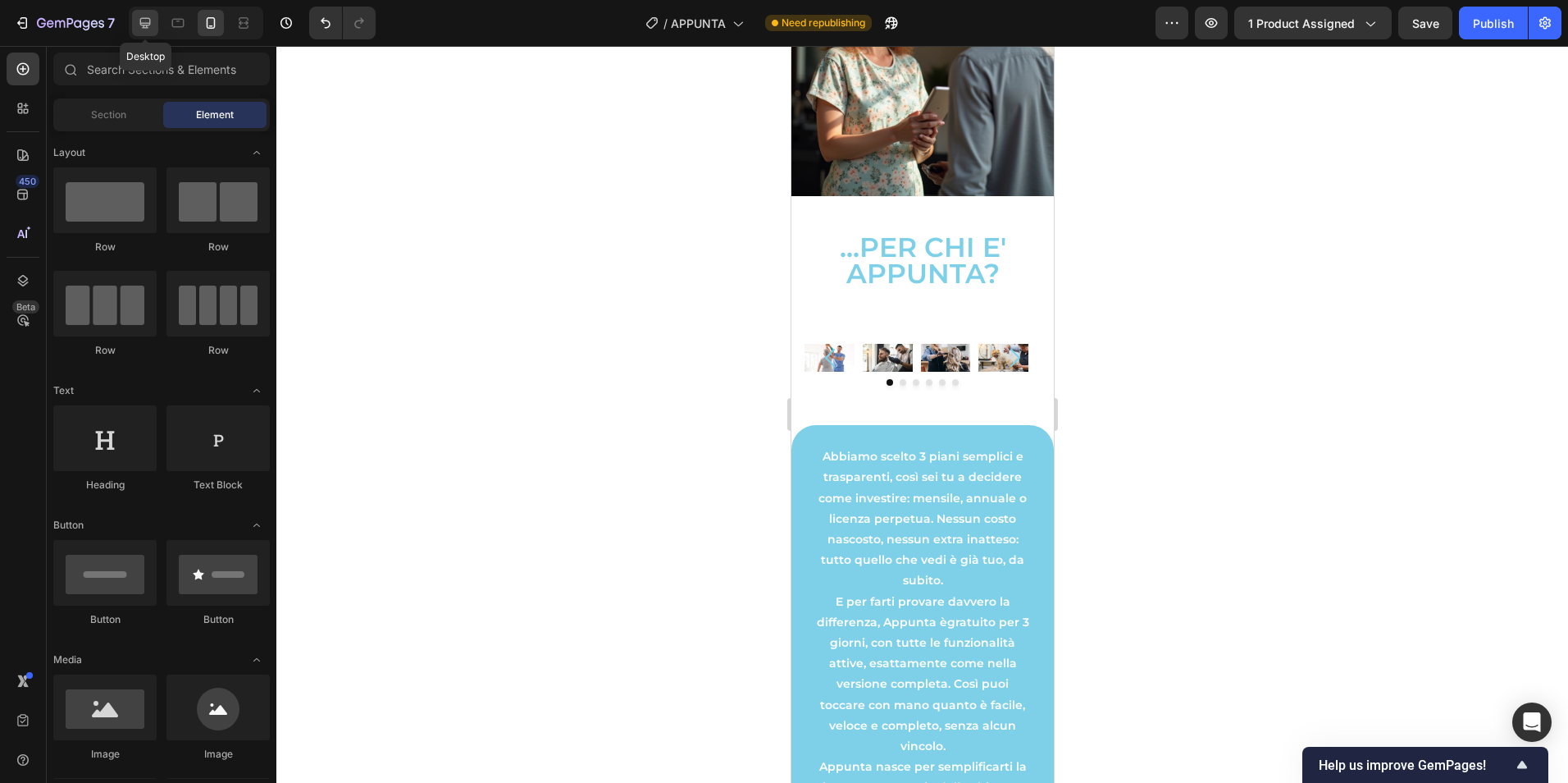
click at [140, 26] on icon at bounding box center [145, 22] width 16 height 16
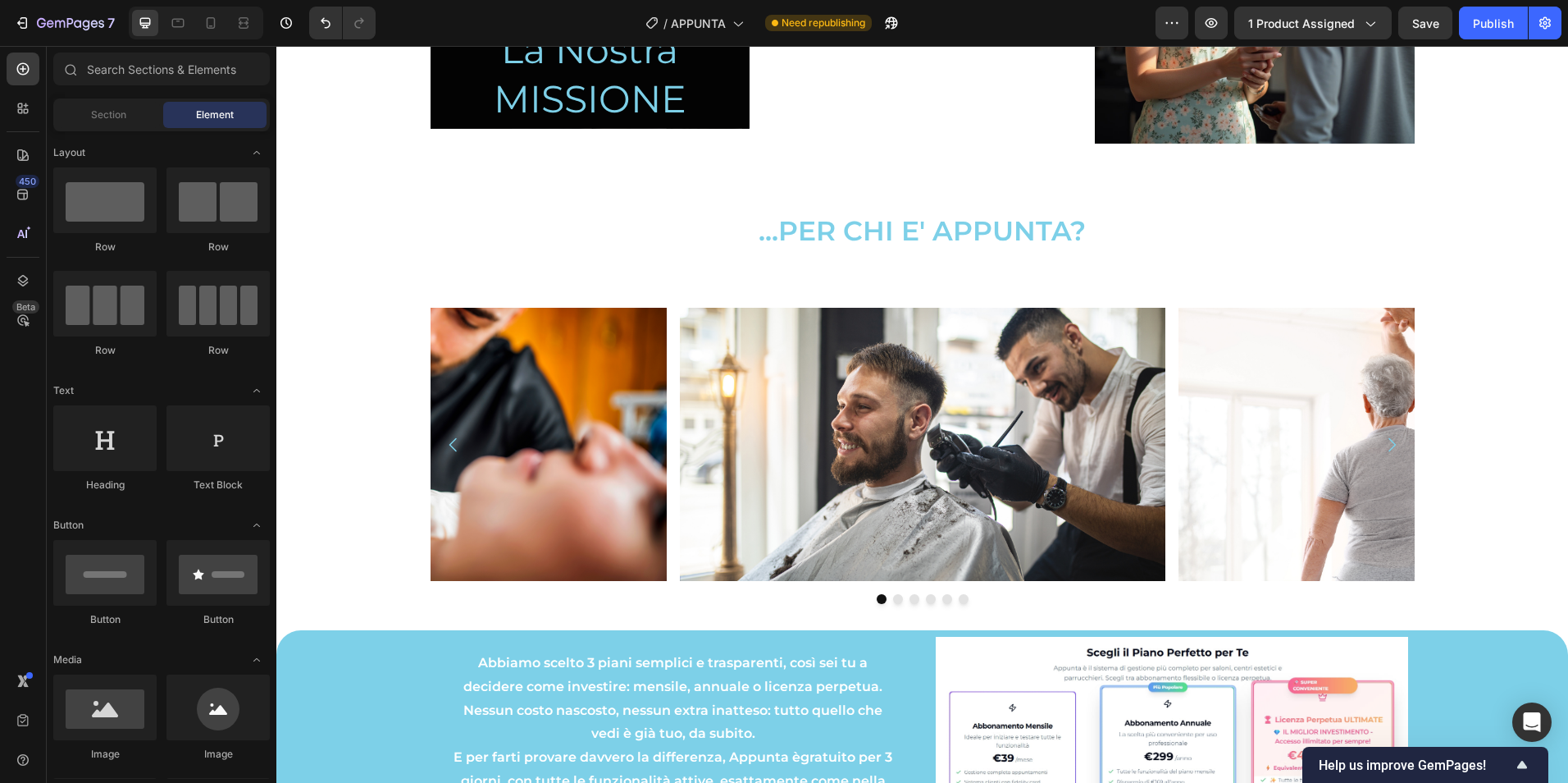
scroll to position [1069, 0]
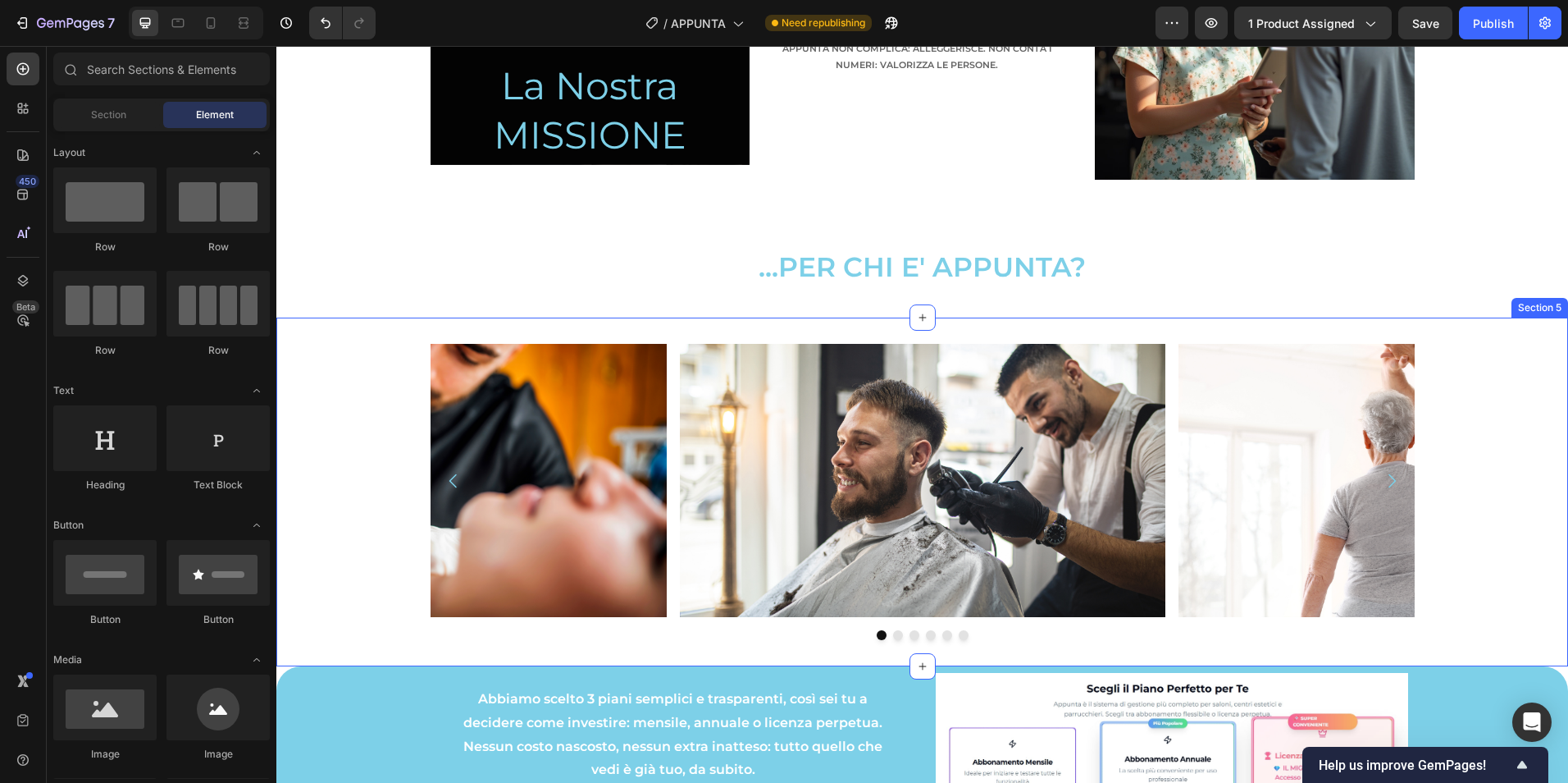
click at [365, 360] on div "Image Image Image Image Image Image Carousel" at bounding box center [922, 492] width 1292 height 296
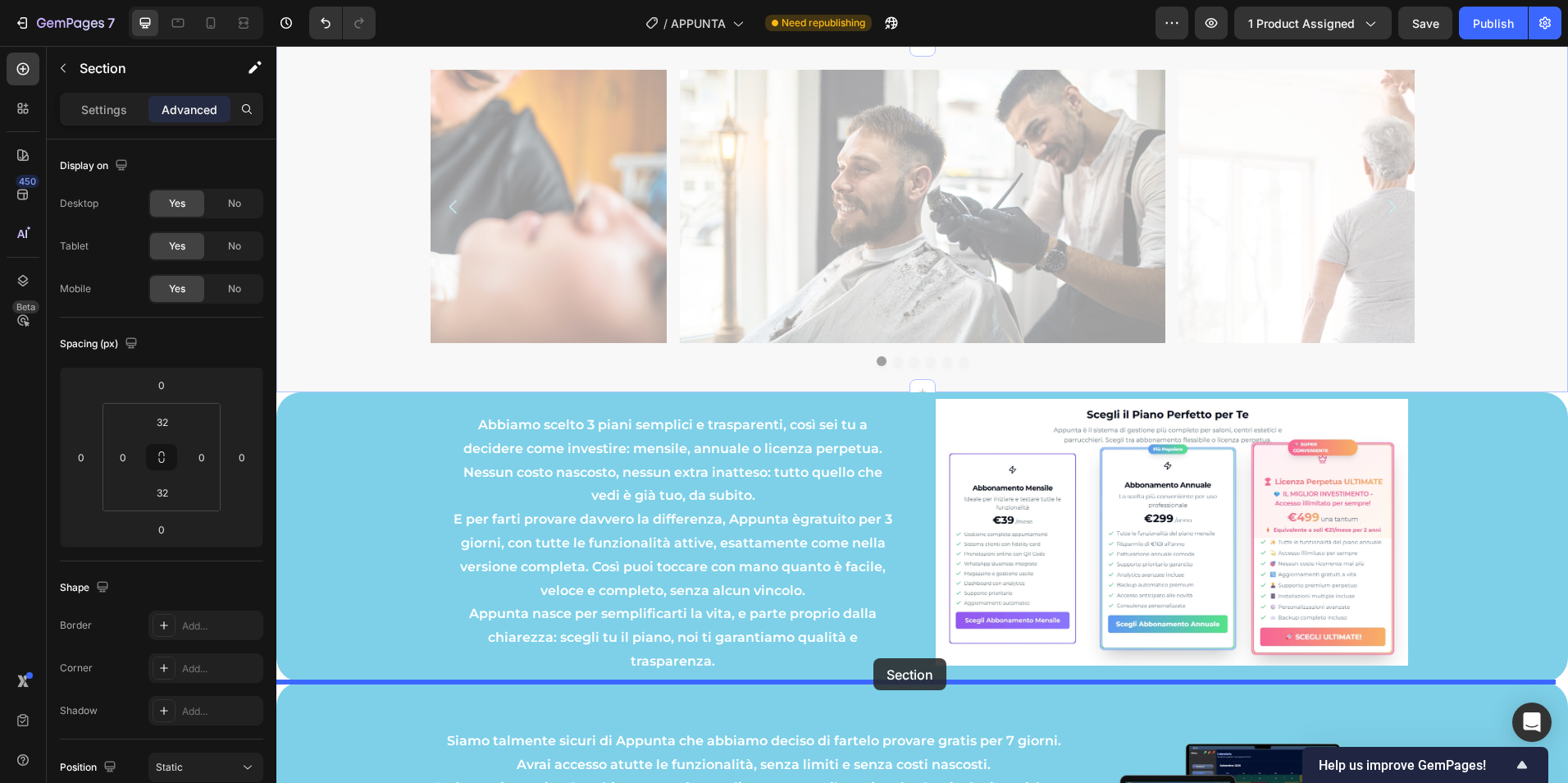
scroll to position [1480, 0]
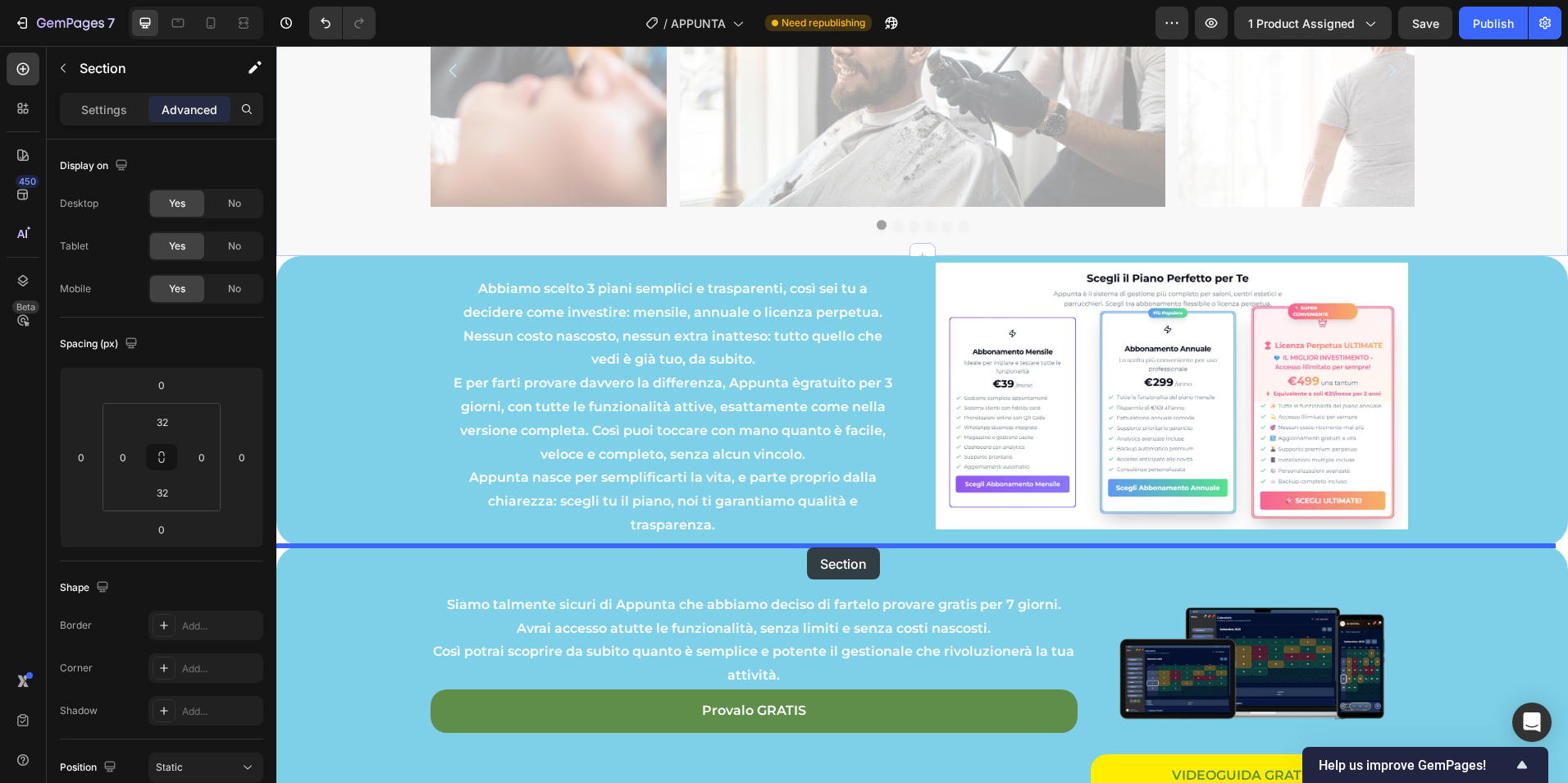
drag, startPoint x: 1247, startPoint y: 304, endPoint x: 807, endPoint y: 547, distance: 502.6
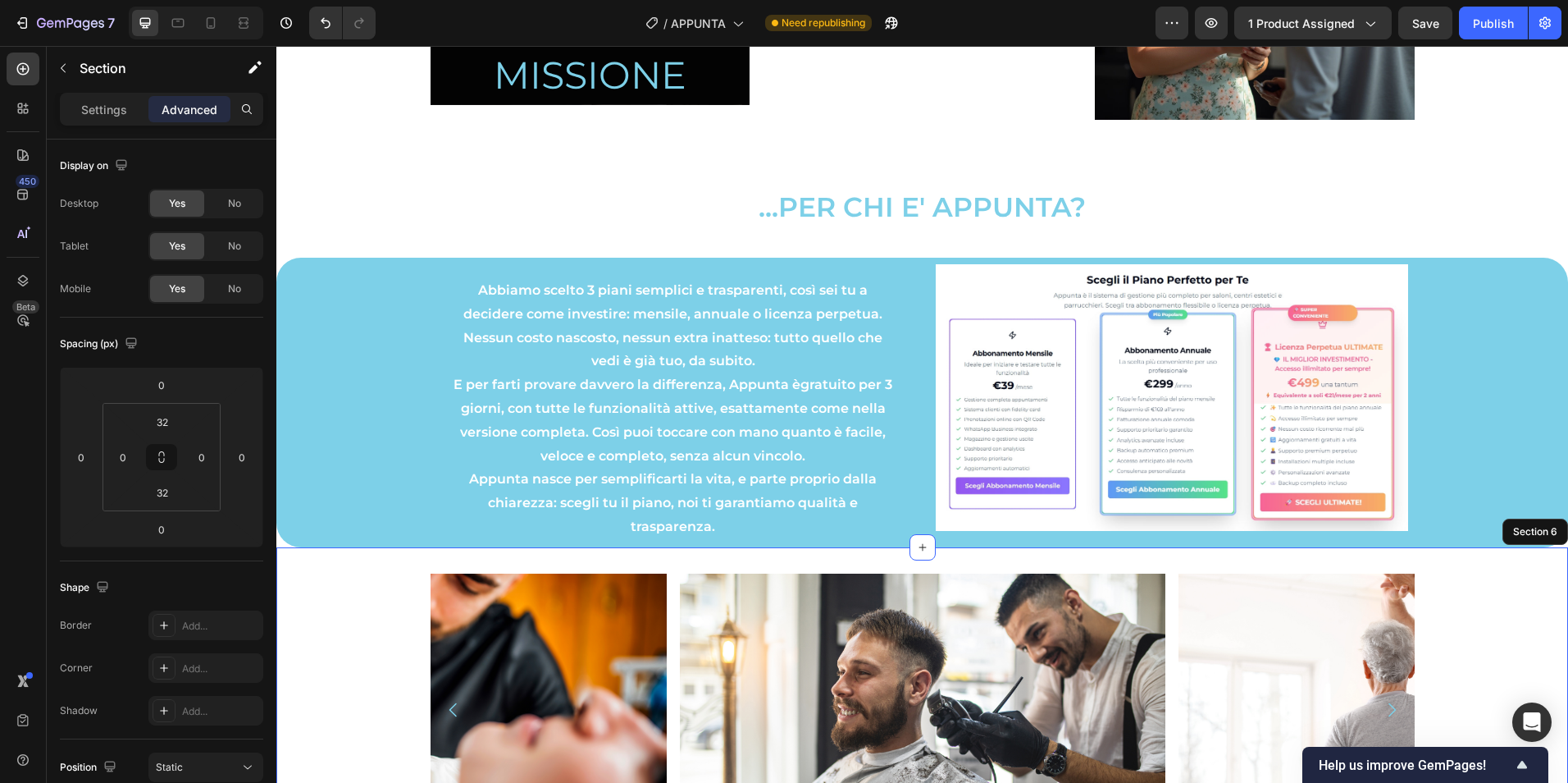
scroll to position [857, 0]
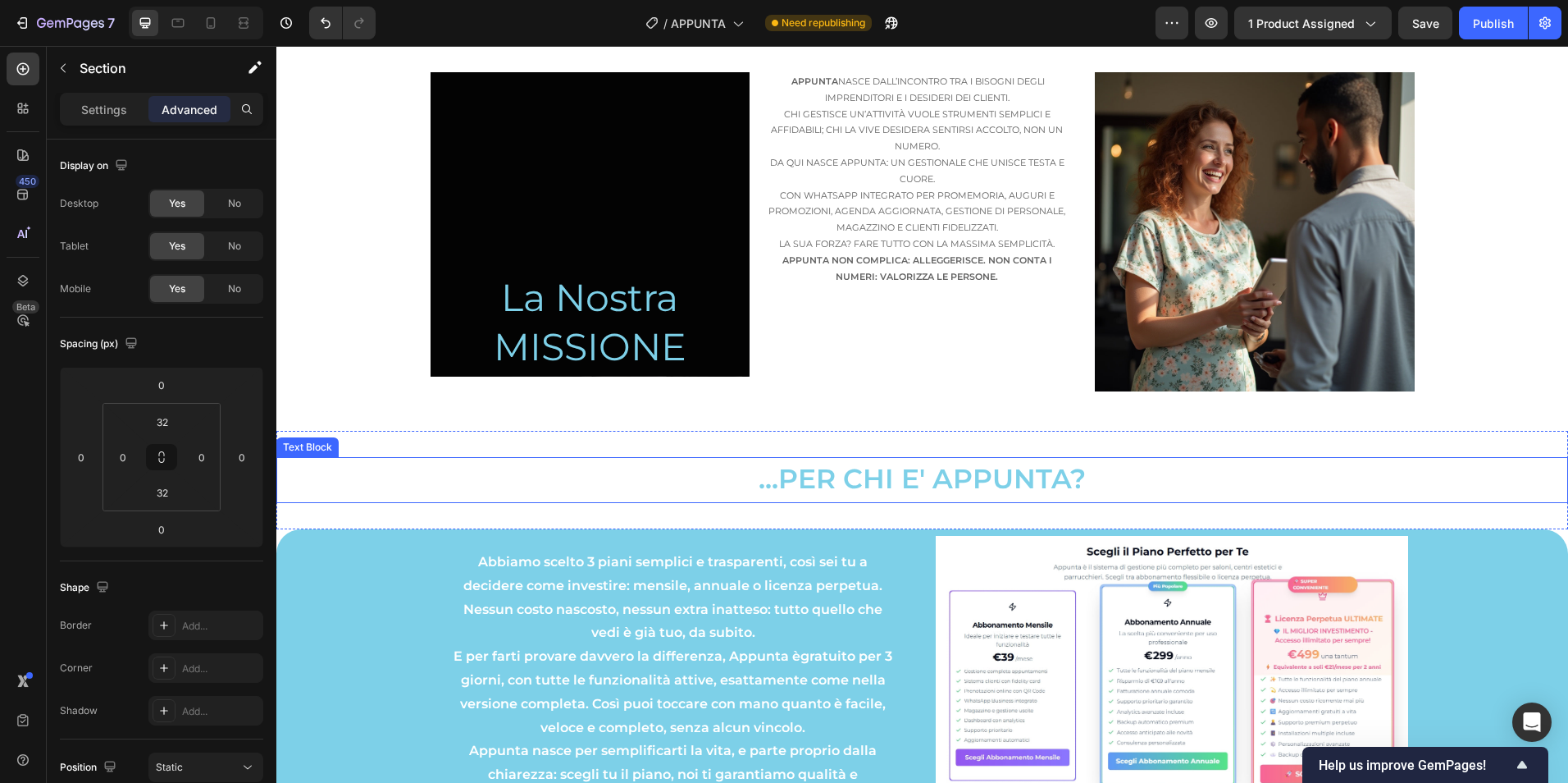
click at [666, 471] on p "...PER CHI E' APPUNTA?" at bounding box center [922, 480] width 981 height 42
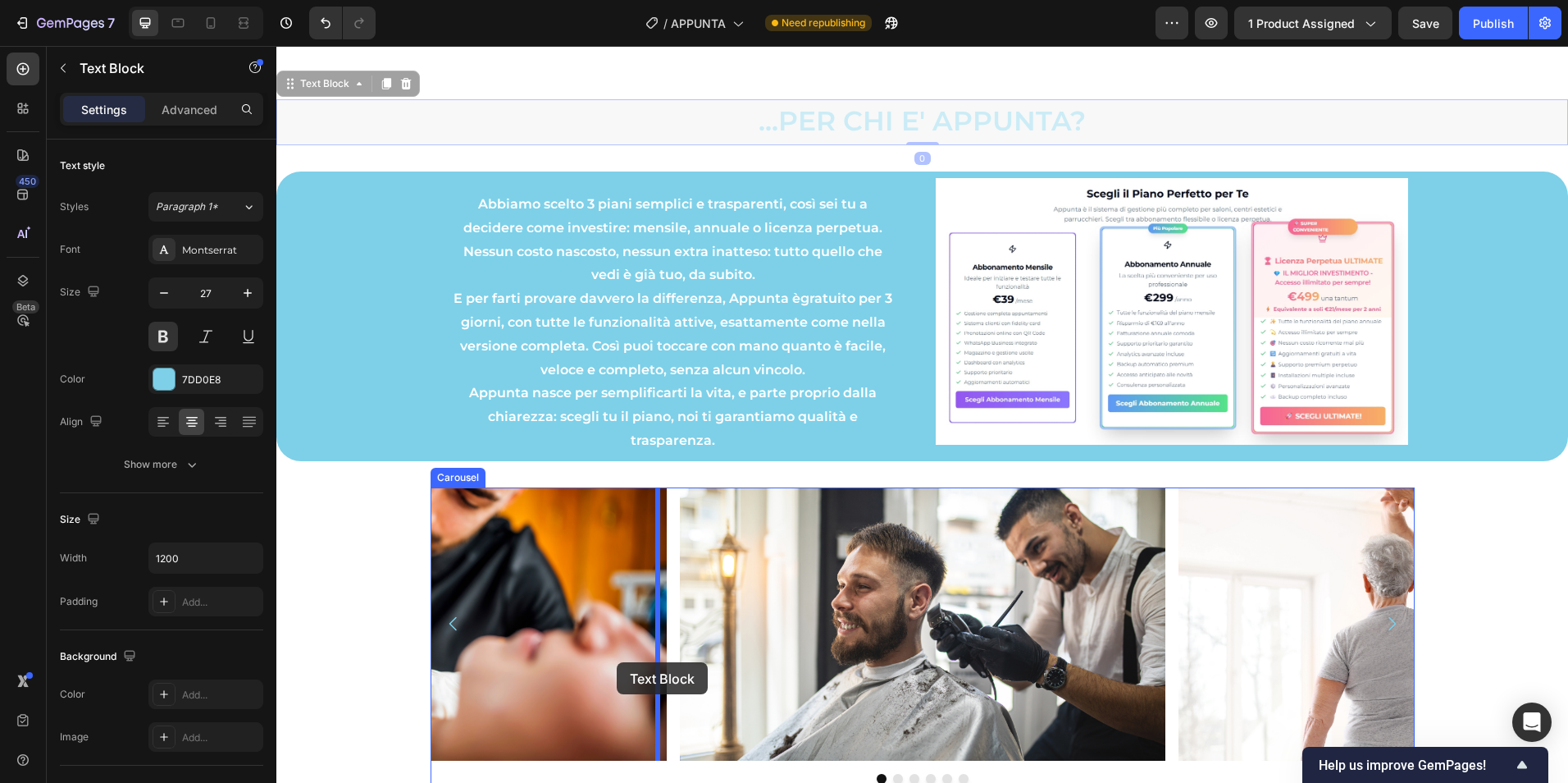
scroll to position [1268, 0]
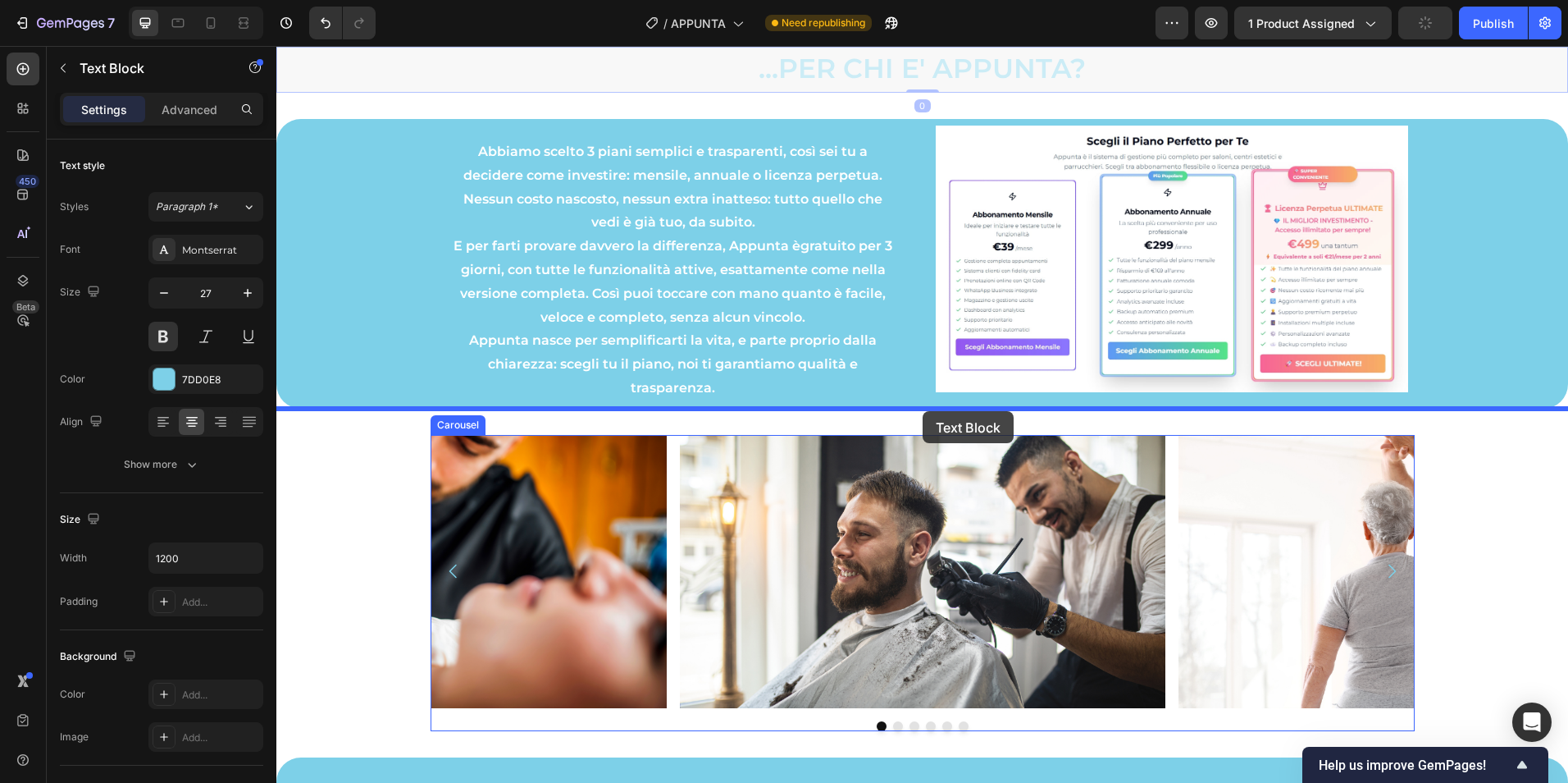
drag, startPoint x: 328, startPoint y: 442, endPoint x: 923, endPoint y: 411, distance: 595.8
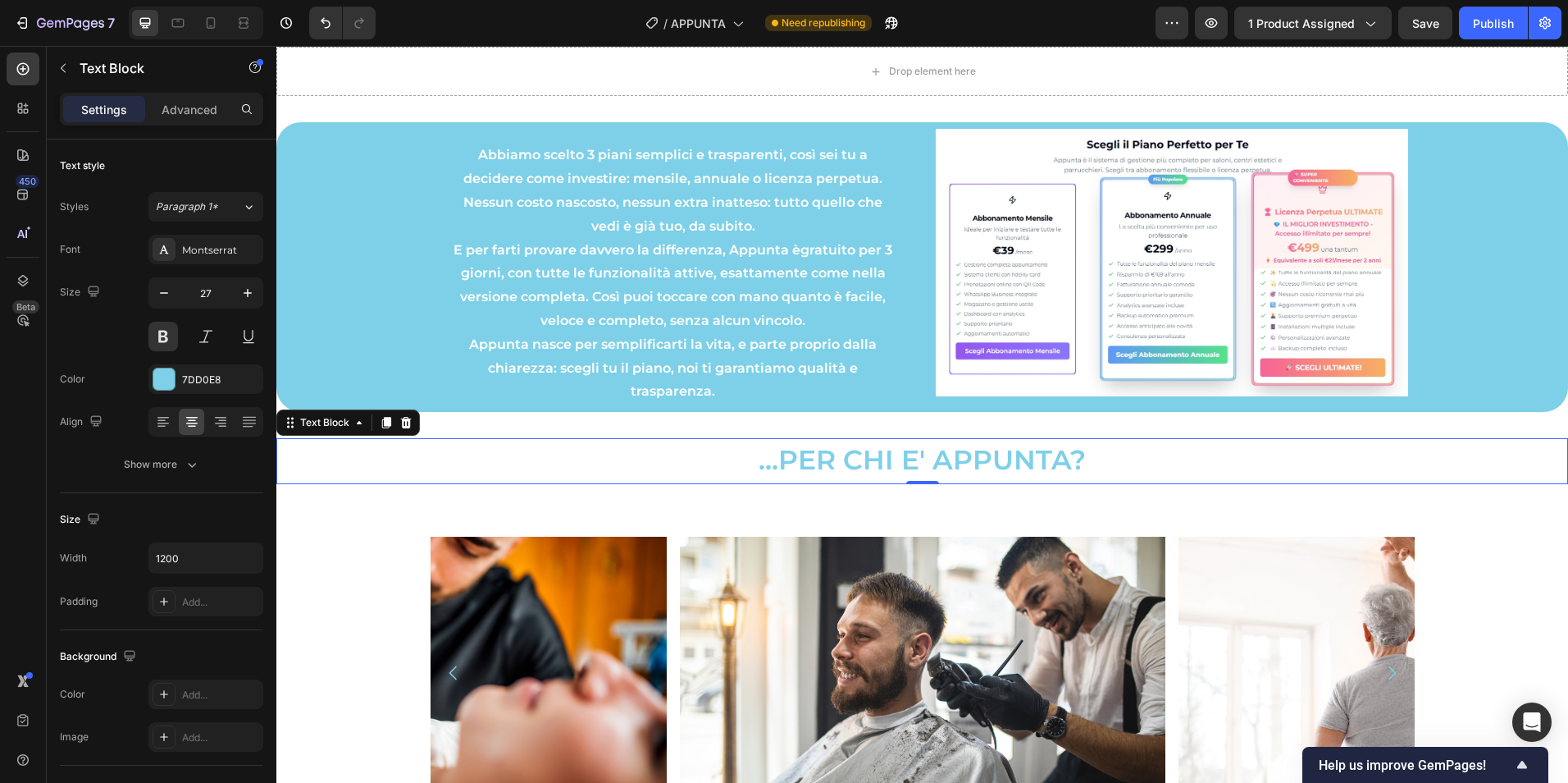
scroll to position [995, 0]
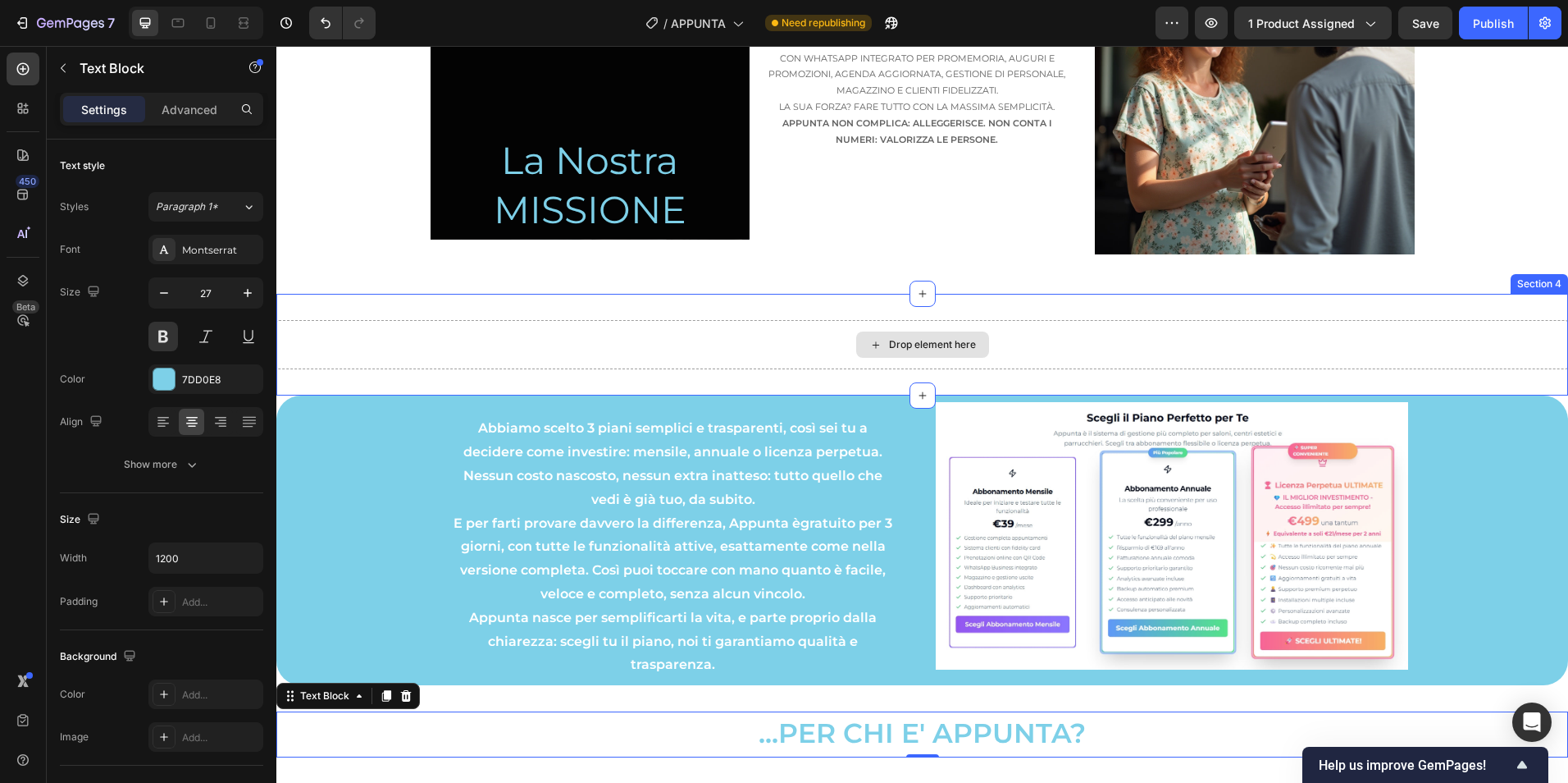
click at [1181, 332] on div "Drop element here" at bounding box center [922, 344] width 1292 height 49
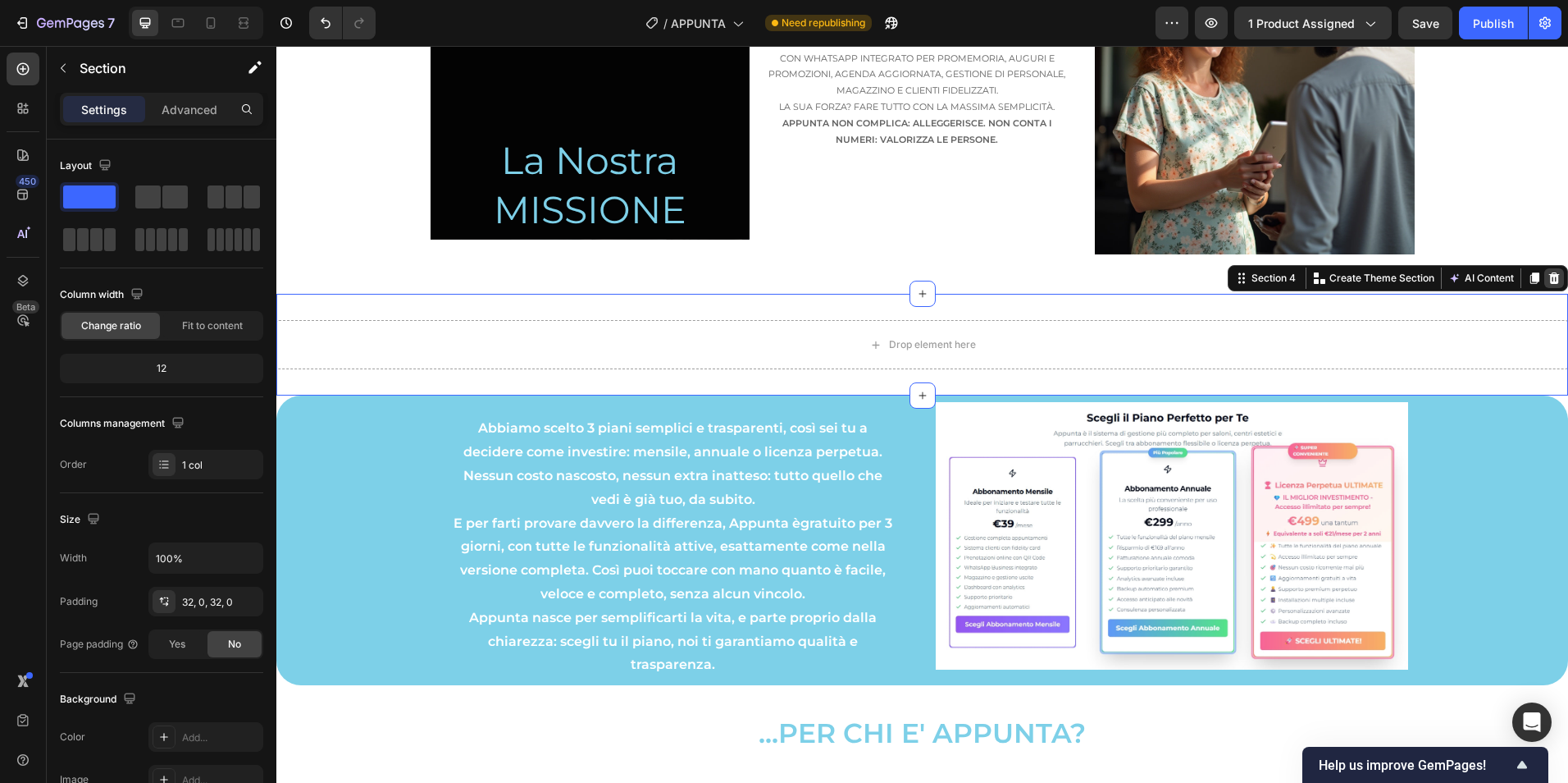
click at [1549, 277] on icon at bounding box center [1554, 277] width 10 height 11
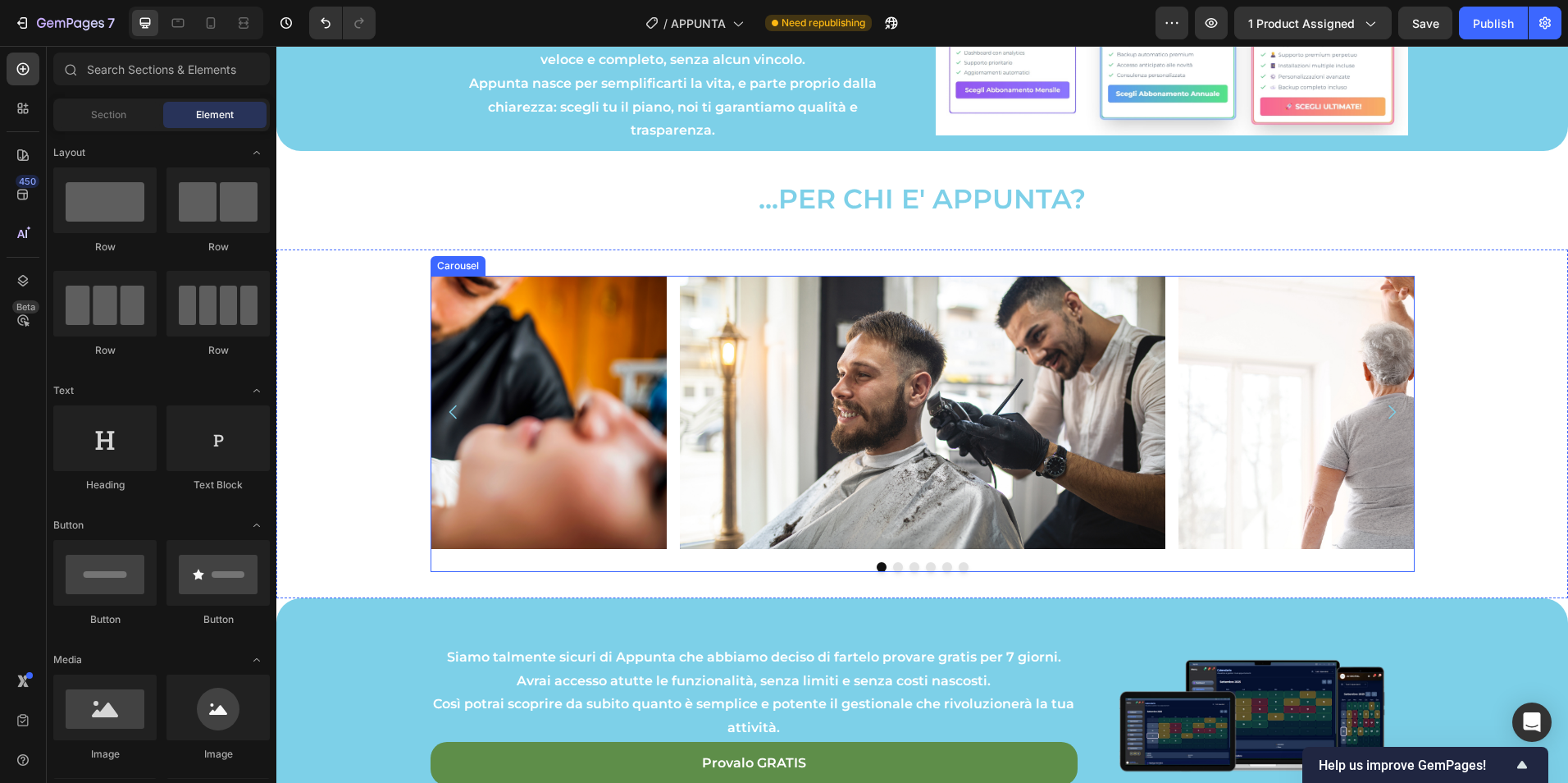
scroll to position [1404, 0]
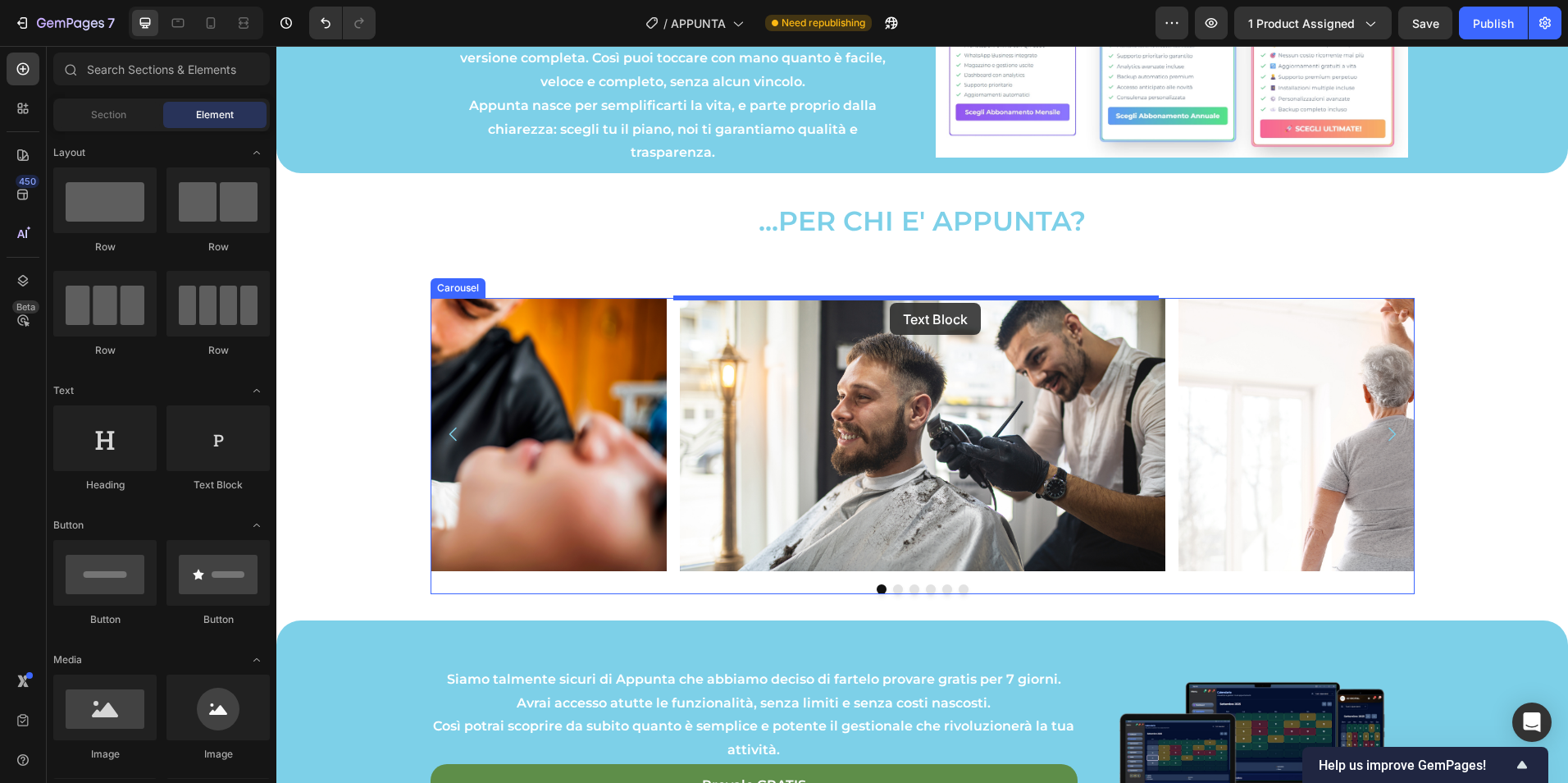
drag, startPoint x: 505, startPoint y: 508, endPoint x: 890, endPoint y: 302, distance: 436.6
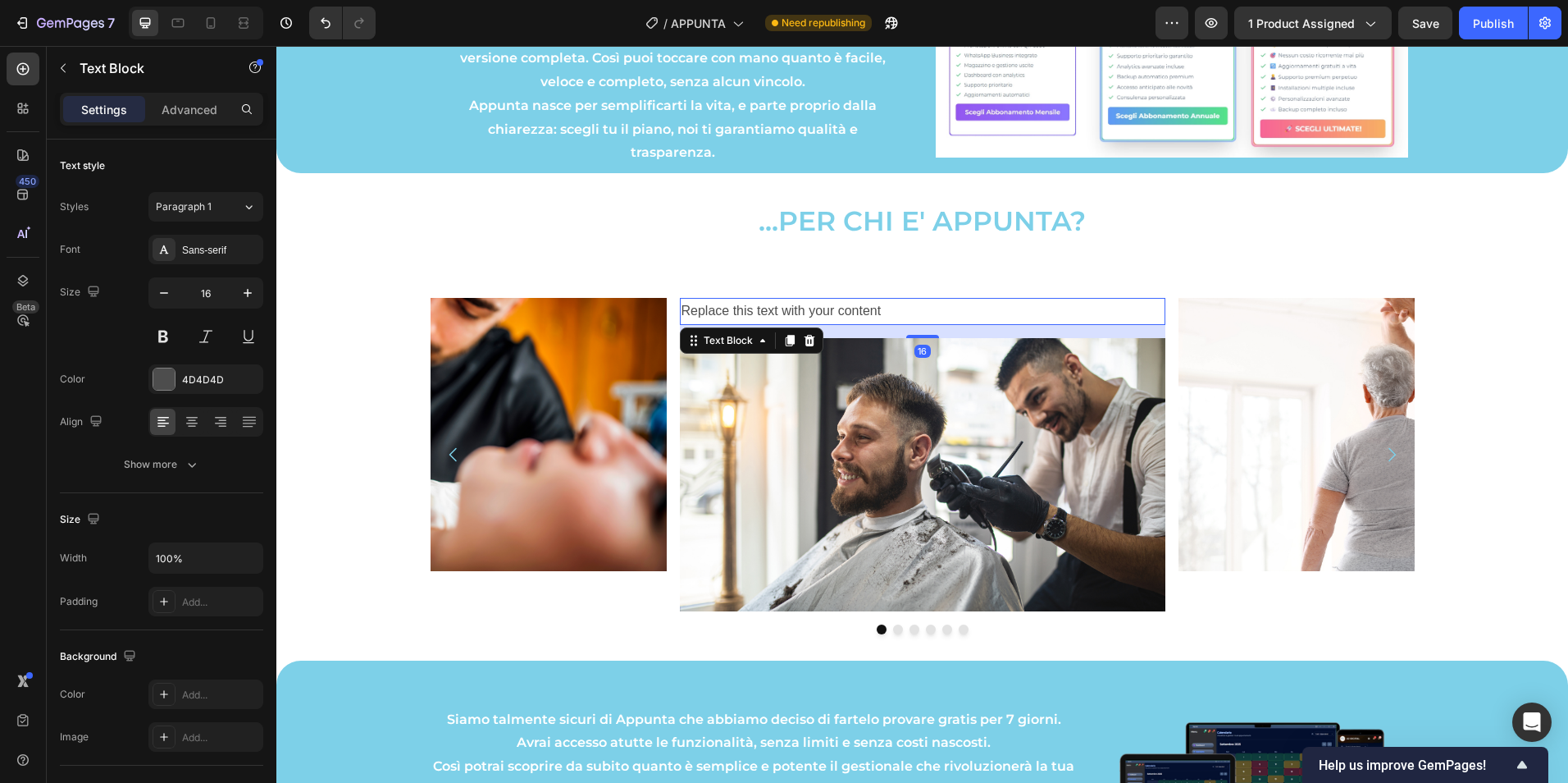
click at [833, 303] on div "Replace this text with your content" at bounding box center [923, 311] width 486 height 27
click at [833, 303] on p "Replace this text with your content" at bounding box center [923, 311] width 482 height 24
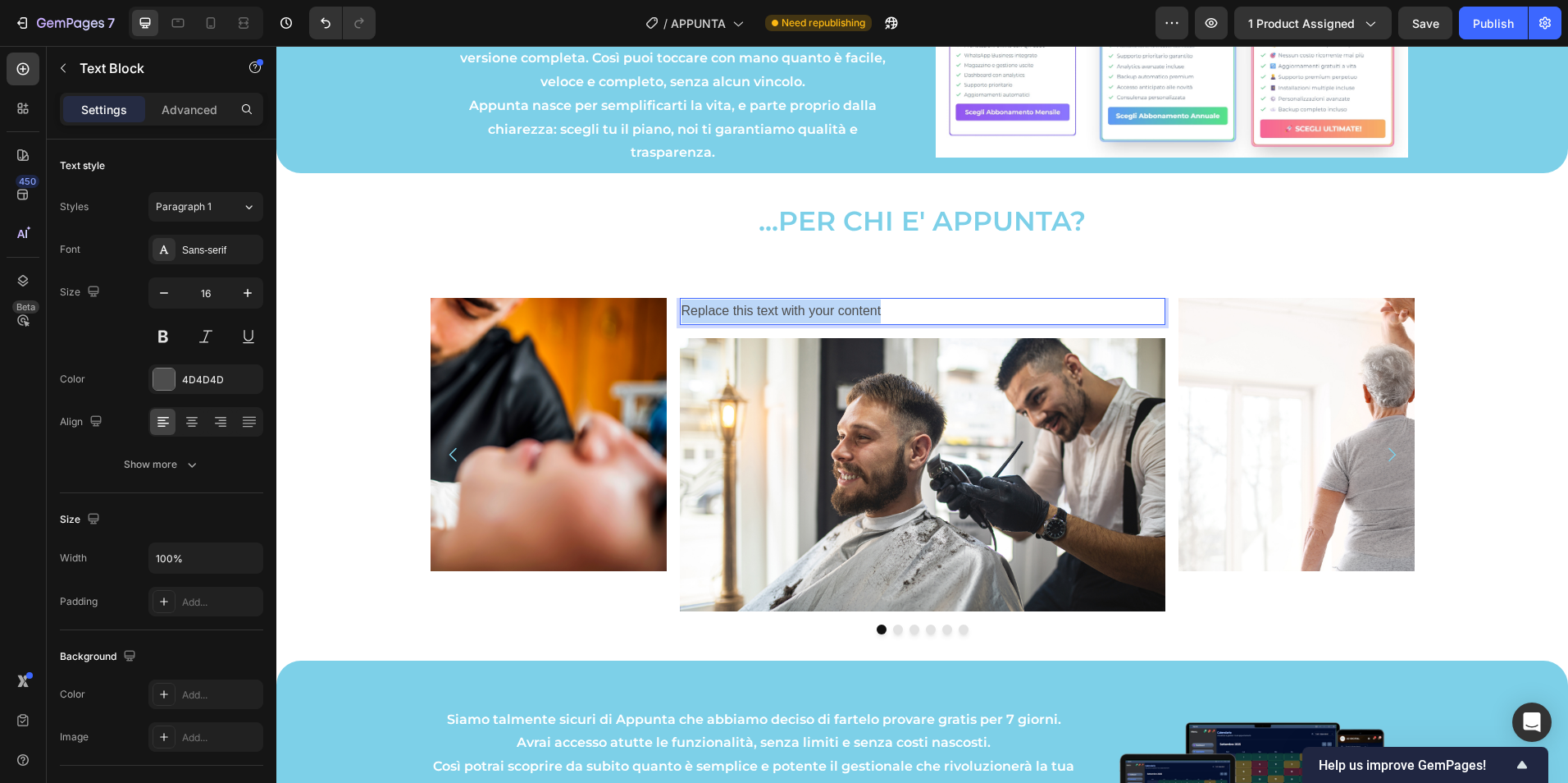
click at [833, 303] on p "Replace this text with your content" at bounding box center [923, 311] width 482 height 24
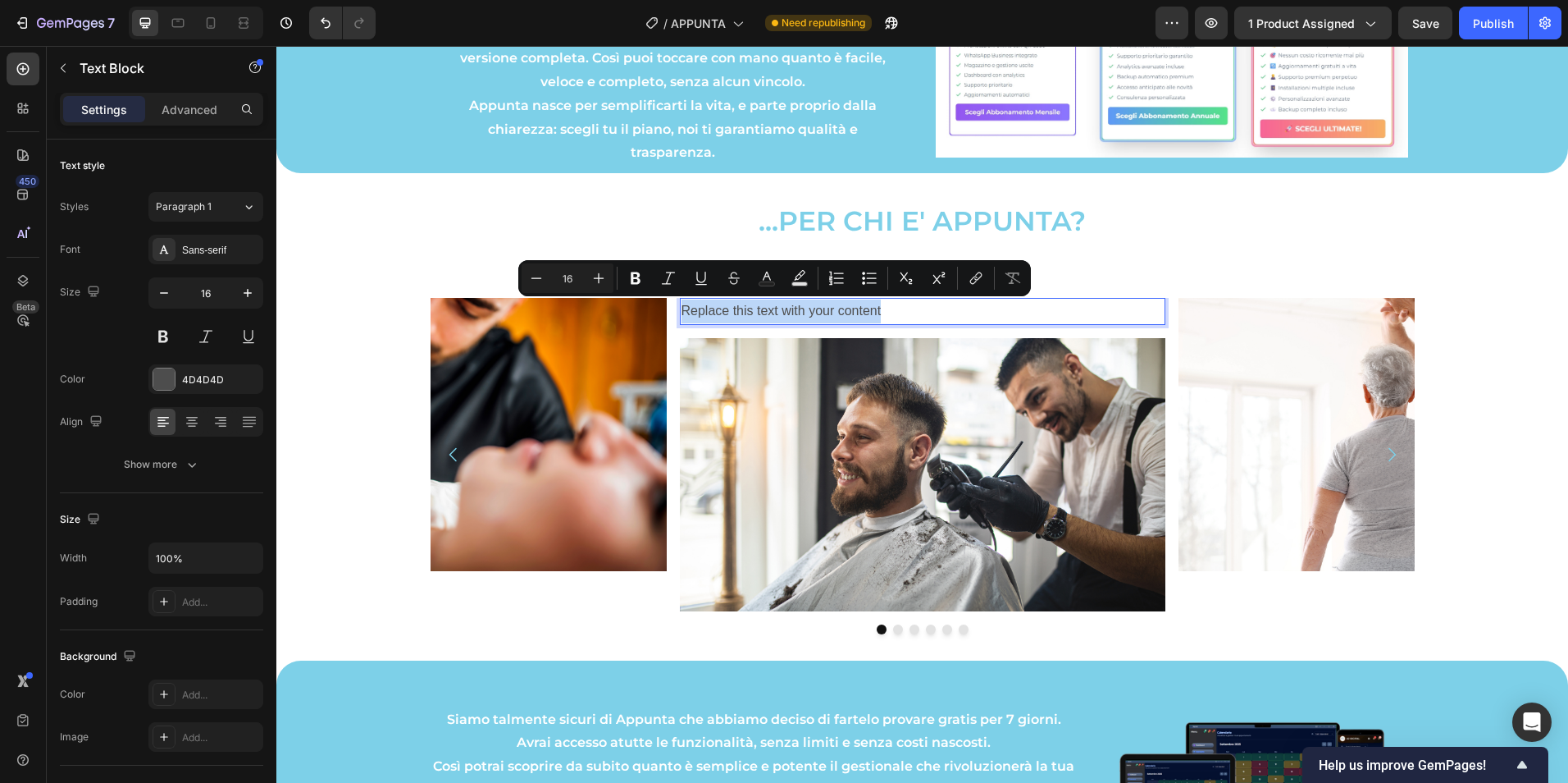
click at [833, 303] on p "Replace this text with your content" at bounding box center [923, 311] width 482 height 24
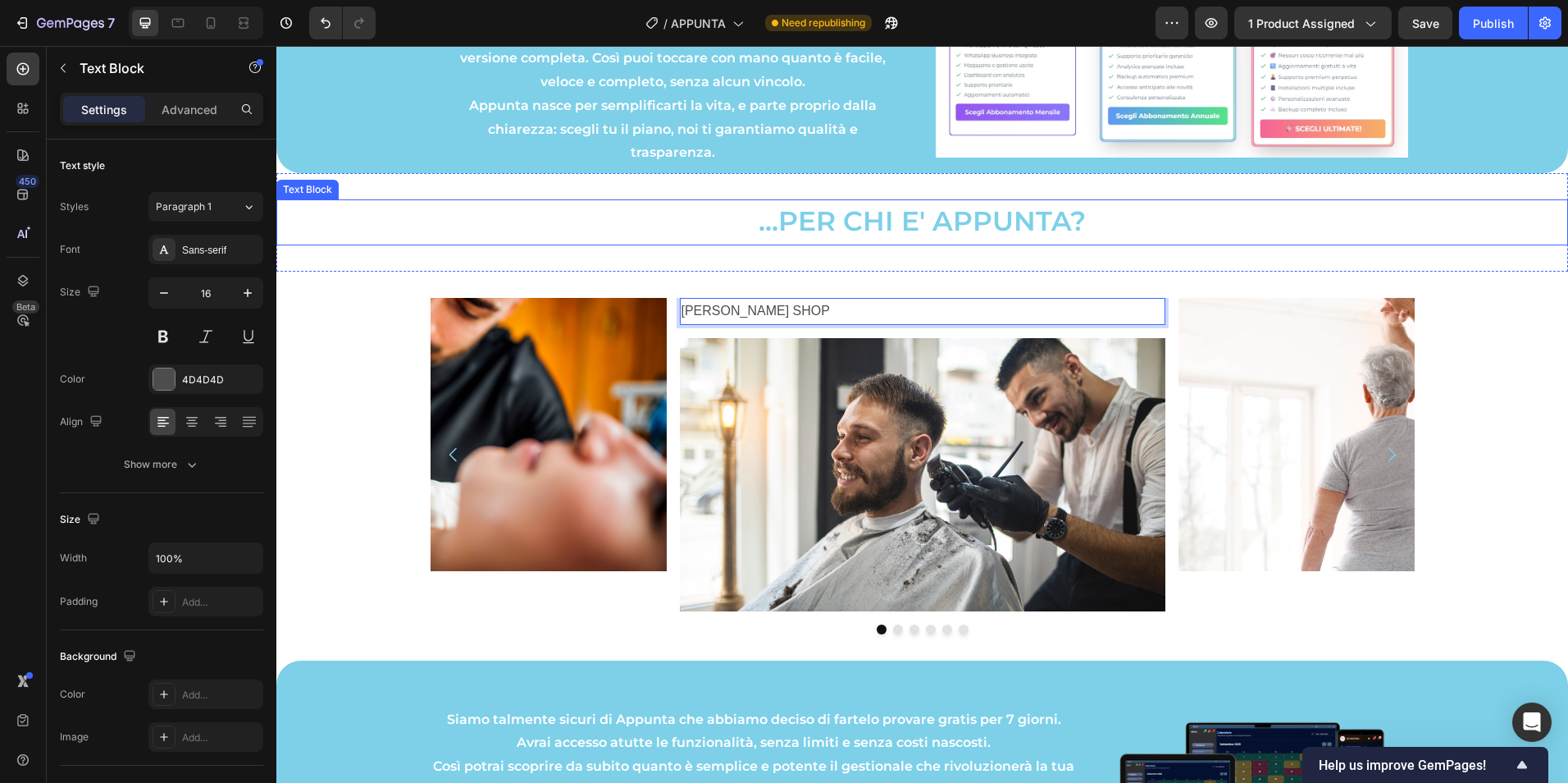
click at [1243, 235] on p "...PER CHI E' APPUNTA?" at bounding box center [922, 222] width 981 height 42
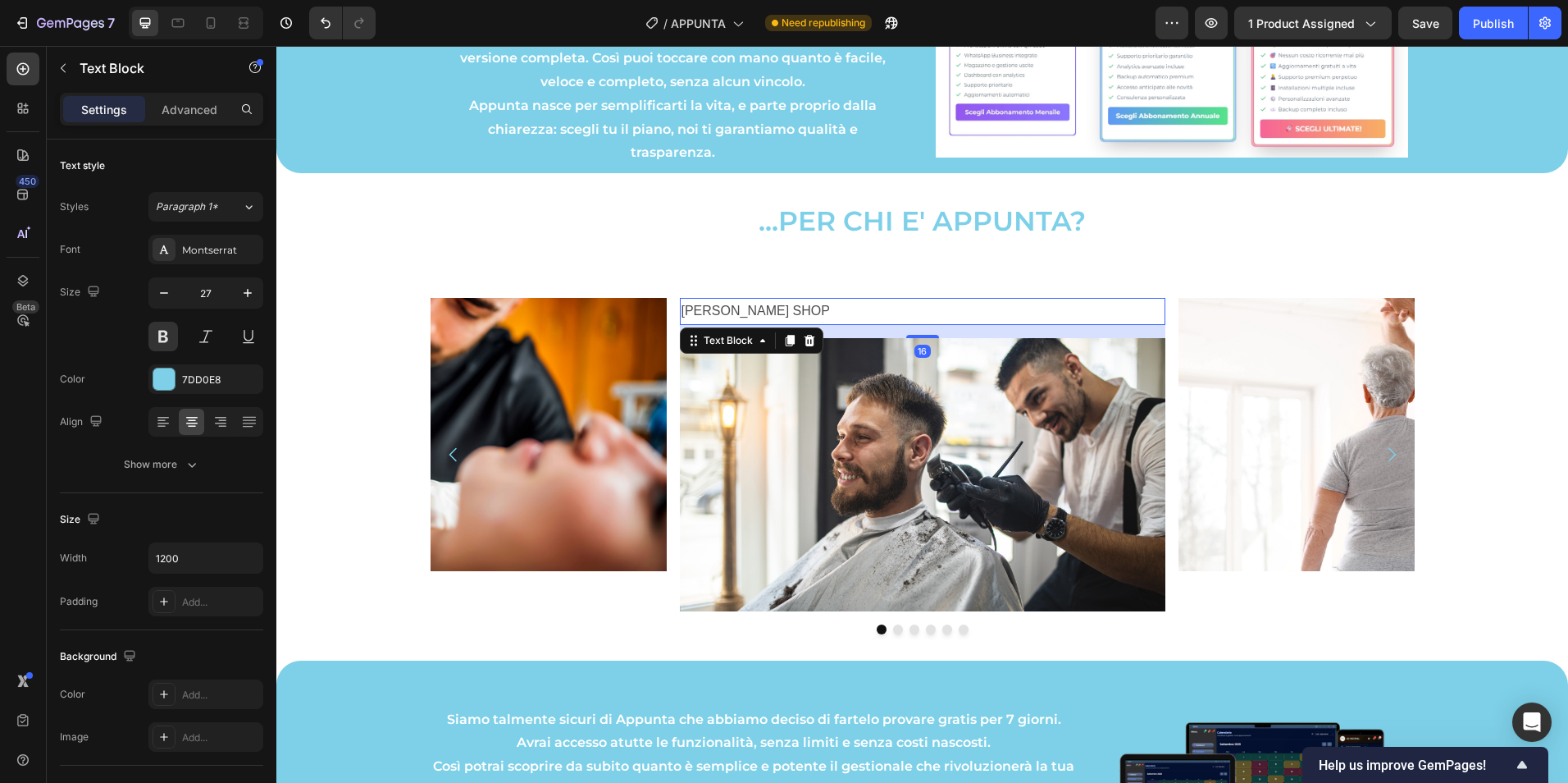
click at [756, 316] on p "[PERSON_NAME] SHOP" at bounding box center [923, 311] width 482 height 24
click at [757, 315] on p "[PERSON_NAME] SHOP" at bounding box center [923, 311] width 482 height 24
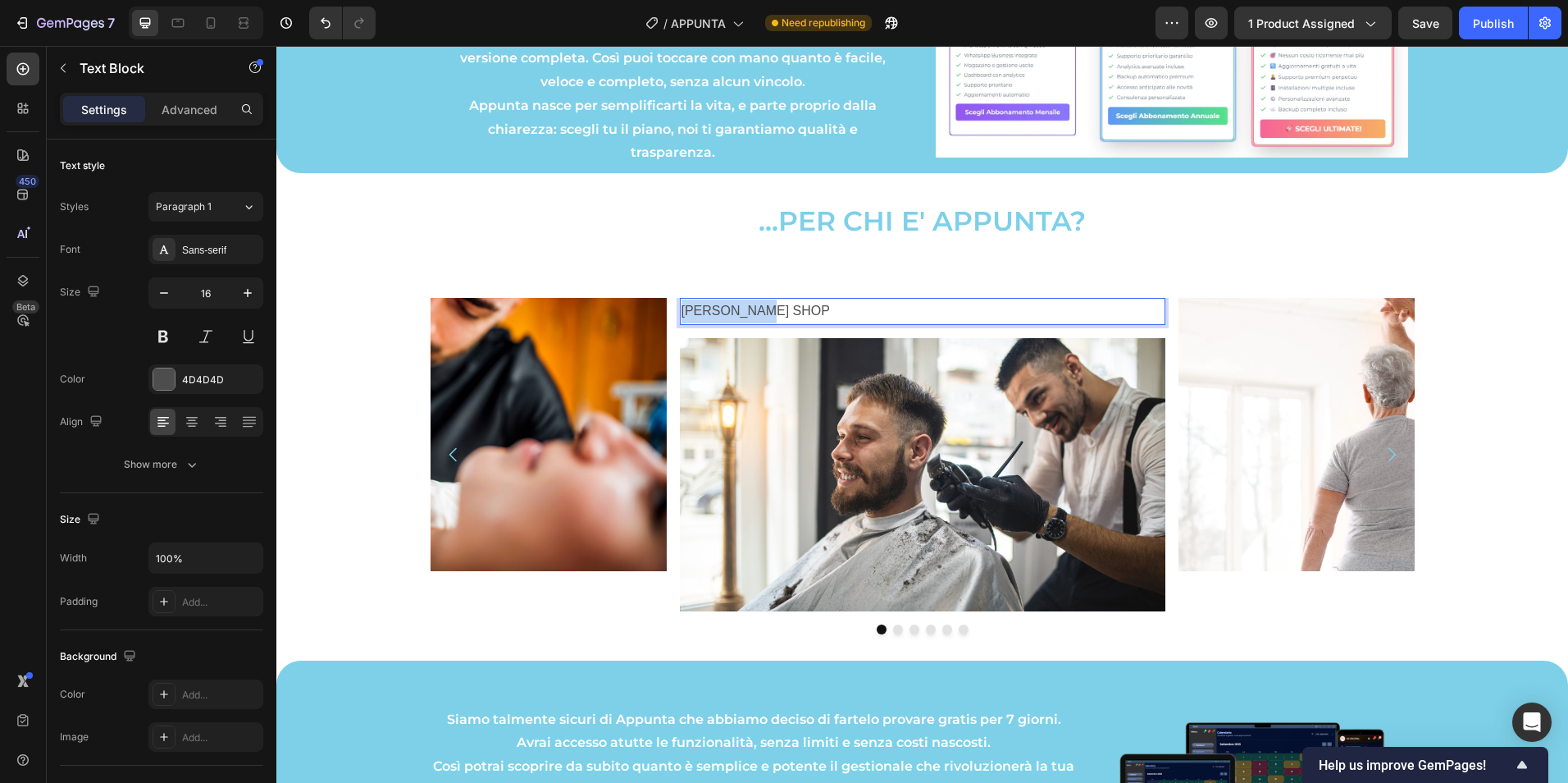
click at [758, 315] on p "[PERSON_NAME] SHOP" at bounding box center [923, 311] width 482 height 24
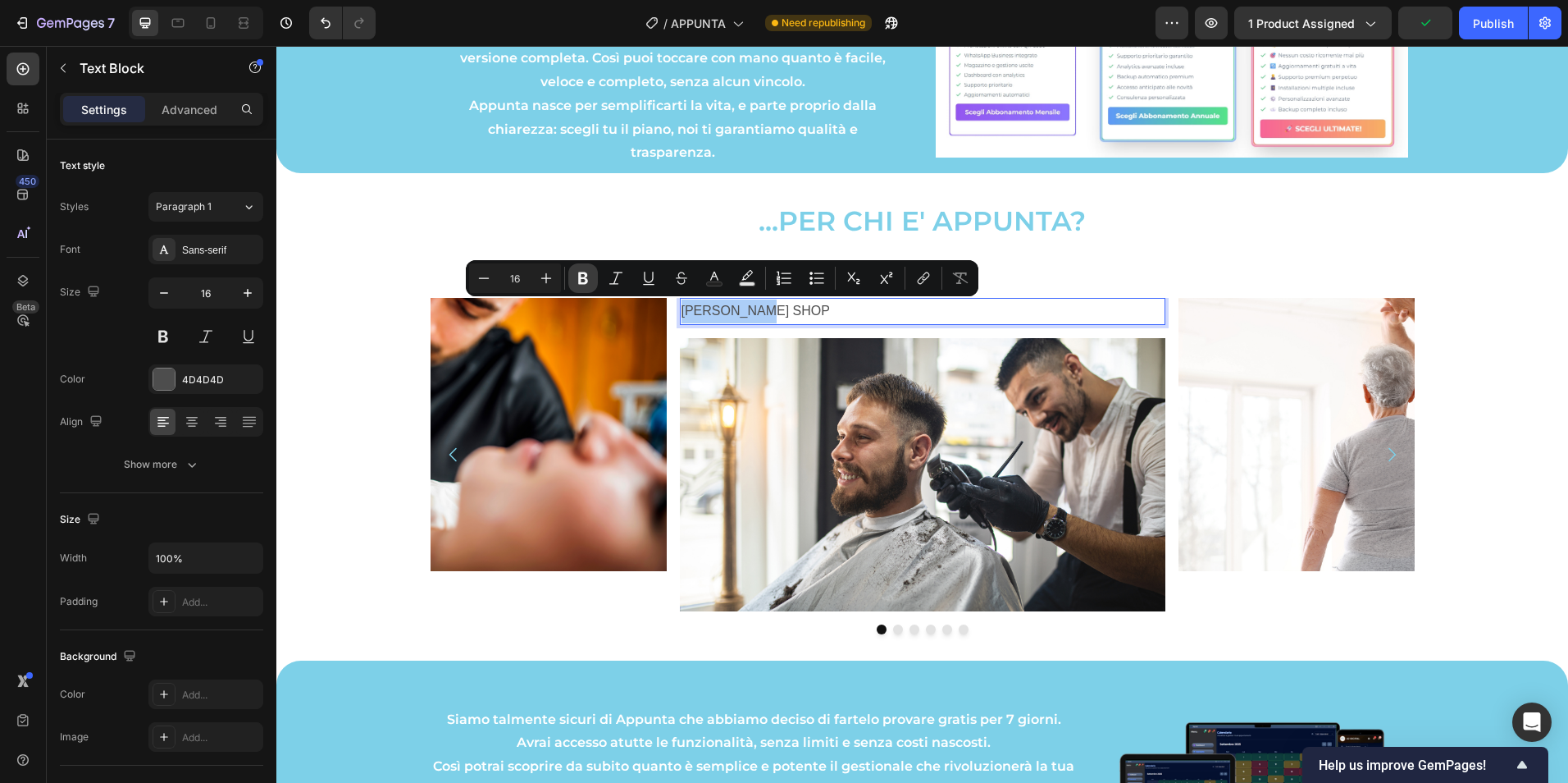
click at [580, 282] on icon "Editor contextual toolbar" at bounding box center [582, 278] width 10 height 12
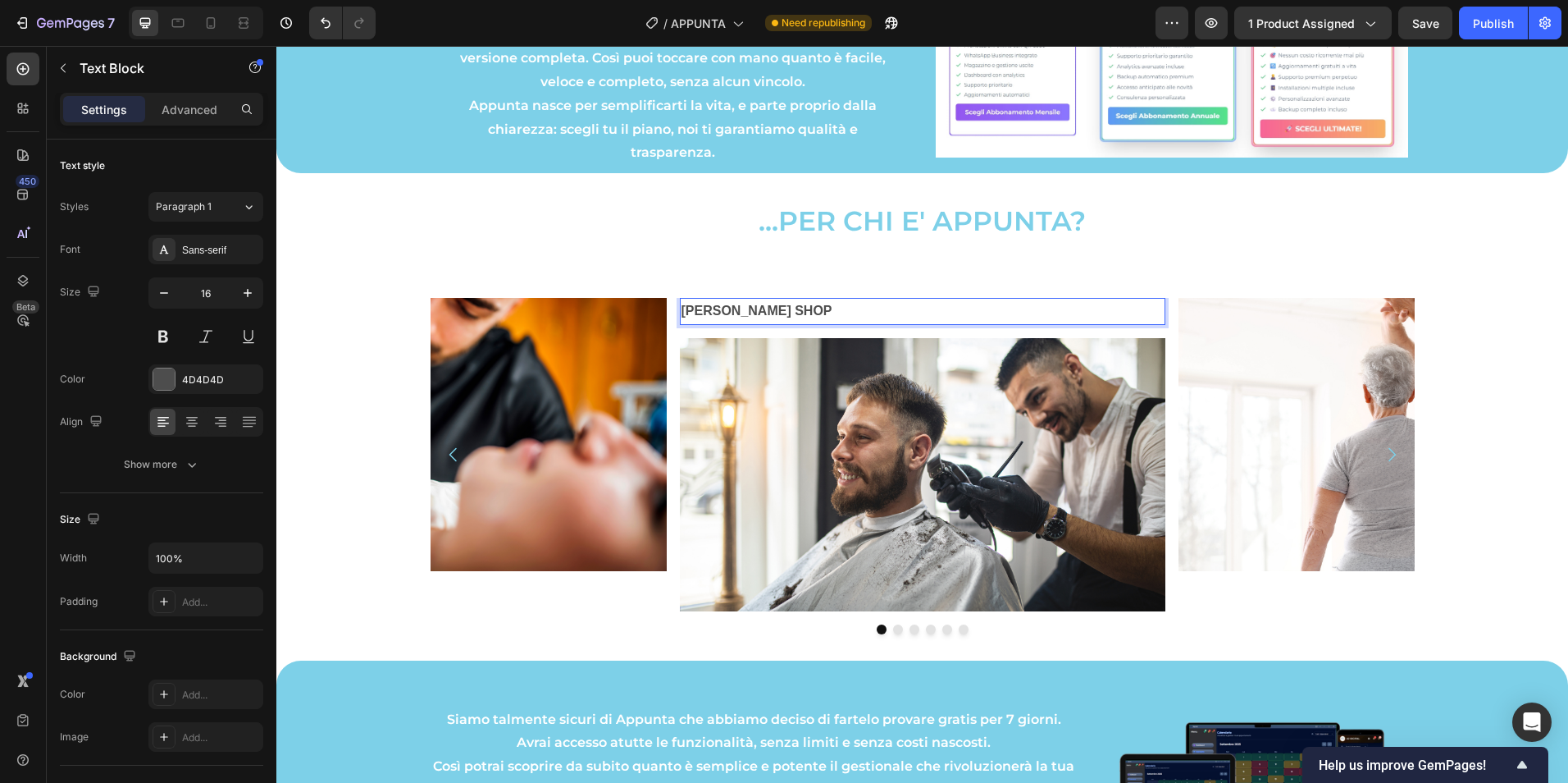
click at [752, 321] on p "[PERSON_NAME] SHOP" at bounding box center [923, 311] width 482 height 24
click at [752, 317] on p "[PERSON_NAME] SHOP" at bounding box center [923, 311] width 482 height 24
click at [752, 316] on strong "[PERSON_NAME] SHOP" at bounding box center [757, 310] width 151 height 14
click at [201, 251] on div "Sans-serif" at bounding box center [220, 250] width 77 height 15
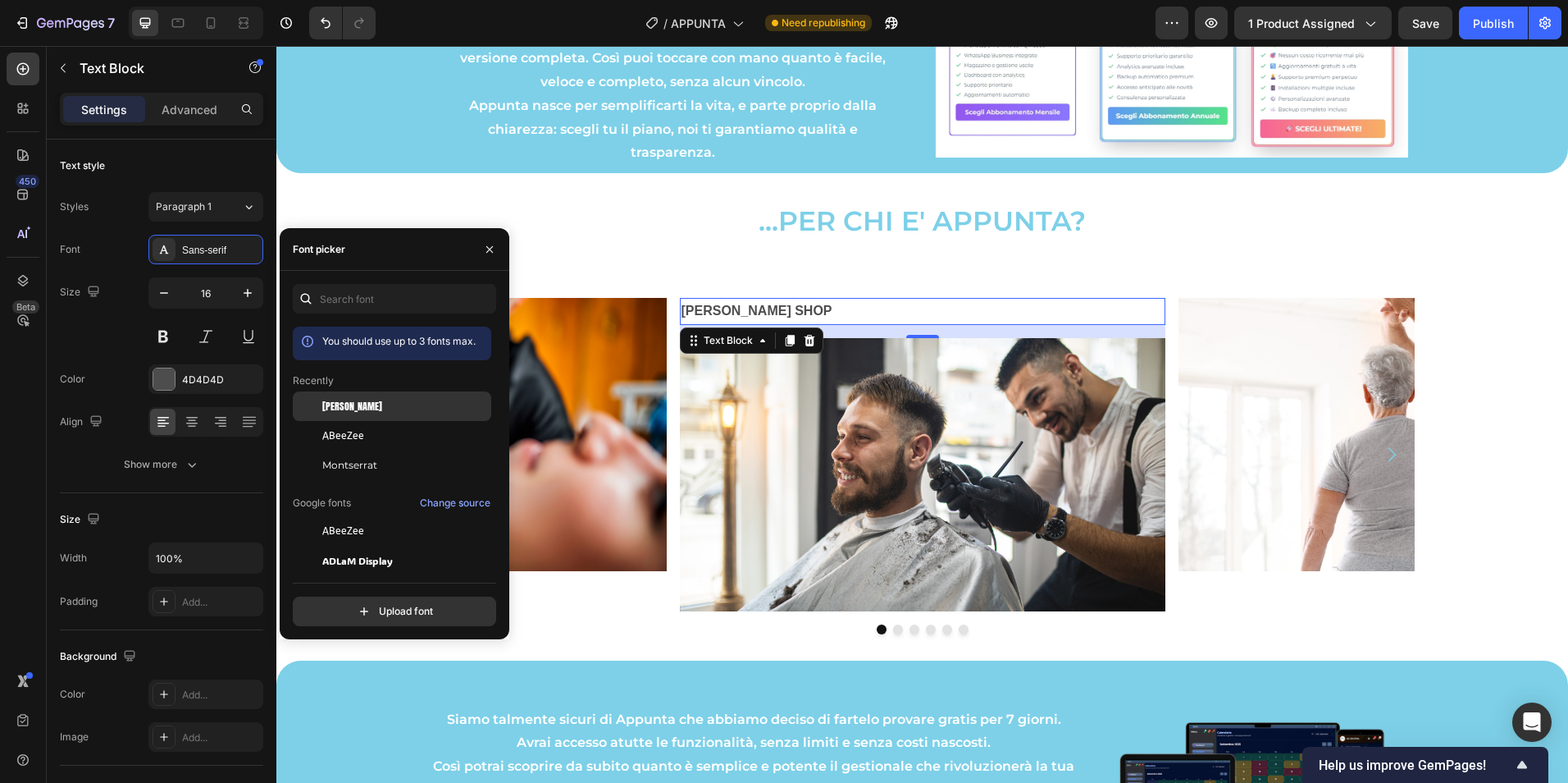
click at [351, 409] on div "[PERSON_NAME]" at bounding box center [405, 405] width 166 height 15
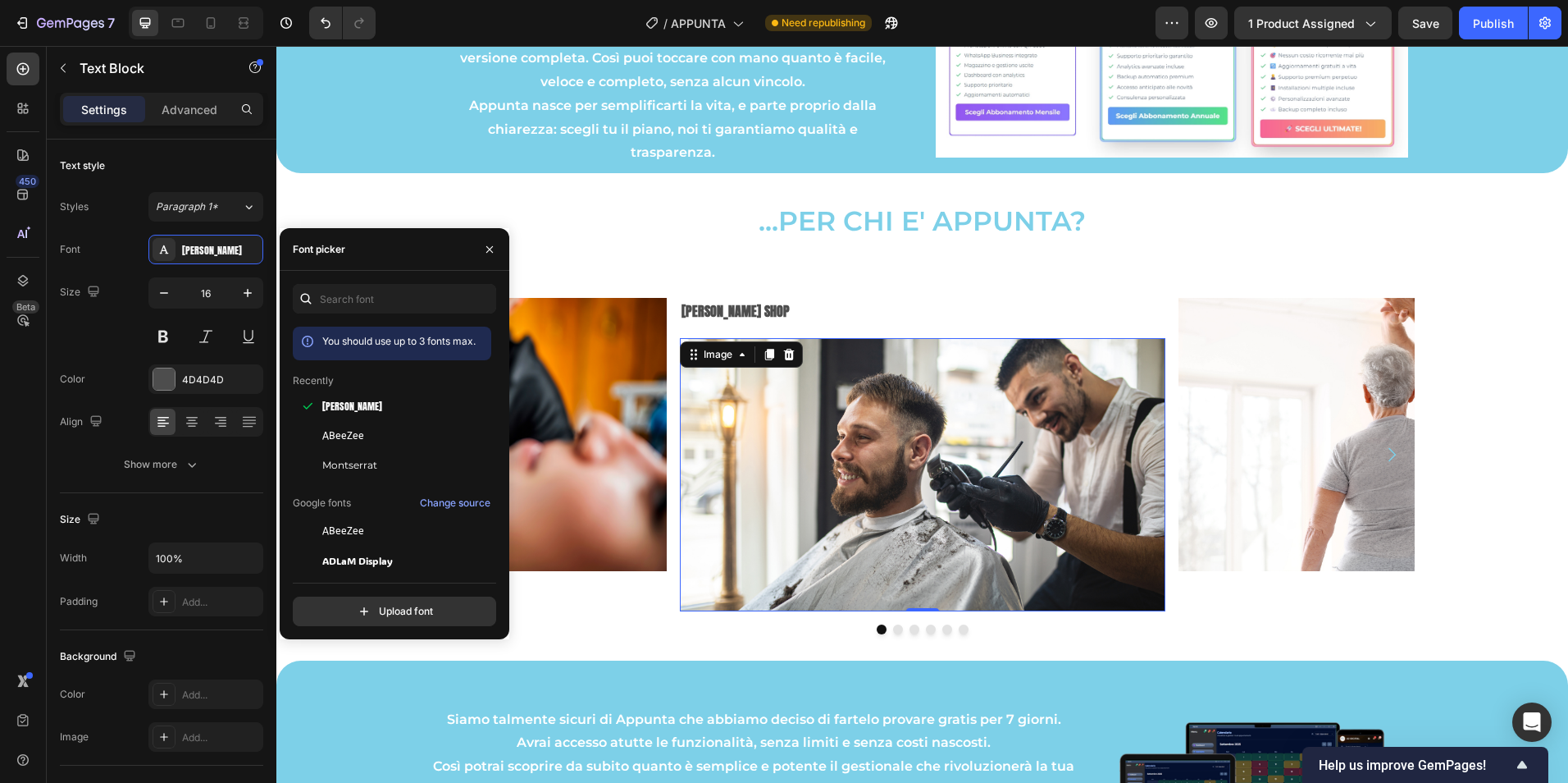
click at [918, 338] on img at bounding box center [923, 474] width 486 height 273
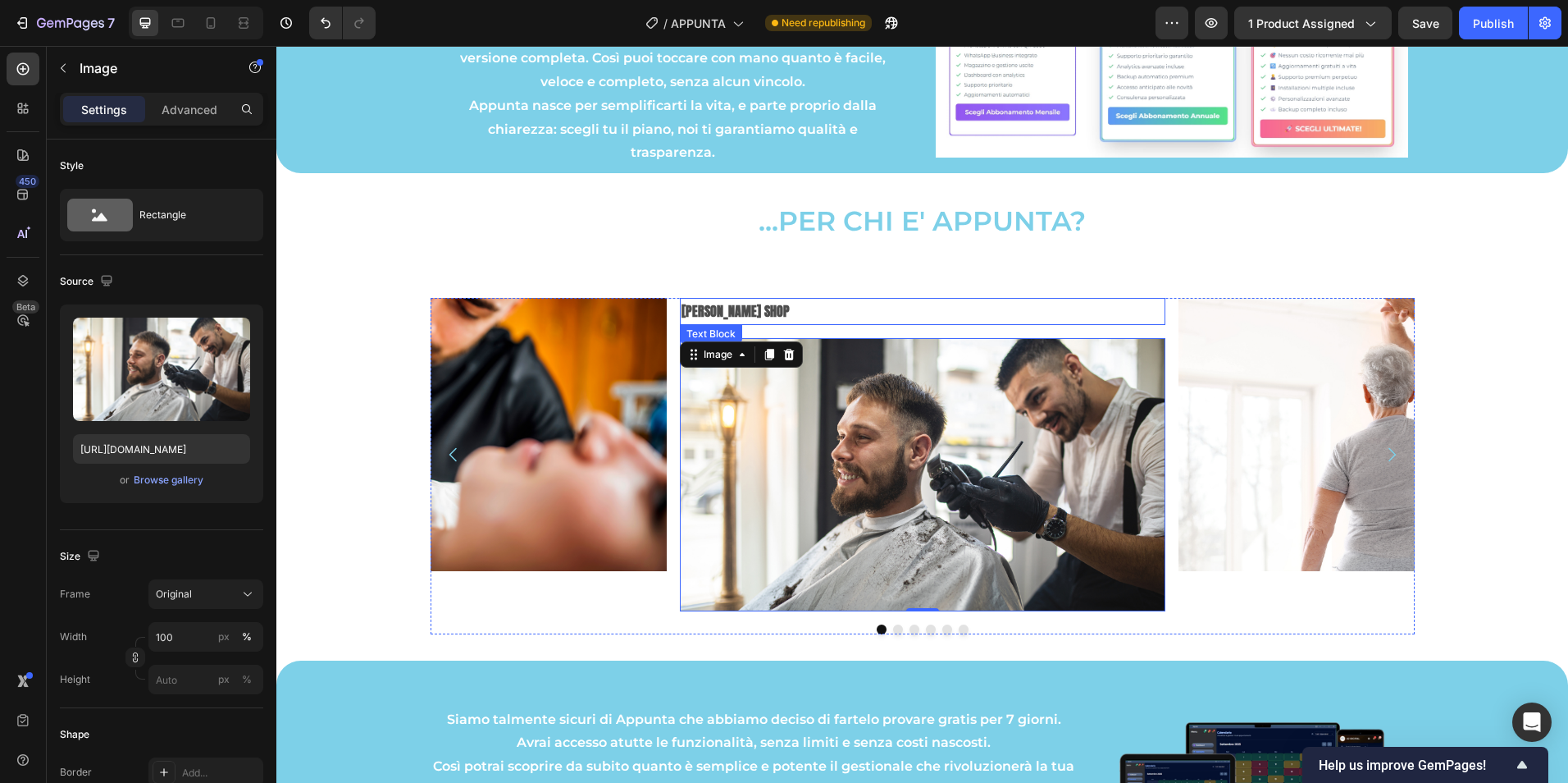
click at [918, 317] on p "[PERSON_NAME] SHOP" at bounding box center [923, 311] width 482 height 24
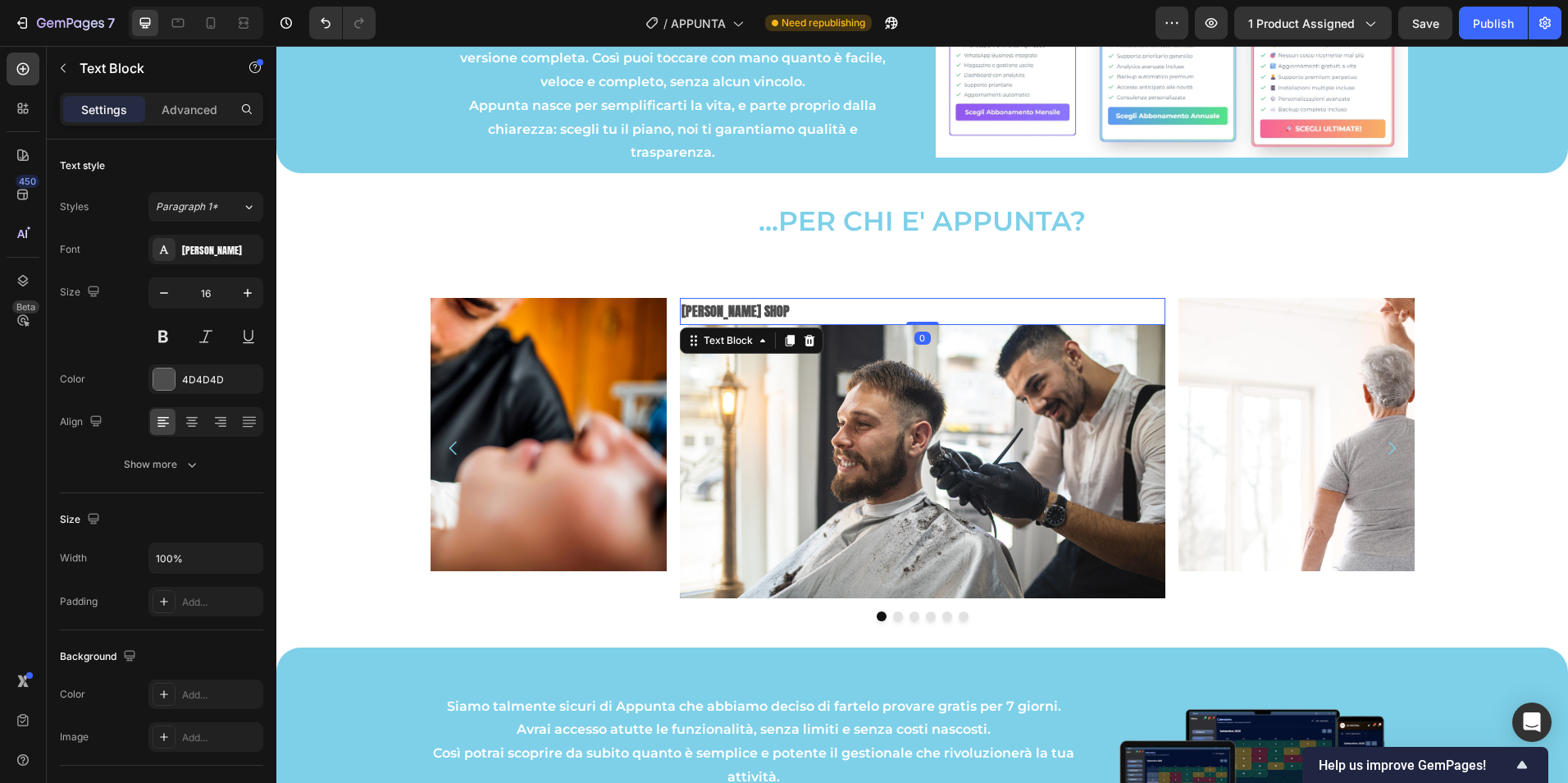
drag, startPoint x: 921, startPoint y: 337, endPoint x: 919, endPoint y: 315, distance: 22.1
click at [919, 315] on div "BARBER SHOP Text Block 0" at bounding box center [923, 311] width 486 height 27
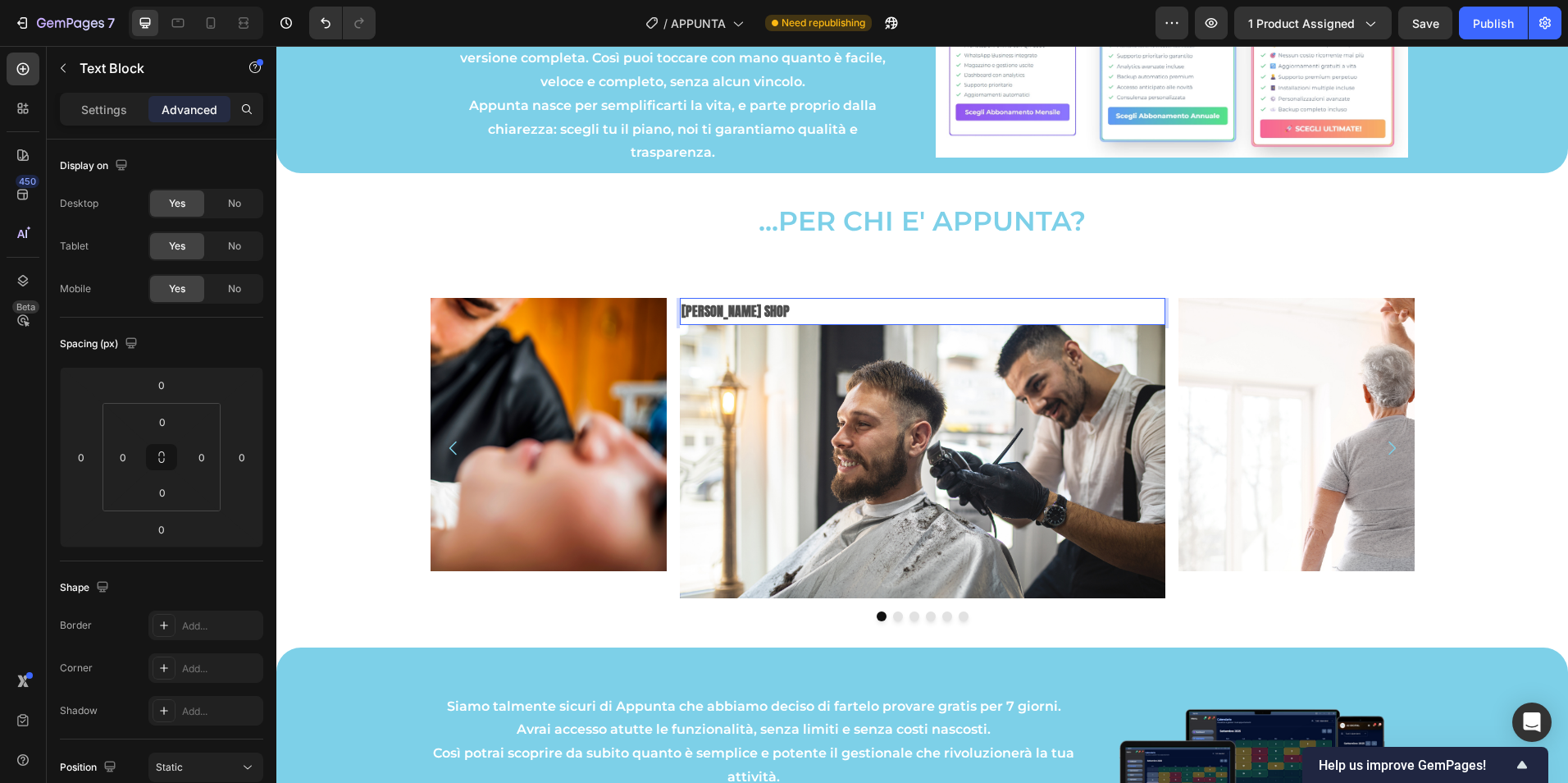
click at [746, 311] on p "[PERSON_NAME] SHOP" at bounding box center [923, 311] width 482 height 24
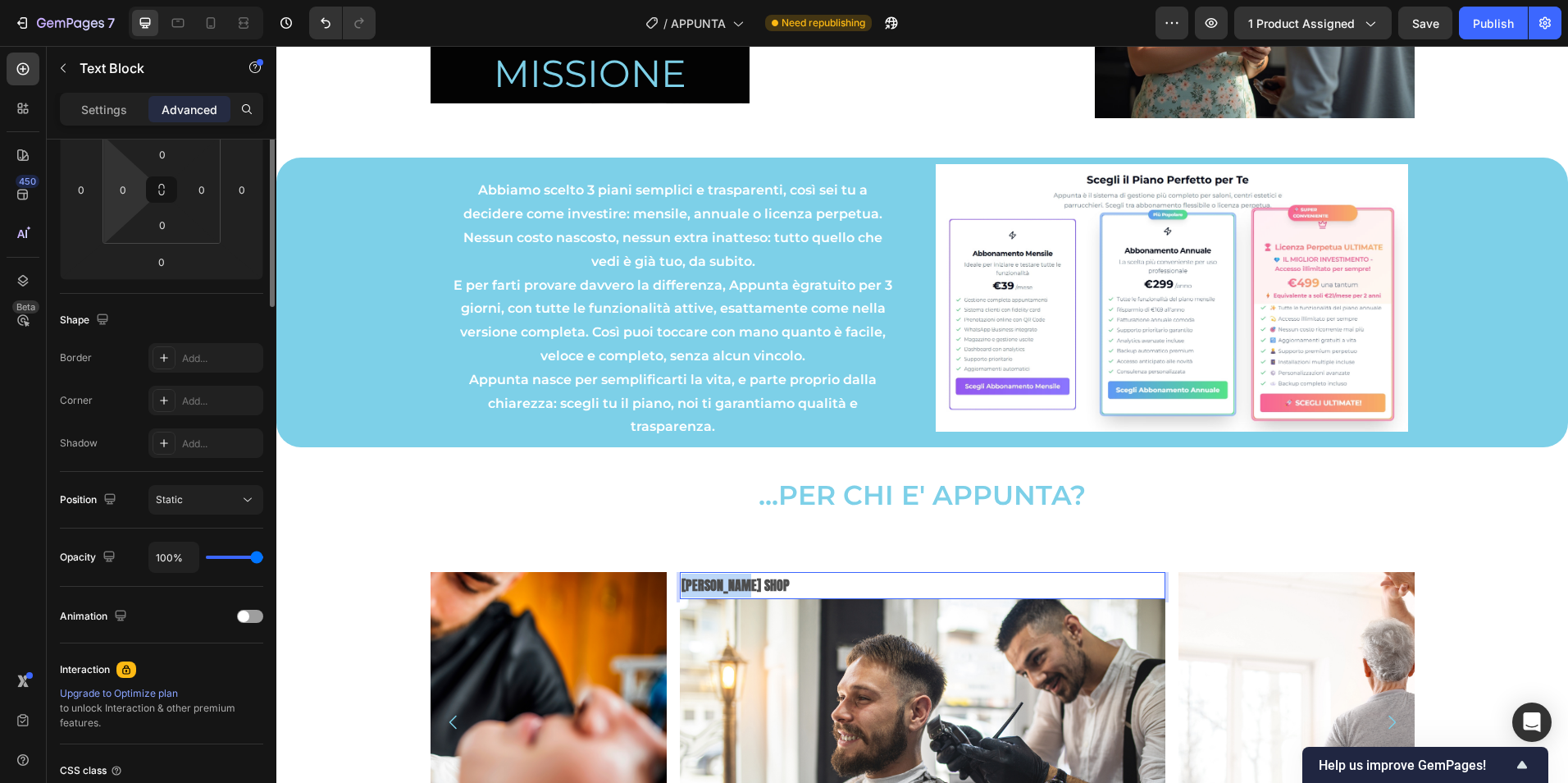
scroll to position [0, 0]
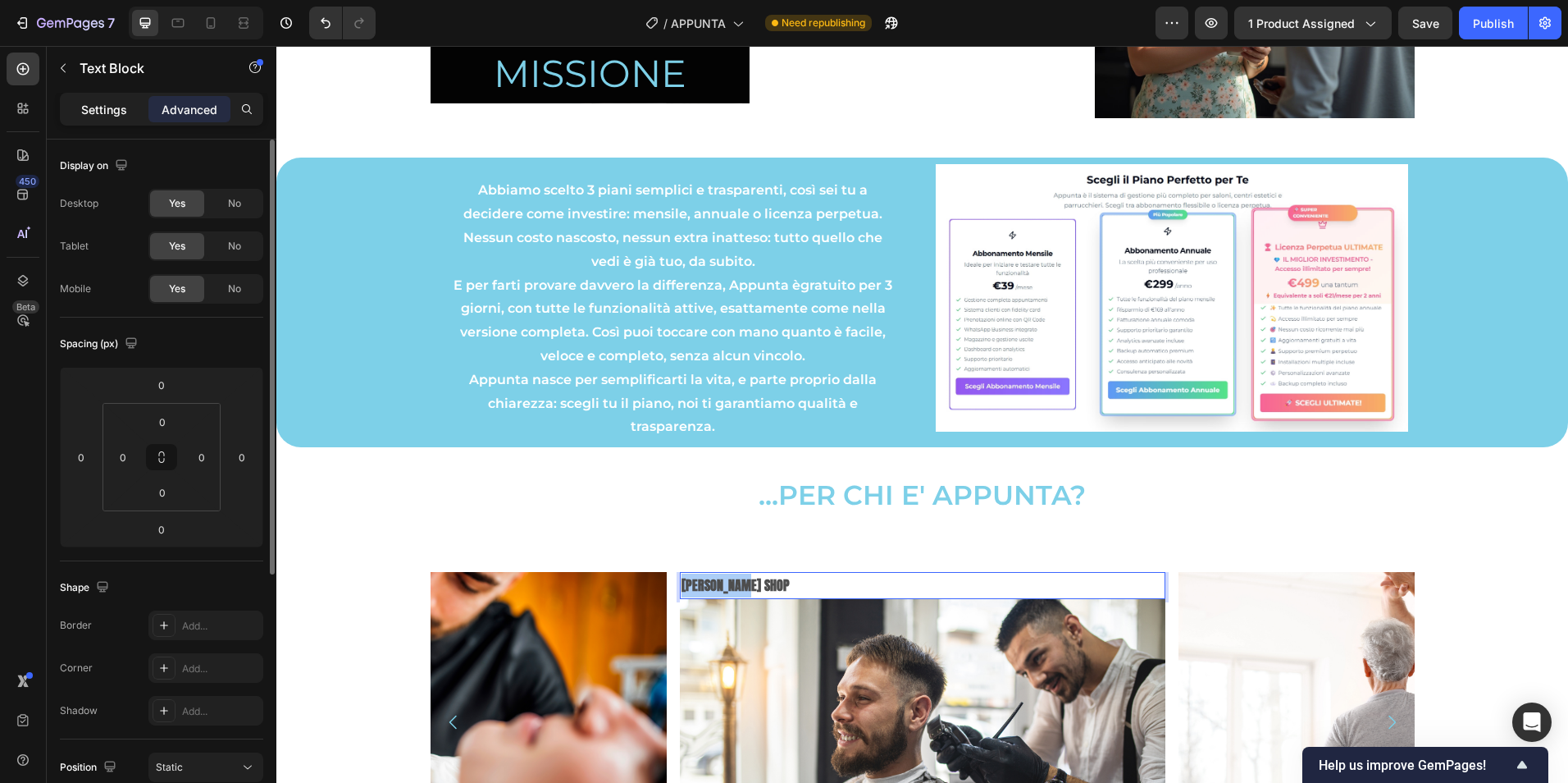
click at [111, 103] on p "Settings" at bounding box center [104, 110] width 46 height 17
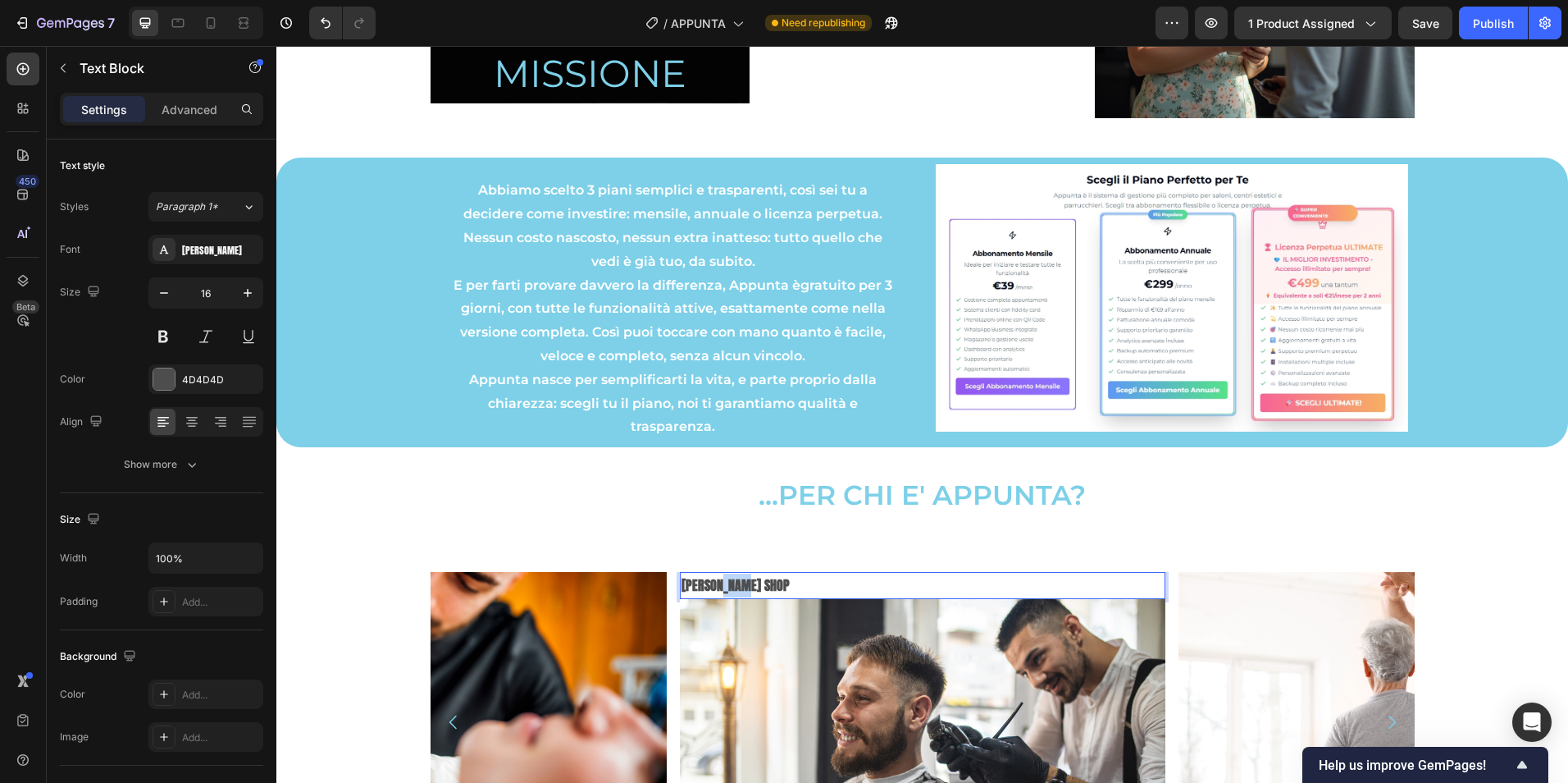
click at [724, 586] on strong "[PERSON_NAME] SHOP" at bounding box center [735, 584] width 108 height 20
click at [725, 586] on strong "[PERSON_NAME] SHOP" at bounding box center [735, 584] width 108 height 20
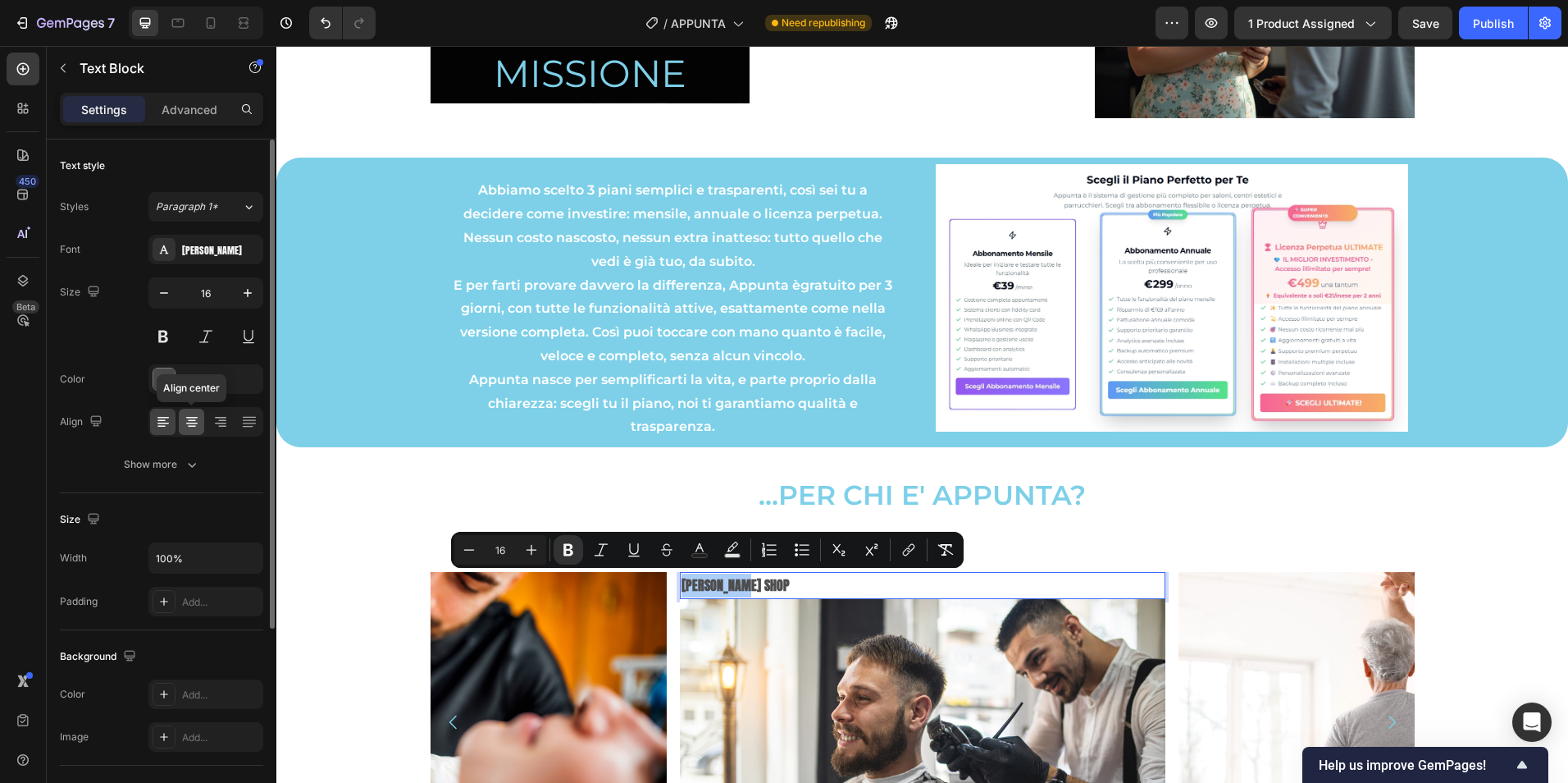
click at [191, 423] on icon at bounding box center [191, 423] width 11 height 2
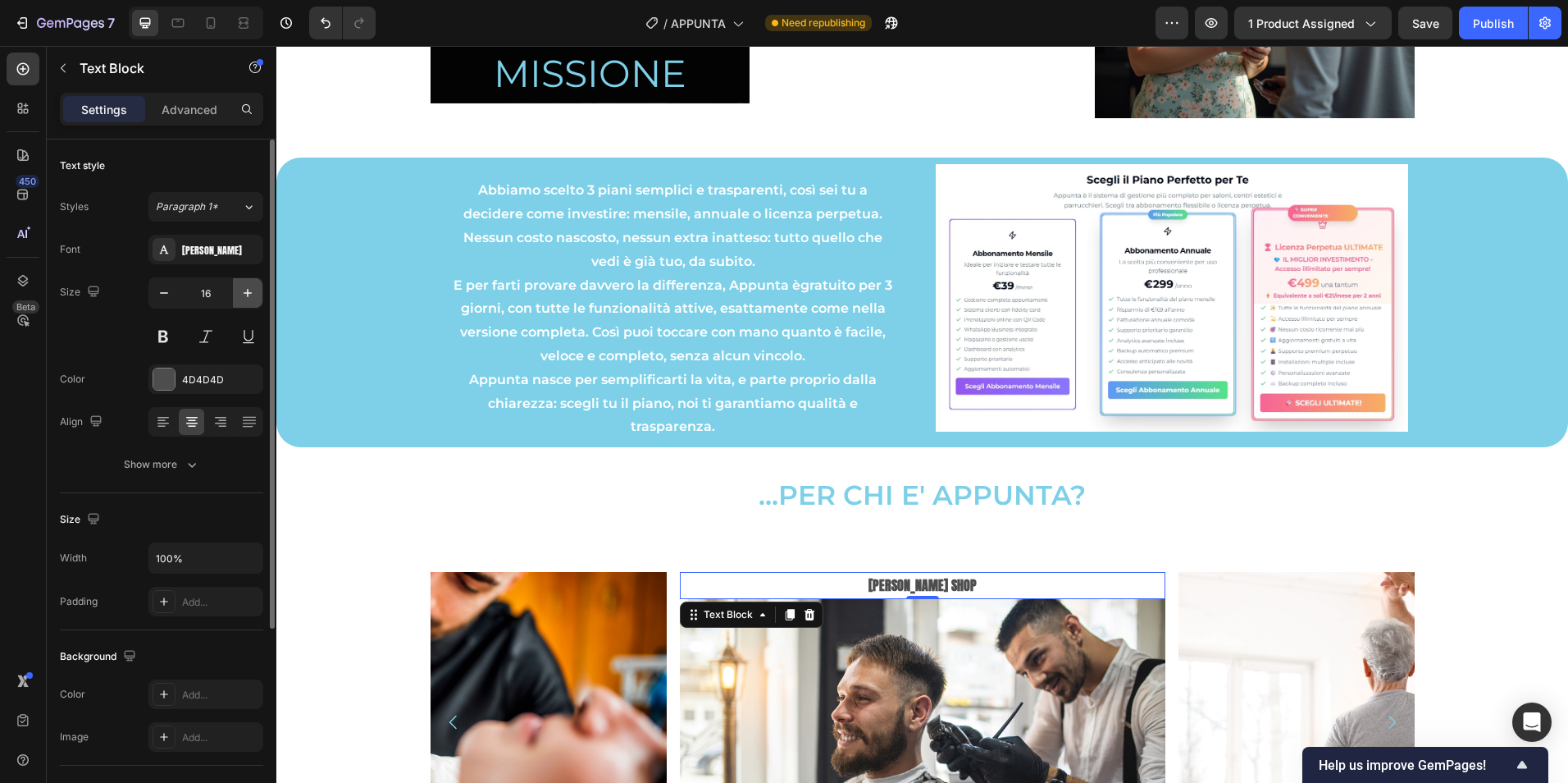
click at [249, 290] on icon "button" at bounding box center [247, 292] width 16 height 16
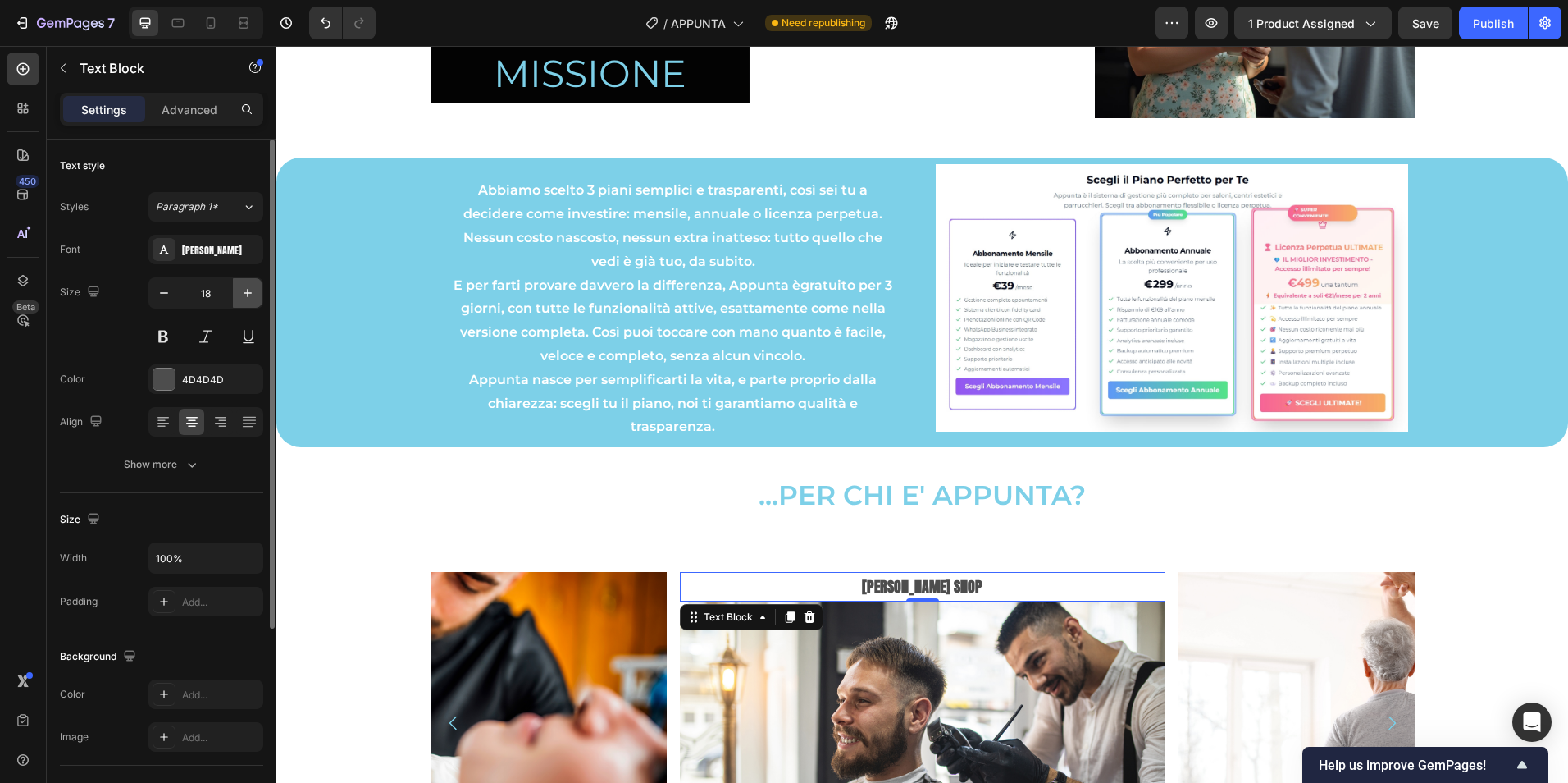
click at [249, 290] on icon "button" at bounding box center [247, 292] width 16 height 16
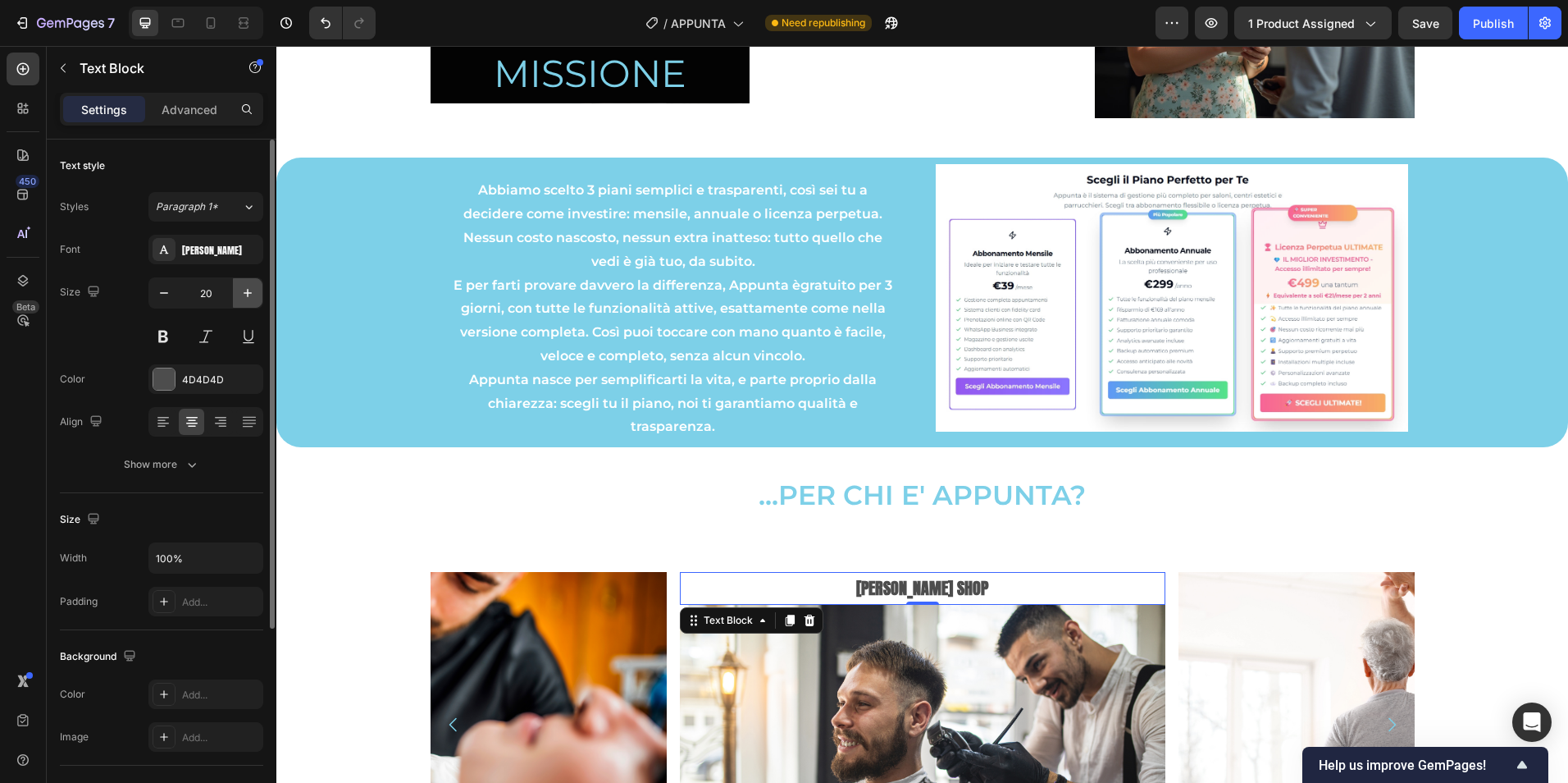
click at [249, 290] on icon "button" at bounding box center [247, 292] width 16 height 16
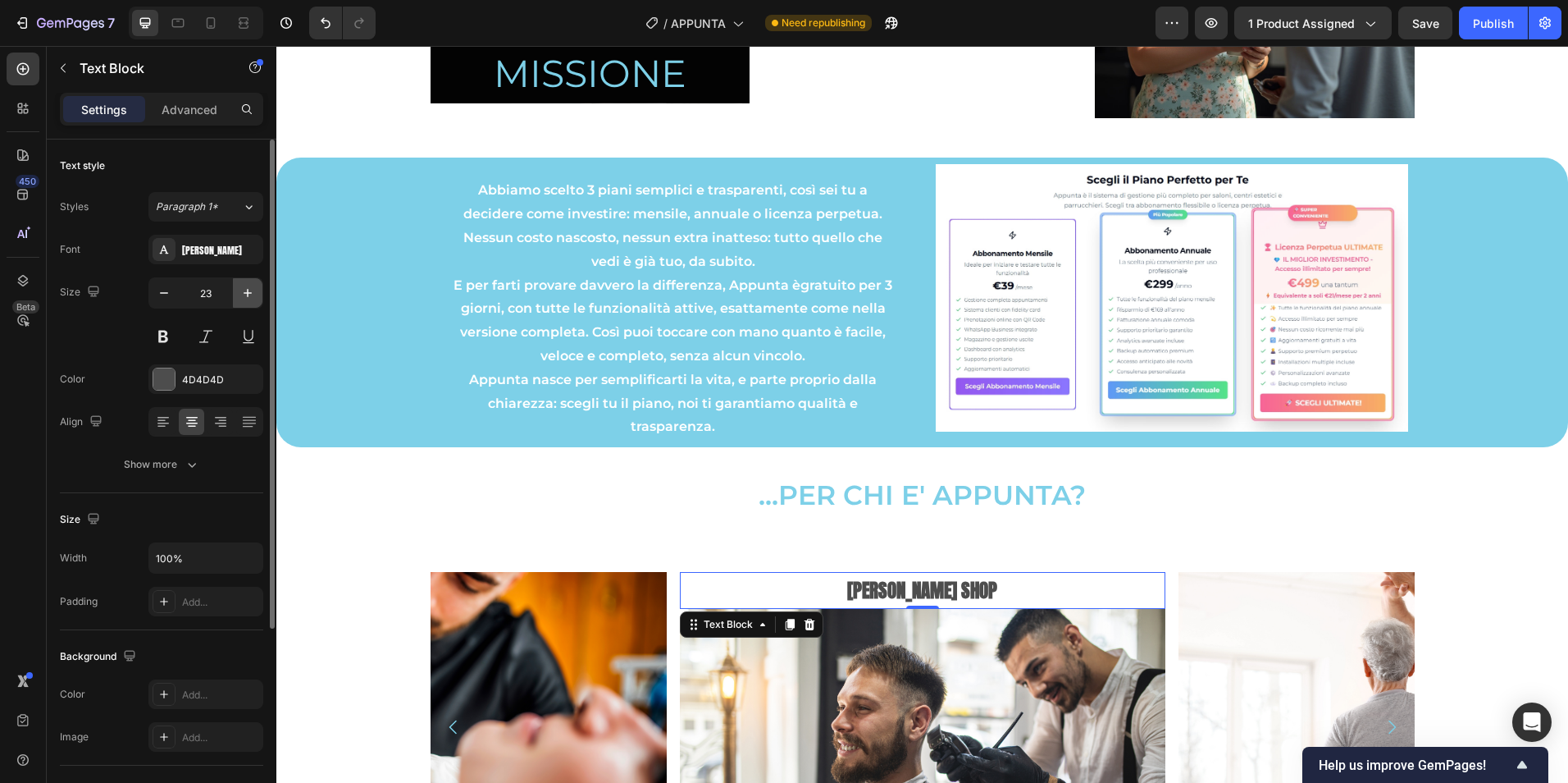
click at [249, 290] on icon "button" at bounding box center [247, 292] width 16 height 16
click at [249, 289] on icon "button" at bounding box center [247, 292] width 16 height 16
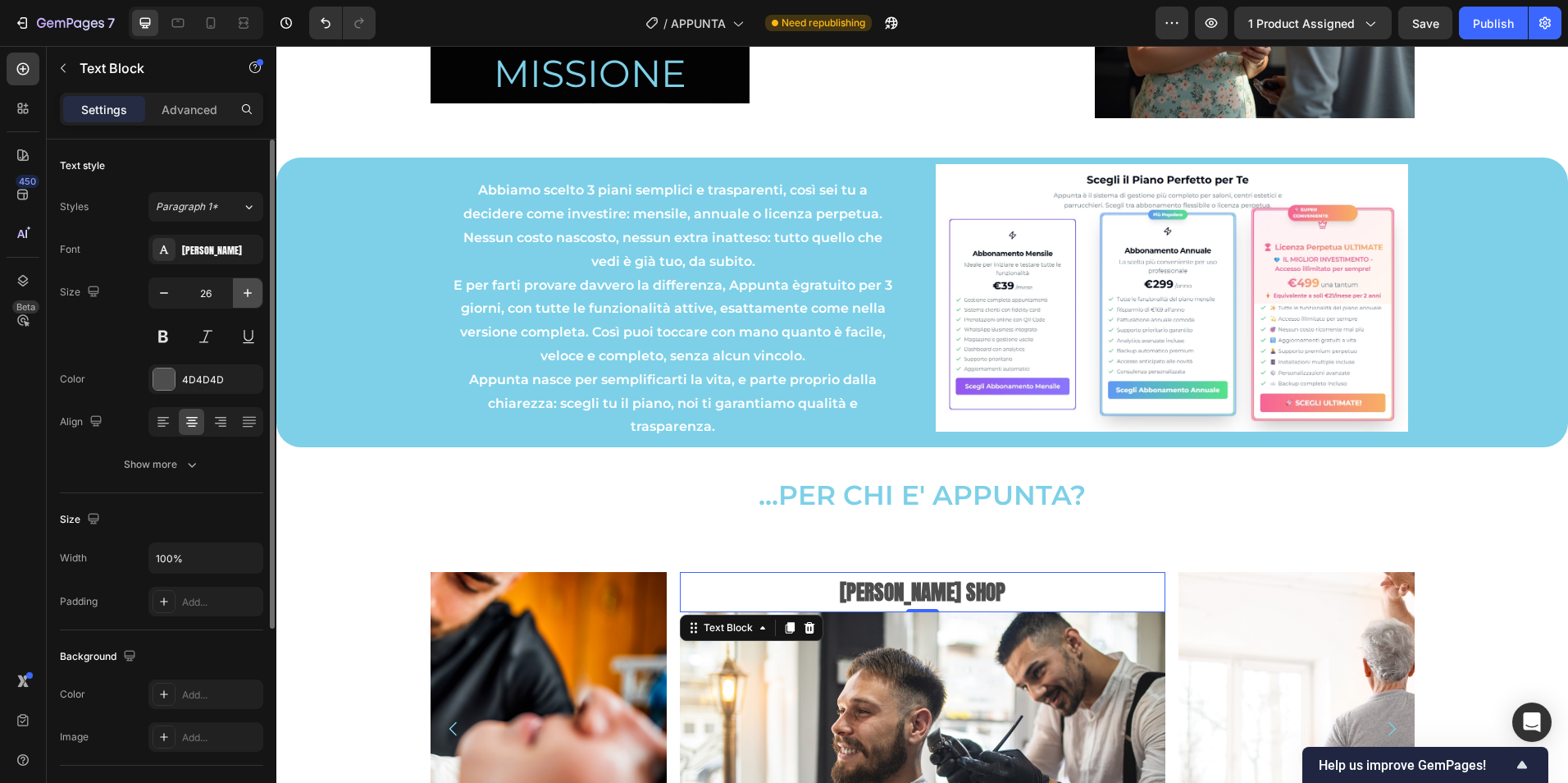
click at [250, 289] on icon "button" at bounding box center [247, 292] width 16 height 16
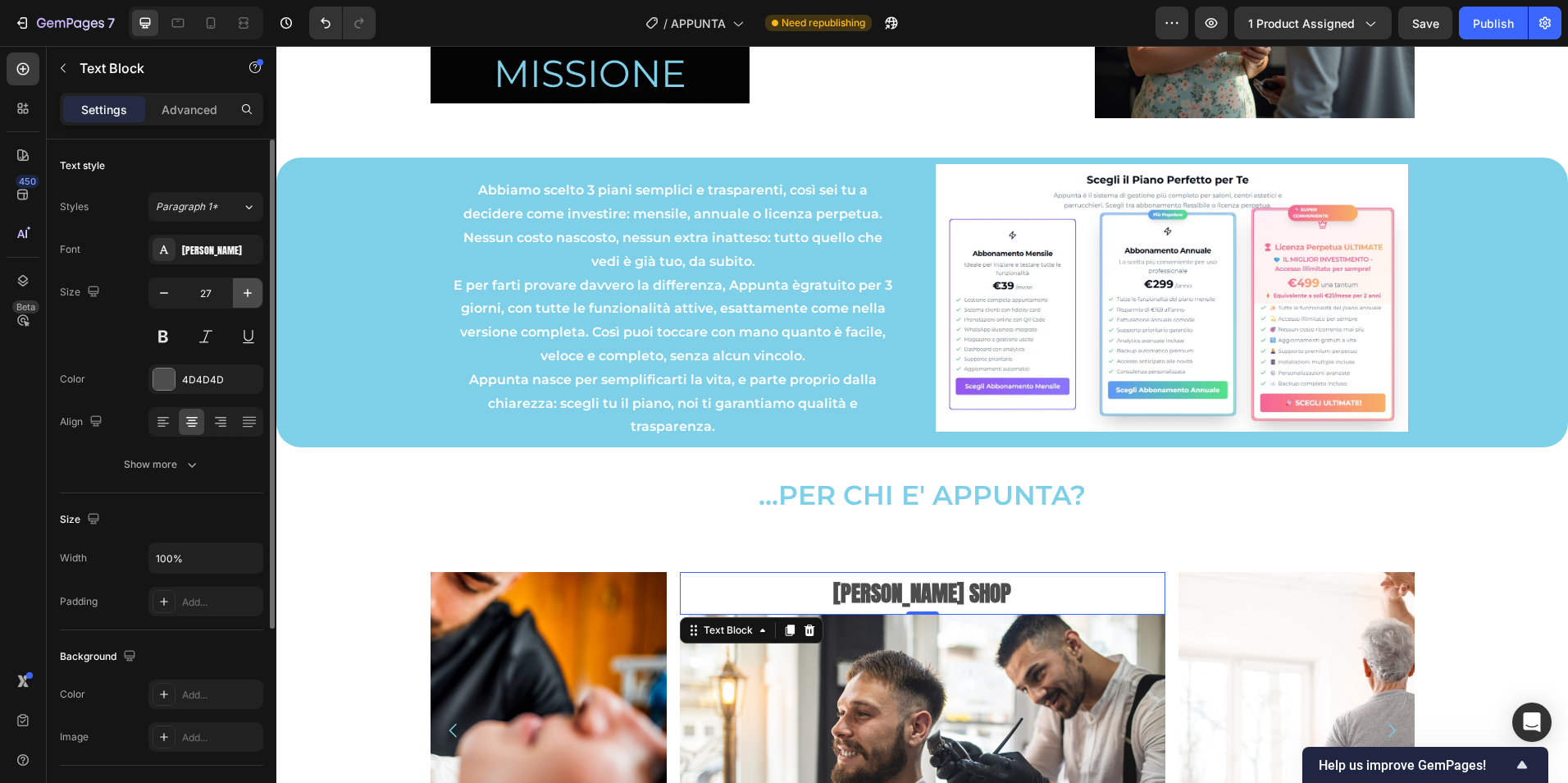
click at [250, 290] on icon "button" at bounding box center [247, 292] width 16 height 16
click at [250, 290] on icon "button" at bounding box center [247, 292] width 16 height 16
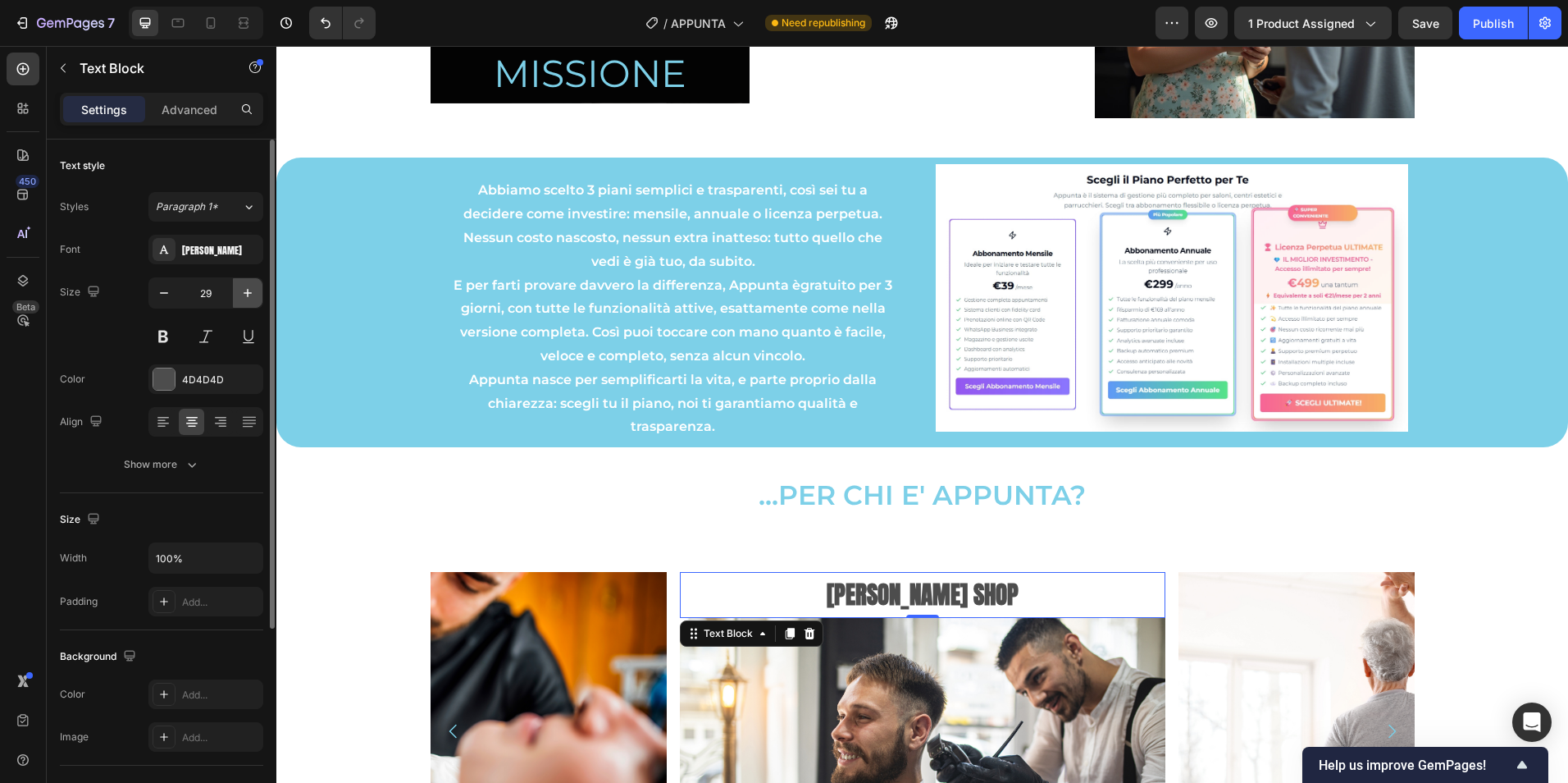
click at [249, 290] on icon "button" at bounding box center [247, 292] width 16 height 16
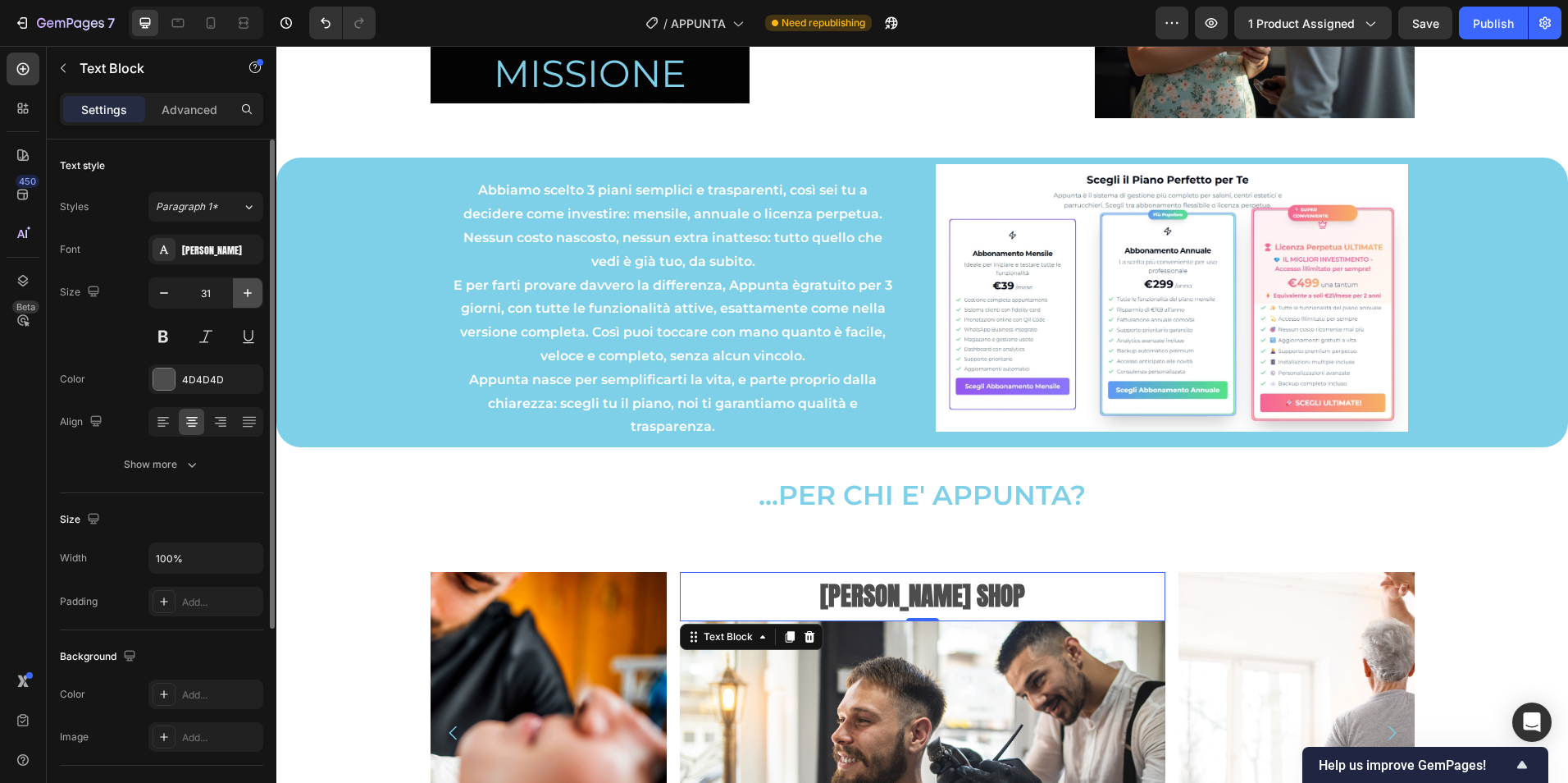
click at [249, 290] on icon "button" at bounding box center [247, 292] width 16 height 16
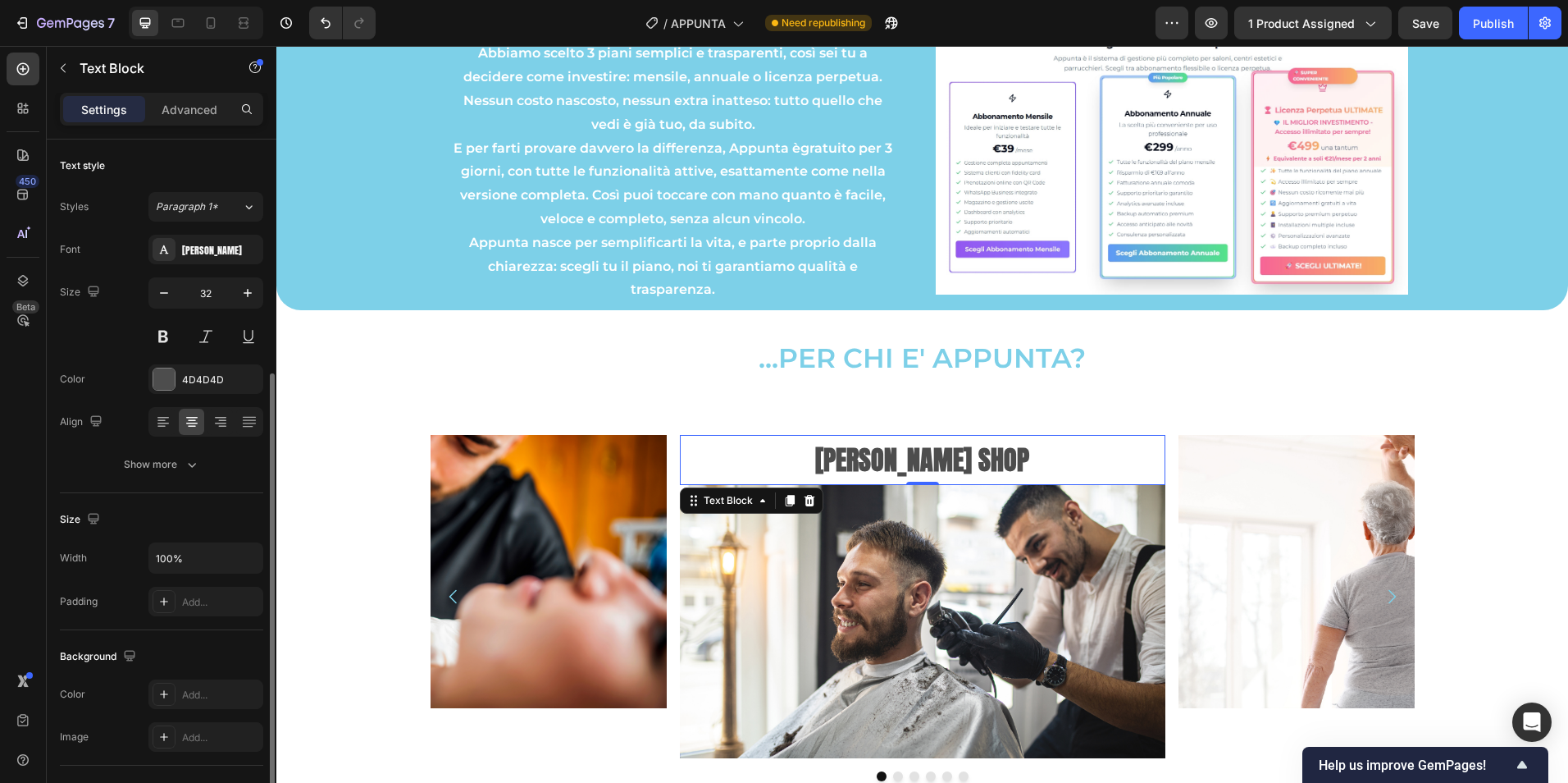
scroll to position [137, 0]
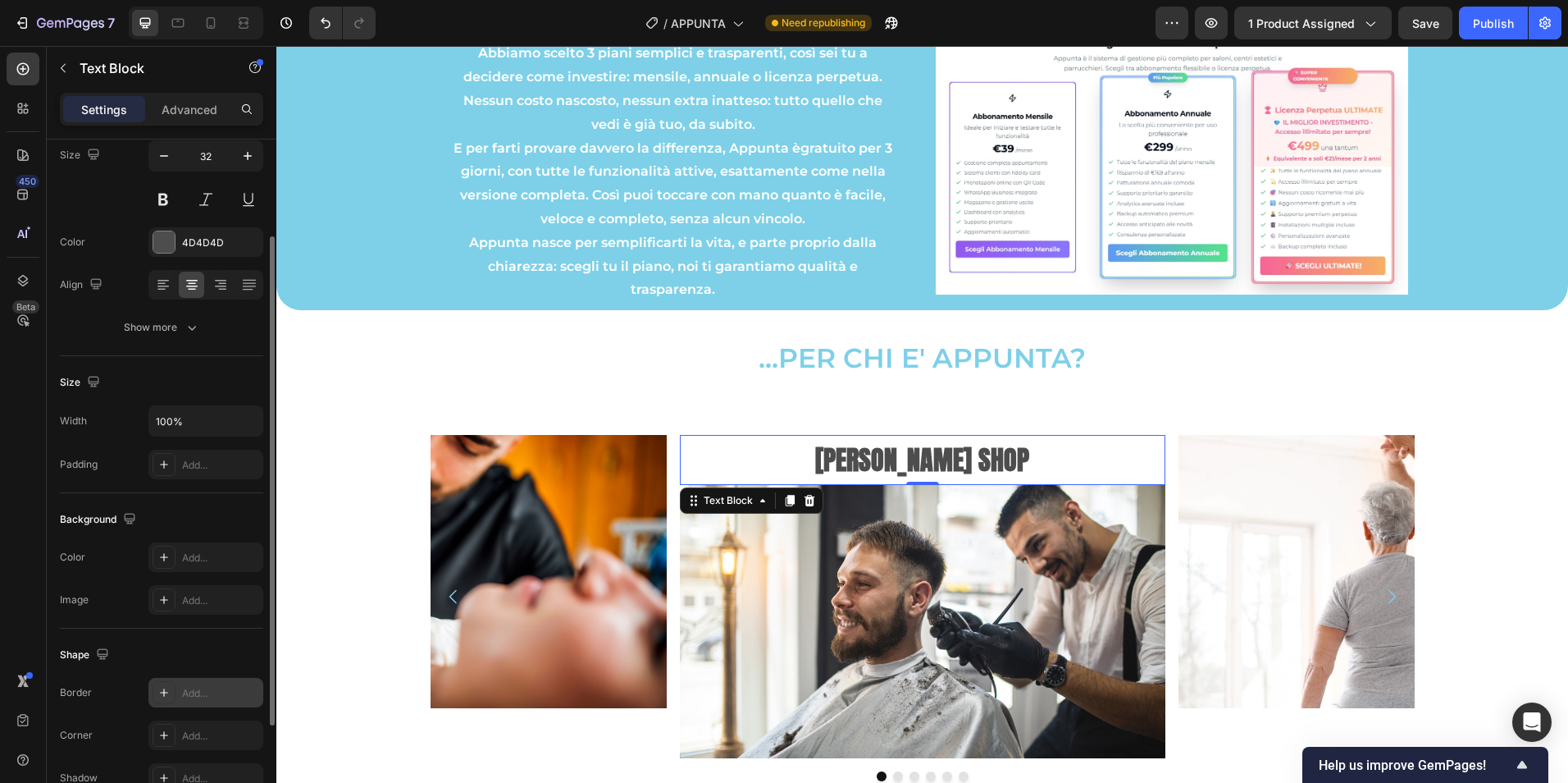
click at [227, 691] on div "Add..." at bounding box center [220, 693] width 77 height 15
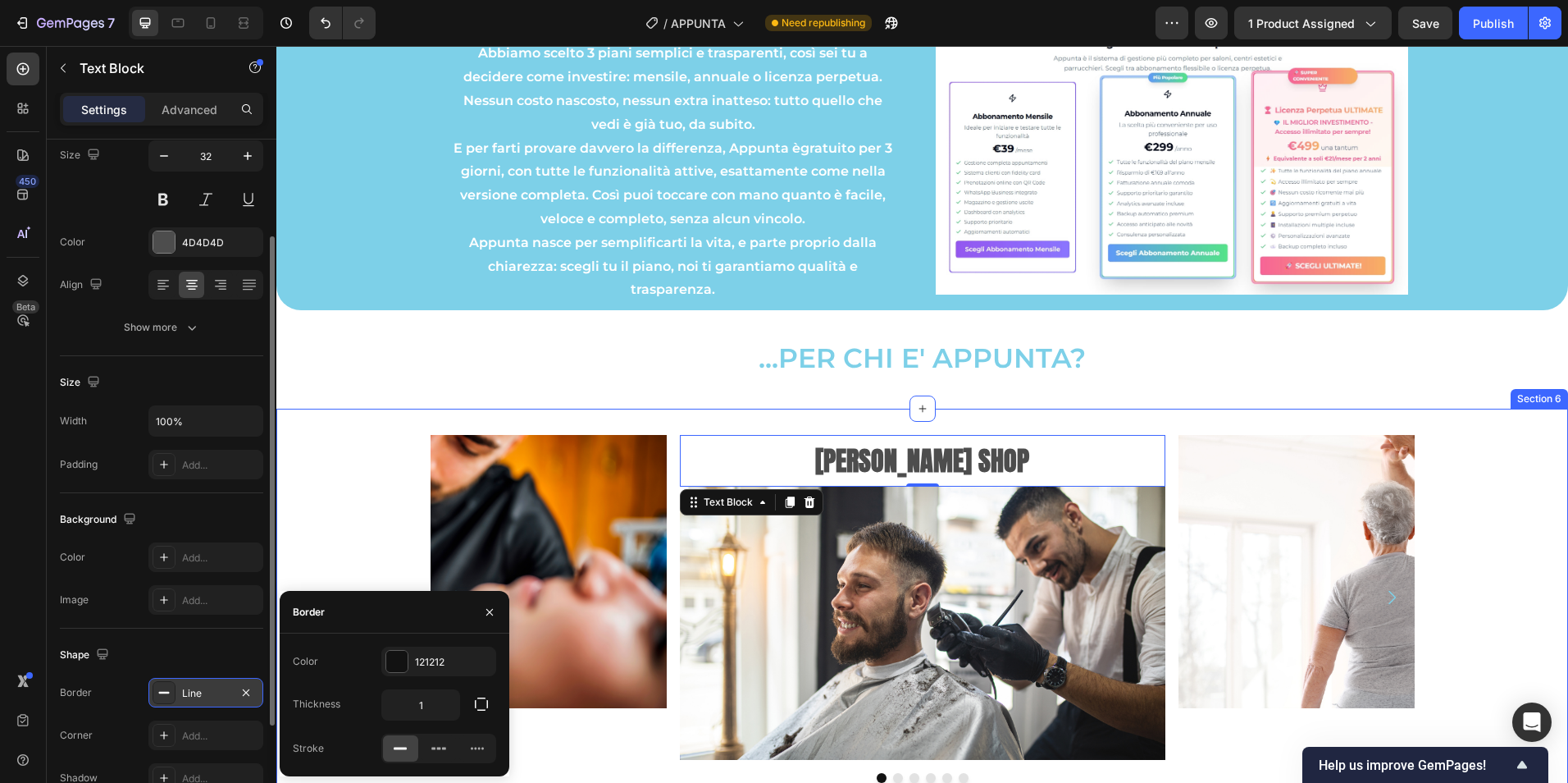
click at [329, 544] on div "BARBER SHOP Text Block 0 Image Image Image Image Image Image Carousel" at bounding box center [922, 608] width 1292 height 348
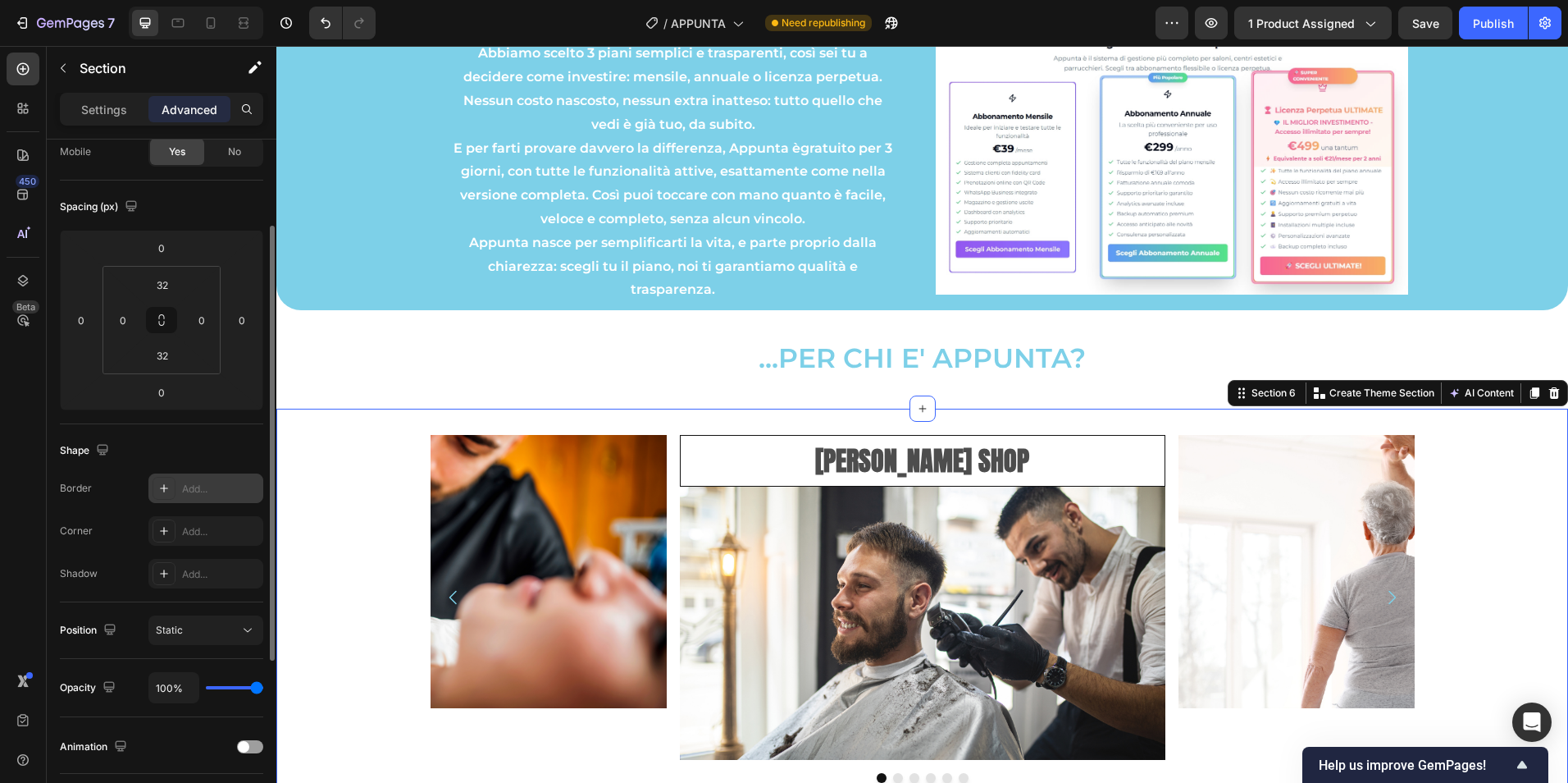
click at [211, 493] on div "Add..." at bounding box center [220, 488] width 77 height 15
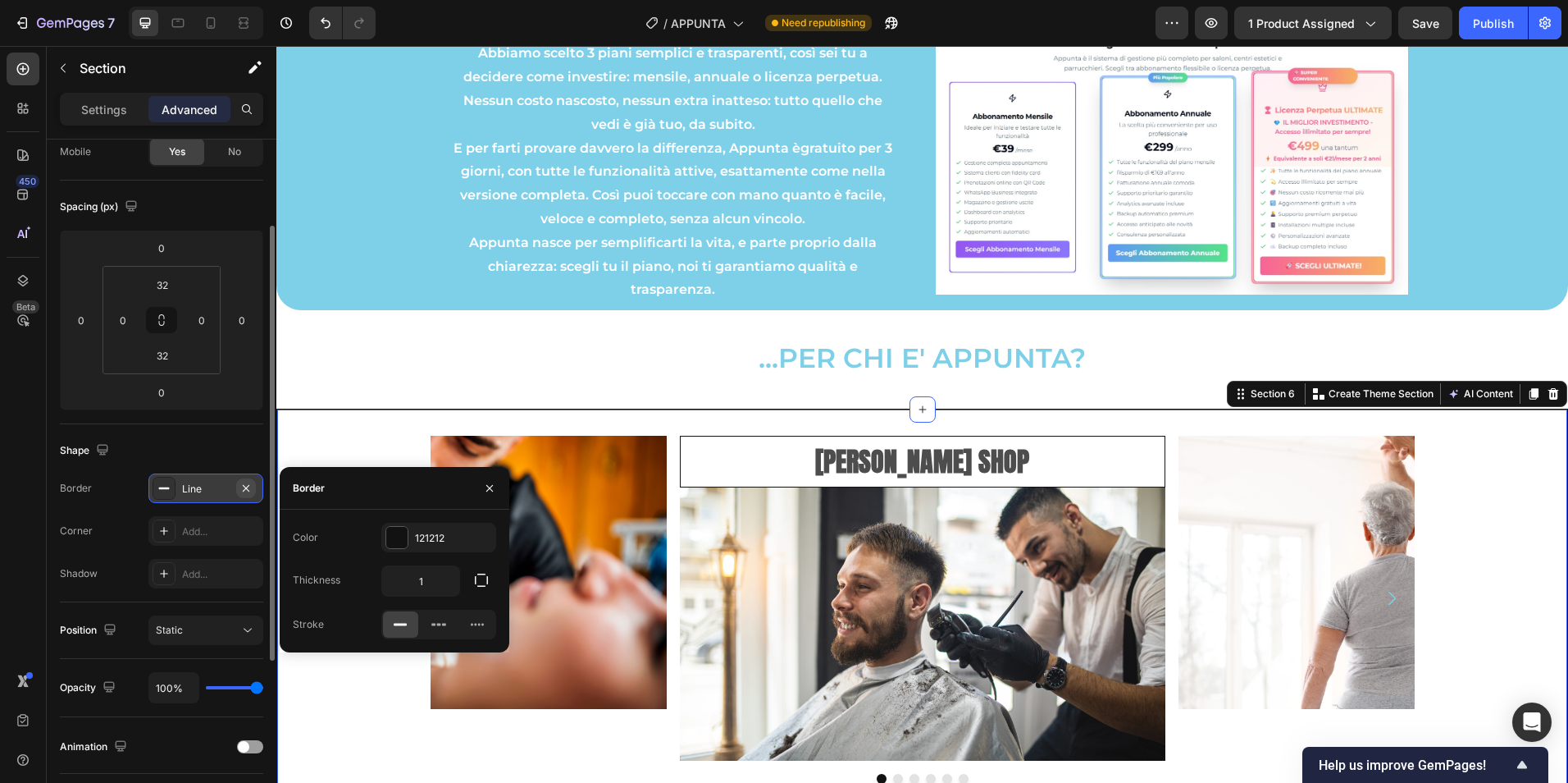
click at [254, 489] on button "button" at bounding box center [245, 487] width 20 height 20
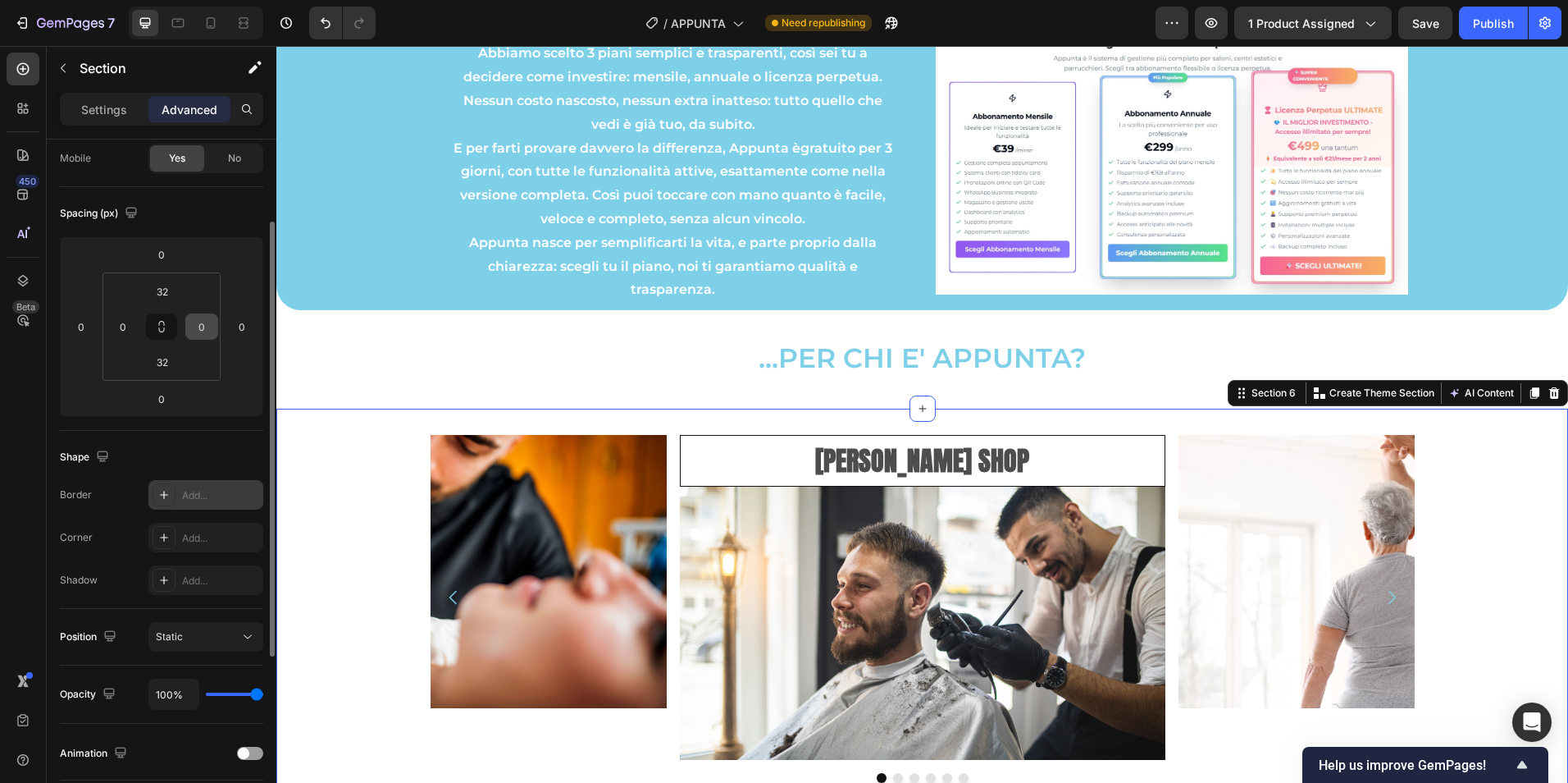
scroll to position [0, 0]
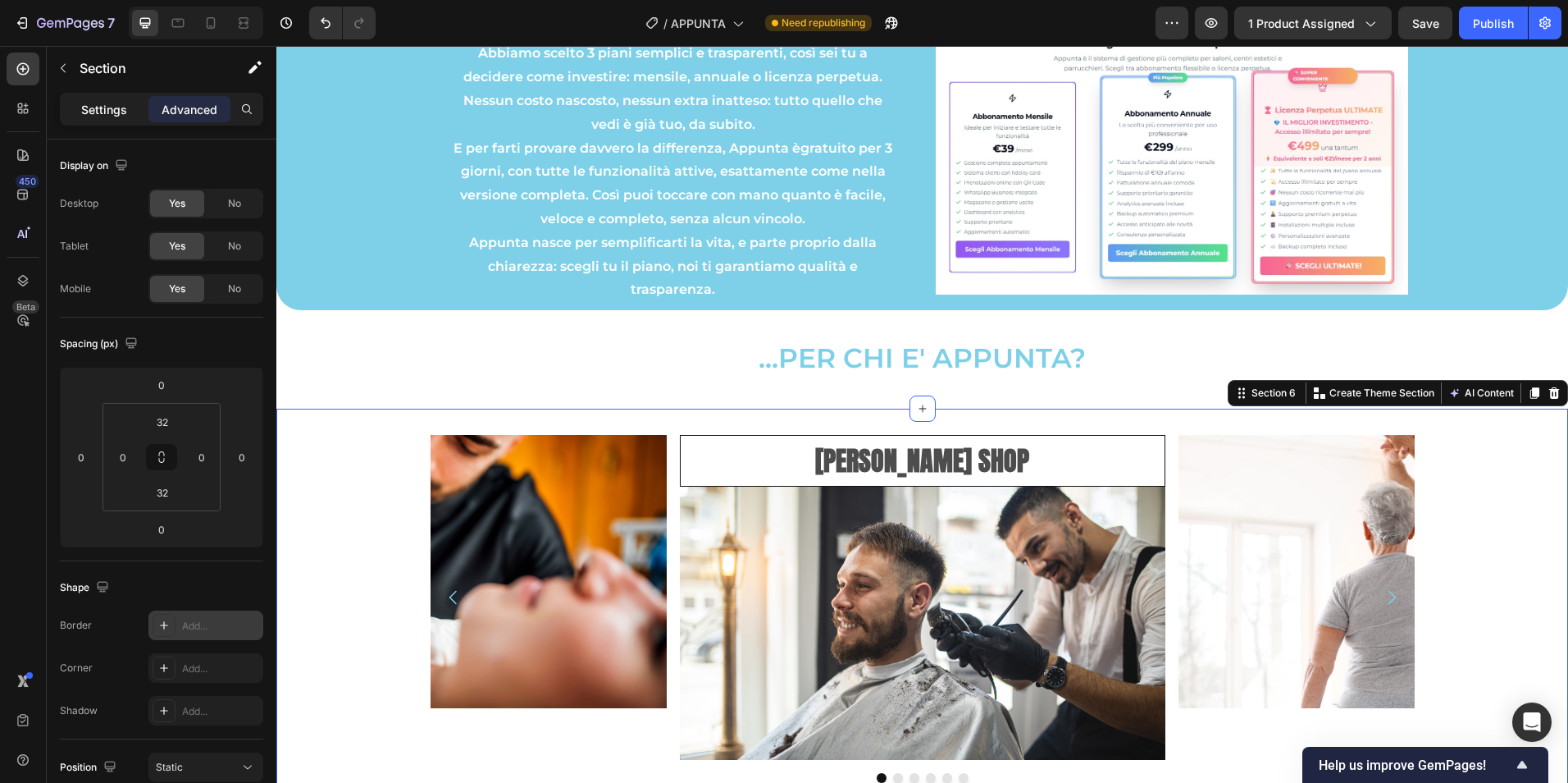
click at [89, 105] on p "Settings" at bounding box center [104, 110] width 46 height 17
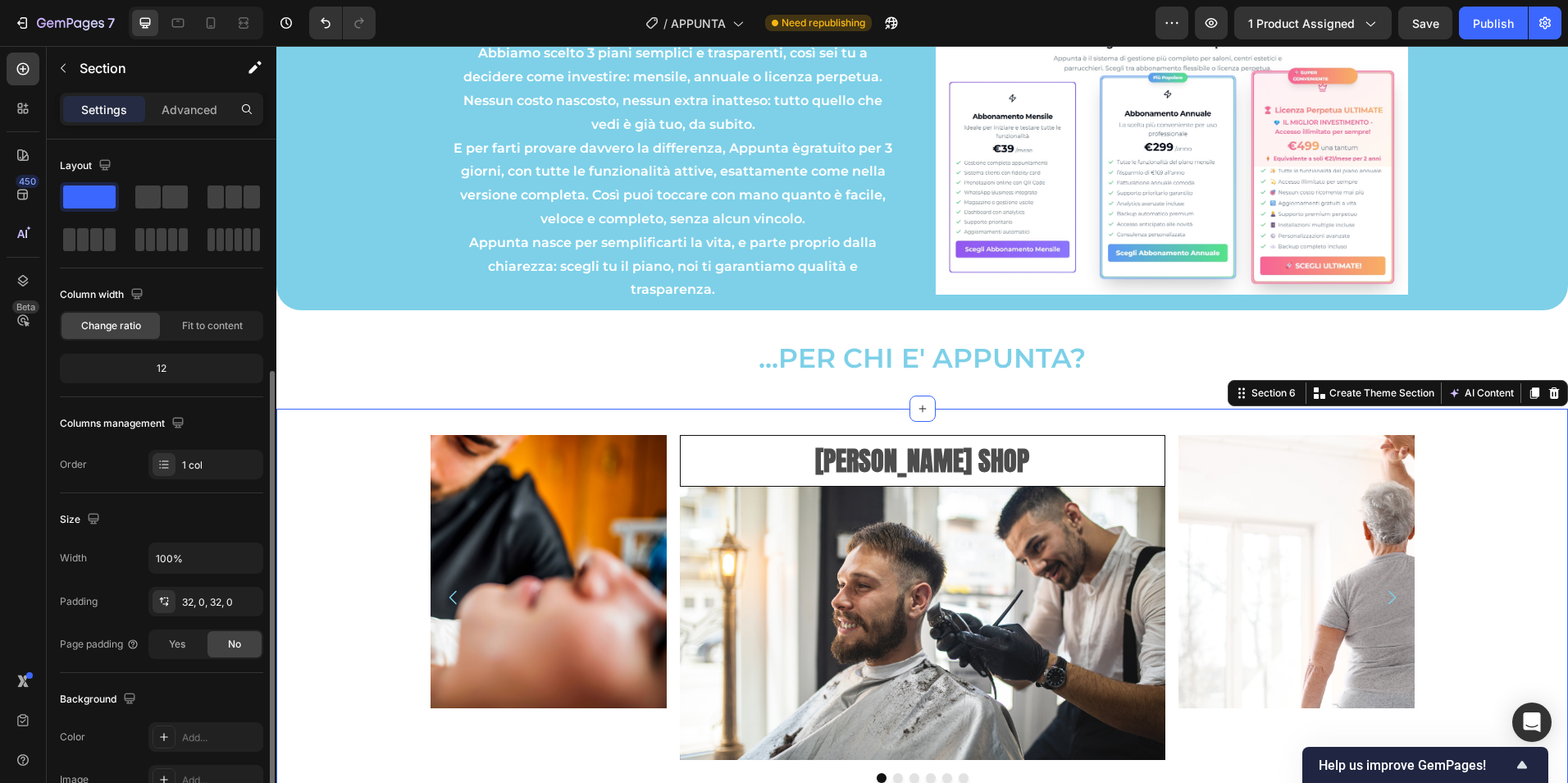
scroll to position [137, 0]
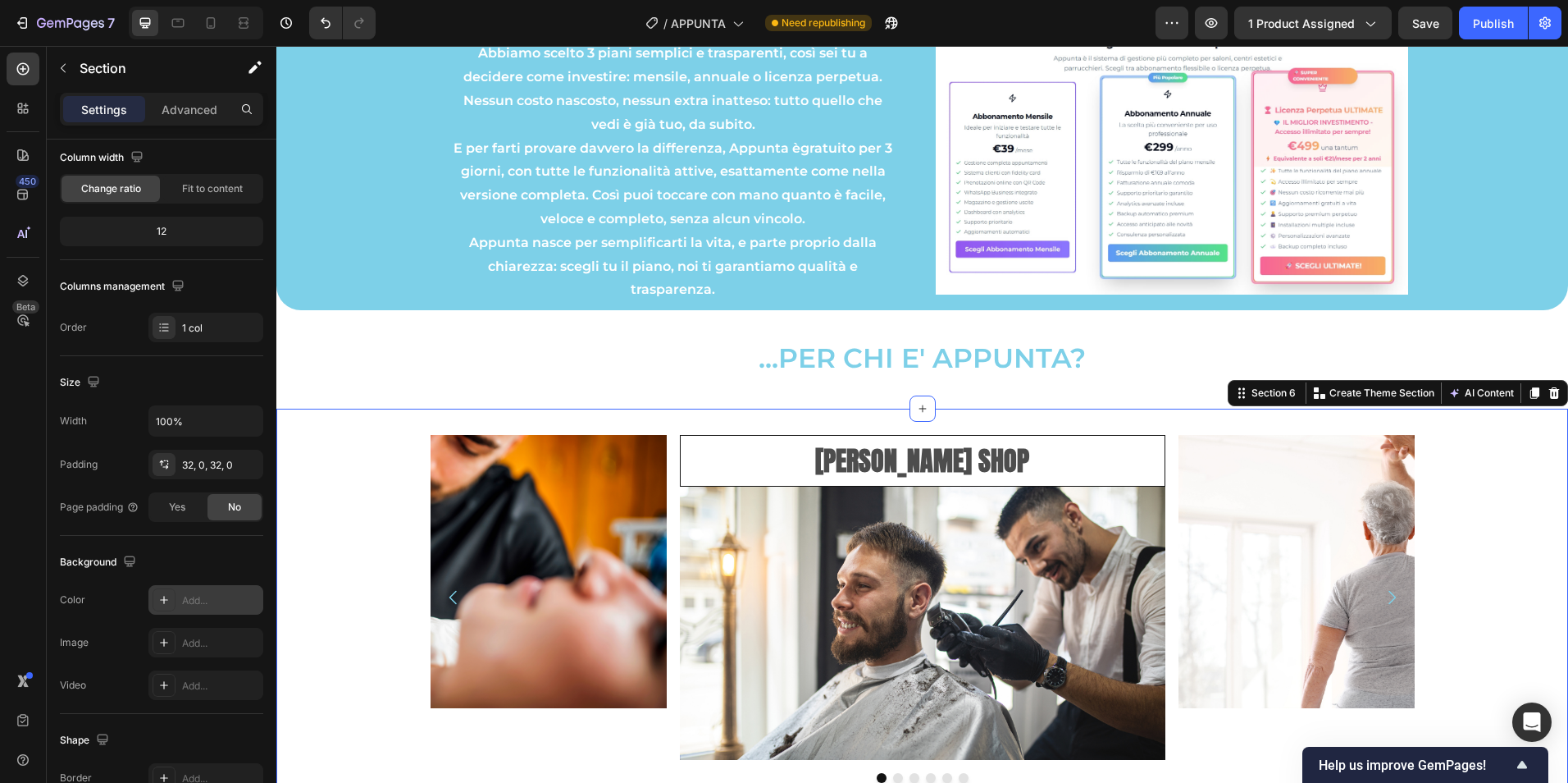
click at [218, 599] on div "Add..." at bounding box center [220, 600] width 77 height 15
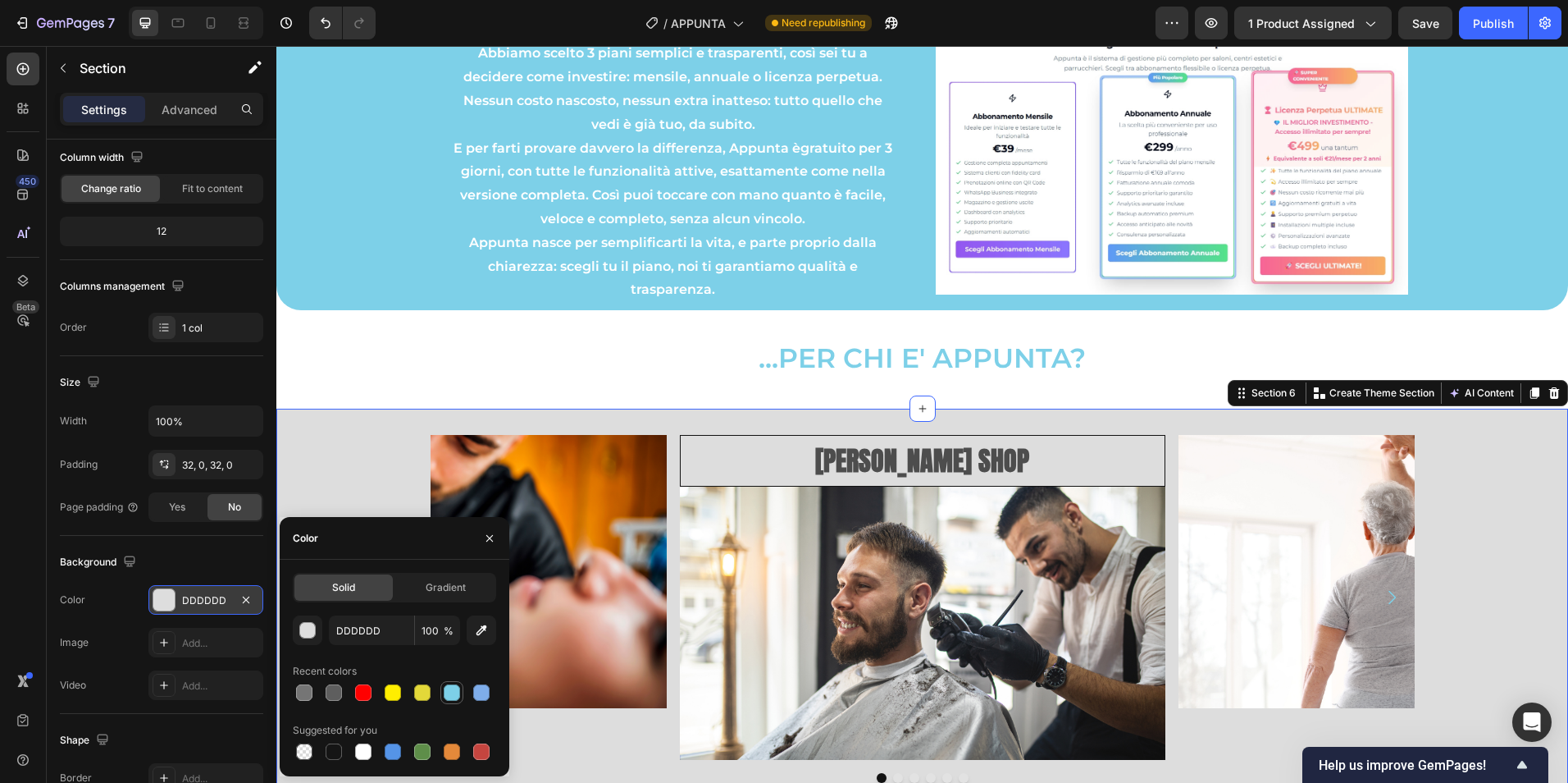
click at [445, 696] on div at bounding box center [452, 692] width 16 height 16
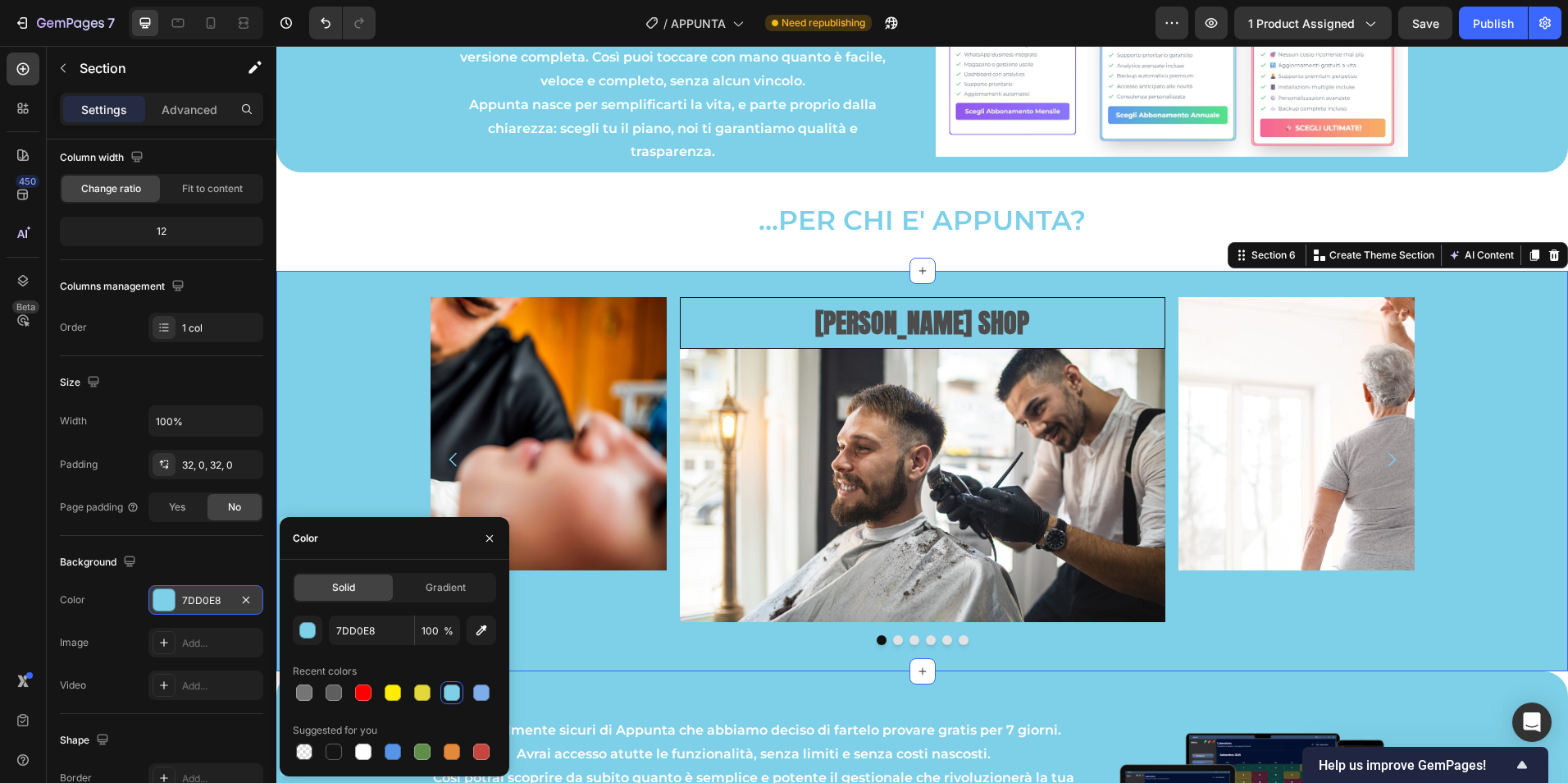
scroll to position [1404, 0]
click at [367, 752] on div at bounding box center [363, 751] width 16 height 16
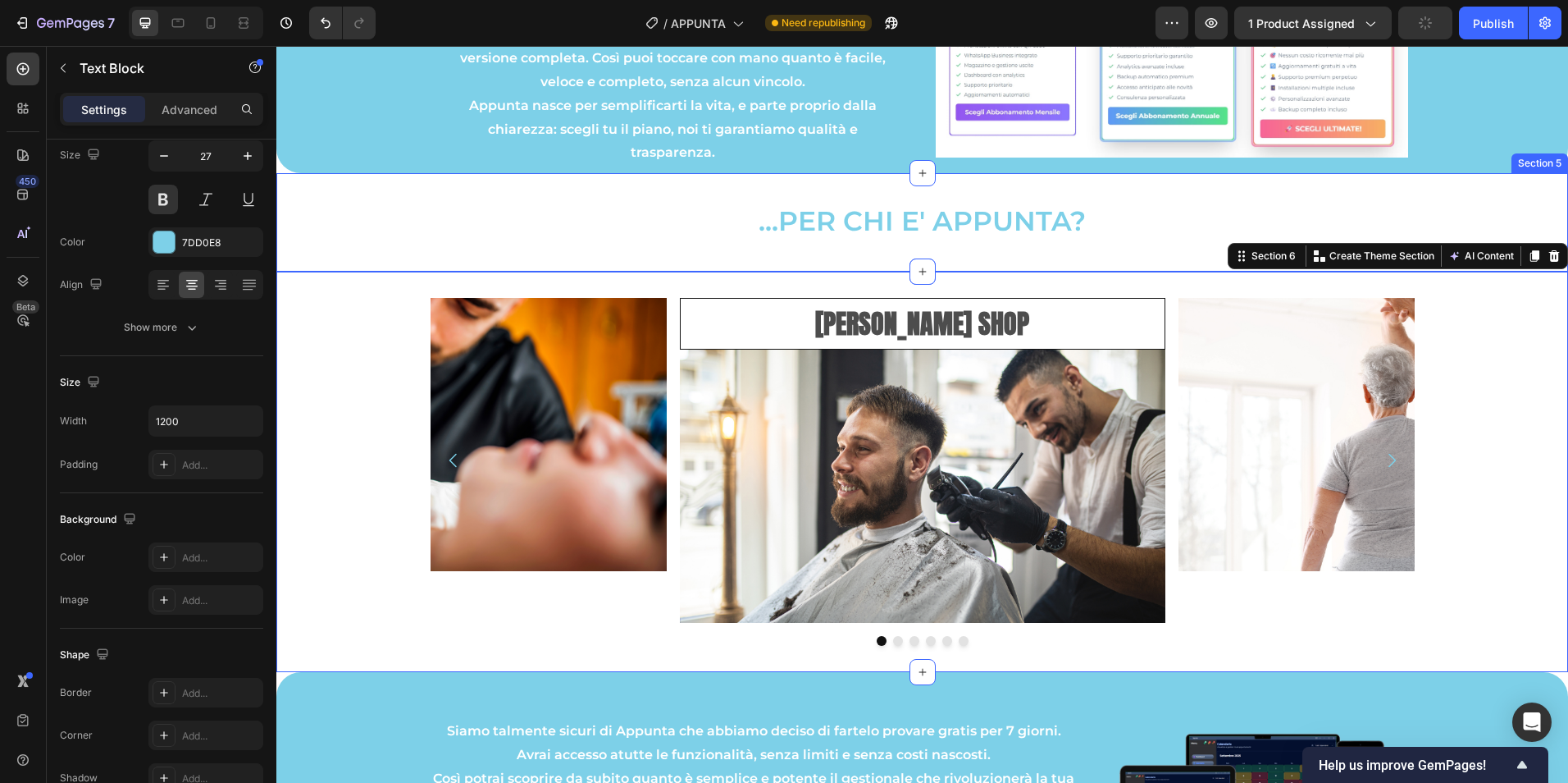
click at [449, 242] on p "...PER CHI E' APPUNTA?" at bounding box center [922, 222] width 981 height 42
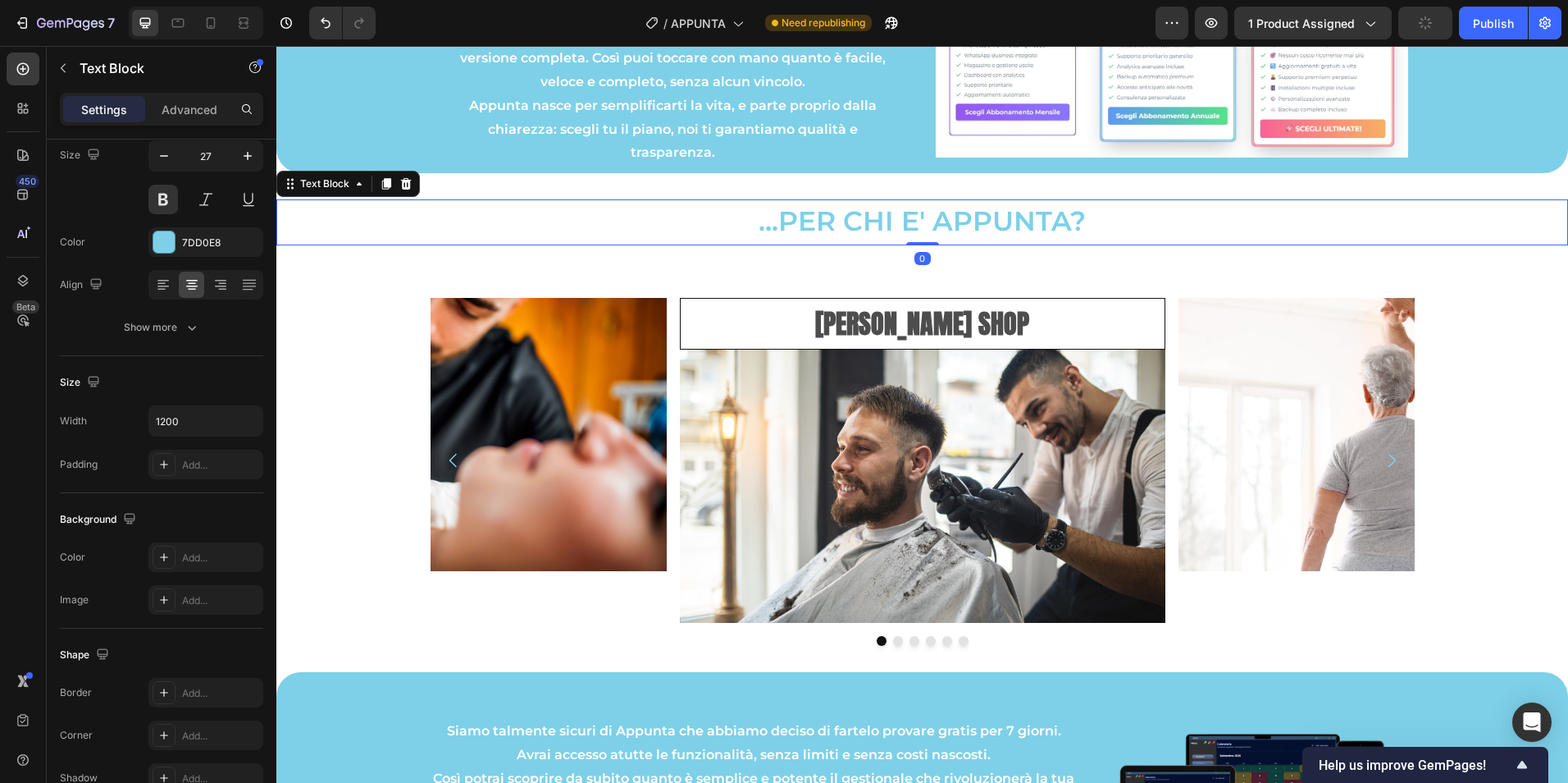
scroll to position [0, 0]
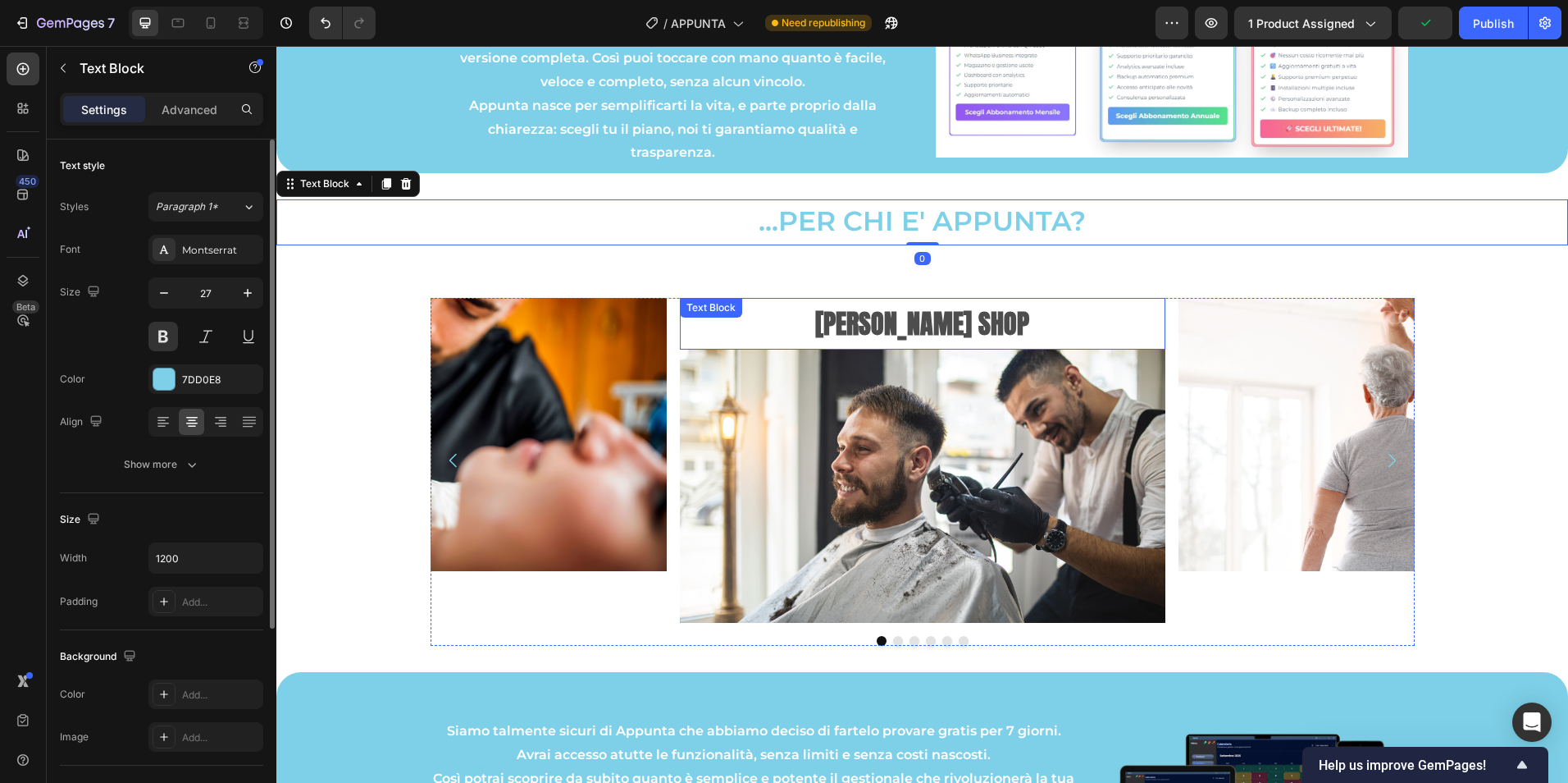
click at [948, 321] on strong "[PERSON_NAME] SHOP" at bounding box center [923, 323] width 214 height 41
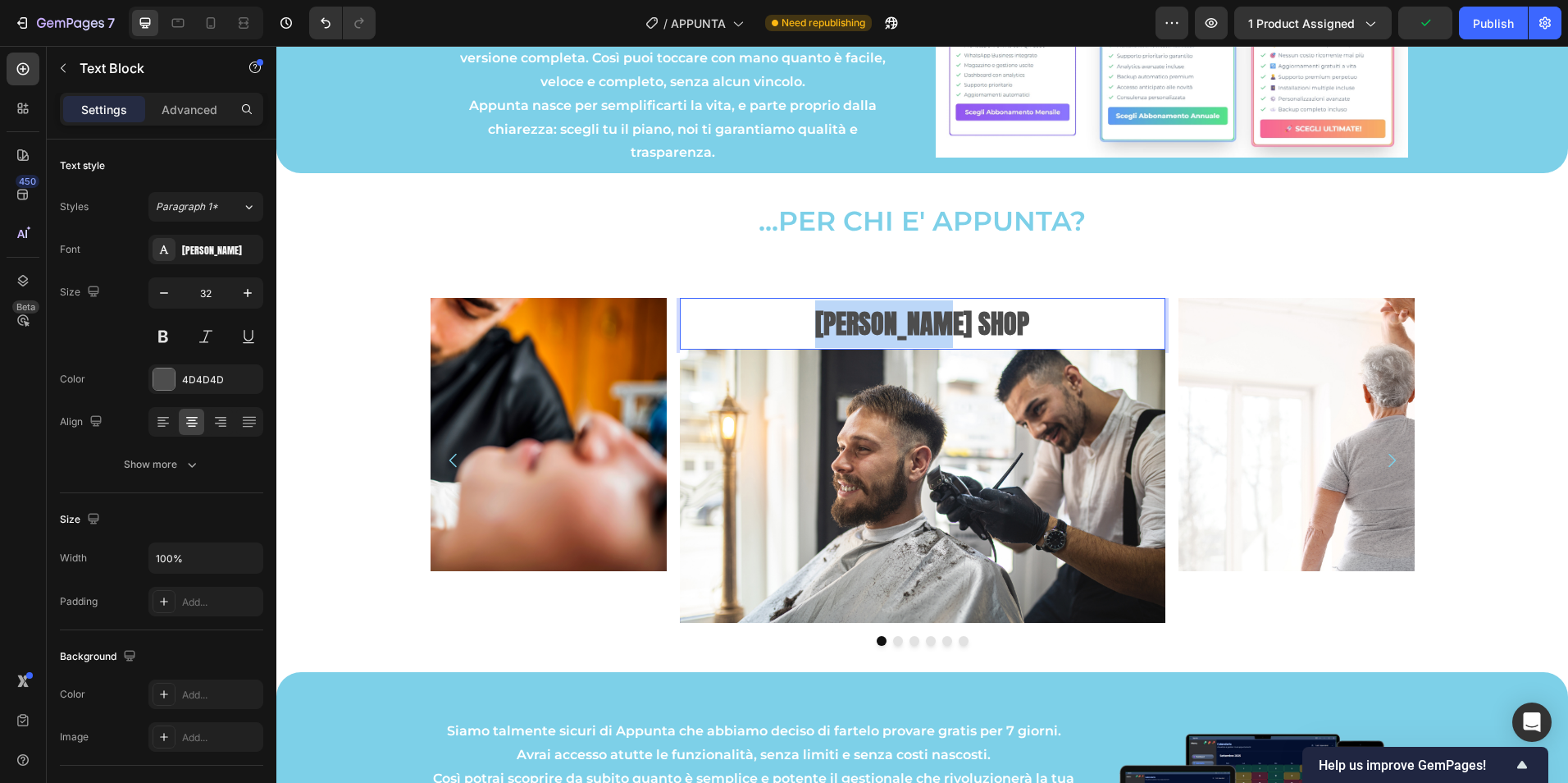
click at [947, 321] on strong "[PERSON_NAME] SHOP" at bounding box center [923, 323] width 214 height 41
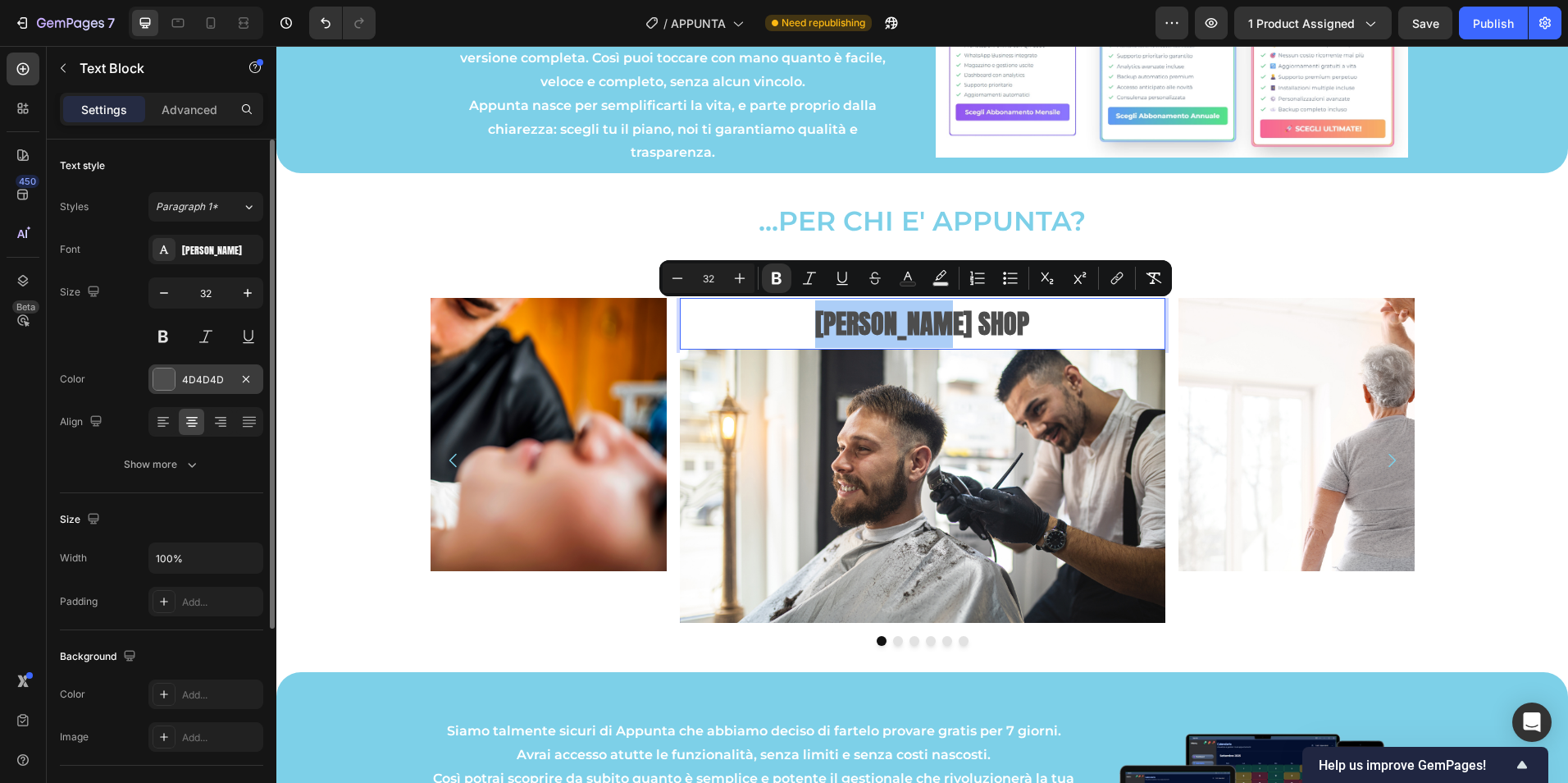
click at [191, 378] on div "4D4D4D" at bounding box center [206, 379] width 48 height 15
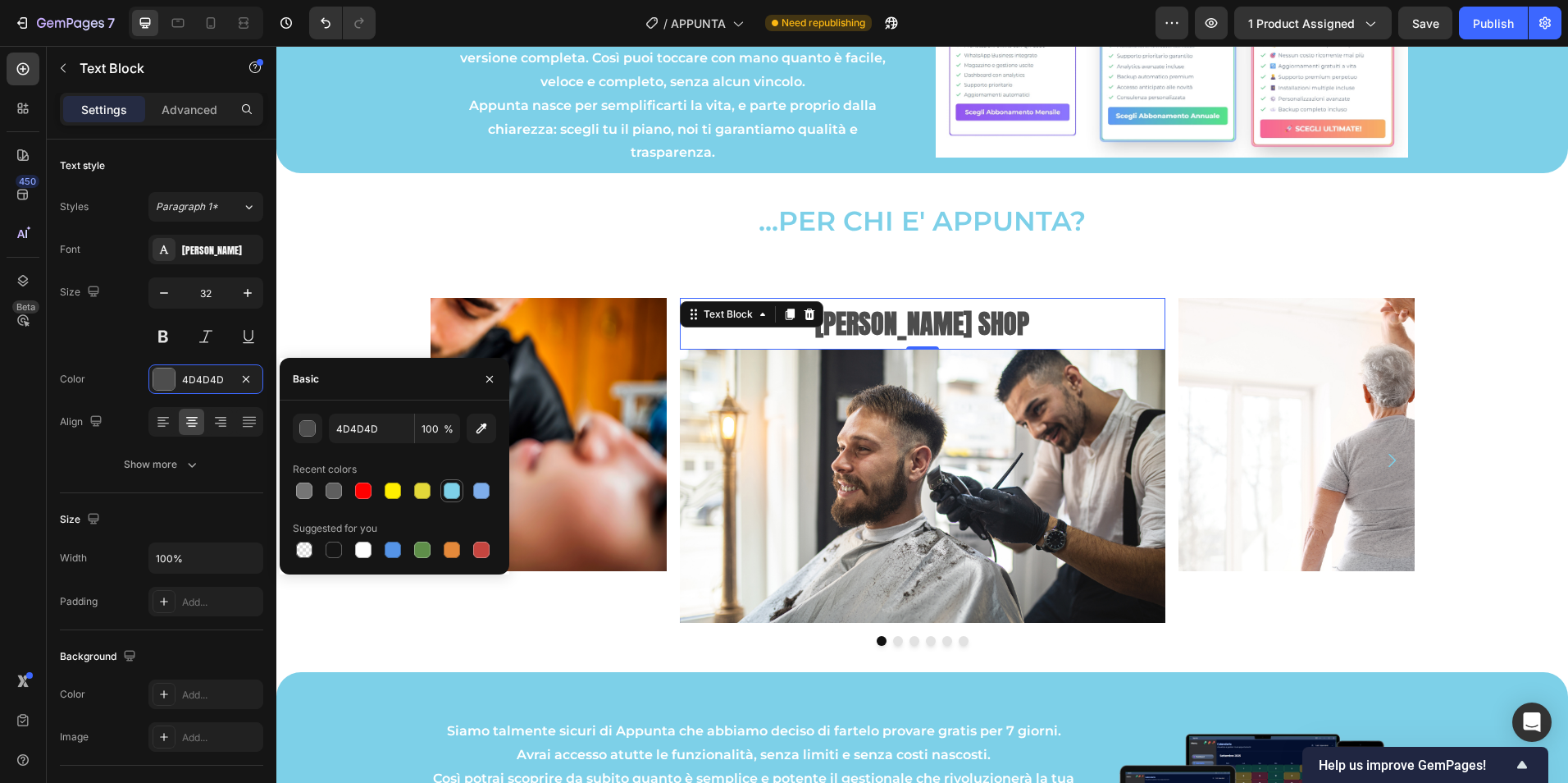
click at [452, 498] on div at bounding box center [452, 490] width 16 height 16
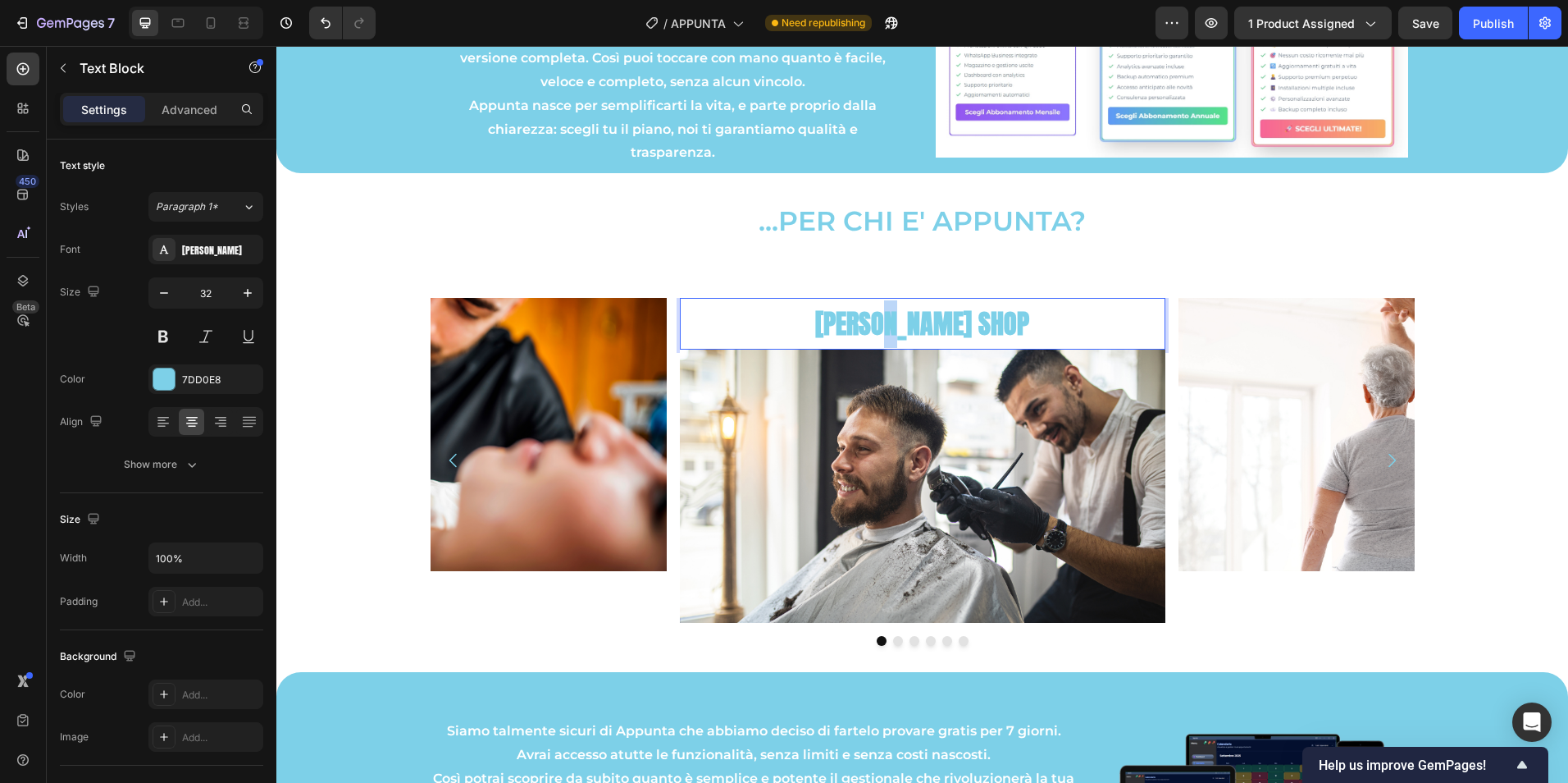
click at [919, 321] on strong "[PERSON_NAME] SHOP" at bounding box center [923, 323] width 214 height 41
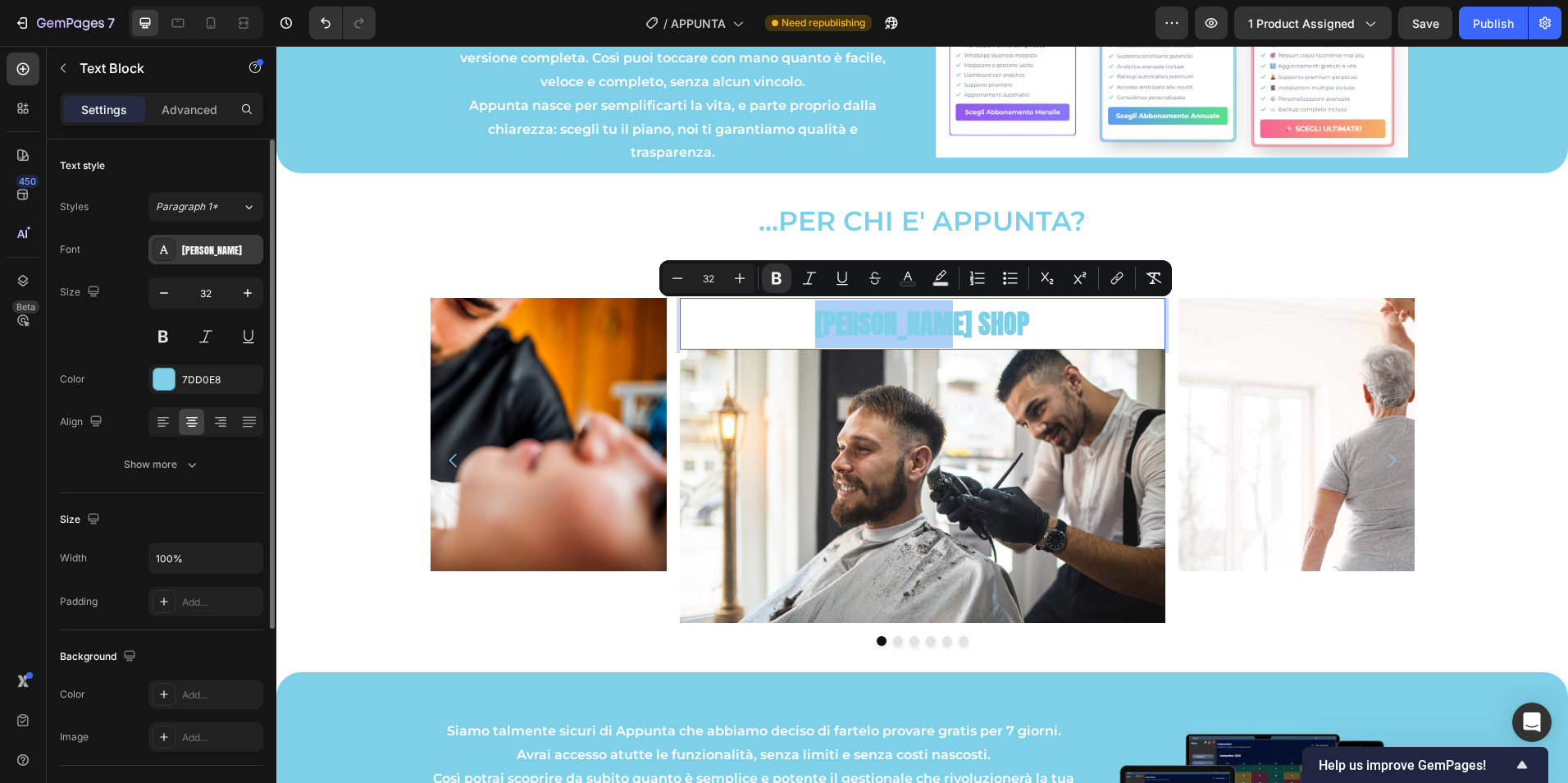
click at [203, 252] on div "[PERSON_NAME]" at bounding box center [220, 250] width 77 height 15
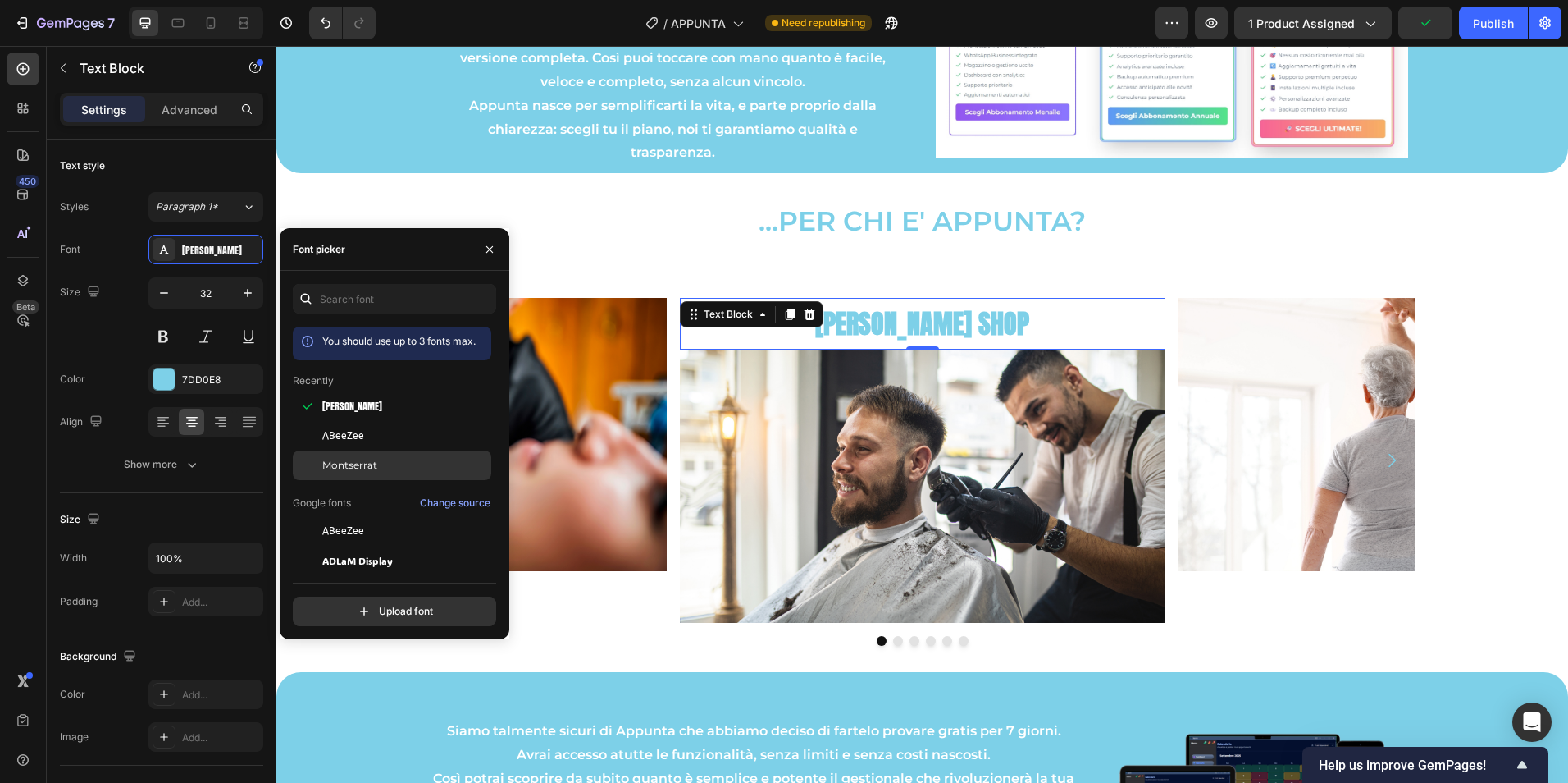
click at [347, 462] on span "Montserrat" at bounding box center [350, 465] width 55 height 15
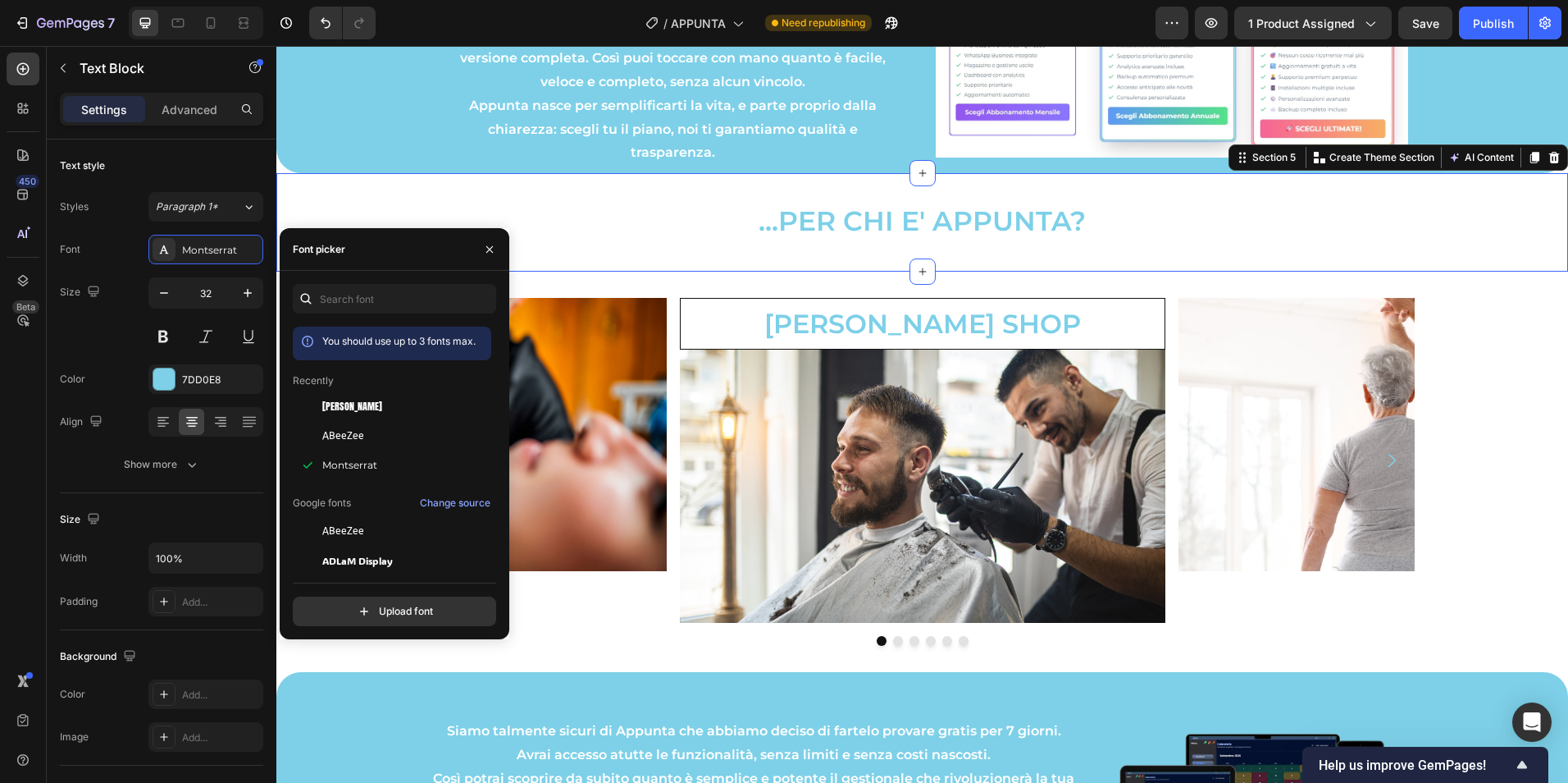
click at [1167, 260] on div "...PER CHI E' APPUNTA? Text Block Section 5 You can create reusable sections Cr…" at bounding box center [922, 222] width 1292 height 99
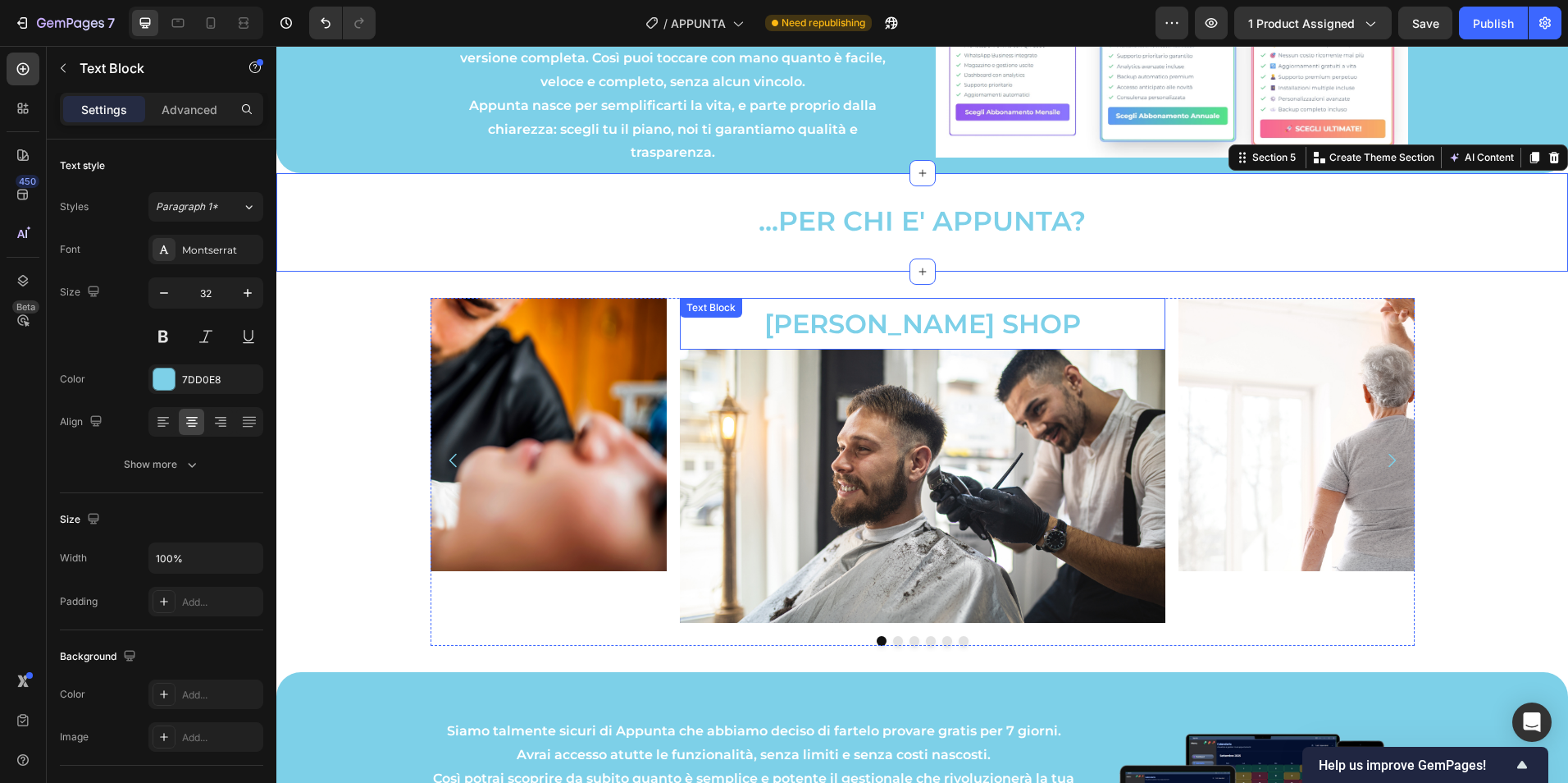
click at [887, 340] on p "[PERSON_NAME] SHOP" at bounding box center [923, 323] width 480 height 48
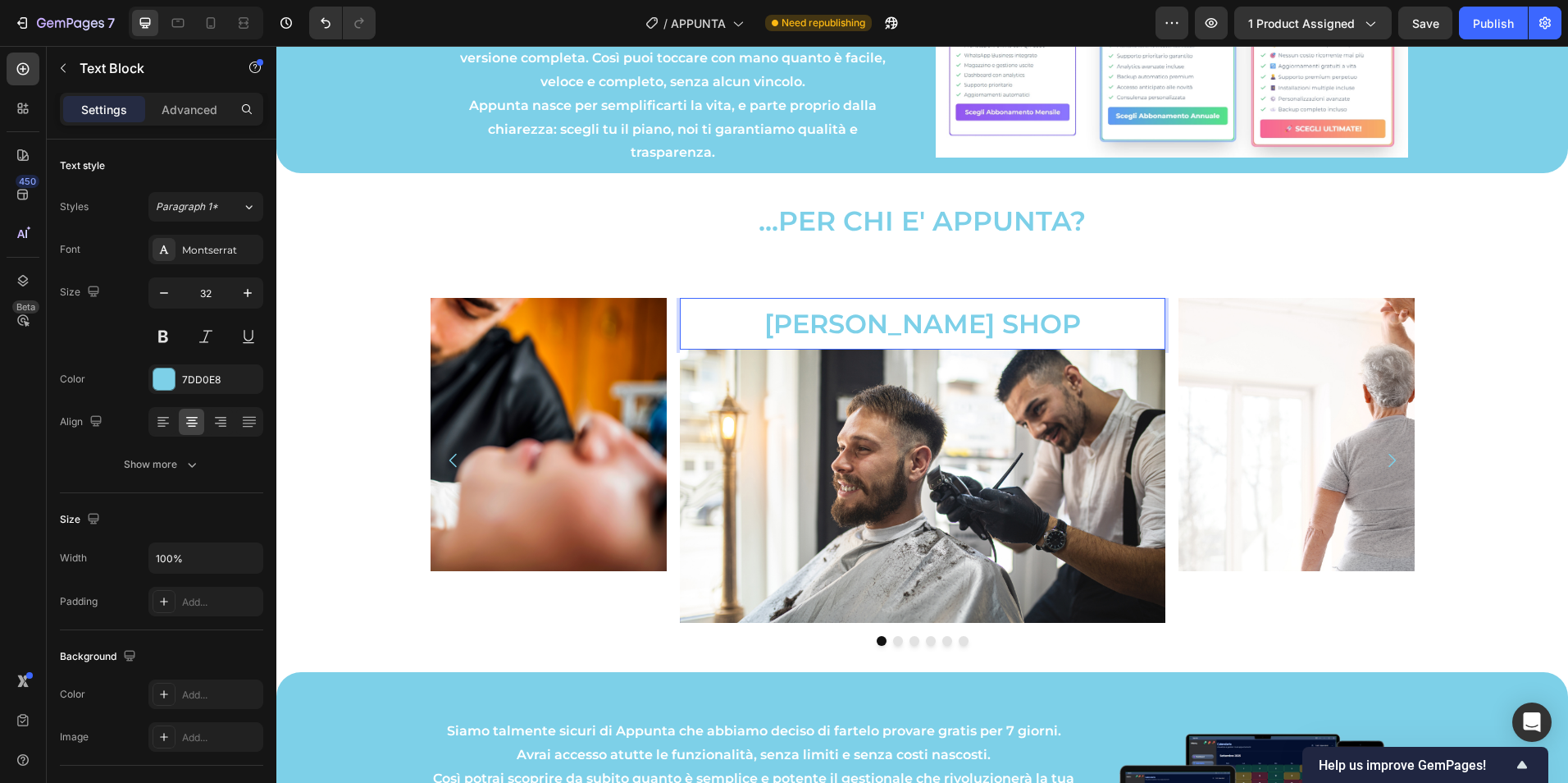
click at [797, 315] on p "[PERSON_NAME] SHOP" at bounding box center [923, 323] width 480 height 48
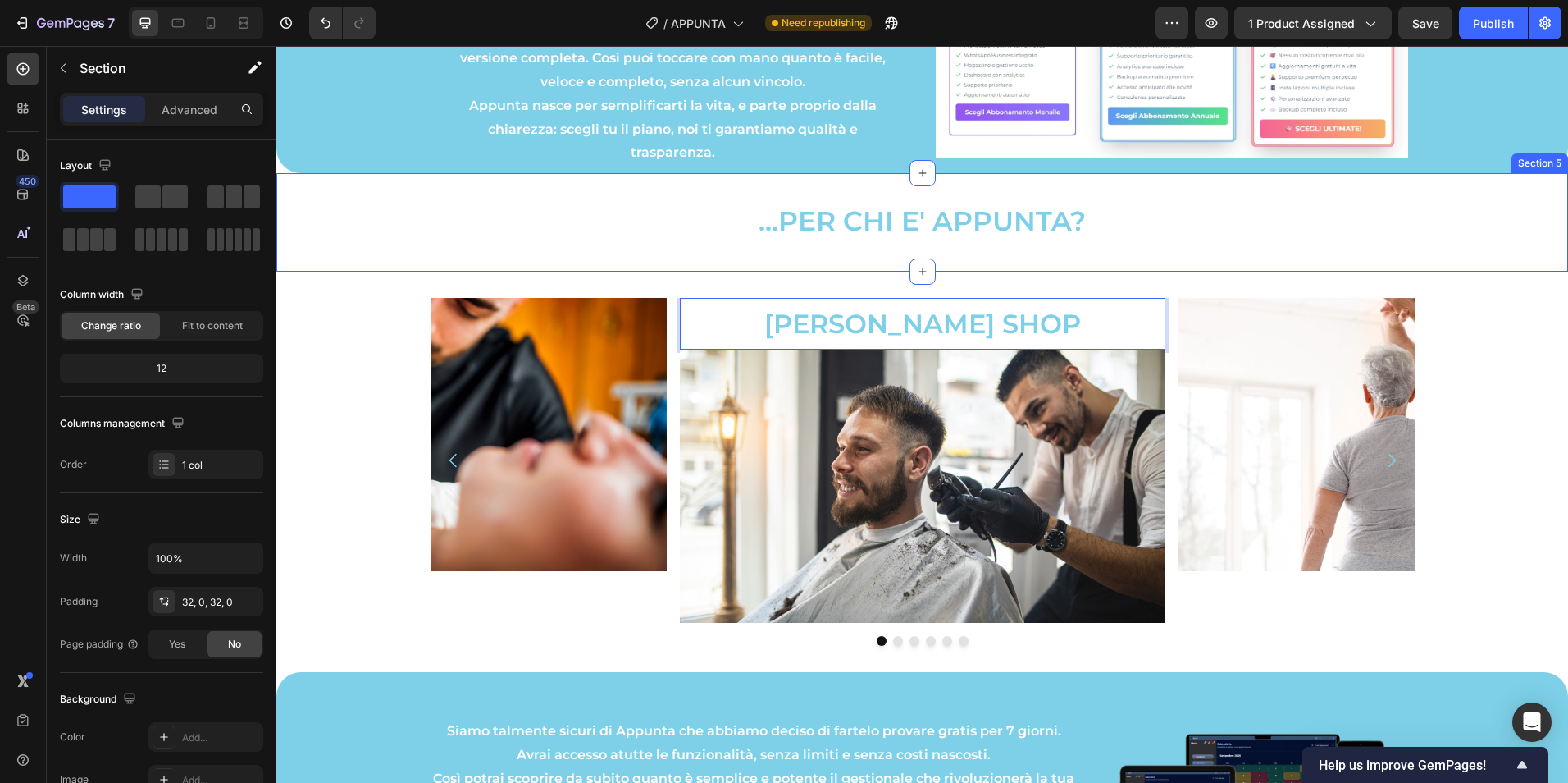
click at [1076, 251] on div "...PER CHI E' APPUNTA? Text Block Section 5" at bounding box center [922, 222] width 1292 height 99
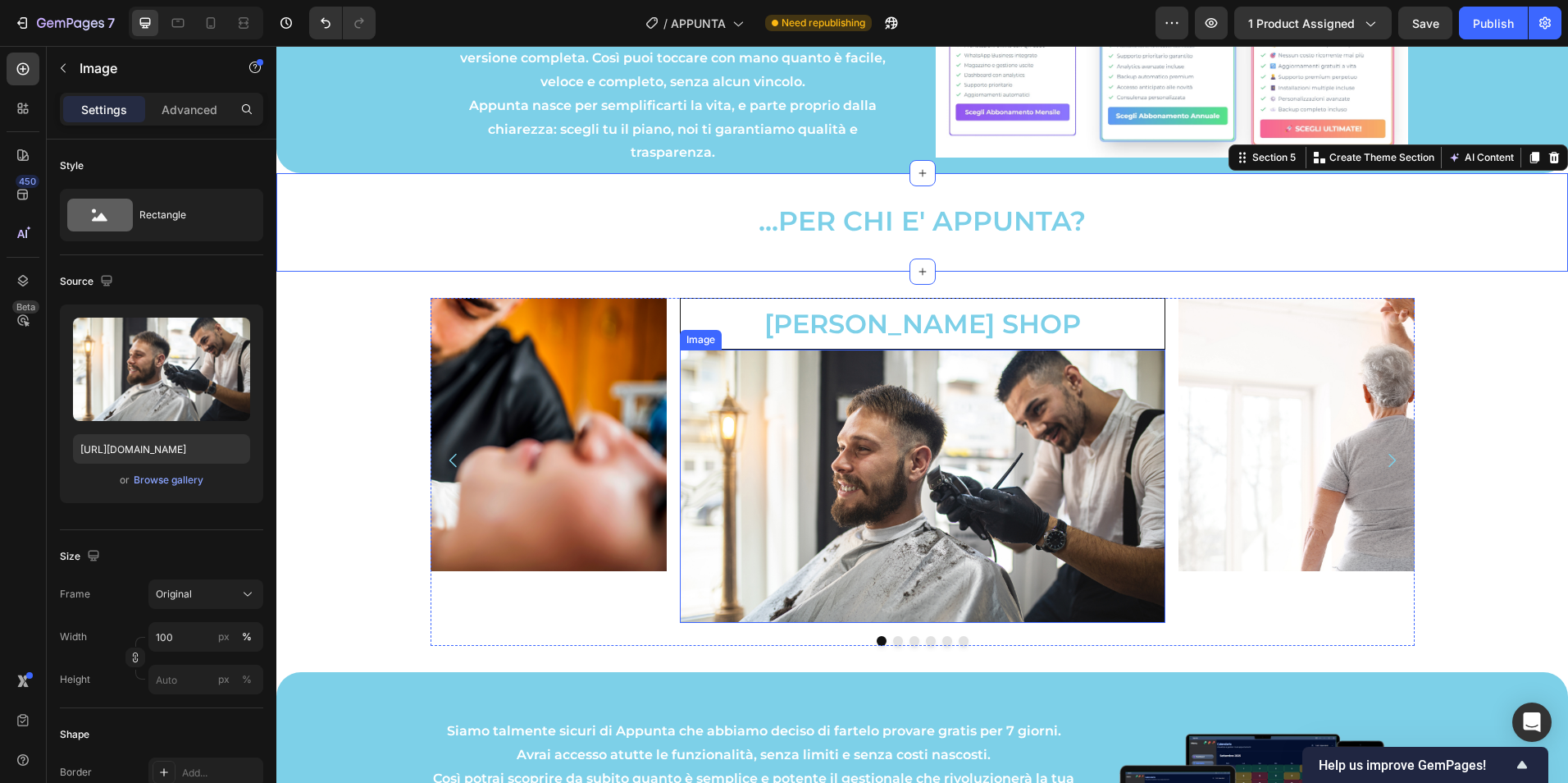
click at [1032, 468] on img at bounding box center [923, 486] width 486 height 273
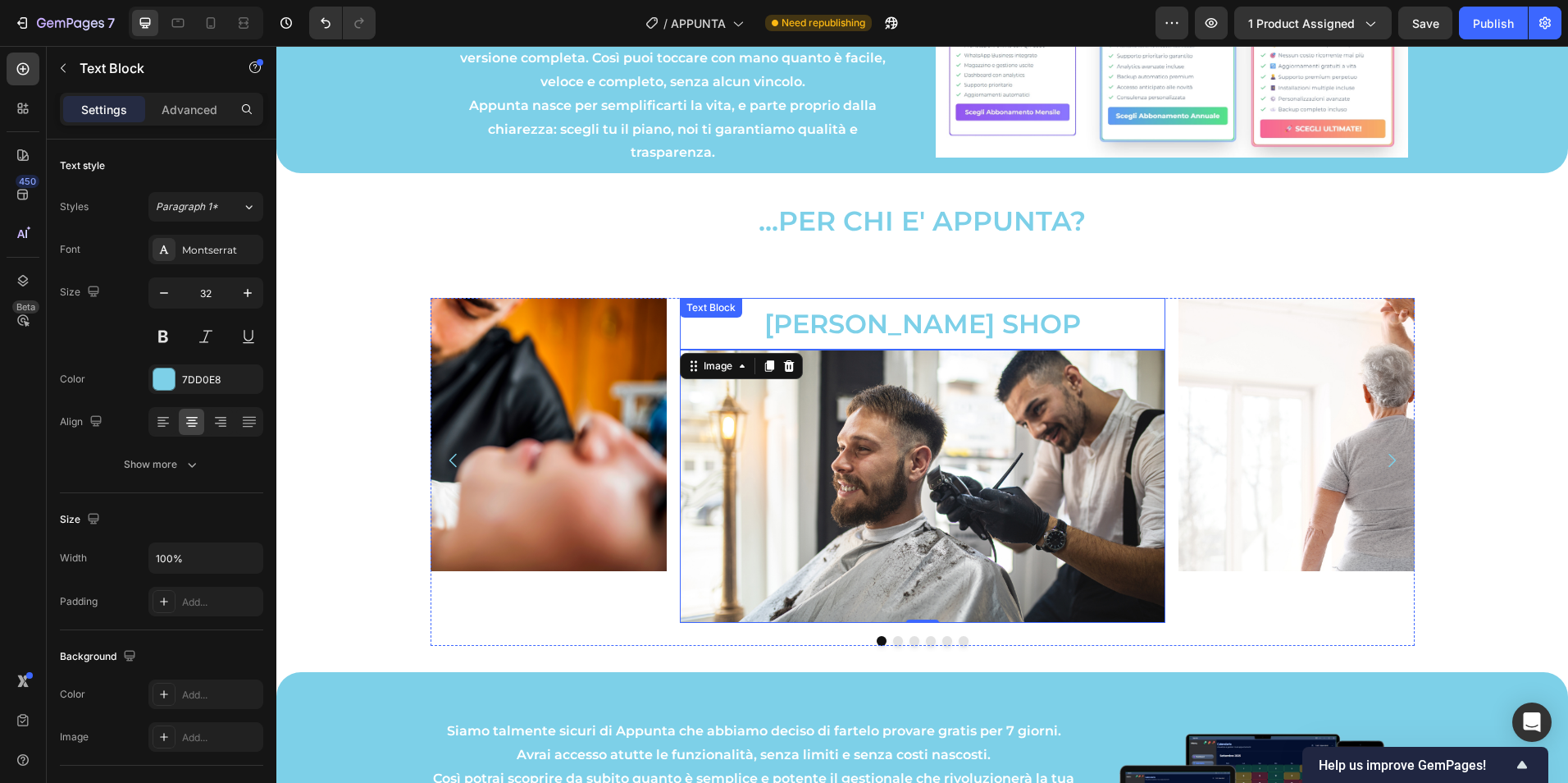
click at [947, 328] on strong "[PERSON_NAME] SHOP" at bounding box center [923, 323] width 316 height 32
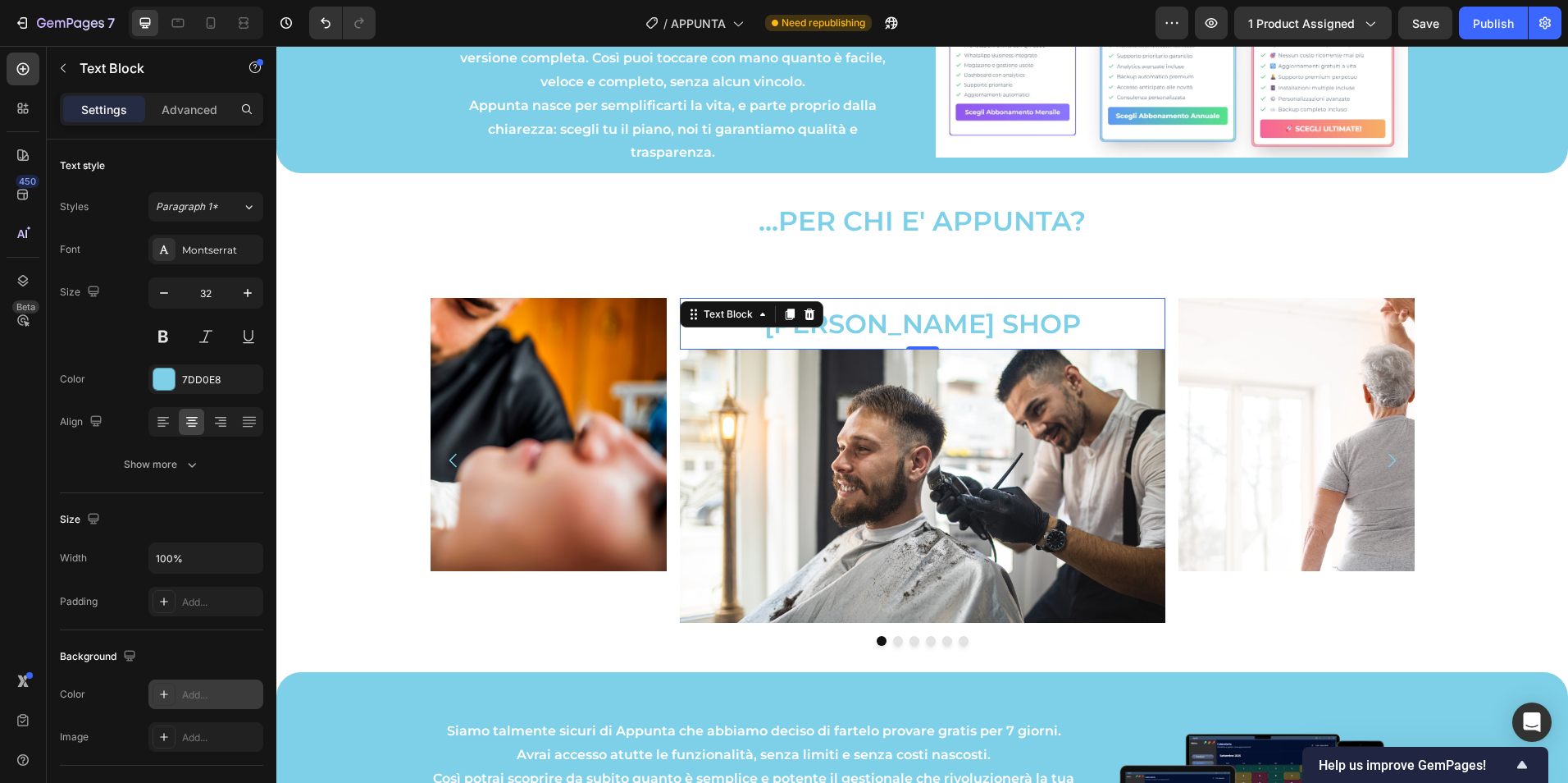
click at [205, 694] on div "Add..." at bounding box center [220, 695] width 77 height 15
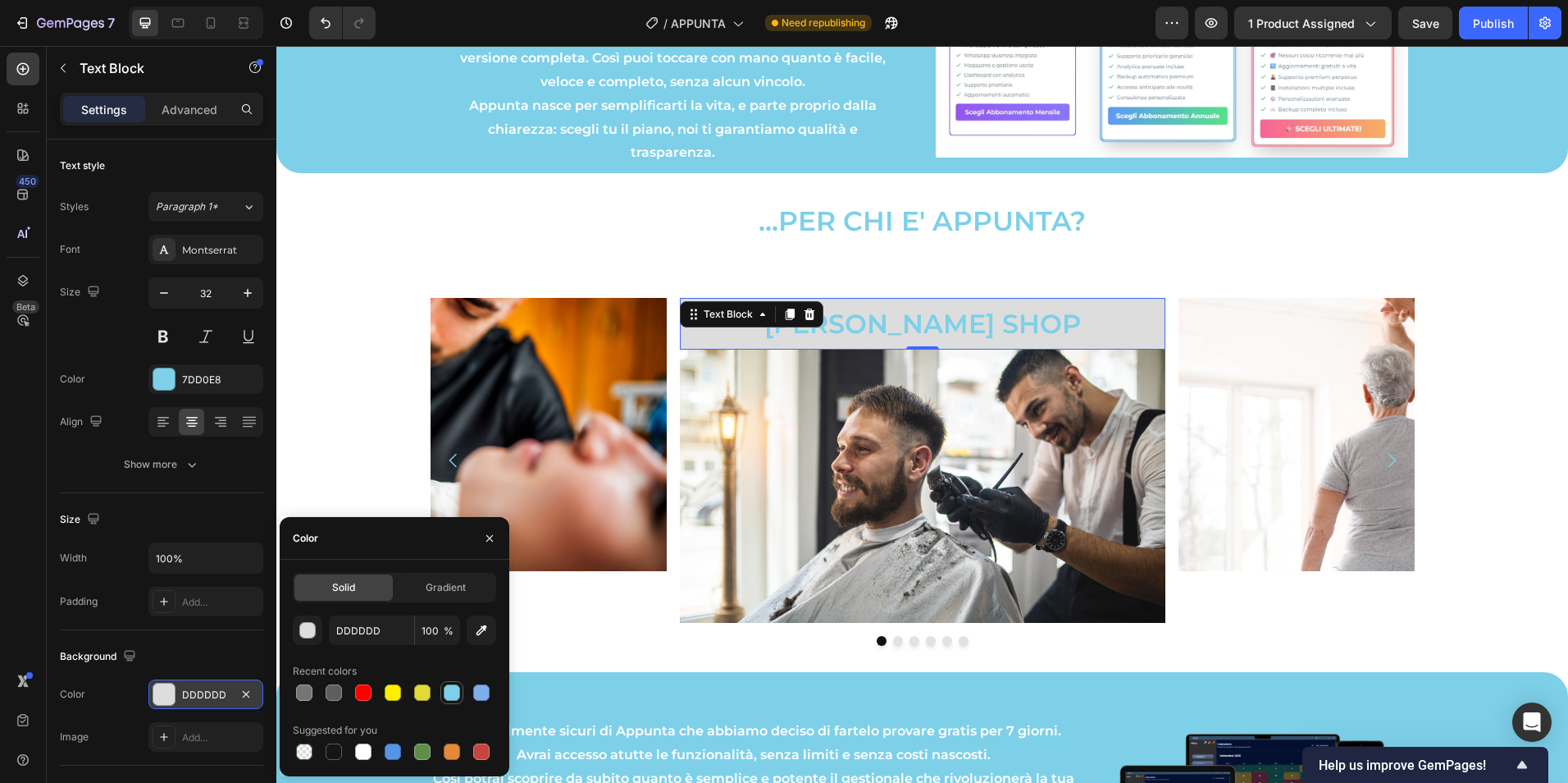
click at [446, 690] on div at bounding box center [452, 692] width 16 height 16
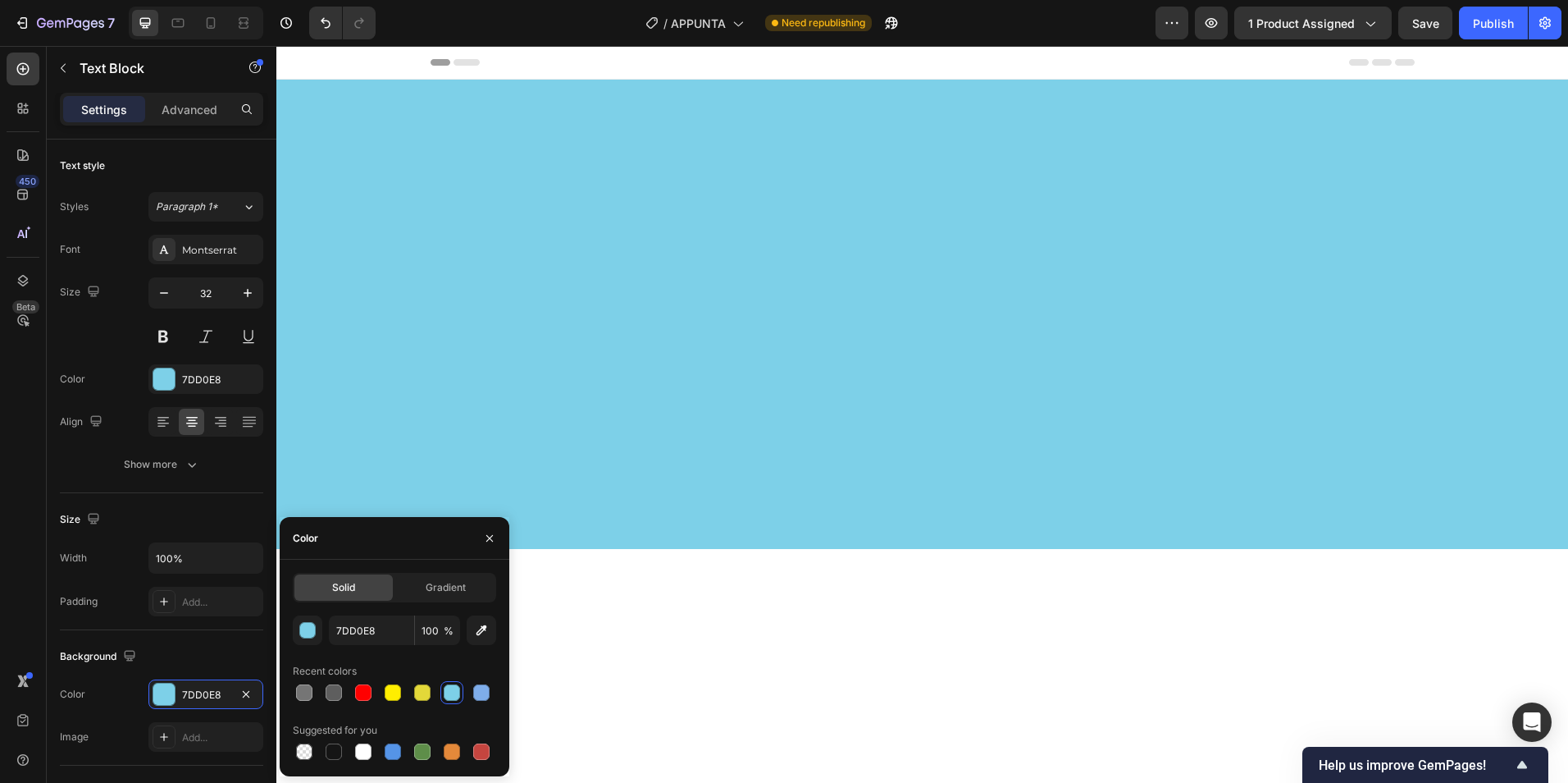
scroll to position [1404, 0]
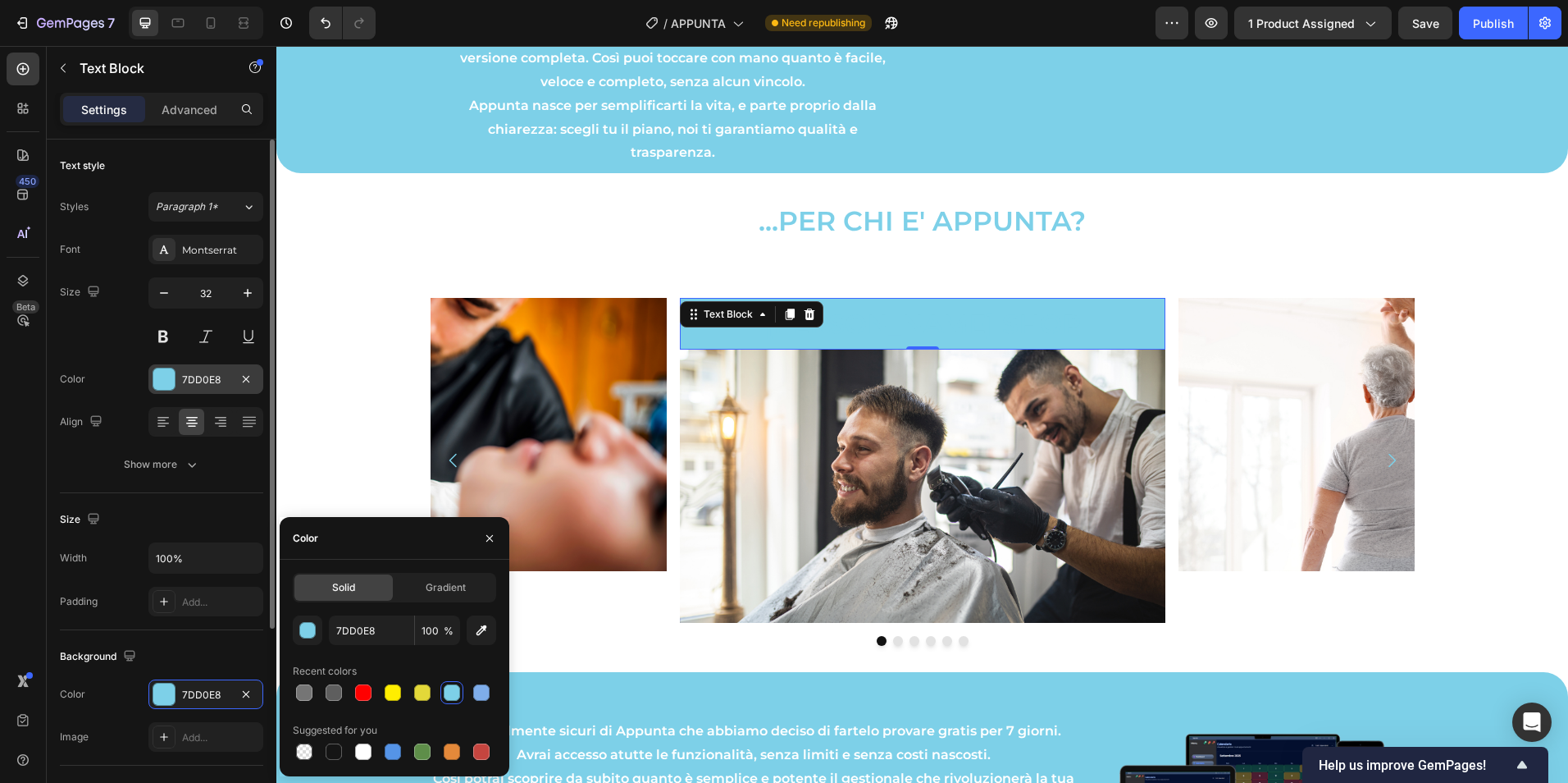
click at [207, 374] on div "7DD0E8" at bounding box center [206, 379] width 48 height 15
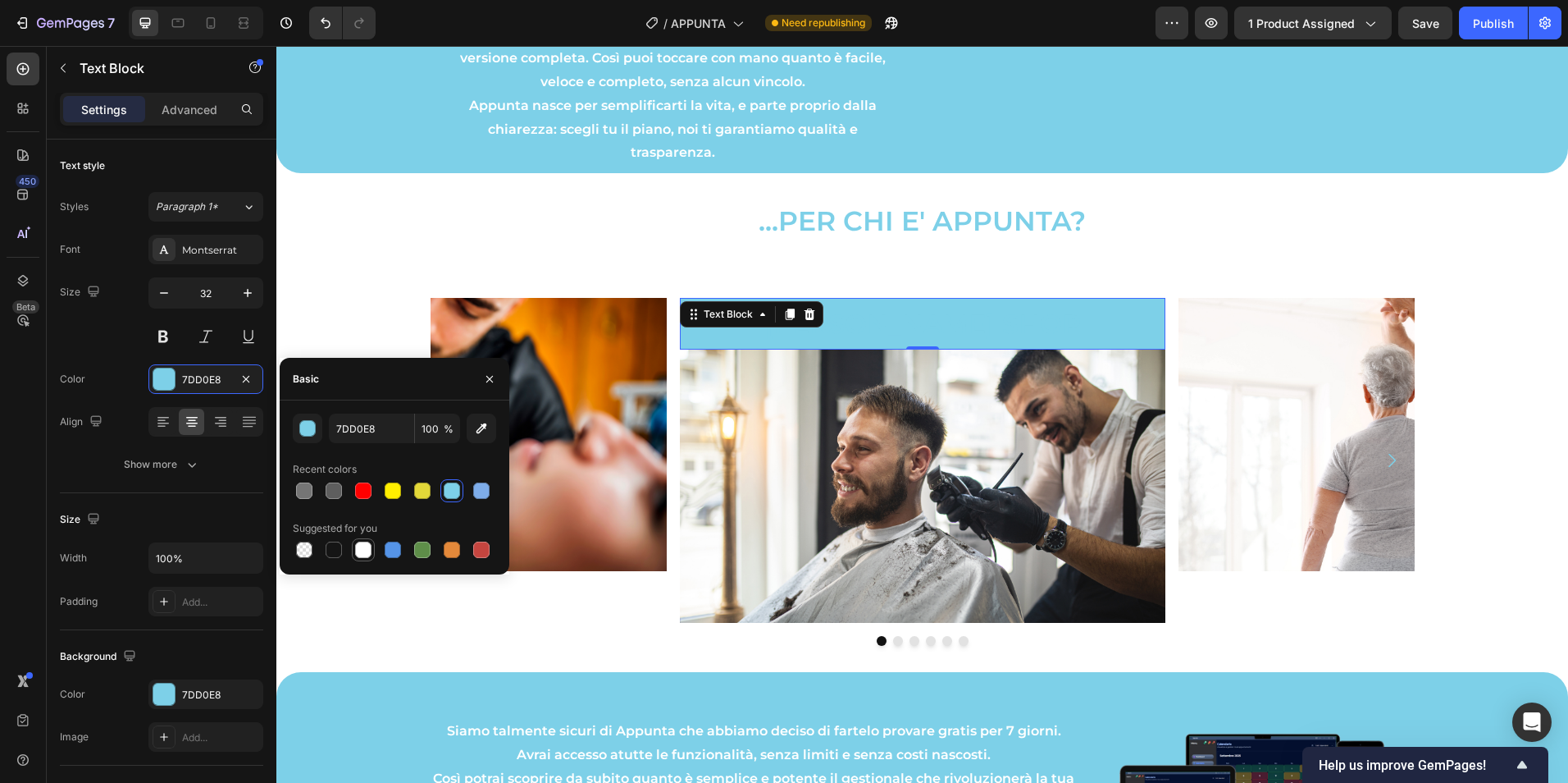
click at [364, 553] on div at bounding box center [363, 550] width 16 height 16
type input "FFFFFF"
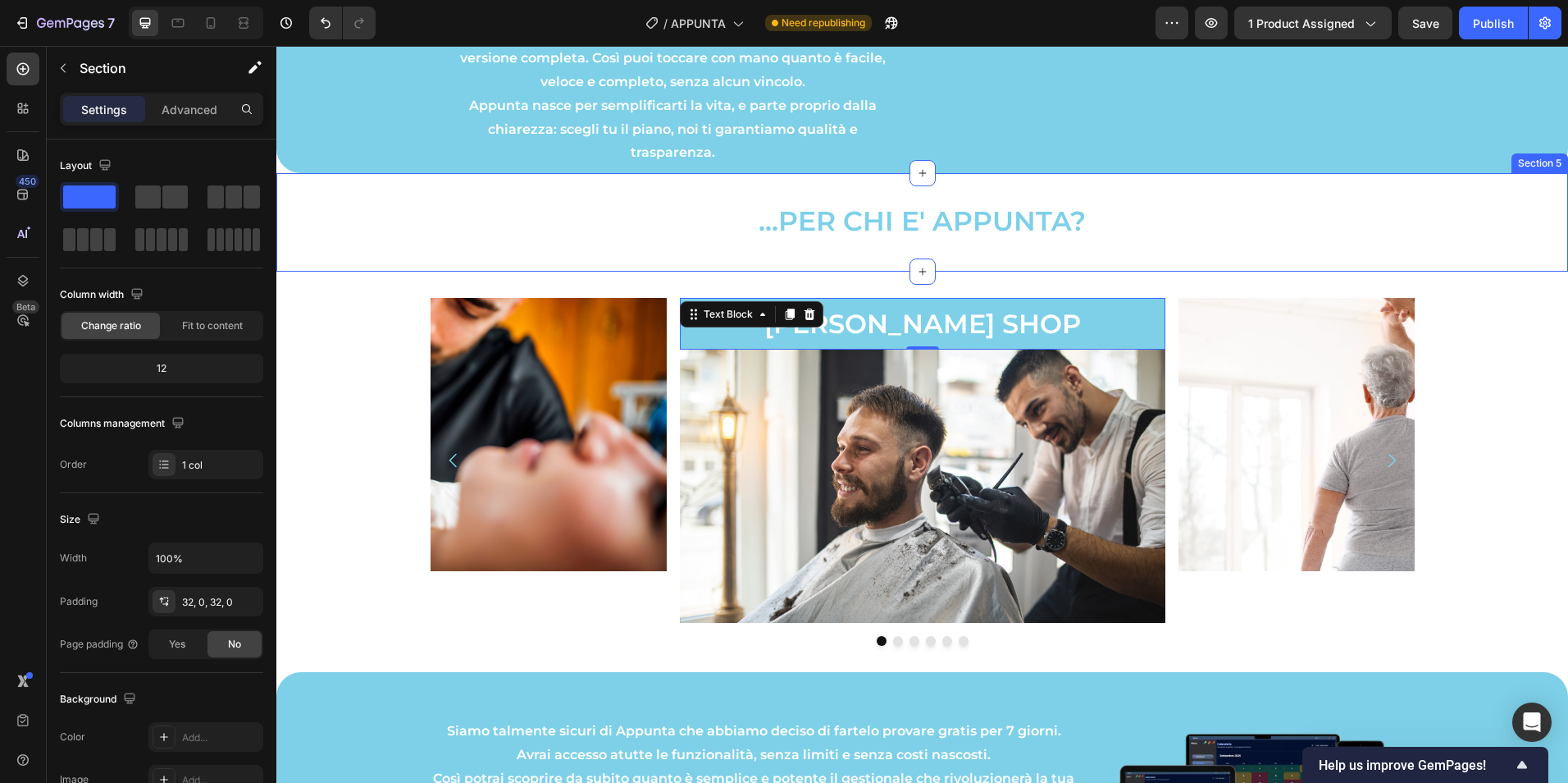
click at [575, 254] on div "...PER CHI E' APPUNTA? Text Block Section 5" at bounding box center [922, 222] width 1292 height 99
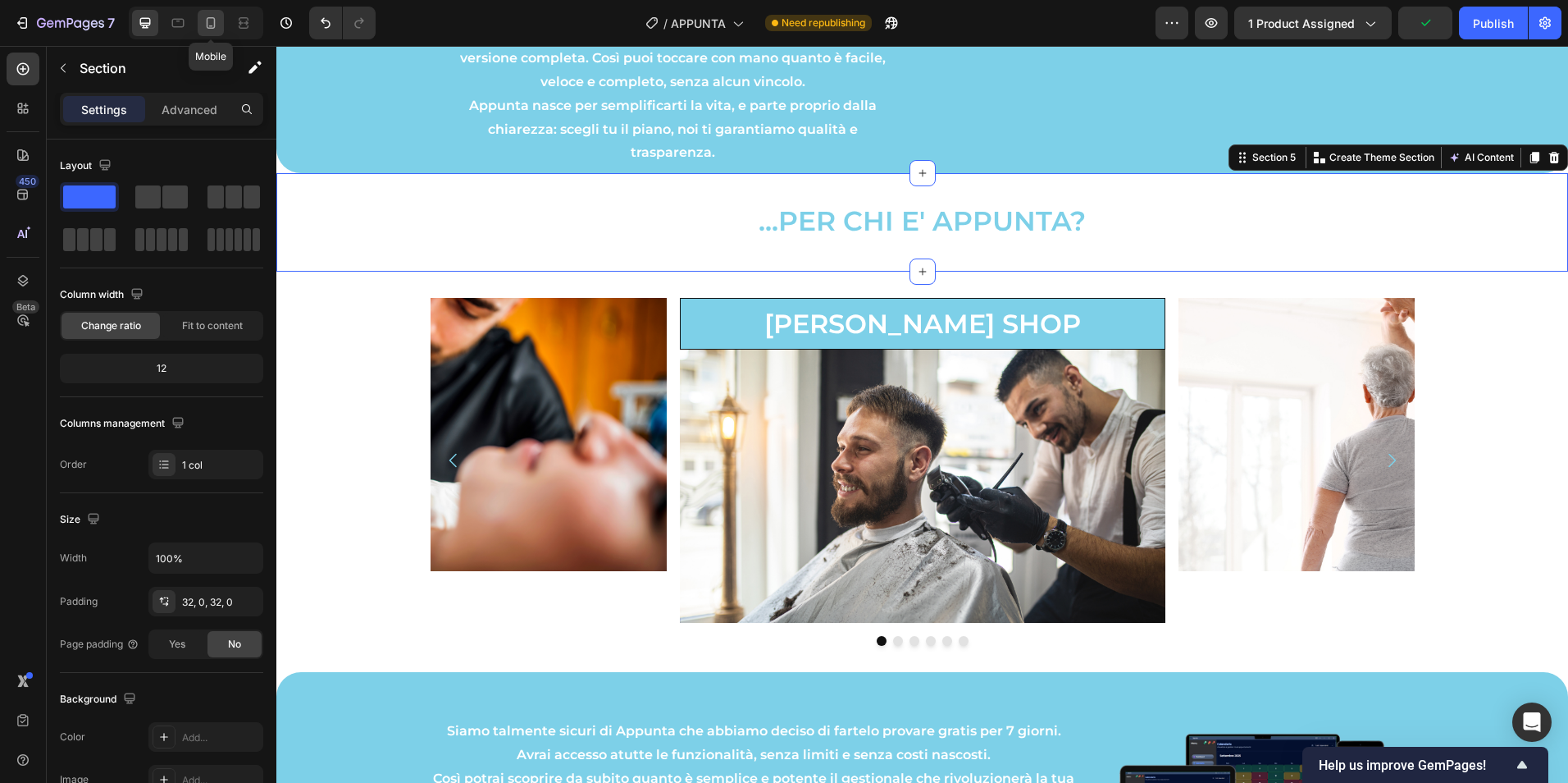
click at [216, 22] on icon at bounding box center [210, 22] width 16 height 16
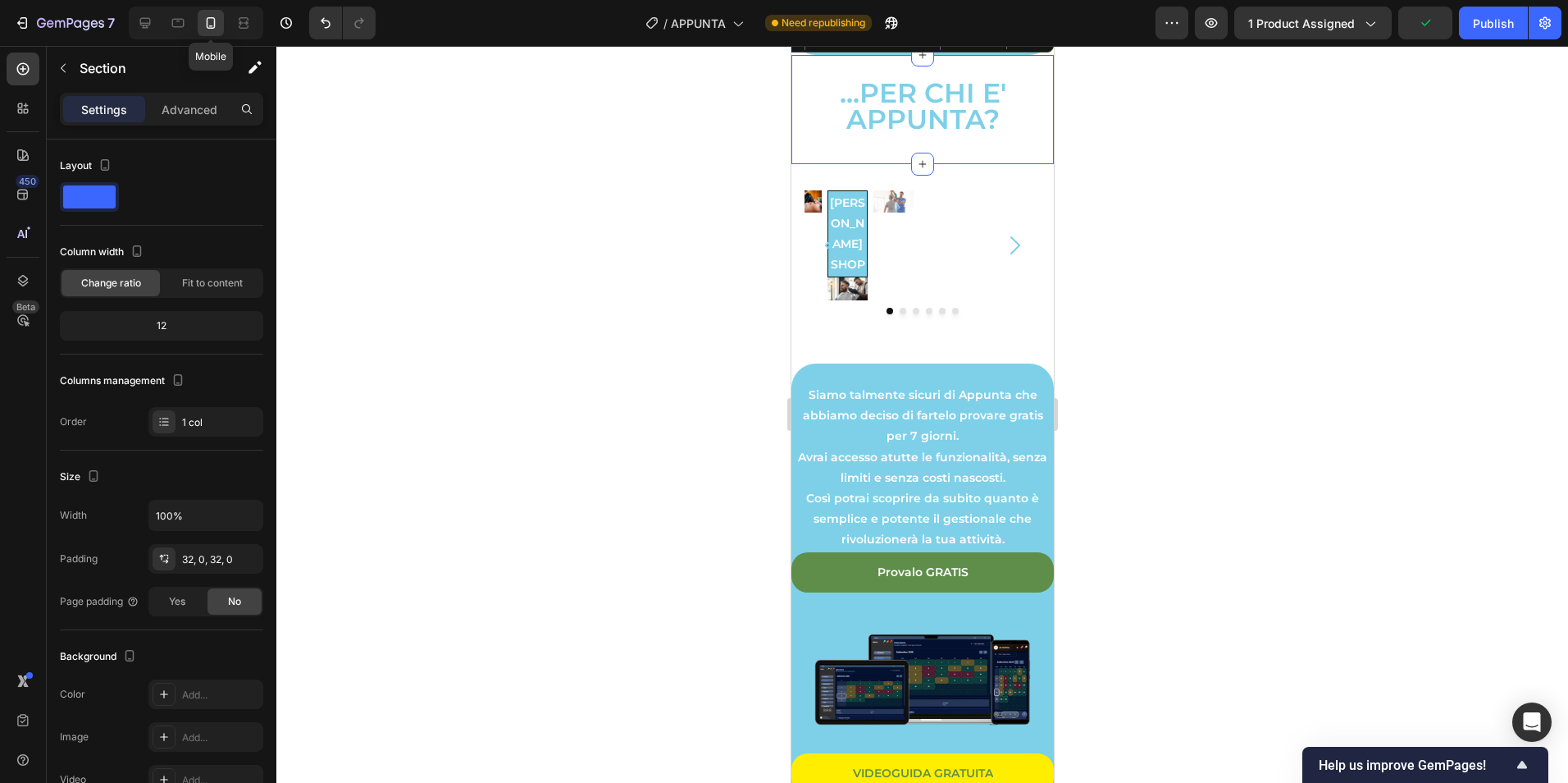
scroll to position [1771, 0]
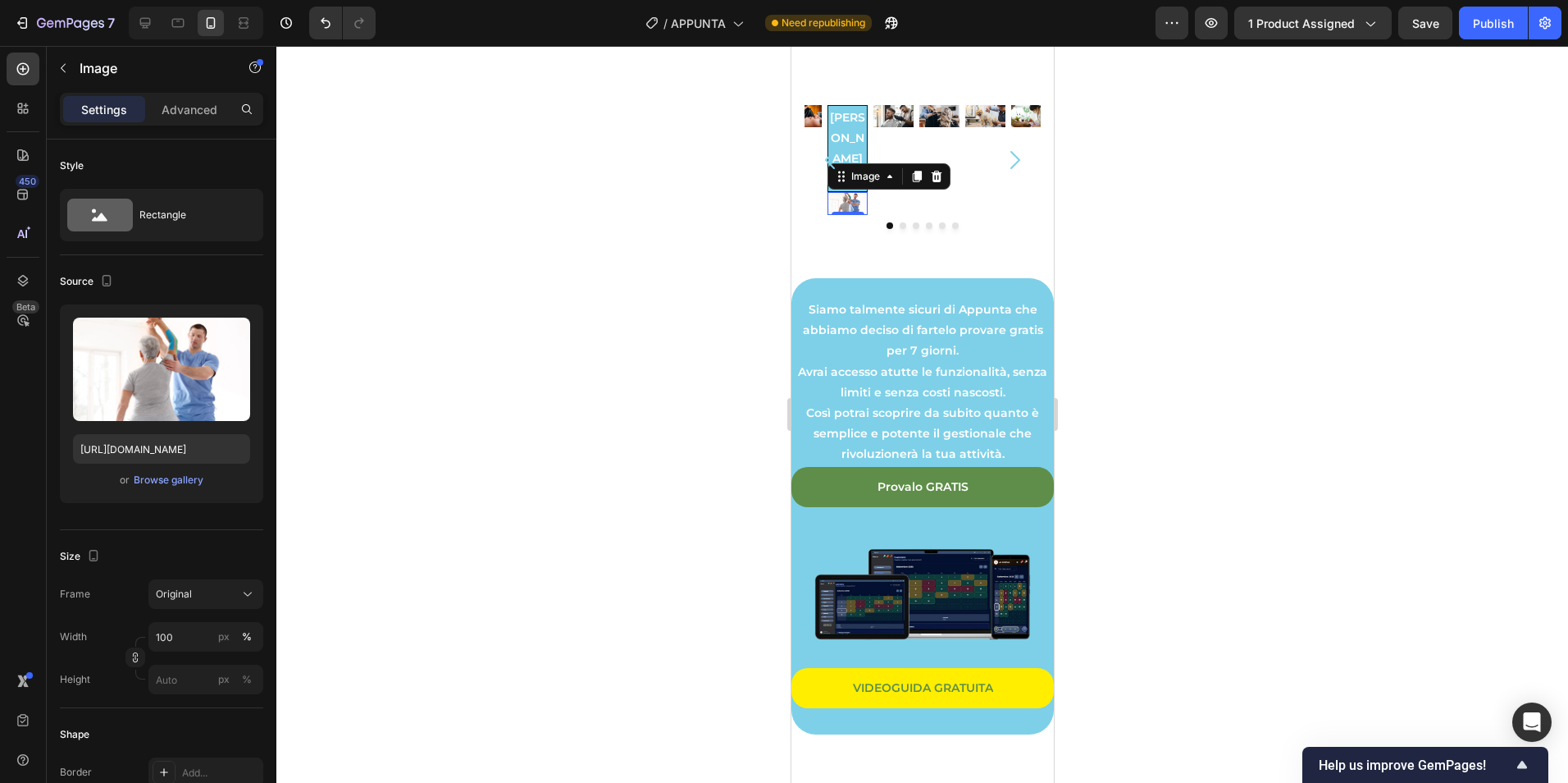
click at [851, 215] on img at bounding box center [847, 203] width 41 height 23
click at [229, 580] on button "Original" at bounding box center [206, 594] width 115 height 29
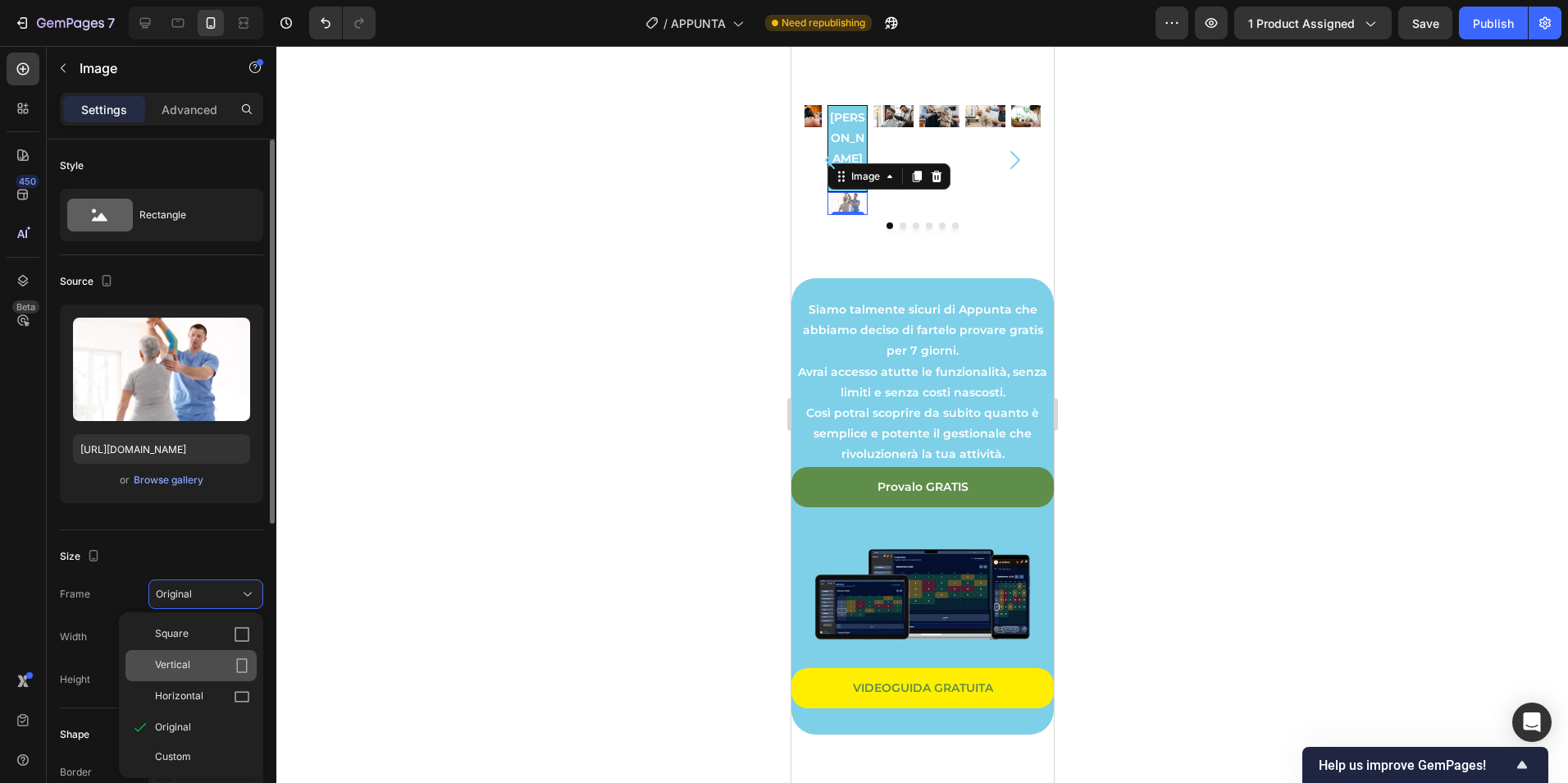
click at [214, 680] on div "Vertical" at bounding box center [191, 665] width 131 height 31
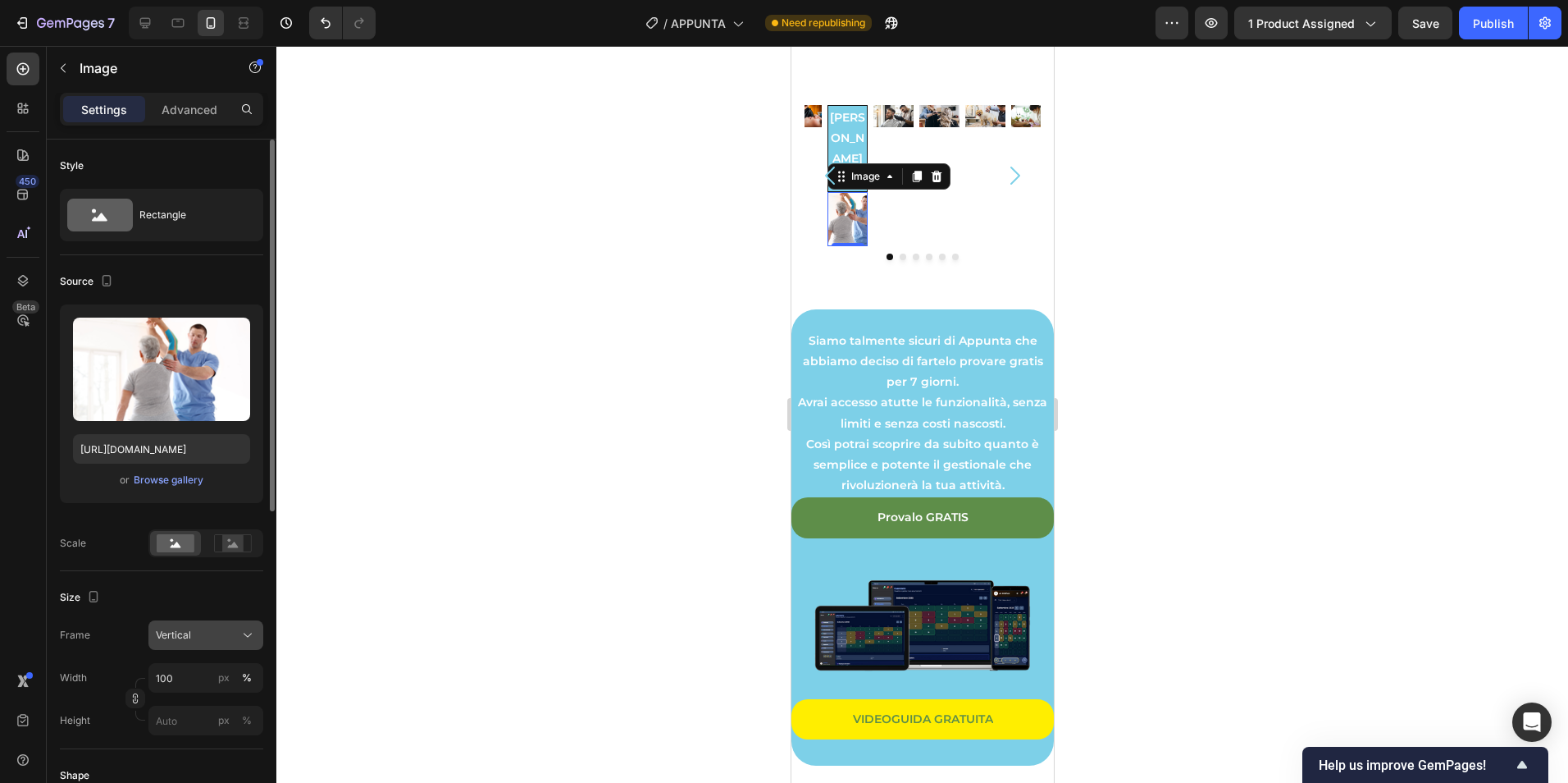
click at [208, 633] on div "Vertical" at bounding box center [195, 634] width 80 height 15
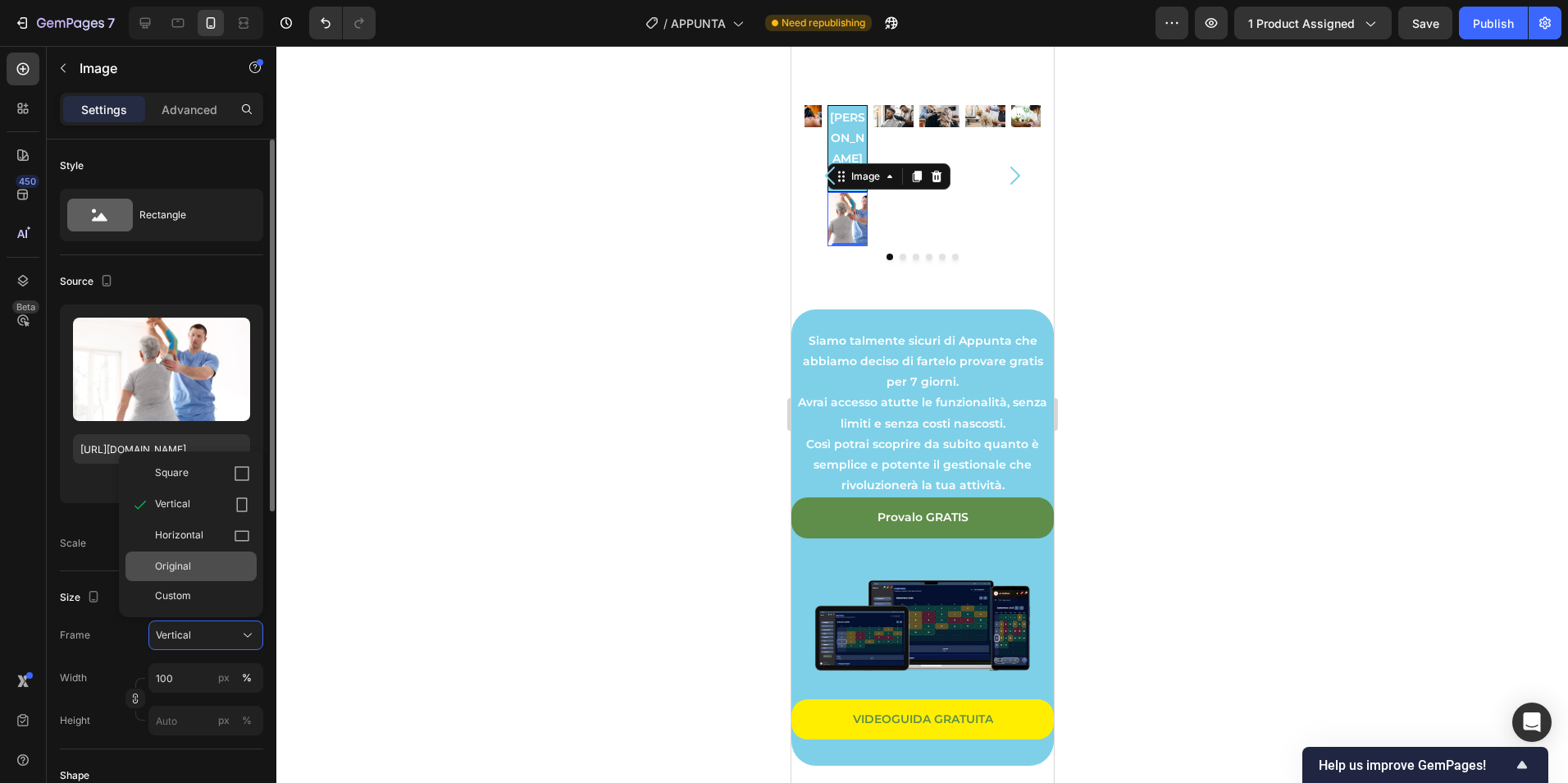
click at [194, 563] on div "Original" at bounding box center [202, 565] width 95 height 15
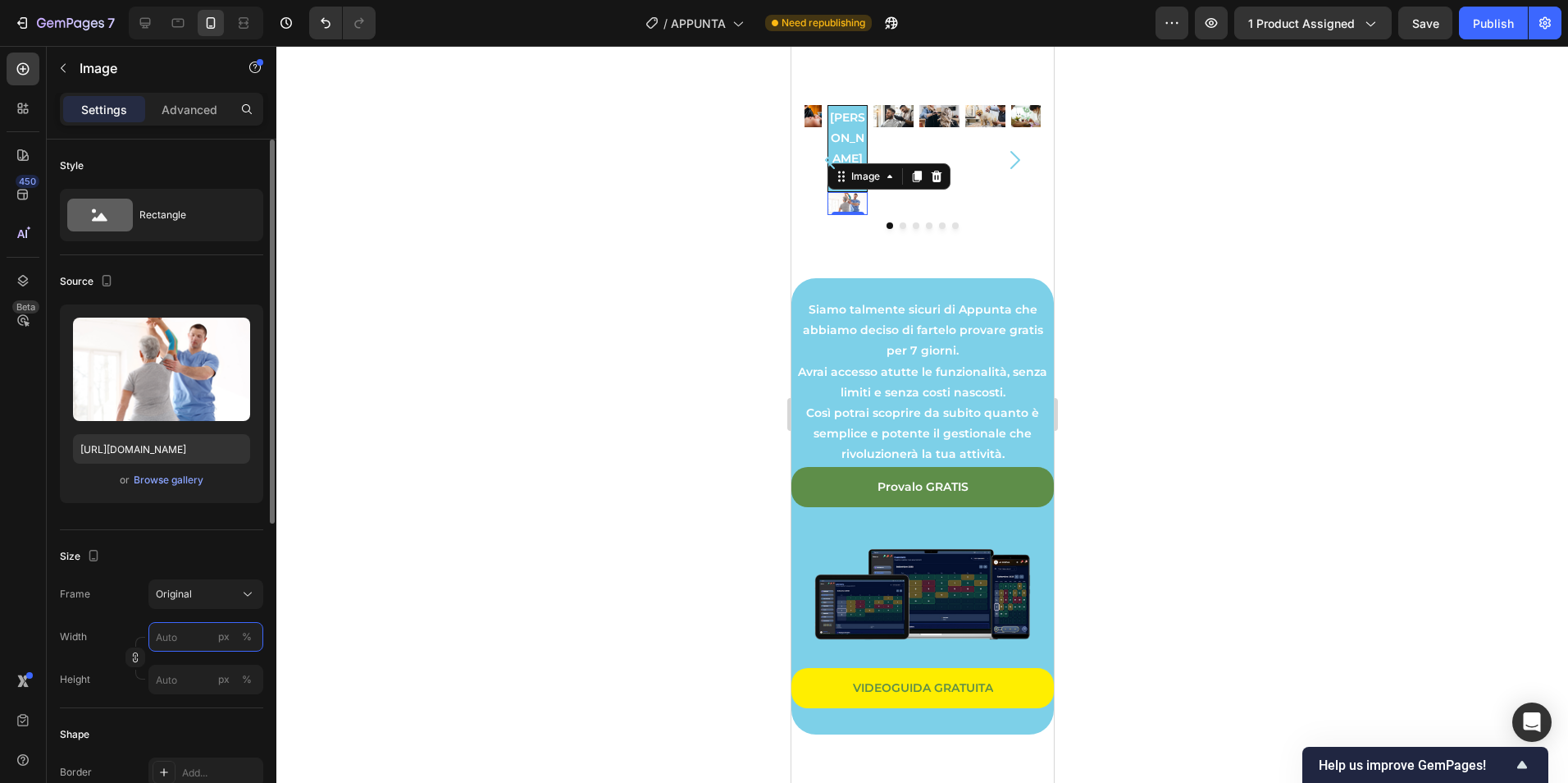
click at [185, 638] on input "px %" at bounding box center [206, 637] width 115 height 29
click at [220, 684] on div "Full 100%" at bounding box center [189, 676] width 135 height 29
type input "100"
click at [198, 683] on input "px %" at bounding box center [206, 679] width 115 height 29
click at [172, 729] on div "Full 100%" at bounding box center [189, 719] width 135 height 29
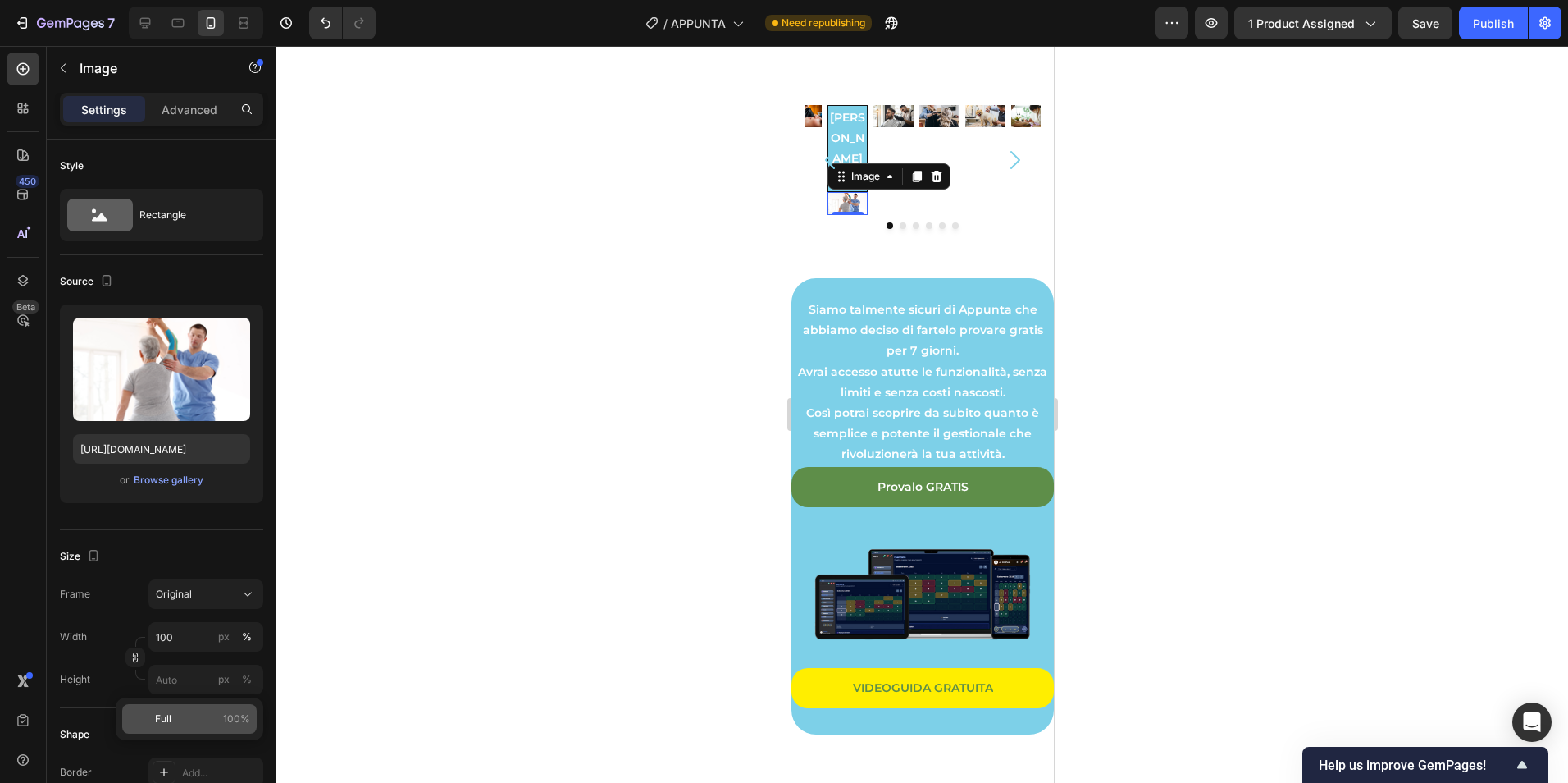
type input "100"
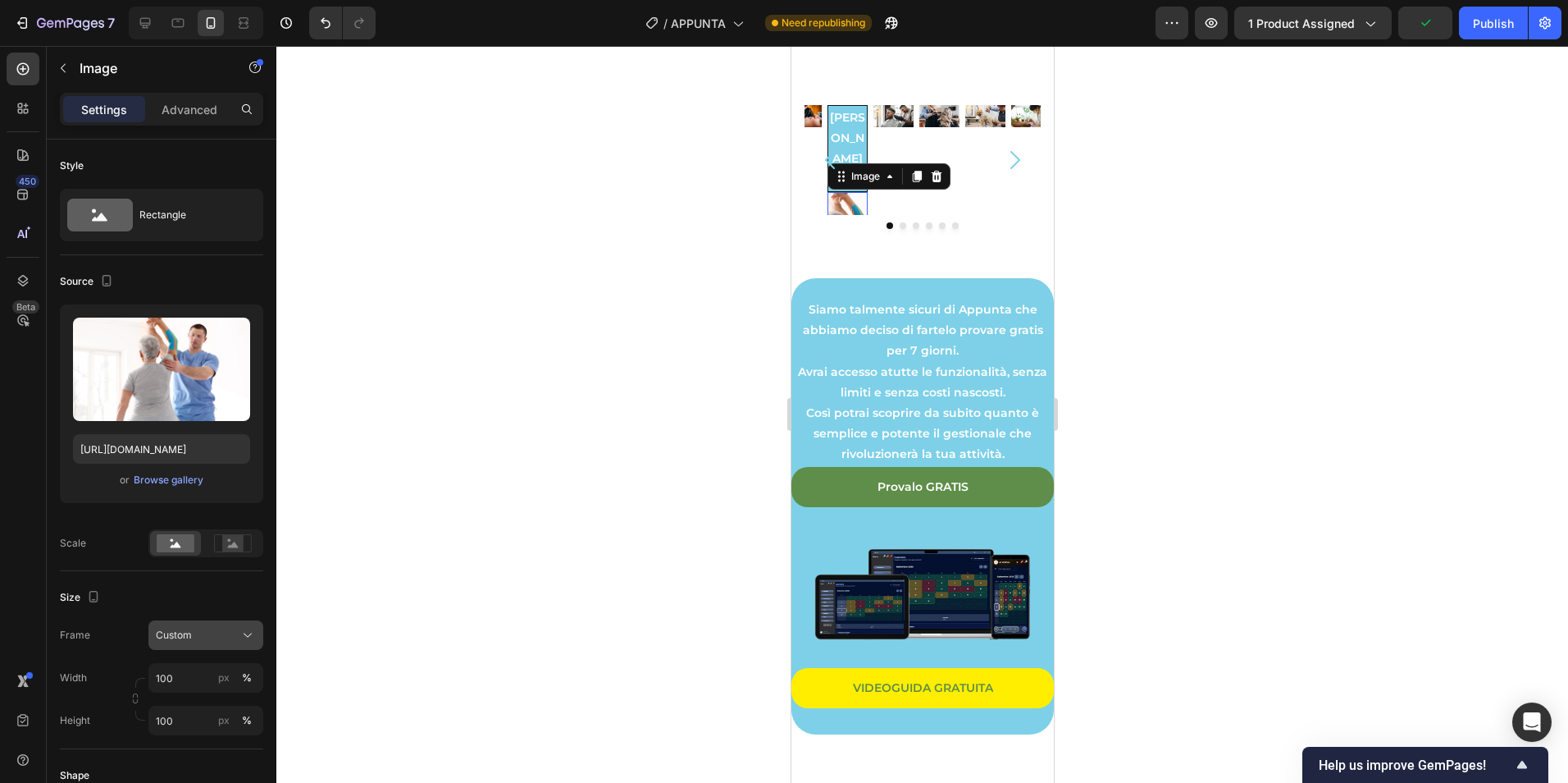
click at [198, 630] on div "Custom" at bounding box center [195, 634] width 80 height 15
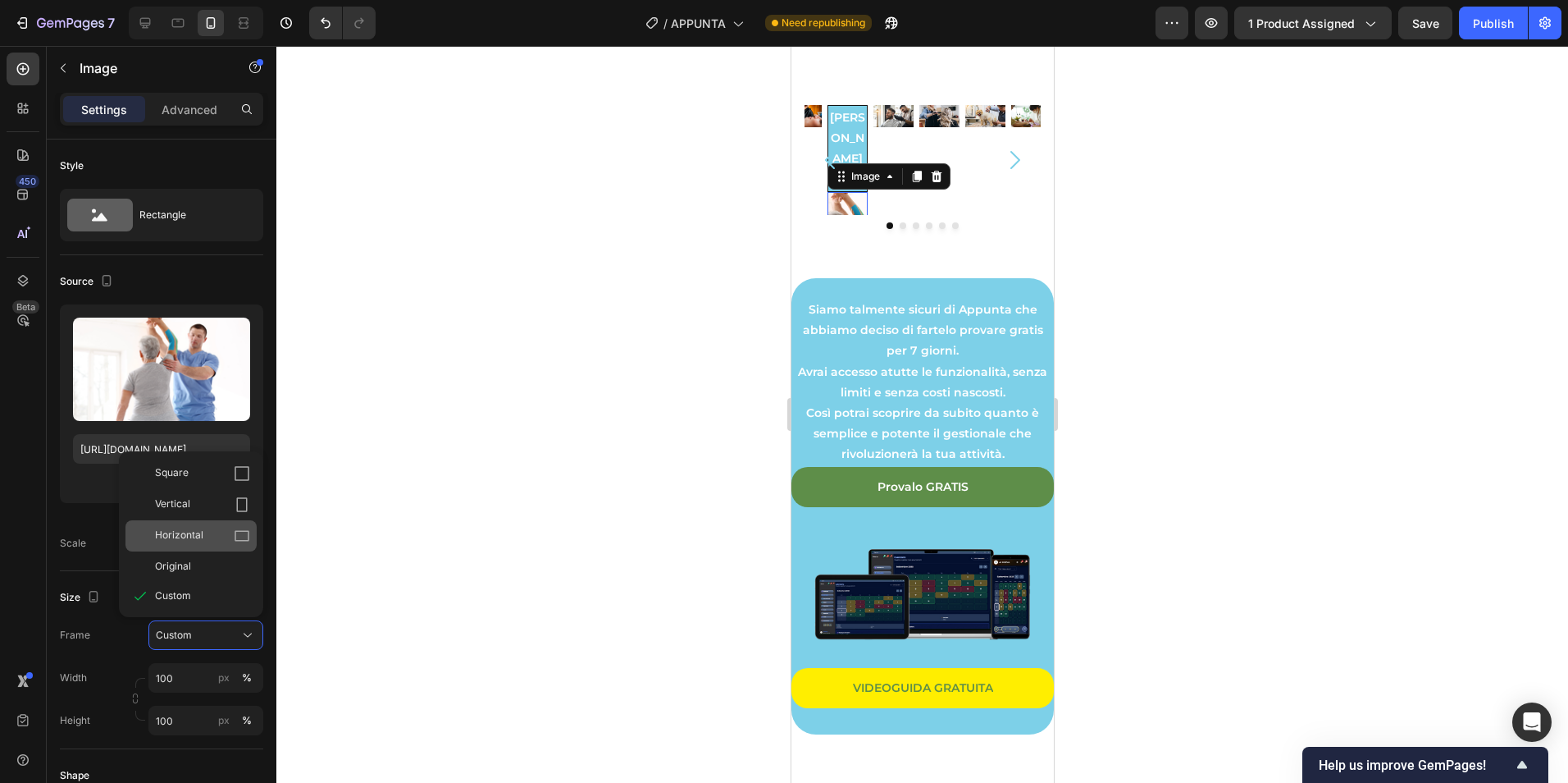
click at [204, 544] on div "Horizontal" at bounding box center [202, 535] width 95 height 16
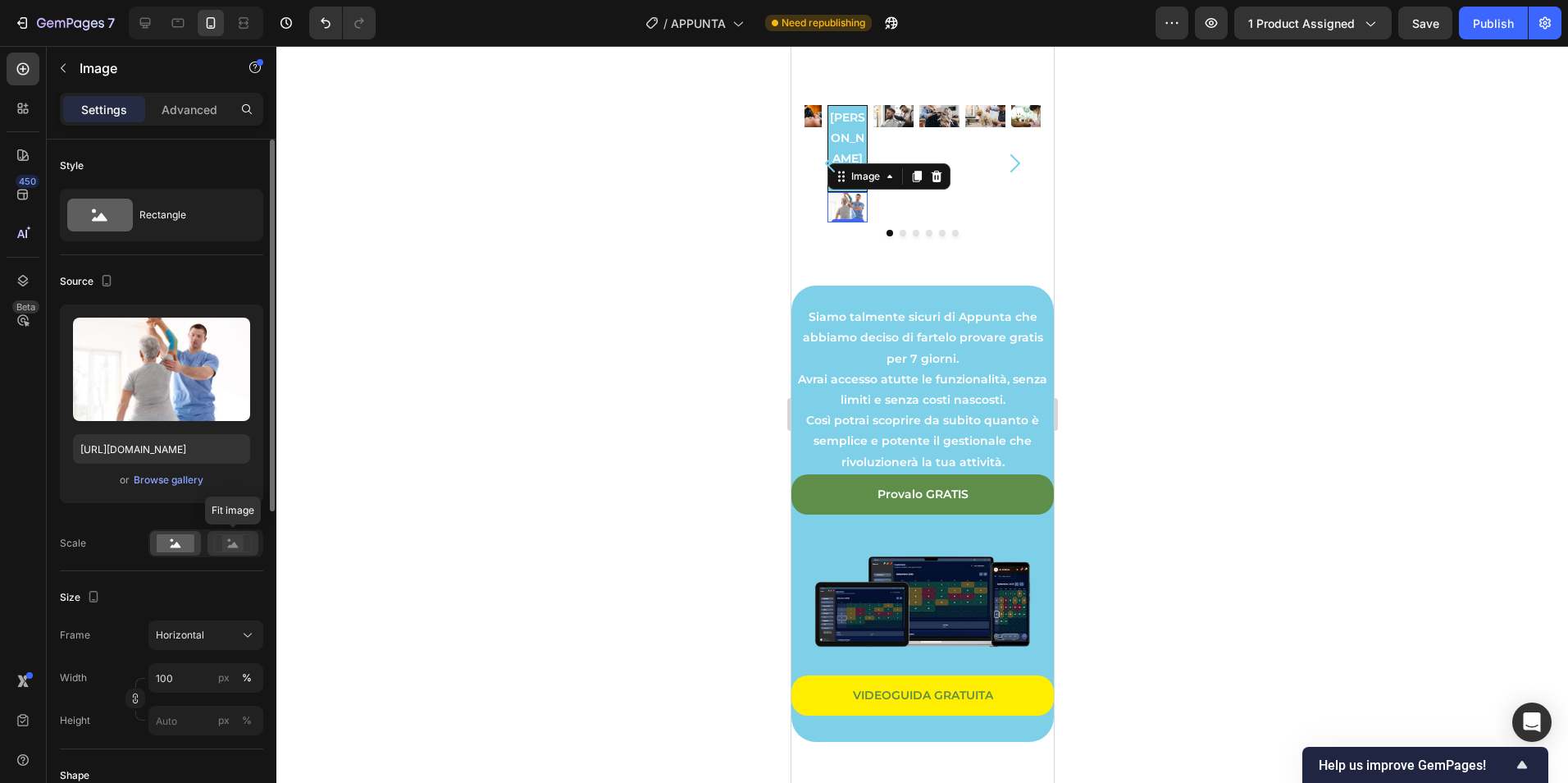
click at [242, 541] on rect at bounding box center [232, 543] width 22 height 16
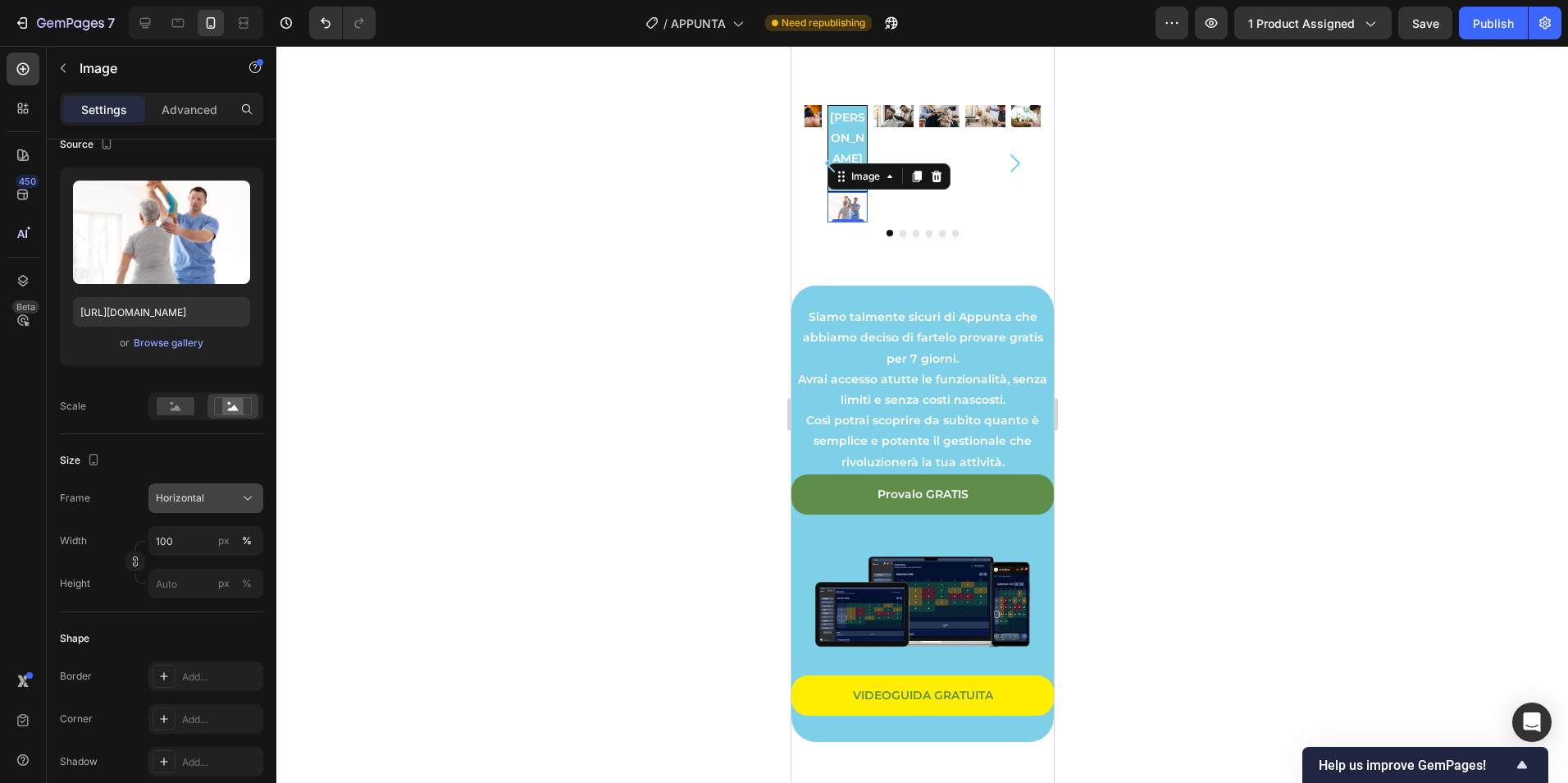
click at [219, 509] on button "Horizontal" at bounding box center [206, 498] width 115 height 29
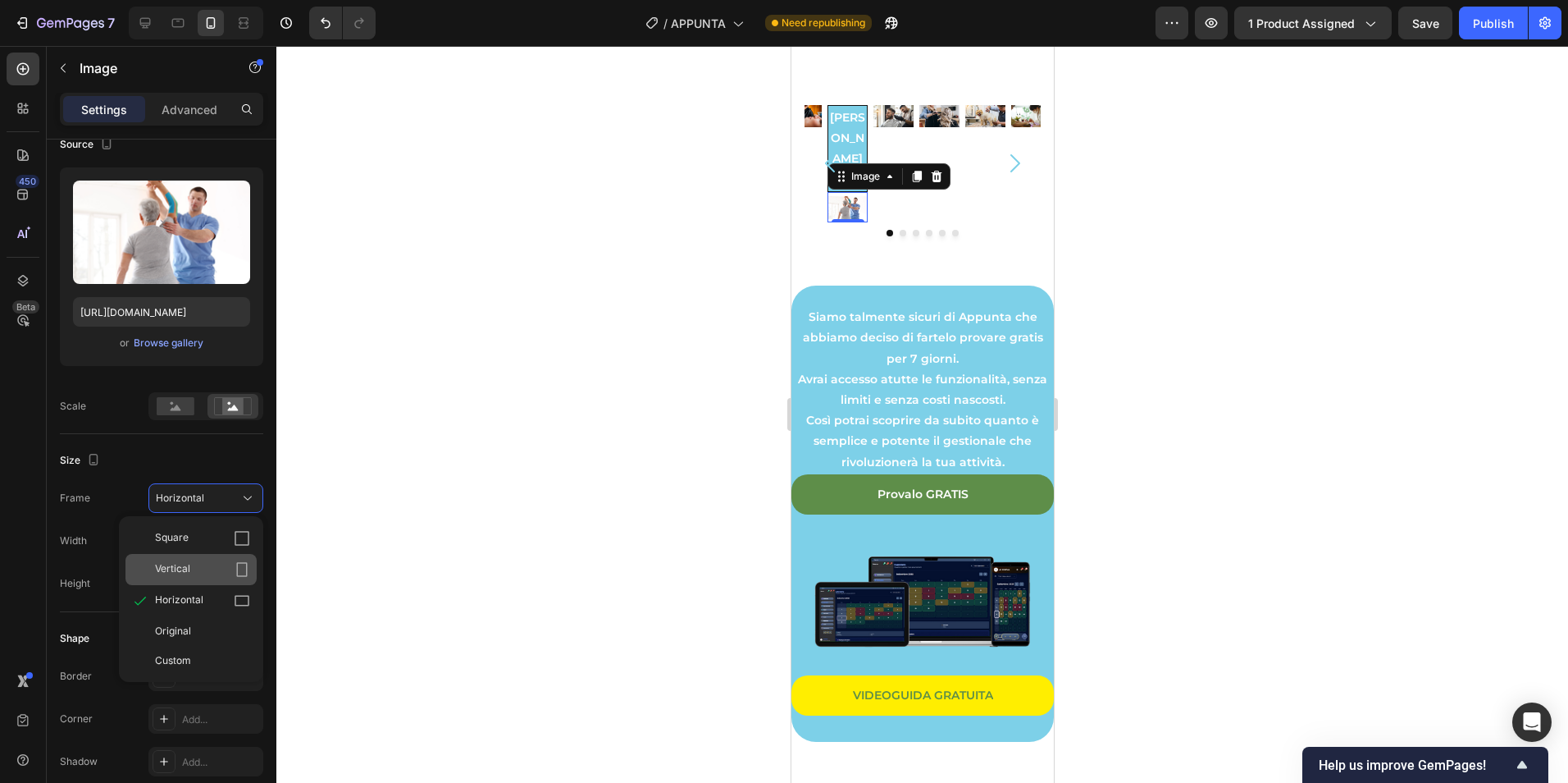
click at [219, 564] on div "Vertical" at bounding box center [202, 569] width 95 height 16
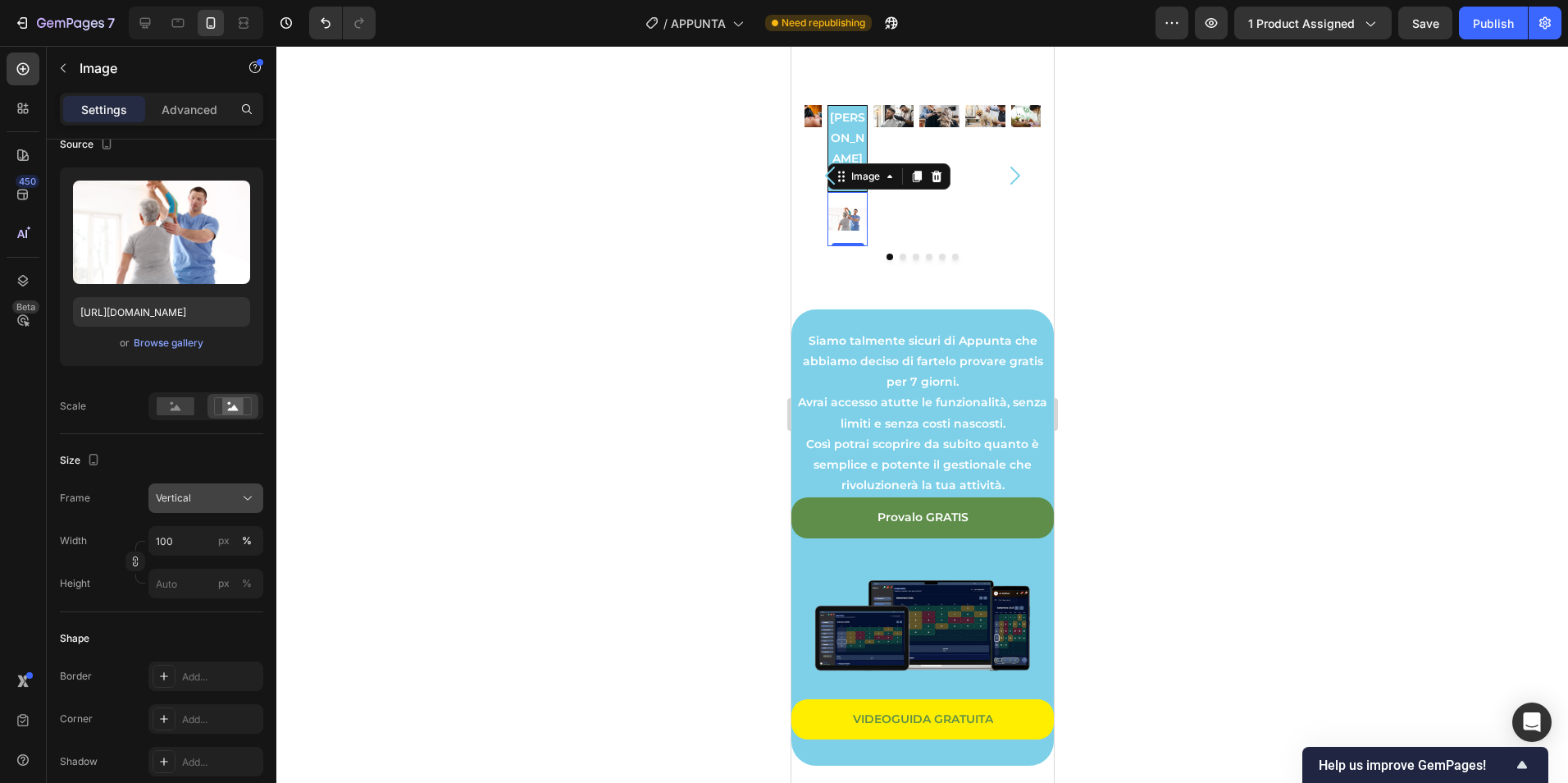
click at [220, 502] on div "Vertical" at bounding box center [195, 498] width 80 height 15
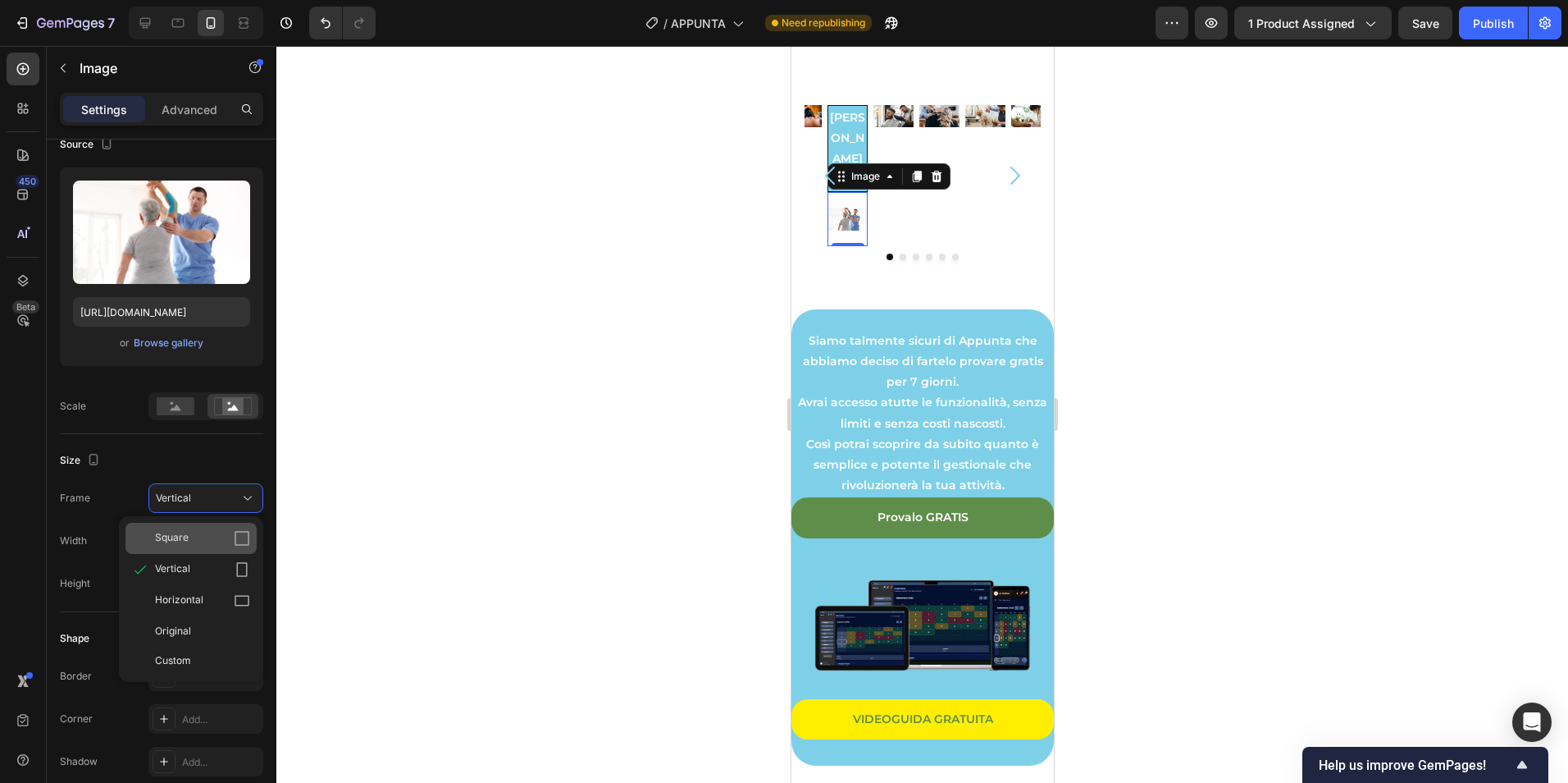
click at [221, 532] on div "Square" at bounding box center [202, 538] width 95 height 16
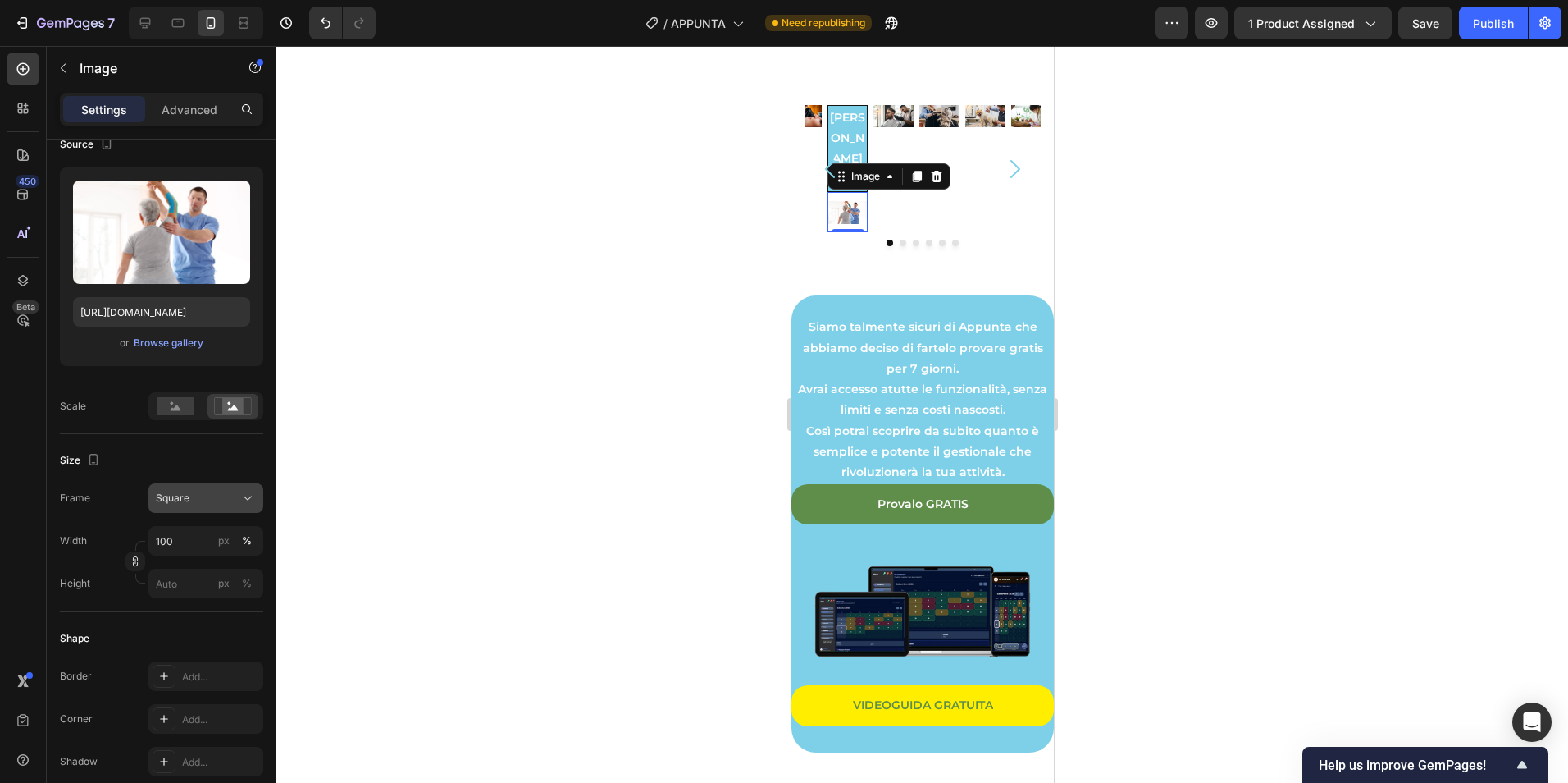
click at [222, 489] on button "Square" at bounding box center [206, 498] width 115 height 29
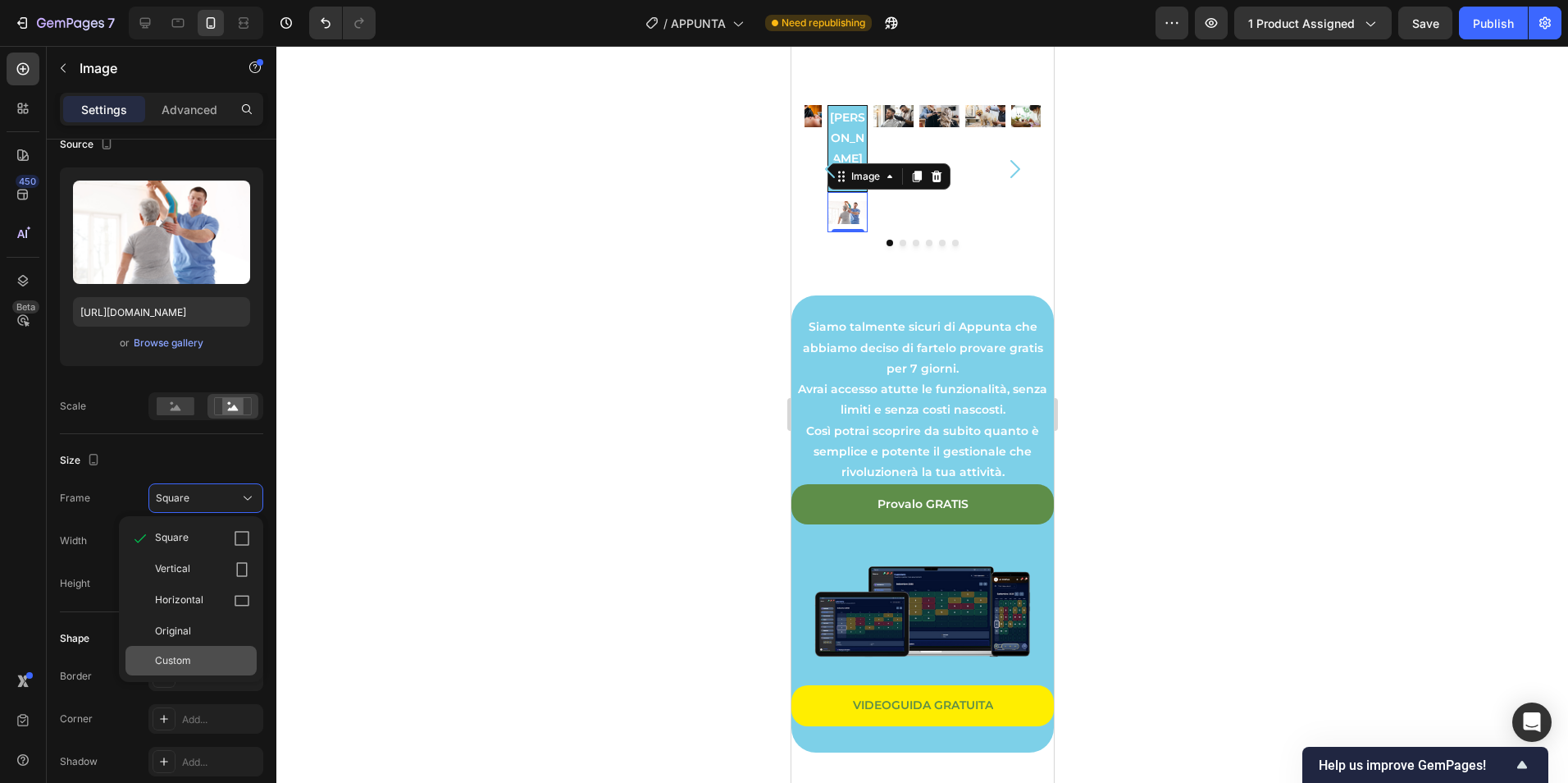
click at [196, 665] on div "Custom" at bounding box center [202, 660] width 95 height 15
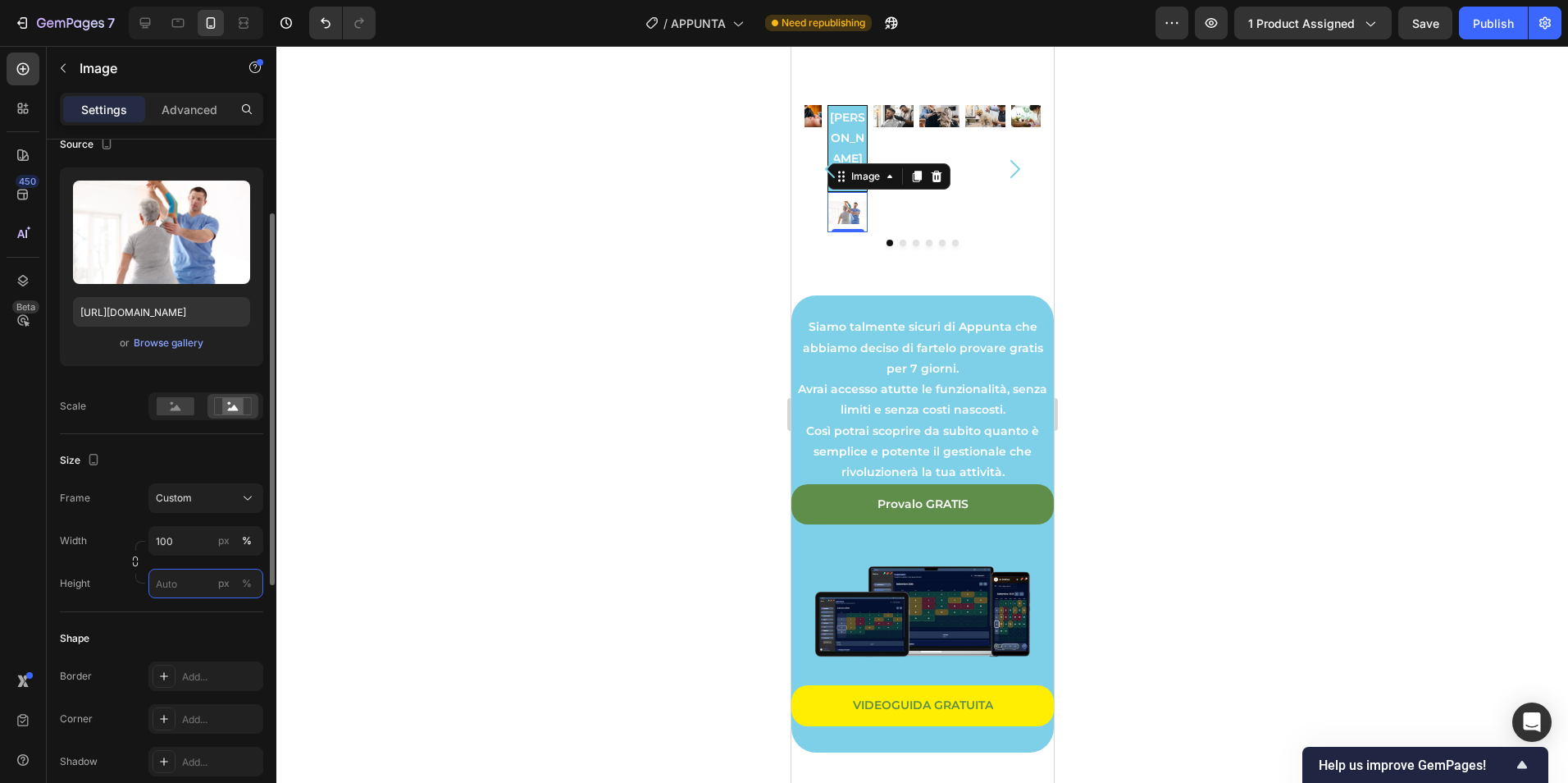
click at [187, 582] on input "px %" at bounding box center [206, 583] width 115 height 29
click at [205, 626] on p "Full 100%" at bounding box center [202, 622] width 95 height 15
type input "100"
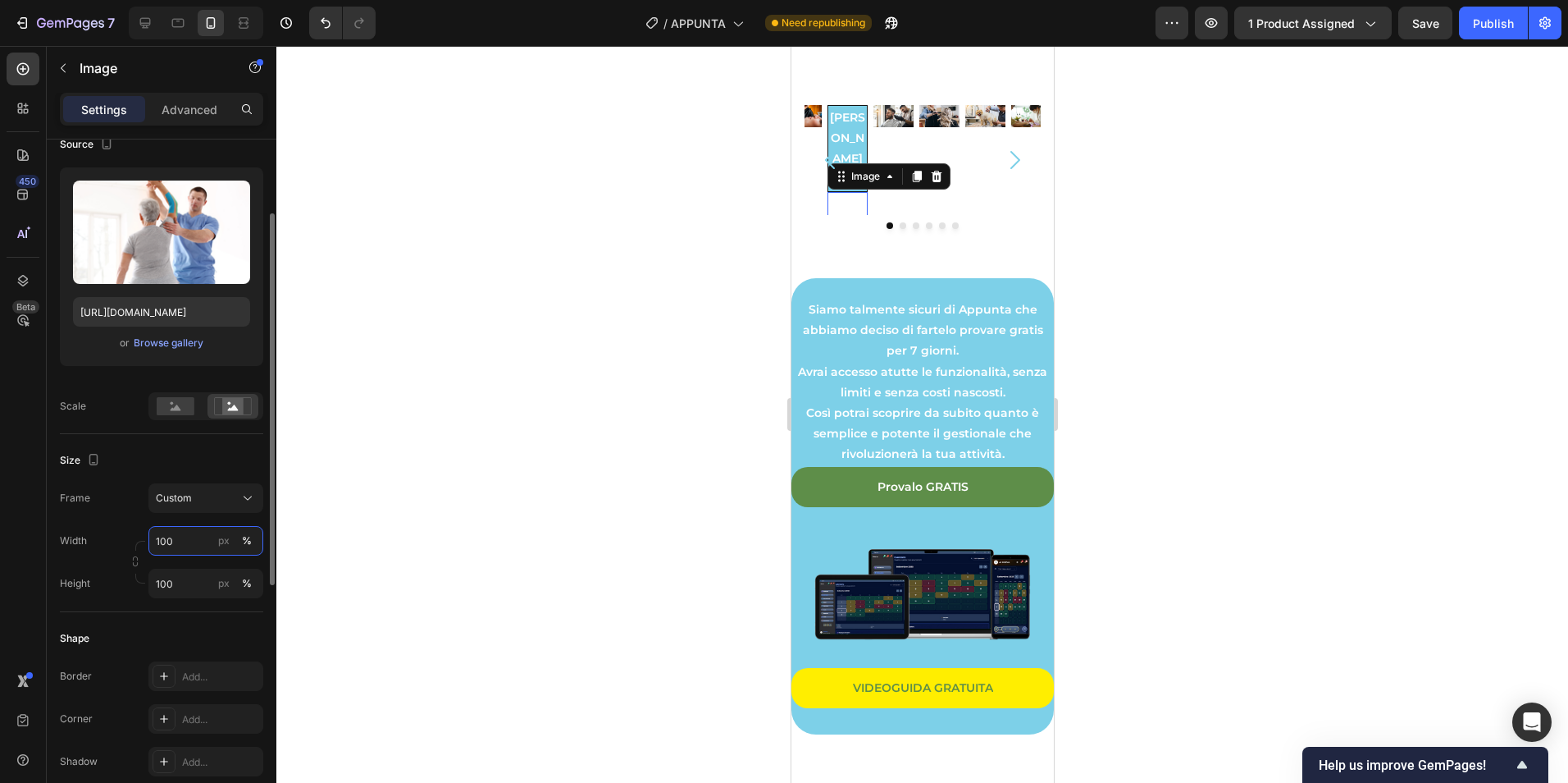
click at [186, 551] on input "100" at bounding box center [206, 541] width 115 height 29
type input "800"
click at [183, 578] on input "100" at bounding box center [206, 583] width 115 height 29
type input "800"
click at [1175, 205] on div at bounding box center [922, 414] width 1292 height 736
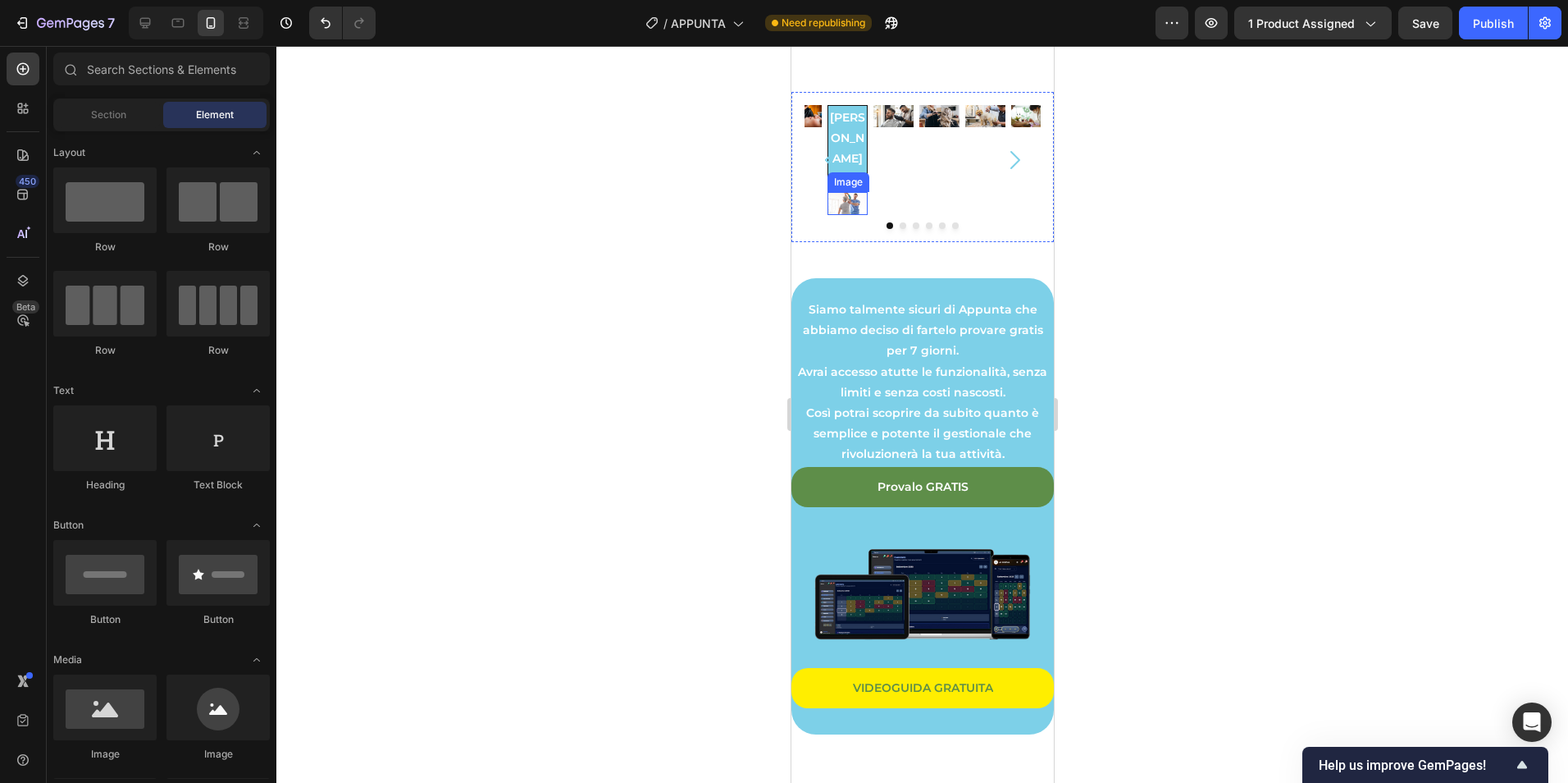
click at [854, 215] on img at bounding box center [847, 203] width 41 height 23
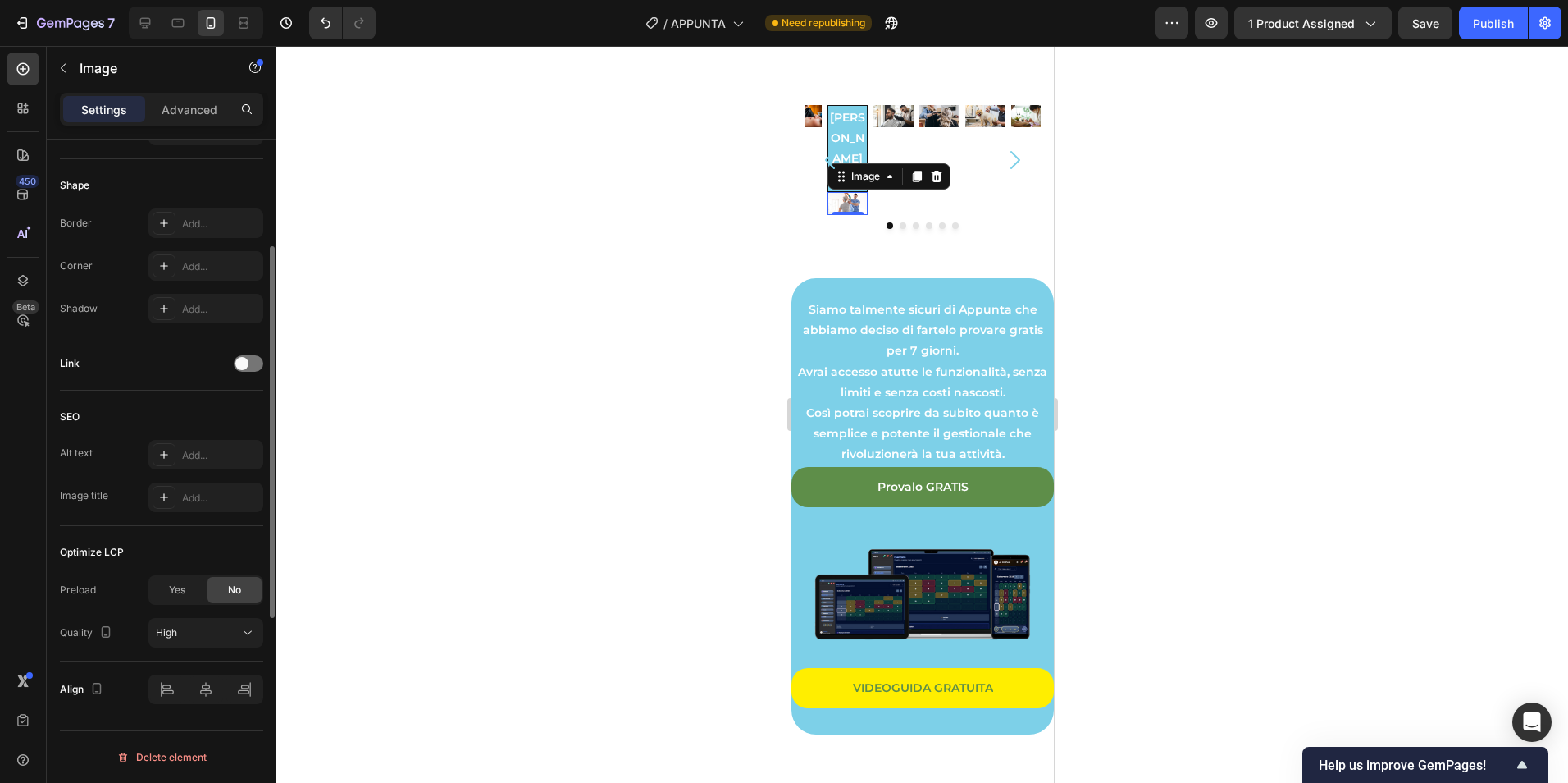
scroll to position [315, 0]
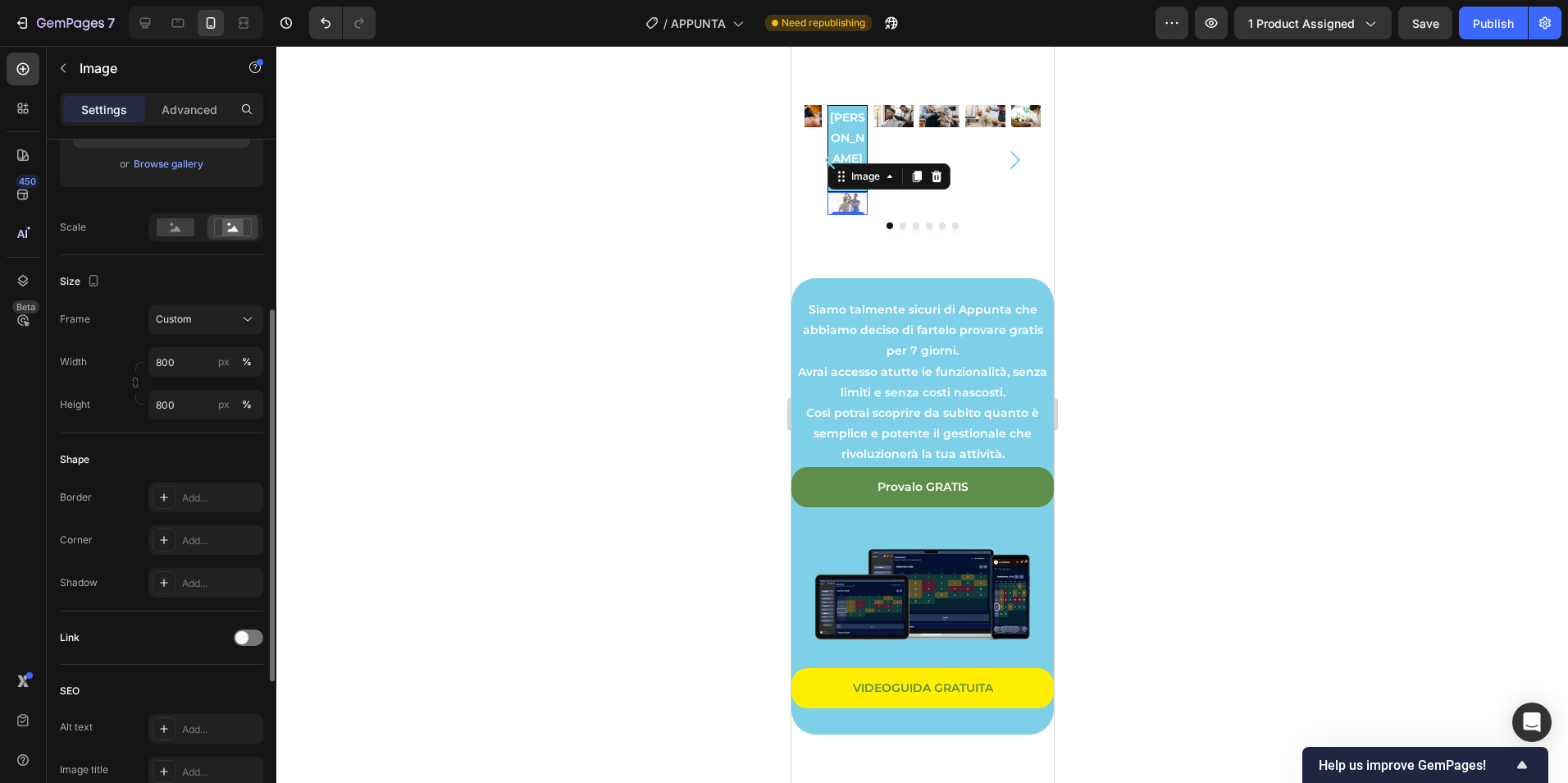
click at [510, 523] on div at bounding box center [922, 414] width 1292 height 736
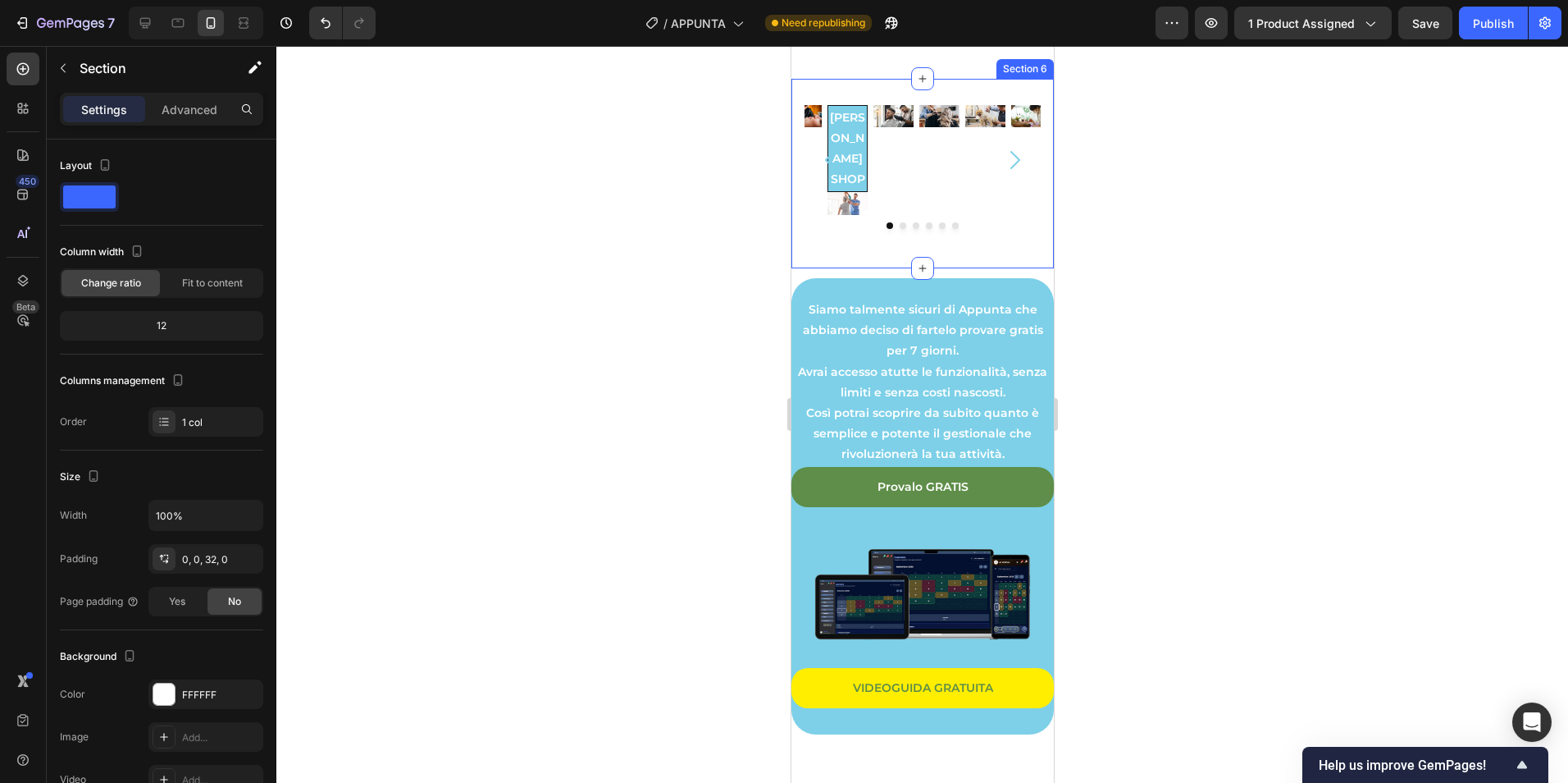
click at [1027, 220] on div "[PERSON_NAME] SHOP Text Block Image Image Image Image Image Image [GEOGRAPHIC_D…" at bounding box center [922, 160] width 263 height 163
click at [1034, 69] on icon at bounding box center [1039, 62] width 10 height 11
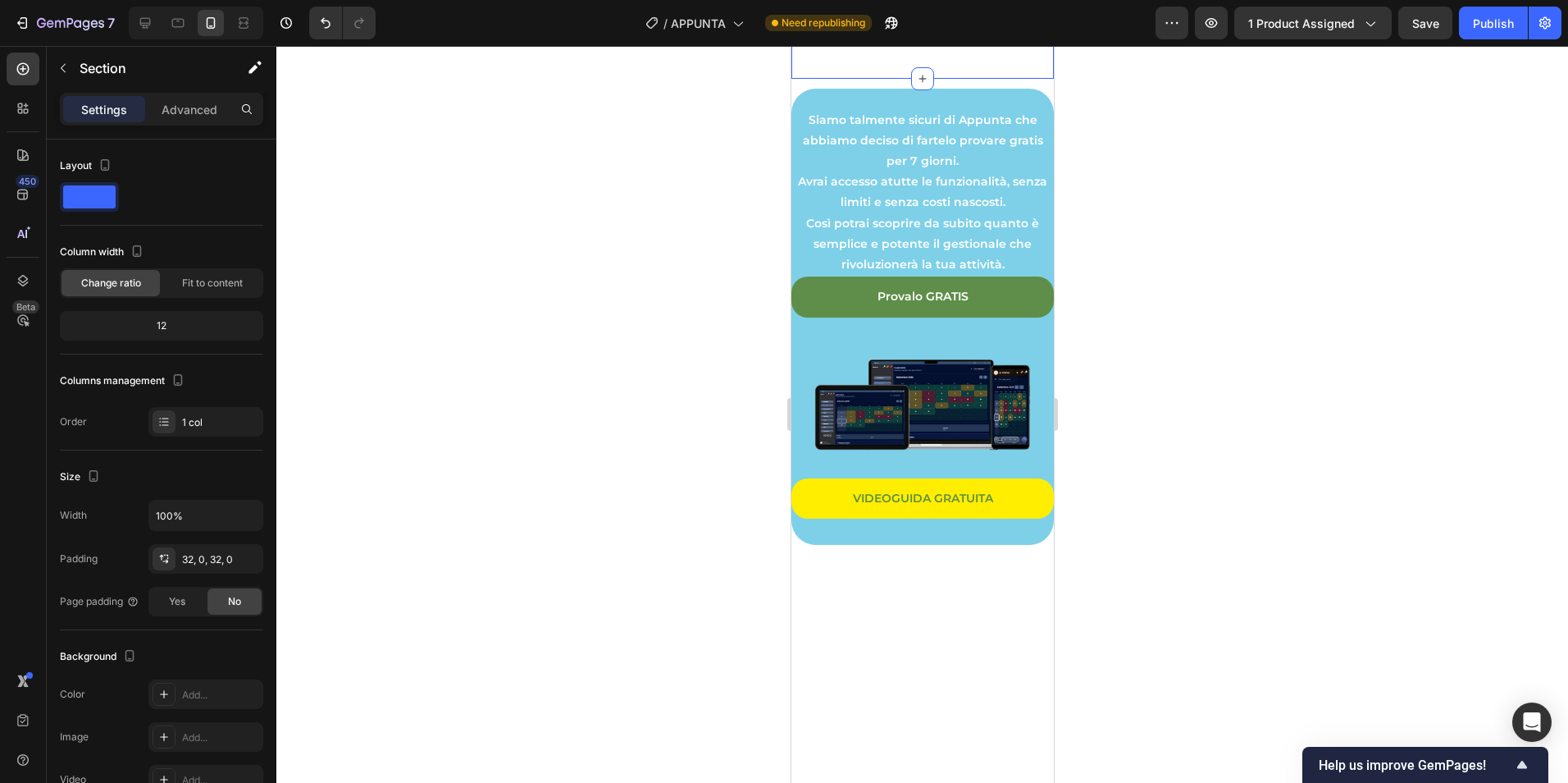
click at [1027, 78] on div "...PER CHI E' APPUNTA? Text Block Section 5 You can create reusable sections Cr…" at bounding box center [922, 23] width 263 height 108
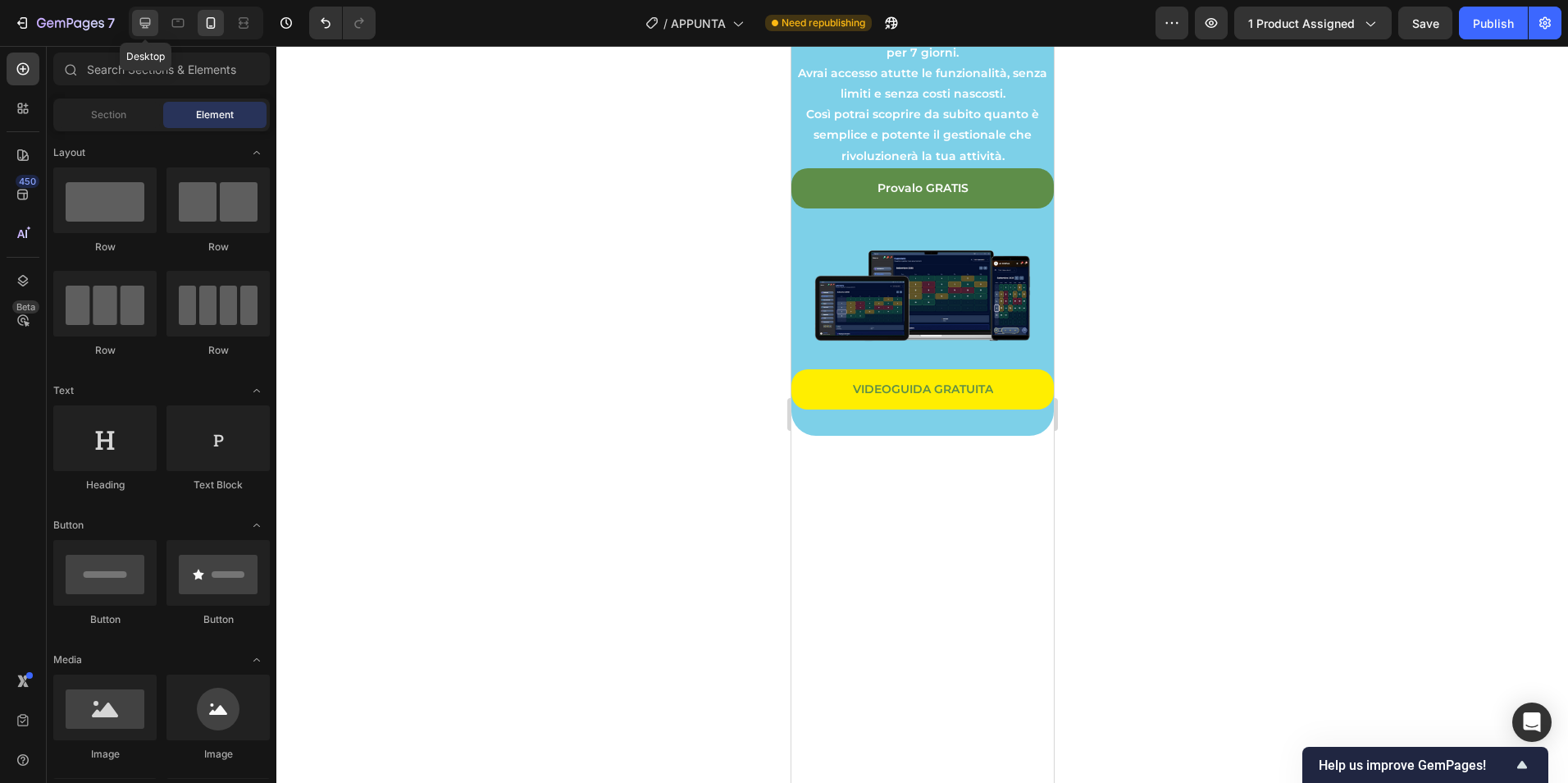
click at [150, 21] on icon at bounding box center [145, 23] width 10 height 10
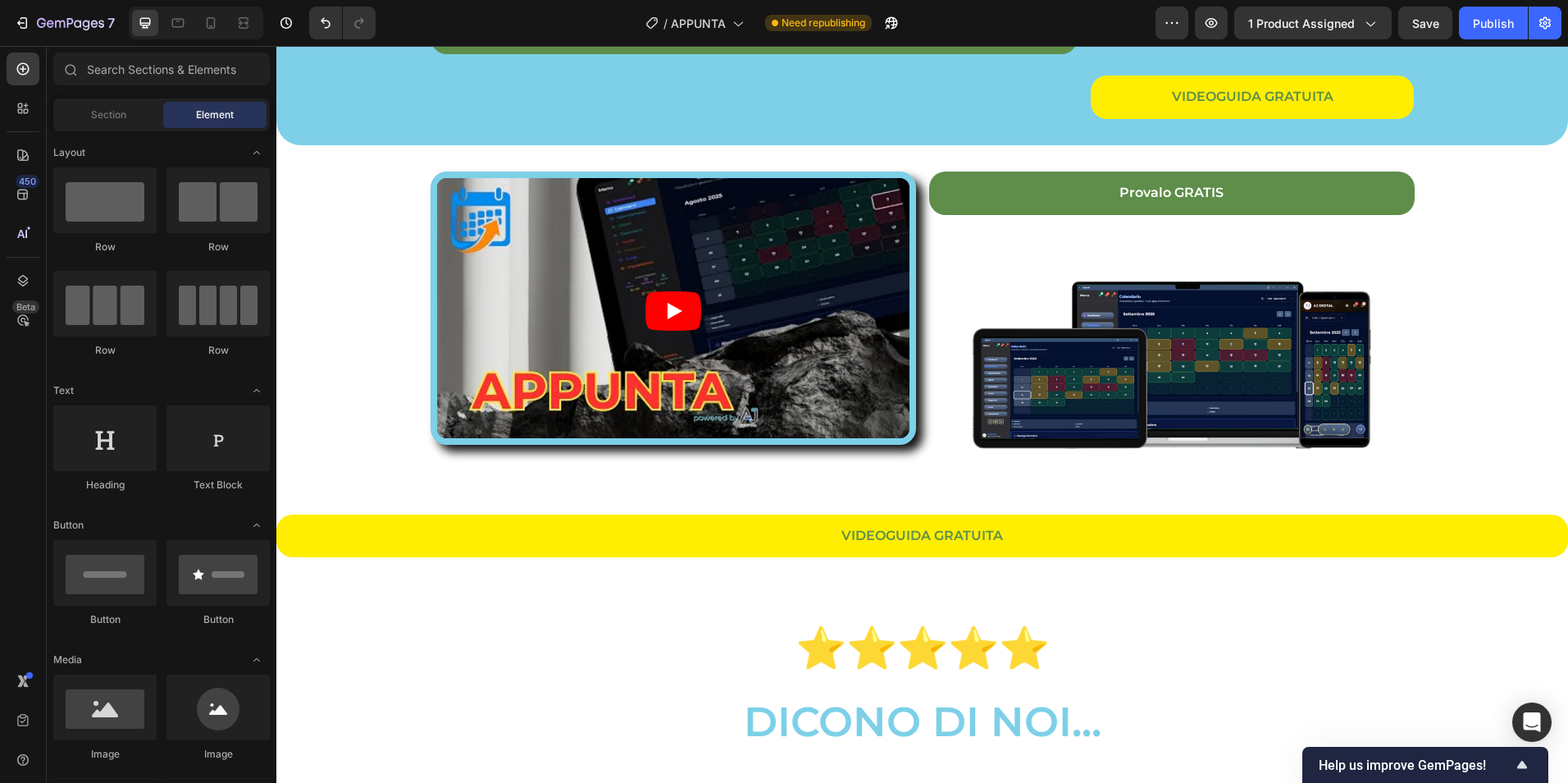
scroll to position [2188, 0]
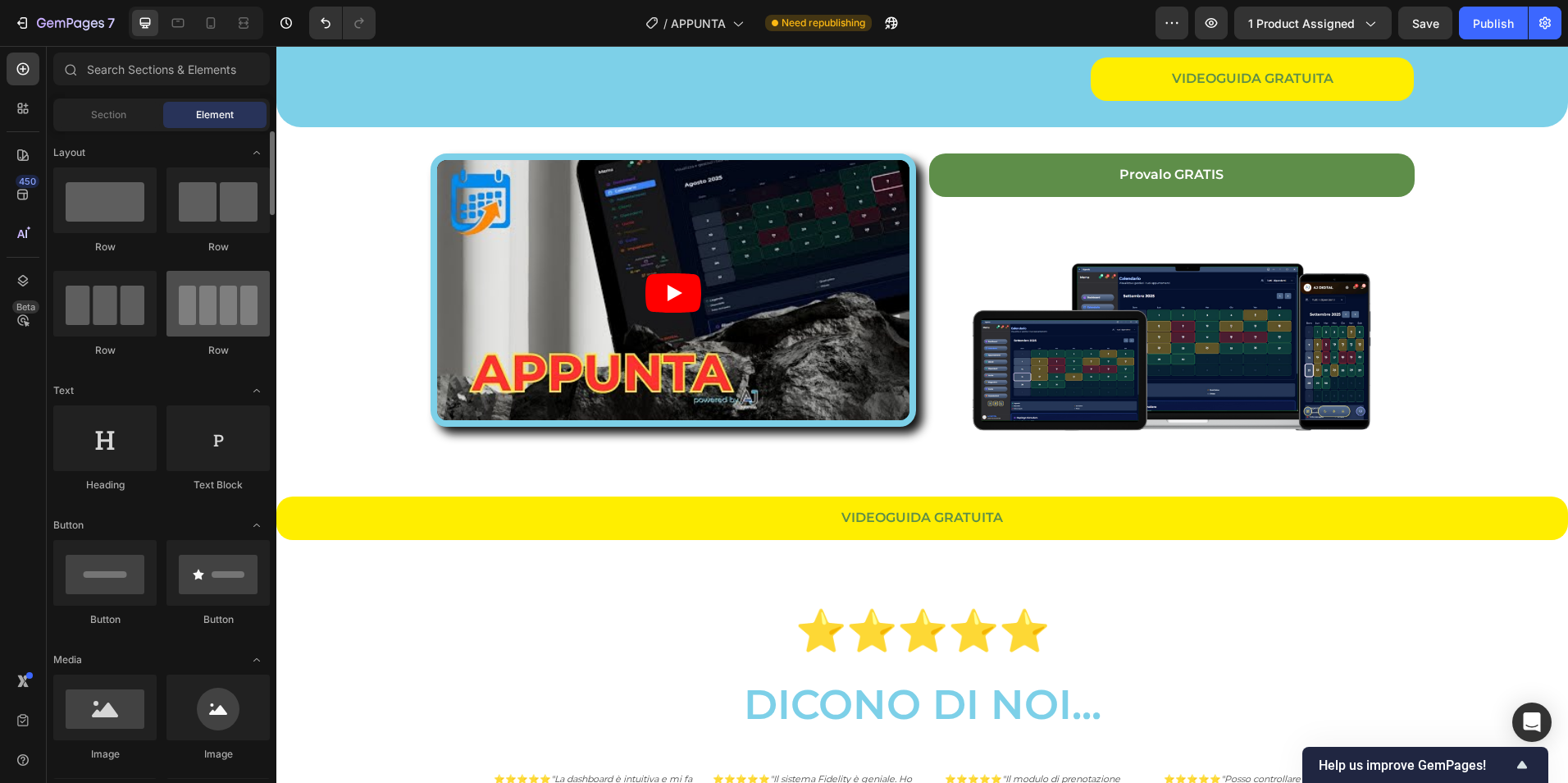
click at [207, 315] on div at bounding box center [219, 303] width 104 height 66
click at [85, 99] on div "Section Element" at bounding box center [162, 115] width 217 height 33
click at [88, 106] on div "Section" at bounding box center [109, 115] width 104 height 26
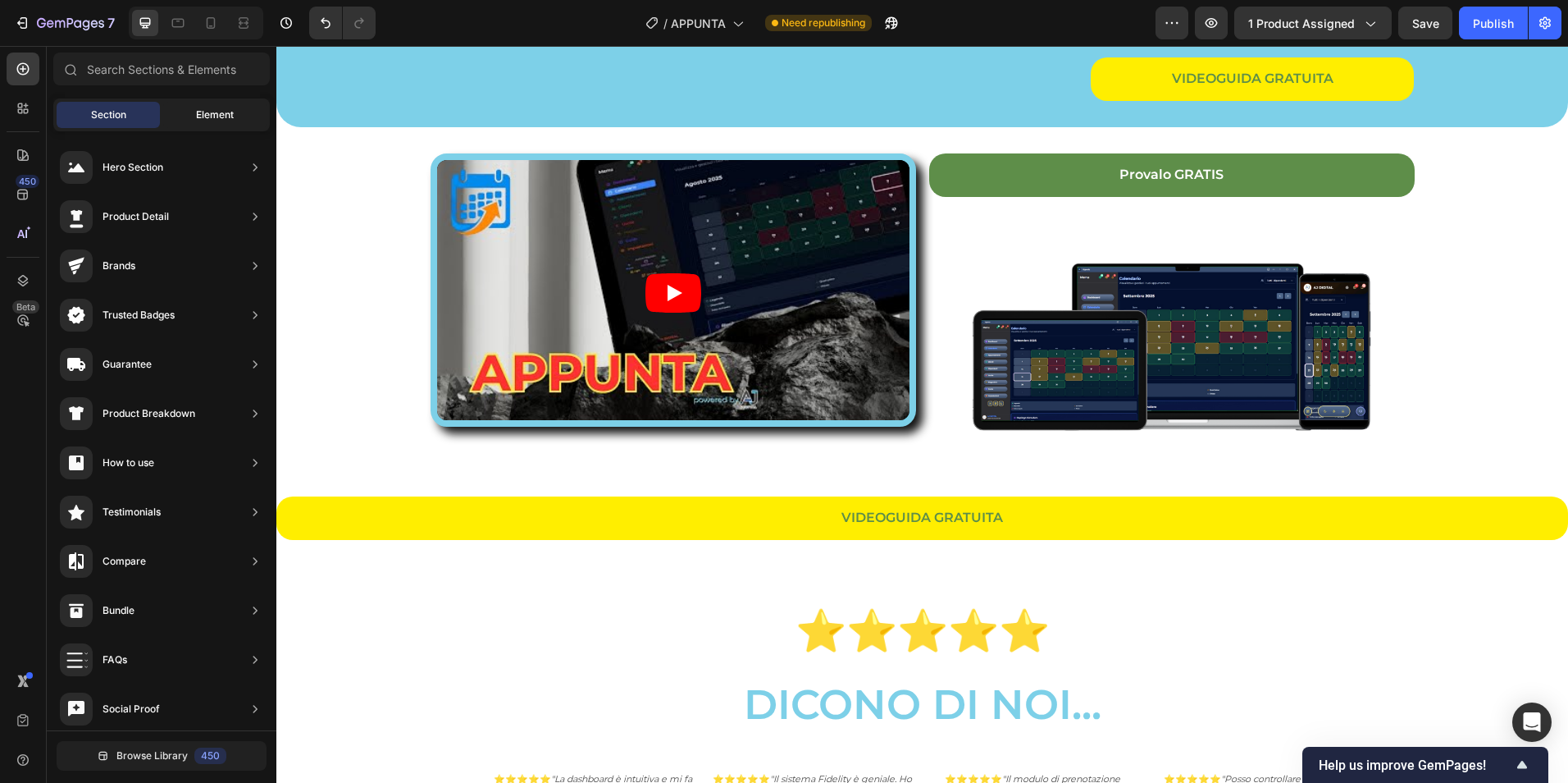
click at [203, 106] on div "Element" at bounding box center [215, 115] width 104 height 26
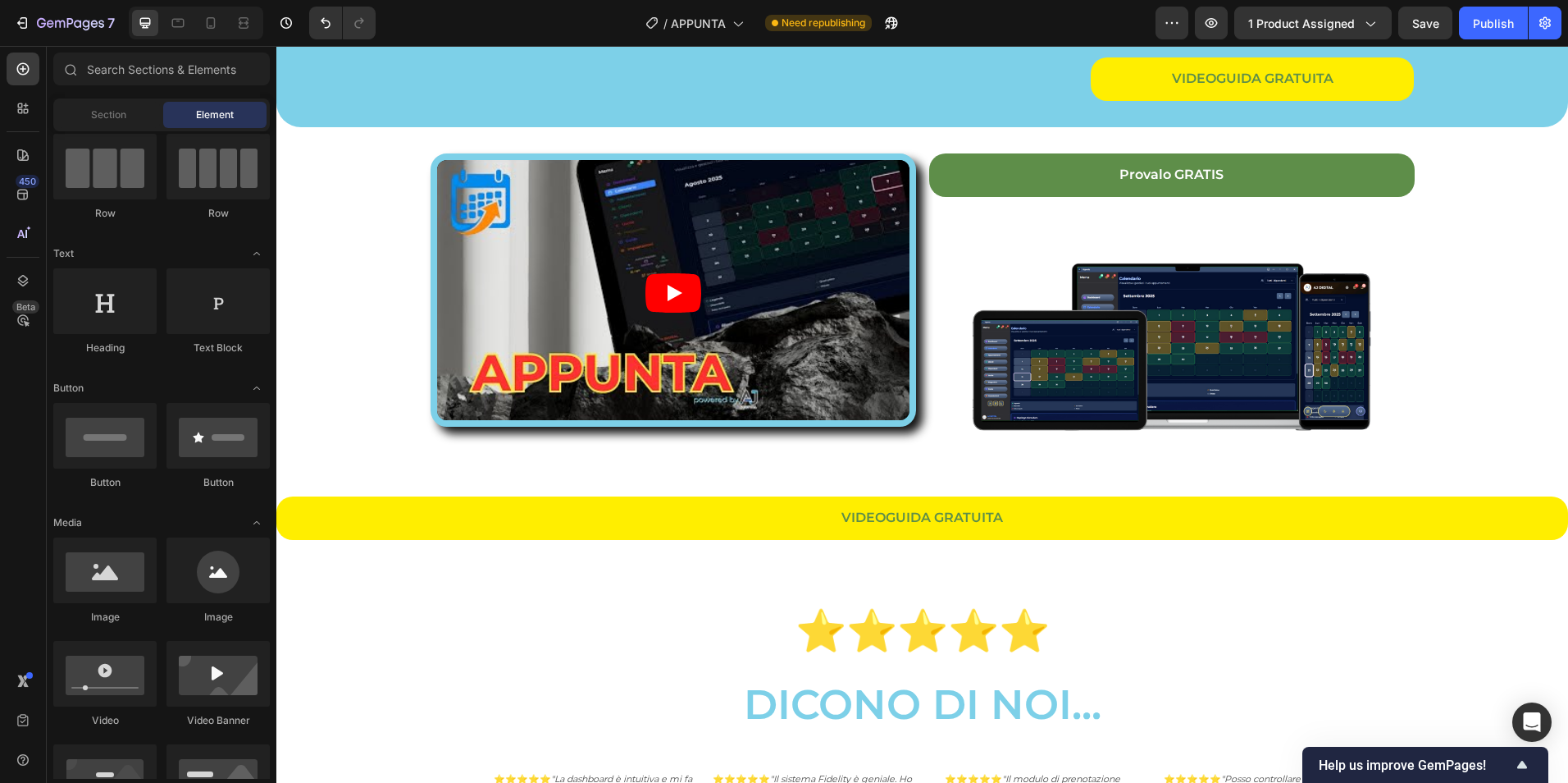
scroll to position [0, 0]
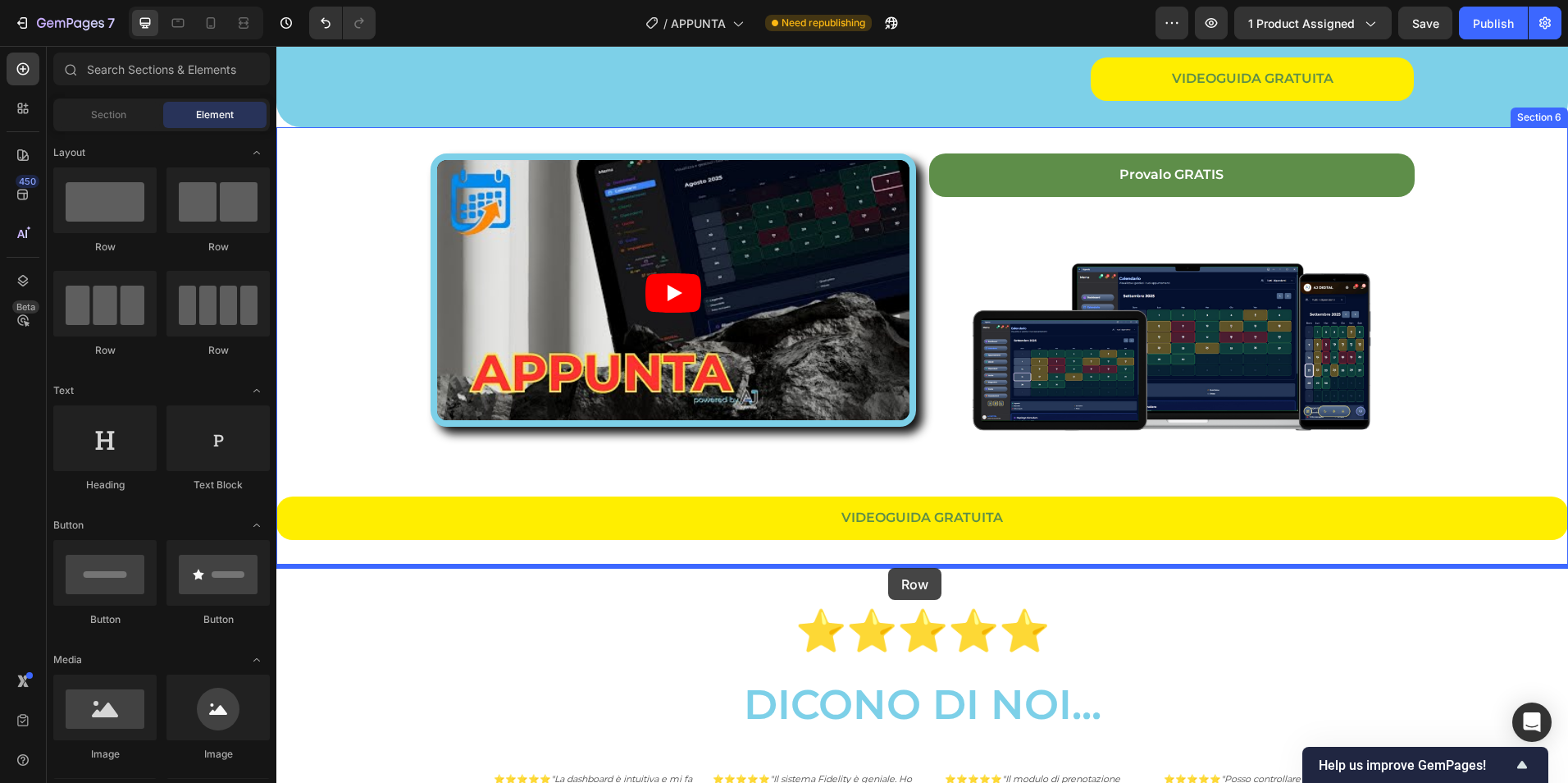
drag, startPoint x: 498, startPoint y: 362, endPoint x: 888, endPoint y: 568, distance: 441.1
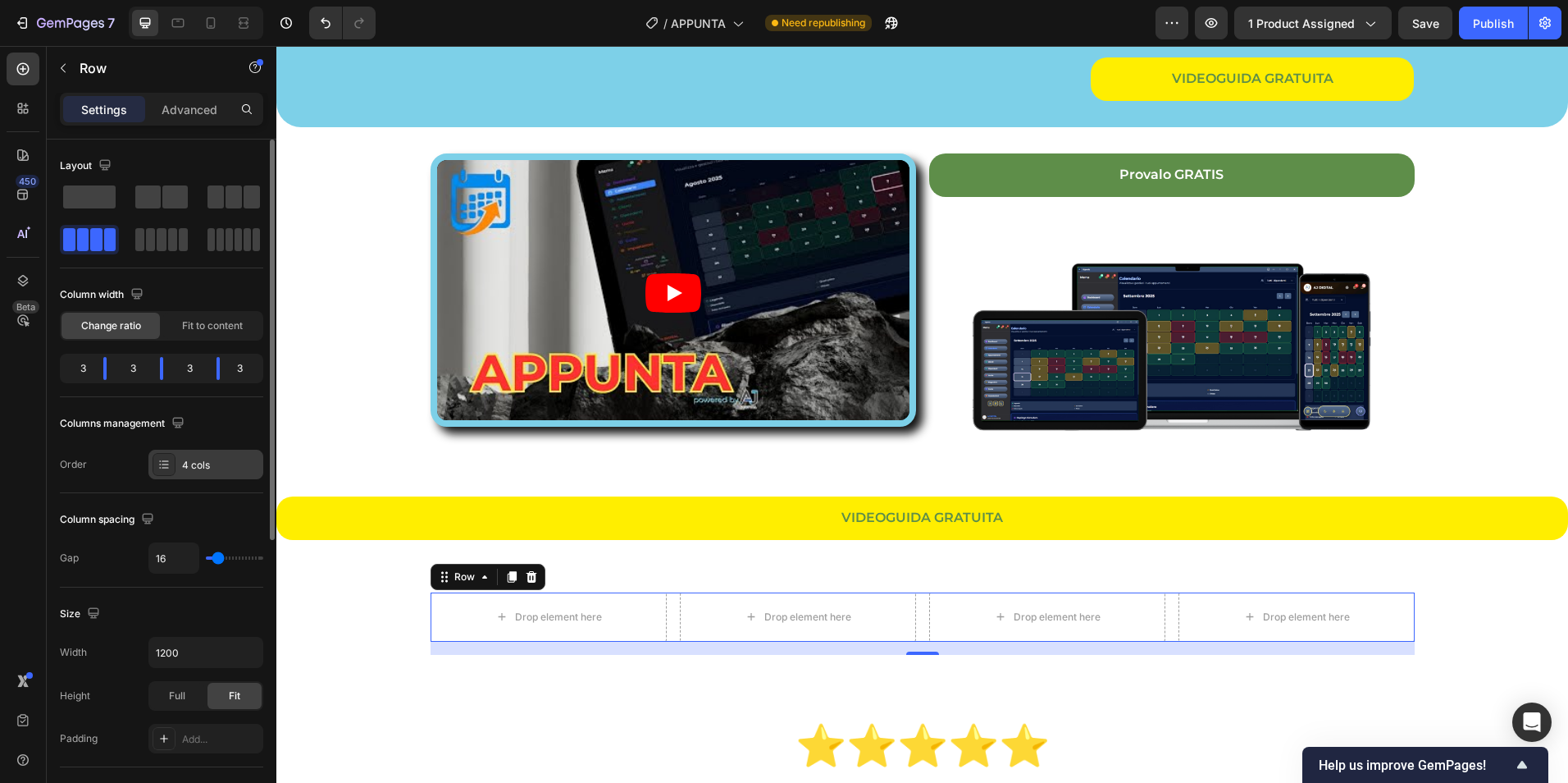
click at [199, 473] on div "4 cols" at bounding box center [206, 464] width 115 height 29
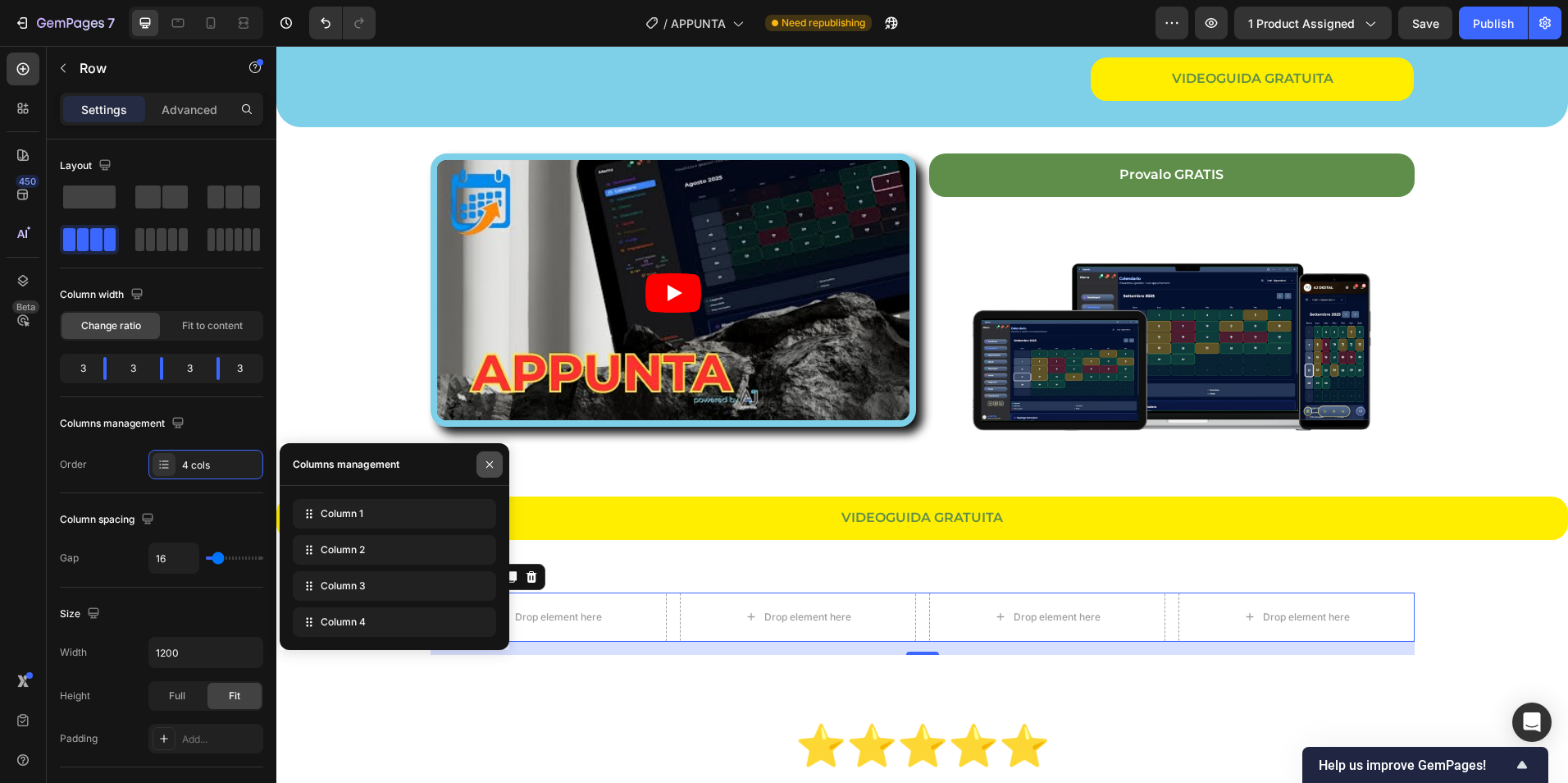
click at [491, 462] on icon "button" at bounding box center [489, 464] width 13 height 13
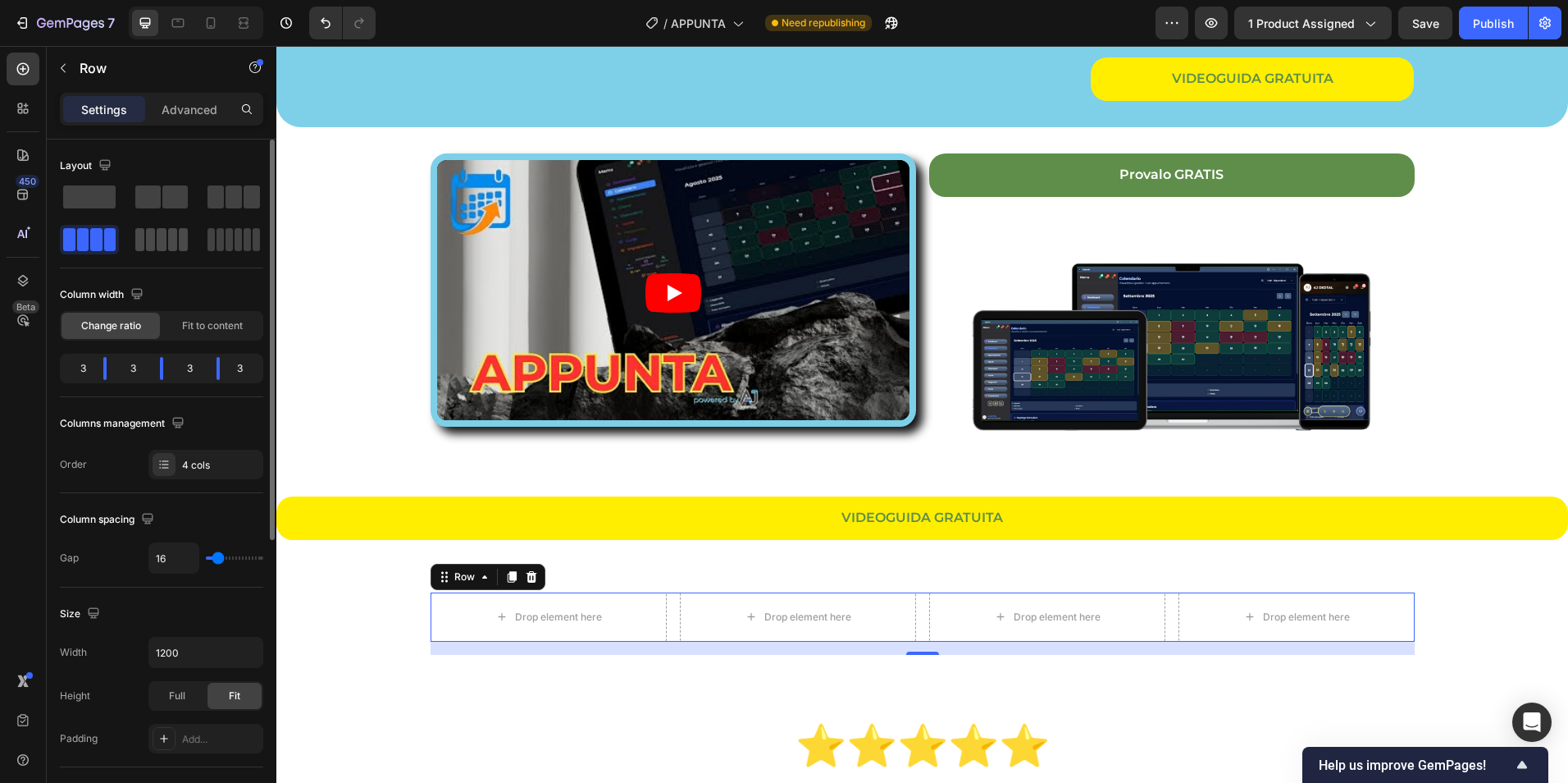
click at [168, 242] on span at bounding box center [173, 239] width 9 height 23
click at [227, 234] on span at bounding box center [229, 239] width 8 height 23
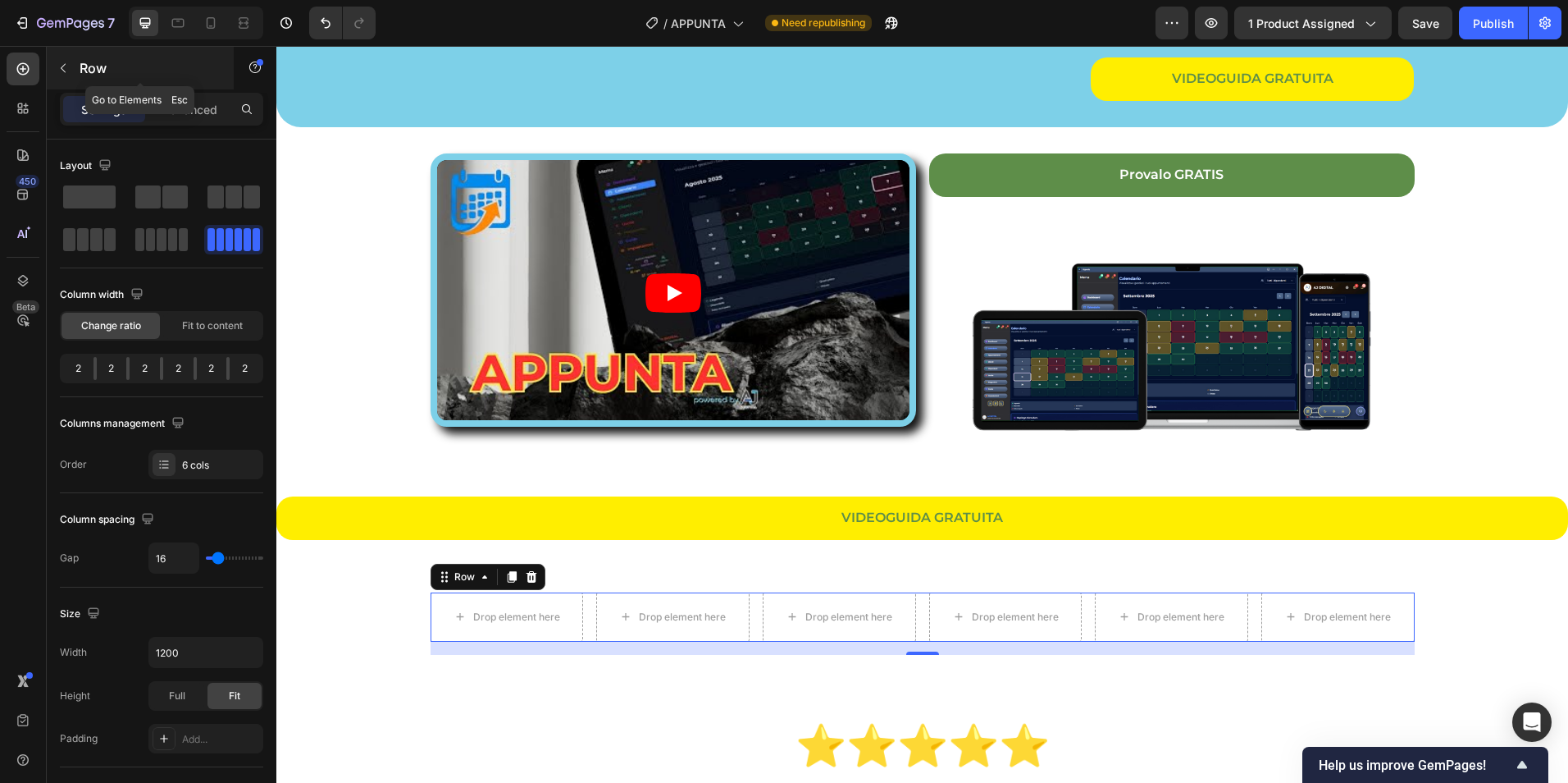
click at [60, 63] on icon "button" at bounding box center [63, 67] width 13 height 13
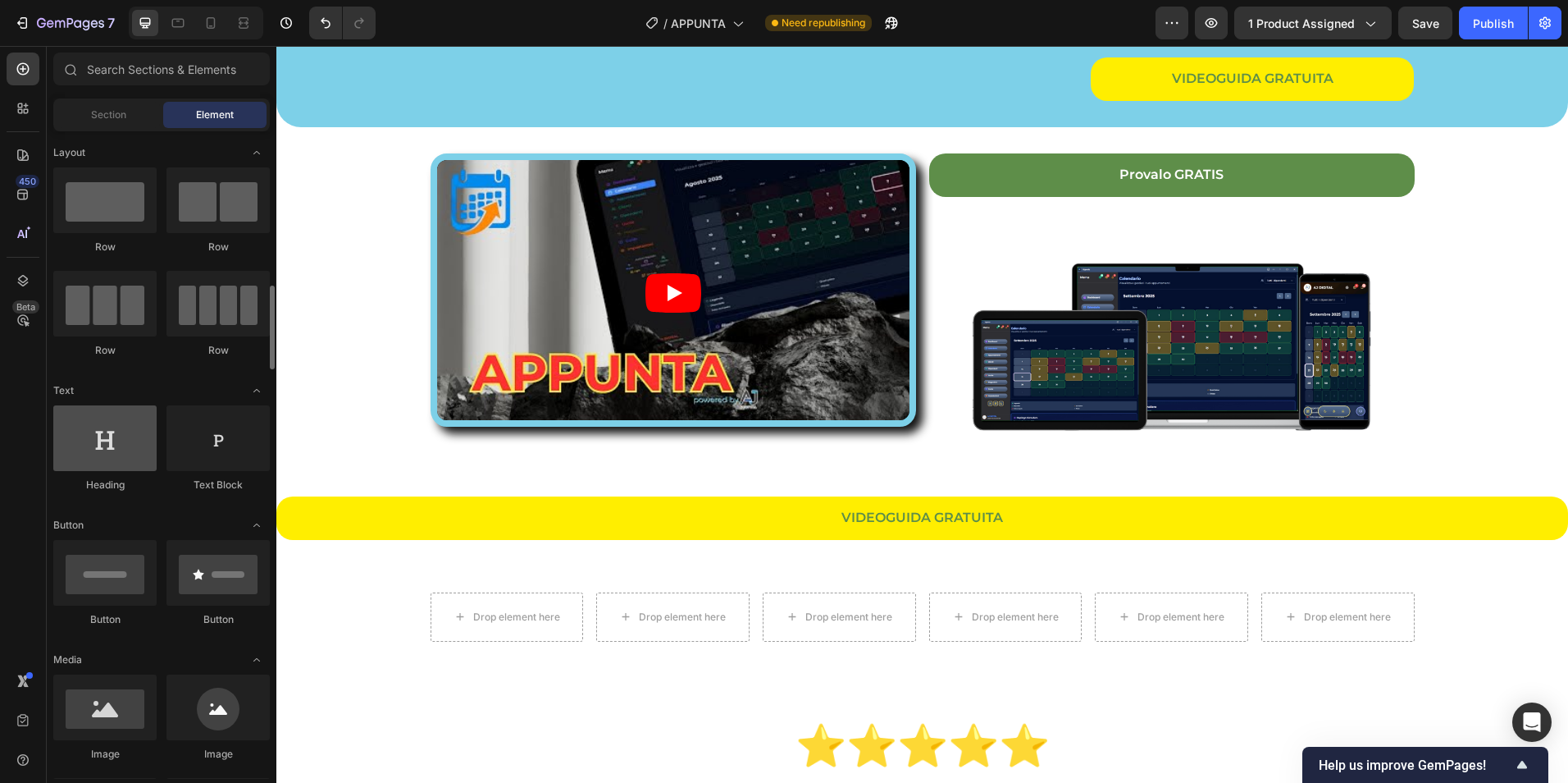
scroll to position [137, 0]
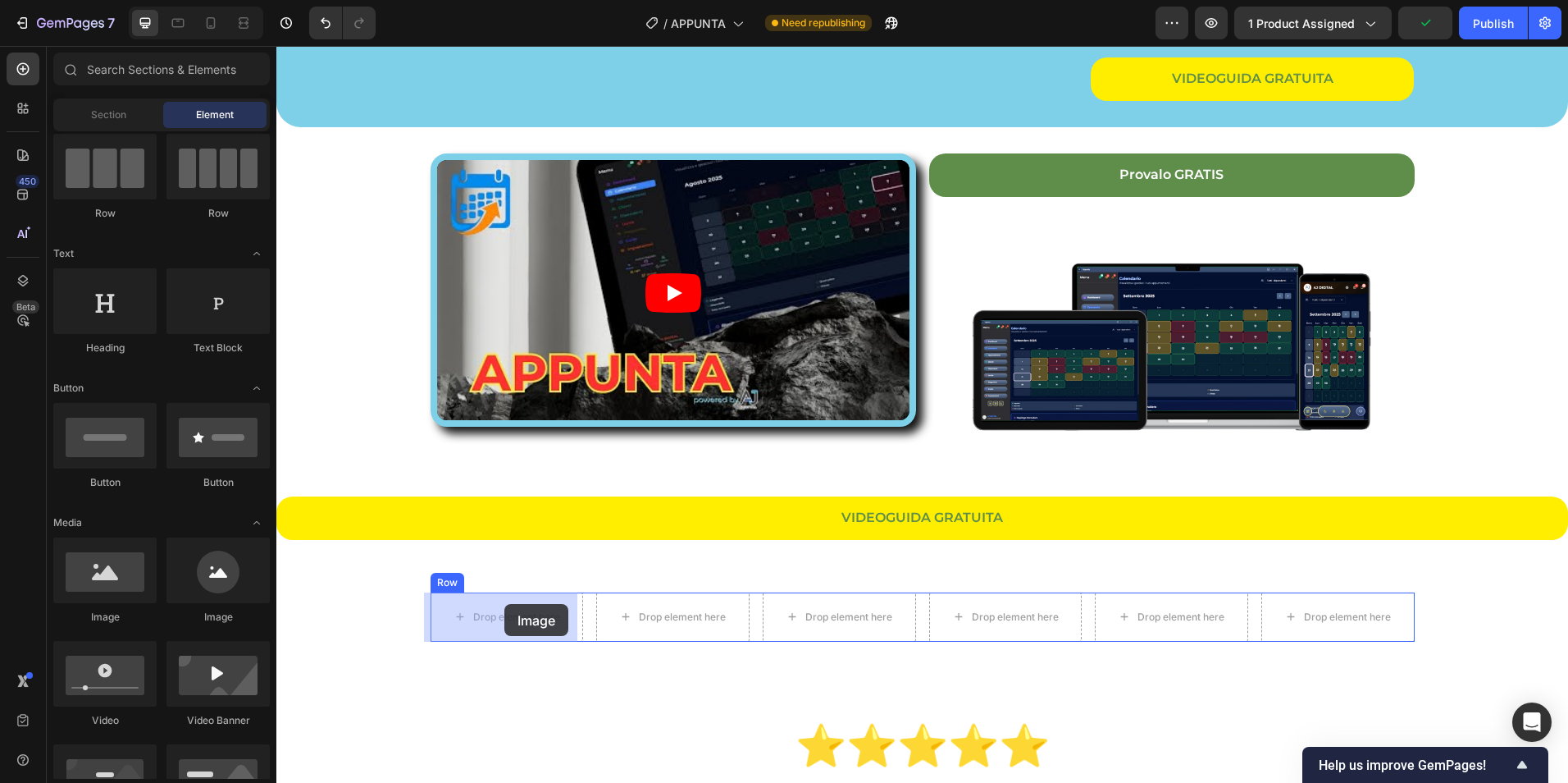
drag, startPoint x: 400, startPoint y: 636, endPoint x: 505, endPoint y: 604, distance: 109.8
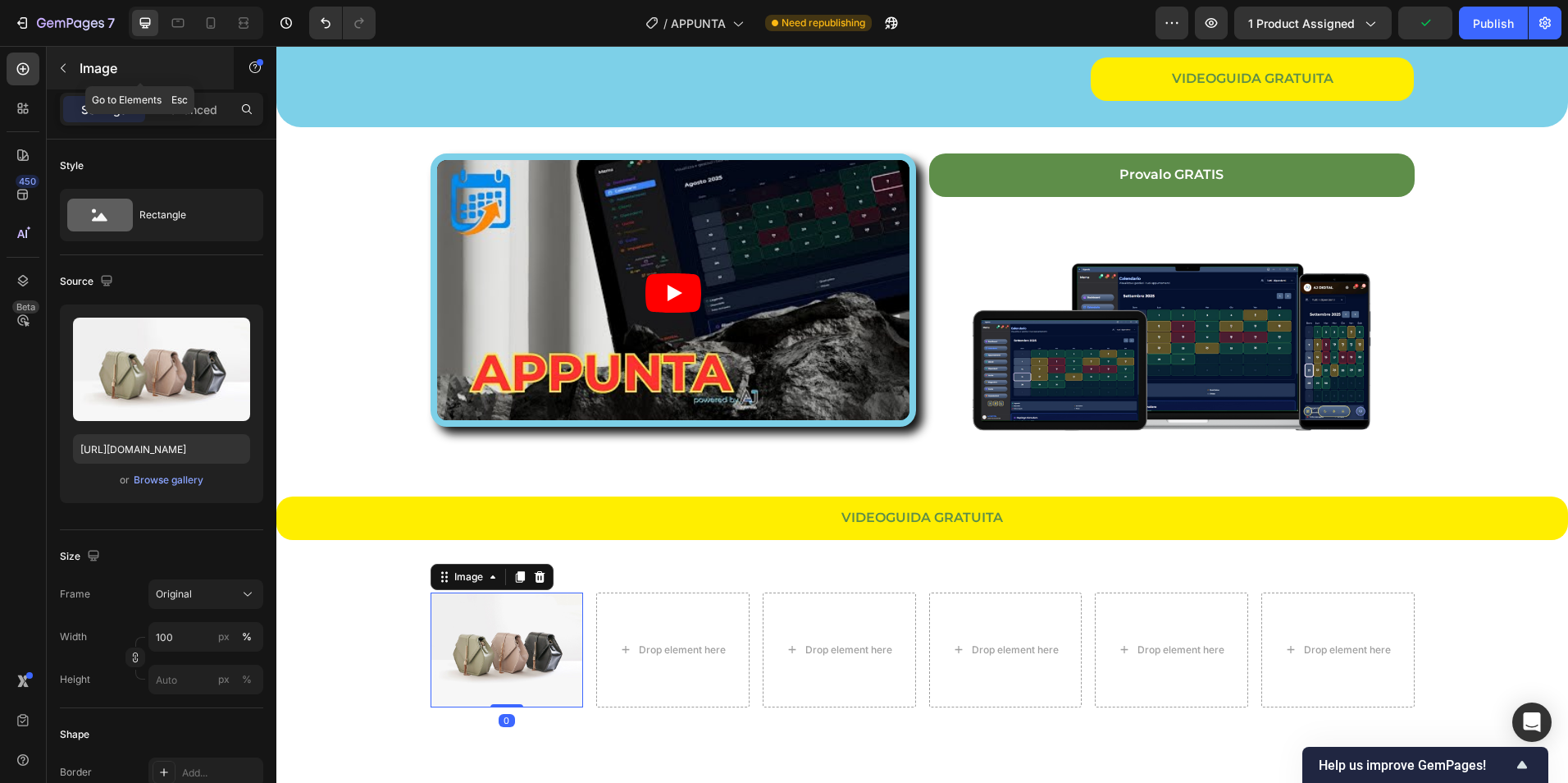
click at [60, 76] on button "button" at bounding box center [63, 68] width 26 height 26
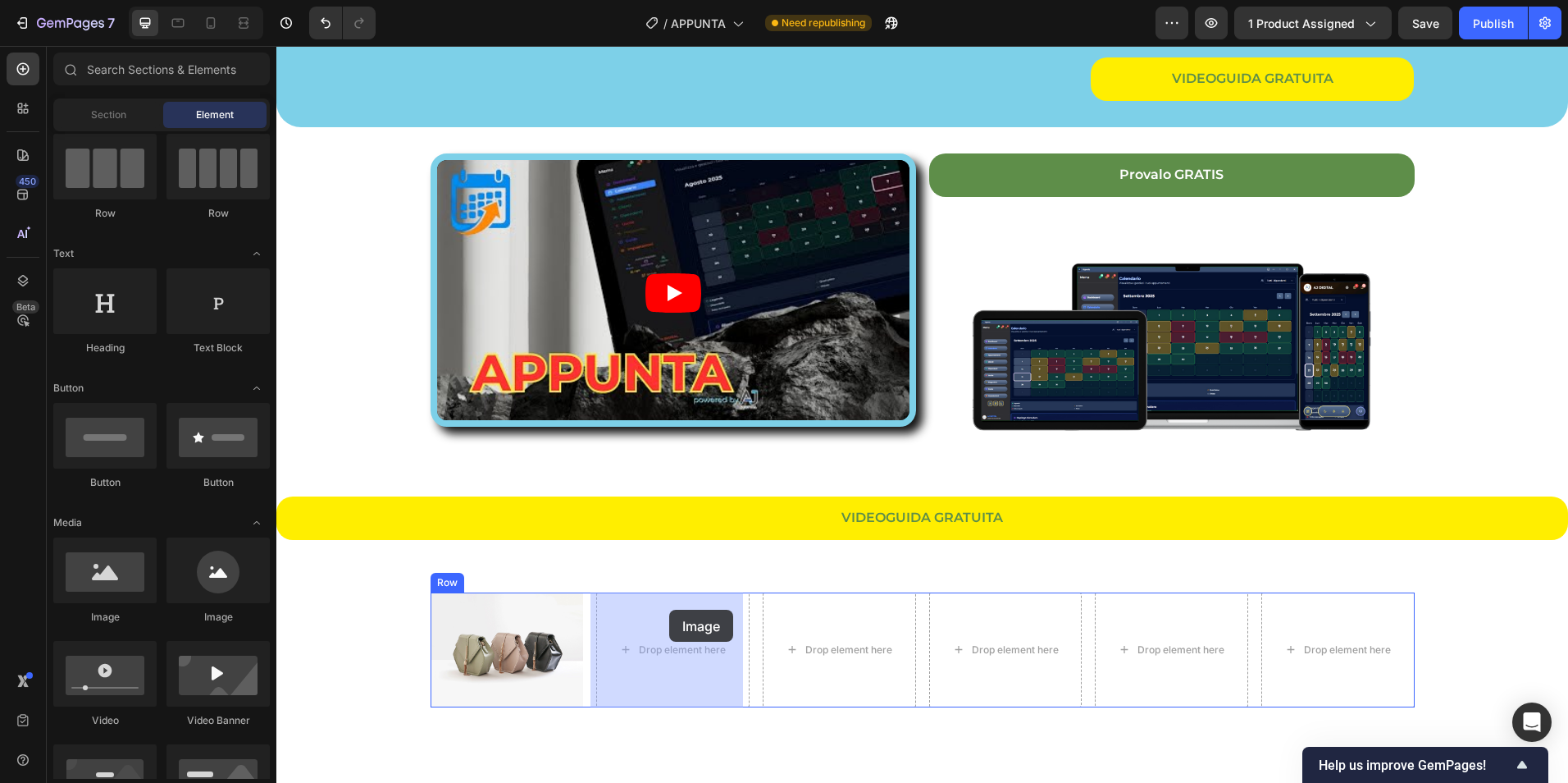
drag, startPoint x: 416, startPoint y: 631, endPoint x: 670, endPoint y: 609, distance: 255.0
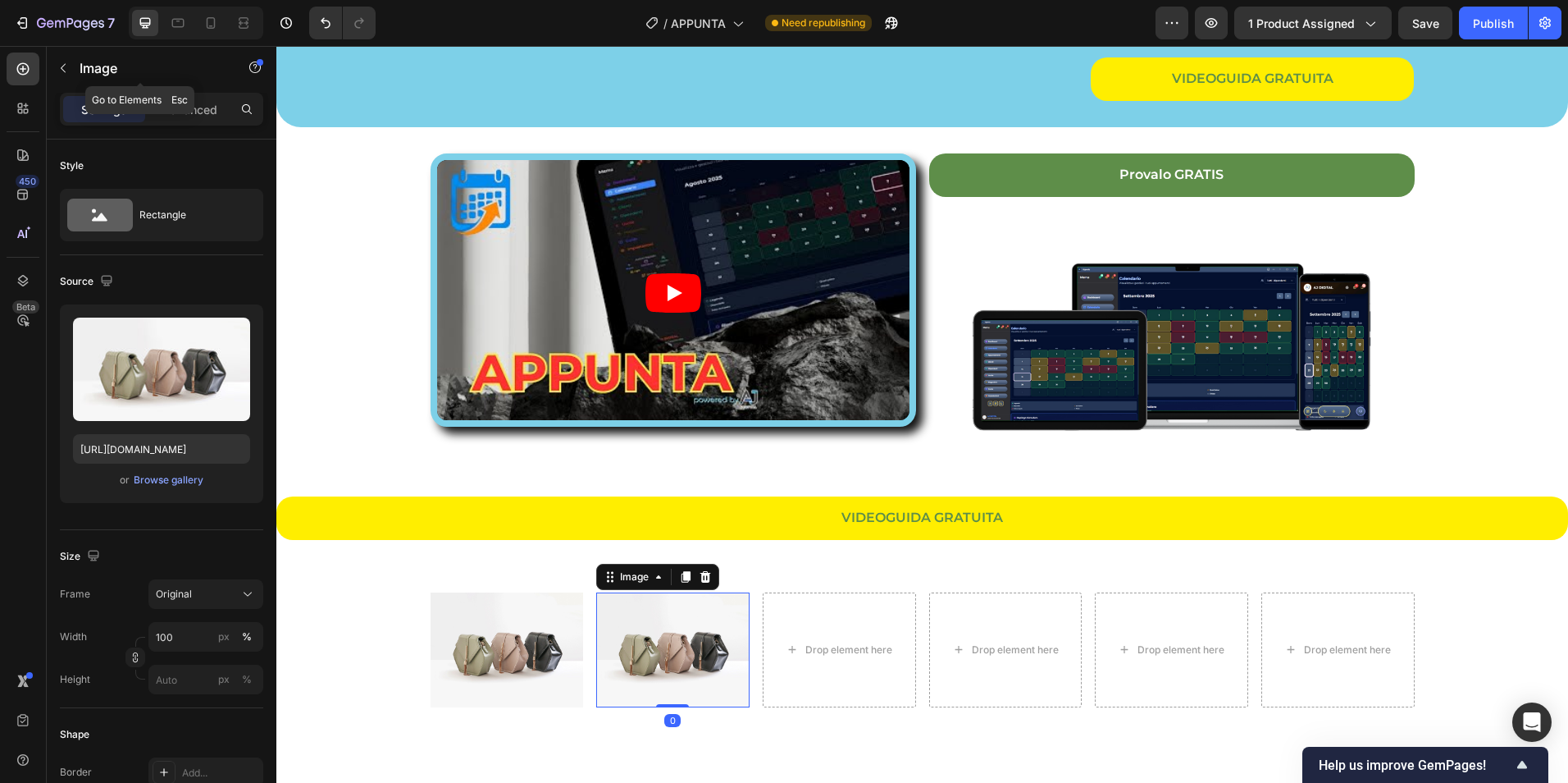
drag, startPoint x: 67, startPoint y: 60, endPoint x: 65, endPoint y: 71, distance: 11.2
click at [65, 64] on button "button" at bounding box center [63, 68] width 26 height 26
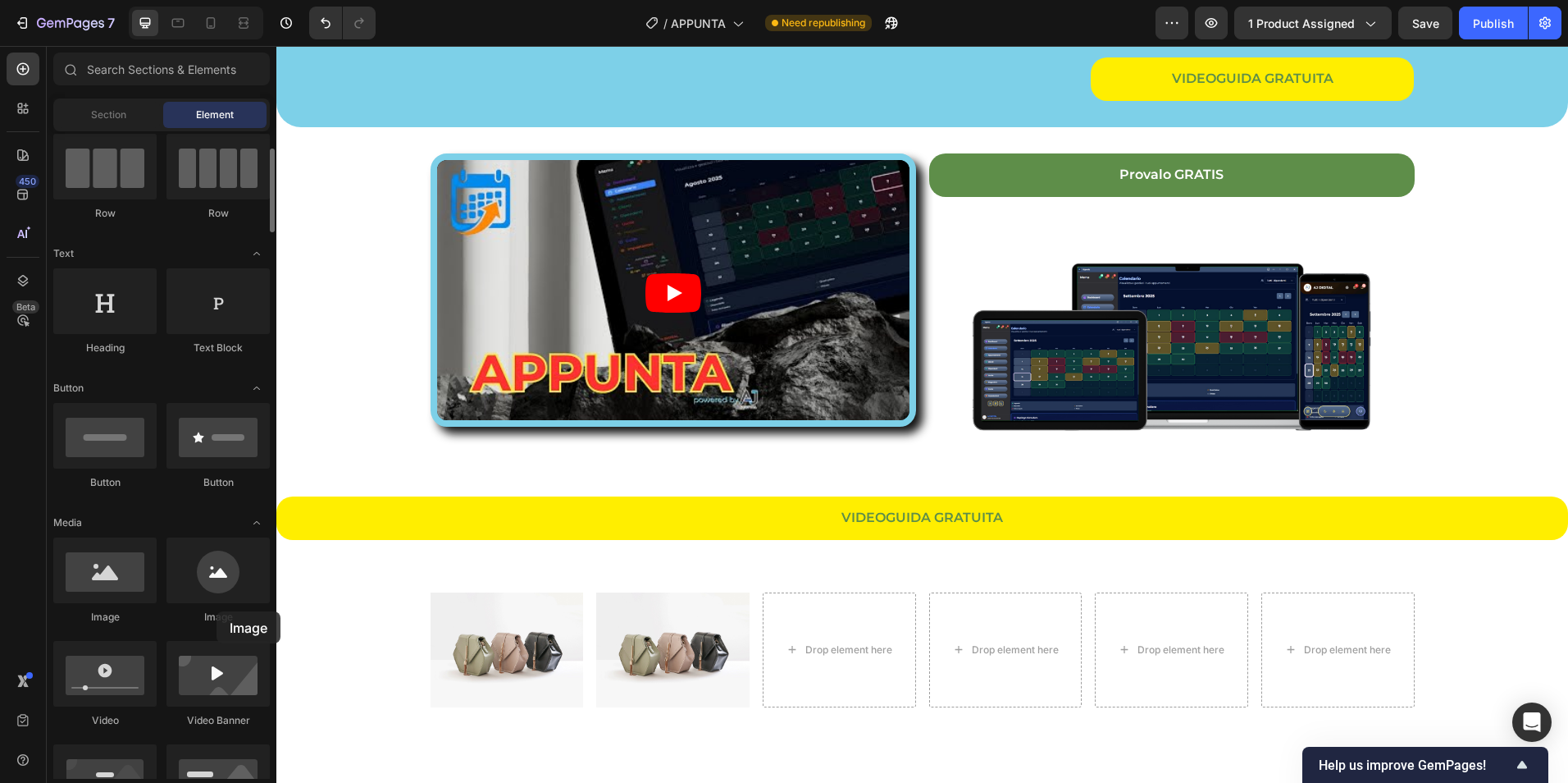
drag, startPoint x: 124, startPoint y: 609, endPoint x: 217, endPoint y: 611, distance: 93.0
click at [217, 611] on div "Image Image Video Video Banner Hero Banner Hero Banner Hero Banner Hero Banner …" at bounding box center [162, 795] width 217 height 515
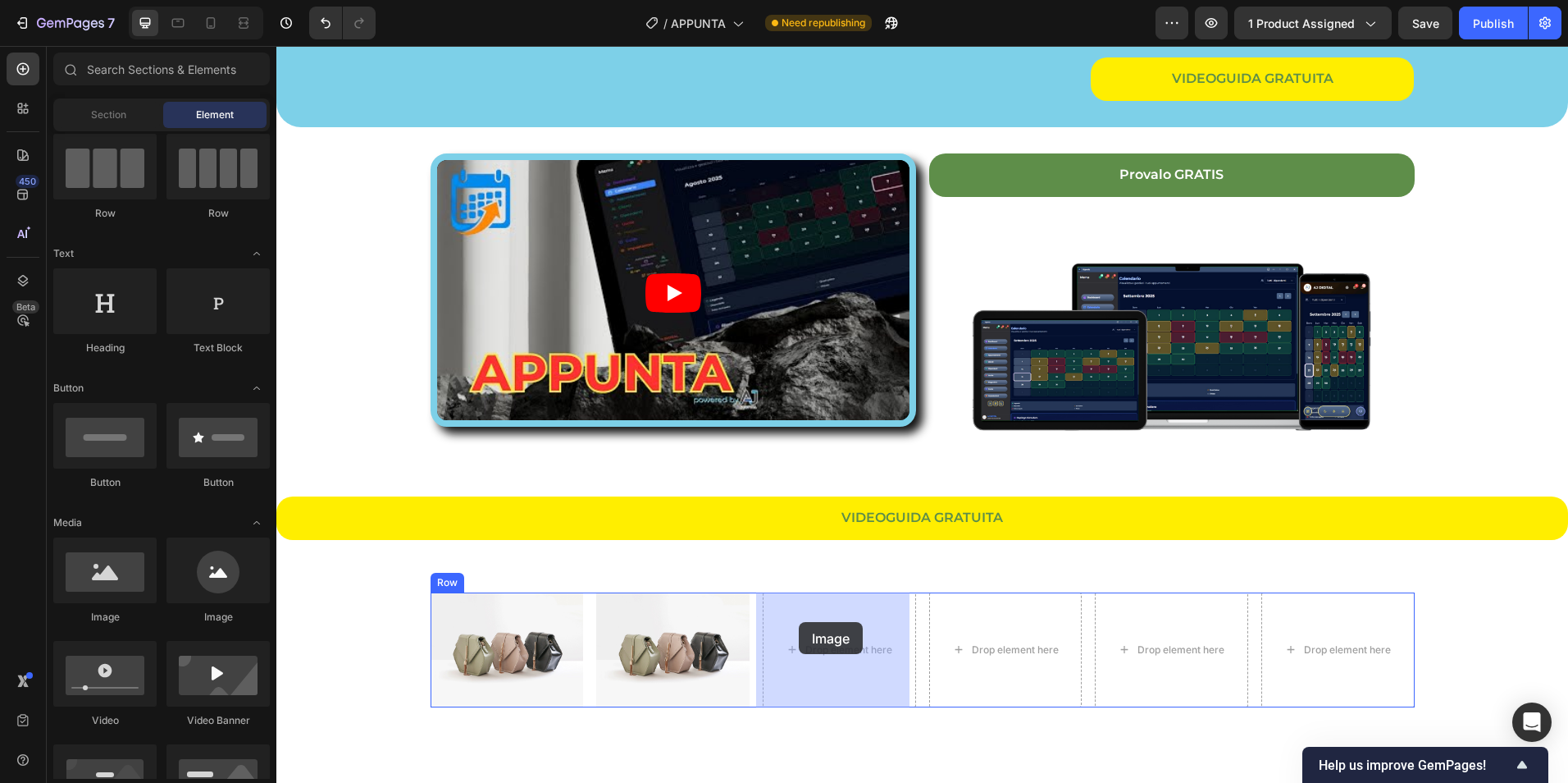
drag, startPoint x: 384, startPoint y: 633, endPoint x: 801, endPoint y: 623, distance: 417.1
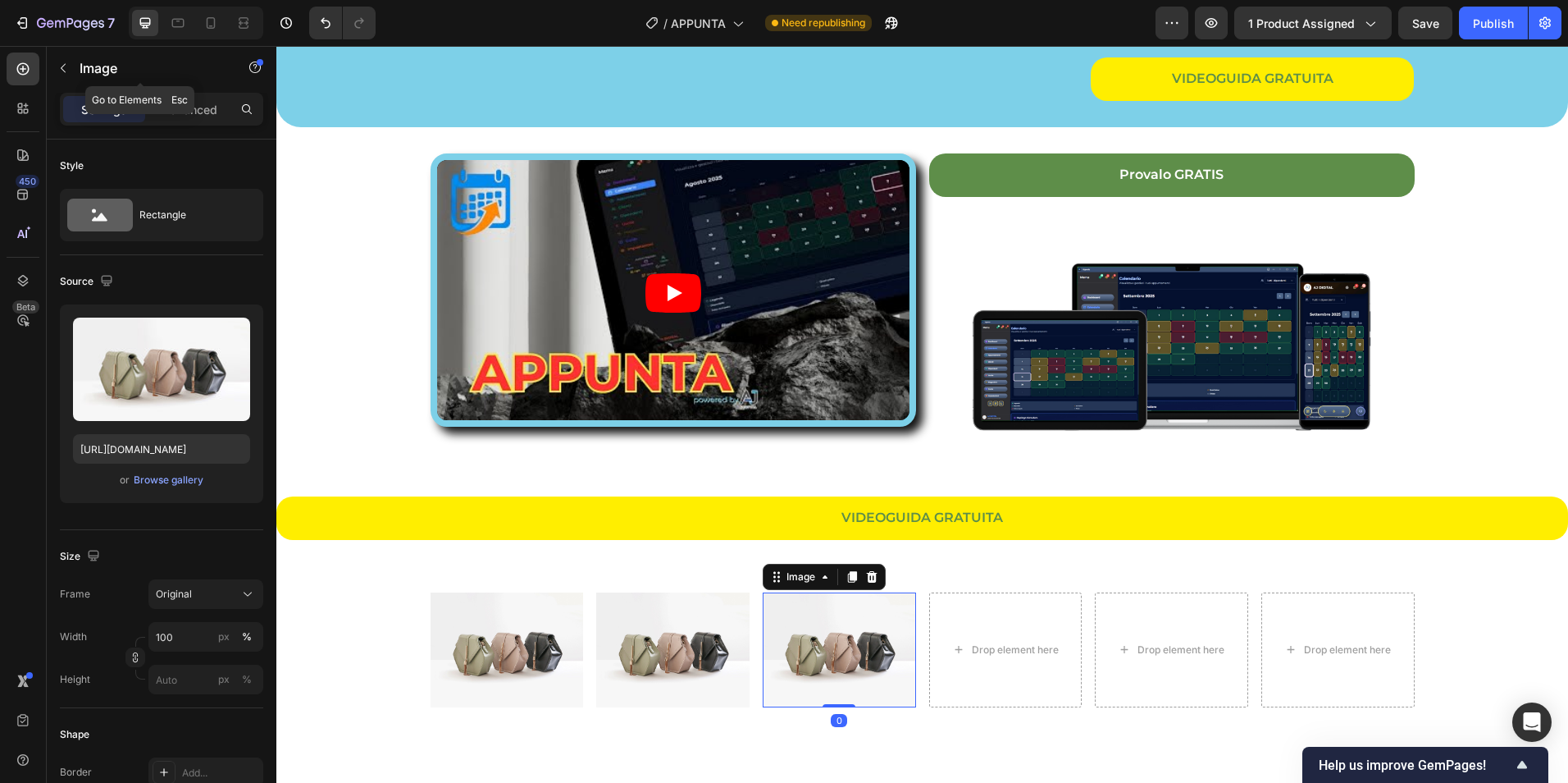
drag, startPoint x: 67, startPoint y: 61, endPoint x: 89, endPoint y: 129, distance: 71.5
click at [67, 62] on icon "button" at bounding box center [63, 67] width 13 height 13
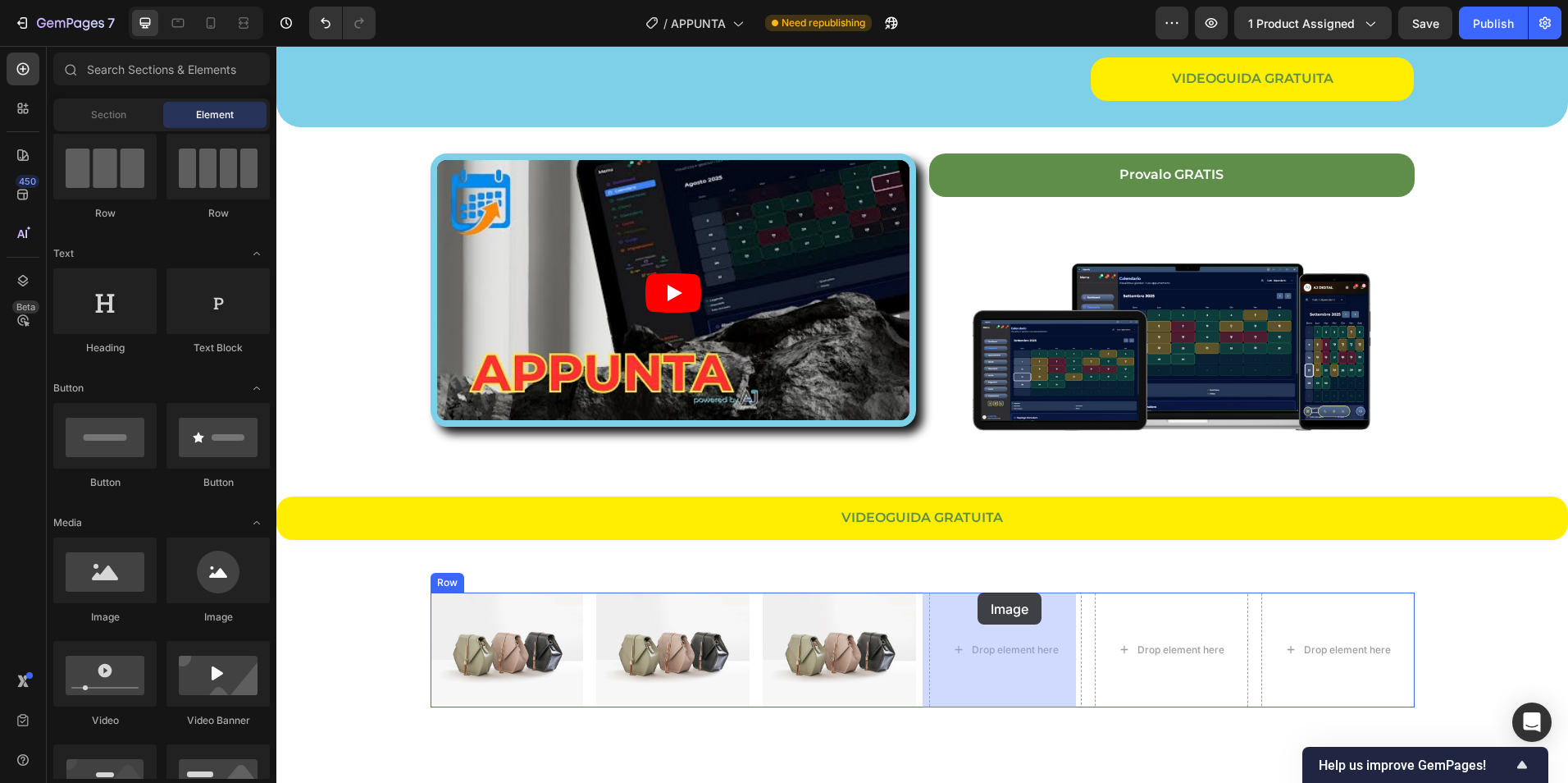
drag, startPoint x: 383, startPoint y: 612, endPoint x: 880, endPoint y: 546, distance: 501.4
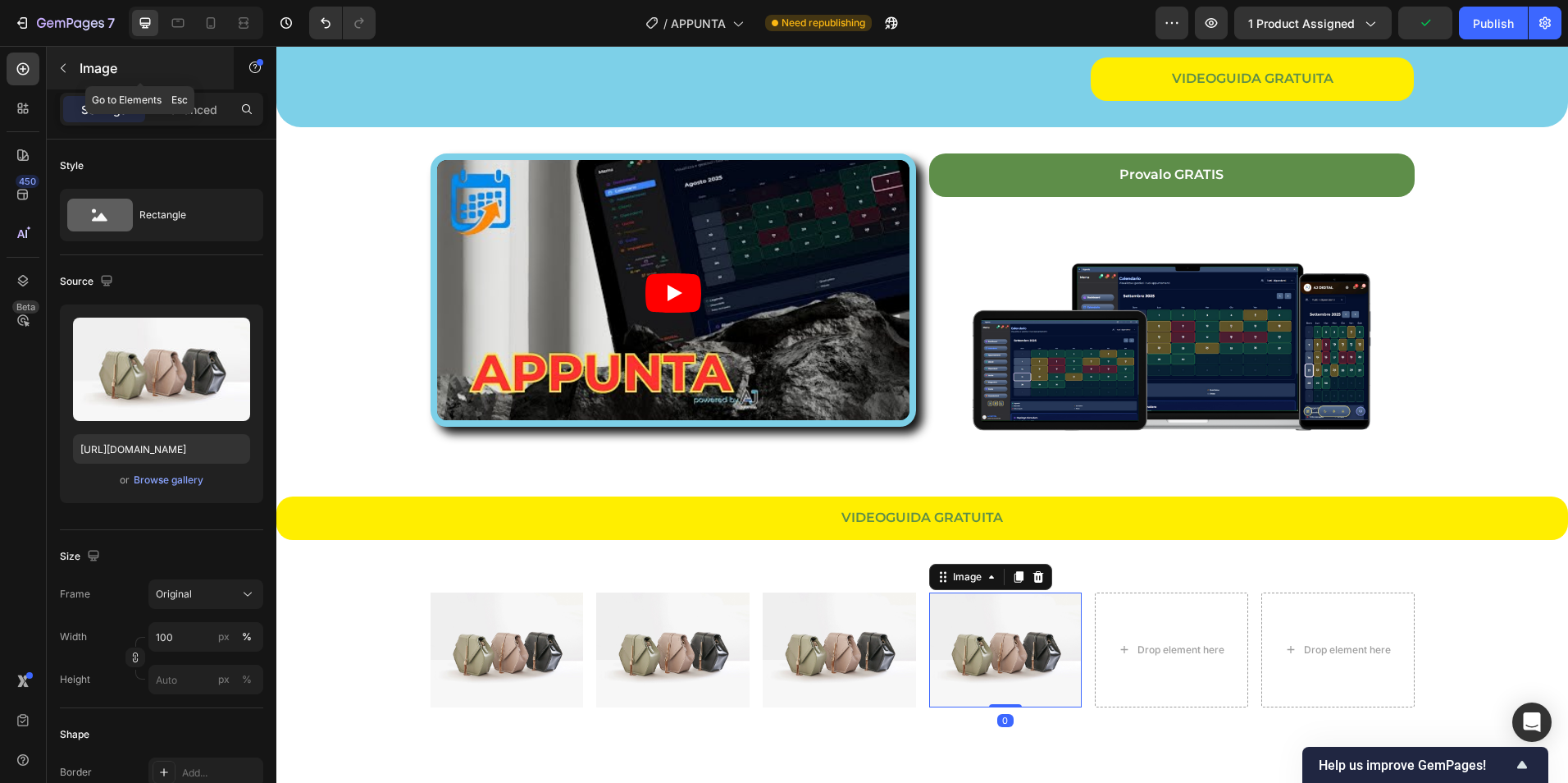
click at [62, 70] on icon "button" at bounding box center [63, 68] width 5 height 9
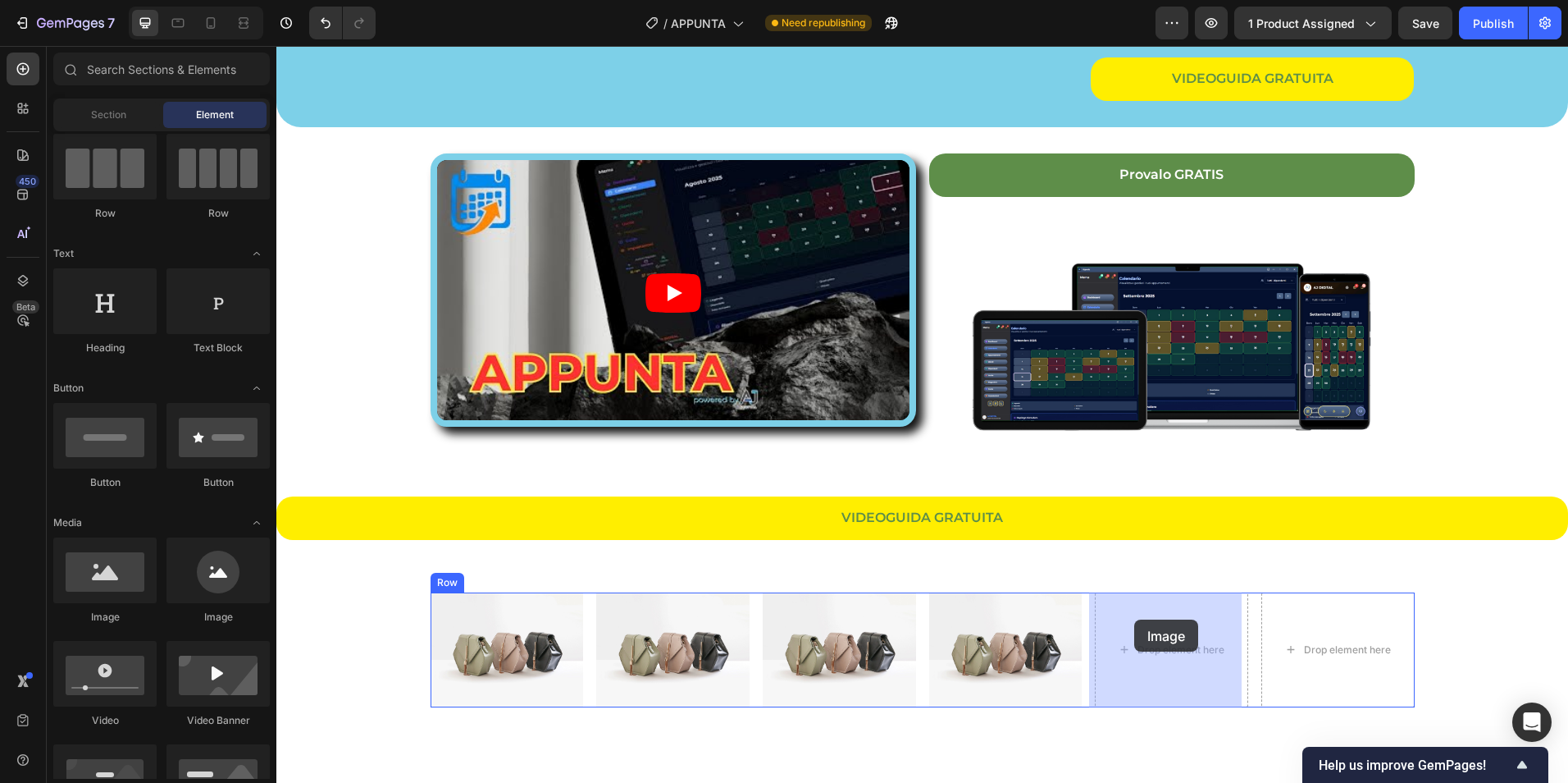
drag, startPoint x: 415, startPoint y: 621, endPoint x: 1134, endPoint y: 621, distance: 719.0
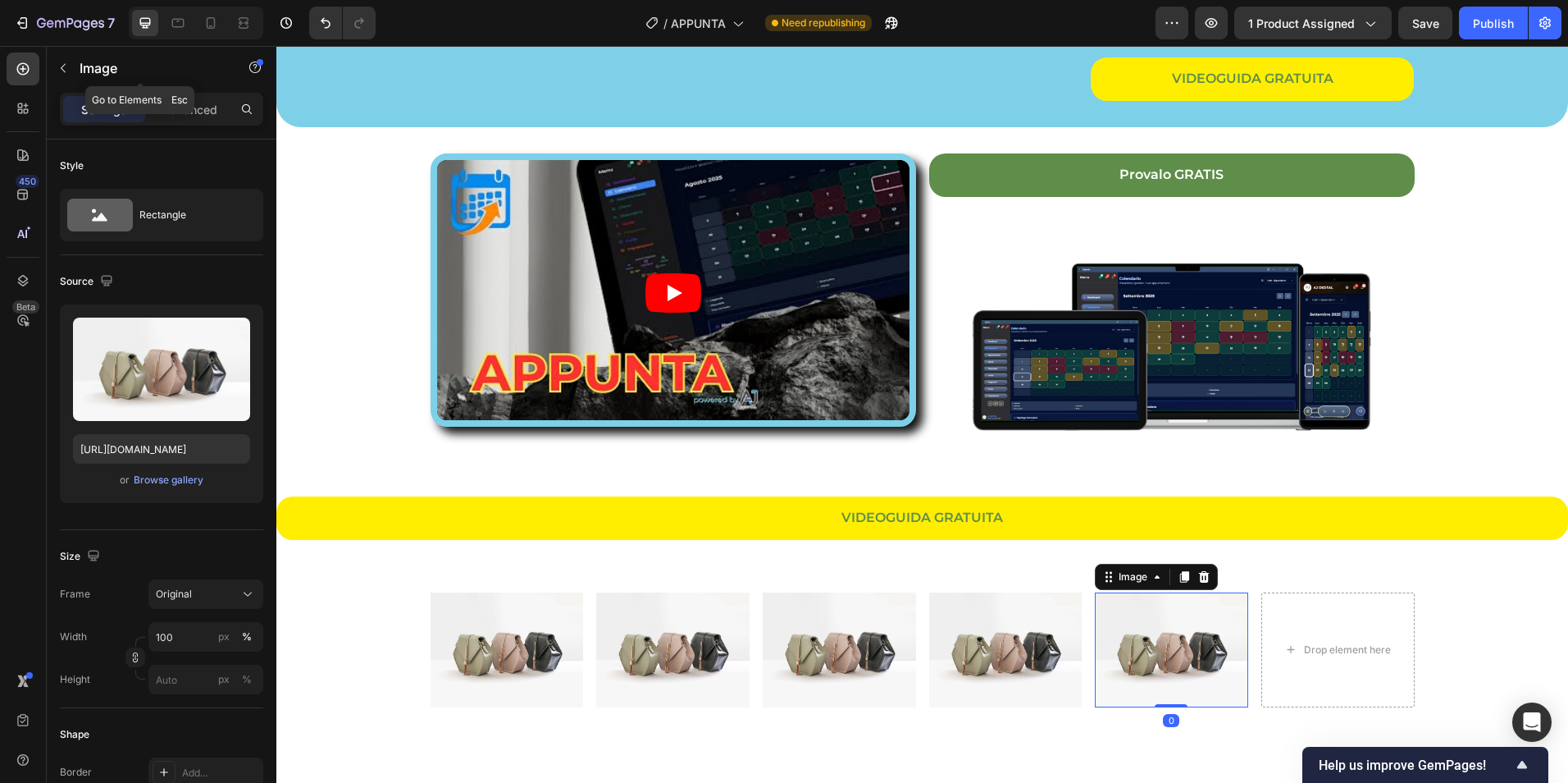
click at [69, 67] on button "button" at bounding box center [63, 68] width 26 height 26
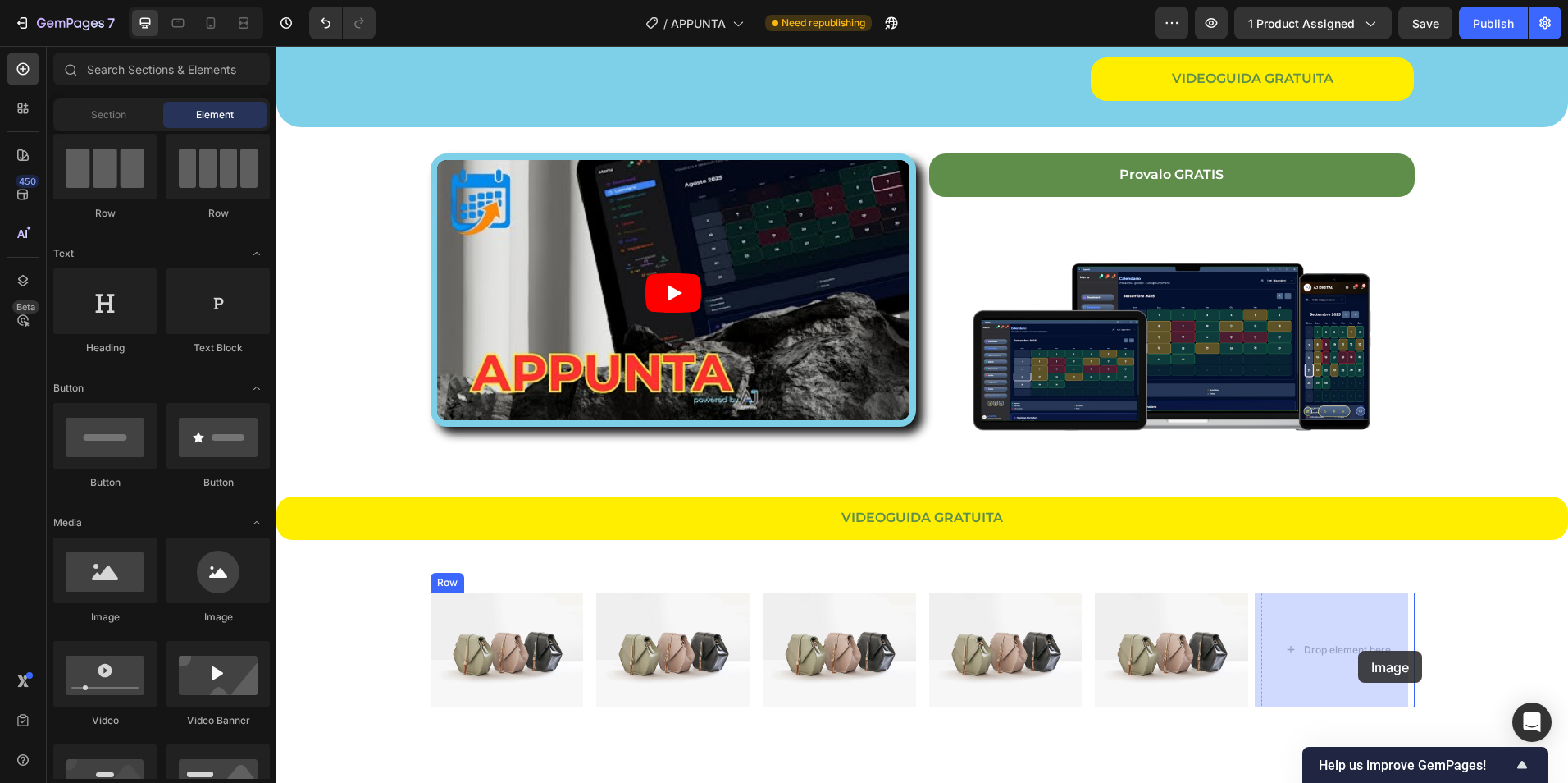
drag, startPoint x: 423, startPoint y: 635, endPoint x: 1358, endPoint y: 651, distance: 935.1
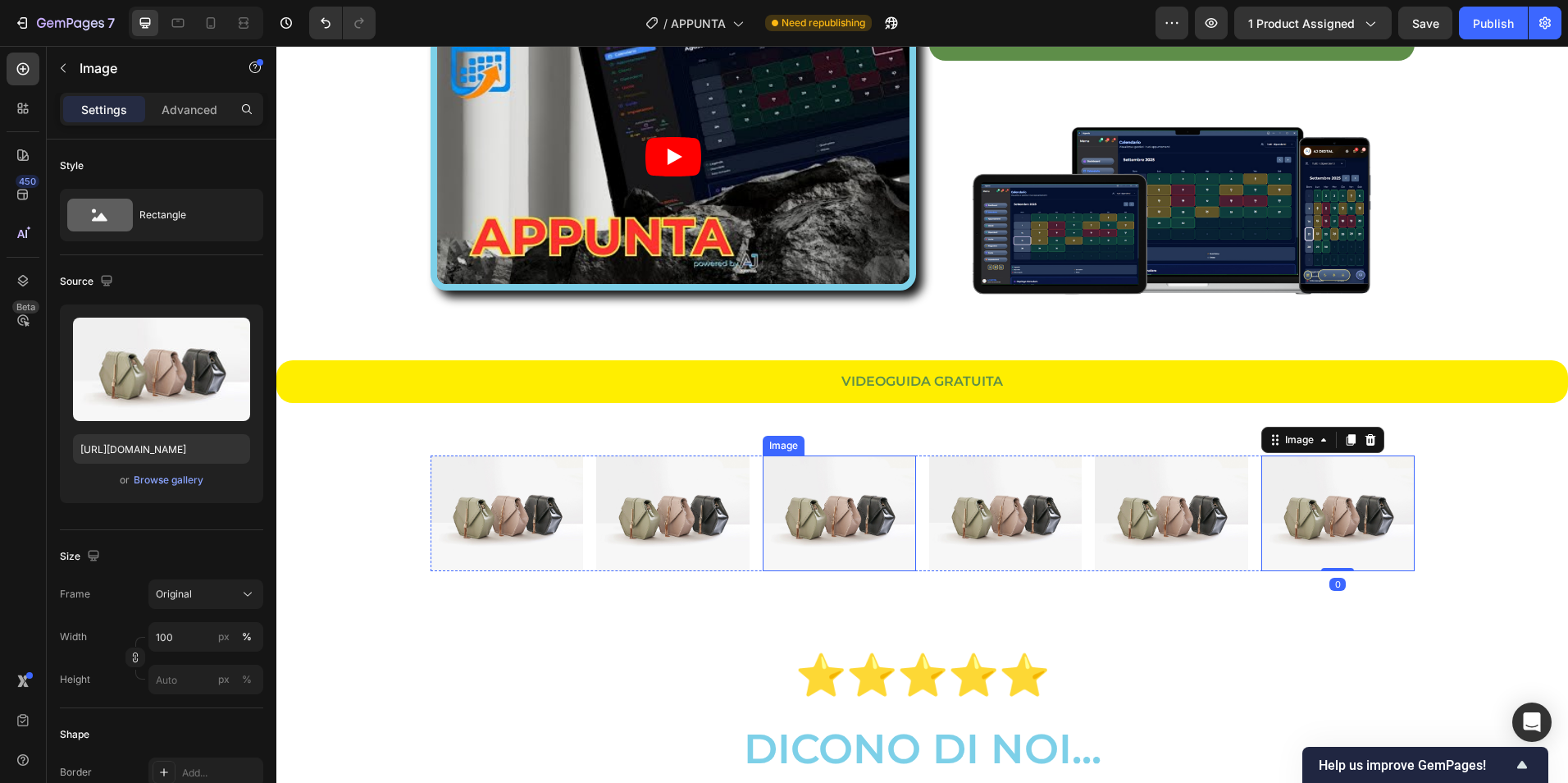
scroll to position [2598, 0]
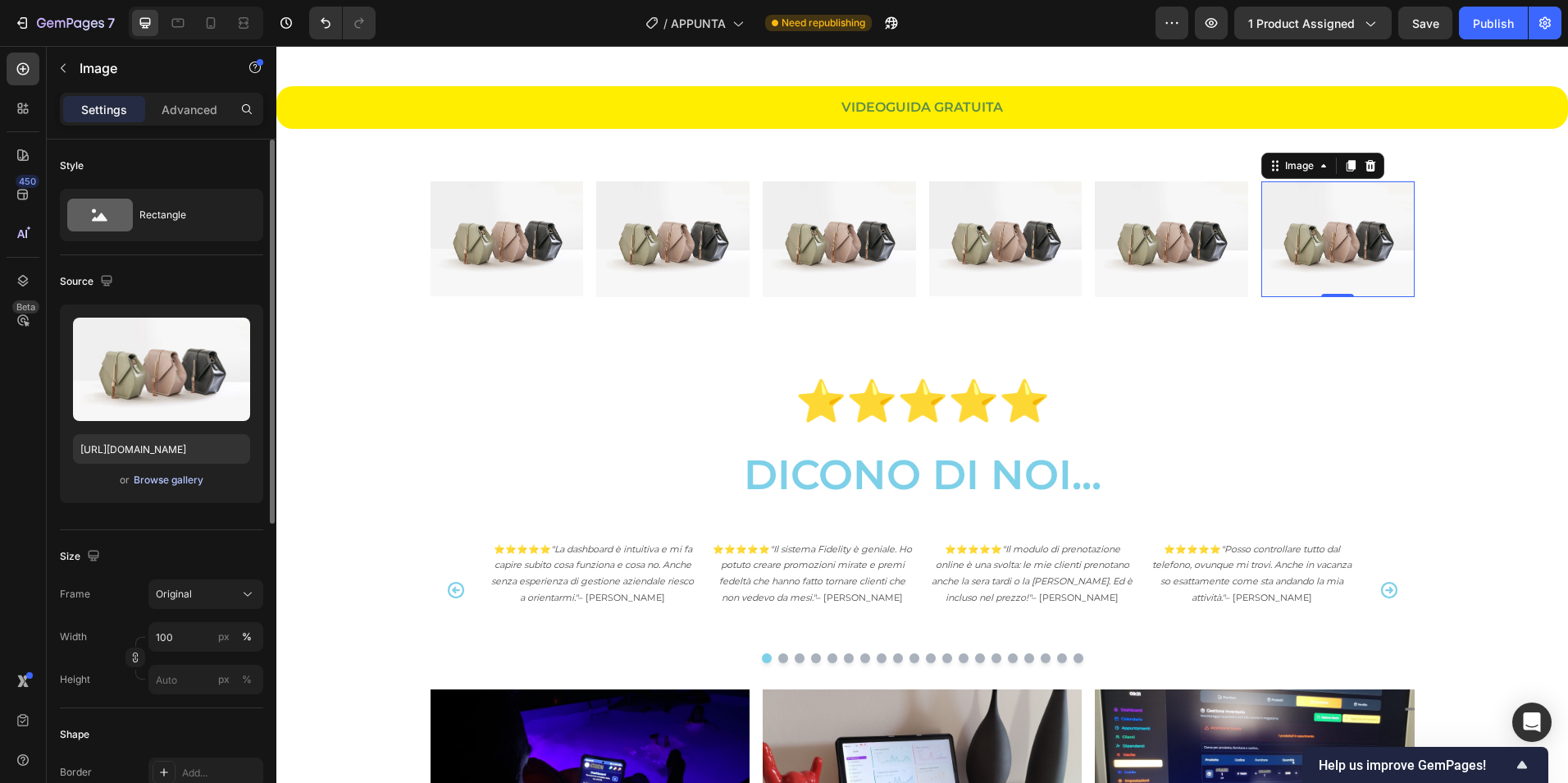
click at [185, 477] on div "Browse gallery" at bounding box center [168, 480] width 70 height 15
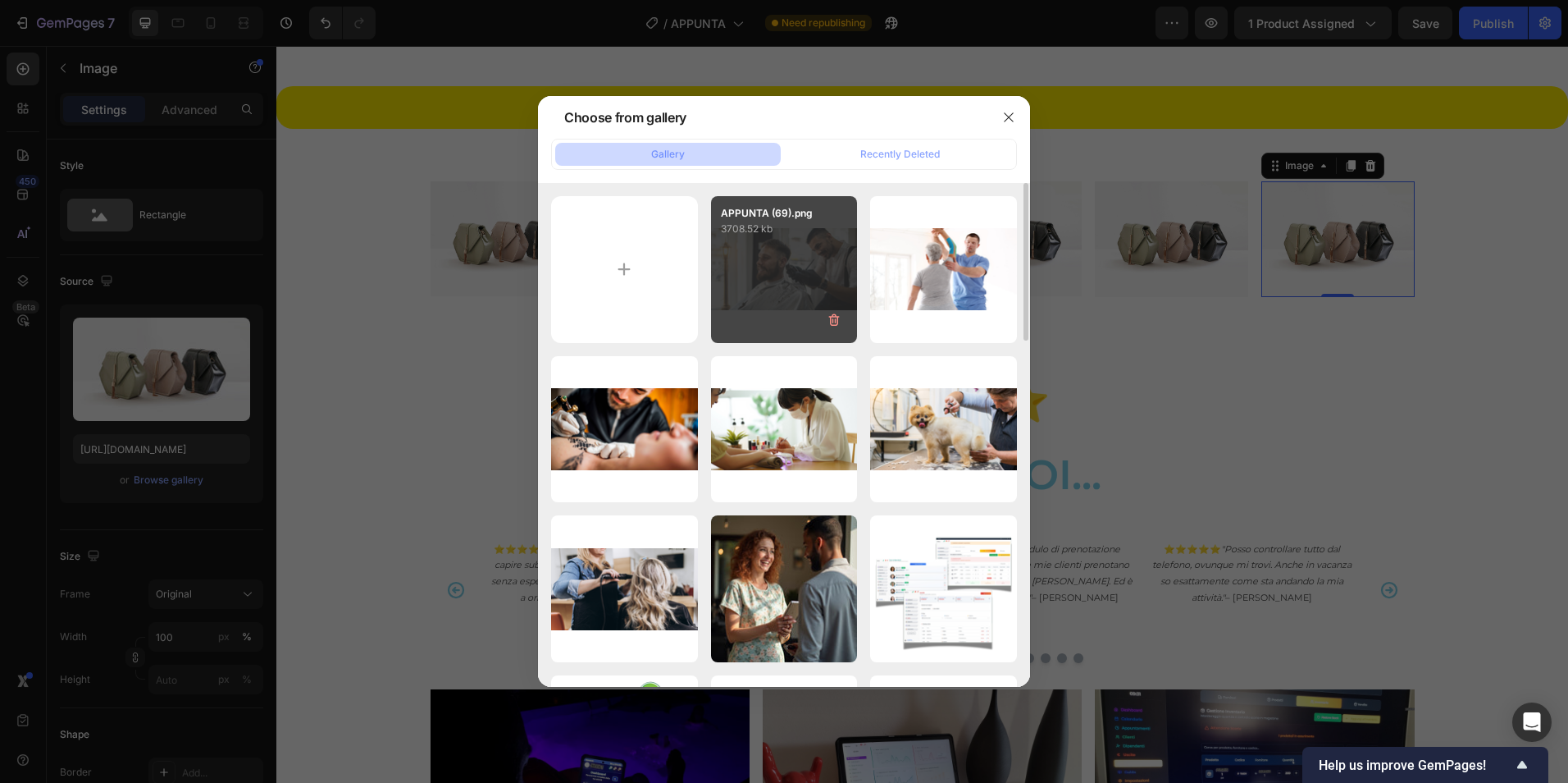
click at [734, 309] on div "APPUNTA (69).png 3708.52 kb" at bounding box center [784, 270] width 147 height 147
type input "[URL][DOMAIN_NAME]"
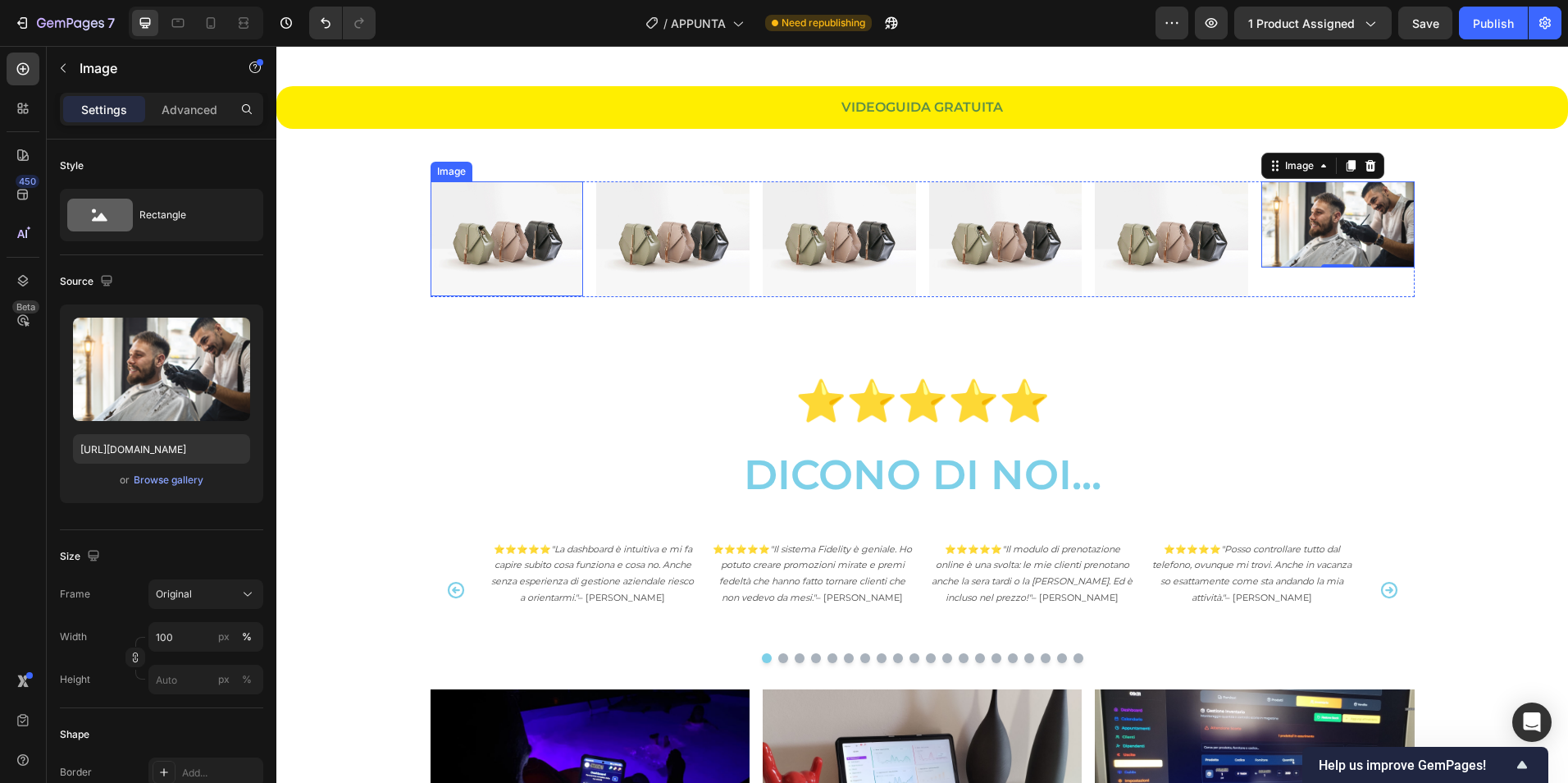
click at [491, 225] on img at bounding box center [507, 239] width 154 height 115
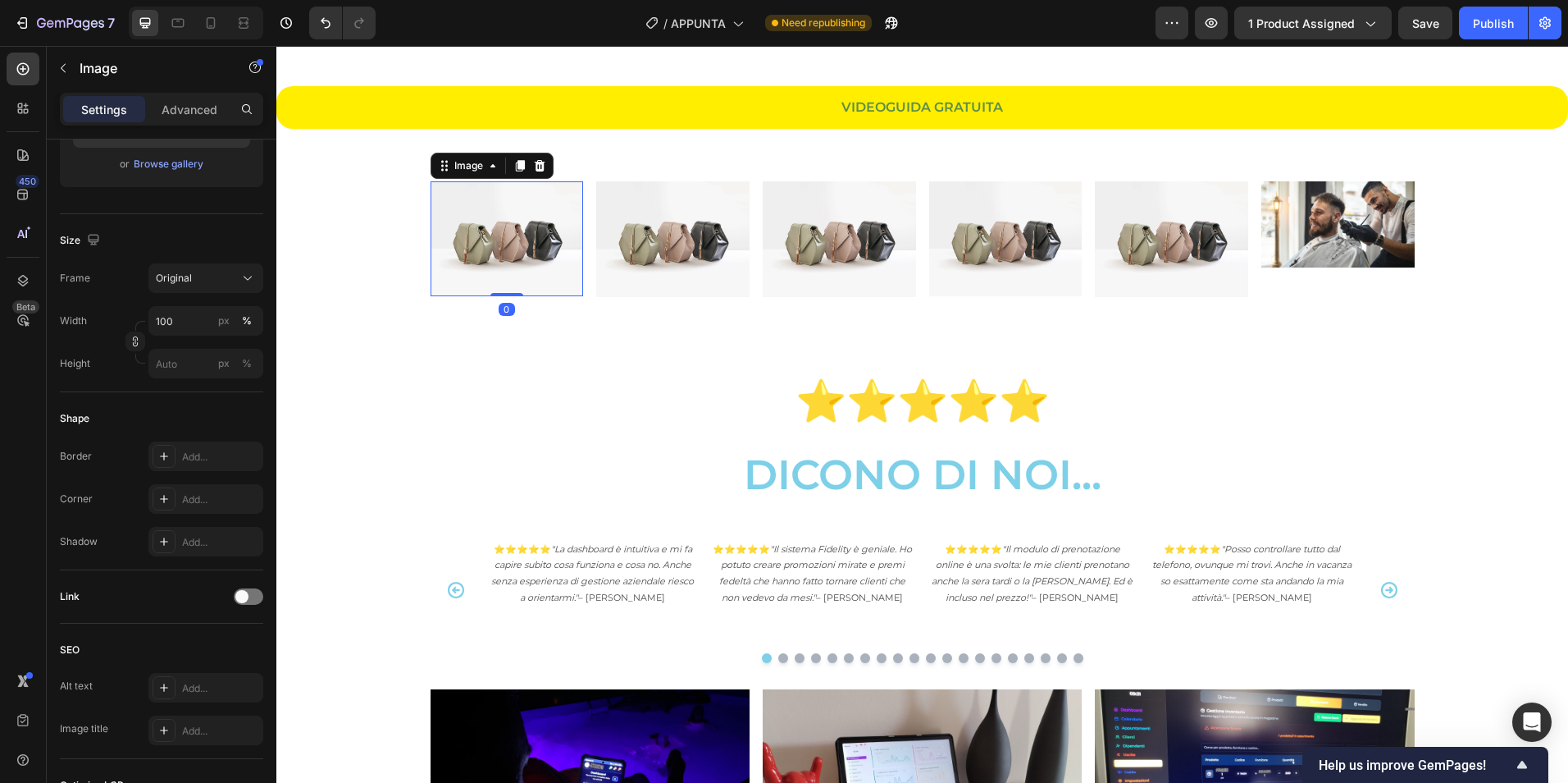
click at [487, 241] on img at bounding box center [507, 239] width 154 height 115
click at [192, 164] on div "Browse gallery" at bounding box center [168, 163] width 70 height 15
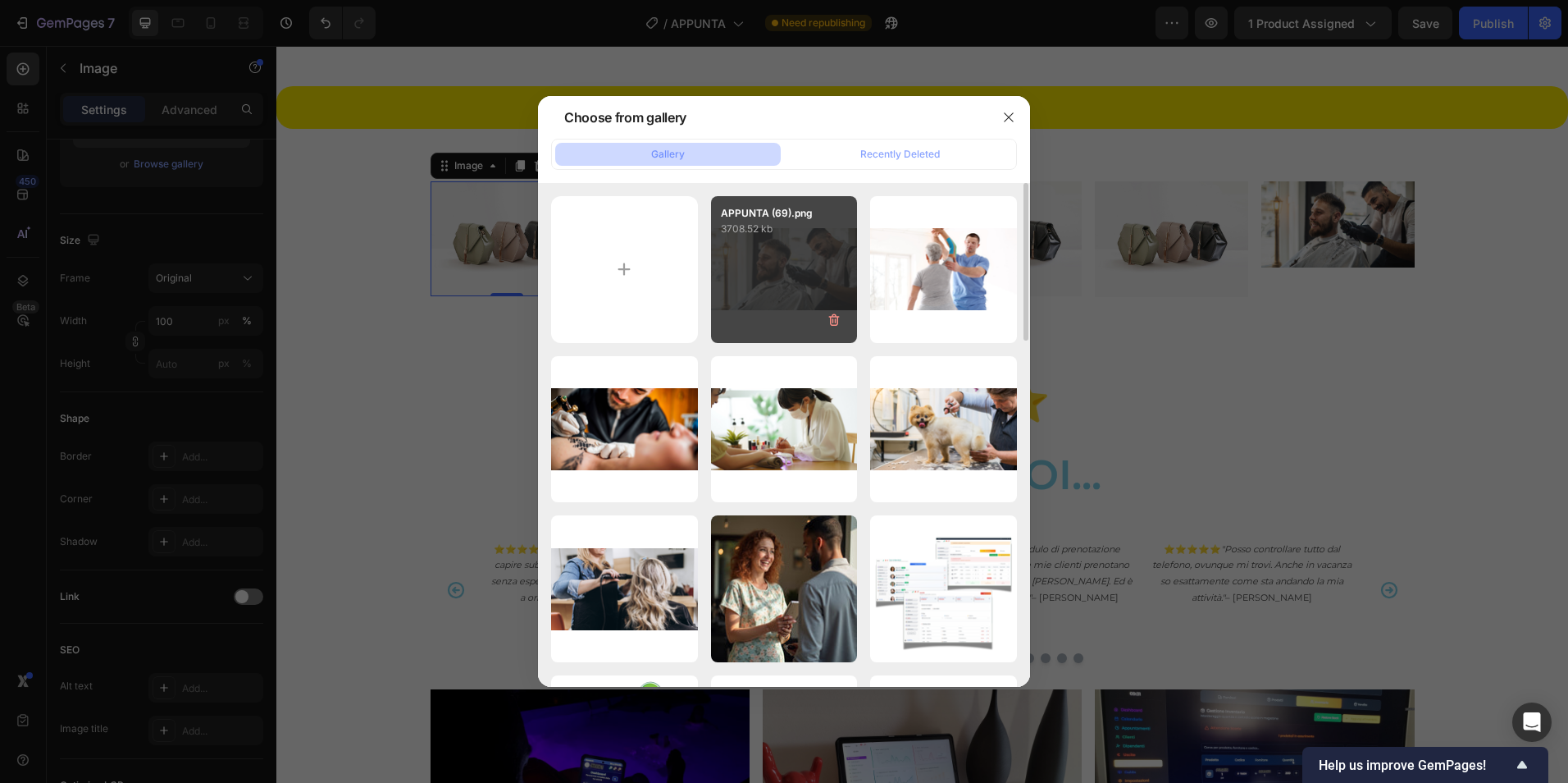
drag, startPoint x: 923, startPoint y: 283, endPoint x: 850, endPoint y: 272, distance: 73.8
click at [0, 0] on div "APPUNTA (71).png 2244.03 kb" at bounding box center [0, 0] width 0 height 0
type input "[URL][DOMAIN_NAME]"
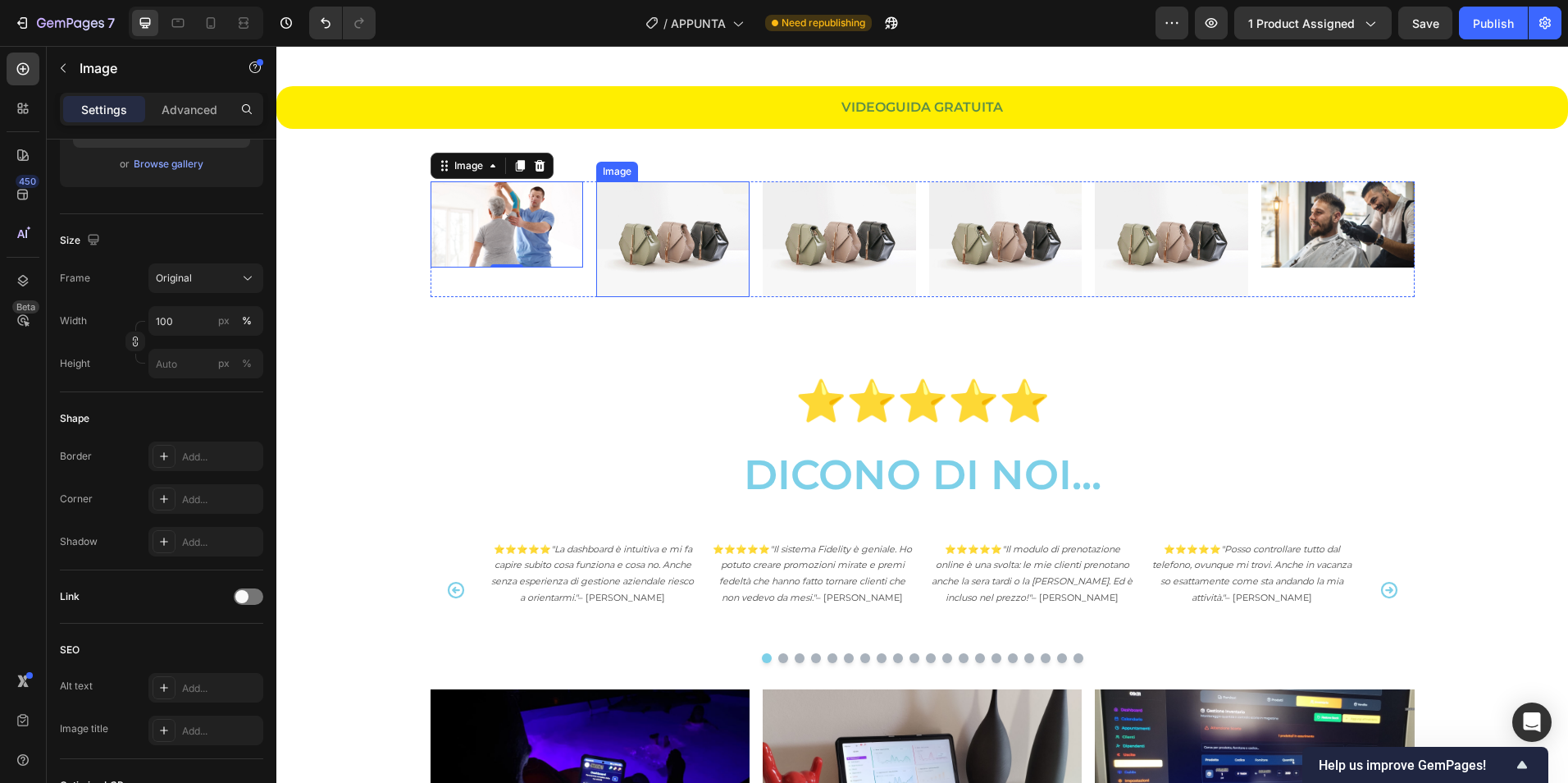
click at [724, 249] on img at bounding box center [673, 239] width 154 height 115
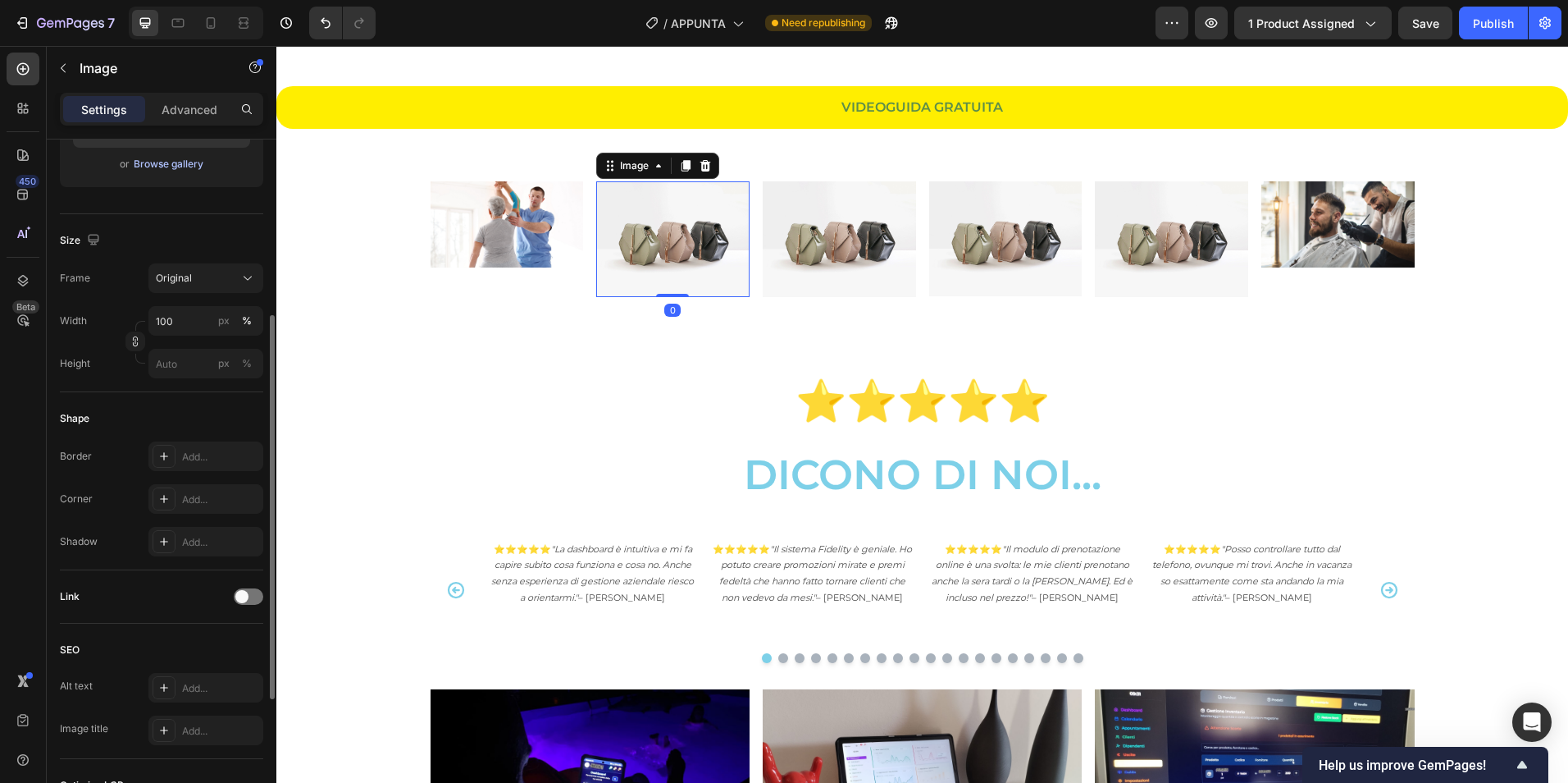
click at [179, 169] on div "Browse gallery" at bounding box center [168, 163] width 70 height 15
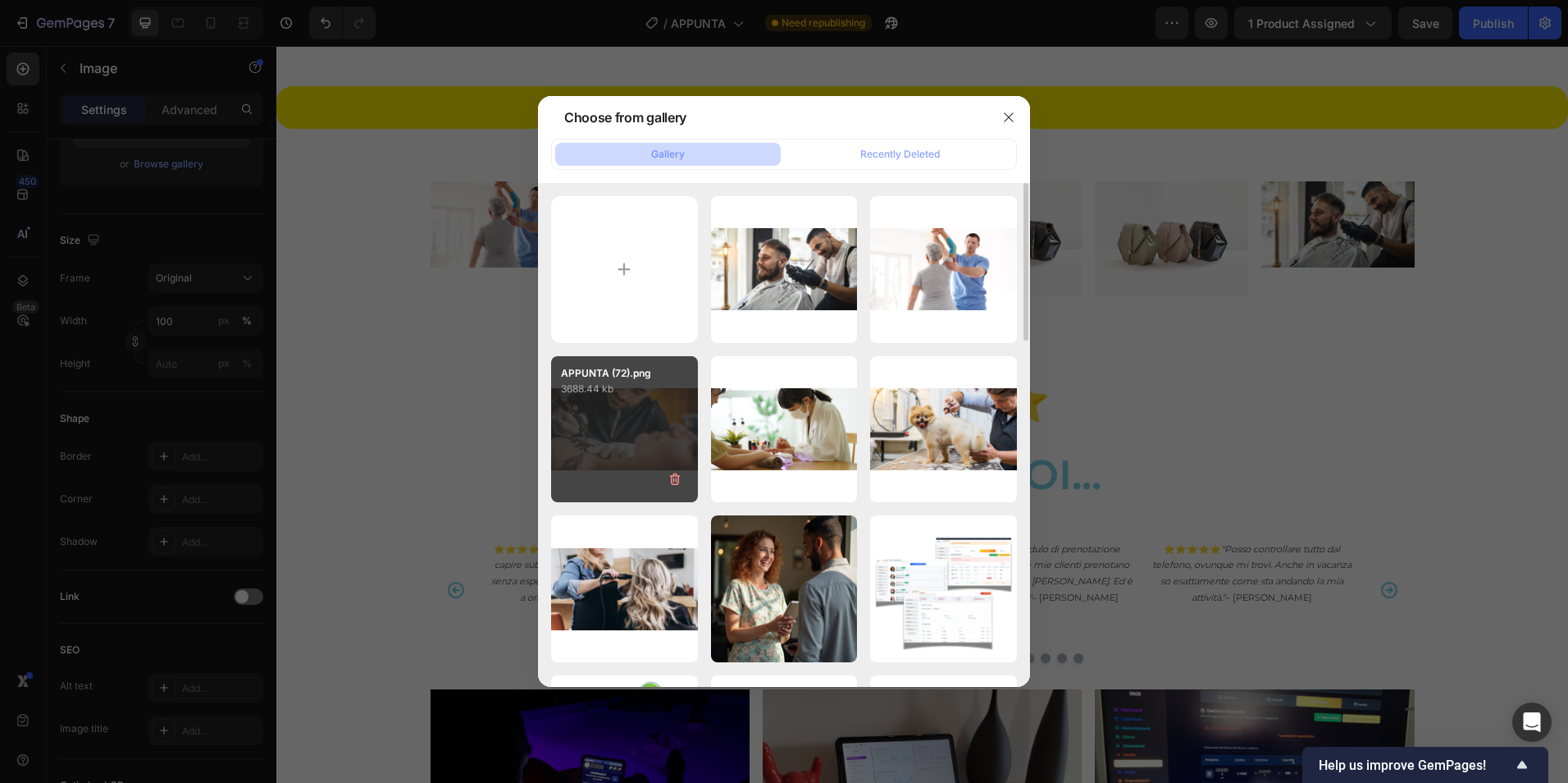
click at [662, 415] on div "APPUNTA (72).png 3688.44 kb" at bounding box center [625, 430] width 147 height 147
type input "[URL][DOMAIN_NAME]"
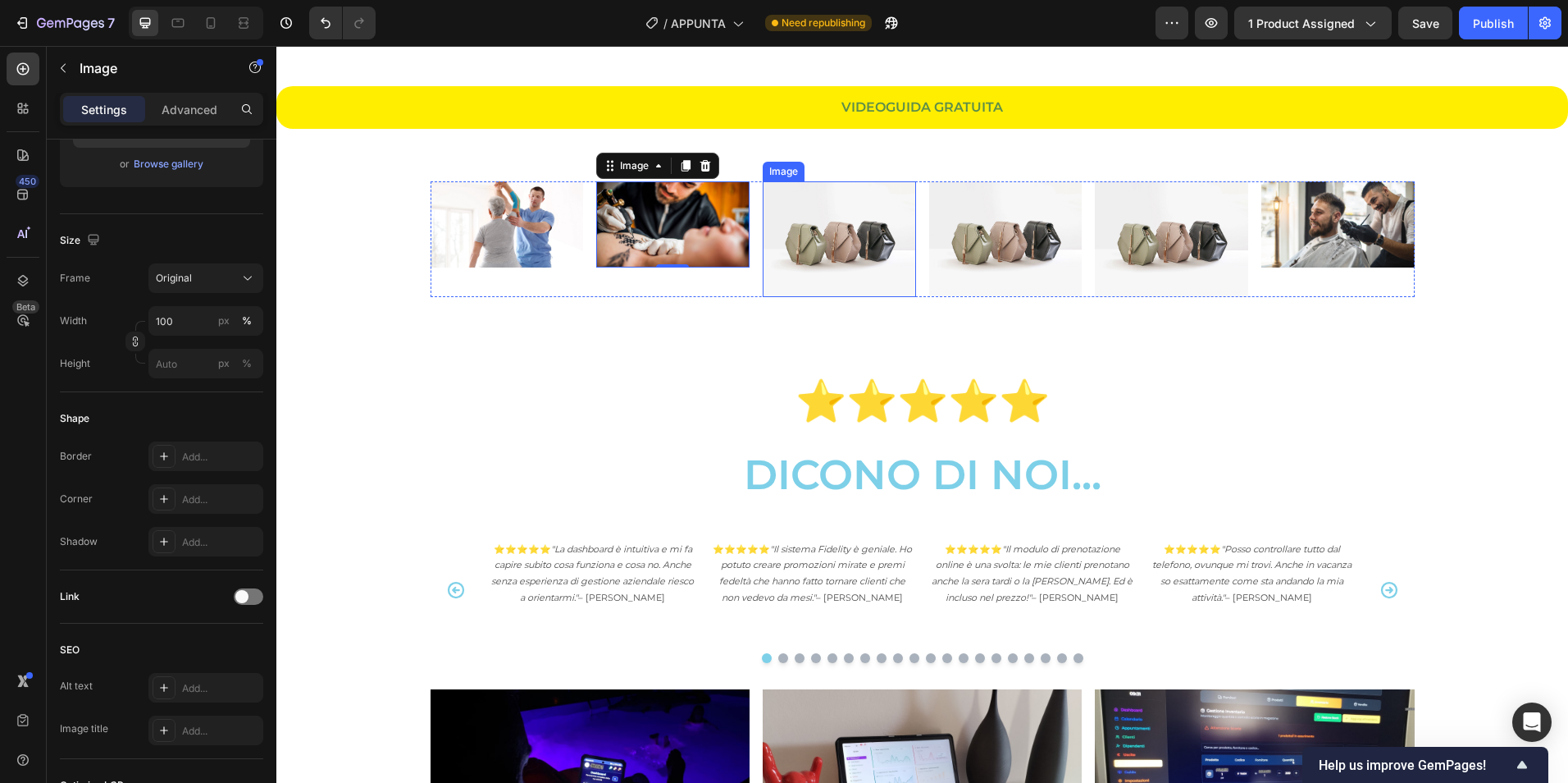
click at [858, 245] on img at bounding box center [840, 239] width 154 height 115
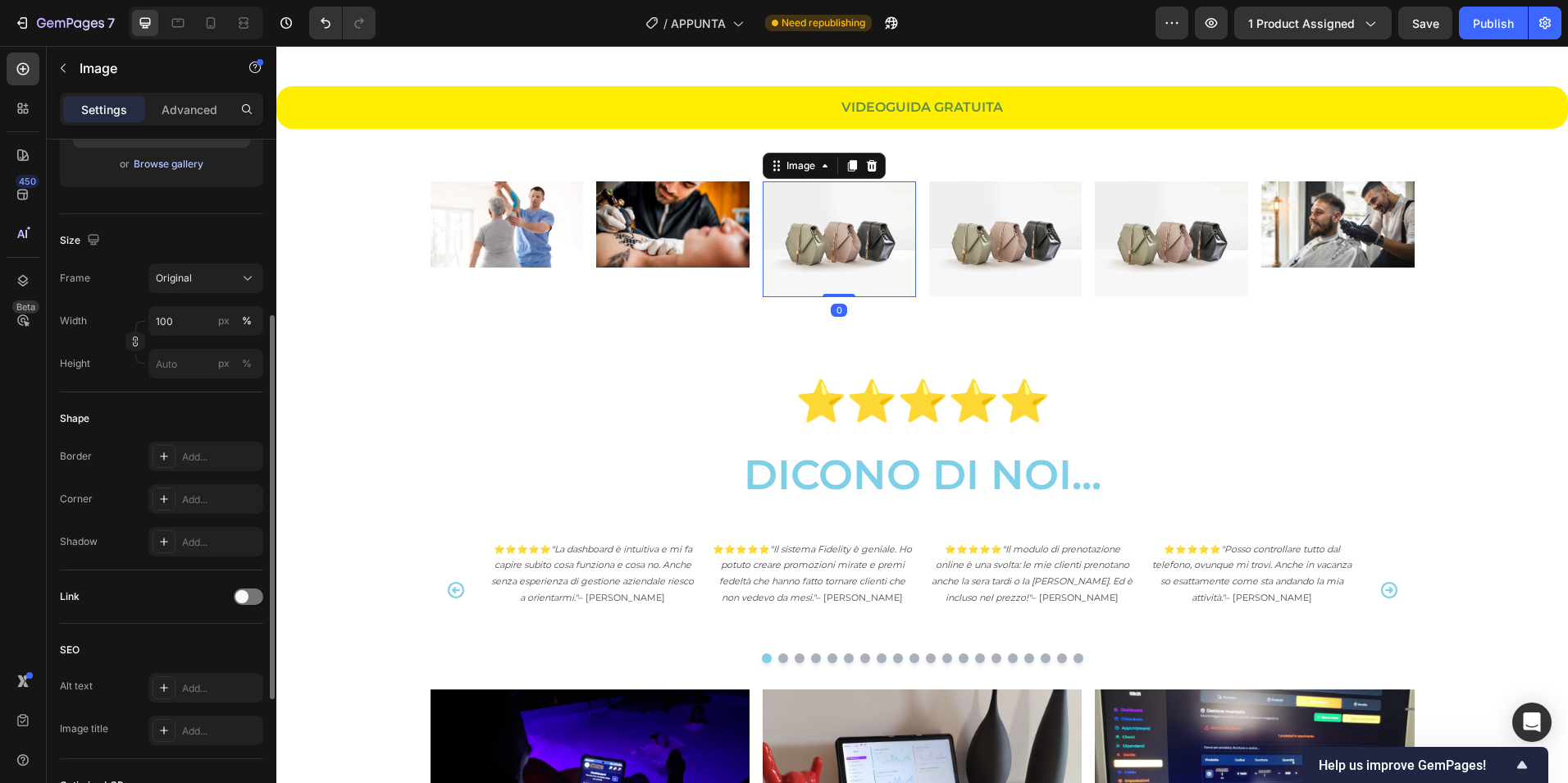
click at [157, 159] on div "Browse gallery" at bounding box center [168, 163] width 70 height 15
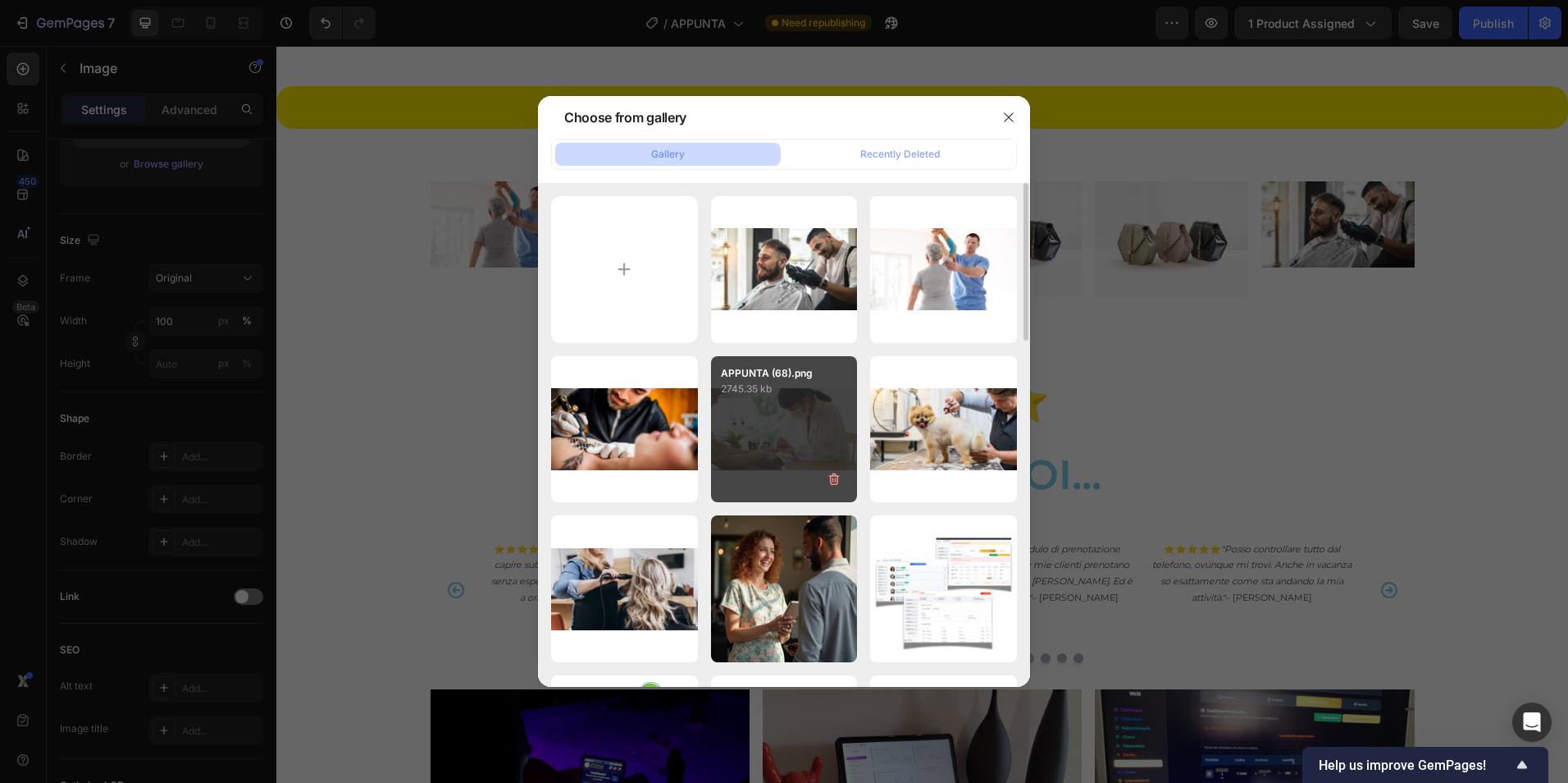
click at [734, 423] on div "APPUNTA (68).png 2745.35 kb" at bounding box center [784, 430] width 147 height 147
type input "[URL][DOMAIN_NAME]"
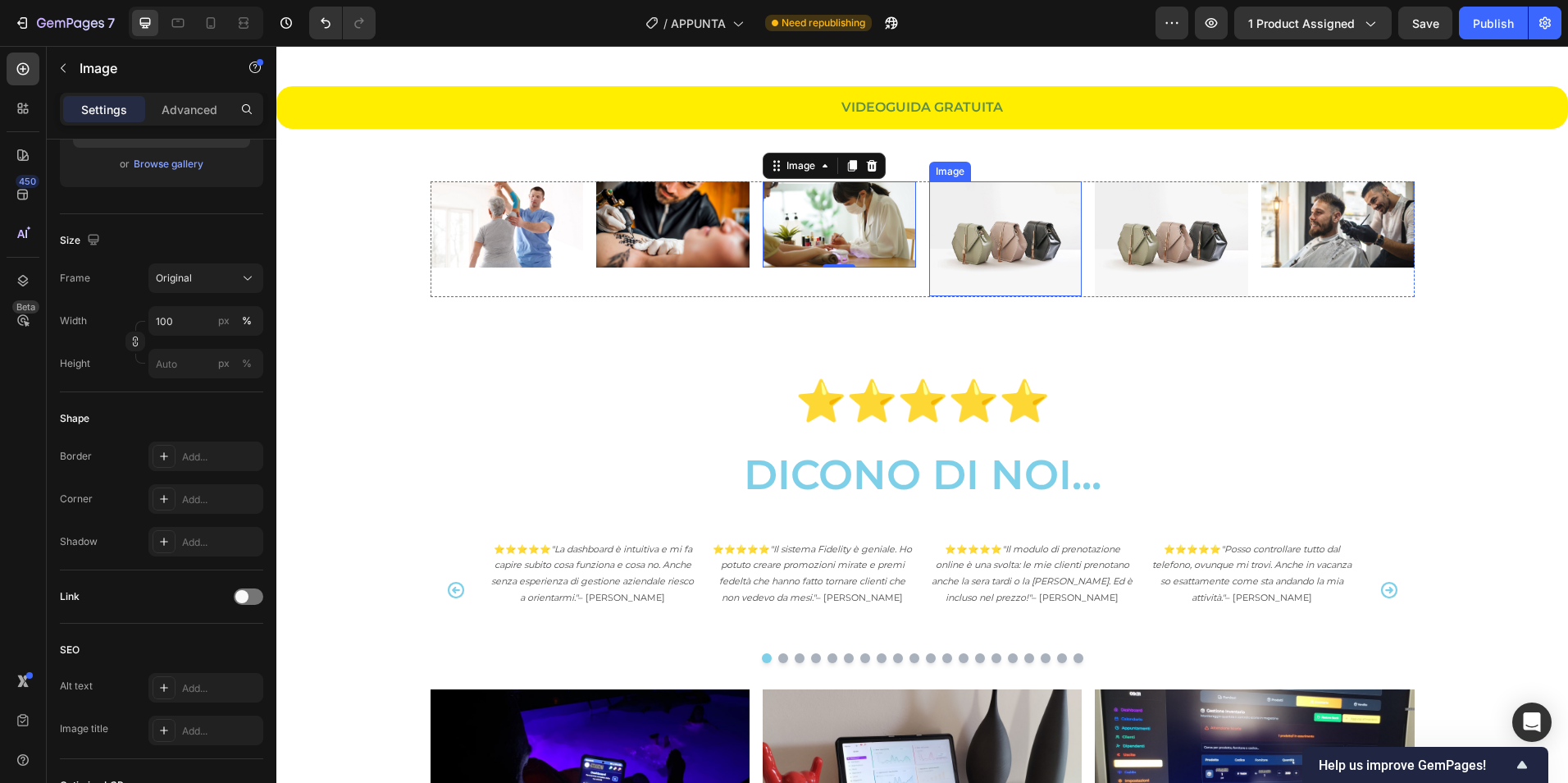
click at [989, 250] on img at bounding box center [1006, 239] width 154 height 115
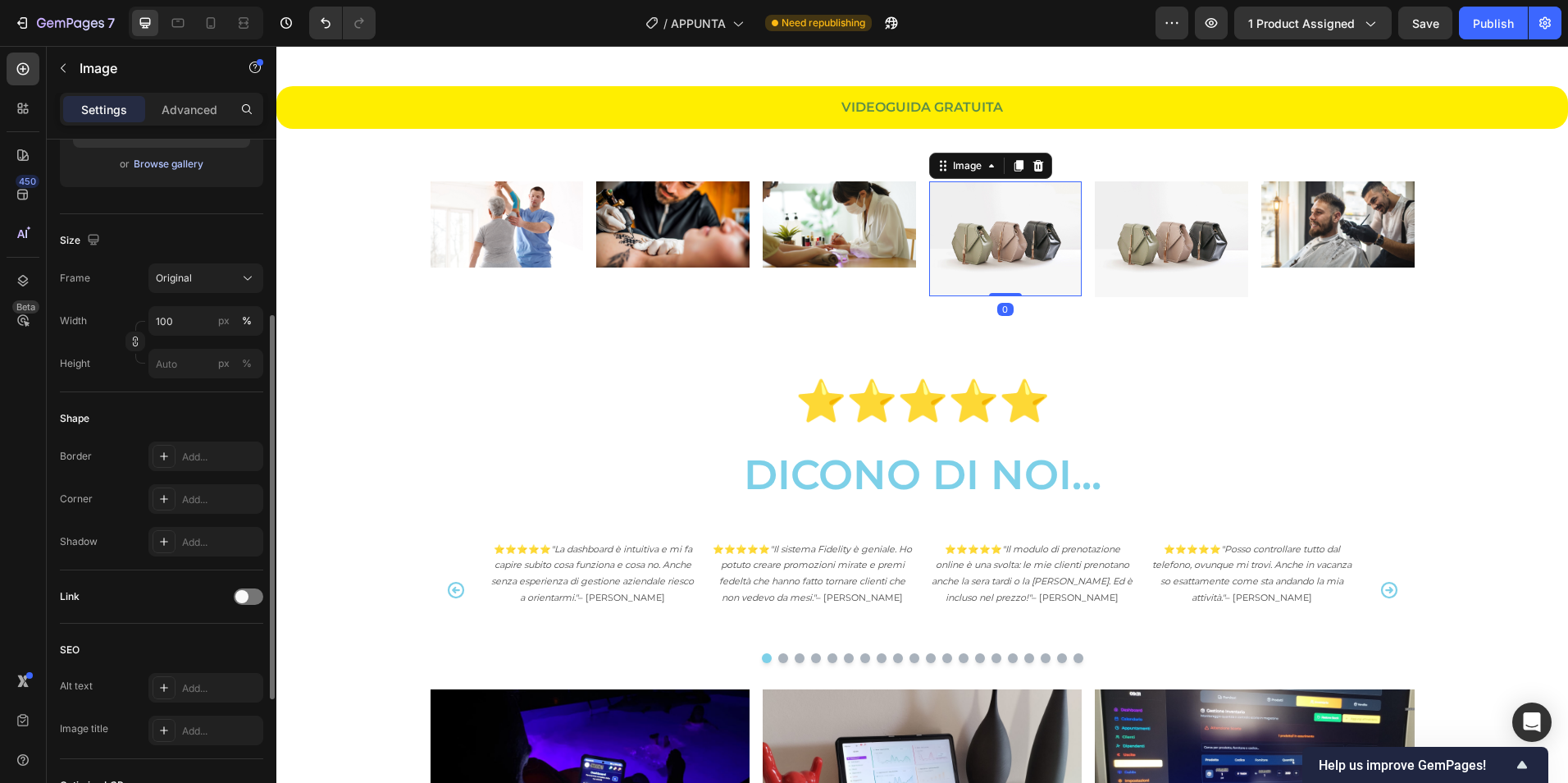
click at [162, 166] on div "Browse gallery" at bounding box center [168, 163] width 70 height 15
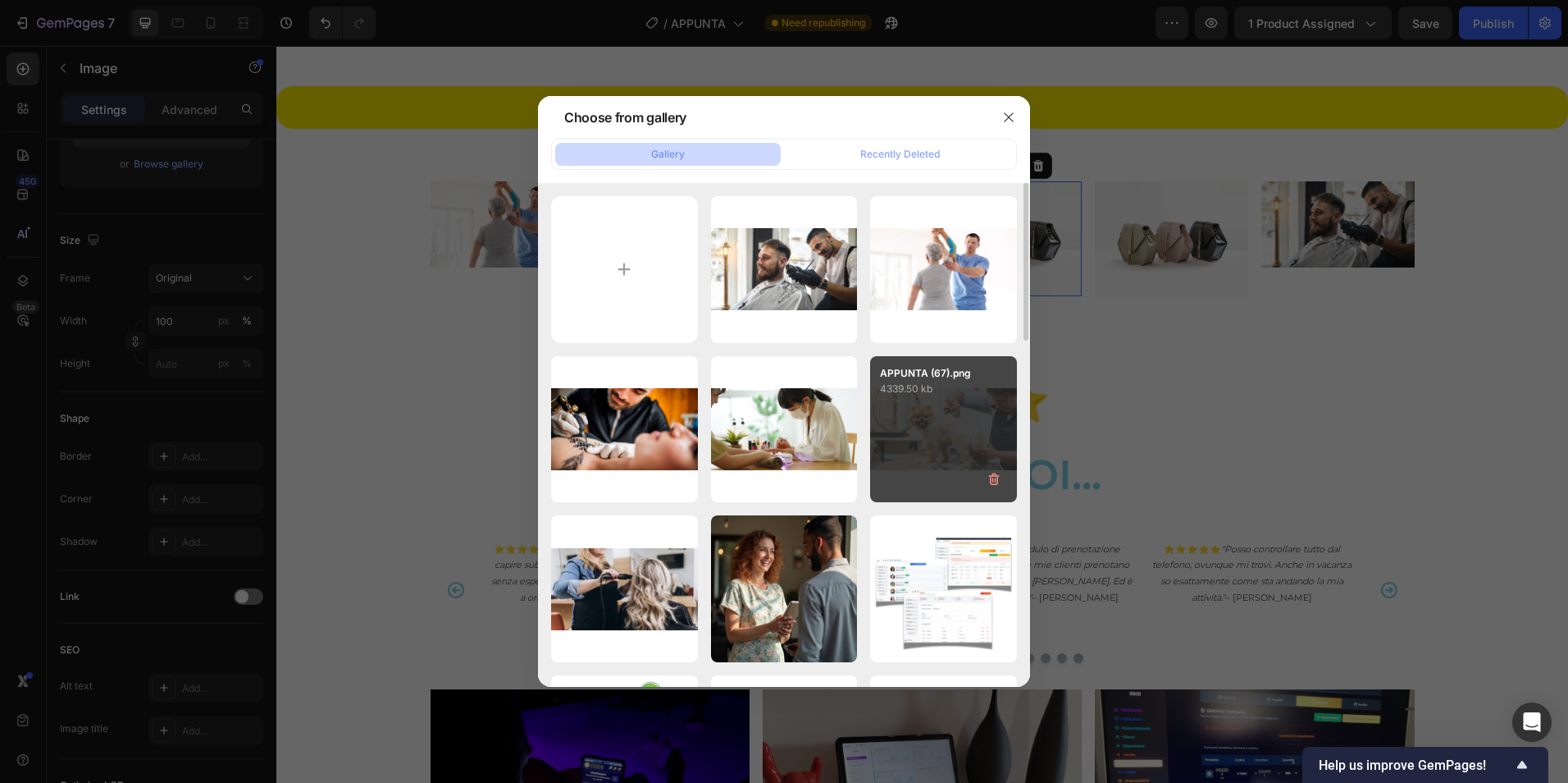
click at [936, 420] on div "APPUNTA (67).png 4339.50 kb" at bounding box center [943, 430] width 147 height 147
type input "[URL][DOMAIN_NAME]"
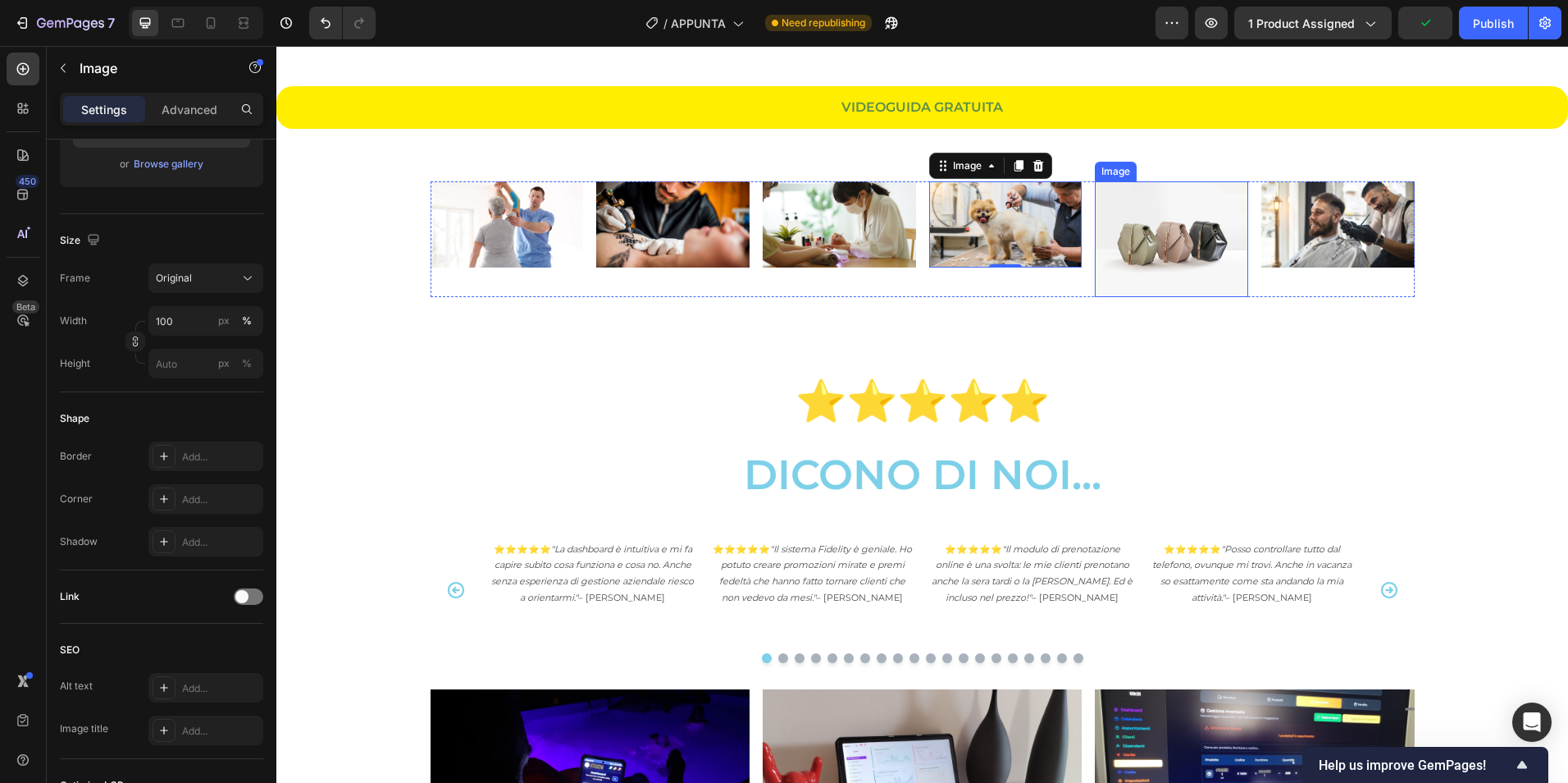
drag, startPoint x: 1157, startPoint y: 244, endPoint x: 1076, endPoint y: 241, distance: 81.1
click at [1157, 244] on img at bounding box center [1171, 239] width 154 height 115
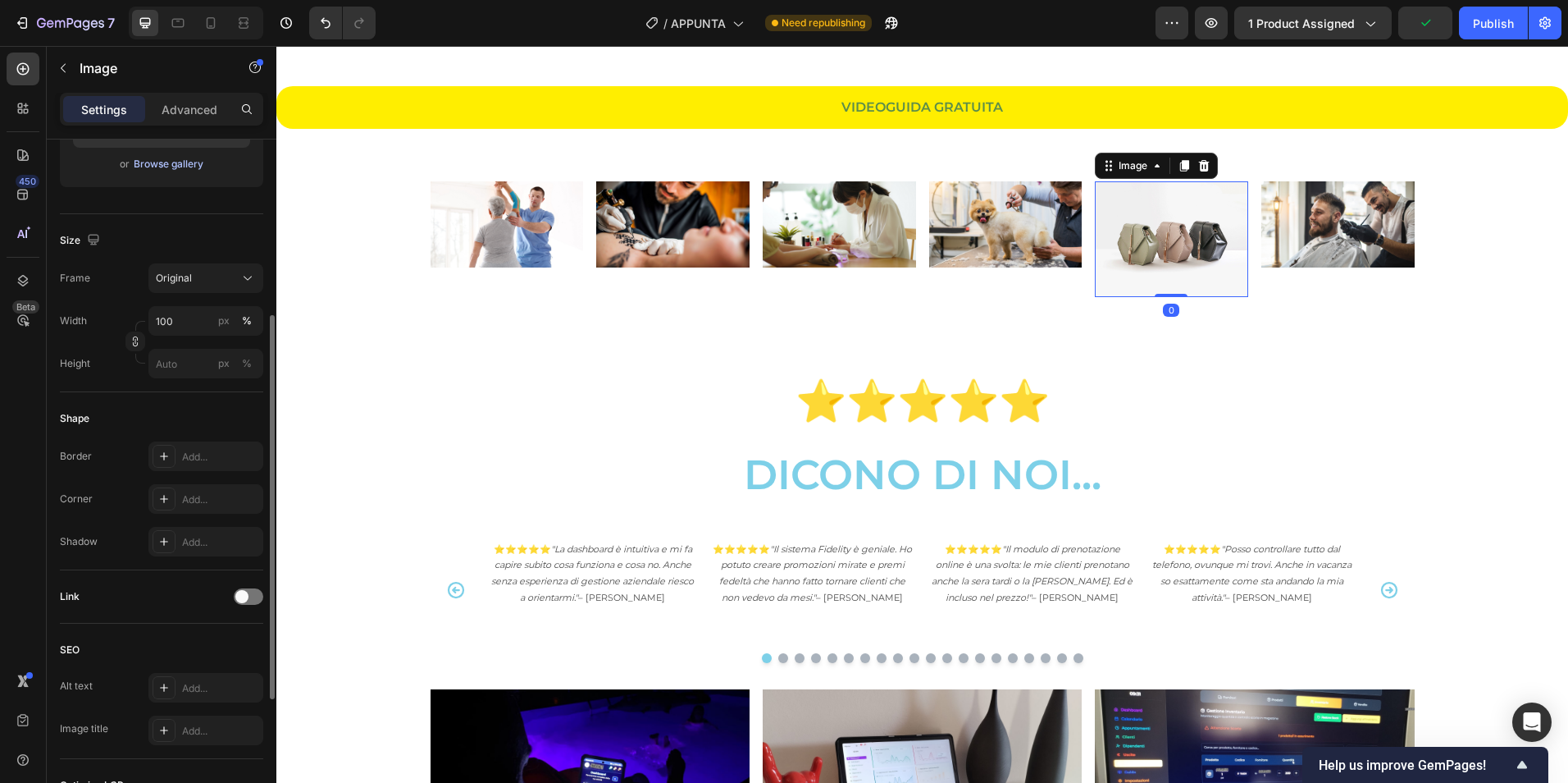
click at [191, 170] on div "Browse gallery" at bounding box center [168, 163] width 70 height 15
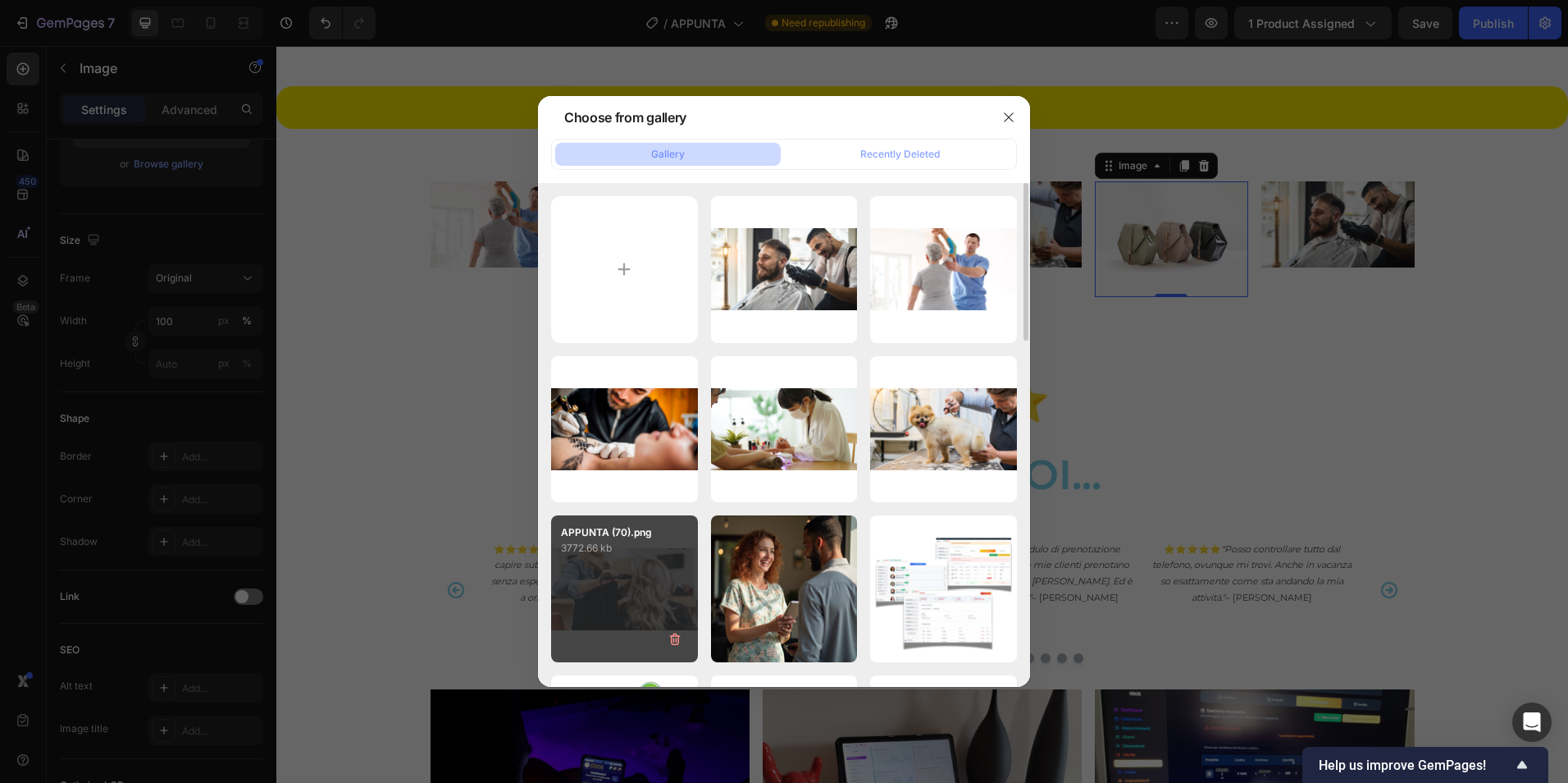
click at [623, 568] on div "APPUNTA (70).png 3772.66 kb" at bounding box center [625, 589] width 147 height 147
type input "[URL][DOMAIN_NAME]"
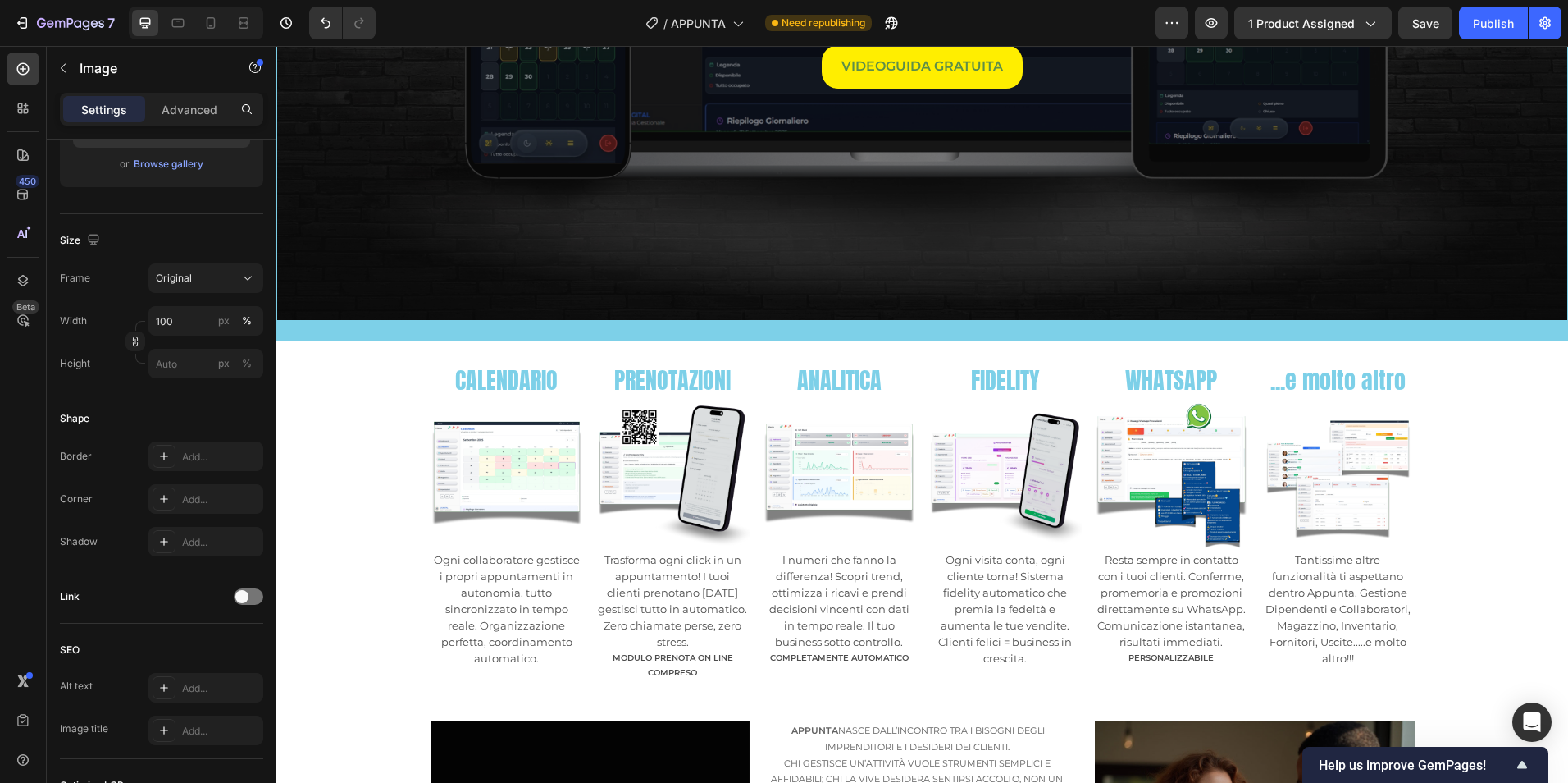
scroll to position [684, 0]
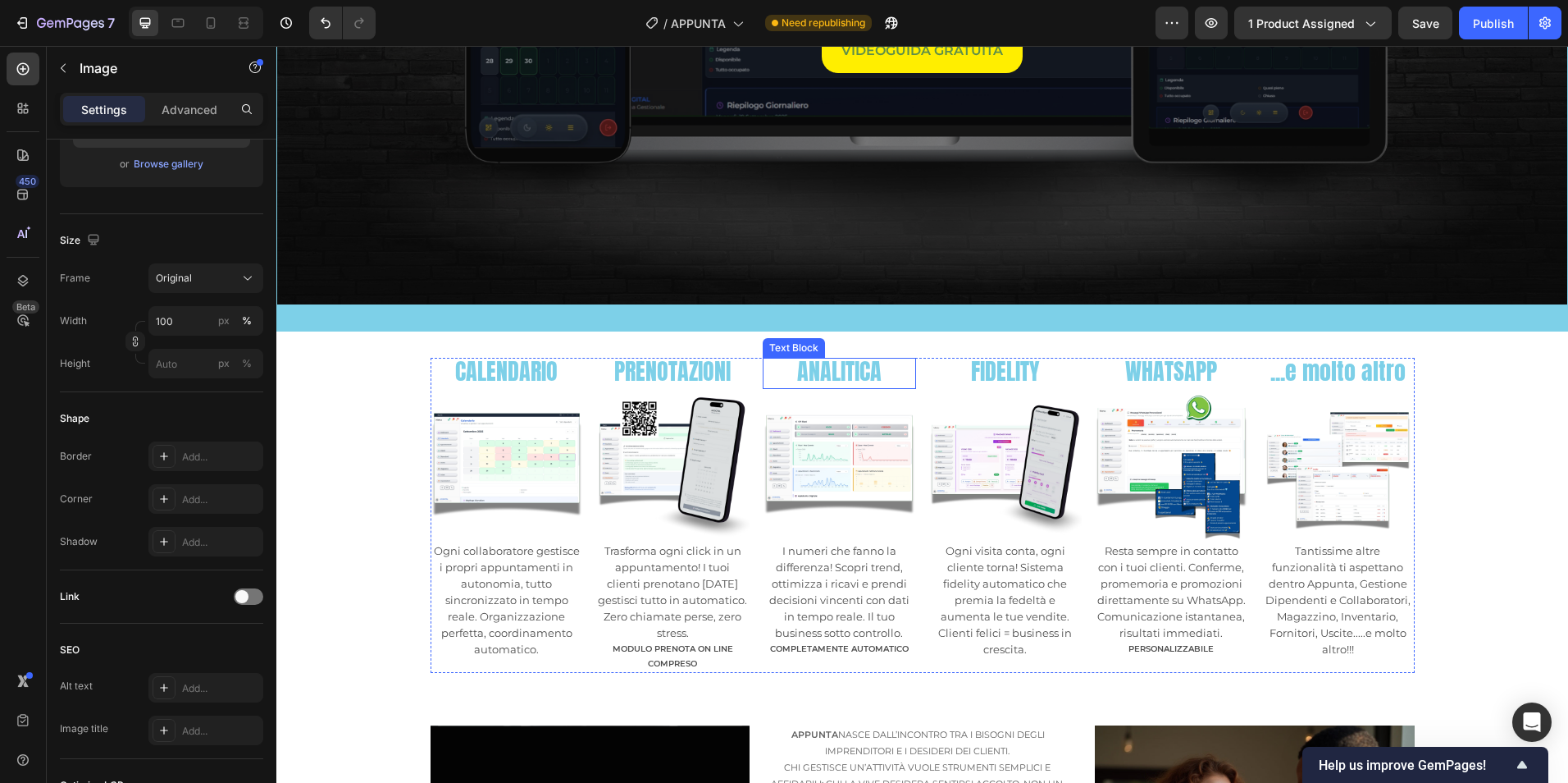
click at [816, 365] on span "ANALITICA" at bounding box center [840, 371] width 85 height 35
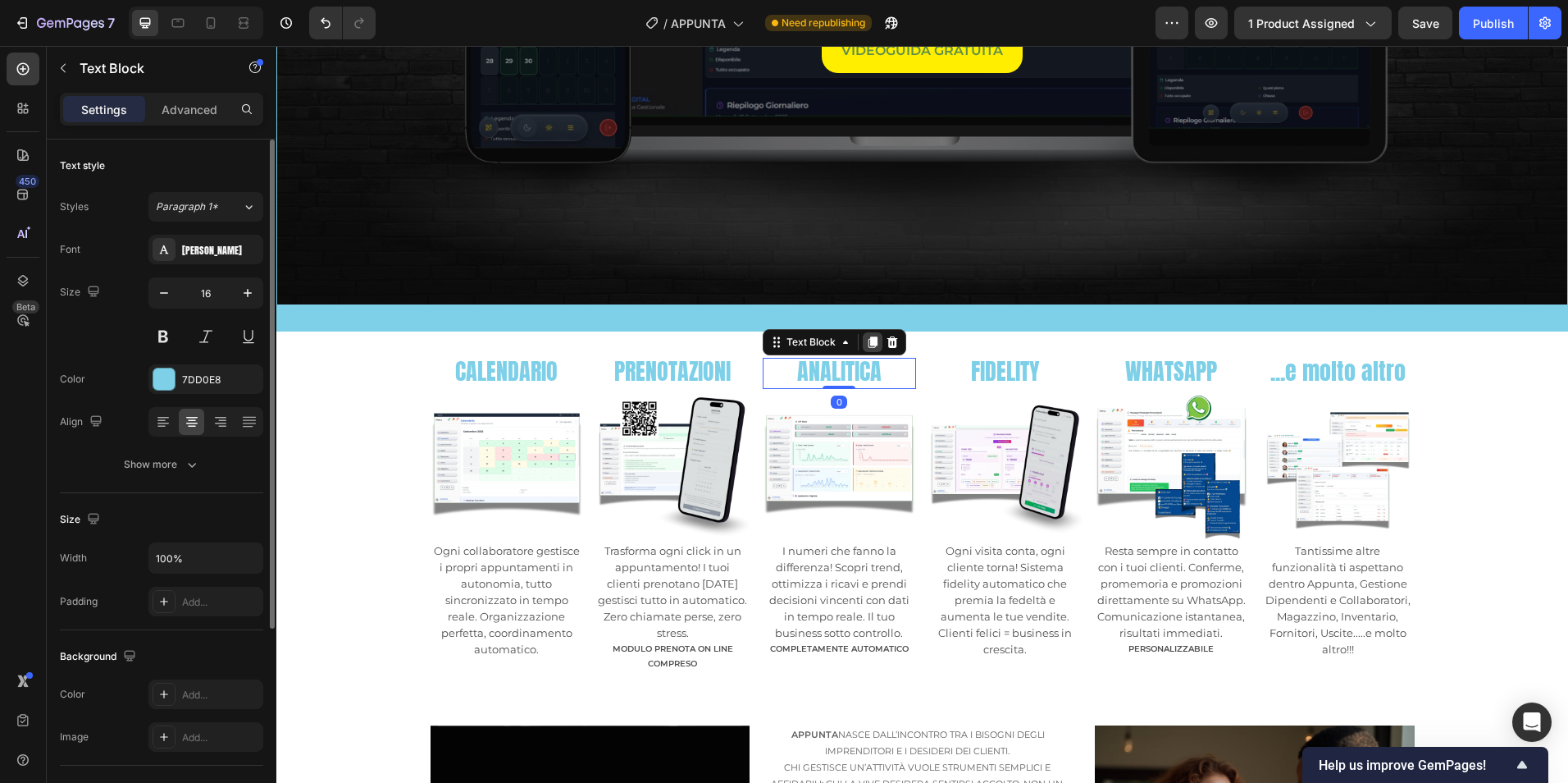
click at [871, 336] on icon at bounding box center [873, 341] width 9 height 11
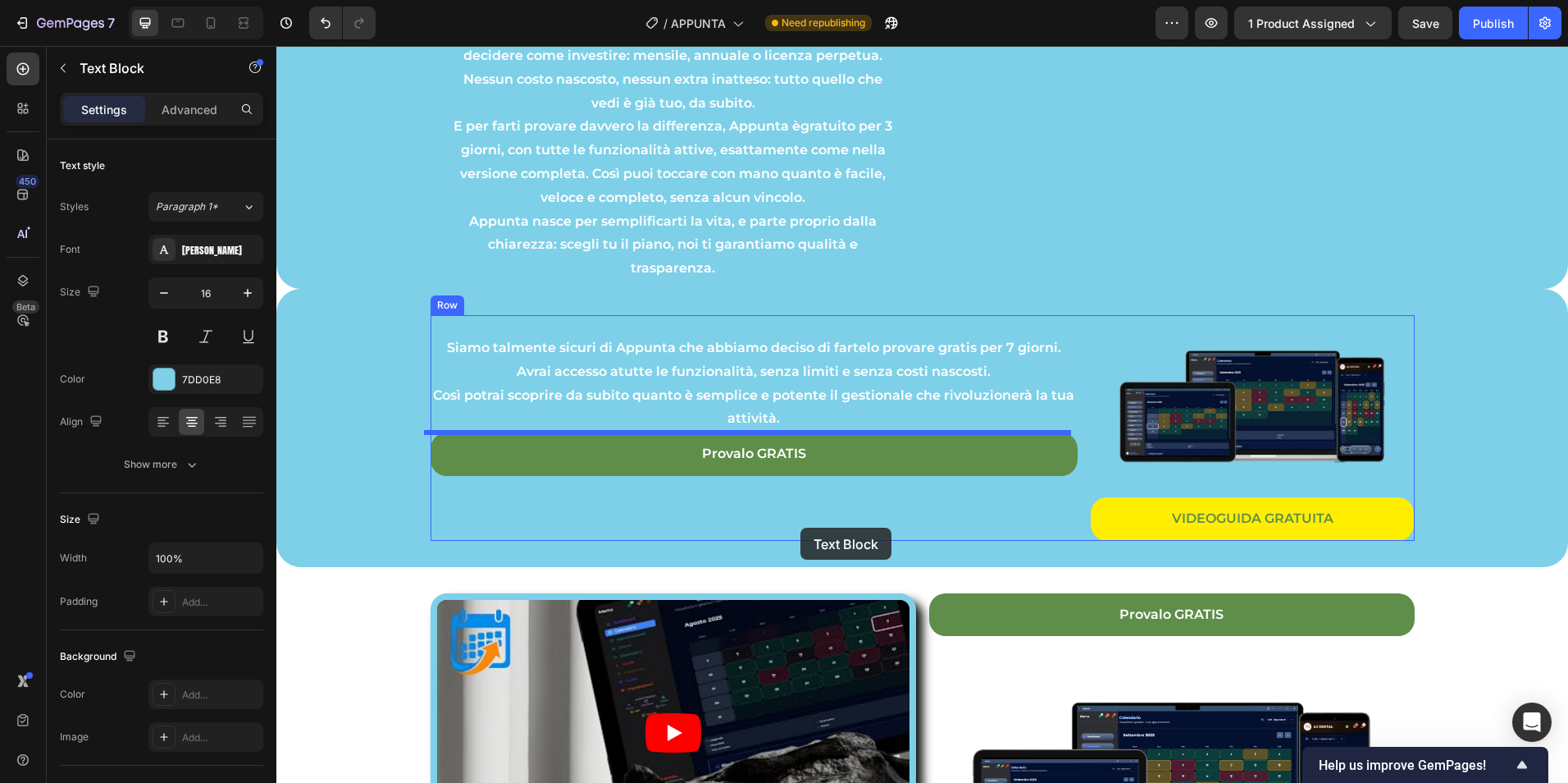
scroll to position [2324, 0]
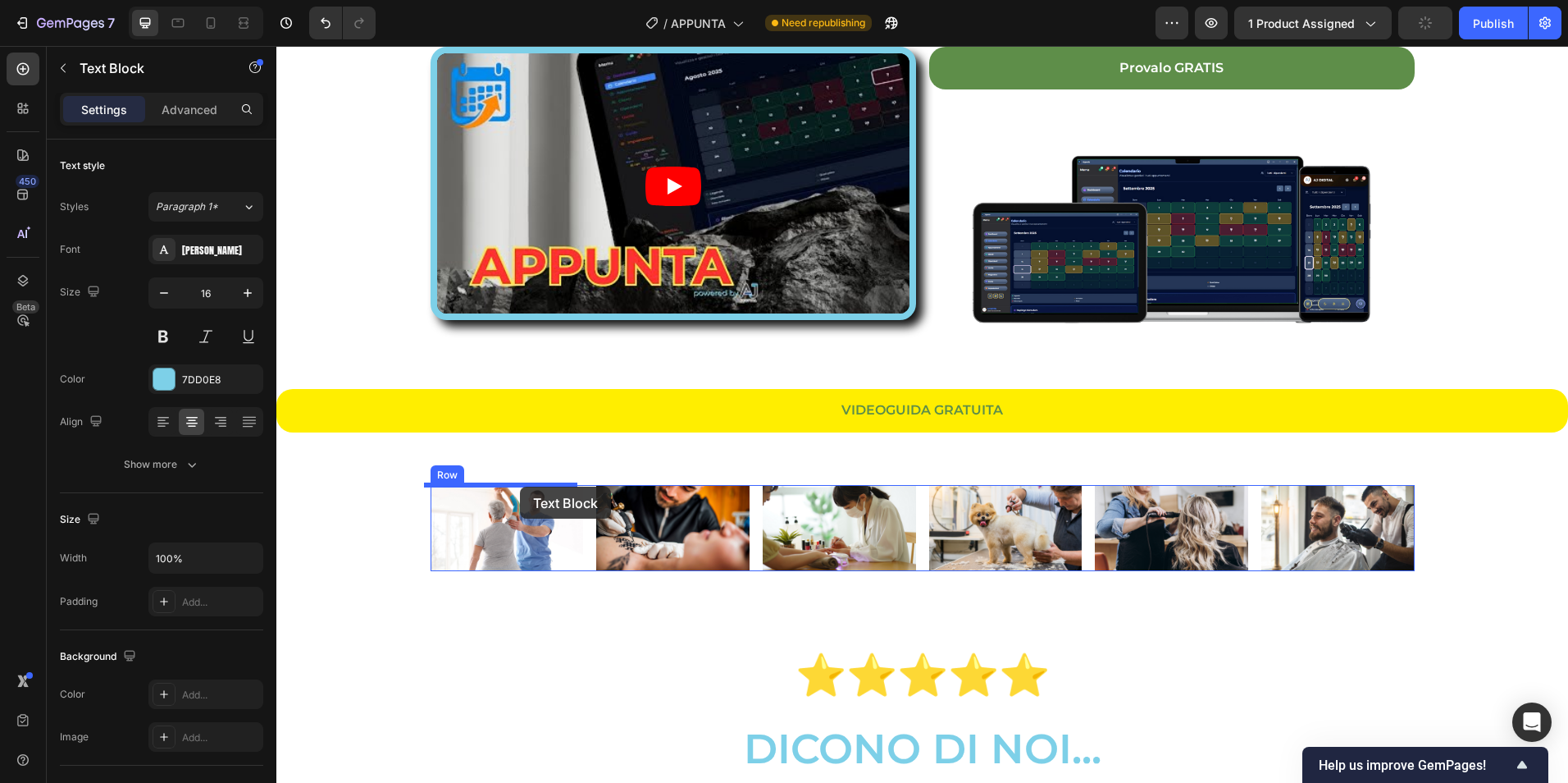
drag, startPoint x: 795, startPoint y: 367, endPoint x: 520, endPoint y: 487, distance: 300.0
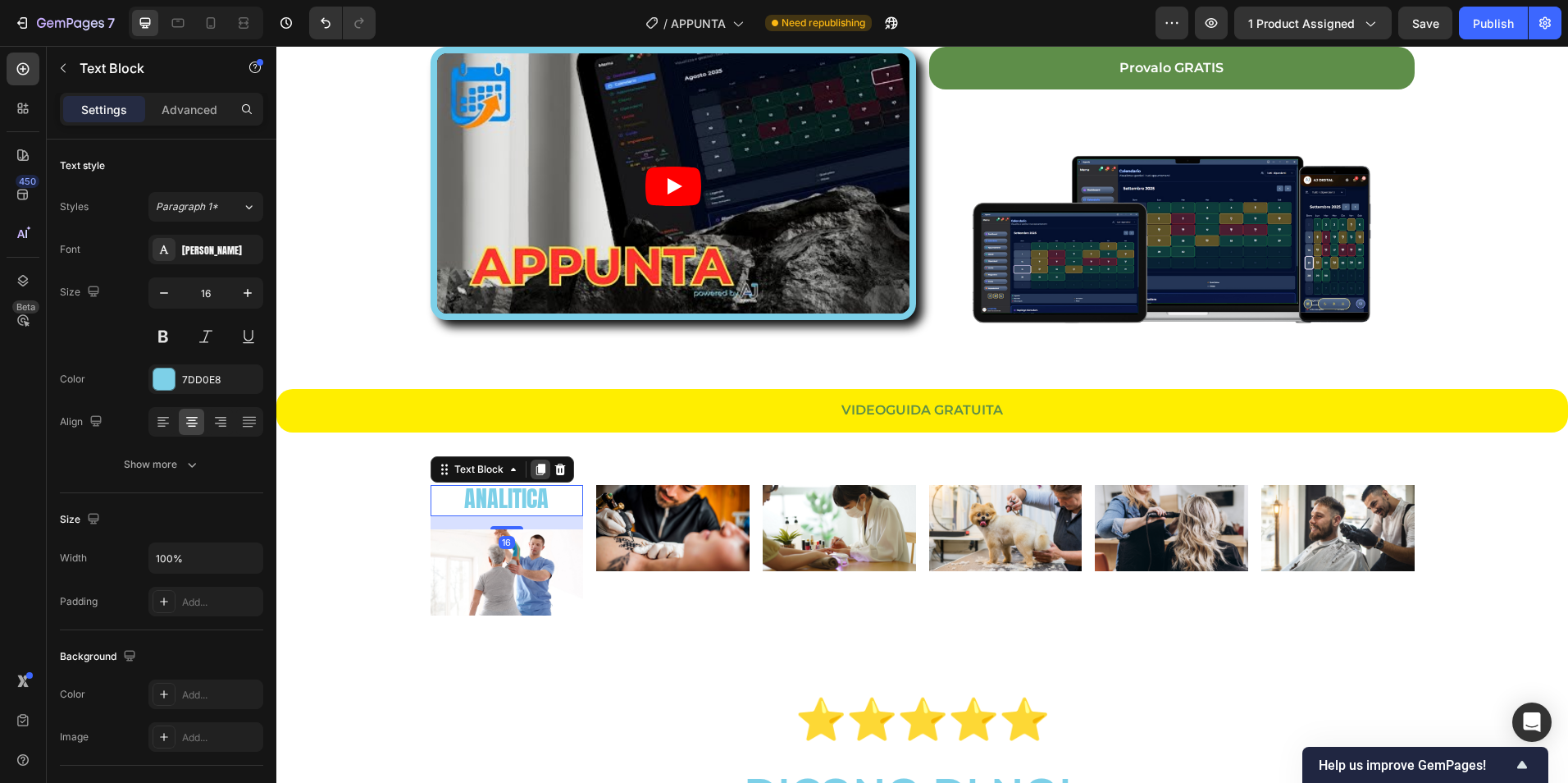
click at [534, 467] on icon at bounding box center [540, 468] width 13 height 13
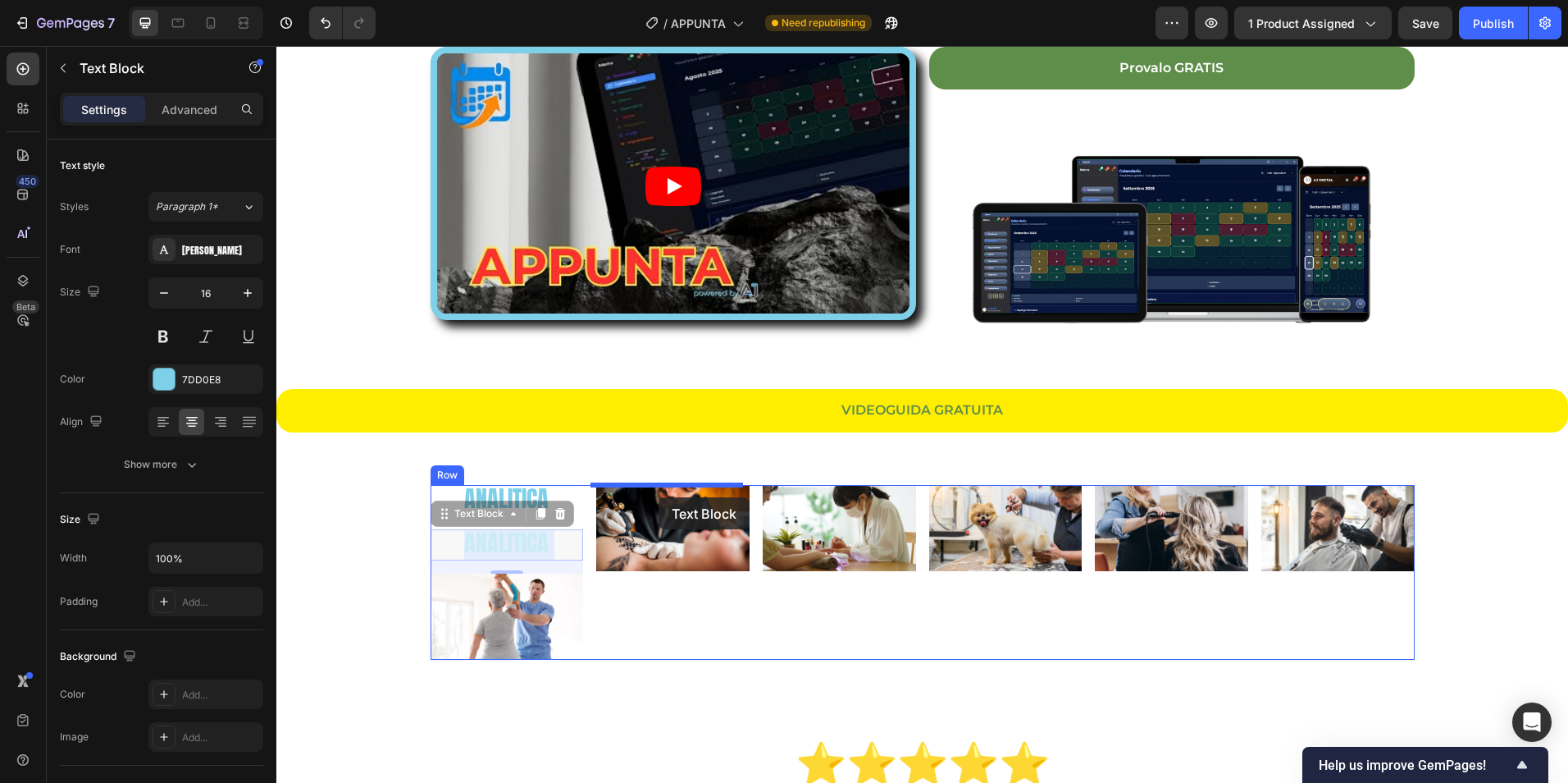
drag, startPoint x: 527, startPoint y: 541, endPoint x: 658, endPoint y: 497, distance: 138.2
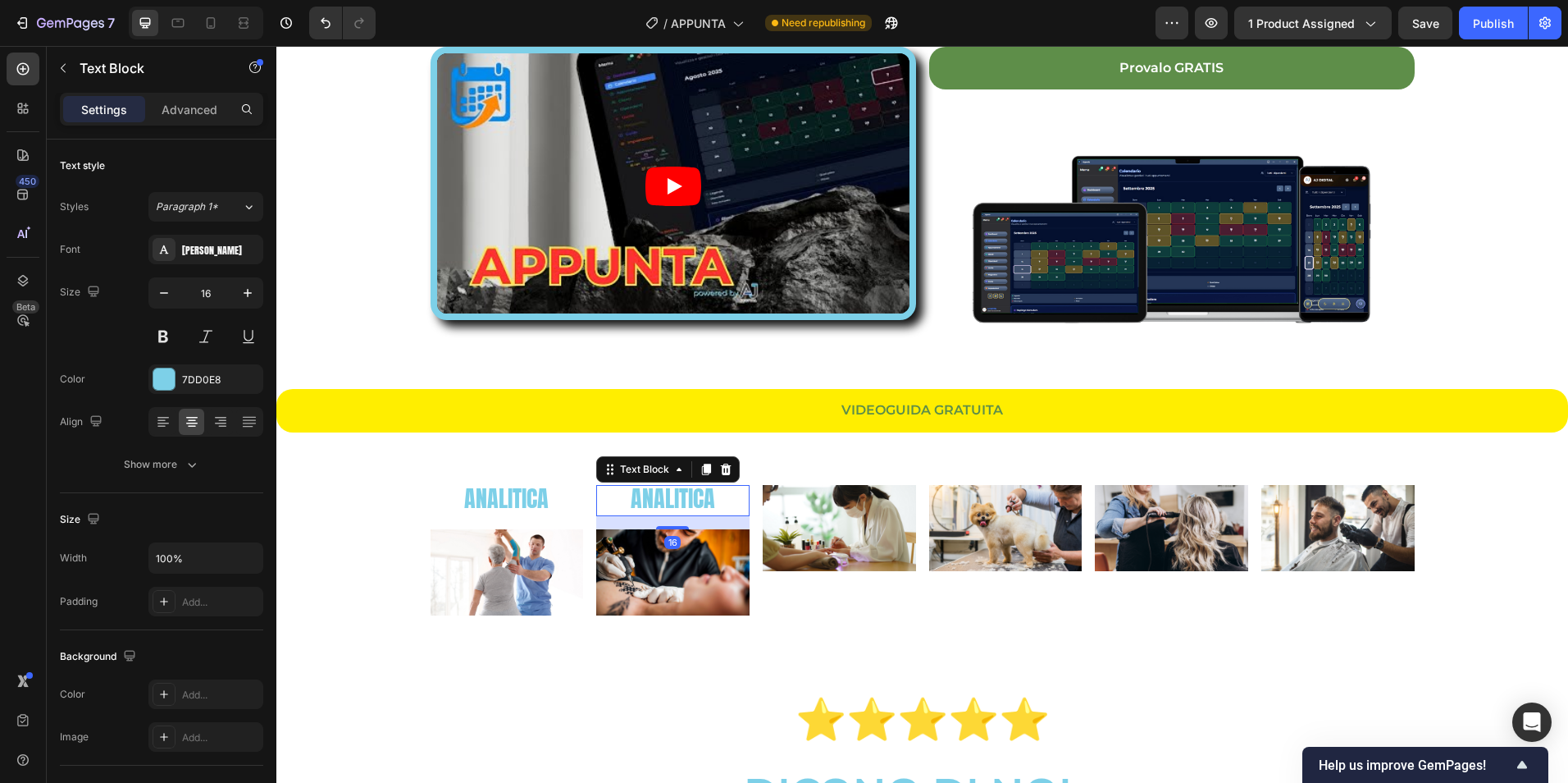
click at [702, 465] on icon at bounding box center [707, 468] width 9 height 11
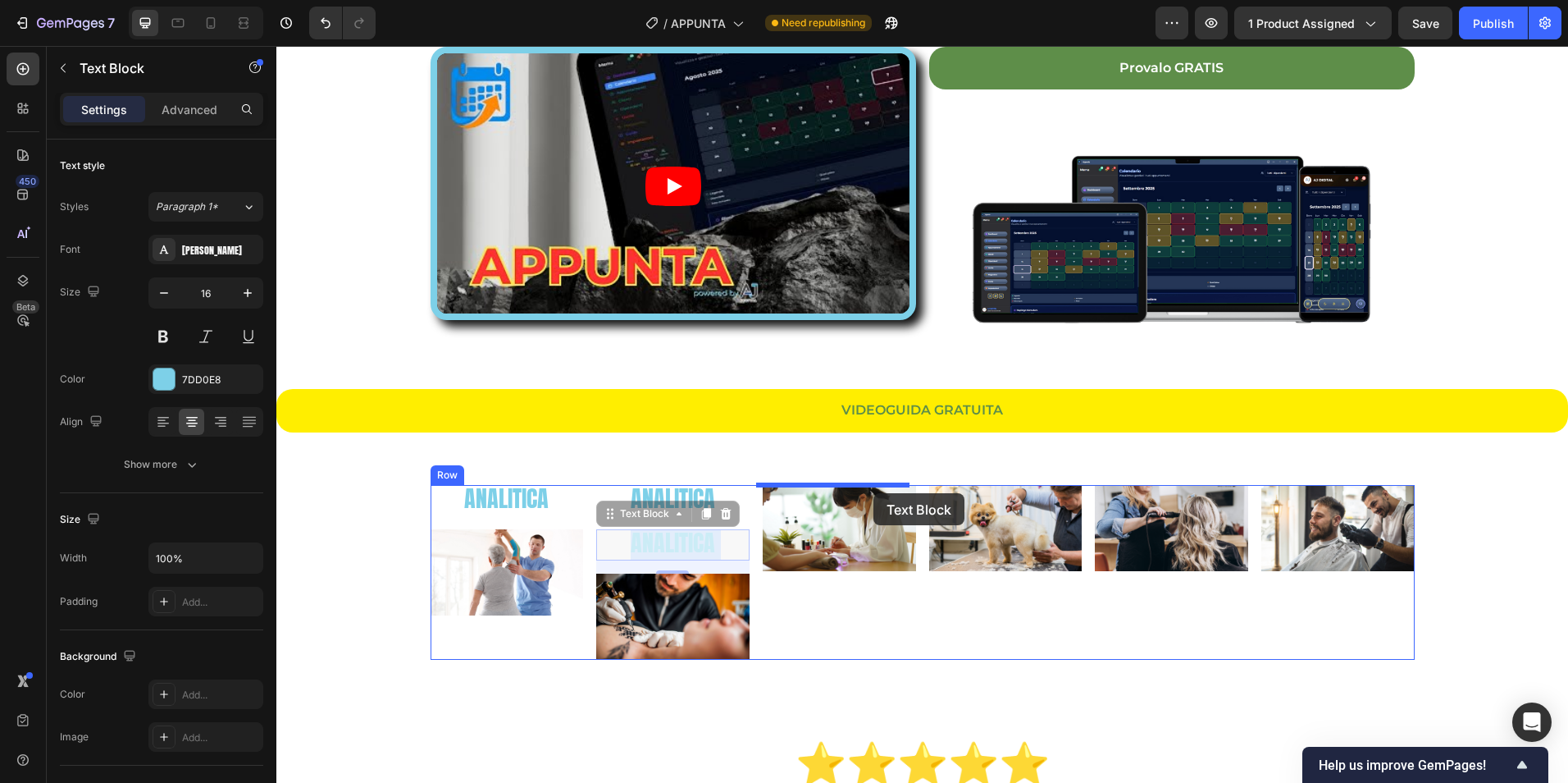
drag, startPoint x: 702, startPoint y: 538, endPoint x: 873, endPoint y: 493, distance: 176.8
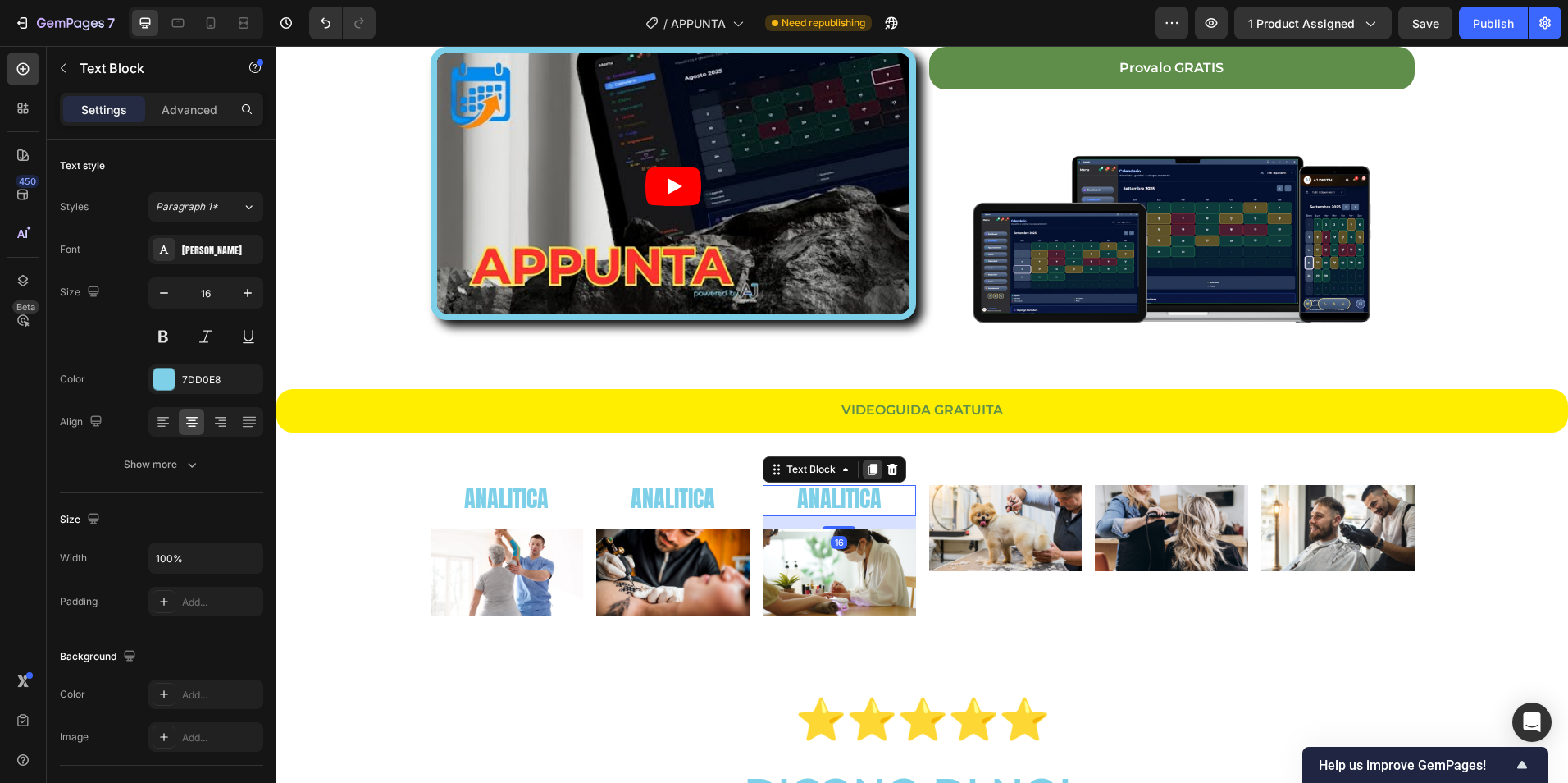
drag, startPoint x: 861, startPoint y: 468, endPoint x: 861, endPoint y: 505, distance: 37.0
click at [866, 470] on icon at bounding box center [872, 468] width 13 height 13
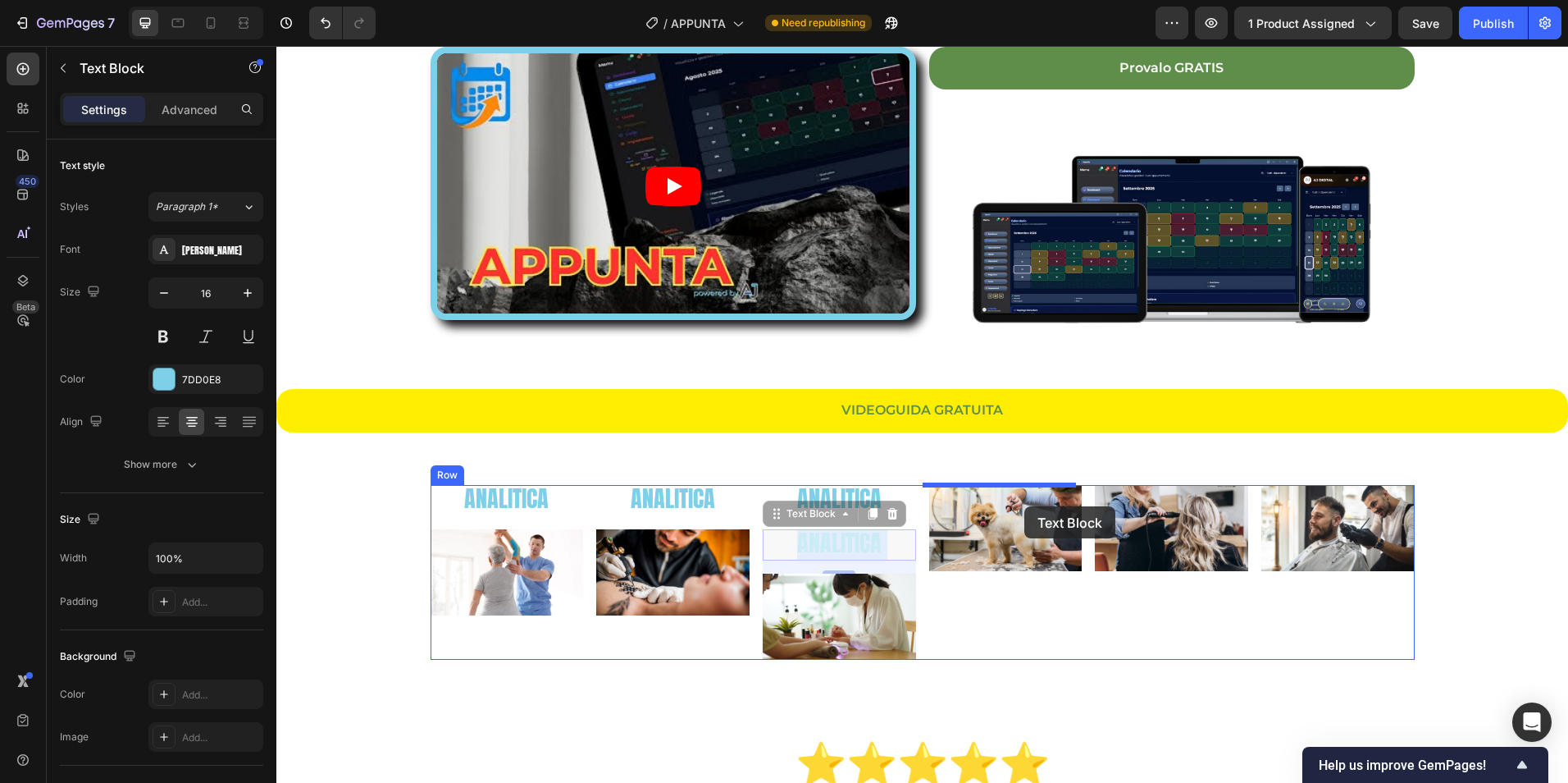
drag, startPoint x: 859, startPoint y: 538, endPoint x: 1025, endPoint y: 506, distance: 169.1
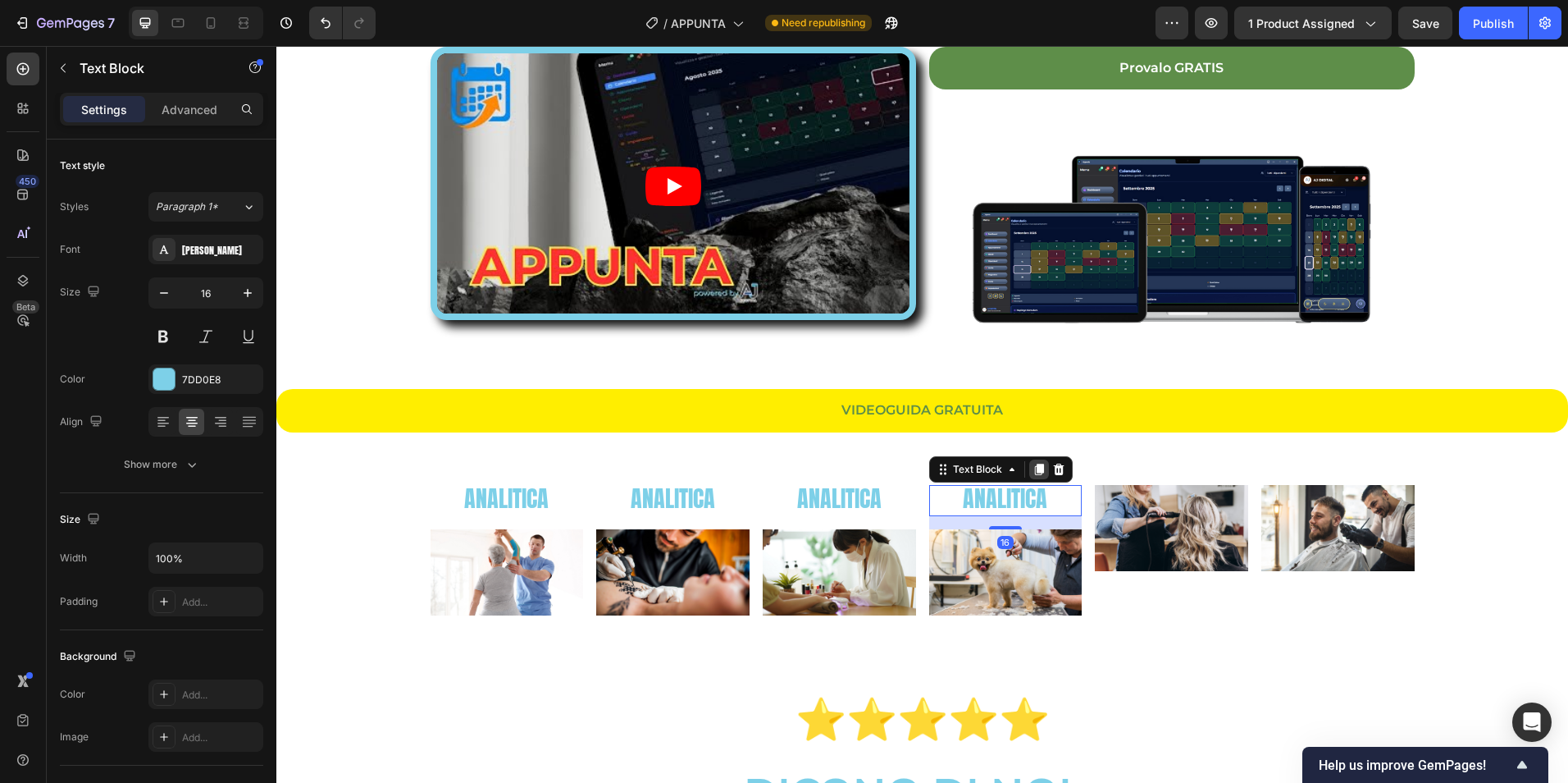
click at [1034, 472] on icon at bounding box center [1038, 468] width 9 height 11
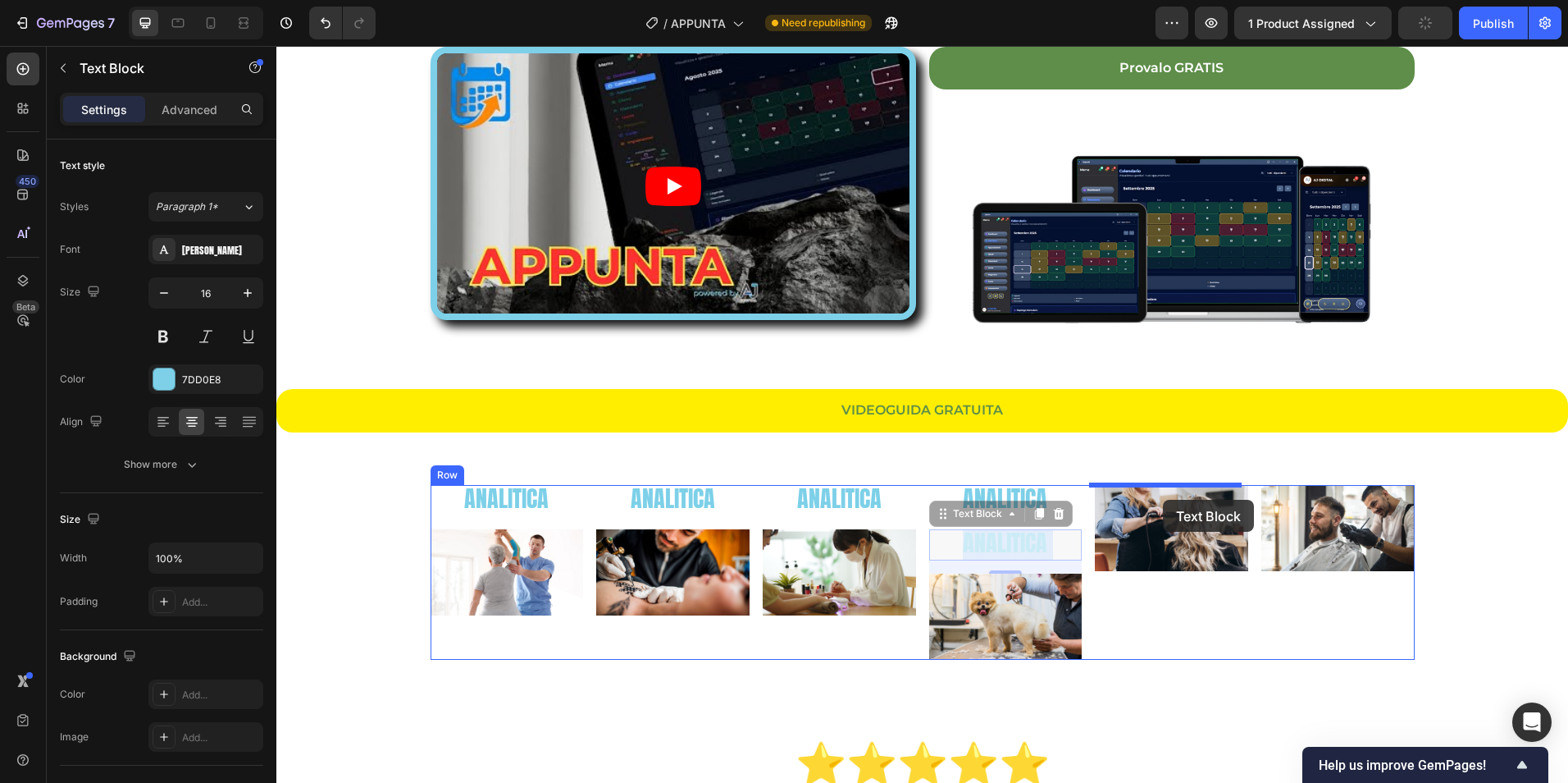
drag, startPoint x: 1029, startPoint y: 539, endPoint x: 1163, endPoint y: 500, distance: 139.6
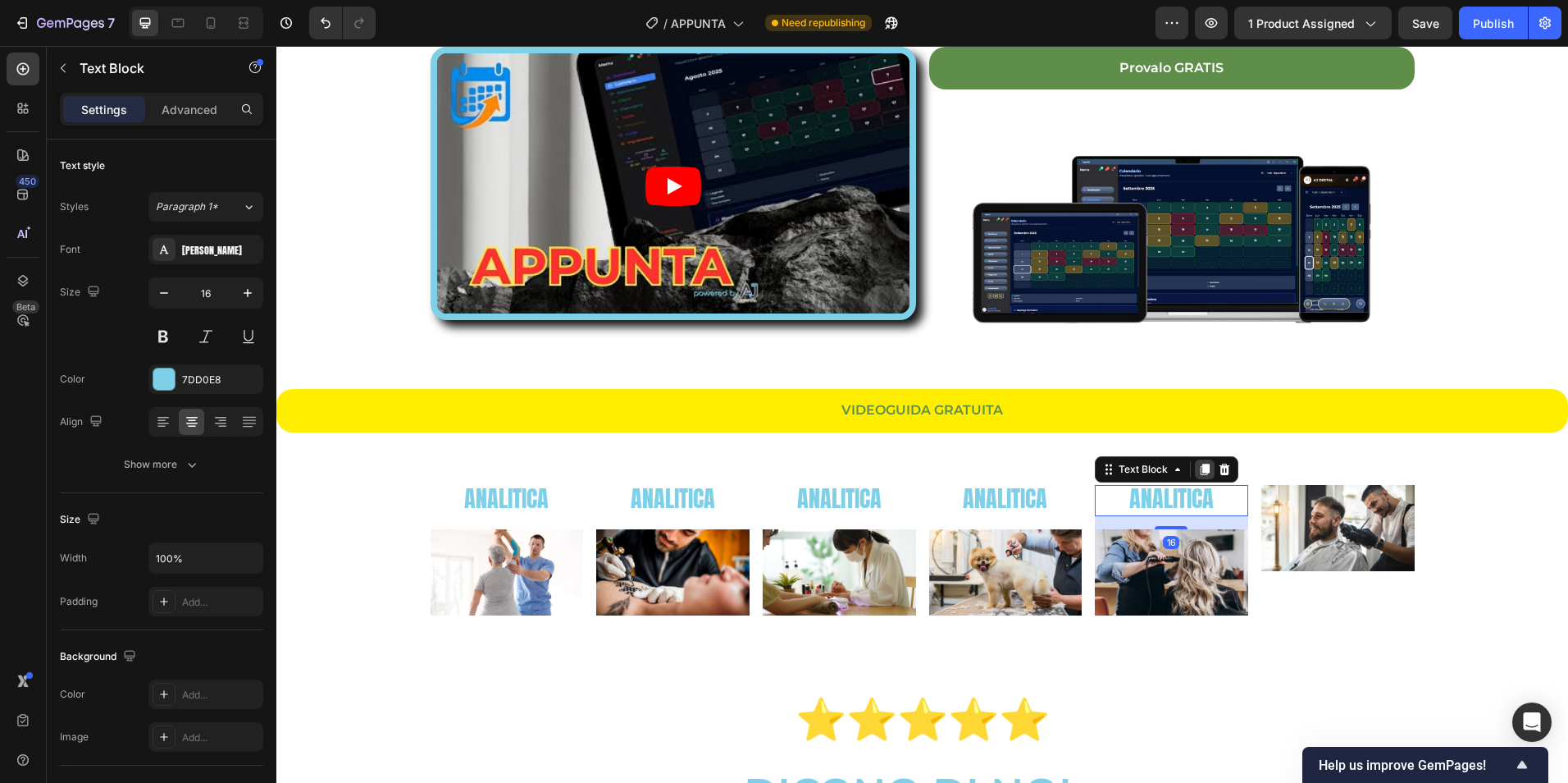
click at [1201, 462] on icon at bounding box center [1204, 468] width 13 height 13
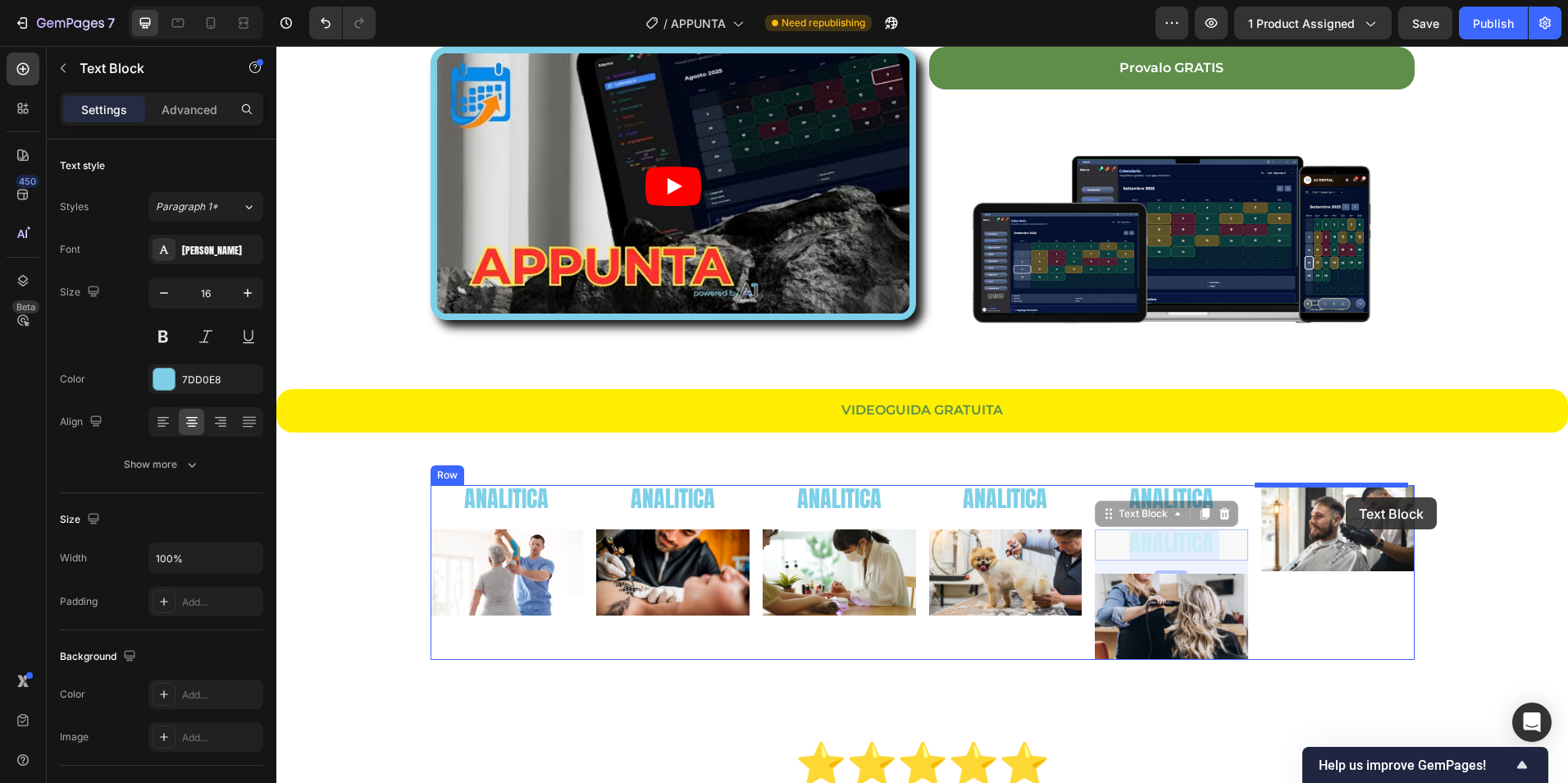
drag, startPoint x: 1219, startPoint y: 554, endPoint x: 1346, endPoint y: 497, distance: 139.2
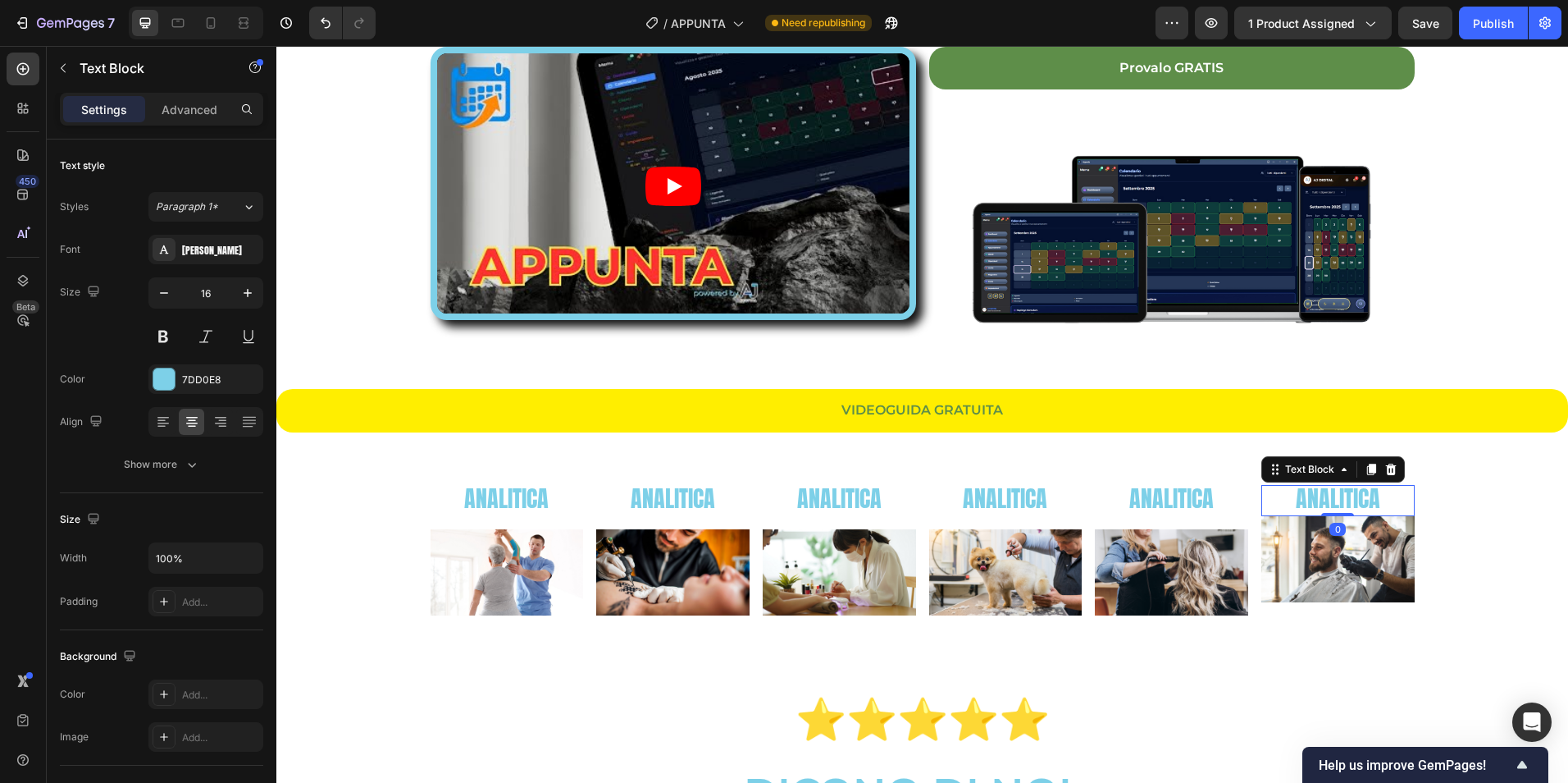
drag, startPoint x: 1334, startPoint y: 529, endPoint x: 1152, endPoint y: 526, distance: 182.0
click at [1329, 512] on div at bounding box center [1337, 514] width 33 height 3
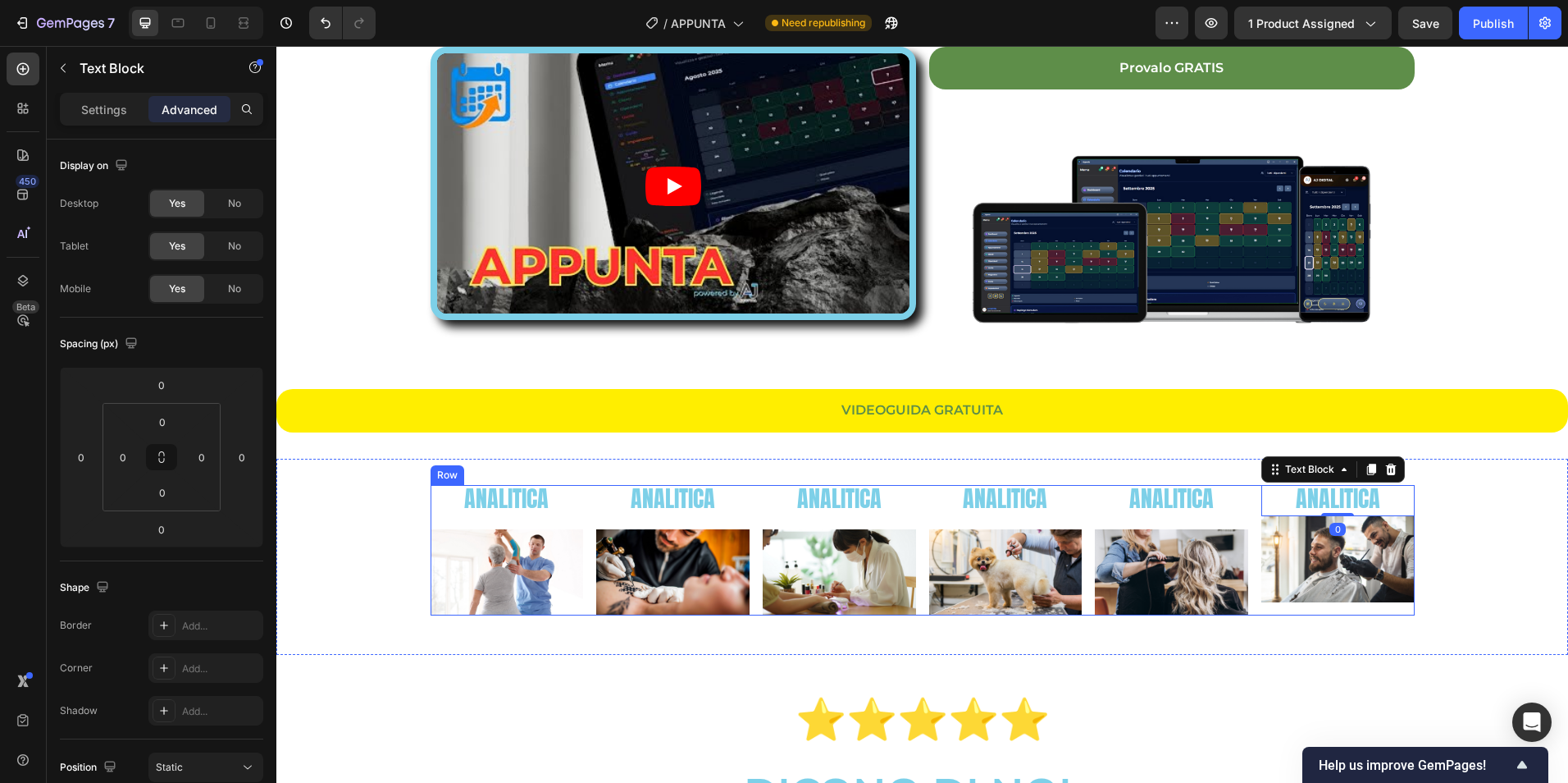
click at [1165, 521] on div "ANALITICA Text Block Image" at bounding box center [1171, 550] width 154 height 130
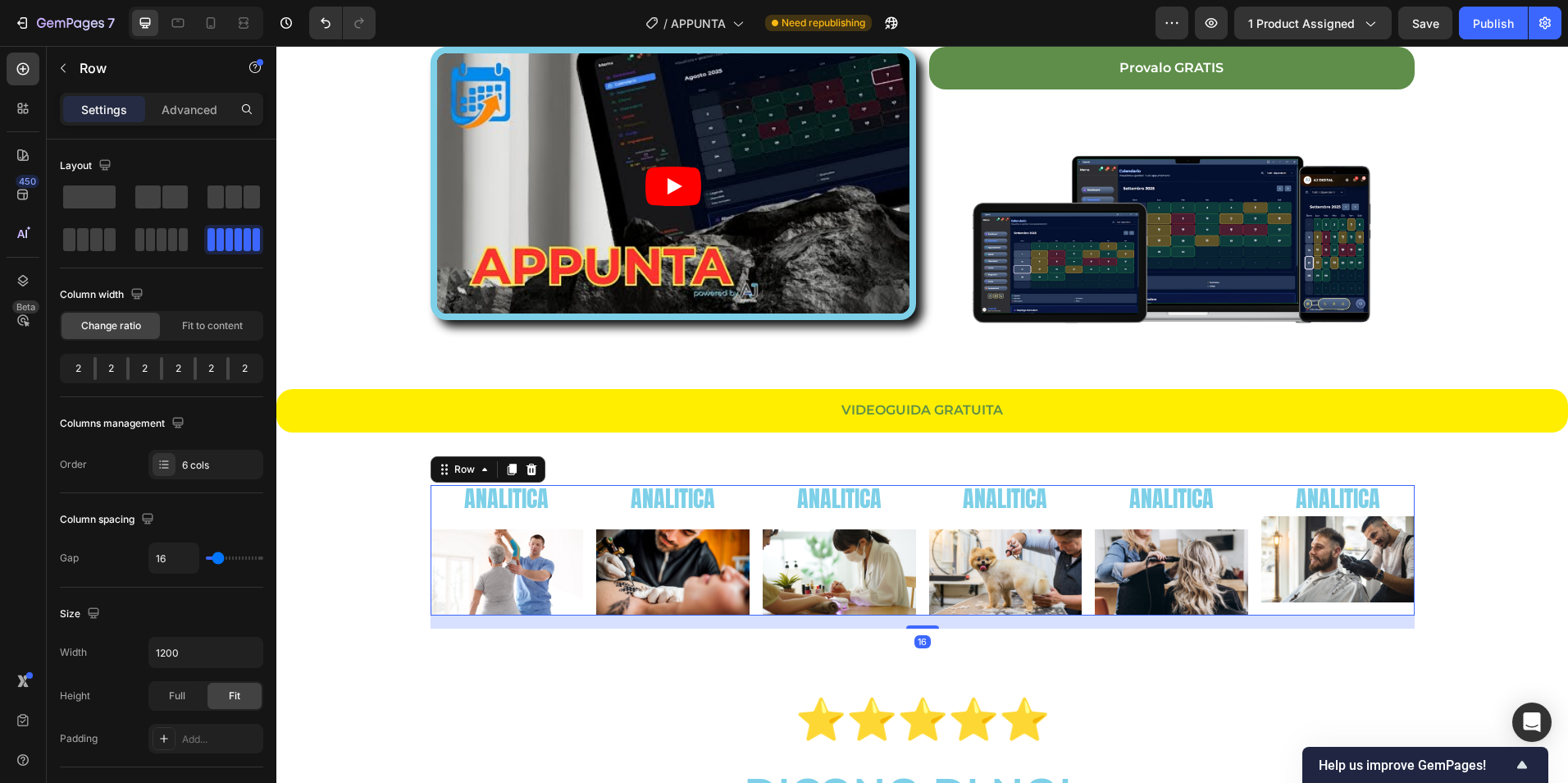
click at [1160, 502] on span "ANALITICA" at bounding box center [1171, 498] width 85 height 35
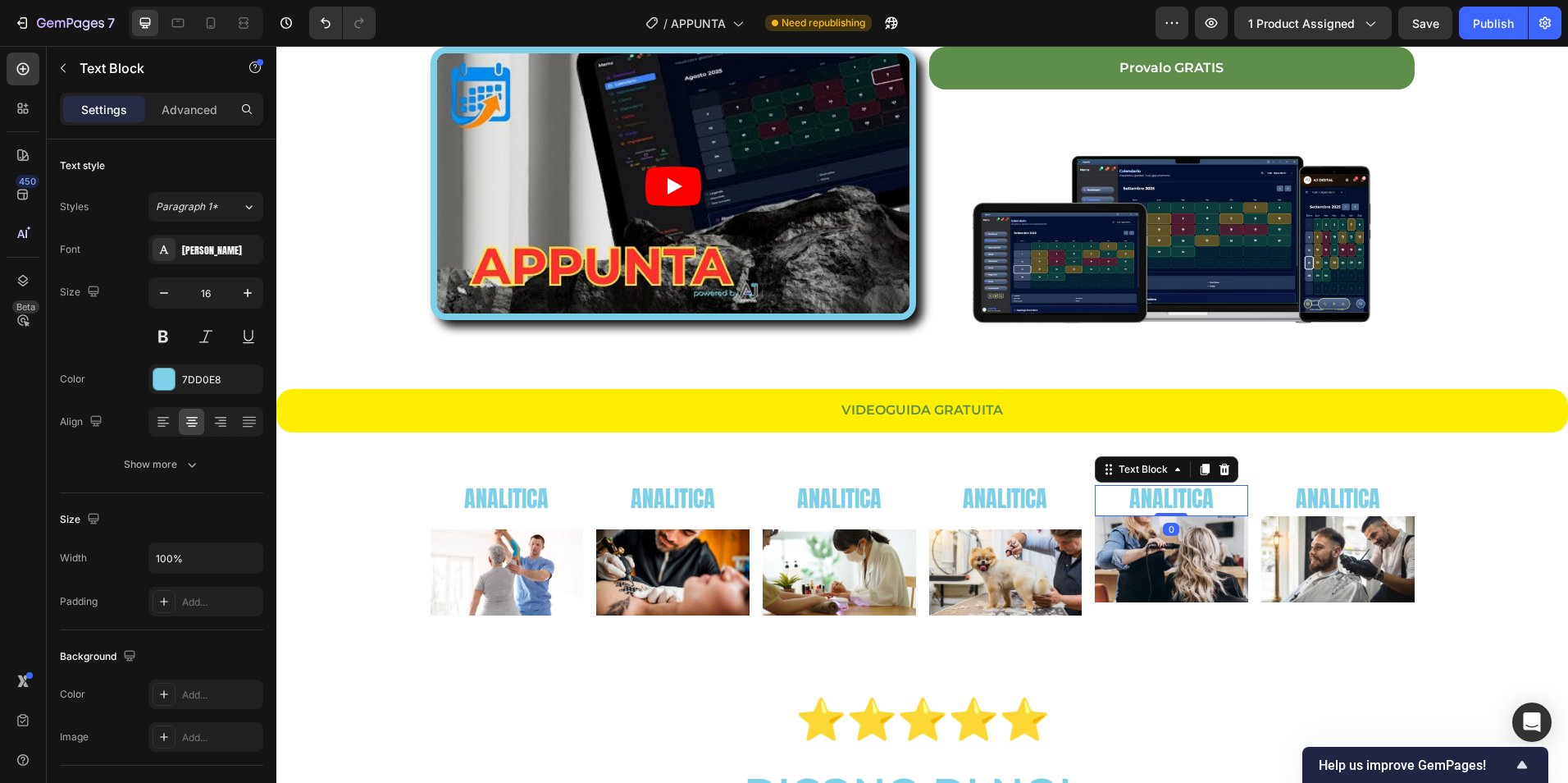
drag, startPoint x: 1159, startPoint y: 526, endPoint x: 1157, endPoint y: 503, distance: 23.1
click at [1157, 503] on div "ANALITICA Text Block 0" at bounding box center [1171, 500] width 154 height 31
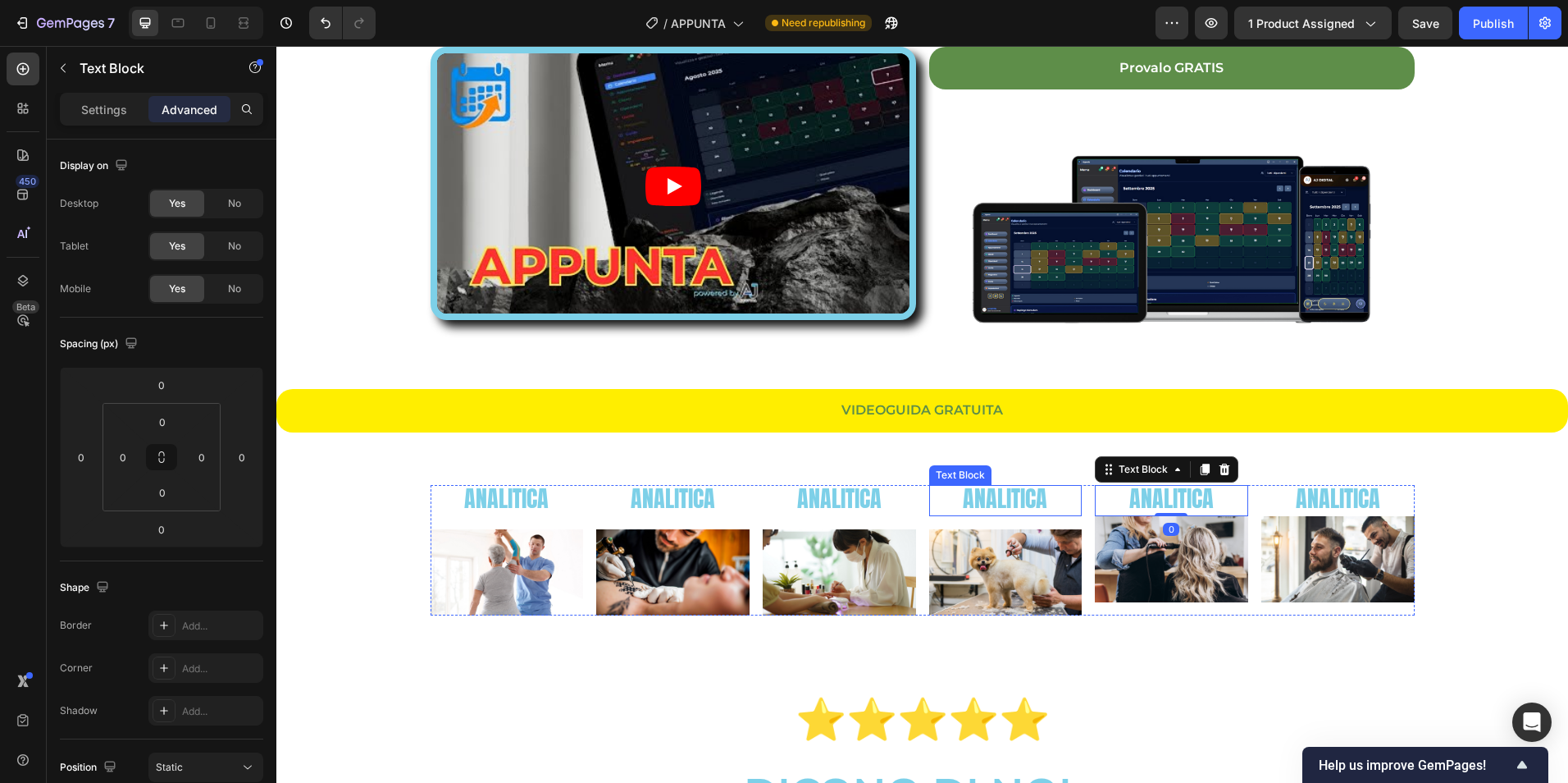
click at [966, 505] on span "ANALITICA" at bounding box center [1005, 498] width 85 height 35
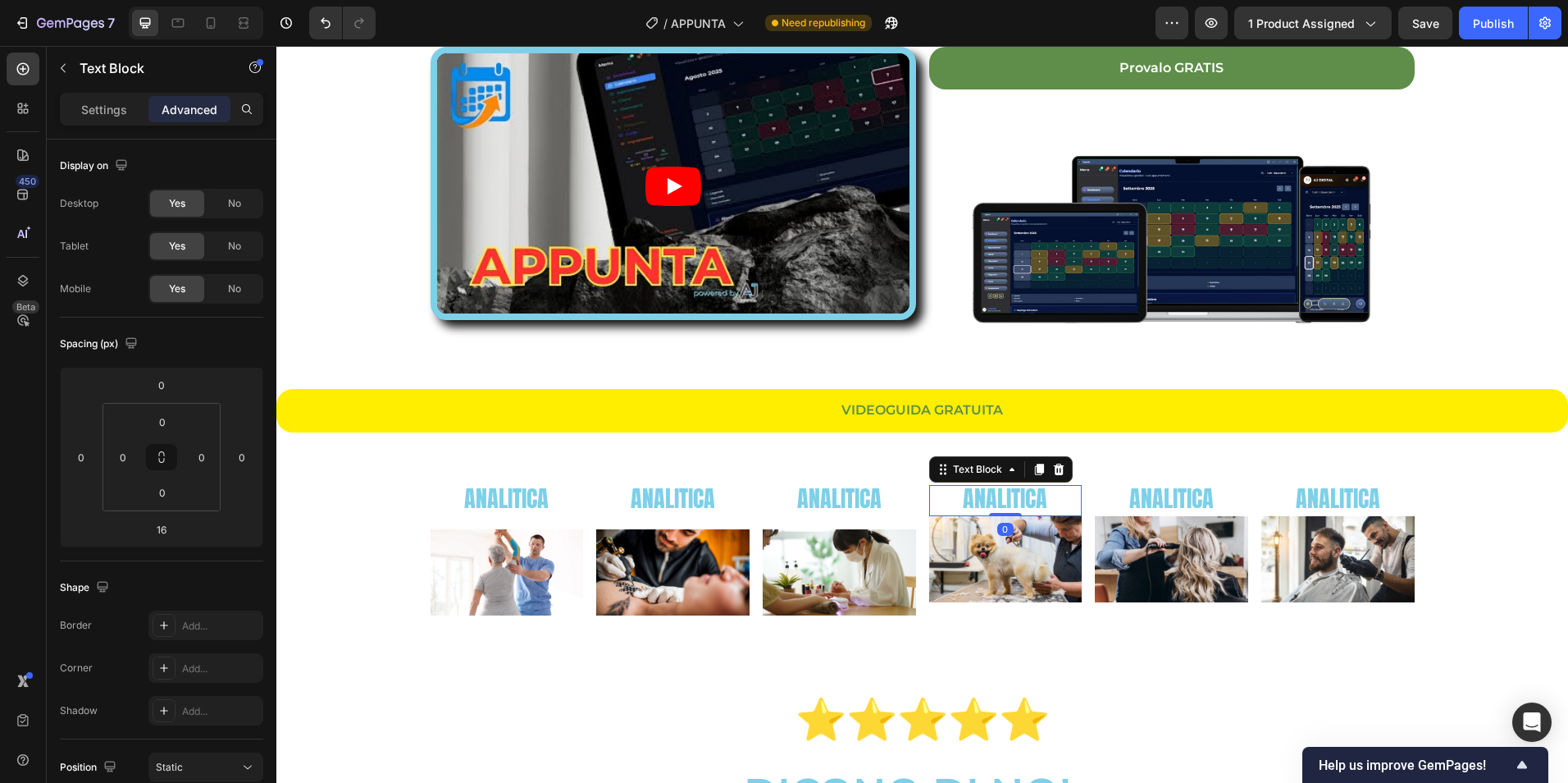
drag, startPoint x: 998, startPoint y: 528, endPoint x: 995, endPoint y: 502, distance: 26.2
click at [995, 502] on div "ANALITICA Text Block 0" at bounding box center [1006, 500] width 154 height 31
type input "0"
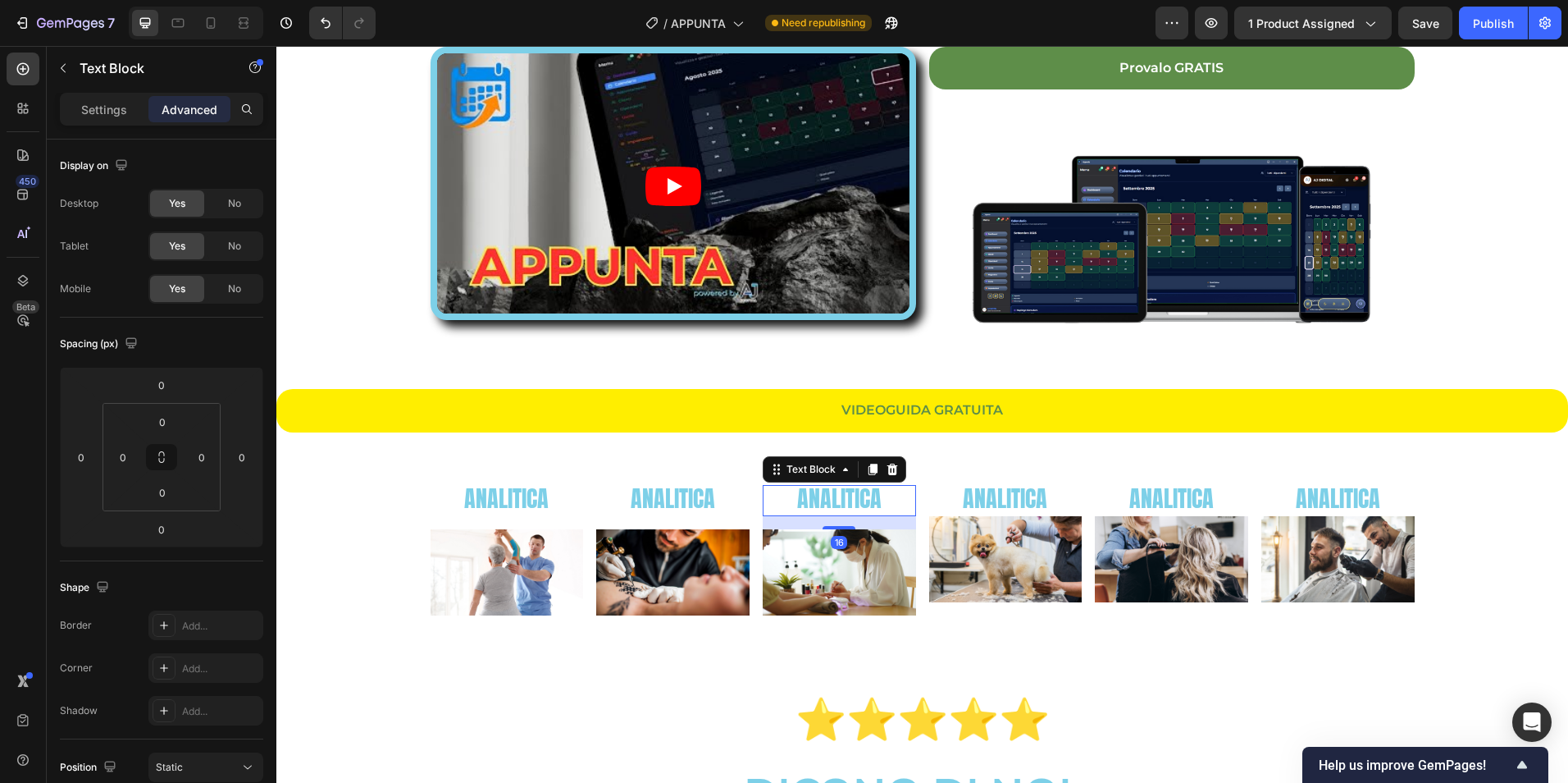
click at [867, 494] on span "ANALITICA" at bounding box center [840, 498] width 85 height 35
drag, startPoint x: 833, startPoint y: 527, endPoint x: 838, endPoint y: 500, distance: 27.5
click at [838, 500] on div "ANALITICA Text Block 0" at bounding box center [840, 500] width 154 height 31
type input "0"
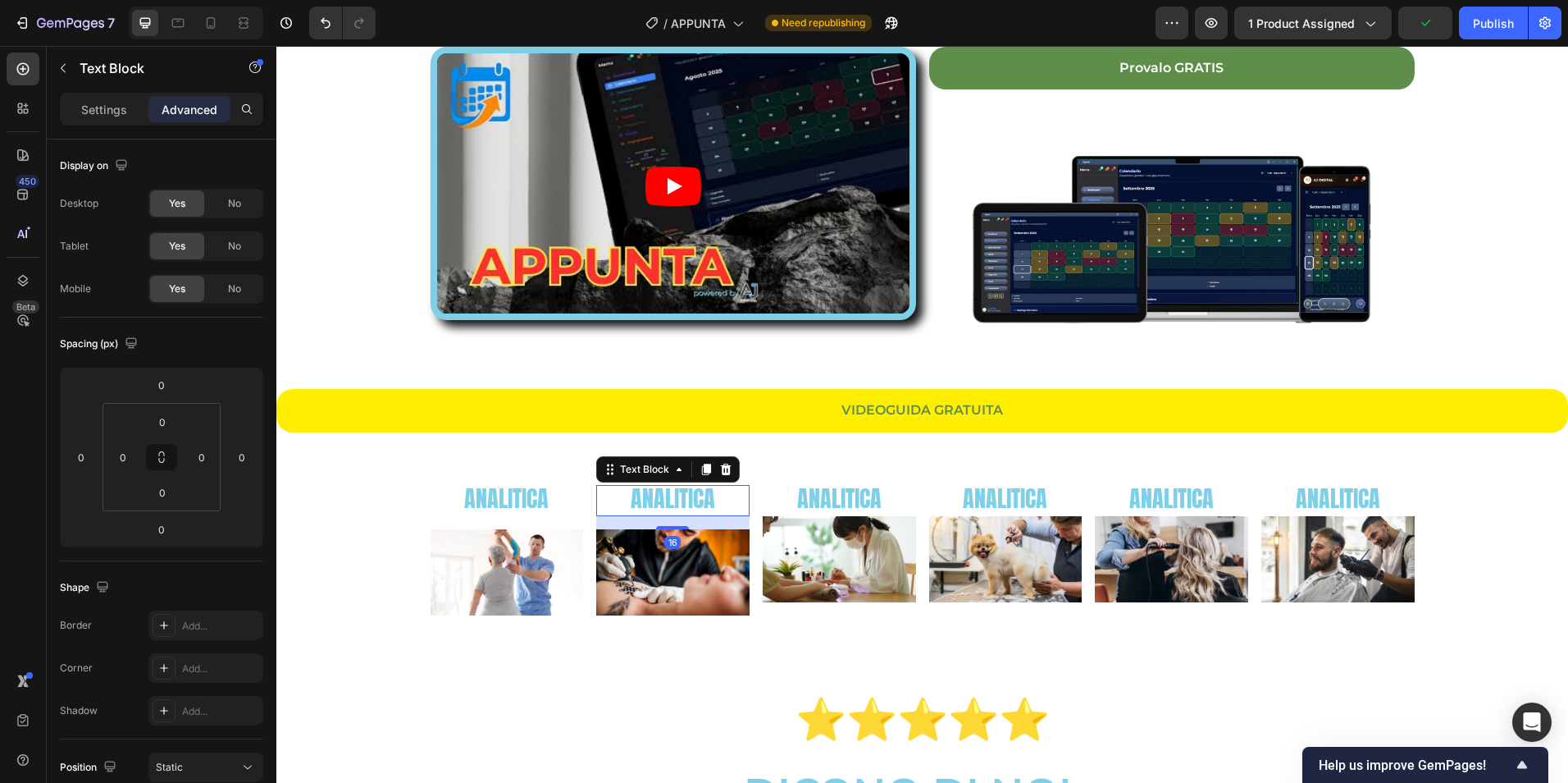
click at [682, 504] on span "ANALITICA" at bounding box center [673, 498] width 85 height 35
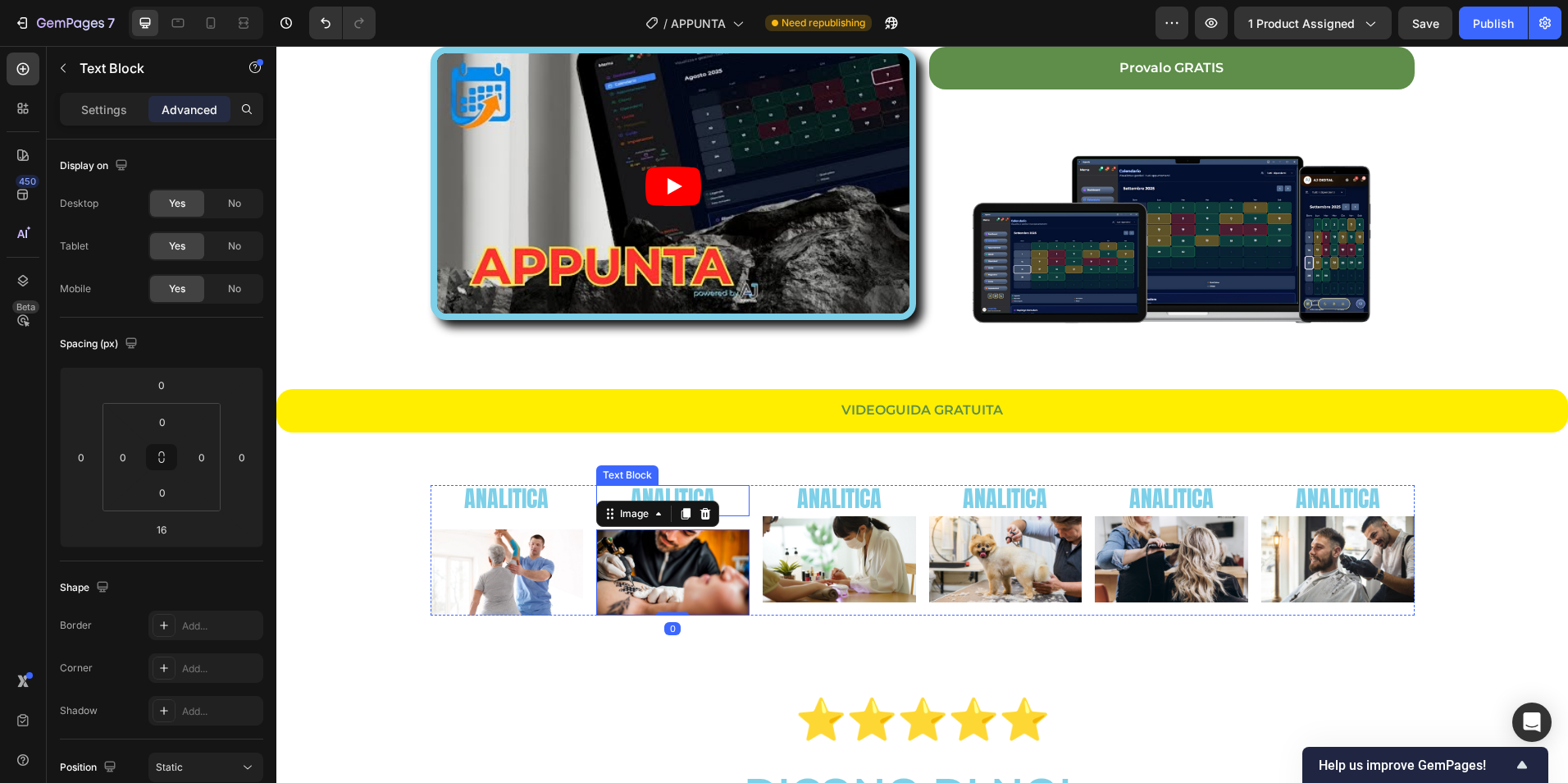
click at [723, 499] on p "ANALITICA" at bounding box center [673, 500] width 150 height 28
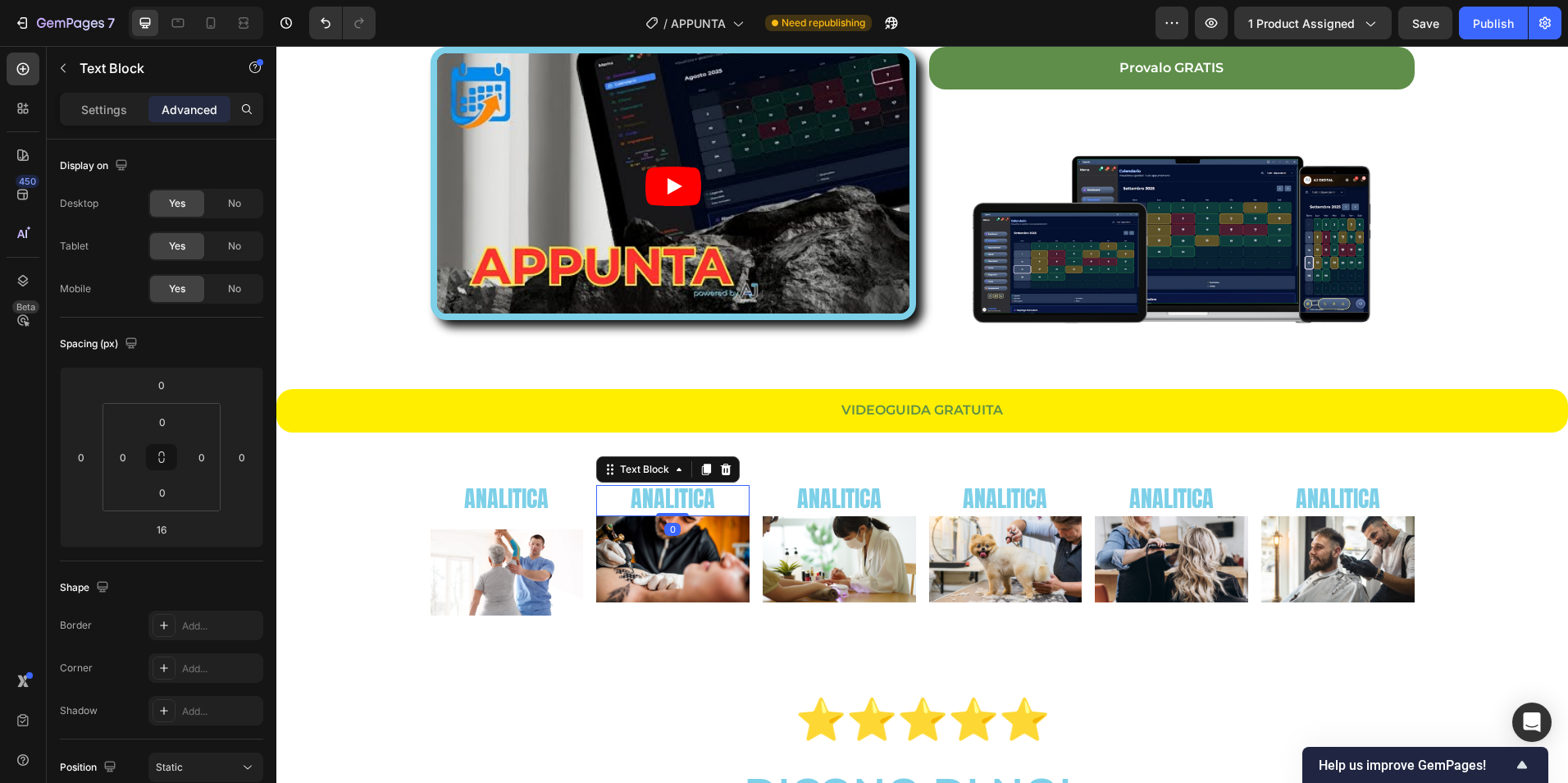
drag, startPoint x: 670, startPoint y: 526, endPoint x: 673, endPoint y: 497, distance: 29.2
click at [673, 497] on div "ANALITICA Text Block 0" at bounding box center [673, 500] width 154 height 31
type input "0"
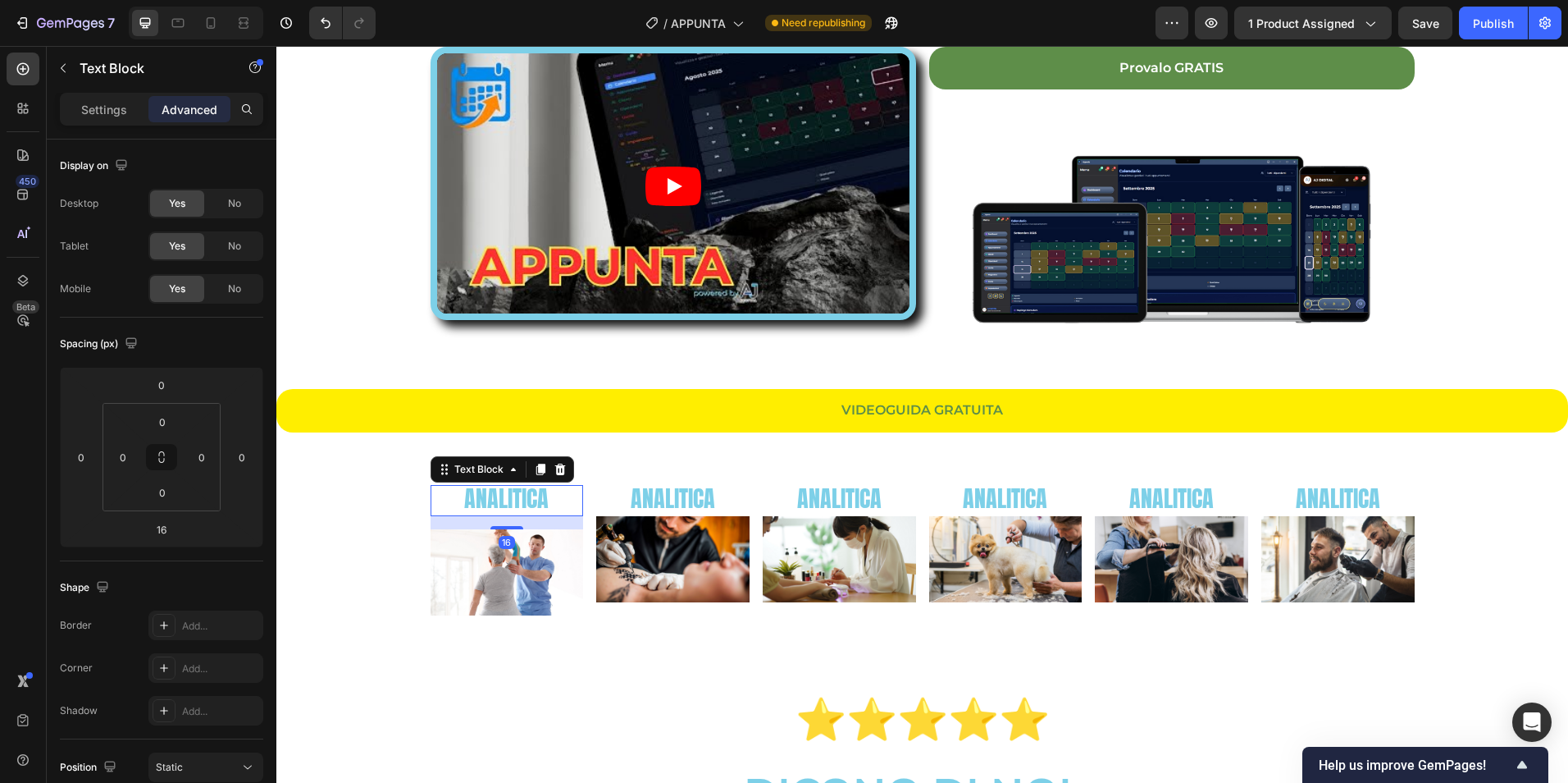
click at [500, 506] on span "ANALITICA" at bounding box center [506, 498] width 85 height 35
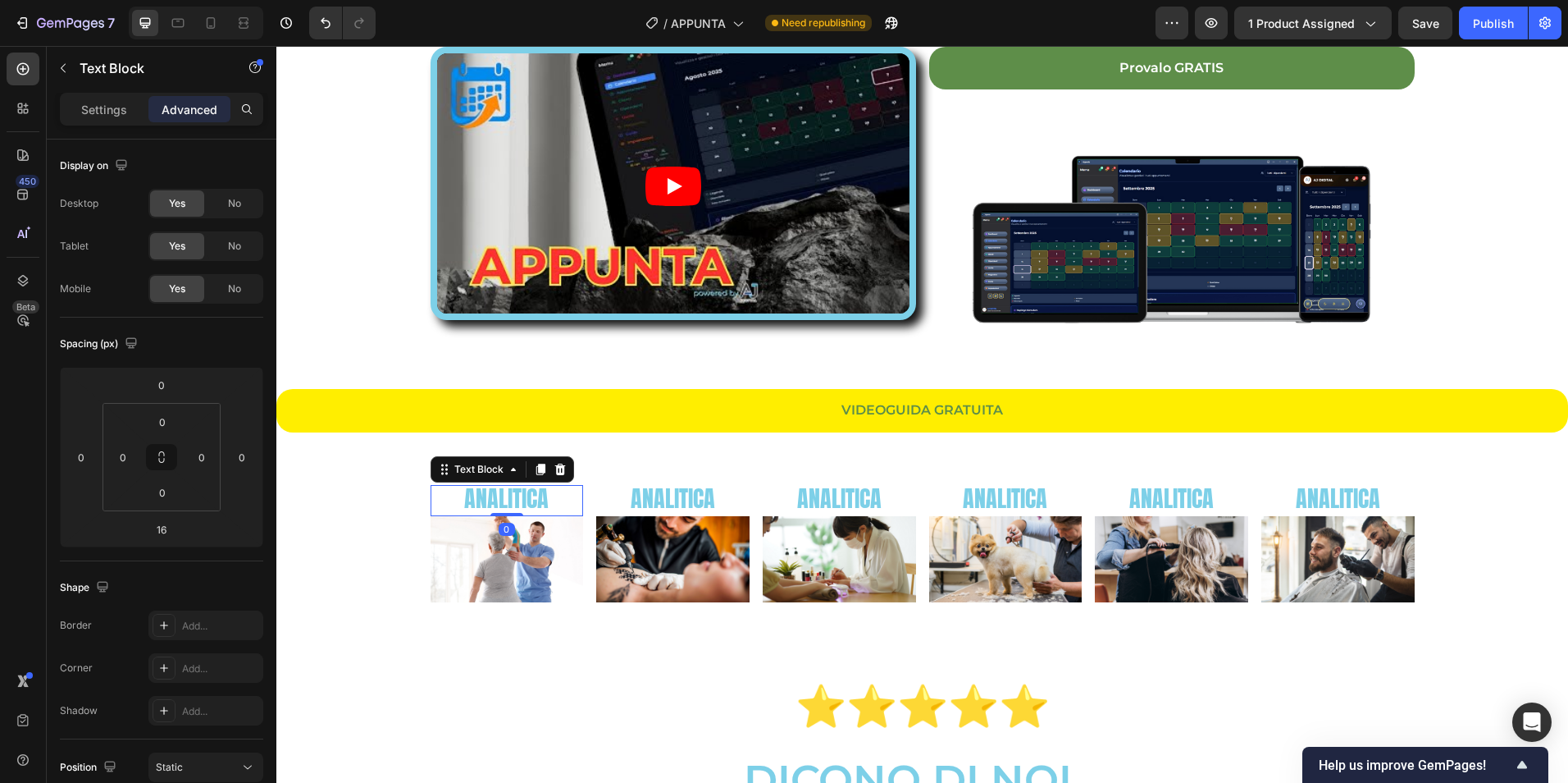
drag, startPoint x: 500, startPoint y: 526, endPoint x: 510, endPoint y: 506, distance: 22.4
click at [510, 506] on div "ANALITICA Text Block 0" at bounding box center [507, 500] width 154 height 31
type input "0"
click at [510, 493] on span "ANALITICA" at bounding box center [506, 498] width 85 height 35
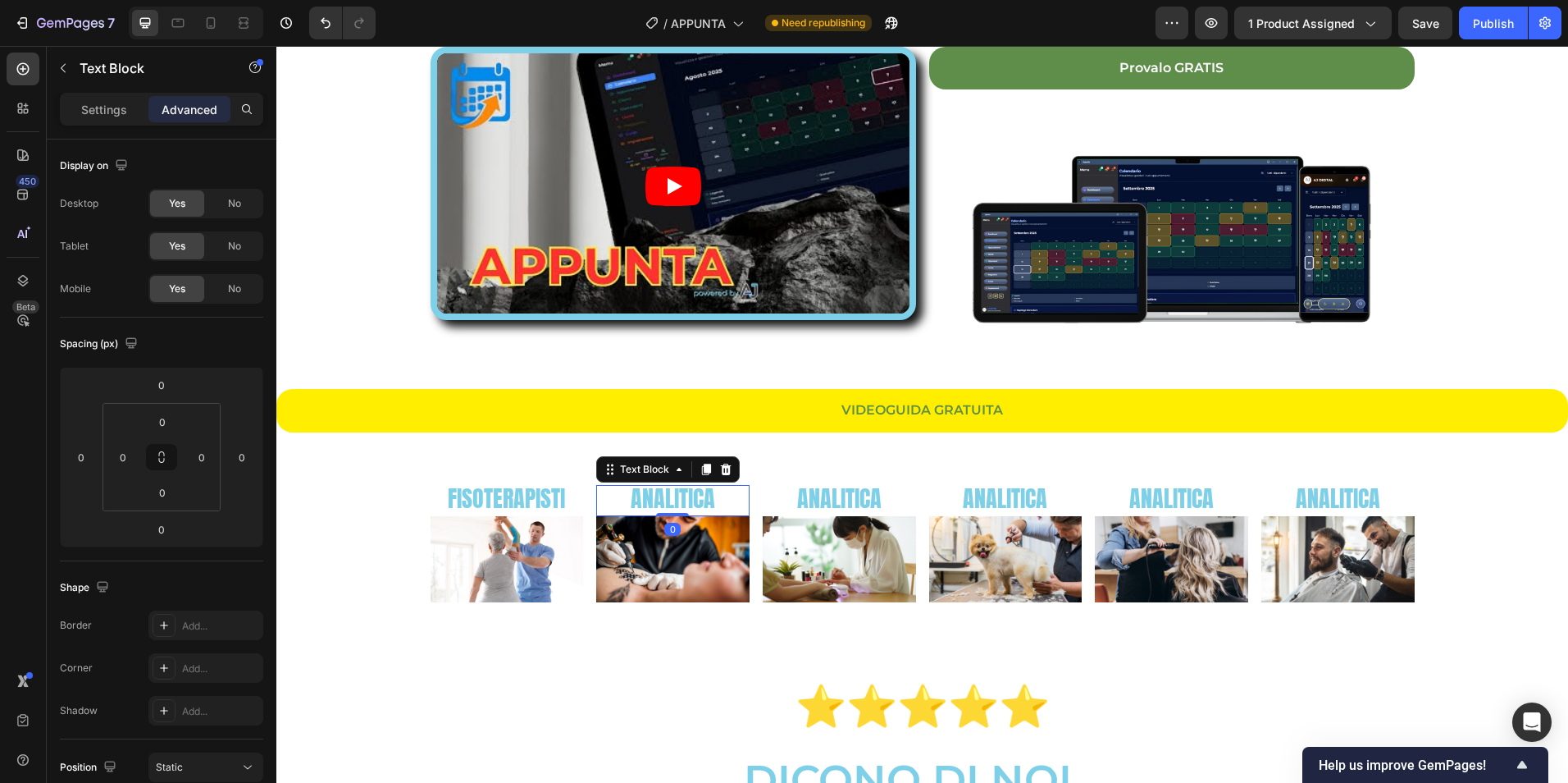
click at [676, 506] on span "ANALITICA" at bounding box center [673, 498] width 85 height 35
click at [675, 500] on span "ANALITICA" at bounding box center [673, 498] width 85 height 35
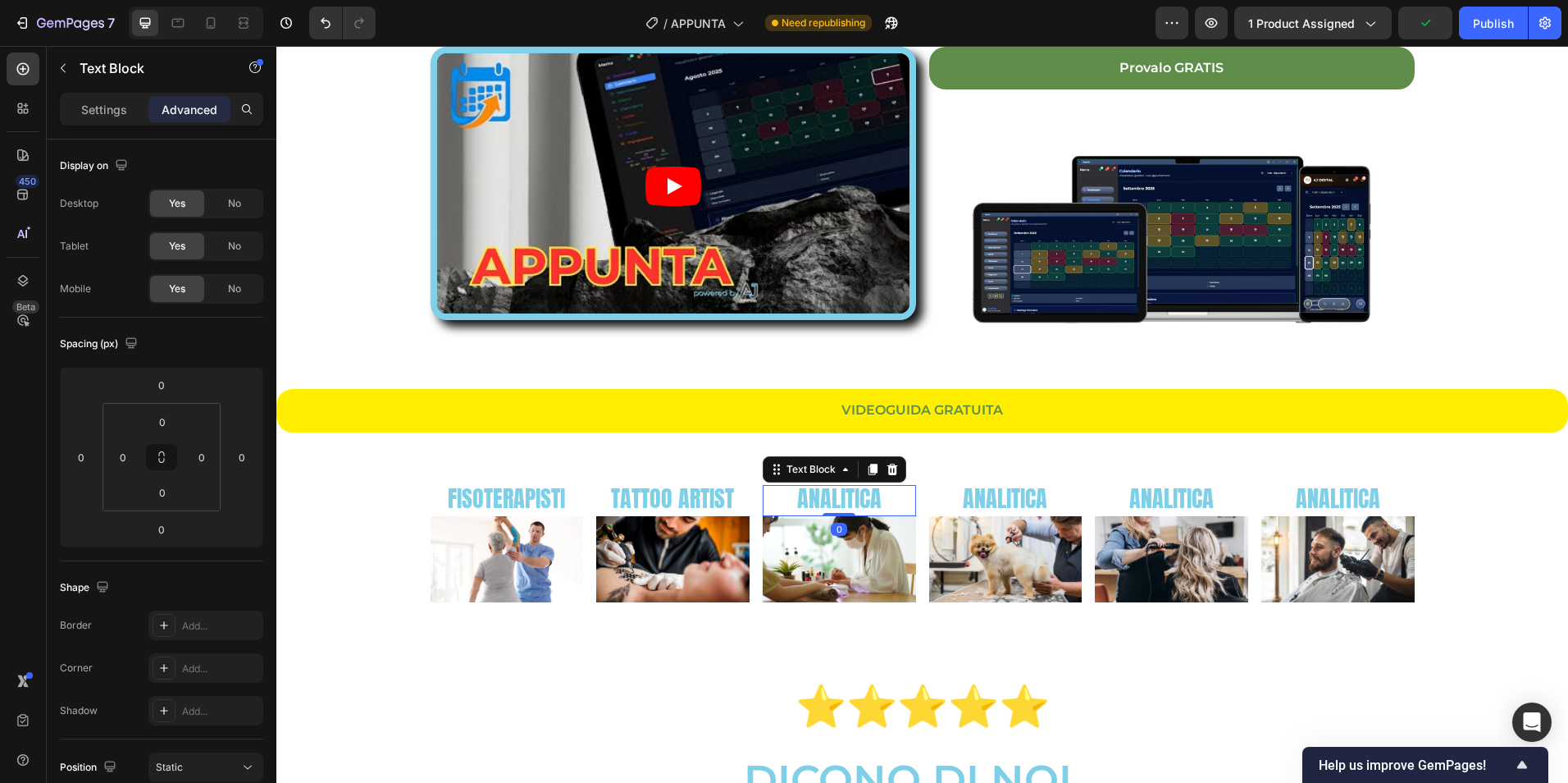
click at [812, 493] on span "ANALITICA" at bounding box center [840, 498] width 85 height 35
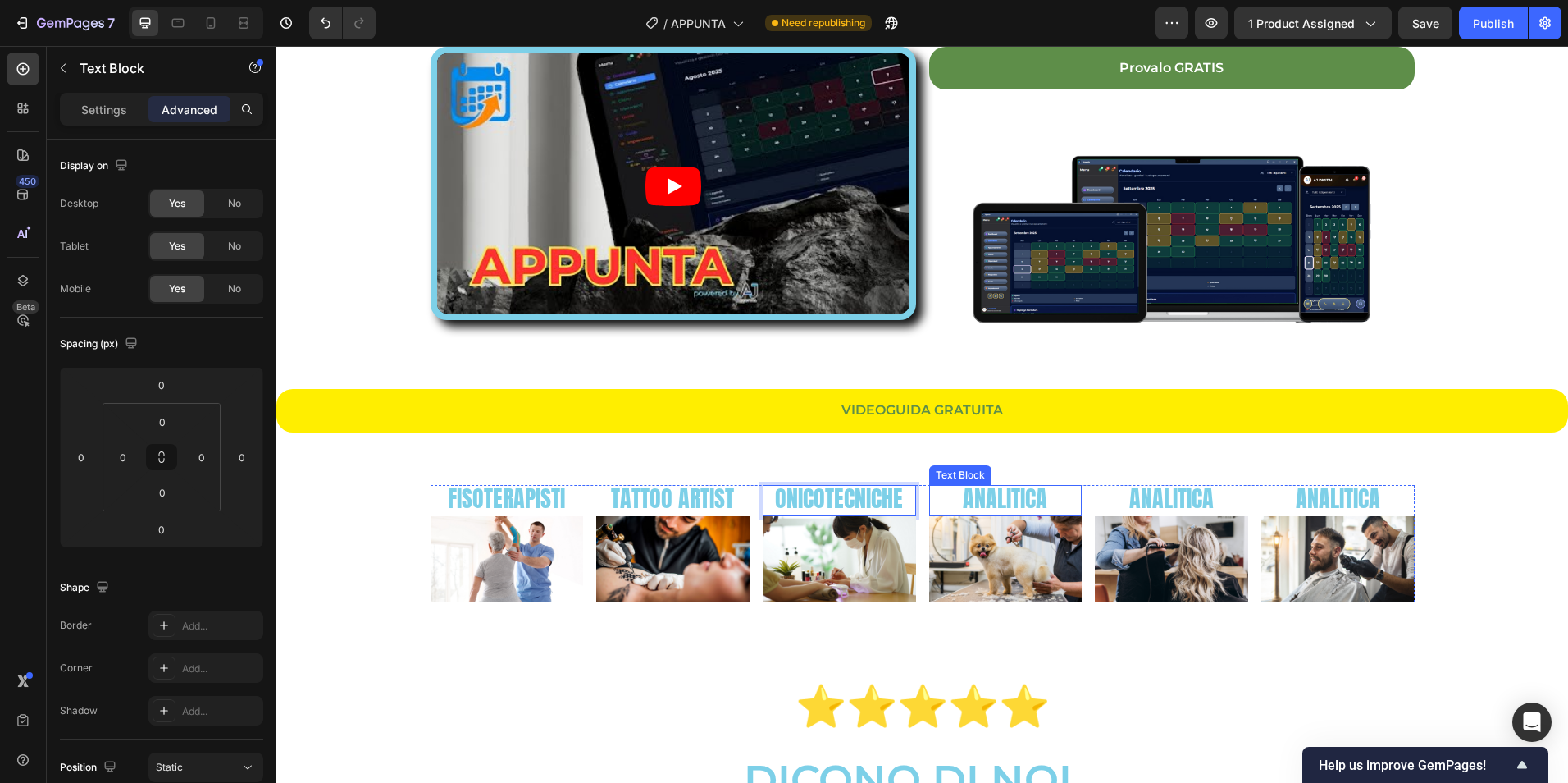
click at [1003, 500] on span "ANALITICA" at bounding box center [1005, 498] width 85 height 35
click at [1167, 506] on span "ANALITICA" at bounding box center [1171, 498] width 85 height 35
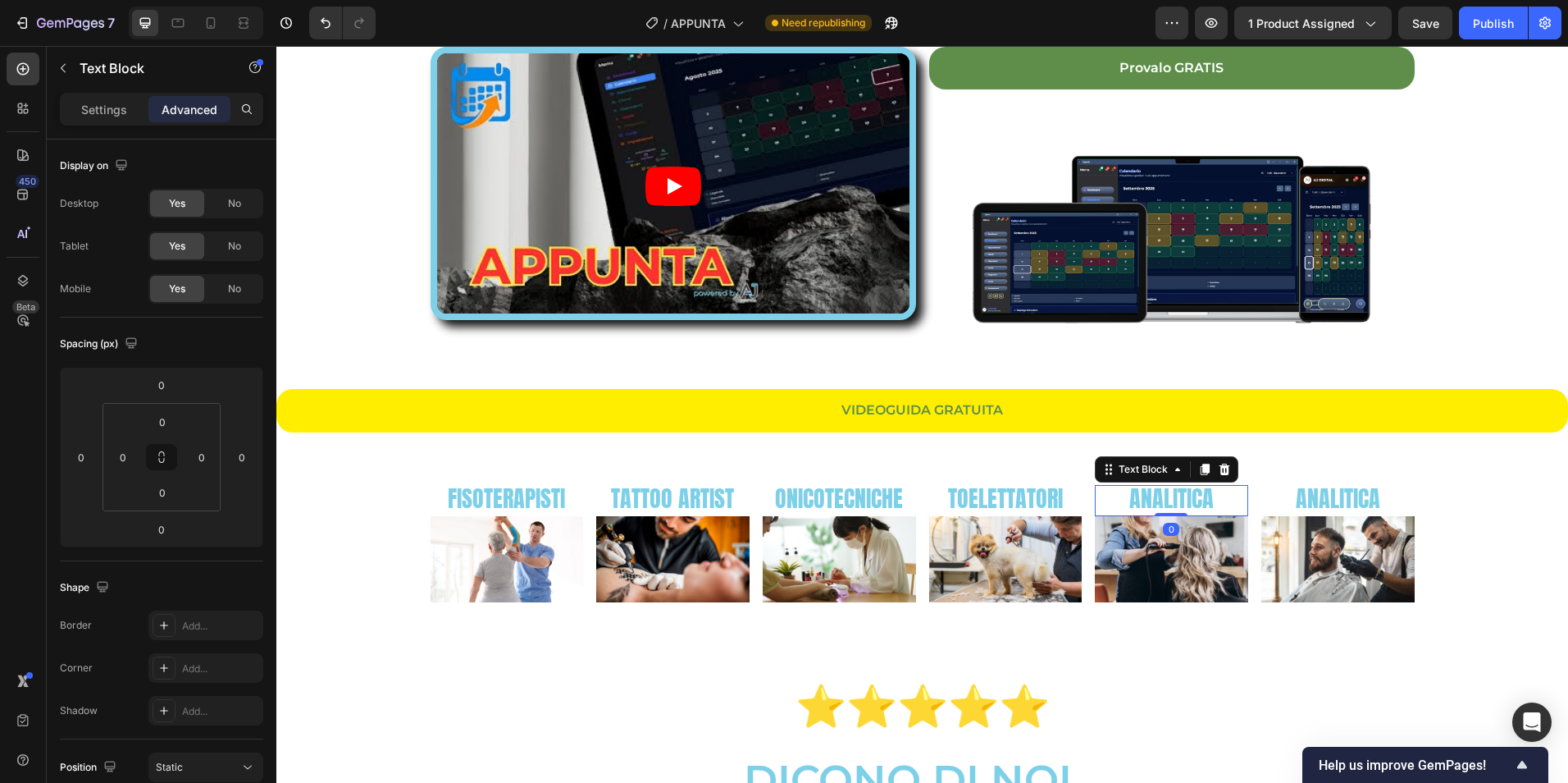
click at [1171, 500] on span "ANALITICA" at bounding box center [1171, 498] width 85 height 35
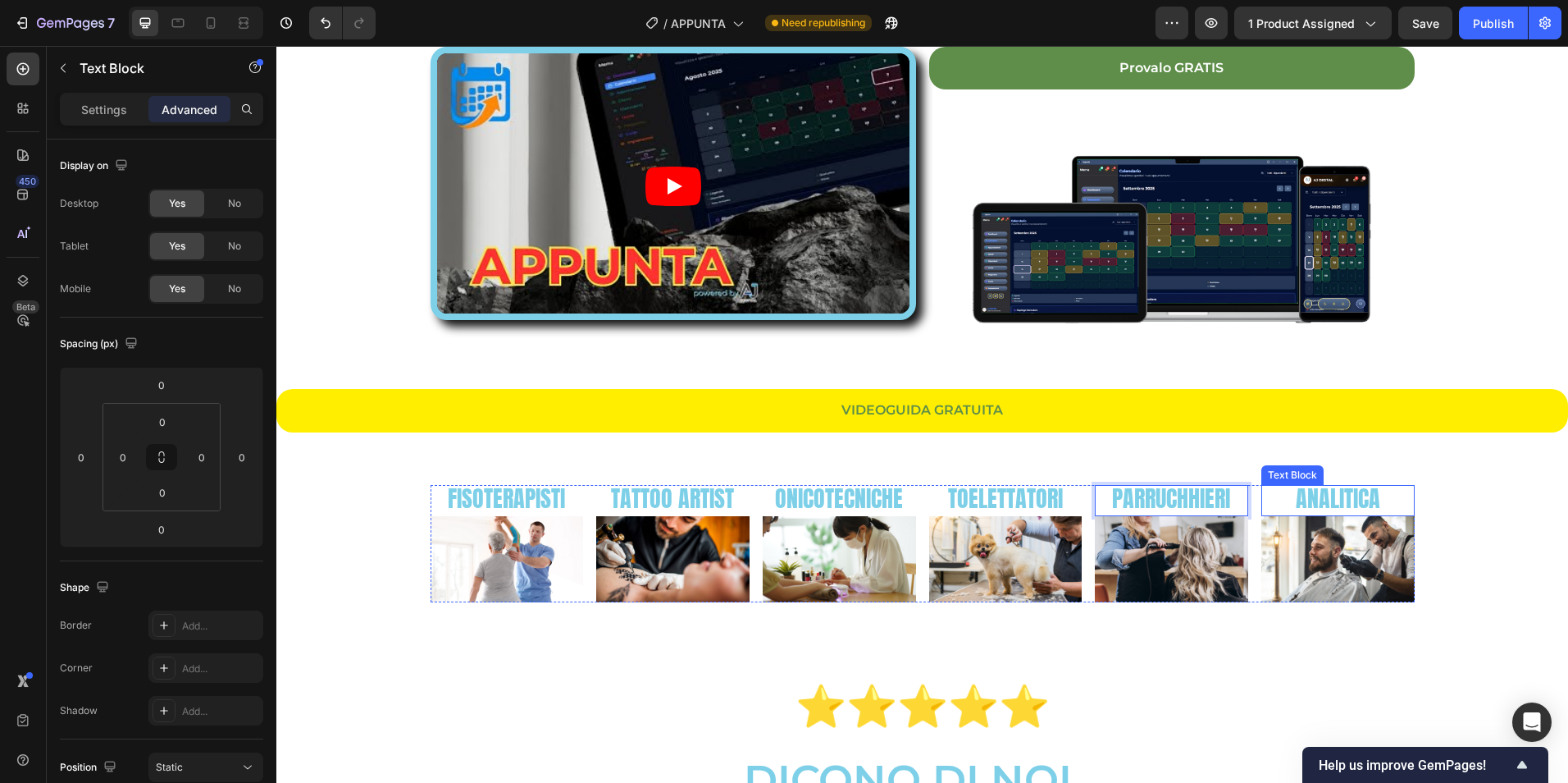
click at [1351, 493] on span "ANALITICA" at bounding box center [1338, 498] width 85 height 35
click at [1350, 493] on span "ANALITICA" at bounding box center [1338, 498] width 85 height 35
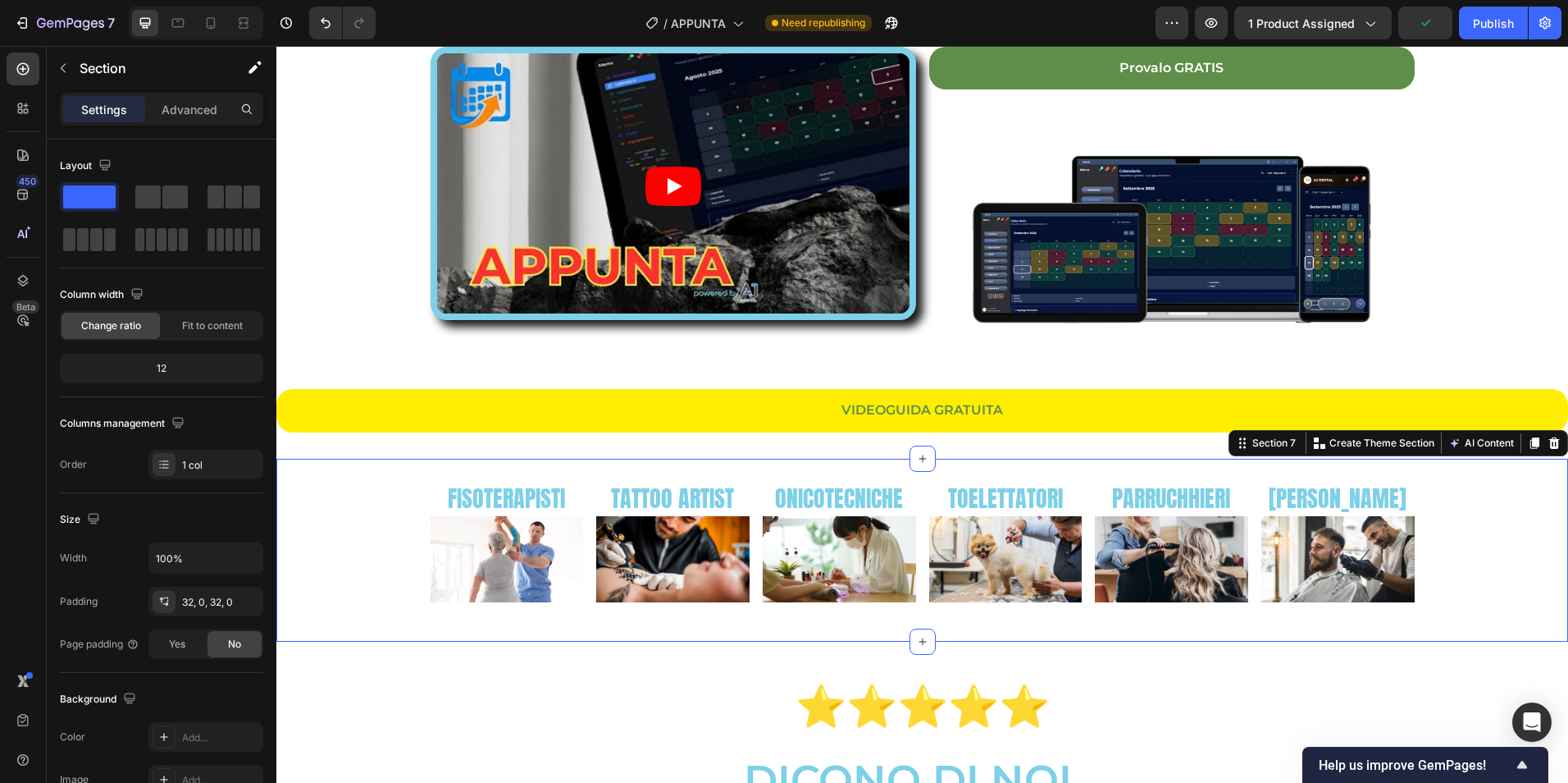
click at [1026, 614] on div "FISOTERAPISTI Text Block Image TATTOO ARTIST Text Block Image ONICOTECNICHE Tex…" at bounding box center [922, 550] width 1292 height 130
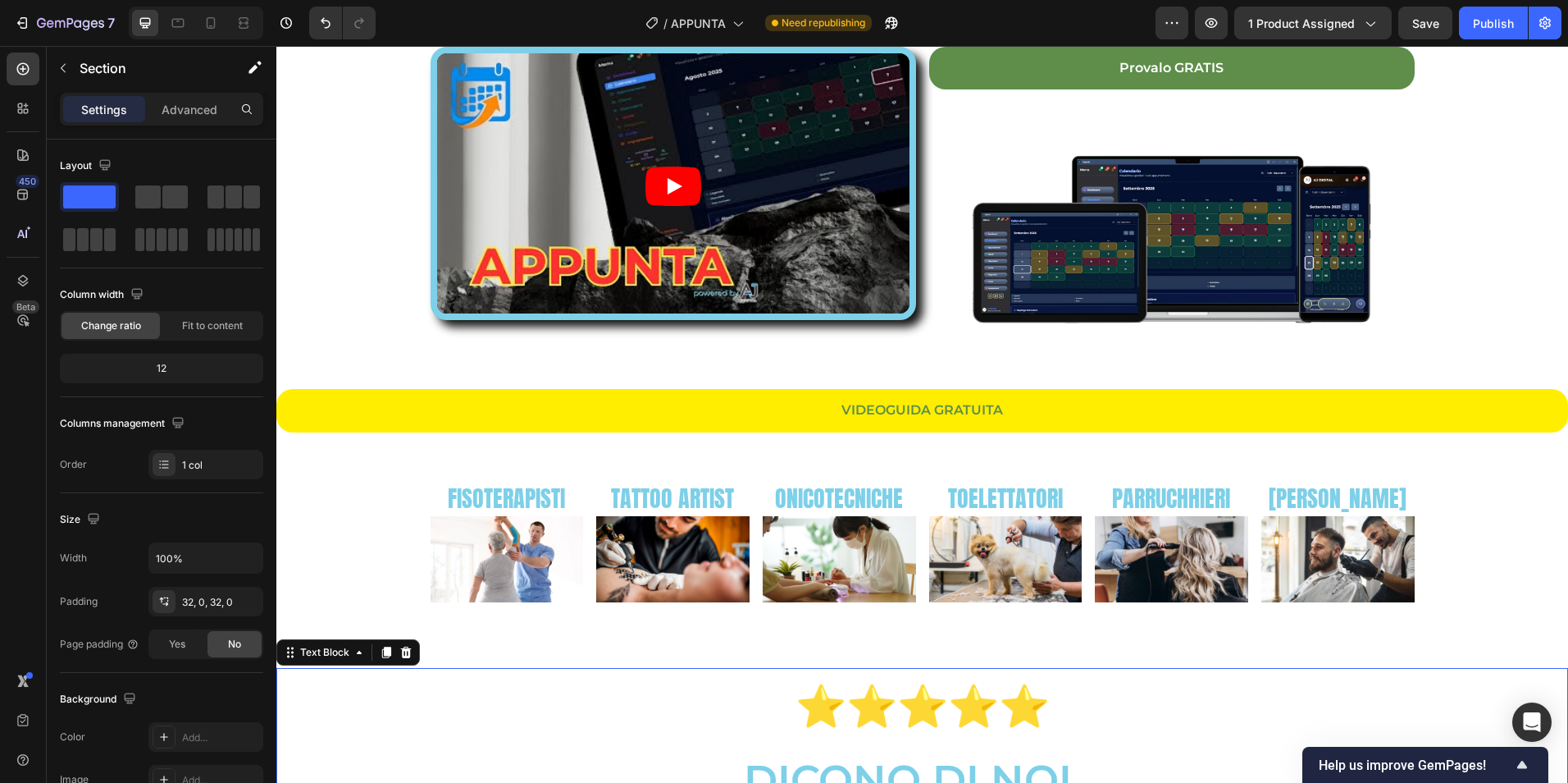
click at [1285, 711] on p "⭐⭐⭐⭐⭐" at bounding box center [922, 706] width 981 height 73
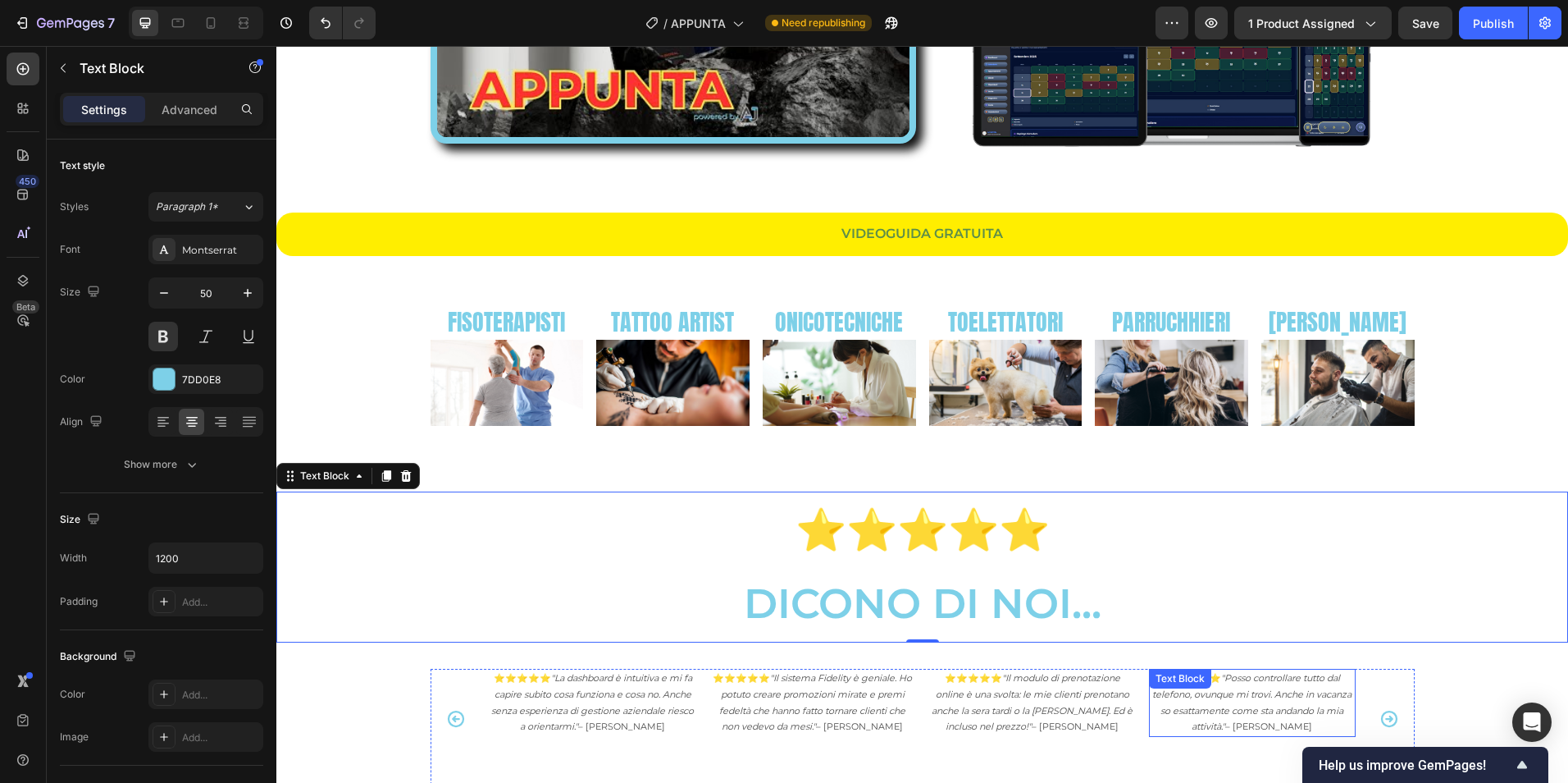
scroll to position [2461, 0]
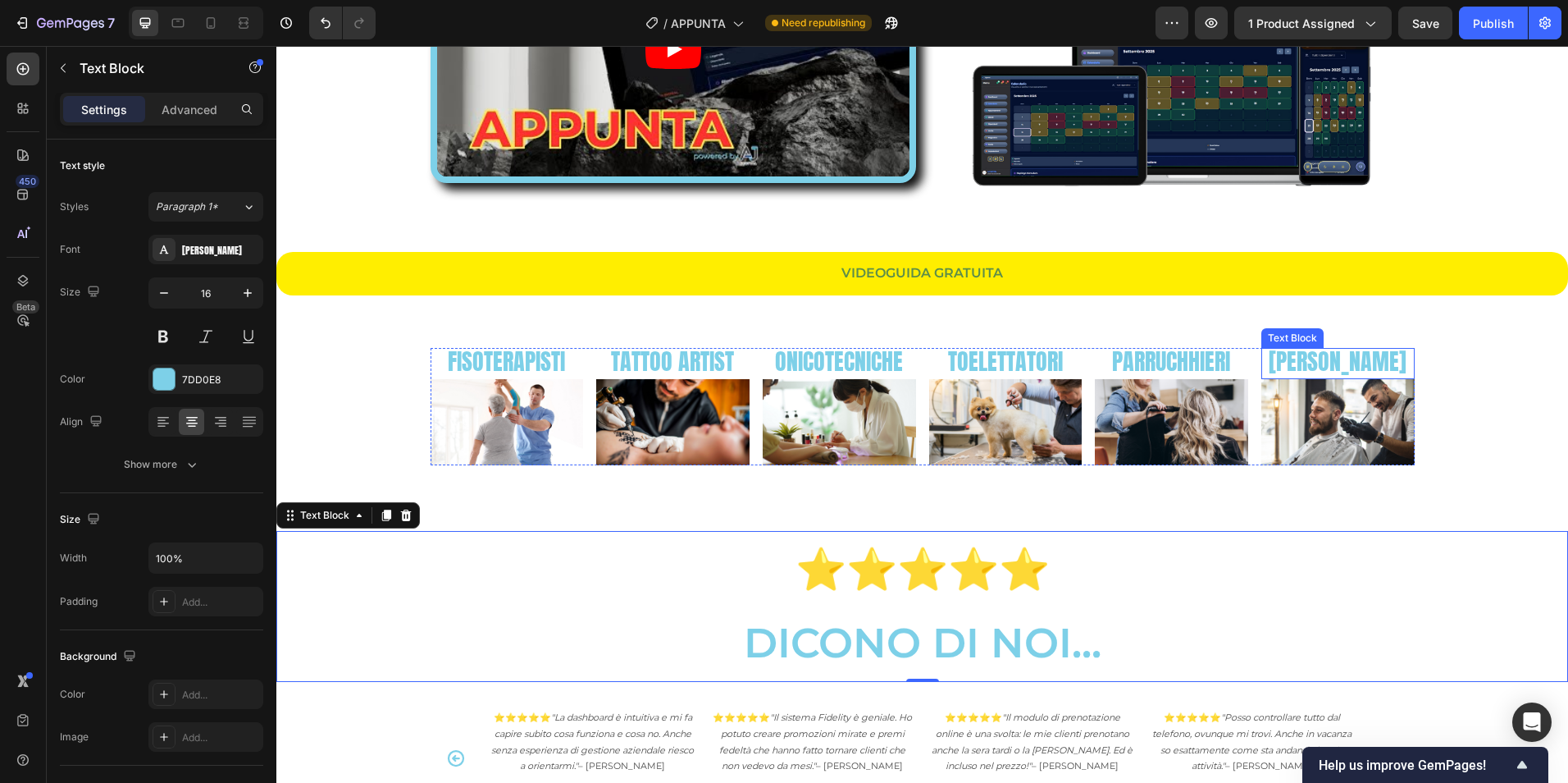
click at [1343, 364] on span "[PERSON_NAME]" at bounding box center [1337, 361] width 137 height 35
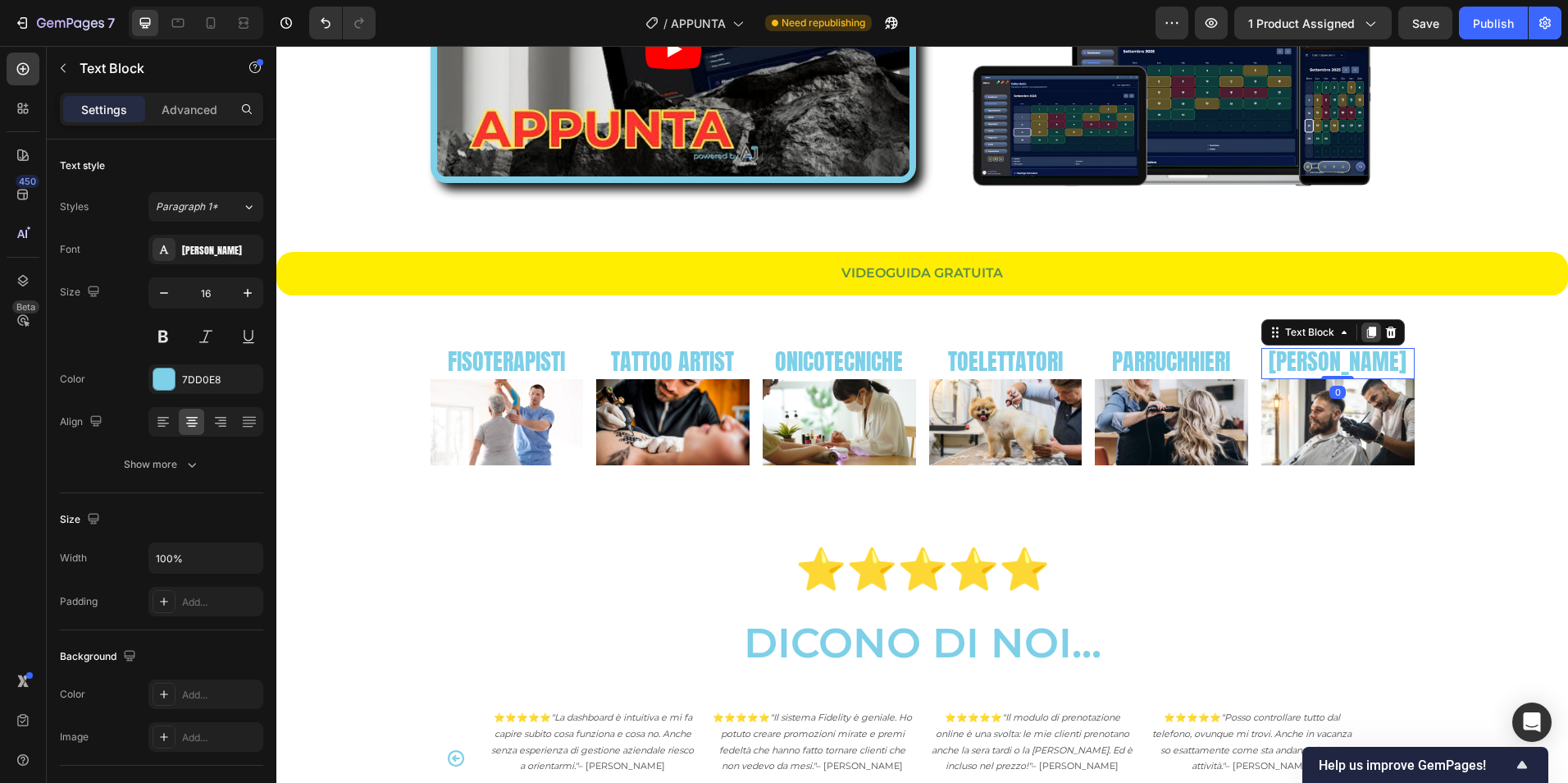
click at [1365, 328] on icon at bounding box center [1371, 332] width 13 height 13
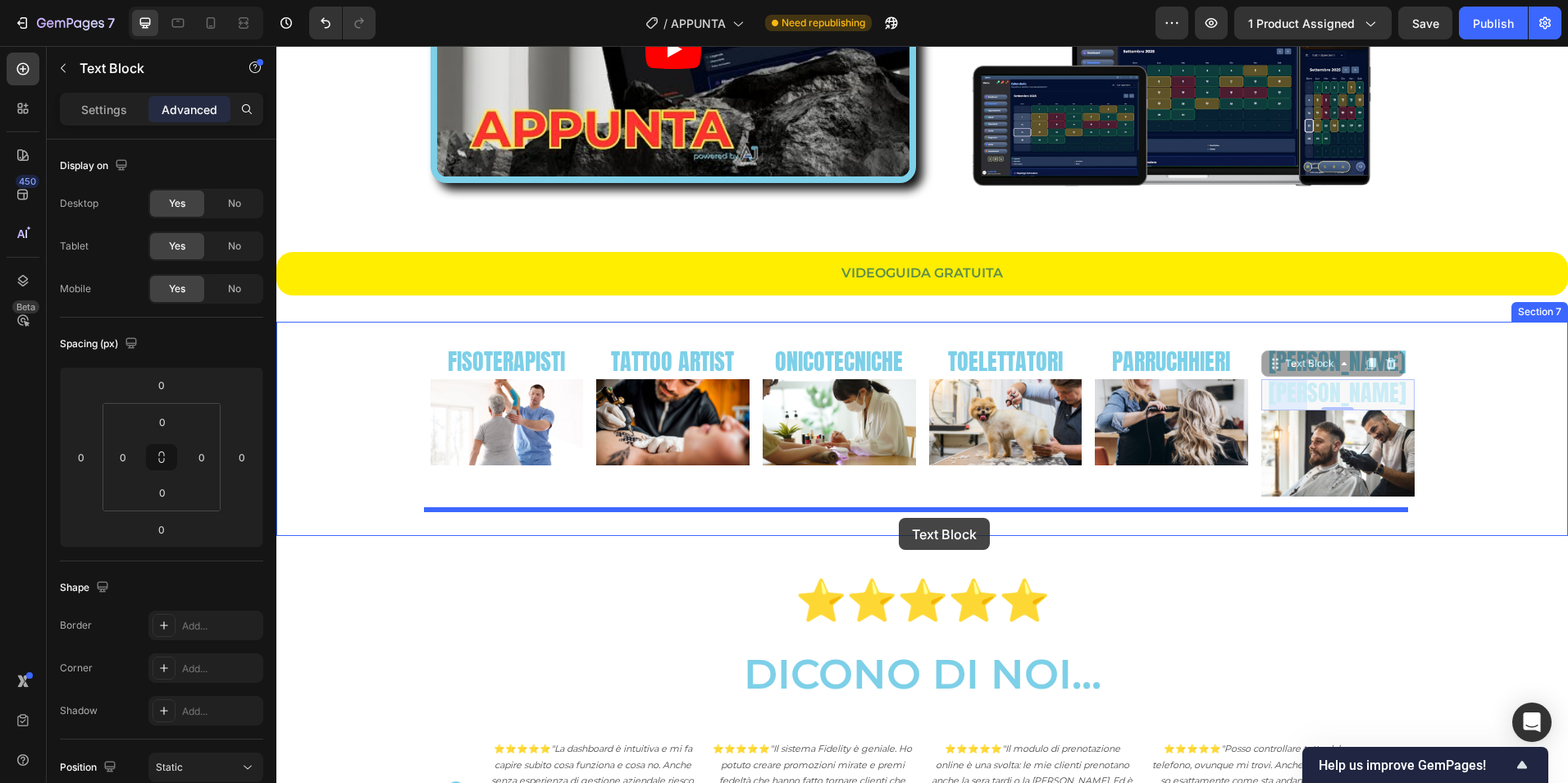
drag, startPoint x: 1340, startPoint y: 395, endPoint x: 898, endPoint y: 518, distance: 458.8
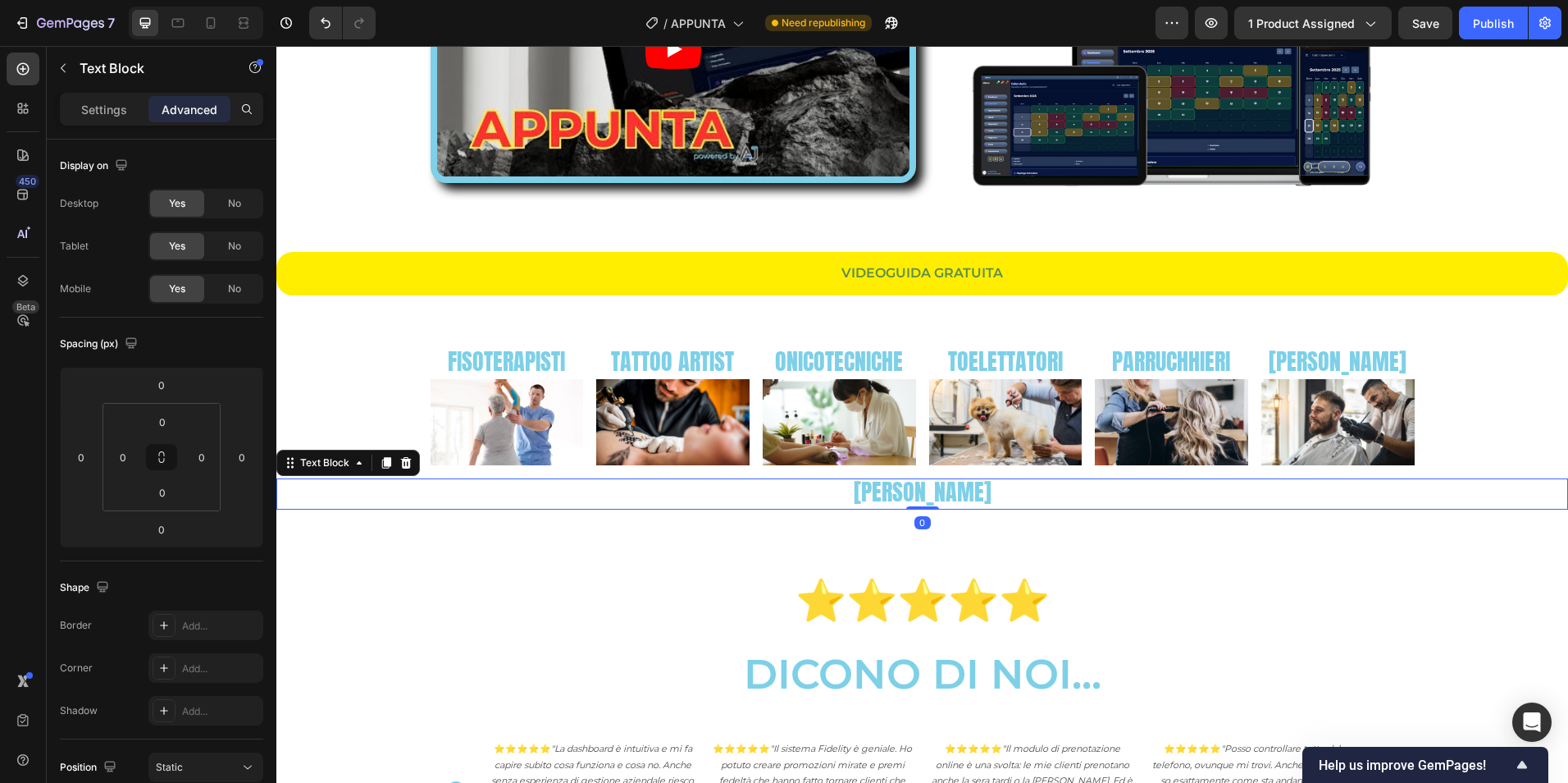
click at [927, 481] on span "[PERSON_NAME]" at bounding box center [922, 492] width 137 height 35
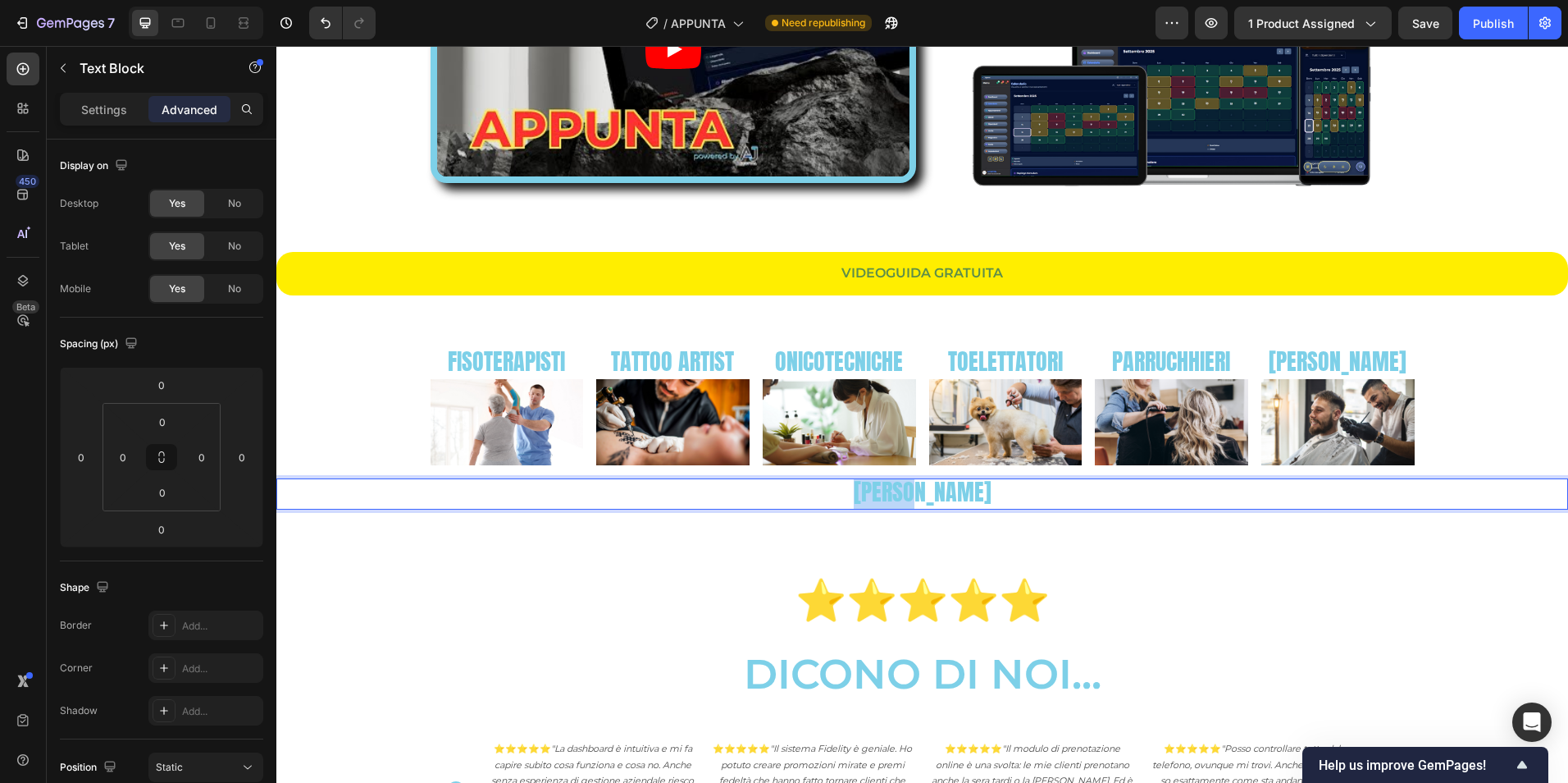
click at [927, 481] on span "[PERSON_NAME]" at bounding box center [922, 492] width 137 height 35
click at [949, 494] on span "...E NON SOLO!!" at bounding box center [923, 492] width 123 height 35
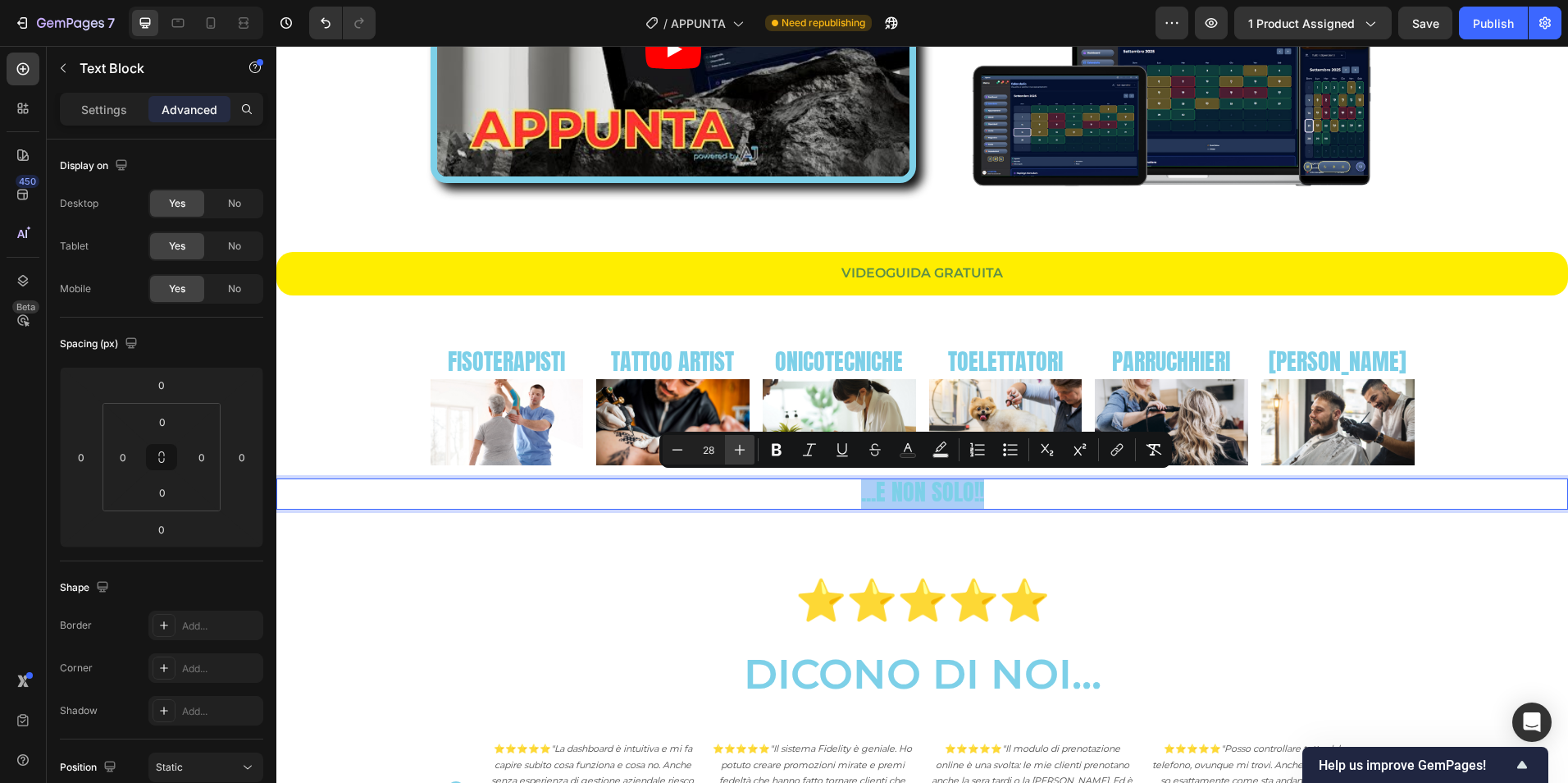
click at [735, 445] on icon "Editor contextual toolbar" at bounding box center [740, 449] width 16 height 16
click at [736, 445] on icon "Editor contextual toolbar" at bounding box center [740, 449] width 16 height 16
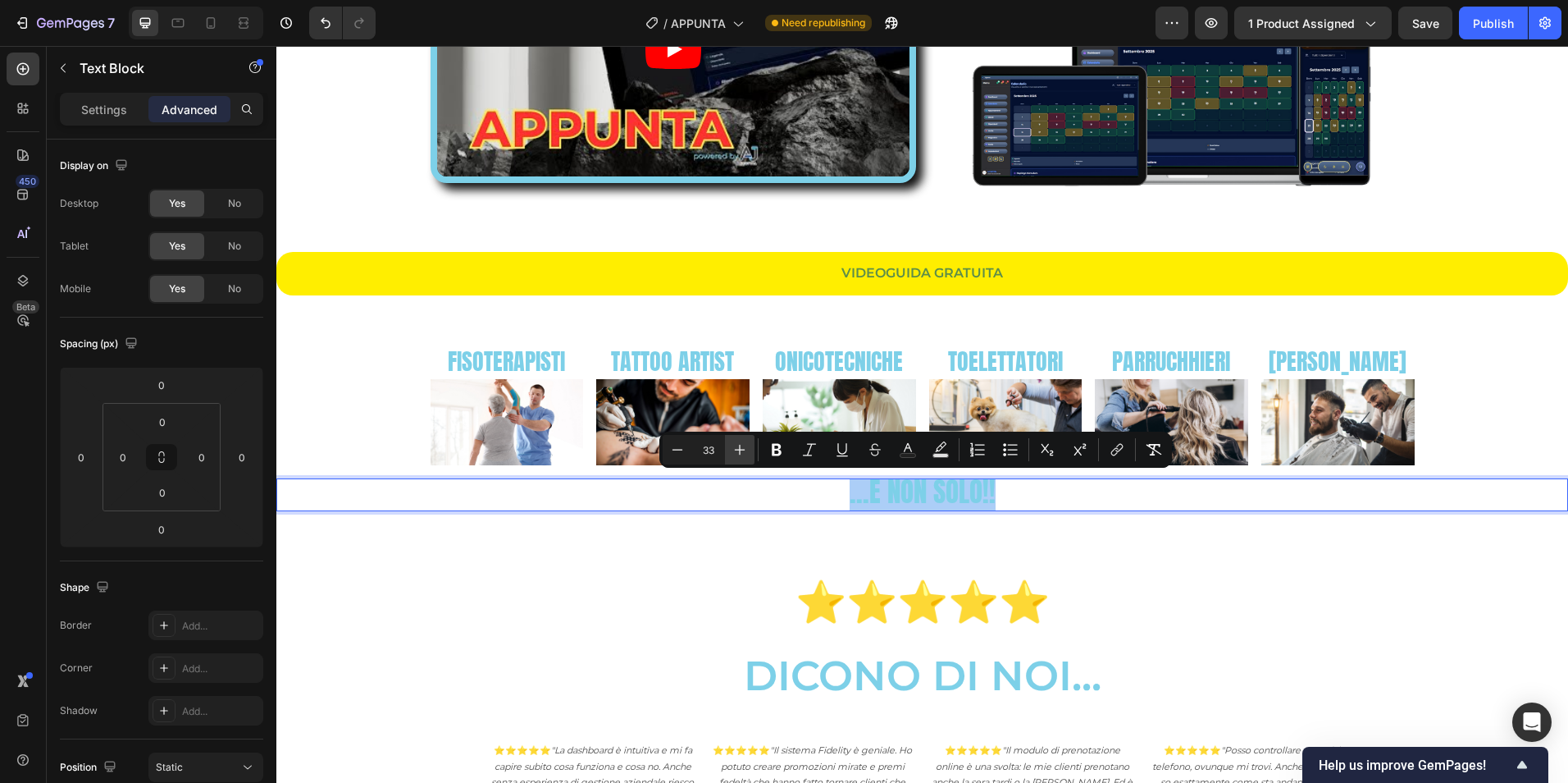
click at [736, 445] on icon "Editor contextual toolbar" at bounding box center [740, 449] width 16 height 16
type input "37"
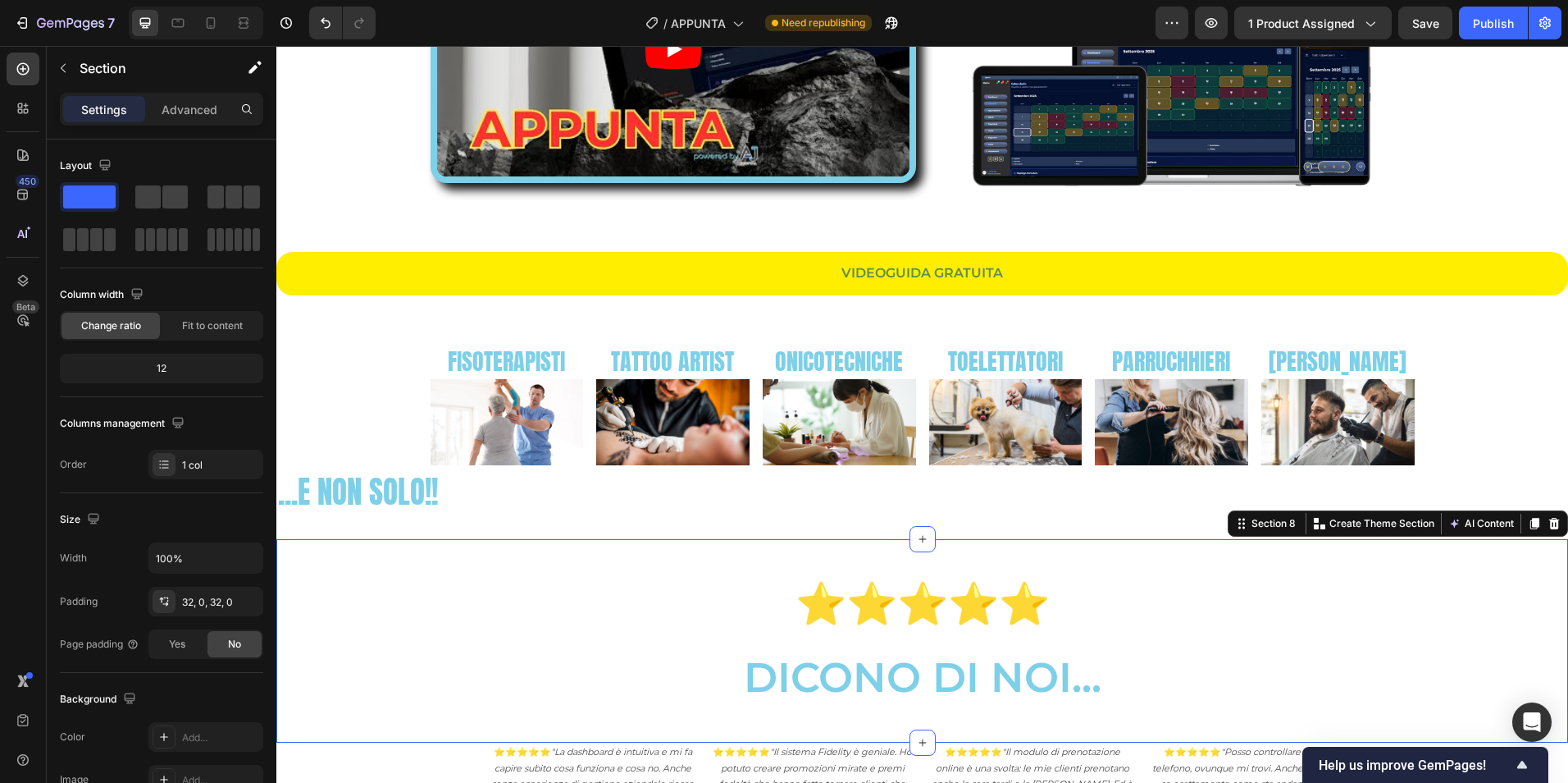
click at [755, 545] on div "⭐⭐⭐⭐⭐ DICONO DI NOI... Text Block Section 8 You can create reusable sections Cr…" at bounding box center [922, 640] width 1292 height 203
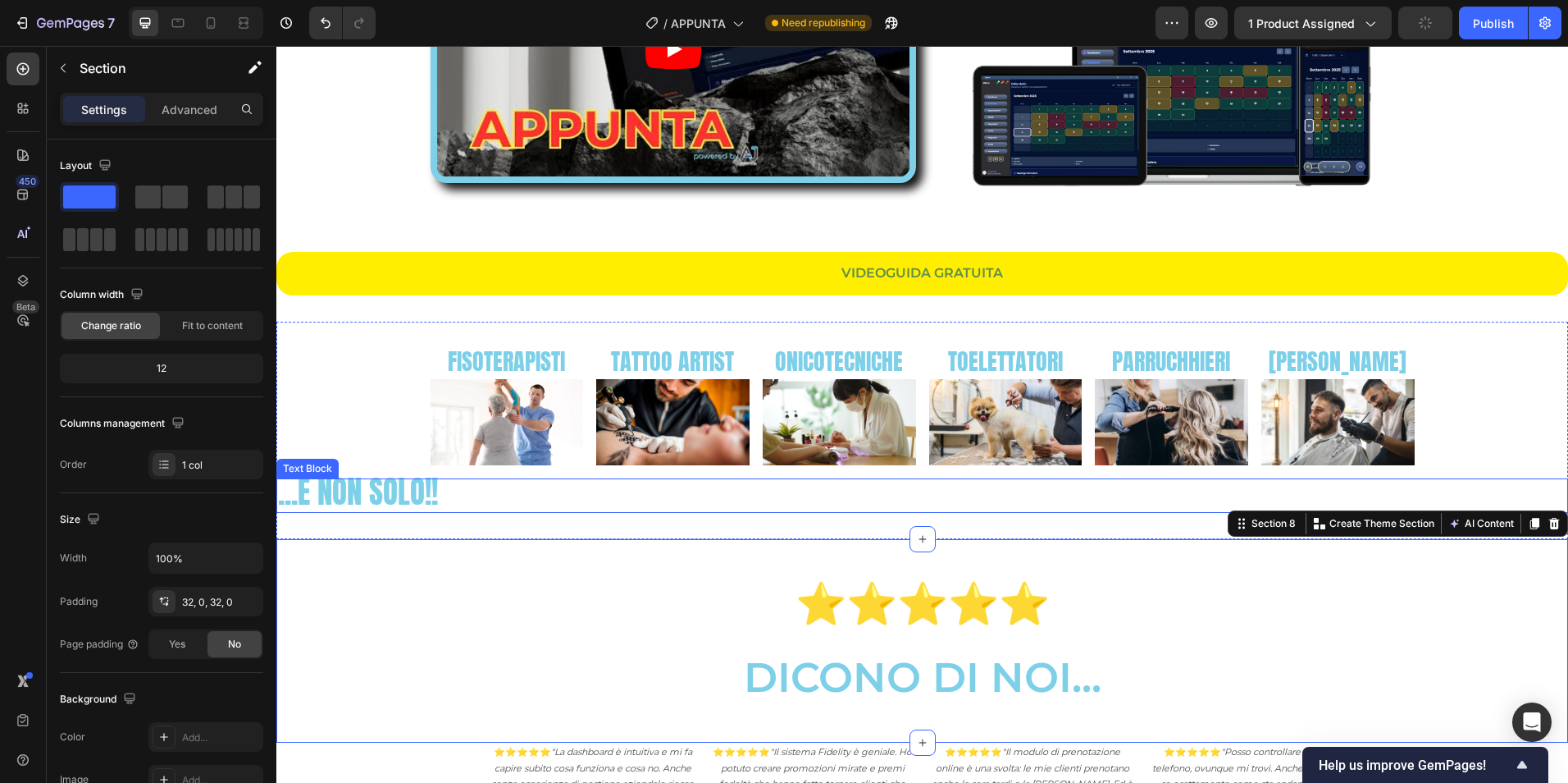
click at [449, 499] on div "...E NON SOLO!!" at bounding box center [922, 495] width 1292 height 35
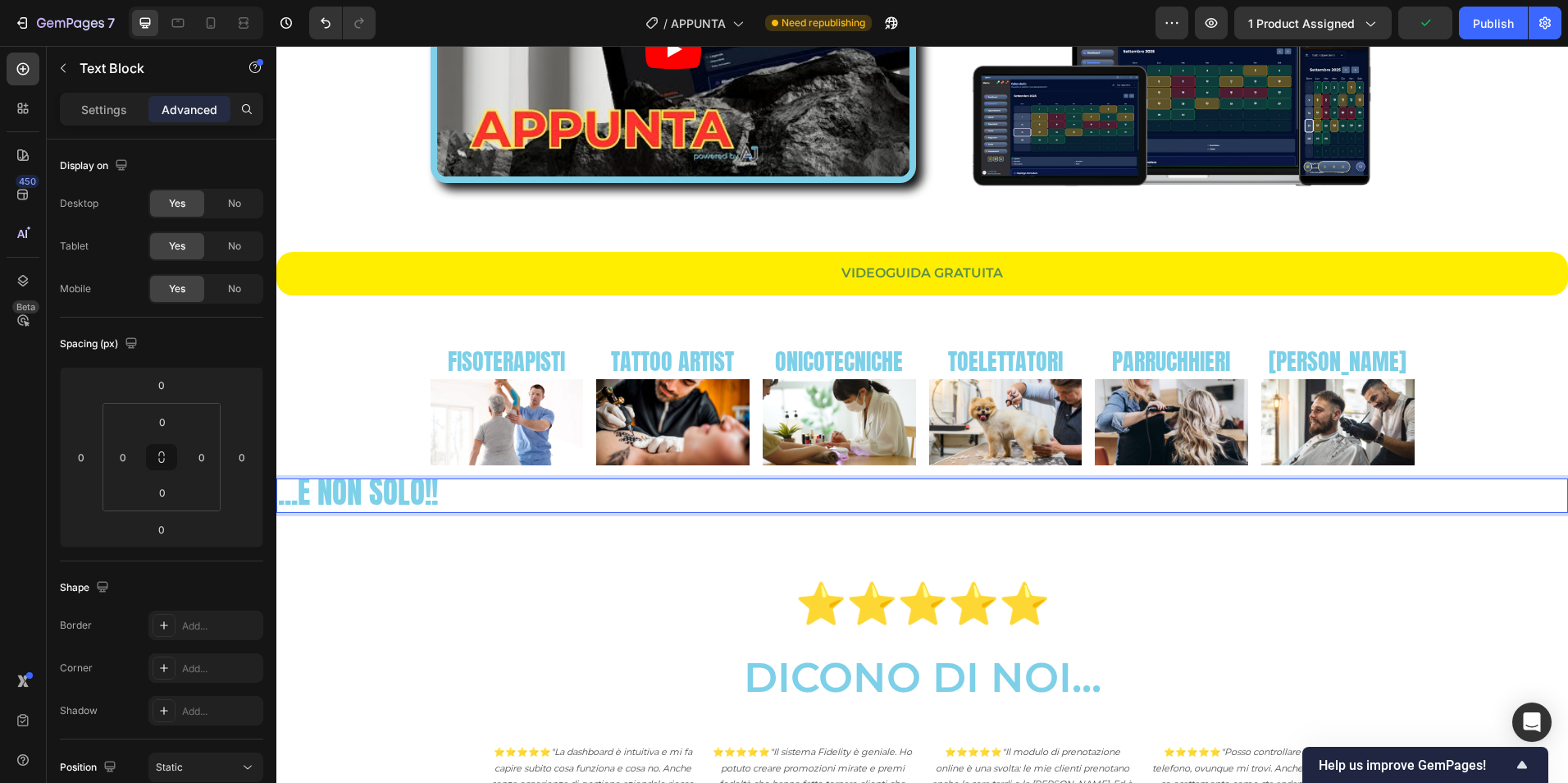
click at [389, 493] on span "...E NON SOLO!!" at bounding box center [358, 491] width 160 height 46
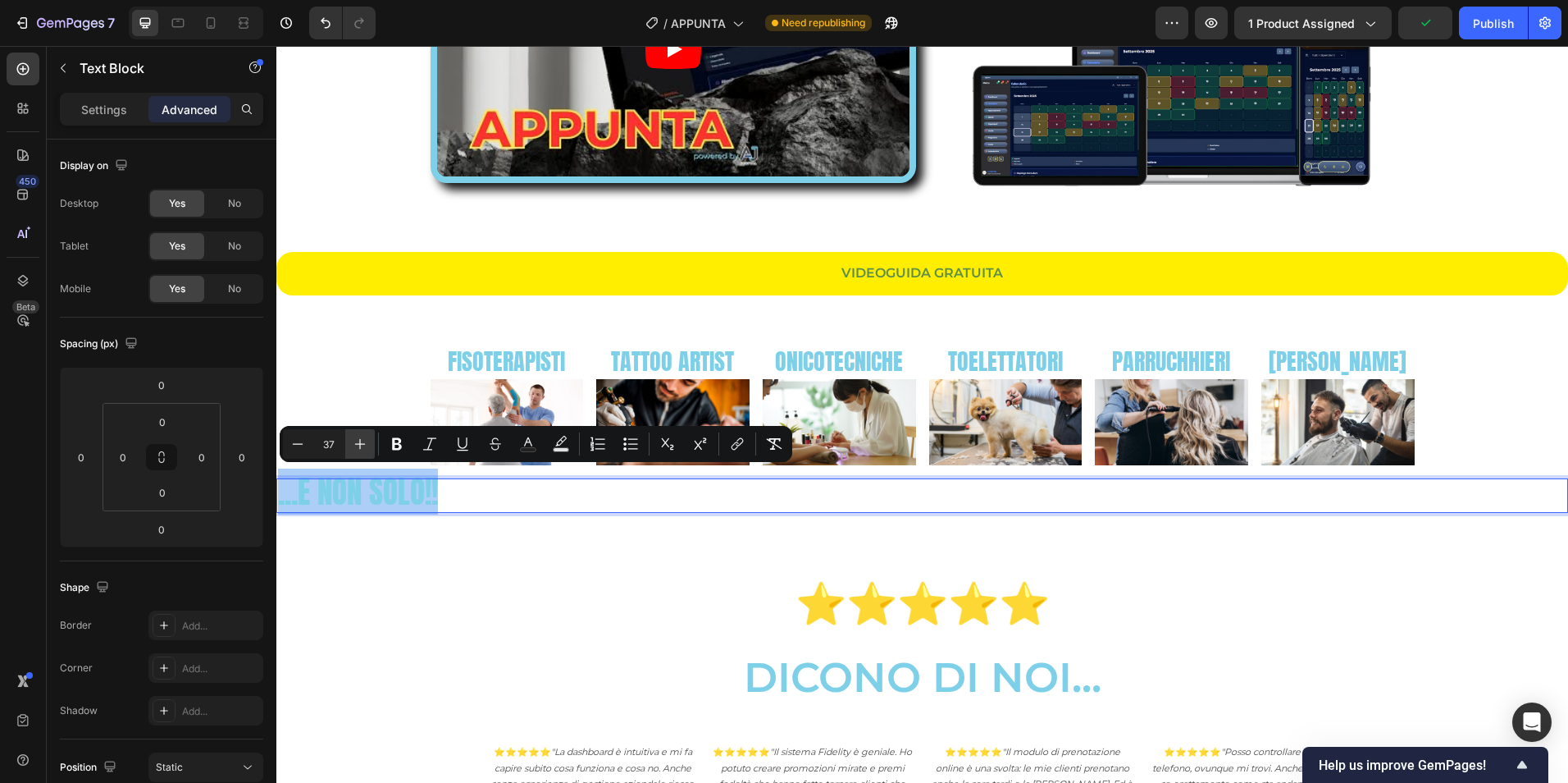
click at [356, 446] on icon "Editor contextual toolbar" at bounding box center [359, 443] width 16 height 16
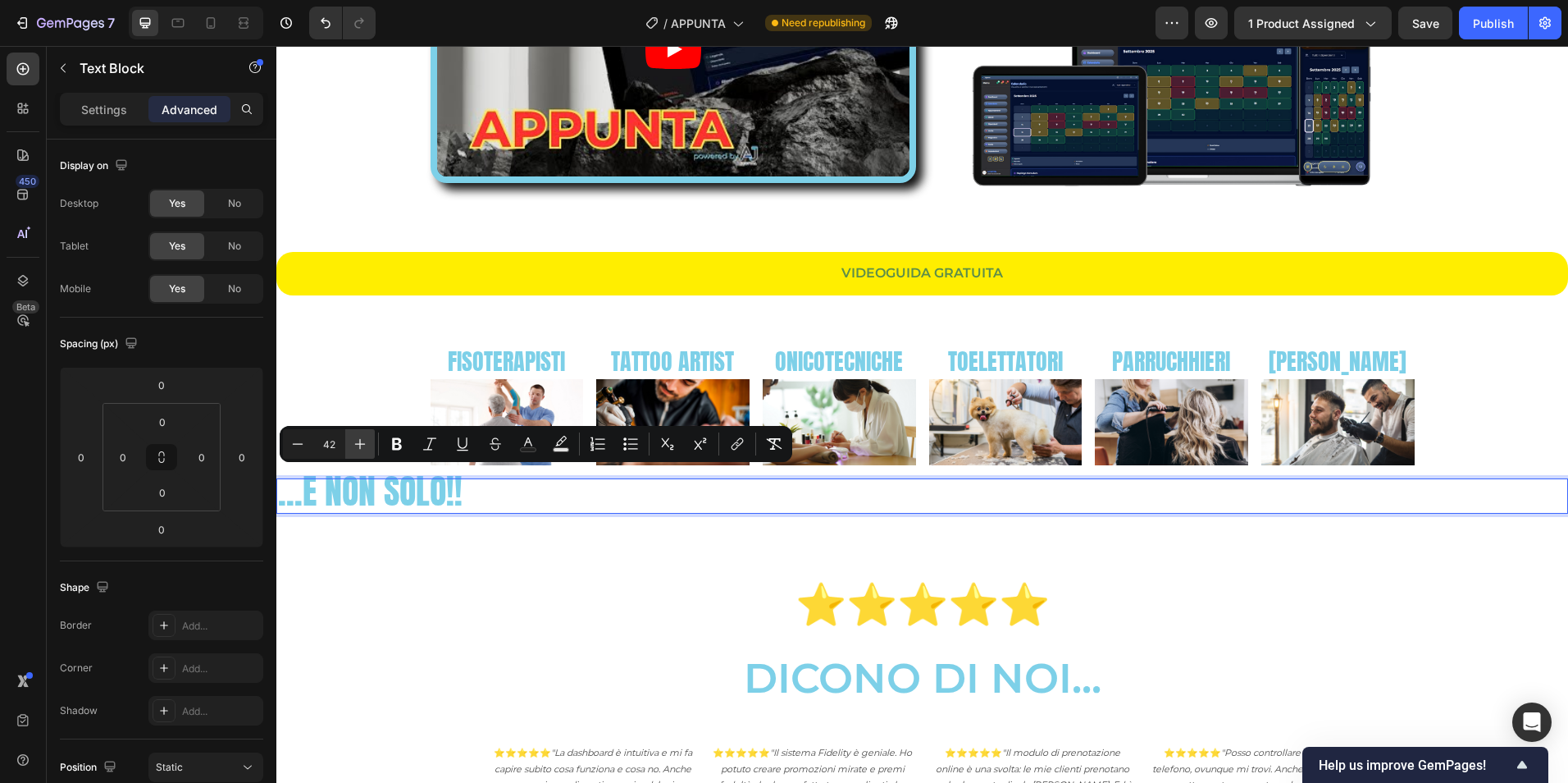
click at [356, 446] on icon "Editor contextual toolbar" at bounding box center [359, 443] width 16 height 16
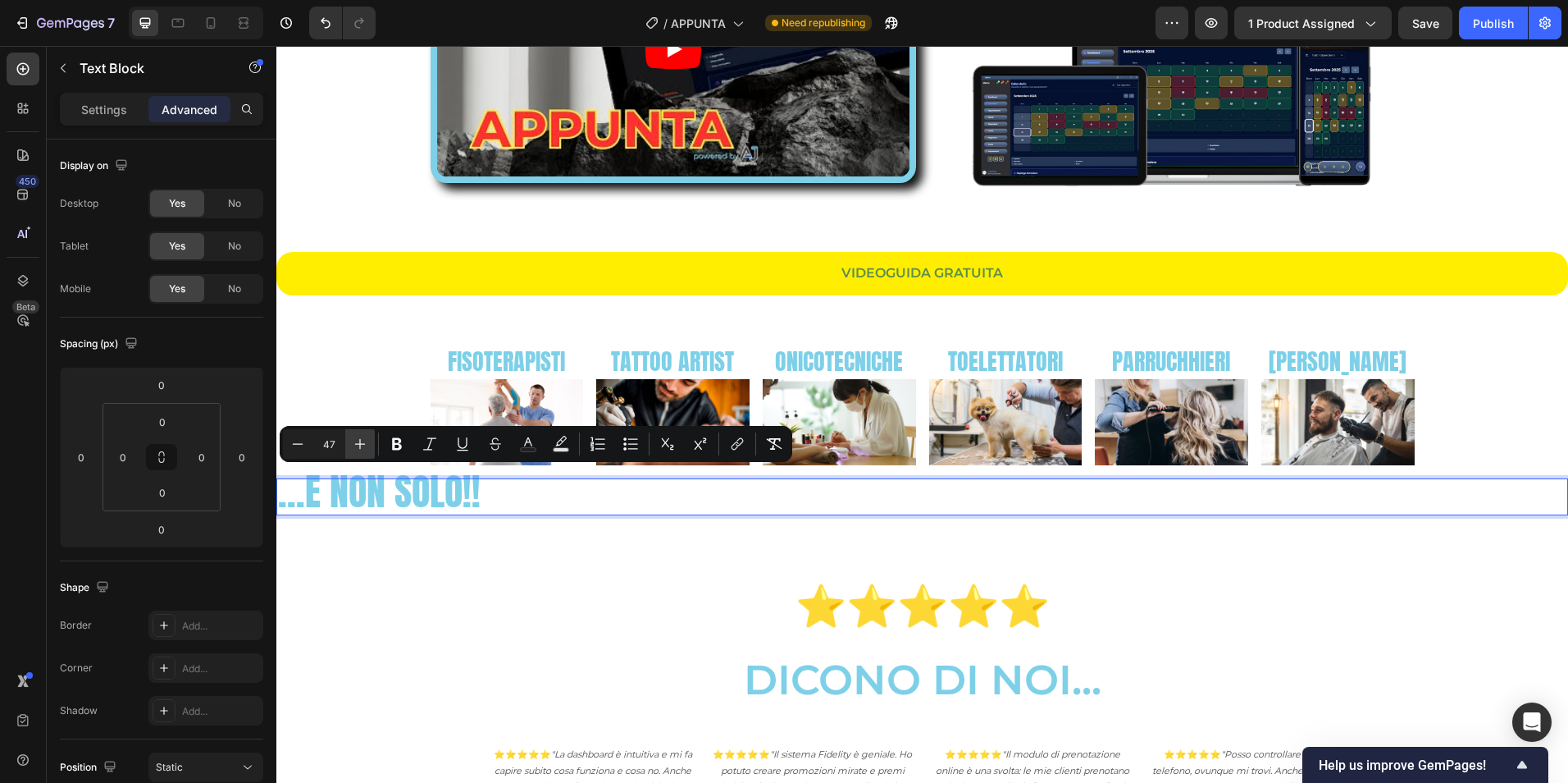
click at [356, 446] on icon "Editor contextual toolbar" at bounding box center [359, 443] width 16 height 16
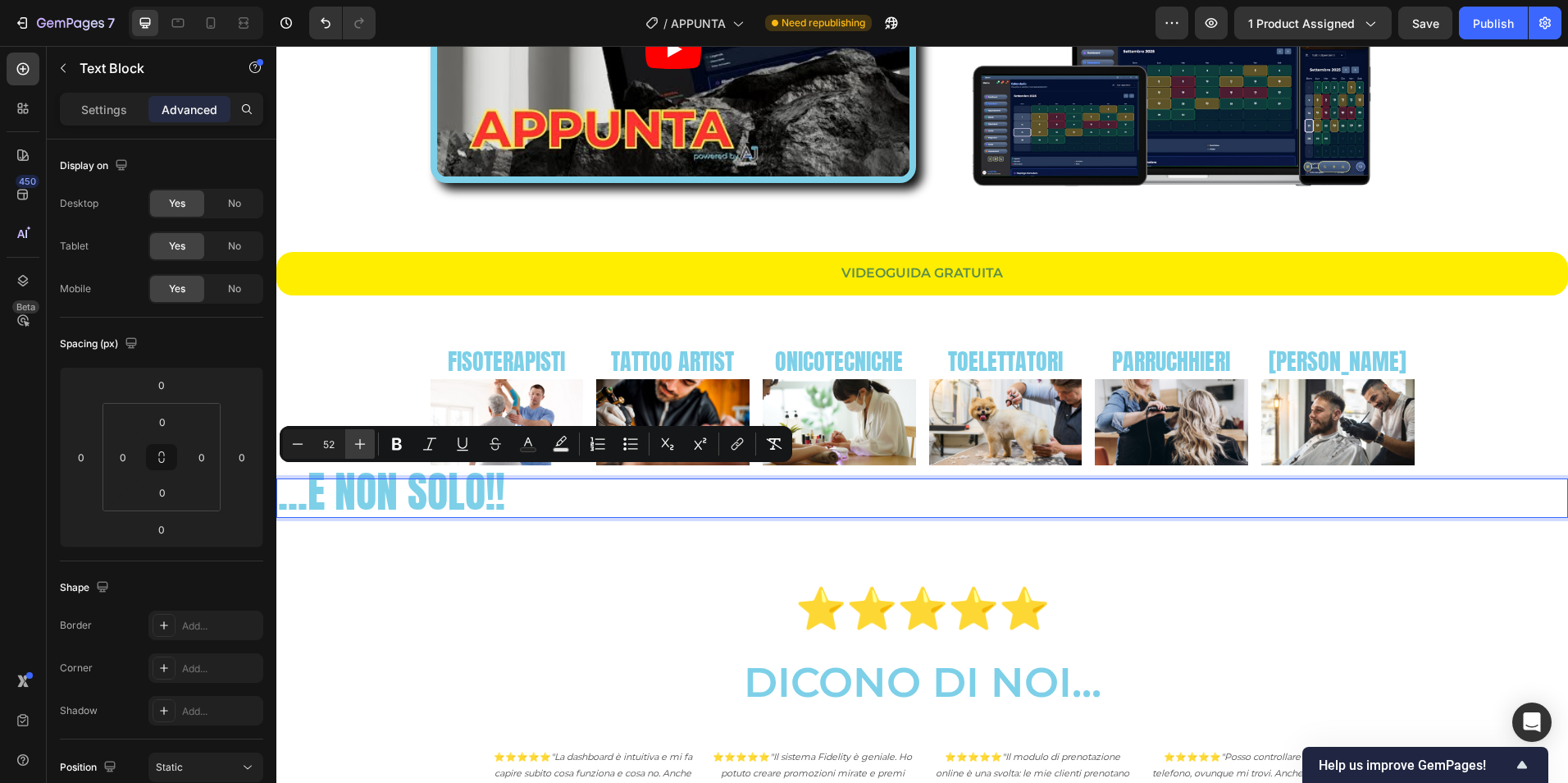
click at [356, 446] on icon "Editor contextual toolbar" at bounding box center [359, 443] width 16 height 16
type input "53"
click at [116, 115] on p "Settings" at bounding box center [104, 110] width 46 height 17
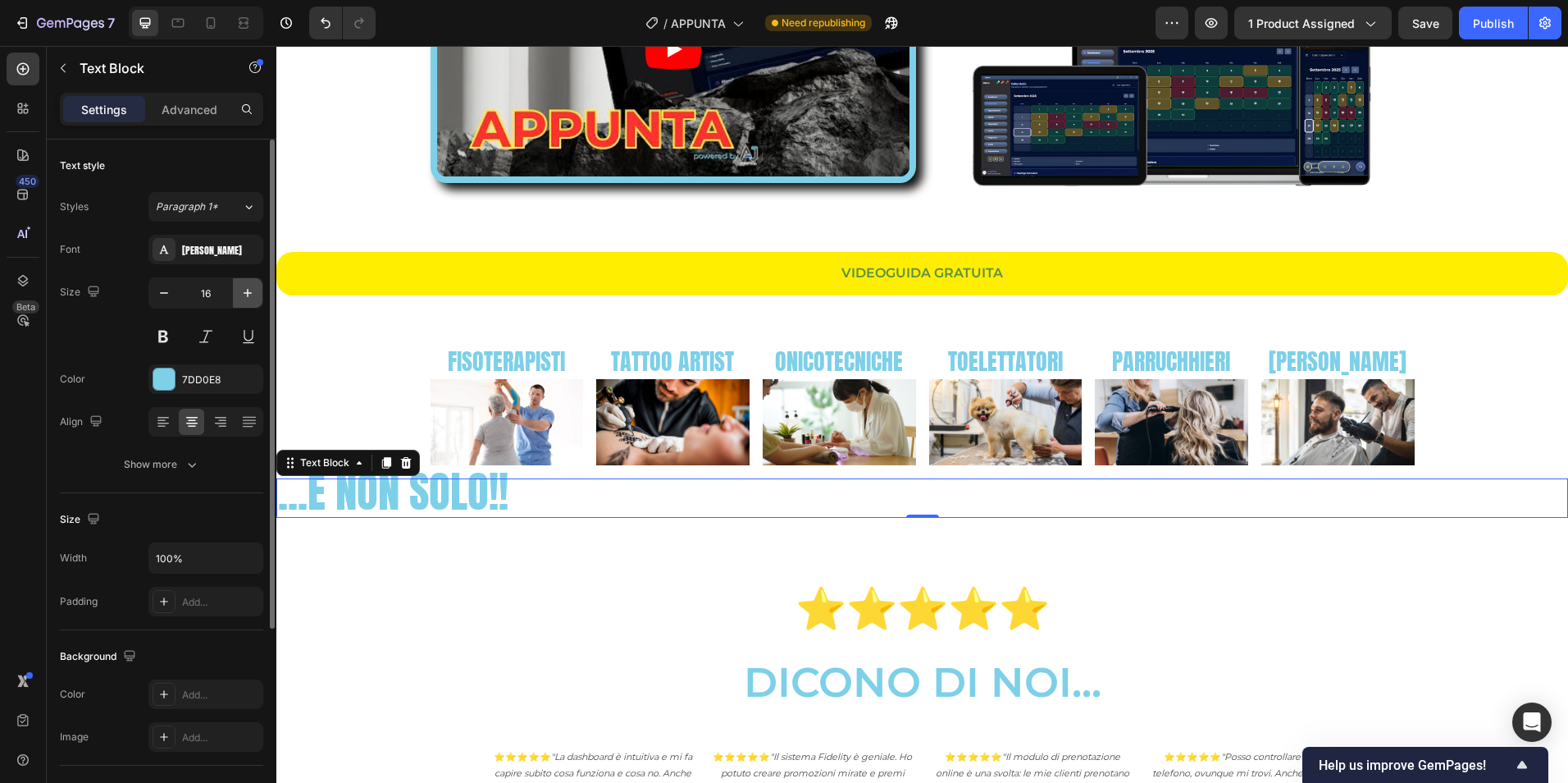
click at [247, 297] on icon "button" at bounding box center [247, 292] width 16 height 16
click at [249, 297] on icon "button" at bounding box center [247, 292] width 16 height 16
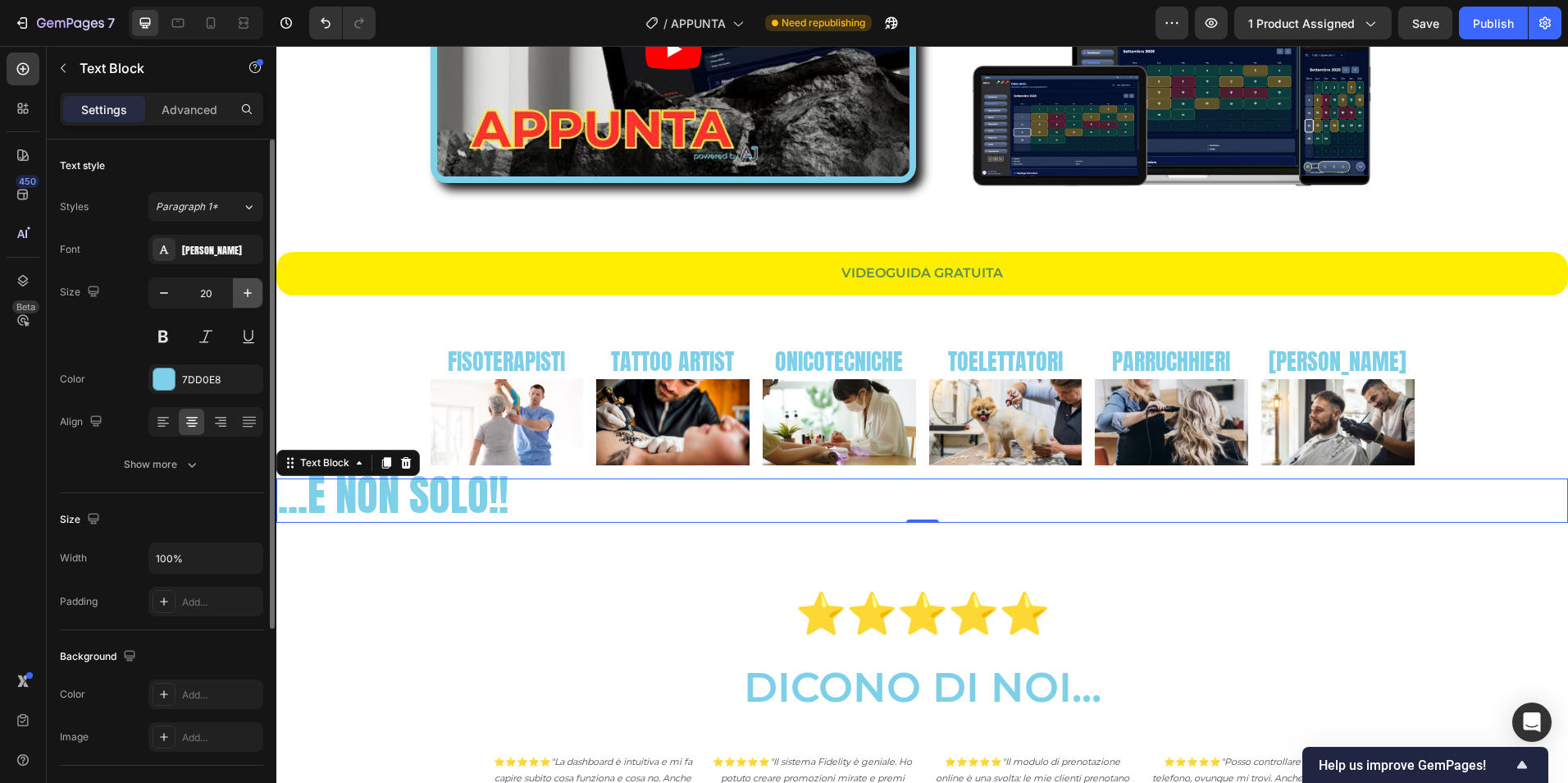
click at [249, 297] on icon "button" at bounding box center [247, 292] width 16 height 16
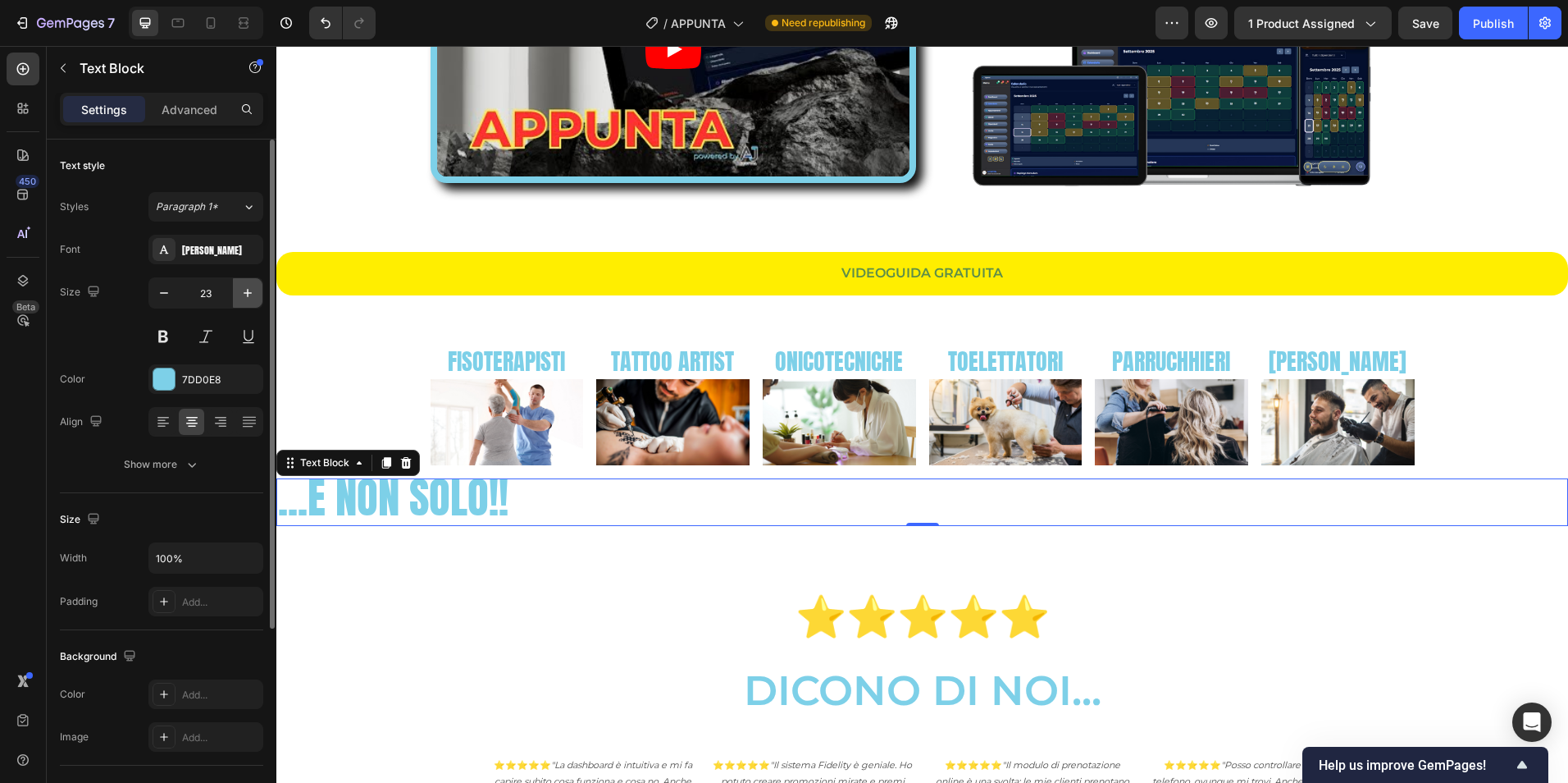
click at [249, 297] on icon "button" at bounding box center [247, 292] width 16 height 16
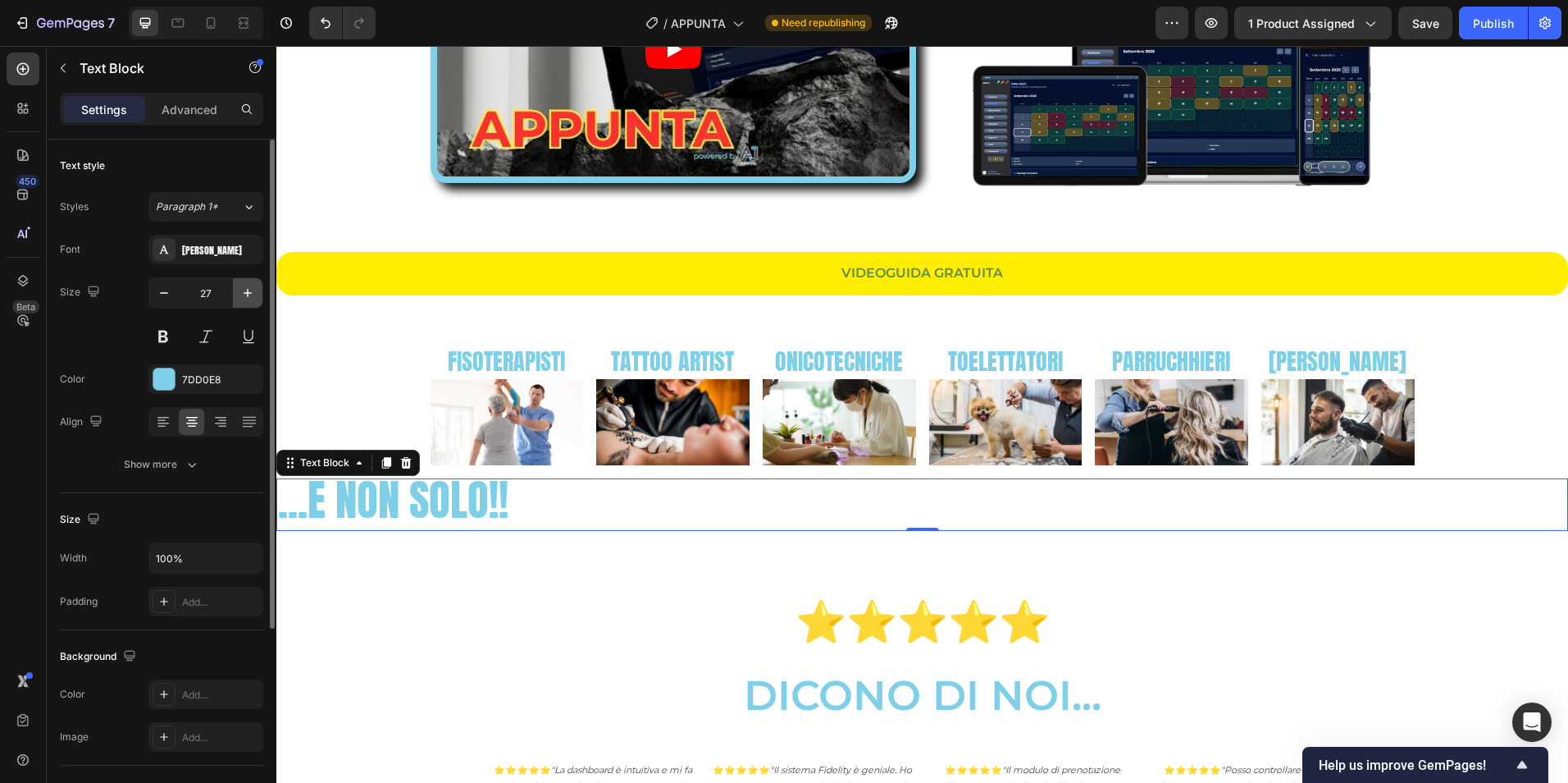
click at [249, 297] on icon "button" at bounding box center [247, 292] width 16 height 16
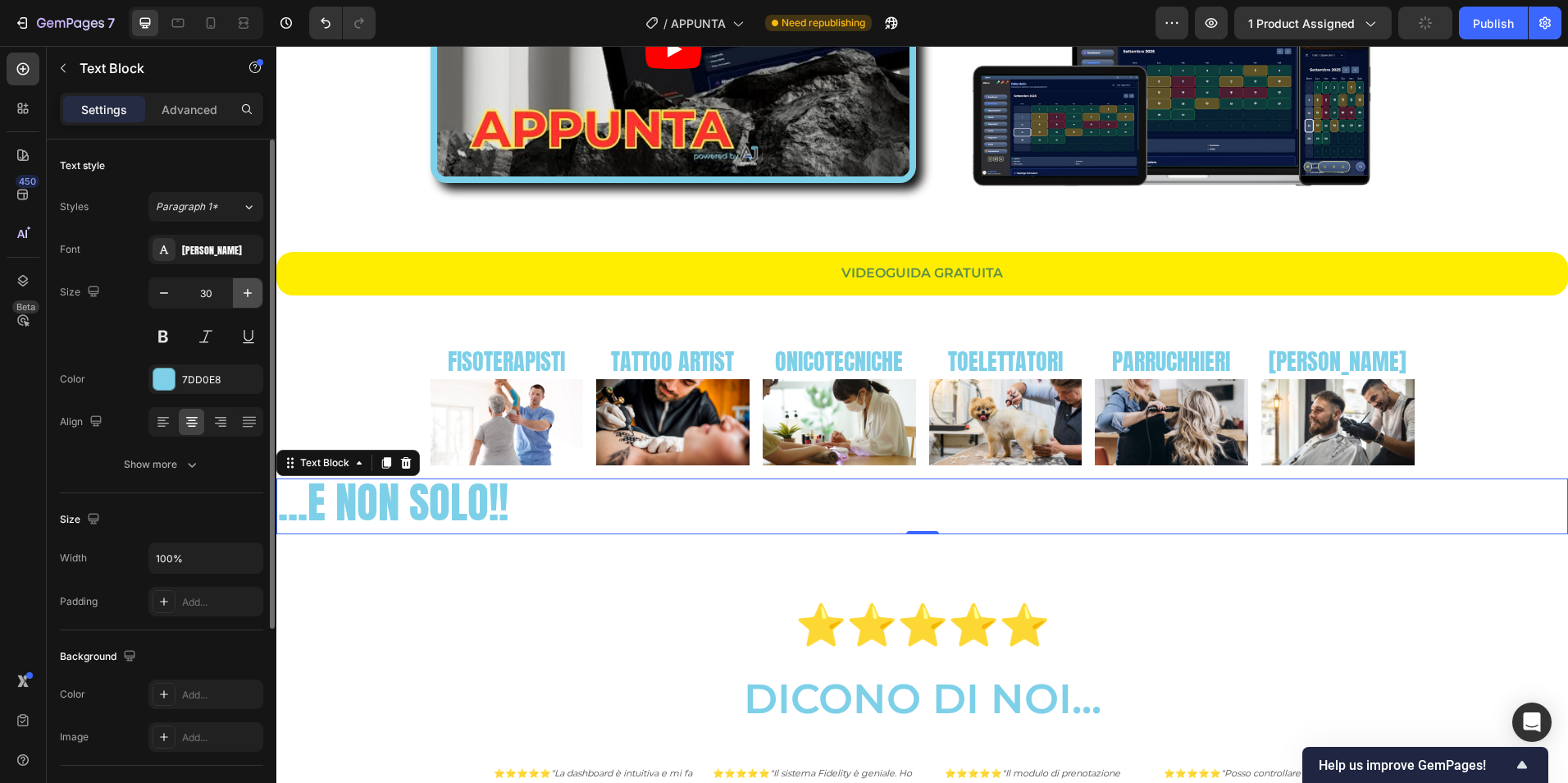
click at [249, 297] on icon "button" at bounding box center [247, 292] width 16 height 16
type input "32"
click at [167, 423] on icon at bounding box center [162, 423] width 11 height 2
click at [189, 424] on icon at bounding box center [192, 421] width 16 height 16
click at [208, 423] on div at bounding box center [219, 422] width 25 height 26
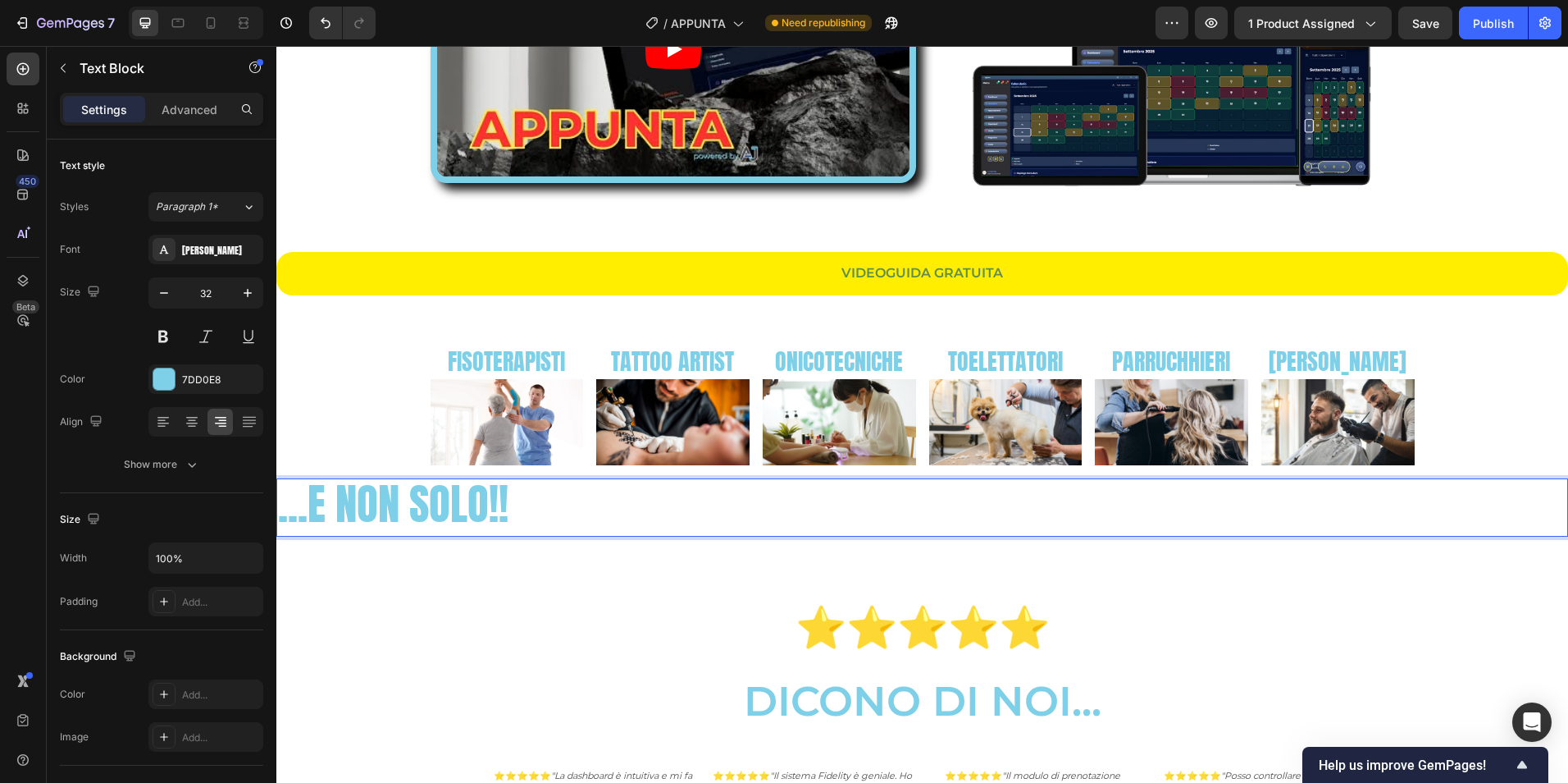
click at [403, 512] on span "...E NON SOLO!!" at bounding box center [393, 503] width 231 height 65
click at [404, 512] on span "...E NON SOLO!!" at bounding box center [393, 503] width 231 height 65
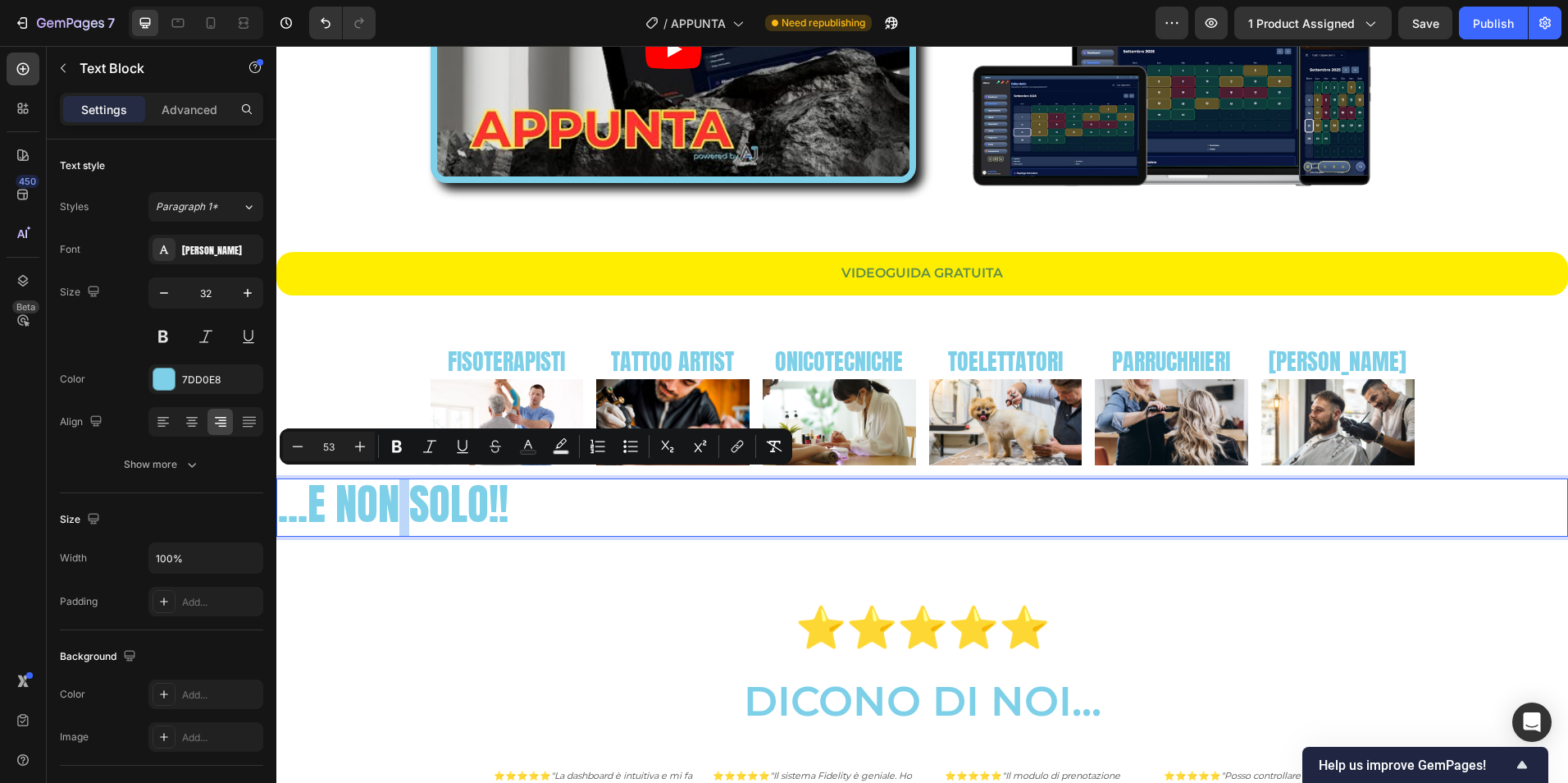
click at [404, 512] on span "...E NON SOLO!!" at bounding box center [393, 503] width 231 height 65
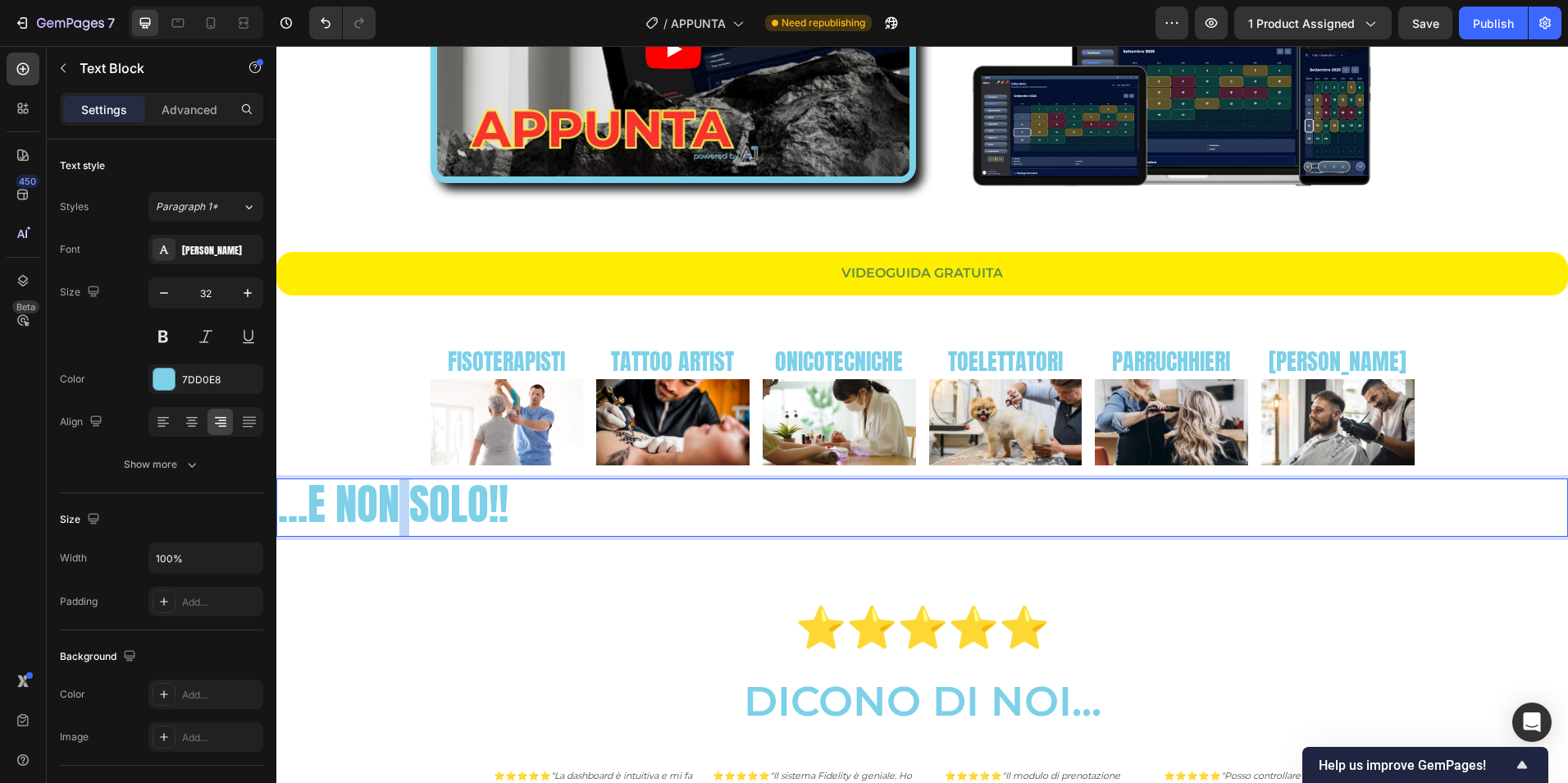
click at [404, 512] on span "...E NON SOLO!!" at bounding box center [393, 503] width 231 height 65
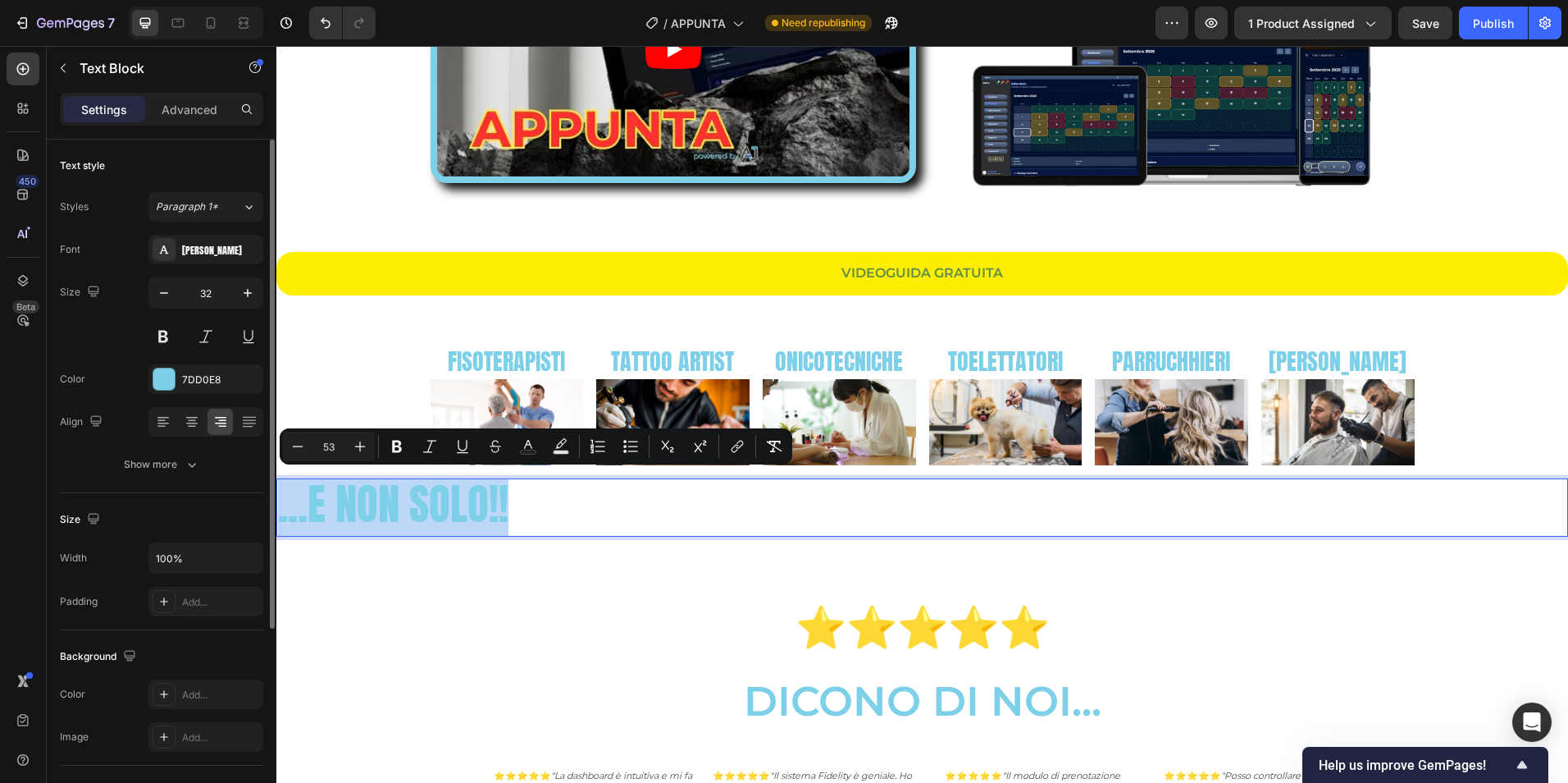
scroll to position [283, 0]
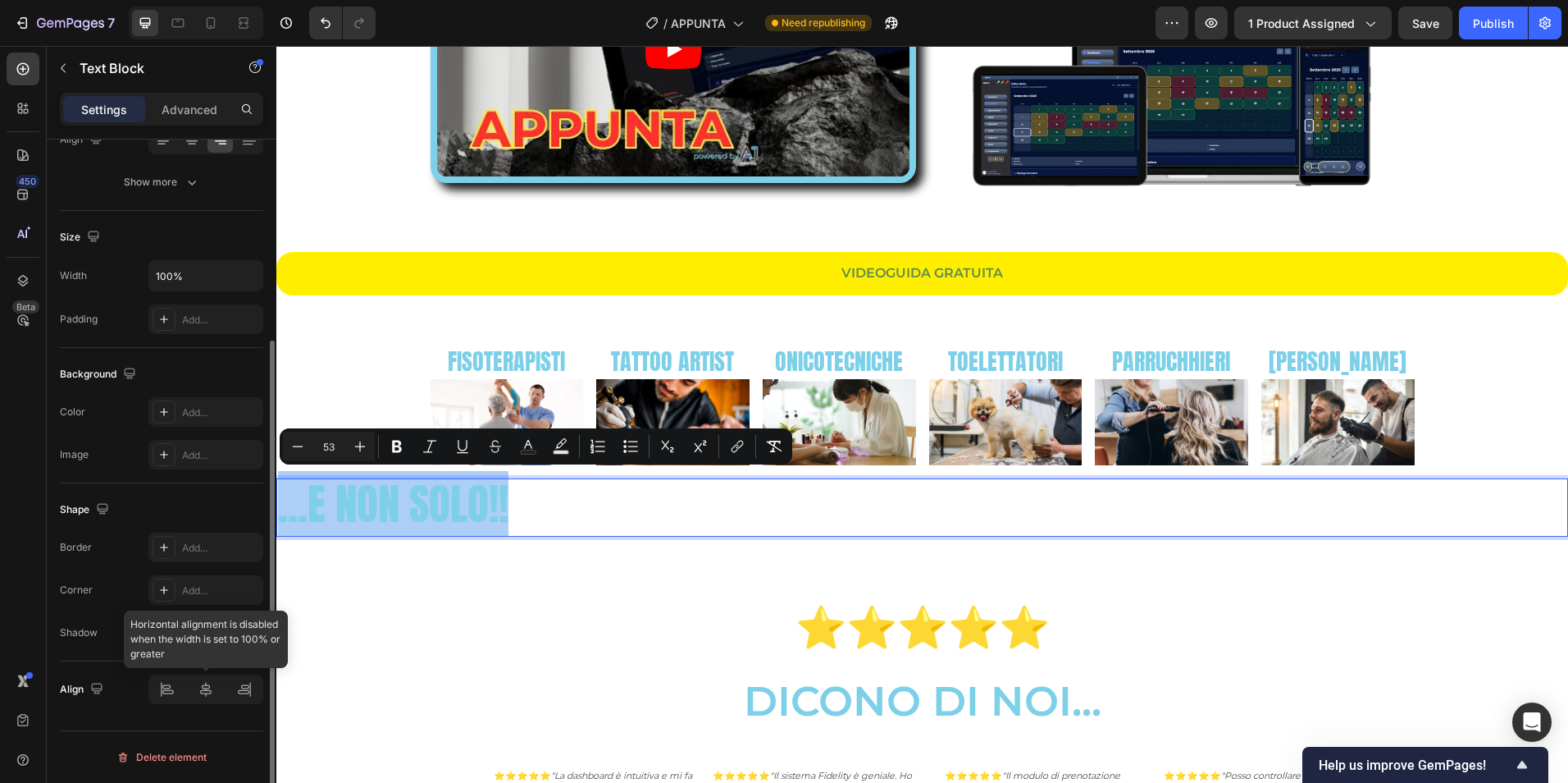
click at [206, 688] on div at bounding box center [206, 689] width 115 height 29
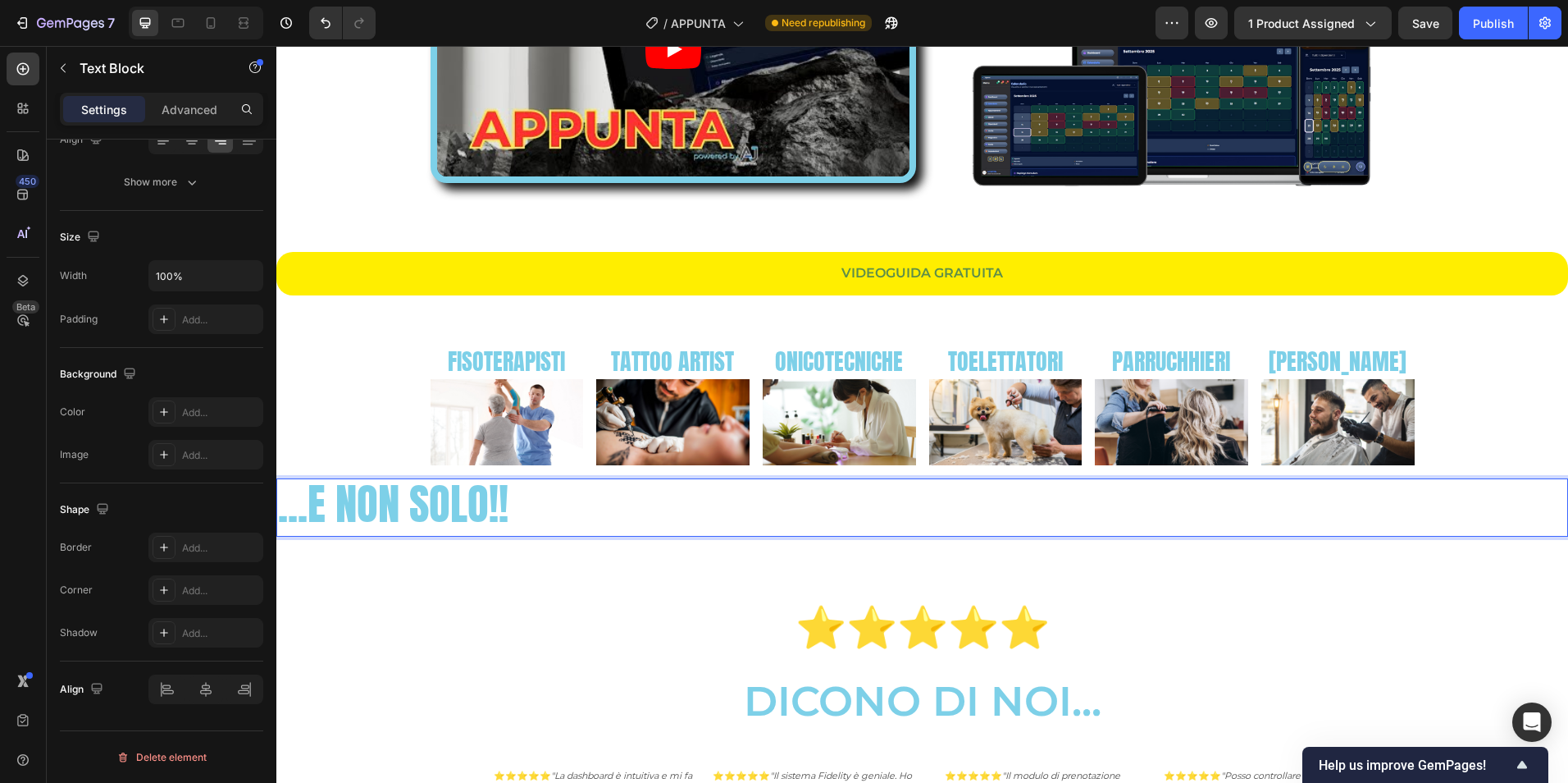
click at [436, 508] on span "...E NON SOLO!!" at bounding box center [393, 503] width 231 height 65
click at [437, 508] on span "...E NON SOLO!!" at bounding box center [393, 503] width 231 height 65
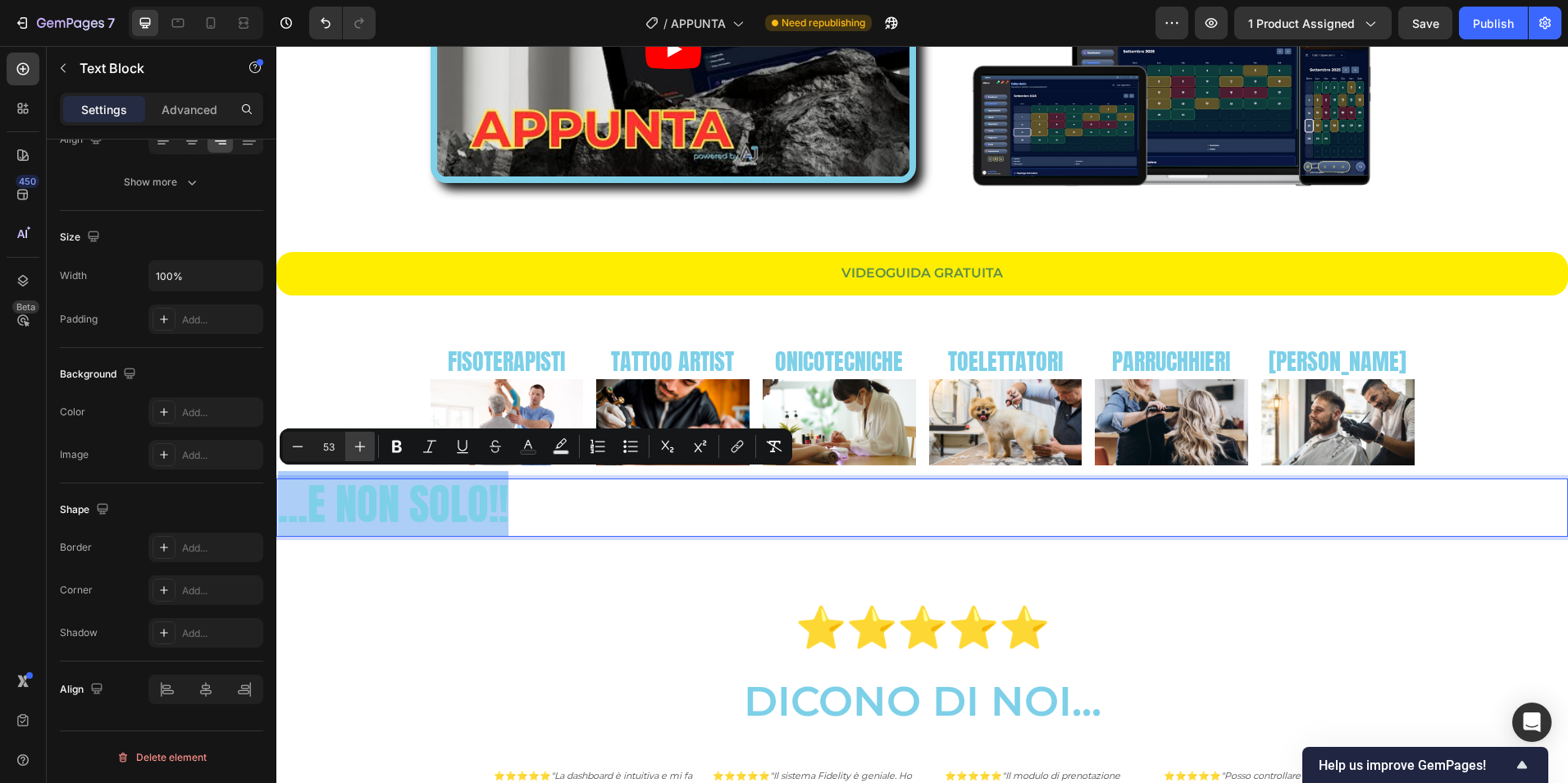
click at [360, 449] on icon "Editor contextual toolbar" at bounding box center [360, 447] width 10 height 10
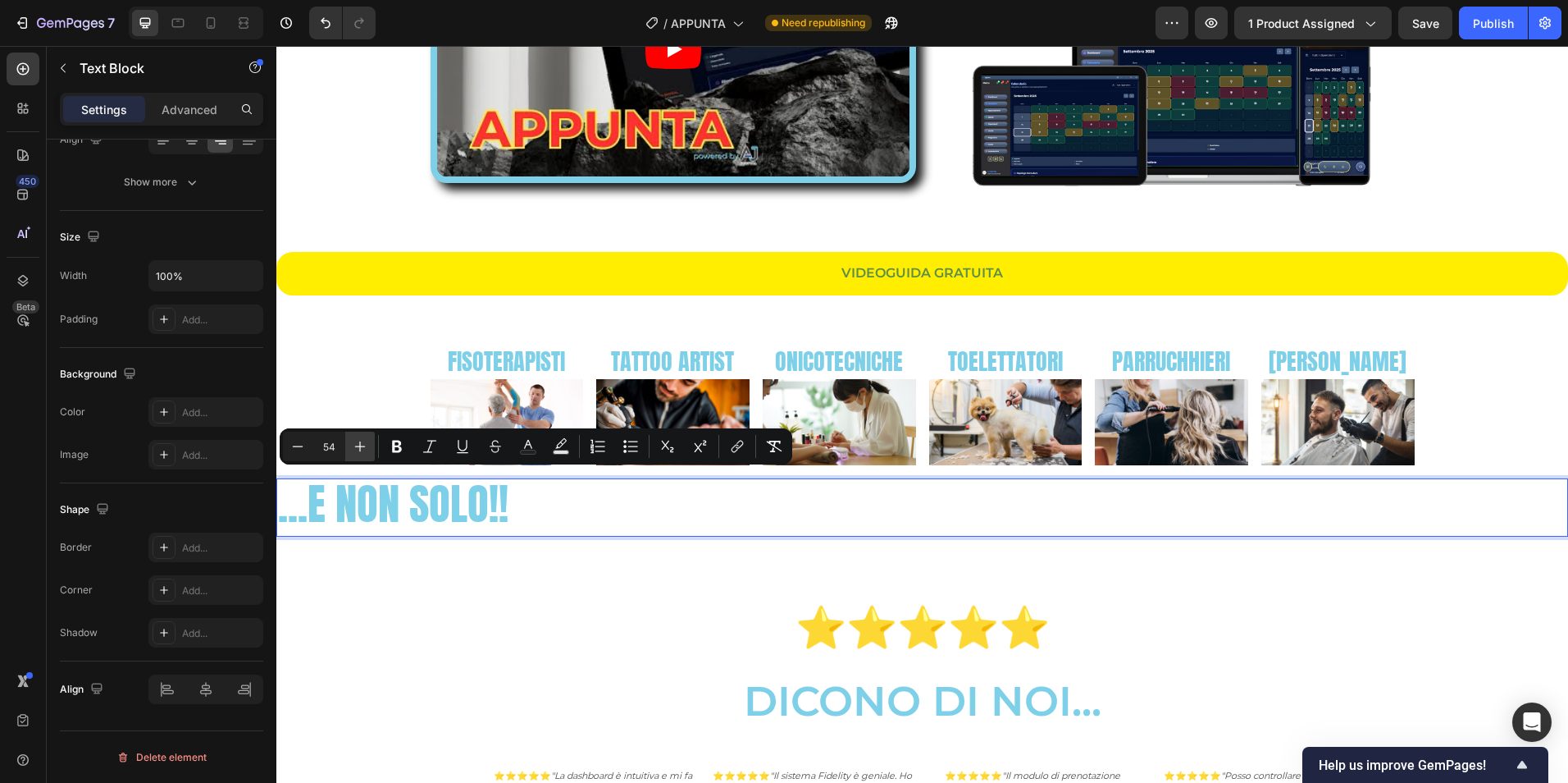
click at [360, 449] on icon "Editor contextual toolbar" at bounding box center [360, 447] width 10 height 10
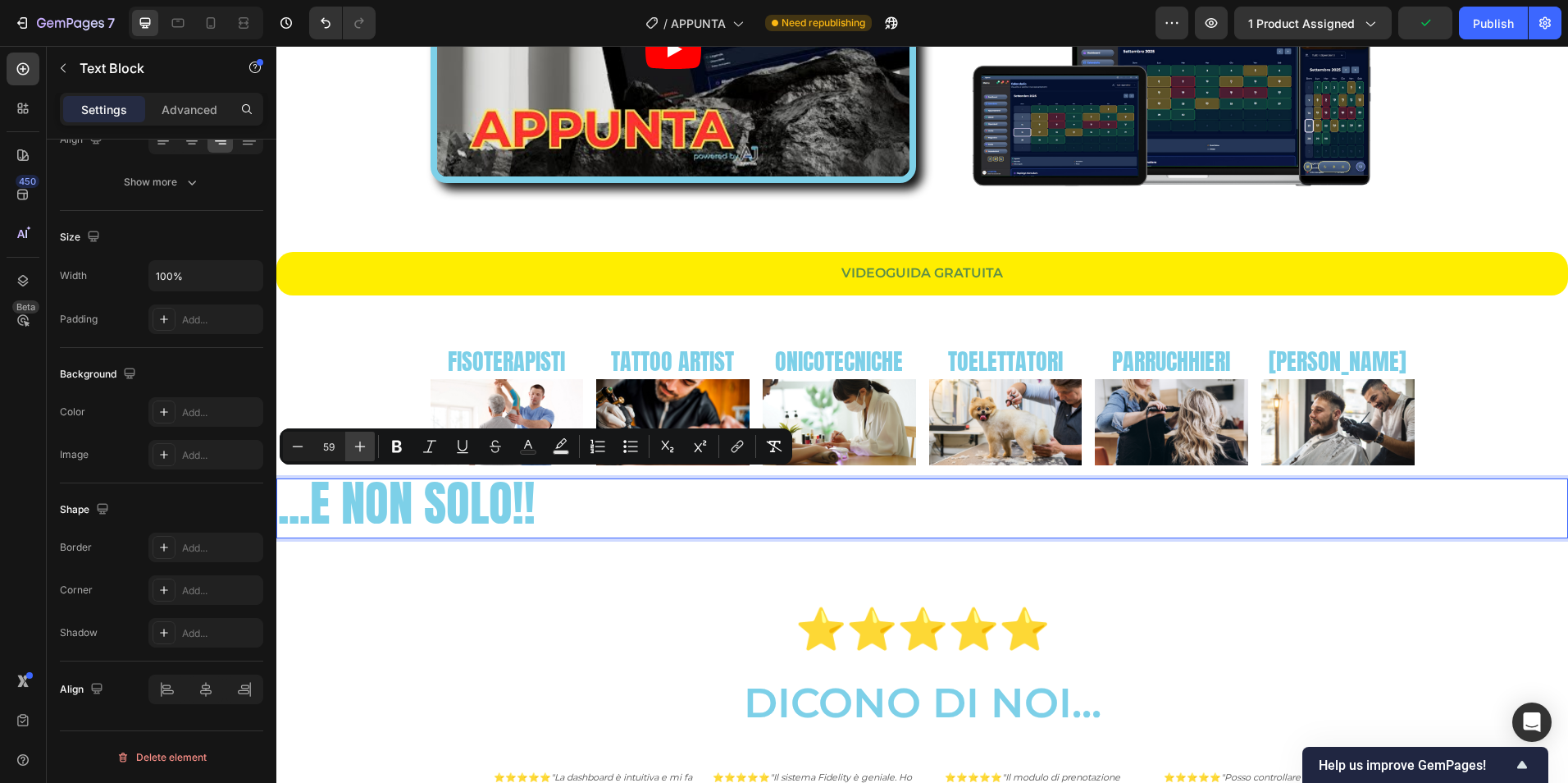
click at [360, 449] on icon "Editor contextual toolbar" at bounding box center [360, 447] width 10 height 10
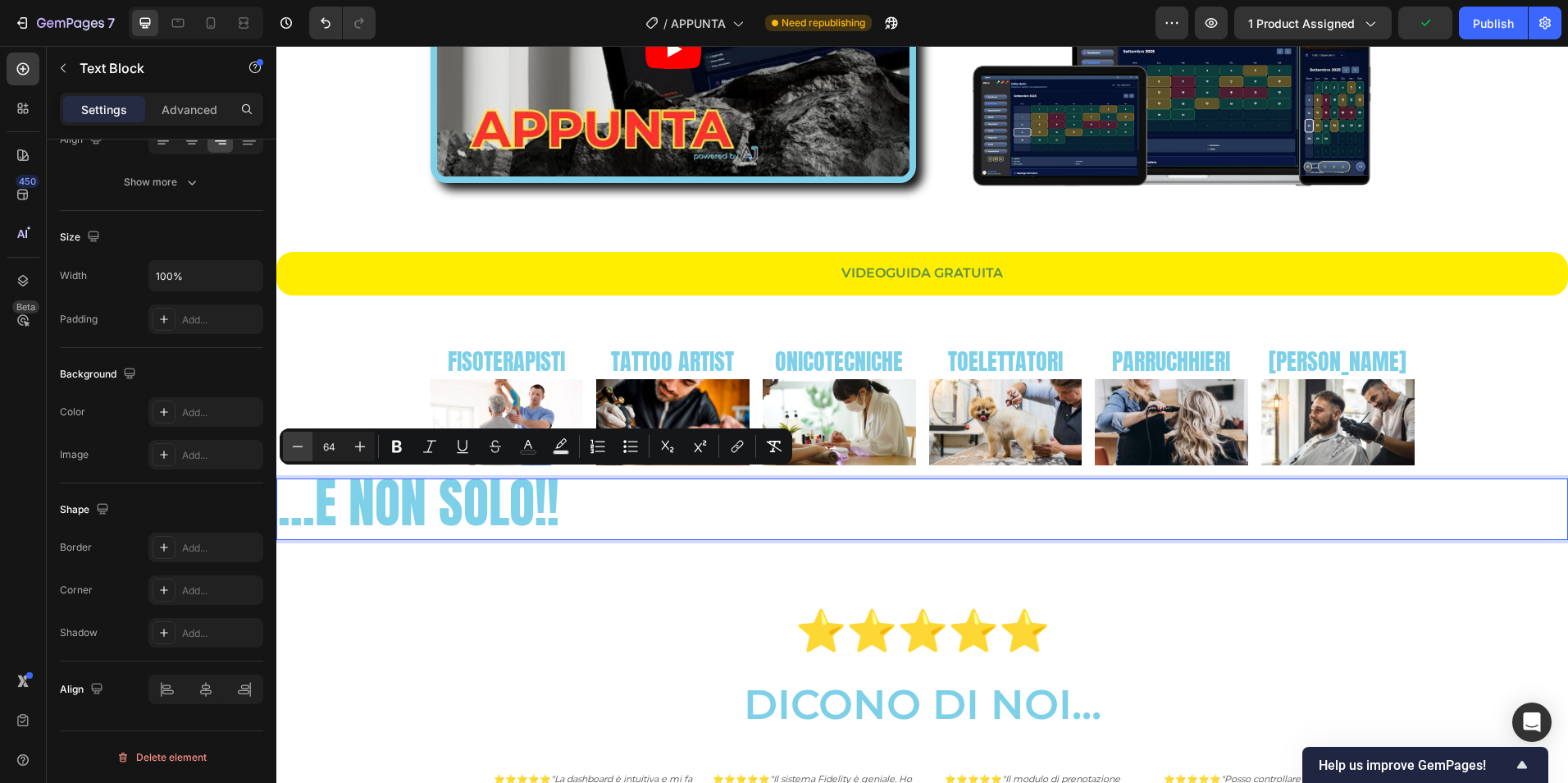
click at [300, 449] on icon "Editor contextual toolbar" at bounding box center [297, 446] width 16 height 16
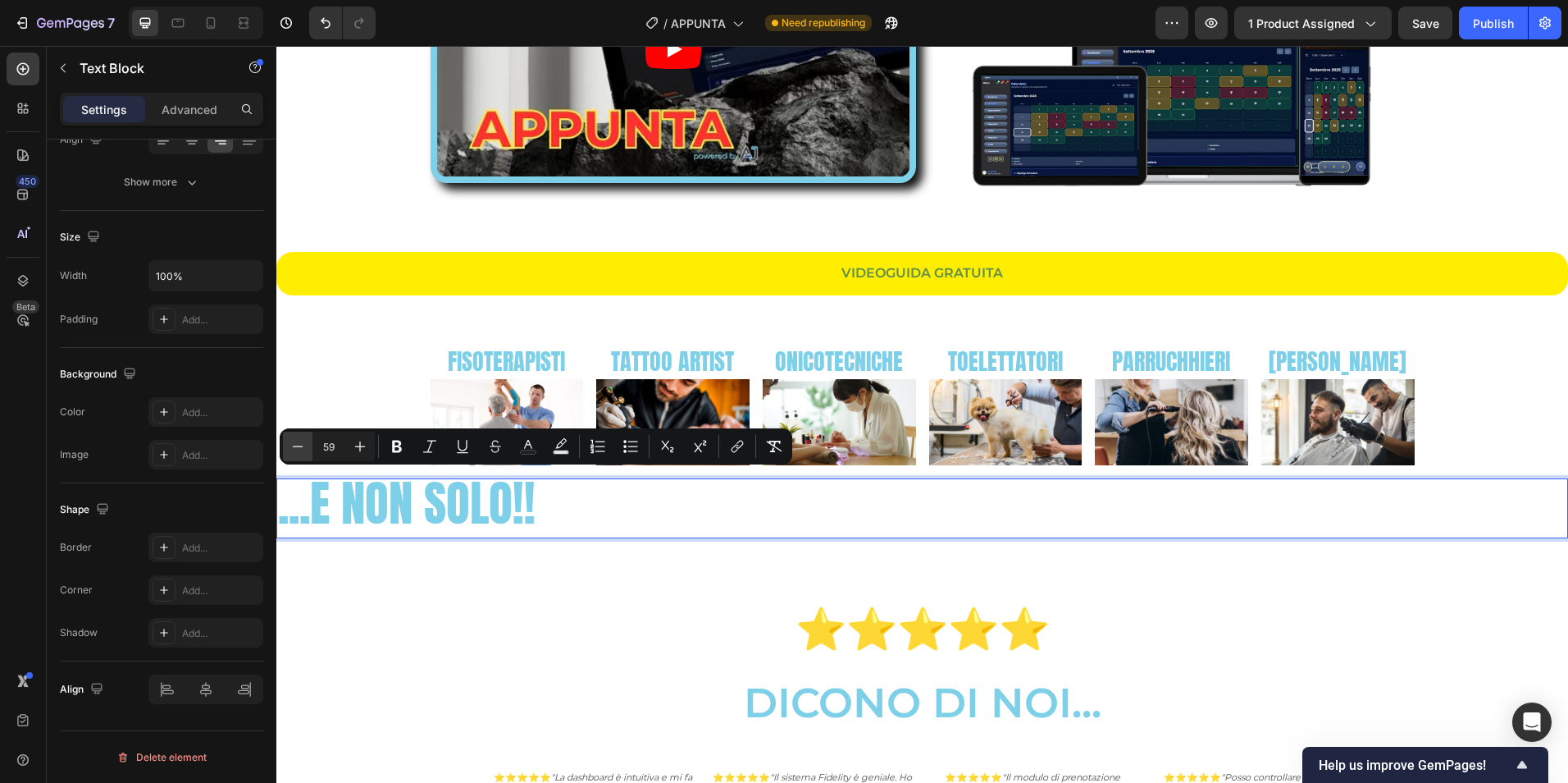
click at [300, 449] on icon "Editor contextual toolbar" at bounding box center [297, 446] width 16 height 16
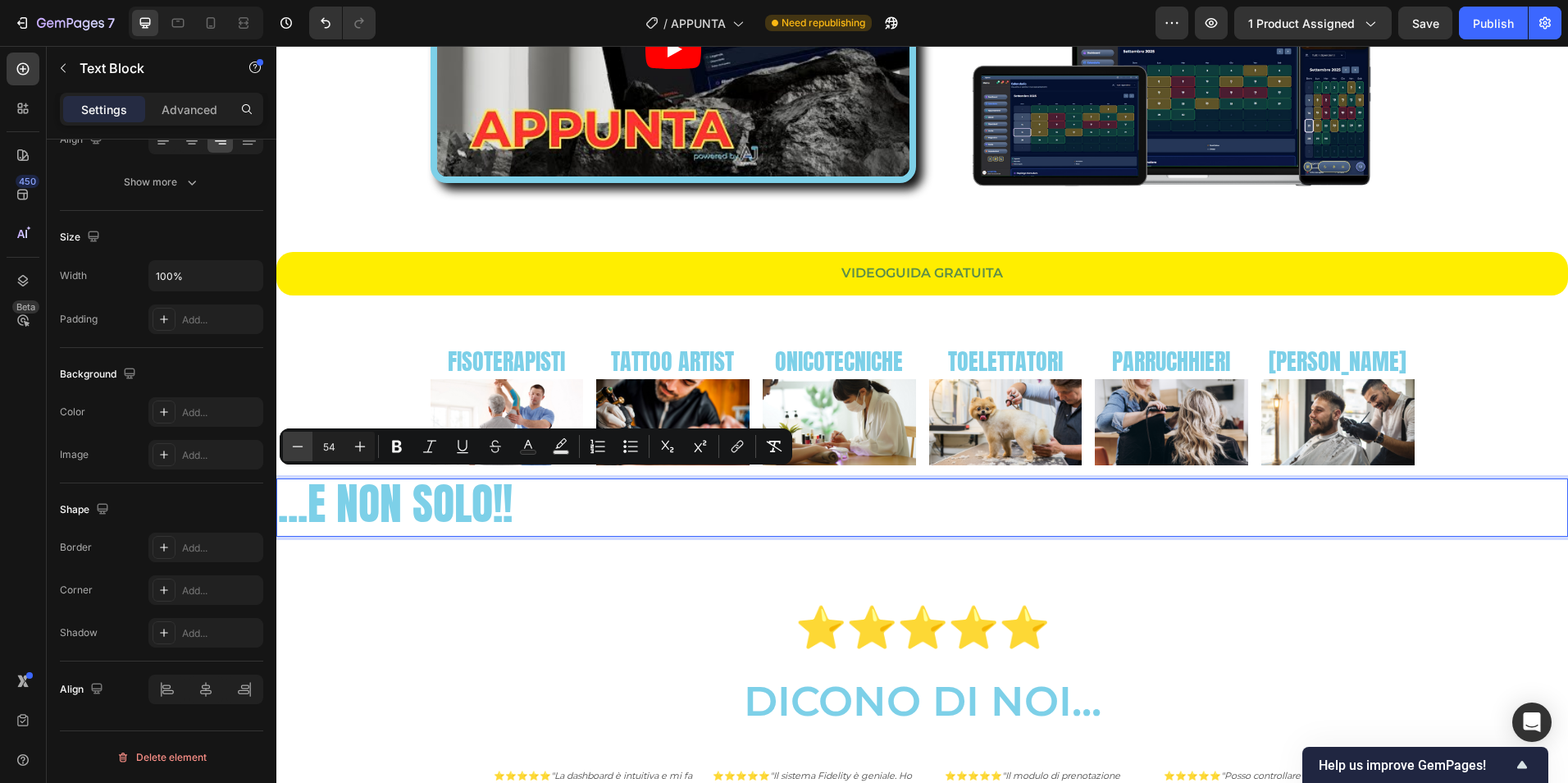
click at [300, 449] on icon "Editor contextual toolbar" at bounding box center [297, 446] width 16 height 16
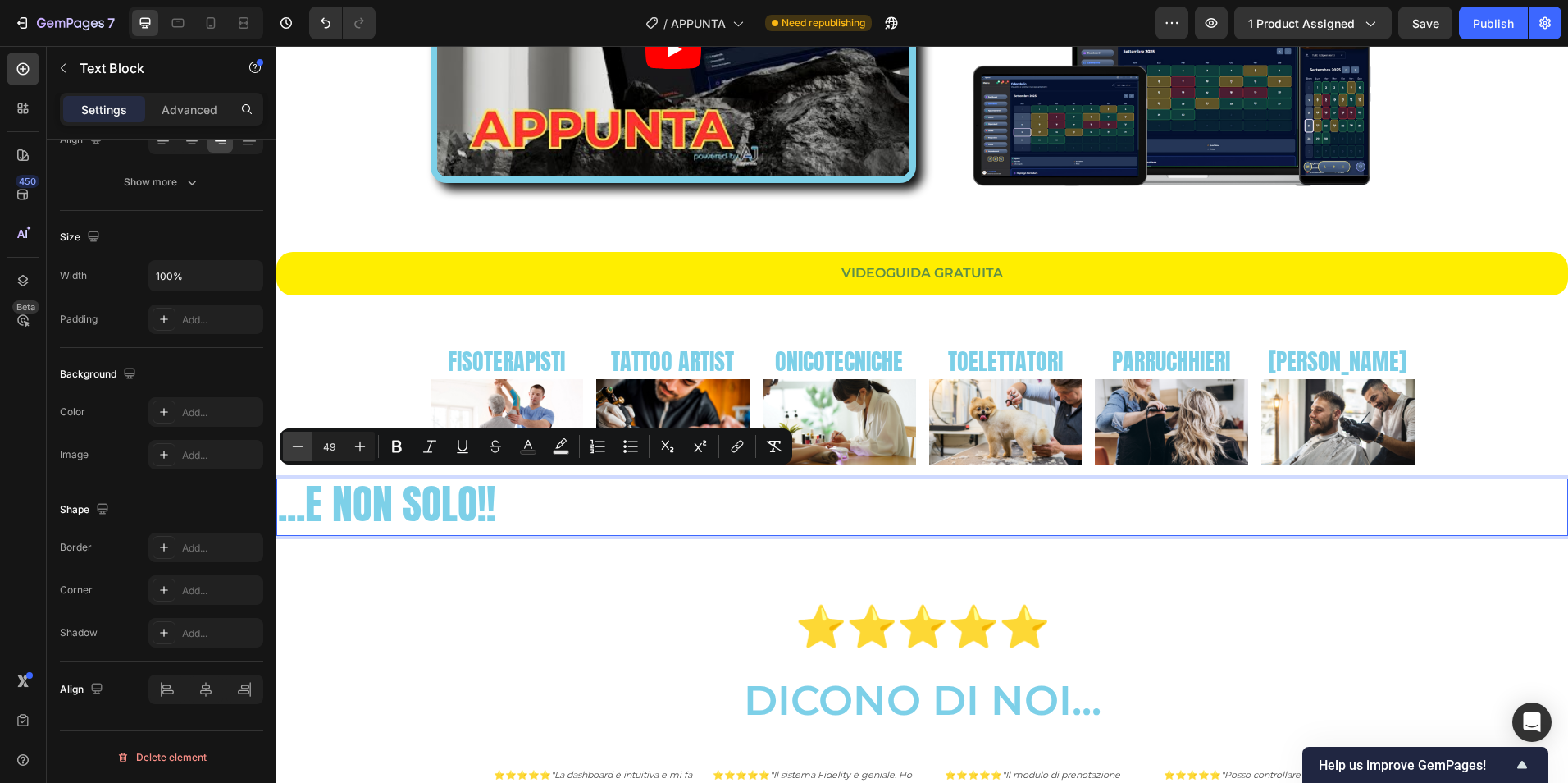
click at [300, 449] on icon "Editor contextual toolbar" at bounding box center [297, 446] width 16 height 16
click at [299, 448] on icon "Editor contextual toolbar" at bounding box center [297, 446] width 16 height 16
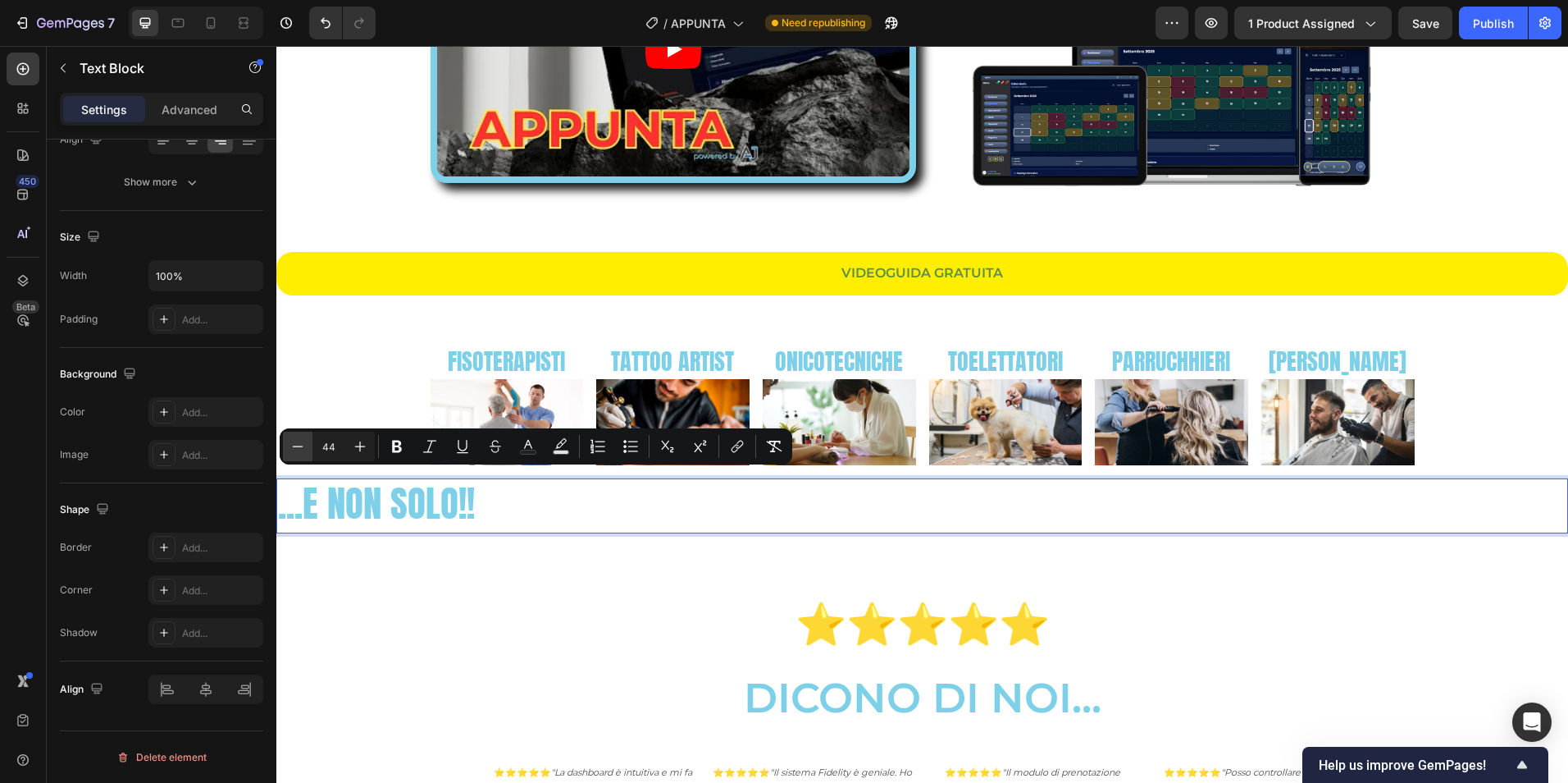
click at [299, 448] on icon "Editor contextual toolbar" at bounding box center [297, 446] width 16 height 16
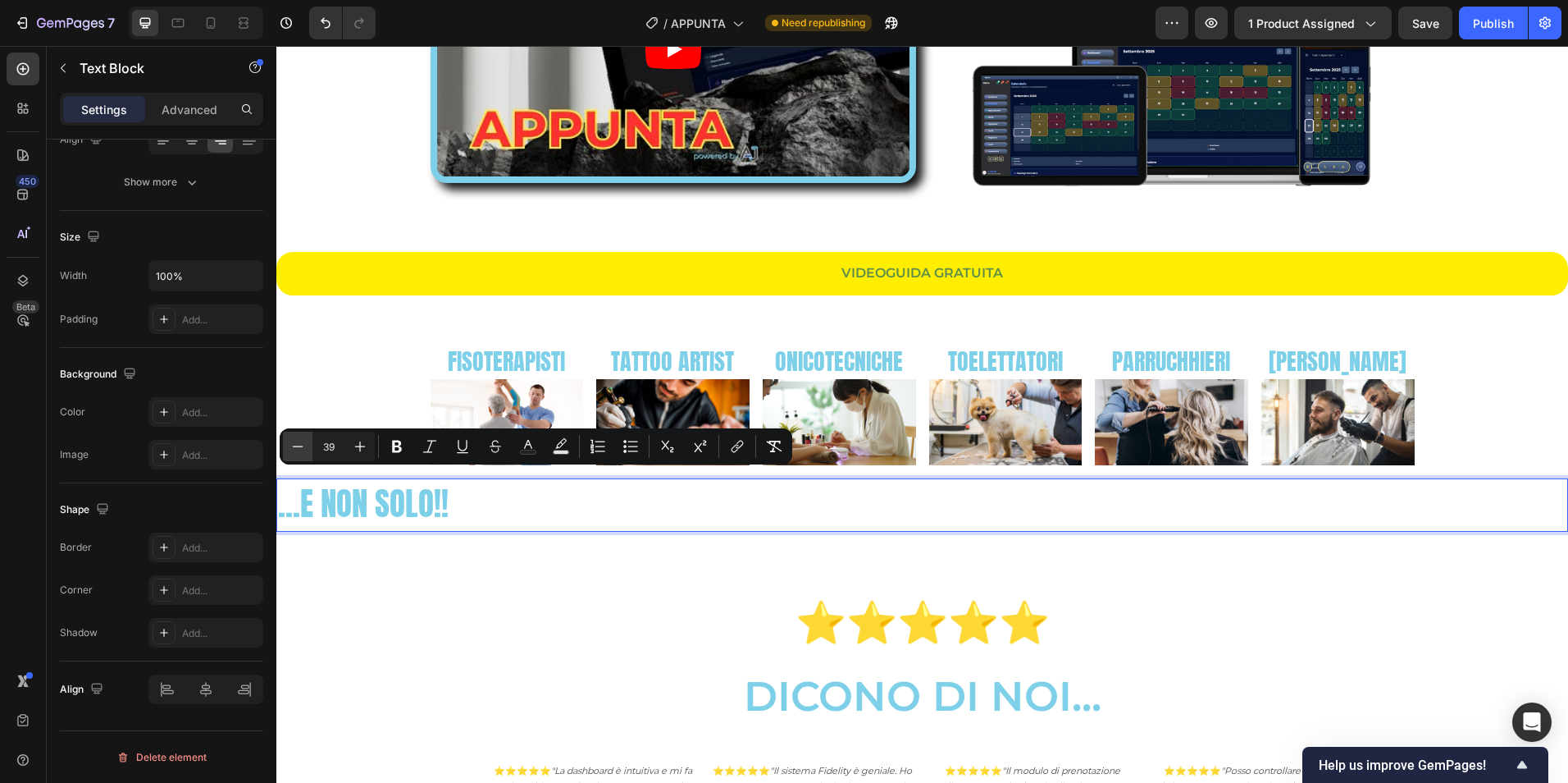
click at [299, 448] on icon "Editor contextual toolbar" at bounding box center [297, 446] width 16 height 16
click at [300, 448] on icon "Editor contextual toolbar" at bounding box center [297, 446] width 16 height 16
click at [299, 449] on icon "Editor contextual toolbar" at bounding box center [297, 446] width 16 height 16
click at [298, 450] on icon "Editor contextual toolbar" at bounding box center [297, 446] width 16 height 16
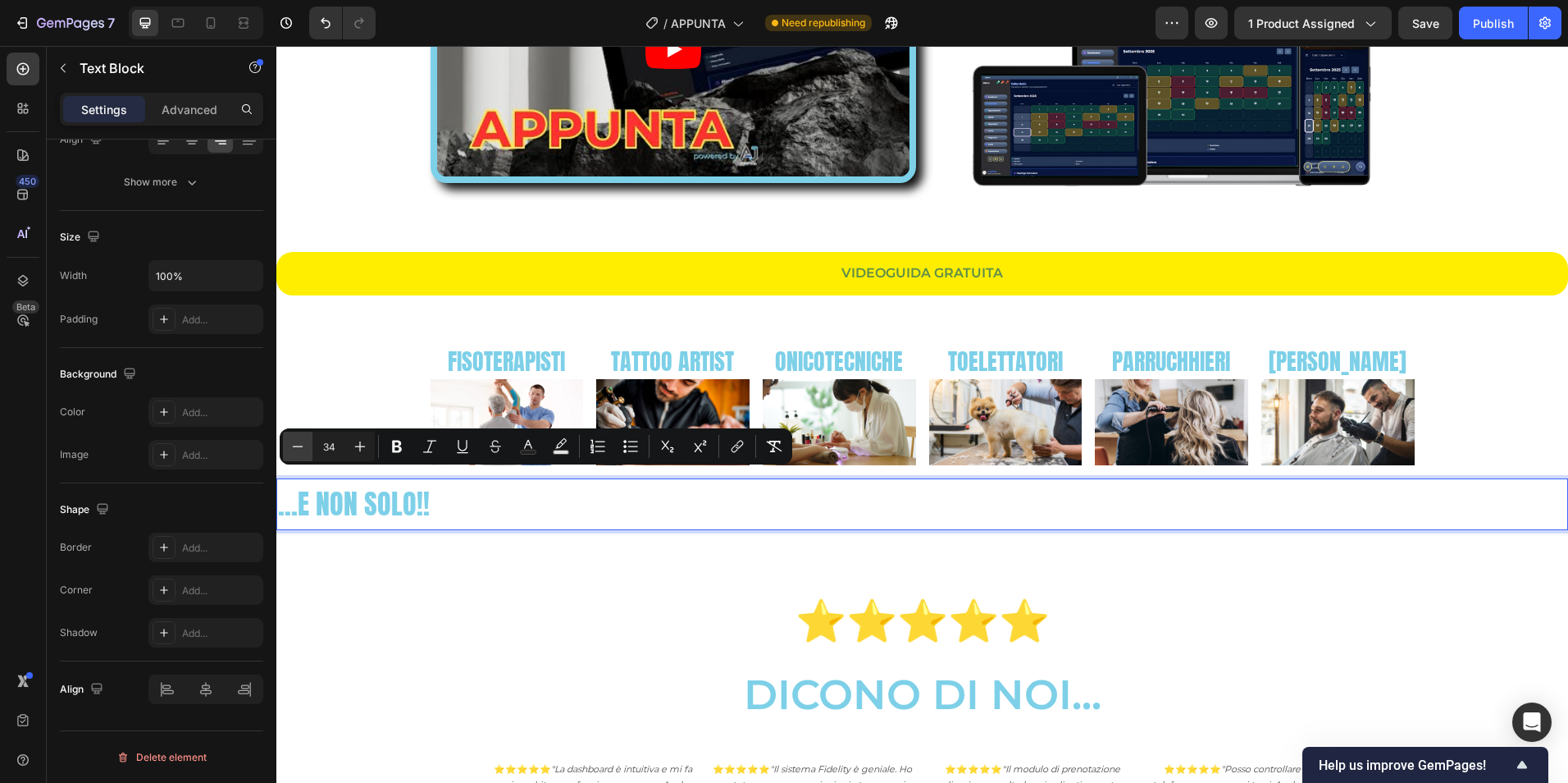
click at [296, 449] on icon "Editor contextual toolbar" at bounding box center [297, 446] width 16 height 16
click at [359, 453] on icon "Editor contextual toolbar" at bounding box center [359, 446] width 16 height 16
type input "35"
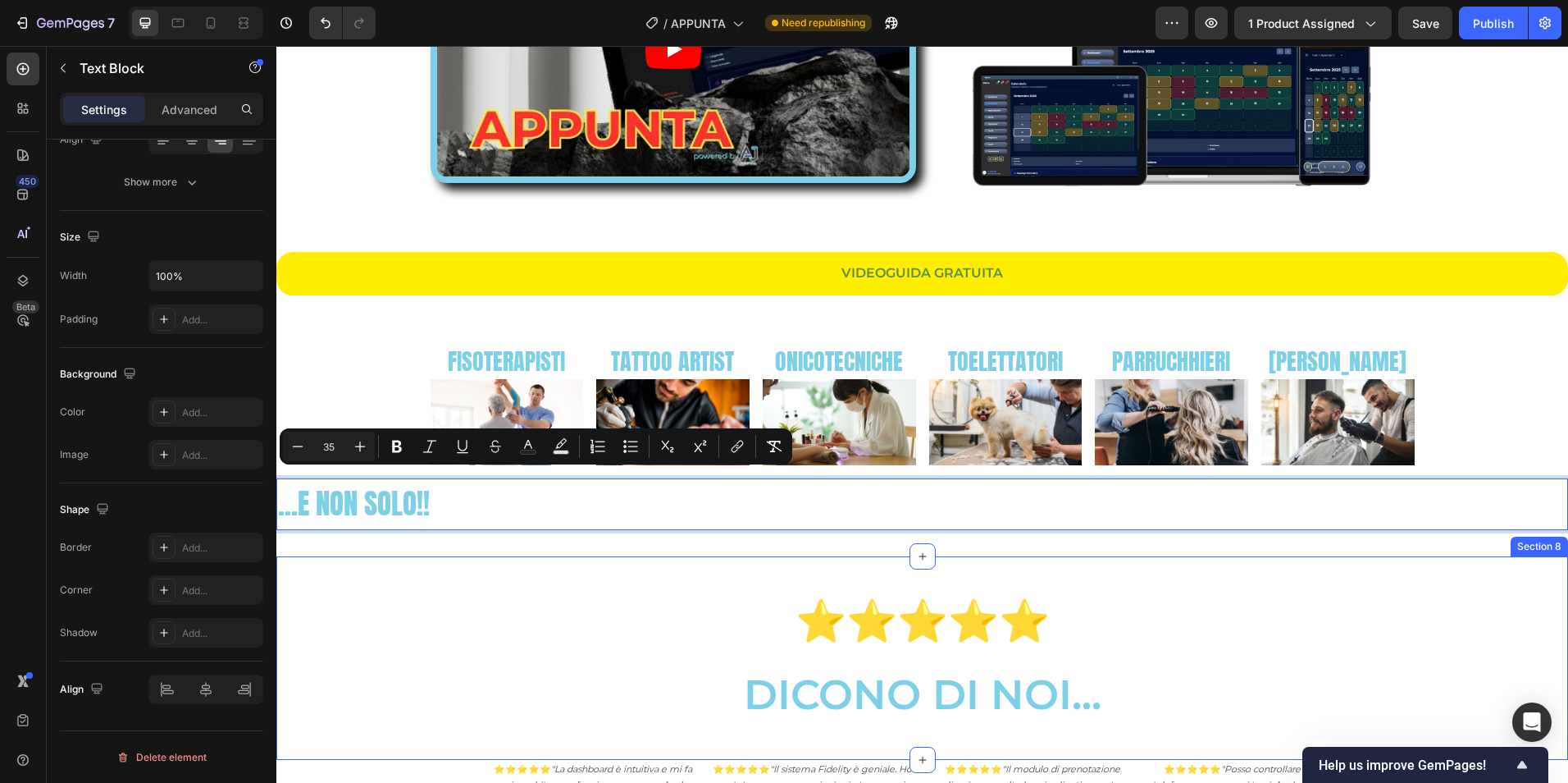
click at [435, 582] on div "⭐⭐⭐⭐⭐ DICONO DI NOI..." at bounding box center [922, 658] width 984 height 151
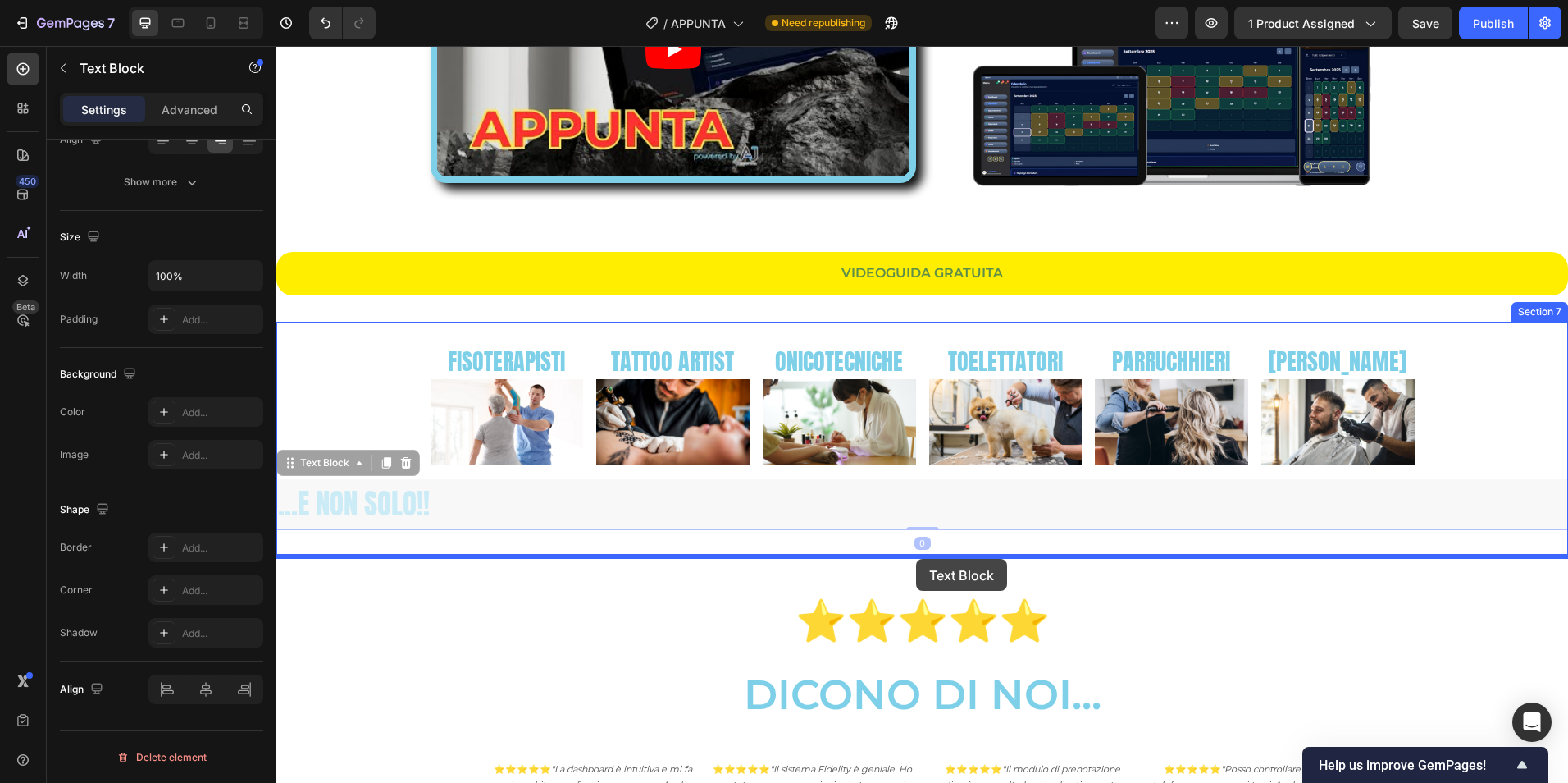
drag, startPoint x: 418, startPoint y: 513, endPoint x: 916, endPoint y: 558, distance: 500.0
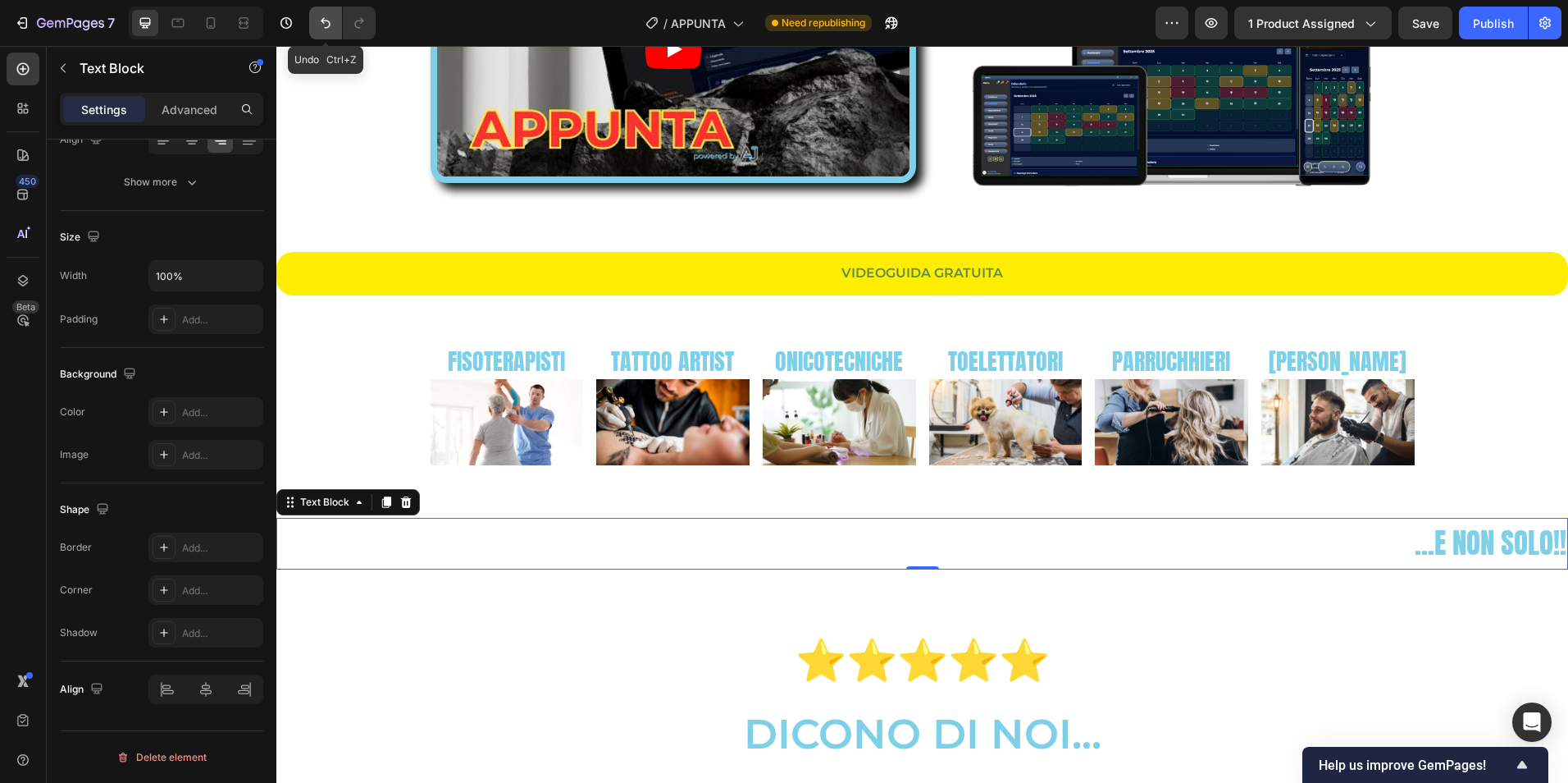
click at [332, 21] on icon "Undo/Redo" at bounding box center [325, 22] width 16 height 16
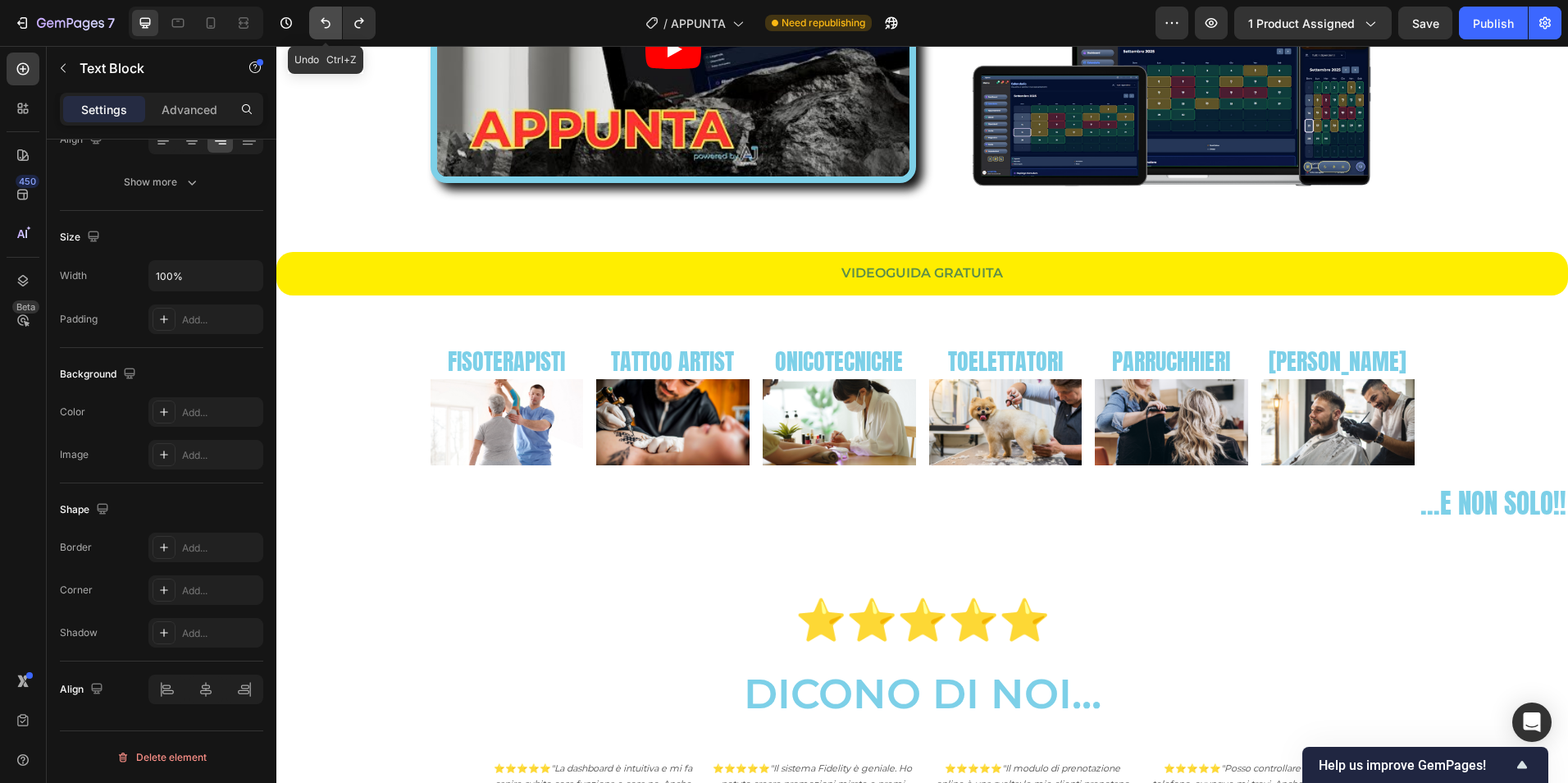
click at [332, 21] on icon "Undo/Redo" at bounding box center [325, 22] width 16 height 16
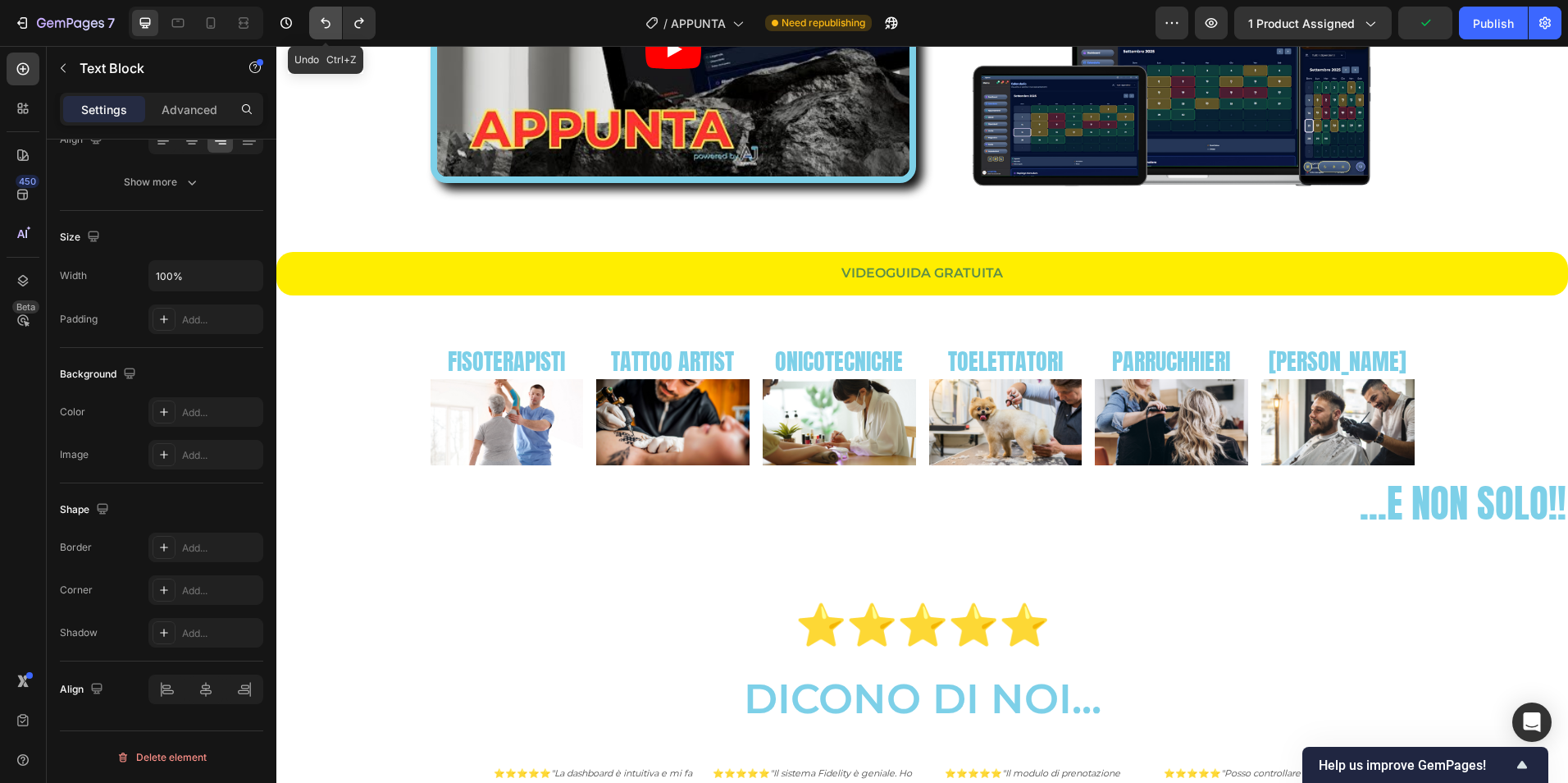
click at [332, 21] on icon "Undo/Redo" at bounding box center [325, 22] width 16 height 16
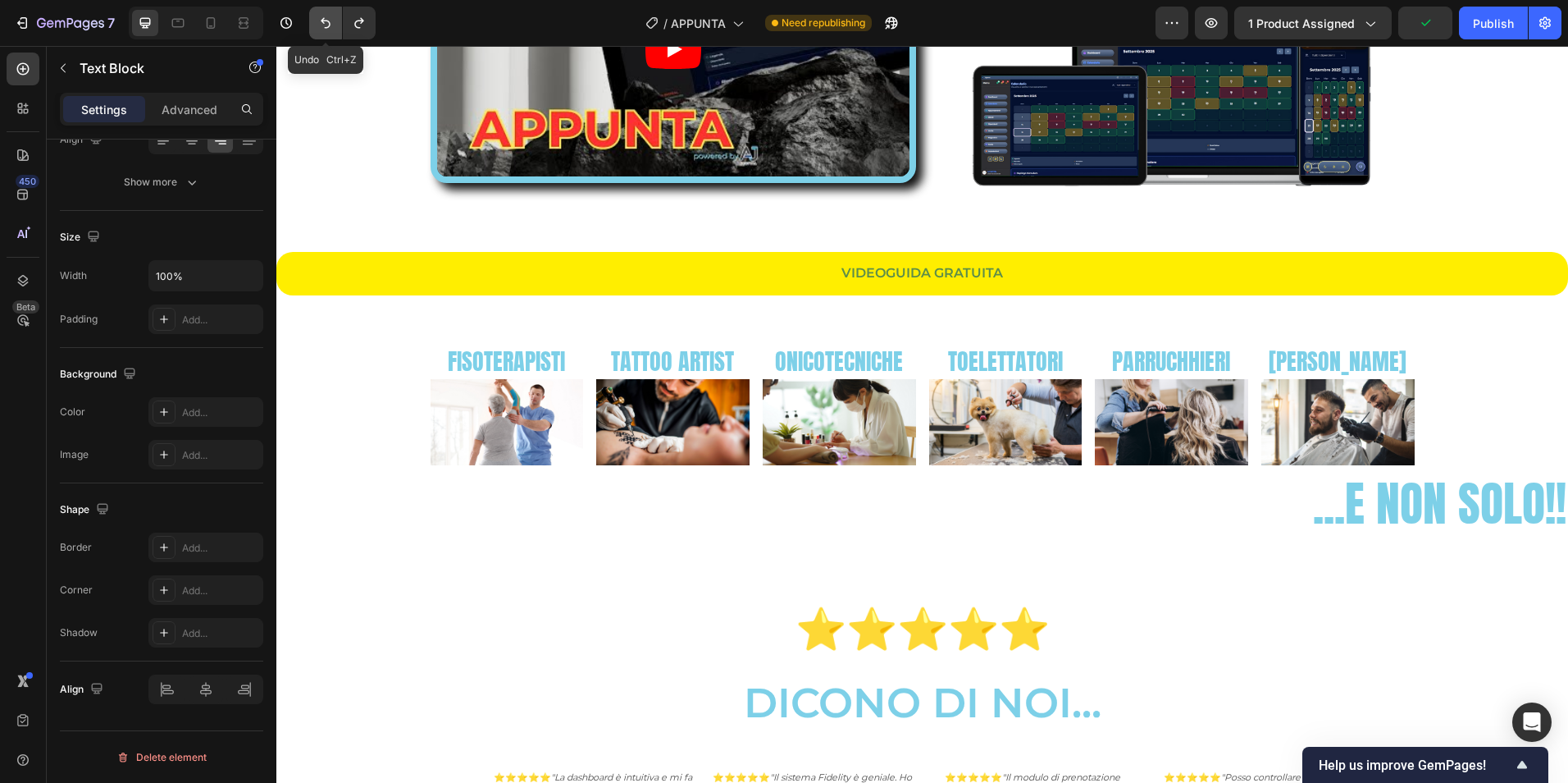
click at [332, 21] on icon "Undo/Redo" at bounding box center [325, 22] width 16 height 16
click at [333, 30] on icon "Undo/Redo" at bounding box center [325, 22] width 16 height 16
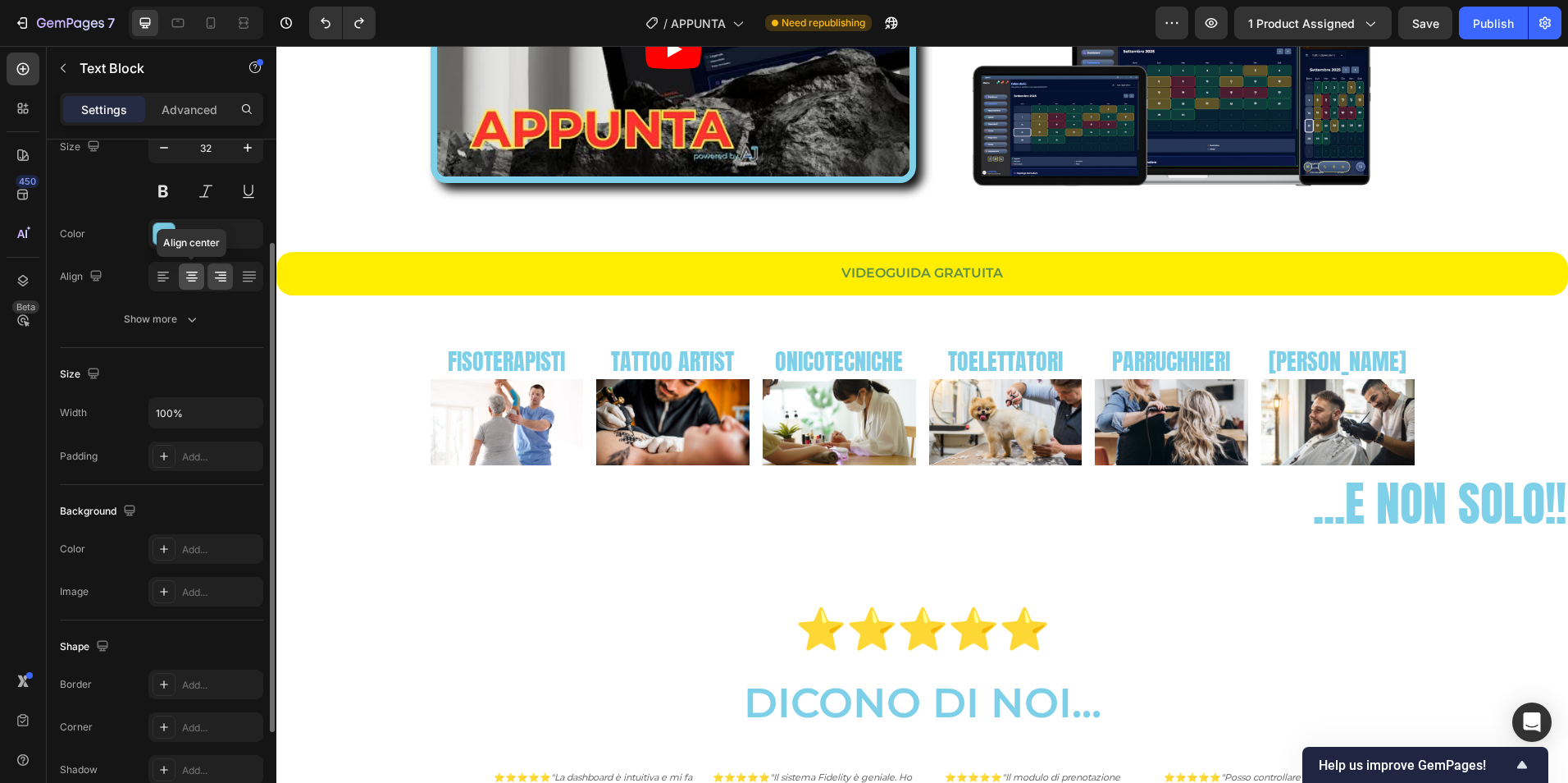
click at [198, 276] on icon at bounding box center [192, 276] width 16 height 16
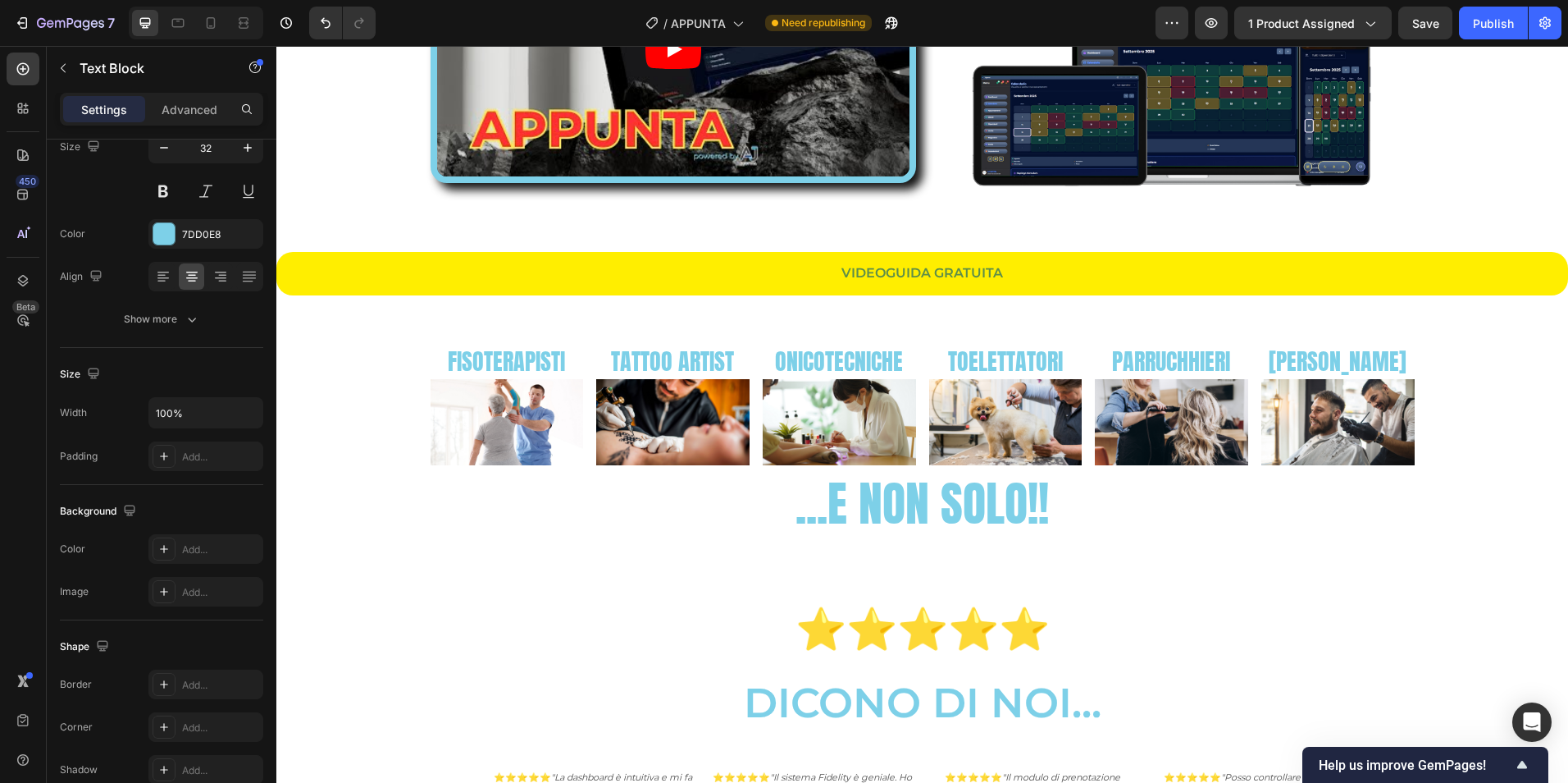
click at [947, 512] on span "...E NON SOLO!!" at bounding box center [922, 503] width 253 height 72
click at [946, 512] on span "...E NON SOLO!!" at bounding box center [922, 503] width 253 height 72
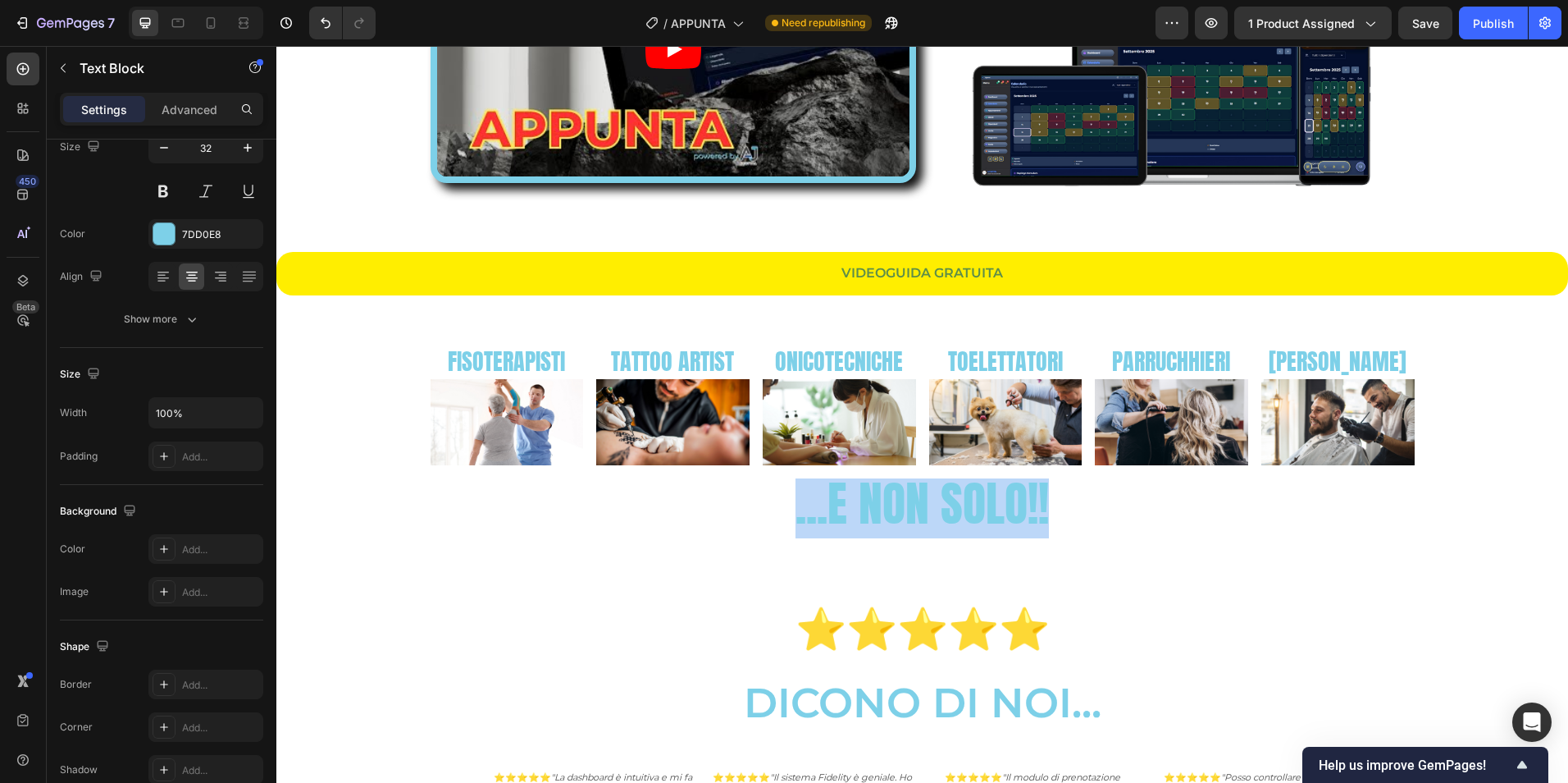
click at [946, 512] on span "...E NON SOLO!!" at bounding box center [922, 503] width 253 height 72
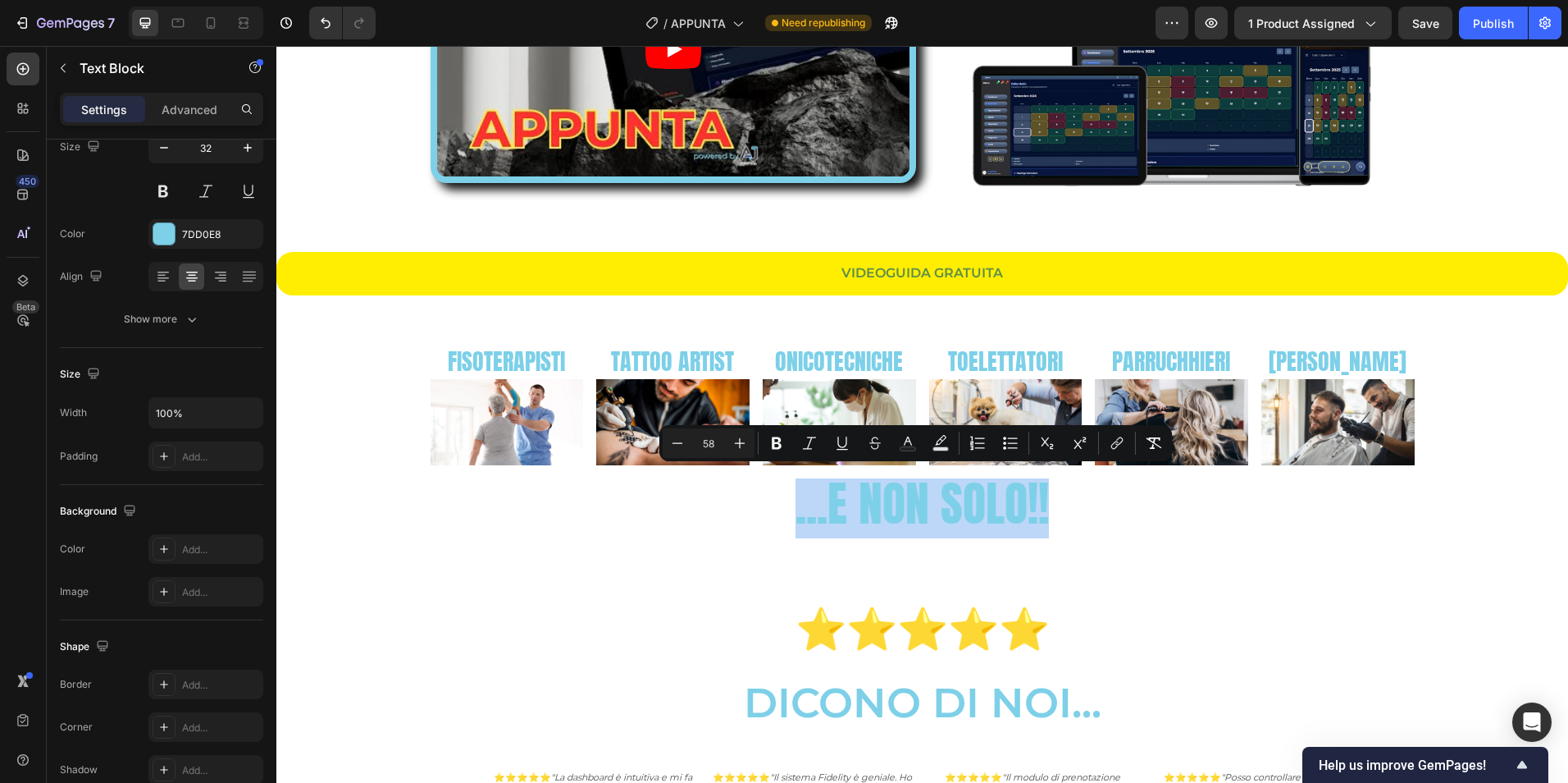
click at [747, 517] on p "...E NON SOLO!!" at bounding box center [922, 508] width 1288 height 57
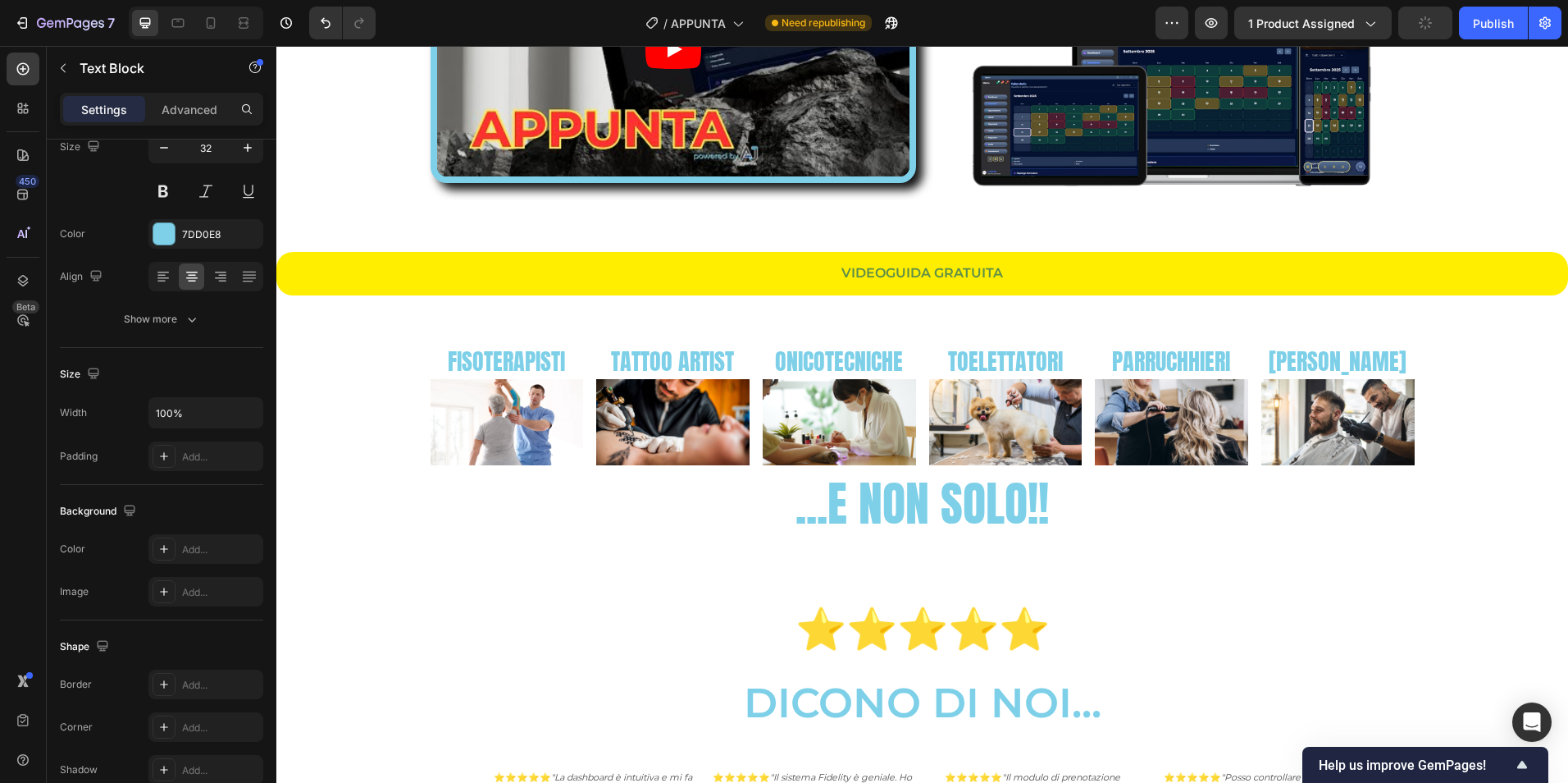
click at [738, 517] on p "...E NON SOLO!!" at bounding box center [922, 508] width 1288 height 57
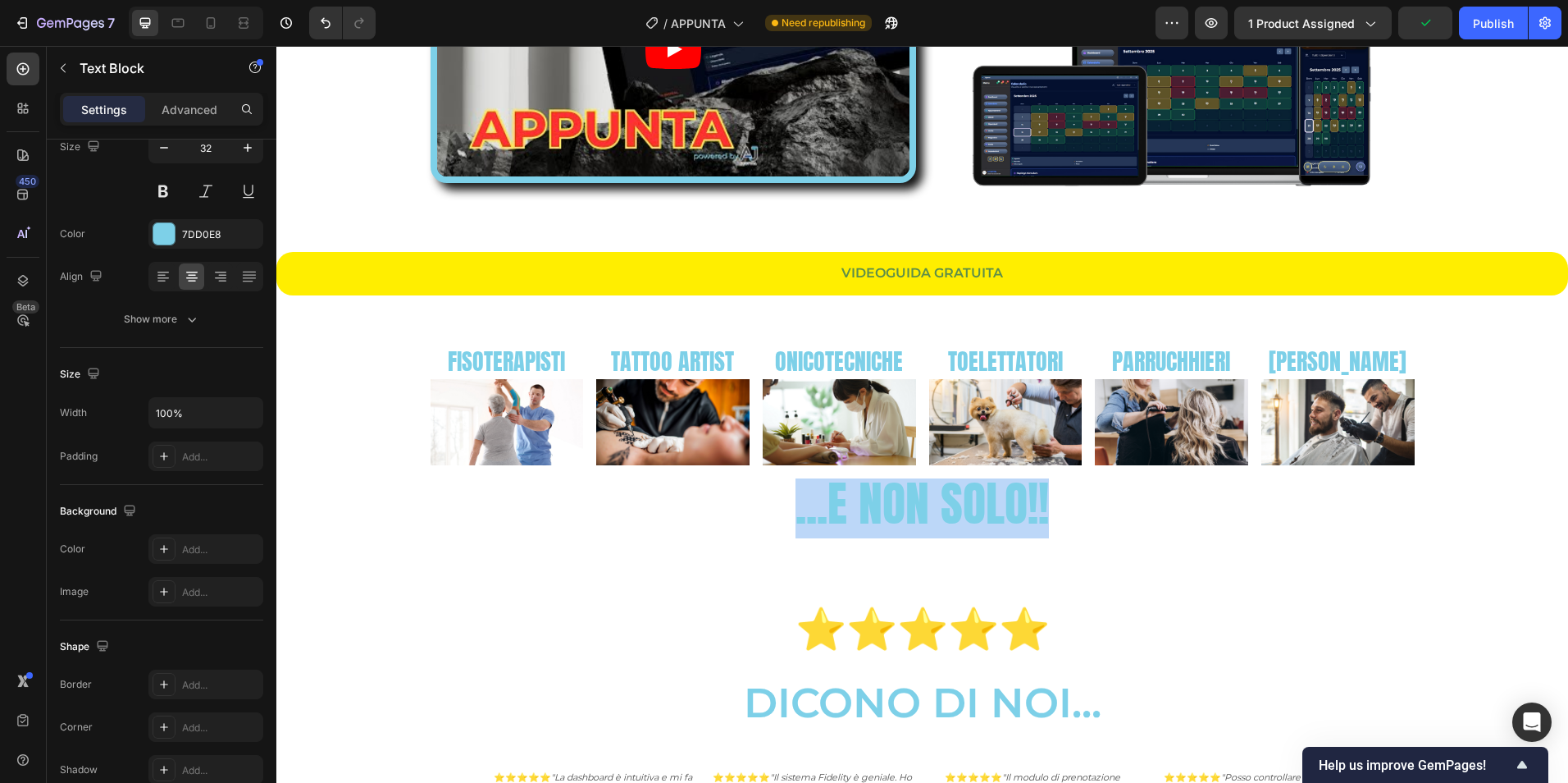
click at [738, 517] on p "...E NON SOLO!!" at bounding box center [922, 508] width 1288 height 57
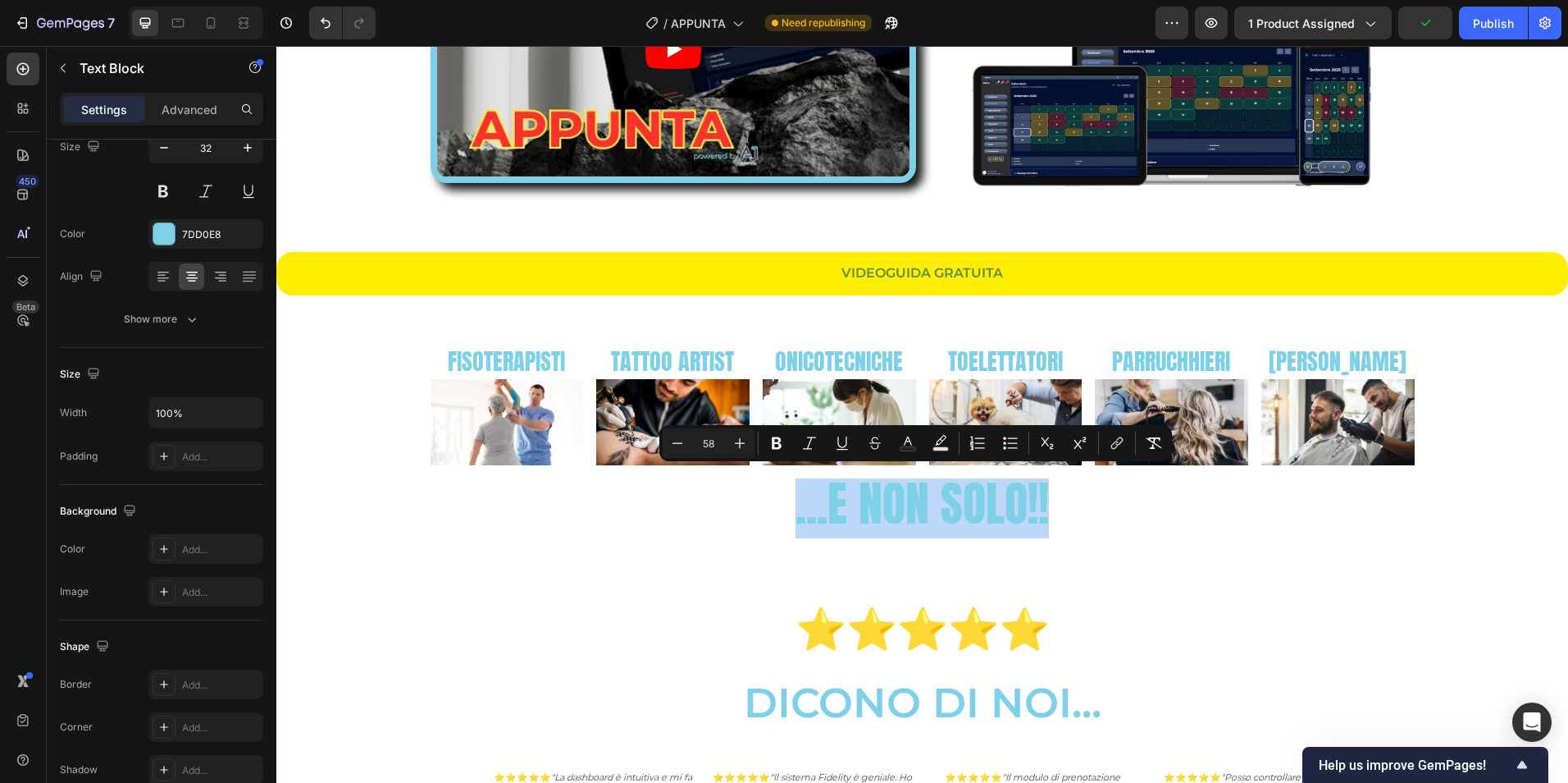
click at [738, 517] on p "...E NON SOLO!!" at bounding box center [922, 508] width 1288 height 57
click at [1178, 505] on p "...E NON SOLO!!" at bounding box center [922, 508] width 1288 height 57
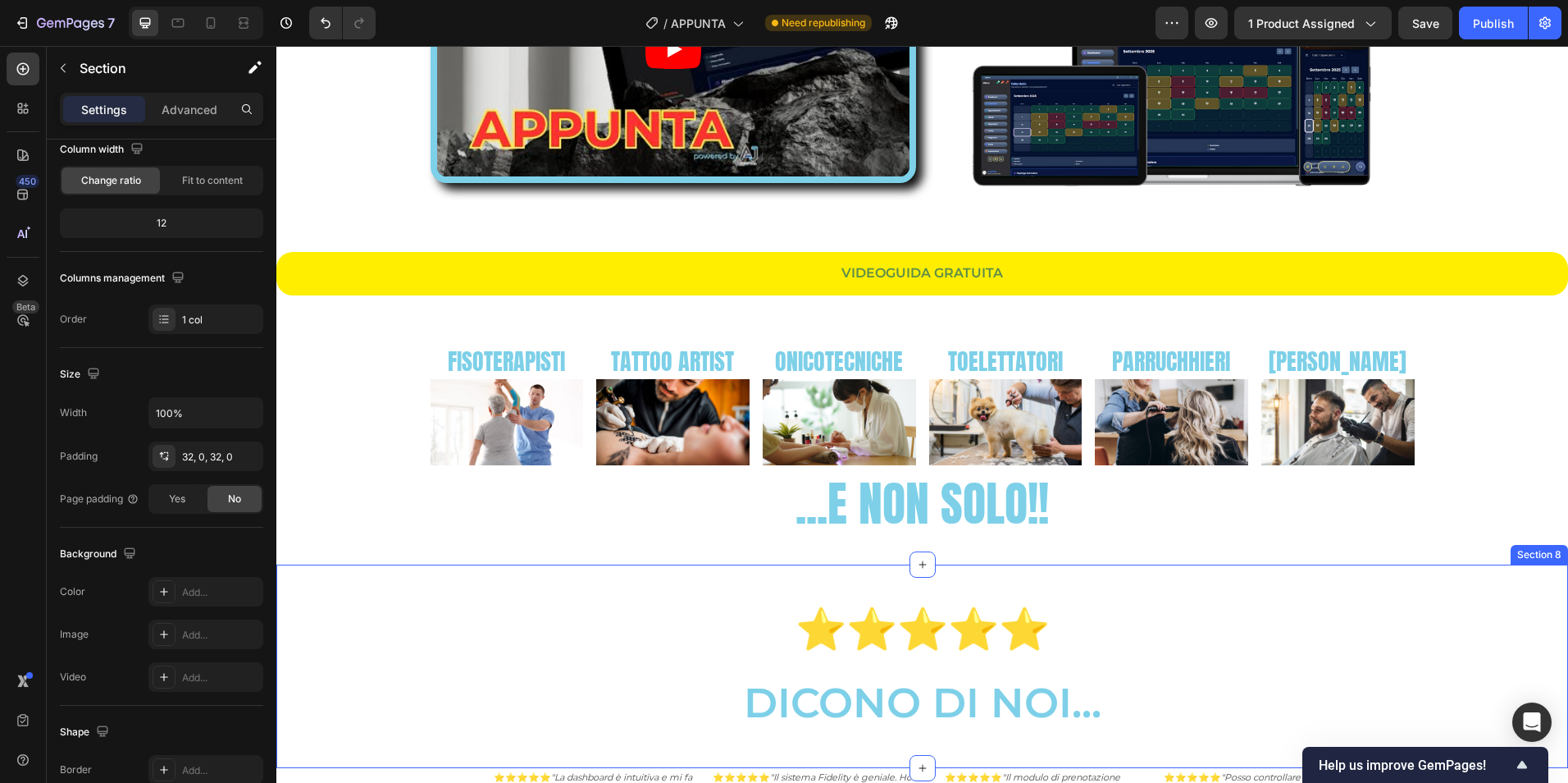
click at [959, 567] on div "⭐⭐⭐⭐⭐ DICONO DI NOI... Text Block Section 8" at bounding box center [922, 665] width 1292 height 203
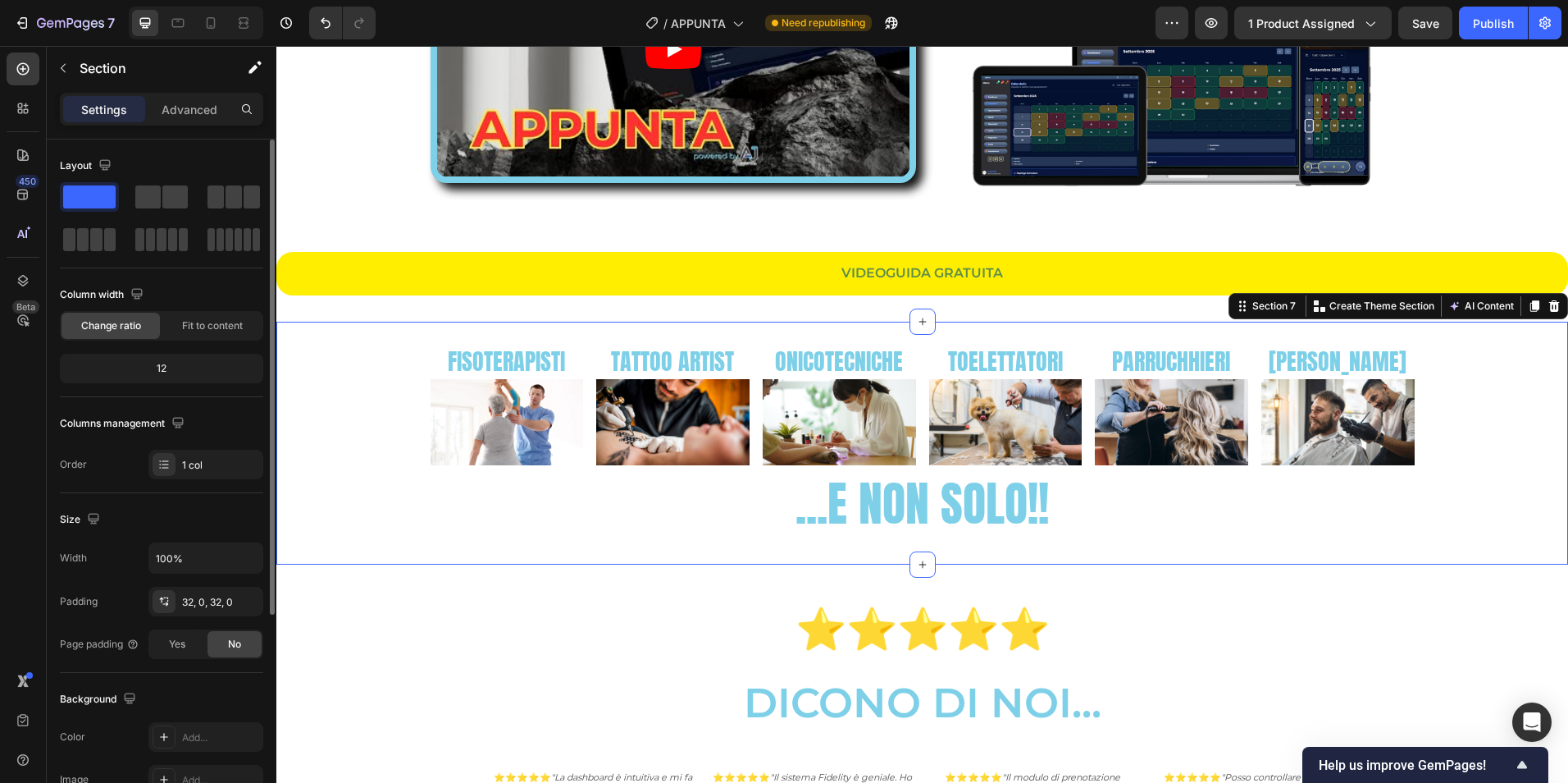
click at [973, 553] on div "FISOTERAPISTI Text Block Image TATTOO ARTIST Text Block Image ONICOTECNICHE Tex…" at bounding box center [922, 442] width 1292 height 242
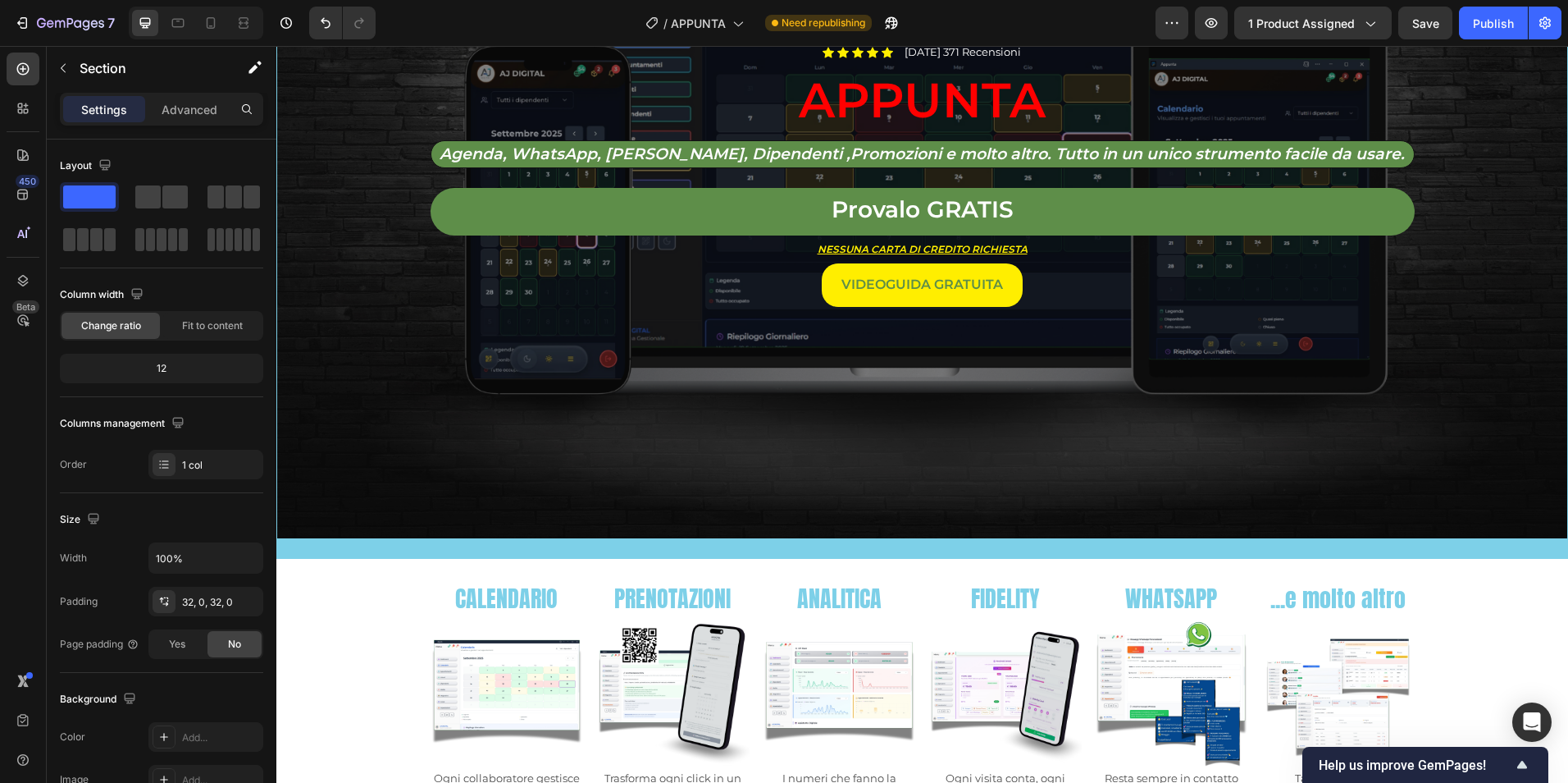
scroll to position [411, 0]
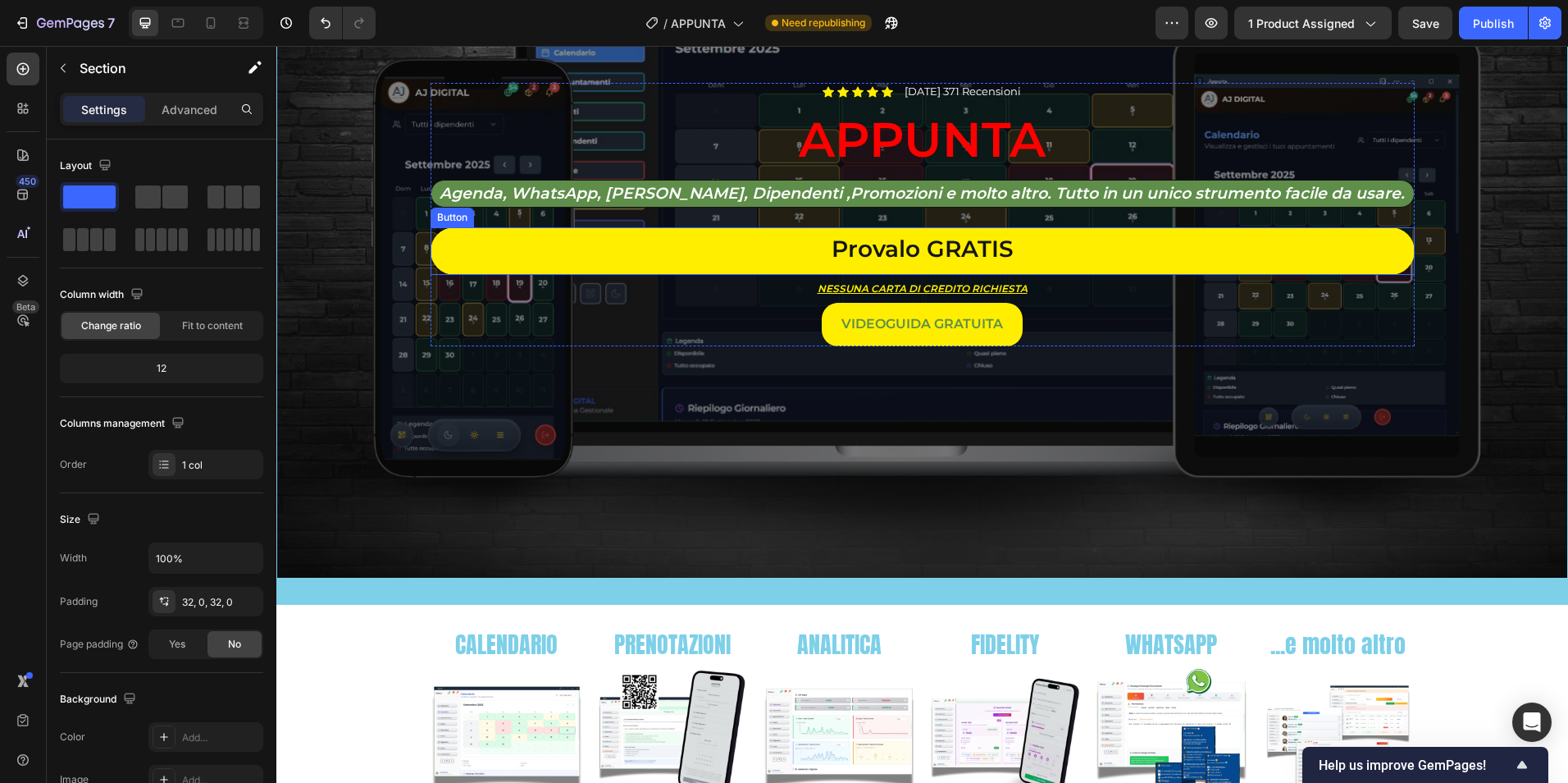
click at [1149, 242] on link "Provalo GRATIS" at bounding box center [922, 251] width 984 height 48
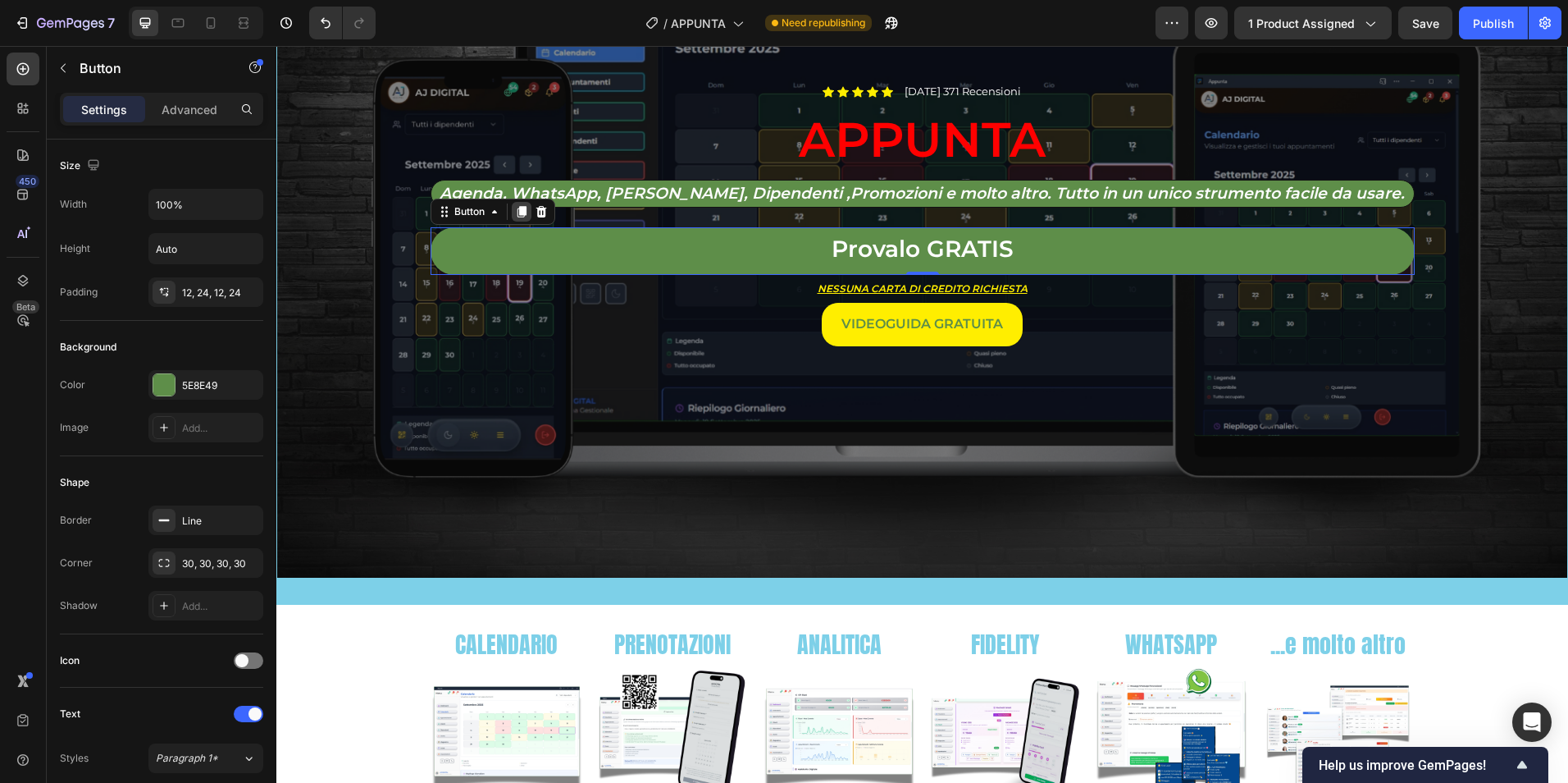
click at [517, 207] on icon at bounding box center [521, 212] width 9 height 11
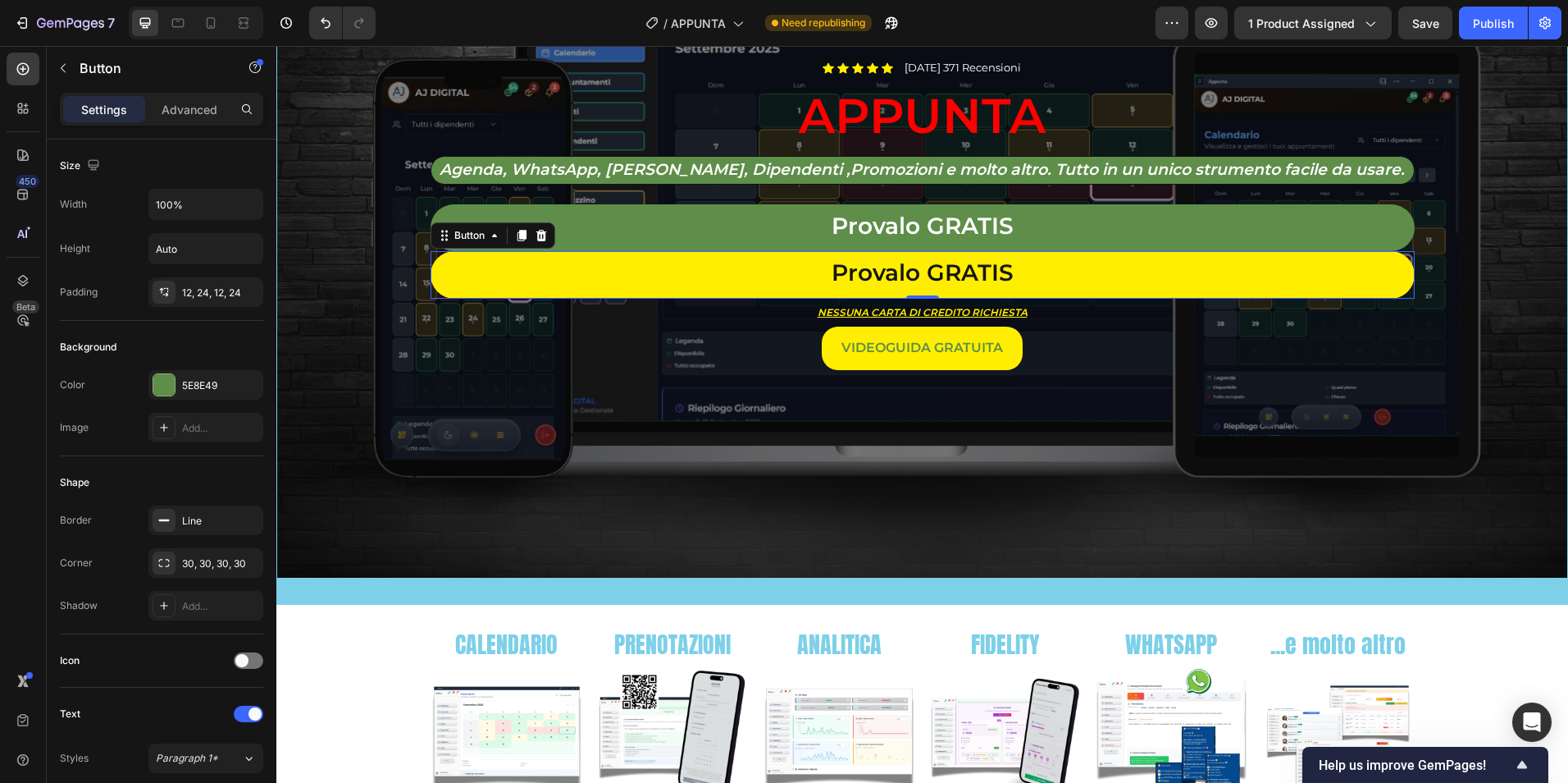
click at [1104, 270] on link "Provalo GRATIS" at bounding box center [922, 274] width 984 height 48
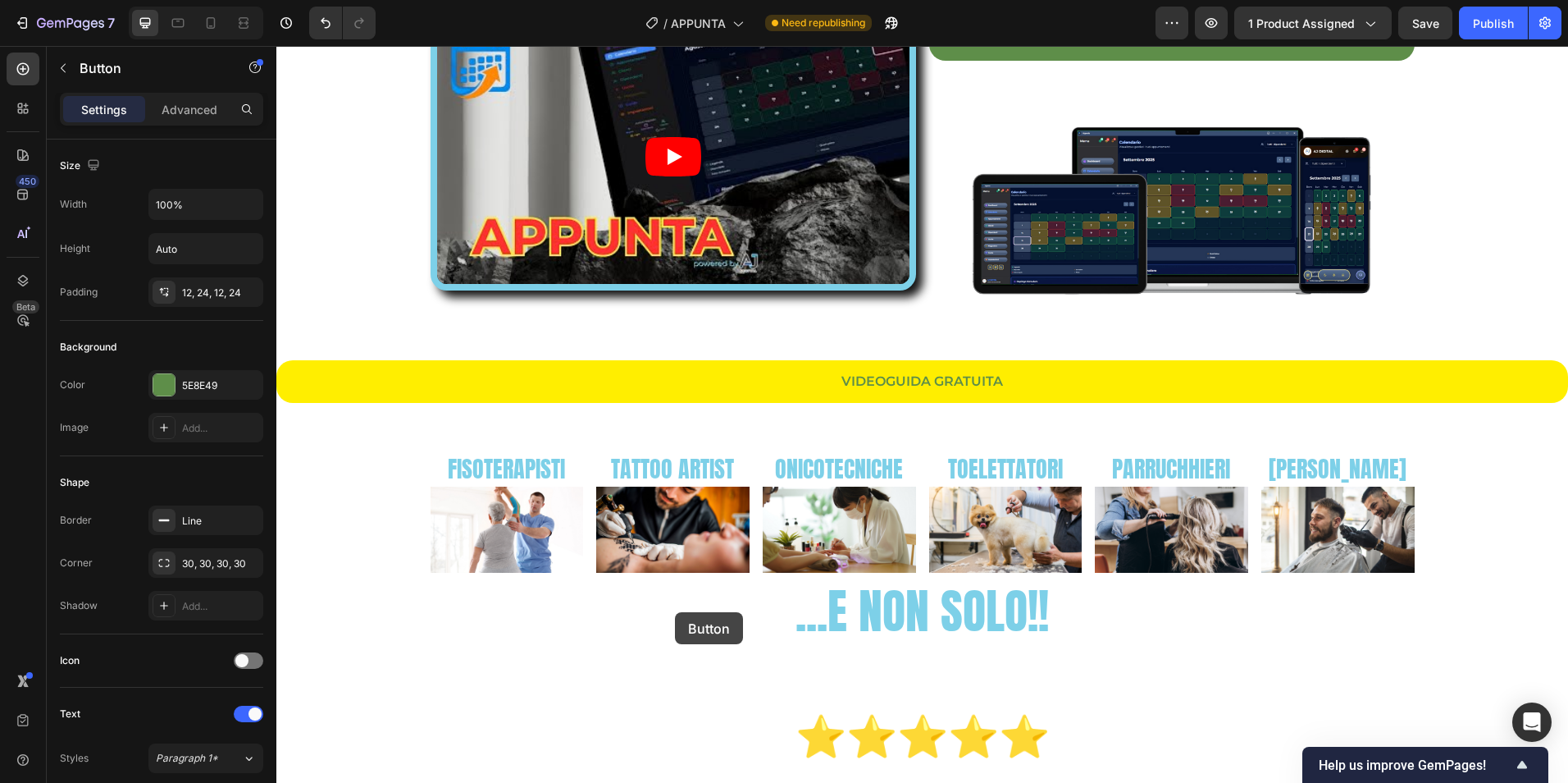
scroll to position [2598, 0]
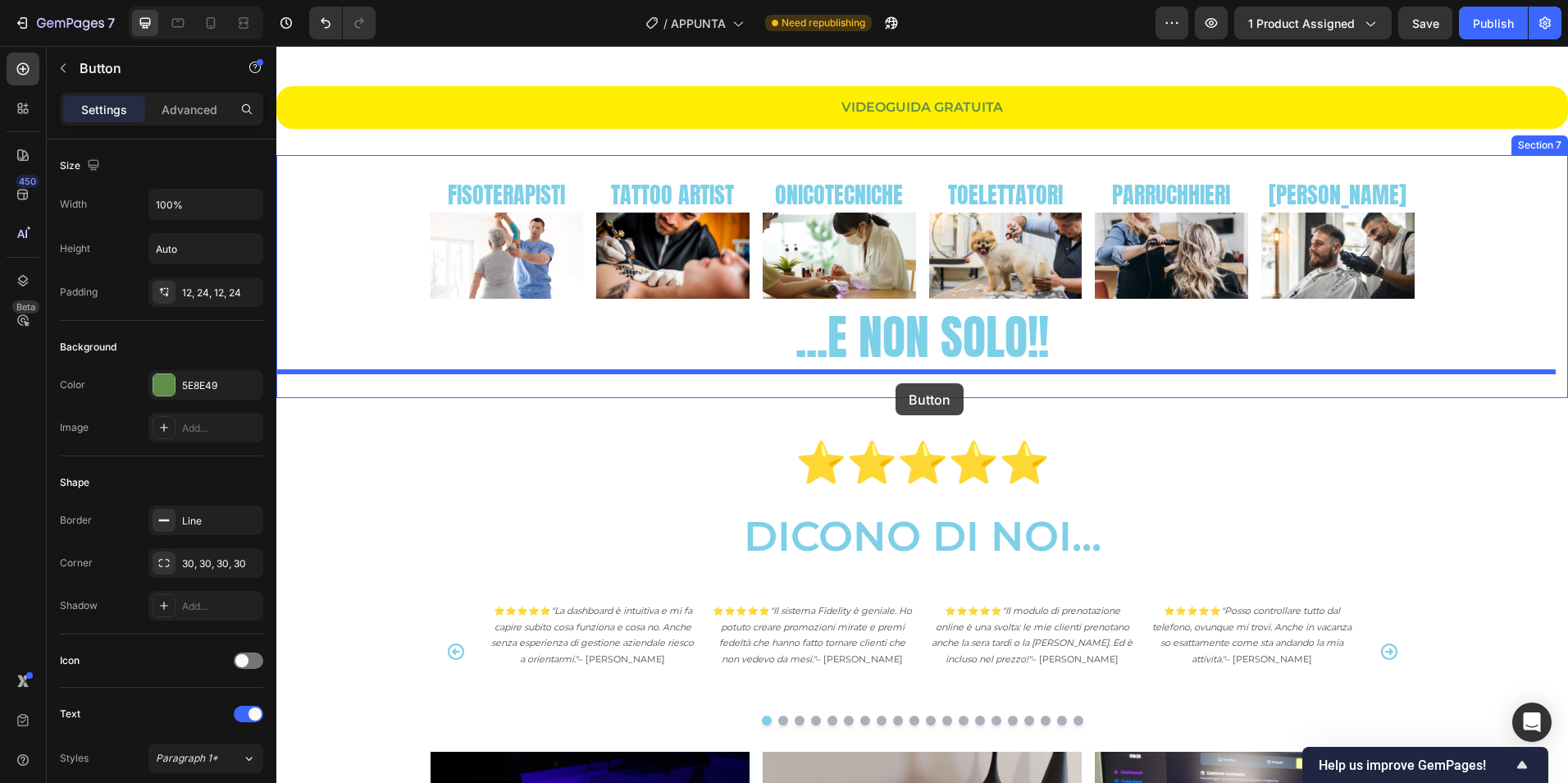
drag, startPoint x: 461, startPoint y: 234, endPoint x: 896, endPoint y: 383, distance: 459.8
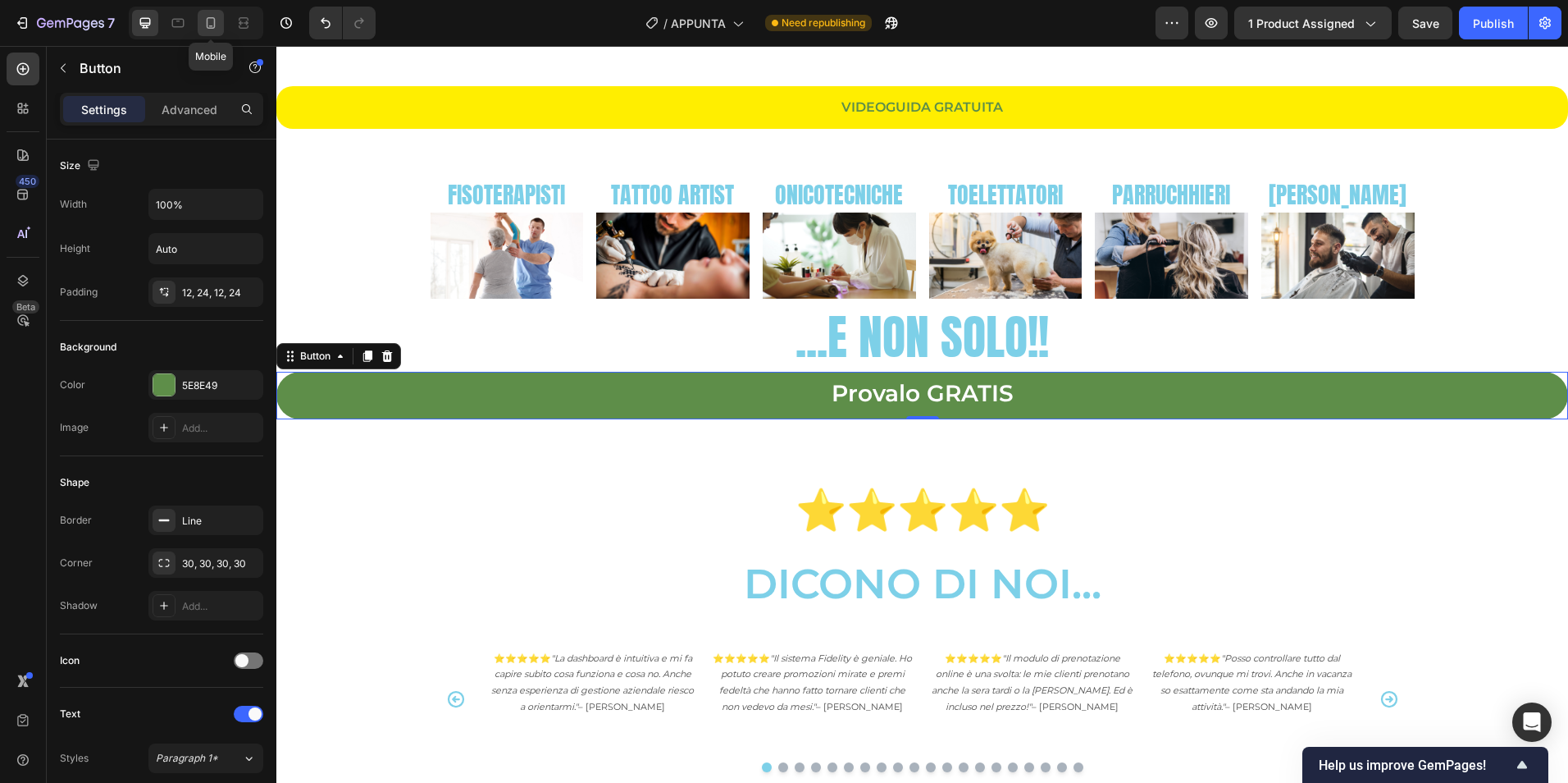
click at [222, 24] on div at bounding box center [211, 22] width 26 height 26
type input "Auto"
type input "12"
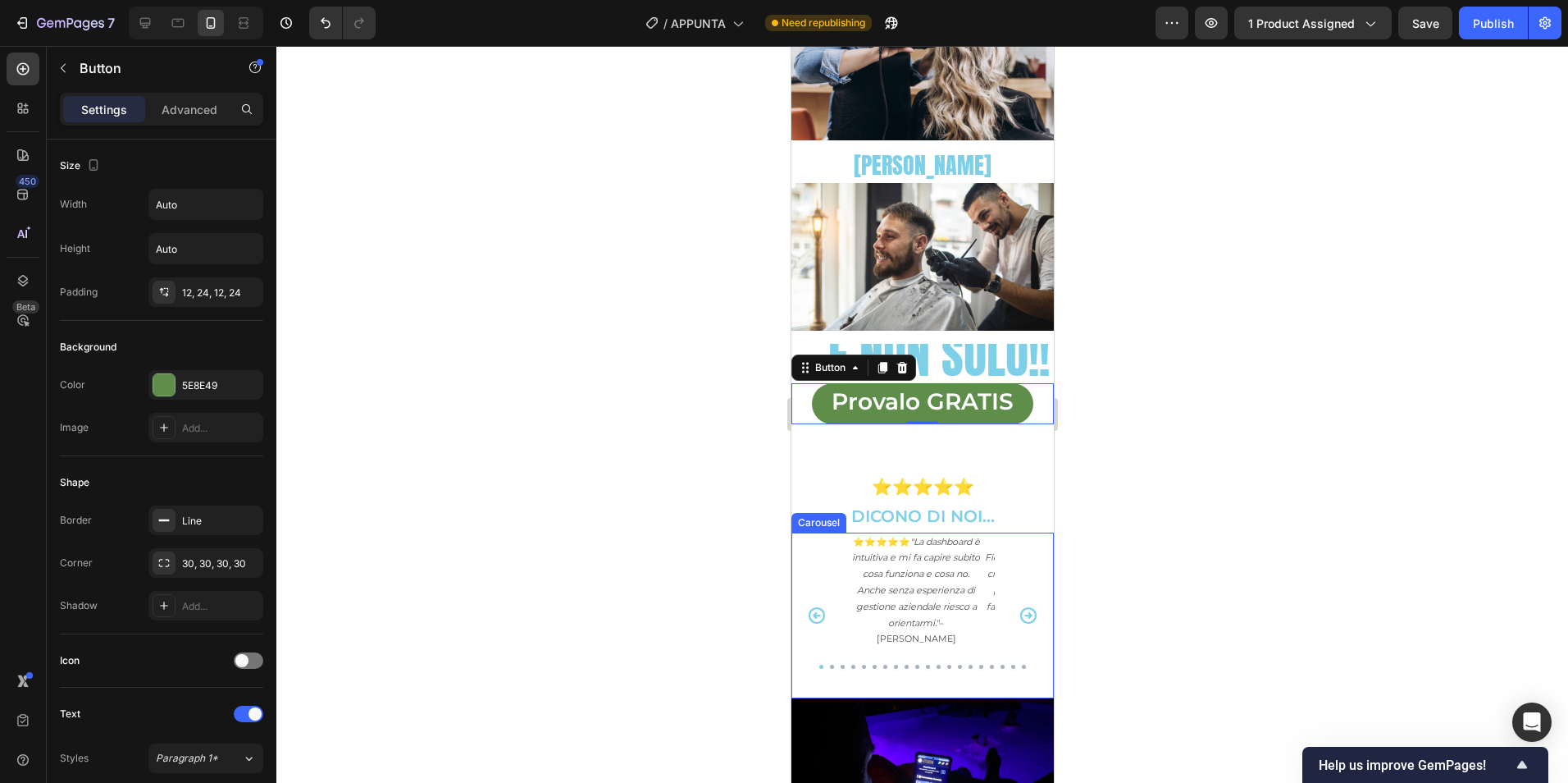
scroll to position [3464, 0]
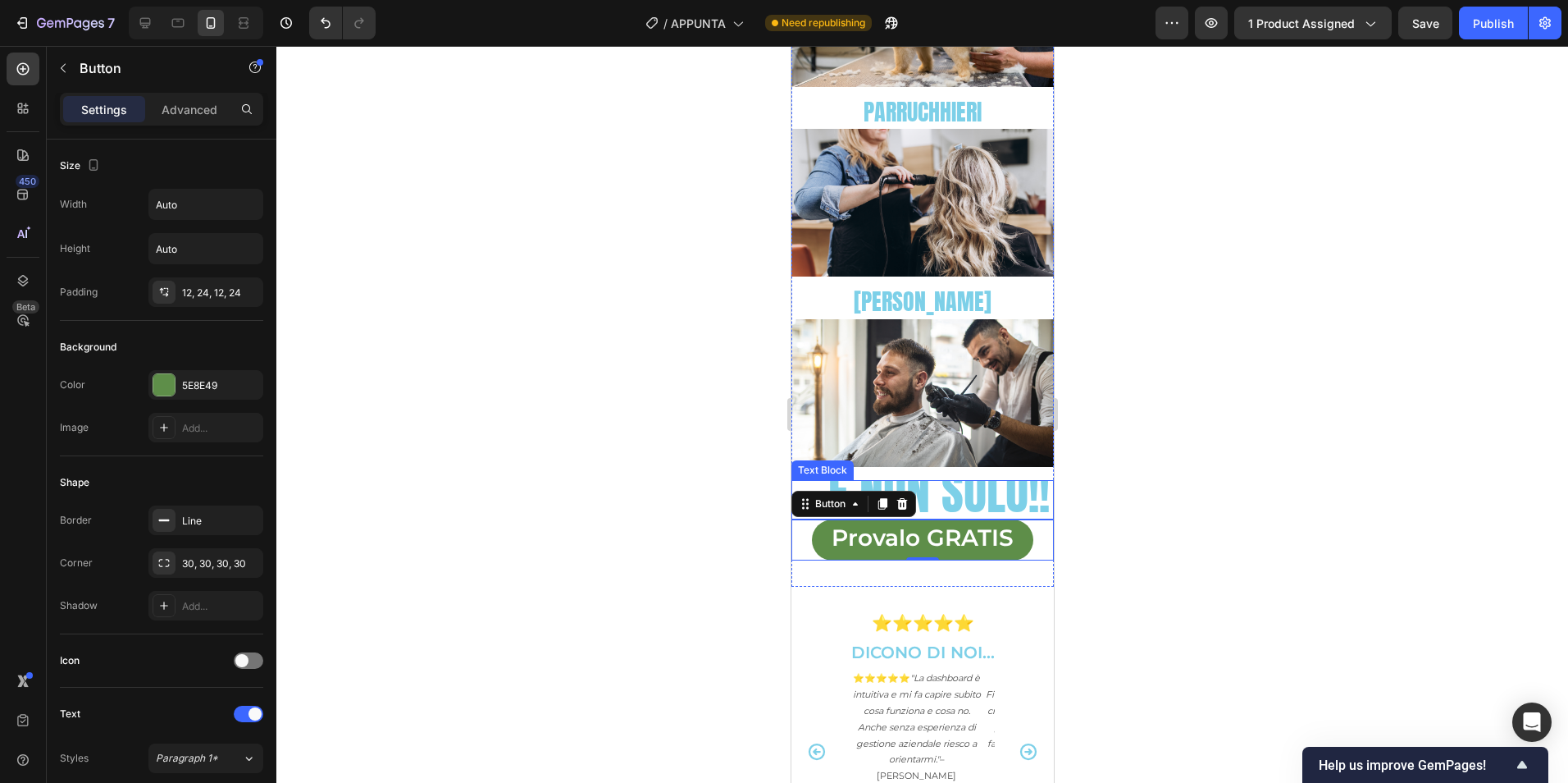
click at [936, 476] on span "...E NON SOLO!!" at bounding box center [922, 492] width 253 height 72
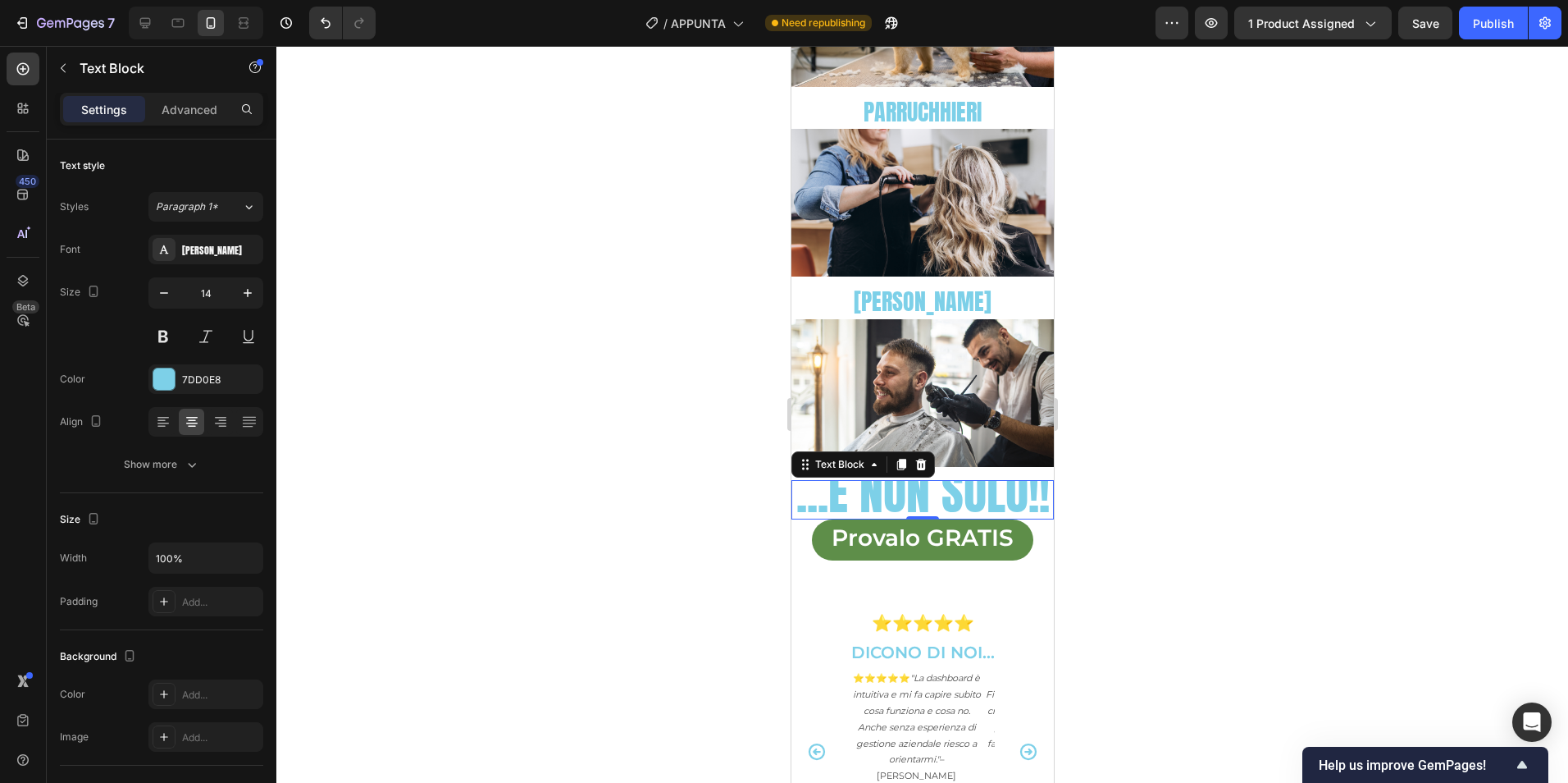
click at [943, 474] on span "...E NON SOLO!!" at bounding box center [922, 492] width 253 height 72
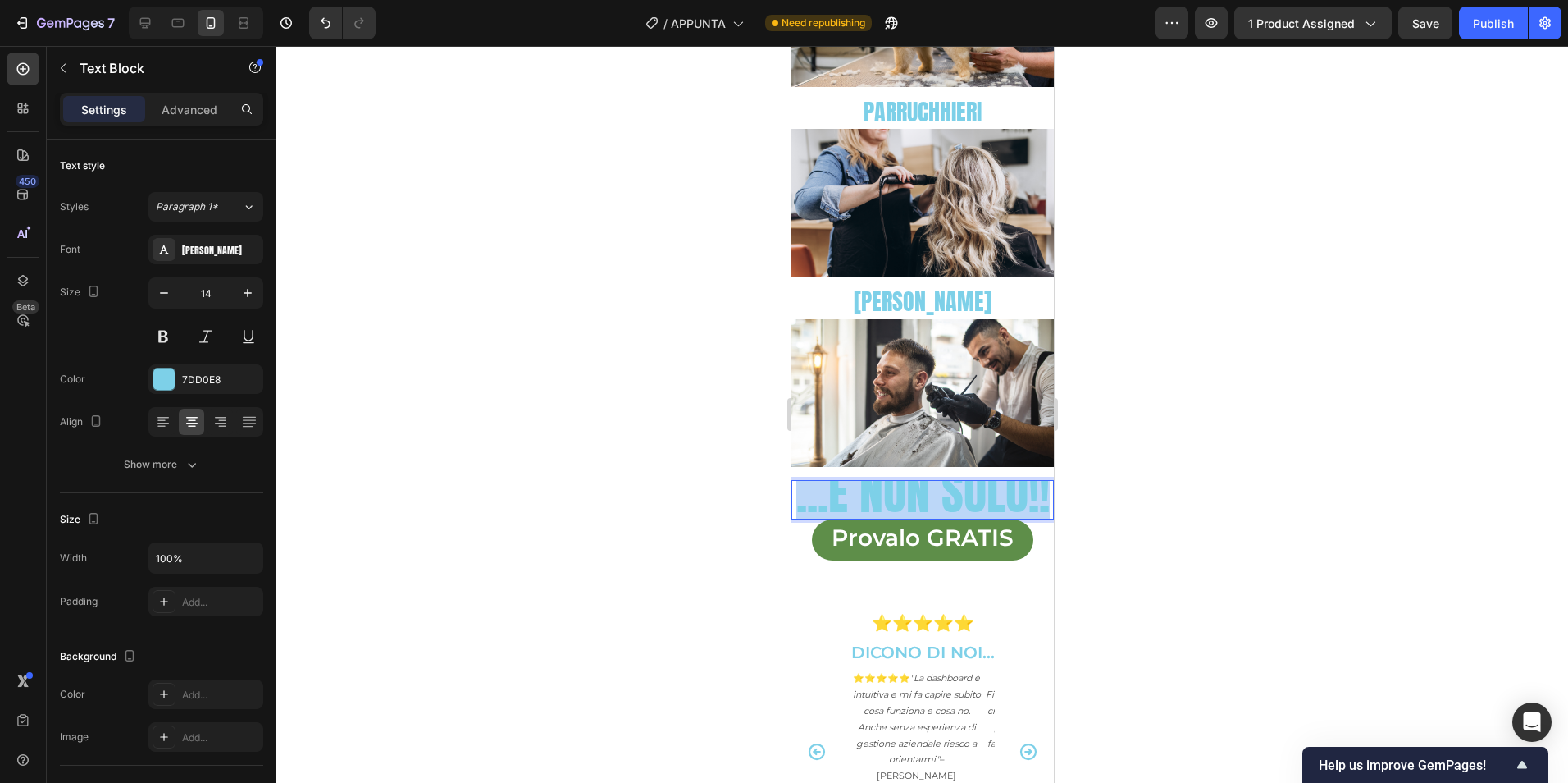
click at [943, 474] on span "...E NON SOLO!!" at bounding box center [922, 492] width 253 height 72
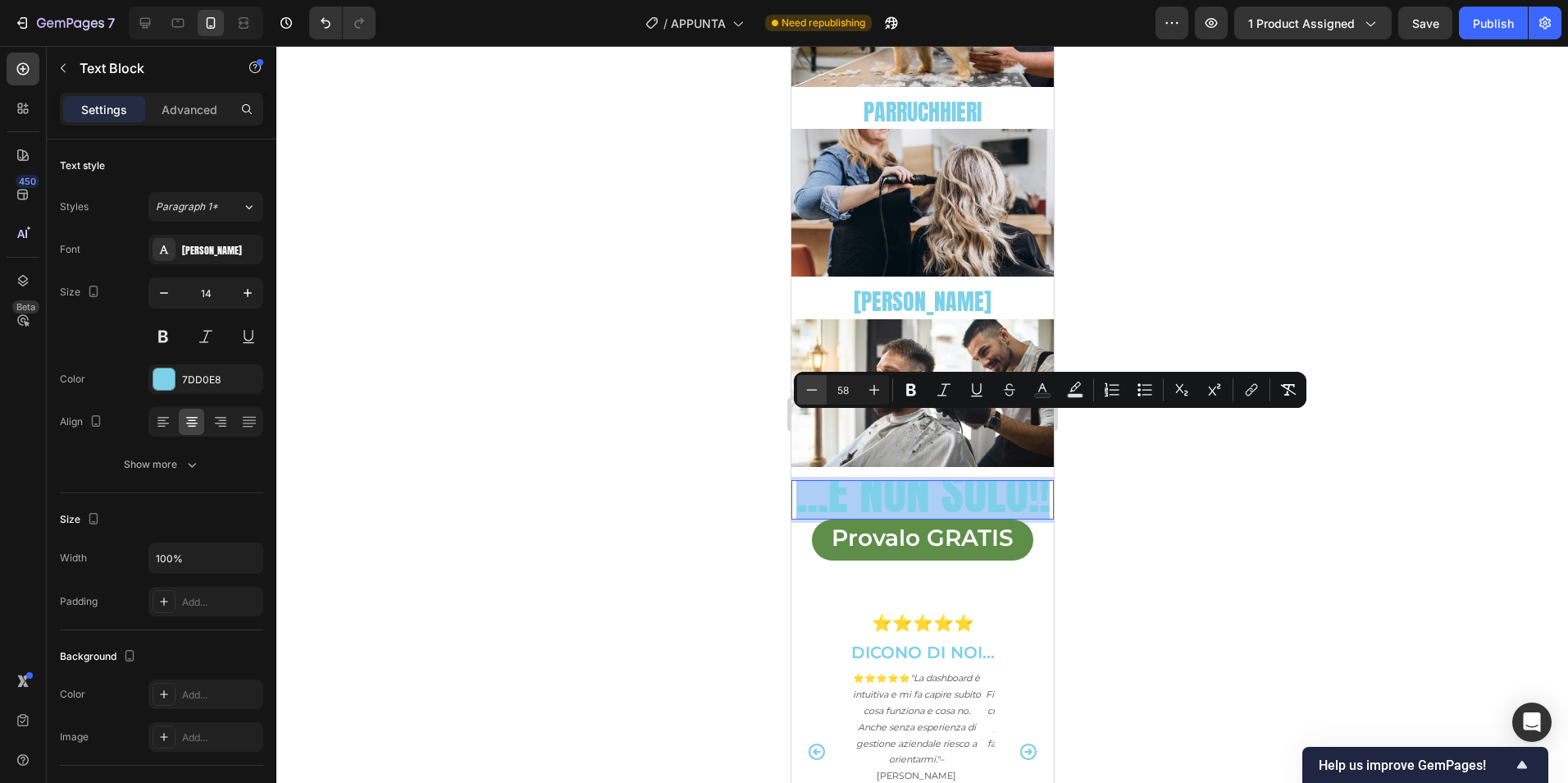
click at [805, 391] on icon "Editor contextual toolbar" at bounding box center [811, 389] width 16 height 16
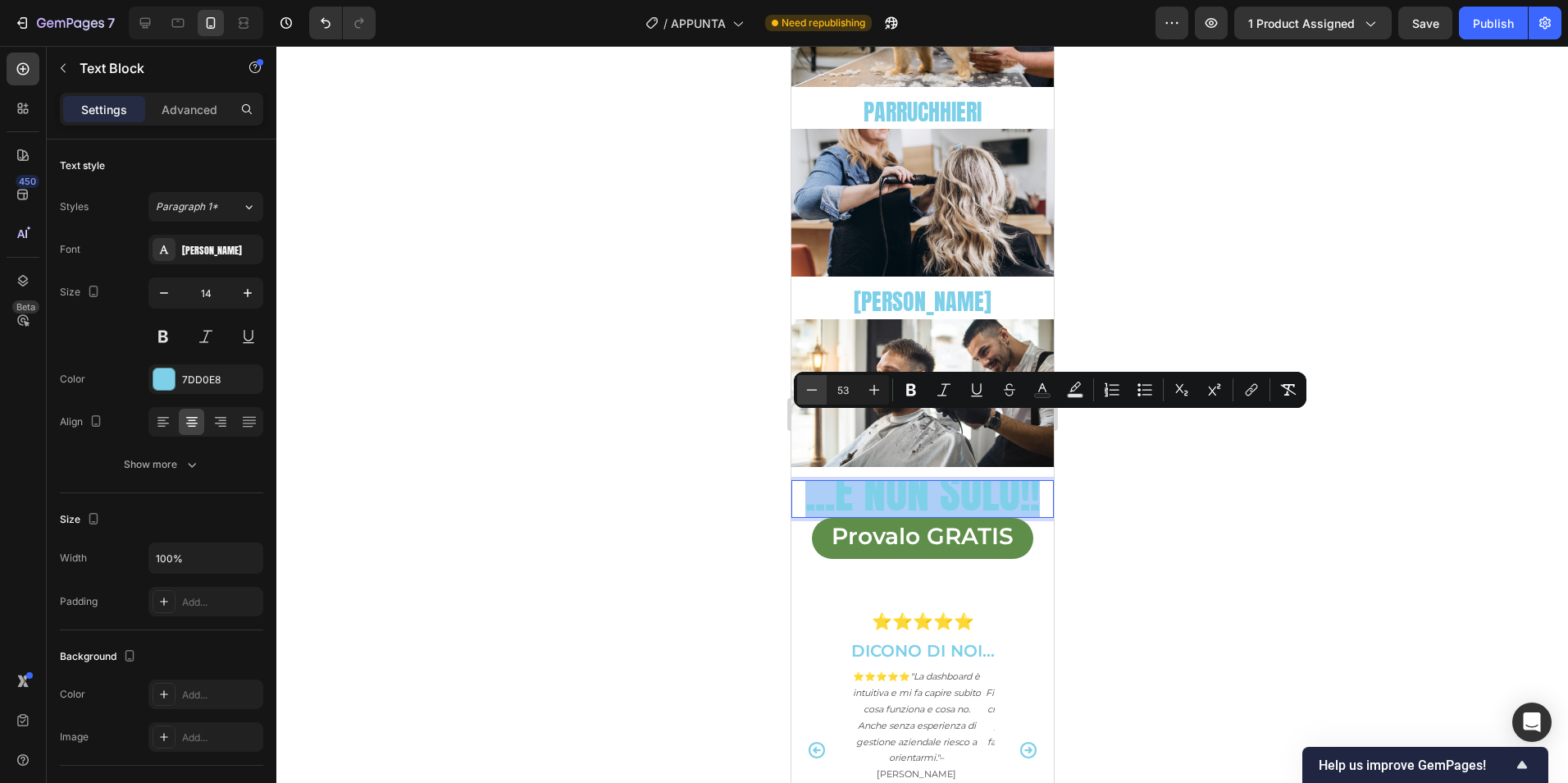
click at [805, 391] on icon "Editor contextual toolbar" at bounding box center [811, 389] width 16 height 16
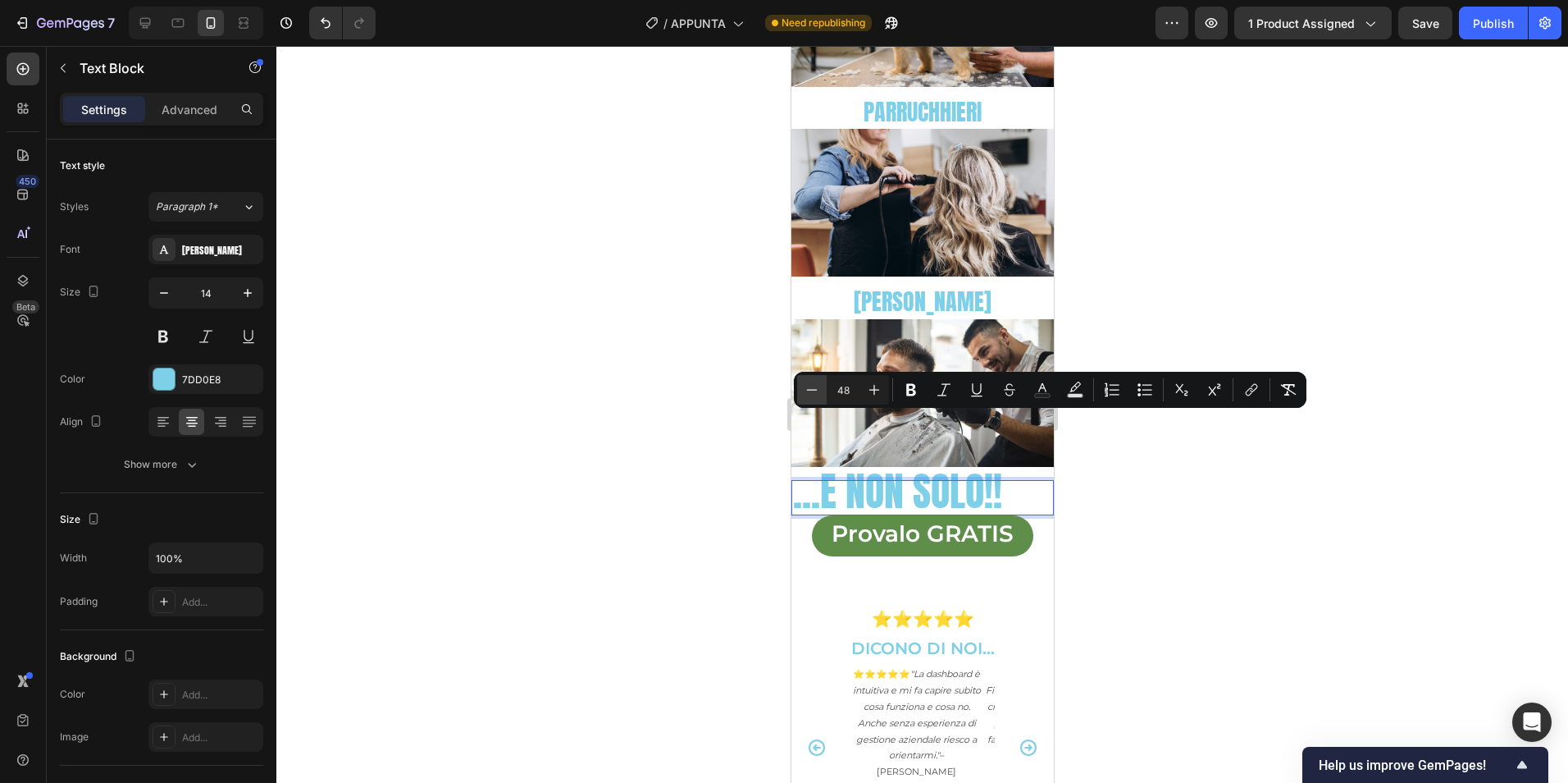
click at [805, 391] on icon "Editor contextual toolbar" at bounding box center [811, 389] width 16 height 16
type input "45"
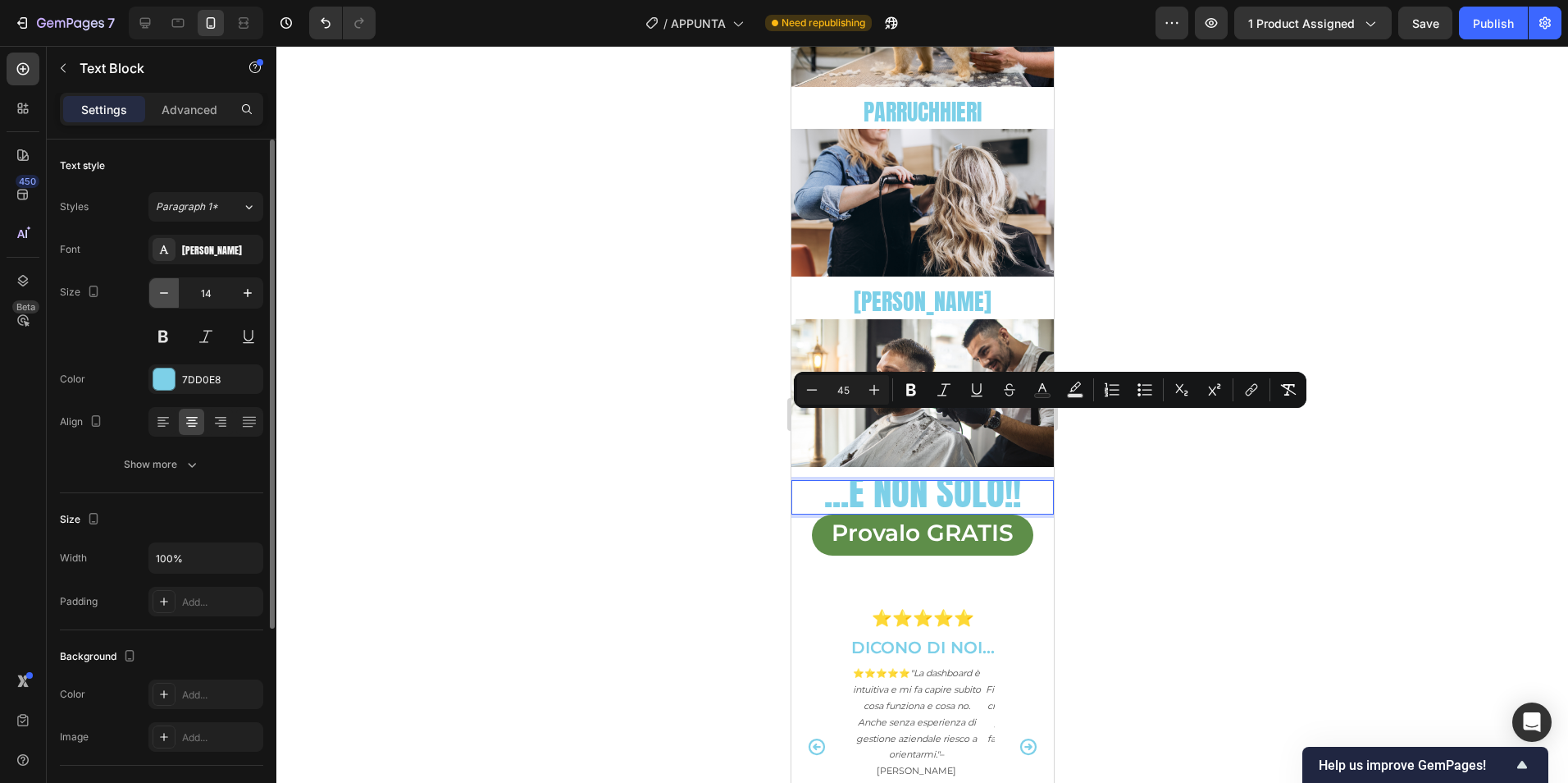
click at [175, 290] on button "button" at bounding box center [164, 293] width 29 height 29
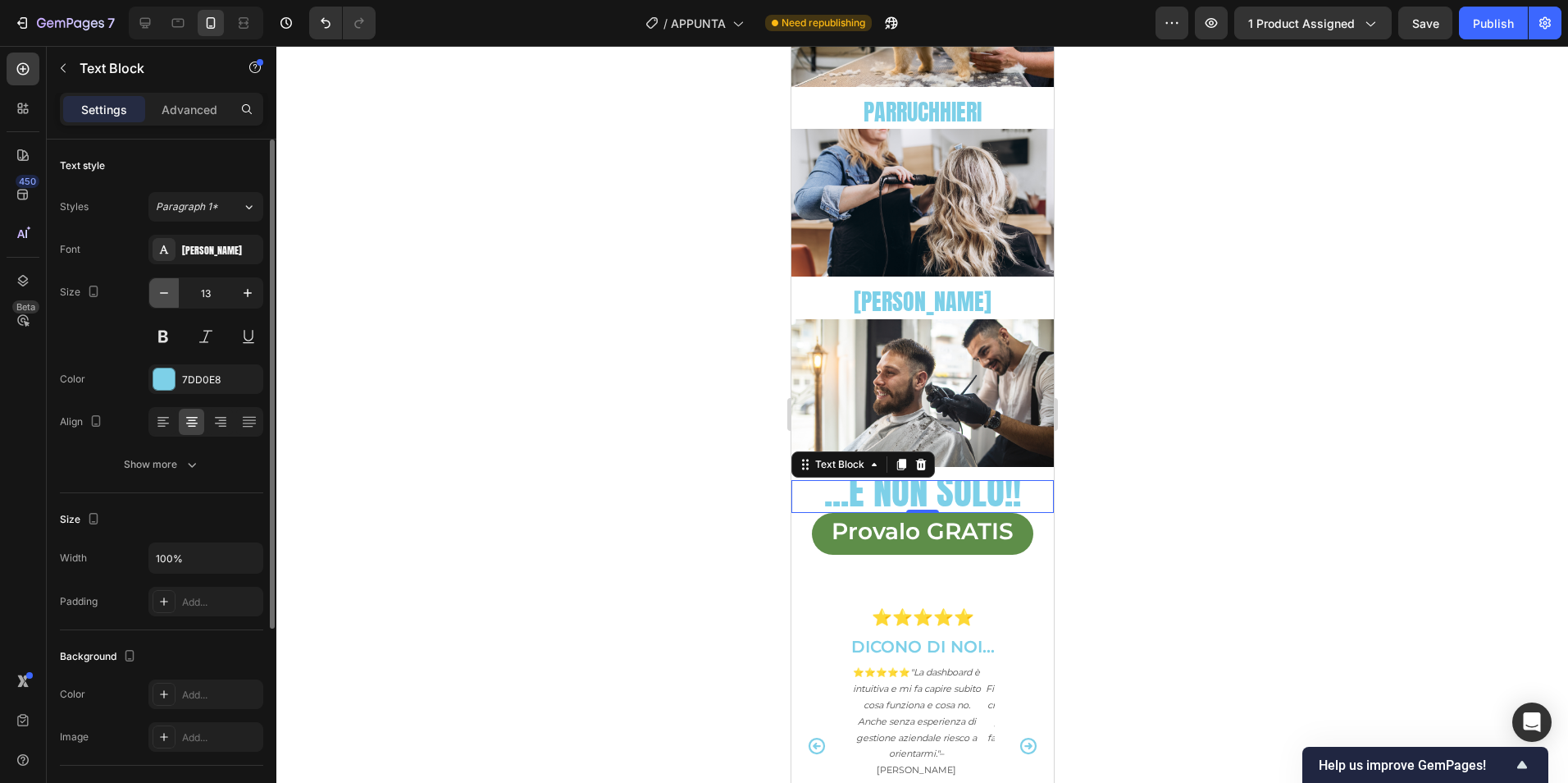
click at [173, 290] on button "button" at bounding box center [164, 293] width 29 height 29
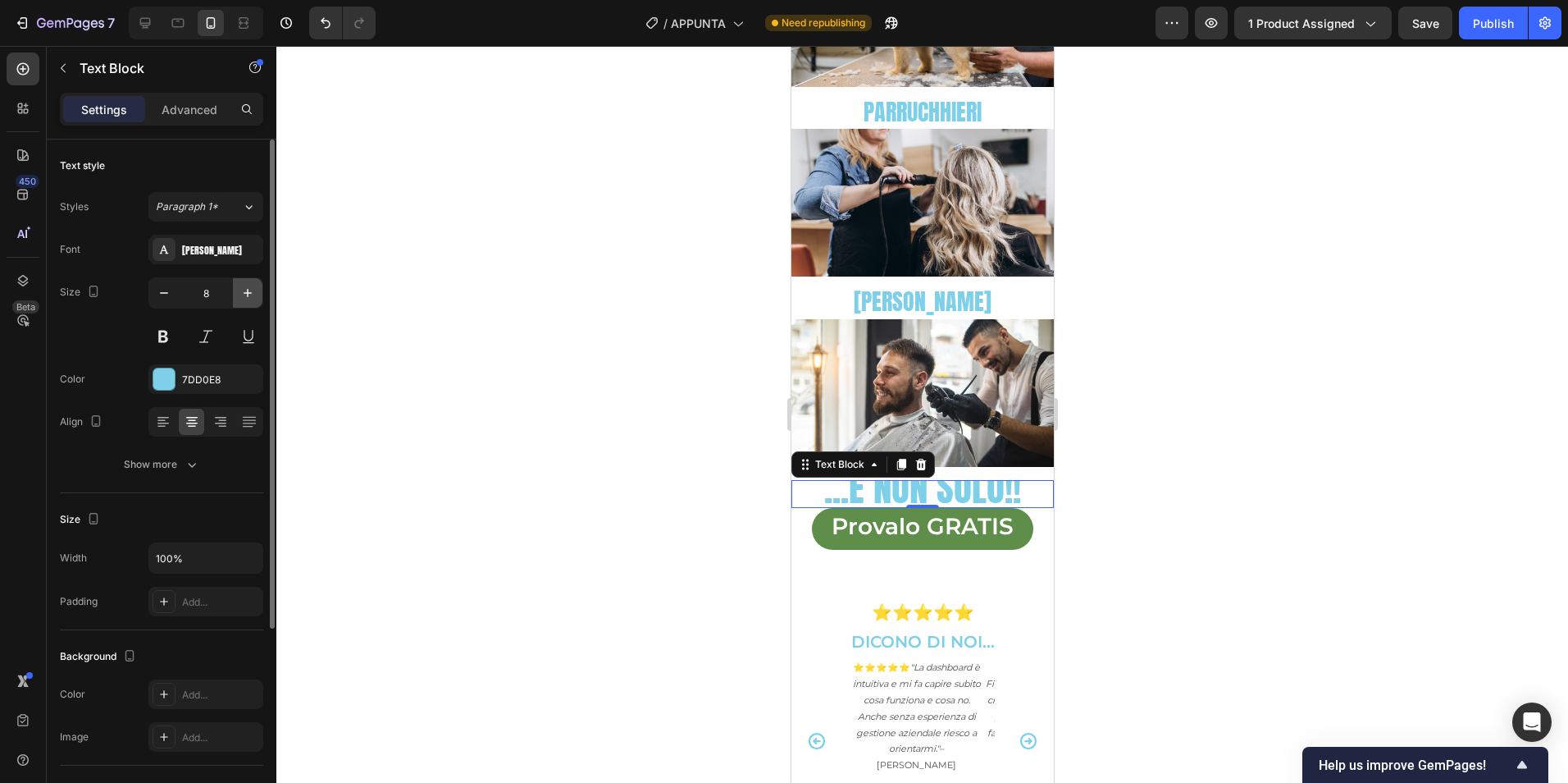
click at [238, 290] on button "button" at bounding box center [248, 293] width 29 height 29
click at [238, 290] on button "button" at bounding box center [248, 293] width 29 height 29
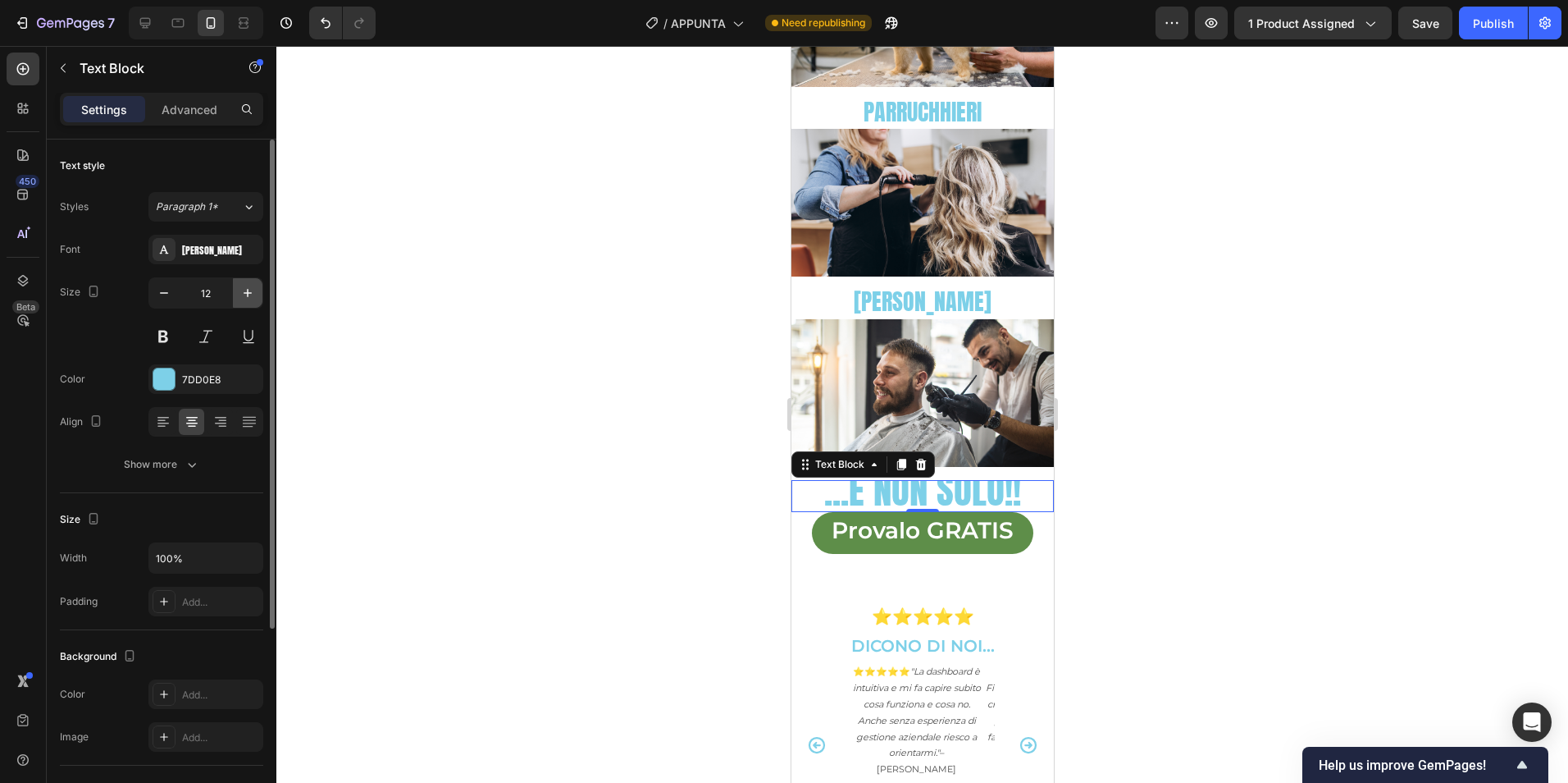
click at [238, 290] on button "button" at bounding box center [248, 293] width 29 height 29
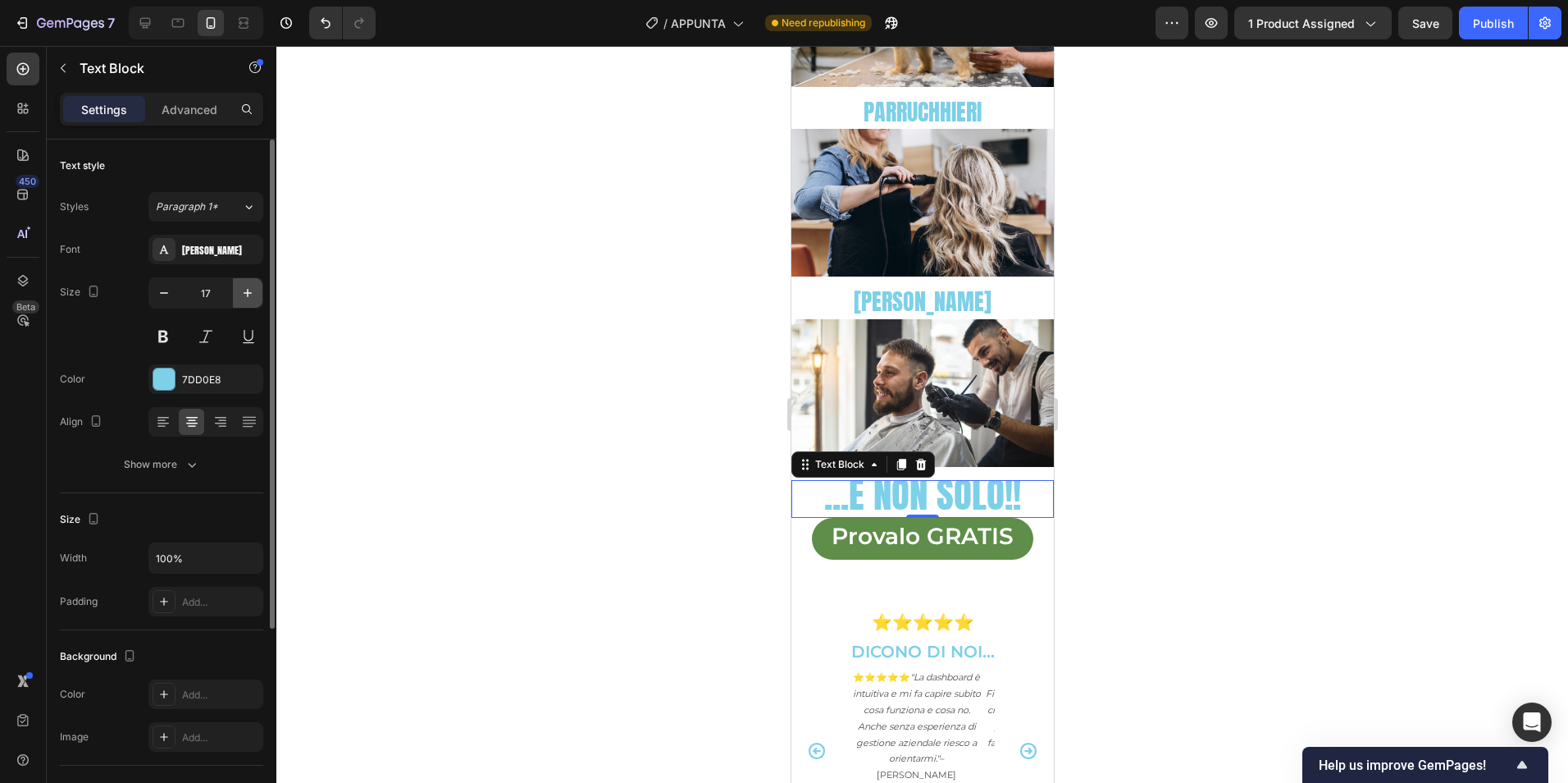
click at [238, 290] on button "button" at bounding box center [248, 293] width 29 height 29
click at [238, 290] on button "button" at bounding box center [248, 293] width 29 height 29
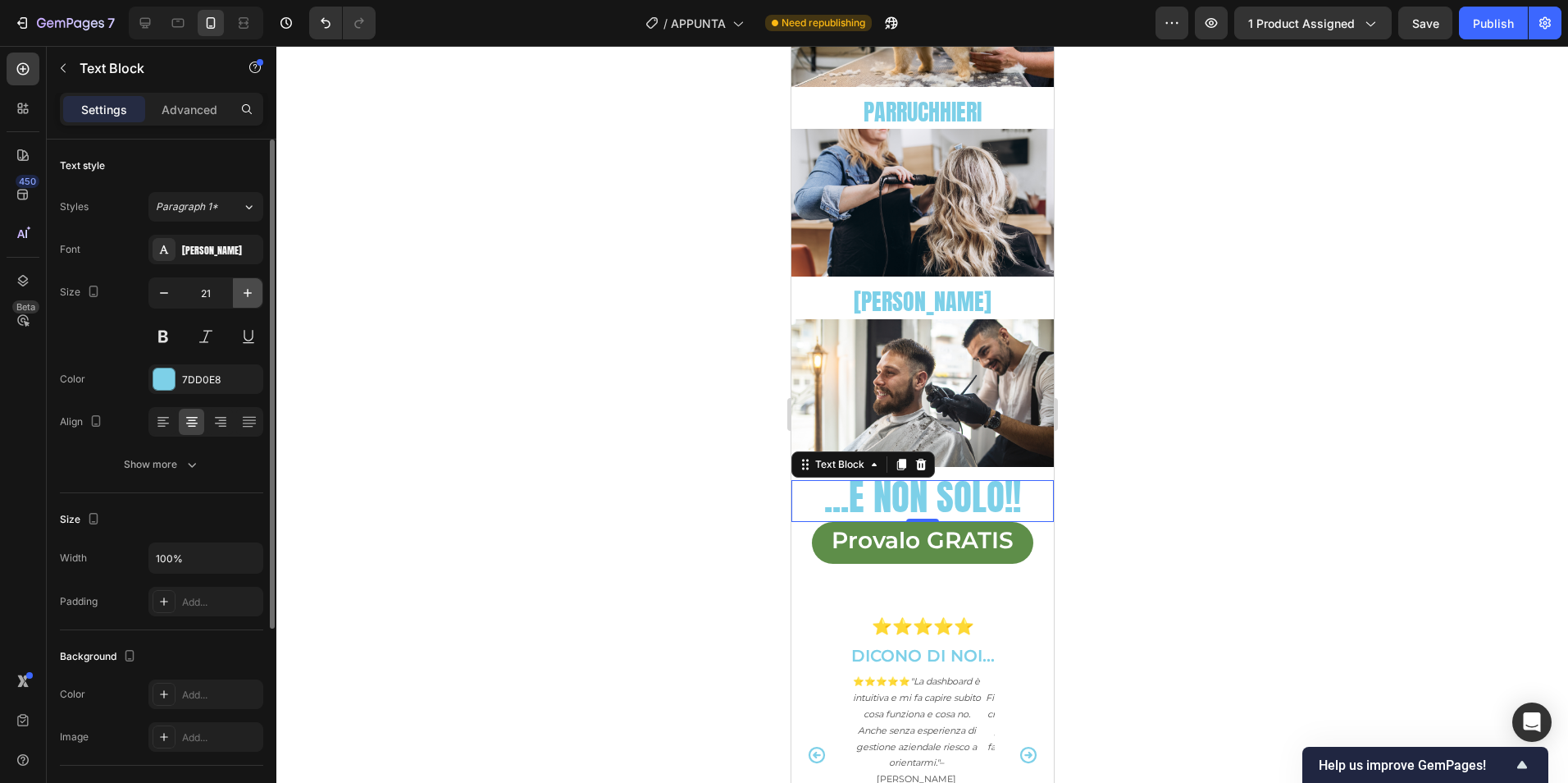
click at [238, 290] on button "button" at bounding box center [248, 293] width 29 height 29
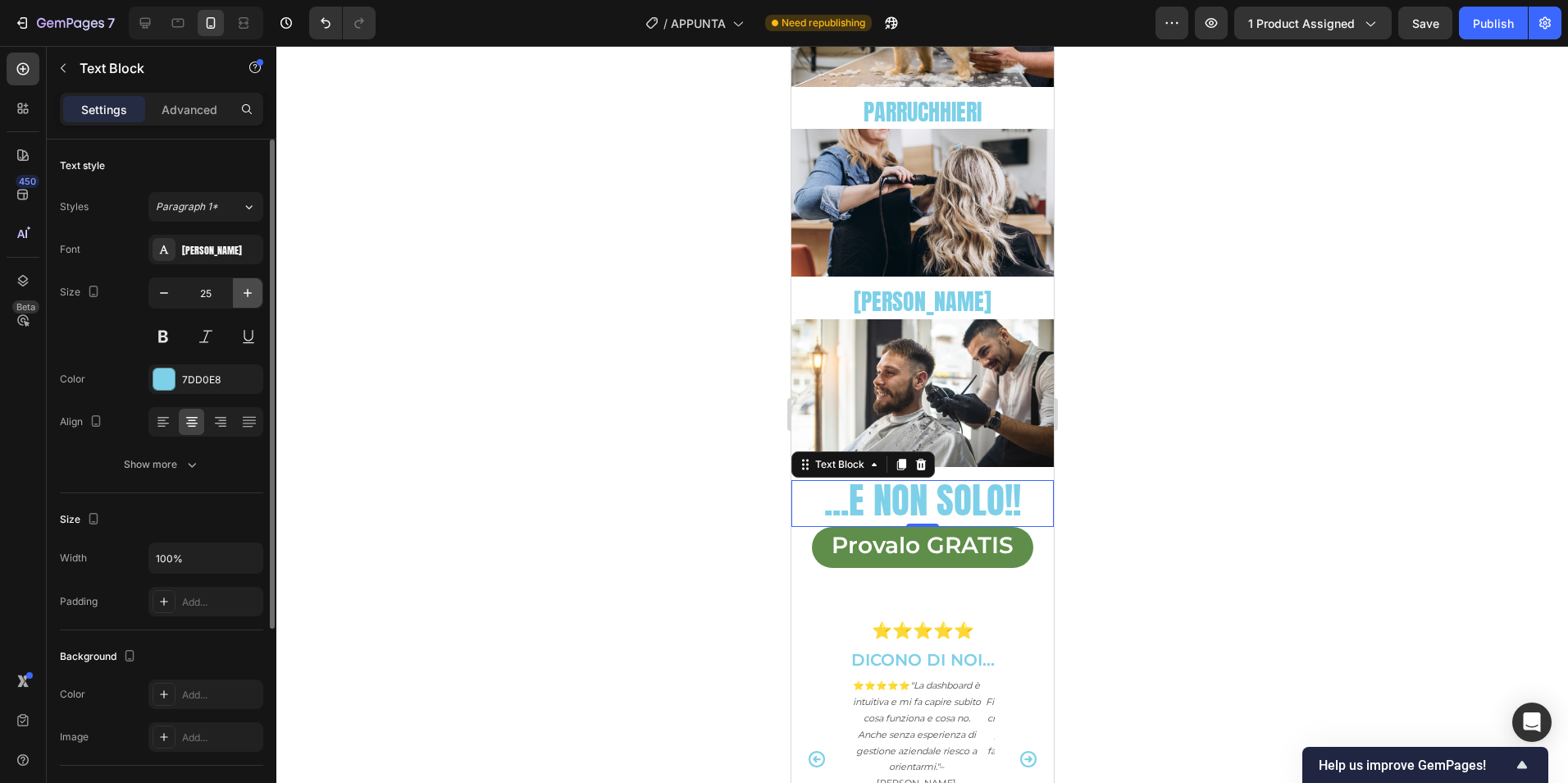
click at [238, 290] on button "button" at bounding box center [248, 293] width 29 height 29
type input "28"
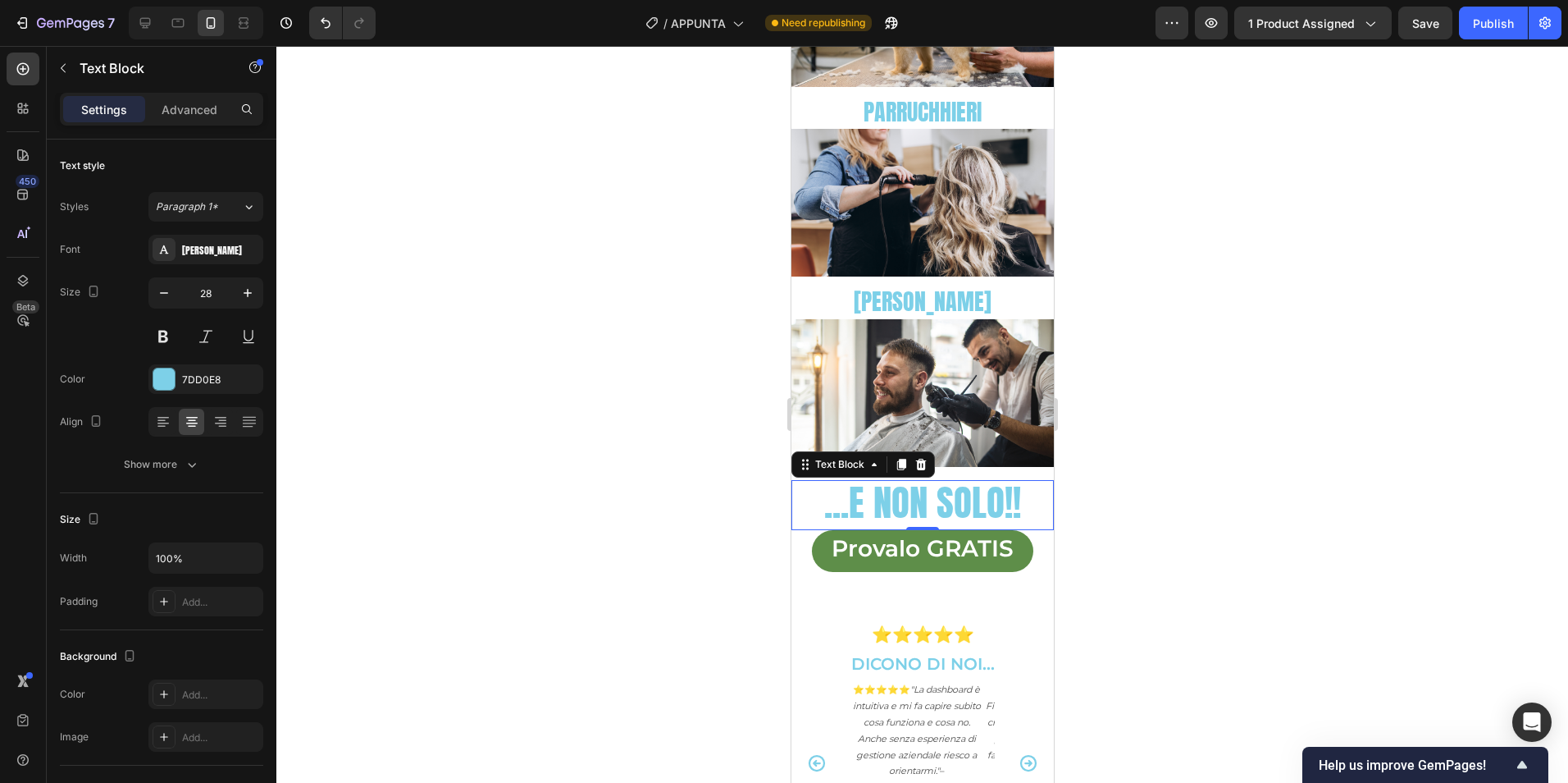
click at [1217, 479] on div at bounding box center [922, 414] width 1292 height 736
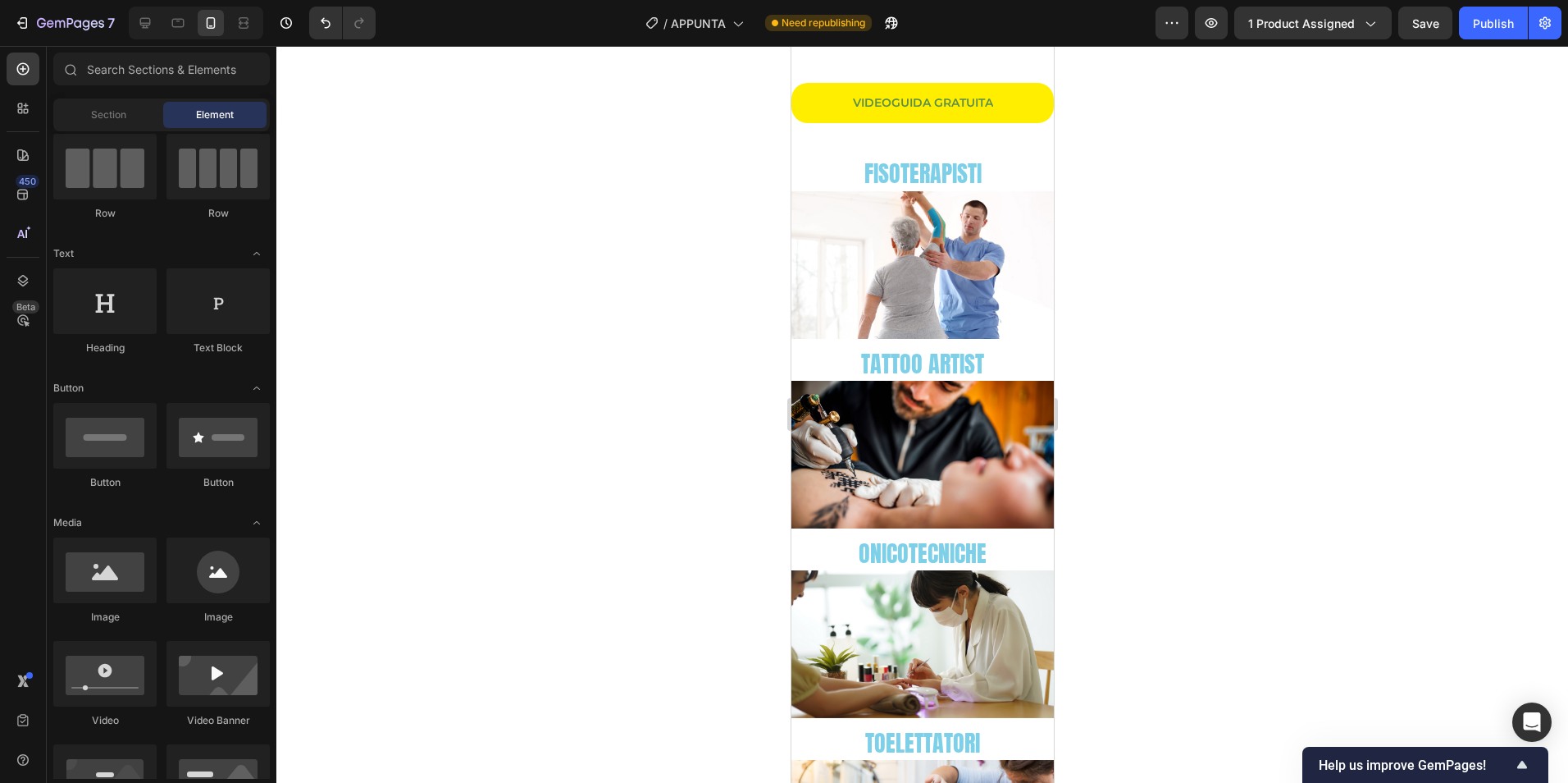
scroll to position [2370, 0]
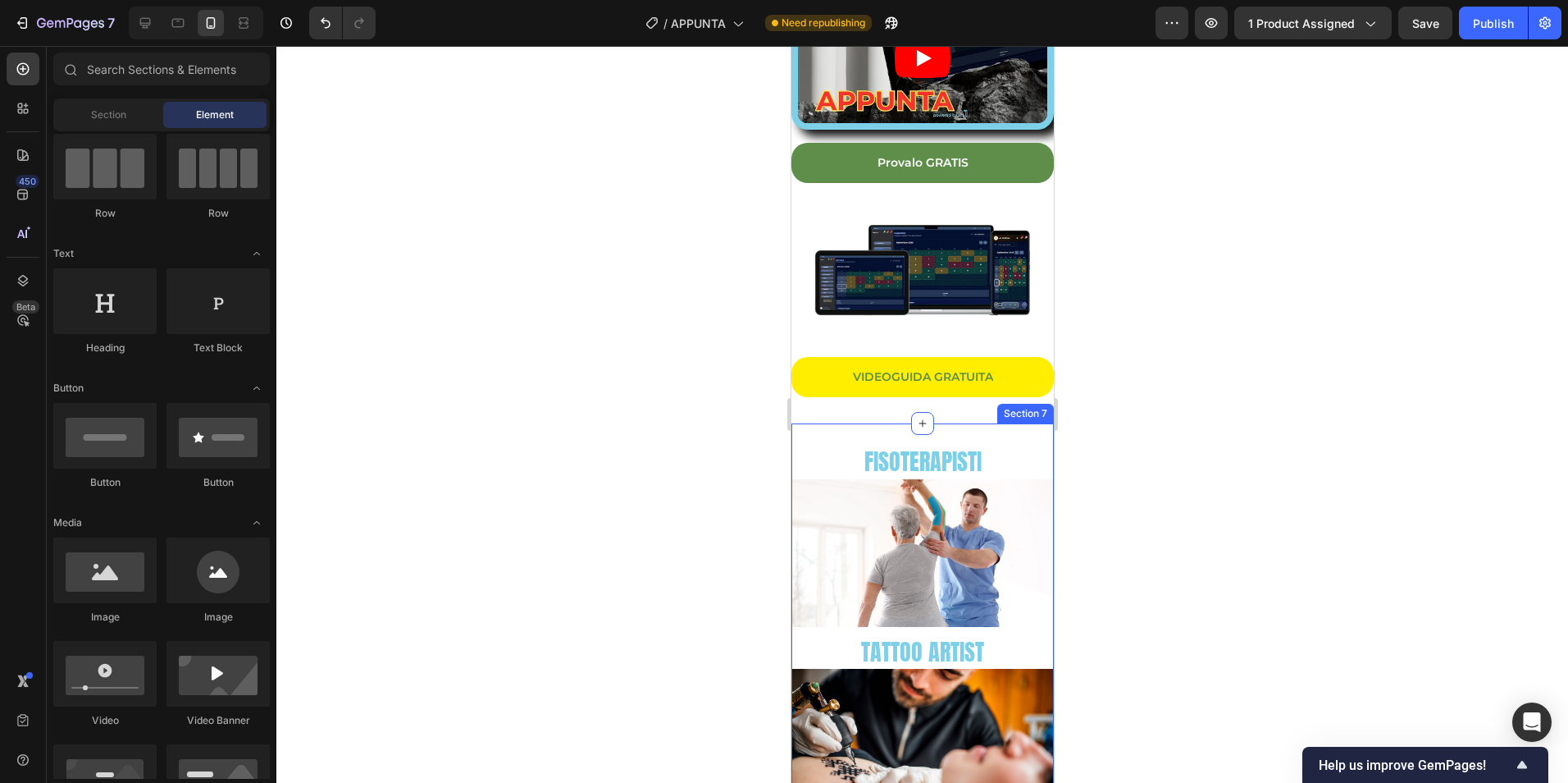
click at [1292, 437] on div at bounding box center [922, 414] width 1292 height 736
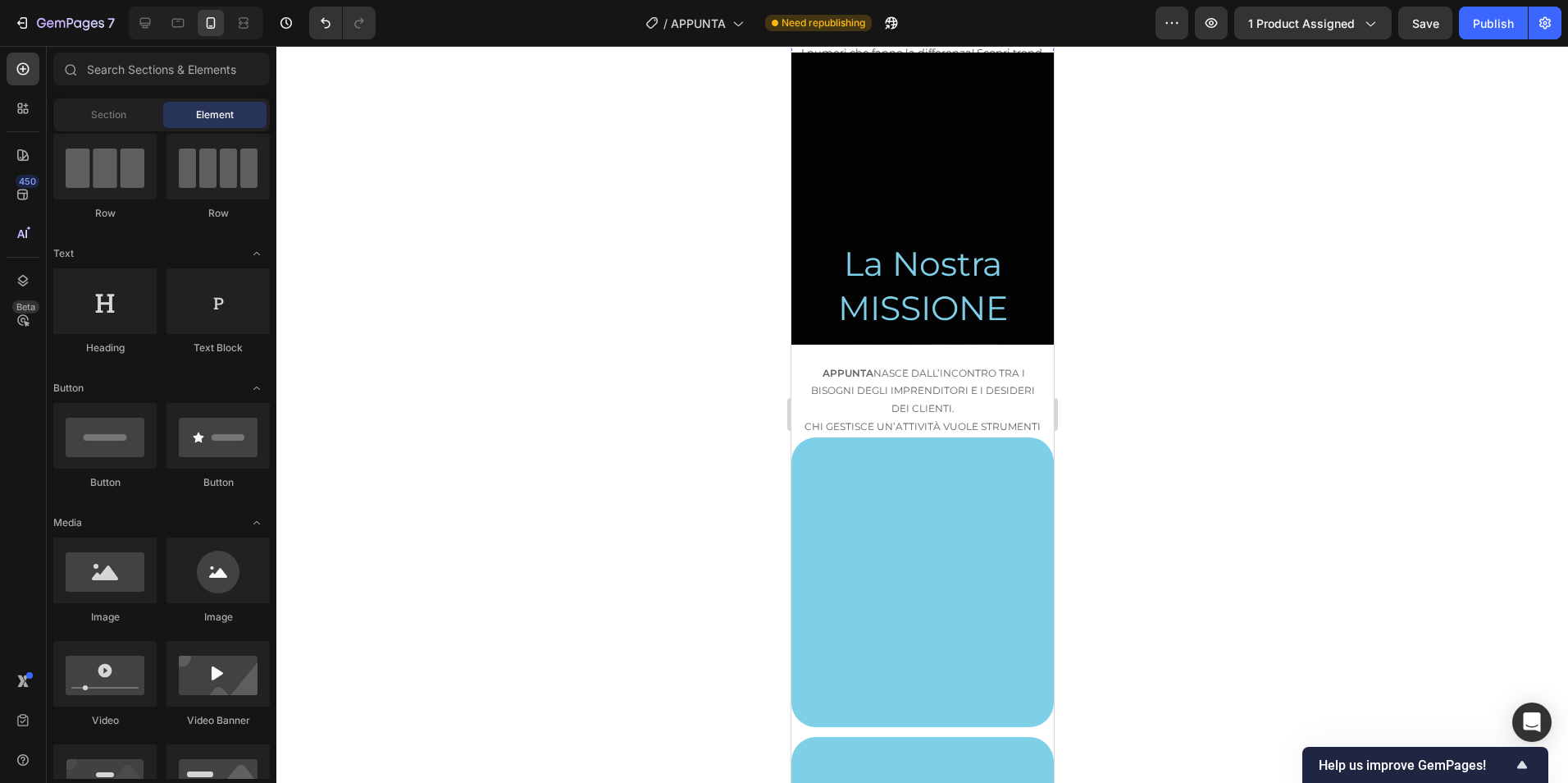
scroll to position [719, 0]
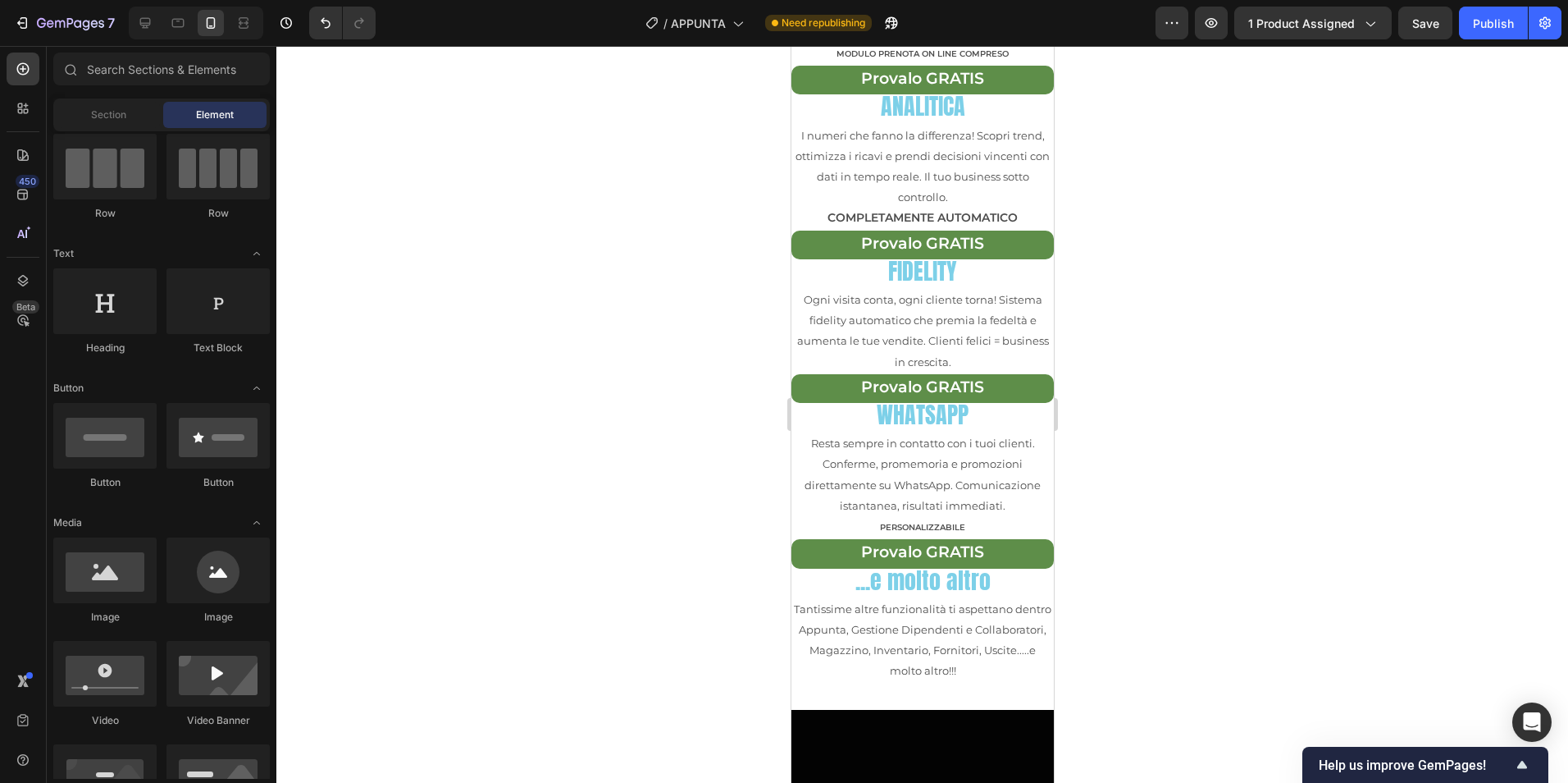
click at [1223, 436] on div at bounding box center [922, 414] width 1292 height 736
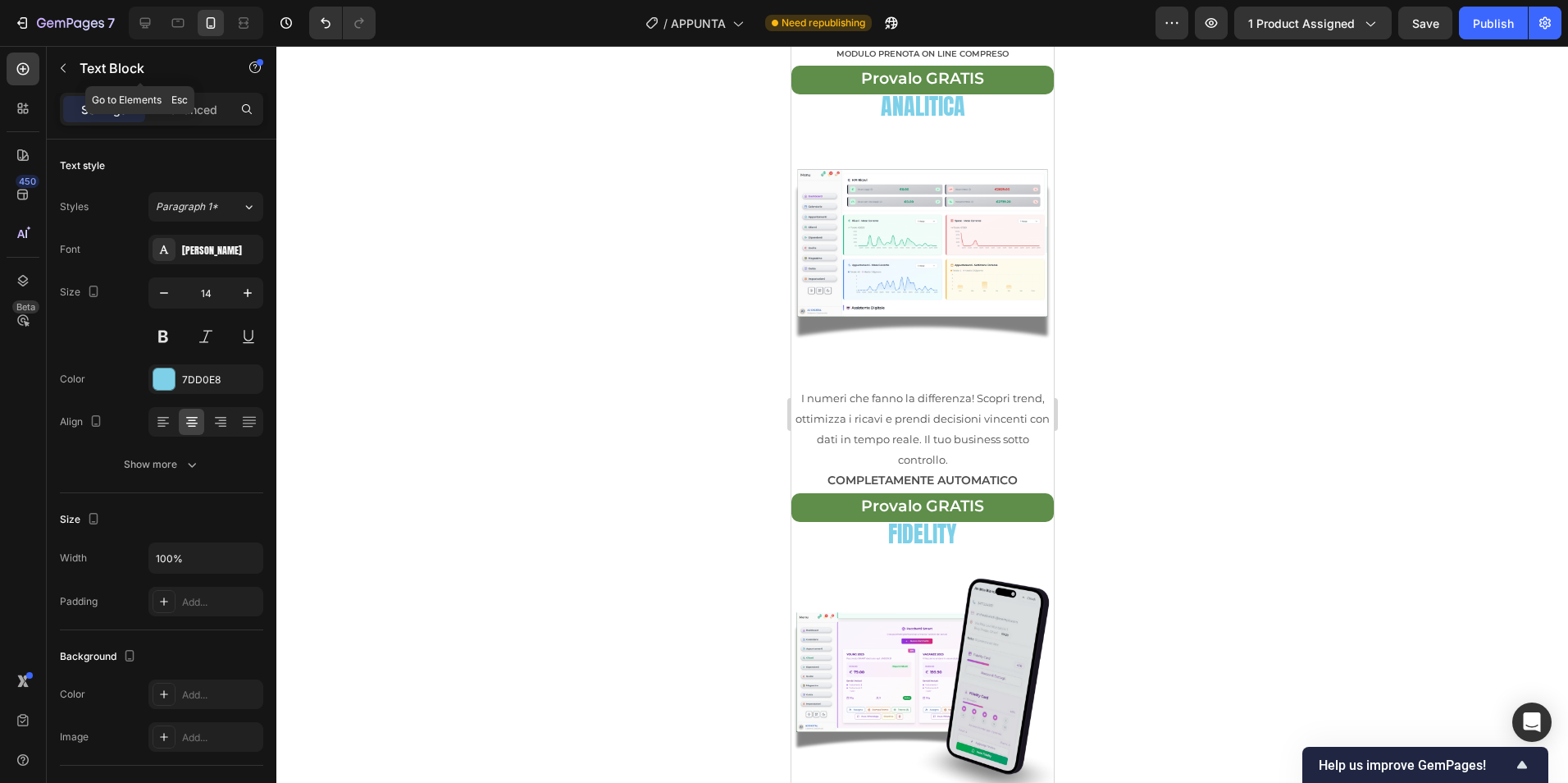
click at [212, 92] on div "Text Block" at bounding box center [140, 69] width 187 height 47
drag, startPoint x: 205, startPoint y: 100, endPoint x: 206, endPoint y: 110, distance: 10.0
click at [205, 102] on p "Advanced" at bounding box center [189, 110] width 56 height 17
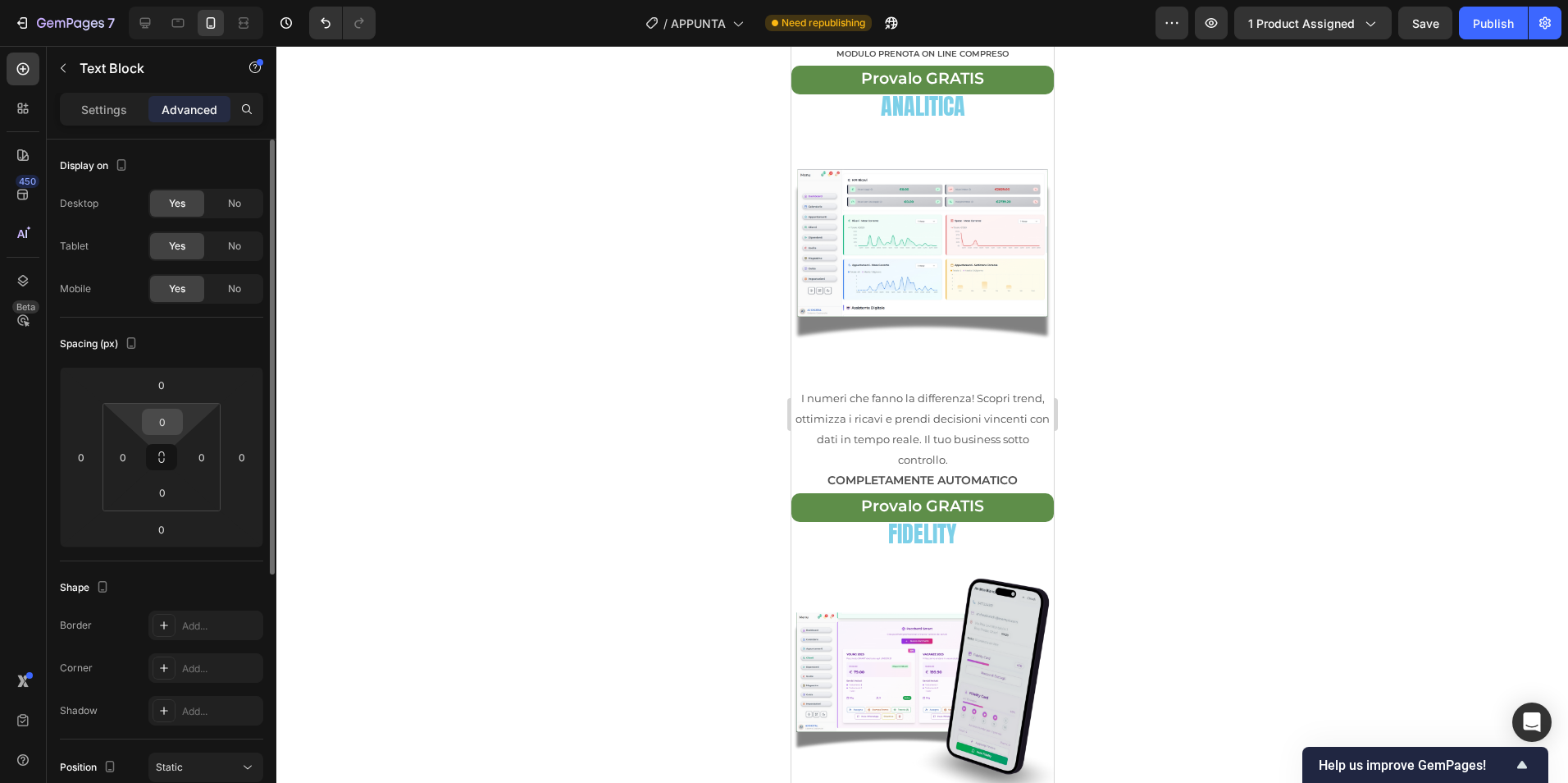
click at [168, 423] on input "0" at bounding box center [162, 422] width 33 height 24
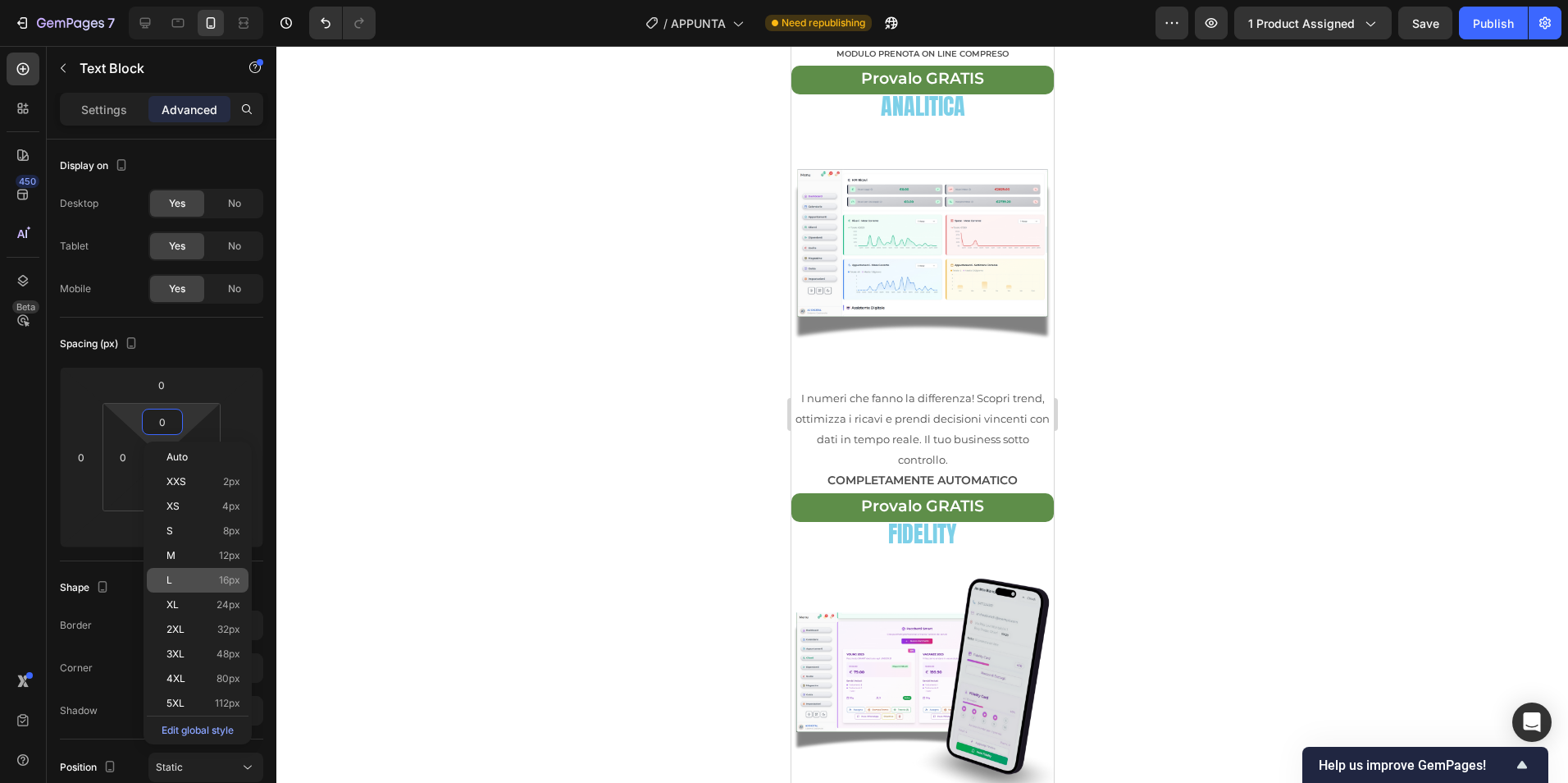
click at [222, 585] on span "16px" at bounding box center [229, 580] width 22 height 11
type input "16"
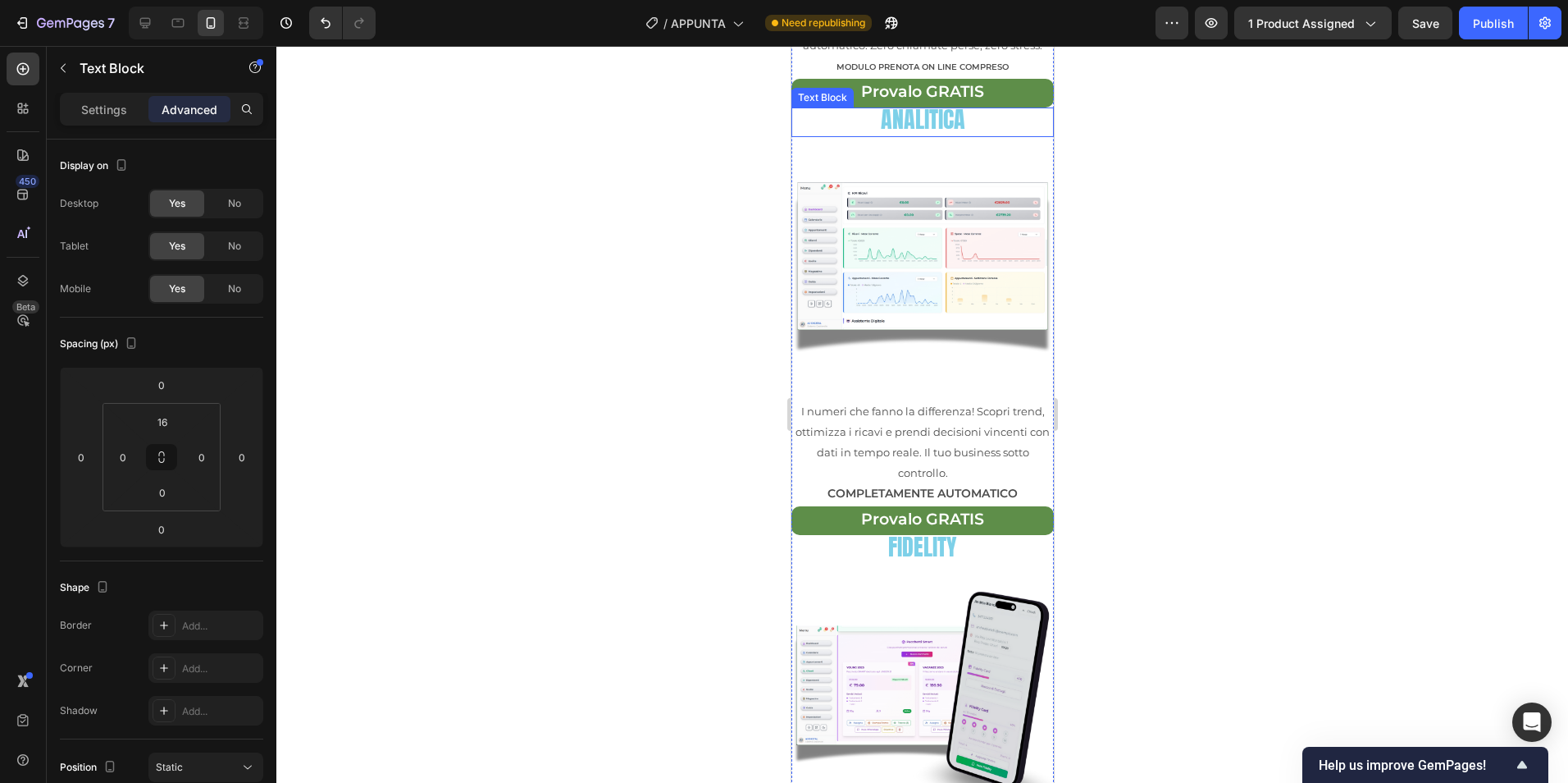
click at [918, 137] on span "ANALITICA" at bounding box center [923, 119] width 85 height 35
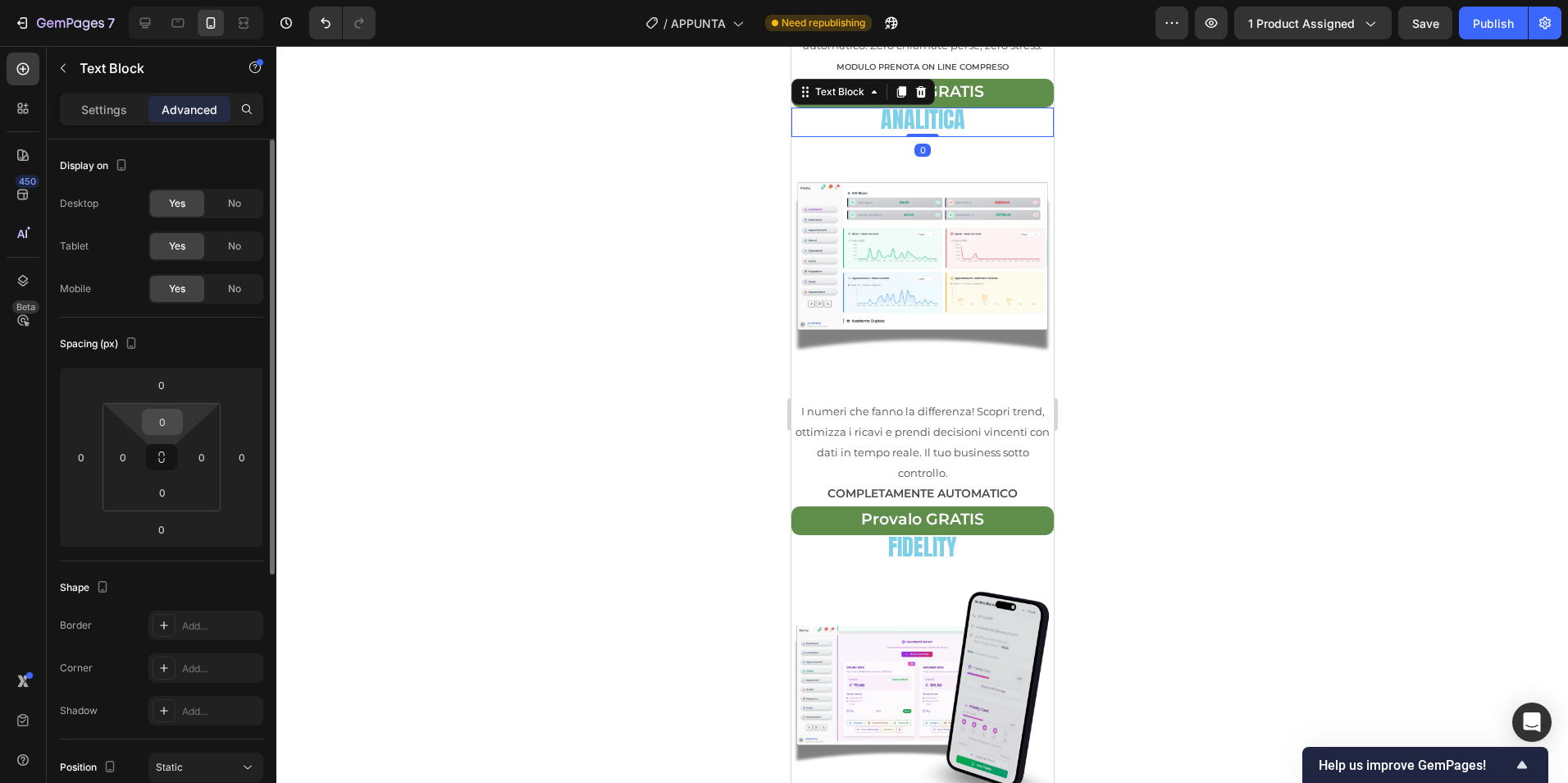
click at [175, 428] on input "0" at bounding box center [162, 422] width 33 height 24
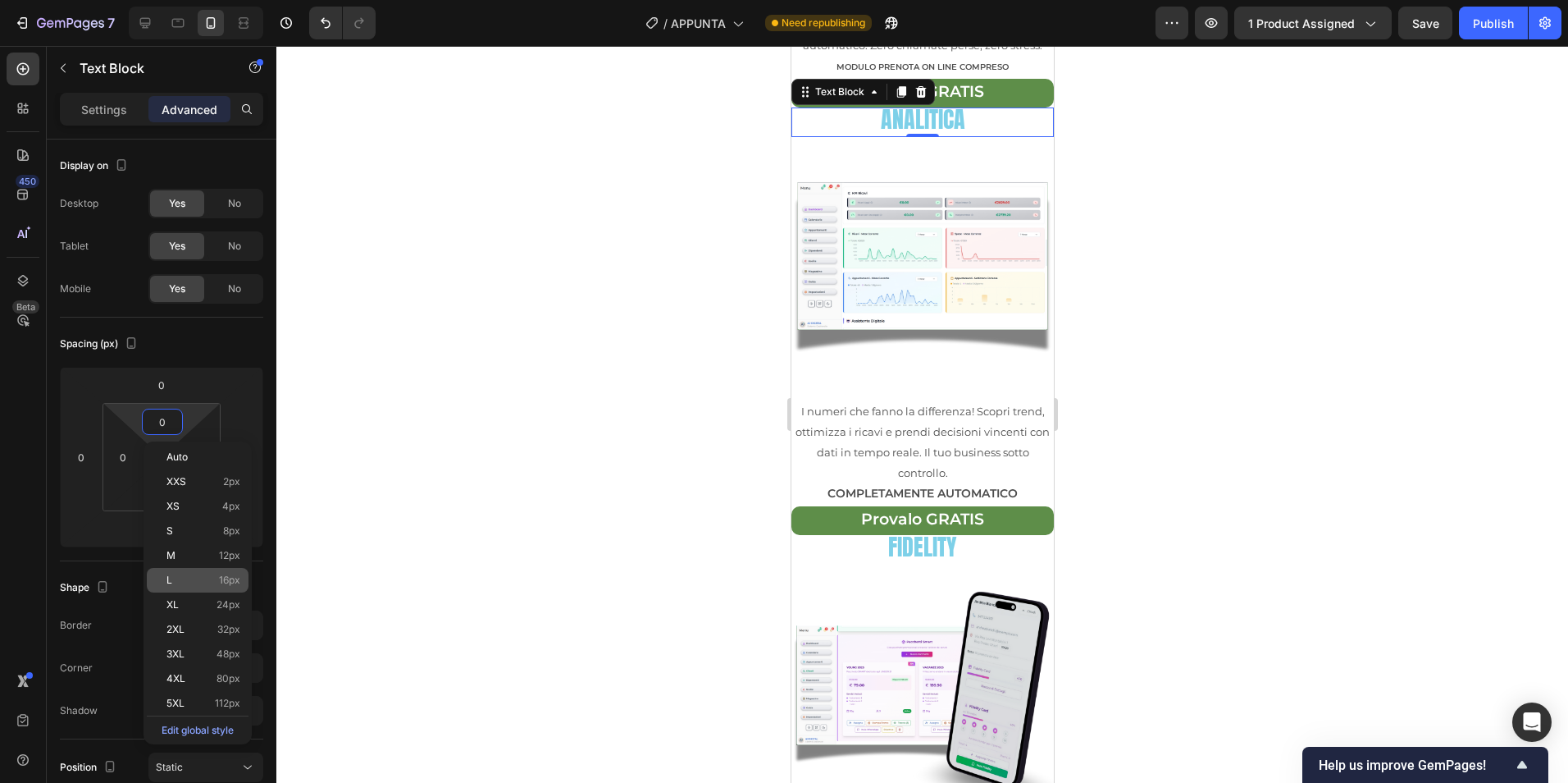
click at [215, 575] on p "L 16px" at bounding box center [203, 580] width 73 height 11
type input "16"
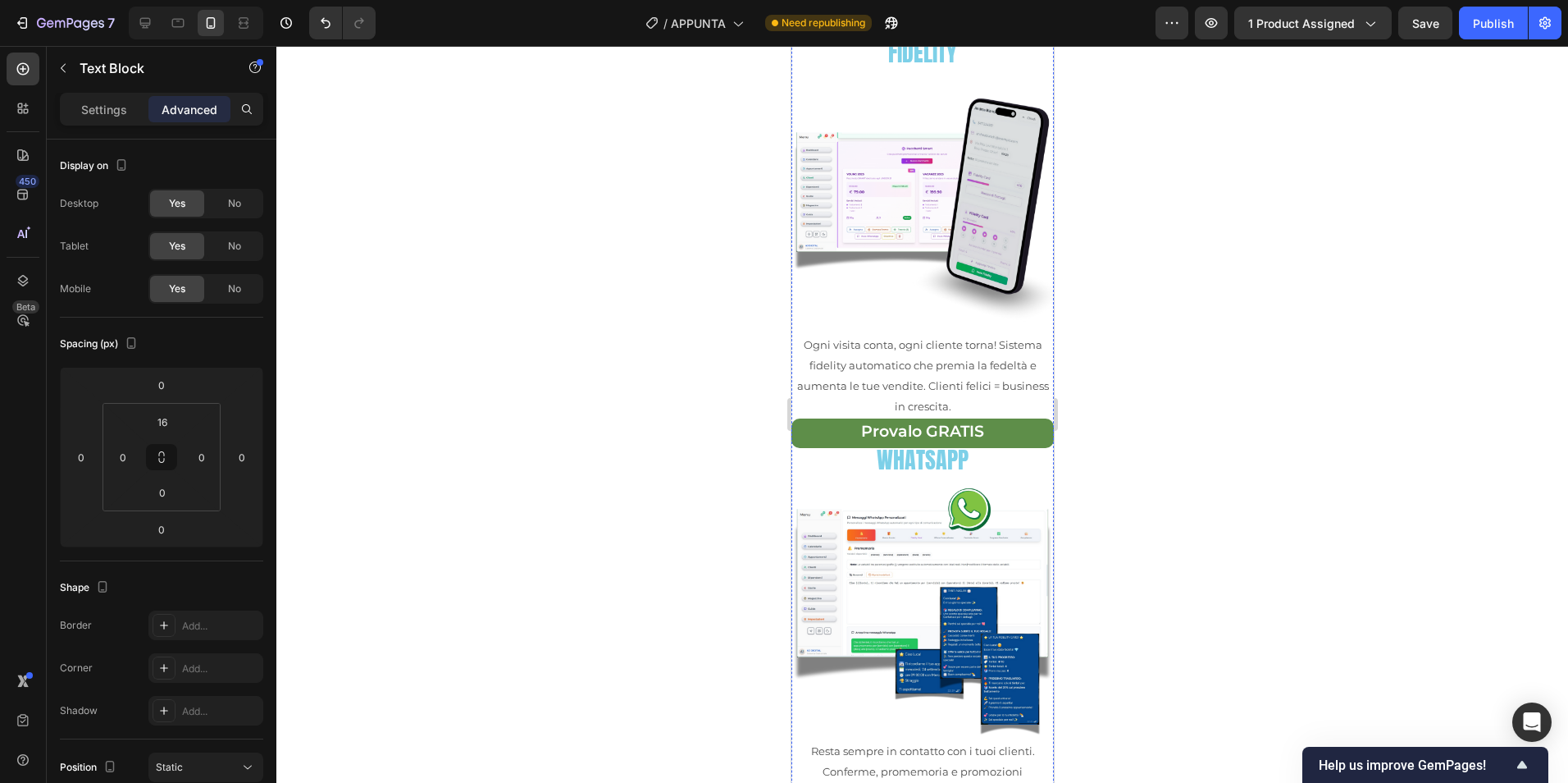
scroll to position [1402, 0]
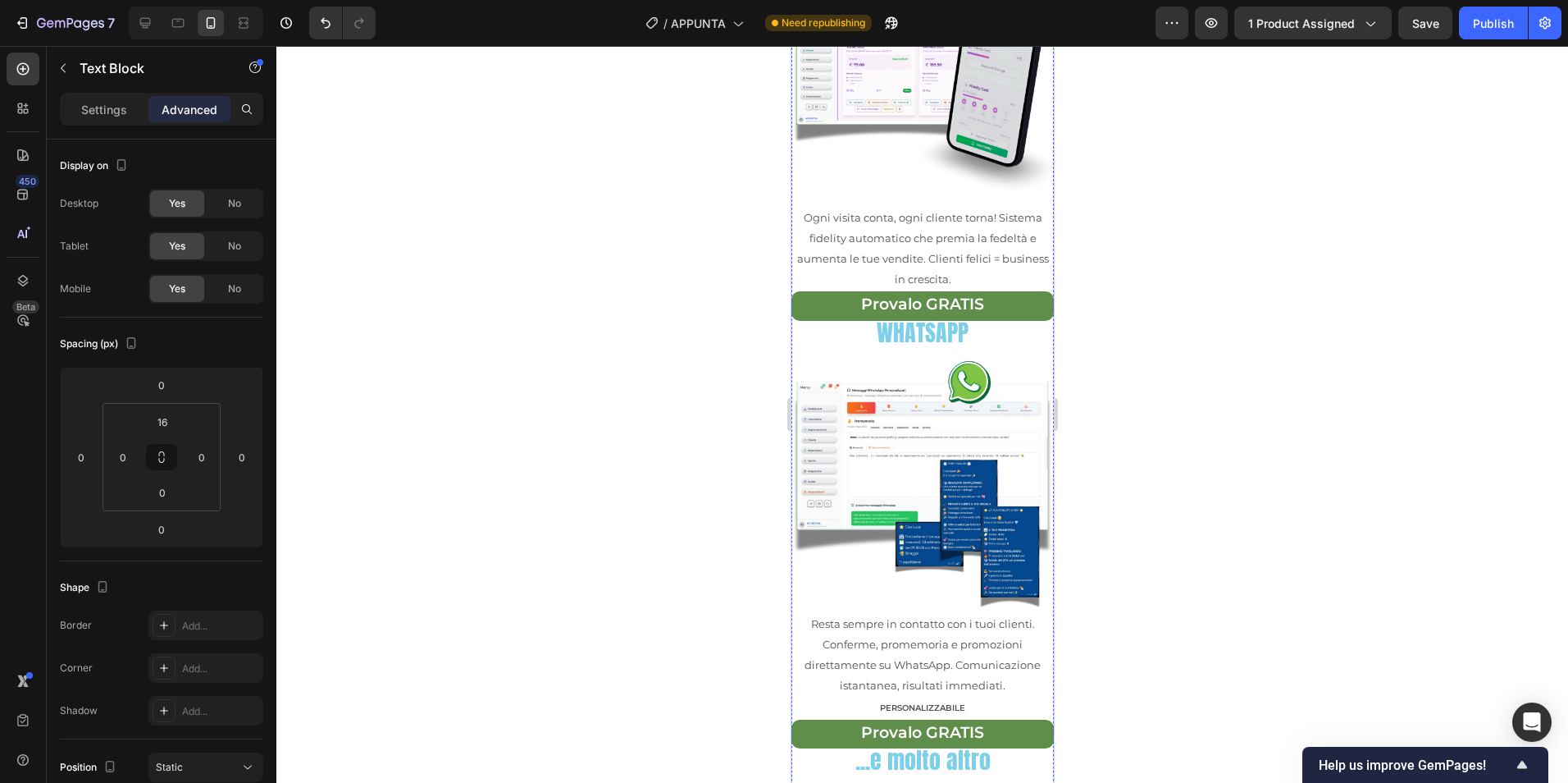
drag, startPoint x: 171, startPoint y: 414, endPoint x: 202, endPoint y: 481, distance: 73.8
click at [171, 415] on input "0" at bounding box center [162, 422] width 33 height 24
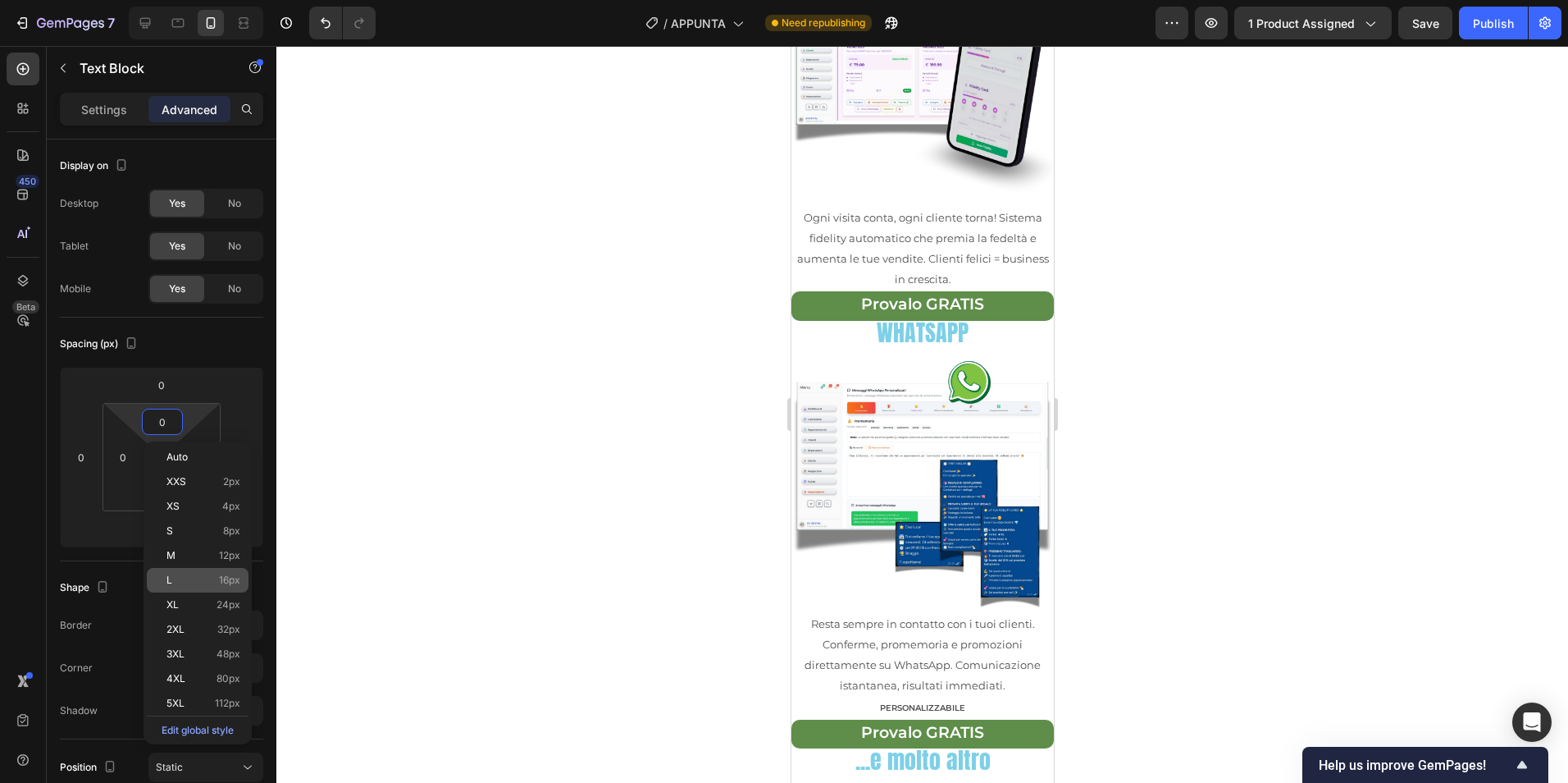
click at [231, 575] on span "16px" at bounding box center [229, 580] width 22 height 11
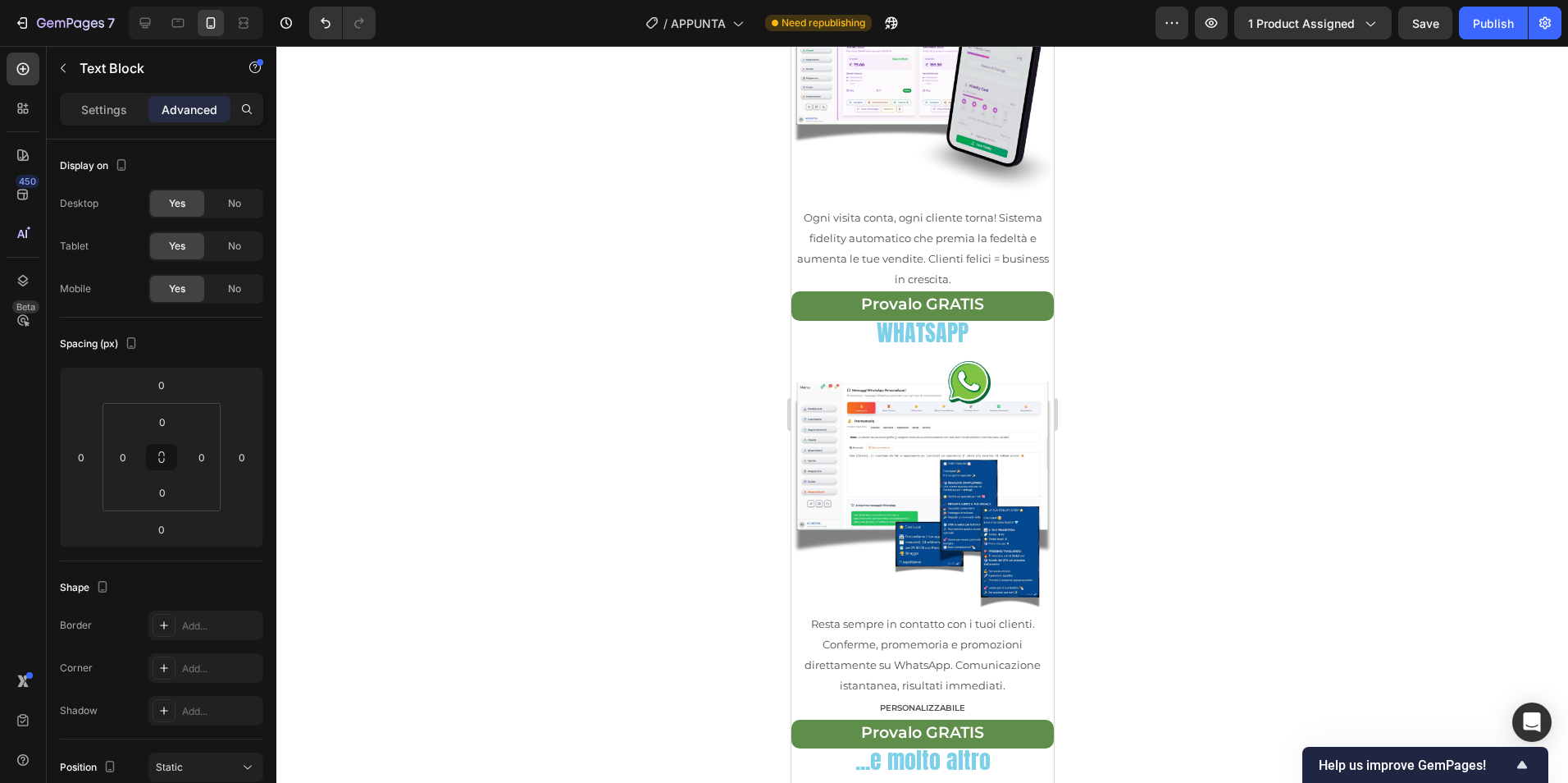
type input "16"
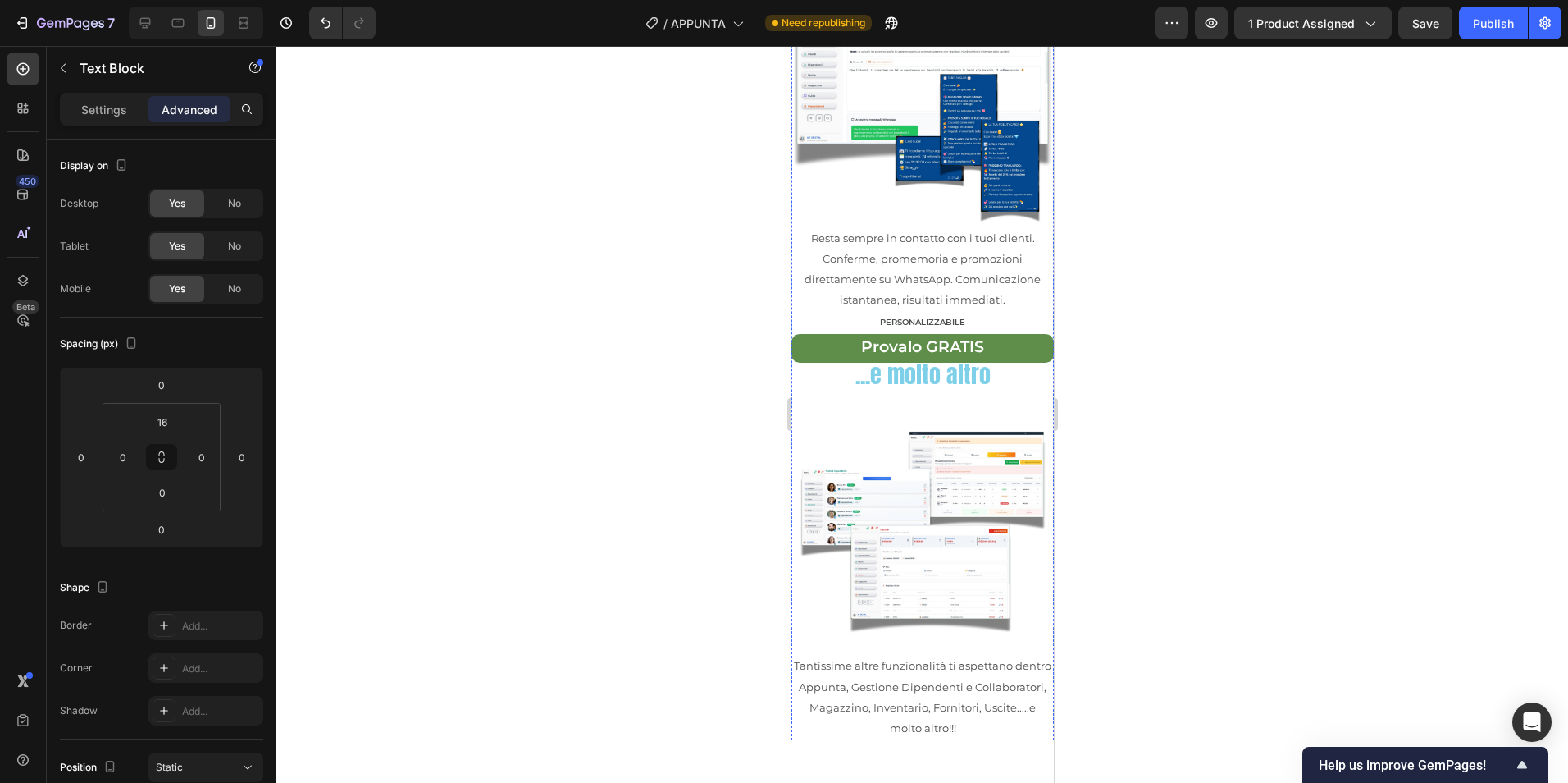
scroll to position [1812, 0]
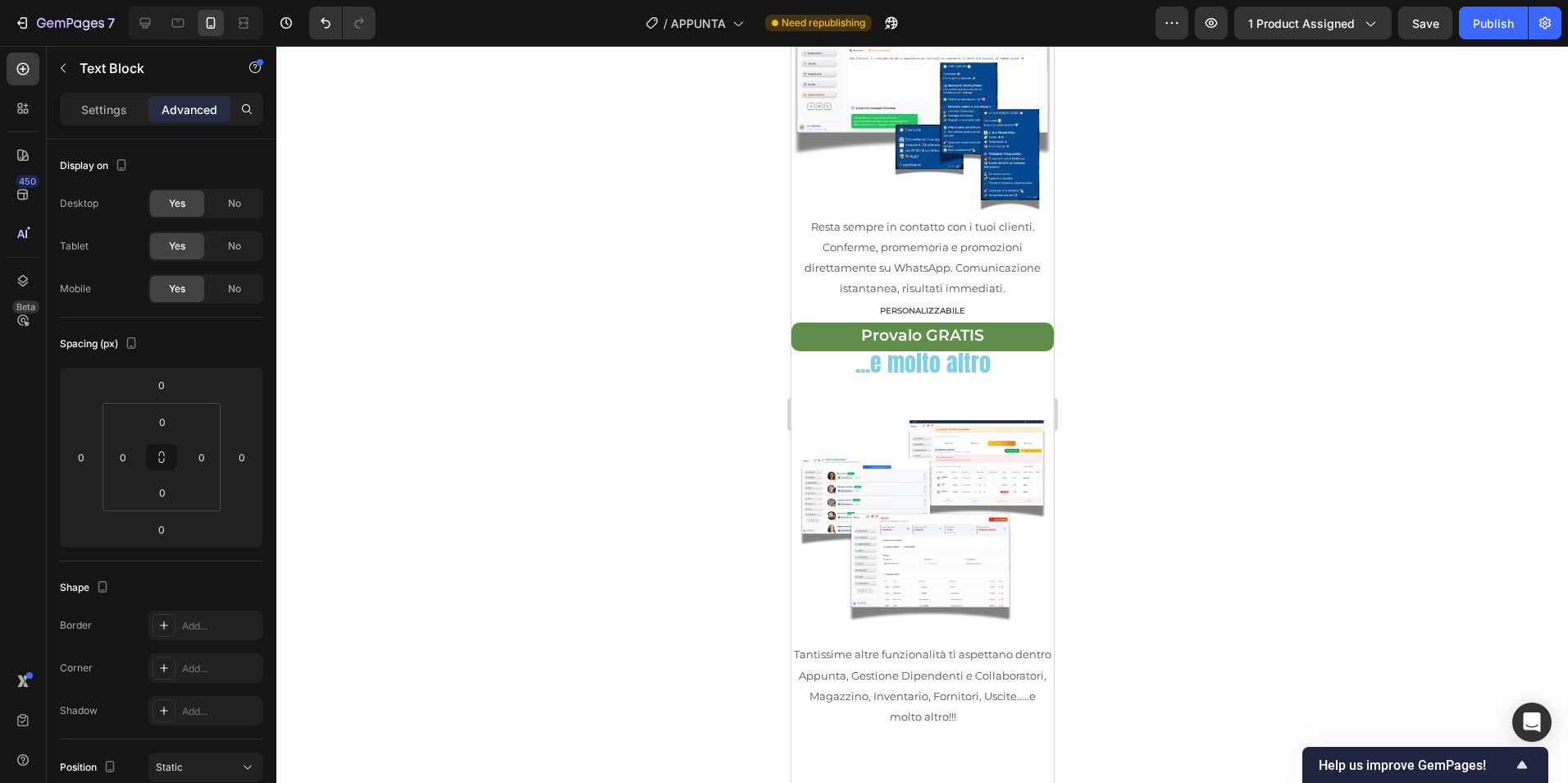
click at [169, 425] on input "0" at bounding box center [162, 422] width 33 height 24
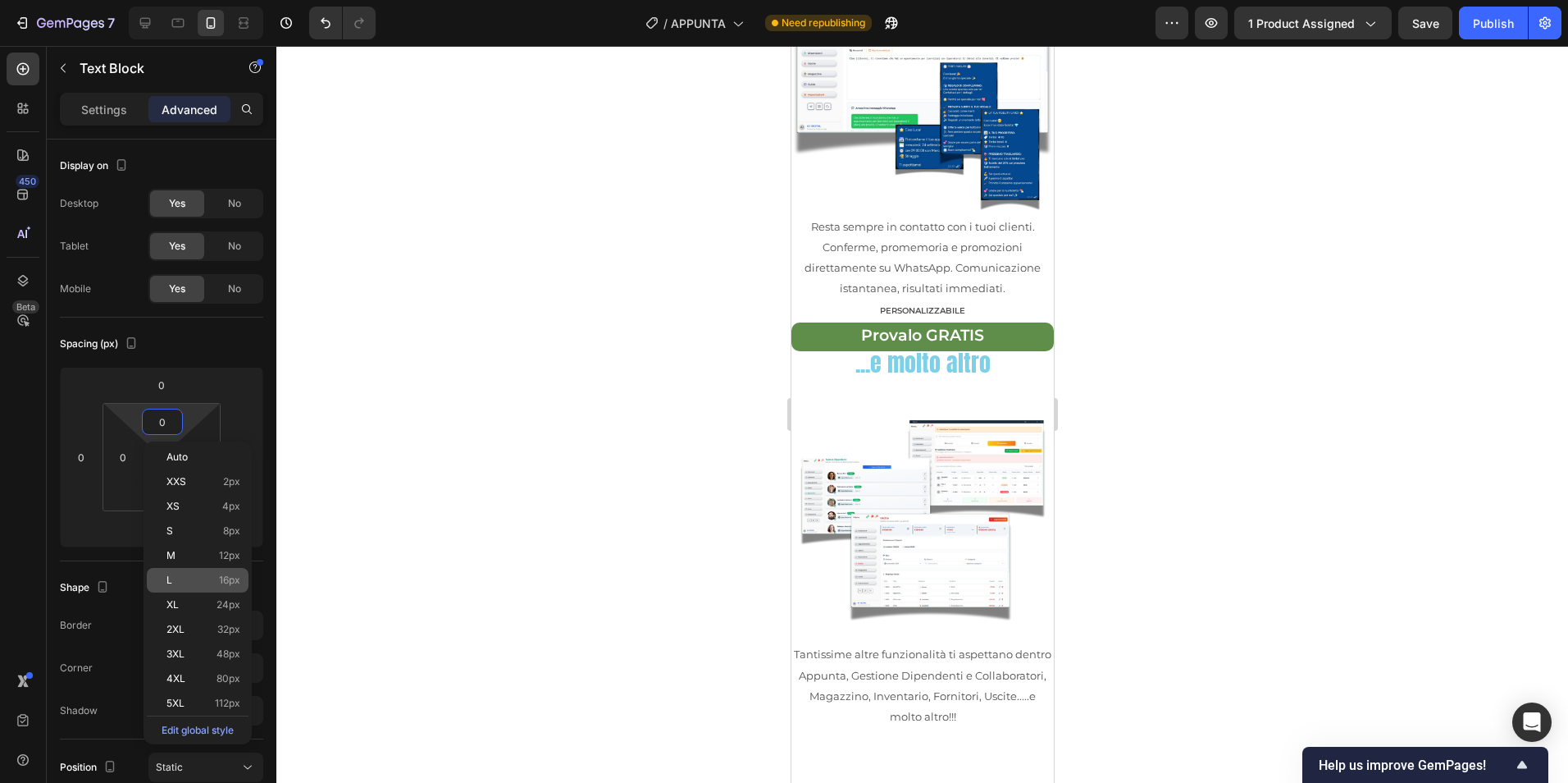
click at [202, 576] on p "L 16px" at bounding box center [203, 580] width 73 height 11
type input "16"
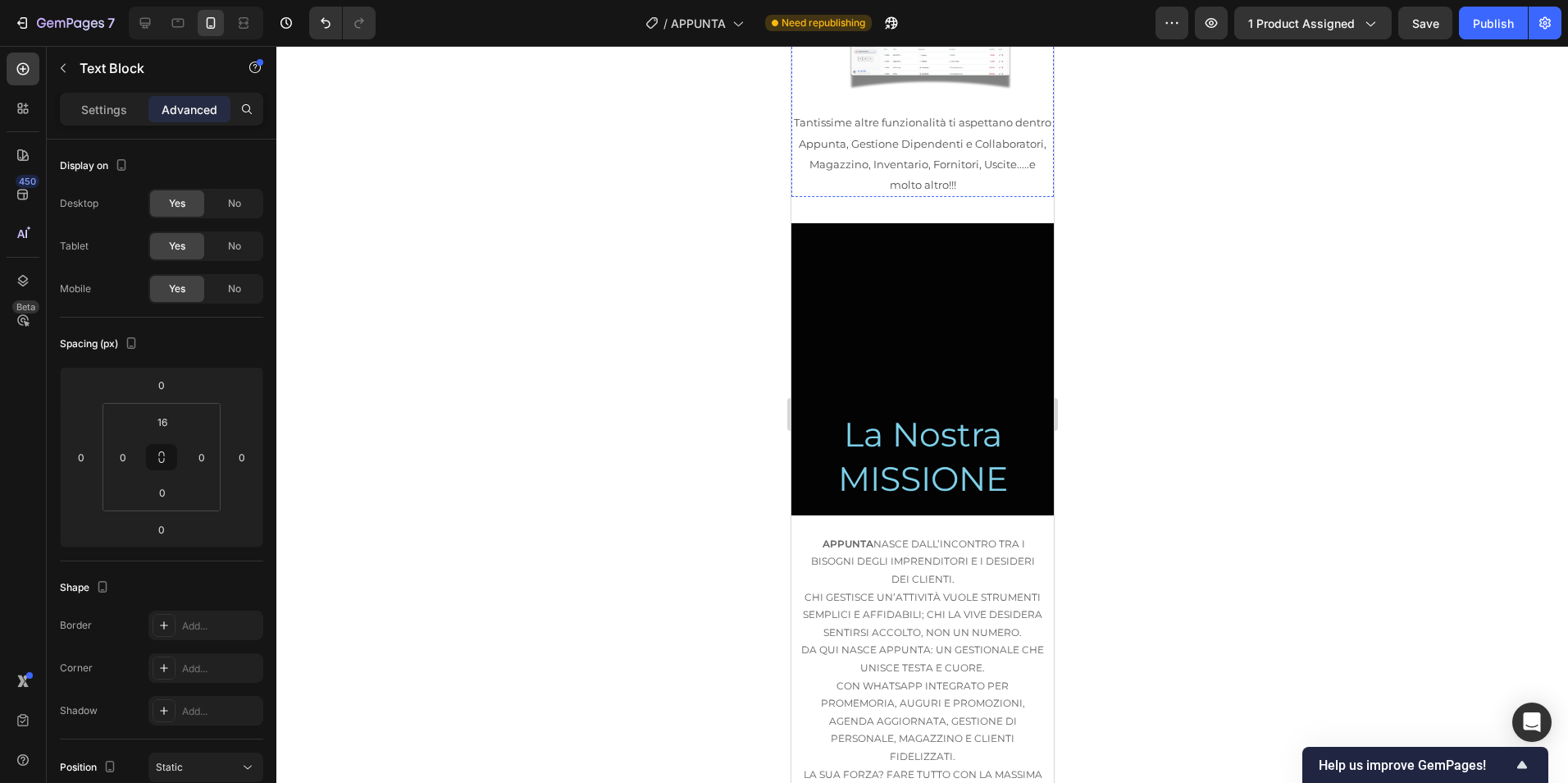
scroll to position [2359, 0]
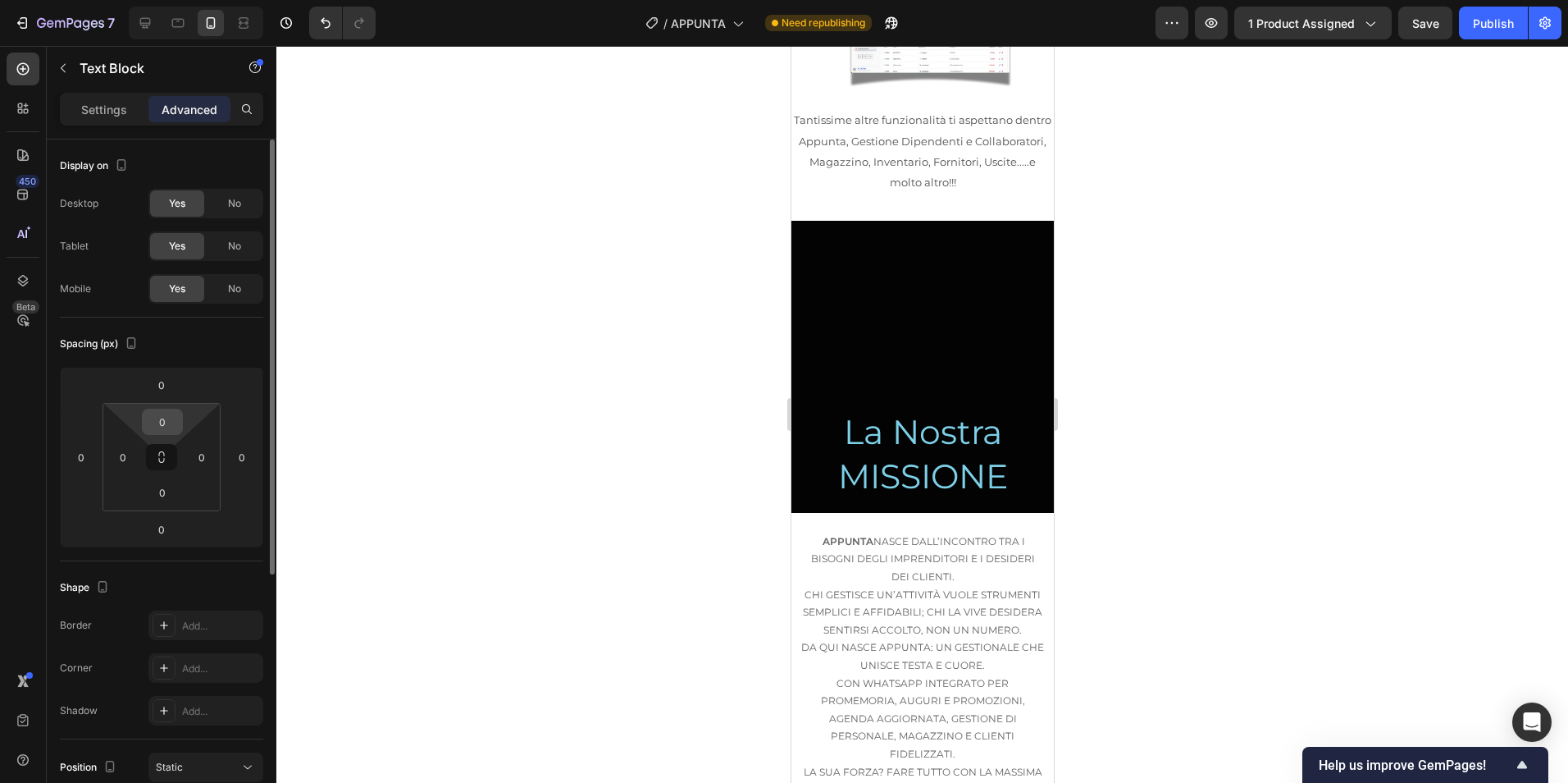
click at [150, 423] on input "0" at bounding box center [162, 422] width 33 height 24
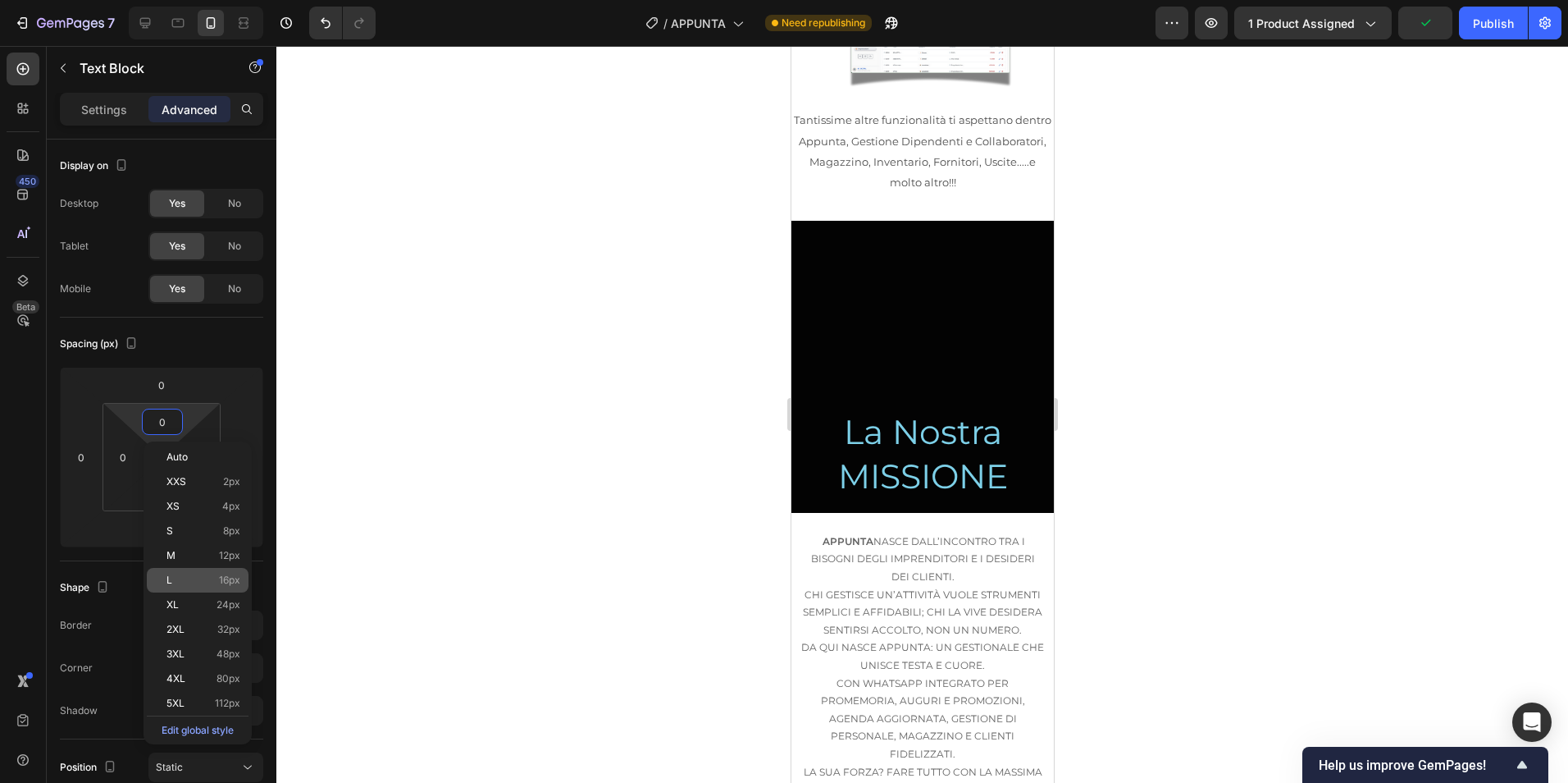
click at [214, 582] on p "L 16px" at bounding box center [203, 580] width 73 height 11
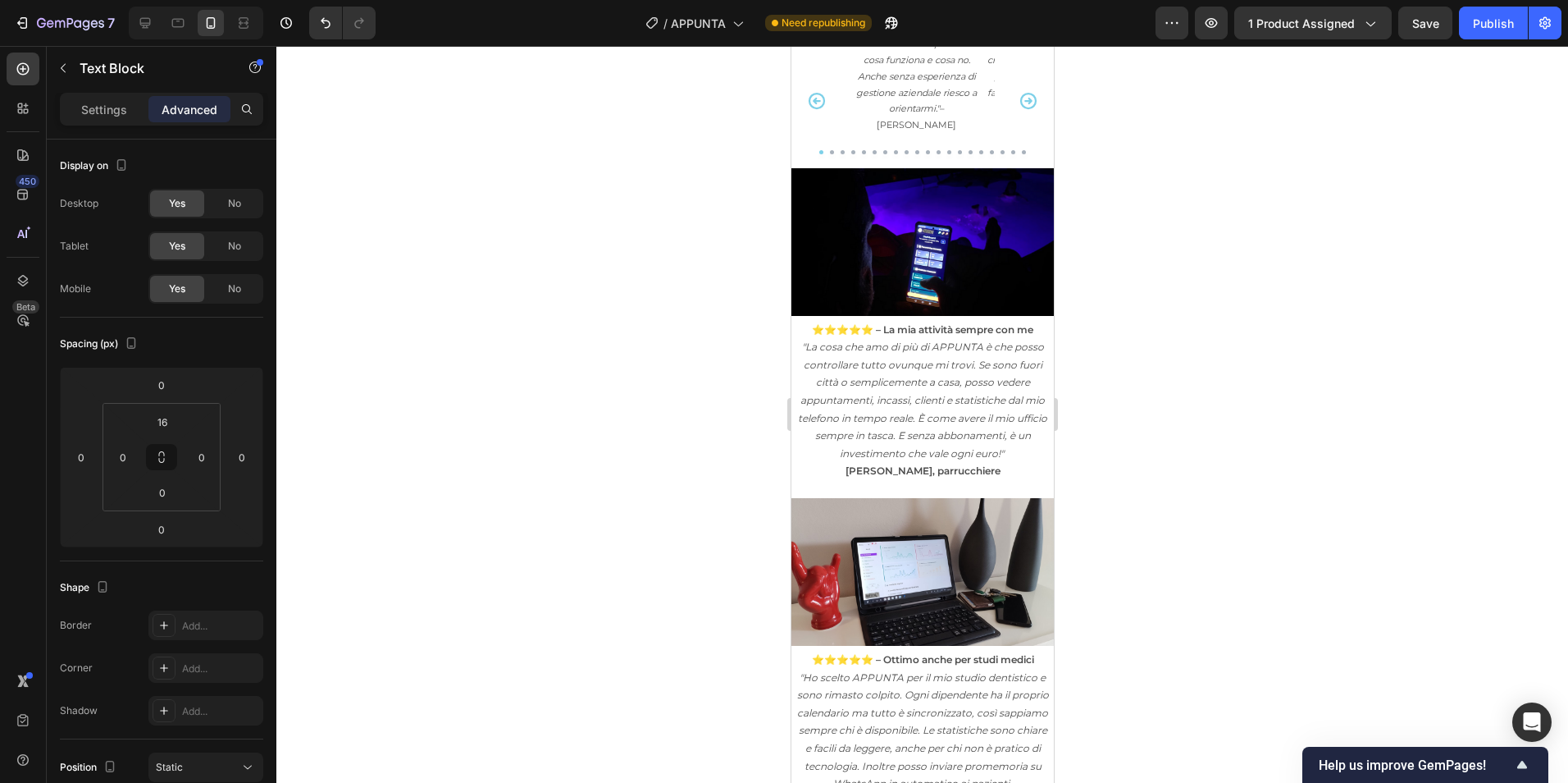
scroll to position [7008, 0]
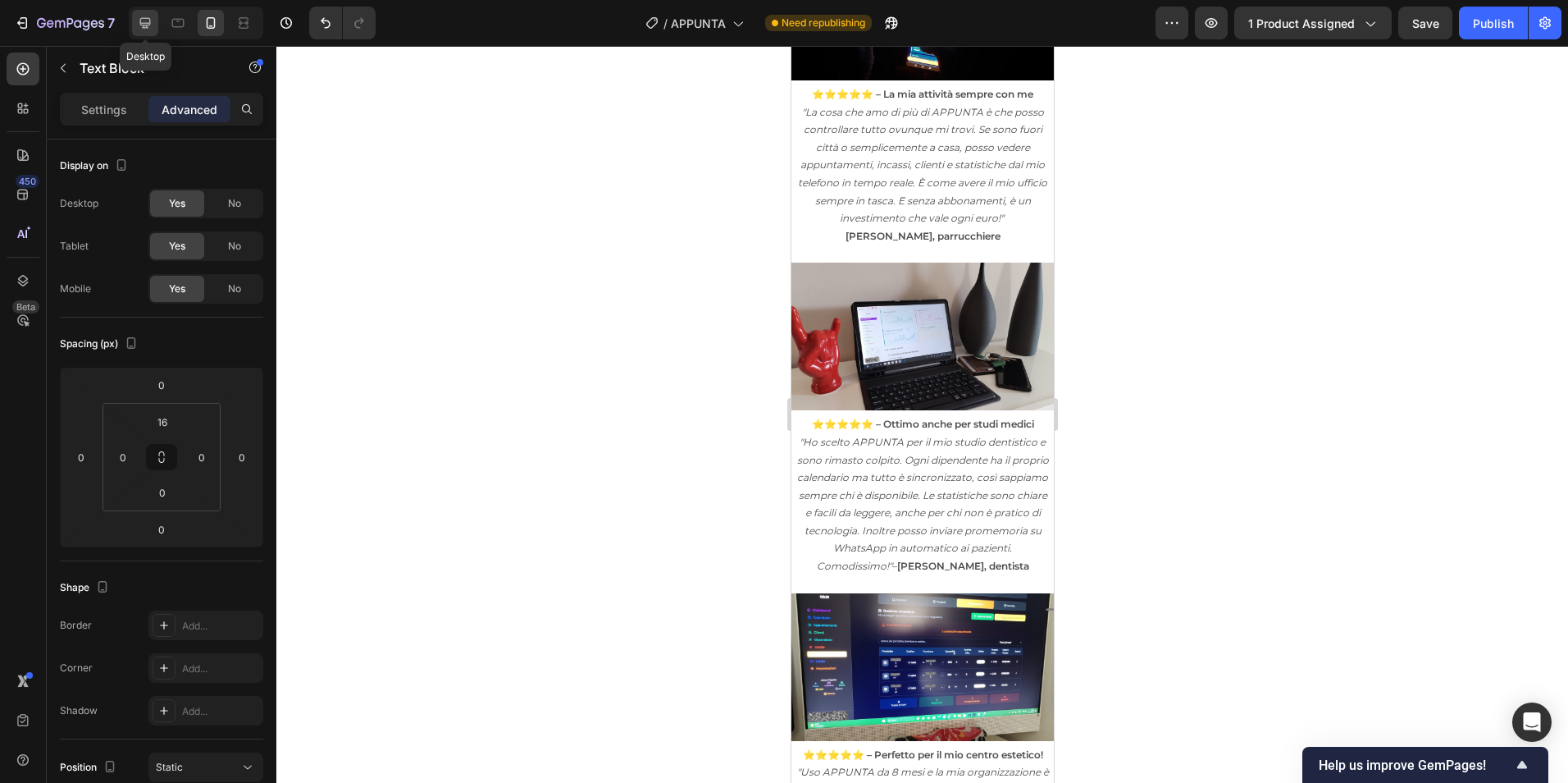
click at [157, 22] on div at bounding box center [145, 22] width 26 height 26
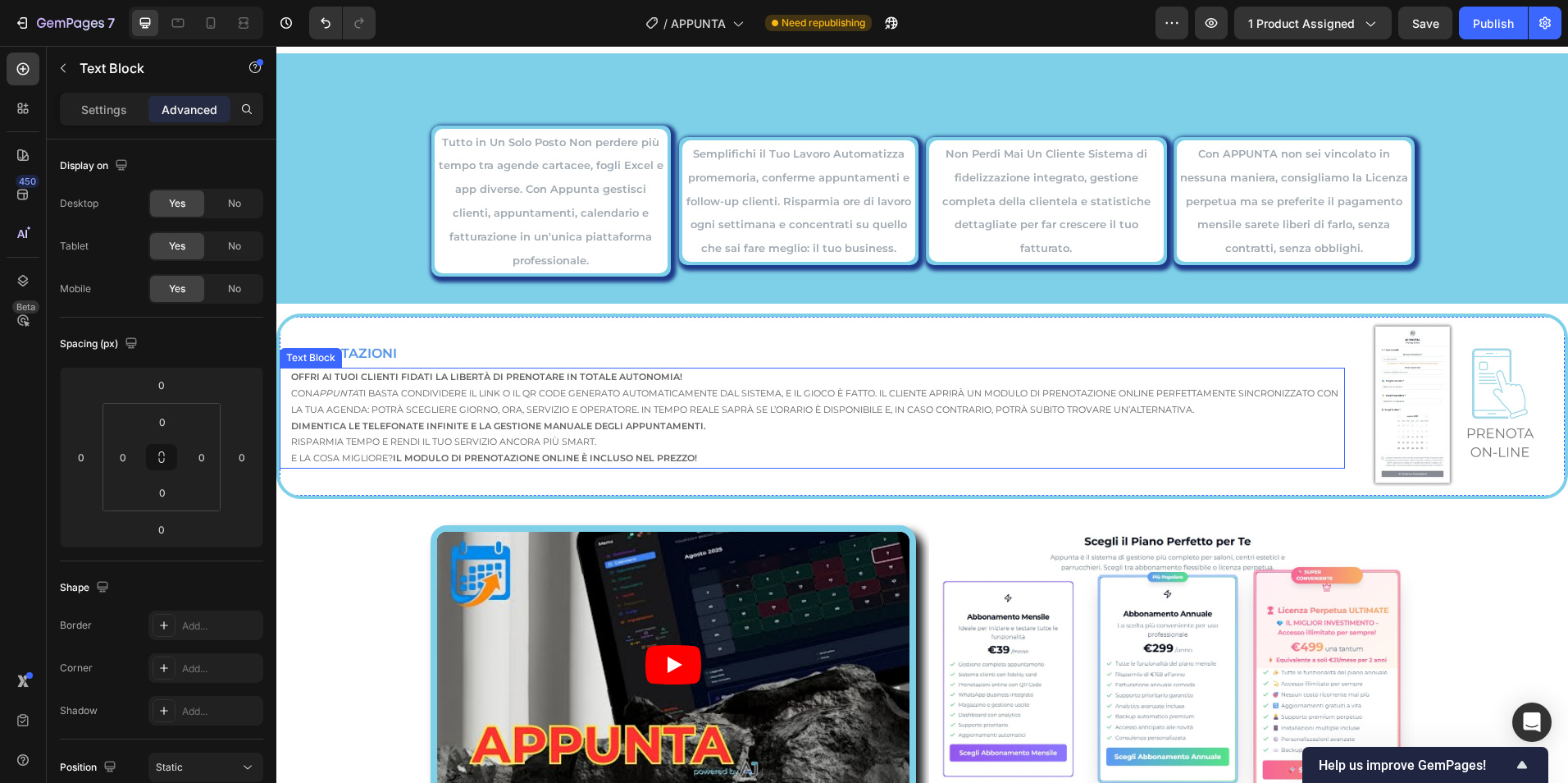
scroll to position [3625, 0]
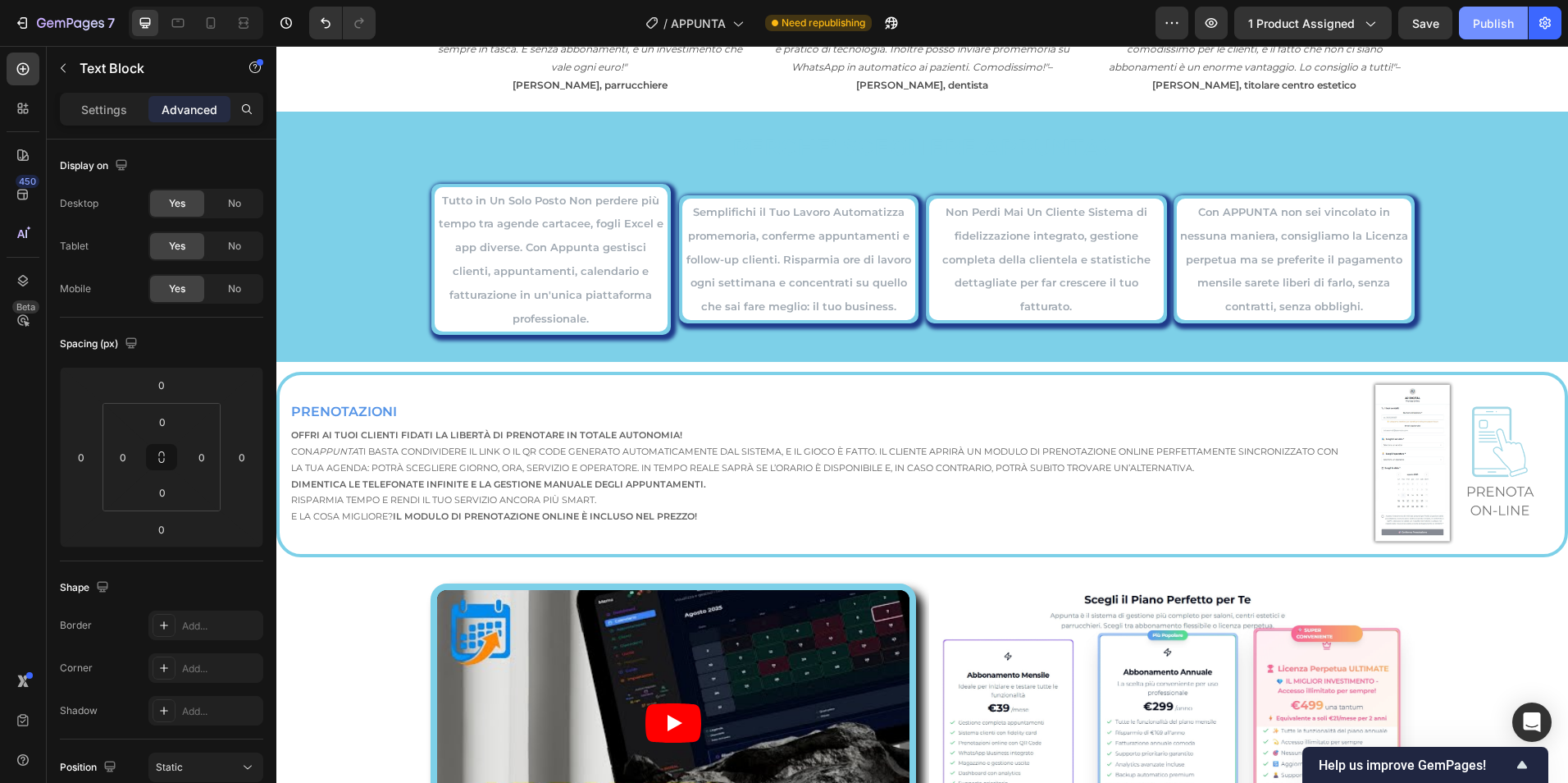
click at [1485, 21] on div "Publish" at bounding box center [1493, 23] width 41 height 17
click at [207, 24] on icon at bounding box center [211, 22] width 9 height 11
type input "16"
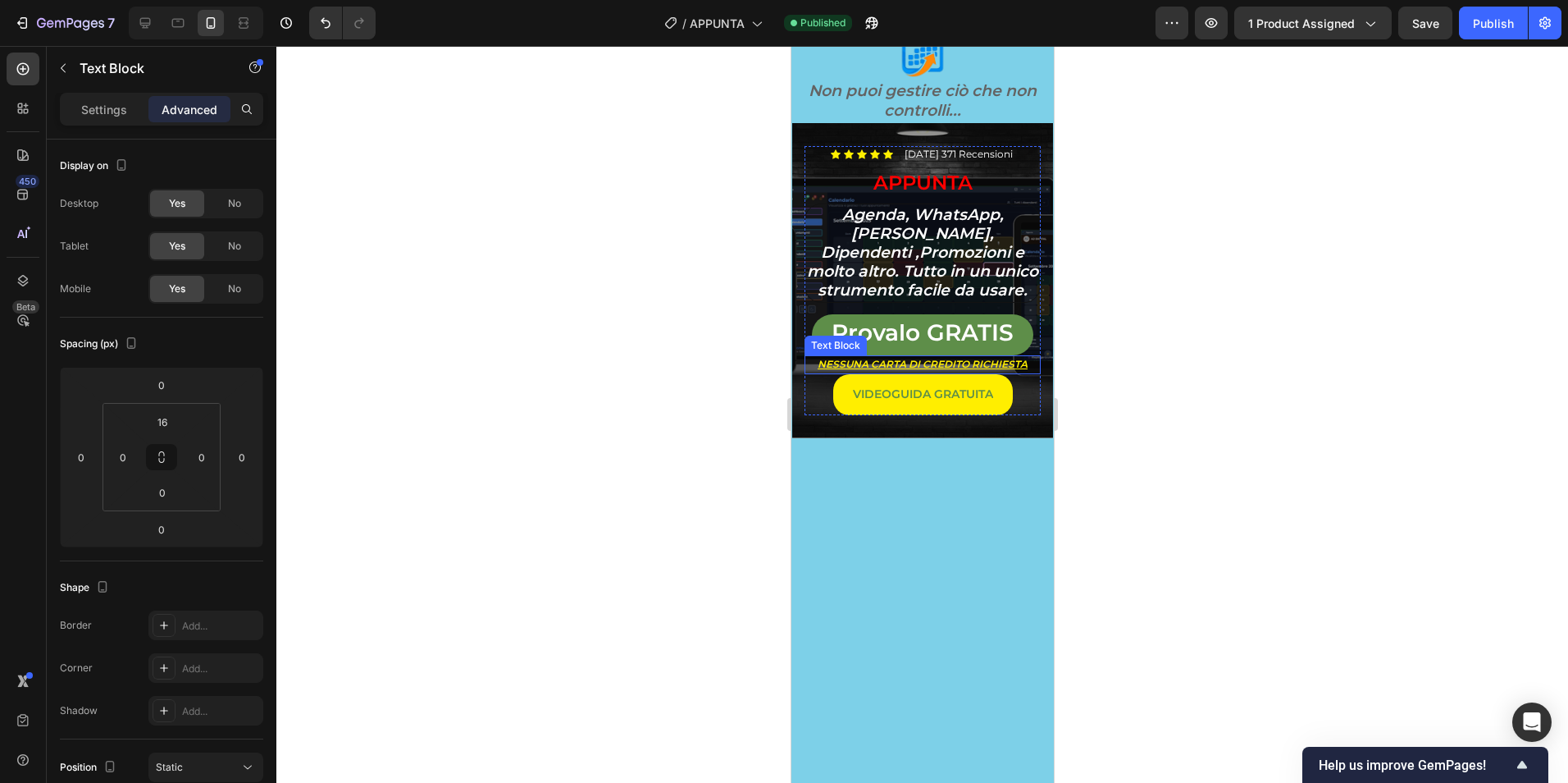
scroll to position [411, 0]
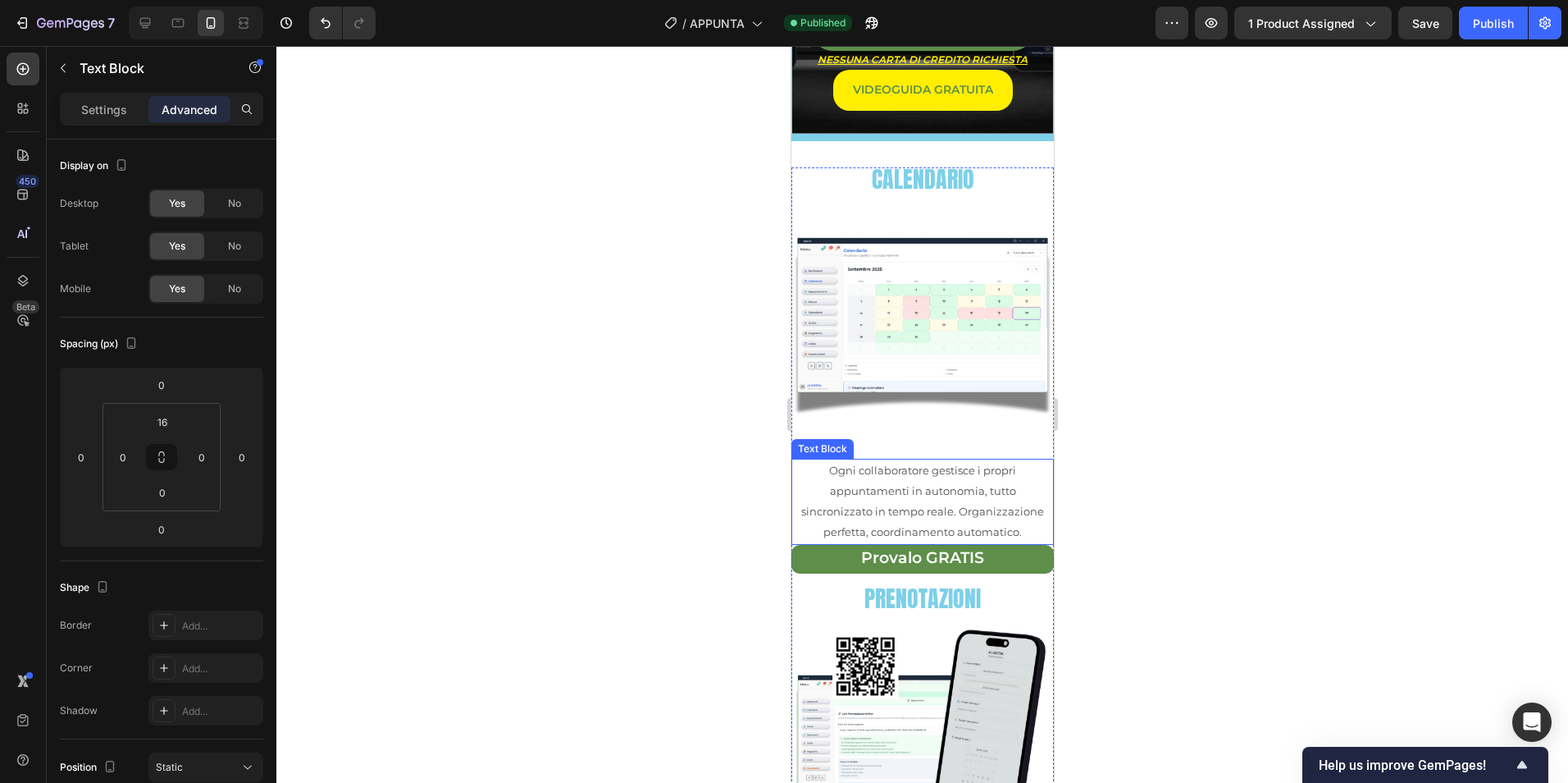
click at [1026, 517] on p "Ogni collaboratore gestisce i propri appuntamenti in autonomia, tutto sincroniz…" at bounding box center [922, 502] width 259 height 83
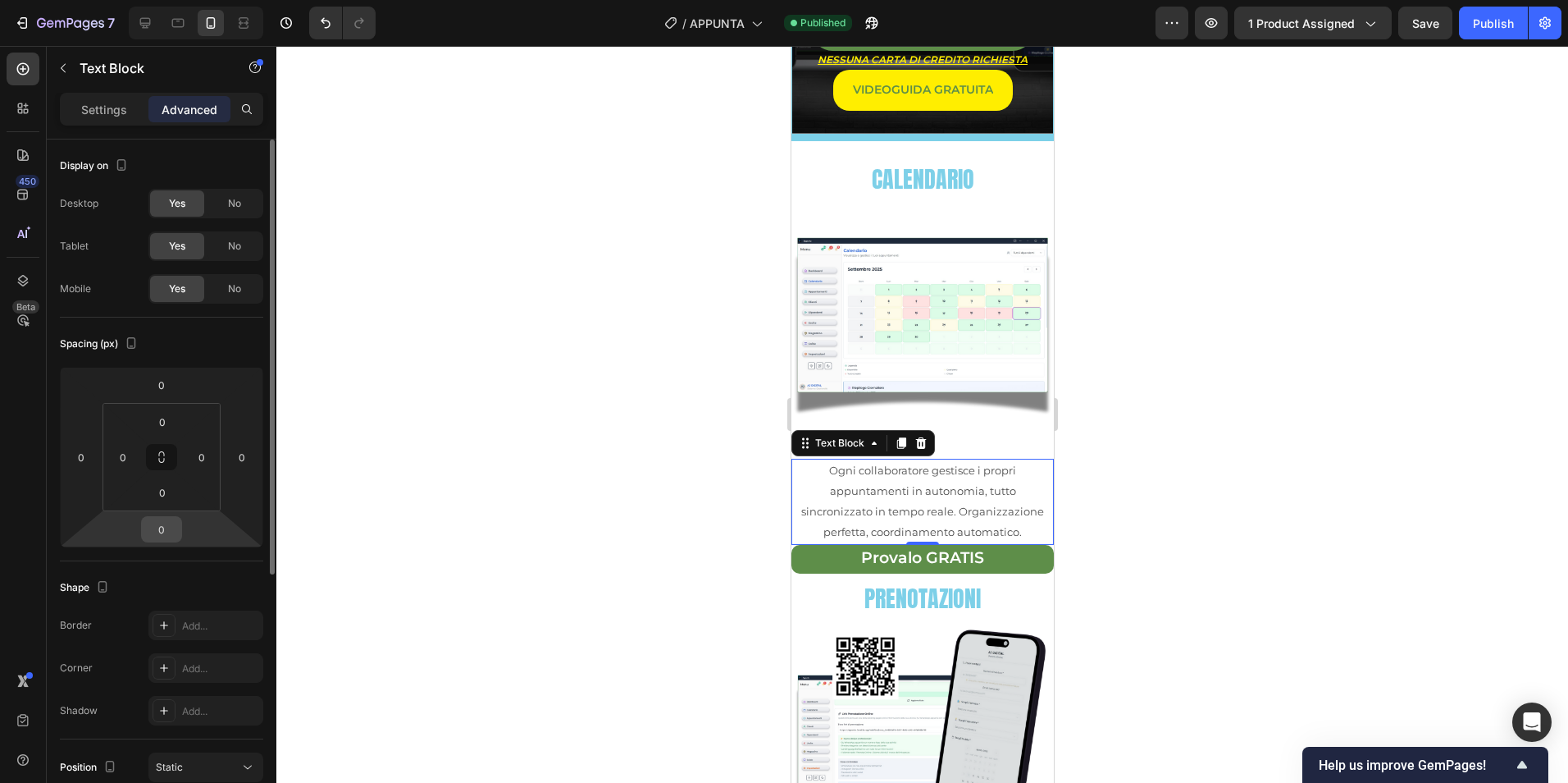
click at [159, 542] on div "0" at bounding box center [161, 529] width 41 height 26
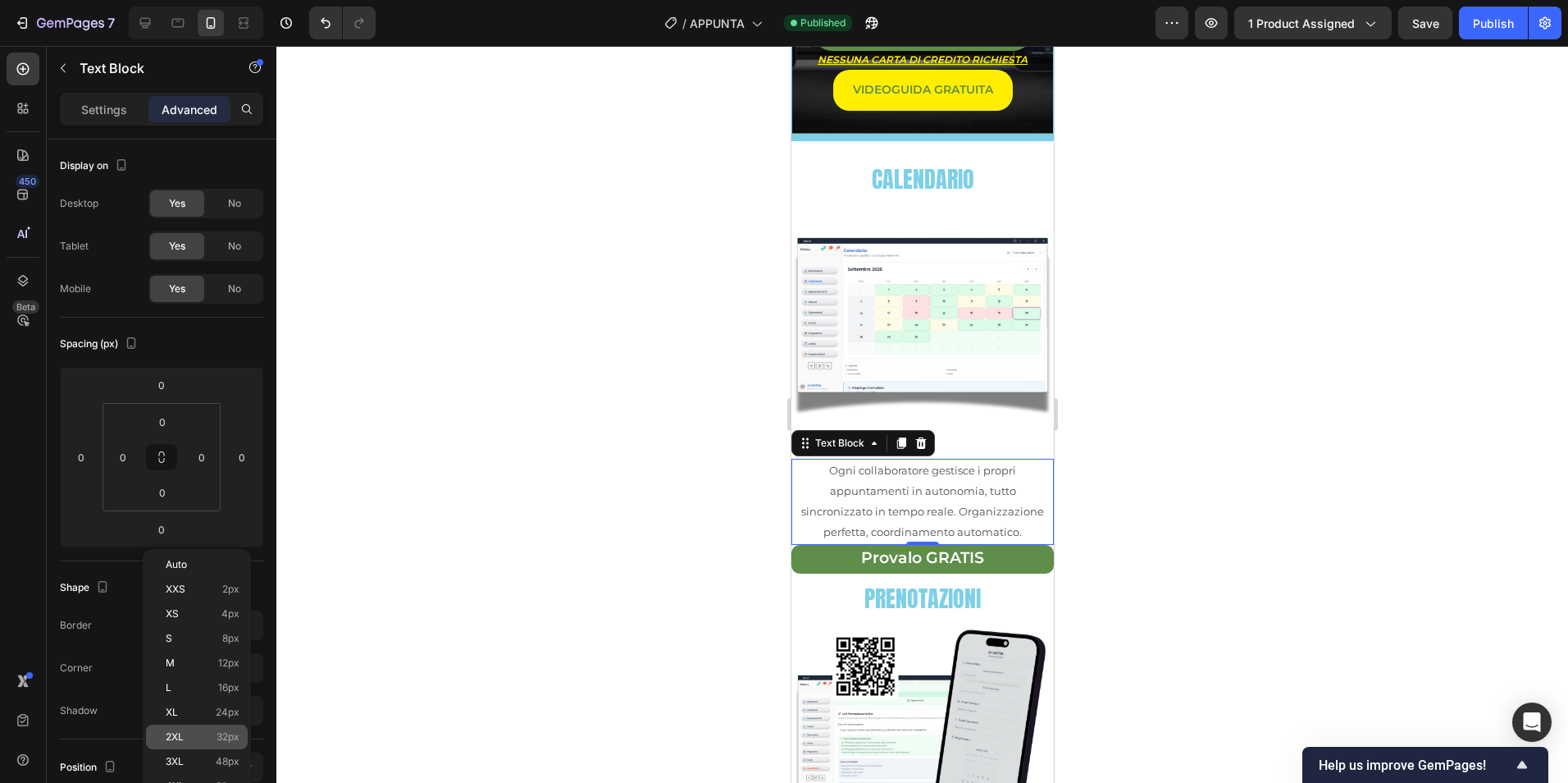
click at [226, 728] on div "2XL 32px" at bounding box center [197, 736] width 102 height 24
type input "32"
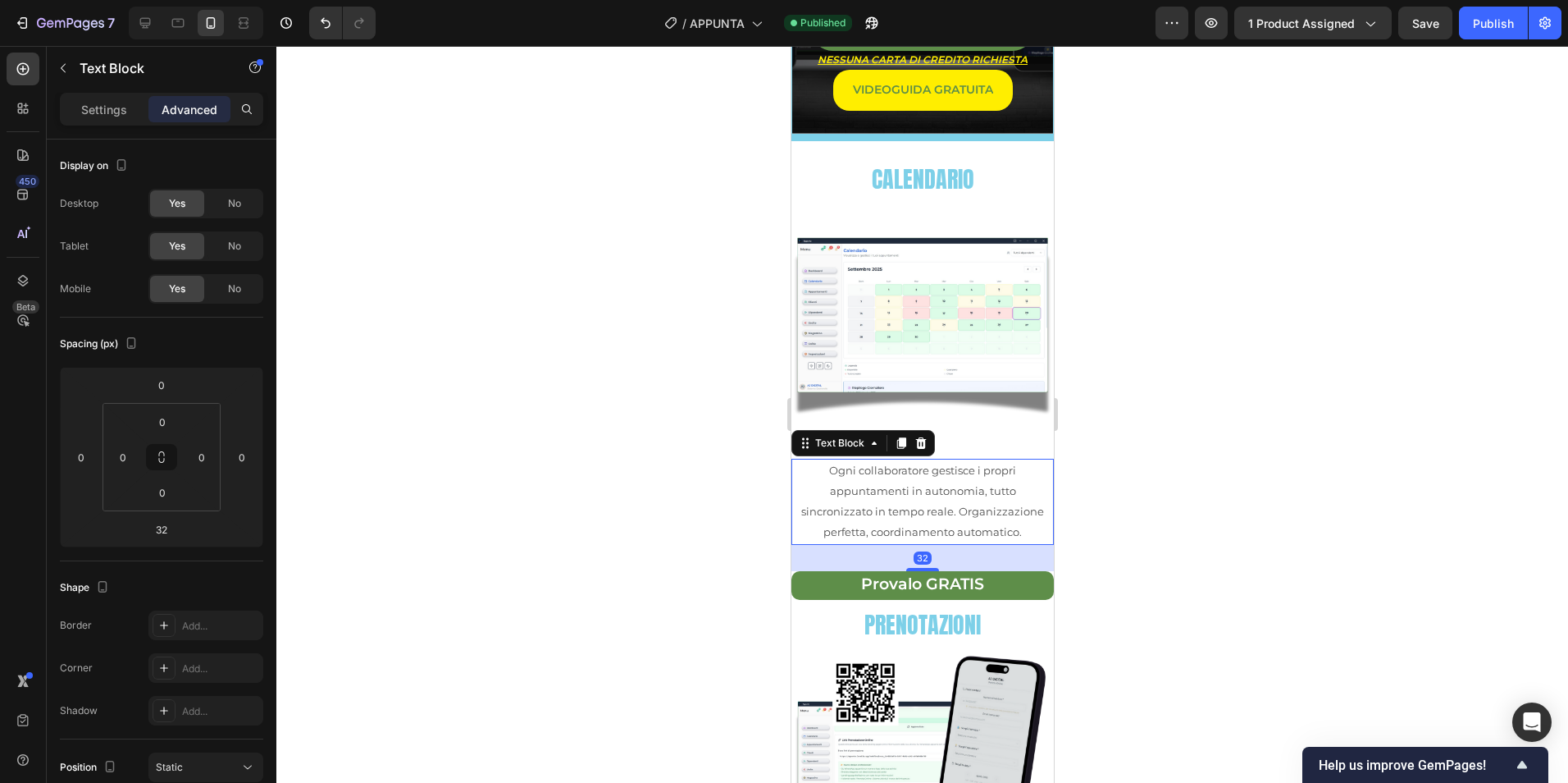
click at [637, 602] on div at bounding box center [922, 414] width 1292 height 736
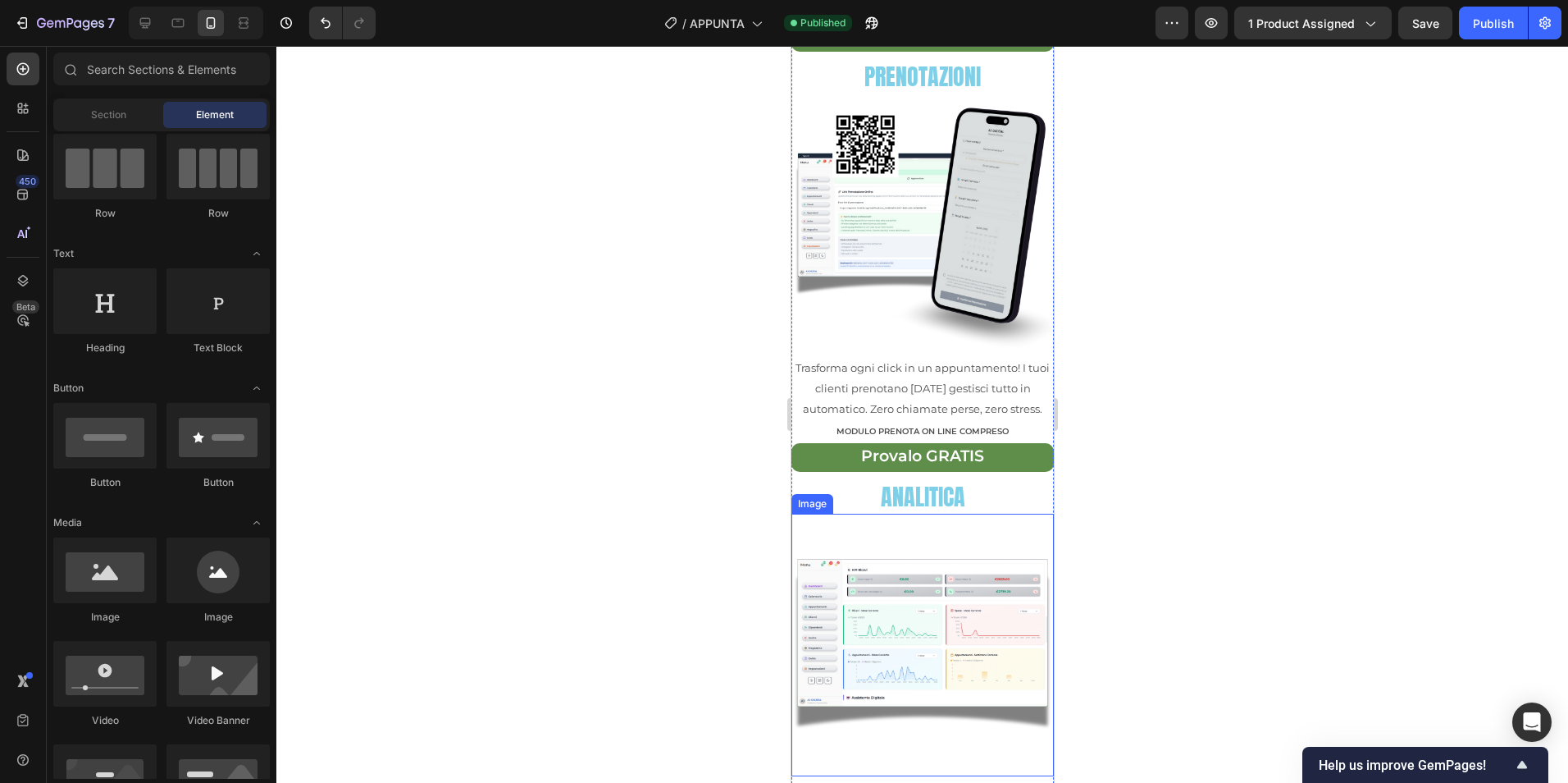
scroll to position [958, 0]
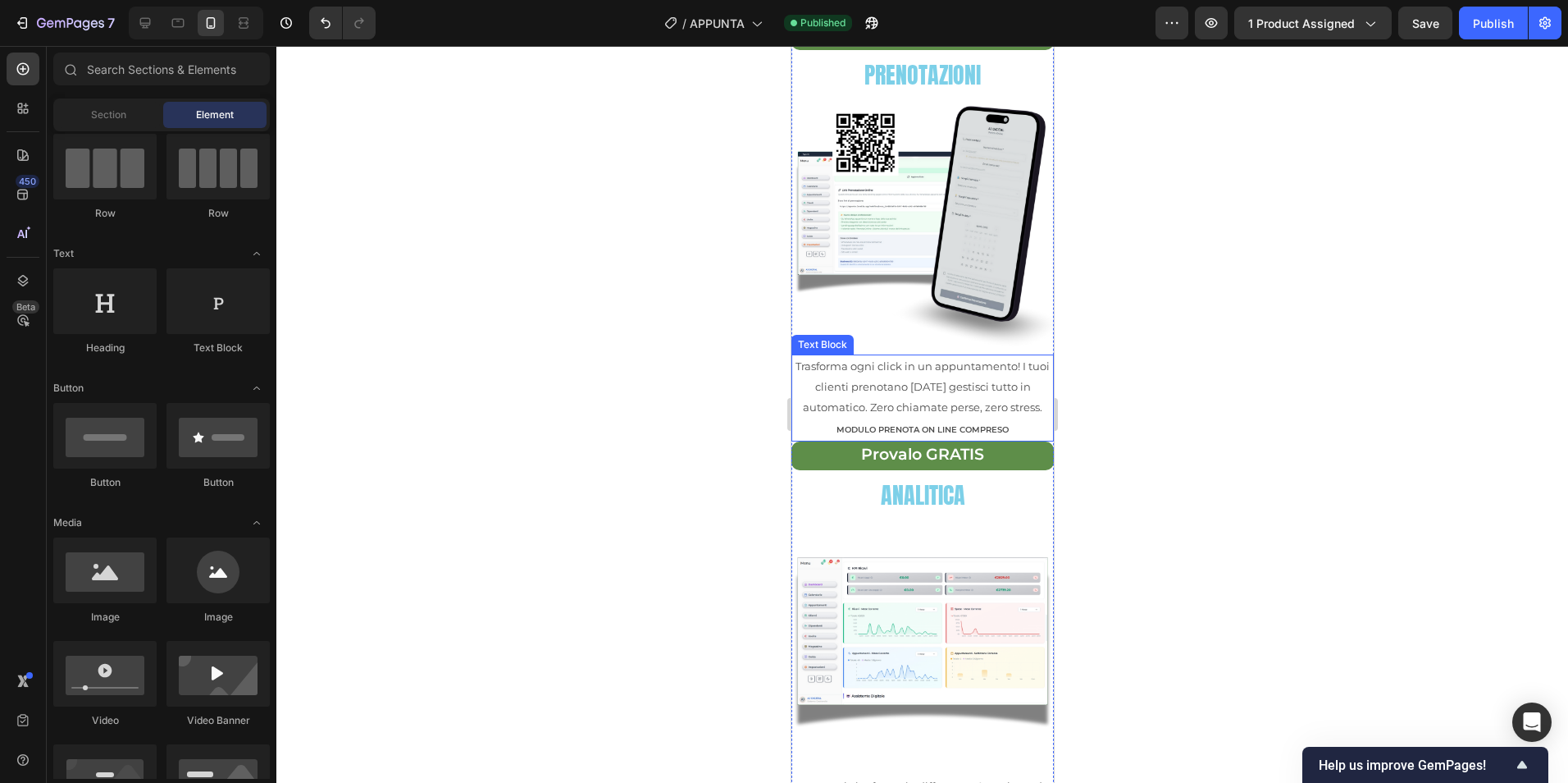
click at [1025, 418] on p "MODULO PRENOTA ON LINE COMPRESO" at bounding box center [922, 429] width 259 height 22
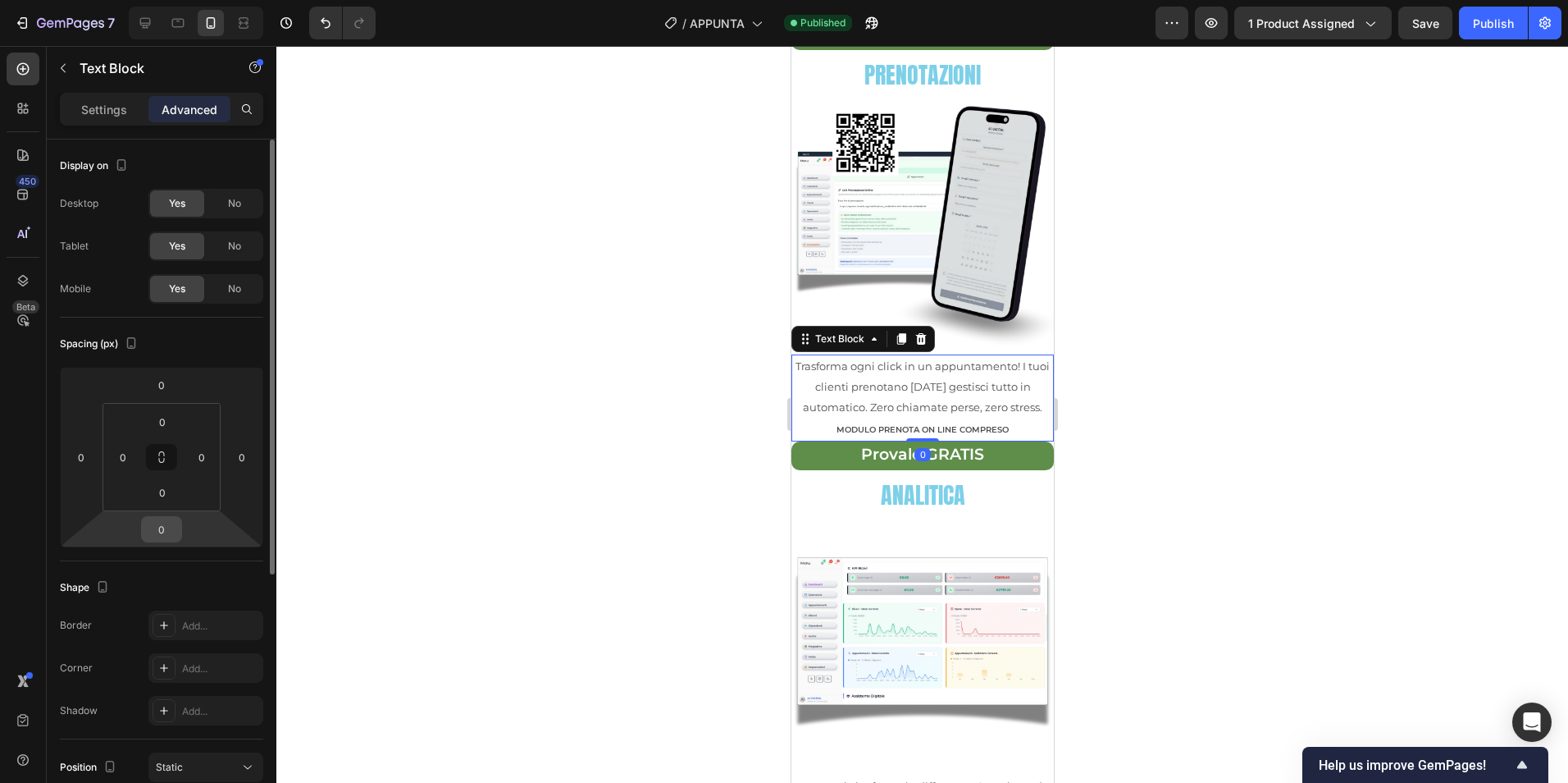
click at [180, 529] on div "0" at bounding box center [161, 529] width 41 height 26
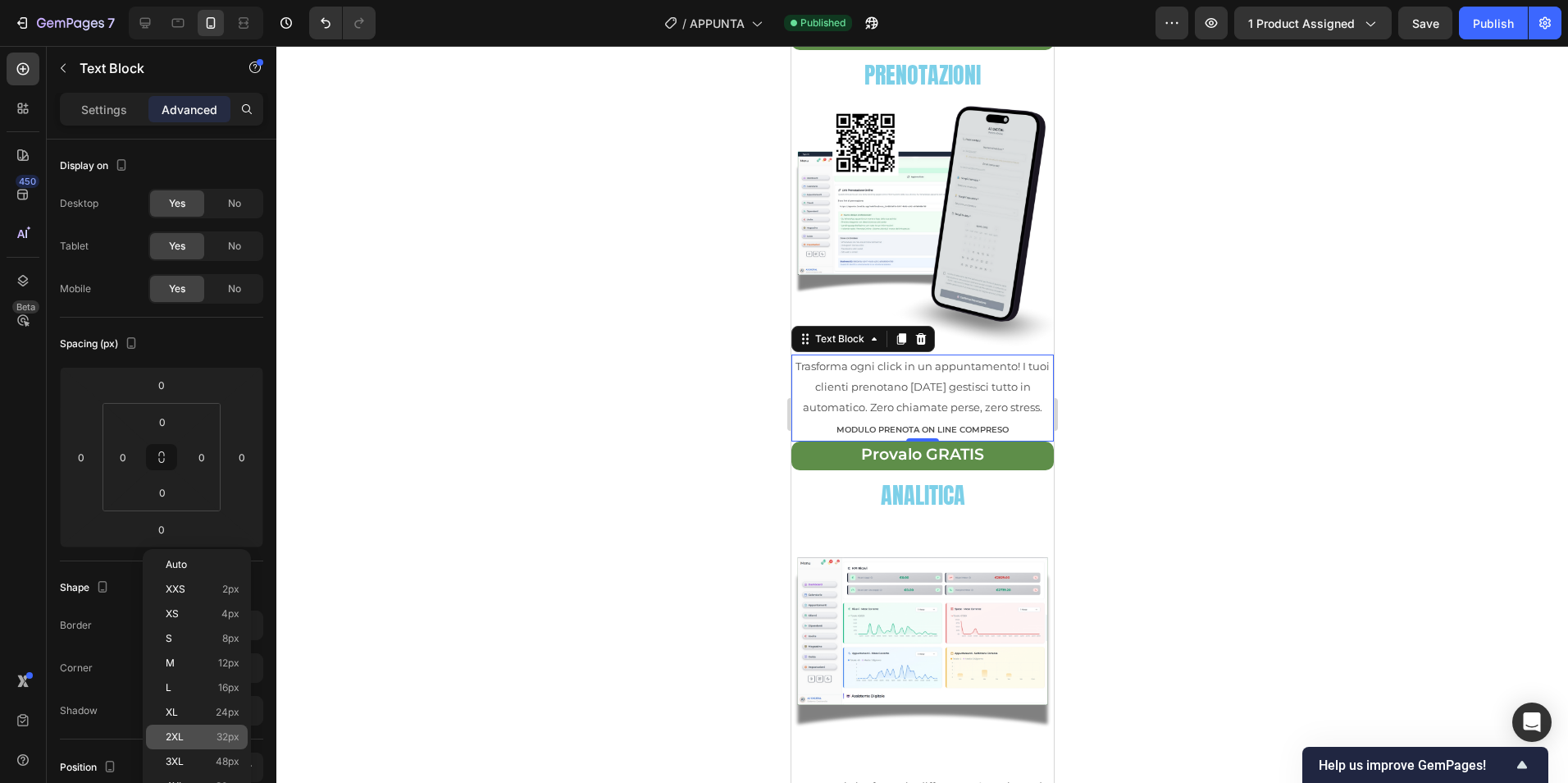
click at [212, 729] on div "2XL 32px" at bounding box center [197, 736] width 102 height 24
type input "32"
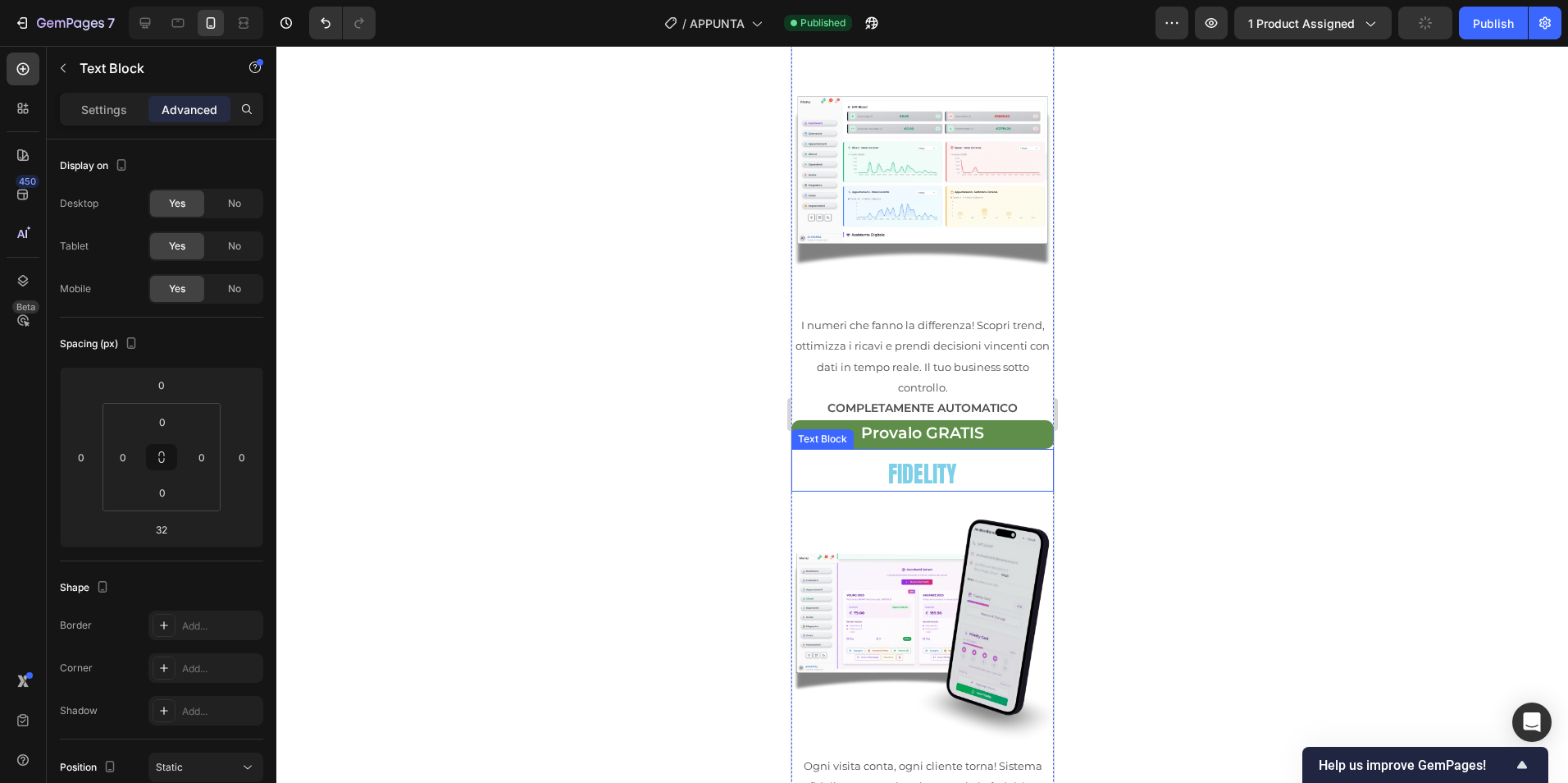
scroll to position [1504, 0]
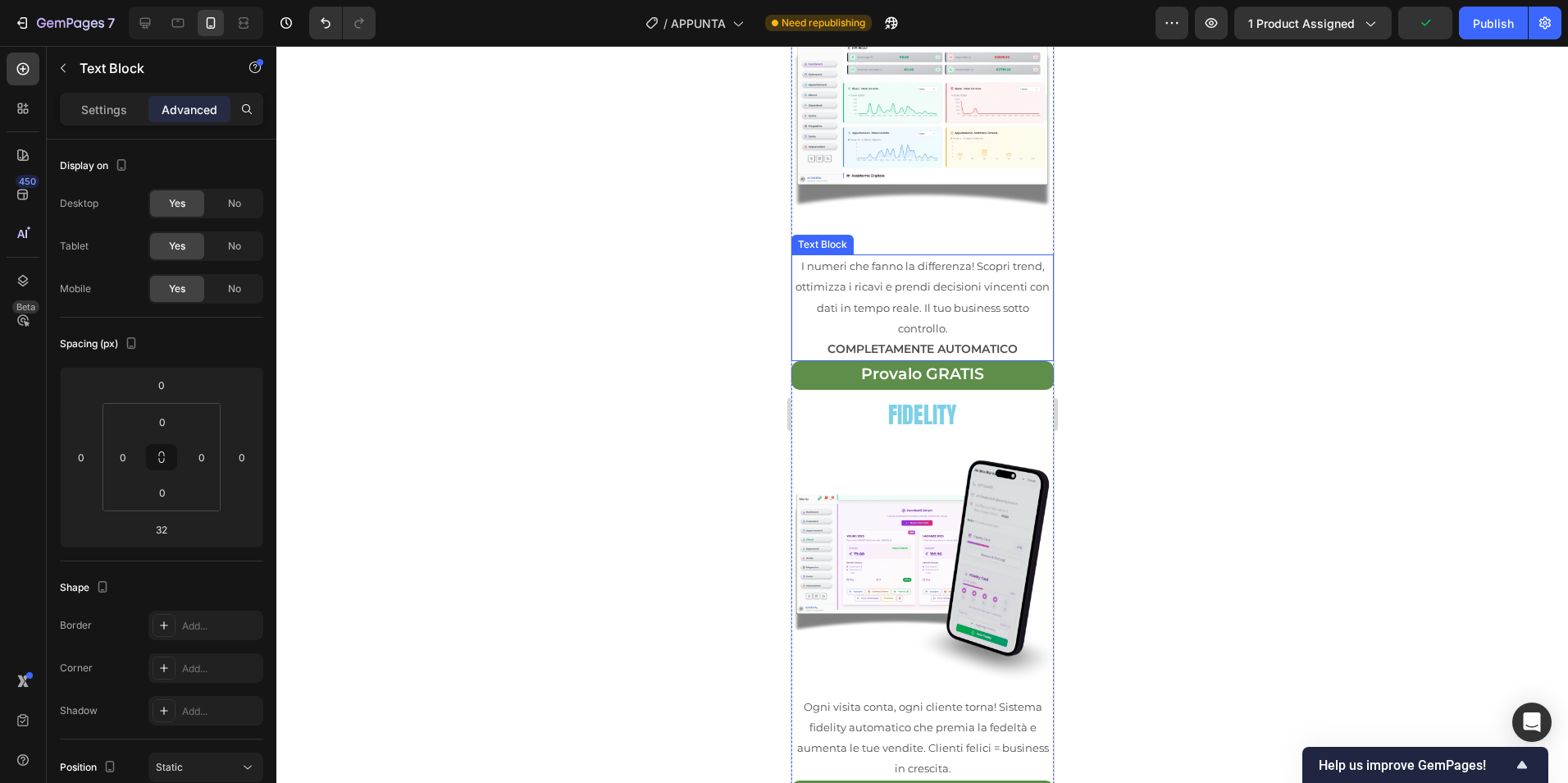
click at [1029, 339] on p "COMPLETAMENTE AUTOMATICO" at bounding box center [922, 349] width 259 height 21
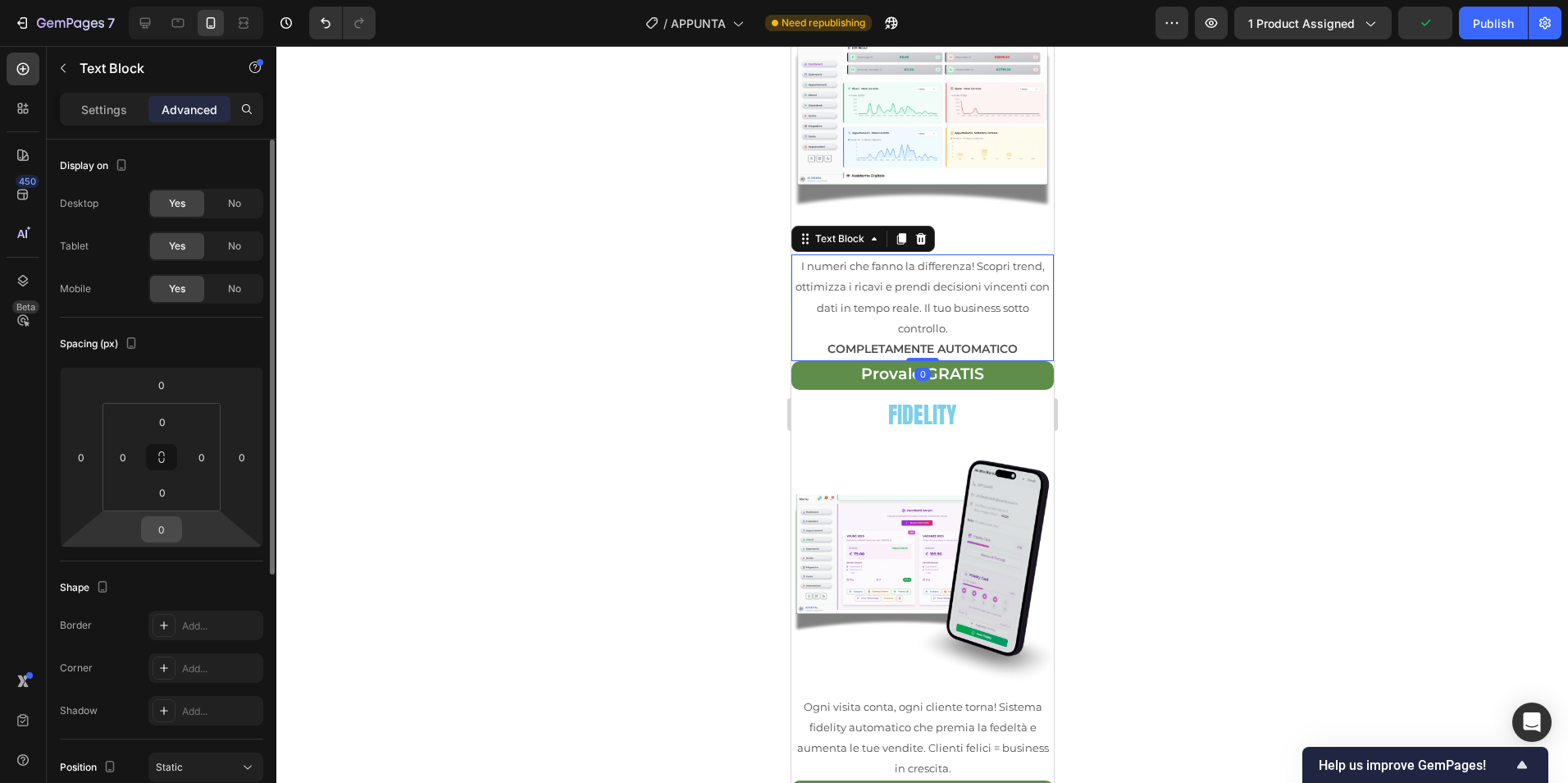
click at [172, 530] on input "0" at bounding box center [162, 529] width 33 height 24
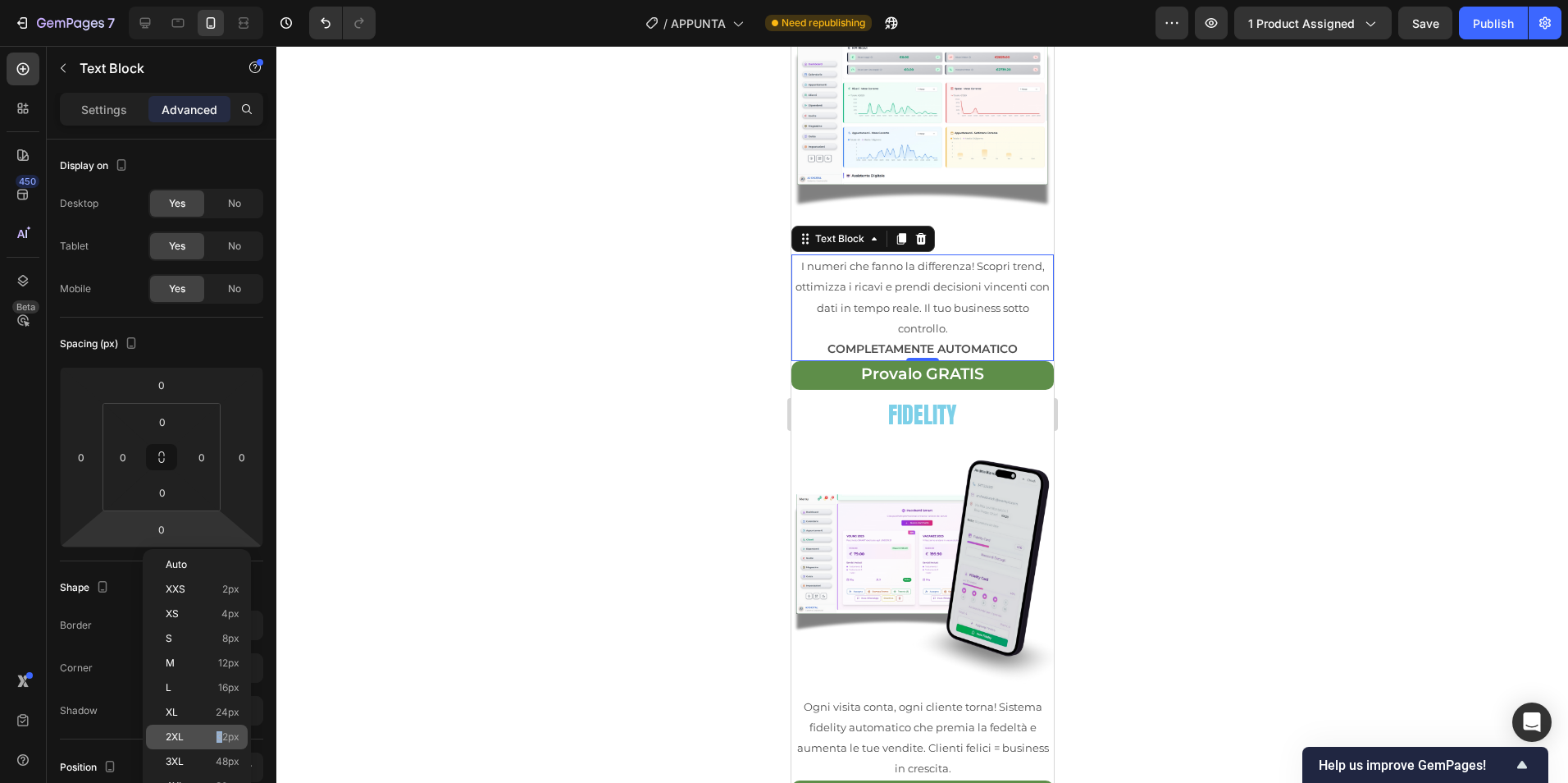
click at [219, 738] on span "32px" at bounding box center [228, 736] width 23 height 11
type input "32"
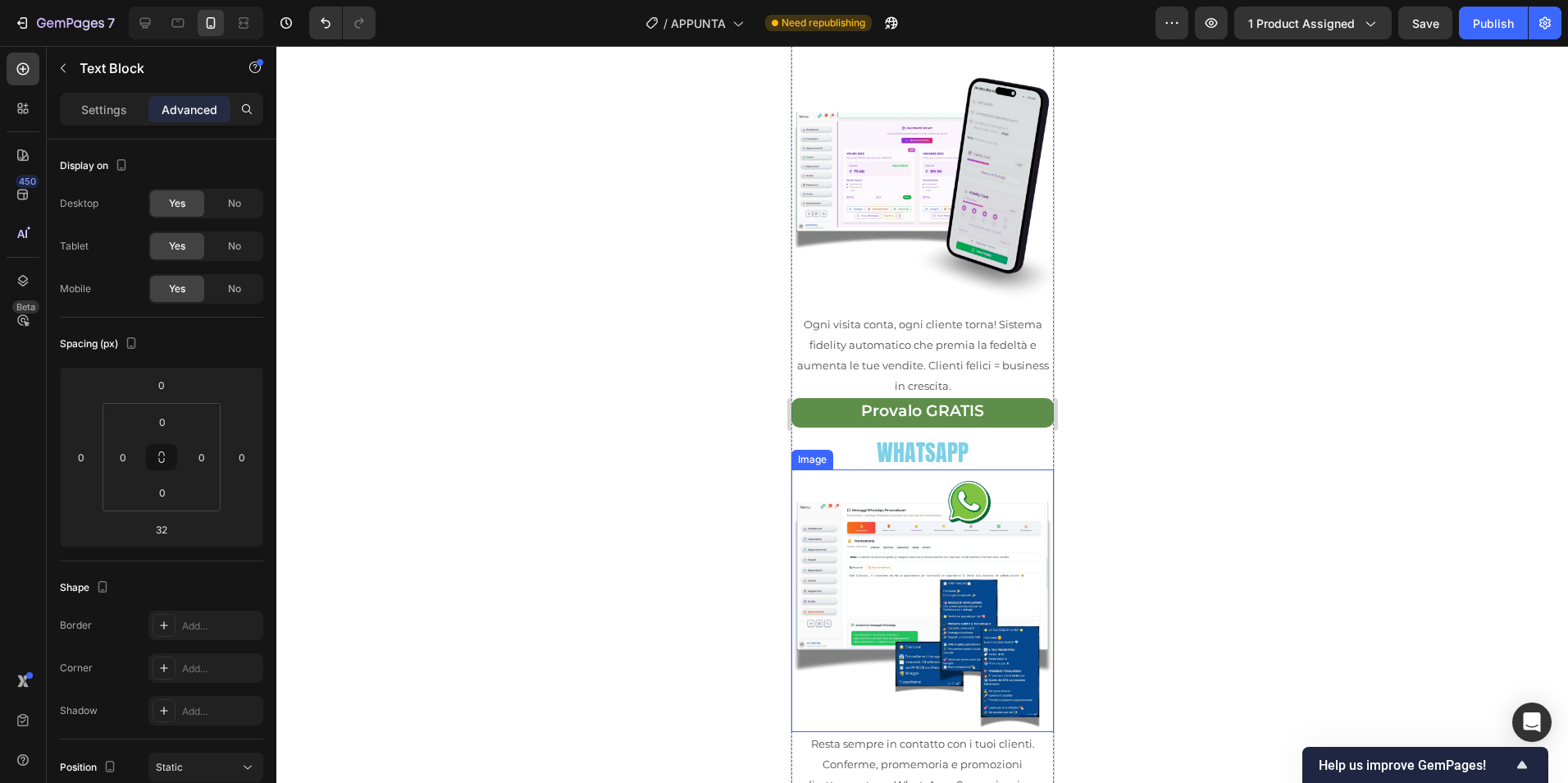
scroll to position [1914, 0]
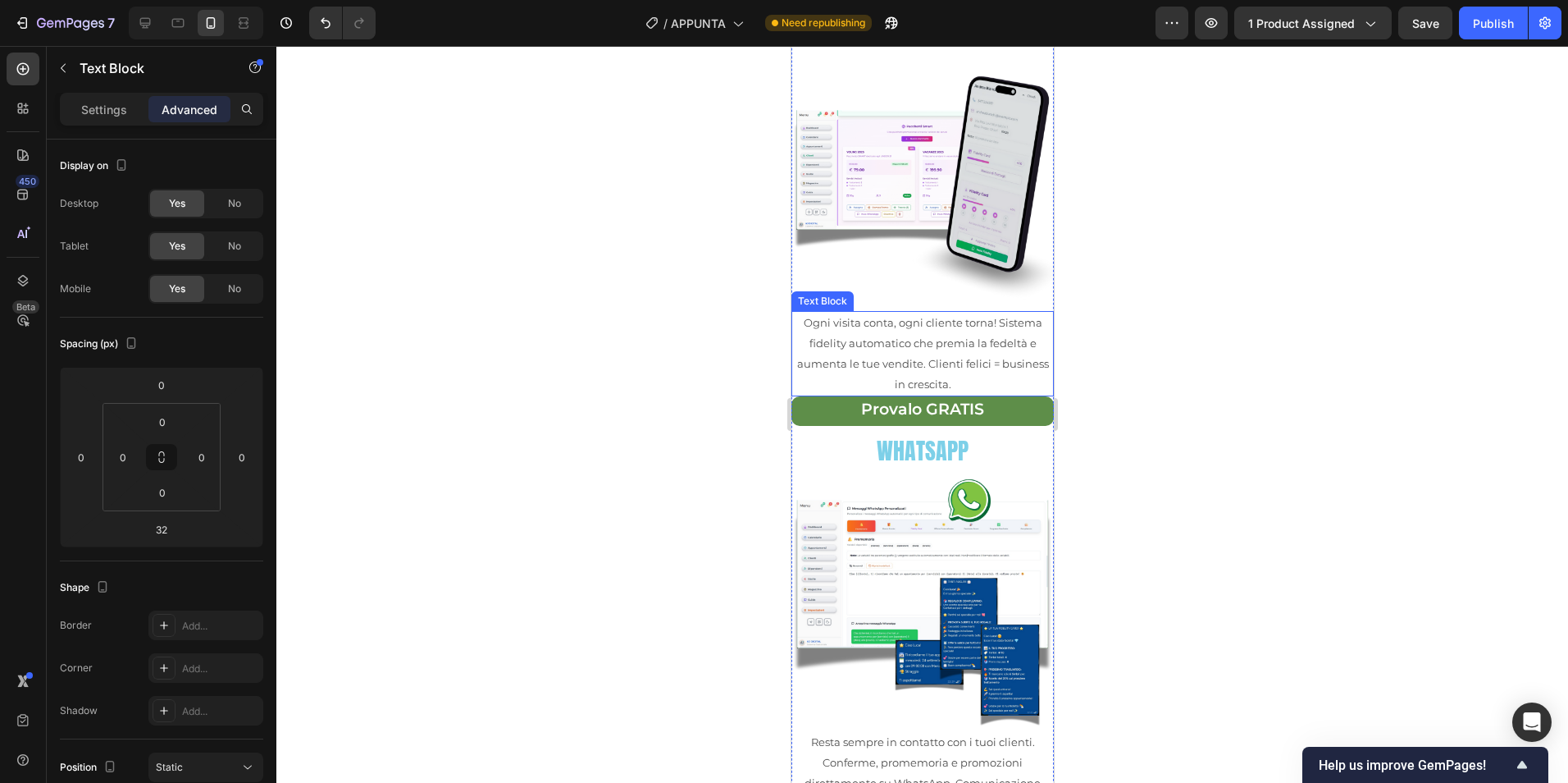
click at [1033, 338] on p "Ogni visita conta, ogni cliente torna! Sistema fidelity automatico che premia l…" at bounding box center [922, 354] width 259 height 83
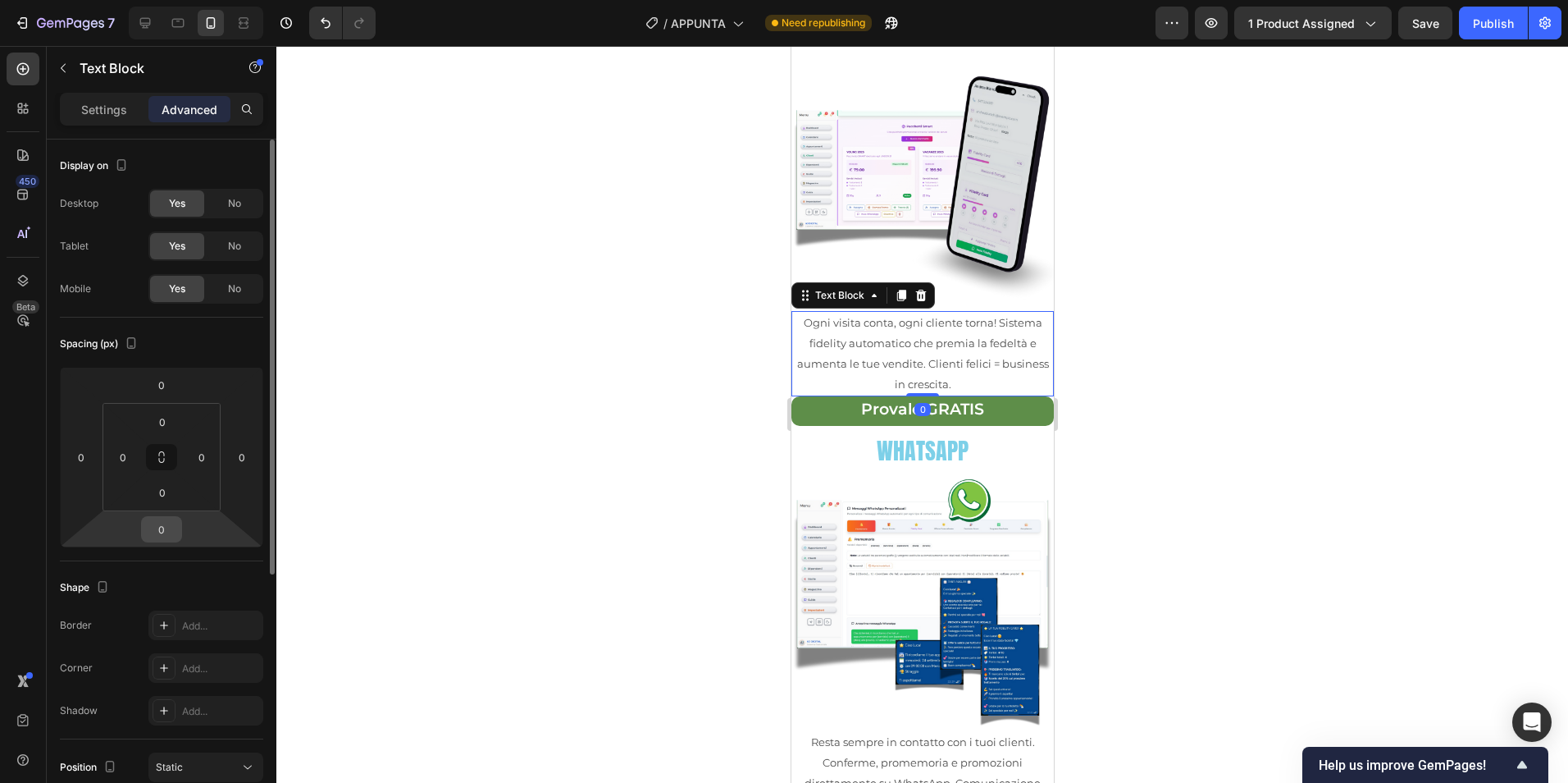
click at [167, 525] on input "0" at bounding box center [162, 529] width 33 height 24
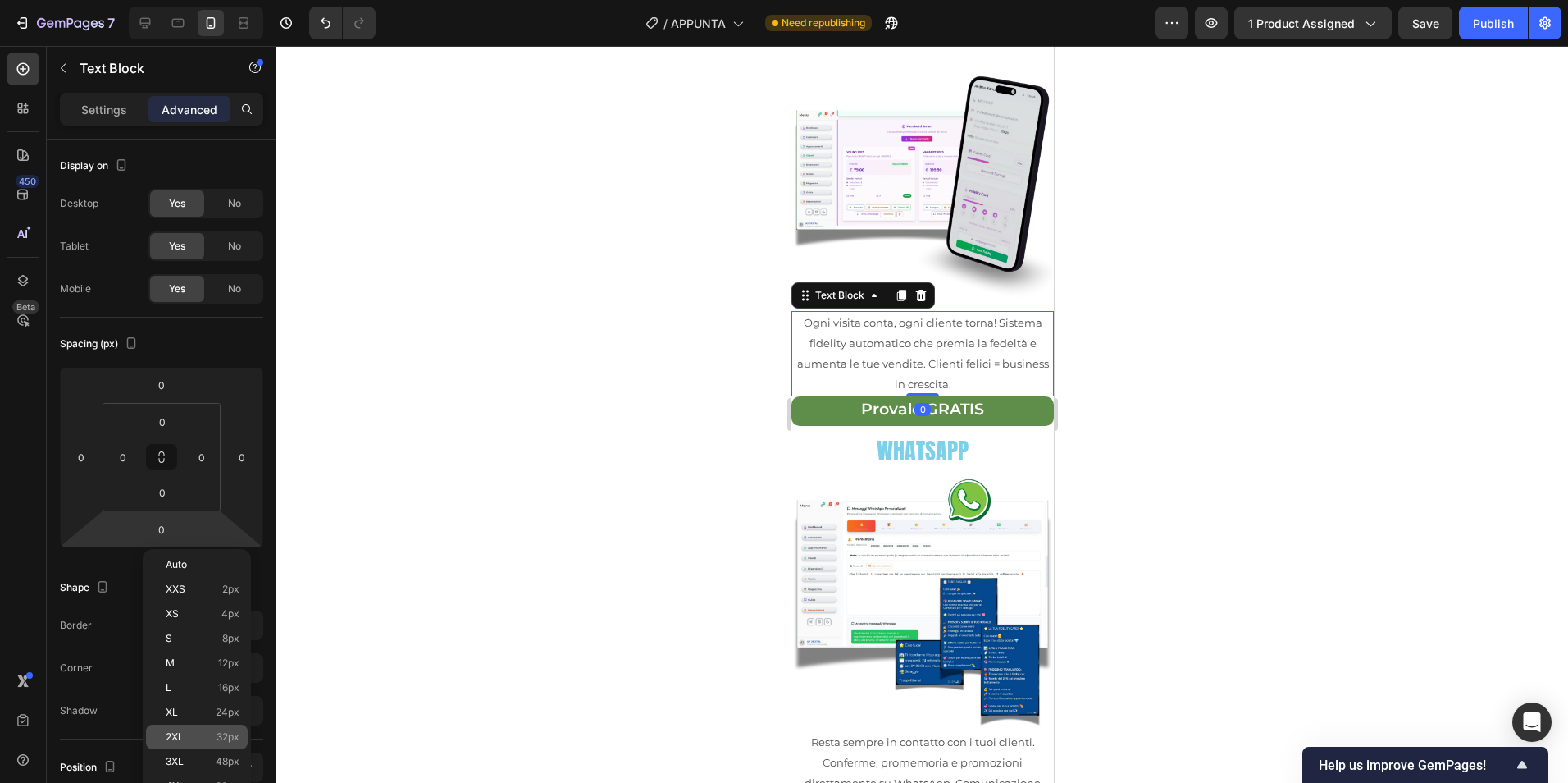
click at [223, 729] on div "2XL 32px" at bounding box center [197, 736] width 102 height 24
type input "32"
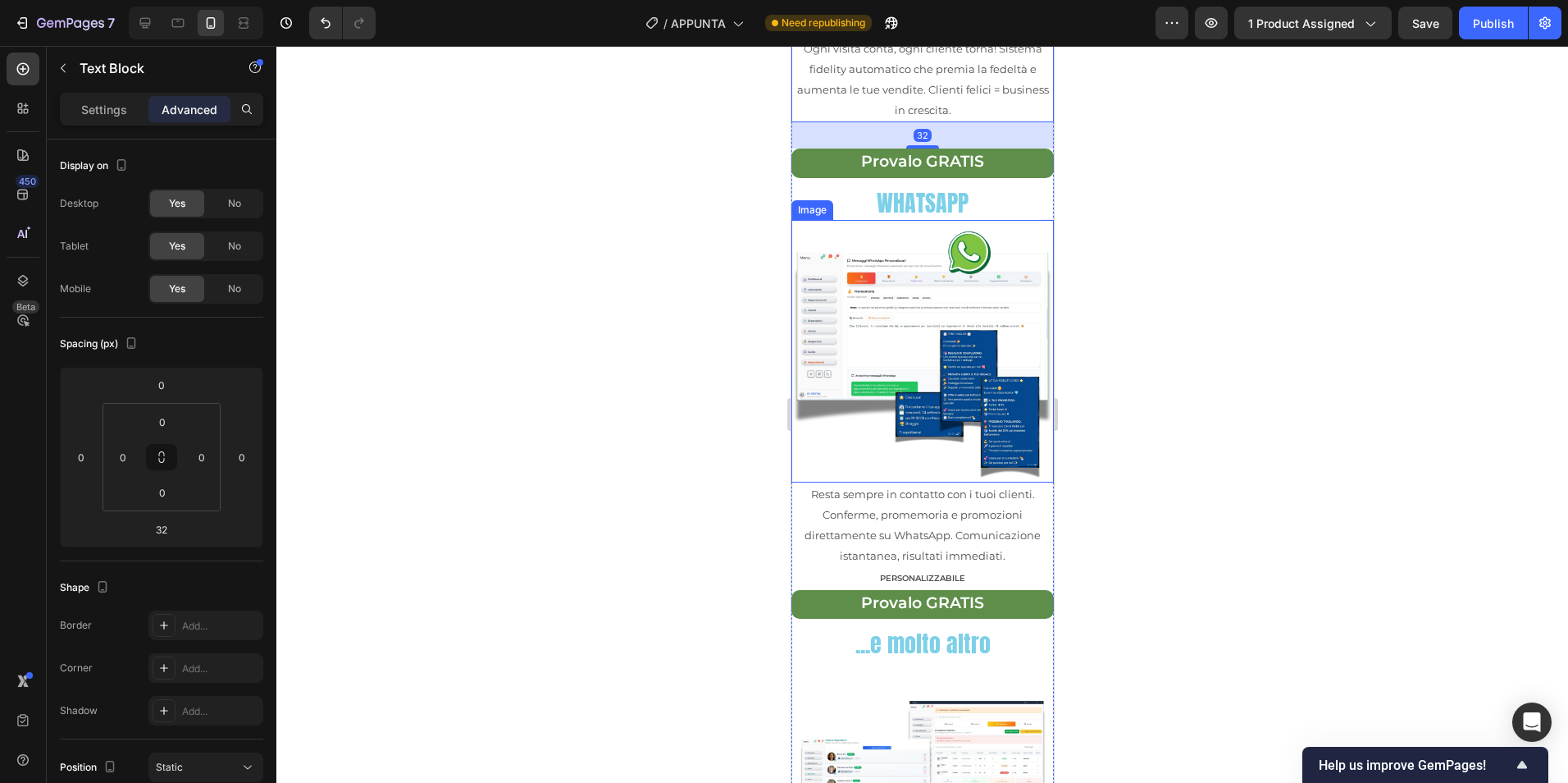
scroll to position [2461, 0]
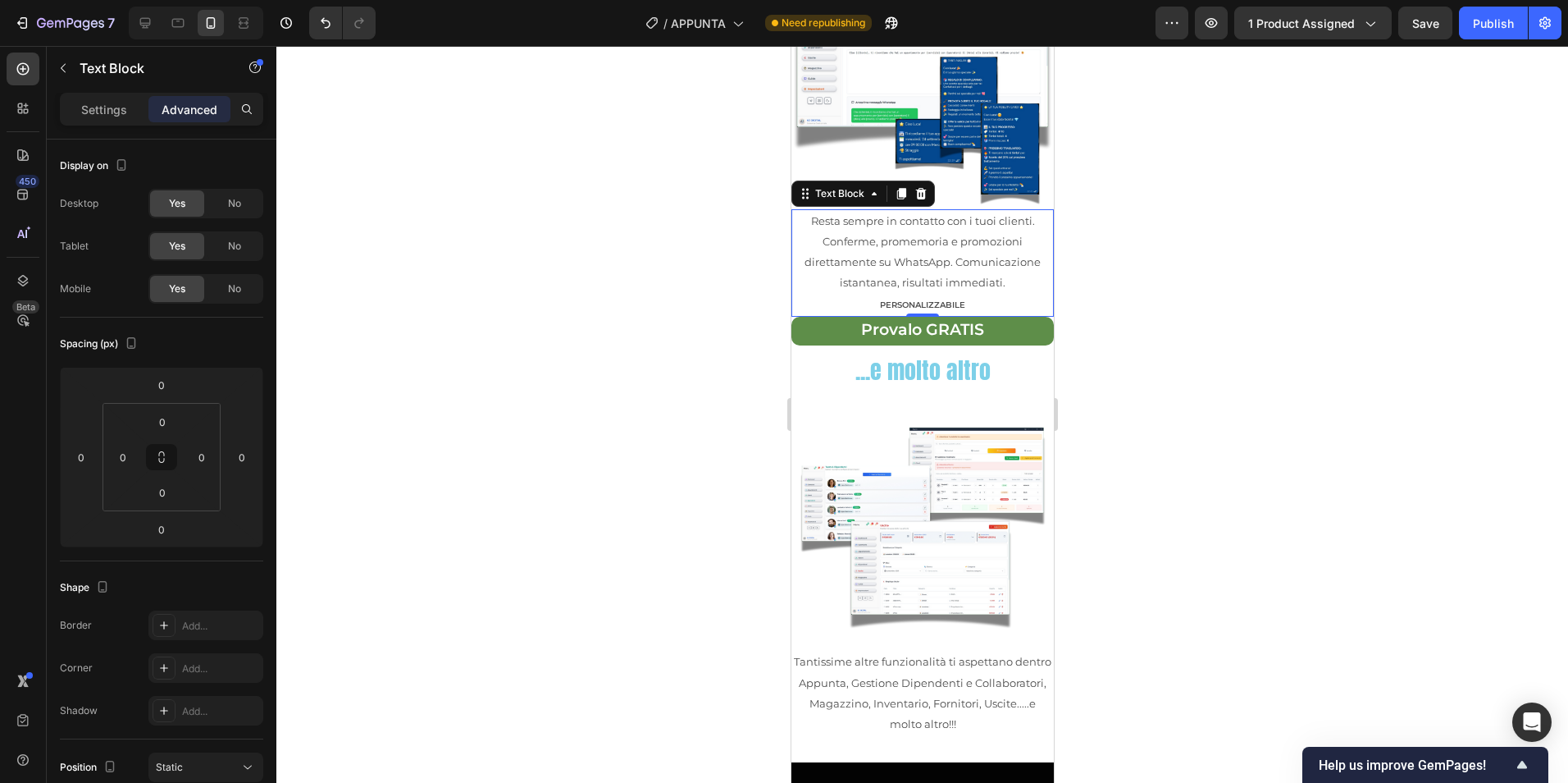
click at [1019, 294] on p "PERSONALIZZABILE" at bounding box center [922, 304] width 259 height 22
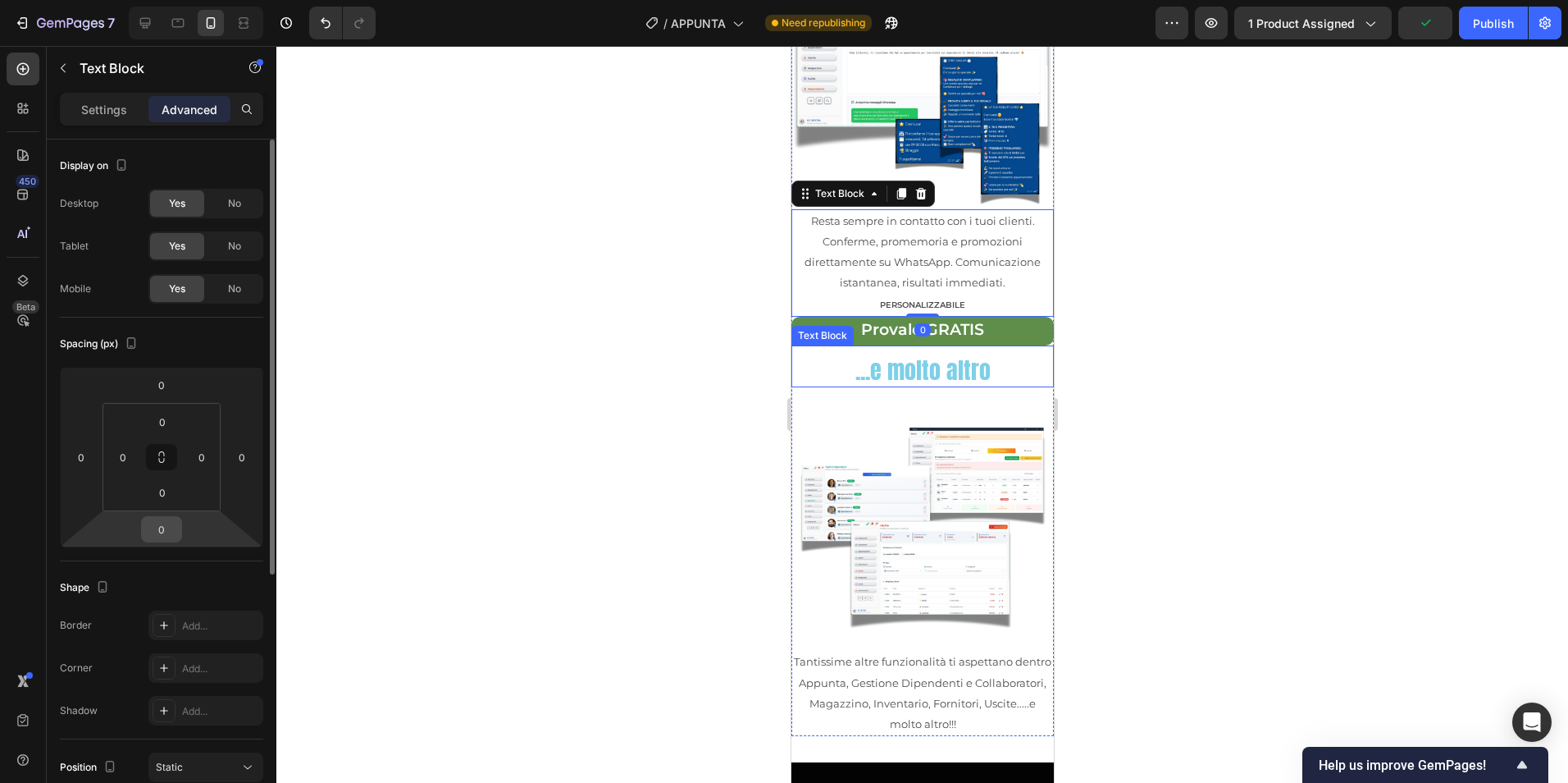
click at [151, 526] on input "0" at bounding box center [162, 529] width 33 height 24
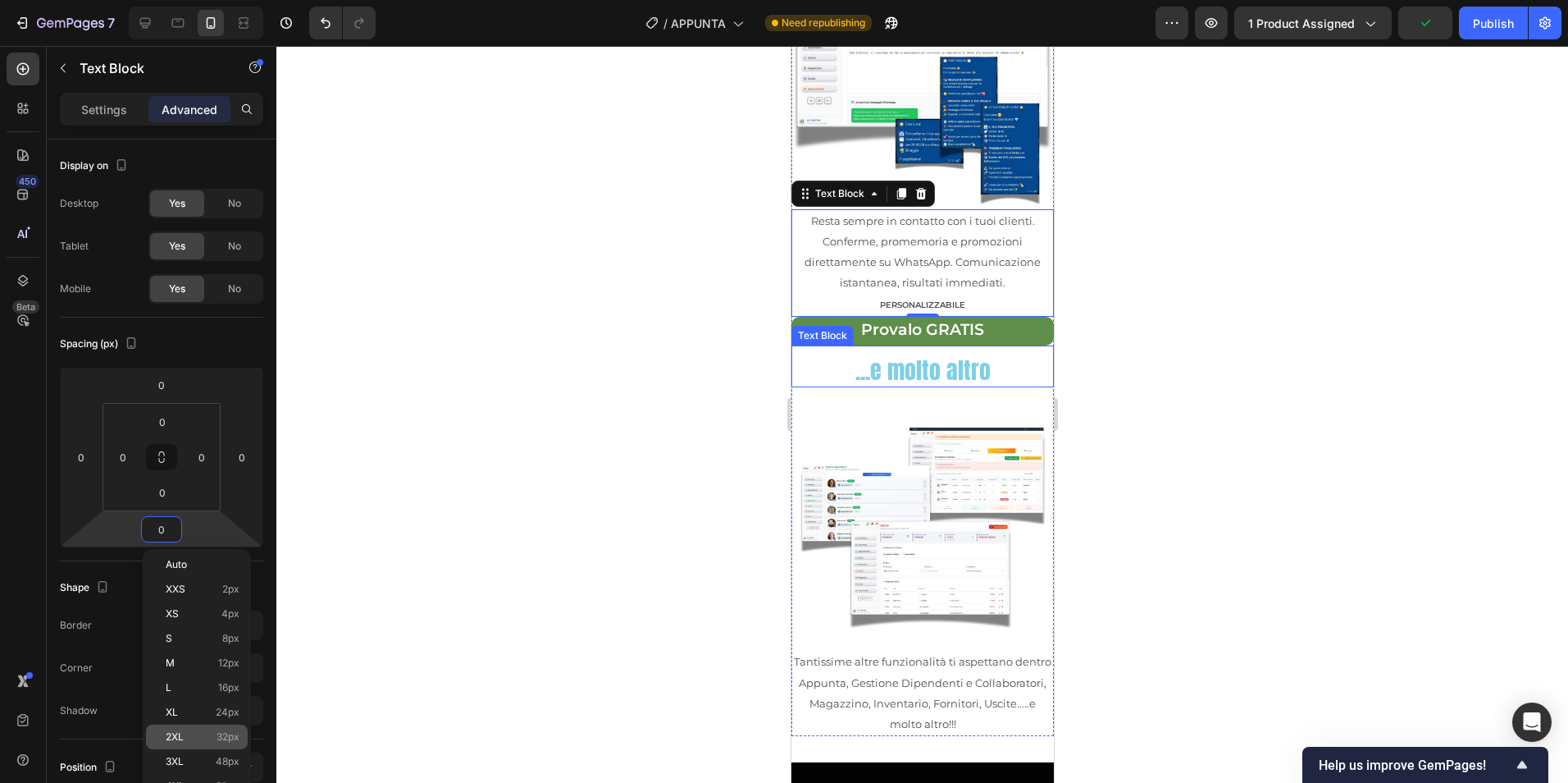
click at [219, 740] on span "32px" at bounding box center [228, 736] width 23 height 11
type input "32"
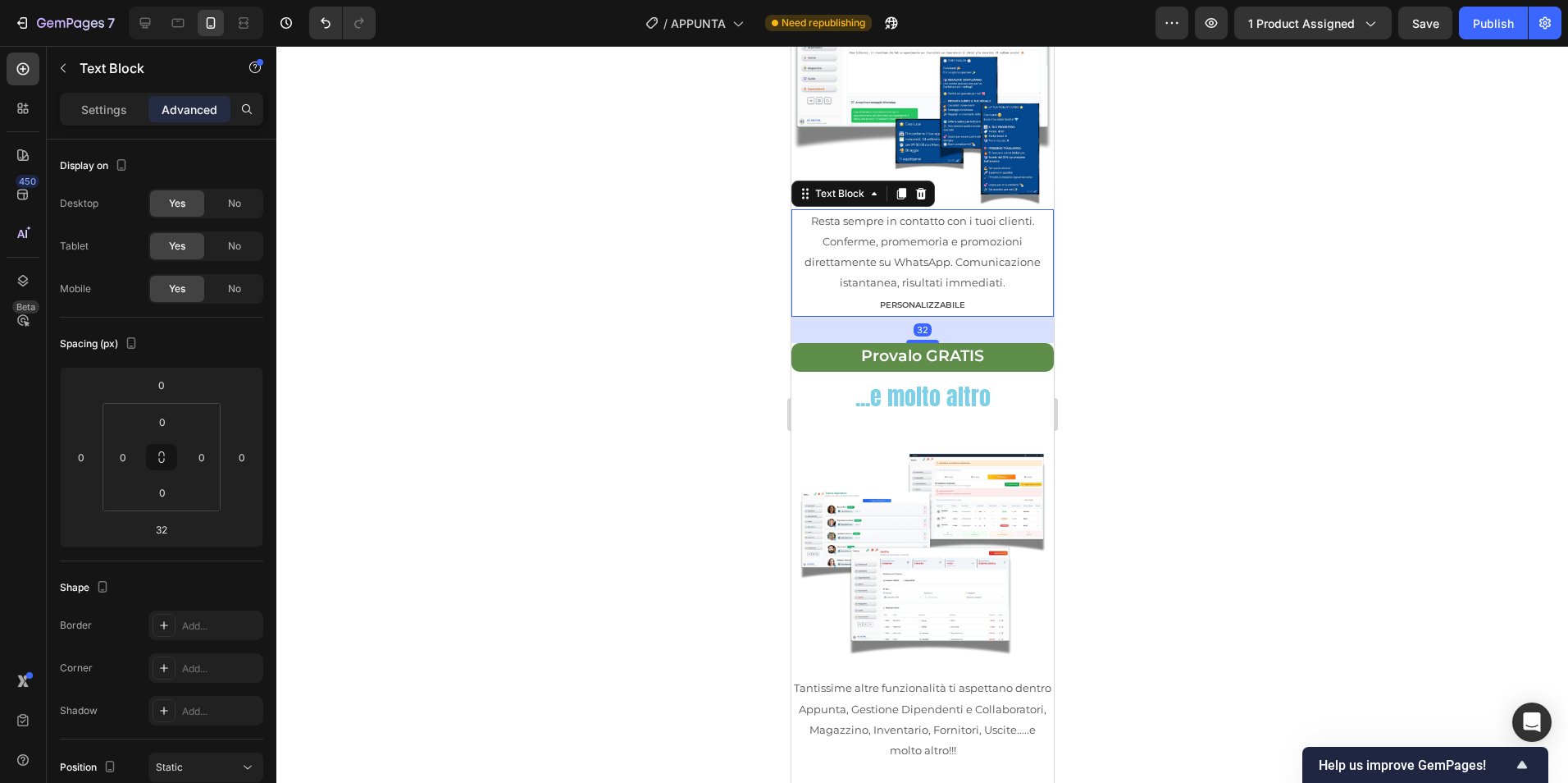
click at [1081, 486] on div at bounding box center [922, 414] width 1292 height 736
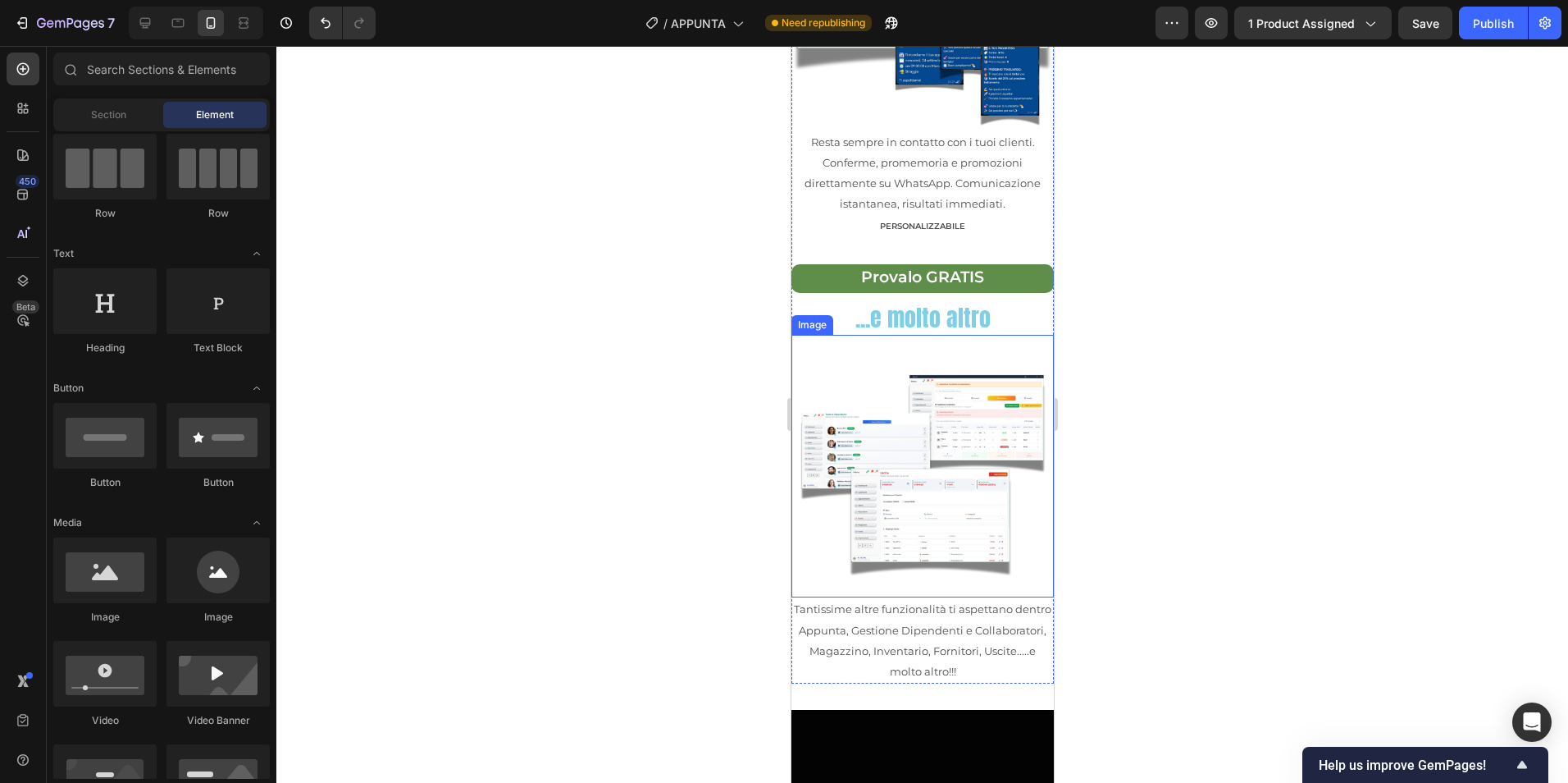
scroll to position [2598, 0]
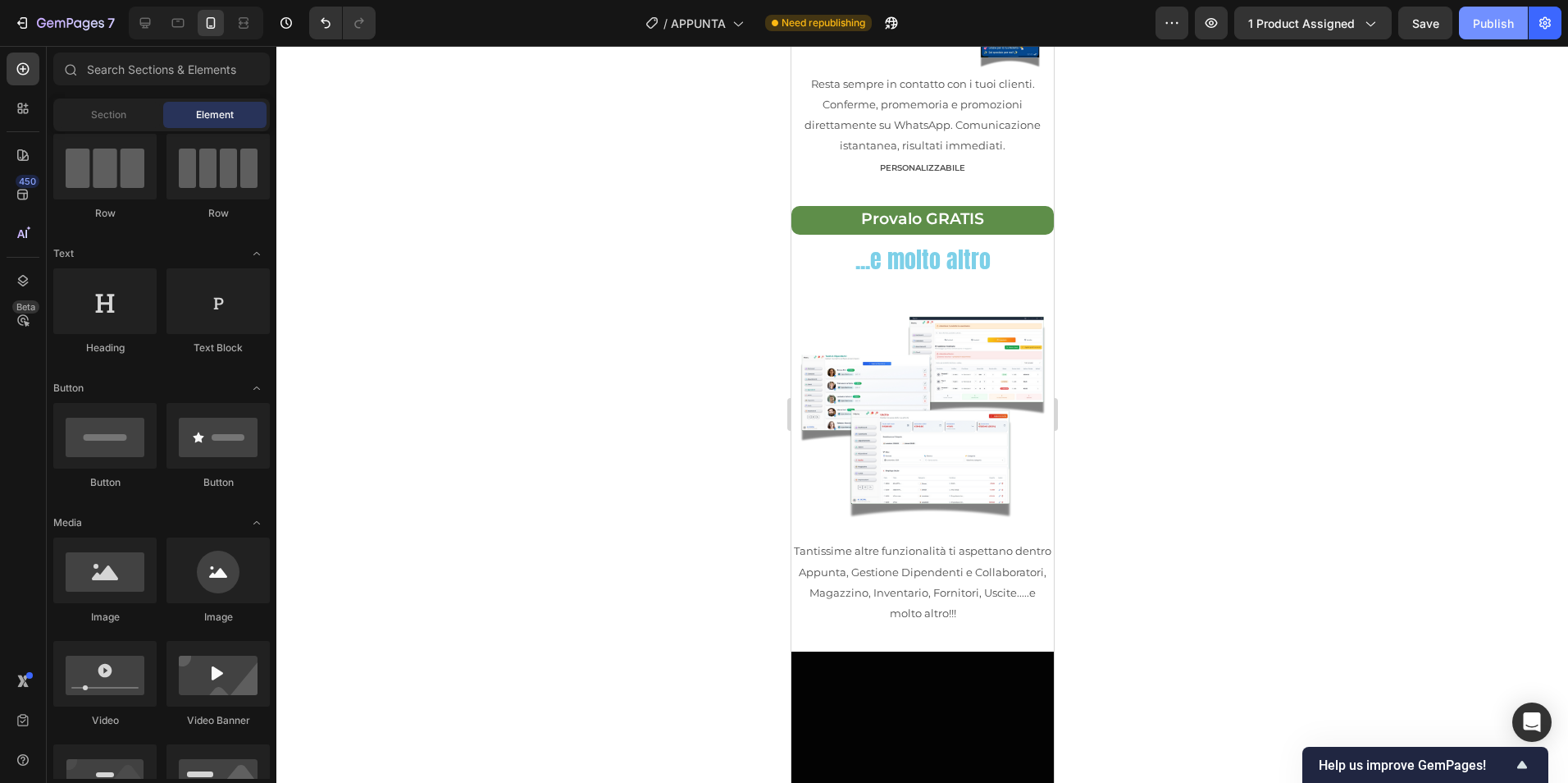
click at [1506, 27] on div "Publish" at bounding box center [1493, 23] width 41 height 17
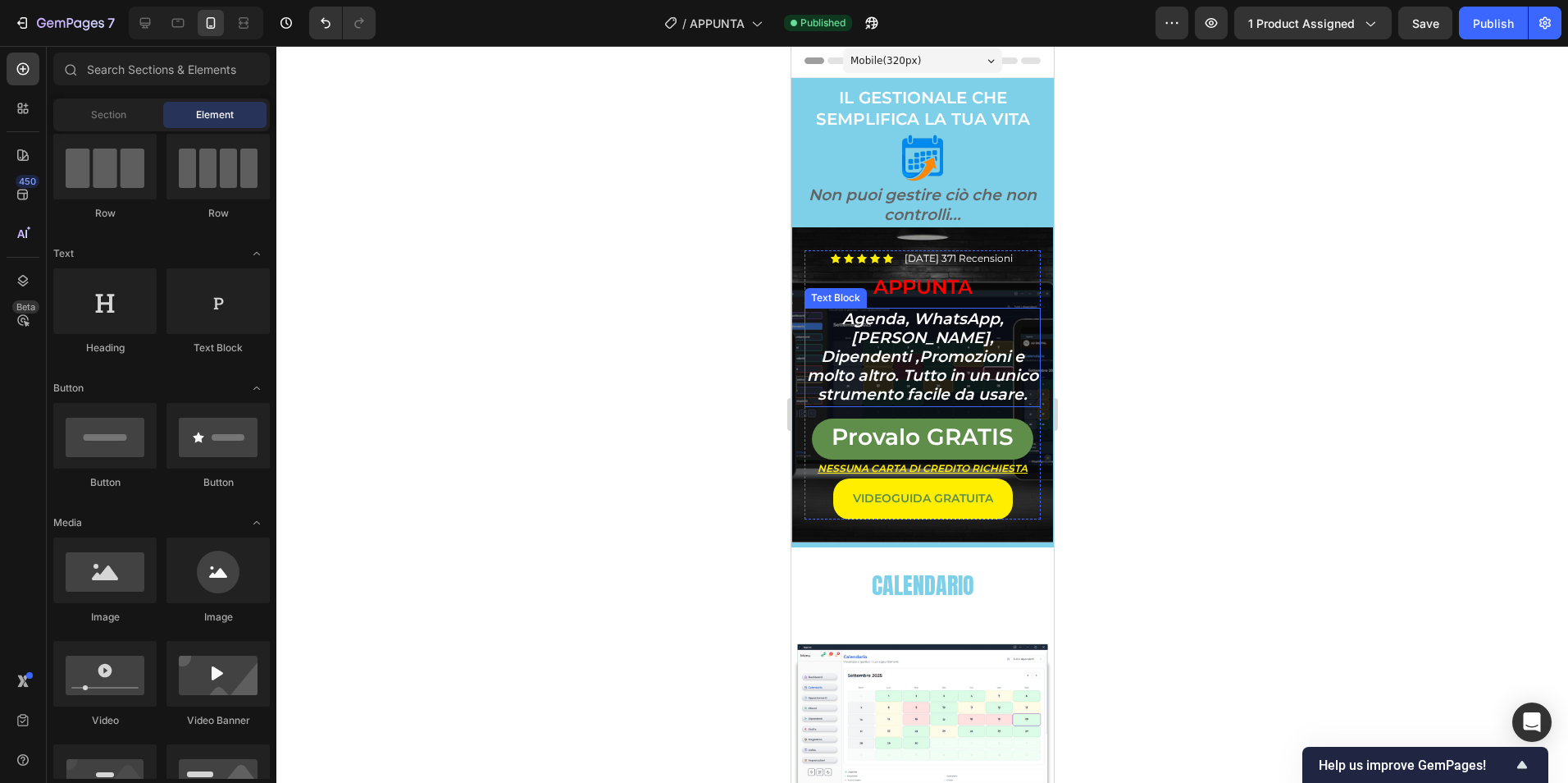
scroll to position [0, 0]
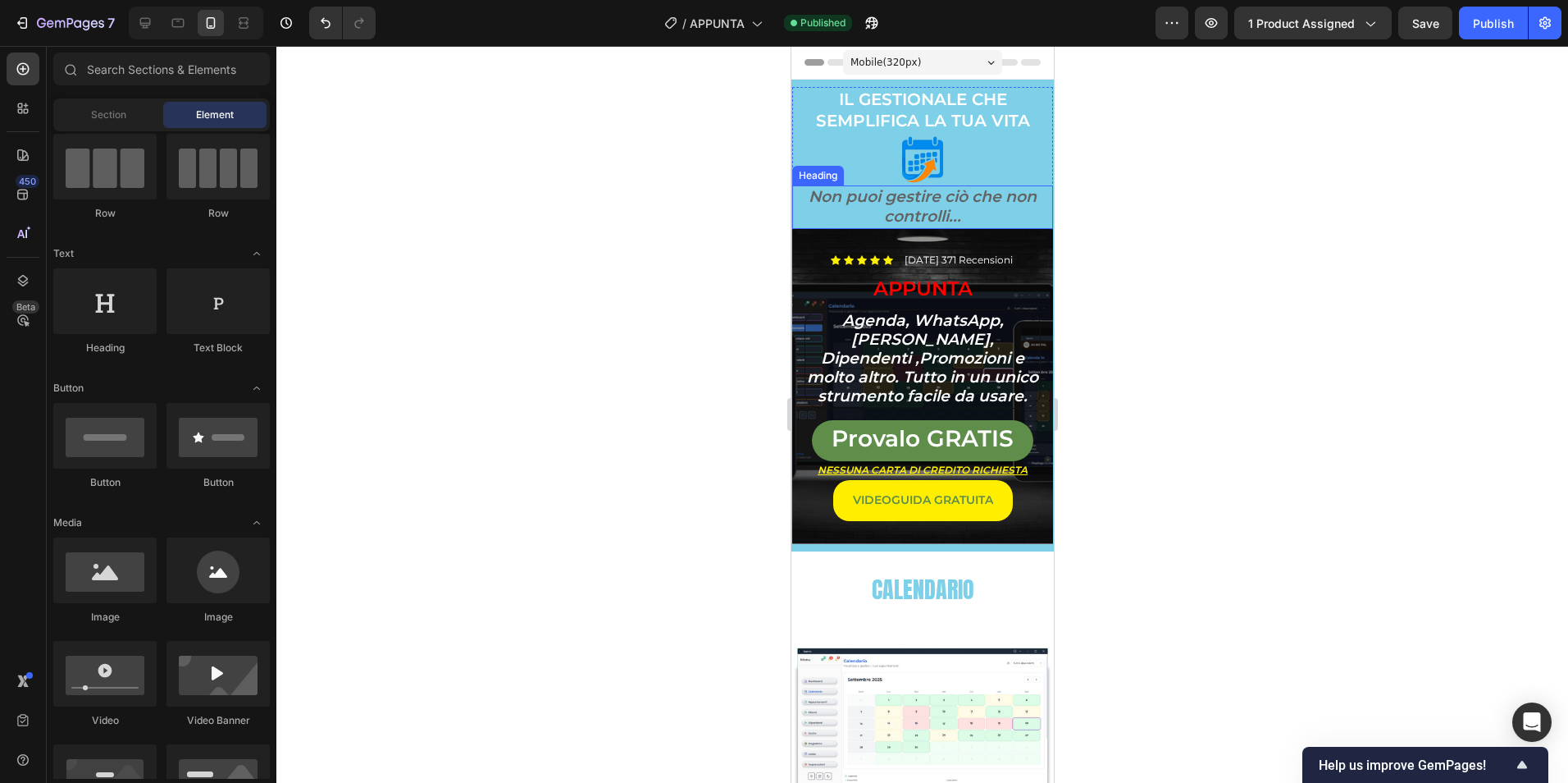
click at [970, 215] on h2 "Non puoi gestire ciò che non controlli..." at bounding box center [922, 207] width 261 height 43
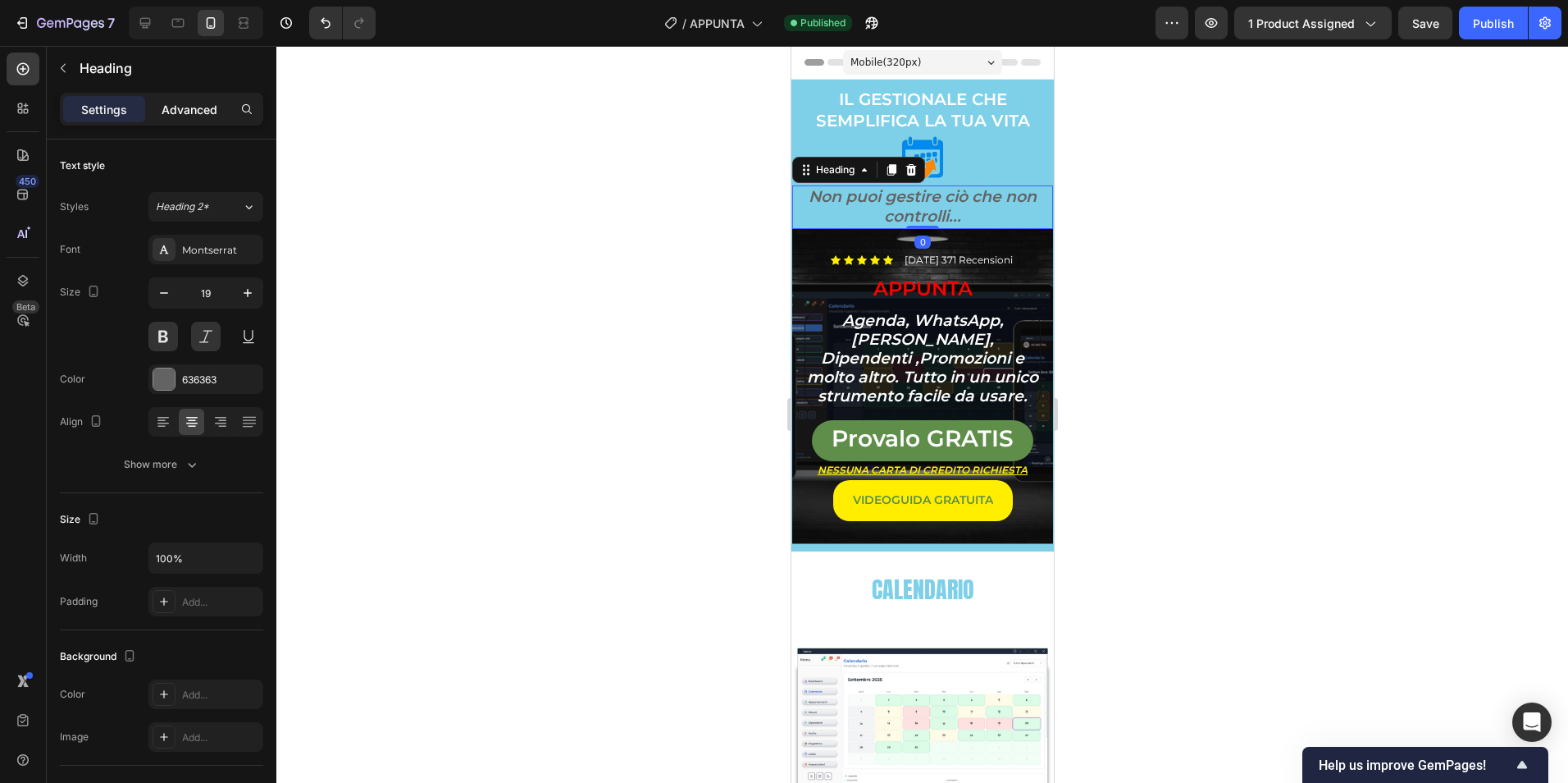
click at [186, 116] on p "Advanced" at bounding box center [189, 110] width 56 height 17
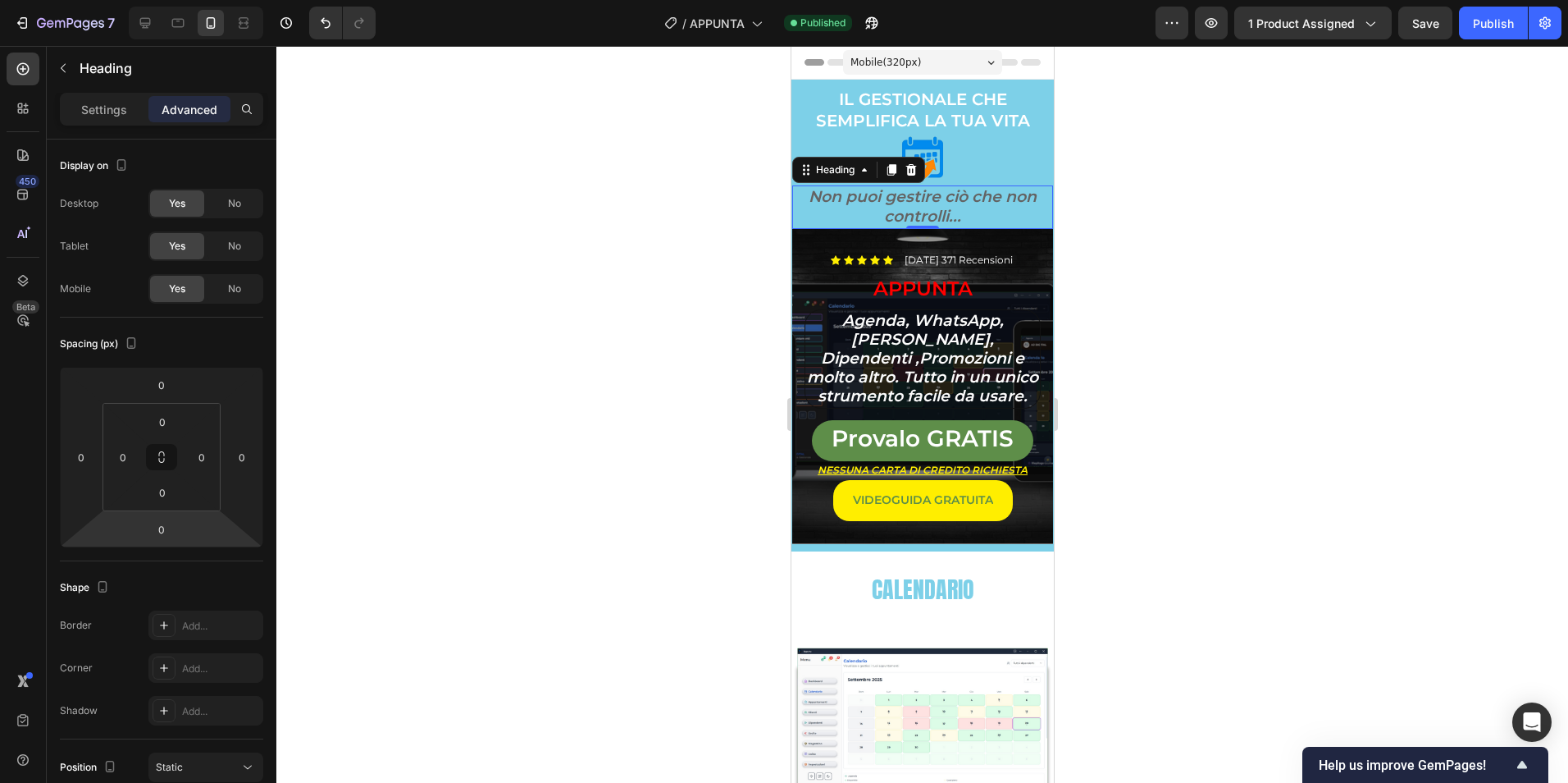
drag, startPoint x: 163, startPoint y: 525, endPoint x: 219, endPoint y: 551, distance: 61.7
click at [164, 525] on input "0" at bounding box center [162, 529] width 33 height 24
click at [210, 730] on div "2XL 32px" at bounding box center [197, 736] width 102 height 24
type input "32"
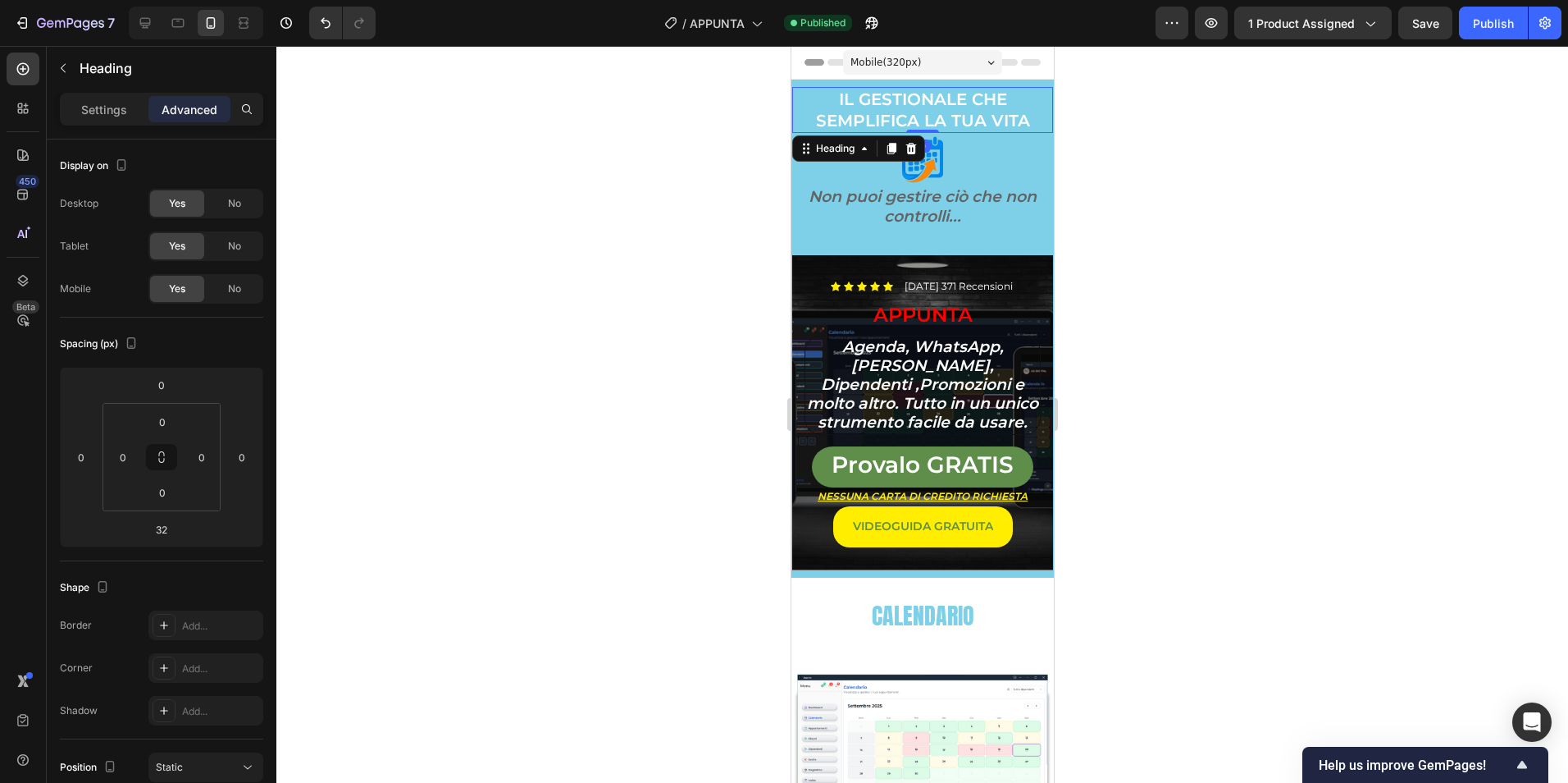
click at [964, 91] on h2 "IL GESTIONALE CHE SEMPLIFICA LA TUA VITA" at bounding box center [922, 110] width 261 height 46
click at [170, 415] on input "0" at bounding box center [162, 422] width 33 height 24
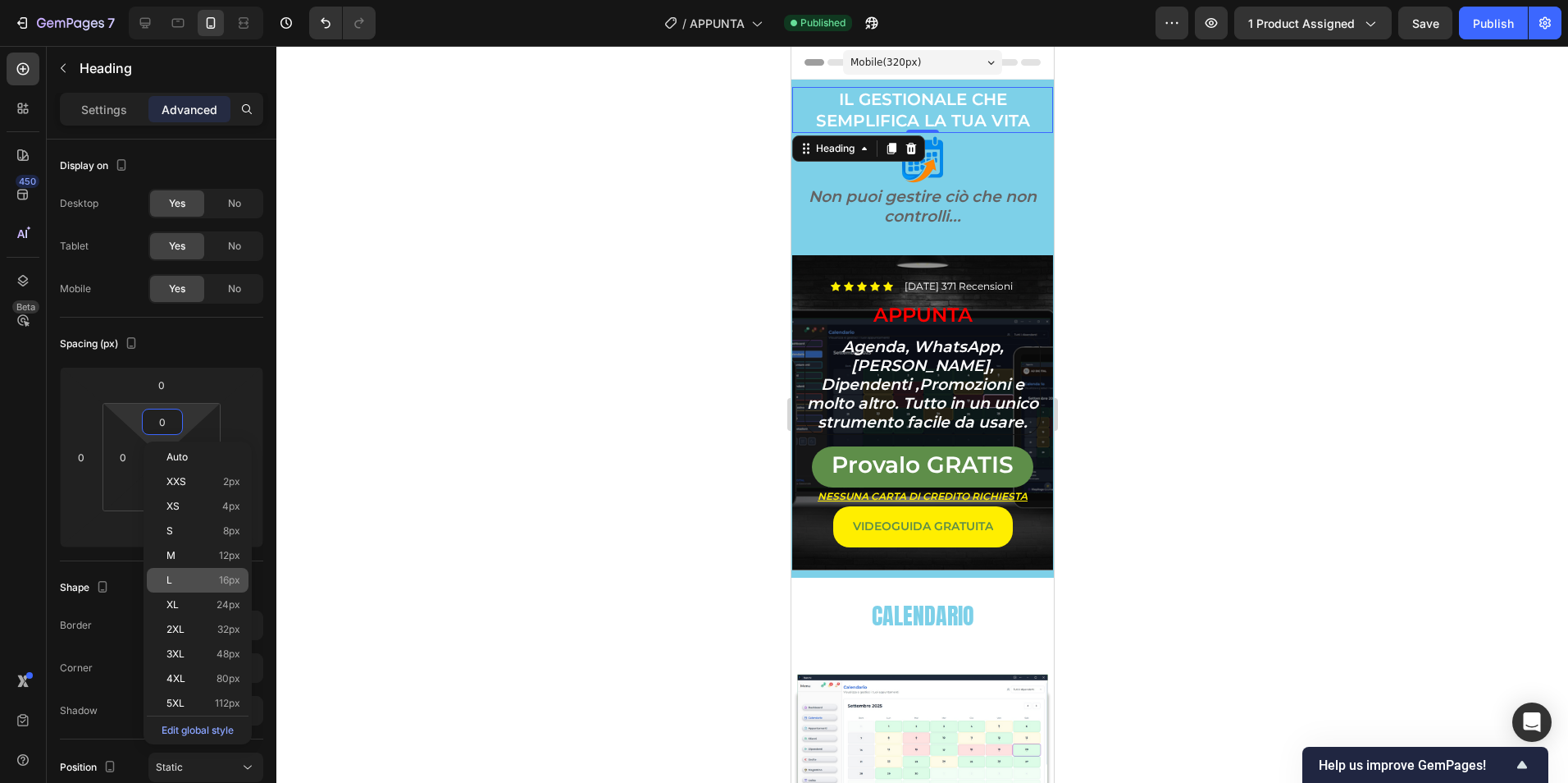
click at [220, 588] on div "L 16px" at bounding box center [198, 580] width 102 height 24
type input "16"
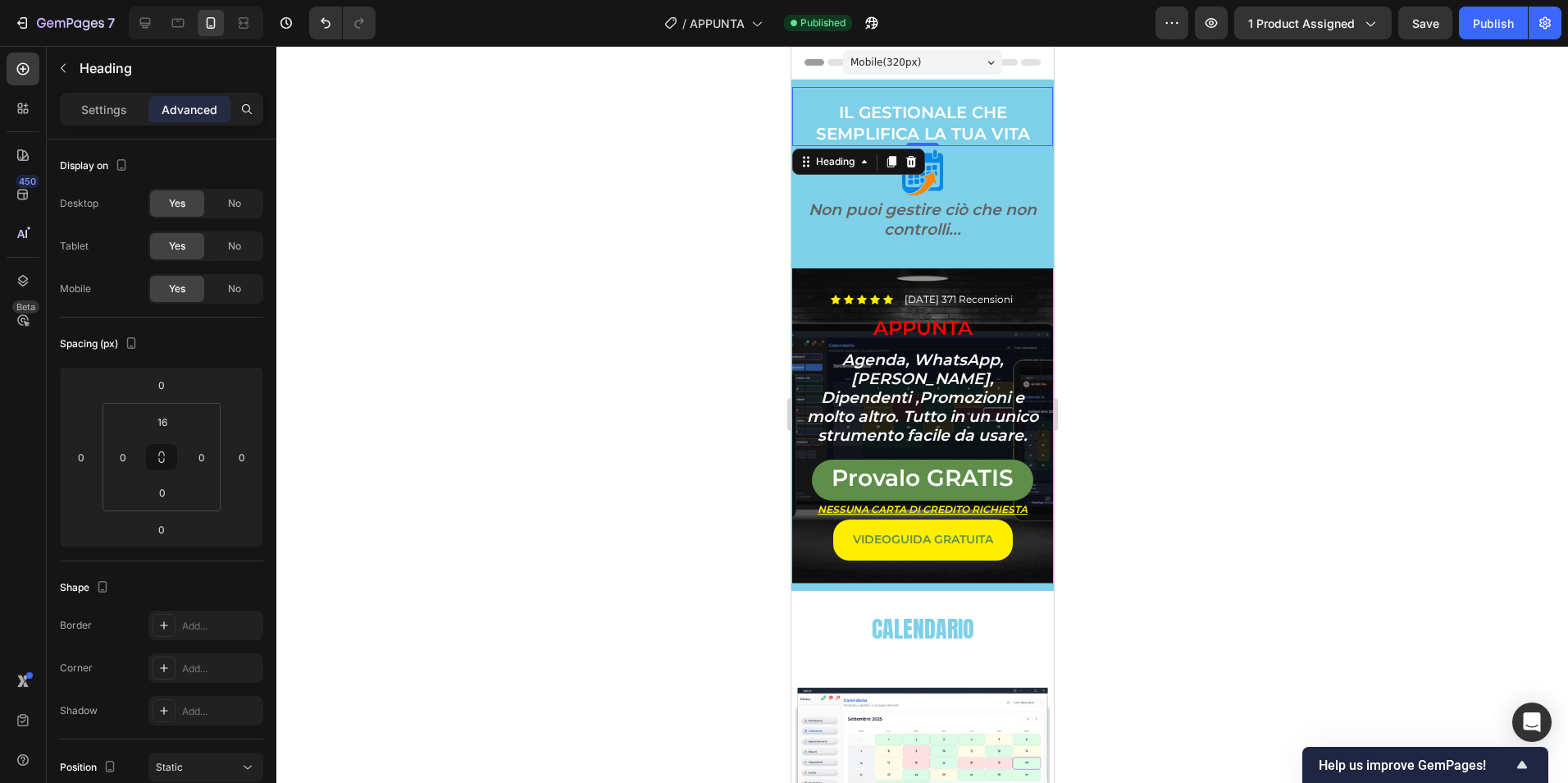
click at [1253, 369] on div at bounding box center [922, 414] width 1292 height 736
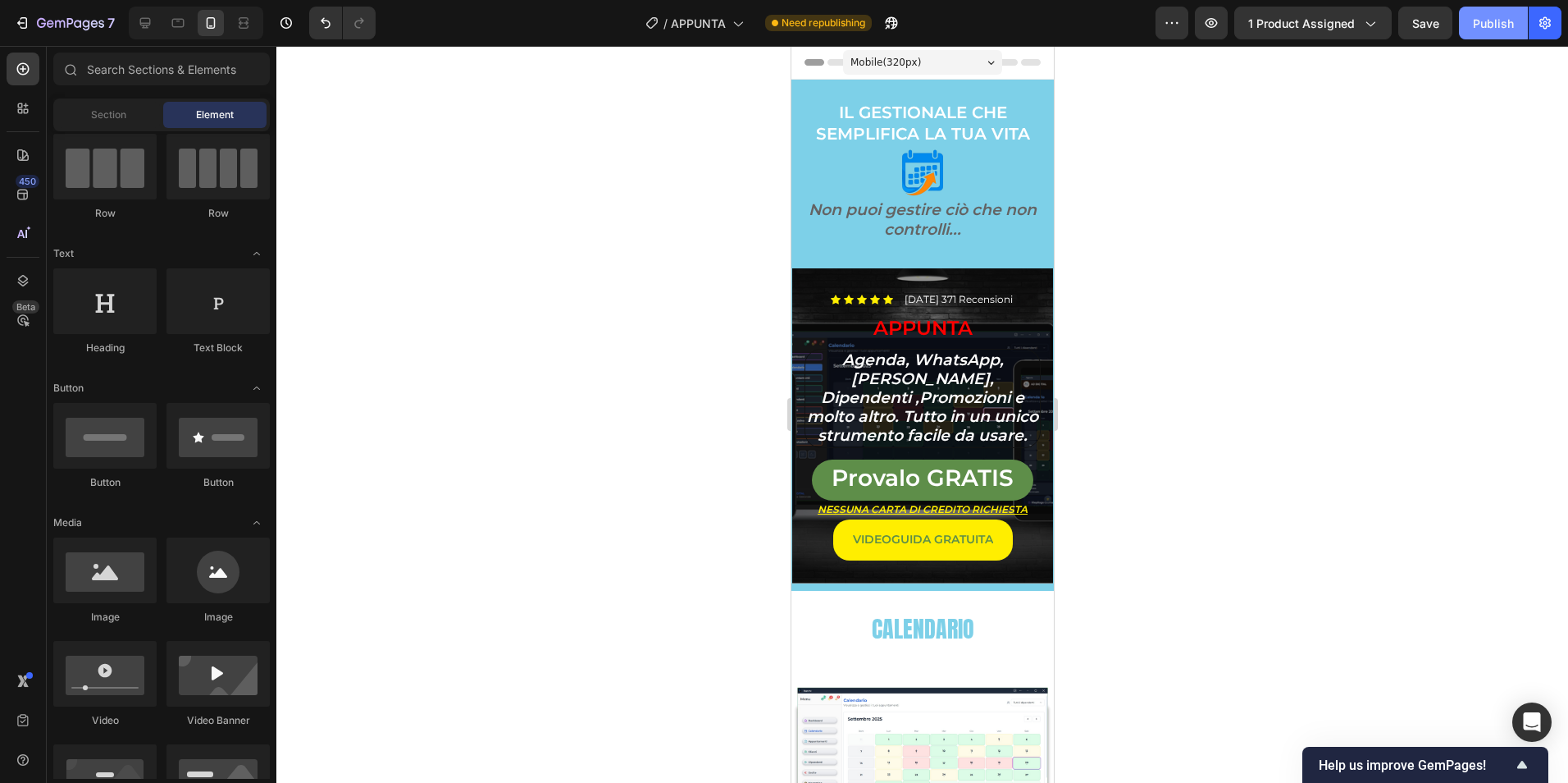
click at [1491, 22] on div "Publish" at bounding box center [1493, 23] width 41 height 17
